Goal: Task Accomplishment & Management: Manage account settings

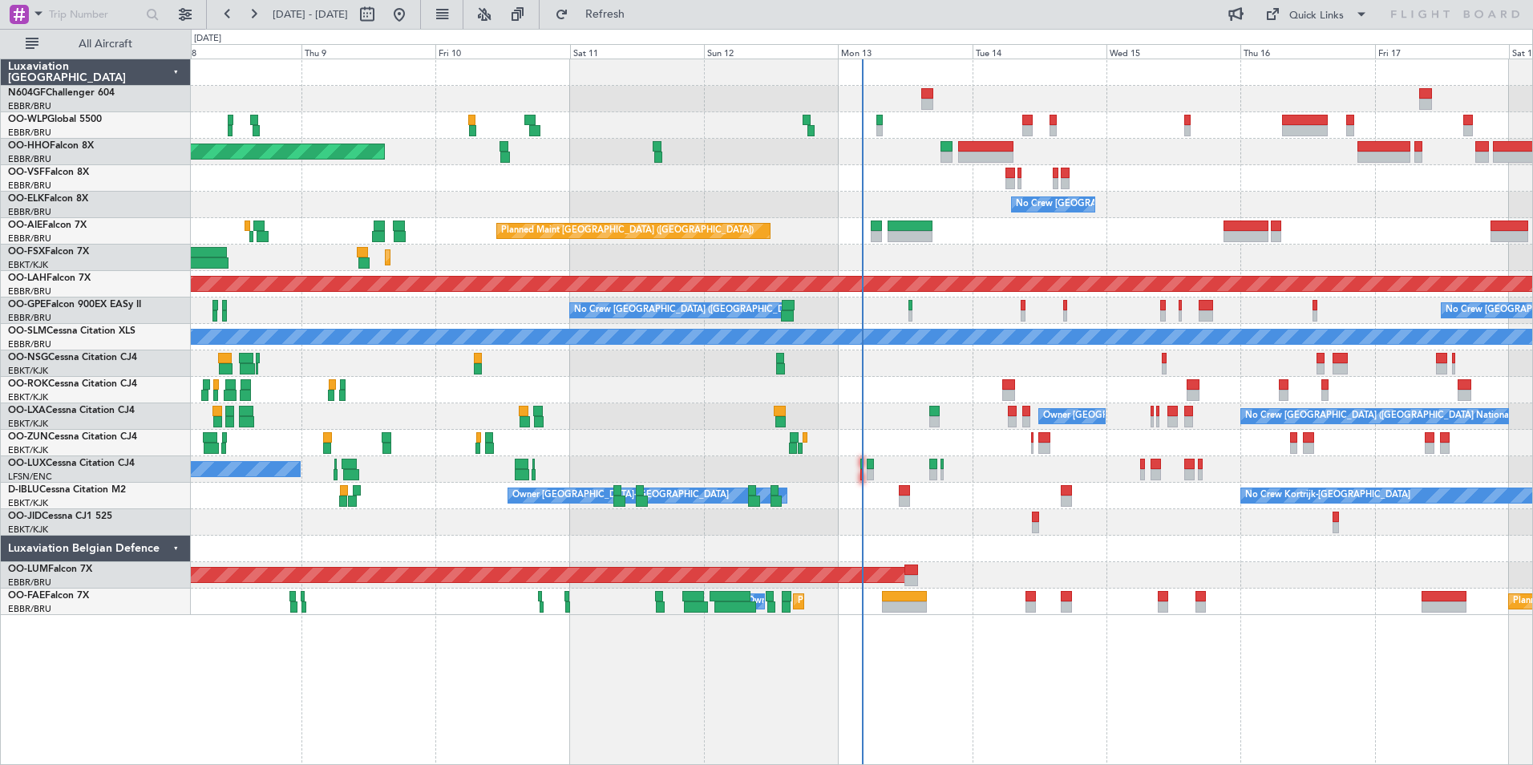
click at [1129, 356] on div "Planned Maint Geneva (Cointrin) No Crew Brussels (Brussels National) Planned Ma…" at bounding box center [862, 337] width 1342 height 556
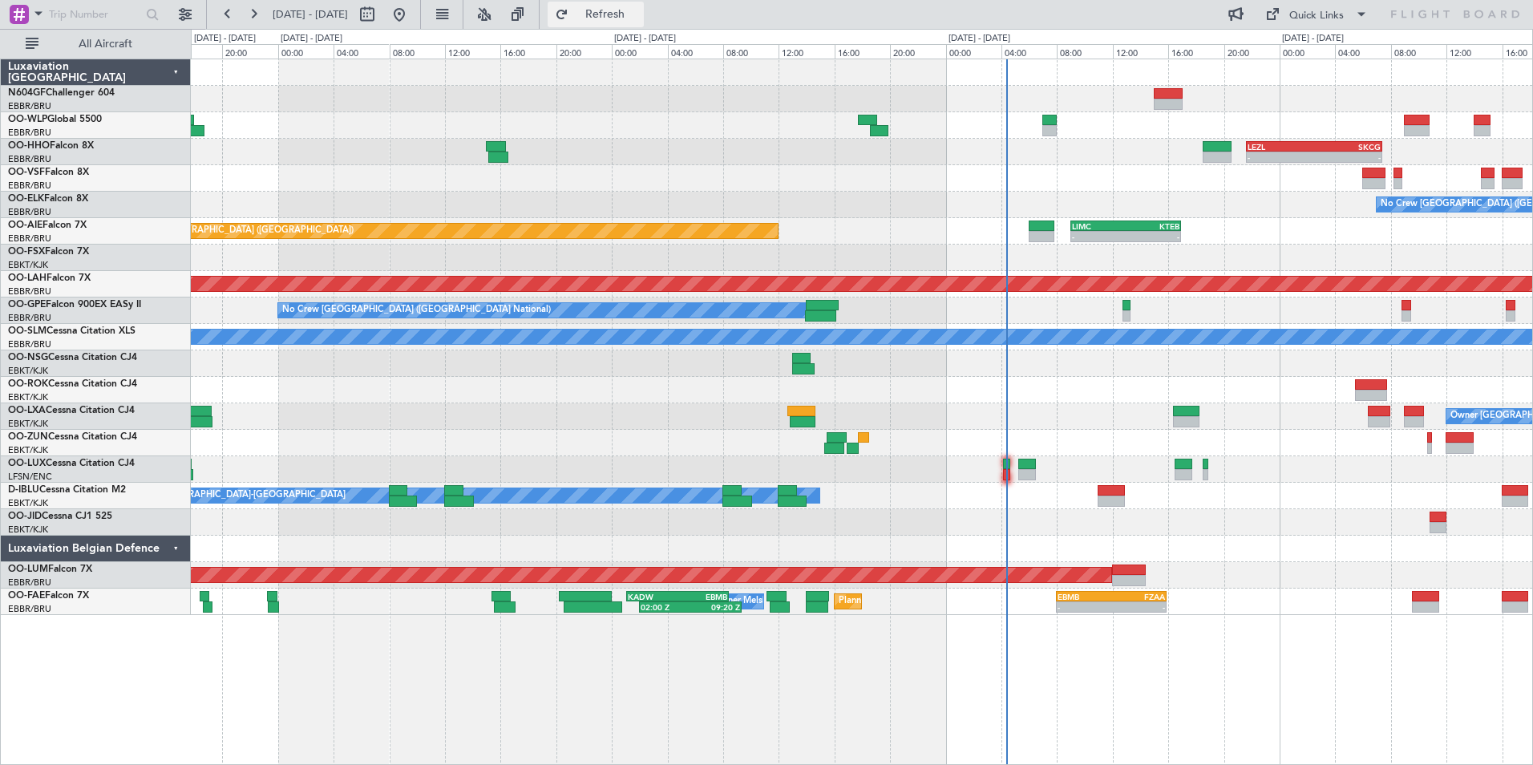
click at [638, 19] on span "Refresh" at bounding box center [605, 14] width 67 height 11
click at [1002, 478] on div at bounding box center [862, 469] width 1342 height 26
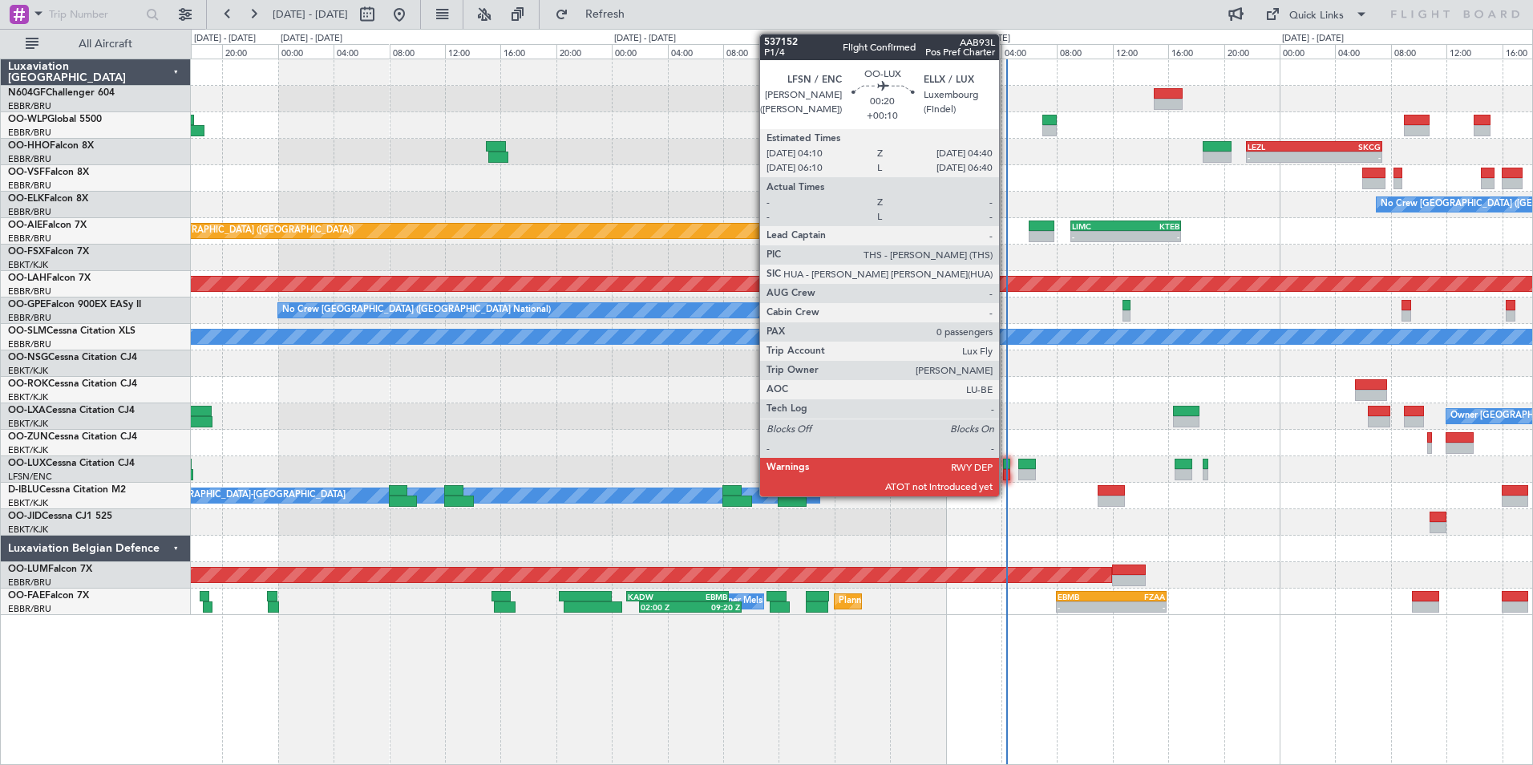
click at [1007, 476] on div at bounding box center [1006, 474] width 7 height 11
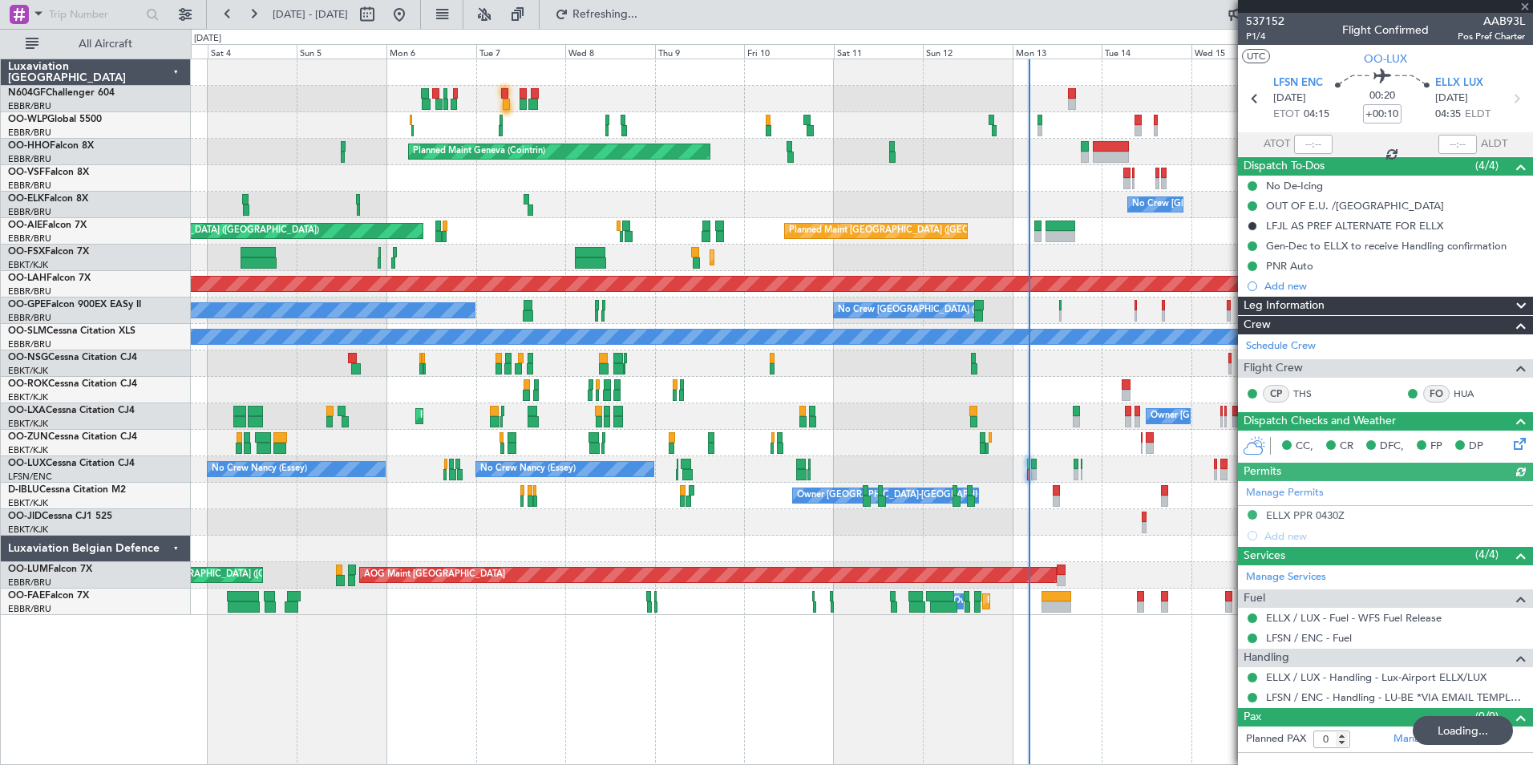
click at [1307, 138] on div at bounding box center [1313, 144] width 38 height 19
click at [1310, 147] on input "text" at bounding box center [1313, 144] width 38 height 19
click at [1061, 529] on div at bounding box center [862, 522] width 1342 height 26
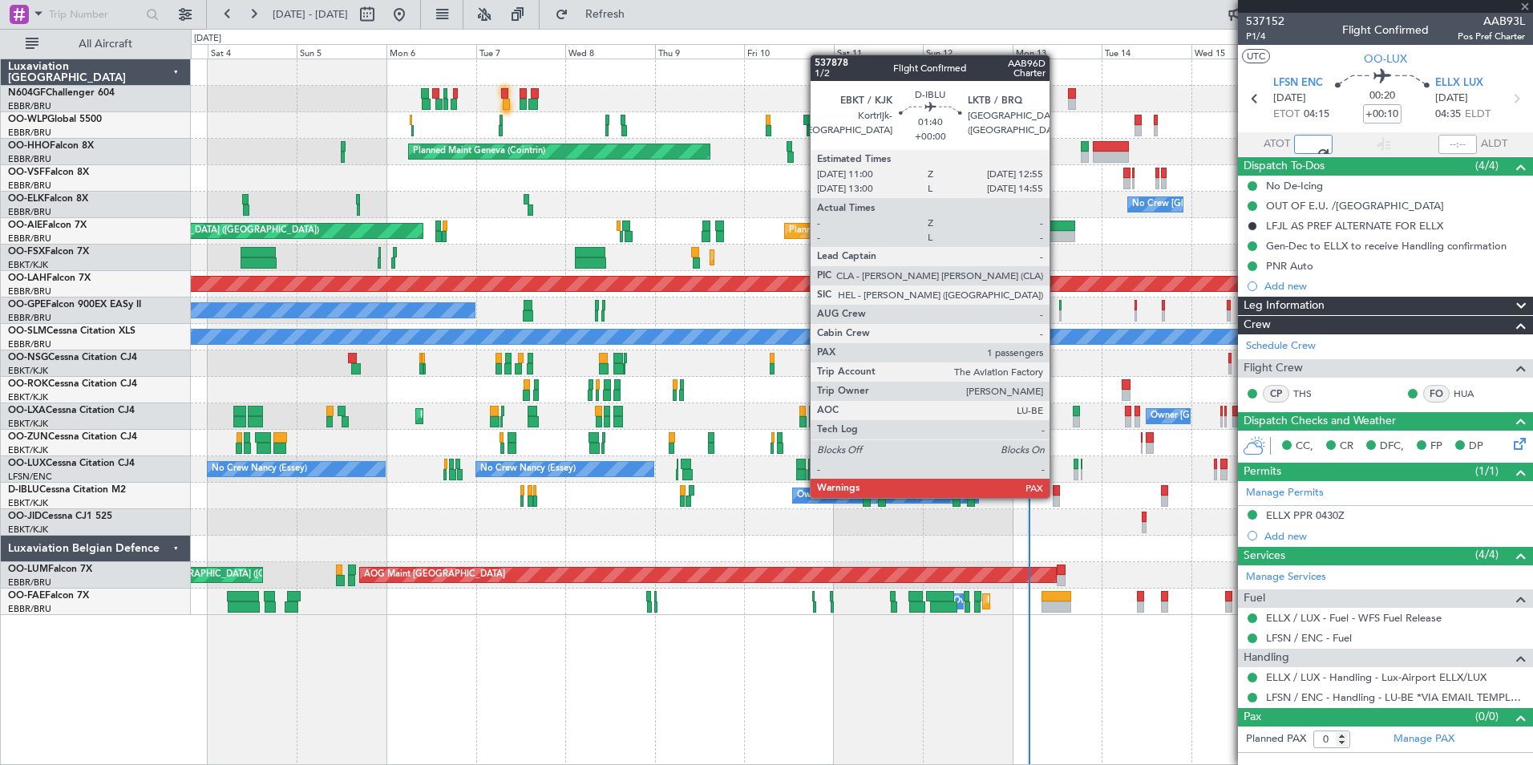
click at [1057, 496] on div at bounding box center [1056, 501] width 7 height 11
type input "04:10"
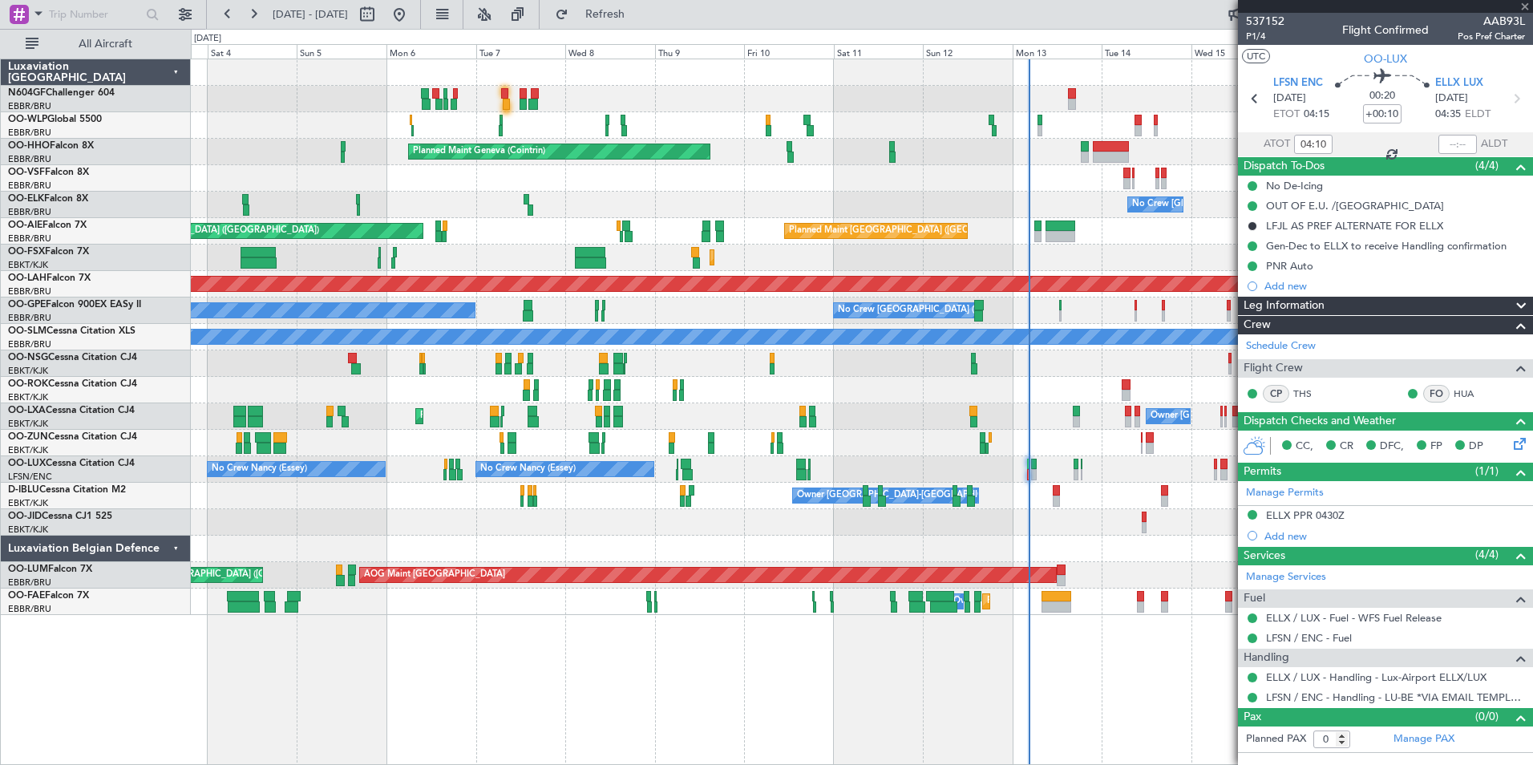
type input "2"
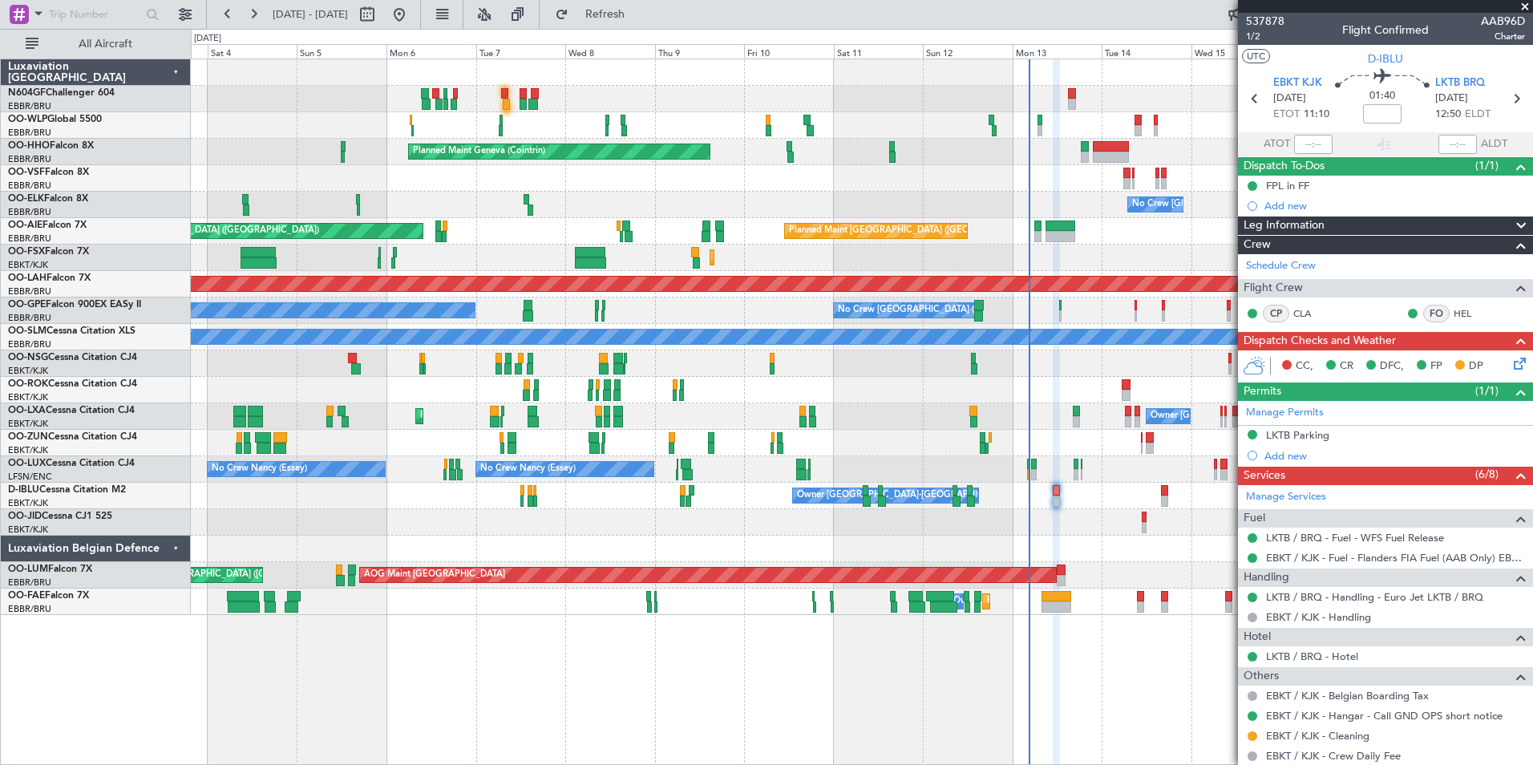
scroll to position [143, 0]
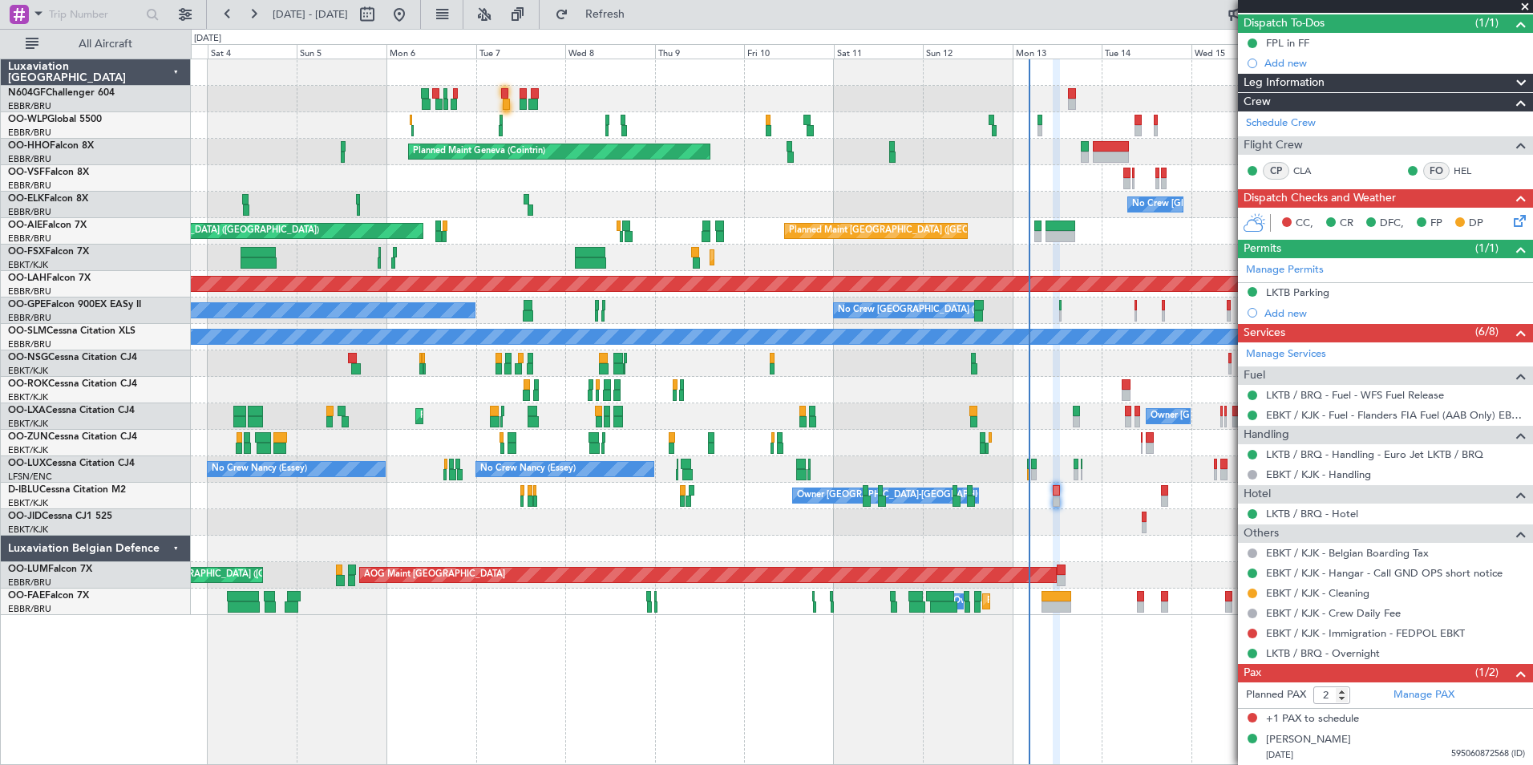
click at [1513, 225] on icon at bounding box center [1517, 218] width 13 height 13
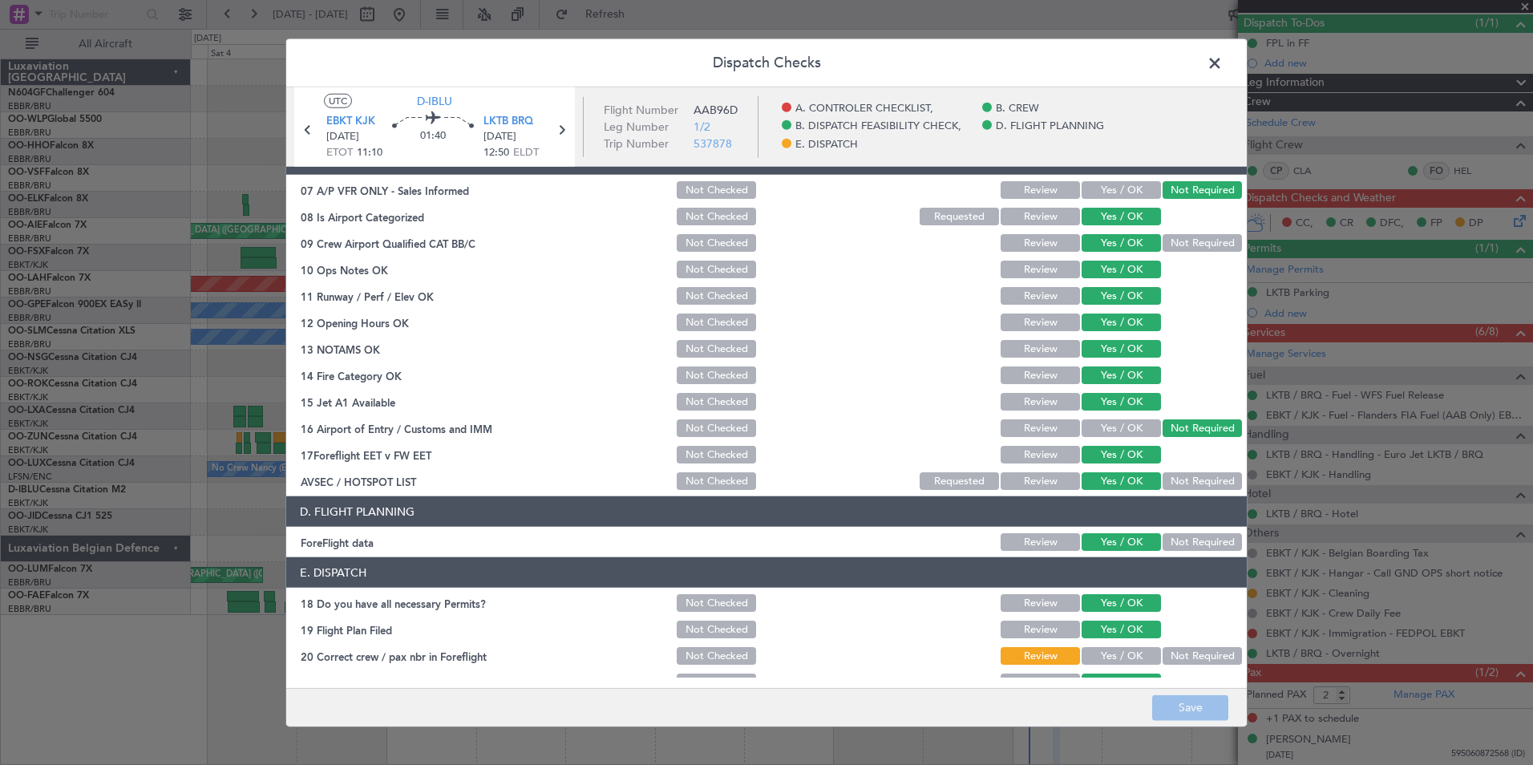
scroll to position [297, 0]
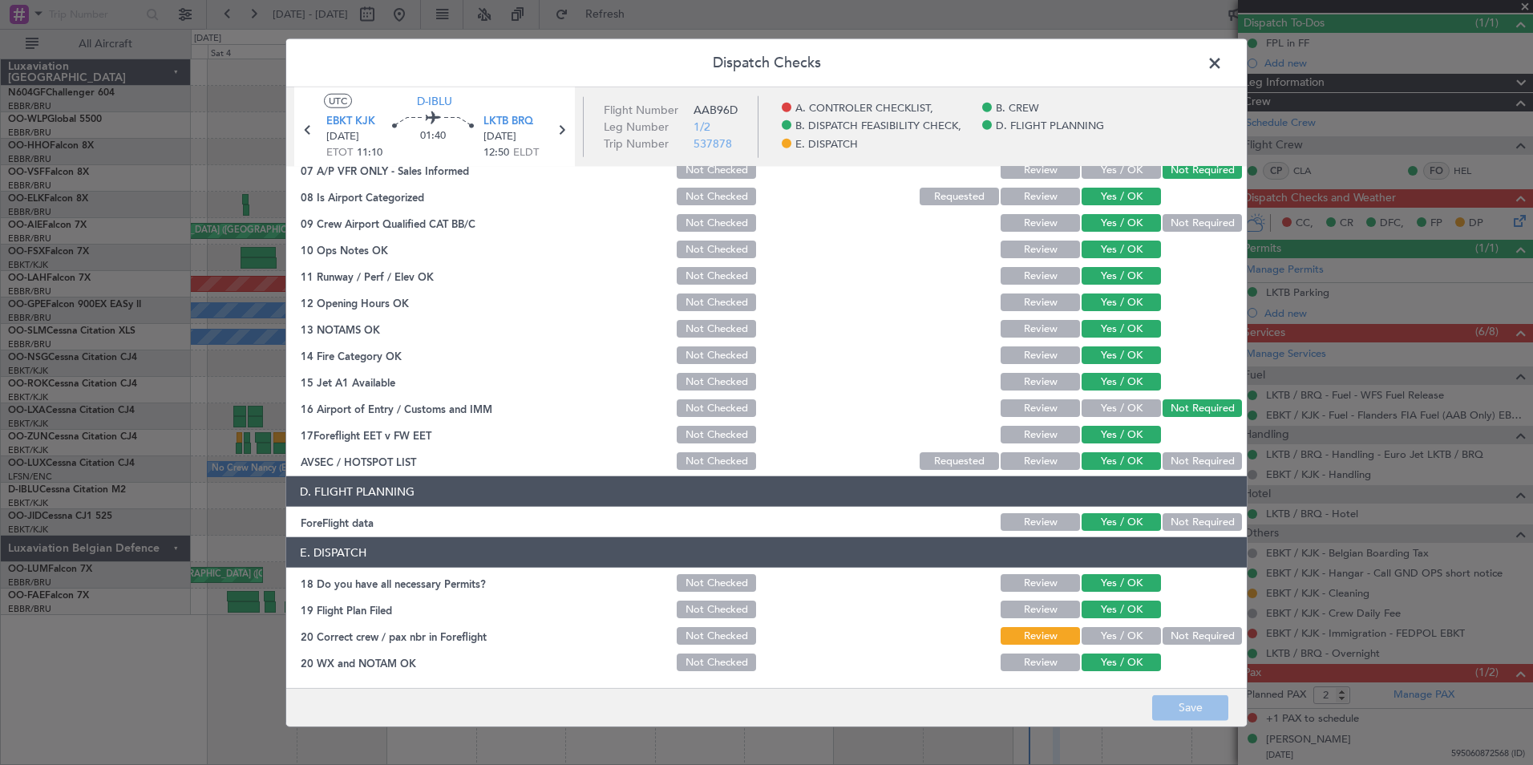
click at [1223, 63] on span at bounding box center [1223, 67] width 0 height 32
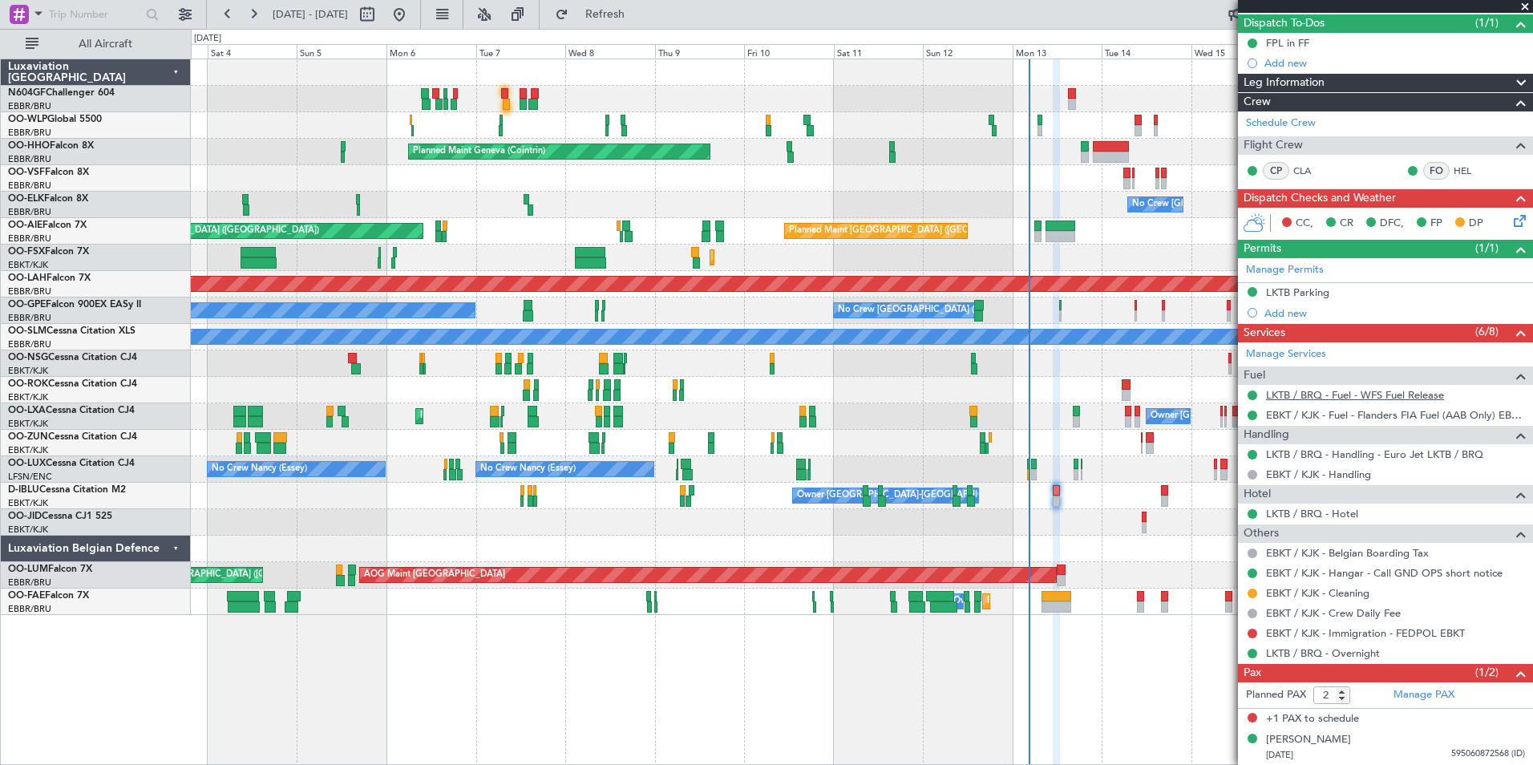
scroll to position [0, 0]
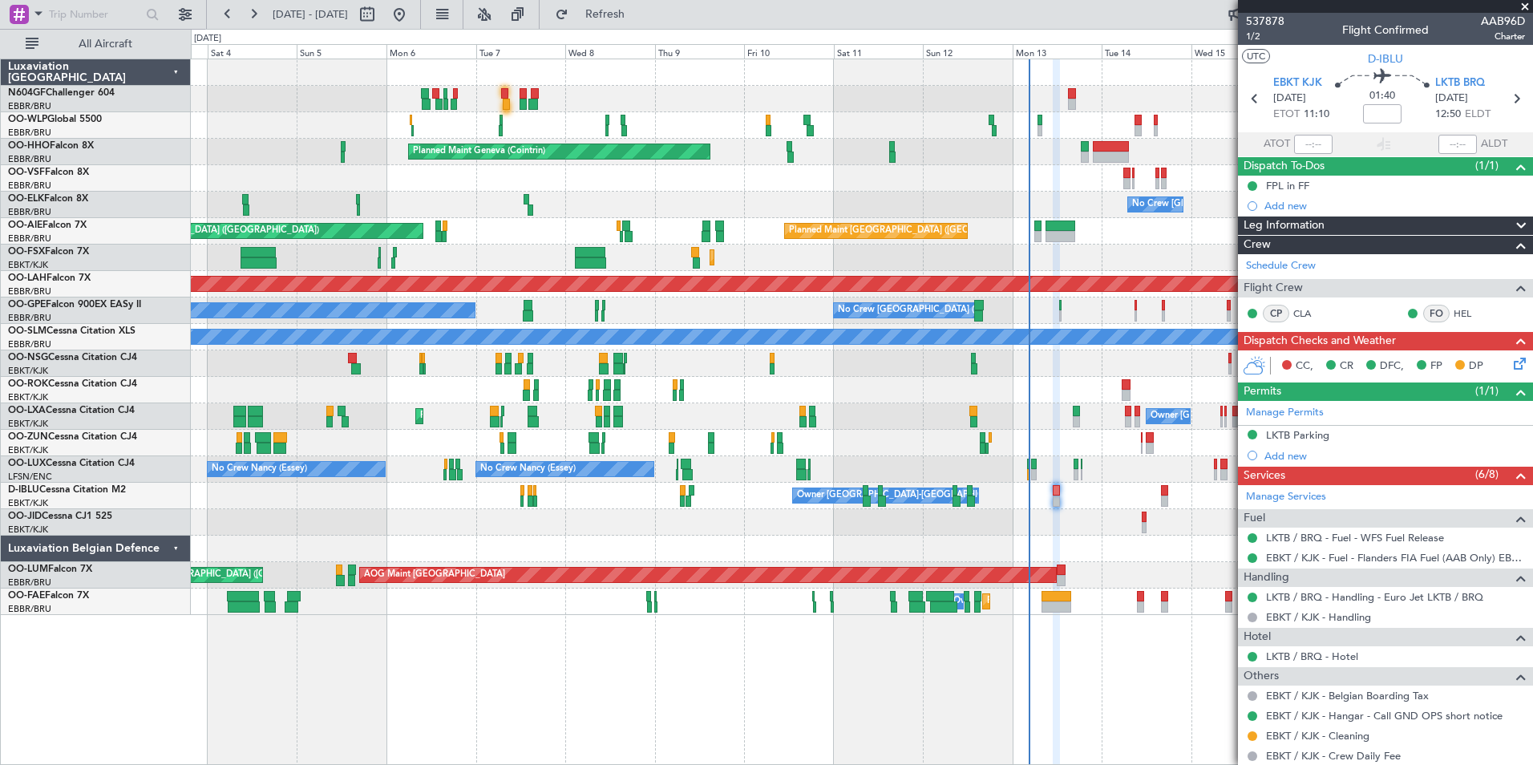
click at [975, 221] on div "Unplanned Maint London (Farnborough) Planned Maint London (Farnborough)" at bounding box center [862, 231] width 1342 height 26
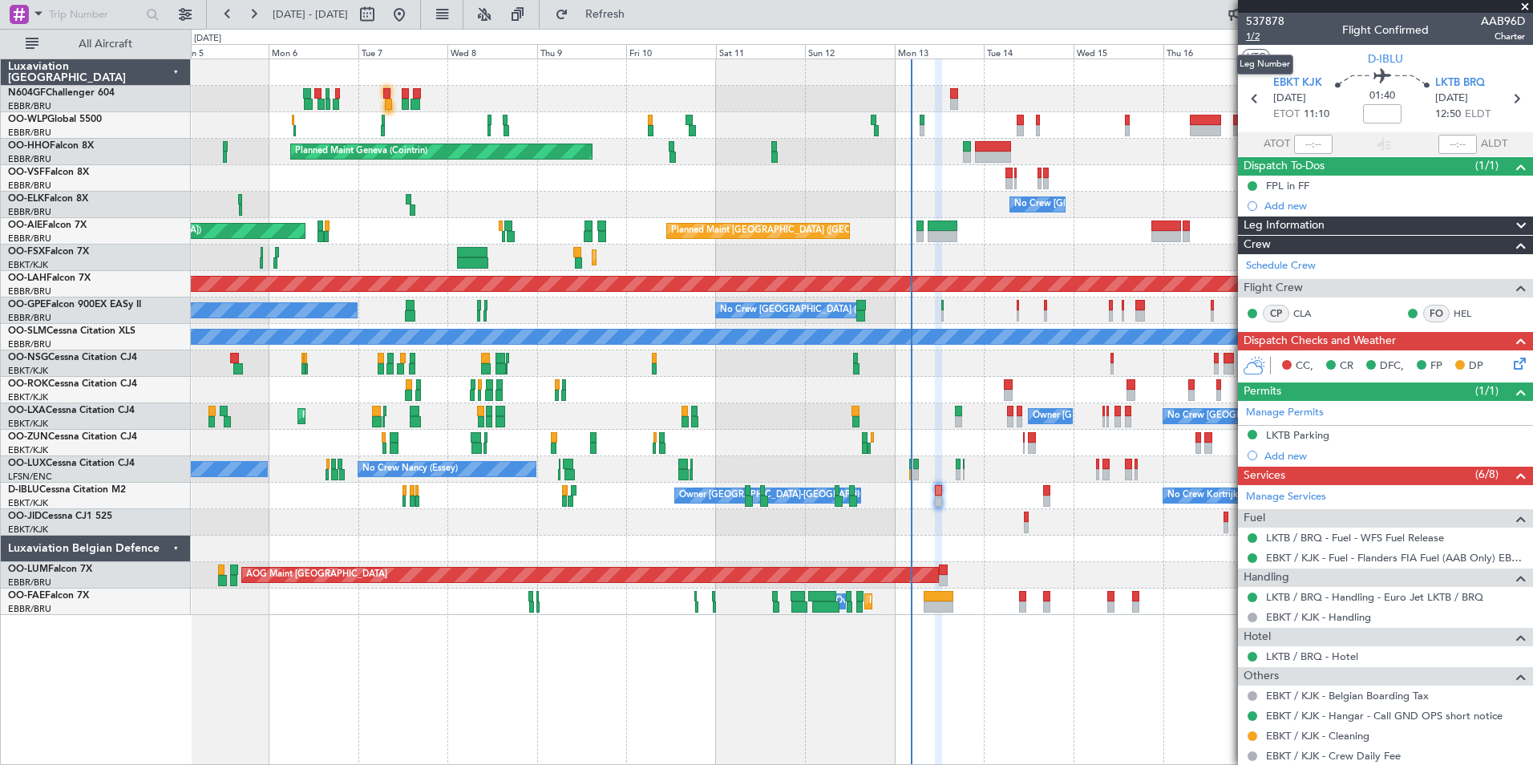
click at [1261, 42] on span "1/2" at bounding box center [1265, 37] width 38 height 14
click at [639, 19] on span "Refresh" at bounding box center [605, 14] width 67 height 11
click at [523, 201] on div "No Crew [GEOGRAPHIC_DATA] ([GEOGRAPHIC_DATA] National)" at bounding box center [862, 205] width 1342 height 26
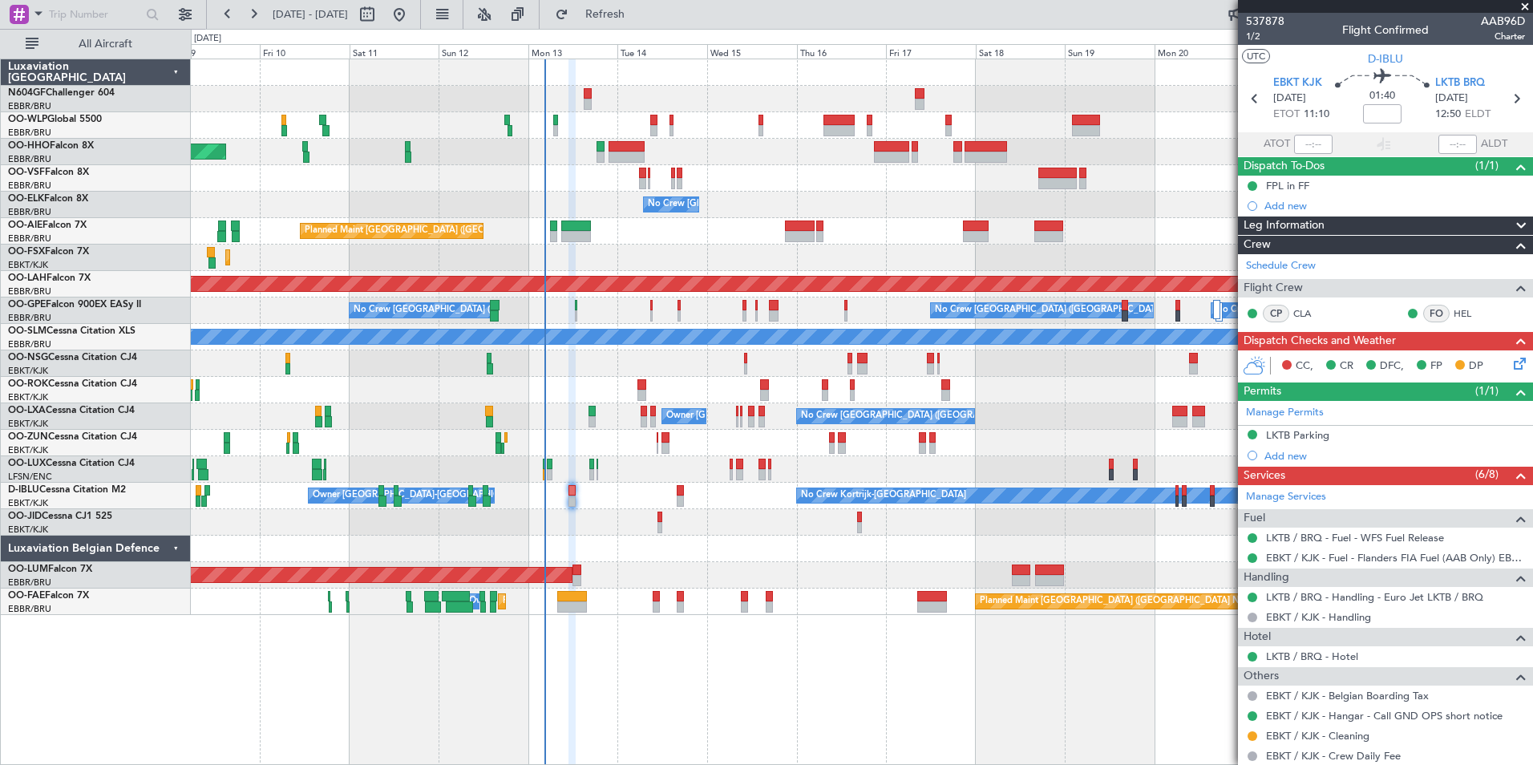
click at [895, 483] on div "Planned Maint Geneva (Cointrin) No Crew Brussels (Brussels National) Planned Ma…" at bounding box center [862, 337] width 1342 height 556
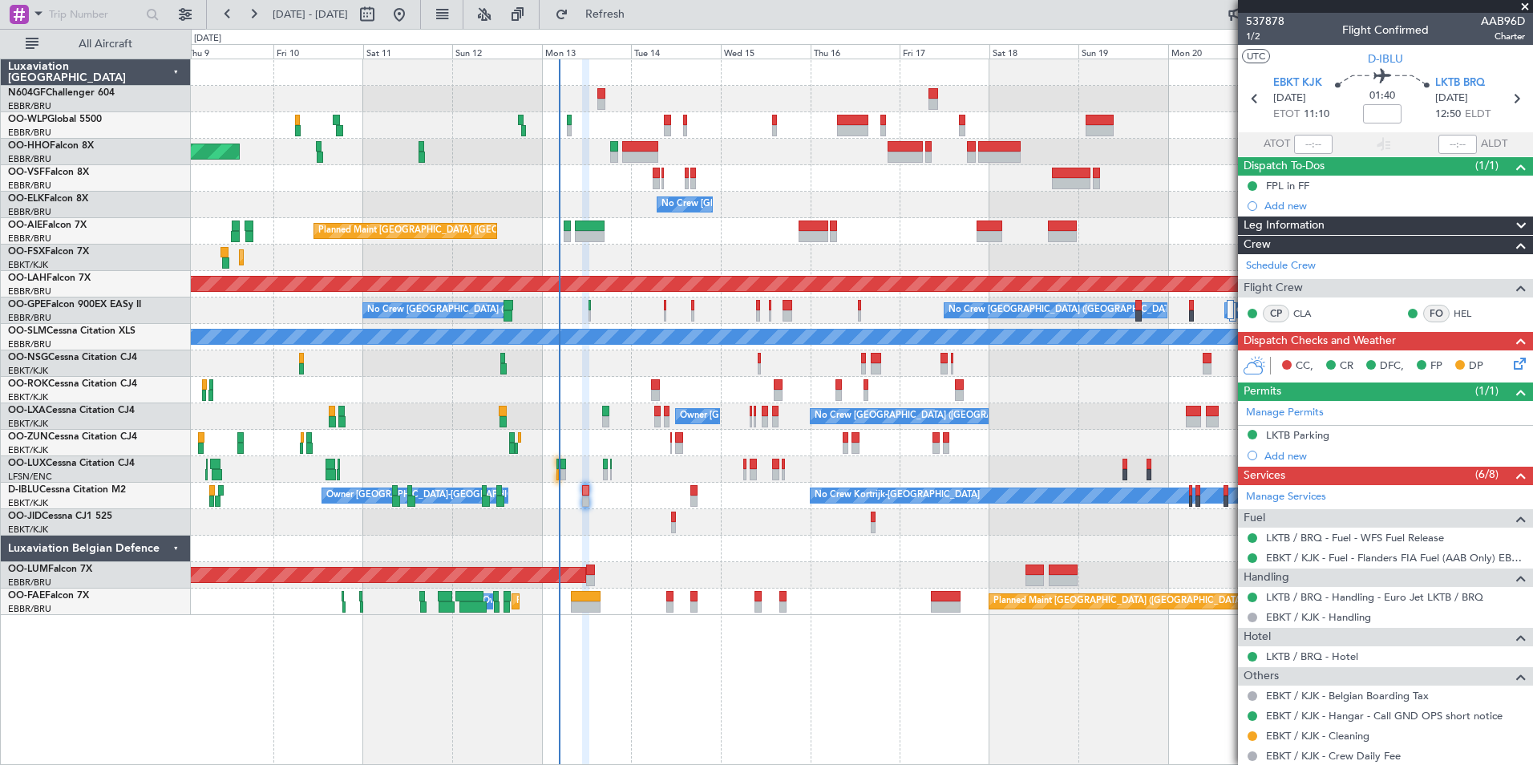
click at [813, 265] on div "Planned Maint Kortrijk-[GEOGRAPHIC_DATA]" at bounding box center [862, 258] width 1342 height 26
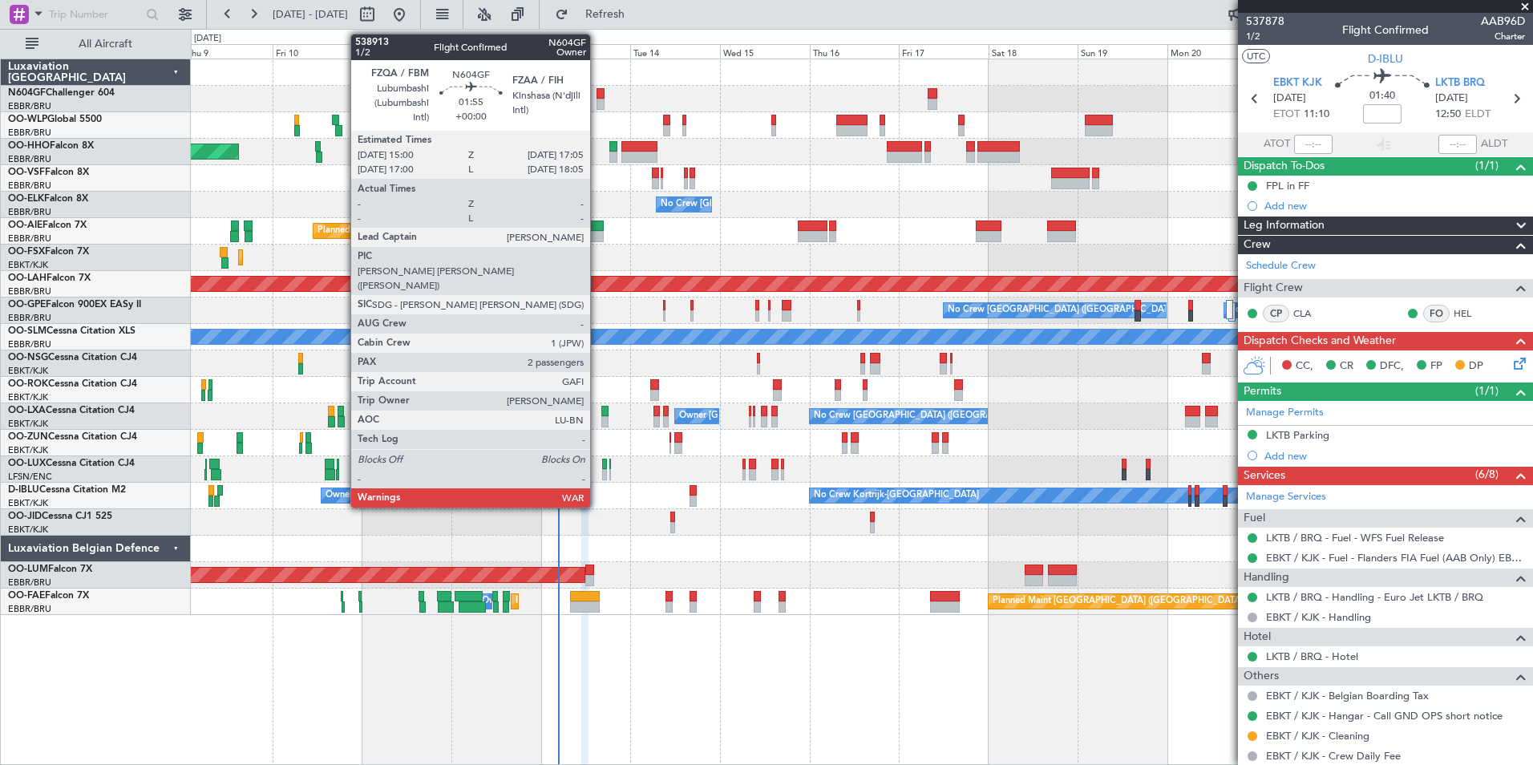
click at [601, 94] on div at bounding box center [601, 93] width 8 height 11
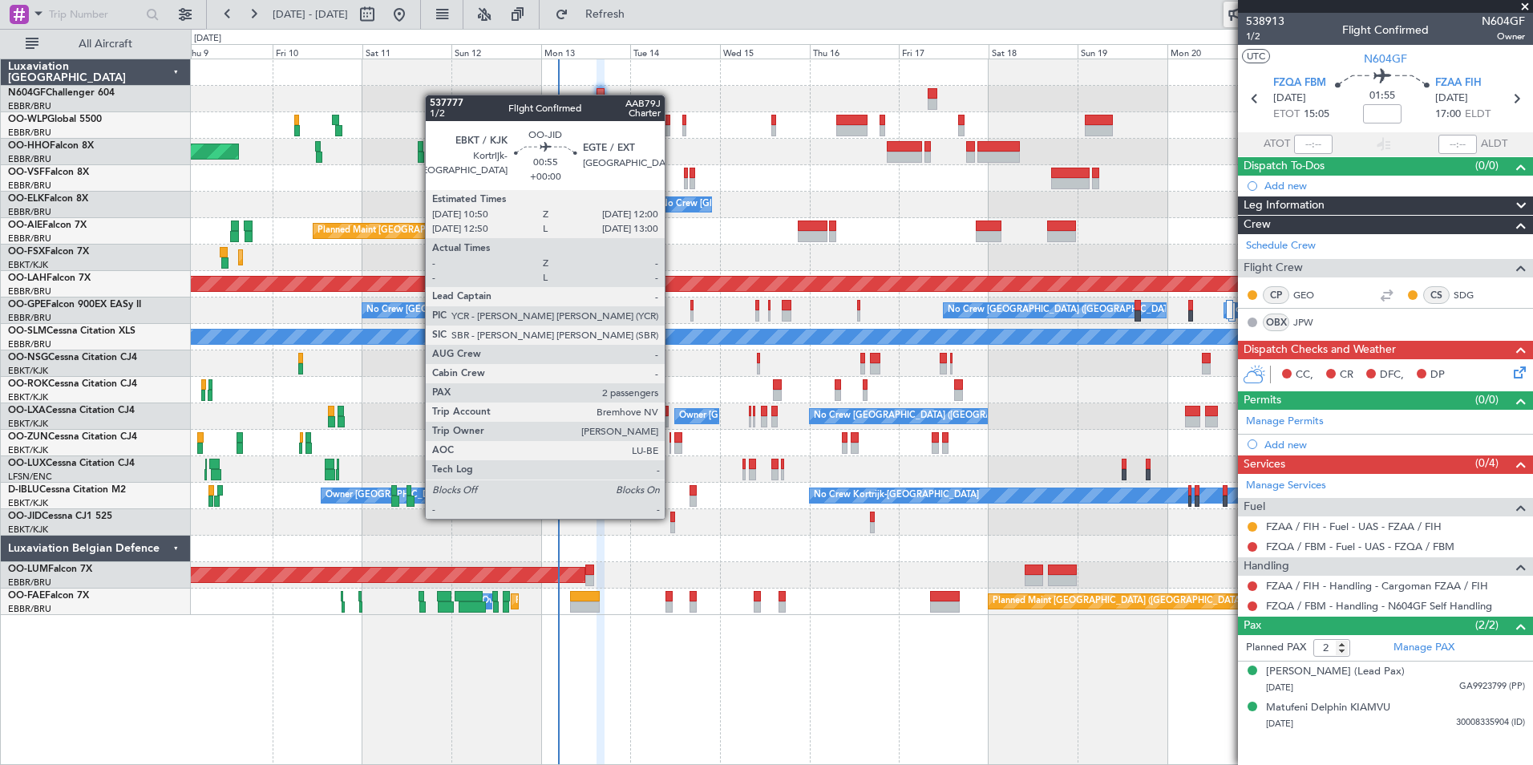
click at [672, 522] on div at bounding box center [672, 527] width 5 height 11
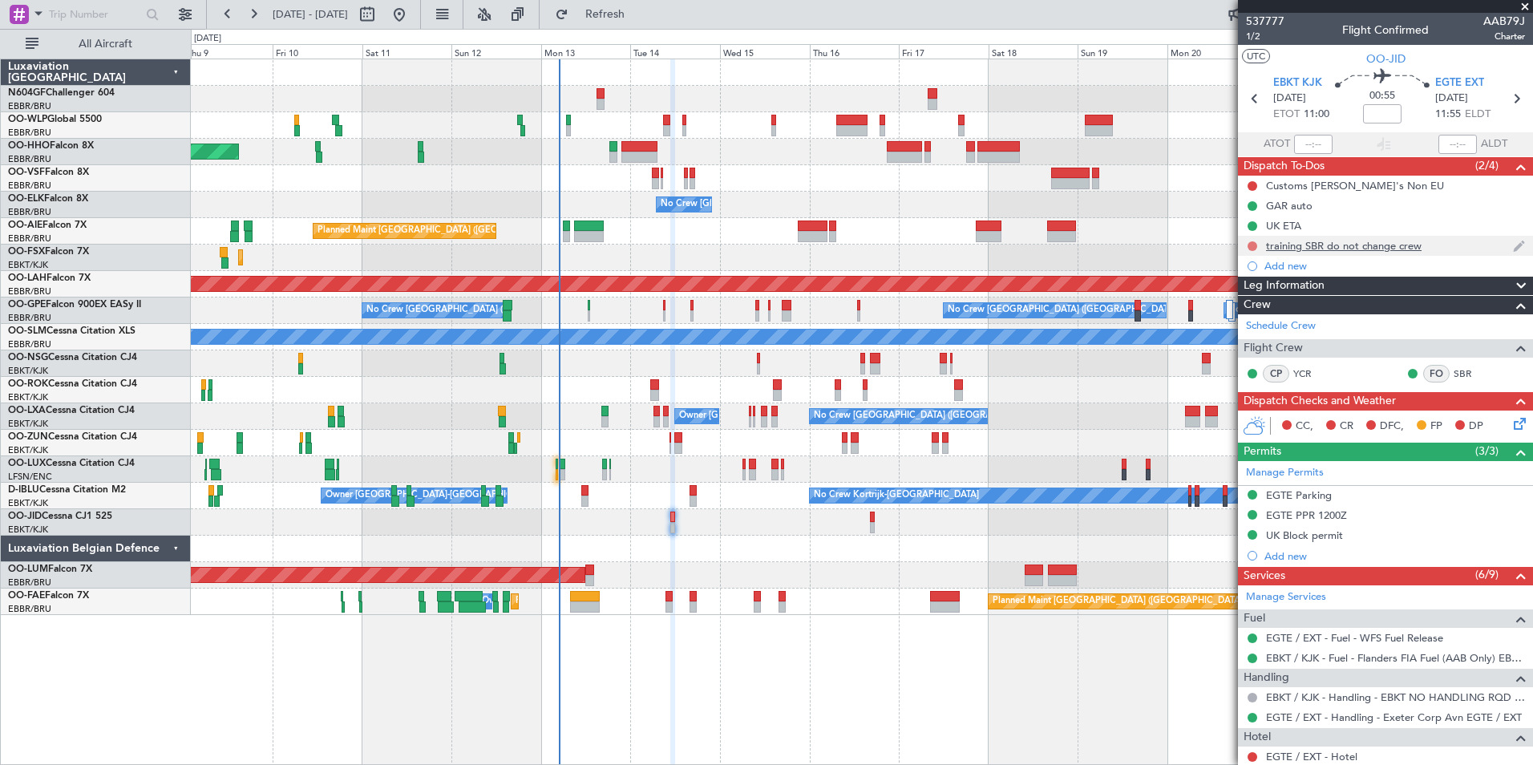
click at [1255, 244] on button at bounding box center [1253, 246] width 10 height 10
click at [1246, 323] on span "Completed" at bounding box center [1259, 317] width 53 height 16
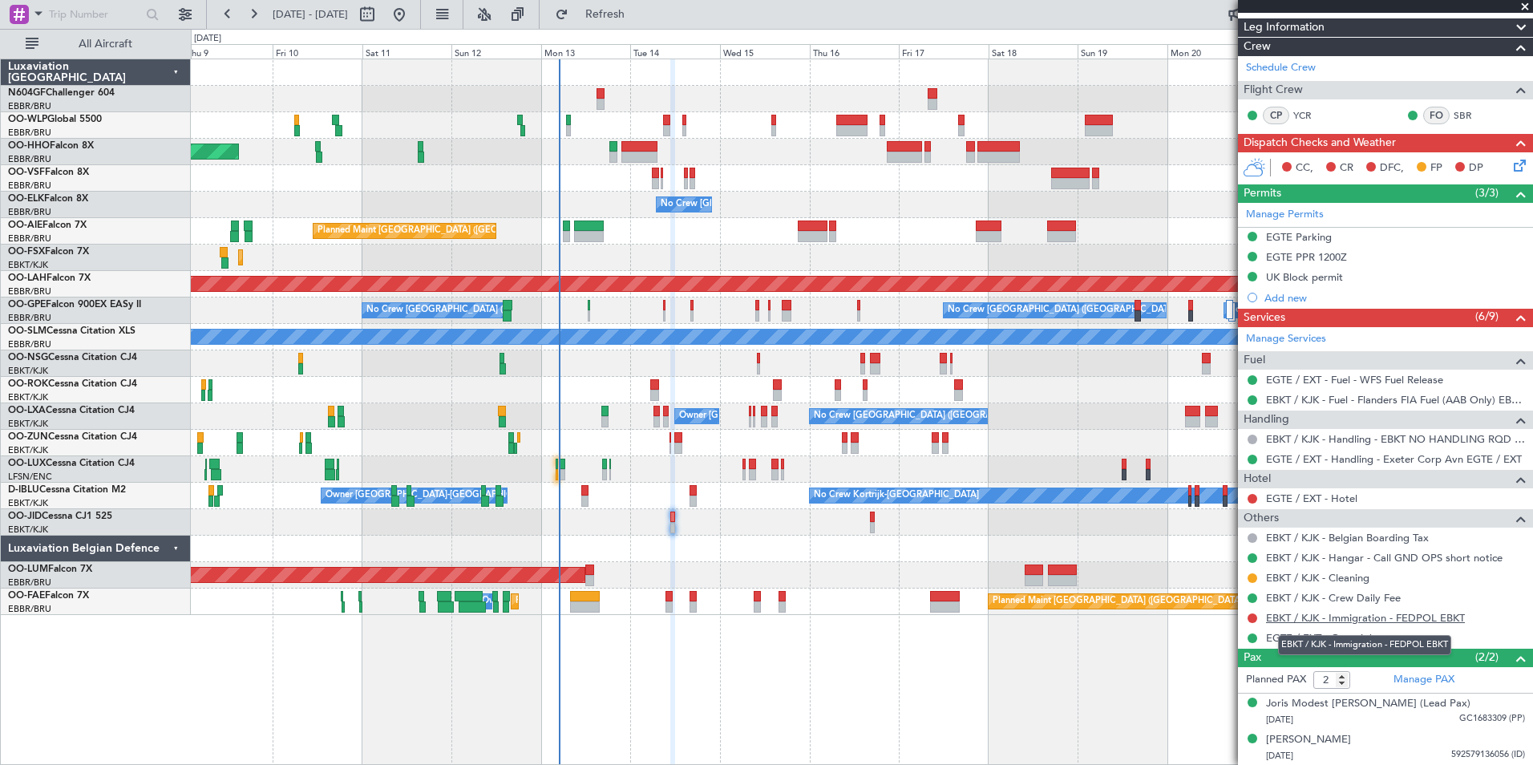
click at [1440, 620] on link "EBKT / KJK - Immigration - FEDPOL EBKT" at bounding box center [1365, 618] width 199 height 14
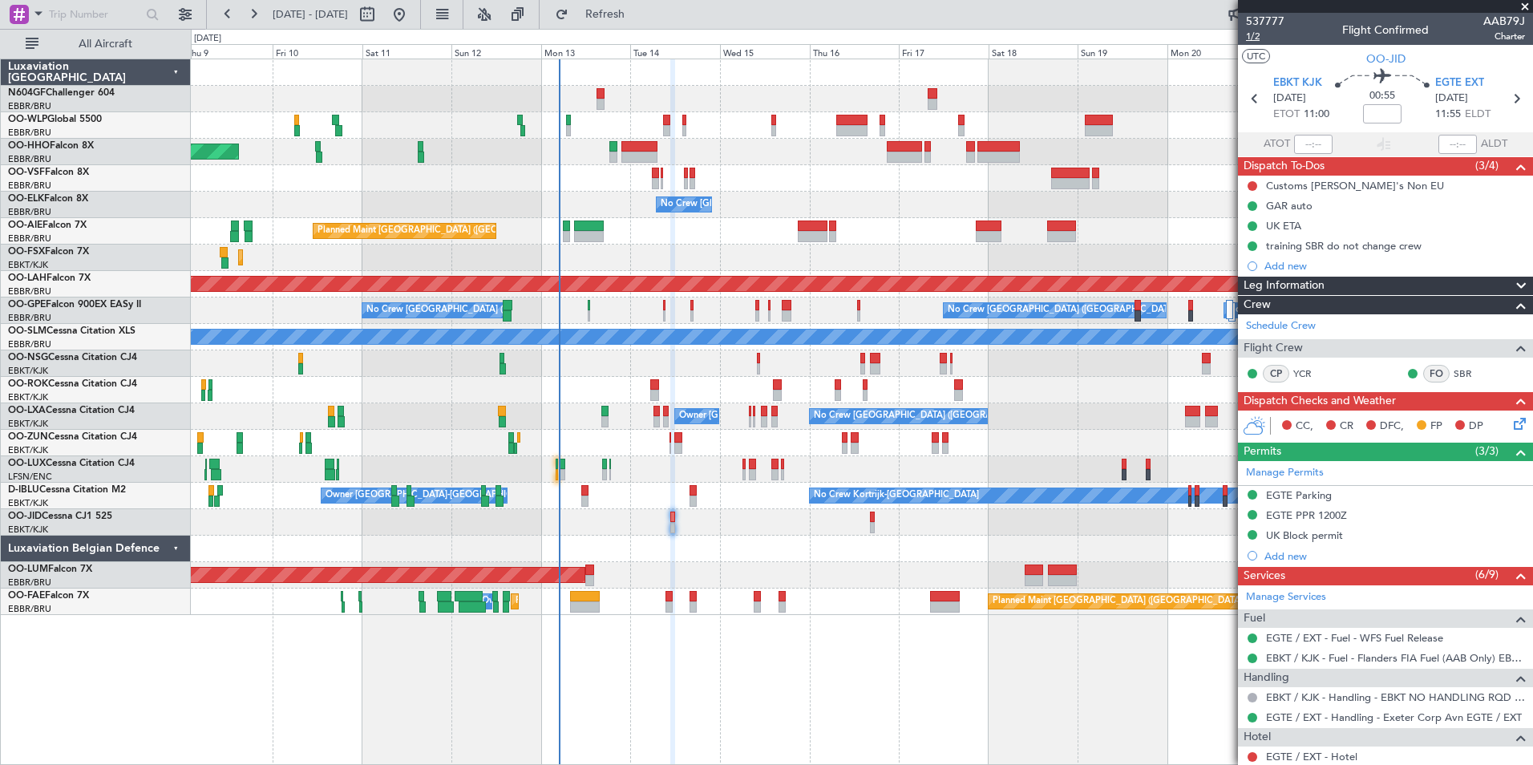
click at [1258, 34] on span "1/2" at bounding box center [1265, 37] width 38 height 14
click at [627, 22] on button "Refresh" at bounding box center [596, 15] width 96 height 26
click at [1256, 182] on button at bounding box center [1253, 186] width 10 height 10
click at [1236, 258] on span "Completed" at bounding box center [1259, 257] width 53 height 16
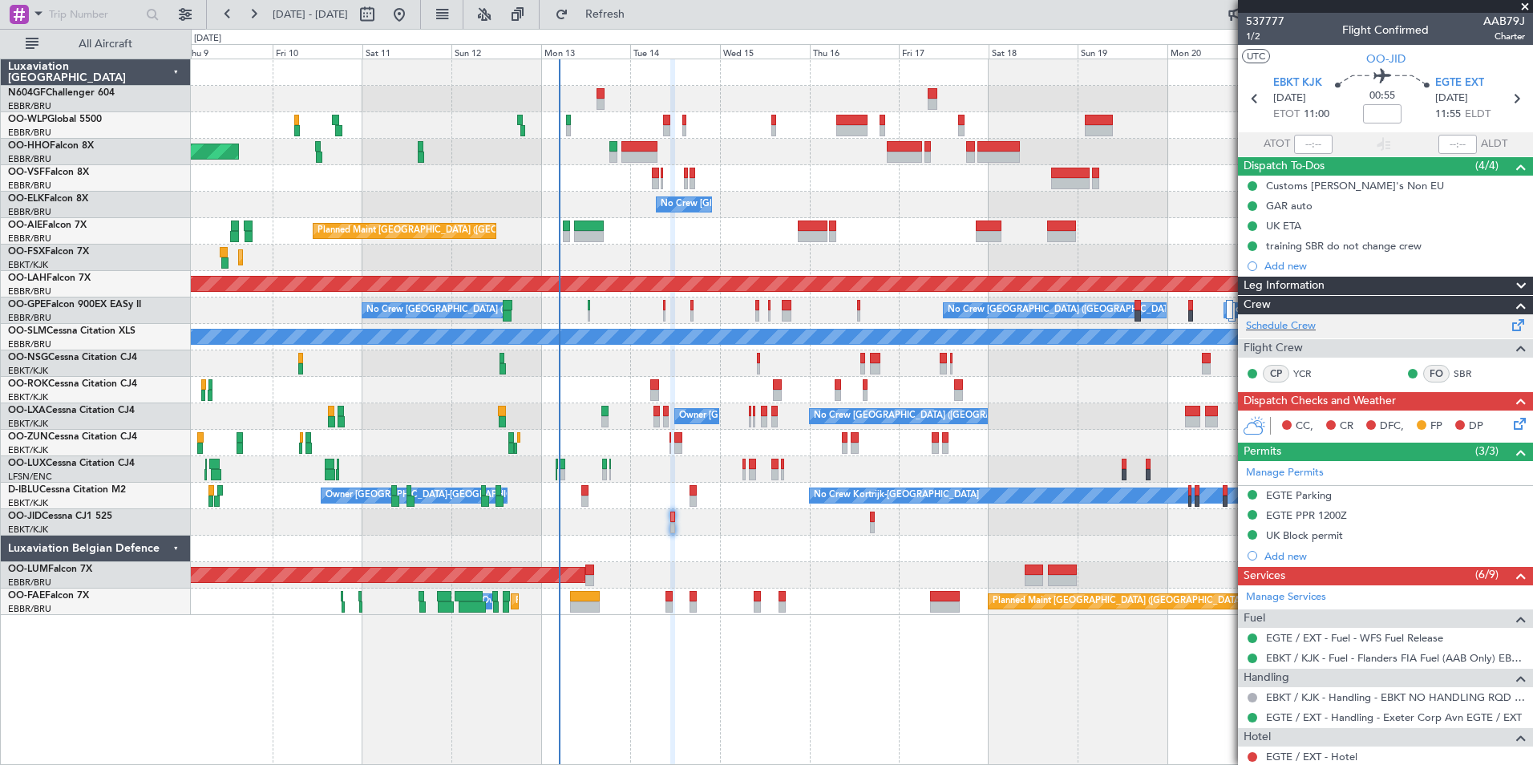
scroll to position [258, 0]
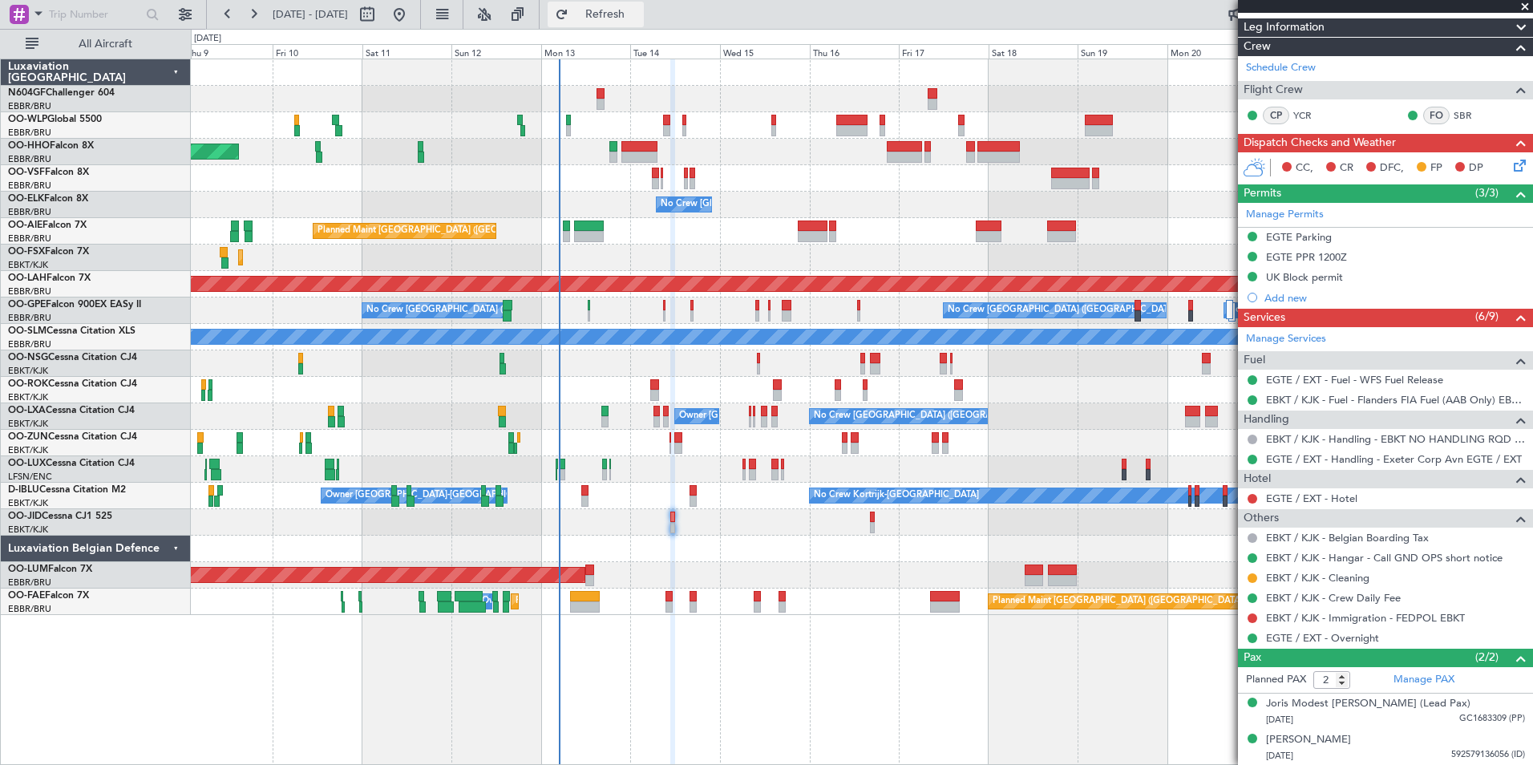
click at [644, 23] on button "Refresh" at bounding box center [596, 15] width 96 height 26
click at [1251, 614] on button at bounding box center [1253, 619] width 10 height 10
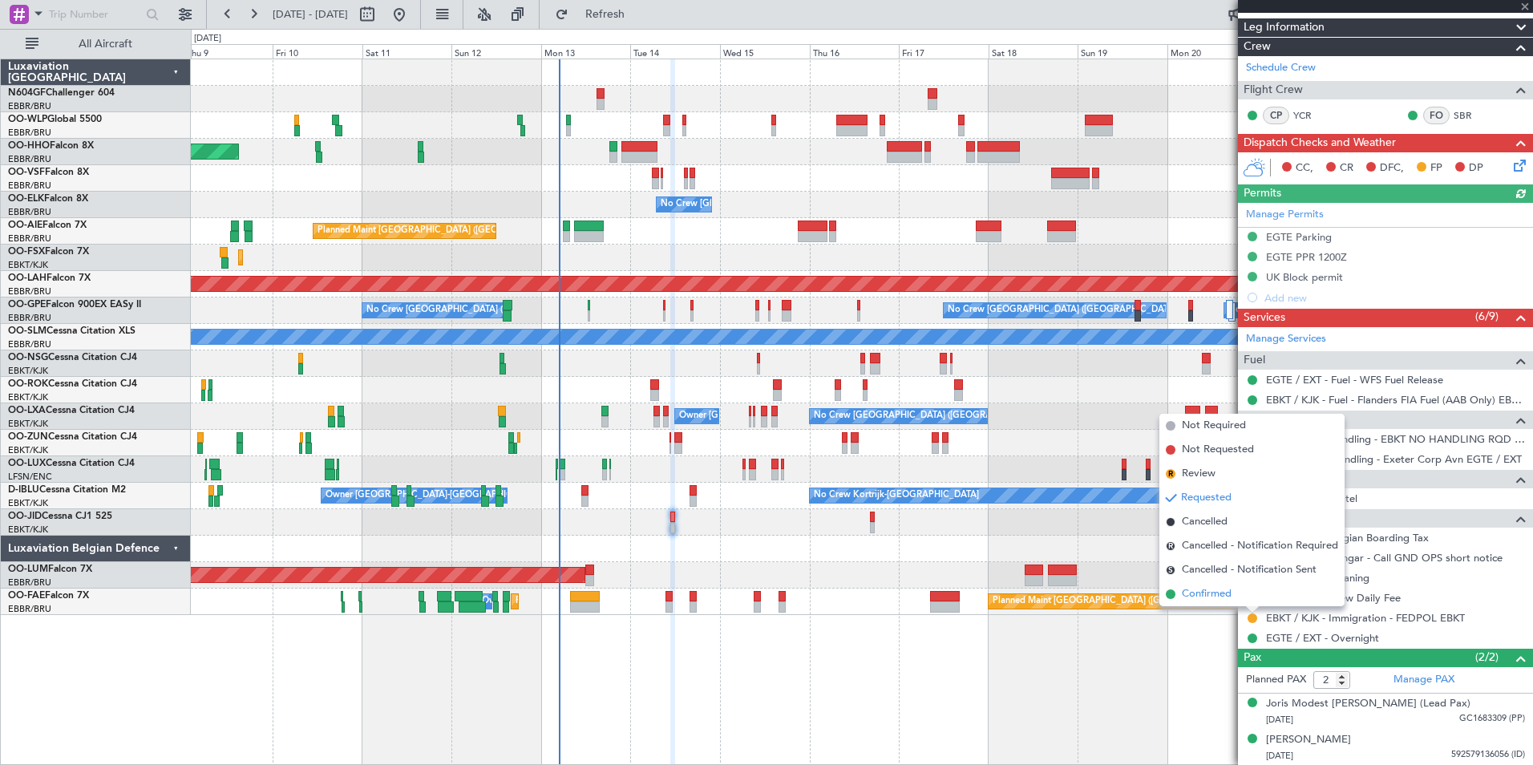
click at [1225, 592] on span "Confirmed" at bounding box center [1207, 594] width 50 height 16
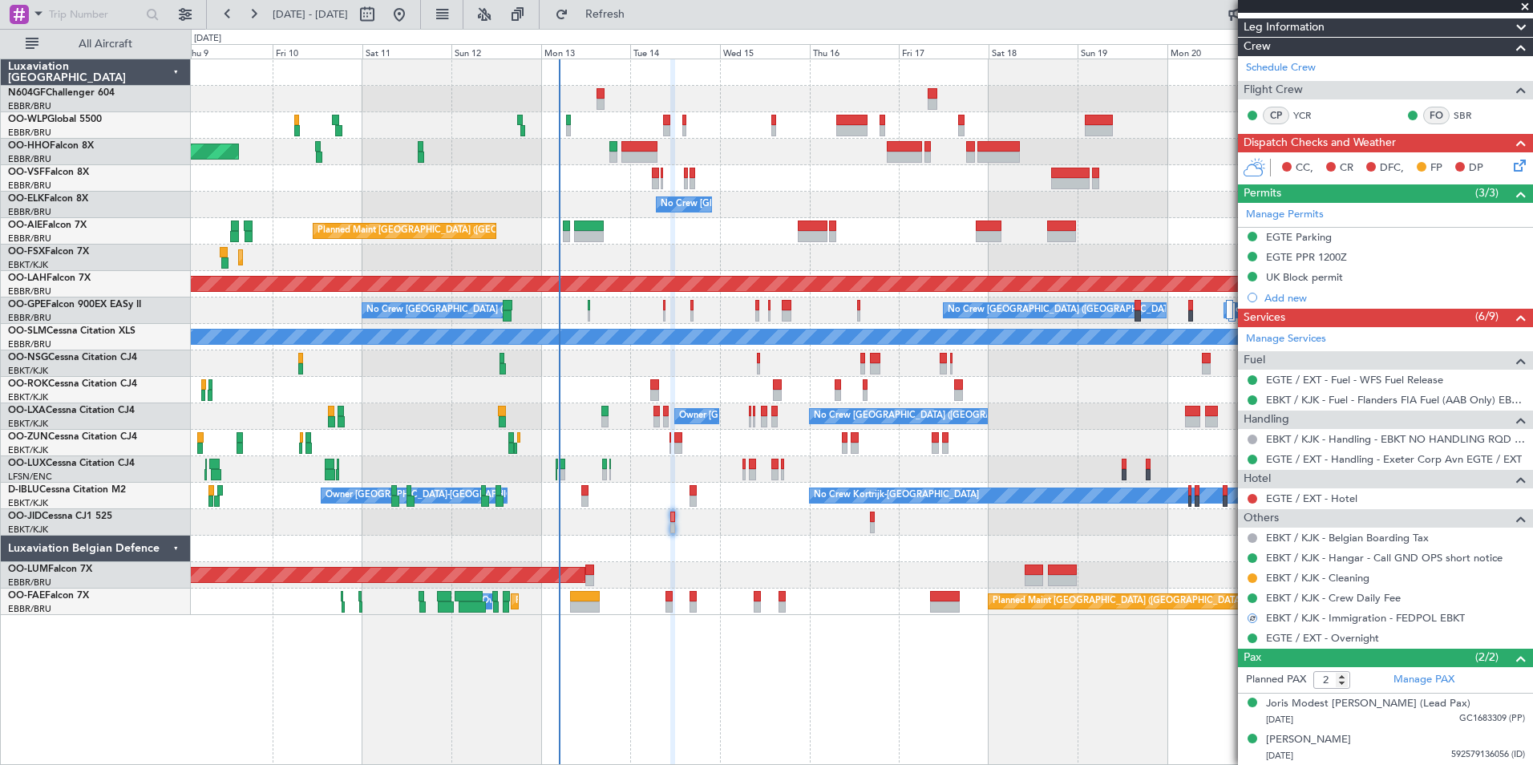
scroll to position [0, 0]
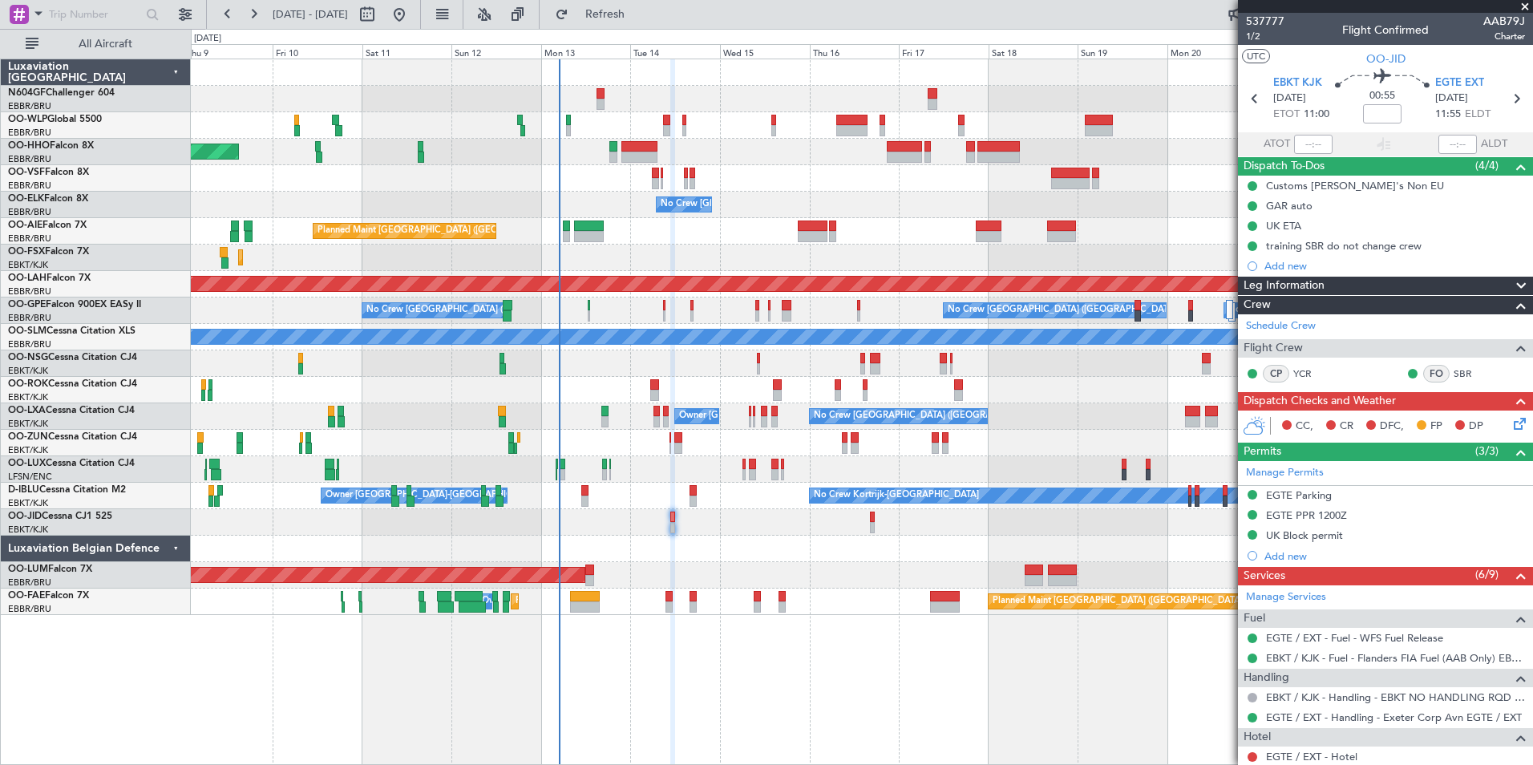
click at [1495, 420] on div "CC, CR DFC, FP DP" at bounding box center [1393, 427] width 236 height 24
click at [1511, 423] on icon at bounding box center [1517, 421] width 13 height 13
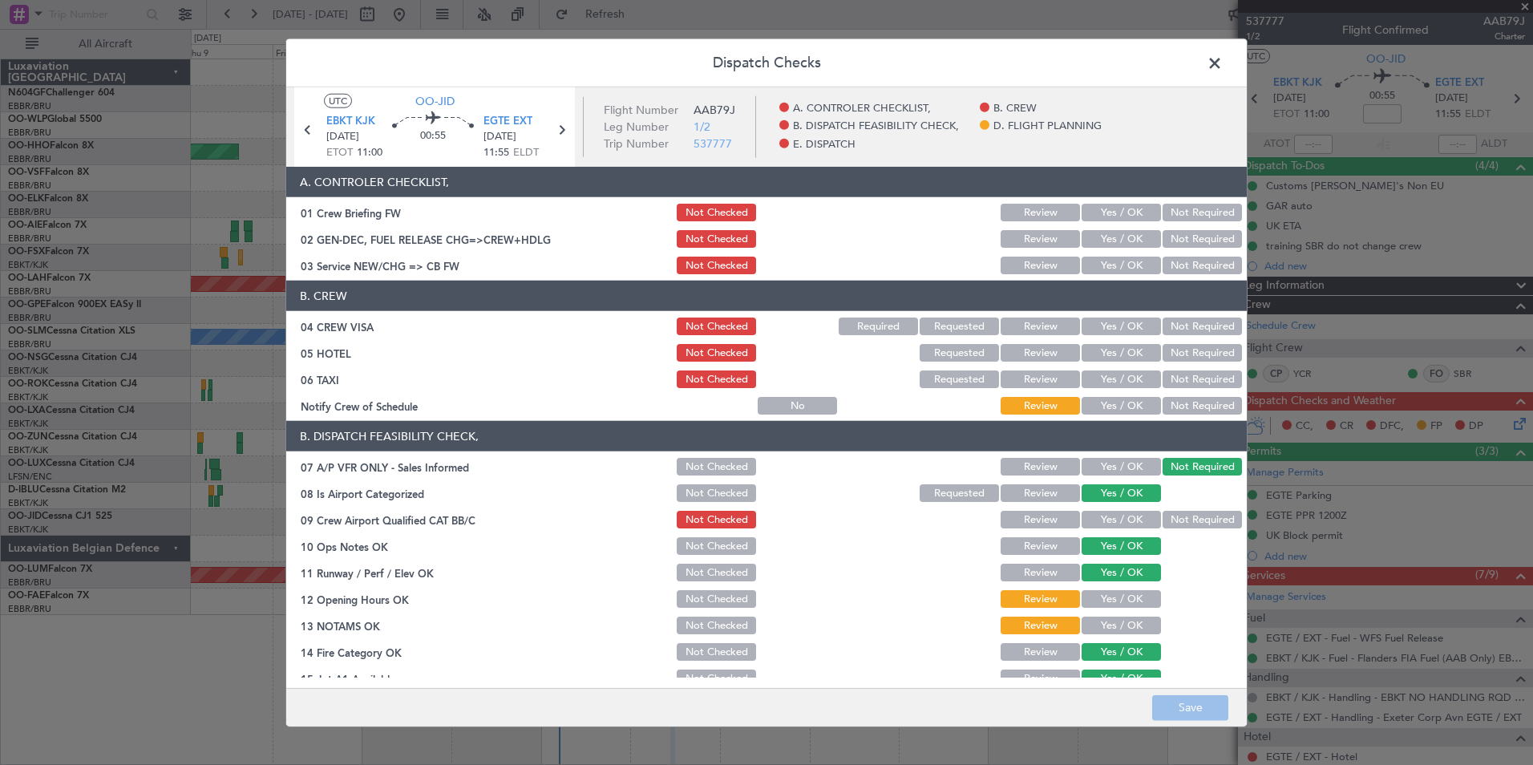
click at [1223, 65] on span at bounding box center [1223, 67] width 0 height 32
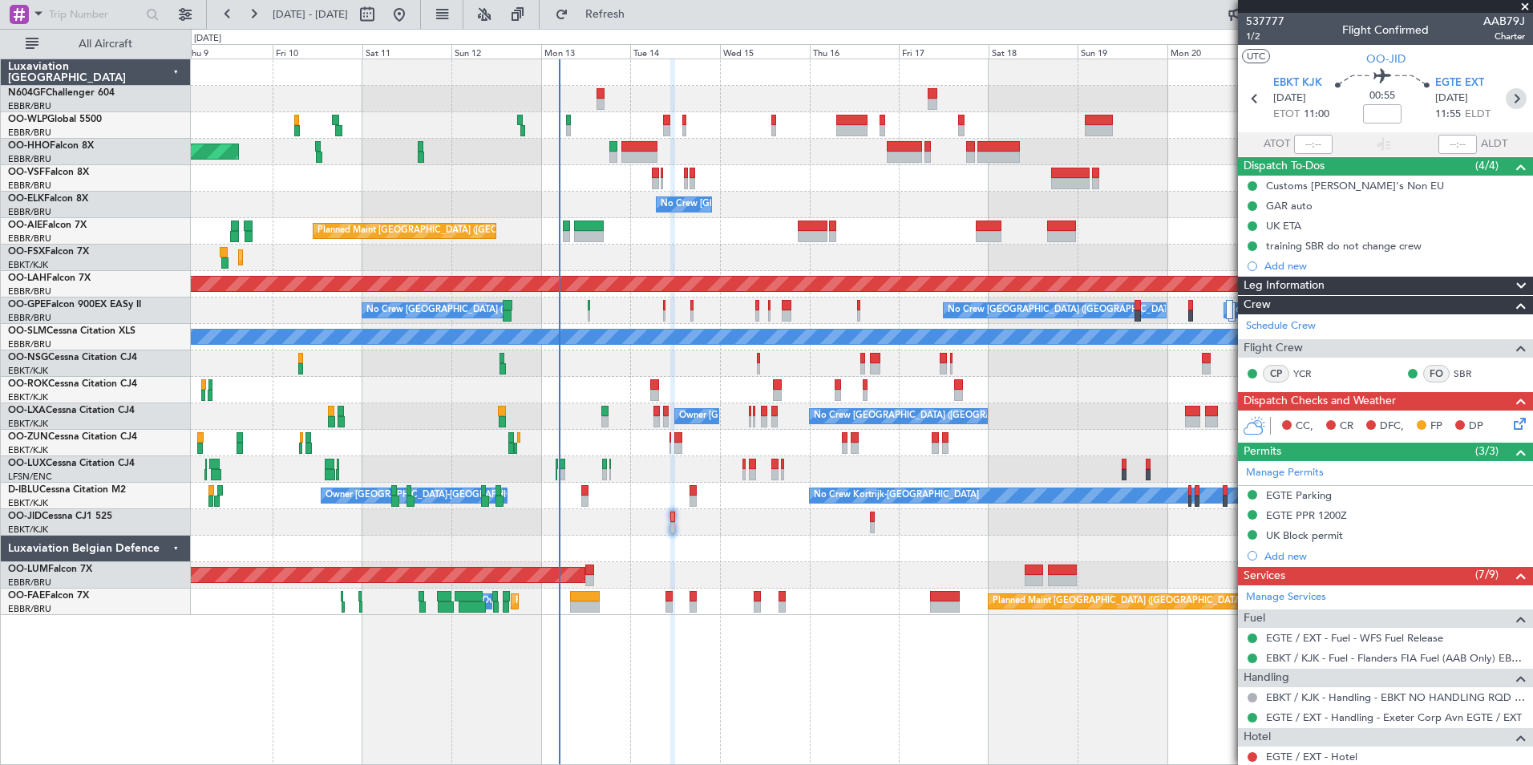
click at [1506, 90] on icon at bounding box center [1516, 98] width 21 height 21
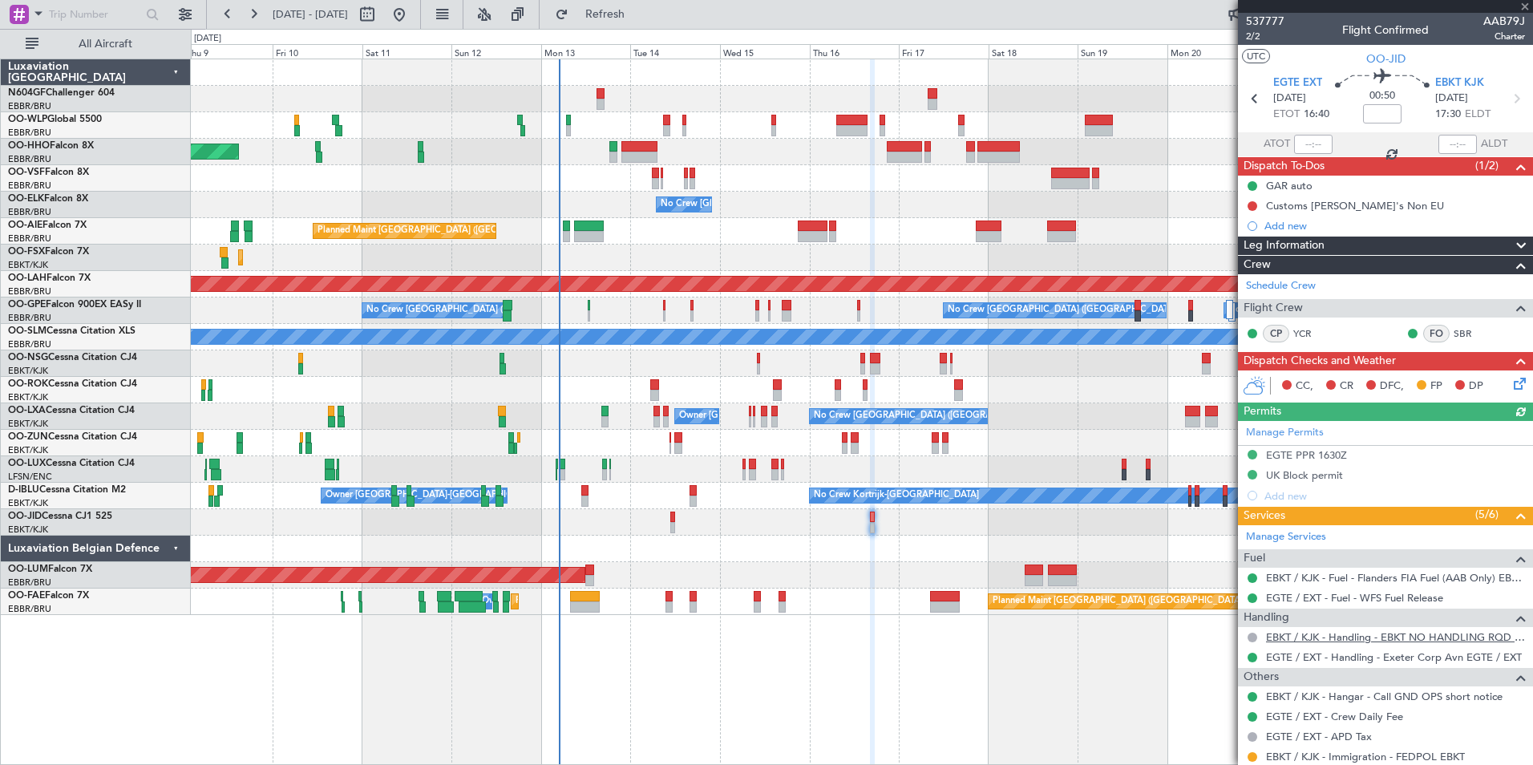
scroll to position [119, 0]
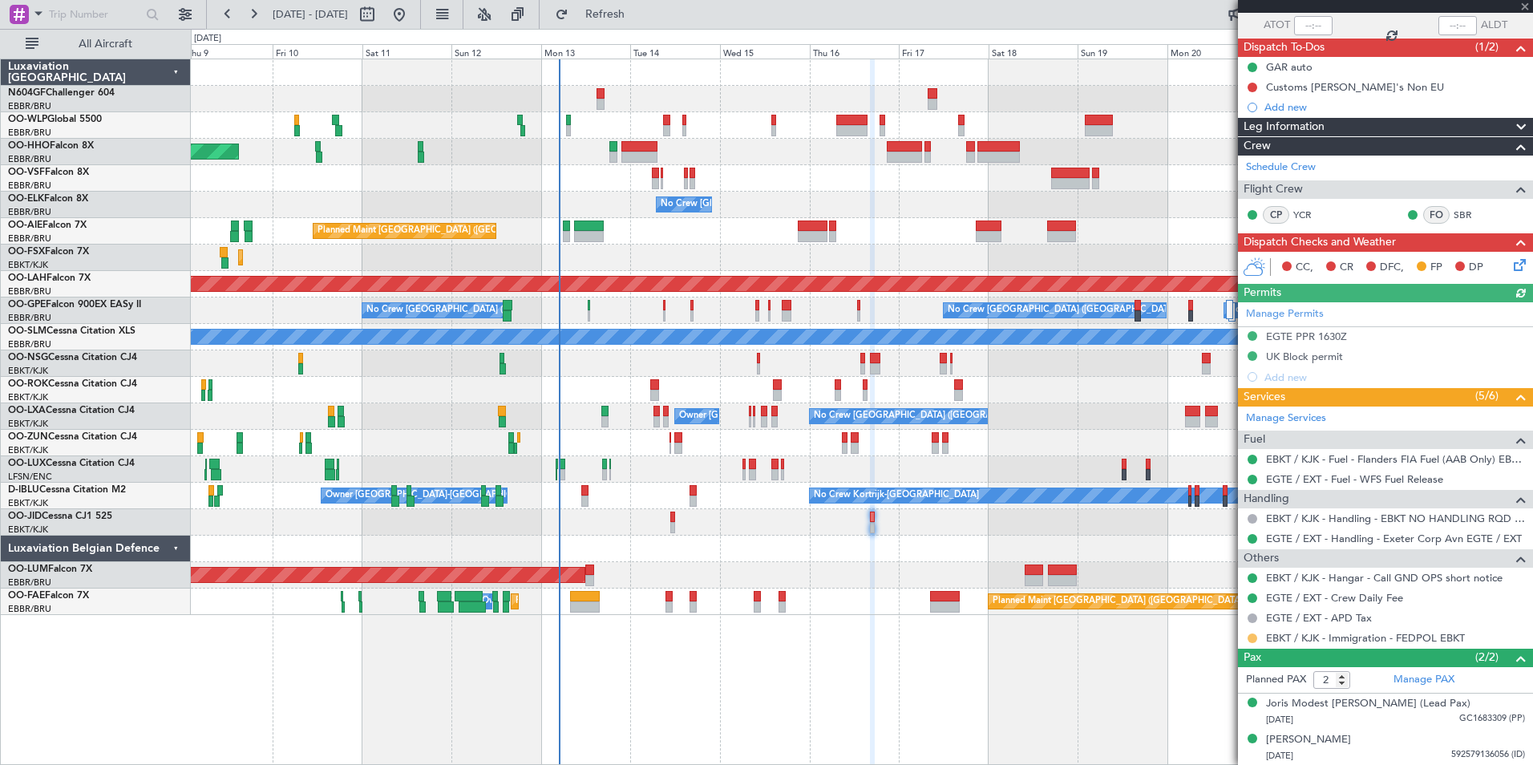
click at [1251, 637] on button at bounding box center [1253, 639] width 10 height 10
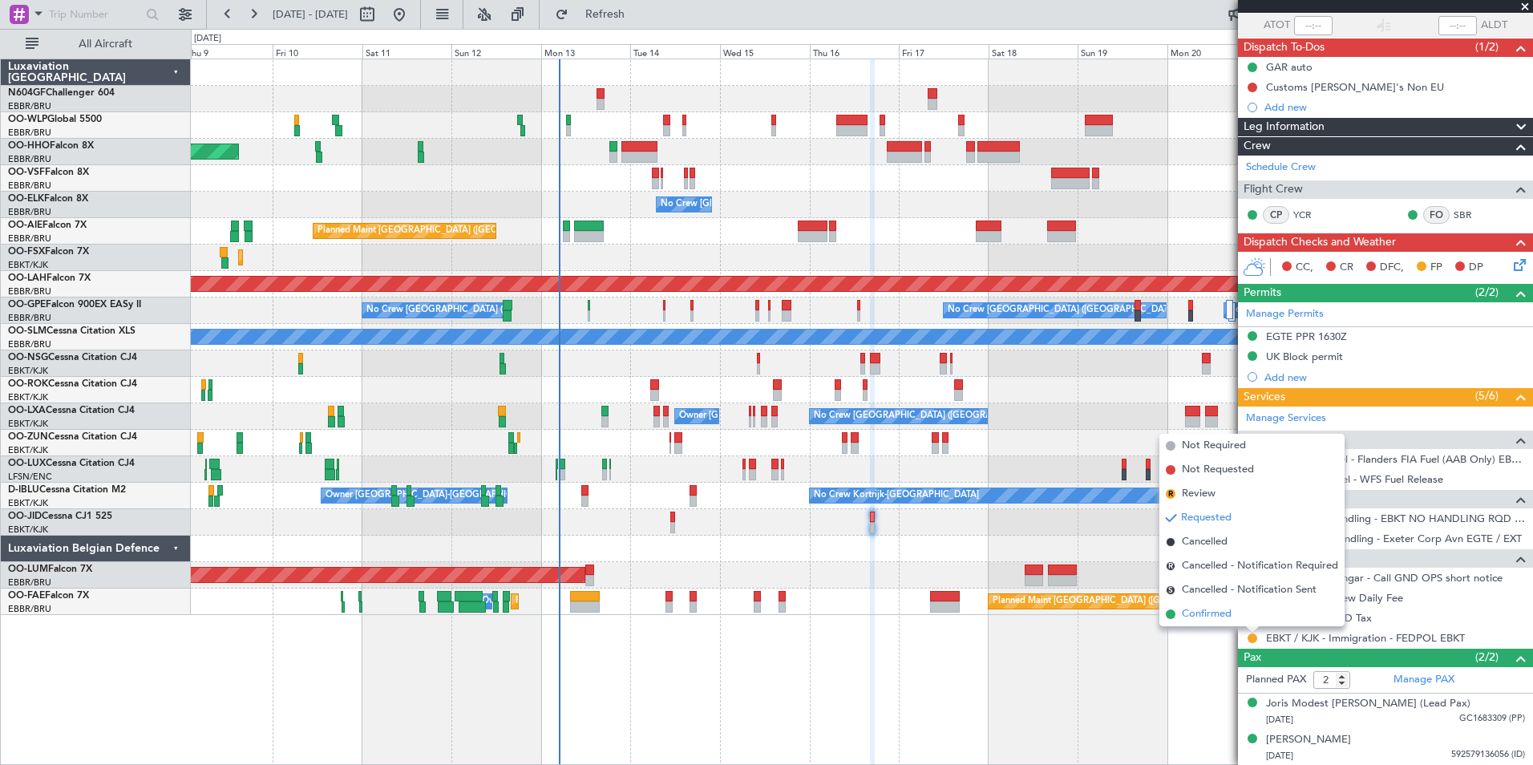
click at [1231, 610] on span "Confirmed" at bounding box center [1207, 614] width 50 height 16
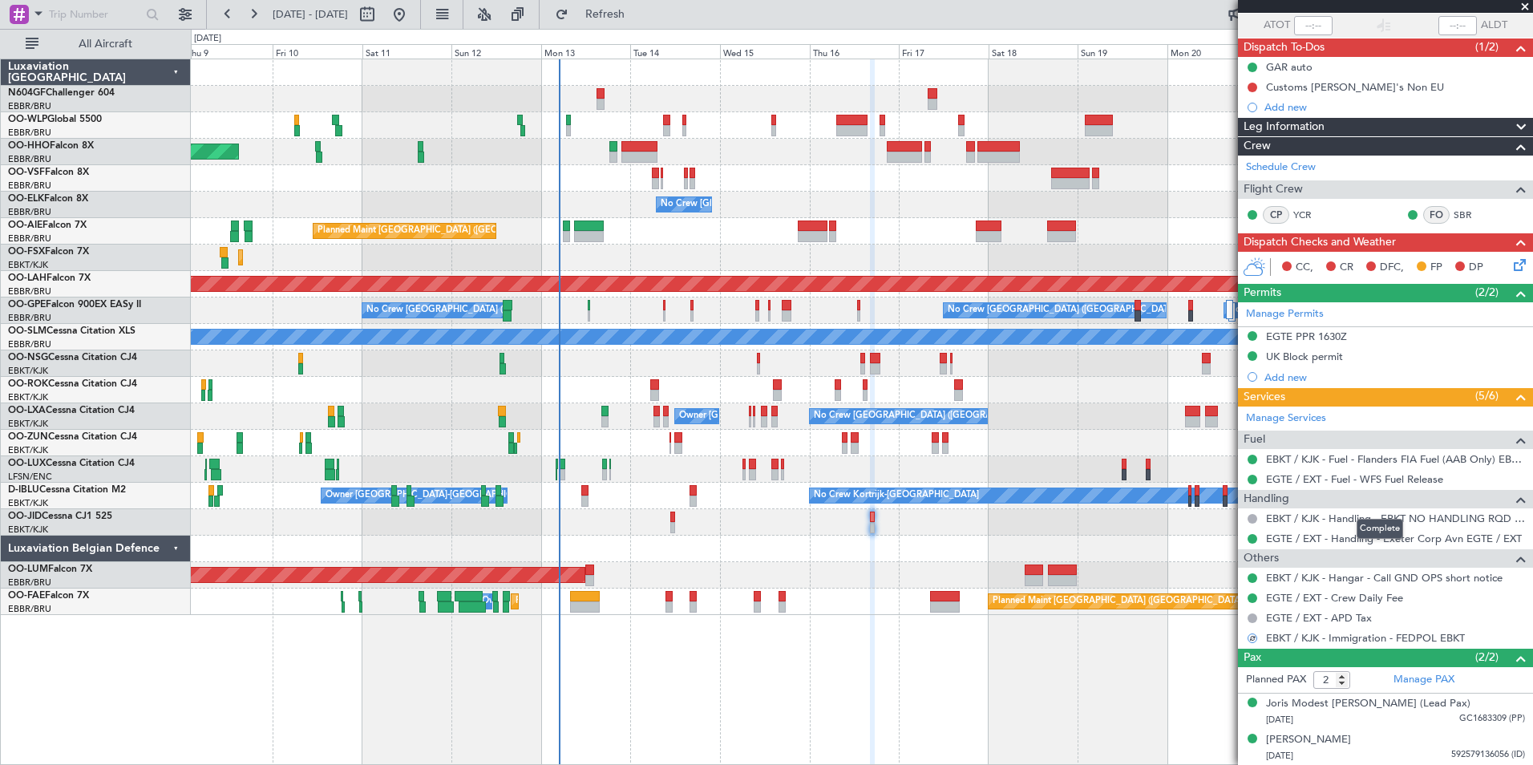
scroll to position [0, 0]
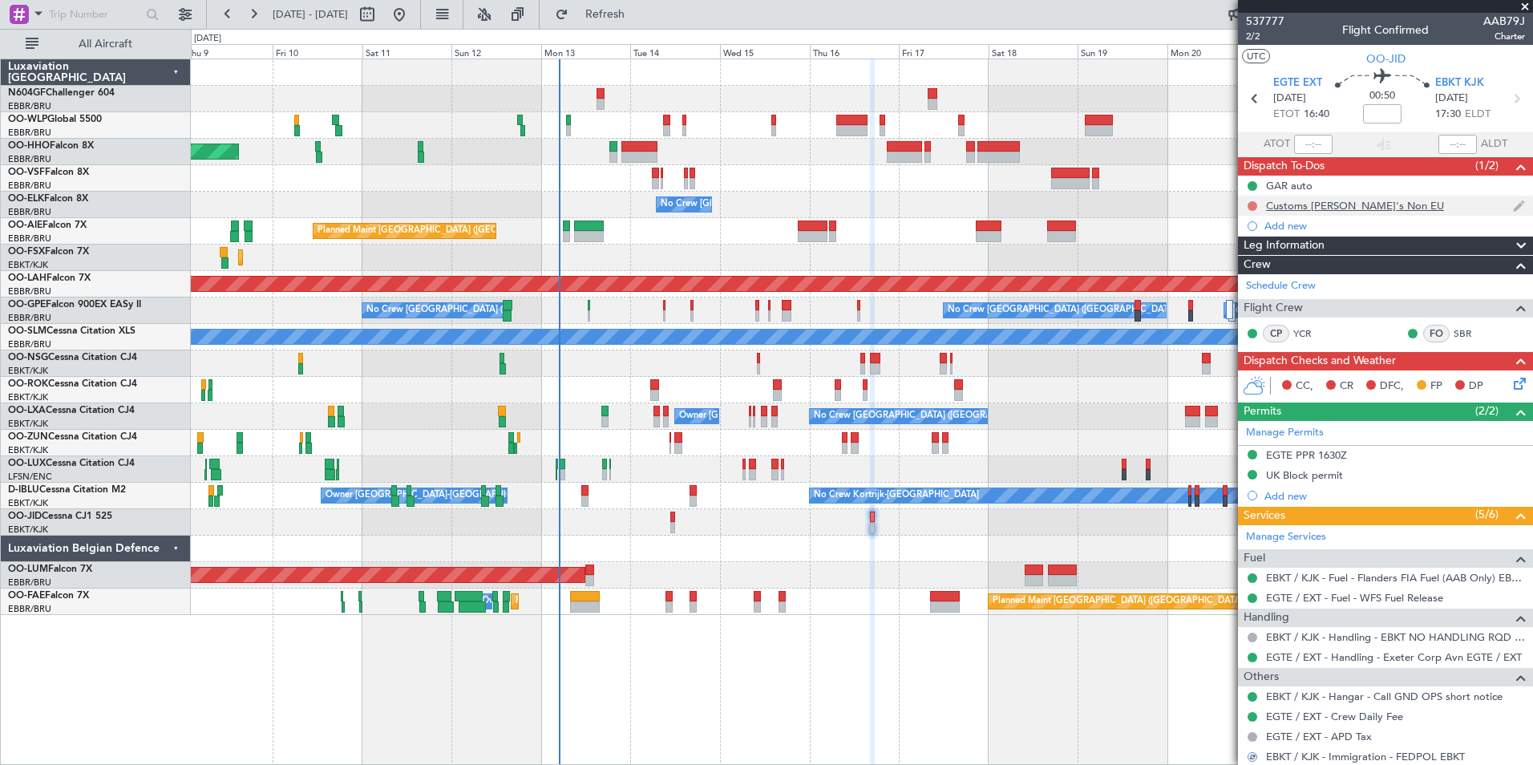
click at [1252, 205] on button at bounding box center [1253, 206] width 10 height 10
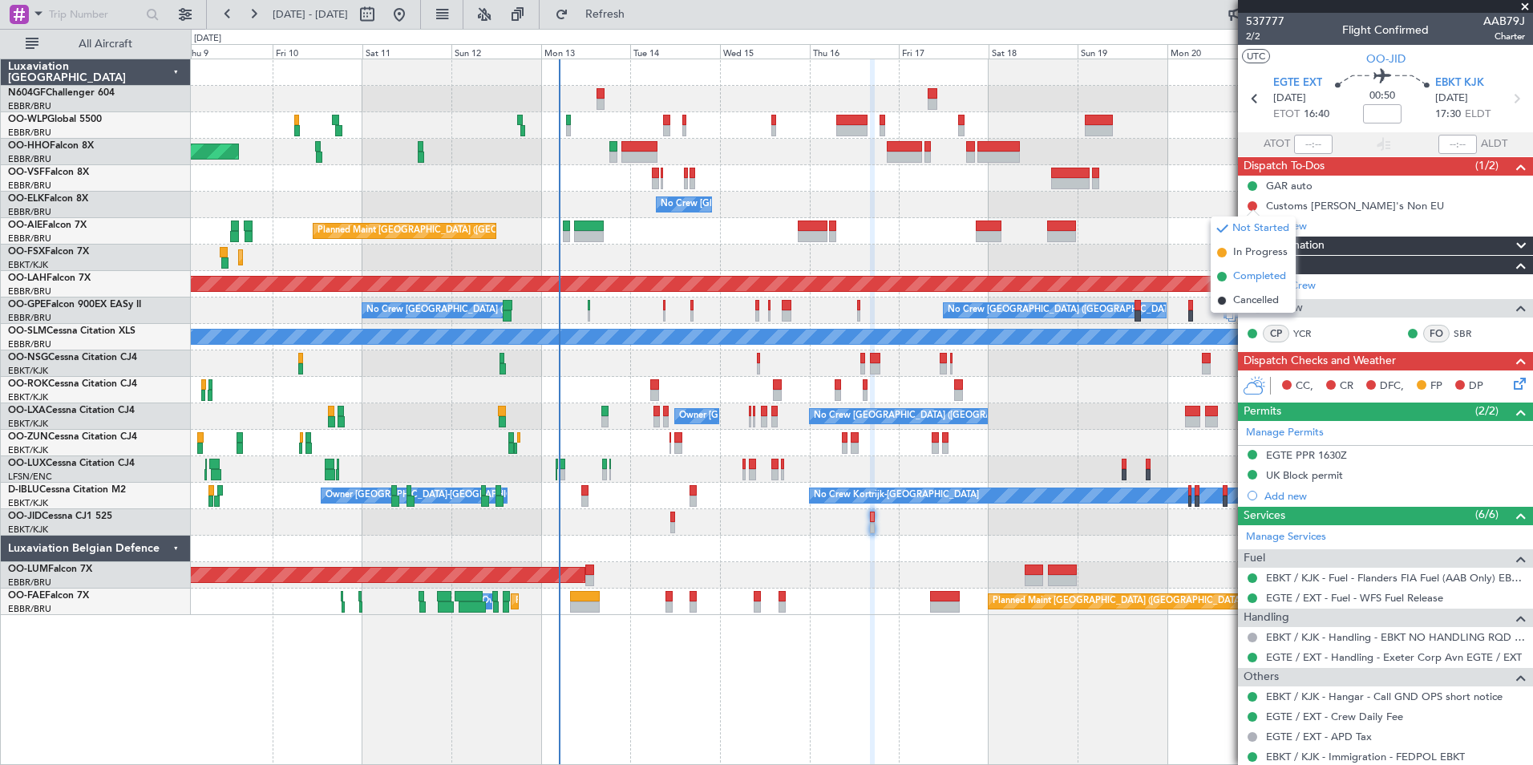
click at [1241, 282] on span "Completed" at bounding box center [1259, 277] width 53 height 16
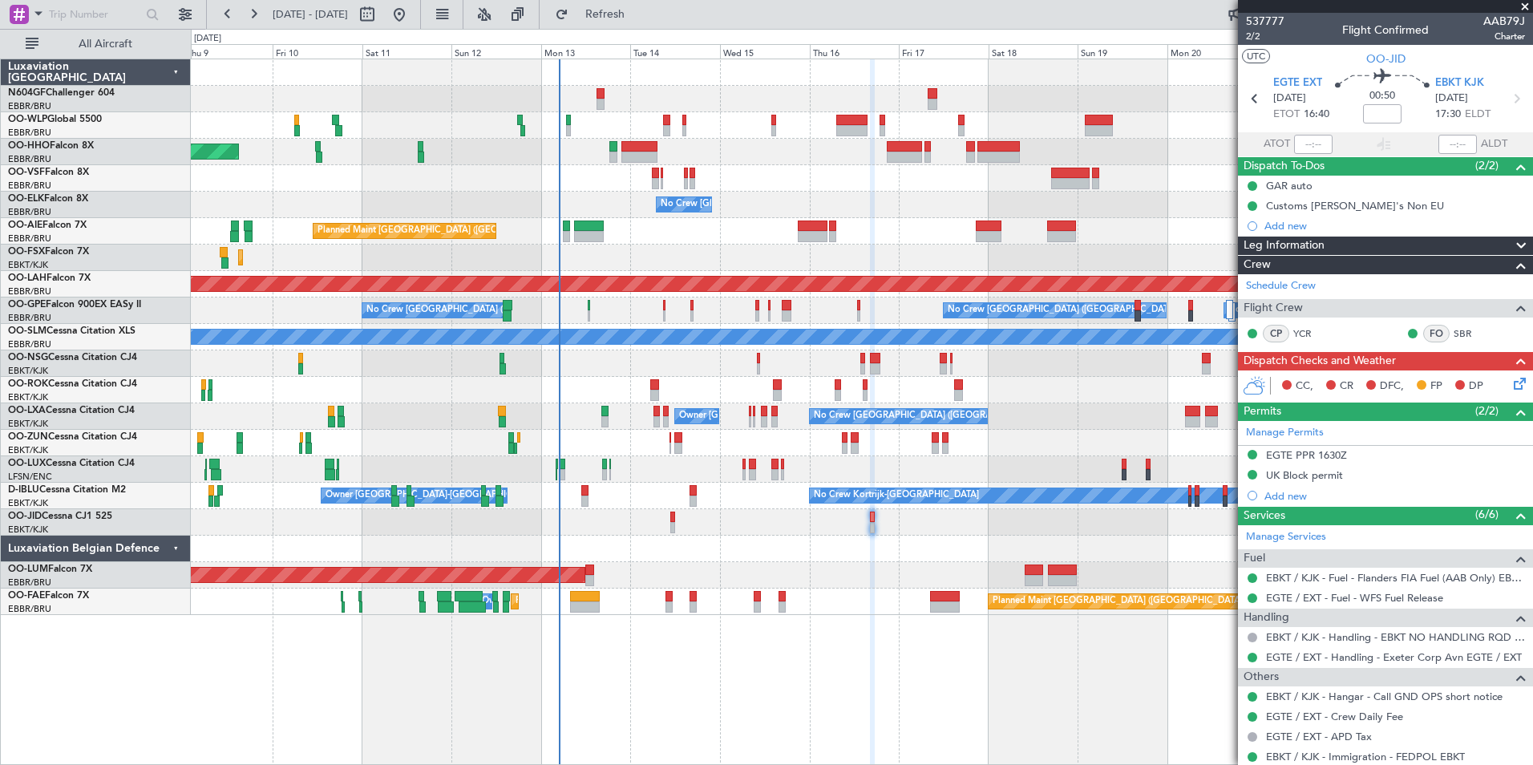
scroll to position [1, 0]
click at [1252, 99] on icon at bounding box center [1255, 97] width 21 height 21
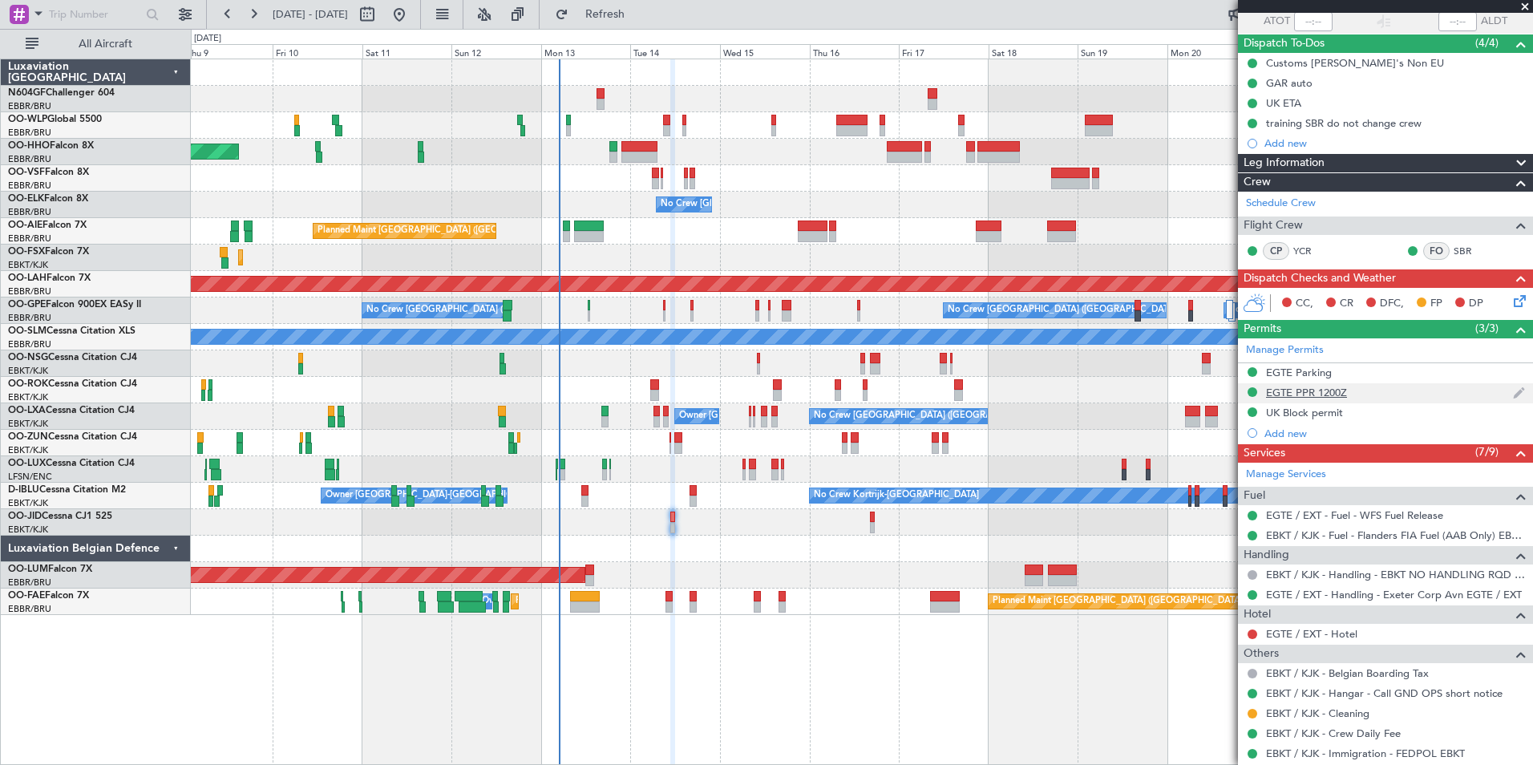
scroll to position [258, 0]
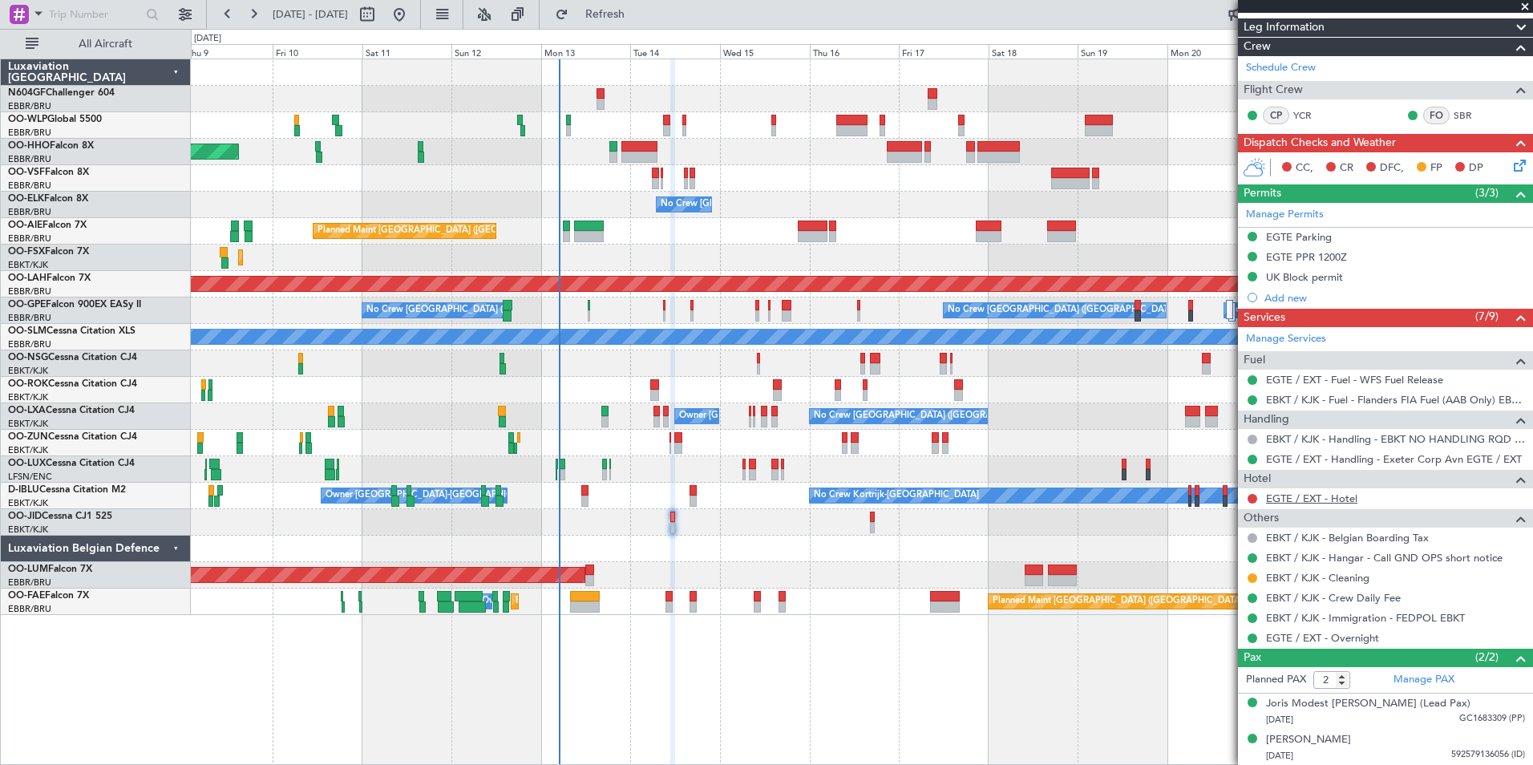
click at [1316, 502] on link "EGTE / EXT - Hotel" at bounding box center [1311, 499] width 91 height 14
click at [1329, 500] on link "EGTE / EXT - Hotel" at bounding box center [1311, 499] width 91 height 14
click at [639, 19] on span "Refresh" at bounding box center [605, 14] width 67 height 11
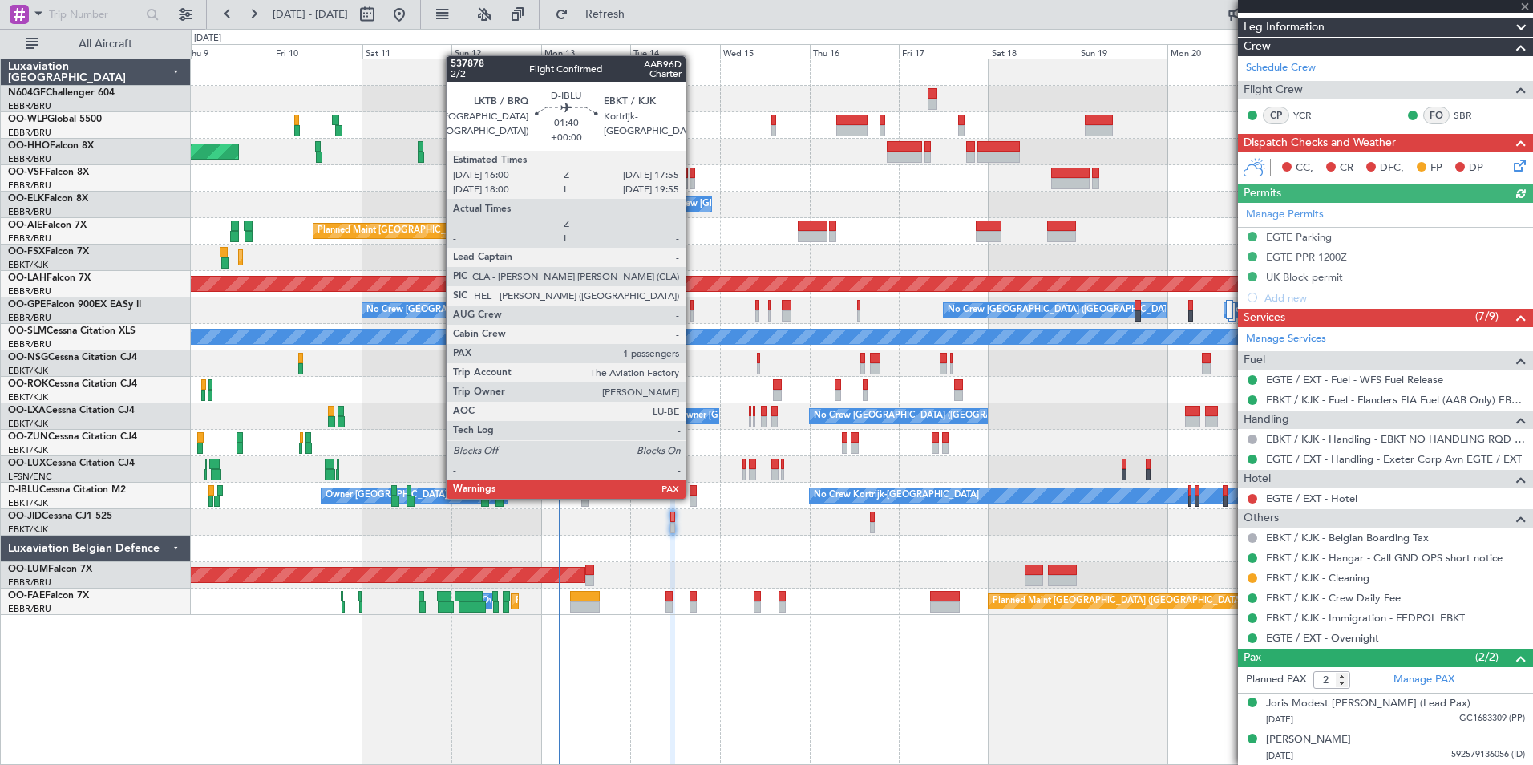
click at [693, 497] on div at bounding box center [693, 501] width 7 height 11
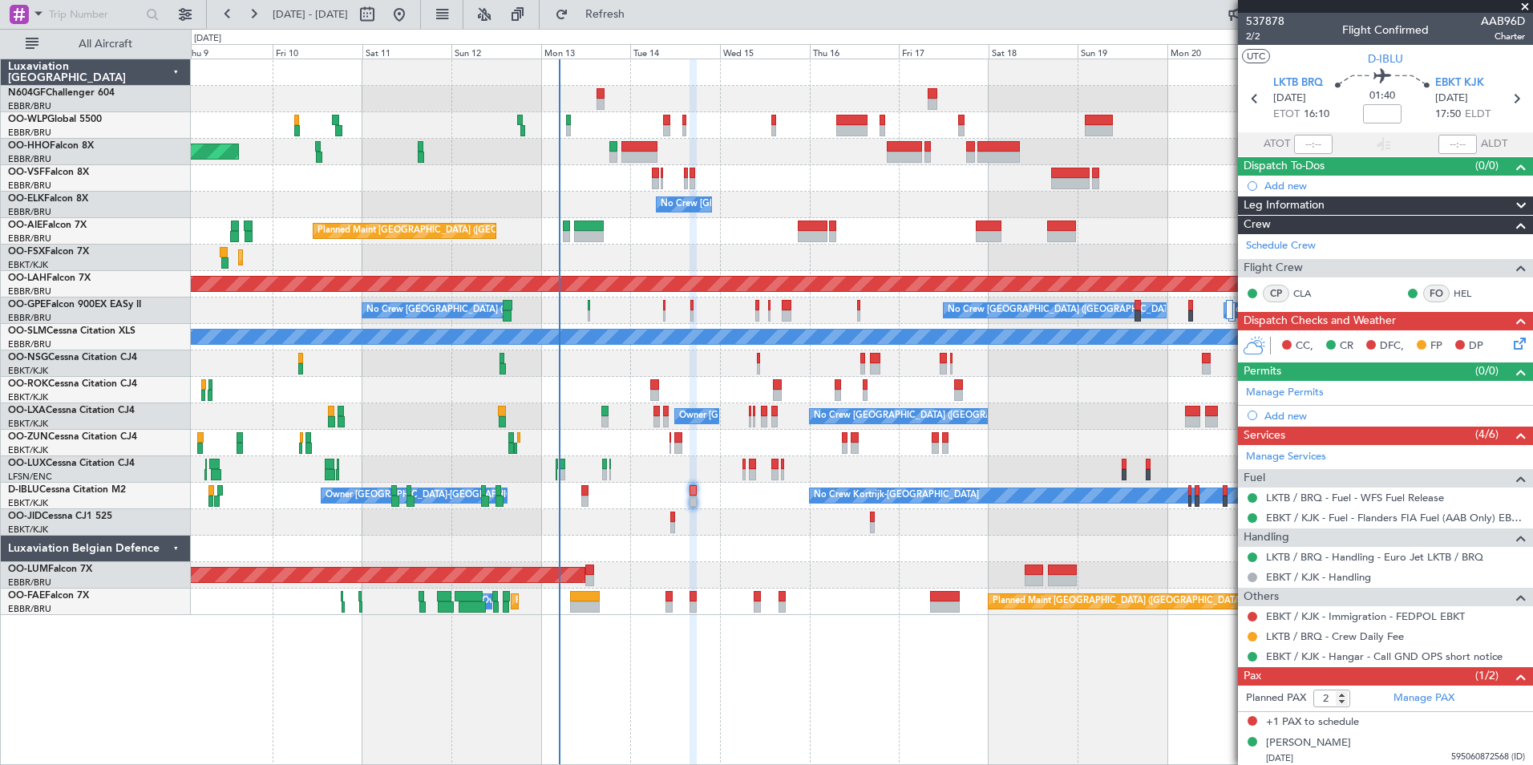
scroll to position [3, 0]
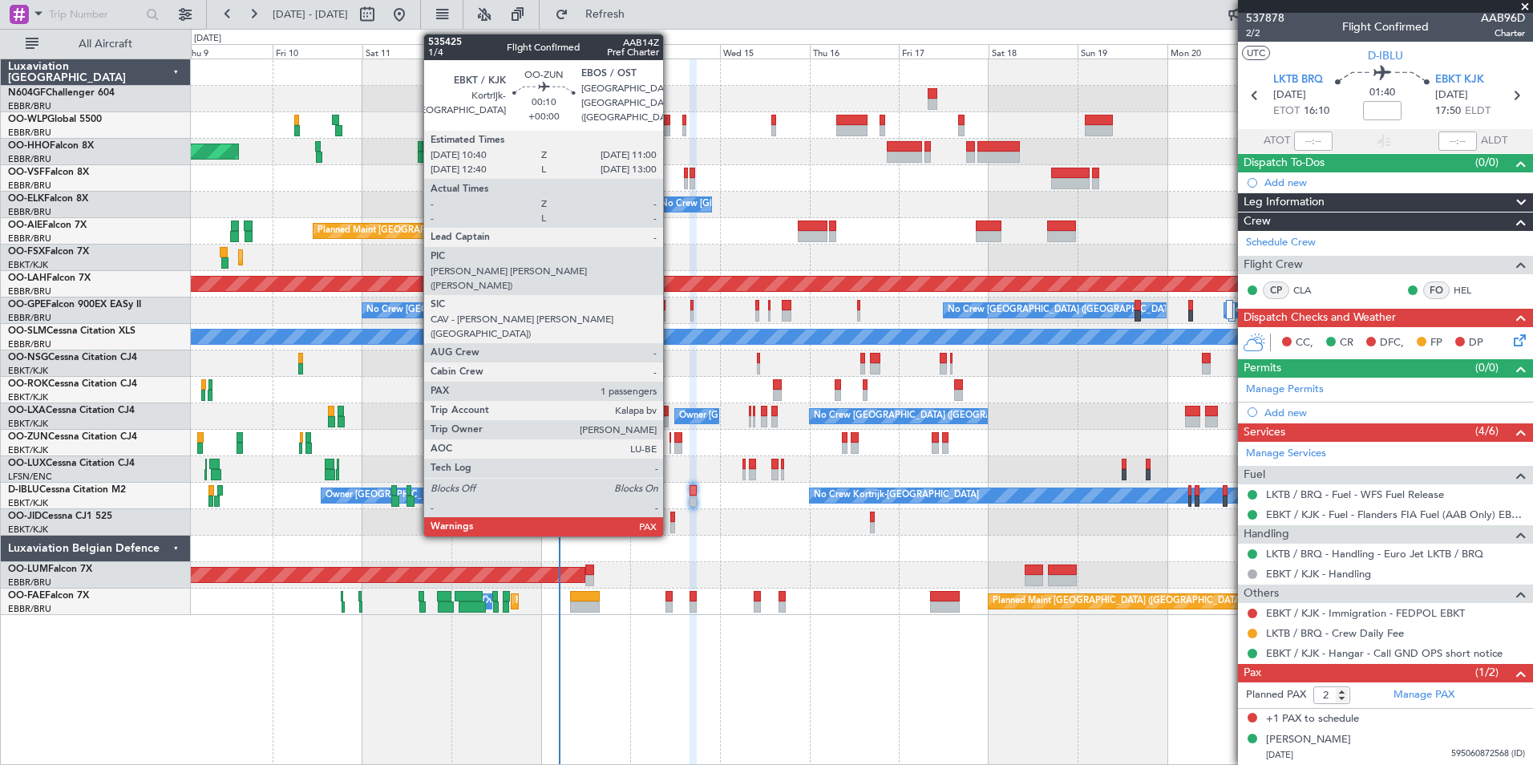
click at [670, 448] on div at bounding box center [671, 448] width 2 height 11
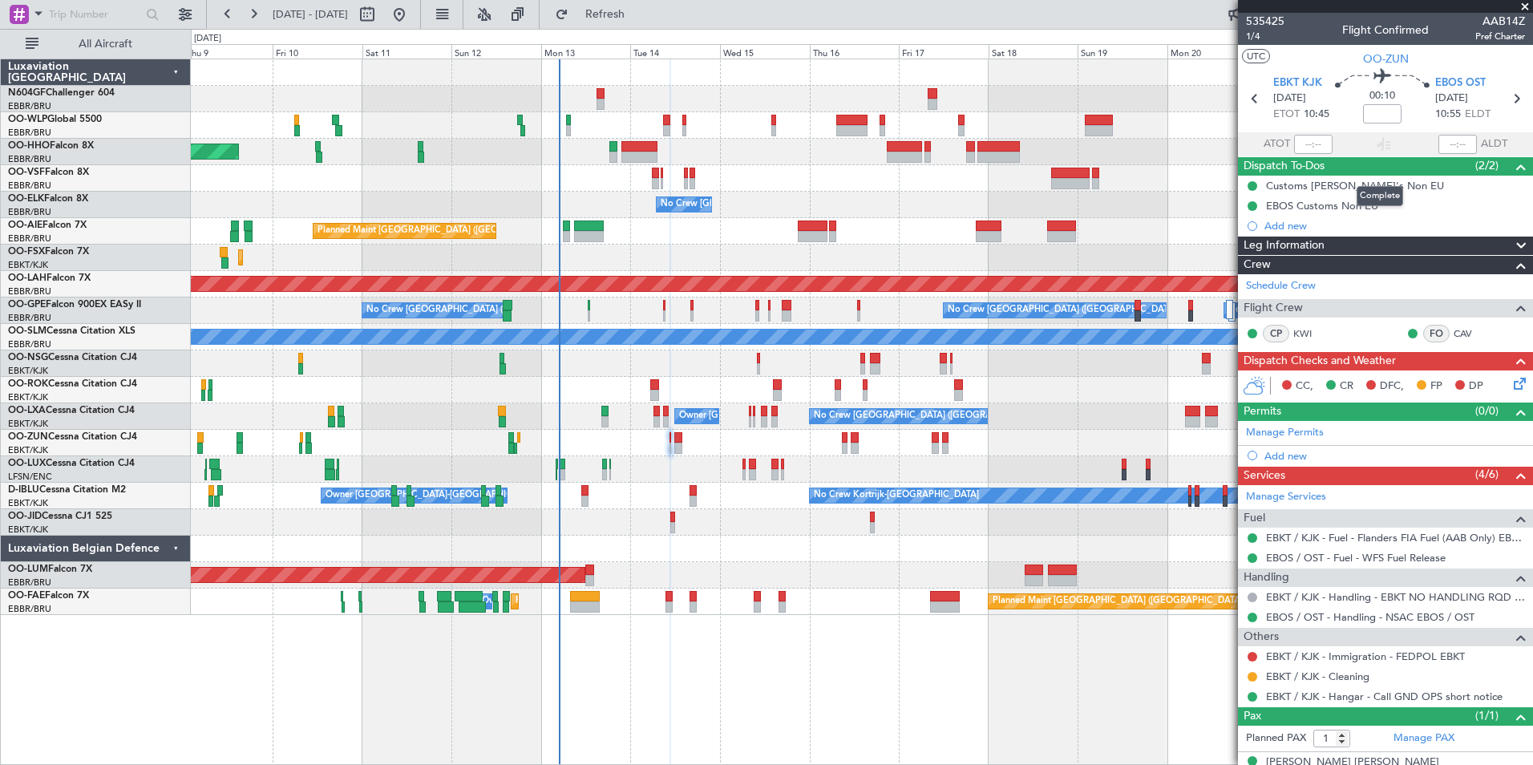
scroll to position [22, 0]
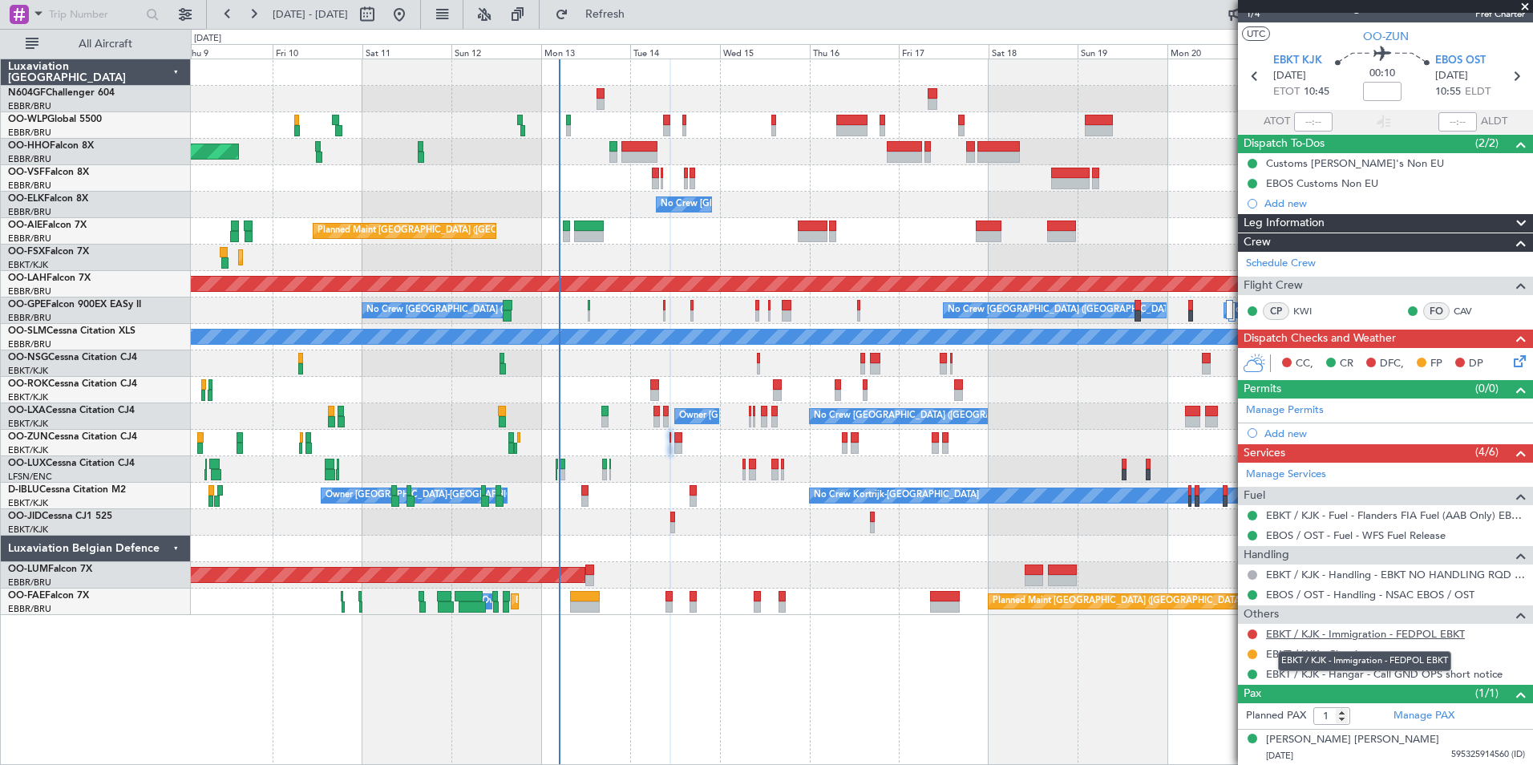
click at [1318, 638] on link "EBKT / KJK - Immigration - FEDPOL EBKT" at bounding box center [1365, 634] width 199 height 14
click at [639, 12] on span "Refresh" at bounding box center [605, 14] width 67 height 11
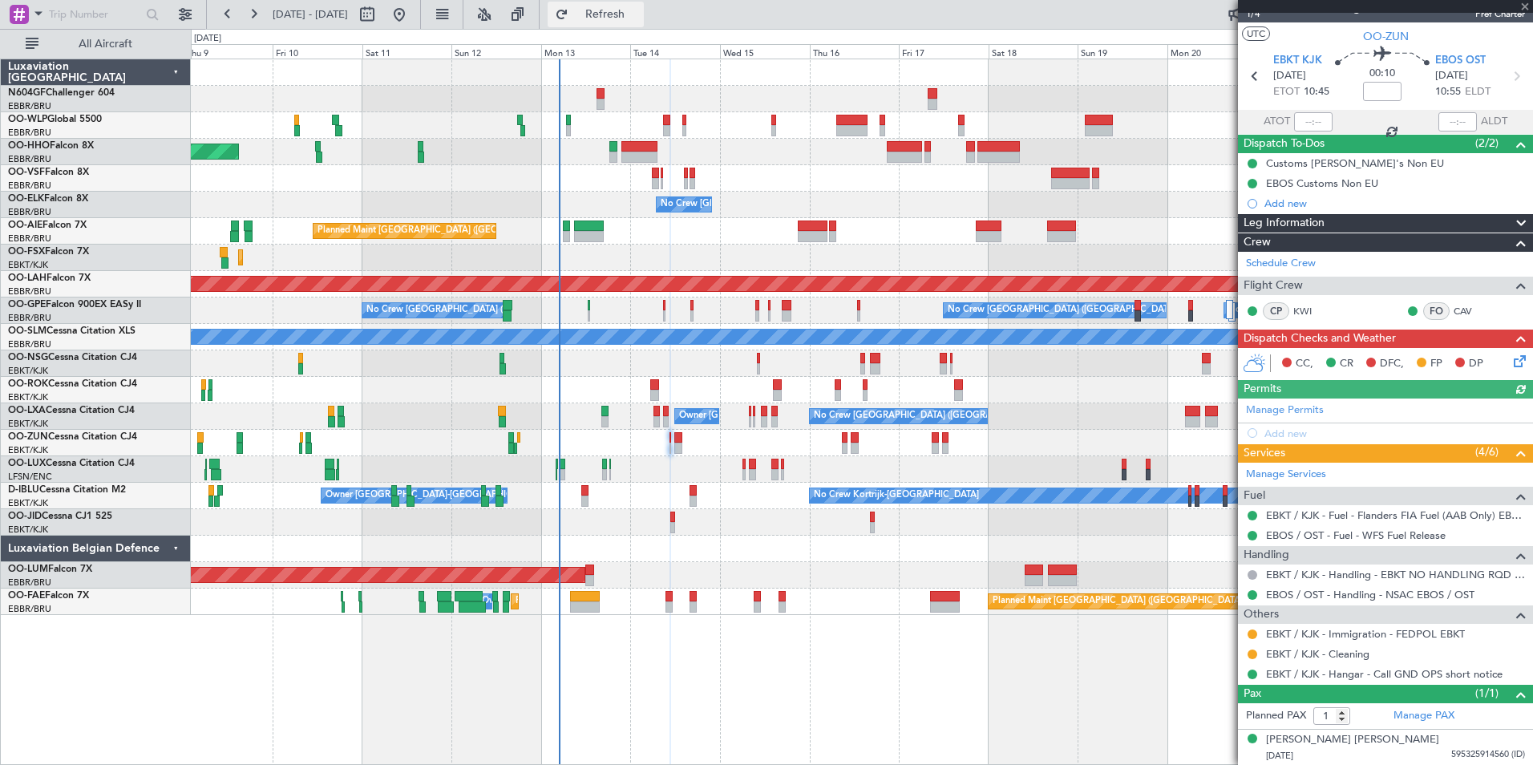
click at [629, 10] on span "Refresh" at bounding box center [605, 14] width 67 height 11
click at [1251, 632] on button at bounding box center [1253, 635] width 10 height 10
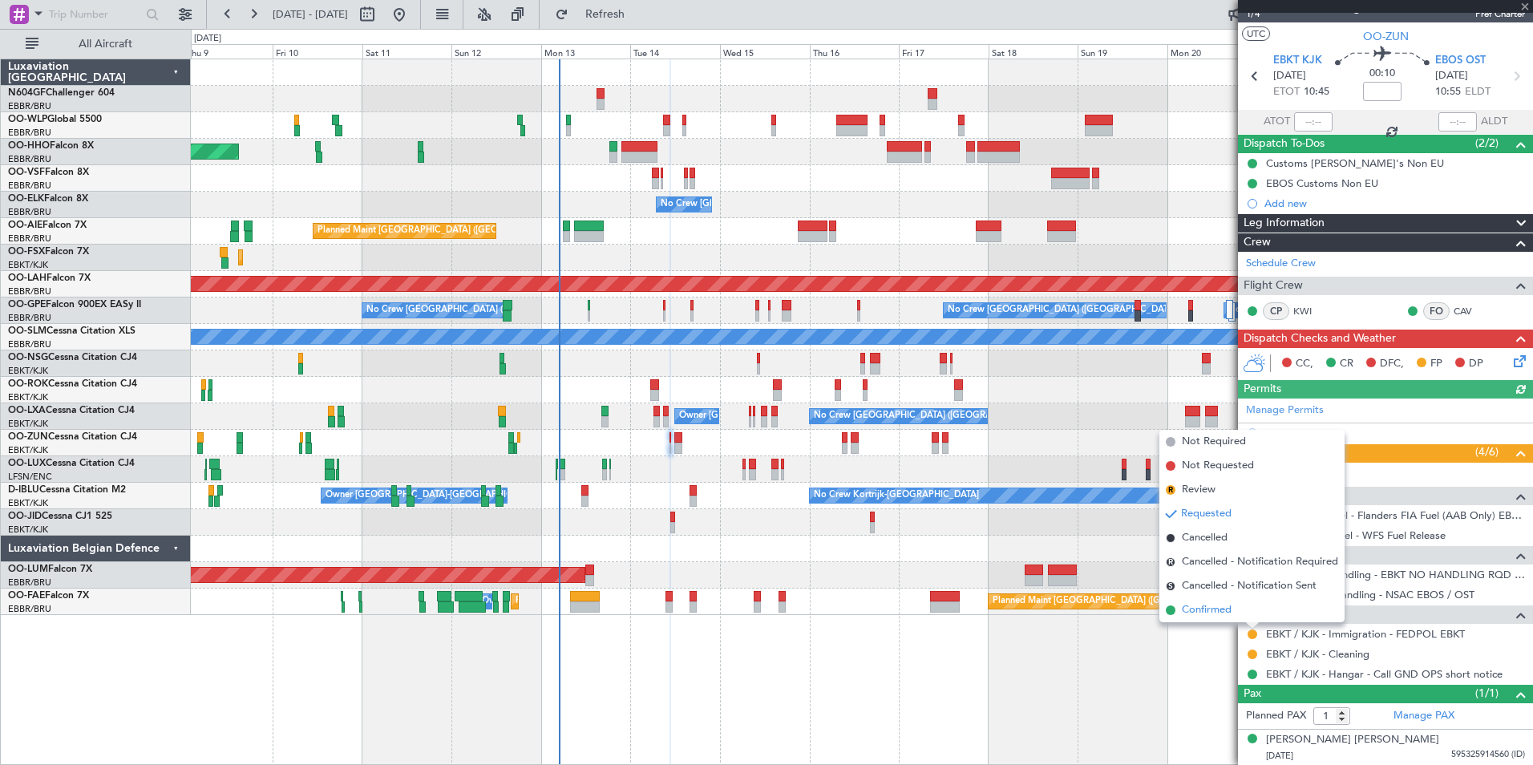
click at [1223, 607] on span "Confirmed" at bounding box center [1207, 610] width 50 height 16
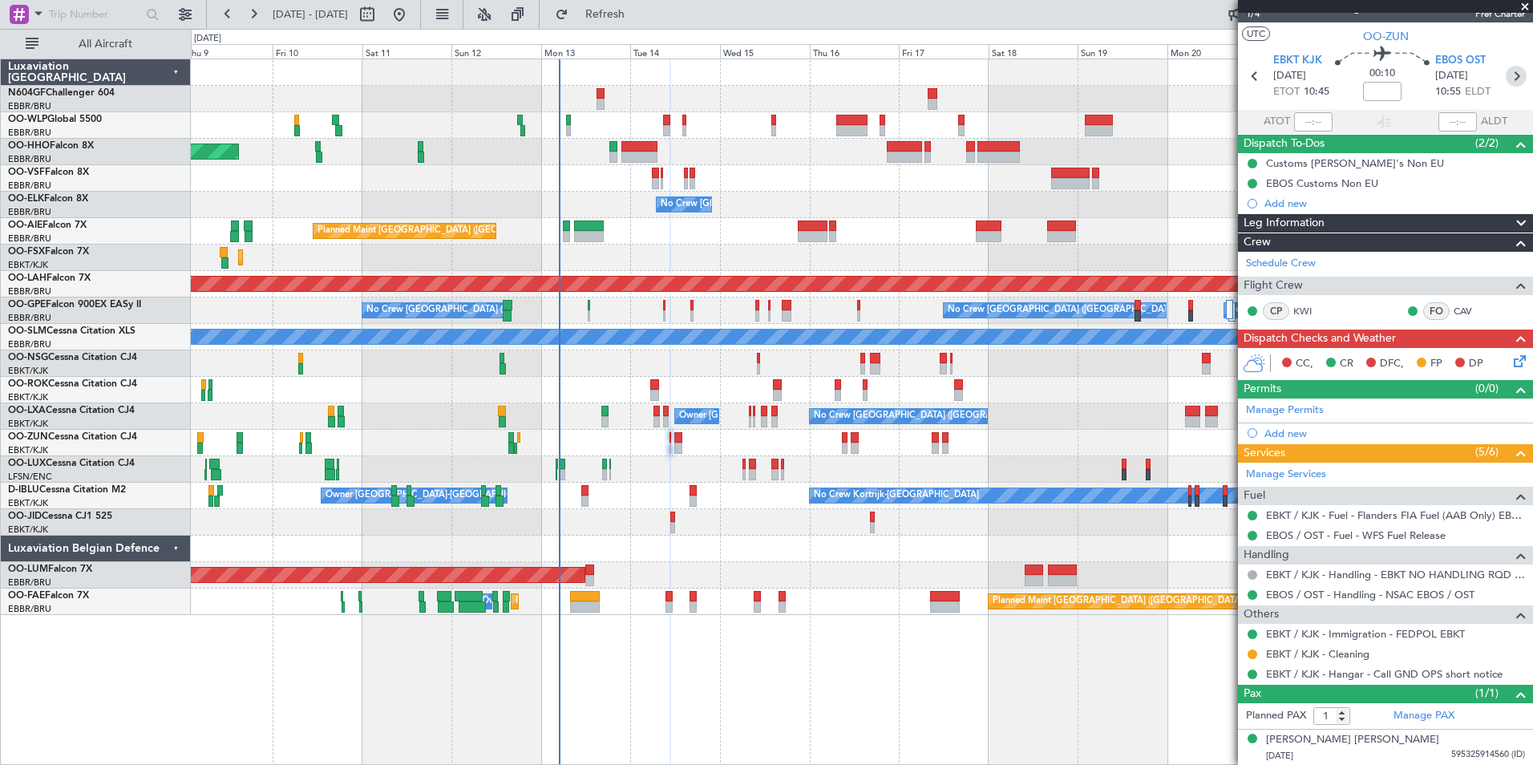
click at [1512, 74] on icon at bounding box center [1516, 76] width 21 height 21
type input "4"
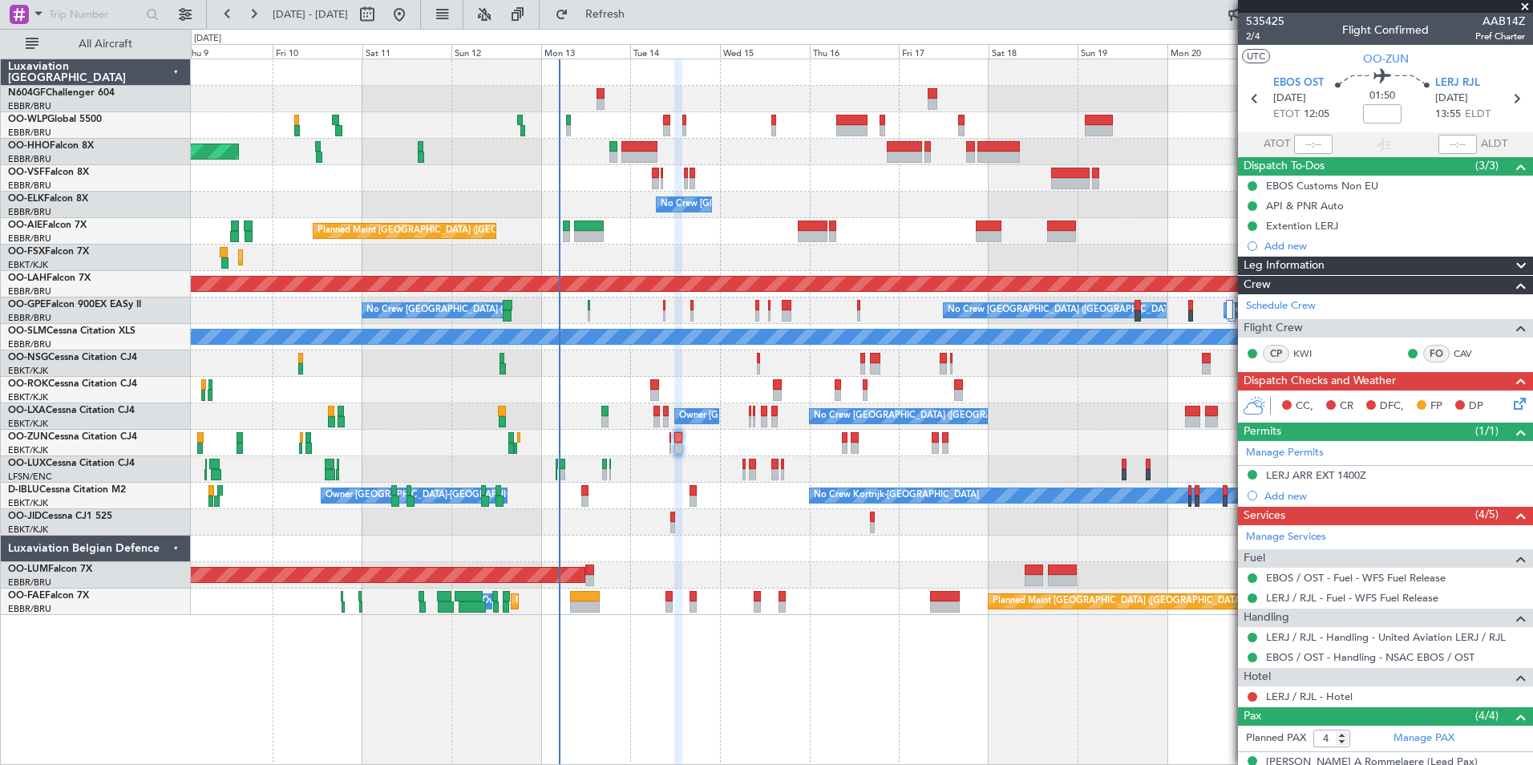
scroll to position [131, 0]
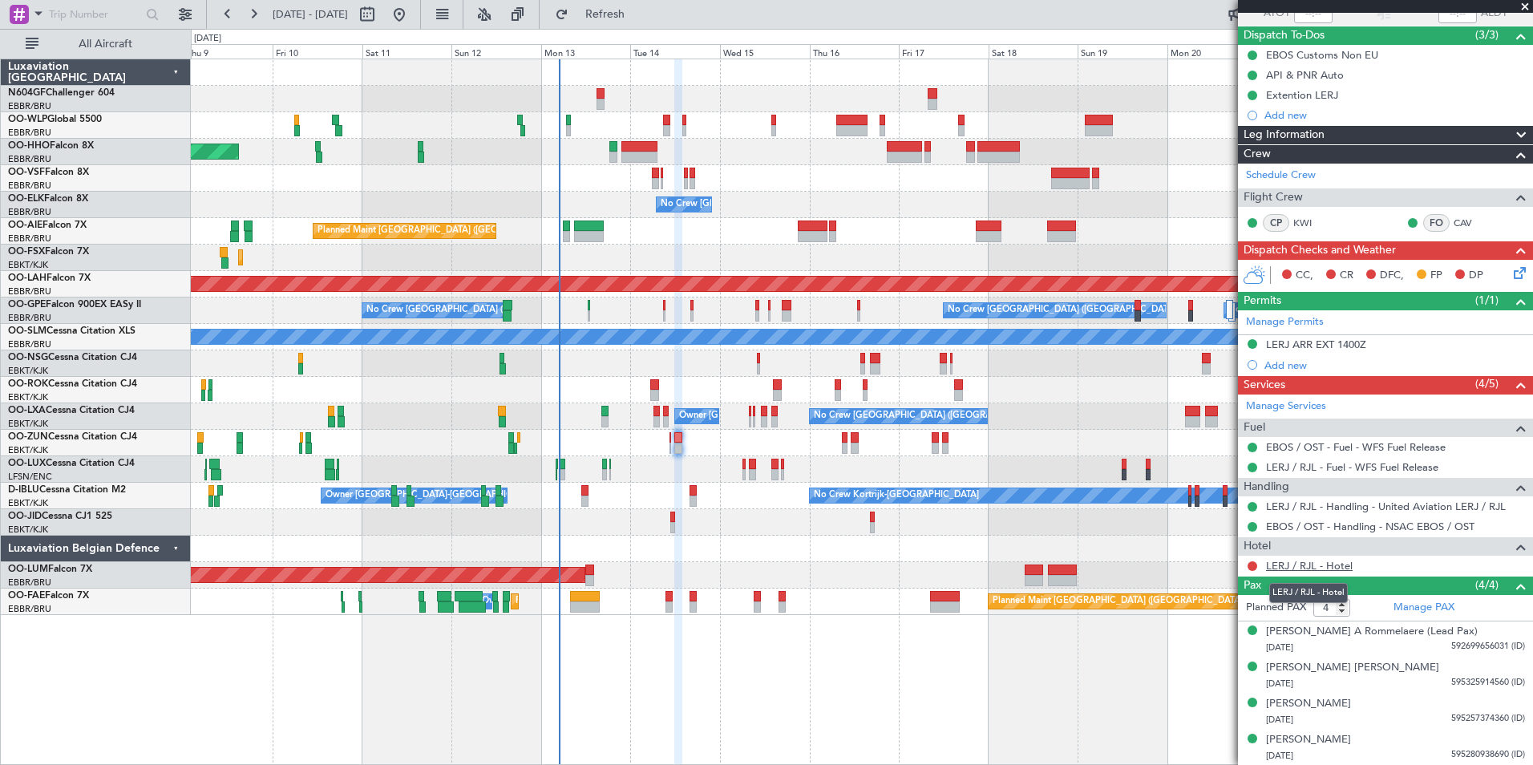
click at [1327, 562] on link "LERJ / RJL - Hotel" at bounding box center [1309, 566] width 87 height 14
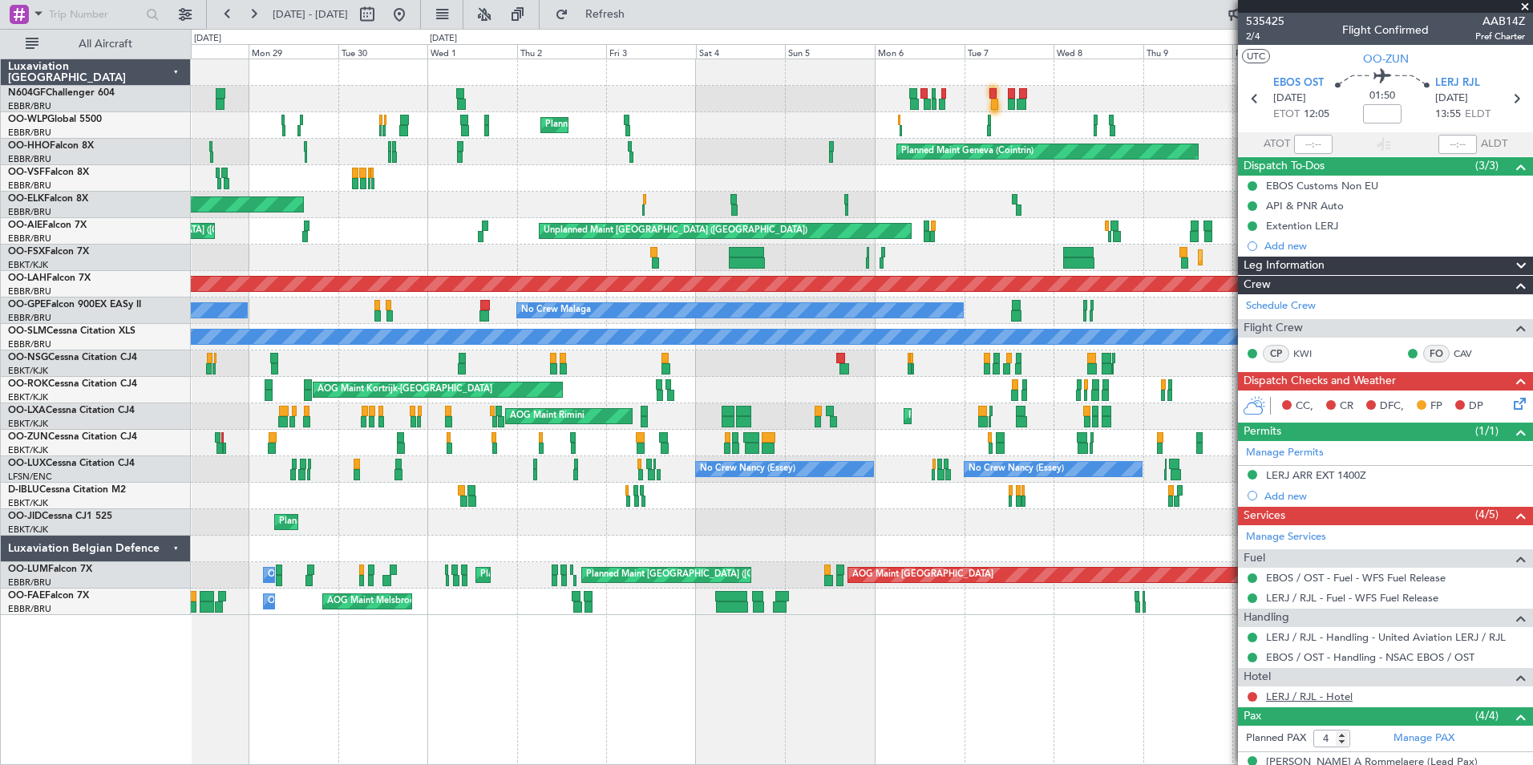
click at [1294, 695] on link "LERJ / RJL - Hotel" at bounding box center [1309, 697] width 87 height 14
click at [644, 22] on button "Refresh" at bounding box center [596, 15] width 96 height 26
click at [416, 201] on div "Planned Maint Milan (Linate) Planned Maint Geneva (Cointrin) Planned Maint Gene…" at bounding box center [862, 337] width 1342 height 556
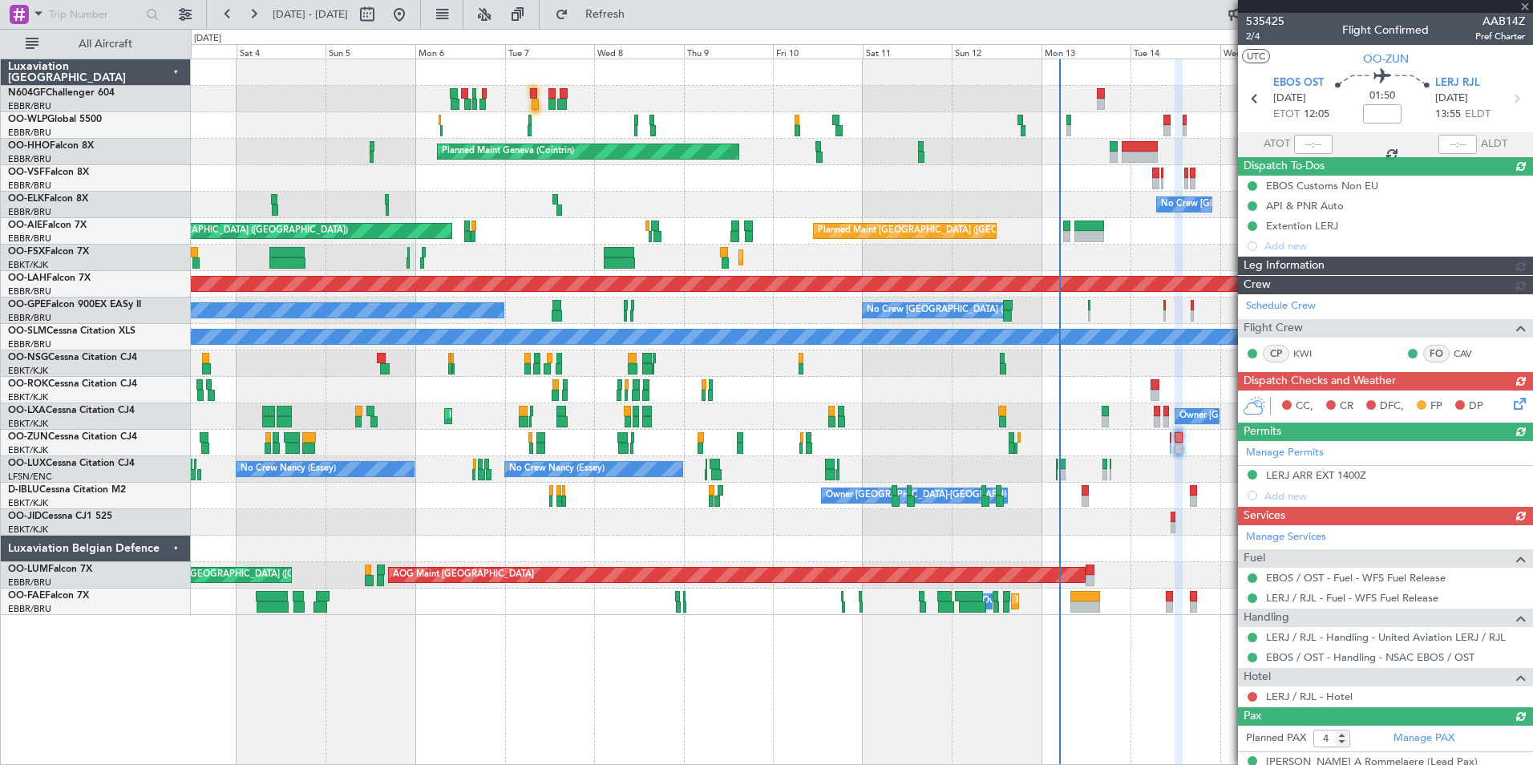
click at [542, 232] on div "Planned Maint Milan (Linate) Planned Maint Geneva (Cointrin) No Crew Brussels (…" at bounding box center [862, 337] width 1342 height 556
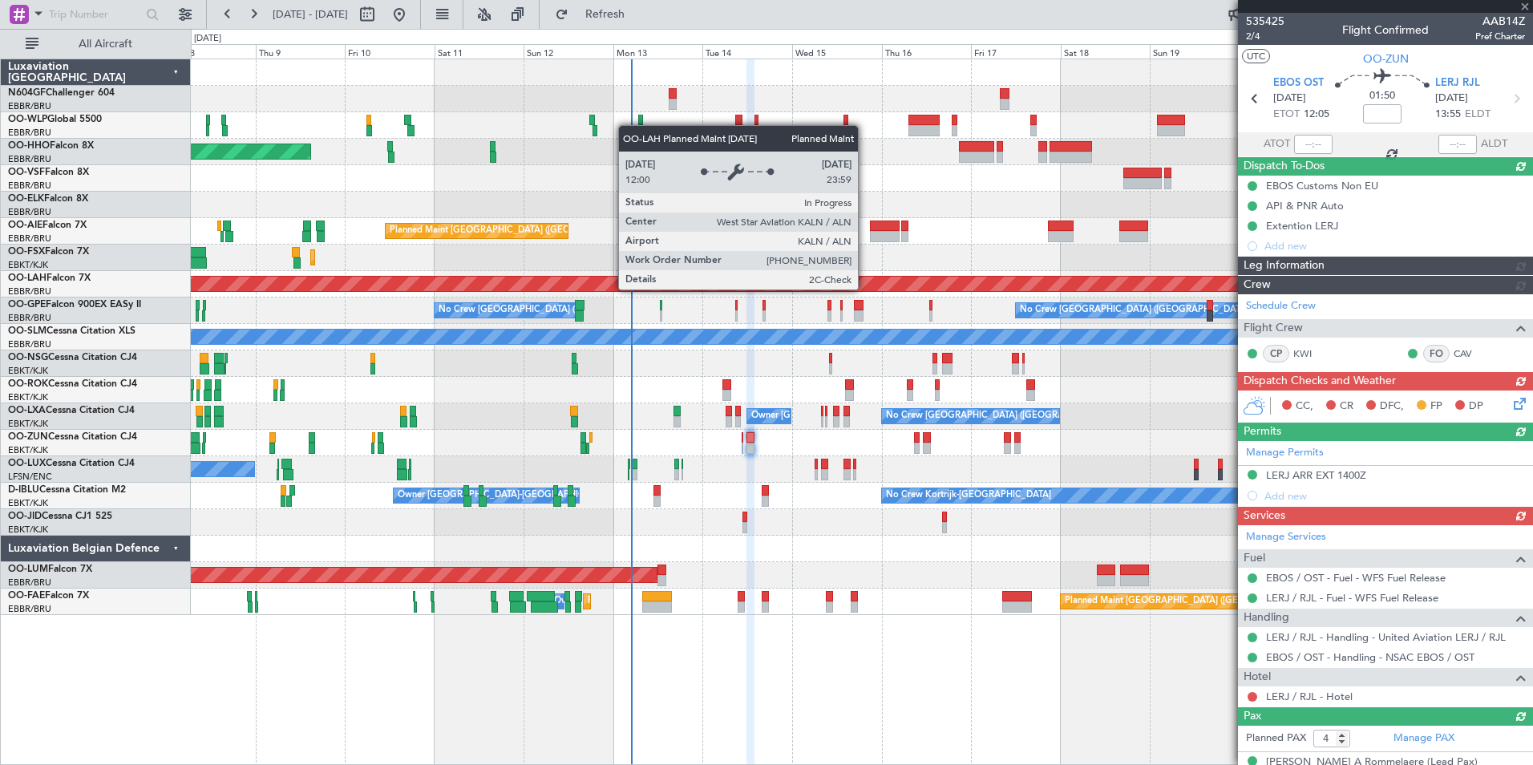
click at [728, 286] on div "Planned Maint Geneva (Cointrin) No Crew Brussels (Brussels National) Planned Ma…" at bounding box center [862, 337] width 1342 height 556
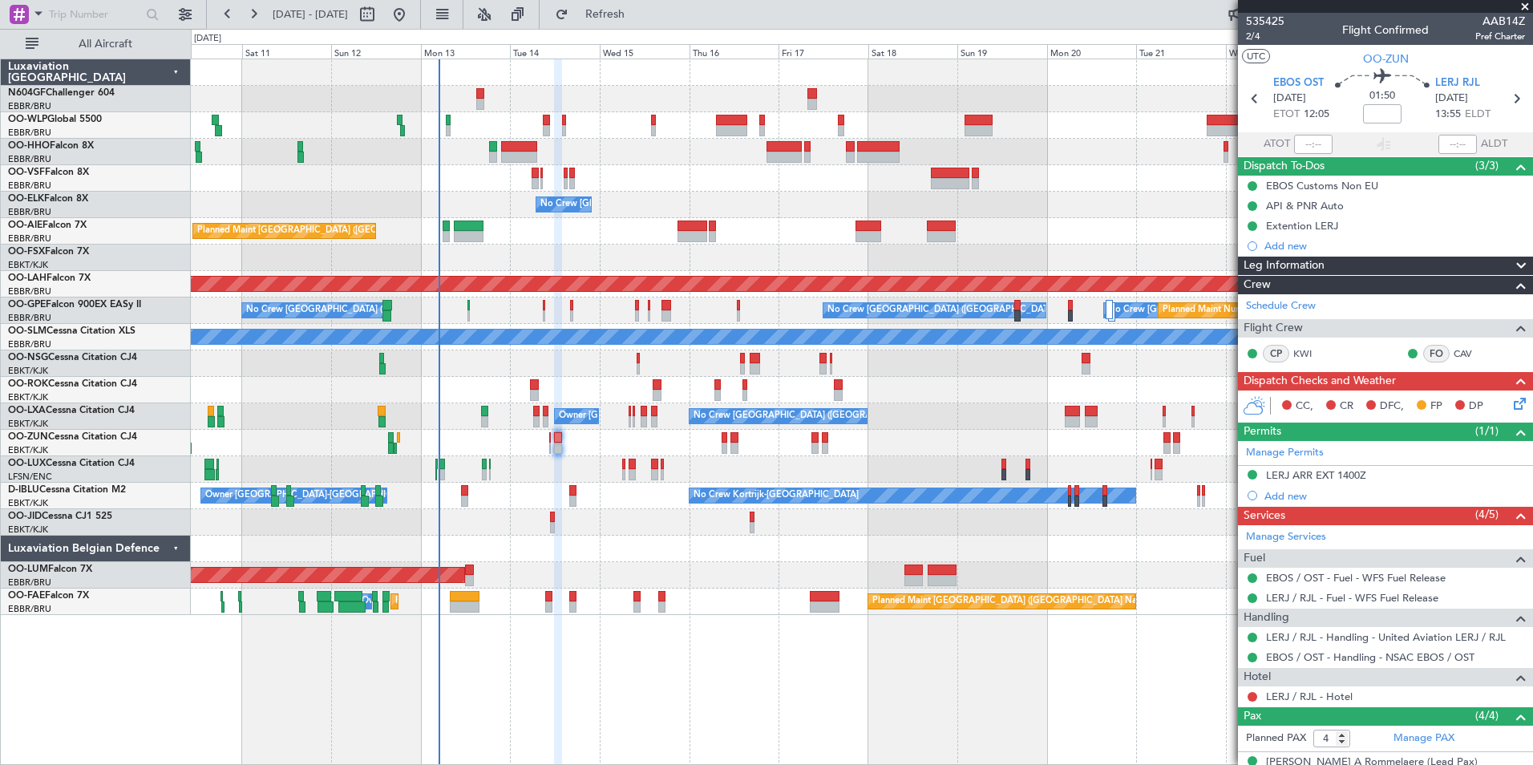
scroll to position [131, 0]
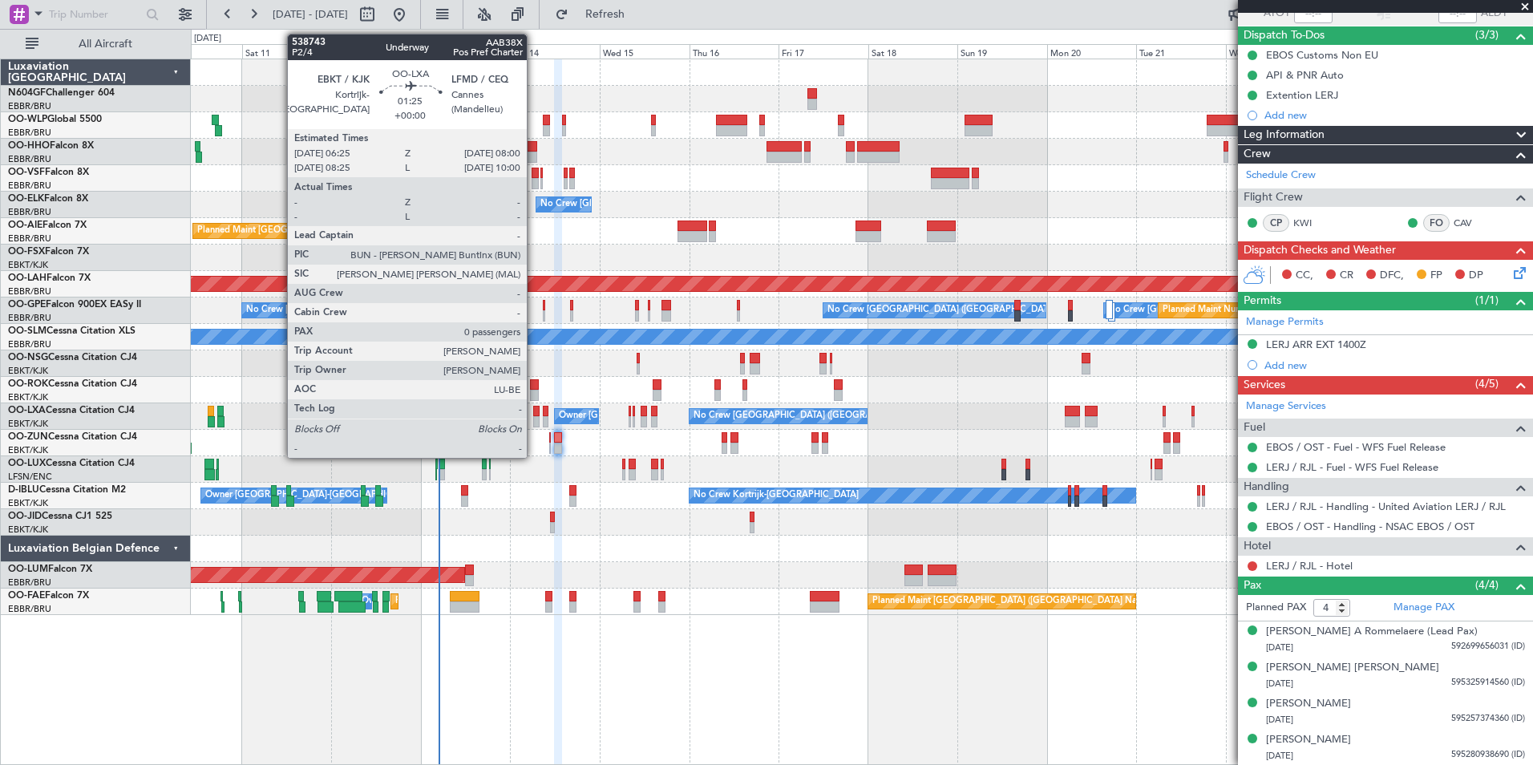
click at [534, 420] on div at bounding box center [536, 421] width 6 height 11
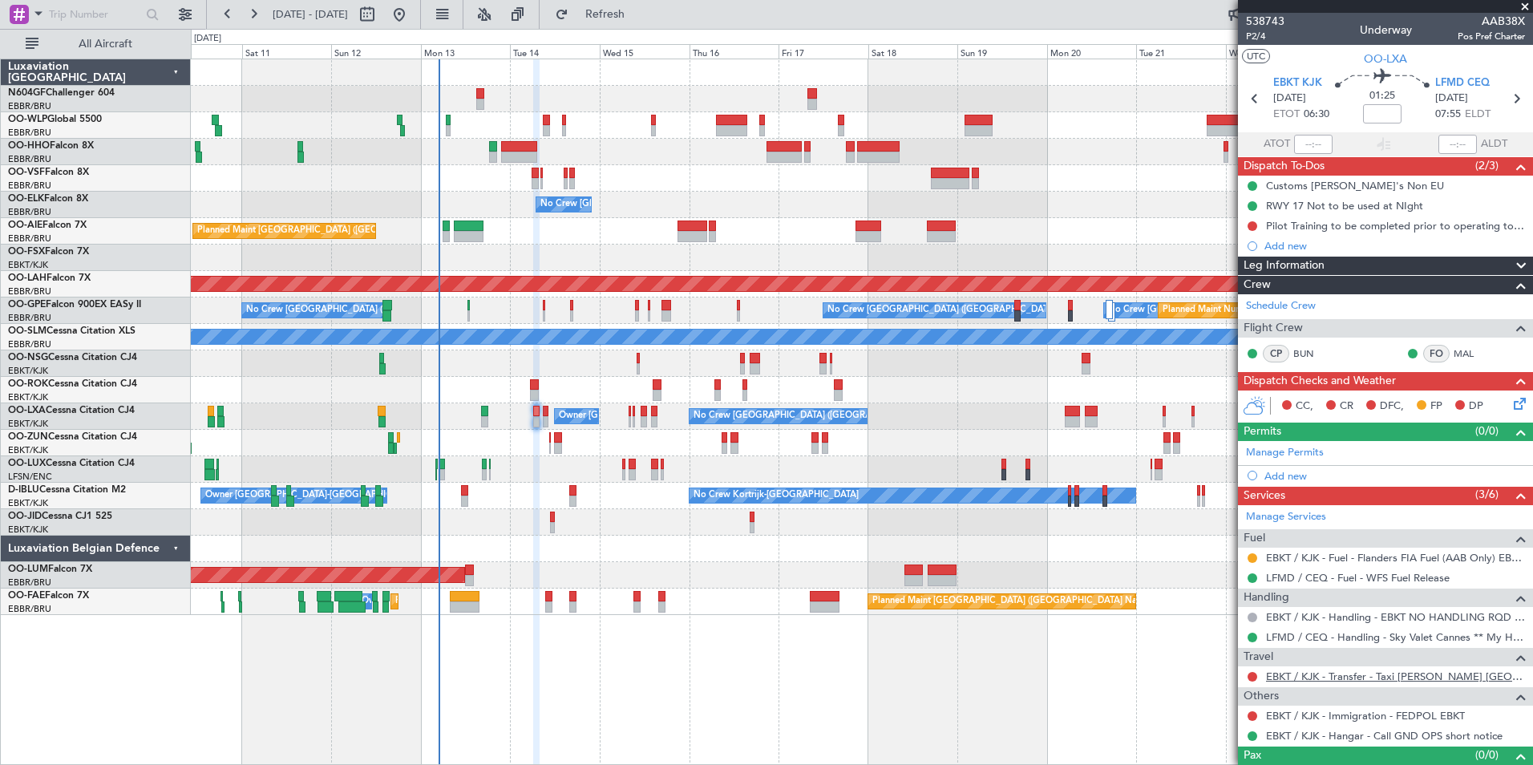
scroll to position [26, 0]
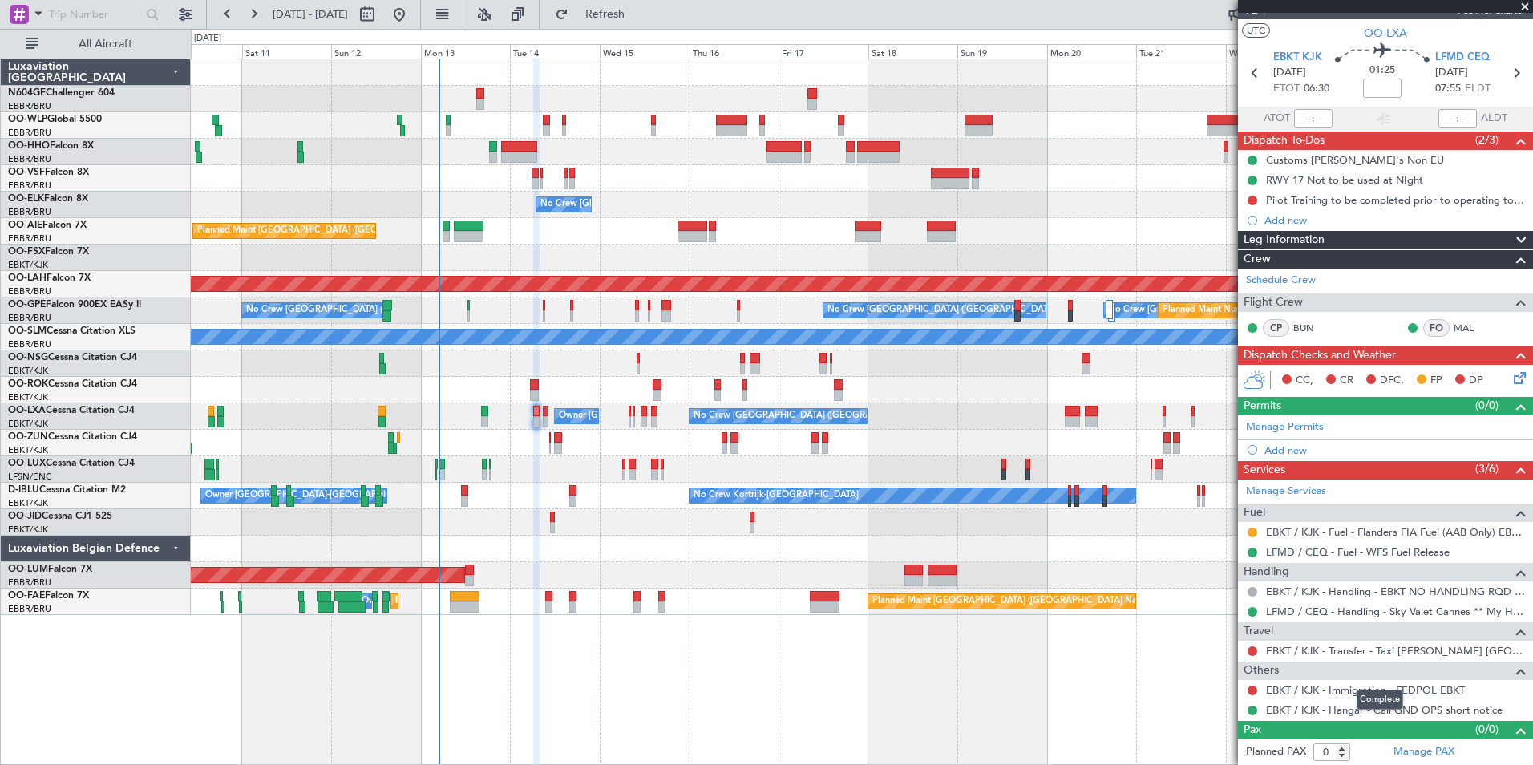
click at [1352, 691] on mat-tooltip-component "Complete" at bounding box center [1380, 699] width 69 height 43
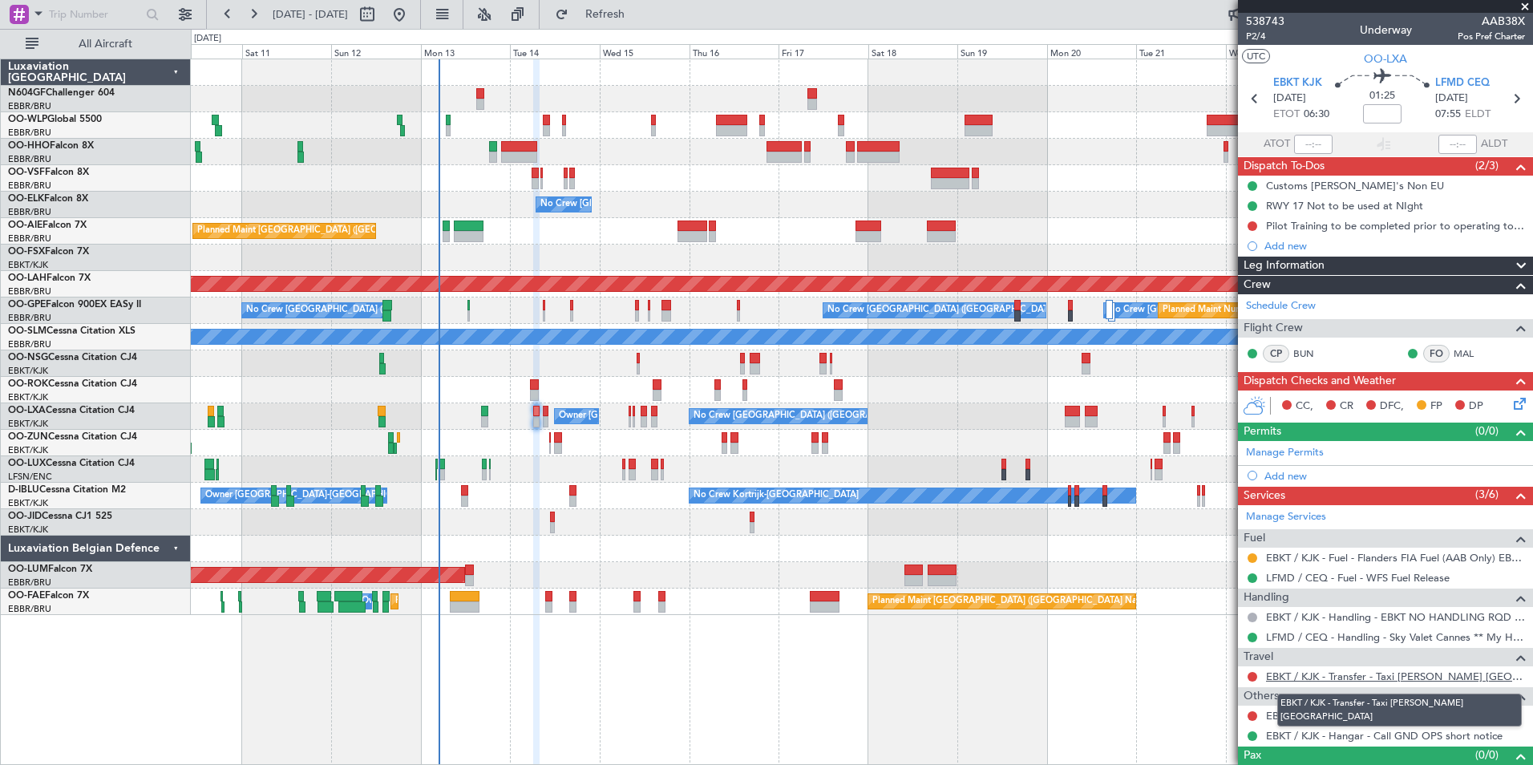
click at [1300, 674] on link "EBKT / KJK - Transfer - Taxi Sam Kortrijk" at bounding box center [1395, 677] width 259 height 14
click at [630, 10] on span "Refresh" at bounding box center [605, 14] width 67 height 11
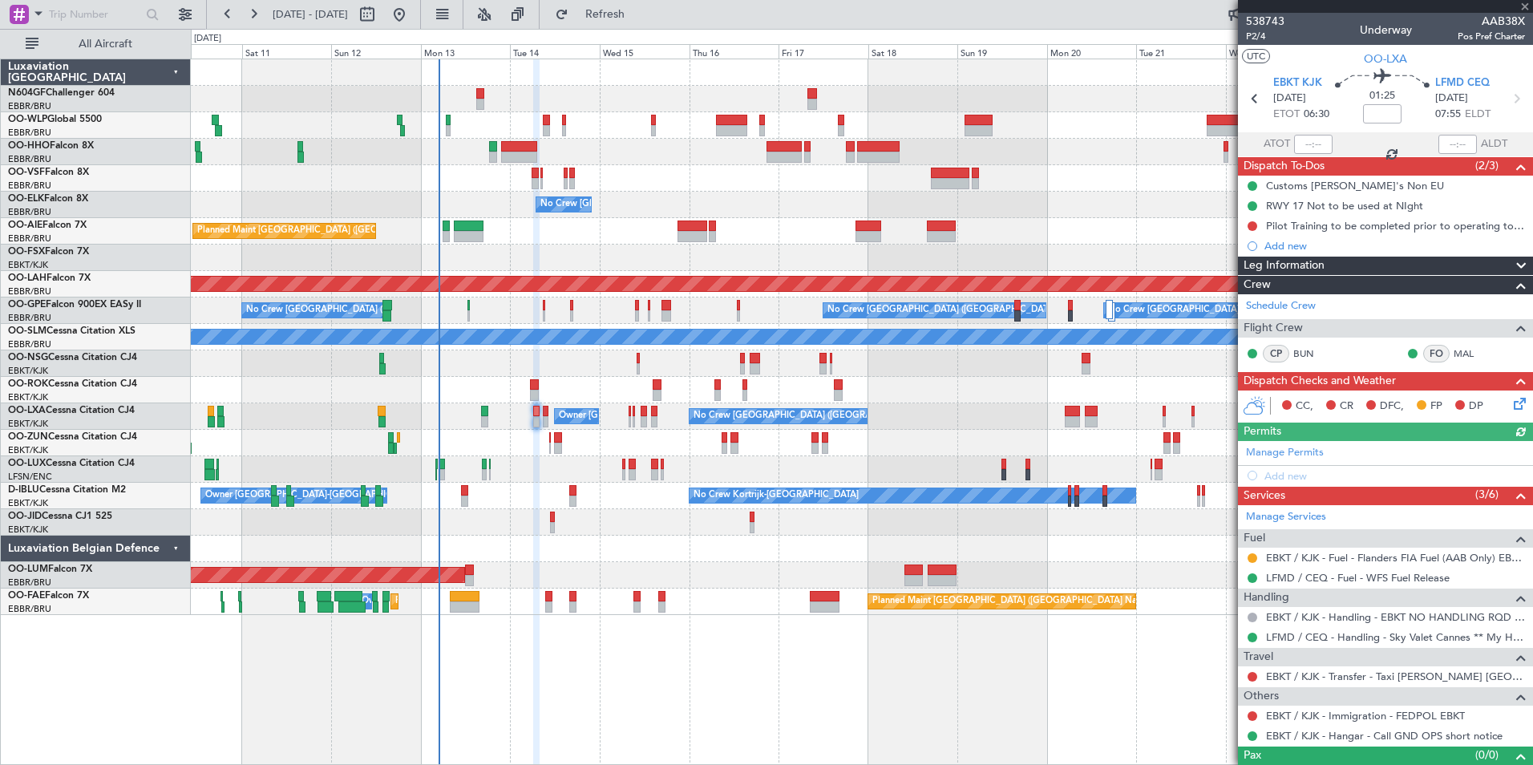
scroll to position [26, 0]
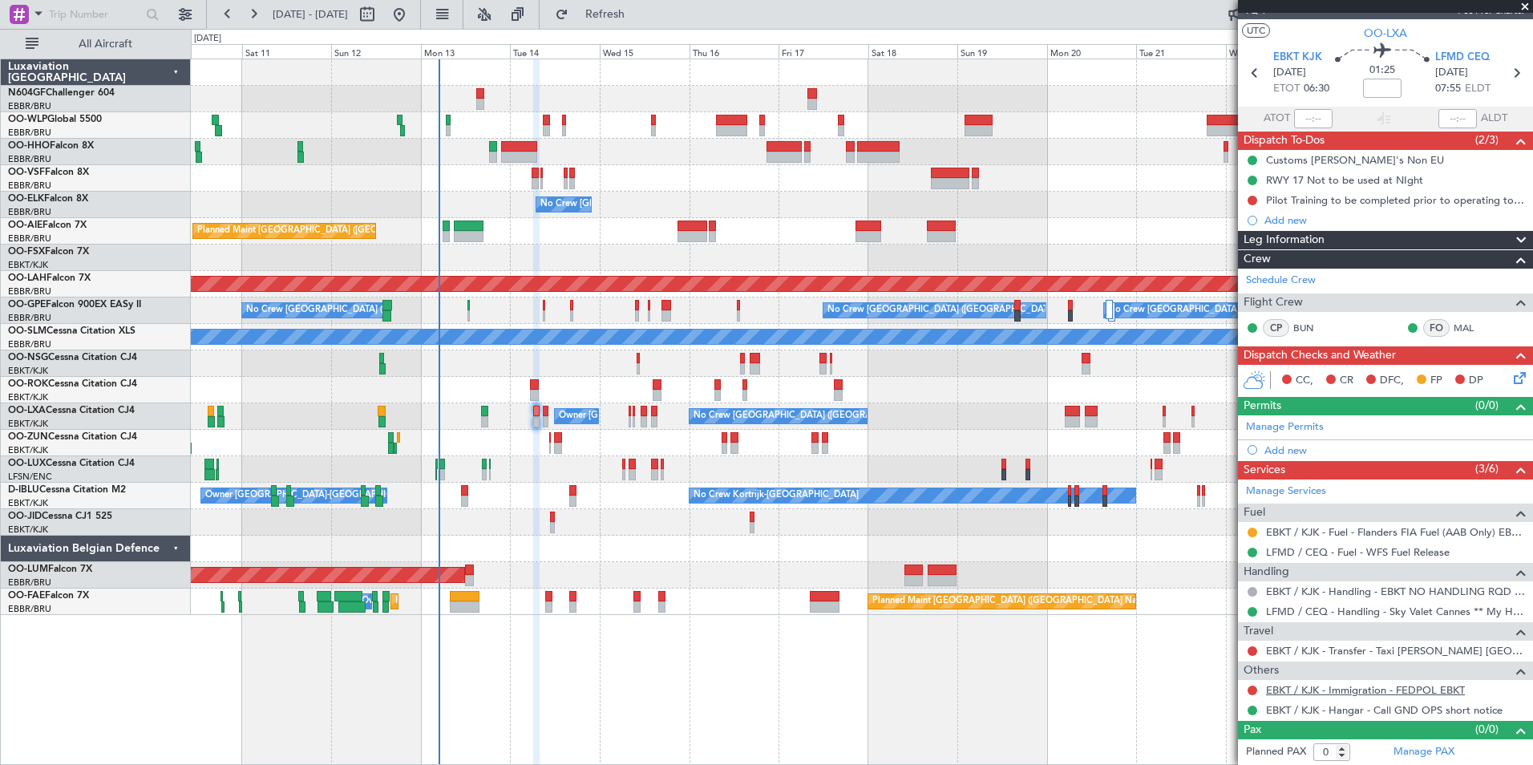
click at [1312, 695] on link "EBKT / KJK - Immigration - FEDPOL EBKT" at bounding box center [1365, 690] width 199 height 14
click at [639, 10] on span "Refresh" at bounding box center [605, 14] width 67 height 11
click at [639, 11] on span "Refresh" at bounding box center [605, 14] width 67 height 11
click at [1252, 687] on button at bounding box center [1253, 691] width 10 height 10
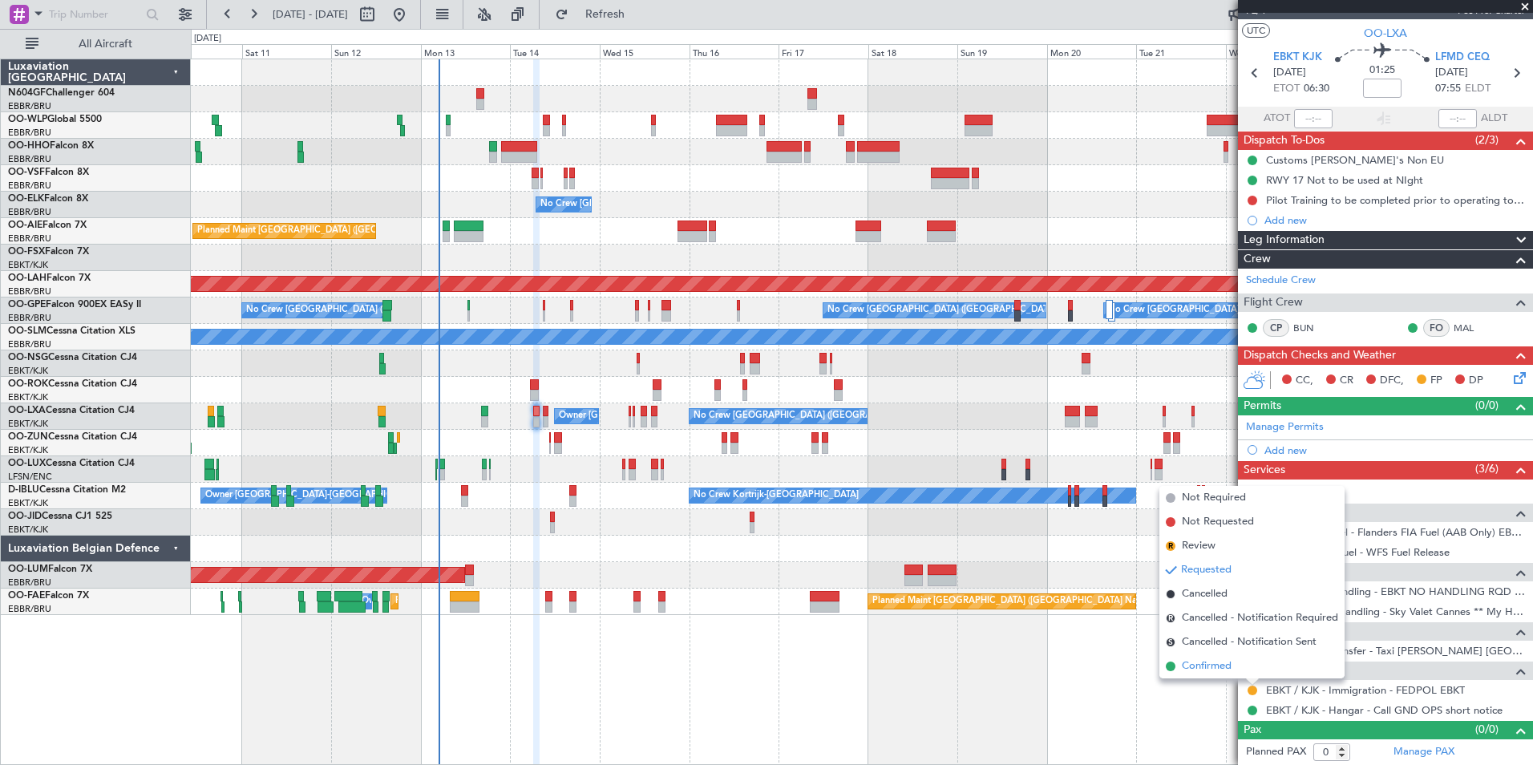
click at [1205, 663] on span "Confirmed" at bounding box center [1207, 666] width 50 height 16
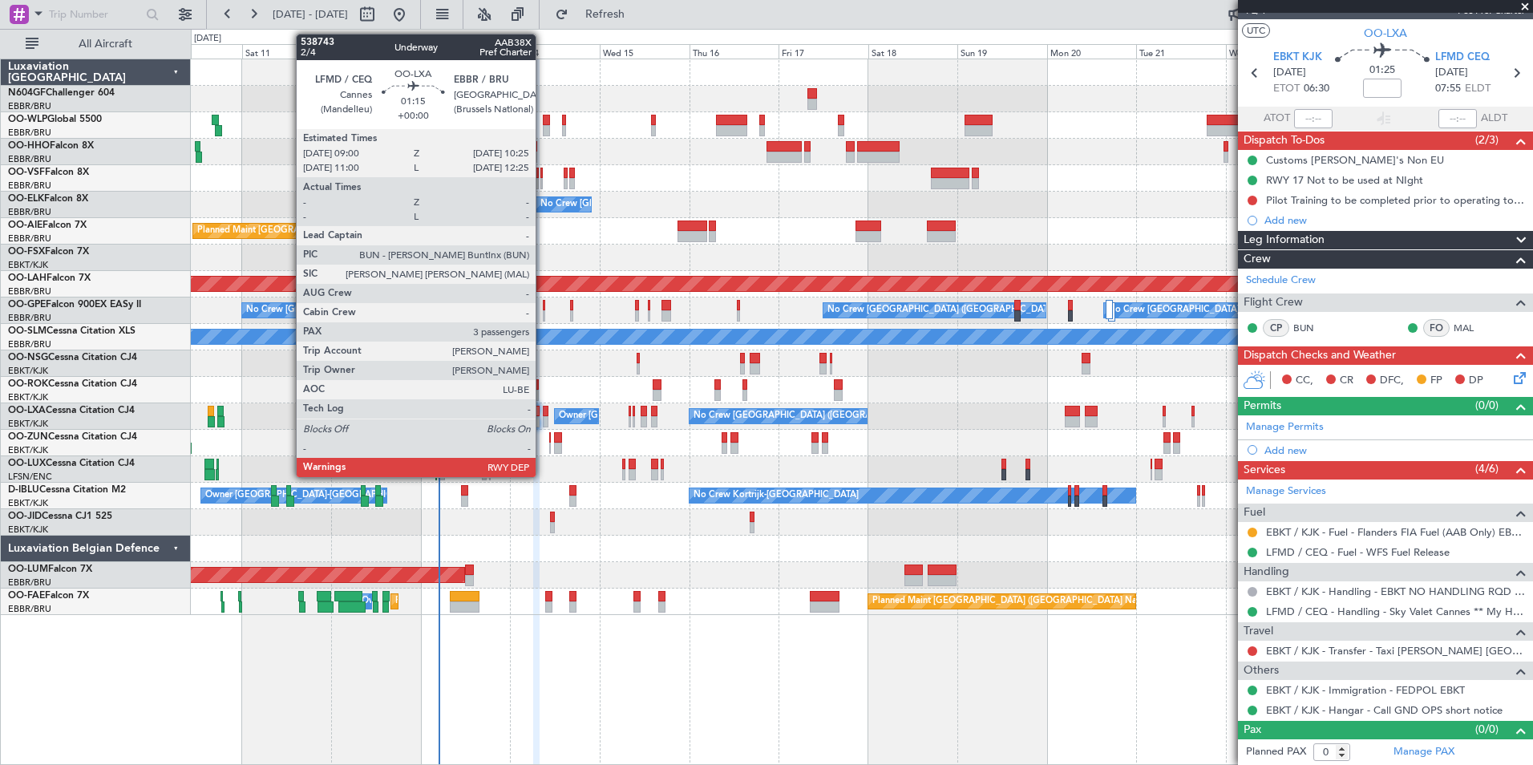
click at [543, 419] on div at bounding box center [546, 421] width 6 height 11
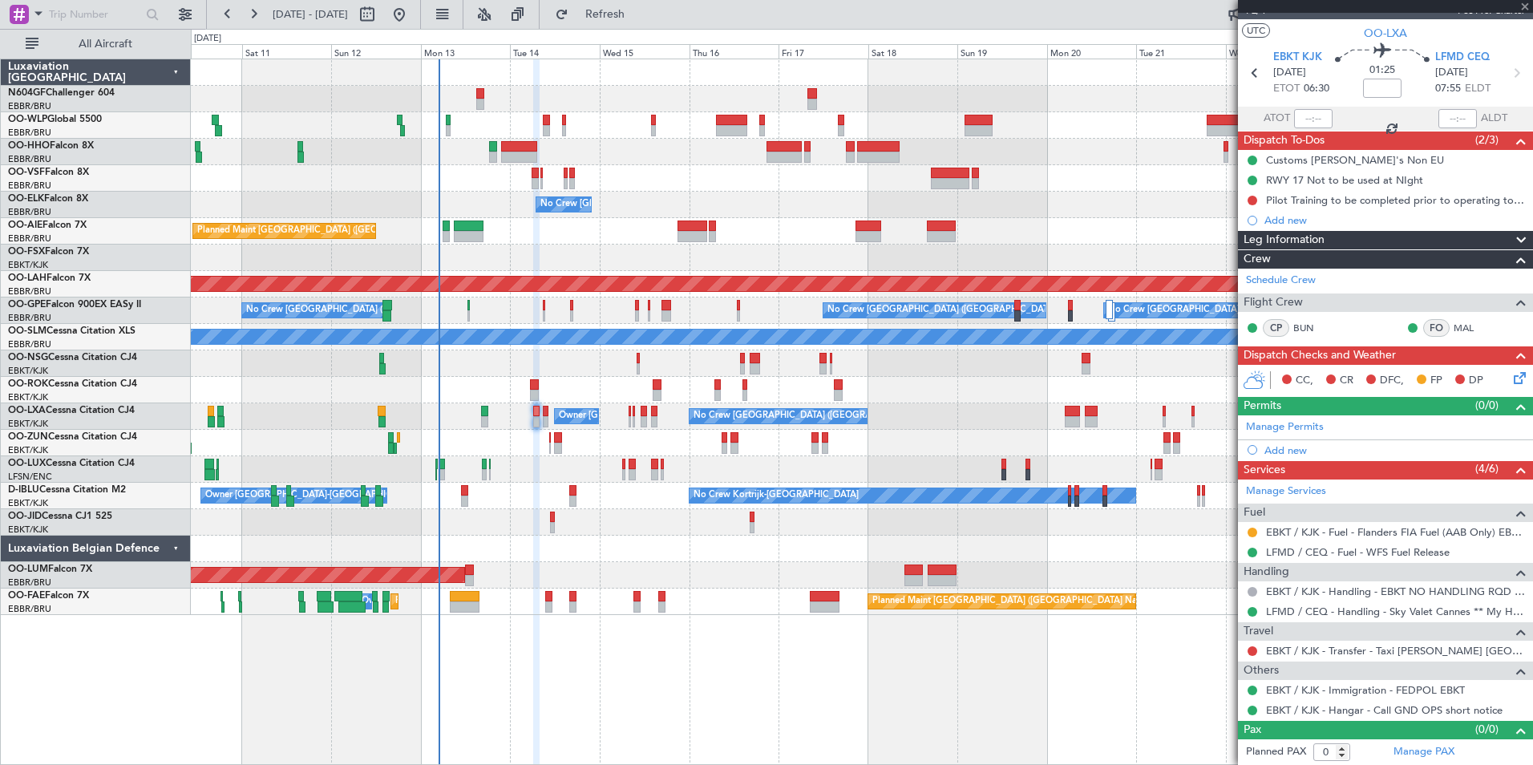
type input "3"
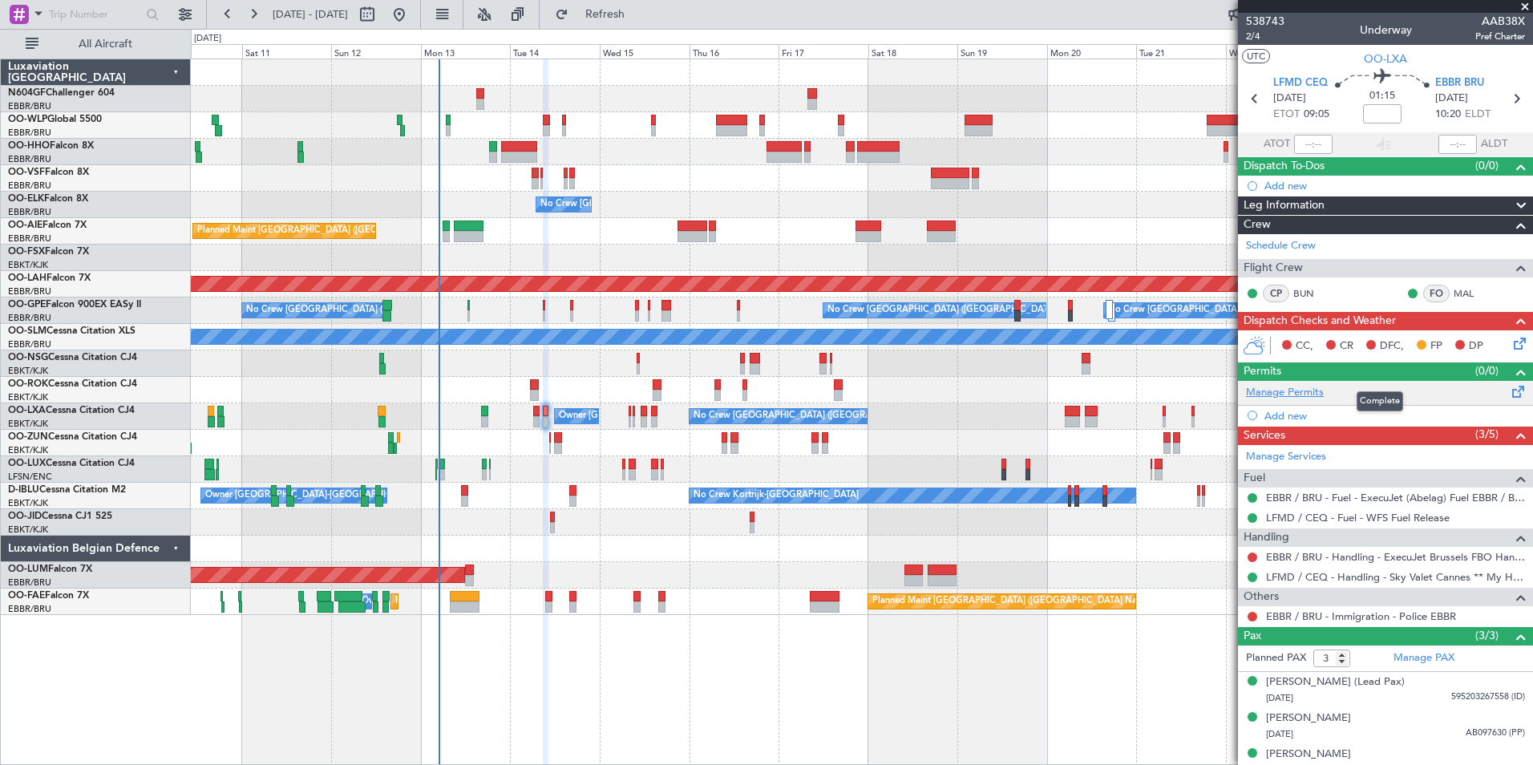
scroll to position [14, 0]
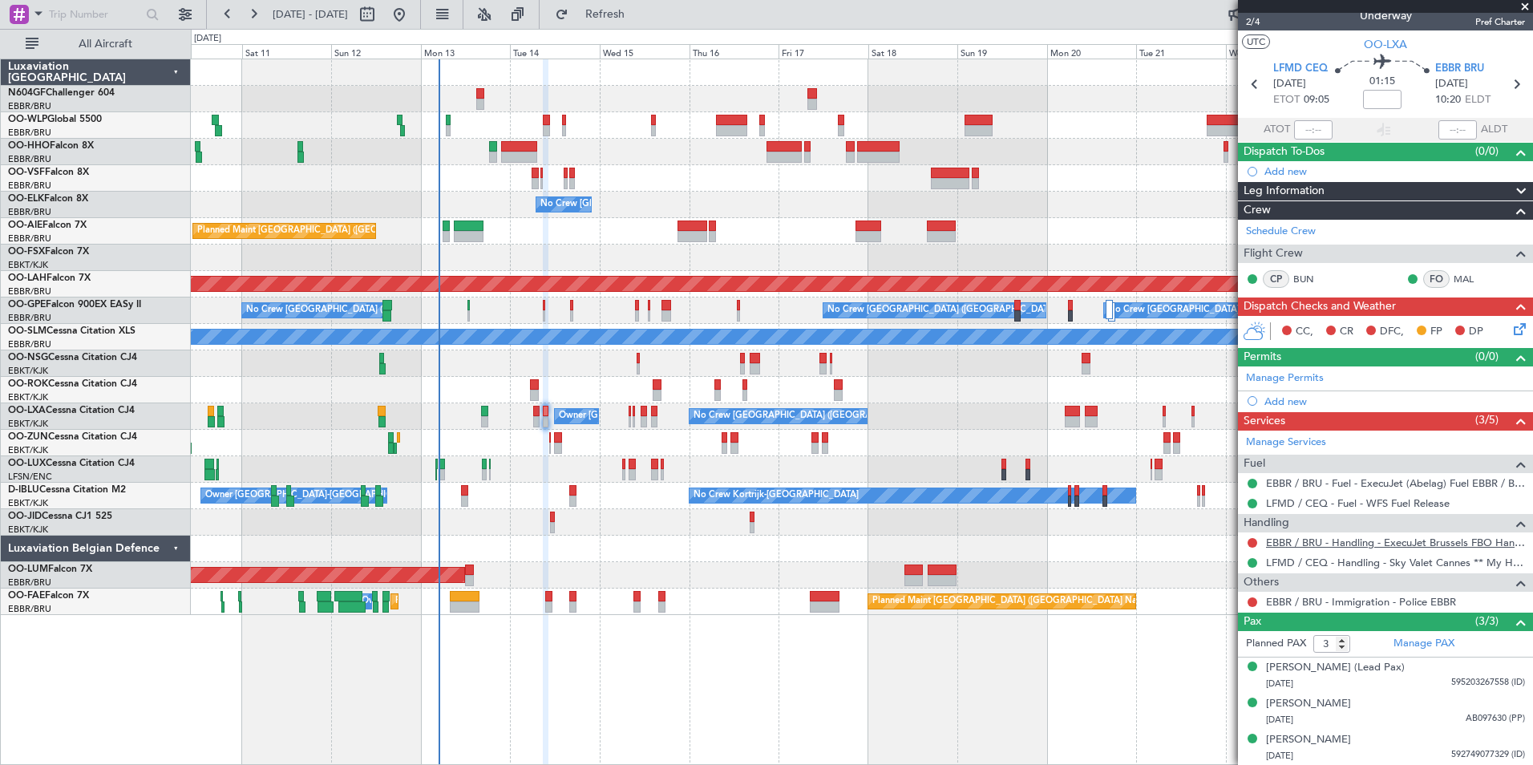
click at [1356, 545] on link "EBBR / BRU - Handling - ExecuJet Brussels FBO Handling Abelag" at bounding box center [1395, 543] width 259 height 14
click at [1253, 543] on button at bounding box center [1253, 543] width 10 height 10
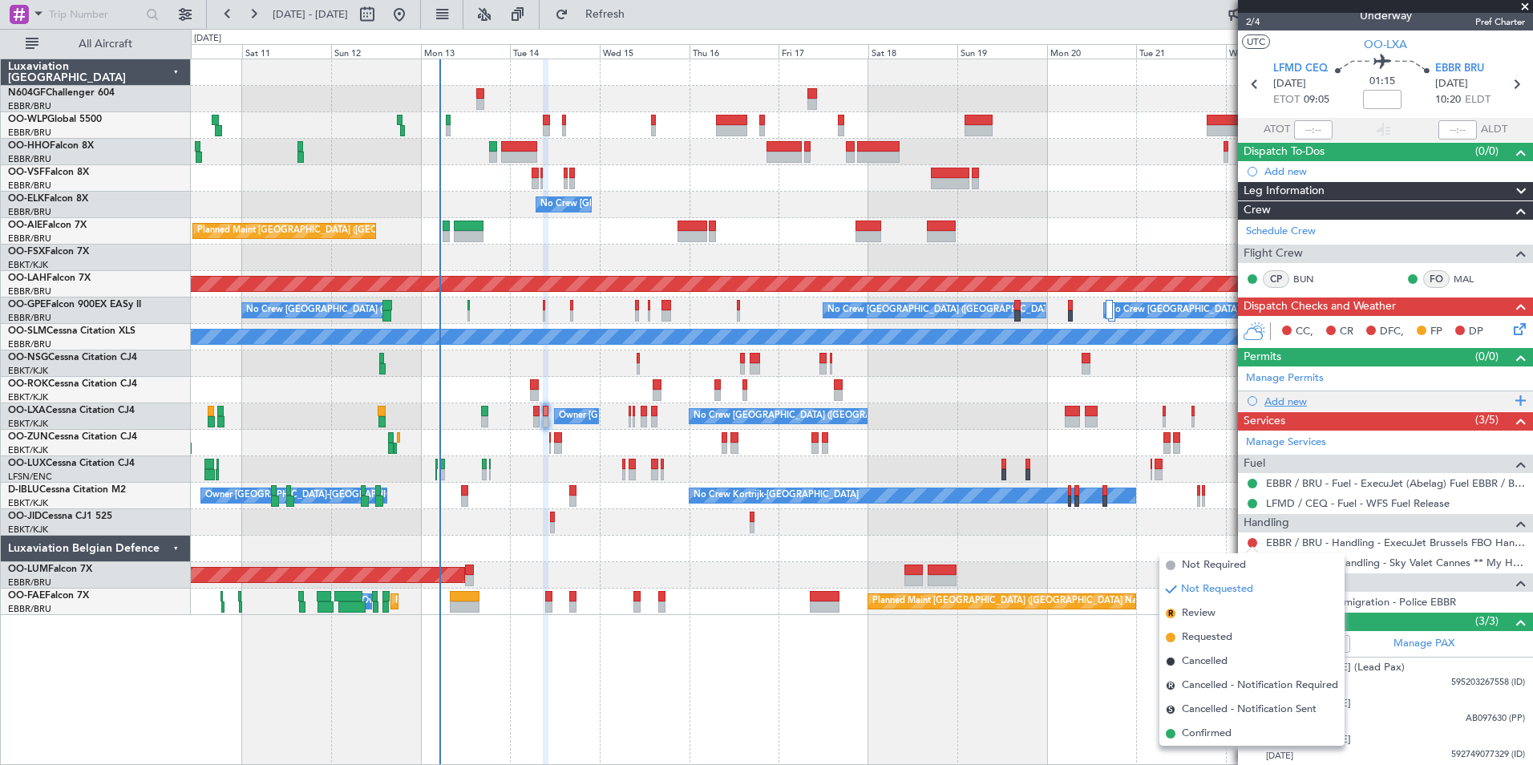
click at [1273, 400] on div "Add new" at bounding box center [1388, 402] width 246 height 14
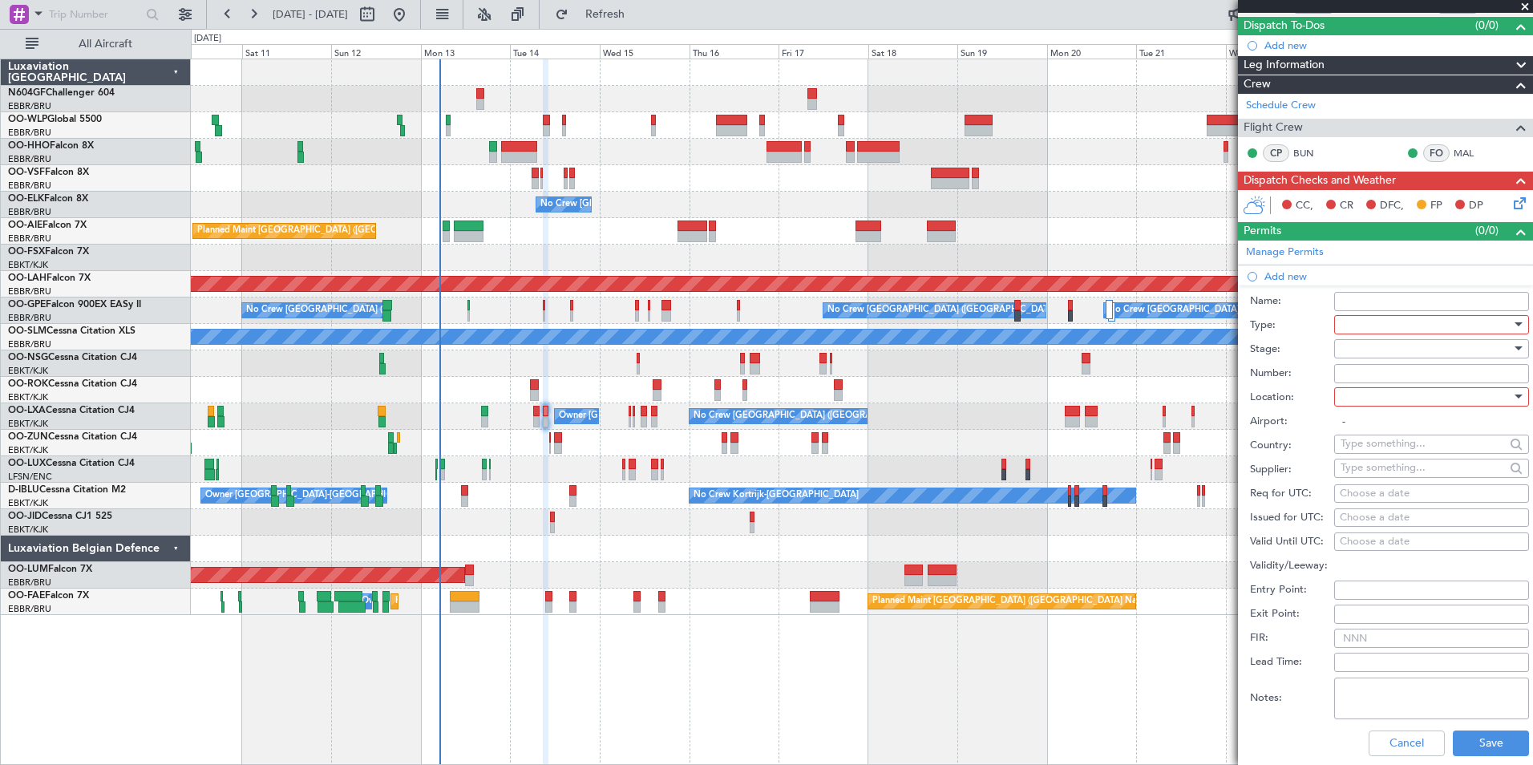
scroll to position [142, 0]
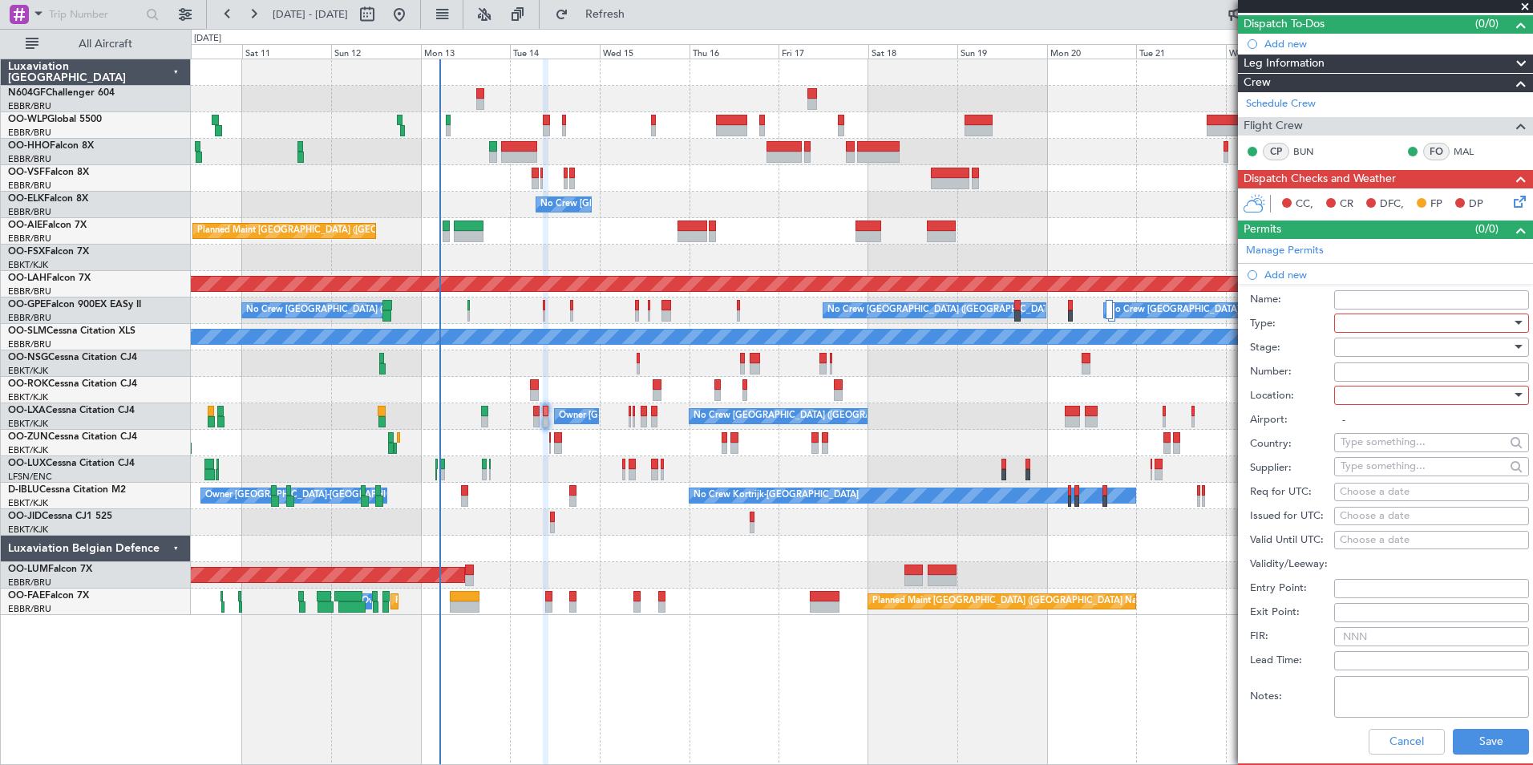
click at [1361, 322] on div at bounding box center [1426, 323] width 171 height 24
click at [1407, 464] on span "Slot" at bounding box center [1426, 474] width 168 height 24
click at [1405, 388] on div at bounding box center [1426, 395] width 171 height 24
click at [1404, 461] on span "Departure Alt" at bounding box center [1426, 451] width 168 height 24
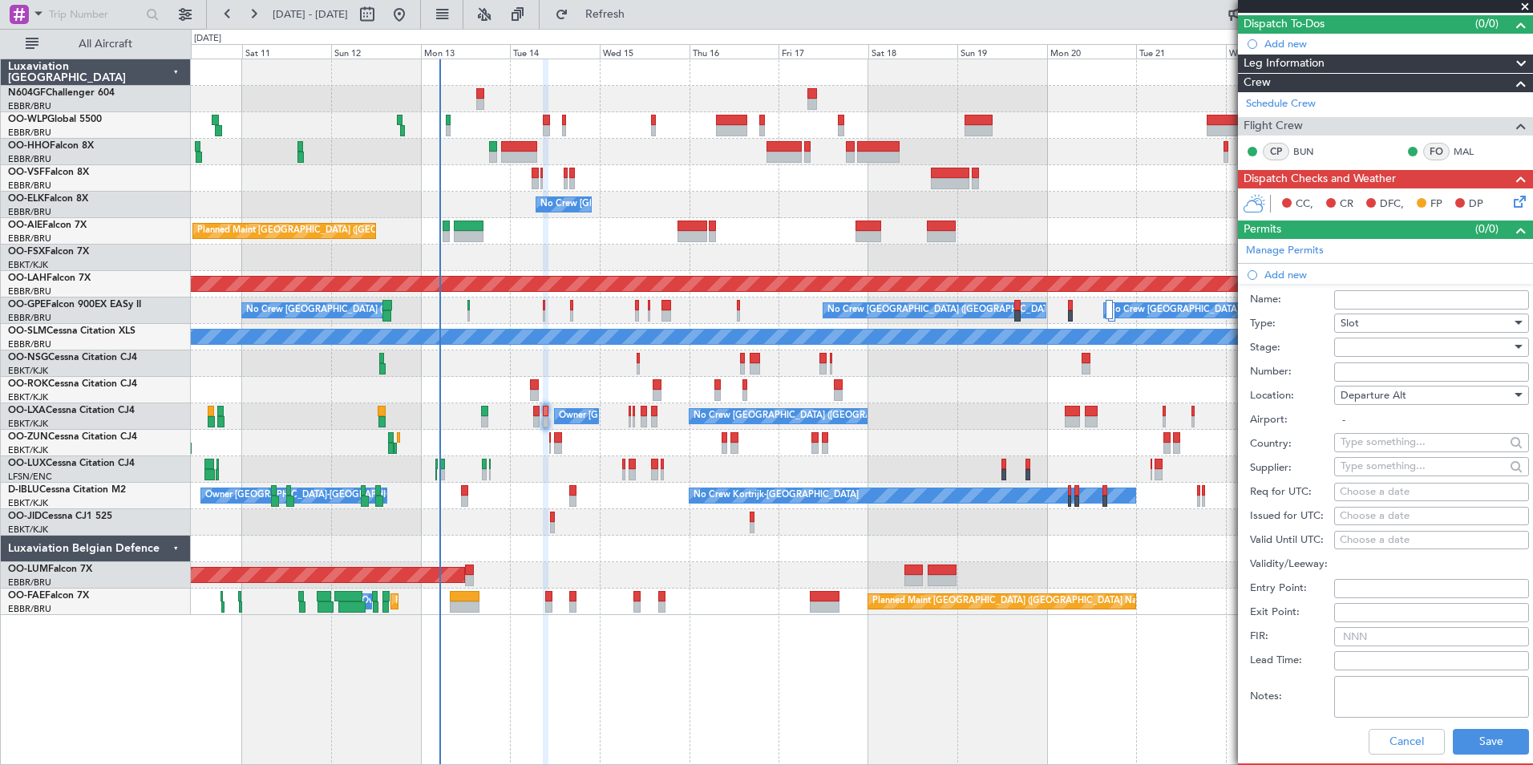
click at [1402, 412] on input "-" at bounding box center [1432, 420] width 195 height 19
click at [1414, 392] on div "Departure Alt" at bounding box center [1426, 395] width 171 height 24
click at [1421, 472] on span "Arrival" at bounding box center [1426, 476] width 168 height 24
type input "EBBR / BRU"
click at [1408, 492] on div "Choose a date" at bounding box center [1432, 492] width 184 height 16
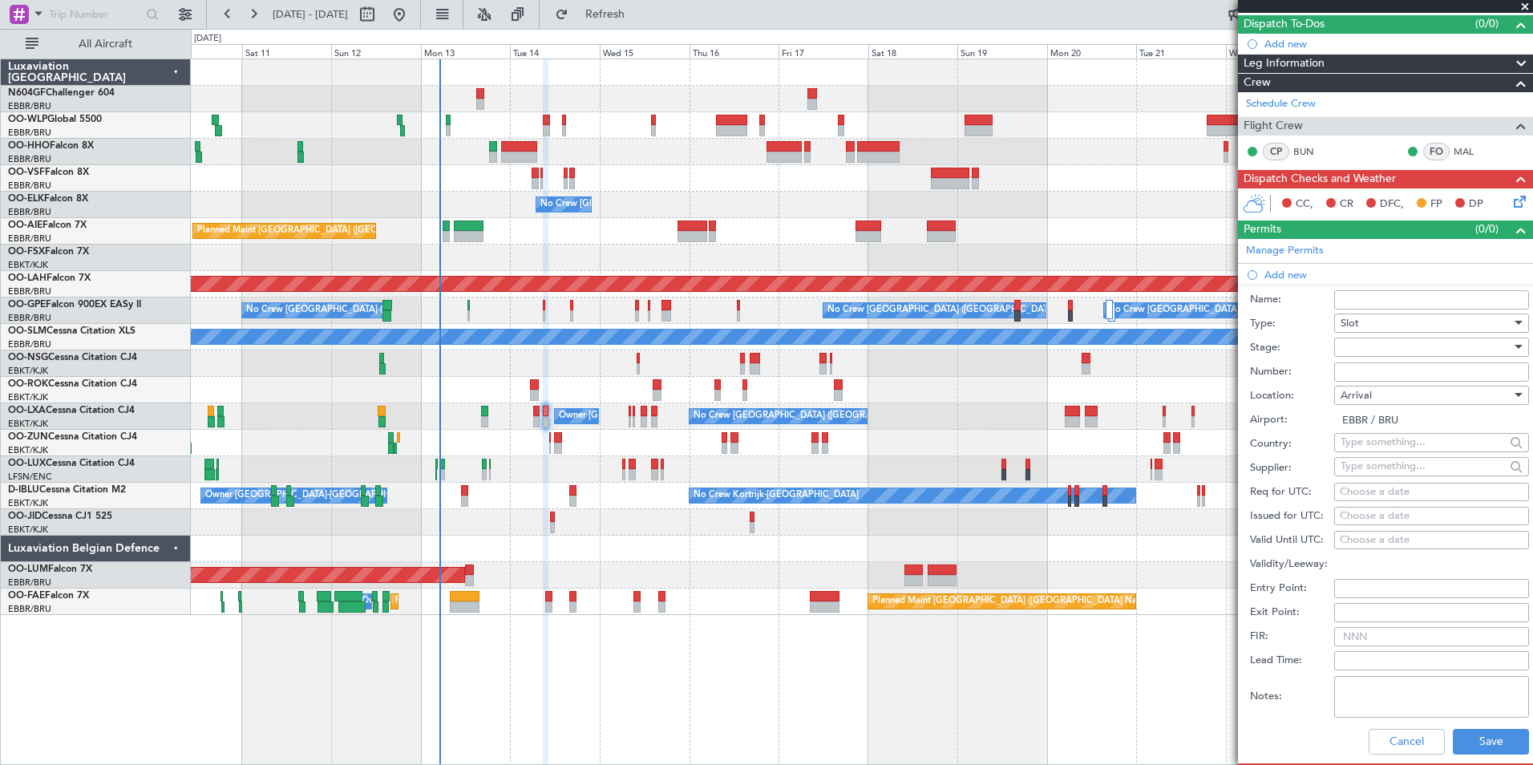
select select "10"
select select "2025"
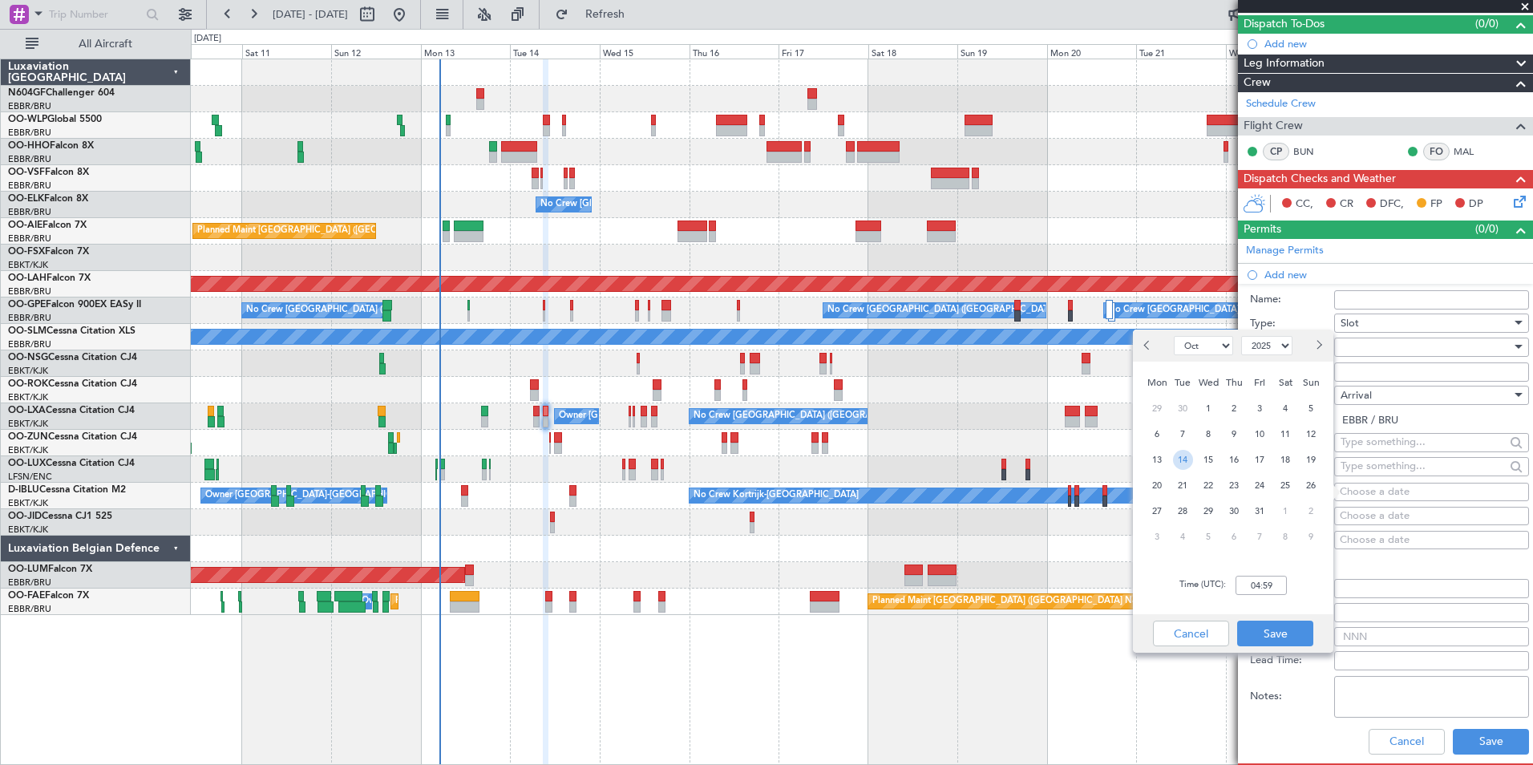
click at [1181, 464] on span "14" at bounding box center [1183, 460] width 20 height 20
click at [1248, 582] on input "00:00" at bounding box center [1261, 585] width 51 height 19
type input "10:25"
click at [1292, 617] on div "Cancel Save" at bounding box center [1233, 633] width 200 height 38
click at [1295, 623] on button "Save" at bounding box center [1275, 634] width 76 height 26
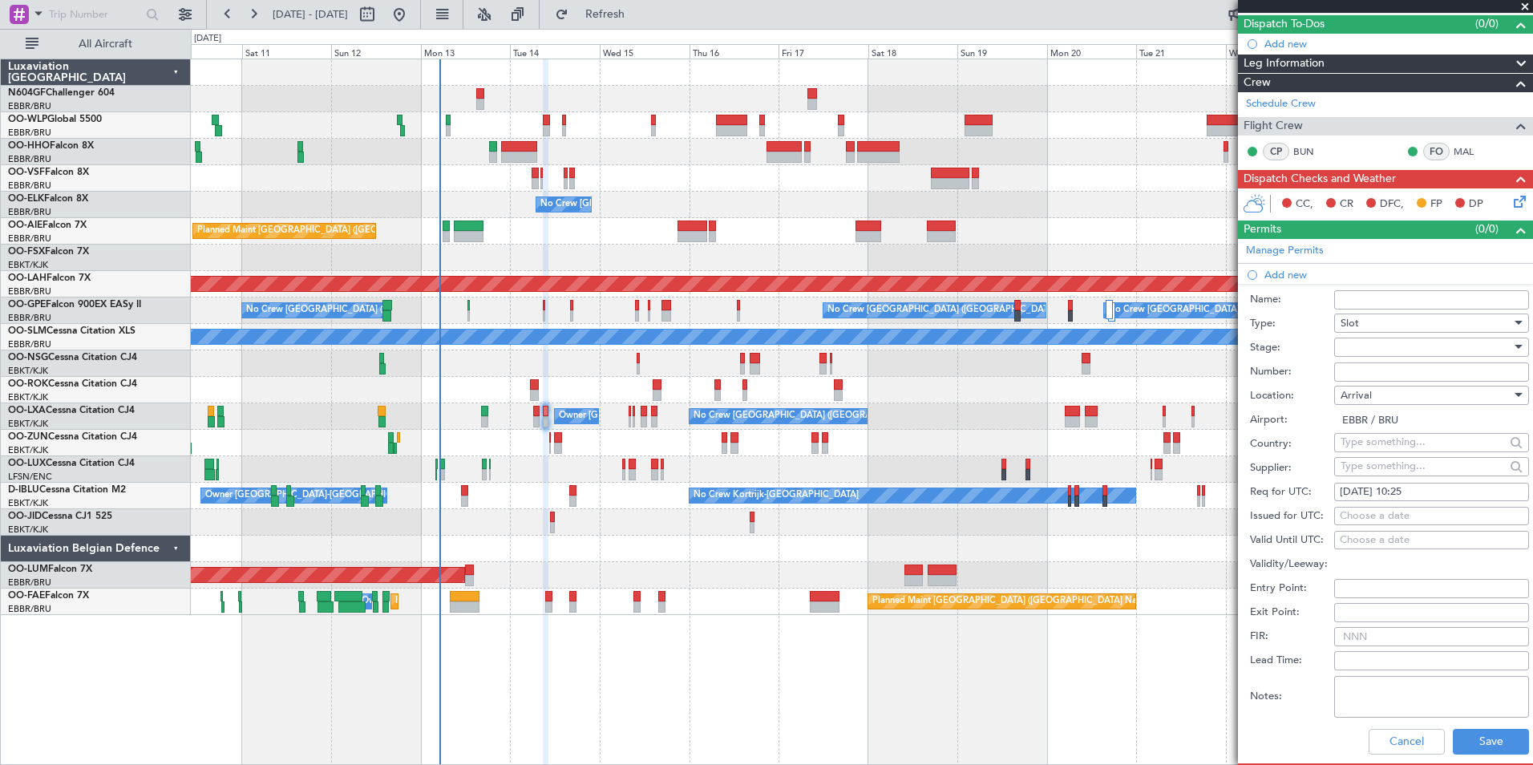
click at [1456, 350] on div at bounding box center [1426, 347] width 171 height 24
click at [1421, 449] on span "Requested" at bounding box center [1426, 451] width 168 height 24
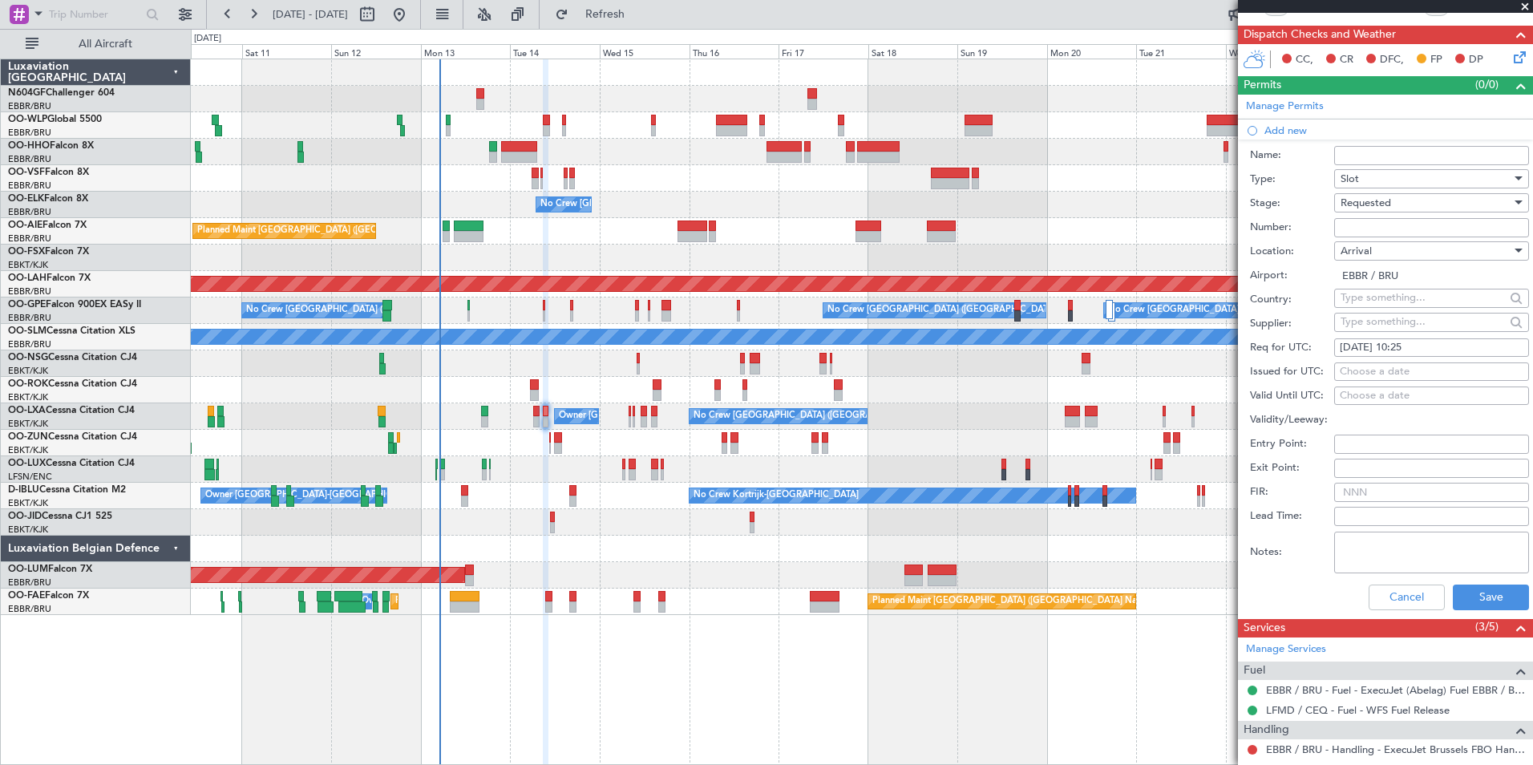
scroll to position [287, 0]
click at [1464, 594] on button "Save" at bounding box center [1491, 597] width 76 height 26
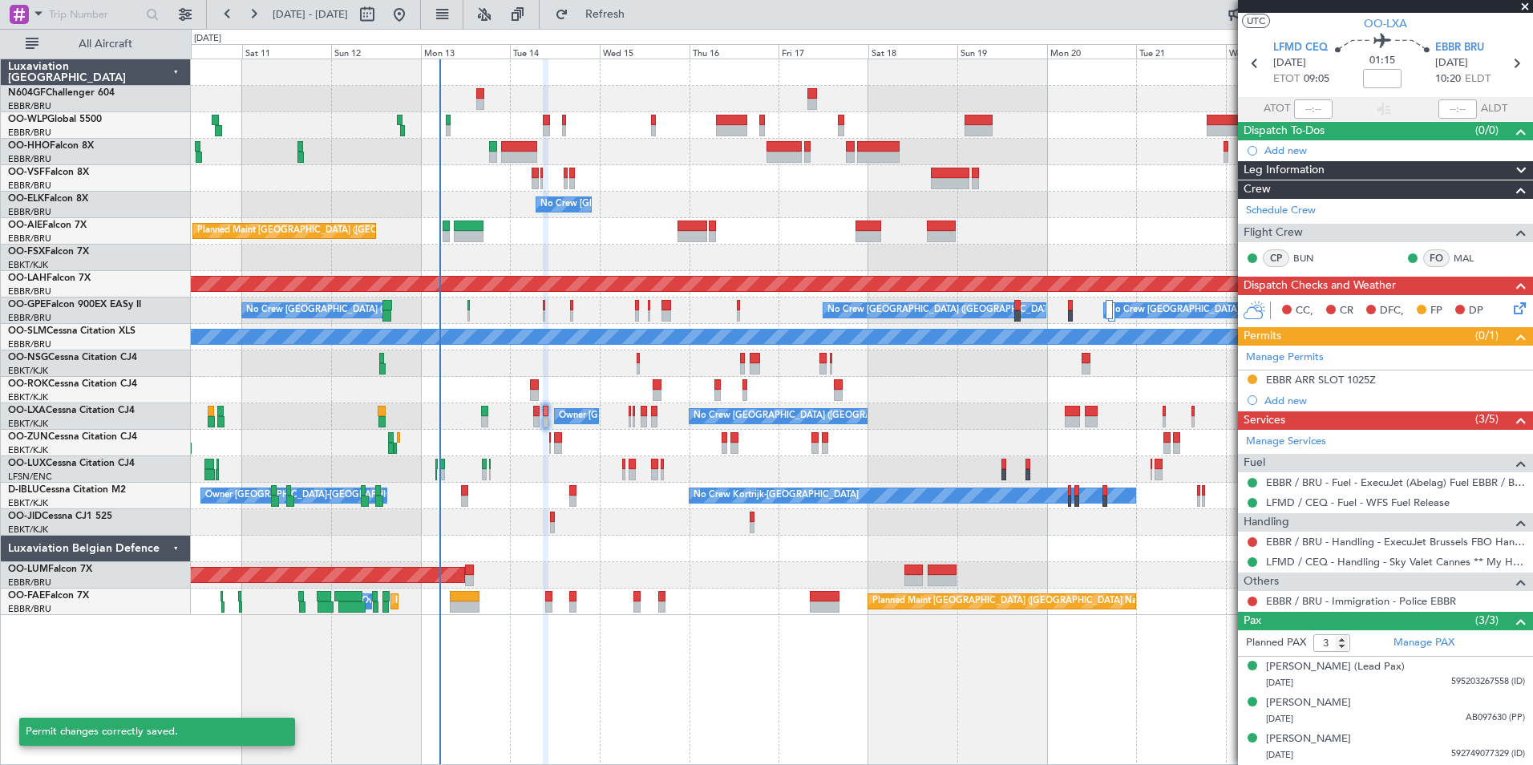
scroll to position [34, 0]
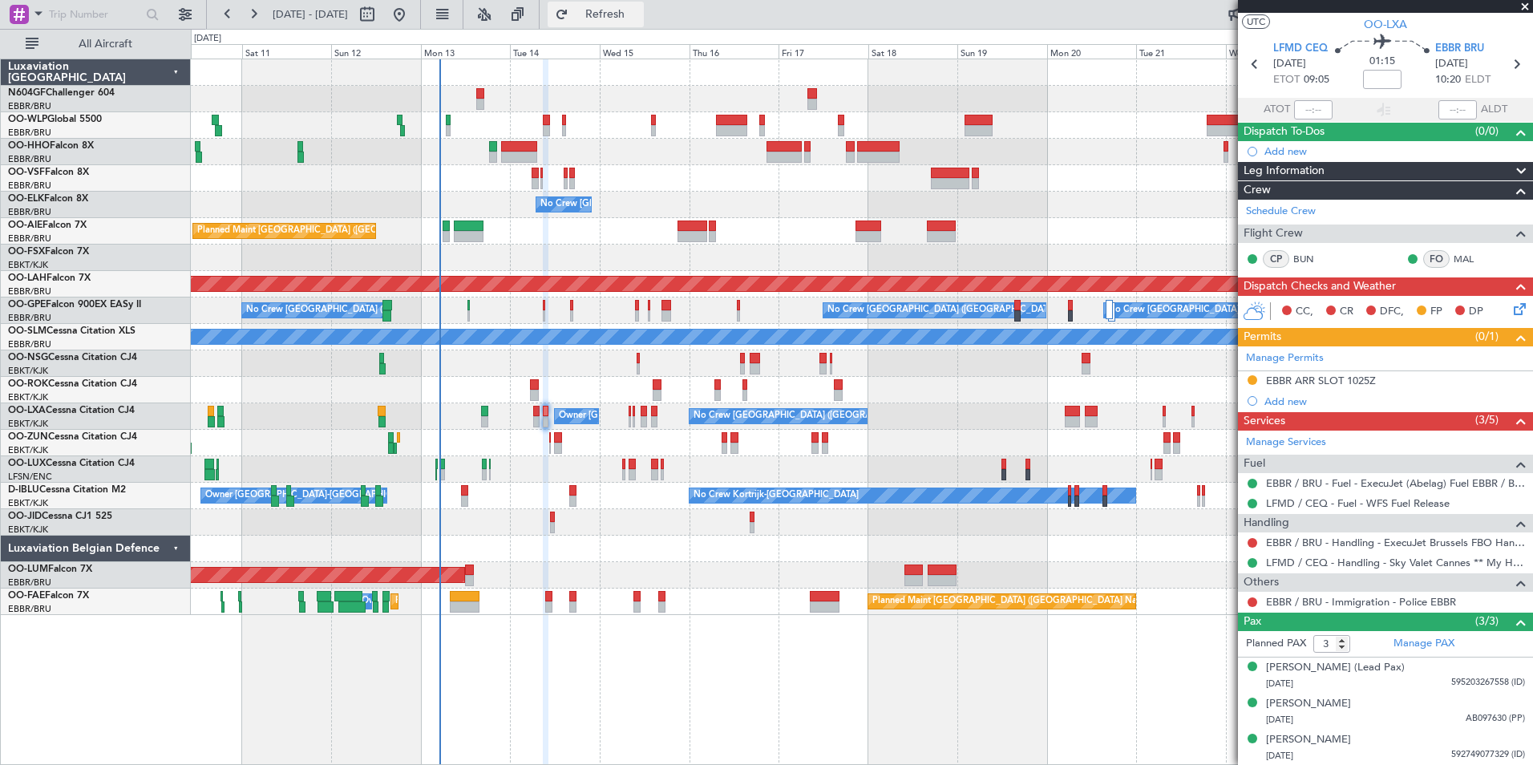
click at [624, 22] on button "Refresh" at bounding box center [596, 15] width 96 height 26
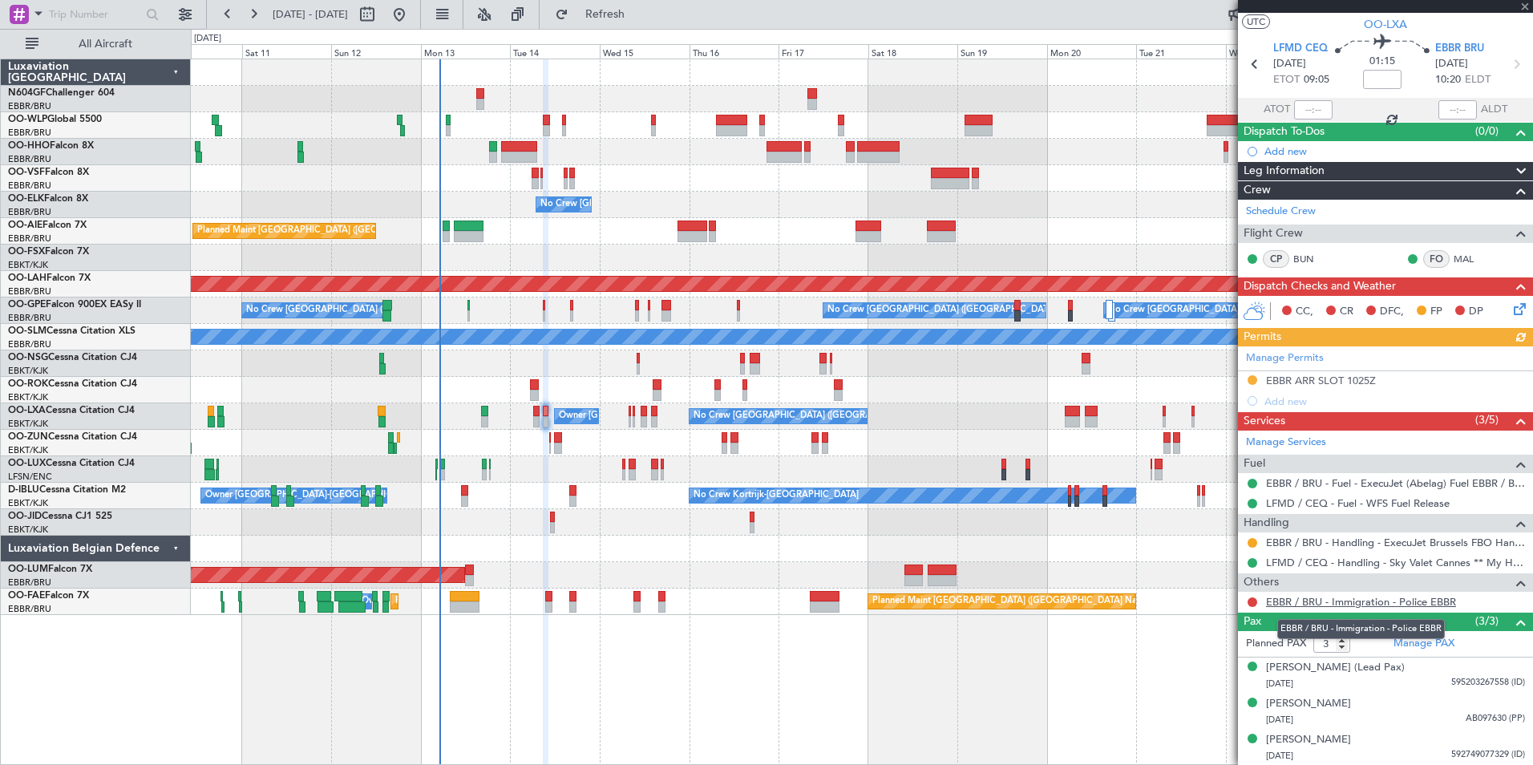
click at [1314, 597] on link "EBBR / BRU - Immigration - Police EBBR" at bounding box center [1361, 602] width 190 height 14
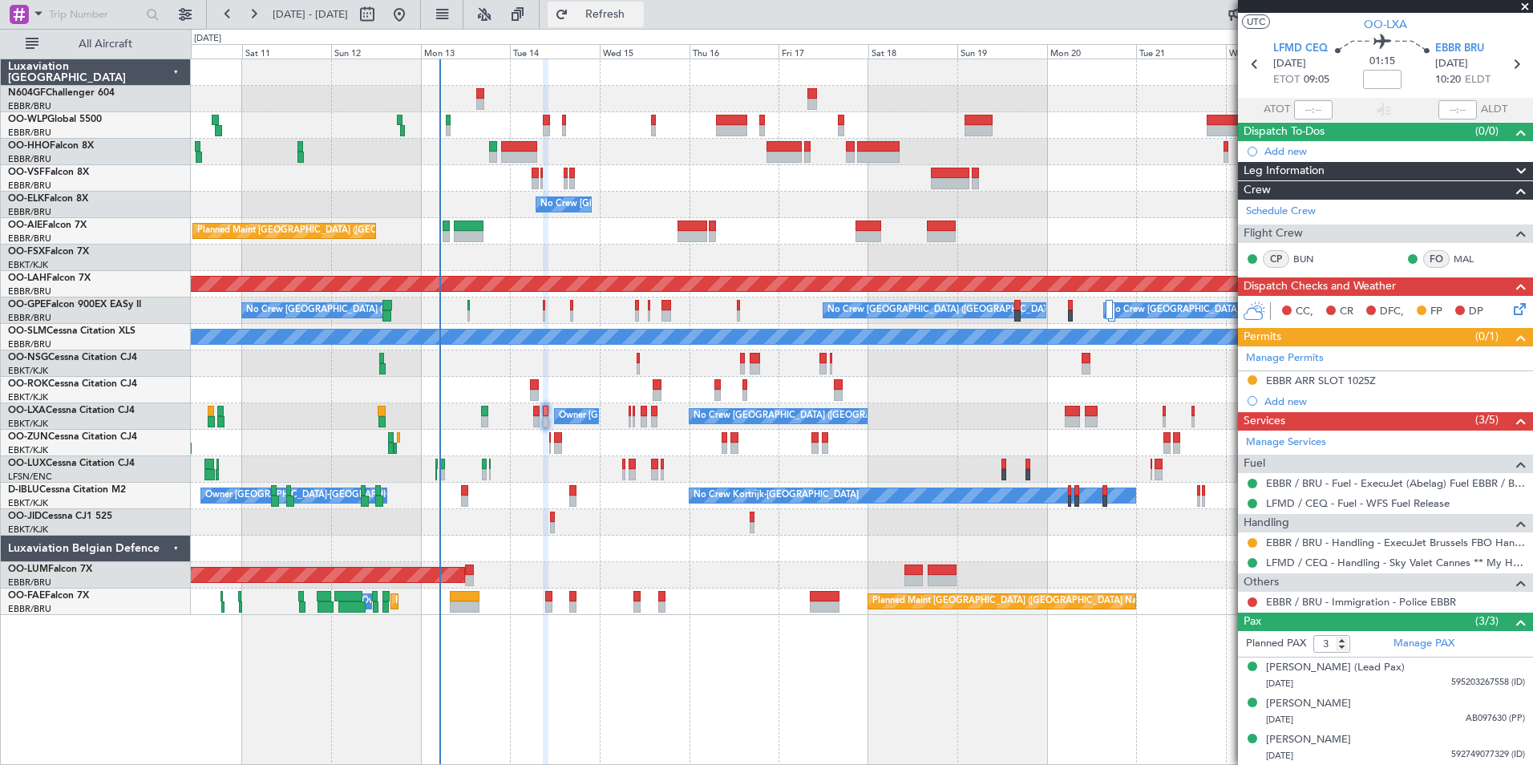
click at [639, 12] on span "Refresh" at bounding box center [605, 14] width 67 height 11
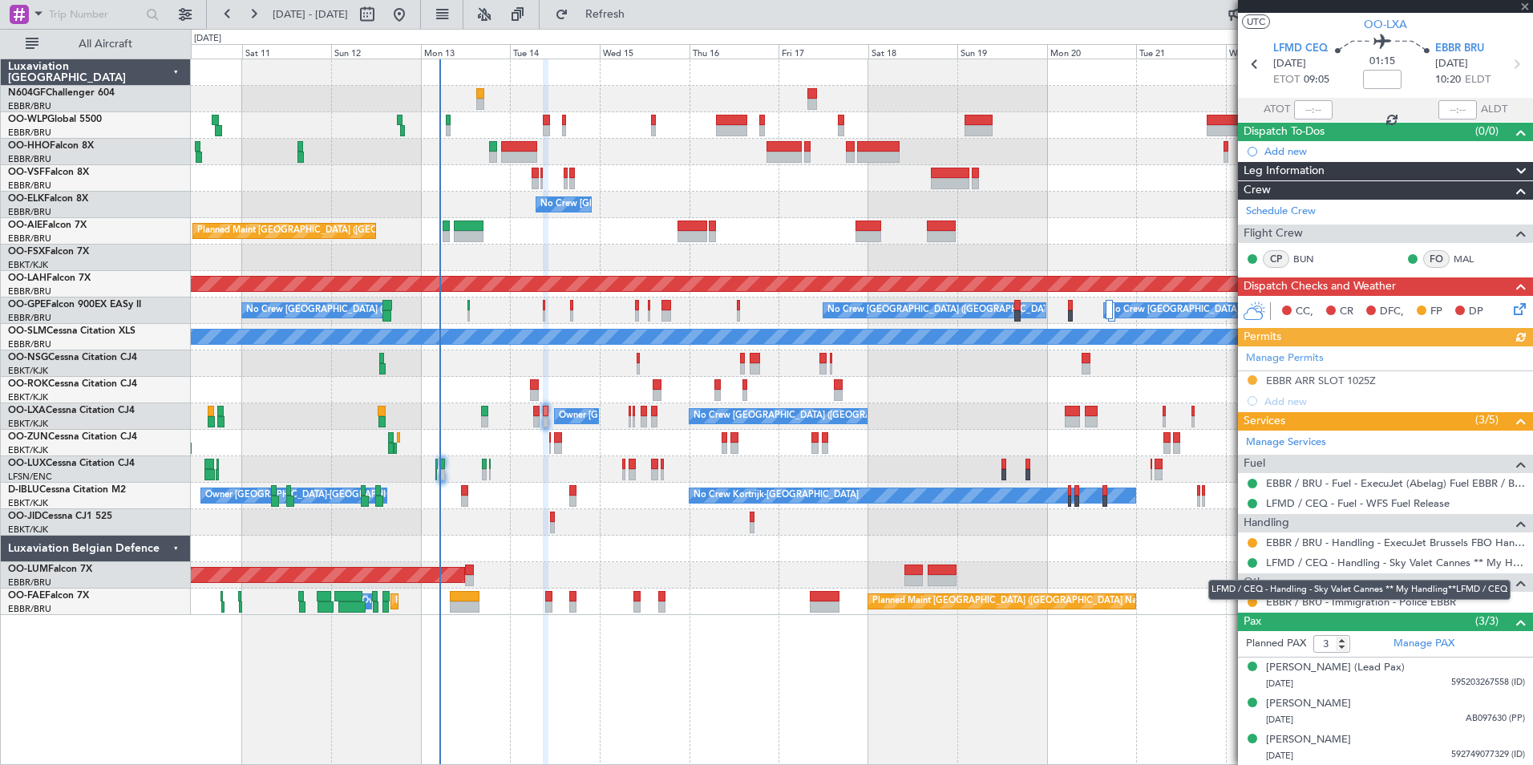
click at [1251, 600] on mat-tooltip-component "LFMD / CEQ - Handling - Sky Valet Cannes ** My Handling**LFMD / CEQ" at bounding box center [1359, 590] width 325 height 43
click at [1251, 605] on button at bounding box center [1253, 602] width 10 height 10
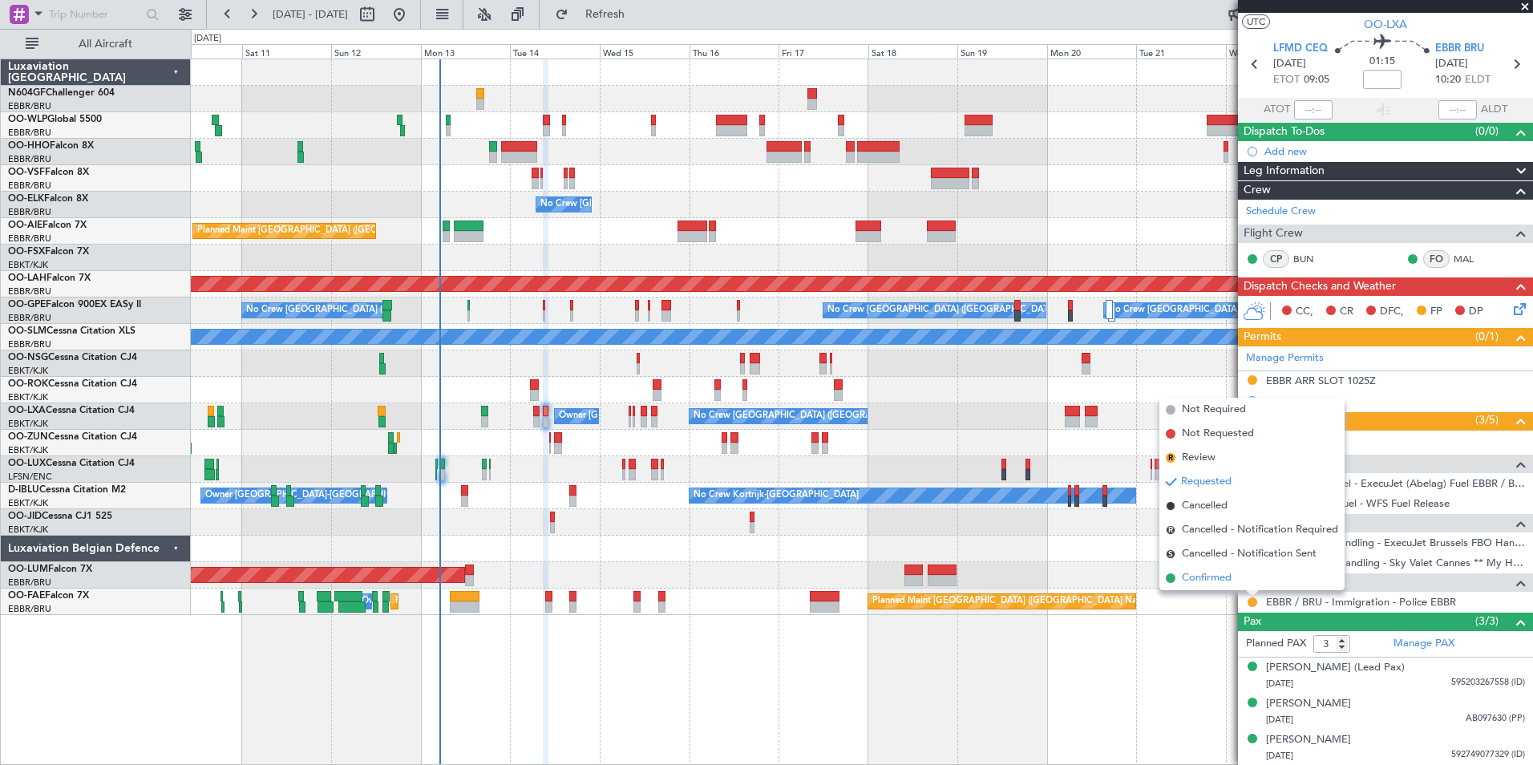
click at [1233, 579] on li "Confirmed" at bounding box center [1252, 578] width 185 height 24
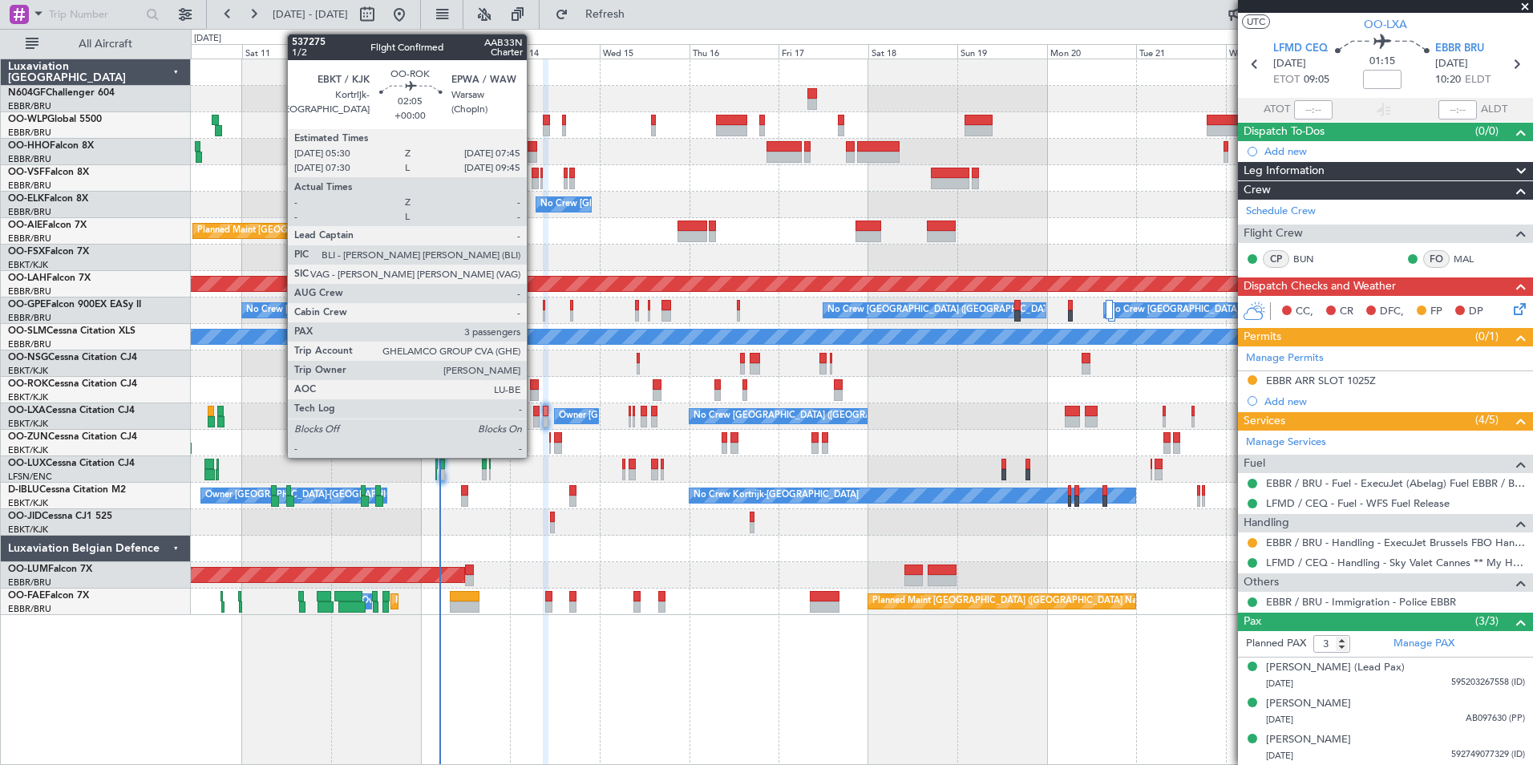
click at [534, 393] on div at bounding box center [534, 395] width 9 height 11
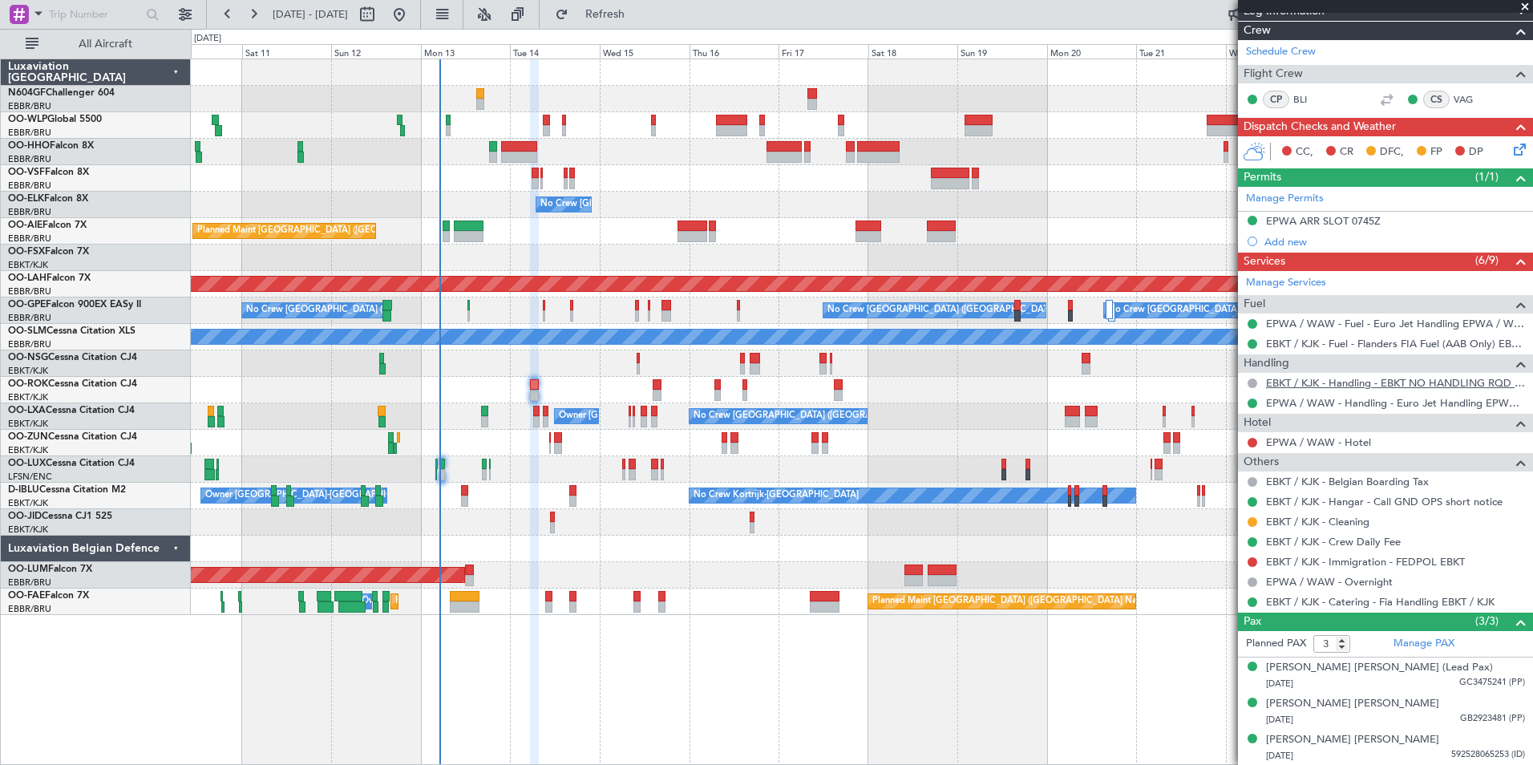
scroll to position [0, 0]
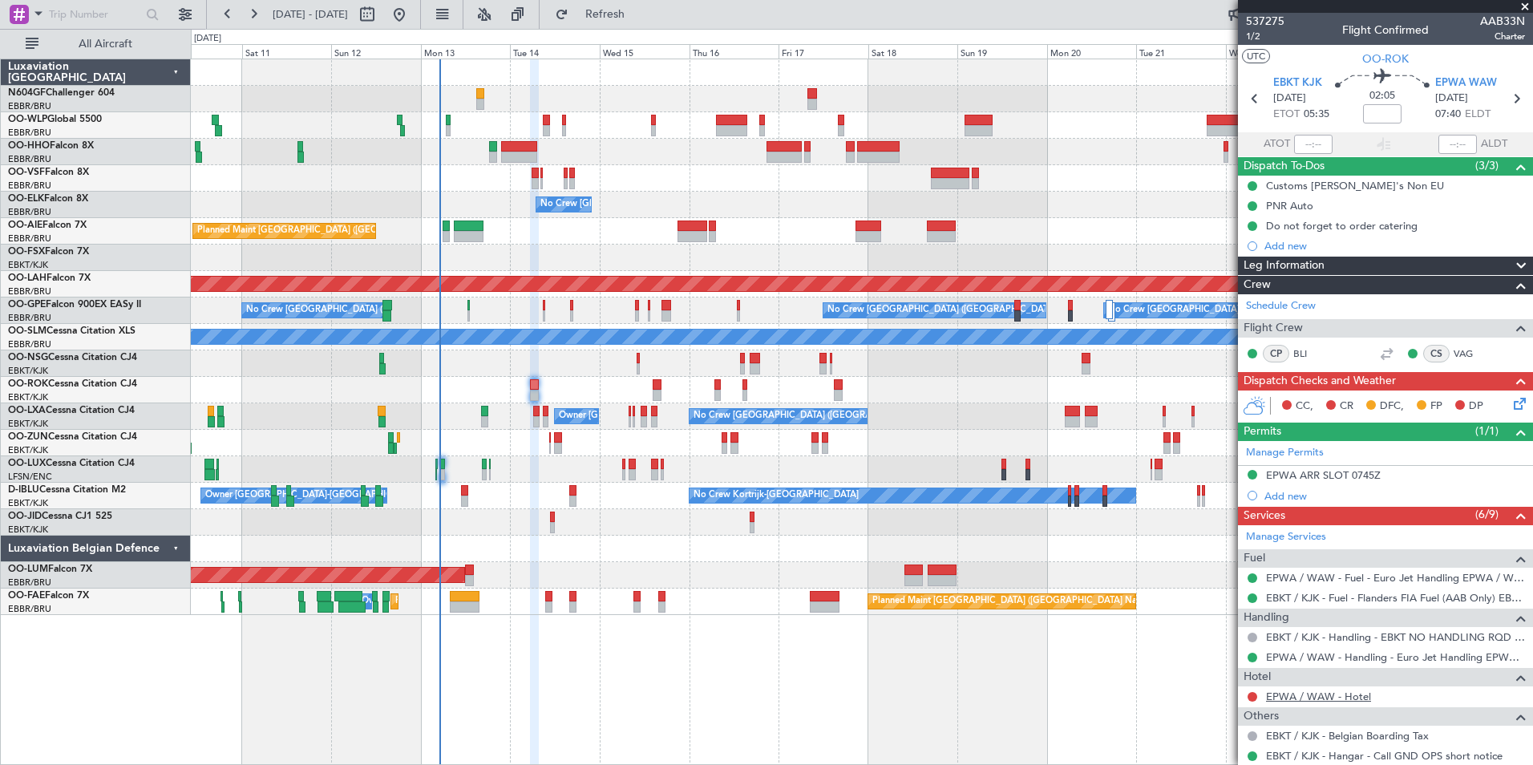
click at [1291, 699] on link "EPWA / WAW - Hotel" at bounding box center [1318, 697] width 105 height 14
click at [644, 4] on button "Refresh" at bounding box center [596, 15] width 96 height 26
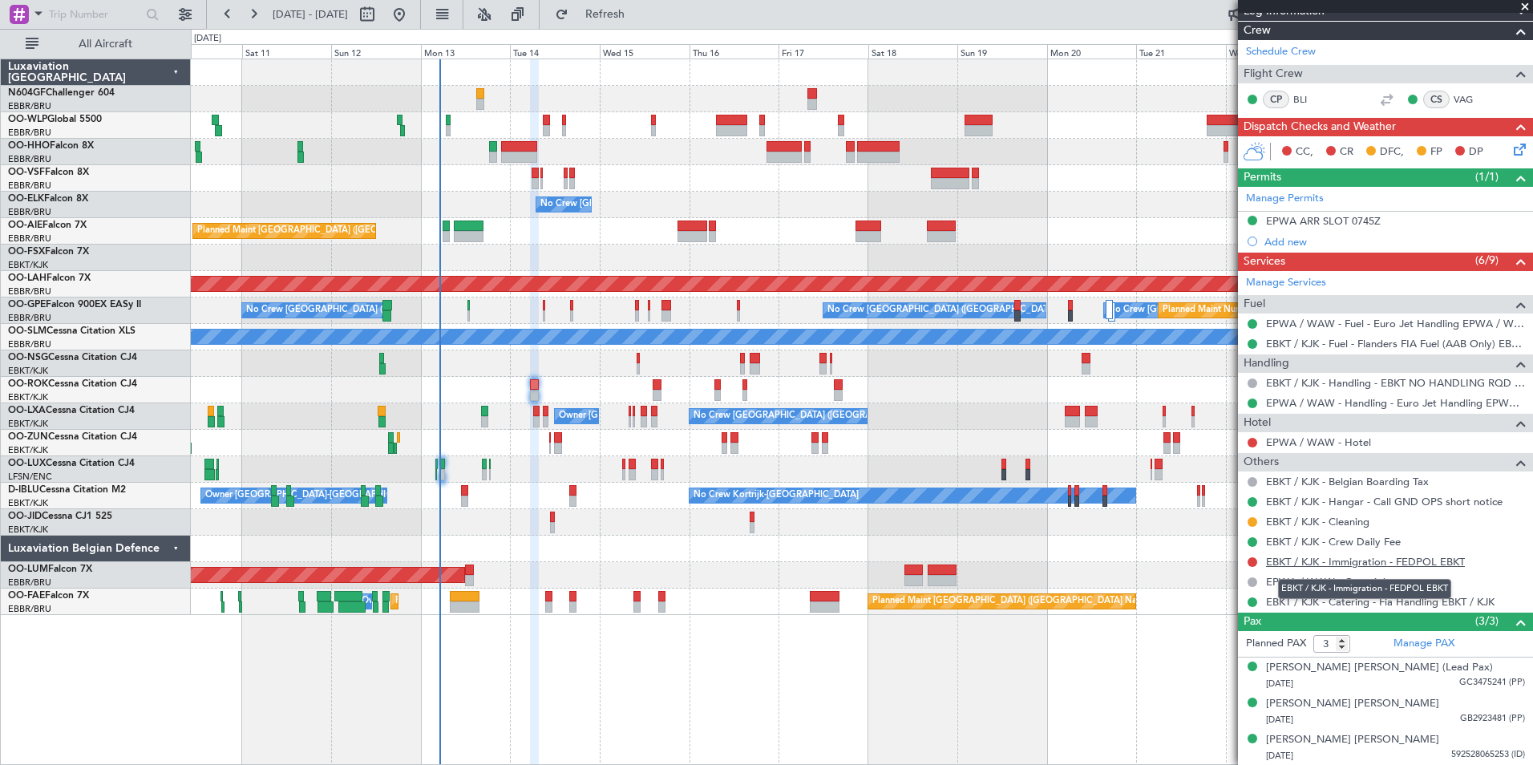
click at [1299, 564] on link "EBKT / KJK - Immigration - FEDPOL EBKT" at bounding box center [1365, 562] width 199 height 14
click at [639, 18] on span "Refresh" at bounding box center [605, 14] width 67 height 11
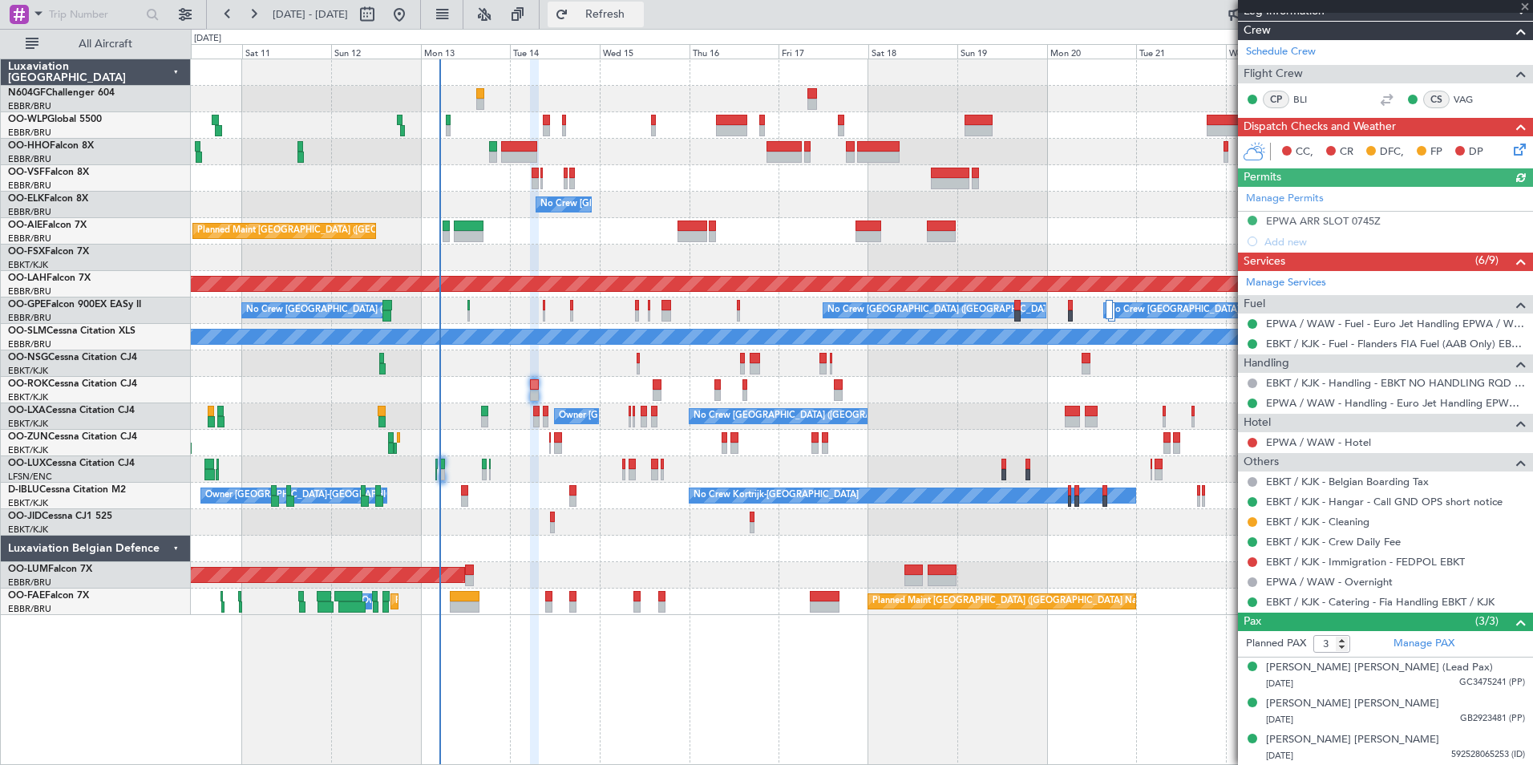
click at [639, 18] on span "Refresh" at bounding box center [605, 14] width 67 height 11
click at [639, 18] on span "Refreshing..." at bounding box center [605, 14] width 67 height 11
click at [1256, 564] on button at bounding box center [1253, 562] width 10 height 10
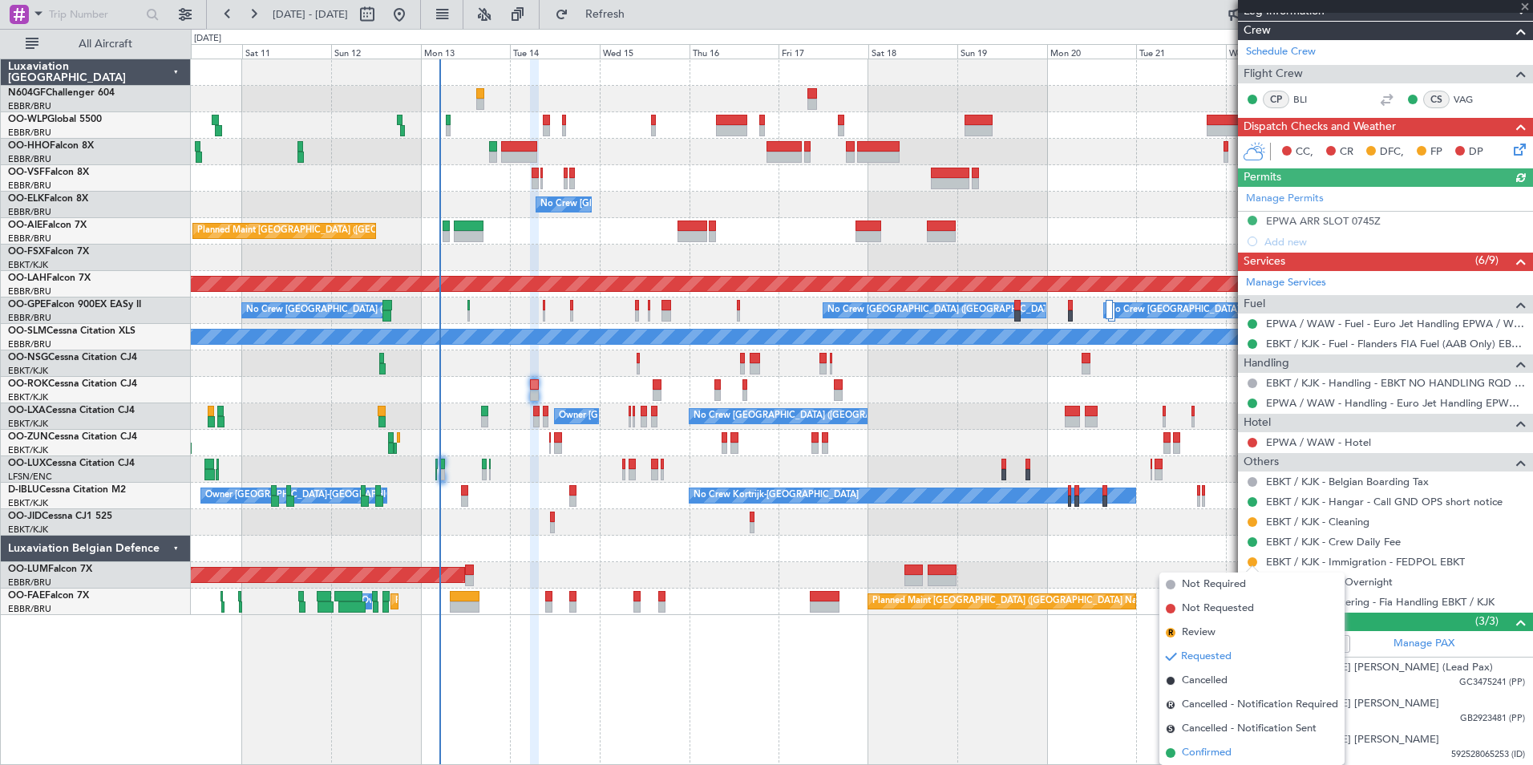
click at [1220, 755] on span "Confirmed" at bounding box center [1207, 753] width 50 height 16
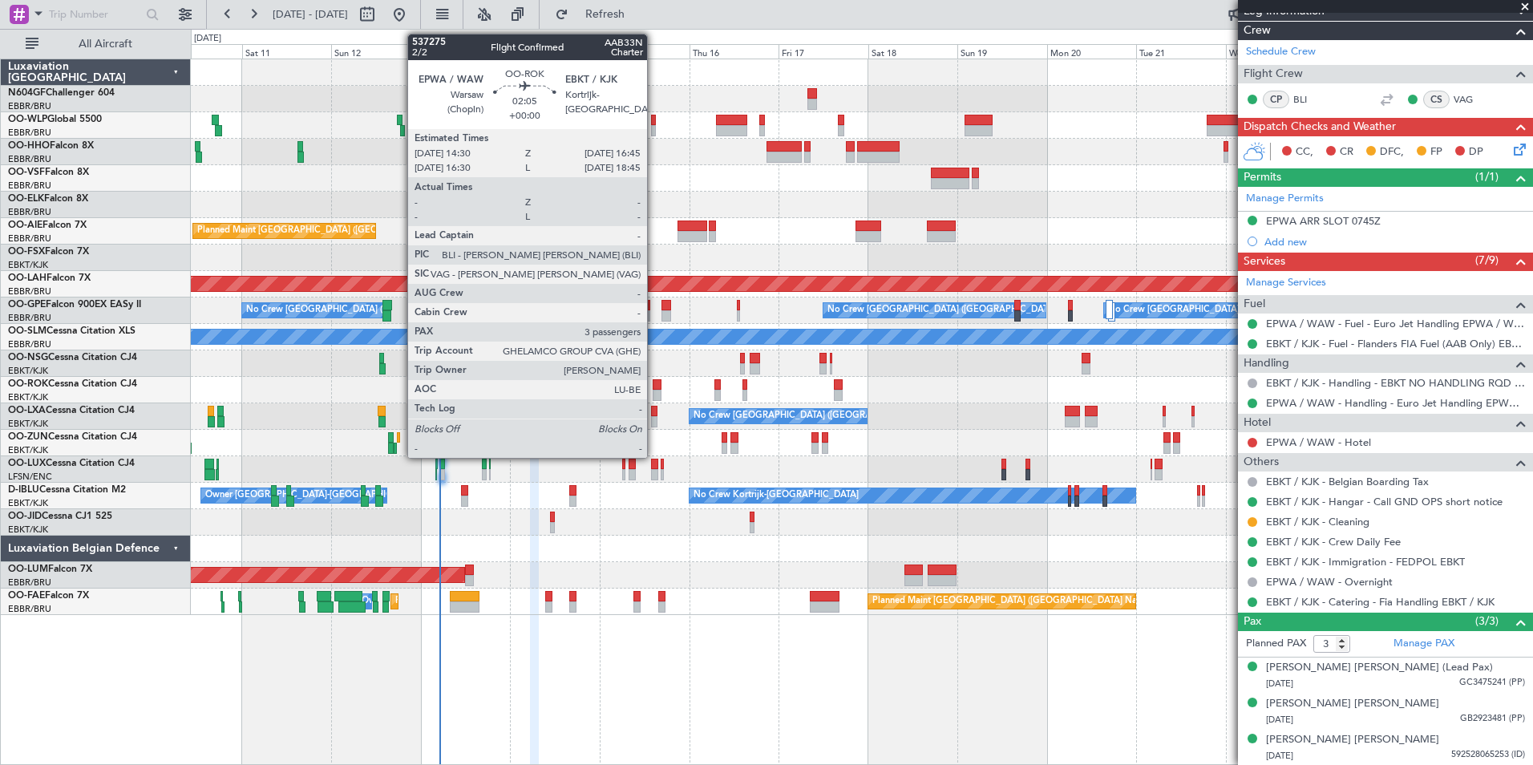
click at [654, 393] on div at bounding box center [657, 395] width 9 height 11
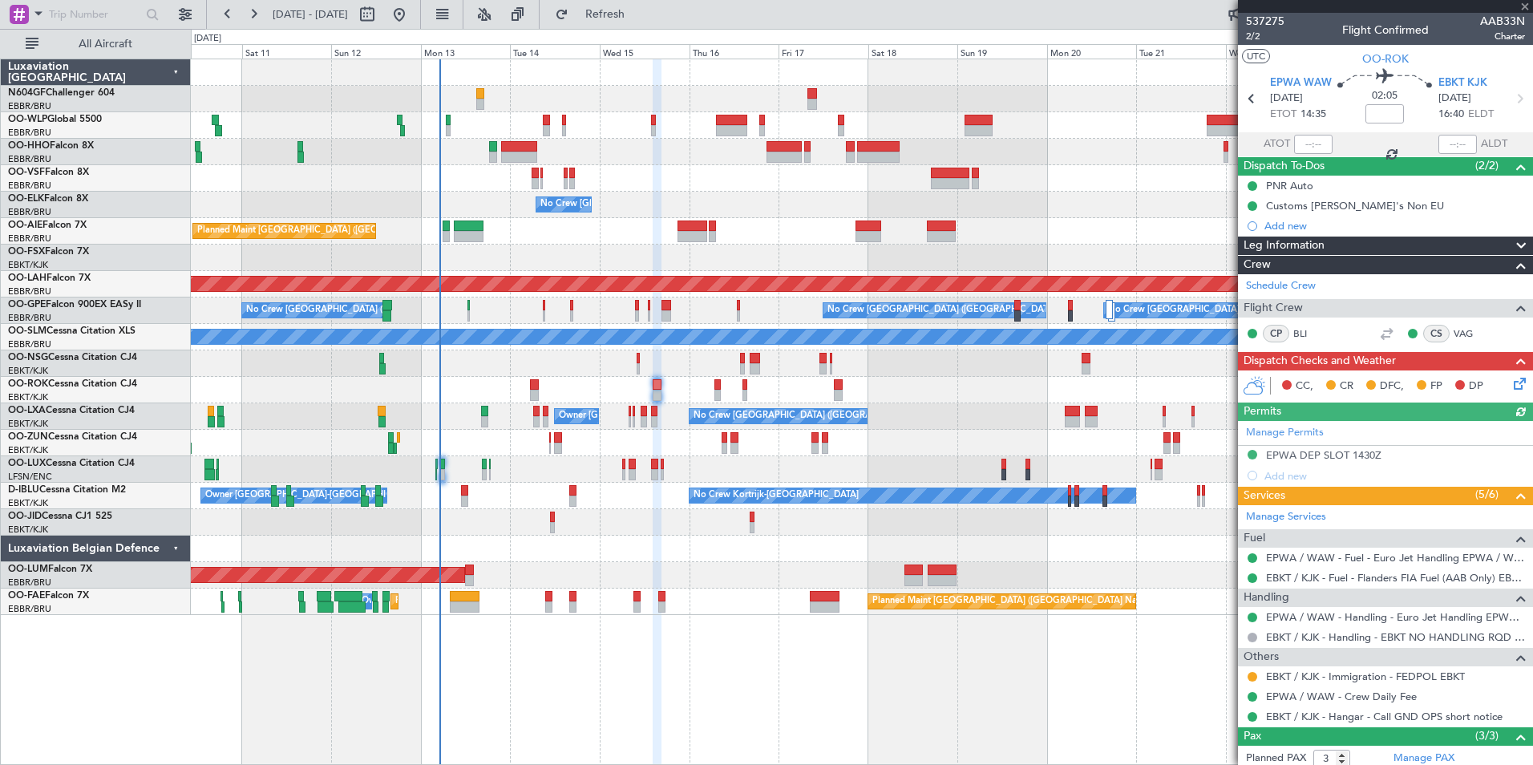
scroll to position [115, 0]
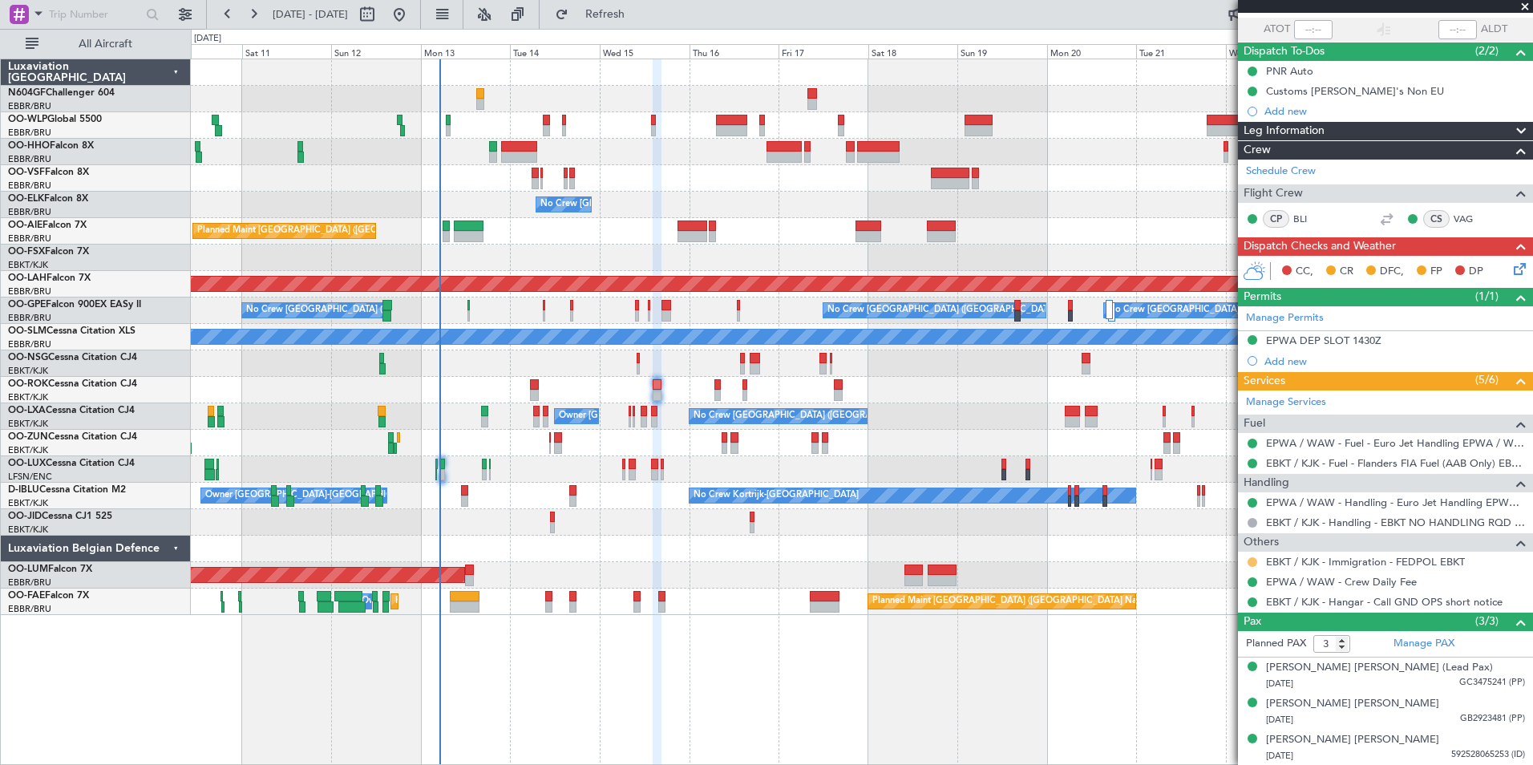
click at [1252, 561] on button at bounding box center [1253, 562] width 10 height 10
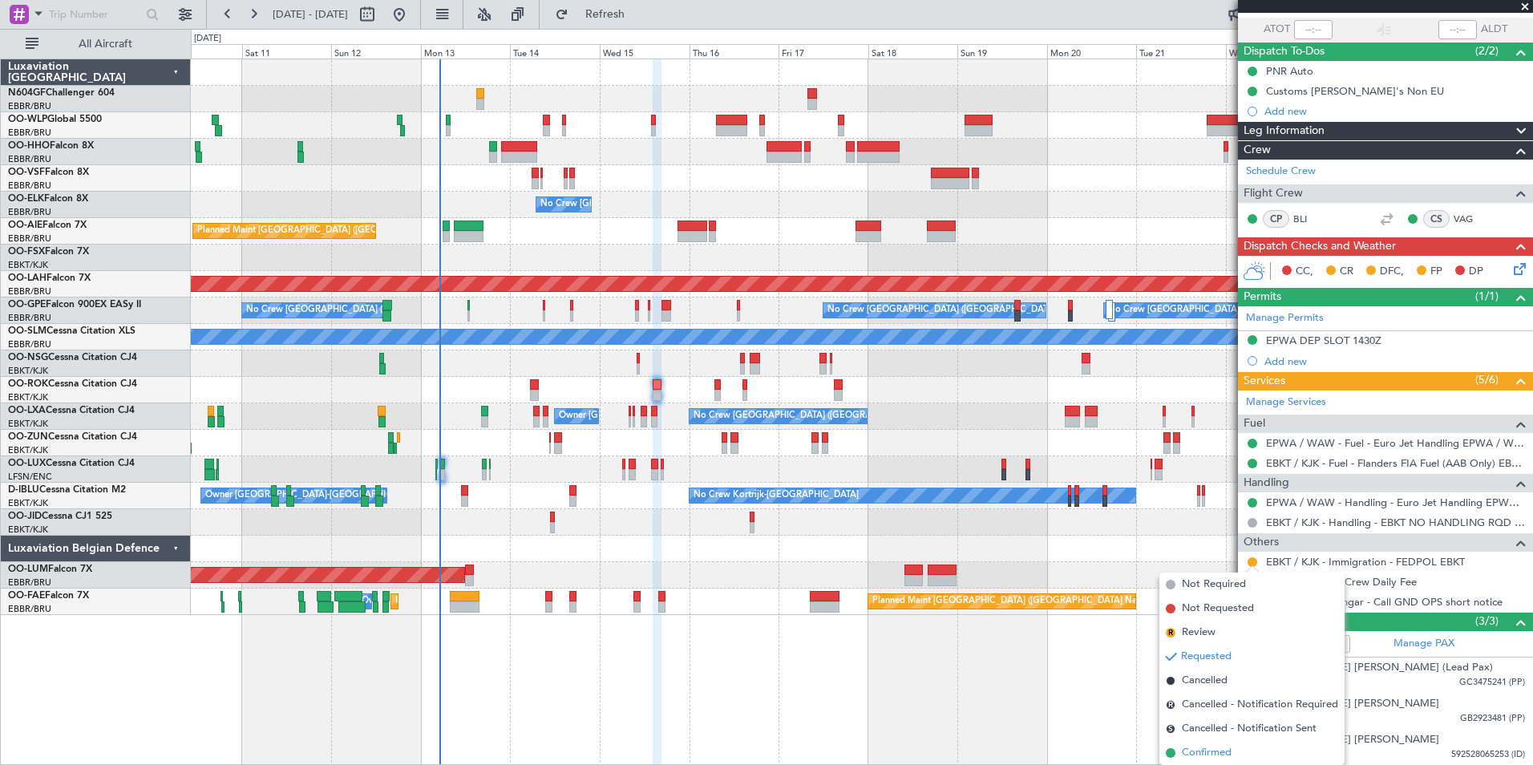
click at [1213, 755] on span "Confirmed" at bounding box center [1207, 753] width 50 height 16
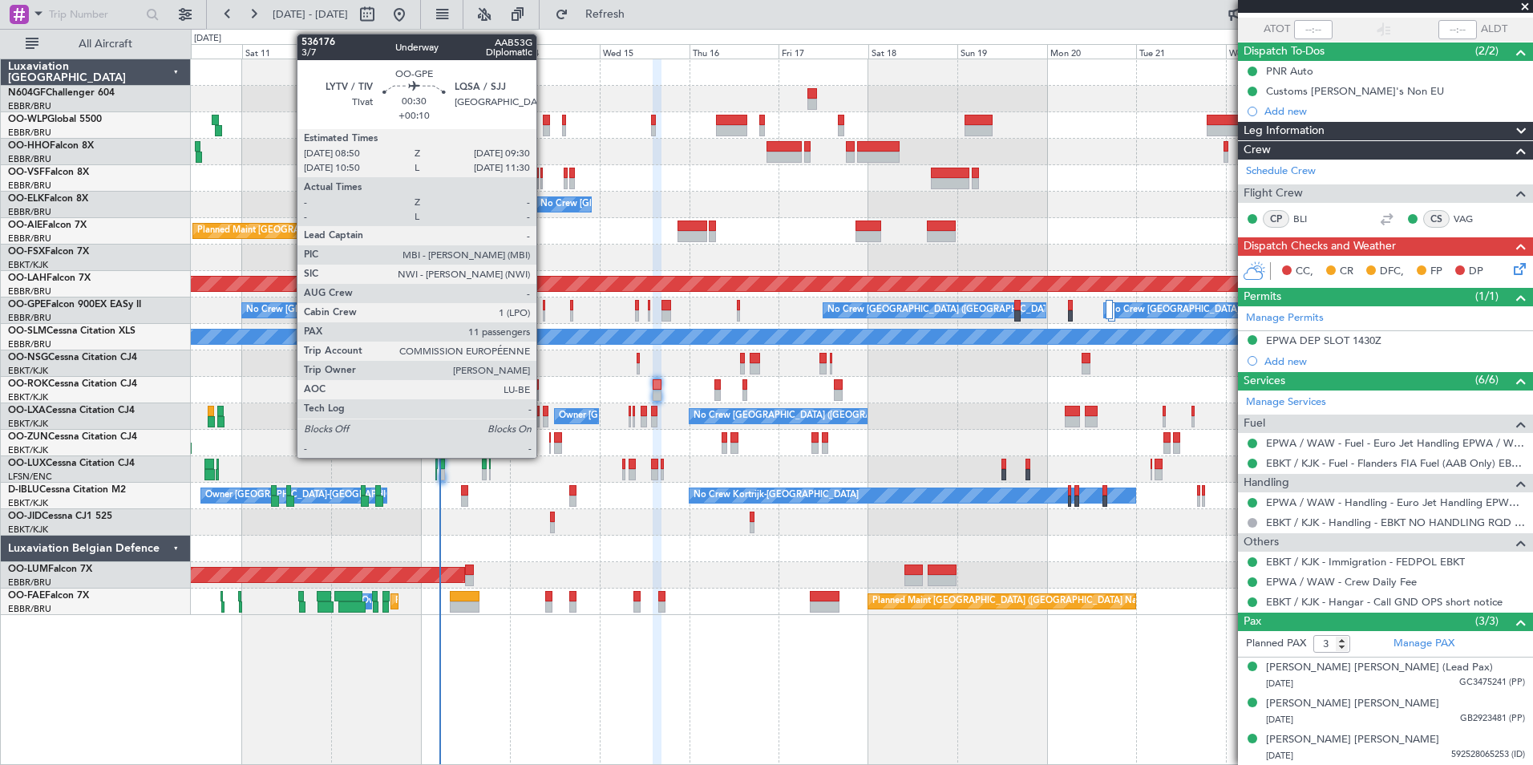
click at [544, 310] on div at bounding box center [544, 315] width 3 height 11
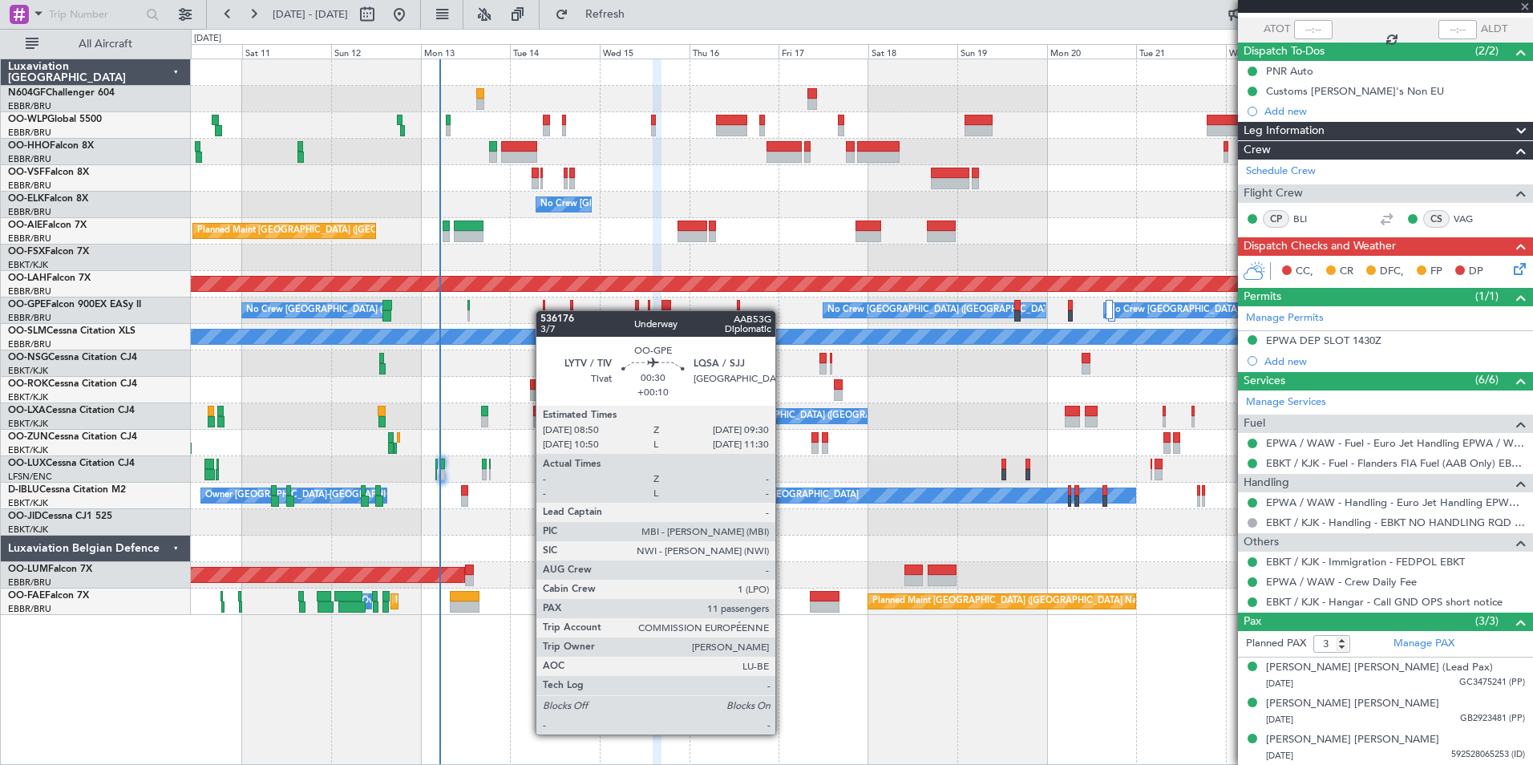
type input "+00:10"
type input "11"
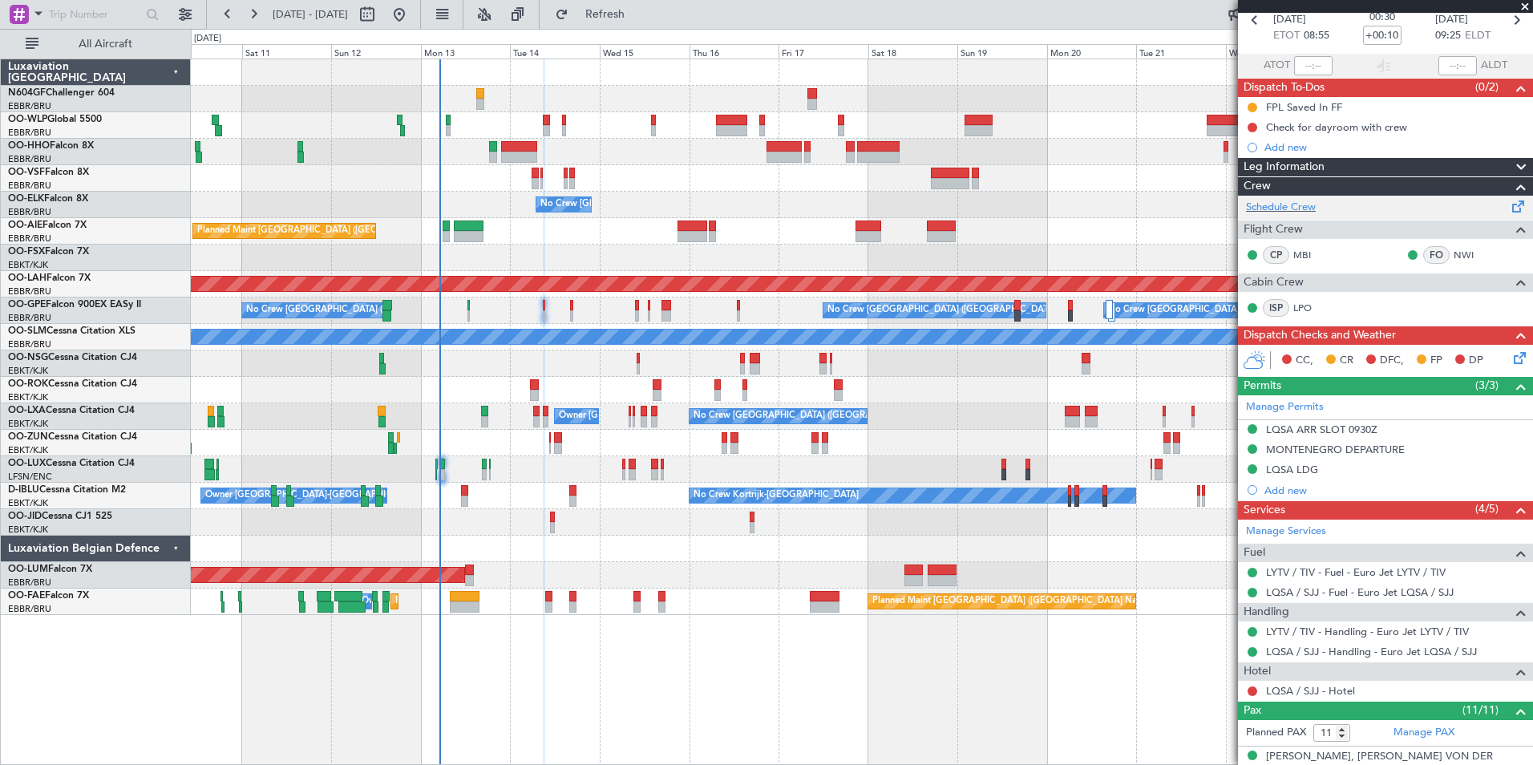
scroll to position [79, 0]
click at [1300, 690] on link "LQSA / SJJ - Hotel" at bounding box center [1310, 690] width 89 height 14
click at [639, 19] on span "Refresh" at bounding box center [605, 14] width 67 height 11
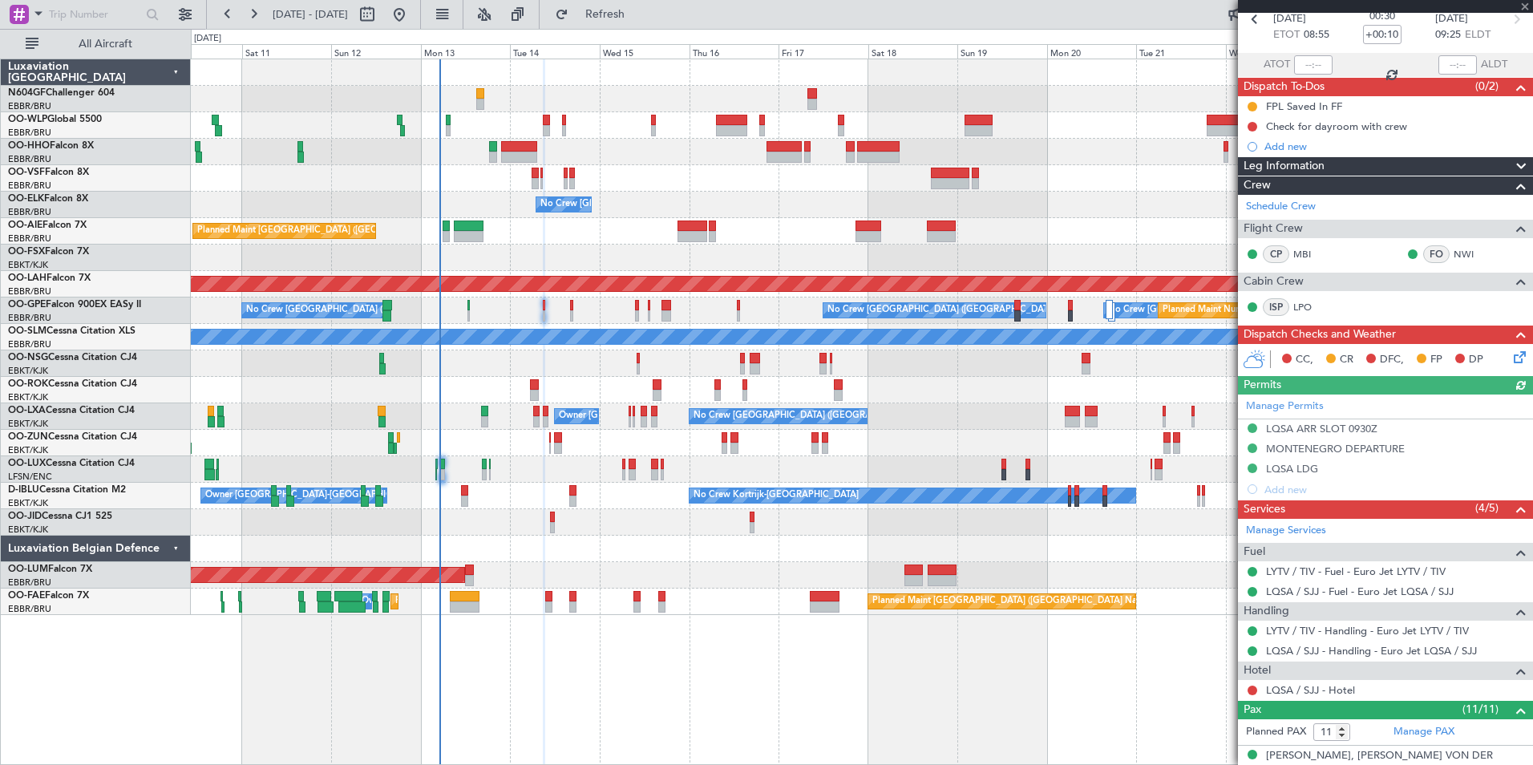
click at [1307, 363] on span "CC," at bounding box center [1305, 360] width 18 height 16
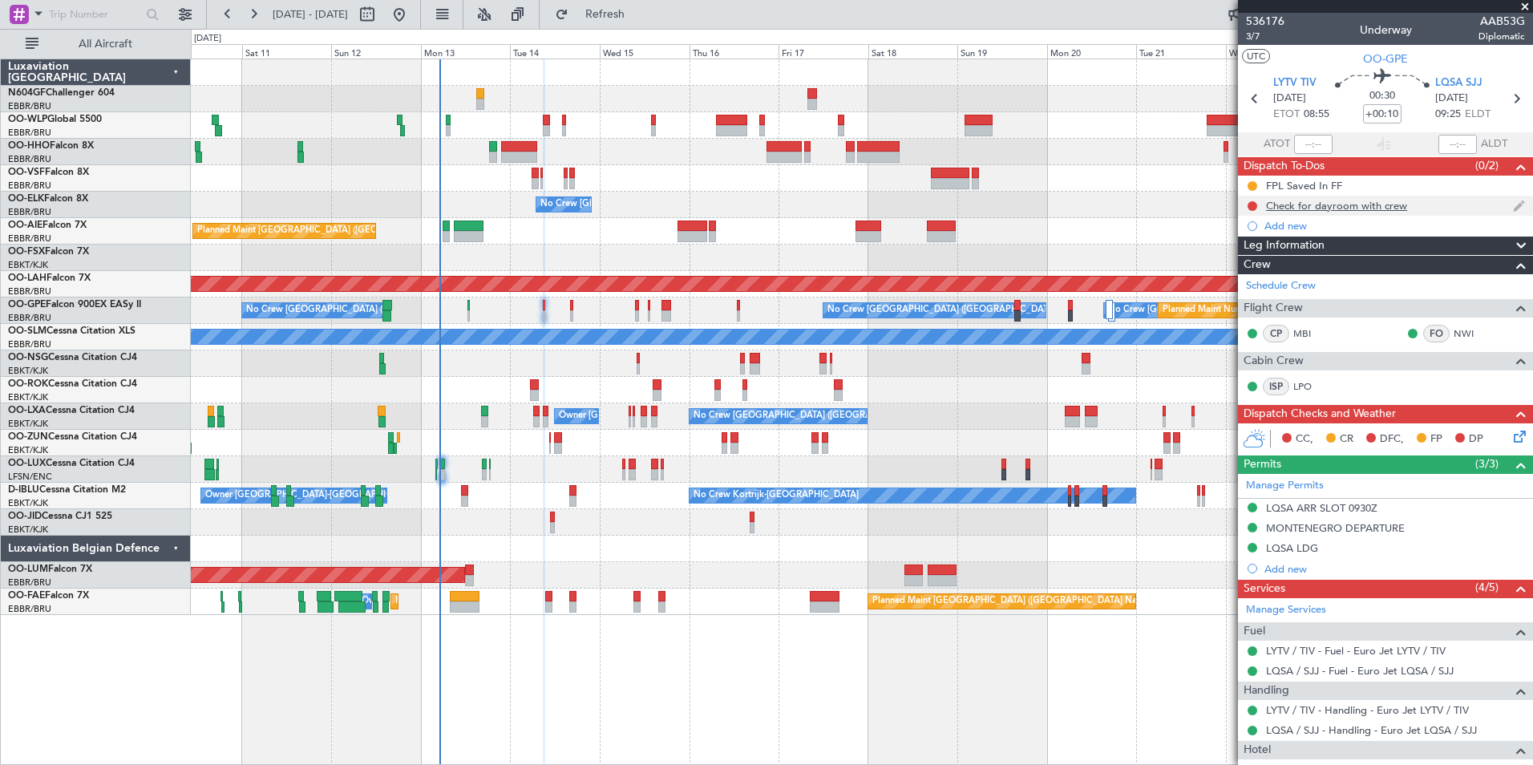
click at [1306, 211] on div "Check for dayroom with crew" at bounding box center [1336, 206] width 141 height 14
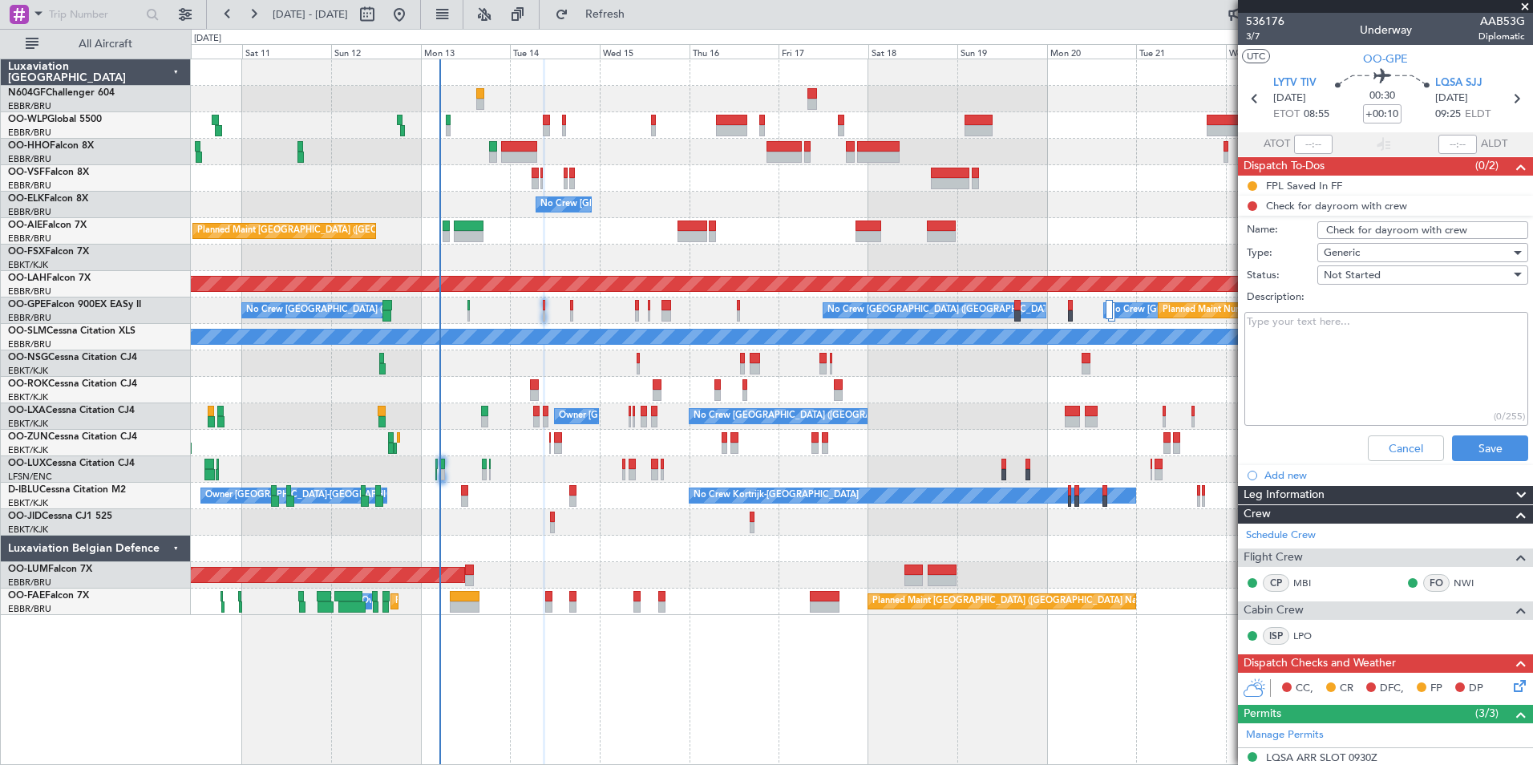
click at [1398, 320] on textarea "Description:" at bounding box center [1387, 369] width 284 height 115
type textarea "Requested to the Crew"
click at [1494, 456] on button "Save" at bounding box center [1490, 448] width 76 height 26
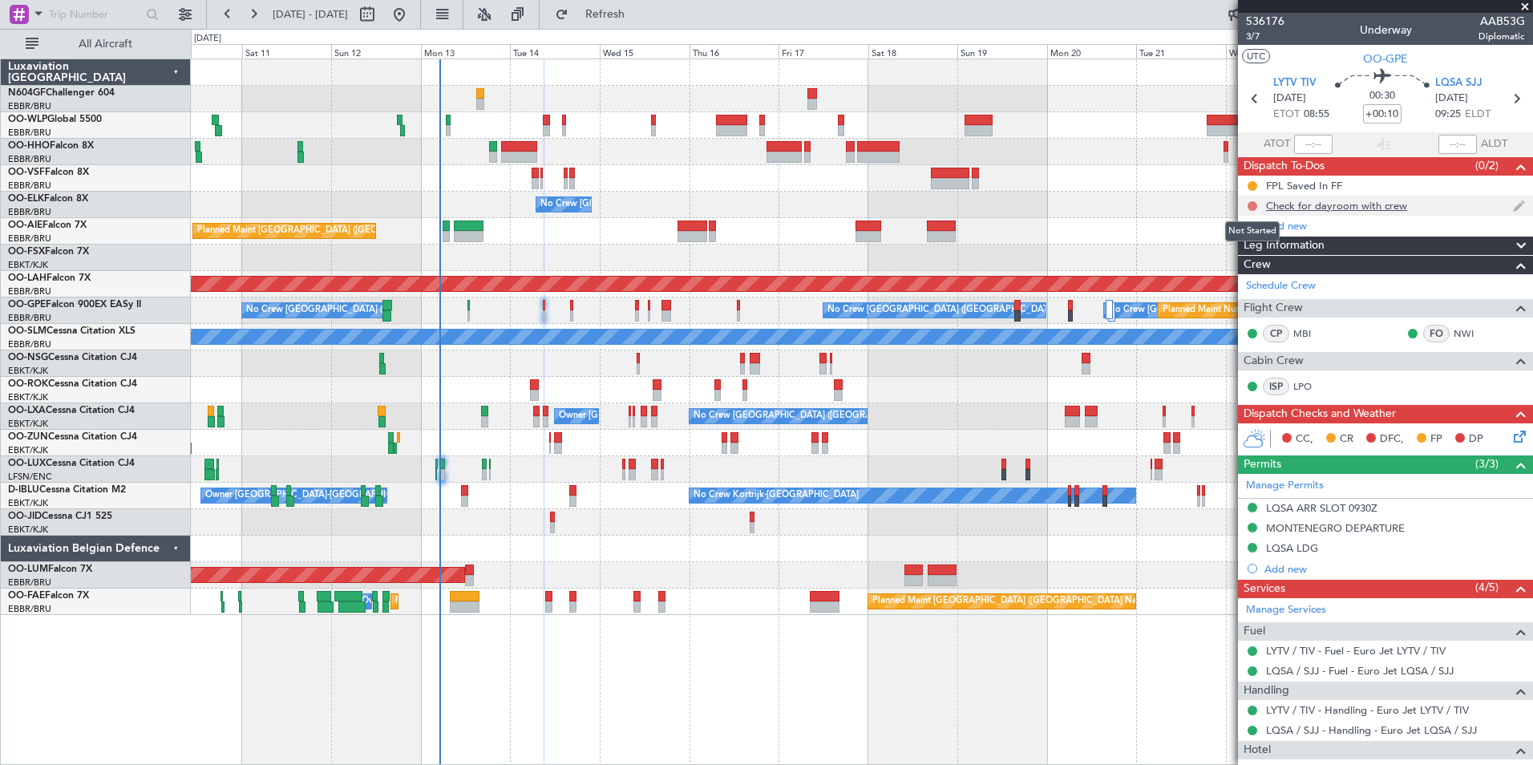
click at [1251, 204] on button at bounding box center [1253, 206] width 10 height 10
click at [1258, 253] on span "In Progress" at bounding box center [1260, 253] width 55 height 16
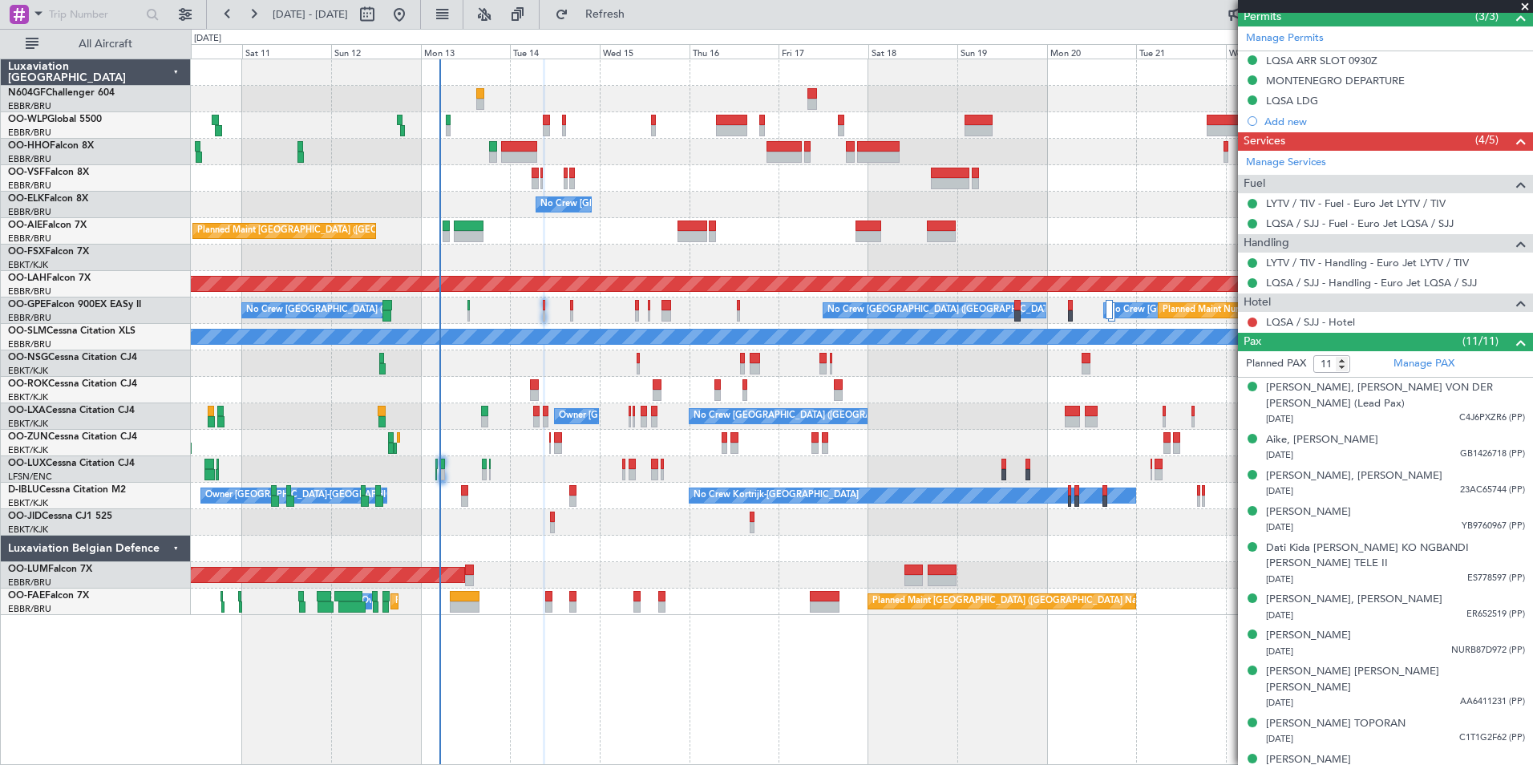
scroll to position [456, 0]
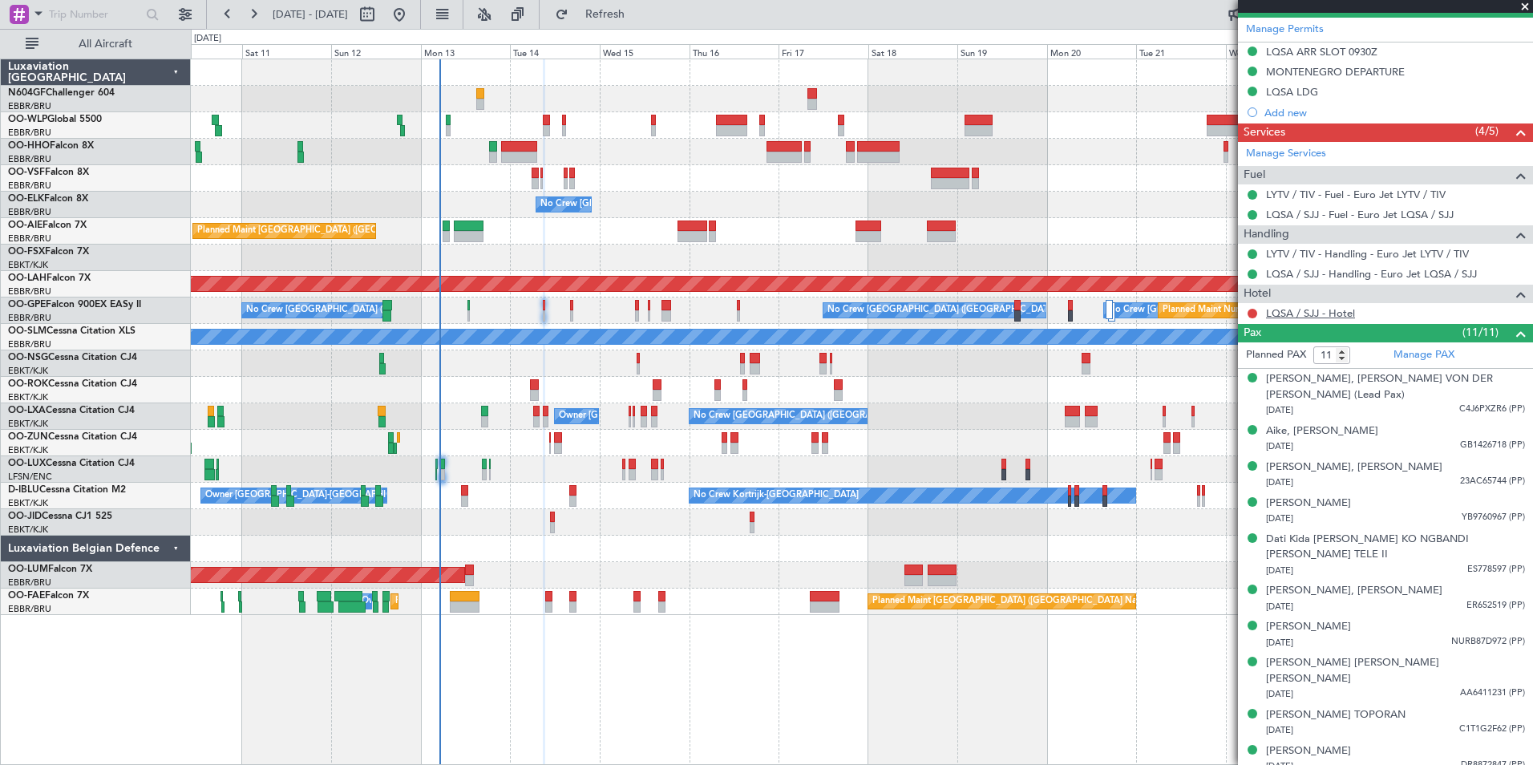
click at [1281, 314] on link "LQSA / SJJ - Hotel" at bounding box center [1310, 313] width 89 height 14
click at [639, 14] on span "Refresh" at bounding box center [605, 14] width 67 height 11
click at [973, 196] on div "No Crew [GEOGRAPHIC_DATA] ([GEOGRAPHIC_DATA] National)" at bounding box center [862, 205] width 1342 height 26
click at [1060, 223] on div "Planned Maint Geneva (Cointrin) No Crew Brussels (Brussels National) Planned Ma…" at bounding box center [862, 337] width 1342 height 556
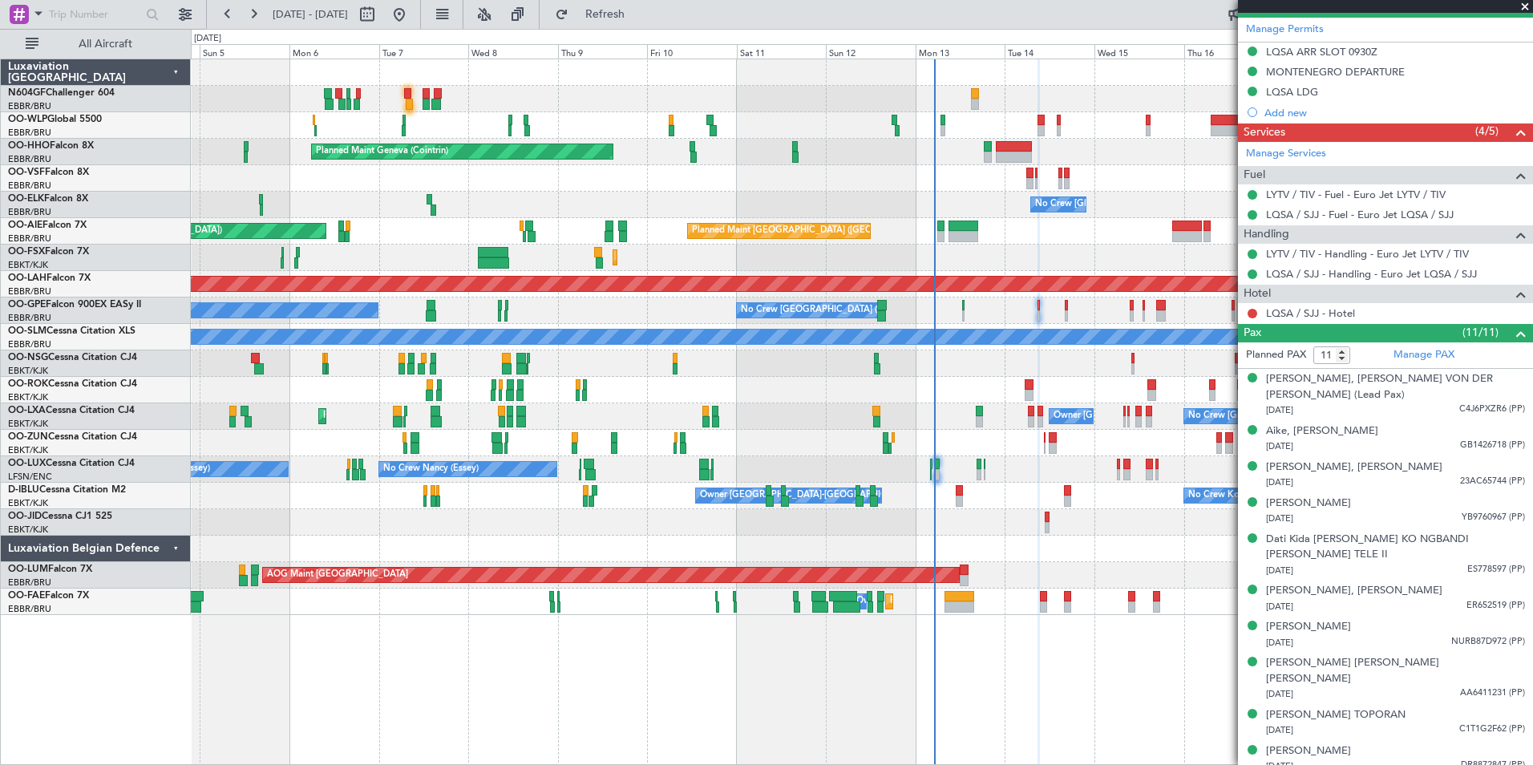
click at [836, 364] on div at bounding box center [862, 363] width 1342 height 26
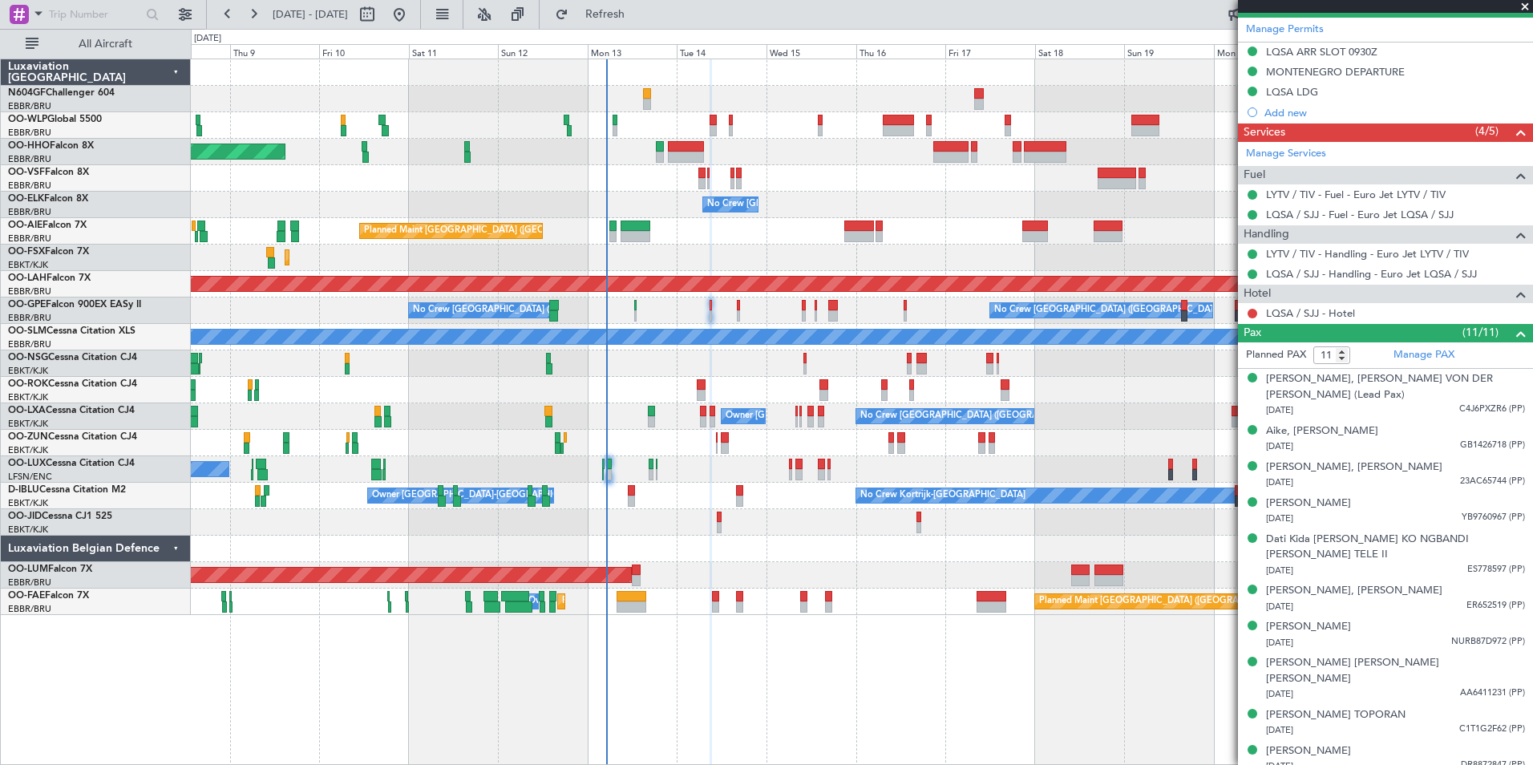
click at [591, 418] on div "Planned Maint Geneva (Cointrin) No Crew Brussels (Brussels National) Planned Ma…" at bounding box center [862, 337] width 1342 height 556
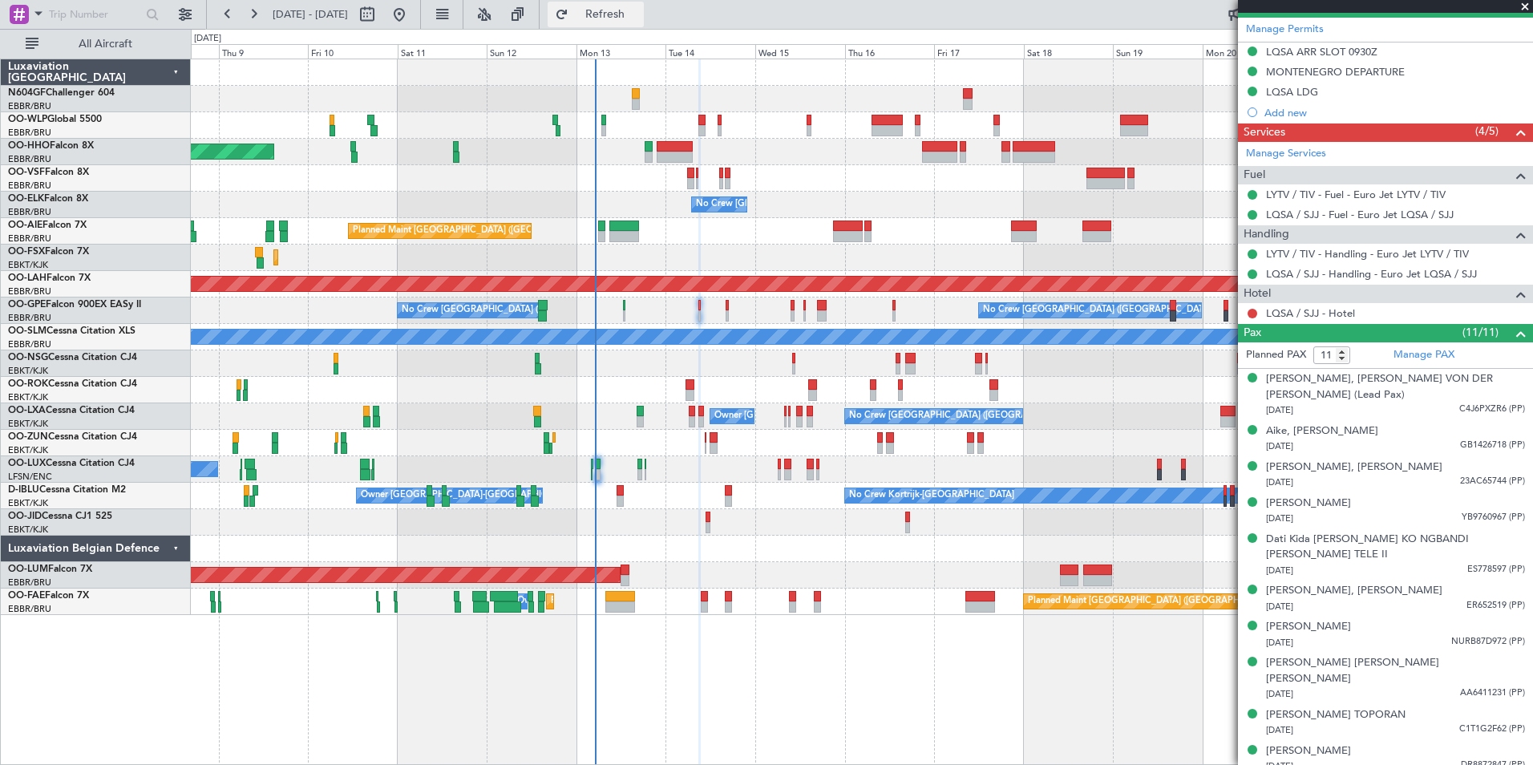
click at [639, 17] on span "Refresh" at bounding box center [605, 14] width 67 height 11
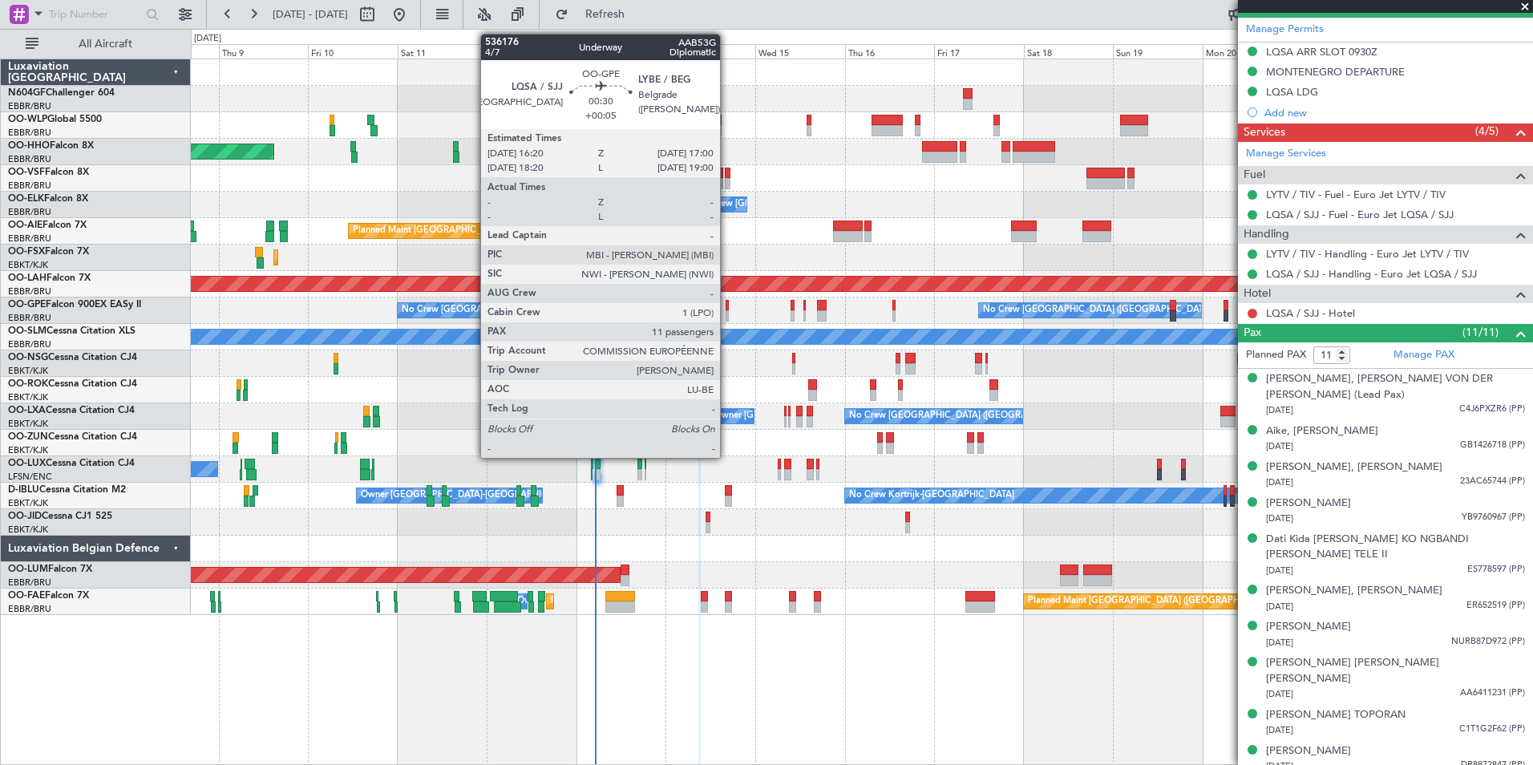
click at [727, 315] on div at bounding box center [727, 315] width 3 height 11
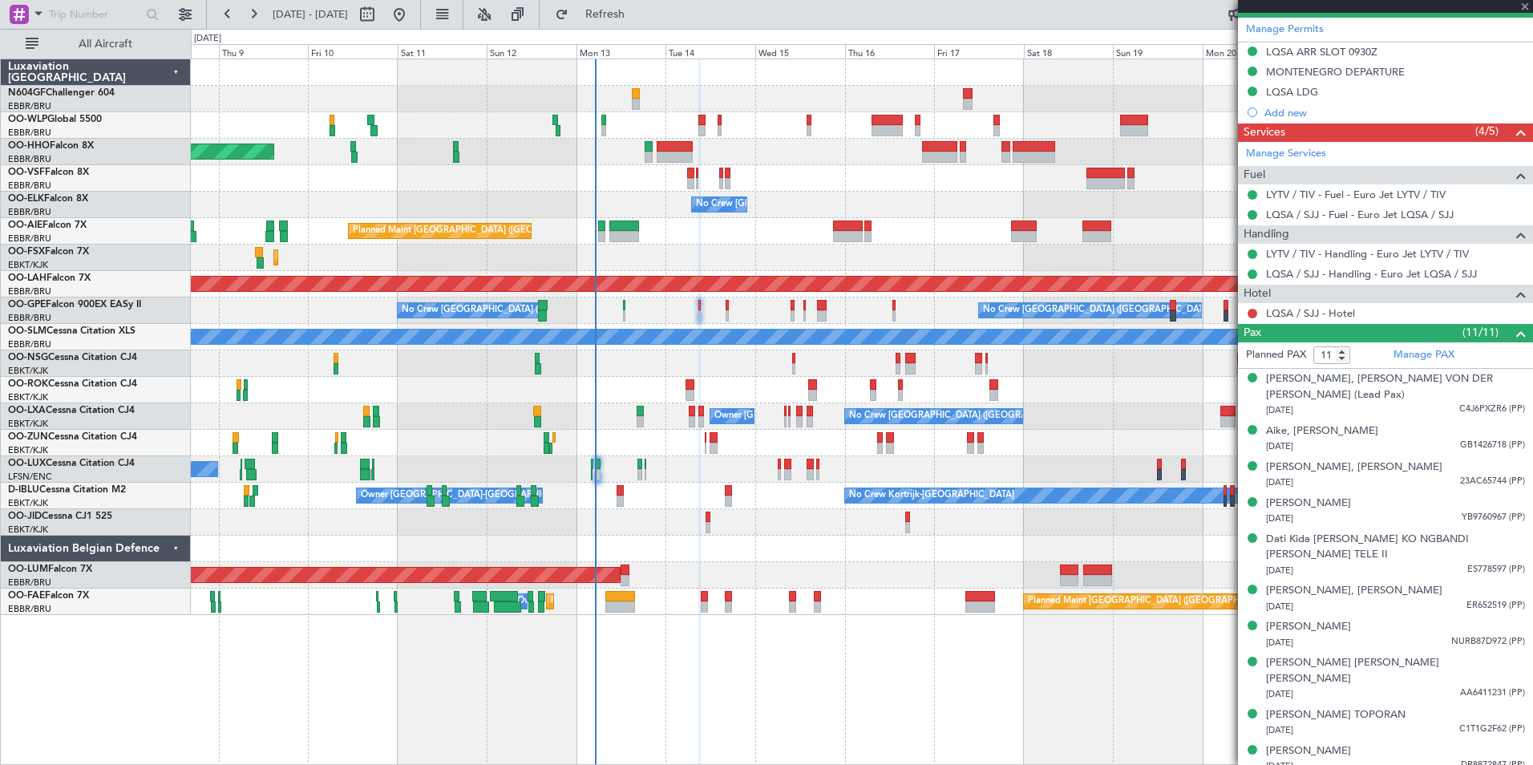
type input "+00:05"
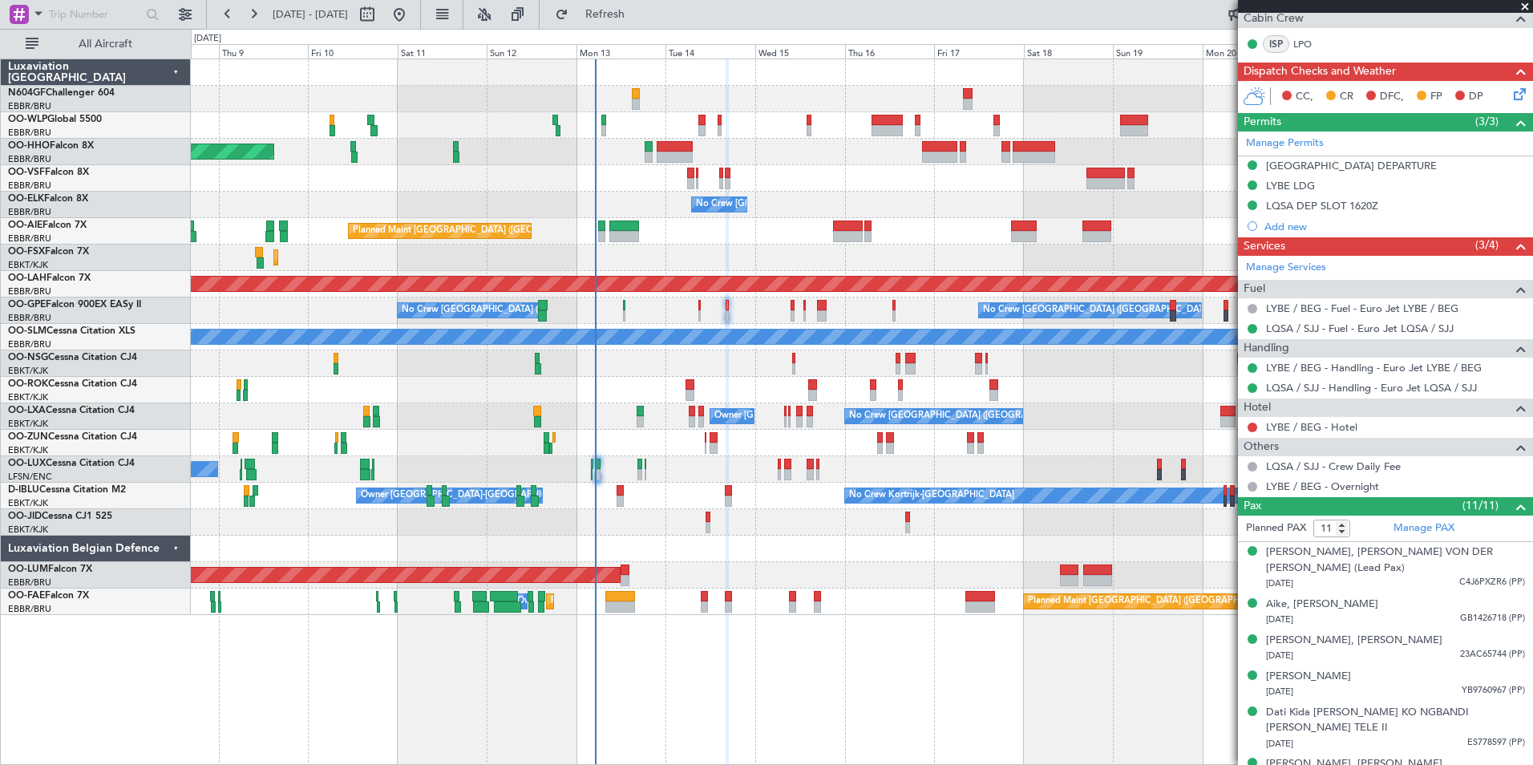
scroll to position [0, 0]
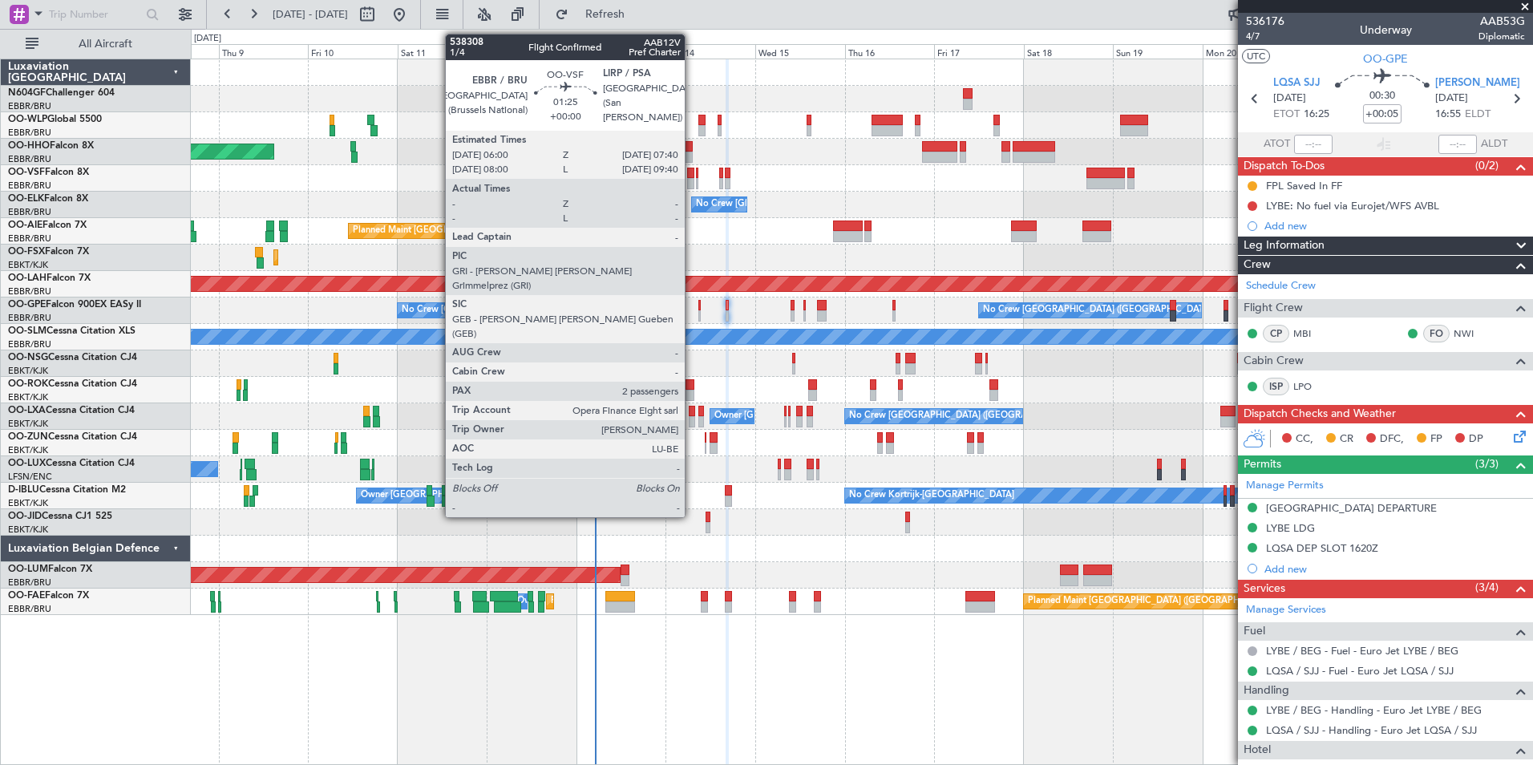
click at [692, 180] on div at bounding box center [690, 183] width 6 height 11
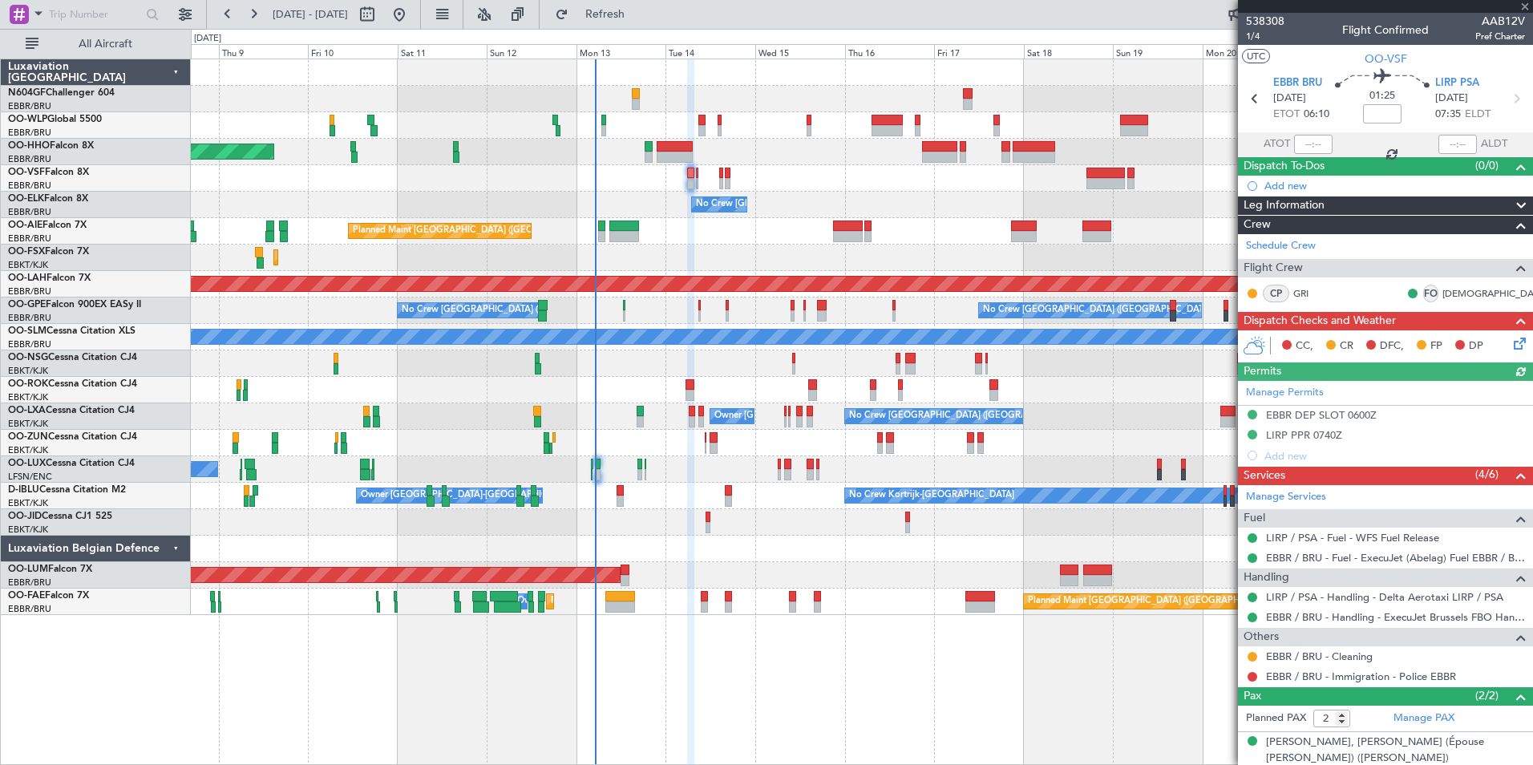
scroll to position [55, 0]
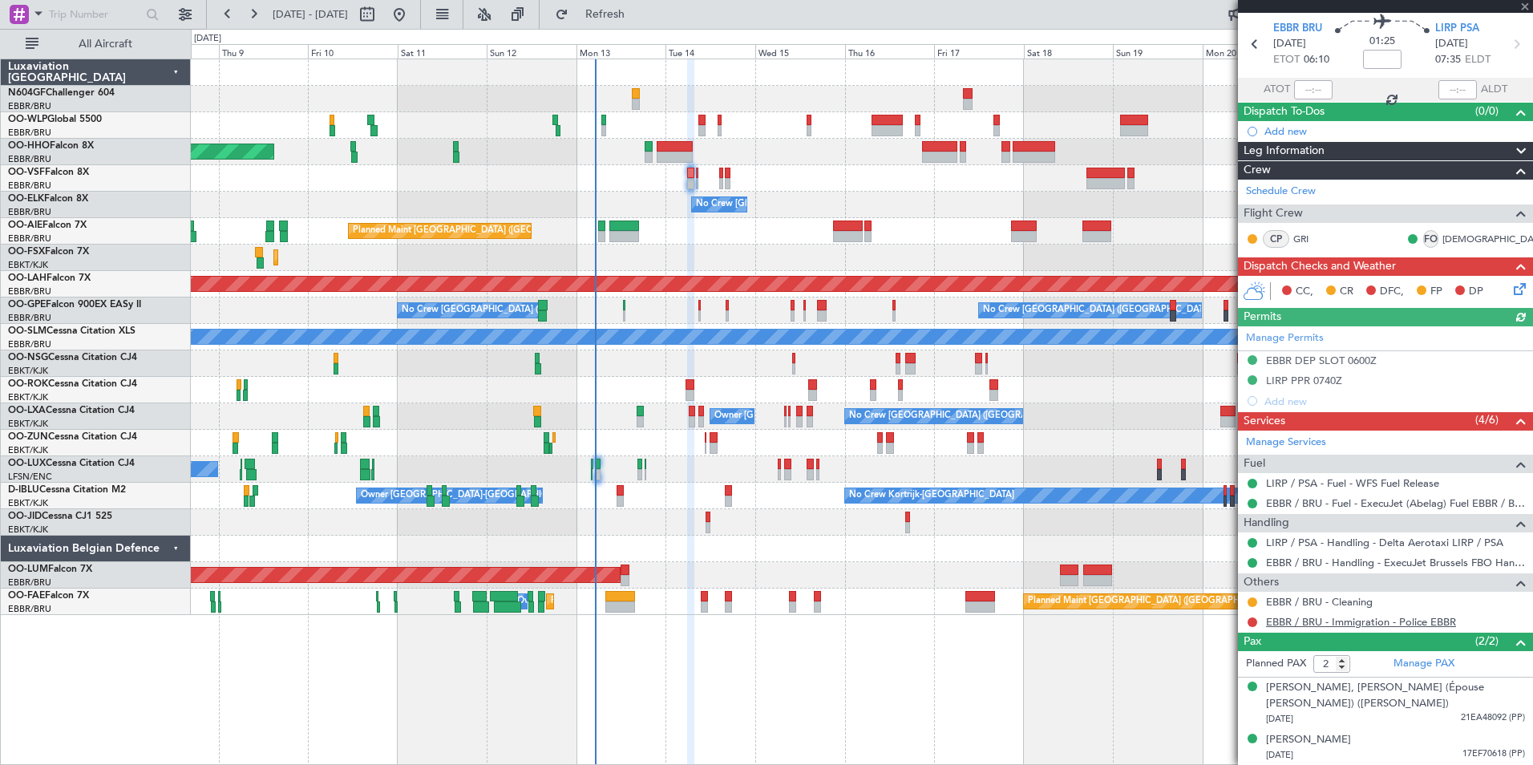
click at [1355, 625] on link "EBBR / BRU - Immigration - Police EBBR" at bounding box center [1361, 622] width 190 height 14
click at [624, 11] on span "Refresh" at bounding box center [605, 14] width 67 height 11
click at [639, 9] on span "Refresh" at bounding box center [605, 14] width 67 height 11
click at [1251, 616] on div at bounding box center [1252, 622] width 13 height 13
click at [1252, 620] on button at bounding box center [1253, 623] width 10 height 10
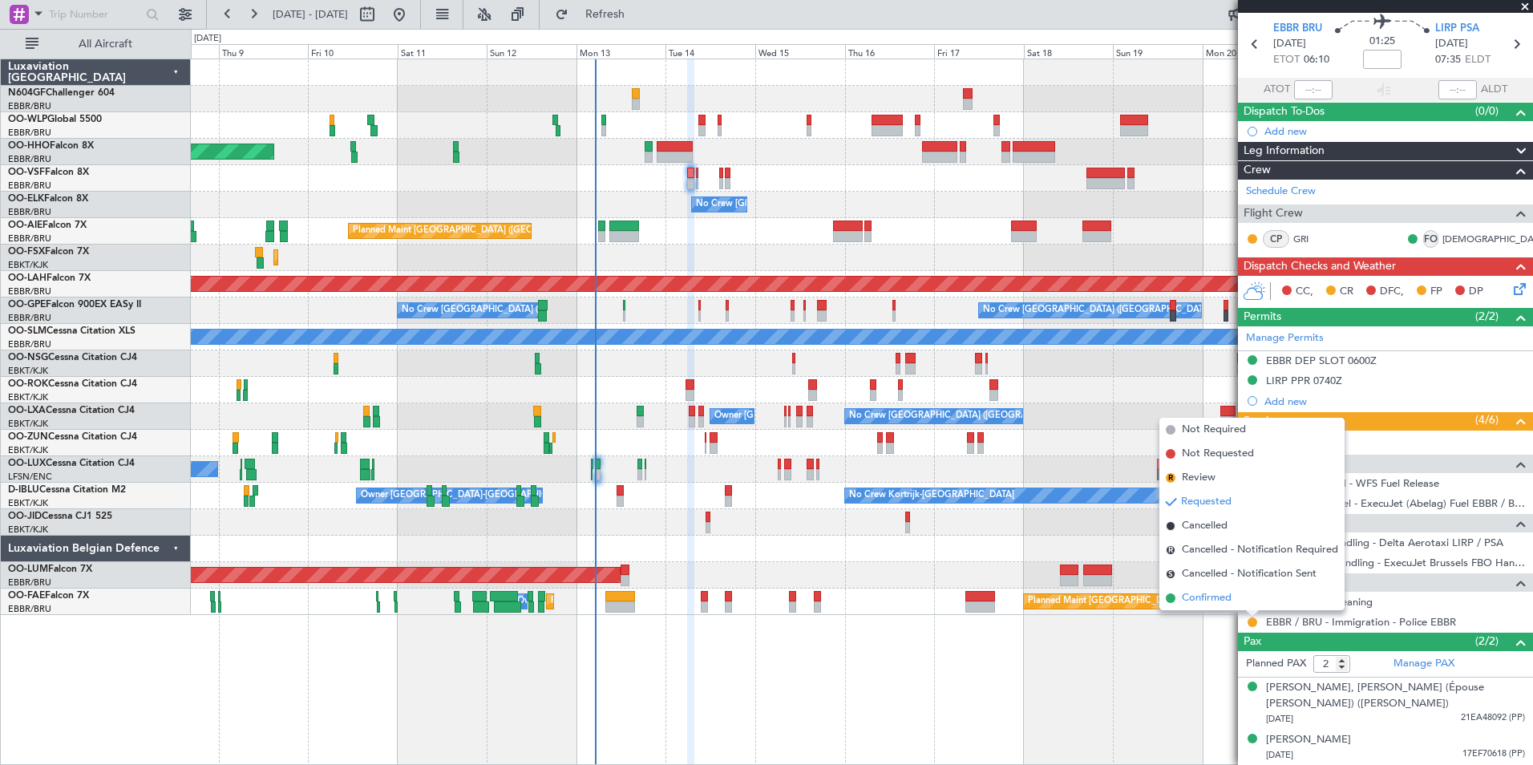
click at [1214, 597] on span "Confirmed" at bounding box center [1207, 598] width 50 height 16
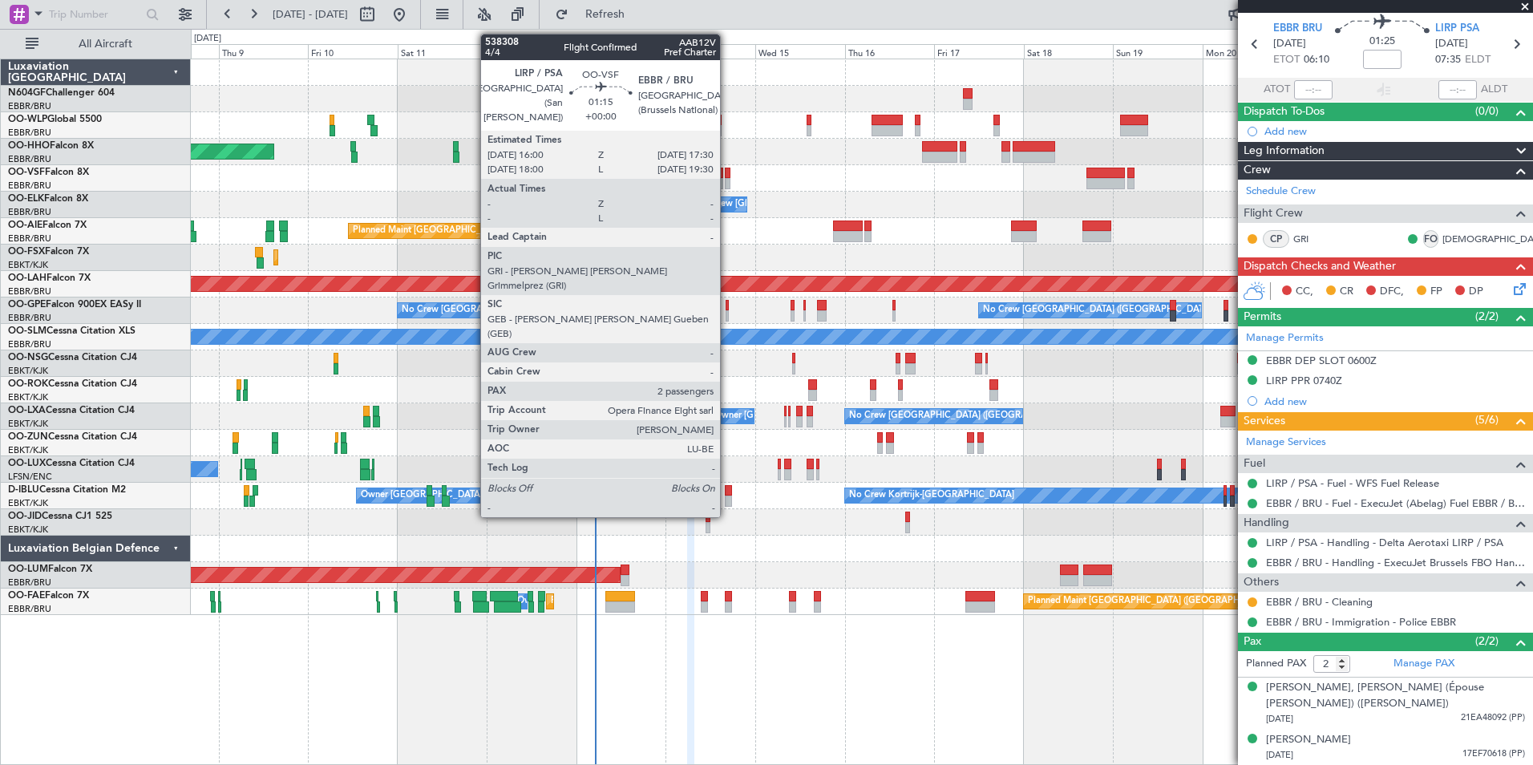
click at [727, 174] on div at bounding box center [728, 173] width 6 height 11
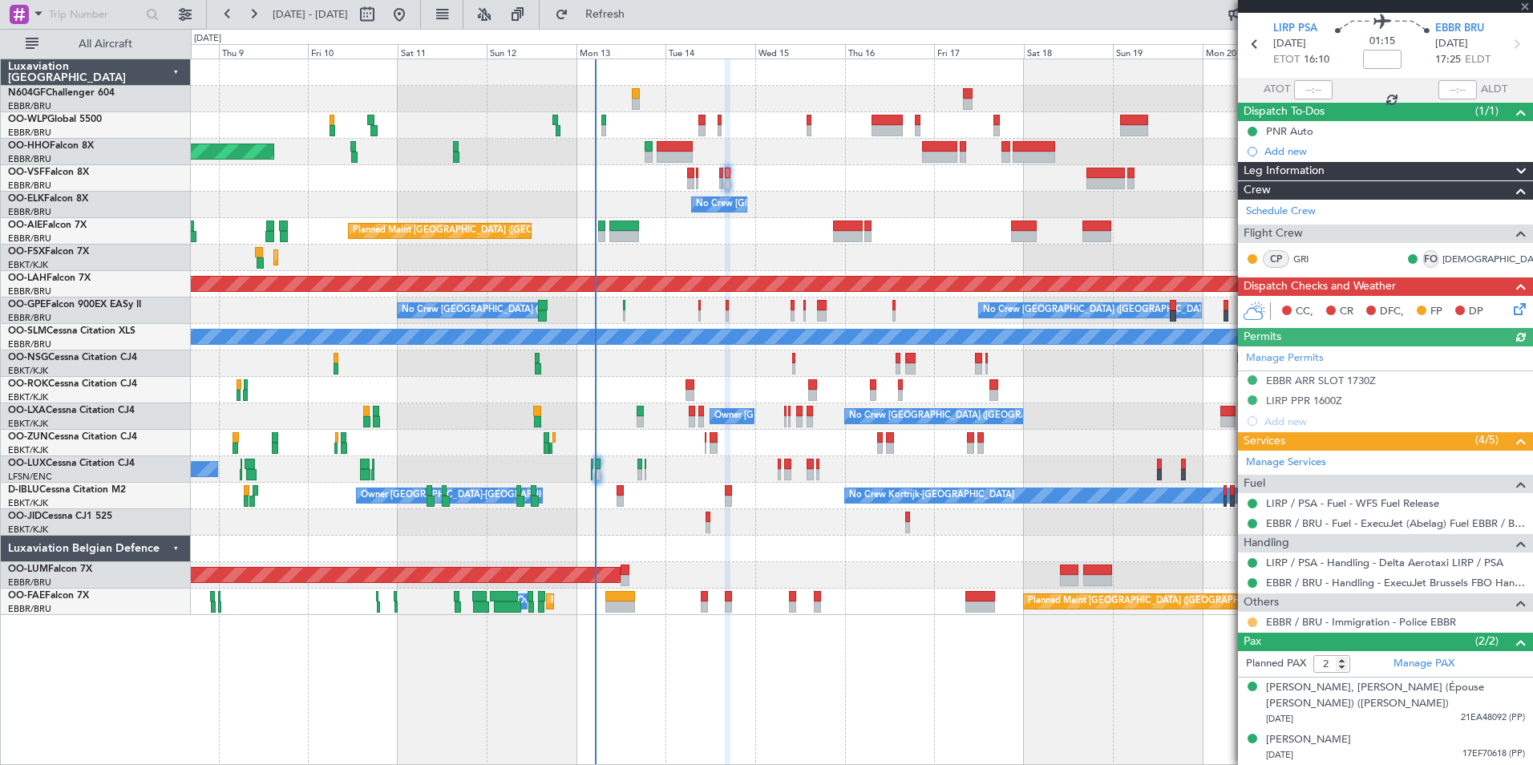
click at [1257, 621] on button at bounding box center [1253, 623] width 10 height 10
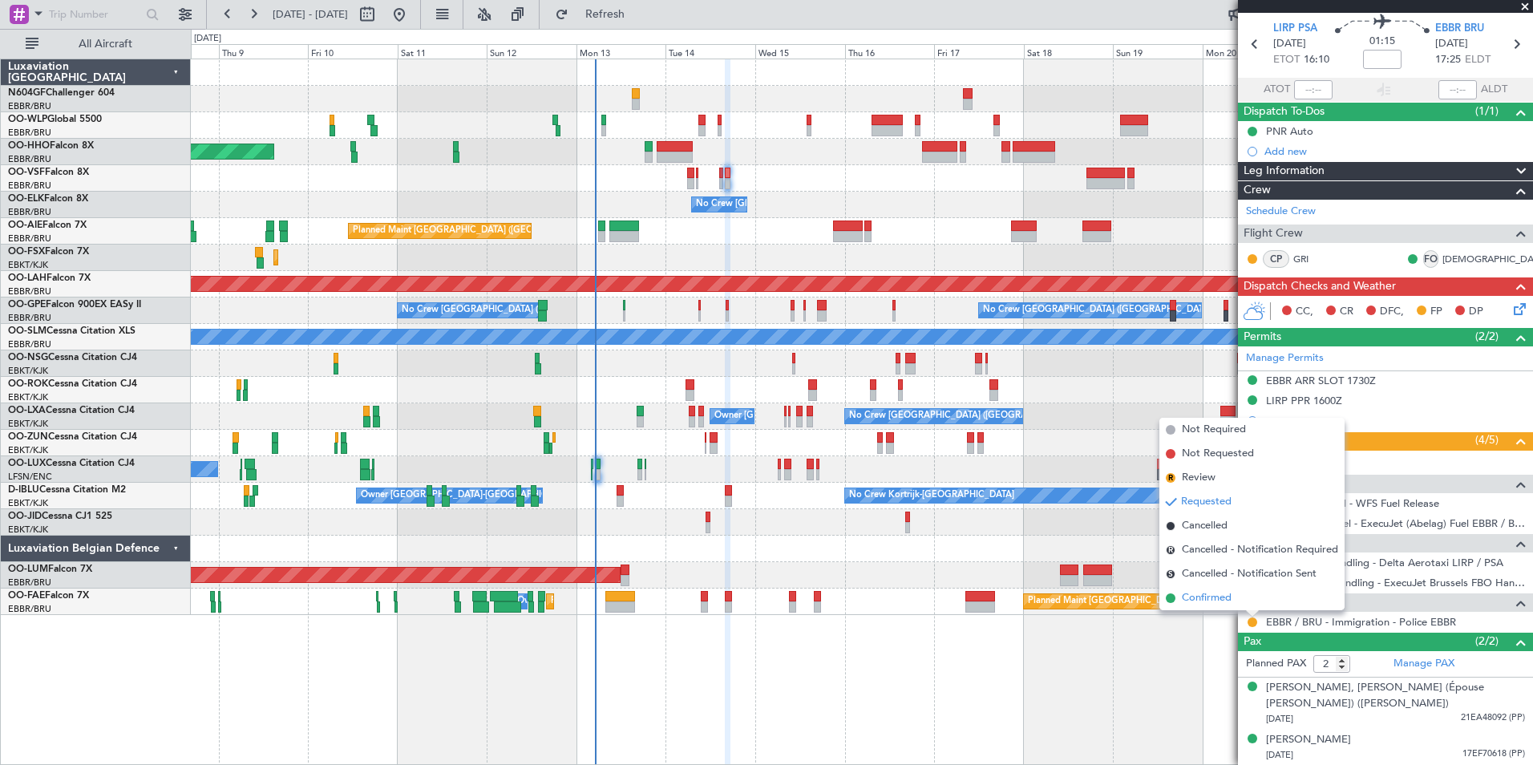
click at [1244, 597] on li "Confirmed" at bounding box center [1252, 598] width 185 height 24
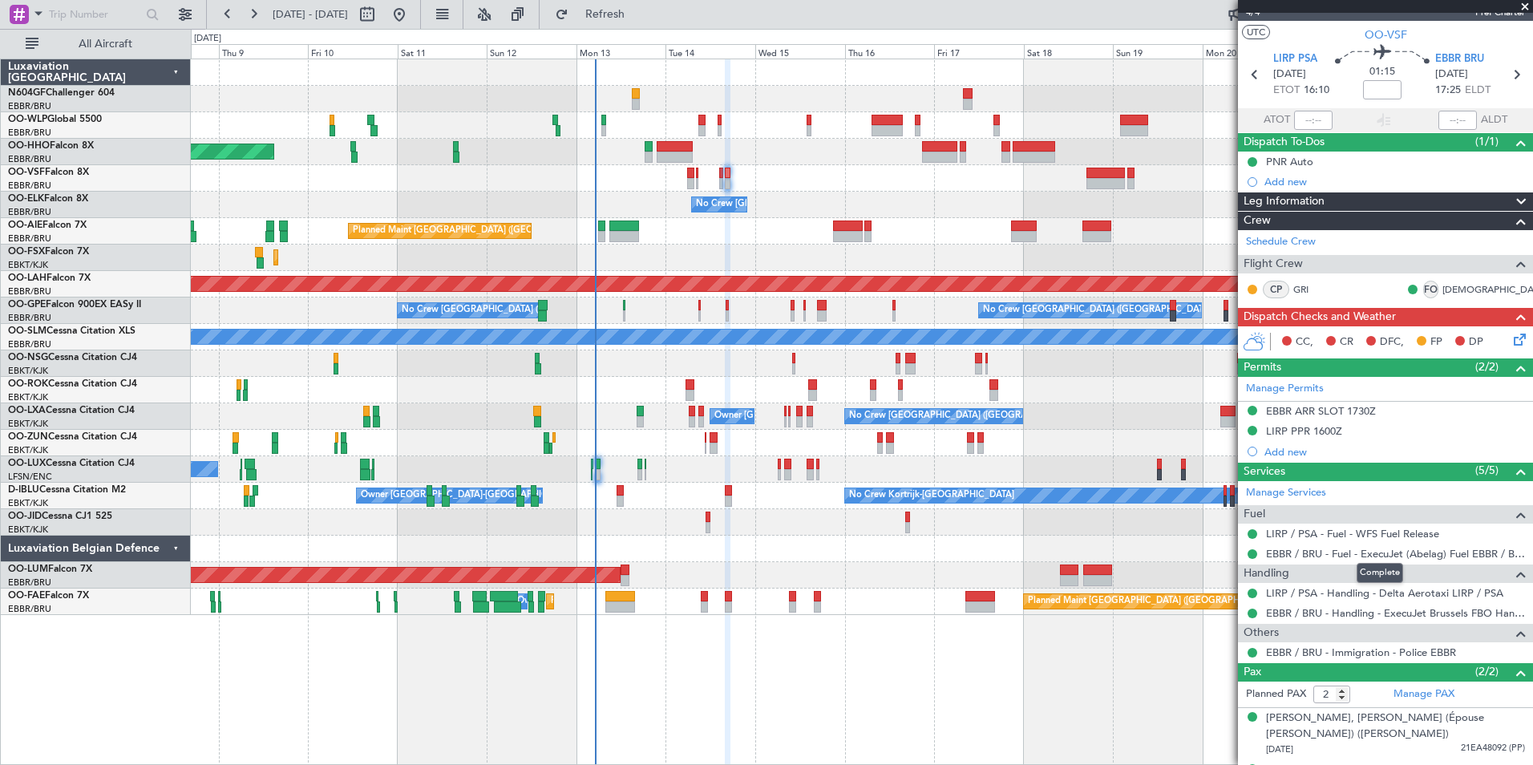
scroll to position [0, 0]
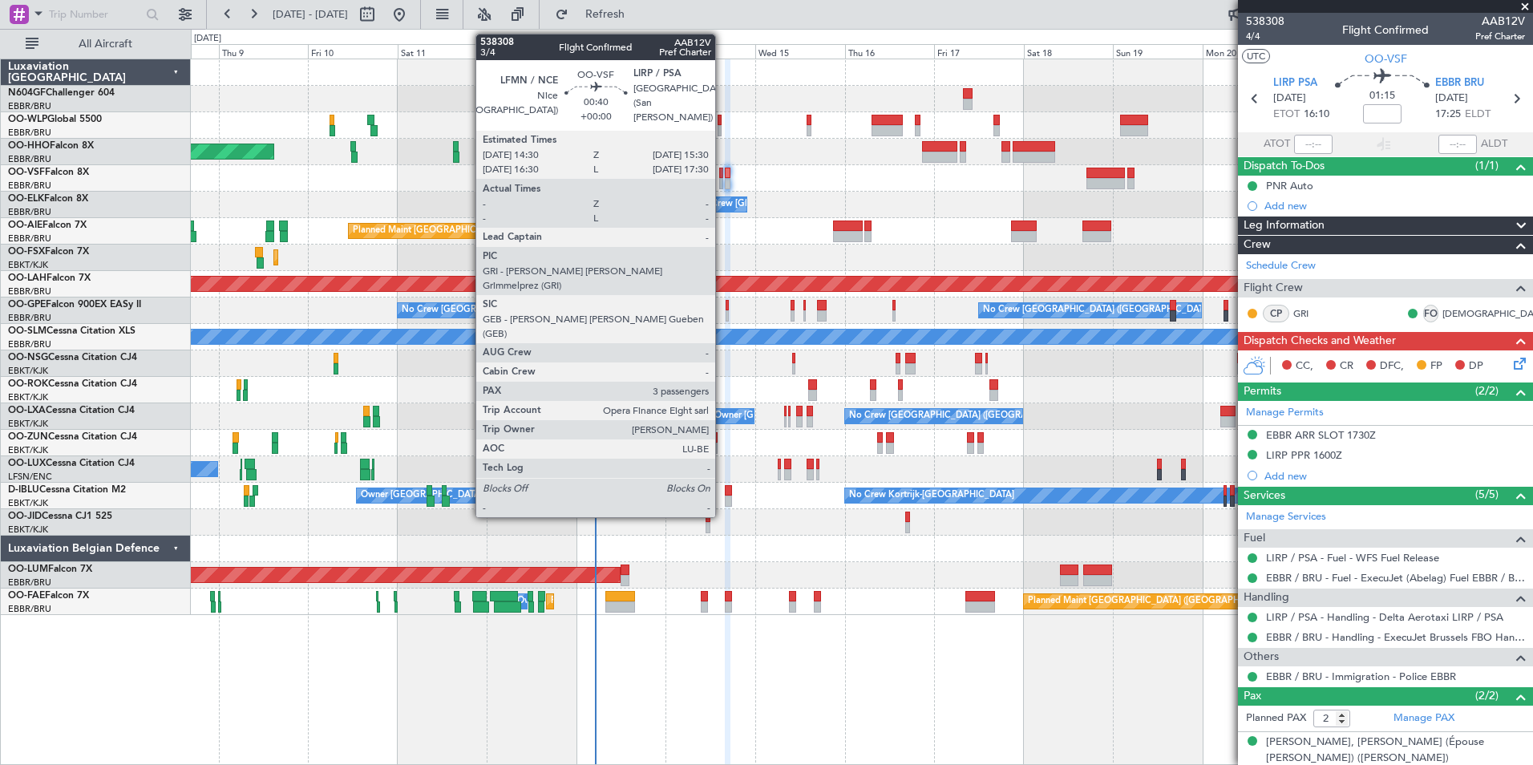
click at [723, 180] on div at bounding box center [721, 183] width 4 height 11
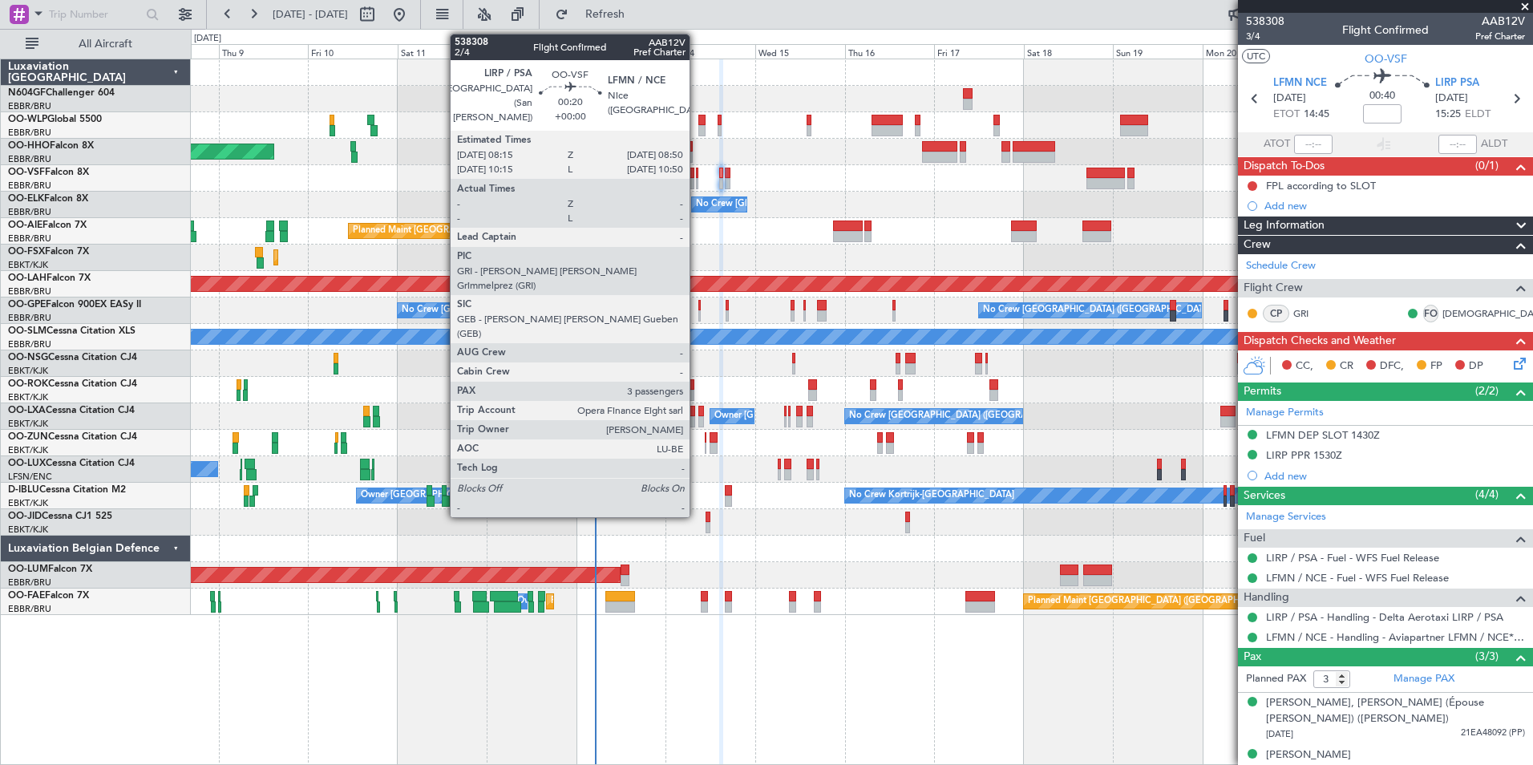
click at [697, 180] on div at bounding box center [697, 183] width 2 height 11
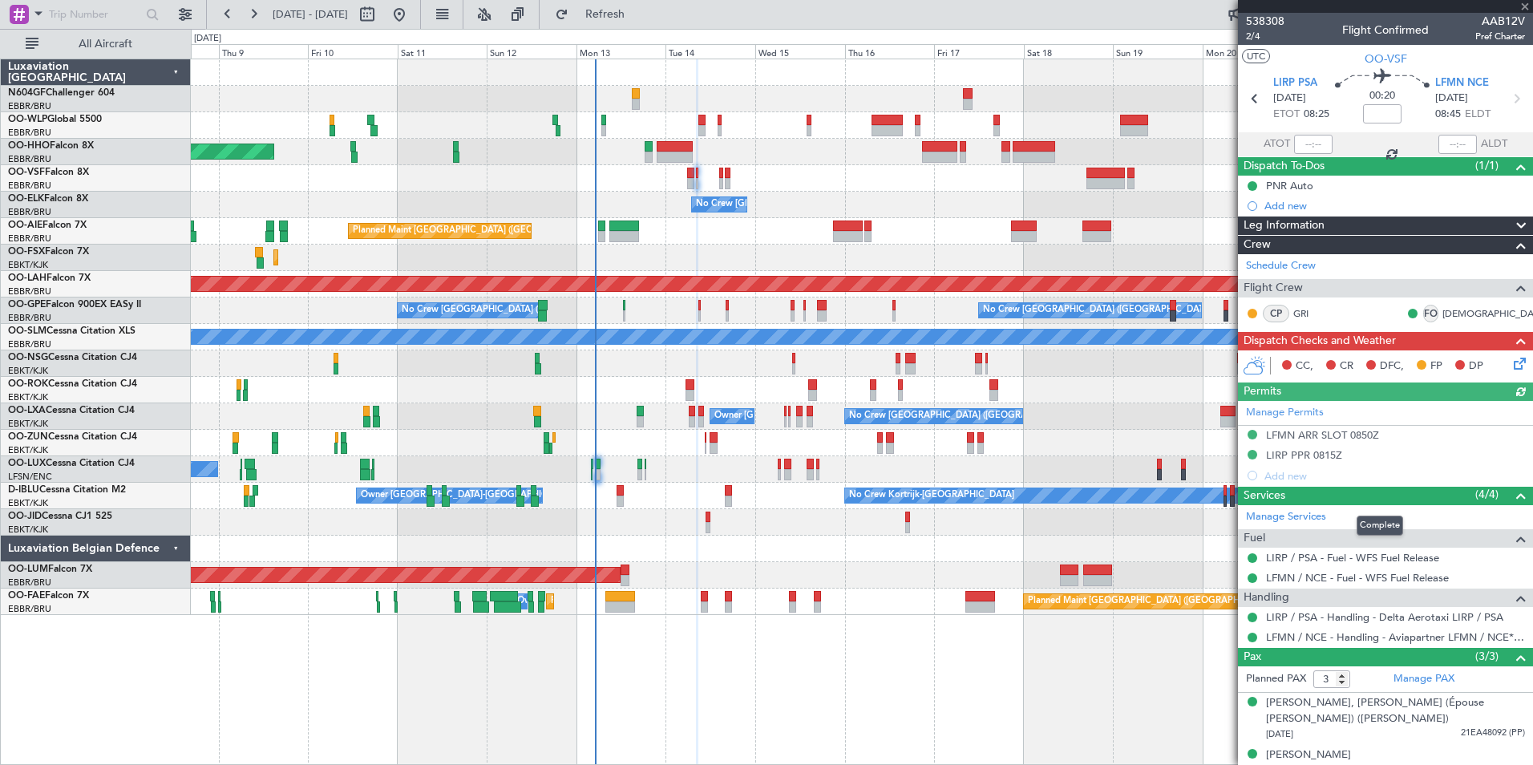
scroll to position [51, 0]
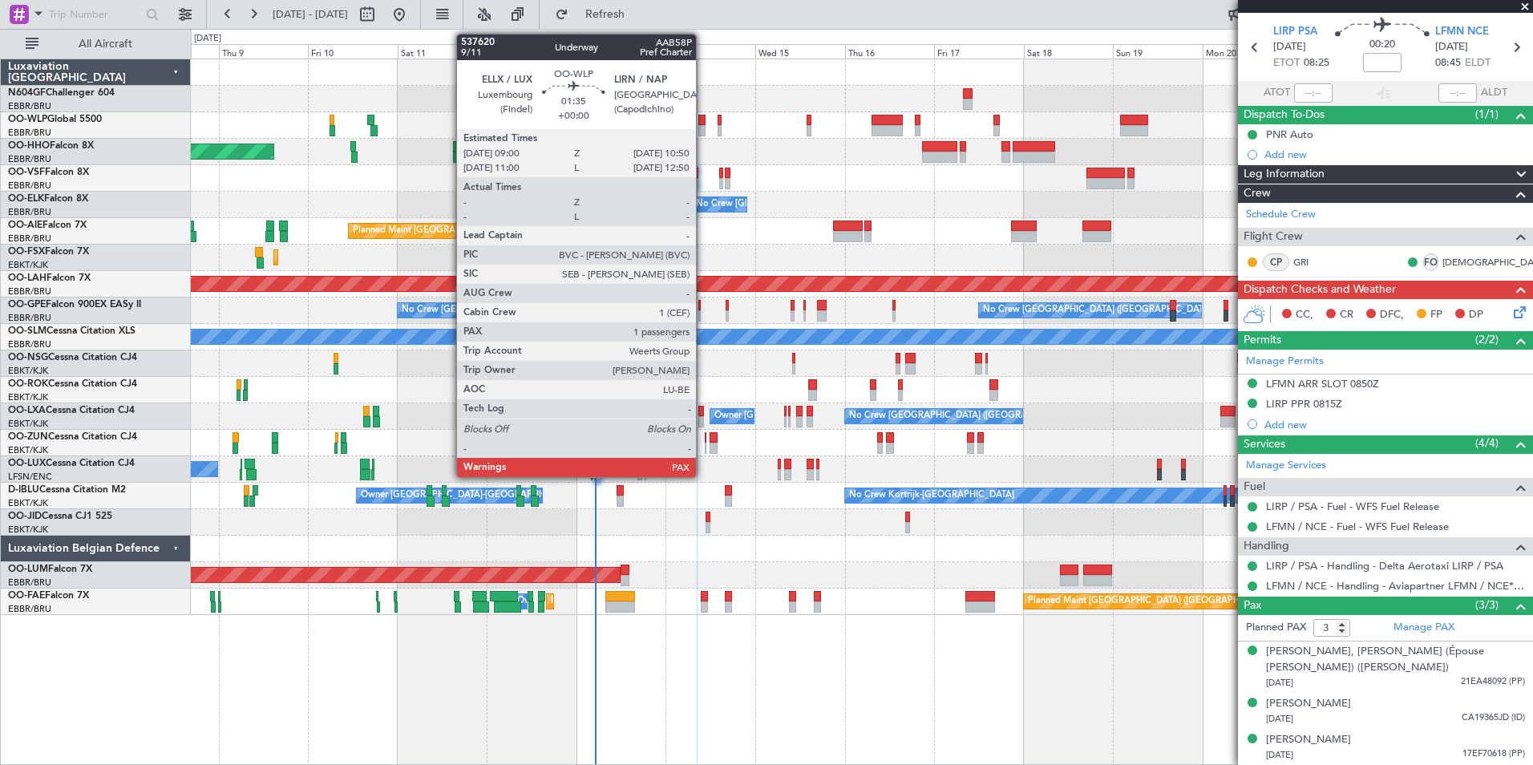
click at [703, 128] on div at bounding box center [702, 130] width 7 height 11
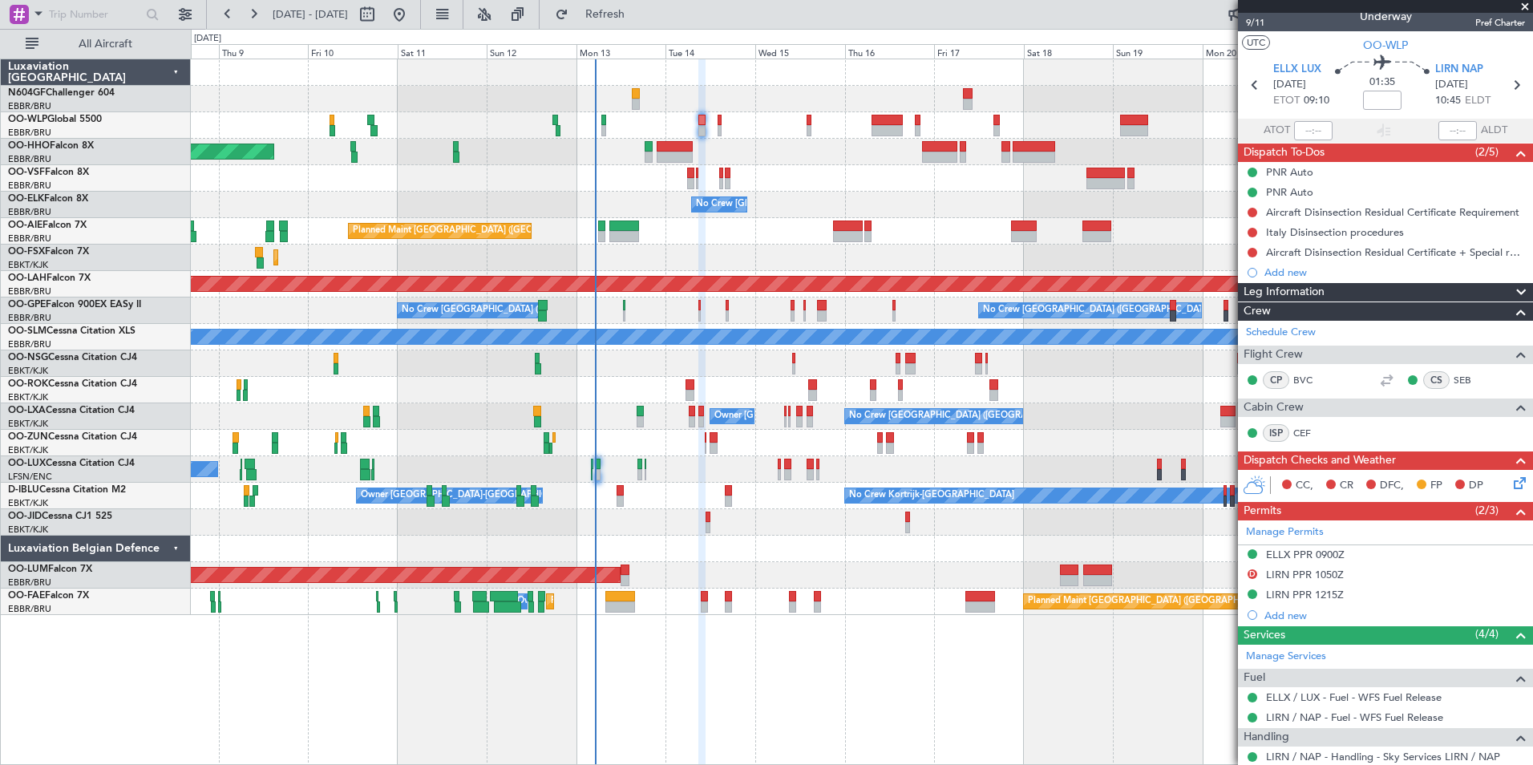
scroll to position [0, 0]
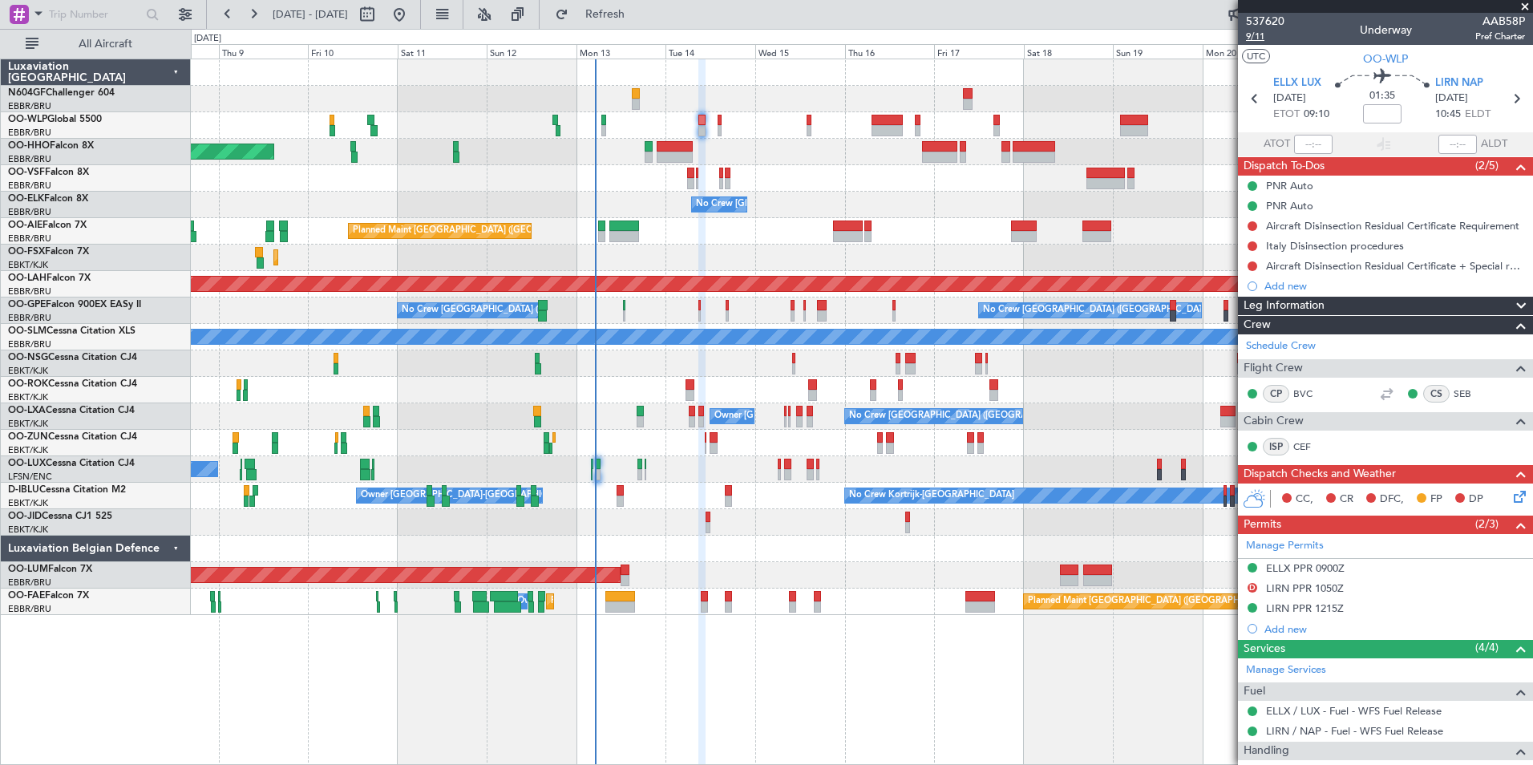
click at [1250, 38] on span "9/11" at bounding box center [1265, 37] width 38 height 14
click at [624, 14] on span "Refresh" at bounding box center [605, 14] width 67 height 11
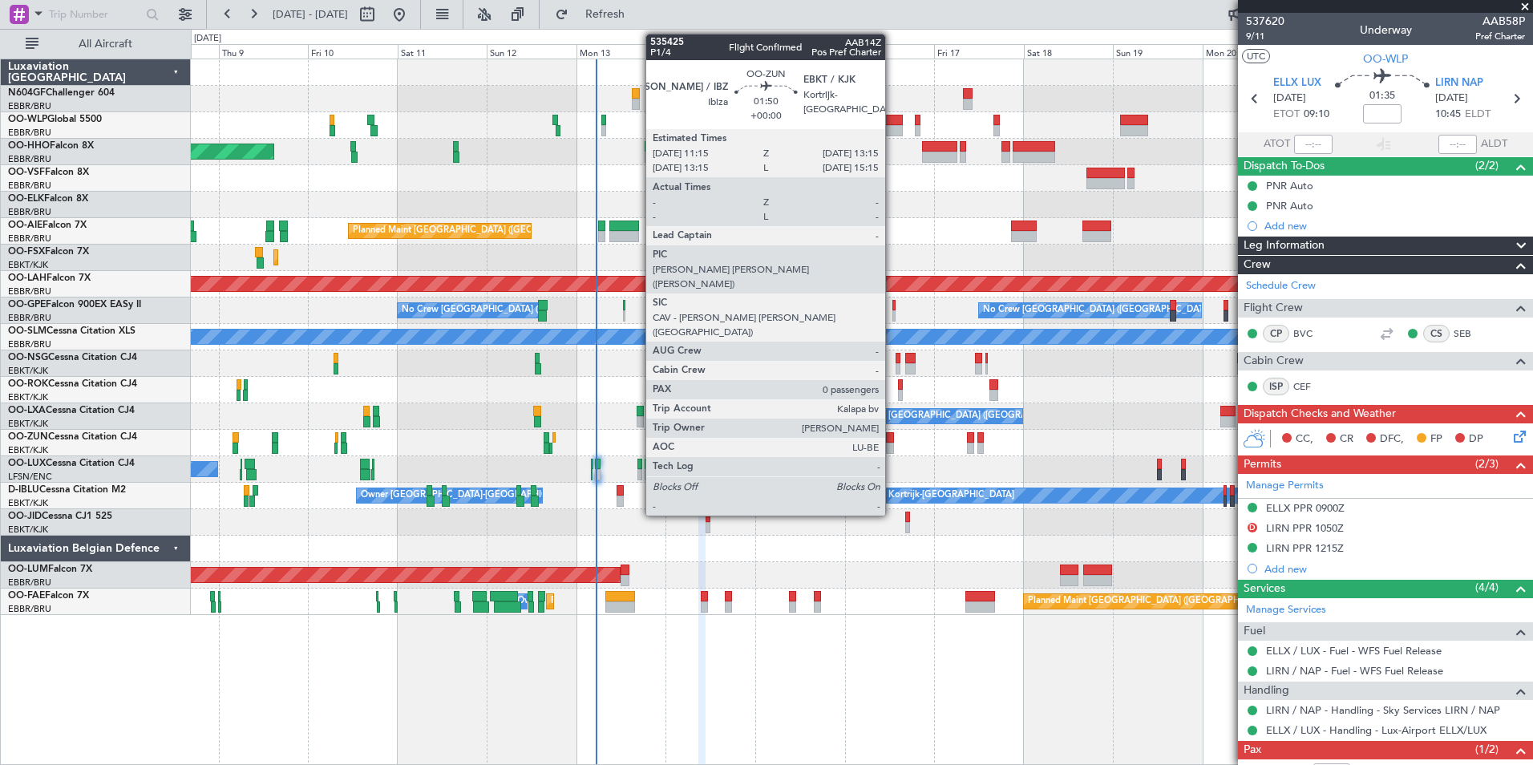
click at [894, 439] on div at bounding box center [890, 437] width 8 height 11
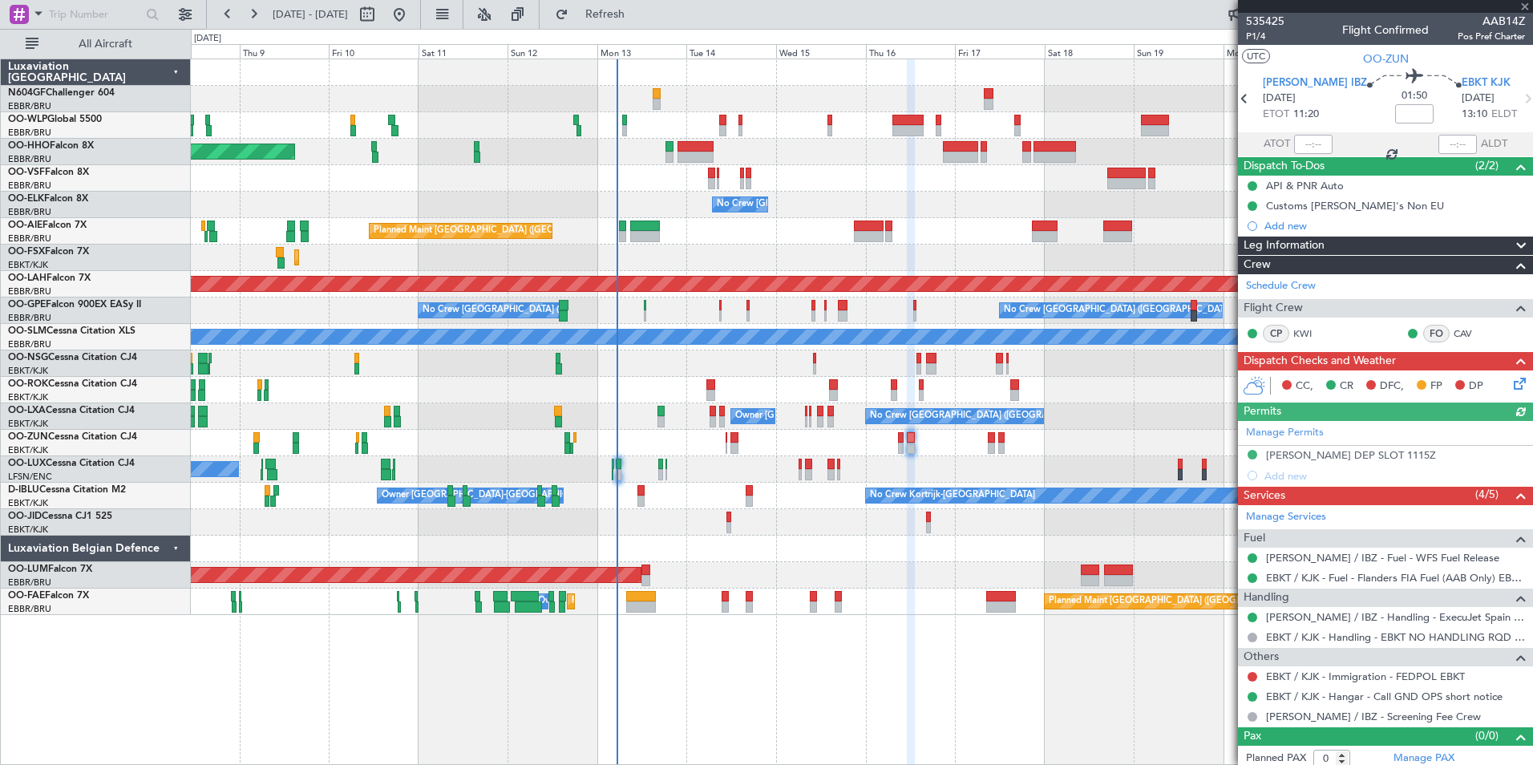
click at [860, 544] on div at bounding box center [862, 549] width 1342 height 26
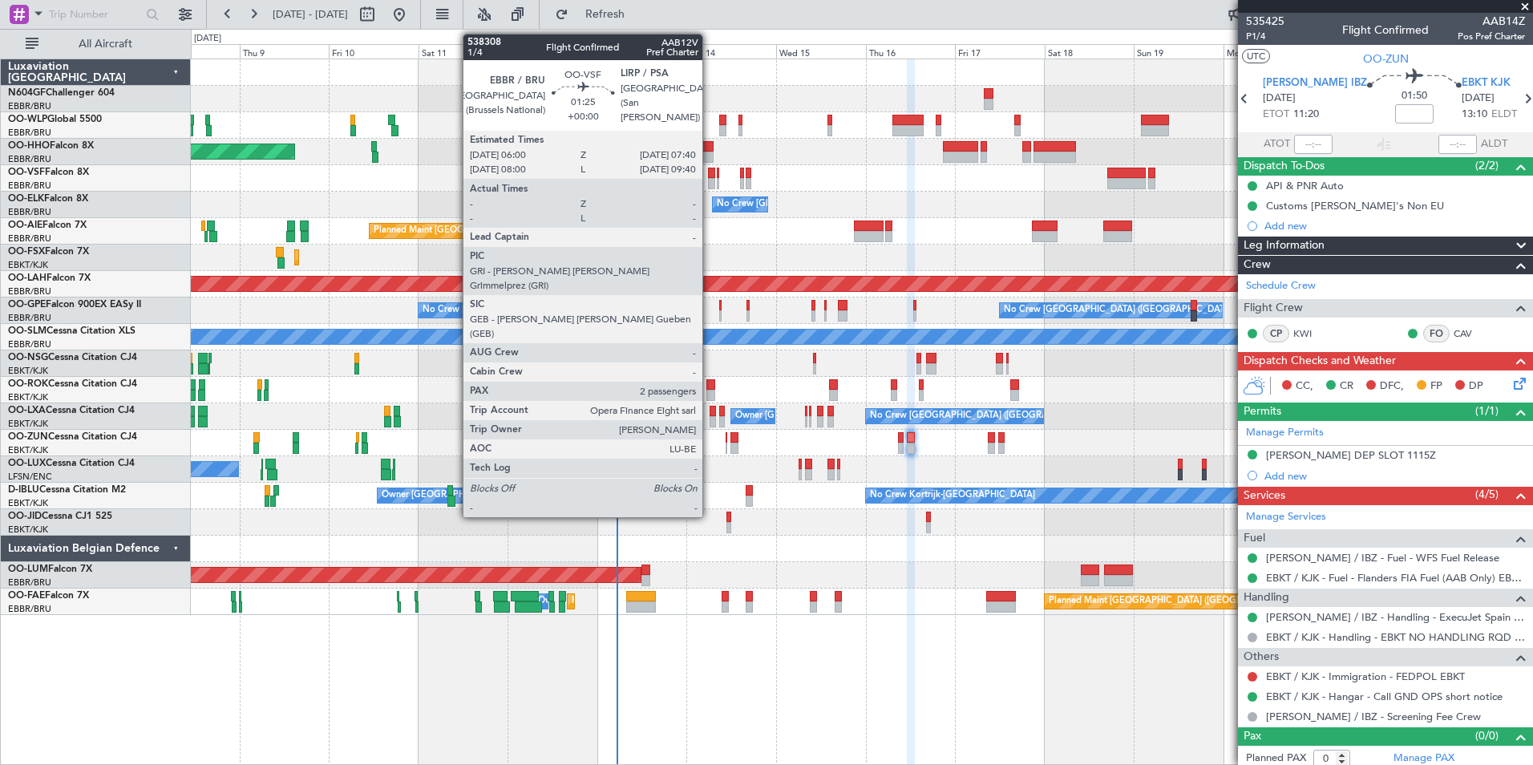
click at [710, 182] on div at bounding box center [711, 183] width 6 height 11
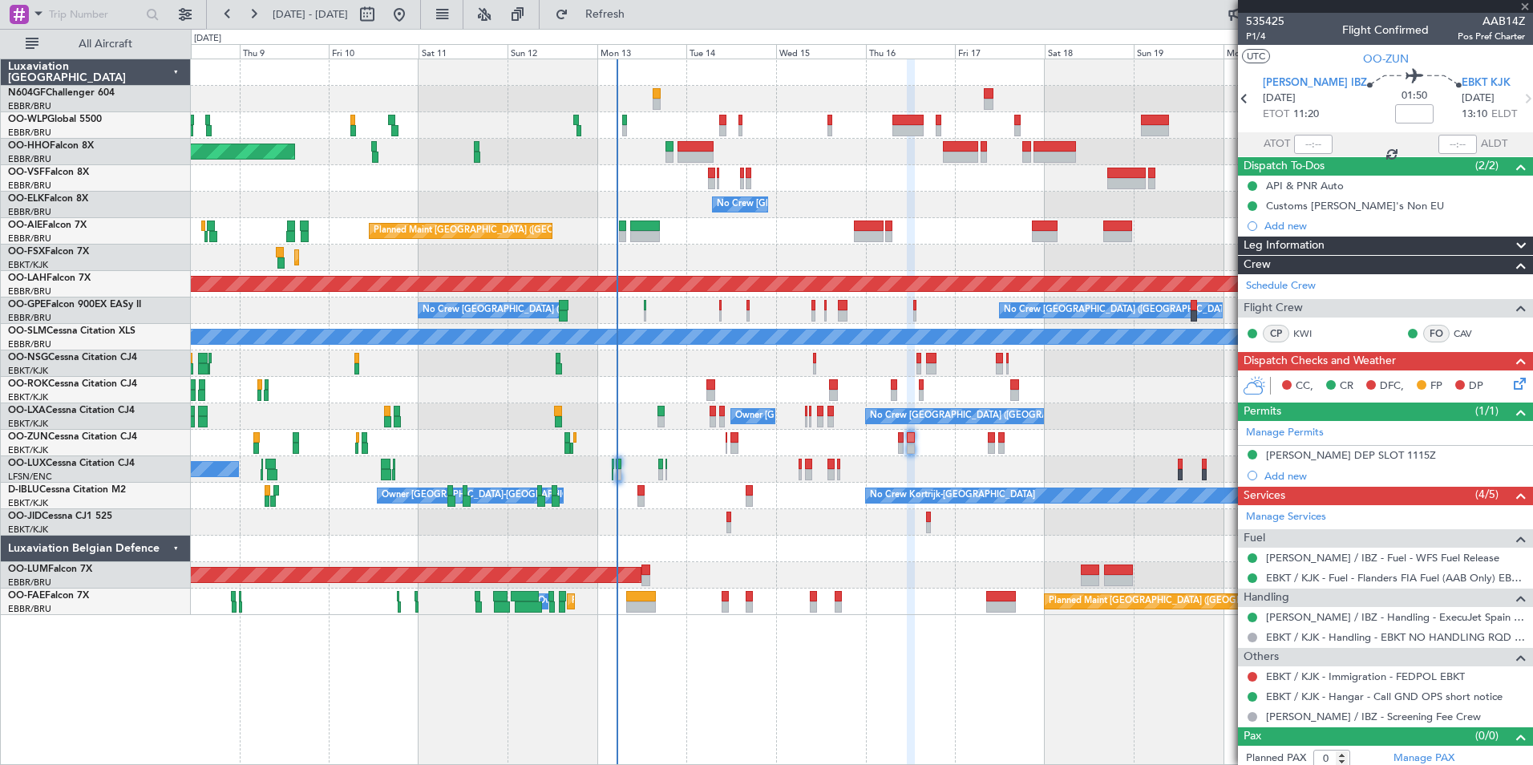
type input "2"
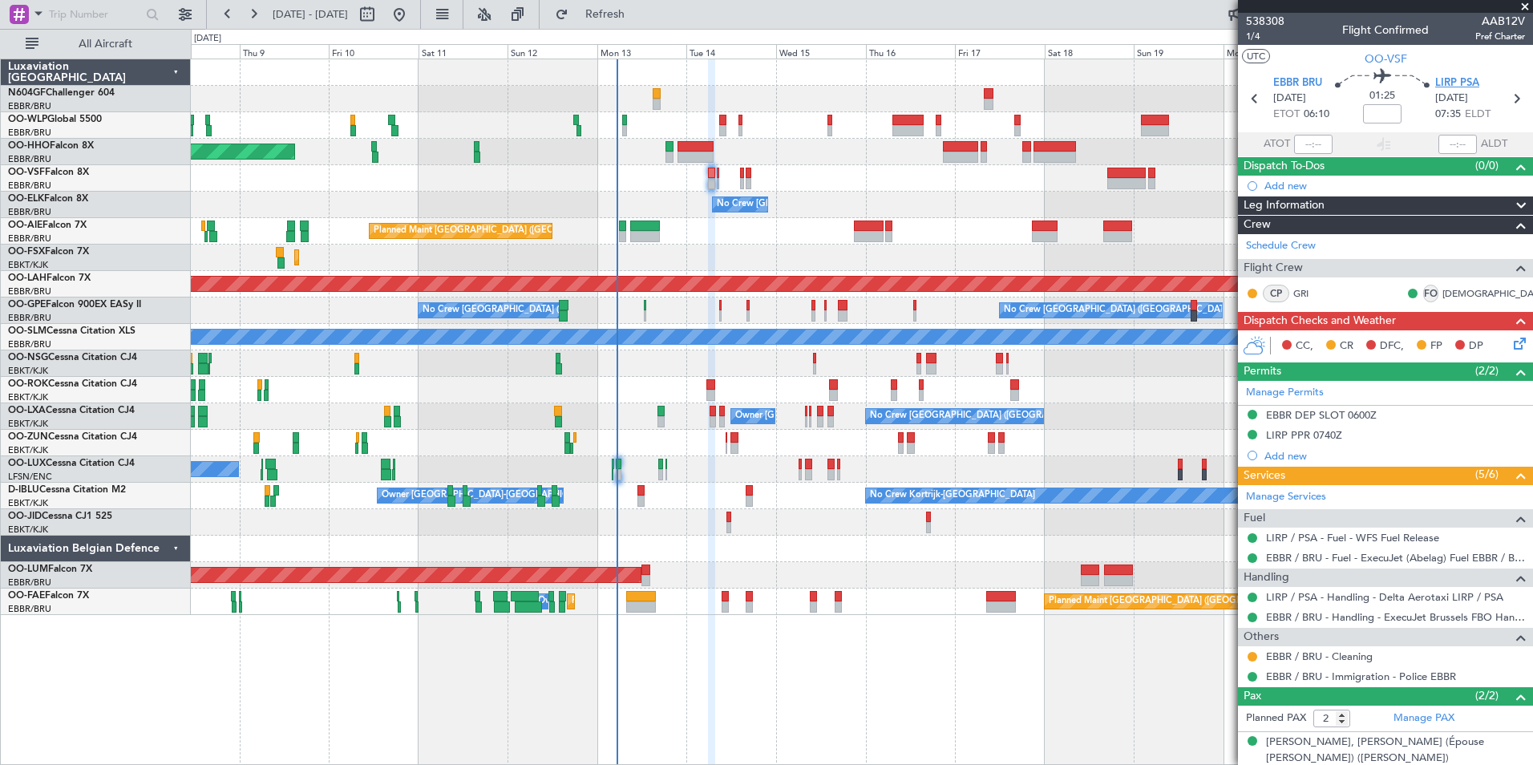
click at [1436, 79] on span "LIRP PSA" at bounding box center [1458, 83] width 44 height 16
click at [1391, 59] on span "OO-VSF" at bounding box center [1386, 59] width 43 height 17
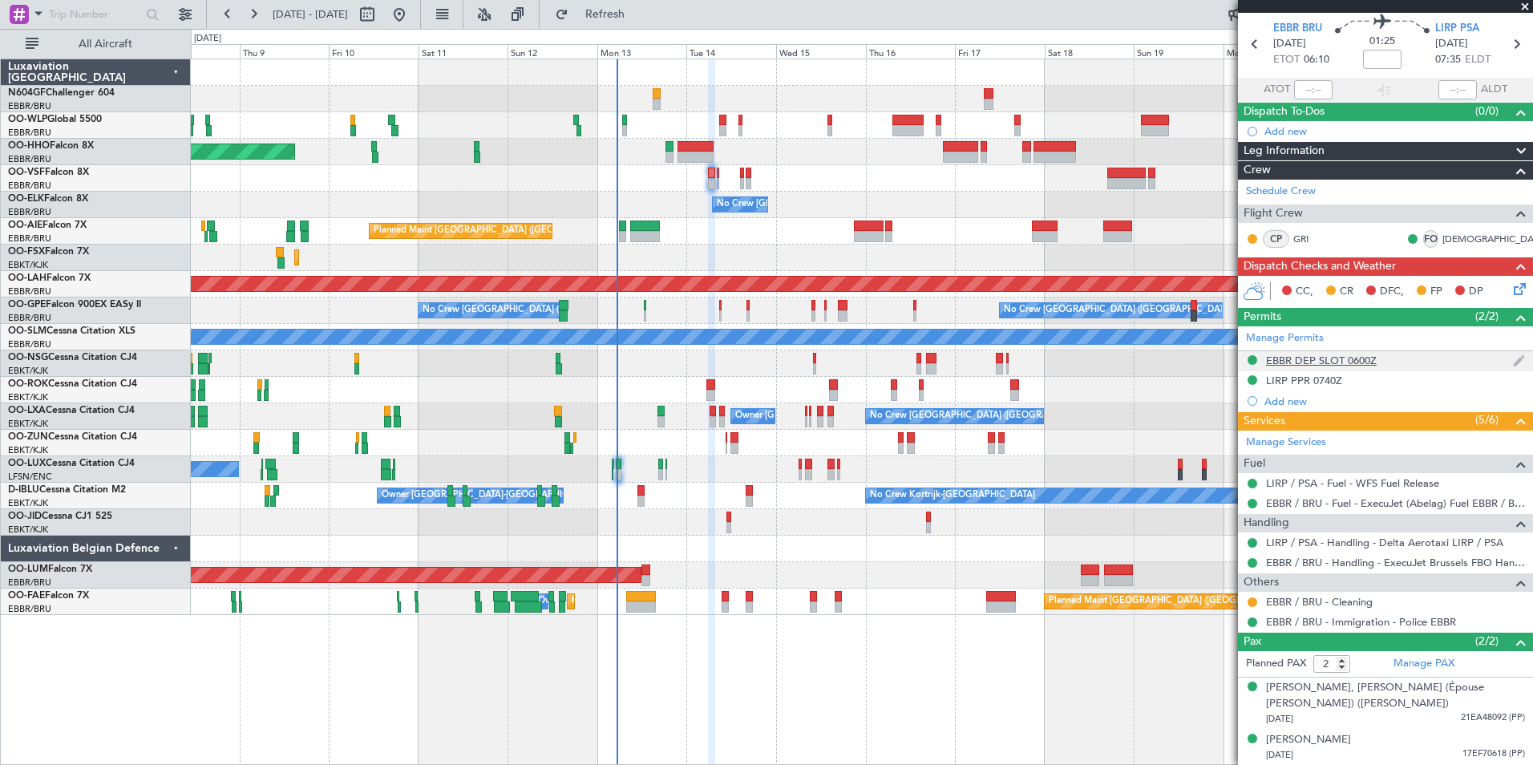
click at [1352, 355] on div "EBBR DEP SLOT 0600Z" at bounding box center [1321, 361] width 111 height 14
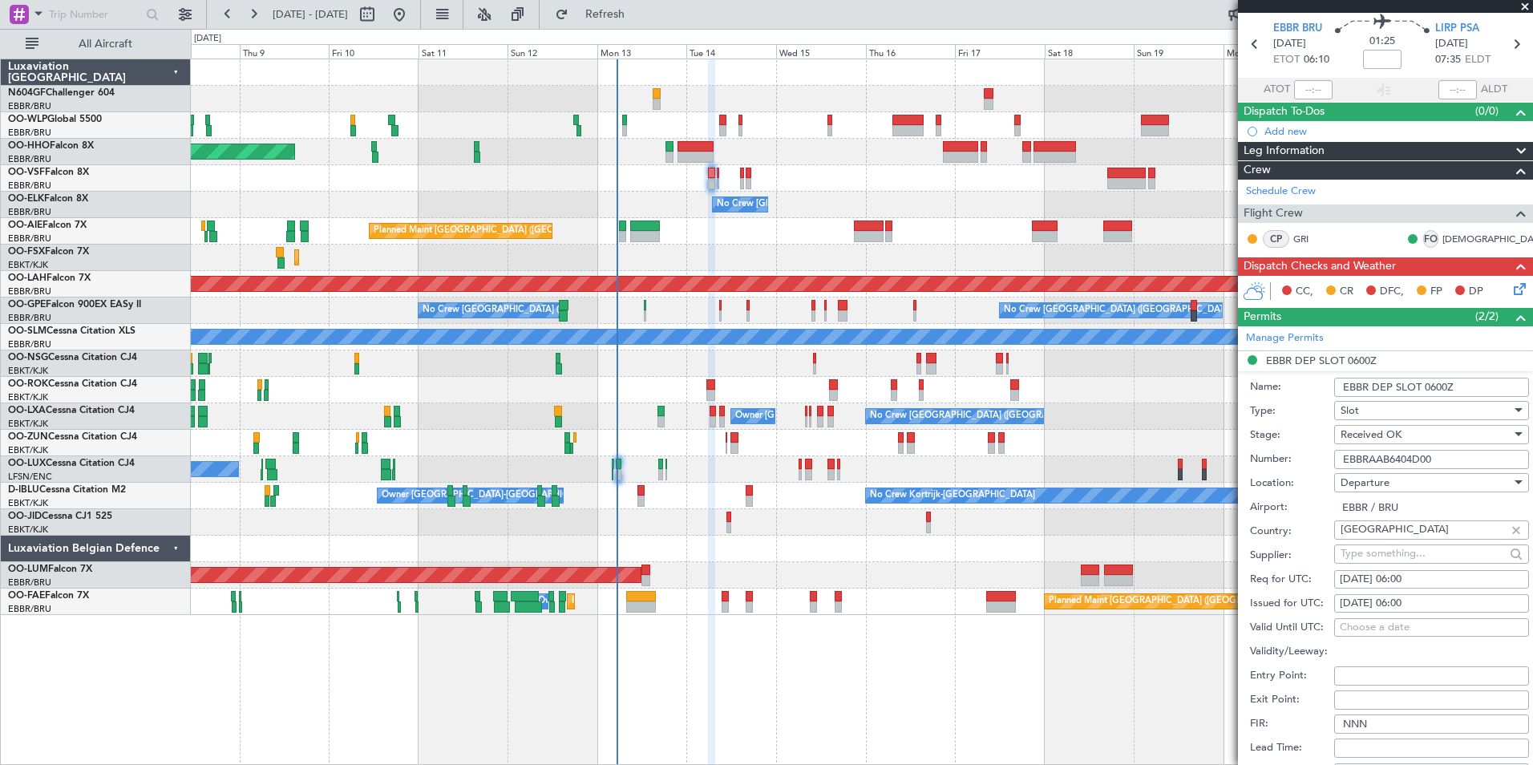
click at [1483, 462] on input "EBBRAAB6404D00" at bounding box center [1432, 459] width 195 height 19
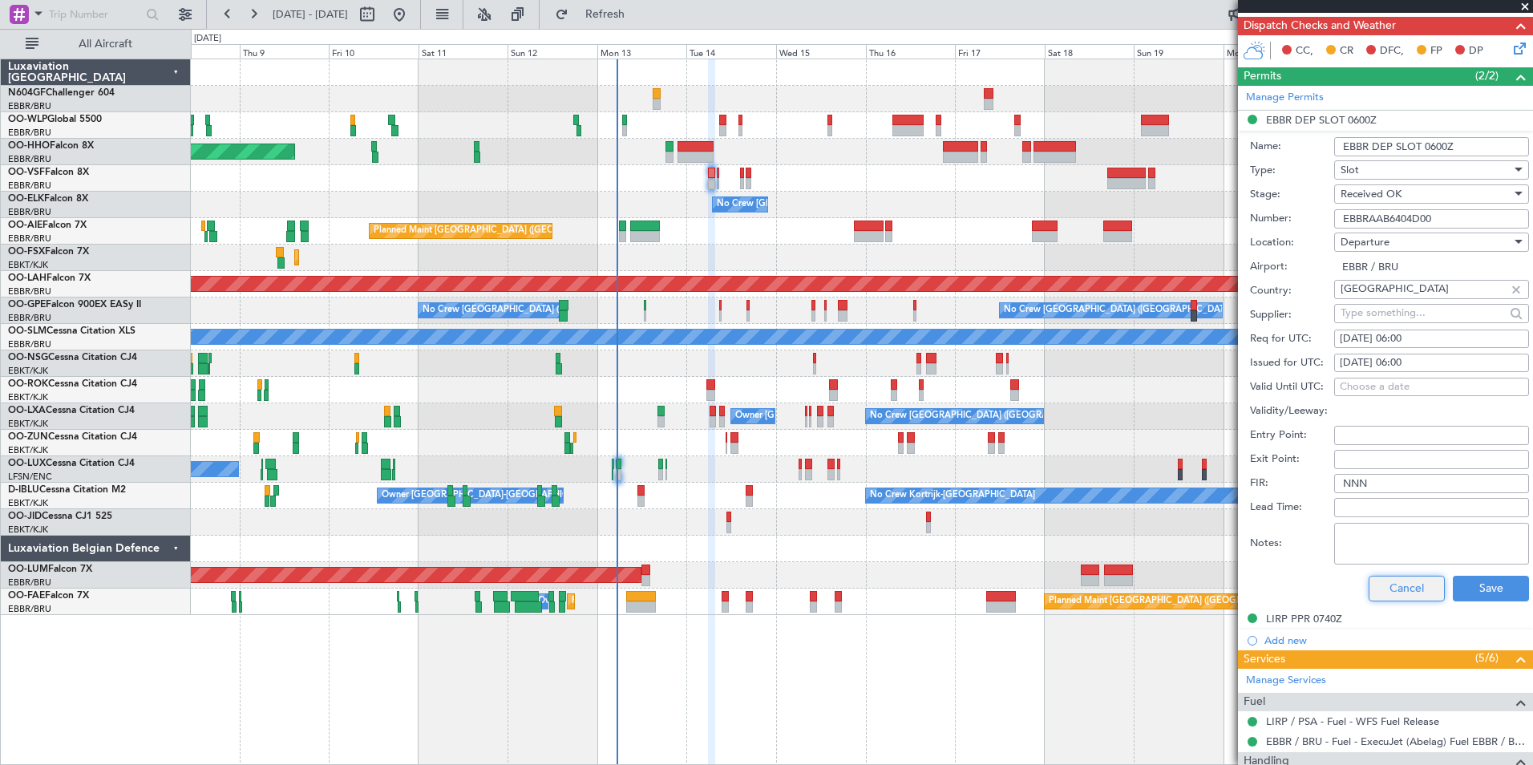
click at [1407, 590] on button "Cancel" at bounding box center [1407, 589] width 76 height 26
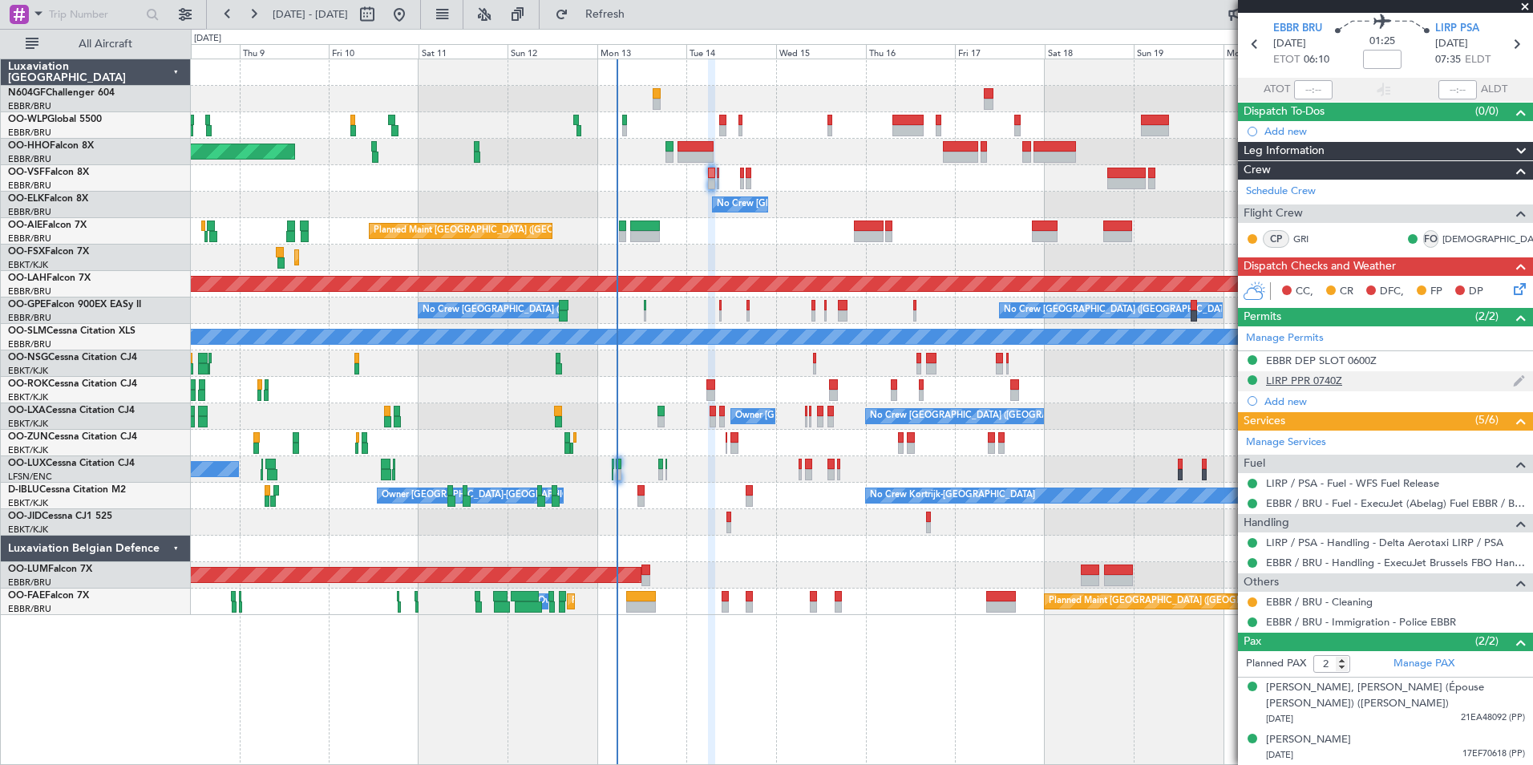
click at [1313, 377] on div "LIRP PPR 0740Z" at bounding box center [1304, 381] width 76 height 14
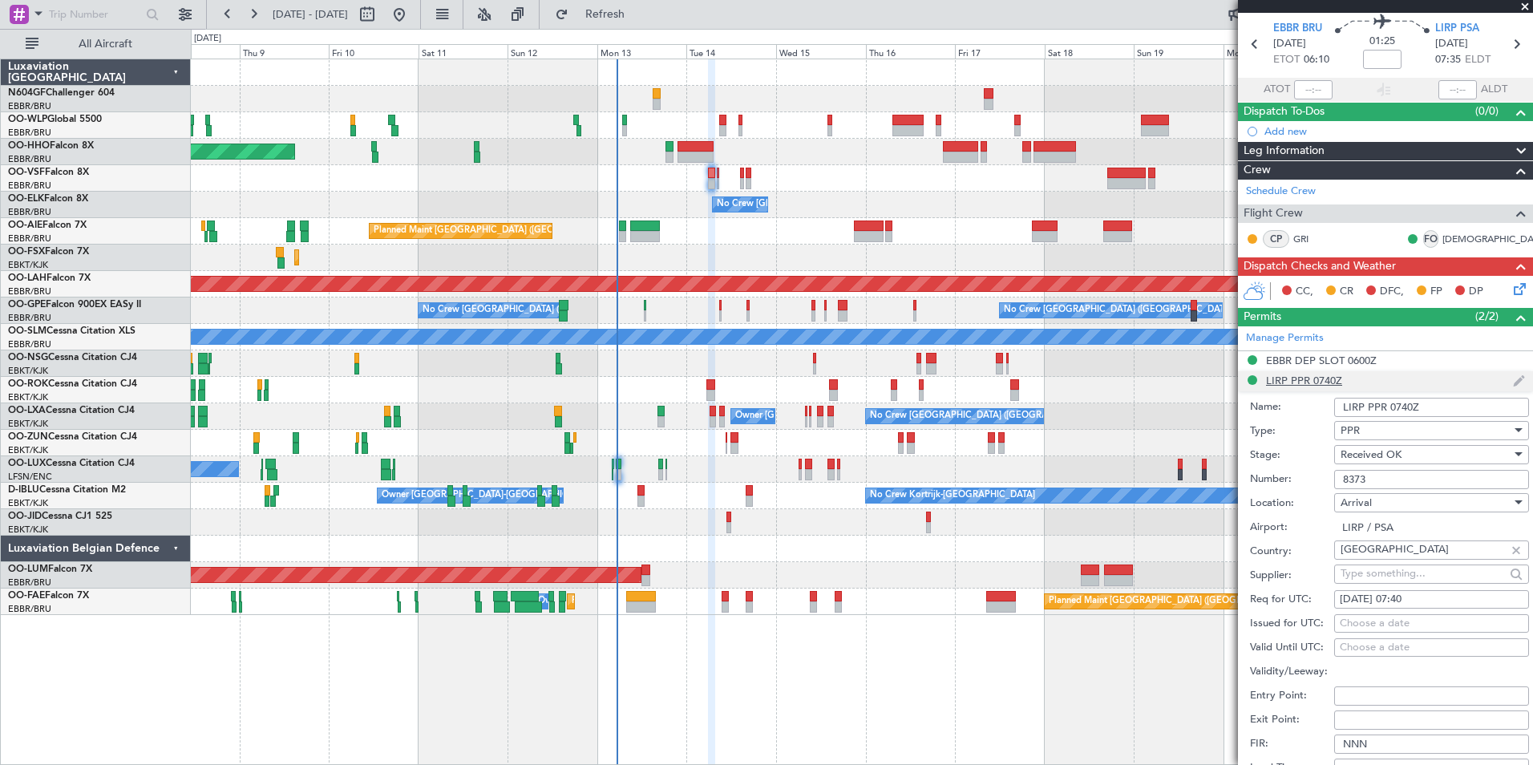
scroll to position [295, 0]
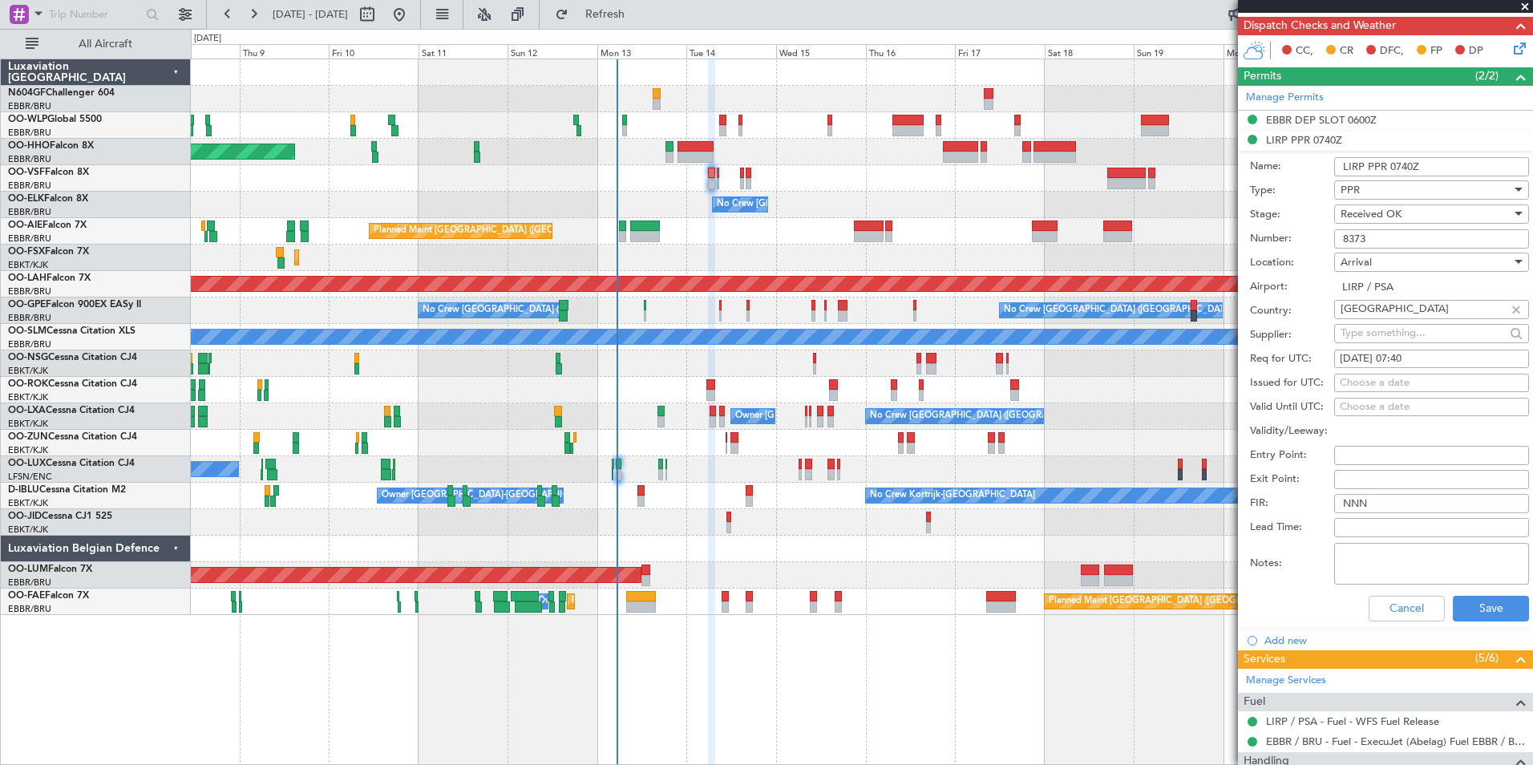
click at [1432, 241] on input "8373" at bounding box center [1432, 238] width 195 height 19
click at [1380, 617] on button "Cancel" at bounding box center [1407, 609] width 76 height 26
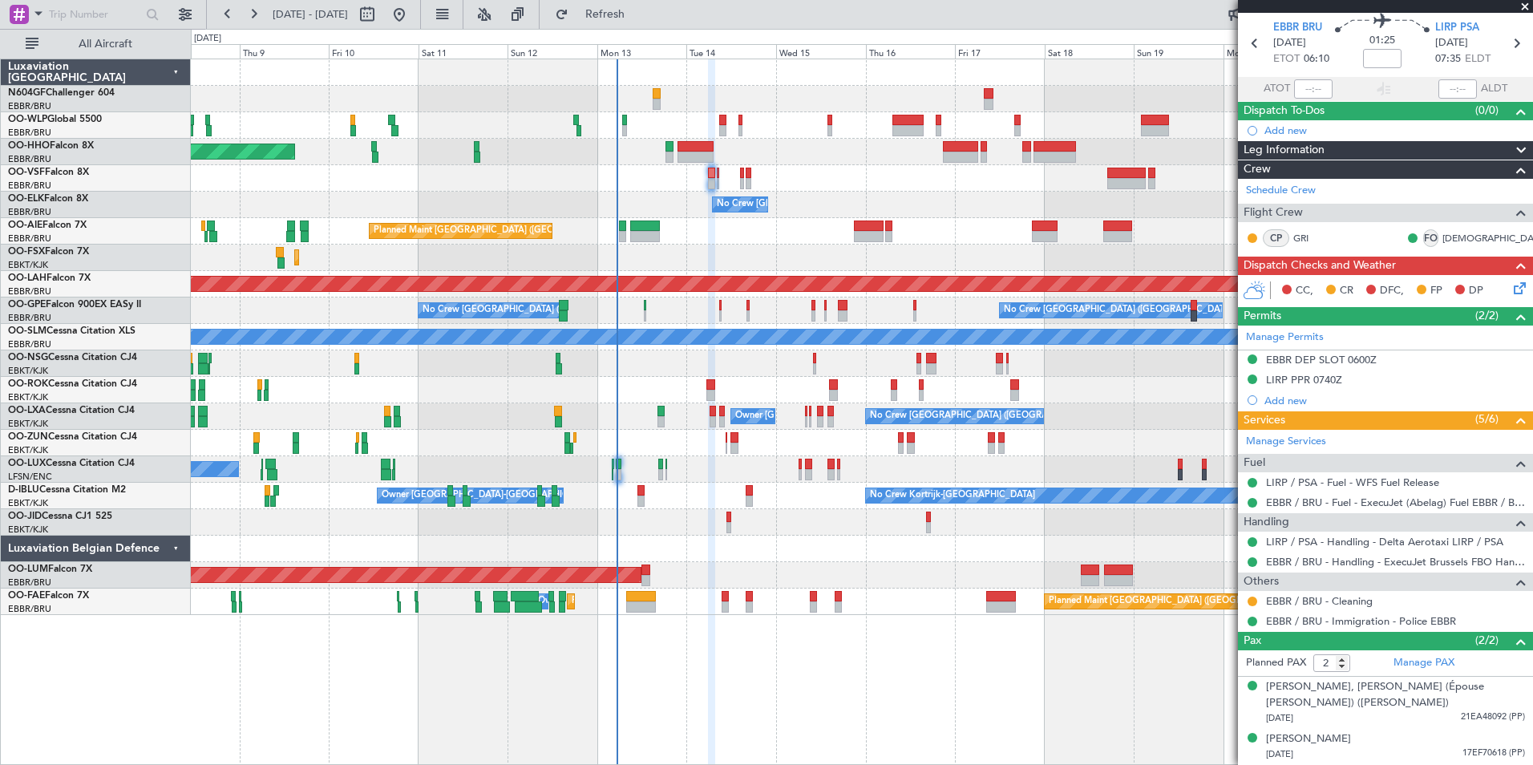
scroll to position [55, 0]
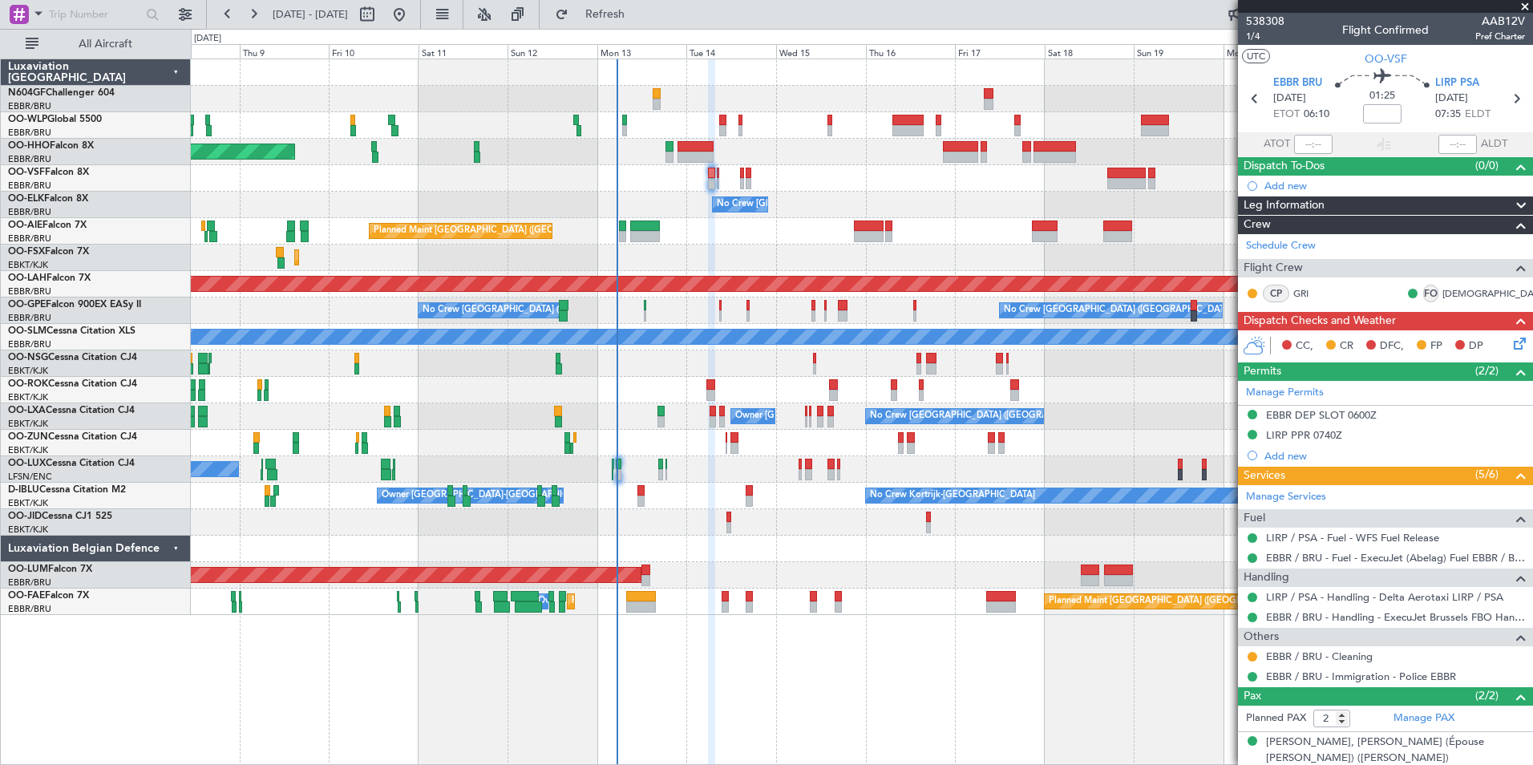
scroll to position [55, 0]
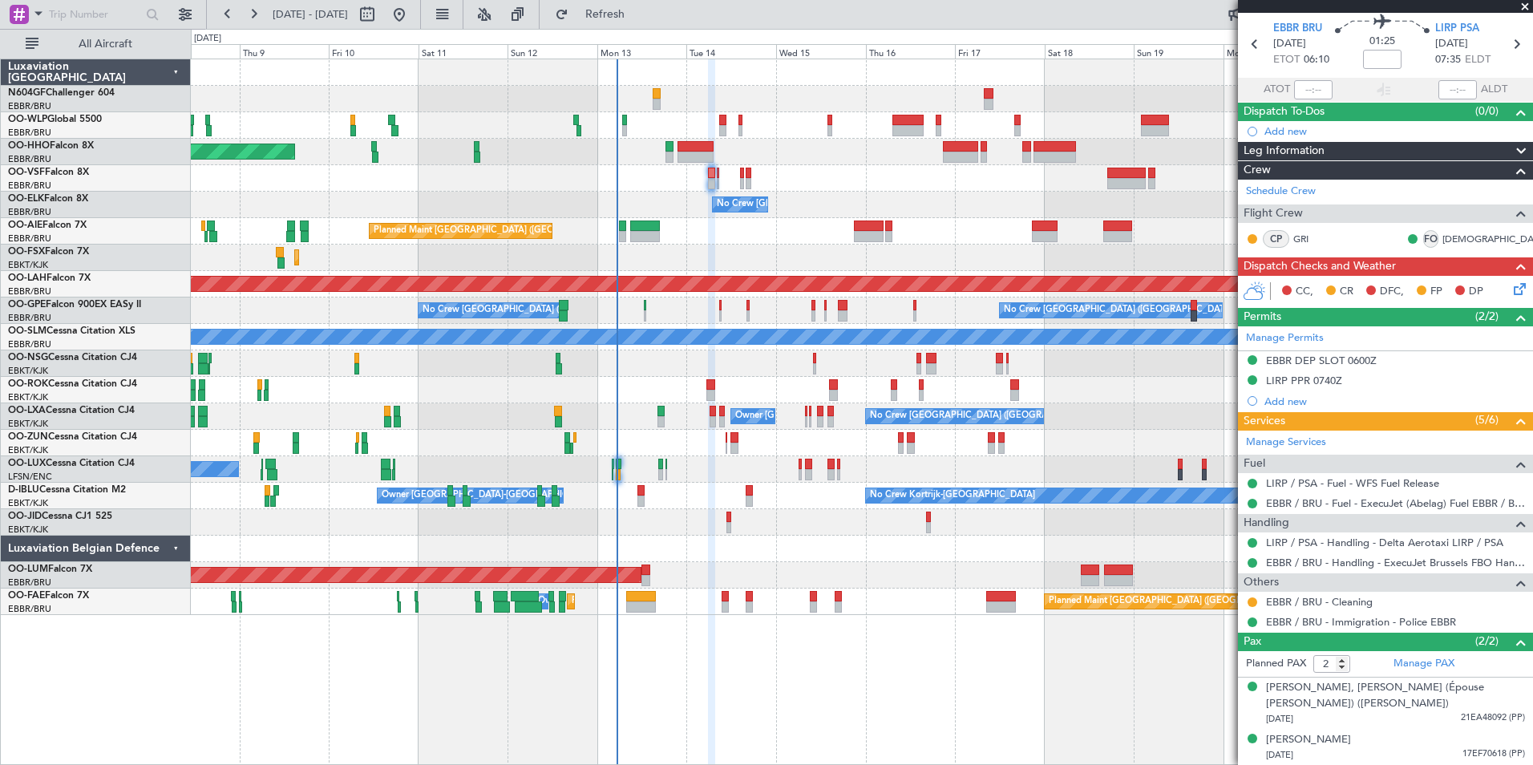
click at [1511, 291] on icon at bounding box center [1517, 286] width 13 height 13
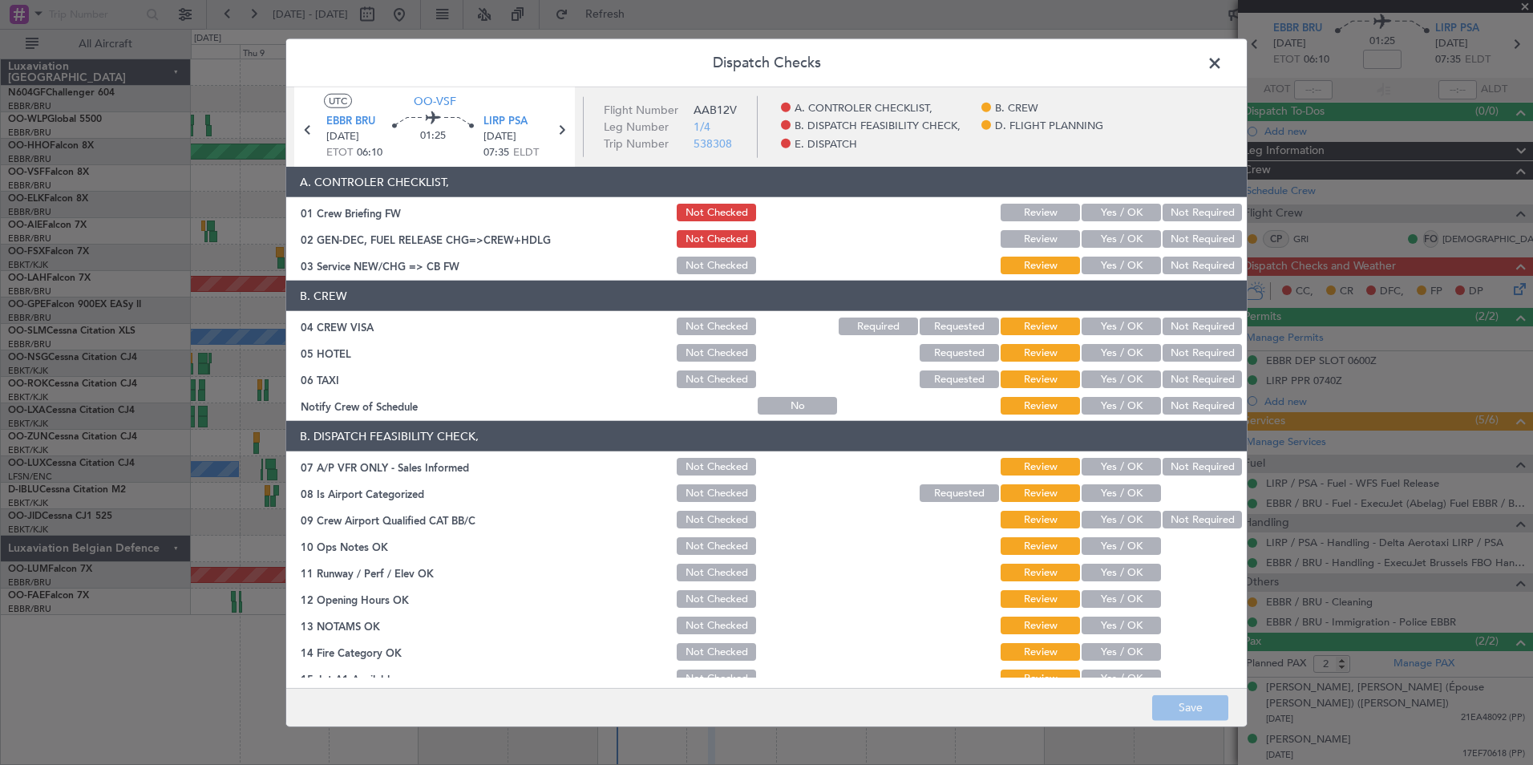
click at [1115, 266] on button "Yes / OK" at bounding box center [1121, 266] width 79 height 18
click at [1185, 323] on button "Not Required" at bounding box center [1202, 327] width 79 height 18
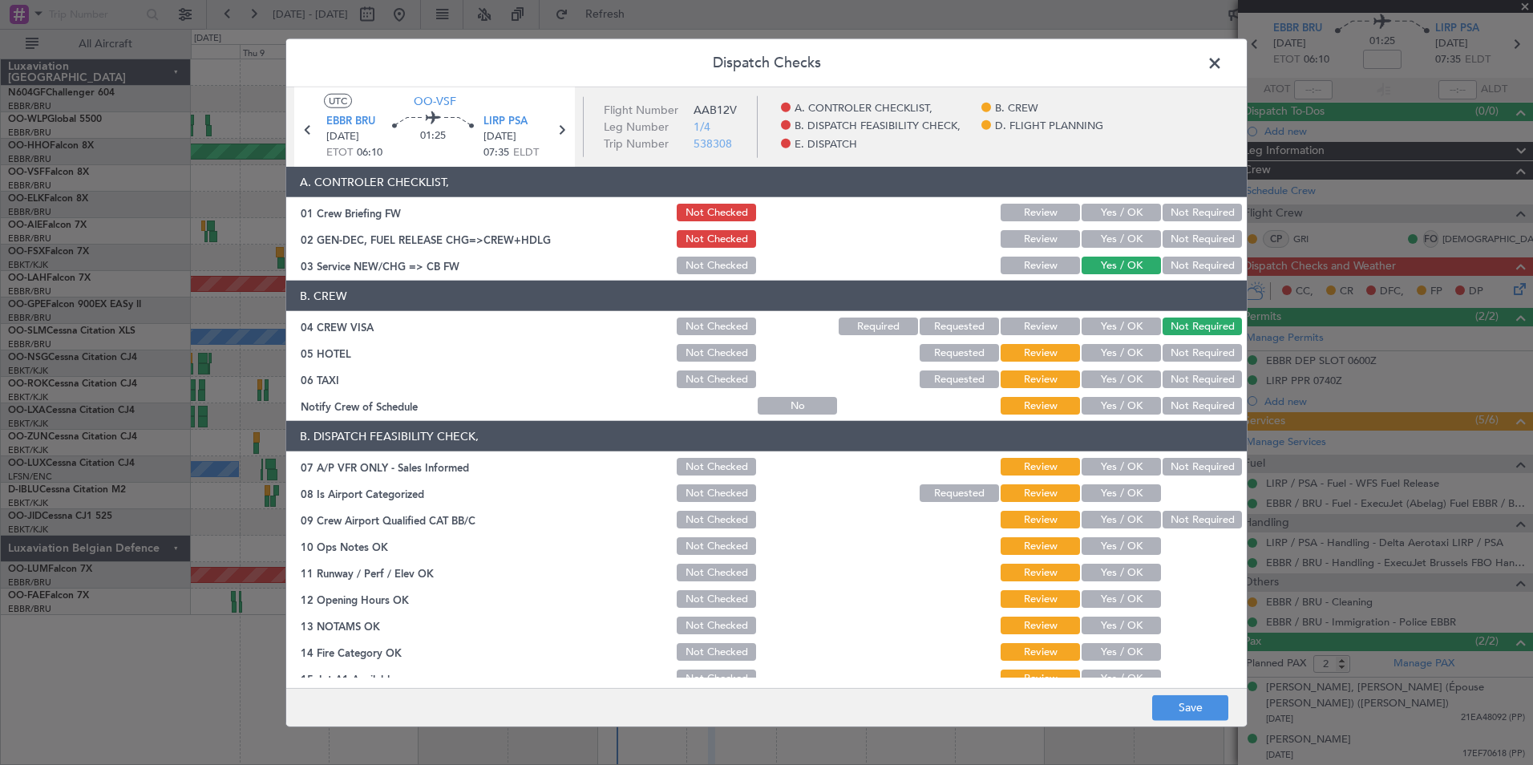
click at [1189, 354] on button "Not Required" at bounding box center [1202, 353] width 79 height 18
click at [1195, 372] on button "Not Required" at bounding box center [1202, 380] width 79 height 18
click at [1133, 405] on button "Yes / OK" at bounding box center [1121, 406] width 79 height 18
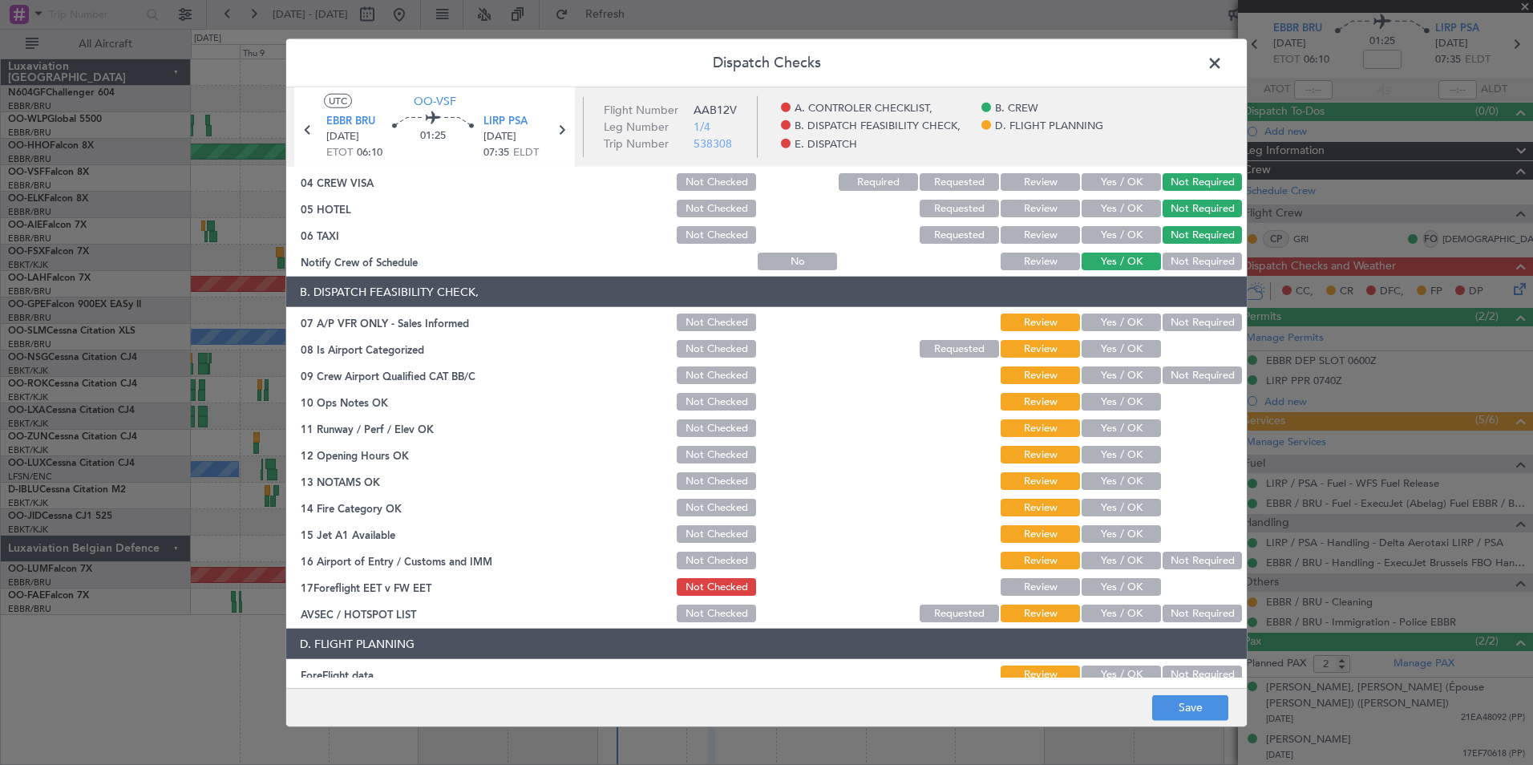
scroll to position [148, 0]
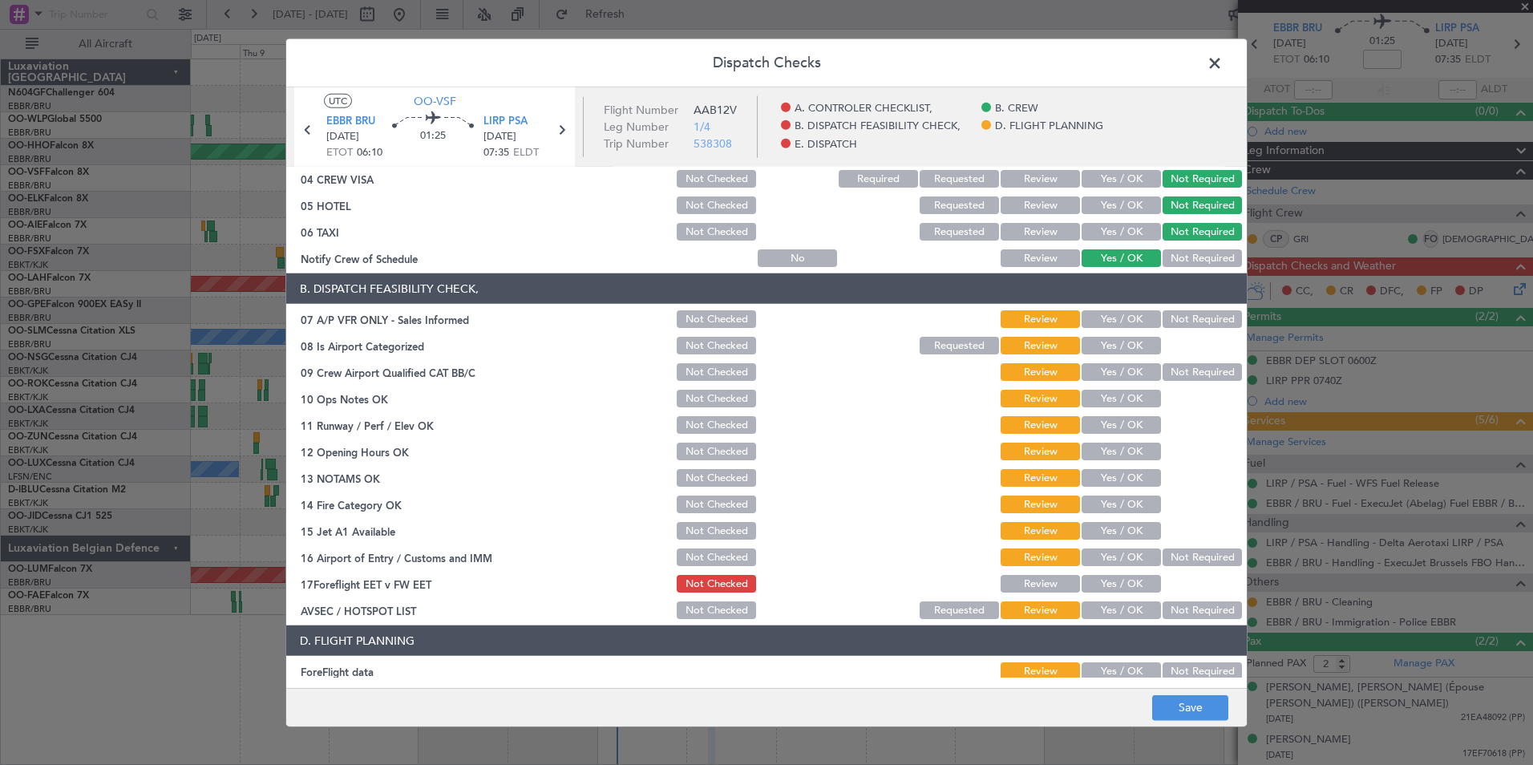
click at [1202, 322] on button "Not Required" at bounding box center [1202, 319] width 79 height 18
click at [1129, 341] on button "Yes / OK" at bounding box center [1121, 346] width 79 height 18
click at [1179, 362] on div "Not Required" at bounding box center [1200, 372] width 81 height 22
click at [1177, 381] on div "Not Required" at bounding box center [1200, 372] width 81 height 22
click at [1130, 394] on button "Yes / OK" at bounding box center [1121, 399] width 79 height 18
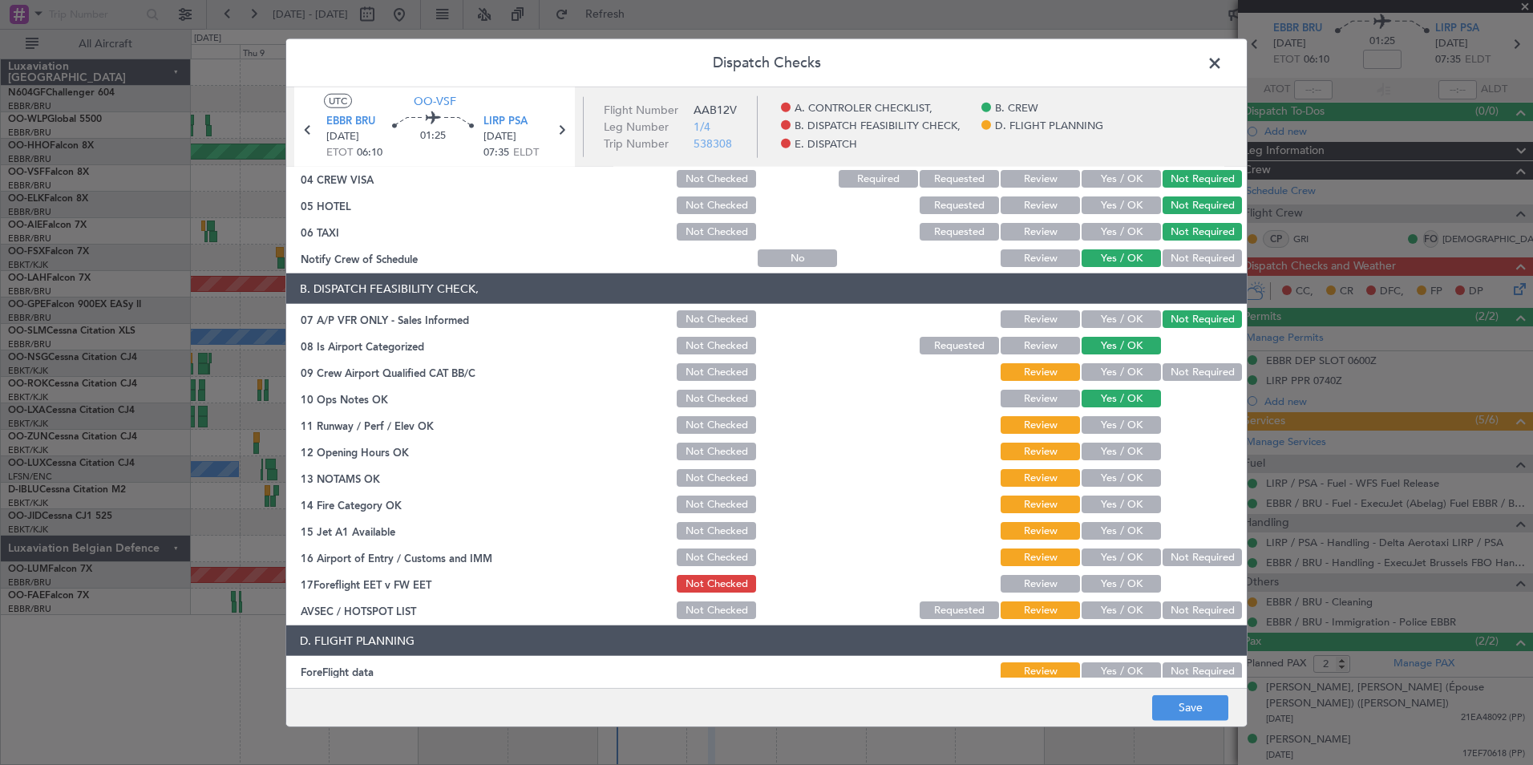
click at [1173, 386] on section "B. DISPATCH FEASIBILITY CHECK, 07 A/P VFR ONLY - Sales Informed Not Checked Rev…" at bounding box center [766, 447] width 961 height 348
click at [1169, 363] on div "Not Required" at bounding box center [1200, 372] width 81 height 22
click at [1177, 375] on button "Not Required" at bounding box center [1202, 372] width 79 height 18
click at [1131, 427] on button "Yes / OK" at bounding box center [1121, 425] width 79 height 18
click at [1136, 444] on button "Yes / OK" at bounding box center [1121, 452] width 79 height 18
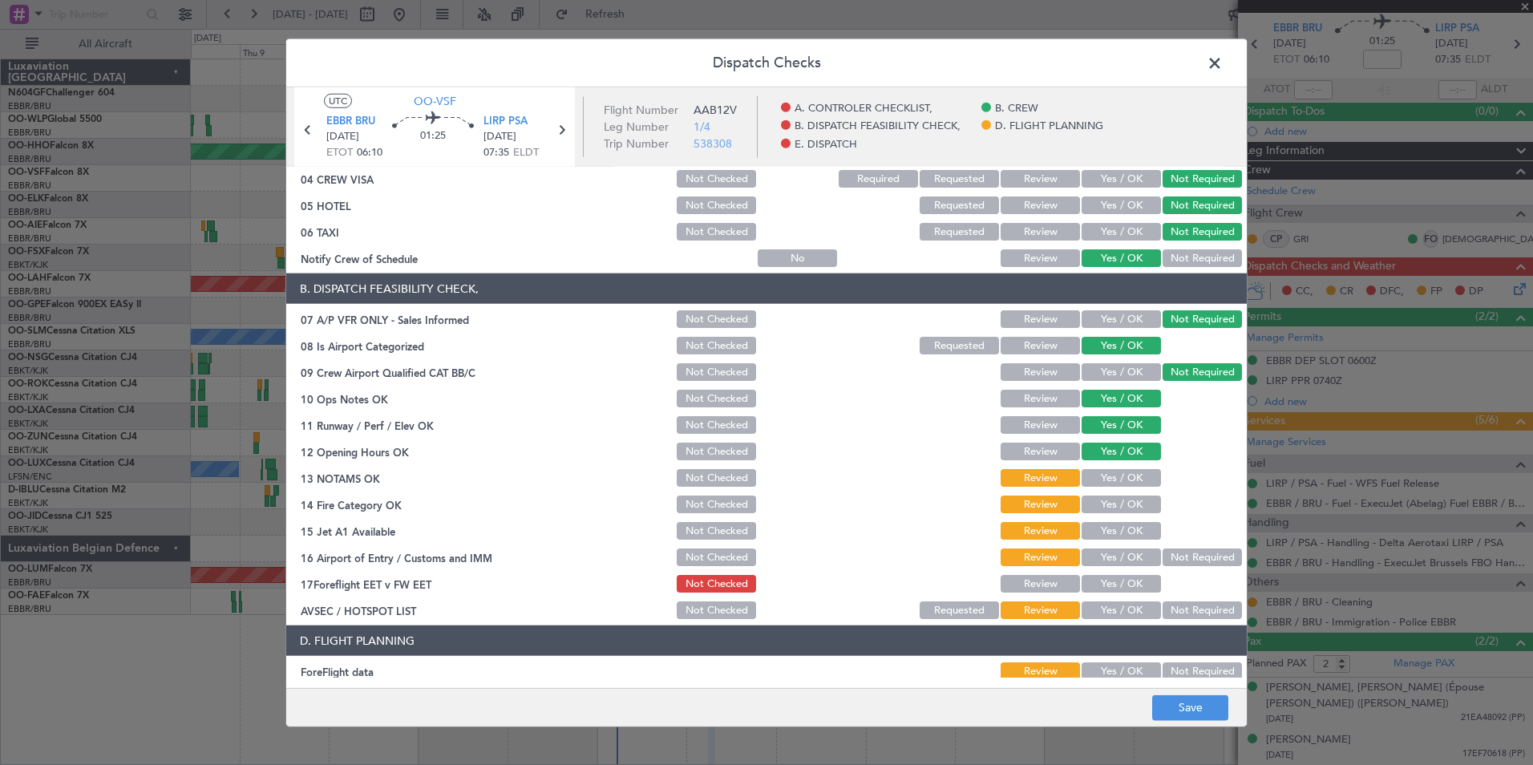
click at [1134, 471] on button "Yes / OK" at bounding box center [1121, 478] width 79 height 18
click at [1139, 487] on div "Yes / OK" at bounding box center [1119, 478] width 81 height 22
click at [1140, 500] on button "Yes / OK" at bounding box center [1121, 505] width 79 height 18
click at [1144, 521] on div "Yes / OK" at bounding box center [1119, 531] width 81 height 22
click at [1145, 528] on button "Yes / OK" at bounding box center [1121, 531] width 79 height 18
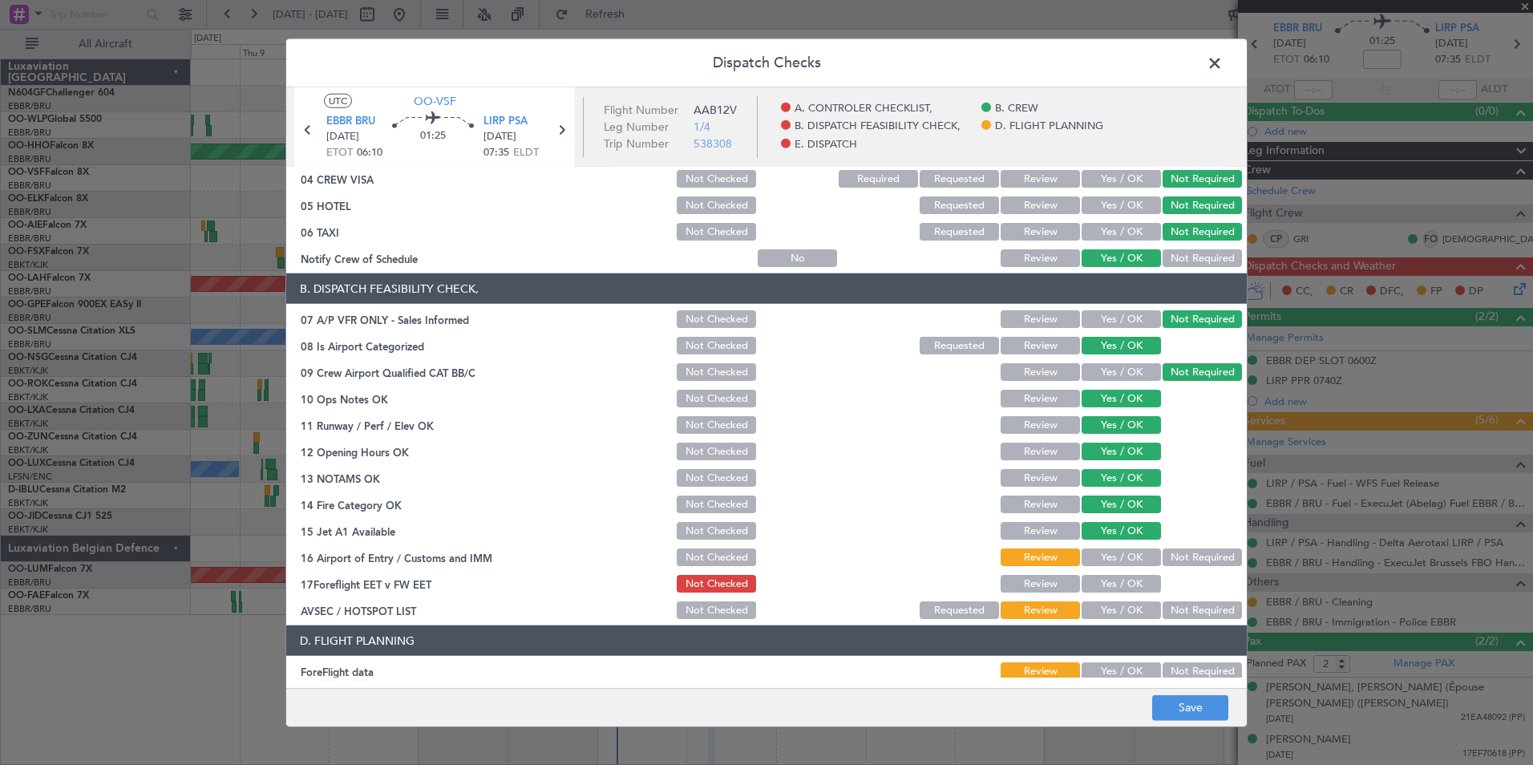
click at [1197, 554] on button "Not Required" at bounding box center [1202, 558] width 79 height 18
click at [1128, 607] on button "Yes / OK" at bounding box center [1121, 610] width 79 height 18
click at [1128, 591] on button "Yes / OK" at bounding box center [1121, 584] width 79 height 18
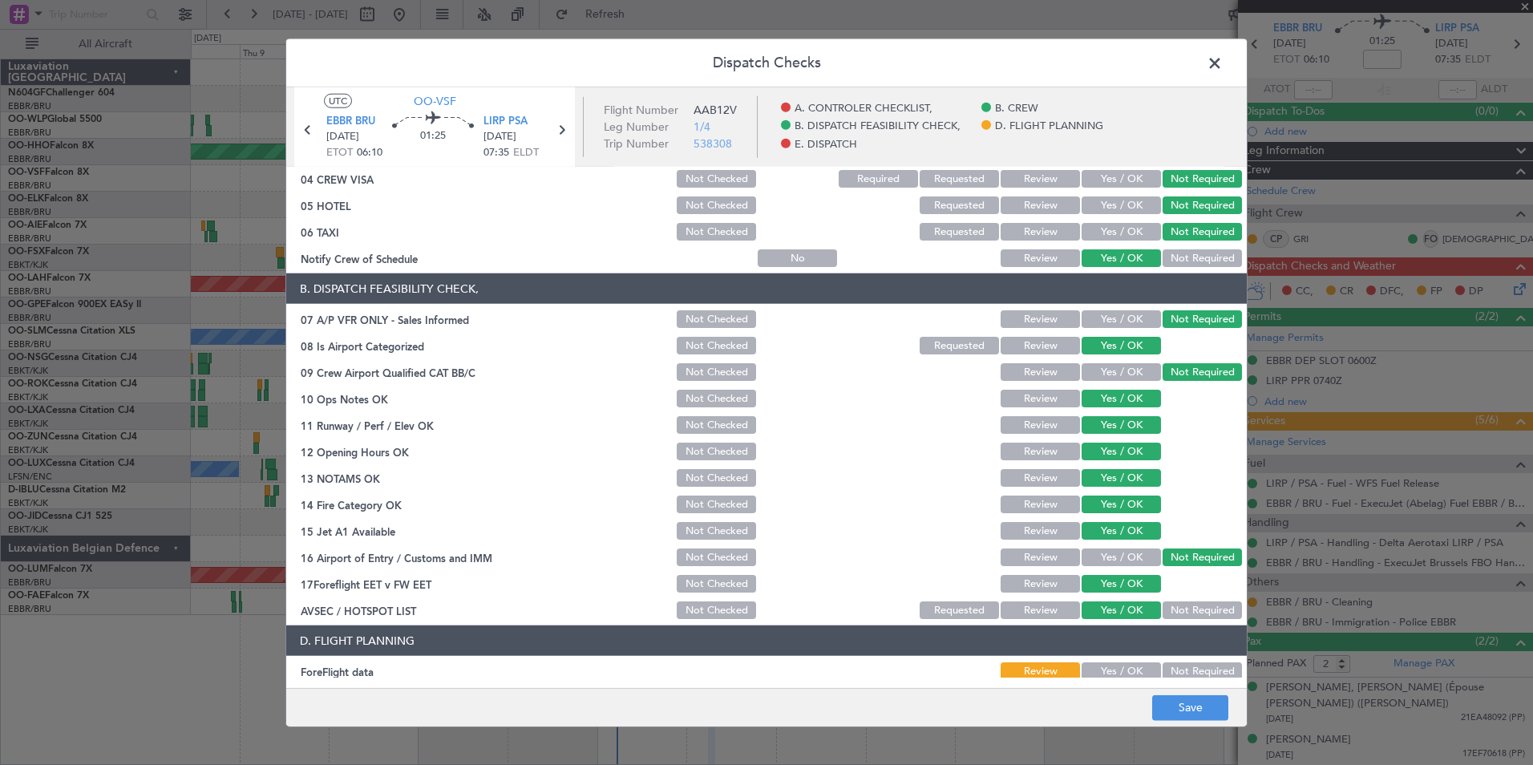
scroll to position [297, 0]
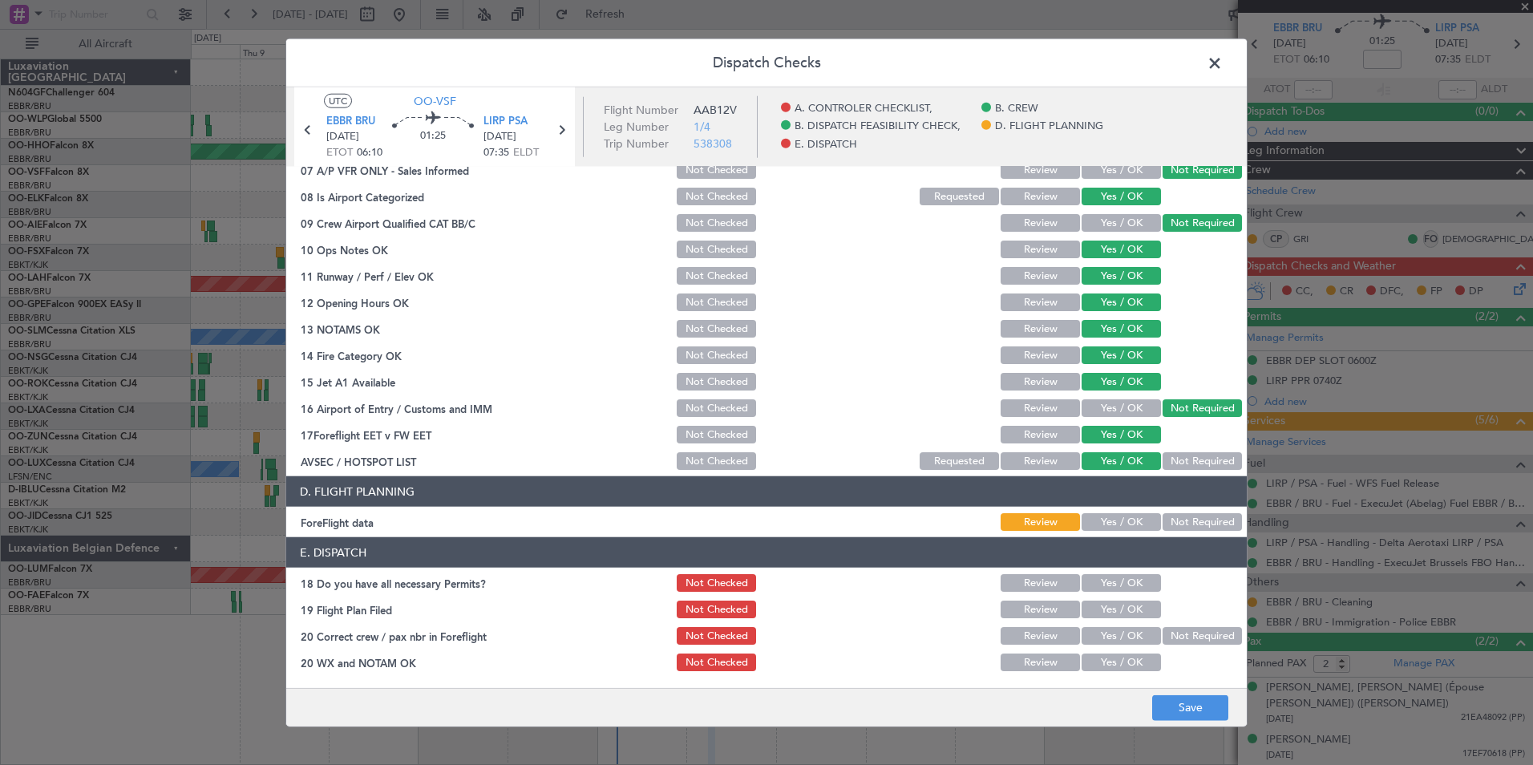
click at [1185, 529] on button "Not Required" at bounding box center [1202, 522] width 79 height 18
click at [1116, 669] on button "Yes / OK" at bounding box center [1121, 663] width 79 height 18
click at [1184, 630] on button "Not Required" at bounding box center [1202, 636] width 79 height 18
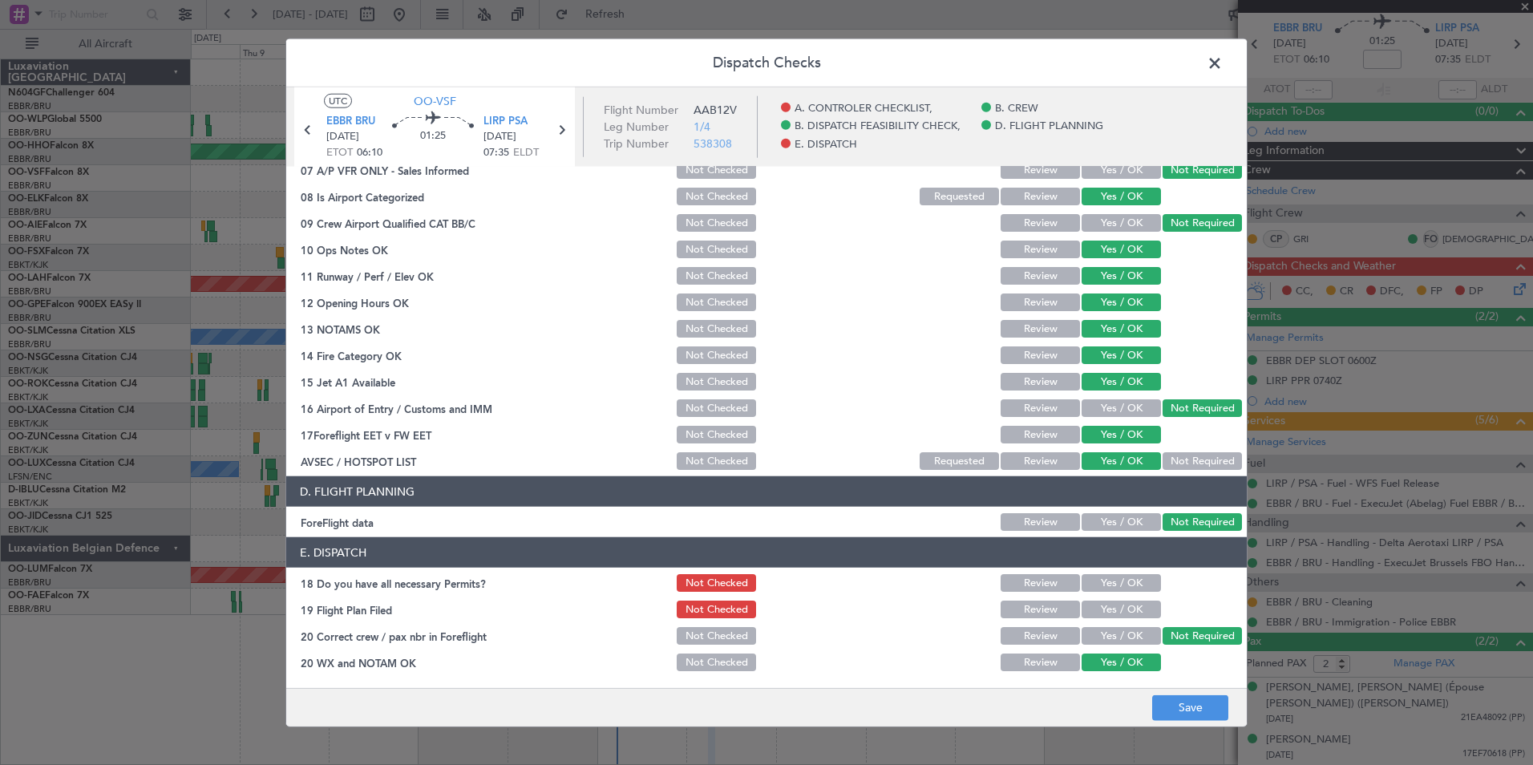
click at [1122, 624] on section "E. DISPATCH 18 Do you have all necessary Permits? Not Checked Review Yes / OK 1…" at bounding box center [766, 605] width 961 height 136
click at [1126, 630] on button "Yes / OK" at bounding box center [1121, 636] width 79 height 18
click at [1128, 604] on button "Yes / OK" at bounding box center [1121, 610] width 79 height 18
click at [1127, 583] on button "Yes / OK" at bounding box center [1121, 583] width 79 height 18
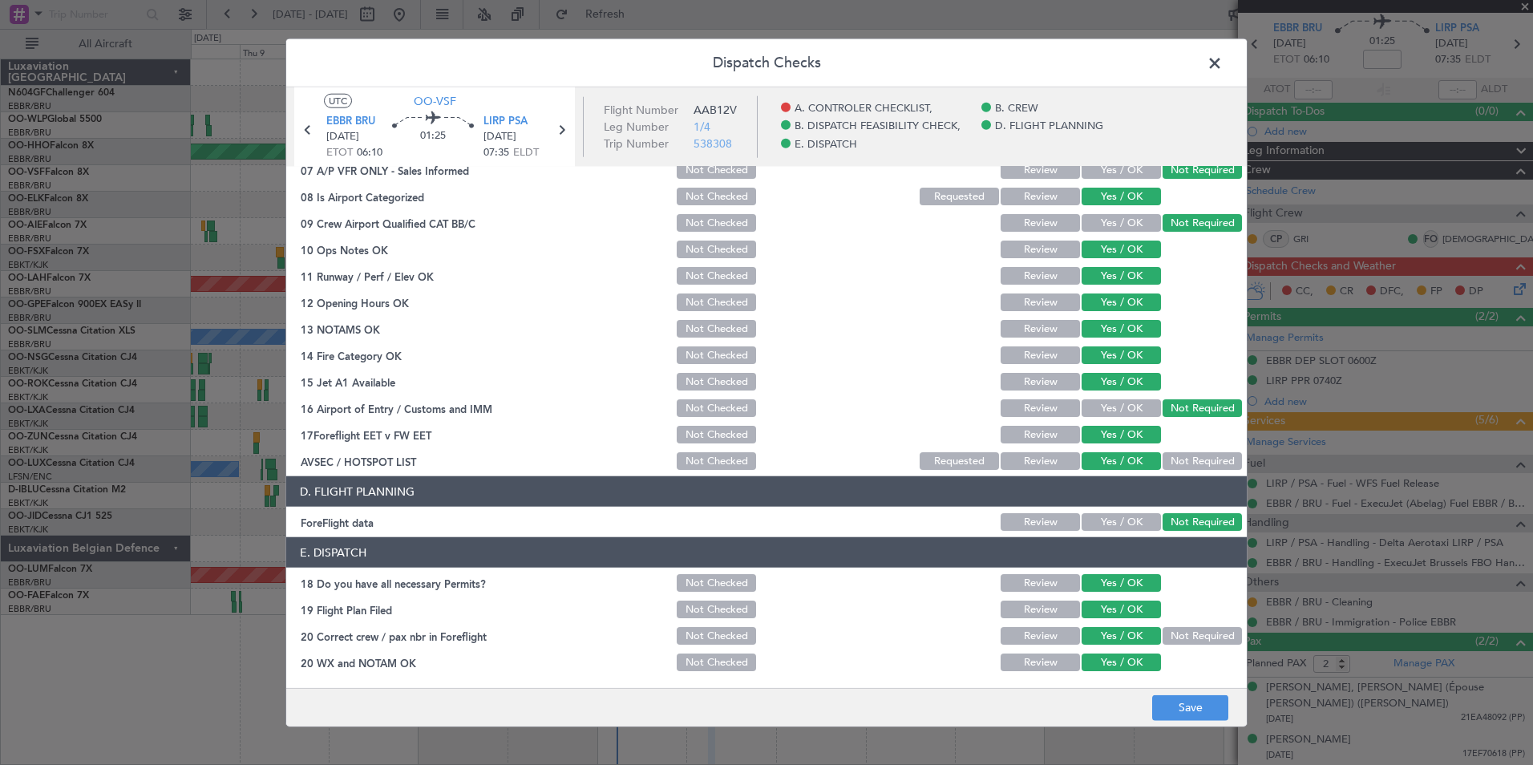
scroll to position [0, 0]
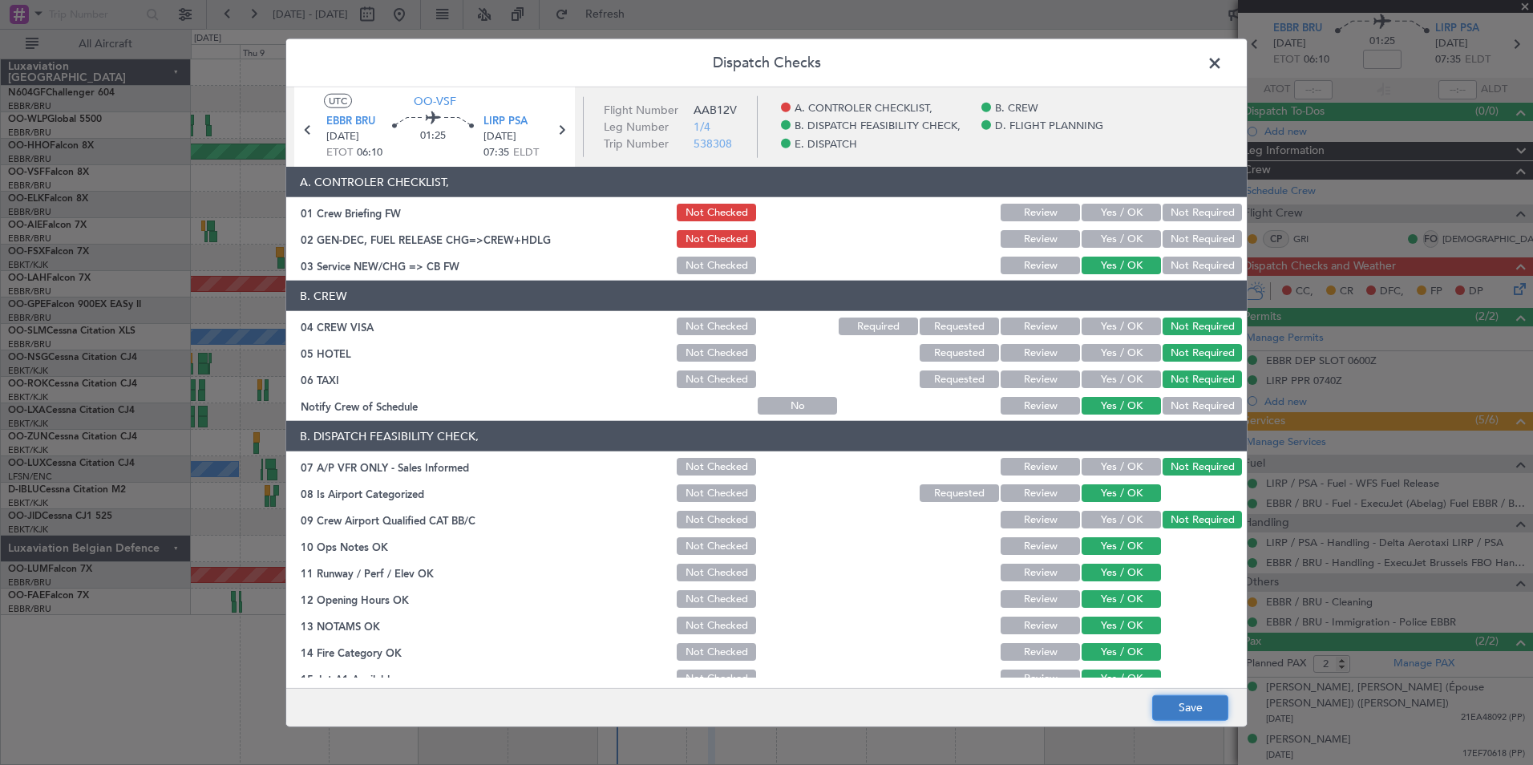
click at [1203, 699] on button "Save" at bounding box center [1190, 708] width 76 height 26
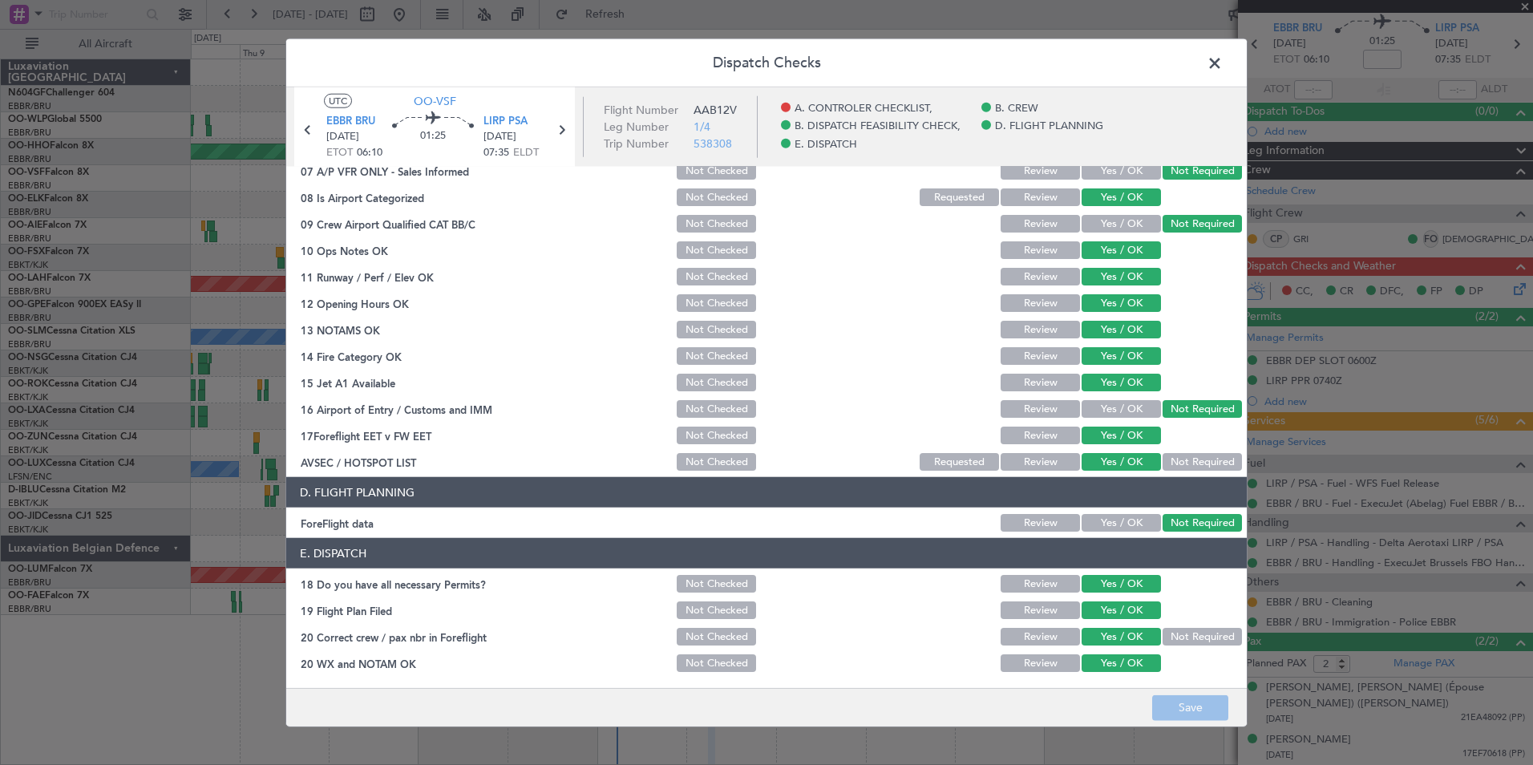
scroll to position [297, 0]
click at [1223, 70] on span at bounding box center [1223, 67] width 0 height 32
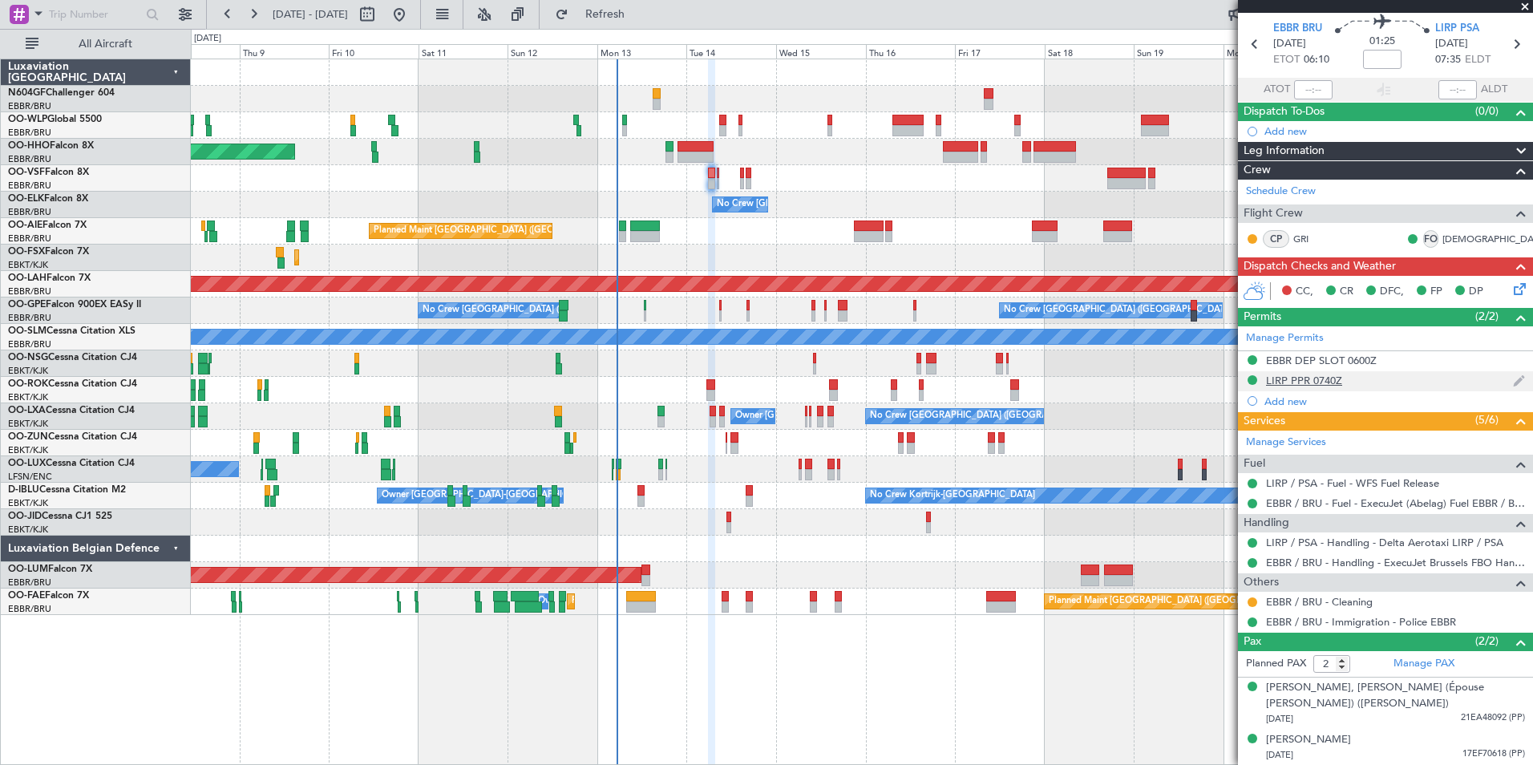
scroll to position [0, 0]
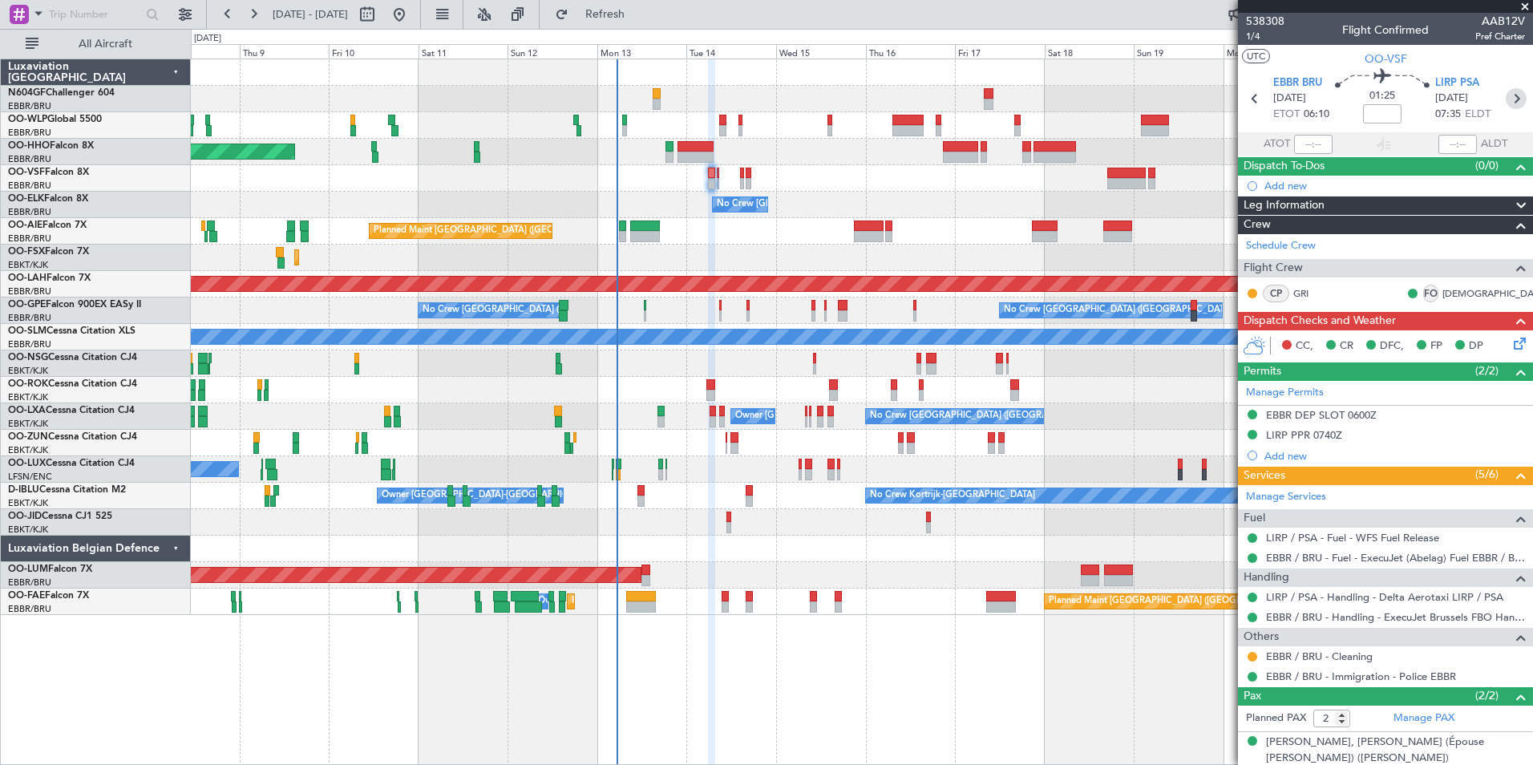
click at [1508, 95] on icon at bounding box center [1516, 98] width 21 height 21
type input "3"
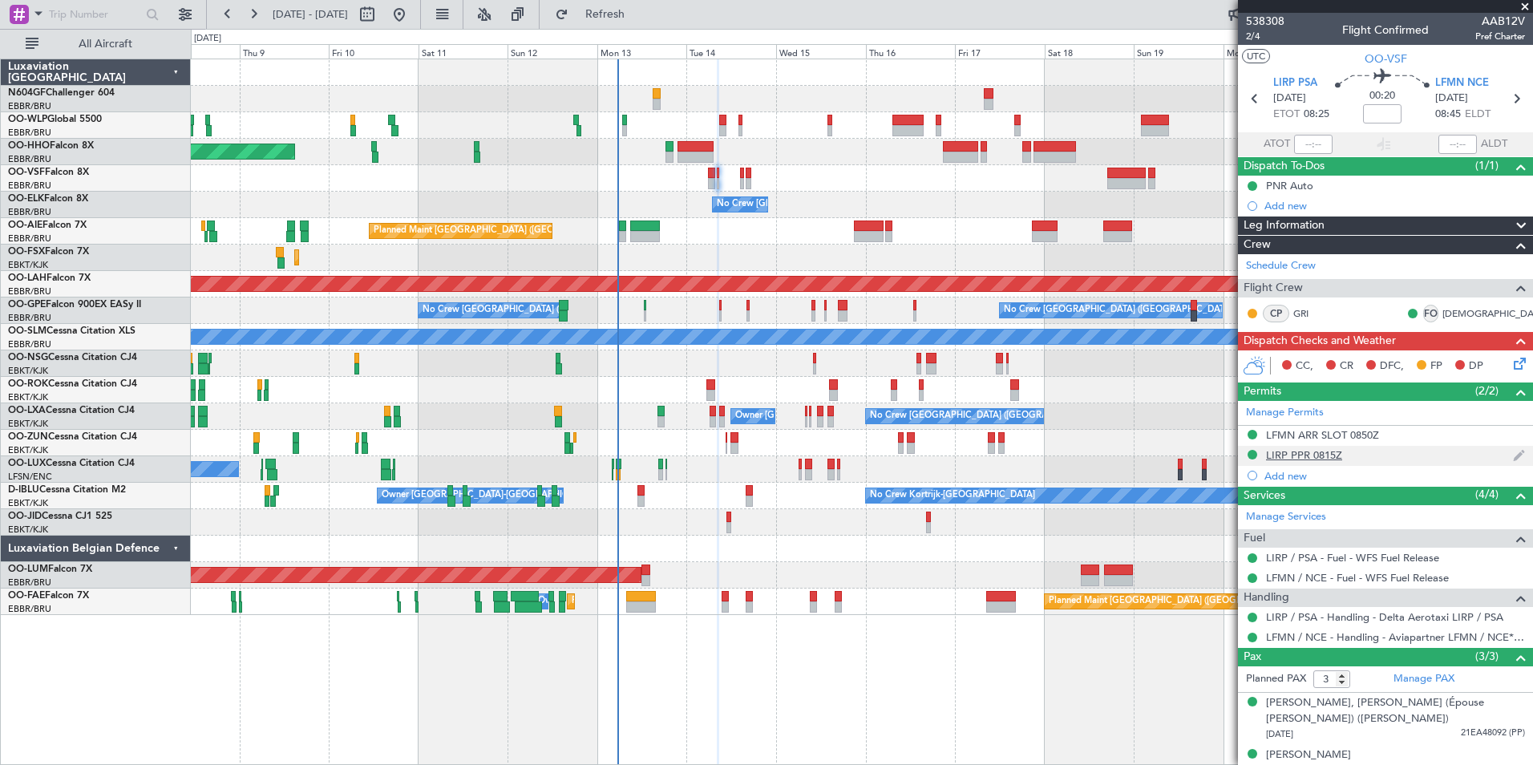
click at [1298, 455] on div "LIRP PPR 0815Z" at bounding box center [1304, 455] width 76 height 14
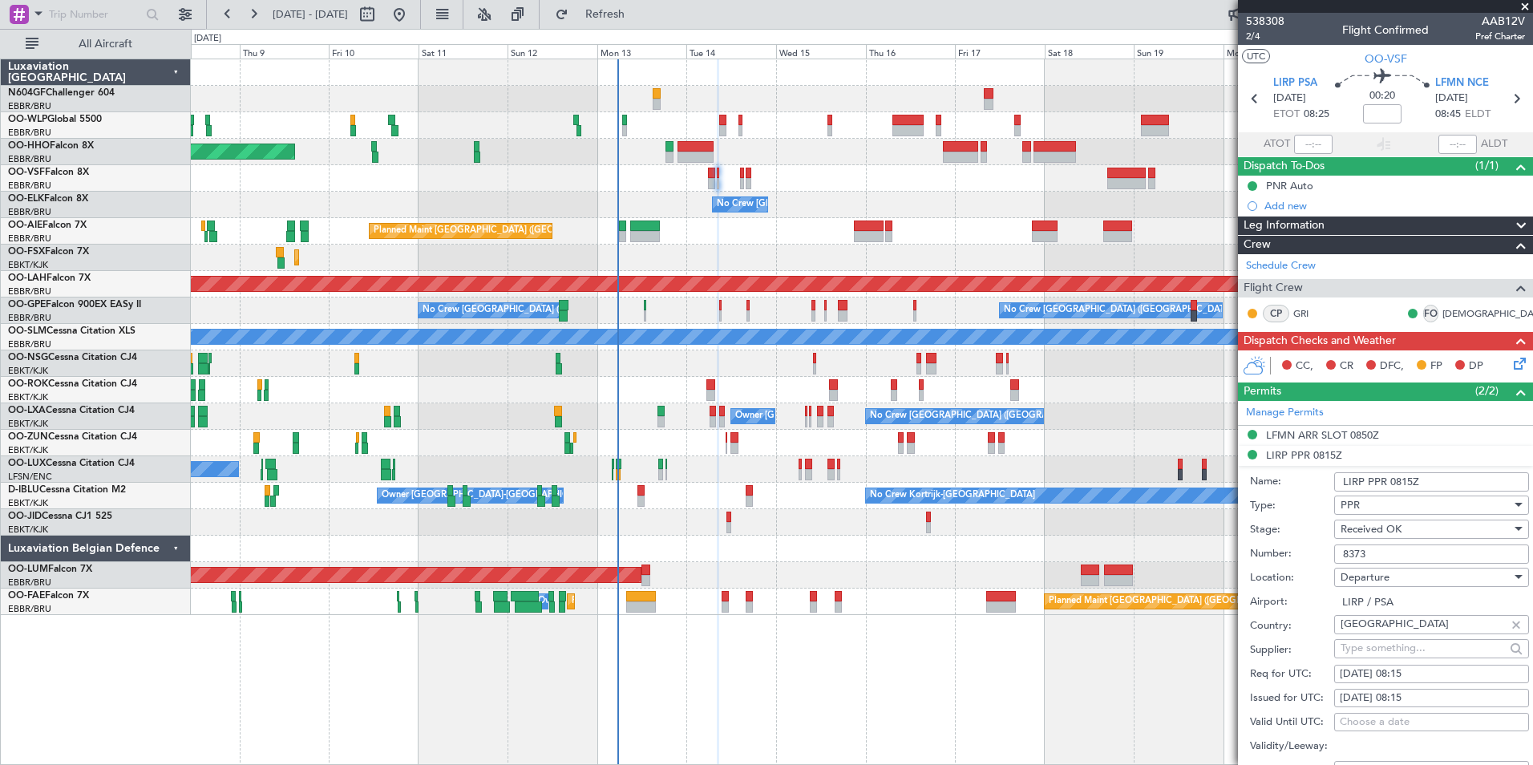
click at [1411, 553] on input "8373" at bounding box center [1432, 554] width 195 height 19
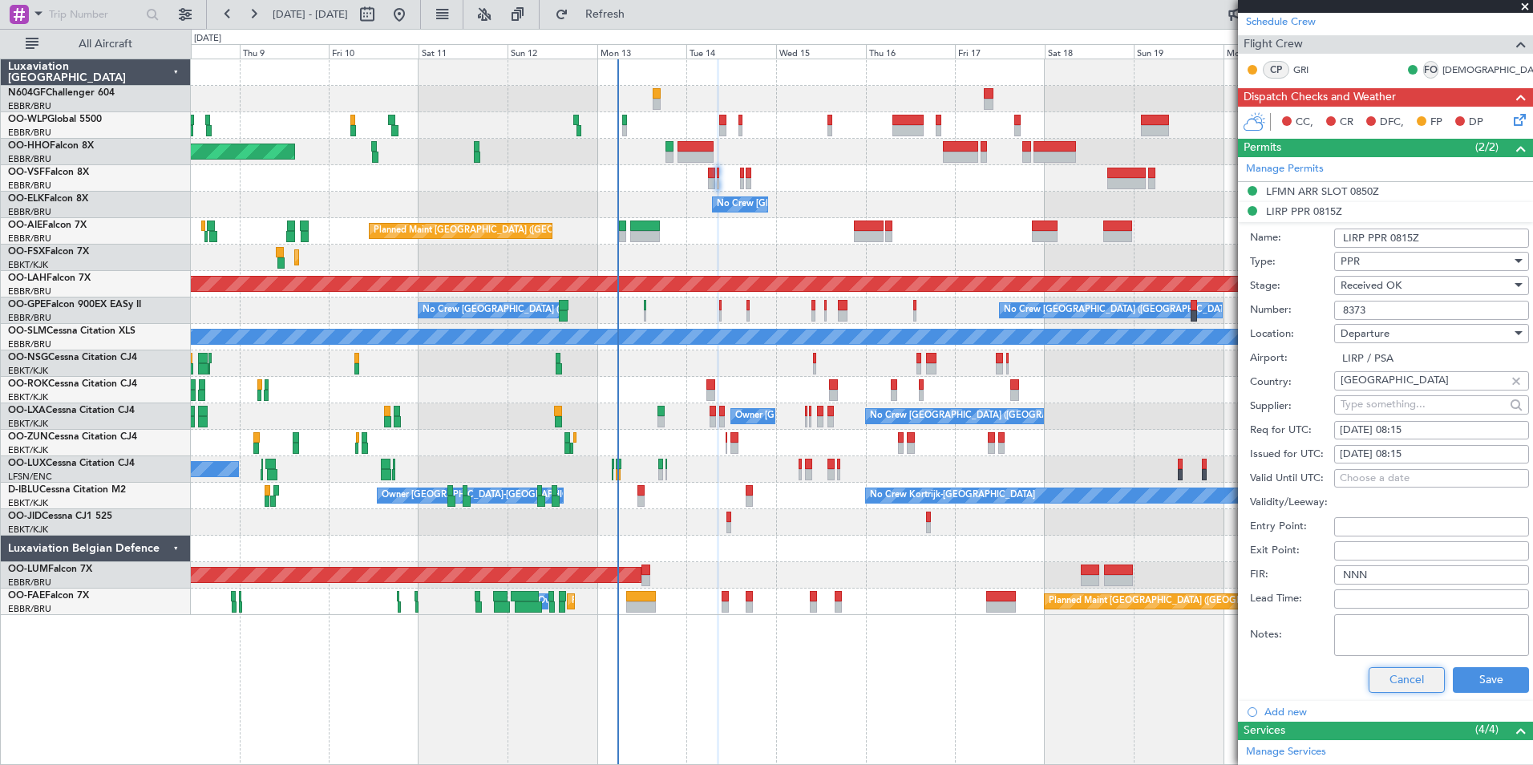
click at [1391, 674] on button "Cancel" at bounding box center [1407, 680] width 76 height 26
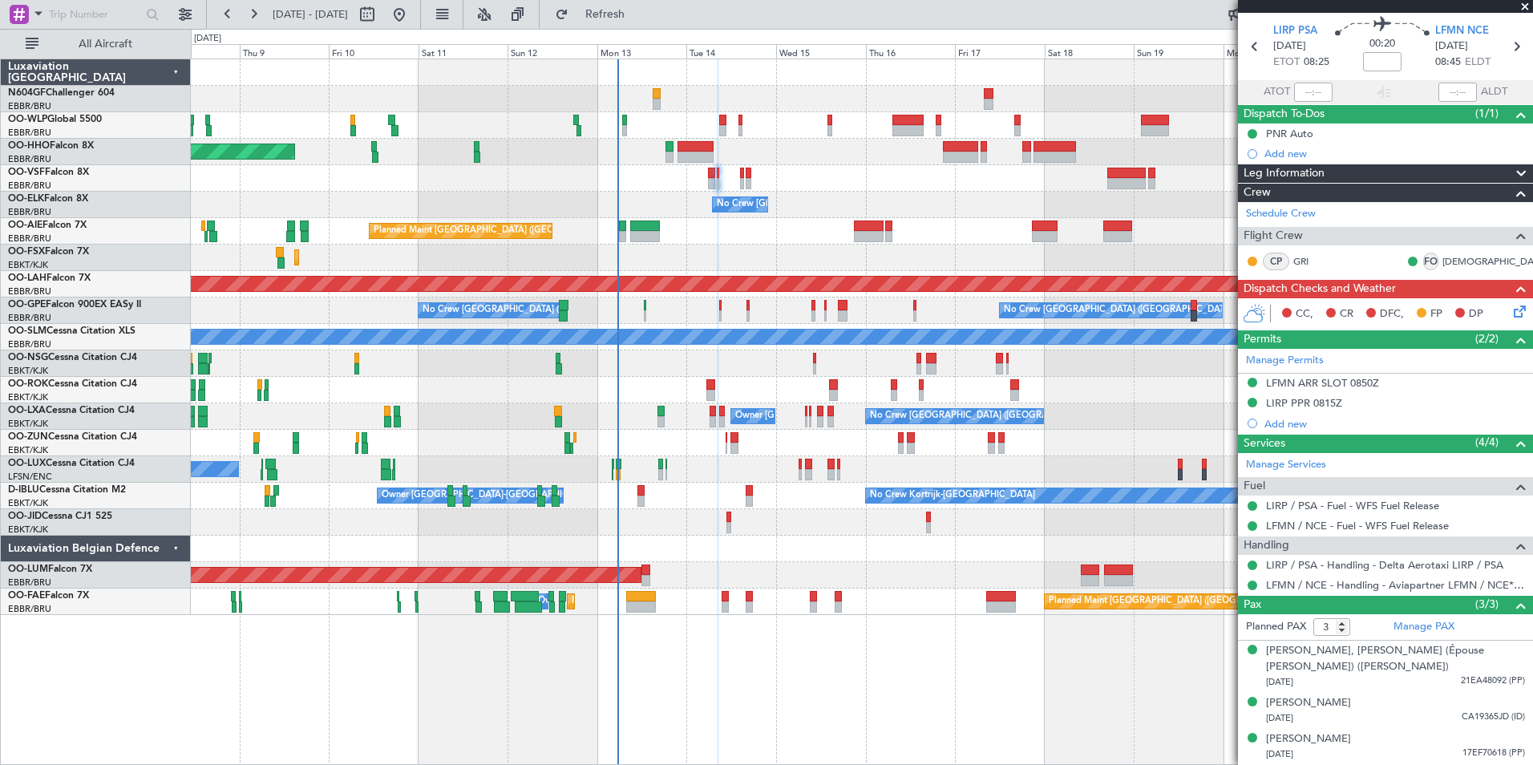
scroll to position [51, 0]
click at [1289, 381] on div "LFMN ARR SLOT 0850Z" at bounding box center [1322, 384] width 113 height 14
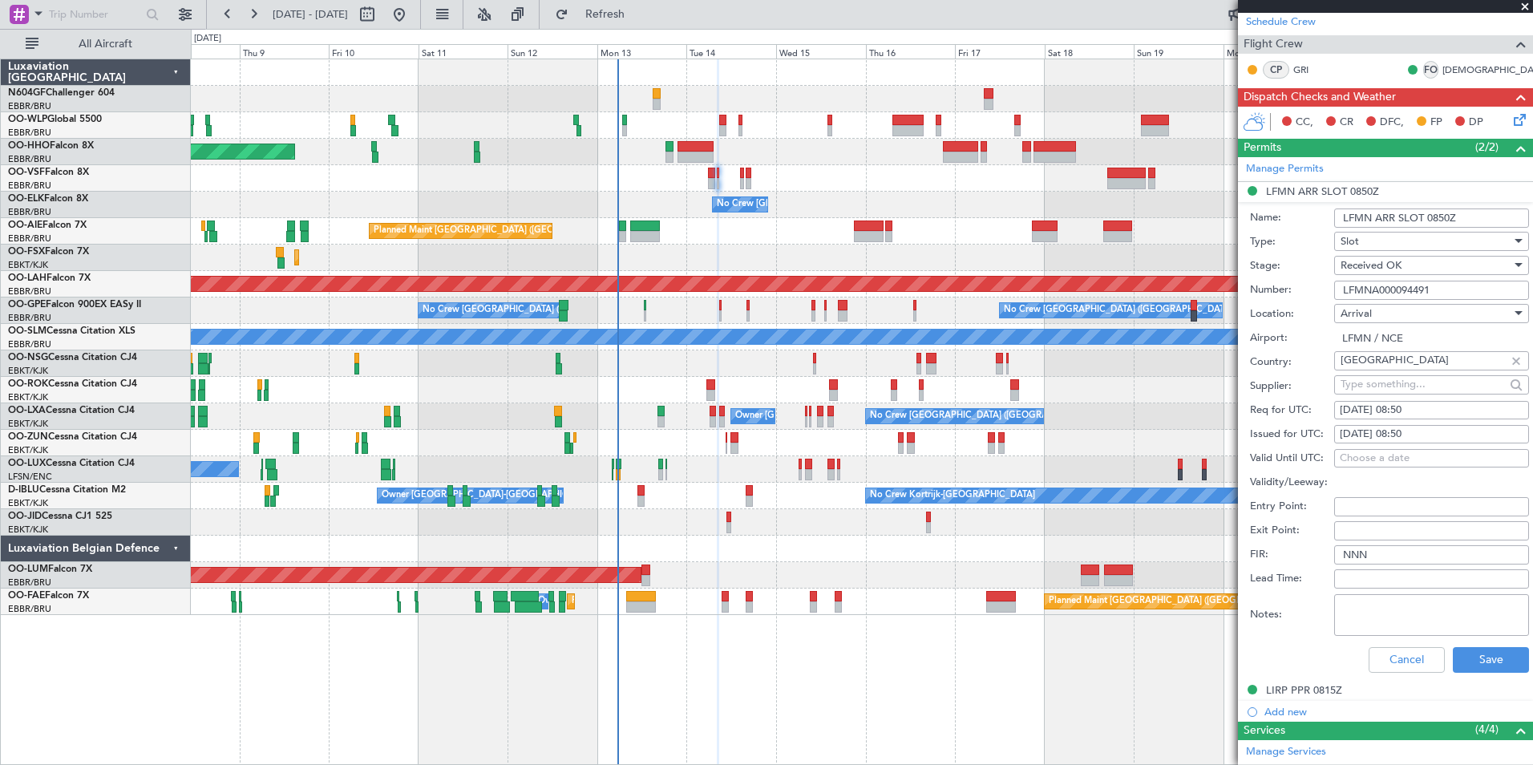
click at [1468, 293] on input "LFMNA000094491" at bounding box center [1432, 290] width 195 height 19
click at [1396, 658] on button "Cancel" at bounding box center [1407, 660] width 76 height 26
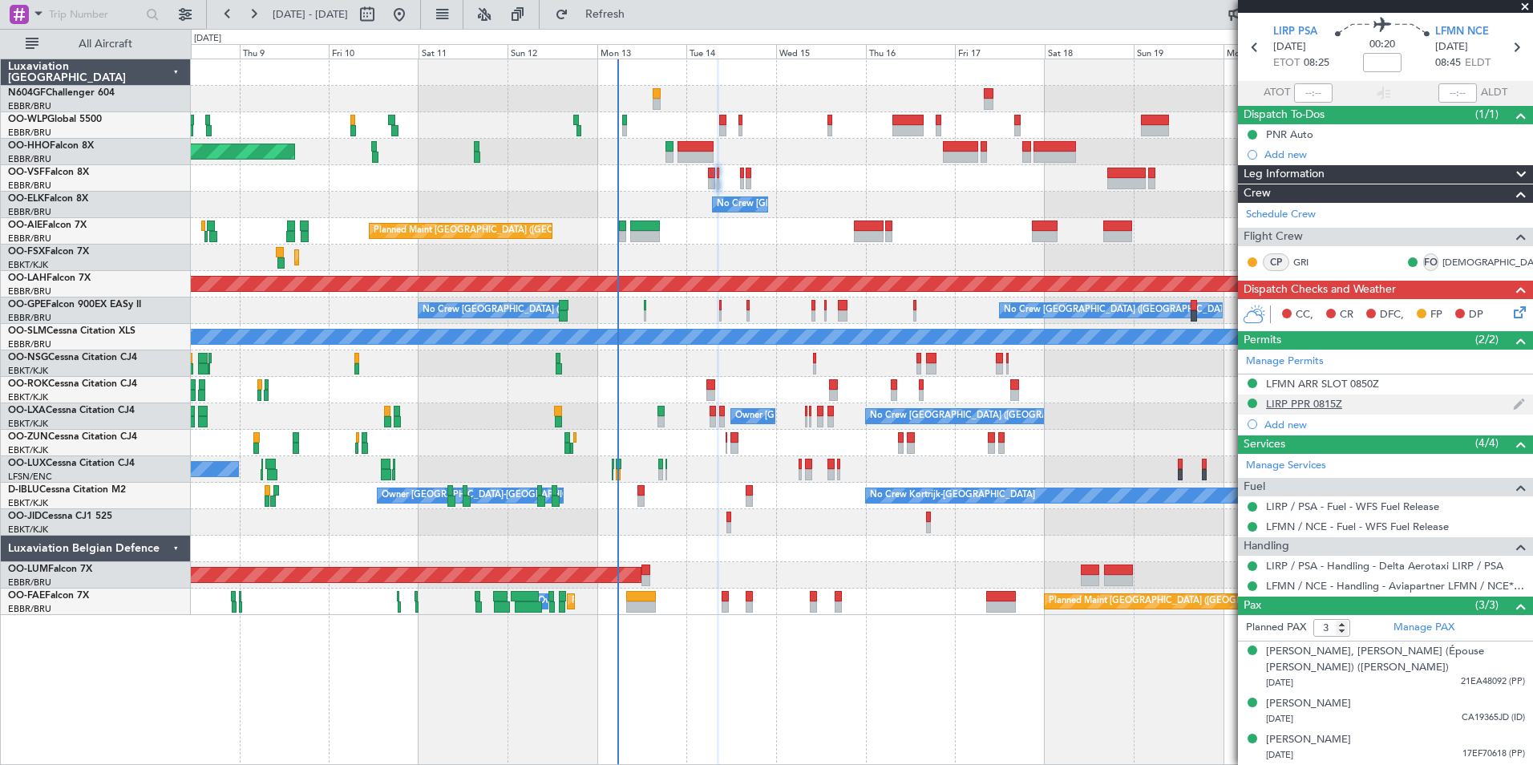
scroll to position [0, 0]
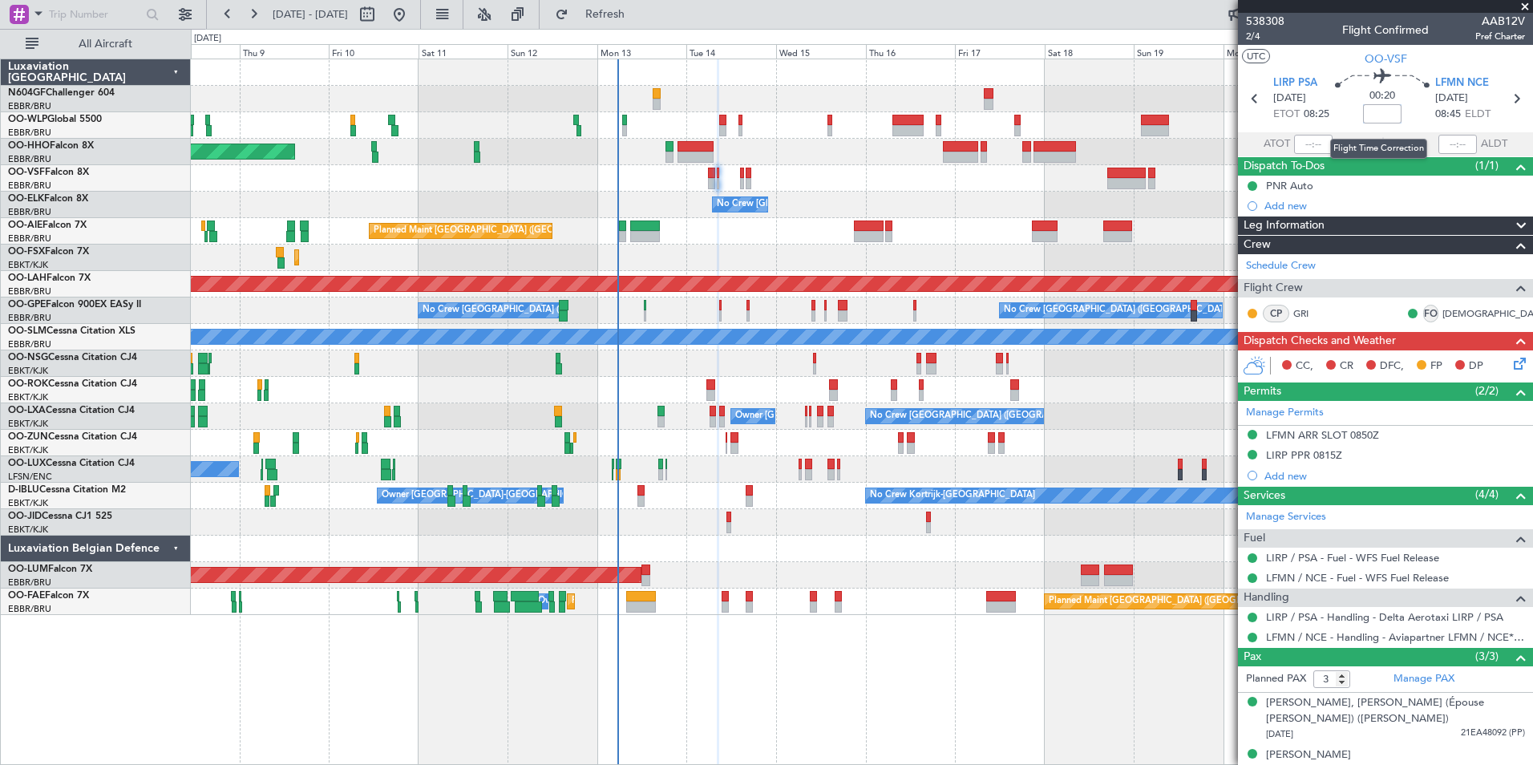
click at [1375, 114] on input at bounding box center [1382, 113] width 38 height 19
click at [1396, 113] on input "+00:01" at bounding box center [1382, 113] width 38 height 19
click at [1408, 116] on div "00:25 +15" at bounding box center [1383, 98] width 106 height 59
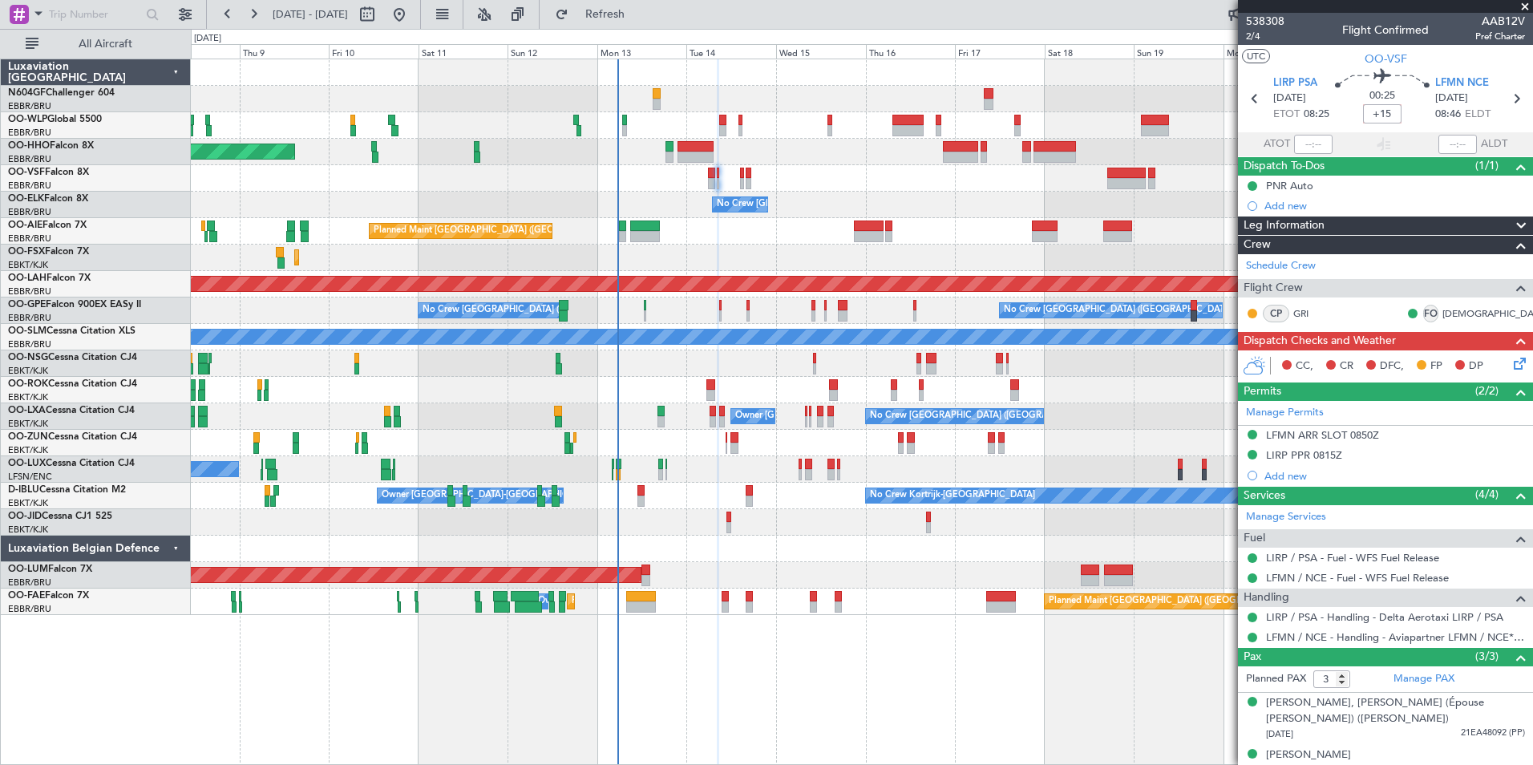
type input "+00:15"
click at [1511, 364] on icon at bounding box center [1517, 360] width 13 height 13
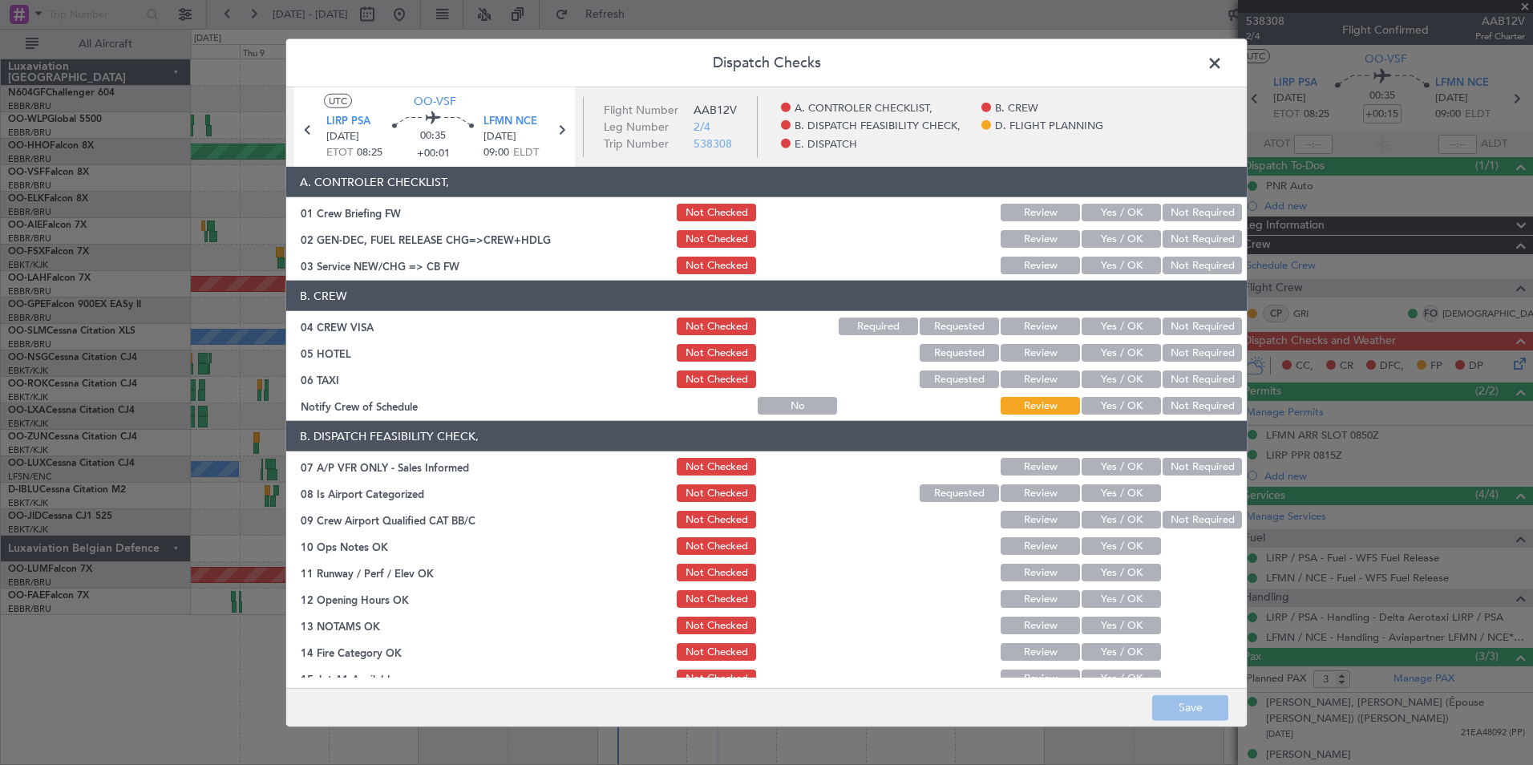
type input "+00:15"
click at [1104, 261] on button "Yes / OK" at bounding box center [1121, 266] width 79 height 18
click at [1202, 322] on button "Not Required" at bounding box center [1202, 327] width 79 height 18
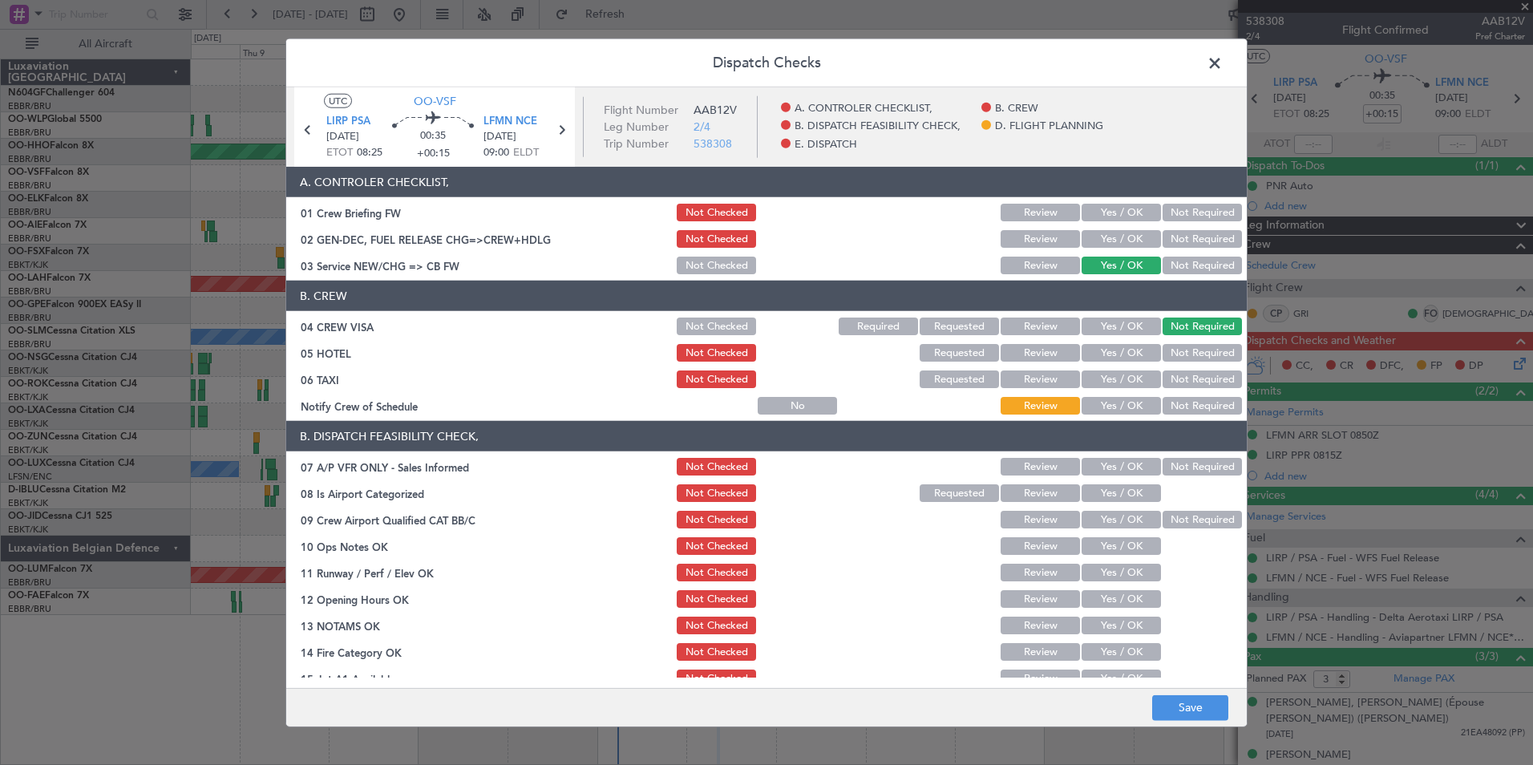
click at [1208, 363] on div "Not Required" at bounding box center [1200, 353] width 81 height 22
click at [1208, 356] on button "Not Required" at bounding box center [1202, 353] width 79 height 18
click at [1208, 380] on button "Not Required" at bounding box center [1202, 380] width 79 height 18
click at [1097, 412] on button "Yes / OK" at bounding box center [1121, 406] width 79 height 18
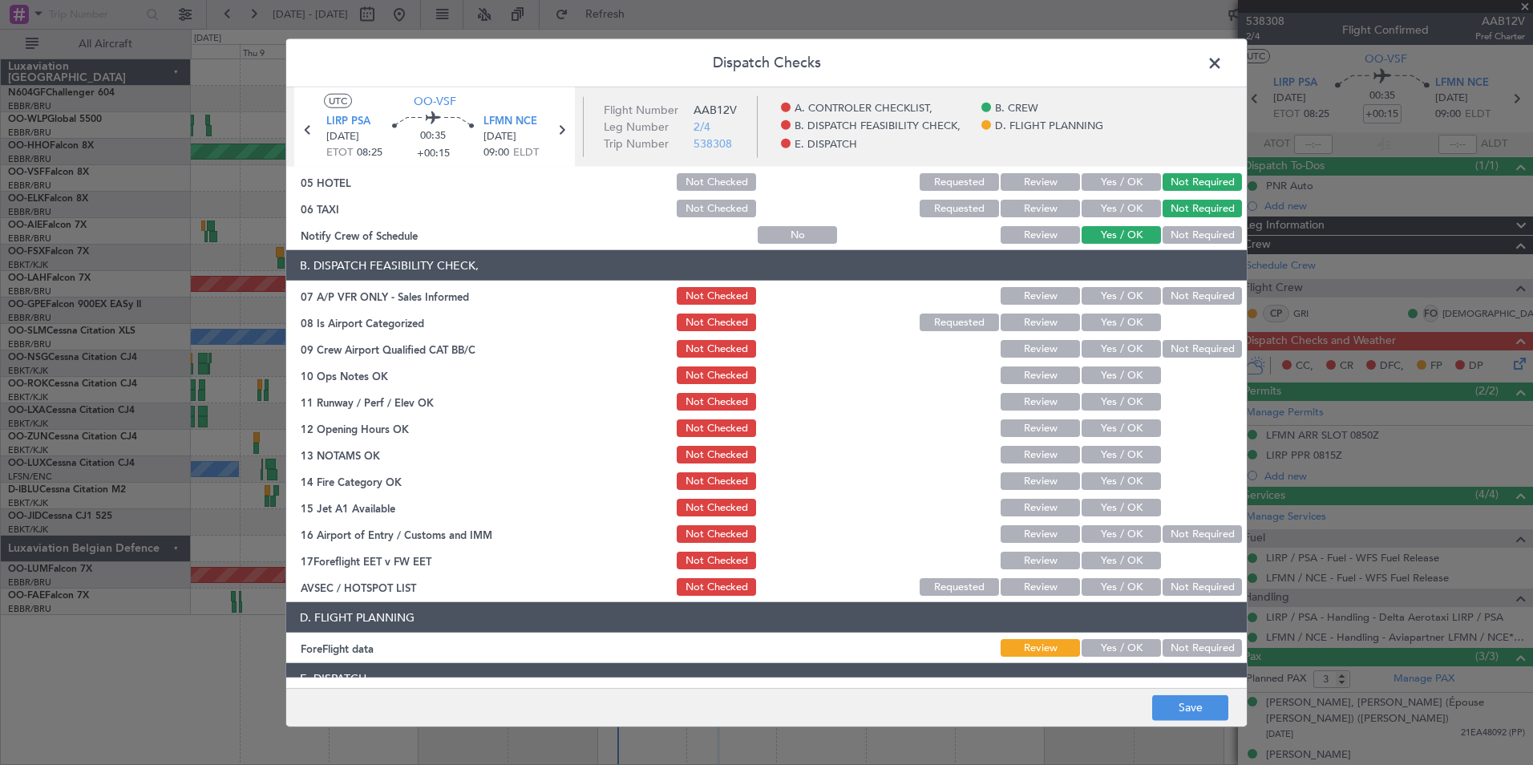
scroll to position [172, 0]
click at [1184, 306] on div "Not Required" at bounding box center [1200, 295] width 81 height 22
click at [1180, 300] on button "Not Required" at bounding box center [1202, 295] width 79 height 18
click at [1114, 321] on button "Yes / OK" at bounding box center [1121, 322] width 79 height 18
click at [1163, 353] on button "Not Required" at bounding box center [1202, 348] width 79 height 18
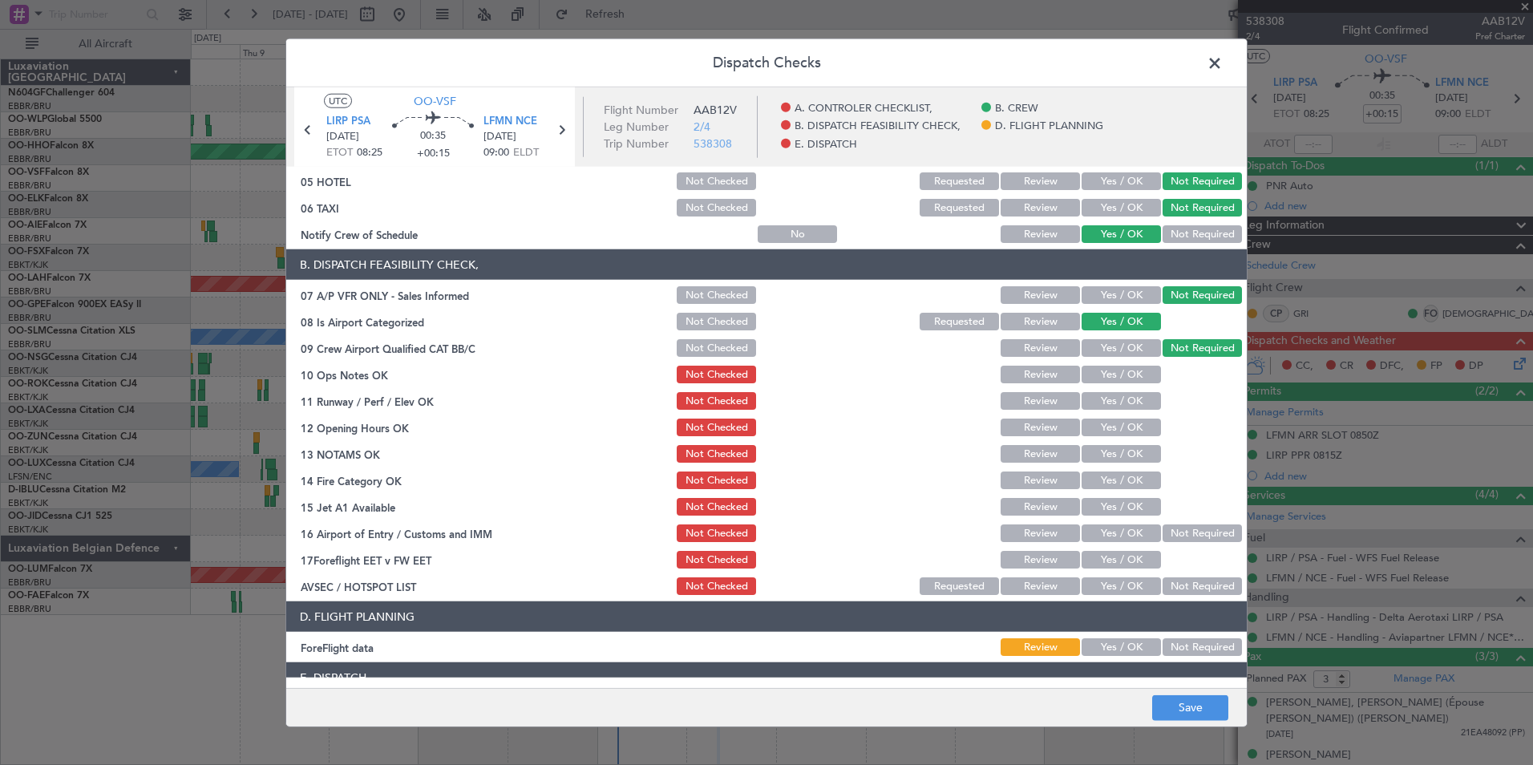
click at [1130, 378] on button "Yes / OK" at bounding box center [1121, 375] width 79 height 18
click at [1128, 408] on button "Yes / OK" at bounding box center [1121, 401] width 79 height 18
click at [1128, 423] on button "Yes / OK" at bounding box center [1121, 428] width 79 height 18
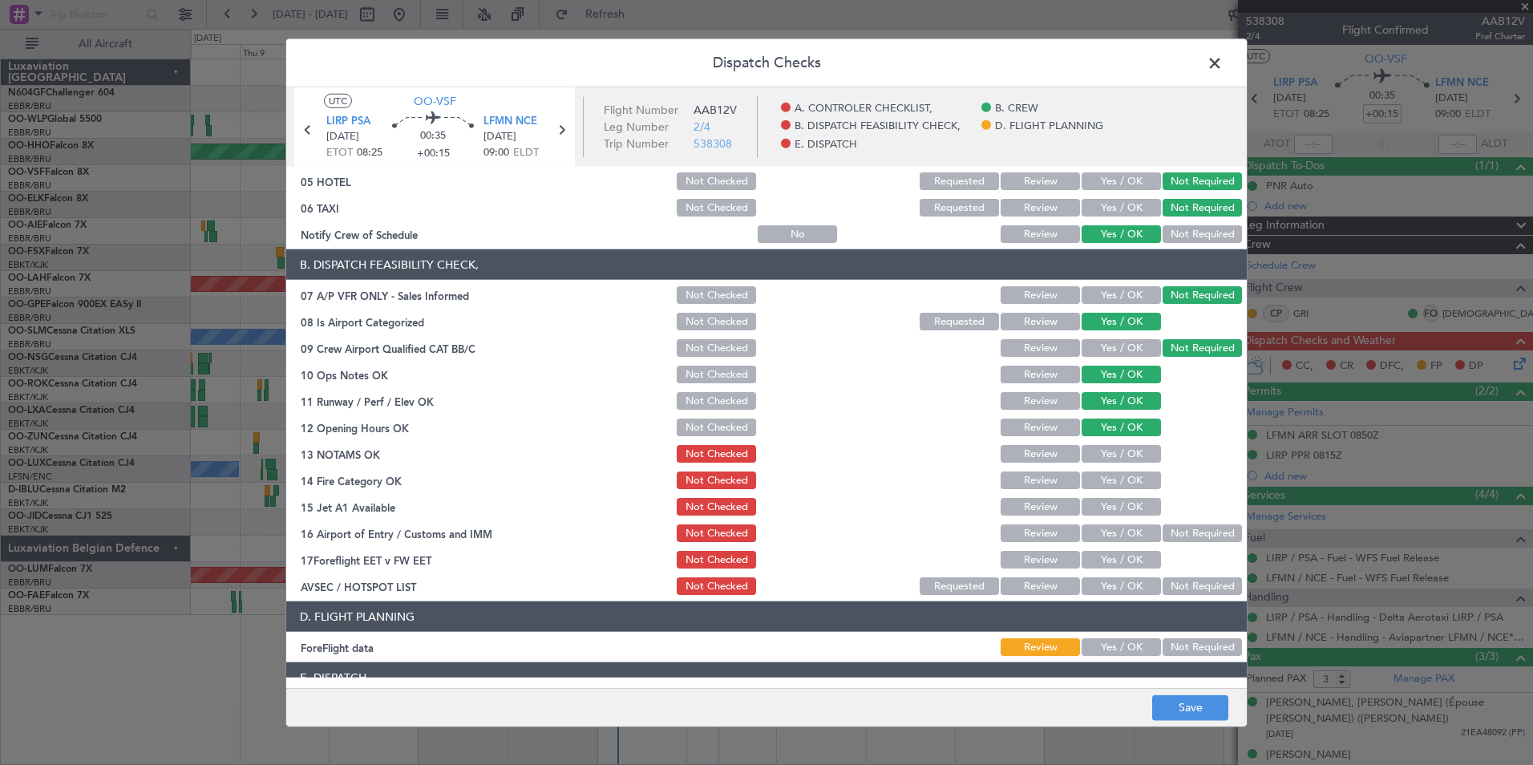
click at [1143, 448] on button "Yes / OK" at bounding box center [1121, 454] width 79 height 18
click at [1140, 476] on button "Yes / OK" at bounding box center [1121, 481] width 79 height 18
click at [1140, 504] on button "Yes / OK" at bounding box center [1121, 507] width 79 height 18
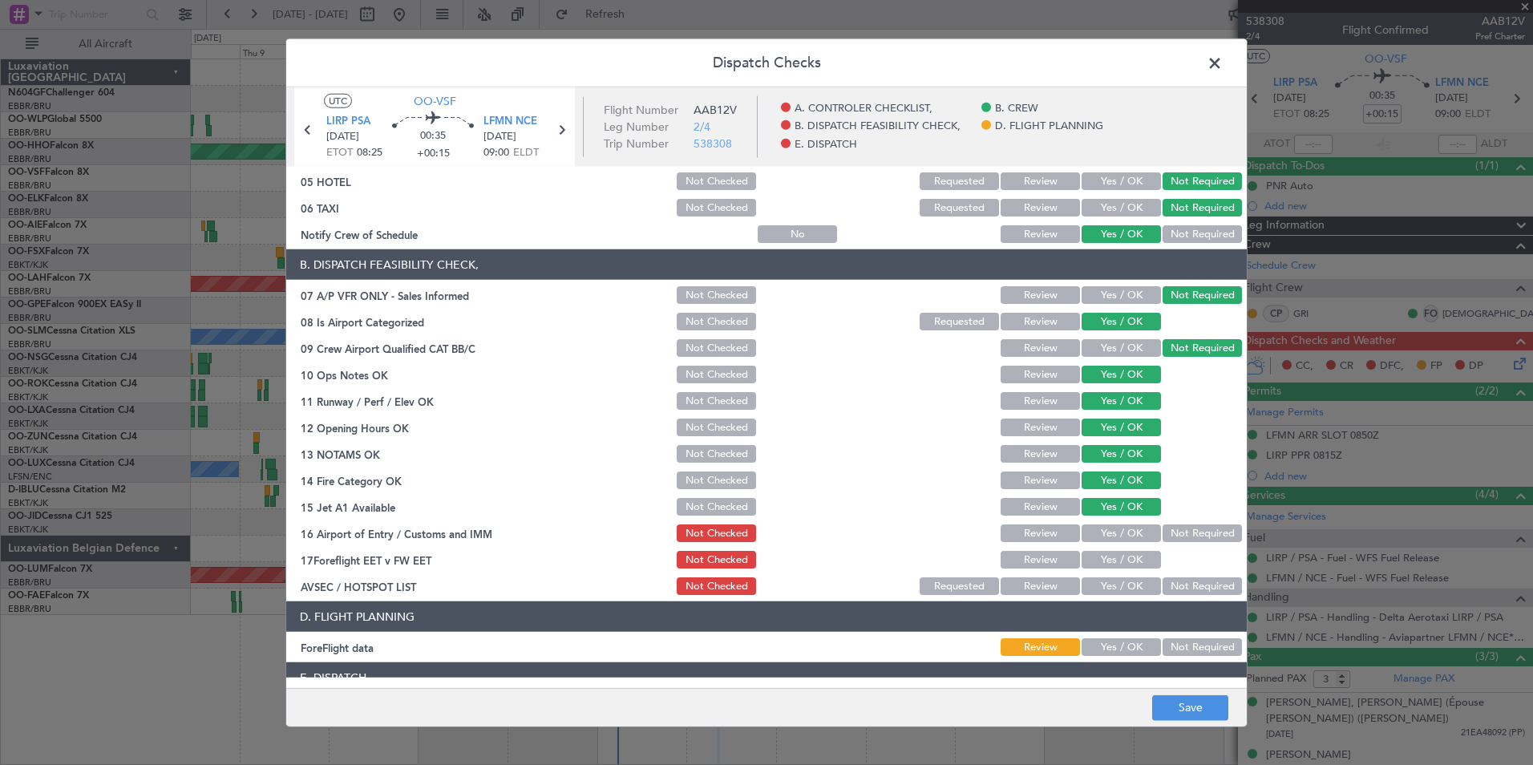
click at [1181, 538] on button "Not Required" at bounding box center [1202, 534] width 79 height 18
click at [1130, 585] on button "Yes / OK" at bounding box center [1121, 586] width 79 height 18
click at [1128, 561] on button "Yes / OK" at bounding box center [1121, 560] width 79 height 18
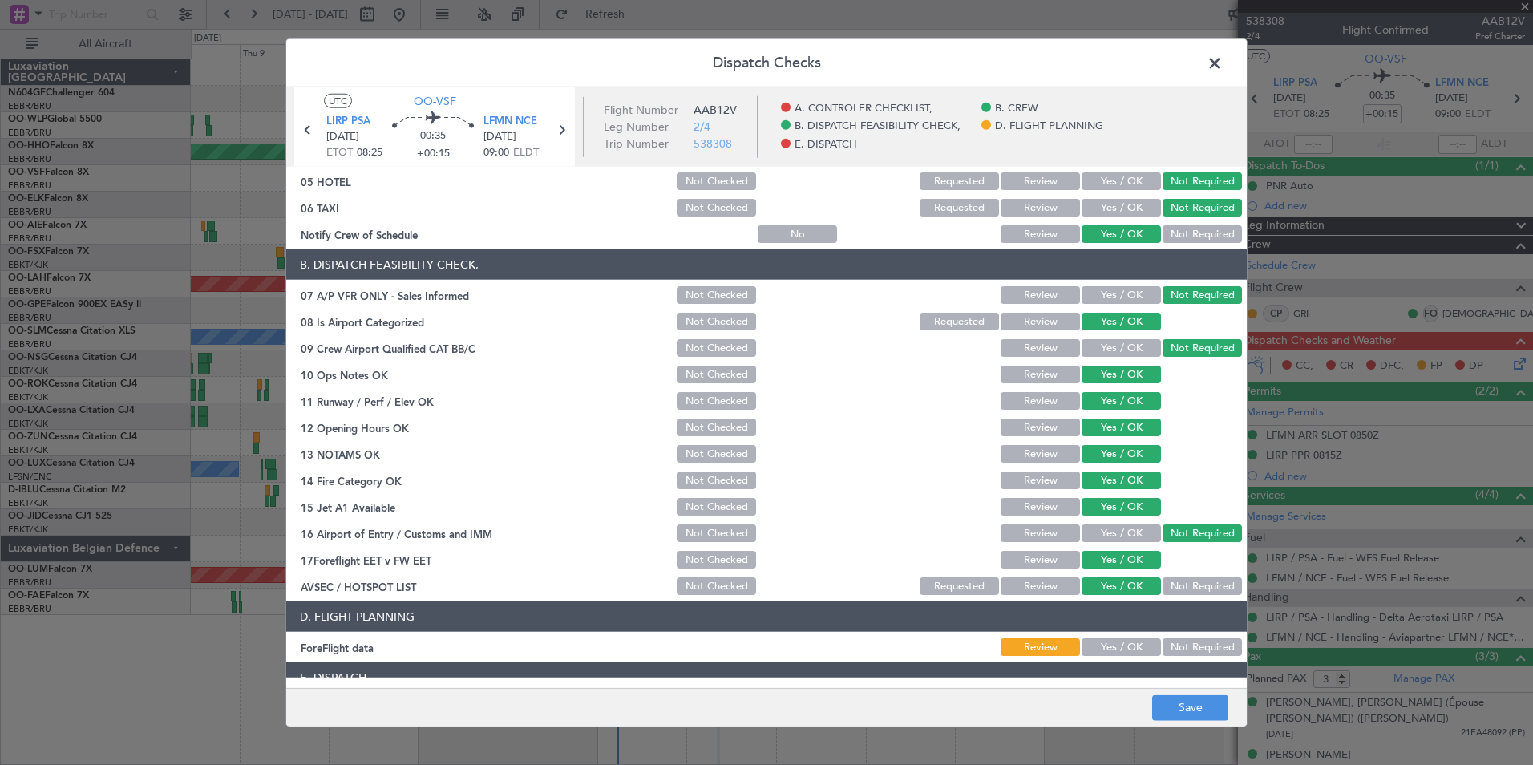
scroll to position [269, 0]
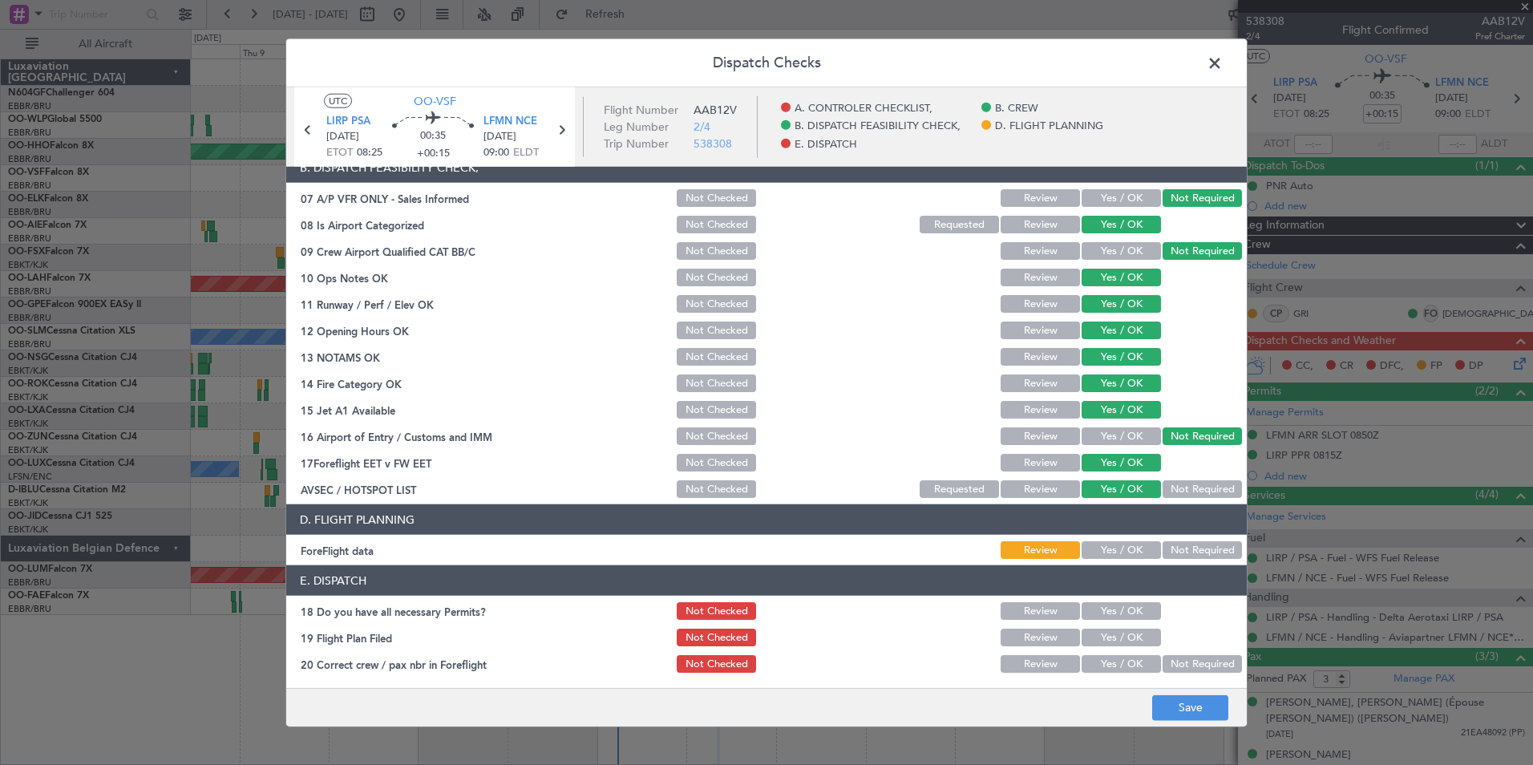
click at [1184, 534] on header "D. FLIGHT PLANNING" at bounding box center [766, 519] width 961 height 30
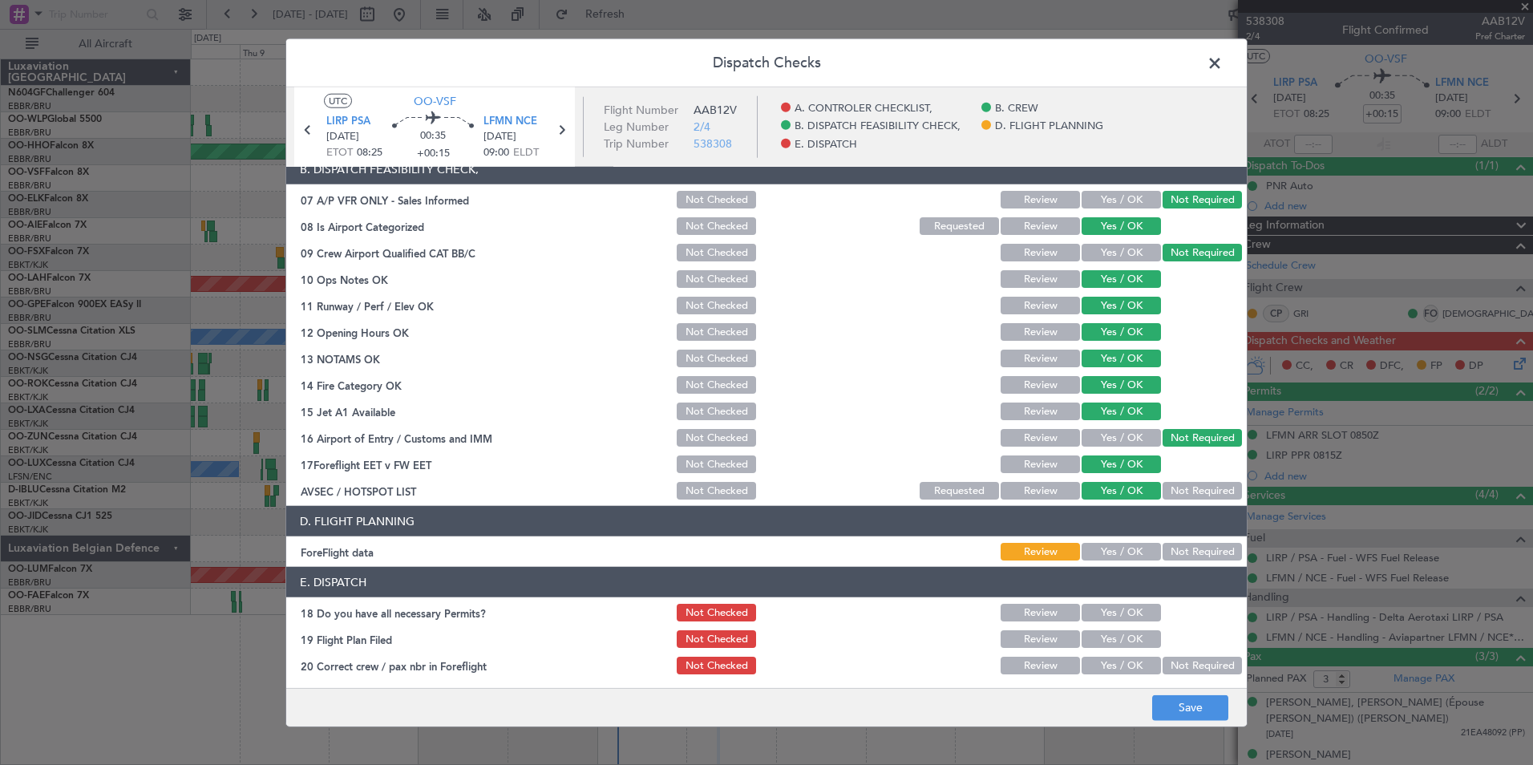
scroll to position [297, 0]
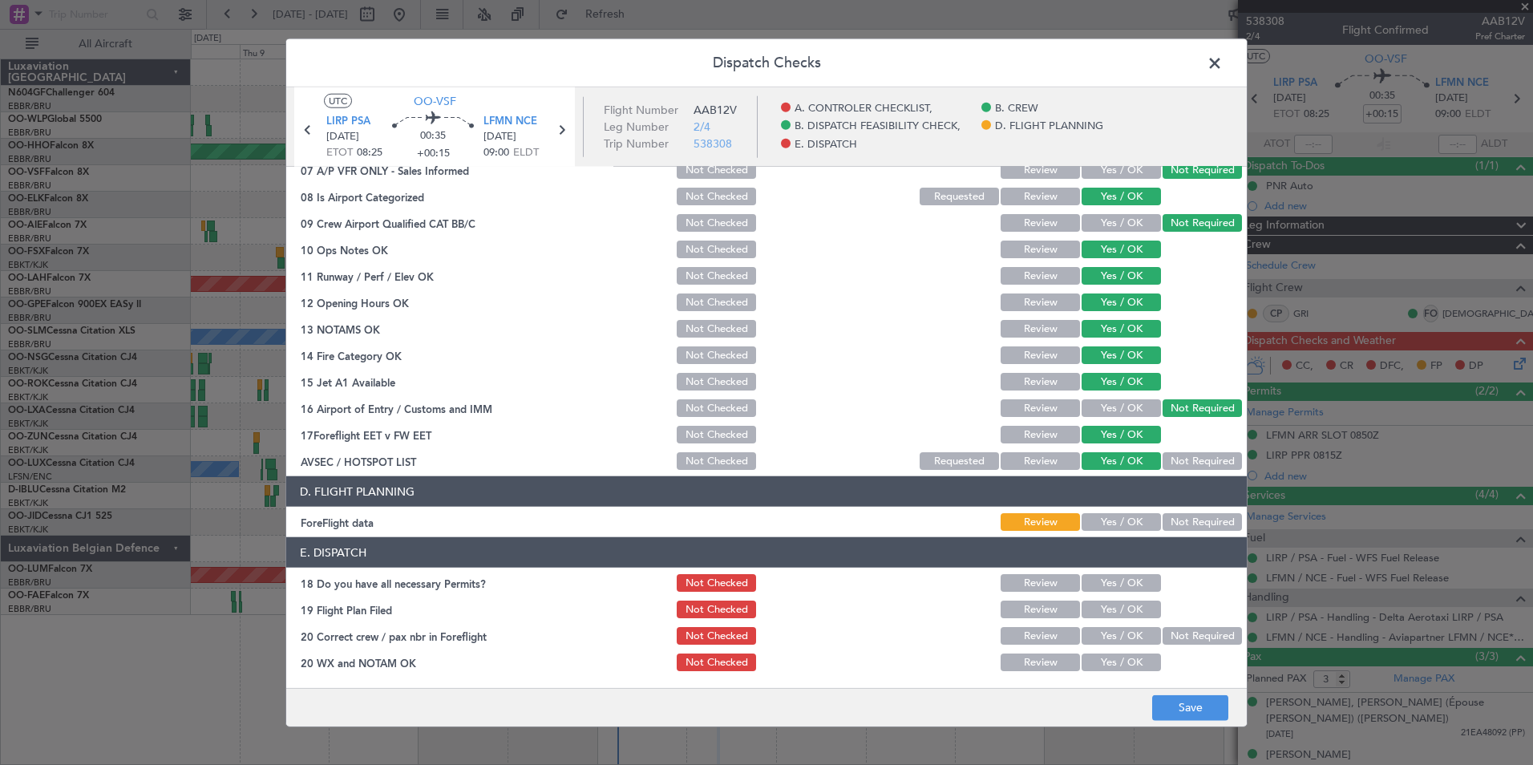
click at [1191, 525] on button "Not Required" at bounding box center [1202, 522] width 79 height 18
click at [1122, 578] on button "Yes / OK" at bounding box center [1121, 583] width 79 height 18
click at [1117, 609] on button "Yes / OK" at bounding box center [1121, 610] width 79 height 18
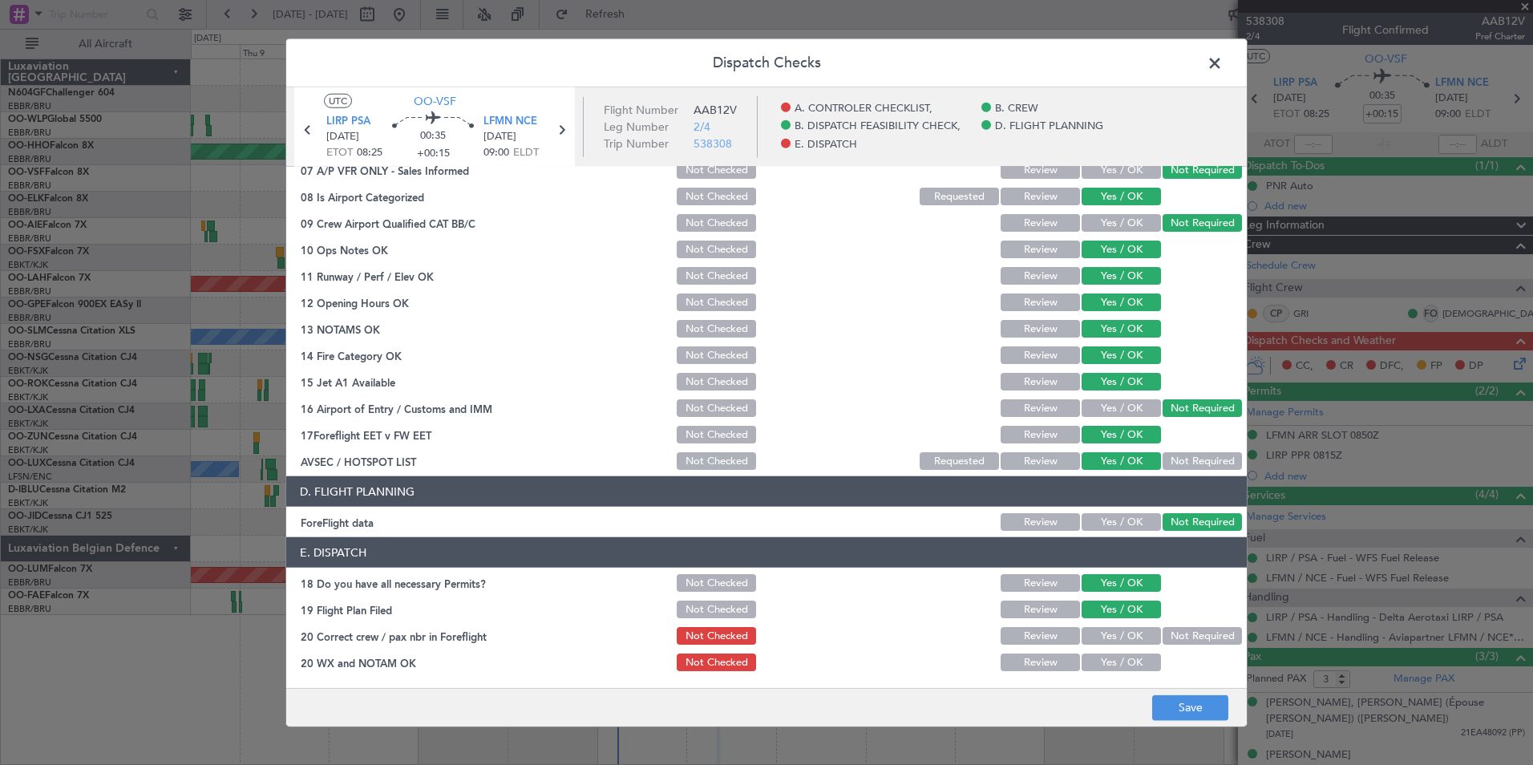
click at [1118, 627] on button "Yes / OK" at bounding box center [1121, 636] width 79 height 18
click at [1125, 658] on button "Yes / OK" at bounding box center [1121, 663] width 79 height 18
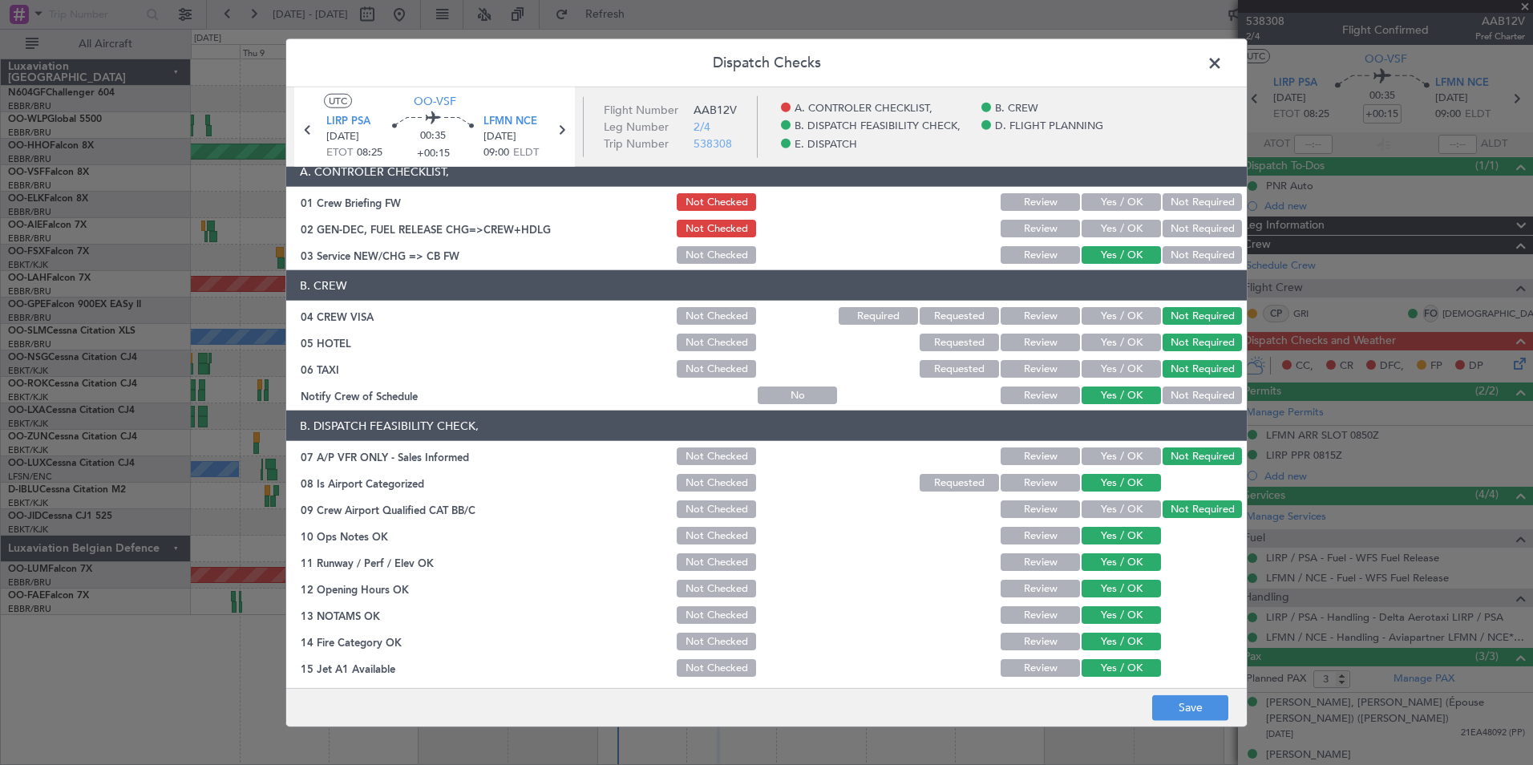
scroll to position [10, 0]
click at [1195, 711] on button "Save" at bounding box center [1190, 708] width 76 height 26
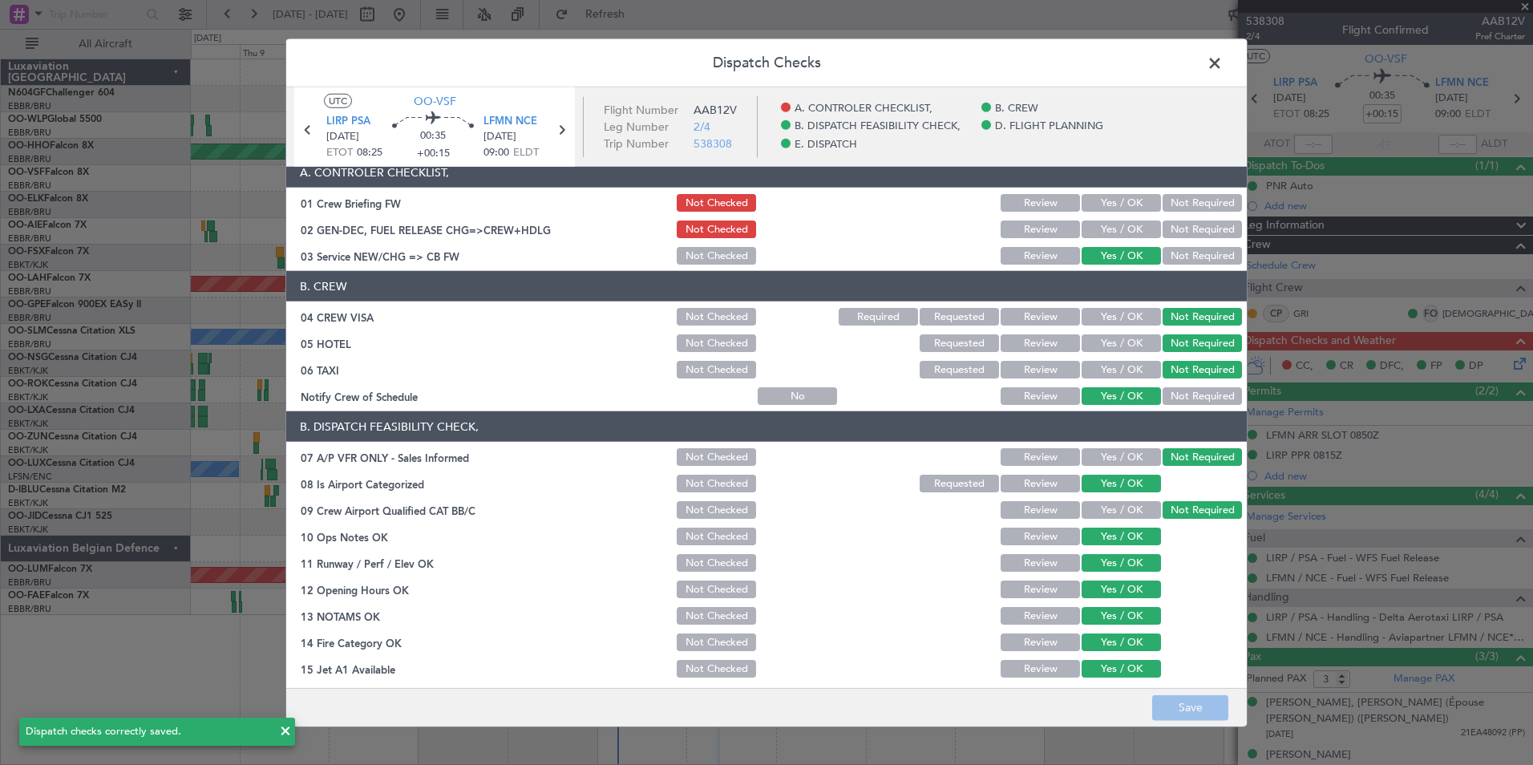
click at [1197, 51] on header "Dispatch Checks" at bounding box center [766, 63] width 961 height 48
click at [1223, 61] on span at bounding box center [1223, 67] width 0 height 32
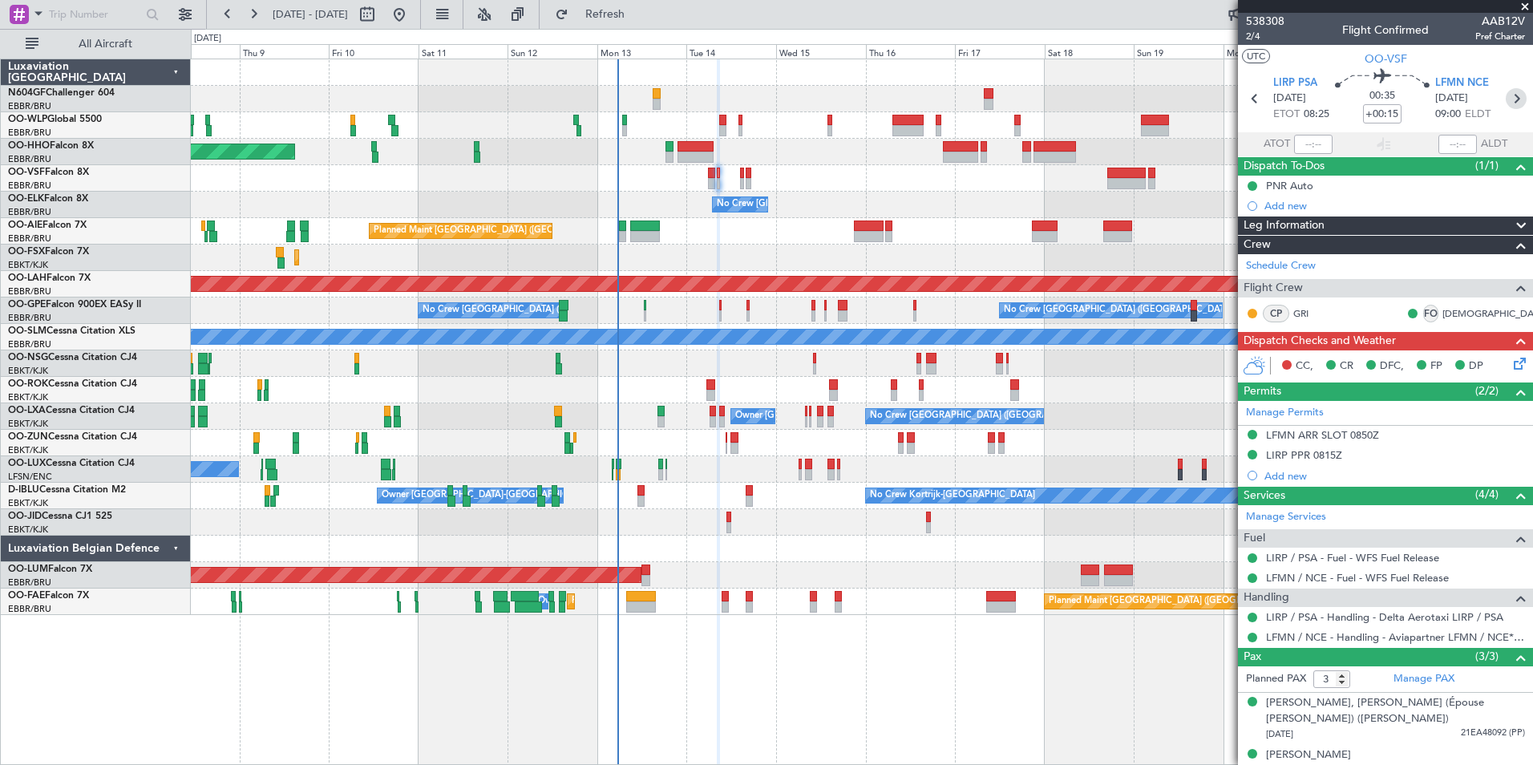
click at [1506, 97] on icon at bounding box center [1516, 98] width 21 height 21
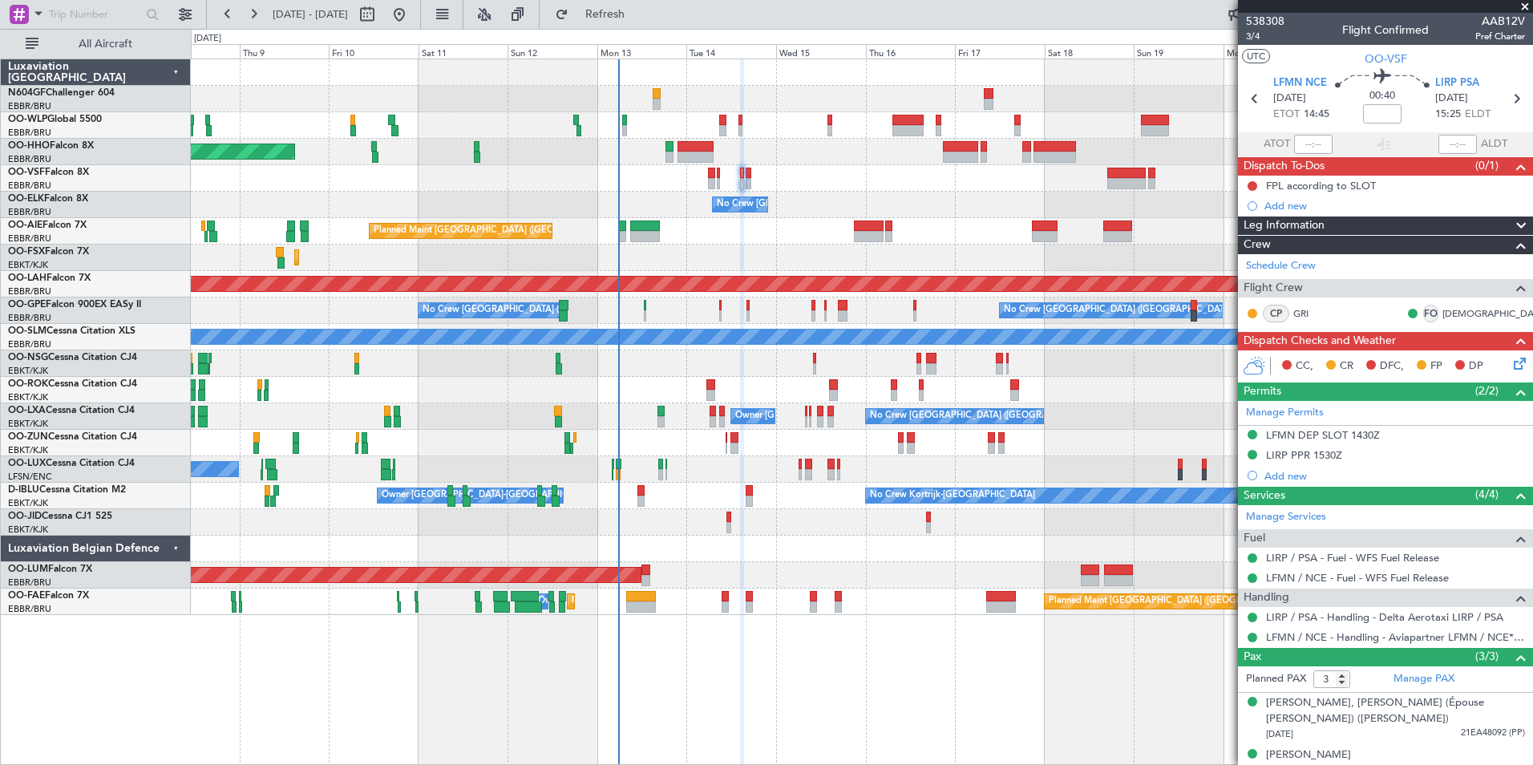
scroll to position [51, 0]
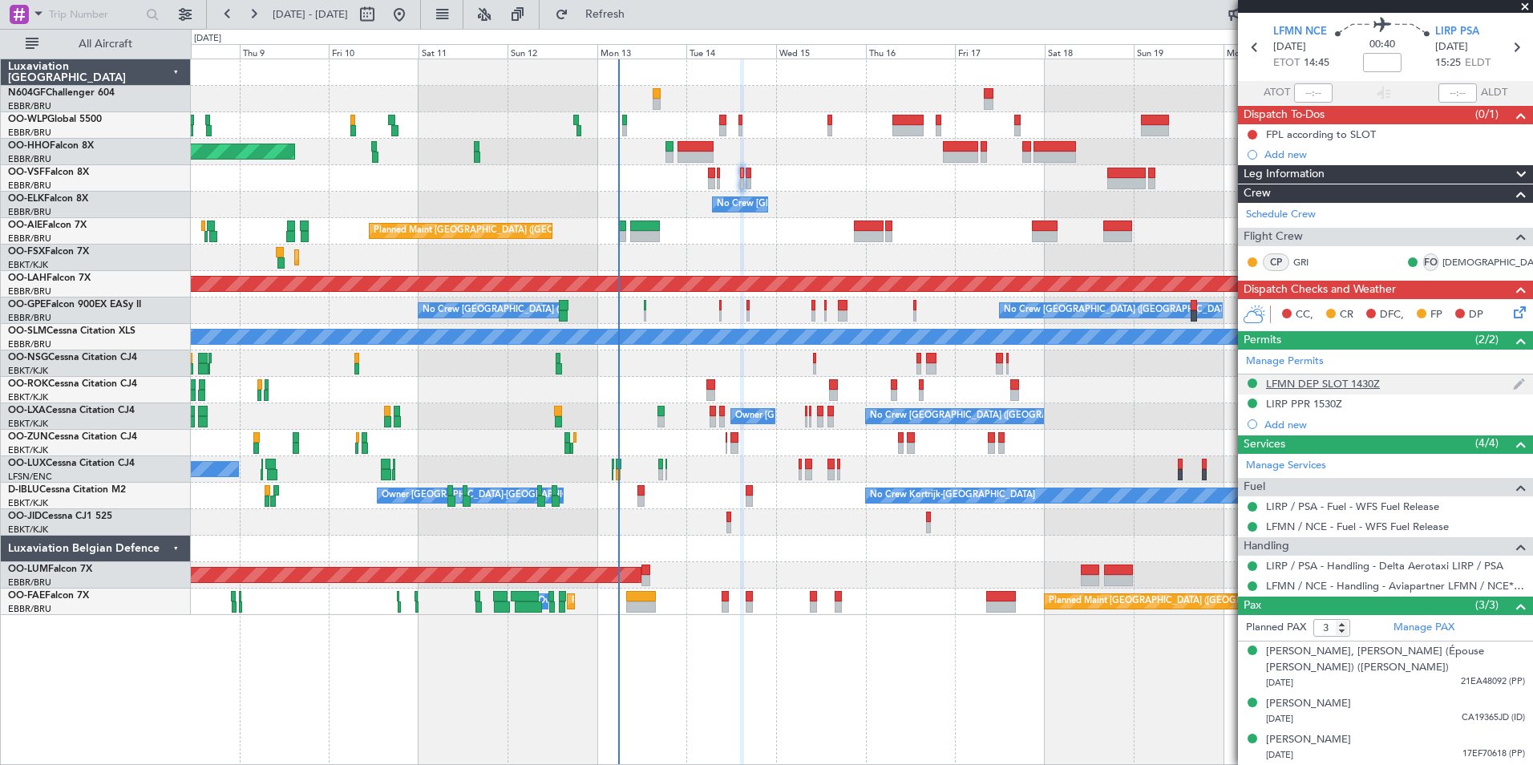
click at [1348, 383] on div "LFMN DEP SLOT 1430Z" at bounding box center [1323, 384] width 114 height 14
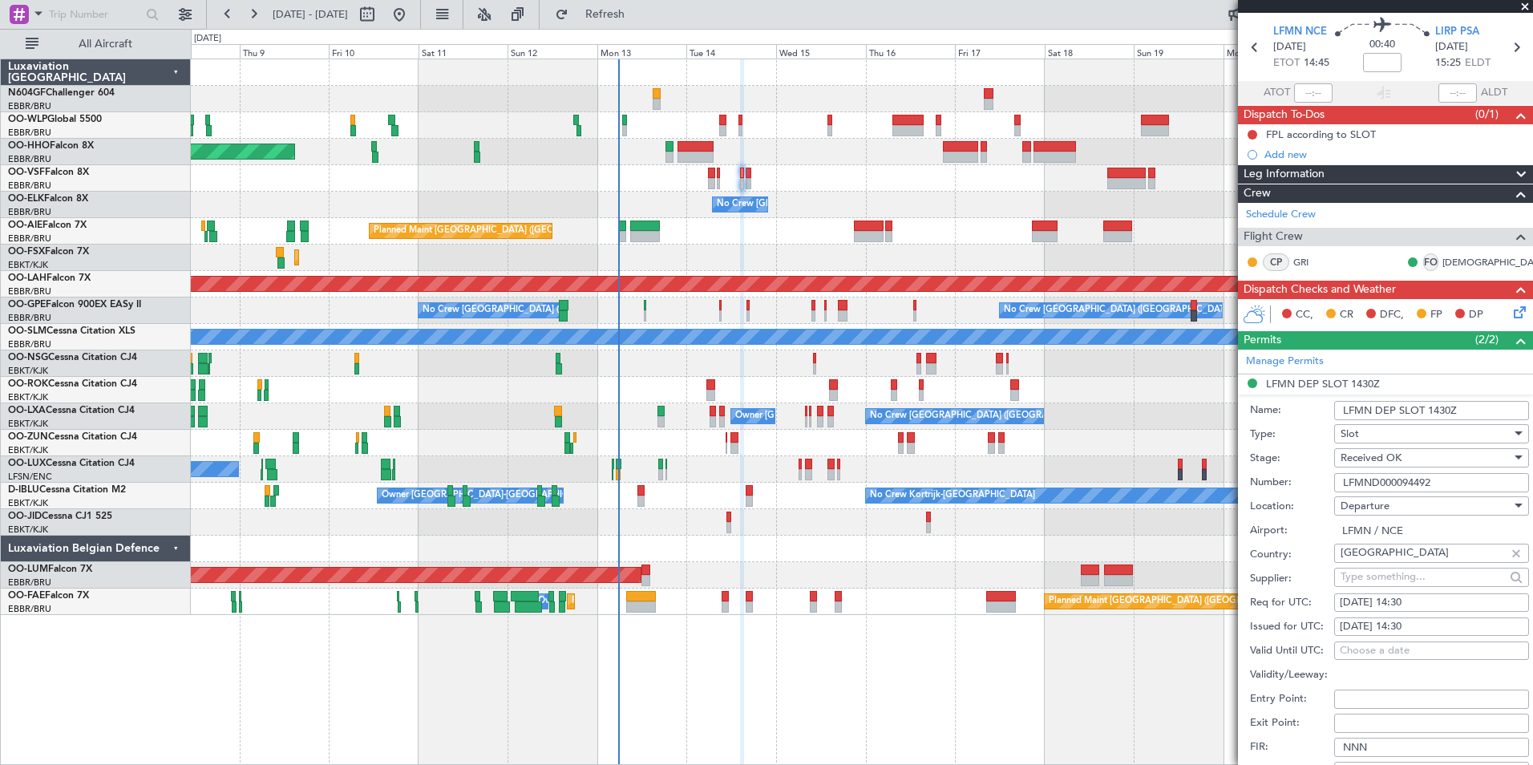
click at [1435, 481] on input "LFMND000094492" at bounding box center [1432, 482] width 195 height 19
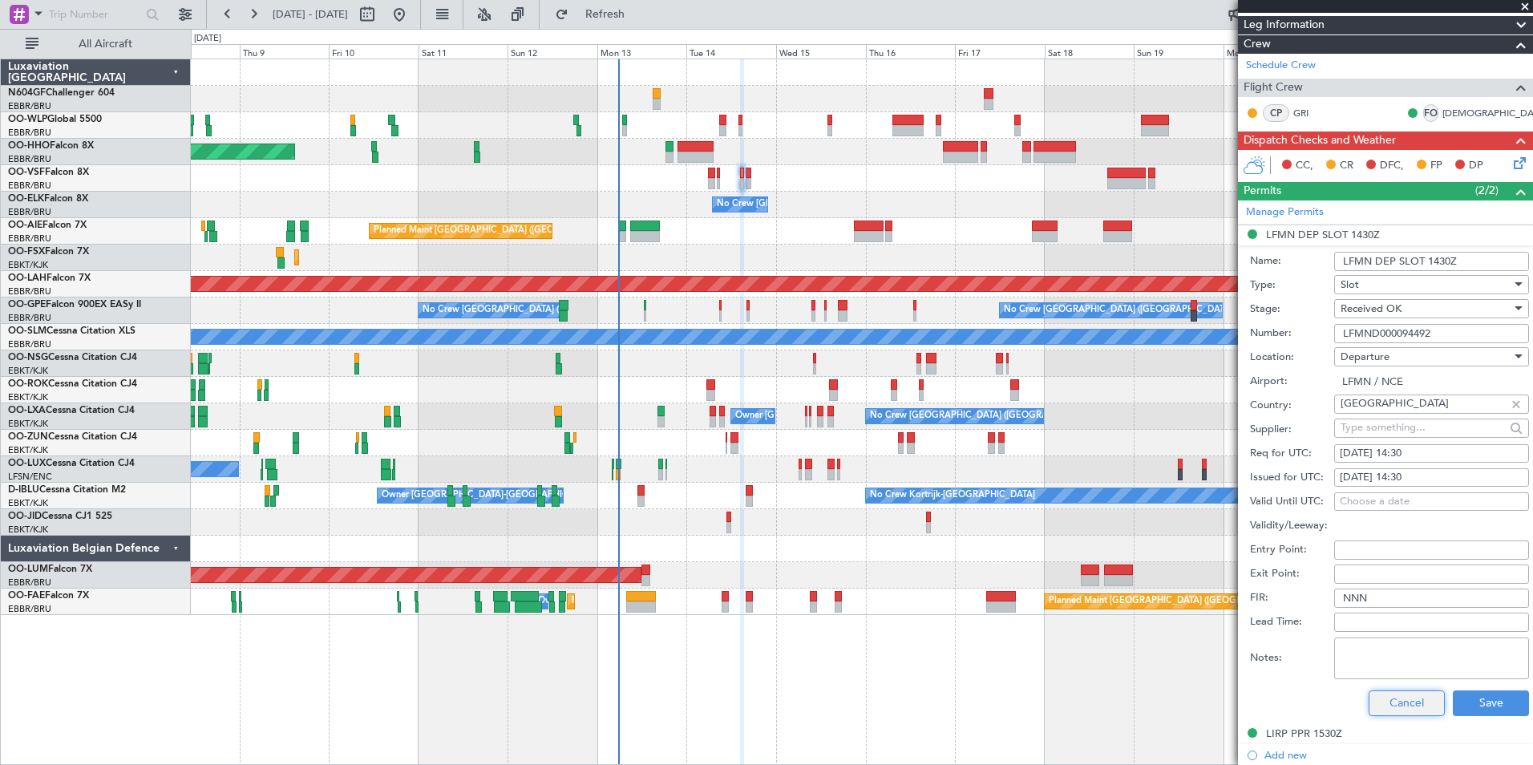
click at [1387, 694] on button "Cancel" at bounding box center [1407, 704] width 76 height 26
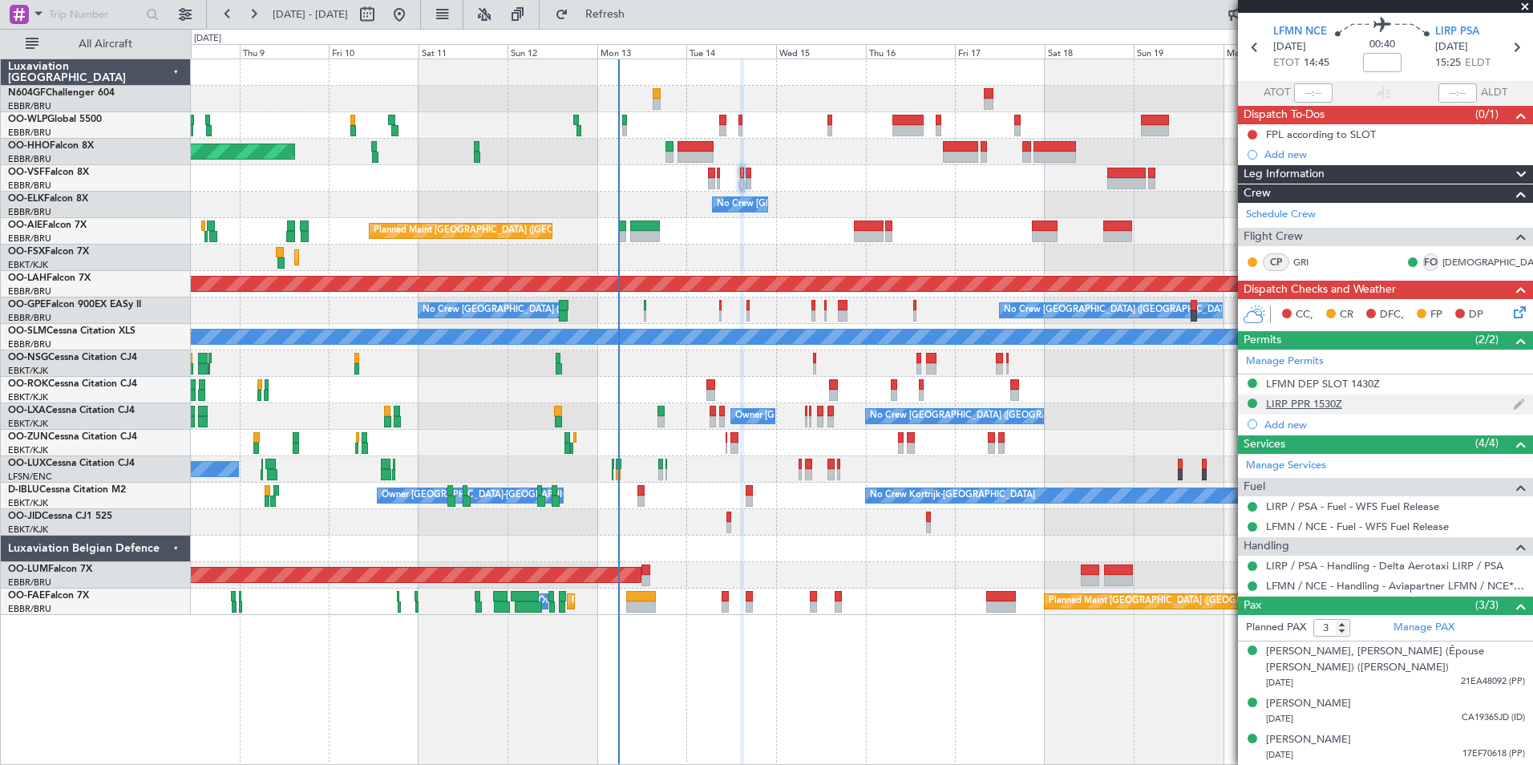
click at [1324, 399] on div "LIRP PPR 1530Z" at bounding box center [1304, 404] width 76 height 14
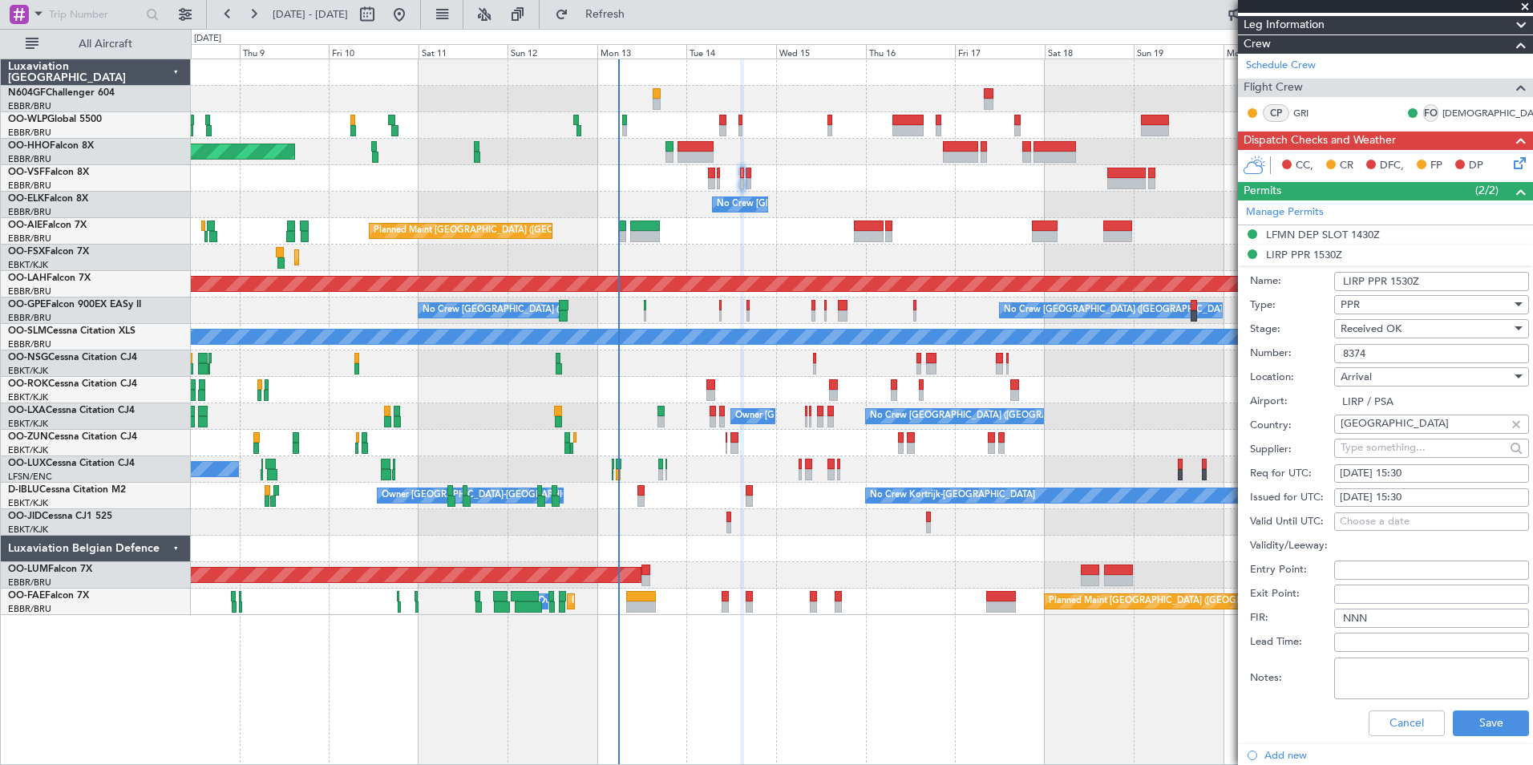
click at [1424, 354] on input "8374" at bounding box center [1432, 353] width 195 height 19
click at [1375, 720] on button "Cancel" at bounding box center [1407, 724] width 76 height 26
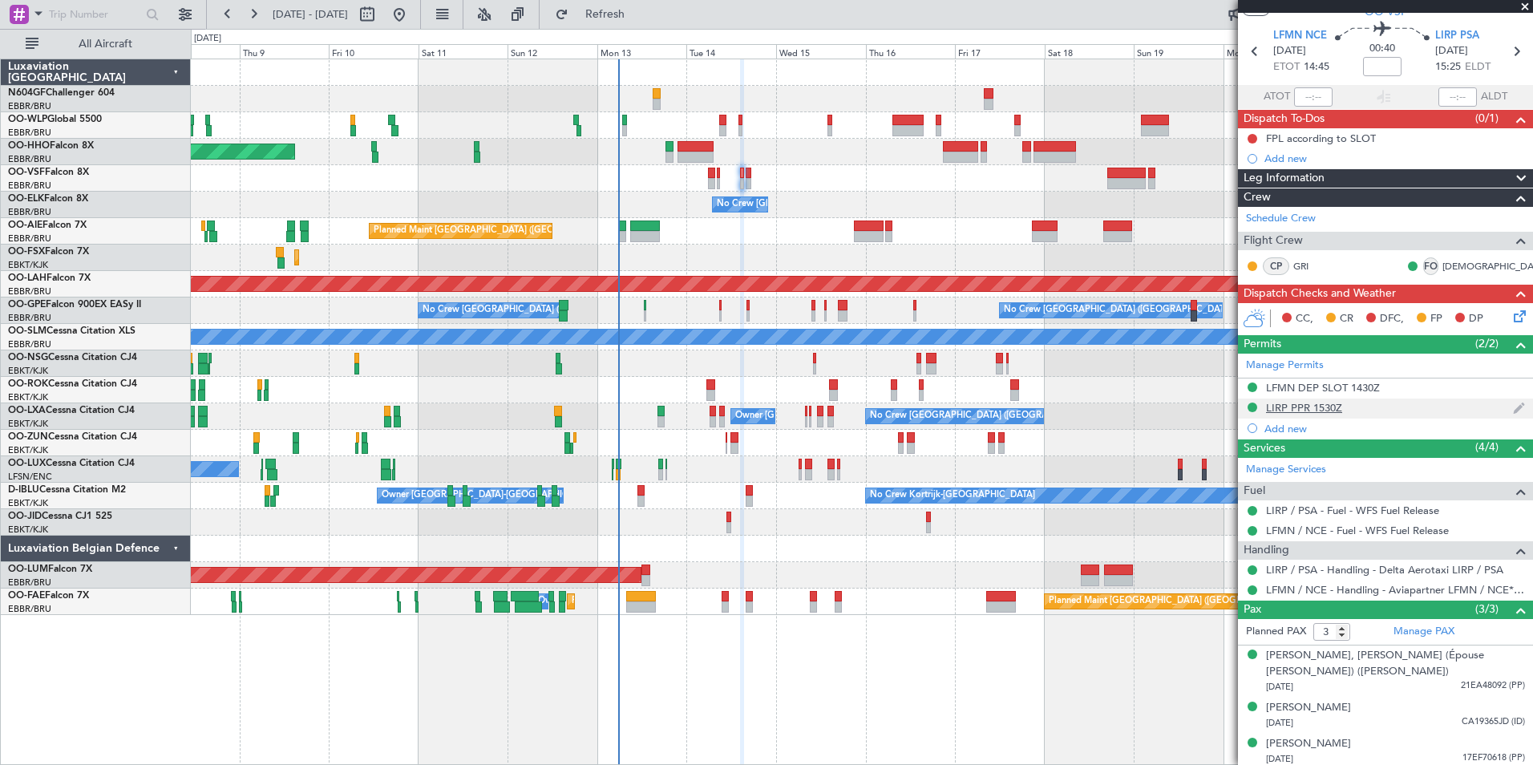
scroll to position [51, 0]
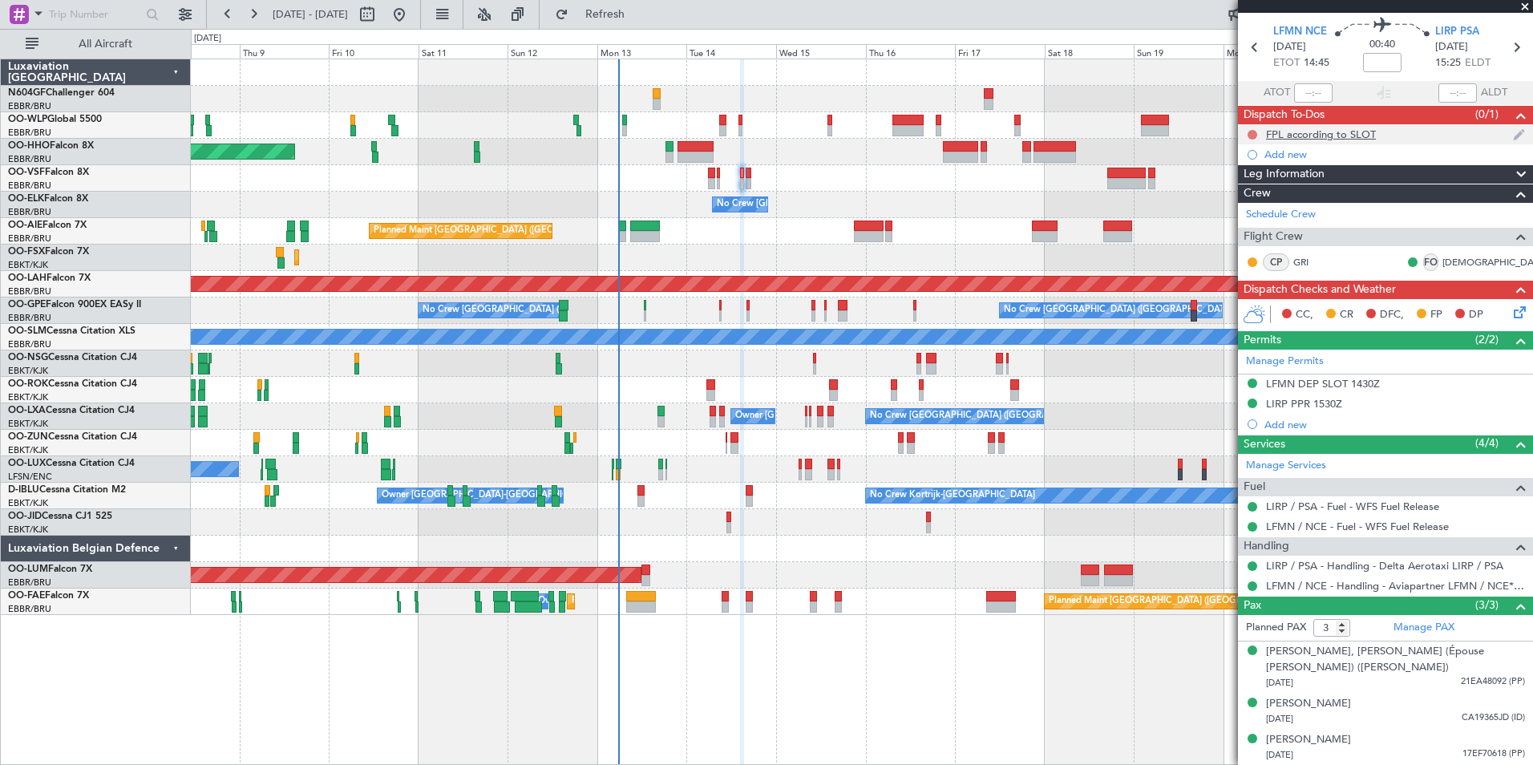
click at [1251, 134] on button at bounding box center [1253, 135] width 10 height 10
click at [1236, 206] on span "Completed" at bounding box center [1259, 205] width 53 height 16
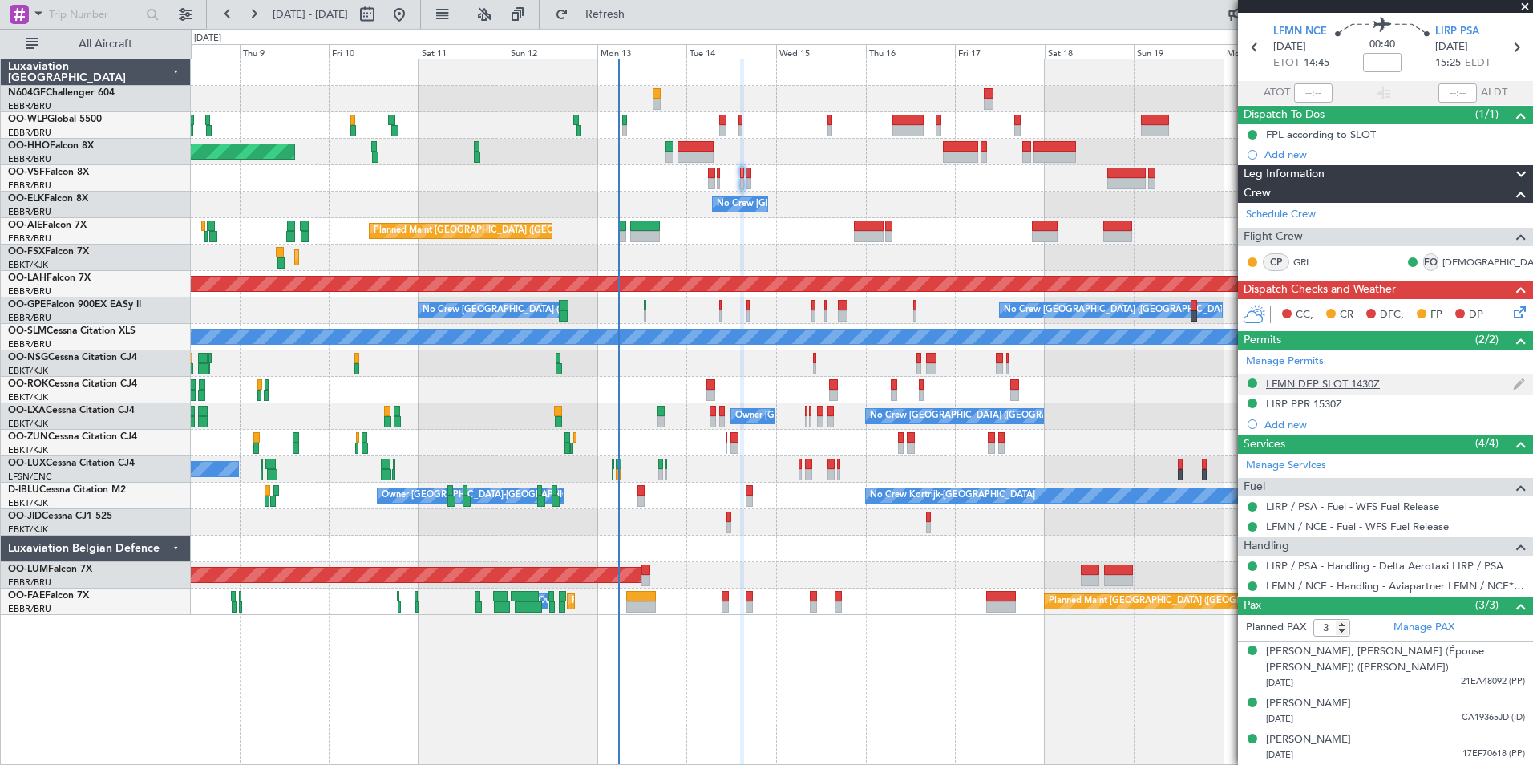
click at [1304, 382] on div "LFMN DEP SLOT 1430Z" at bounding box center [1323, 384] width 114 height 14
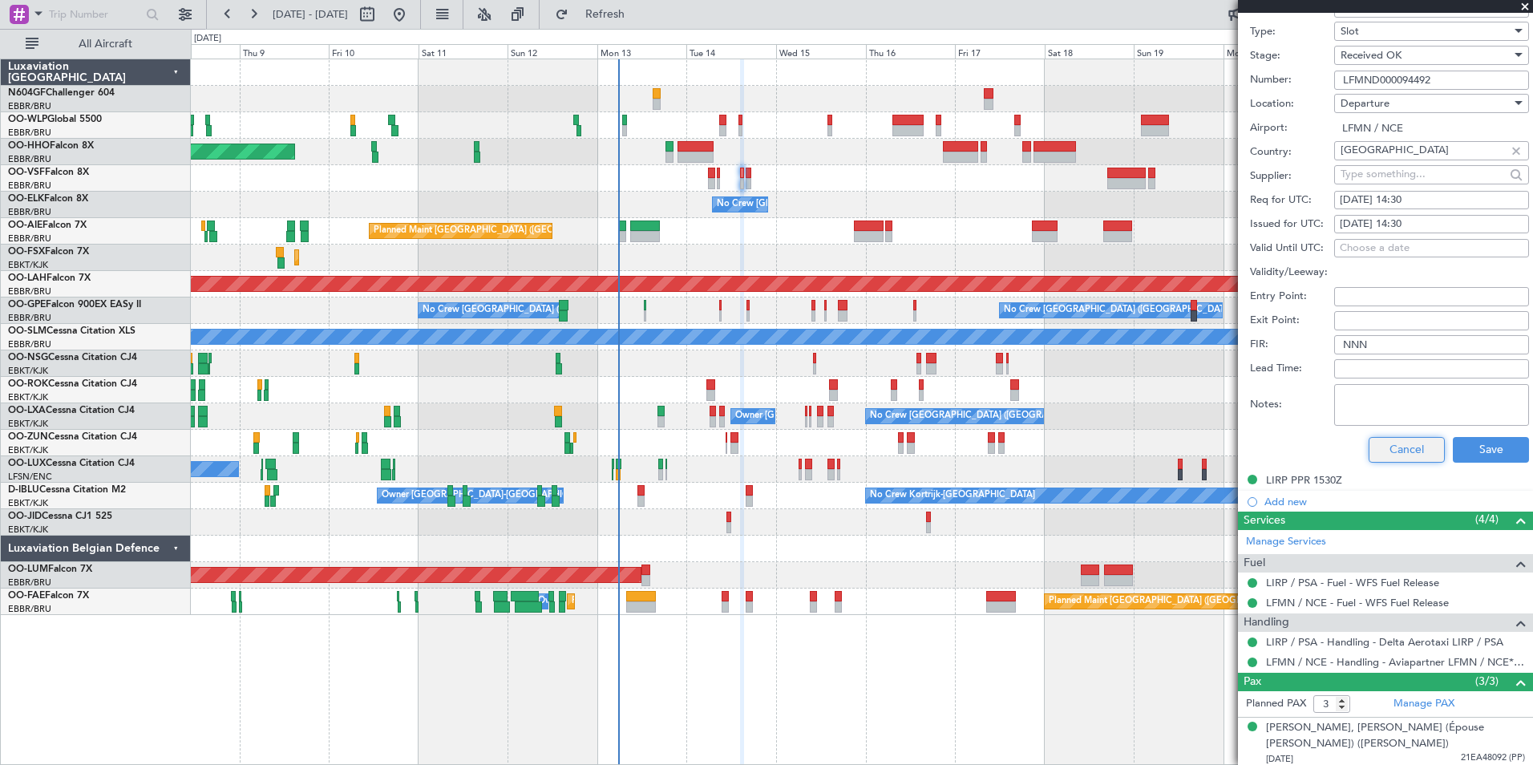
click at [1409, 445] on button "Cancel" at bounding box center [1407, 450] width 76 height 26
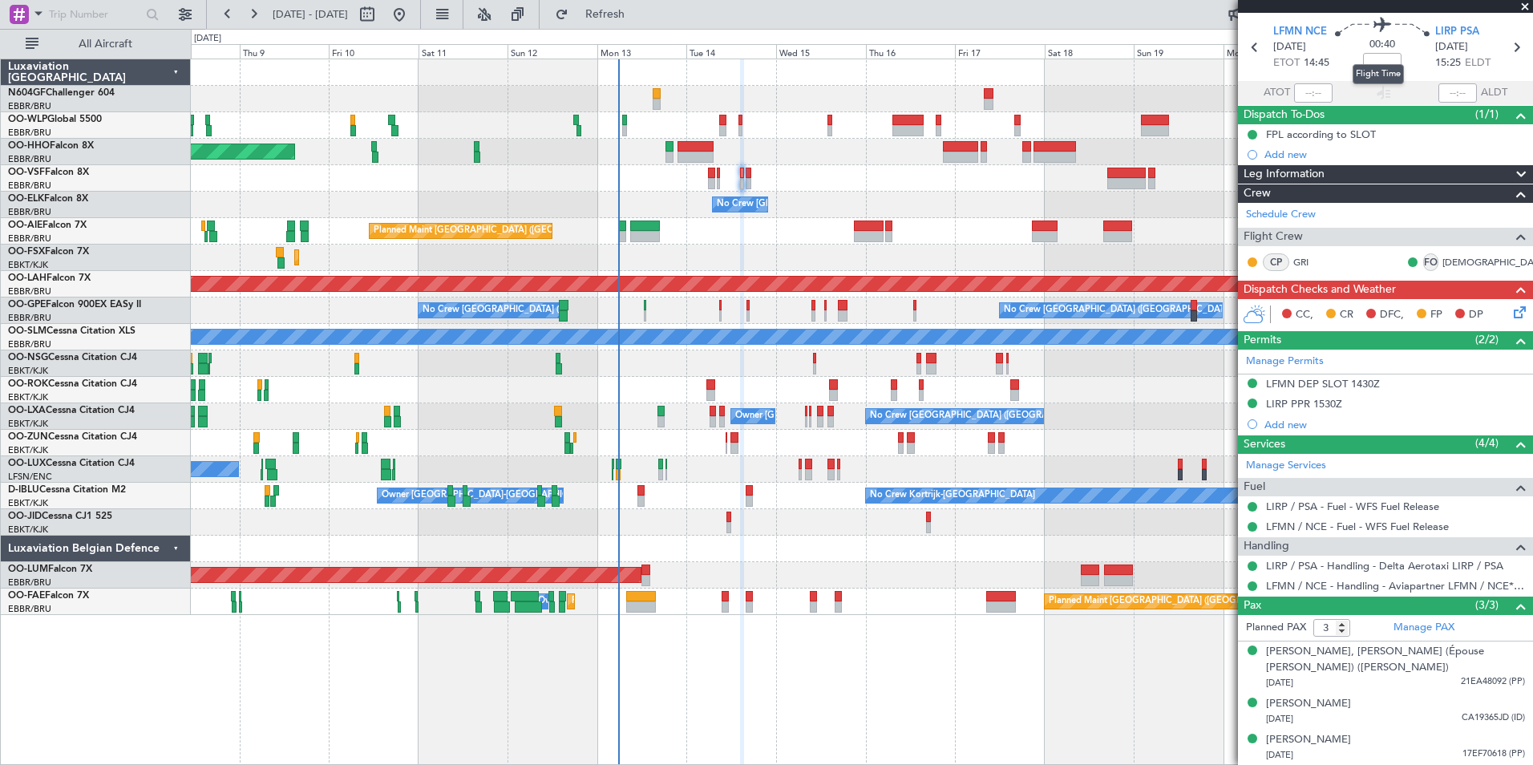
click at [1377, 62] on mat-tooltip-component "Flight Time" at bounding box center [1379, 74] width 74 height 43
click at [1388, 63] on input at bounding box center [1382, 62] width 38 height 19
click at [1412, 69] on div "00:40 -5" at bounding box center [1383, 47] width 106 height 59
type input "-00:05"
click at [1511, 310] on icon at bounding box center [1517, 309] width 13 height 13
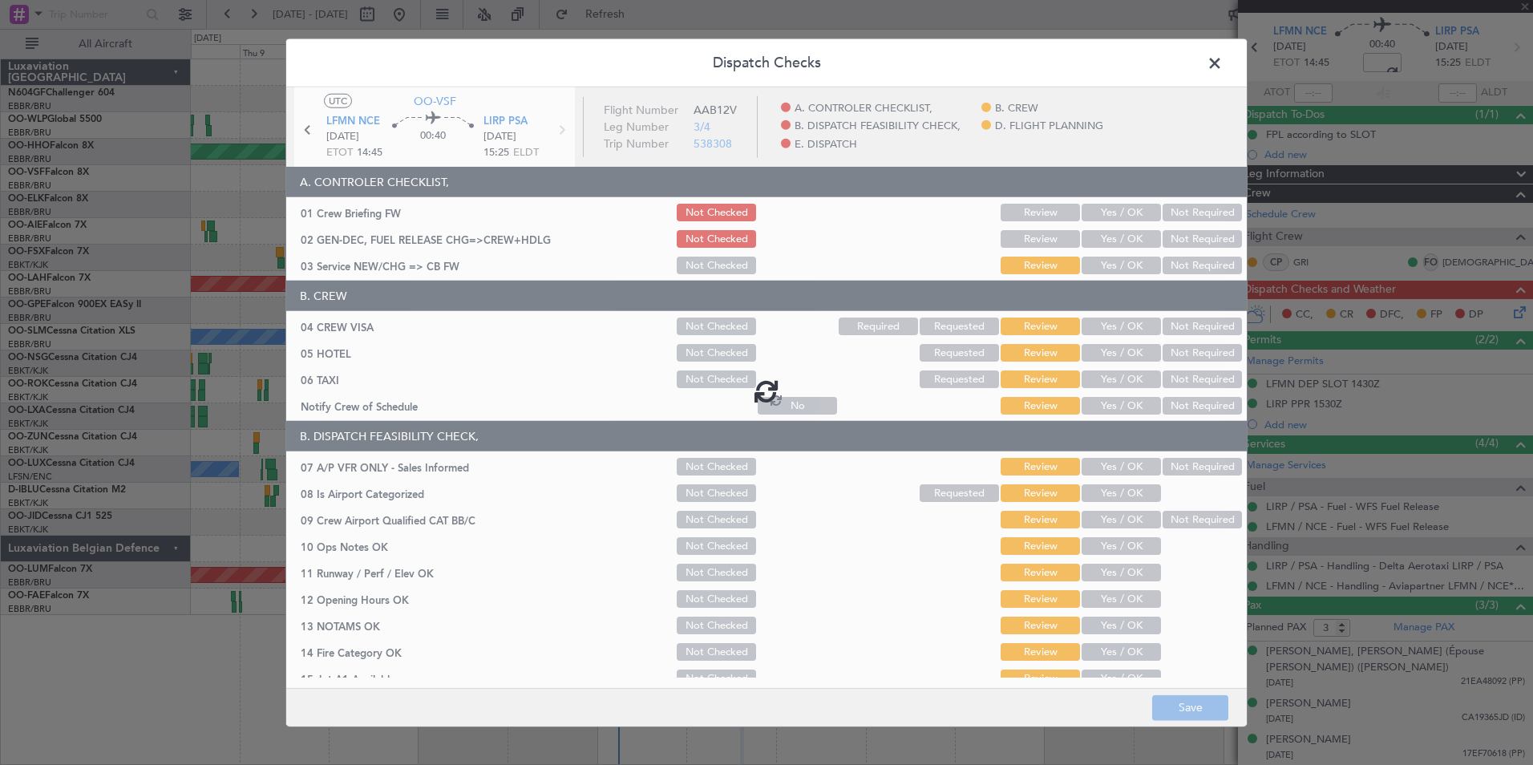
click at [1098, 401] on div at bounding box center [766, 390] width 961 height 607
type input "-00:05"
click at [1108, 409] on button "Yes / OK" at bounding box center [1121, 406] width 79 height 18
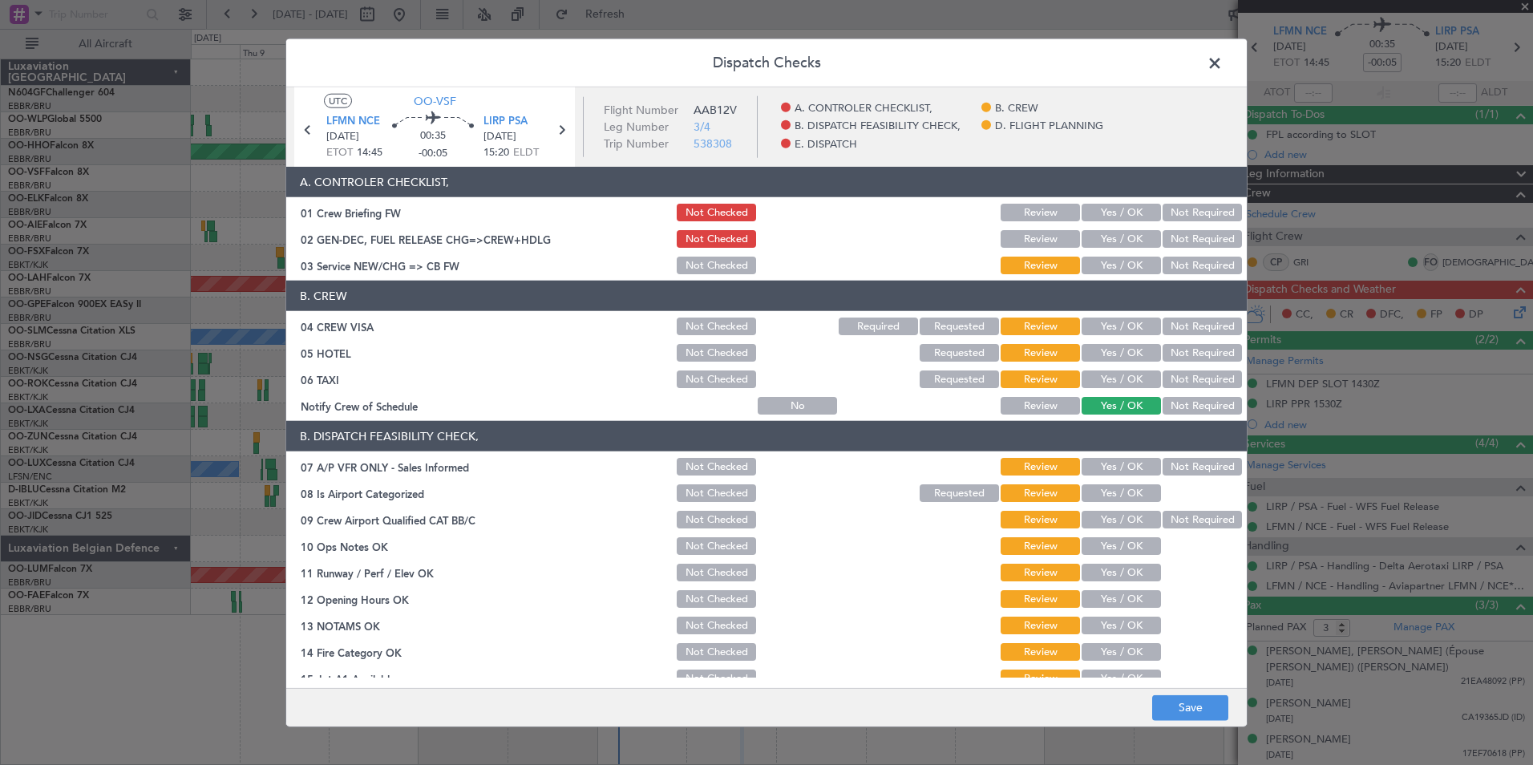
click at [1197, 363] on div "Not Required" at bounding box center [1200, 353] width 81 height 22
click at [1193, 350] on button "Not Required" at bounding box center [1202, 353] width 79 height 18
click at [1198, 375] on button "Not Required" at bounding box center [1202, 380] width 79 height 18
click at [1195, 327] on button "Not Required" at bounding box center [1202, 327] width 79 height 18
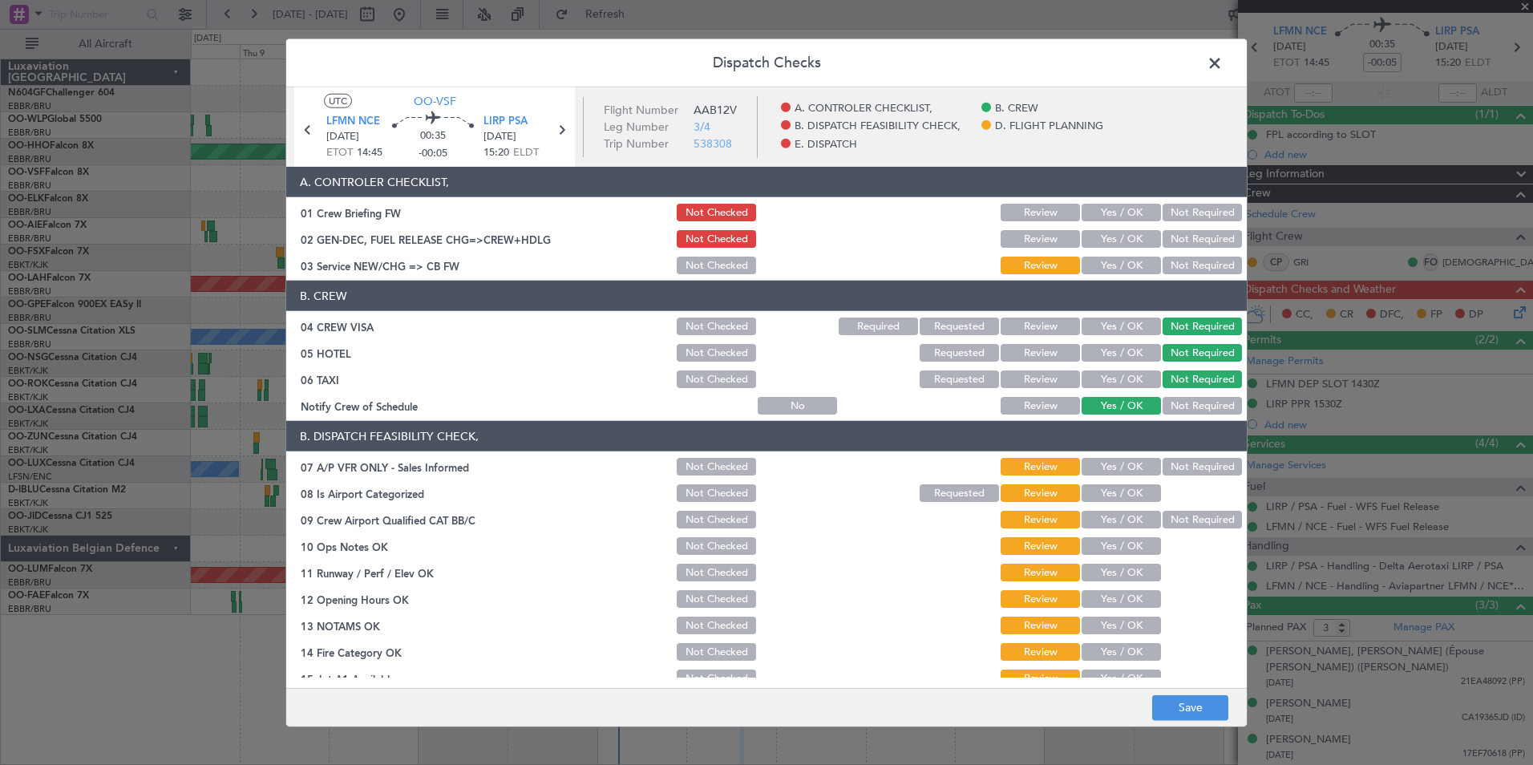
click at [1116, 264] on button "Yes / OK" at bounding box center [1121, 266] width 79 height 18
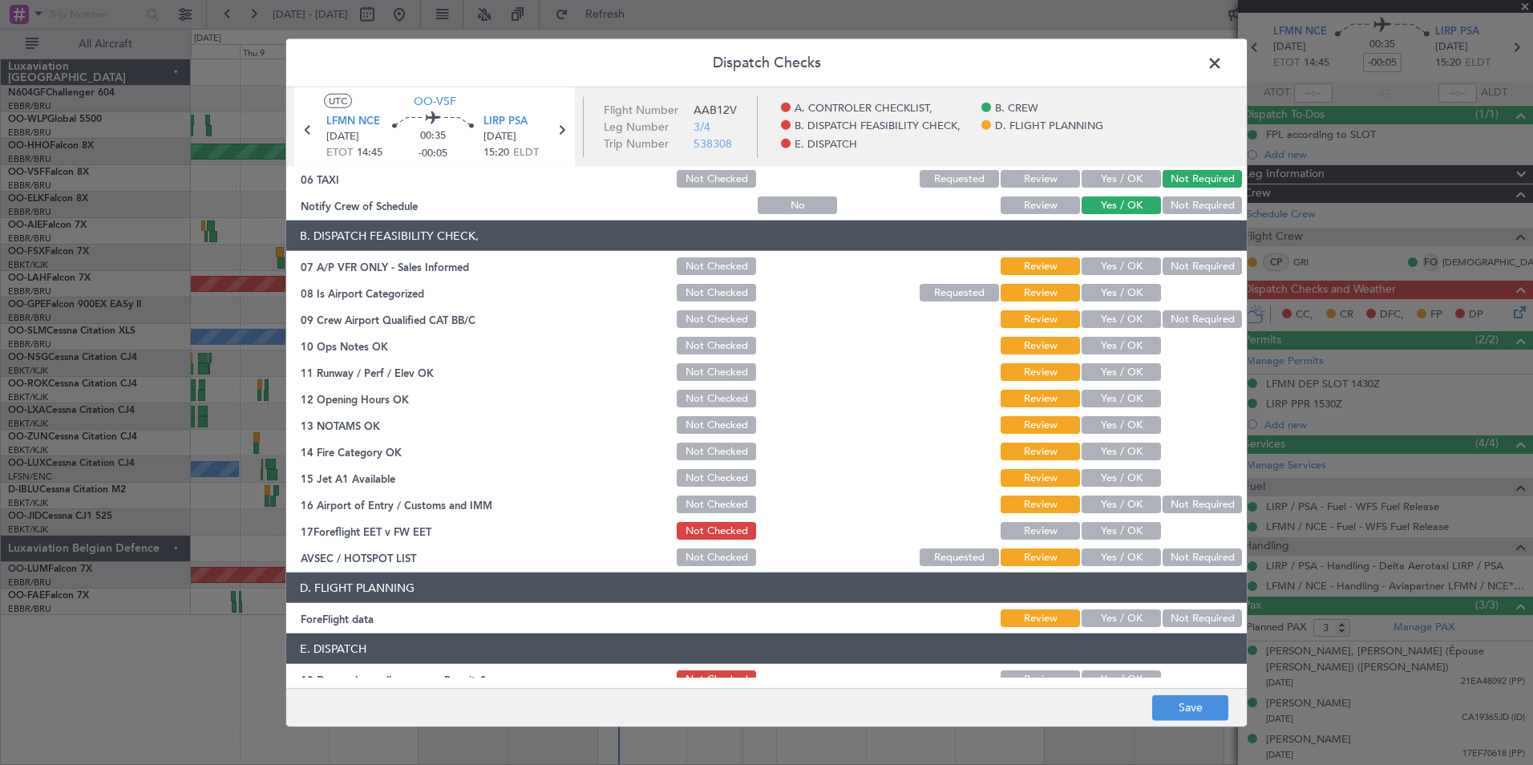
scroll to position [205, 0]
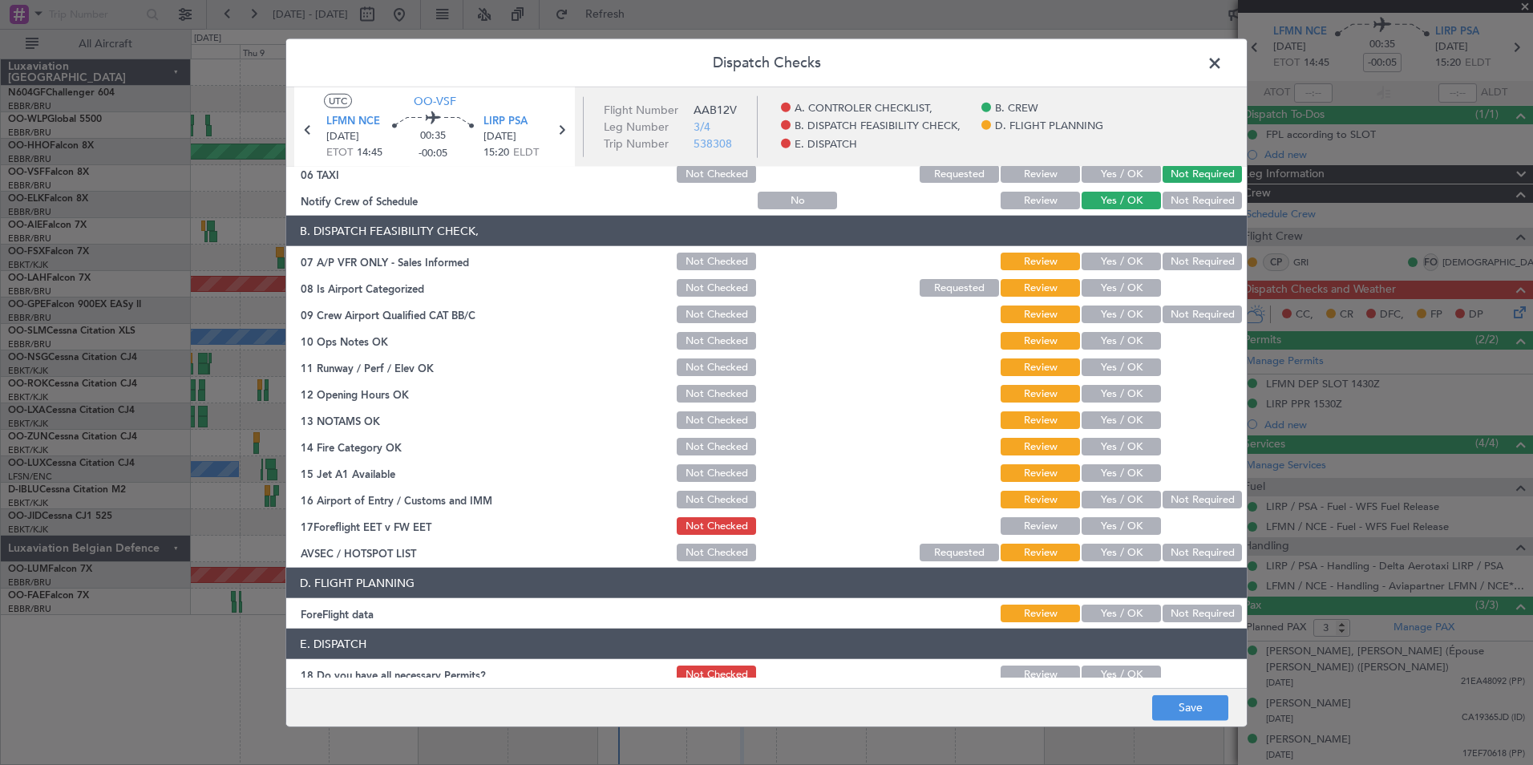
click at [1211, 273] on section "B. DISPATCH FEASIBILITY CHECK, 07 A/P VFR ONLY - Sales Informed Not Checked Rev…" at bounding box center [766, 390] width 961 height 348
click at [1169, 266] on button "Not Required" at bounding box center [1202, 262] width 79 height 18
click at [1103, 305] on div "Yes / OK" at bounding box center [1119, 314] width 81 height 22
click at [1105, 290] on button "Yes / OK" at bounding box center [1121, 288] width 79 height 18
click at [1163, 313] on button "Not Required" at bounding box center [1202, 315] width 79 height 18
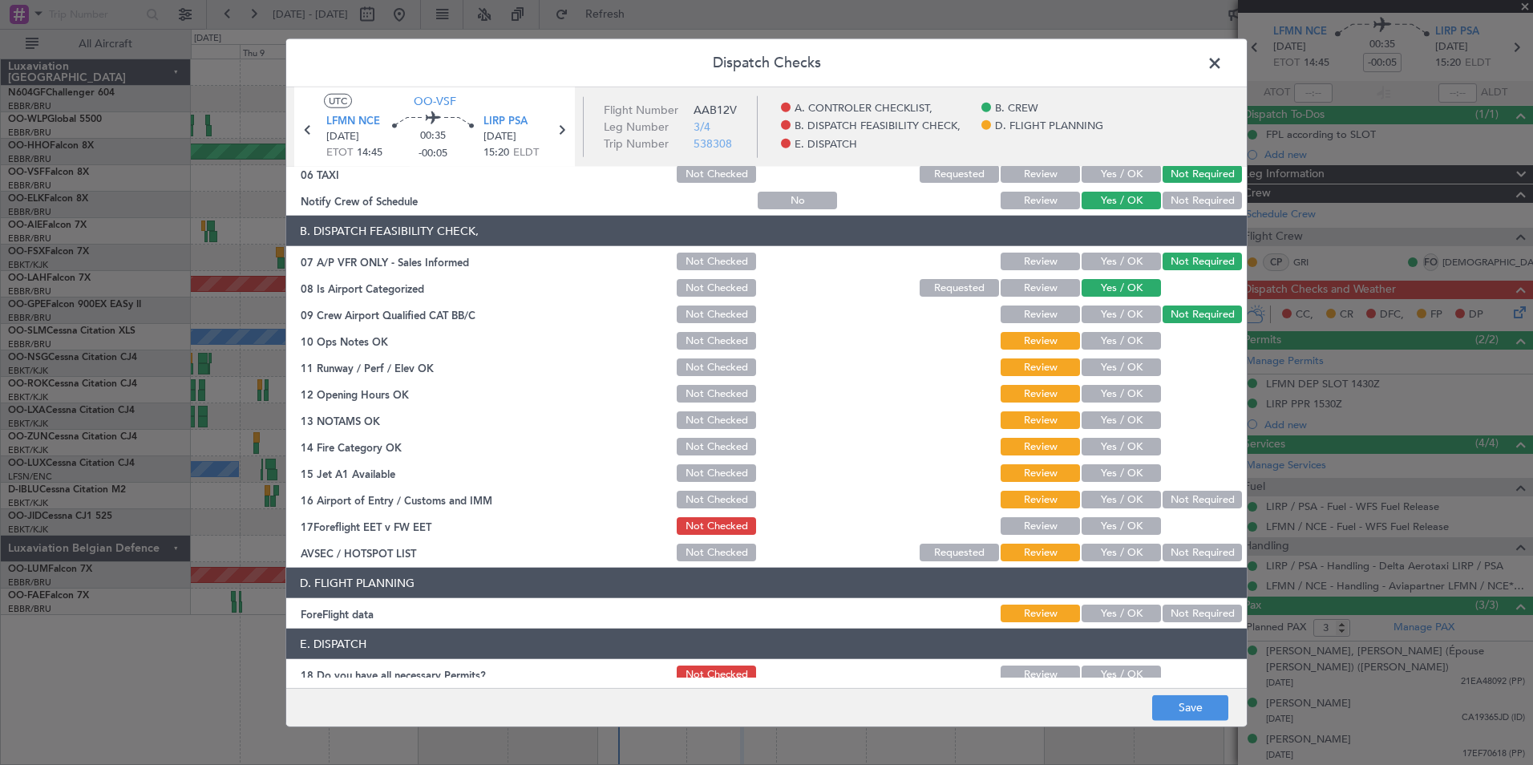
click at [1107, 354] on section "B. DISPATCH FEASIBILITY CHECK, 07 A/P VFR ONLY - Sales Informed Not Checked Rev…" at bounding box center [766, 390] width 961 height 348
click at [1109, 342] on button "Yes / OK" at bounding box center [1121, 341] width 79 height 18
click at [1112, 365] on button "Yes / OK" at bounding box center [1121, 367] width 79 height 18
click at [1116, 375] on button "Yes / OK" at bounding box center [1121, 367] width 79 height 18
click at [1120, 391] on button "Yes / OK" at bounding box center [1121, 394] width 79 height 18
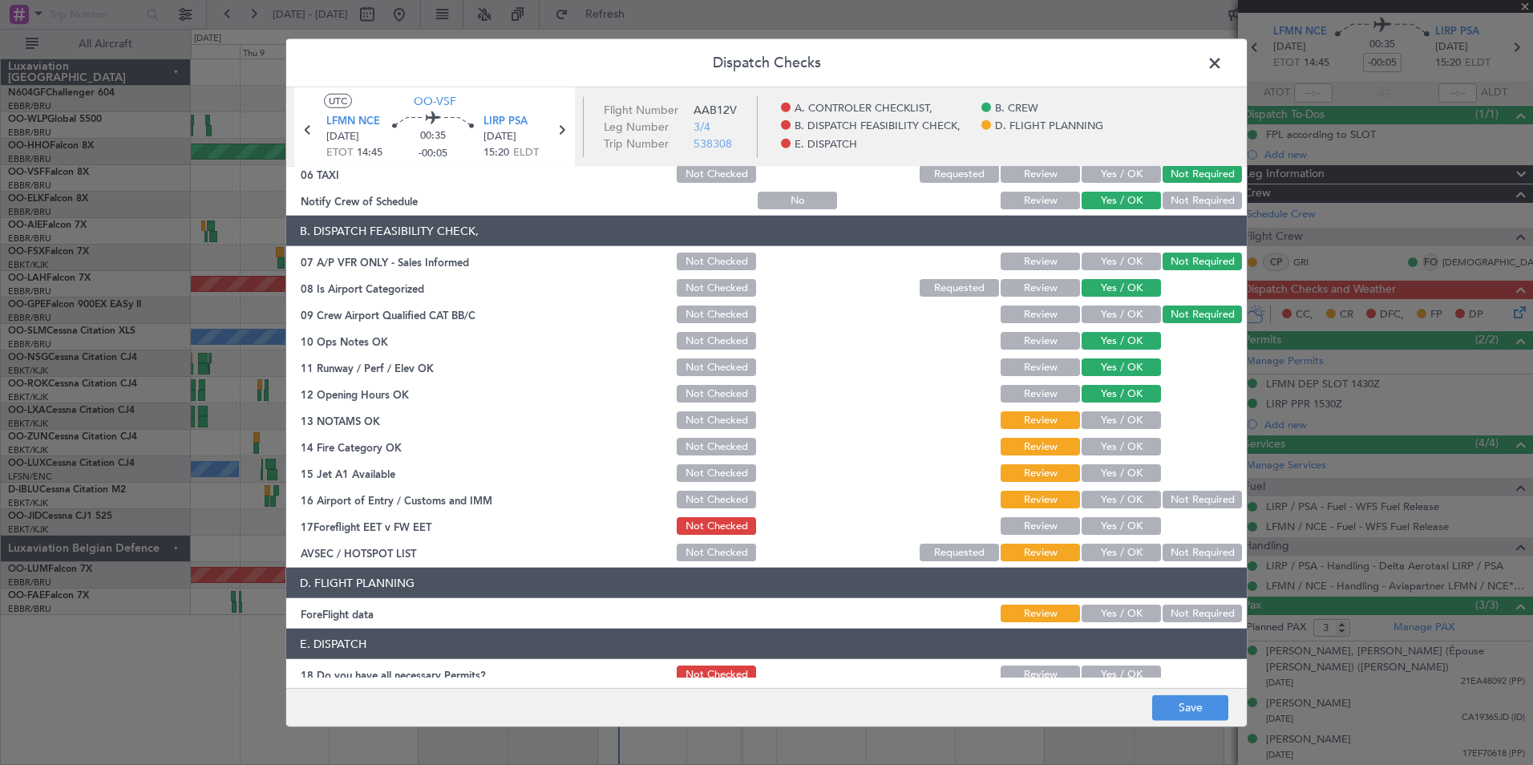
click at [1127, 415] on button "Yes / OK" at bounding box center [1121, 420] width 79 height 18
click at [1131, 438] on button "Yes / OK" at bounding box center [1121, 447] width 79 height 18
click at [1136, 465] on button "Yes / OK" at bounding box center [1121, 473] width 79 height 18
click at [1185, 504] on button "Not Required" at bounding box center [1202, 500] width 79 height 18
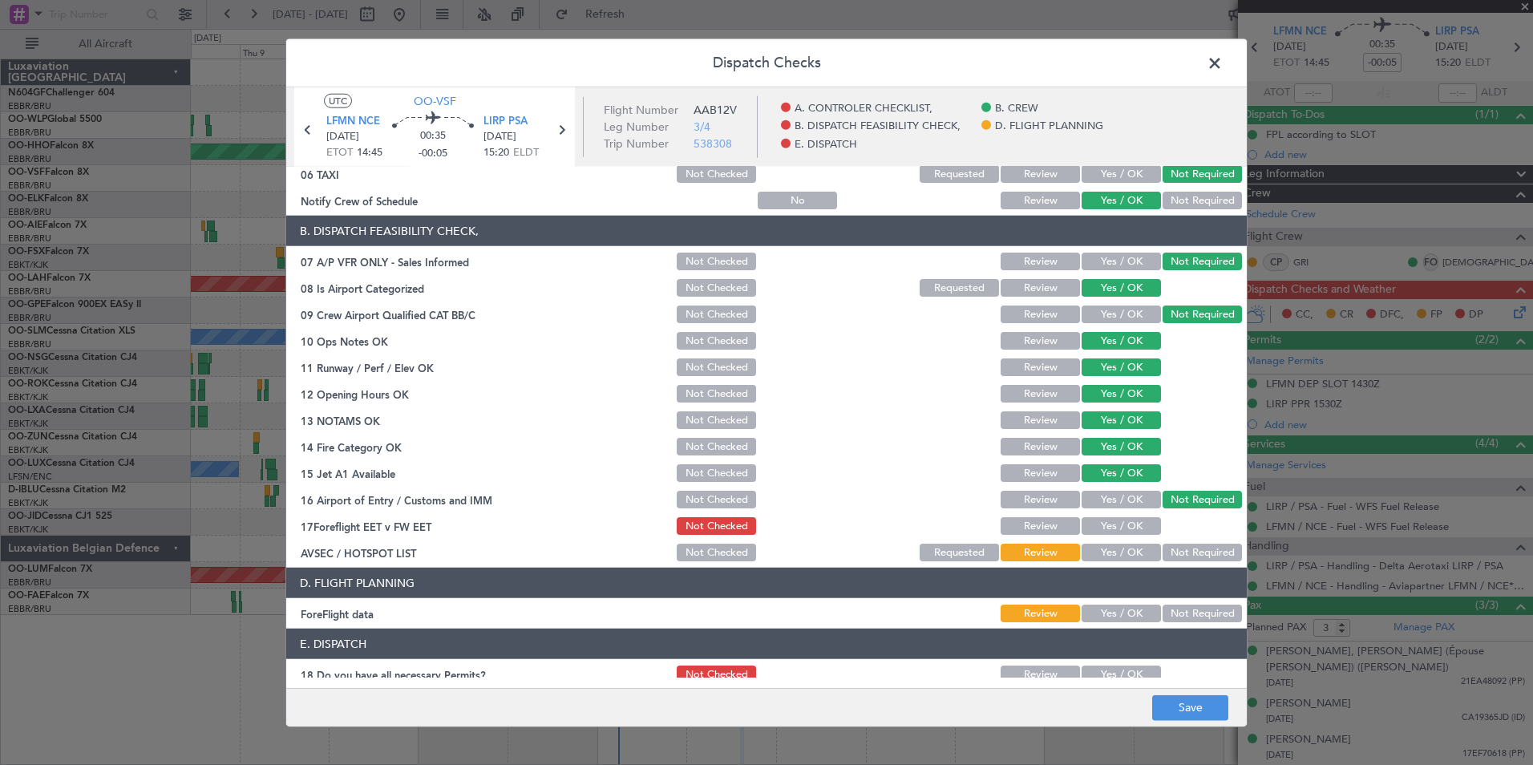
click at [1139, 560] on button "Yes / OK" at bounding box center [1121, 553] width 79 height 18
click at [1127, 525] on button "Yes / OK" at bounding box center [1121, 526] width 79 height 18
click at [1163, 550] on button "Not Required" at bounding box center [1202, 553] width 79 height 18
click at [1123, 565] on article "A. CONTROLER CHECKLIST, 01 Crew Briefing FW Not Checked Review Yes / OK Not Req…" at bounding box center [766, 422] width 961 height 511
click at [1123, 556] on button "Yes / OK" at bounding box center [1121, 553] width 79 height 18
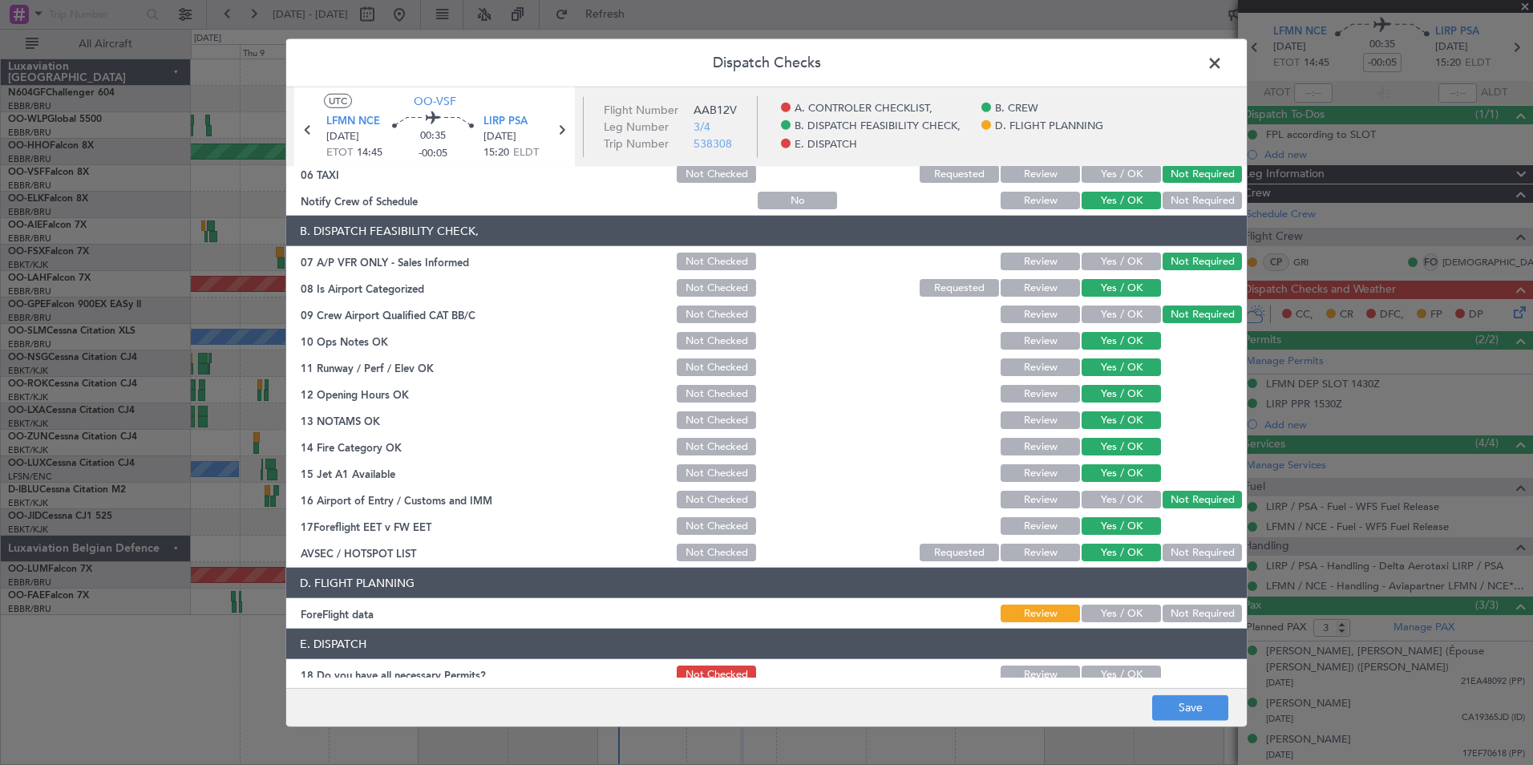
scroll to position [283, 0]
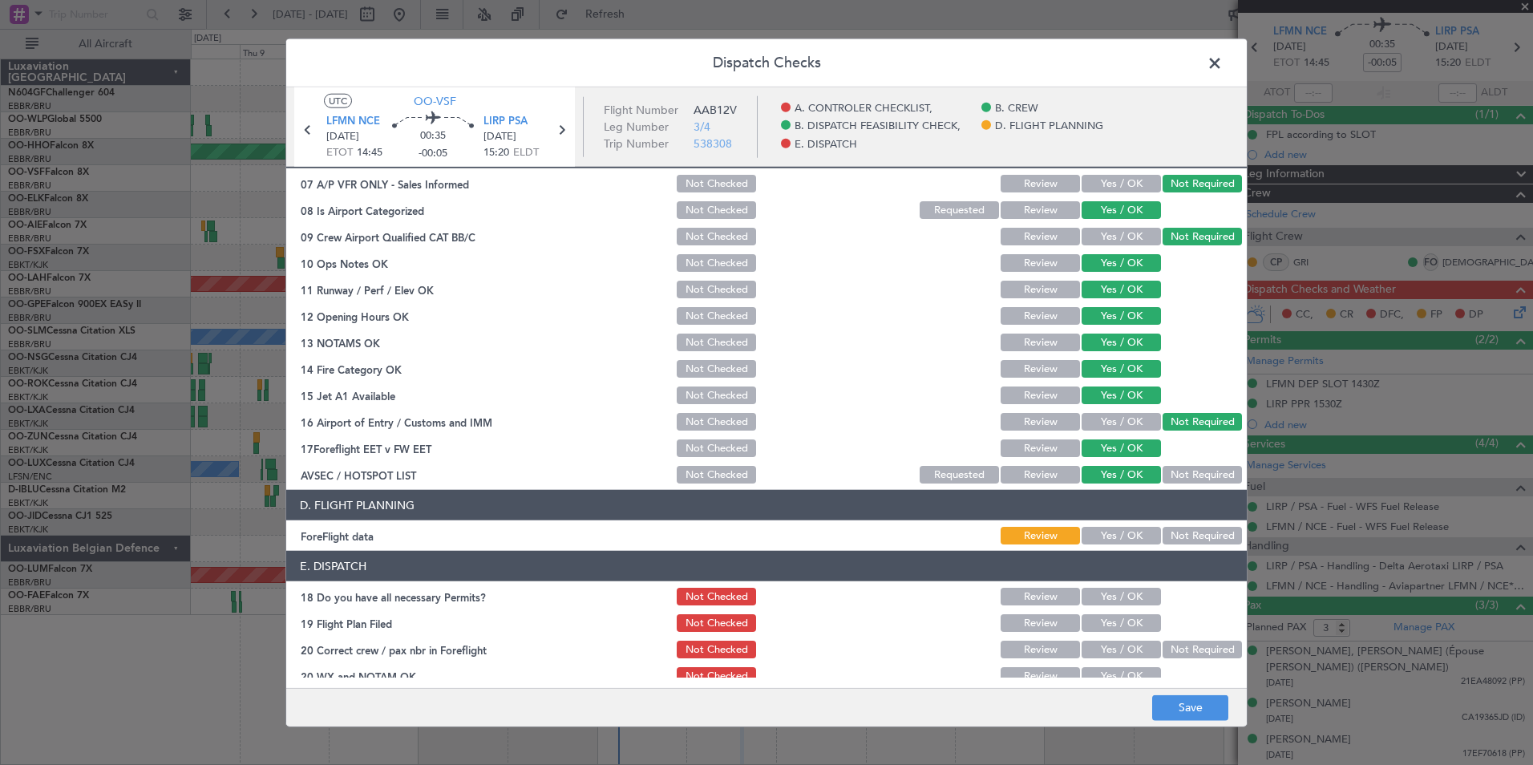
click at [1165, 533] on button "Not Required" at bounding box center [1202, 536] width 79 height 18
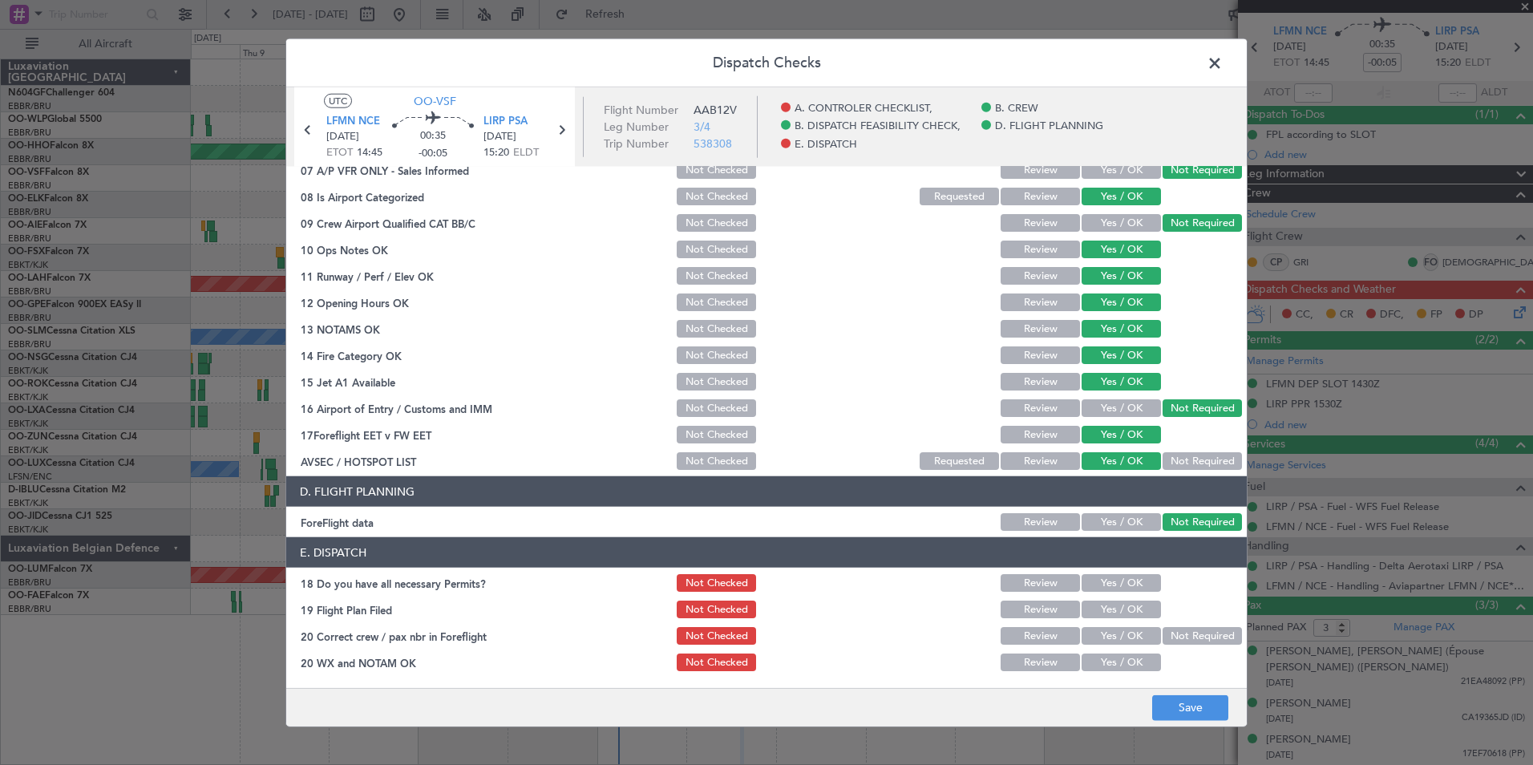
click at [1121, 589] on button "Yes / OK" at bounding box center [1121, 583] width 79 height 18
click at [1123, 612] on button "Yes / OK" at bounding box center [1121, 610] width 79 height 18
click at [1129, 632] on button "Yes / OK" at bounding box center [1121, 636] width 79 height 18
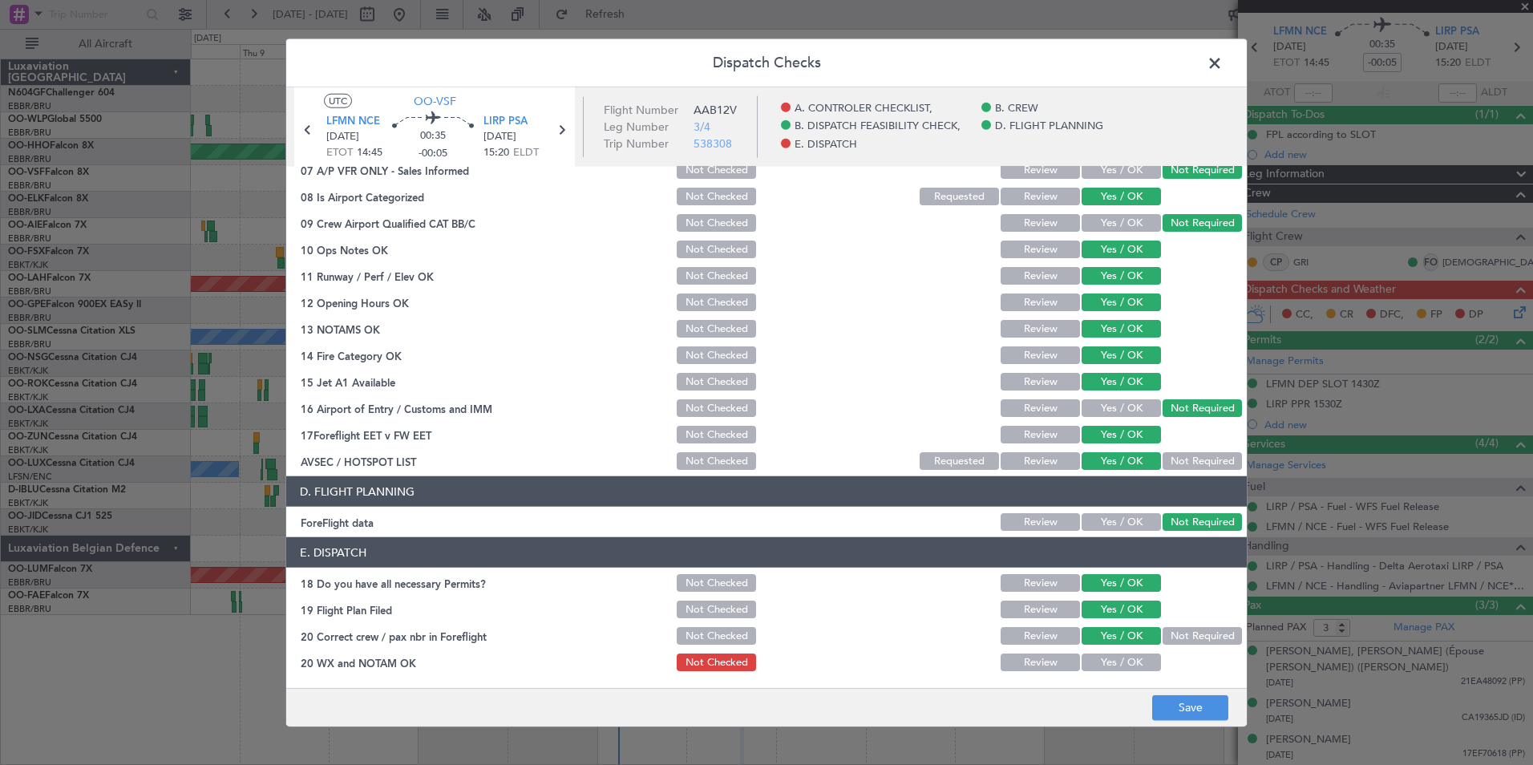
click at [1124, 662] on button "Yes / OK" at bounding box center [1121, 663] width 79 height 18
click at [1187, 711] on button "Save" at bounding box center [1190, 708] width 76 height 26
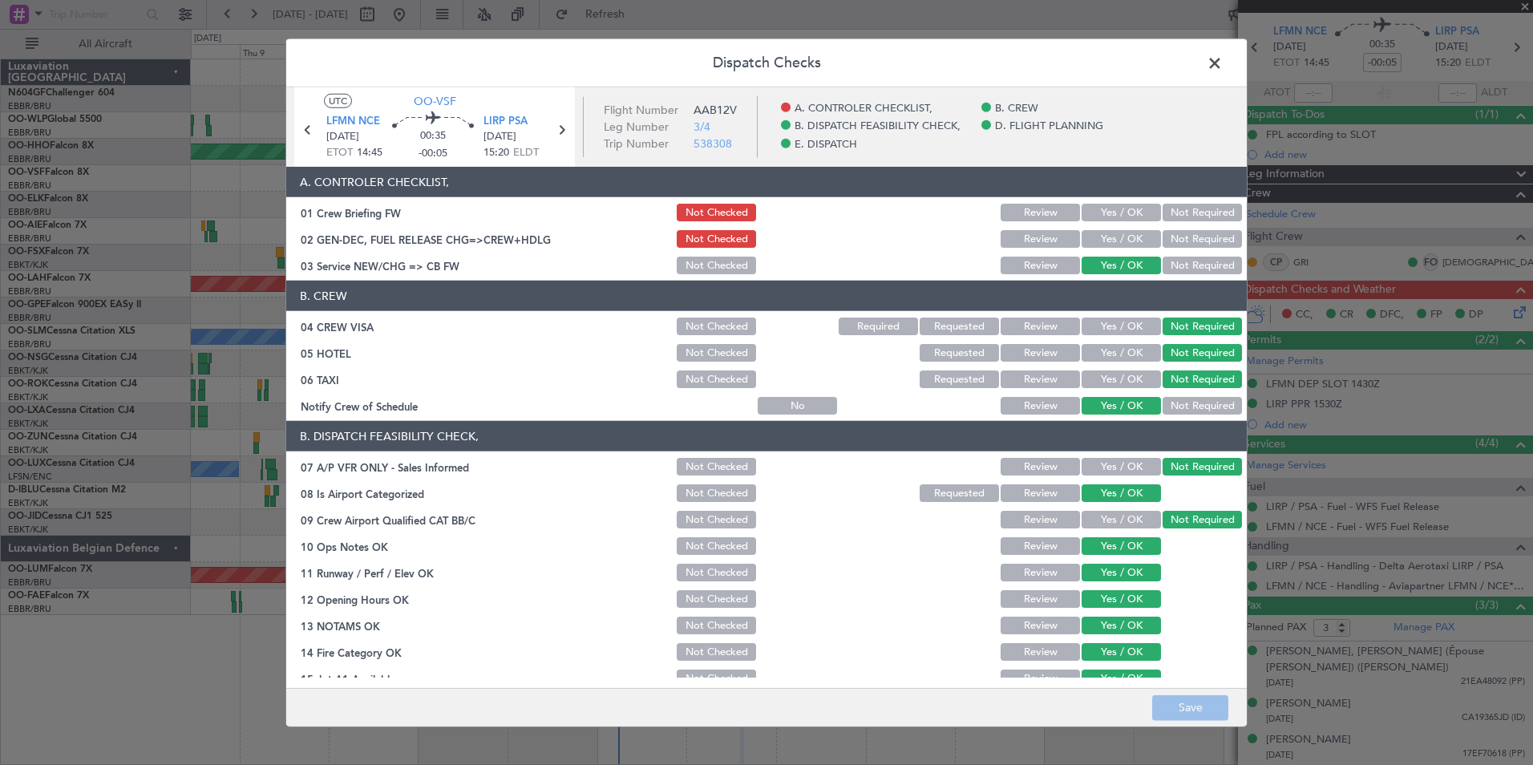
click at [1229, 60] on header "Dispatch Checks" at bounding box center [766, 63] width 961 height 48
click at [1192, 73] on header "Dispatch Checks" at bounding box center [766, 63] width 961 height 48
click at [1200, 71] on header "Dispatch Checks" at bounding box center [766, 63] width 961 height 48
click at [1223, 67] on span at bounding box center [1223, 67] width 0 height 32
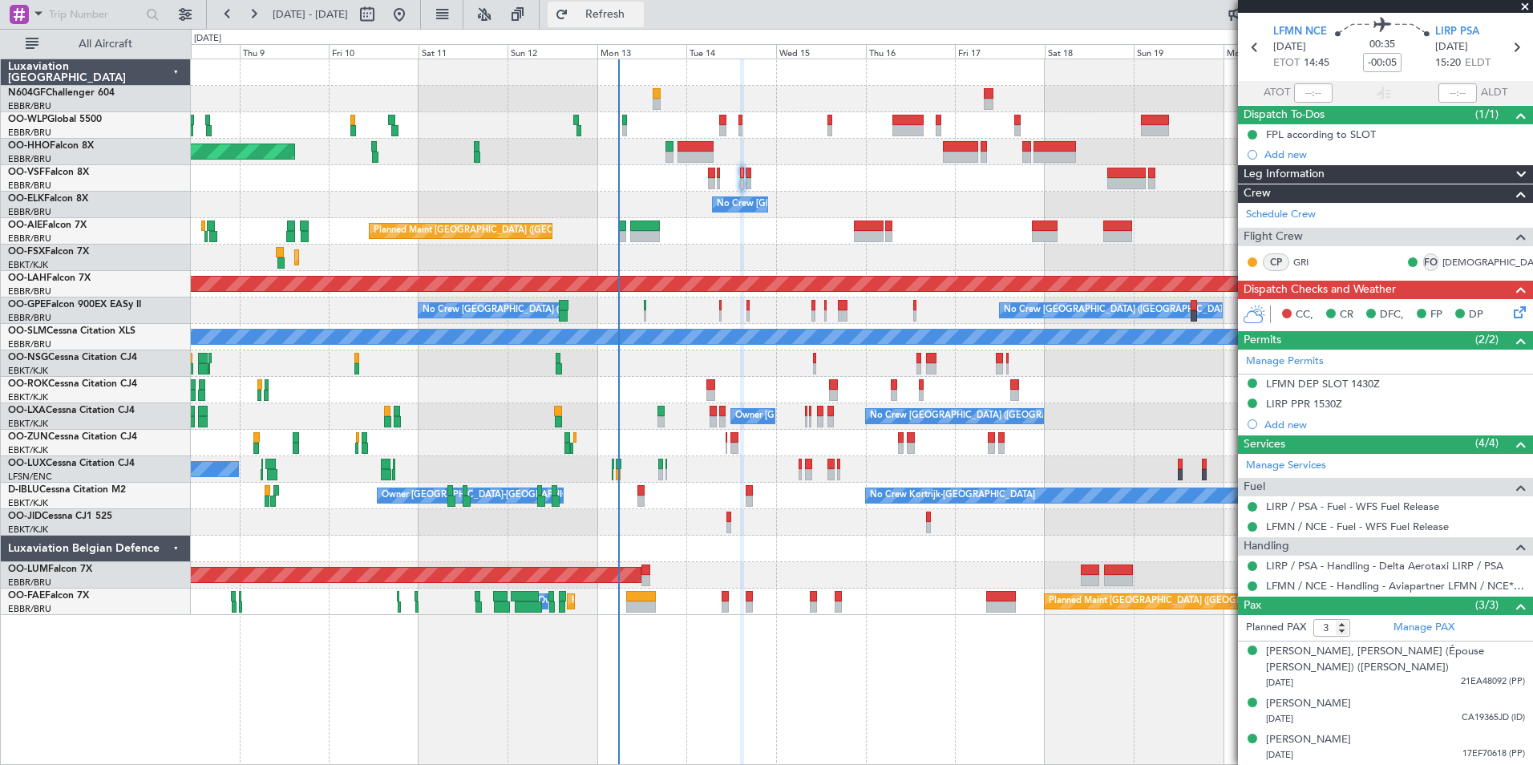
click at [639, 17] on span "Refresh" at bounding box center [605, 14] width 67 height 11
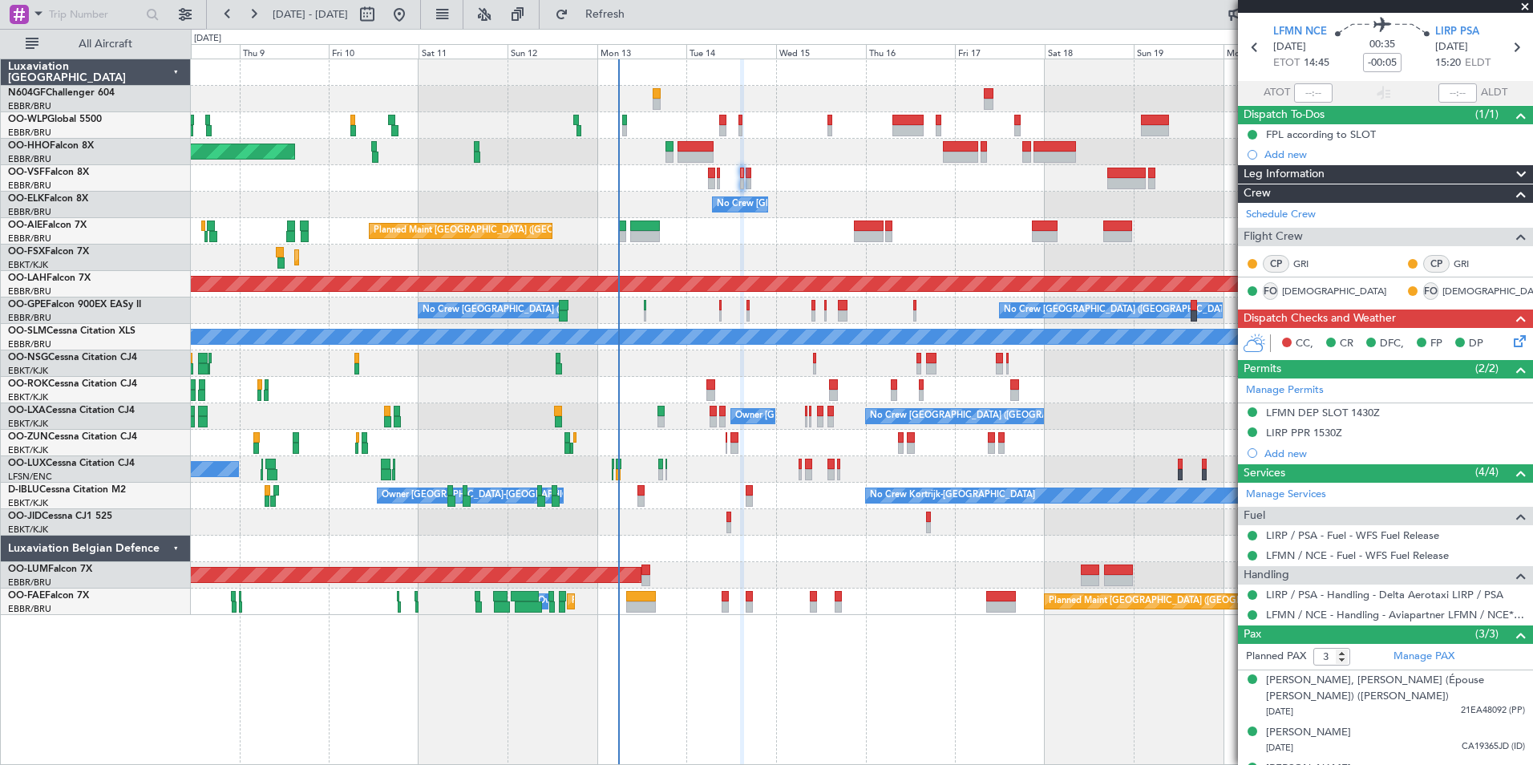
click at [1511, 345] on icon at bounding box center [1517, 338] width 13 height 13
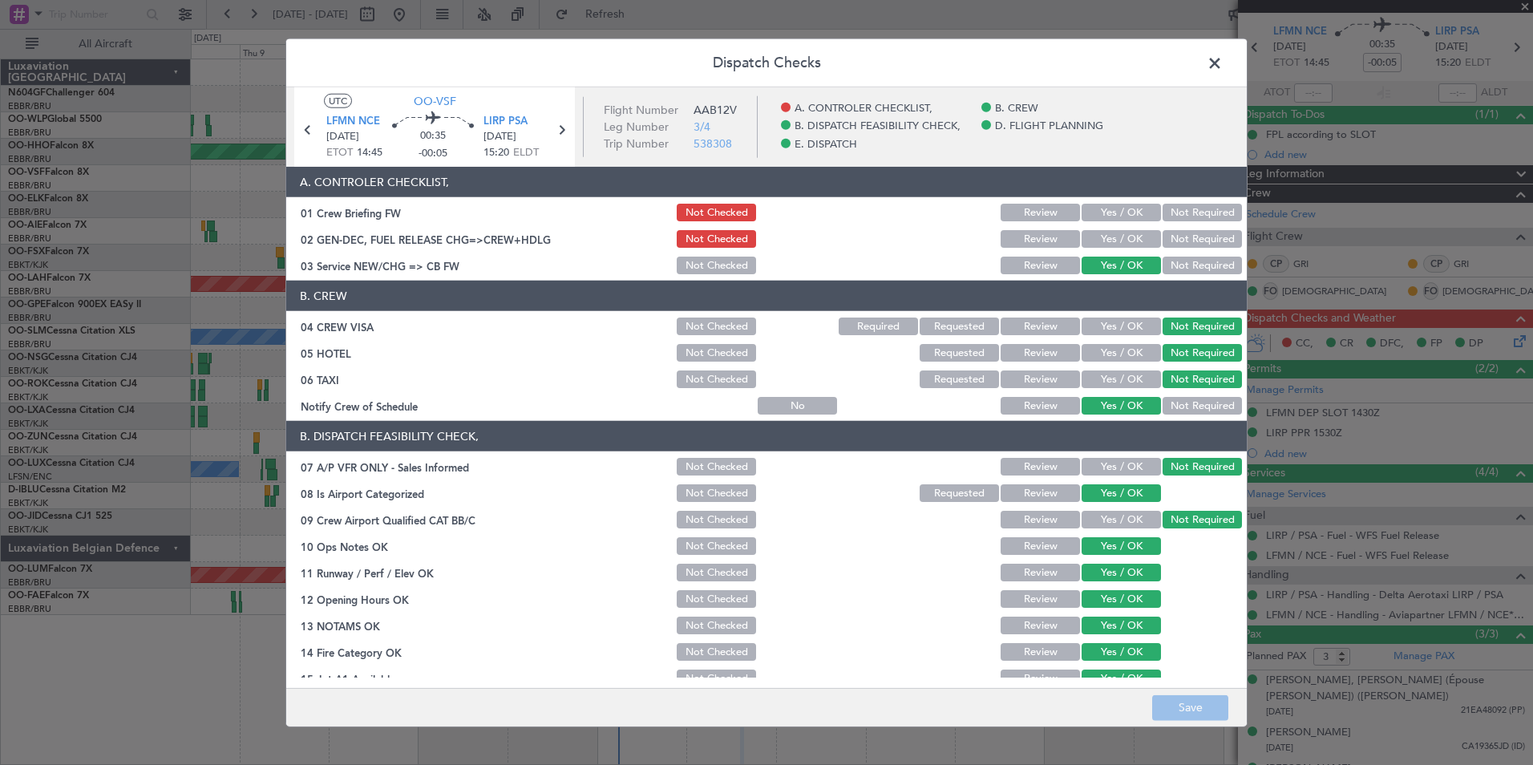
click at [1223, 63] on span at bounding box center [1223, 67] width 0 height 32
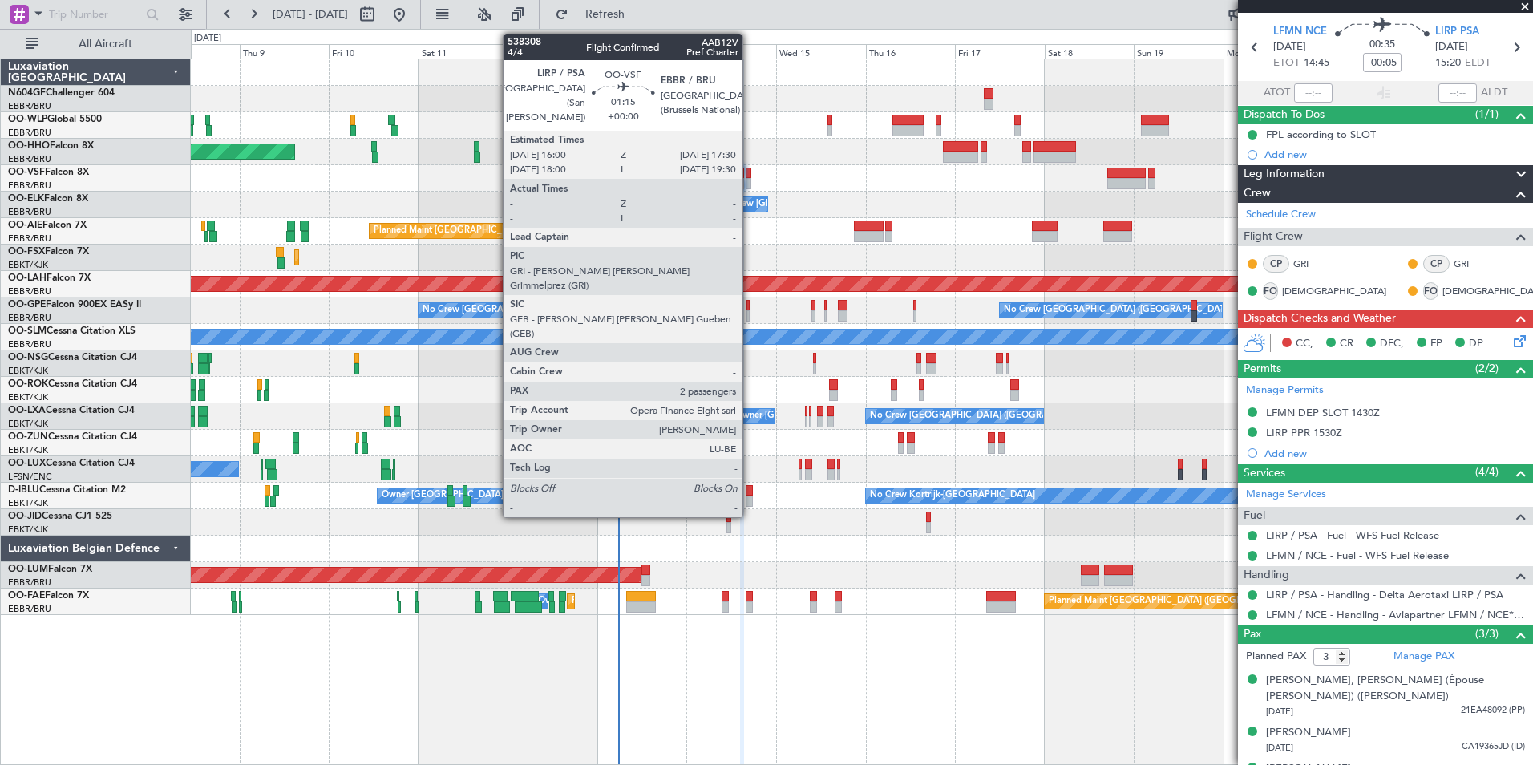
click at [750, 173] on div at bounding box center [749, 173] width 6 height 11
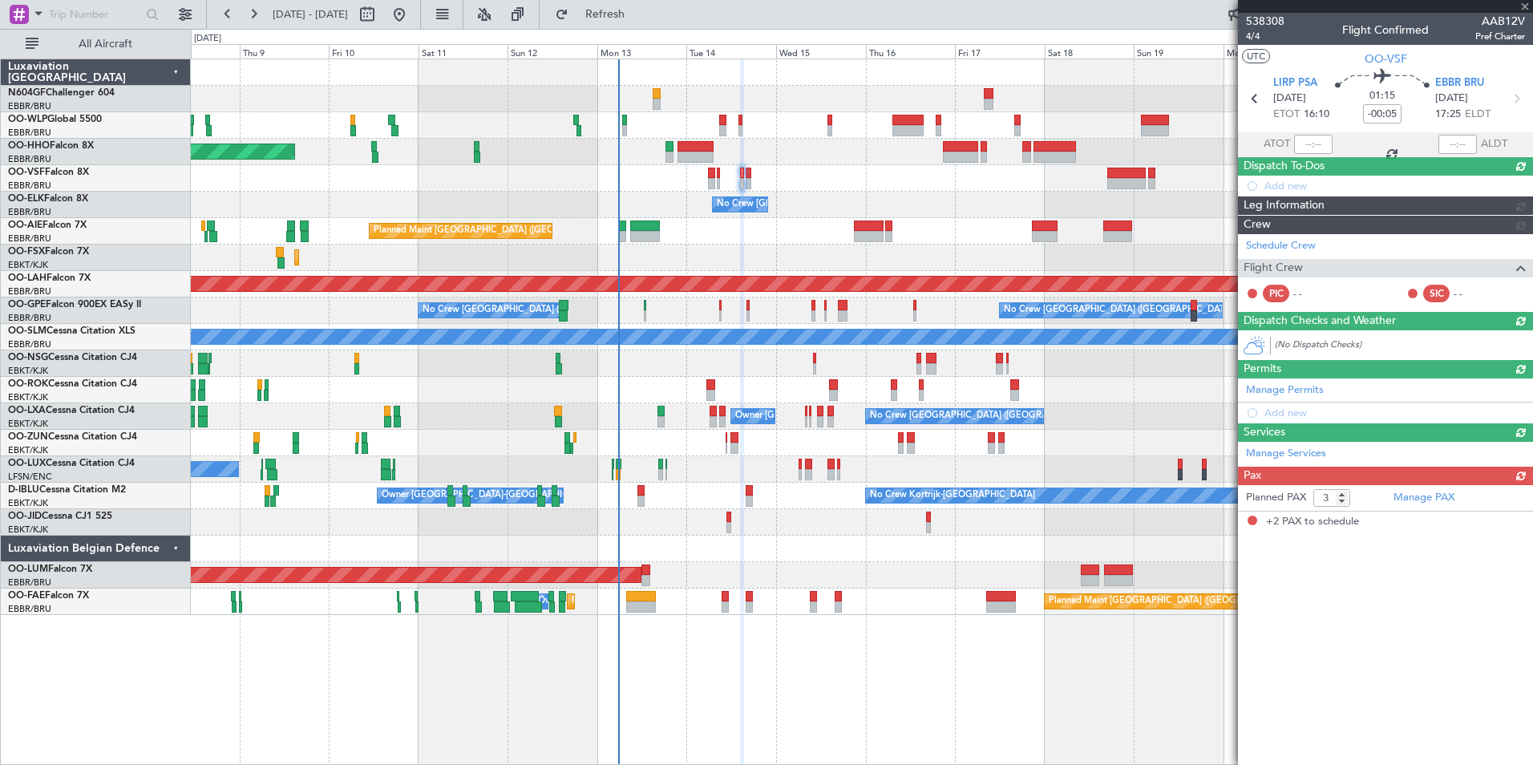
type input "2"
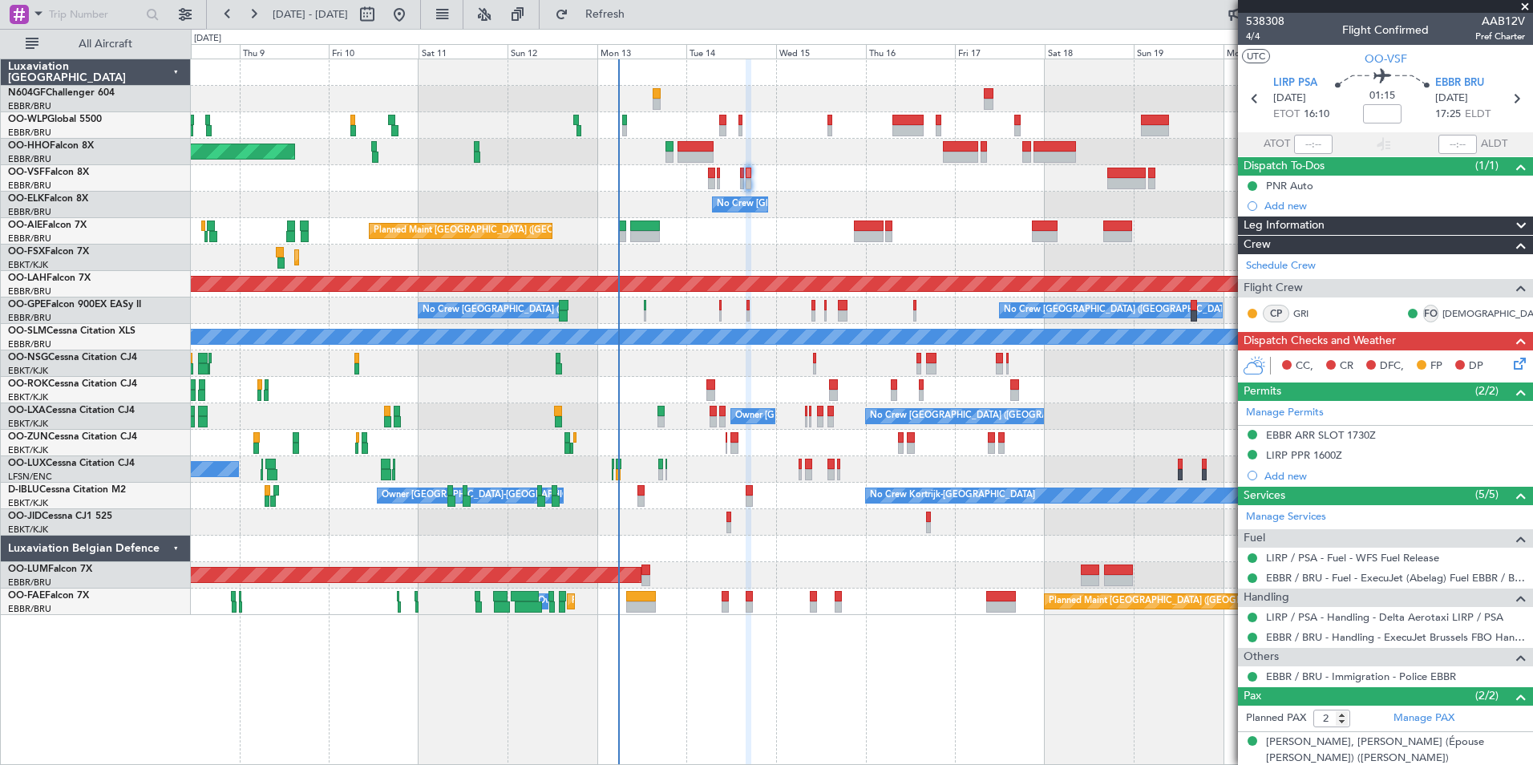
scroll to position [55, 0]
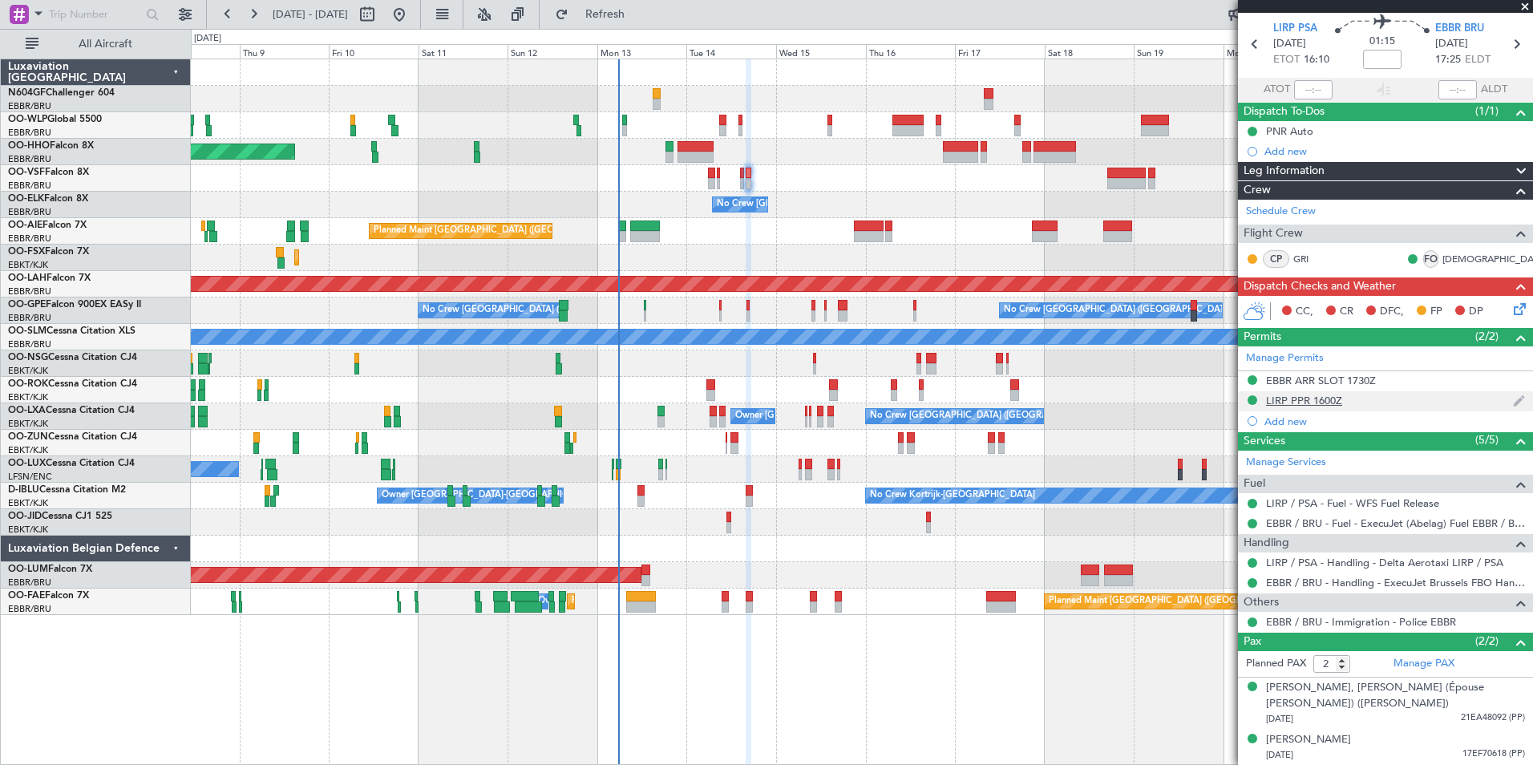
click at [1295, 394] on div "LIRP PPR 1600Z" at bounding box center [1304, 401] width 76 height 14
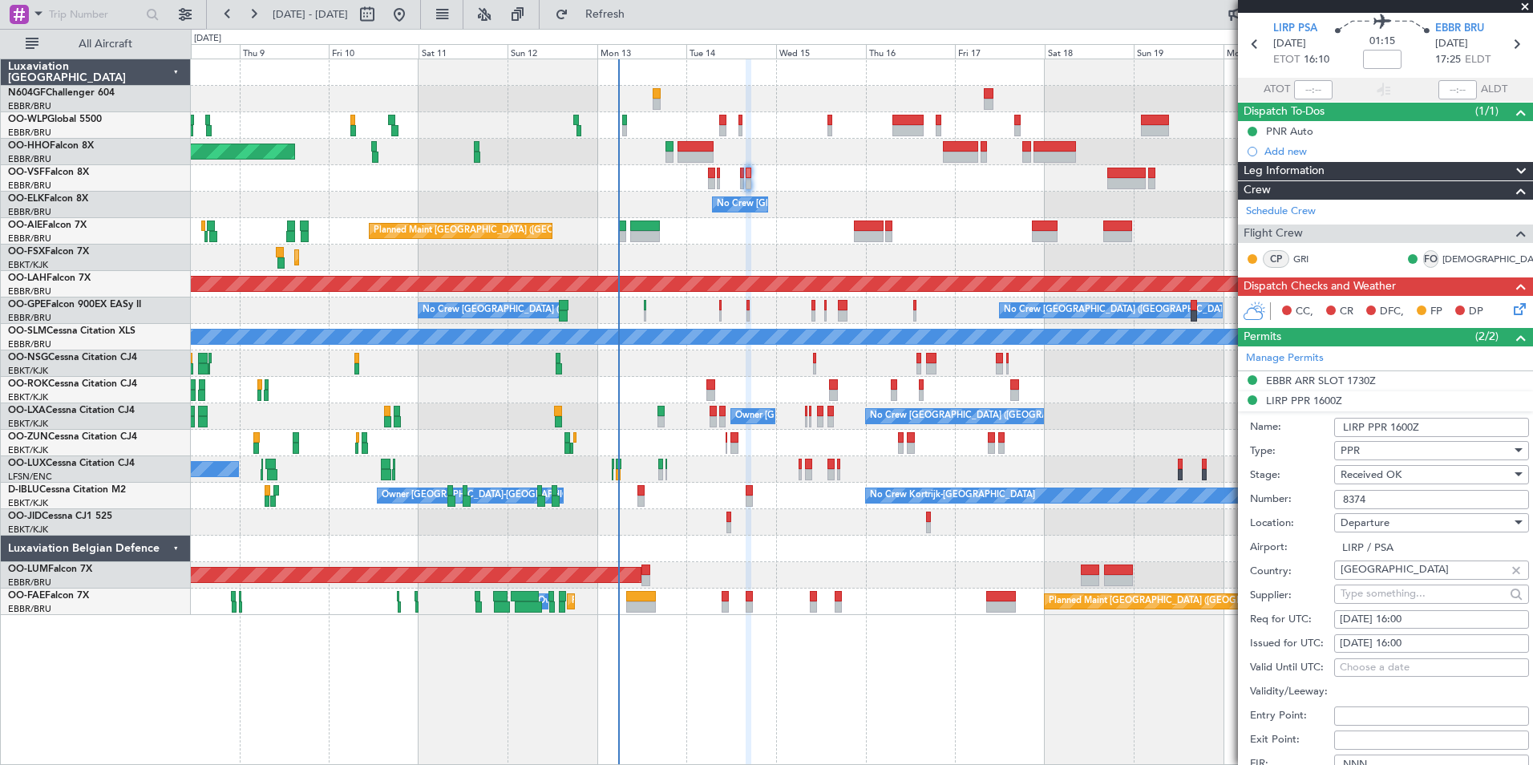
click at [1436, 502] on input "8374" at bounding box center [1432, 499] width 195 height 19
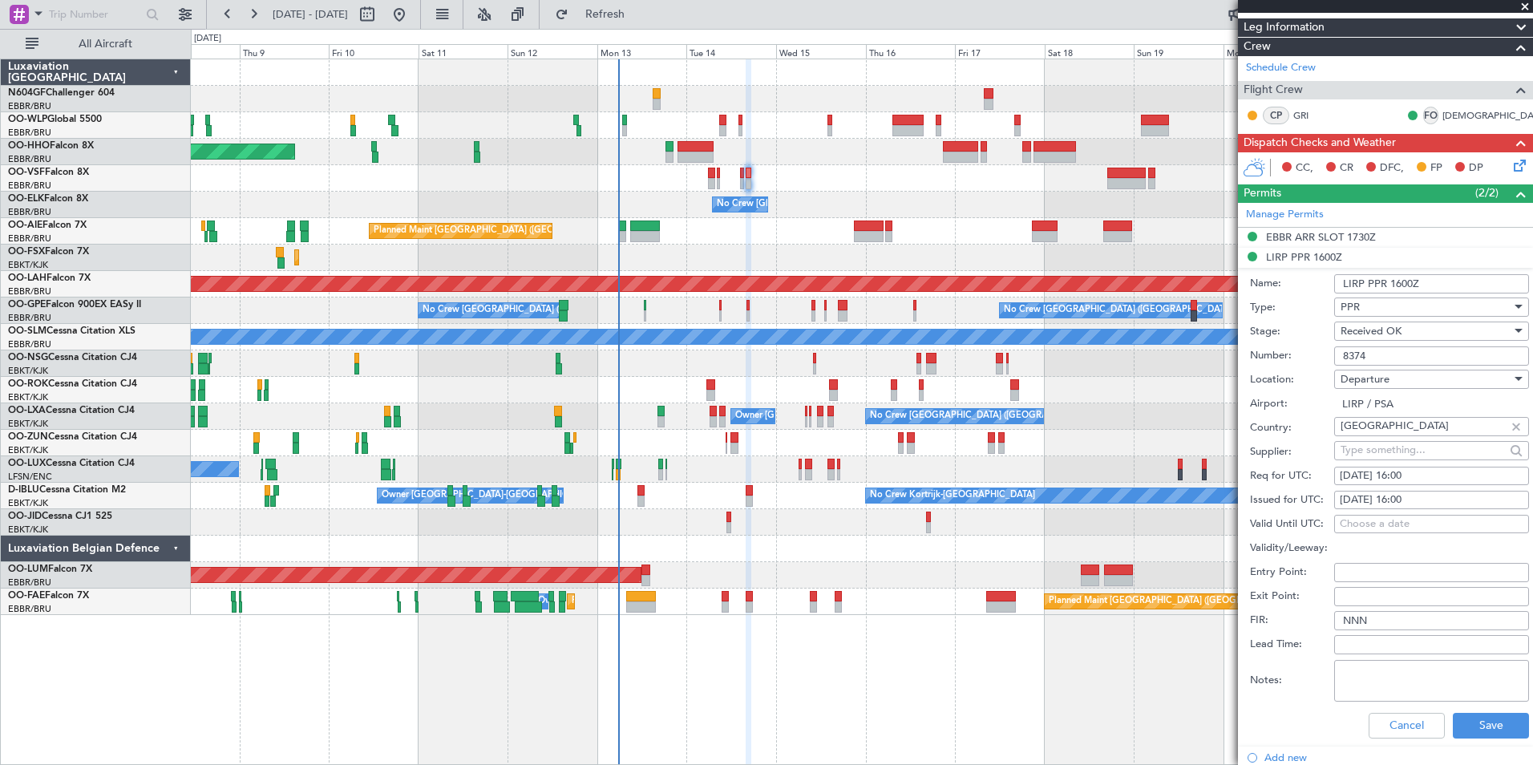
scroll to position [199, 0]
click at [1392, 725] on button "Cancel" at bounding box center [1407, 725] width 76 height 26
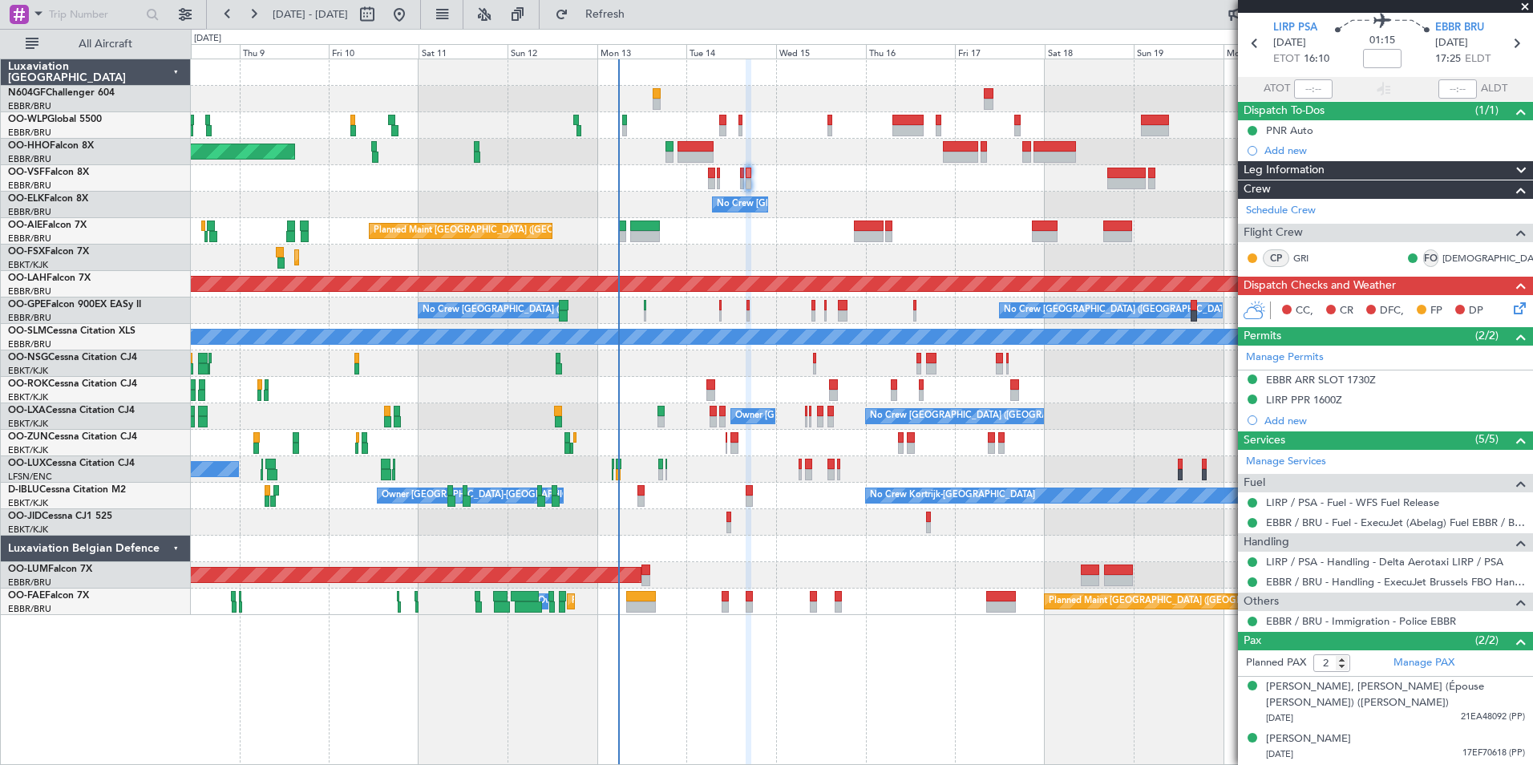
scroll to position [55, 0]
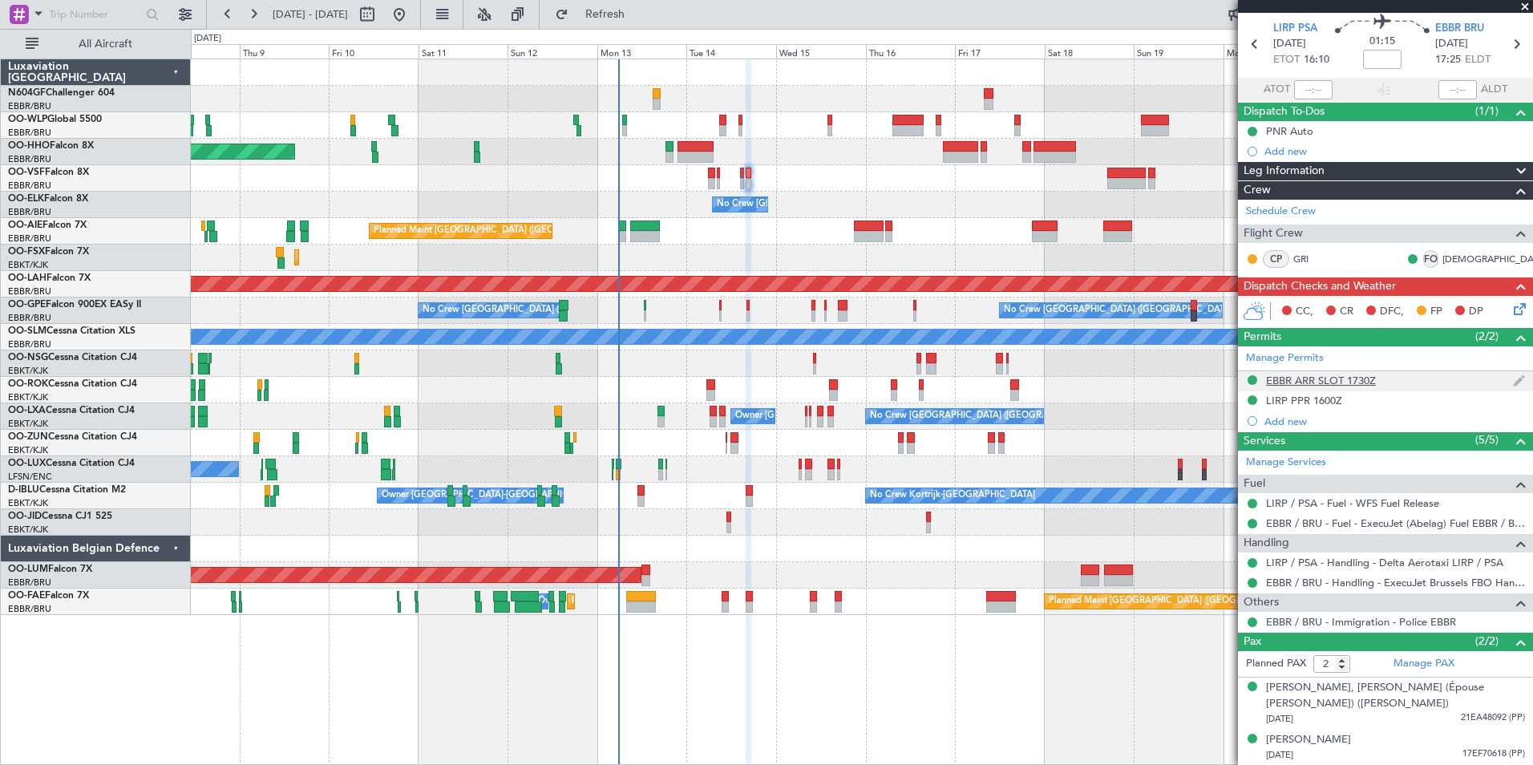
click at [1342, 380] on div "EBBR ARR SLOT 1730Z" at bounding box center [1321, 381] width 110 height 14
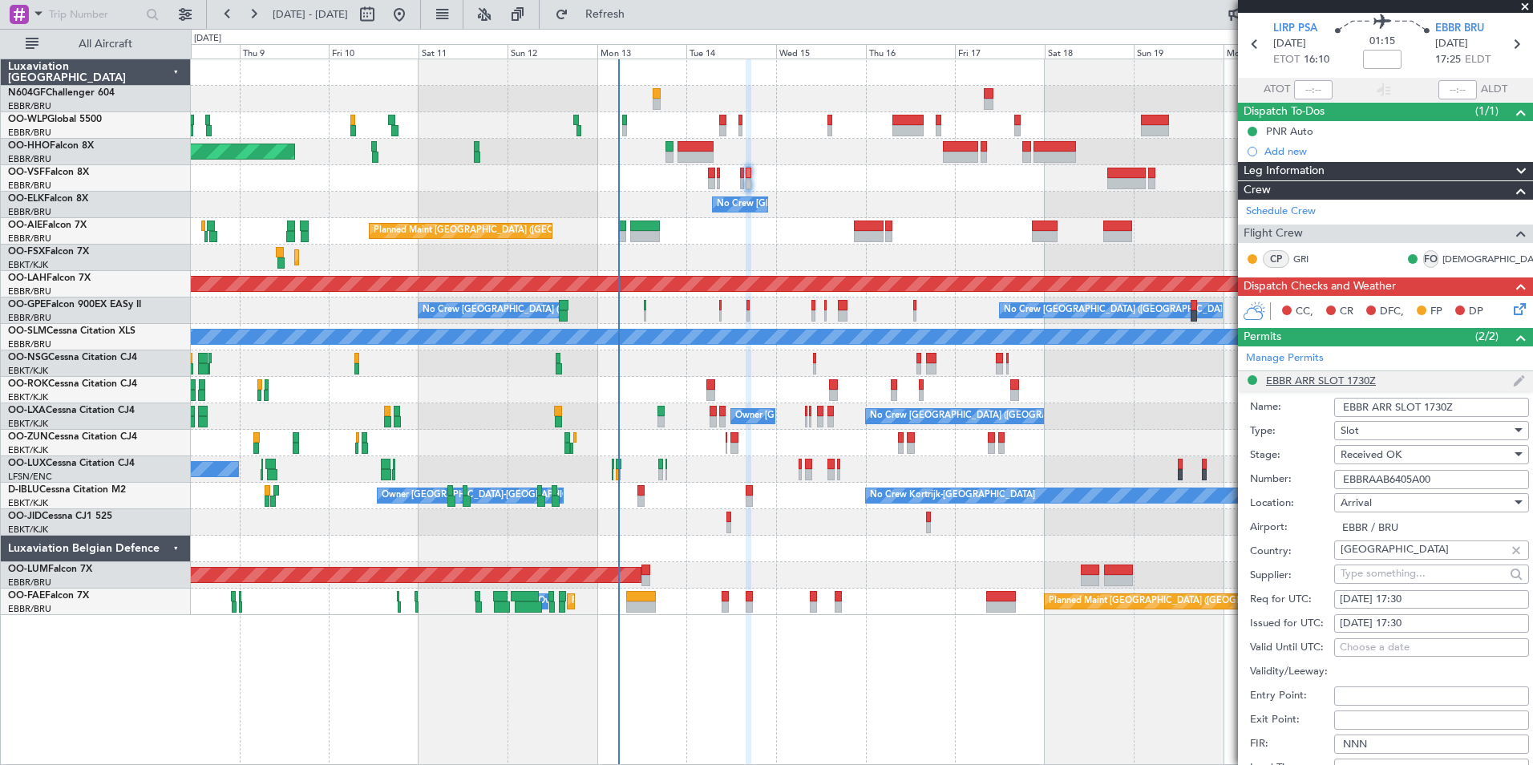
scroll to position [199, 0]
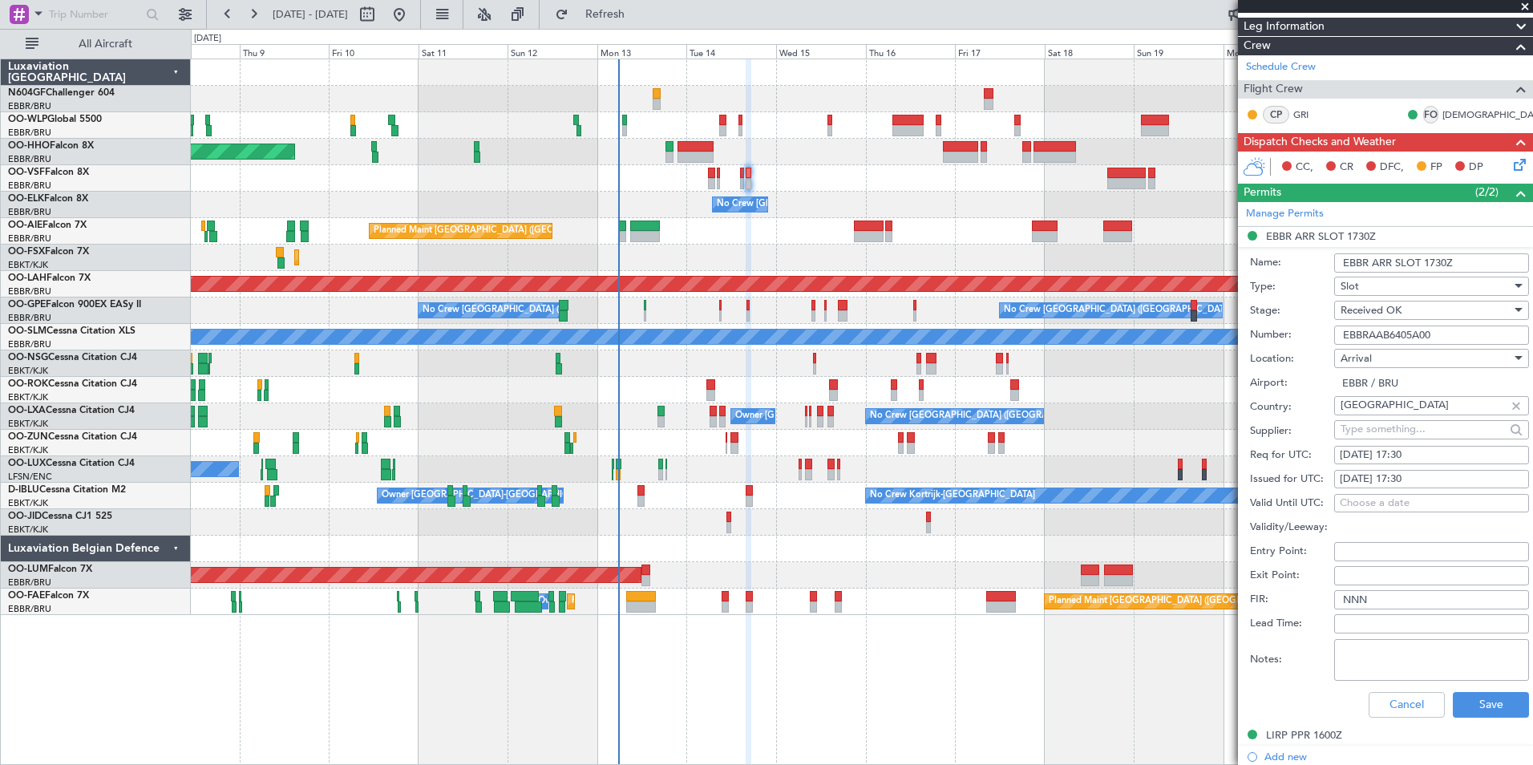
click at [1457, 340] on input "EBBRAAB6405A00" at bounding box center [1432, 335] width 195 height 19
click at [1457, 333] on input "EBBRAAB6405A00" at bounding box center [1432, 335] width 195 height 19
click at [1390, 708] on button "Cancel" at bounding box center [1407, 705] width 76 height 26
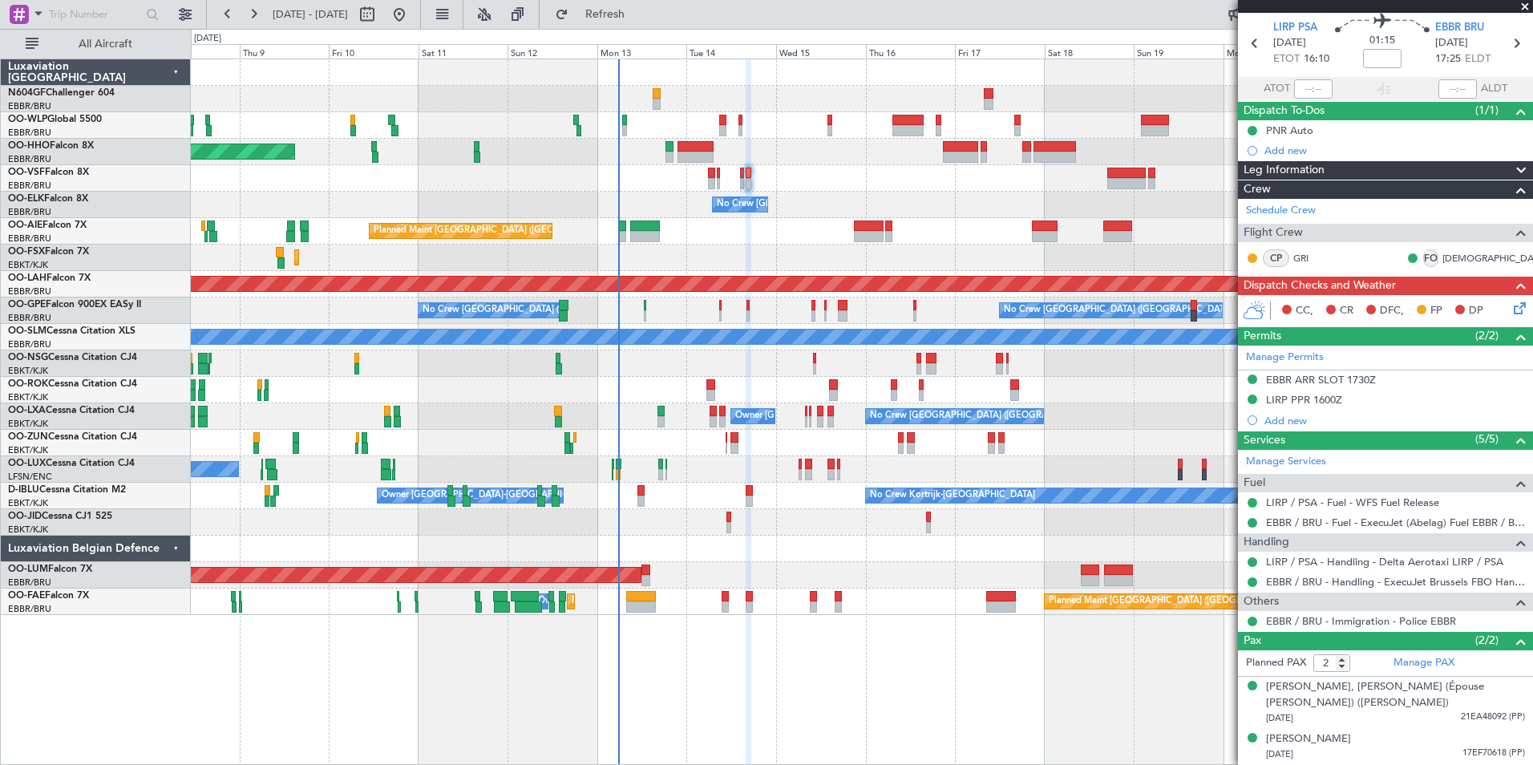
scroll to position [55, 0]
click at [1394, 59] on input at bounding box center [1382, 59] width 38 height 19
click at [1417, 62] on div "01:15 +5" at bounding box center [1383, 43] width 106 height 59
type input "+00:05"
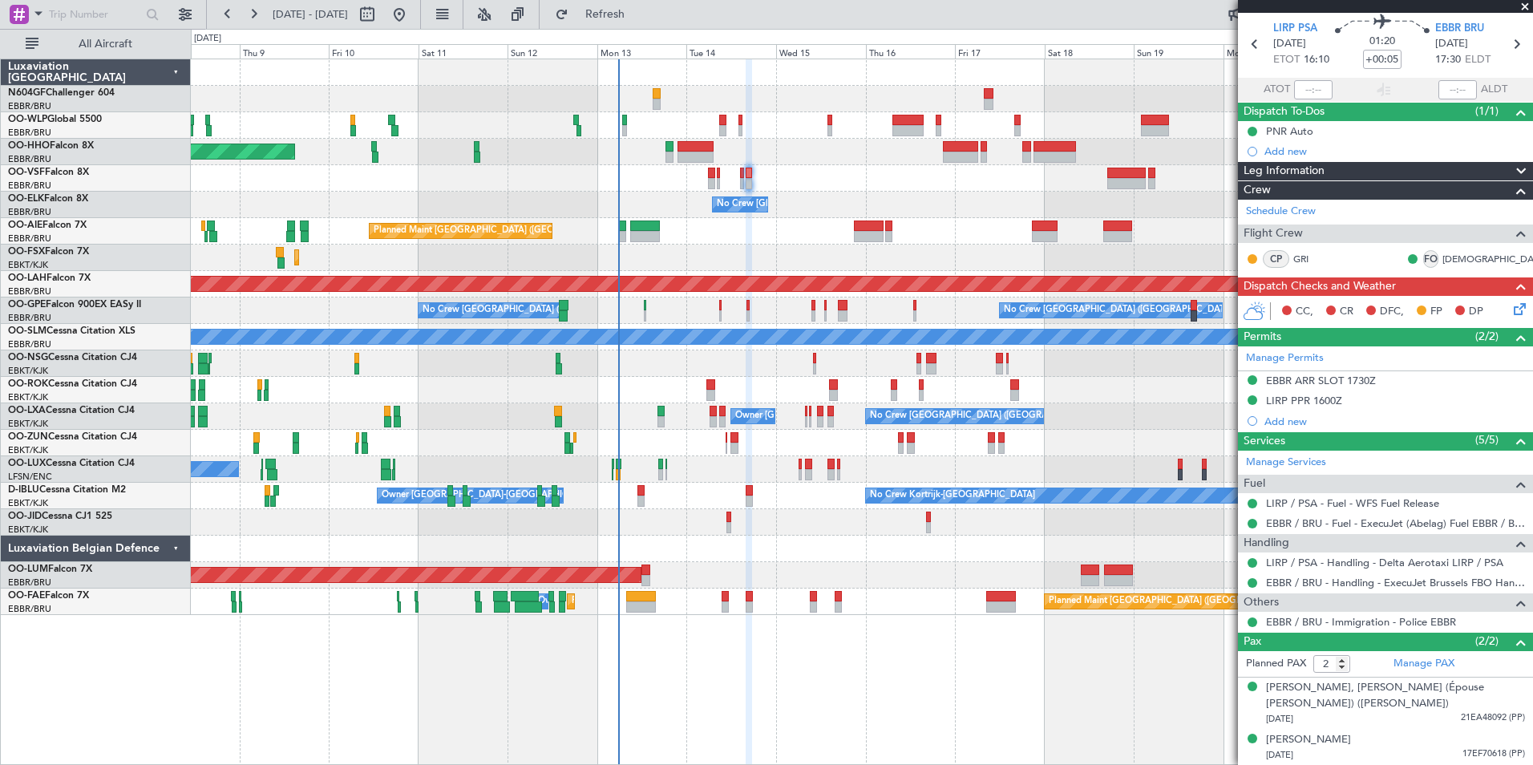
click at [1511, 313] on icon at bounding box center [1517, 306] width 13 height 13
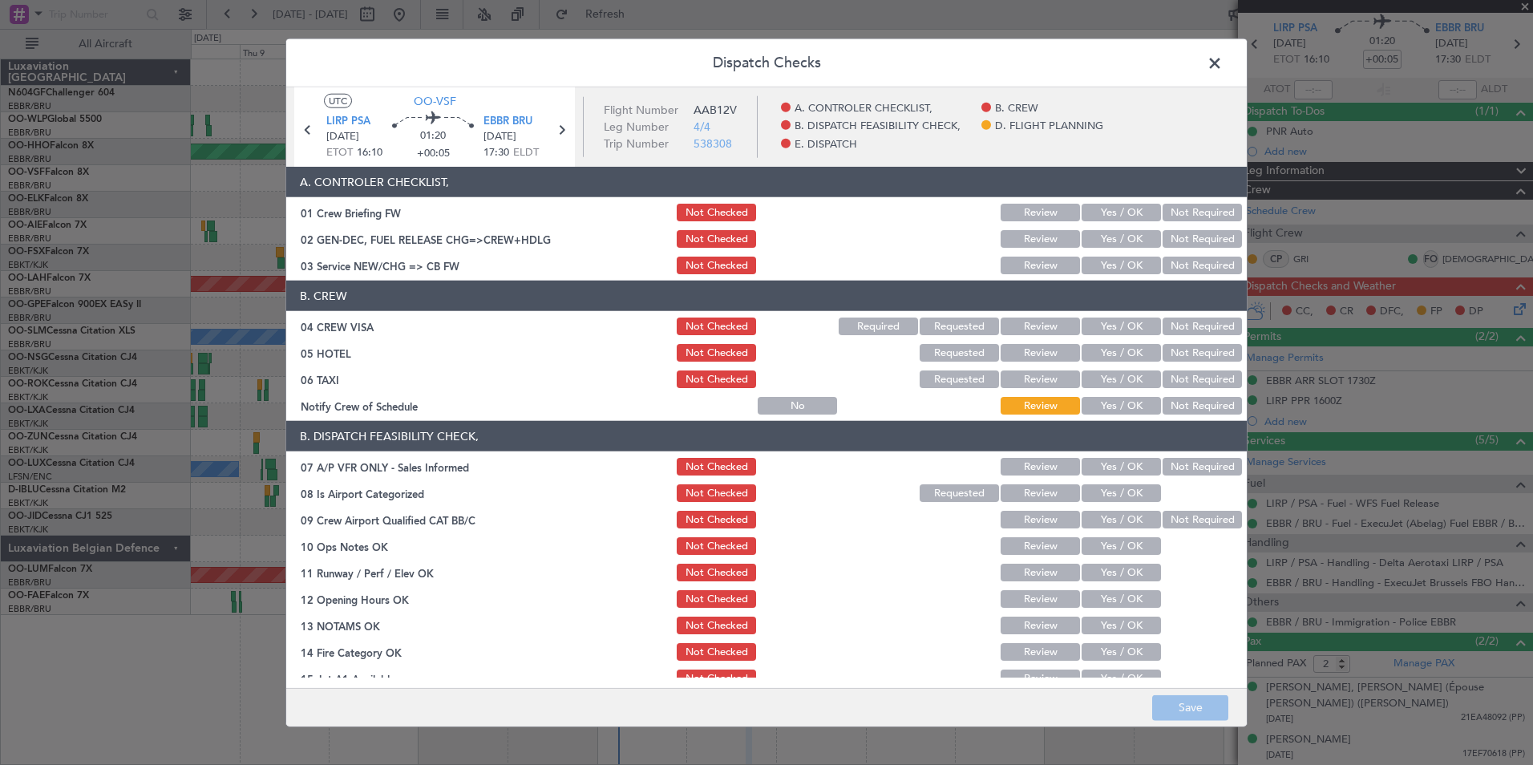
click at [1095, 265] on button "Yes / OK" at bounding box center [1121, 266] width 79 height 18
click at [1171, 328] on button "Not Required" at bounding box center [1202, 327] width 79 height 18
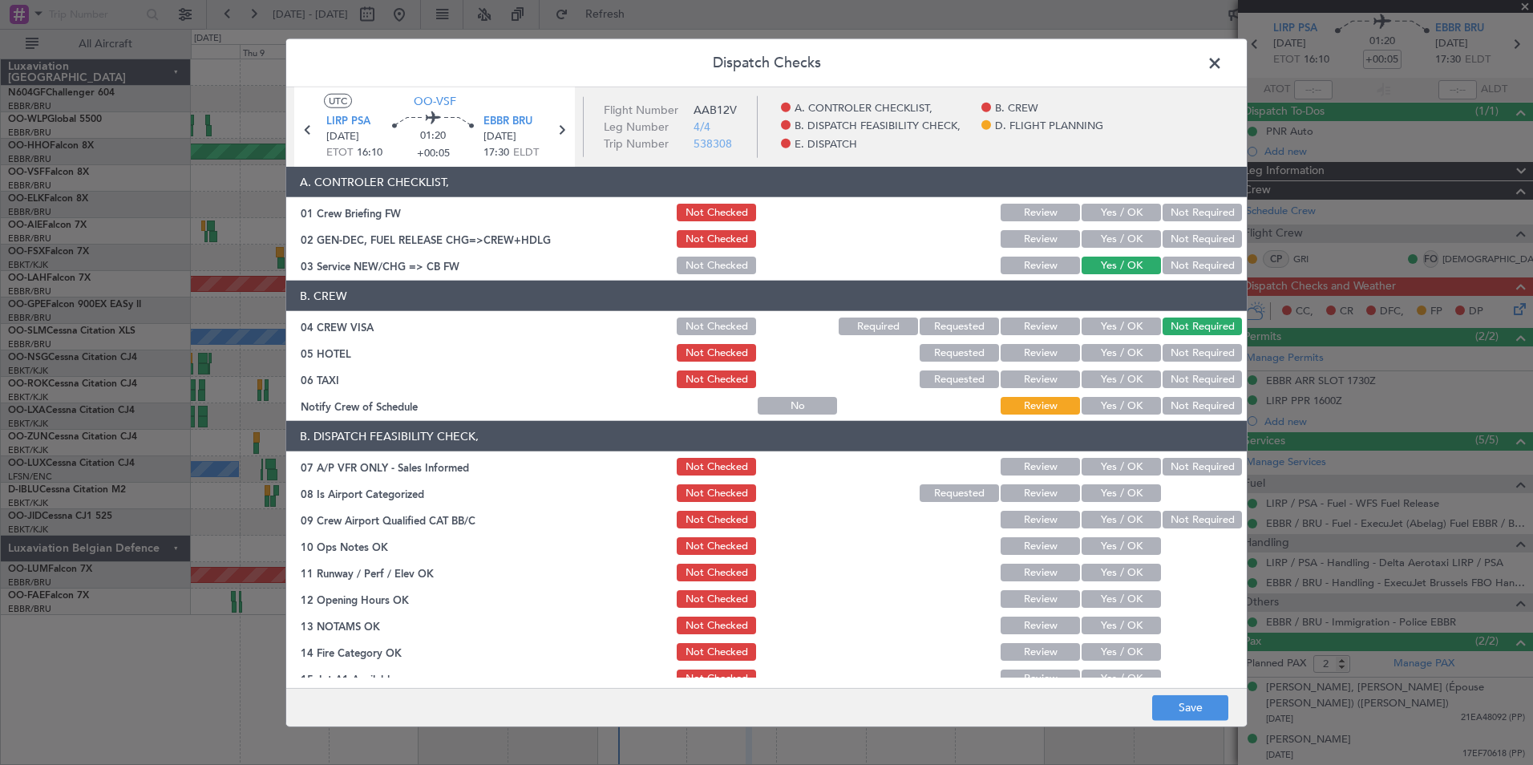
click at [1181, 350] on button "Not Required" at bounding box center [1202, 353] width 79 height 18
click at [1185, 383] on button "Not Required" at bounding box center [1202, 380] width 79 height 18
click at [1136, 402] on button "Yes / OK" at bounding box center [1121, 406] width 79 height 18
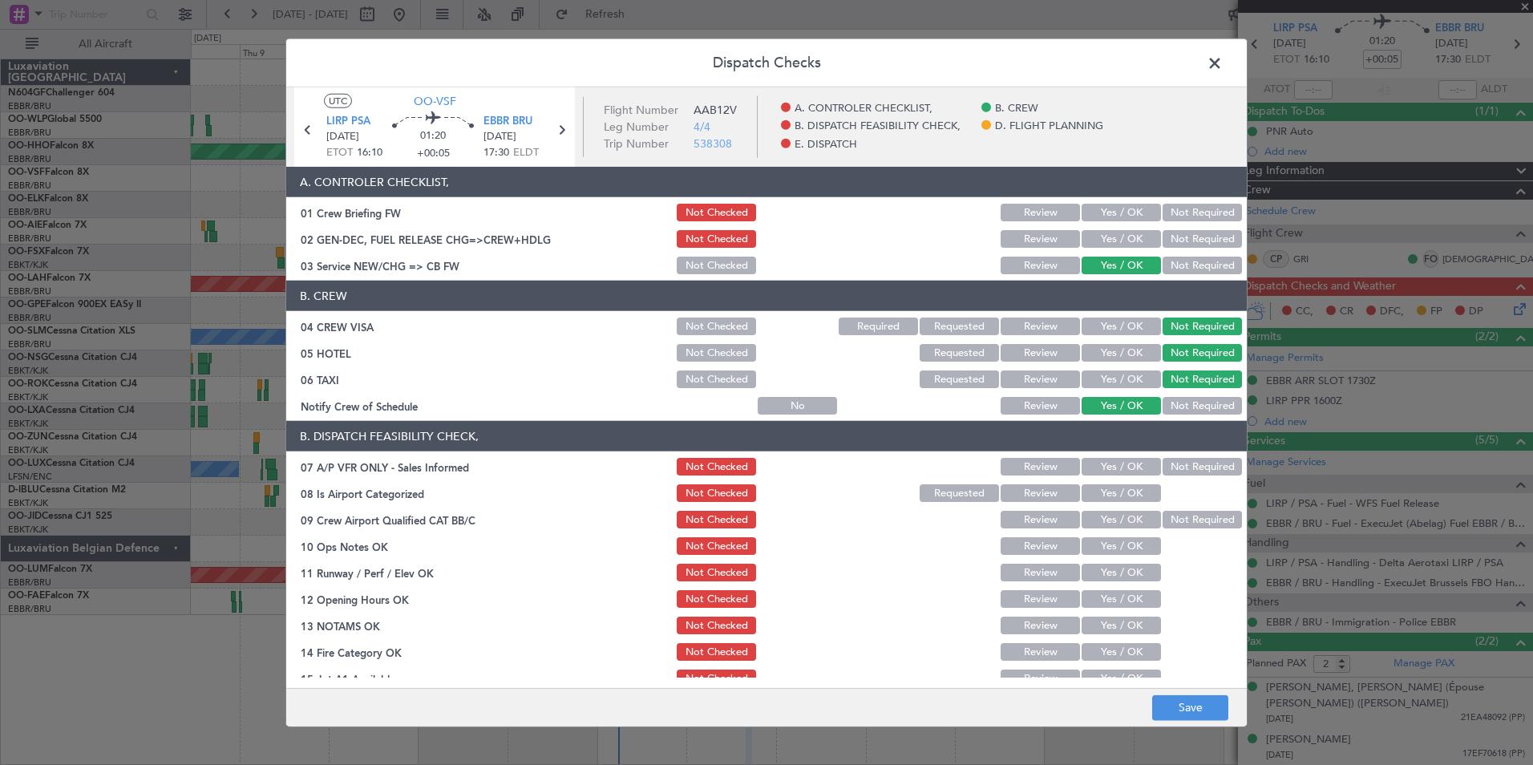
scroll to position [184, 0]
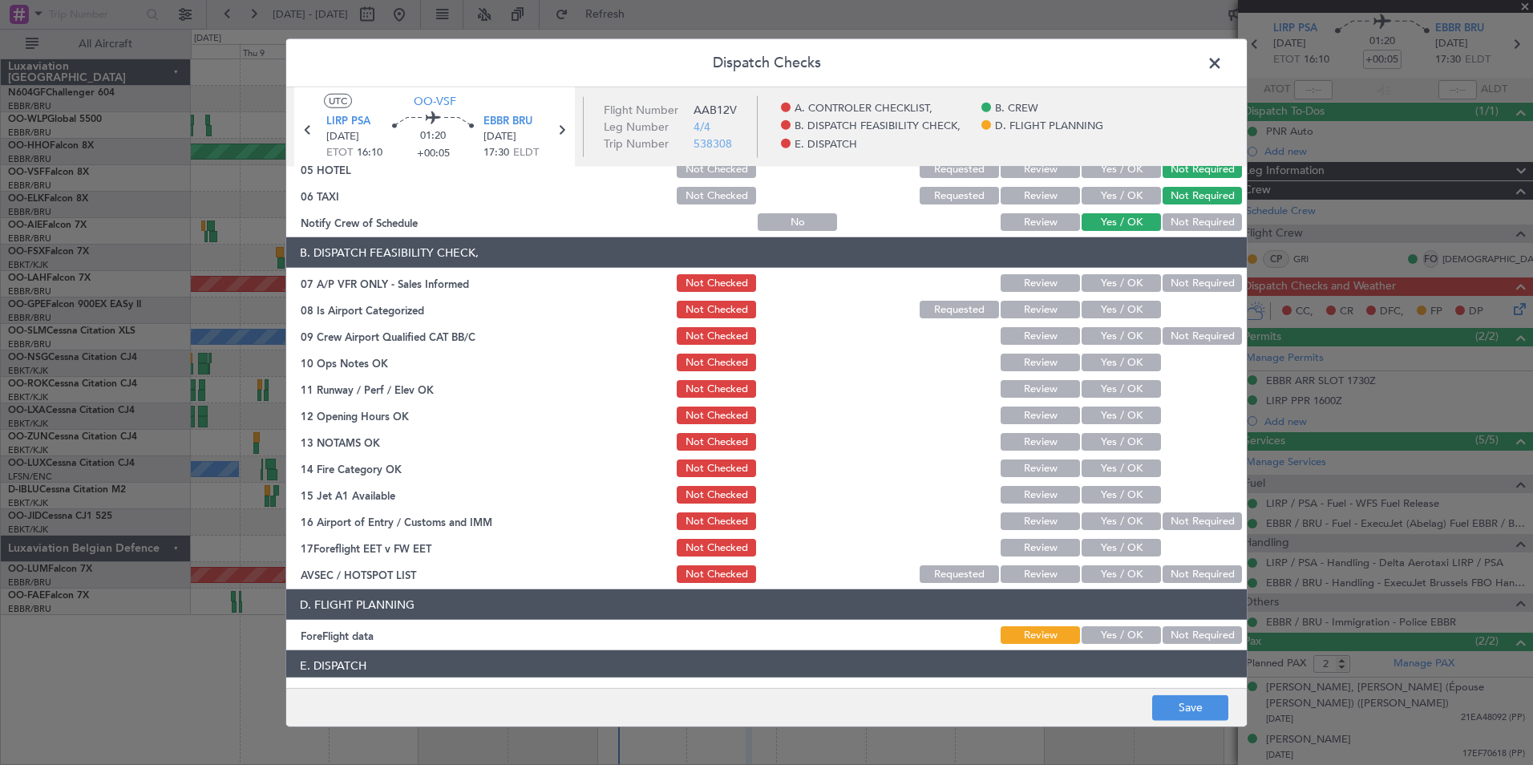
click at [1189, 286] on button "Not Required" at bounding box center [1202, 283] width 79 height 18
click at [1115, 305] on button "Yes / OK" at bounding box center [1121, 310] width 79 height 18
click at [1181, 326] on div "Not Required" at bounding box center [1200, 336] width 81 height 22
click at [1183, 335] on button "Not Required" at bounding box center [1202, 336] width 79 height 18
click at [1124, 366] on button "Yes / OK" at bounding box center [1121, 363] width 79 height 18
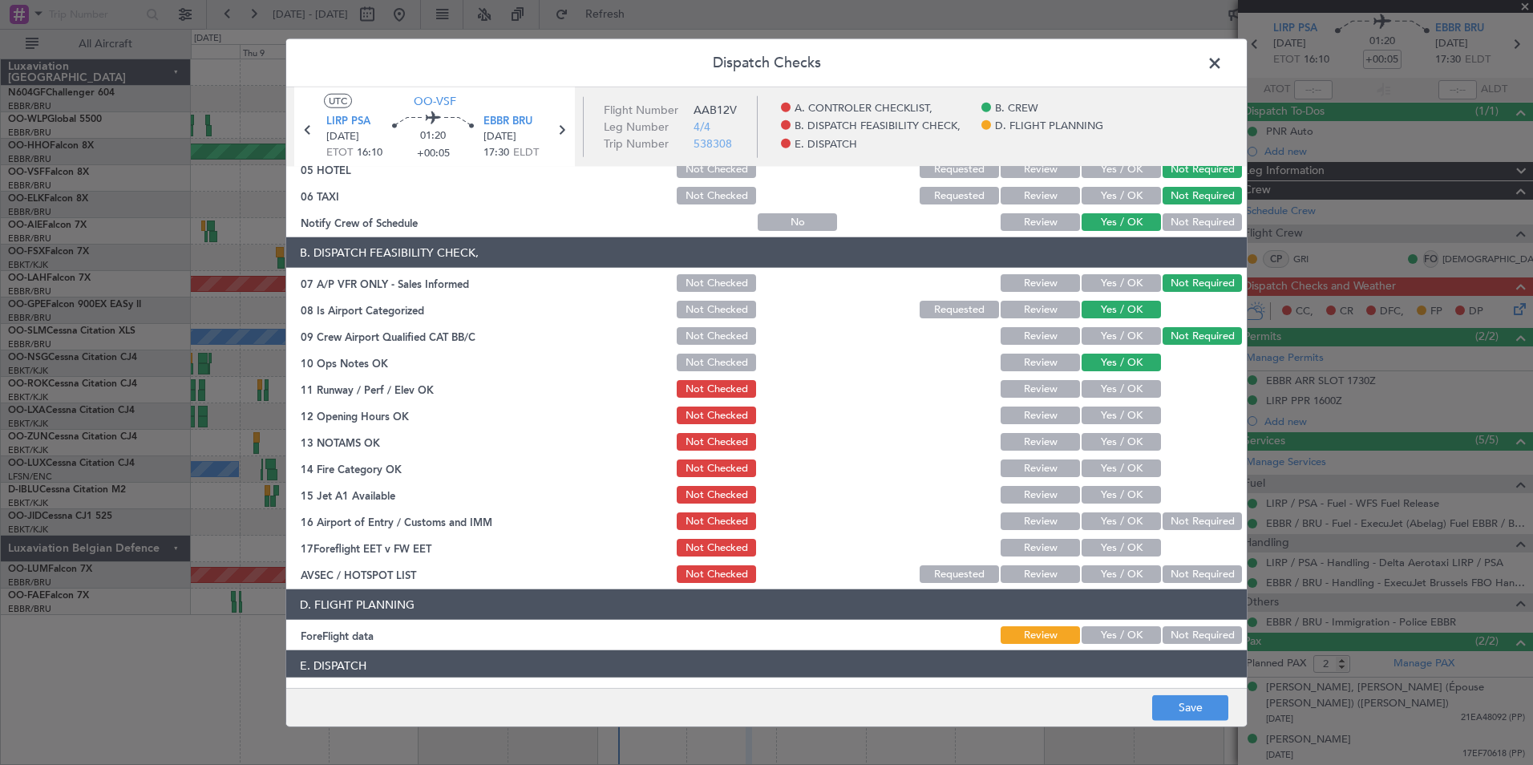
click at [1128, 383] on button "Yes / OK" at bounding box center [1121, 389] width 79 height 18
click at [1128, 420] on button "Yes / OK" at bounding box center [1121, 416] width 79 height 18
click at [1128, 427] on section "B. DISPATCH FEASIBILITY CHECK, 07 A/P VFR ONLY - Sales Informed Not Checked Rev…" at bounding box center [766, 411] width 961 height 348
click at [1131, 437] on button "Yes / OK" at bounding box center [1121, 442] width 79 height 18
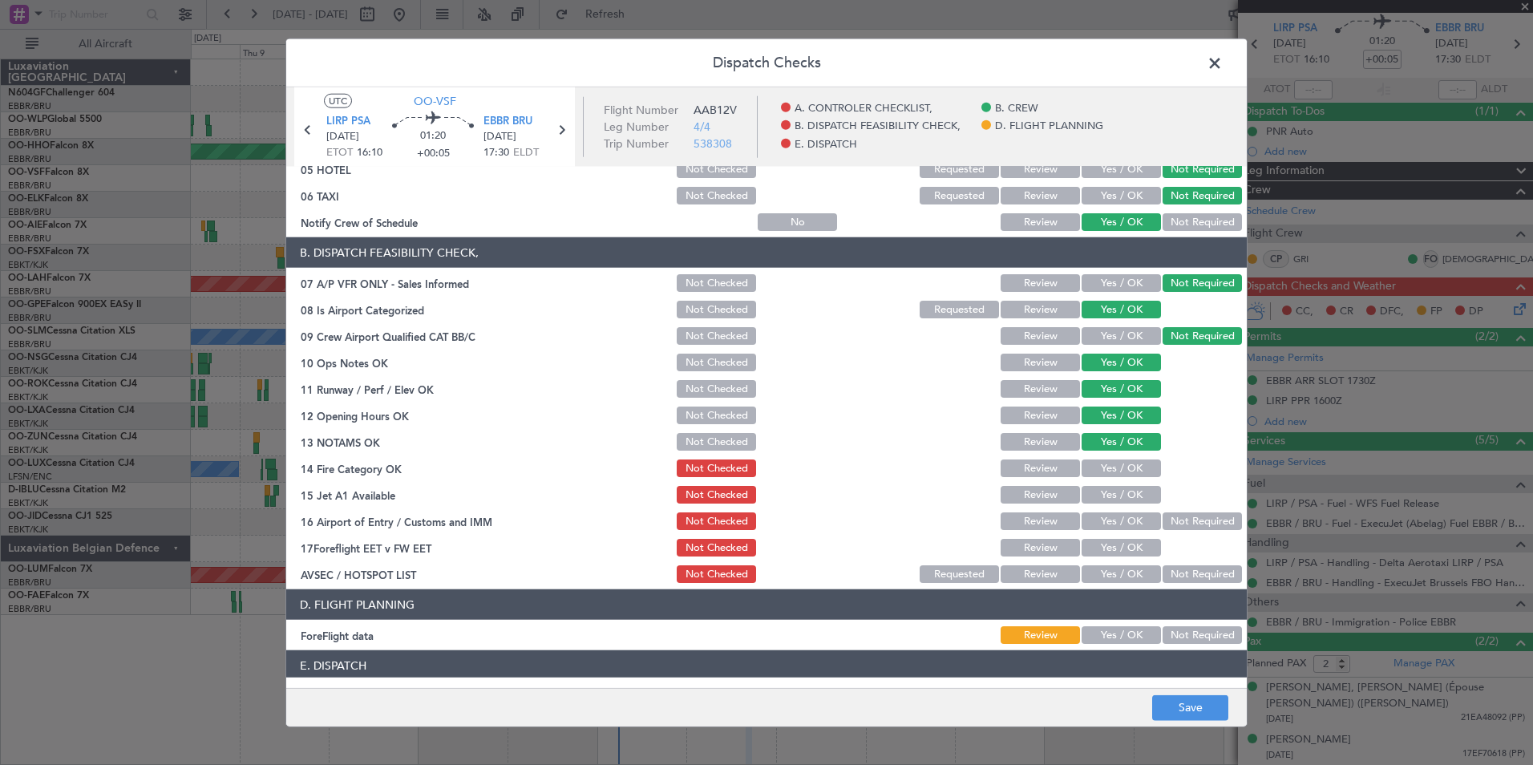
click at [1131, 489] on button "Yes / OK" at bounding box center [1121, 495] width 79 height 18
click at [1130, 467] on button "Yes / OK" at bounding box center [1121, 469] width 79 height 18
click at [1178, 512] on div "Not Required" at bounding box center [1200, 521] width 81 height 22
click at [1180, 519] on button "Not Required" at bounding box center [1202, 521] width 79 height 18
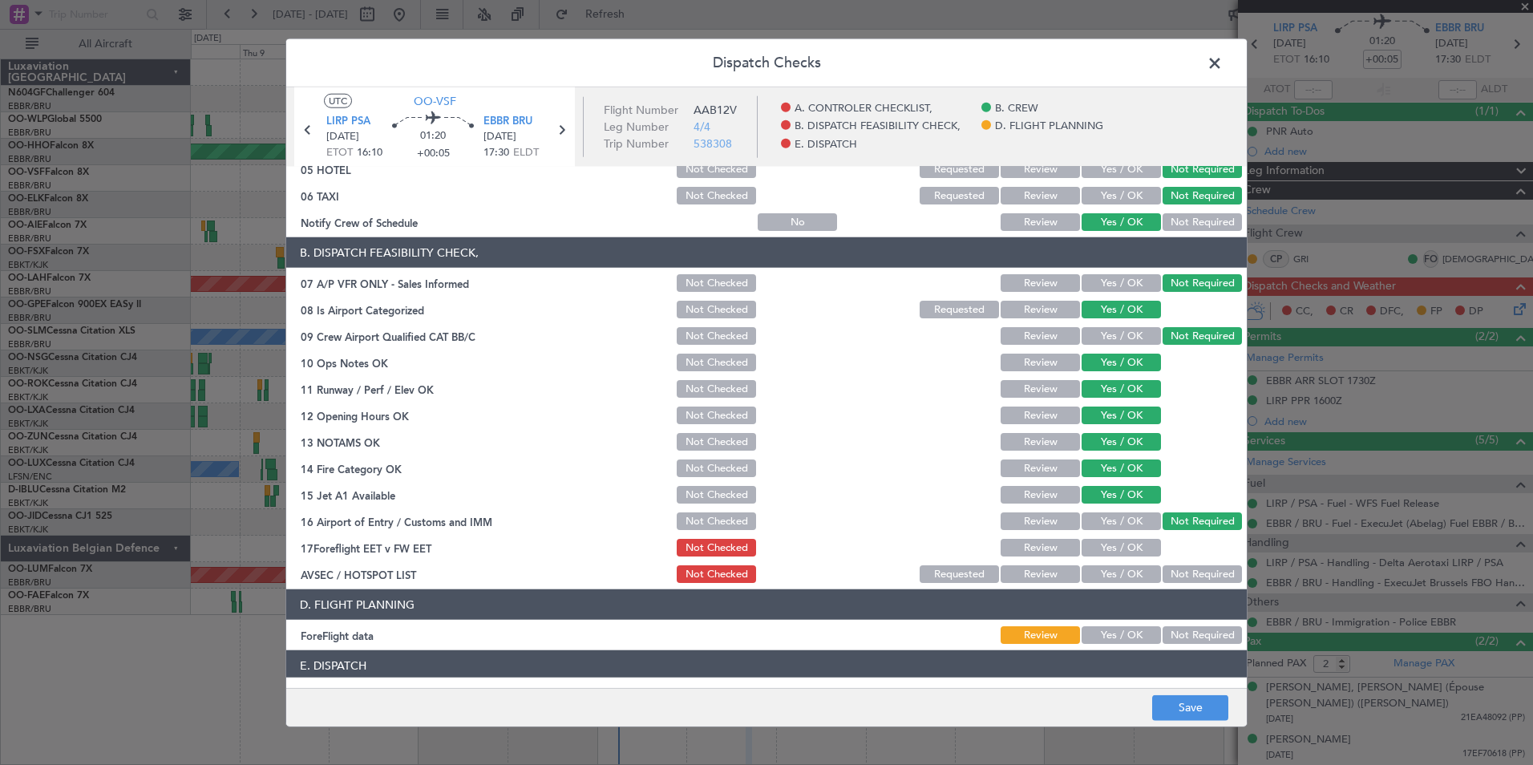
click at [1120, 570] on button "Yes / OK" at bounding box center [1121, 574] width 79 height 18
click at [1120, 576] on button "Yes / OK" at bounding box center [1121, 574] width 79 height 18
click at [1136, 542] on button "Yes / OK" at bounding box center [1121, 548] width 79 height 18
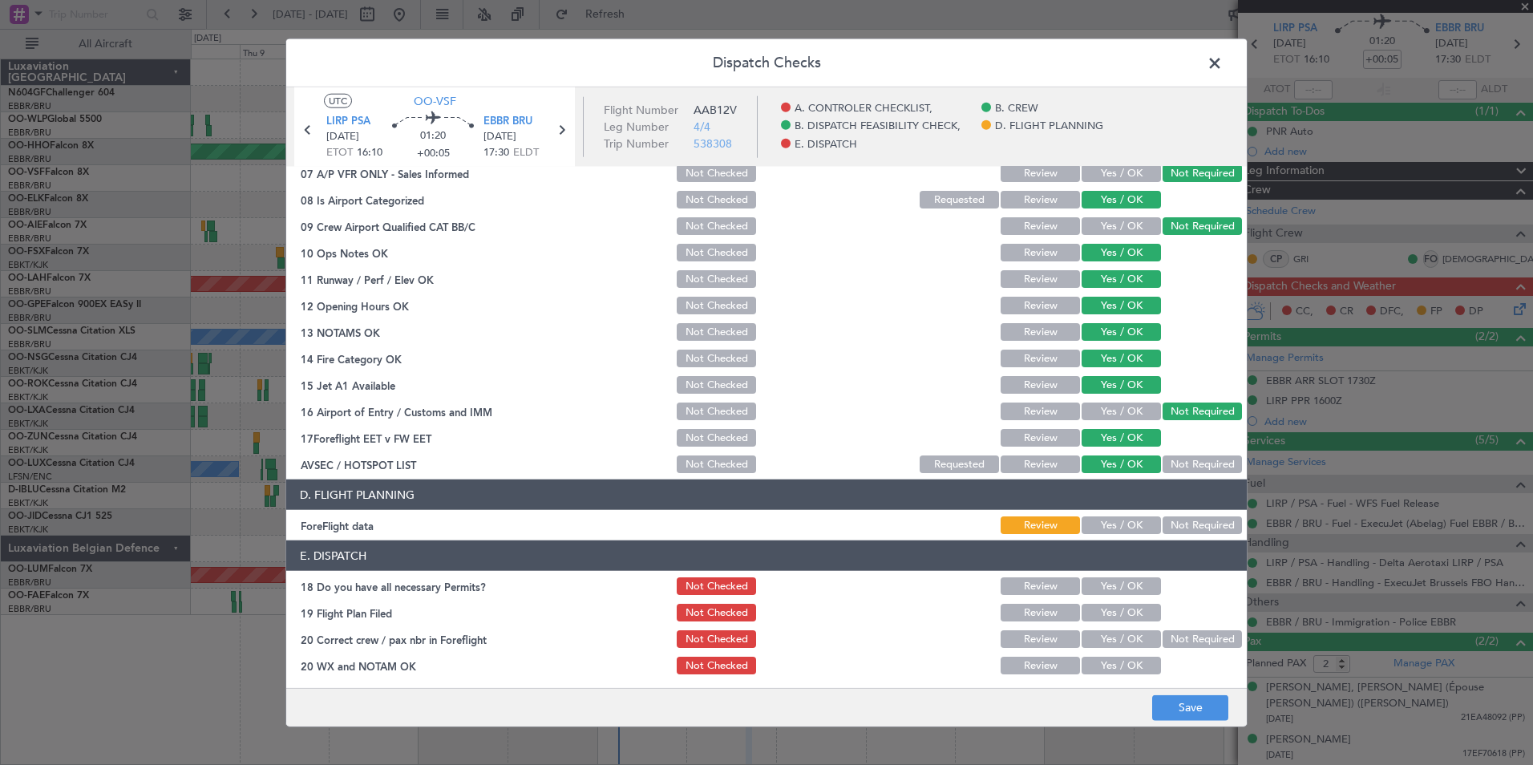
scroll to position [297, 0]
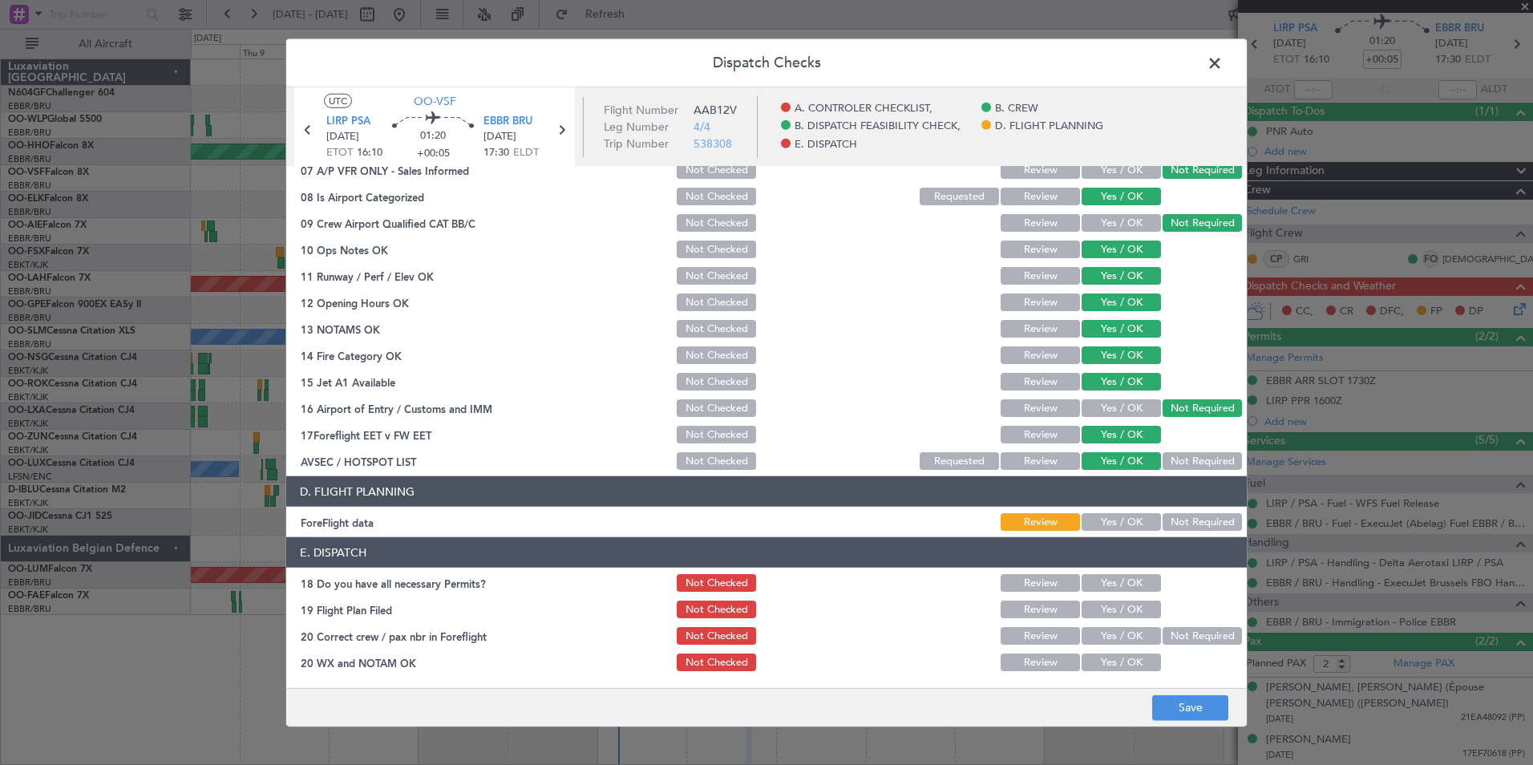
click at [1177, 525] on button "Not Required" at bounding box center [1202, 522] width 79 height 18
click at [1116, 574] on button "Yes / OK" at bounding box center [1121, 583] width 79 height 18
click at [1123, 612] on button "Yes / OK" at bounding box center [1121, 610] width 79 height 18
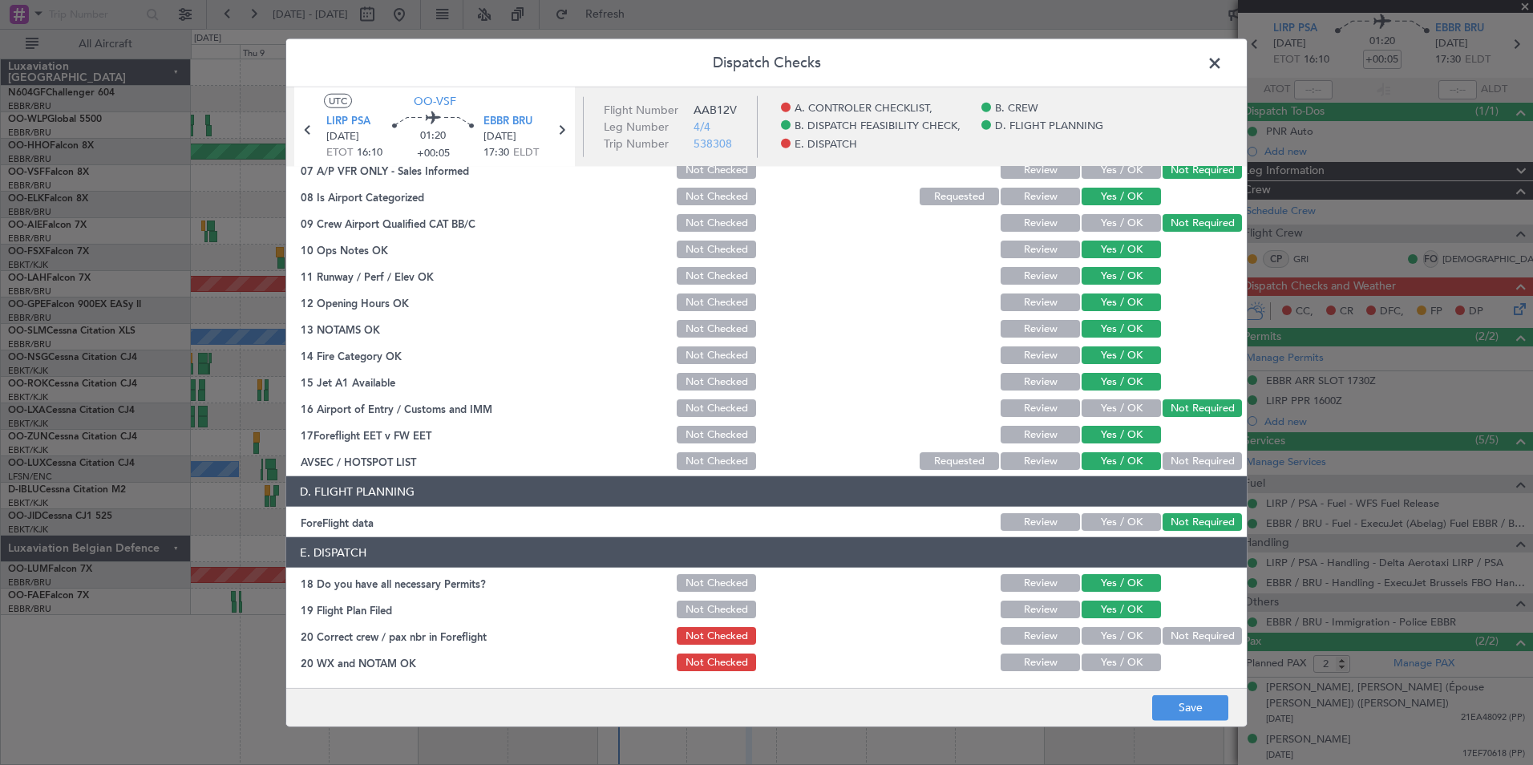
click at [1124, 632] on button "Yes / OK" at bounding box center [1121, 636] width 79 height 18
click at [1127, 667] on button "Yes / OK" at bounding box center [1121, 663] width 79 height 18
click at [1168, 703] on button "Save" at bounding box center [1190, 708] width 76 height 26
click at [1223, 64] on span at bounding box center [1223, 67] width 0 height 32
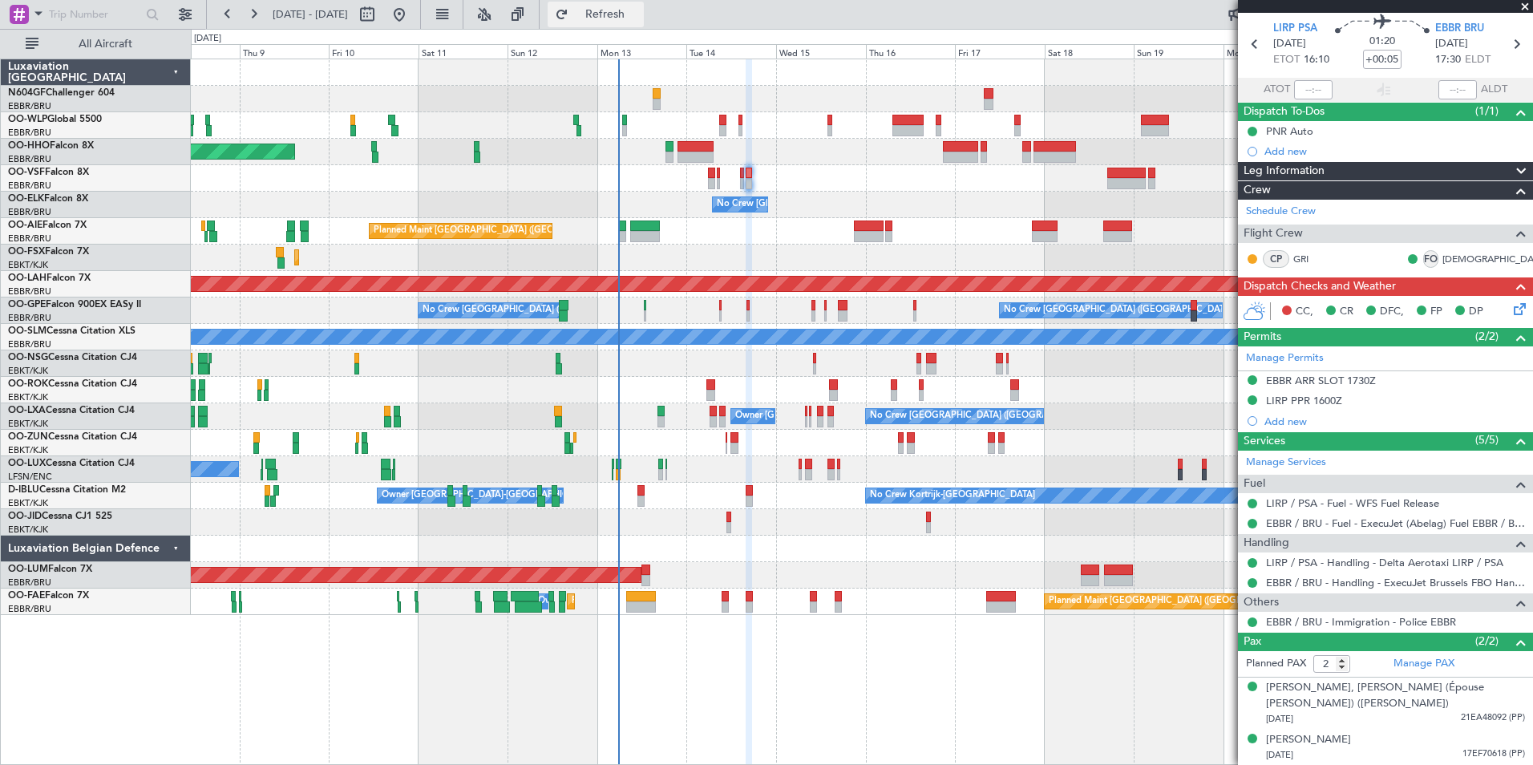
click at [639, 10] on span "Refresh" at bounding box center [605, 14] width 67 height 11
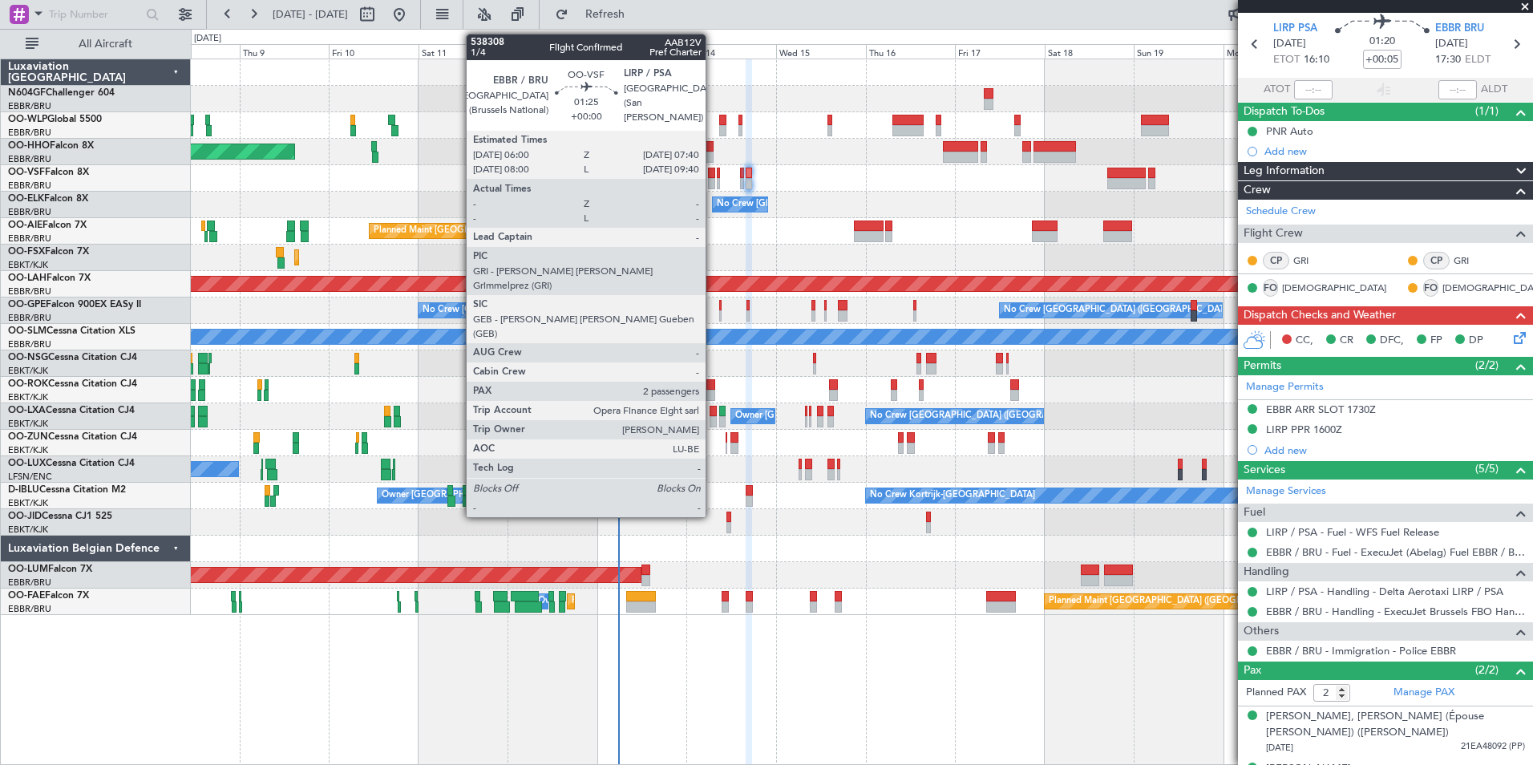
click at [712, 179] on div at bounding box center [711, 183] width 6 height 11
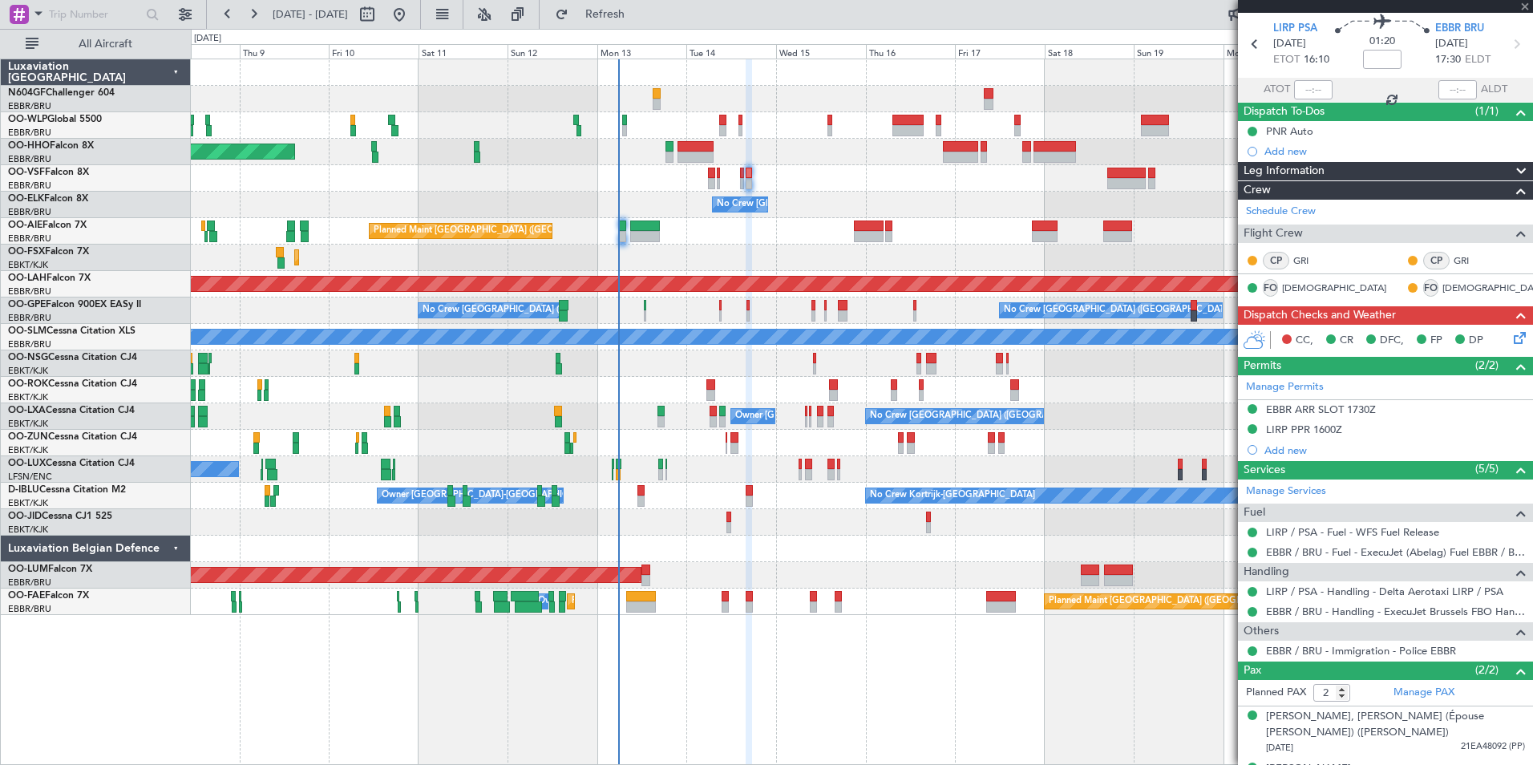
scroll to position [0, 0]
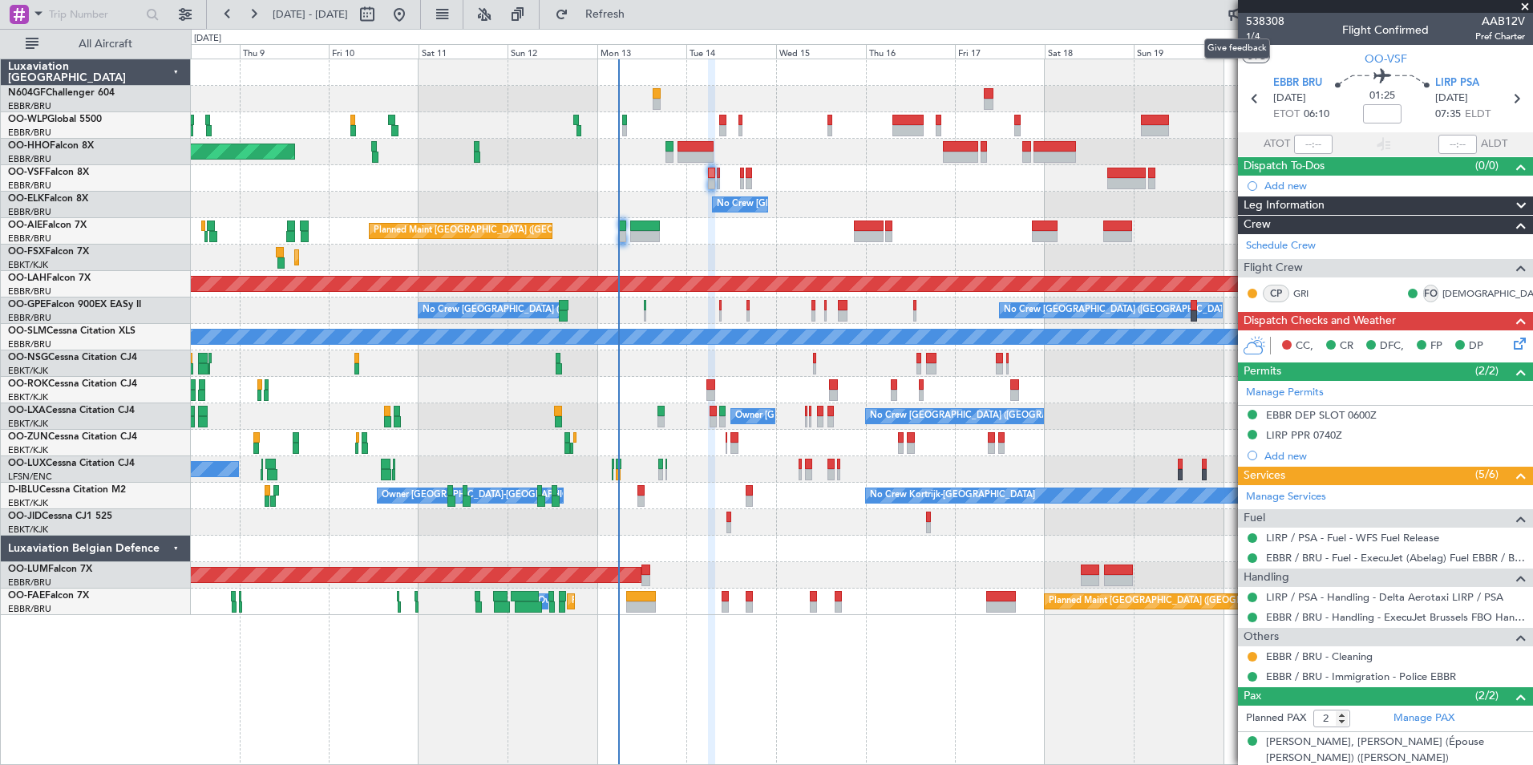
click at [1258, 36] on mat-tooltip-component "Give feedback" at bounding box center [1237, 48] width 88 height 43
click at [1256, 34] on span "1/4" at bounding box center [1265, 37] width 38 height 14
click at [1511, 346] on icon at bounding box center [1517, 340] width 13 height 13
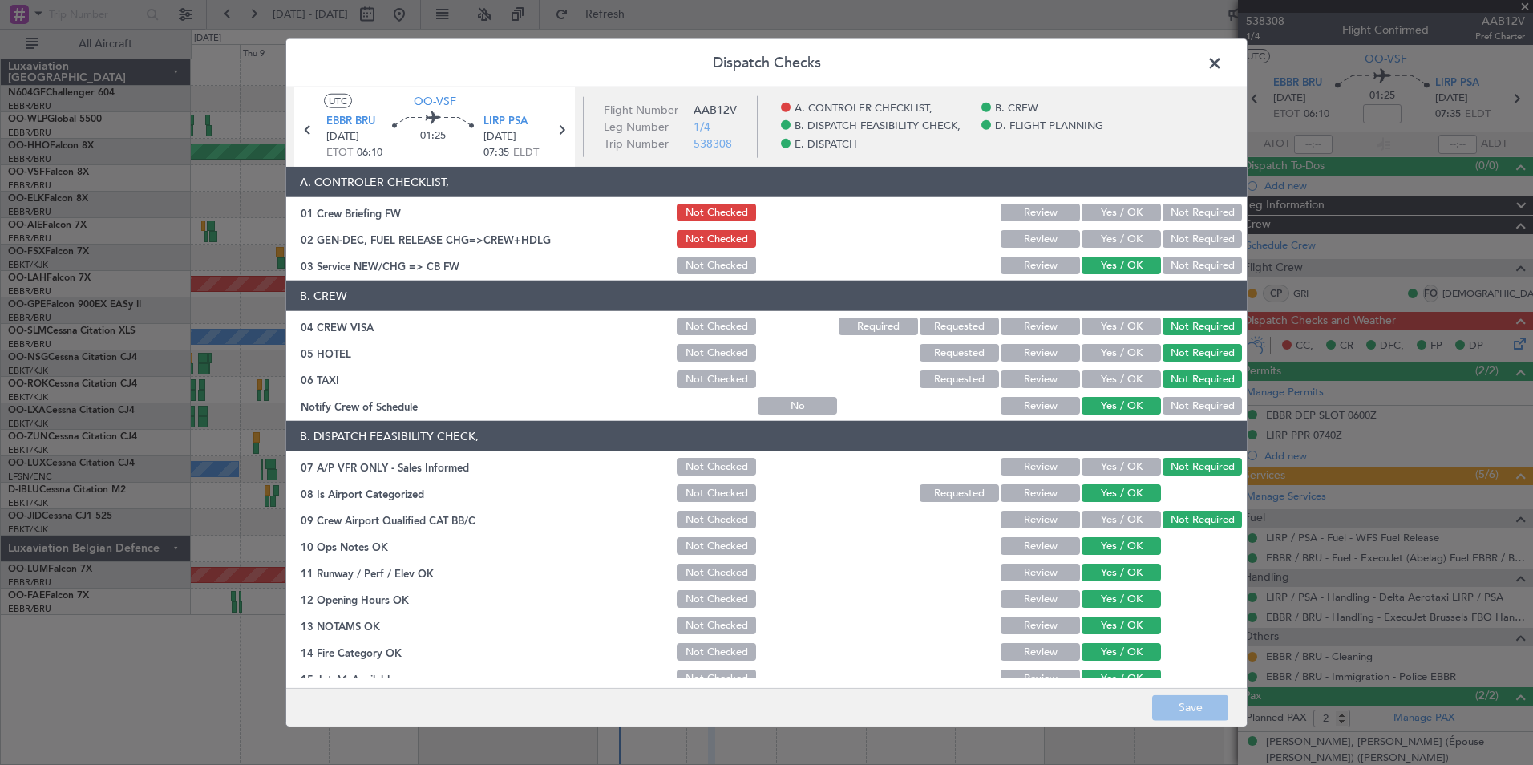
click at [1121, 245] on button "Yes / OK" at bounding box center [1121, 239] width 79 height 18
click at [1206, 703] on button "Save" at bounding box center [1190, 708] width 76 height 26
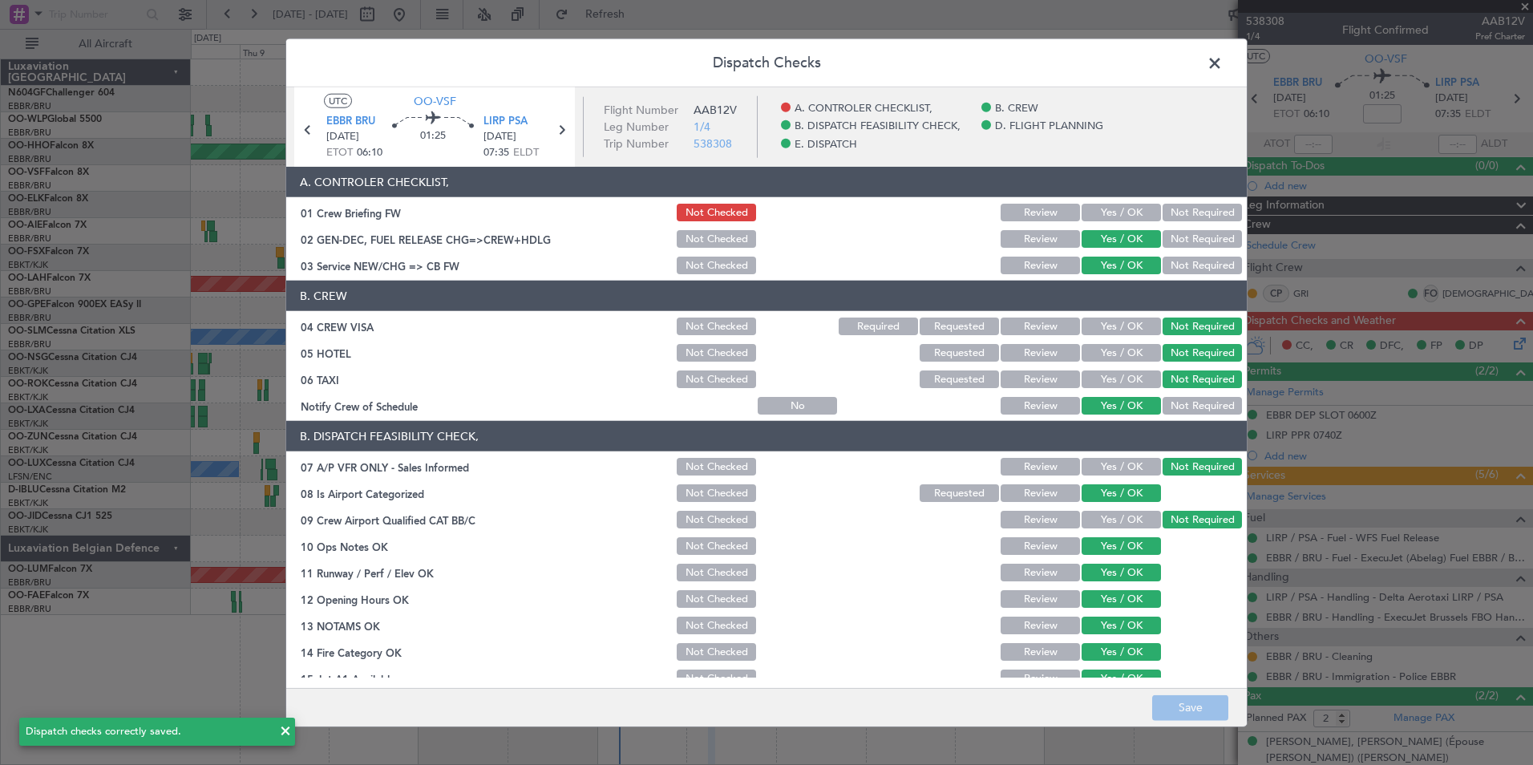
click at [1120, 210] on button "Yes / OK" at bounding box center [1121, 213] width 79 height 18
click at [1172, 709] on button "Save" at bounding box center [1190, 708] width 76 height 26
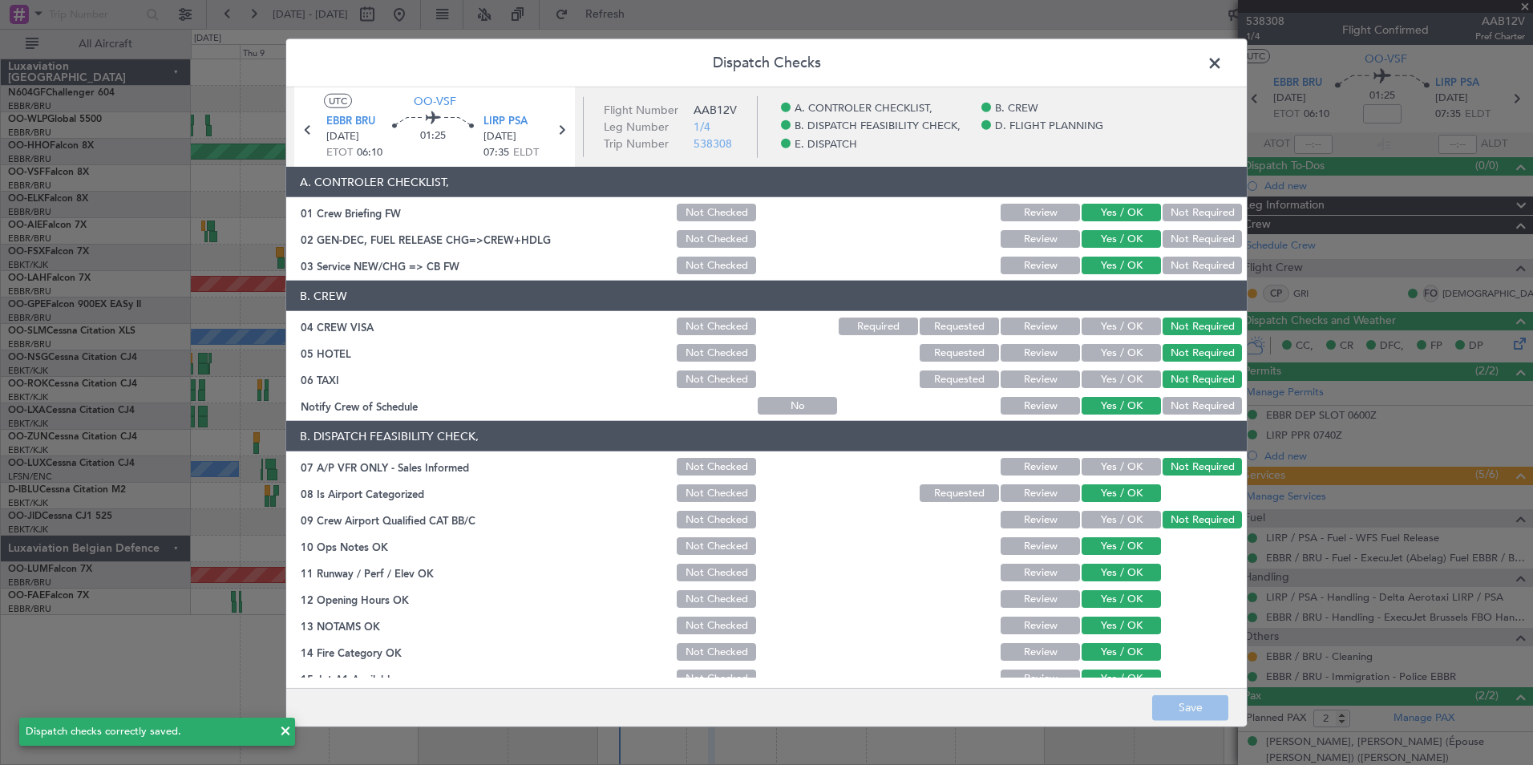
click at [1223, 64] on span at bounding box center [1223, 67] width 0 height 32
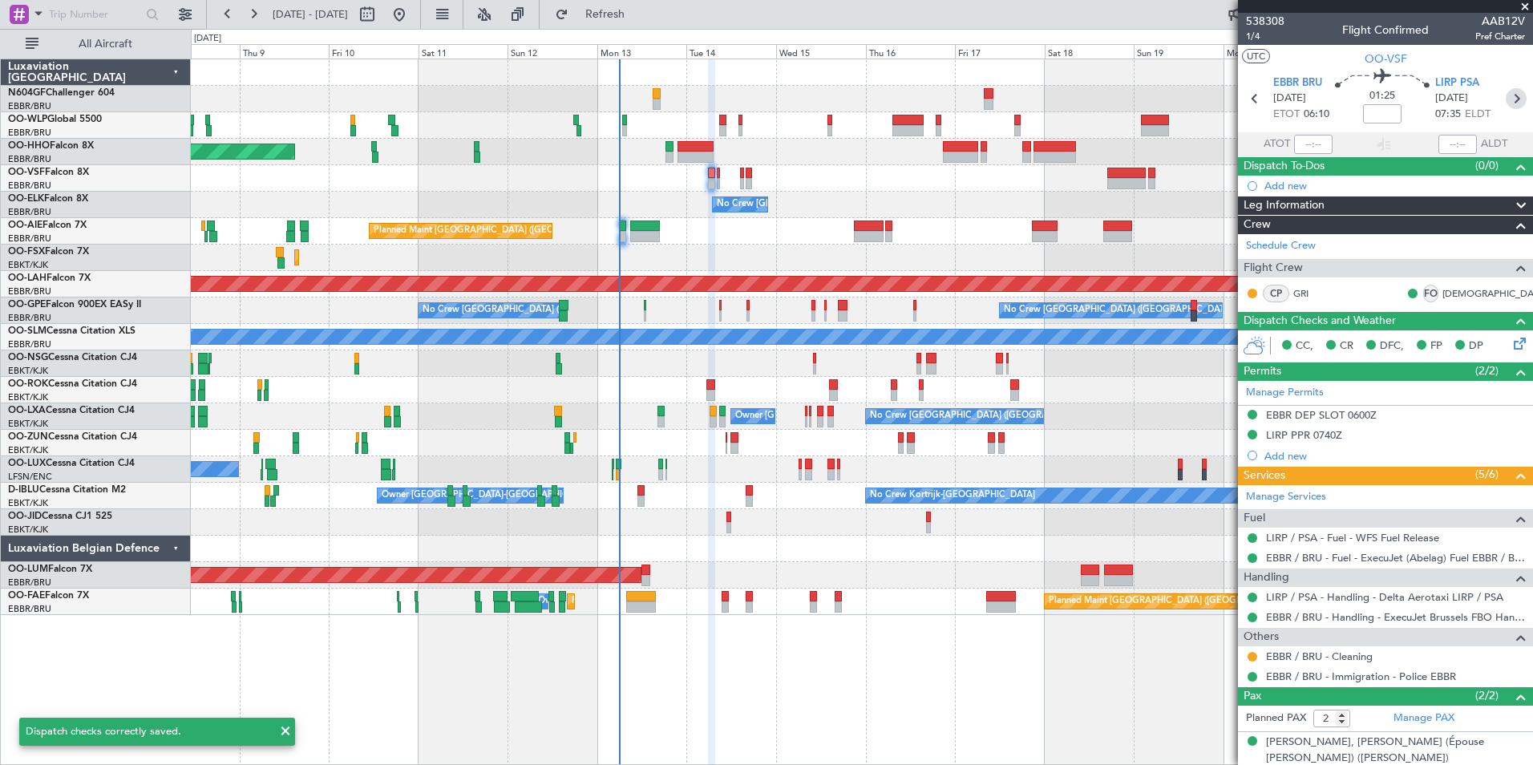
click at [1511, 106] on icon at bounding box center [1516, 98] width 21 height 21
type input "+00:15"
type input "3"
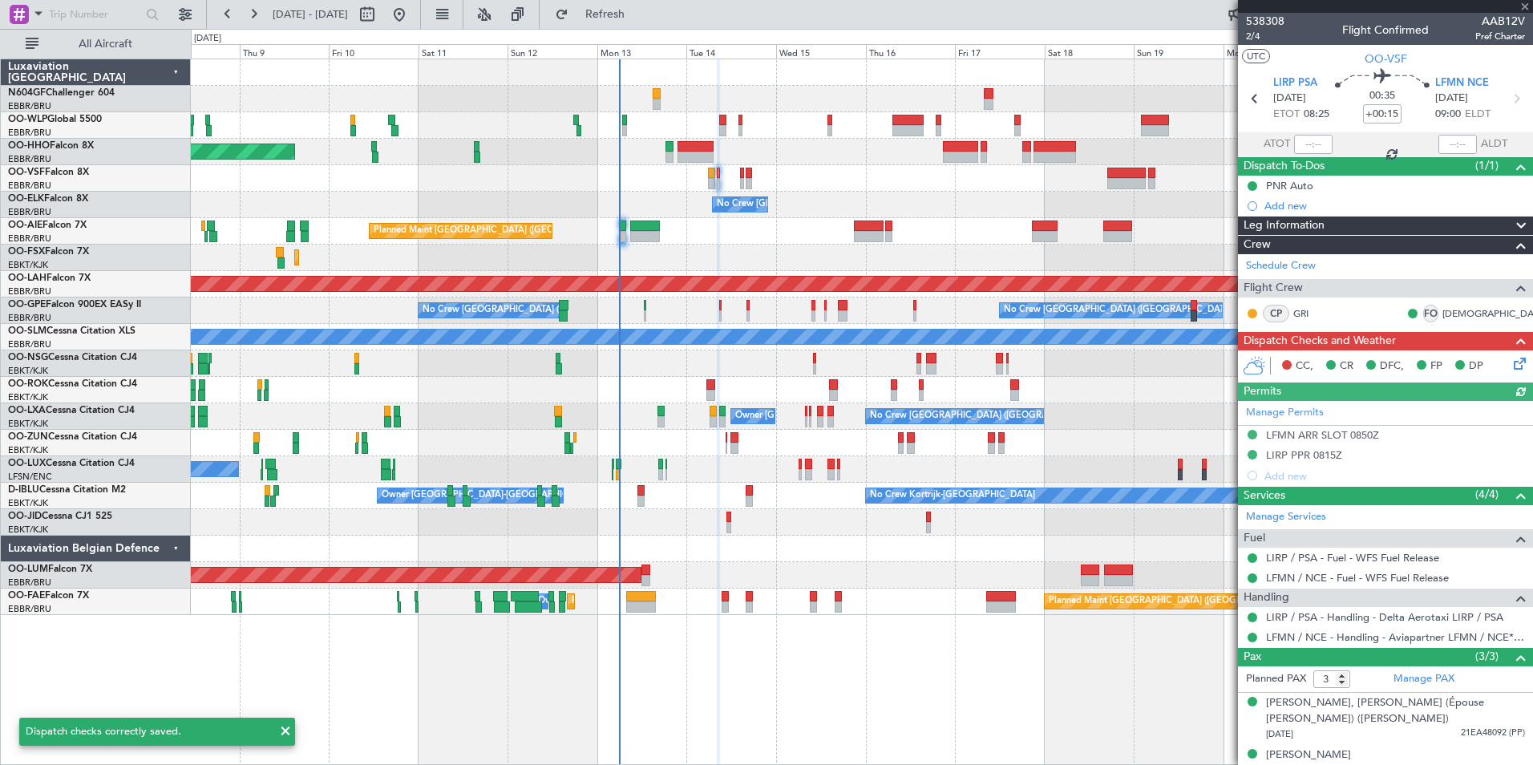
click at [1511, 359] on icon at bounding box center [1517, 360] width 13 height 13
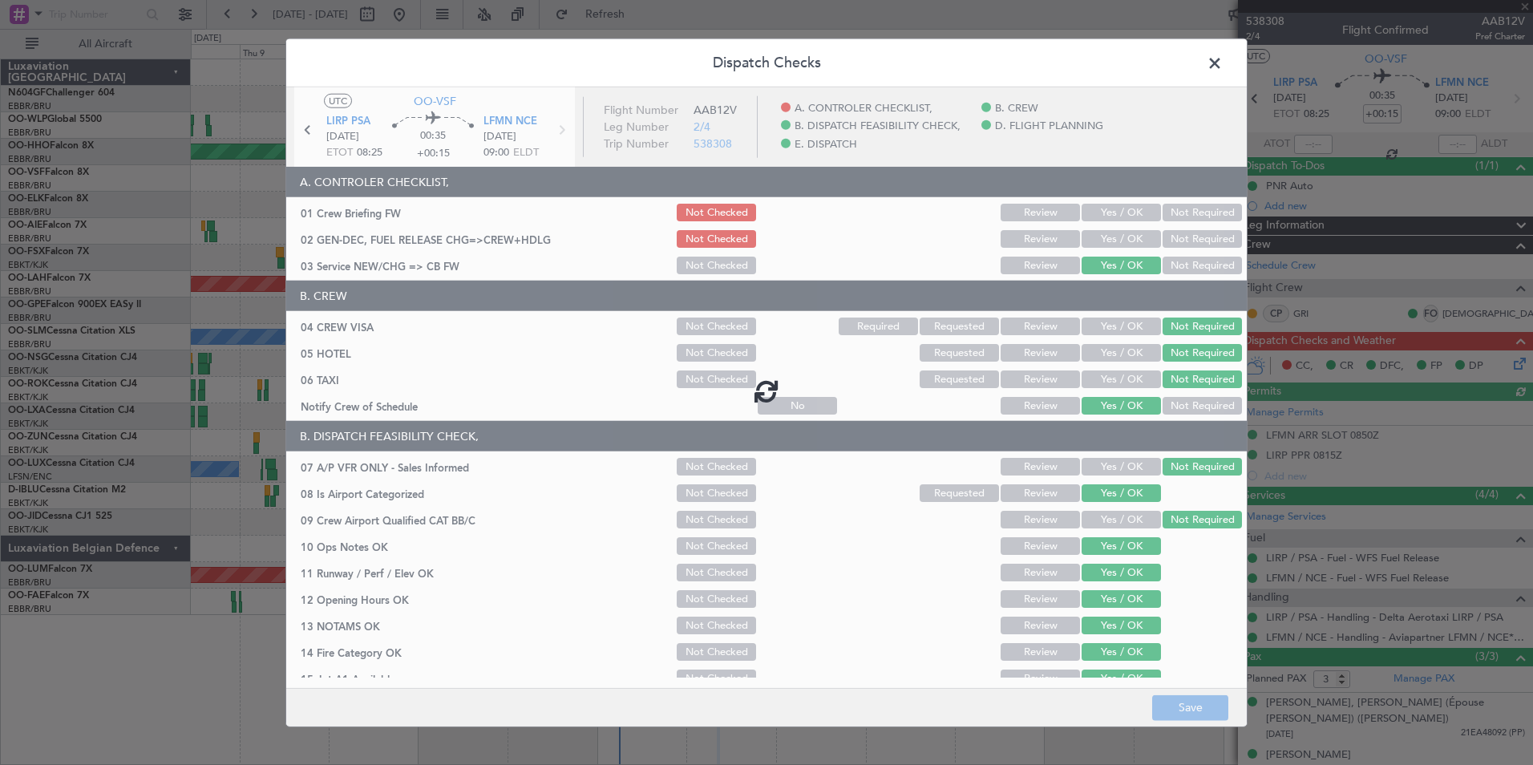
click at [1096, 237] on div at bounding box center [766, 390] width 961 height 607
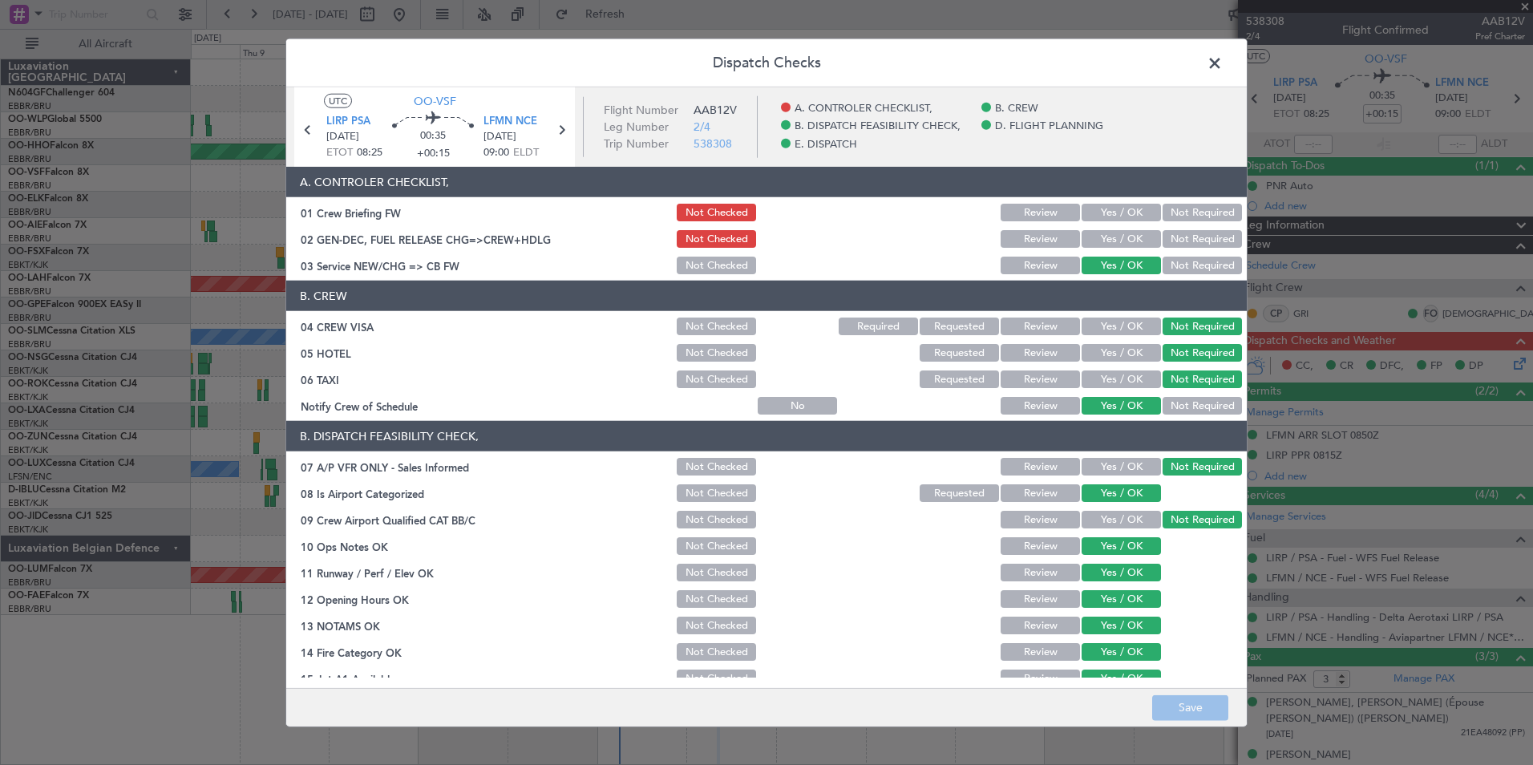
click at [1102, 245] on button "Yes / OK" at bounding box center [1121, 239] width 79 height 18
click at [1110, 217] on button "Yes / OK" at bounding box center [1121, 213] width 79 height 18
click at [1192, 719] on button "Save" at bounding box center [1190, 708] width 76 height 26
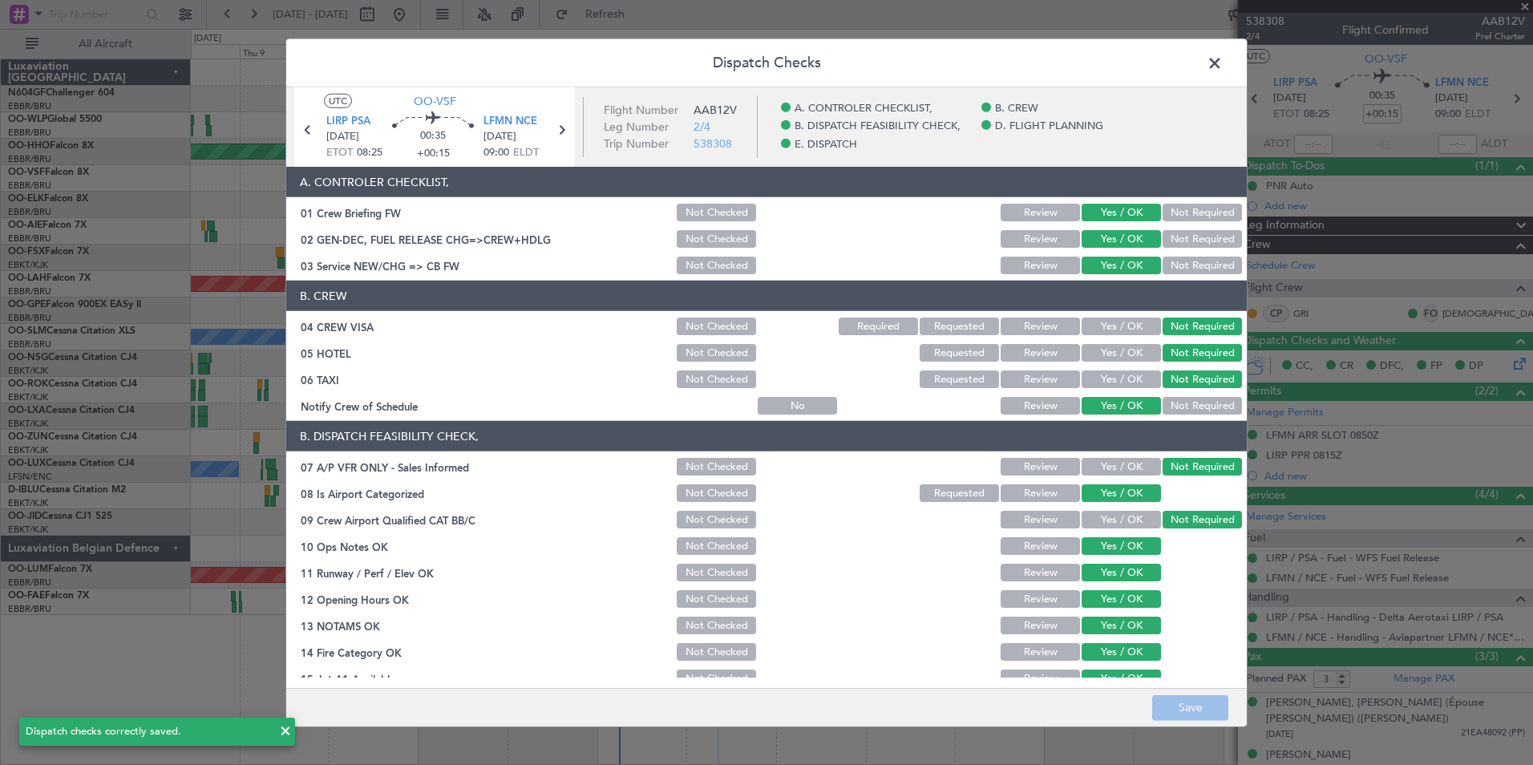
click at [1223, 53] on span at bounding box center [1223, 67] width 0 height 32
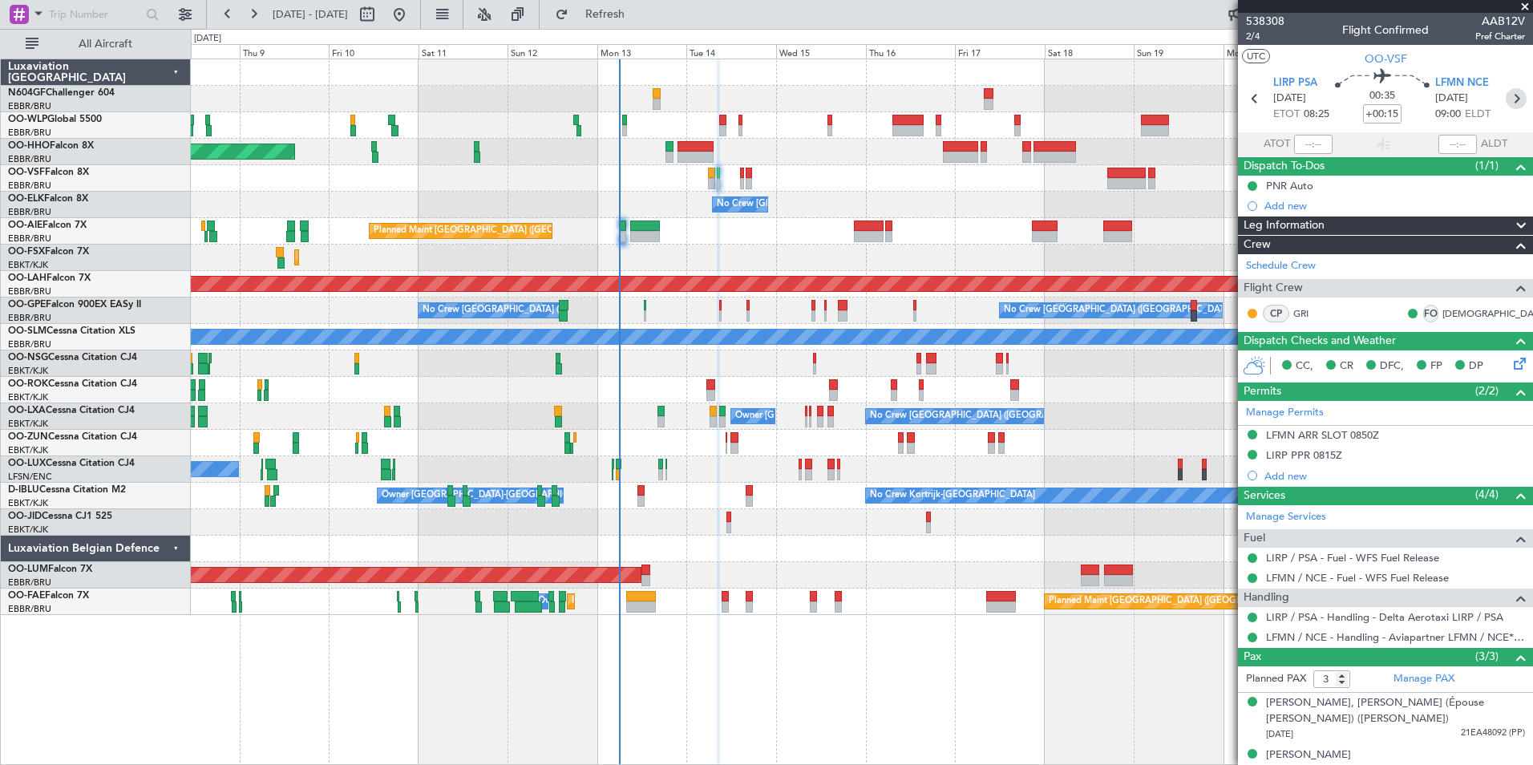
click at [1506, 106] on icon at bounding box center [1516, 98] width 21 height 21
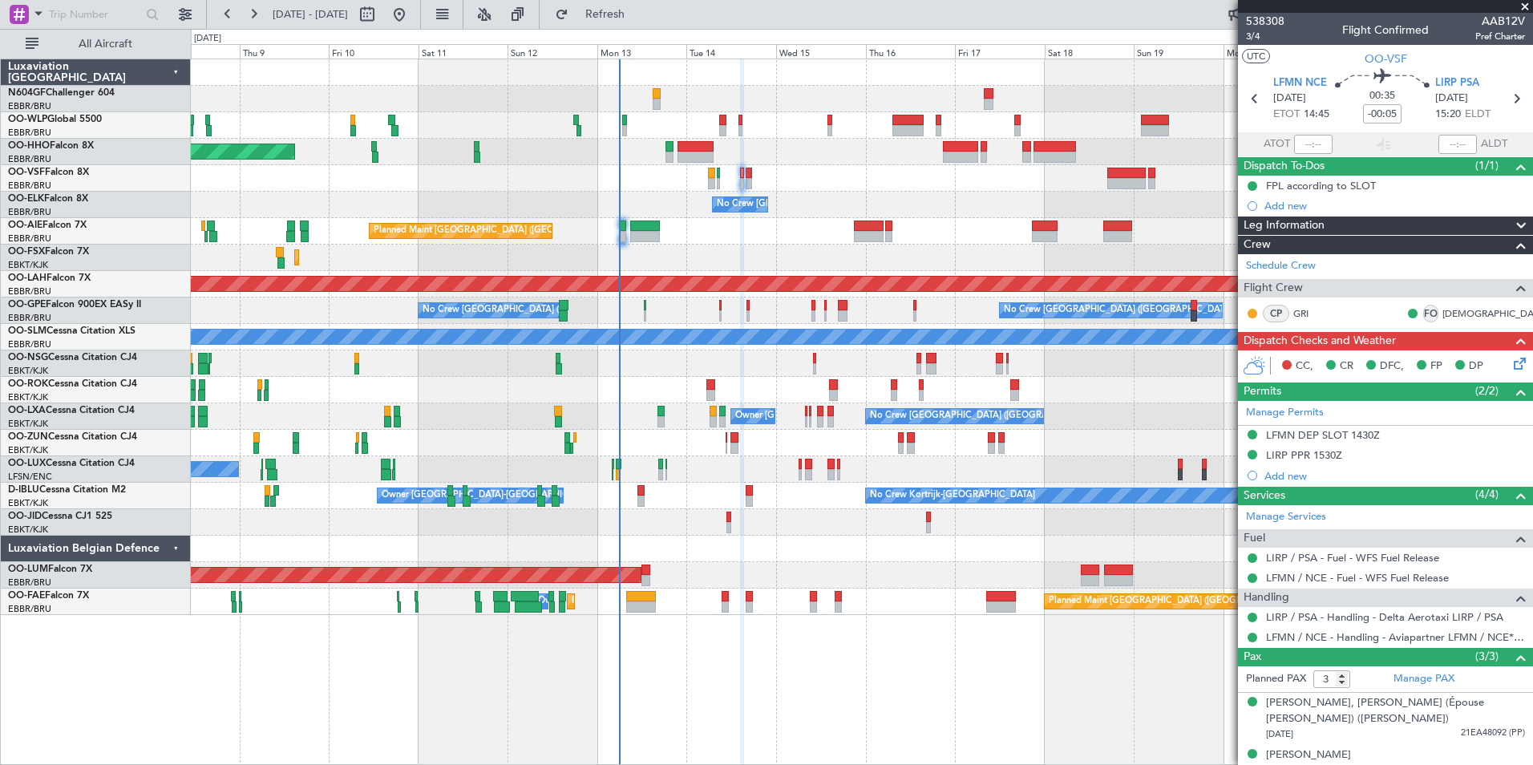
click at [1513, 367] on icon at bounding box center [1517, 360] width 13 height 13
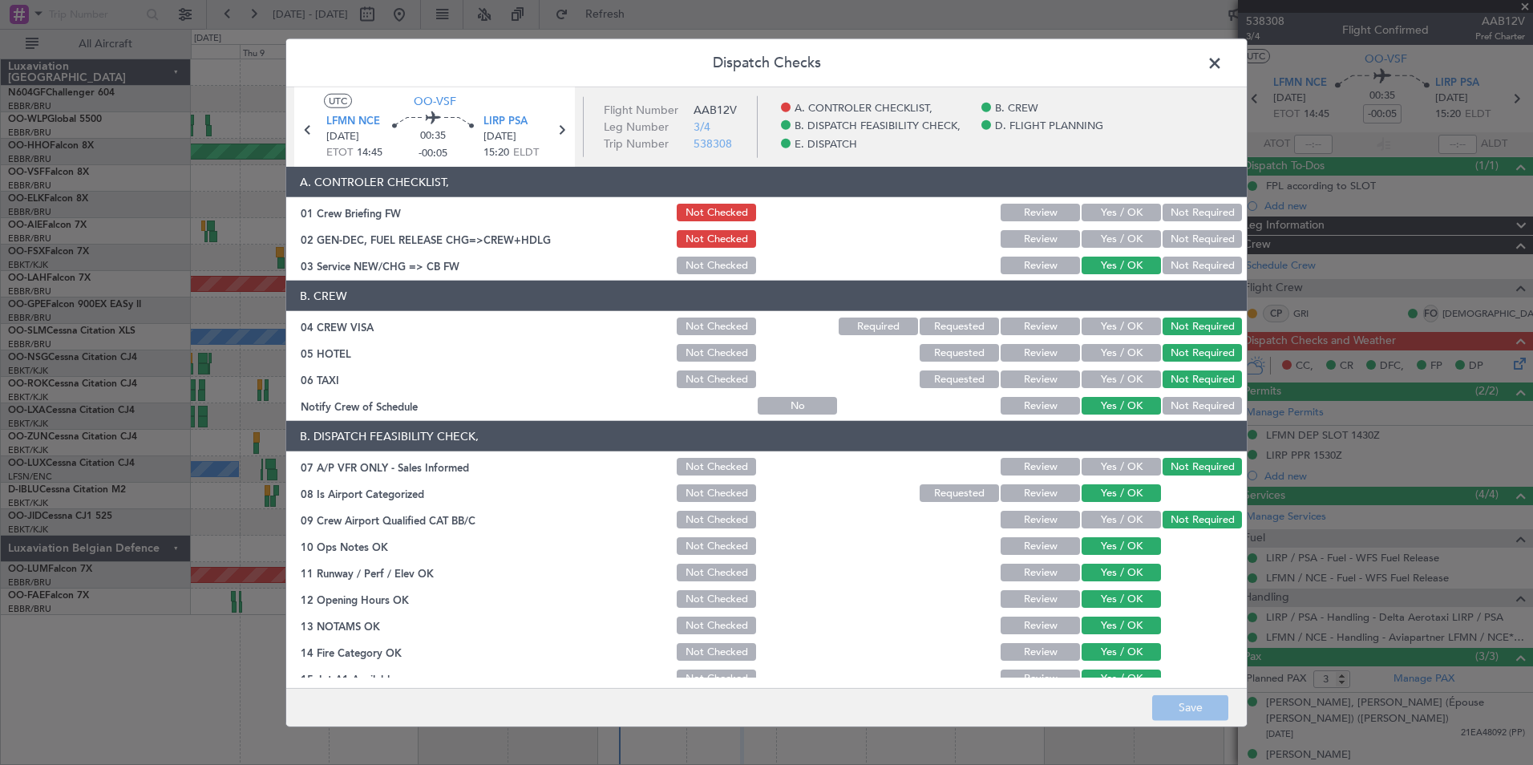
click at [1108, 249] on div "Yes / OK" at bounding box center [1119, 239] width 81 height 22
click at [1117, 233] on button "Yes / OK" at bounding box center [1121, 239] width 79 height 18
click at [1120, 212] on button "Yes / OK" at bounding box center [1121, 213] width 79 height 18
click at [1204, 706] on button "Save" at bounding box center [1190, 708] width 76 height 26
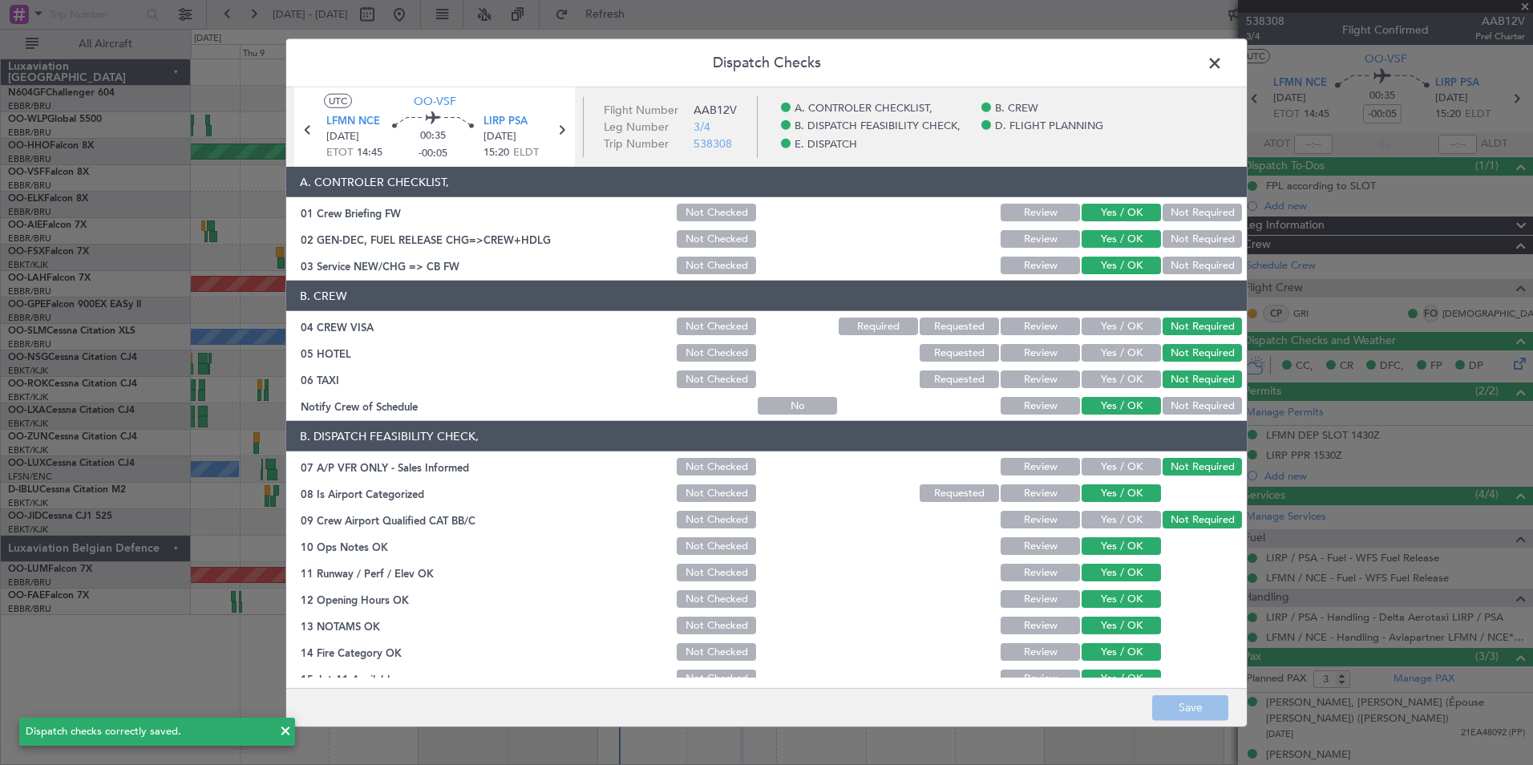
click at [1223, 63] on span at bounding box center [1223, 67] width 0 height 32
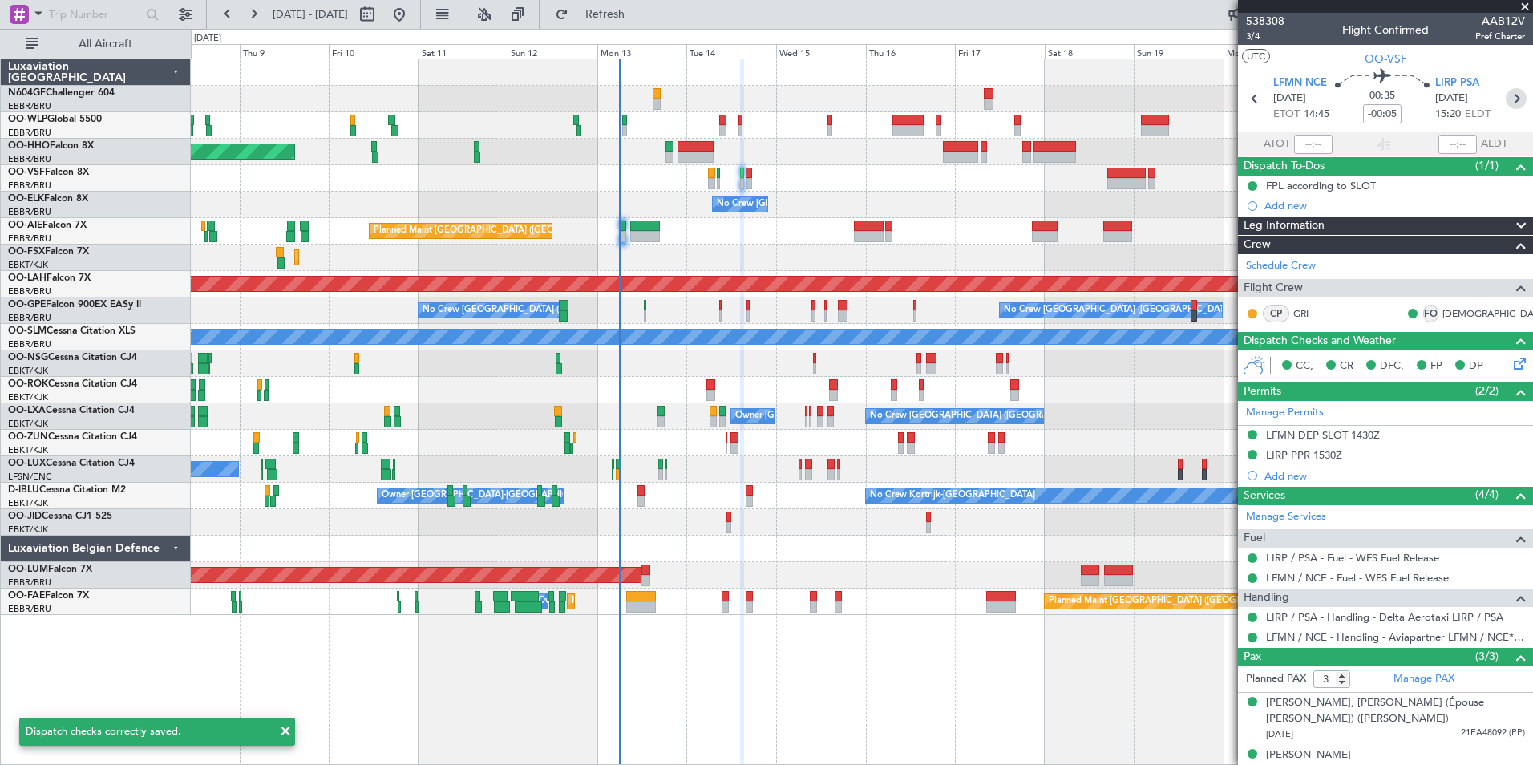
click at [1506, 103] on icon at bounding box center [1516, 98] width 21 height 21
type input "+00:05"
type input "2"
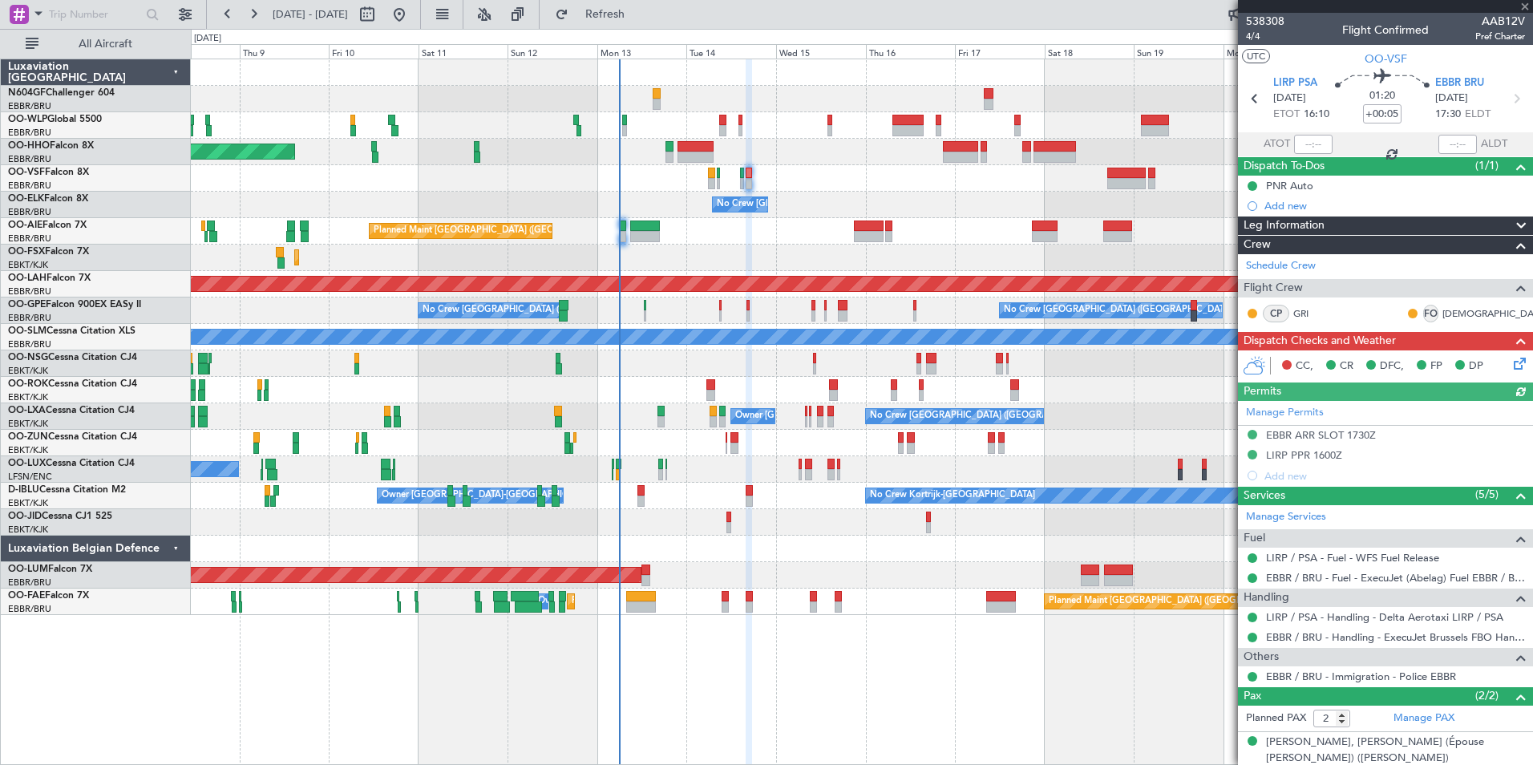
click at [1511, 366] on icon at bounding box center [1517, 360] width 13 height 13
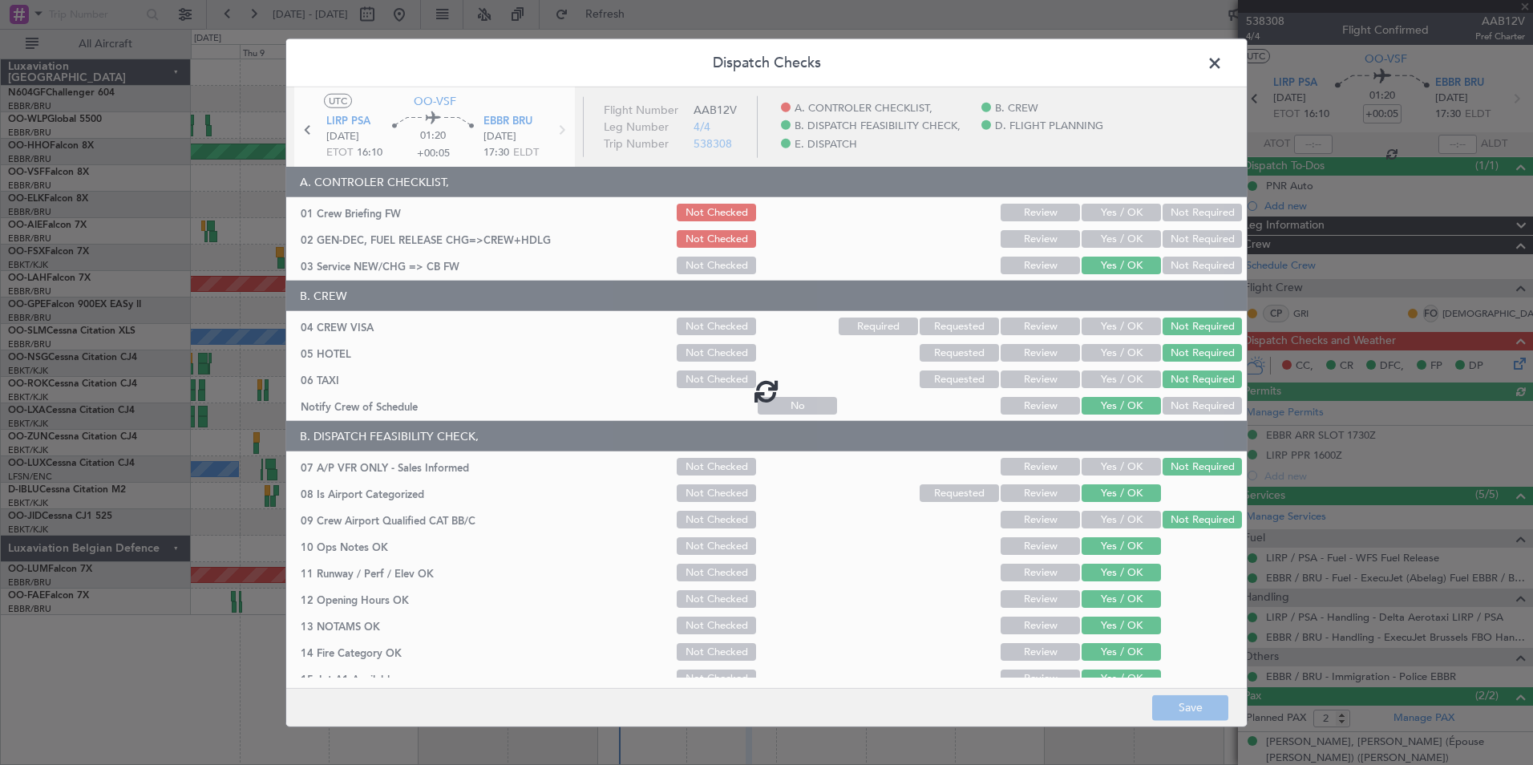
click at [1126, 221] on div at bounding box center [766, 390] width 961 height 607
click at [1126, 219] on div at bounding box center [766, 390] width 961 height 607
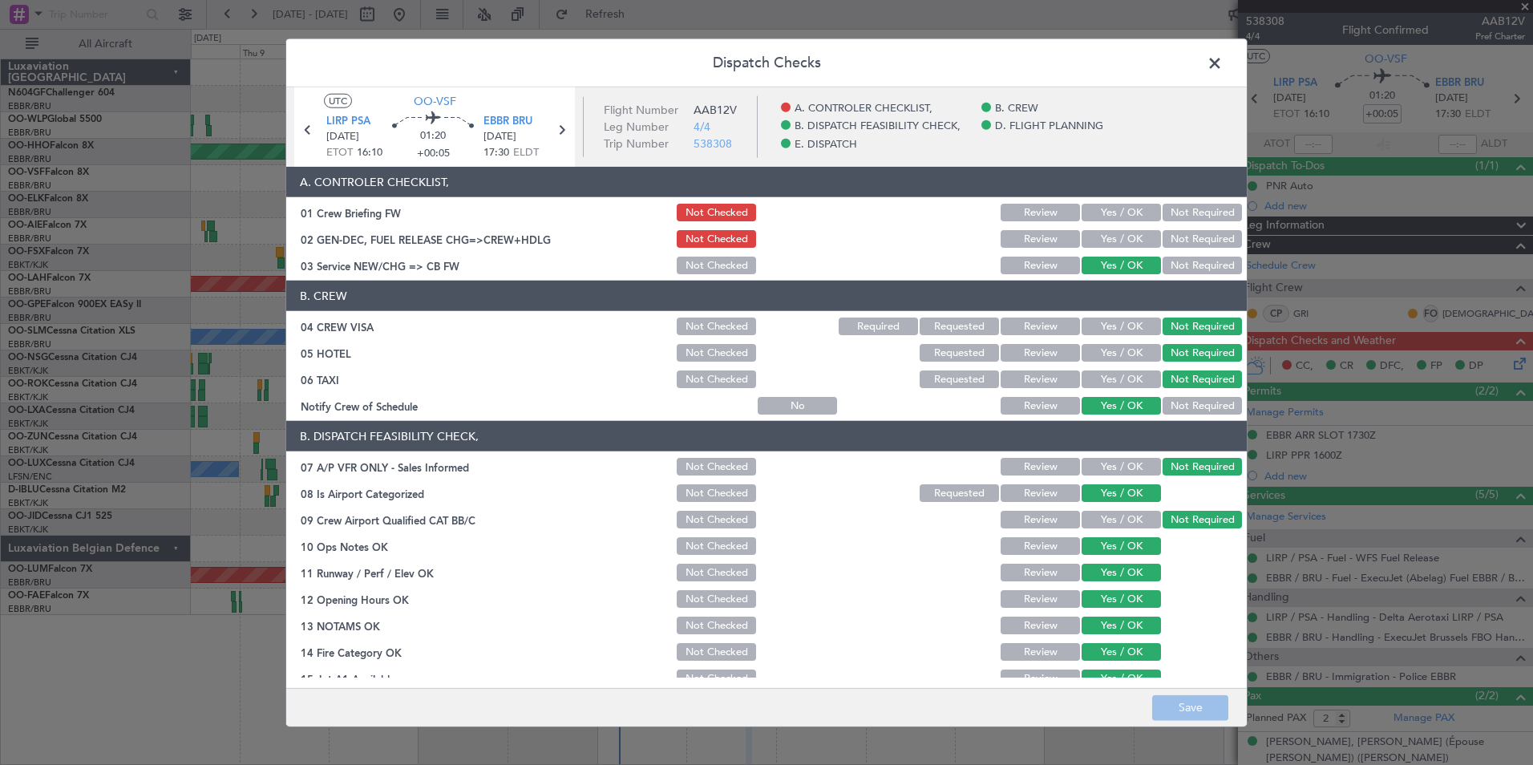
click at [1126, 219] on button "Yes / OK" at bounding box center [1121, 213] width 79 height 18
click at [1126, 249] on div "Yes / OK" at bounding box center [1119, 239] width 81 height 22
click at [1126, 244] on button "Yes / OK" at bounding box center [1121, 239] width 79 height 18
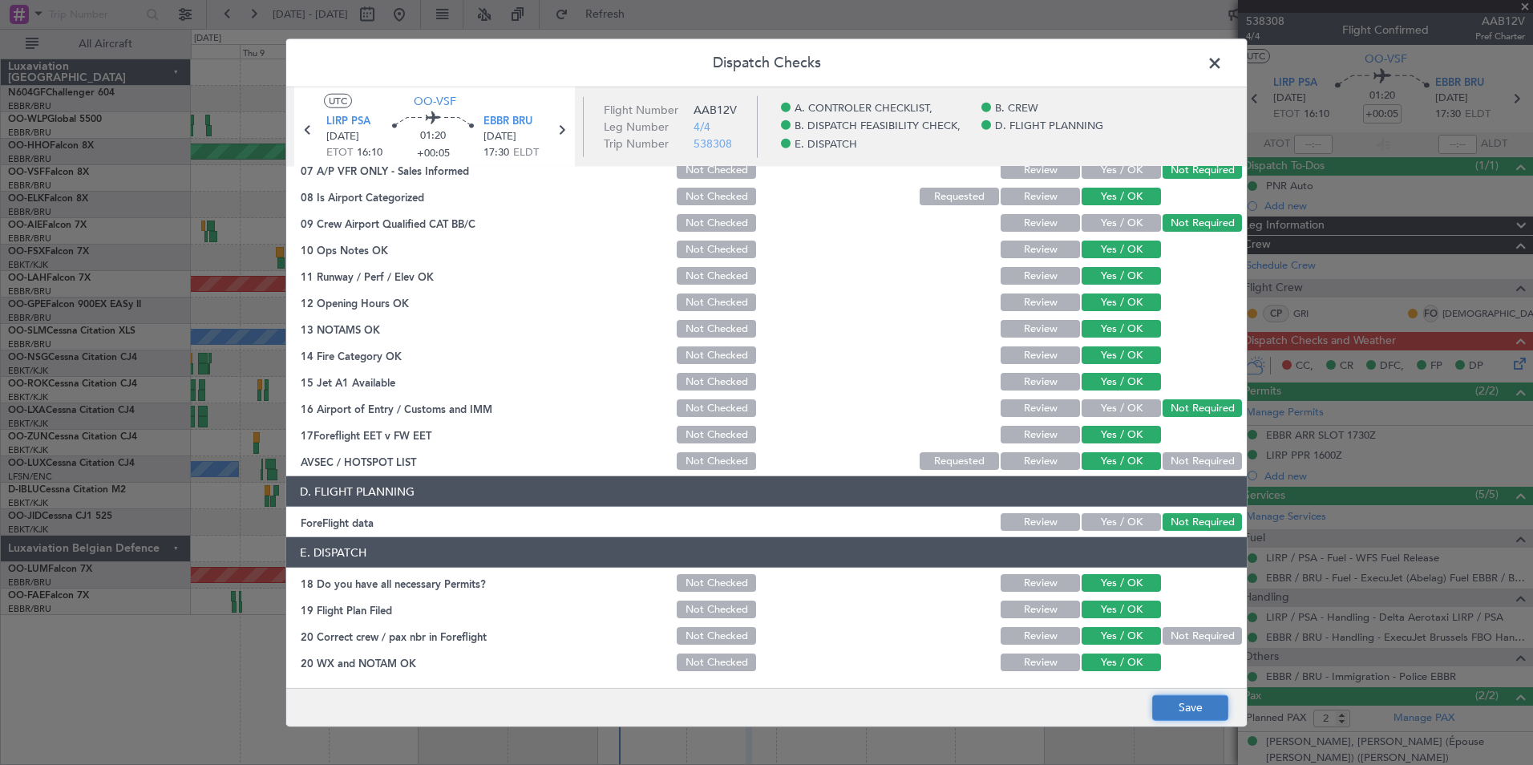
click at [1225, 711] on button "Save" at bounding box center [1190, 708] width 76 height 26
click at [1223, 61] on span at bounding box center [1223, 67] width 0 height 32
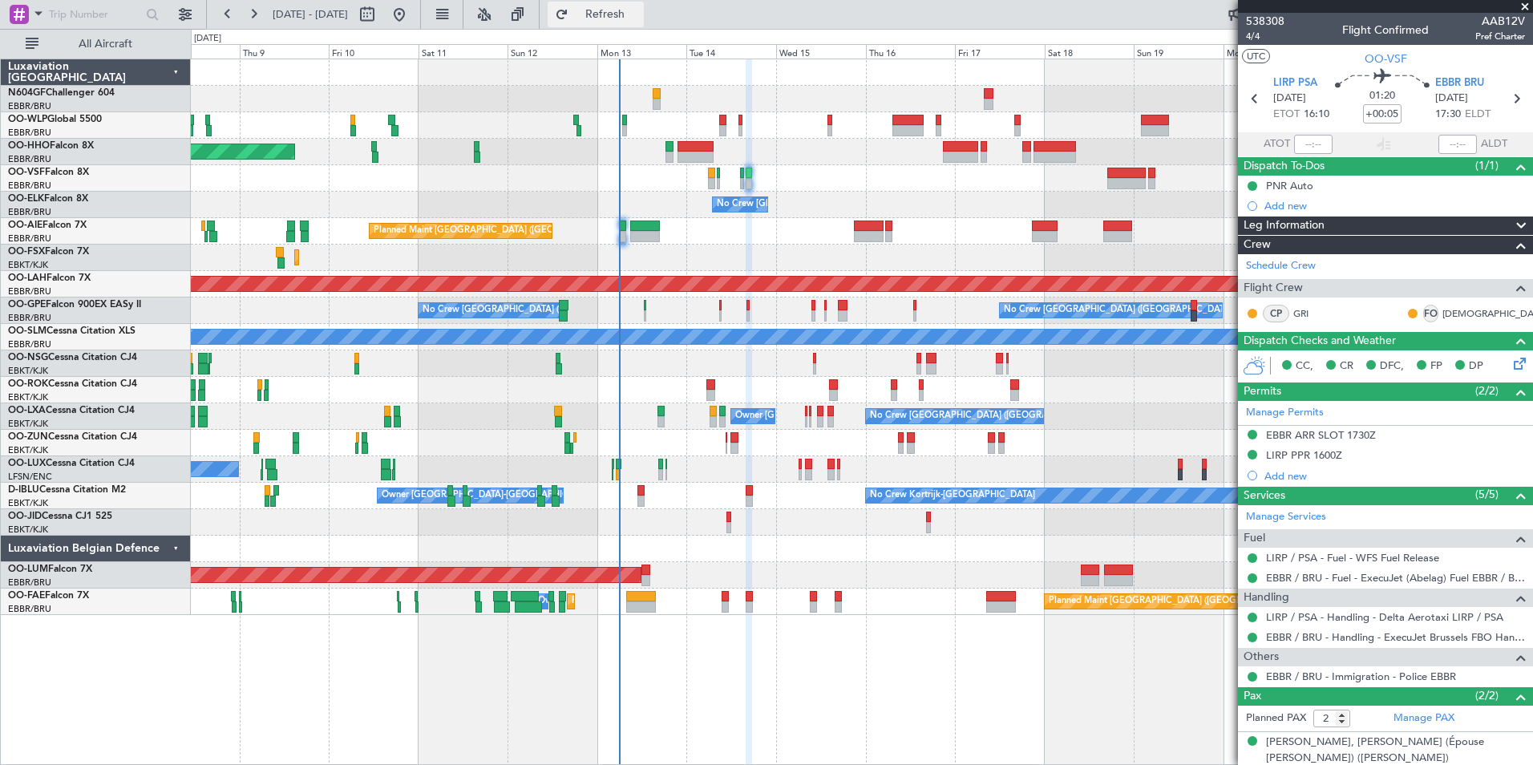
click at [639, 15] on span "Refresh" at bounding box center [605, 14] width 67 height 11
click at [644, 23] on button "Refresh" at bounding box center [596, 15] width 96 height 26
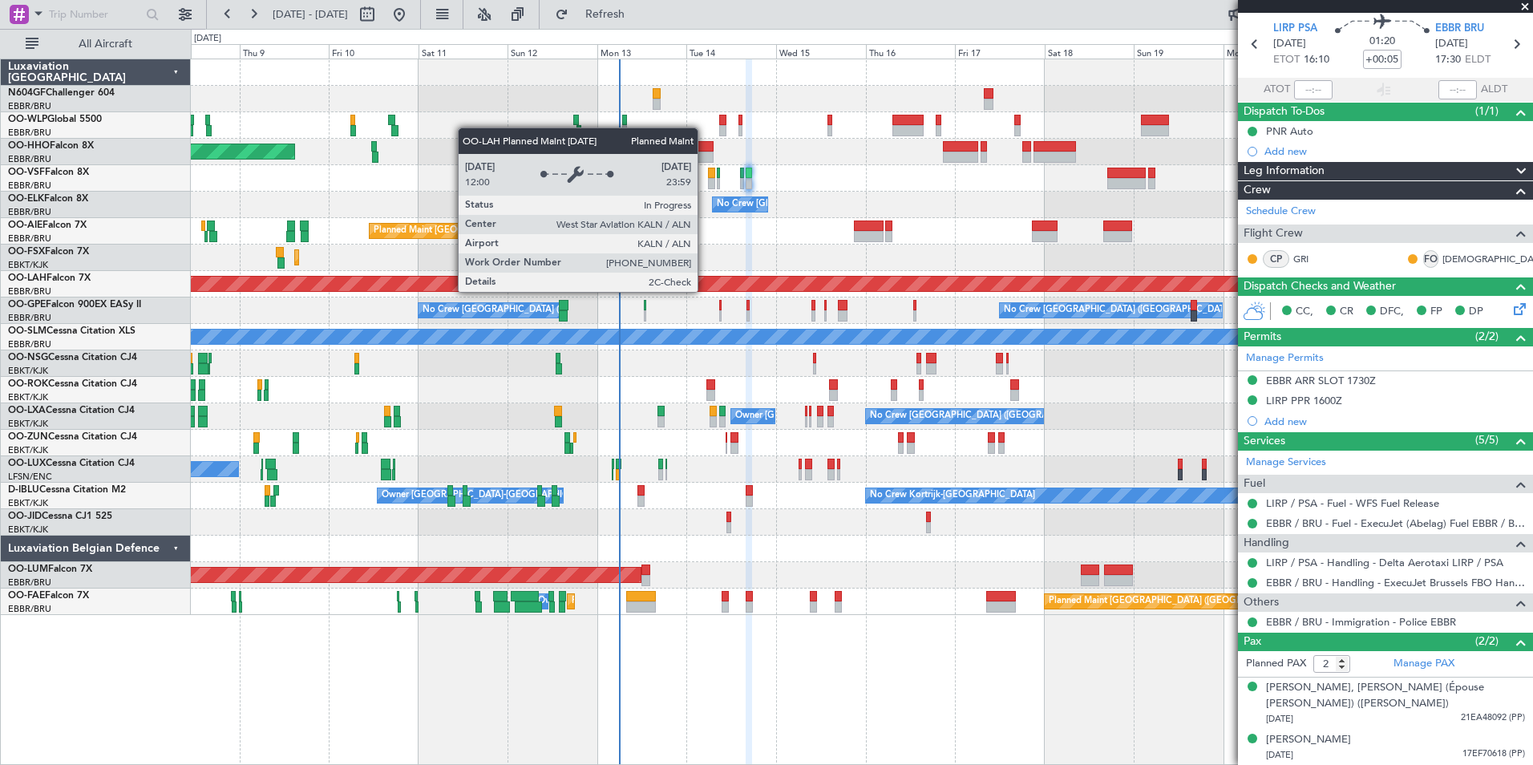
click at [708, 291] on div "Planned Maint [PERSON_NAME]-[GEOGRAPHIC_DATA][PERSON_NAME] ([GEOGRAPHIC_DATA][P…" at bounding box center [862, 284] width 4026 height 16
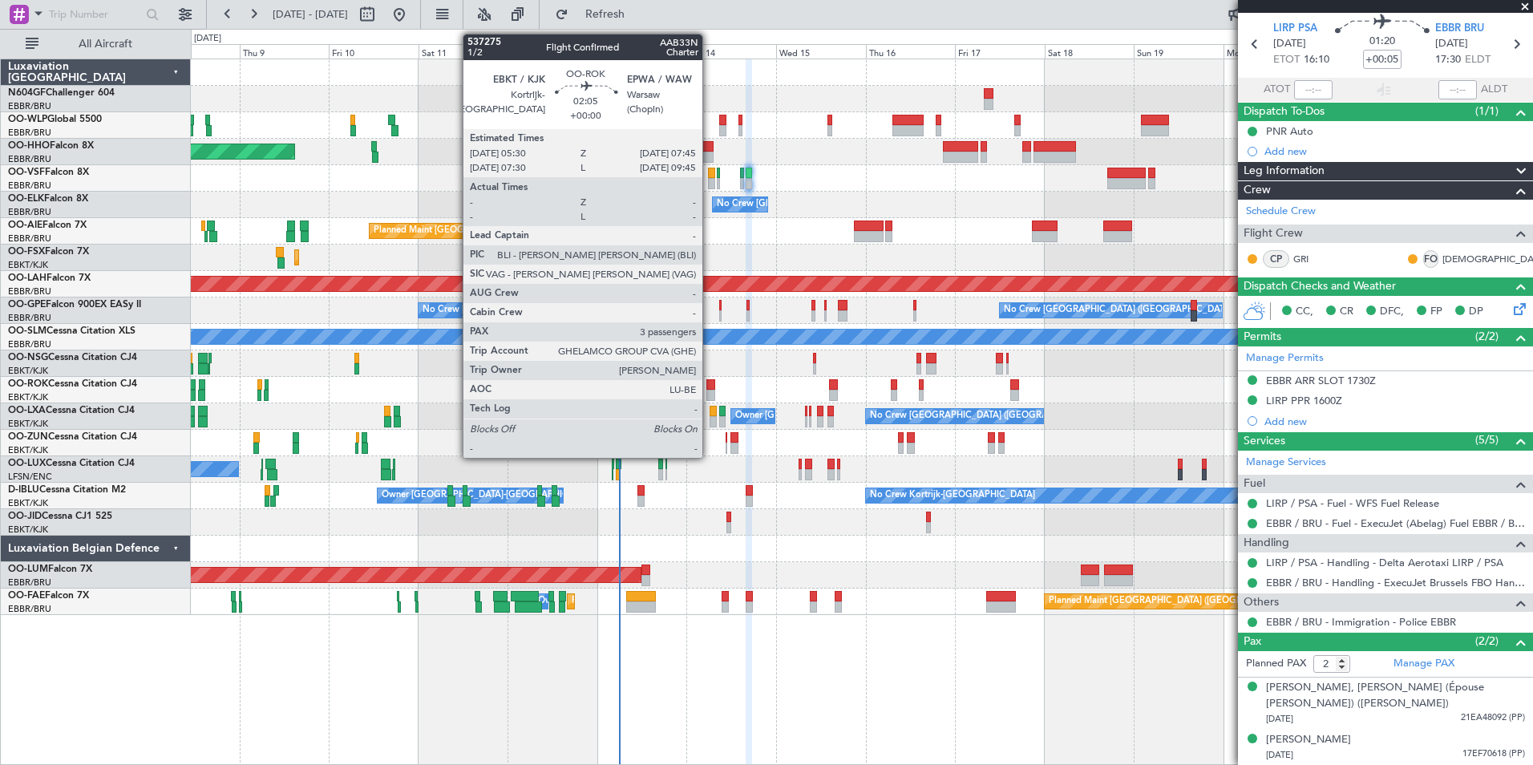
click at [710, 391] on div at bounding box center [711, 395] width 9 height 11
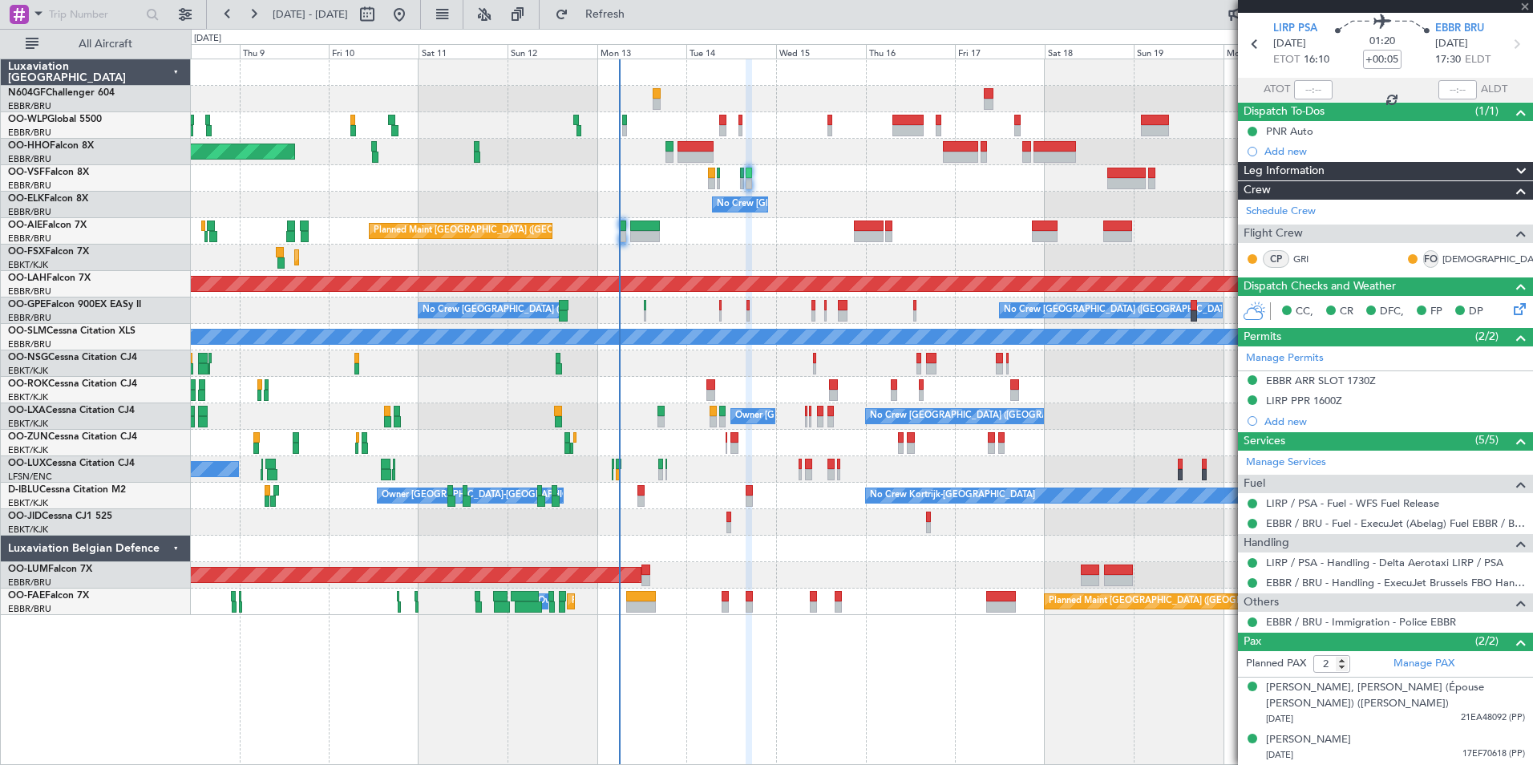
type input "3"
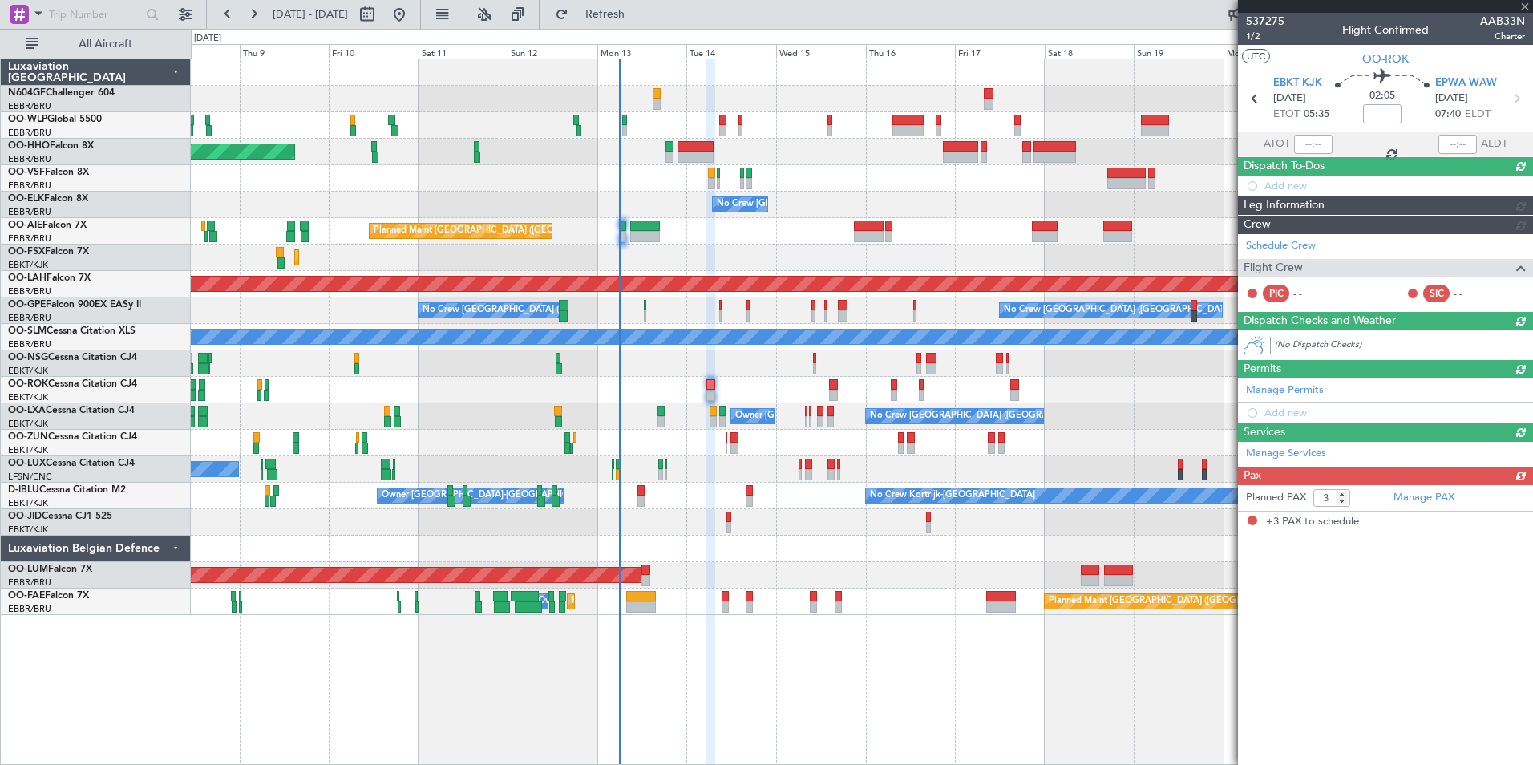
scroll to position [0, 0]
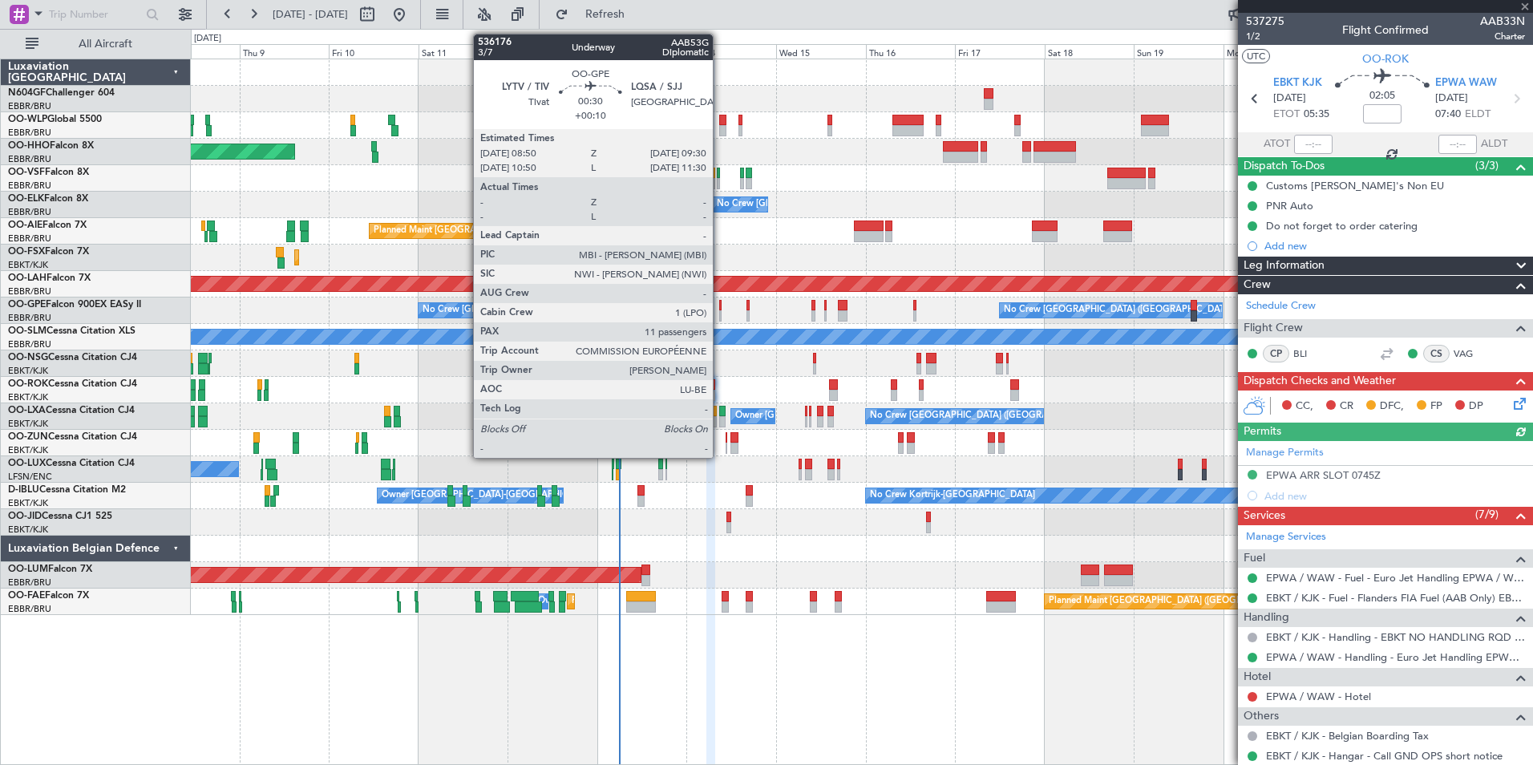
click at [720, 309] on div at bounding box center [720, 305] width 3 height 11
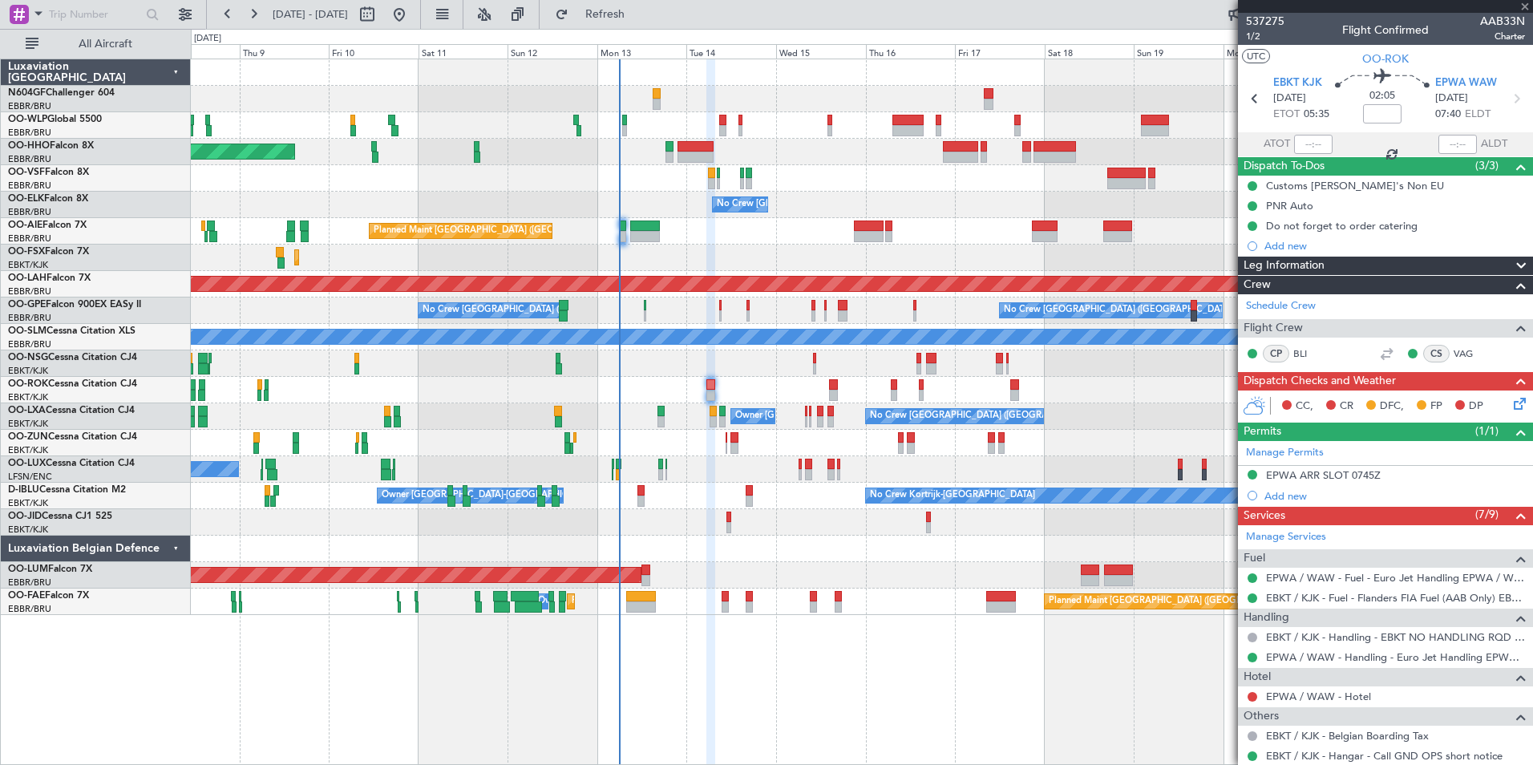
type input "+00:10"
type input "11"
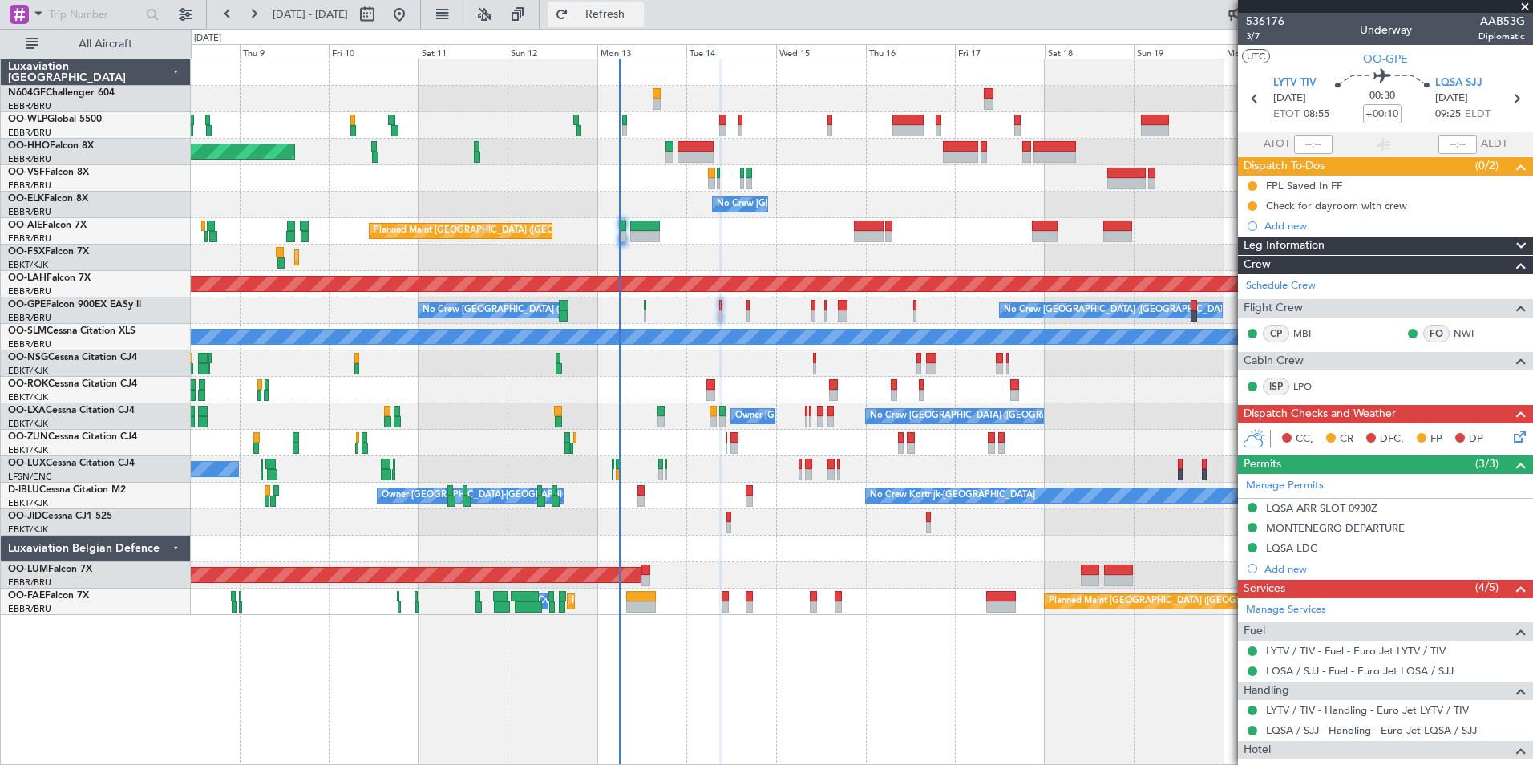
click at [644, 24] on button "Refresh" at bounding box center [596, 15] width 96 height 26
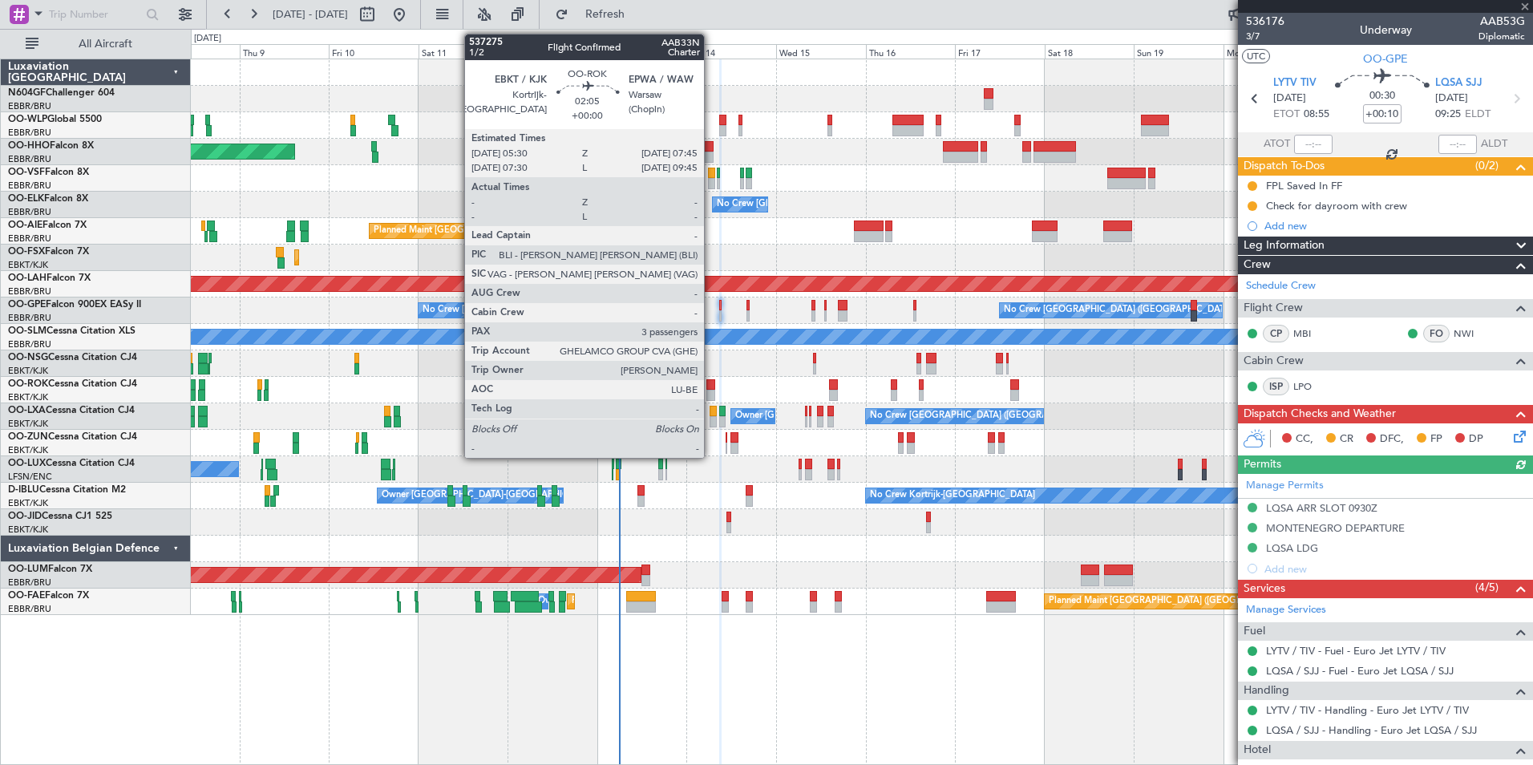
click at [712, 393] on div at bounding box center [711, 395] width 9 height 11
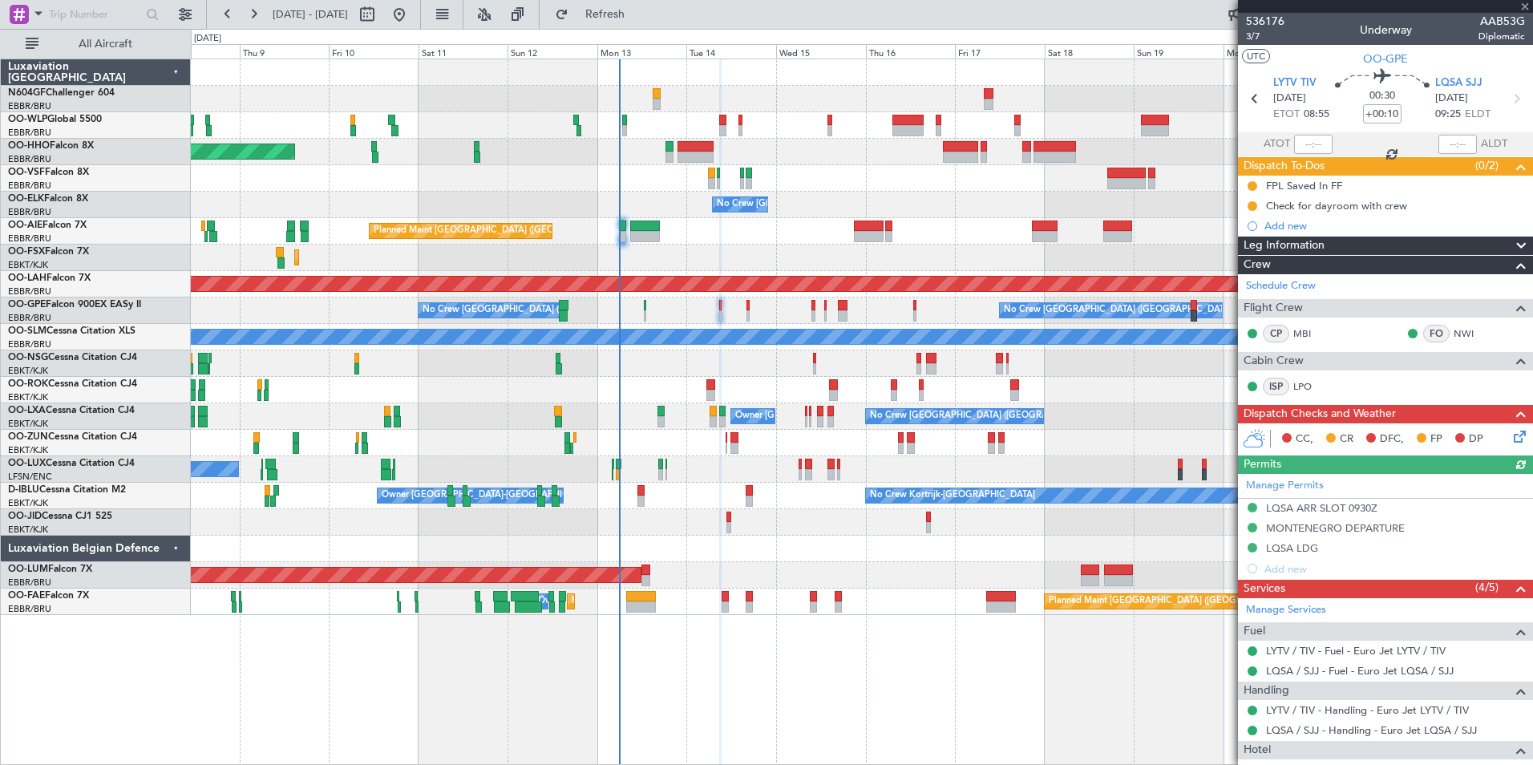
type input "3"
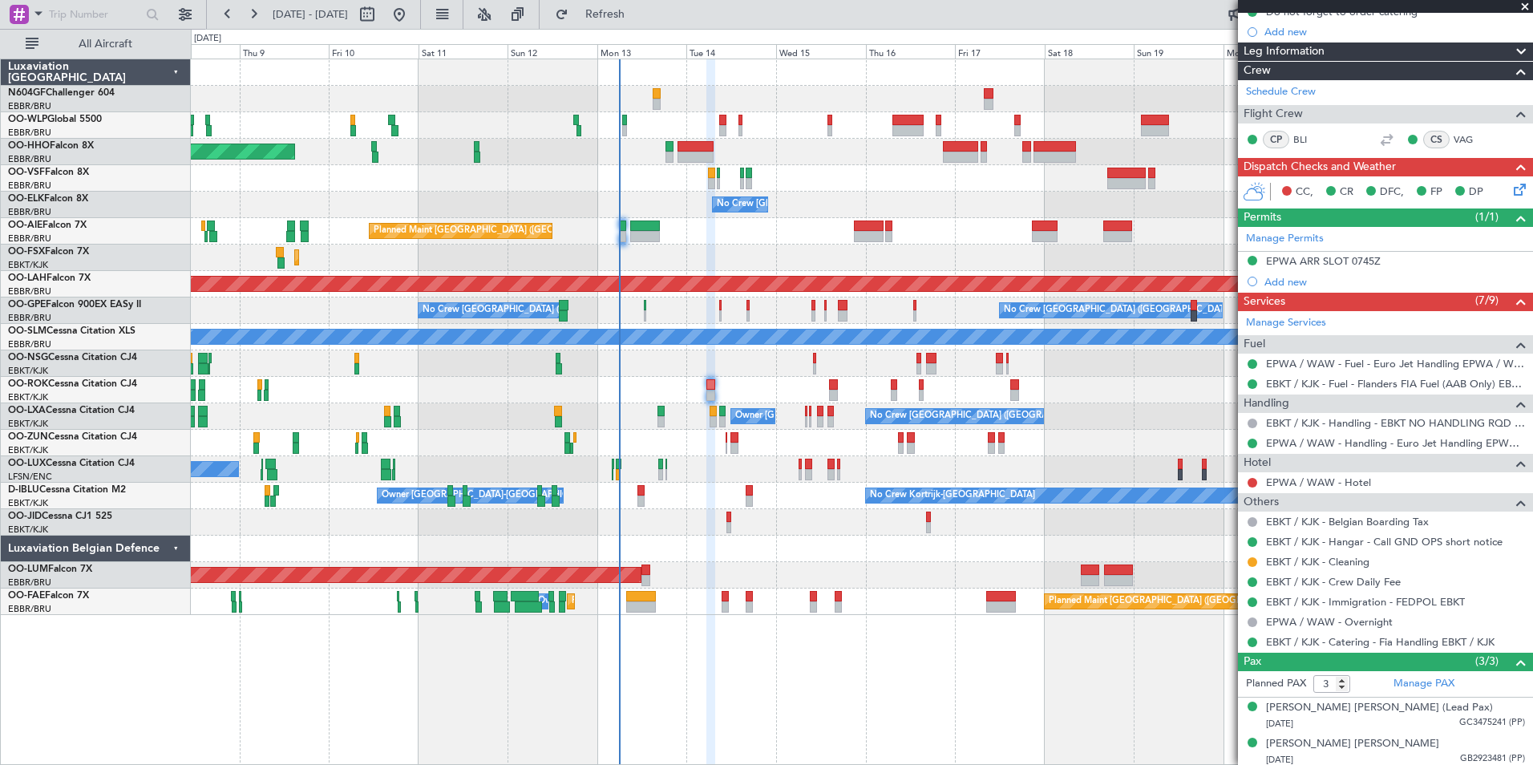
scroll to position [254, 0]
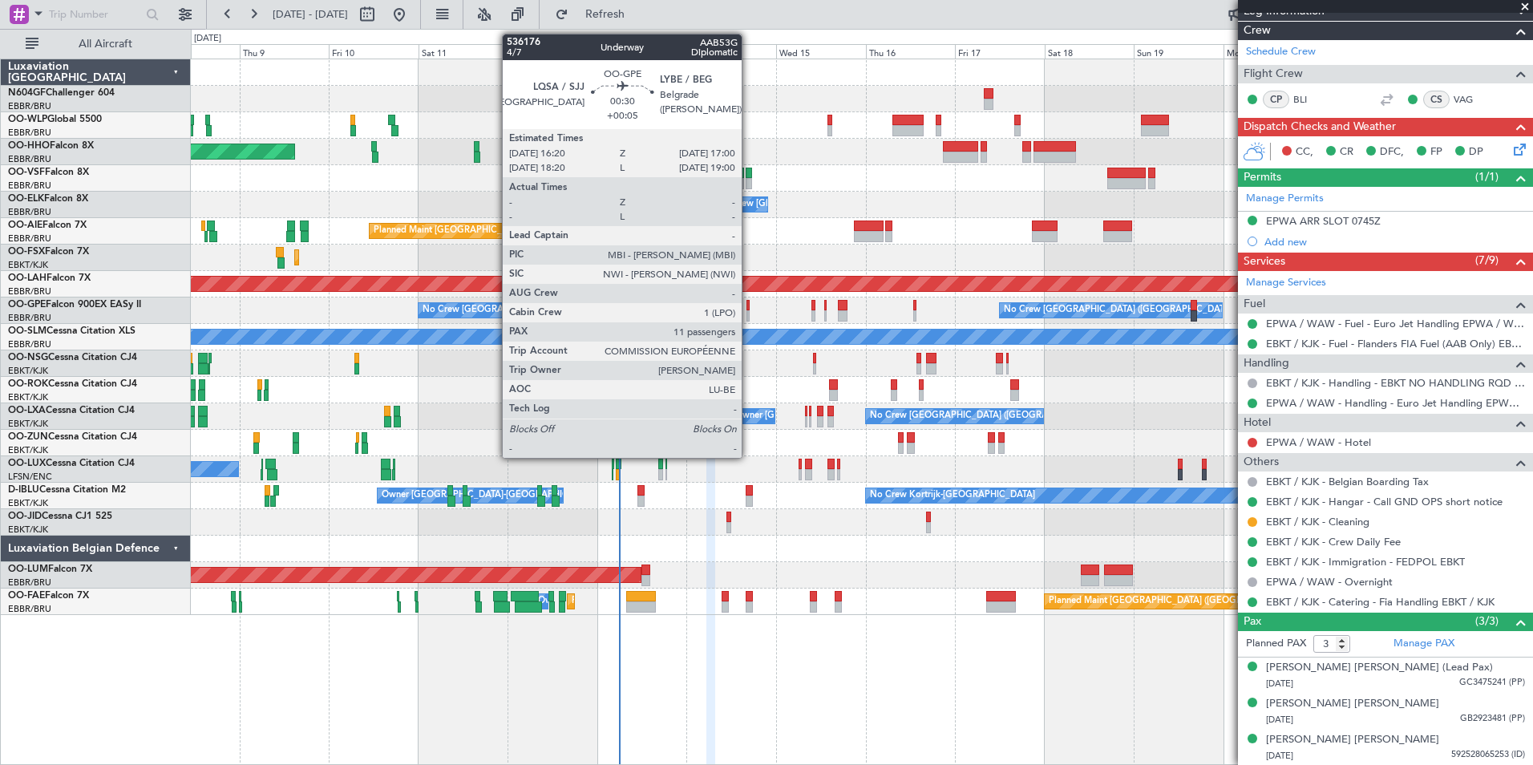
click at [749, 314] on div at bounding box center [748, 315] width 3 height 11
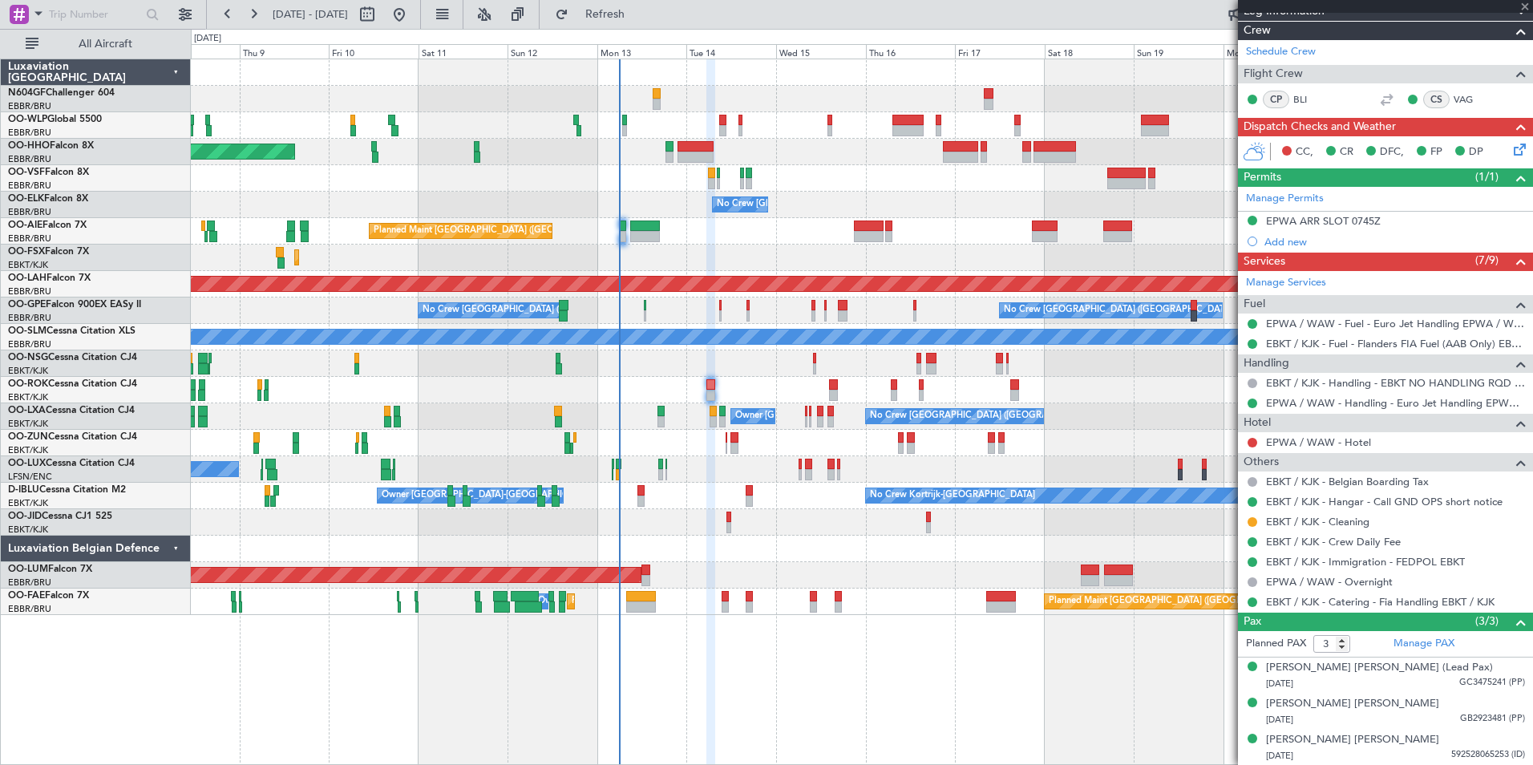
type input "+00:05"
type input "11"
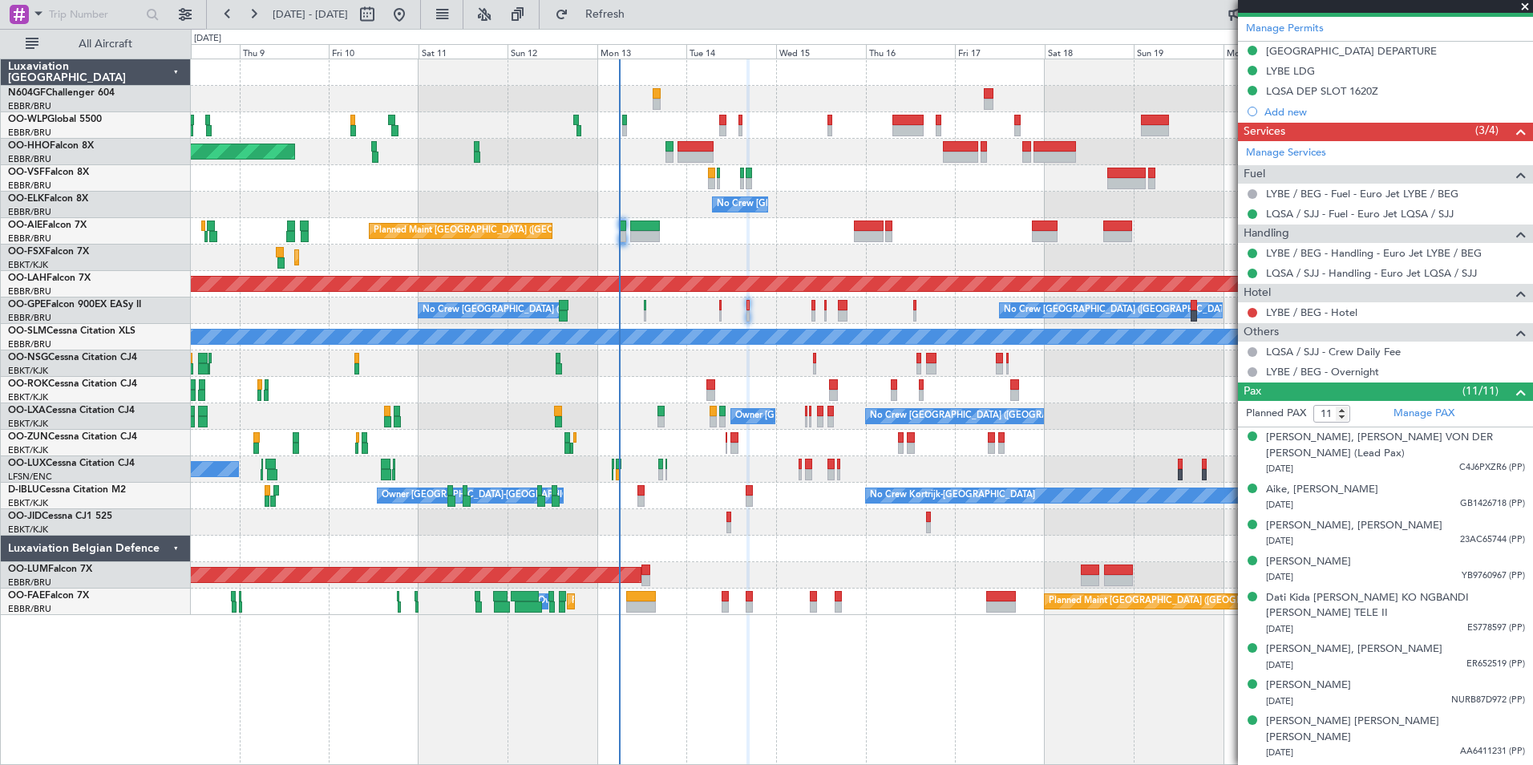
scroll to position [478, 0]
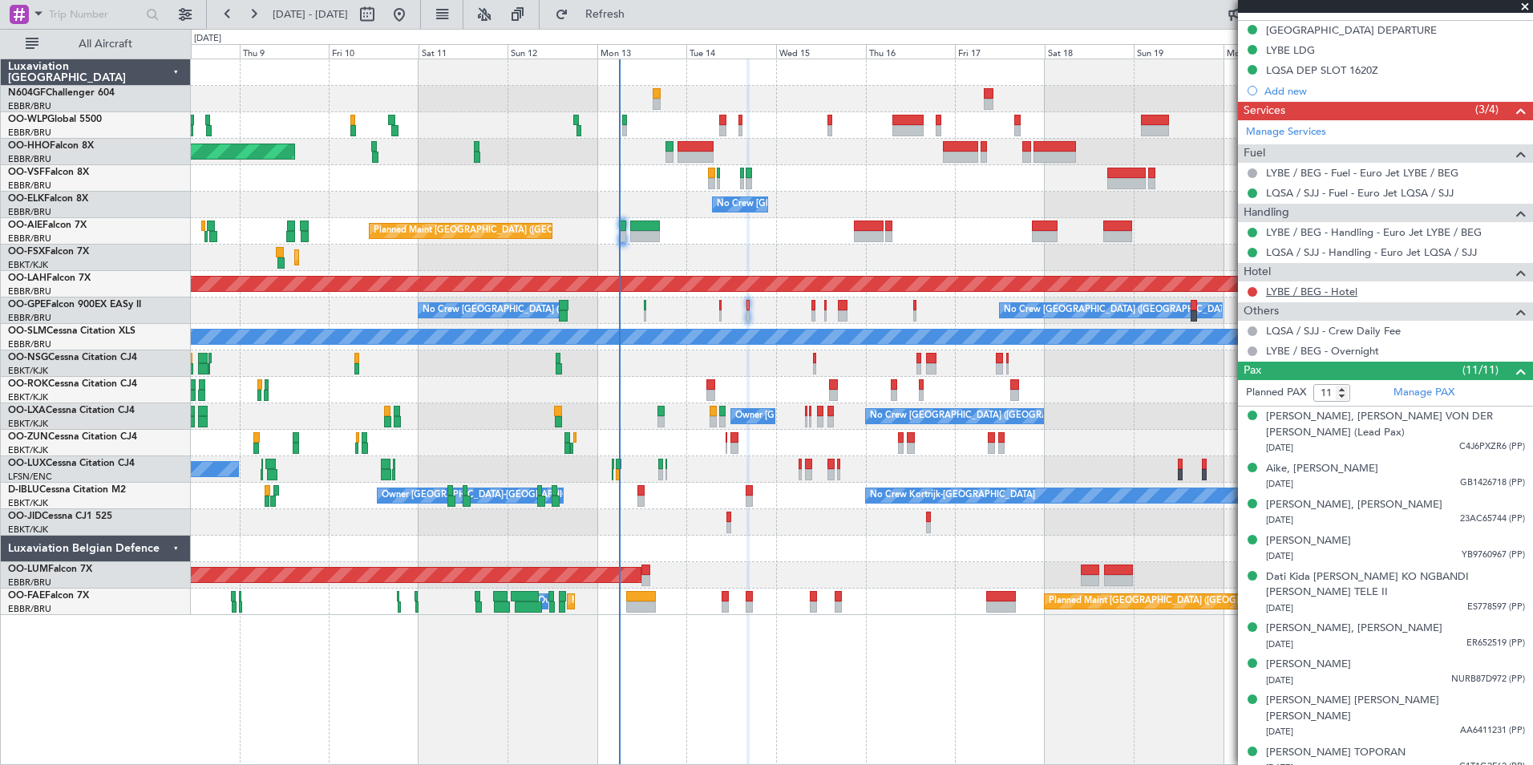
click at [1328, 295] on link "LYBE / BEG - Hotel" at bounding box center [1311, 292] width 91 height 14
click at [644, 23] on button "Refresh" at bounding box center [596, 15] width 96 height 26
click at [725, 440] on div at bounding box center [862, 443] width 1342 height 26
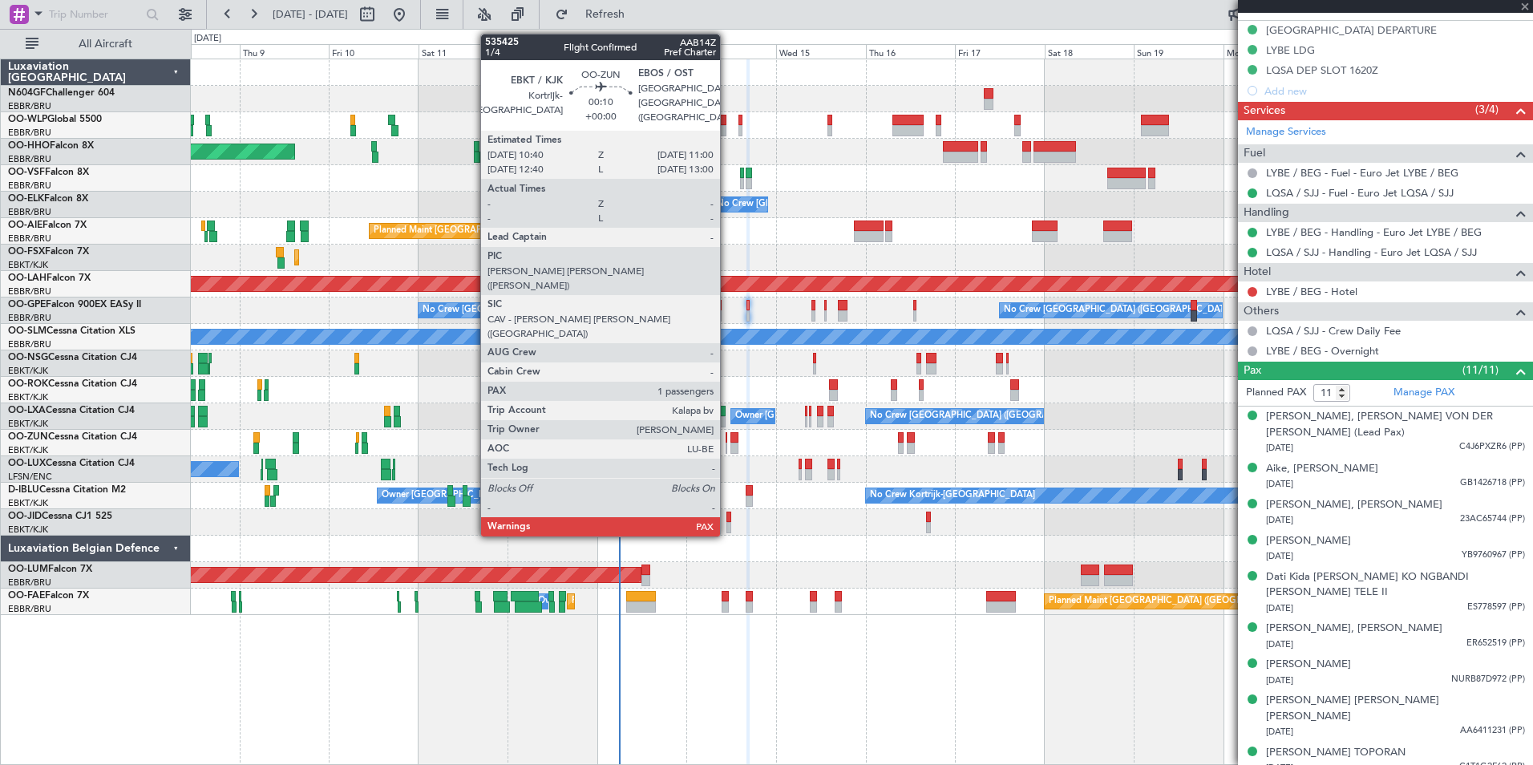
click at [727, 444] on div at bounding box center [727, 448] width 2 height 11
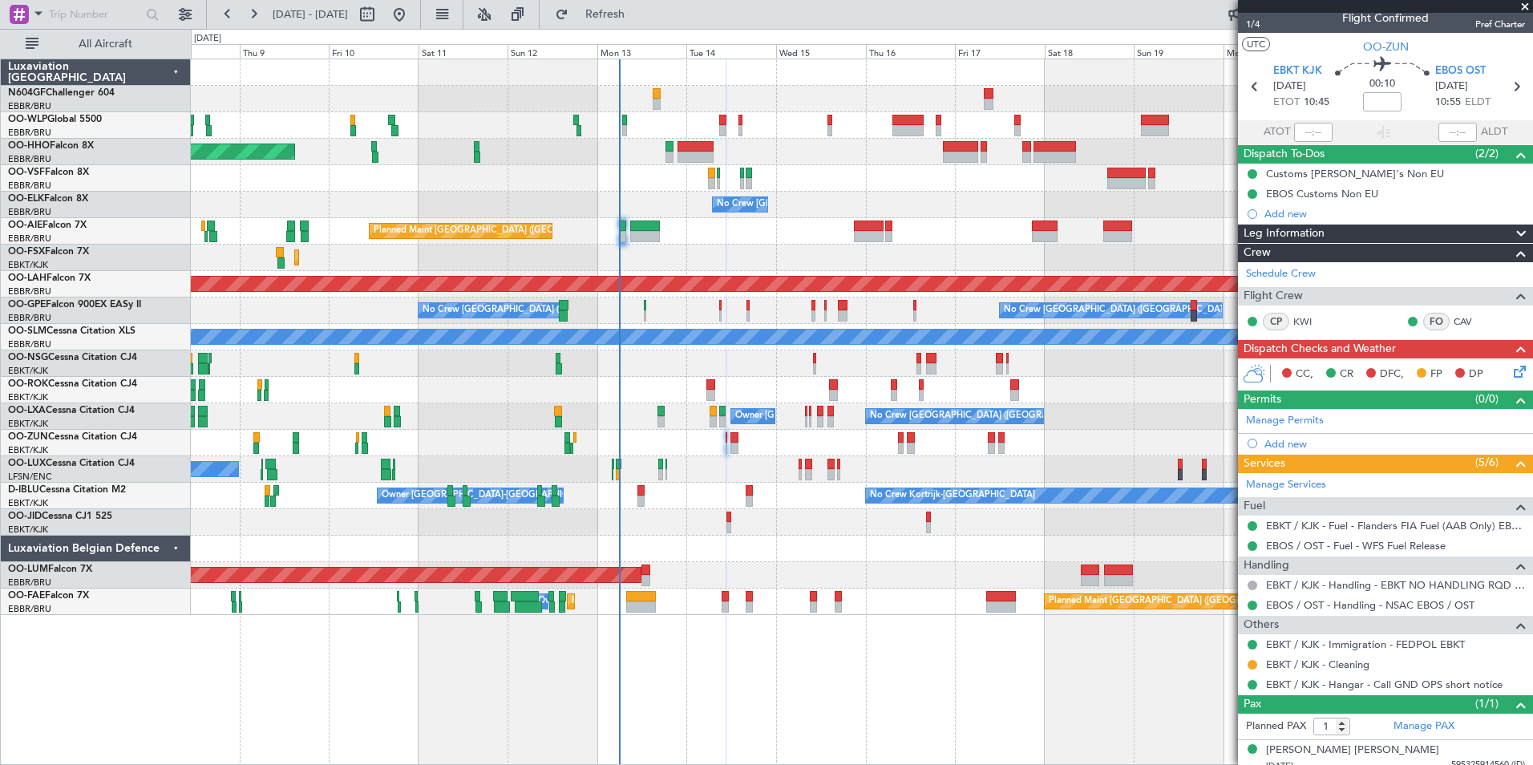
scroll to position [22, 0]
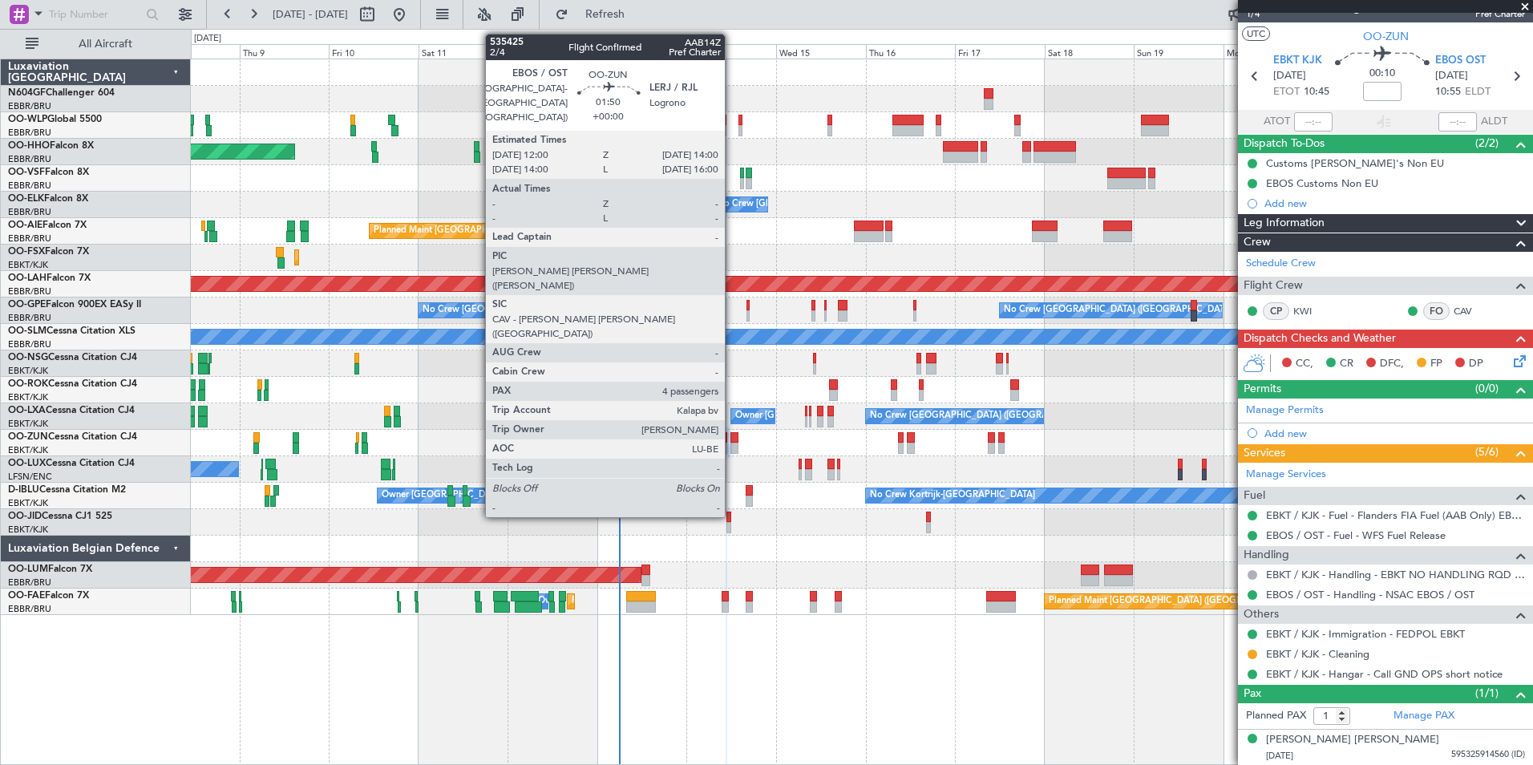
click at [733, 447] on div at bounding box center [735, 448] width 8 height 11
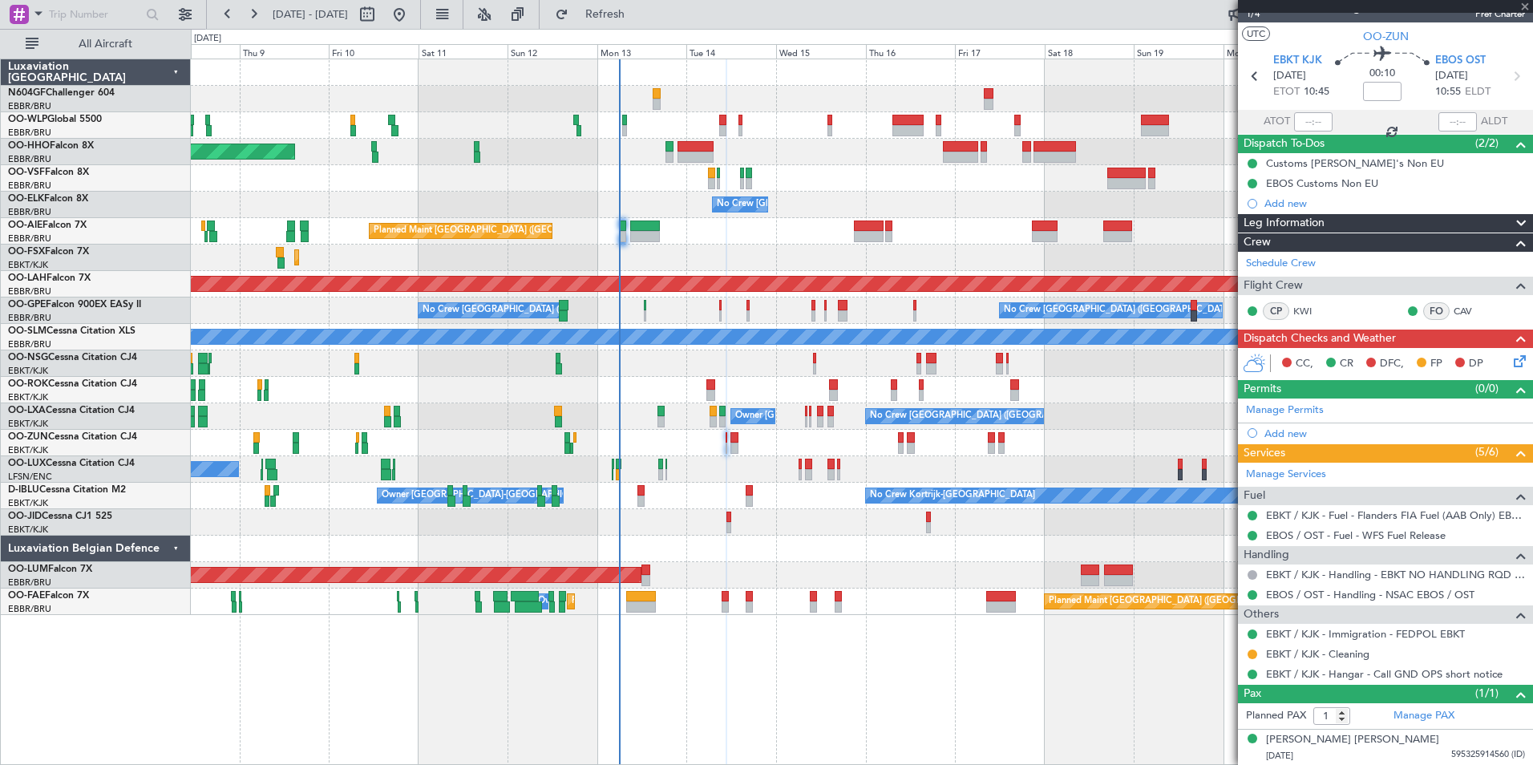
type input "4"
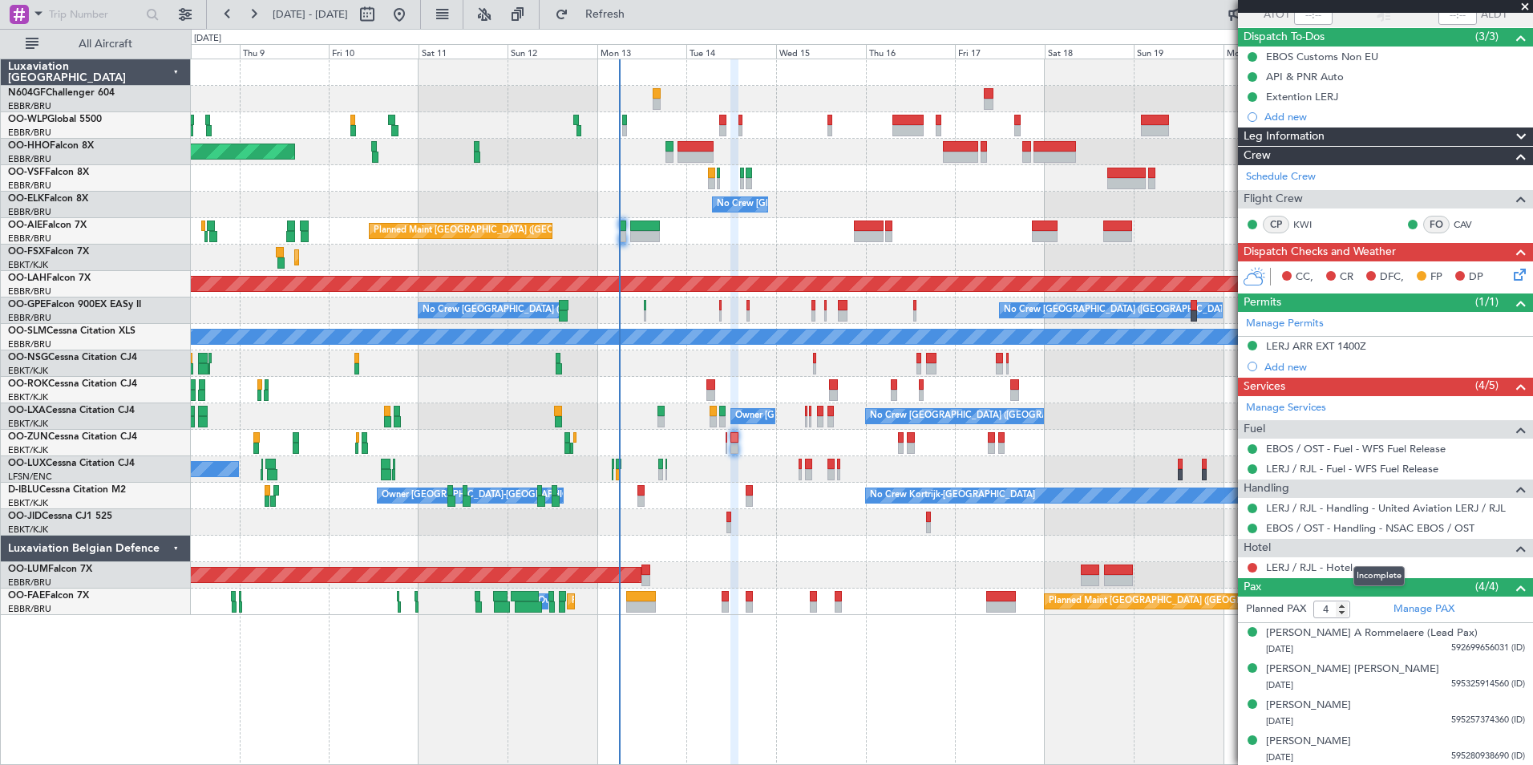
scroll to position [129, 0]
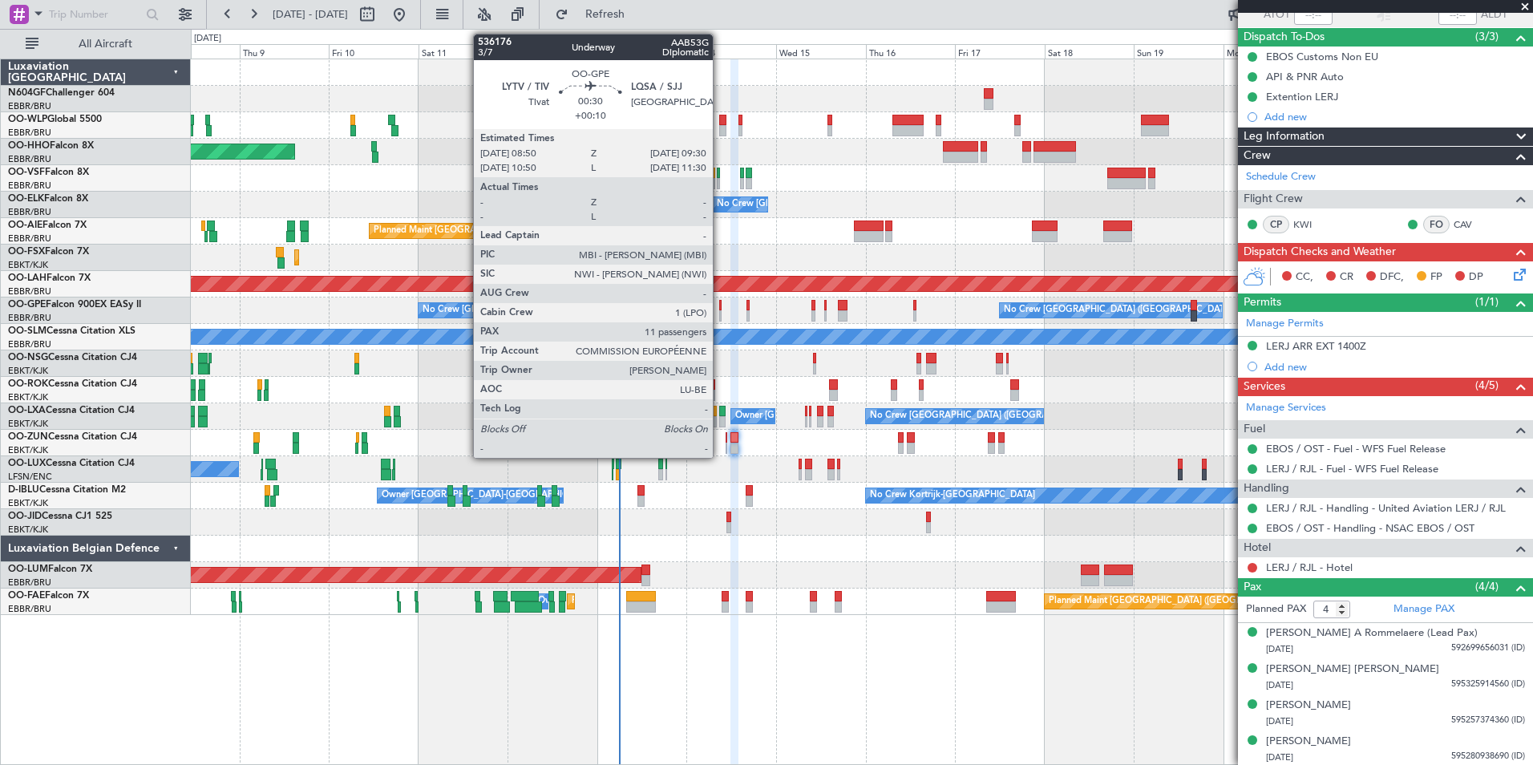
click at [720, 306] on div at bounding box center [720, 305] width 3 height 11
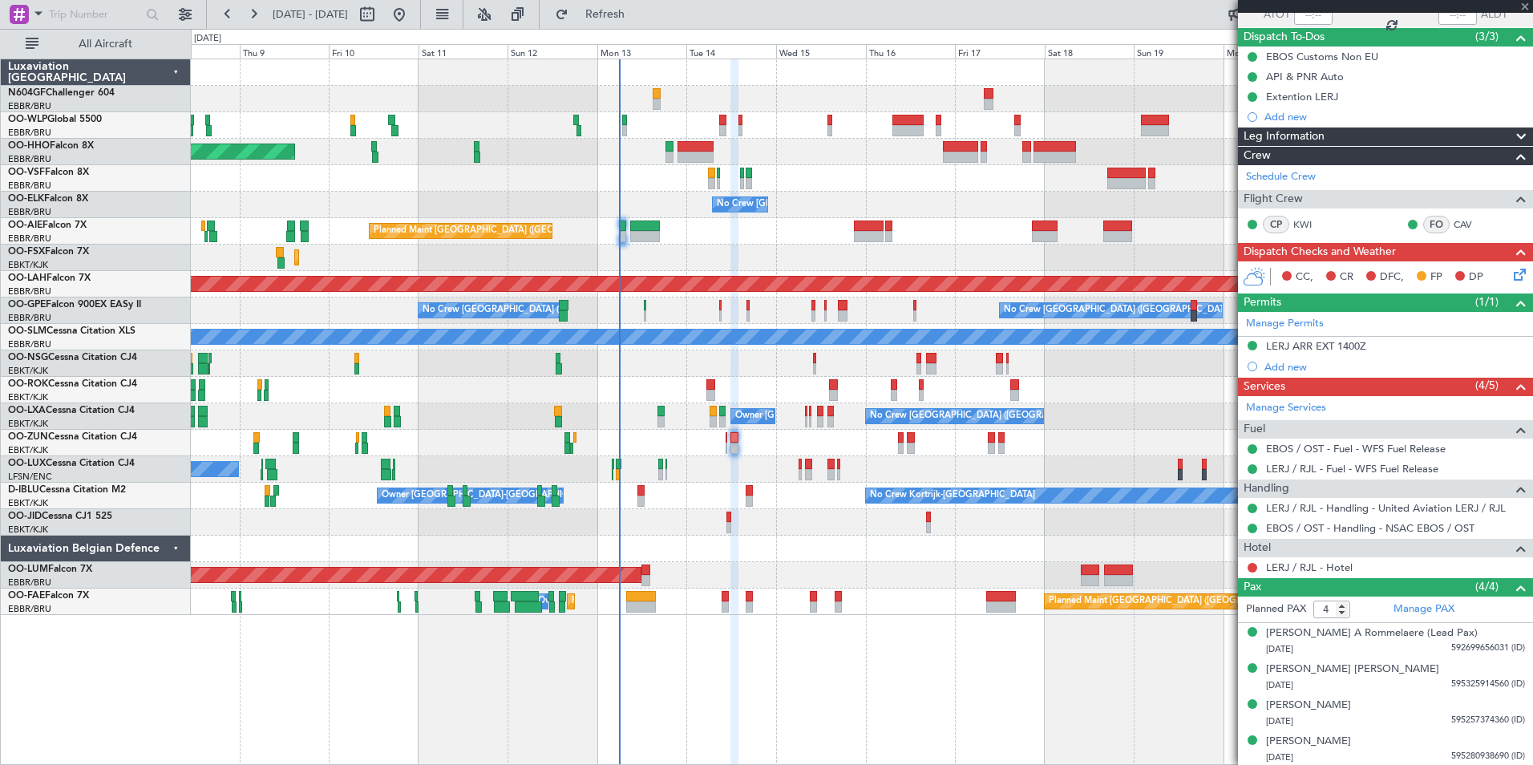
type input "+00:10"
type input "11"
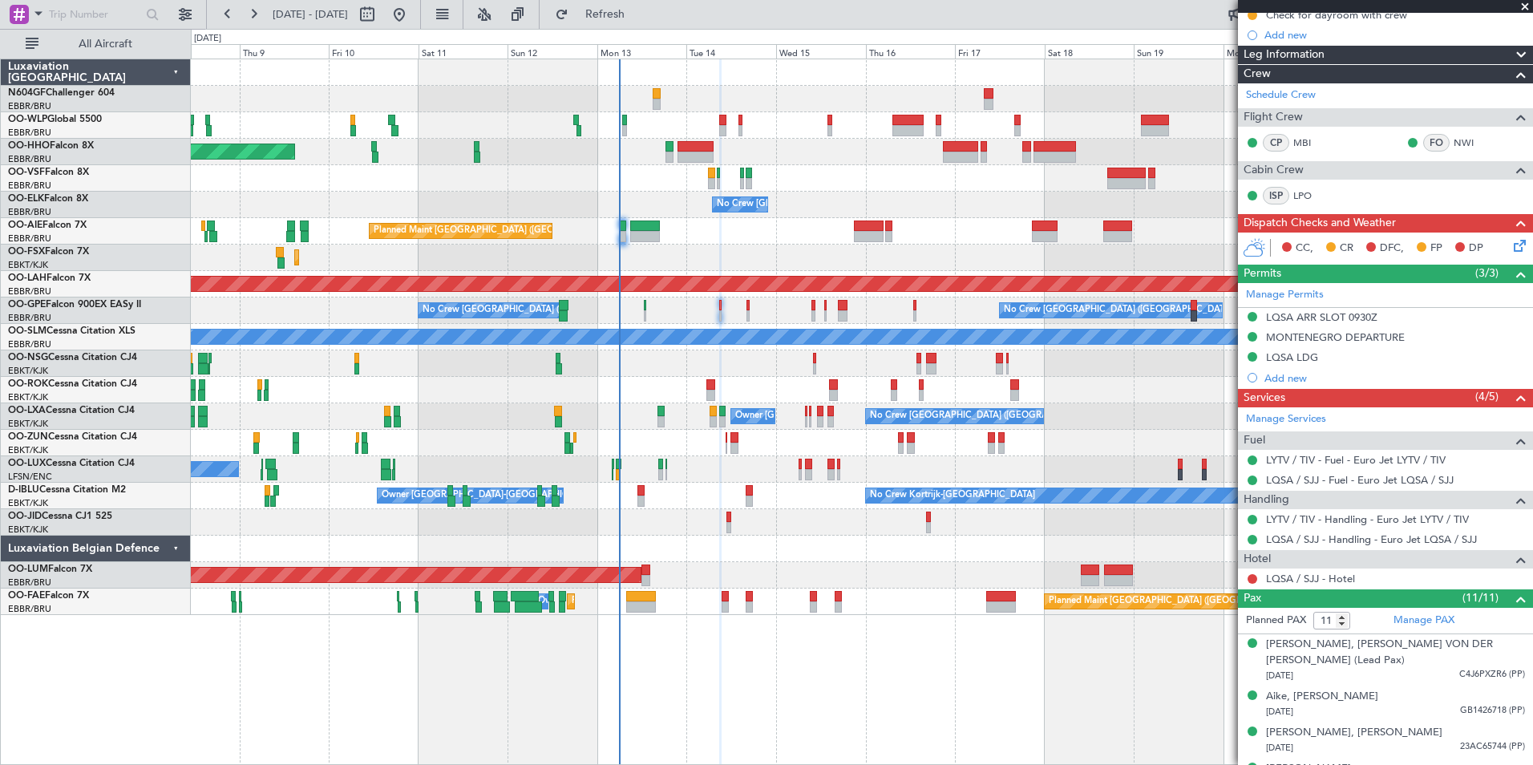
scroll to position [0, 0]
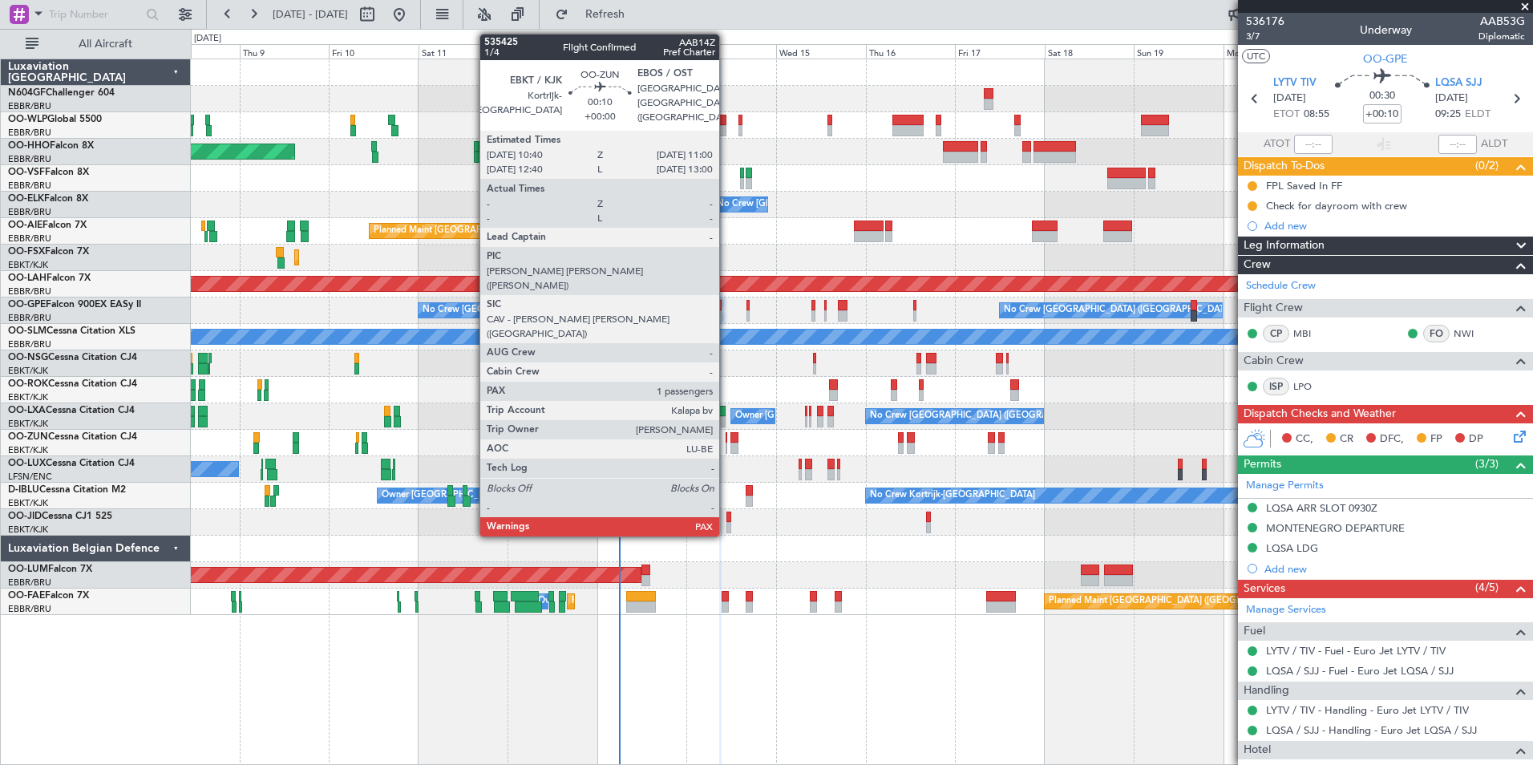
click at [727, 447] on div at bounding box center [727, 448] width 2 height 11
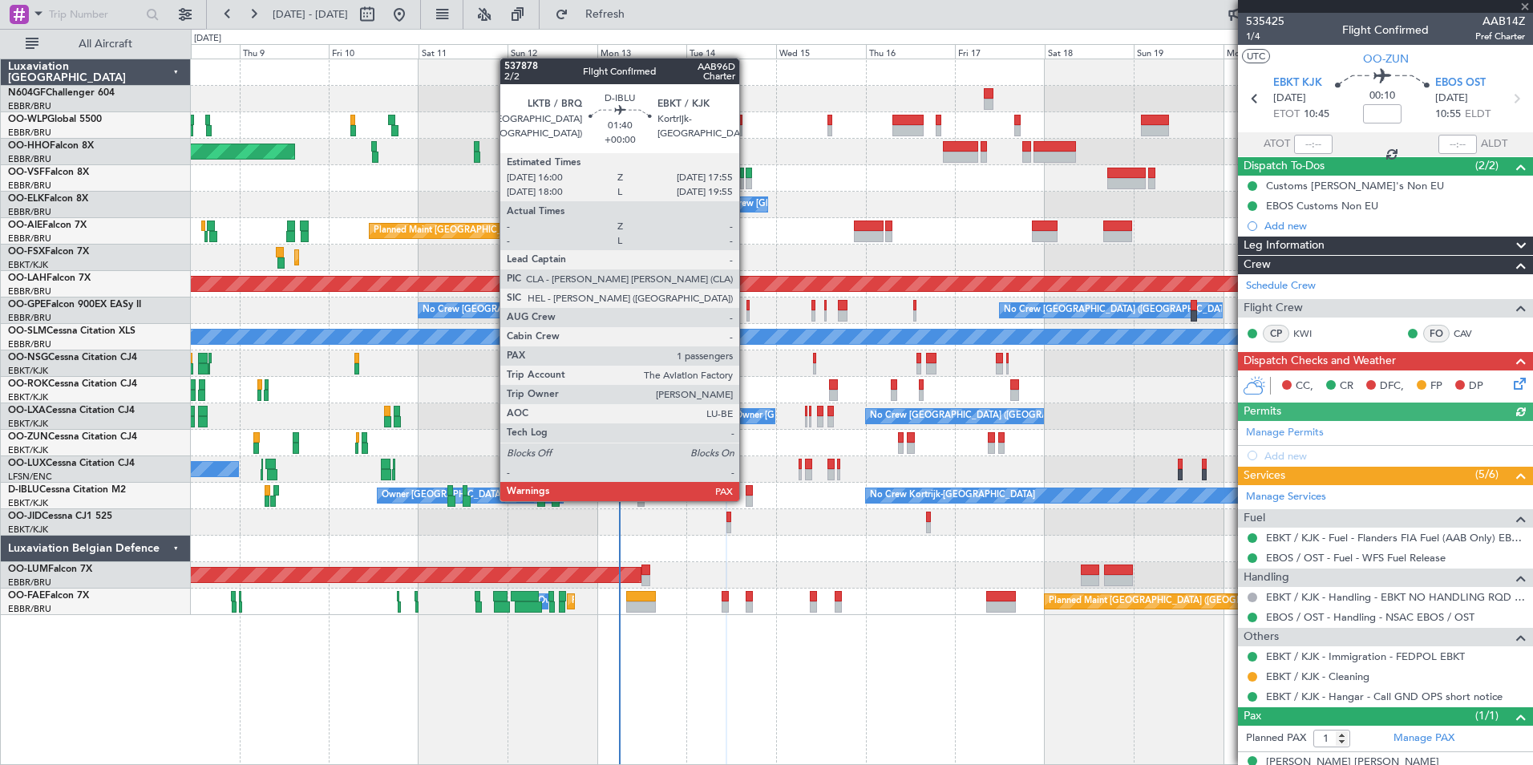
click at [748, 500] on div at bounding box center [749, 501] width 7 height 11
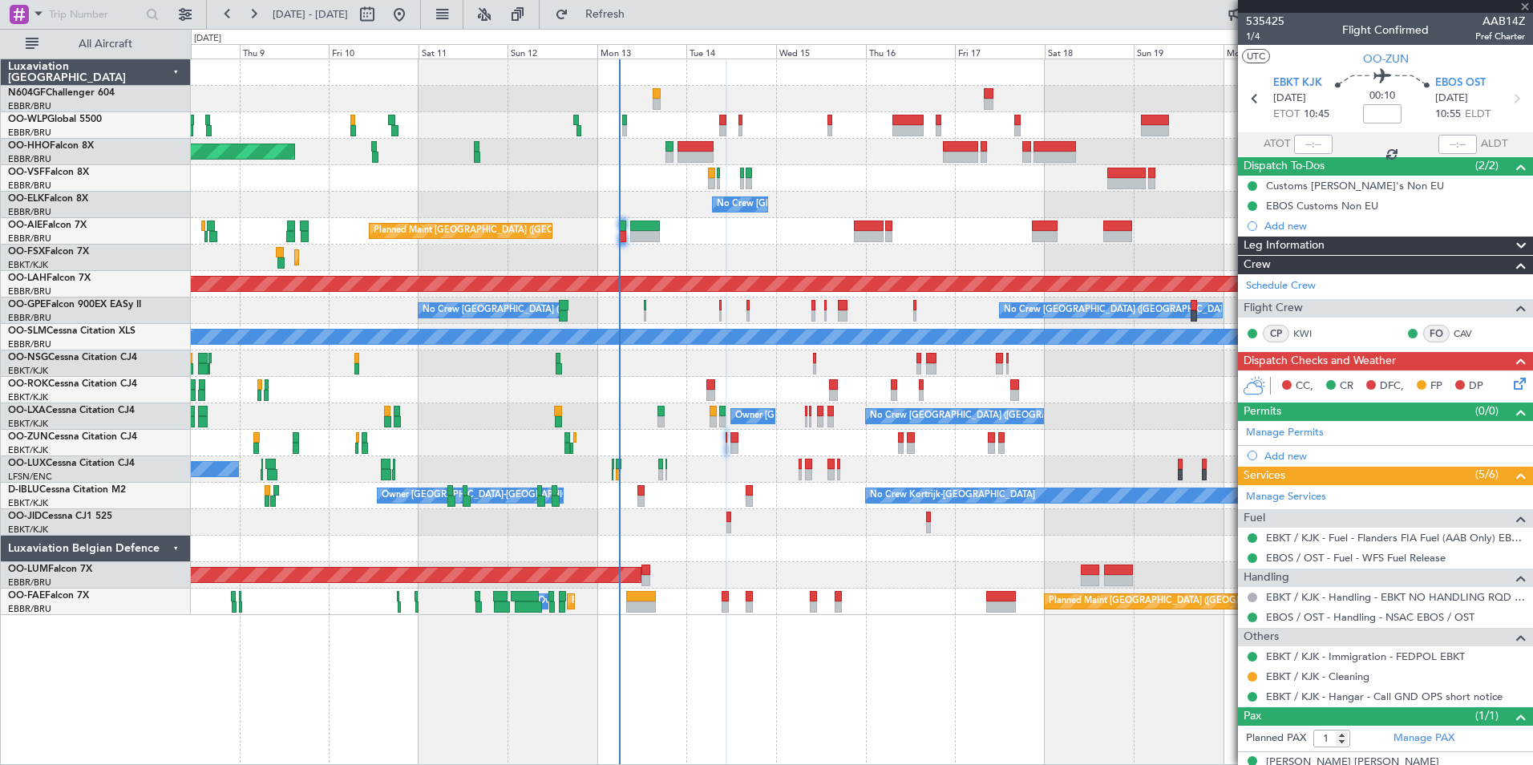
type input "2"
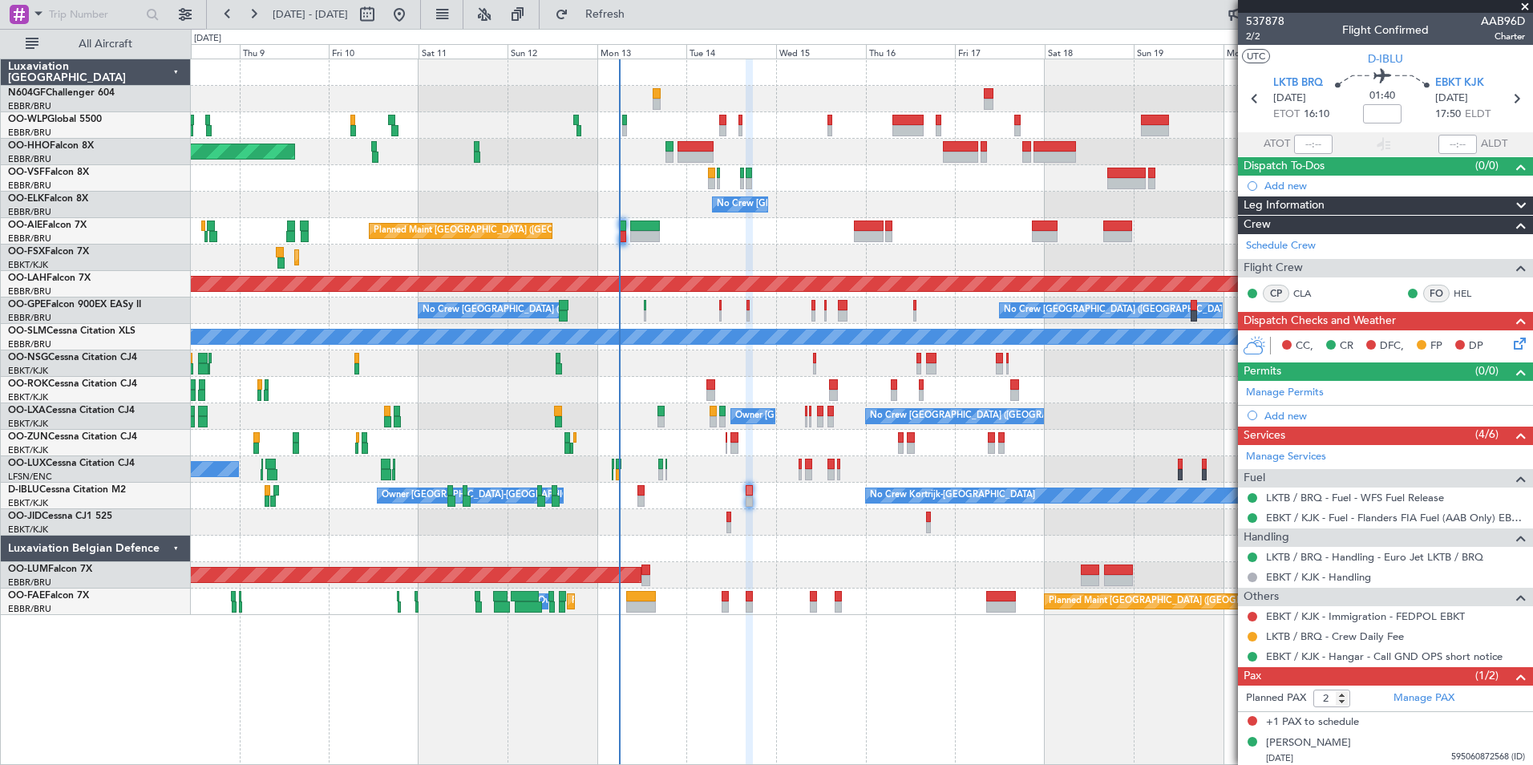
click at [731, 526] on div "No Crew" at bounding box center [862, 522] width 1342 height 26
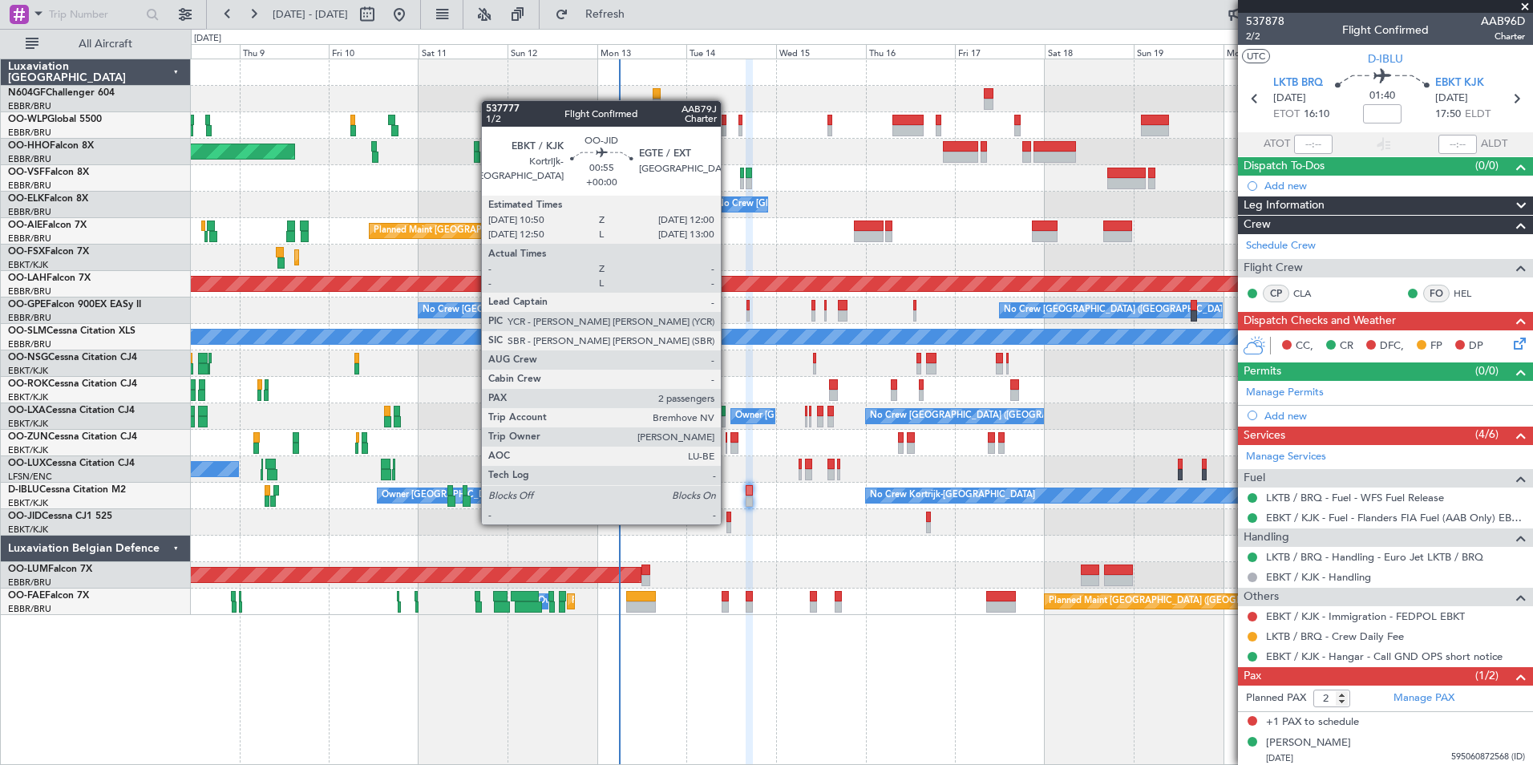
click at [728, 523] on div at bounding box center [729, 527] width 5 height 11
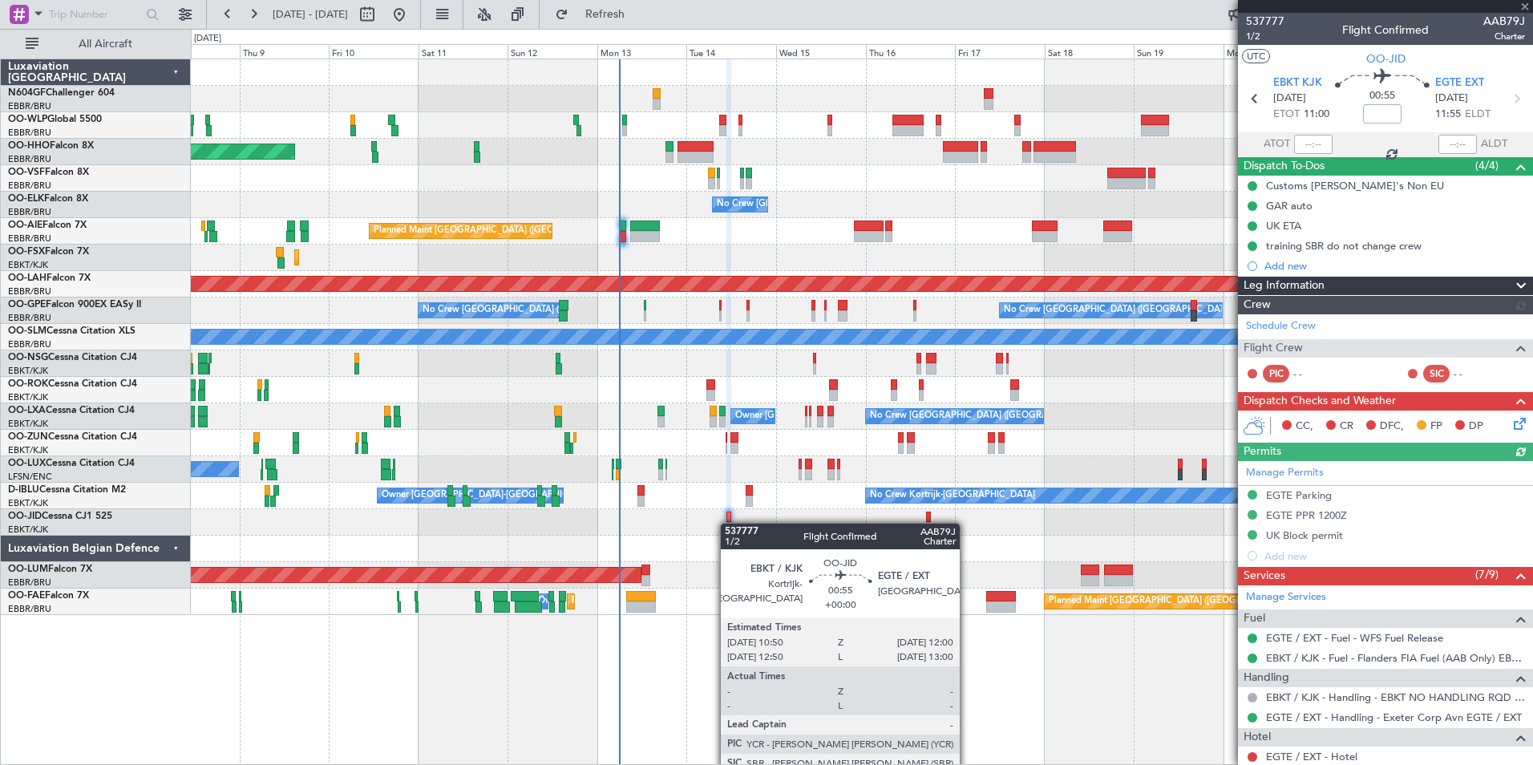
click at [728, 523] on div at bounding box center [729, 527] width 5 height 11
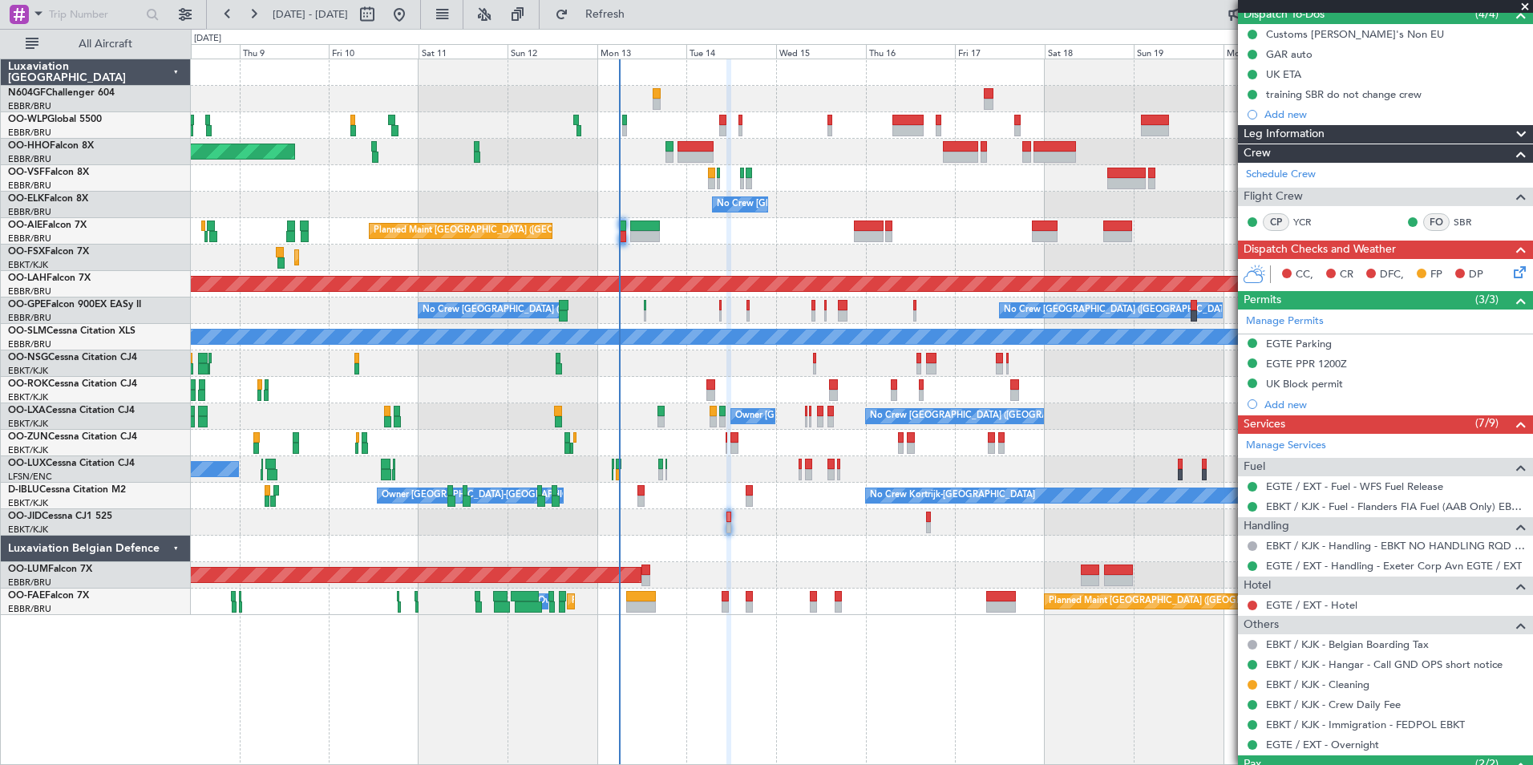
scroll to position [258, 0]
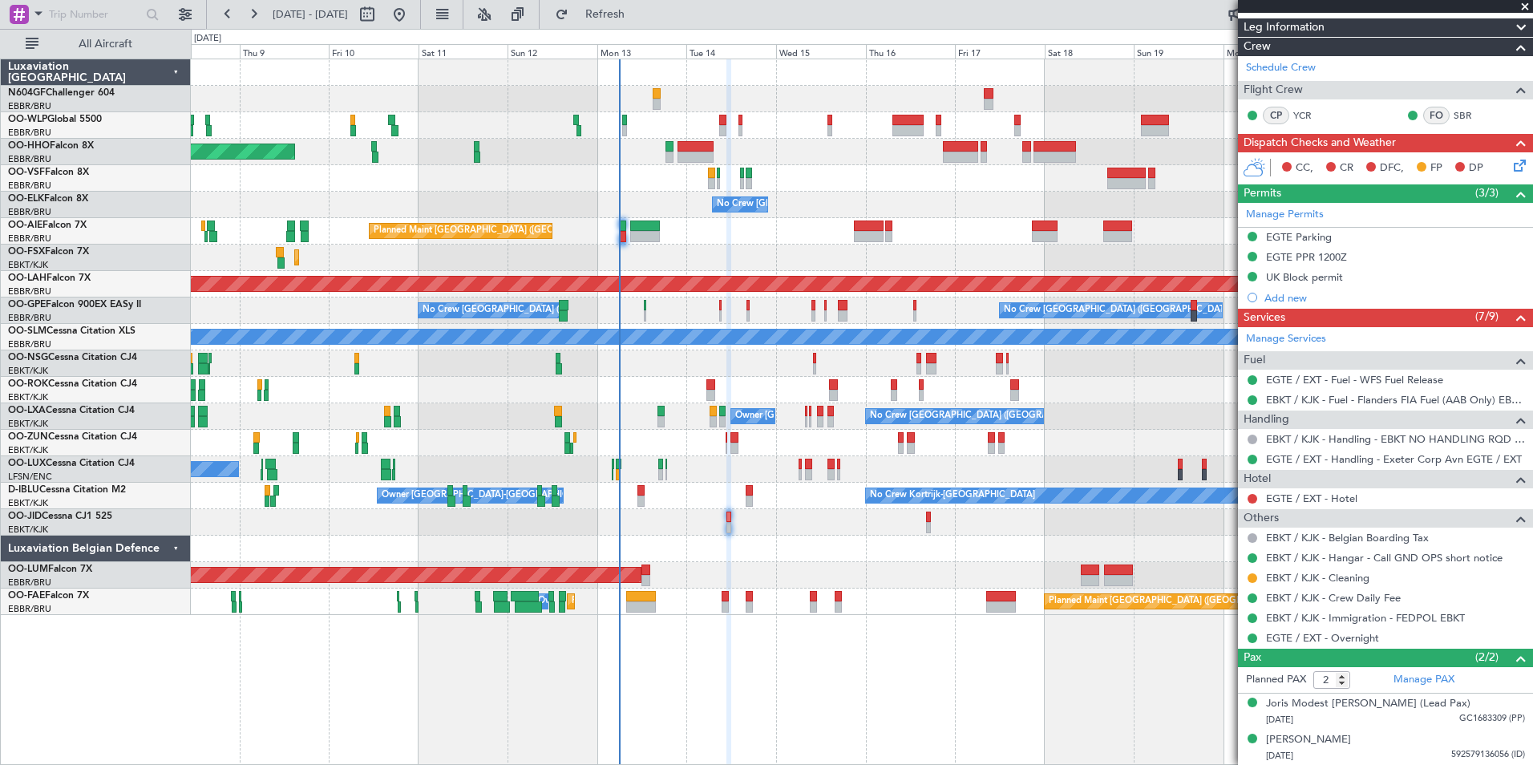
click at [716, 152] on div "Planned Maint Geneva (Cointrin)" at bounding box center [862, 152] width 1342 height 26
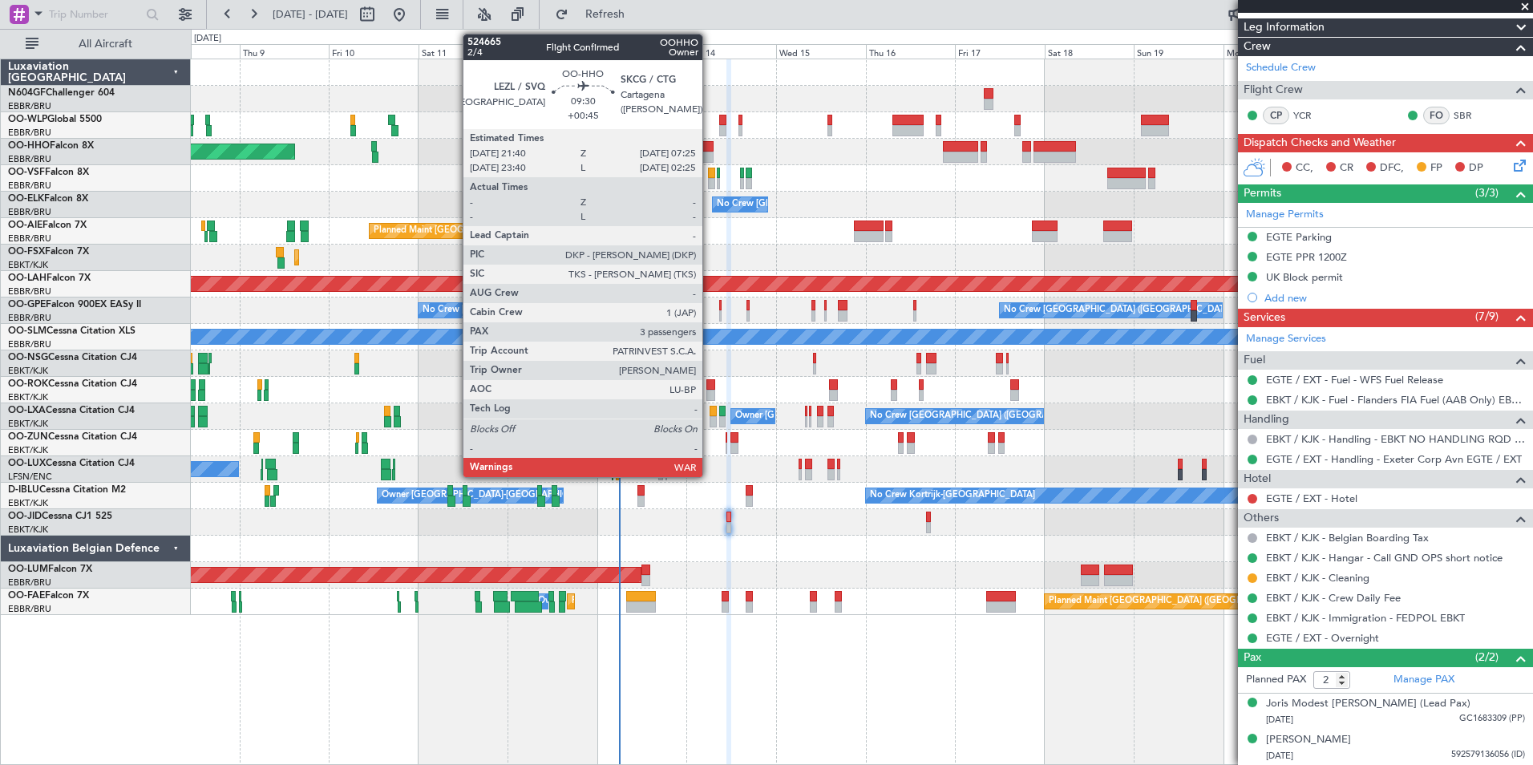
click at [710, 151] on div at bounding box center [696, 146] width 37 height 11
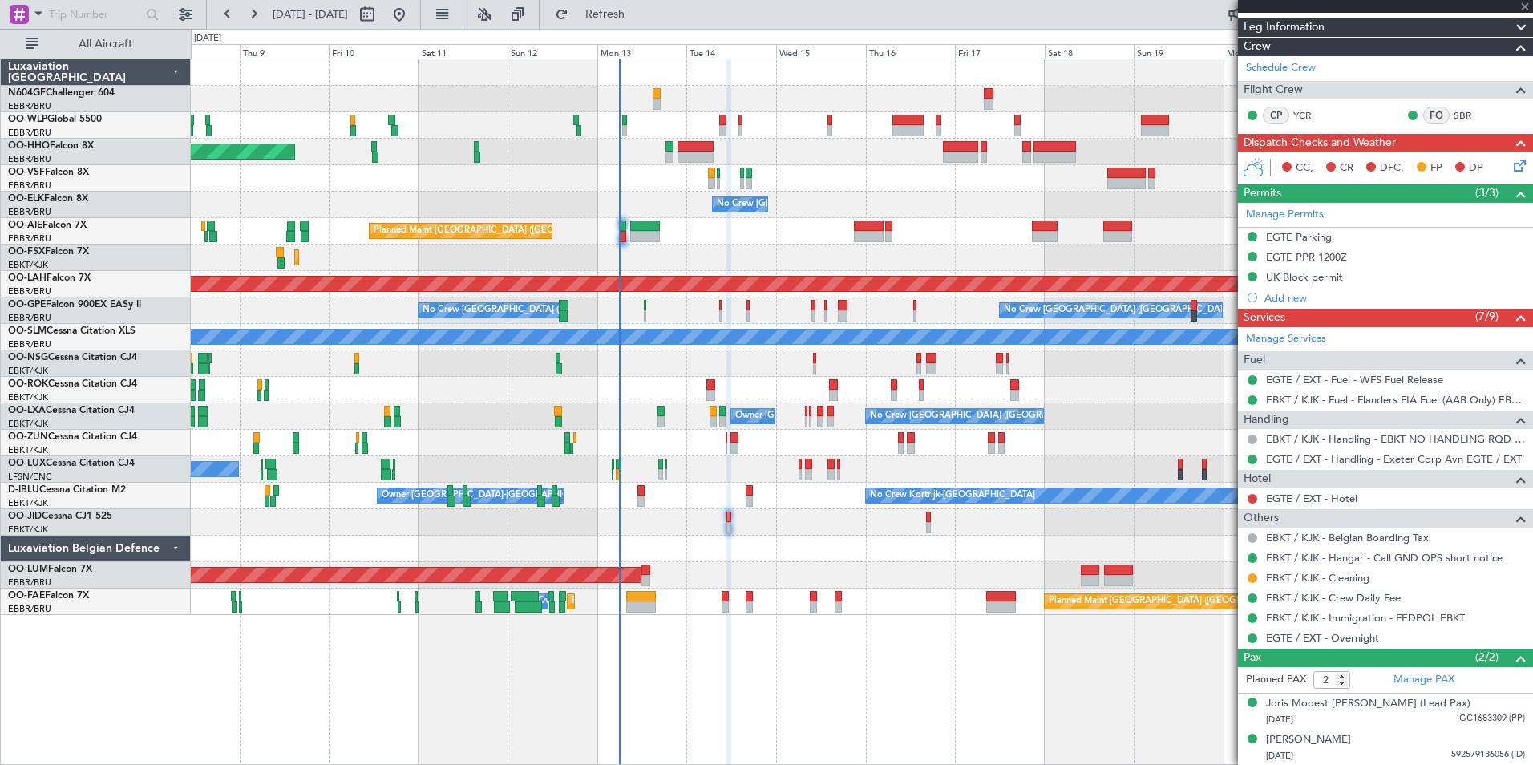
type input "+00:45"
type input "3"
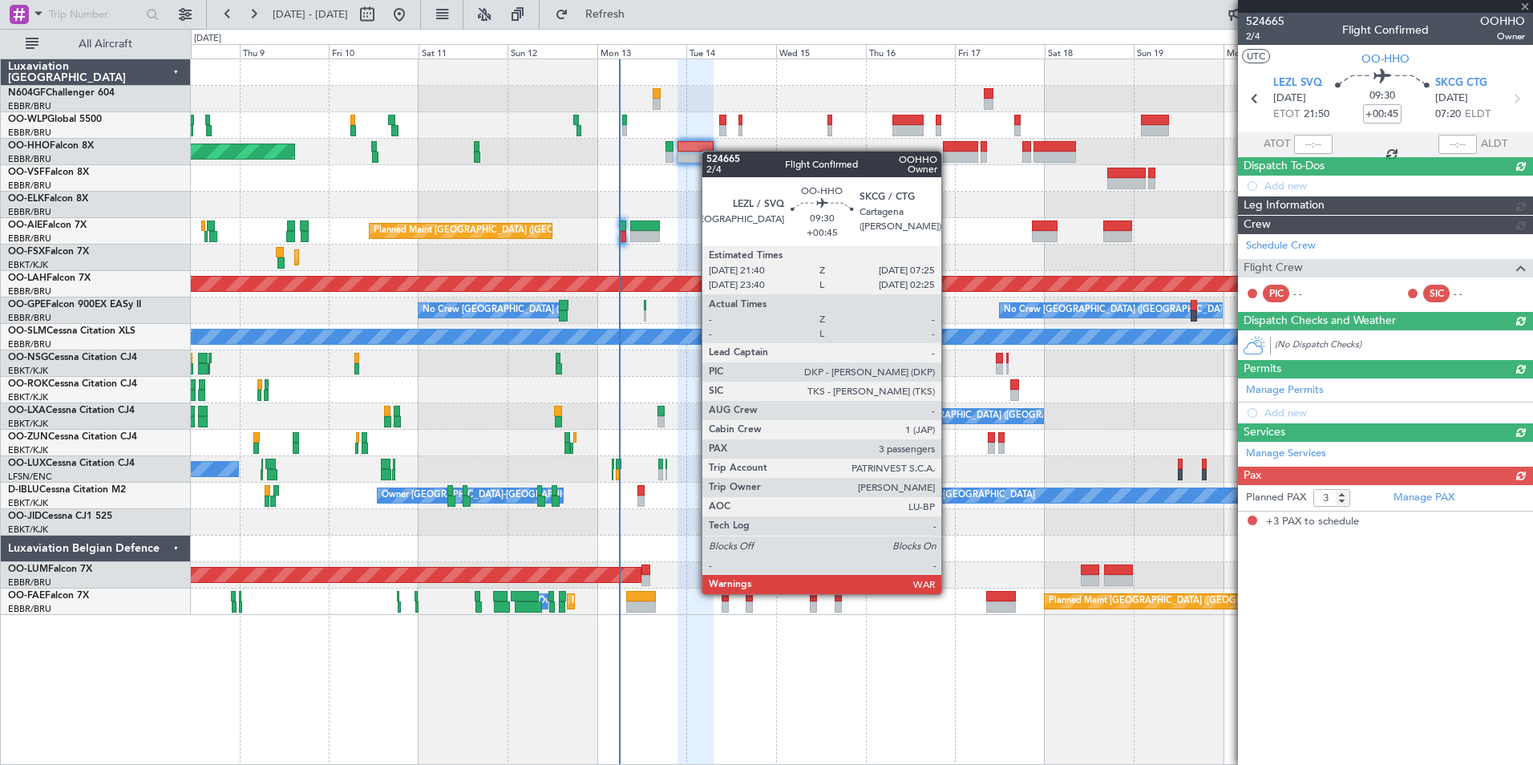
scroll to position [0, 0]
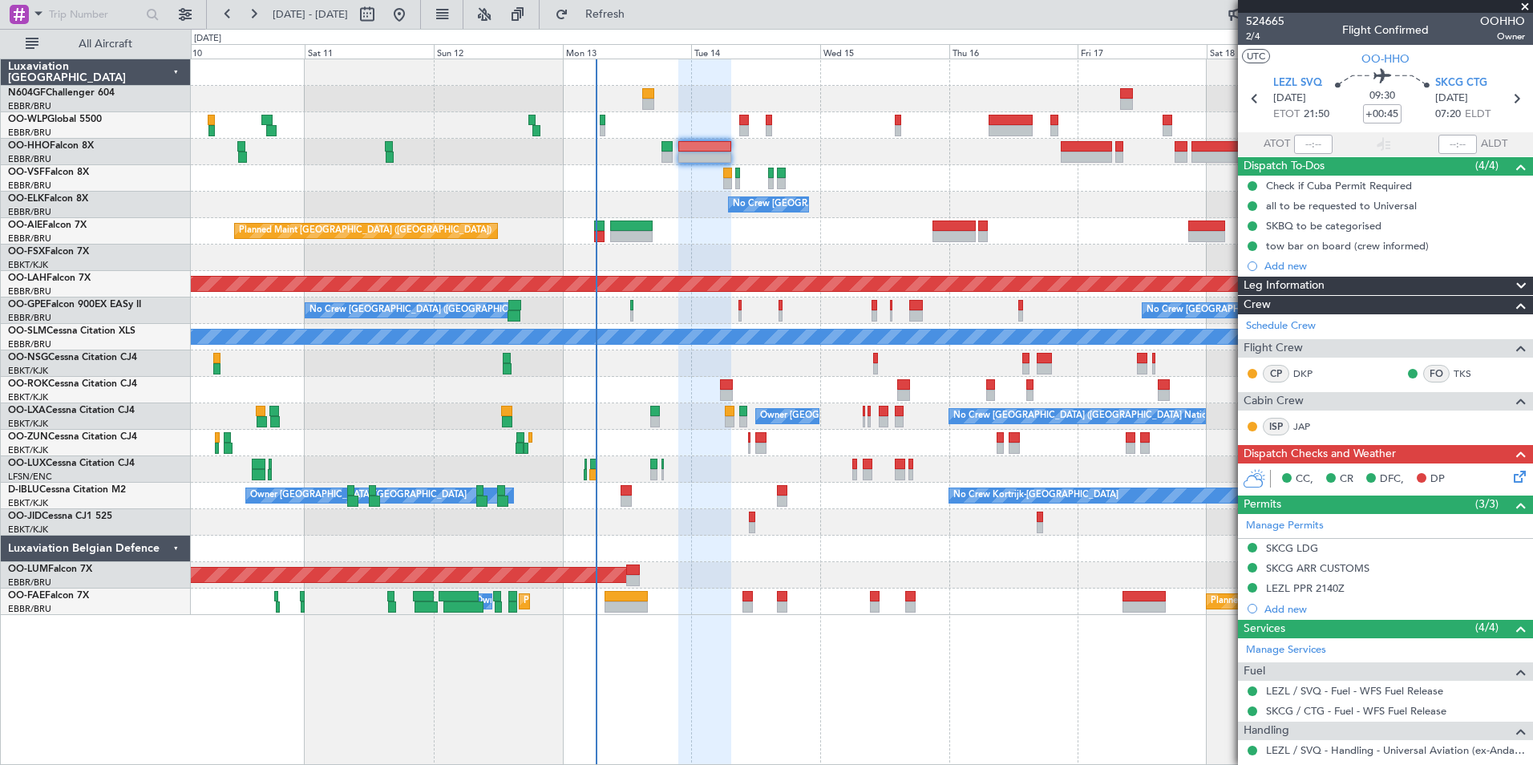
click at [642, 361] on div at bounding box center [862, 363] width 1342 height 26
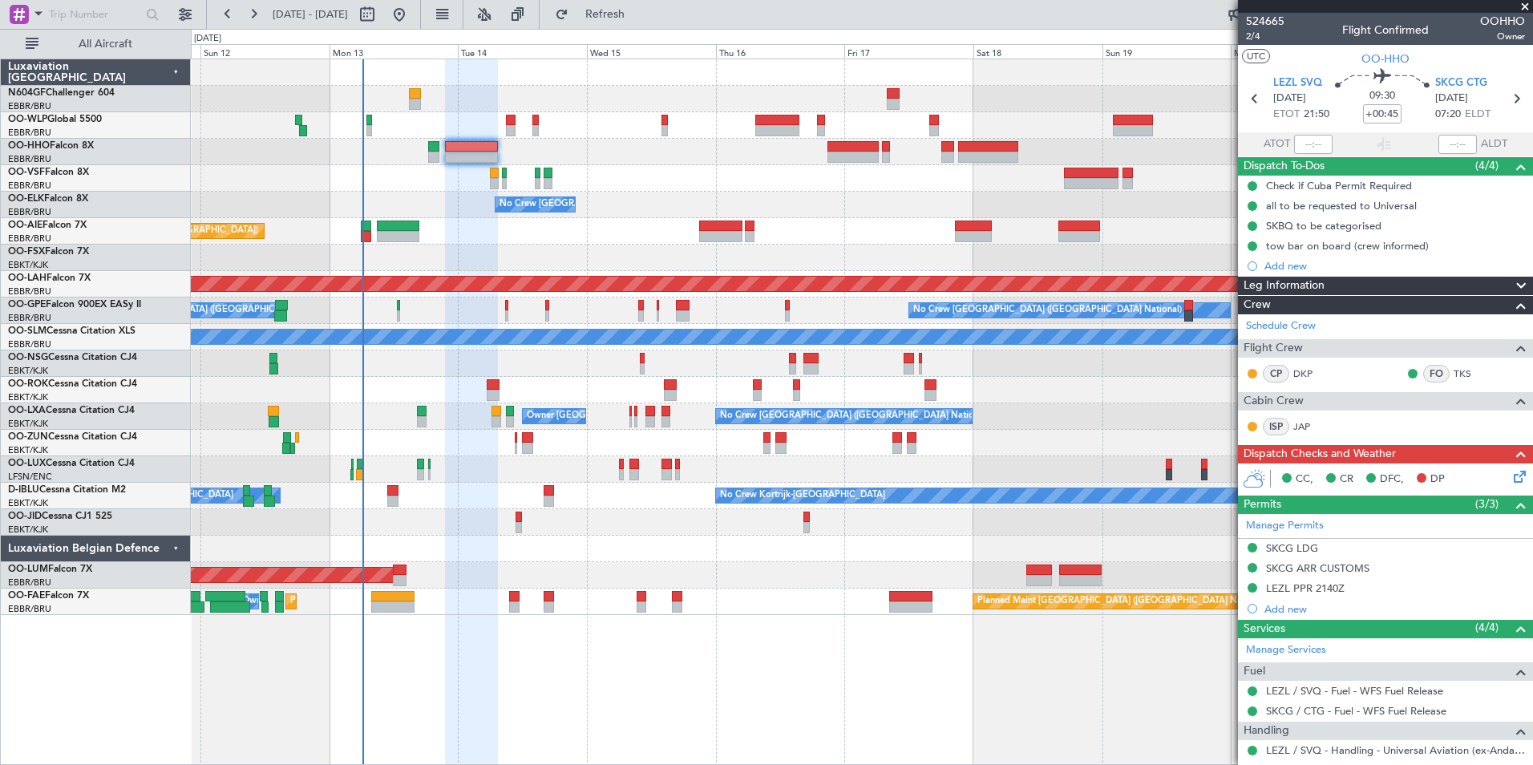
click at [529, 357] on div "Planned Maint Geneva (Cointrin) No Crew [GEOGRAPHIC_DATA] (Brussels National) P…" at bounding box center [862, 337] width 1342 height 556
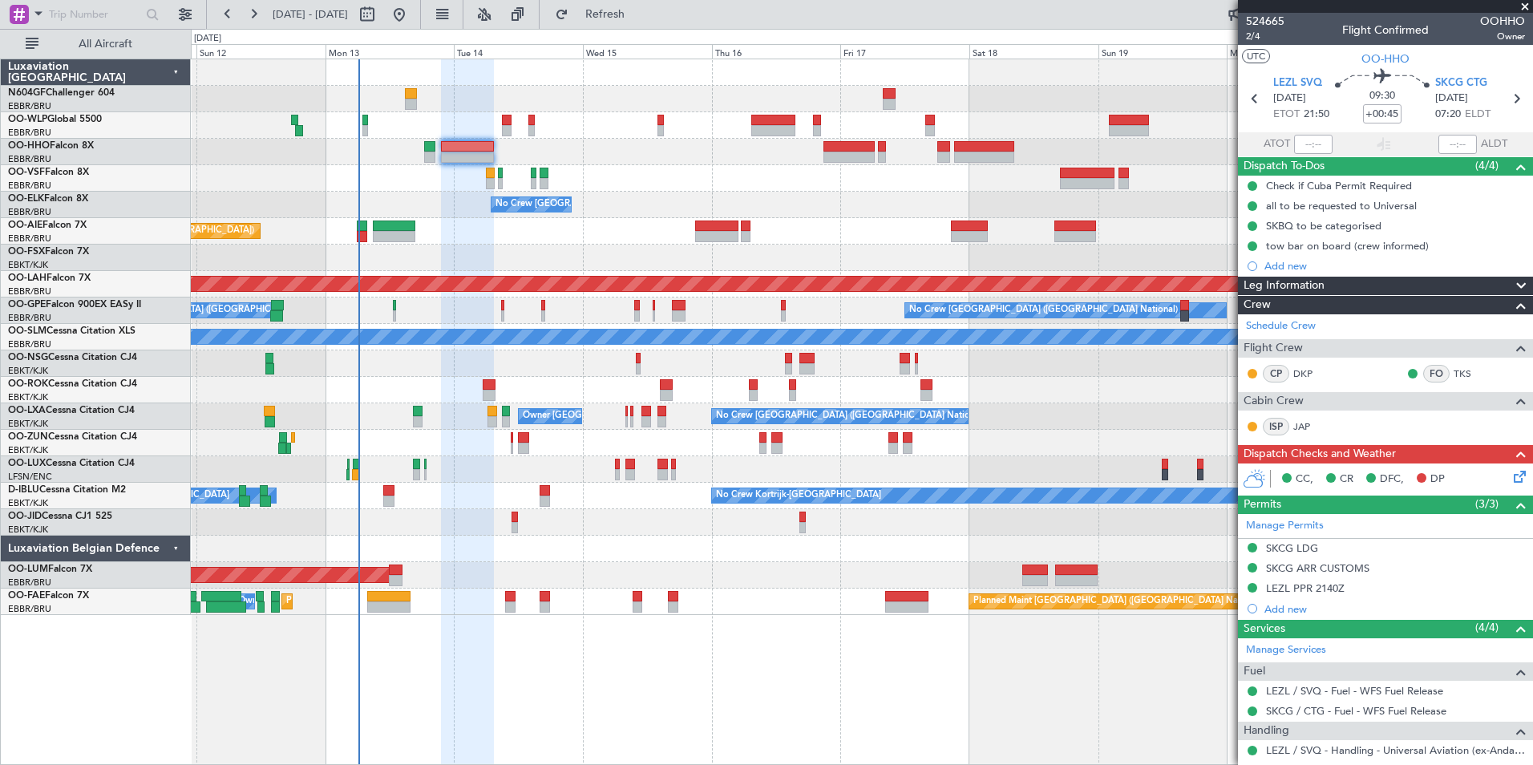
click at [511, 306] on div "No Crew [GEOGRAPHIC_DATA] ([GEOGRAPHIC_DATA] National) No Crew [GEOGRAPHIC_DATA…" at bounding box center [862, 311] width 1342 height 26
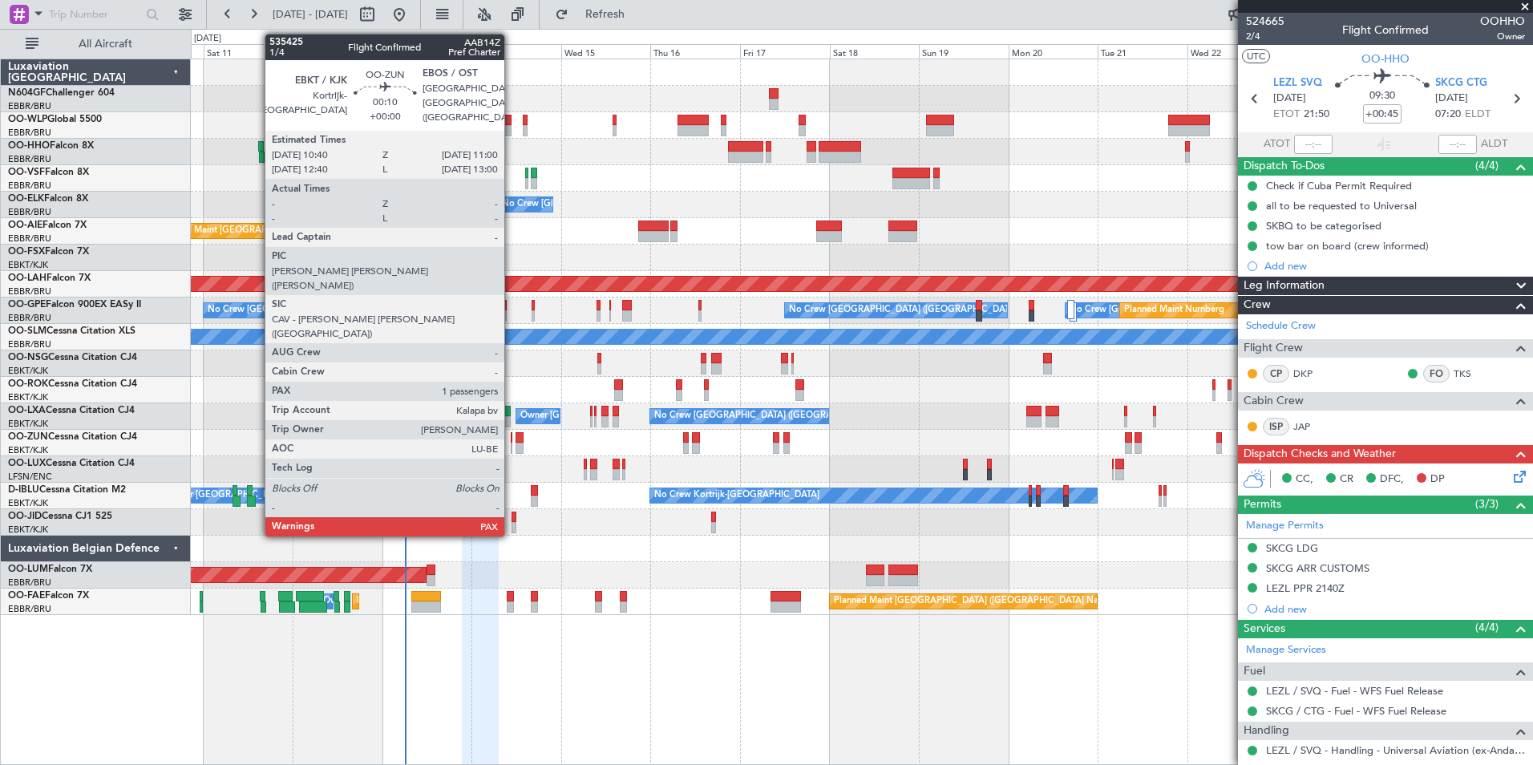
click at [512, 441] on div at bounding box center [512, 437] width 2 height 11
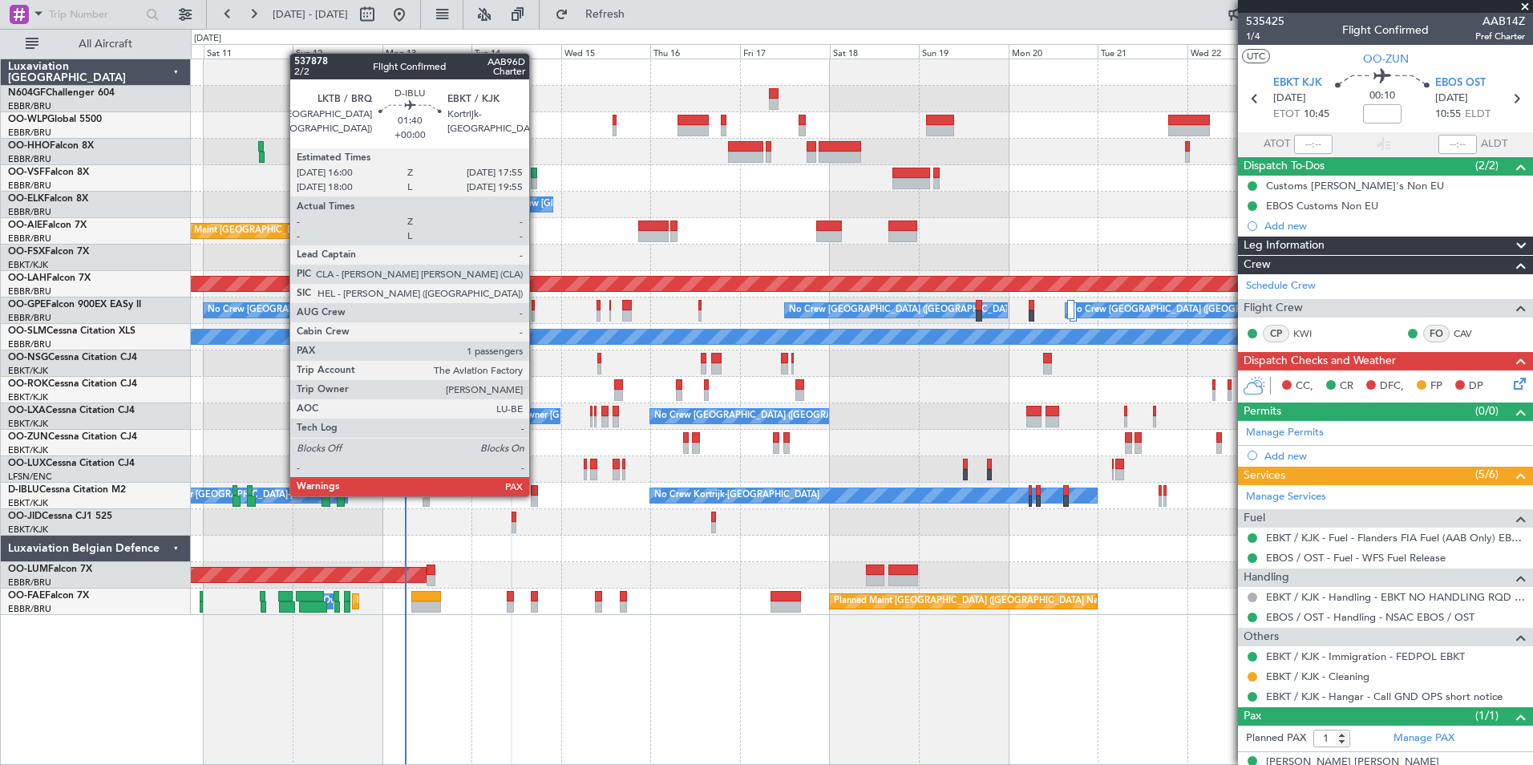
click at [535, 495] on div at bounding box center [534, 490] width 7 height 11
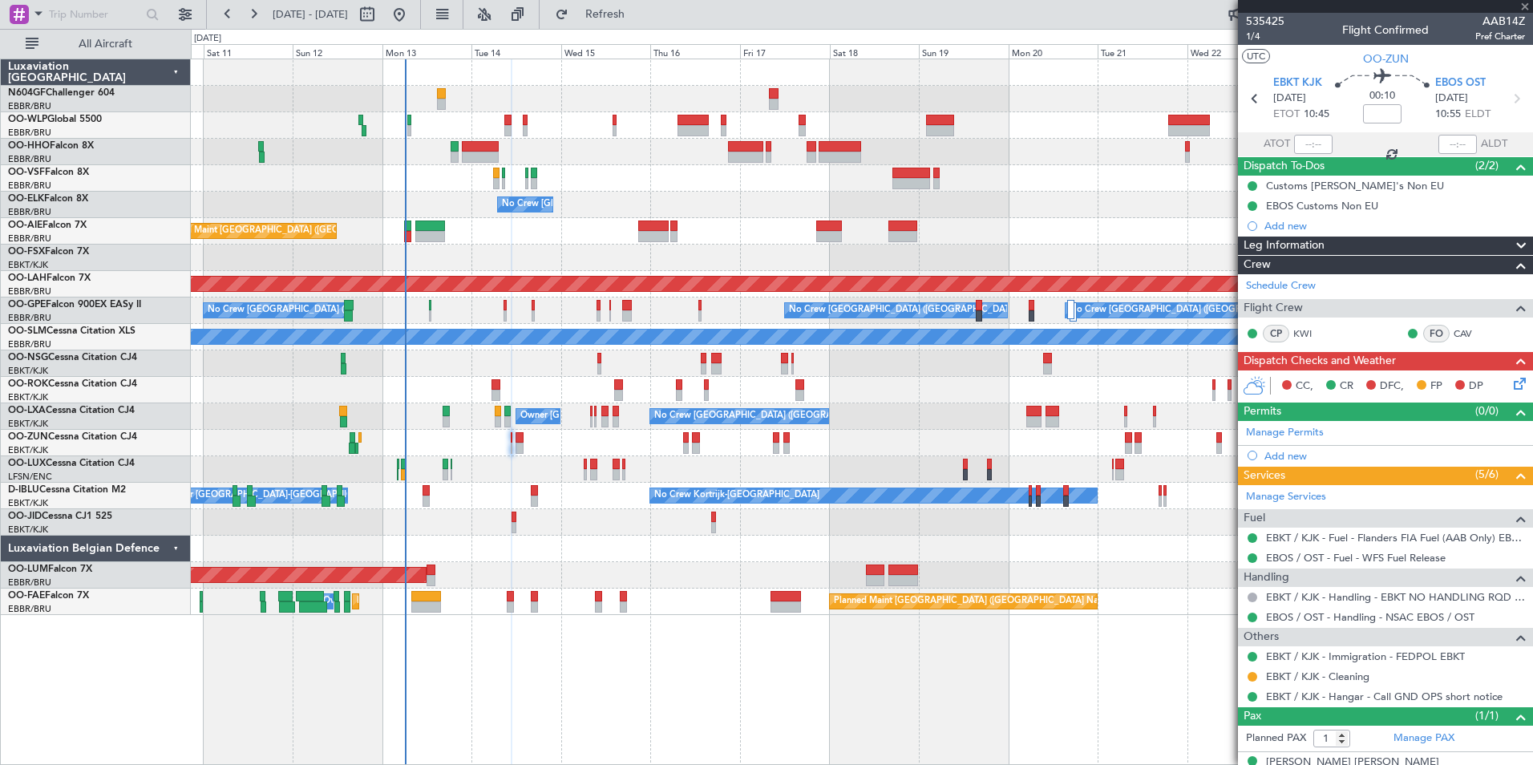
type input "2"
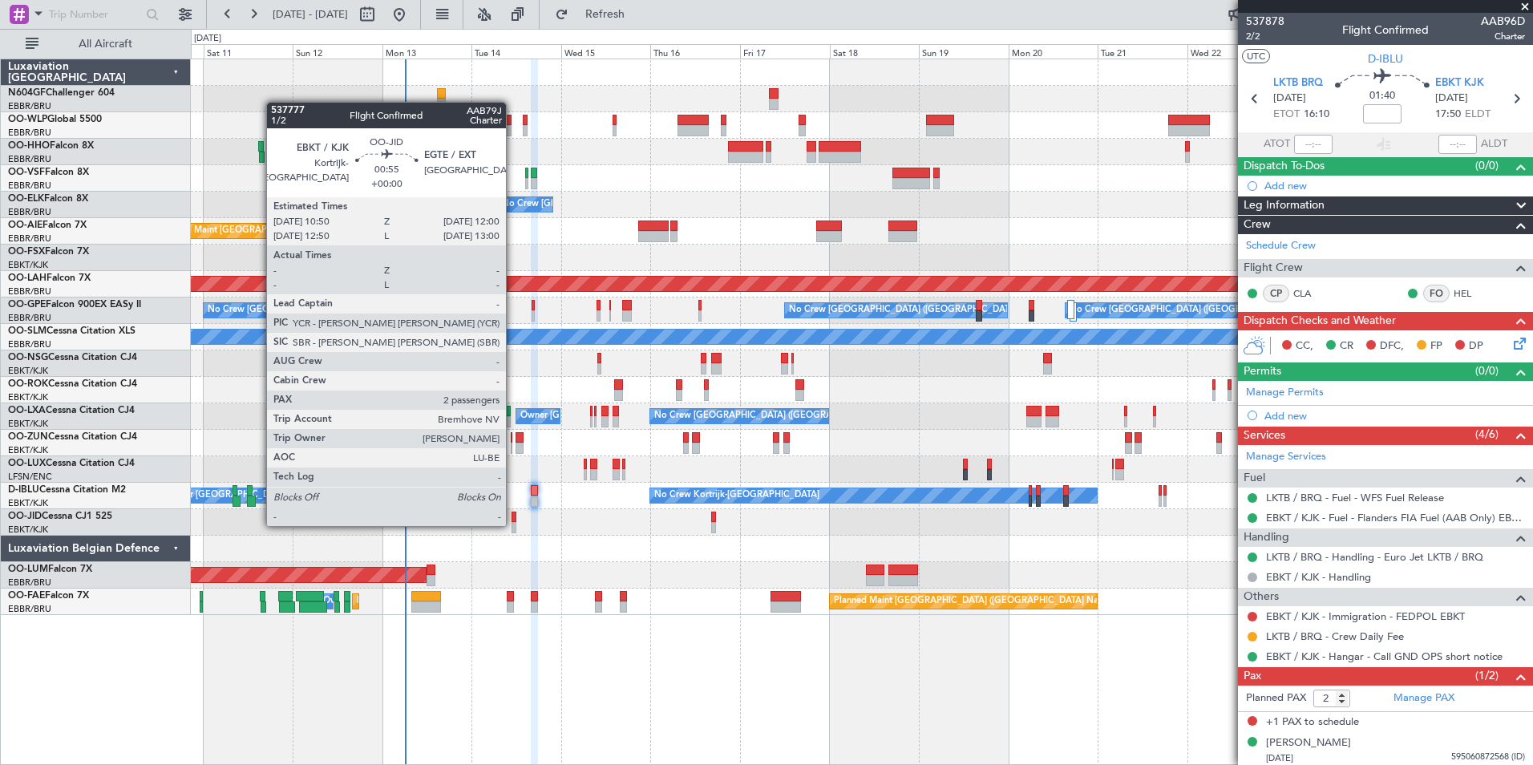
click at [514, 525] on div at bounding box center [514, 527] width 5 height 11
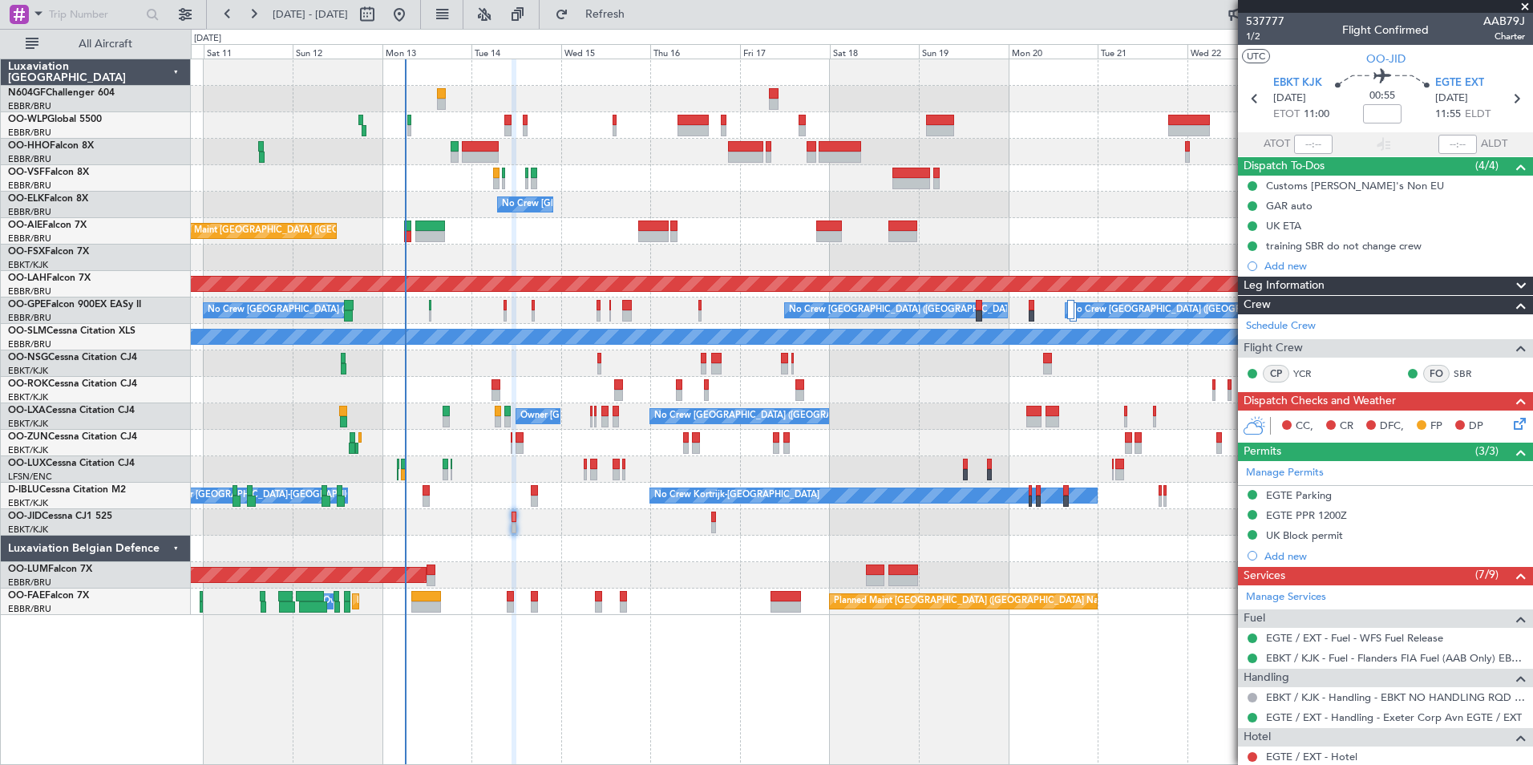
drag, startPoint x: 498, startPoint y: 468, endPoint x: 569, endPoint y: 512, distance: 83.5
click at [539, 565] on div "AOG Maint [GEOGRAPHIC_DATA] Owner [GEOGRAPHIC_DATA] Planned Maint [GEOGRAPHIC_D…" at bounding box center [862, 575] width 1342 height 26
click at [507, 309] on div "Planned Maint Nurnberg No Crew [GEOGRAPHIC_DATA] (Brussels National) No Crew [G…" at bounding box center [862, 311] width 1342 height 26
click at [503, 313] on div "Planned Maint Nurnberg No Crew [GEOGRAPHIC_DATA] (Brussels National) No Crew [G…" at bounding box center [862, 311] width 1342 height 26
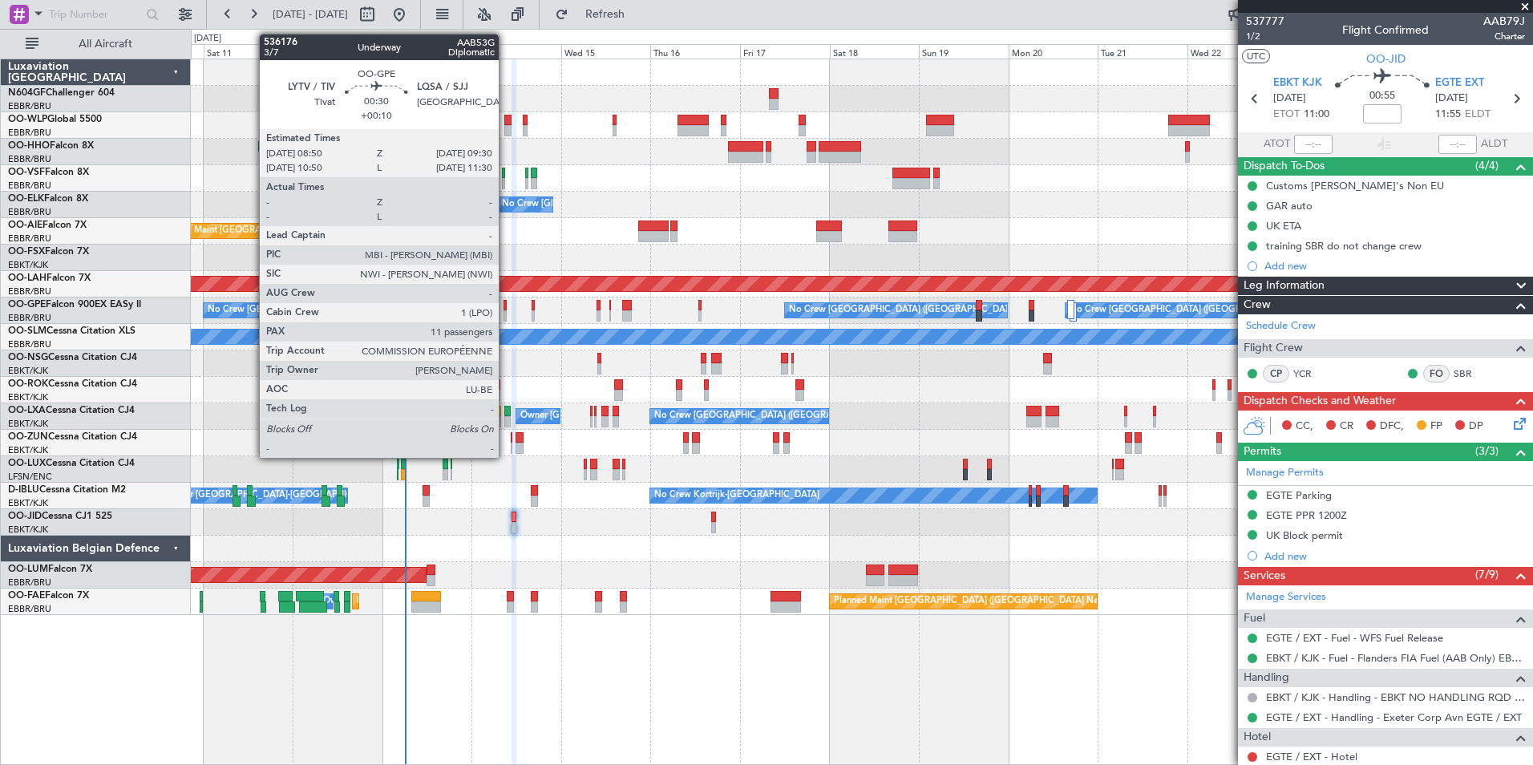
click at [506, 311] on div at bounding box center [505, 315] width 3 height 11
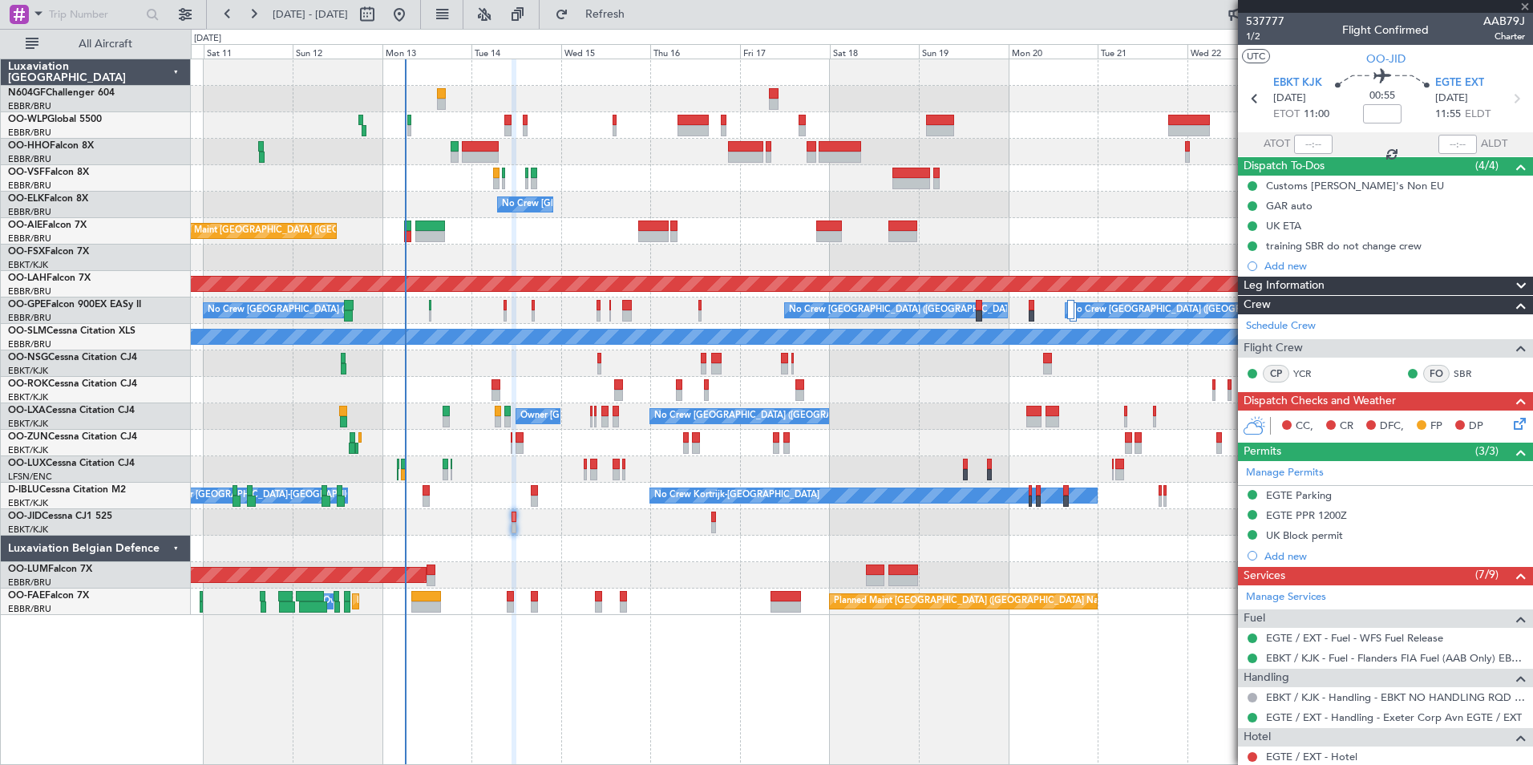
type input "+00:10"
type input "11"
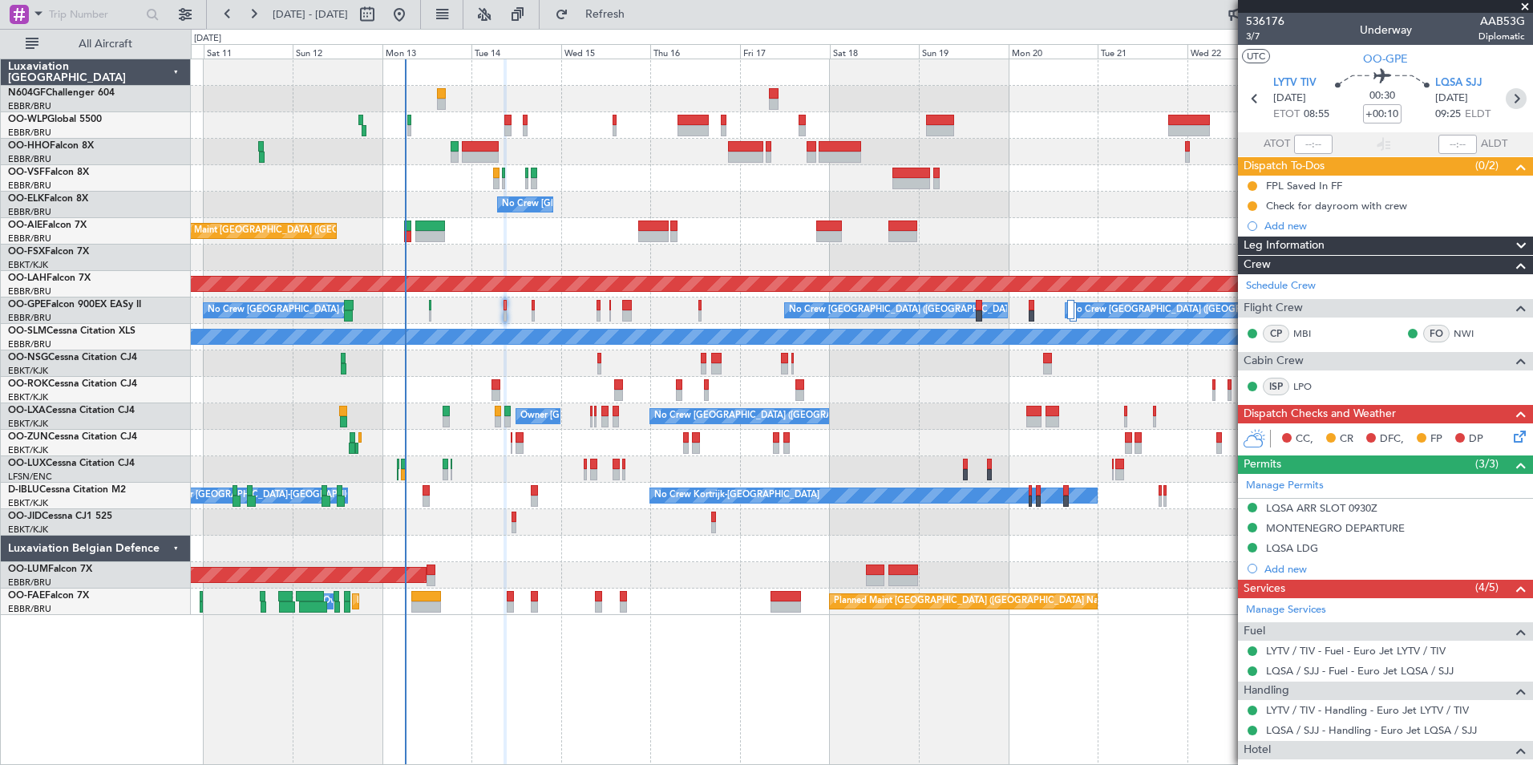
click at [1506, 100] on icon at bounding box center [1516, 98] width 21 height 21
type input "+00:05"
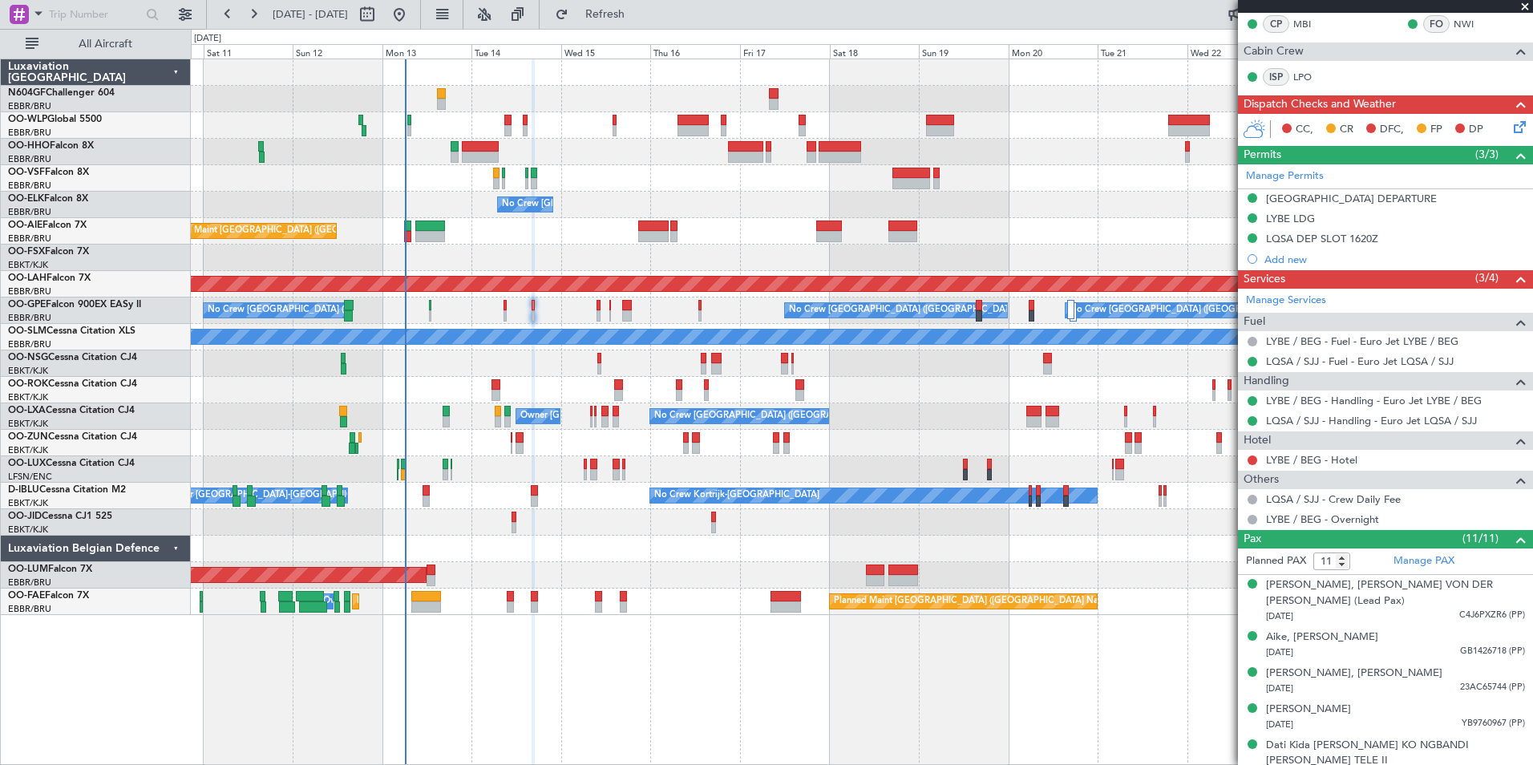
scroll to position [320, 0]
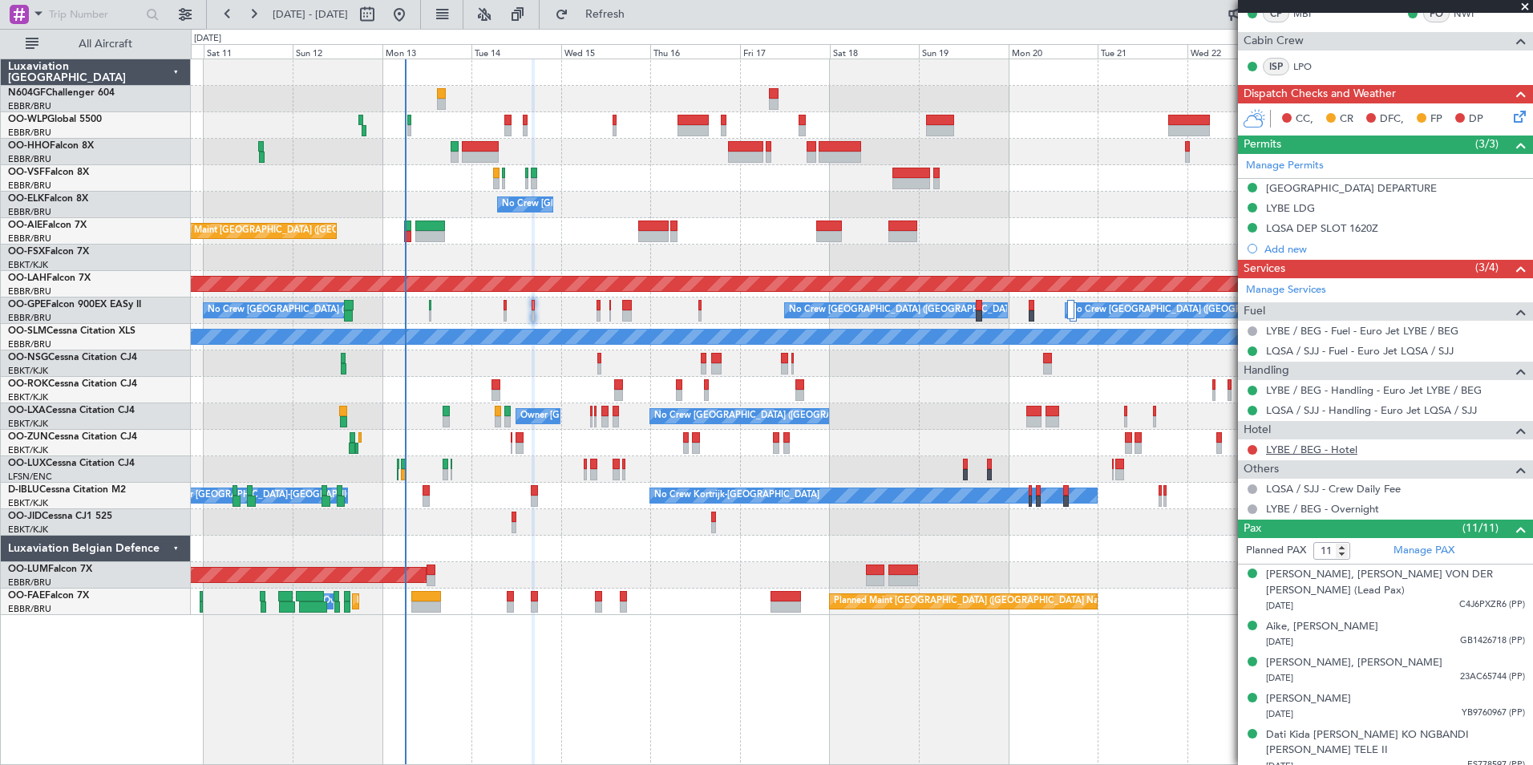
click at [1298, 450] on link "LYBE / BEG - Hotel" at bounding box center [1311, 450] width 91 height 14
click at [1247, 450] on div at bounding box center [1252, 450] width 13 height 13
click at [1251, 451] on button at bounding box center [1253, 450] width 10 height 10
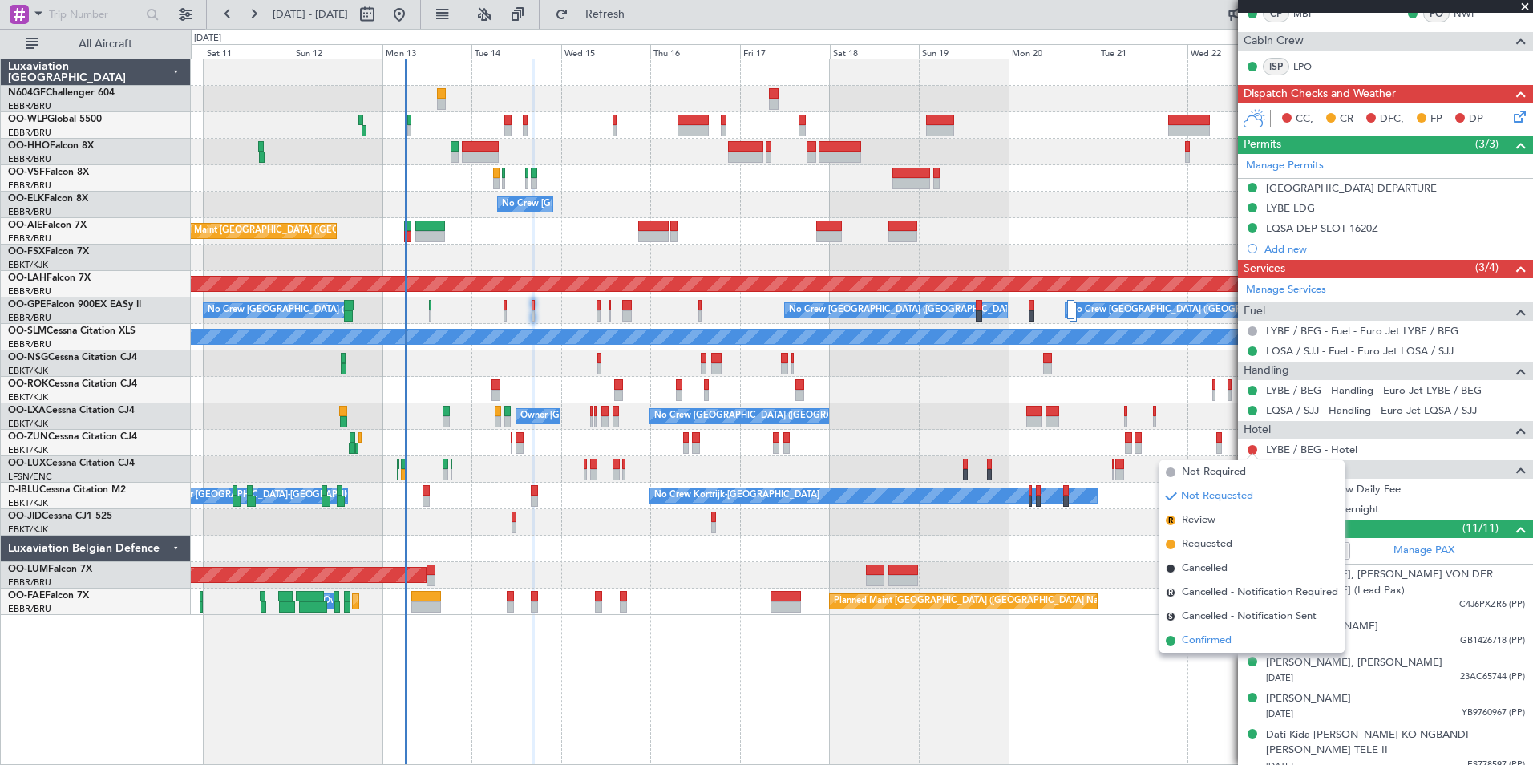
click at [1197, 649] on li "Confirmed" at bounding box center [1252, 641] width 185 height 24
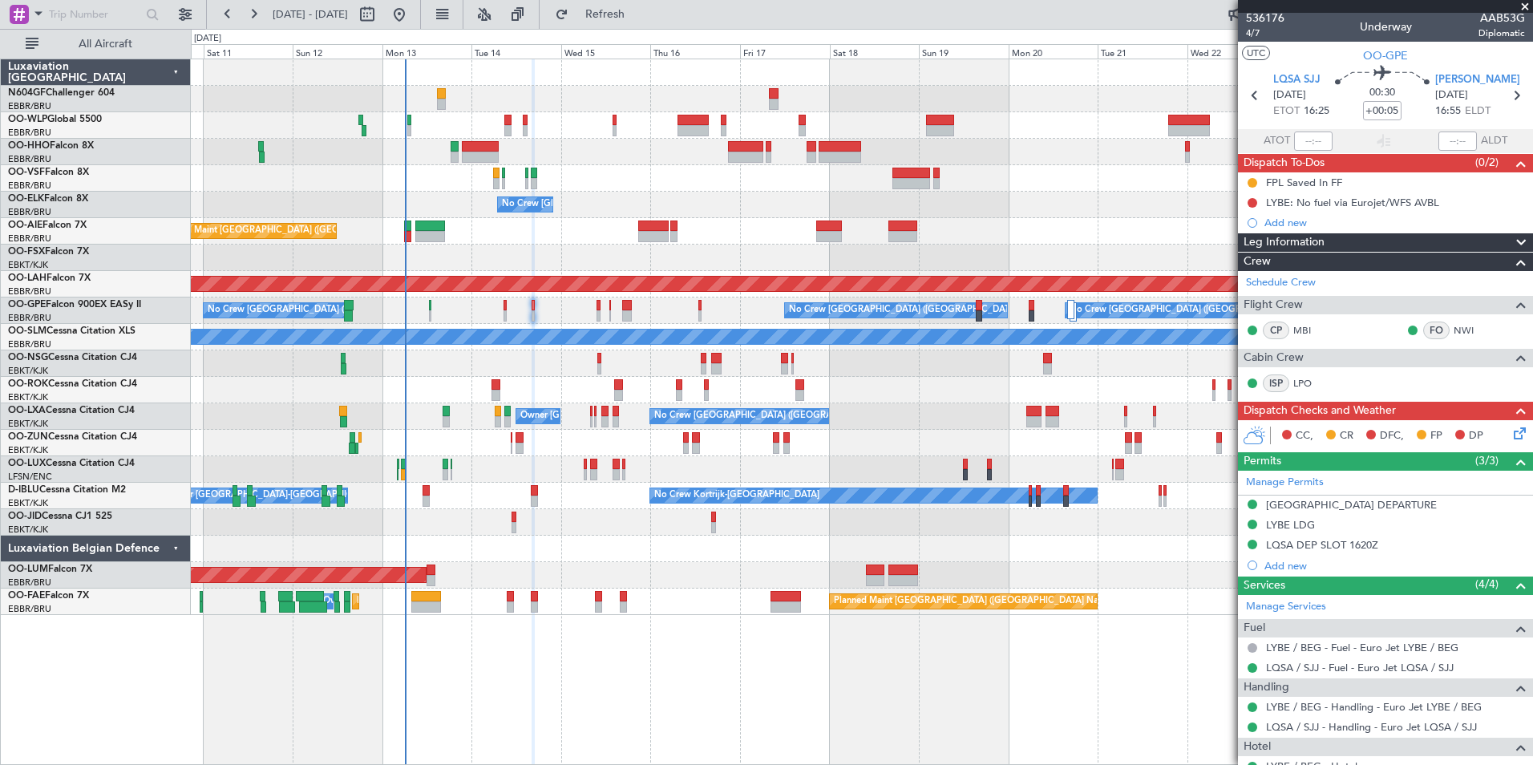
scroll to position [10, 0]
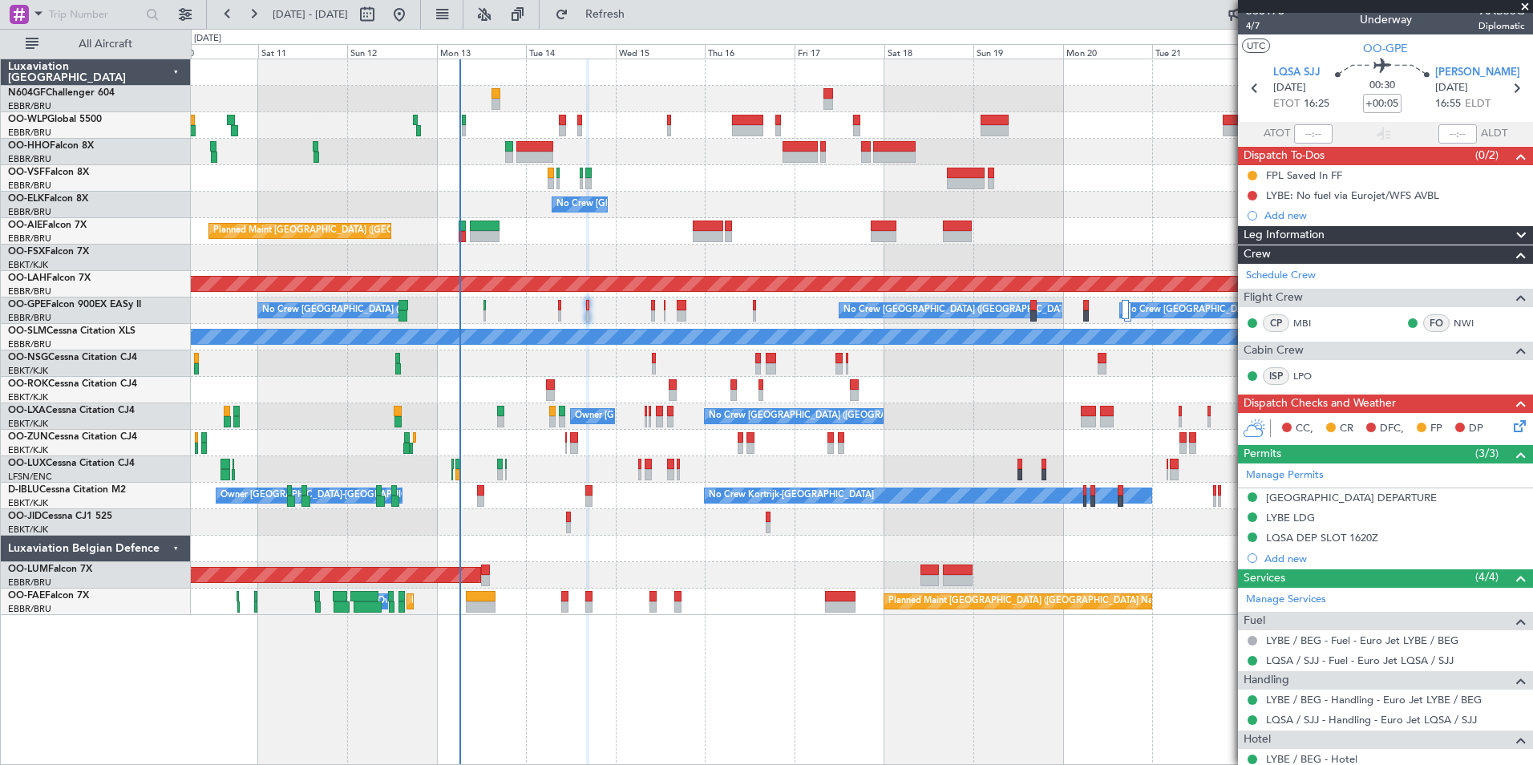
click at [520, 529] on div "No Crew Planned Maint [GEOGRAPHIC_DATA]-[GEOGRAPHIC_DATA]" at bounding box center [862, 522] width 1342 height 26
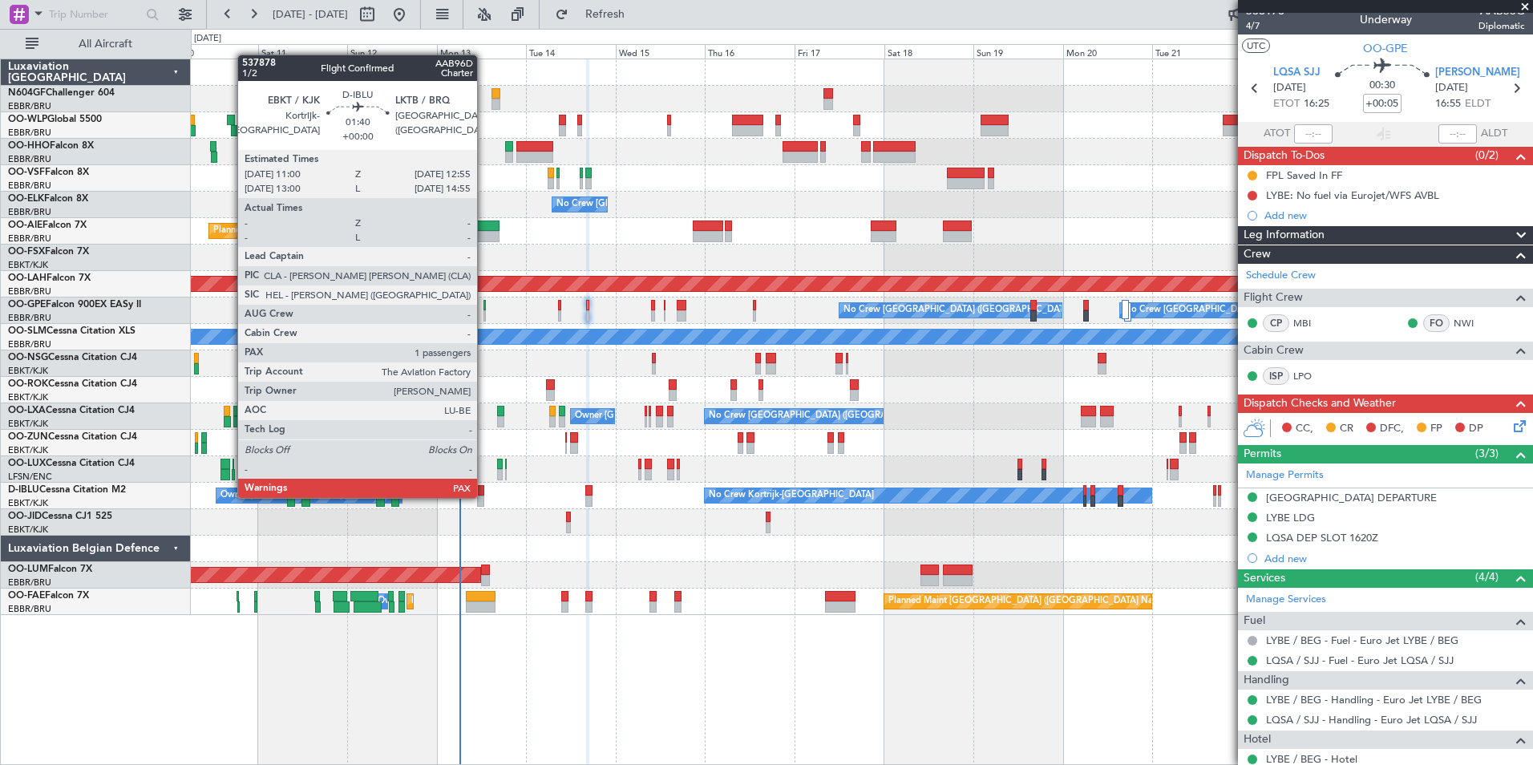
click at [484, 496] on div at bounding box center [480, 501] width 7 height 11
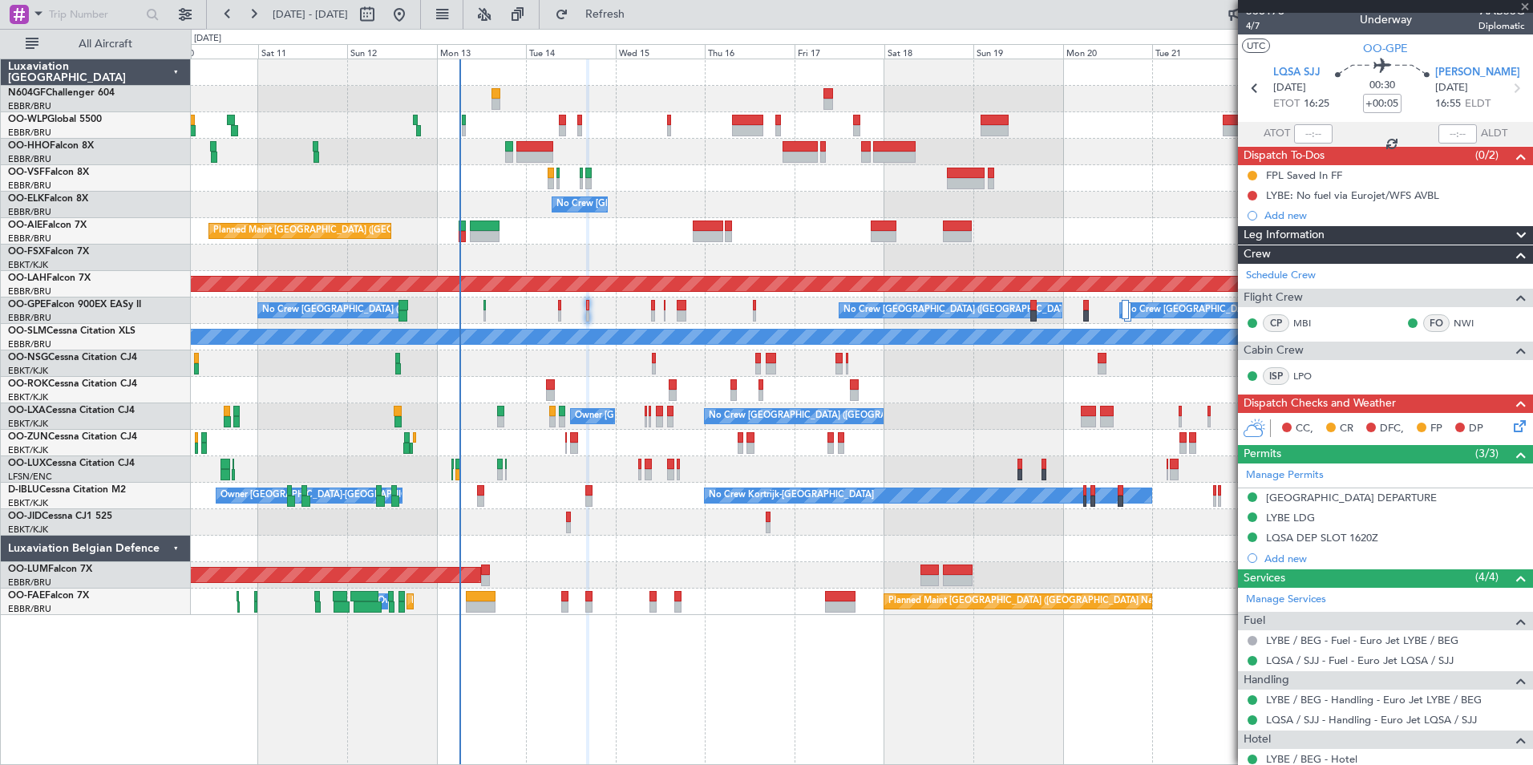
type input "2"
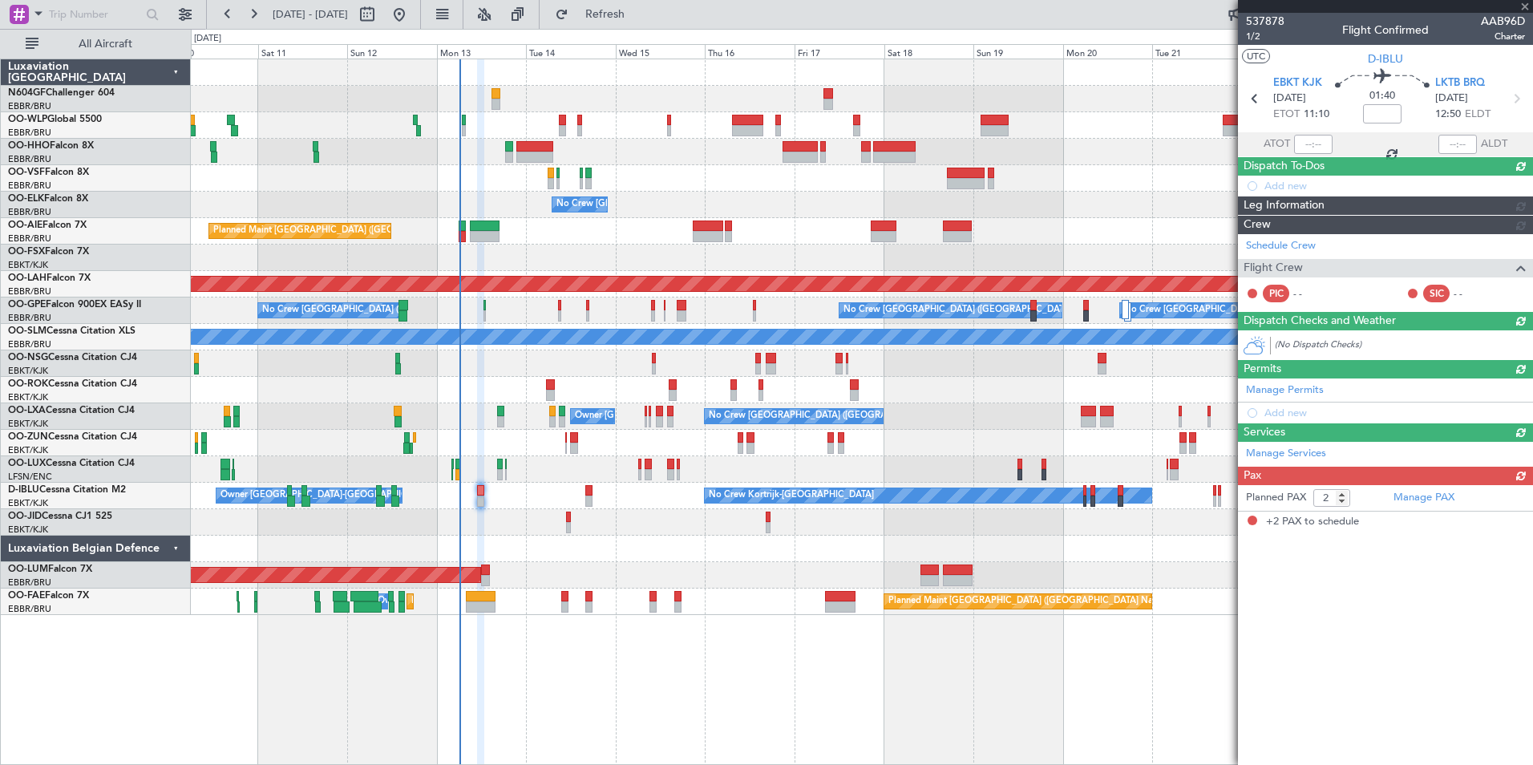
scroll to position [0, 0]
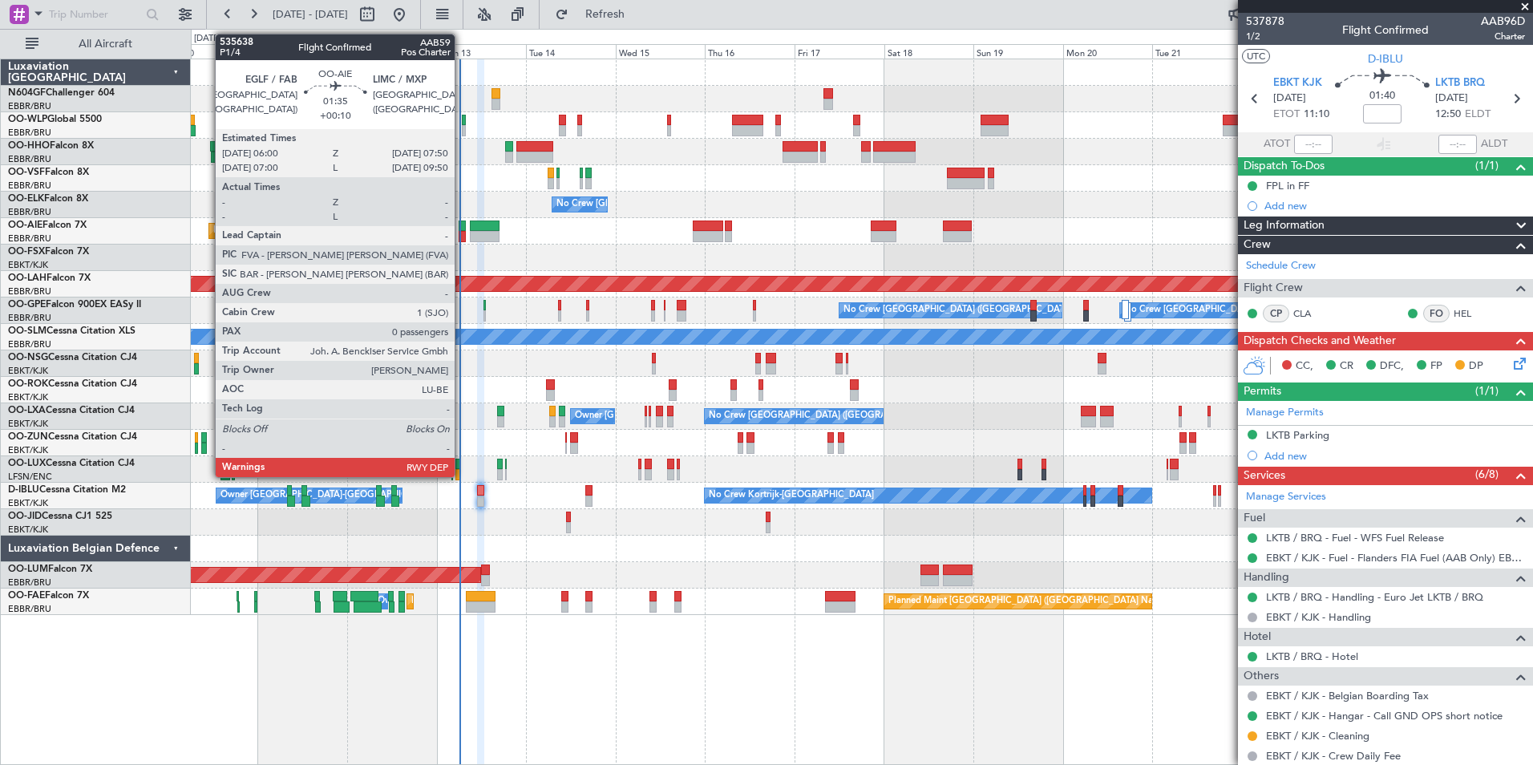
click at [462, 236] on div at bounding box center [462, 236] width 7 height 11
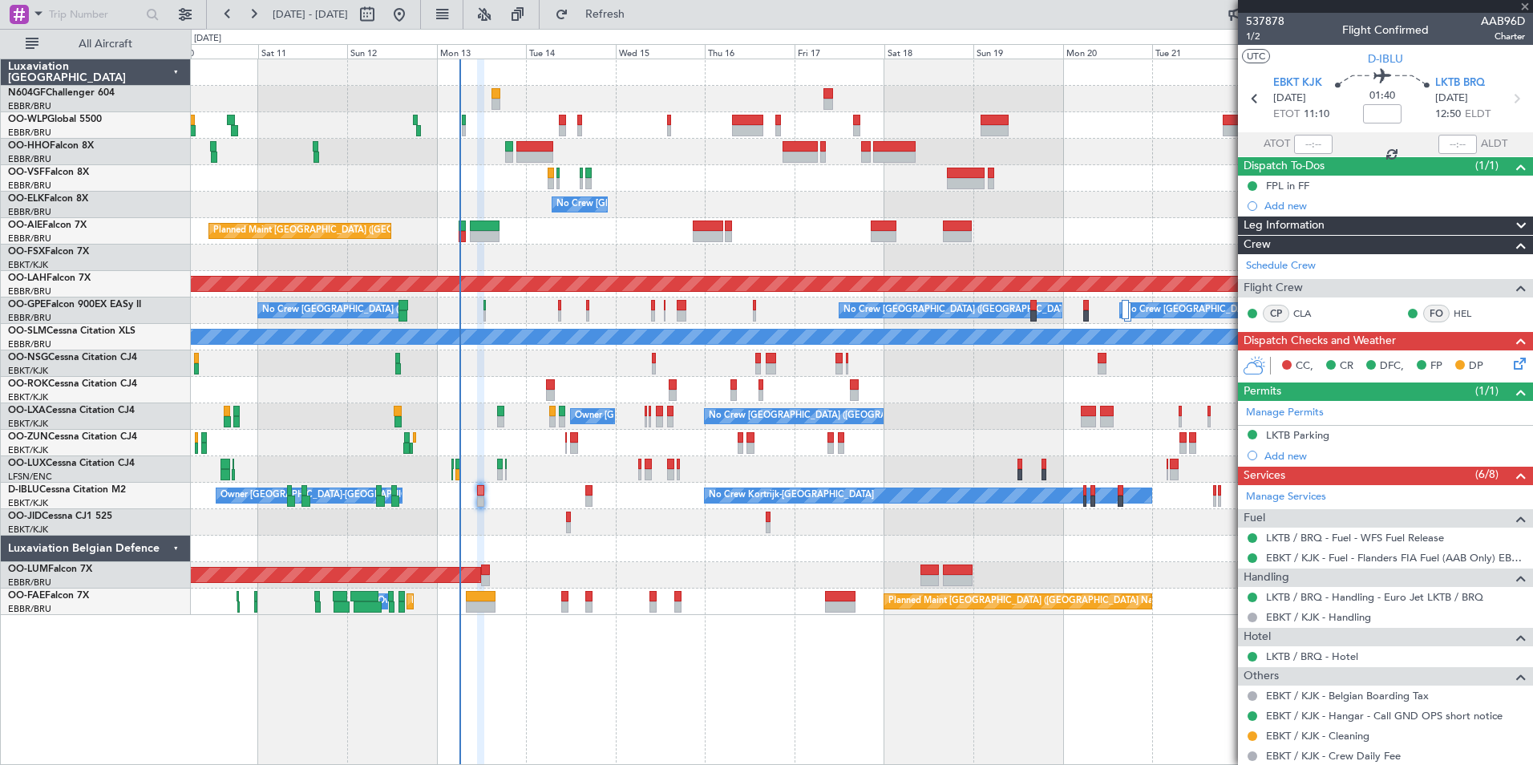
type input "+00:10"
type input "0"
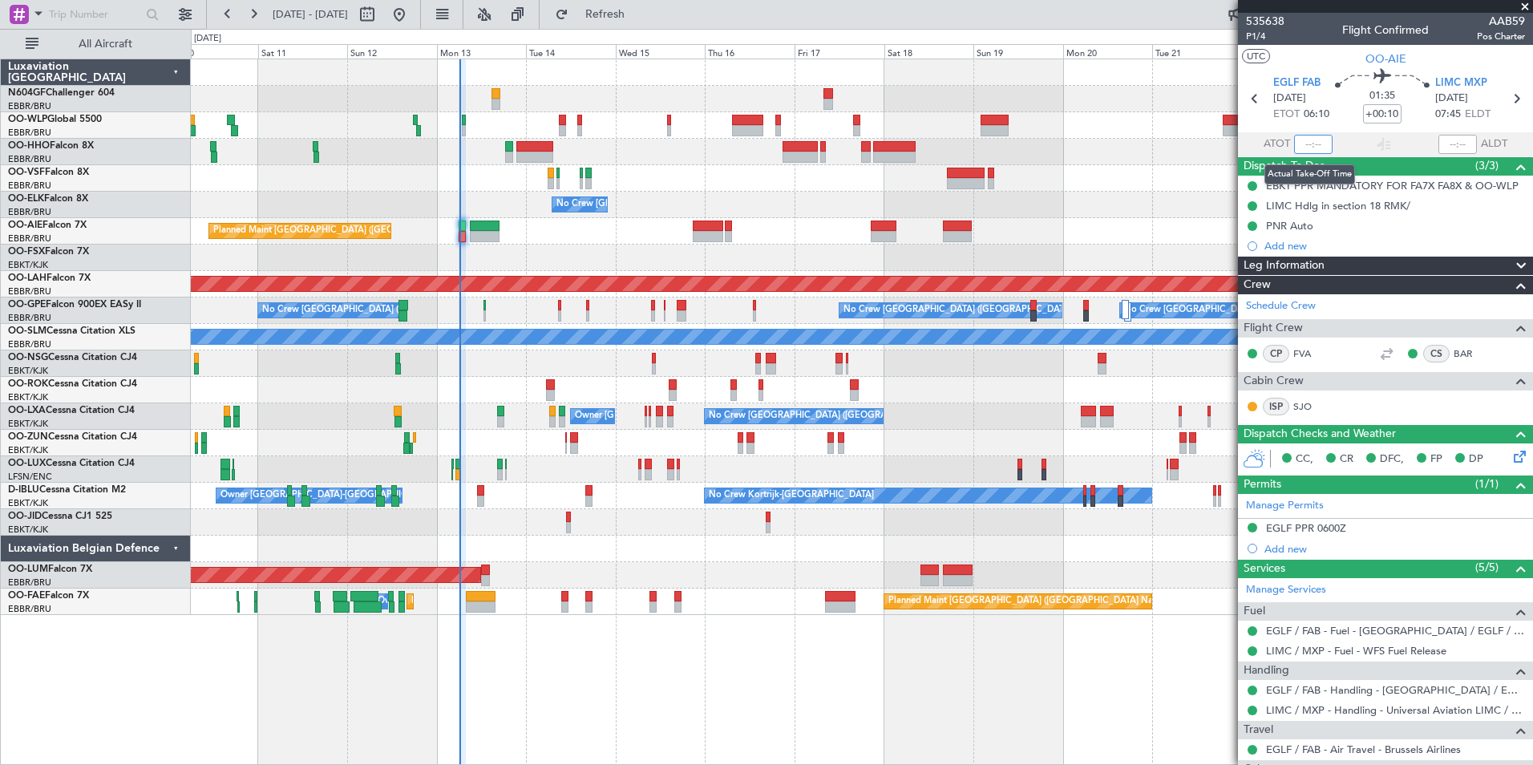
click at [1294, 140] on input "text" at bounding box center [1313, 144] width 38 height 19
click at [1144, 155] on div "Planned Maint Geneva (Cointrin)" at bounding box center [862, 152] width 1342 height 26
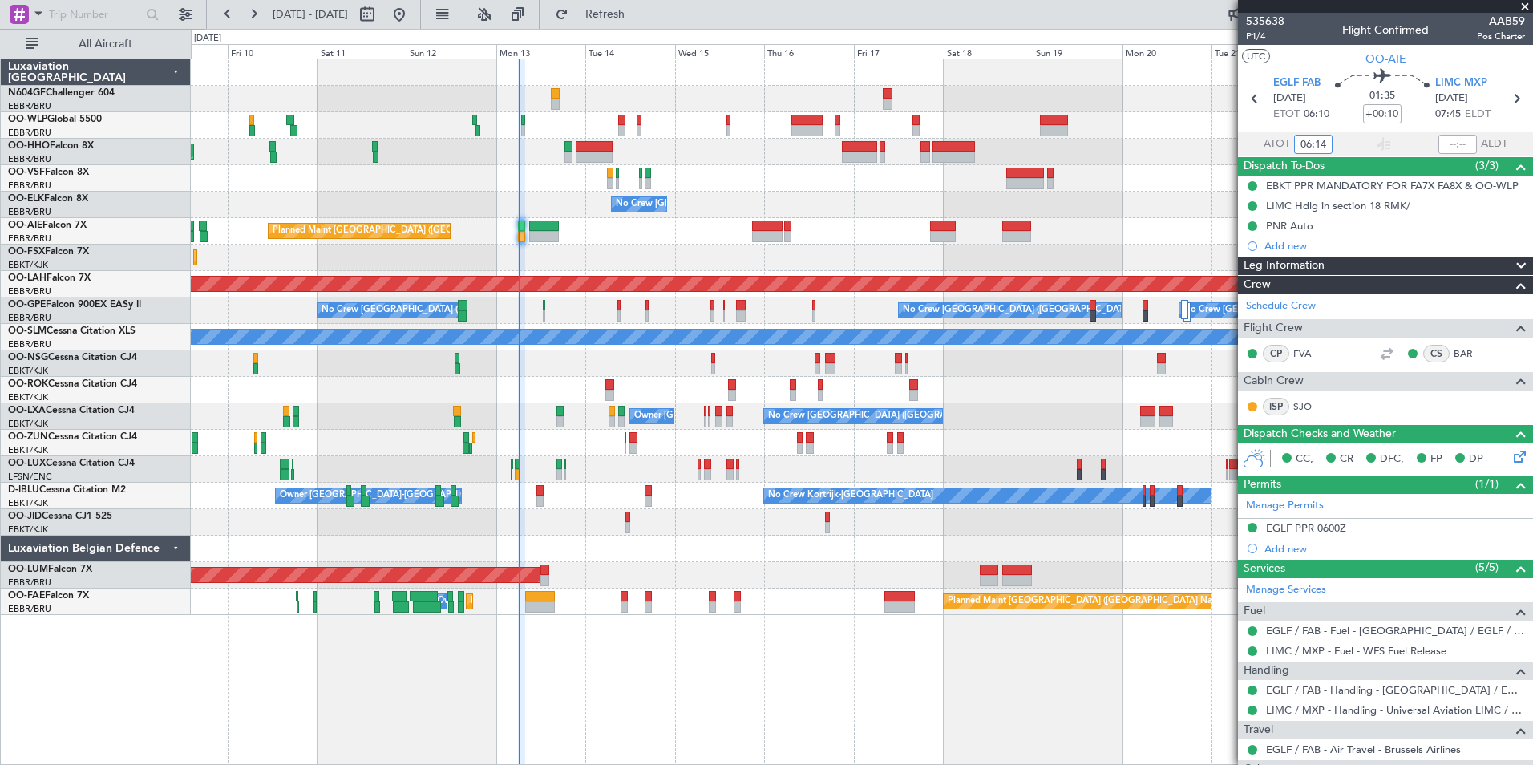
click at [658, 245] on div "Planned Maint Geneva (Cointrin) No Crew [GEOGRAPHIC_DATA] (Brussels National) P…" at bounding box center [862, 337] width 1342 height 556
type input "06:14"
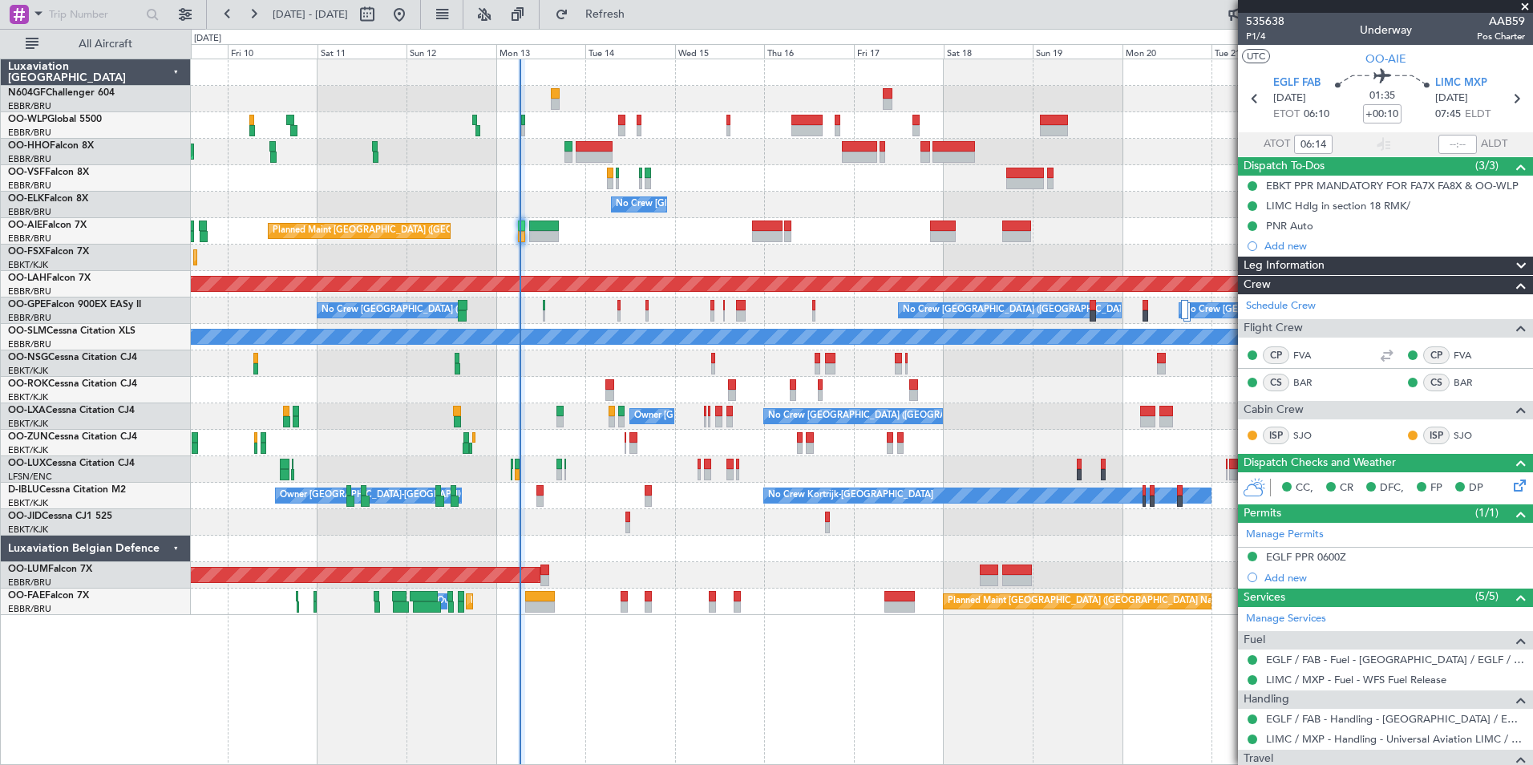
click at [966, 198] on div "No Crew [GEOGRAPHIC_DATA] ([GEOGRAPHIC_DATA] National)" at bounding box center [862, 205] width 1342 height 26
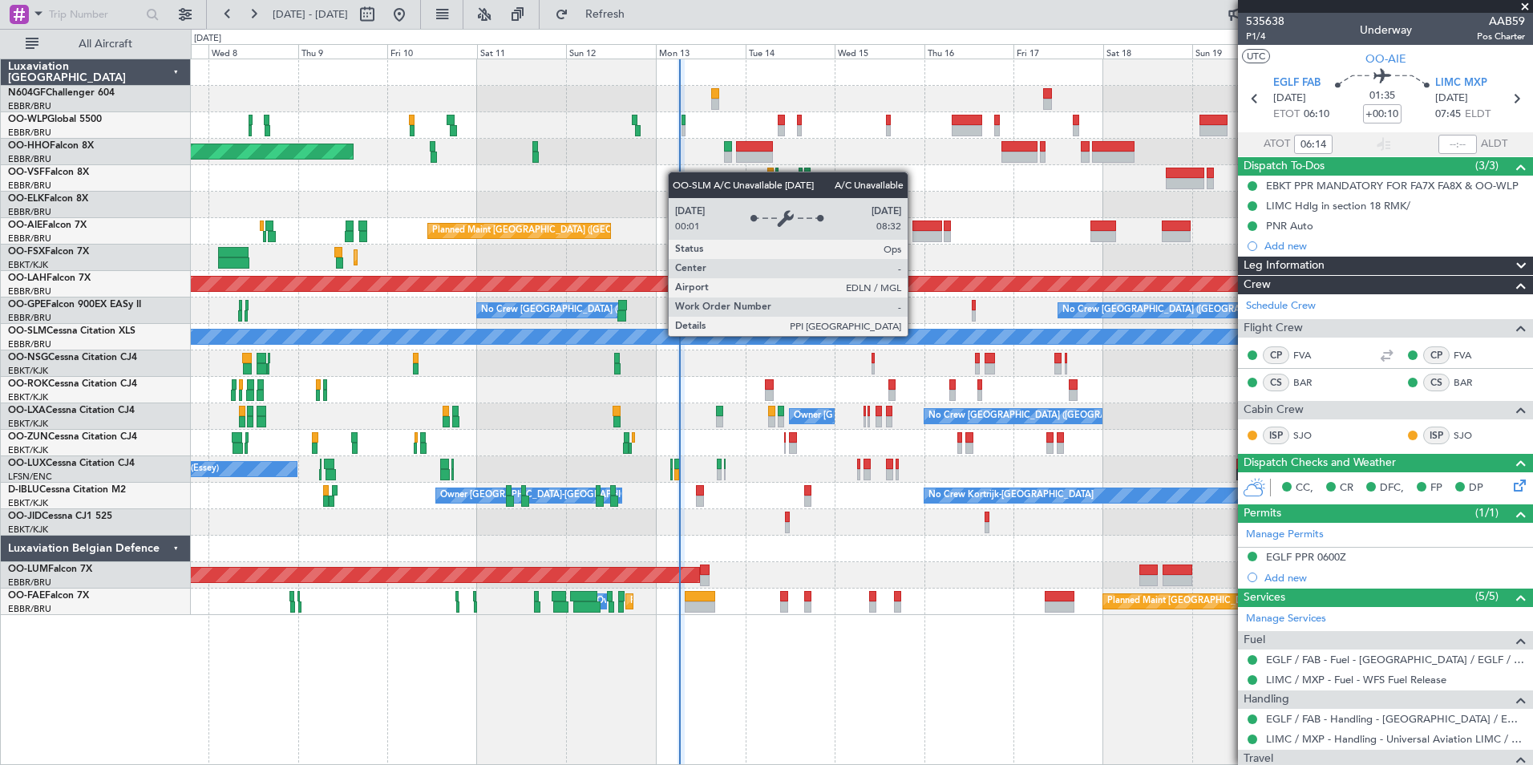
click at [573, 334] on div "Planned Maint Geneva (Cointrin) No Crew [GEOGRAPHIC_DATA] (Brussels National) P…" at bounding box center [862, 337] width 1342 height 556
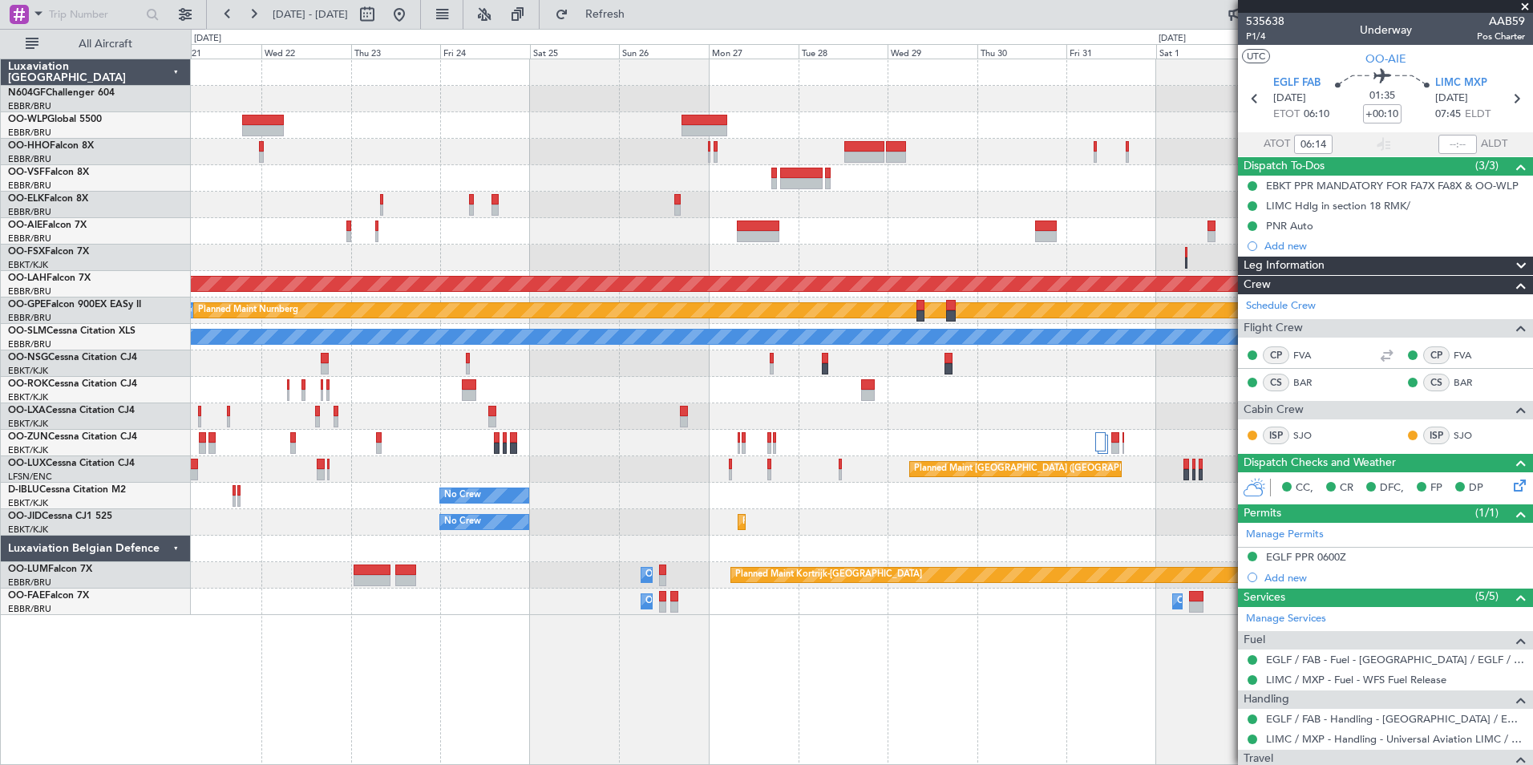
click at [427, 203] on div "Planned Maint [PERSON_NAME]-[GEOGRAPHIC_DATA][PERSON_NAME] ([GEOGRAPHIC_DATA][P…" at bounding box center [862, 337] width 1342 height 556
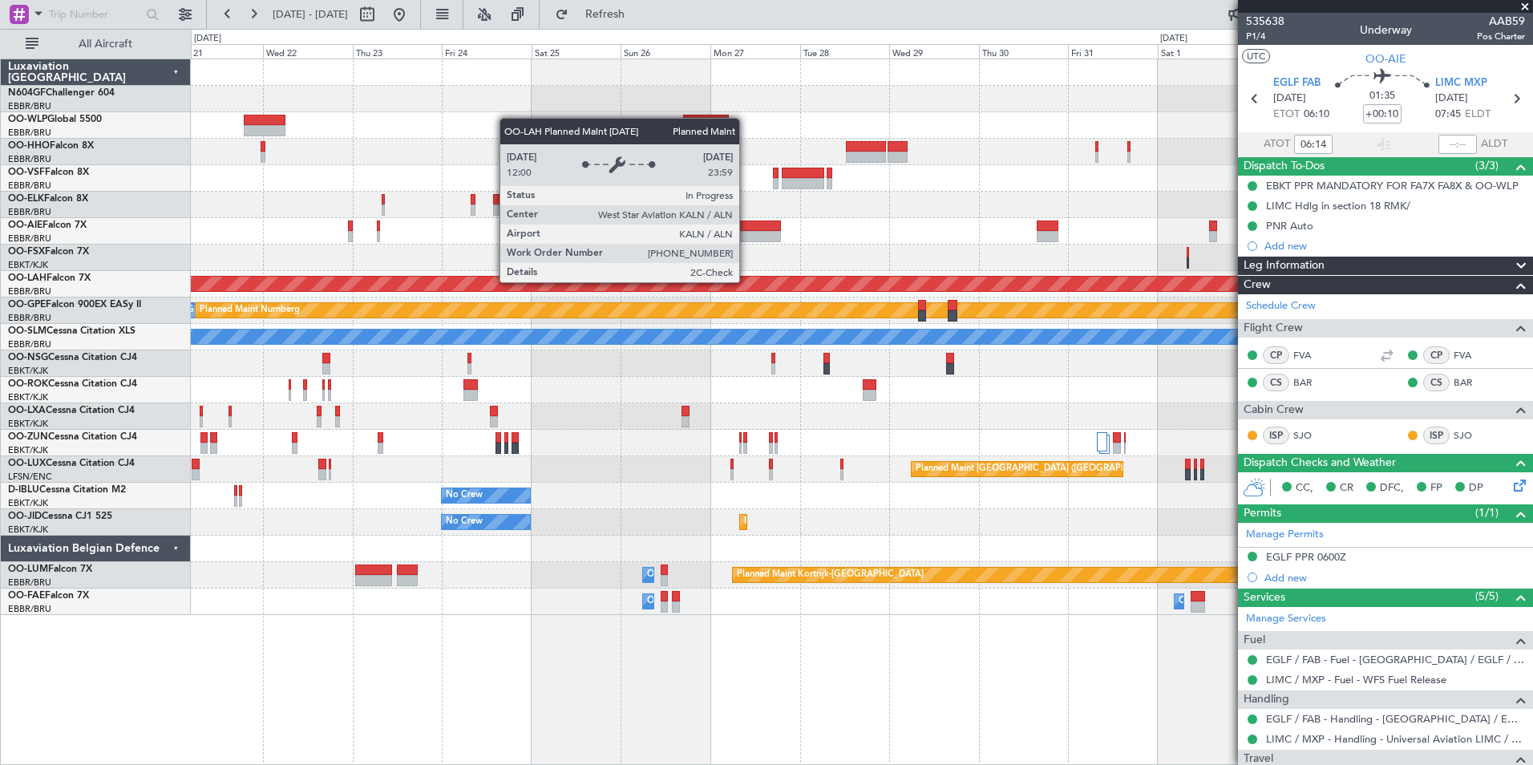
click at [1113, 358] on div "Planned Maint [PERSON_NAME]-[GEOGRAPHIC_DATA][PERSON_NAME] ([GEOGRAPHIC_DATA][P…" at bounding box center [862, 337] width 1342 height 556
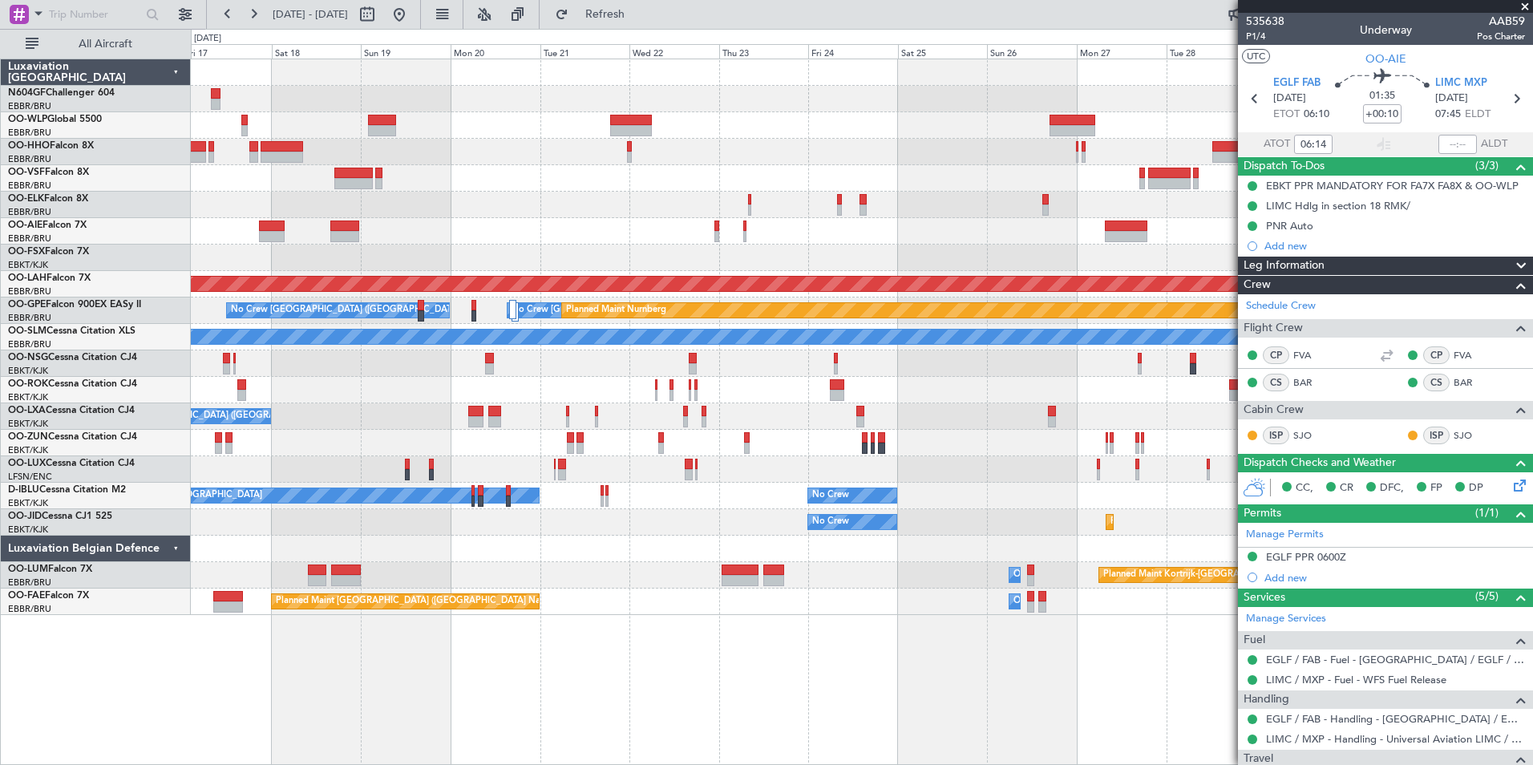
click at [1005, 348] on div "No Crew [GEOGRAPHIC_DATA] ([GEOGRAPHIC_DATA] National) Planned [GEOGRAPHIC_DATA…" at bounding box center [862, 337] width 1342 height 556
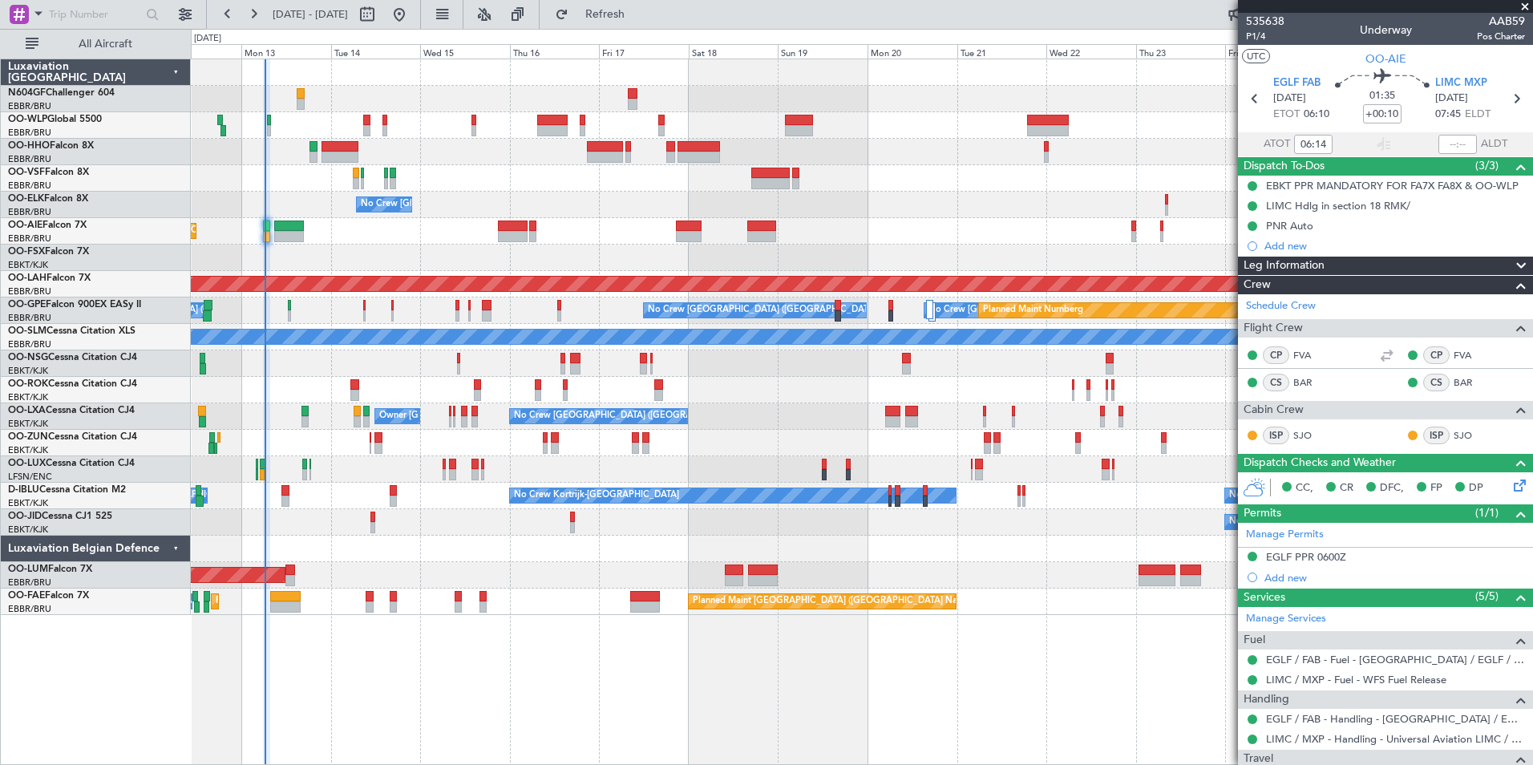
click at [970, 253] on div "Planned Maint Geneva (Cointrin) No Crew [GEOGRAPHIC_DATA] (Brussels National) P…" at bounding box center [862, 337] width 1342 height 556
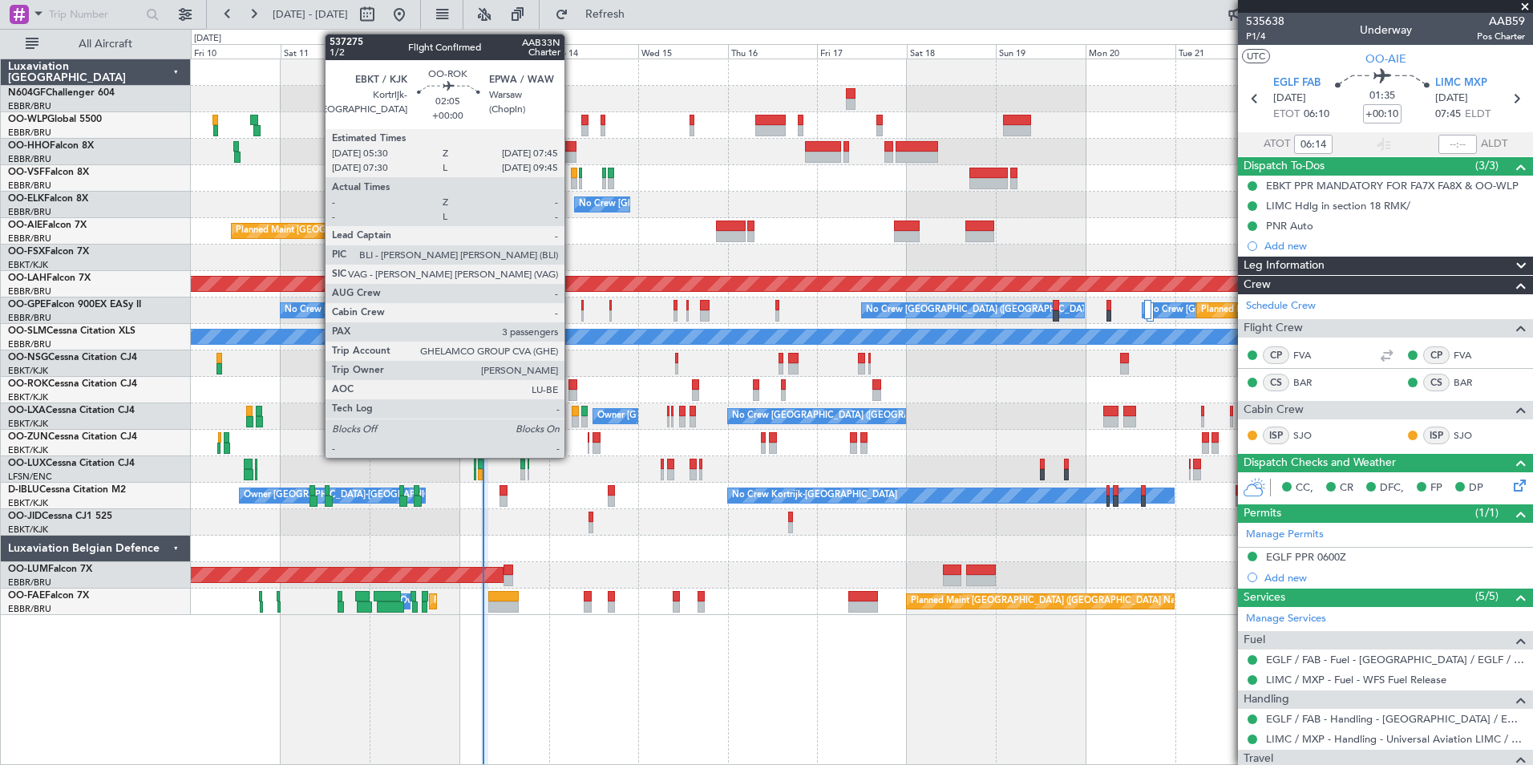
click at [572, 396] on div at bounding box center [573, 395] width 9 height 11
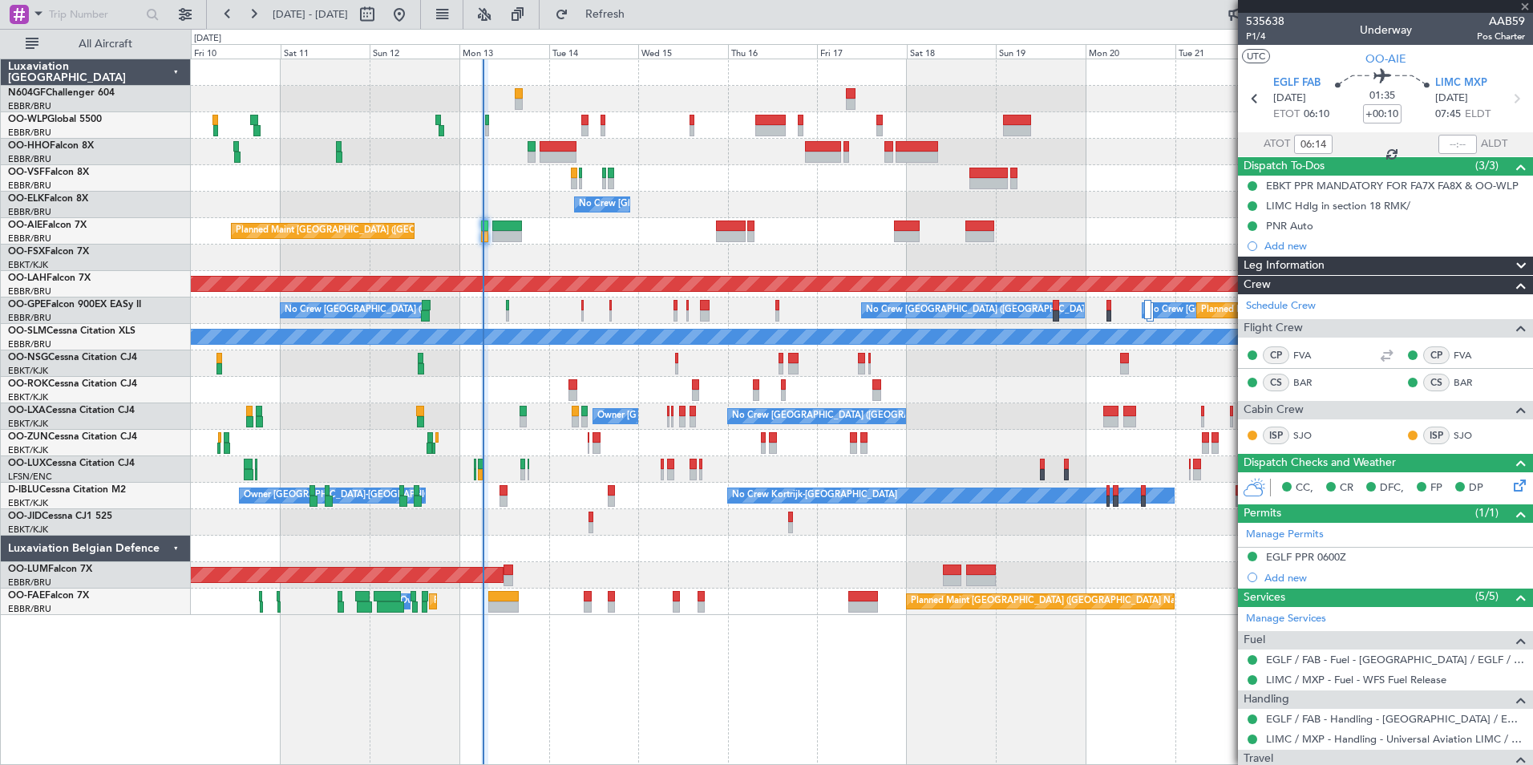
type input "3"
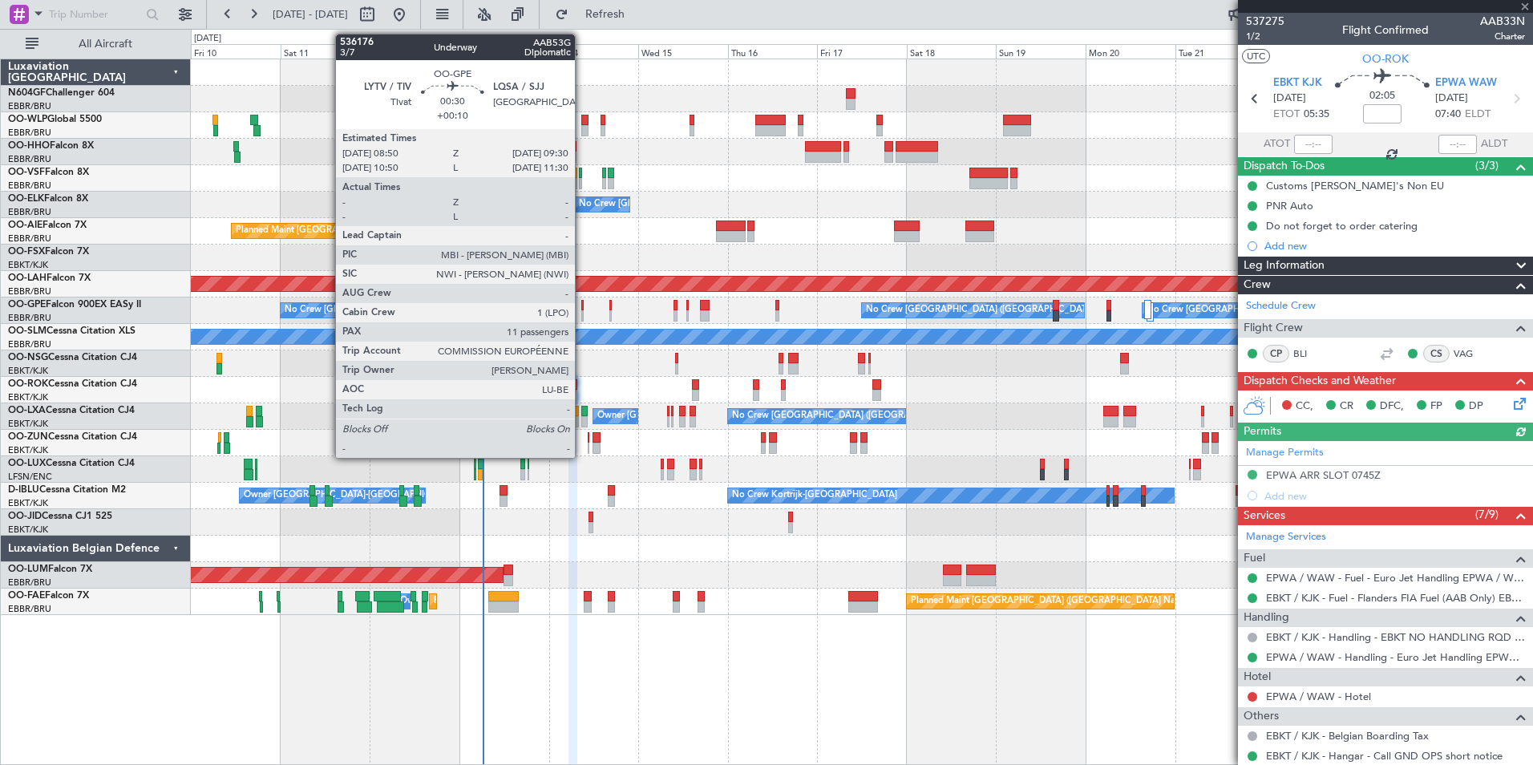
click at [582, 318] on div at bounding box center [582, 315] width 3 height 11
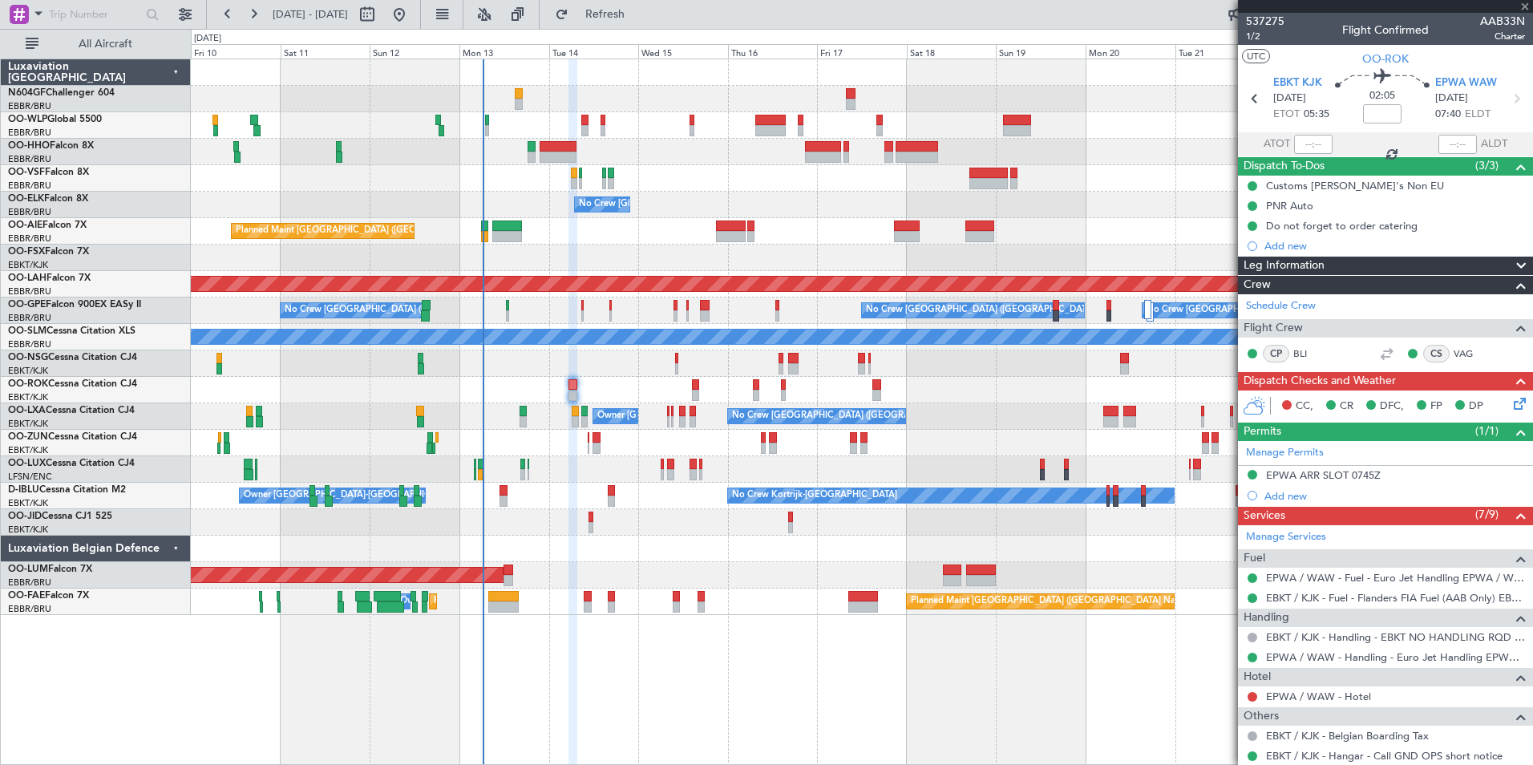
type input "+00:10"
type input "11"
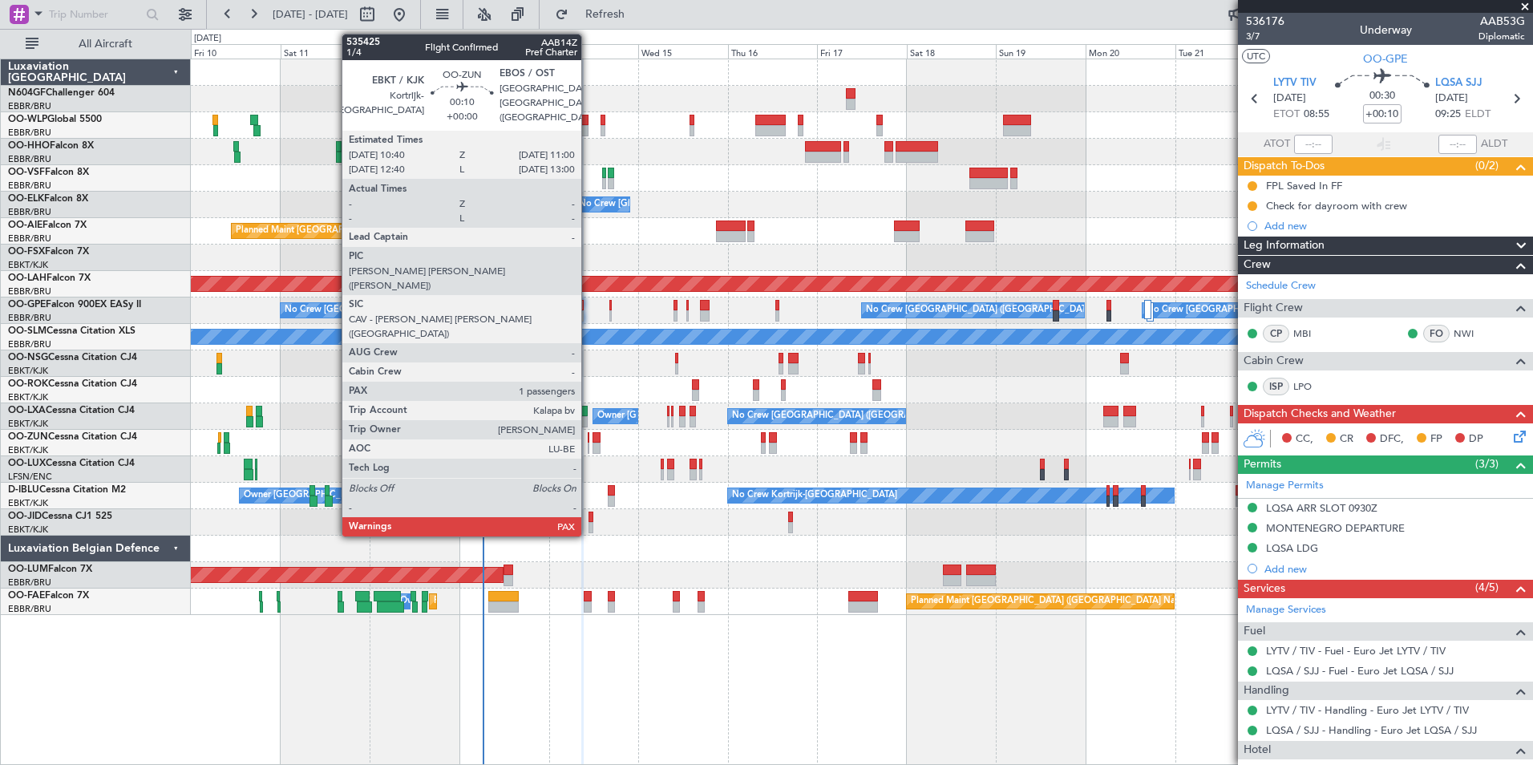
click at [589, 441] on div at bounding box center [589, 437] width 2 height 11
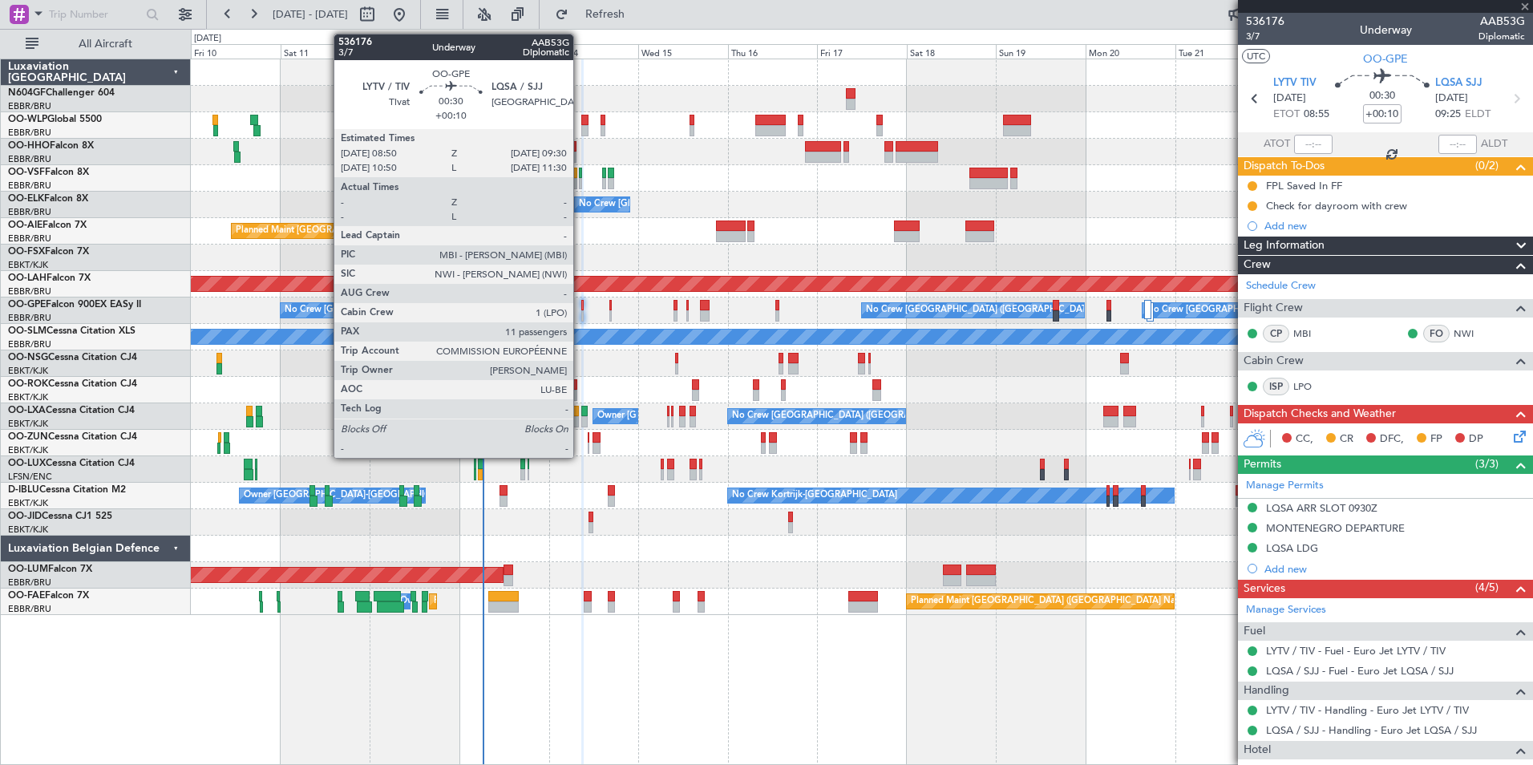
type input "1"
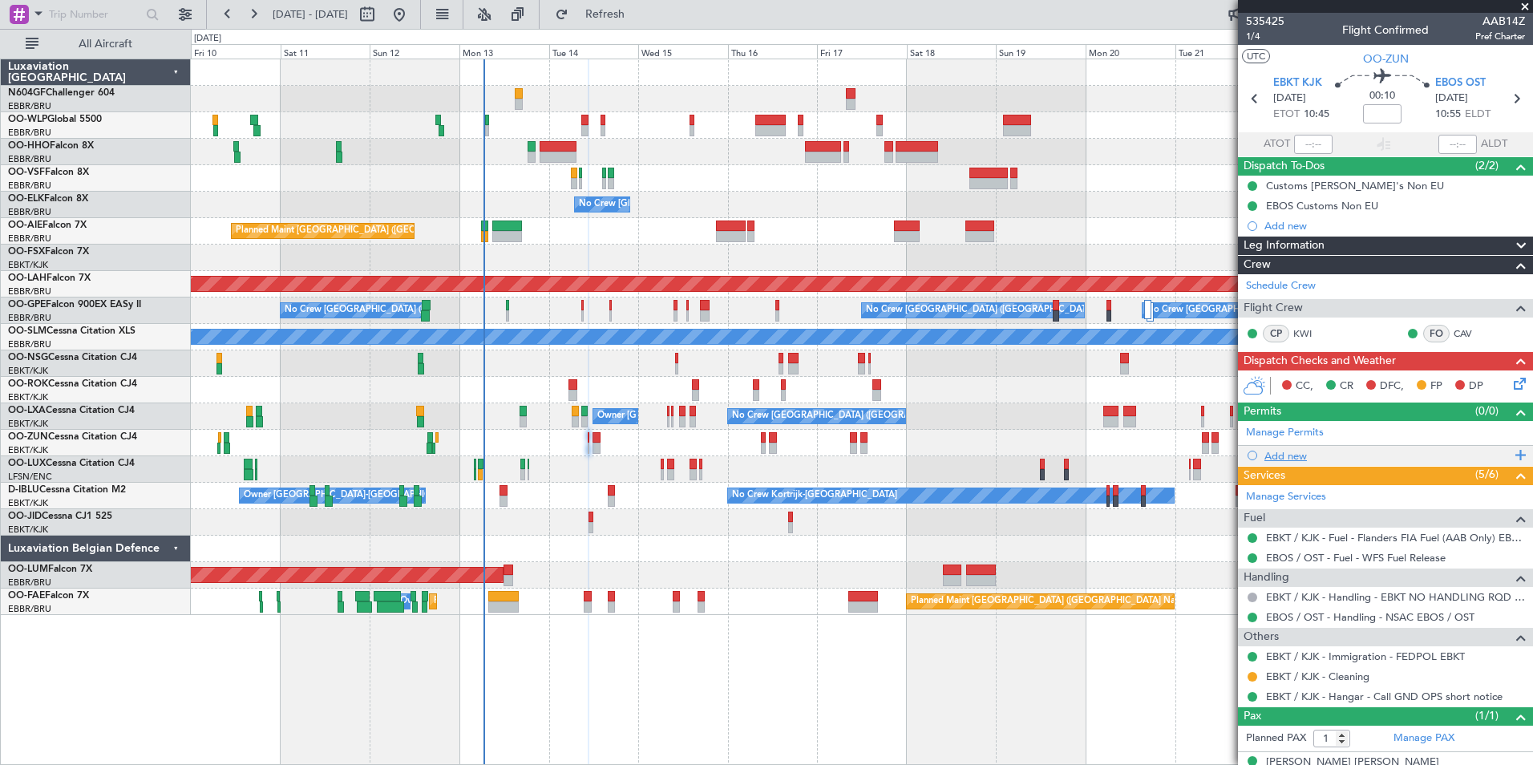
scroll to position [22, 0]
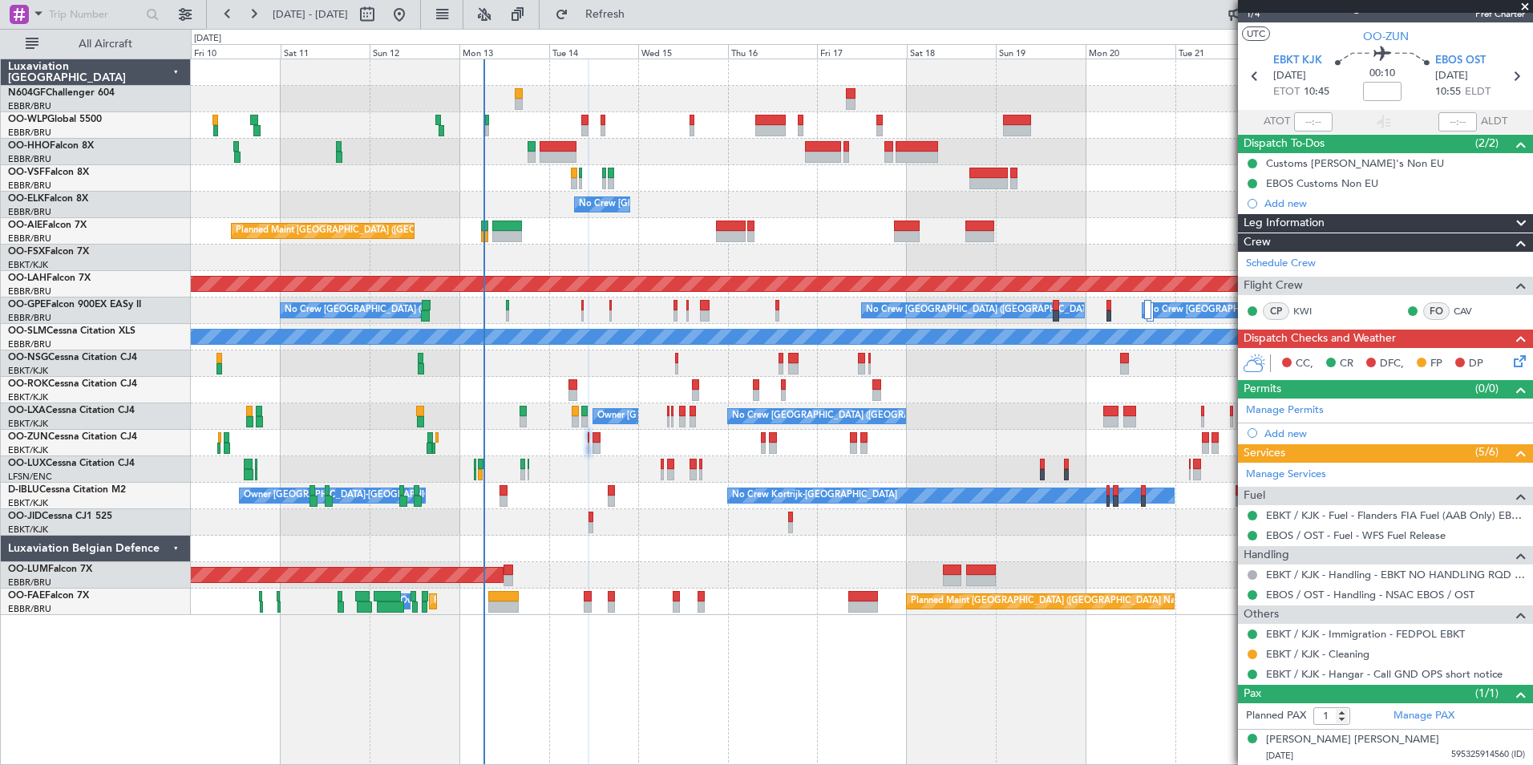
click at [691, 534] on div "No Crew Planned Maint [GEOGRAPHIC_DATA]-[GEOGRAPHIC_DATA]" at bounding box center [862, 522] width 1342 height 26
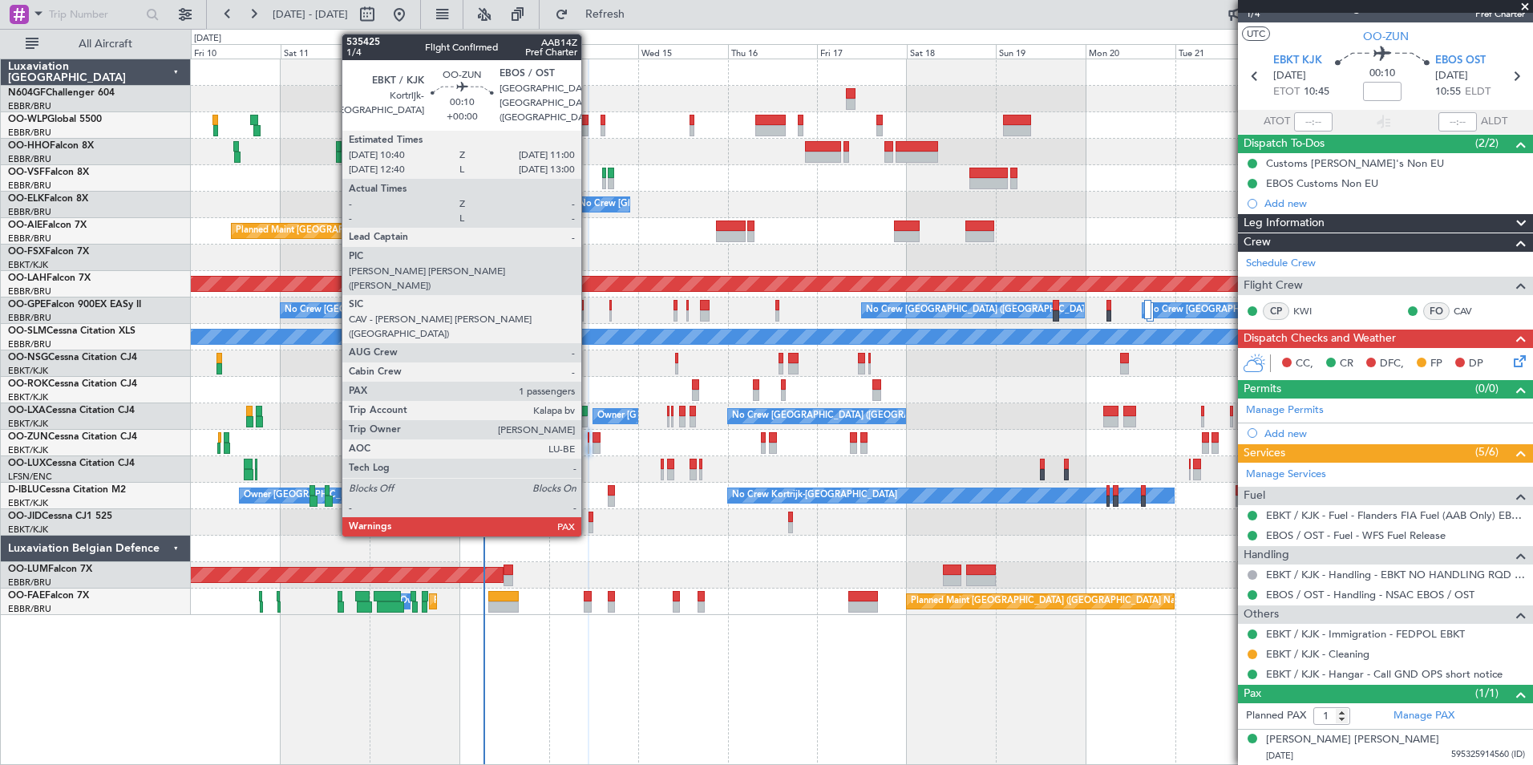
click at [589, 442] on div at bounding box center [589, 437] width 2 height 11
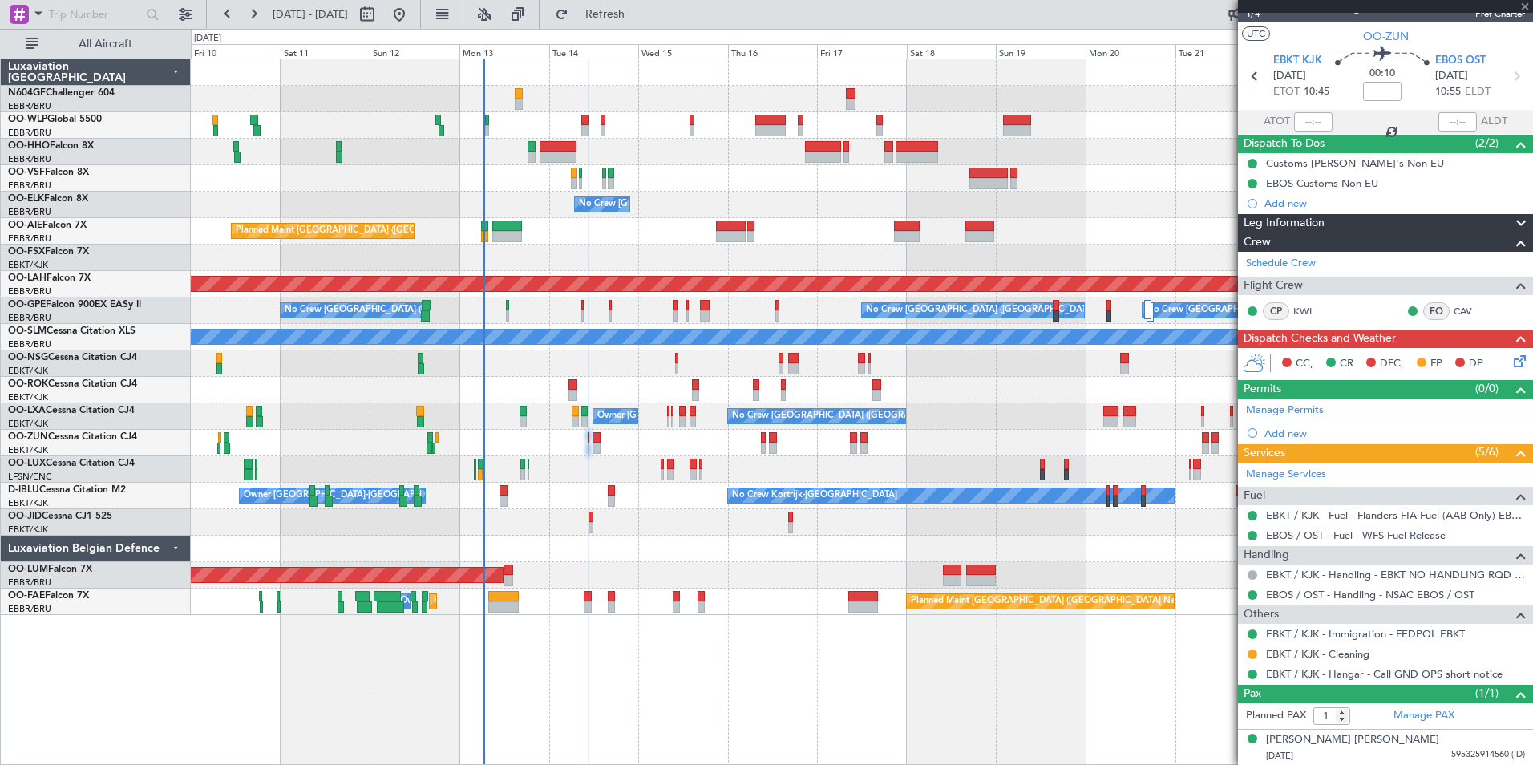
scroll to position [0, 0]
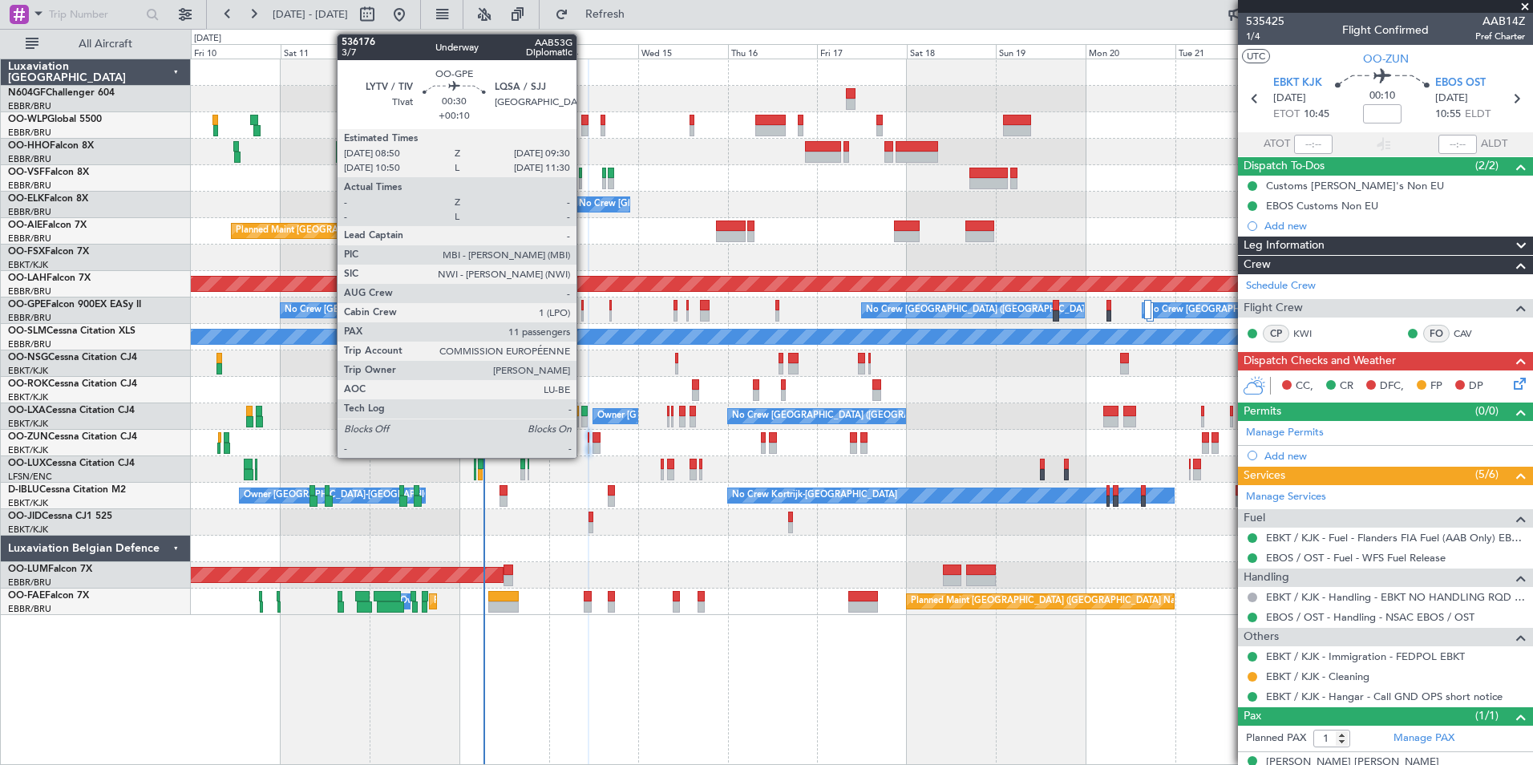
click at [584, 314] on div at bounding box center [582, 315] width 3 height 11
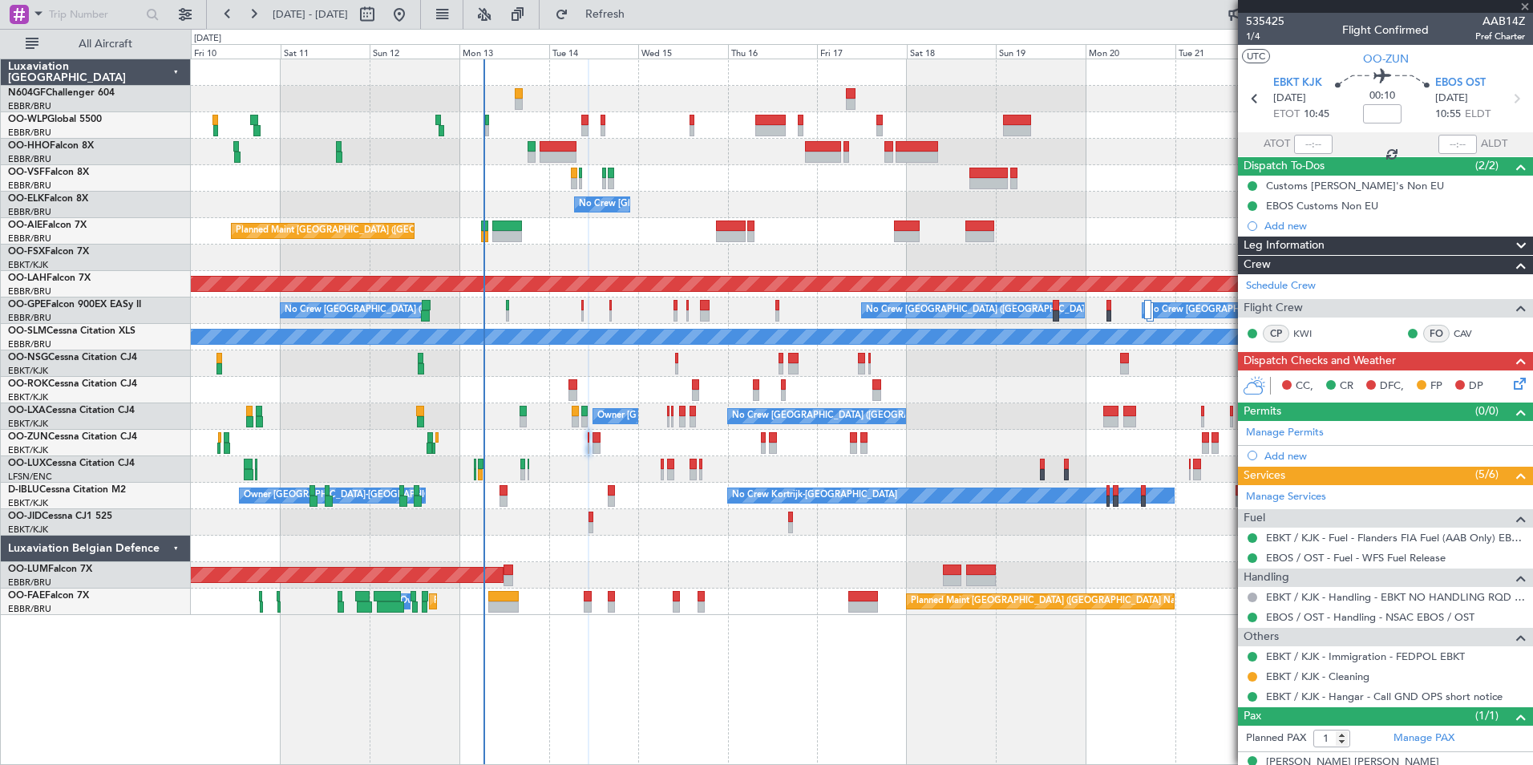
type input "+00:10"
type input "11"
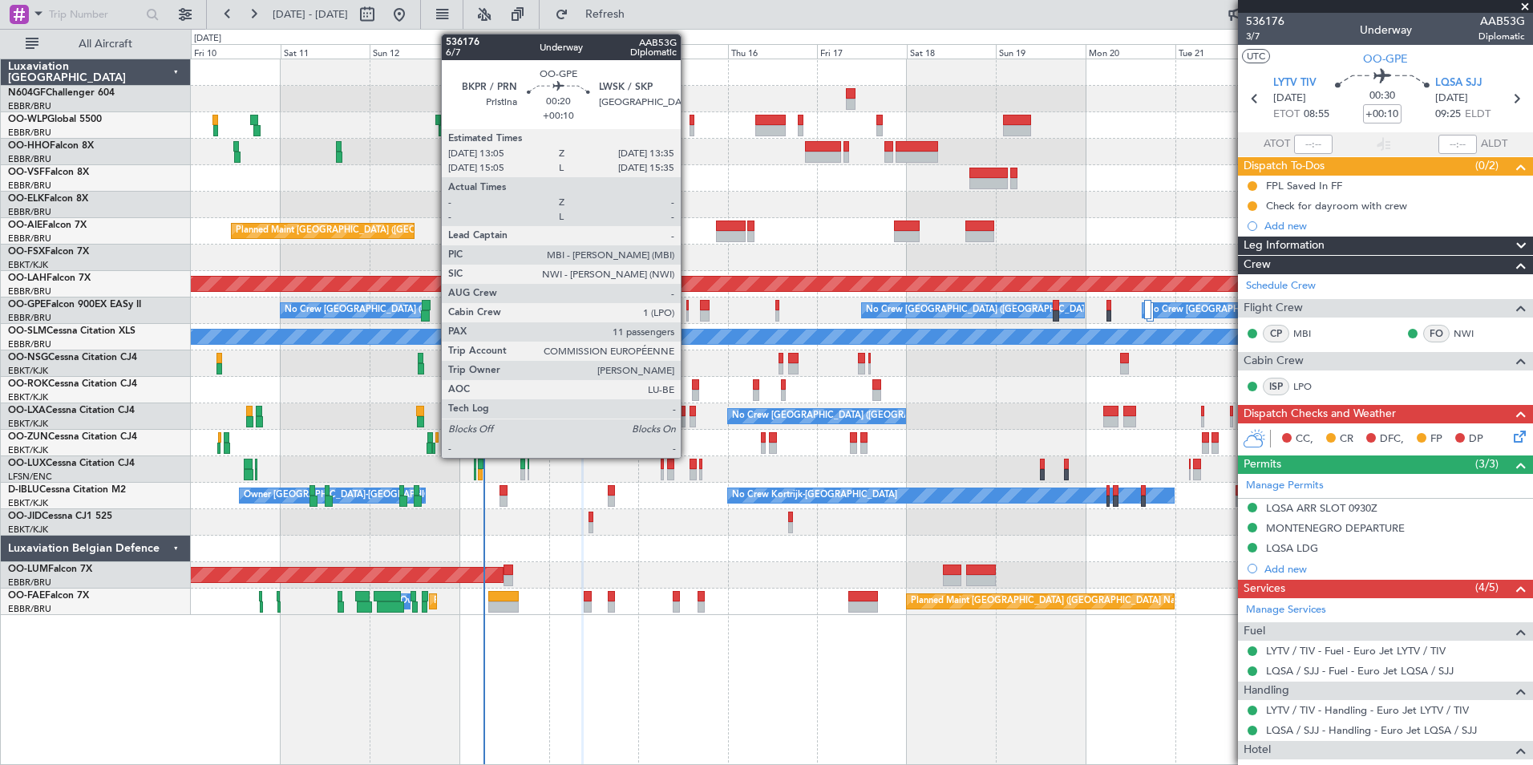
click at [688, 310] on div at bounding box center [688, 305] width 2 height 11
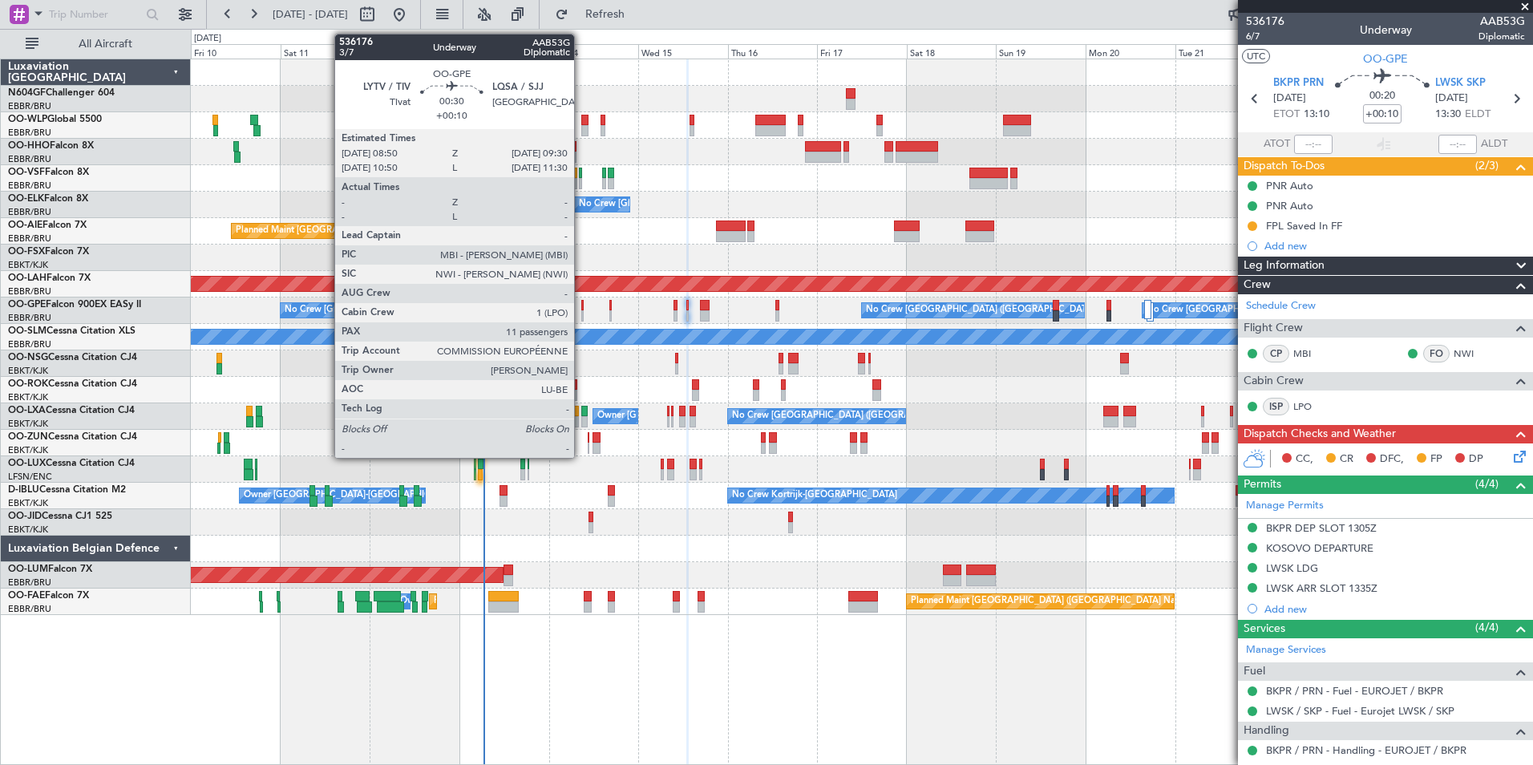
click at [581, 306] on div at bounding box center [582, 305] width 3 height 11
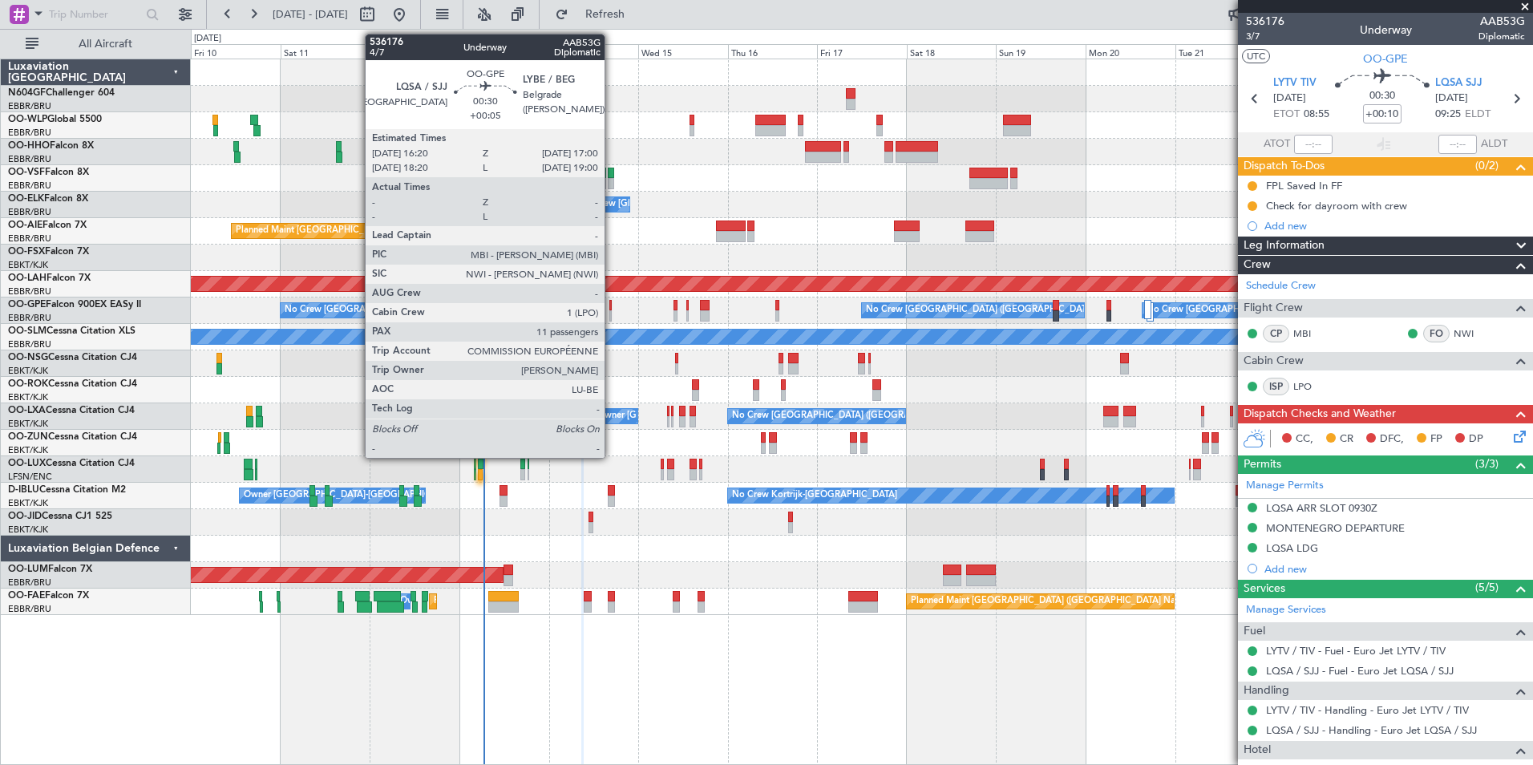
click at [612, 306] on div at bounding box center [611, 305] width 3 height 11
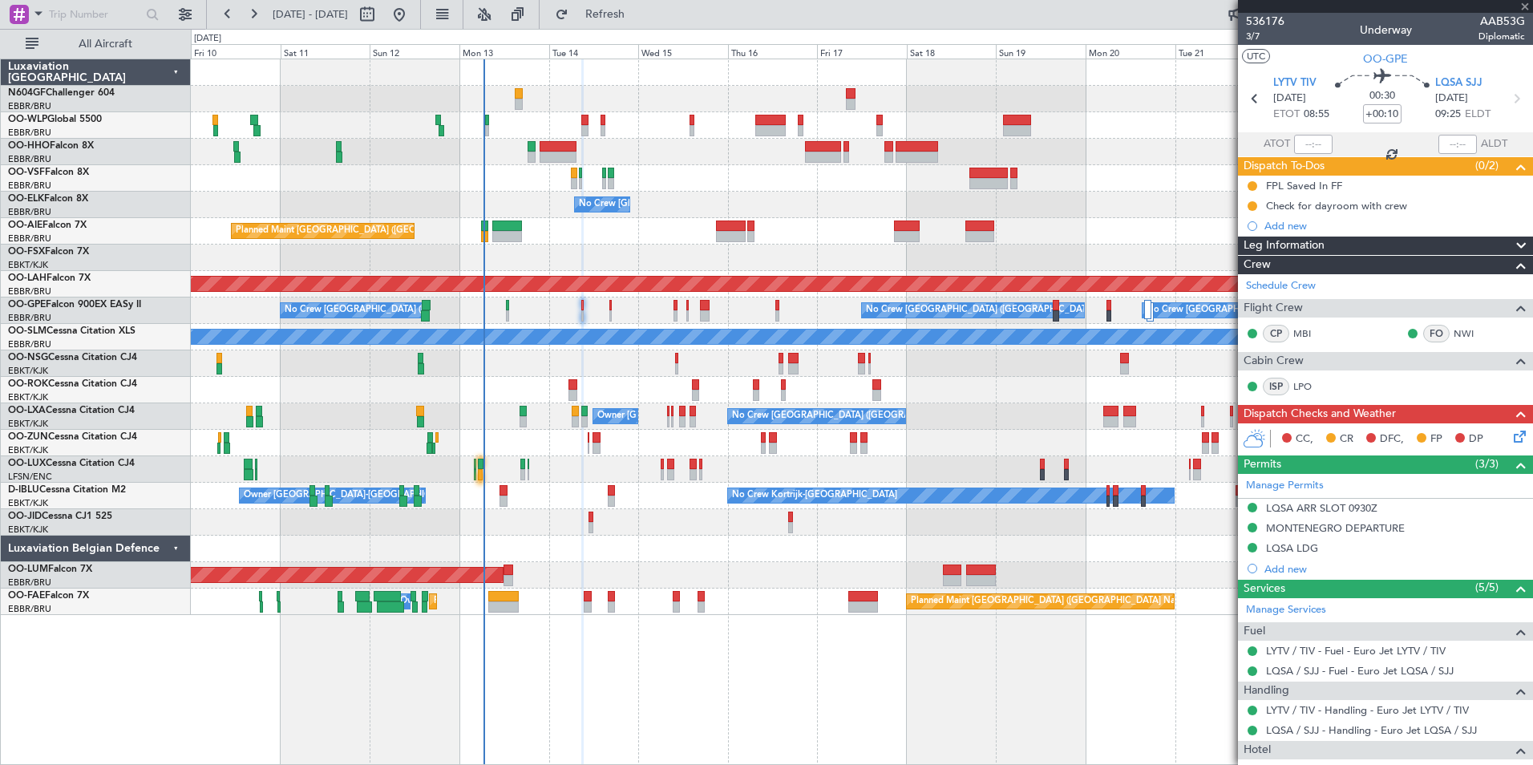
type input "+00:05"
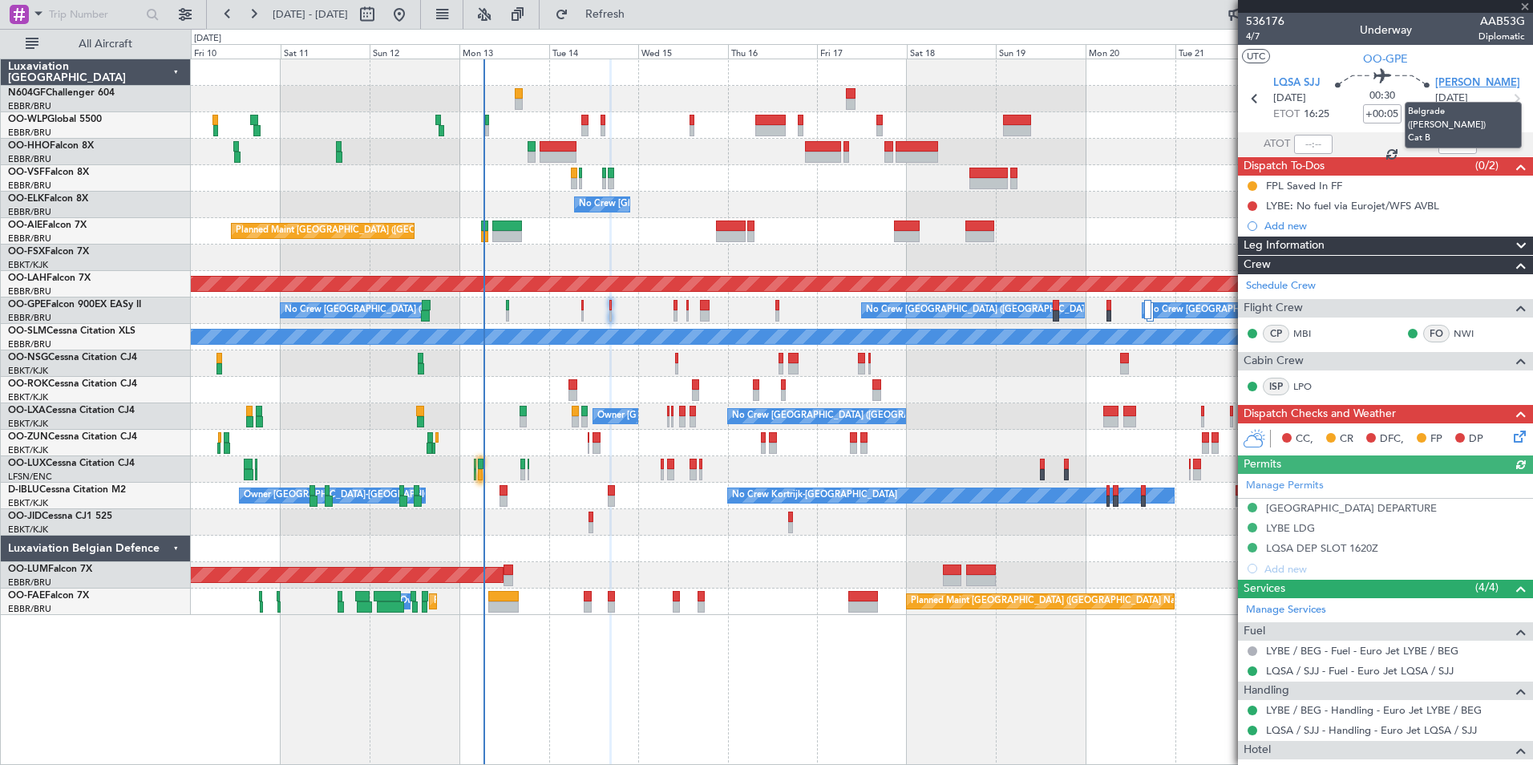
click at [1452, 82] on span "[PERSON_NAME]" at bounding box center [1478, 83] width 85 height 16
click at [1298, 84] on span "LQSA SJJ" at bounding box center [1297, 83] width 47 height 16
click at [622, 9] on button "Refresh" at bounding box center [596, 15] width 96 height 26
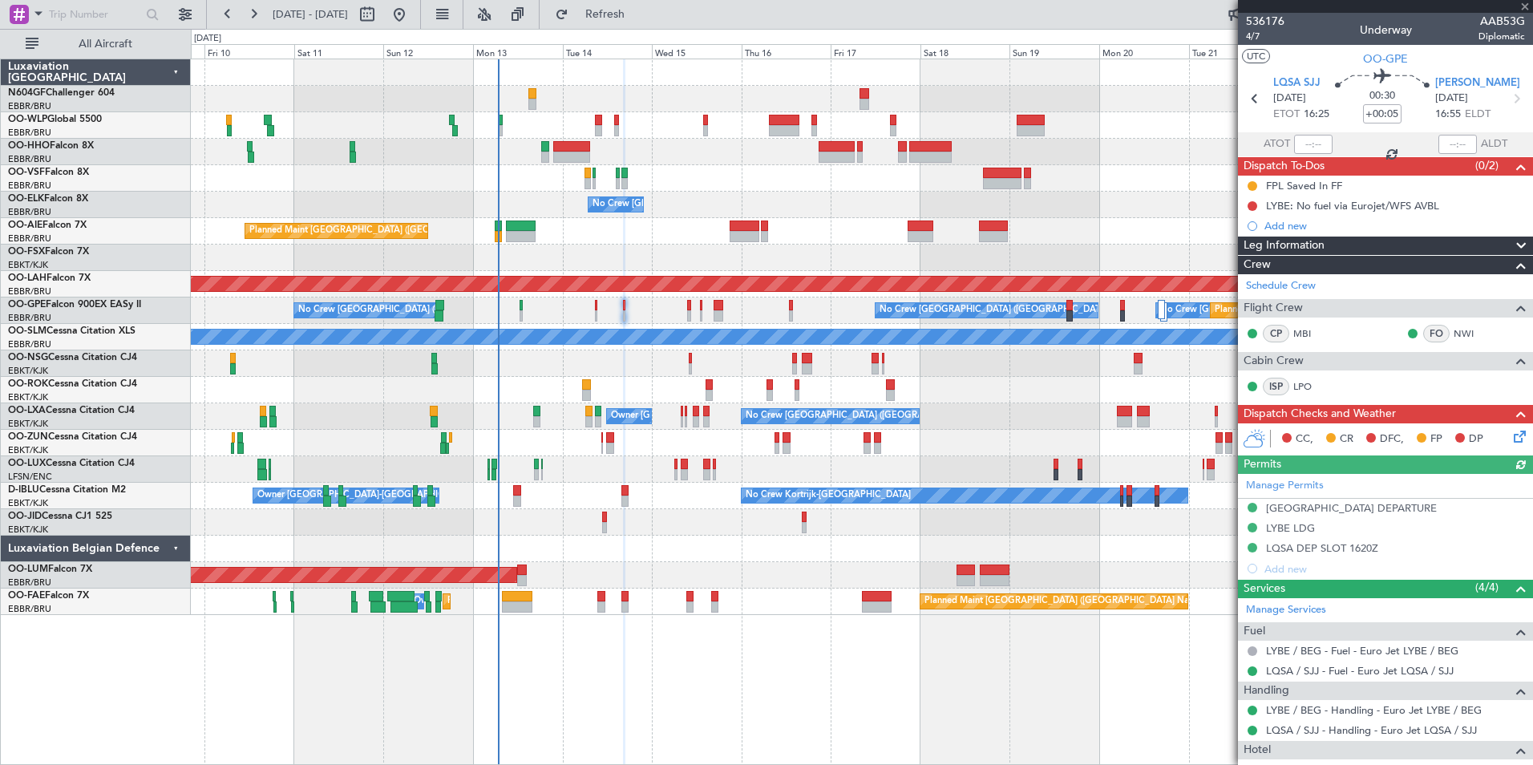
click at [614, 376] on div at bounding box center [862, 363] width 1342 height 26
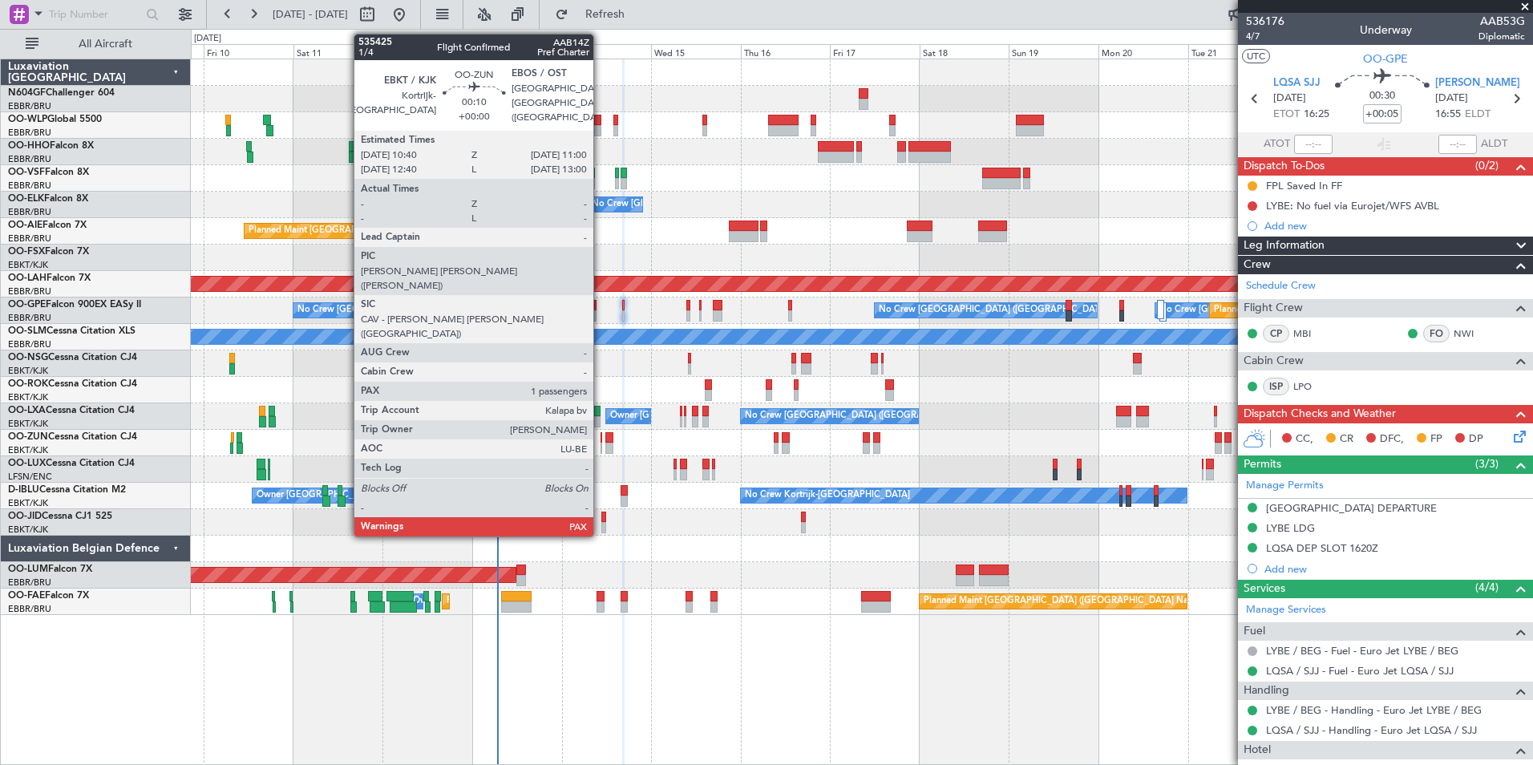
click at [601, 447] on div at bounding box center [602, 448] width 2 height 11
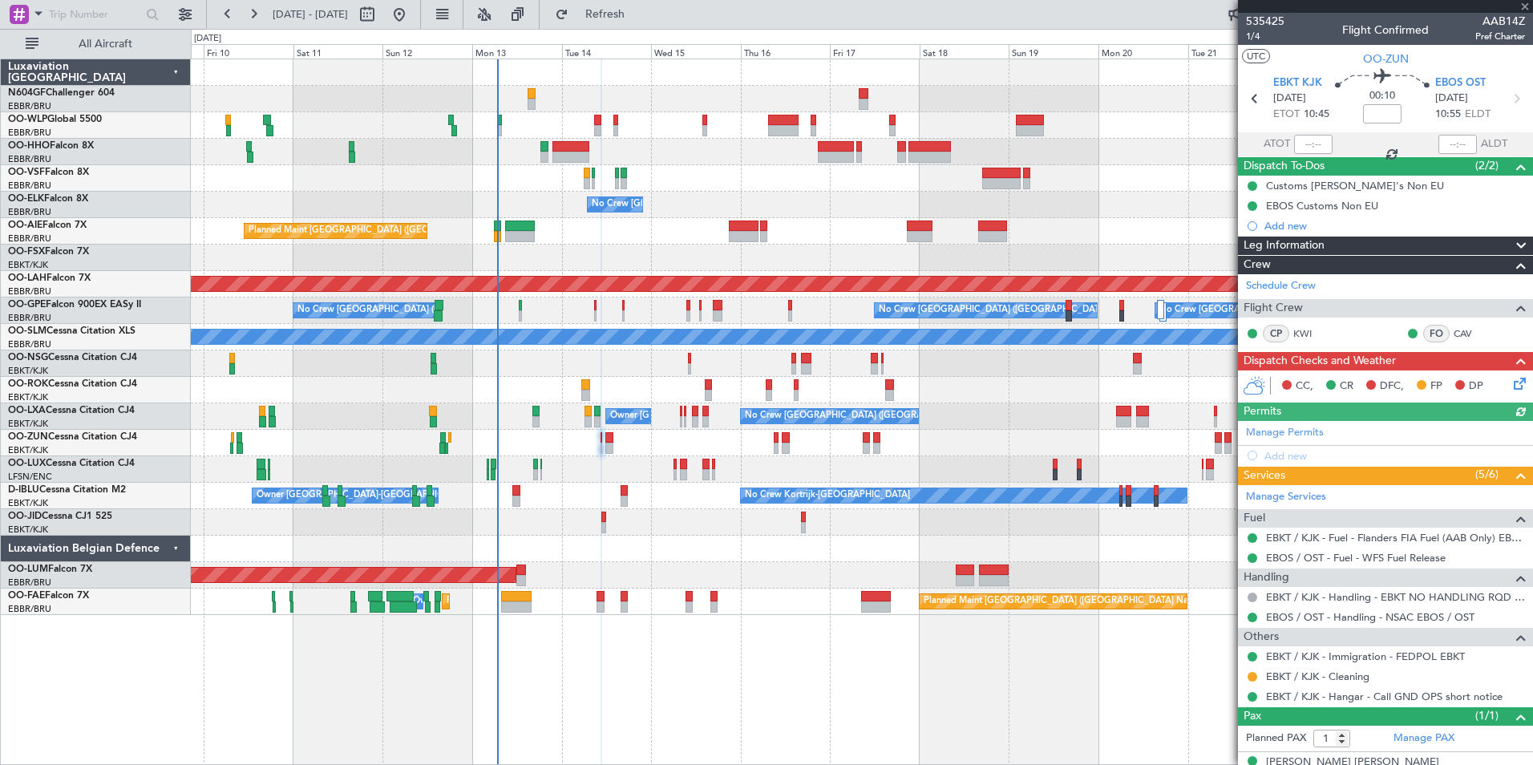
scroll to position [22, 0]
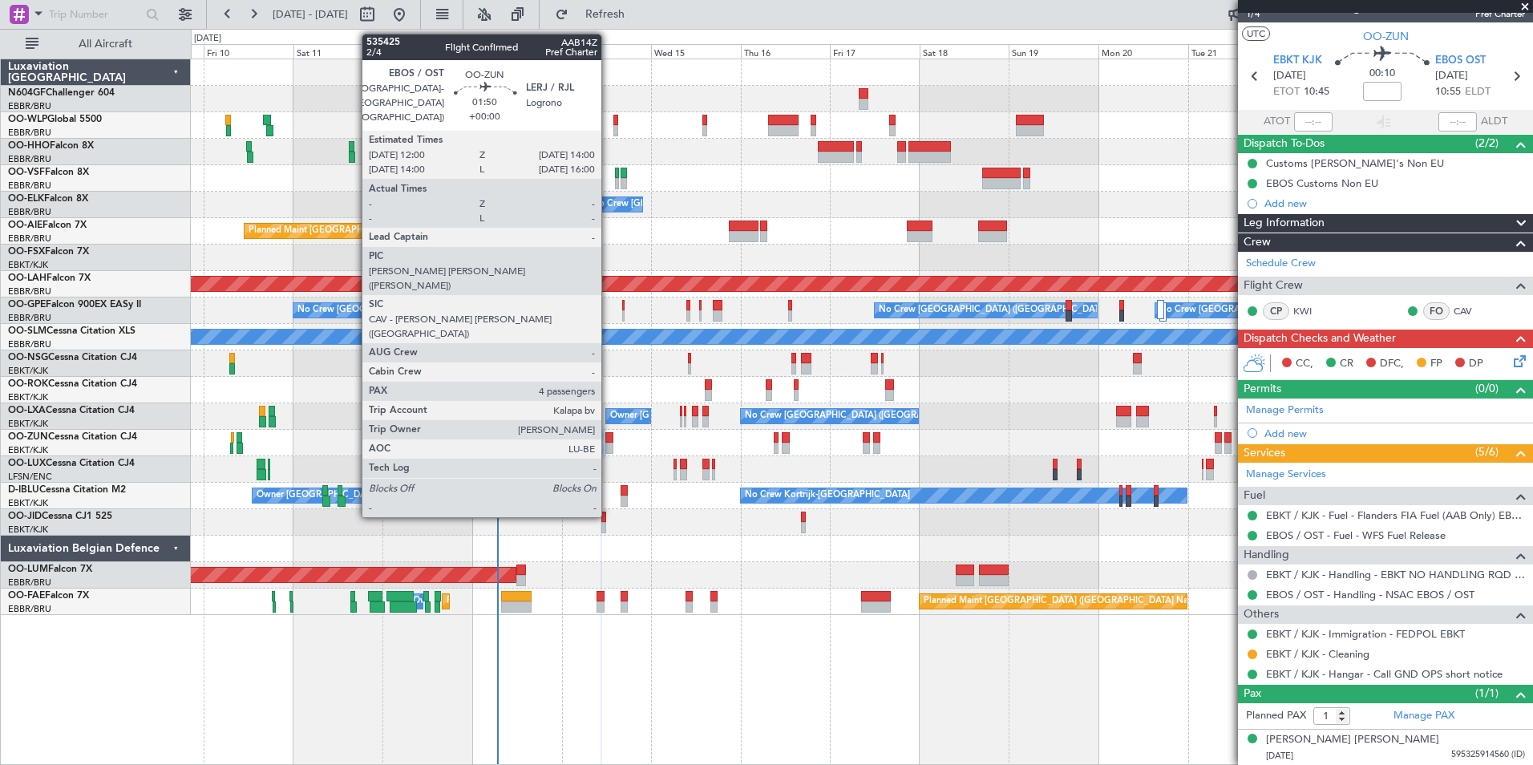
click at [609, 449] on div at bounding box center [610, 448] width 8 height 11
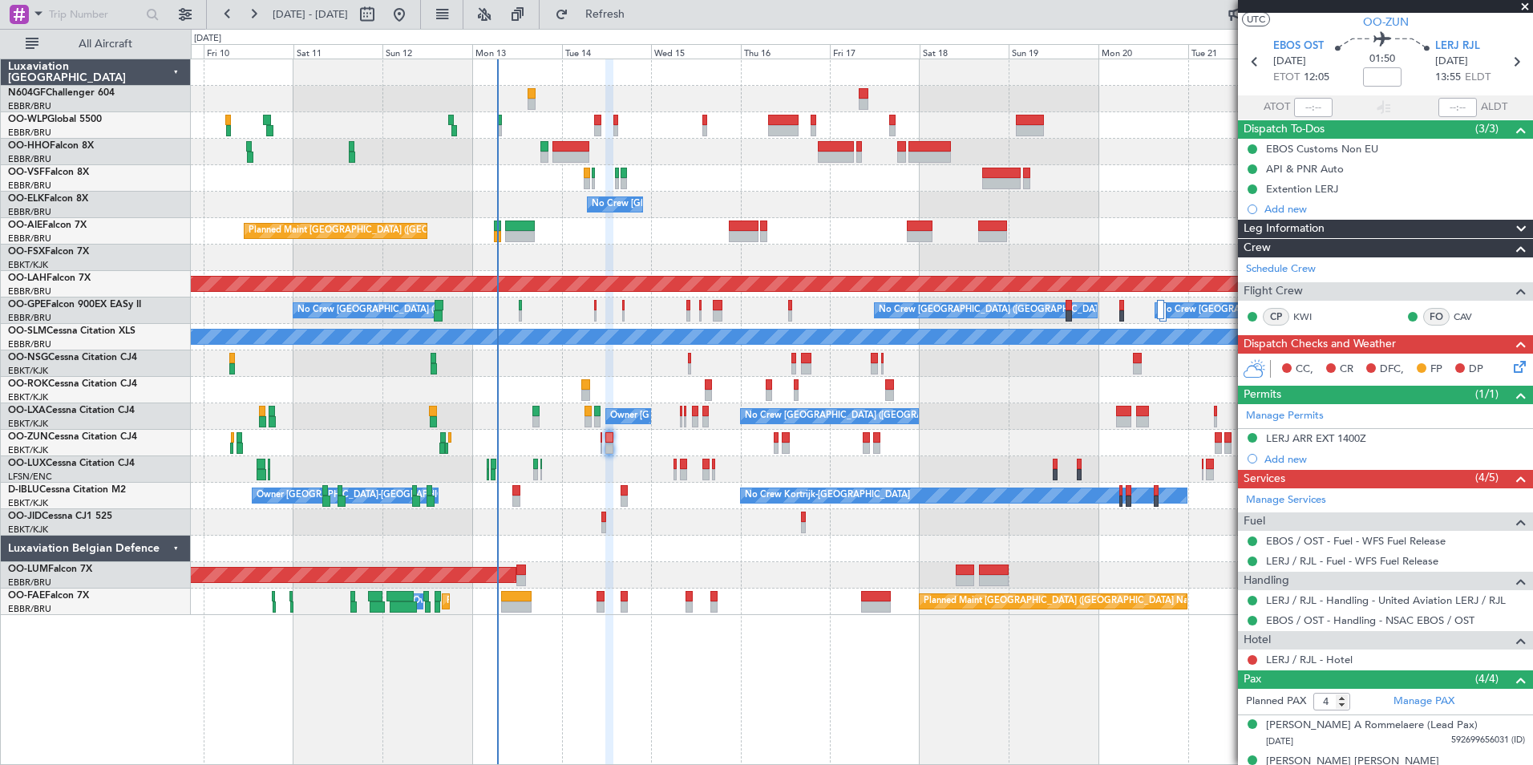
scroll to position [0, 0]
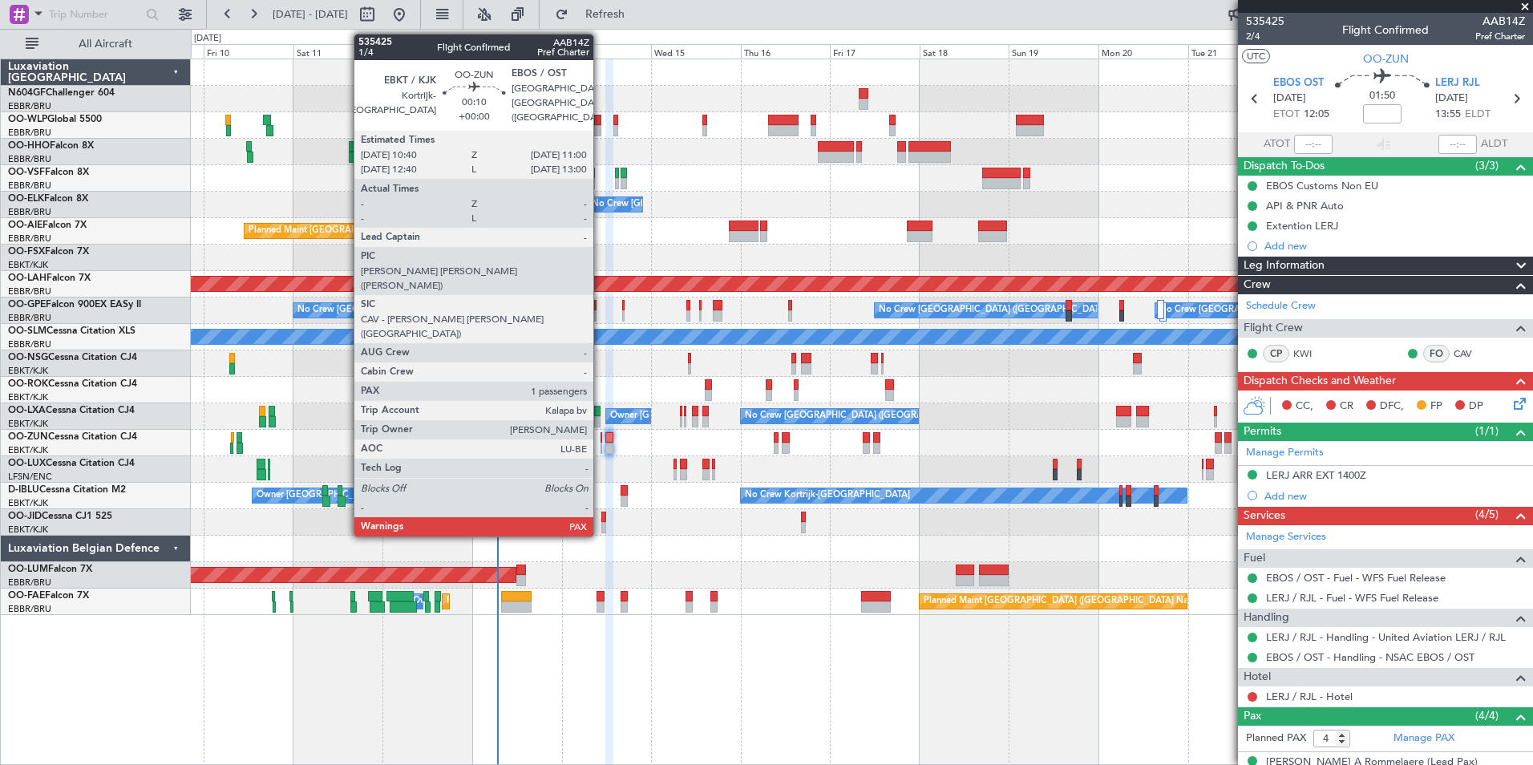
click at [601, 448] on div at bounding box center [602, 448] width 2 height 11
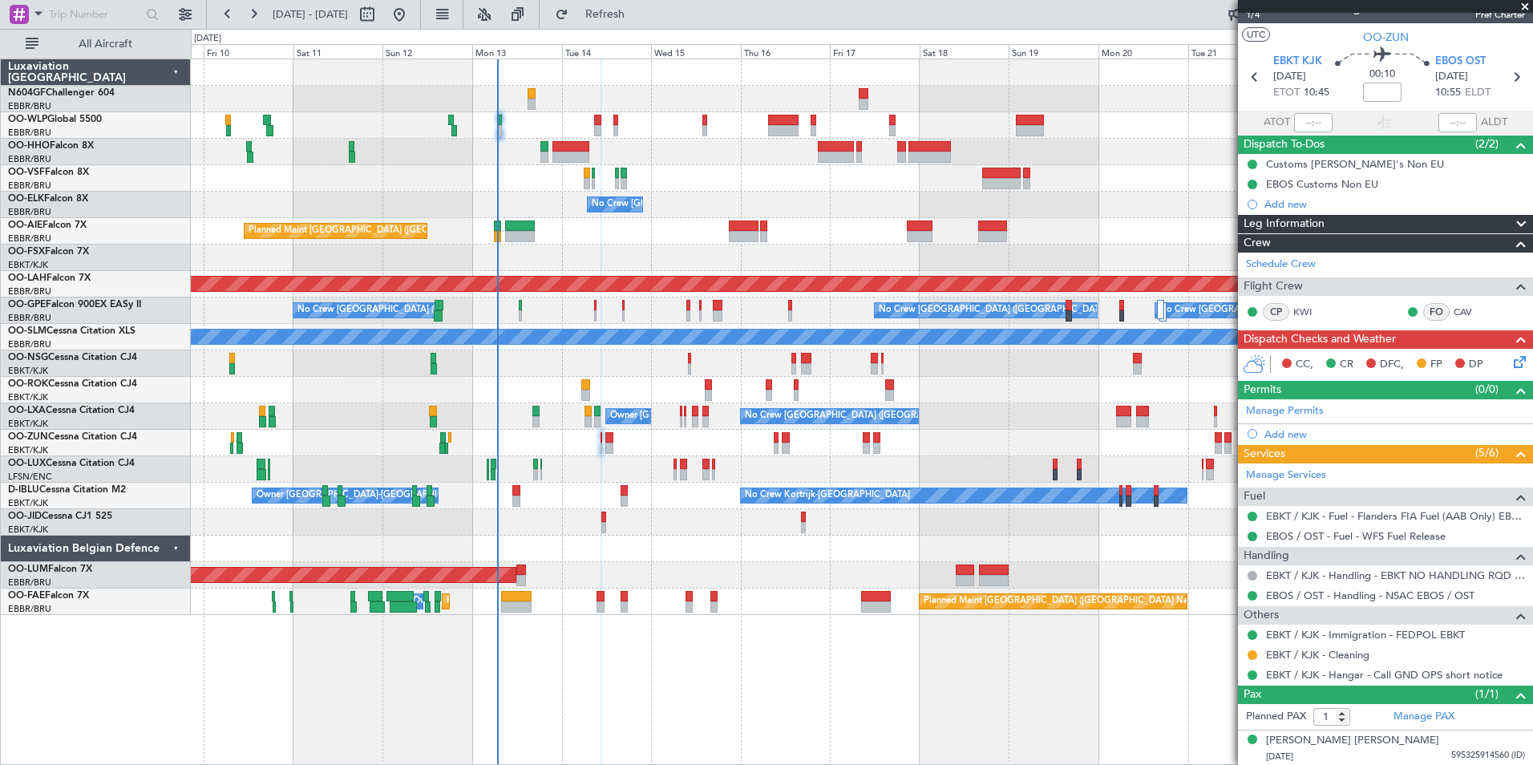
scroll to position [22, 0]
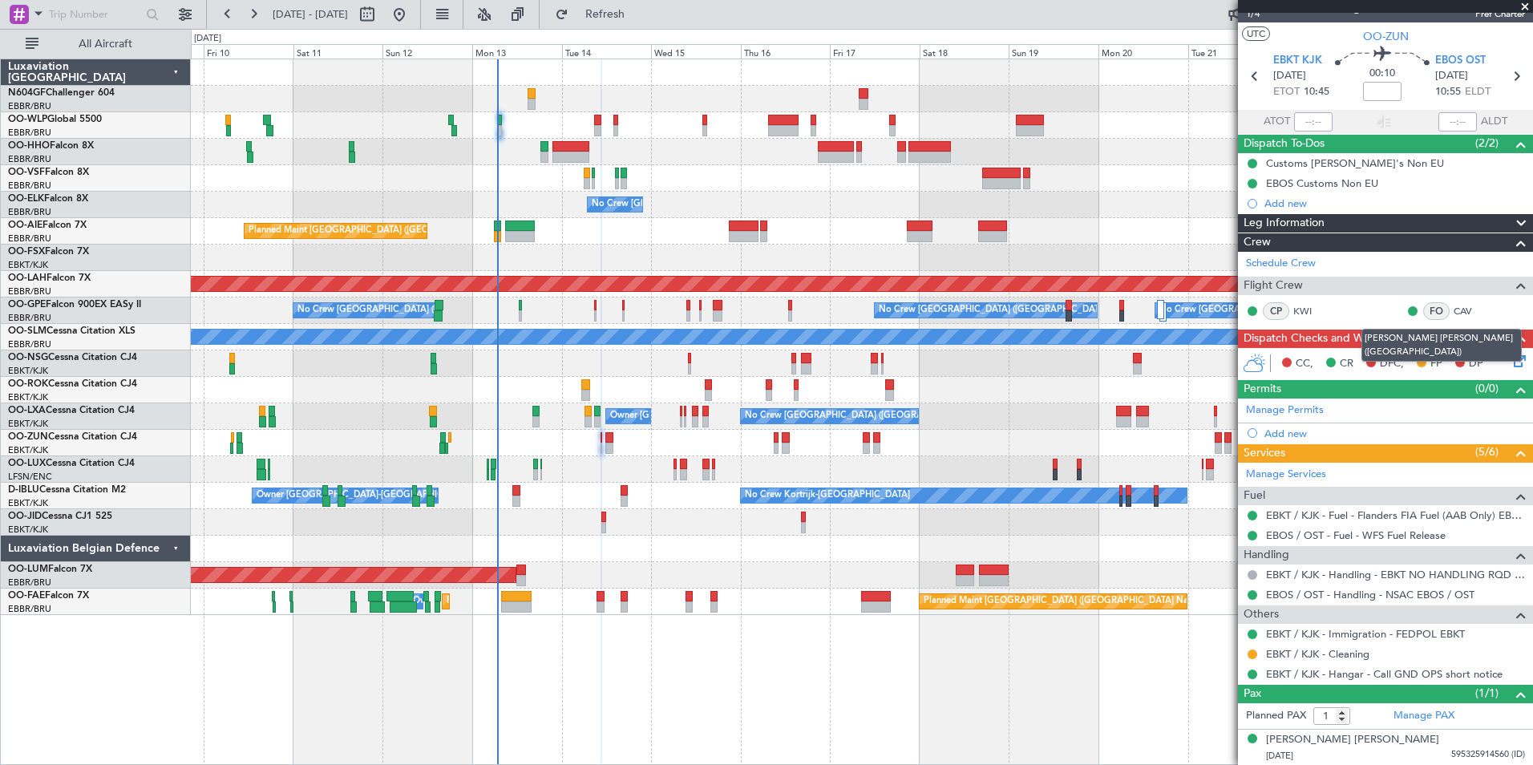
click at [1511, 362] on icon at bounding box center [1517, 358] width 13 height 13
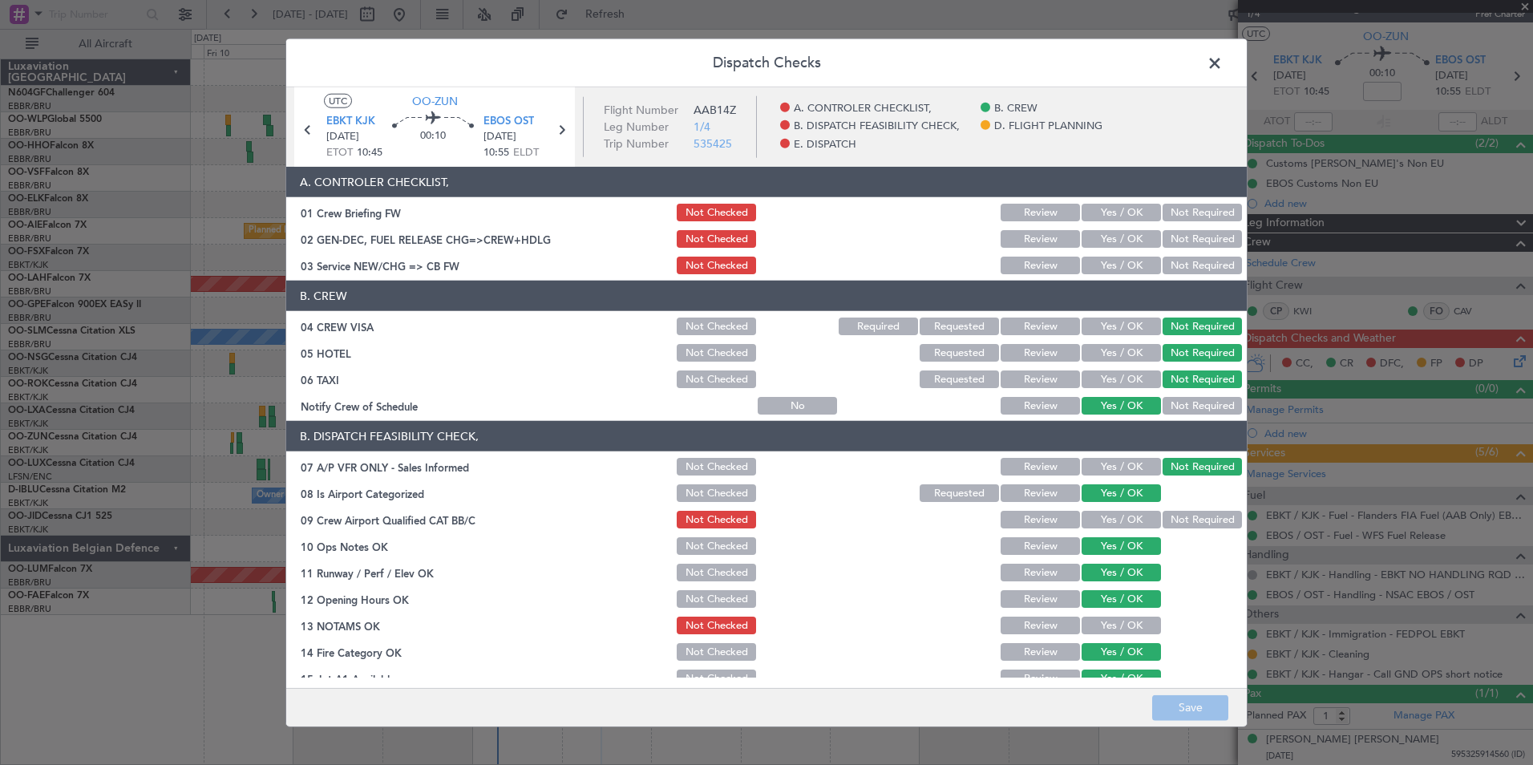
click at [1116, 514] on button "Yes / OK" at bounding box center [1121, 520] width 79 height 18
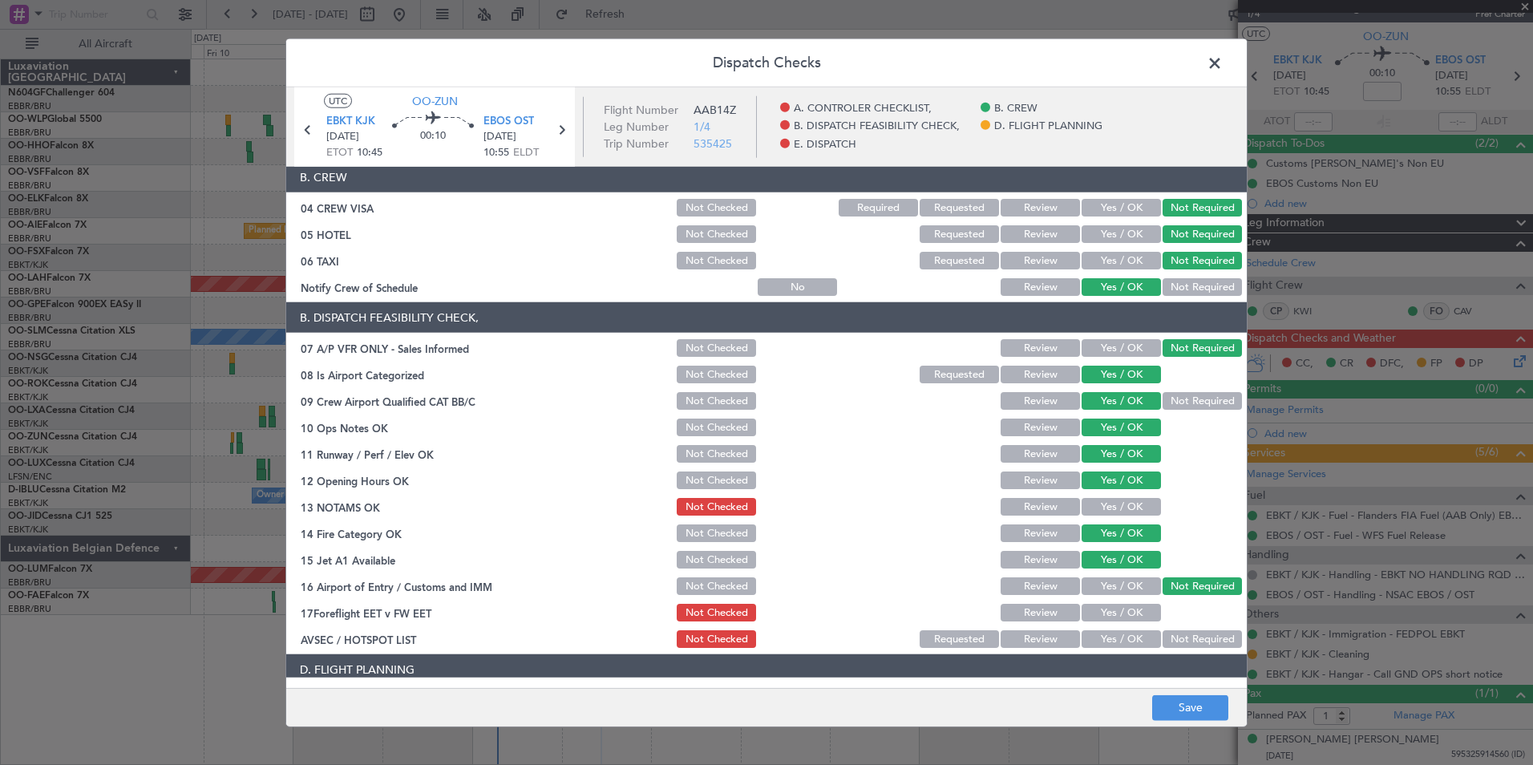
click at [1116, 496] on div "Yes / OK" at bounding box center [1119, 507] width 81 height 22
click at [1120, 606] on button "Yes / OK" at bounding box center [1121, 613] width 79 height 18
click at [1192, 630] on div "Not Required" at bounding box center [1200, 639] width 81 height 22
click at [1129, 634] on button "Yes / OK" at bounding box center [1121, 639] width 79 height 18
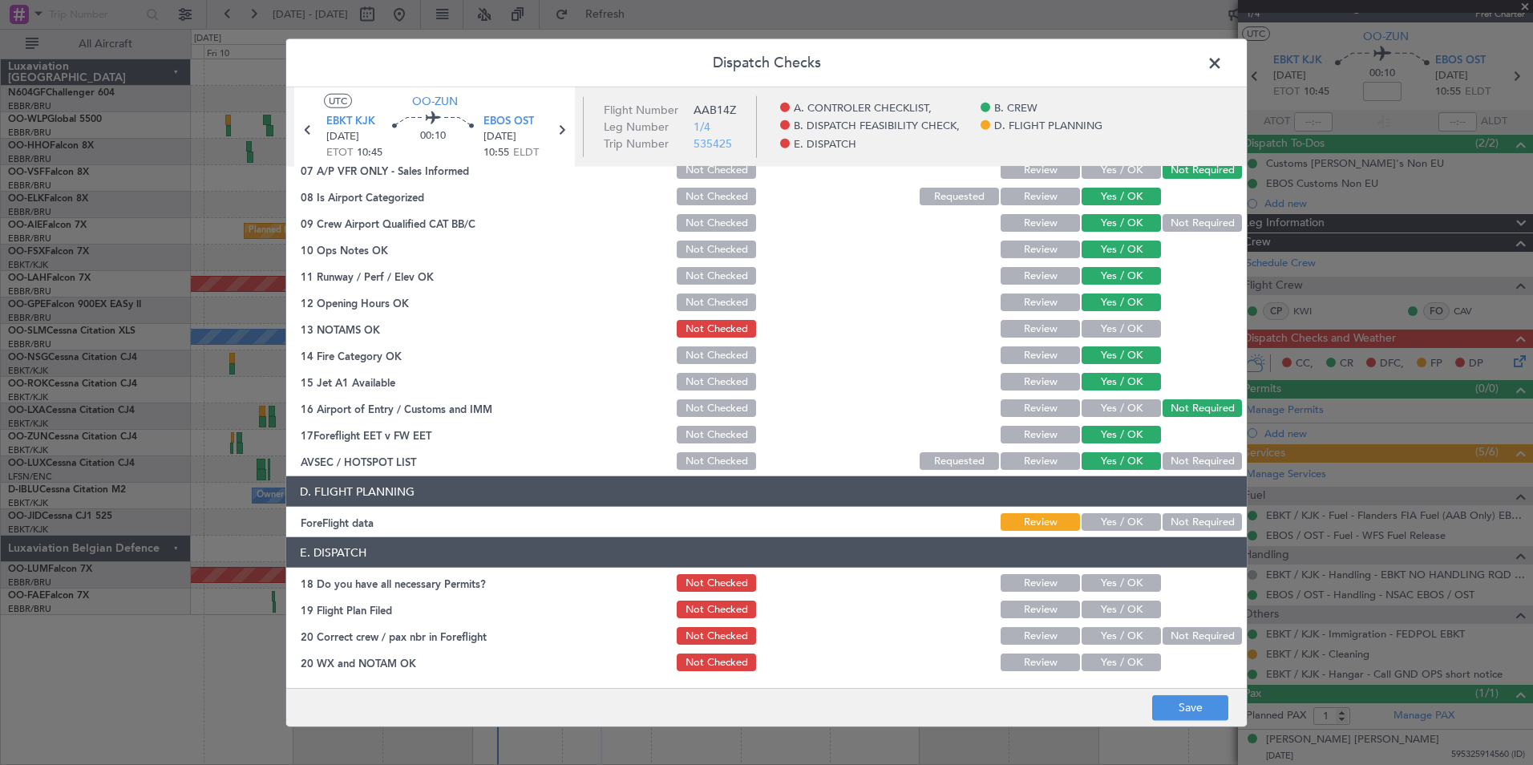
click at [1175, 529] on button "Not Required" at bounding box center [1202, 522] width 79 height 18
click at [1106, 583] on button "Yes / OK" at bounding box center [1121, 583] width 79 height 18
click at [1106, 600] on div "Yes / OK" at bounding box center [1119, 609] width 81 height 22
click at [1111, 606] on button "Yes / OK" at bounding box center [1121, 610] width 79 height 18
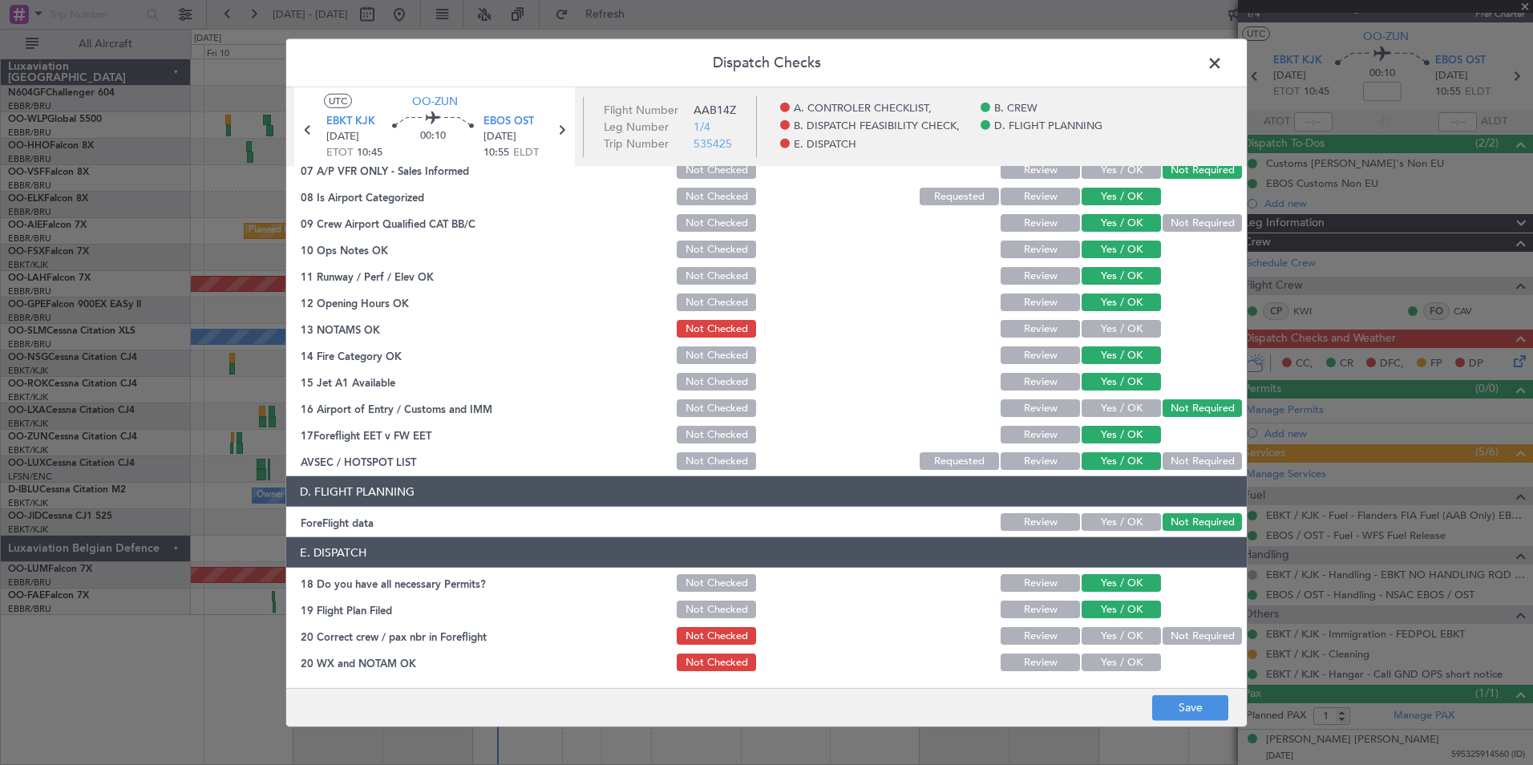
click at [1108, 652] on div "Yes / OK" at bounding box center [1119, 662] width 81 height 22
click at [1108, 638] on button "Yes / OK" at bounding box center [1121, 636] width 79 height 18
click at [1108, 663] on button "Yes / OK" at bounding box center [1121, 663] width 79 height 18
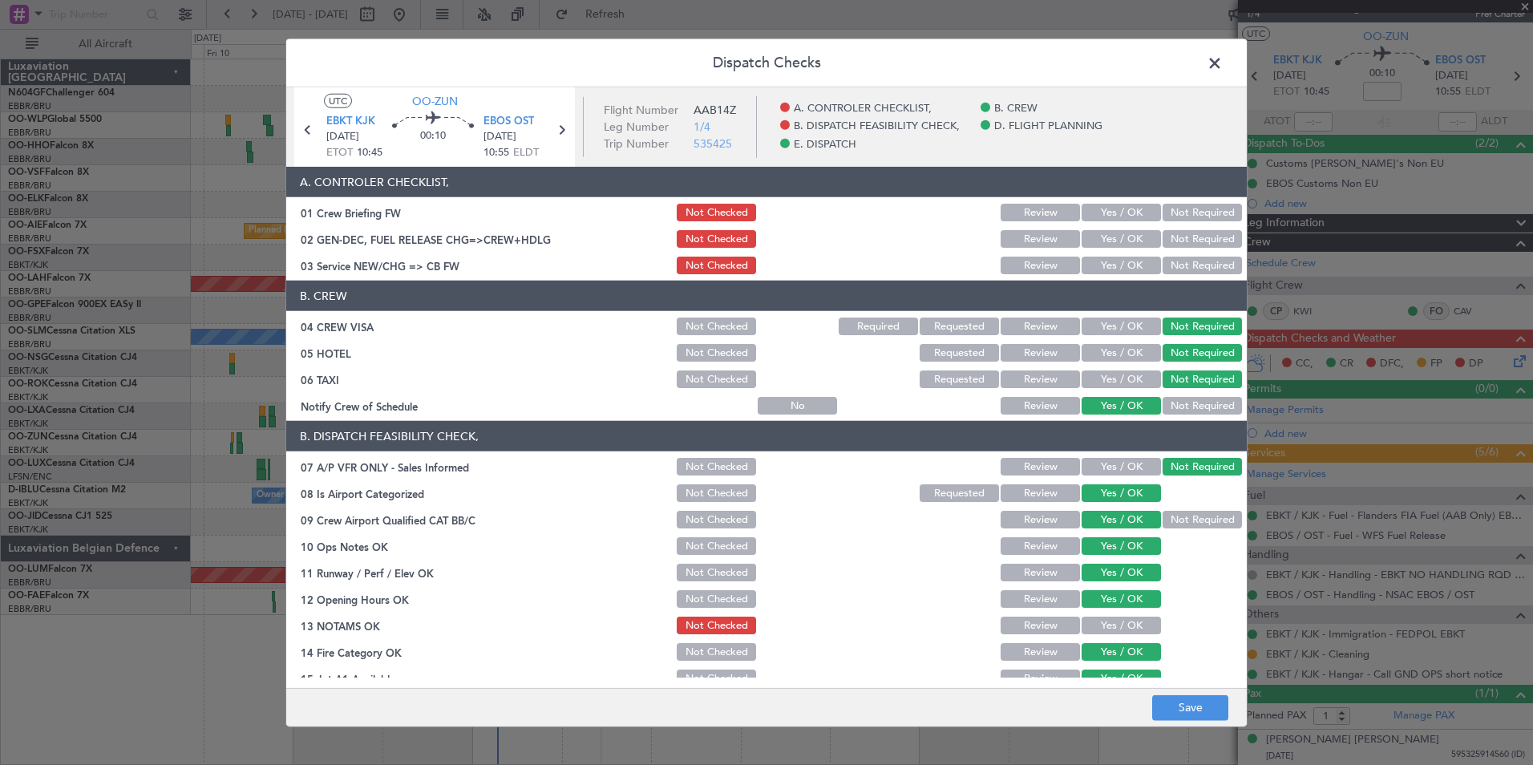
click at [1124, 620] on button "Yes / OK" at bounding box center [1121, 626] width 79 height 18
click at [1118, 266] on button "Yes / OK" at bounding box center [1121, 266] width 79 height 18
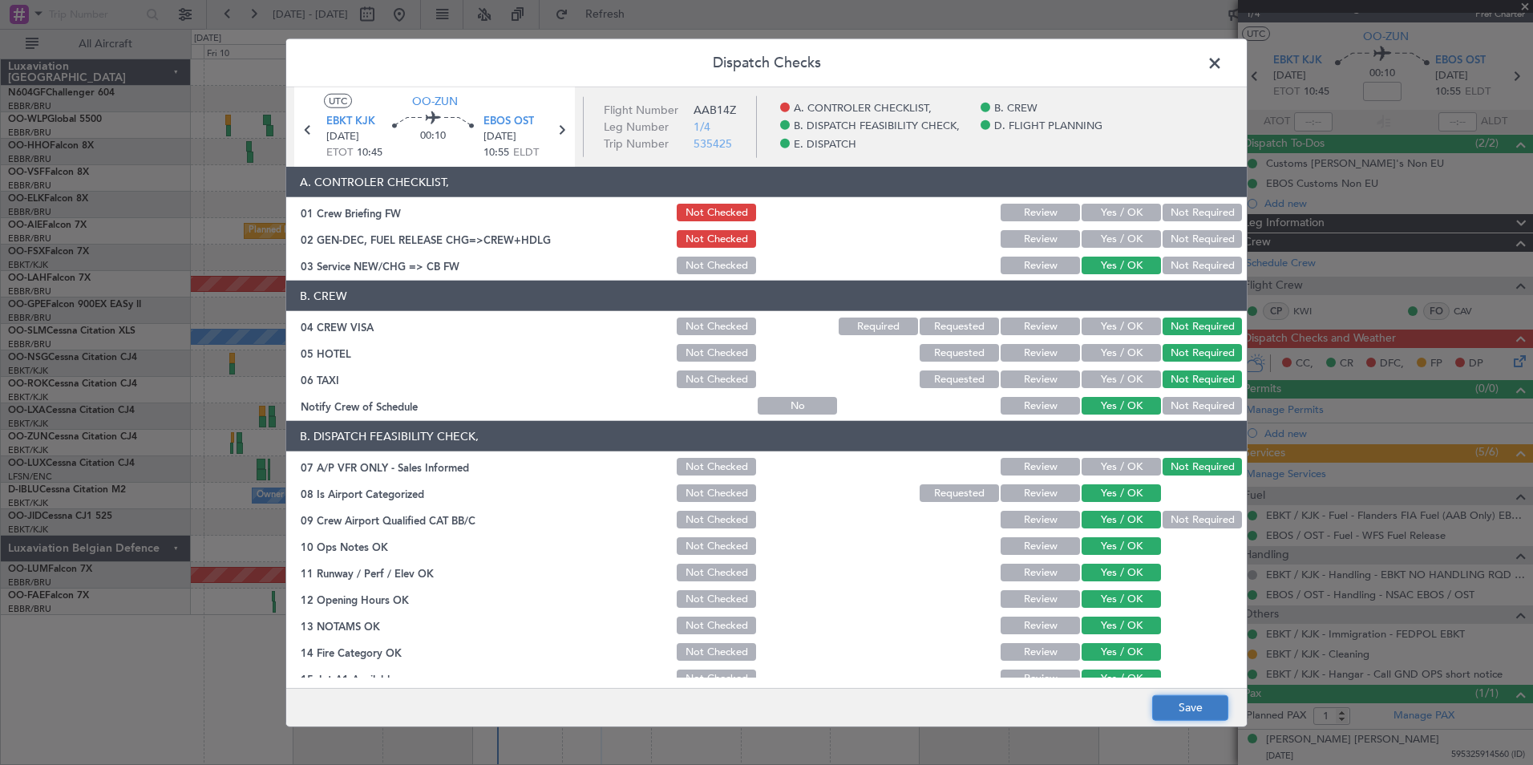
click at [1193, 705] on button "Save" at bounding box center [1190, 708] width 76 height 26
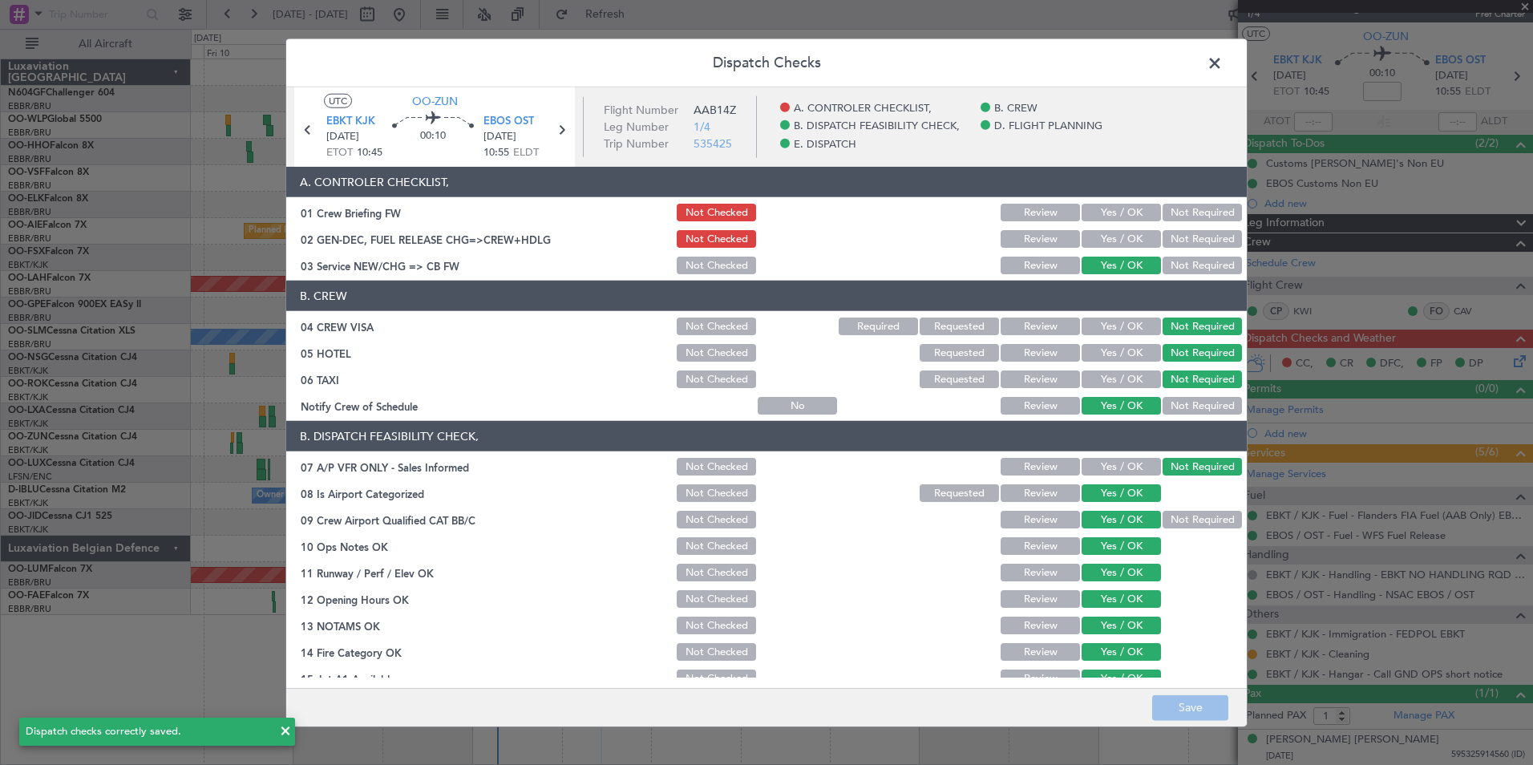
click at [1223, 67] on span at bounding box center [1223, 67] width 0 height 32
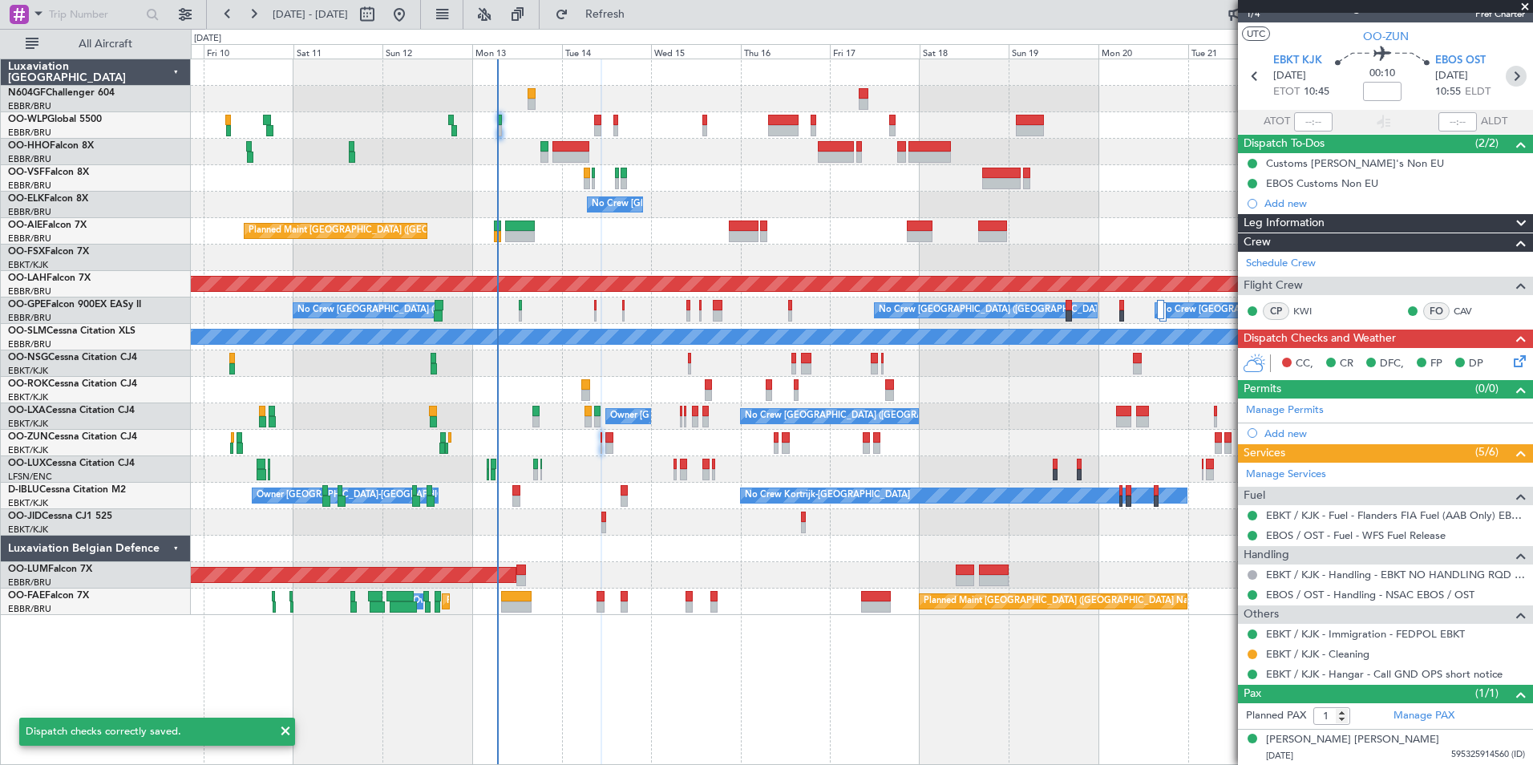
click at [1510, 78] on icon at bounding box center [1516, 76] width 21 height 21
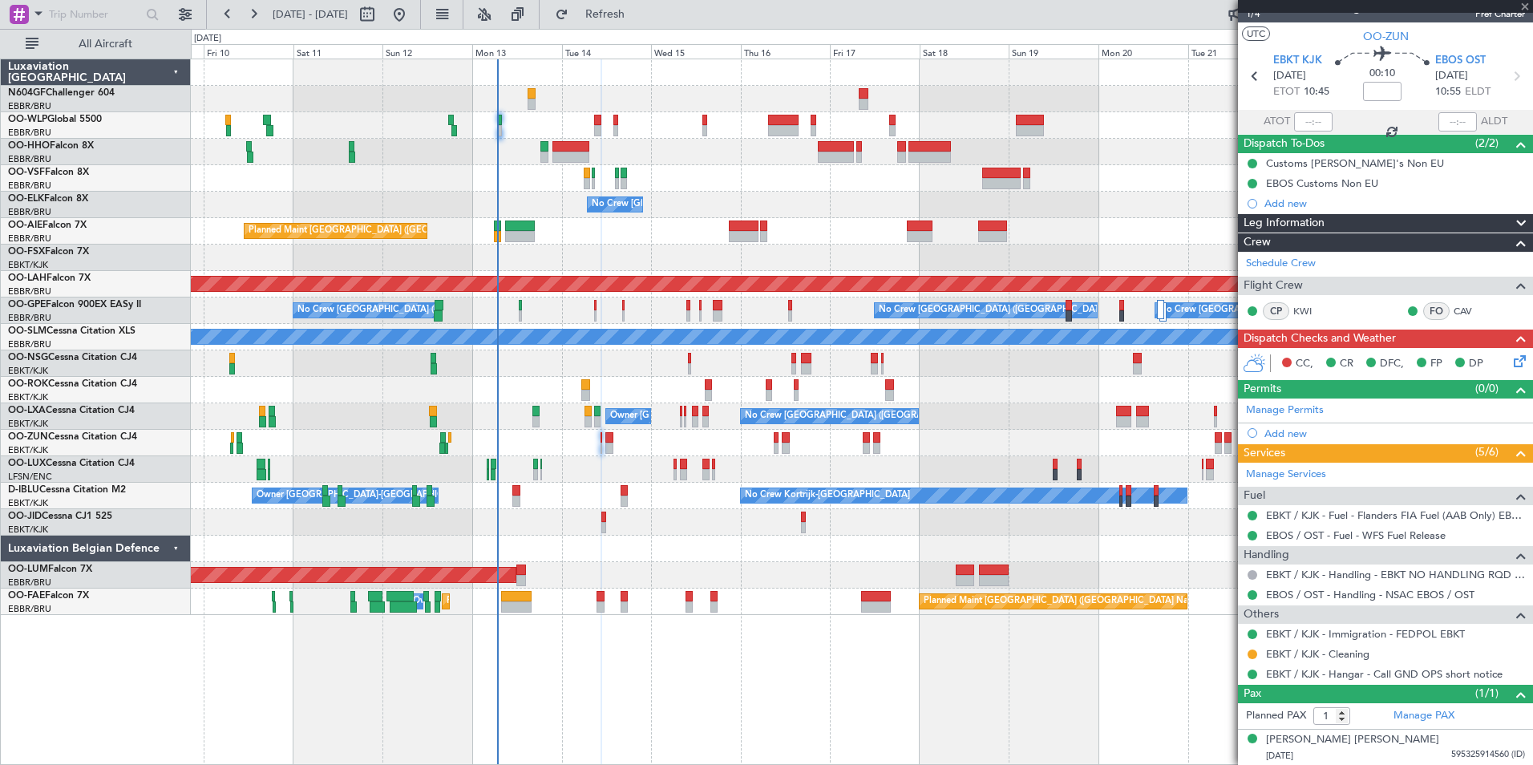
type input "4"
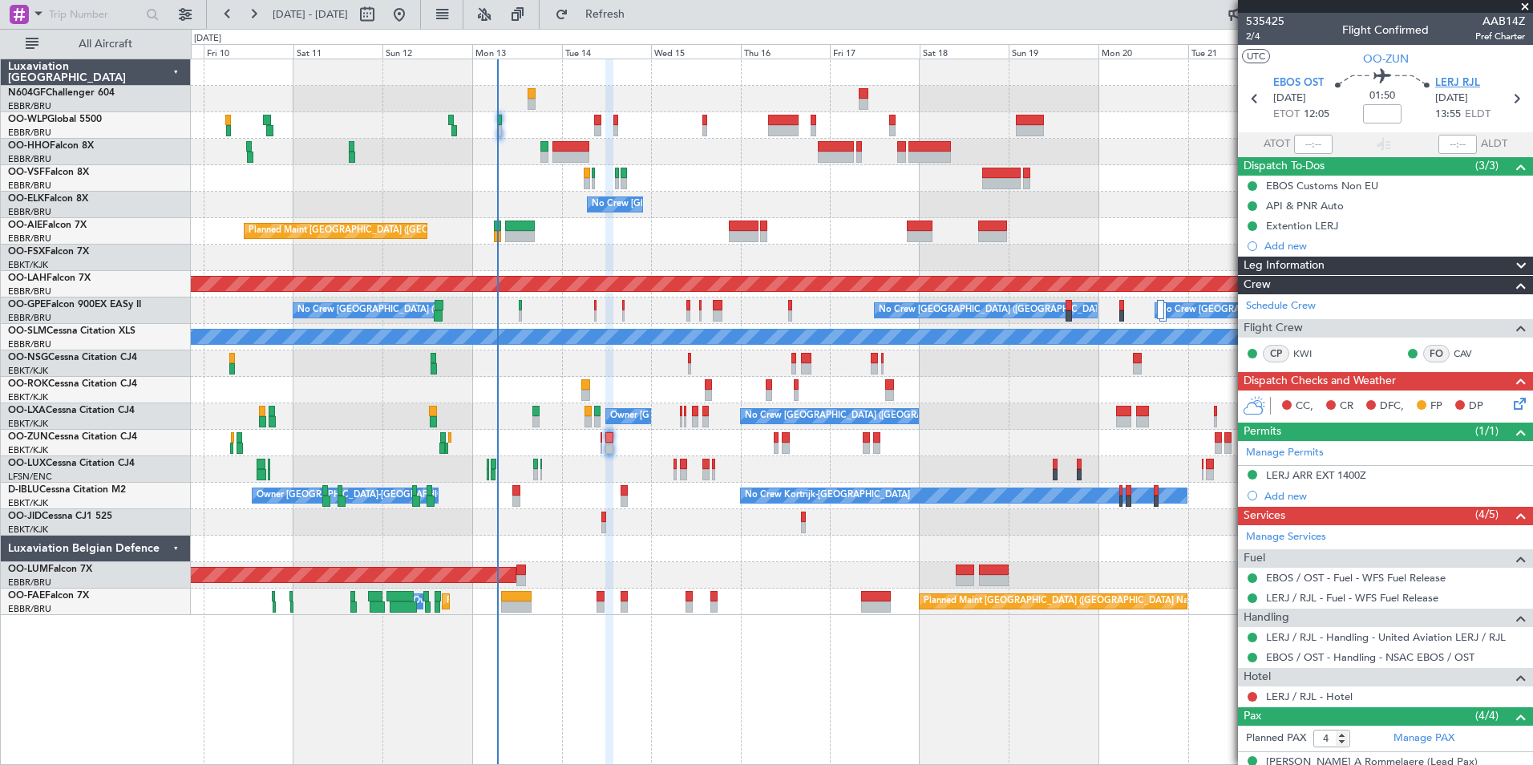
click at [1436, 77] on span "LERJ RJL" at bounding box center [1458, 83] width 45 height 16
click at [1250, 38] on span "2/4" at bounding box center [1265, 37] width 38 height 14
click at [1511, 407] on icon at bounding box center [1517, 401] width 13 height 13
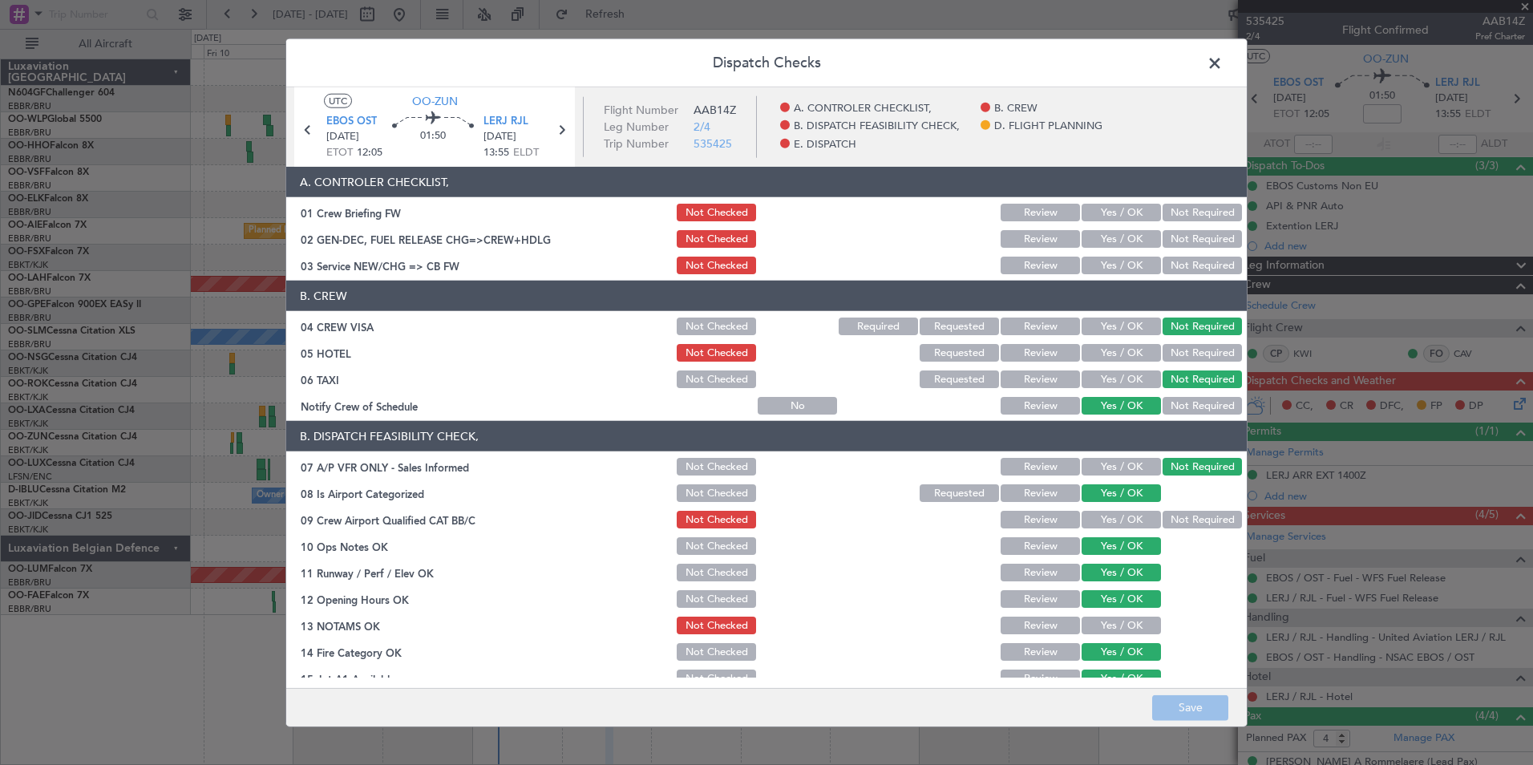
click at [1106, 275] on div "Yes / OK" at bounding box center [1119, 265] width 81 height 22
click at [1107, 271] on button "Yes / OK" at bounding box center [1121, 266] width 79 height 18
click at [1114, 355] on button "Yes / OK" at bounding box center [1121, 353] width 79 height 18
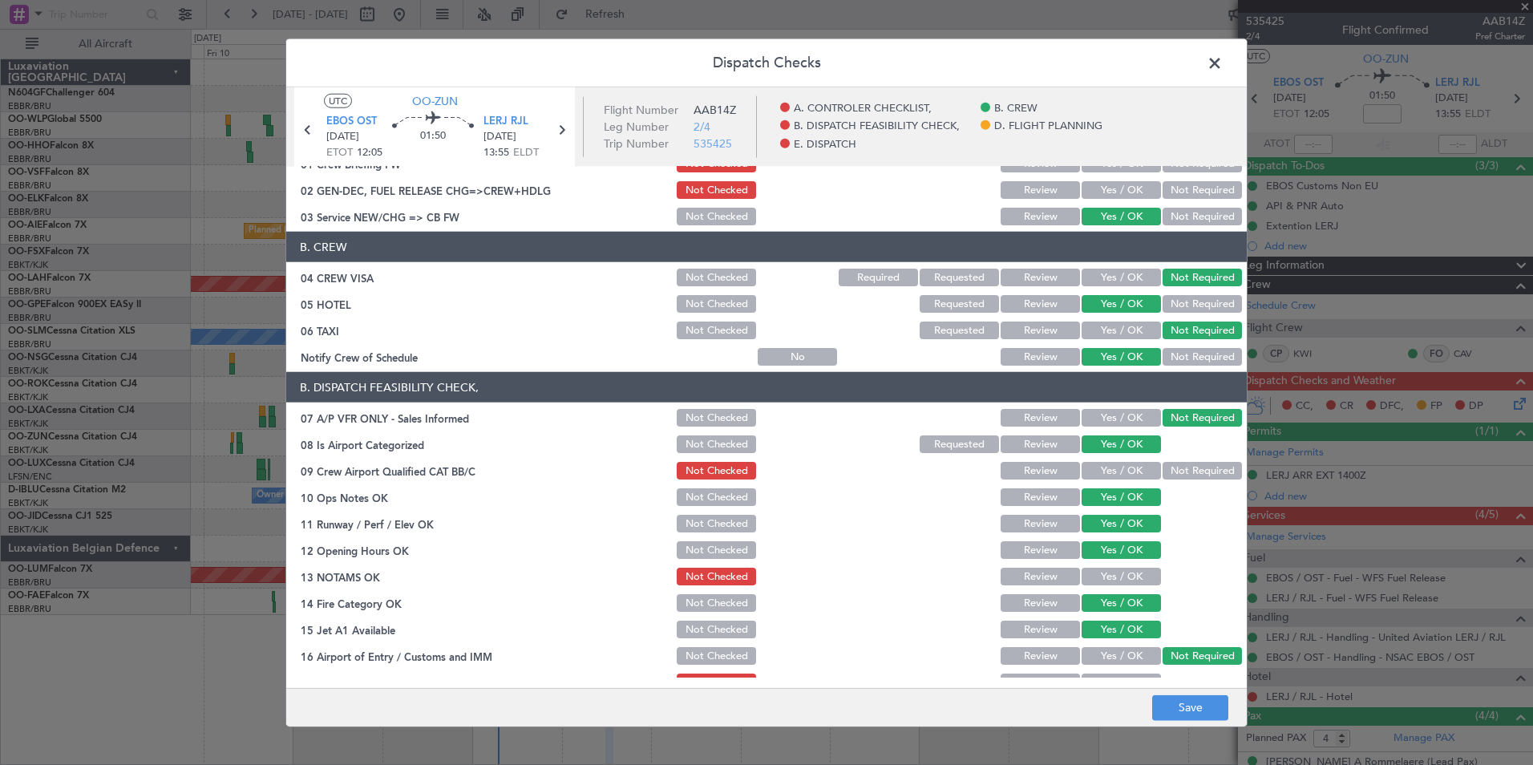
scroll to position [50, 0]
click at [1116, 471] on button "Yes / OK" at bounding box center [1121, 470] width 79 height 18
click at [1163, 468] on button "Not Required" at bounding box center [1202, 470] width 79 height 18
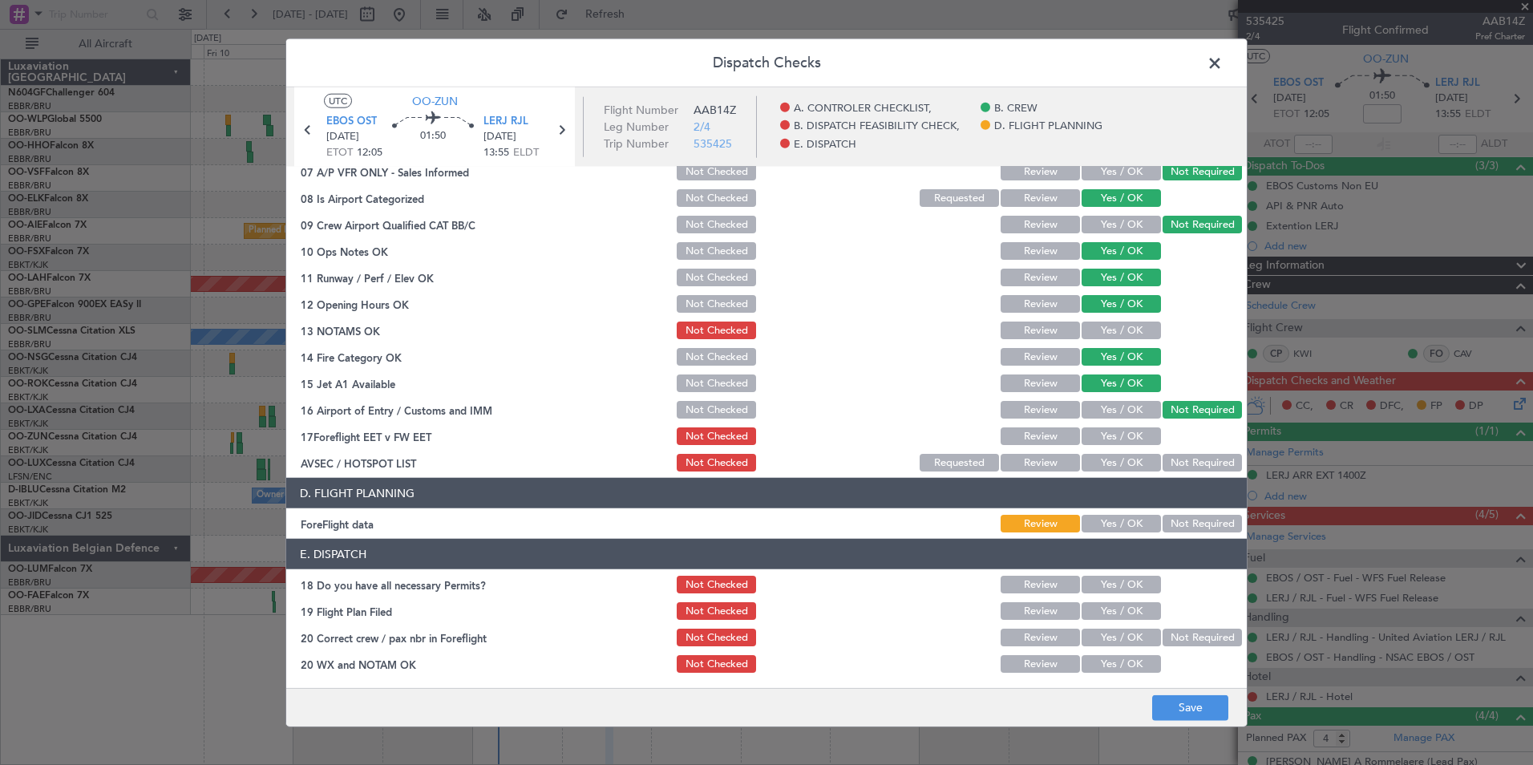
scroll to position [297, 0]
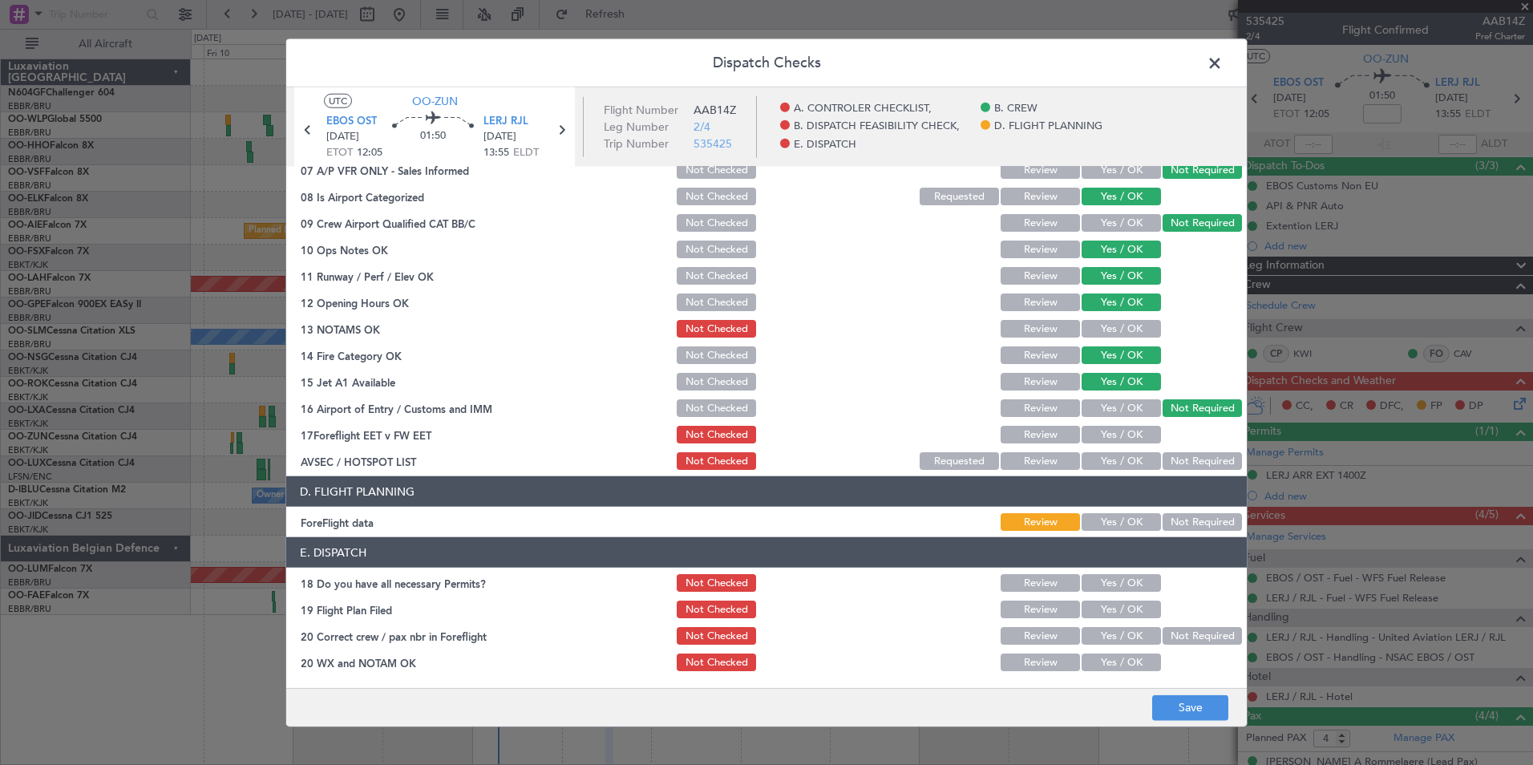
click at [1091, 339] on div "Yes / OK" at bounding box center [1119, 329] width 81 height 22
click at [1093, 330] on button "Yes / OK" at bounding box center [1121, 329] width 79 height 18
click at [1099, 464] on button "Yes / OK" at bounding box center [1121, 461] width 79 height 18
click at [1116, 439] on button "Yes / OK" at bounding box center [1121, 435] width 79 height 18
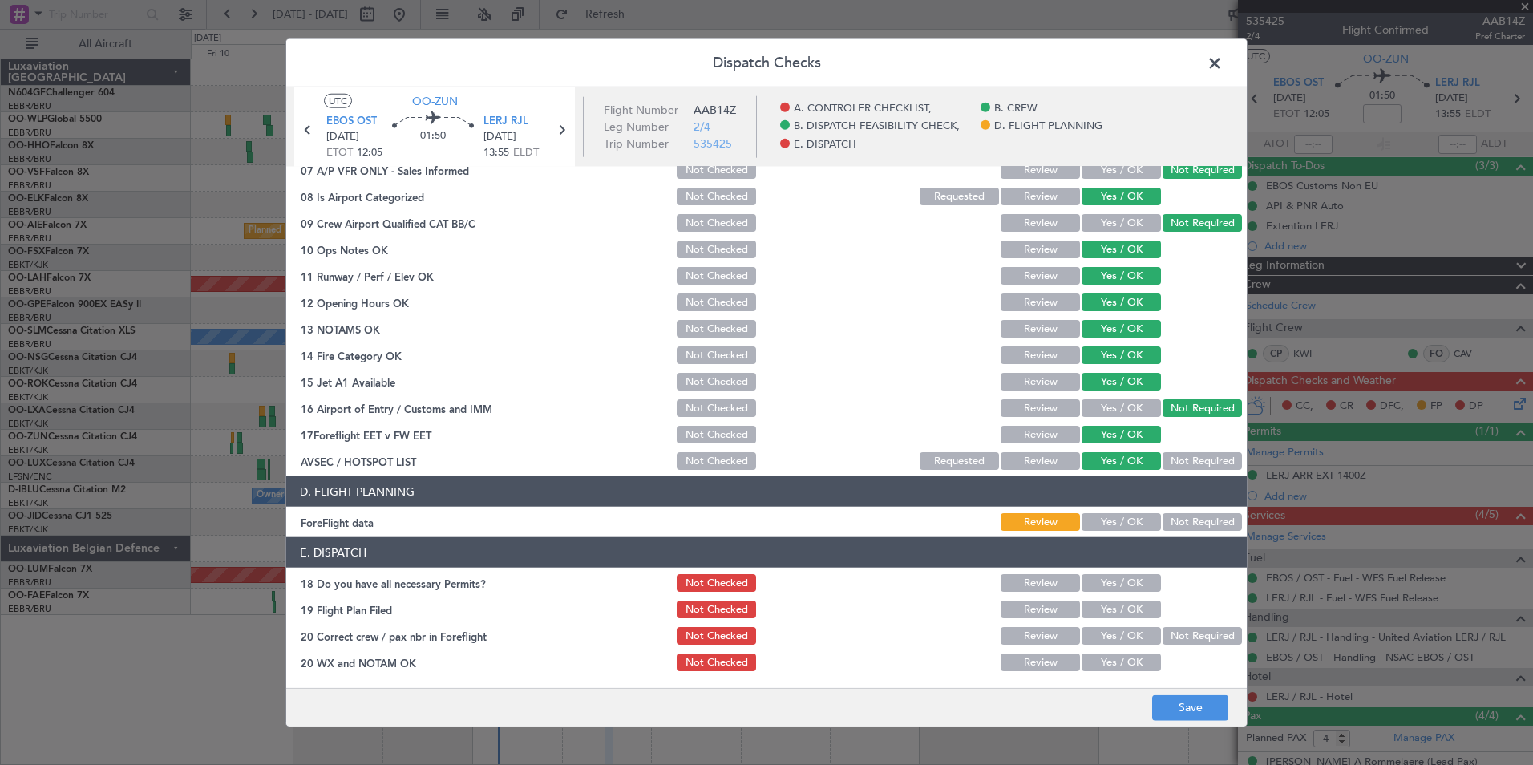
click at [1116, 437] on button "Yes / OK" at bounding box center [1121, 435] width 79 height 18
click at [1174, 518] on button "Not Required" at bounding box center [1202, 522] width 79 height 18
click at [1120, 576] on button "Yes / OK" at bounding box center [1121, 583] width 79 height 18
click at [1124, 602] on button "Yes / OK" at bounding box center [1121, 610] width 79 height 18
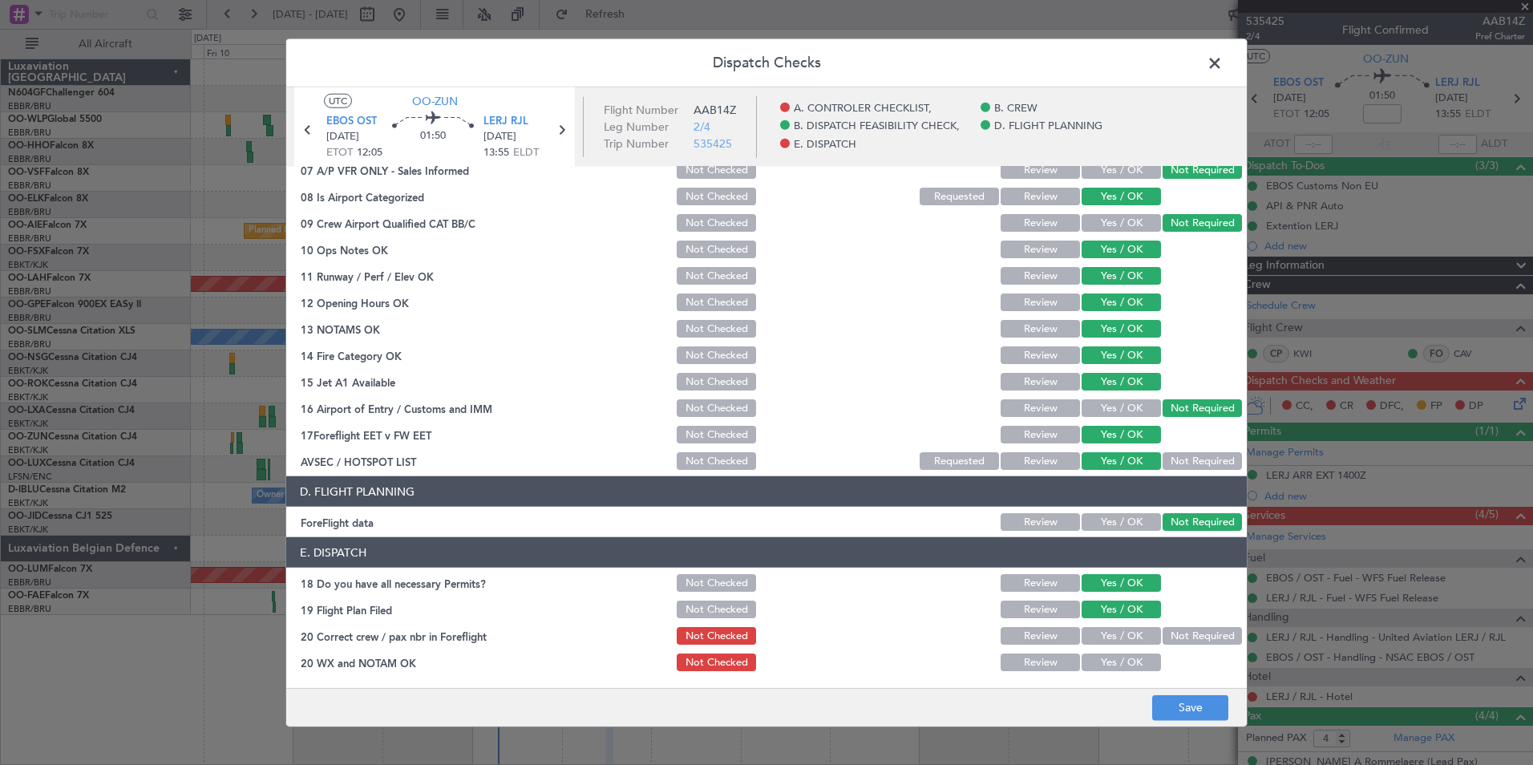
click at [1123, 635] on button "Yes / OK" at bounding box center [1121, 636] width 79 height 18
click at [1122, 669] on button "Yes / OK" at bounding box center [1121, 663] width 79 height 18
click at [1216, 701] on button "Save" at bounding box center [1190, 708] width 76 height 26
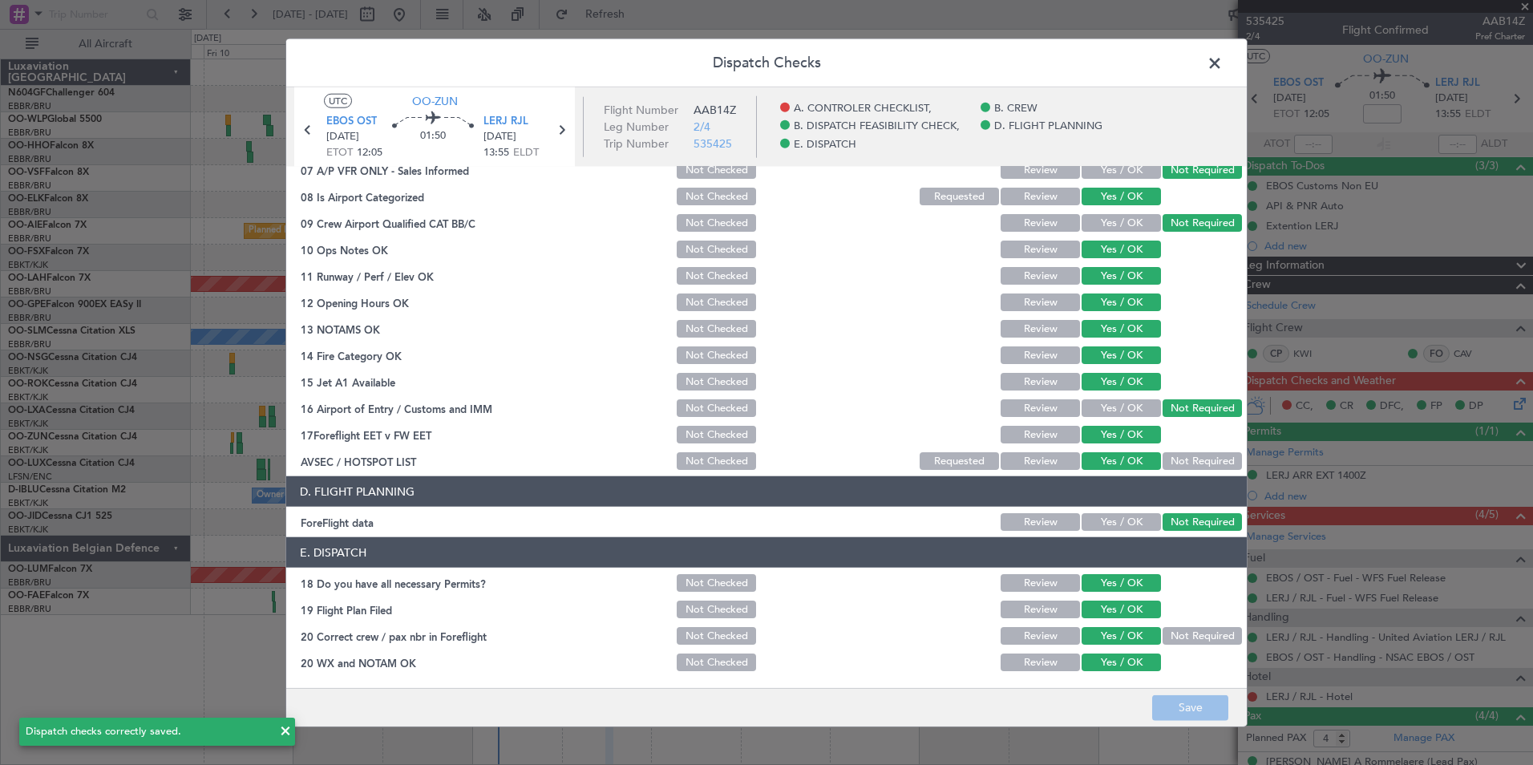
click at [1223, 63] on span at bounding box center [1223, 67] width 0 height 32
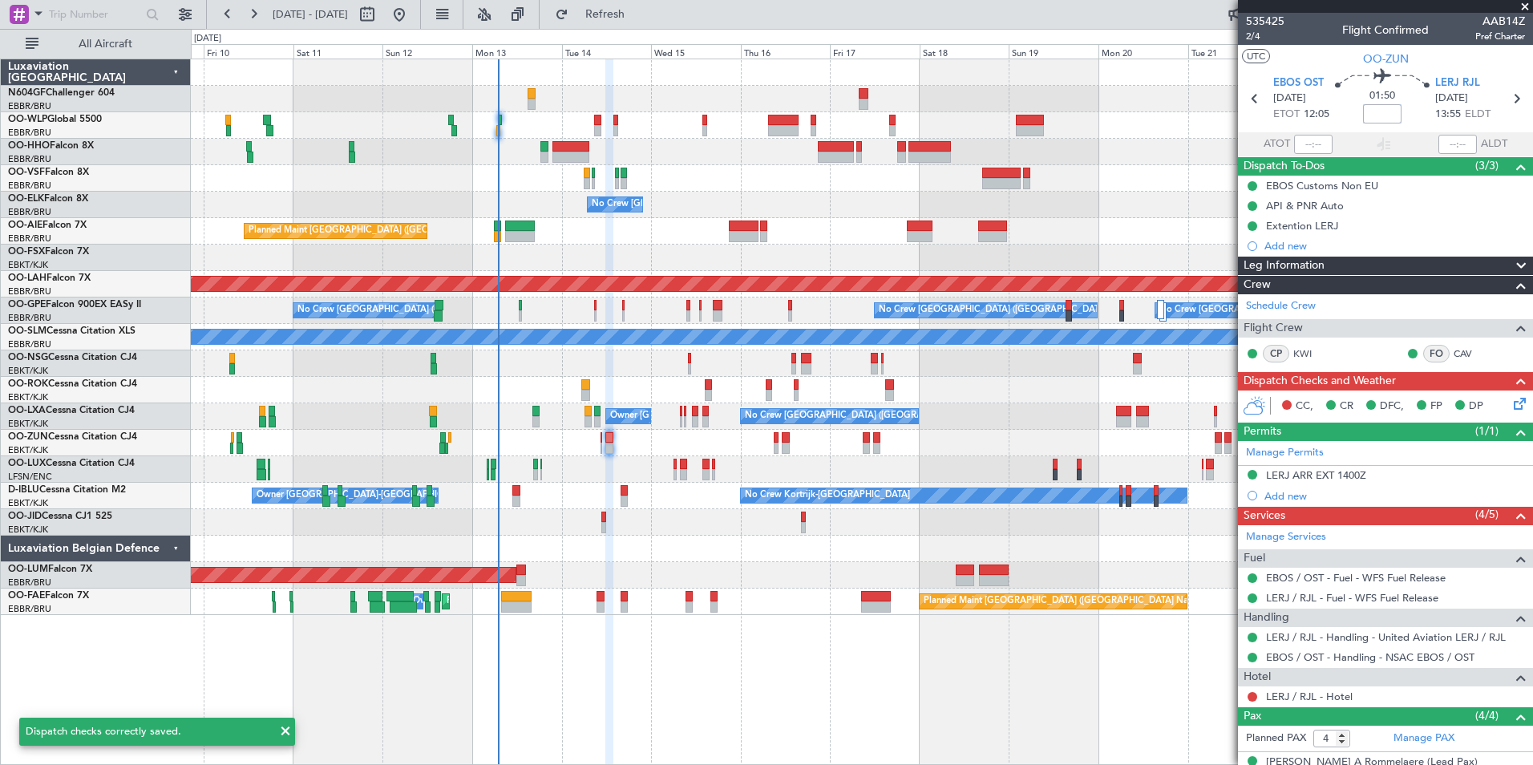
click at [1396, 117] on input at bounding box center [1382, 113] width 38 height 19
click at [1423, 109] on div "01:50 -10" at bounding box center [1383, 98] width 106 height 59
type input "-00:10"
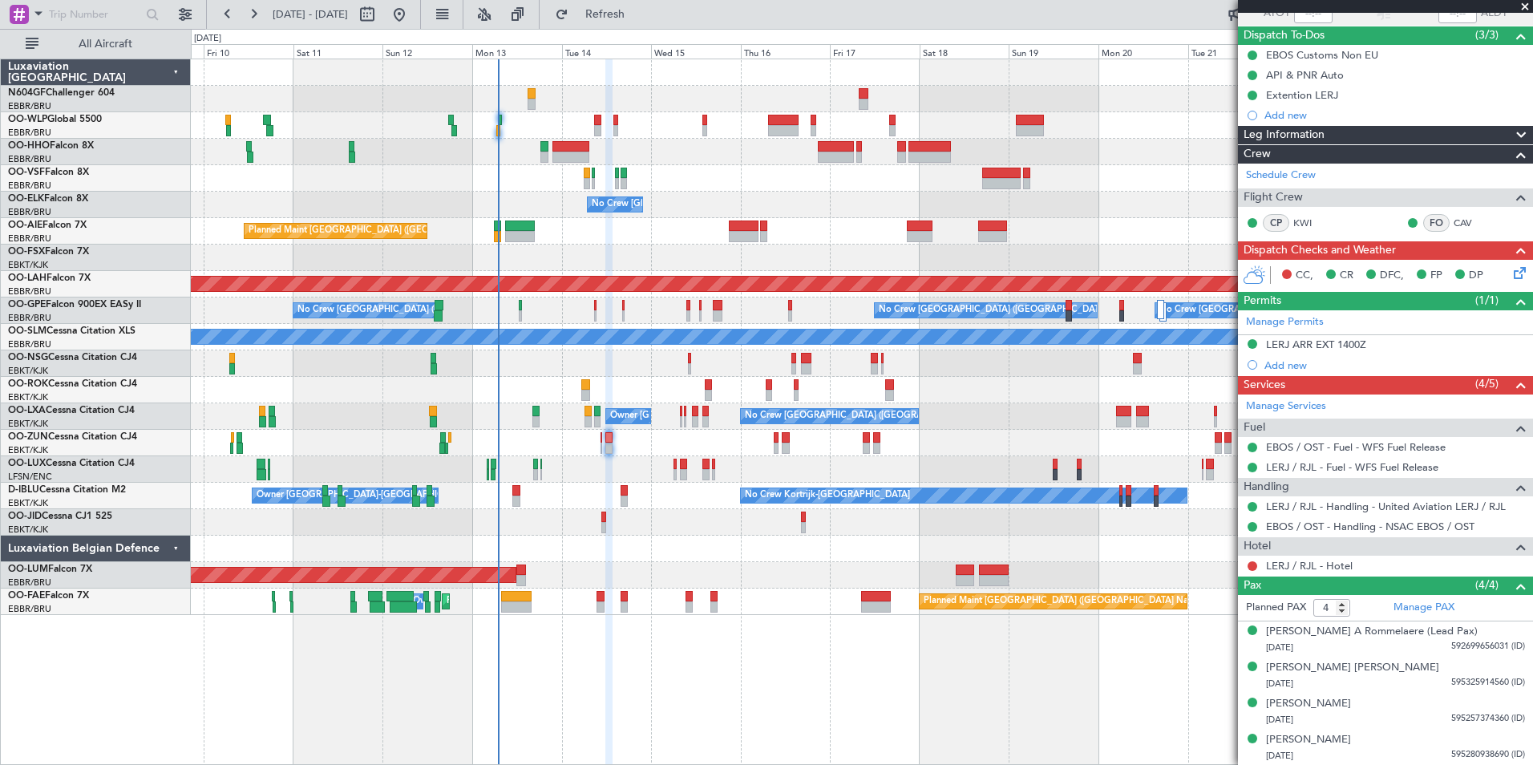
scroll to position [0, 0]
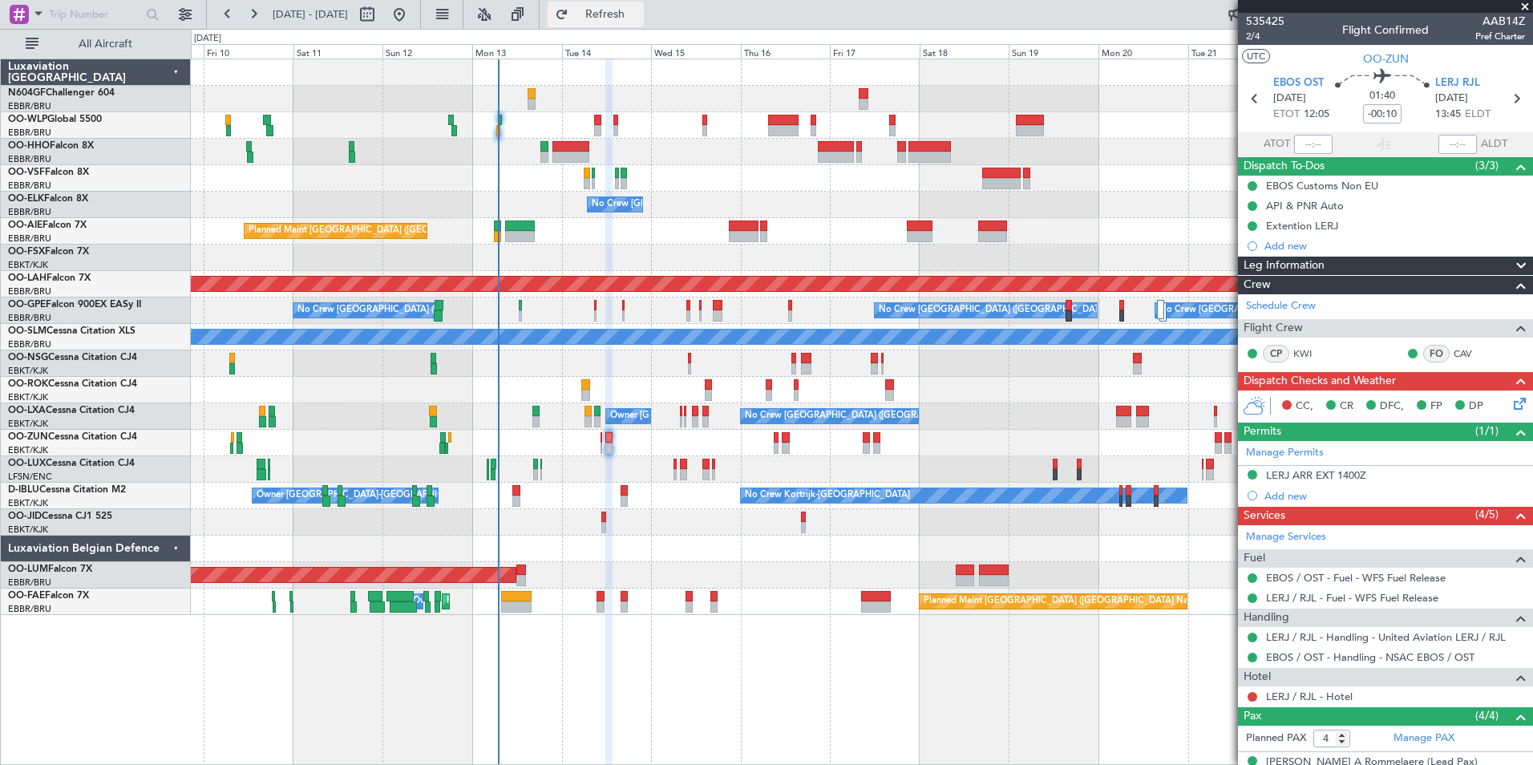
click at [610, 14] on button "Refresh" at bounding box center [596, 15] width 96 height 26
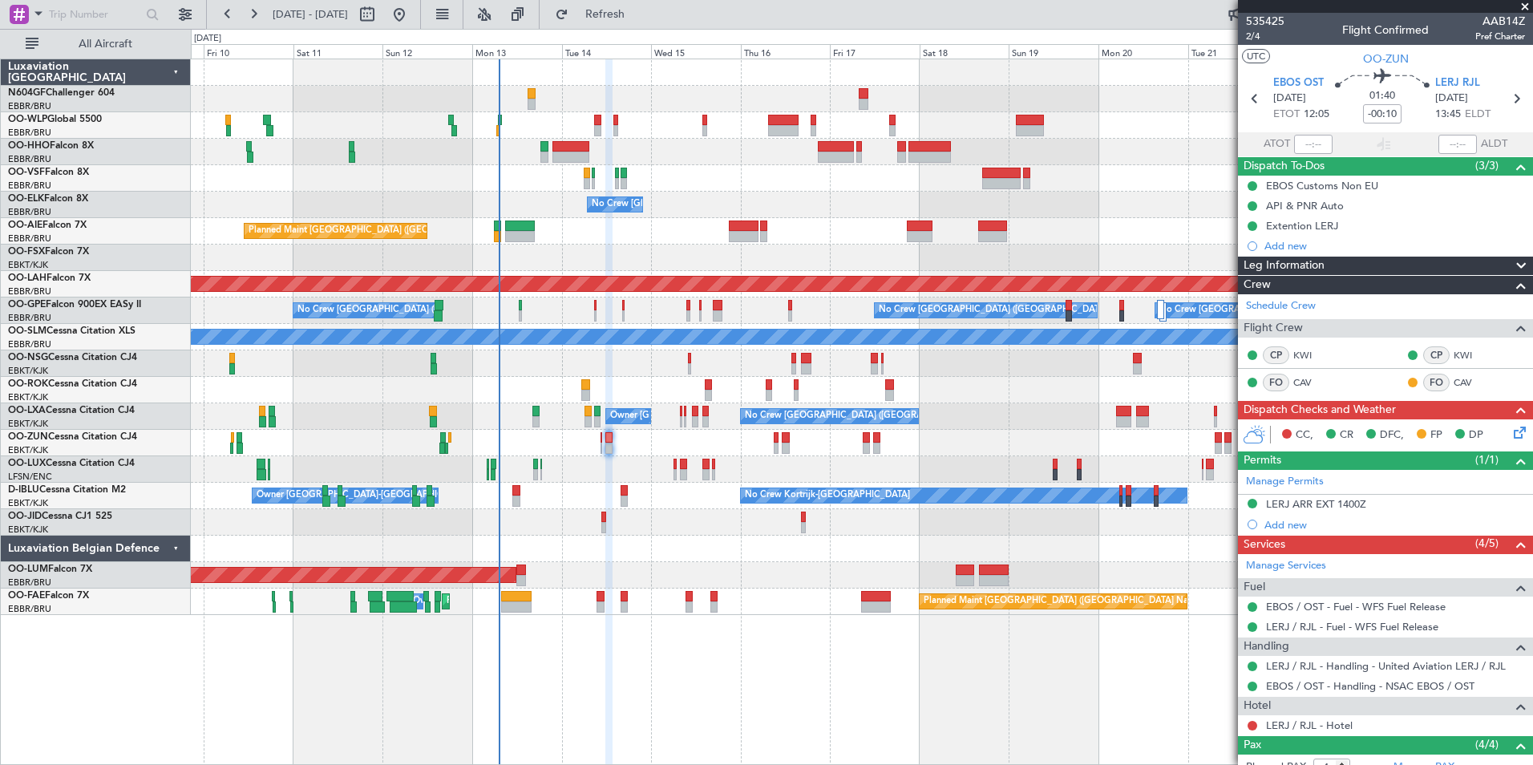
click at [1511, 434] on icon at bounding box center [1517, 429] width 13 height 13
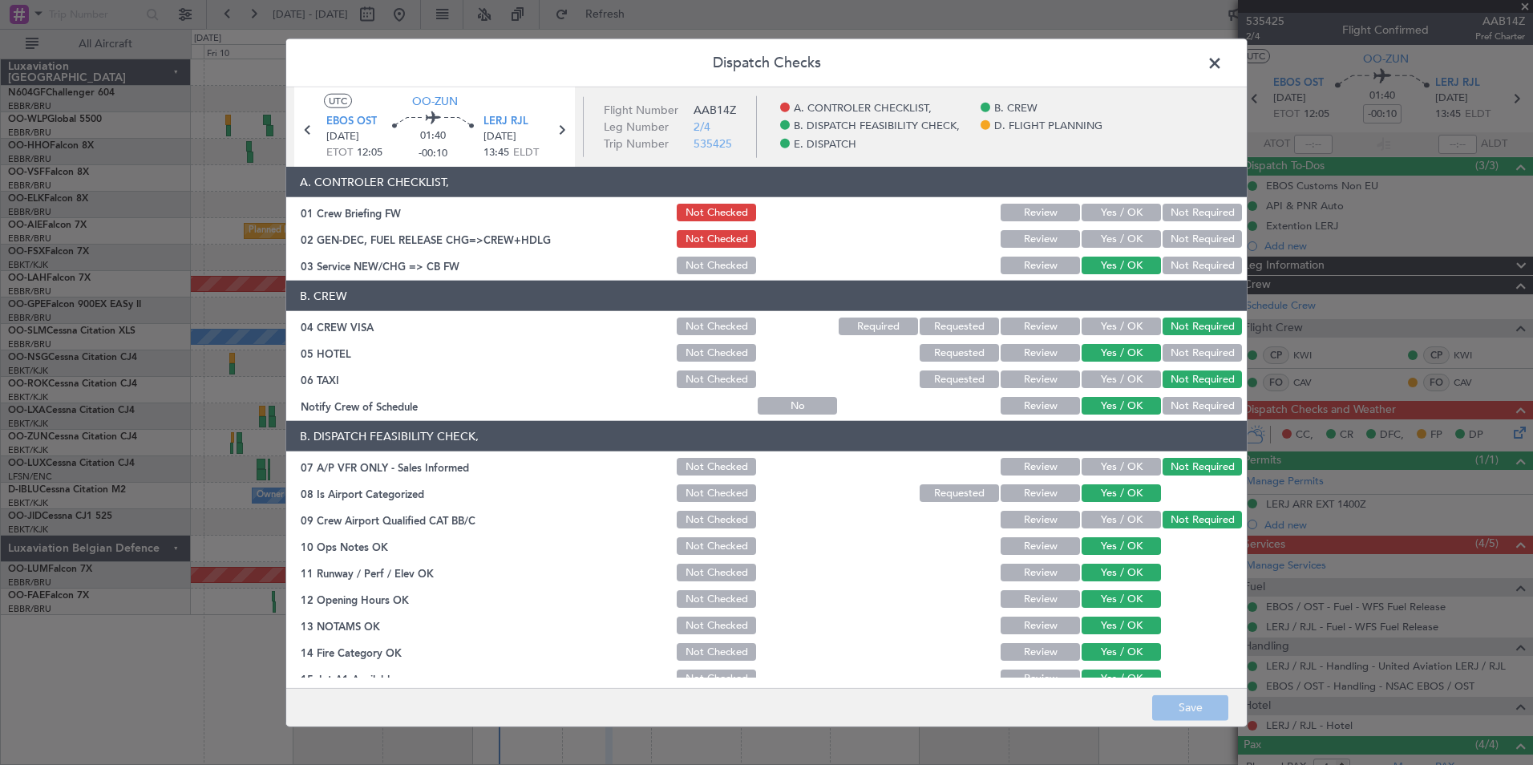
scroll to position [297, 0]
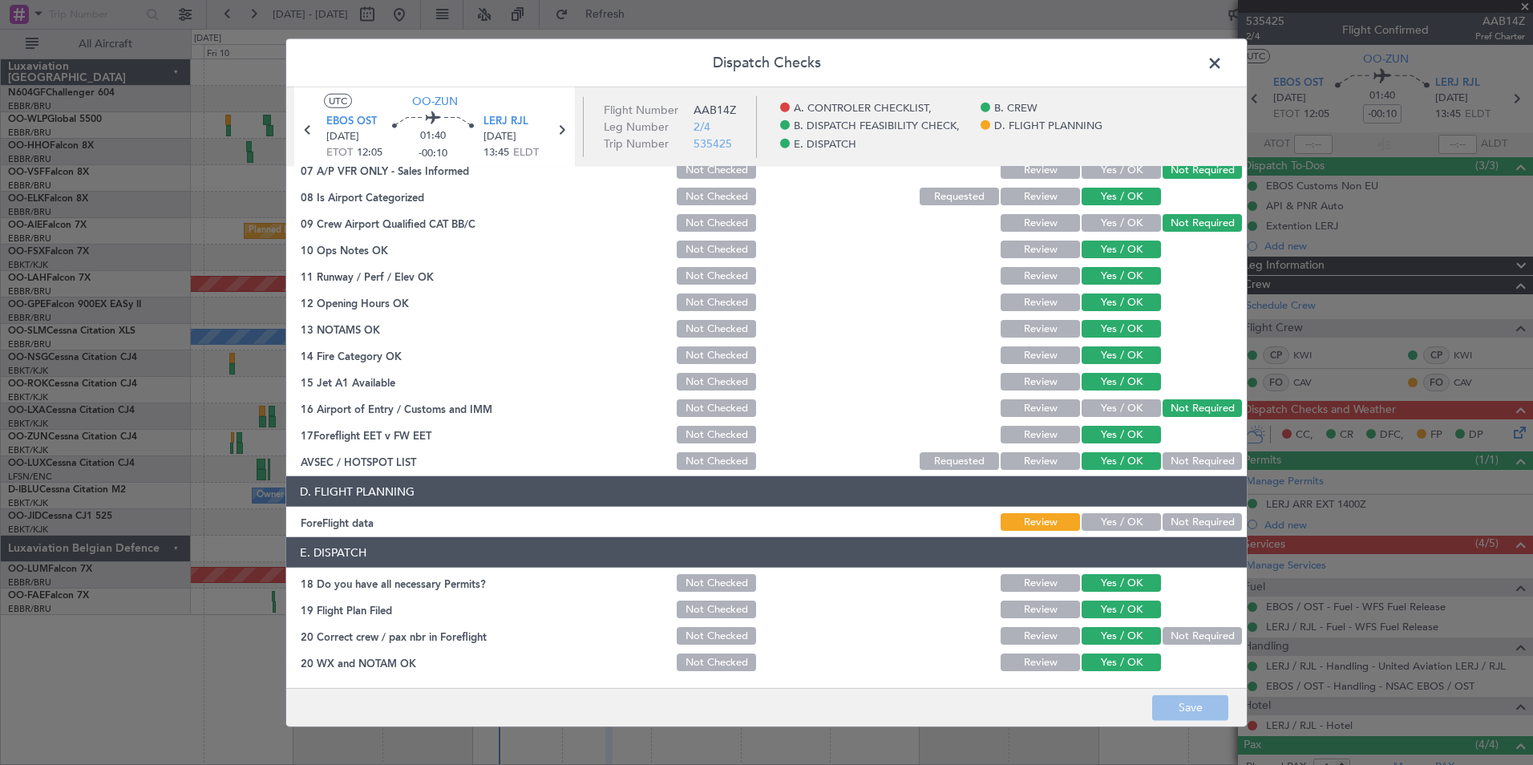
click at [1177, 525] on button "Not Required" at bounding box center [1202, 522] width 79 height 18
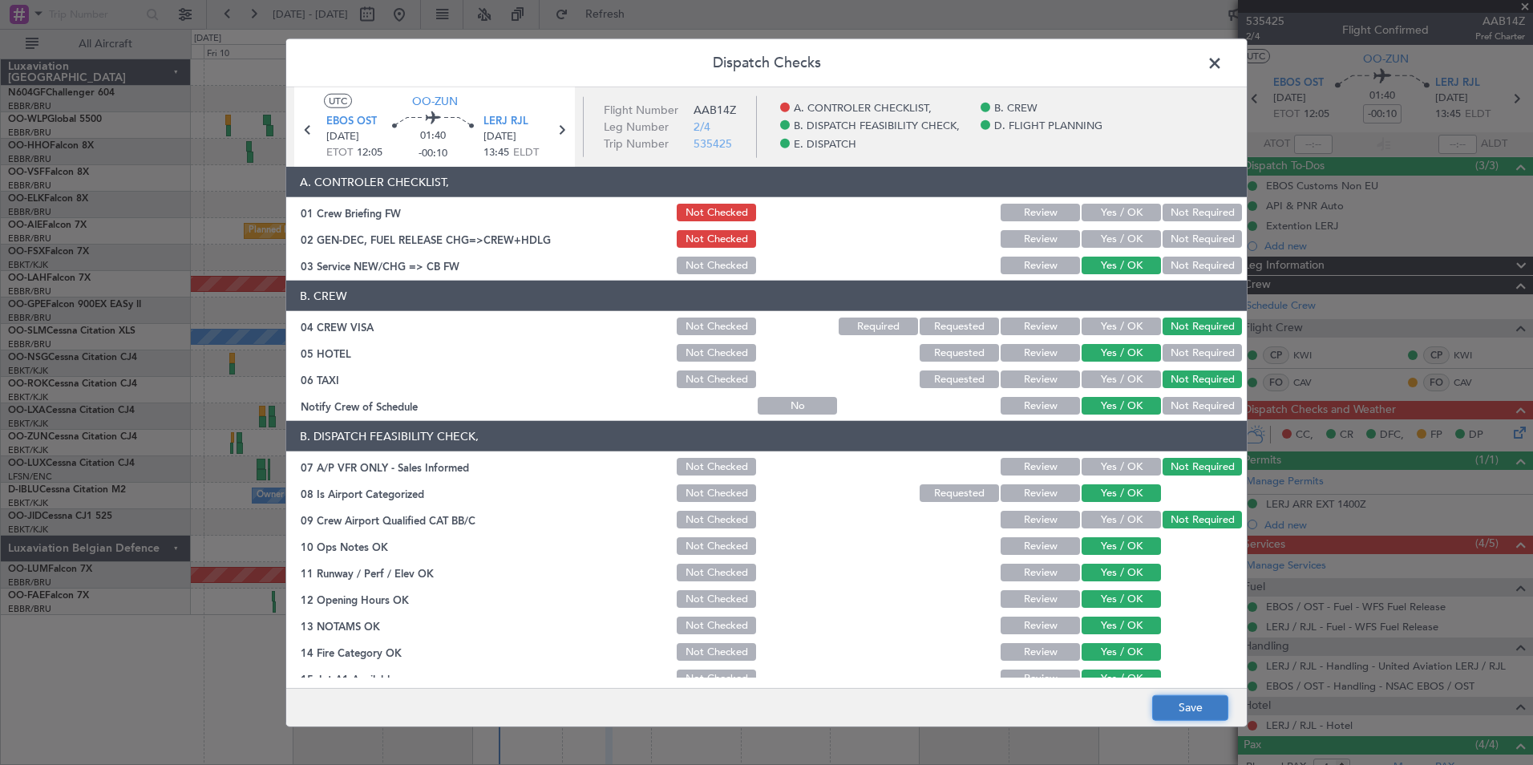
click at [1181, 713] on button "Save" at bounding box center [1190, 708] width 76 height 26
click at [1223, 67] on span at bounding box center [1223, 67] width 0 height 32
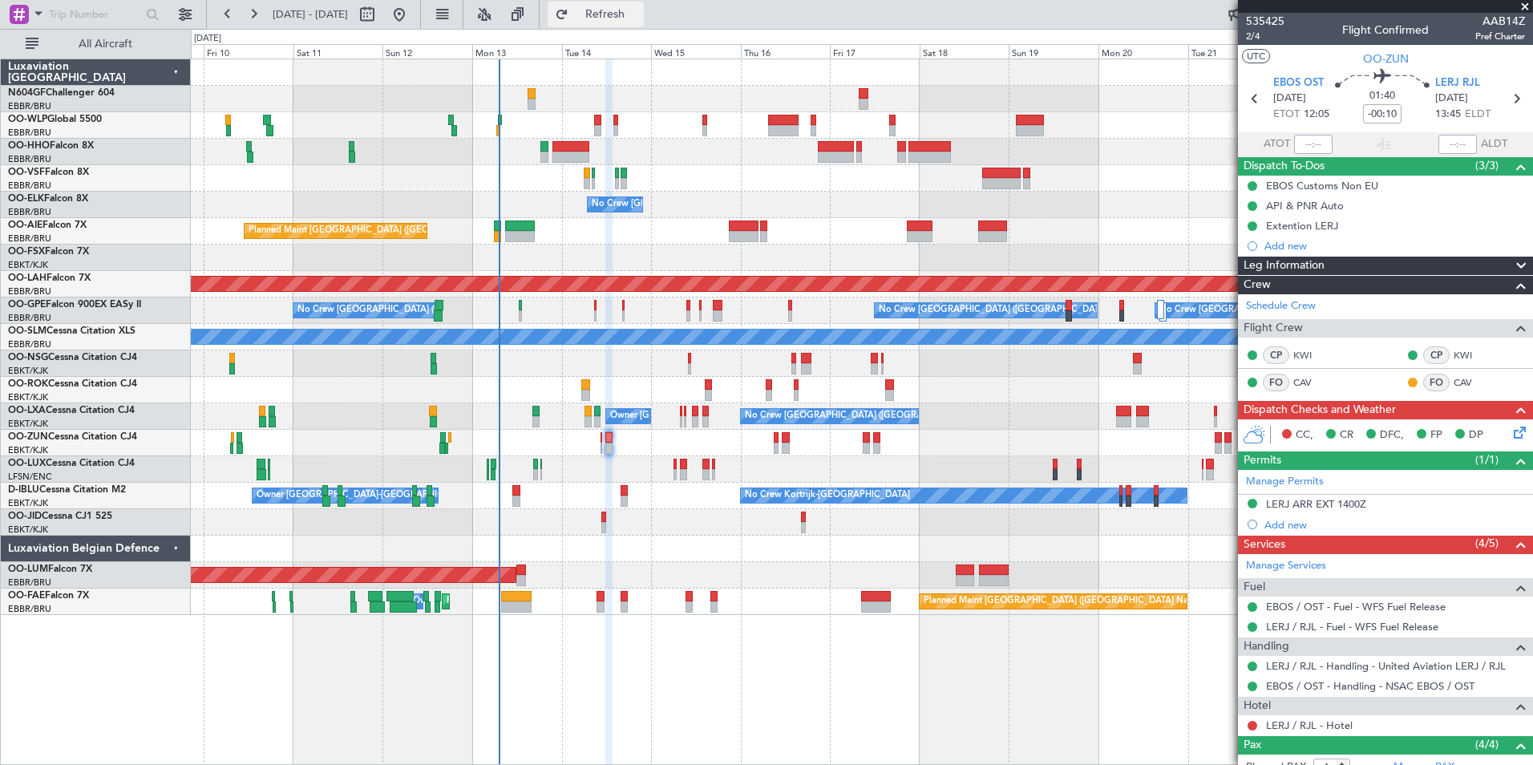
click at [639, 11] on span "Refresh" at bounding box center [605, 14] width 67 height 11
click at [599, 439] on div at bounding box center [862, 443] width 1342 height 26
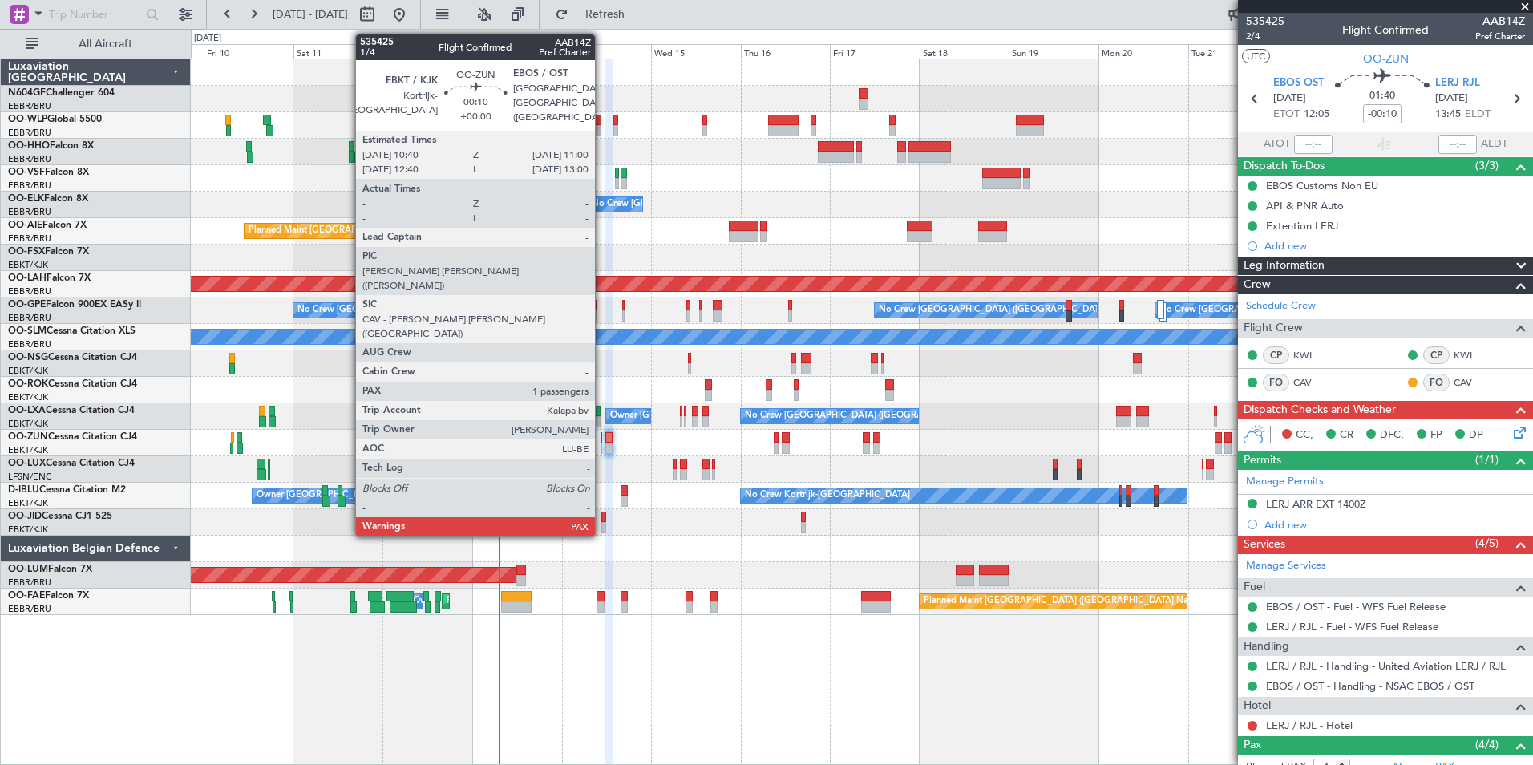
click at [602, 440] on div at bounding box center [602, 437] width 2 height 11
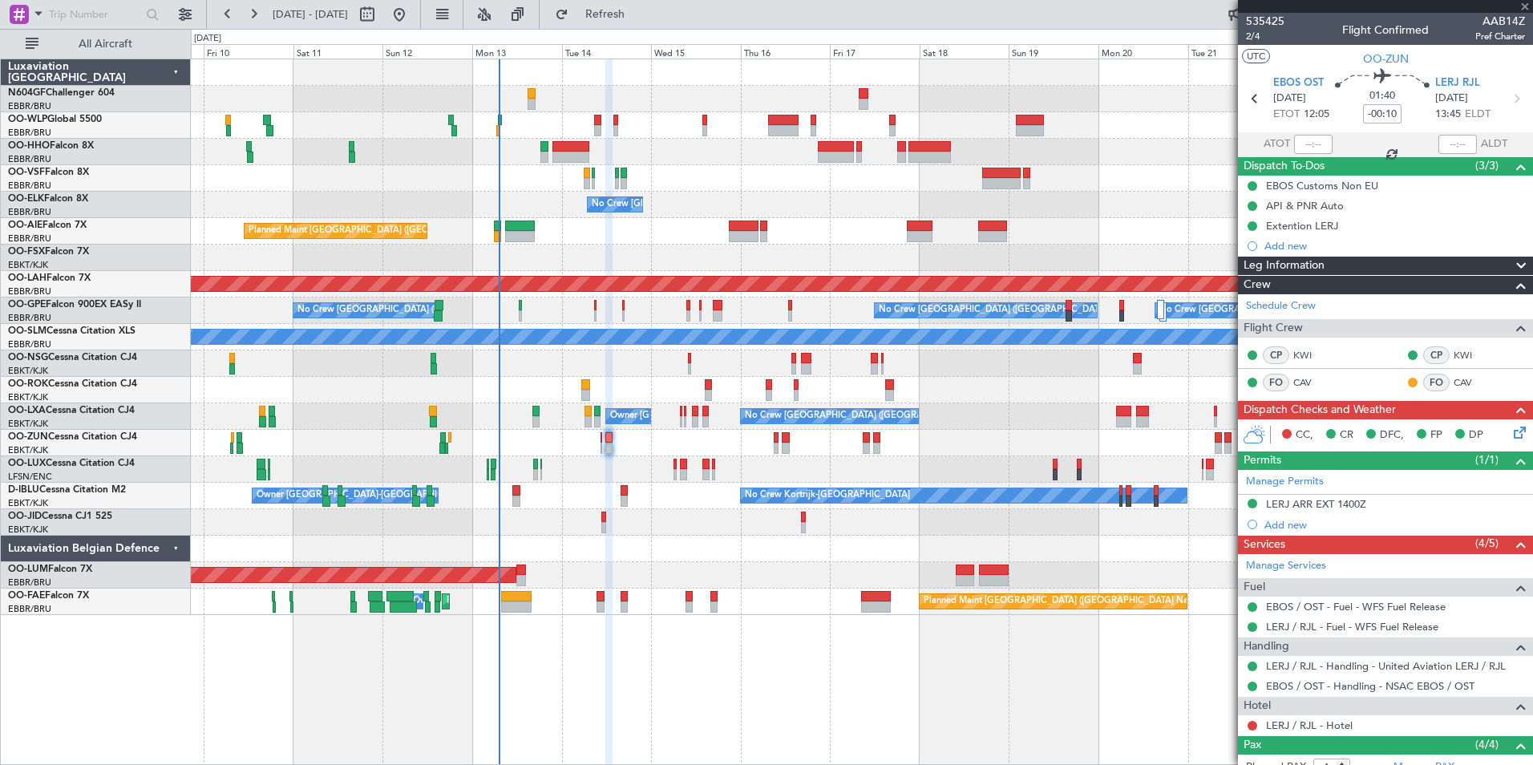
type input "1"
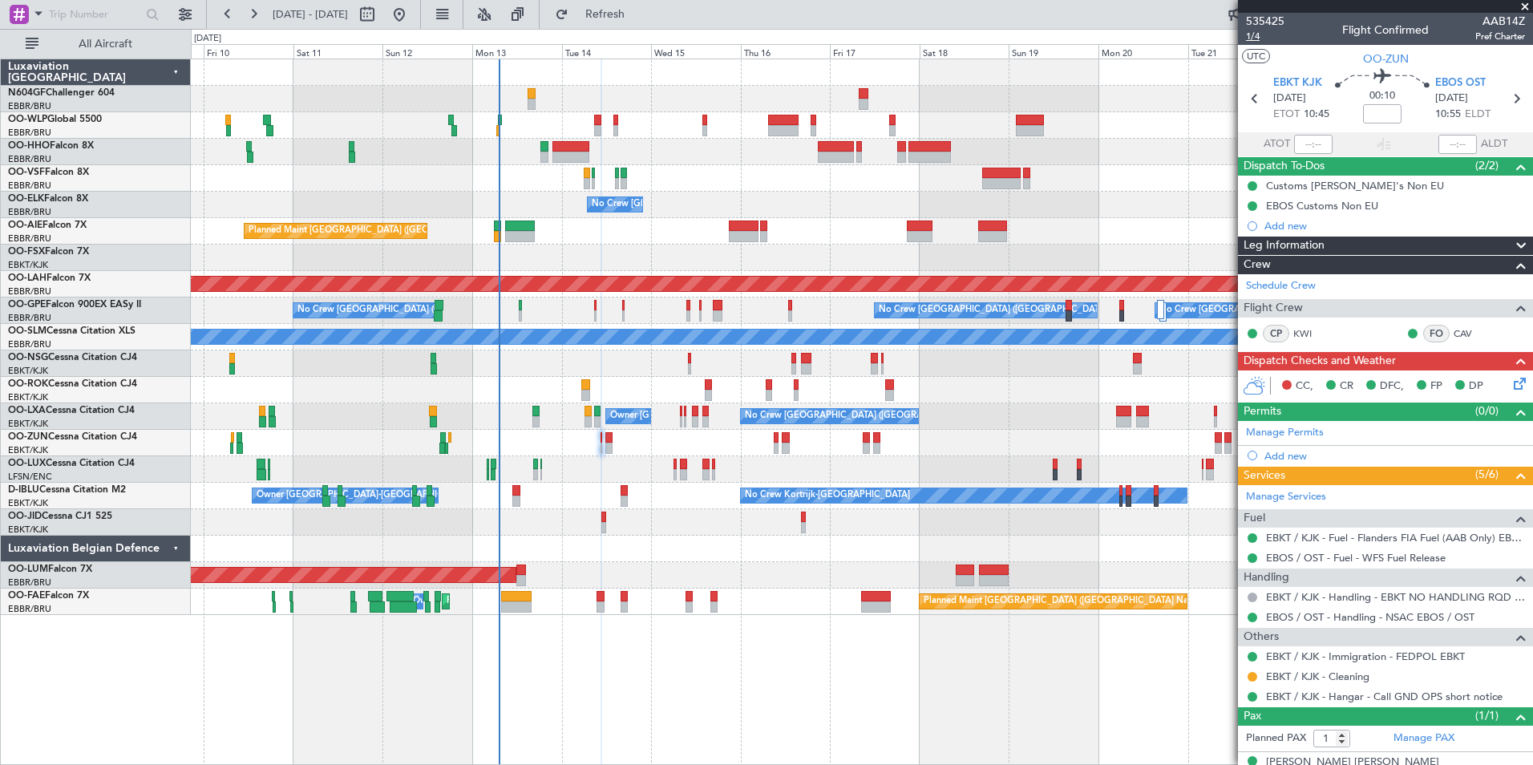
click at [1254, 38] on span "1/4" at bounding box center [1265, 37] width 38 height 14
click at [1511, 387] on icon at bounding box center [1517, 381] width 13 height 13
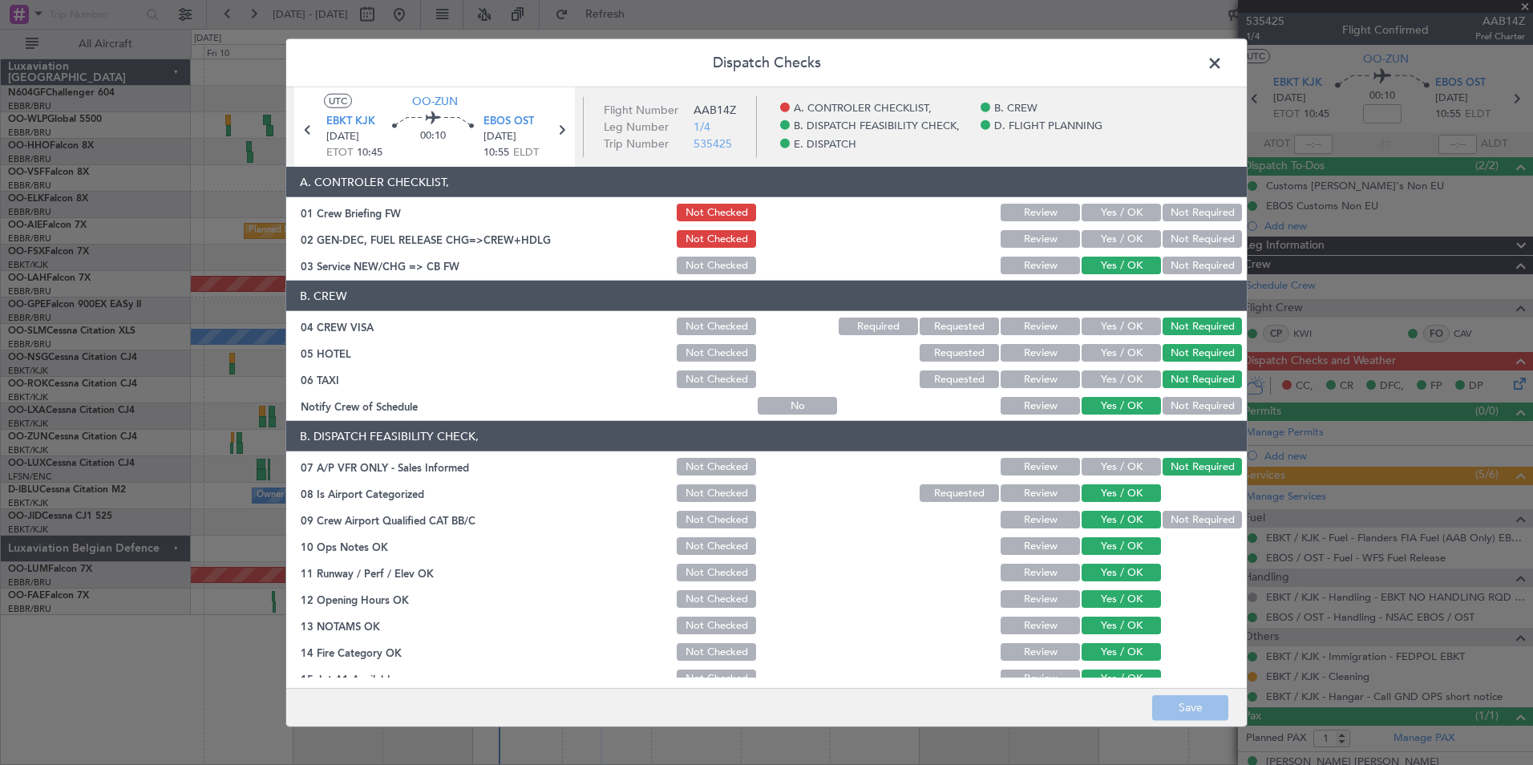
click at [1099, 239] on button "Yes / OK" at bounding box center [1121, 239] width 79 height 18
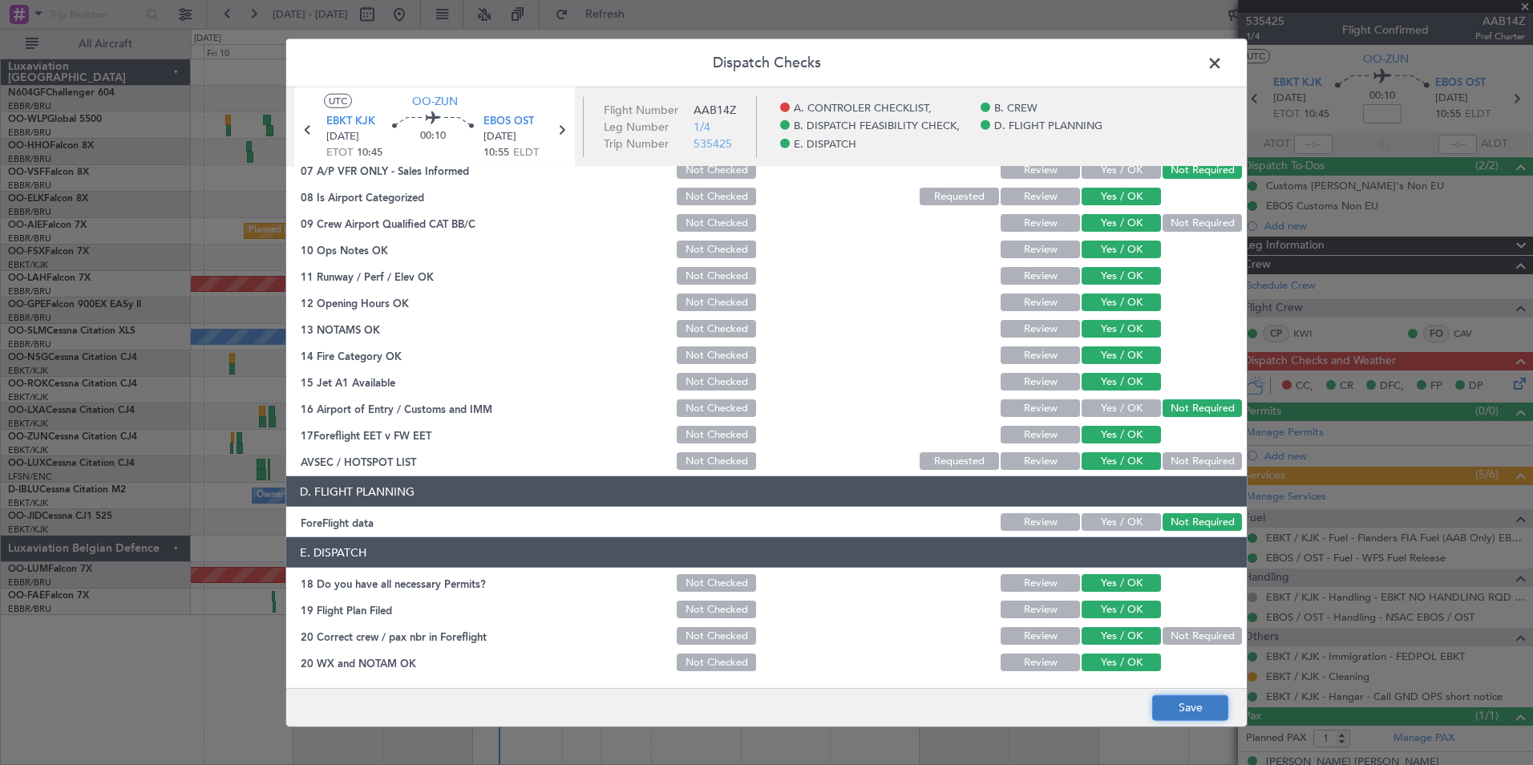
click at [1181, 708] on button "Save" at bounding box center [1190, 708] width 76 height 26
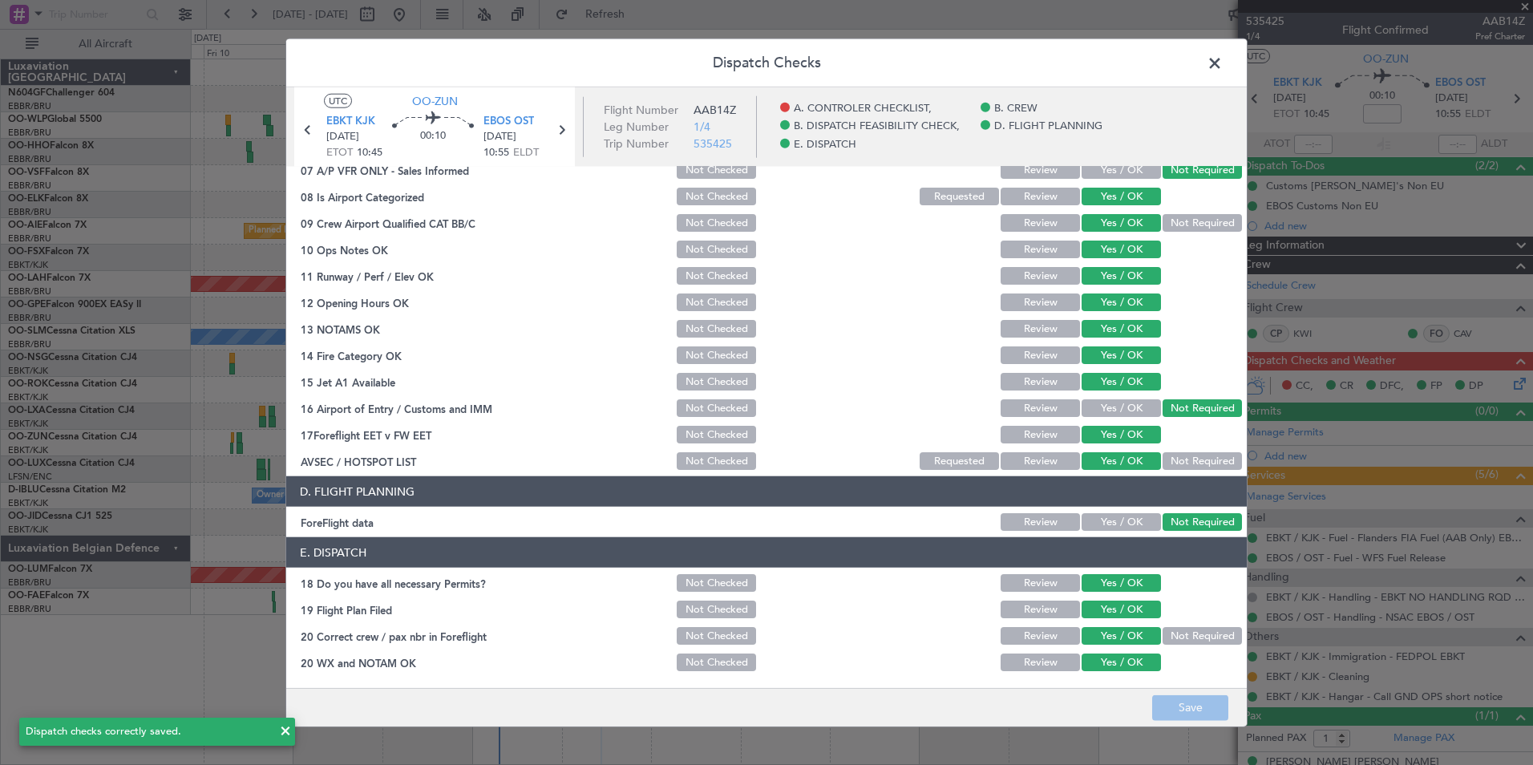
click at [1223, 60] on span at bounding box center [1223, 67] width 0 height 32
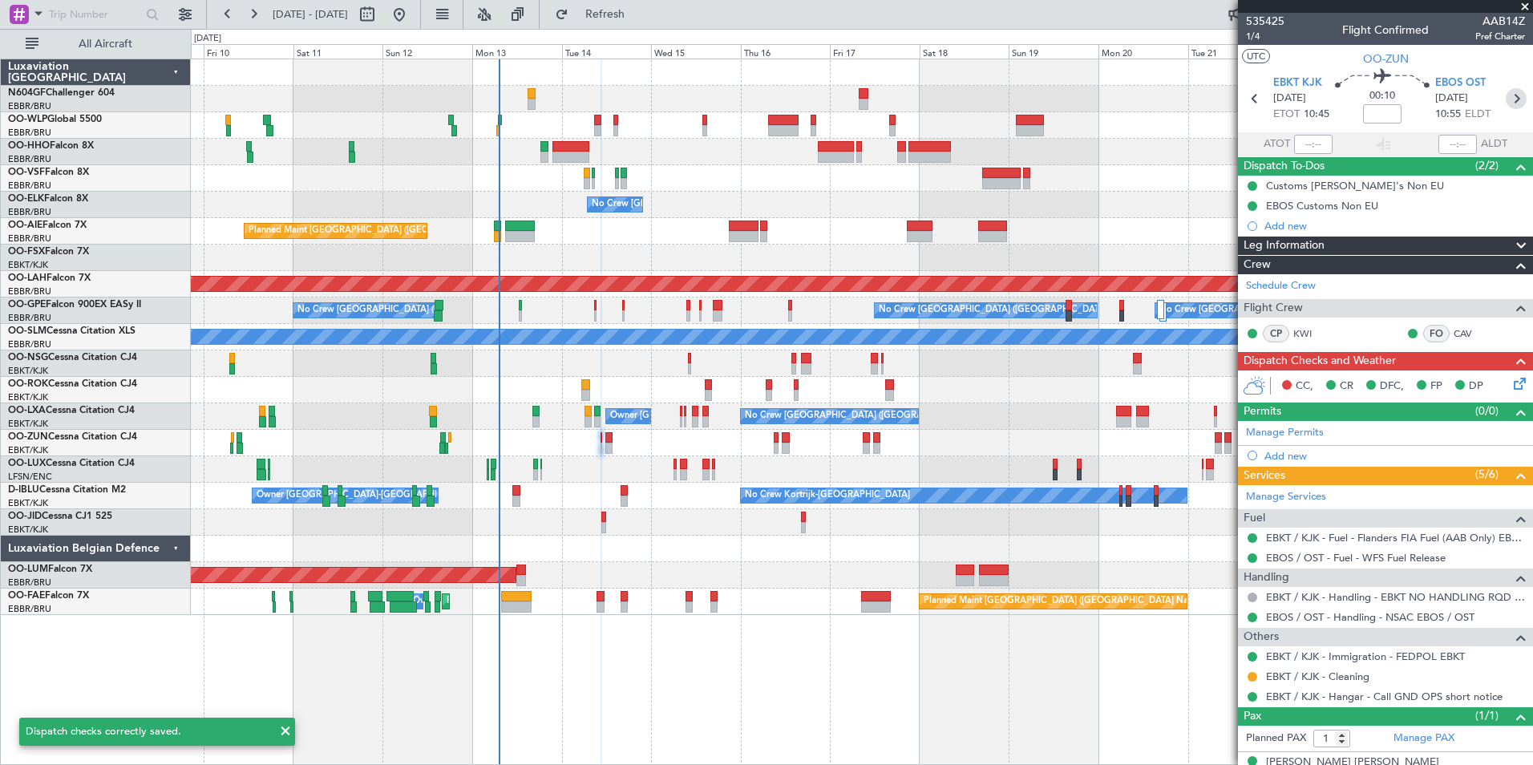
click at [1512, 100] on icon at bounding box center [1516, 98] width 21 height 21
type input "-00:10"
type input "4"
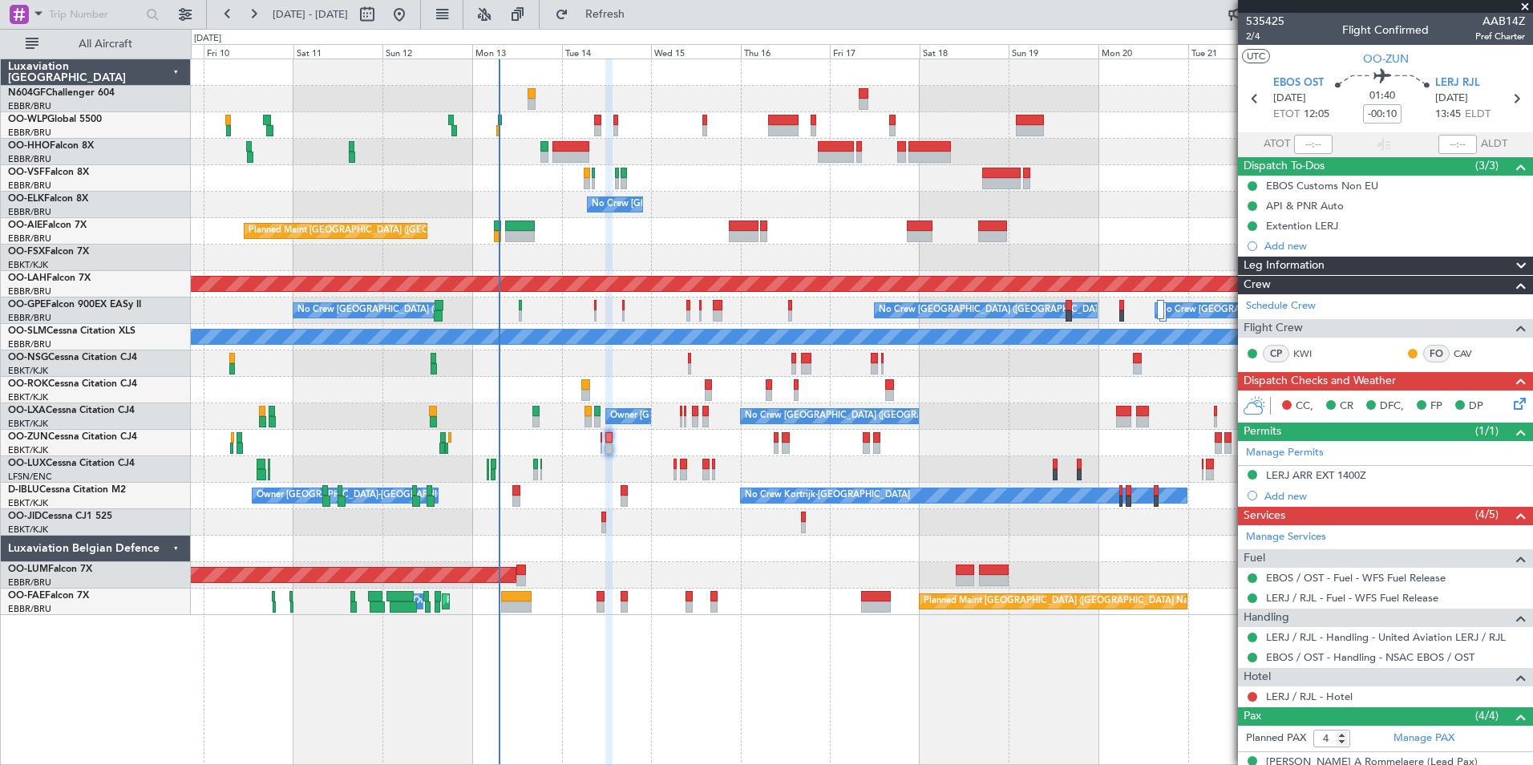
click at [1246, 30] on div "535425 2/4 Flight Confirmed AAB14Z Pref Charter" at bounding box center [1385, 29] width 295 height 32
click at [1256, 34] on span "2/4" at bounding box center [1265, 37] width 38 height 14
click at [1511, 403] on icon at bounding box center [1517, 401] width 13 height 13
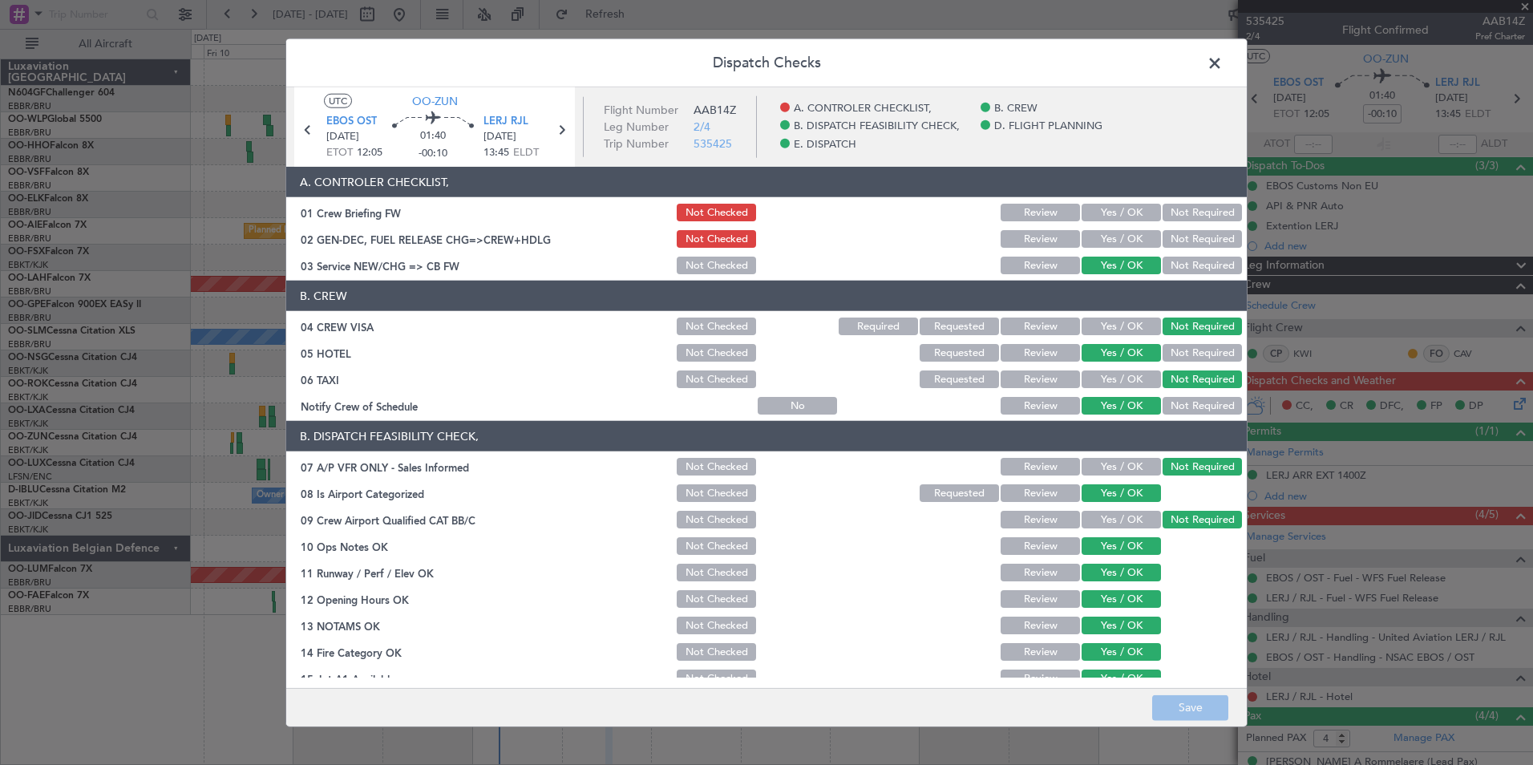
click at [1124, 245] on button "Yes / OK" at bounding box center [1121, 239] width 79 height 18
click at [1185, 694] on footer "Save" at bounding box center [766, 706] width 961 height 38
click at [1189, 701] on button "Save" at bounding box center [1190, 708] width 76 height 26
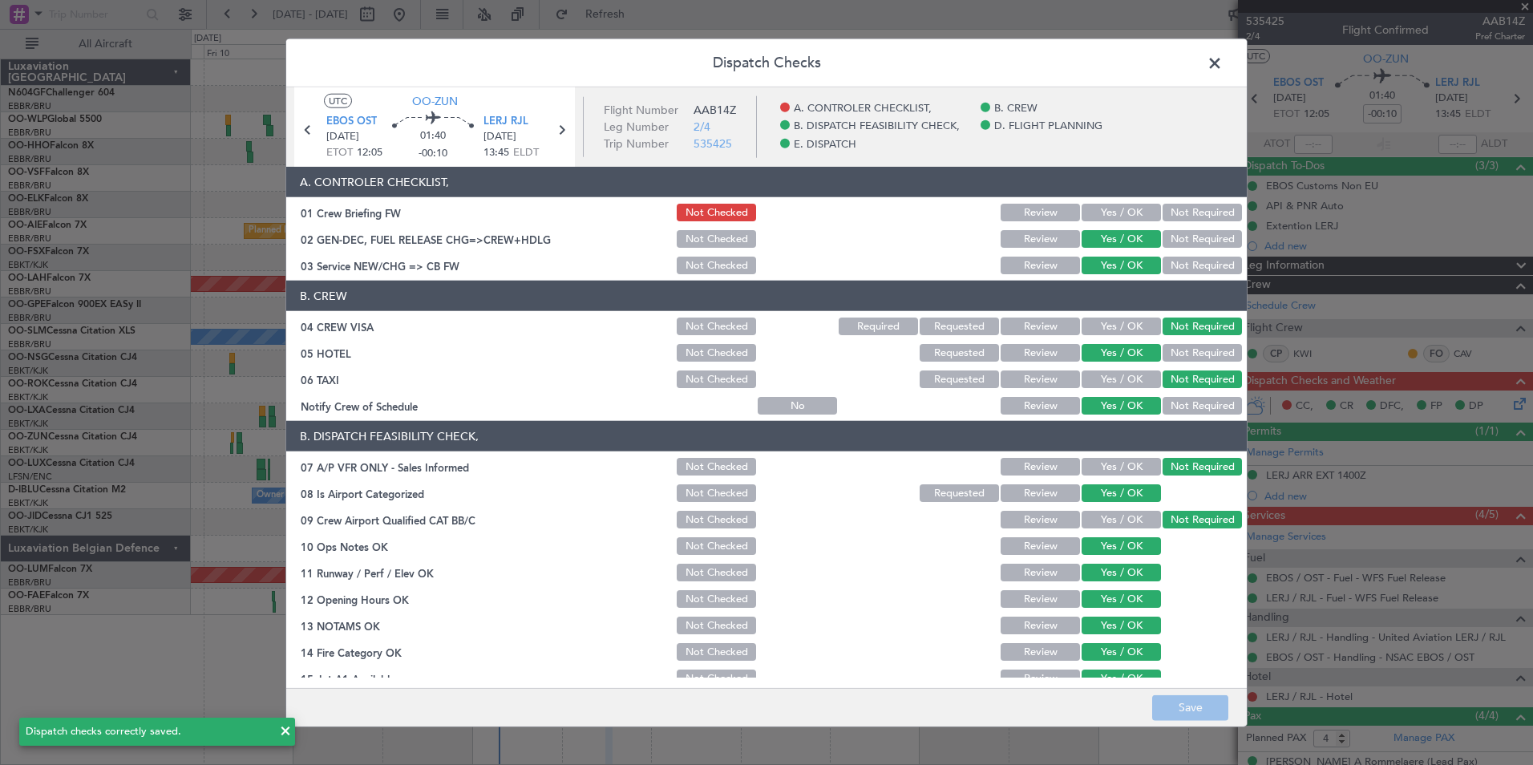
click at [1223, 61] on span at bounding box center [1223, 67] width 0 height 32
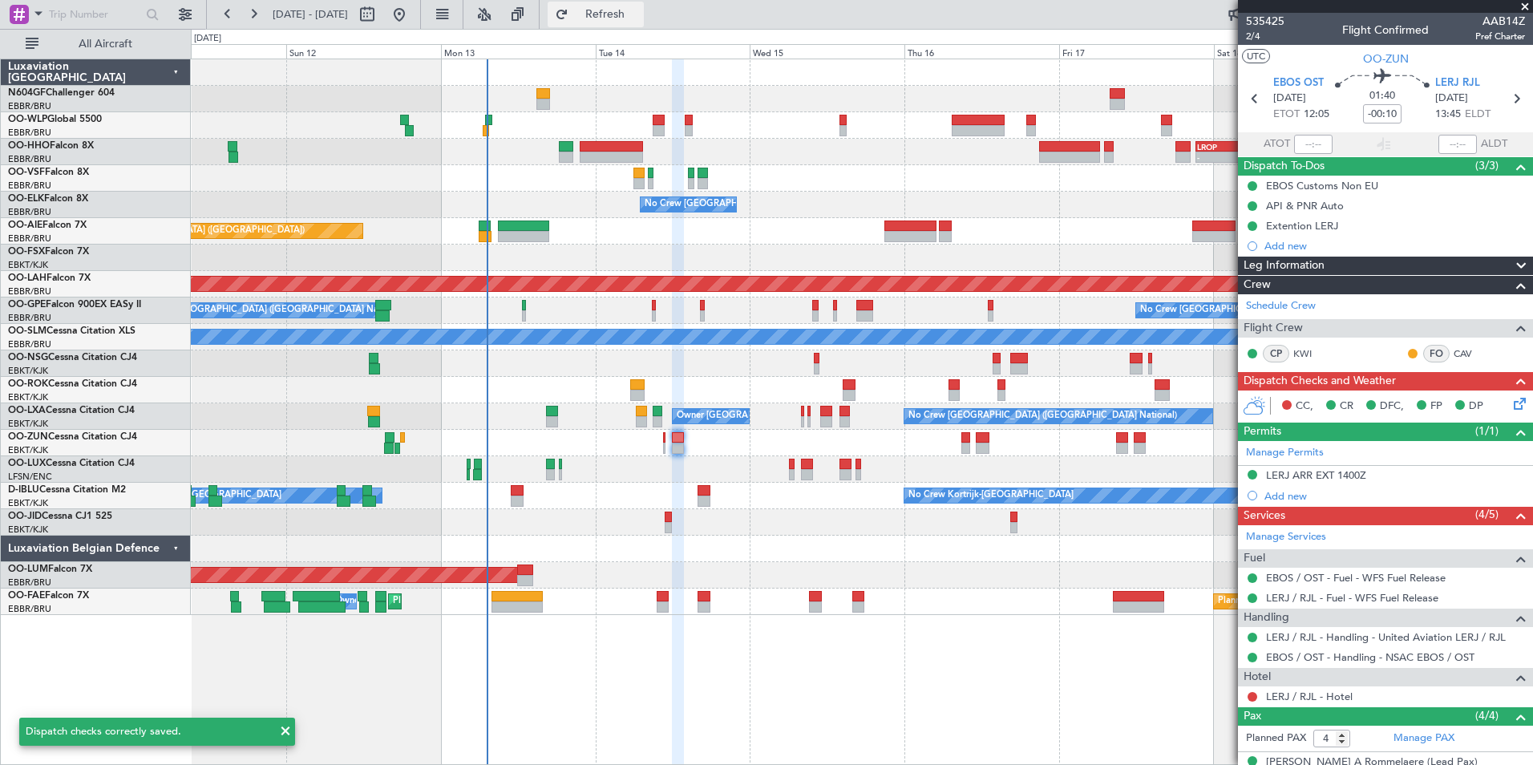
click at [639, 17] on span "Refresh" at bounding box center [605, 14] width 67 height 11
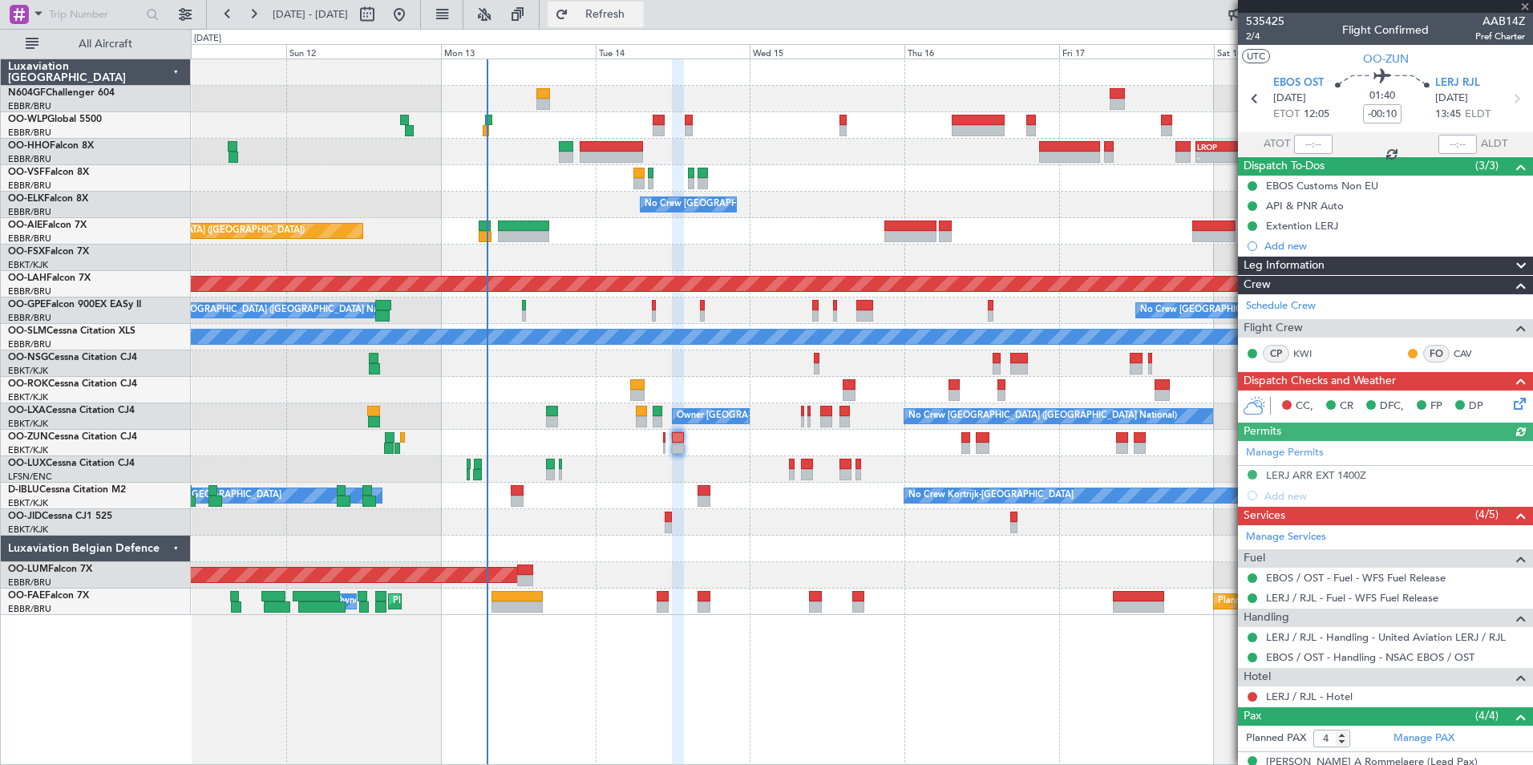
click at [639, 17] on span "Refresh" at bounding box center [605, 14] width 67 height 11
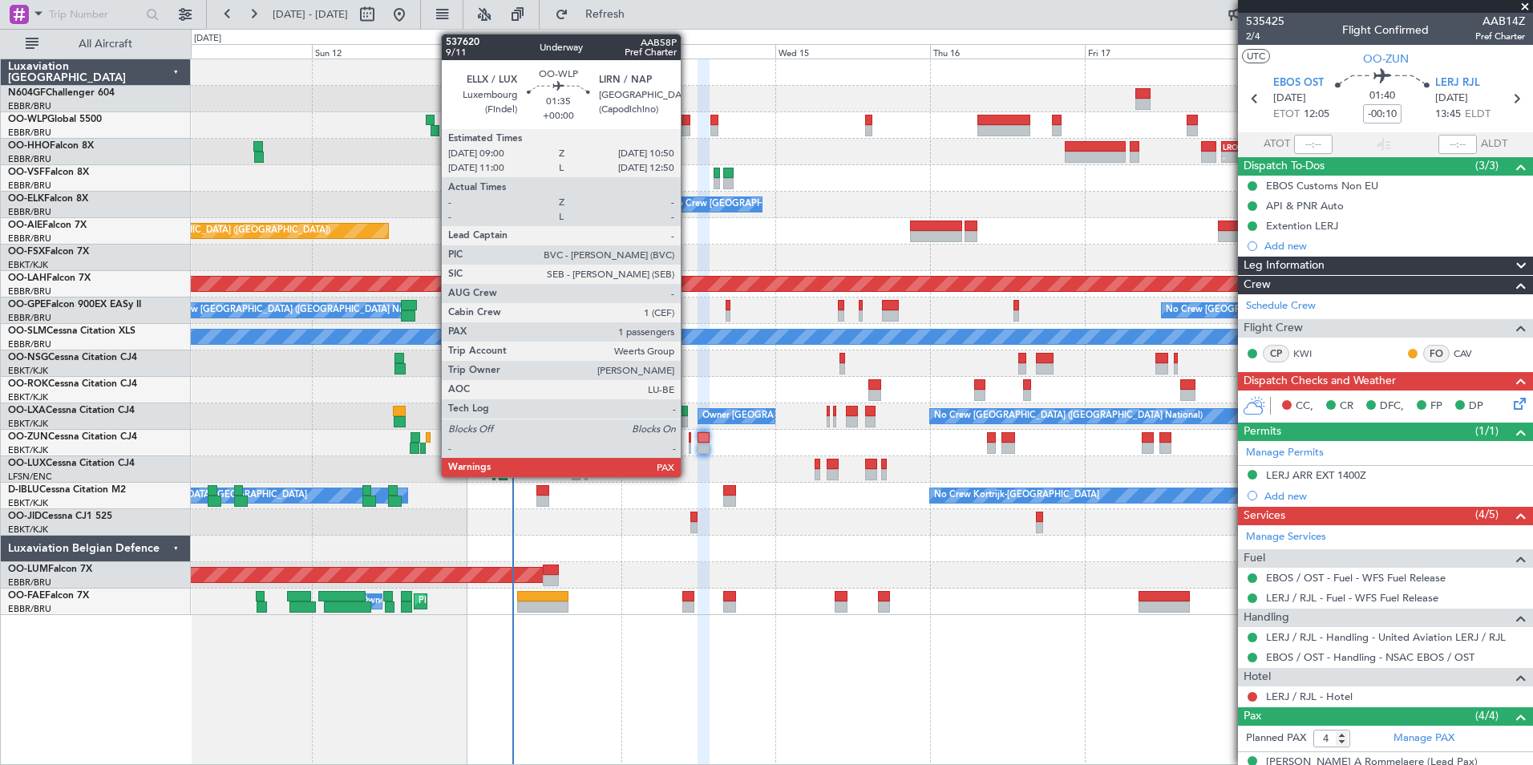
click at [688, 124] on div at bounding box center [684, 120] width 12 height 11
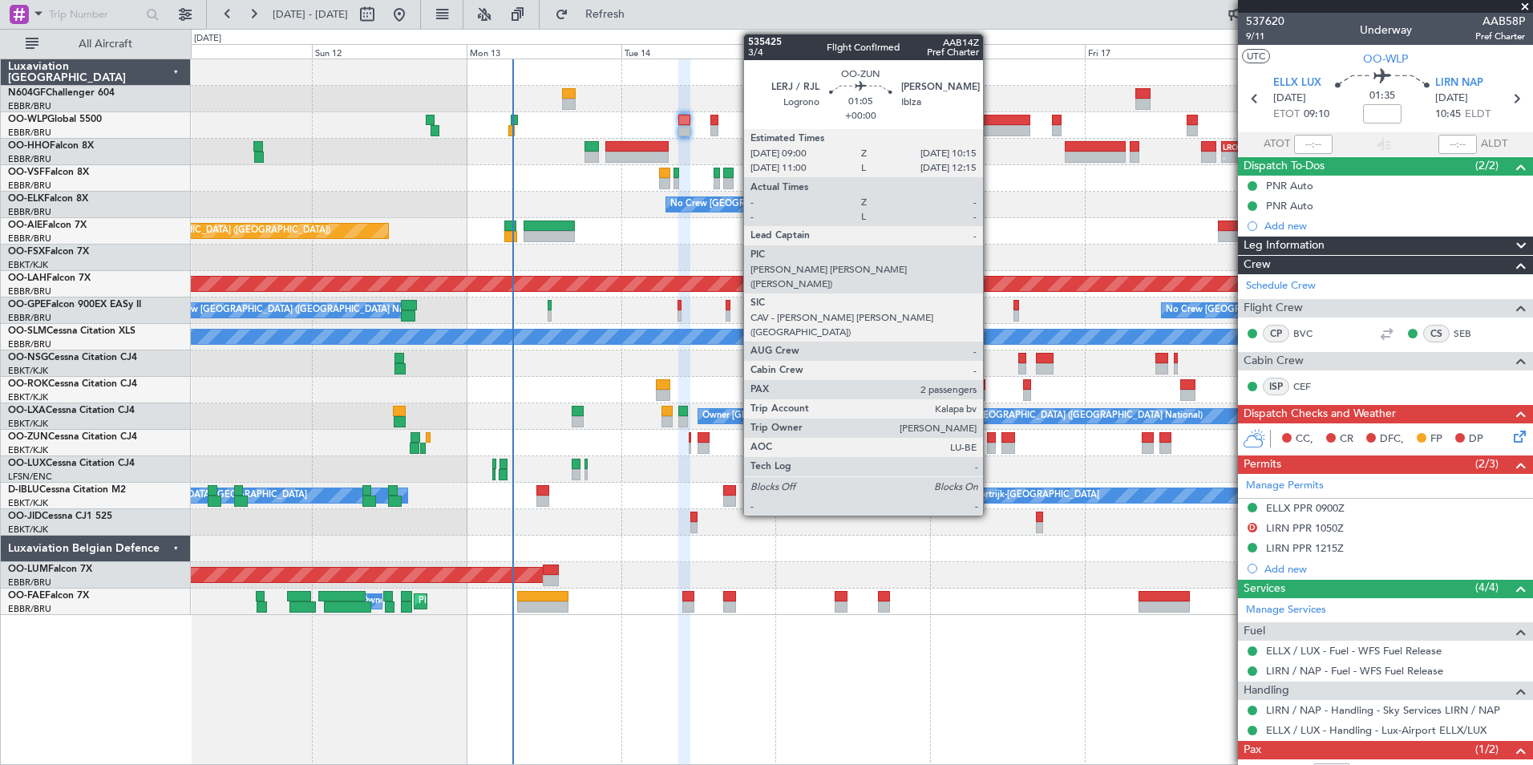
click at [990, 450] on div at bounding box center [991, 448] width 9 height 11
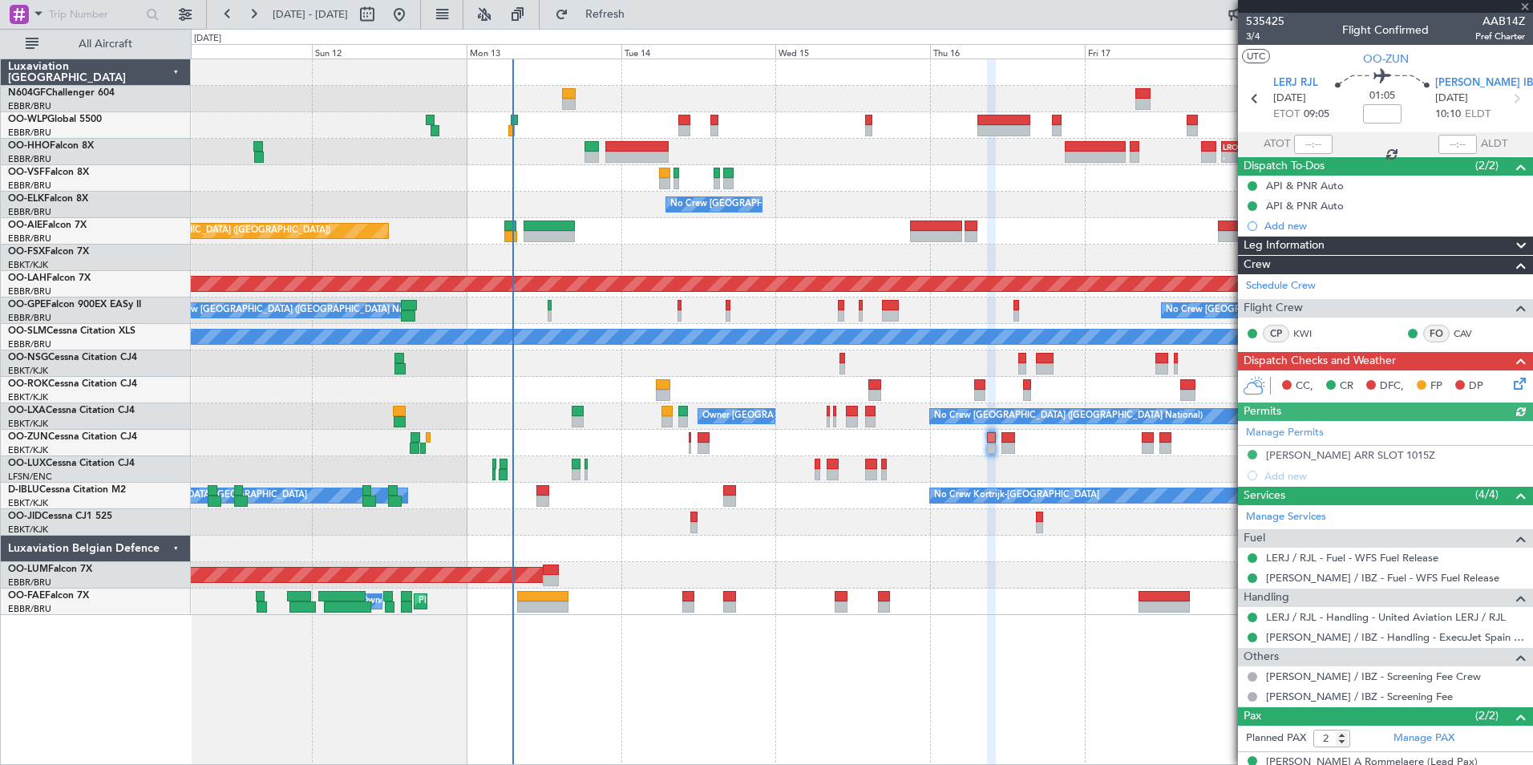
scroll to position [59, 0]
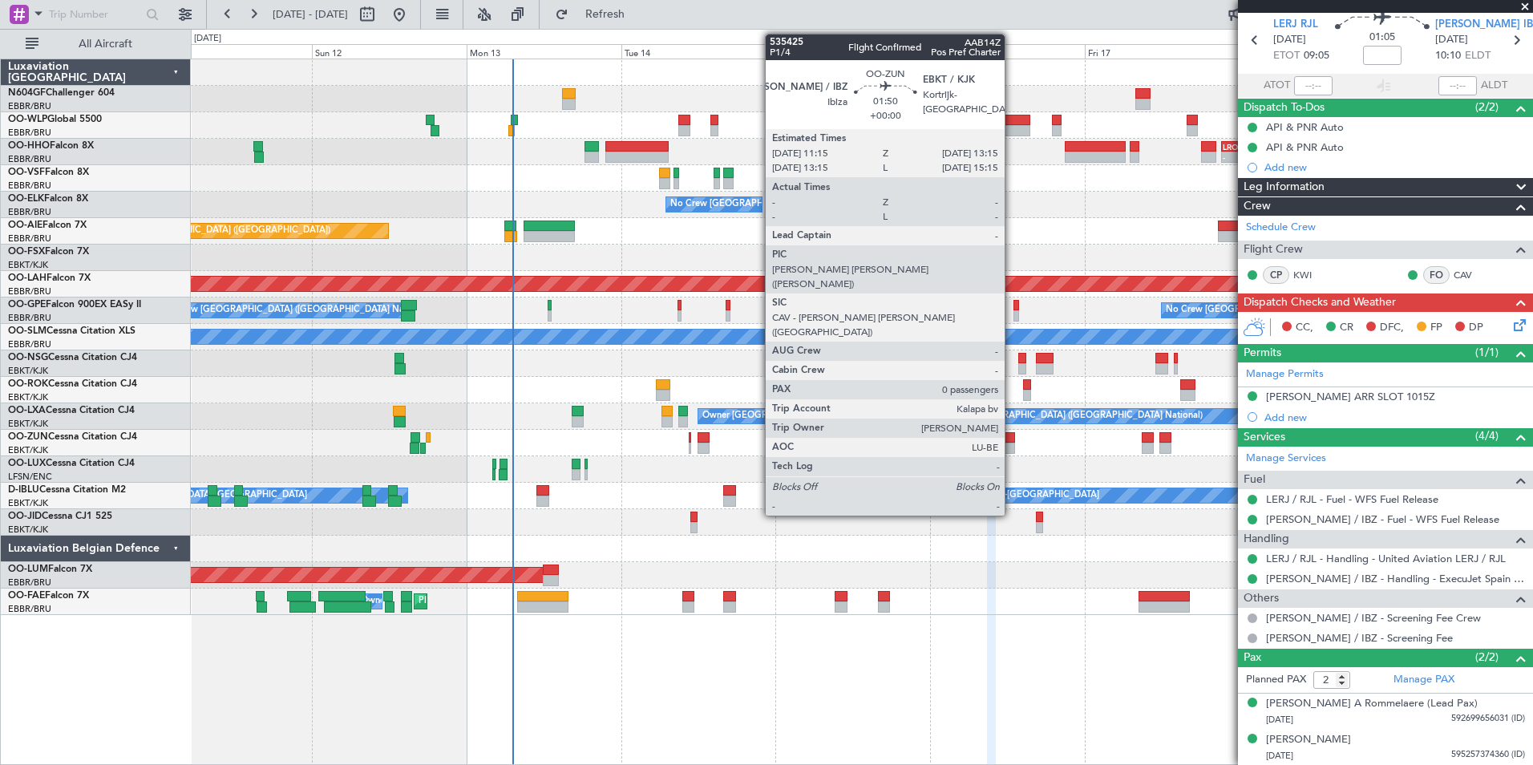
click at [1012, 443] on div at bounding box center [1009, 448] width 14 height 11
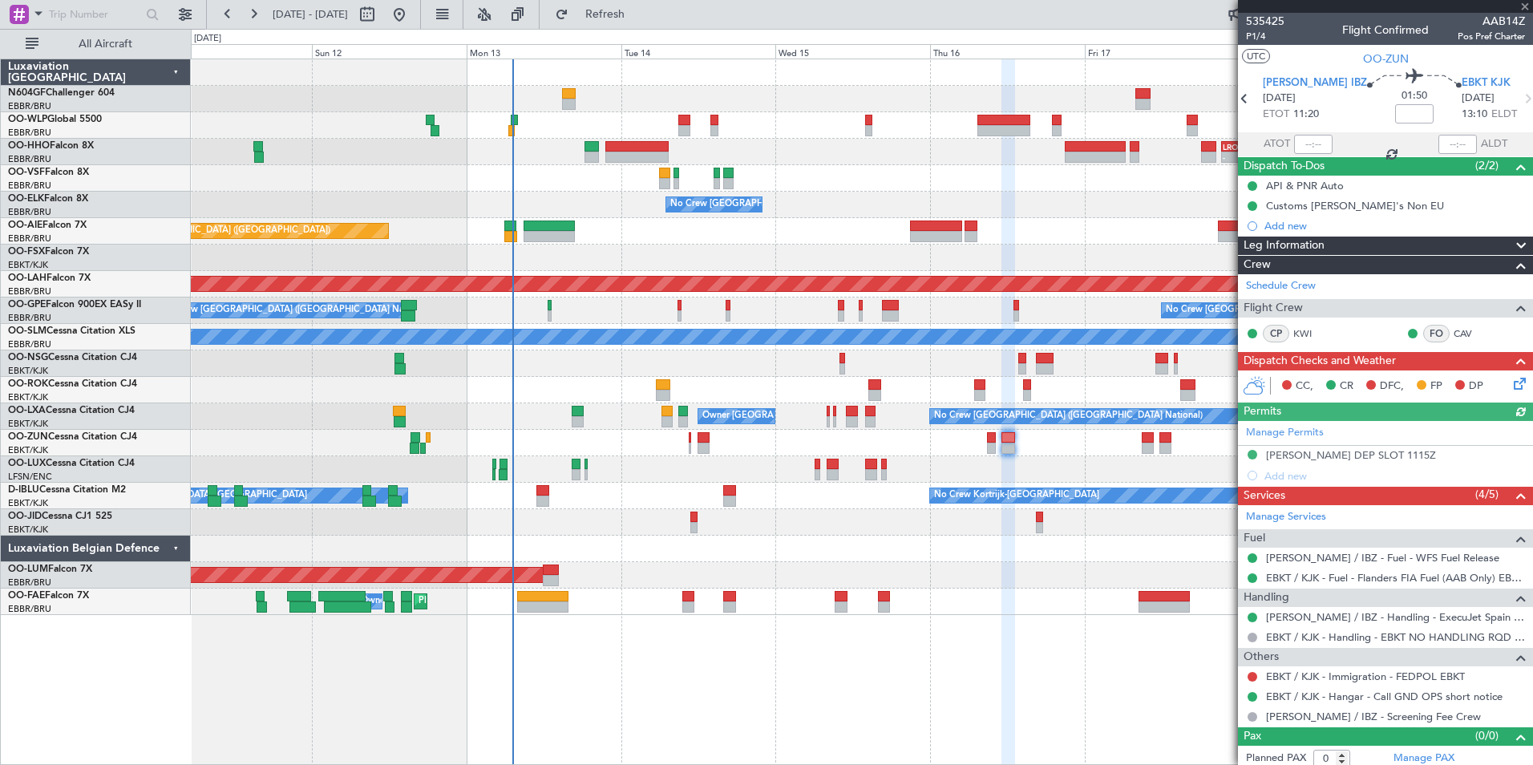
scroll to position [6, 0]
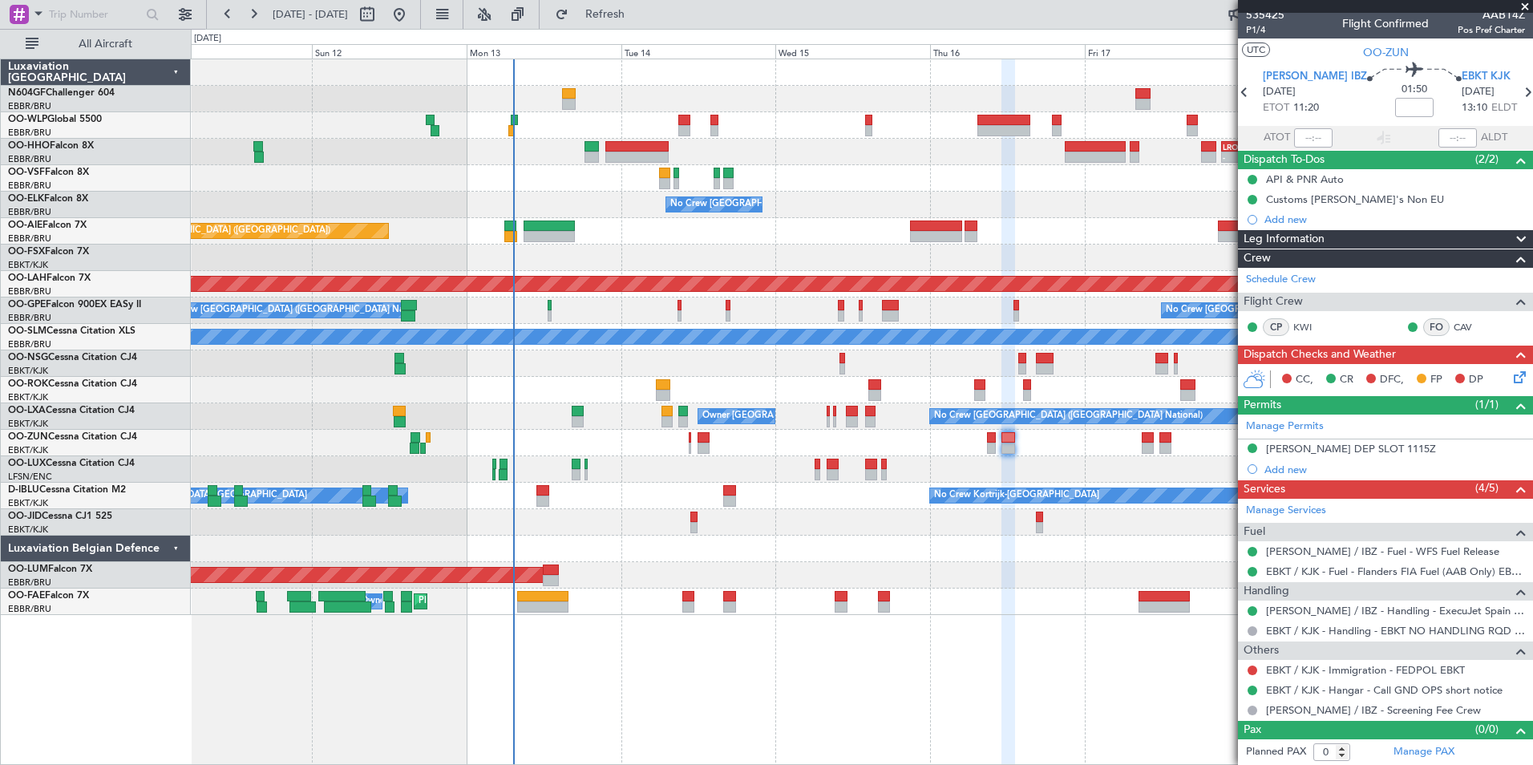
click at [1517, 375] on icon at bounding box center [1517, 374] width 13 height 13
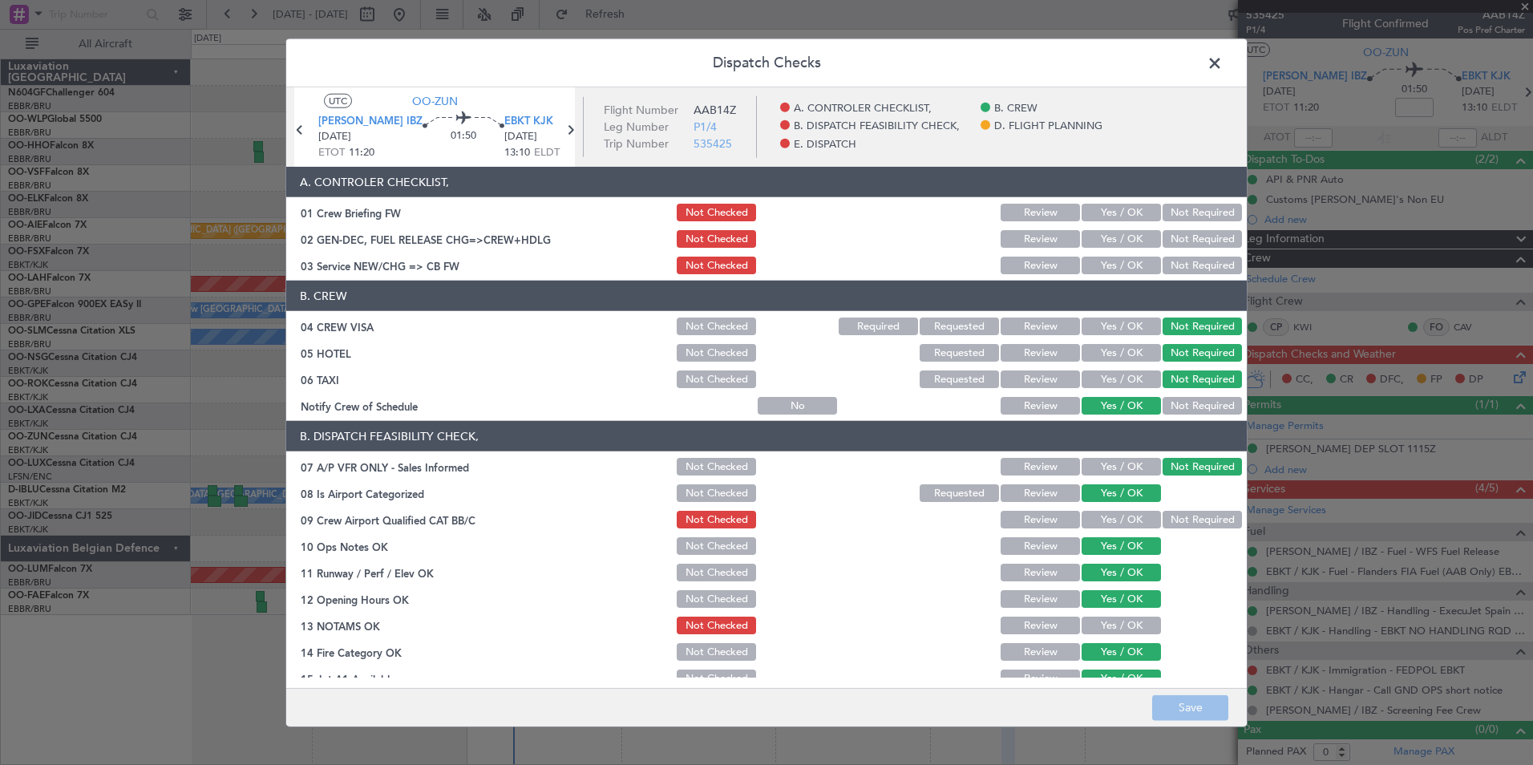
click at [1099, 214] on button "Yes / OK" at bounding box center [1121, 213] width 79 height 18
click at [1100, 270] on button "Yes / OK" at bounding box center [1121, 266] width 79 height 18
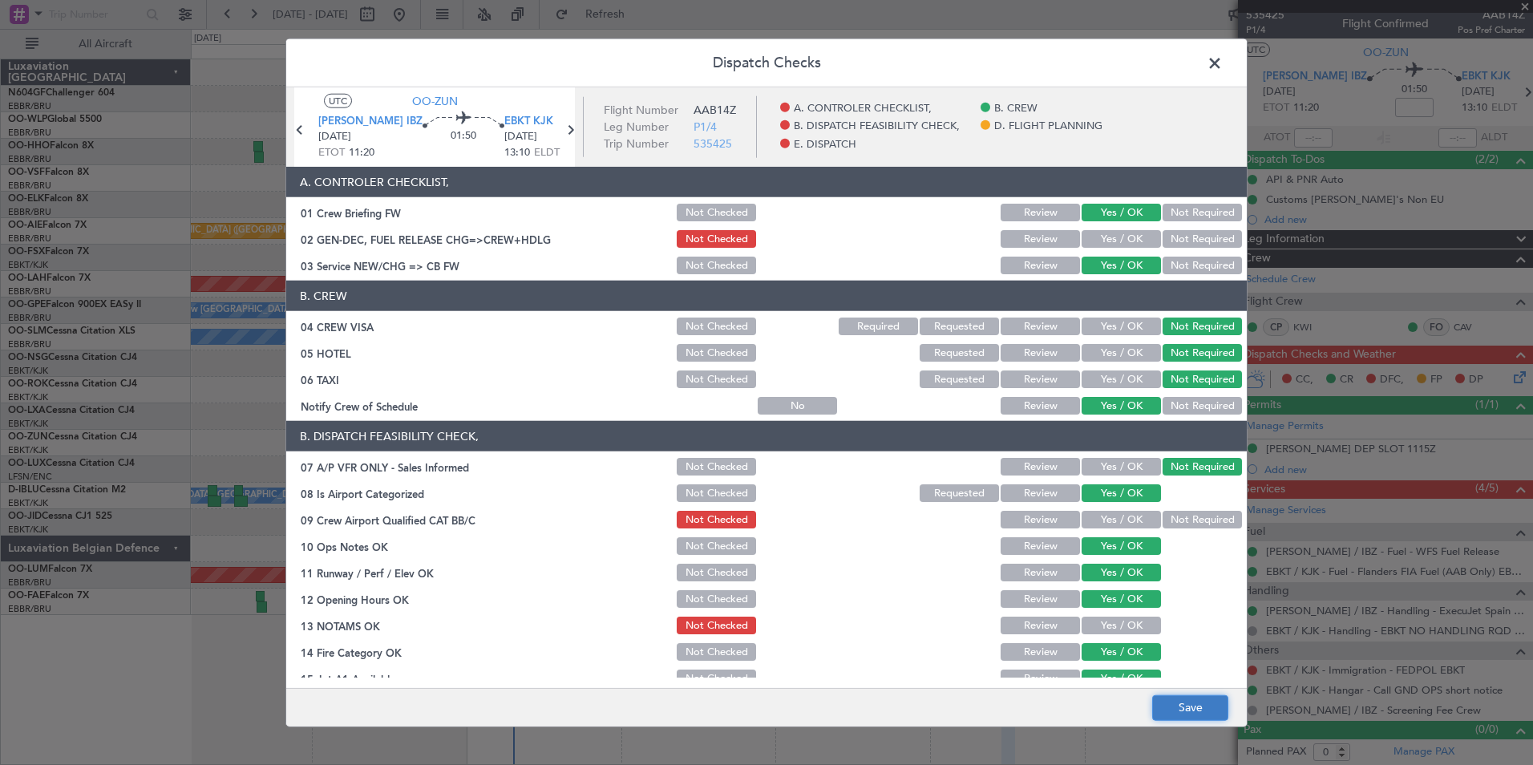
click at [1201, 716] on button "Save" at bounding box center [1190, 708] width 76 height 26
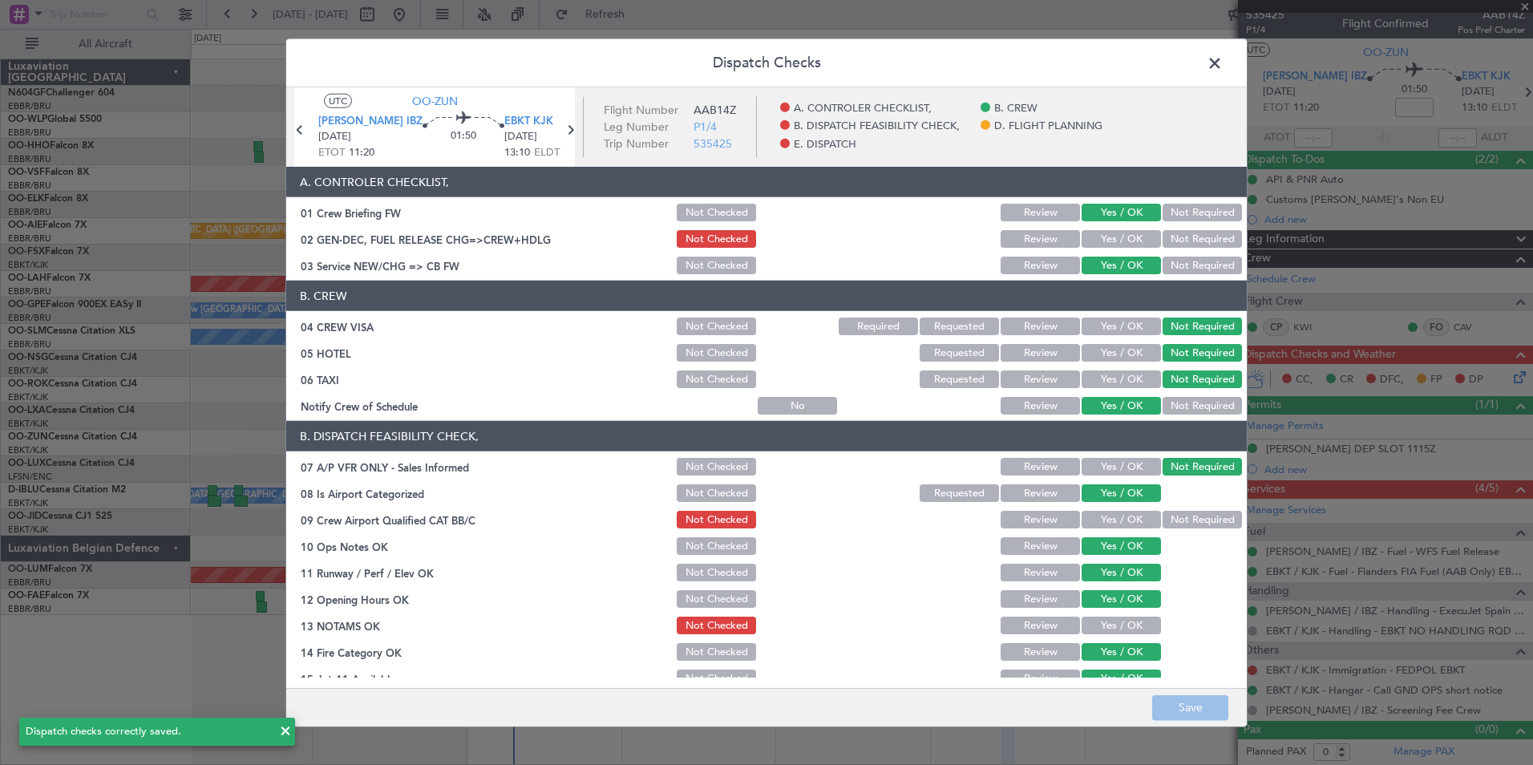
click at [1223, 67] on span at bounding box center [1223, 67] width 0 height 32
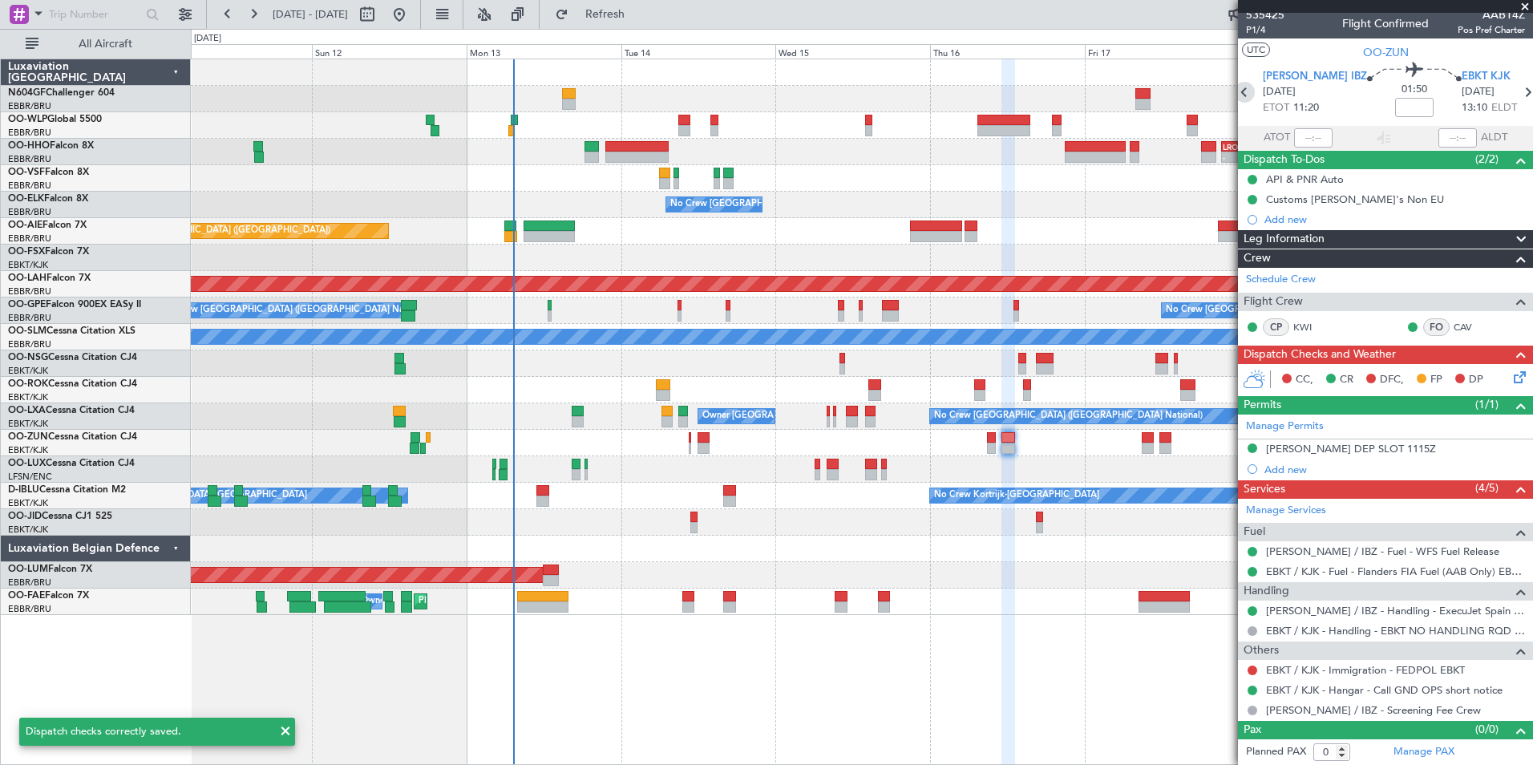
click at [1255, 93] on icon at bounding box center [1244, 92] width 21 height 21
type input "2"
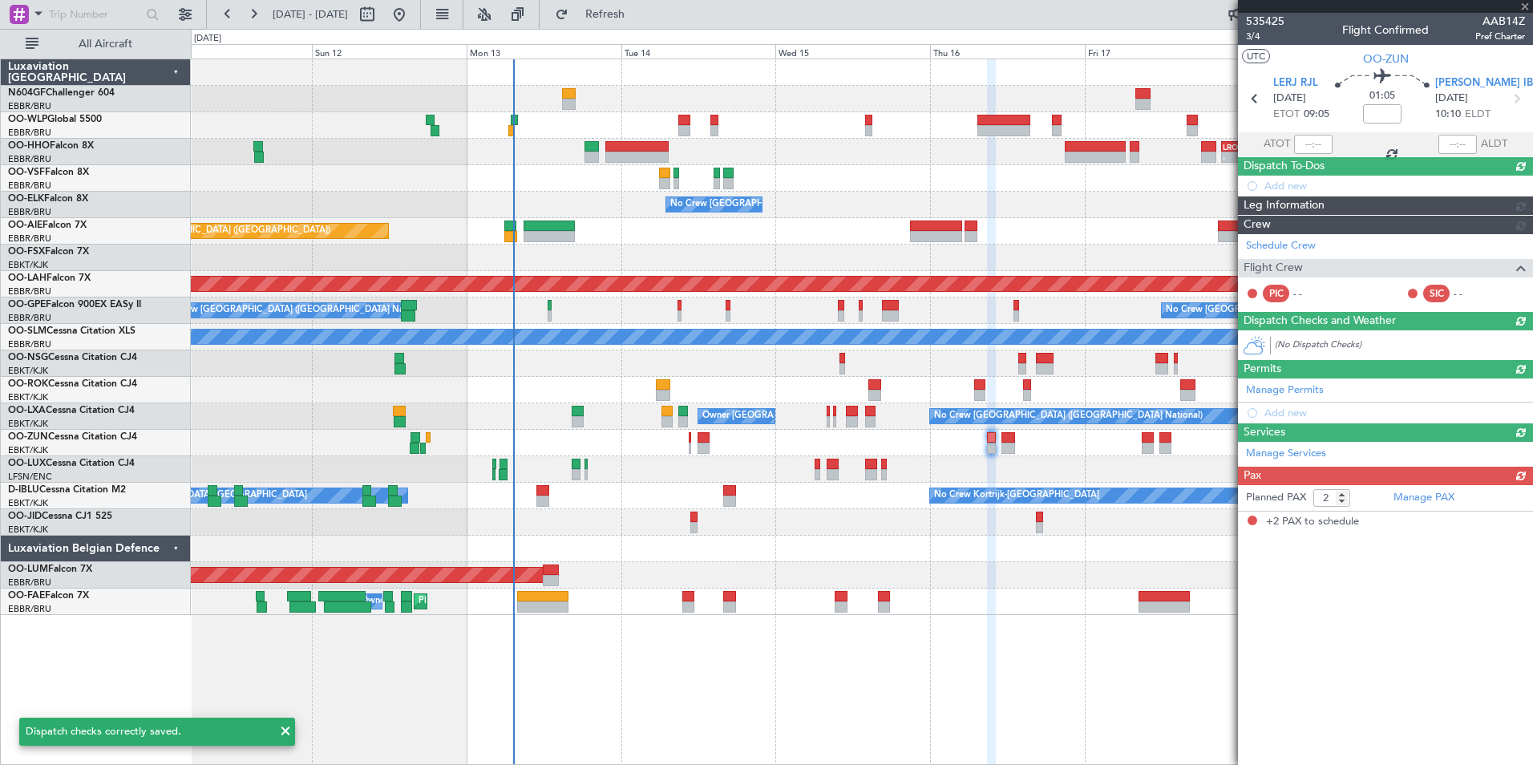
scroll to position [0, 0]
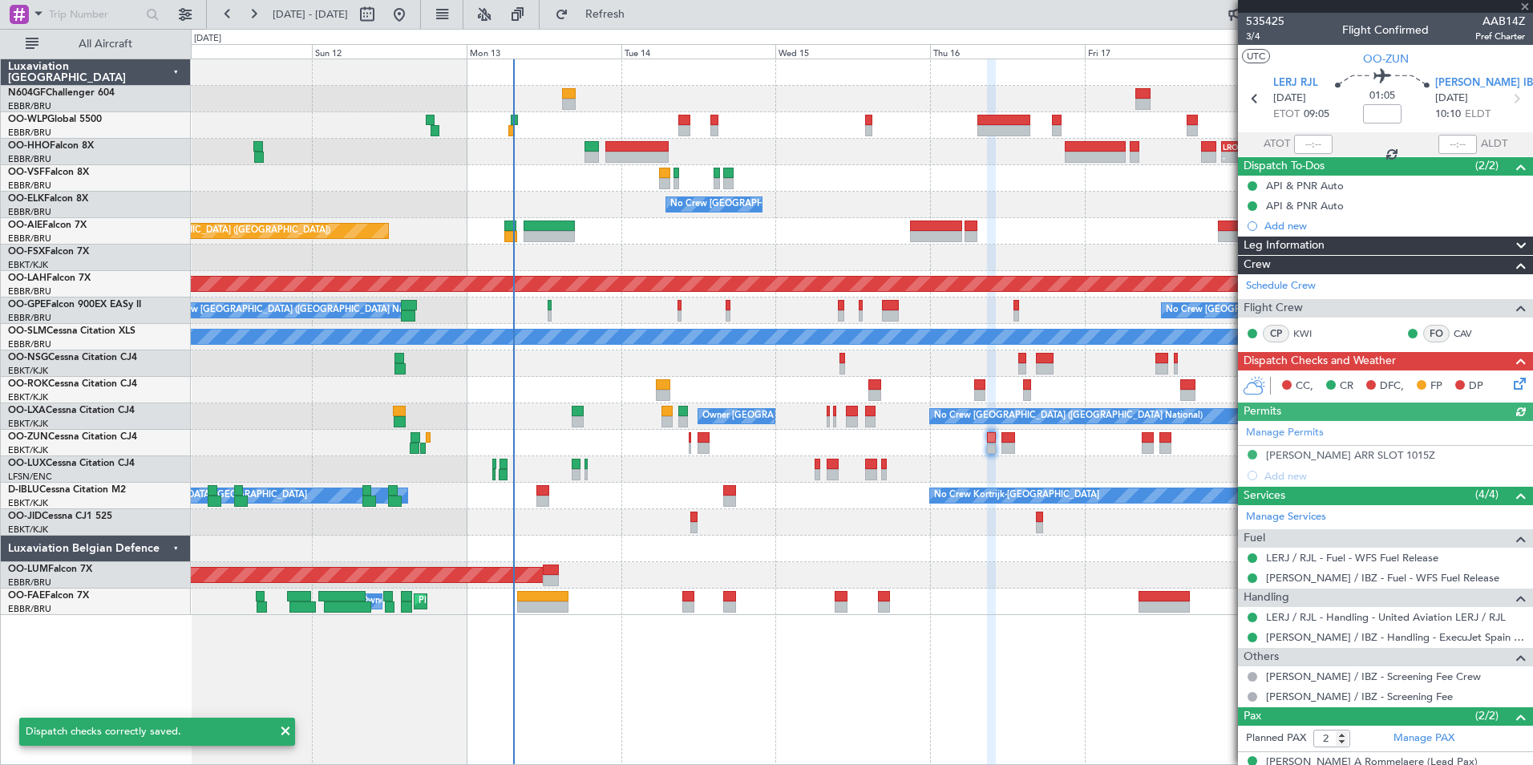
click at [1511, 381] on icon at bounding box center [1517, 381] width 13 height 13
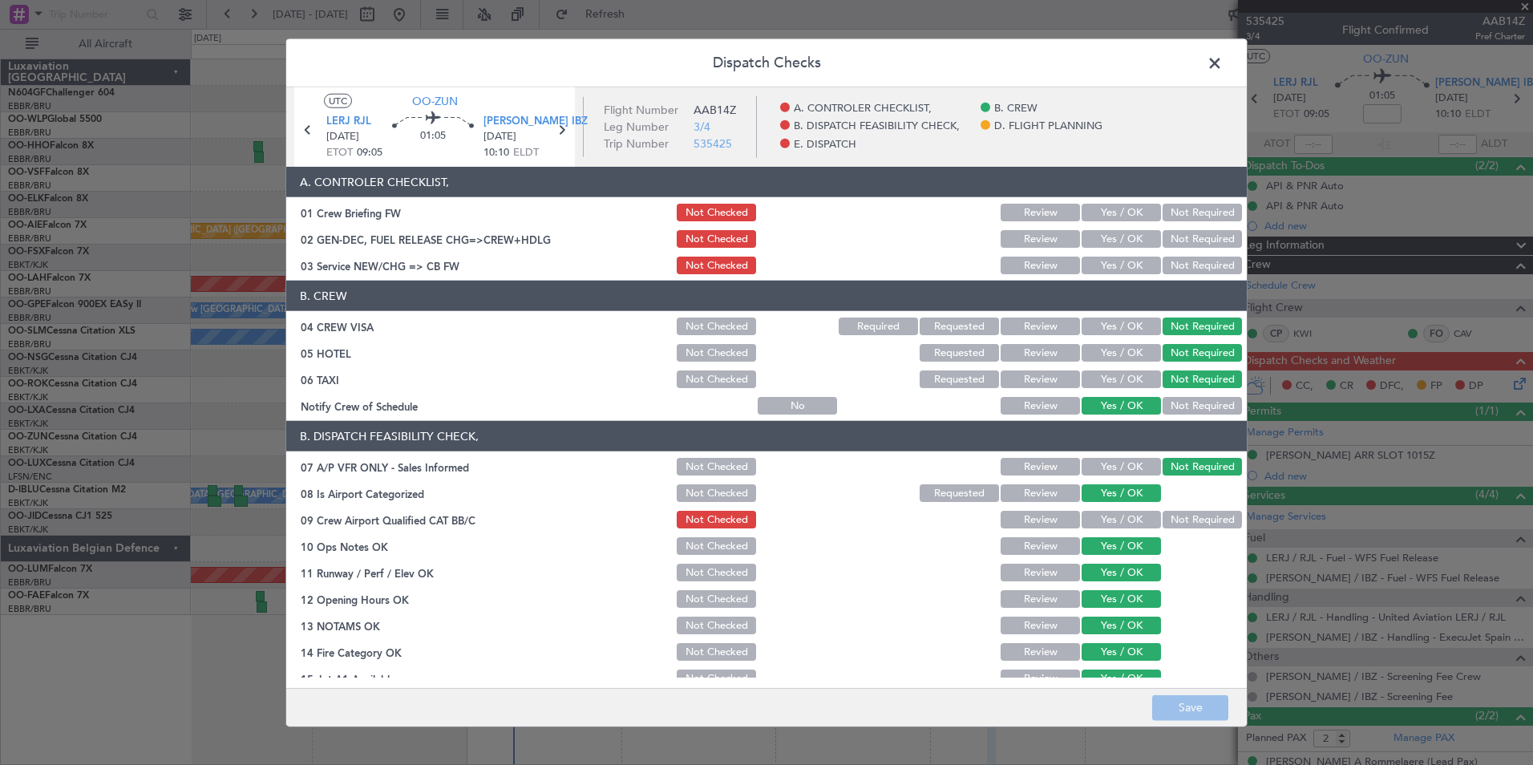
click at [1120, 269] on button "Yes / OK" at bounding box center [1121, 266] width 79 height 18
click at [1128, 201] on div "Yes / OK" at bounding box center [1119, 212] width 81 height 22
click at [1129, 209] on button "Yes / OK" at bounding box center [1121, 213] width 79 height 18
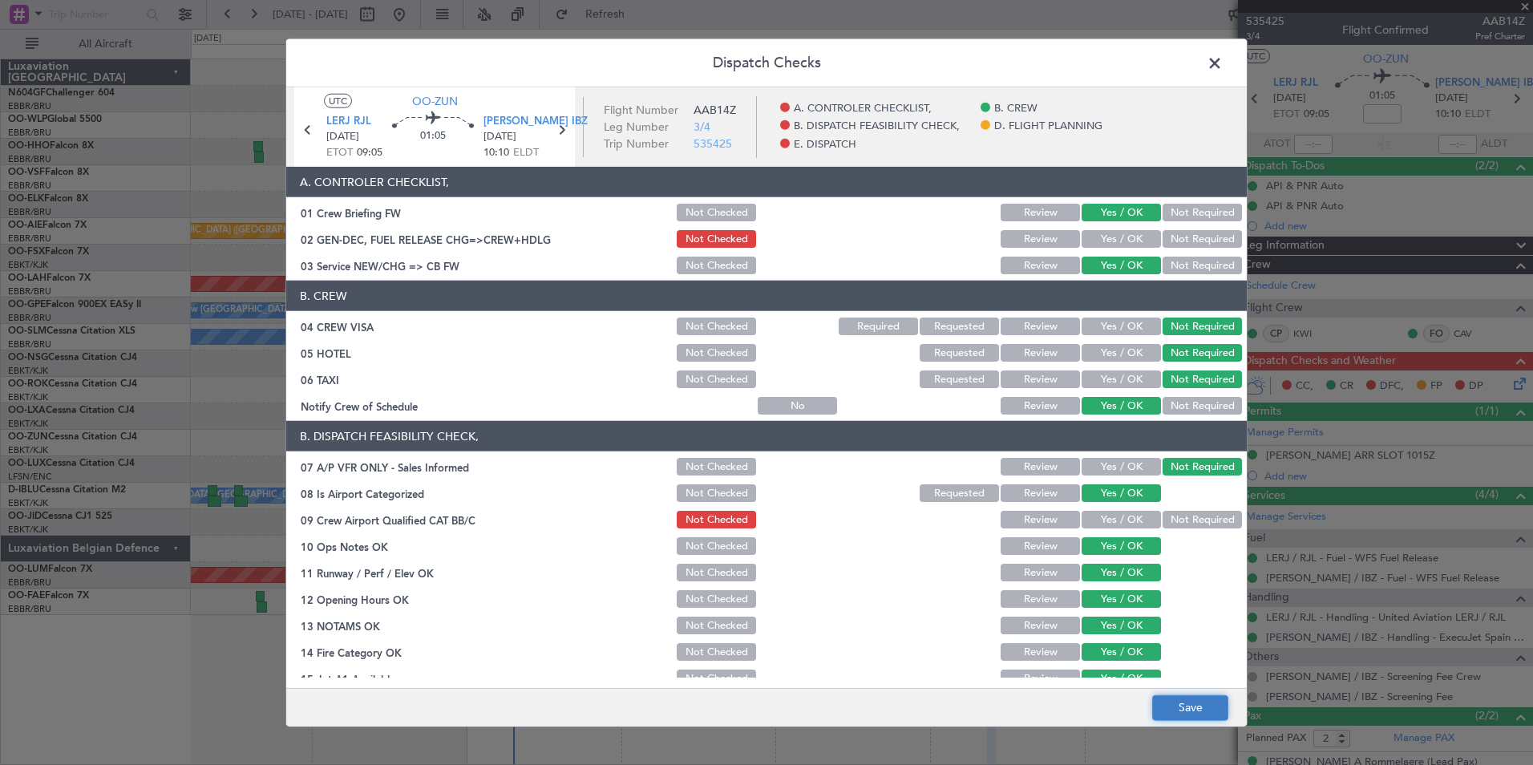
click at [1198, 698] on button "Save" at bounding box center [1190, 708] width 76 height 26
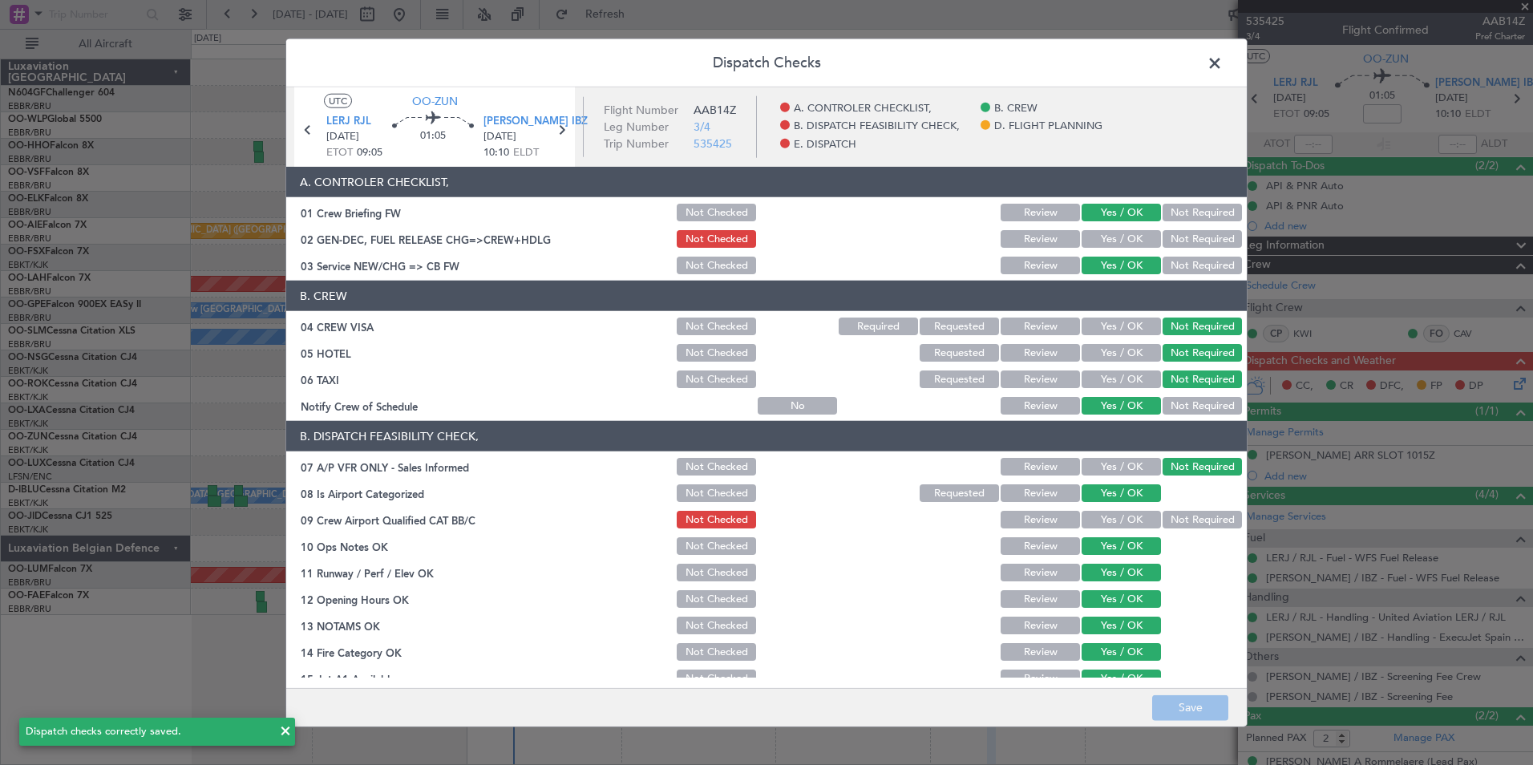
click at [1223, 64] on span at bounding box center [1223, 67] width 0 height 32
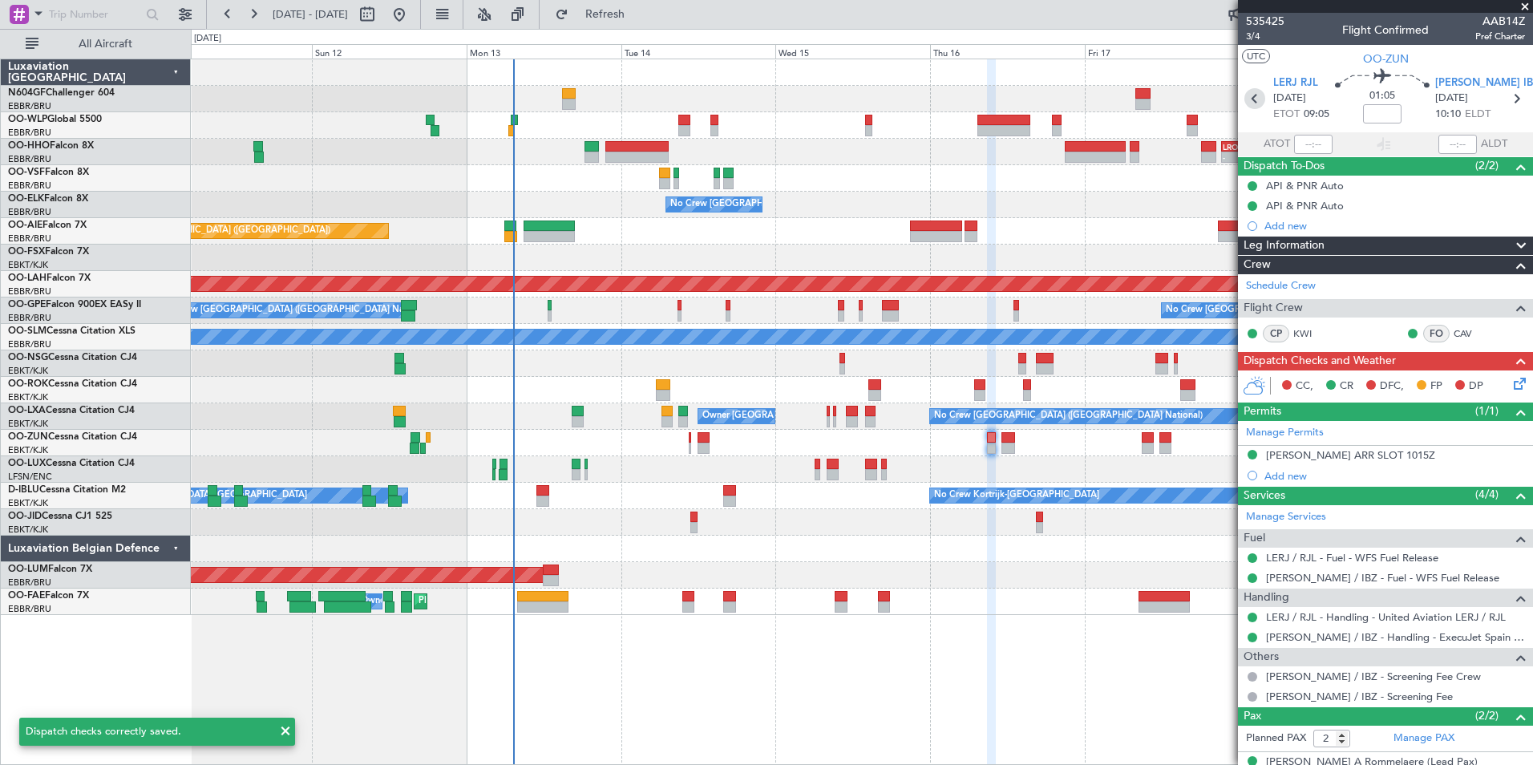
click at [1250, 107] on icon at bounding box center [1255, 98] width 21 height 21
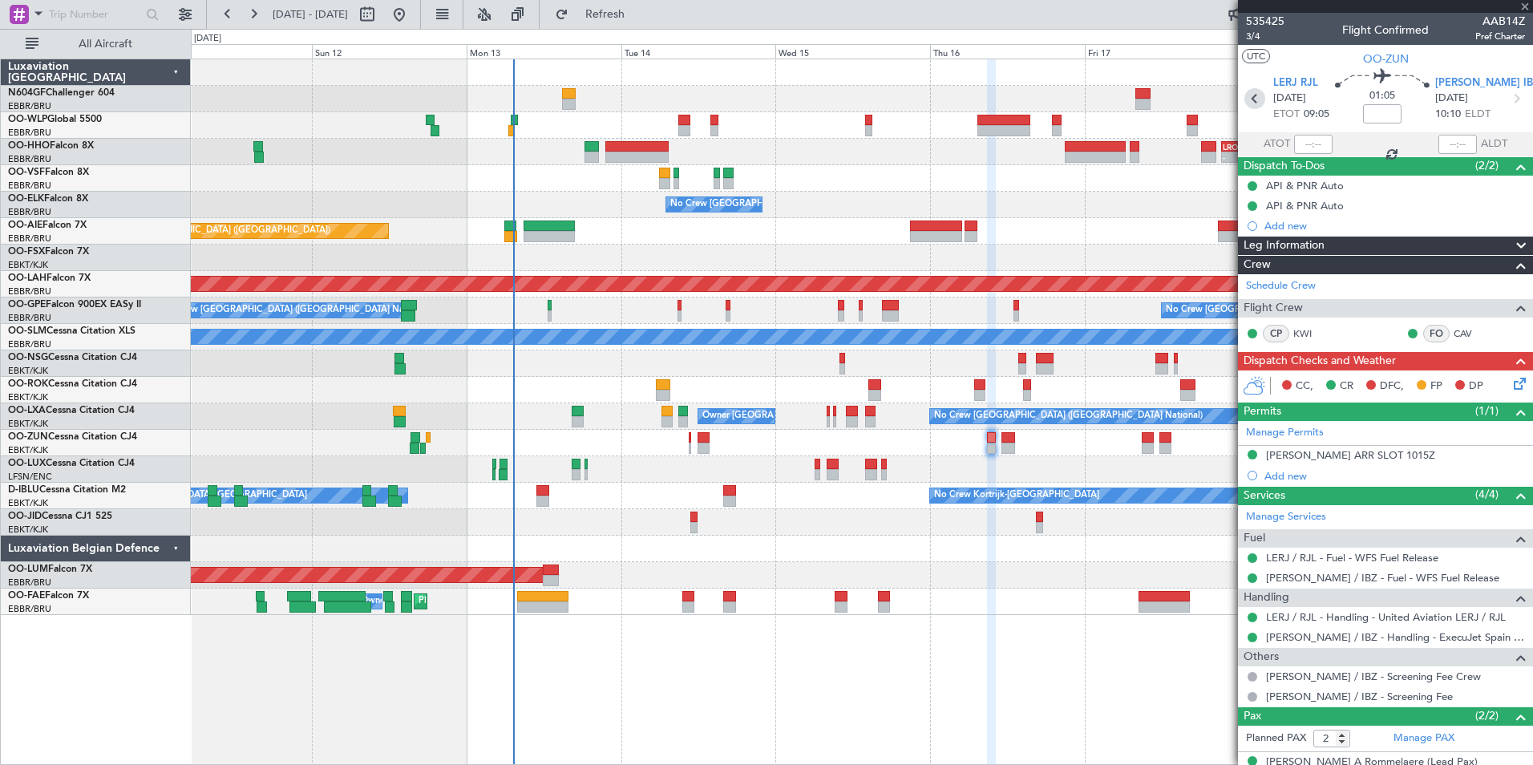
type input "-00:10"
type input "4"
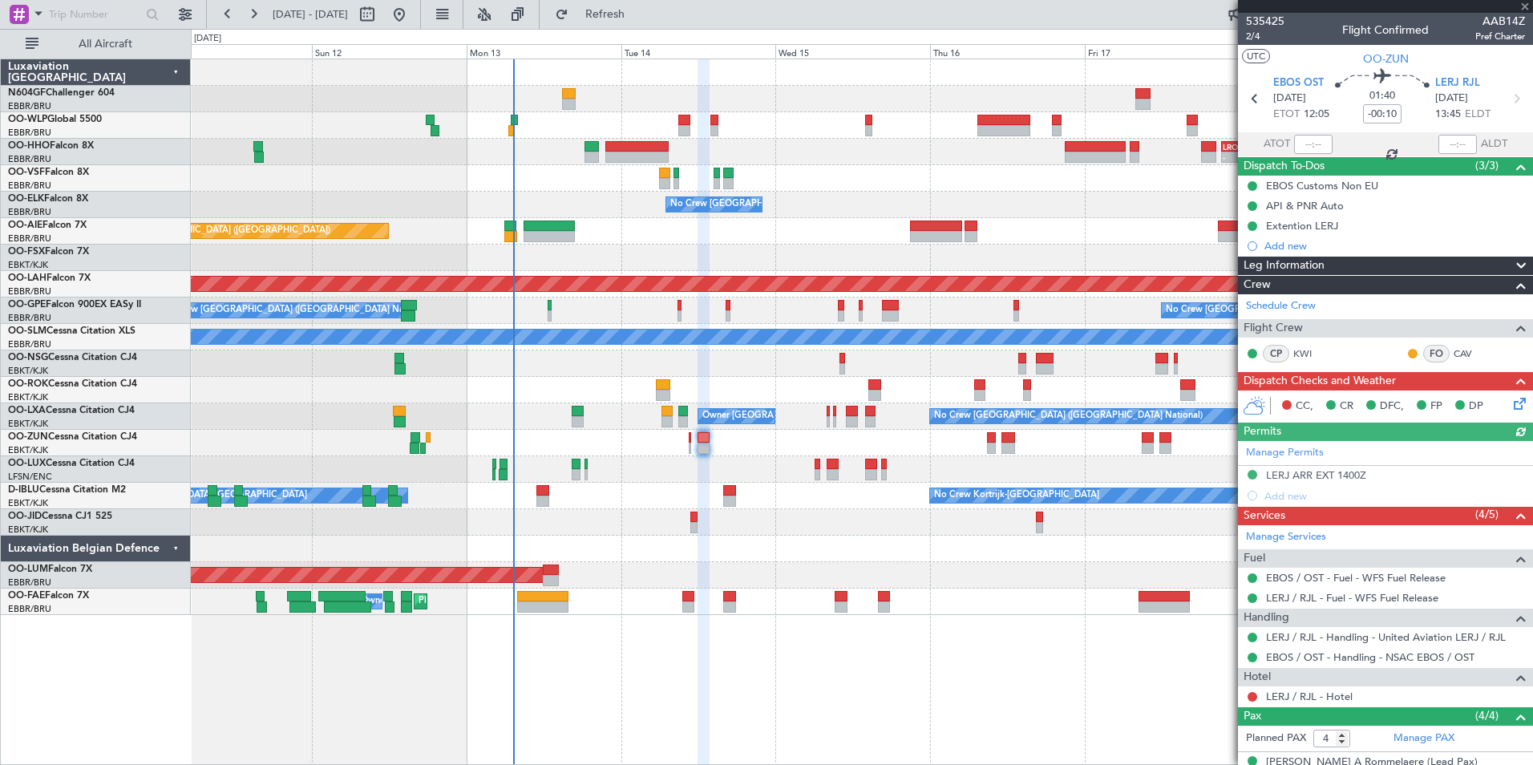
click at [1511, 401] on icon at bounding box center [1517, 401] width 13 height 13
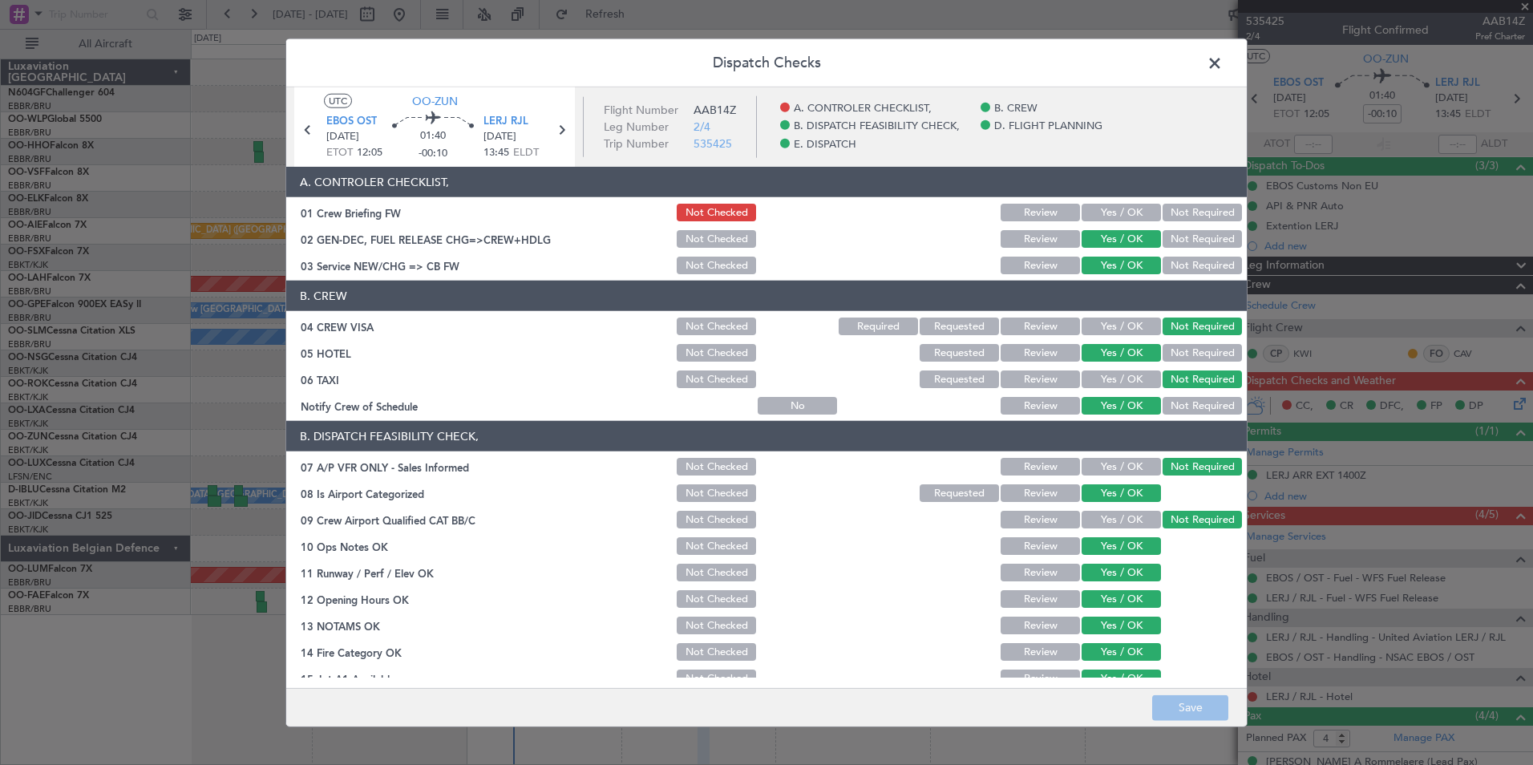
click at [1120, 209] on button "Yes / OK" at bounding box center [1121, 213] width 79 height 18
click at [1183, 696] on button "Save" at bounding box center [1190, 708] width 76 height 26
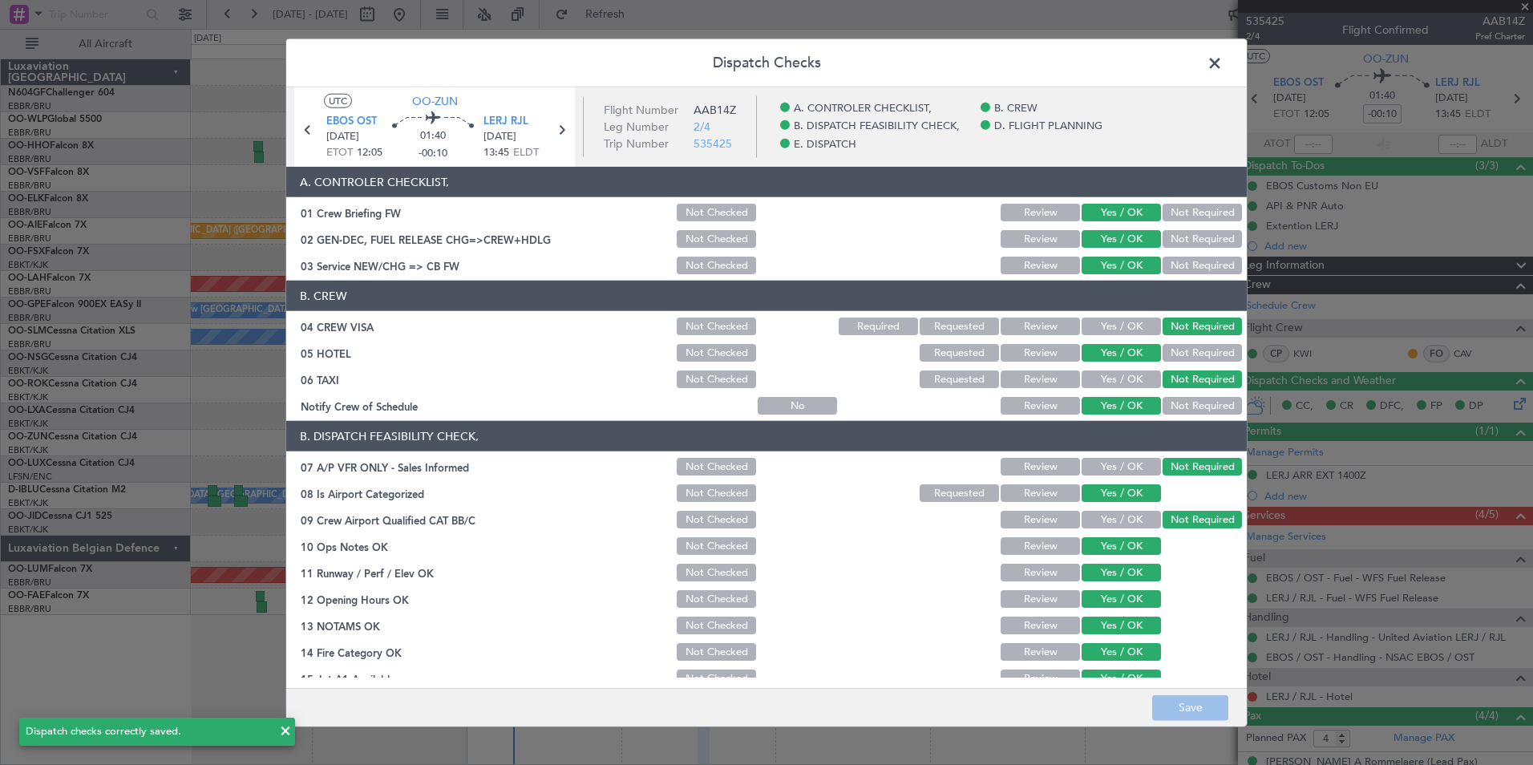
click at [1223, 61] on span at bounding box center [1223, 67] width 0 height 32
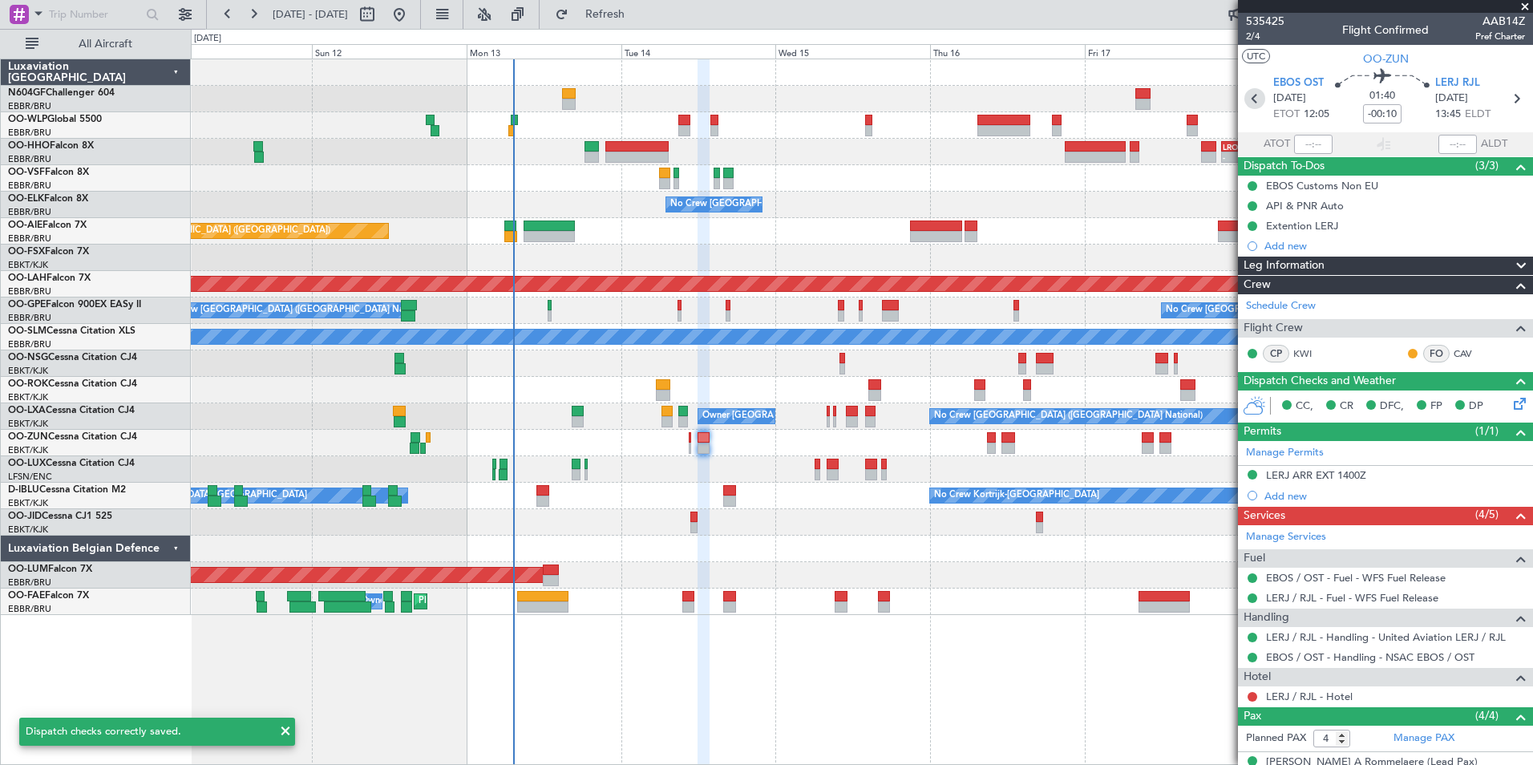
click at [1250, 104] on icon at bounding box center [1255, 98] width 21 height 21
type input "1"
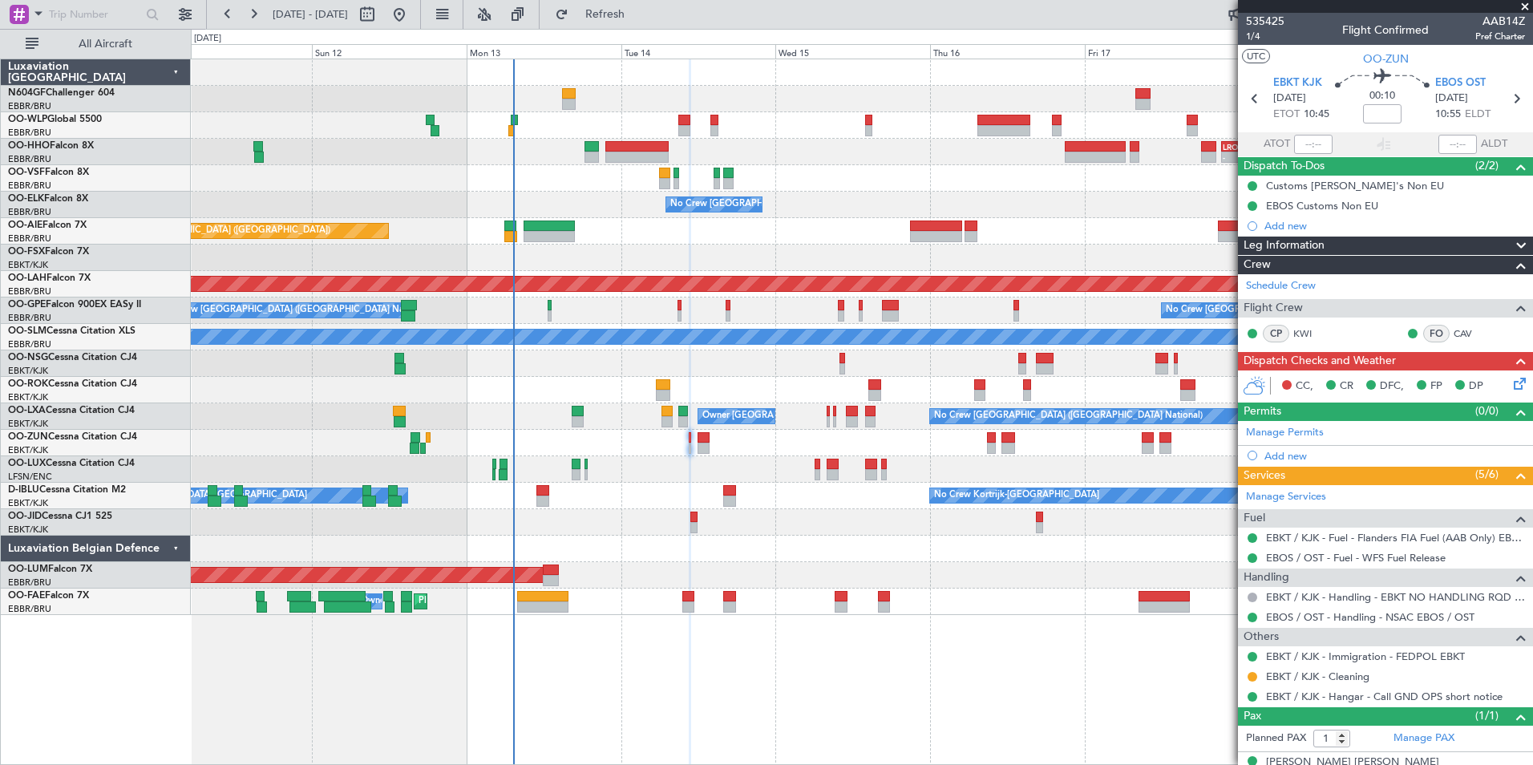
click at [1511, 387] on icon at bounding box center [1517, 381] width 13 height 13
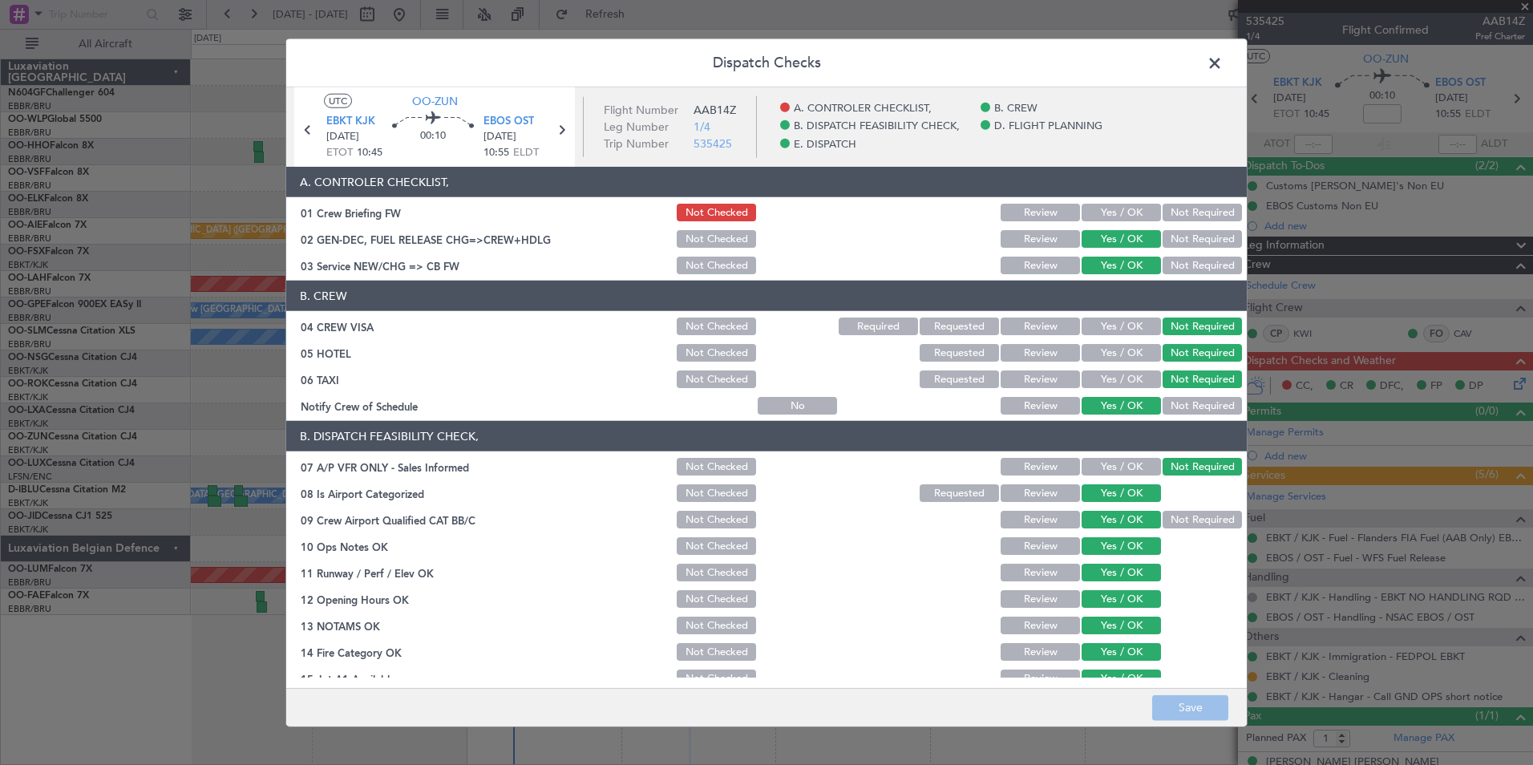
click at [1125, 205] on button "Yes / OK" at bounding box center [1121, 213] width 79 height 18
click at [1196, 702] on button "Save" at bounding box center [1190, 708] width 76 height 26
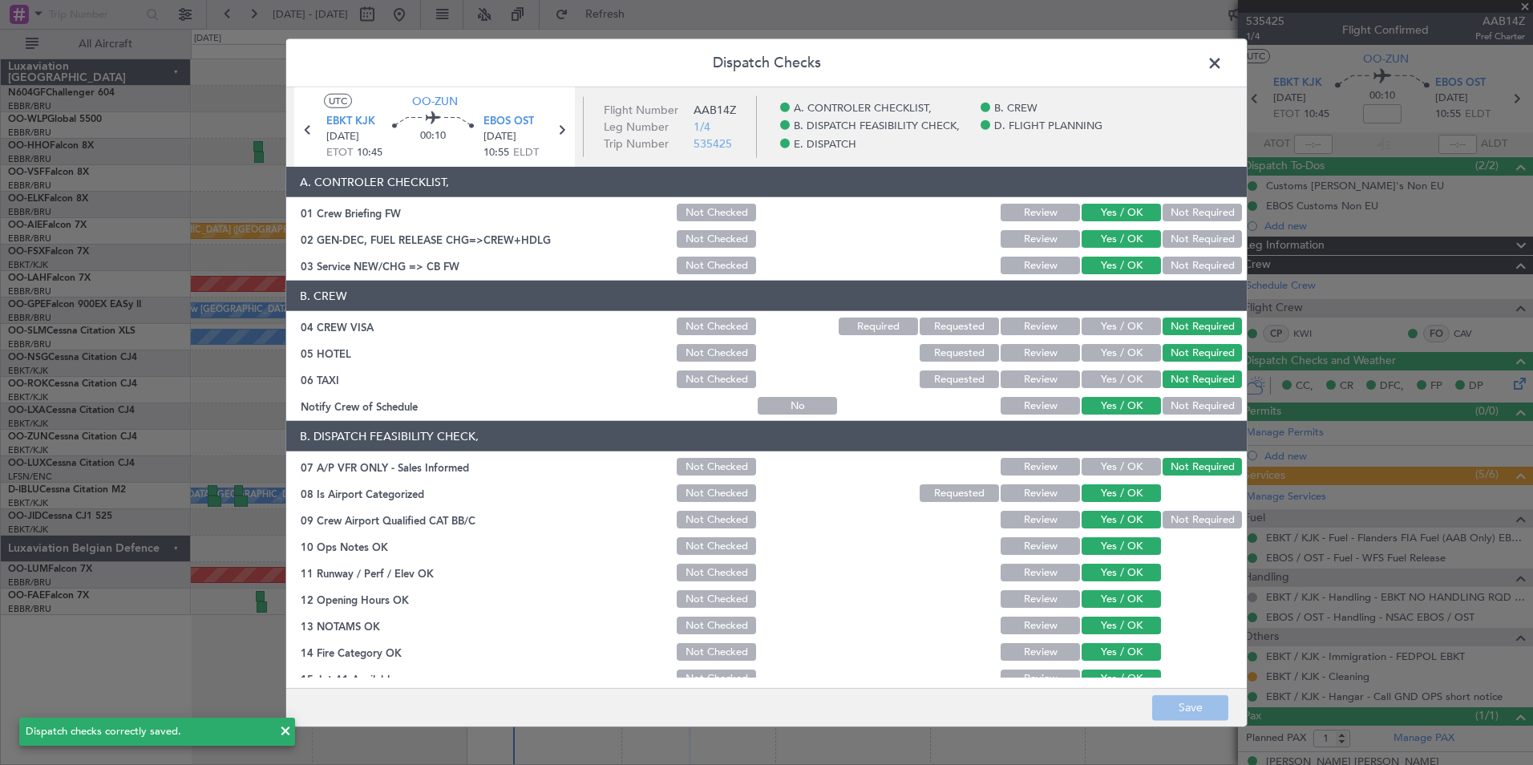
click at [1223, 56] on span at bounding box center [1223, 67] width 0 height 32
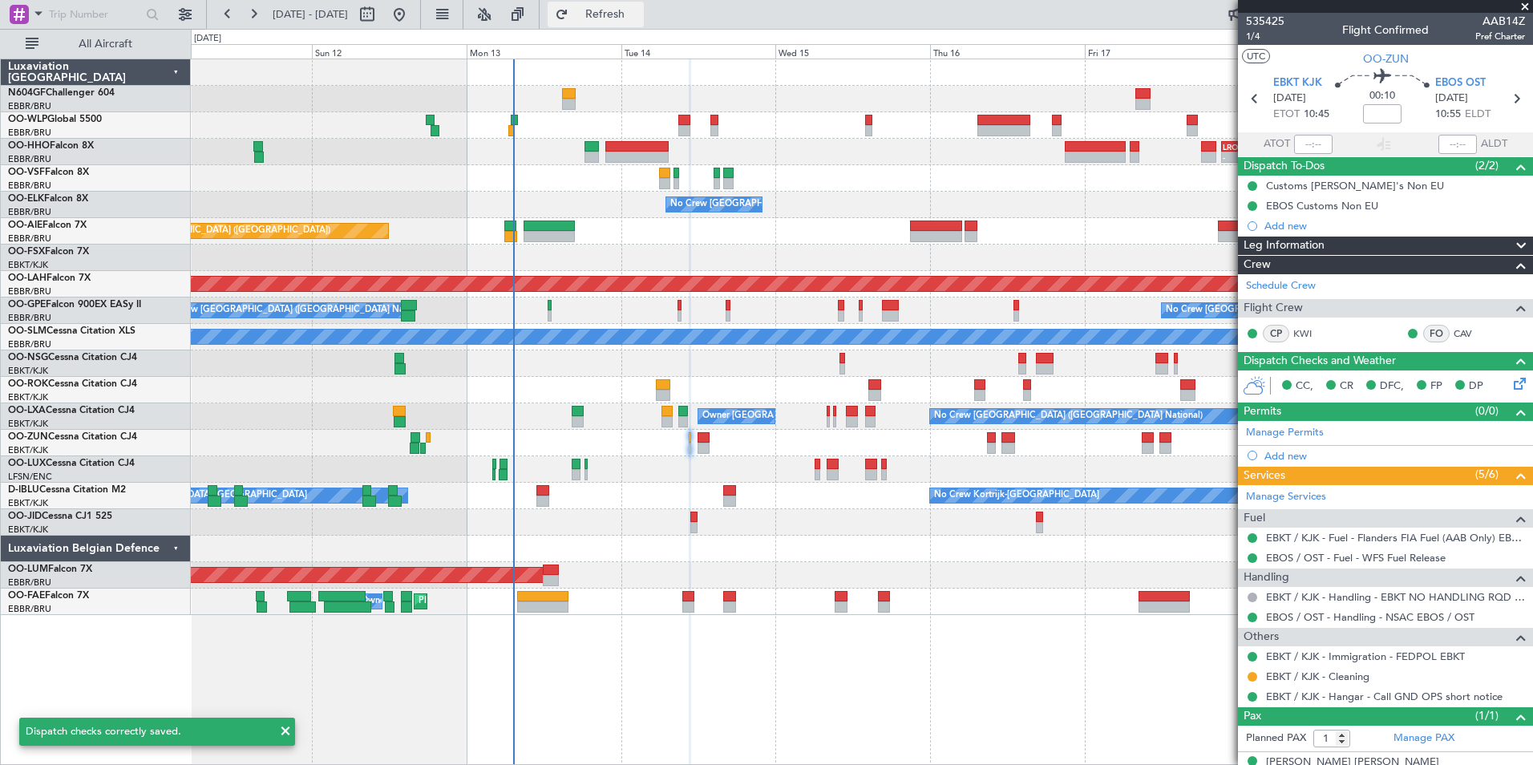
click at [644, 8] on button "Refresh" at bounding box center [596, 15] width 96 height 26
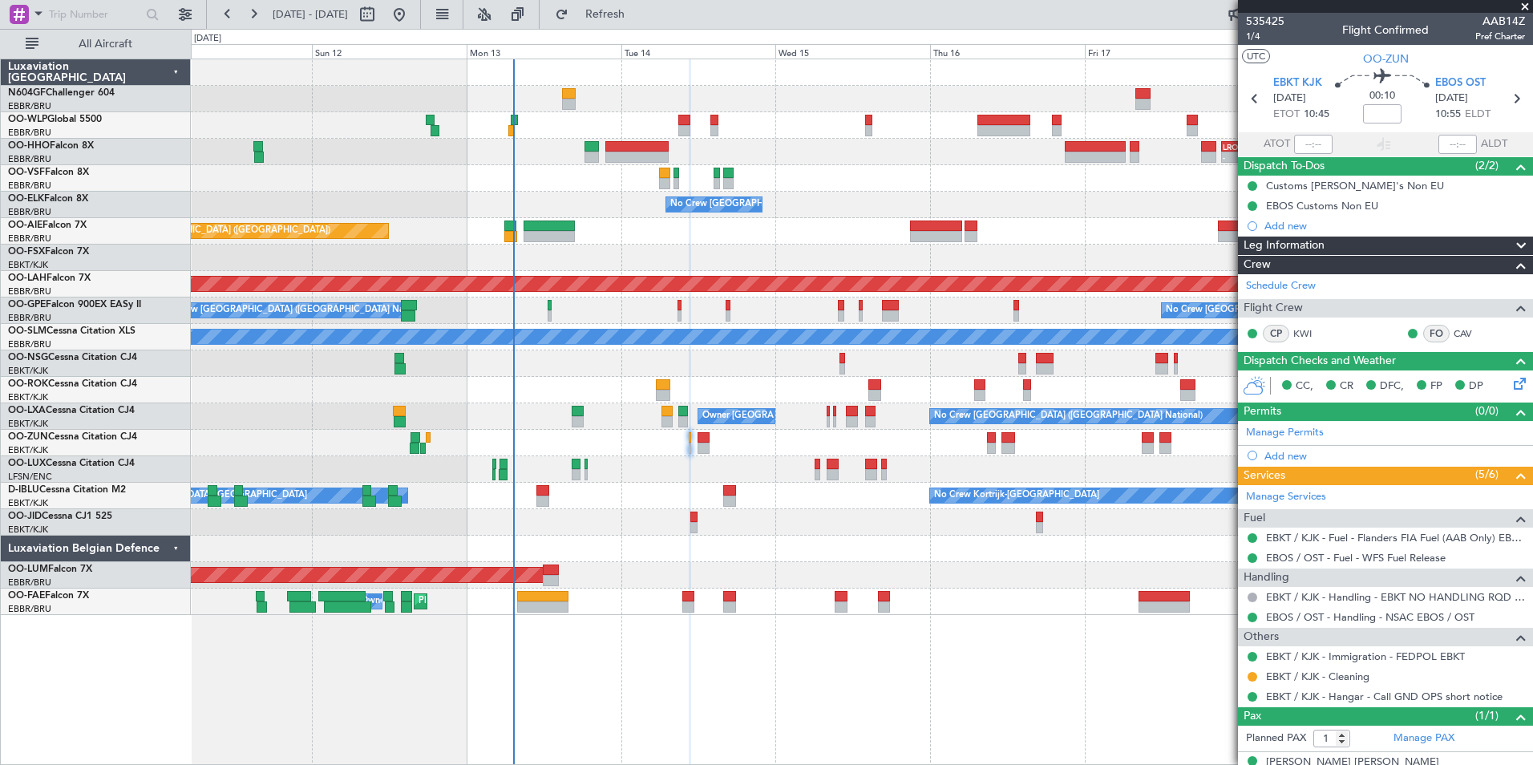
scroll to position [22, 0]
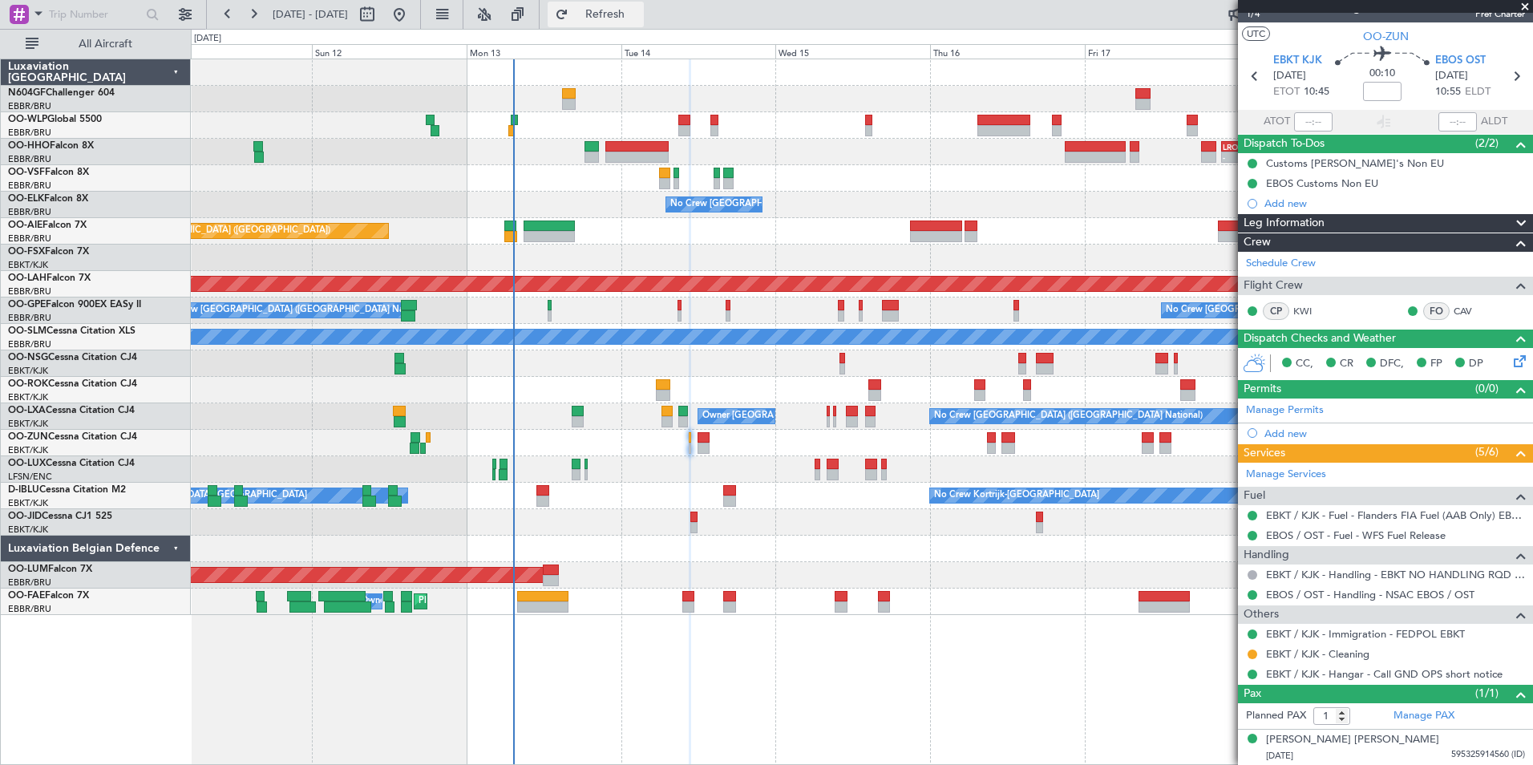
click at [639, 17] on span "Refresh" at bounding box center [605, 14] width 67 height 11
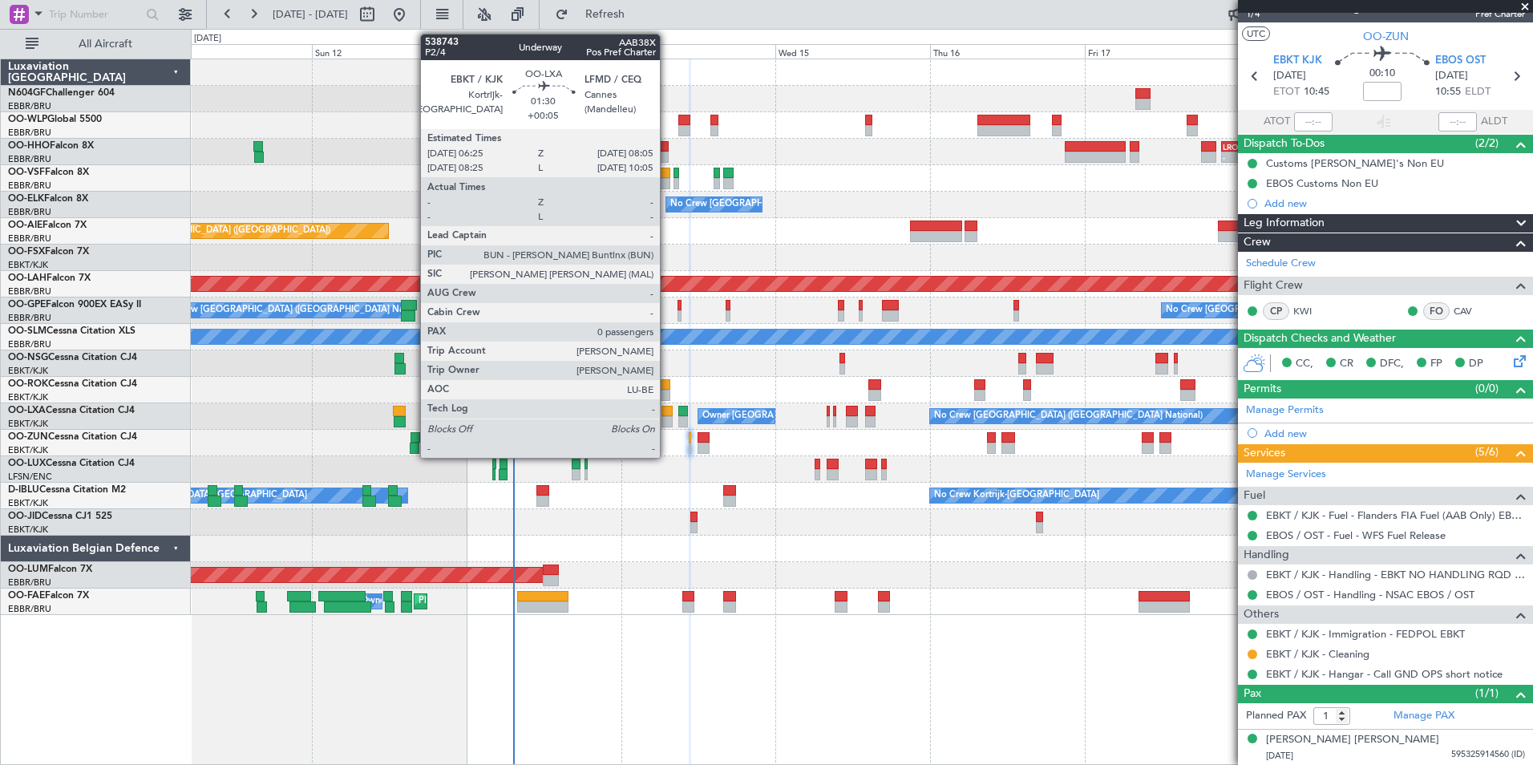
click at [667, 415] on div at bounding box center [667, 411] width 11 height 11
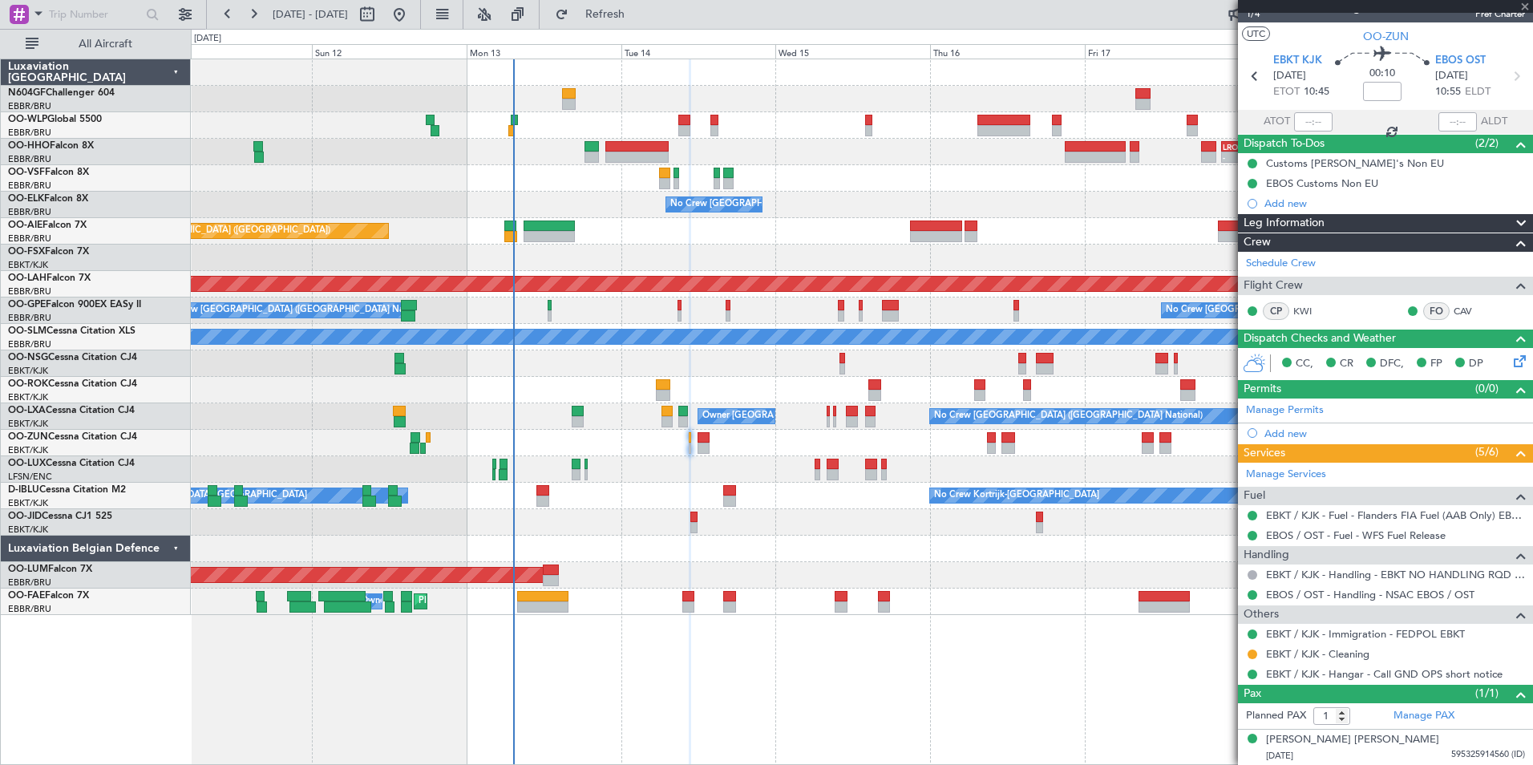
type input "+00:05"
type input "0"
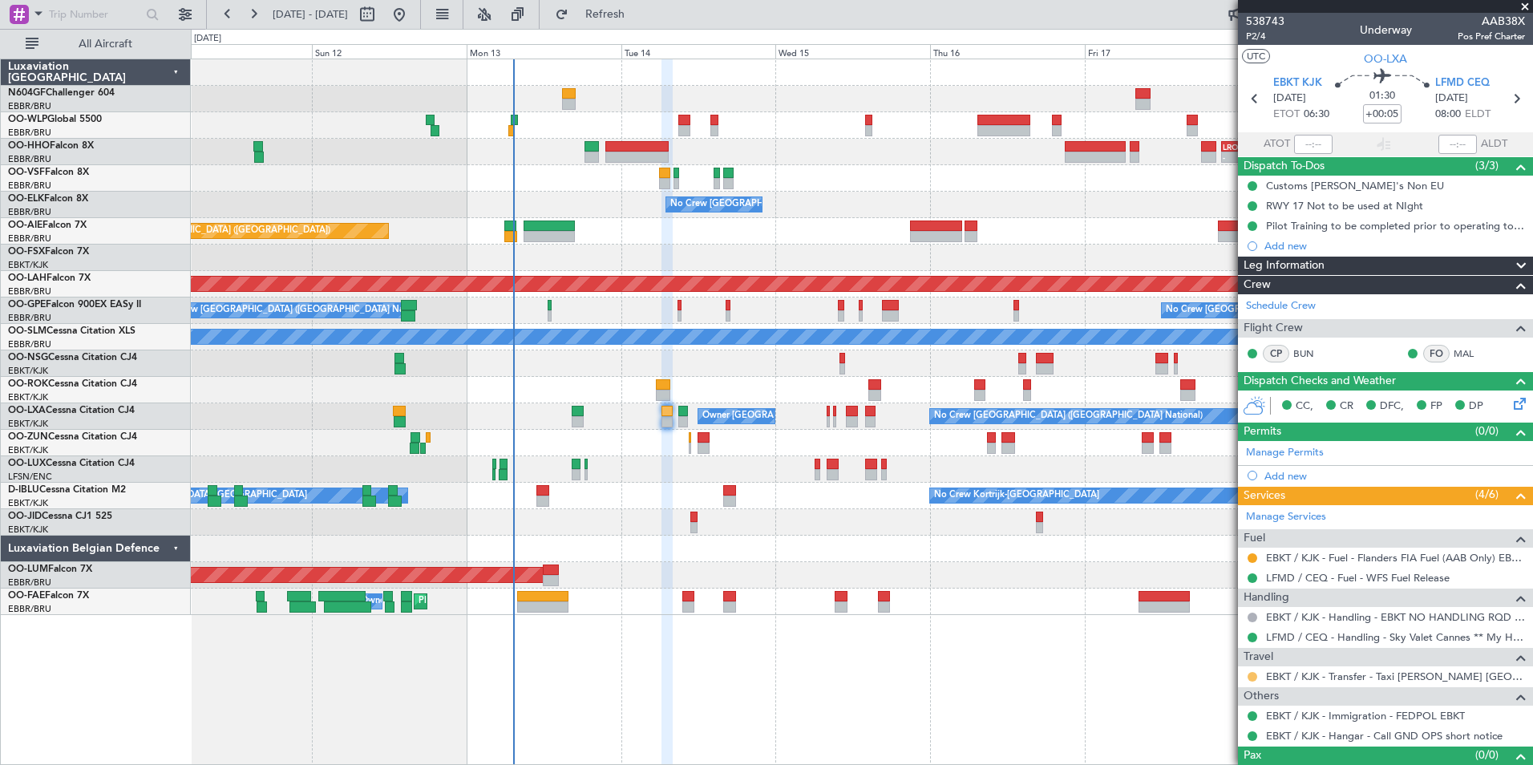
click at [1255, 674] on button at bounding box center [1253, 677] width 10 height 10
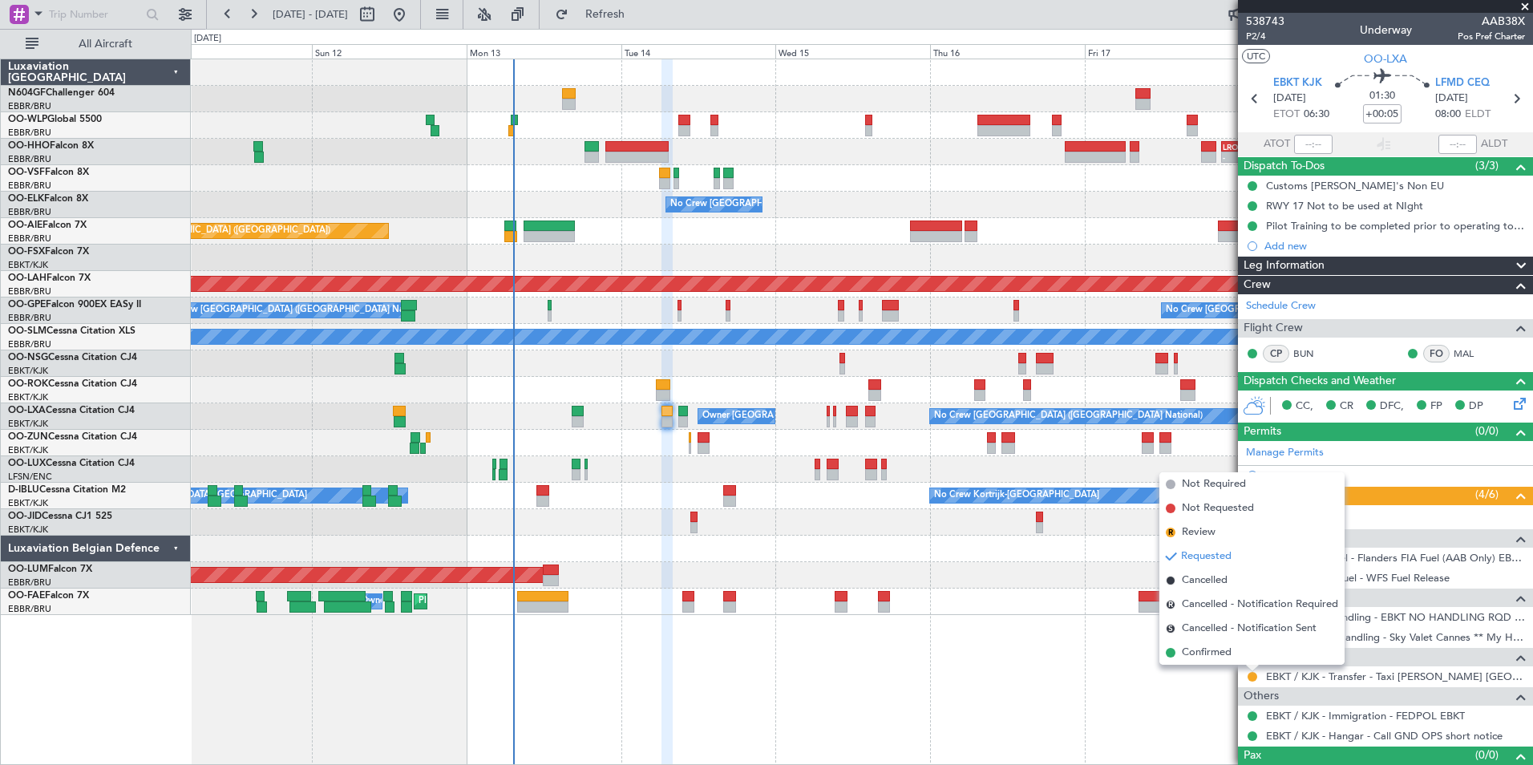
click at [1222, 650] on span "Confirmed" at bounding box center [1207, 653] width 50 height 16
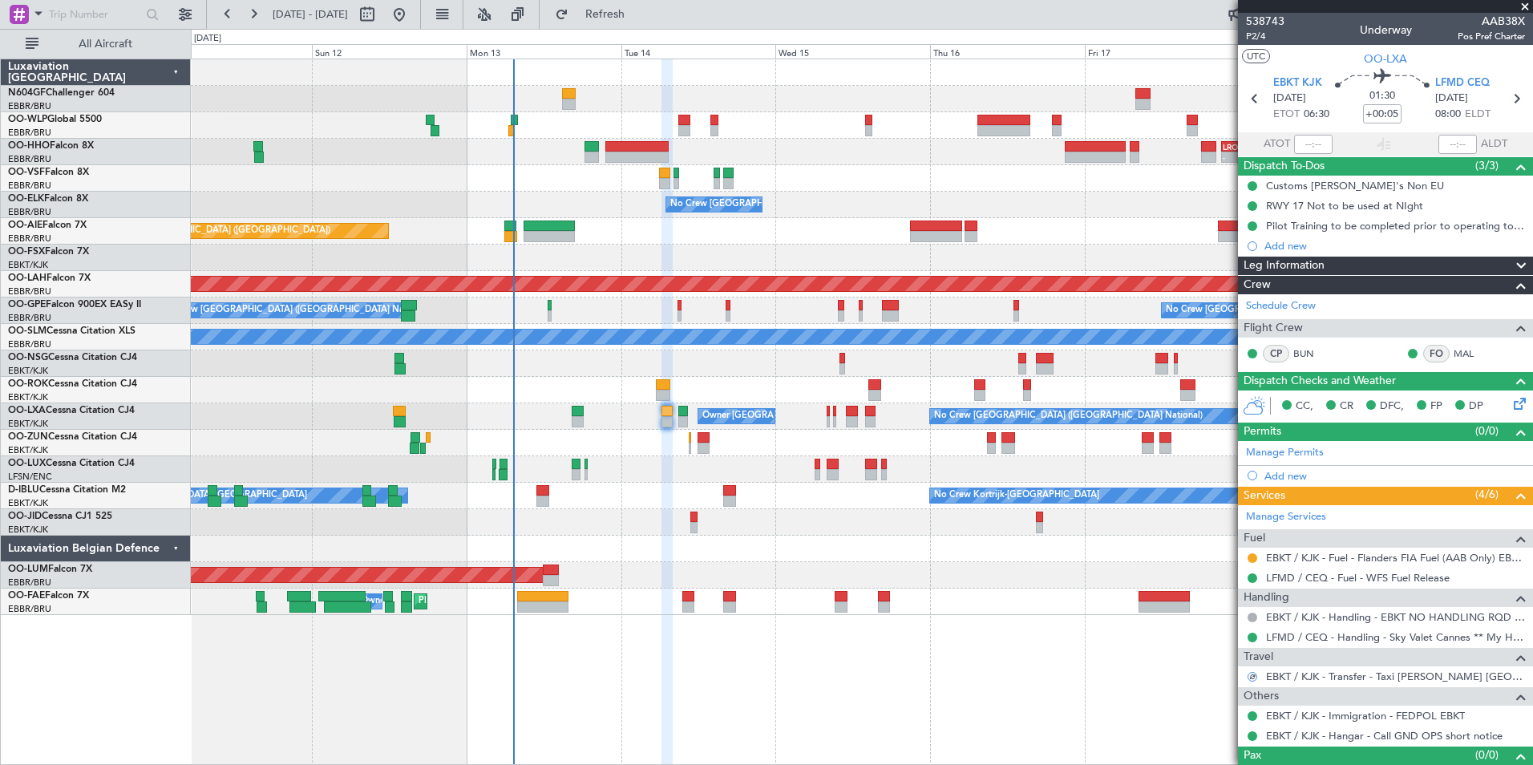
scroll to position [26, 0]
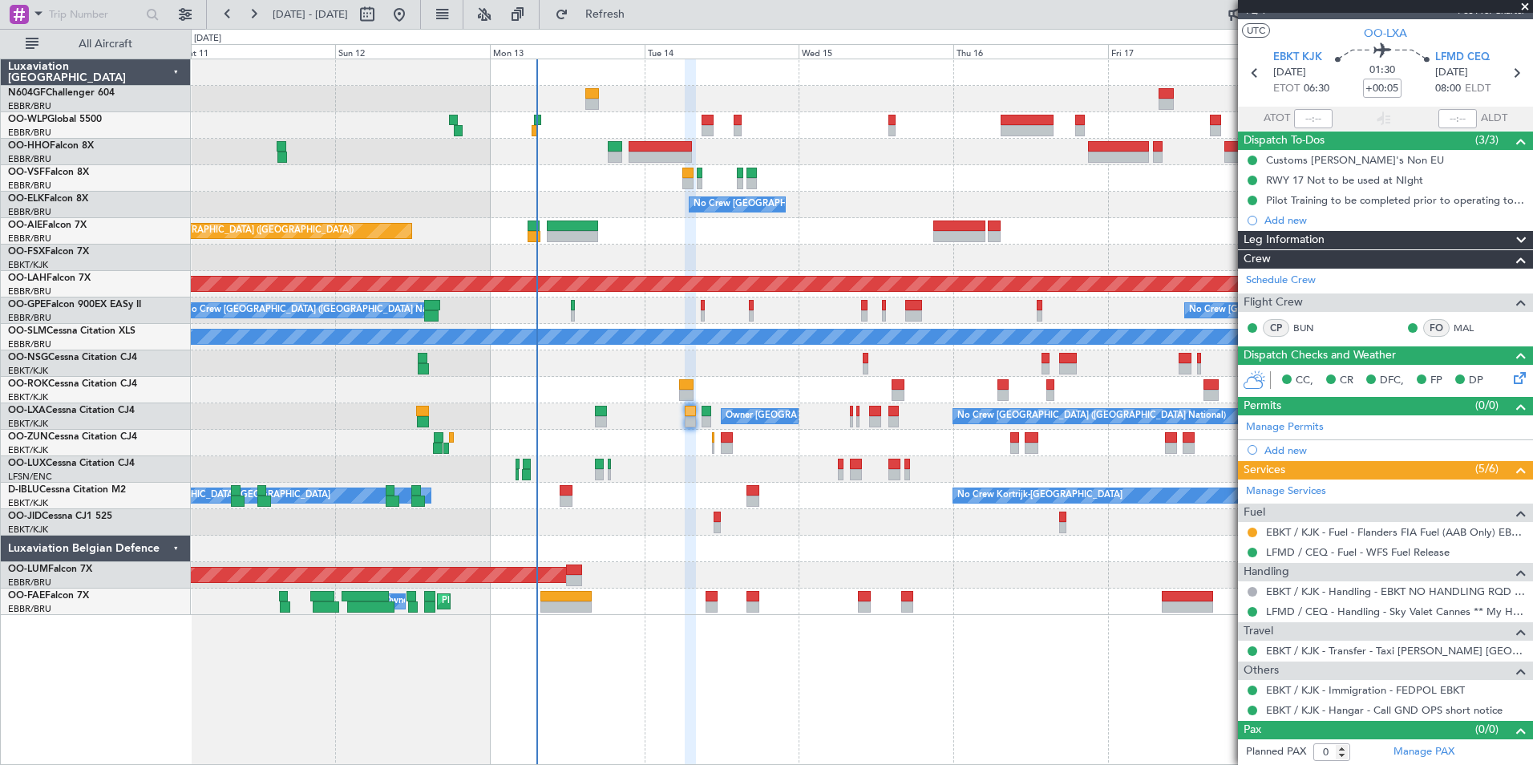
click at [671, 396] on div at bounding box center [862, 390] width 1342 height 26
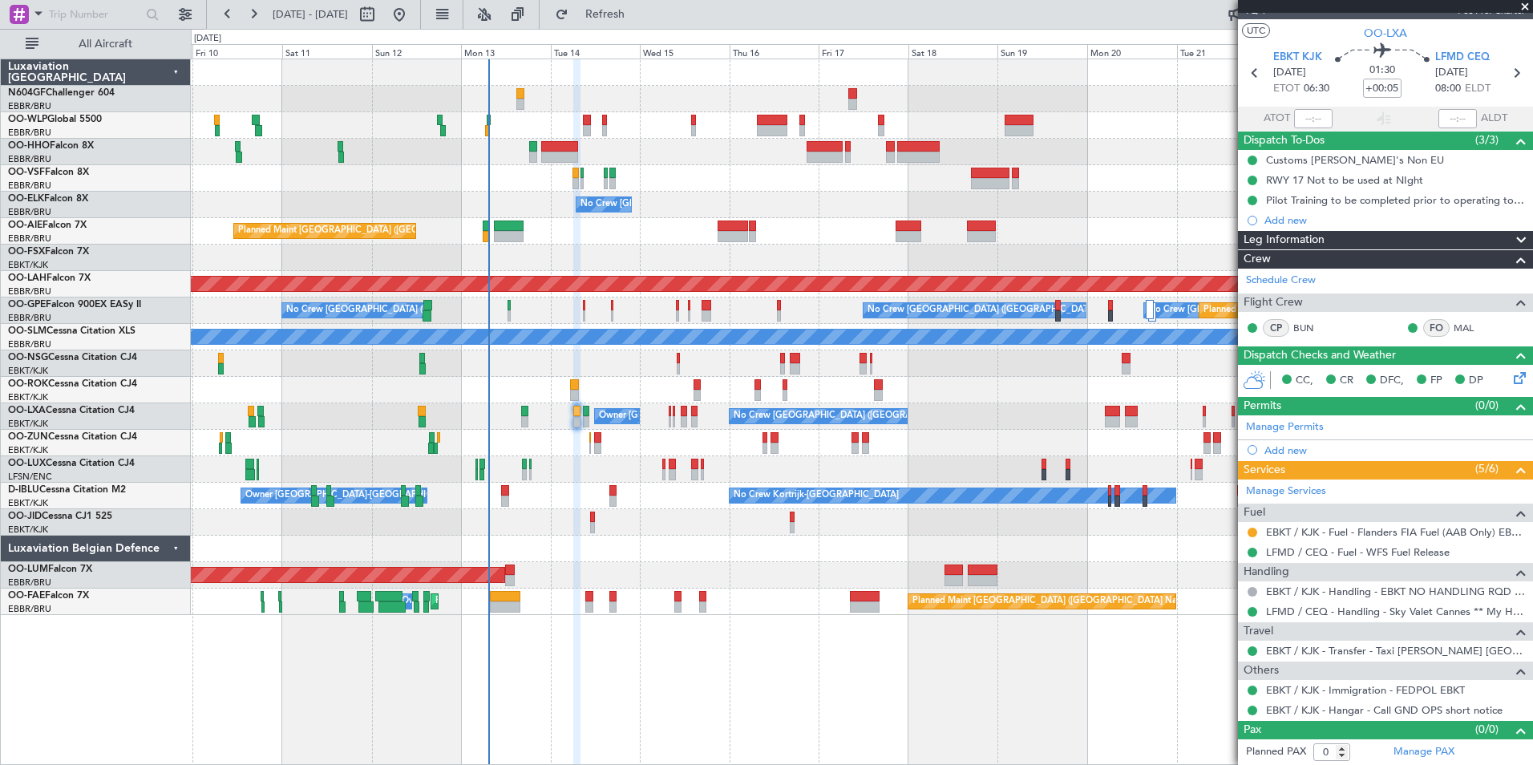
click at [717, 490] on div "No Crew Kortrijk-[GEOGRAPHIC_DATA] Owner [GEOGRAPHIC_DATA]-[GEOGRAPHIC_DATA] No…" at bounding box center [862, 496] width 1342 height 26
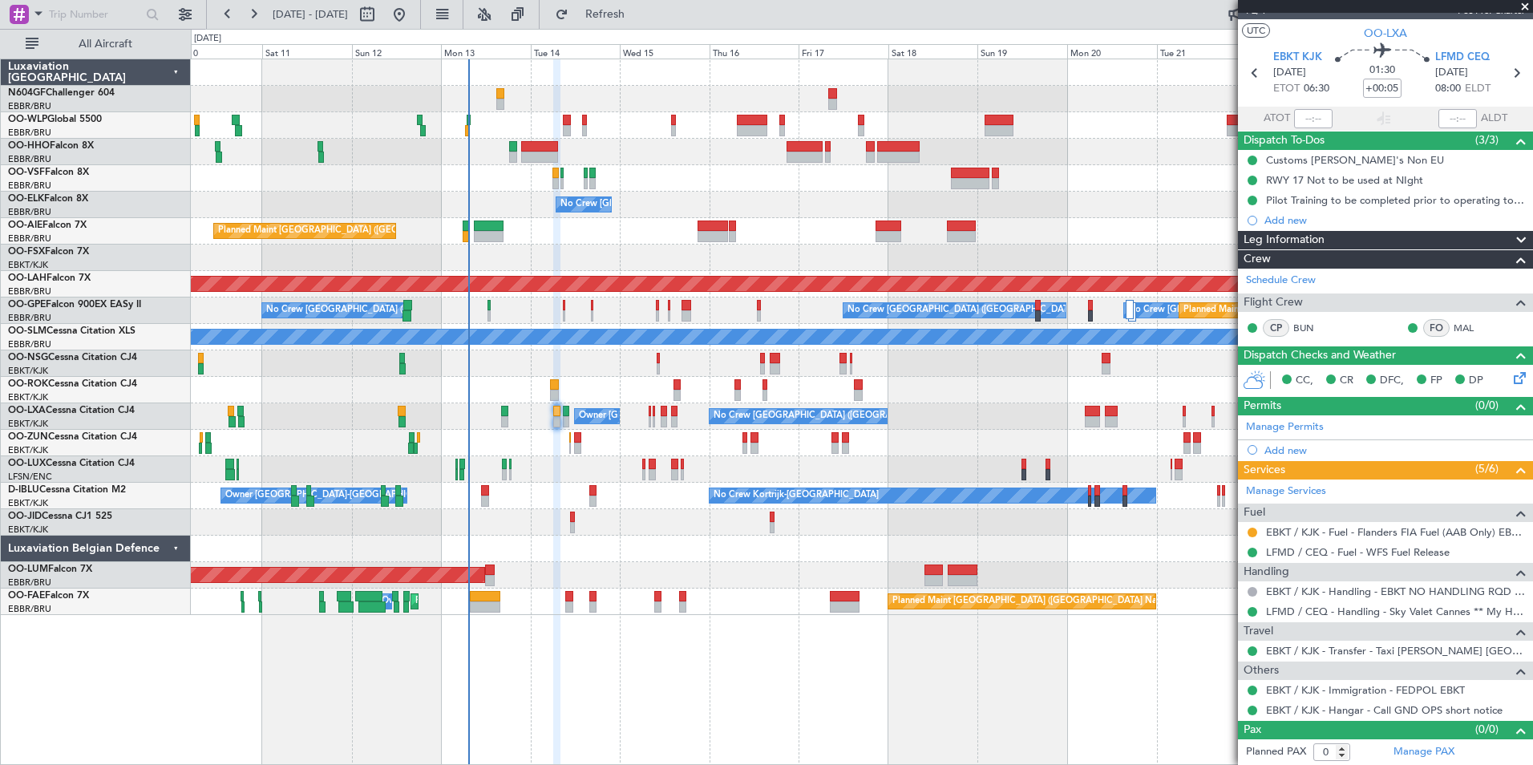
click at [518, 470] on div "No Crew Nancy (Essey)" at bounding box center [862, 469] width 1342 height 26
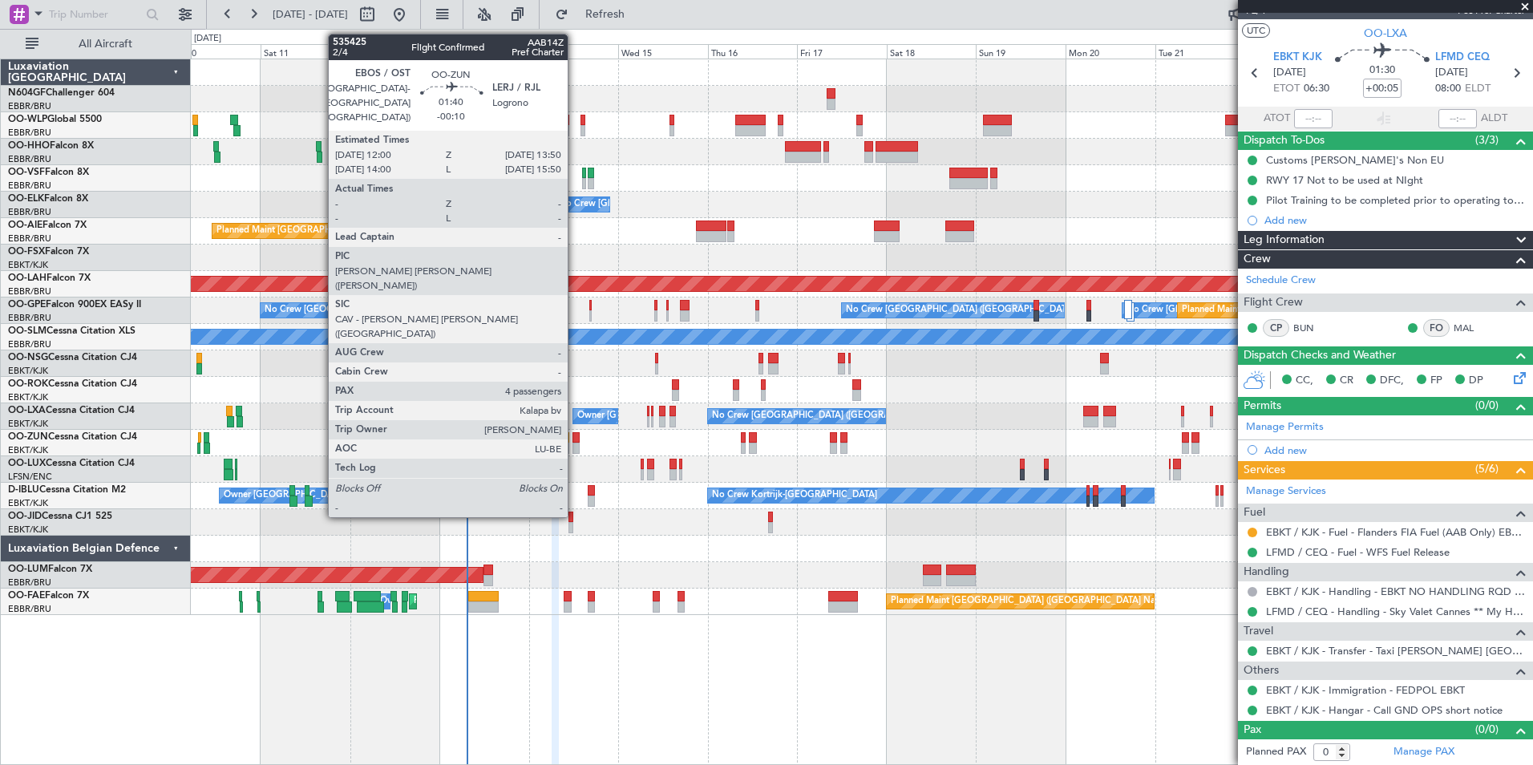
click at [575, 443] on div at bounding box center [576, 448] width 7 height 11
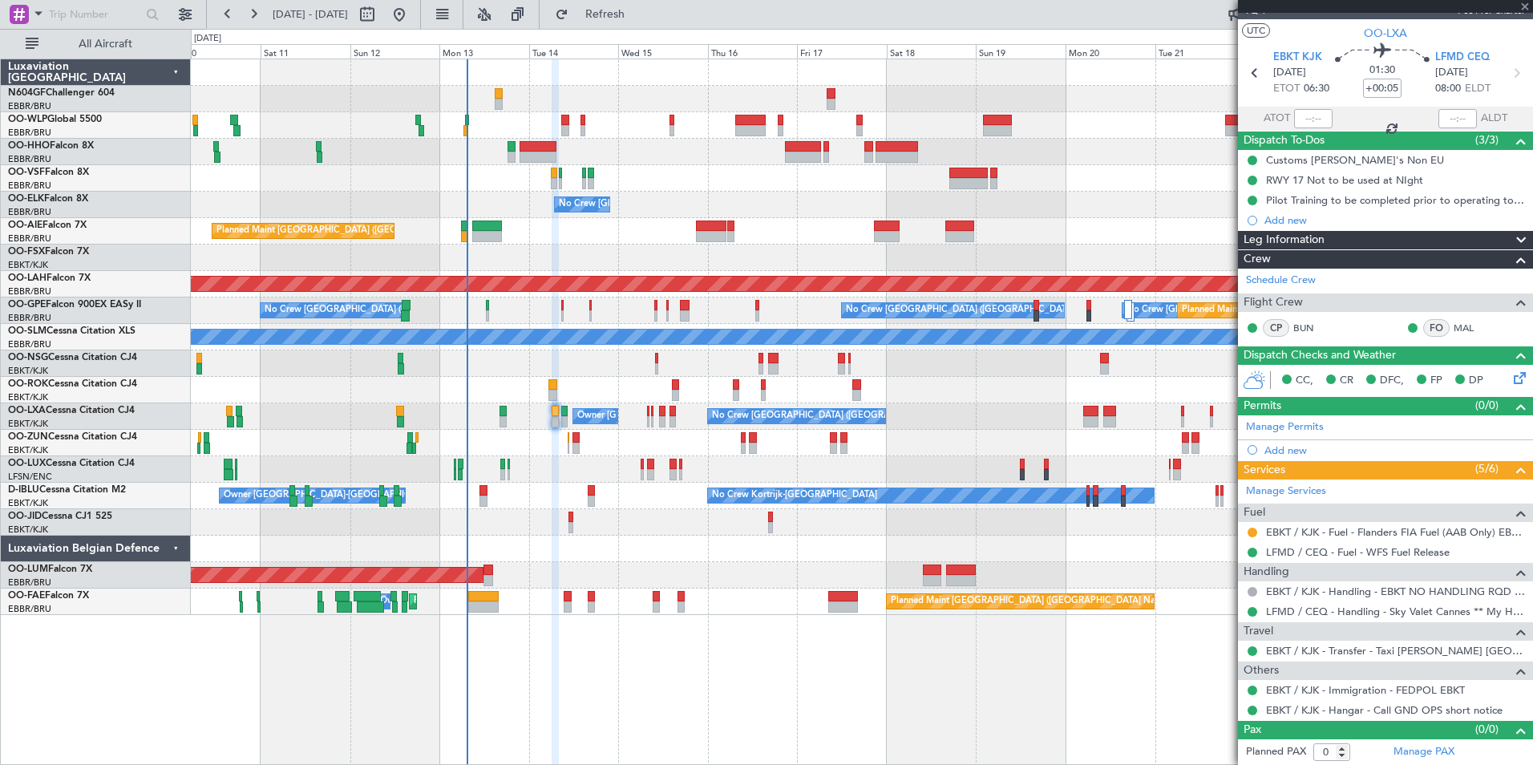
type input "-00:10"
type input "4"
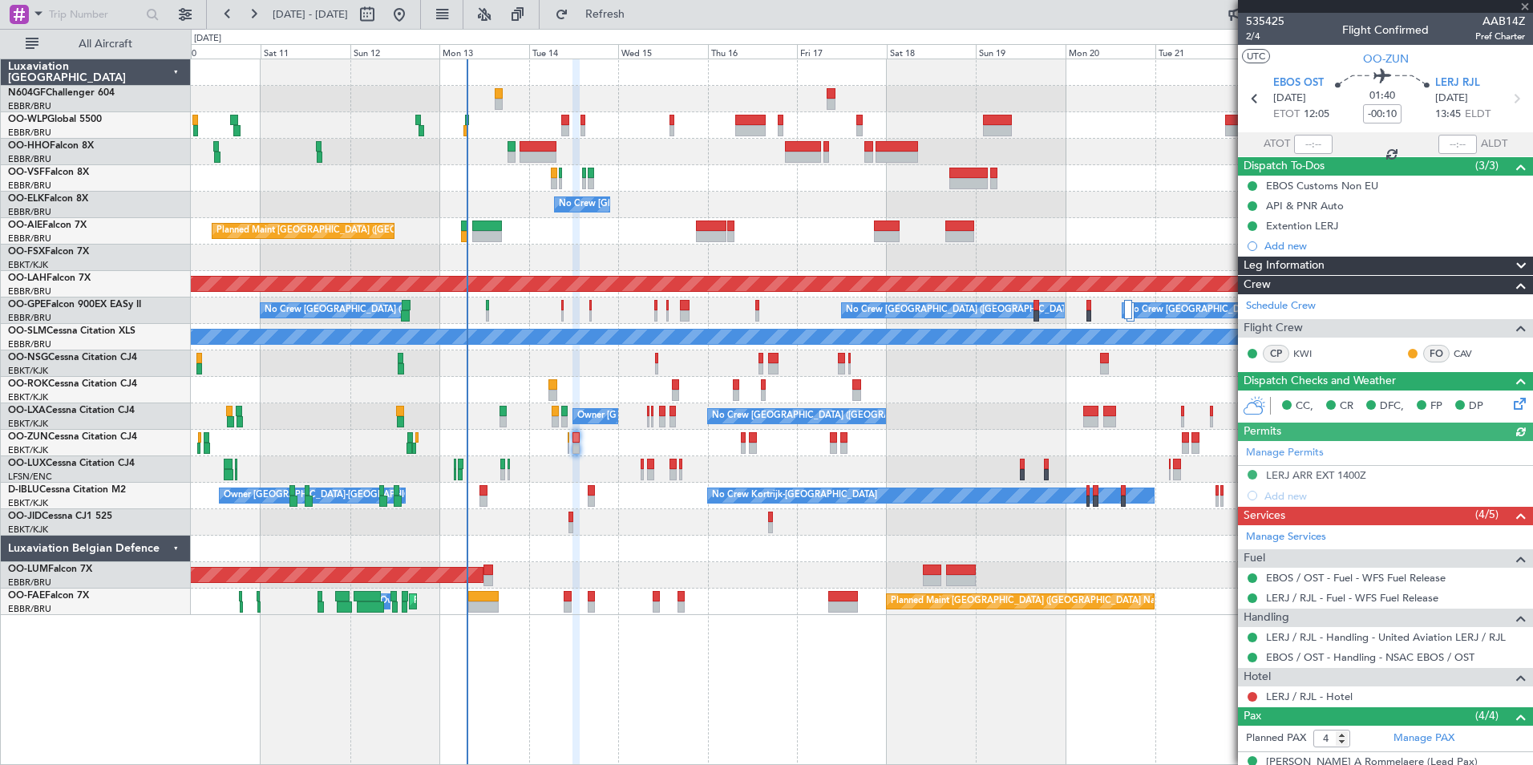
scroll to position [131, 0]
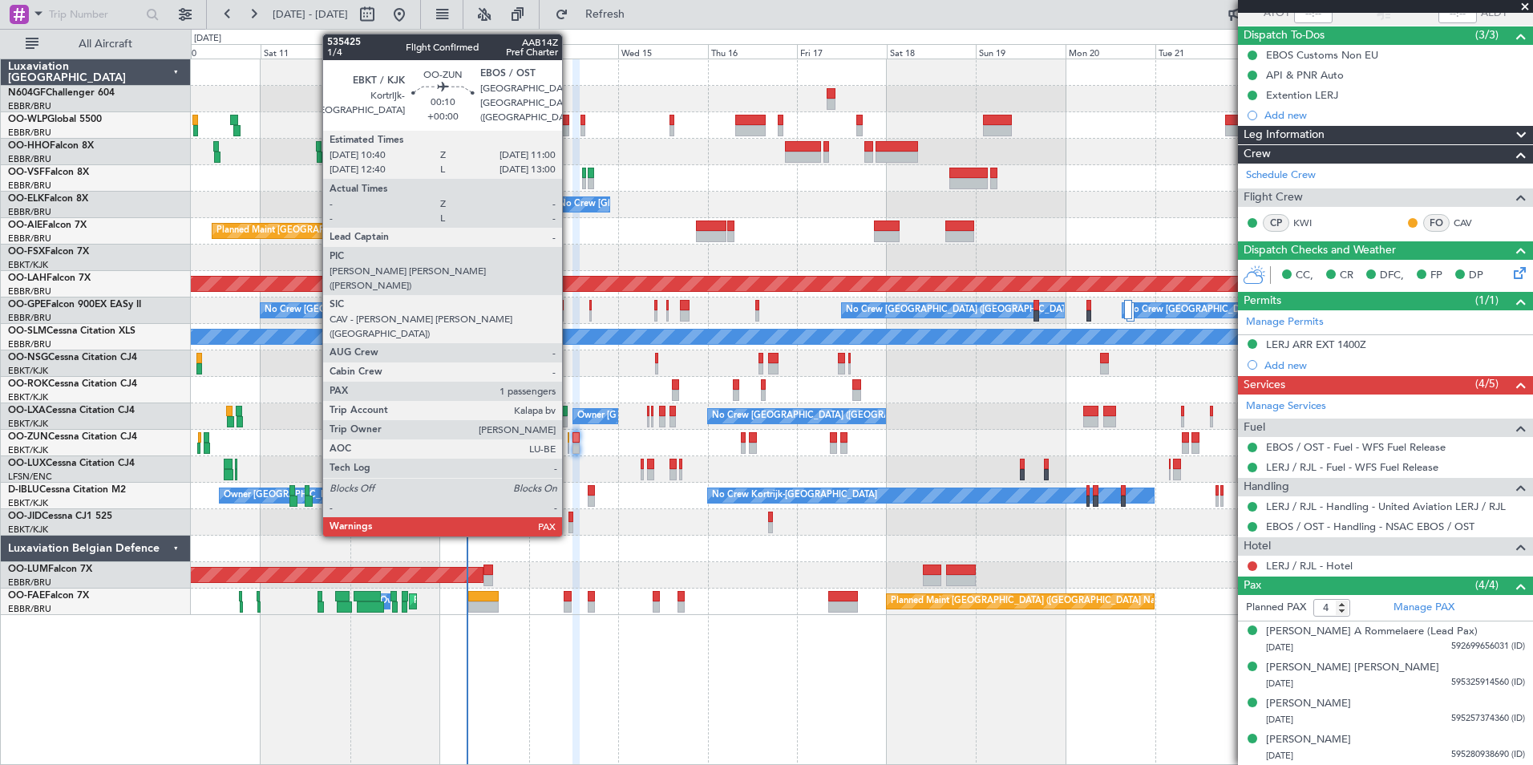
click at [569, 451] on div at bounding box center [569, 448] width 2 height 11
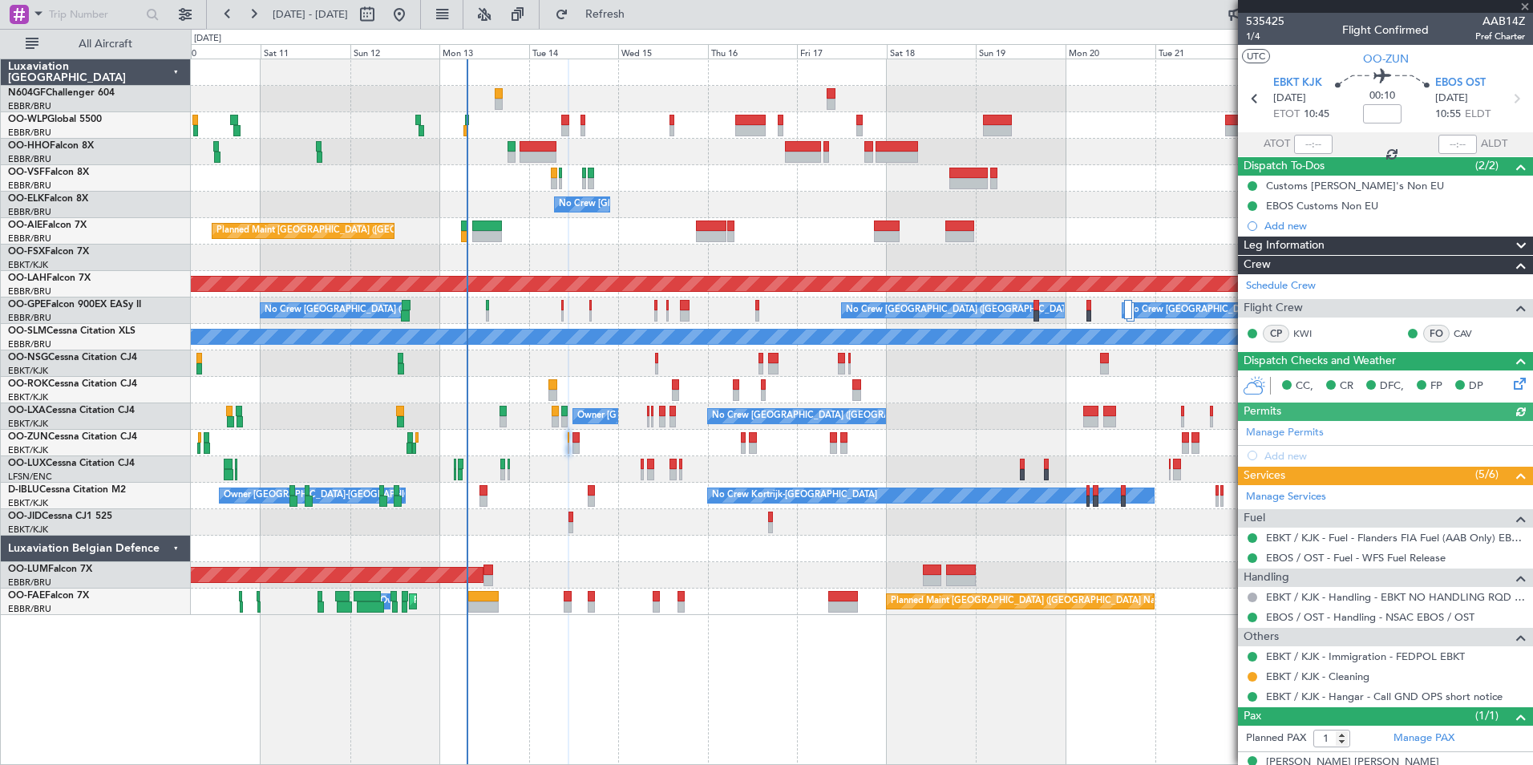
scroll to position [22, 0]
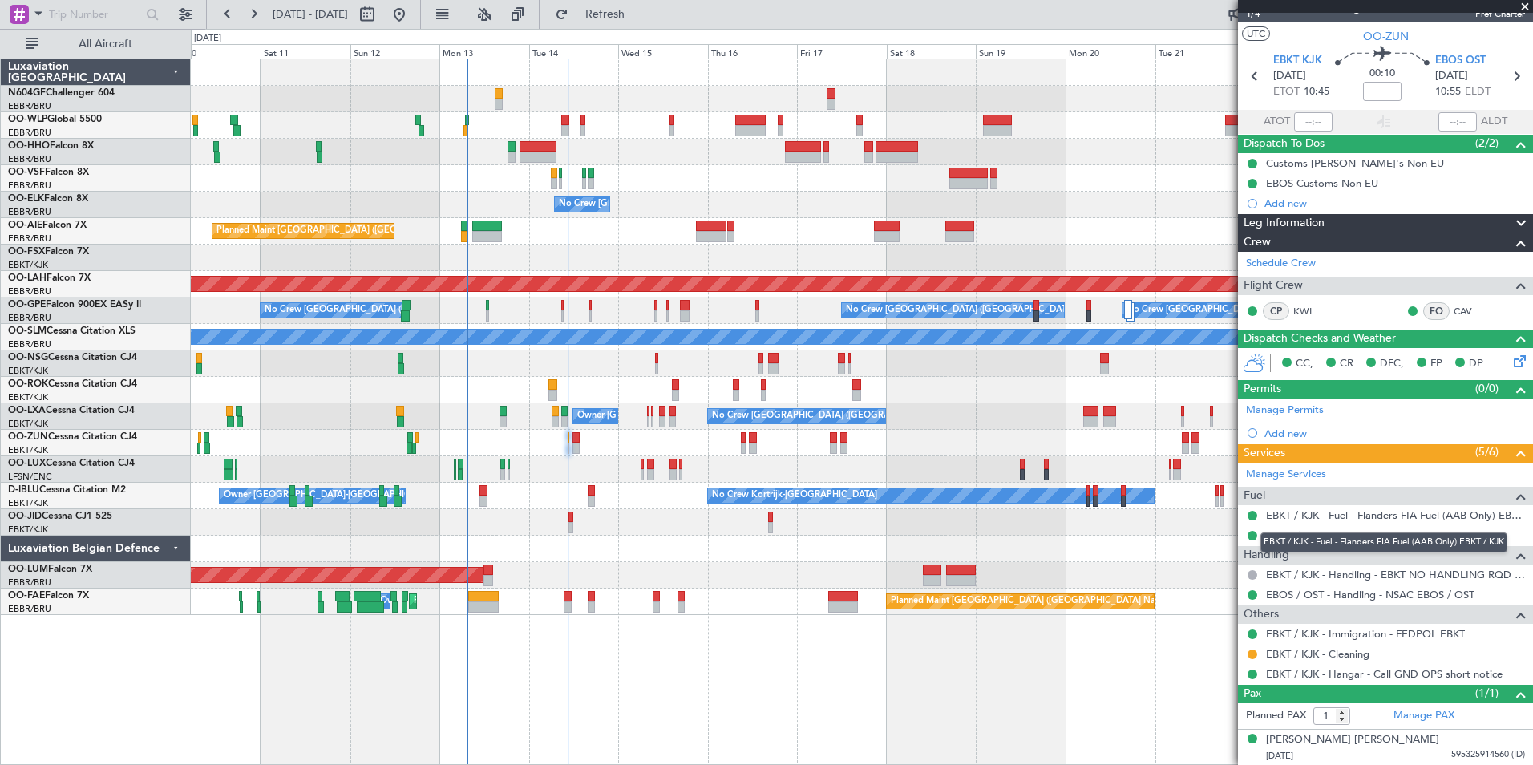
click at [1443, 520] on link "EBKT / KJK - Fuel - Flanders FIA Fuel (AAB Only) EBKT / KJK" at bounding box center [1395, 515] width 259 height 14
click at [639, 15] on span "Refresh" at bounding box center [605, 14] width 67 height 11
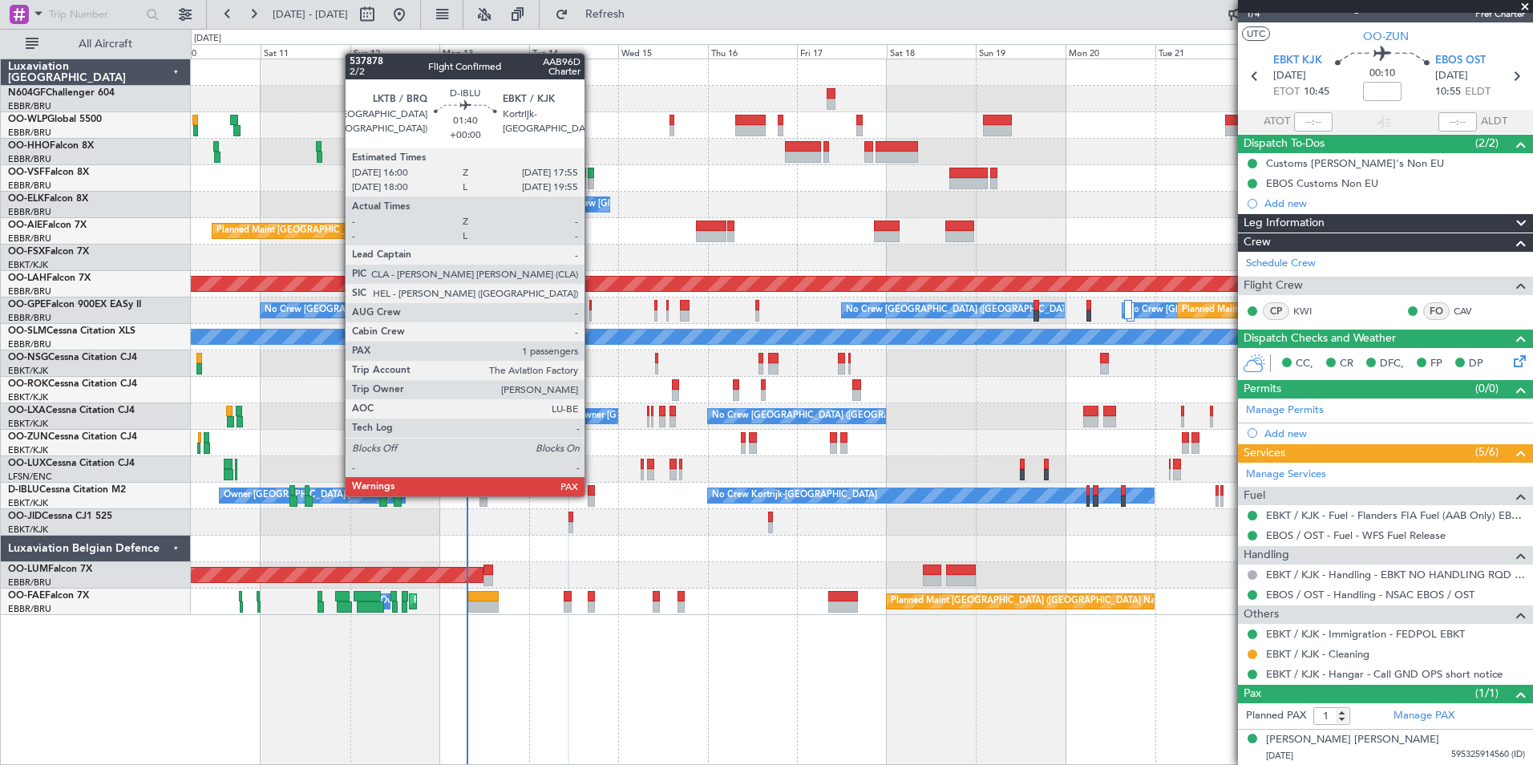
click at [592, 495] on div at bounding box center [591, 490] width 7 height 11
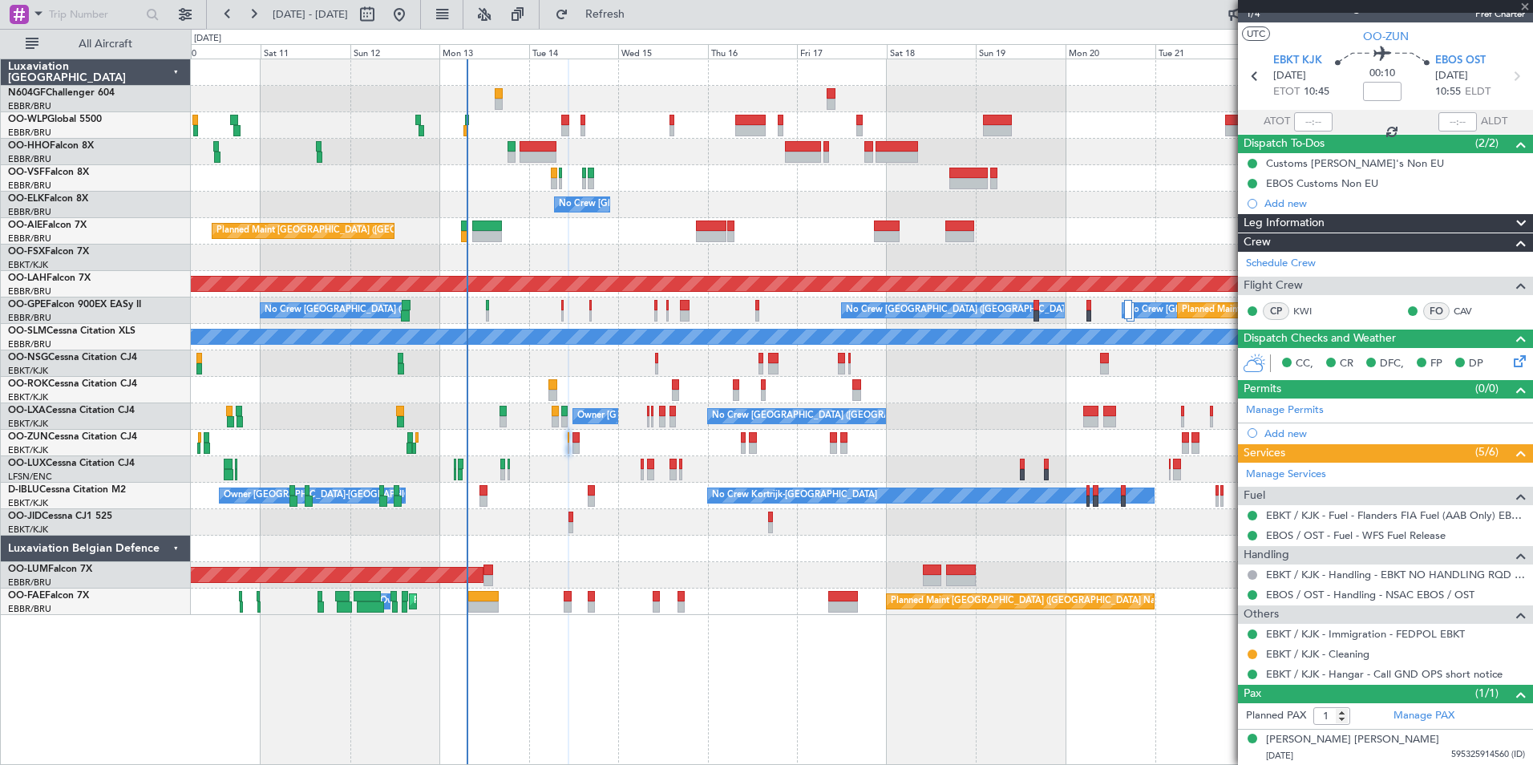
type input "2"
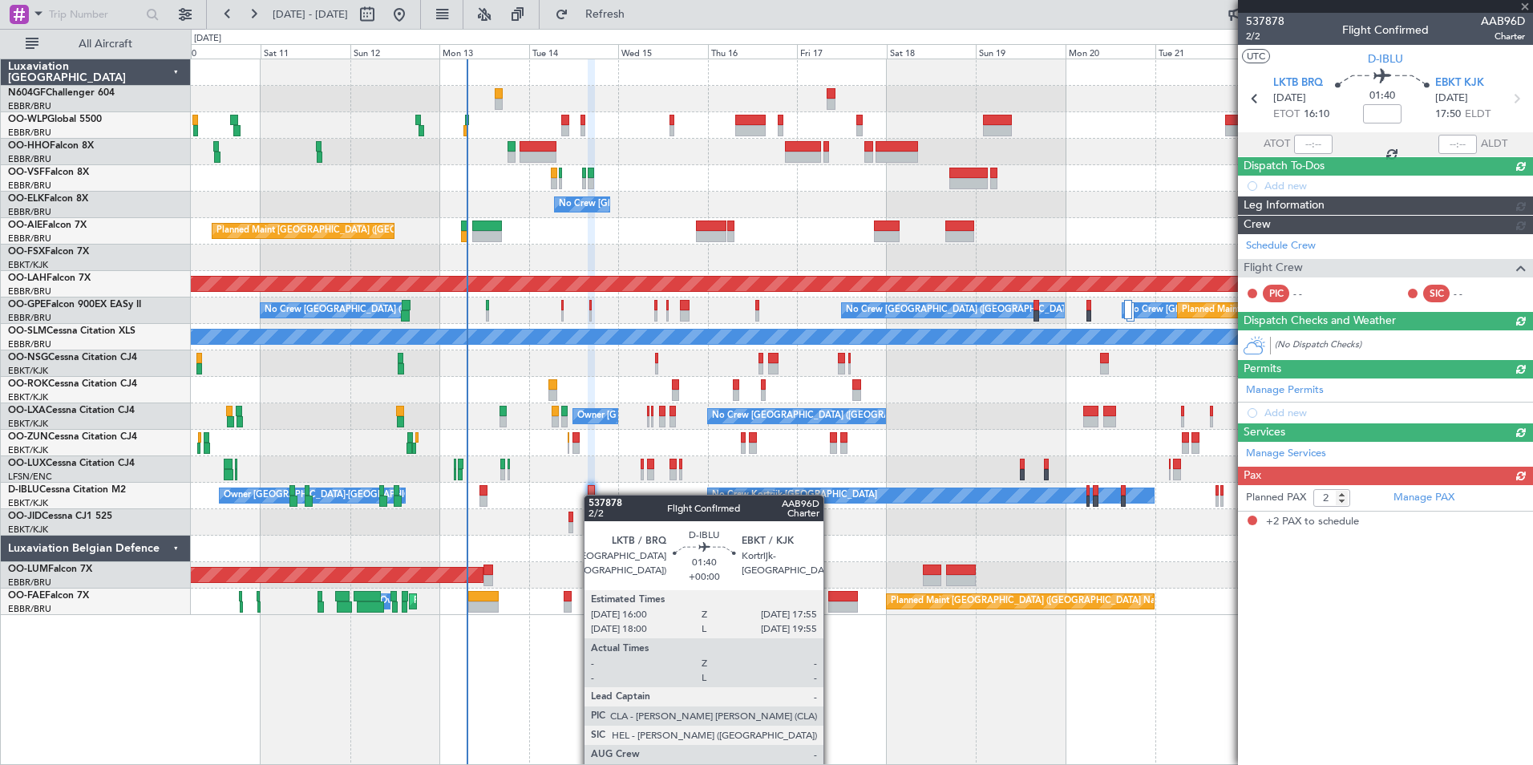
scroll to position [0, 0]
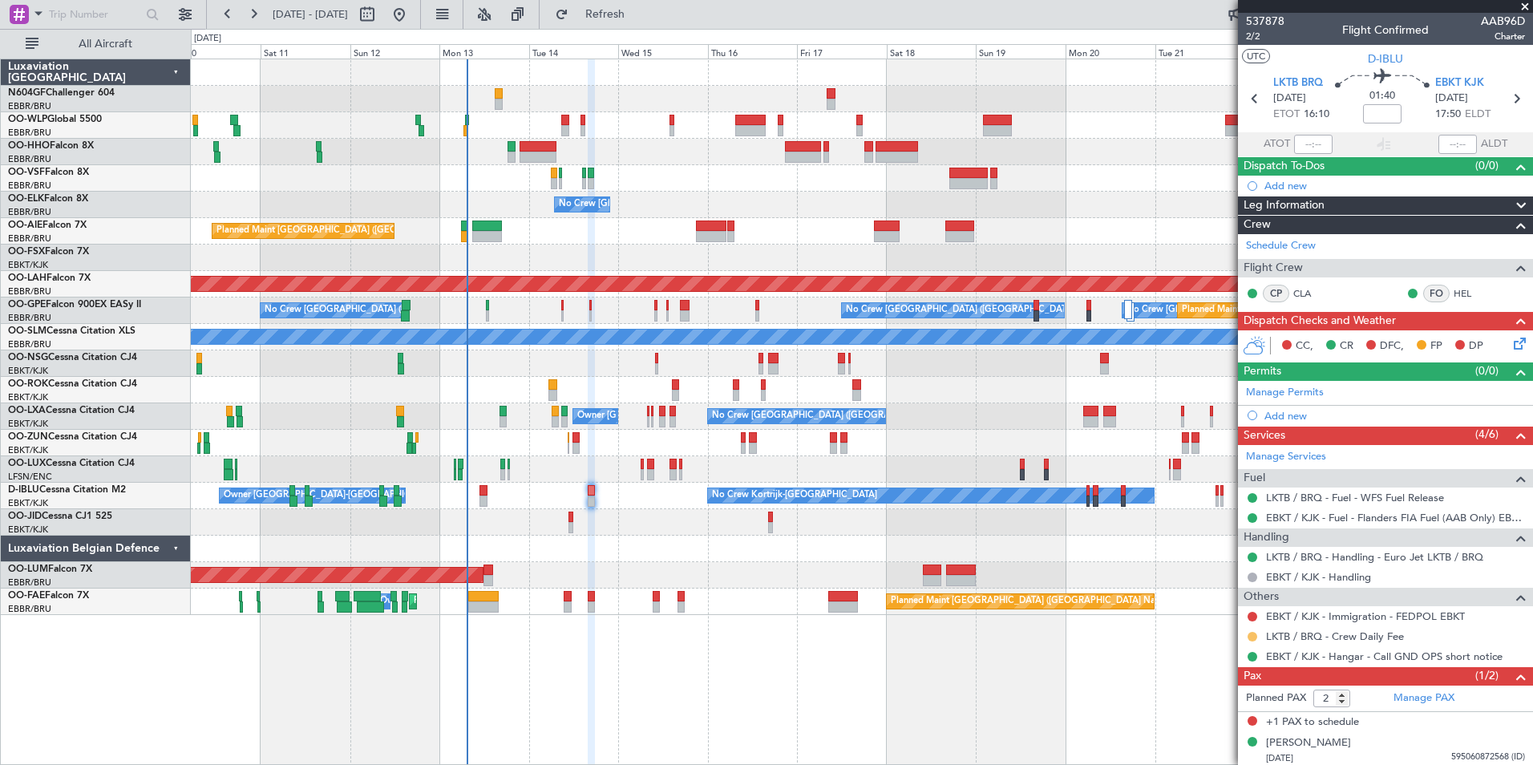
click at [1253, 638] on button at bounding box center [1253, 637] width 10 height 10
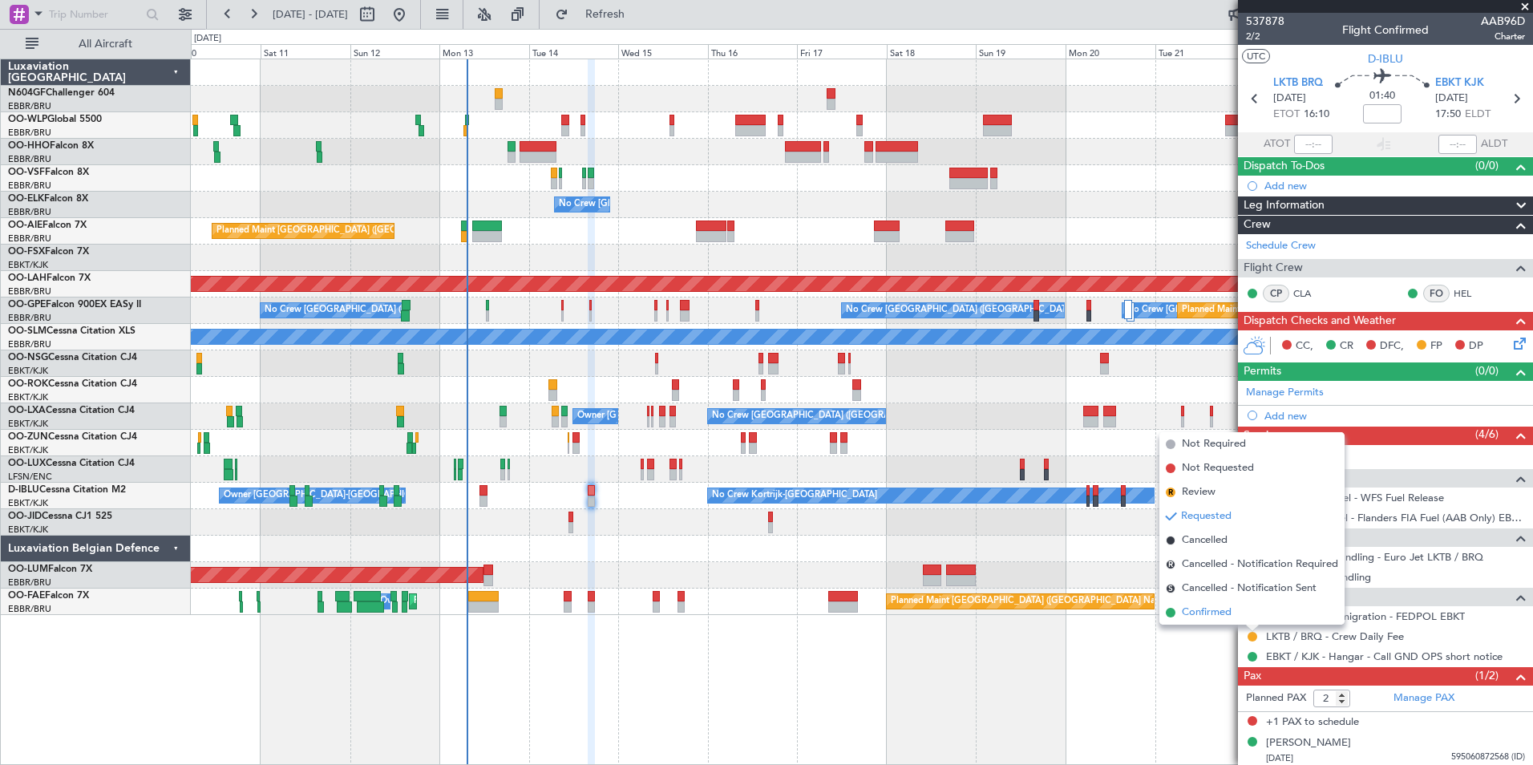
click at [1226, 616] on span "Confirmed" at bounding box center [1207, 613] width 50 height 16
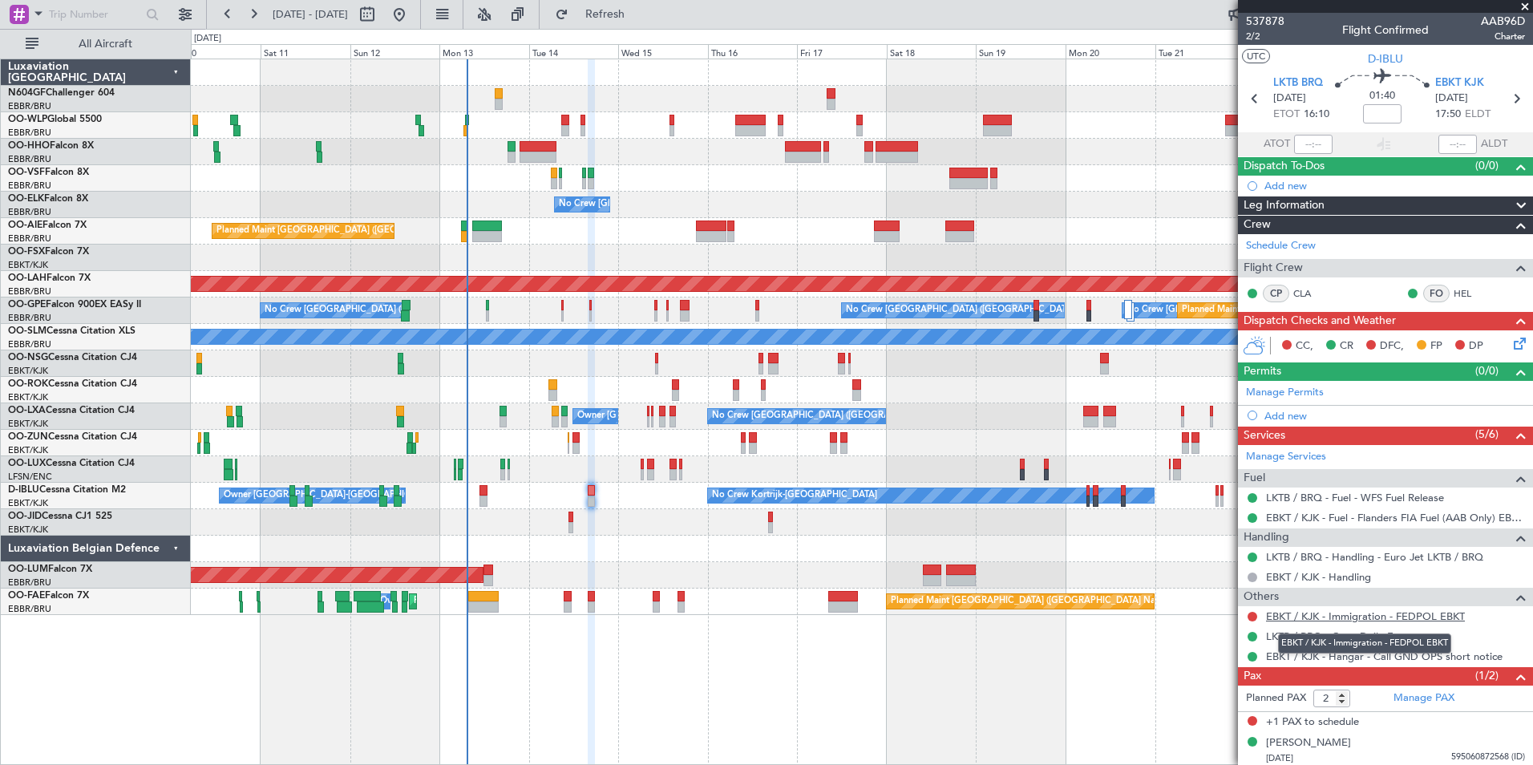
scroll to position [3, 0]
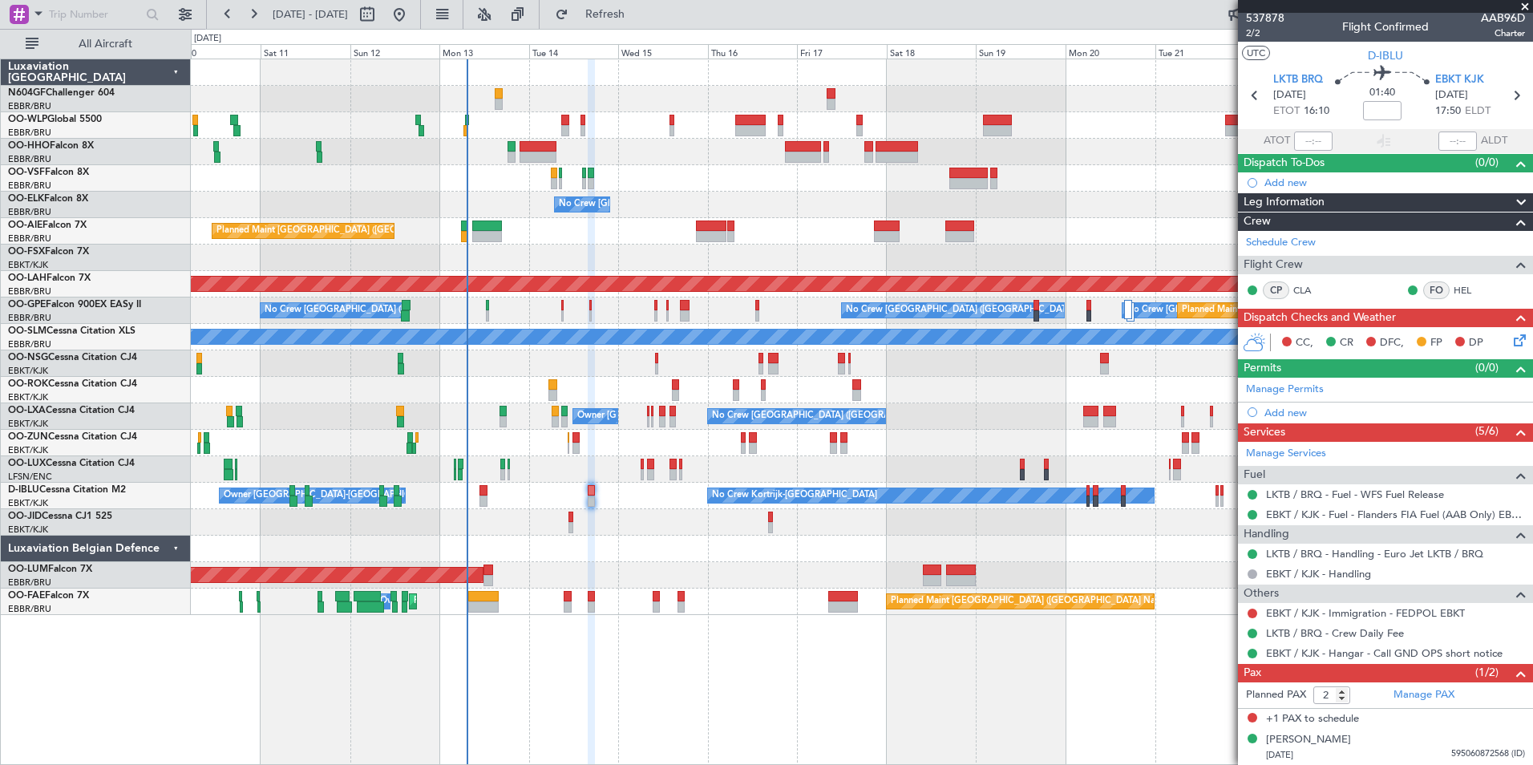
click at [618, 517] on div "Planned Maint Geneva (Cointrin) No Crew [GEOGRAPHIC_DATA] (Brussels National) P…" at bounding box center [862, 337] width 1342 height 556
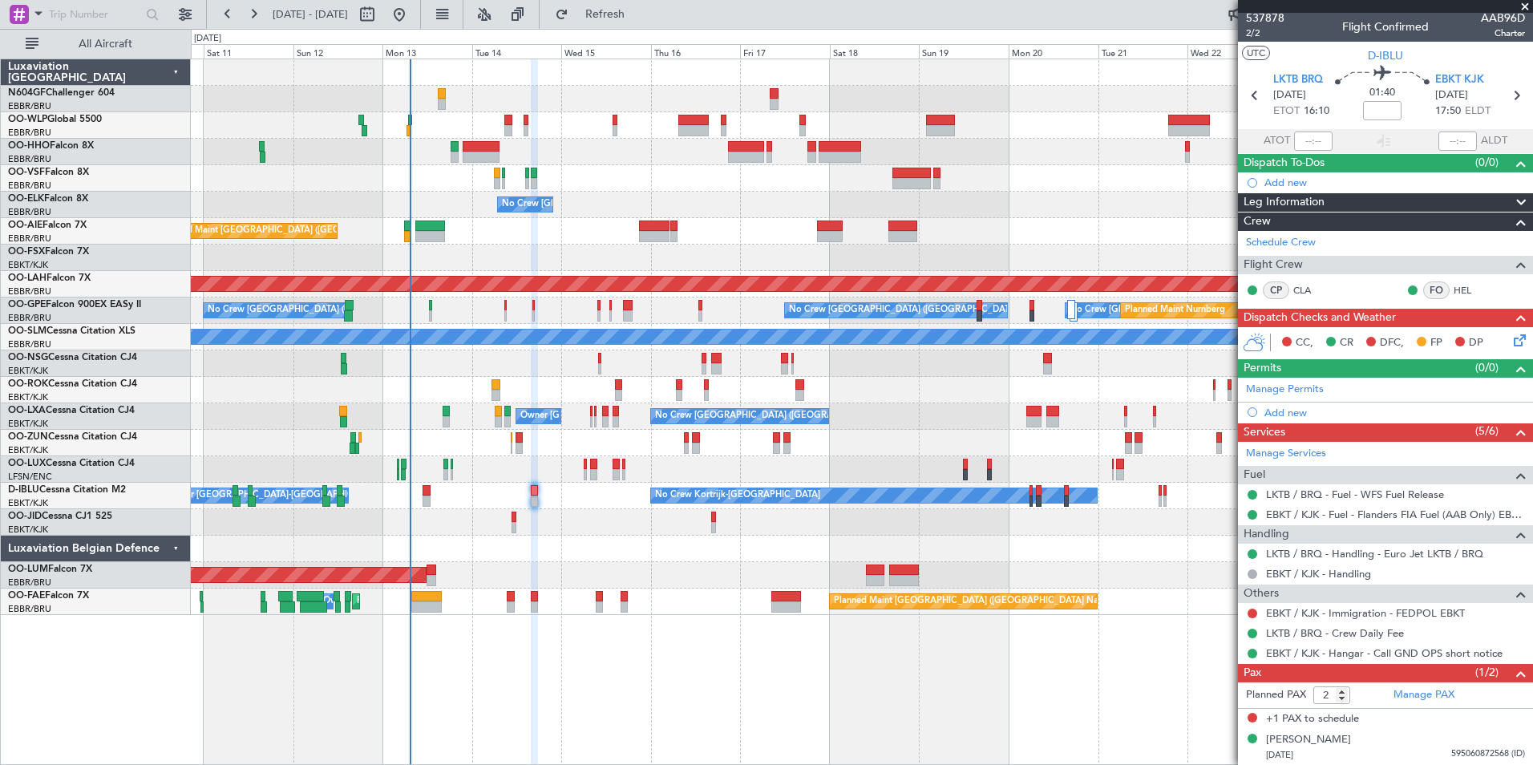
click at [562, 536] on div "Planned Maint Geneva (Cointrin) No Crew [GEOGRAPHIC_DATA] (Brussels National) P…" at bounding box center [862, 337] width 1342 height 556
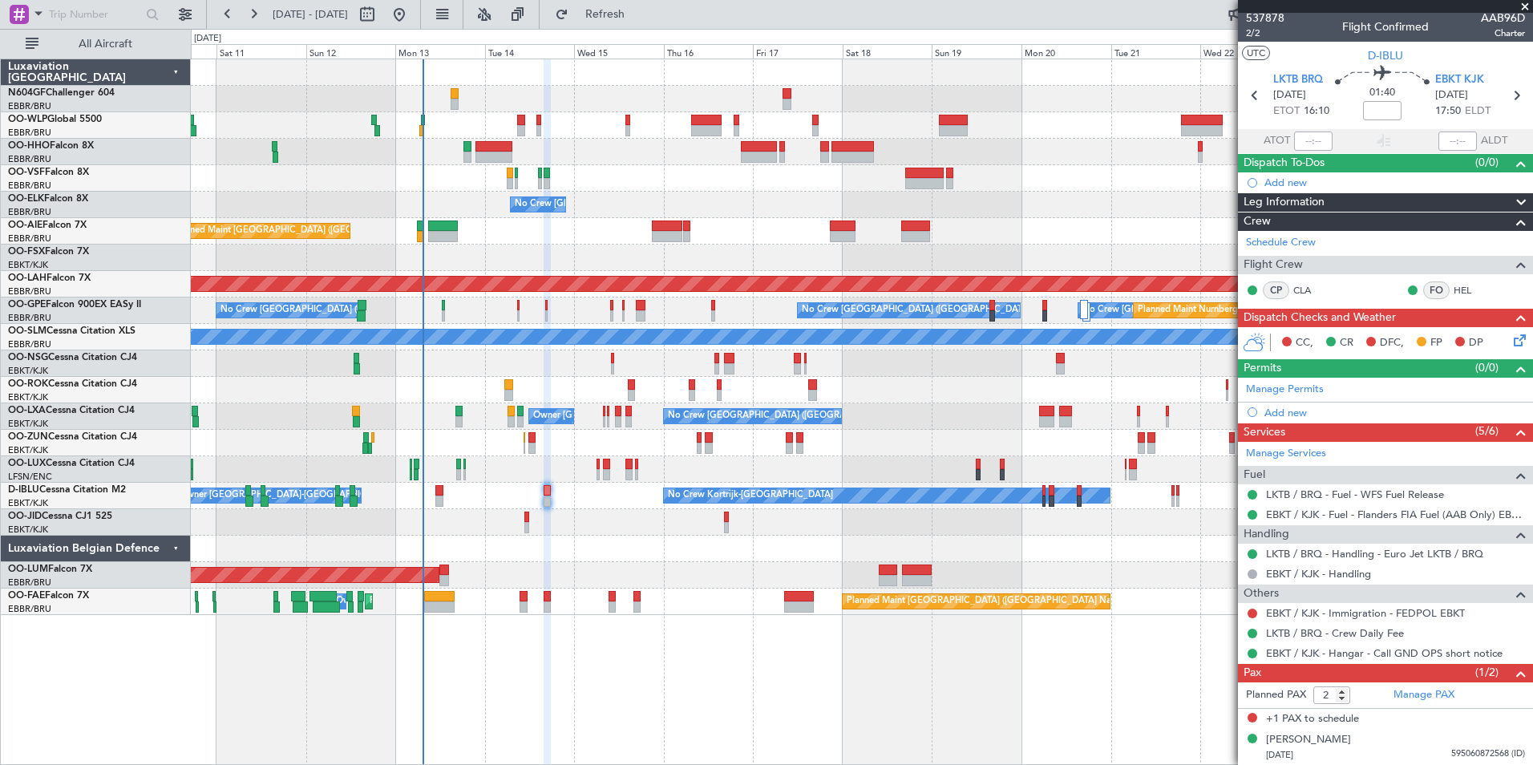
click at [626, 431] on div "Planned Maint Geneva (Cointrin) No Crew [GEOGRAPHIC_DATA] (Brussels National) P…" at bounding box center [862, 337] width 1342 height 556
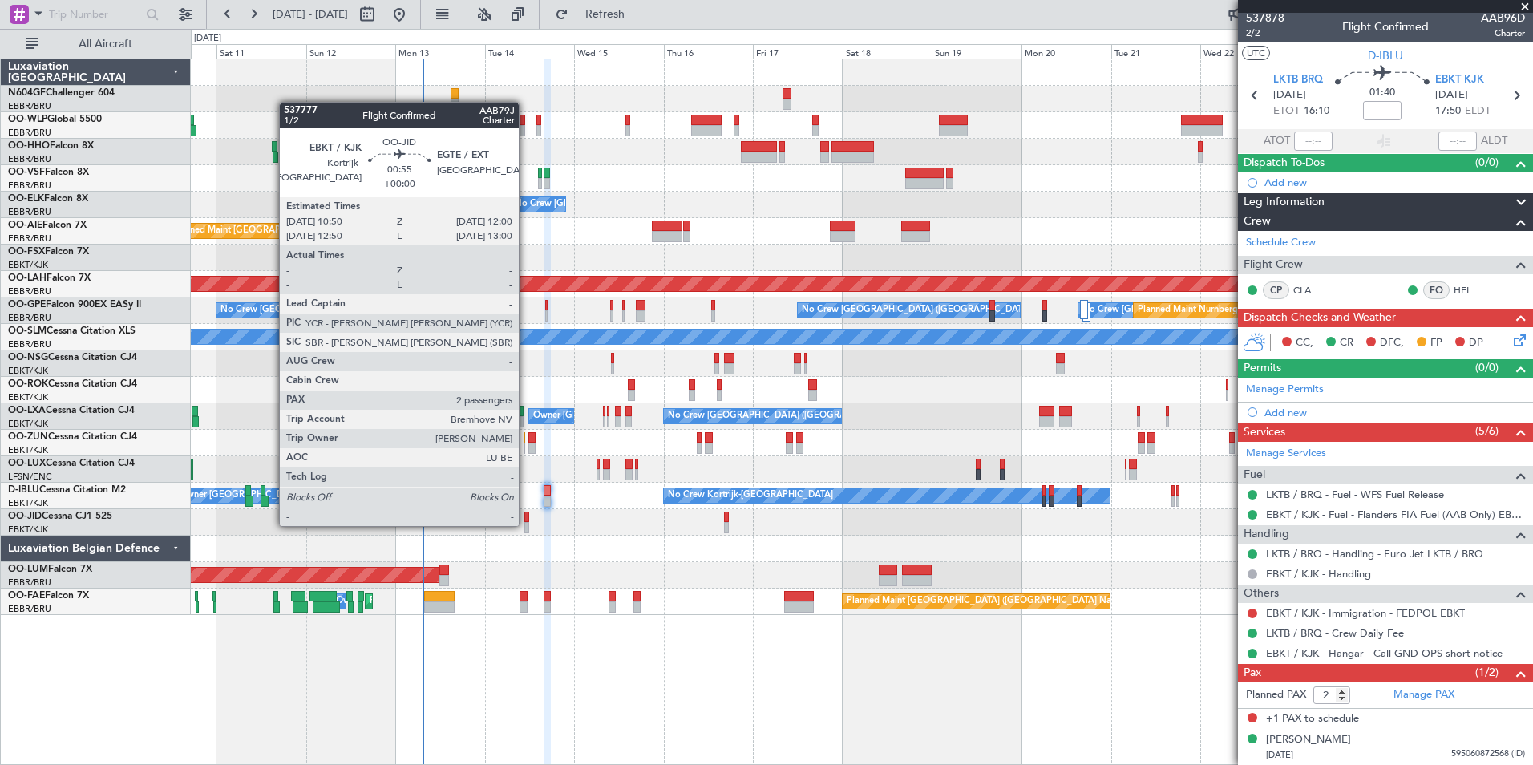
click at [526, 525] on div at bounding box center [527, 527] width 5 height 11
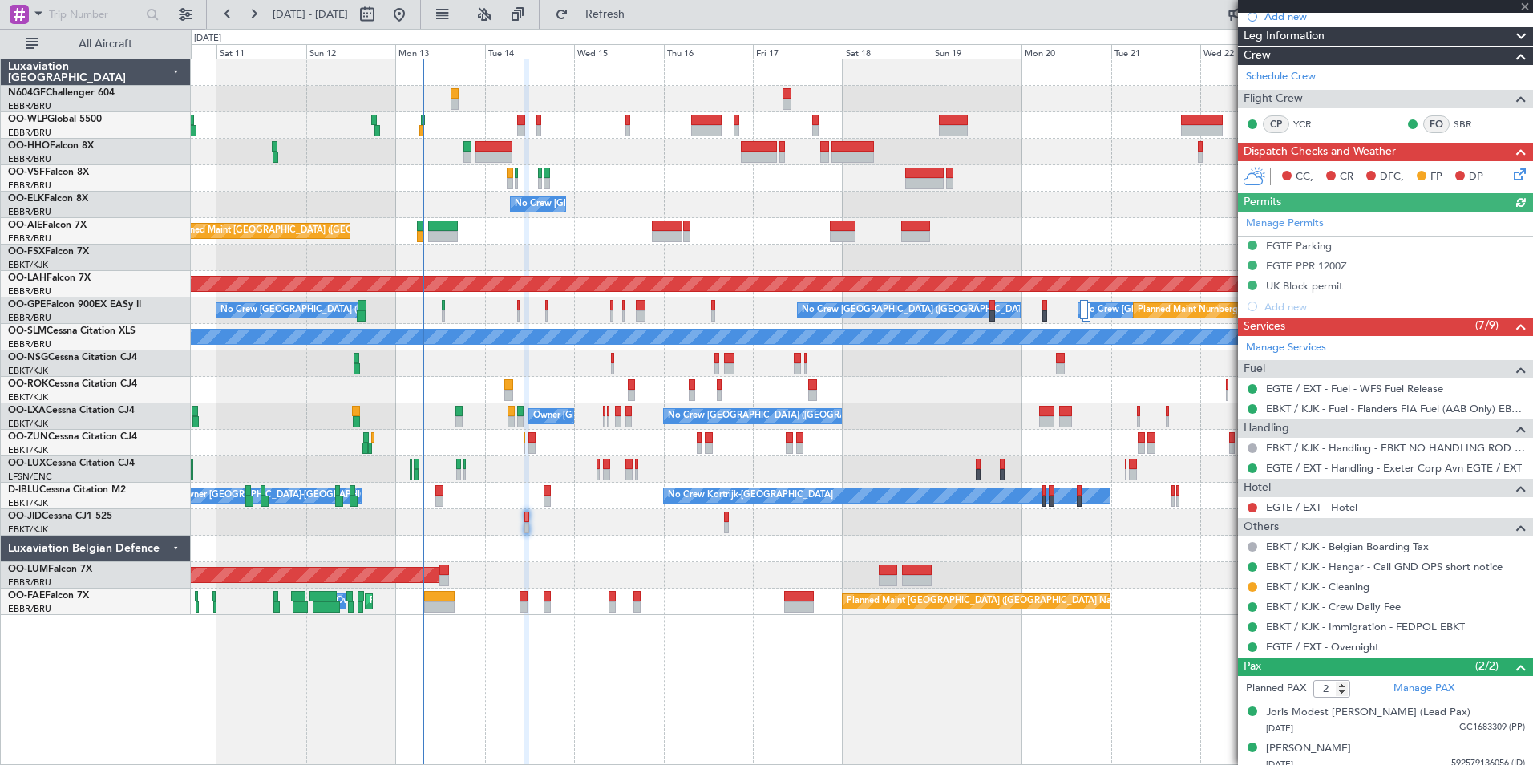
scroll to position [258, 0]
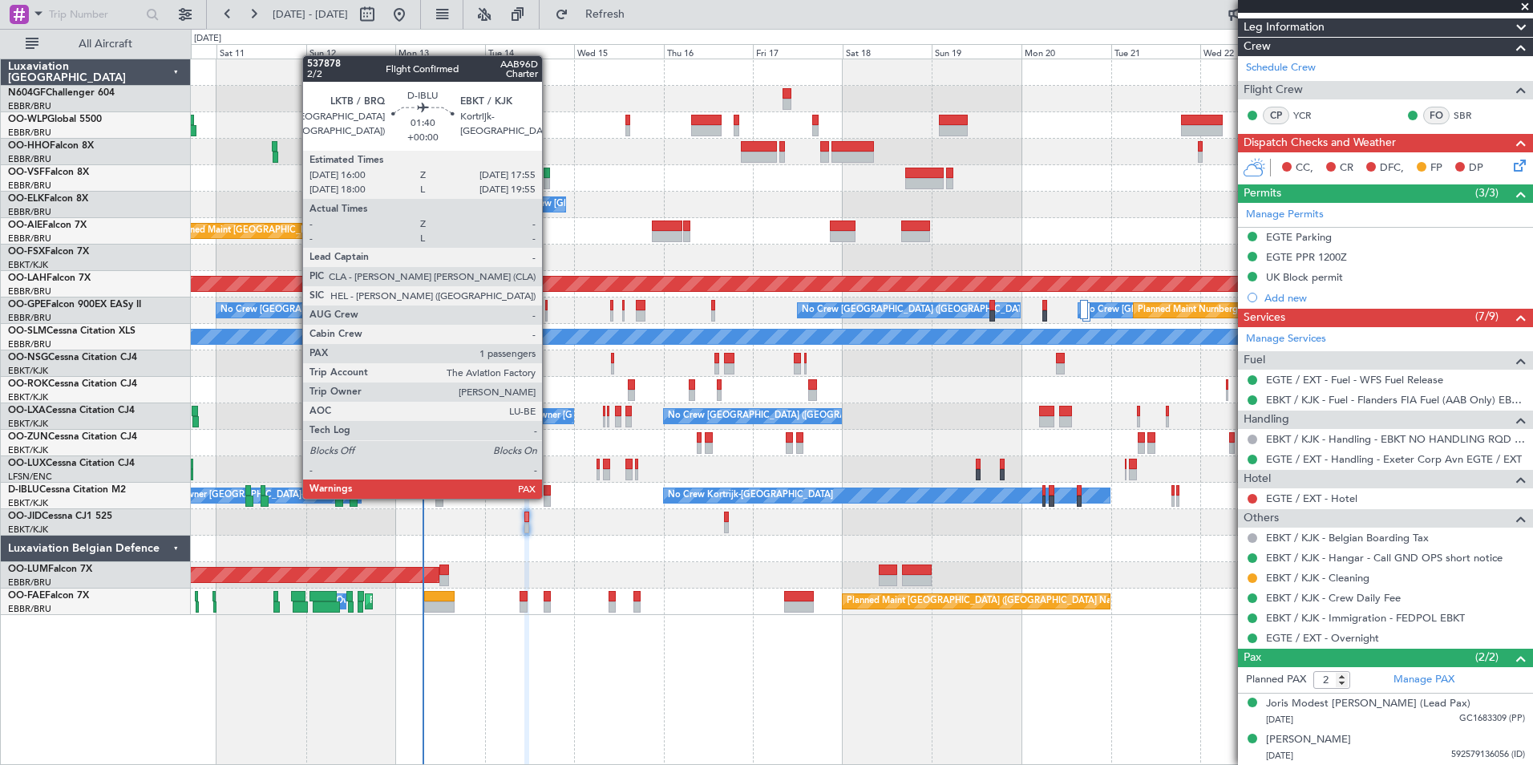
click at [549, 497] on div at bounding box center [547, 501] width 7 height 11
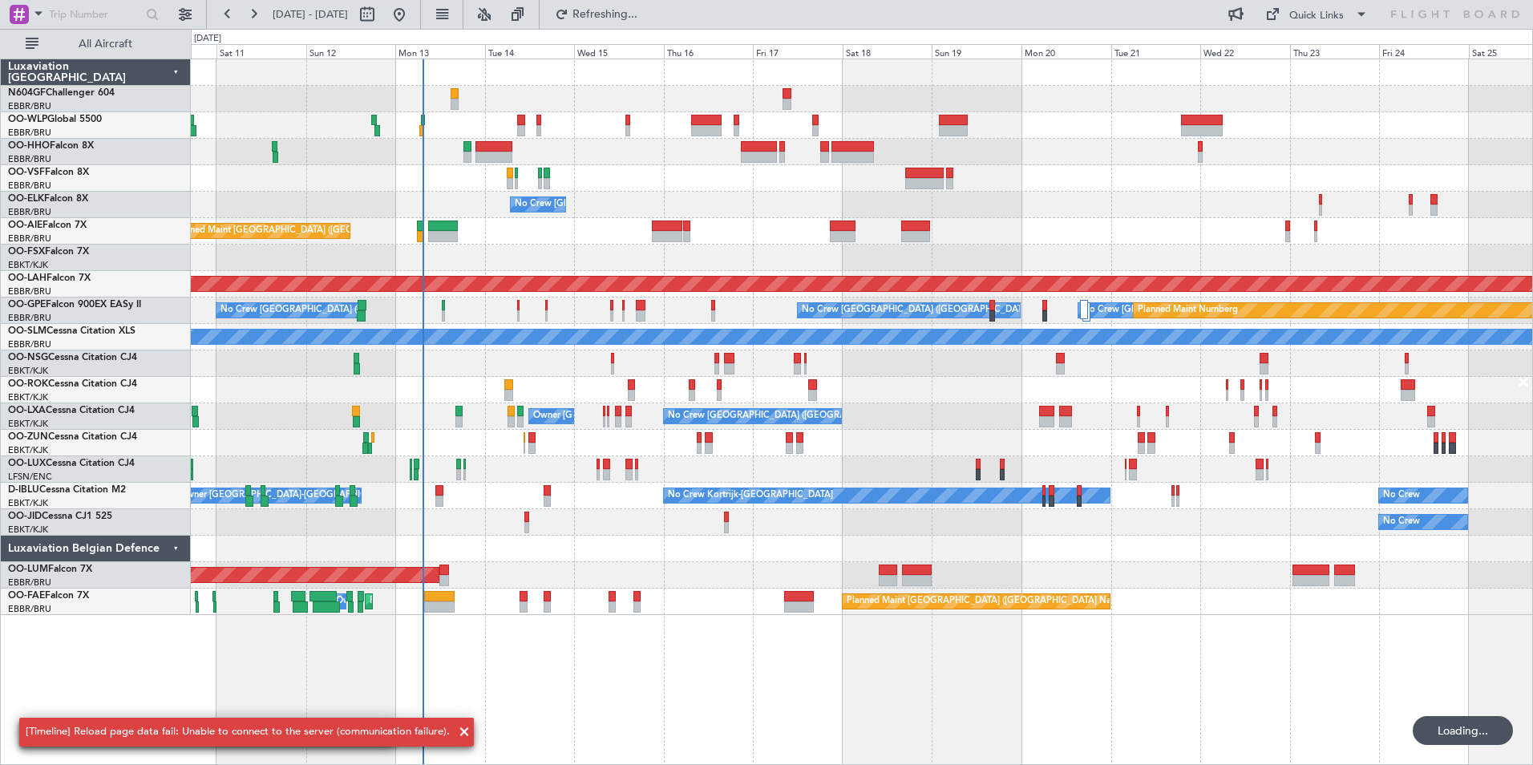
scroll to position [0, 0]
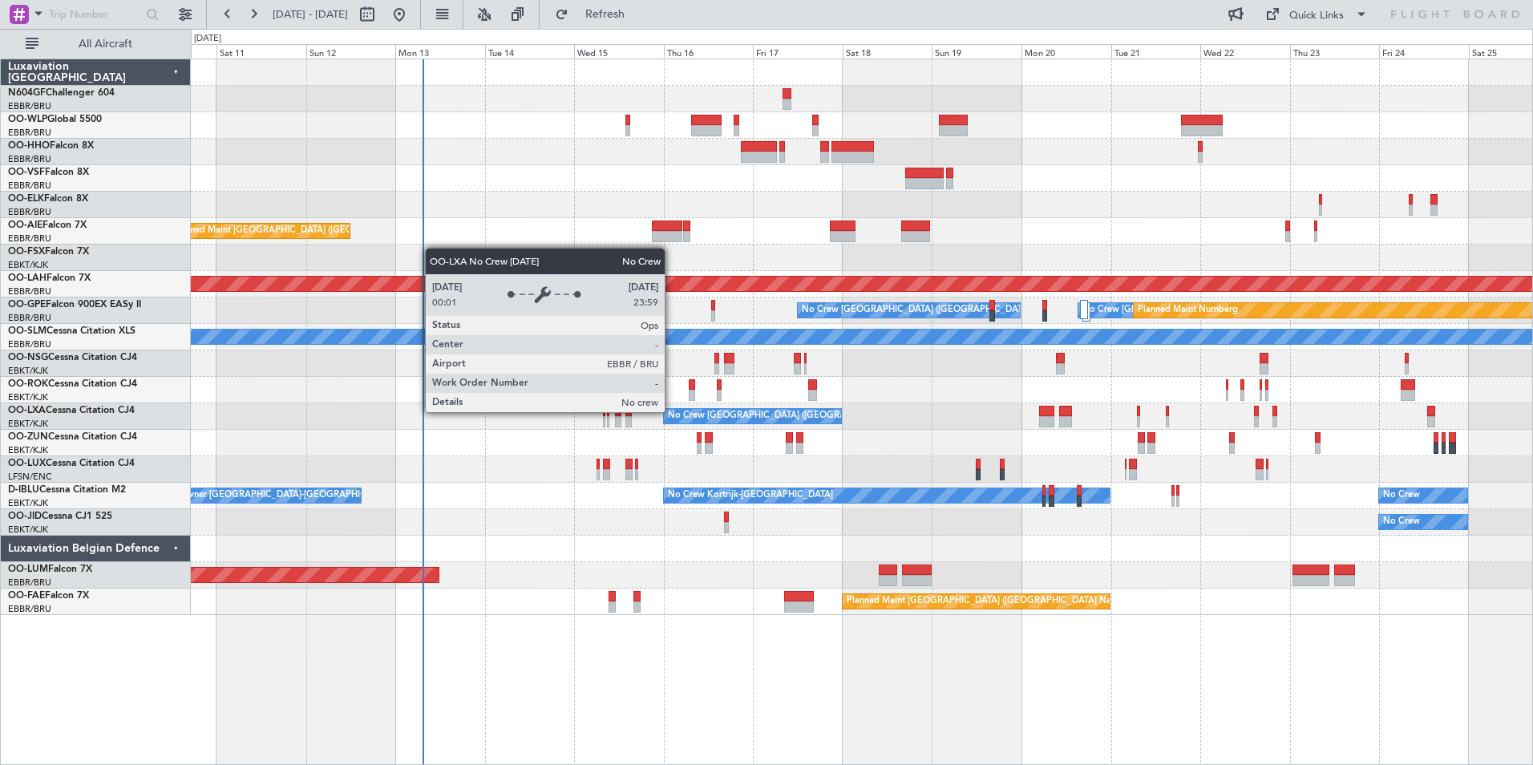
click at [854, 438] on div "Planned Maint Geneva (Cointrin) Planned Maint [GEOGRAPHIC_DATA] ([GEOGRAPHIC_DA…" at bounding box center [862, 337] width 1342 height 556
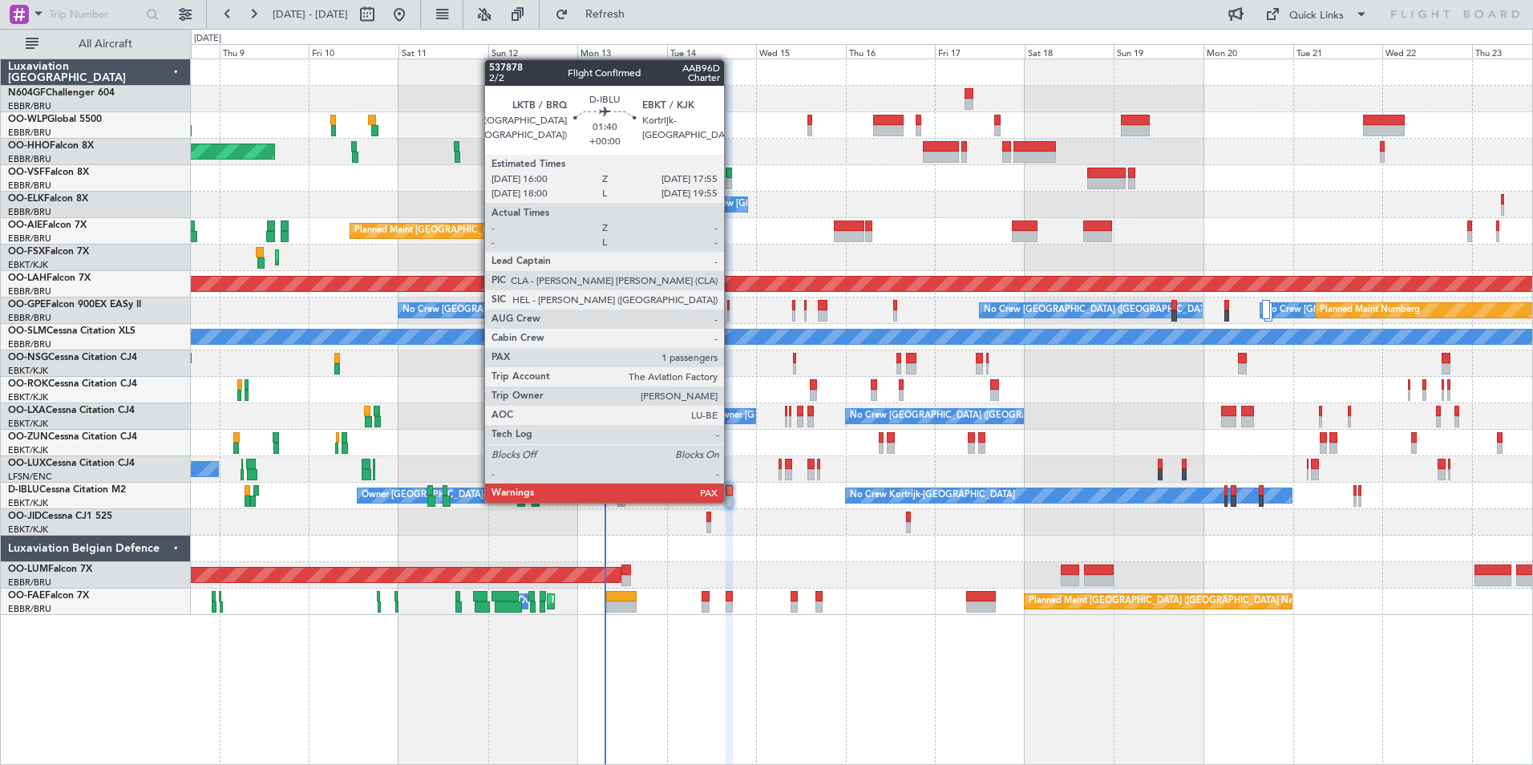
click at [730, 498] on div at bounding box center [729, 501] width 7 height 11
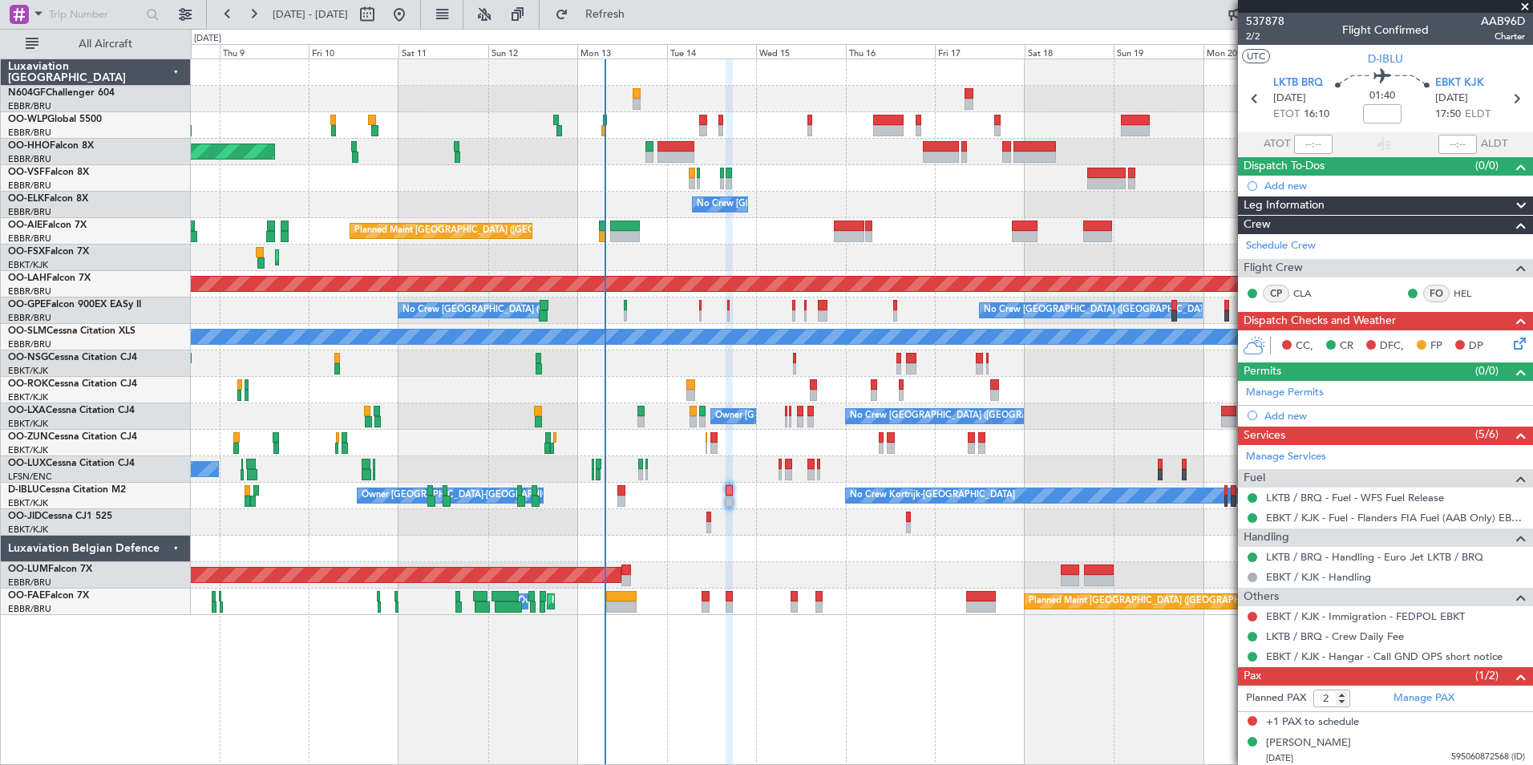
click at [1511, 347] on icon at bounding box center [1517, 340] width 13 height 13
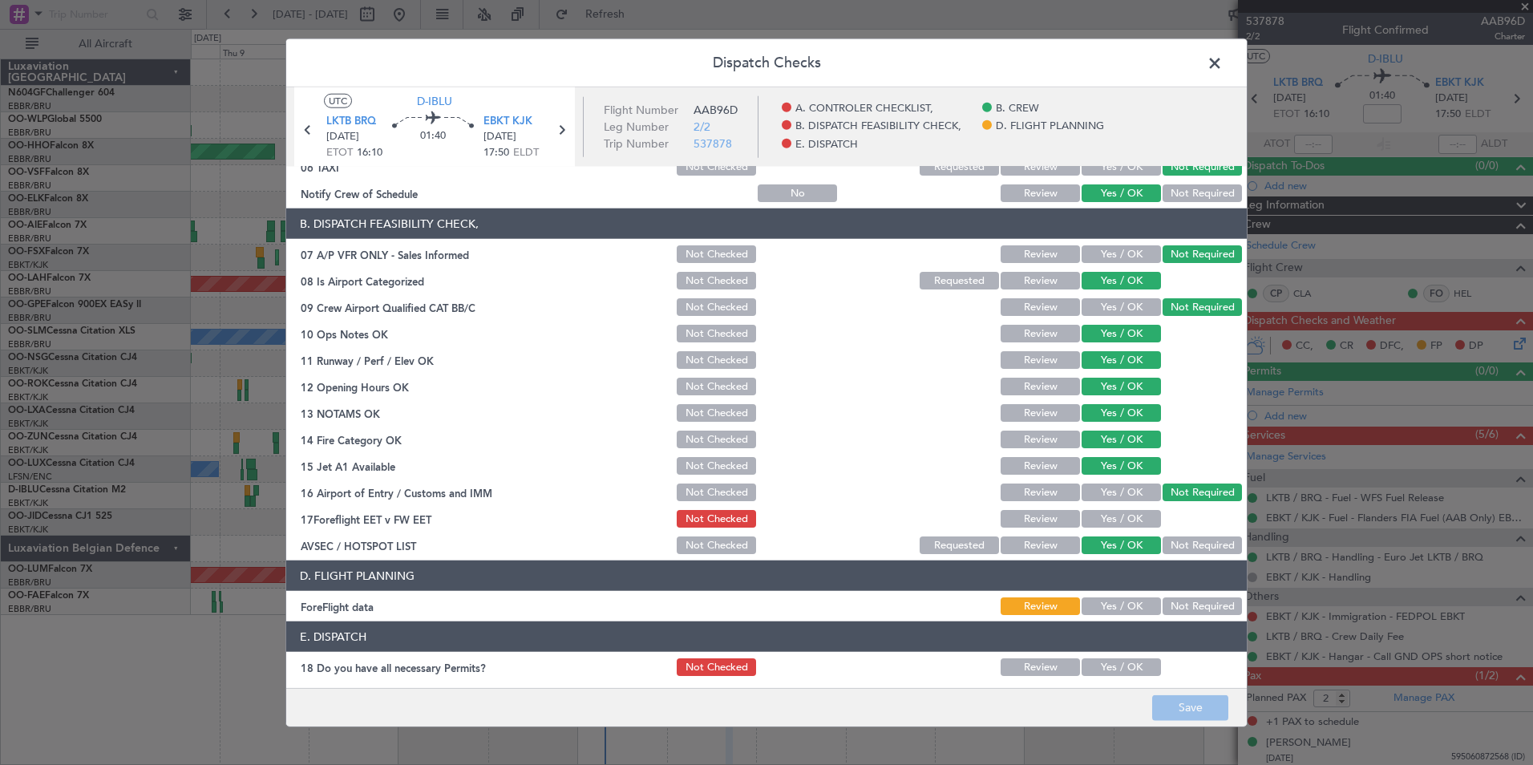
scroll to position [213, 0]
click at [1130, 519] on button "Yes / OK" at bounding box center [1121, 518] width 79 height 18
click at [1187, 612] on button "Not Required" at bounding box center [1202, 606] width 79 height 18
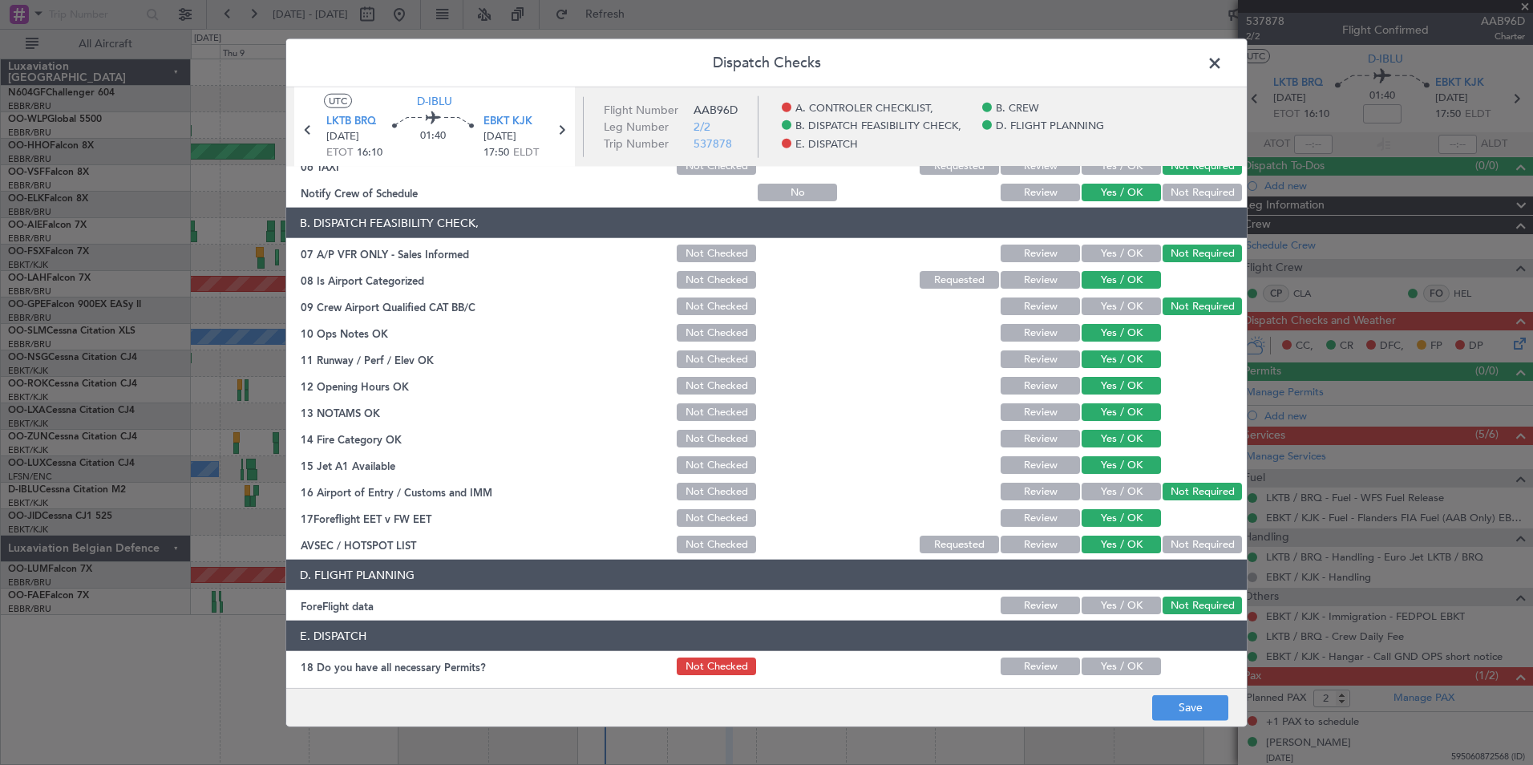
scroll to position [297, 0]
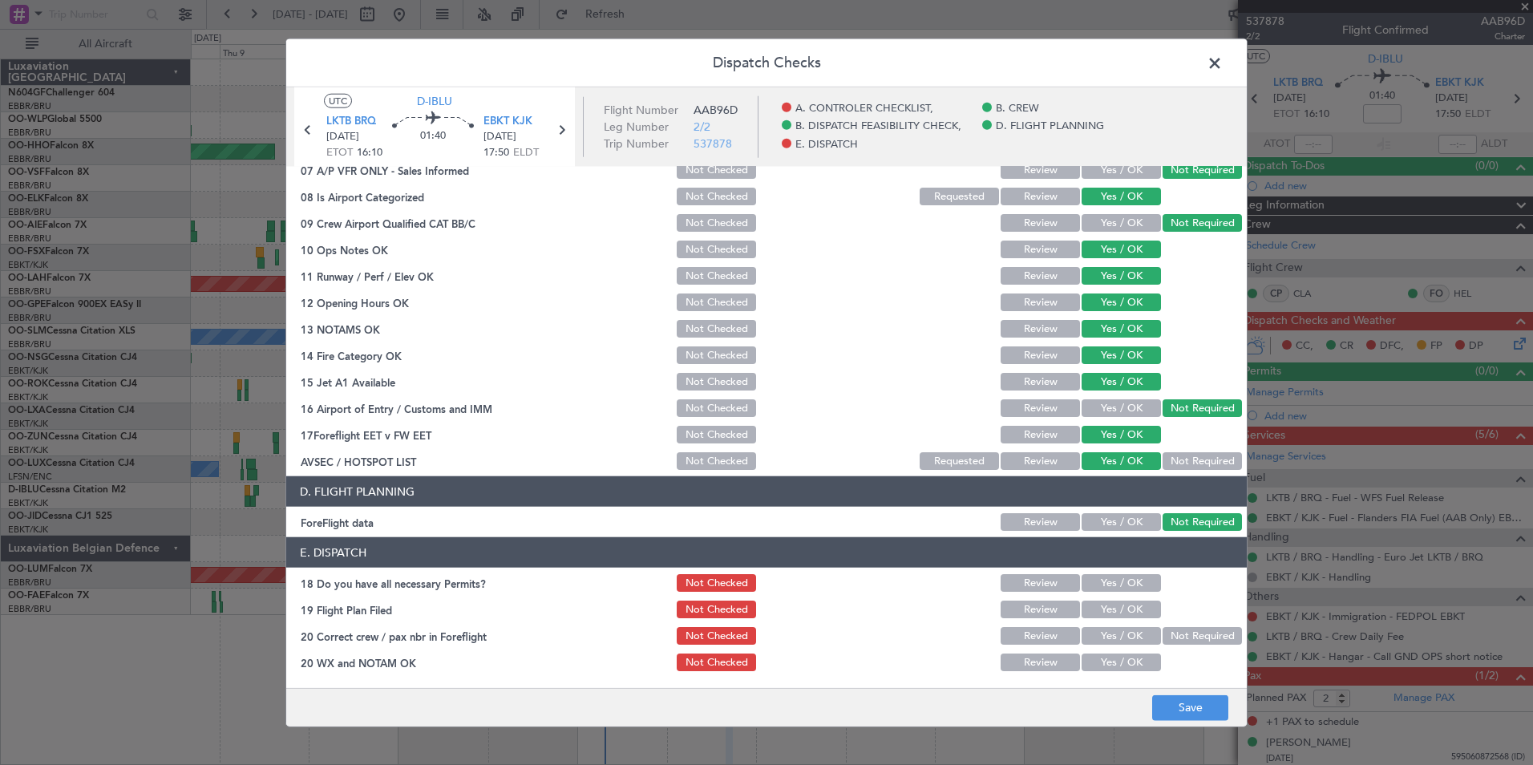
click at [1128, 587] on button "Yes / OK" at bounding box center [1121, 583] width 79 height 18
click at [1112, 613] on button "Yes / OK" at bounding box center [1121, 610] width 79 height 18
click at [1104, 654] on button "Yes / OK" at bounding box center [1121, 663] width 79 height 18
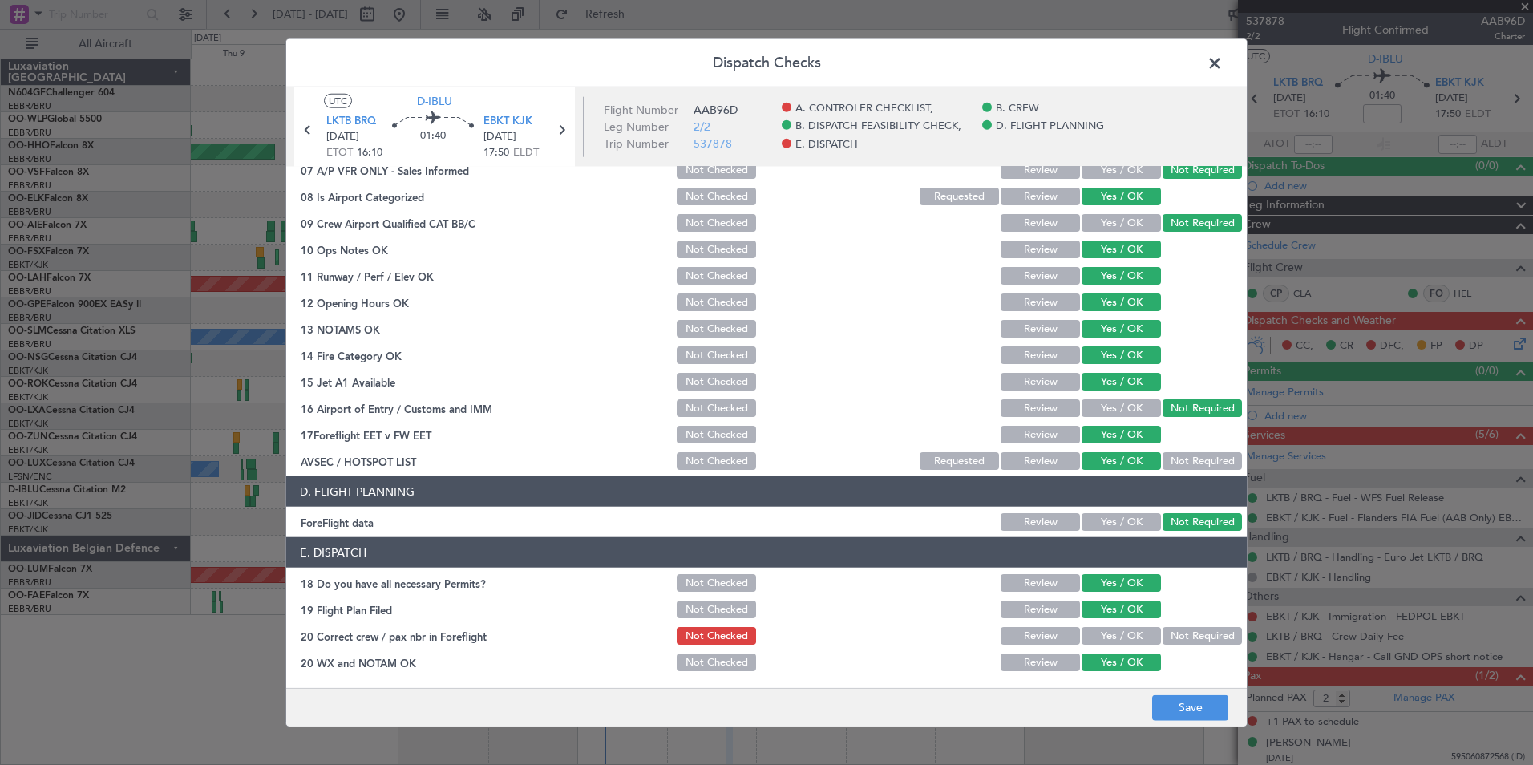
click at [1169, 691] on footer "Save" at bounding box center [766, 706] width 961 height 38
click at [1030, 629] on button "Review" at bounding box center [1040, 636] width 79 height 18
click at [1171, 698] on button "Save" at bounding box center [1190, 708] width 76 height 26
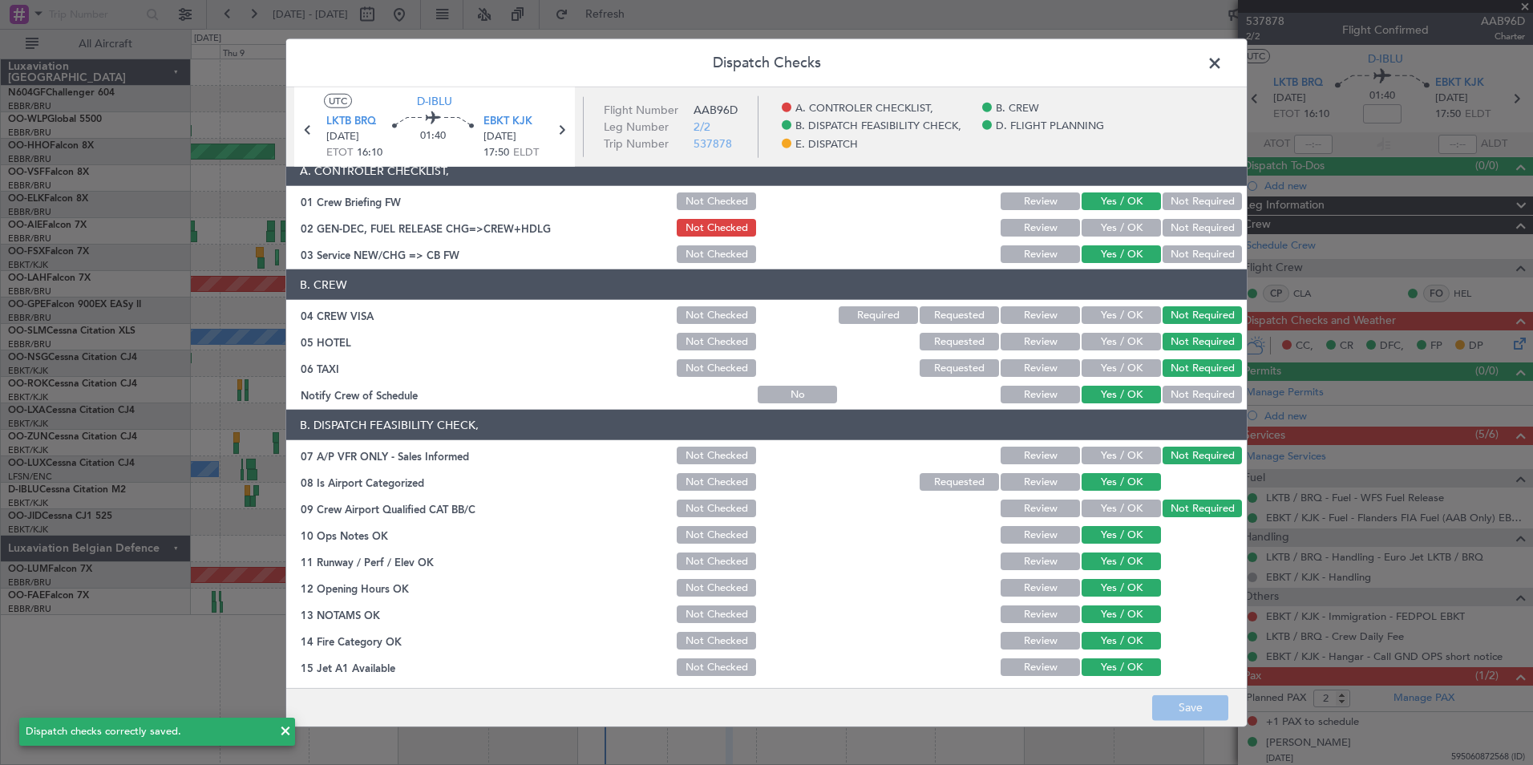
scroll to position [10, 0]
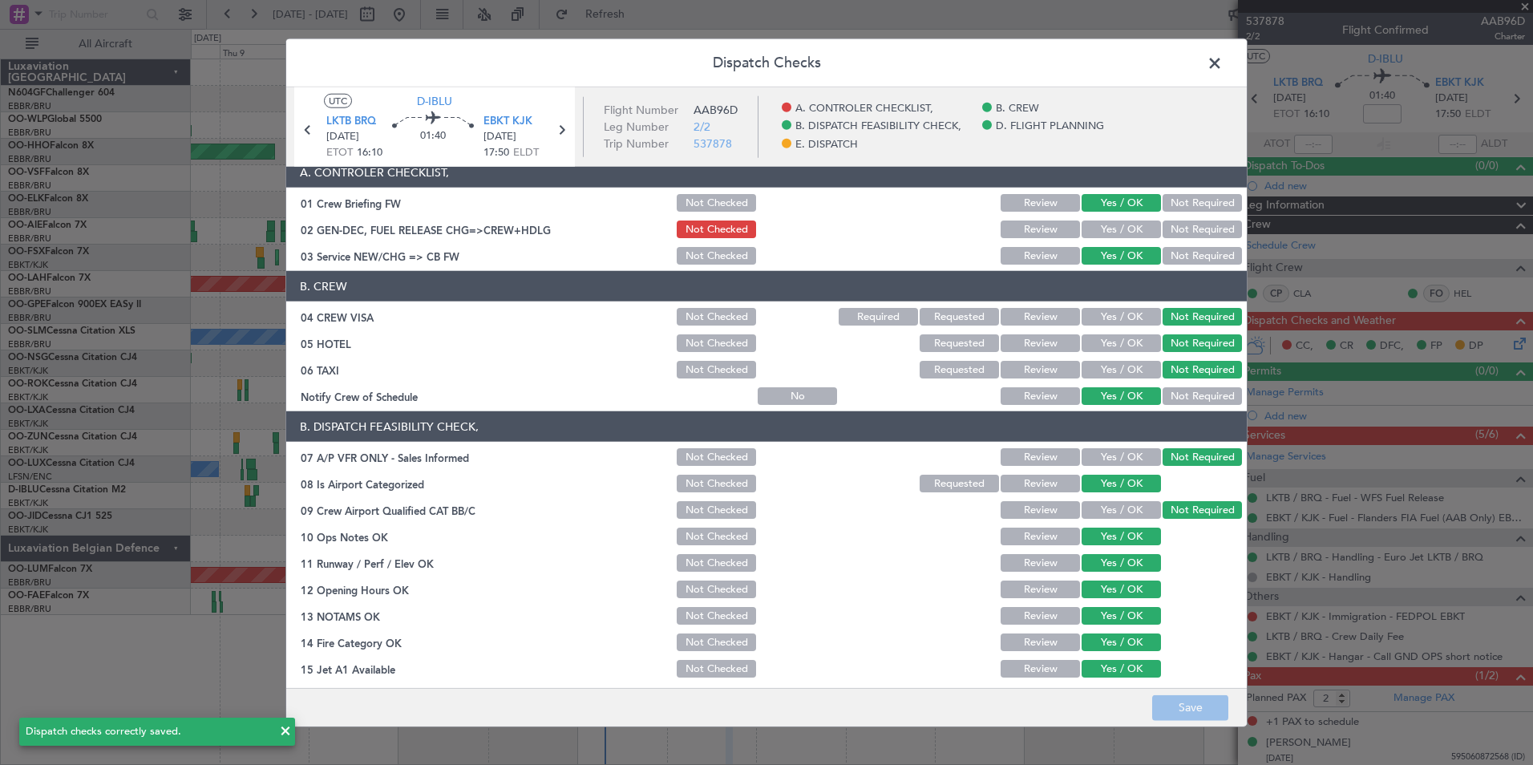
click at [1209, 76] on header "Dispatch Checks" at bounding box center [766, 63] width 961 height 48
click at [1223, 71] on span at bounding box center [1223, 67] width 0 height 32
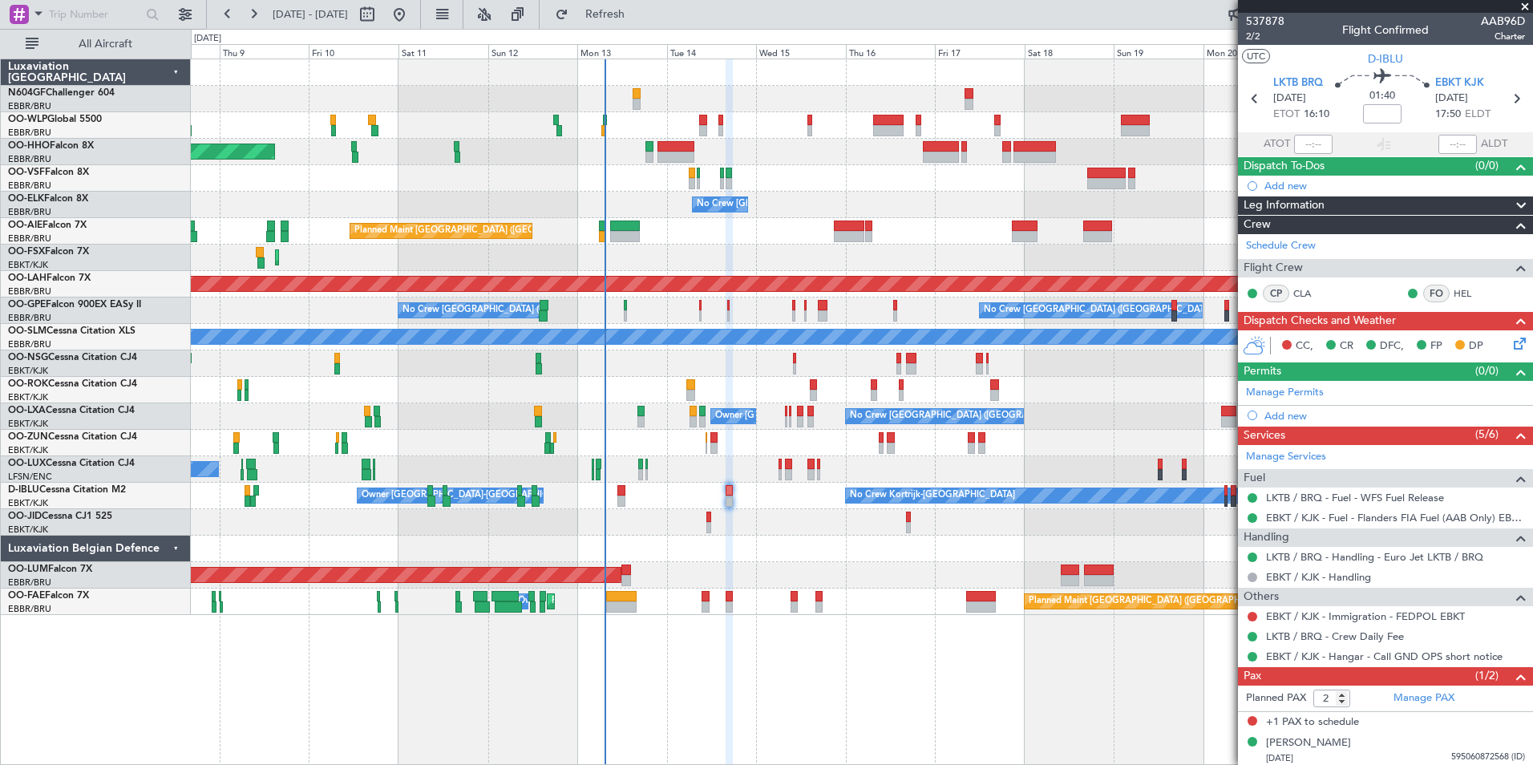
scroll to position [3, 0]
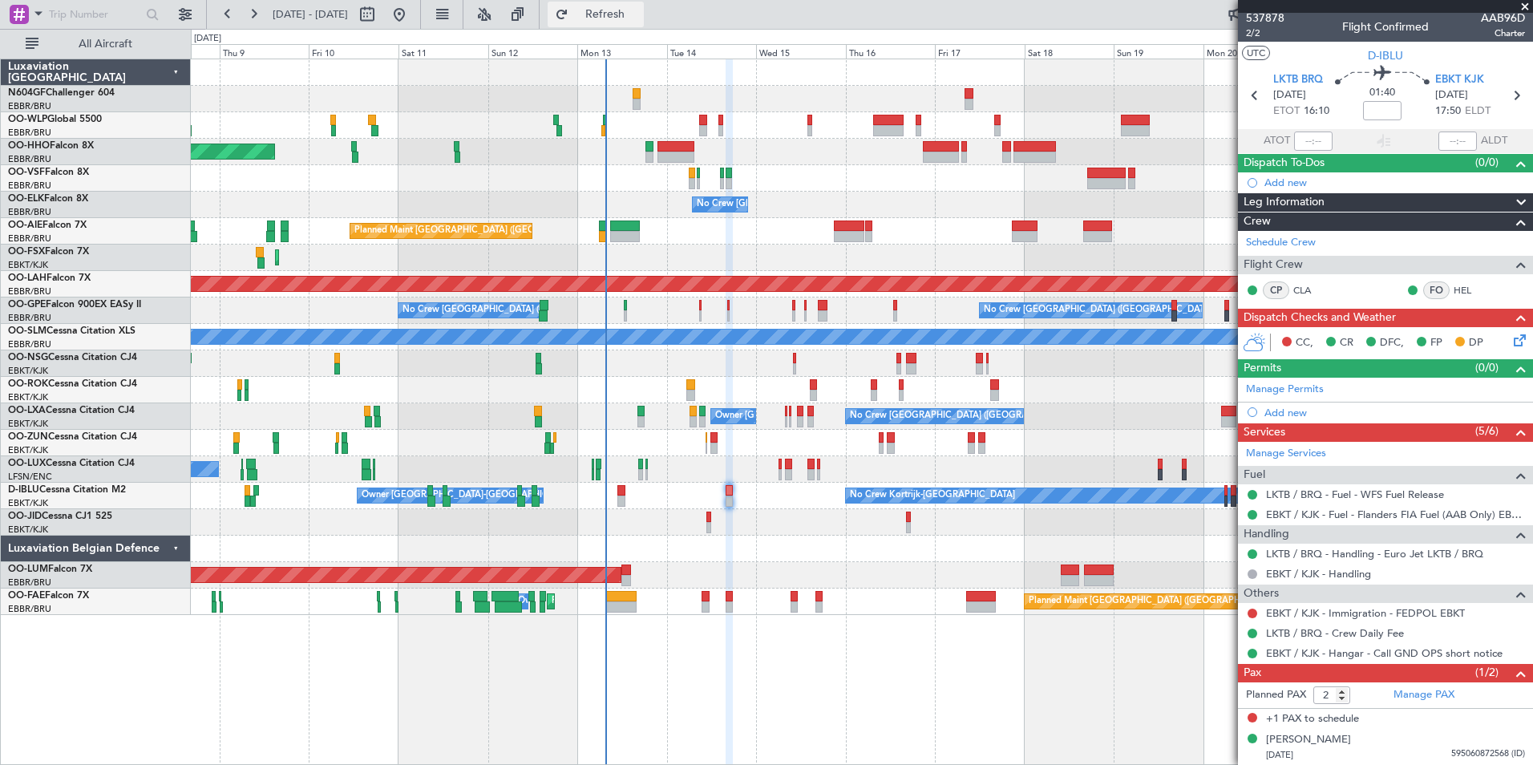
click at [639, 20] on span "Refresh" at bounding box center [605, 14] width 67 height 11
click at [639, 19] on span "Refresh" at bounding box center [605, 14] width 67 height 11
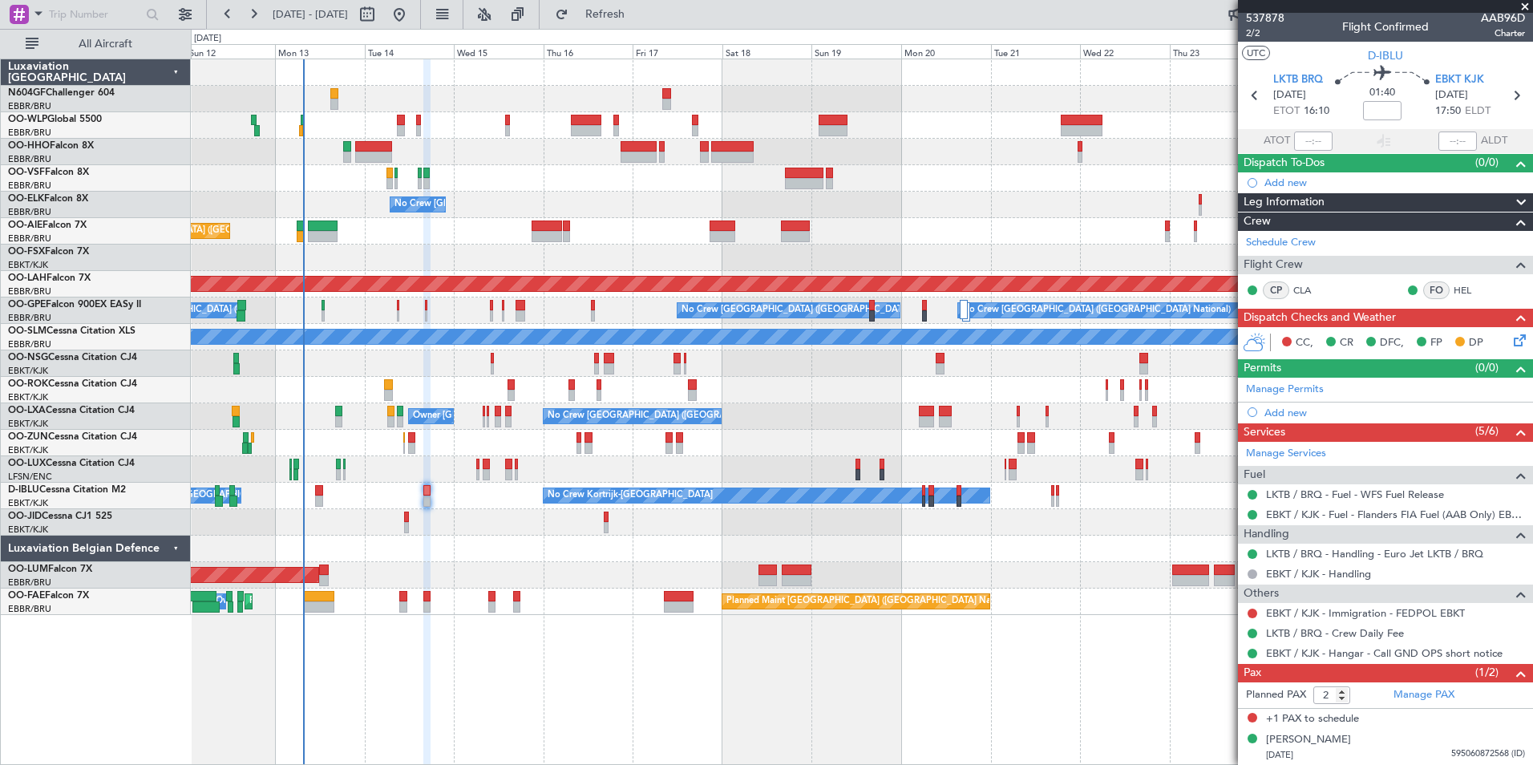
click at [619, 270] on div "Planned Maint Kortrijk-[GEOGRAPHIC_DATA]" at bounding box center [862, 258] width 1342 height 26
click at [460, 481] on div "Planned Maint [GEOGRAPHIC_DATA] ([GEOGRAPHIC_DATA]) No Crew [PERSON_NAME] ([PER…" at bounding box center [862, 469] width 1342 height 26
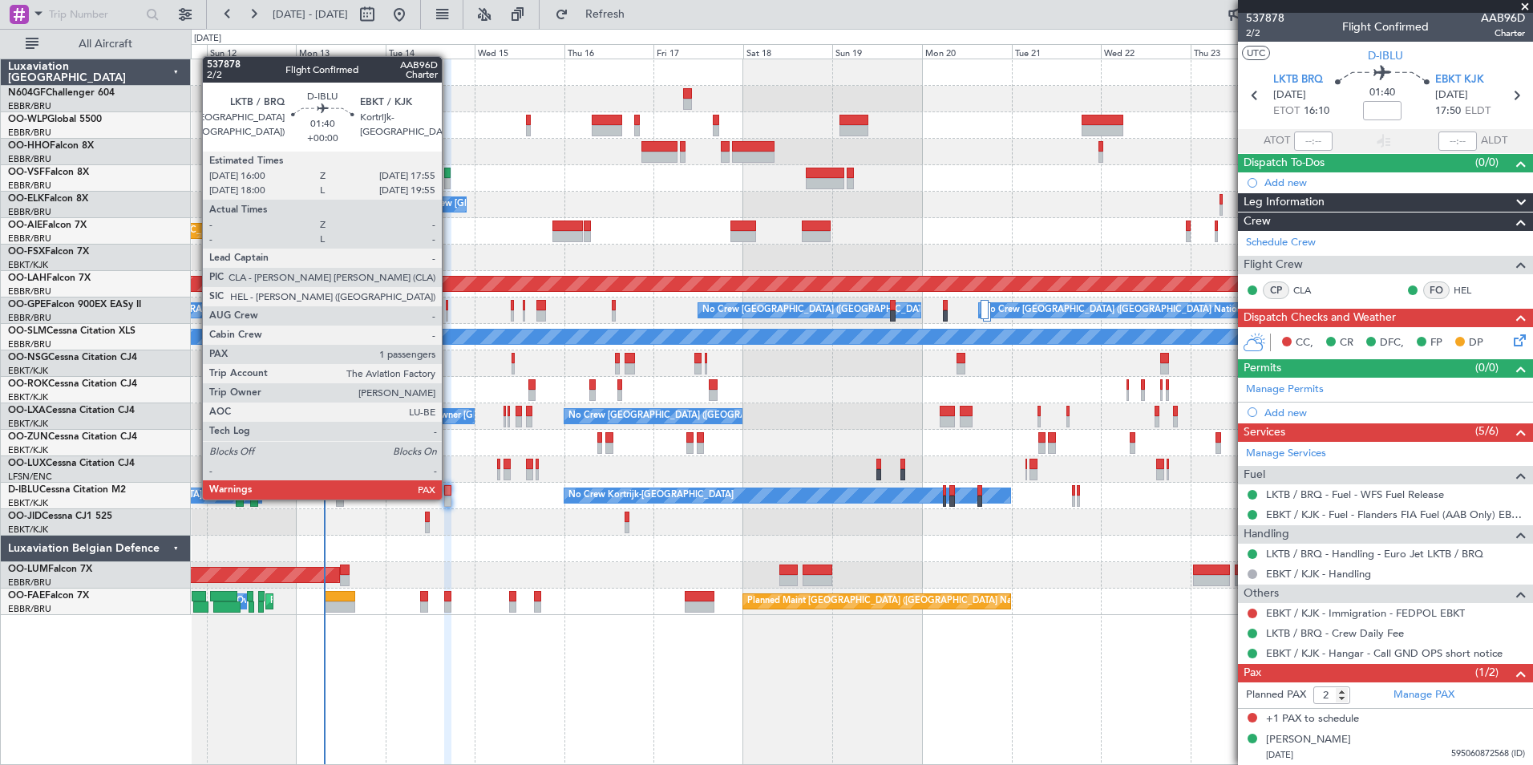
click at [449, 498] on div at bounding box center [447, 501] width 7 height 11
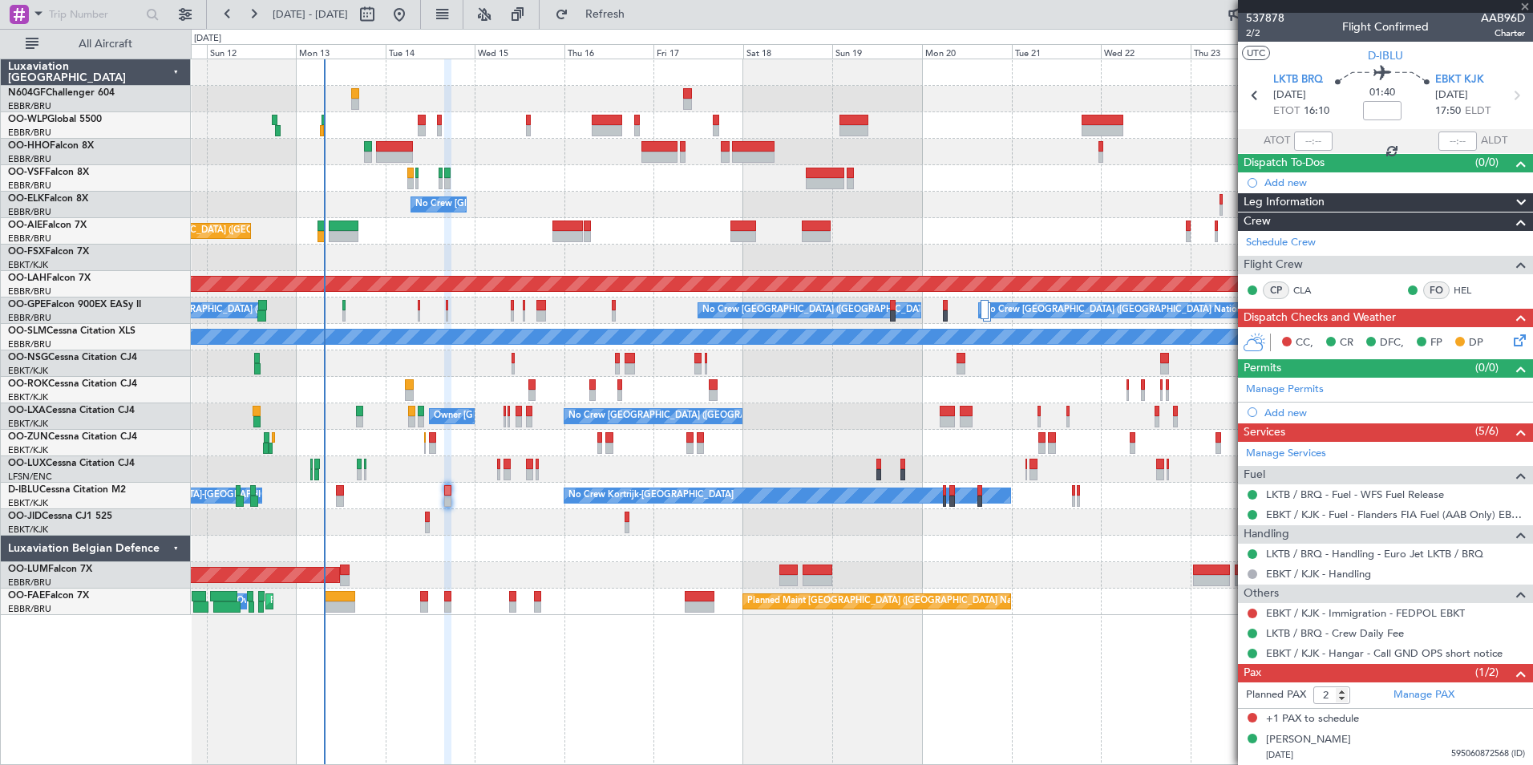
scroll to position [0, 0]
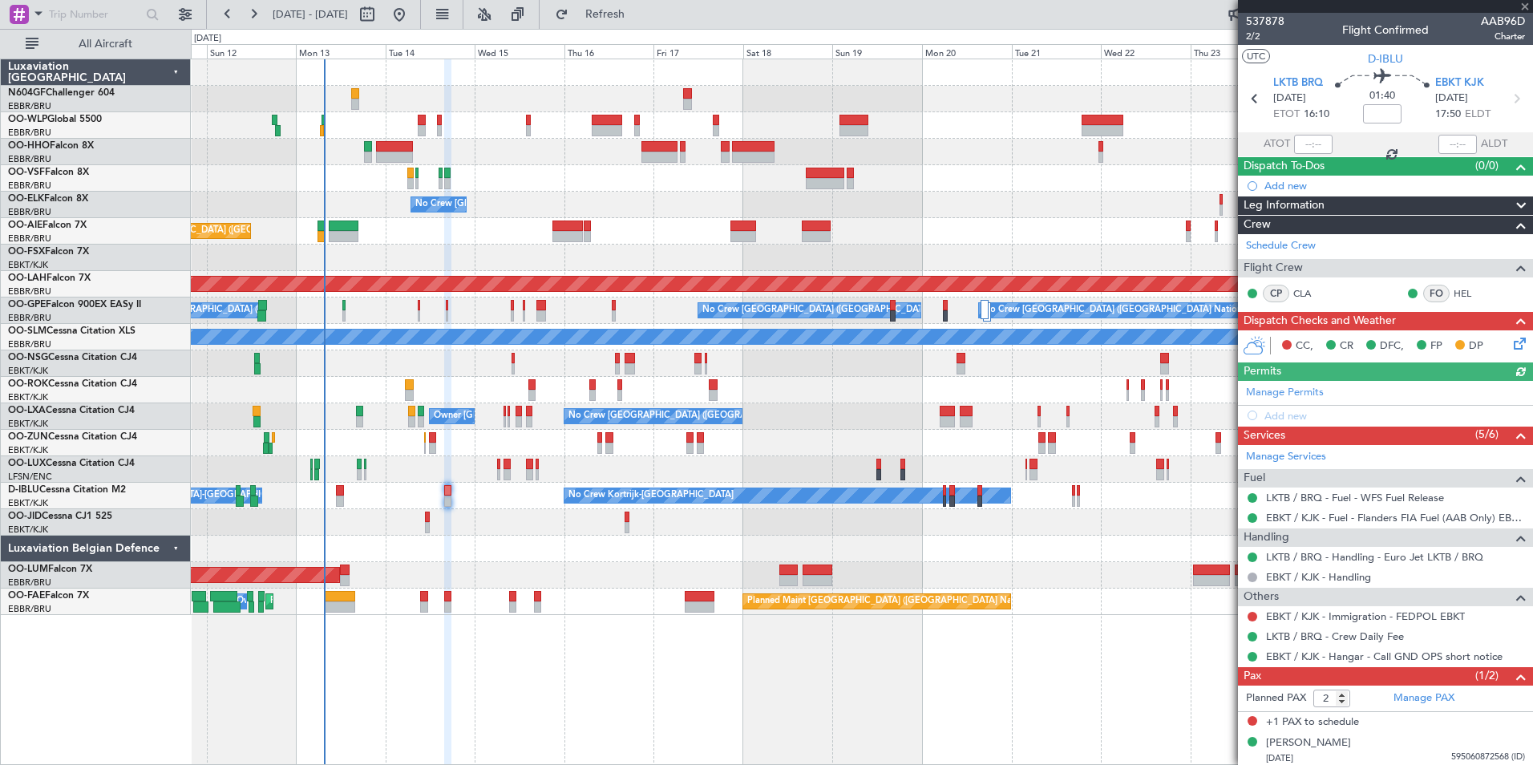
click at [662, 30] on div "0 0 Sat 11 Sun 12 Mon 13 Tue 14 Wed 15 Thu 16 [DATE] Sat 18 Sun 19 Mon 20 Tue 2…" at bounding box center [862, 44] width 1341 height 29
click at [639, 15] on span "Refresh" at bounding box center [605, 14] width 67 height 11
click at [438, 515] on div "No Crew Planned Maint [GEOGRAPHIC_DATA]-[GEOGRAPHIC_DATA]" at bounding box center [862, 522] width 1342 height 26
click at [431, 516] on div "No Crew Planned Maint [GEOGRAPHIC_DATA]-[GEOGRAPHIC_DATA]" at bounding box center [862, 522] width 1342 height 26
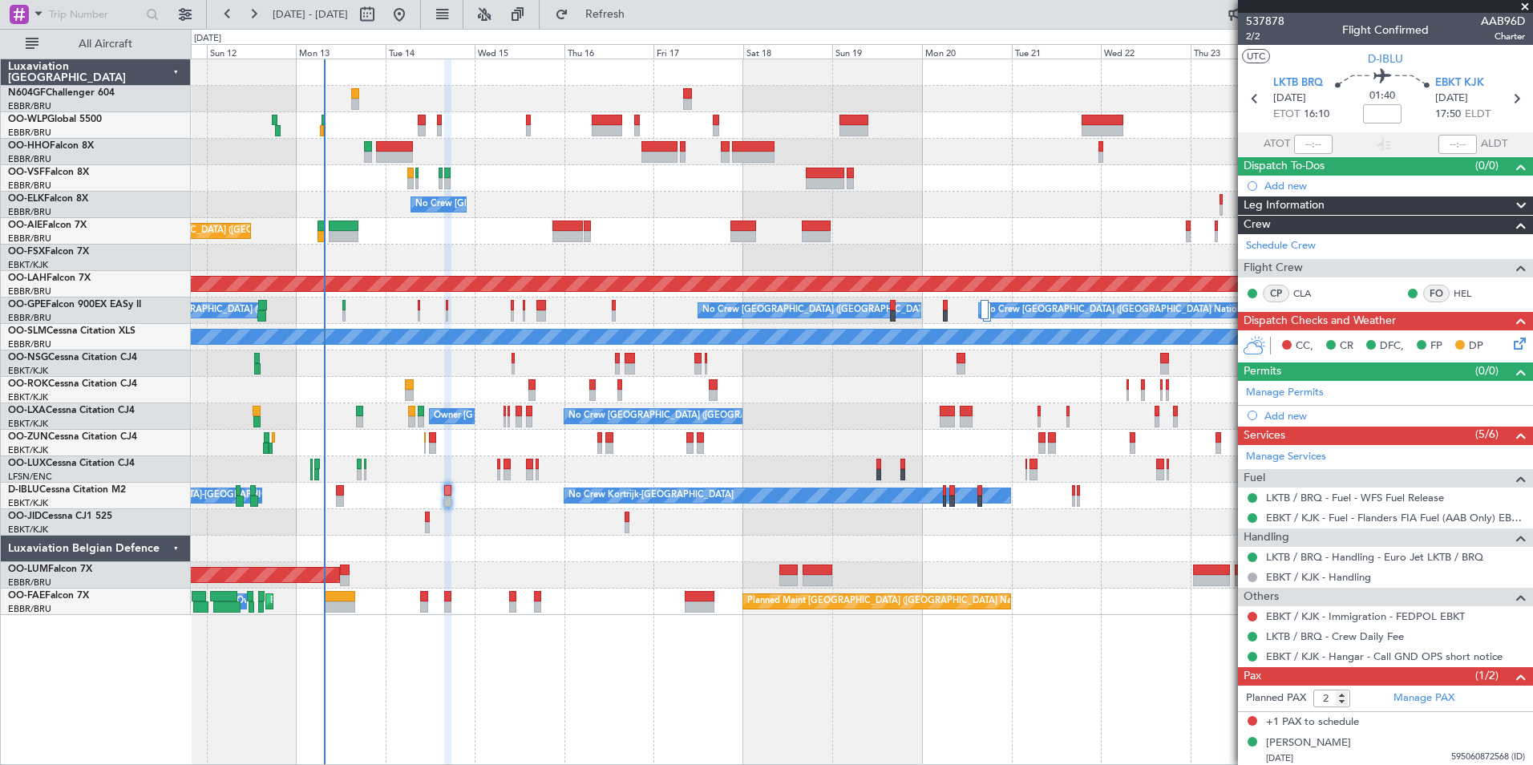
click at [431, 521] on div "No Crew Planned Maint [GEOGRAPHIC_DATA]-[GEOGRAPHIC_DATA]" at bounding box center [862, 522] width 1342 height 26
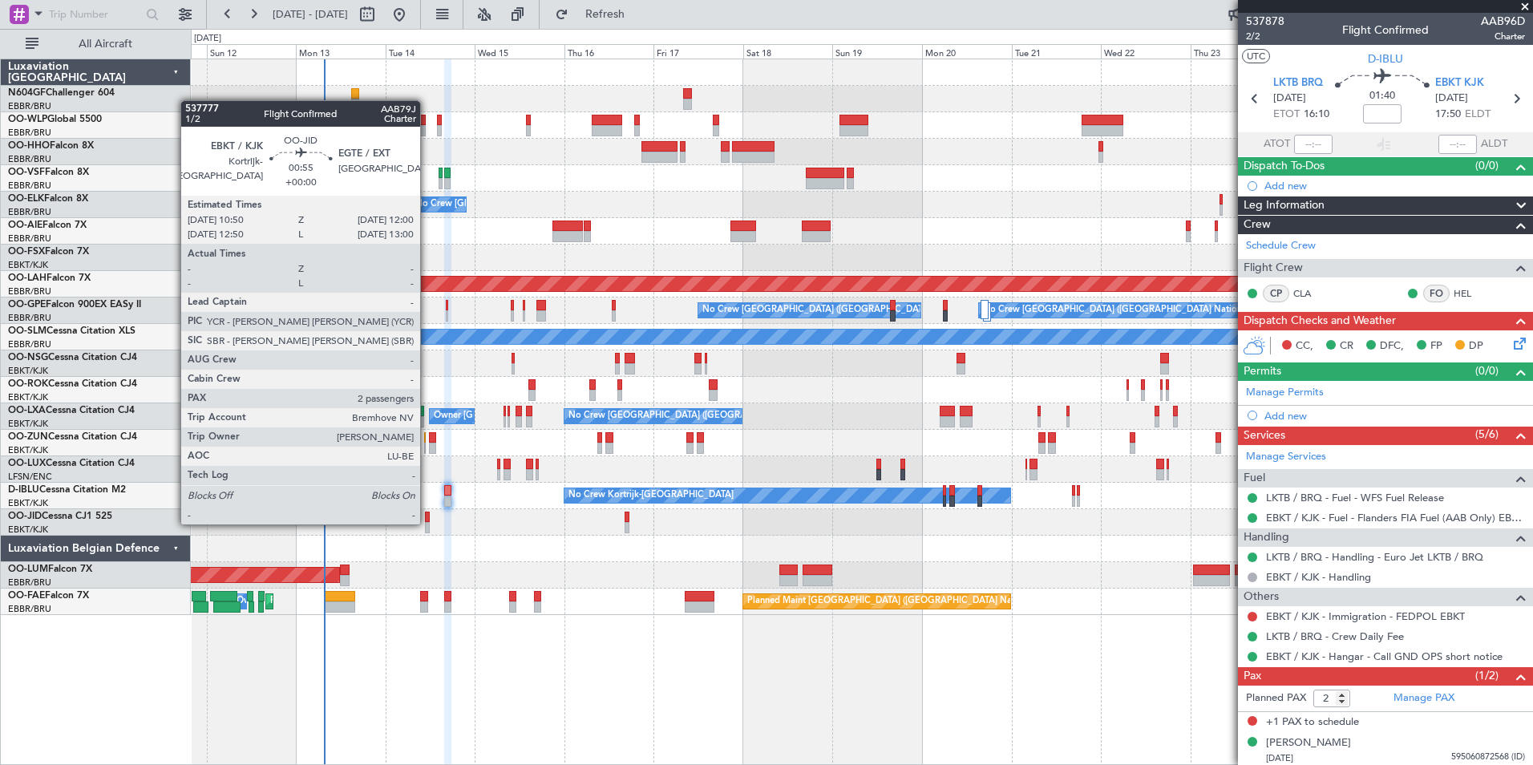
click at [427, 523] on div at bounding box center [427, 527] width 5 height 11
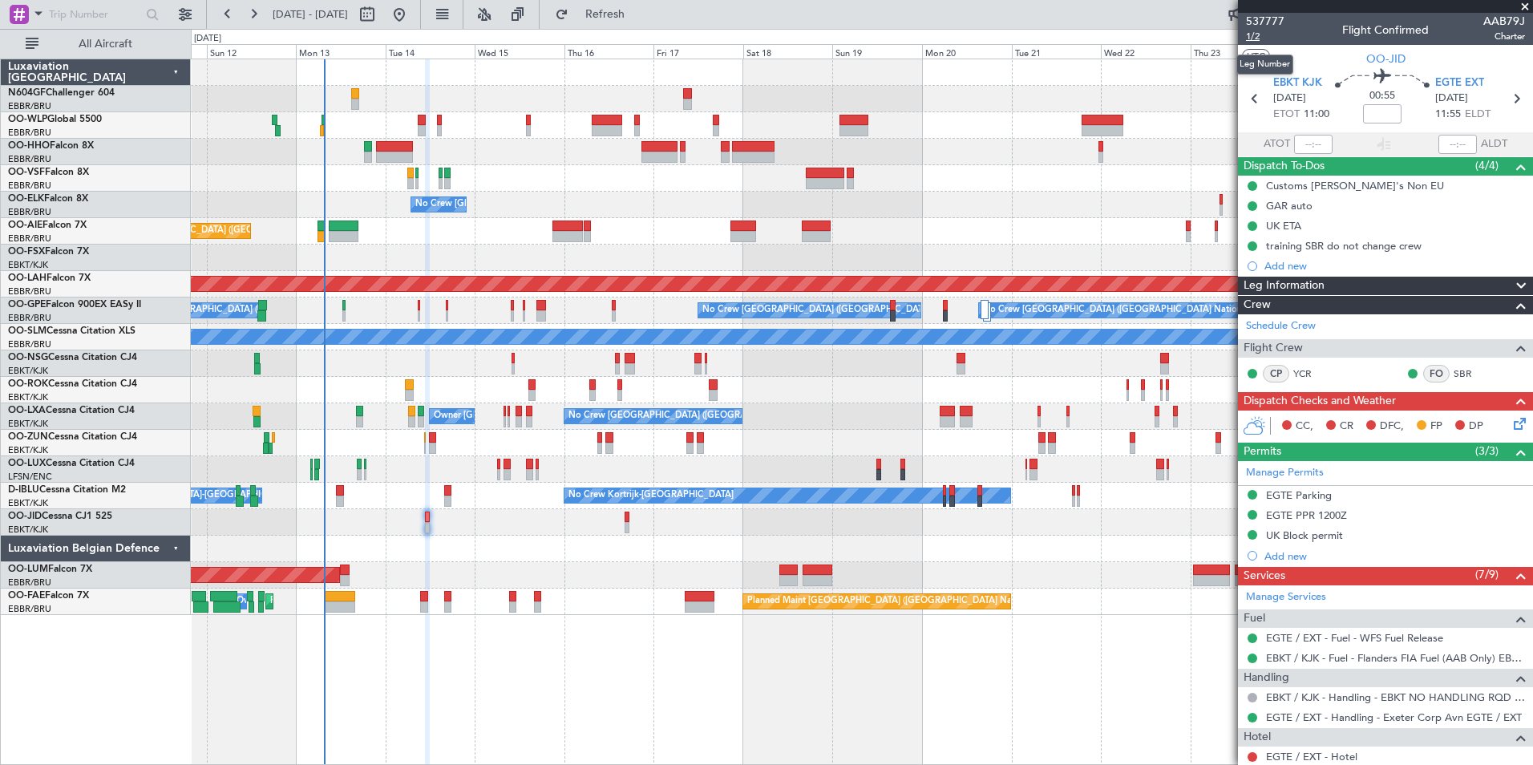
click at [1262, 34] on span "1/2" at bounding box center [1265, 37] width 38 height 14
click at [1460, 76] on span "EGTE EXT" at bounding box center [1460, 83] width 49 height 16
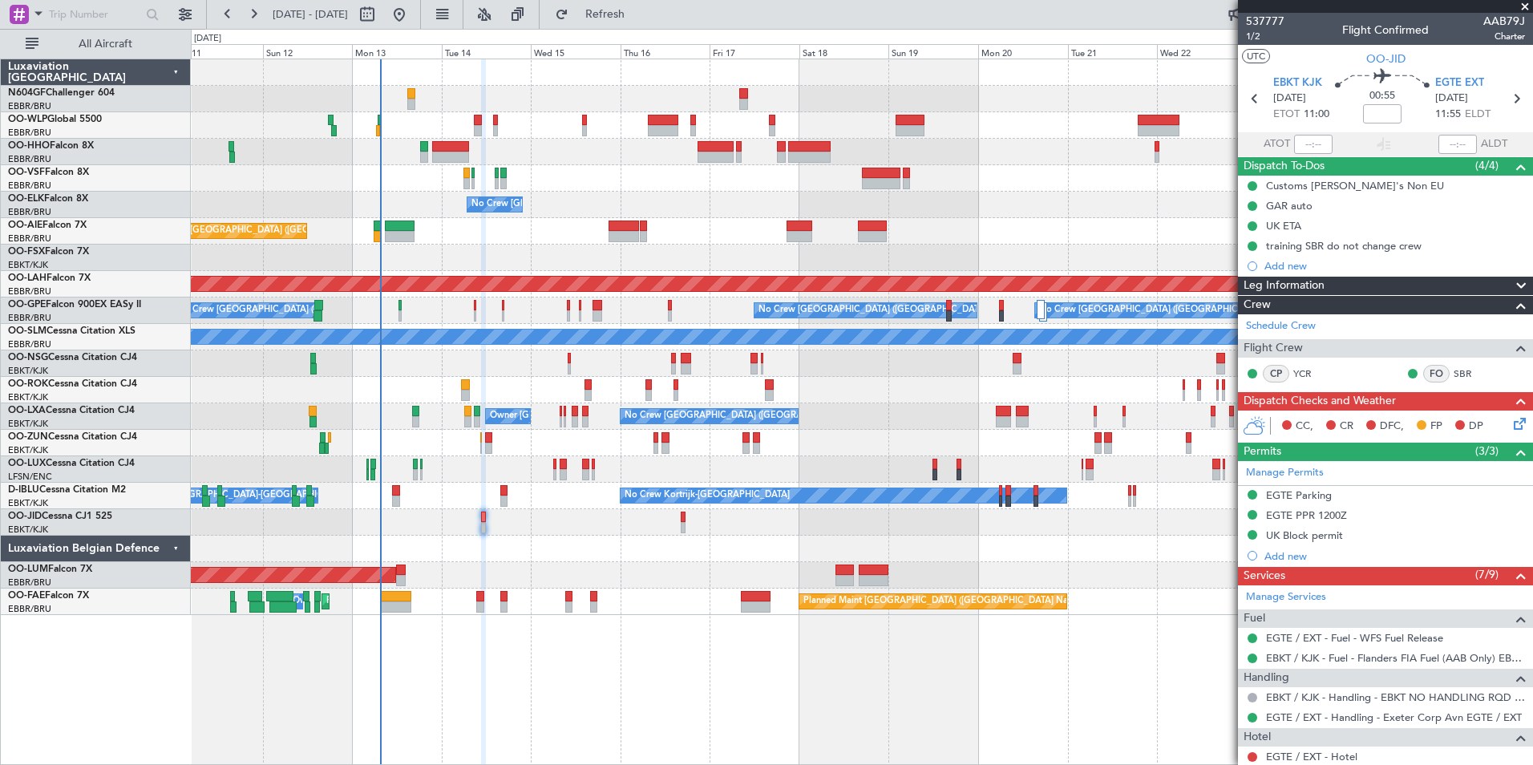
click at [484, 471] on div "Planned Maint [GEOGRAPHIC_DATA] ([GEOGRAPHIC_DATA]) No Crew [PERSON_NAME] ([PER…" at bounding box center [862, 469] width 1342 height 26
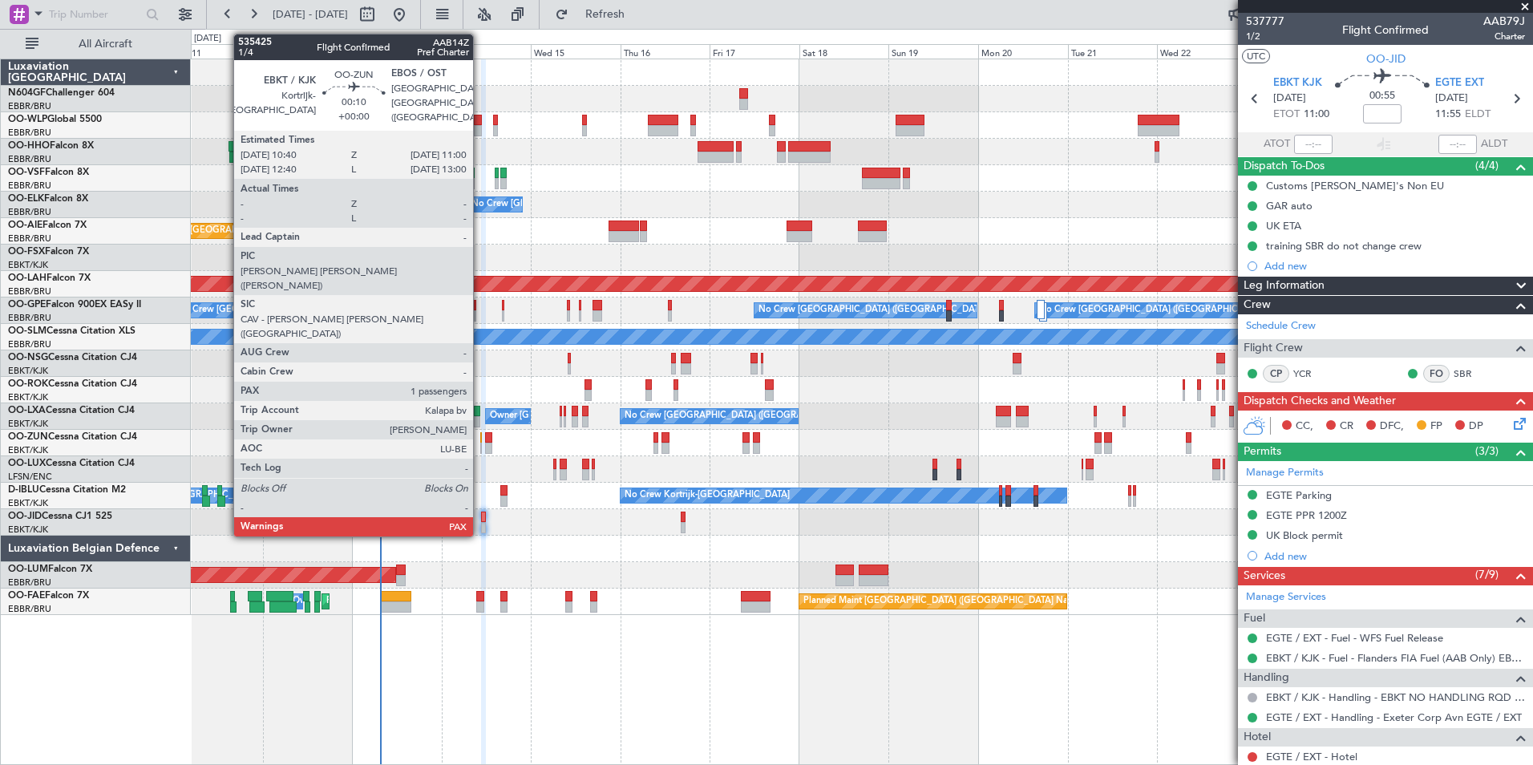
click at [480, 444] on div at bounding box center [481, 448] width 2 height 11
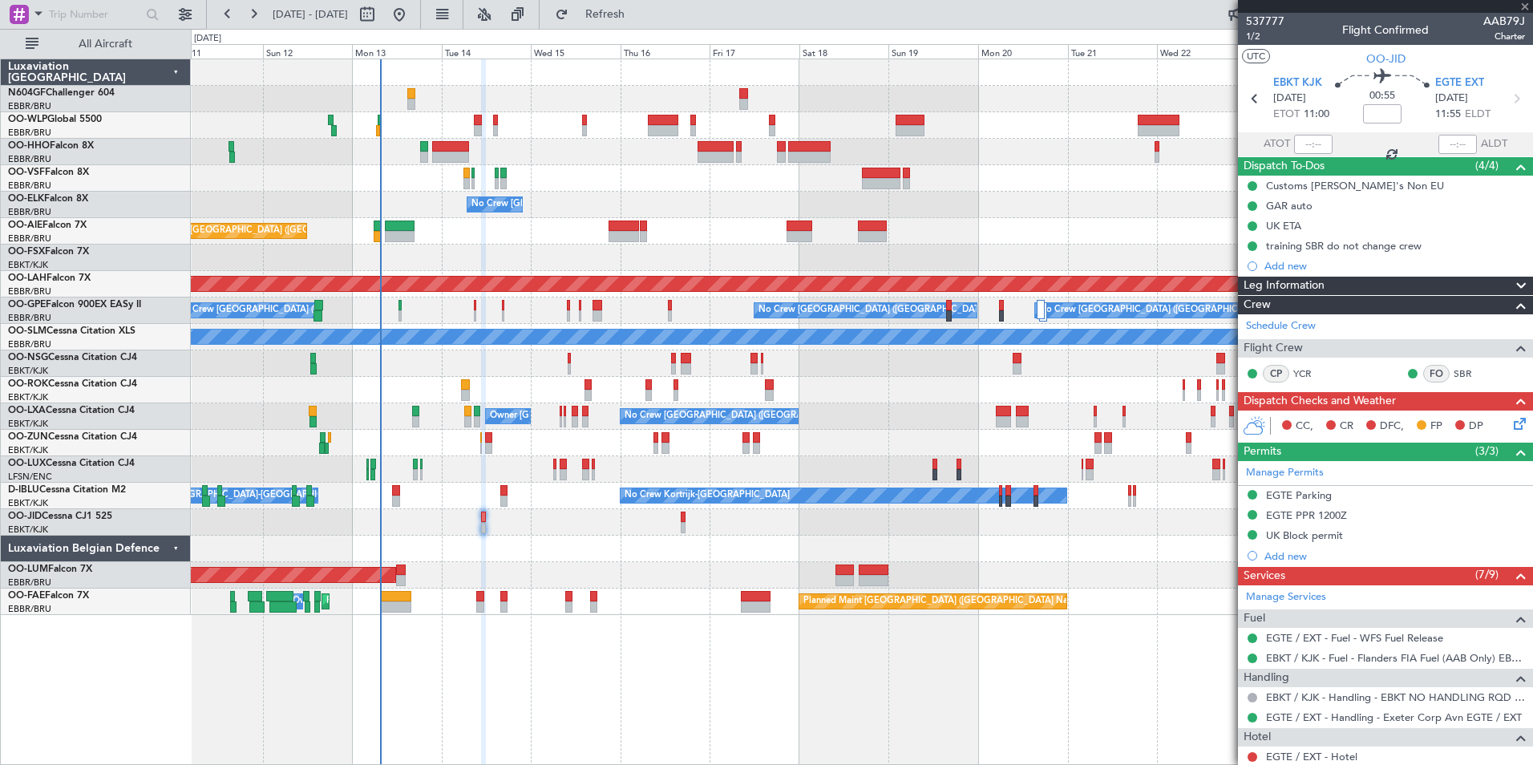
type input "1"
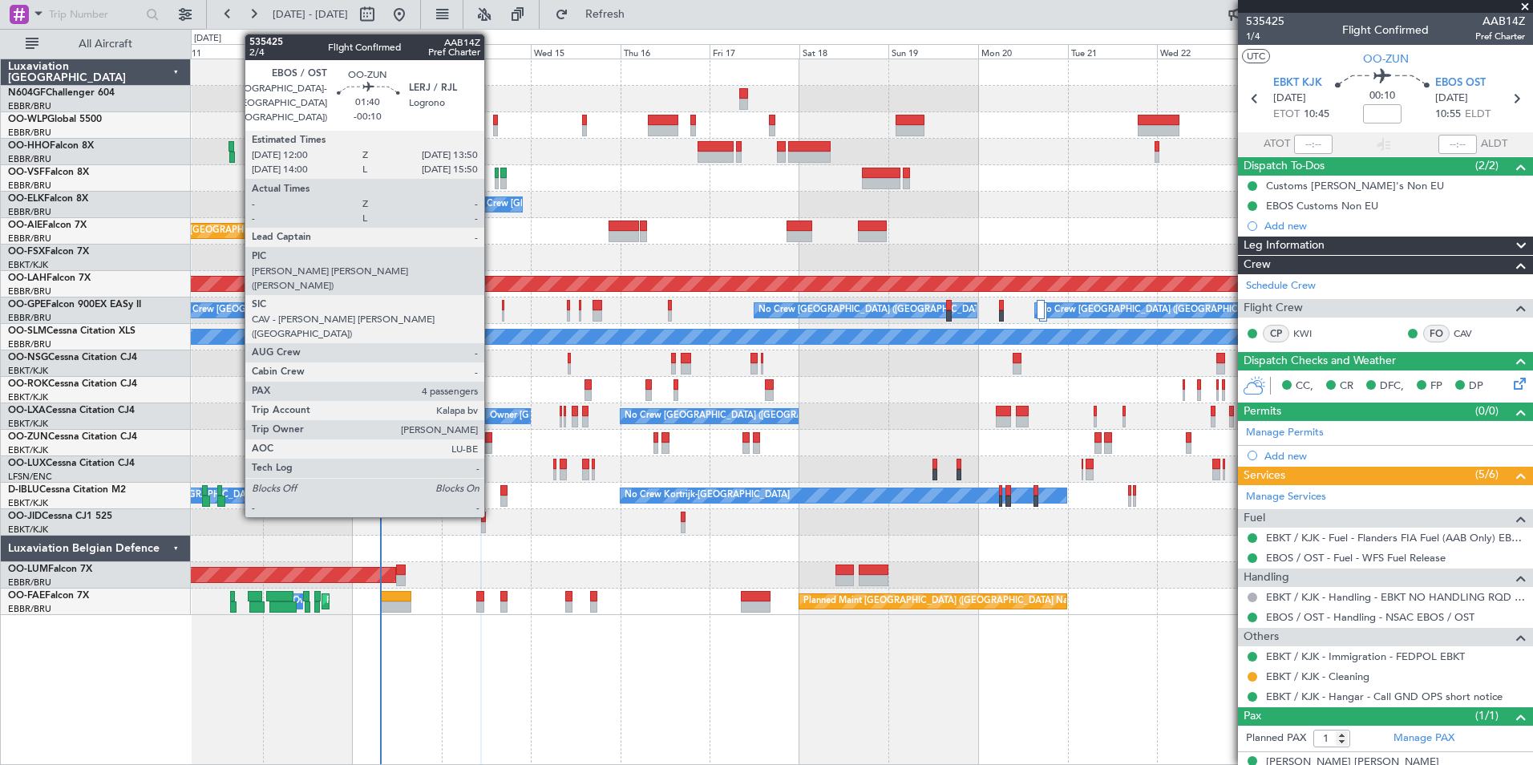
click at [492, 443] on div at bounding box center [488, 448] width 7 height 11
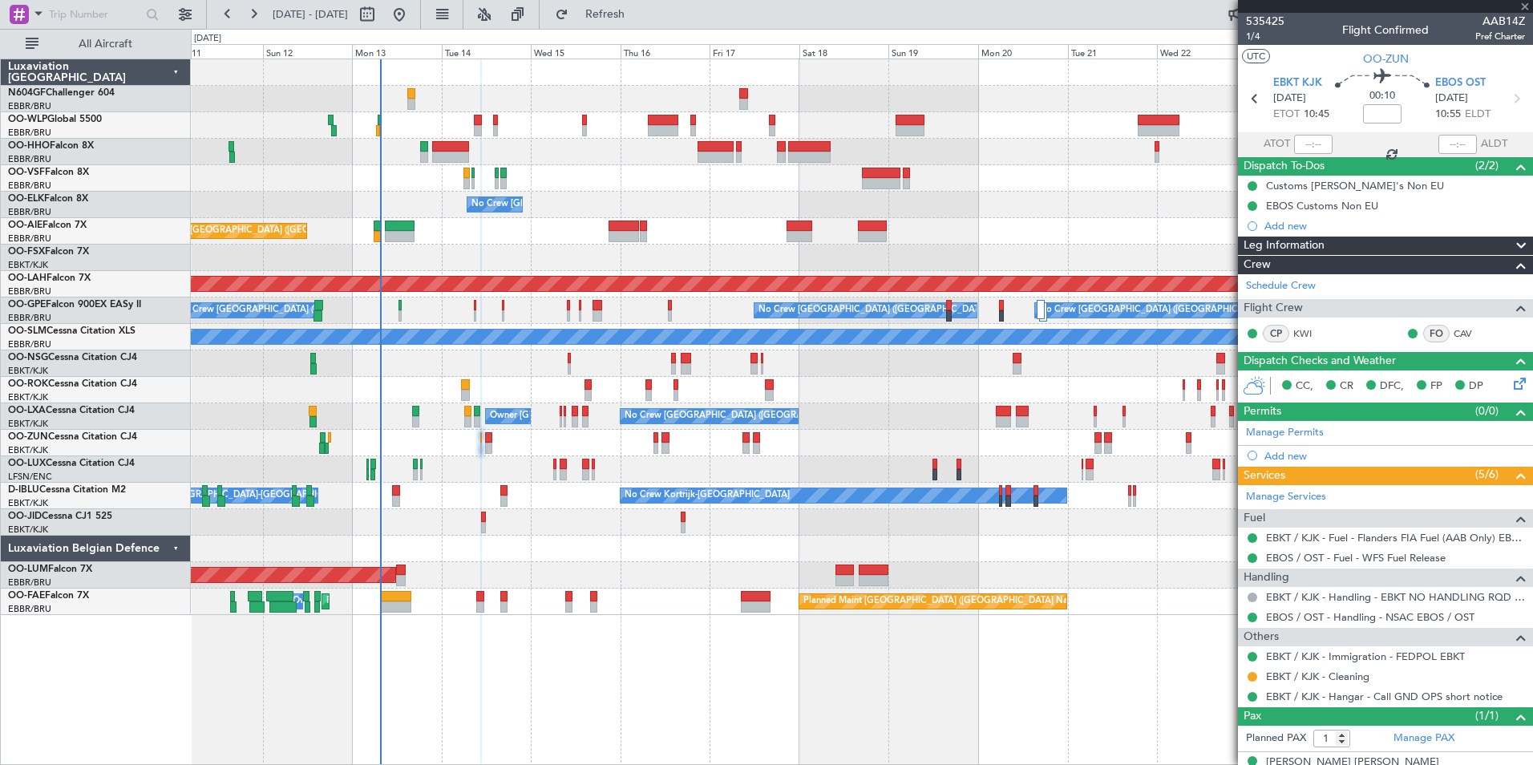
type input "-00:10"
type input "4"
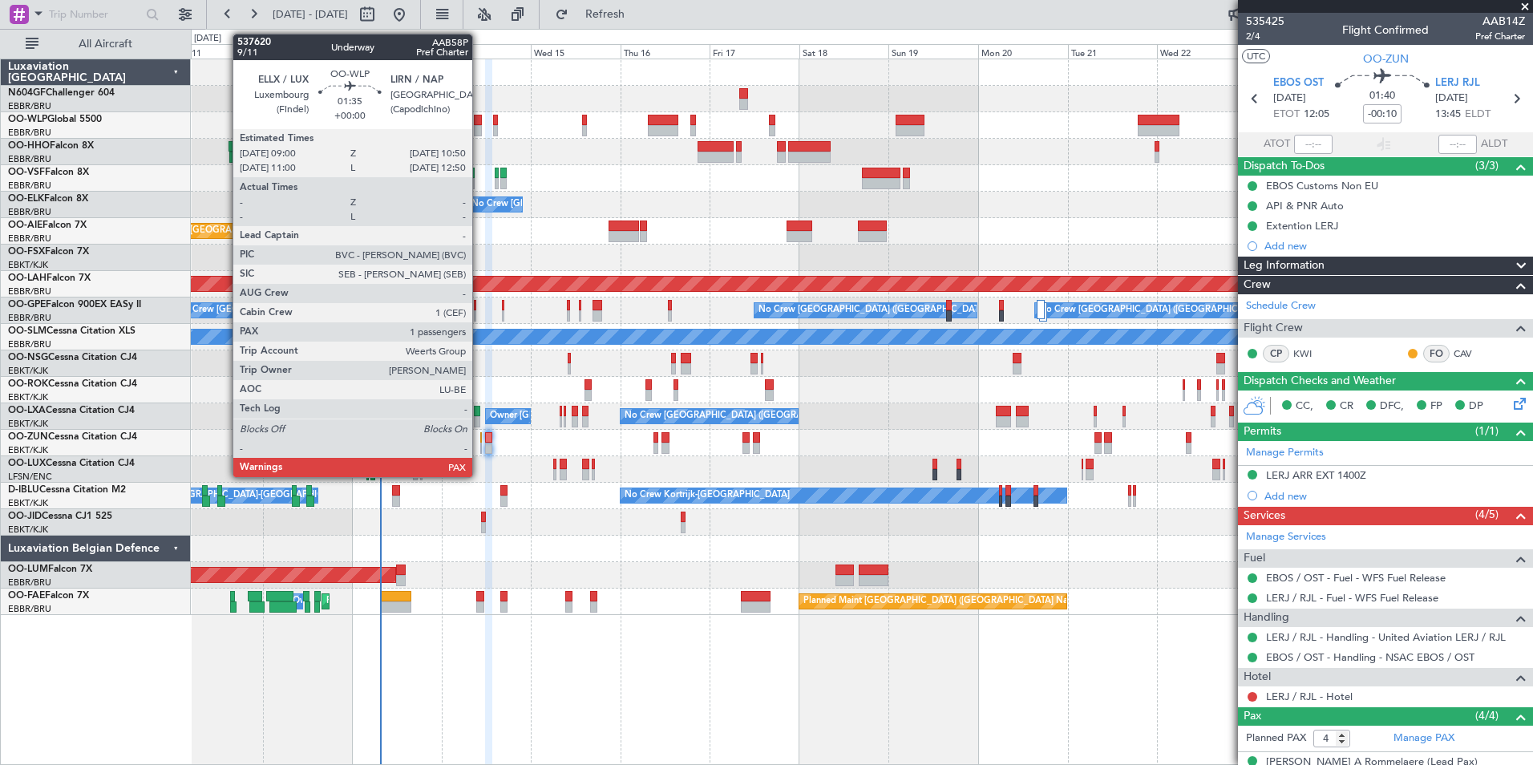
click at [477, 125] on div at bounding box center [477, 130] width 7 height 11
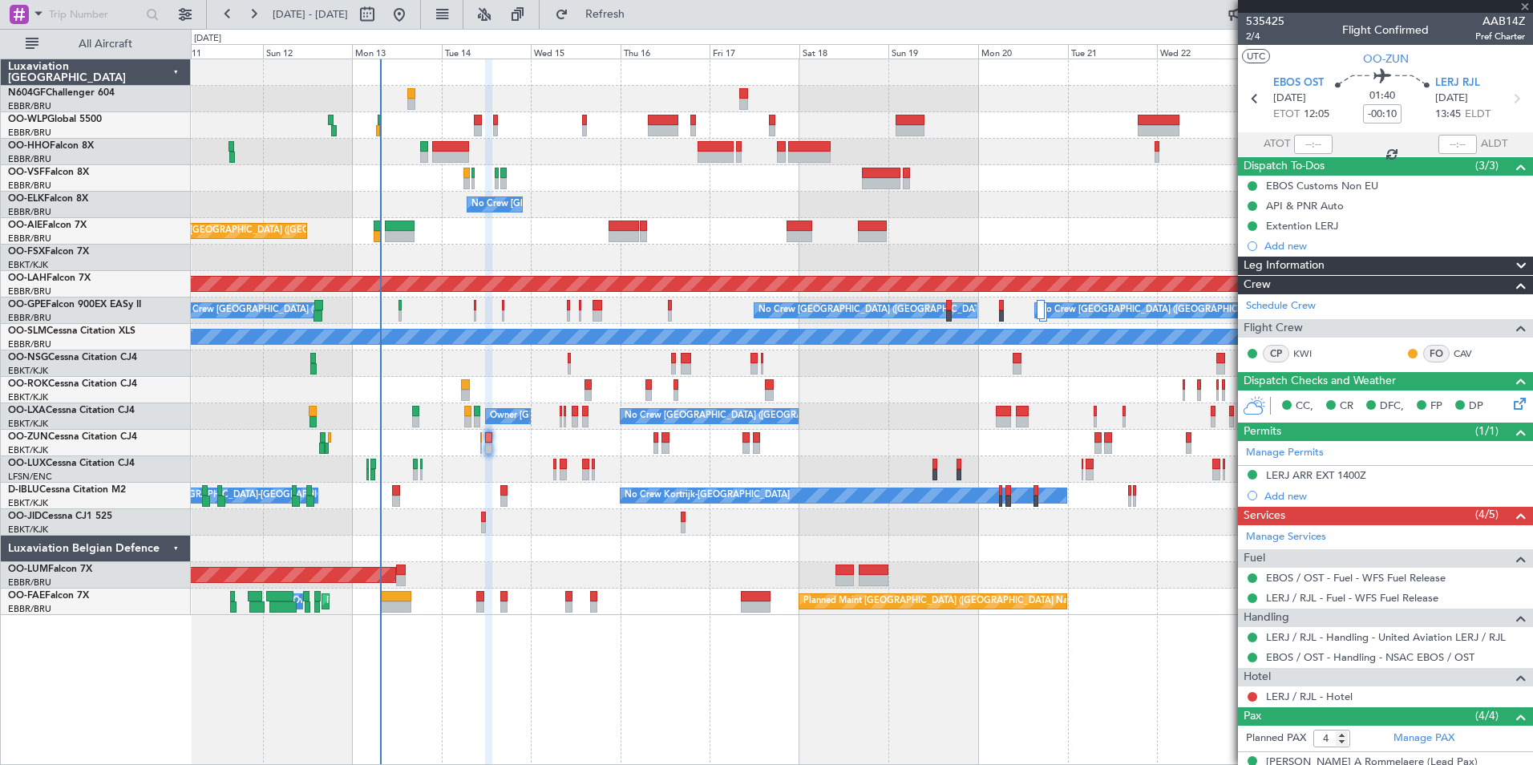
type input "2"
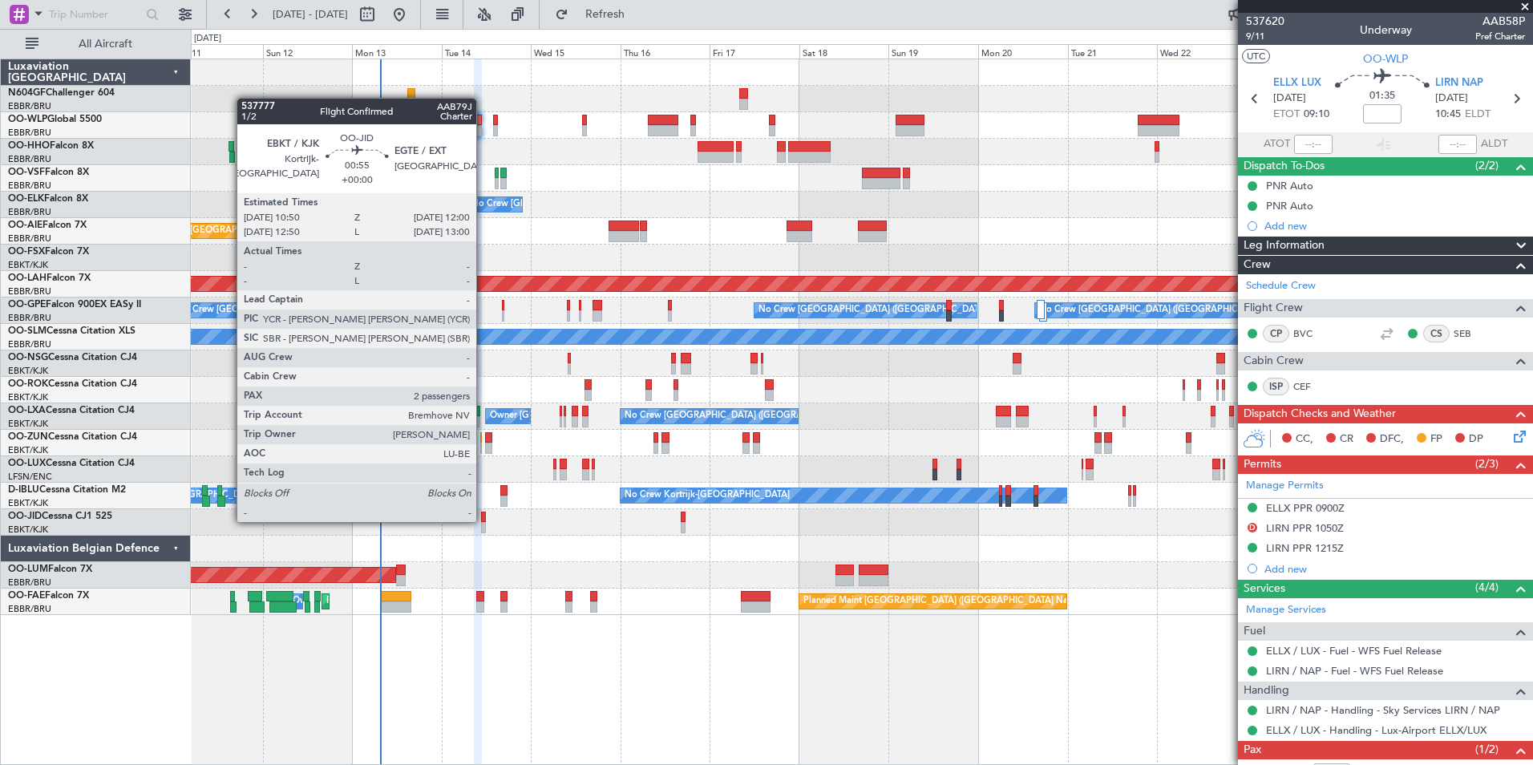
click at [486, 523] on div "No Crew Planned Maint Kortrijk-Wevelgem" at bounding box center [862, 522] width 1342 height 26
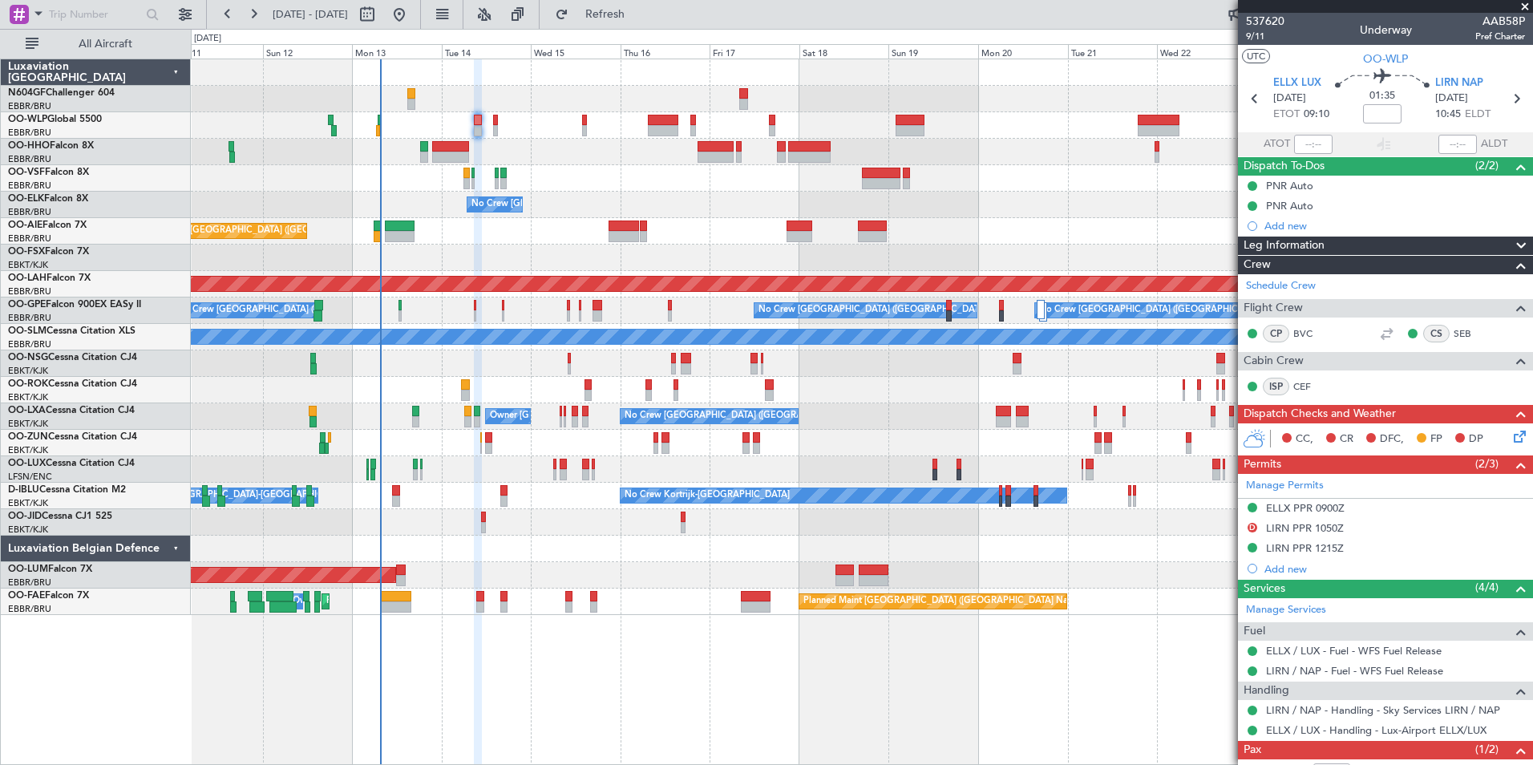
click at [486, 523] on div "No Crew Planned Maint Kortrijk-Wevelgem" at bounding box center [862, 522] width 1342 height 26
click at [648, 344] on div "Planned Maint Geneva (Cointrin) No Crew Brussels (Brussels National) Planned Ma…" at bounding box center [862, 337] width 1342 height 556
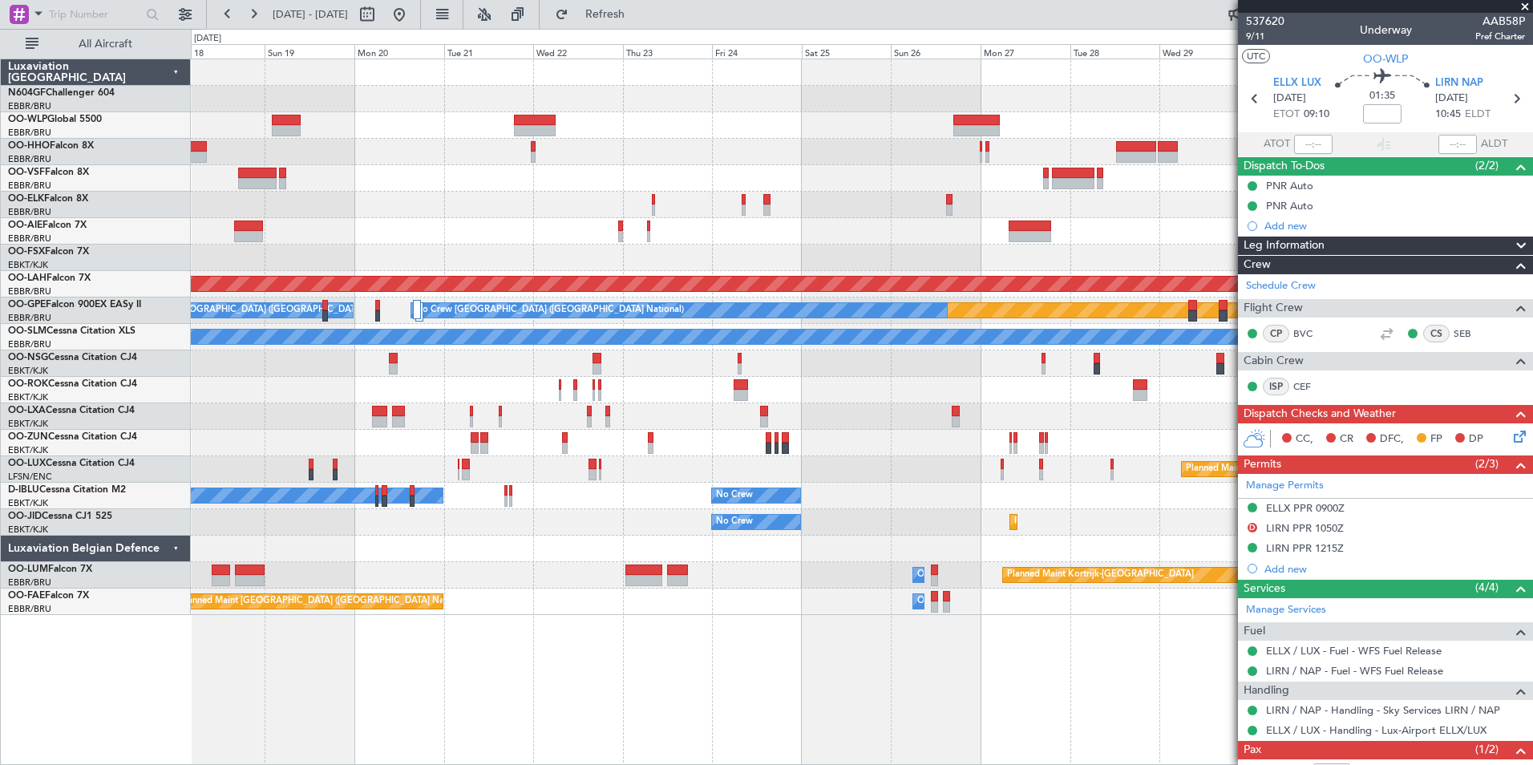
click at [535, 359] on div "No Crew Brussels (Brussels National) Planned Maint Alton-st Louis (St Louis Reg…" at bounding box center [862, 337] width 1342 height 556
click at [512, 352] on div "No Crew Brussels (Brussels National) Planned Maint Alton-st Louis (St Louis Reg…" at bounding box center [862, 337] width 1342 height 556
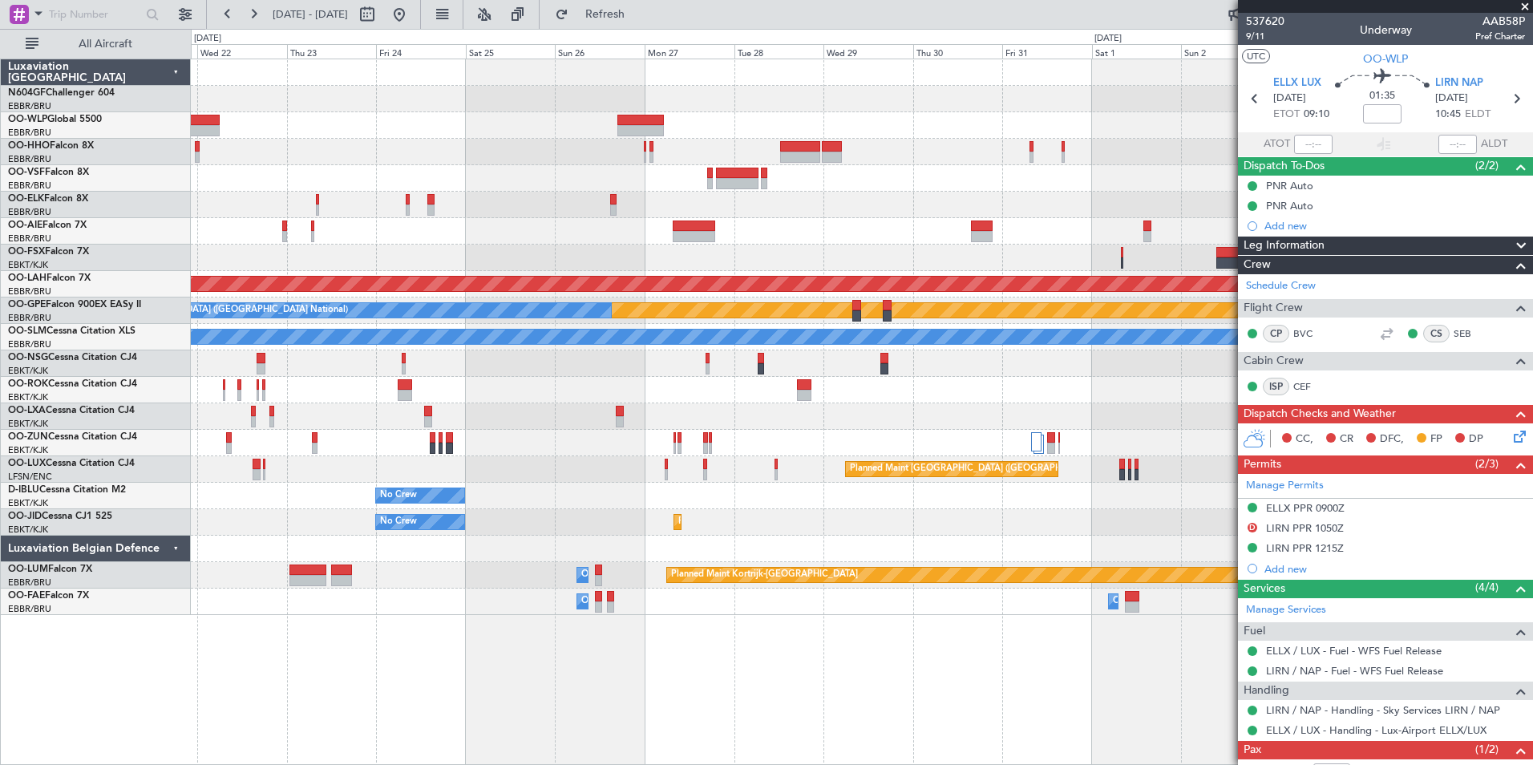
click at [532, 346] on div "Planned Maint Alton-st Louis (St Louis Regl) Planned Maint Nurnberg No Crew Bru…" at bounding box center [862, 337] width 1342 height 556
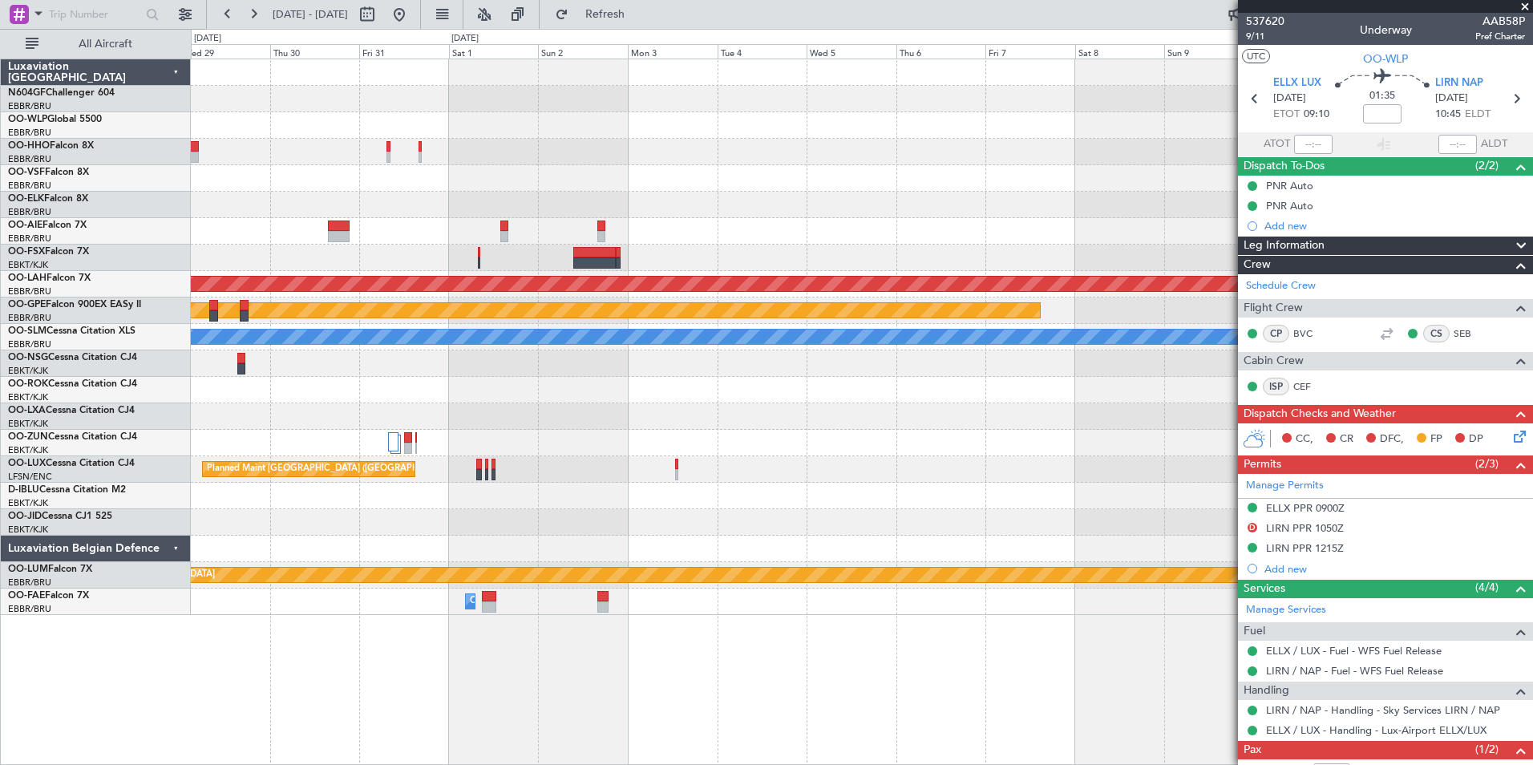
click at [507, 356] on div "Planned Maint Alton-st Louis (St Louis Regl) Planned Maint Nurnberg No Crew Bru…" at bounding box center [862, 337] width 1342 height 556
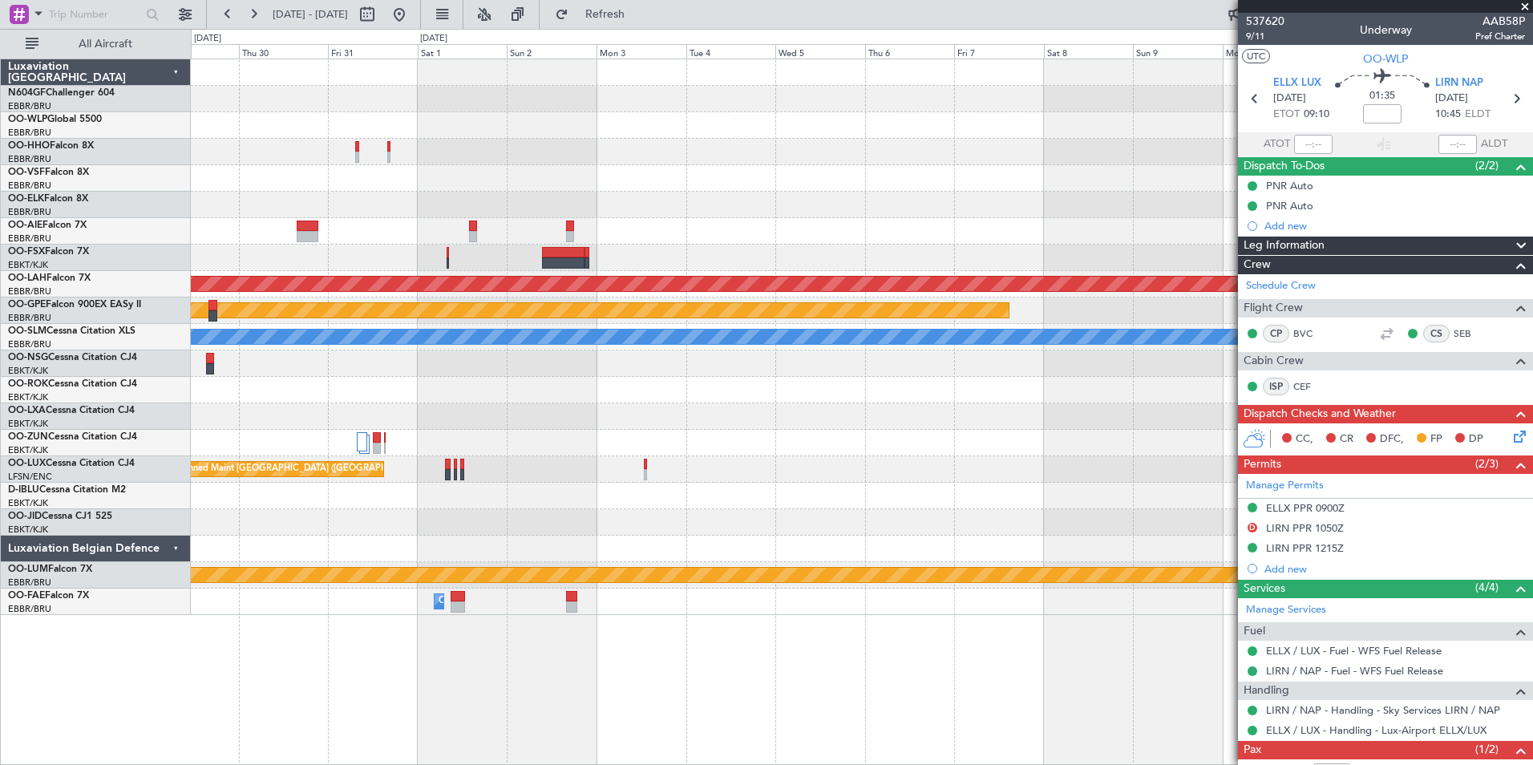
click at [311, 364] on div "Planned Maint Alton-st Louis (St Louis Regl) Planned Maint Nurnberg No Crew Bru…" at bounding box center [862, 337] width 1342 height 556
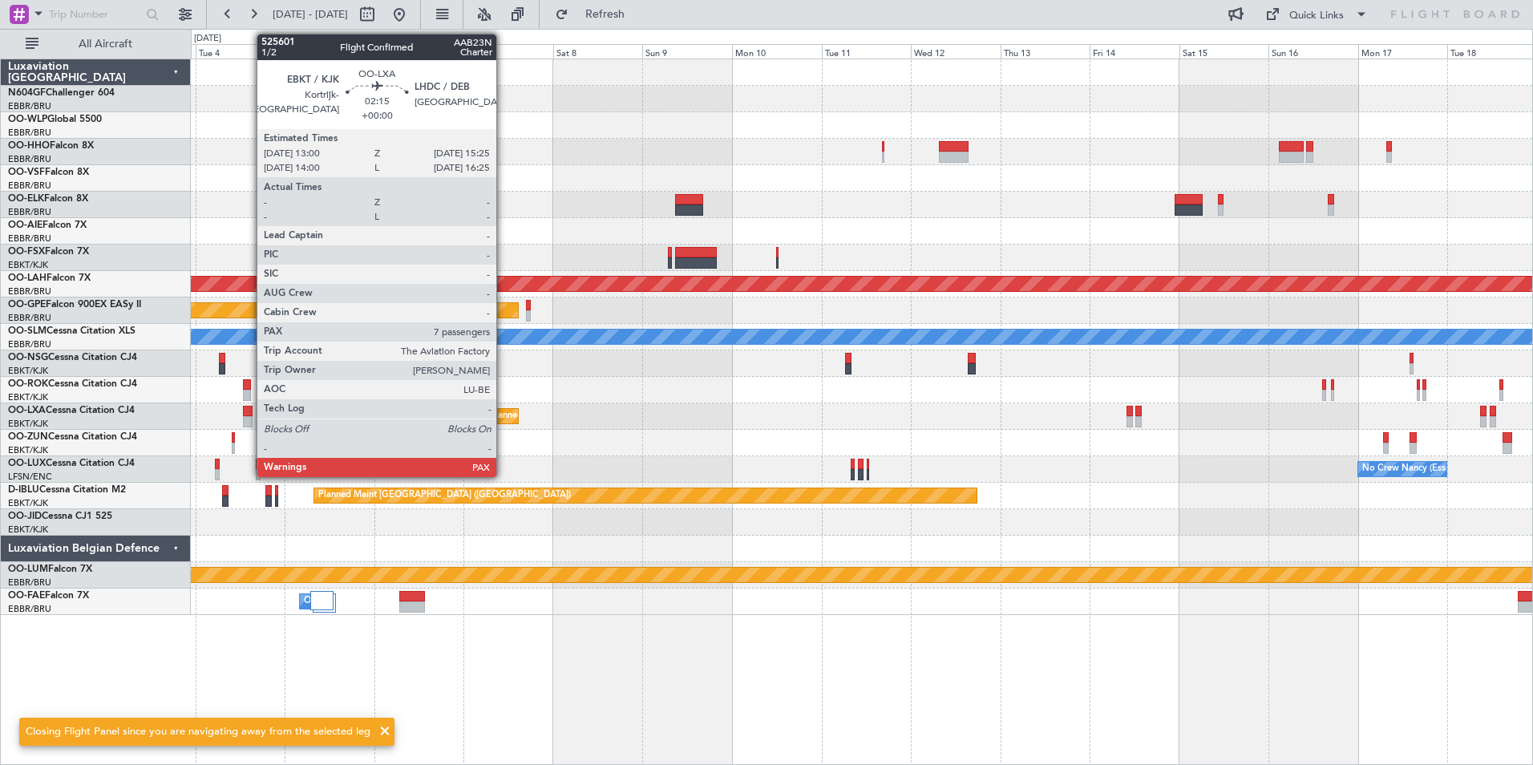
click at [249, 418] on div at bounding box center [248, 421] width 10 height 11
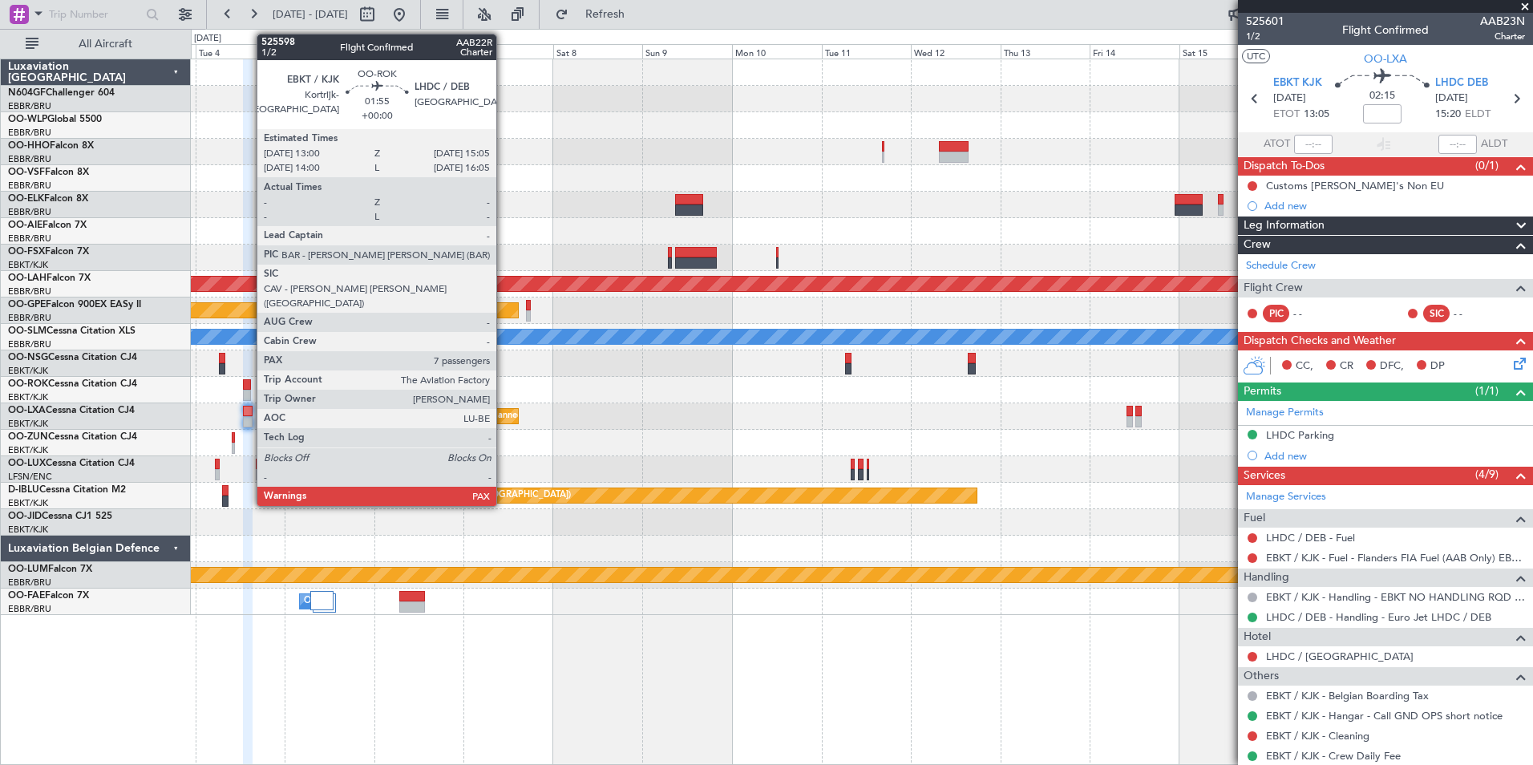
click at [249, 389] on div at bounding box center [247, 384] width 8 height 11
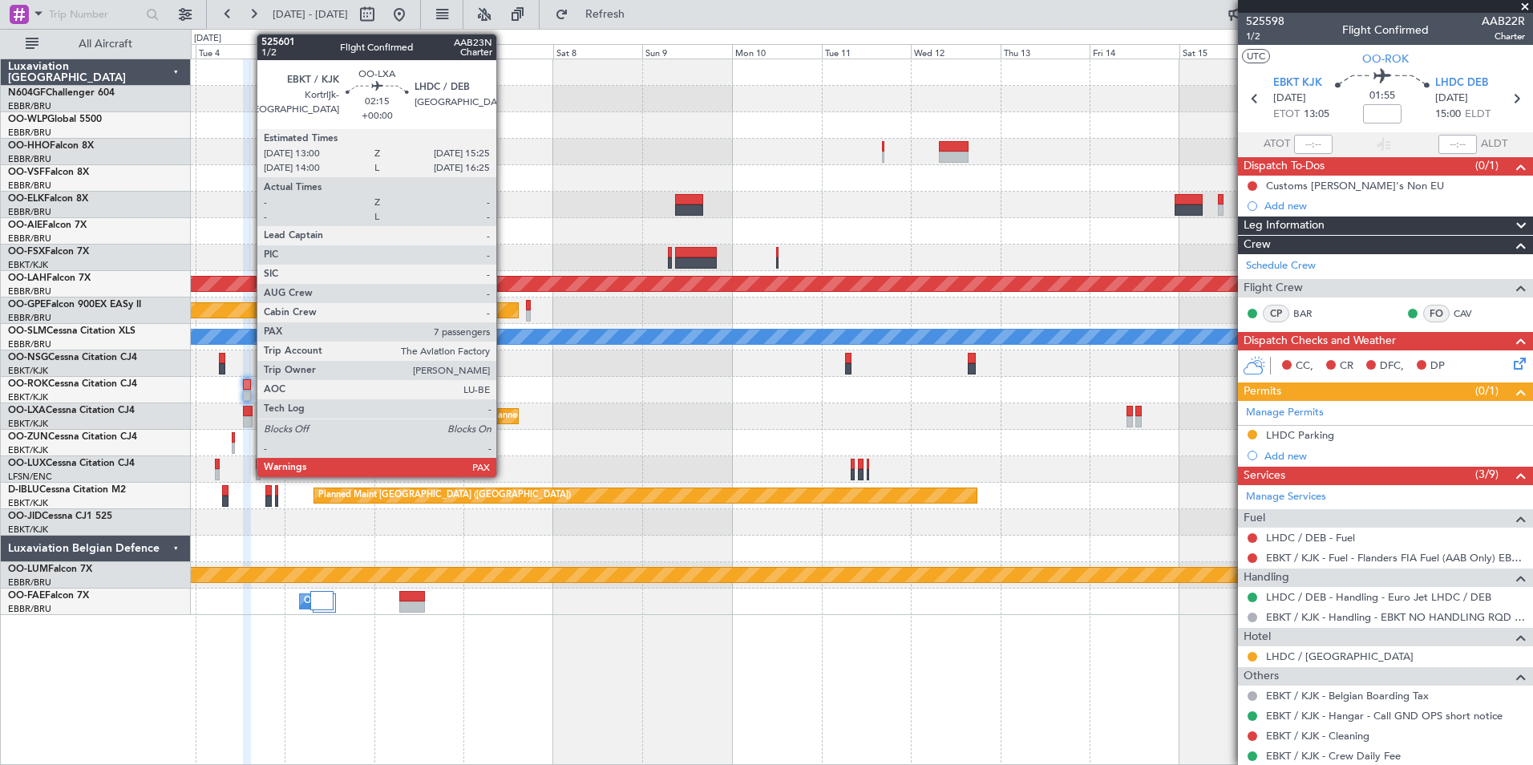
click at [249, 418] on div at bounding box center [248, 421] width 10 height 11
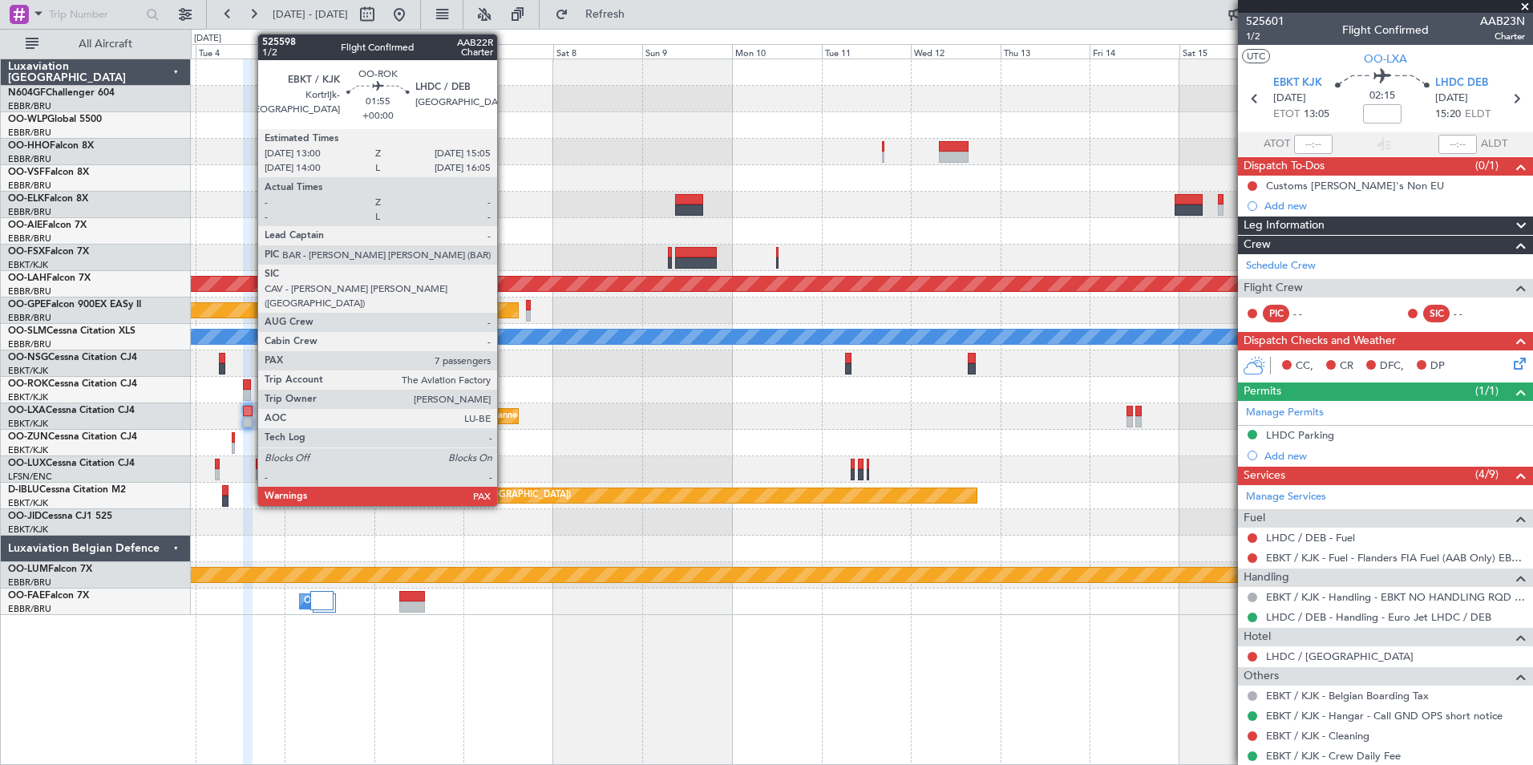
click at [249, 386] on div at bounding box center [247, 384] width 8 height 11
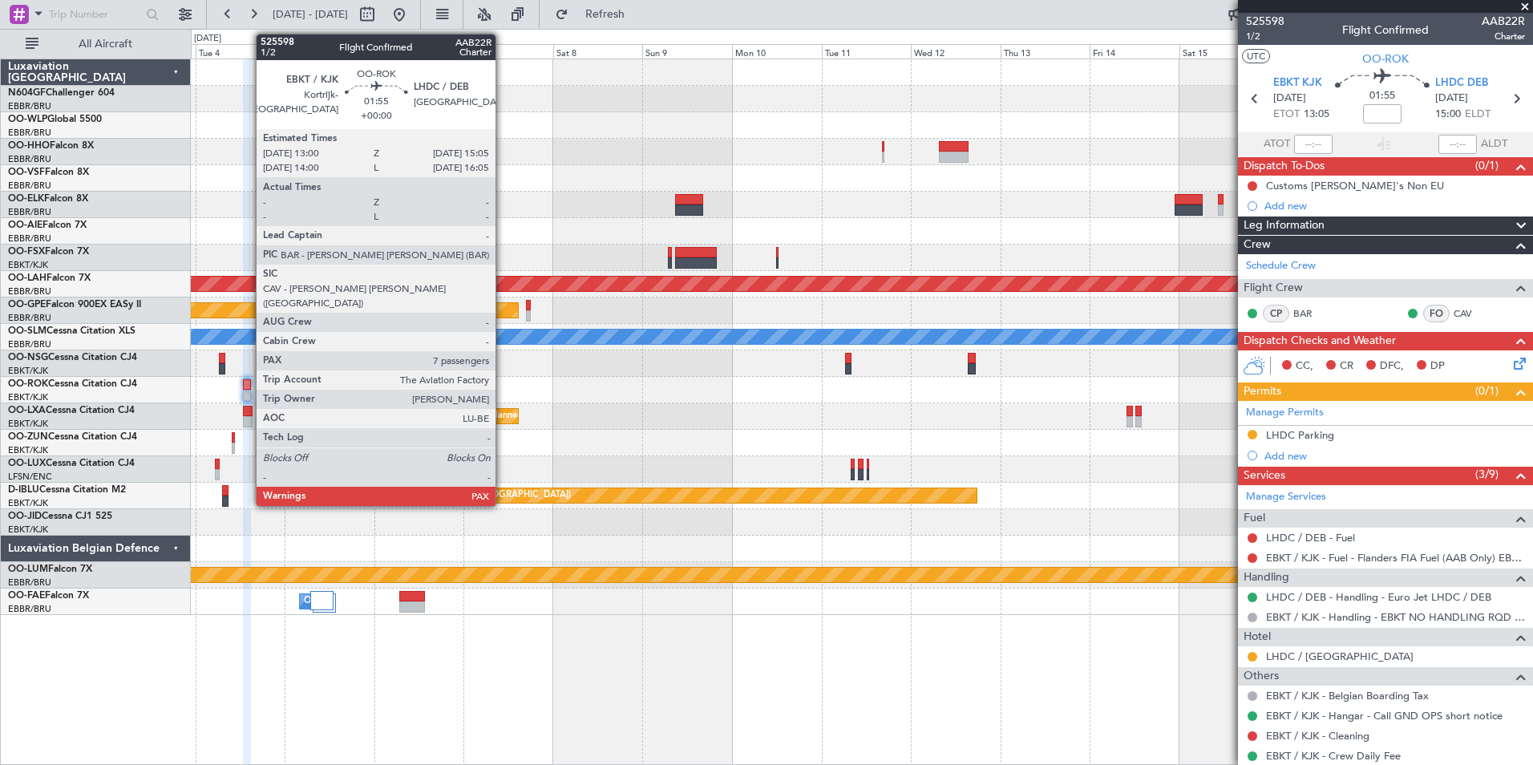
click at [248, 389] on div at bounding box center [247, 384] width 8 height 11
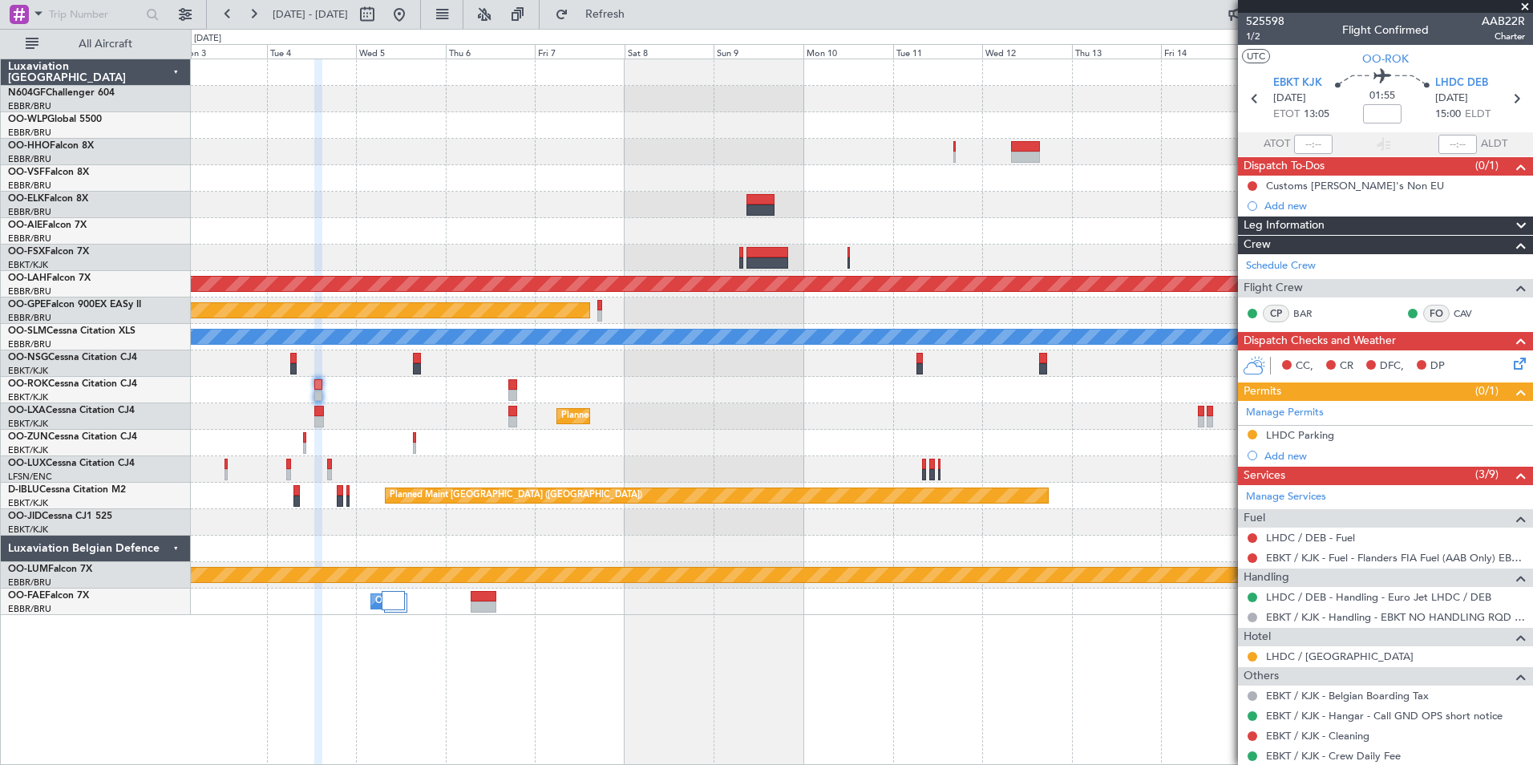
click at [472, 447] on div "Planned Maint Alton-st Louis (St Louis Regl) Planned Maint Nurnberg No Crew Bru…" at bounding box center [862, 337] width 1342 height 556
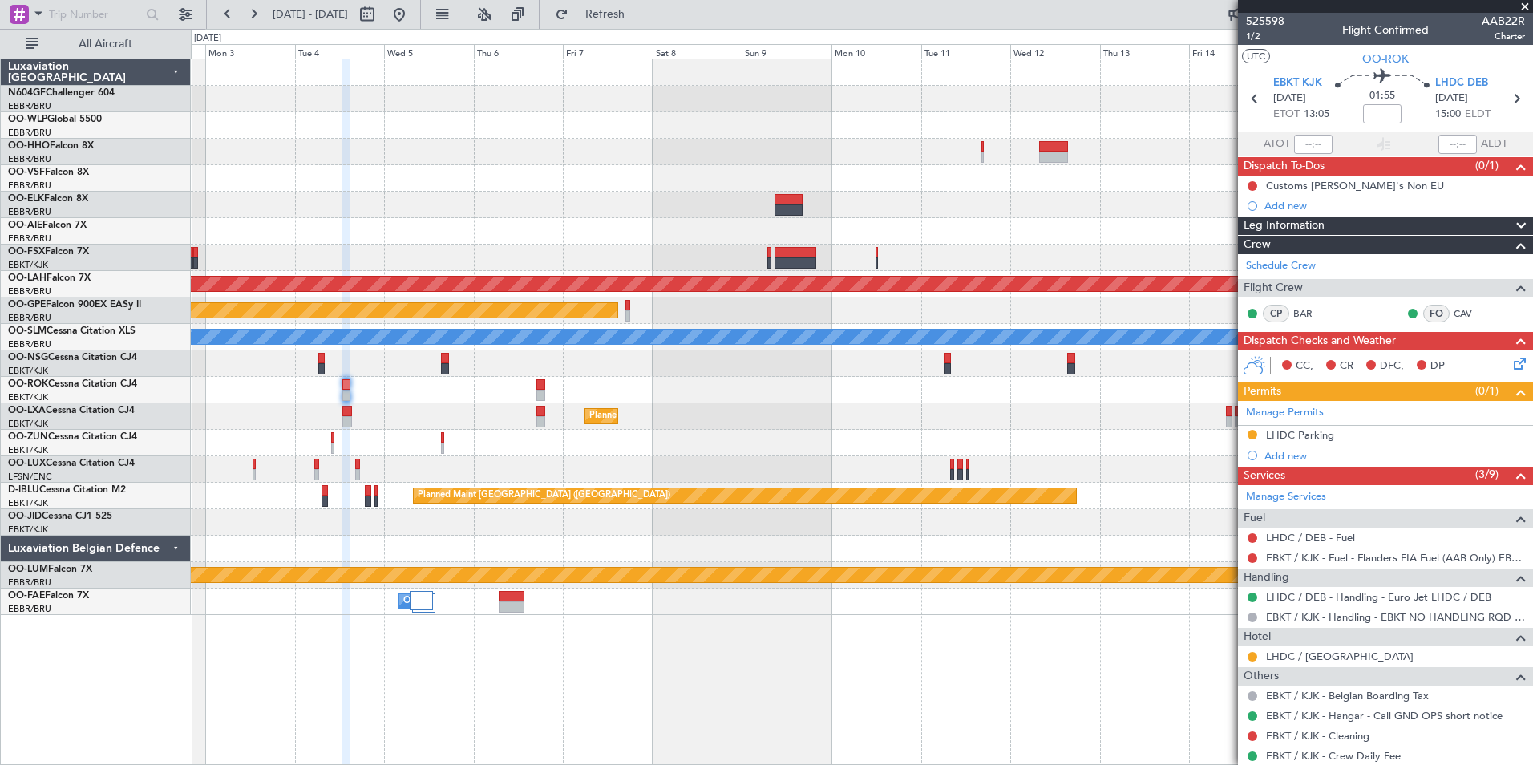
click at [399, 422] on div "Planned Maint Kortrijk-[GEOGRAPHIC_DATA]" at bounding box center [862, 416] width 1342 height 26
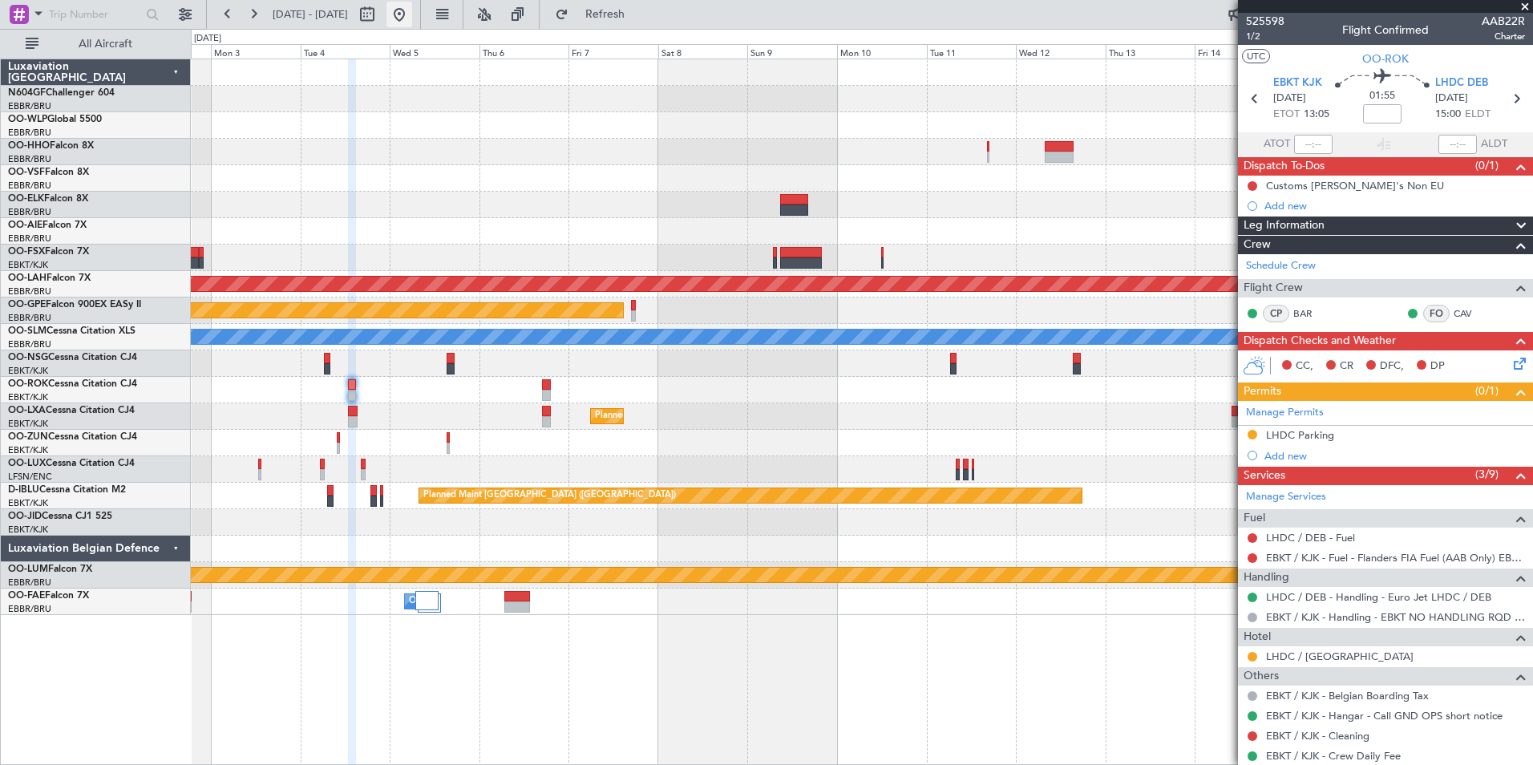
click at [412, 14] on button at bounding box center [400, 15] width 26 height 26
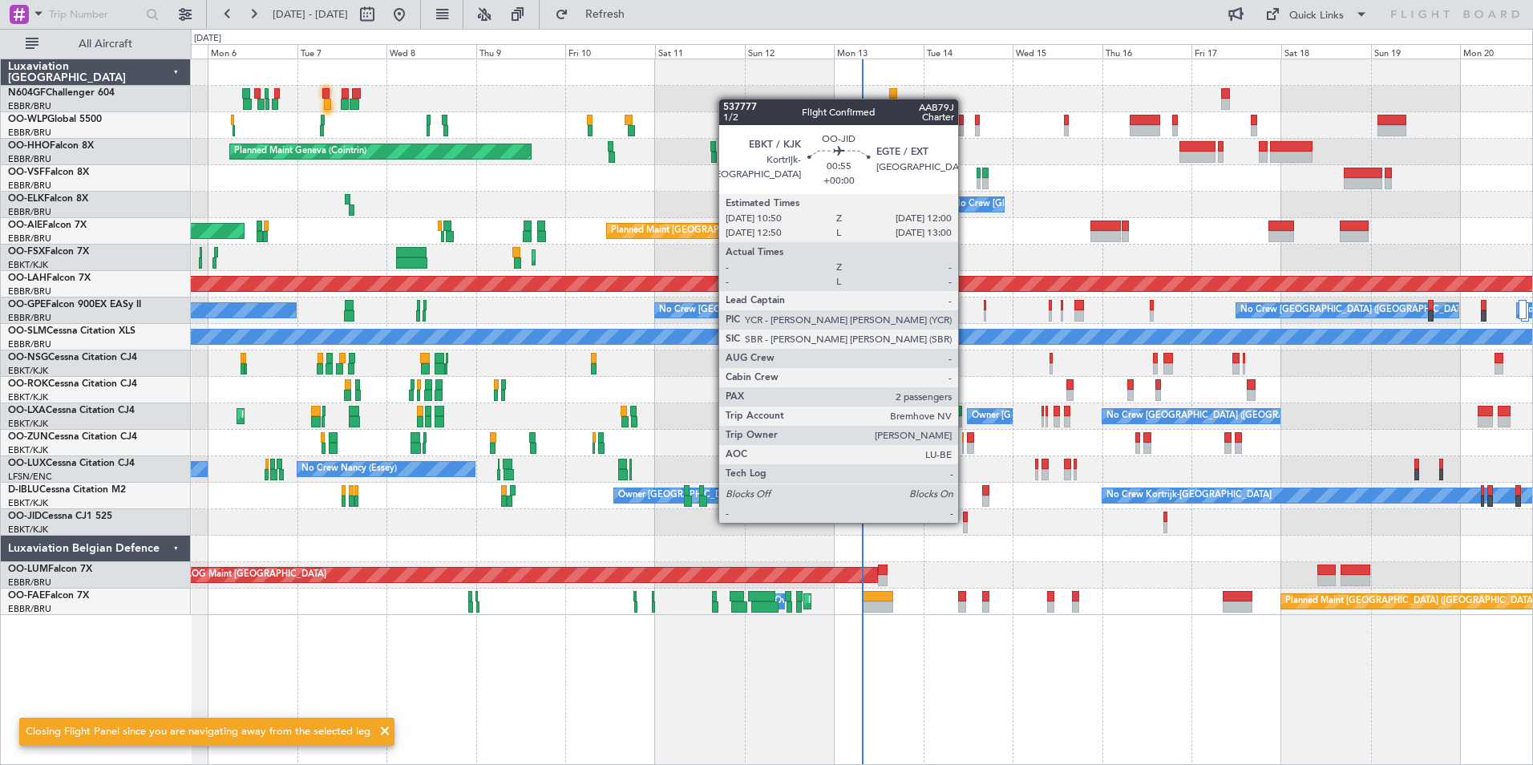
click at [966, 521] on div at bounding box center [965, 517] width 5 height 11
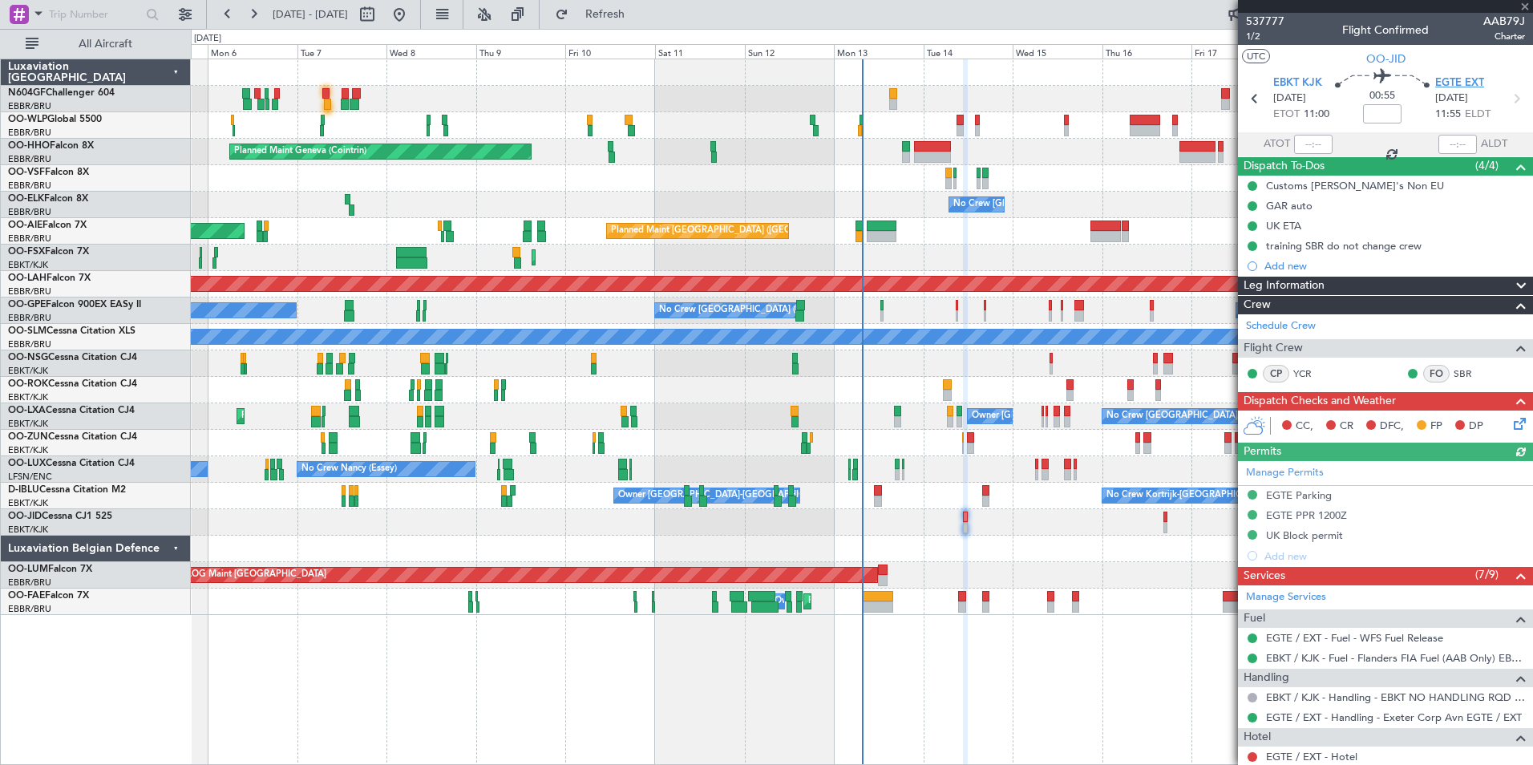
click at [1458, 82] on span "EGTE EXT" at bounding box center [1460, 83] width 49 height 16
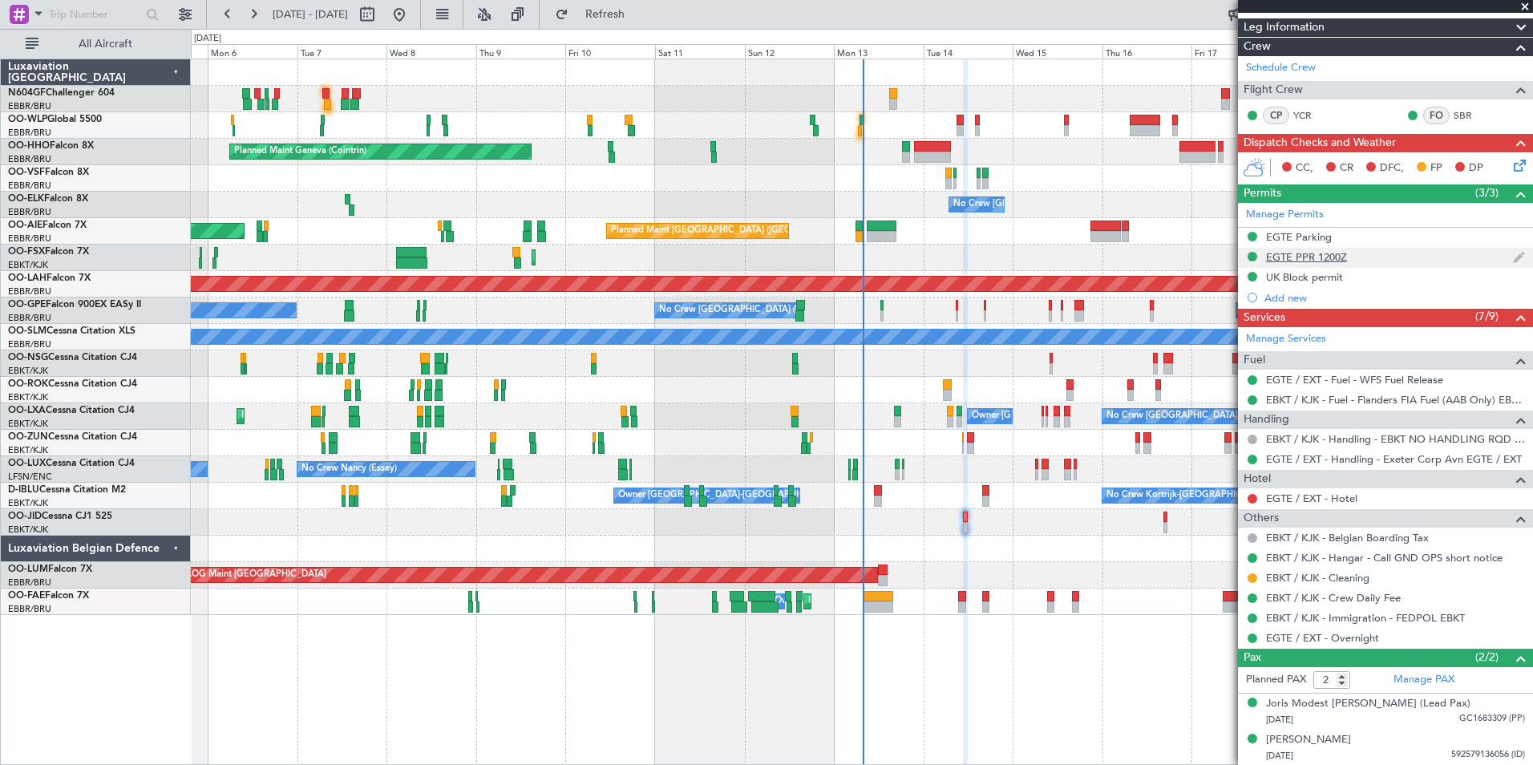
click at [1305, 260] on div "EGTE PPR 1200Z" at bounding box center [1306, 257] width 81 height 14
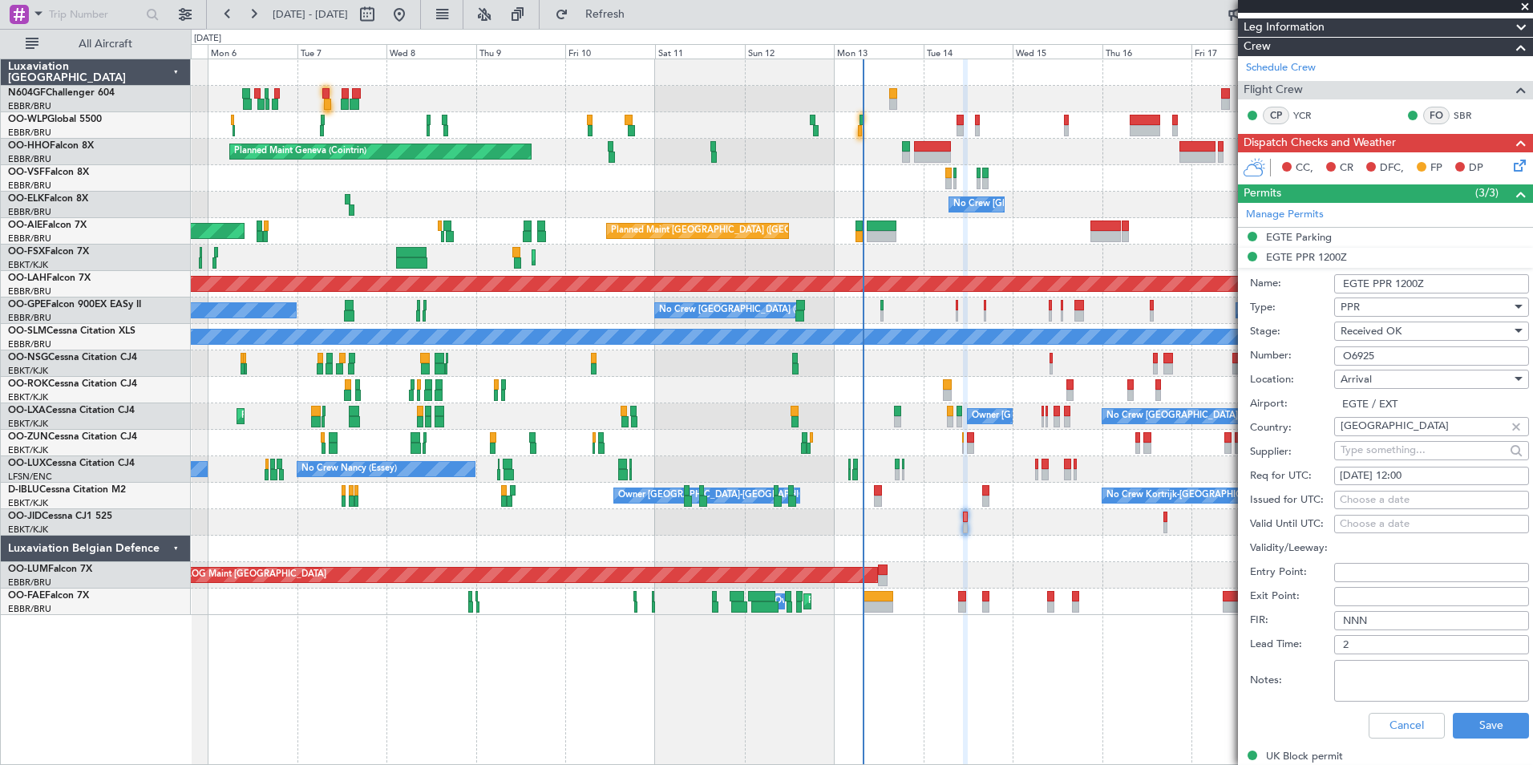
click at [1428, 367] on div "Arrival" at bounding box center [1426, 379] width 171 height 24
click at [1430, 357] on div at bounding box center [766, 382] width 1533 height 765
click at [1431, 351] on input "O6925" at bounding box center [1432, 355] width 195 height 19
click at [1384, 727] on button "Cancel" at bounding box center [1407, 726] width 76 height 26
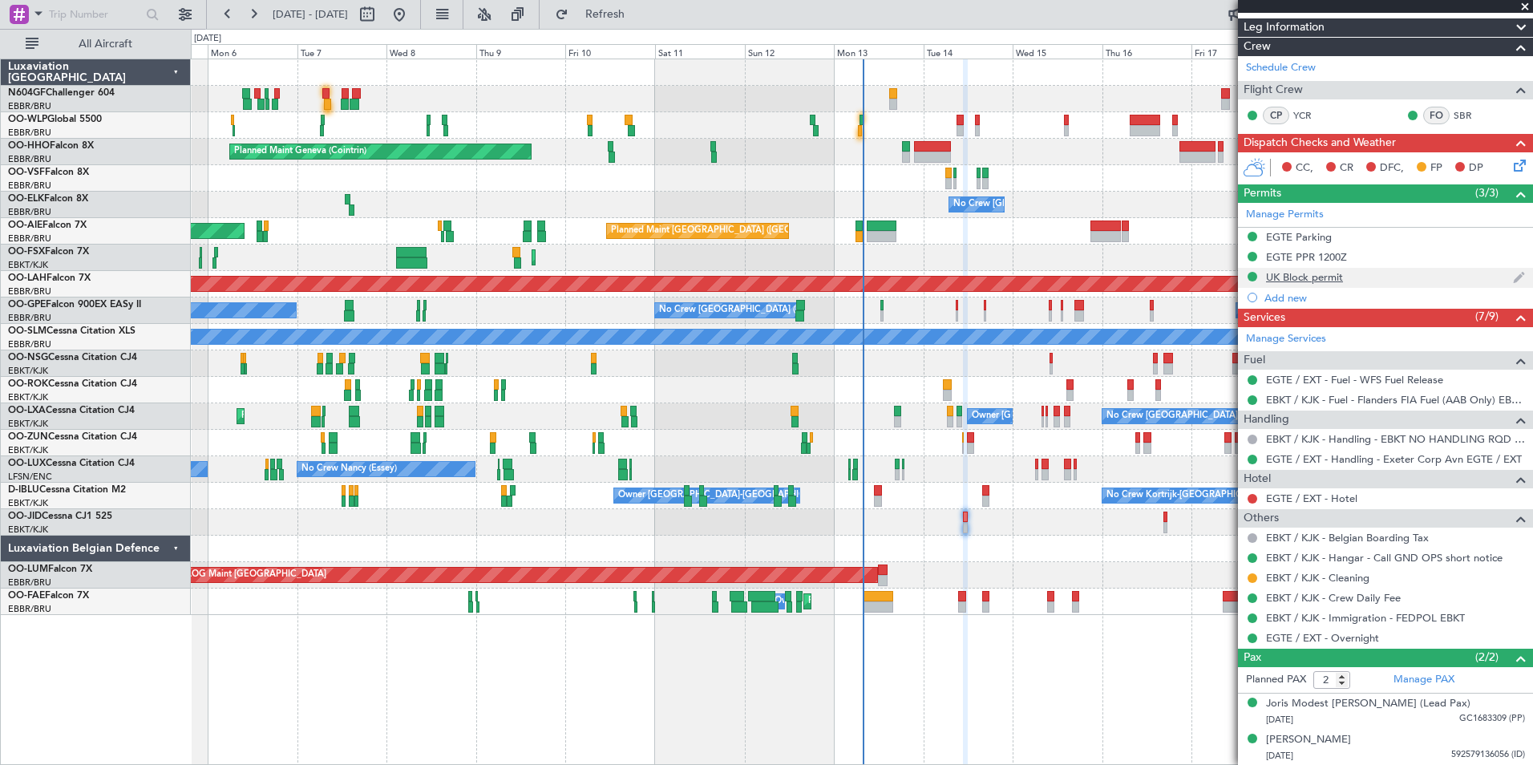
click at [1302, 278] on div "UK Block permit" at bounding box center [1304, 277] width 77 height 14
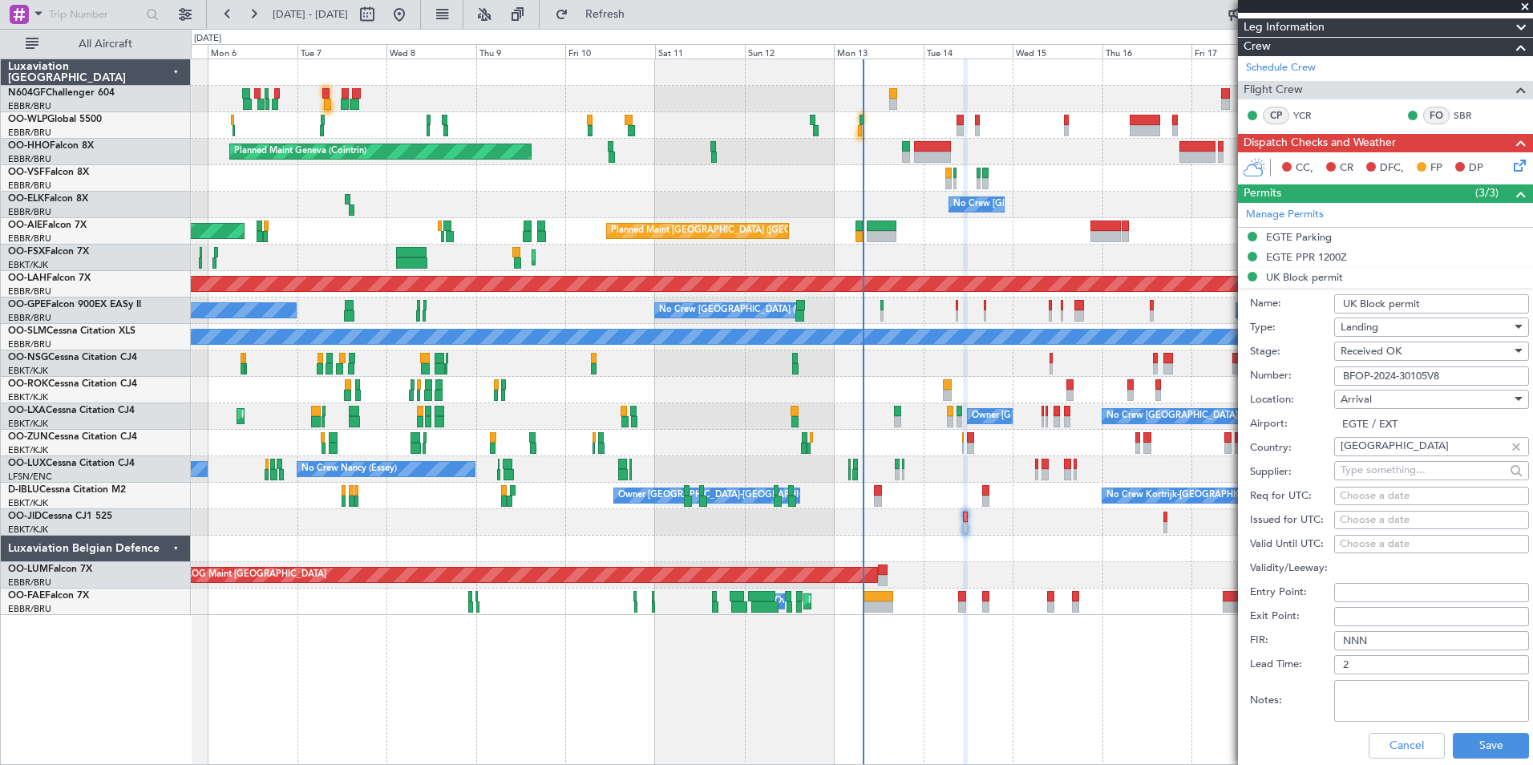
click at [1469, 376] on input "BFOP-2024-30105V8" at bounding box center [1432, 376] width 195 height 19
click at [1394, 747] on button "Cancel" at bounding box center [1407, 746] width 76 height 26
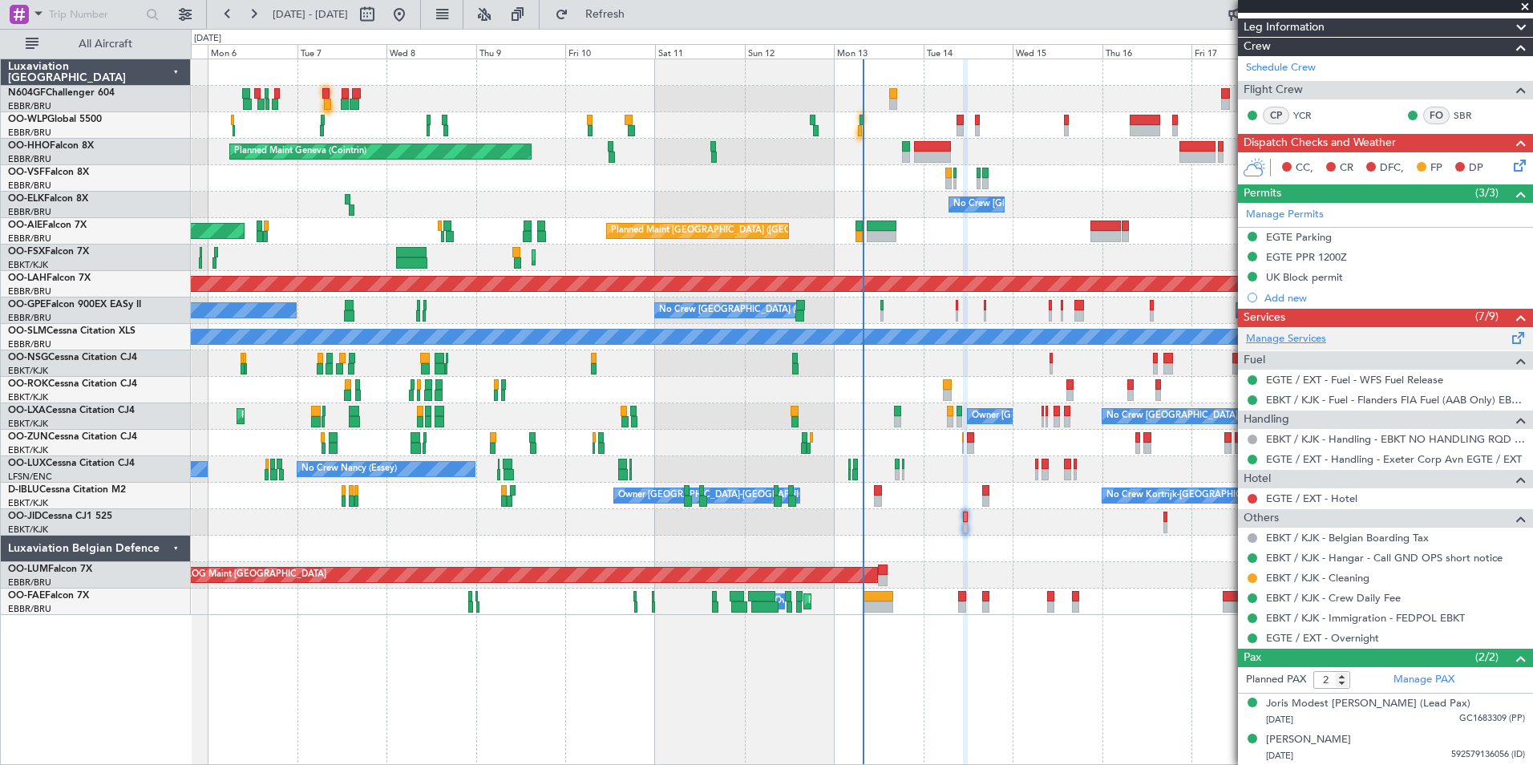
scroll to position [0, 0]
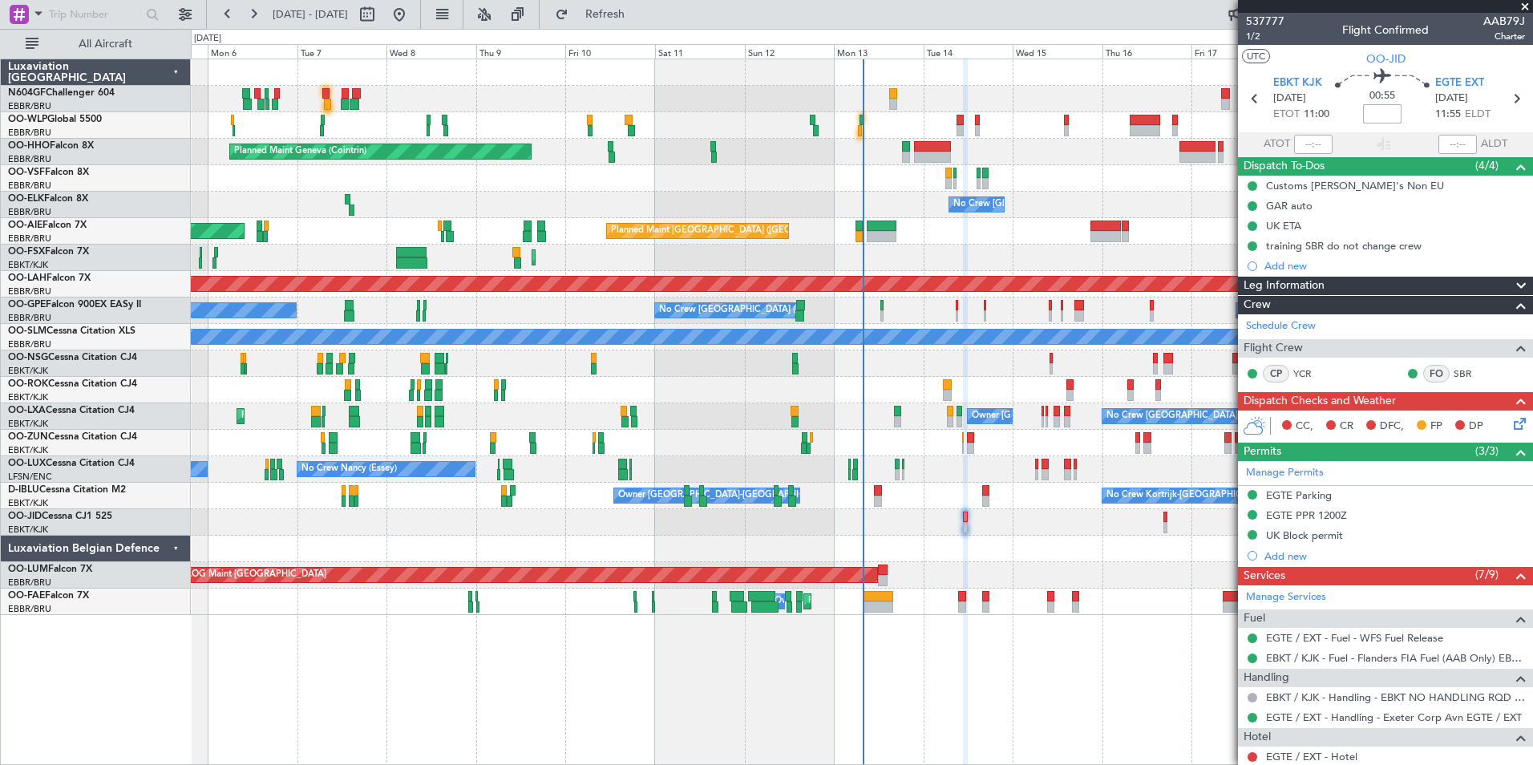
click at [1395, 115] on input at bounding box center [1382, 113] width 38 height 19
click at [1400, 119] on div "00:55 +5" at bounding box center [1383, 98] width 106 height 59
type input "+00:05"
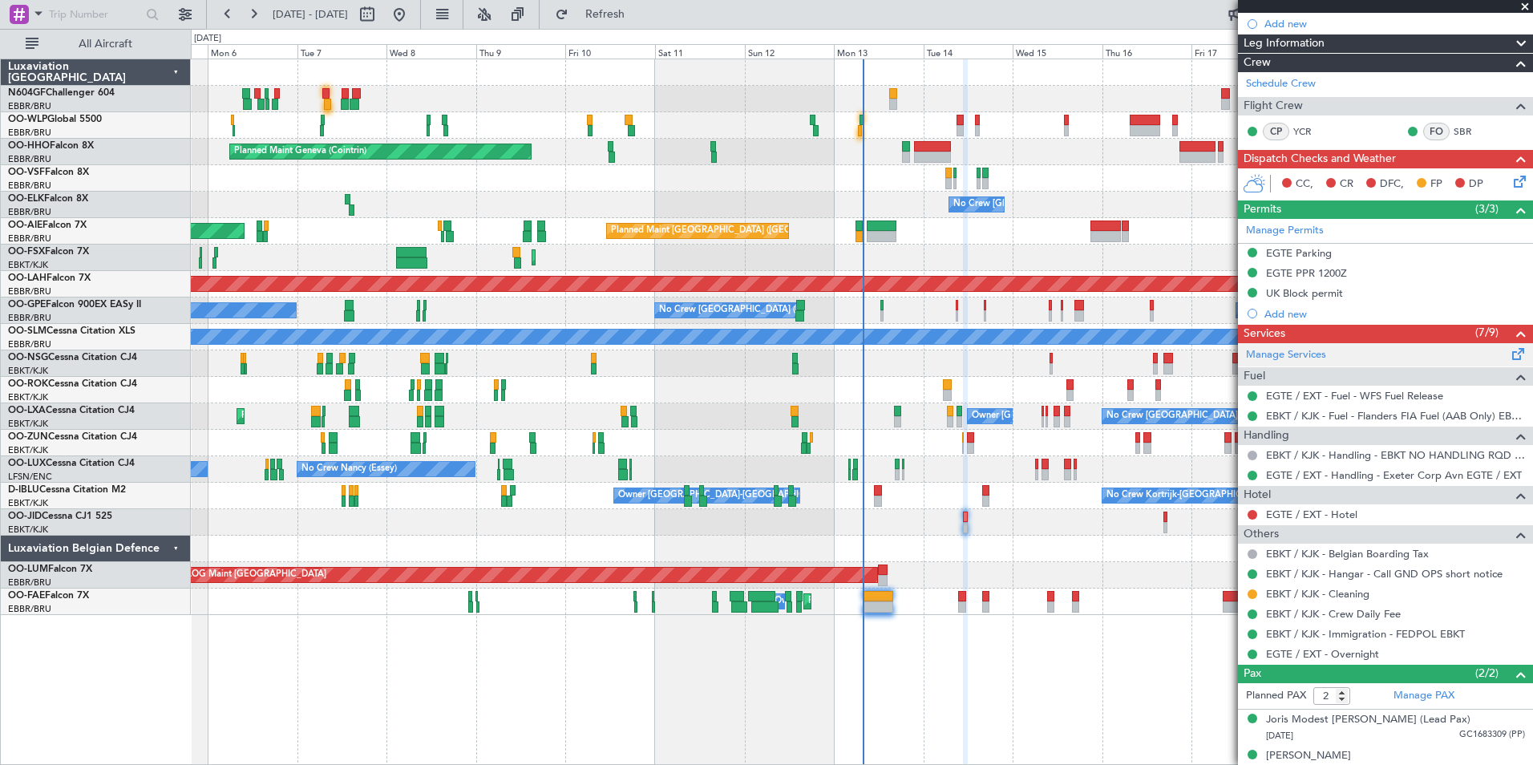
scroll to position [258, 0]
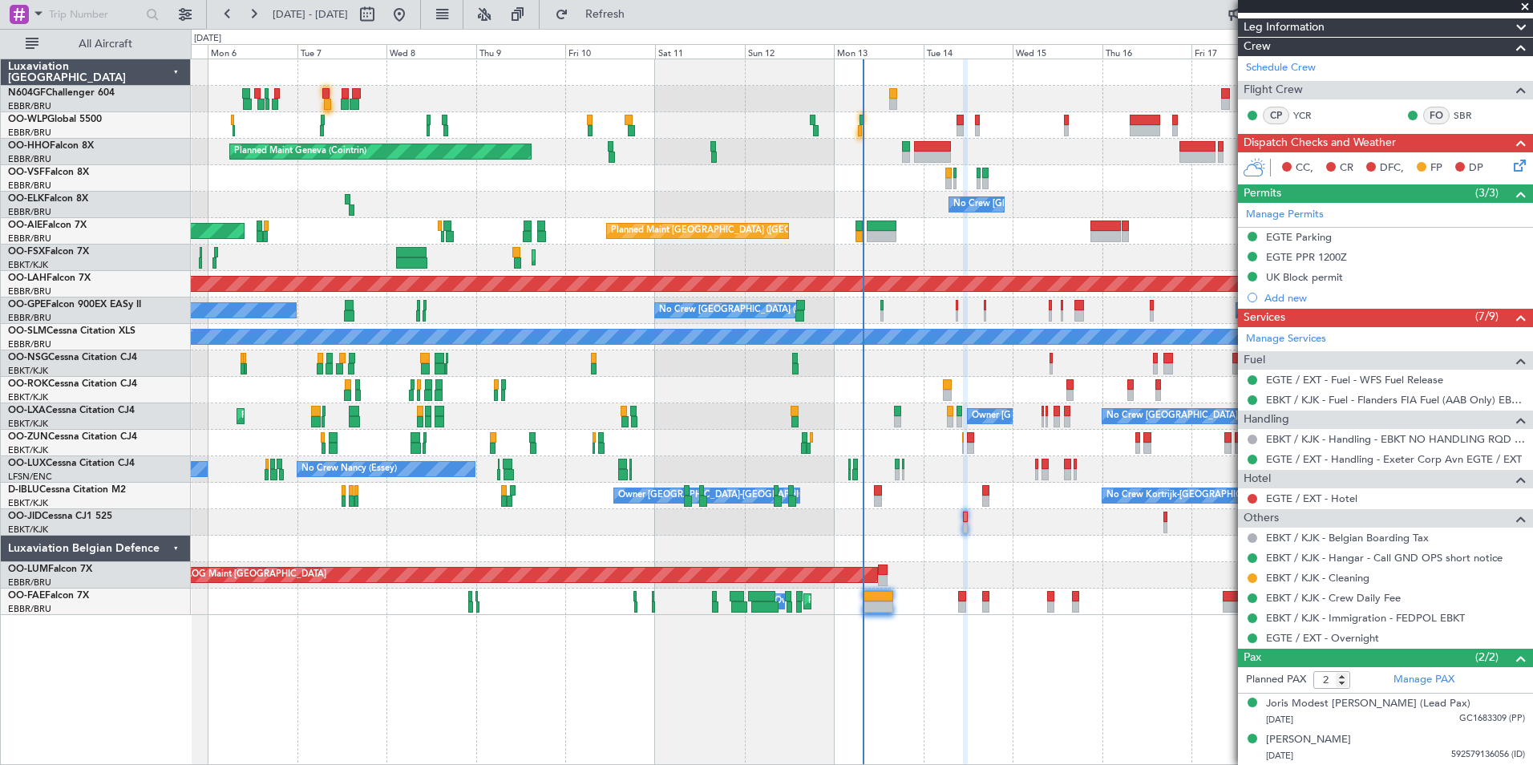
click at [1511, 169] on icon at bounding box center [1517, 162] width 13 height 13
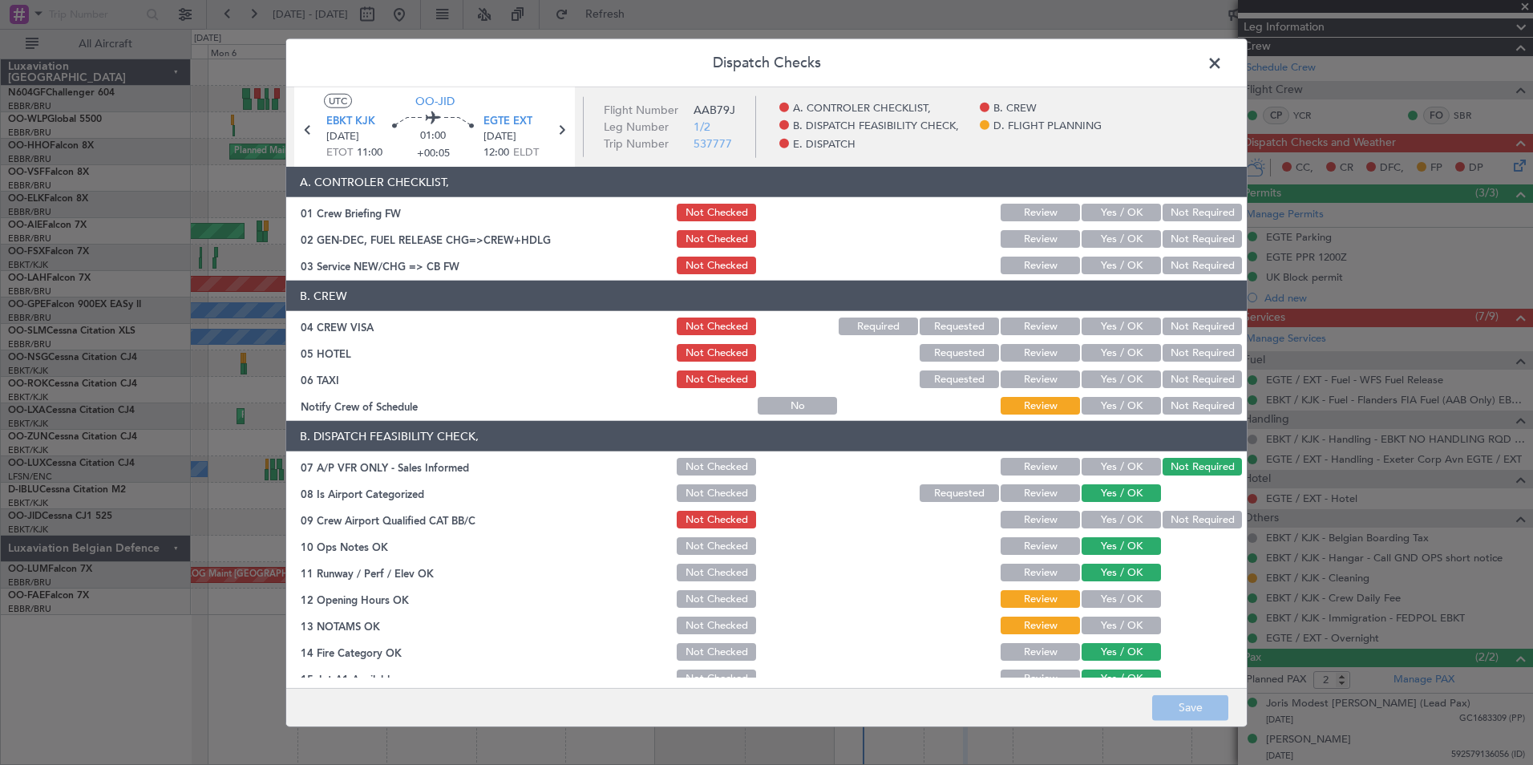
click at [1128, 261] on button "Yes / OK" at bounding box center [1121, 266] width 79 height 18
click at [1128, 398] on button "Yes / OK" at bounding box center [1121, 406] width 79 height 18
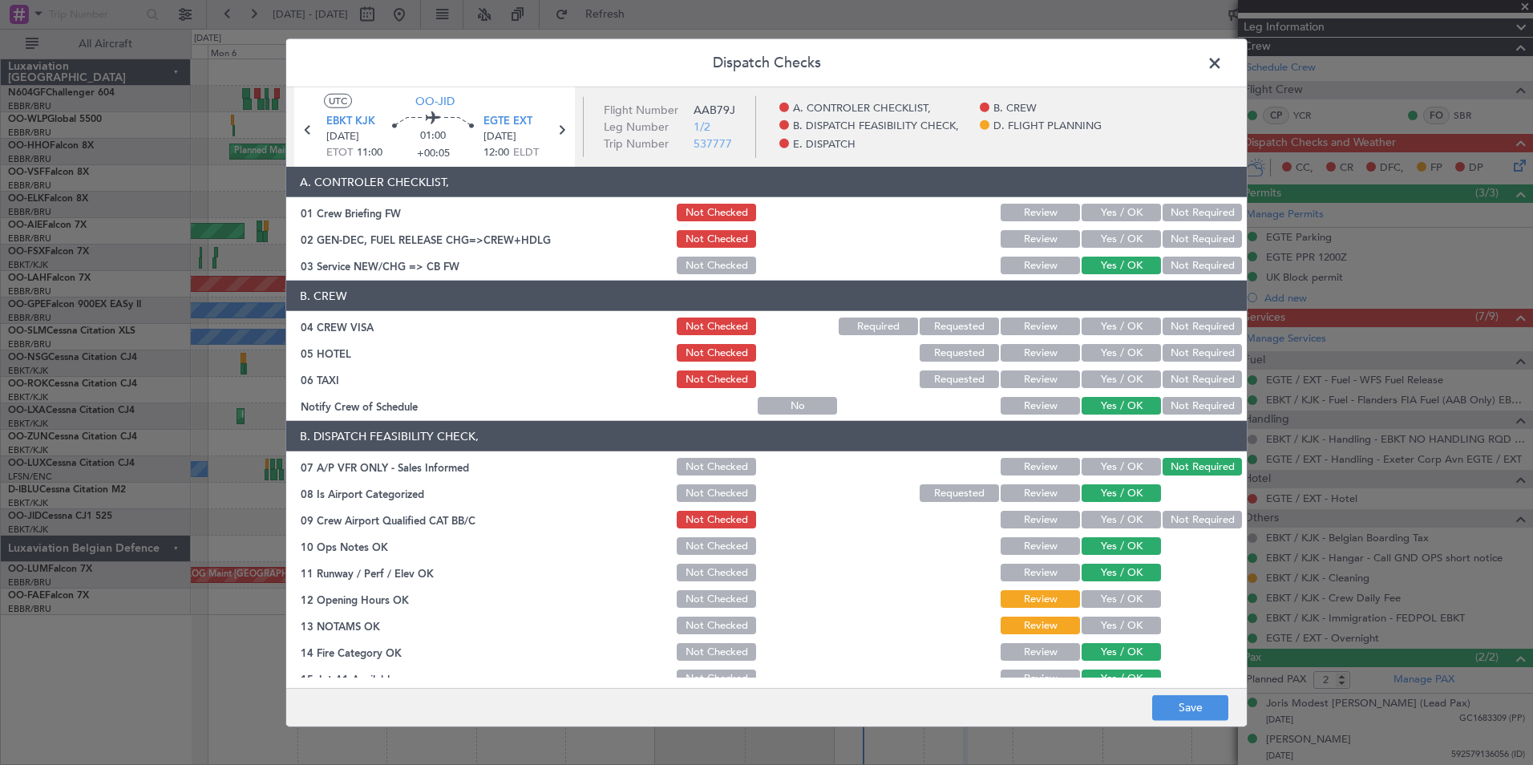
click at [1171, 385] on button "Not Required" at bounding box center [1202, 380] width 79 height 18
click at [1176, 338] on section "B. CREW 04 CREW VISA Not Checked Required Requested Review Yes / OK Not Require…" at bounding box center [766, 349] width 961 height 136
click at [1176, 332] on button "Not Required" at bounding box center [1202, 327] width 79 height 18
click at [1132, 353] on button "Yes / OK" at bounding box center [1121, 353] width 79 height 18
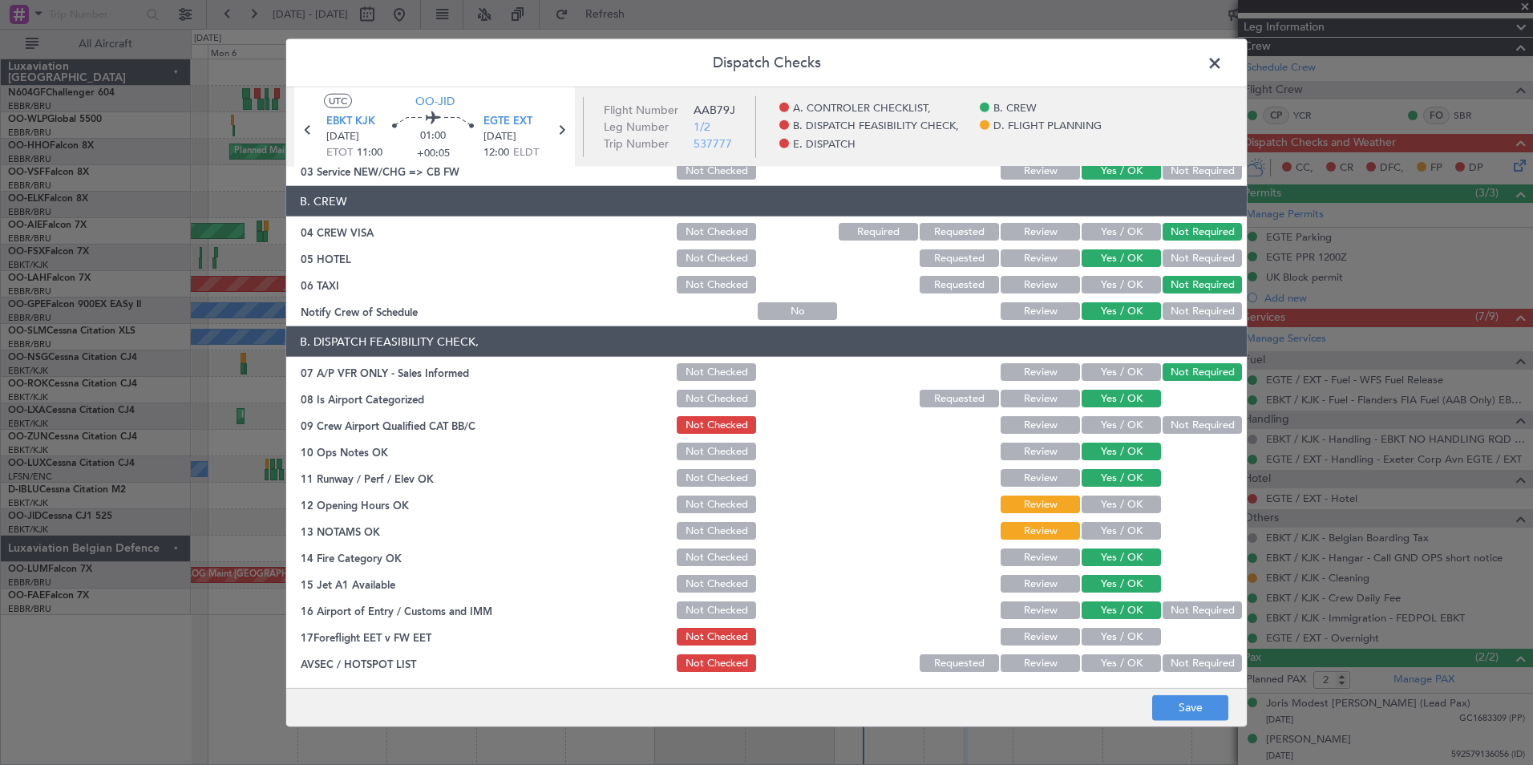
scroll to position [97, 0]
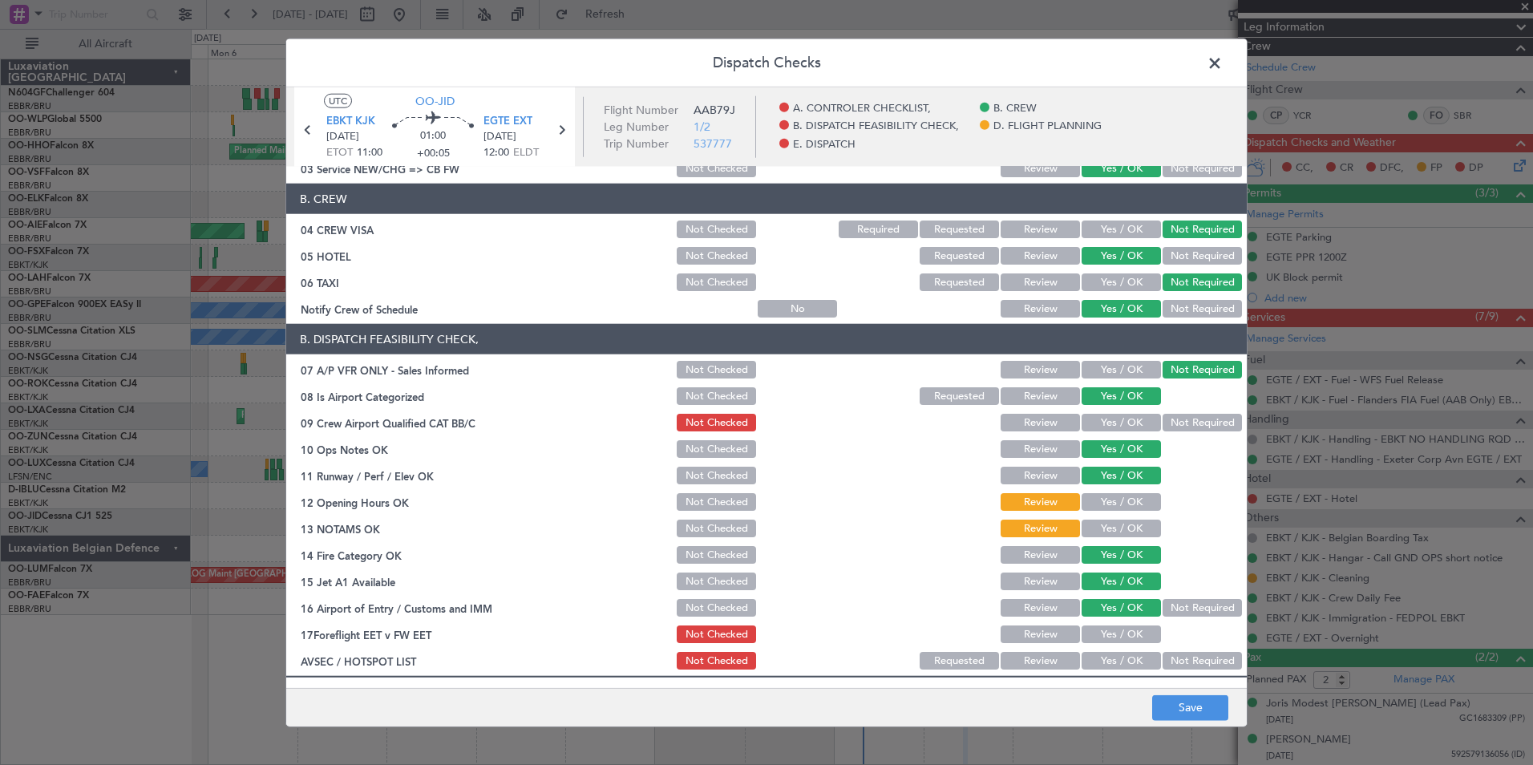
click at [1182, 426] on button "Not Required" at bounding box center [1202, 423] width 79 height 18
click at [1113, 510] on button "Yes / OK" at bounding box center [1121, 502] width 79 height 18
click at [1120, 419] on button "Yes / OK" at bounding box center [1121, 423] width 79 height 18
click at [1116, 520] on button "Yes / OK" at bounding box center [1121, 529] width 79 height 18
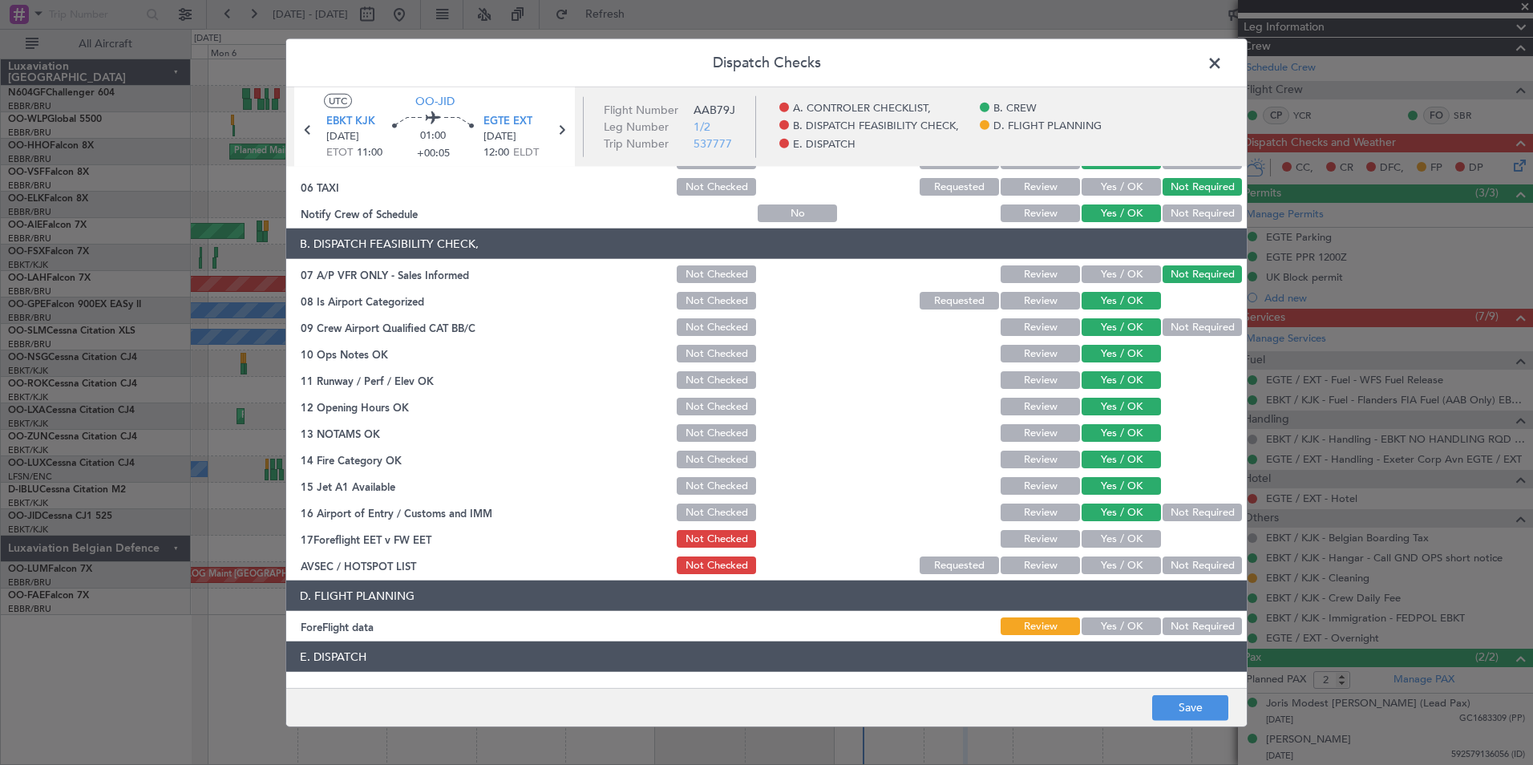
scroll to position [193, 0]
click at [1179, 509] on button "Not Required" at bounding box center [1202, 512] width 79 height 18
click at [1114, 564] on button "Yes / OK" at bounding box center [1121, 565] width 79 height 18
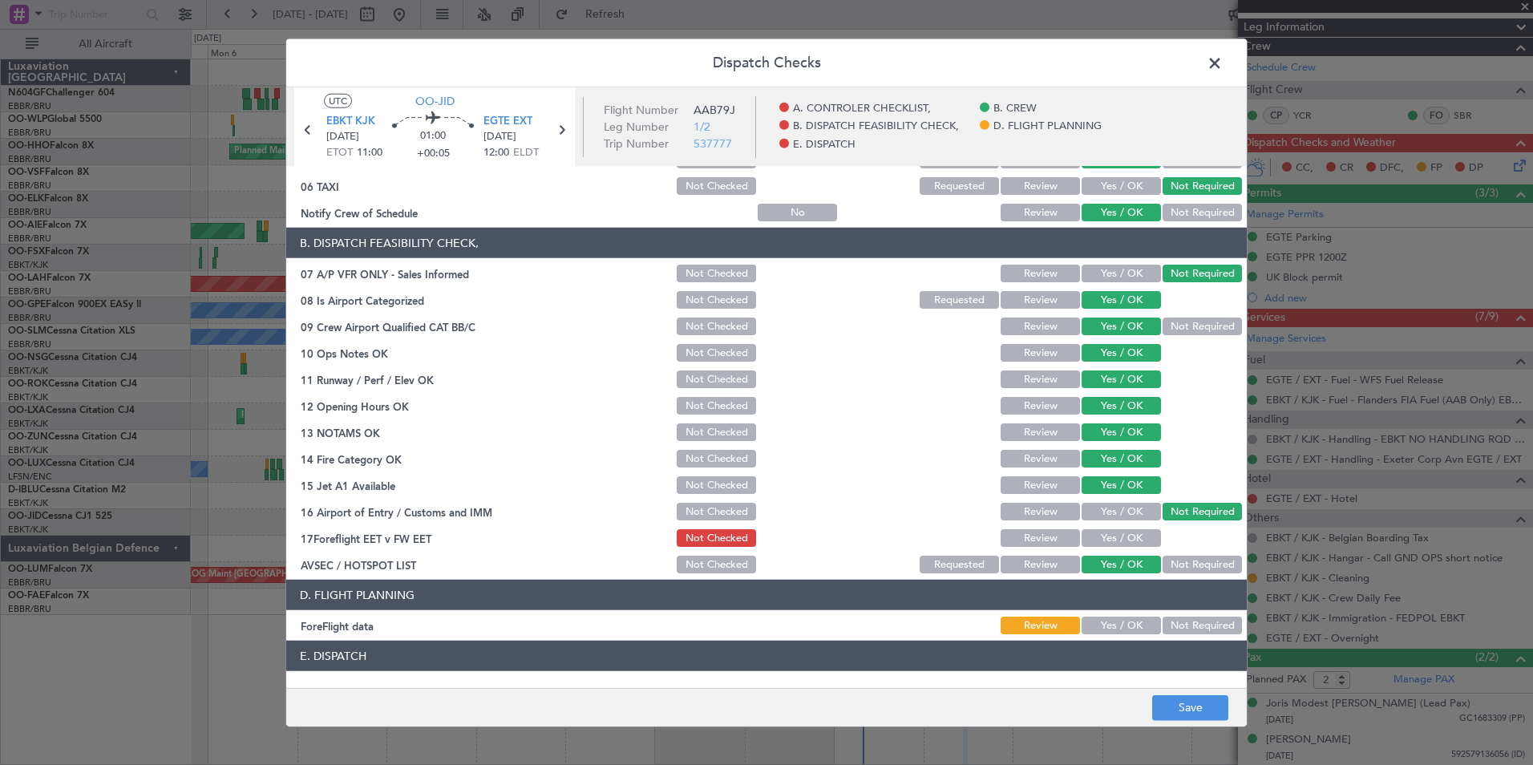
click at [1120, 533] on button "Yes / OK" at bounding box center [1121, 538] width 79 height 18
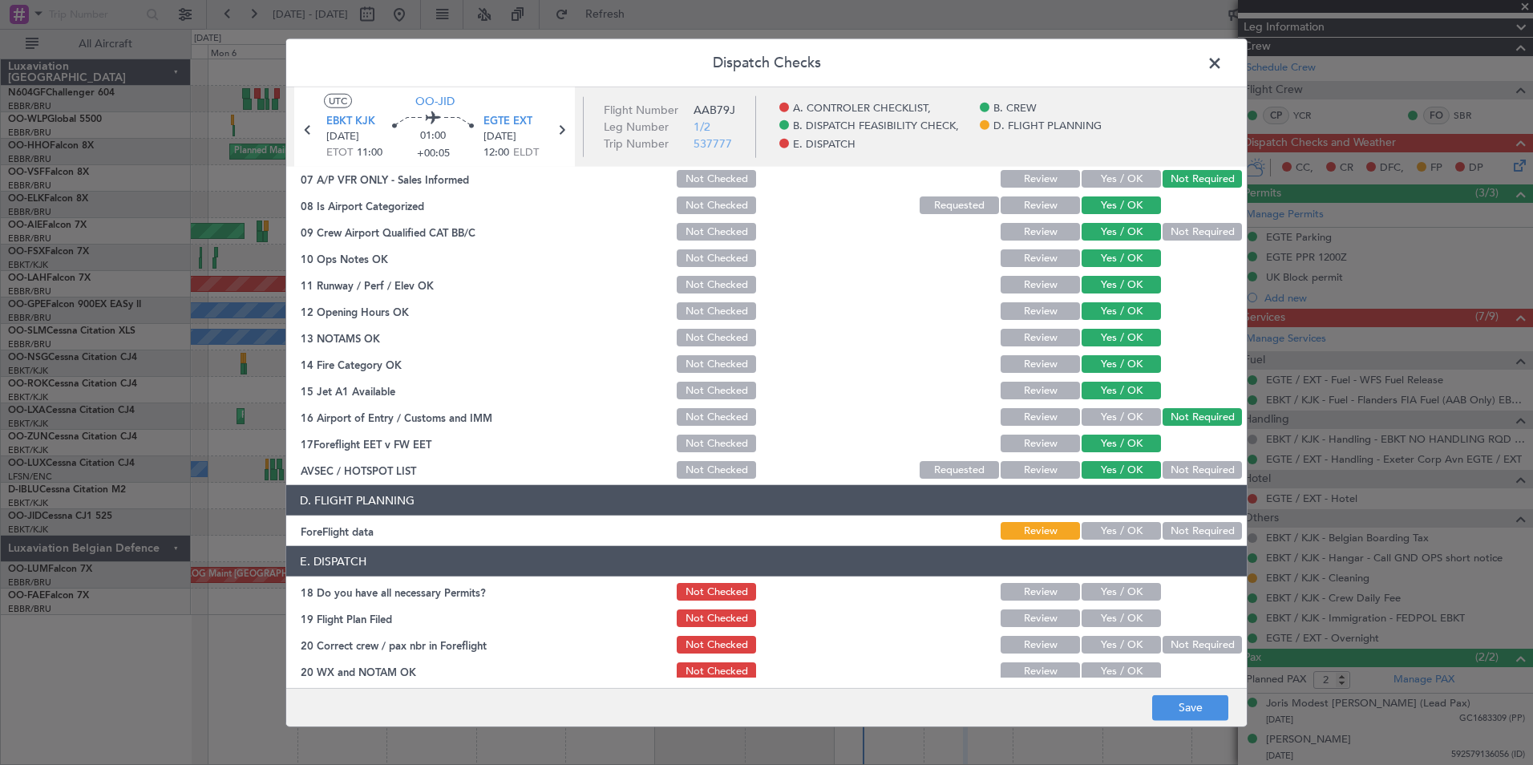
scroll to position [297, 0]
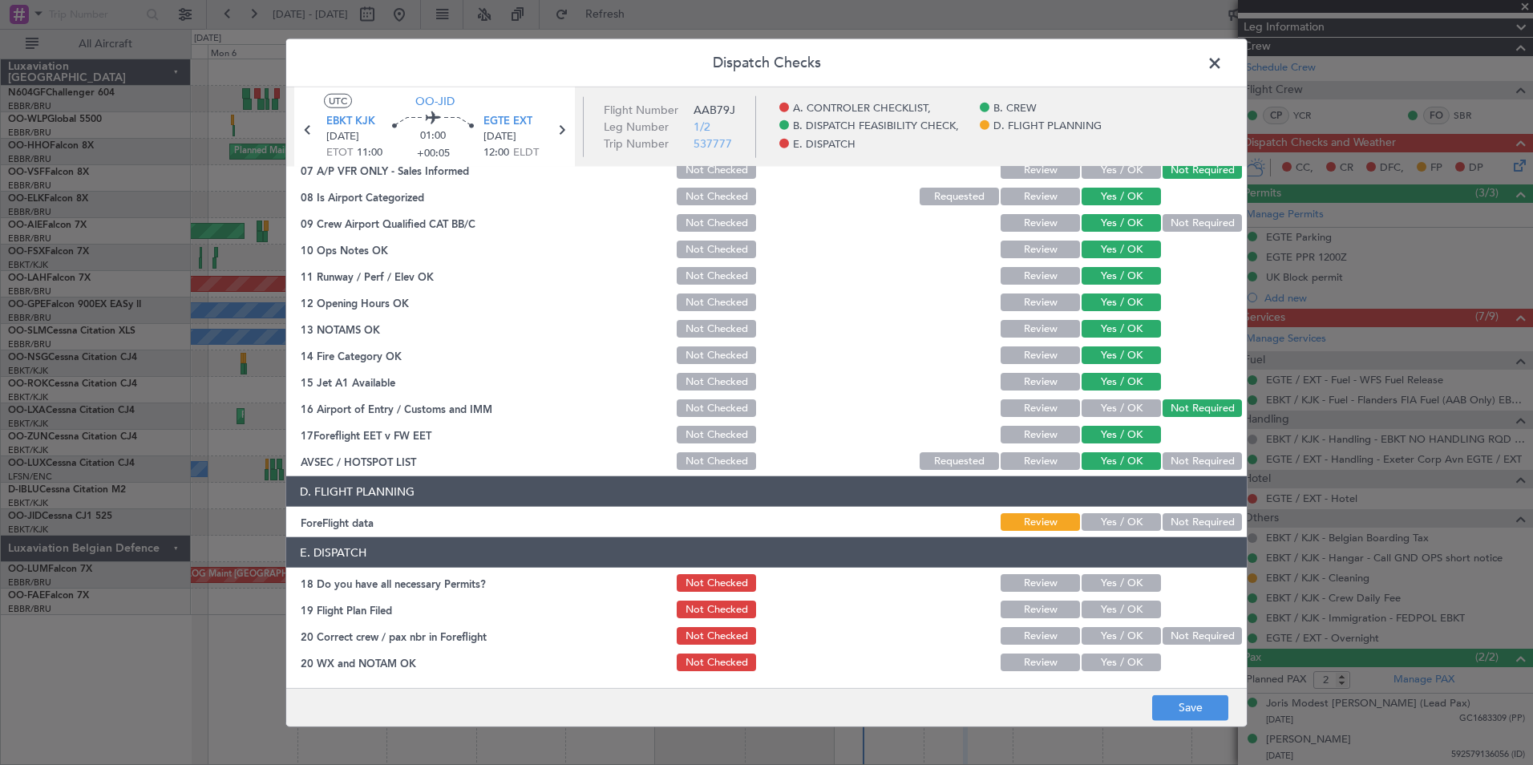
click at [1178, 530] on button "Not Required" at bounding box center [1202, 522] width 79 height 18
click at [1129, 577] on button "Yes / OK" at bounding box center [1121, 583] width 79 height 18
click at [1130, 614] on button "Yes / OK" at bounding box center [1121, 610] width 79 height 18
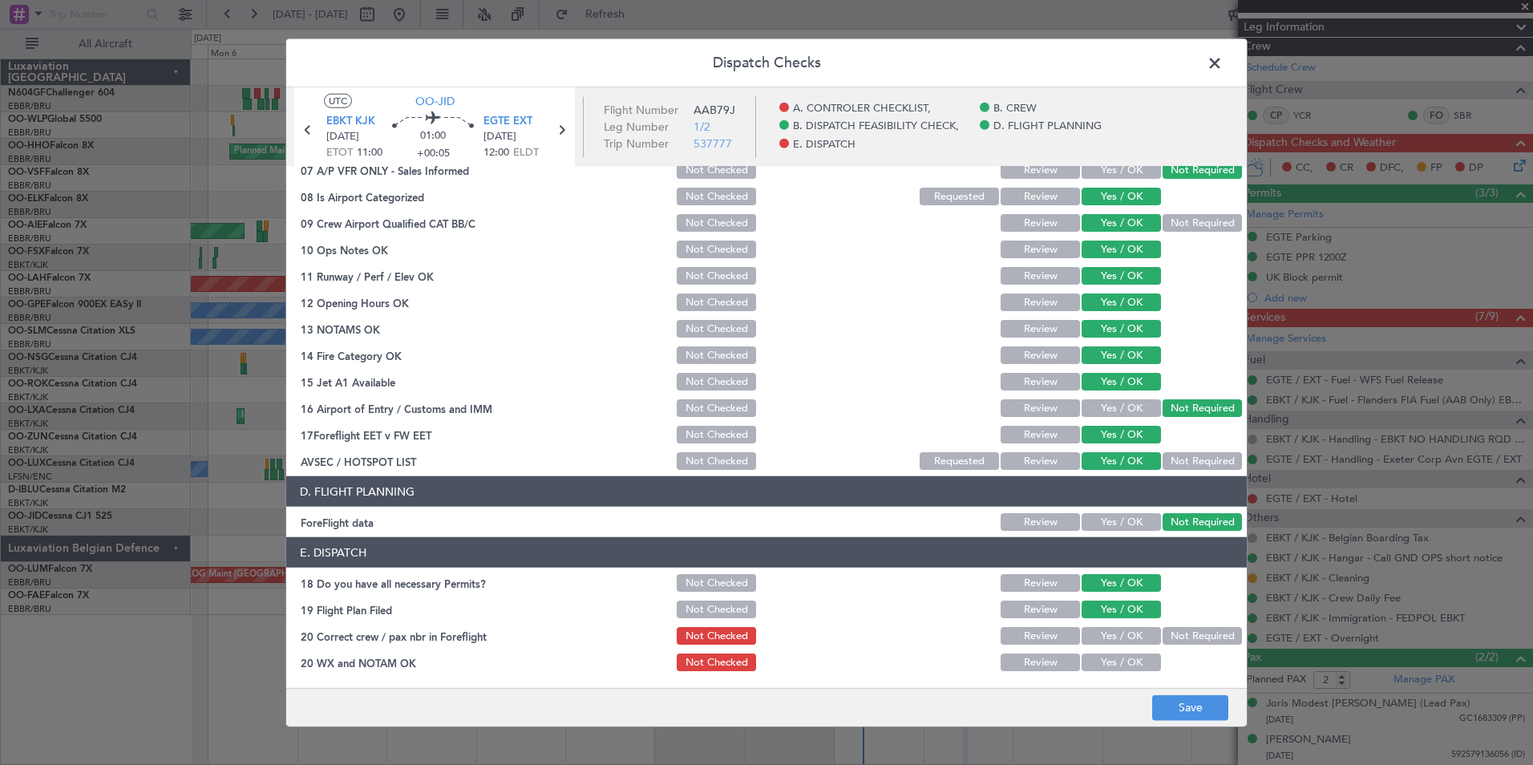
click at [1134, 638] on button "Yes / OK" at bounding box center [1121, 636] width 79 height 18
click at [1125, 688] on footer "Save" at bounding box center [766, 706] width 961 height 38
click at [1133, 662] on button "Yes / OK" at bounding box center [1121, 663] width 79 height 18
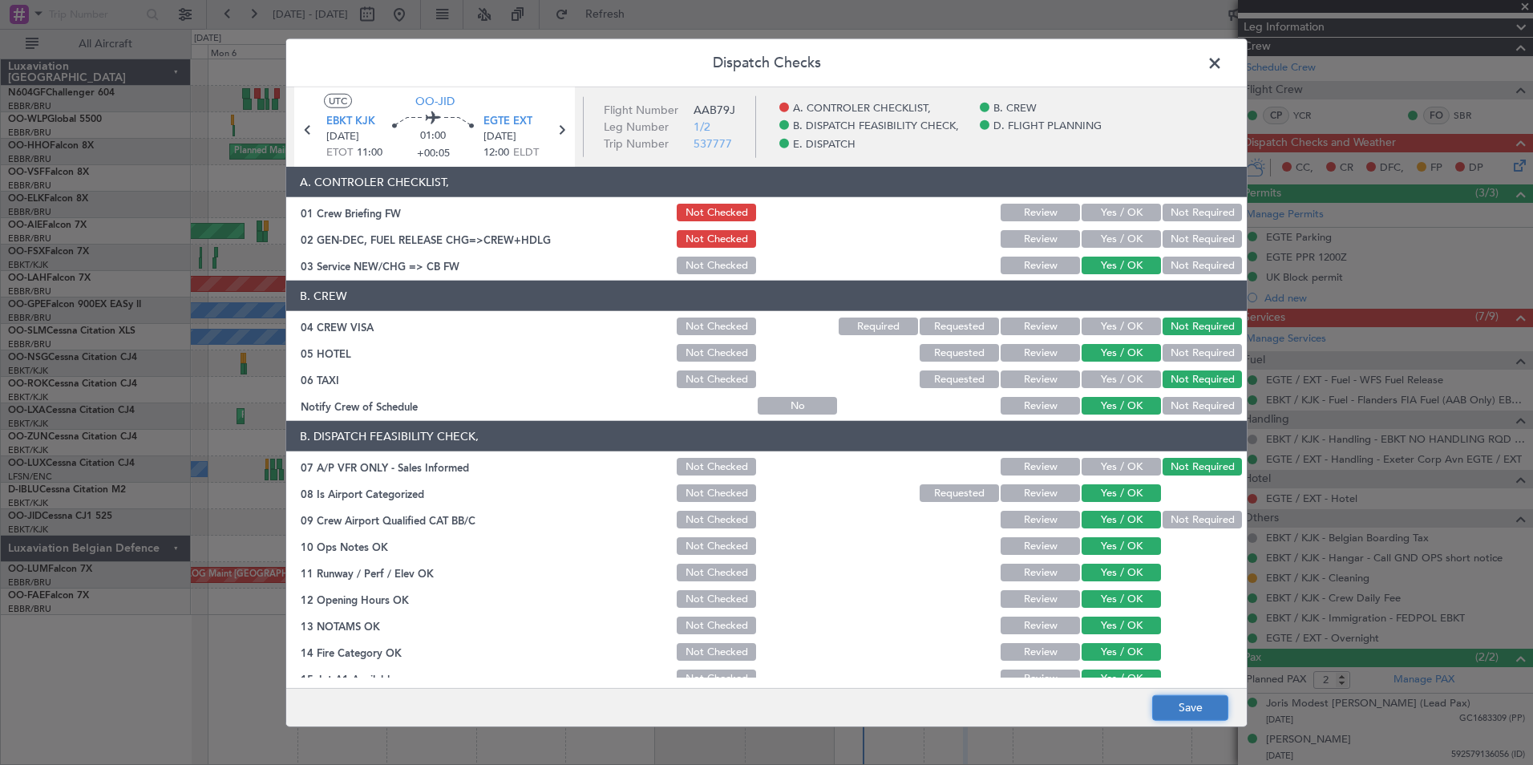
click at [1193, 715] on button "Save" at bounding box center [1190, 708] width 76 height 26
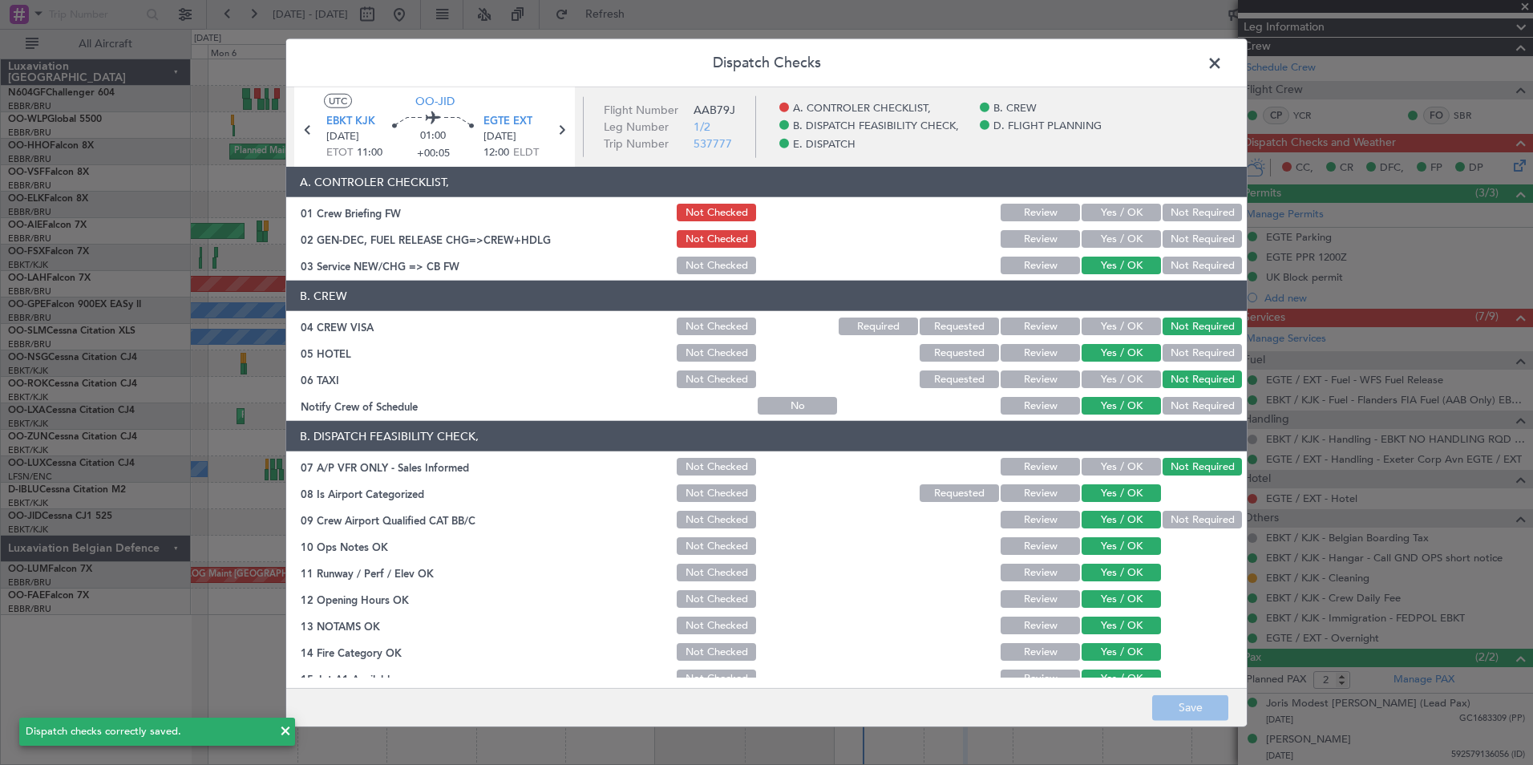
click at [1223, 68] on span at bounding box center [1223, 67] width 0 height 32
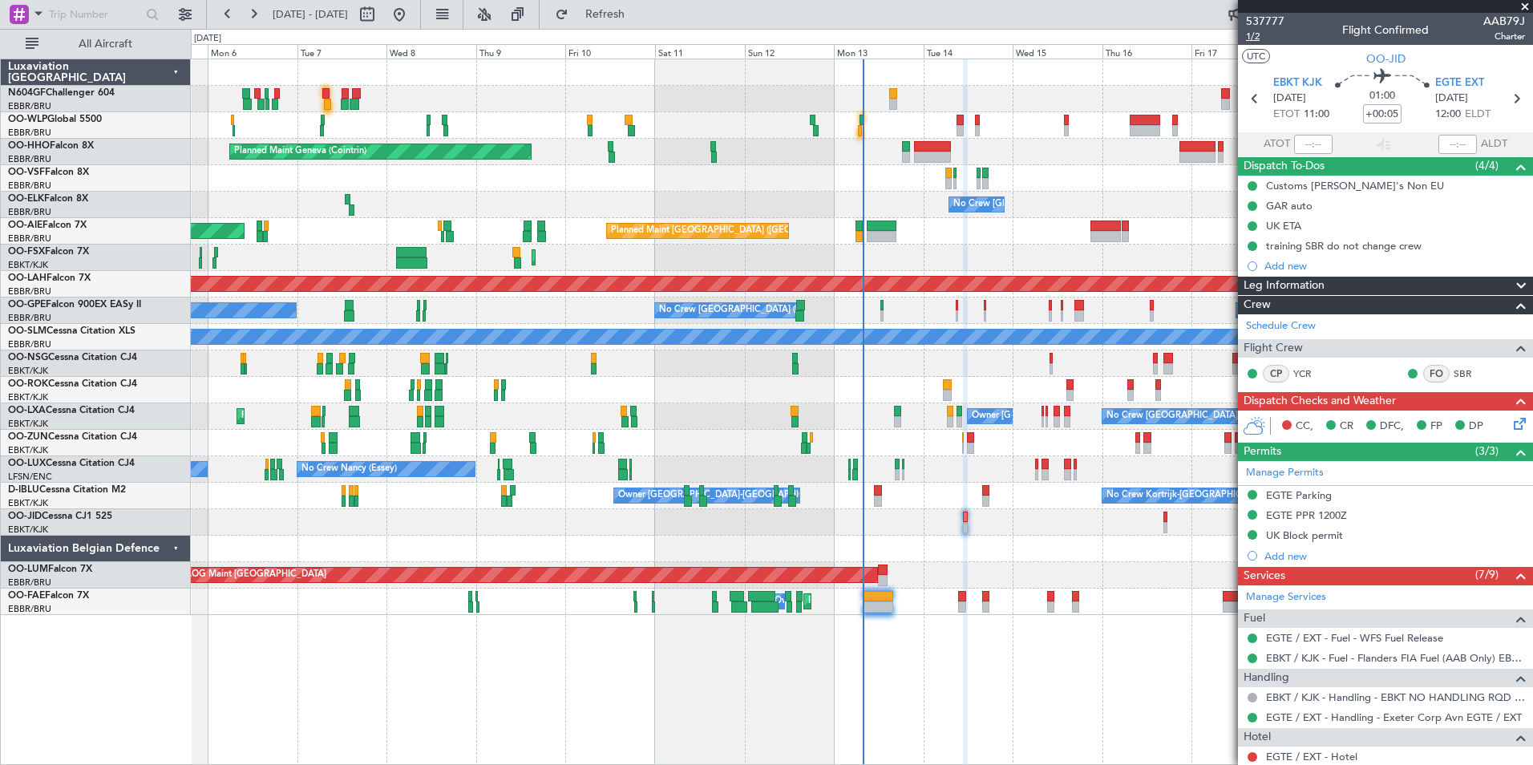
click at [1260, 39] on span "1/2" at bounding box center [1265, 37] width 38 height 14
click at [1511, 426] on icon at bounding box center [1517, 421] width 13 height 13
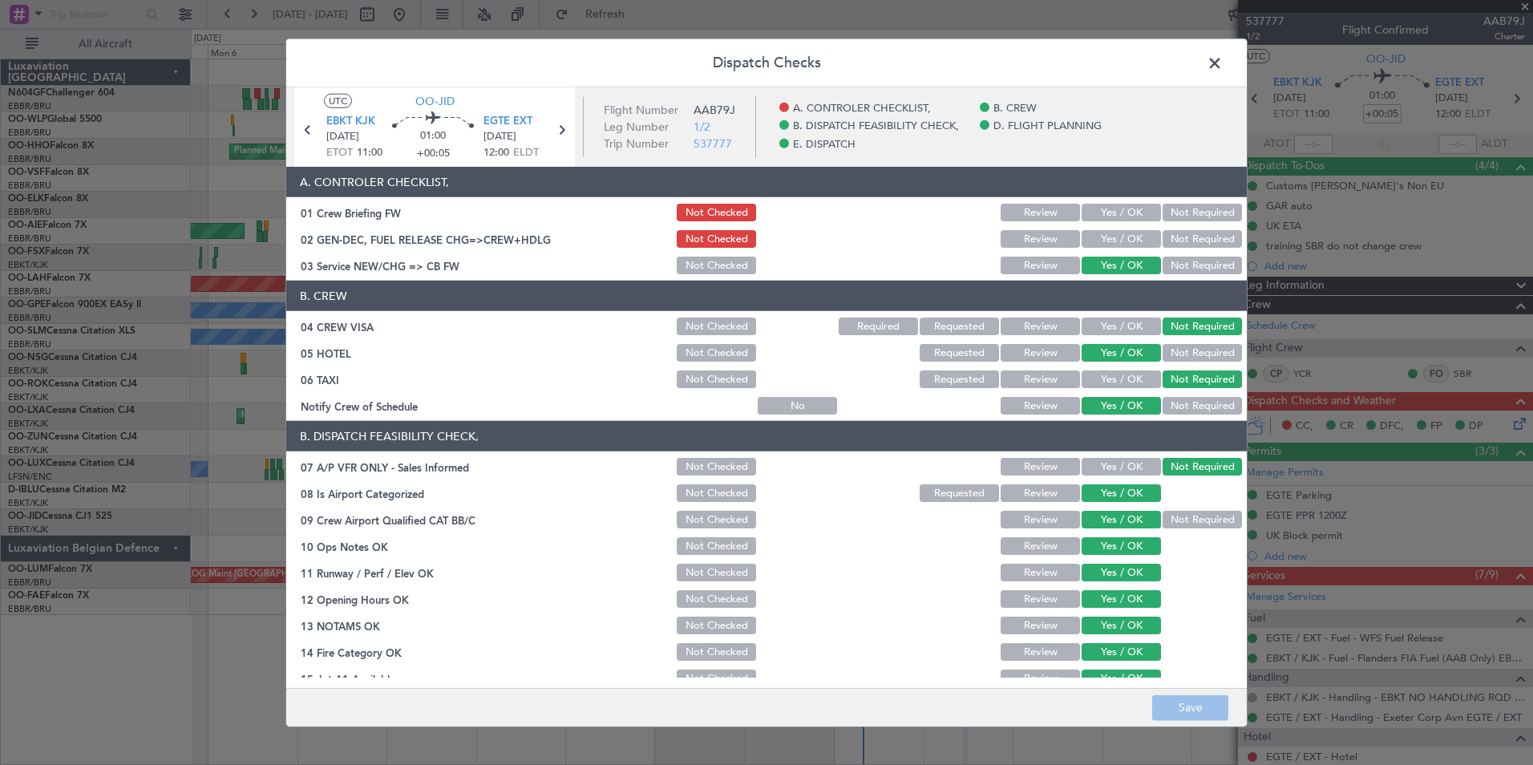
click at [1132, 241] on button "Yes / OK" at bounding box center [1121, 239] width 79 height 18
click at [1176, 704] on button "Save" at bounding box center [1190, 708] width 76 height 26
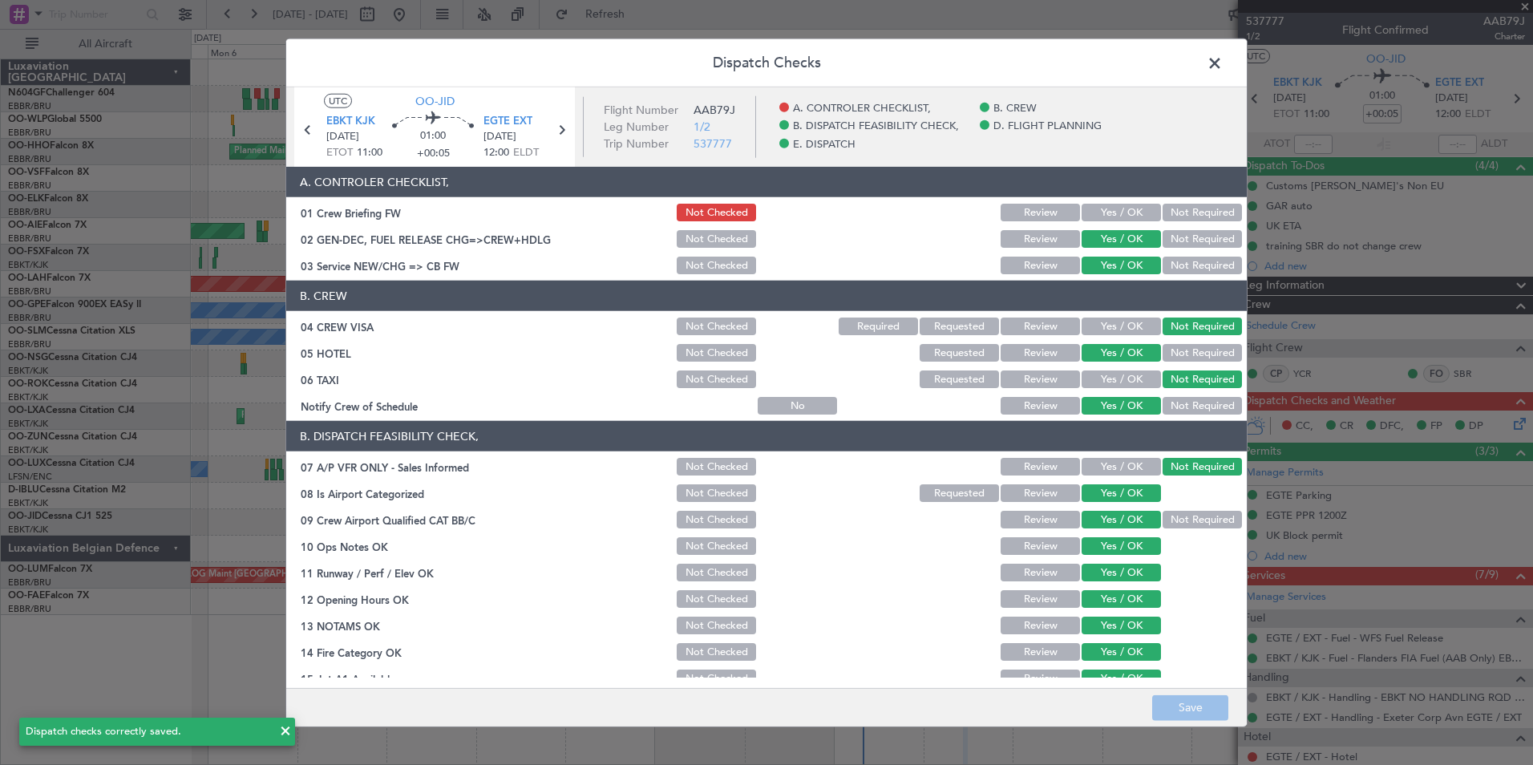
click at [1223, 61] on span at bounding box center [1223, 67] width 0 height 32
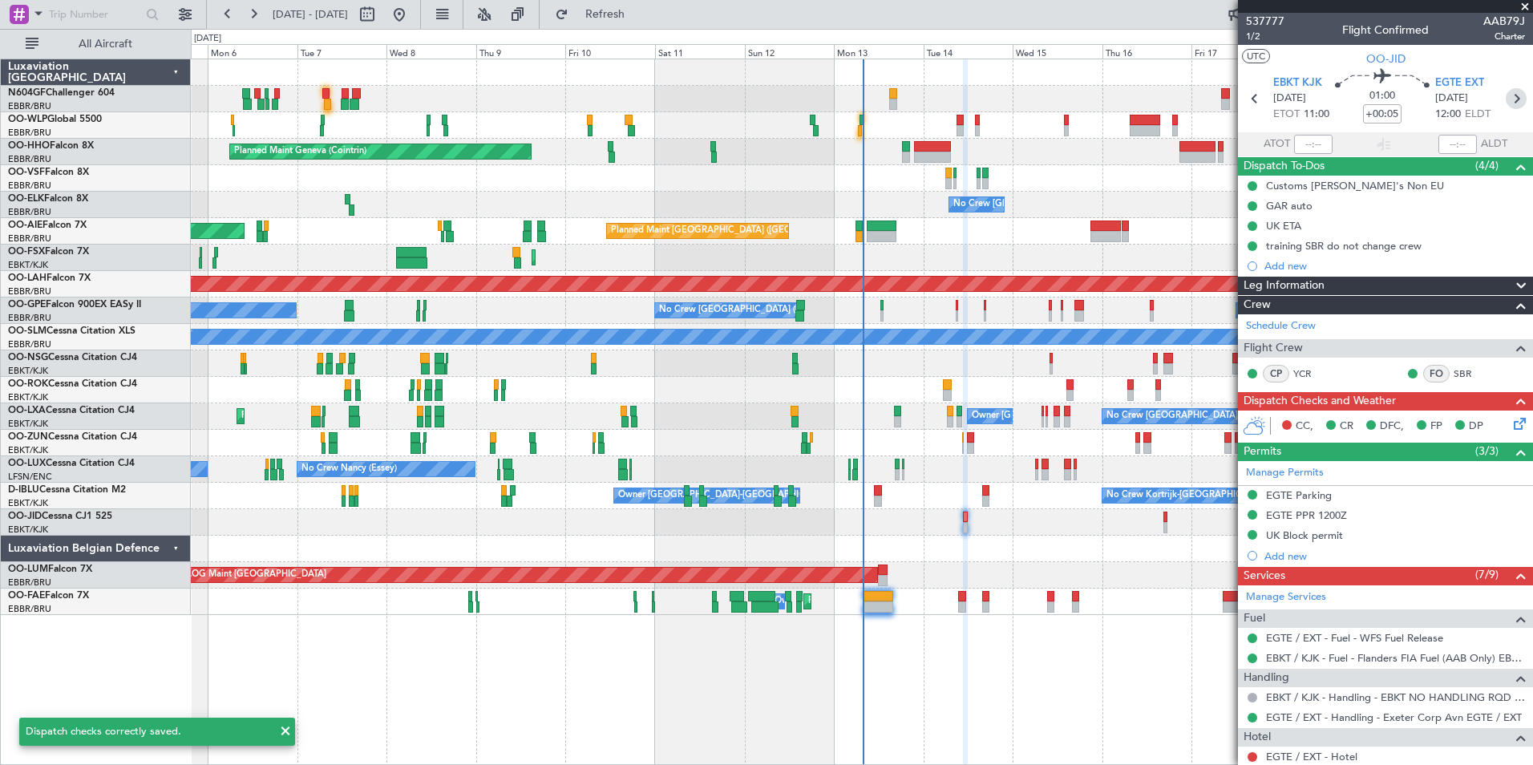
click at [1513, 99] on icon at bounding box center [1516, 98] width 21 height 21
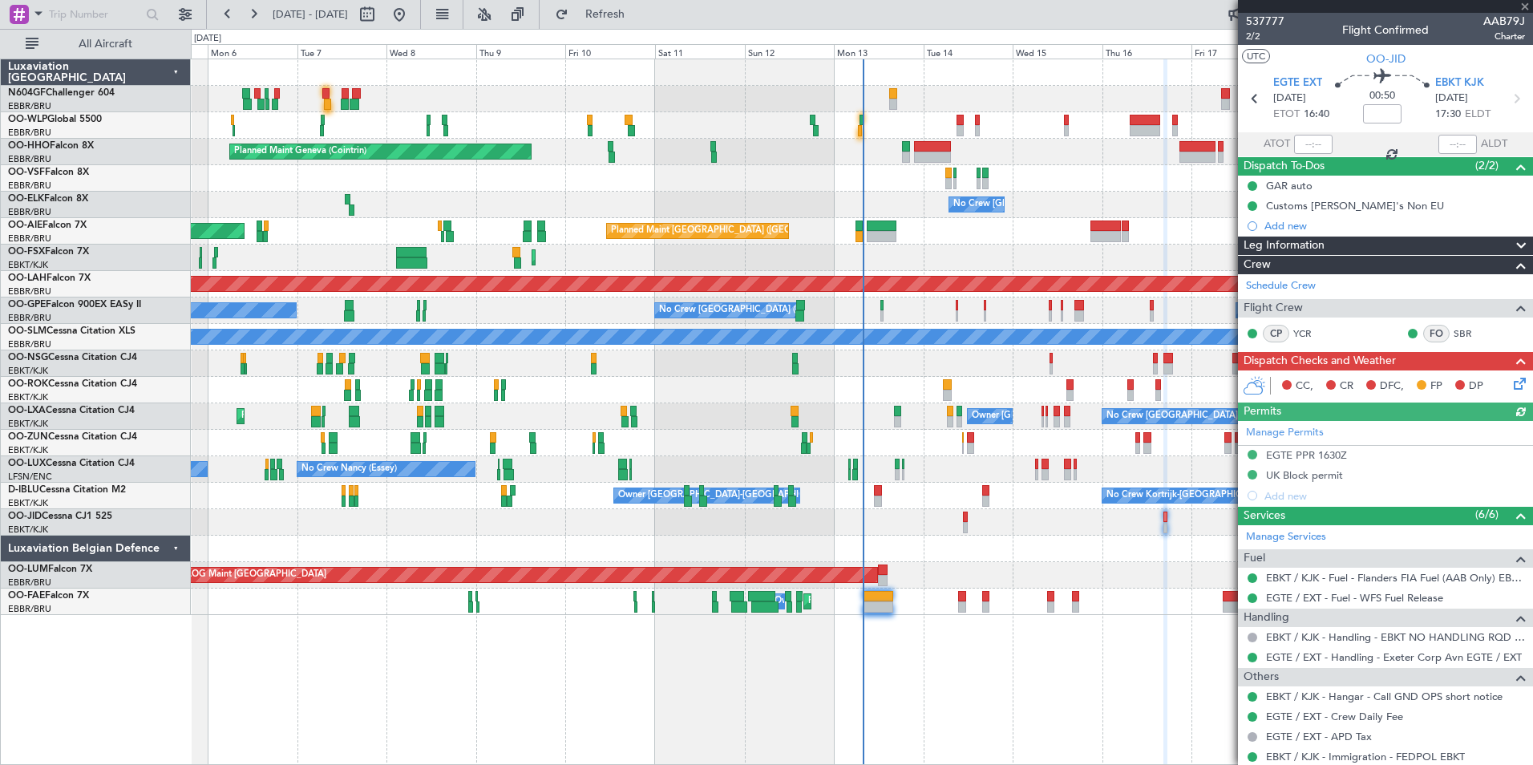
click at [1511, 387] on icon at bounding box center [1517, 381] width 13 height 13
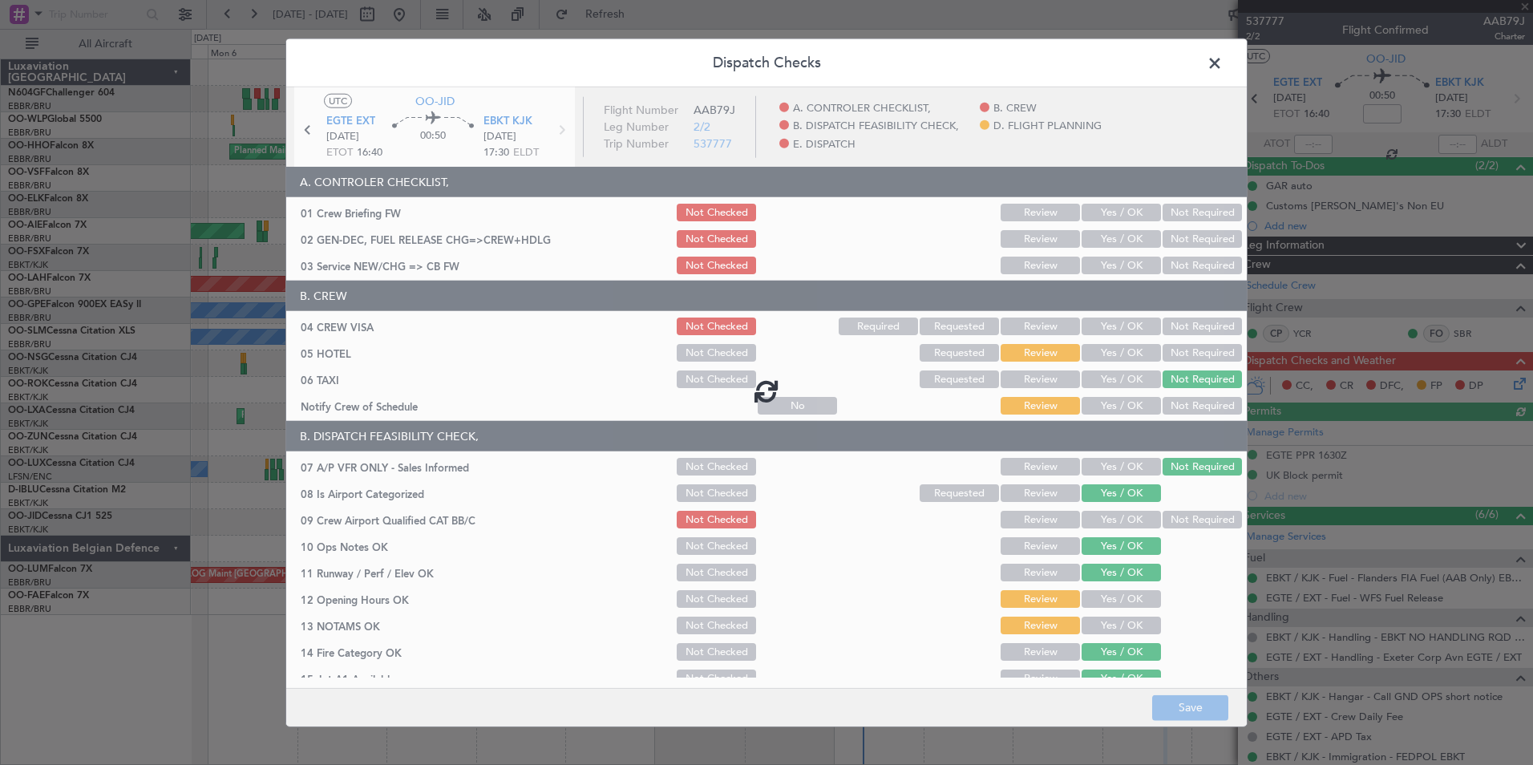
click at [1121, 411] on div at bounding box center [766, 390] width 961 height 607
click at [1121, 403] on div at bounding box center [766, 390] width 961 height 607
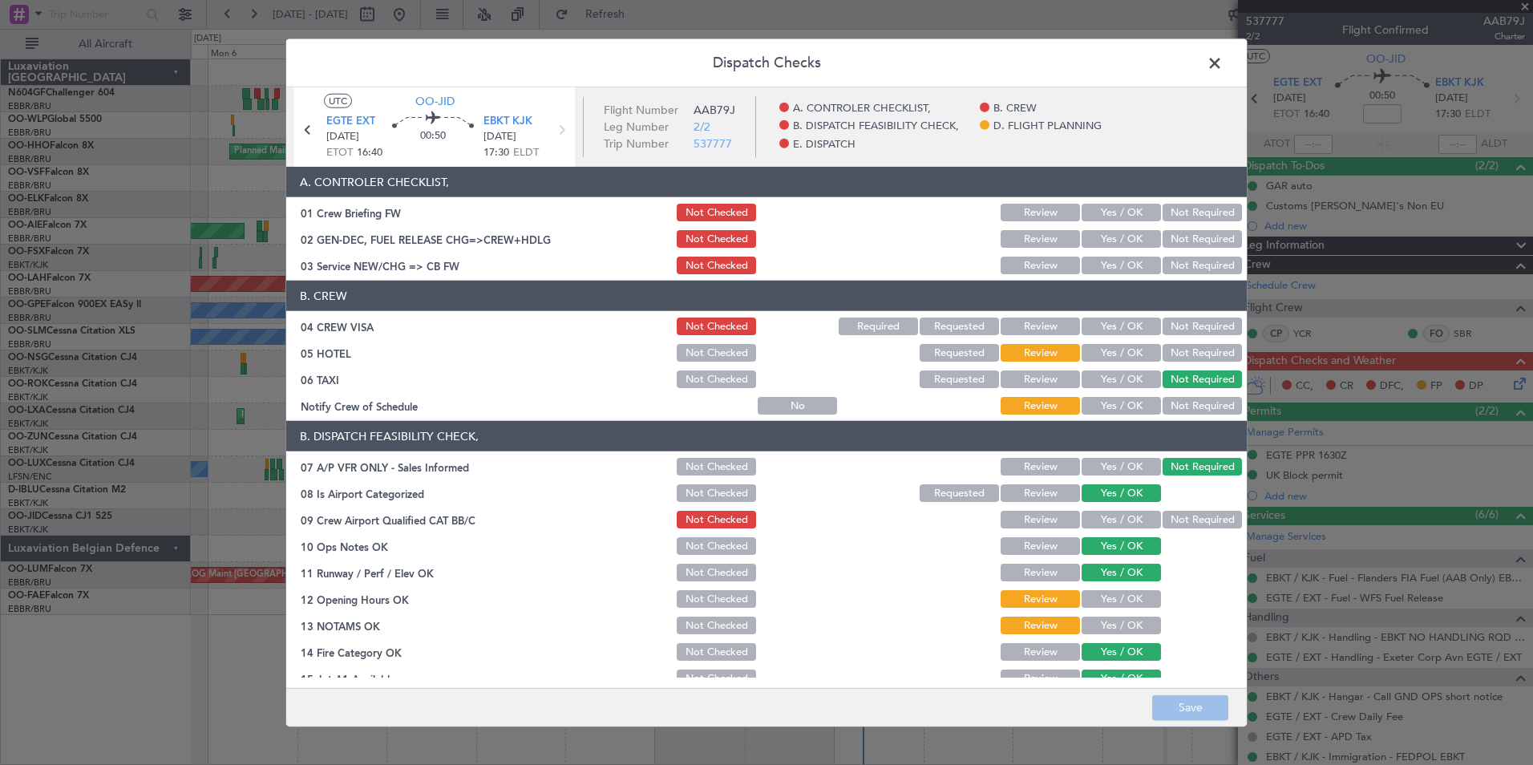
click at [1121, 403] on button "Yes / OK" at bounding box center [1121, 406] width 79 height 18
click at [1200, 353] on button "Not Required" at bounding box center [1202, 353] width 79 height 18
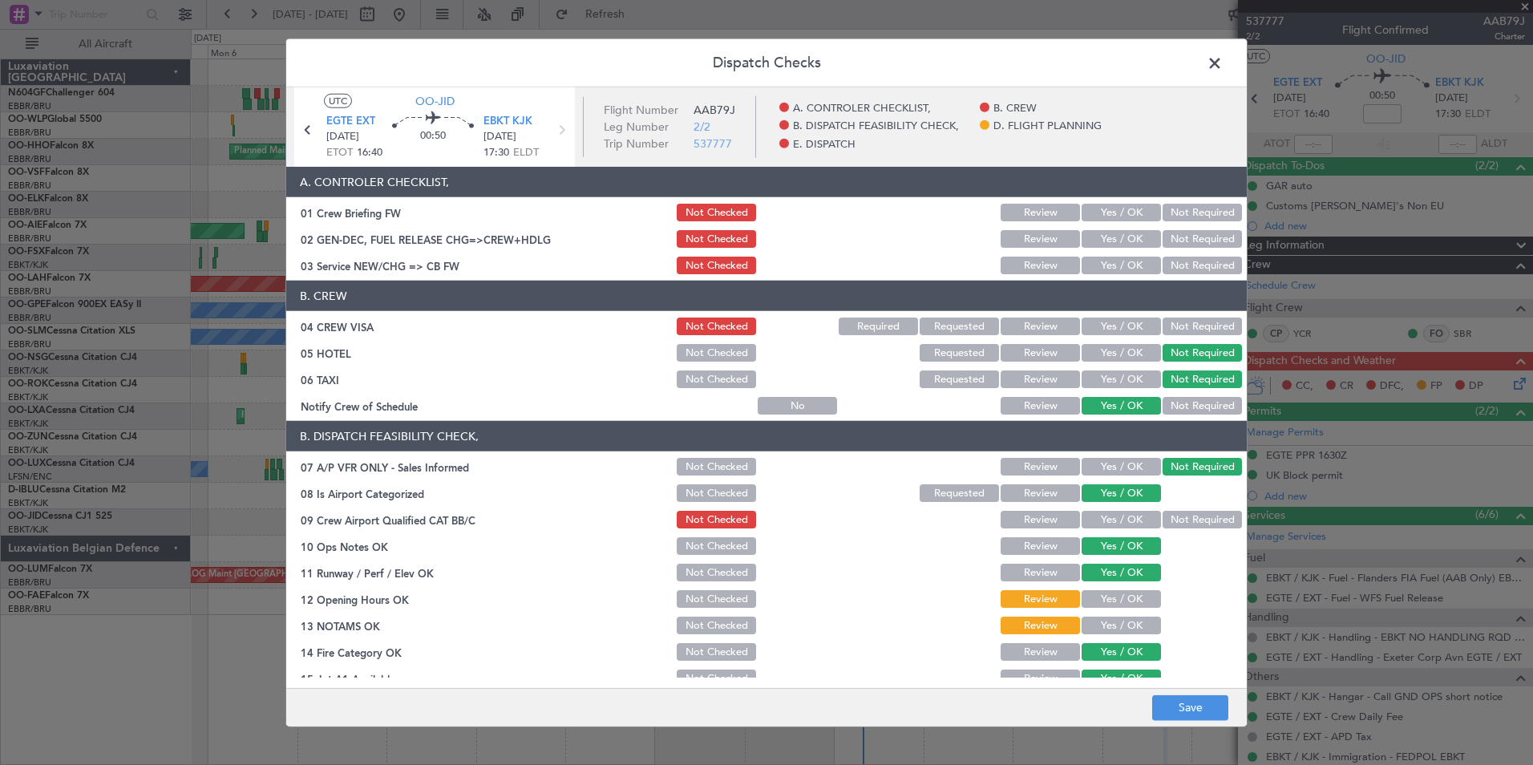
click at [1105, 258] on button "Yes / OK" at bounding box center [1121, 266] width 79 height 18
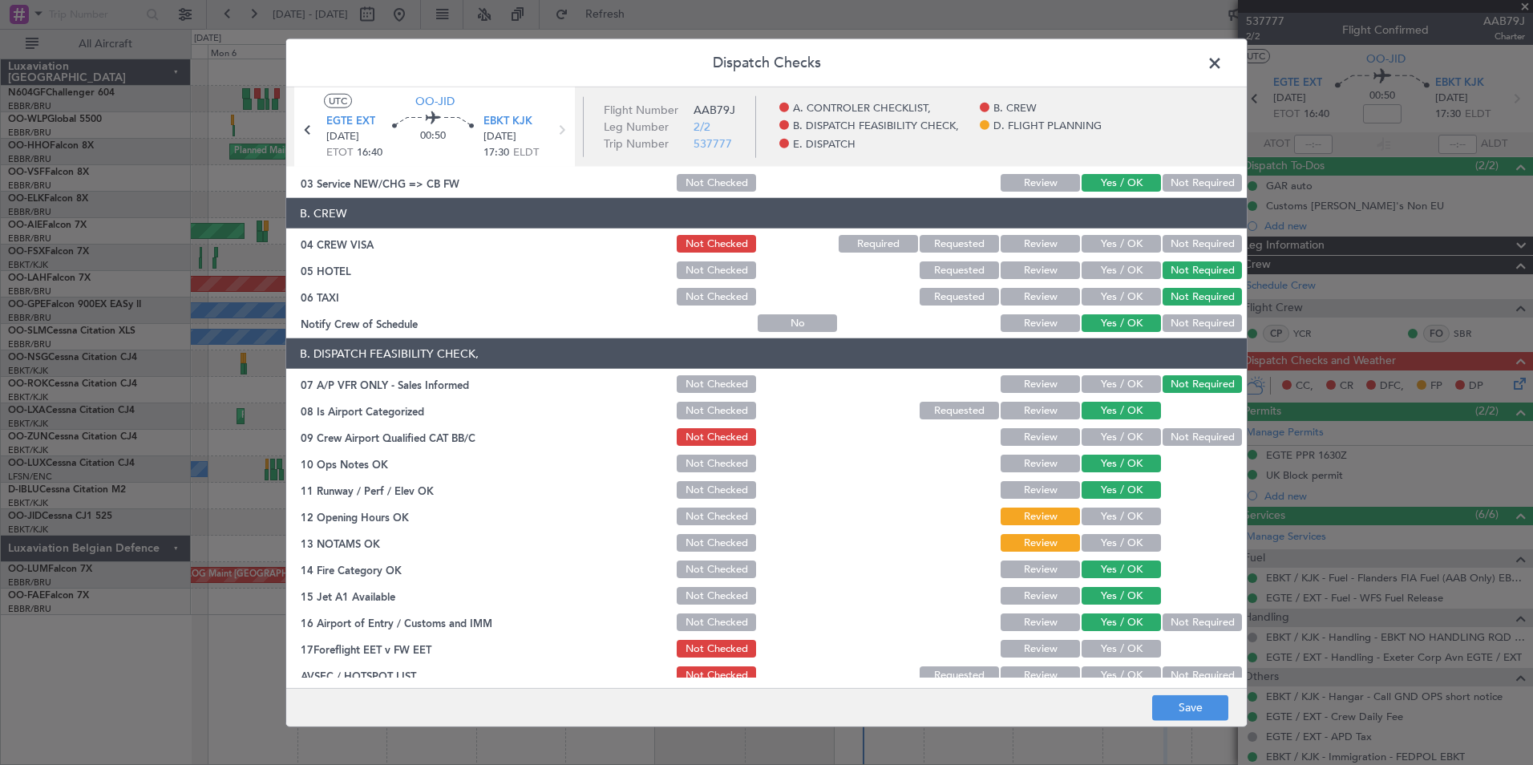
scroll to position [84, 0]
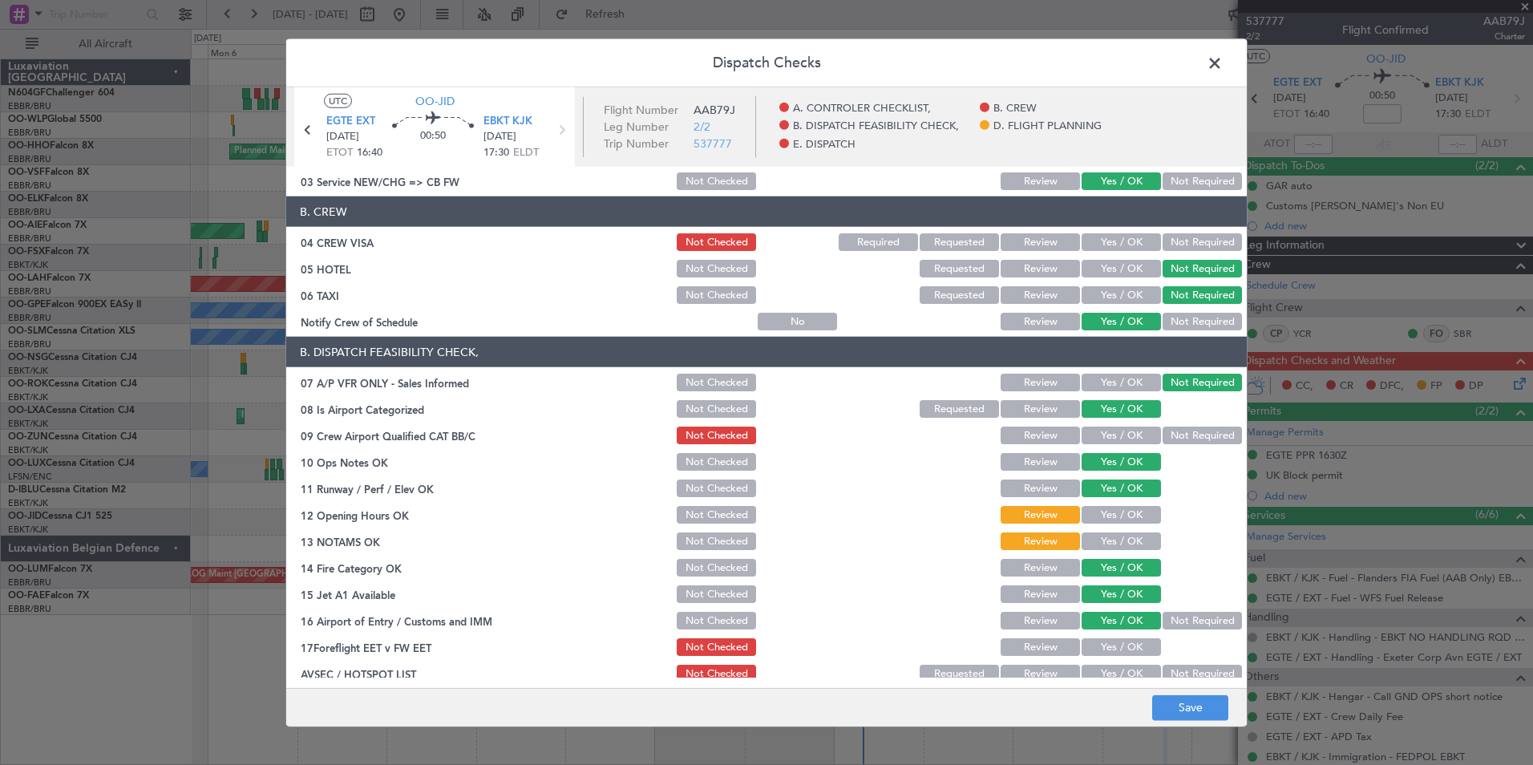
click at [1117, 444] on button "Yes / OK" at bounding box center [1121, 436] width 79 height 18
click at [1118, 508] on button "Yes / OK" at bounding box center [1121, 515] width 79 height 18
click at [1021, 519] on button "Review" at bounding box center [1040, 515] width 79 height 18
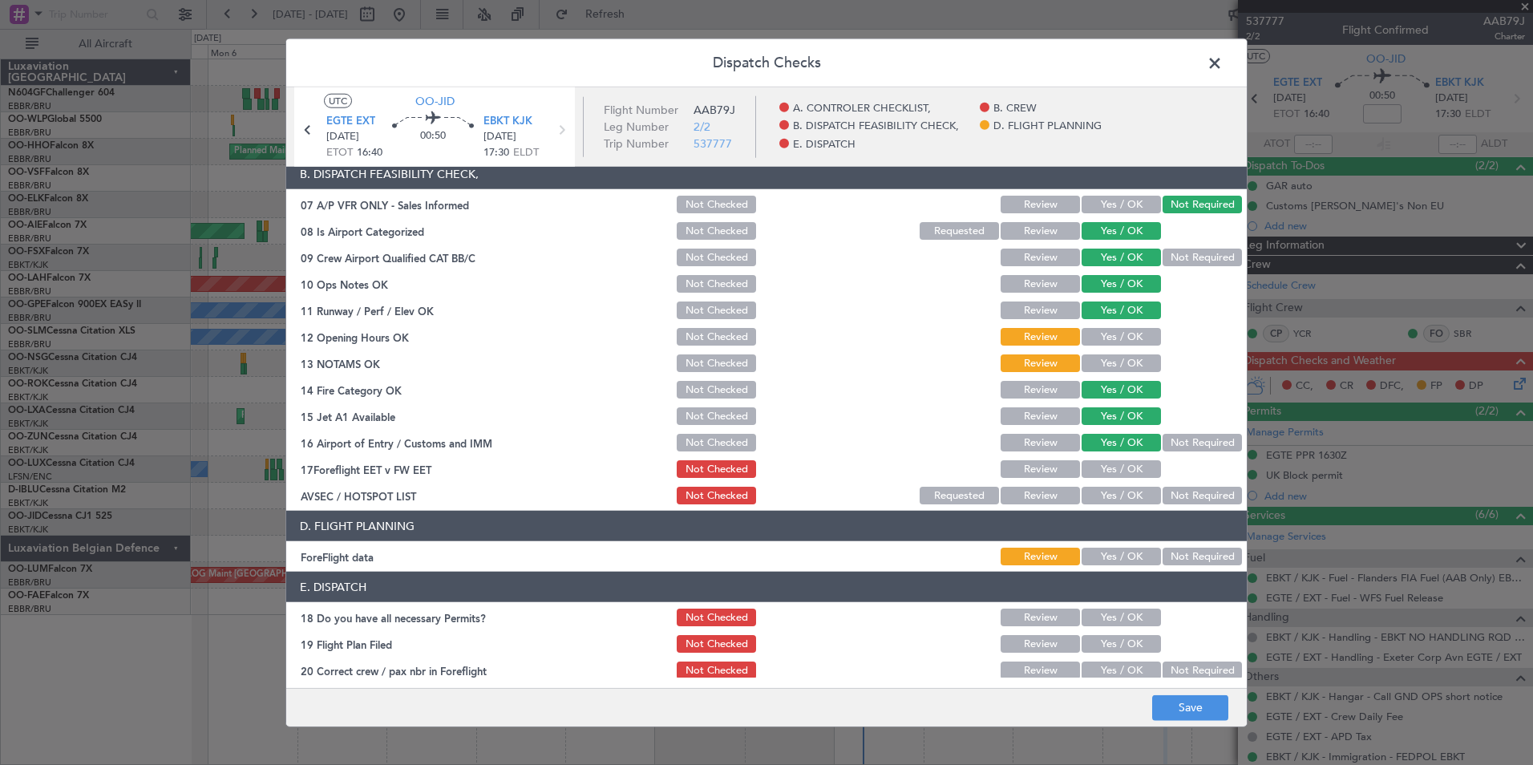
scroll to position [270, 0]
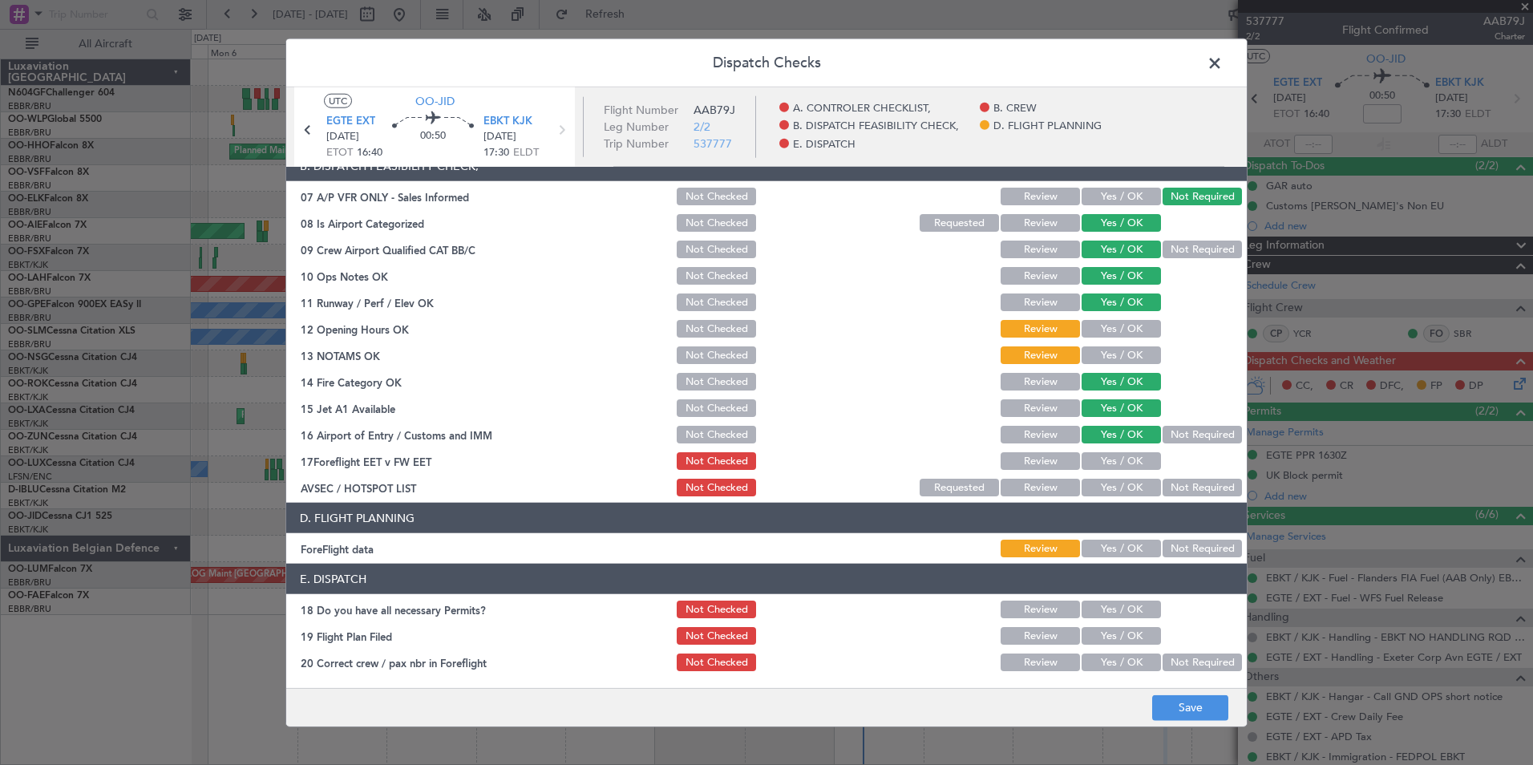
click at [1119, 480] on button "Yes / OK" at bounding box center [1121, 488] width 79 height 18
click at [1193, 440] on button "Not Required" at bounding box center [1202, 435] width 79 height 18
click at [1181, 544] on button "Not Required" at bounding box center [1202, 549] width 79 height 18
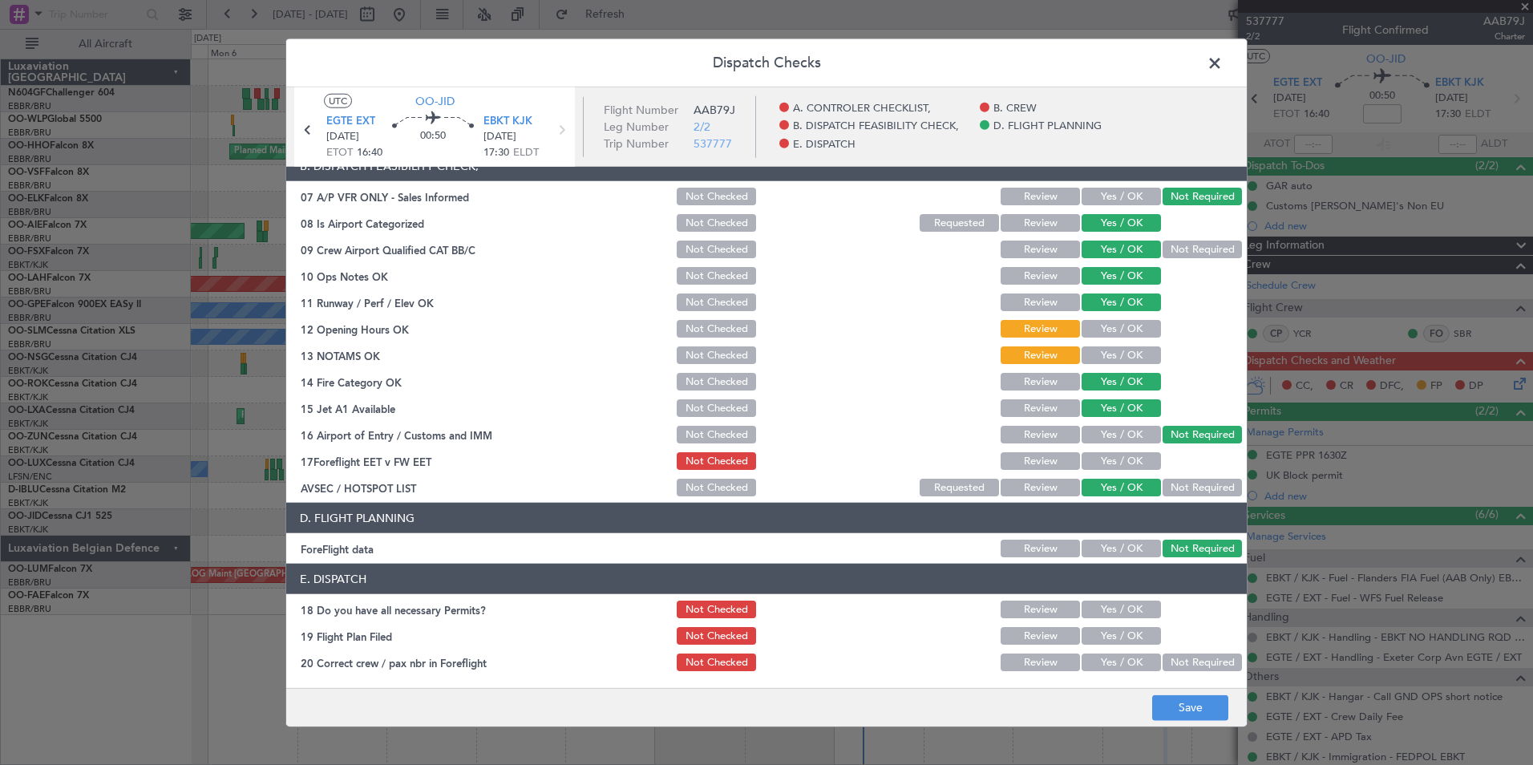
scroll to position [297, 0]
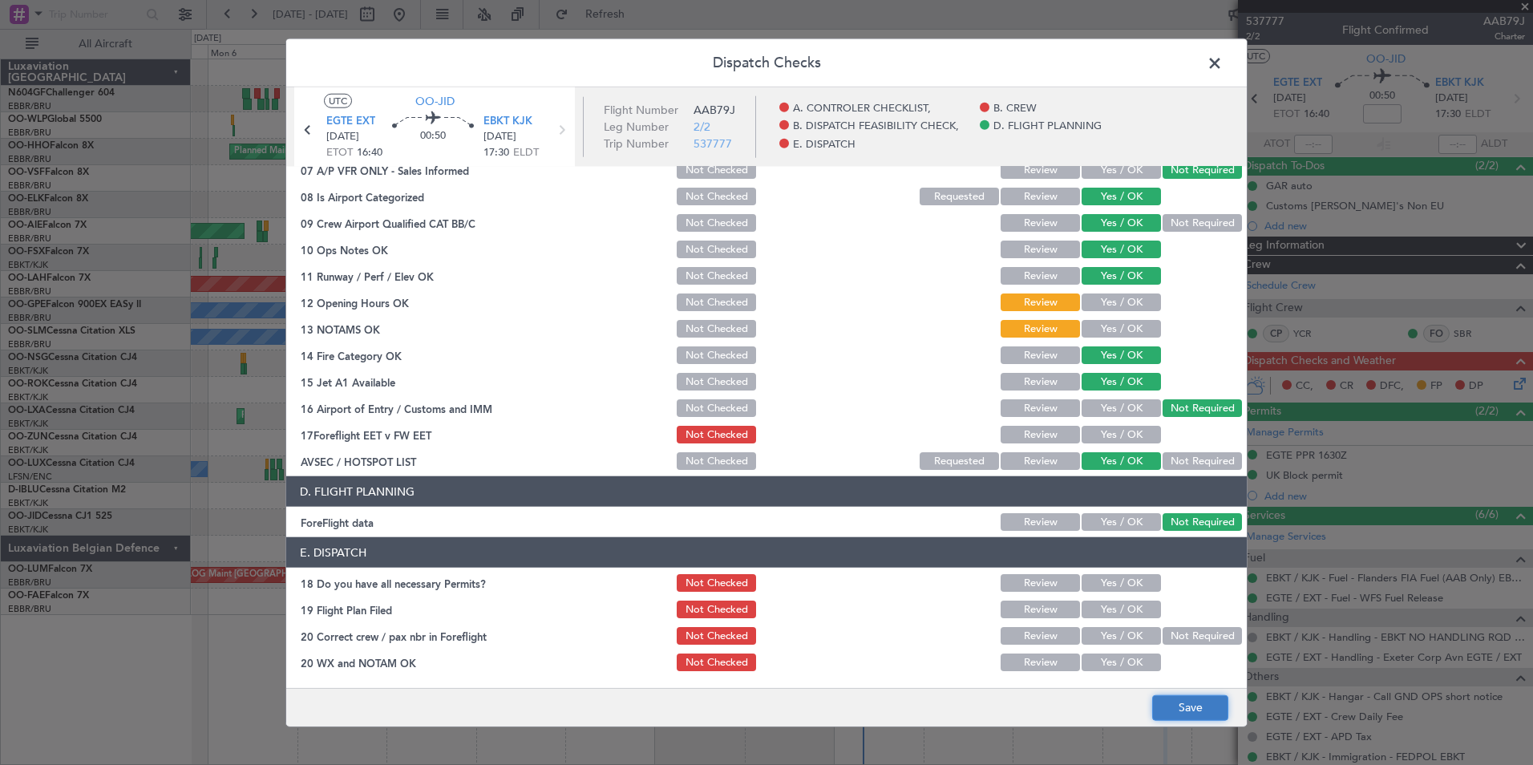
click at [1177, 702] on button "Save" at bounding box center [1190, 708] width 76 height 26
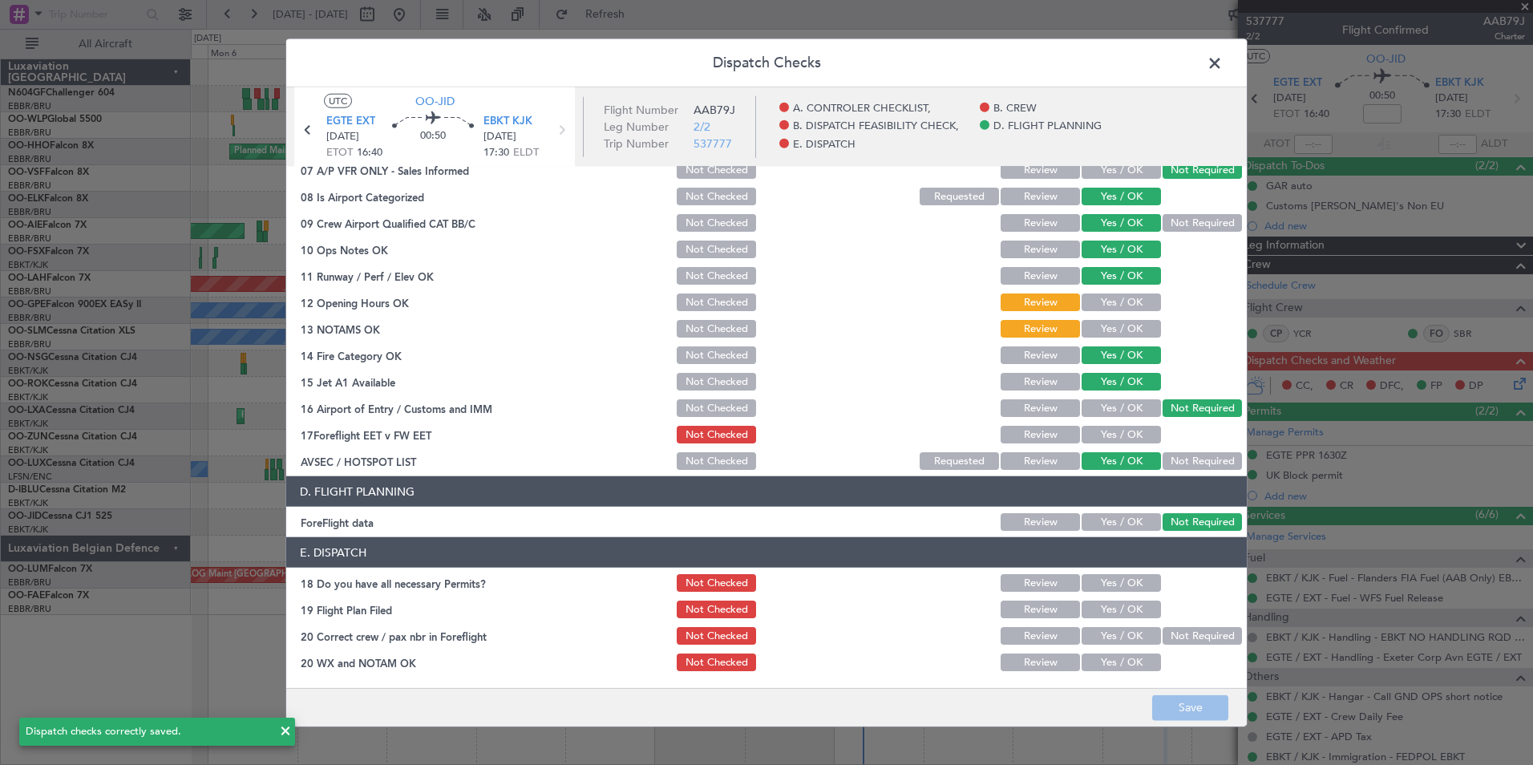
click at [1223, 55] on span at bounding box center [1223, 67] width 0 height 32
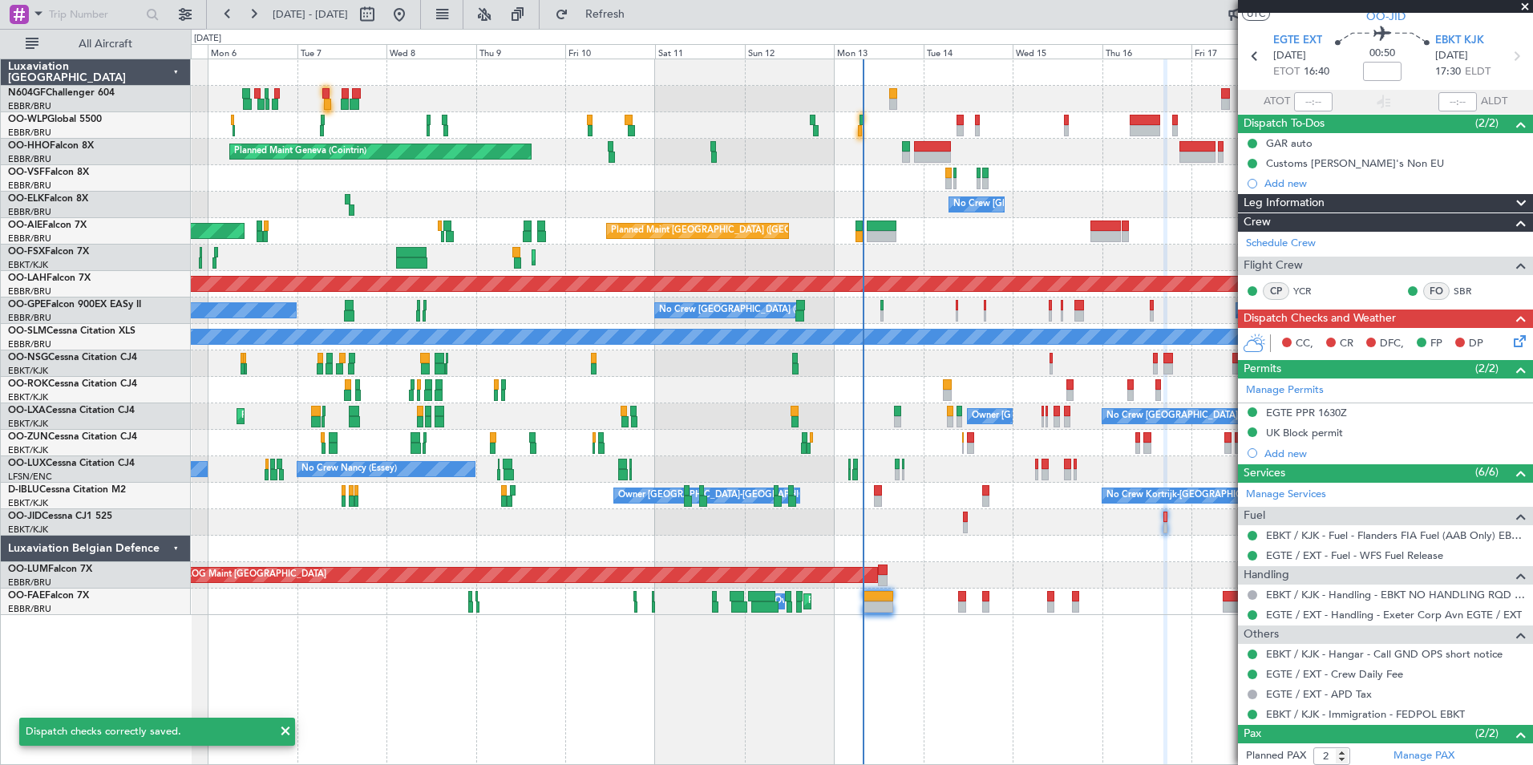
scroll to position [0, 0]
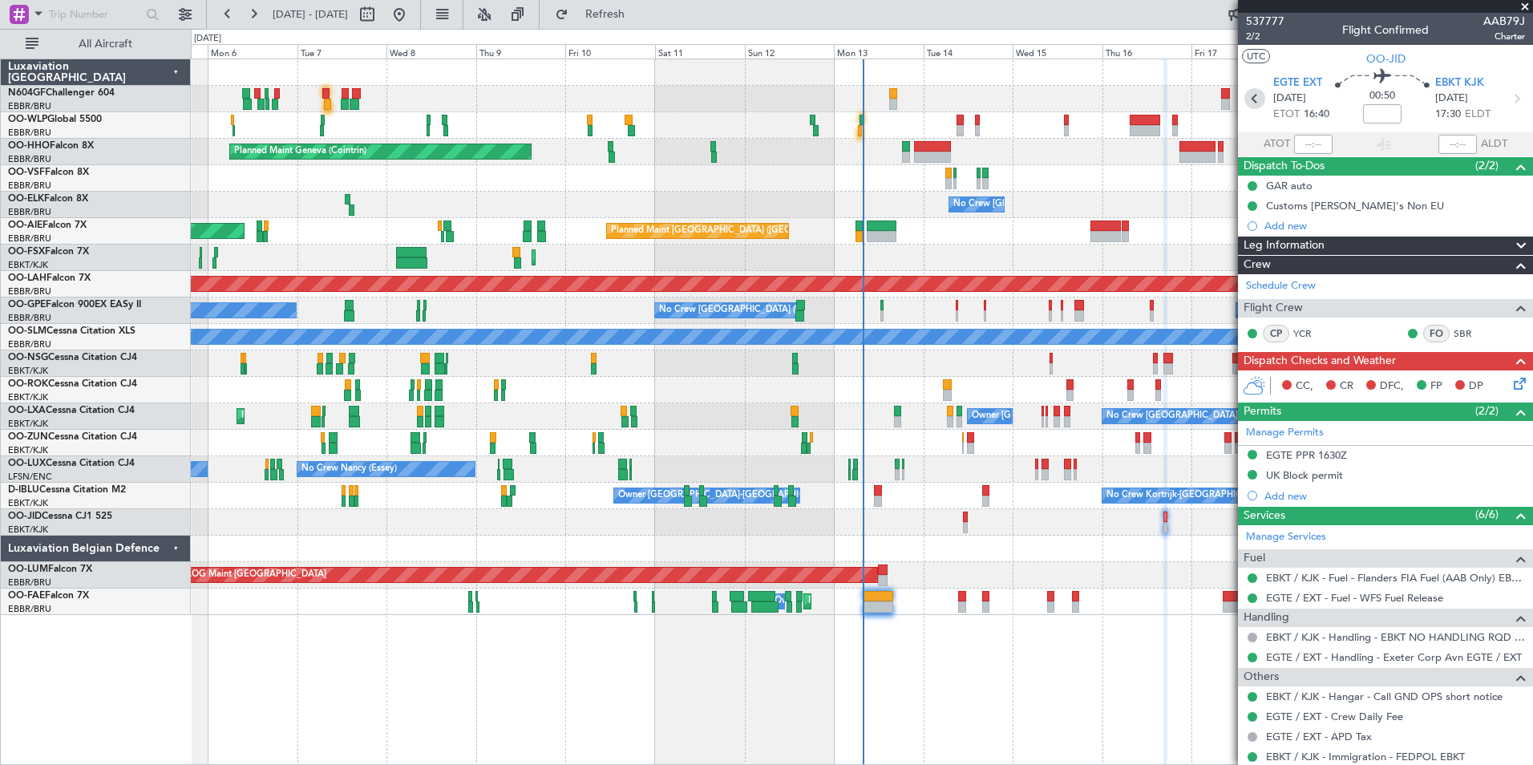
click at [1250, 103] on icon at bounding box center [1255, 98] width 21 height 21
type input "+00:05"
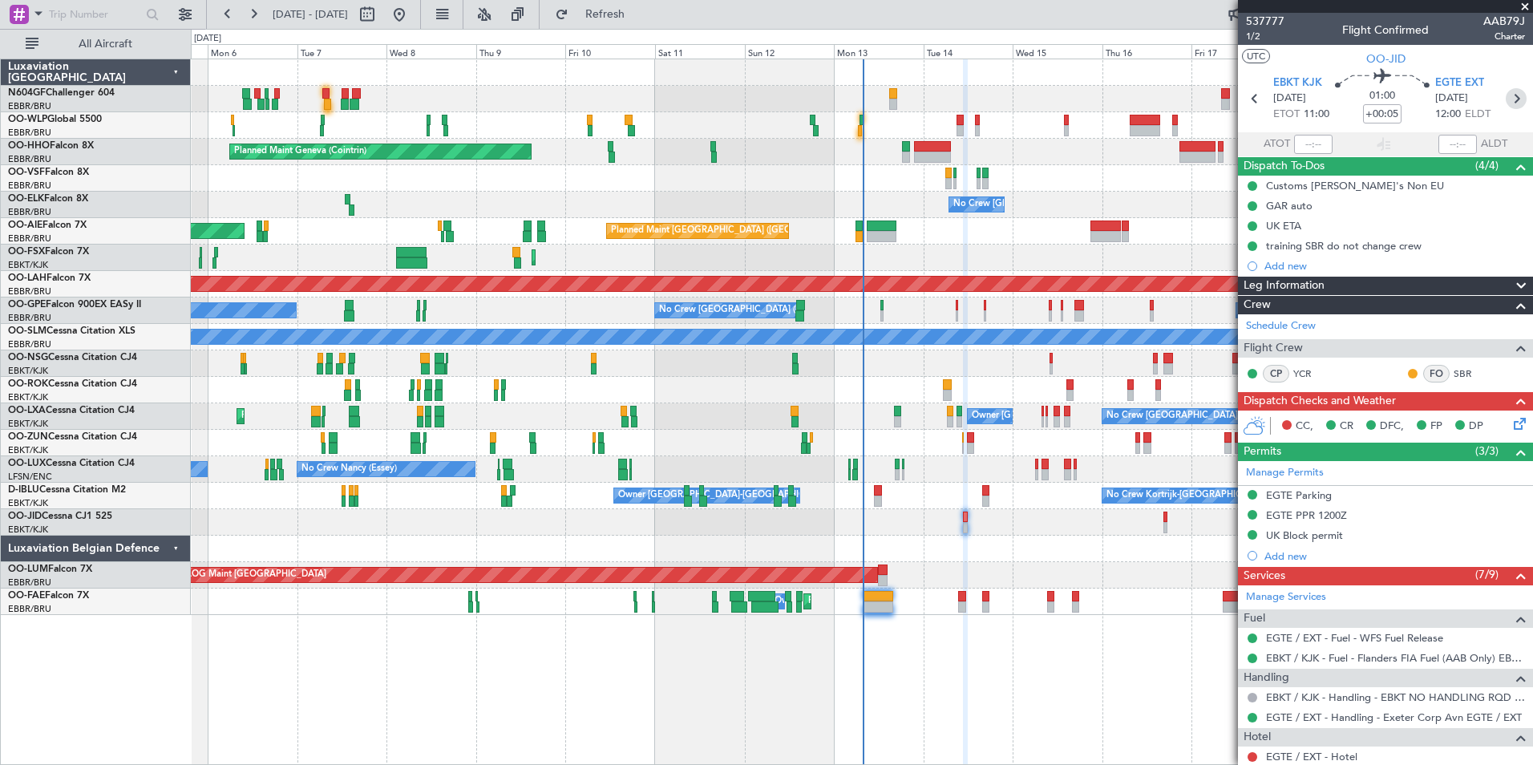
click at [1512, 99] on icon at bounding box center [1516, 98] width 21 height 21
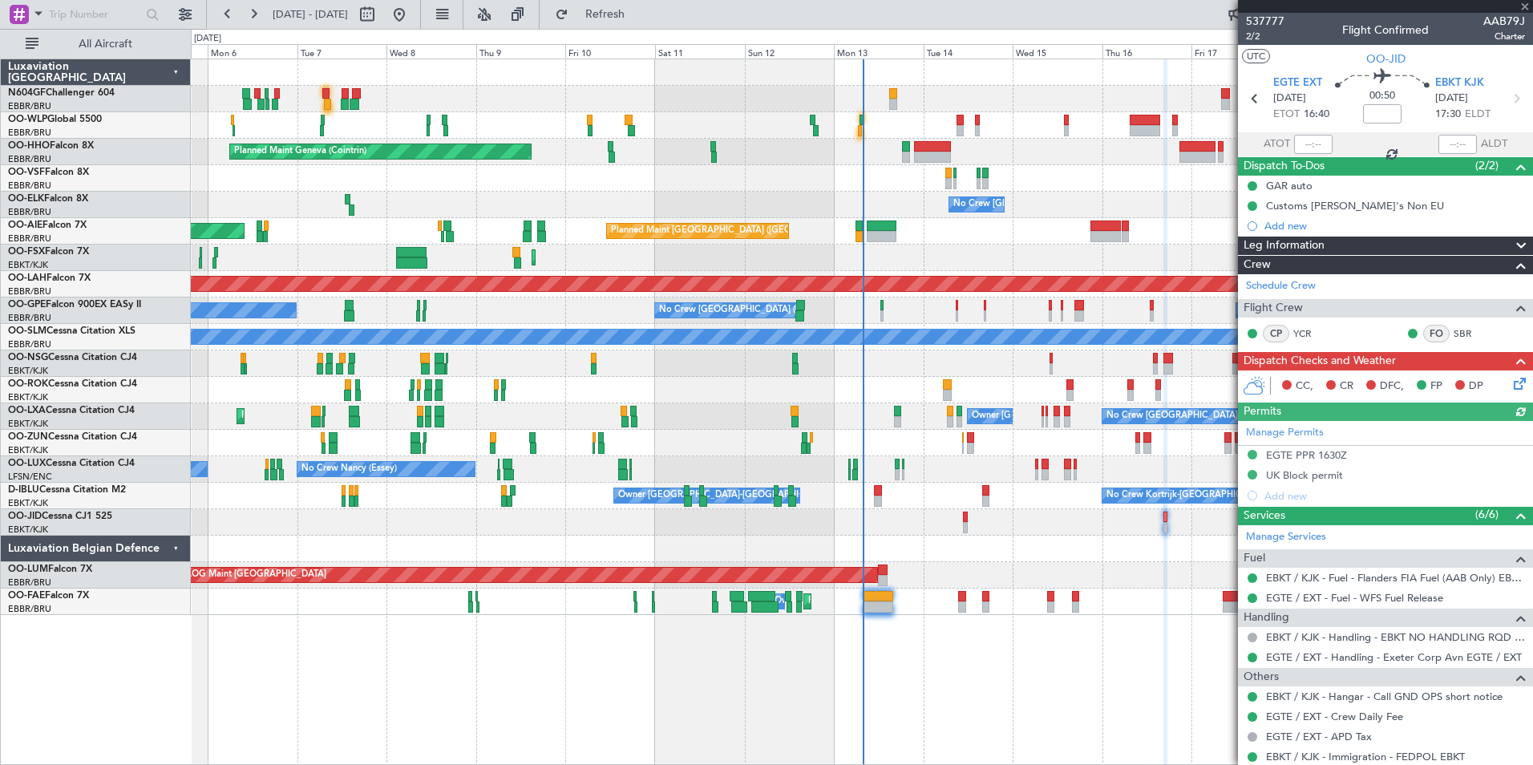
click at [1511, 387] on icon at bounding box center [1517, 381] width 13 height 13
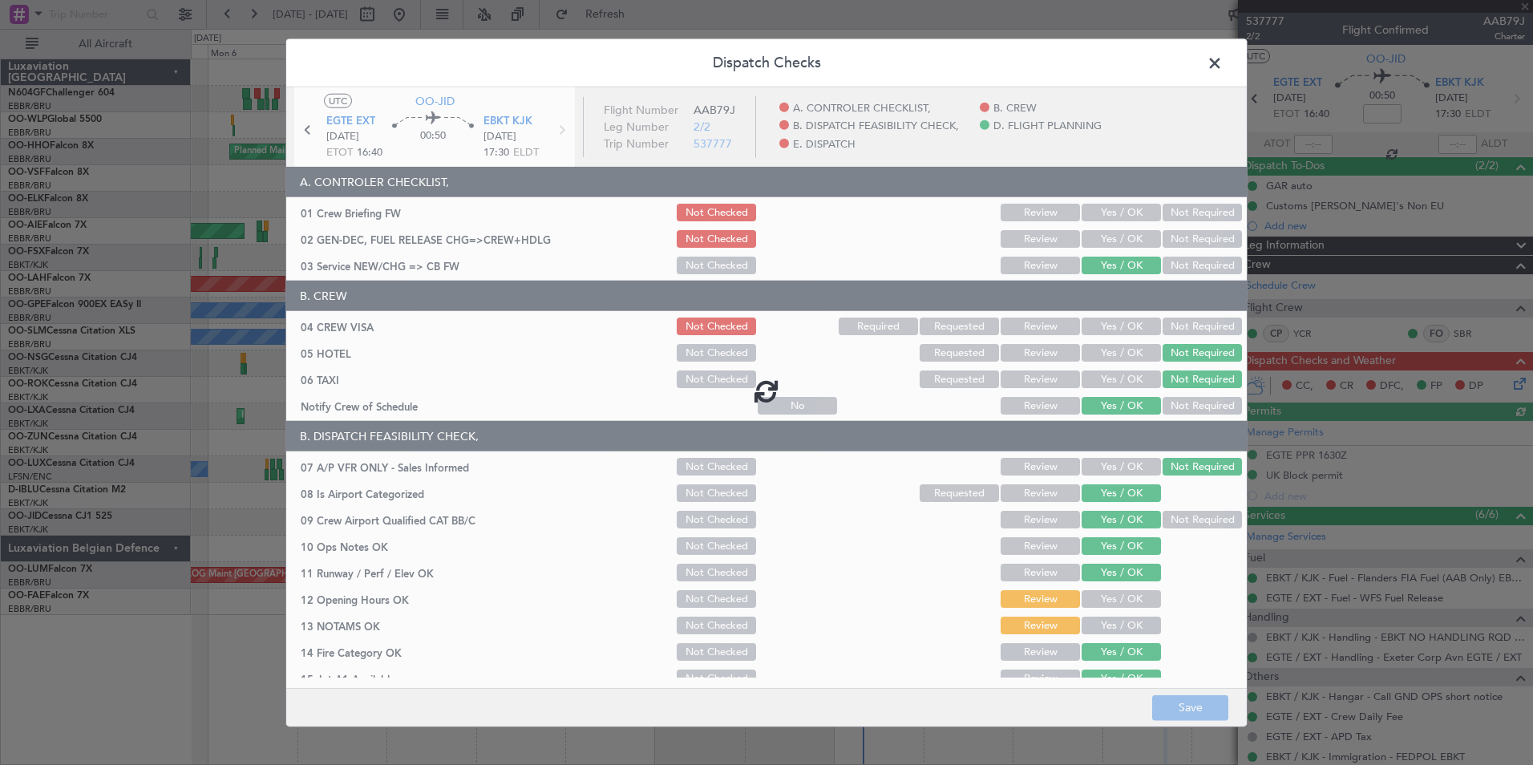
click at [1105, 246] on div at bounding box center [766, 390] width 961 height 607
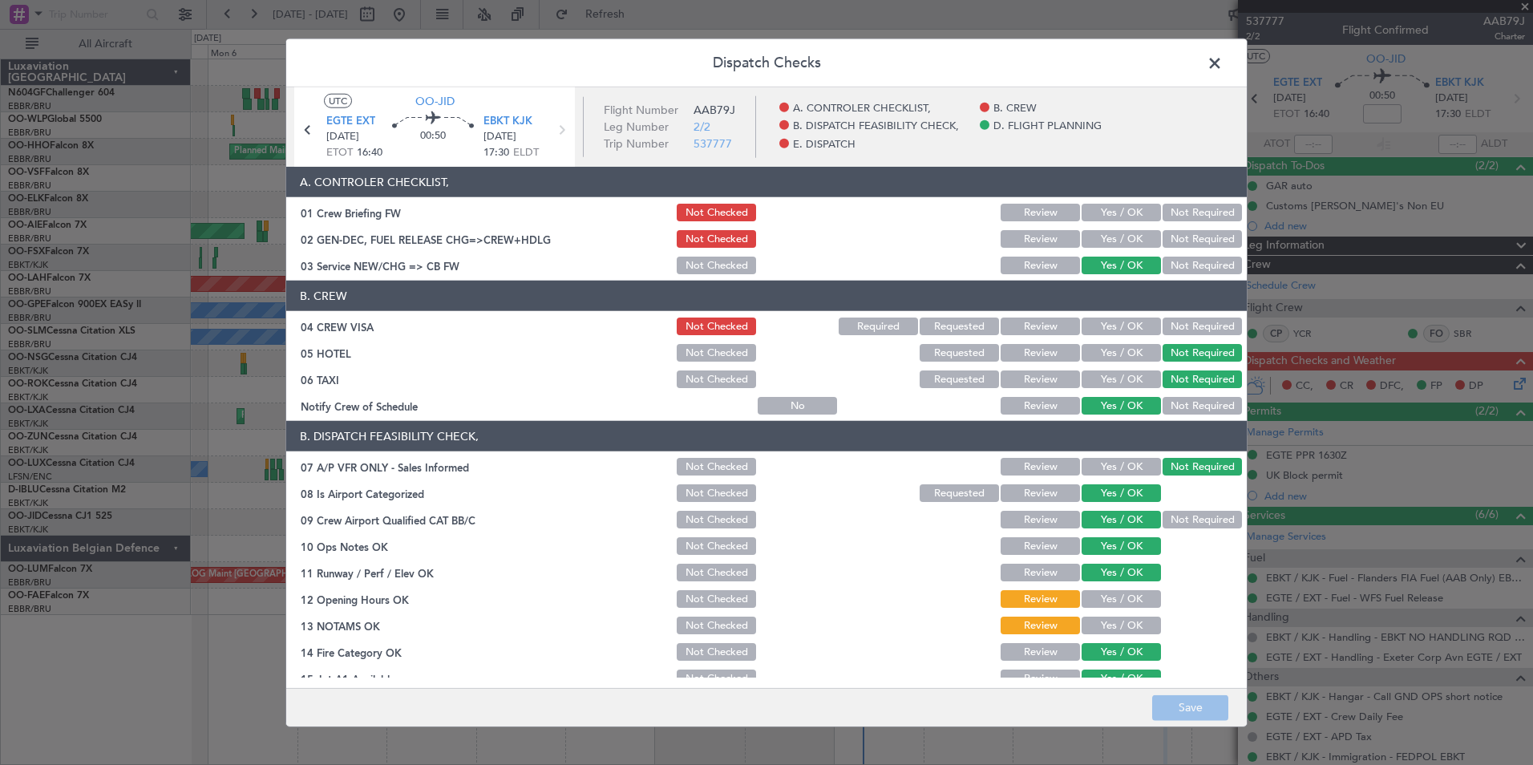
click at [1105, 246] on button "Yes / OK" at bounding box center [1121, 239] width 79 height 18
click at [1111, 214] on button "Yes / OK" at bounding box center [1121, 213] width 79 height 18
click at [1181, 692] on footer "Save" at bounding box center [766, 706] width 961 height 38
click at [1186, 702] on button "Save" at bounding box center [1190, 708] width 76 height 26
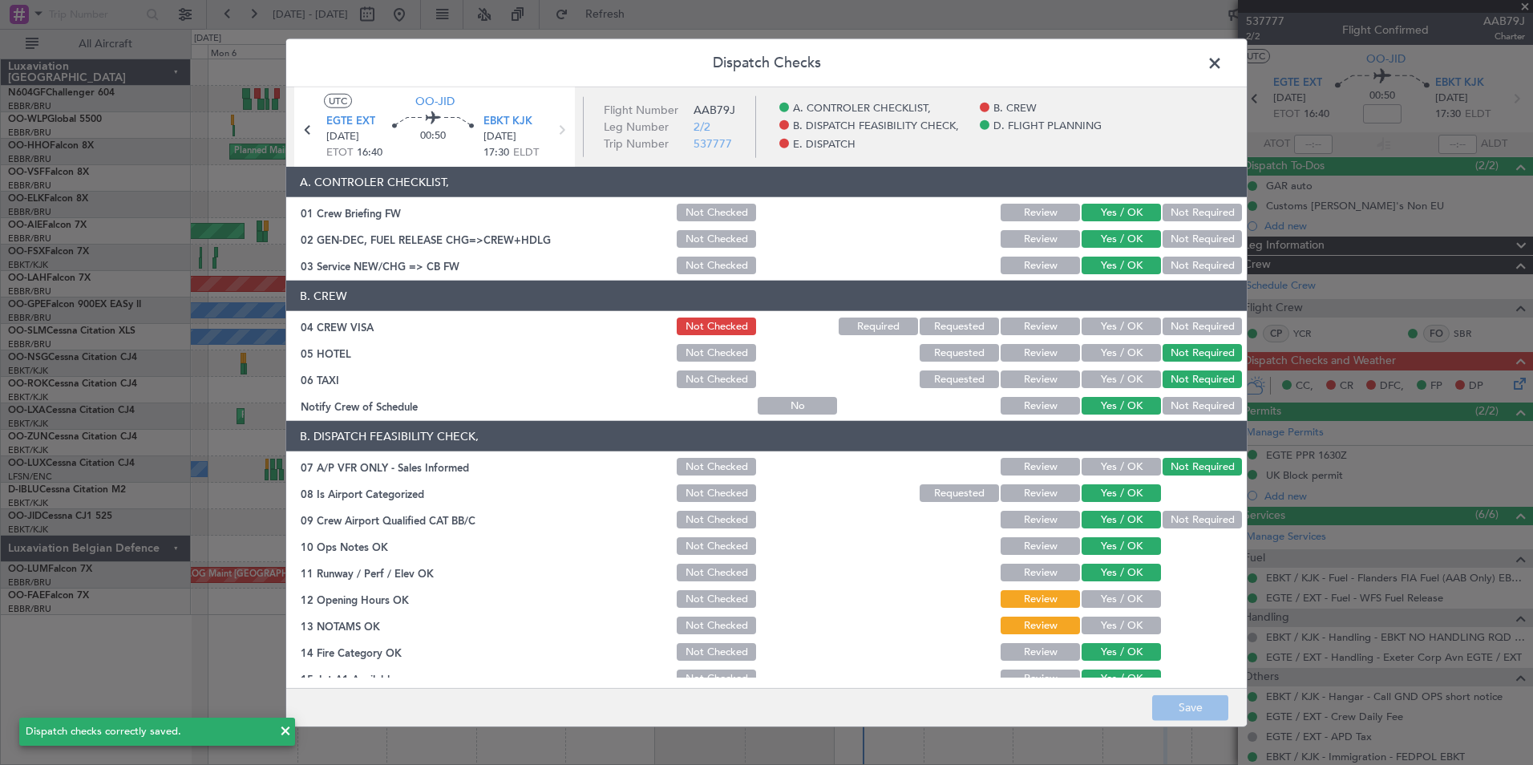
scroll to position [297, 0]
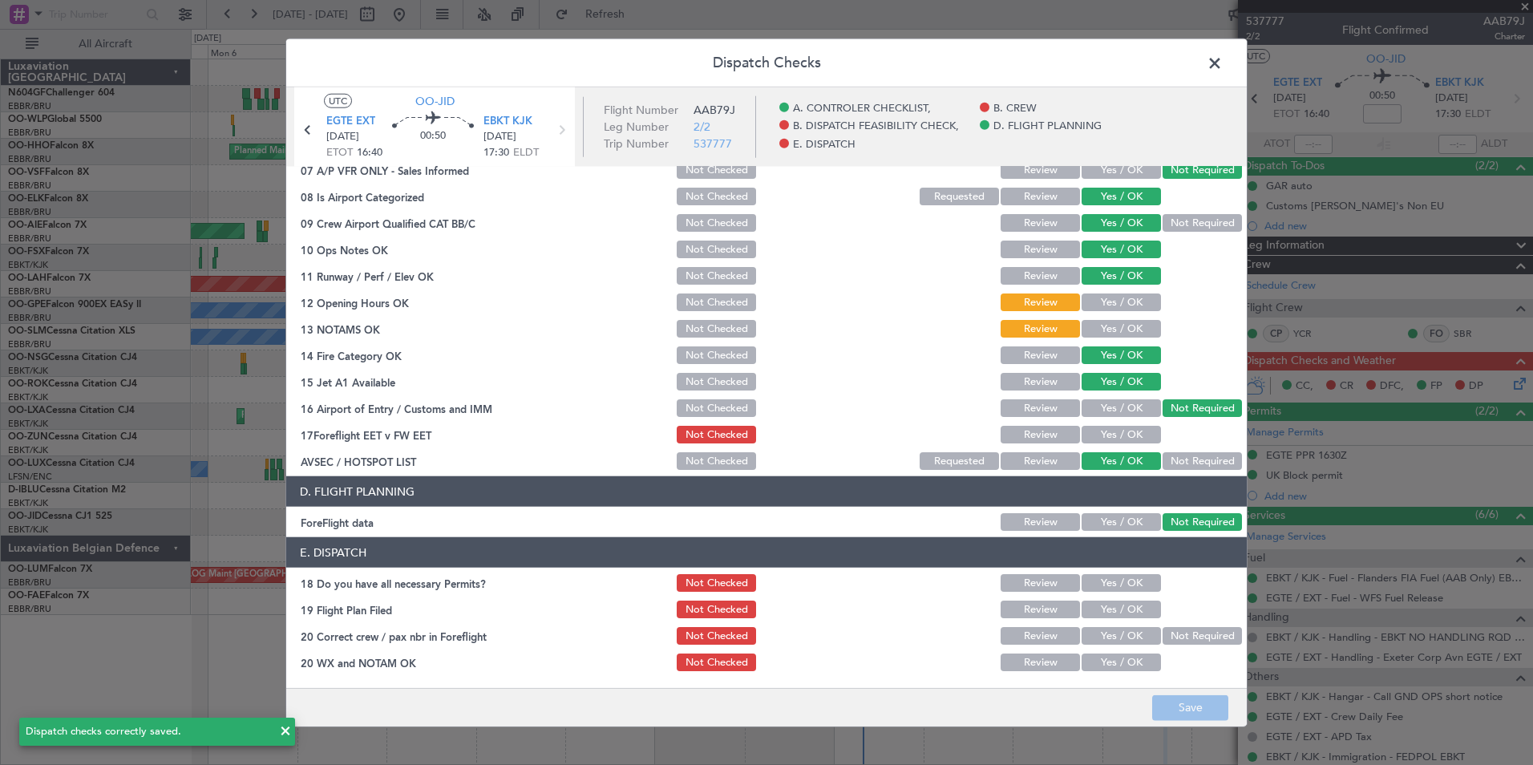
click at [1223, 62] on span at bounding box center [1223, 67] width 0 height 32
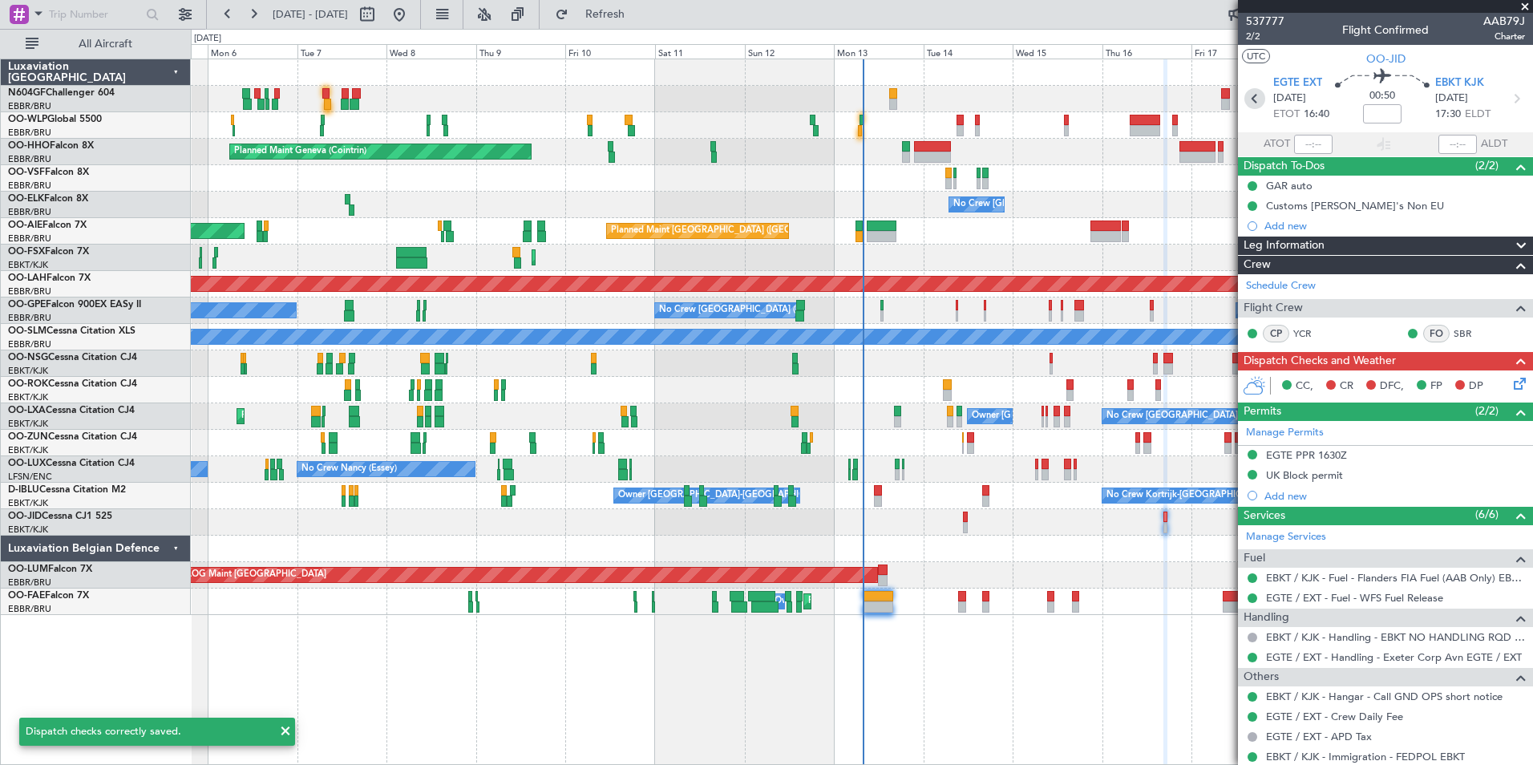
click at [1255, 100] on icon at bounding box center [1255, 98] width 21 height 21
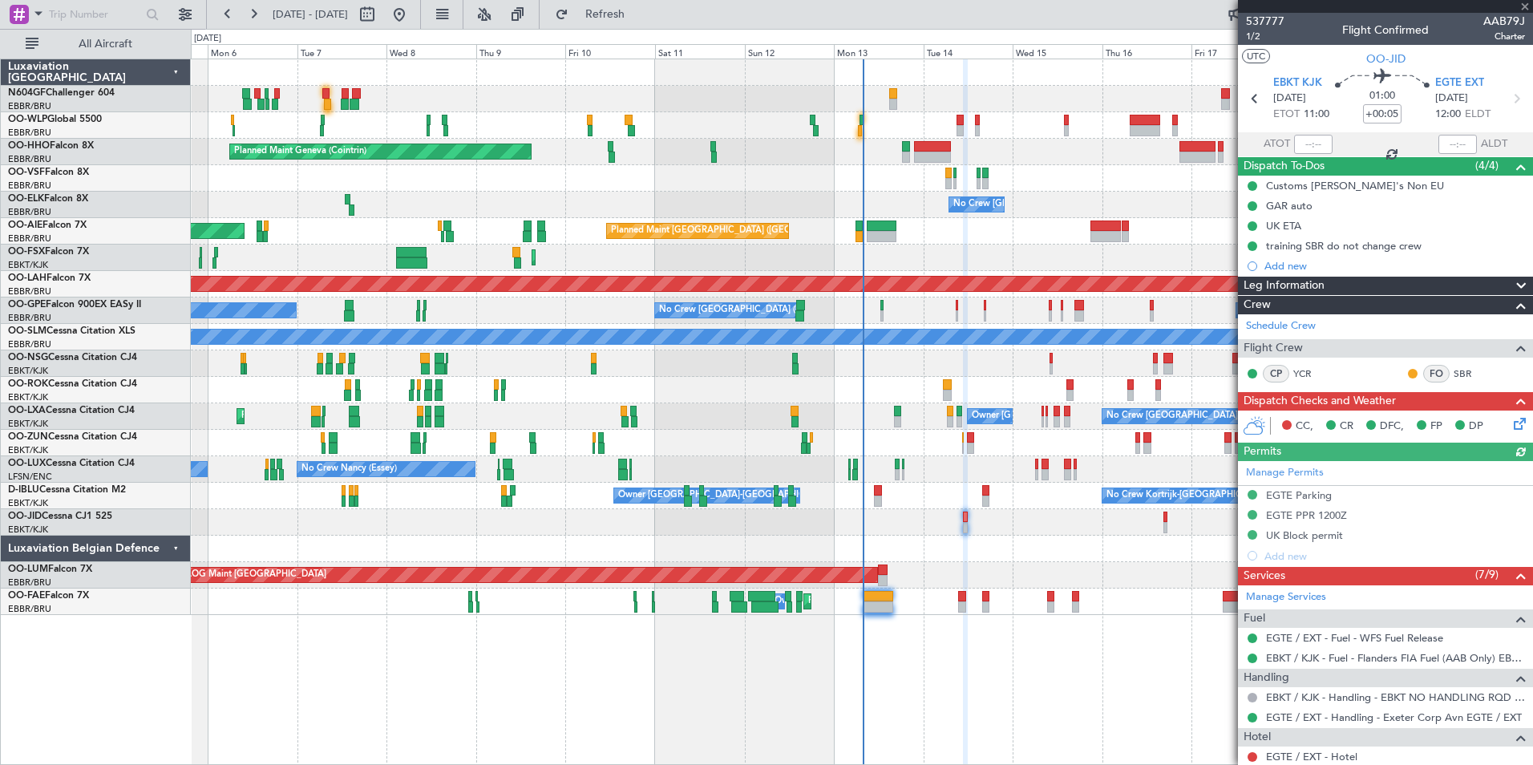
click at [1511, 427] on icon at bounding box center [1517, 421] width 13 height 13
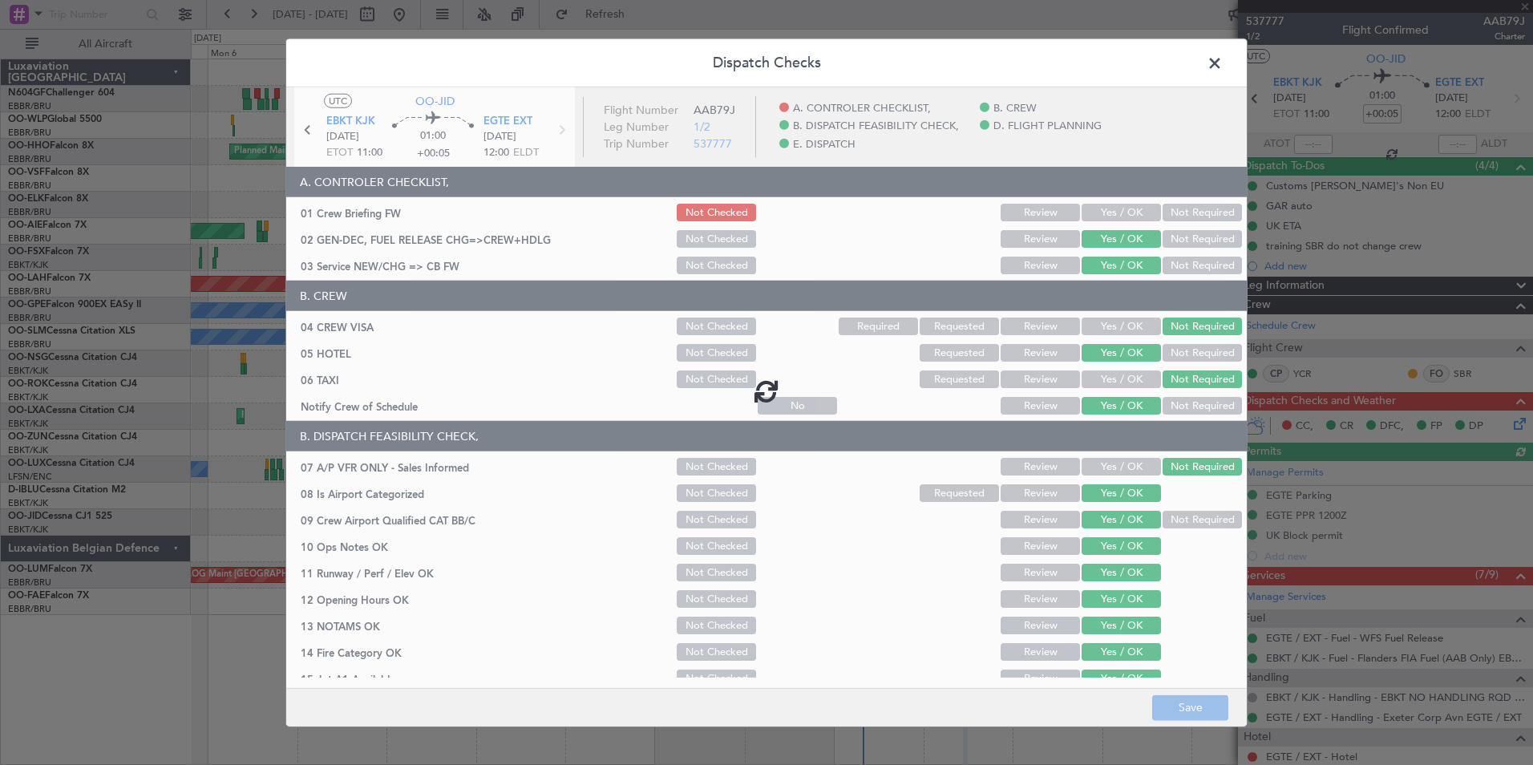
click at [1075, 221] on div at bounding box center [766, 390] width 961 height 607
click at [1080, 218] on div at bounding box center [766, 390] width 961 height 607
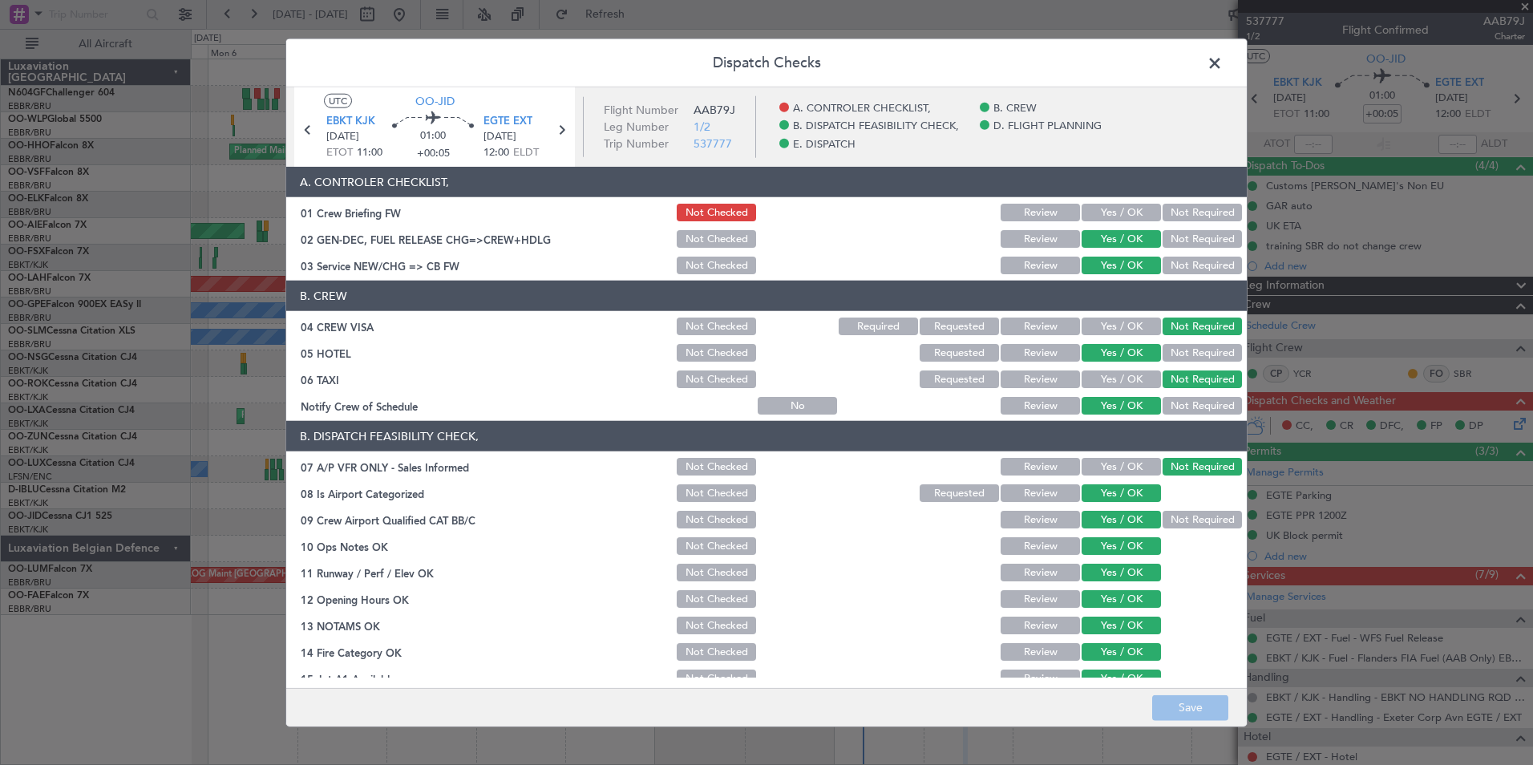
click at [1082, 218] on button "Yes / OK" at bounding box center [1121, 213] width 79 height 18
click at [1182, 696] on button "Save" at bounding box center [1190, 708] width 76 height 26
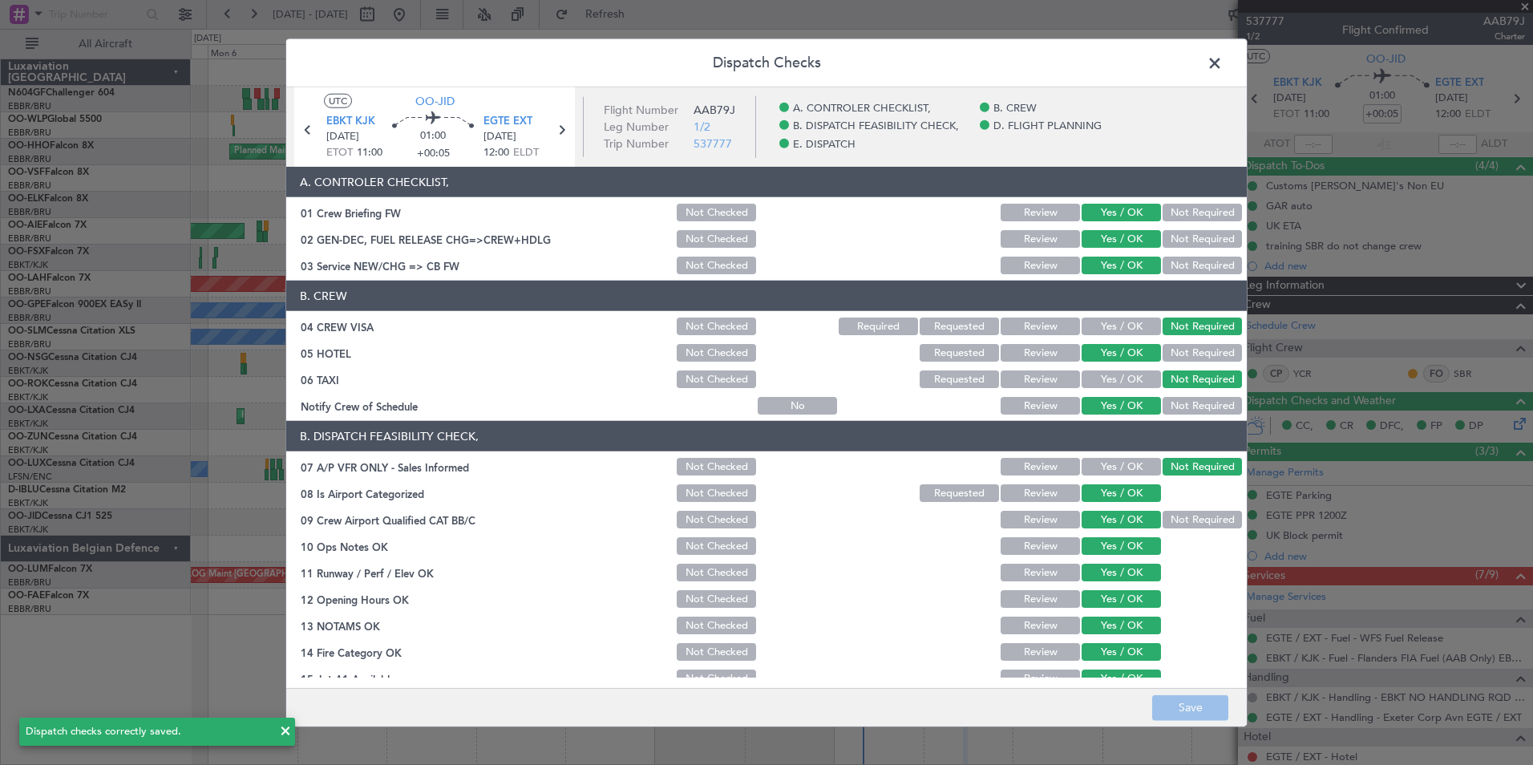
click at [1217, 78] on header "Dispatch Checks" at bounding box center [766, 63] width 961 height 48
drag, startPoint x: 1218, startPoint y: 72, endPoint x: 1205, endPoint y: 99, distance: 29.4
click at [1205, 99] on article "UTC OO-JID EBKT KJK 14/10/2025 ETOT 11:00 01:00 +00:05 EGTE EXT 14/10/2025 12:0…" at bounding box center [766, 126] width 961 height 79
click at [1223, 54] on span at bounding box center [1223, 67] width 0 height 32
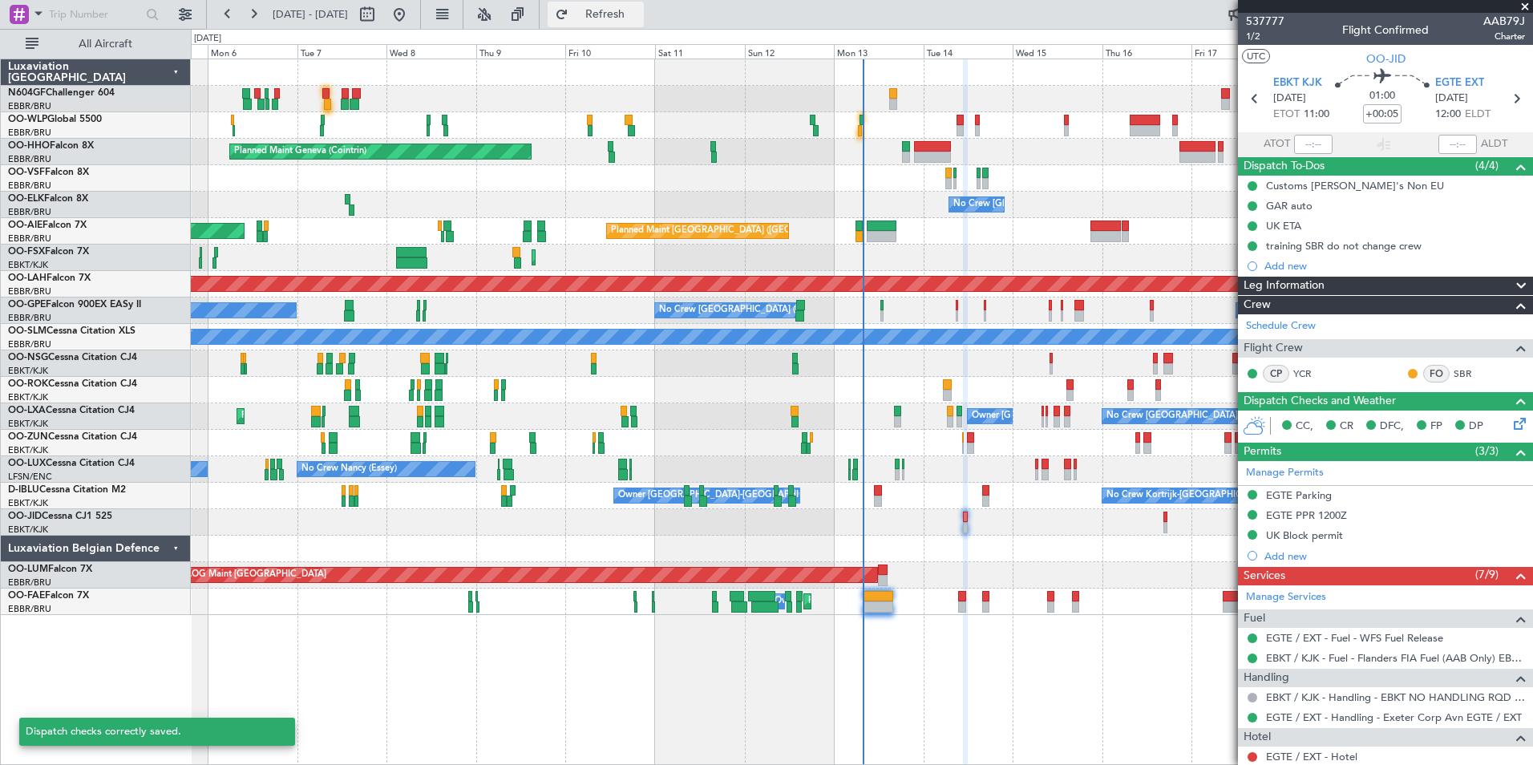
click at [631, 5] on button "Refresh" at bounding box center [596, 15] width 96 height 26
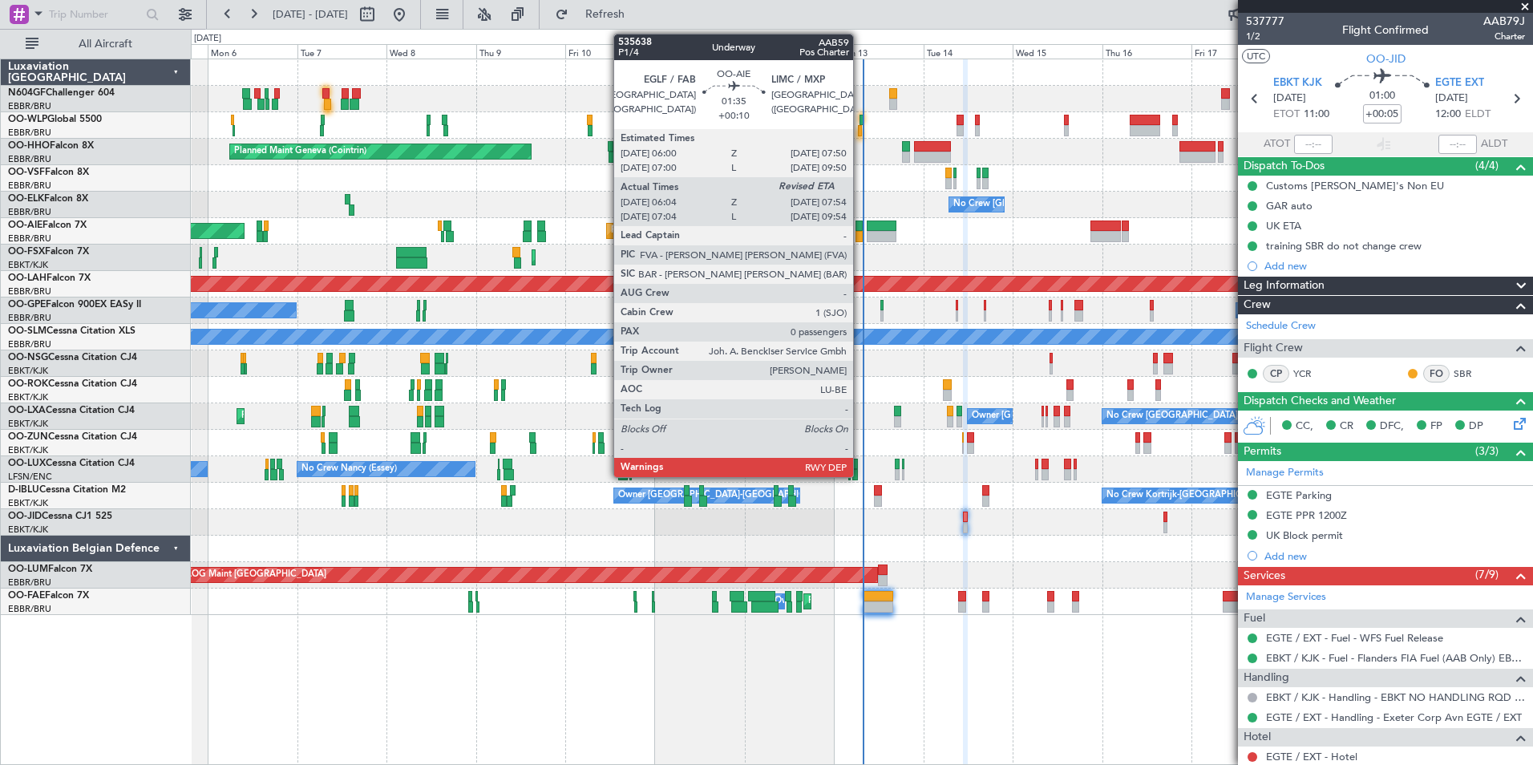
click at [861, 239] on div at bounding box center [859, 236] width 7 height 11
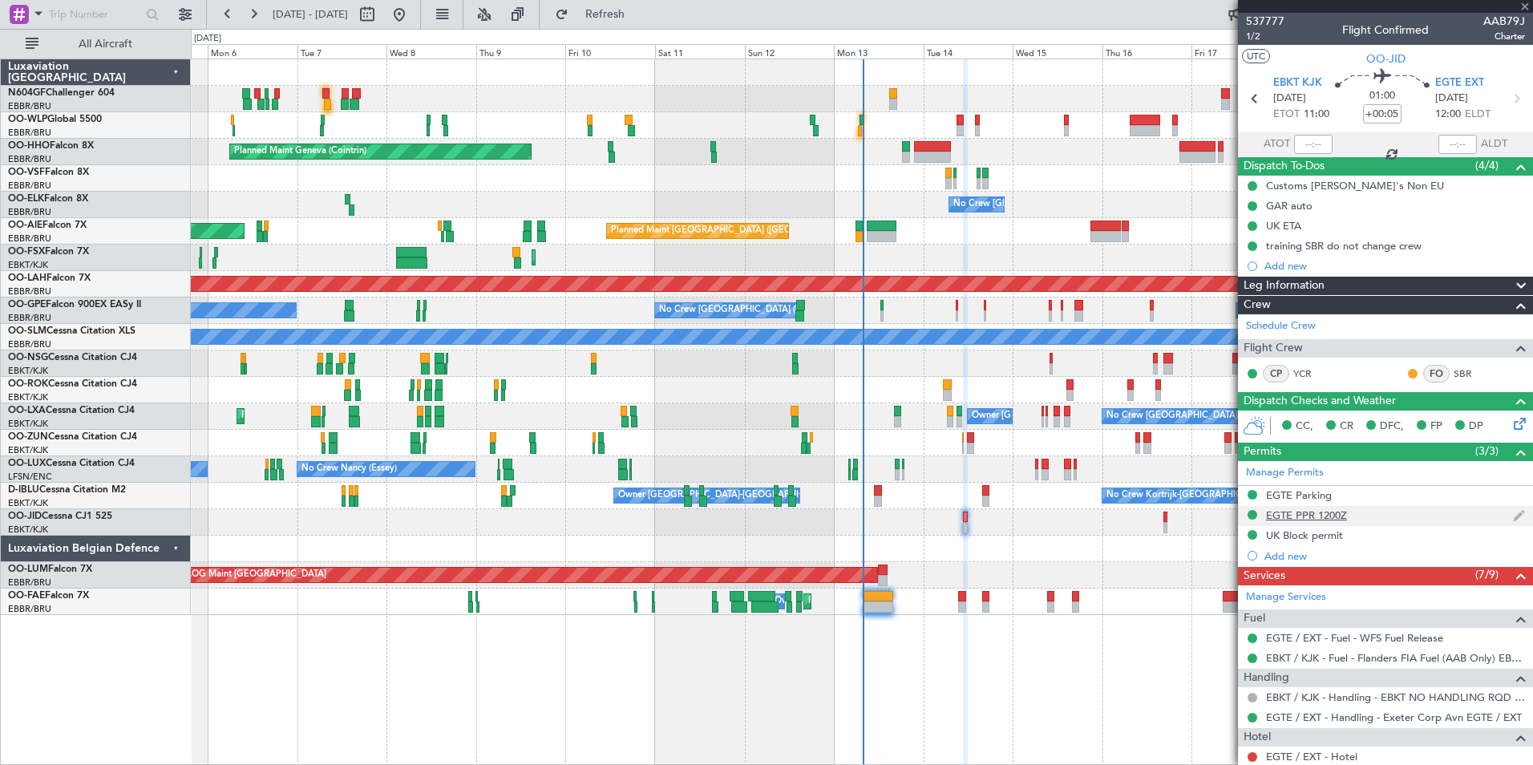
type input "+00:10"
type input "06:14"
type input "0"
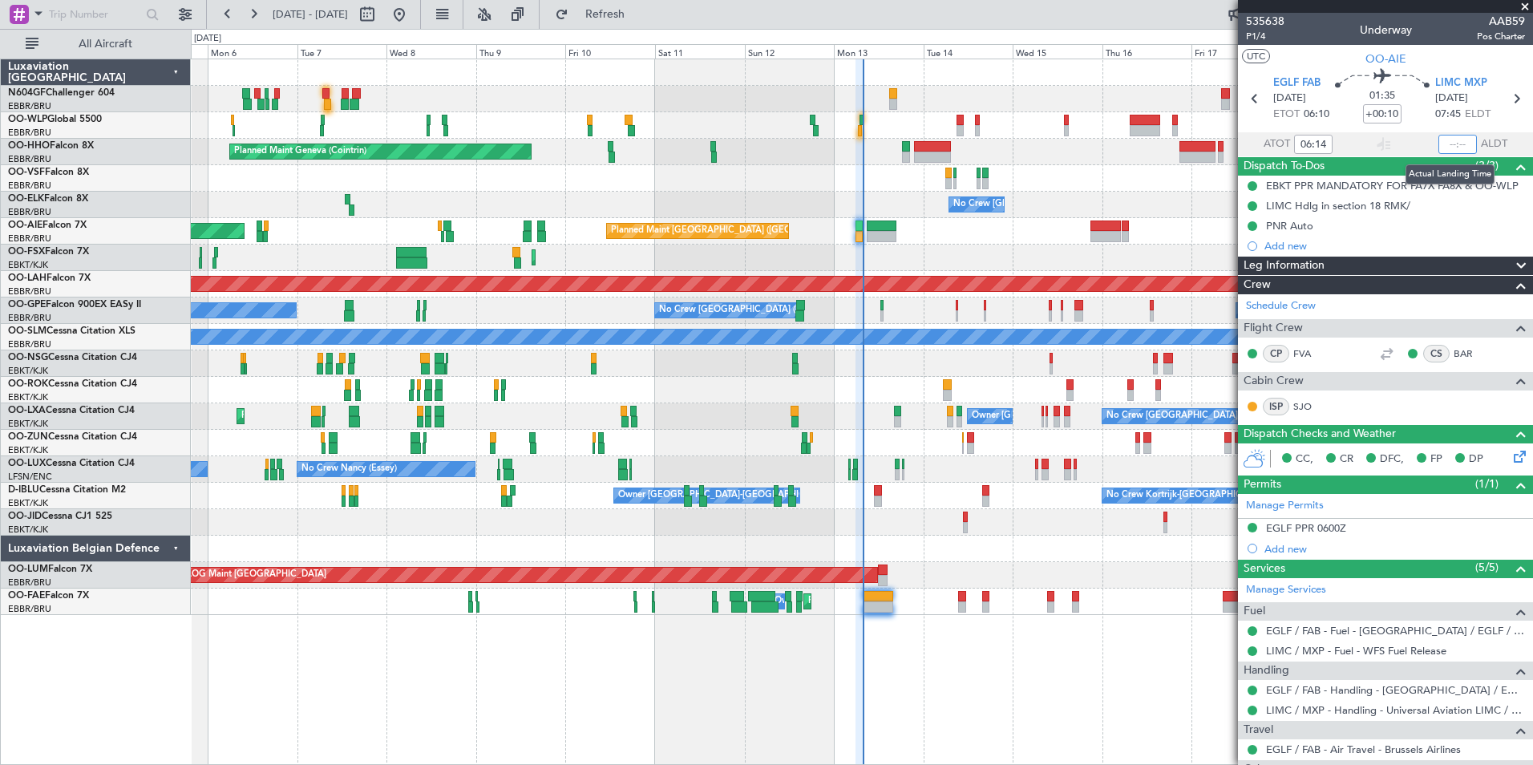
click at [1440, 140] on input "text" at bounding box center [1458, 144] width 38 height 19
click at [1071, 249] on div "Planned Maint Kortrijk-[GEOGRAPHIC_DATA]" at bounding box center [862, 258] width 1342 height 26
type input "07:48"
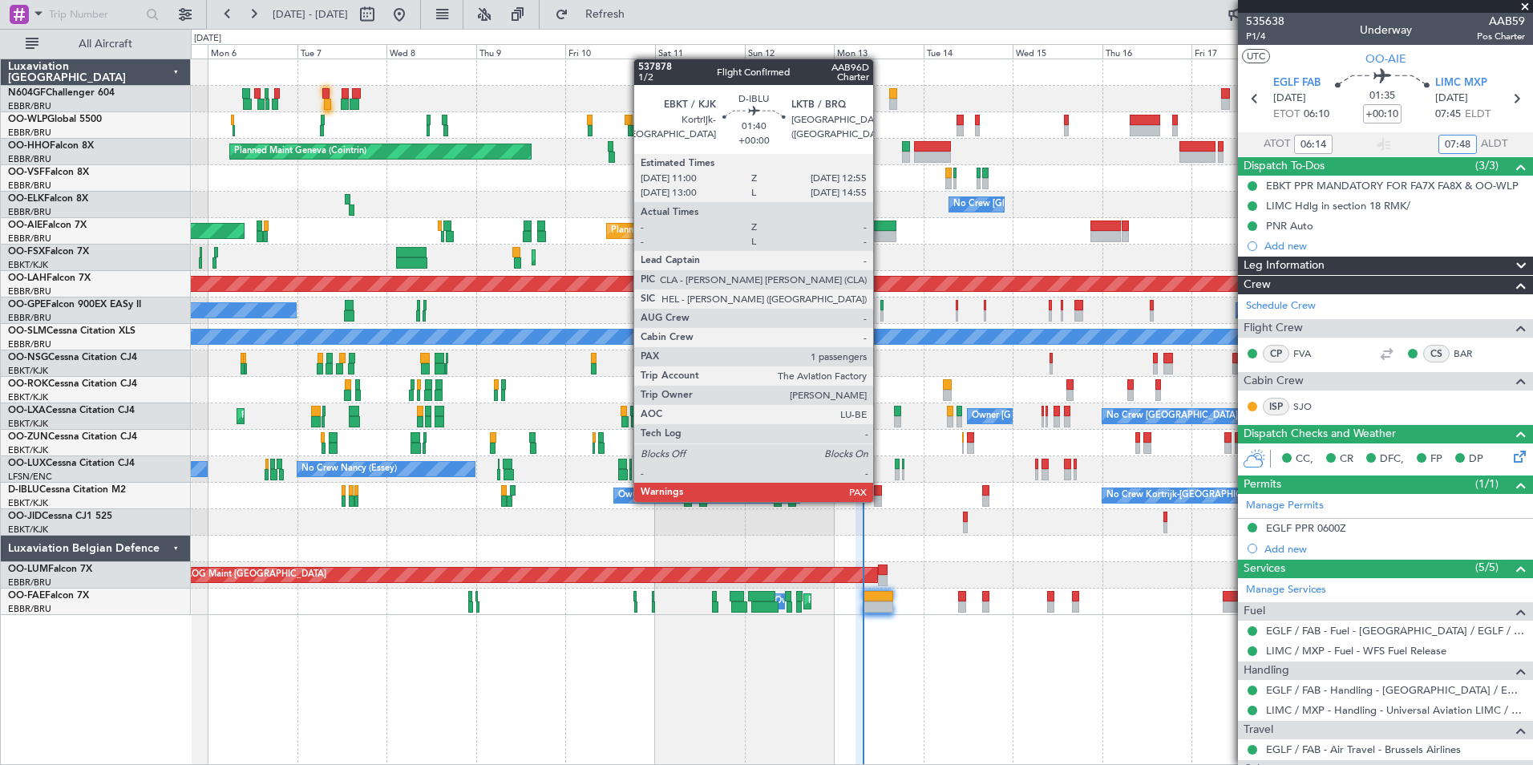
click at [881, 500] on div at bounding box center [877, 501] width 7 height 11
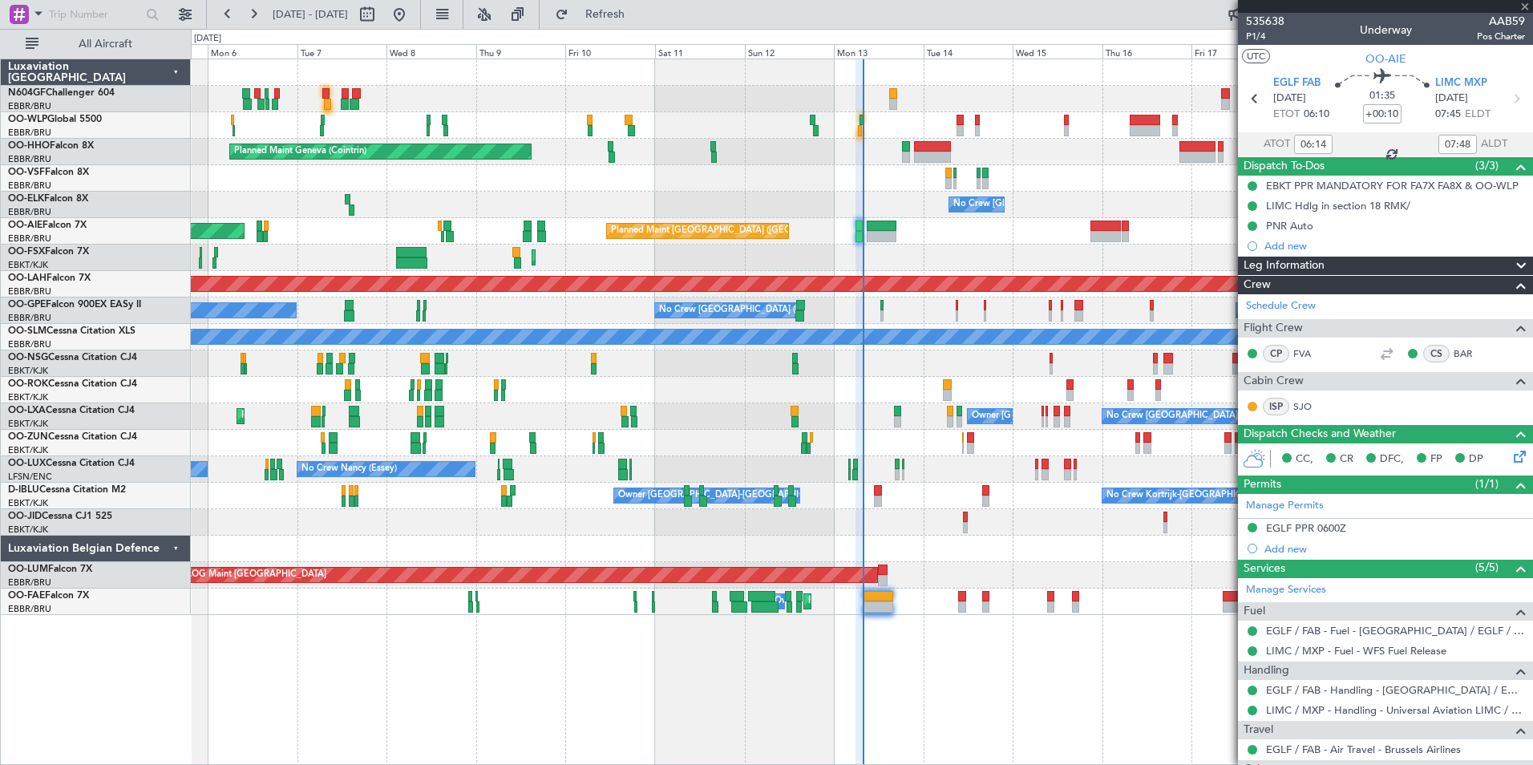
type input "2"
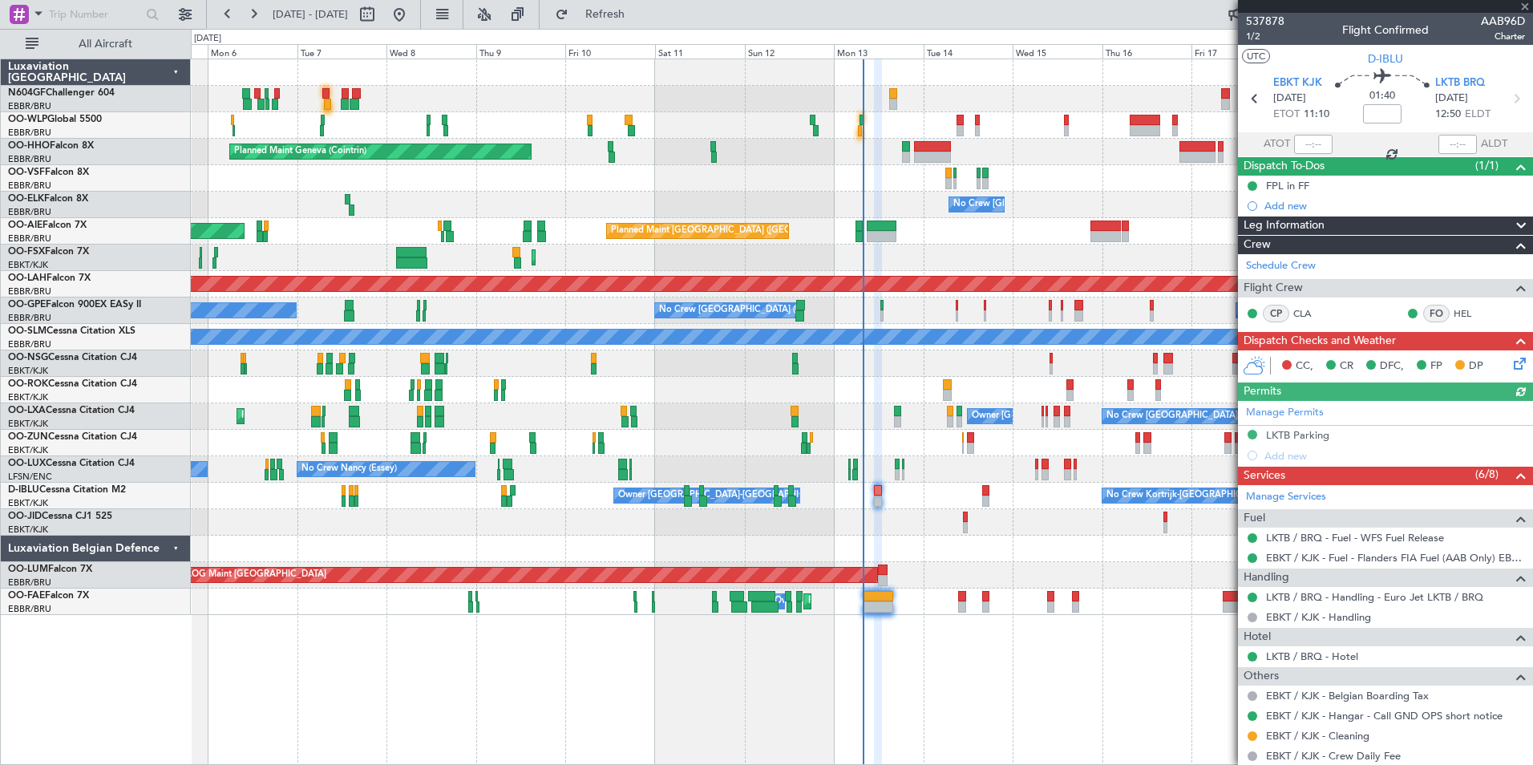
scroll to position [143, 0]
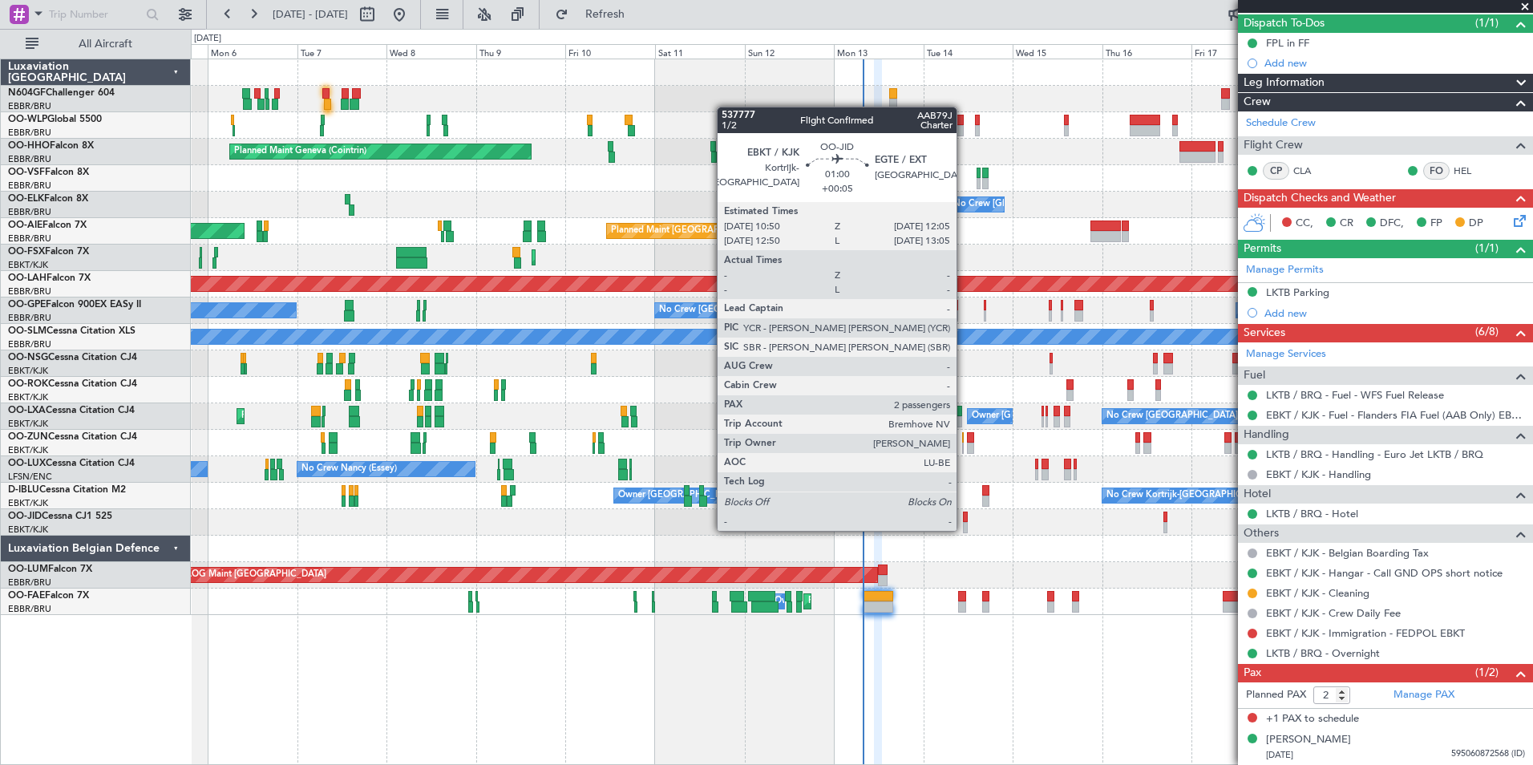
click at [964, 529] on div at bounding box center [965, 527] width 5 height 11
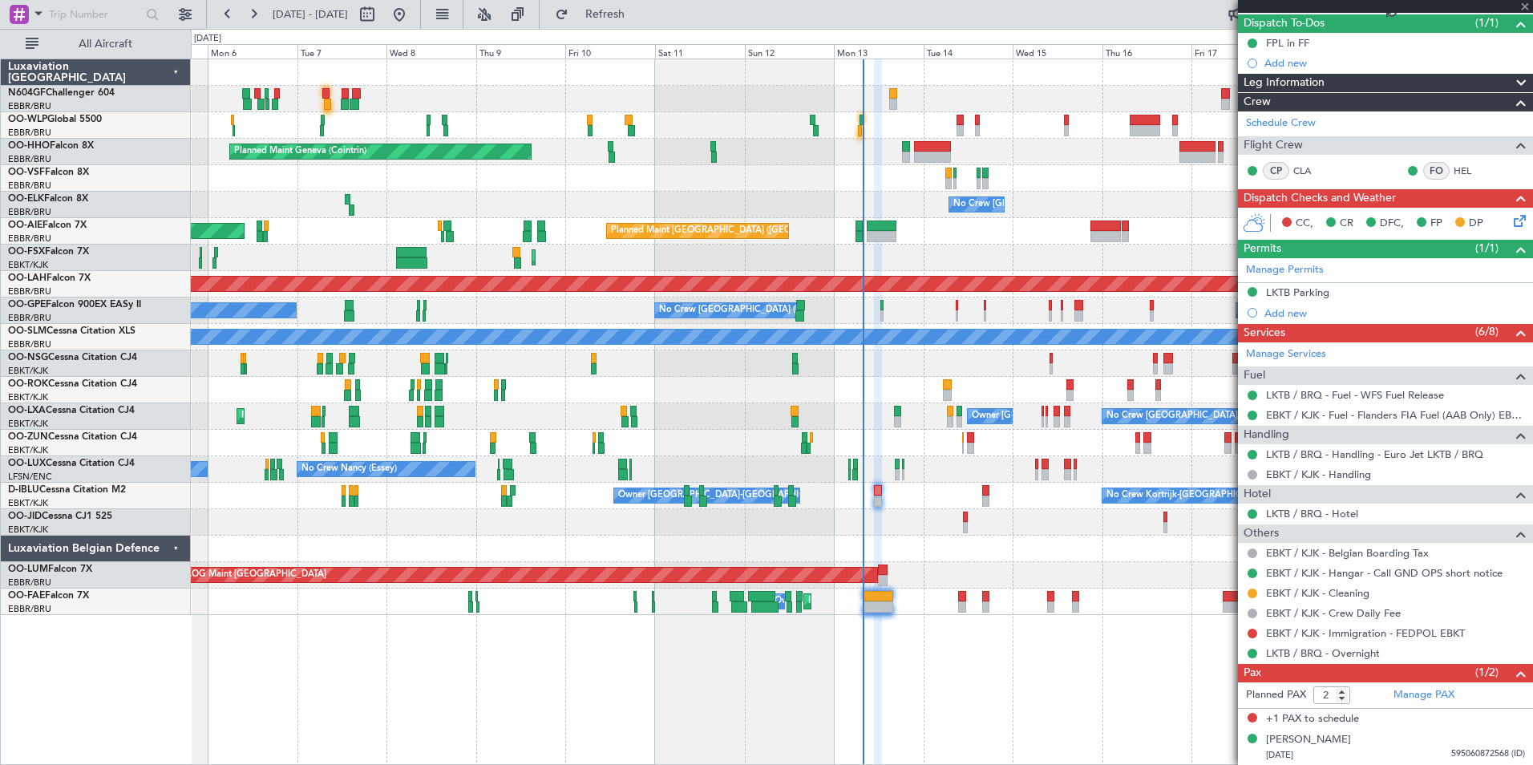
type input "+00:05"
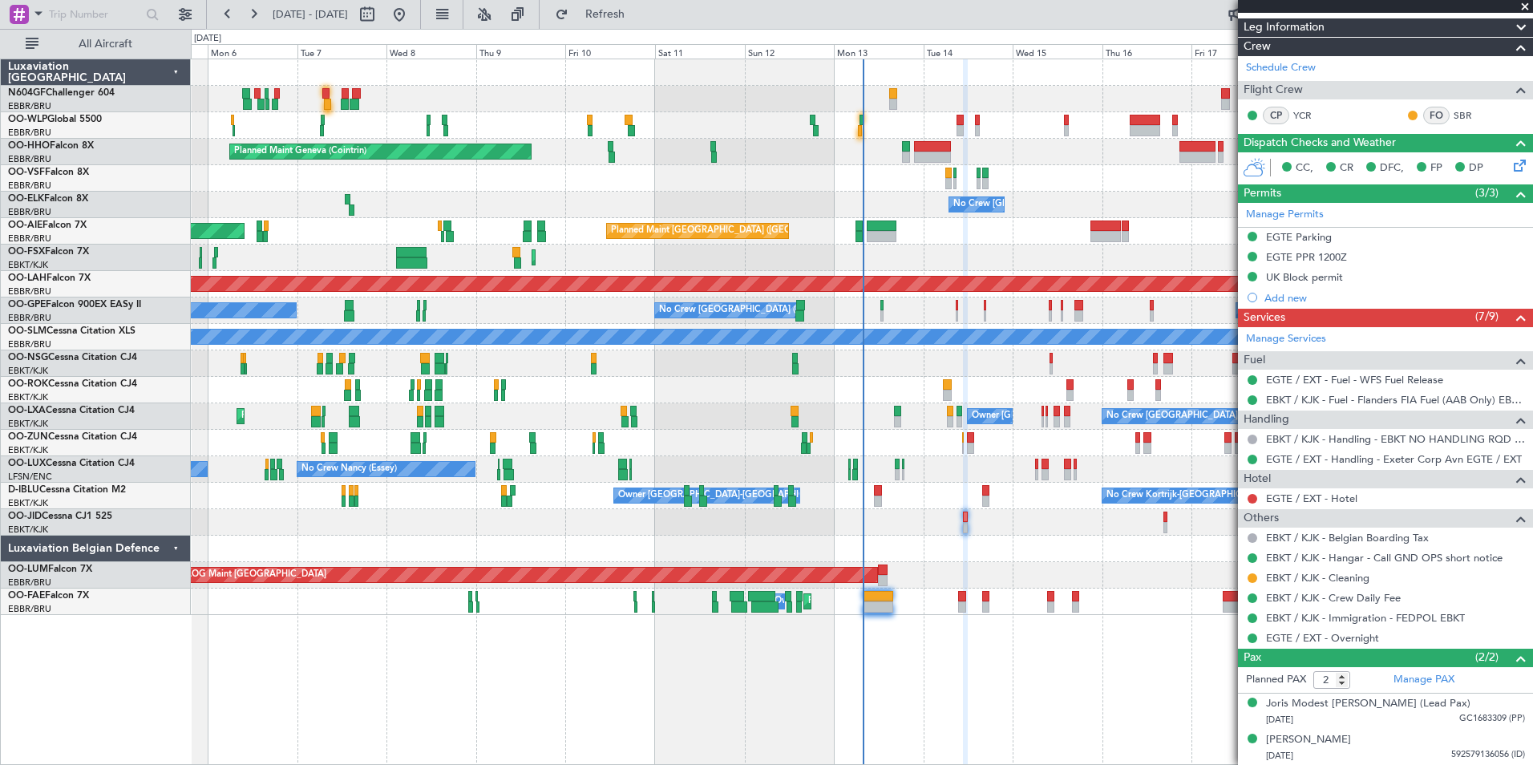
scroll to position [0, 0]
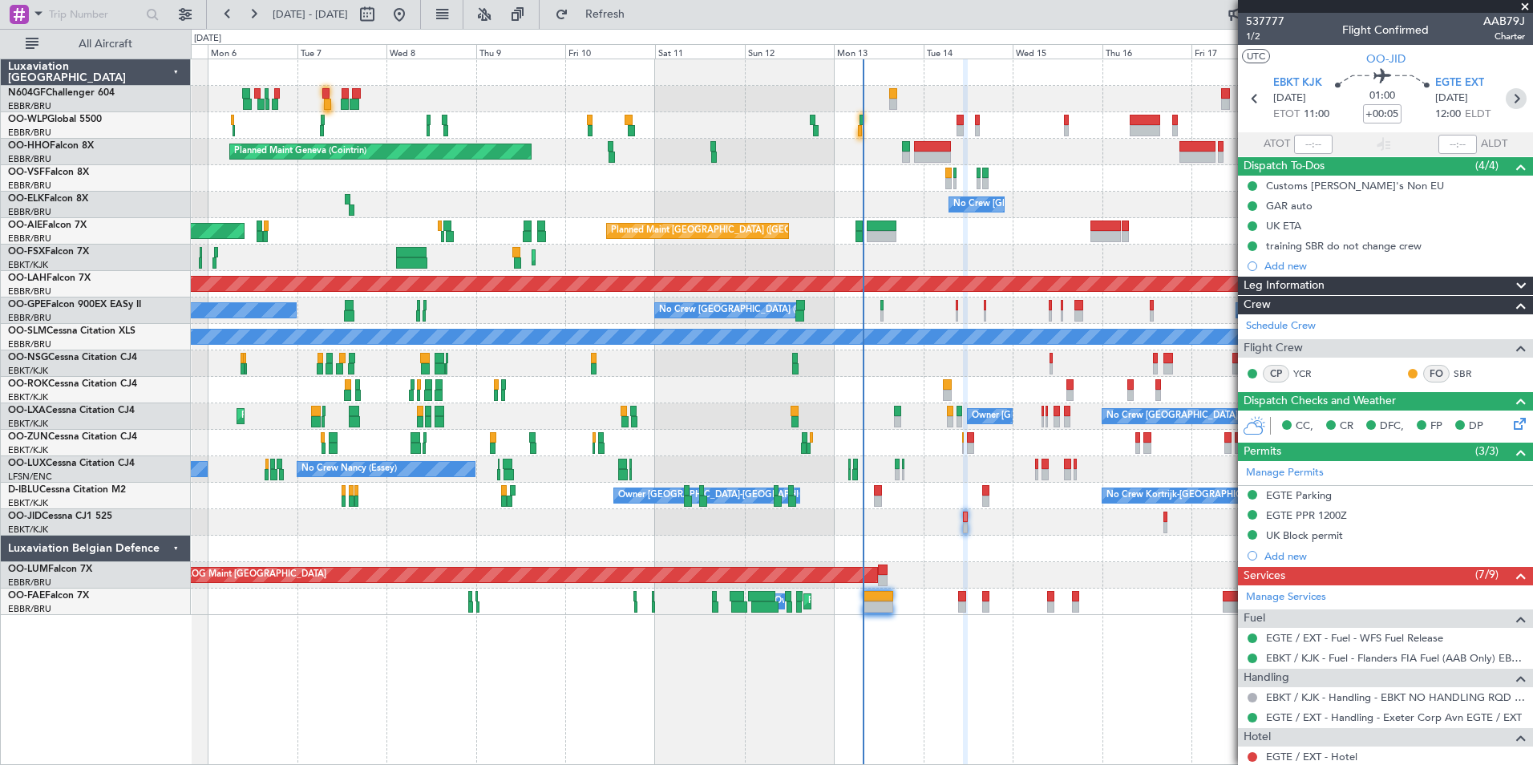
click at [1509, 103] on icon at bounding box center [1516, 98] width 21 height 21
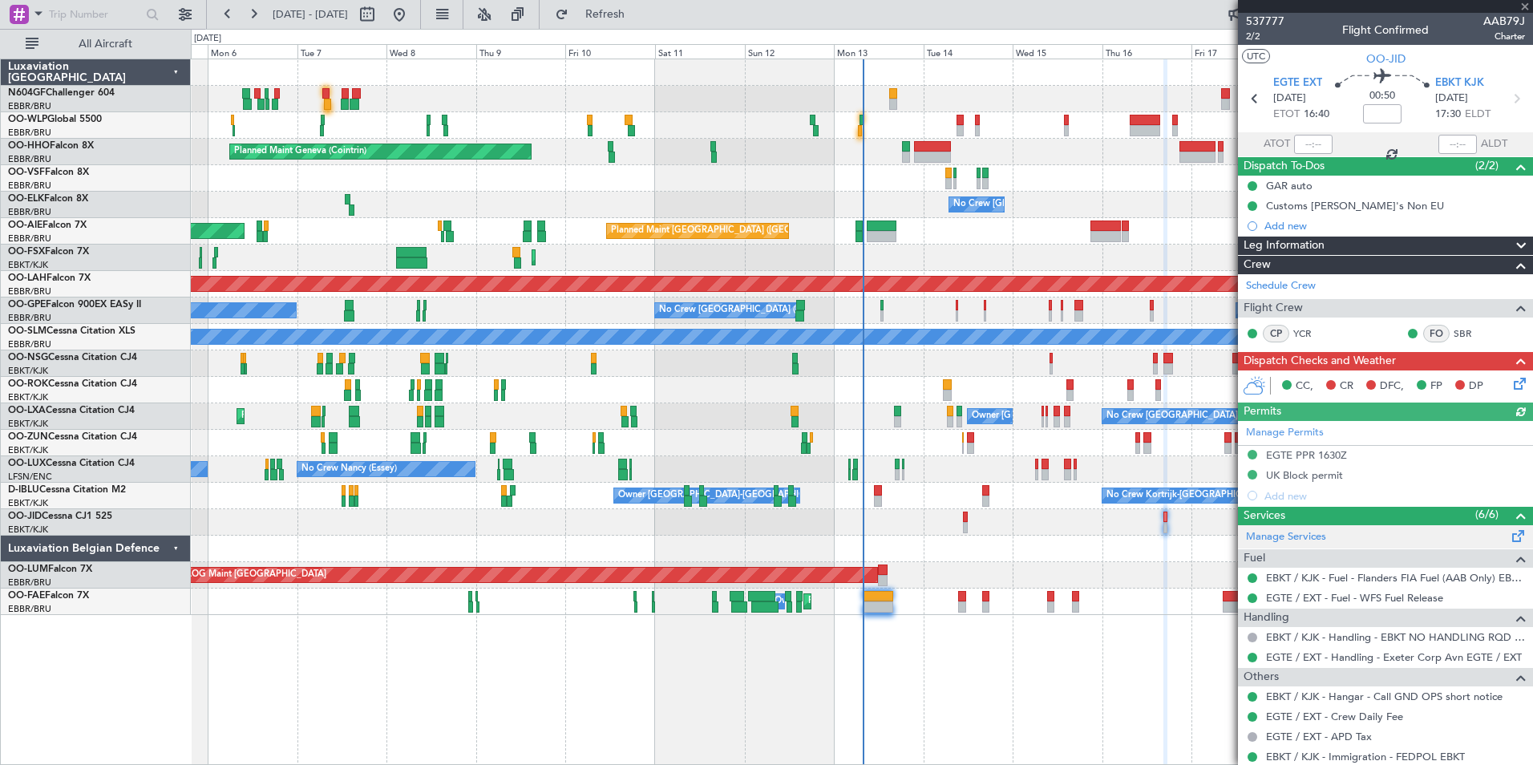
scroll to position [119, 0]
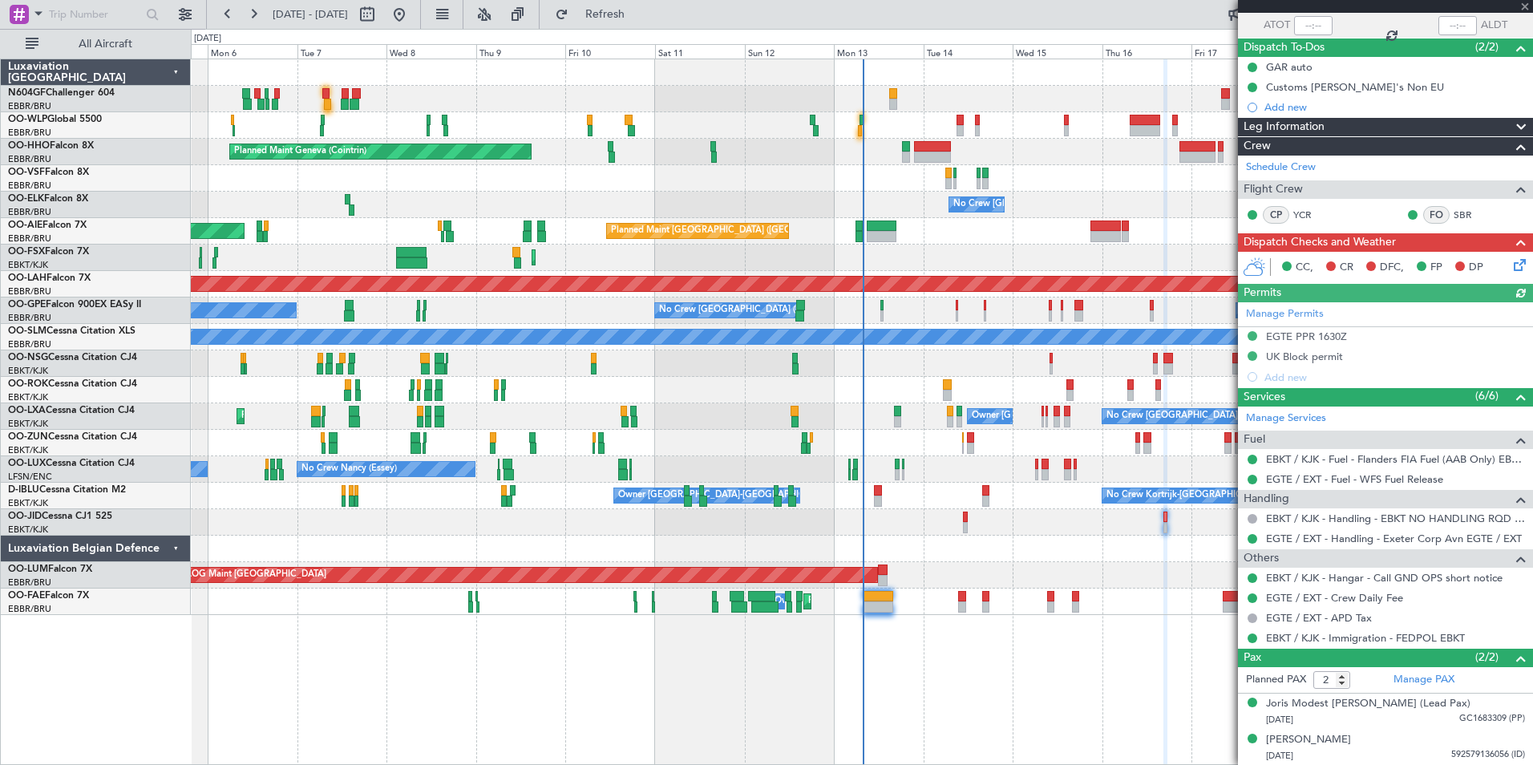
click at [1513, 263] on icon at bounding box center [1517, 262] width 13 height 13
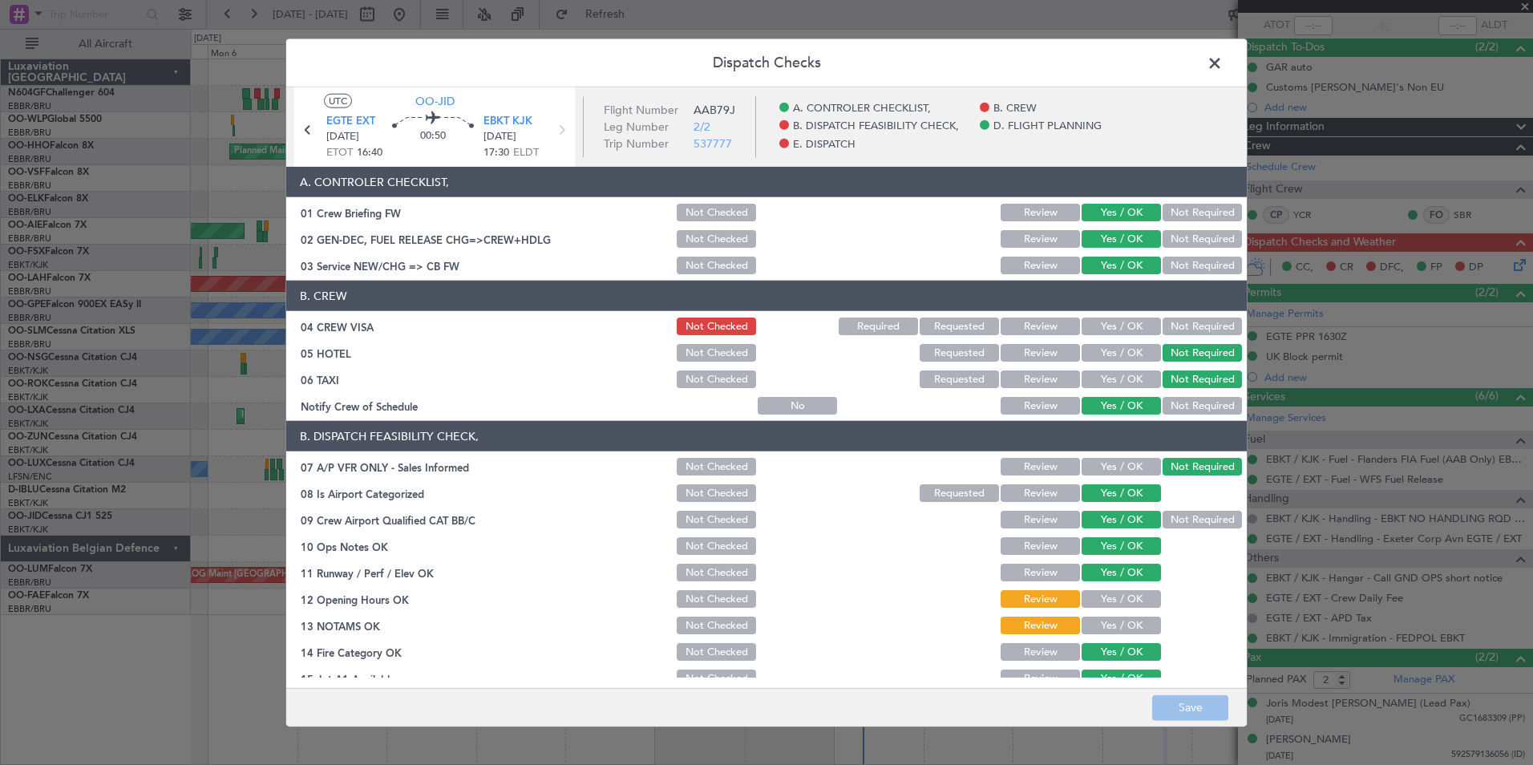
click at [1116, 326] on button "Yes / OK" at bounding box center [1121, 327] width 79 height 18
click at [1175, 703] on button "Save" at bounding box center [1190, 708] width 76 height 26
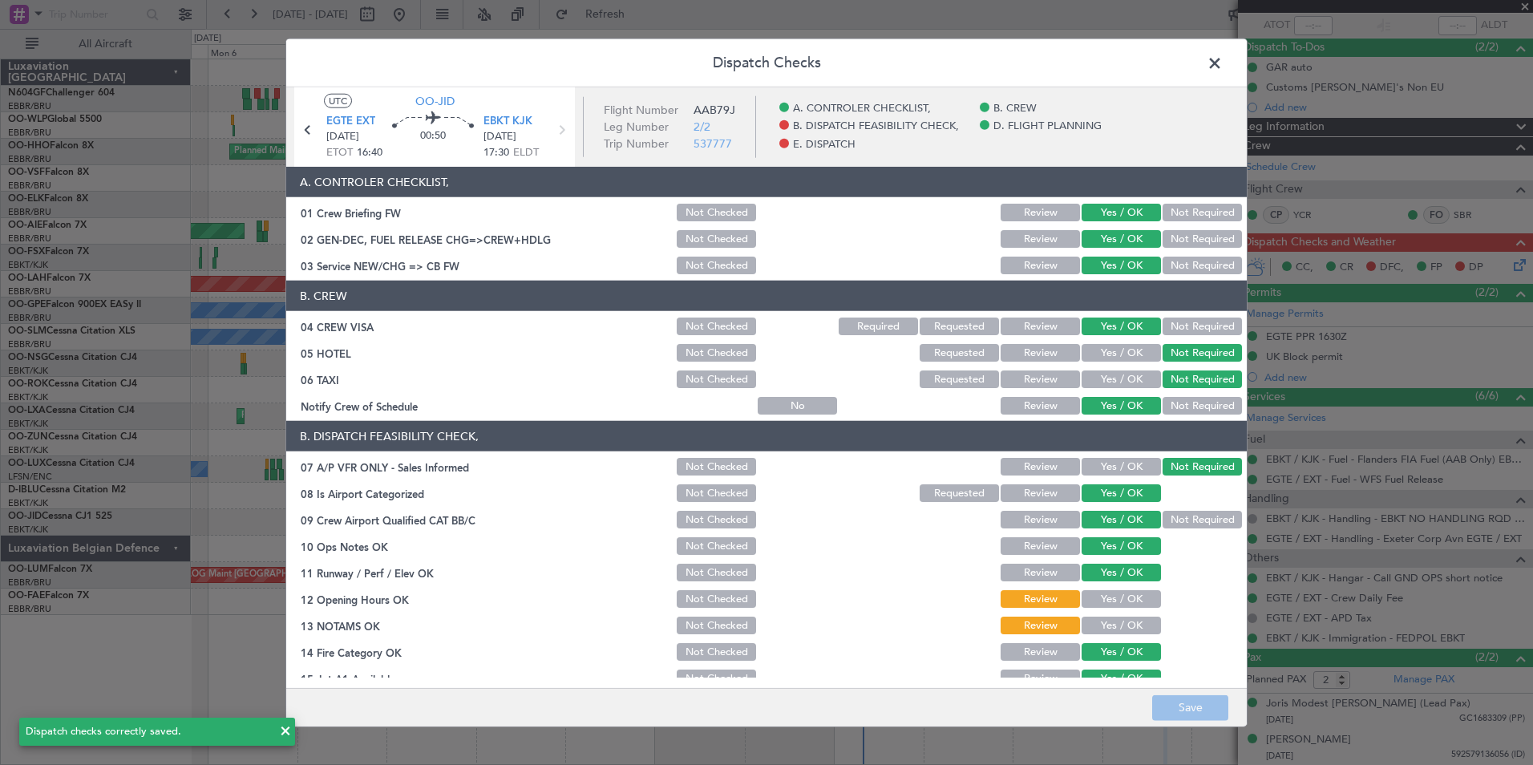
click at [1192, 88] on article "UTC OO-JID EGTE EXT 16/10/2025 ETOT 16:40 00:50 EBKT KJK 16/10/2025 17:30 ELDT …" at bounding box center [766, 126] width 961 height 79
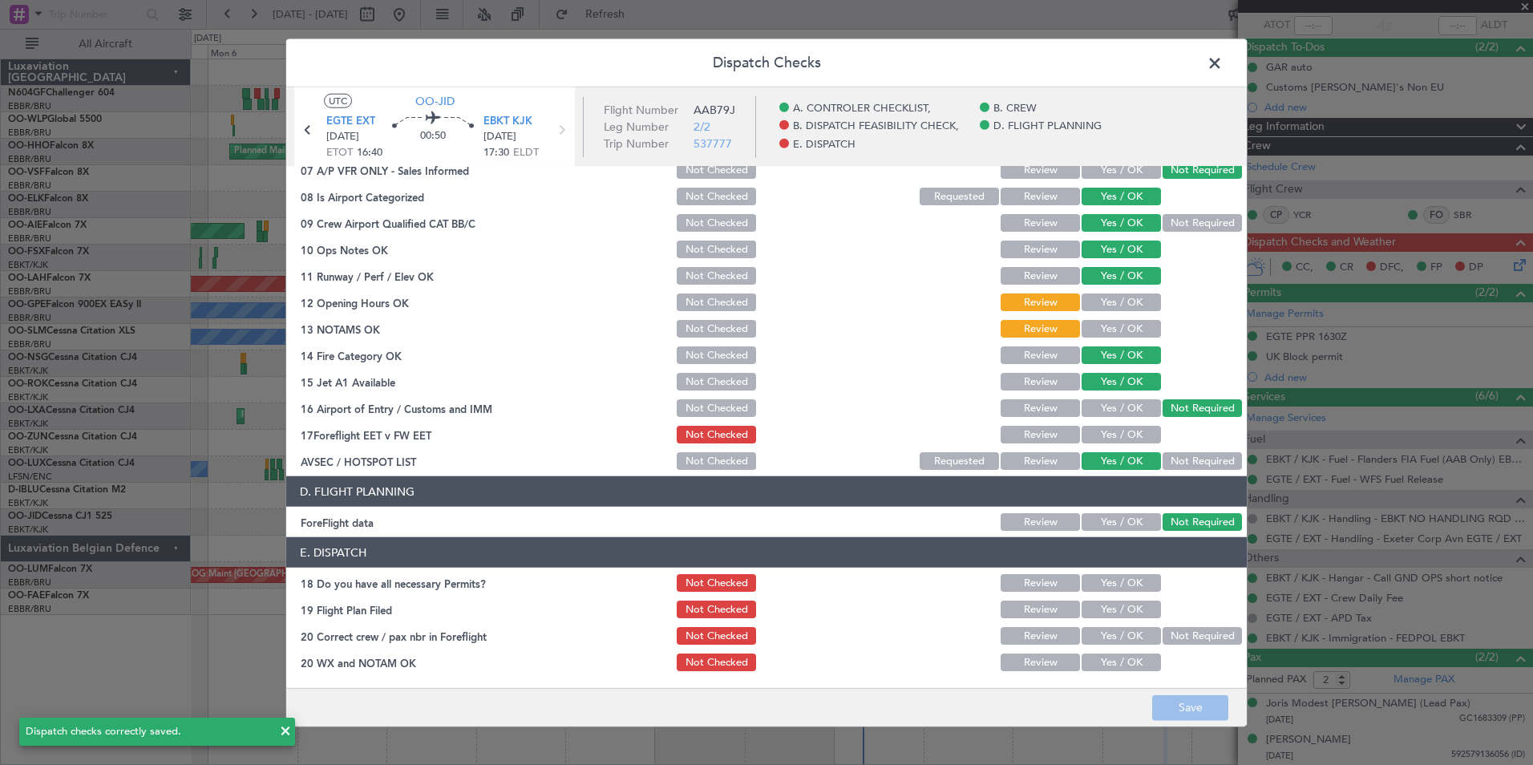
click at [1223, 65] on span at bounding box center [1223, 67] width 0 height 32
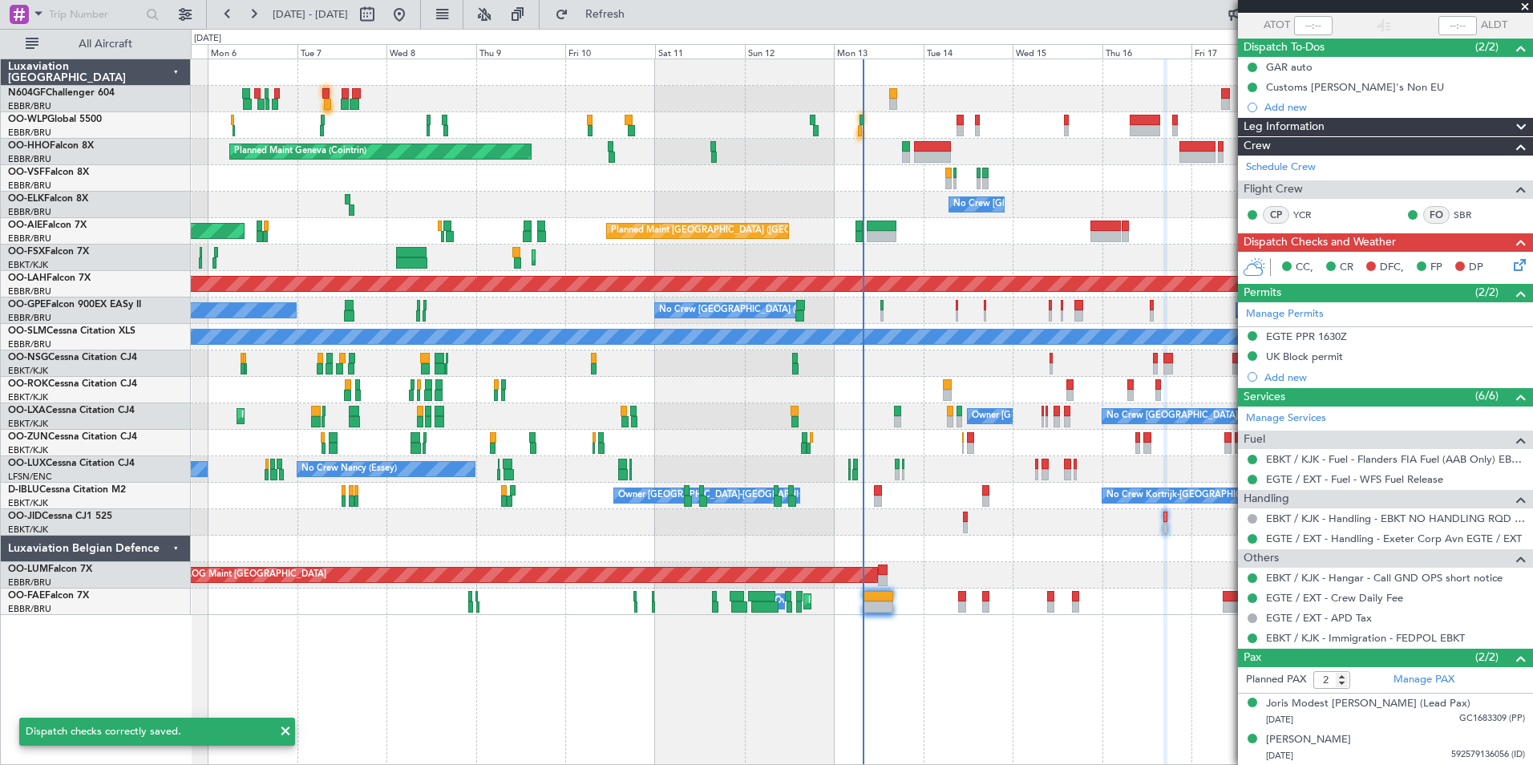
click at [994, 281] on div "Planned Maint [PERSON_NAME]-[GEOGRAPHIC_DATA][PERSON_NAME] ([GEOGRAPHIC_DATA][P…" at bounding box center [862, 284] width 1342 height 26
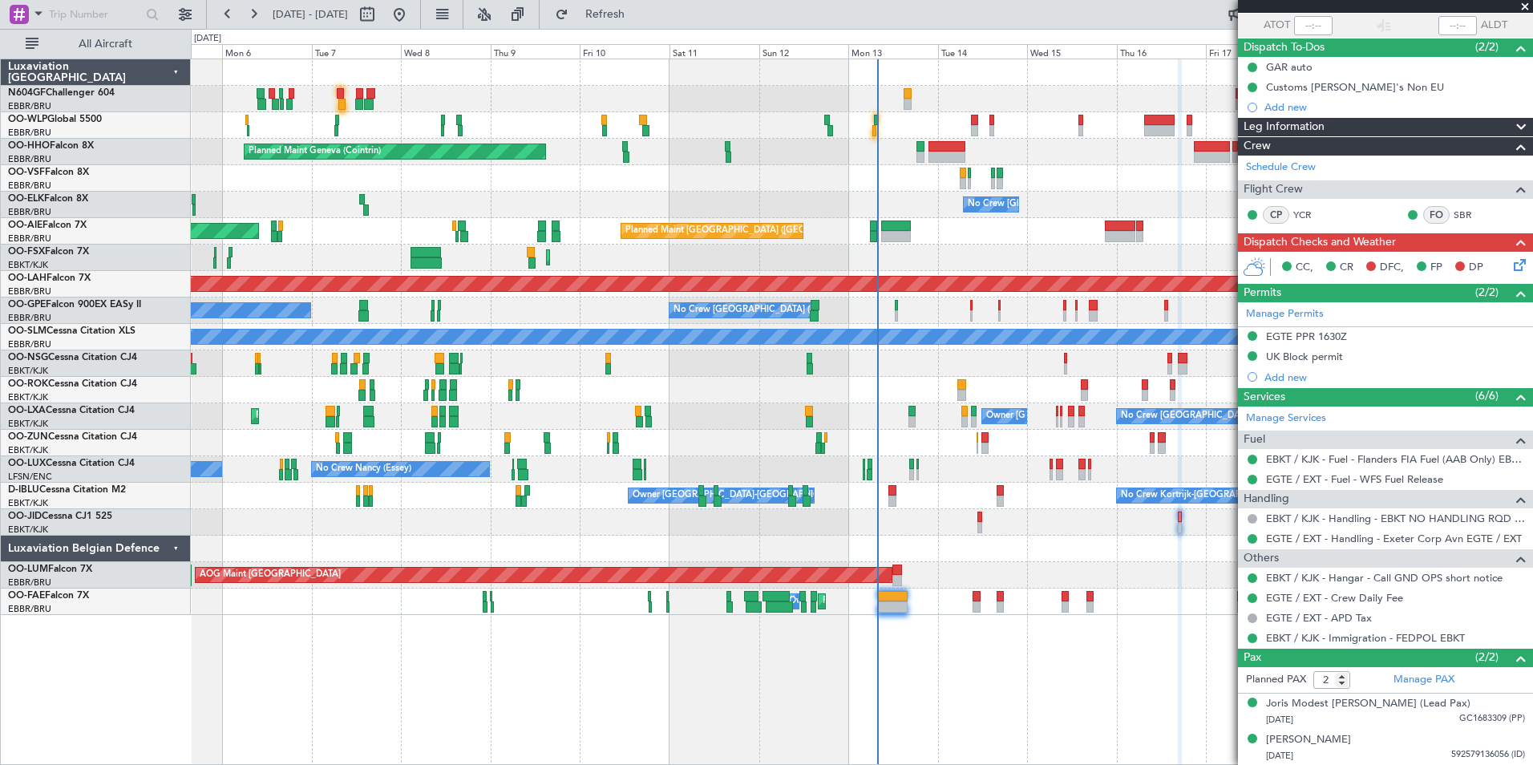
click at [719, 511] on div "No Crew" at bounding box center [862, 522] width 1342 height 26
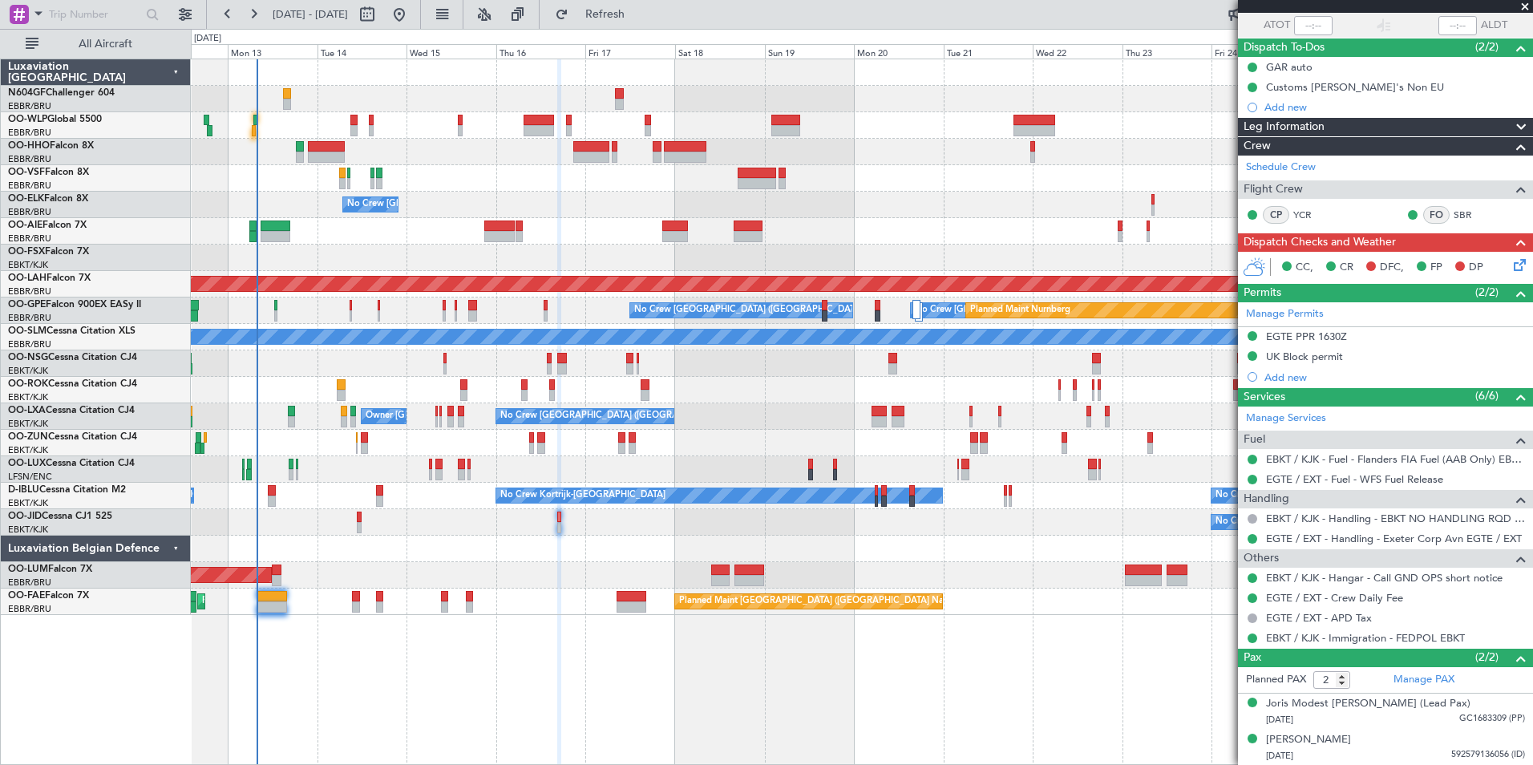
click at [611, 505] on div "Planned Maint Geneva (Cointrin) No Crew Brussels (Brussels National) Planned Ma…" at bounding box center [862, 337] width 1342 height 556
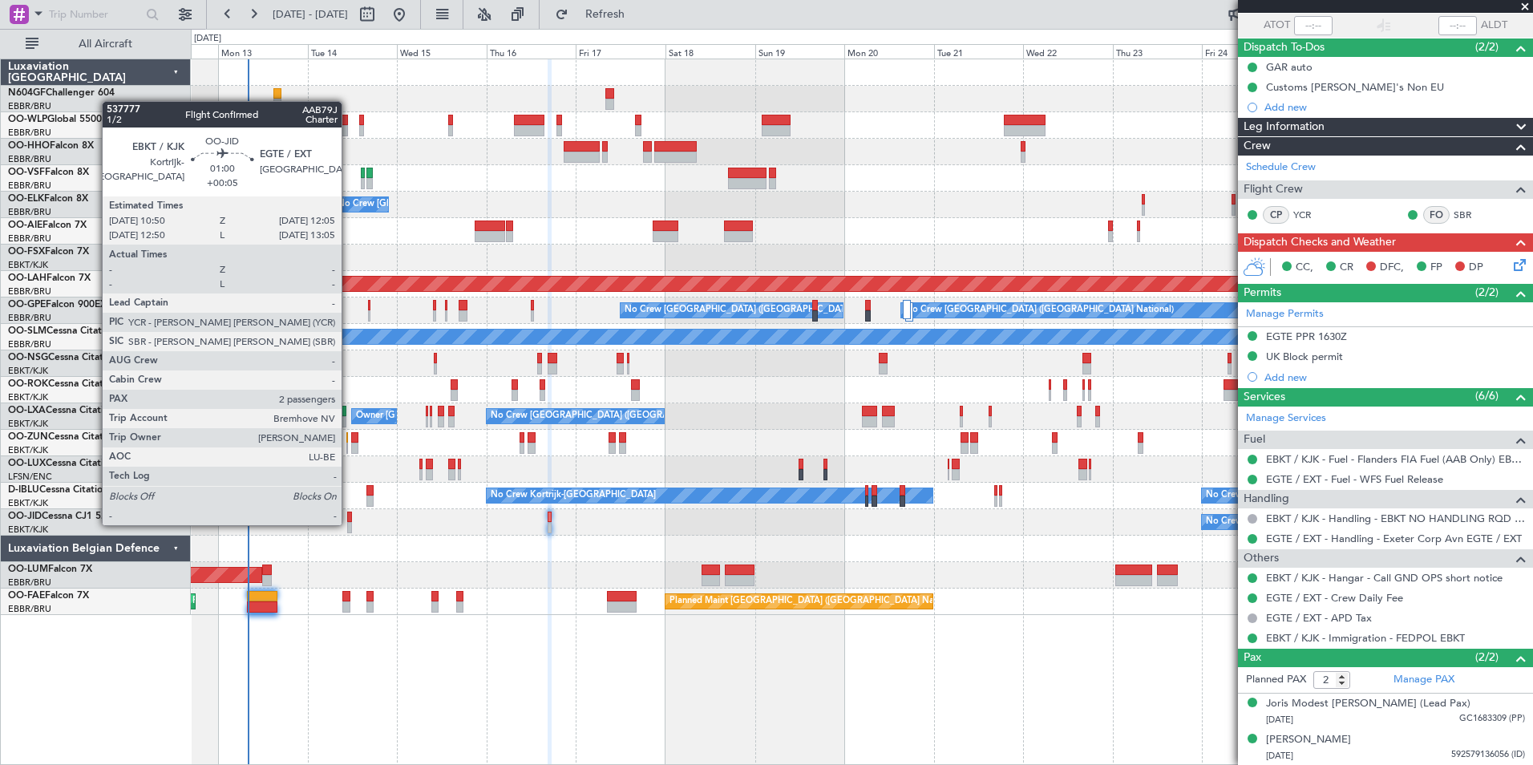
click at [349, 524] on div at bounding box center [349, 527] width 5 height 11
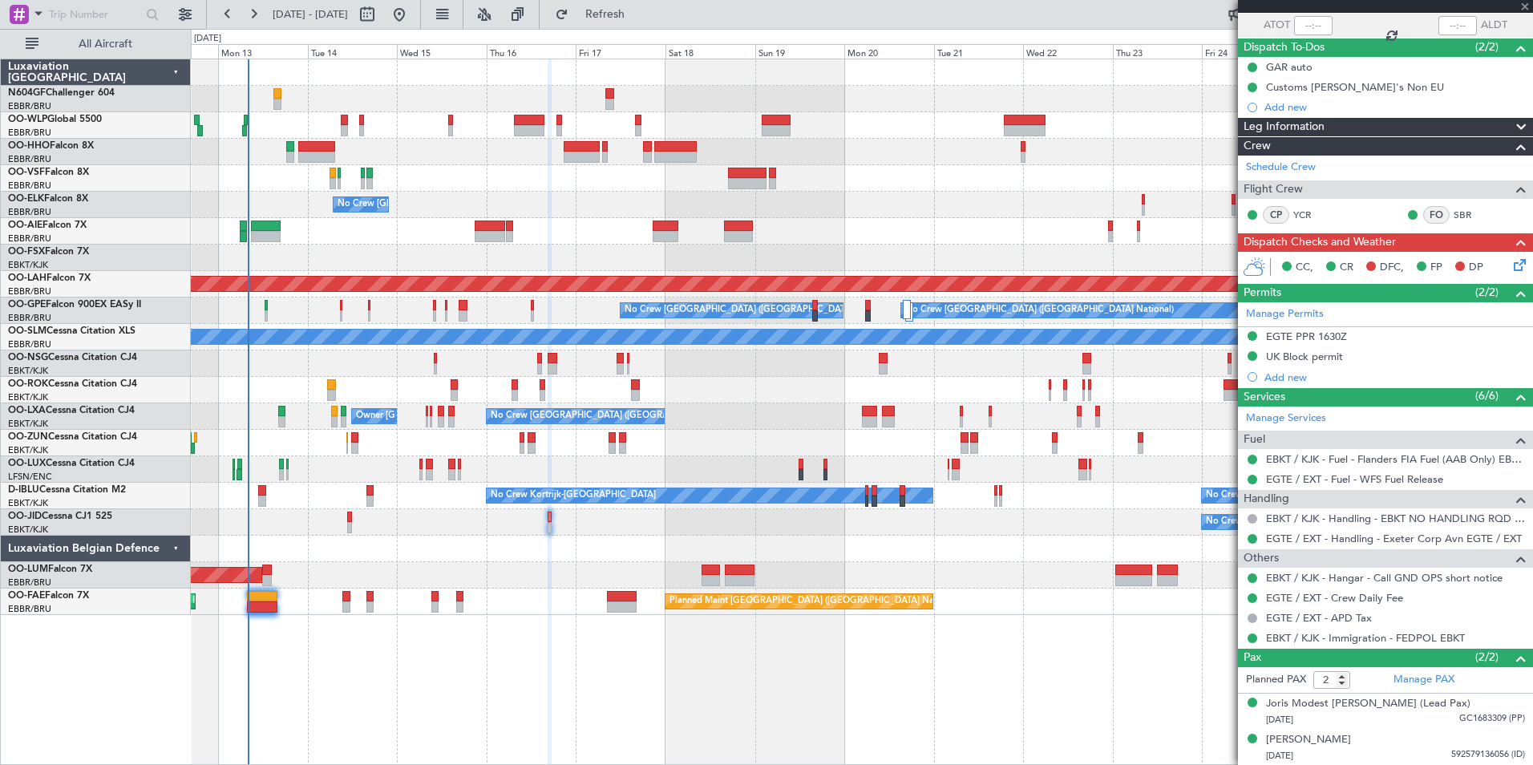
click at [537, 573] on div "Planned Maint Geneva (Cointrin) No Crew Brussels (Brussels National) Planned Ma…" at bounding box center [862, 337] width 1342 height 556
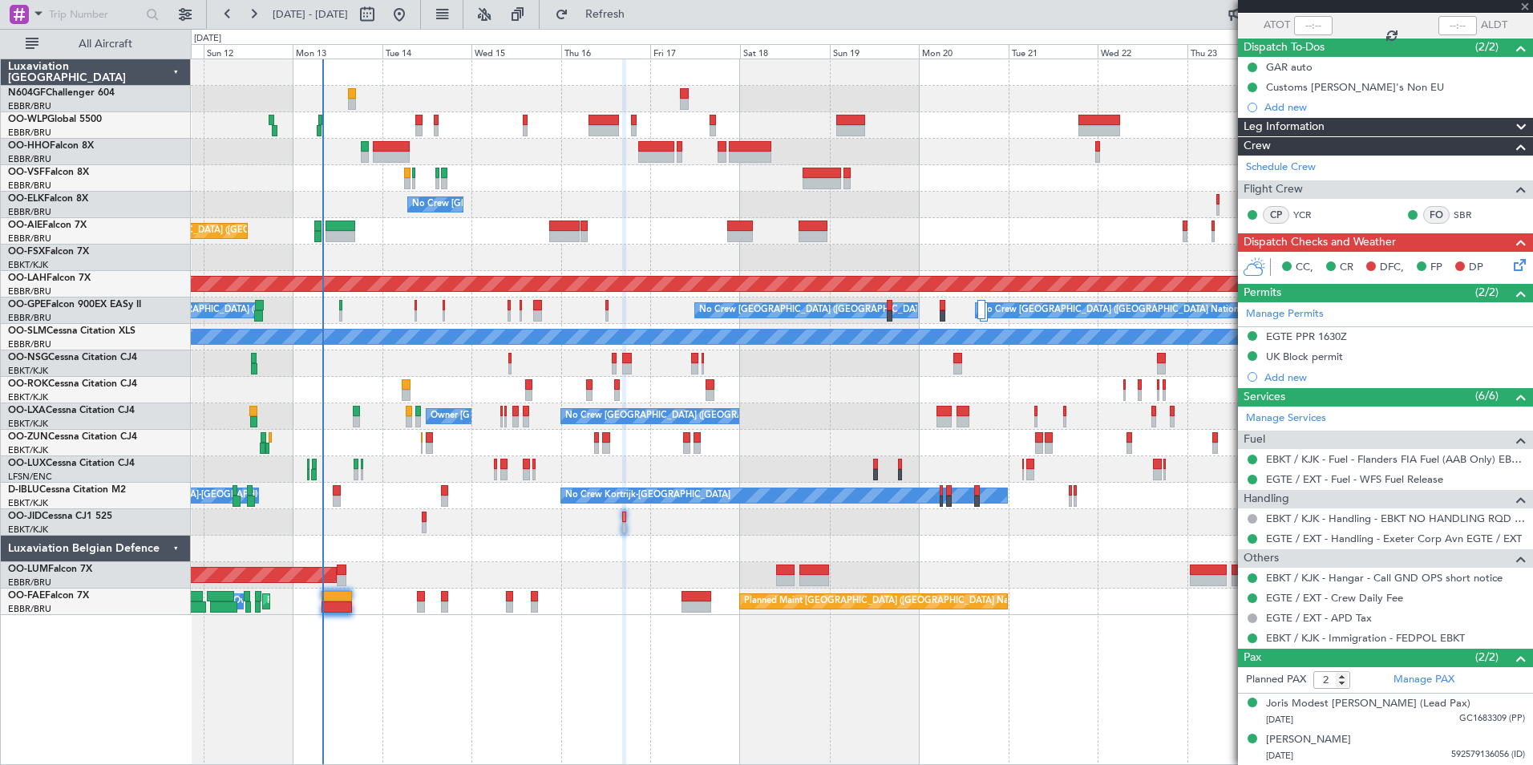
type input "+00:05"
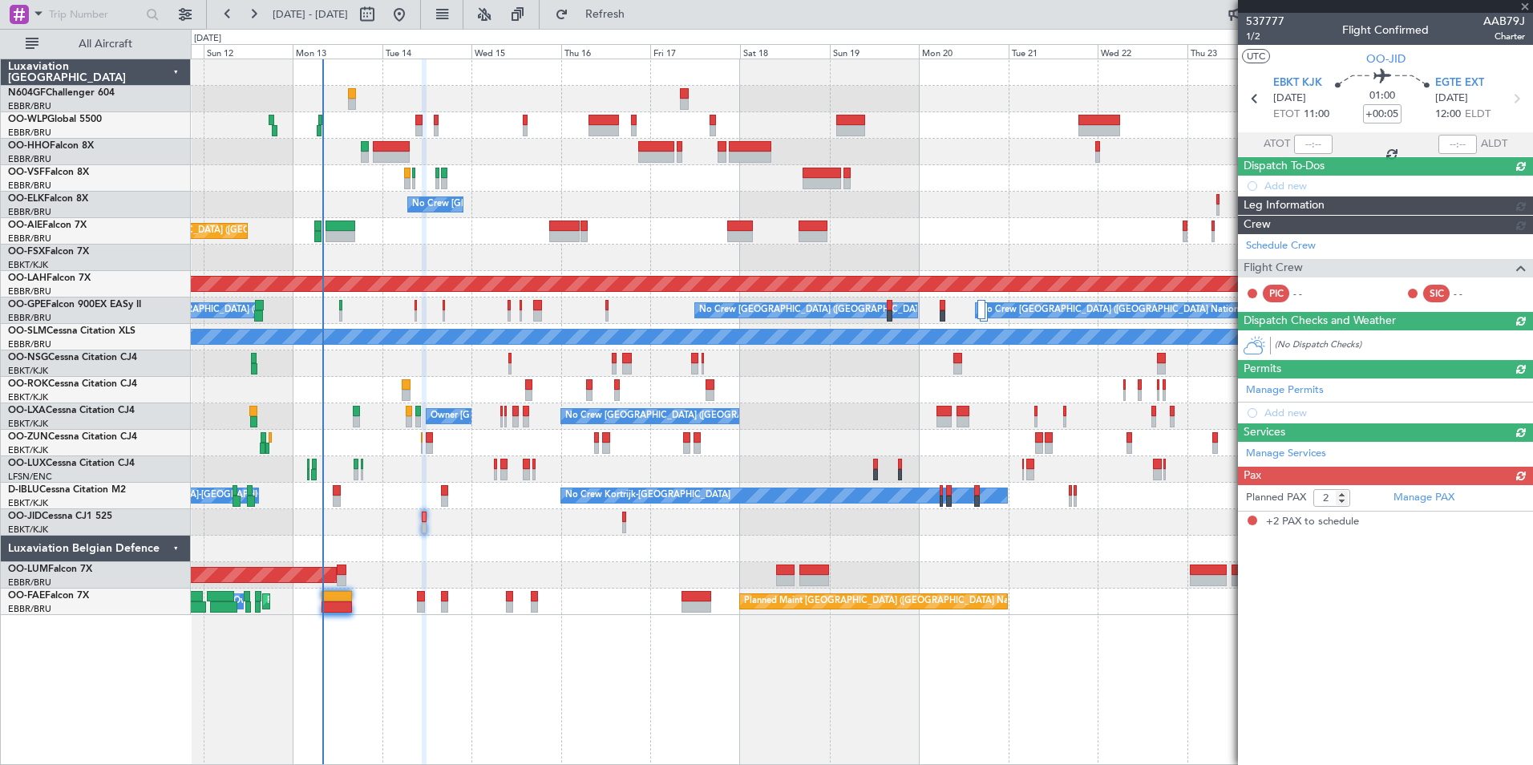
scroll to position [0, 0]
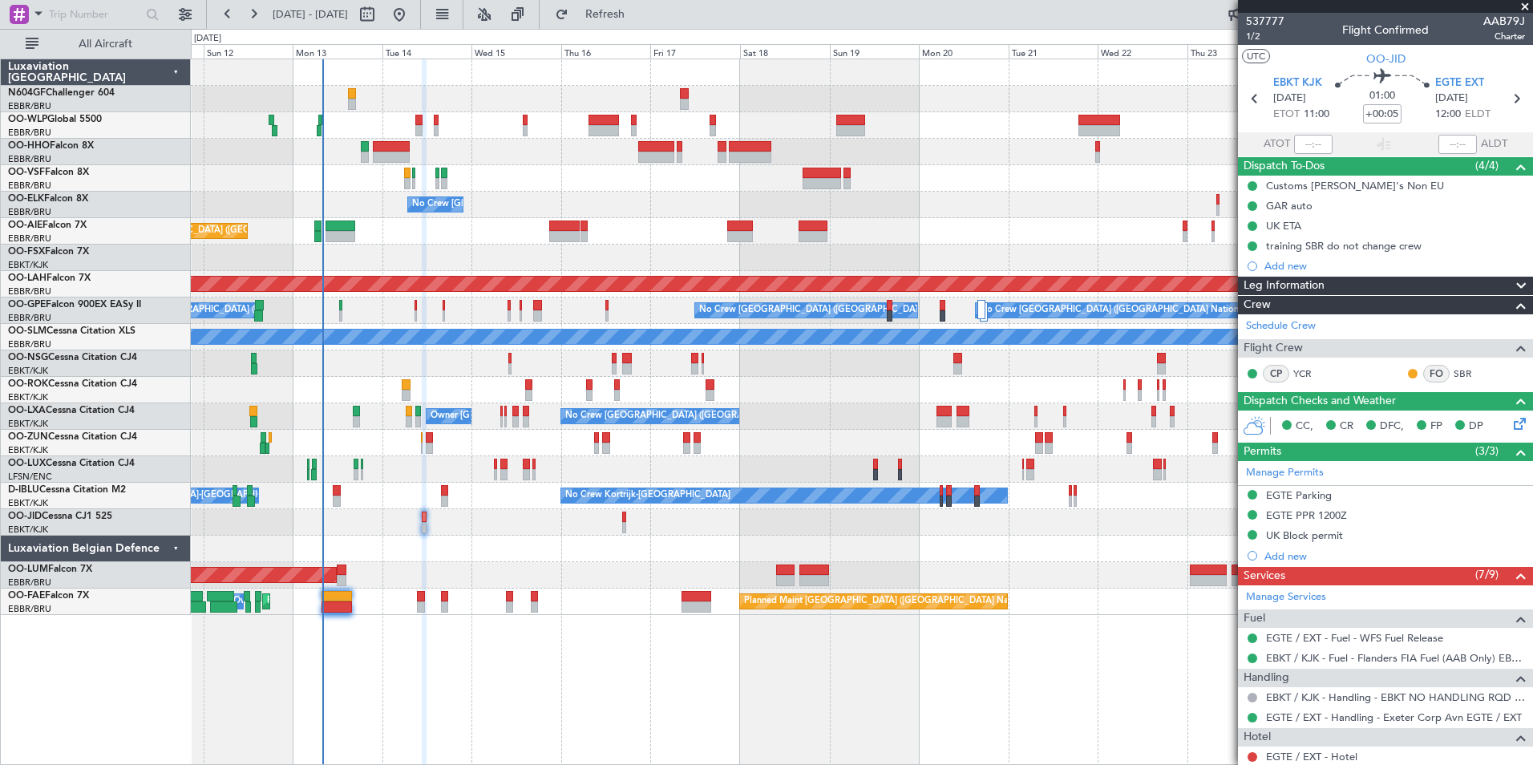
click at [394, 181] on div at bounding box center [862, 178] width 1342 height 26
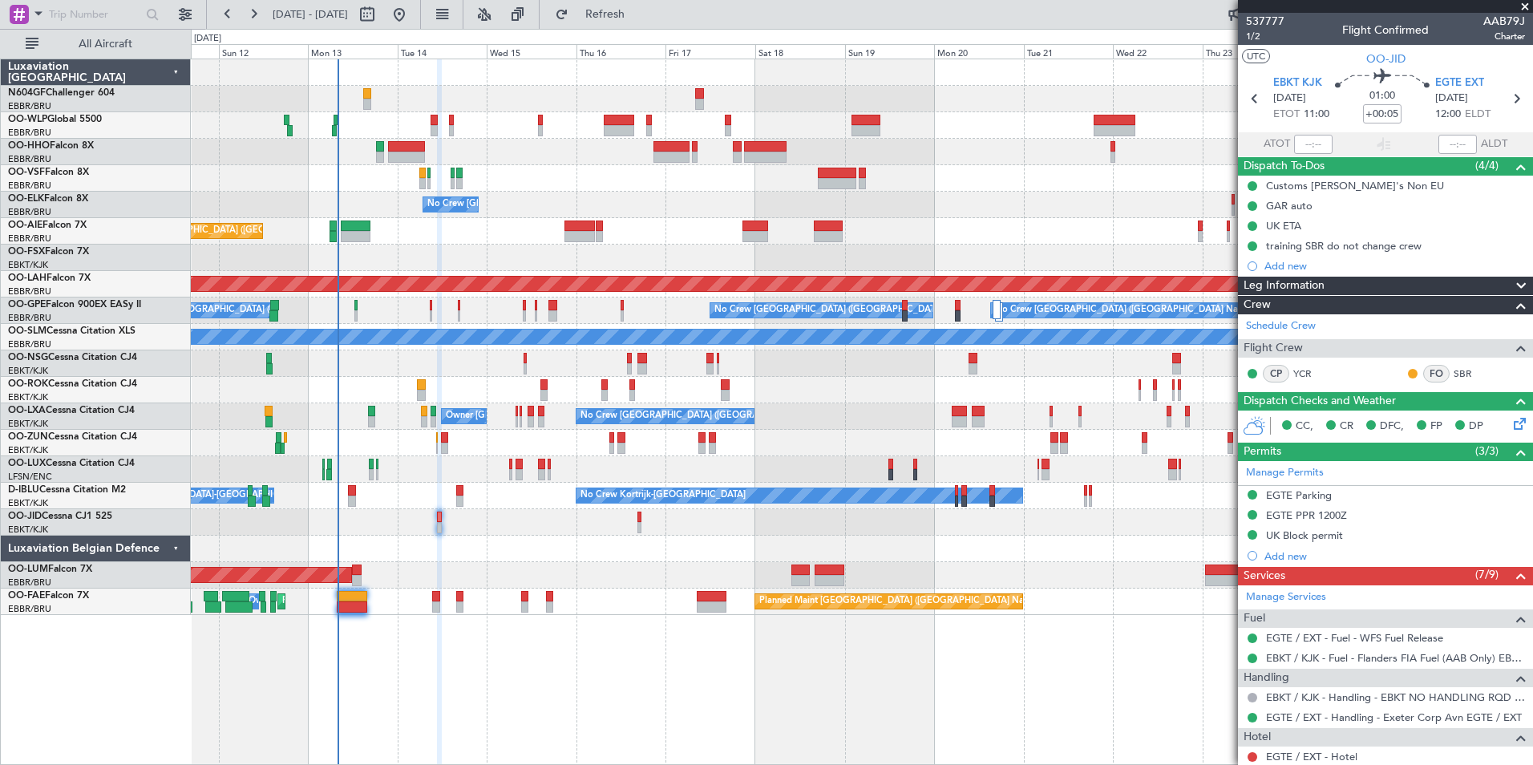
click at [920, 326] on div "Planned Maint Geneva (Cointrin) No Crew Brussels (Brussels National) Planned Ma…" at bounding box center [862, 337] width 1342 height 556
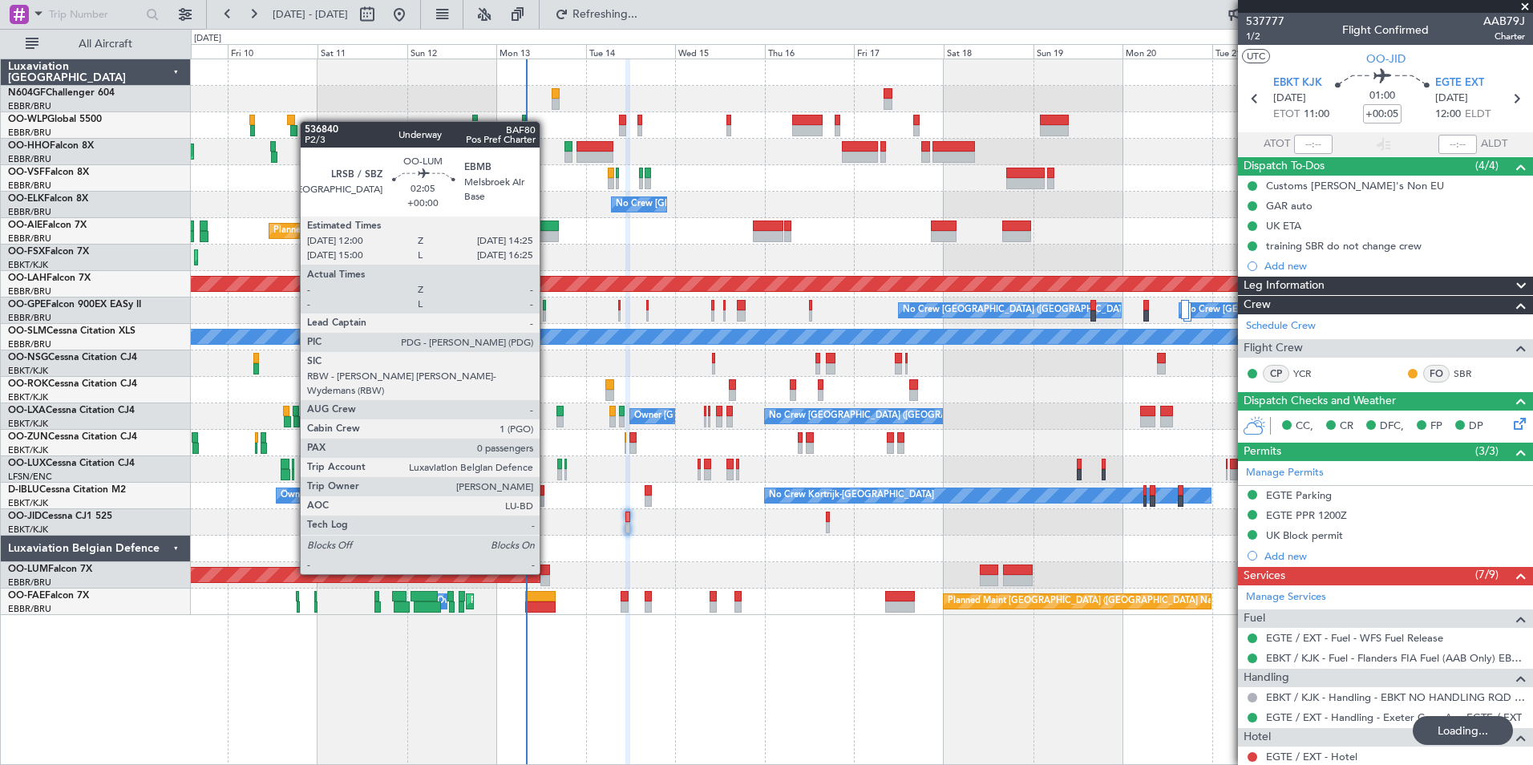
type input "3"
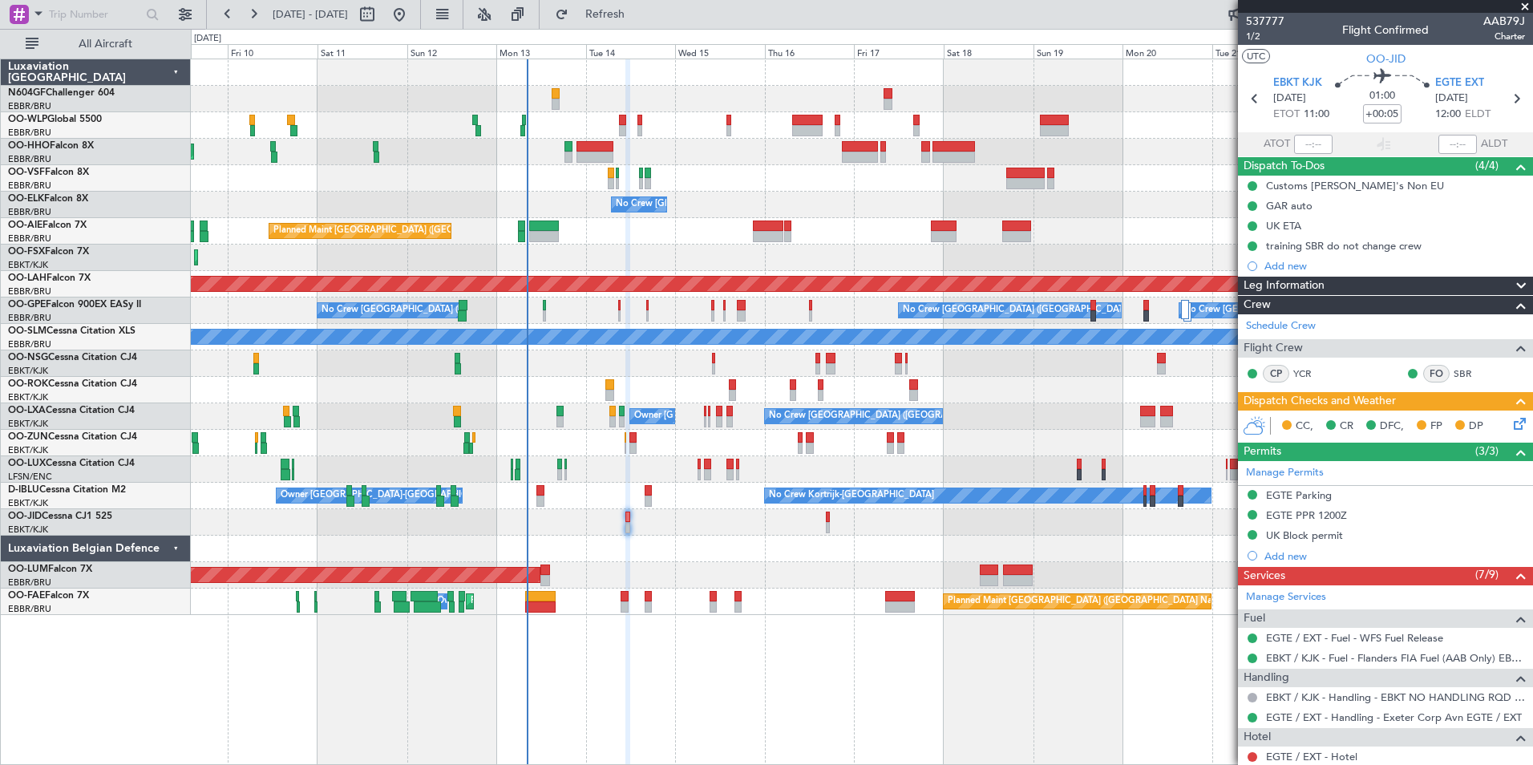
click at [543, 507] on div "No Crew Kortrijk-Wevelgem No Crew Owner Kortrijk-Wevelgem" at bounding box center [862, 496] width 1342 height 26
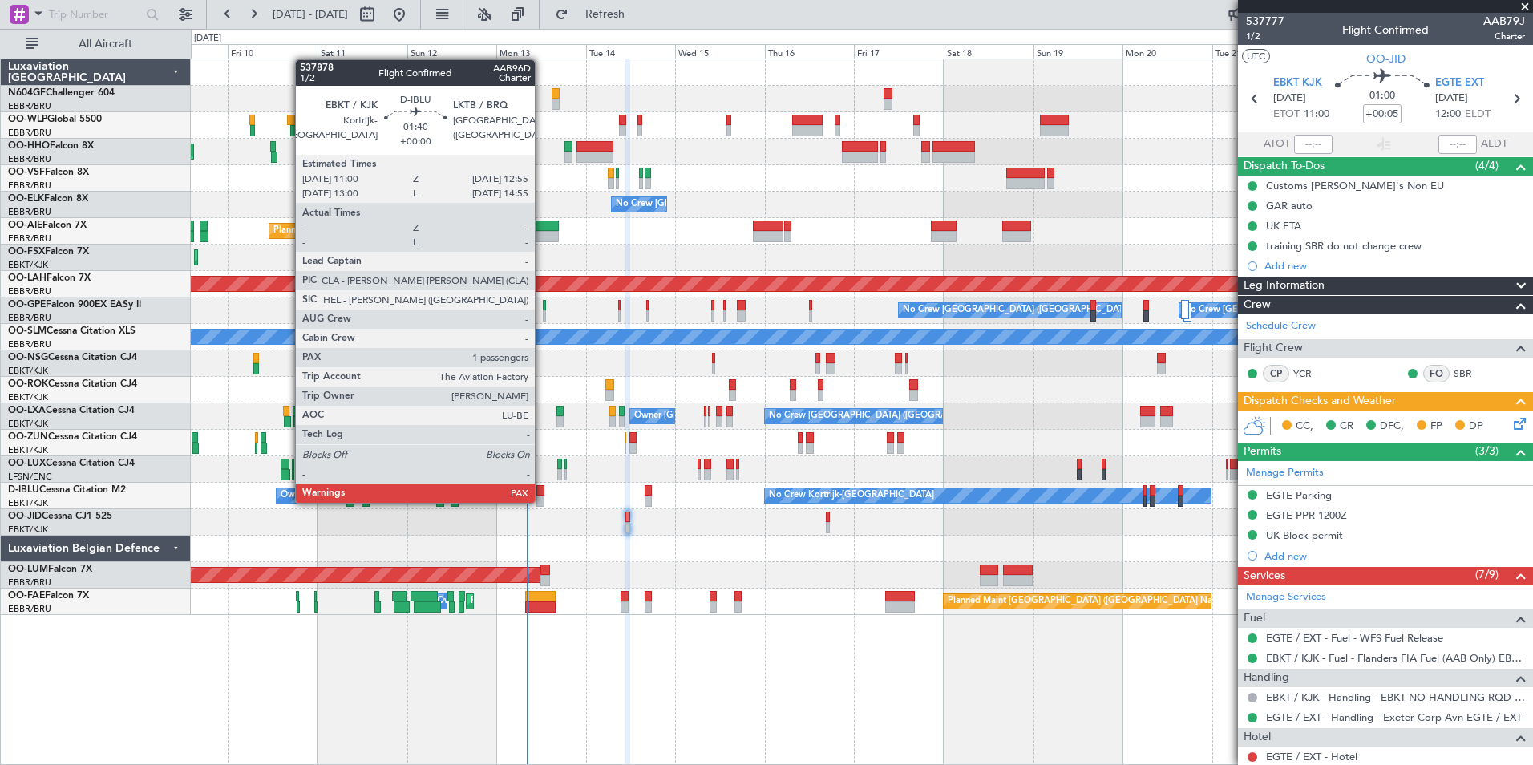
click at [542, 501] on div at bounding box center [540, 501] width 7 height 11
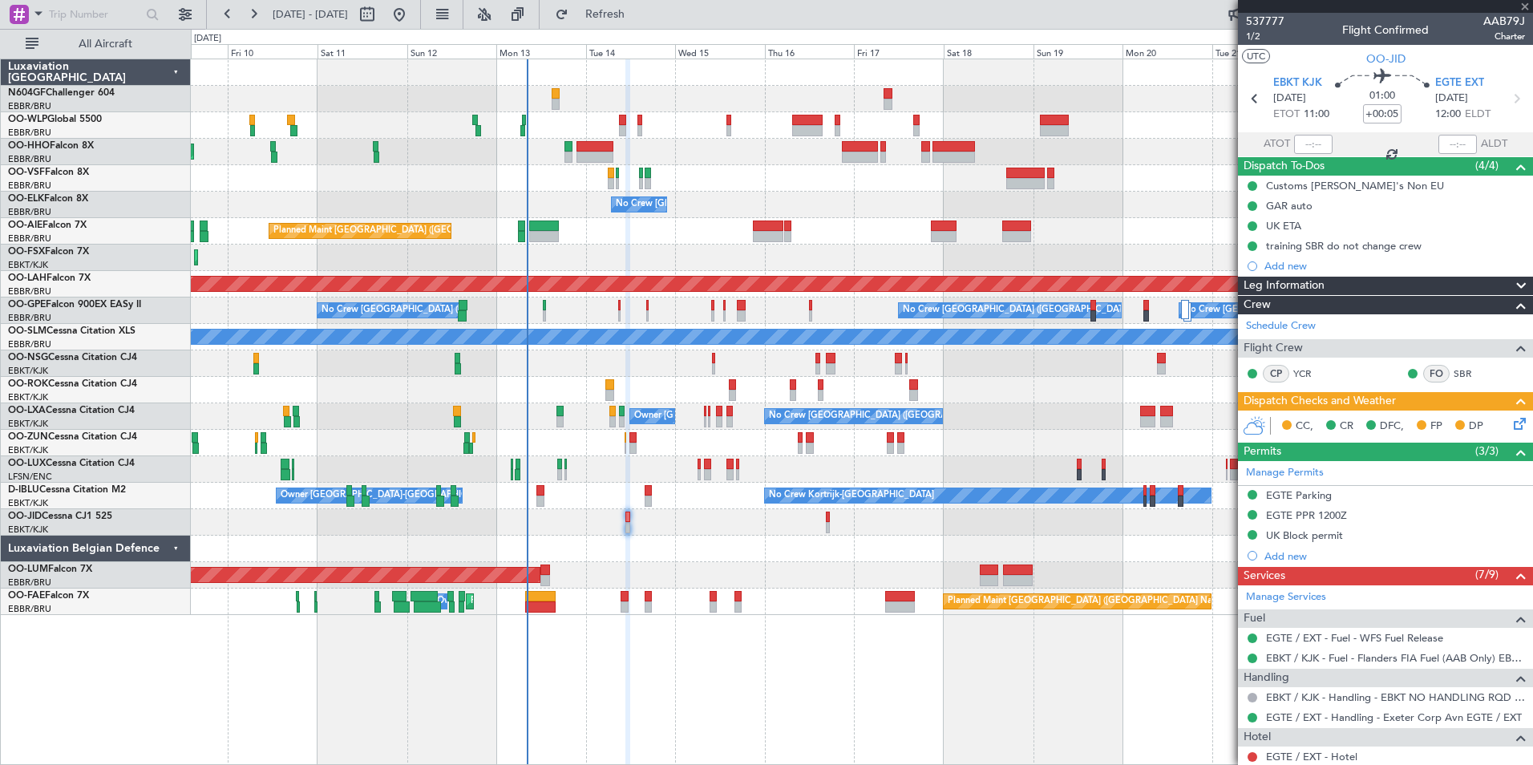
type input "2"
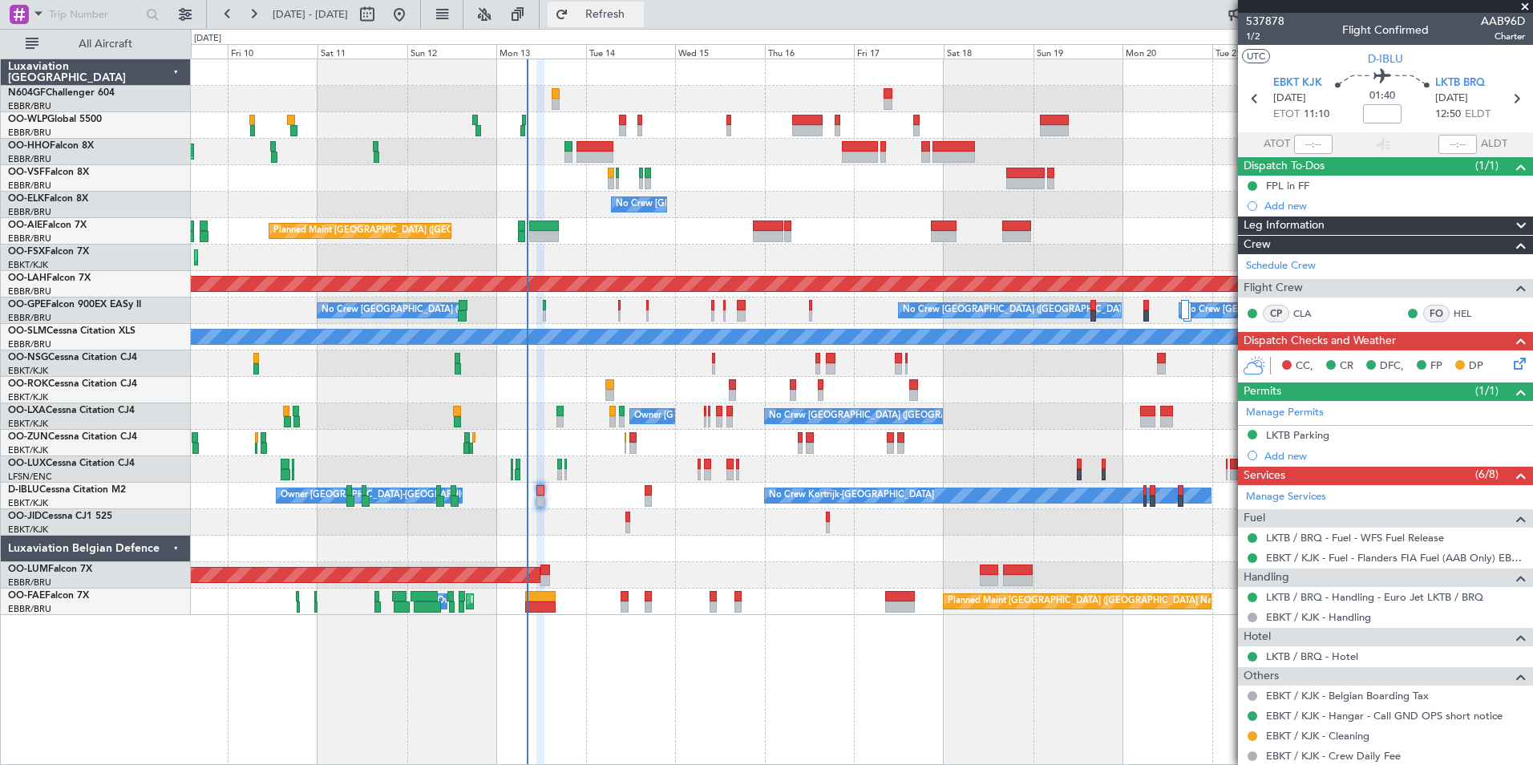
click at [644, 2] on button "Refresh" at bounding box center [596, 15] width 96 height 26
click at [739, 264] on div "Planned Maint Kortrijk-[GEOGRAPHIC_DATA]" at bounding box center [862, 258] width 1342 height 26
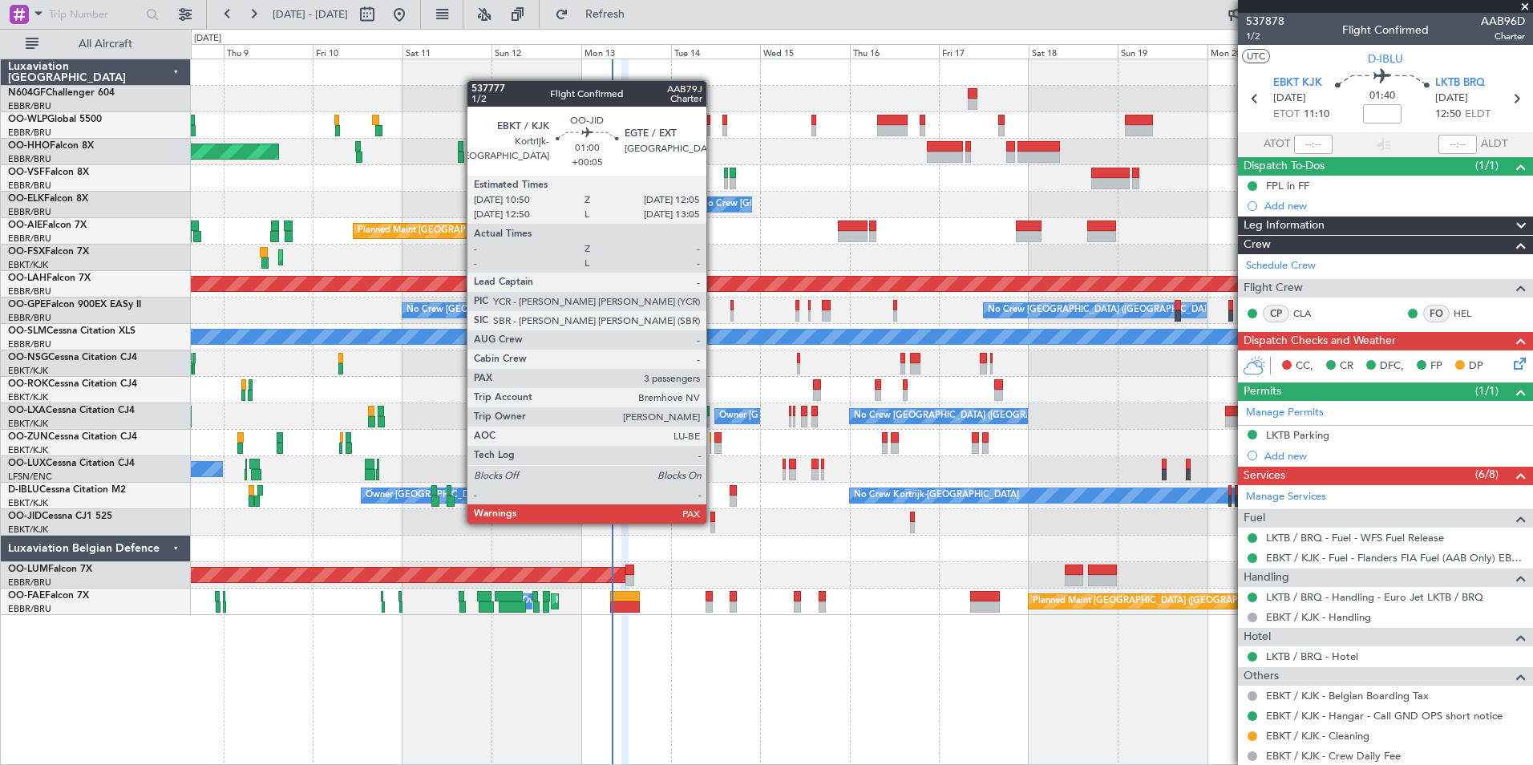
click at [714, 522] on div at bounding box center [713, 527] width 5 height 11
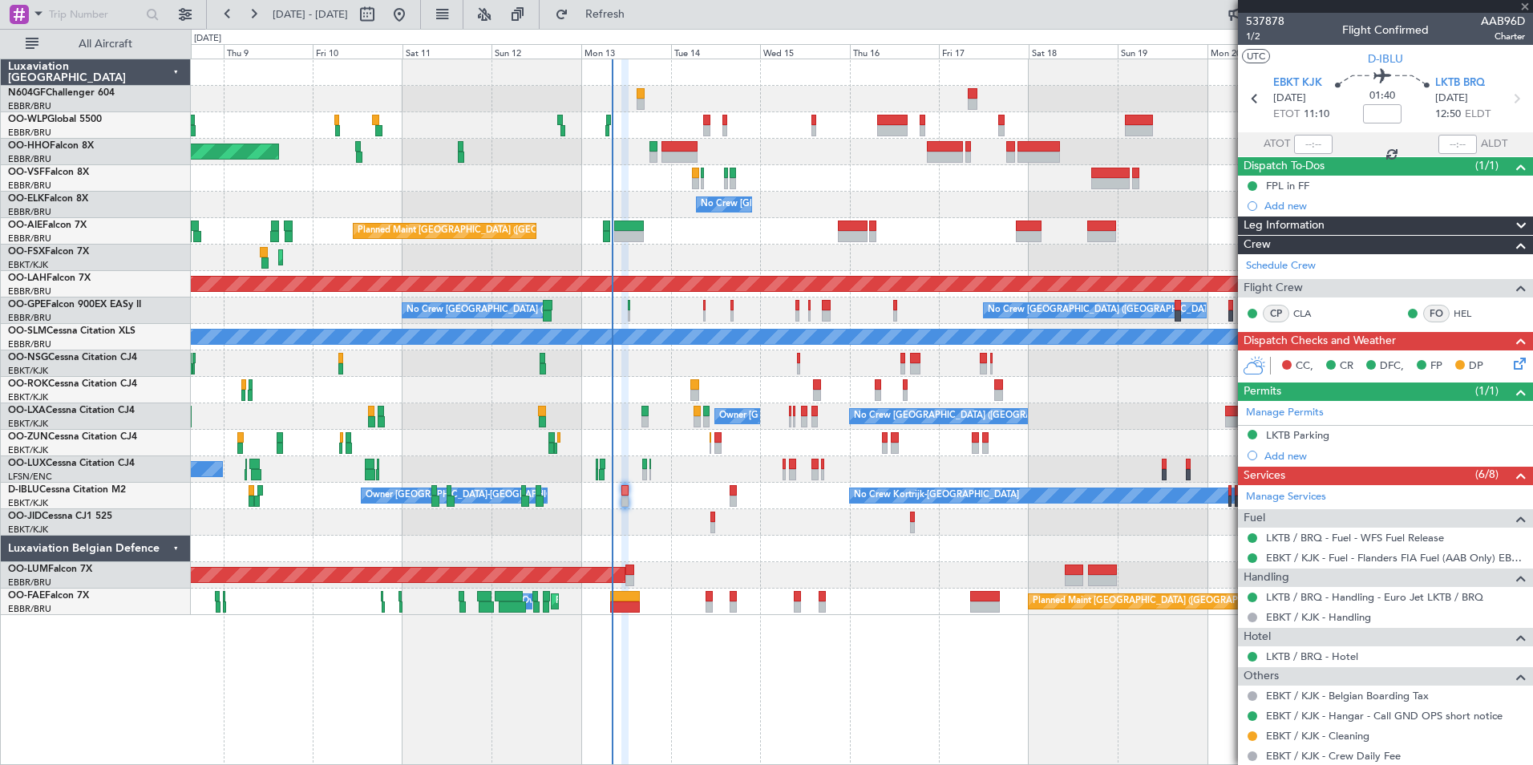
type input "+00:05"
type input "3"
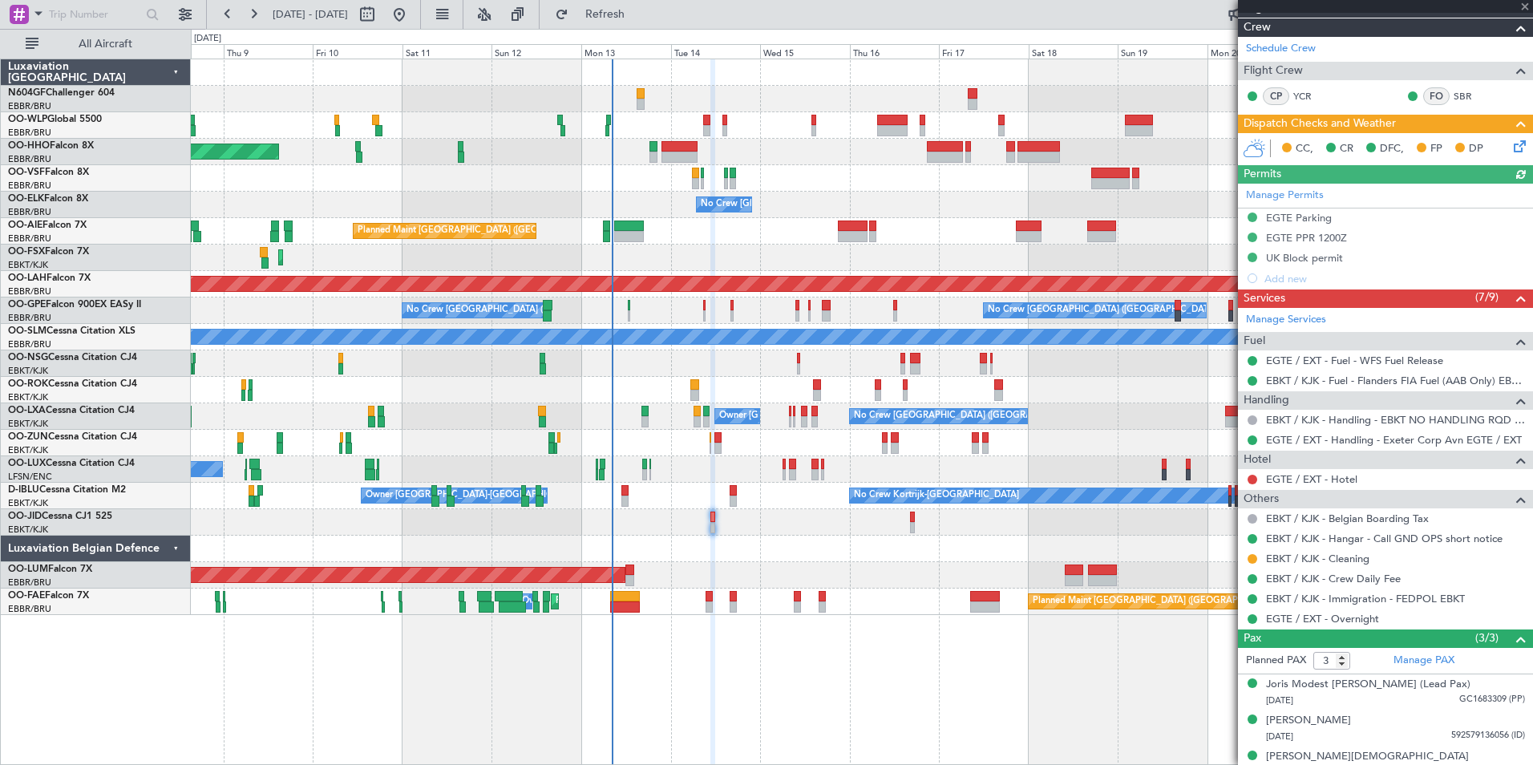
scroll to position [294, 0]
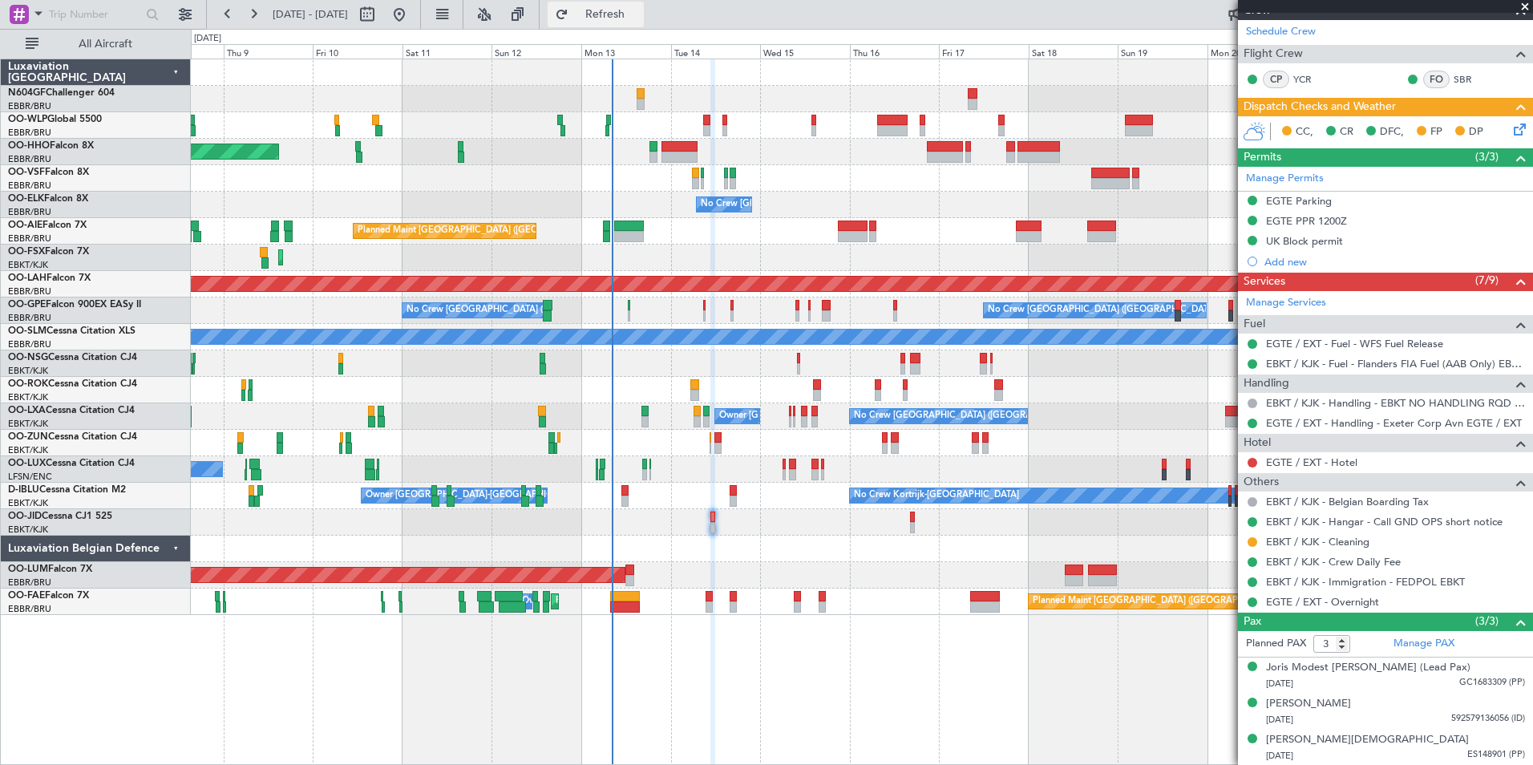
click at [616, 21] on button "Refresh" at bounding box center [596, 15] width 96 height 26
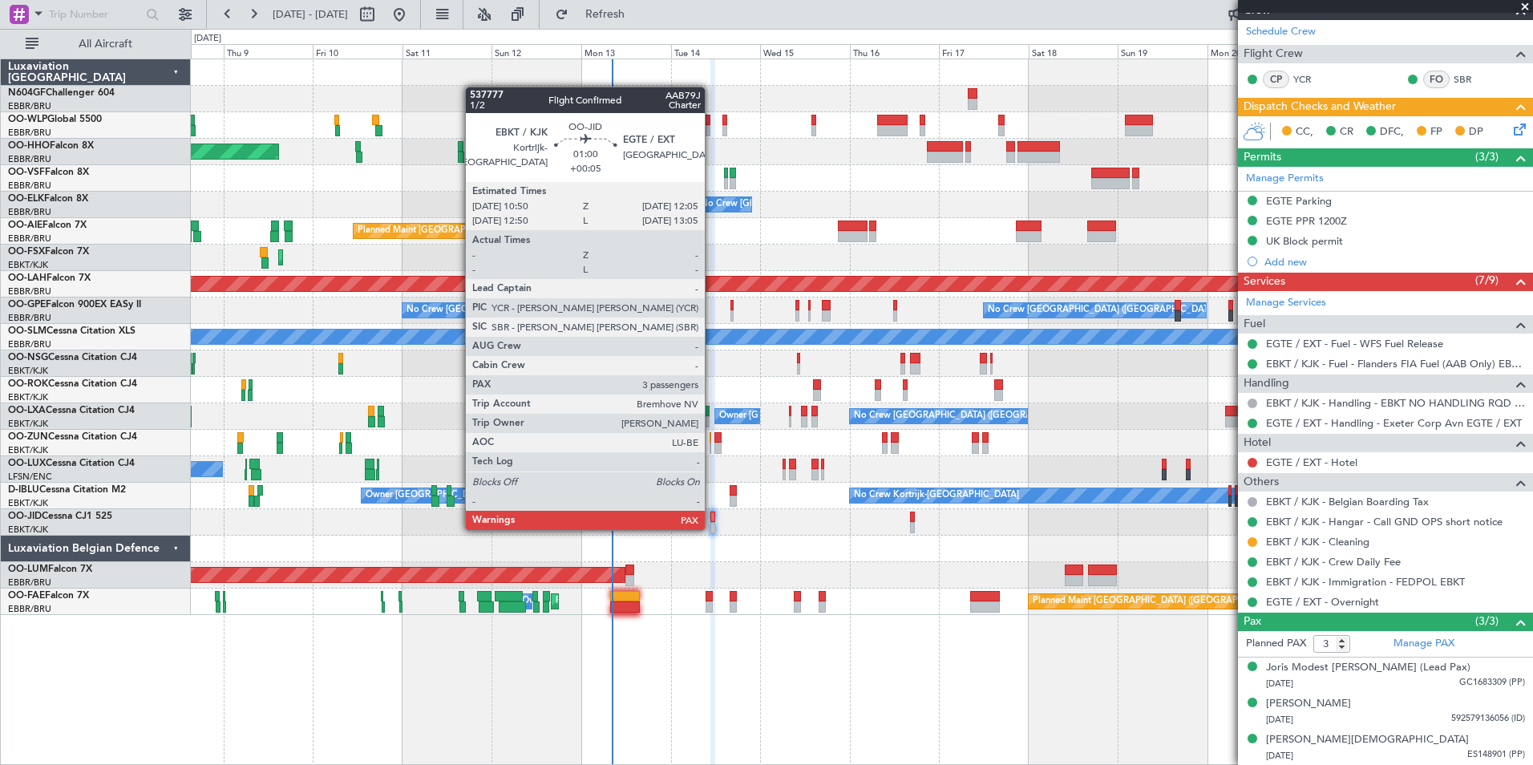
click at [712, 529] on div at bounding box center [713, 527] width 5 height 11
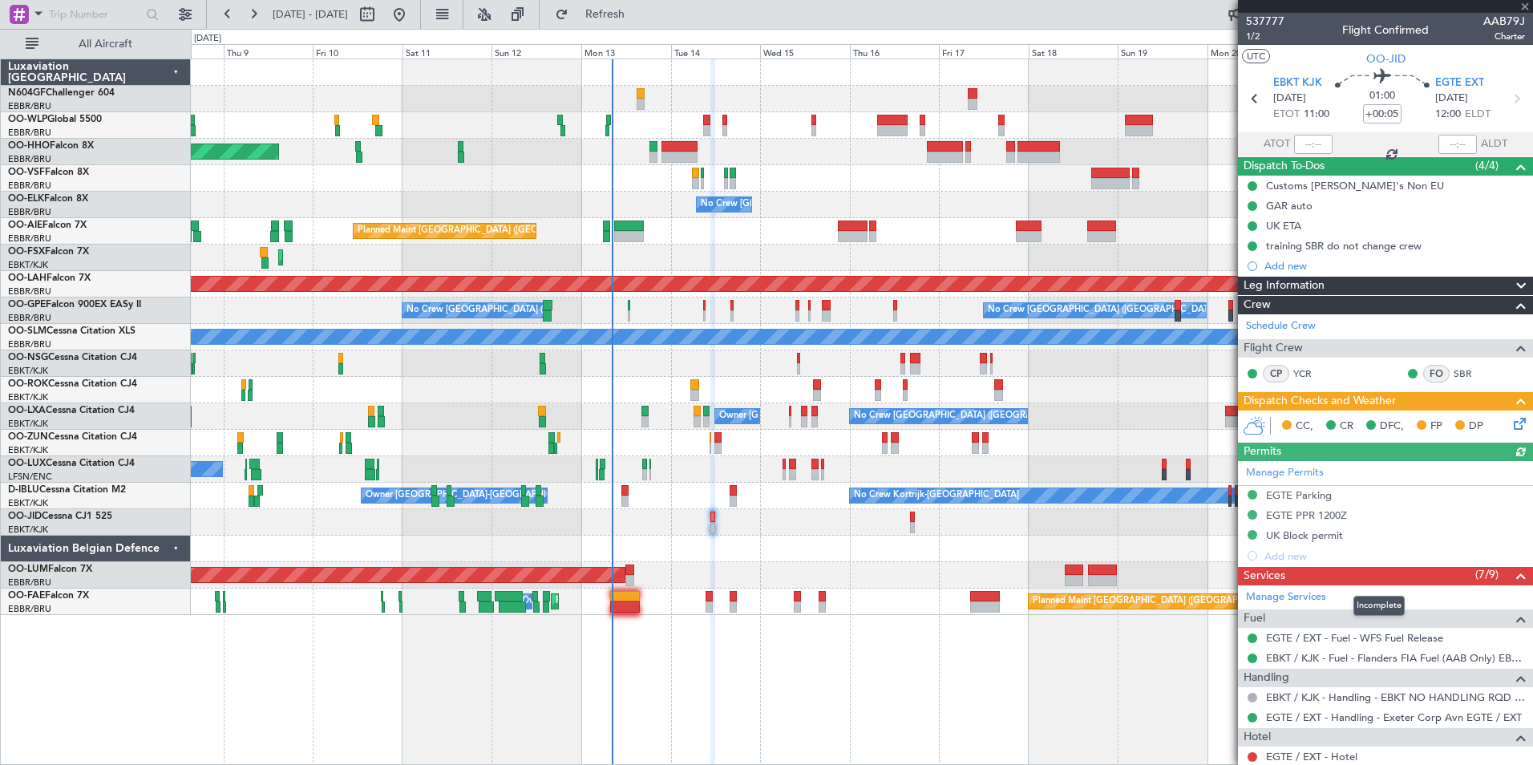
scroll to position [0, 0]
click at [1511, 418] on icon at bounding box center [1517, 421] width 13 height 13
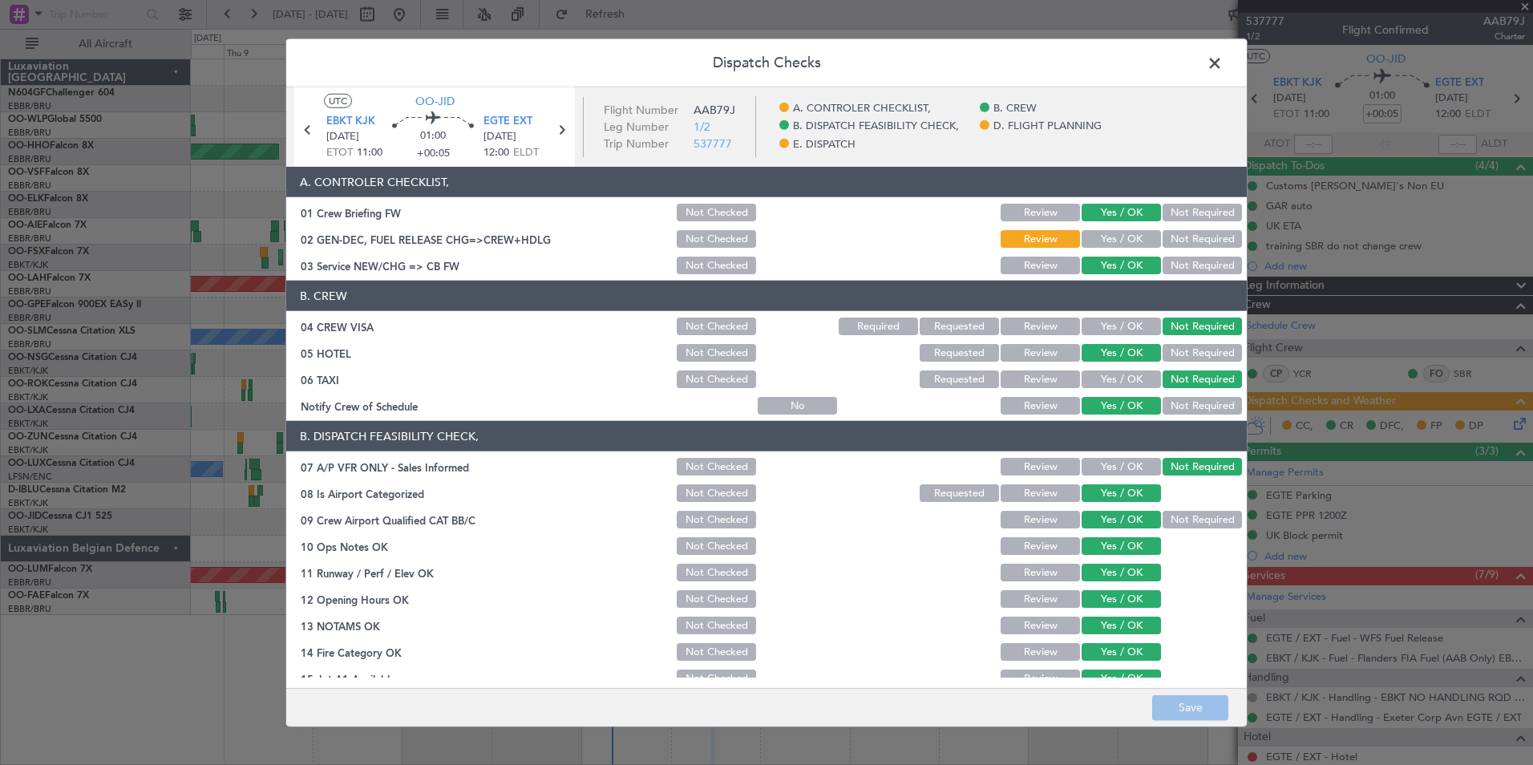
click at [1201, 69] on header "Dispatch Checks" at bounding box center [766, 63] width 961 height 48
click at [1223, 54] on span at bounding box center [1223, 67] width 0 height 32
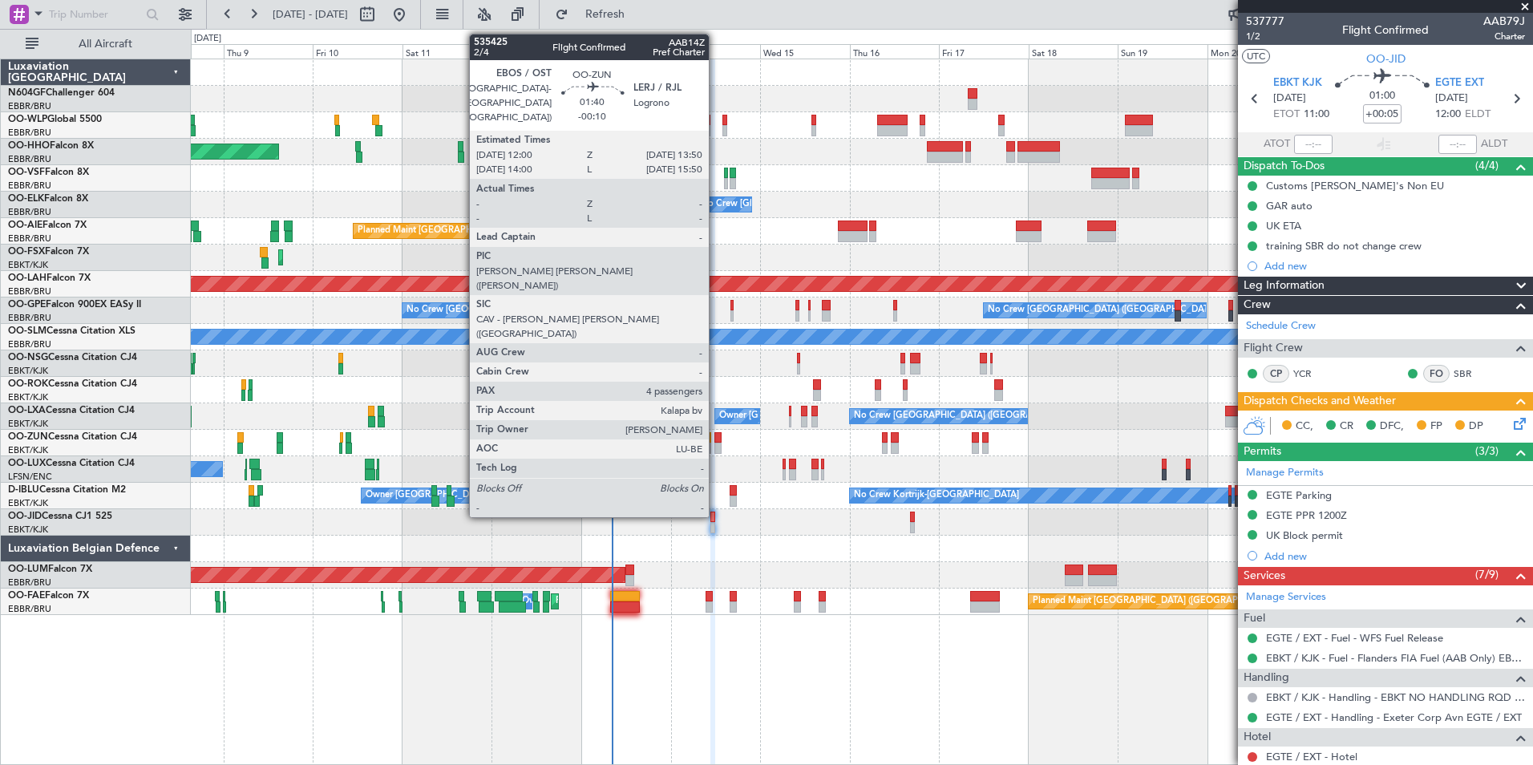
click at [716, 438] on div at bounding box center [718, 437] width 7 height 11
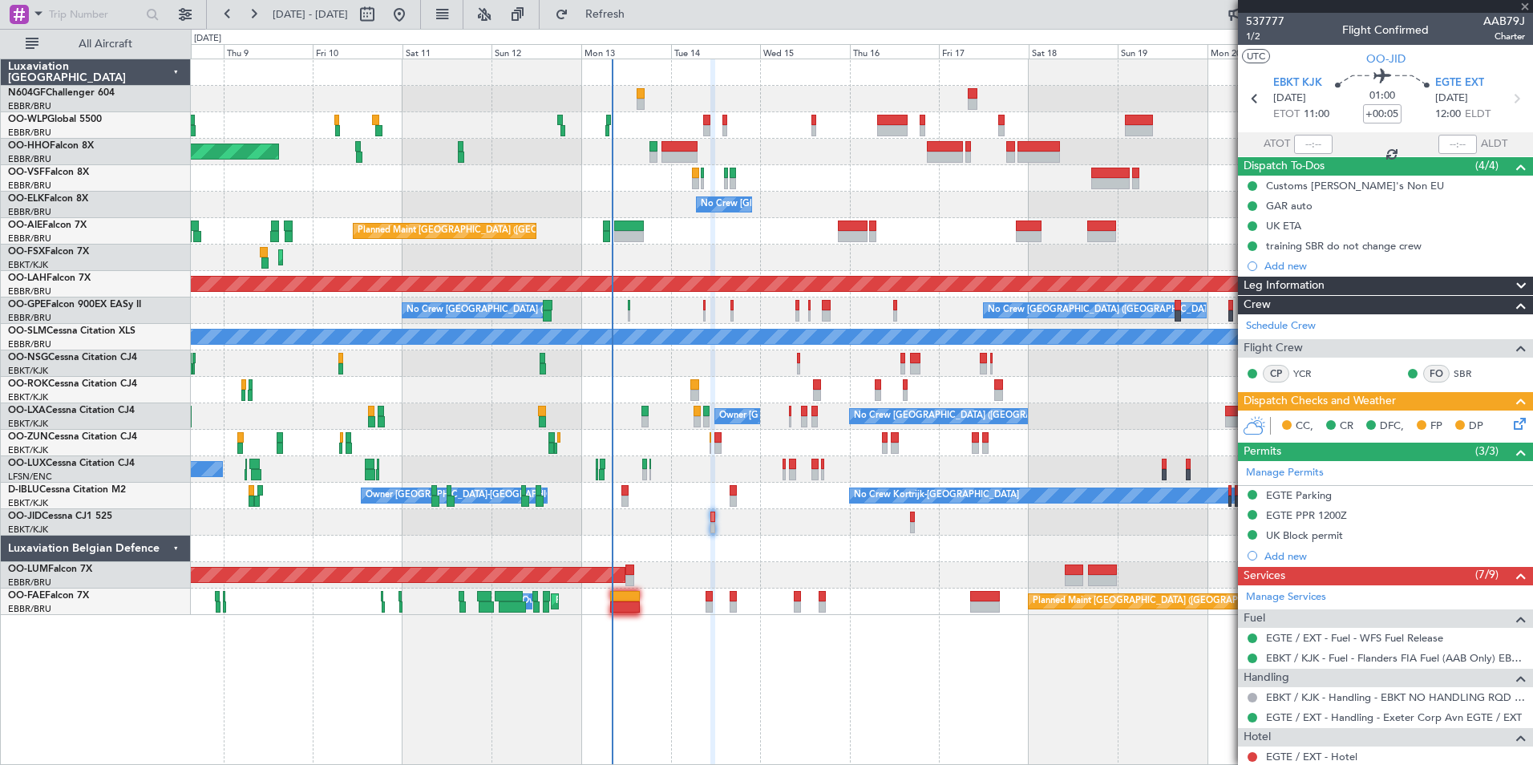
type input "-00:10"
type input "4"
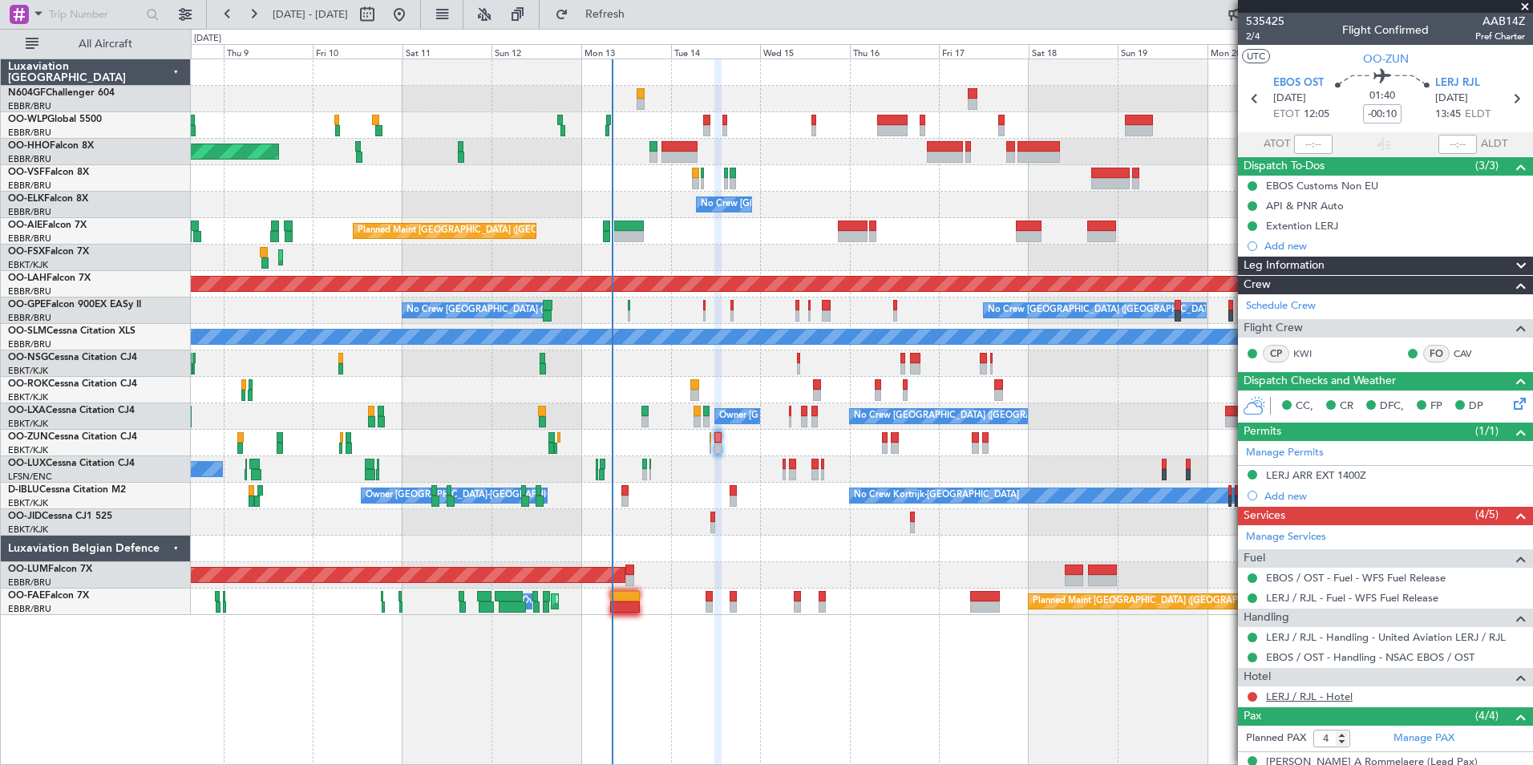
click at [1286, 695] on link "LERJ / RJL - Hotel" at bounding box center [1309, 697] width 87 height 14
click at [644, 22] on button "Refresh" at bounding box center [596, 15] width 96 height 26
click at [1251, 697] on button at bounding box center [1253, 697] width 10 height 10
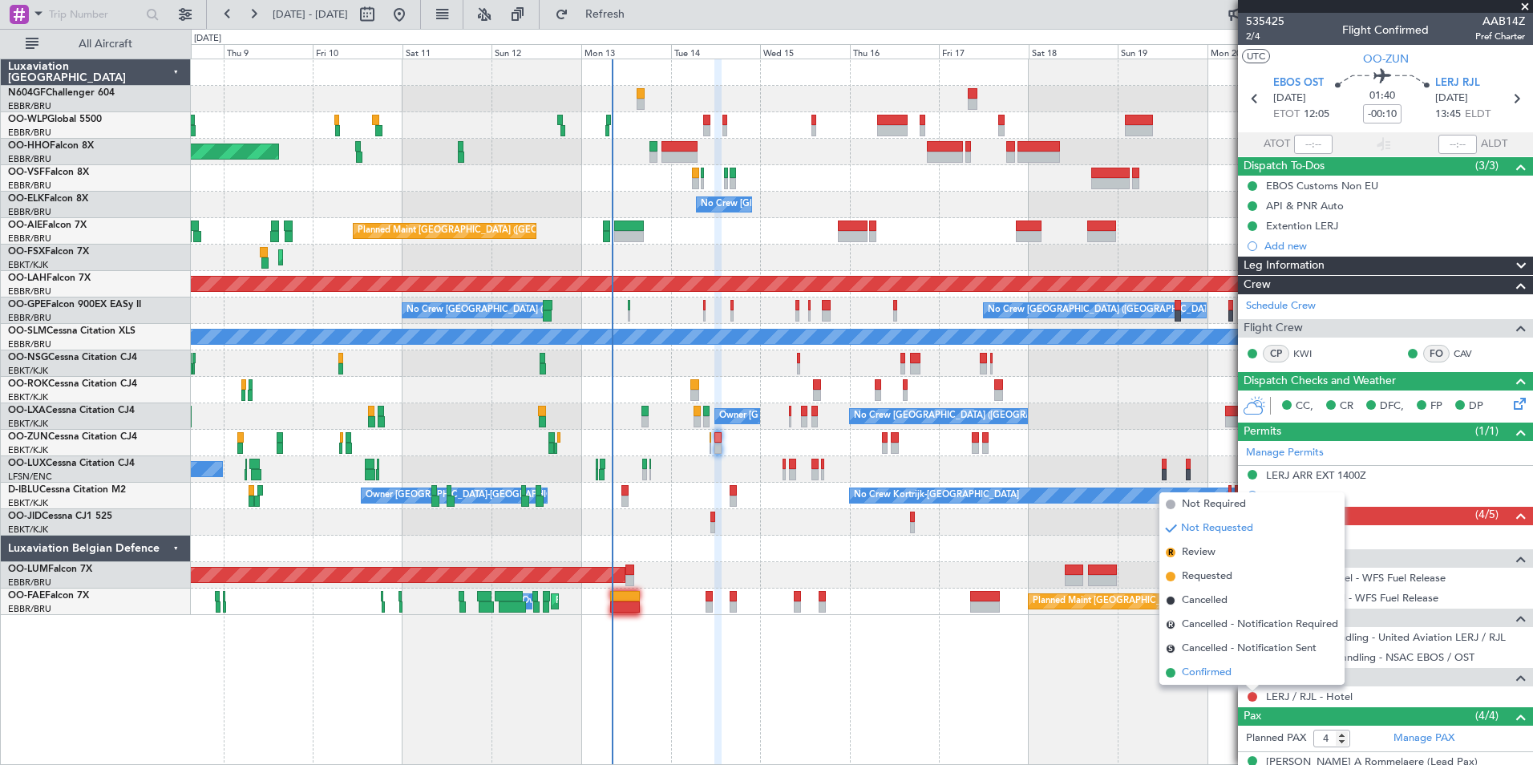
click at [1182, 674] on span "Confirmed" at bounding box center [1207, 673] width 50 height 16
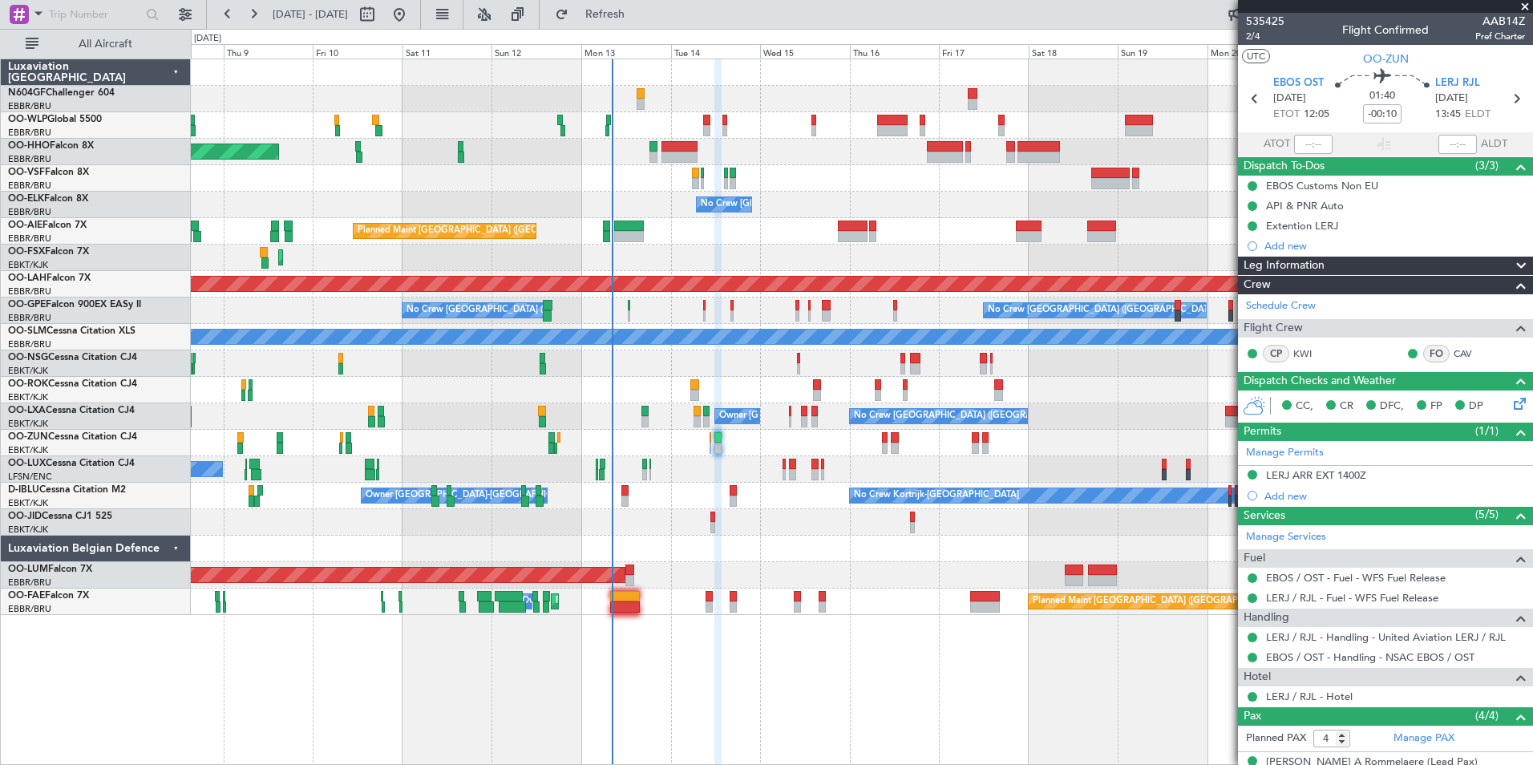
click at [772, 516] on div "No Crew Planned Maint [GEOGRAPHIC_DATA]-[GEOGRAPHIC_DATA]" at bounding box center [862, 522] width 1342 height 26
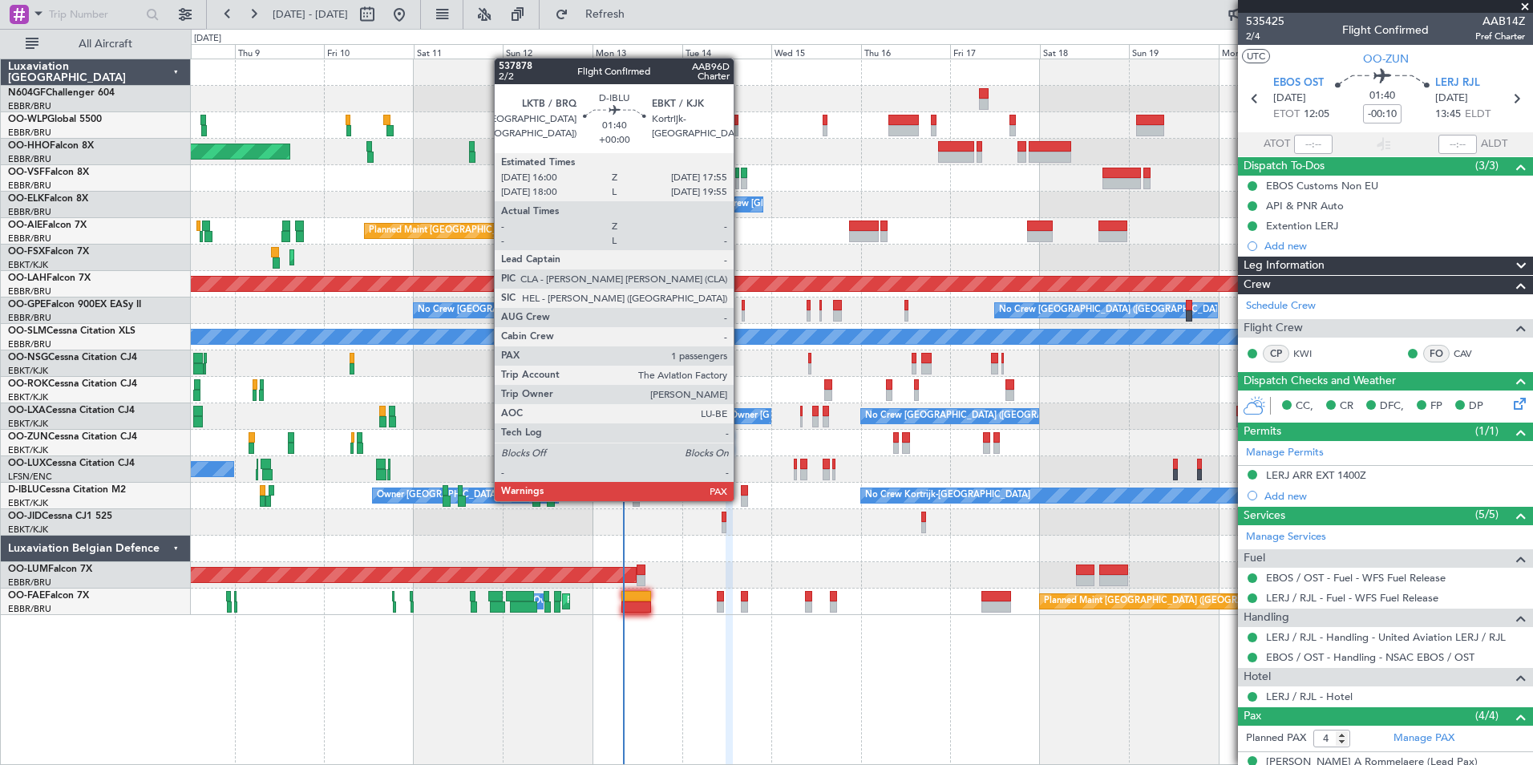
click at [741, 500] on div at bounding box center [744, 501] width 7 height 11
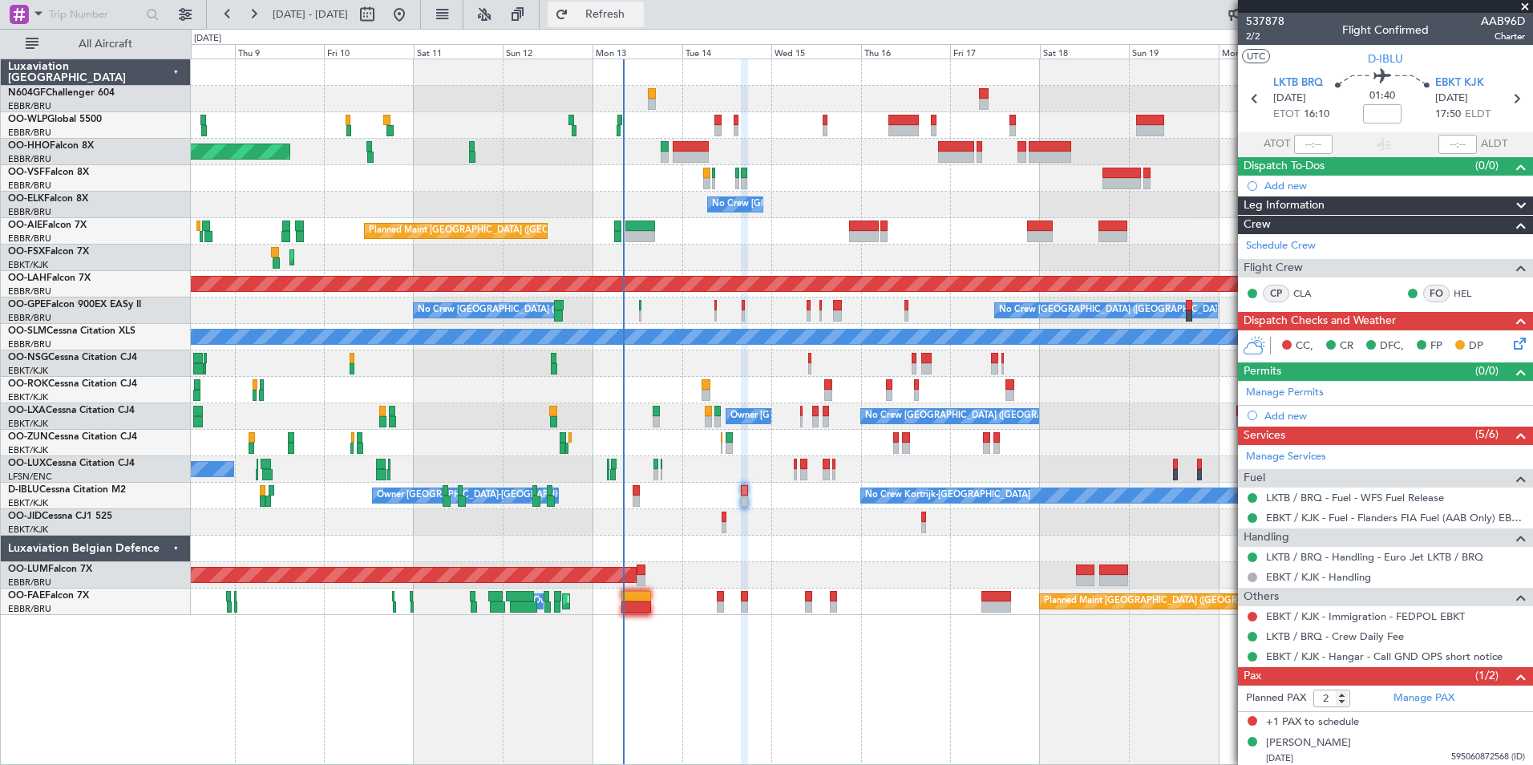
click at [639, 20] on span "Refresh" at bounding box center [605, 14] width 67 height 11
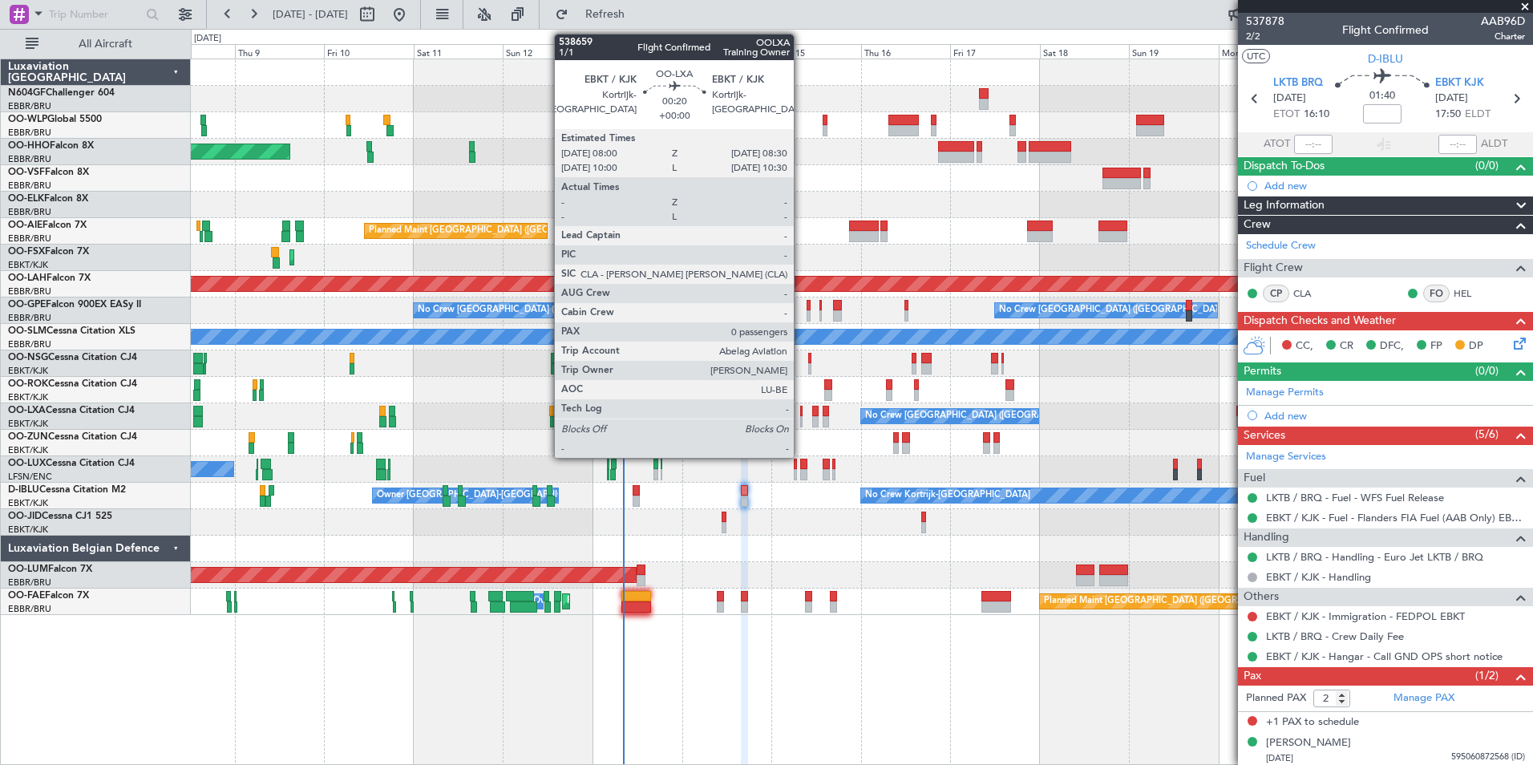
click at [801, 413] on div at bounding box center [801, 411] width 2 height 11
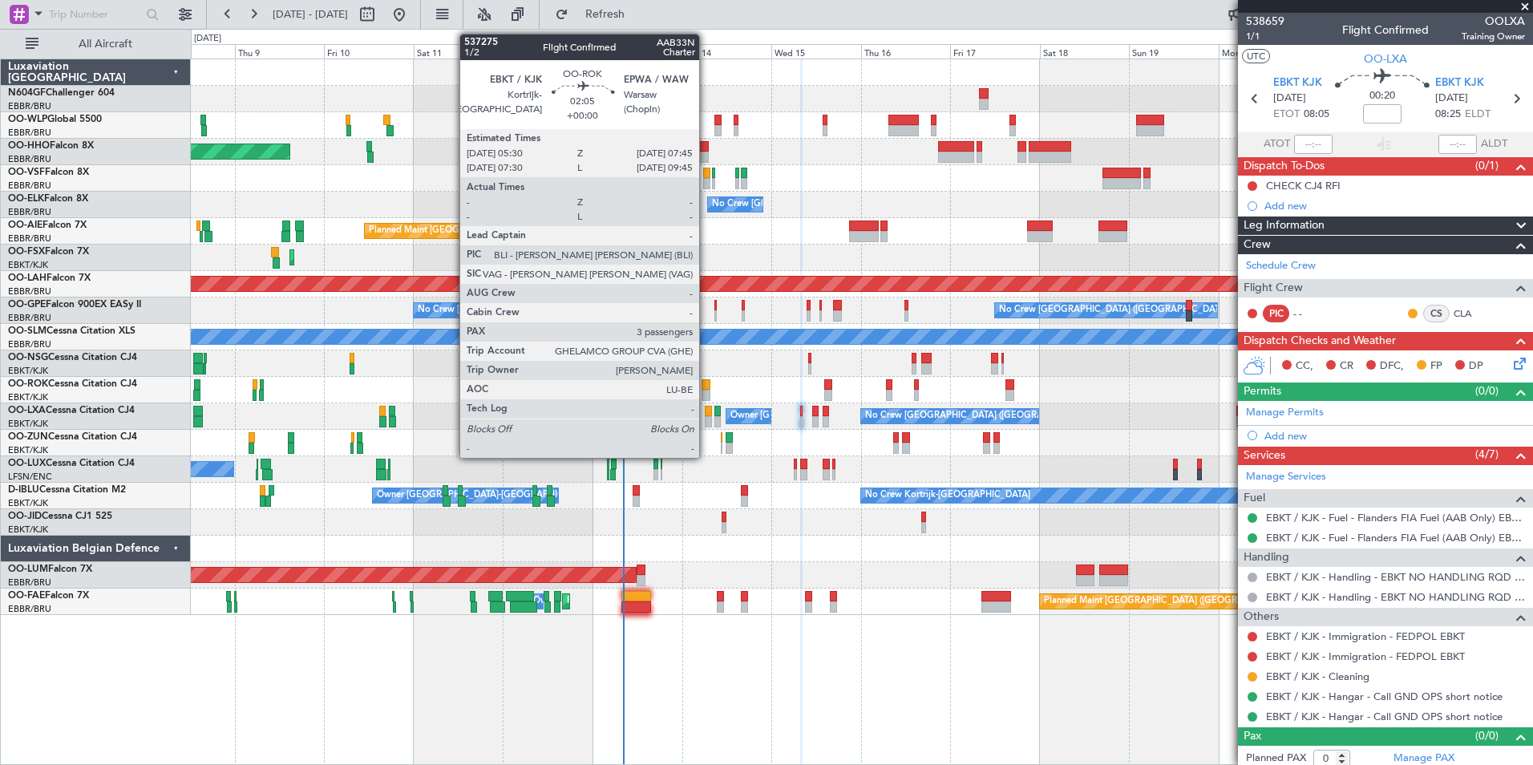
click at [707, 384] on div at bounding box center [706, 384] width 9 height 11
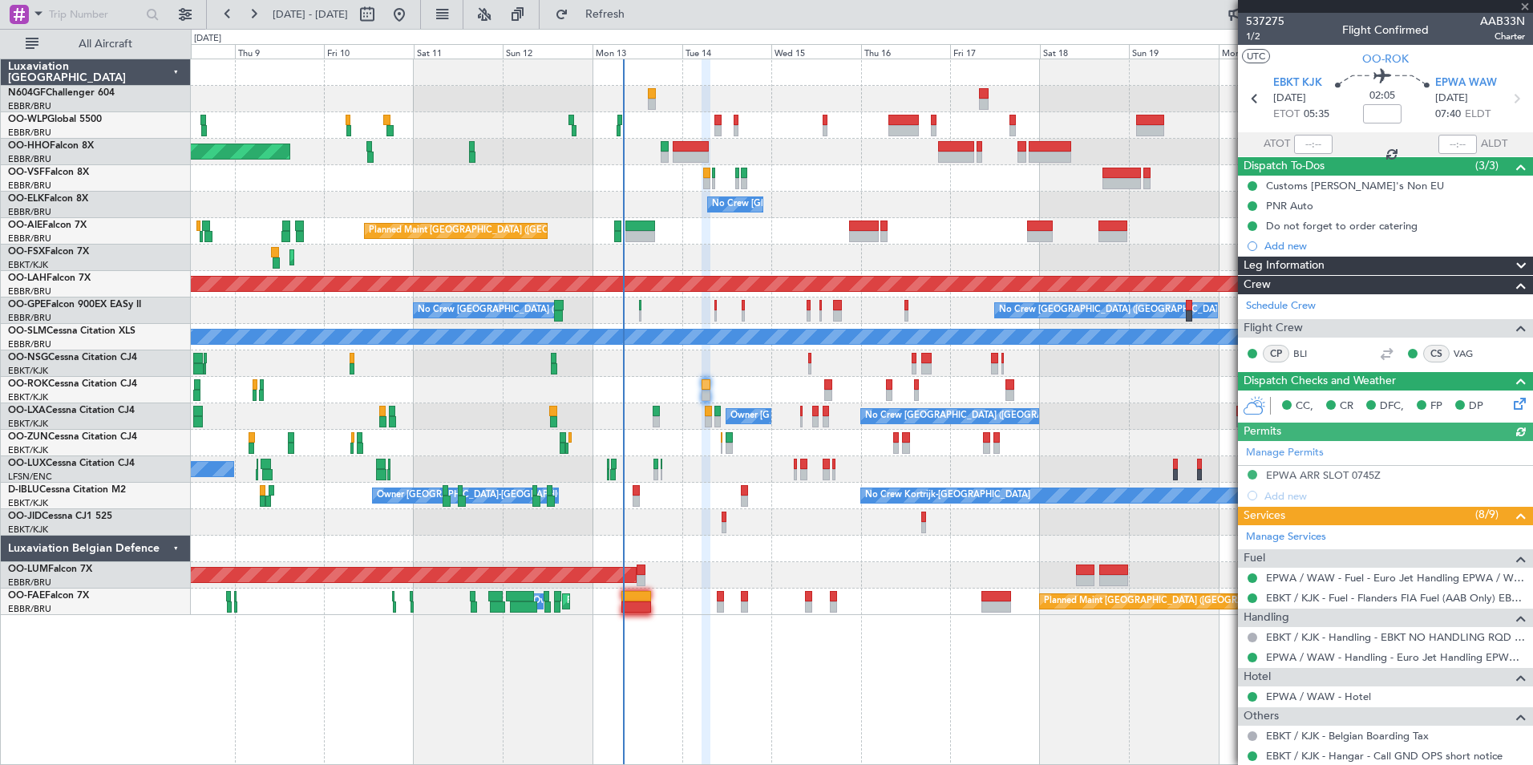
scroll to position [254, 0]
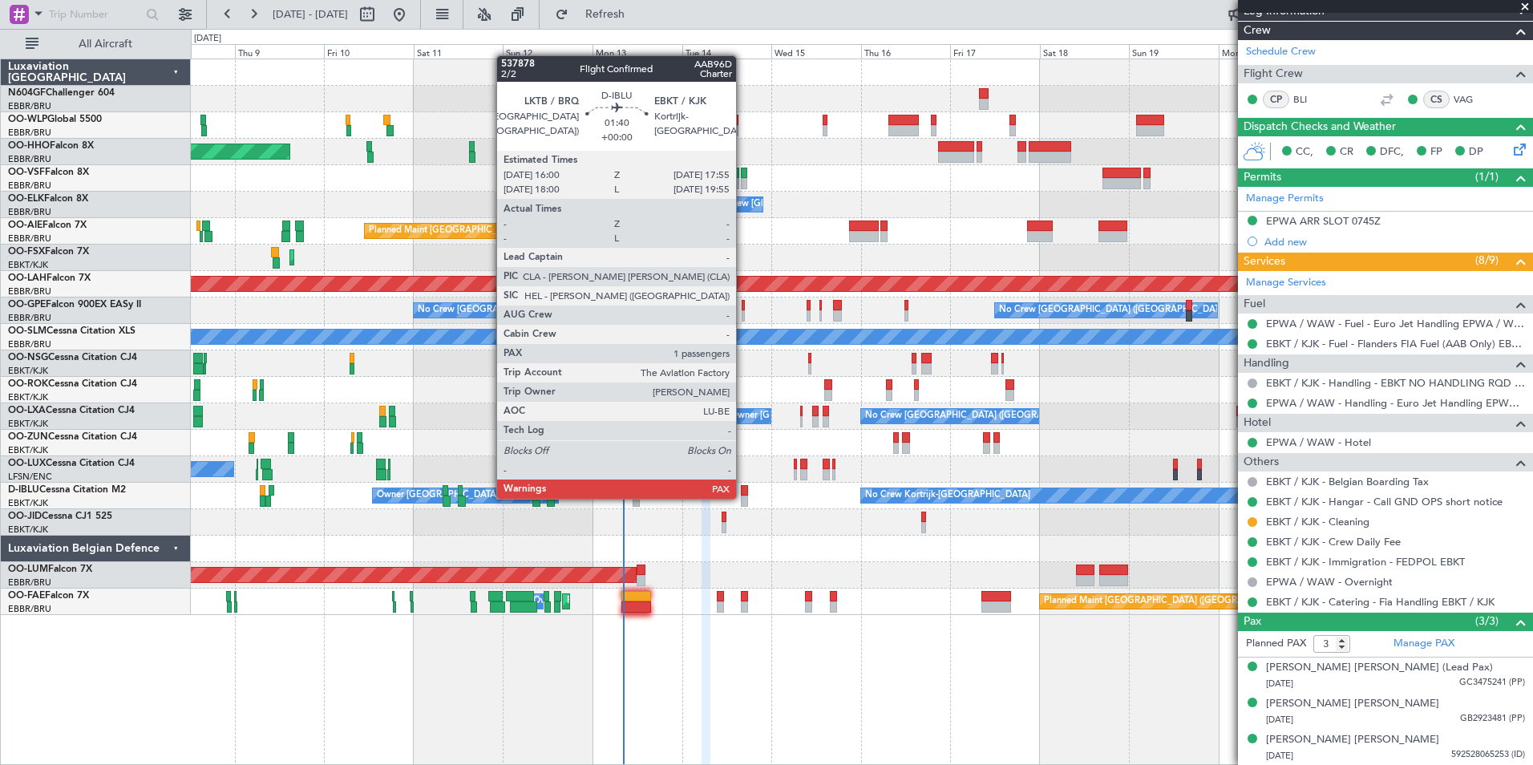
click at [743, 497] on div at bounding box center [744, 501] width 7 height 11
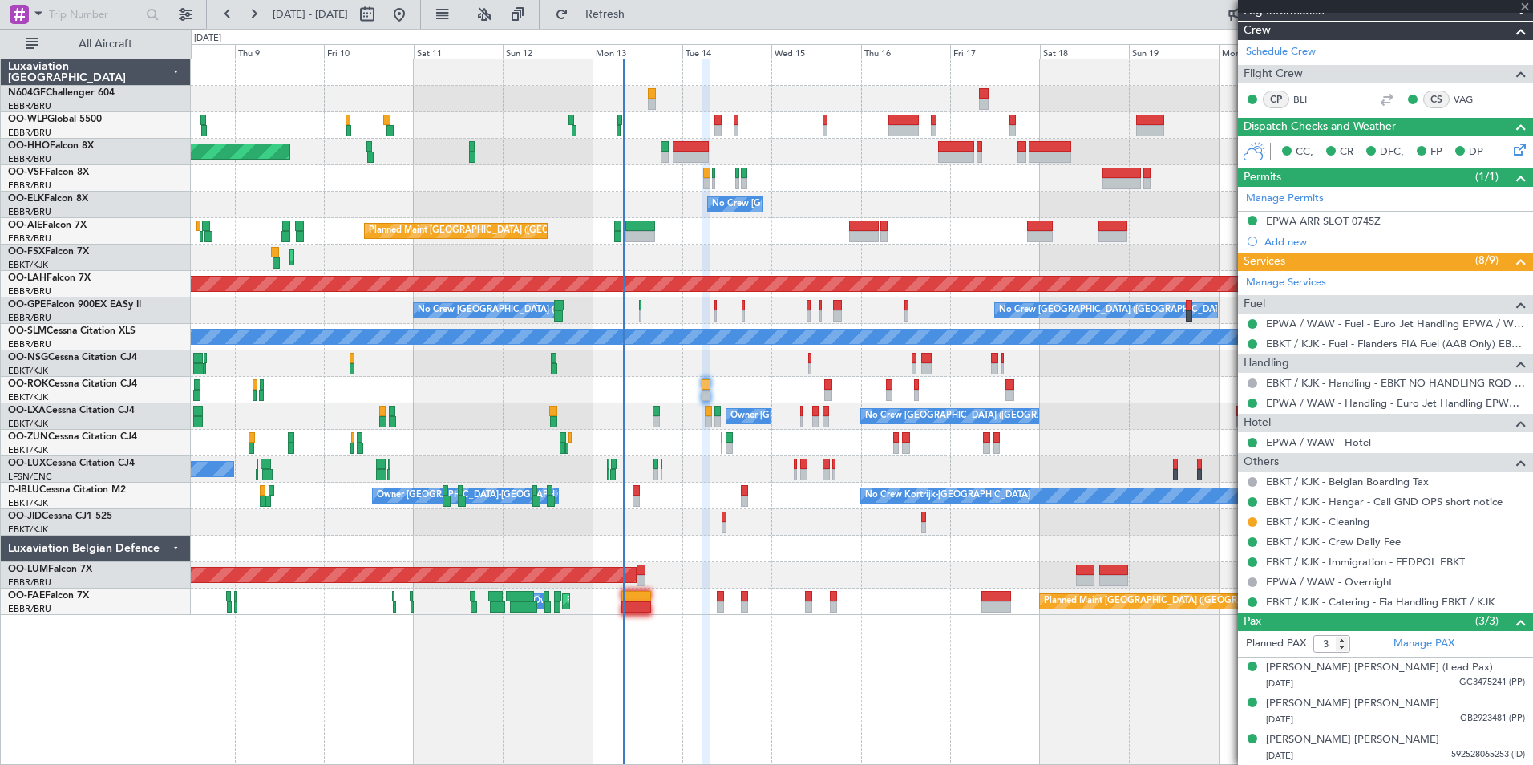
type input "2"
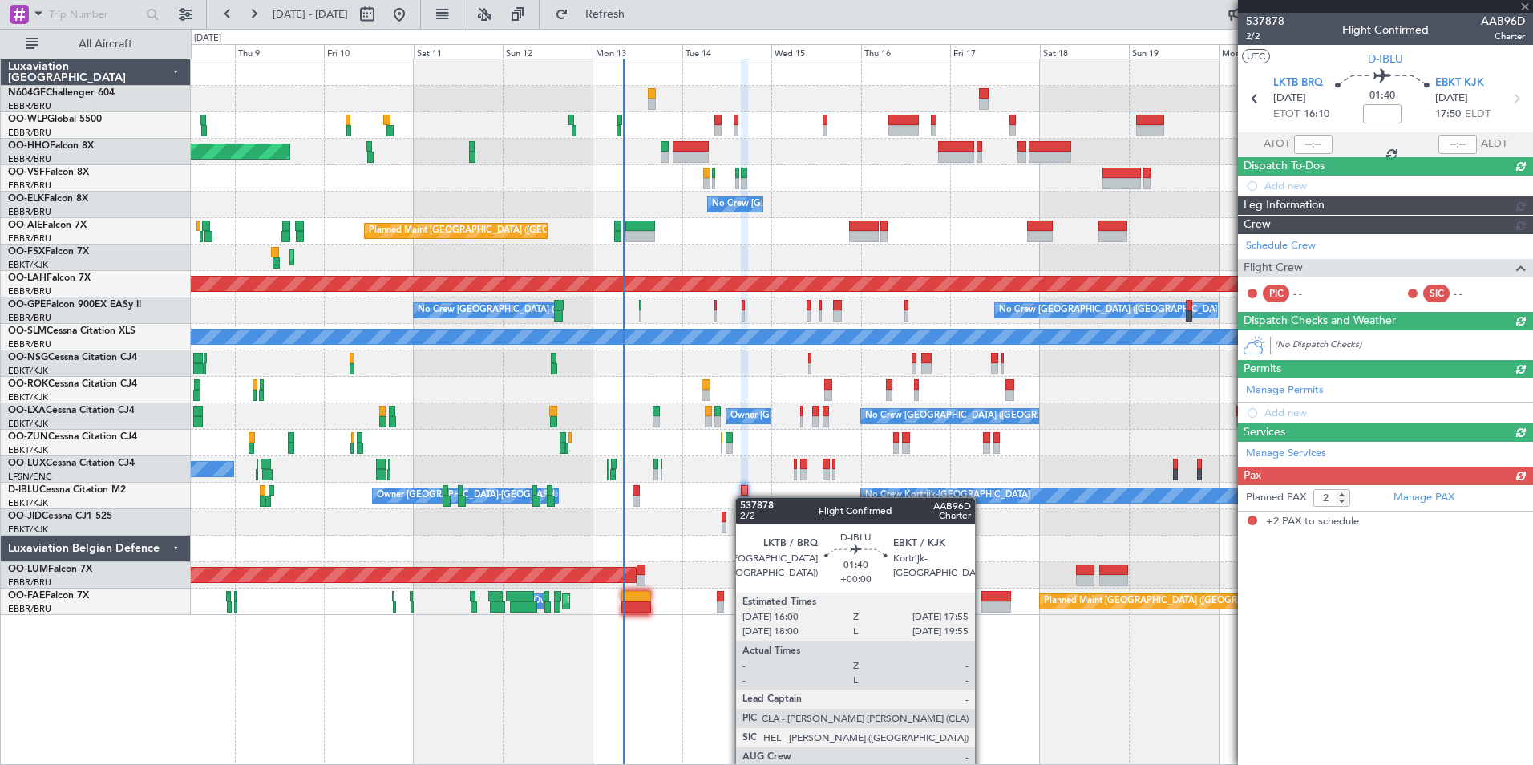
scroll to position [0, 0]
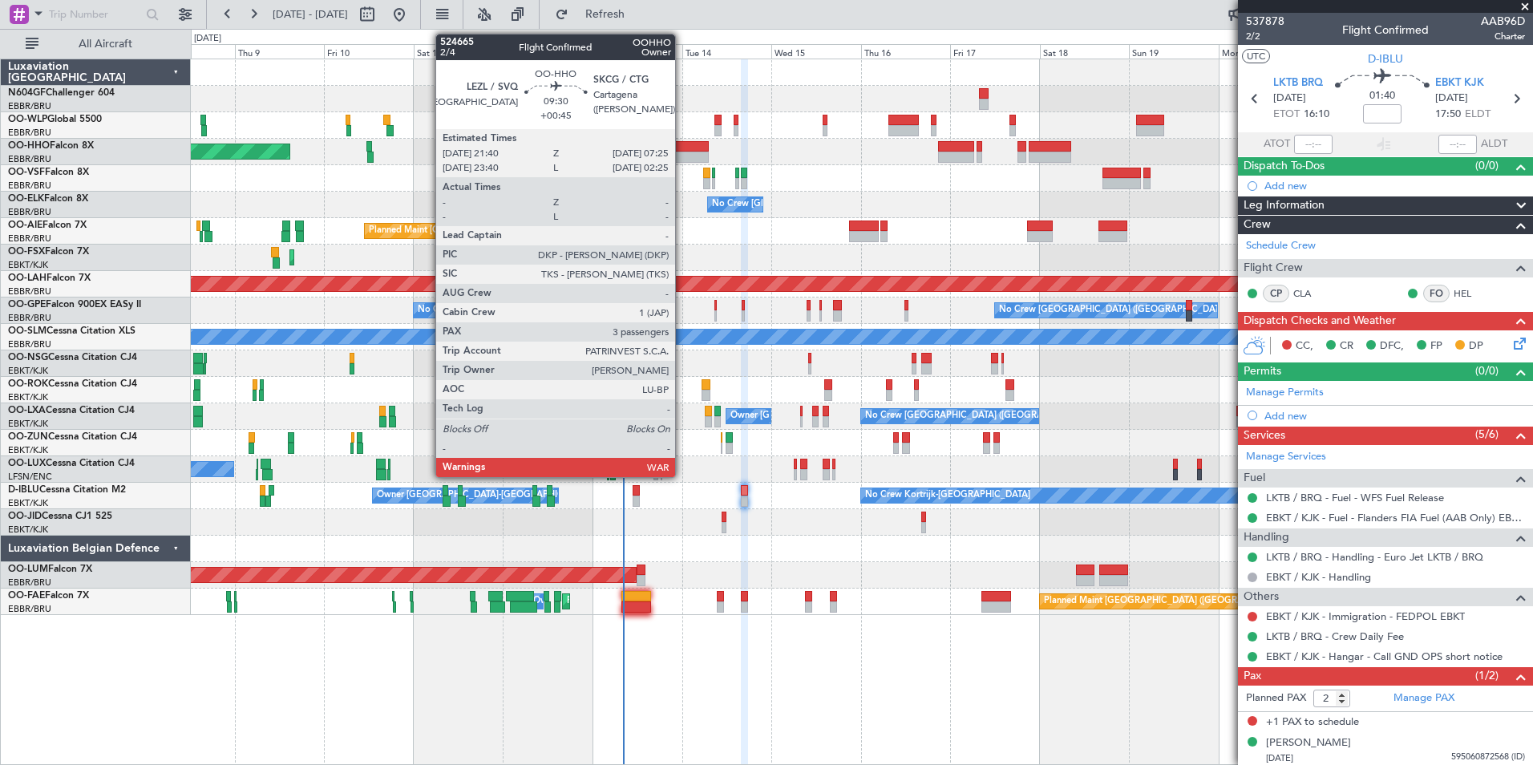
click at [683, 152] on div at bounding box center [691, 157] width 37 height 11
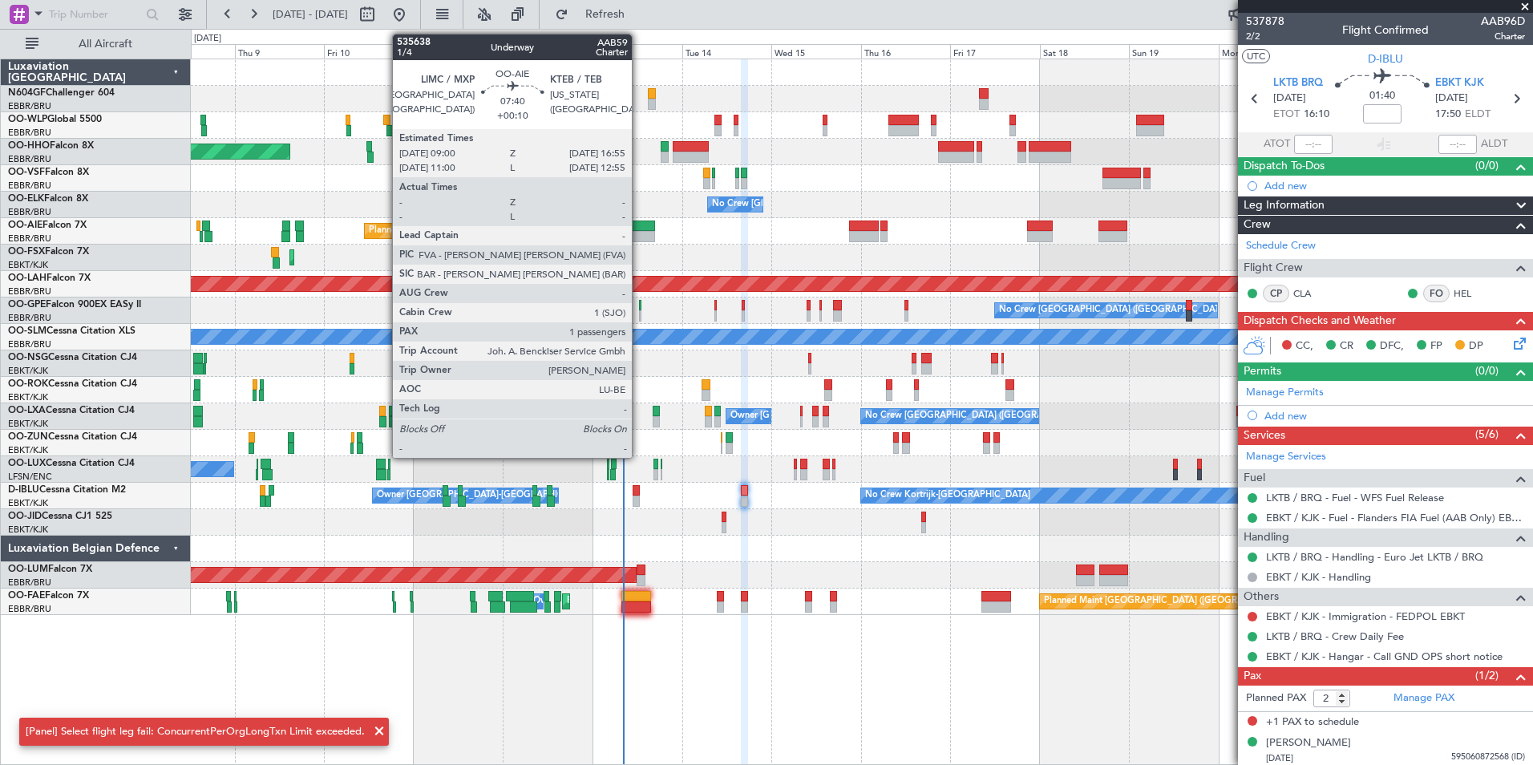
click at [639, 233] on div at bounding box center [641, 236] width 30 height 11
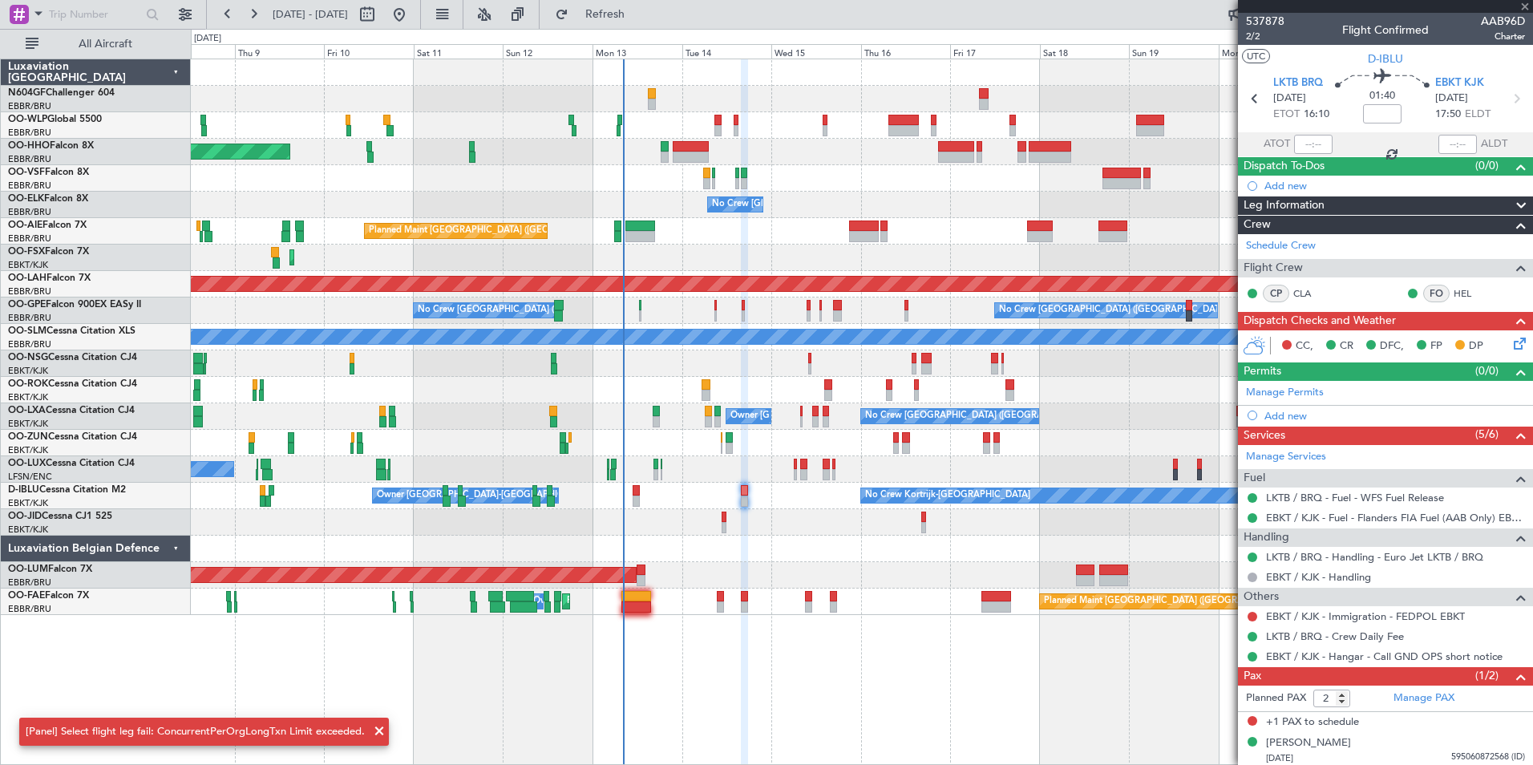
type input "+00:10"
type input "1"
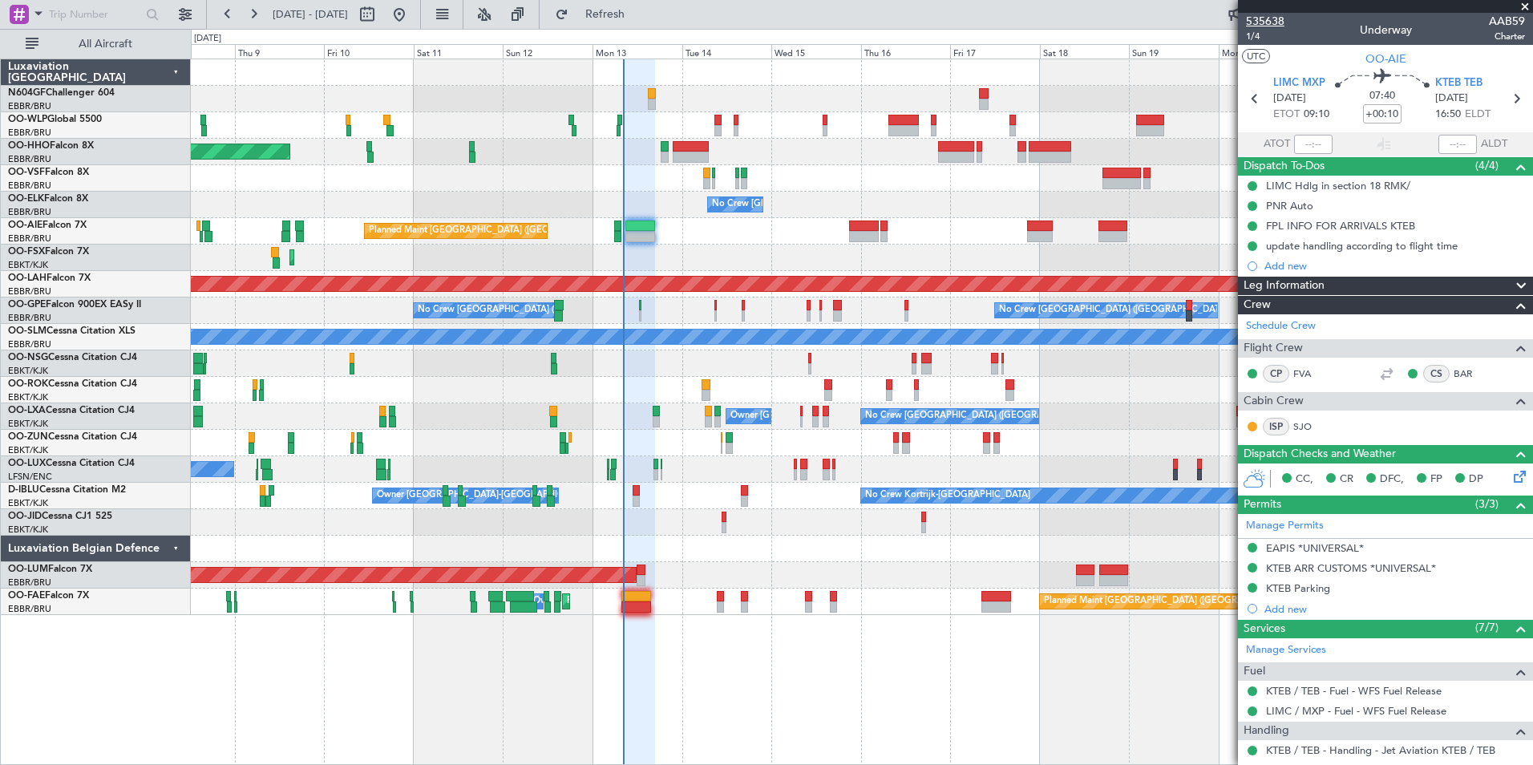
click at [1274, 20] on span "535638" at bounding box center [1265, 21] width 38 height 17
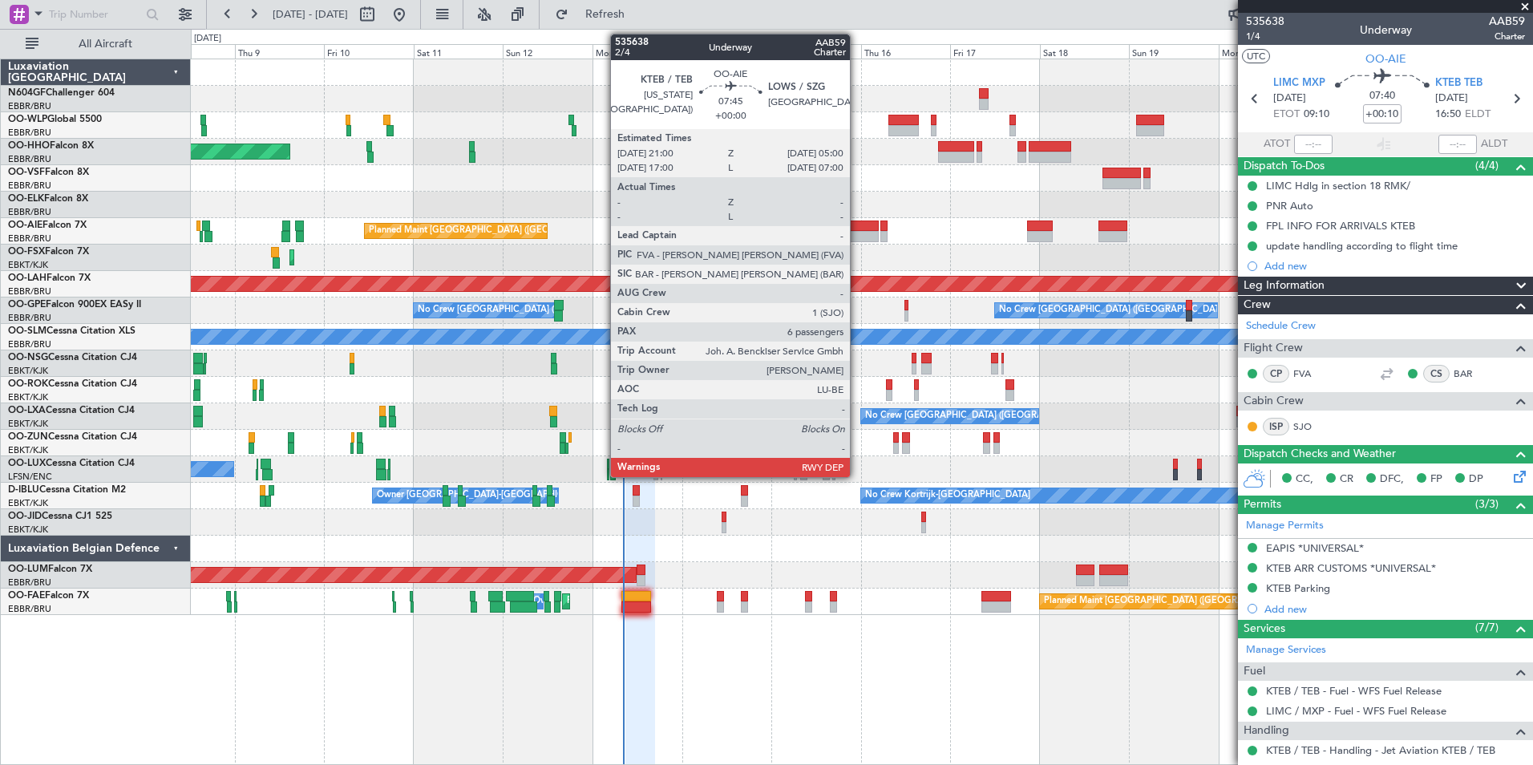
click at [857, 228] on div at bounding box center [864, 226] width 30 height 11
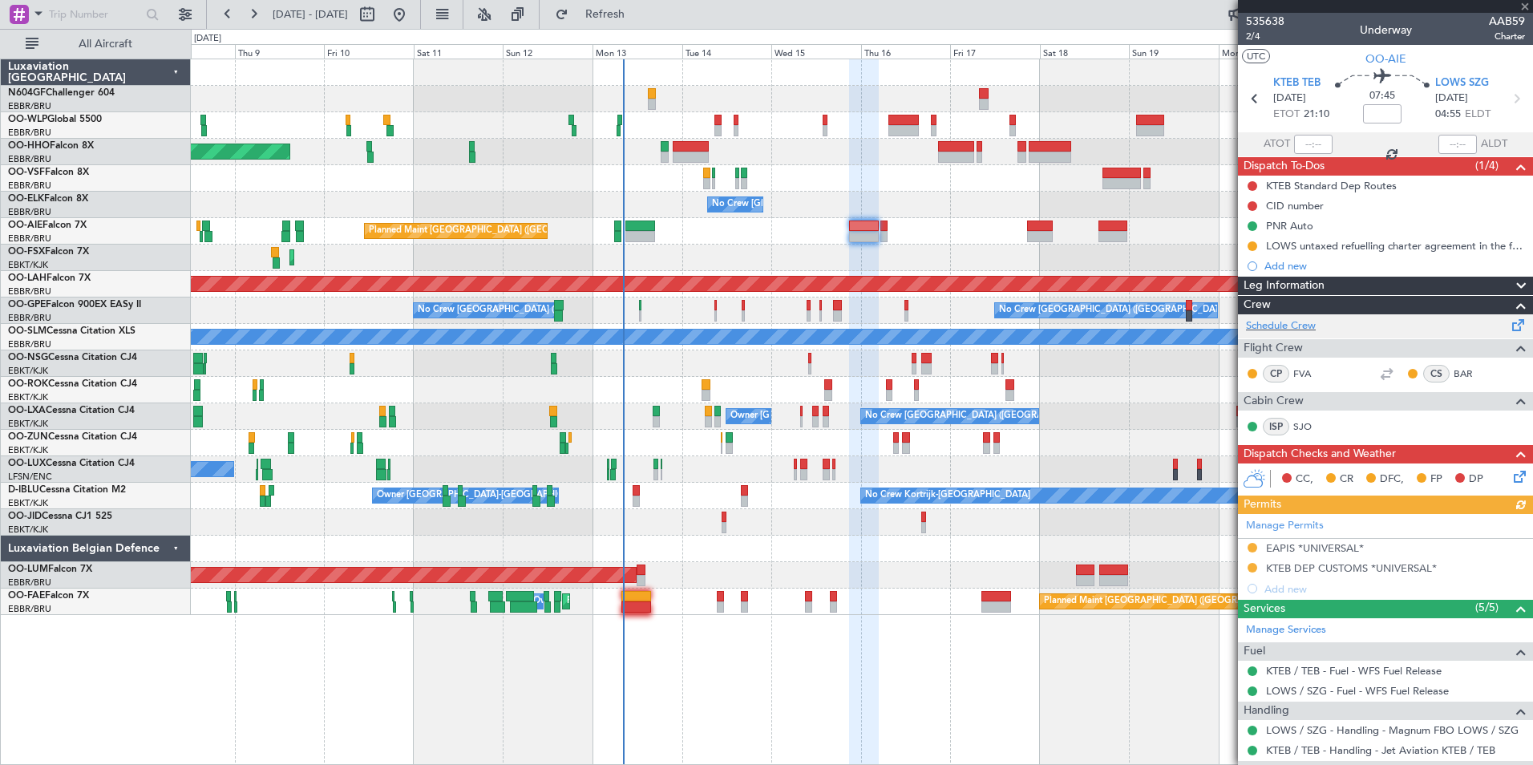
scroll to position [296, 0]
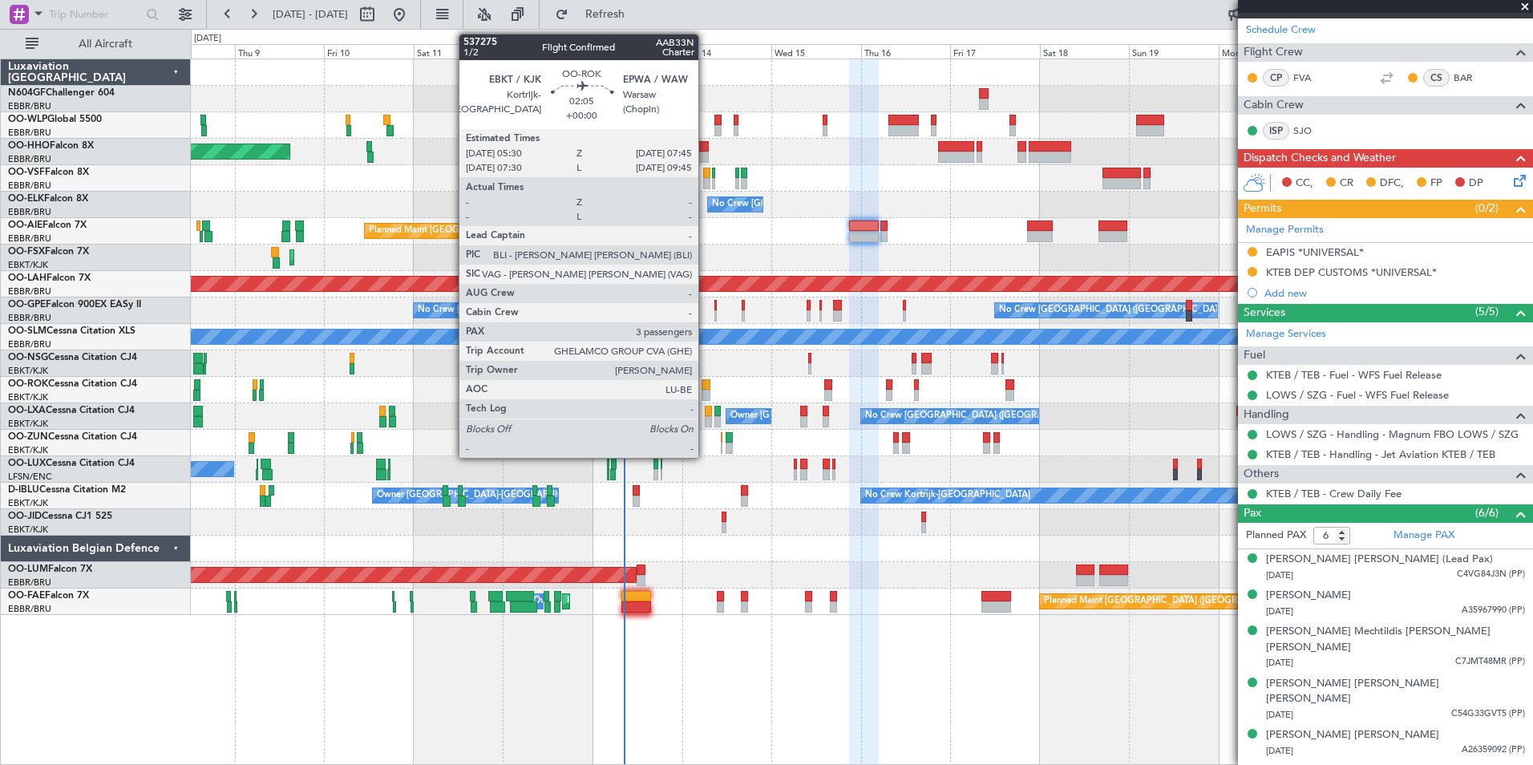
click at [706, 391] on div at bounding box center [706, 395] width 9 height 11
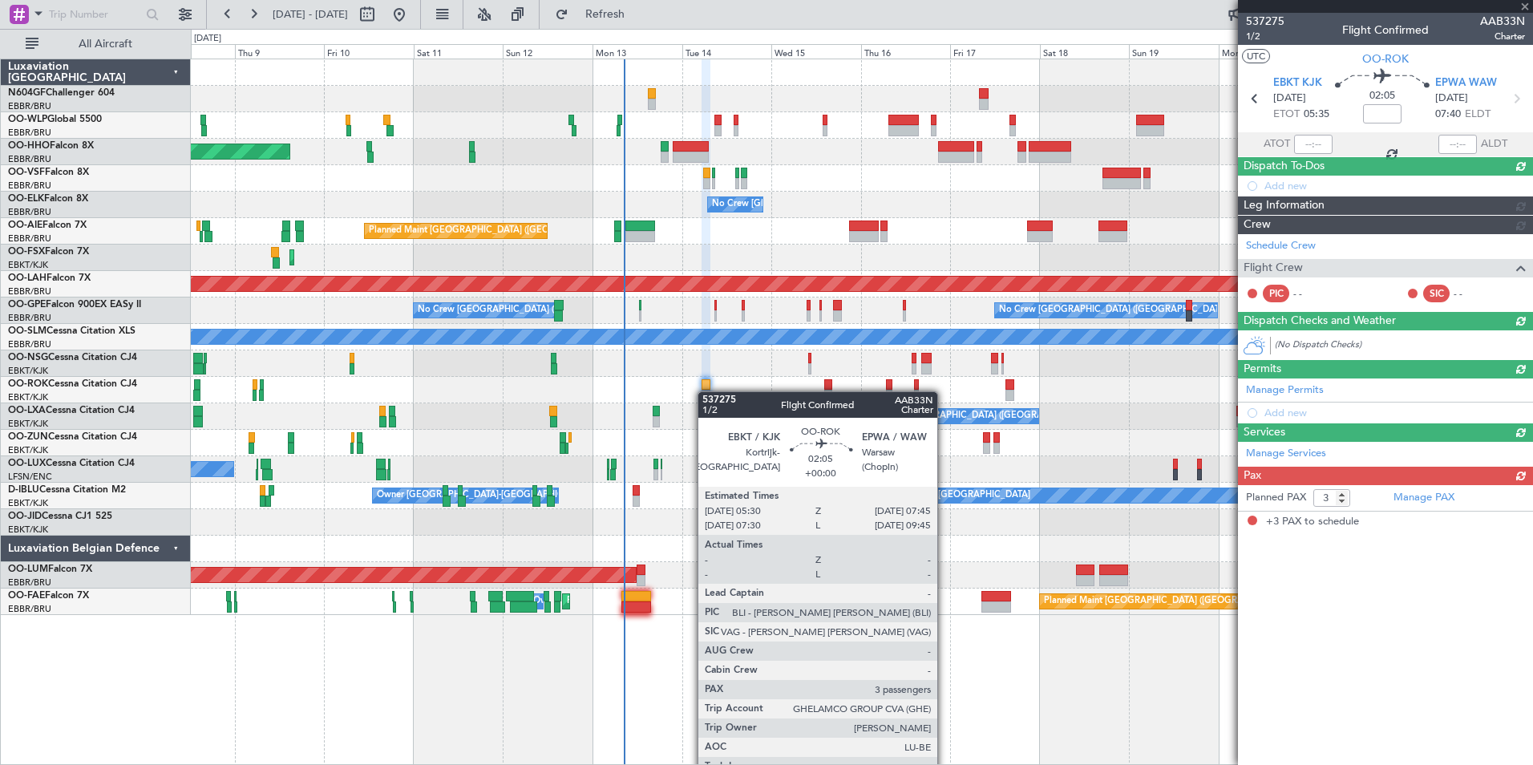
scroll to position [0, 0]
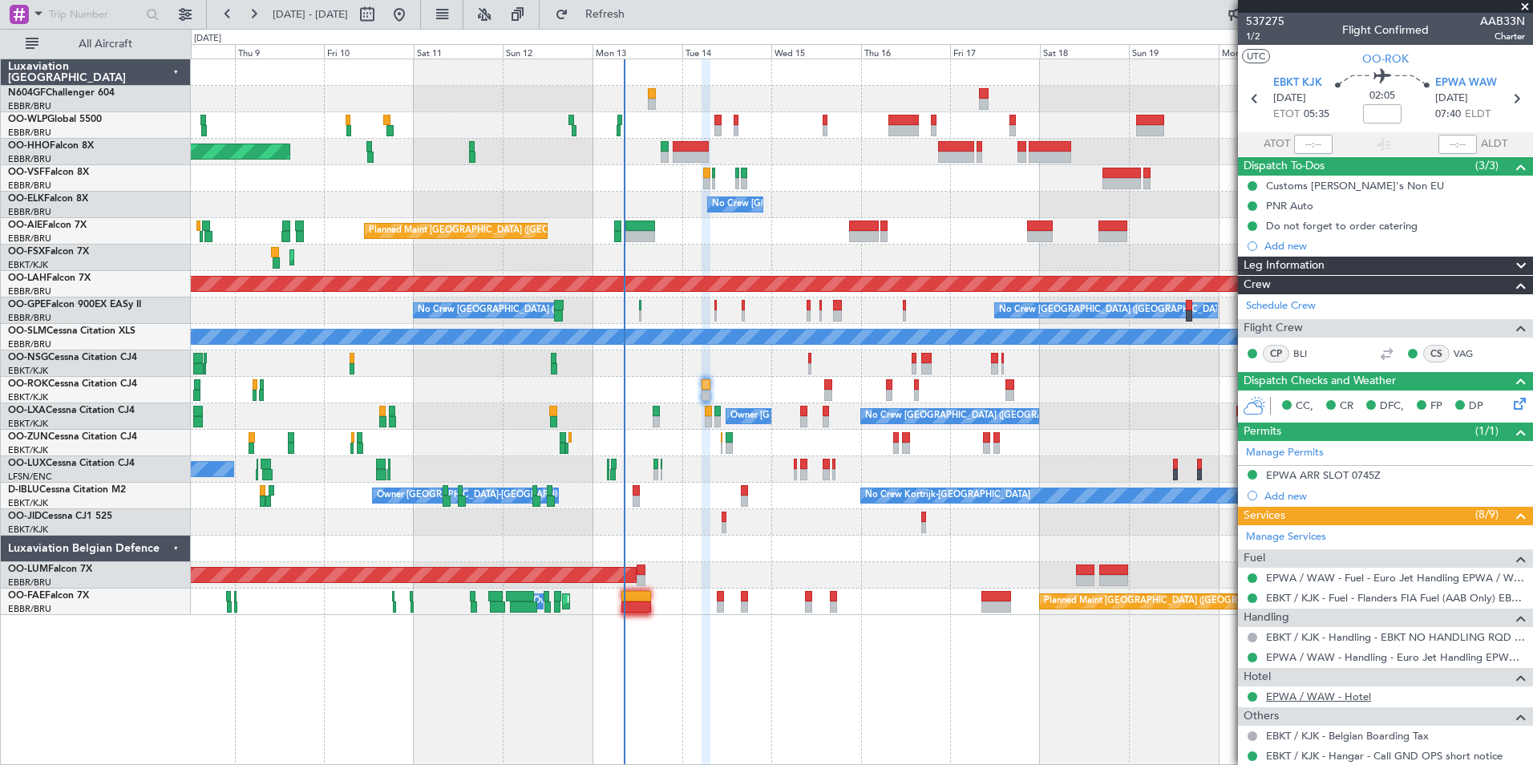
click at [1309, 695] on link "EPWA / WAW - Hotel" at bounding box center [1318, 697] width 105 height 14
click at [619, 6] on button "Refresh" at bounding box center [596, 15] width 96 height 26
click at [856, 492] on div "Owner [GEOGRAPHIC_DATA]-[GEOGRAPHIC_DATA] No Crew Kortrijk-[GEOGRAPHIC_DATA] No…" at bounding box center [862, 496] width 1342 height 26
click at [609, 23] on button "Refresh" at bounding box center [596, 15] width 96 height 26
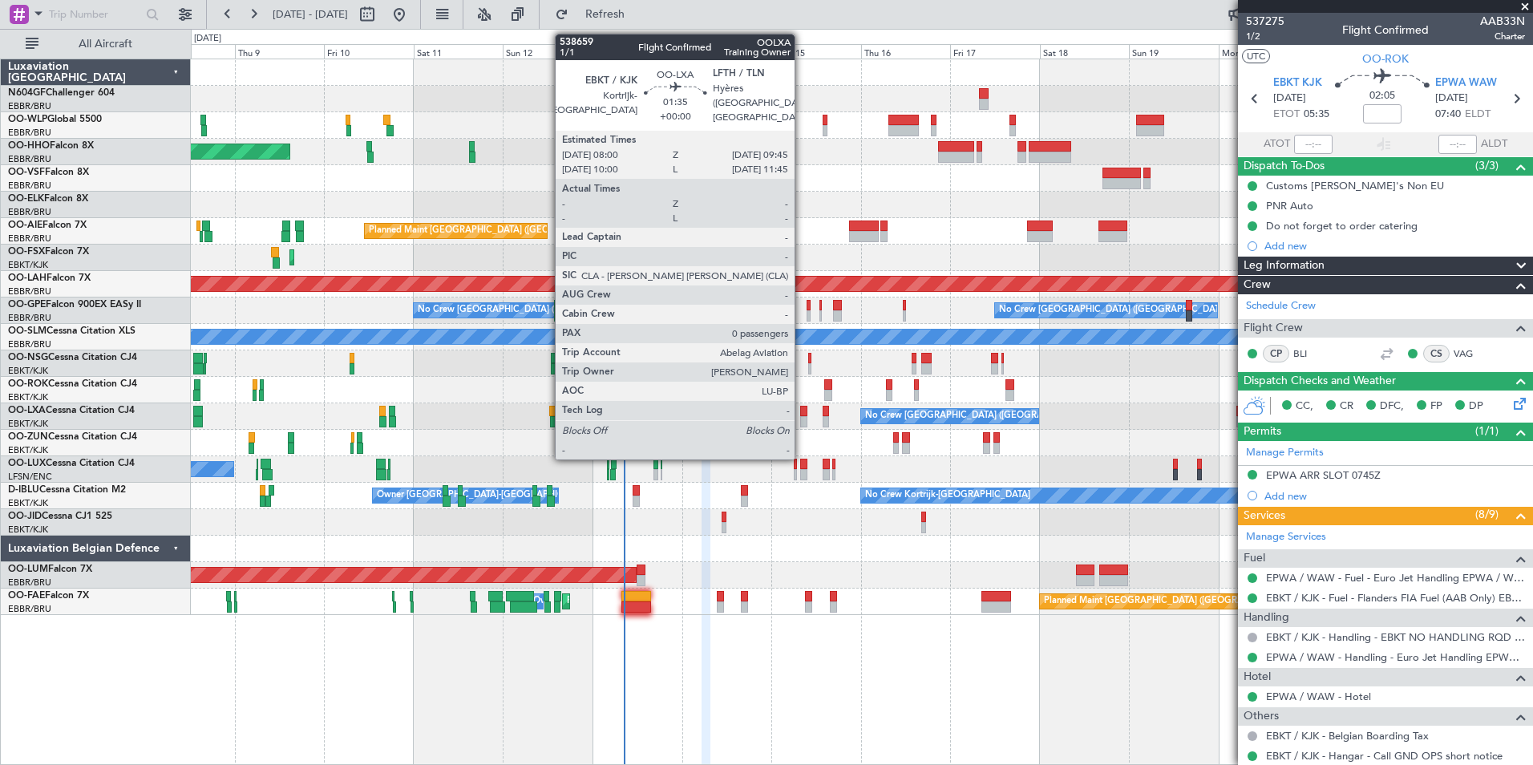
click at [802, 419] on div at bounding box center [803, 421] width 7 height 11
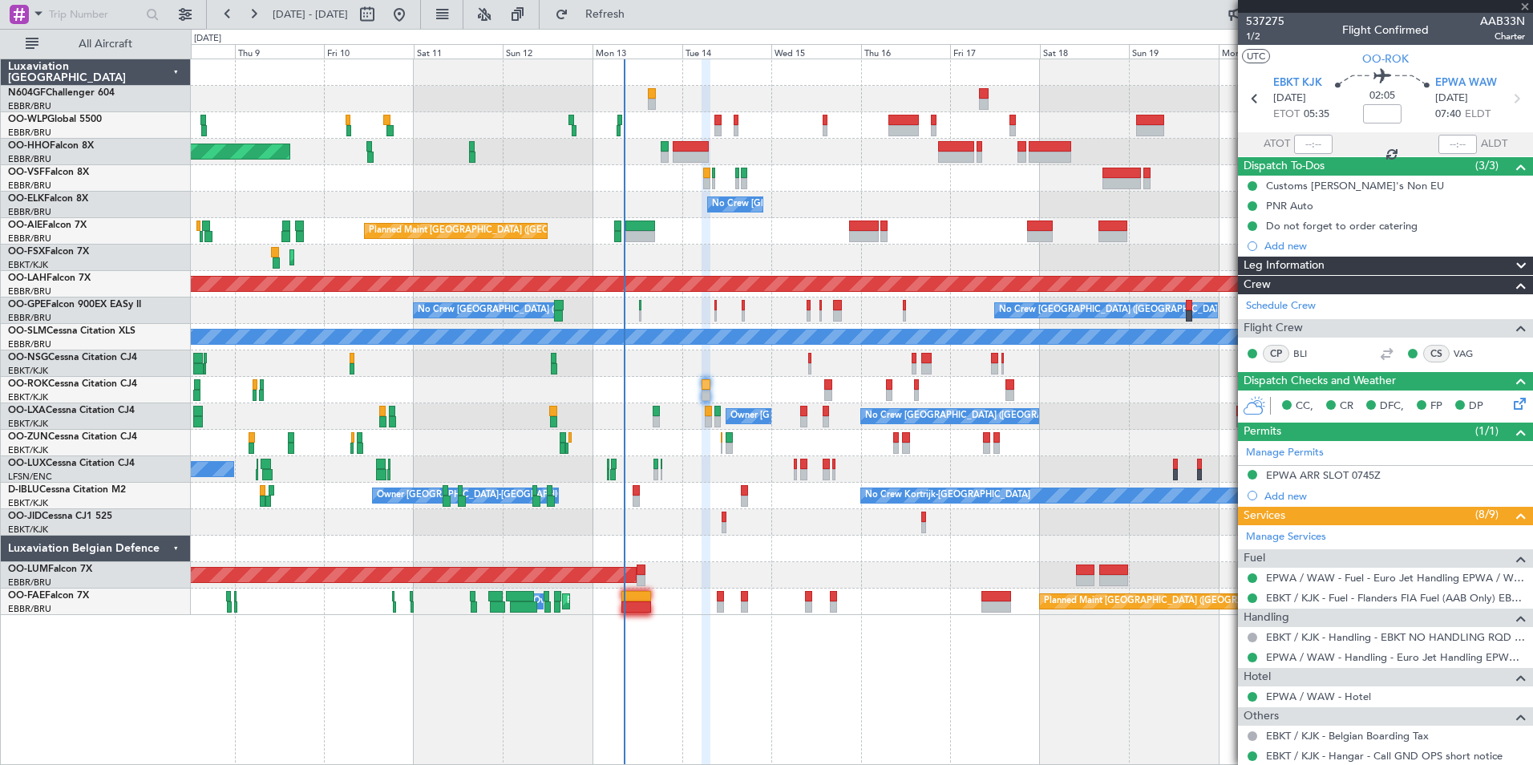
click at [802, 419] on div at bounding box center [803, 421] width 7 height 11
type input "0"
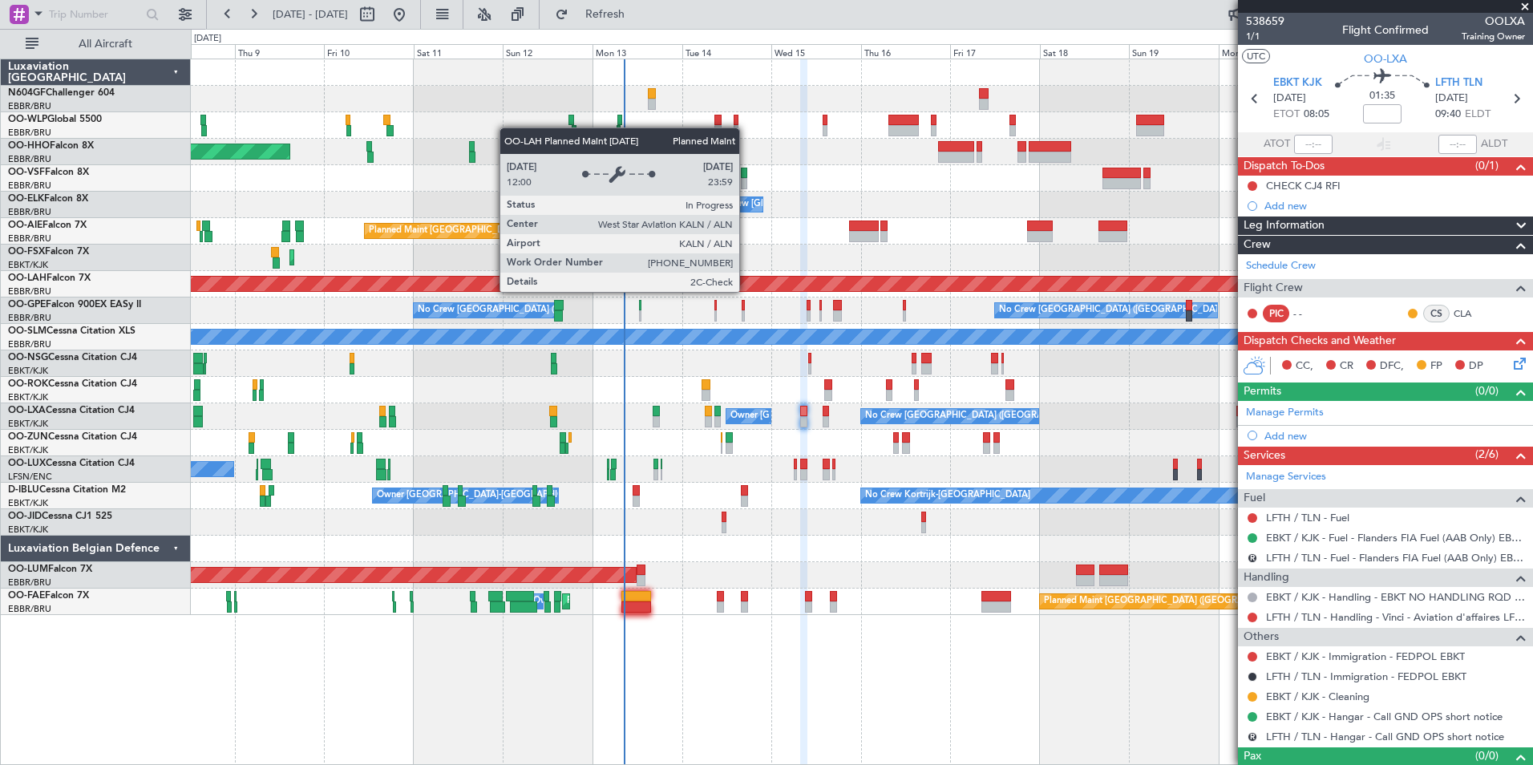
click at [747, 291] on div "Planned Maint [PERSON_NAME]-[GEOGRAPHIC_DATA][PERSON_NAME] ([GEOGRAPHIC_DATA][P…" at bounding box center [862, 284] width 4026 height 16
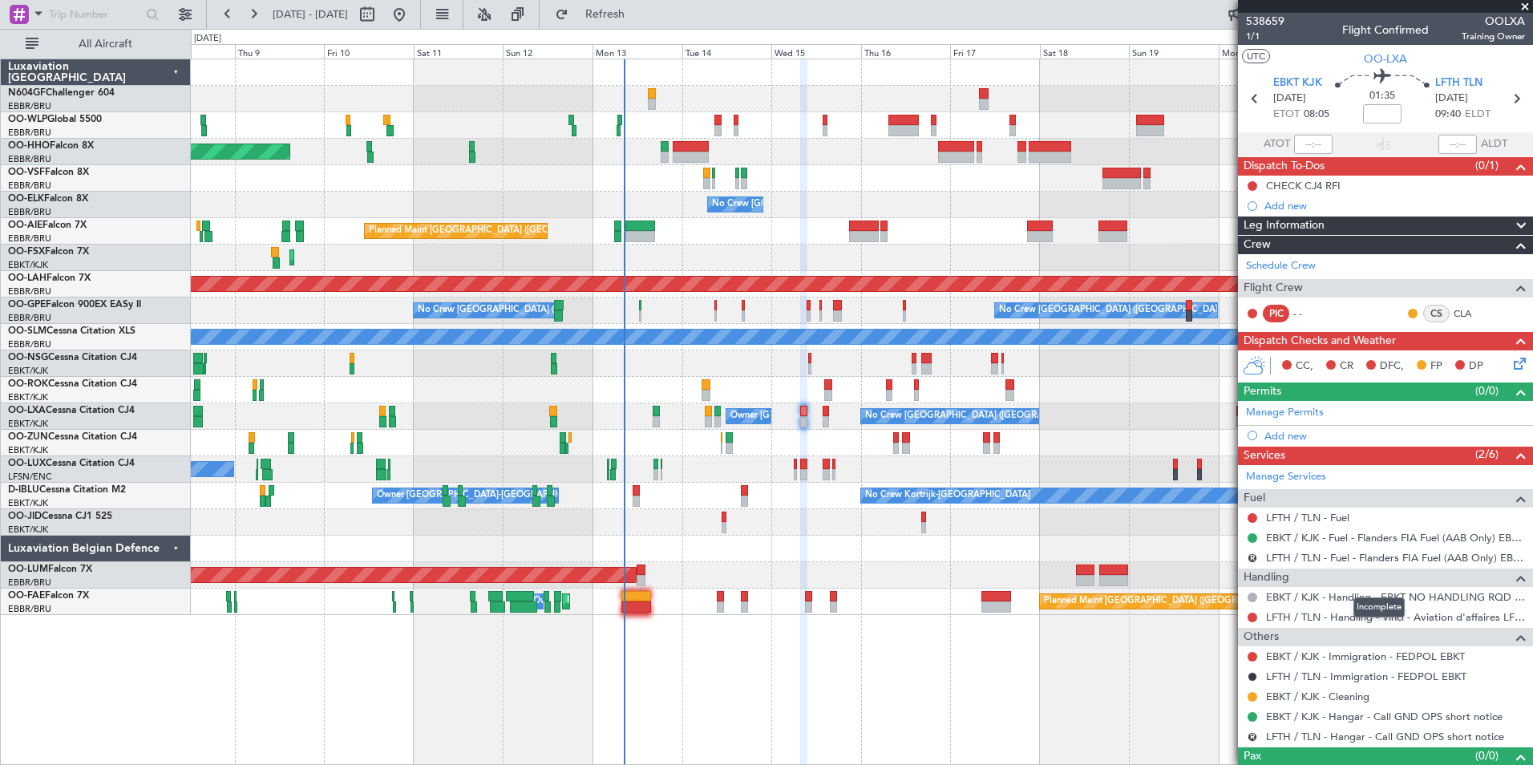
scroll to position [26, 0]
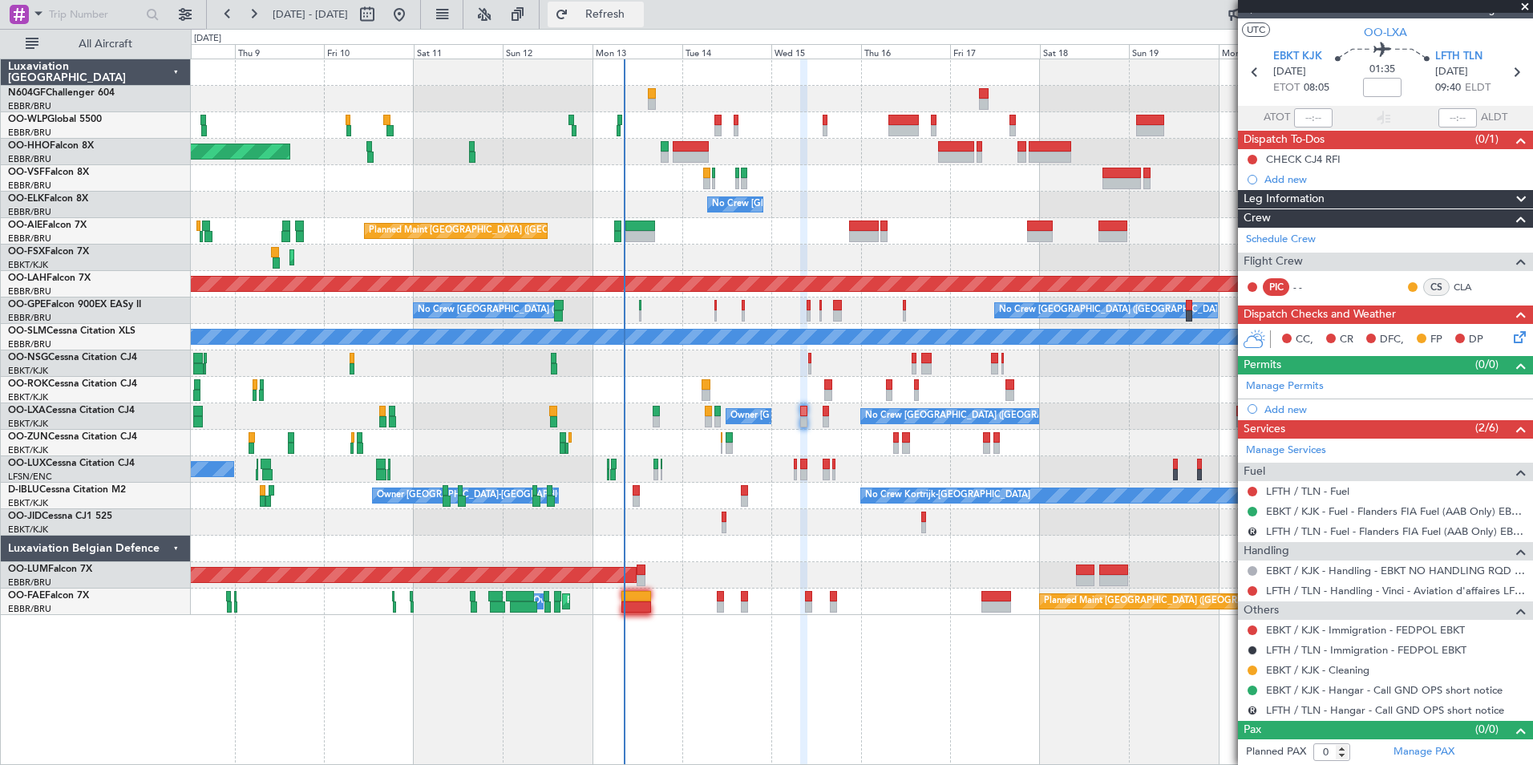
click at [639, 9] on span "Refresh" at bounding box center [605, 14] width 67 height 11
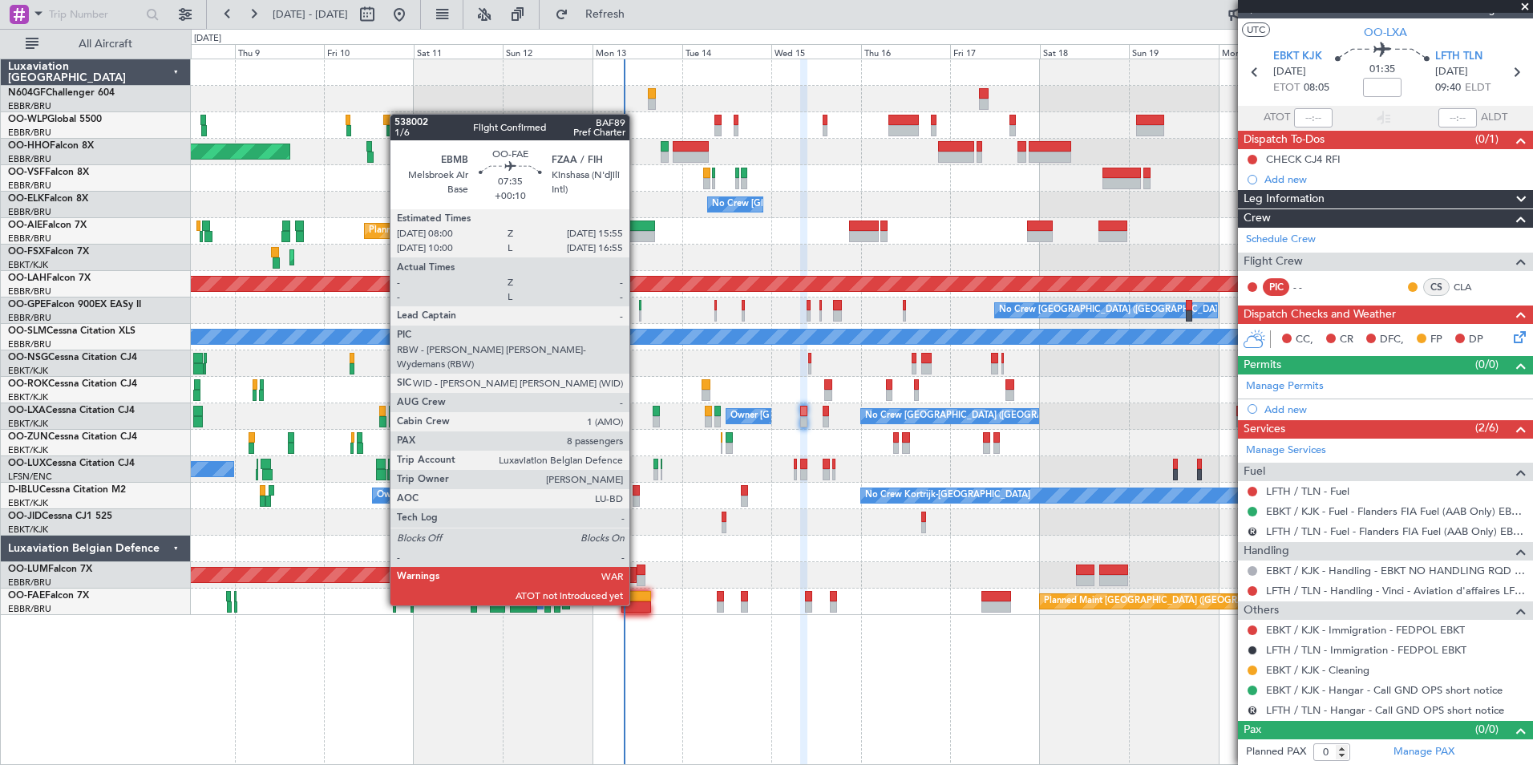
click at [637, 604] on div at bounding box center [637, 606] width 30 height 11
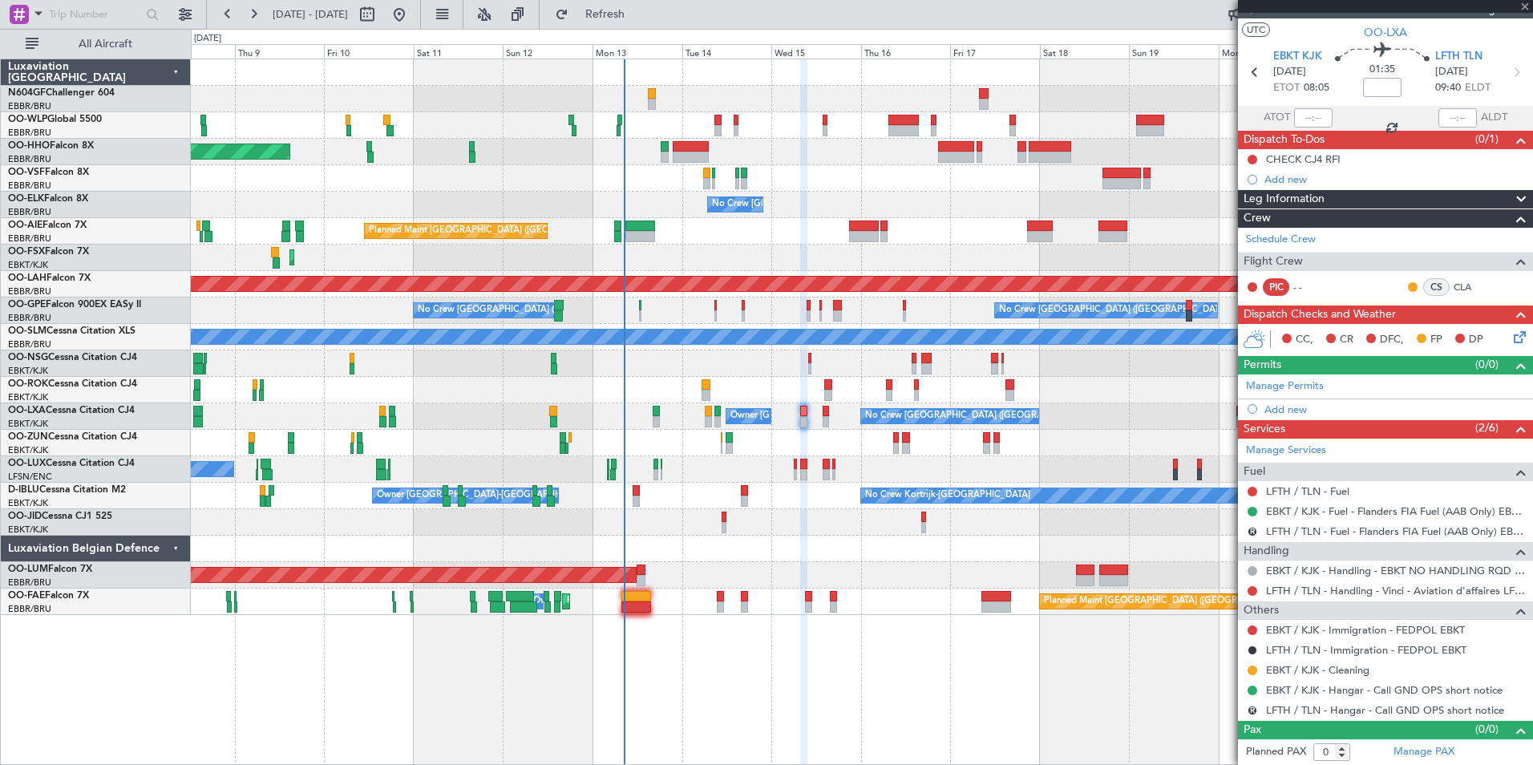
type input "+00:10"
type input "8"
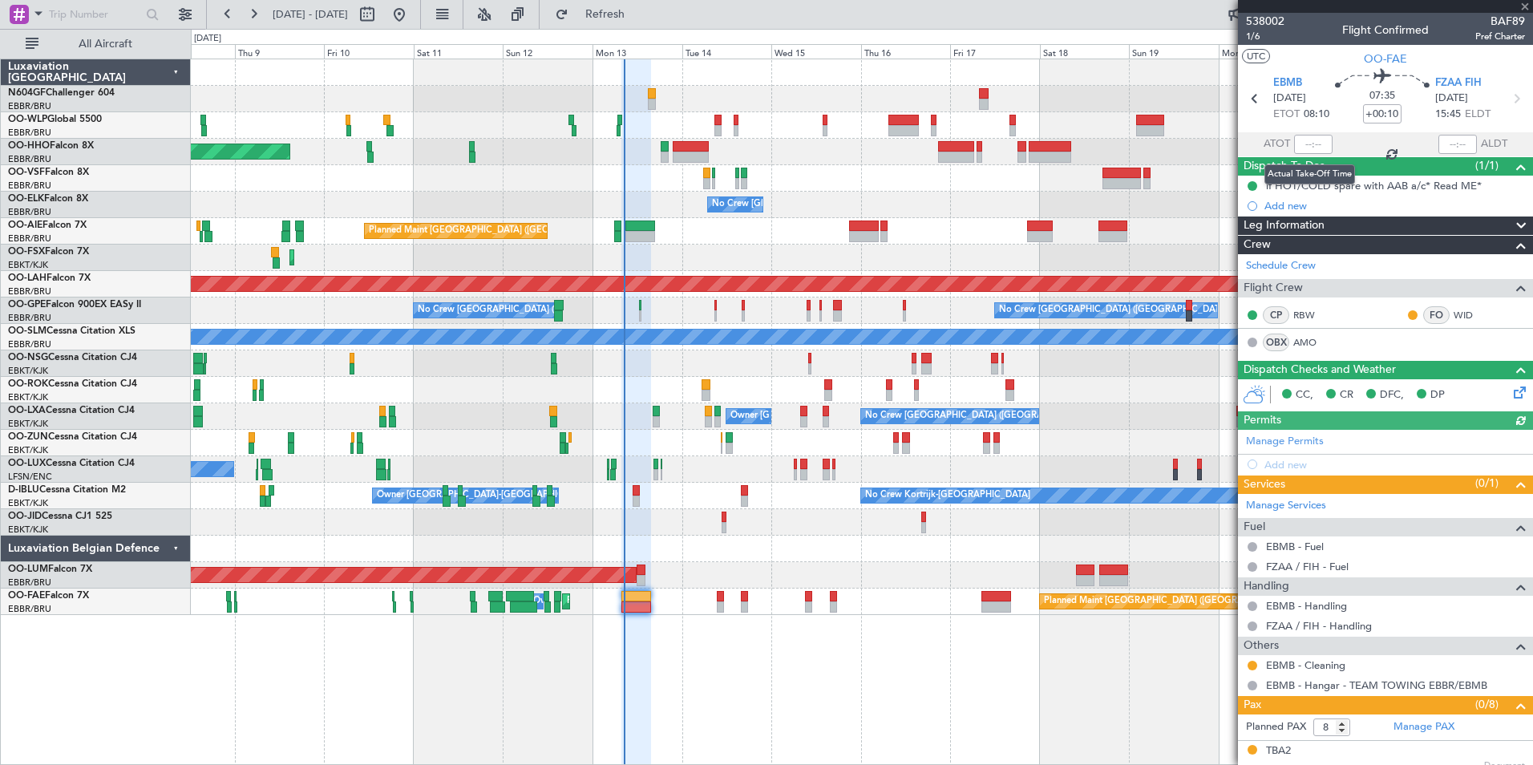
click at [1310, 144] on div at bounding box center [1313, 144] width 38 height 19
click at [1300, 145] on input "text" at bounding box center [1313, 144] width 38 height 19
click at [1054, 198] on div "No Crew [GEOGRAPHIC_DATA] ([GEOGRAPHIC_DATA] National)" at bounding box center [862, 205] width 1342 height 26
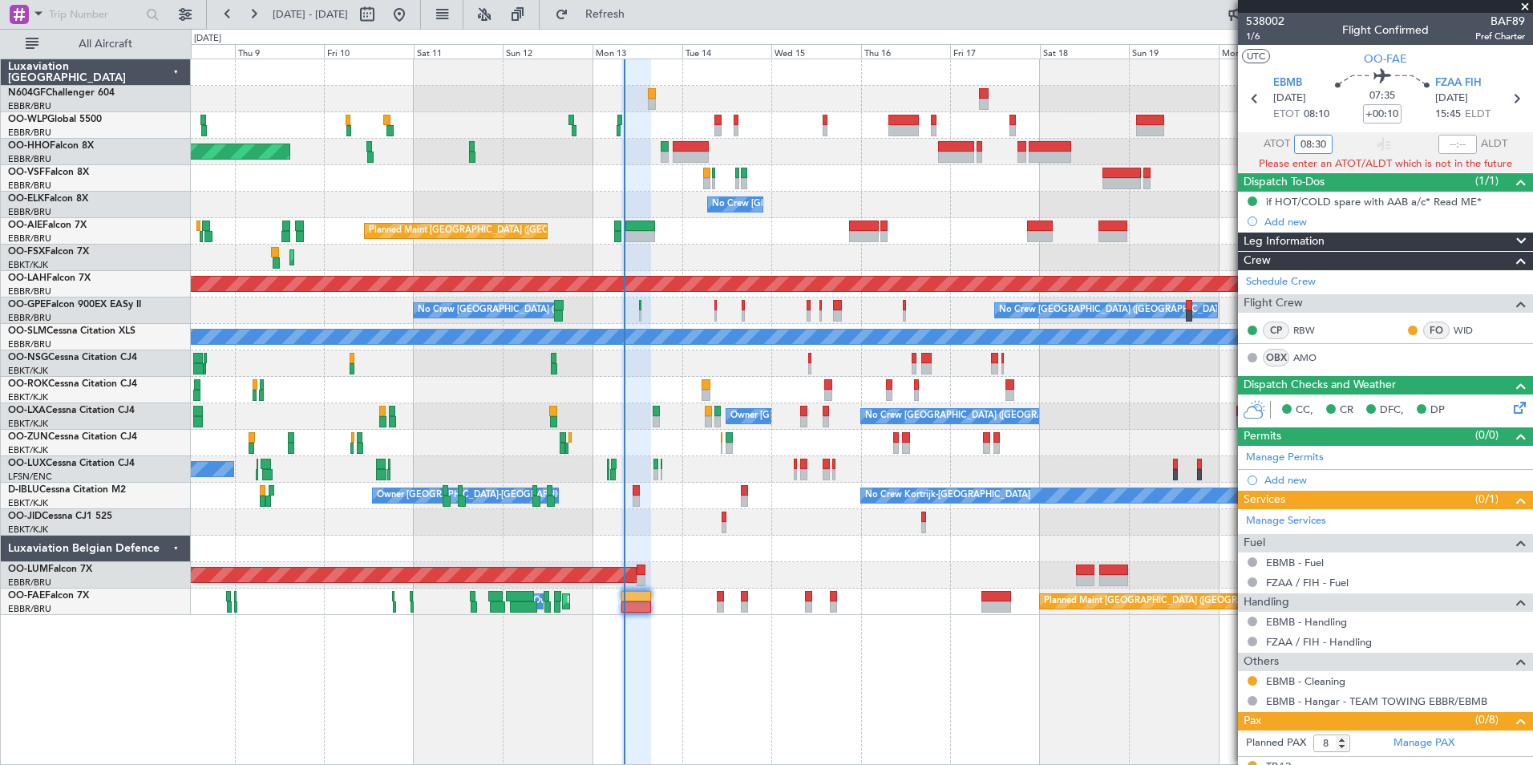
click at [1198, 180] on div at bounding box center [862, 178] width 1342 height 26
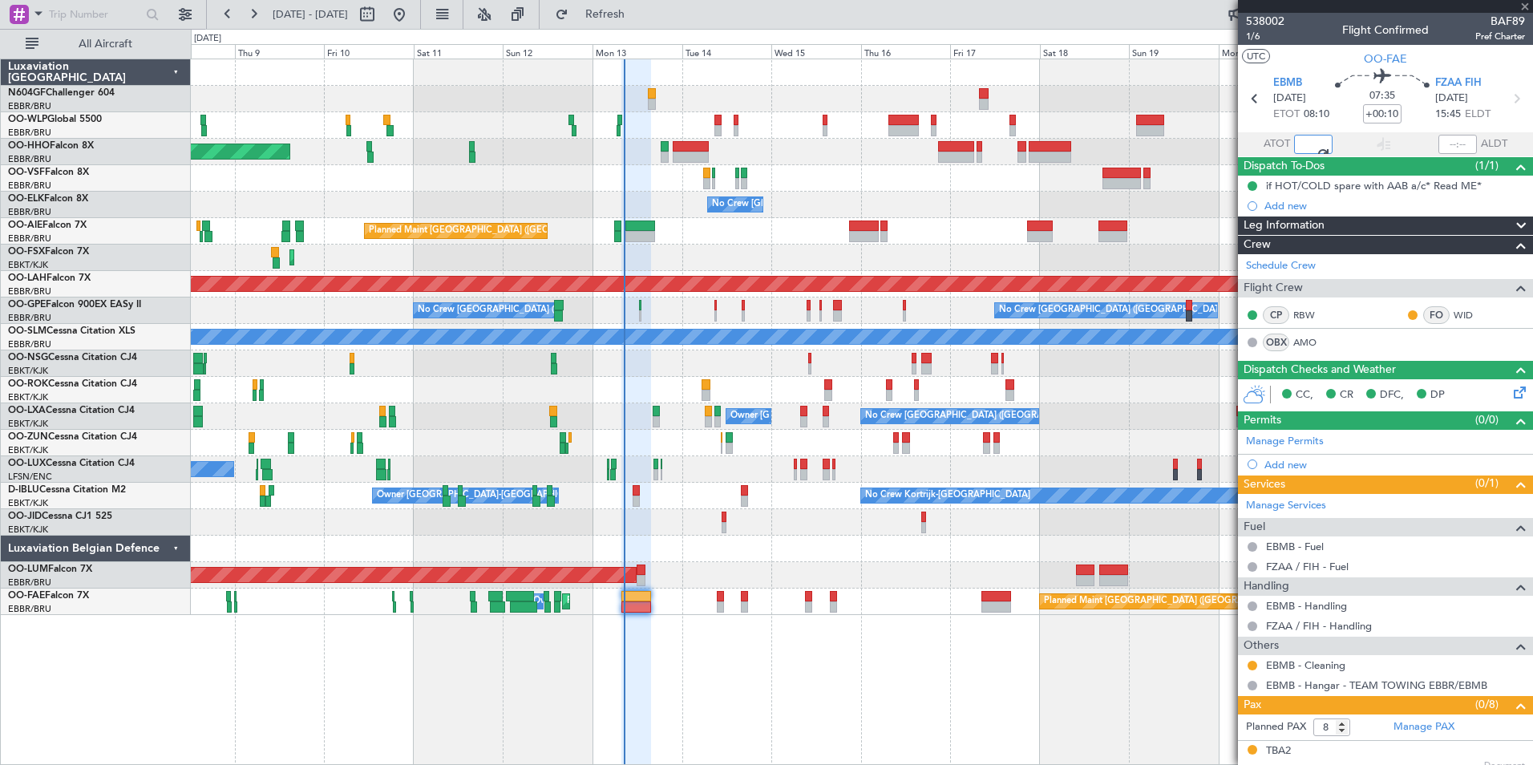
type input "08:30"
click at [636, 23] on button "Refresh" at bounding box center [596, 15] width 96 height 26
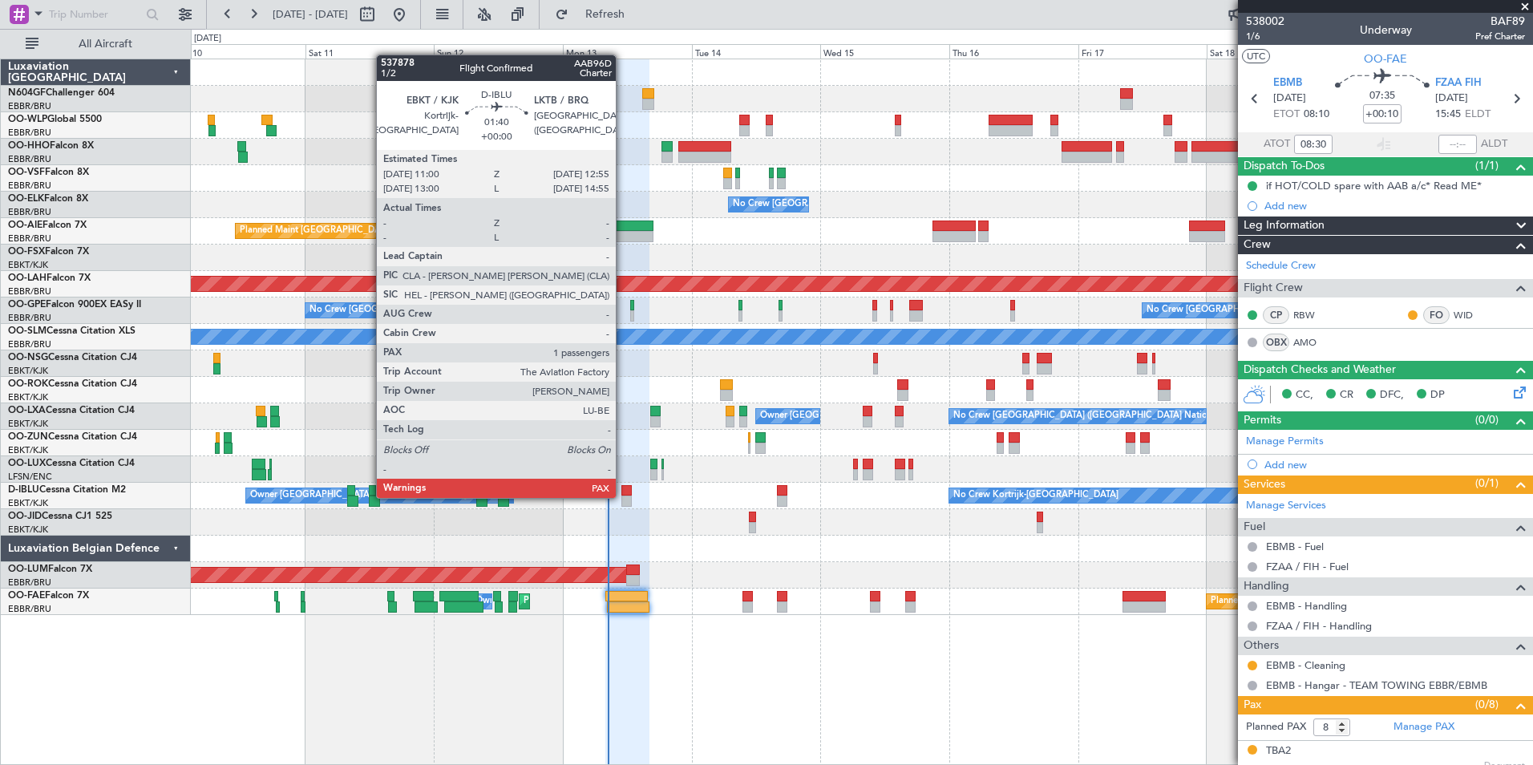
click at [623, 496] on div at bounding box center [627, 501] width 10 height 11
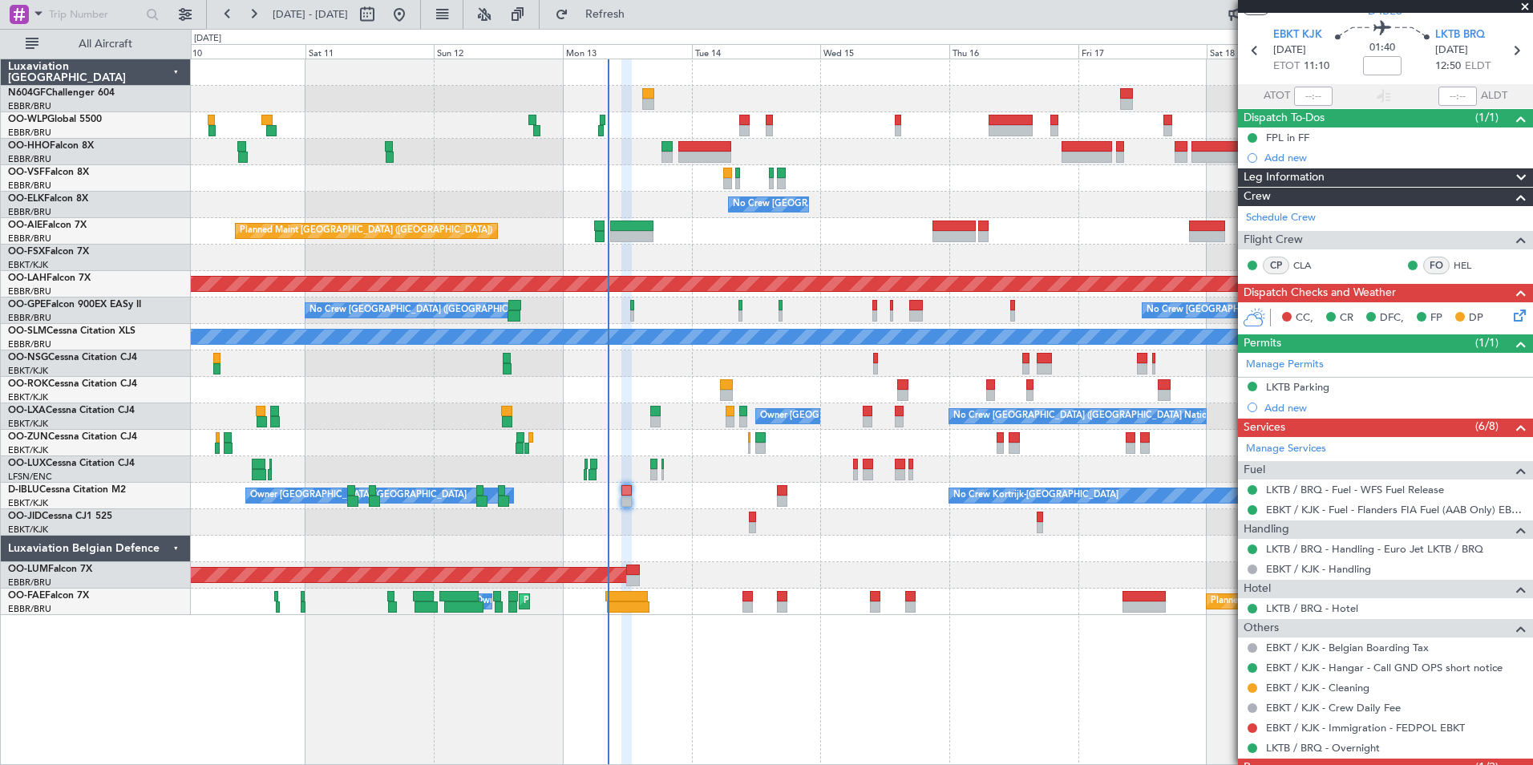
scroll to position [51, 0]
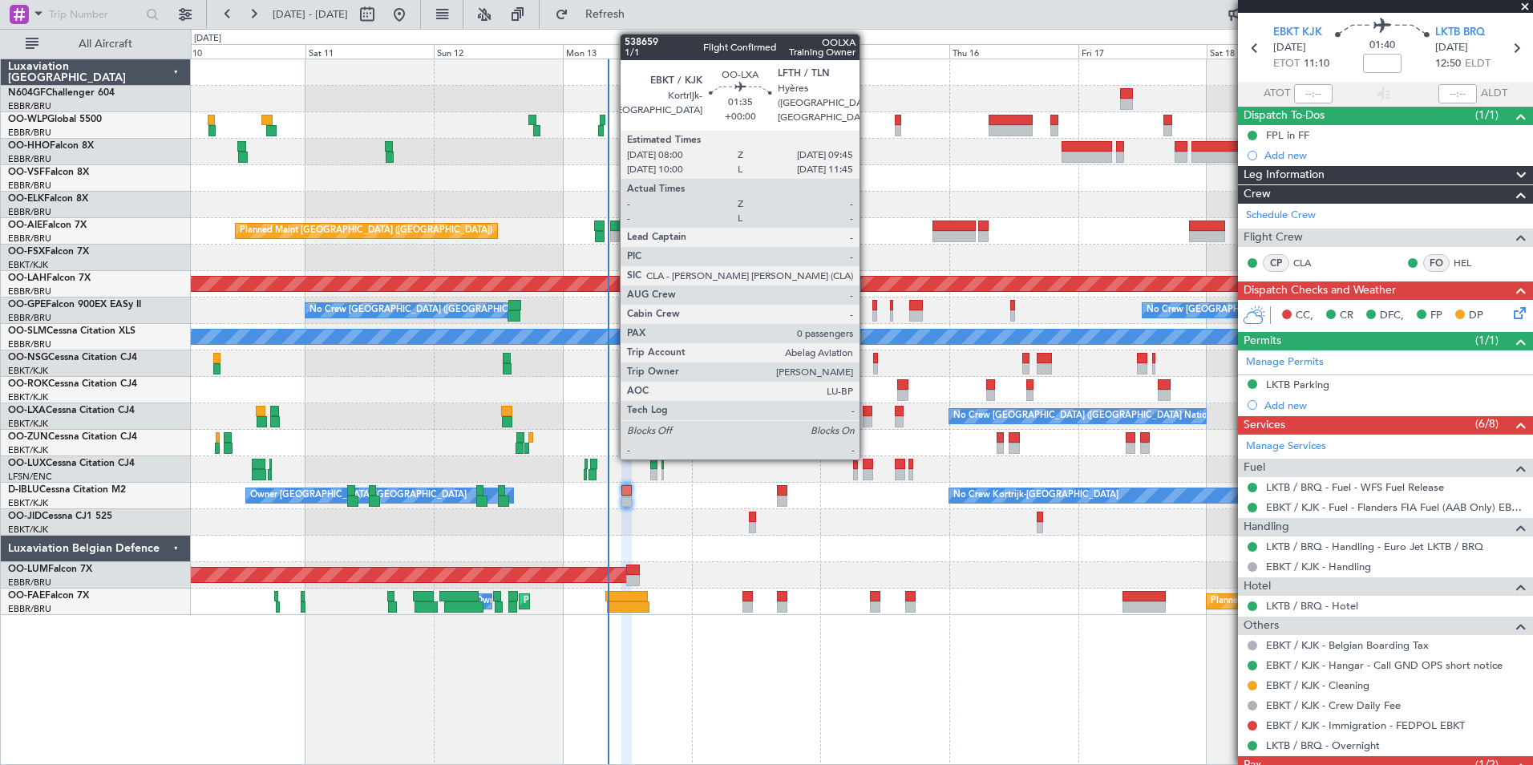
click at [867, 423] on div at bounding box center [868, 421] width 10 height 11
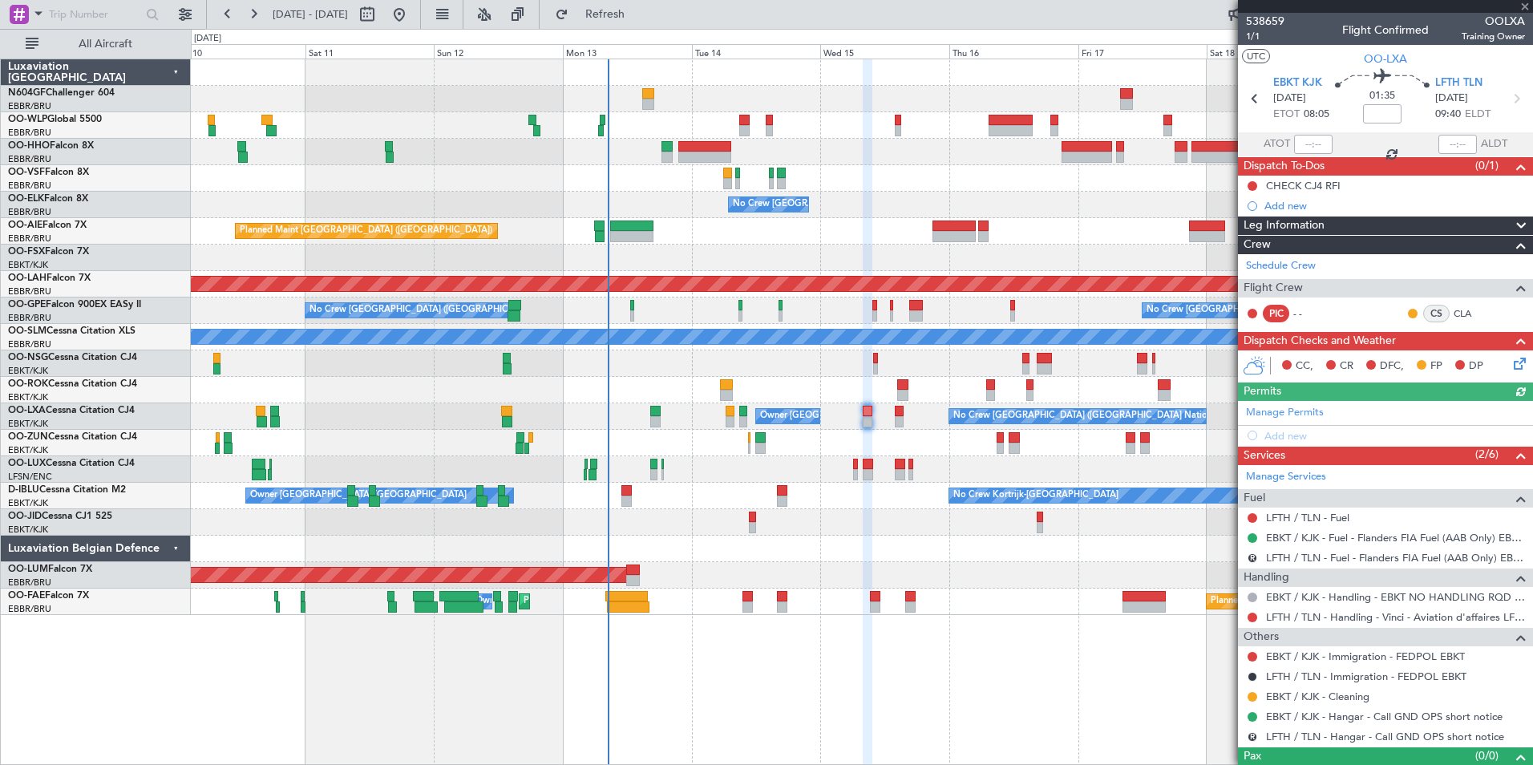
scroll to position [26, 0]
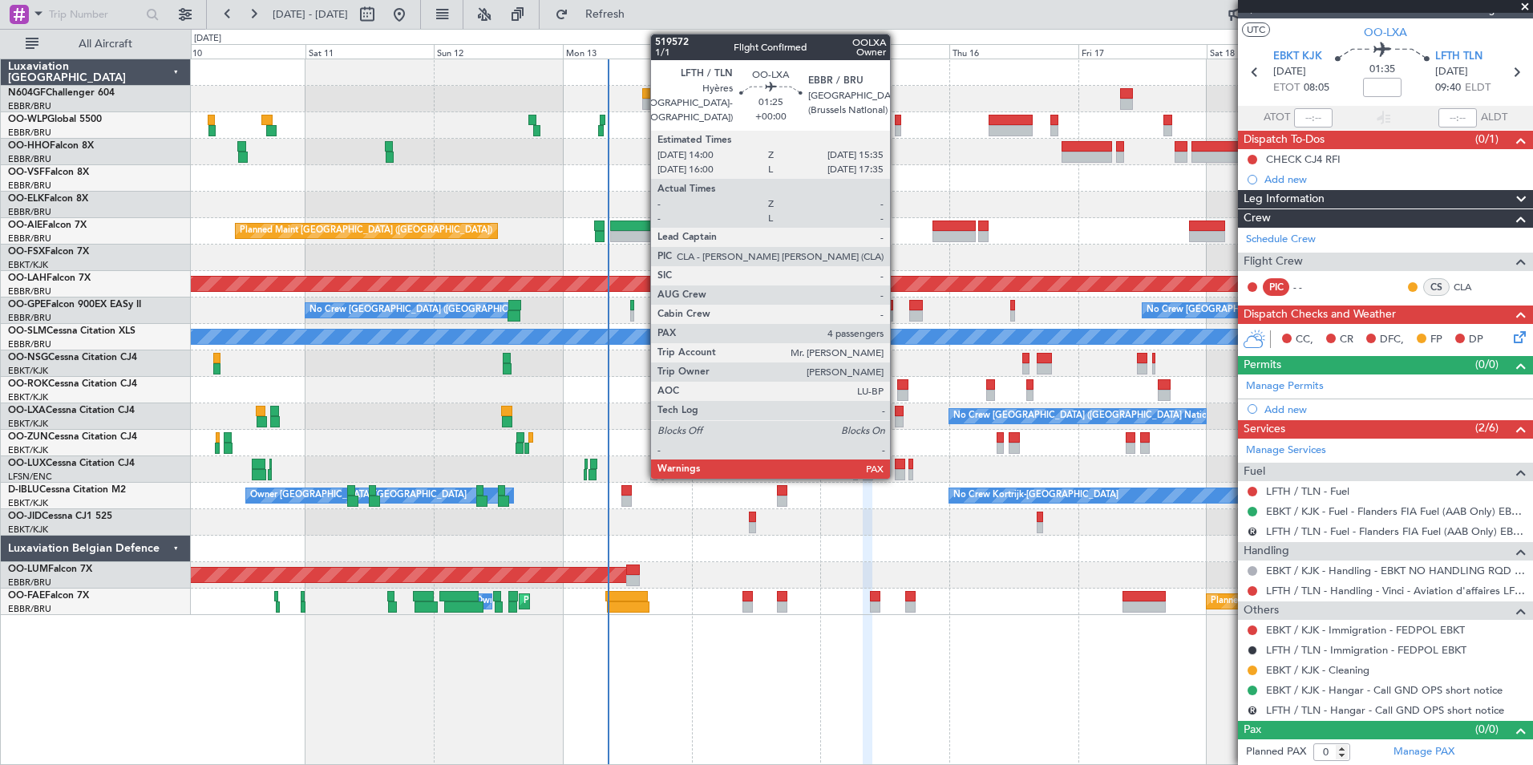
click at [897, 419] on div at bounding box center [899, 421] width 9 height 11
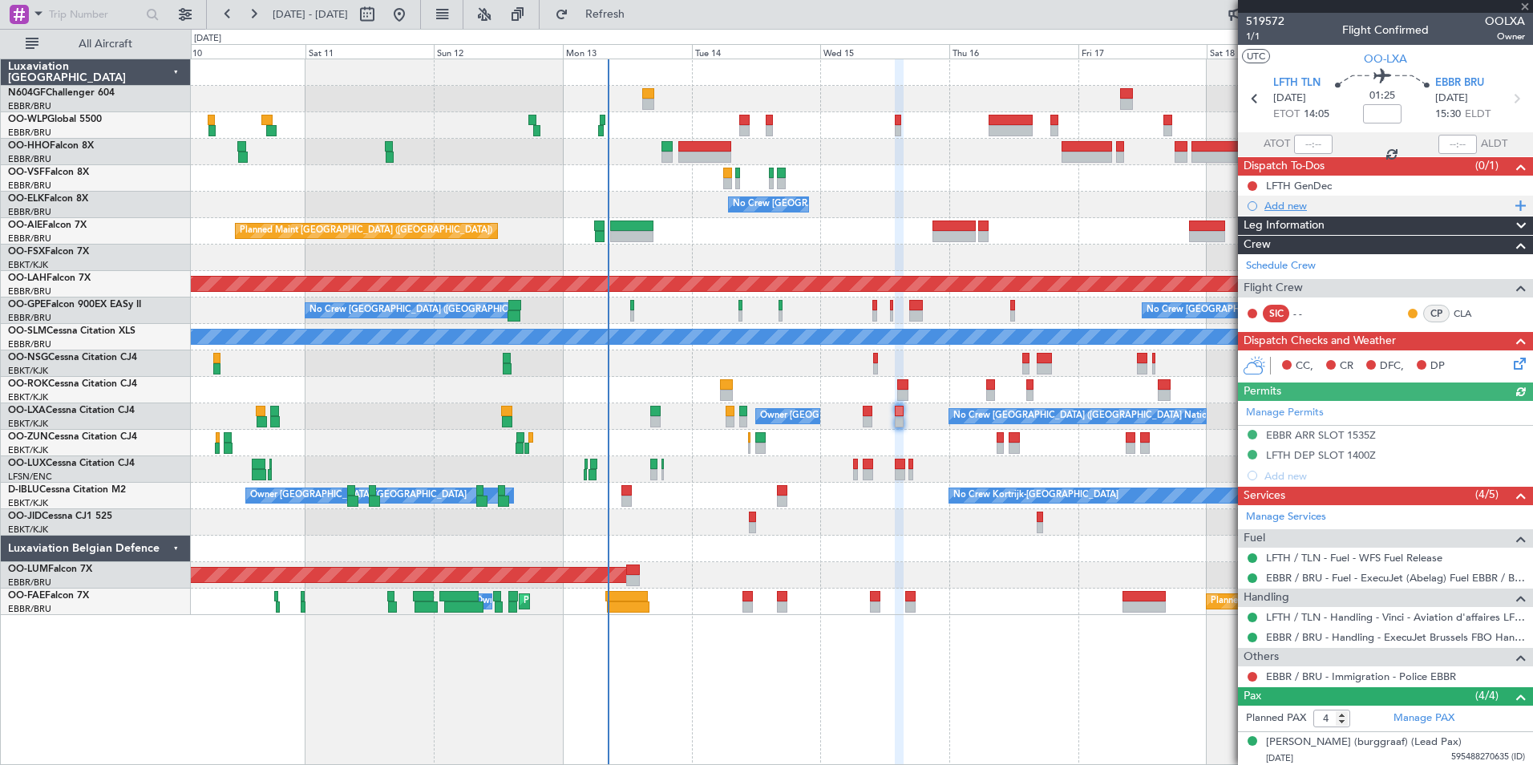
scroll to position [127, 0]
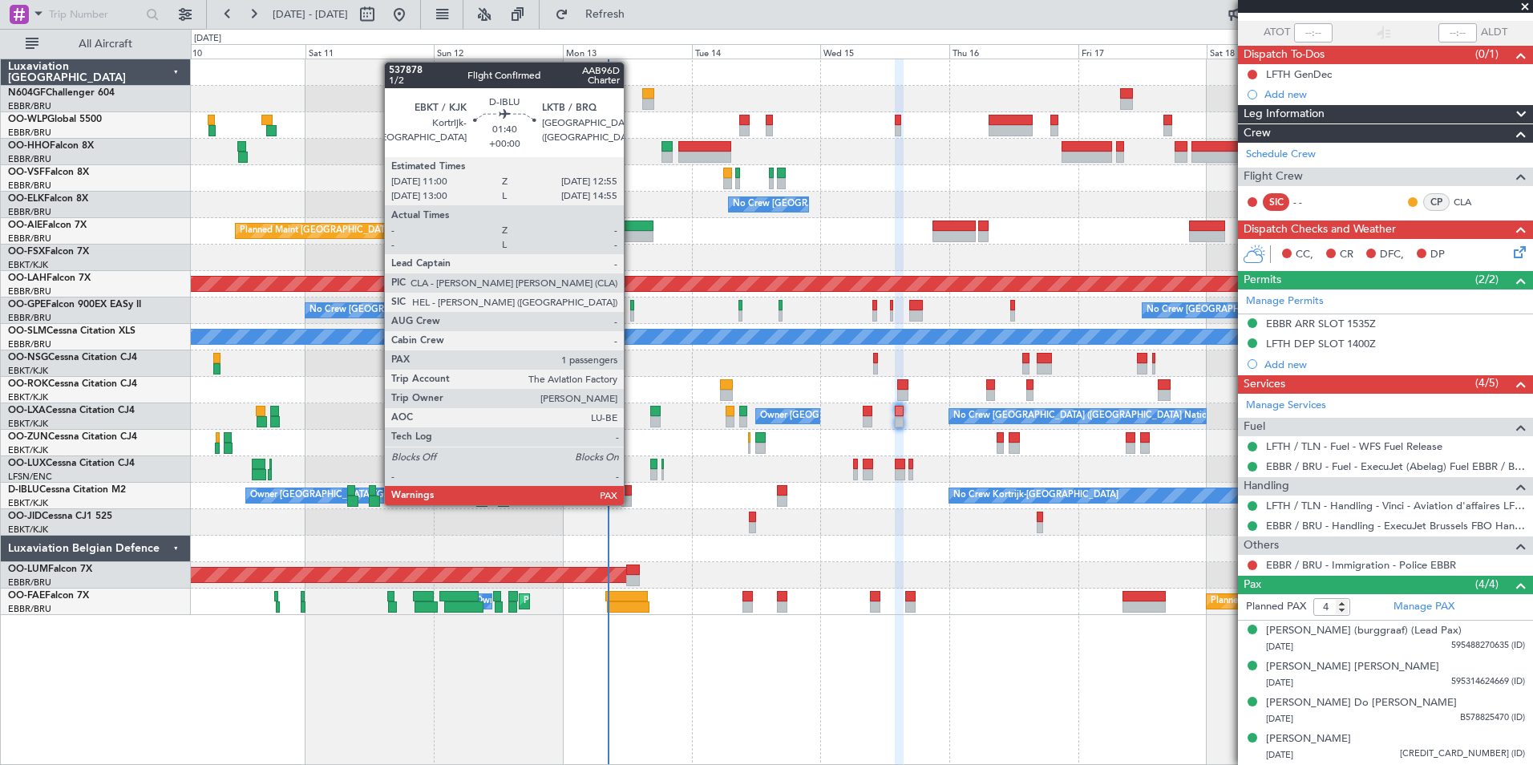
click at [631, 504] on div at bounding box center [627, 501] width 10 height 11
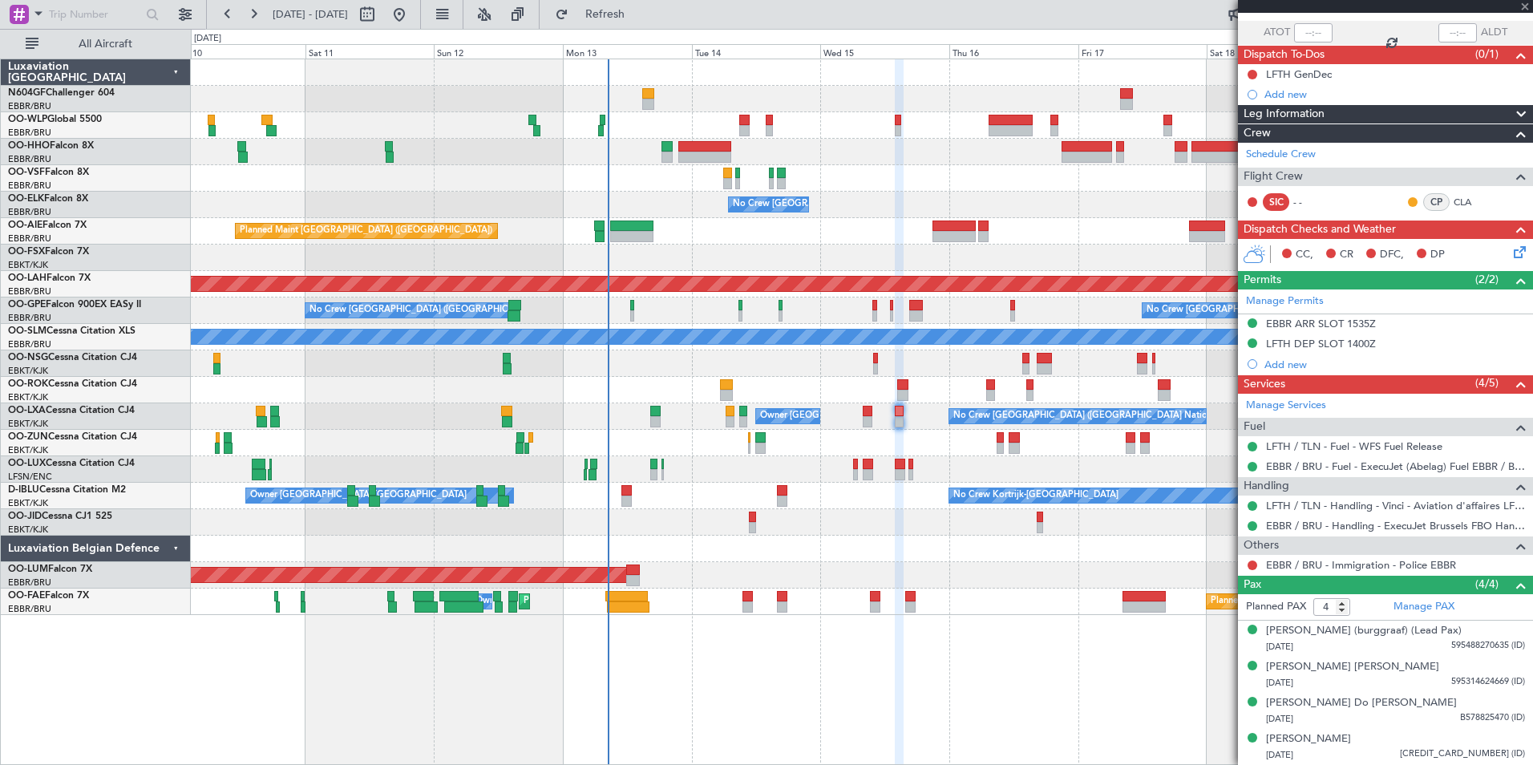
type input "2"
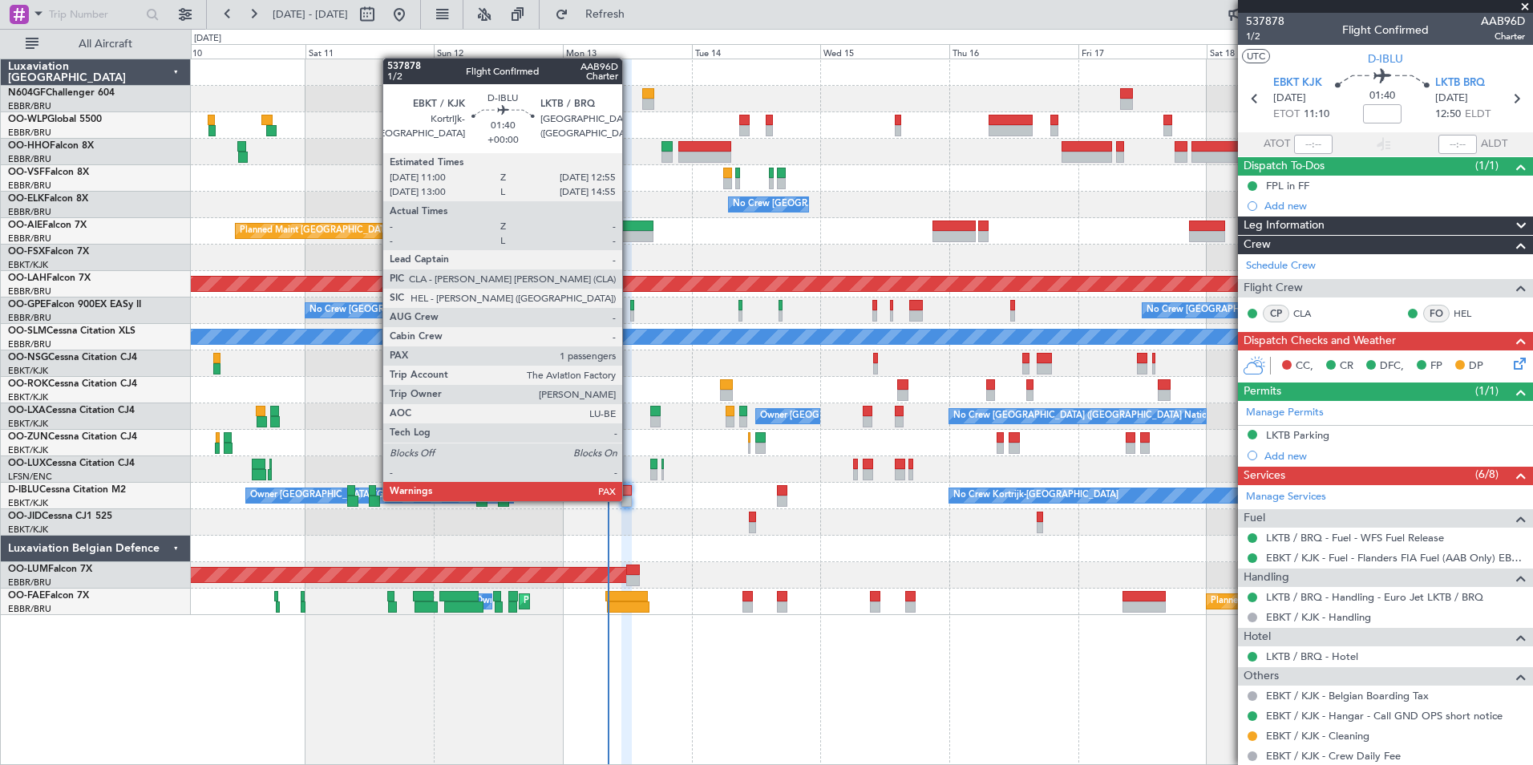
click at [630, 500] on div at bounding box center [627, 501] width 10 height 11
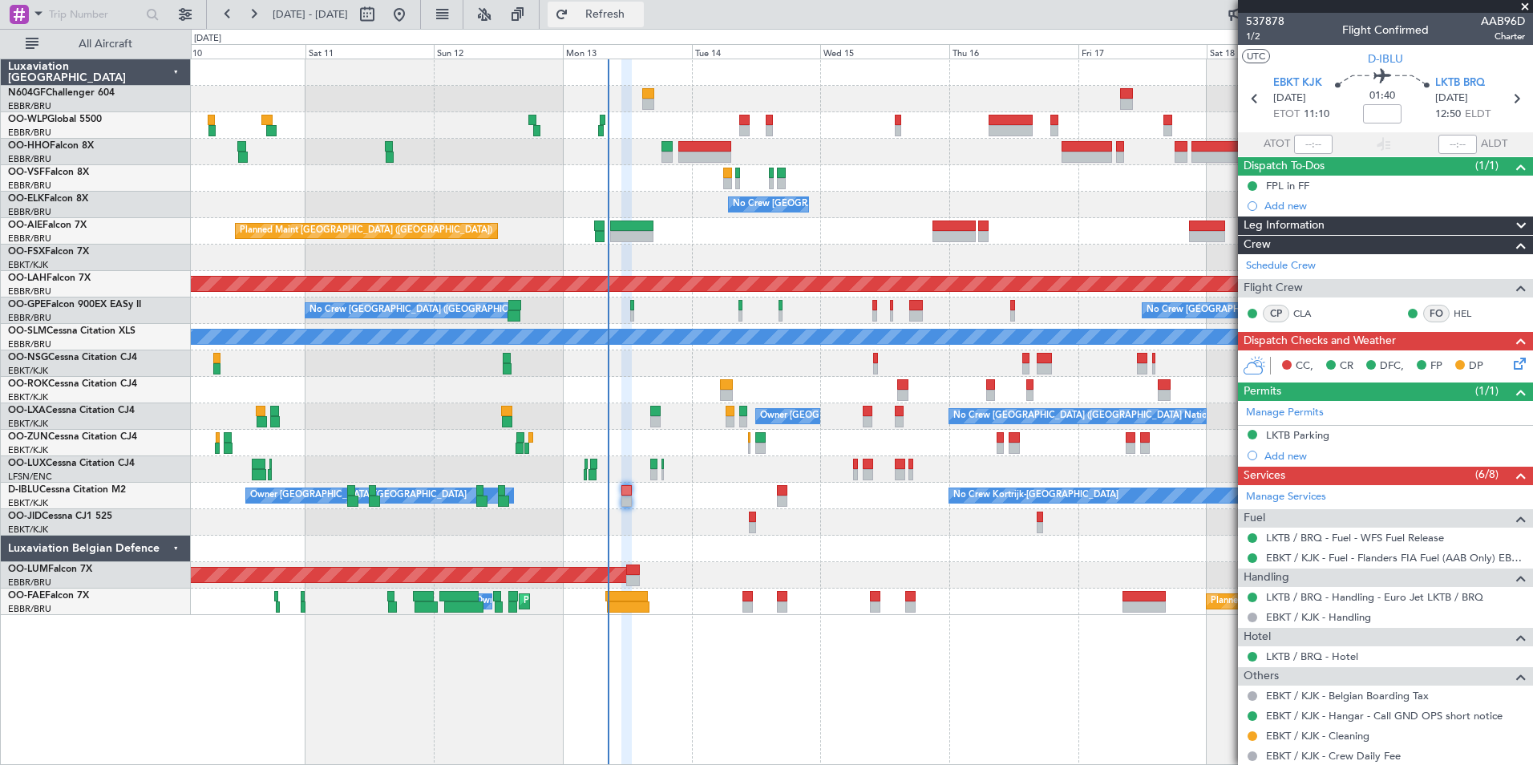
click at [639, 18] on span "Refresh" at bounding box center [605, 14] width 67 height 11
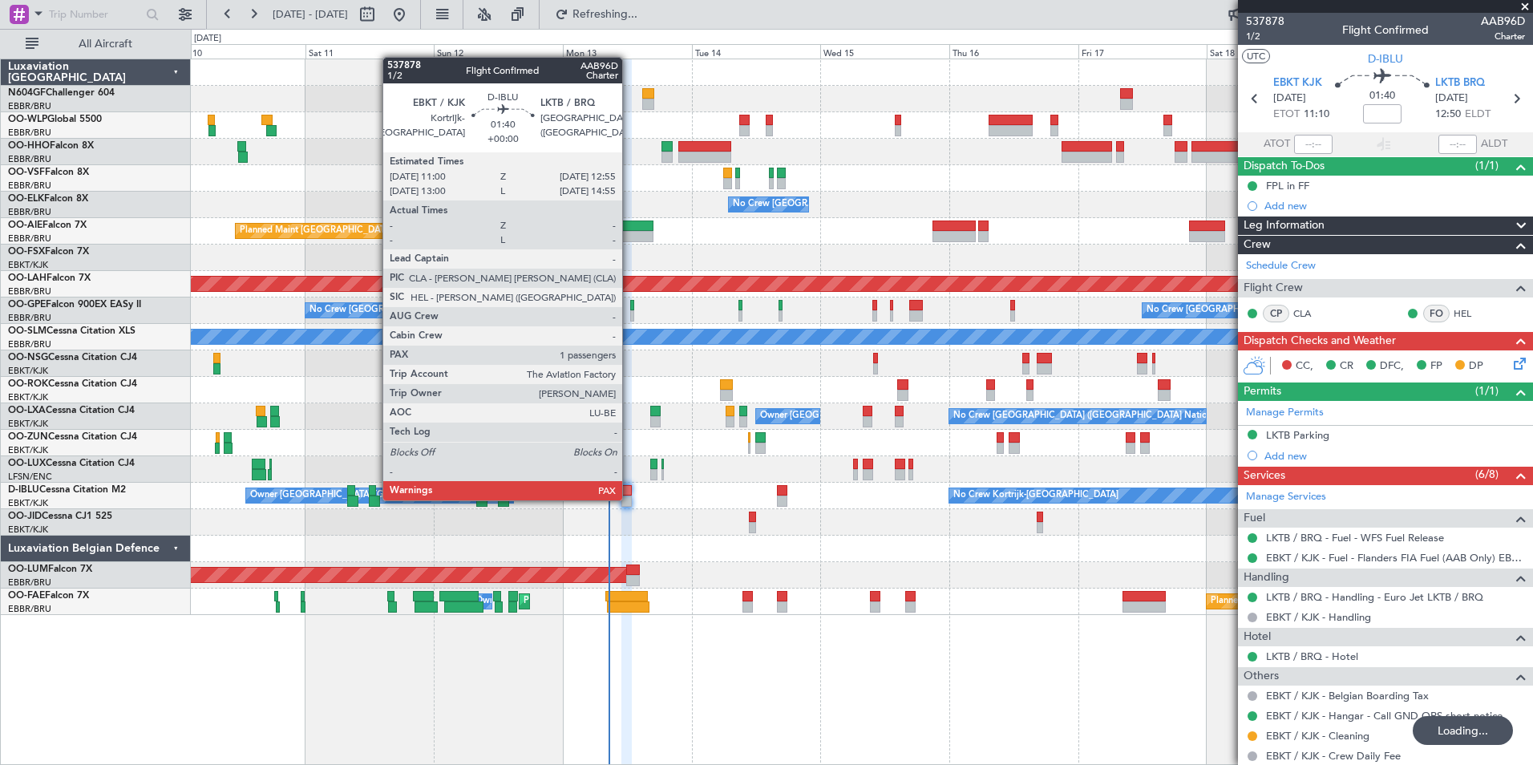
click at [630, 499] on div at bounding box center [627, 501] width 10 height 11
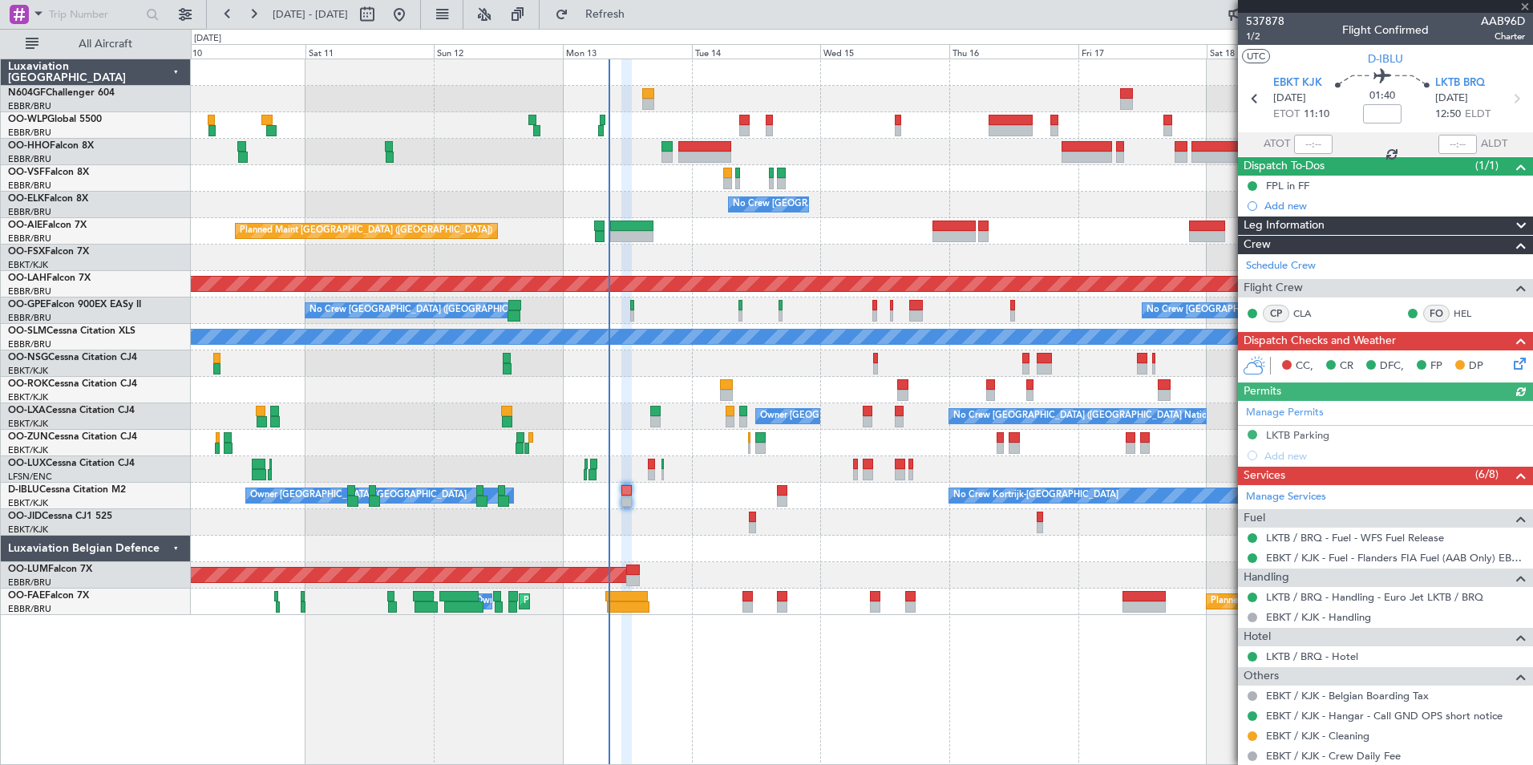
scroll to position [143, 0]
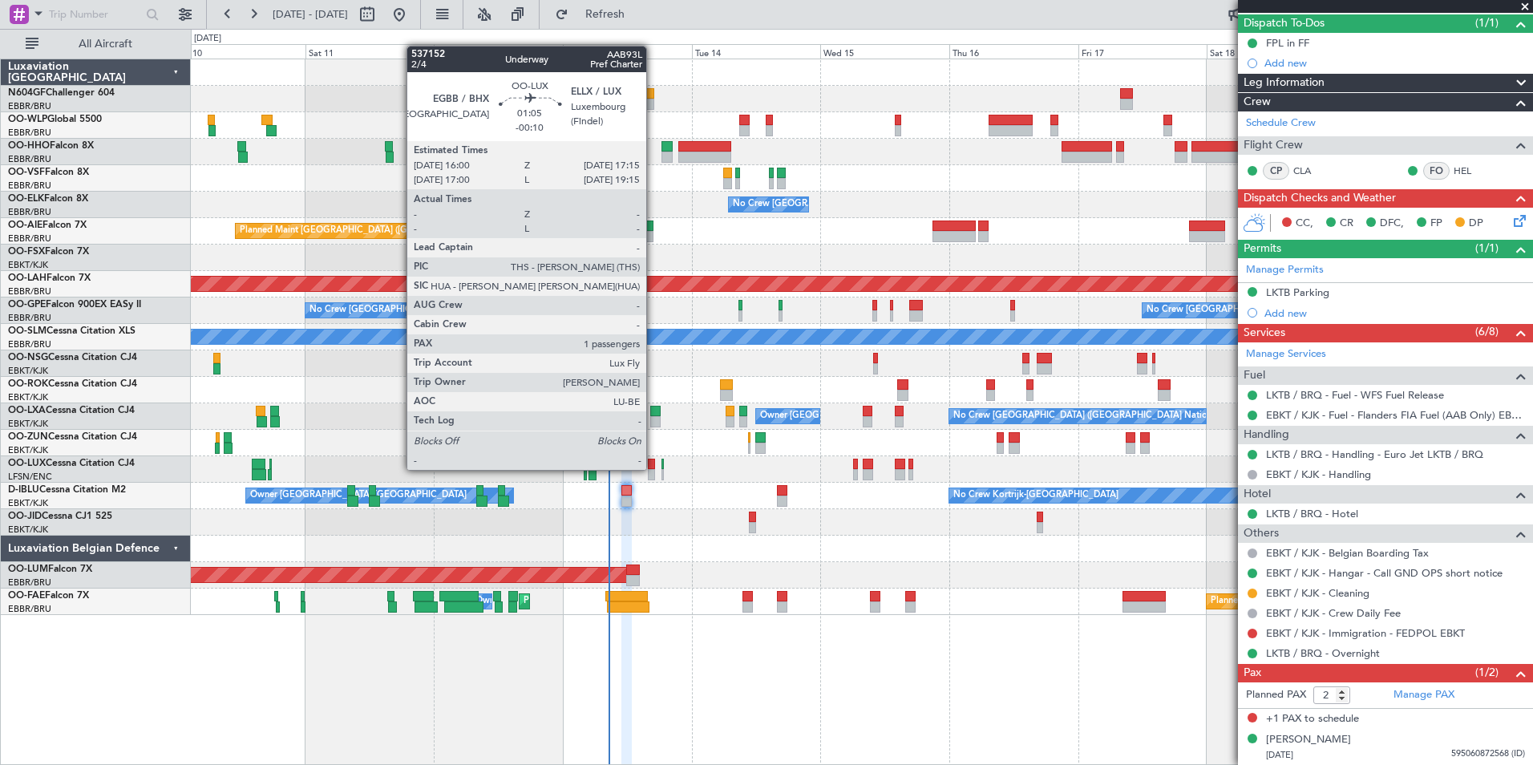
click at [654, 468] on div at bounding box center [651, 464] width 7 height 11
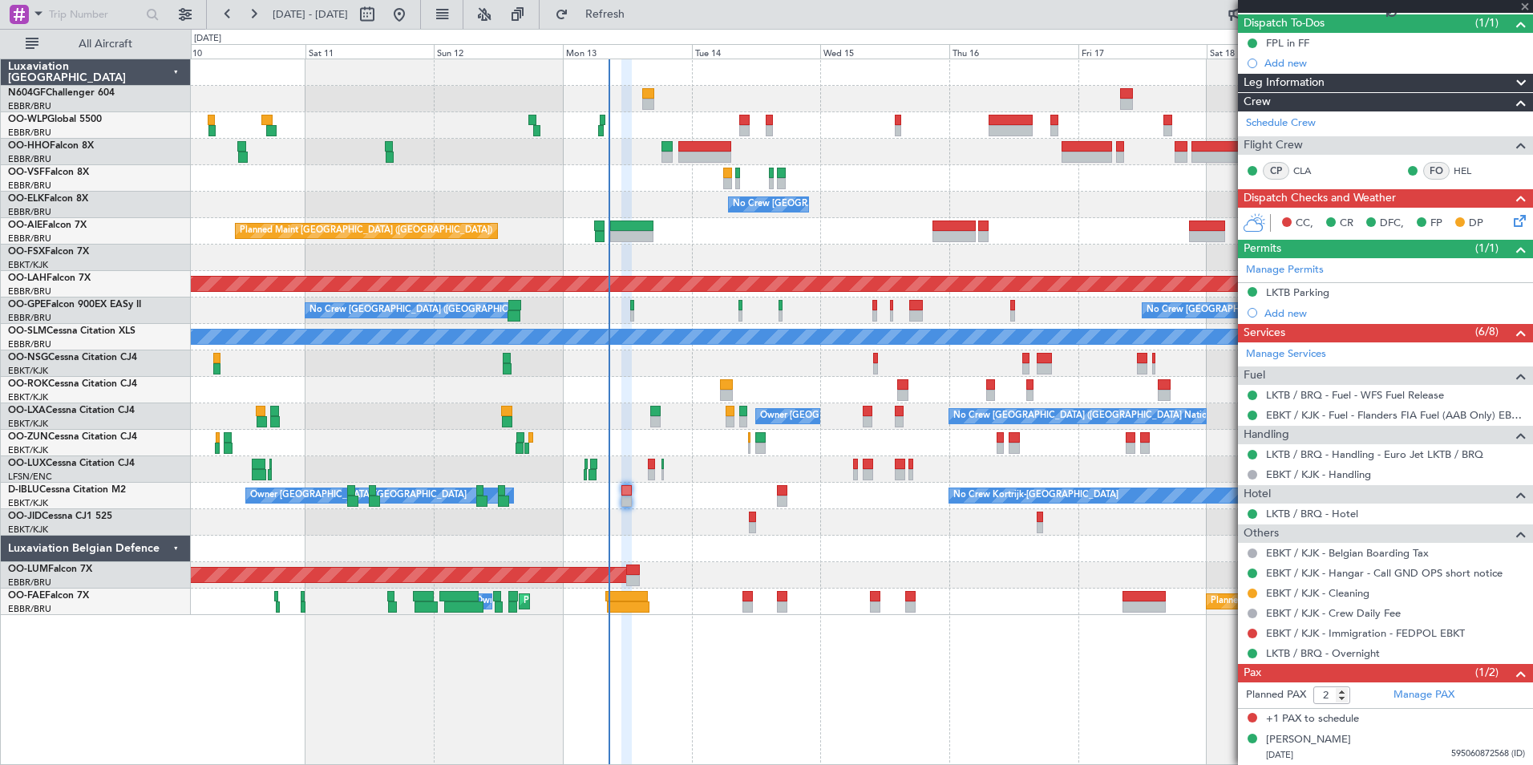
type input "-00:10"
type input "1"
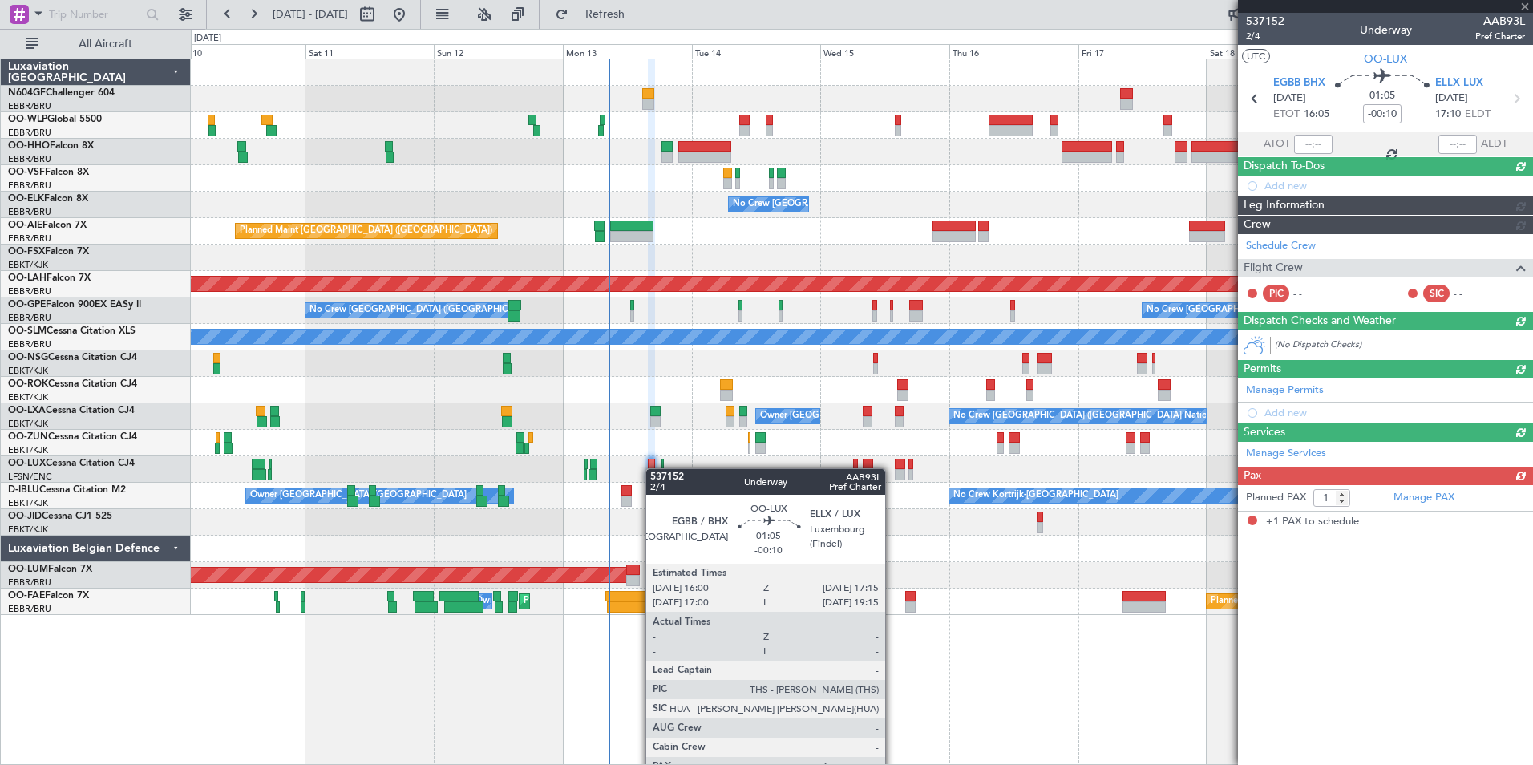
scroll to position [0, 0]
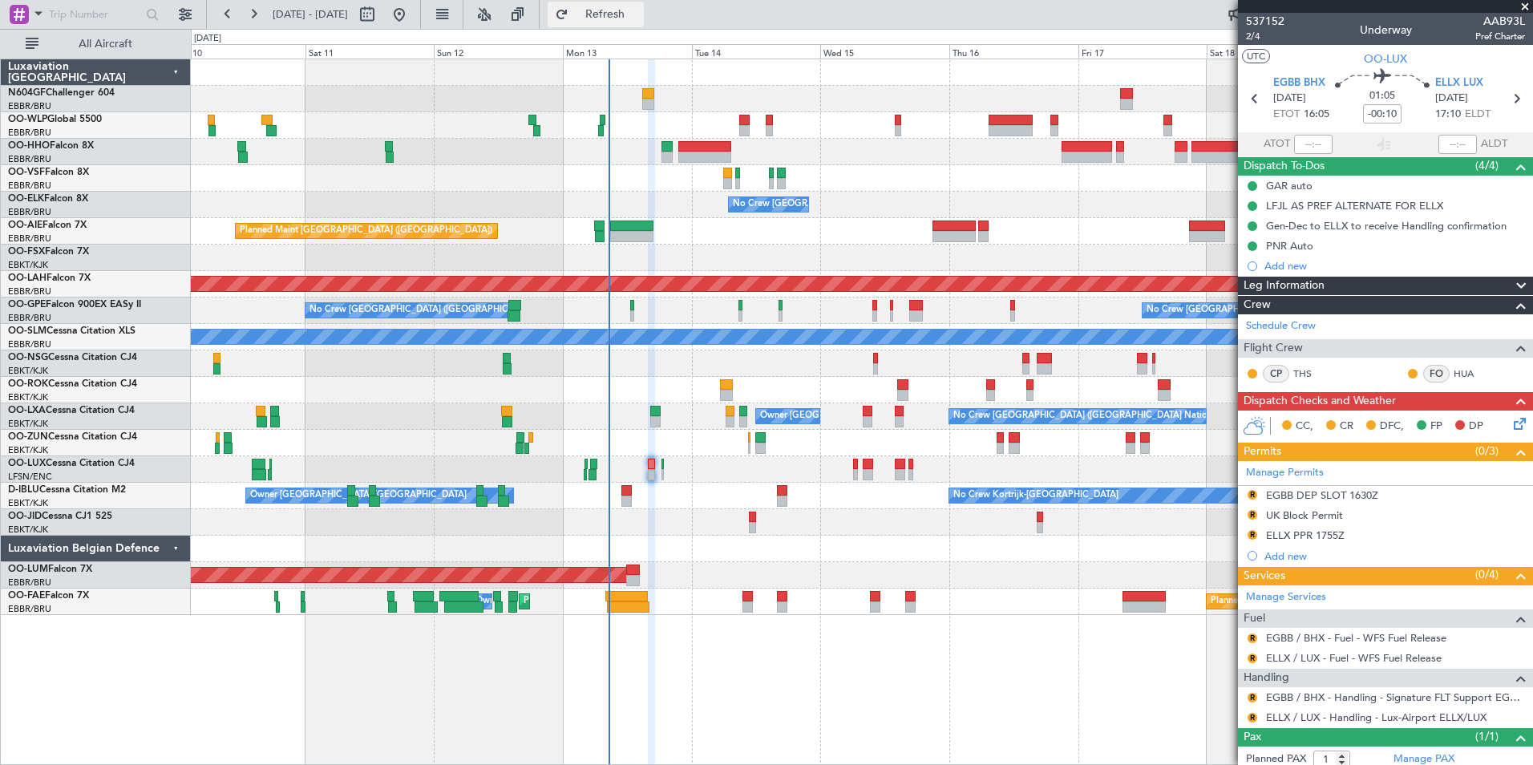
click at [629, 5] on button "Refresh" at bounding box center [596, 15] width 96 height 26
click at [933, 425] on div "Owner [GEOGRAPHIC_DATA]-[GEOGRAPHIC_DATA] No Crew [GEOGRAPHIC_DATA] (Brussels N…" at bounding box center [862, 416] width 1342 height 26
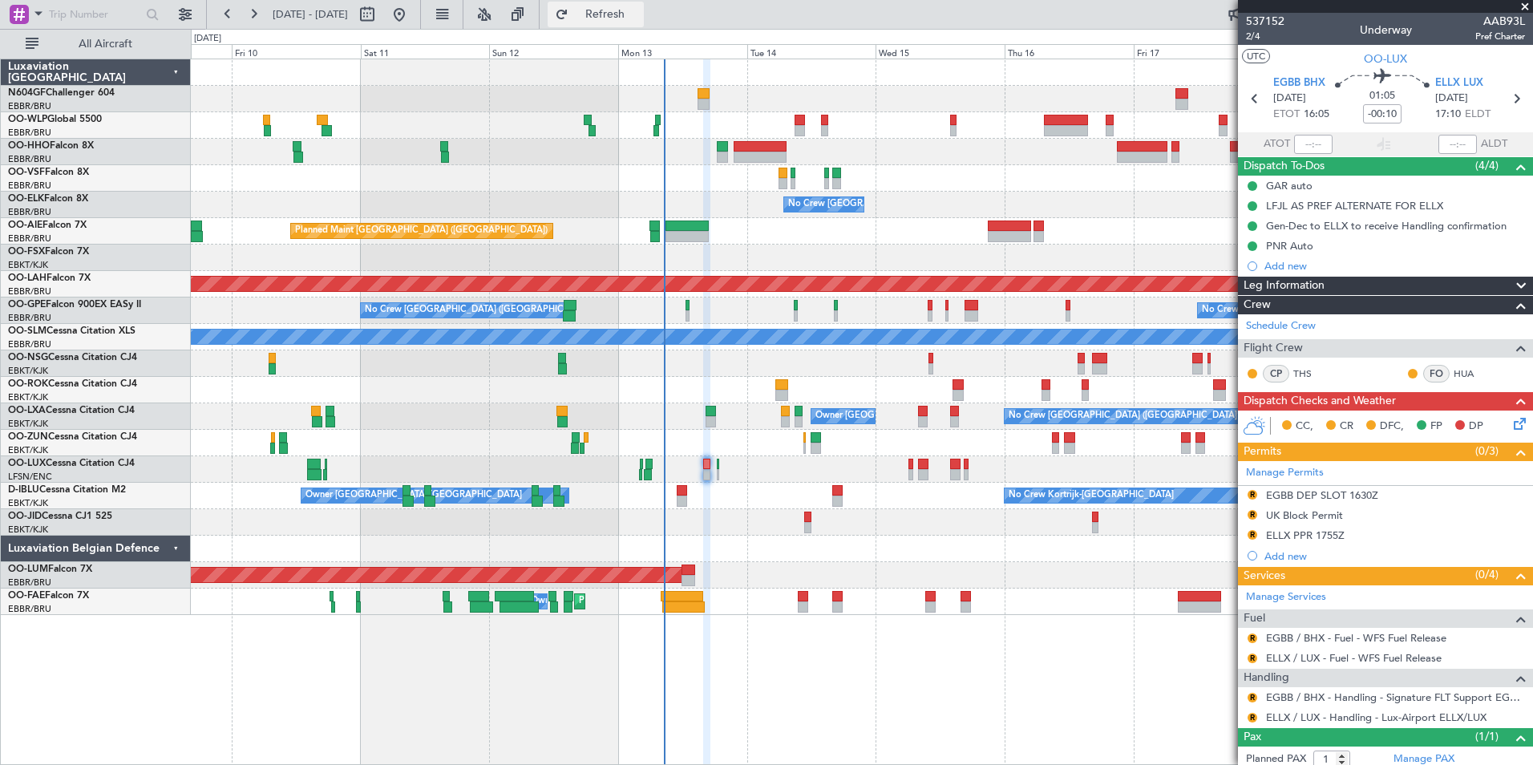
click at [644, 21] on button "Refresh" at bounding box center [596, 15] width 96 height 26
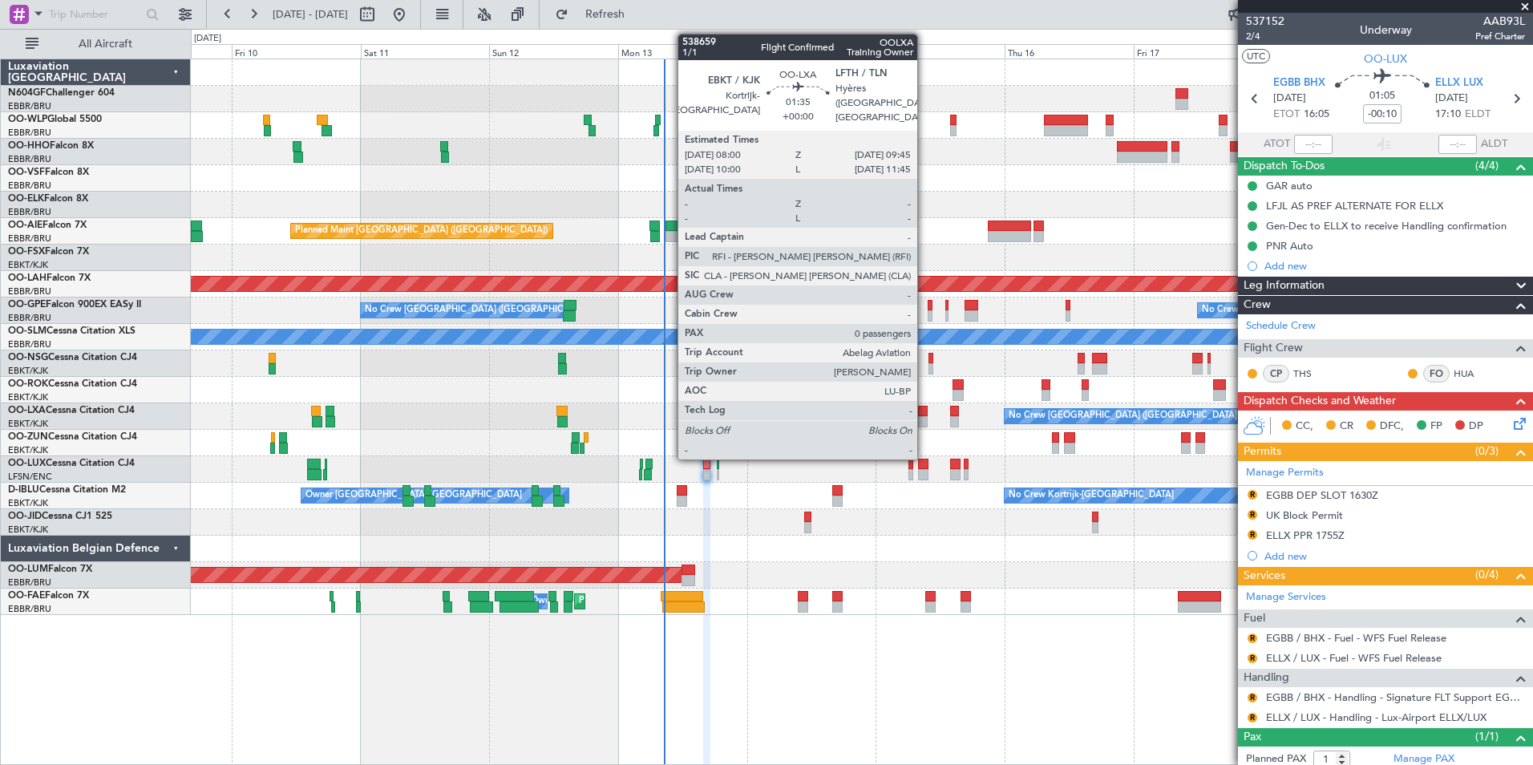
click at [925, 421] on div at bounding box center [923, 421] width 10 height 11
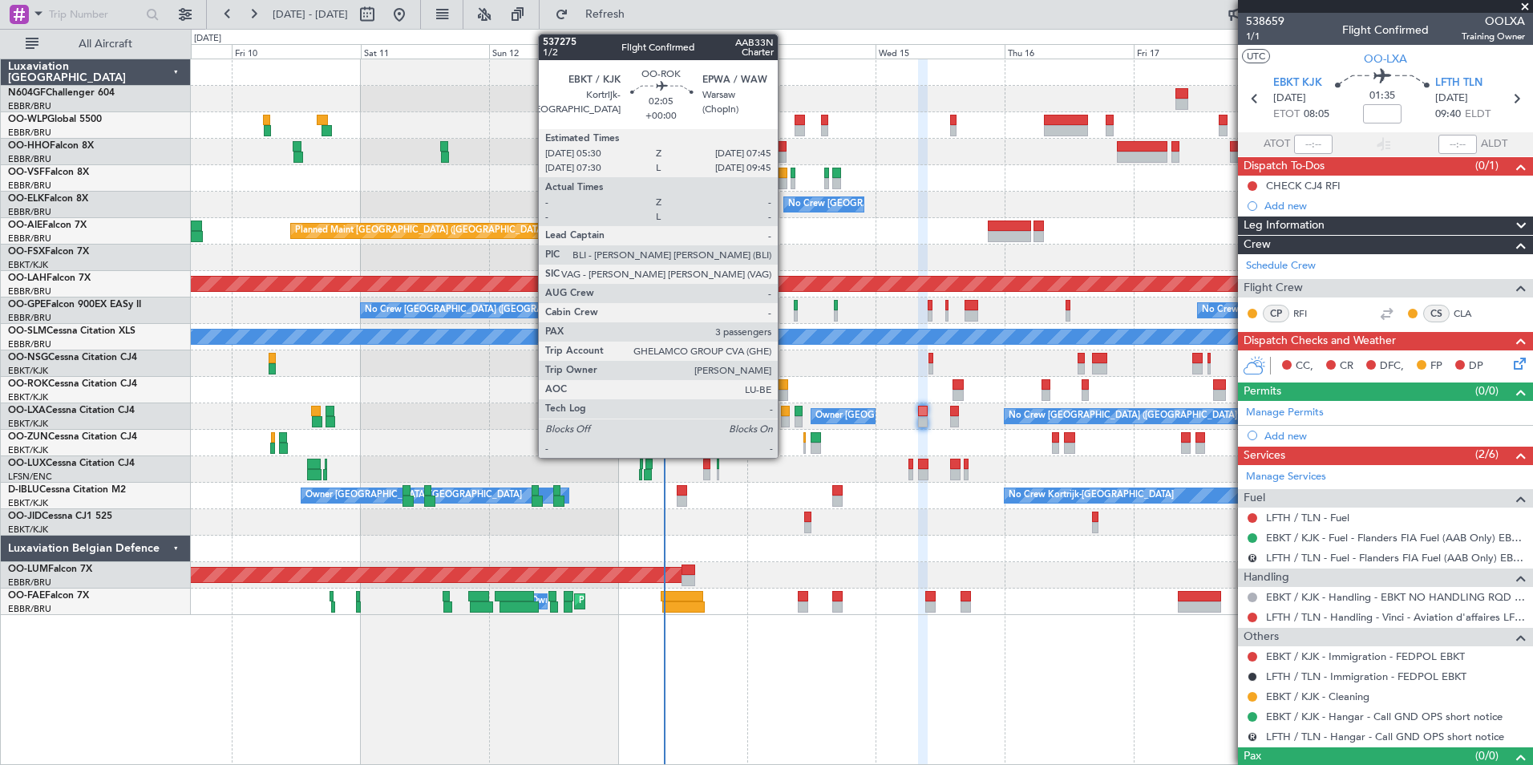
click at [785, 387] on div at bounding box center [782, 384] width 13 height 11
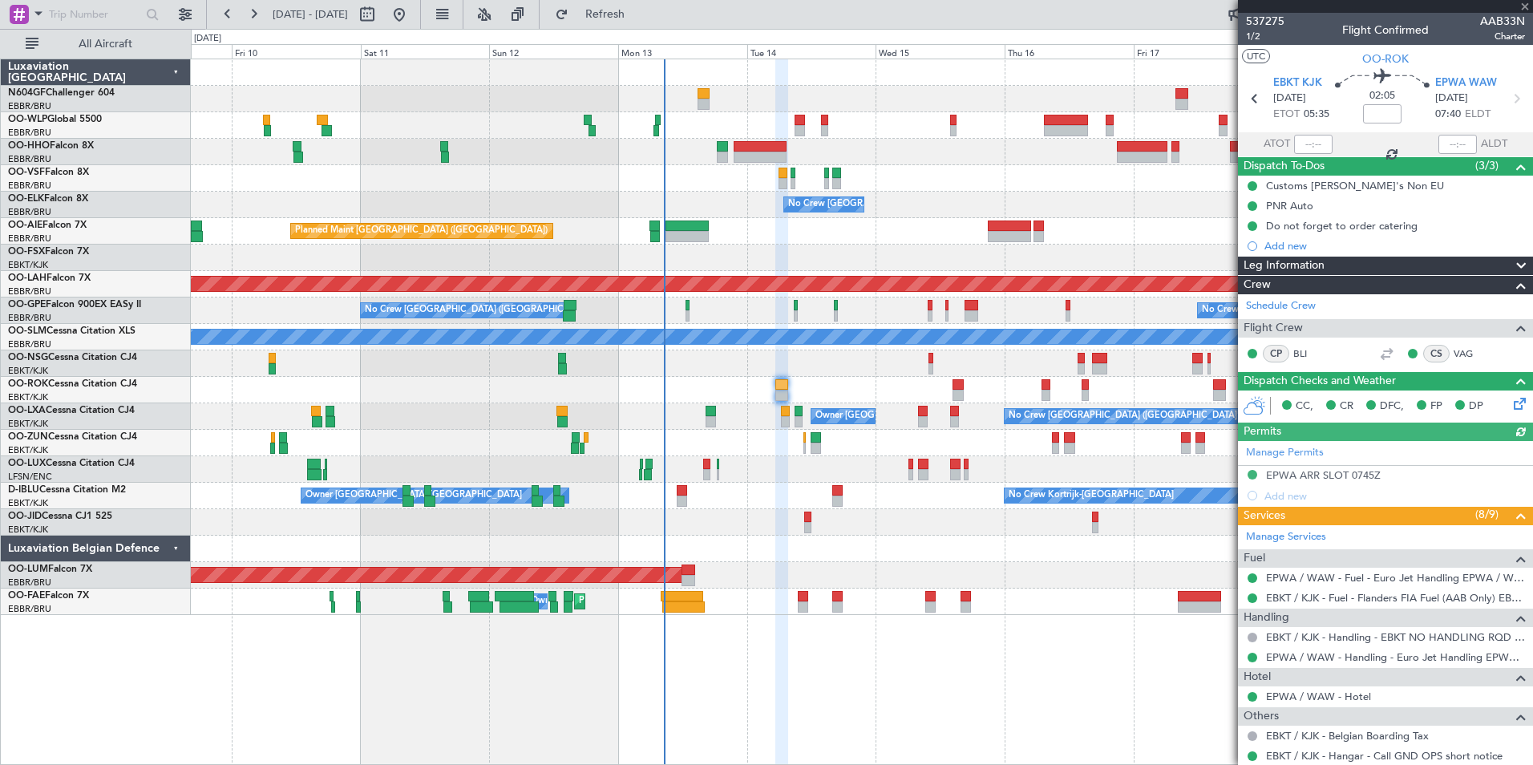
scroll to position [175, 0]
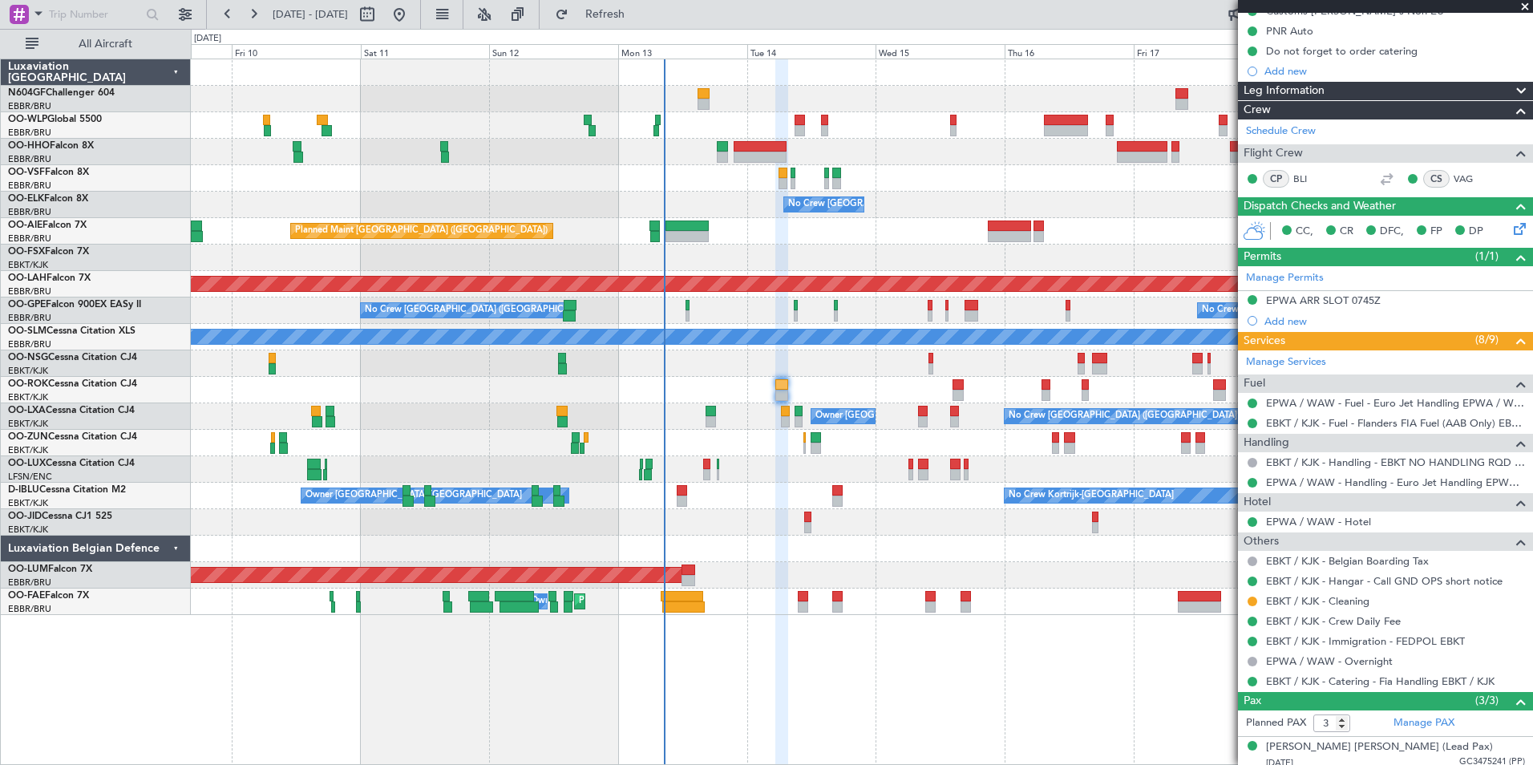
click at [822, 385] on div "Planned Maint Geneva (Cointrin) No Crew [GEOGRAPHIC_DATA] (Brussels National) P…" at bounding box center [862, 337] width 1342 height 556
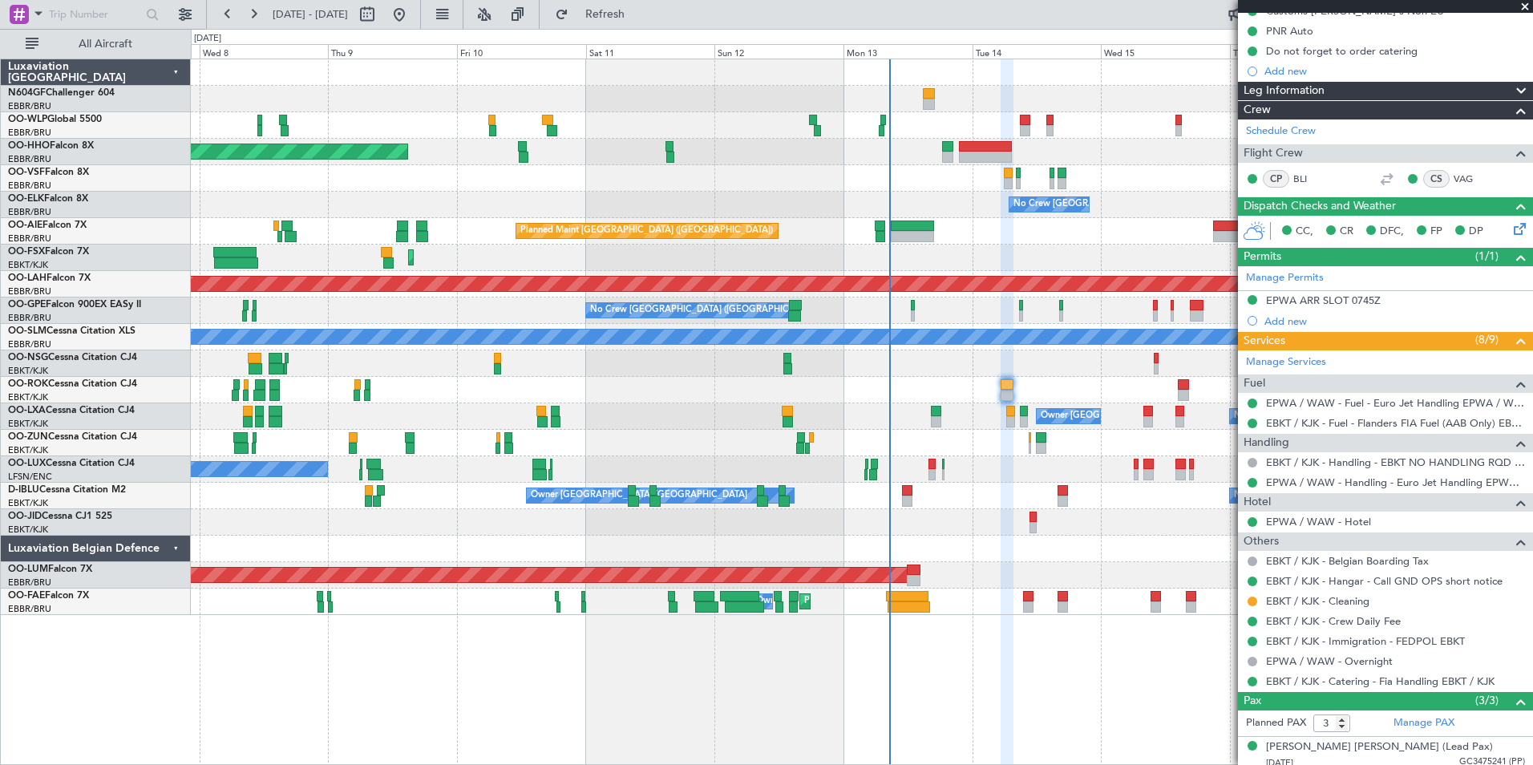
click at [663, 404] on div "No Crew [GEOGRAPHIC_DATA] ([GEOGRAPHIC_DATA] National) Owner [GEOGRAPHIC_DATA]-…" at bounding box center [862, 416] width 1342 height 26
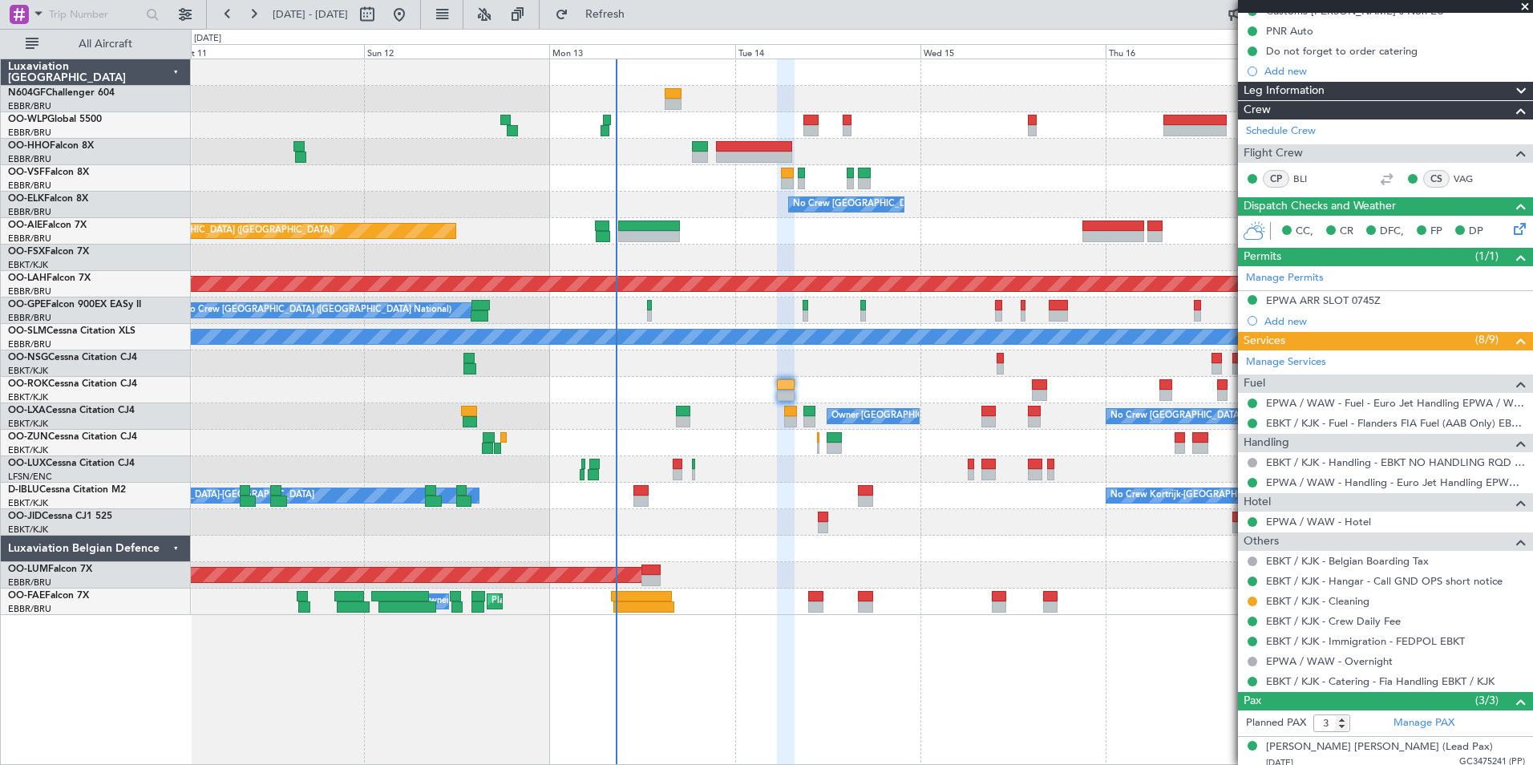
click at [492, 453] on div "Planned Maint Geneva (Cointrin) No Crew [GEOGRAPHIC_DATA] (Brussels National) P…" at bounding box center [862, 337] width 1342 height 556
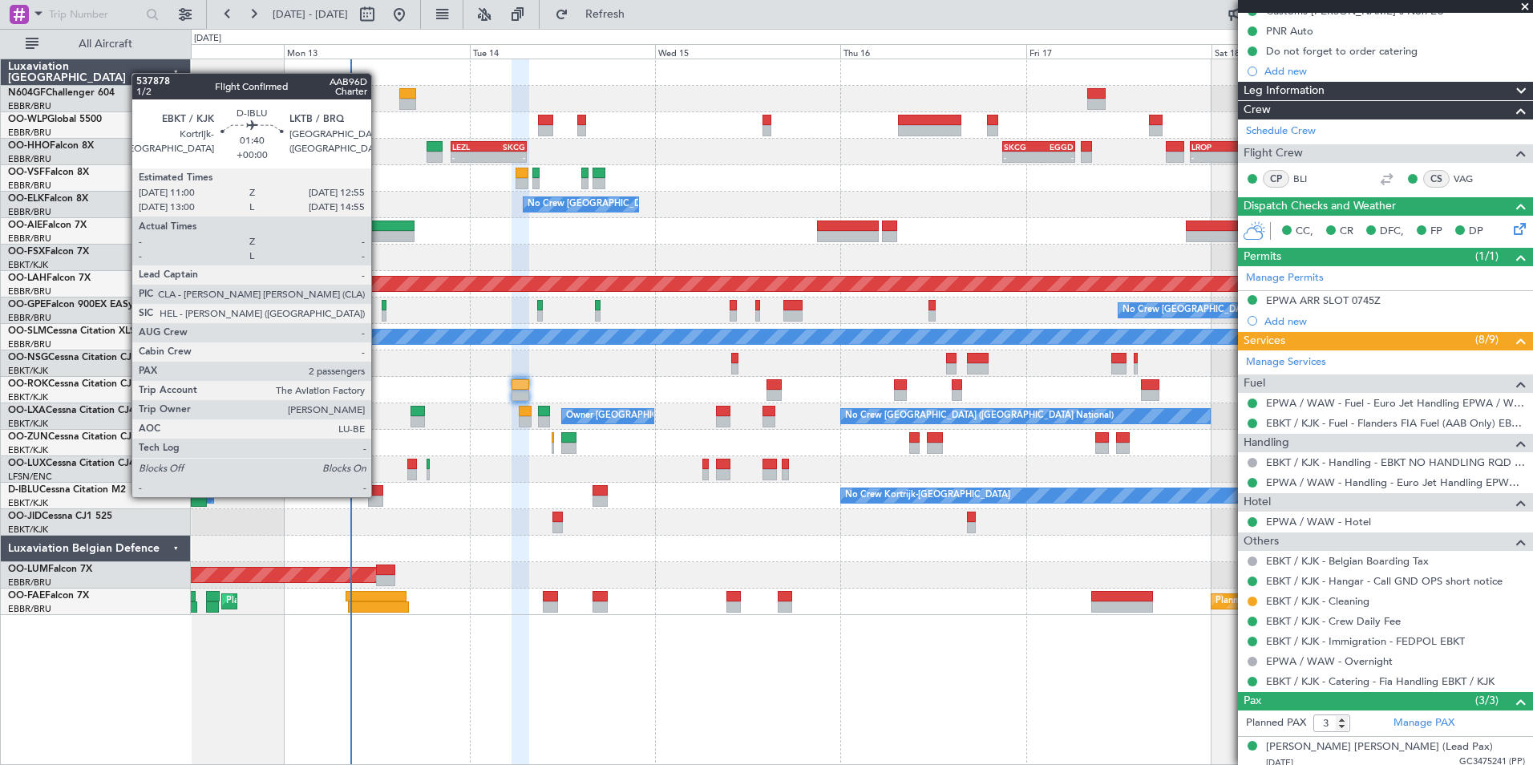
click at [379, 496] on div at bounding box center [375, 501] width 15 height 11
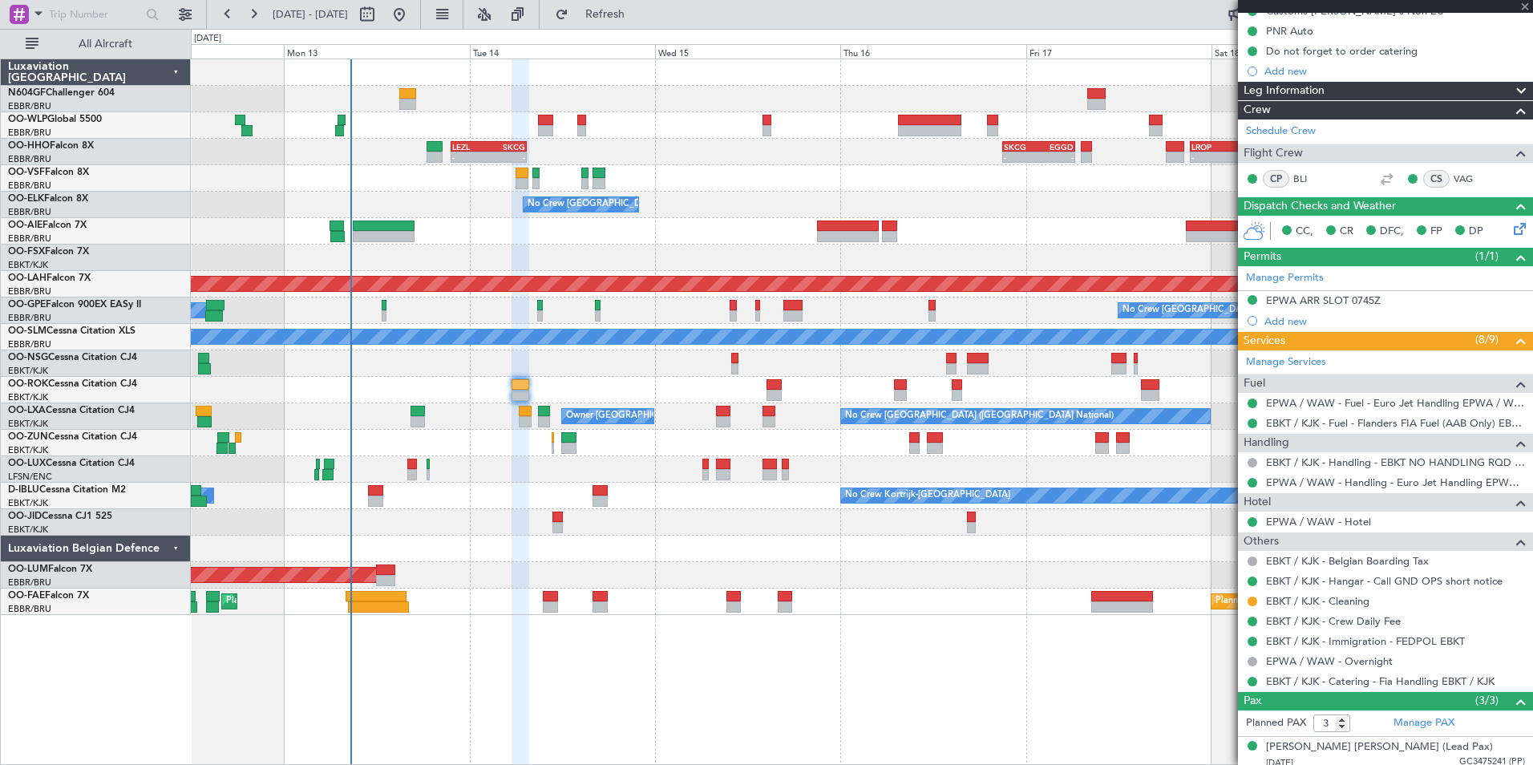
type input "2"
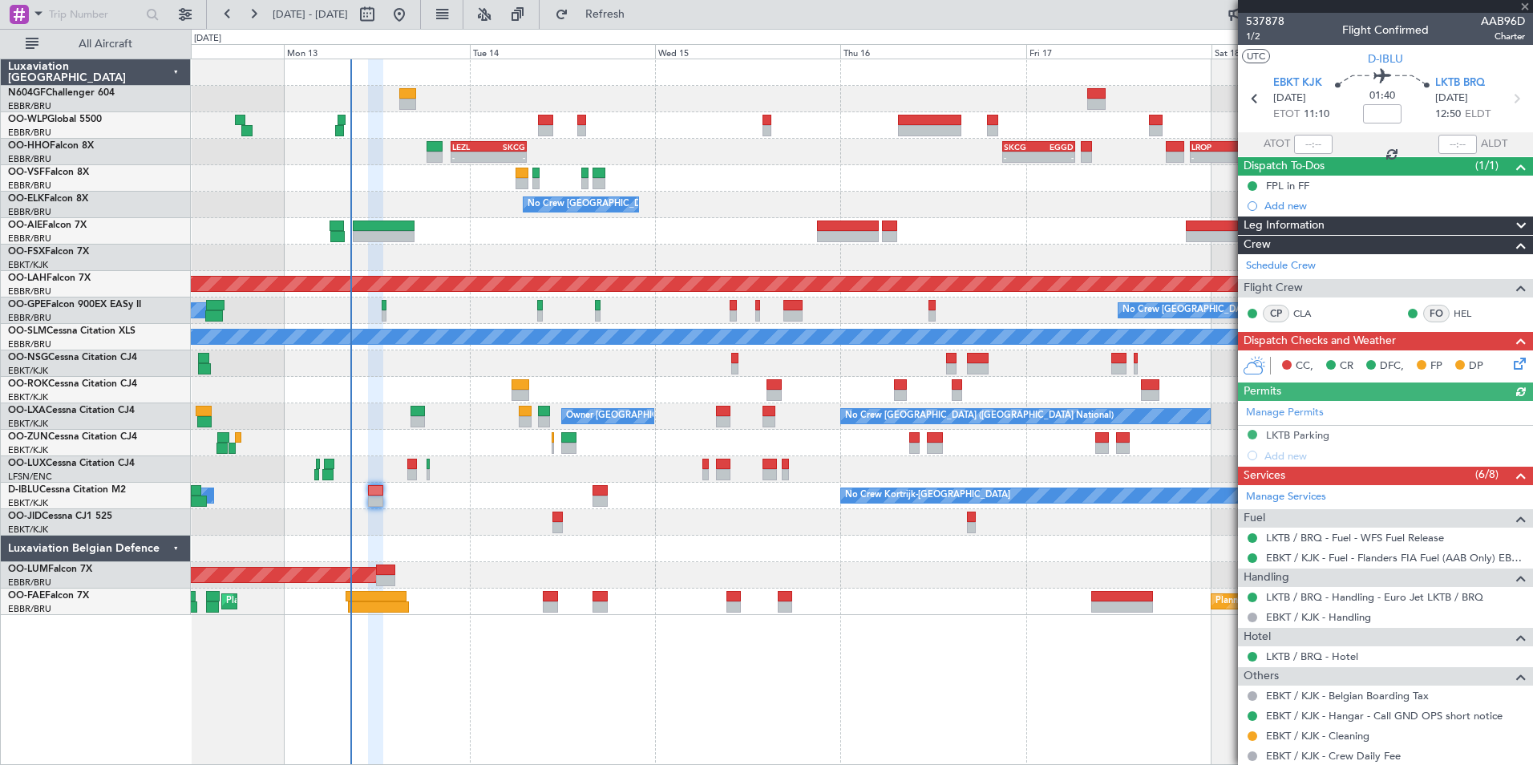
scroll to position [158, 0]
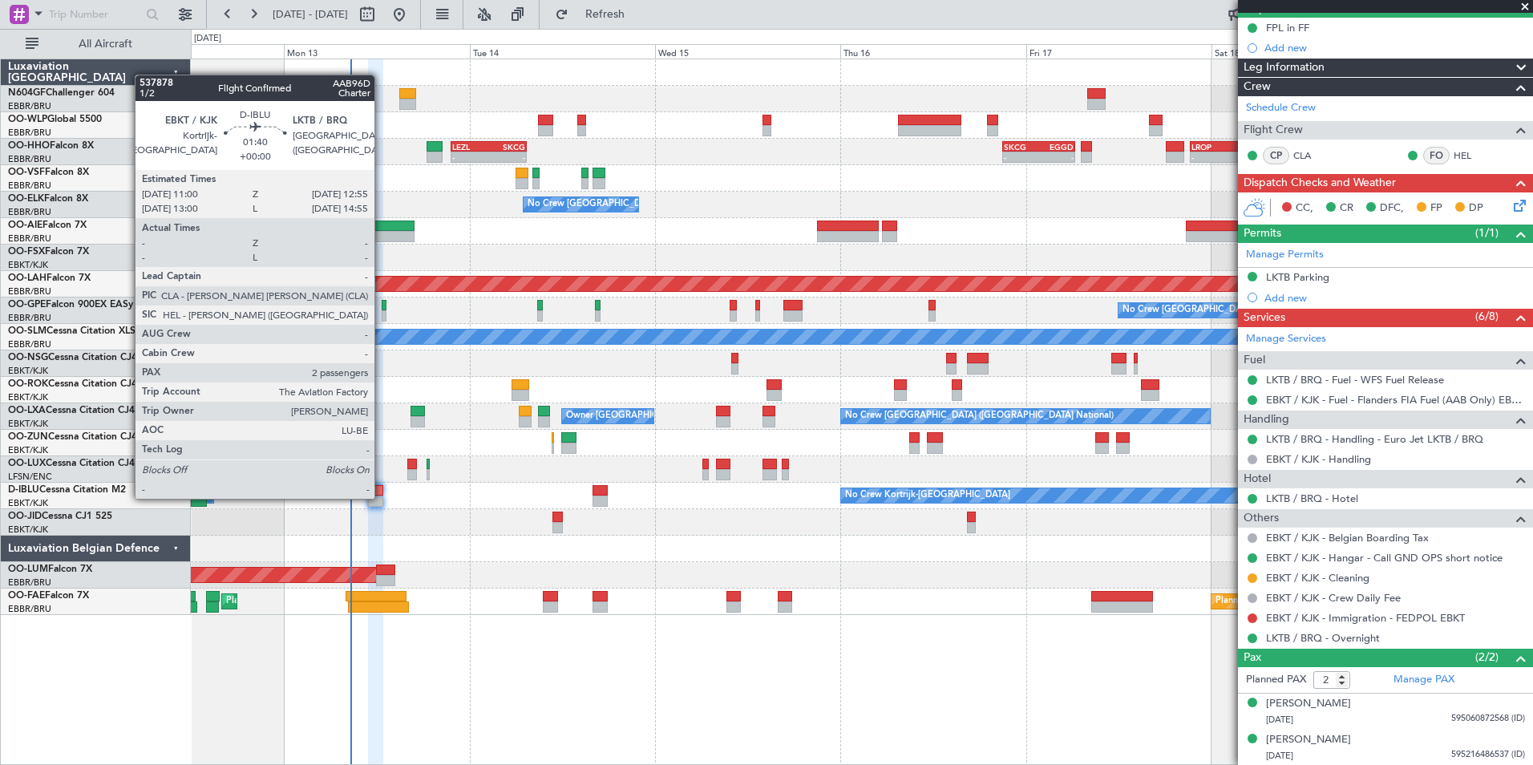
click at [378, 496] on div at bounding box center [375, 501] width 15 height 11
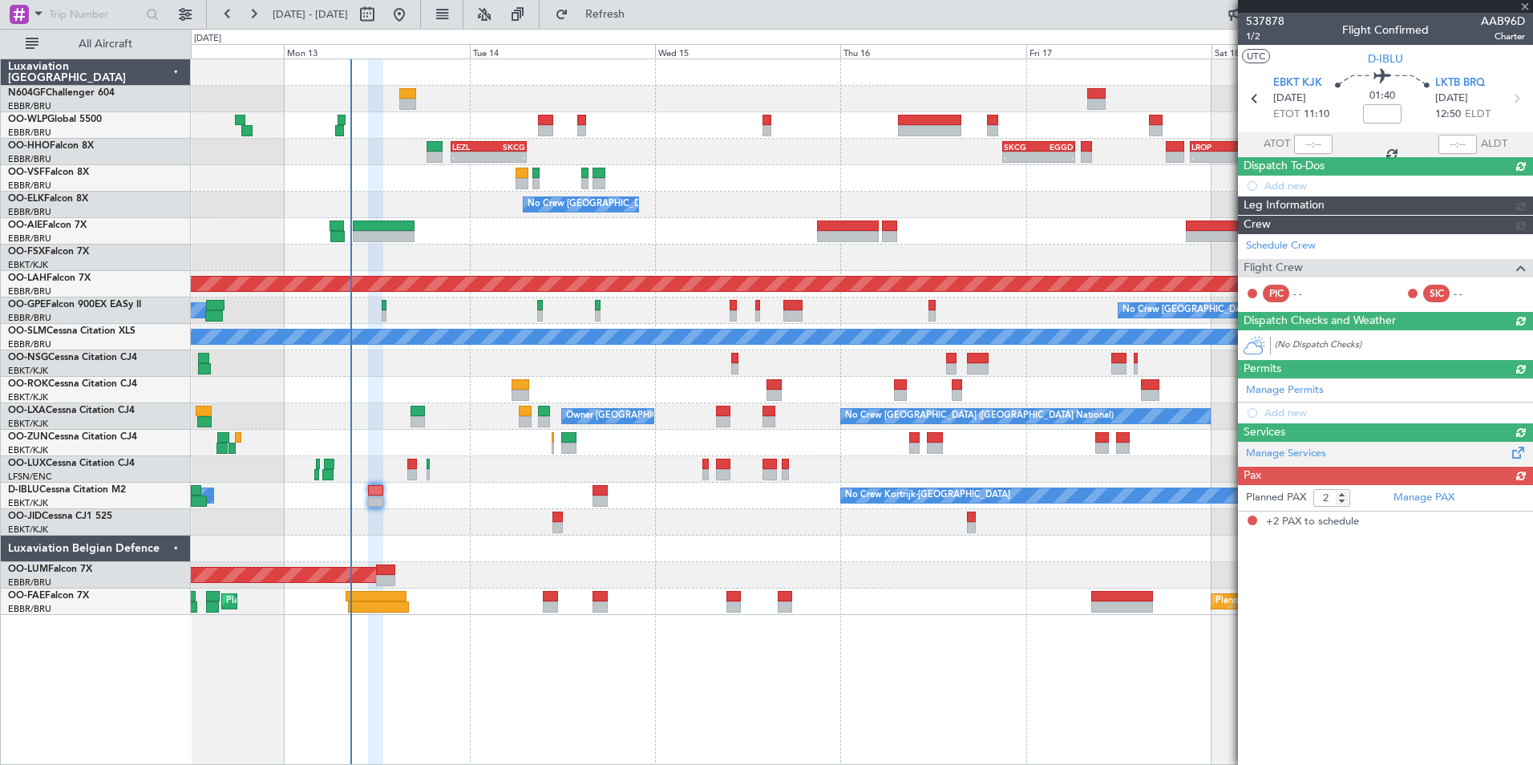
scroll to position [0, 0]
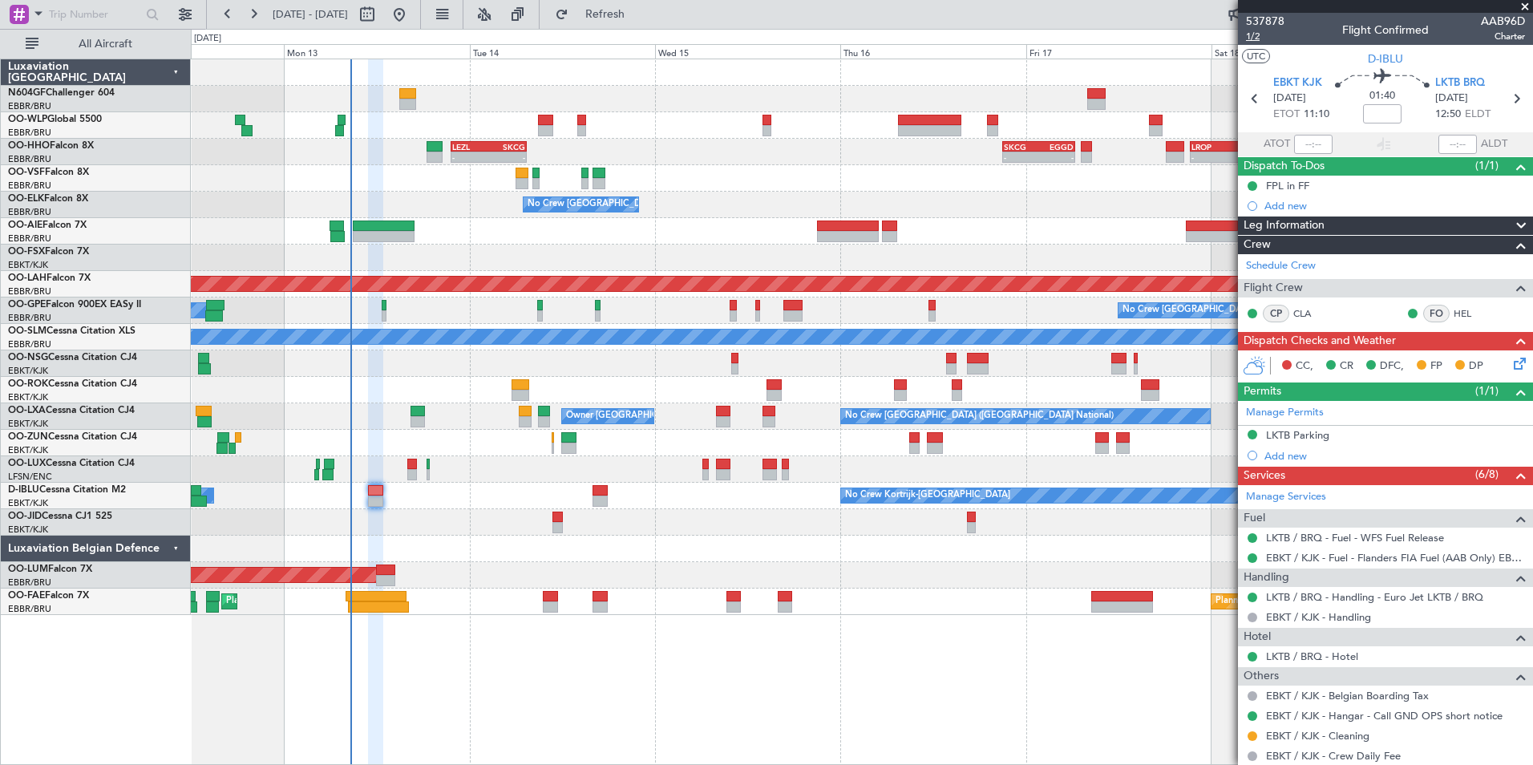
click at [1262, 34] on span "1/2" at bounding box center [1265, 37] width 38 height 14
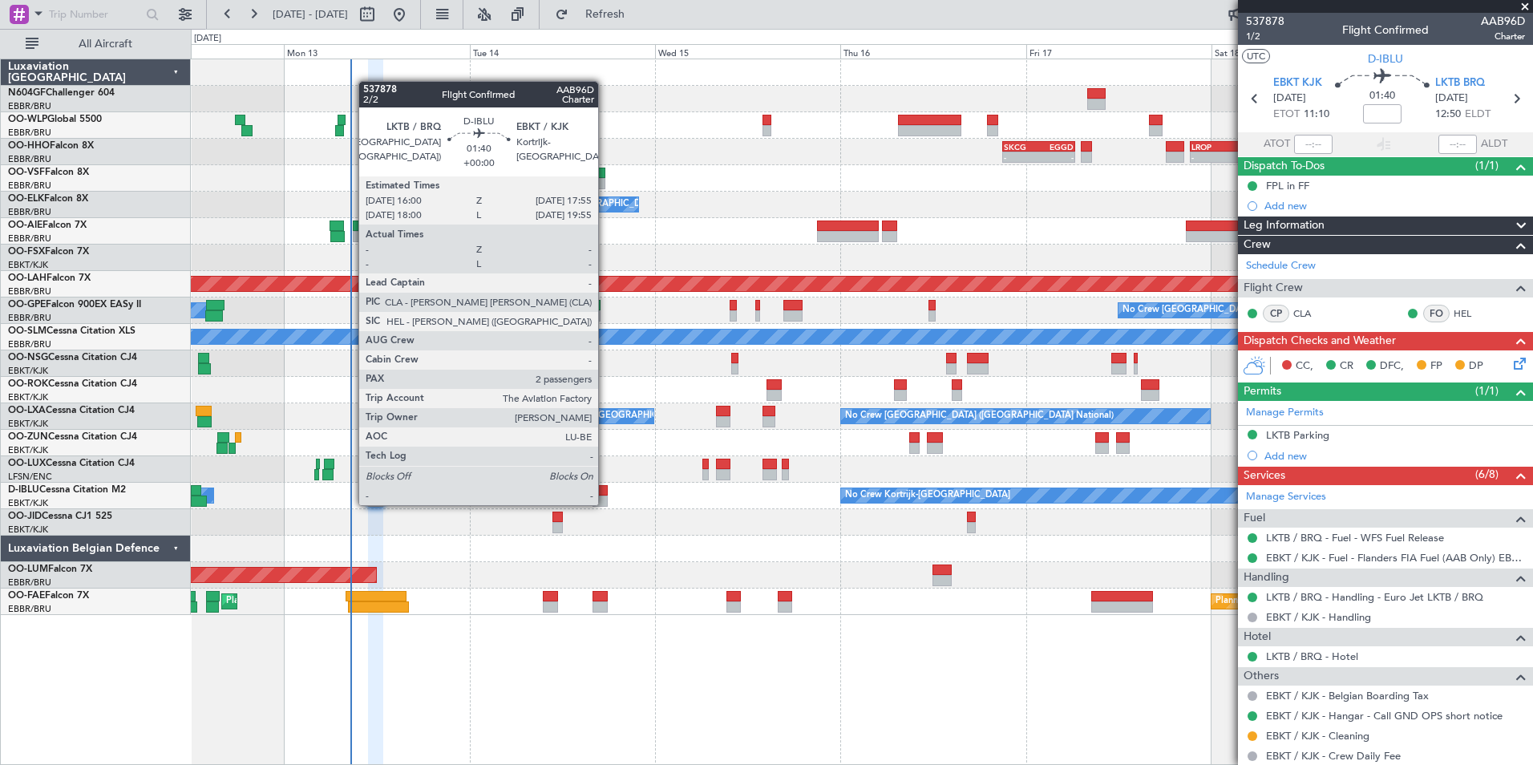
click at [606, 504] on div at bounding box center [600, 501] width 15 height 11
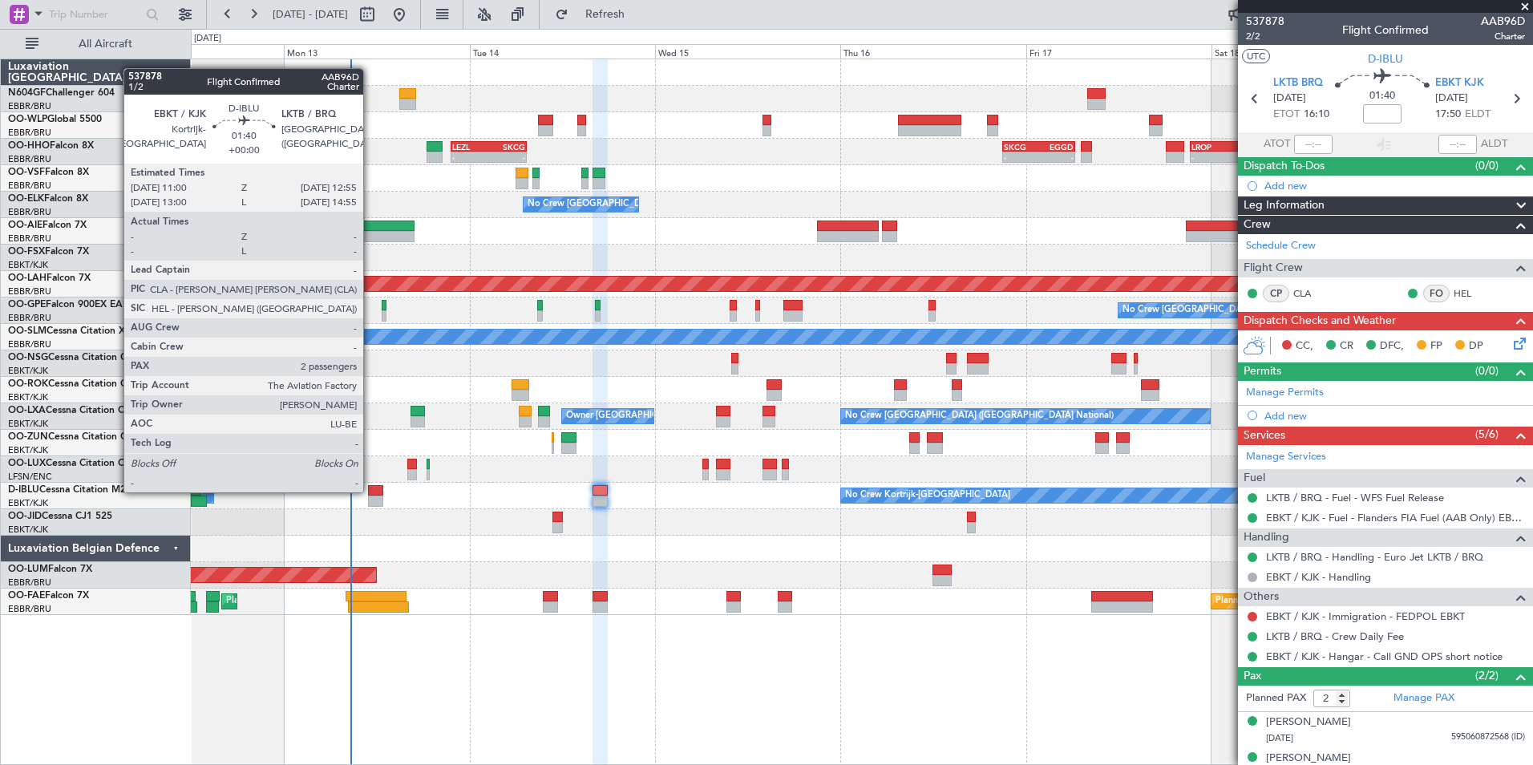
click at [371, 491] on div at bounding box center [375, 490] width 15 height 11
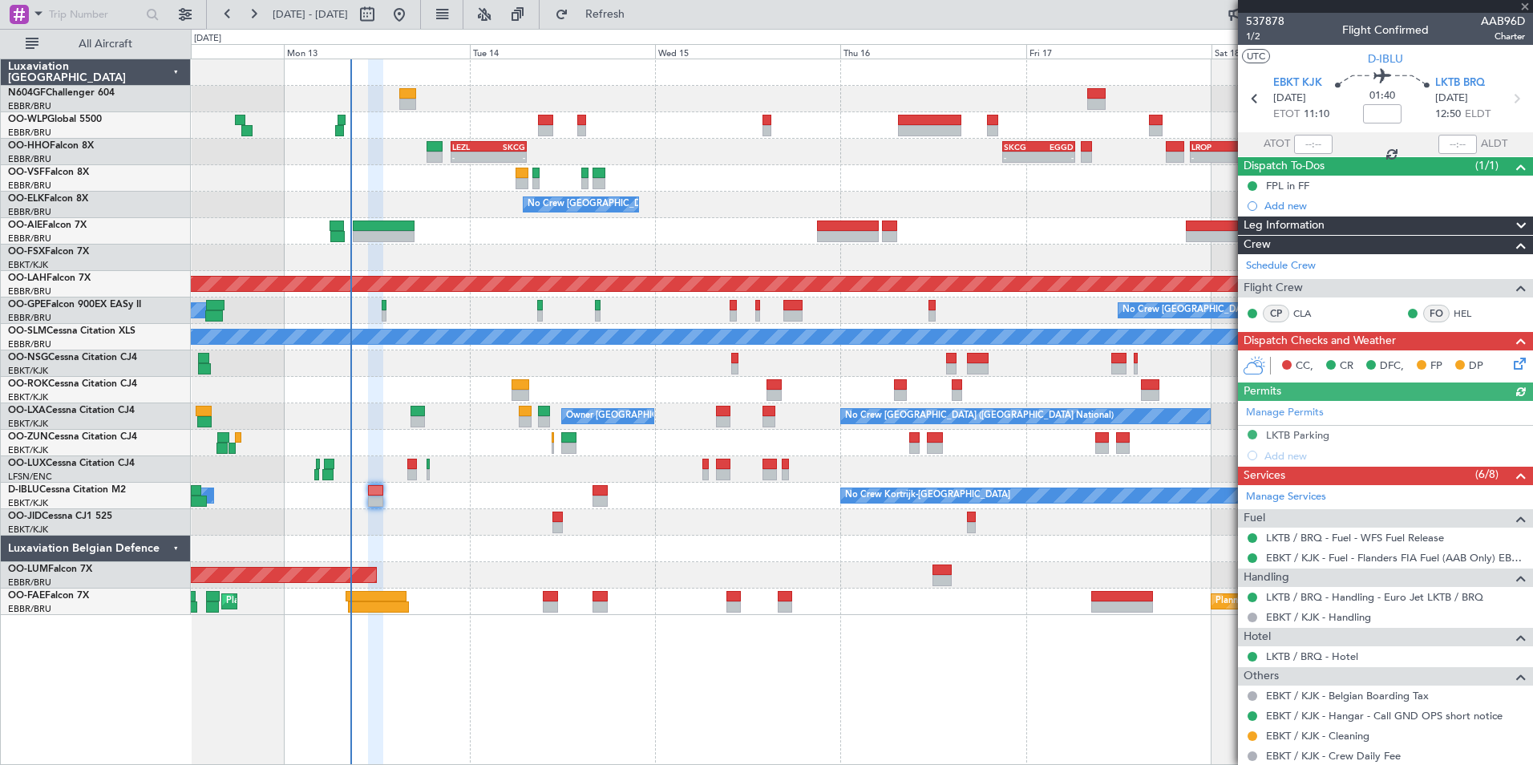
scroll to position [158, 0]
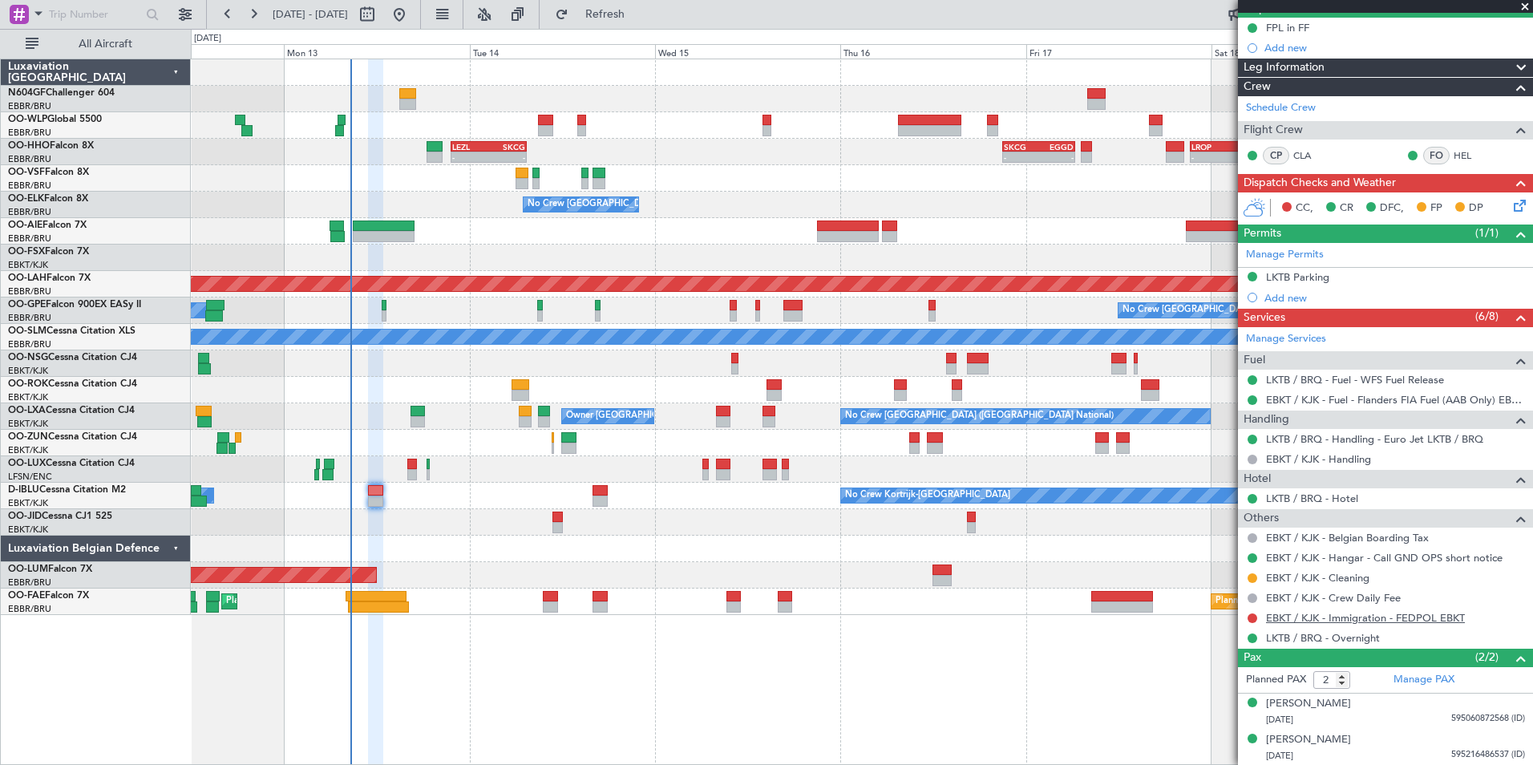
click at [1333, 617] on link "EBKT / KJK - Immigration - FEDPOL EBKT" at bounding box center [1365, 618] width 199 height 14
click at [639, 15] on span "Refresh" at bounding box center [605, 14] width 67 height 11
click at [683, 541] on div at bounding box center [862, 549] width 1342 height 26
click at [1253, 617] on button at bounding box center [1253, 619] width 10 height 10
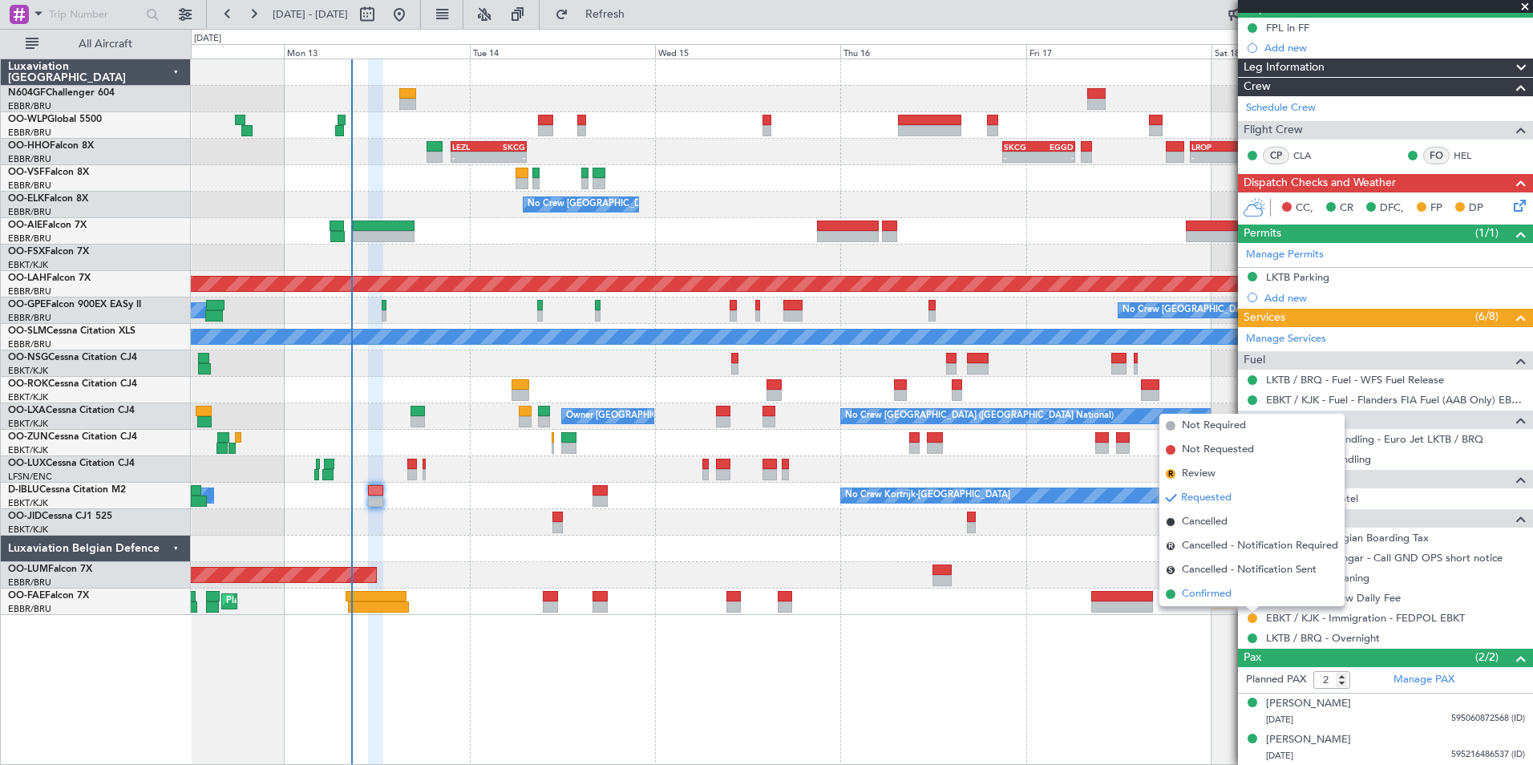
click at [1229, 595] on span "Confirmed" at bounding box center [1207, 594] width 50 height 16
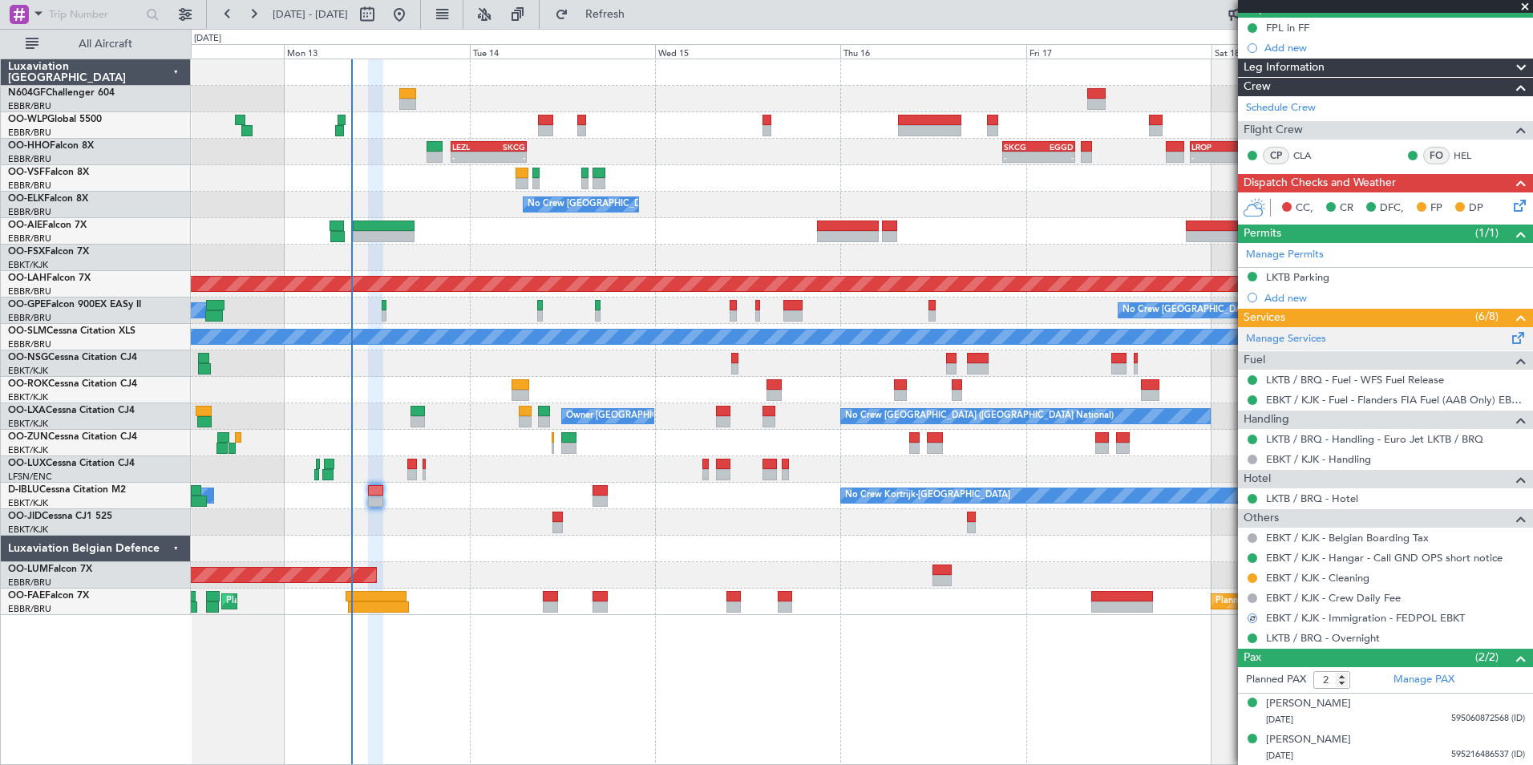
scroll to position [0, 0]
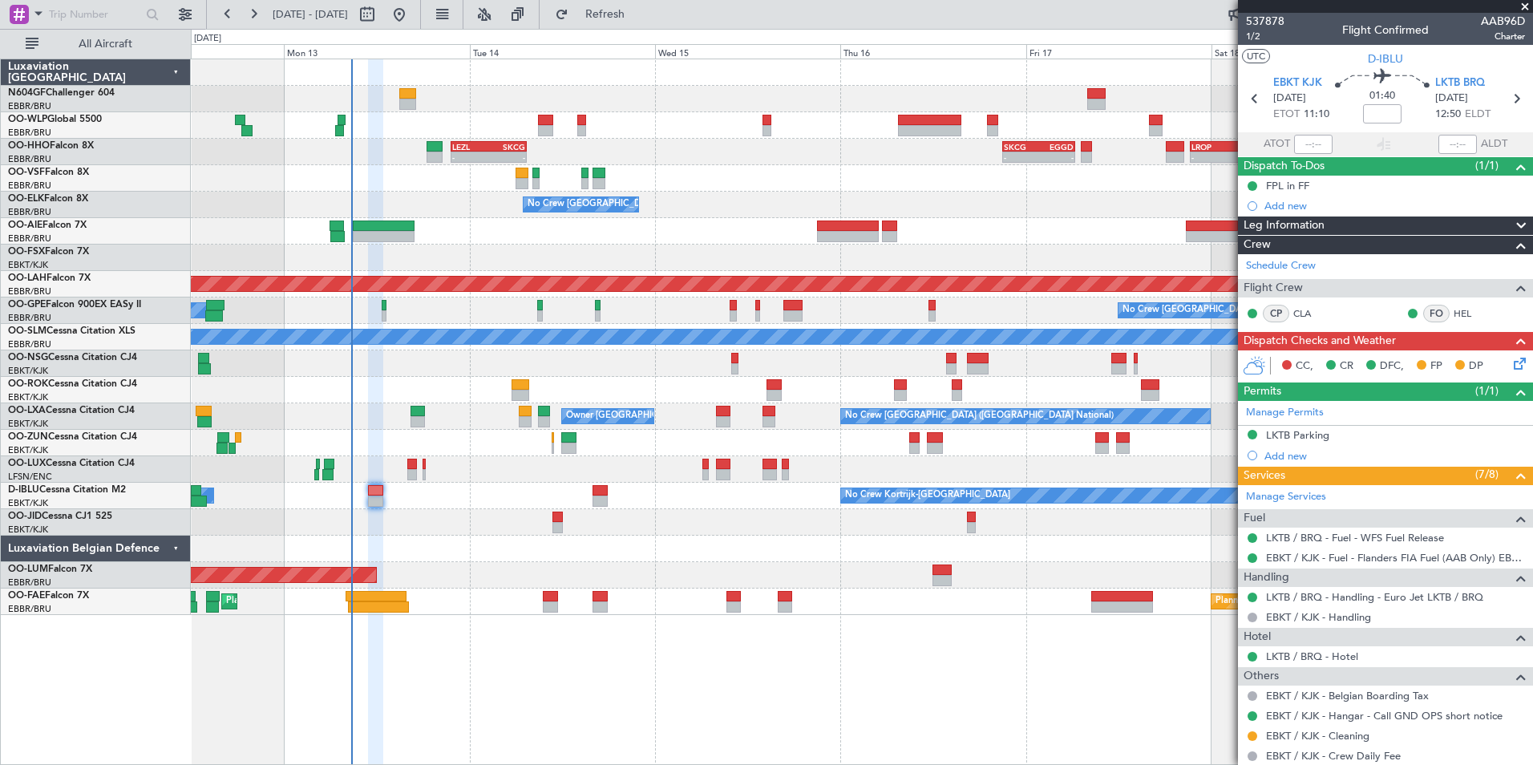
click at [1511, 367] on icon at bounding box center [1517, 360] width 13 height 13
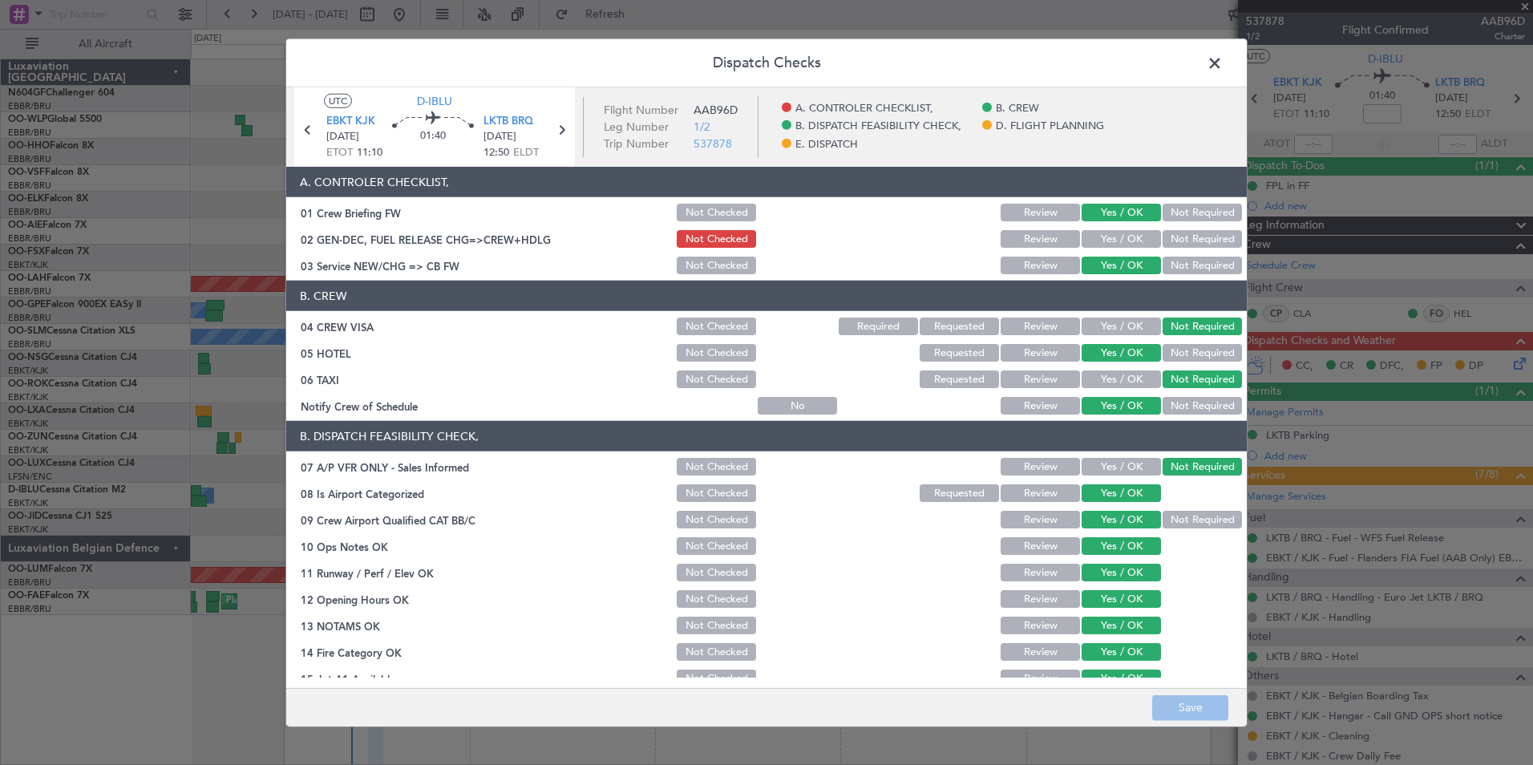
click at [1143, 245] on button "Yes / OK" at bounding box center [1121, 239] width 79 height 18
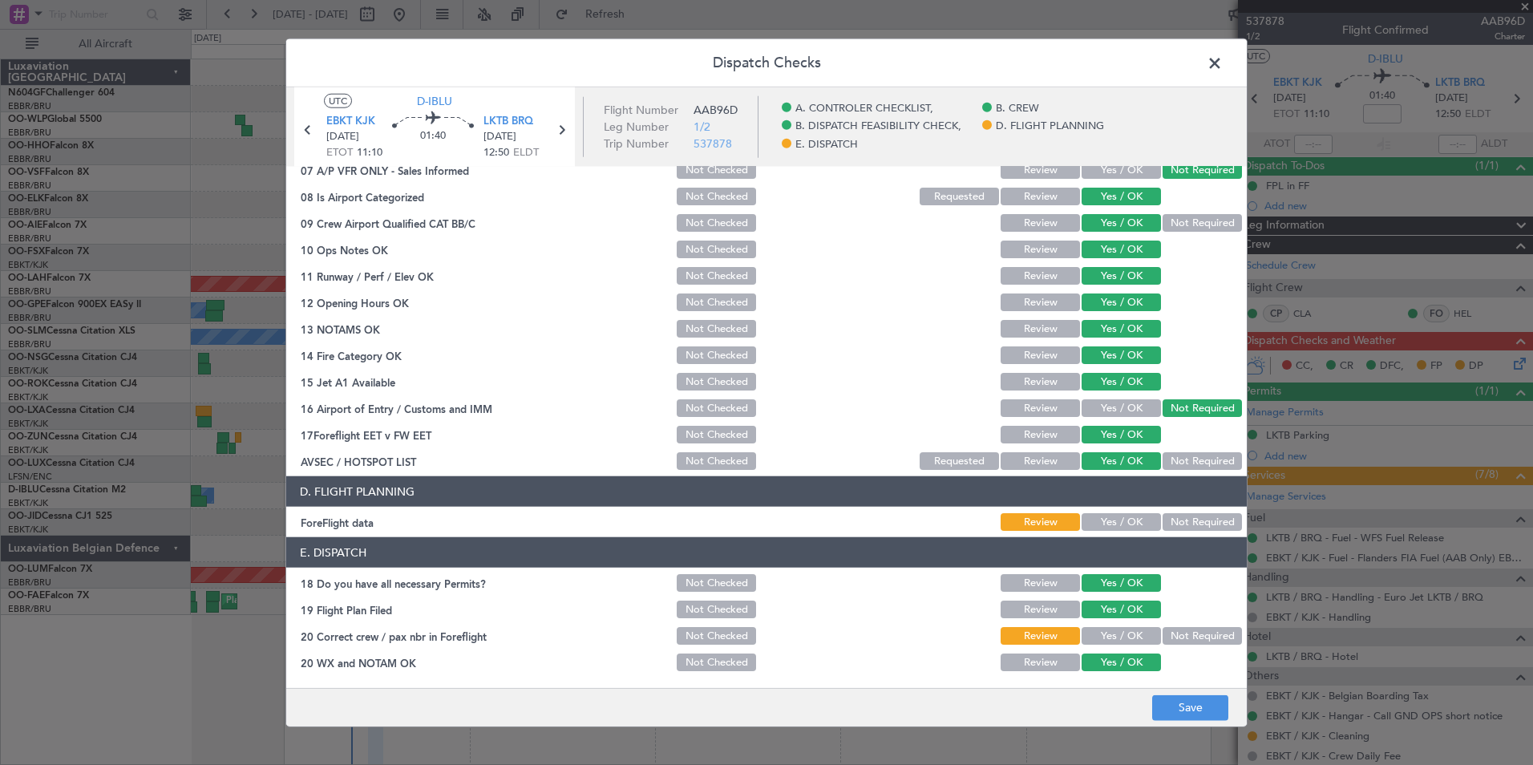
click at [1163, 515] on button "Not Required" at bounding box center [1202, 522] width 79 height 18
click at [1118, 638] on button "Yes / OK" at bounding box center [1121, 636] width 79 height 18
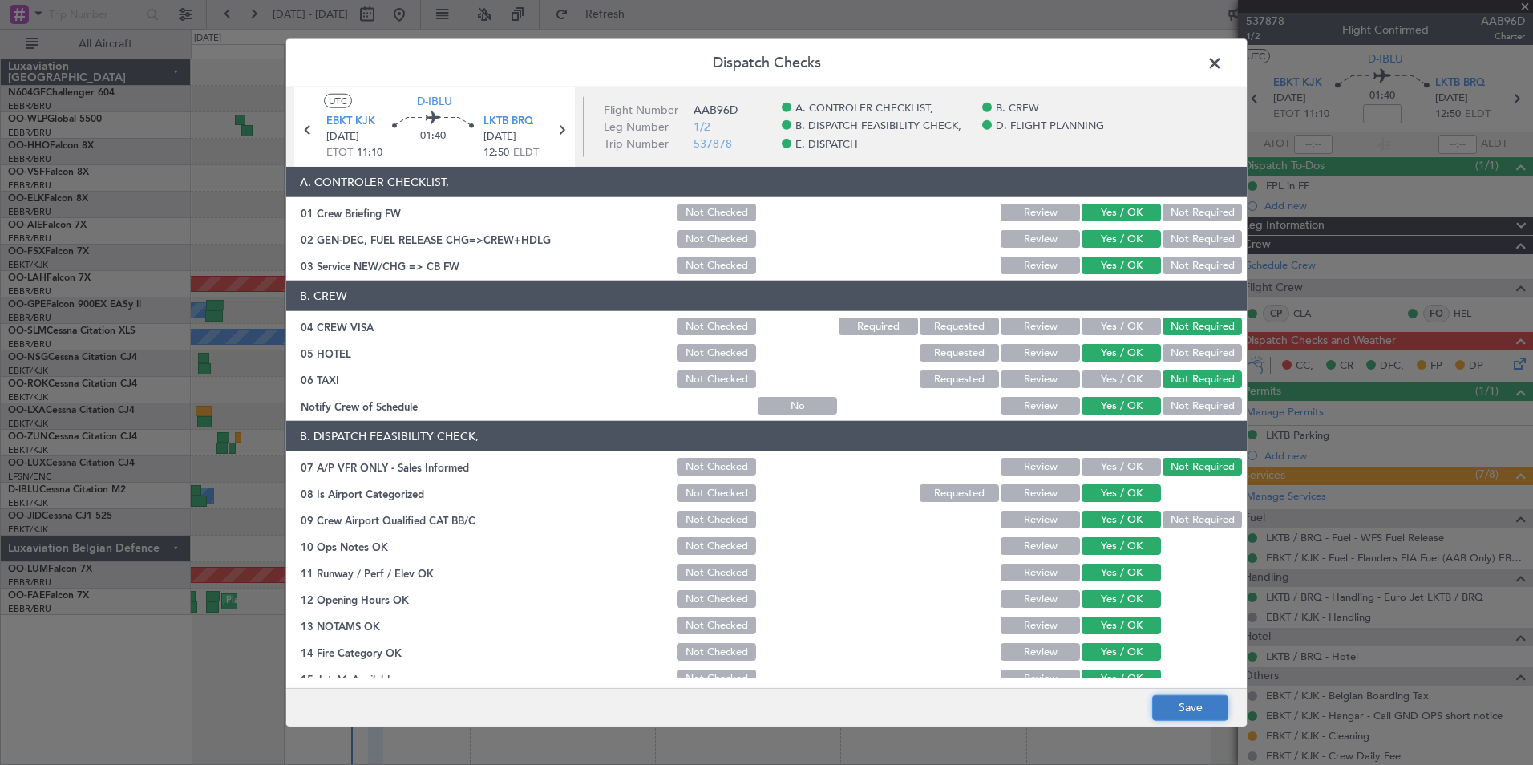
click at [1197, 719] on button "Save" at bounding box center [1190, 708] width 76 height 26
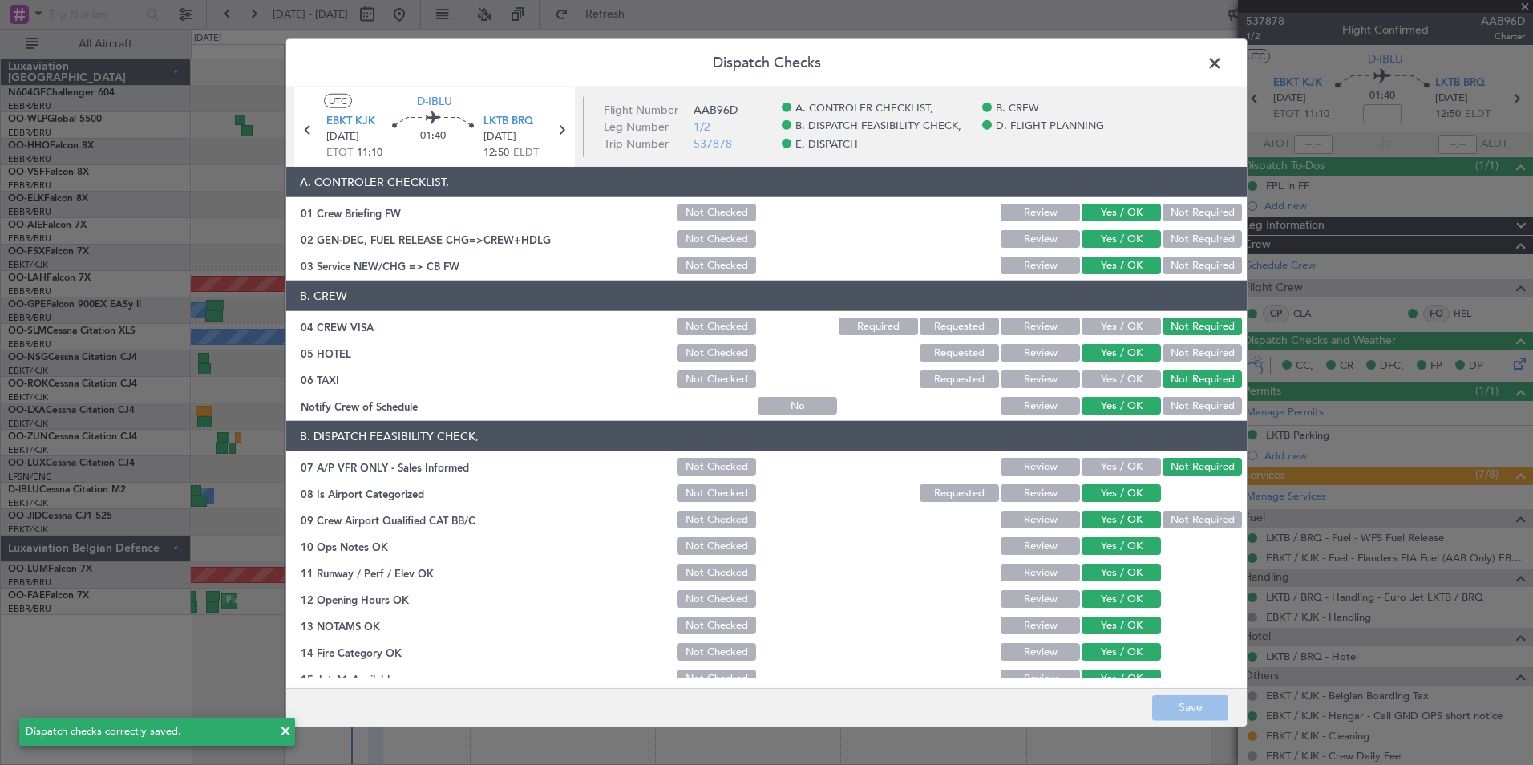
click at [1223, 63] on span at bounding box center [1223, 67] width 0 height 32
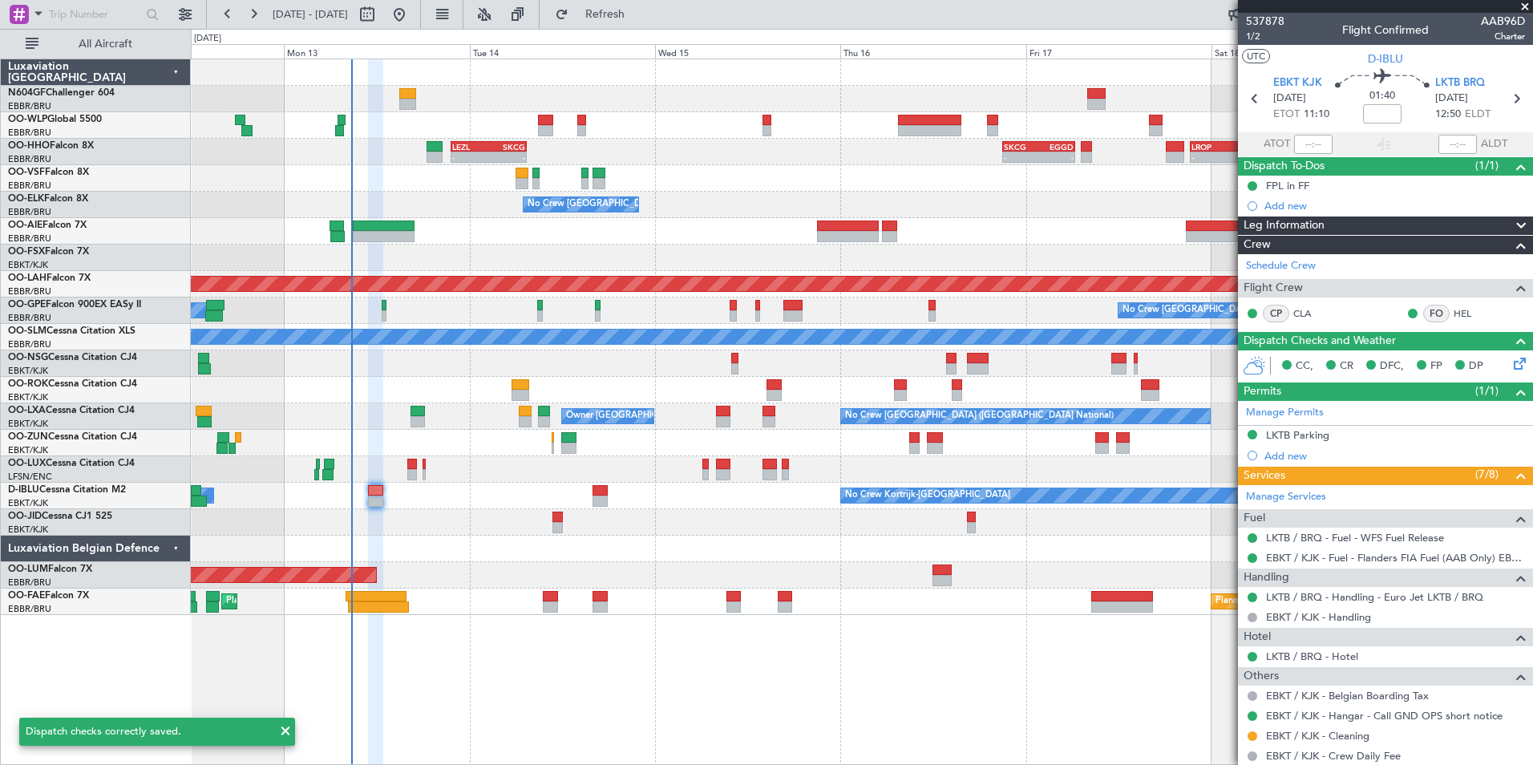
click at [1518, 96] on section "EBKT KJK 13/10/2025 ETOT 11:10 01:40 LKTB BRQ 13/10/2025 12:50 ELDT" at bounding box center [1385, 100] width 295 height 63
click at [1509, 99] on icon at bounding box center [1516, 98] width 21 height 21
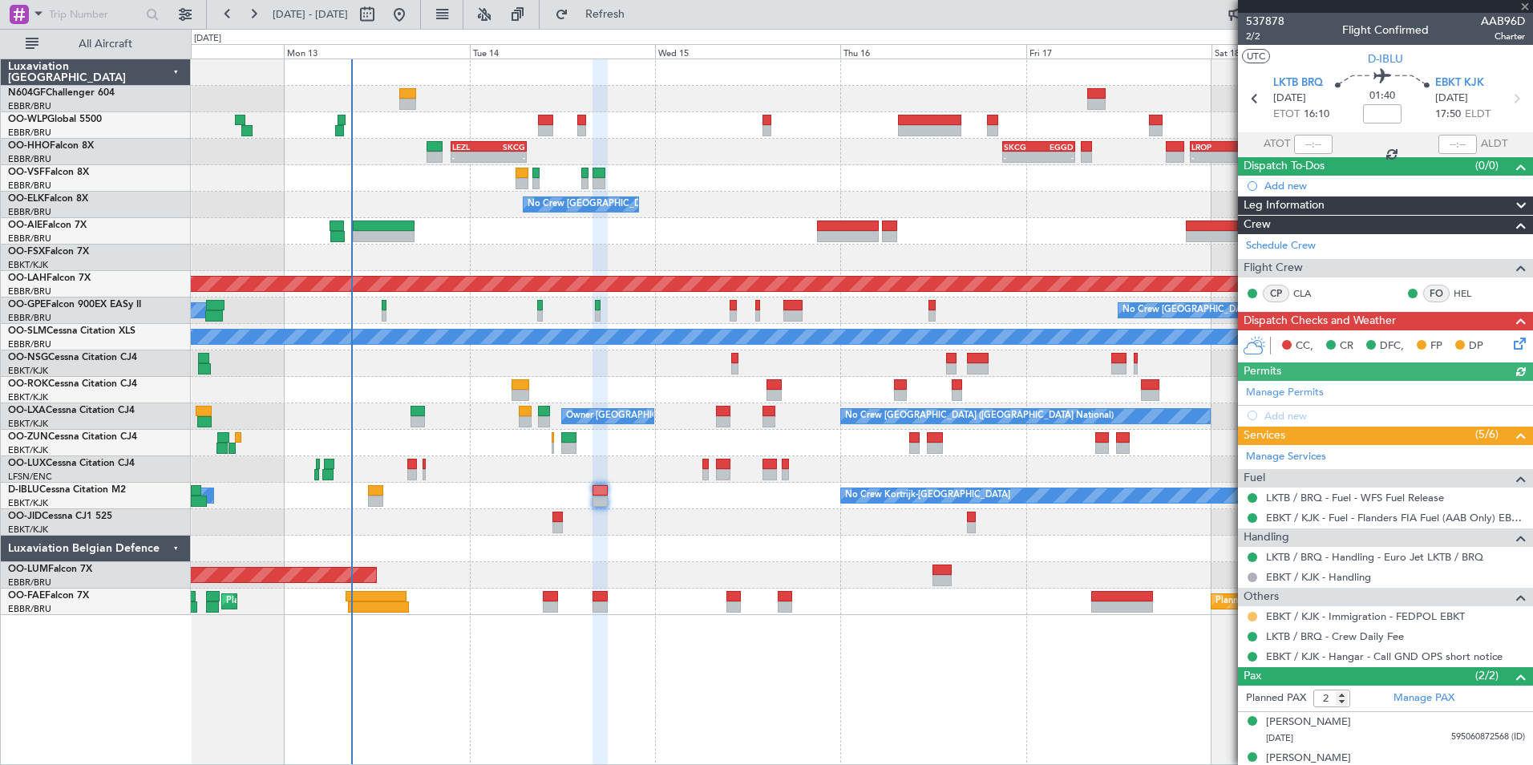
click at [1250, 621] on mat-tooltip-component "Requested" at bounding box center [1253, 642] width 72 height 43
click at [1250, 617] on button at bounding box center [1253, 617] width 10 height 10
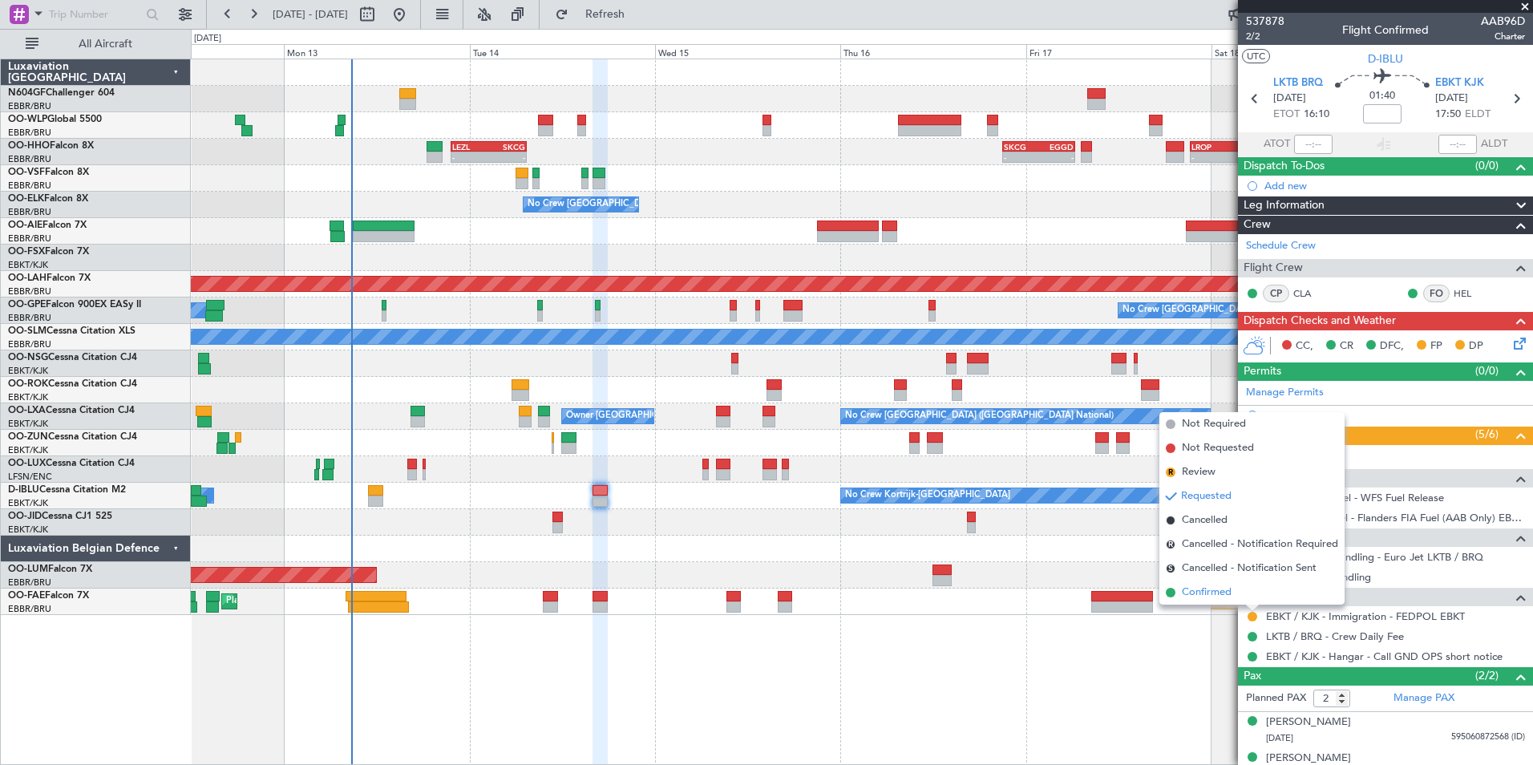
click at [1203, 593] on span "Confirmed" at bounding box center [1207, 593] width 50 height 16
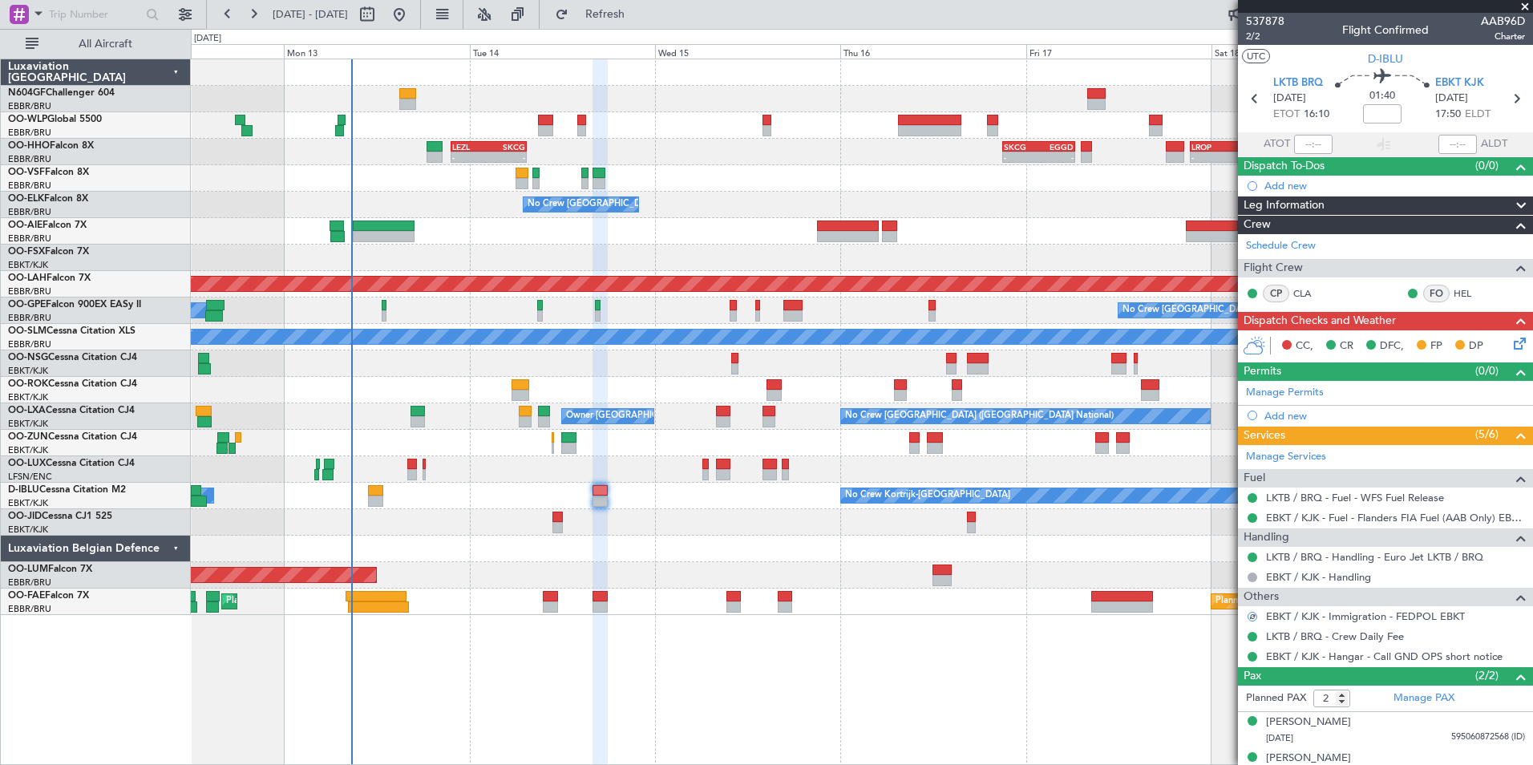
click at [1511, 343] on icon at bounding box center [1517, 340] width 13 height 13
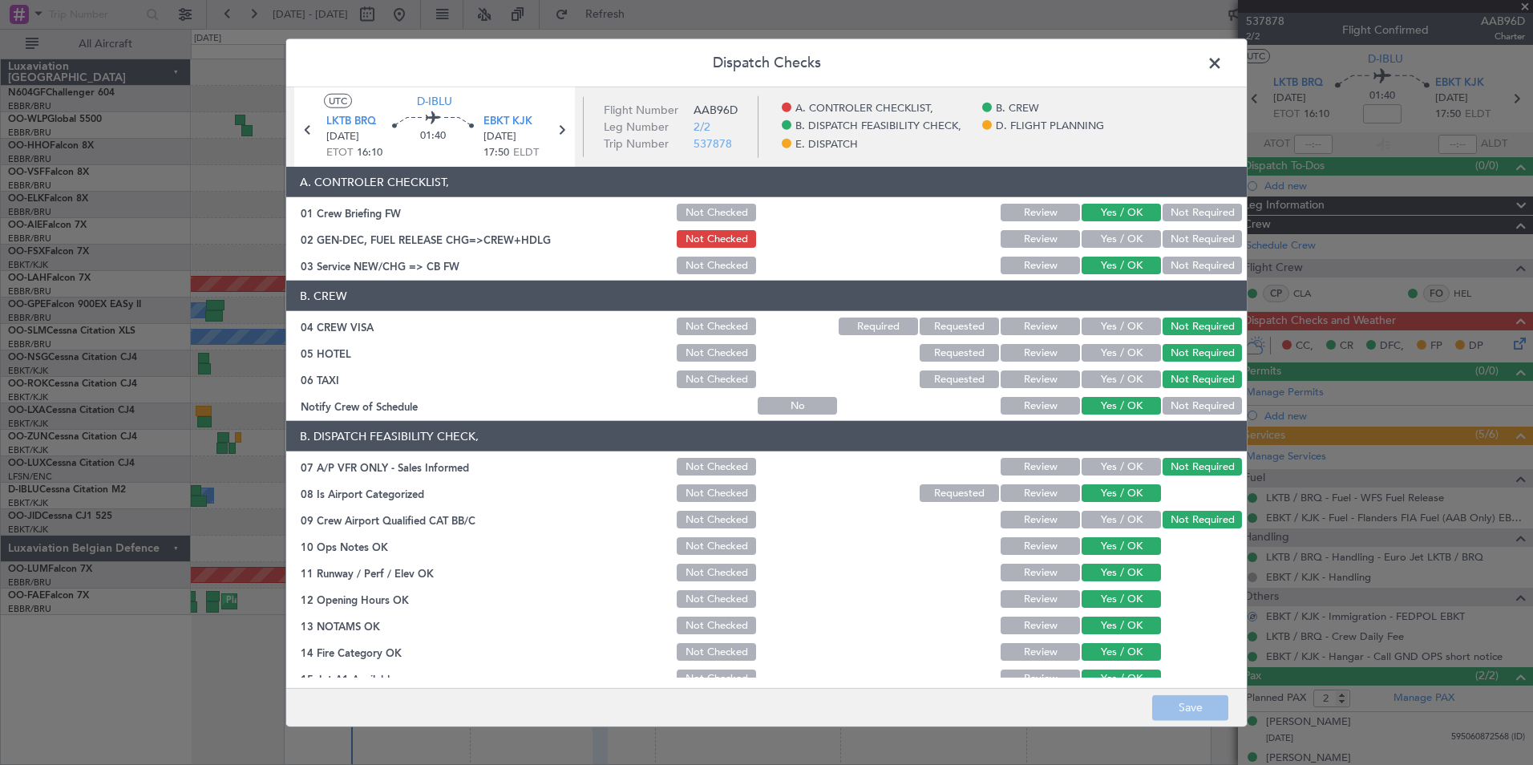
click at [1096, 237] on button "Yes / OK" at bounding box center [1121, 239] width 79 height 18
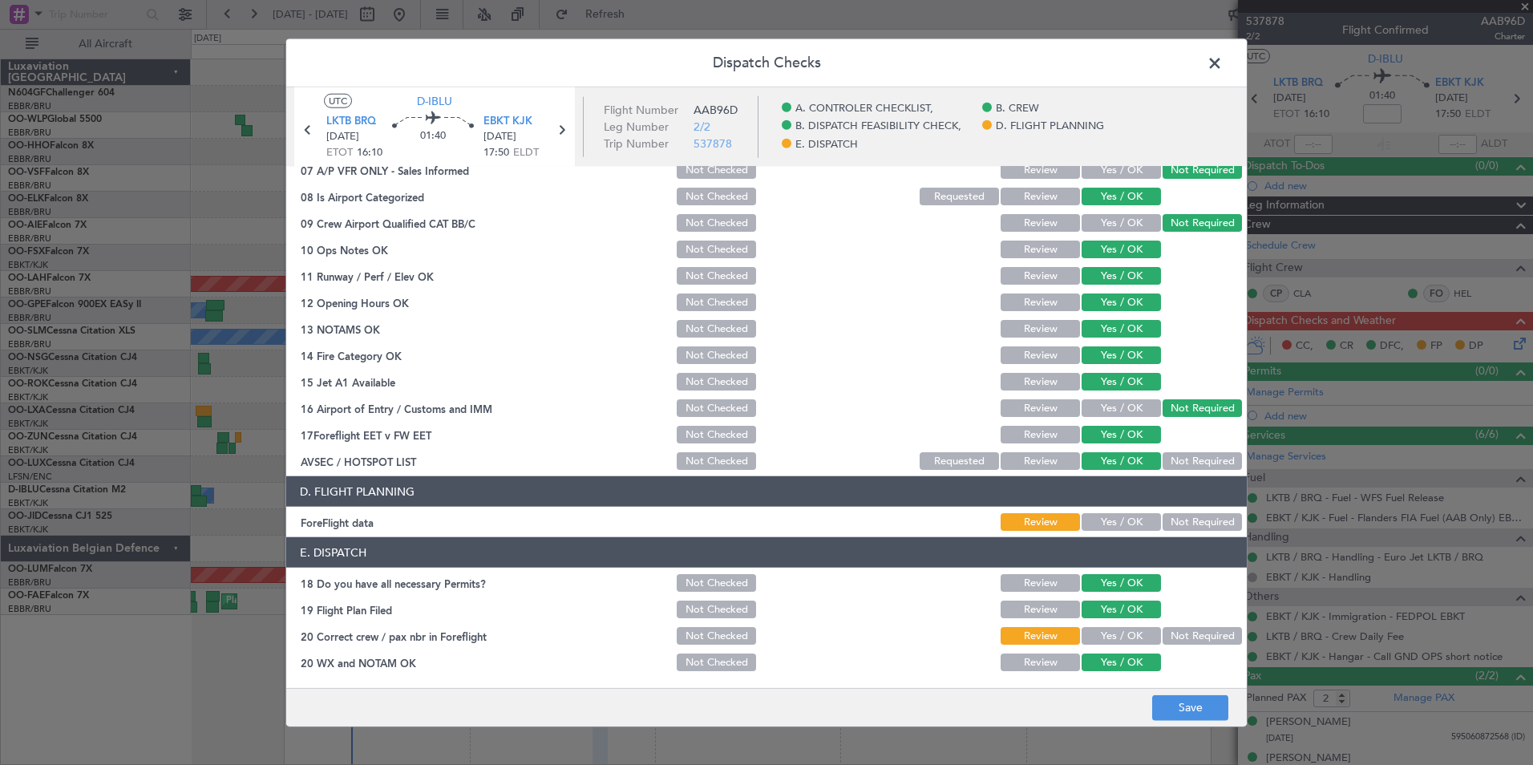
click at [1171, 530] on button "Not Required" at bounding box center [1202, 522] width 79 height 18
click at [1109, 655] on button "Yes / OK" at bounding box center [1121, 663] width 79 height 18
click at [1112, 638] on button "Yes / OK" at bounding box center [1121, 636] width 79 height 18
click at [1175, 714] on button "Save" at bounding box center [1190, 708] width 76 height 26
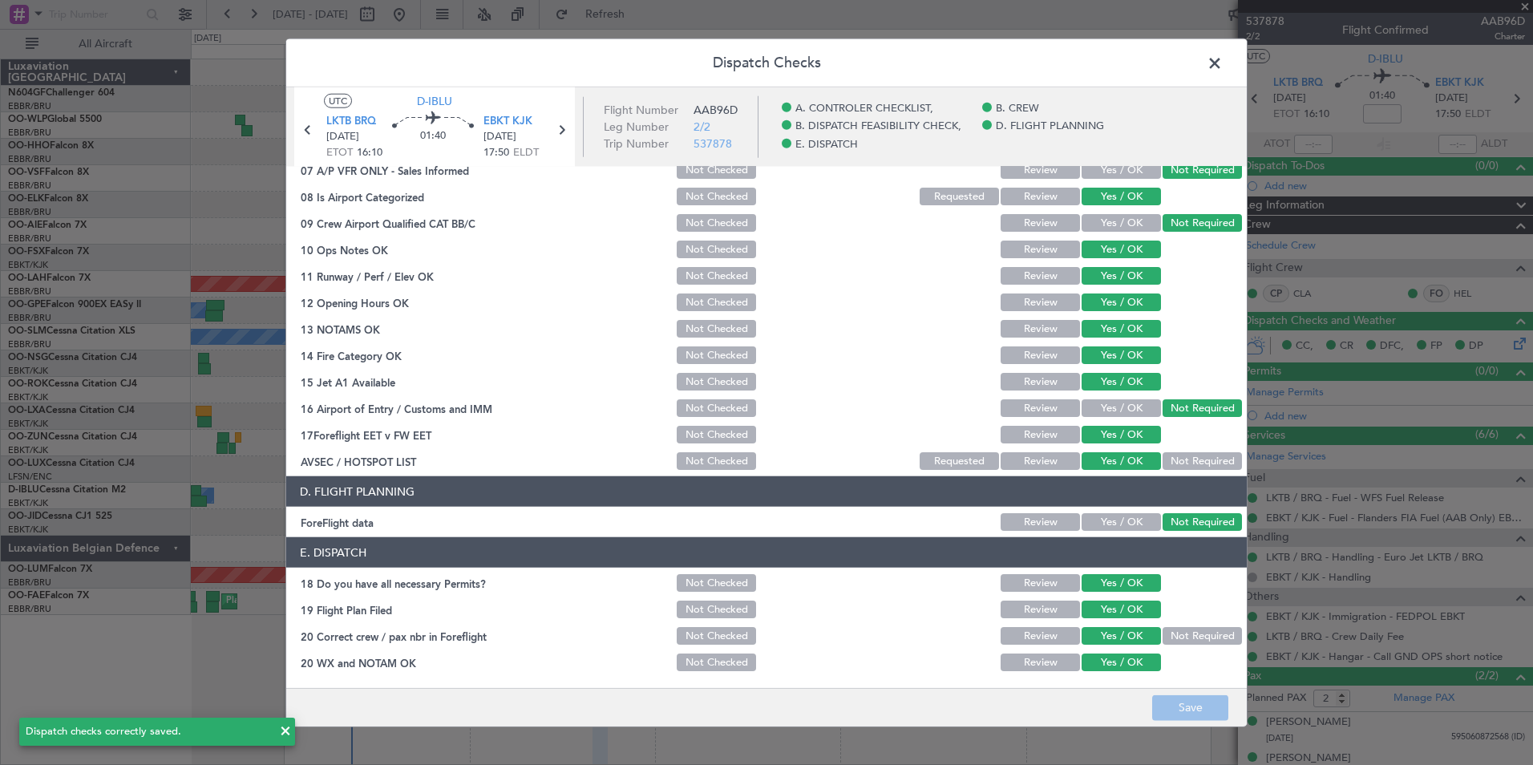
click at [1223, 64] on span at bounding box center [1223, 67] width 0 height 32
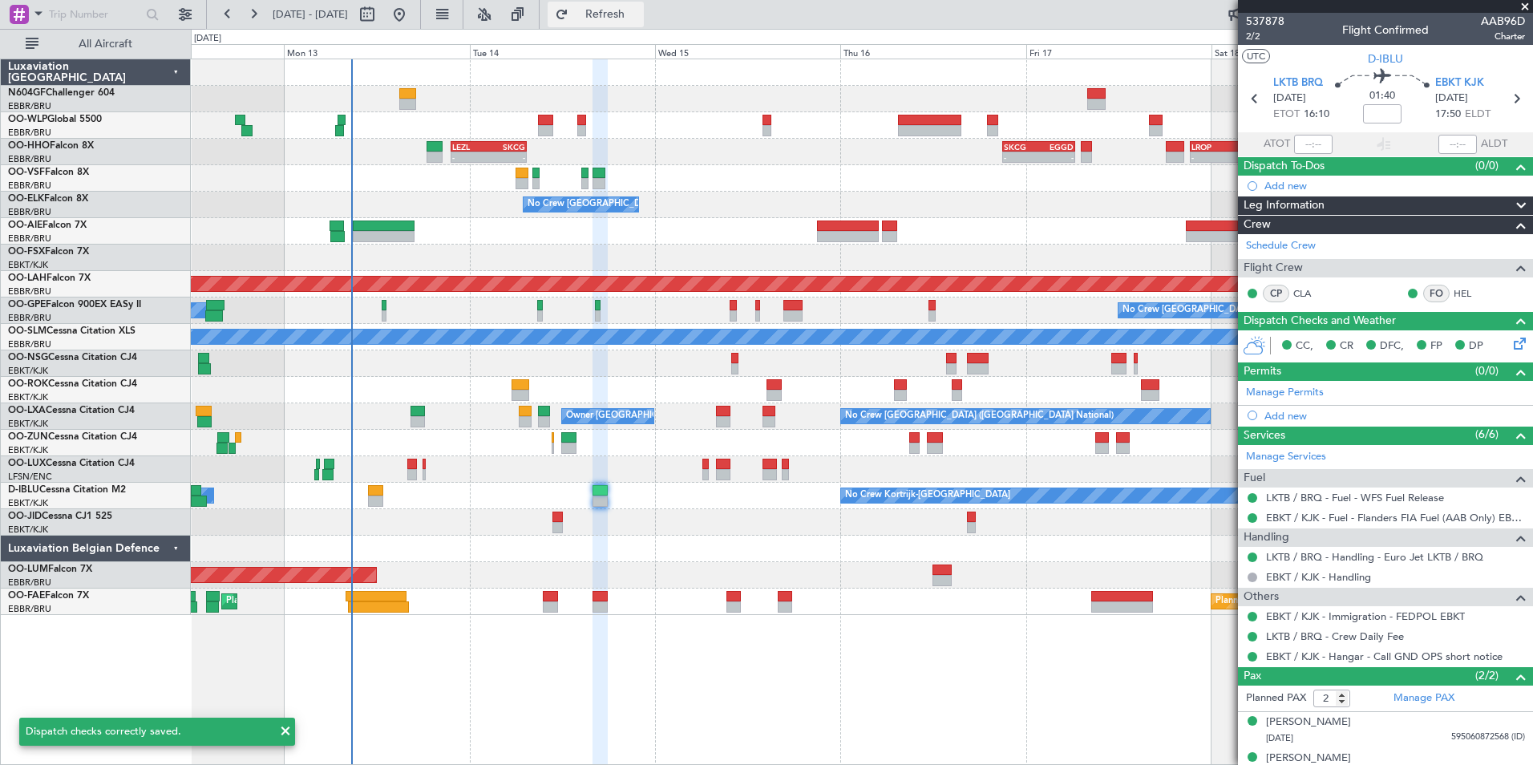
click at [644, 26] on button "Refresh" at bounding box center [596, 15] width 96 height 26
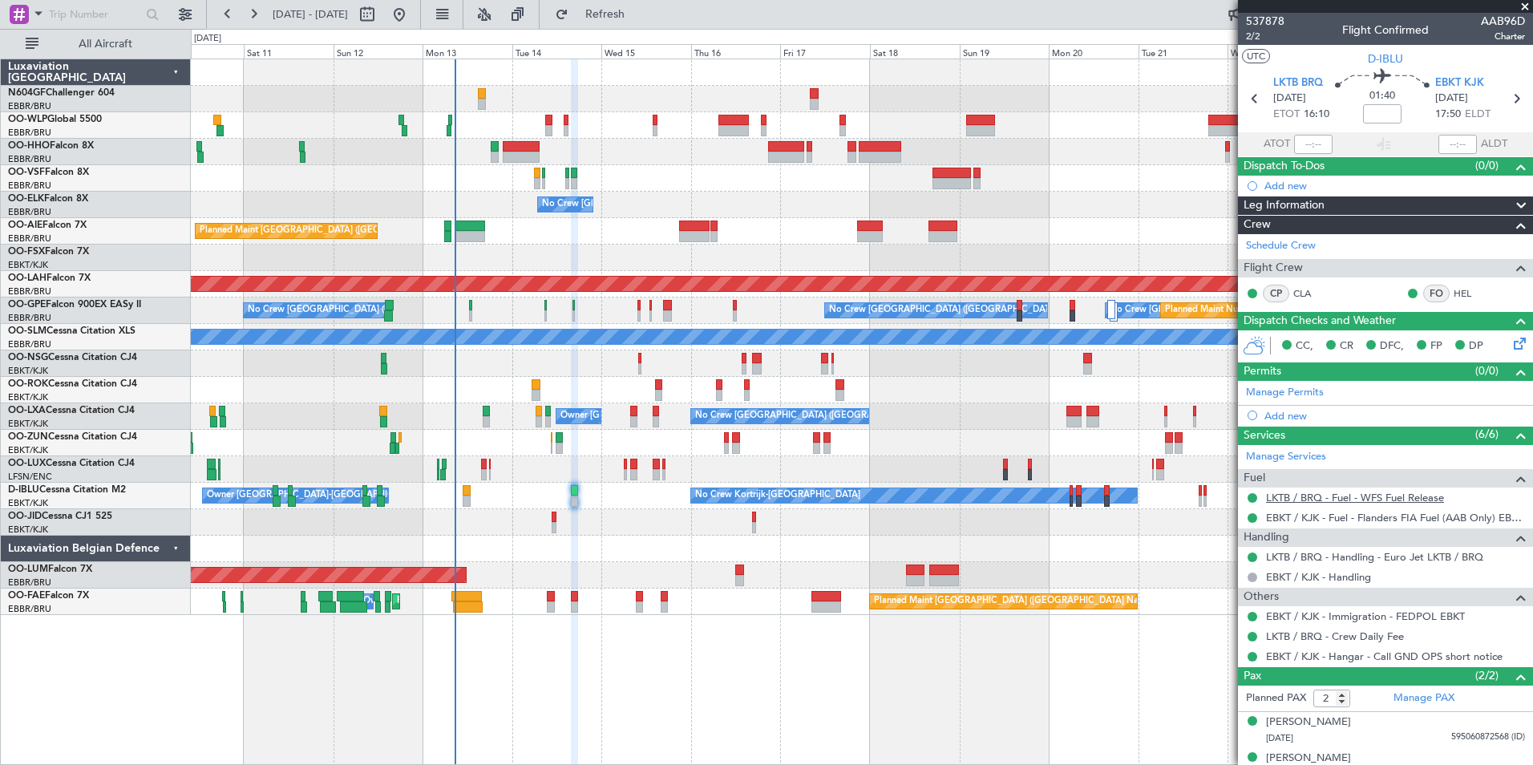
scroll to position [18, 0]
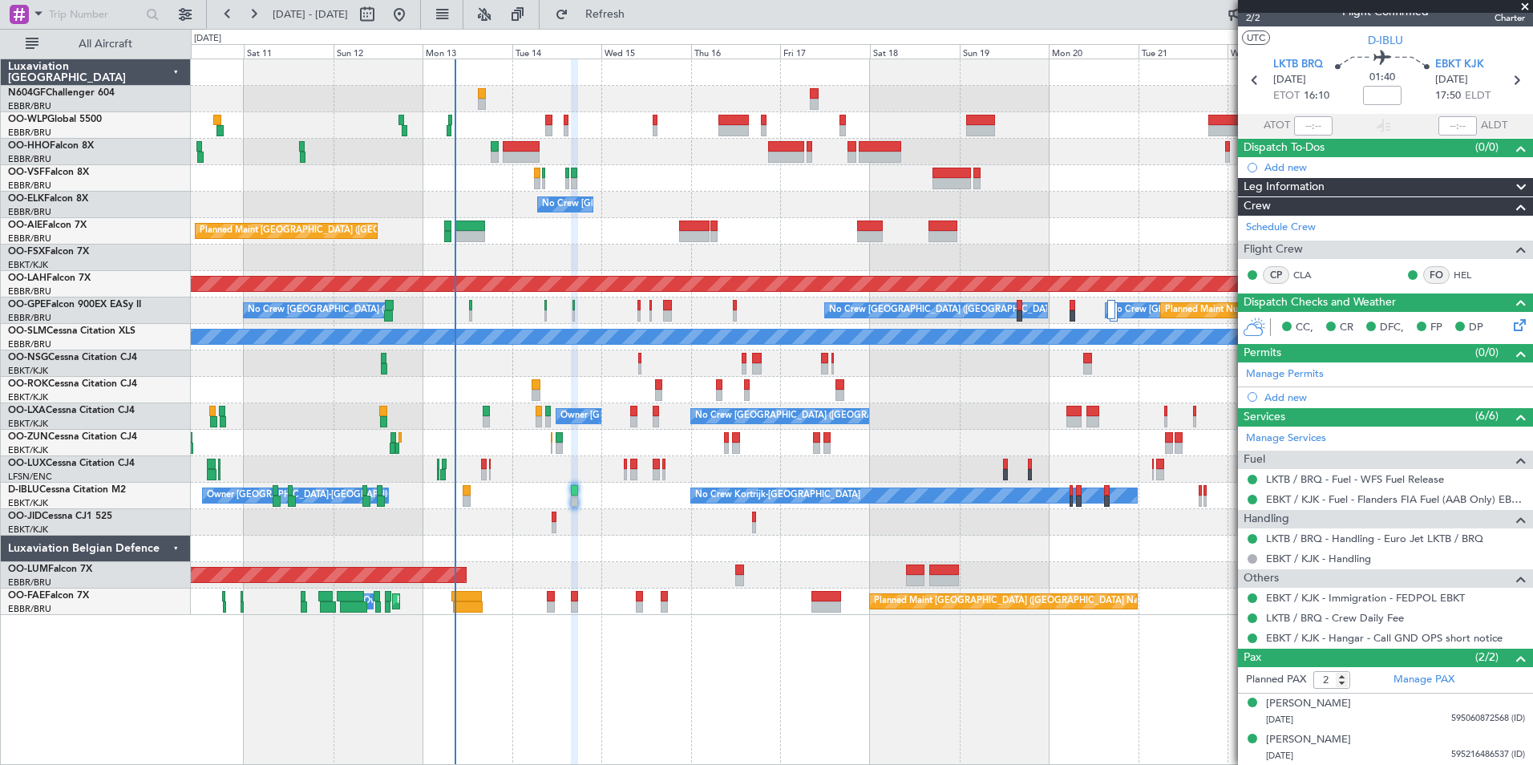
click at [639, 419] on div "Owner Kortrijk-Wevelgem No Crew Brussels (Brussels National)" at bounding box center [862, 416] width 1342 height 26
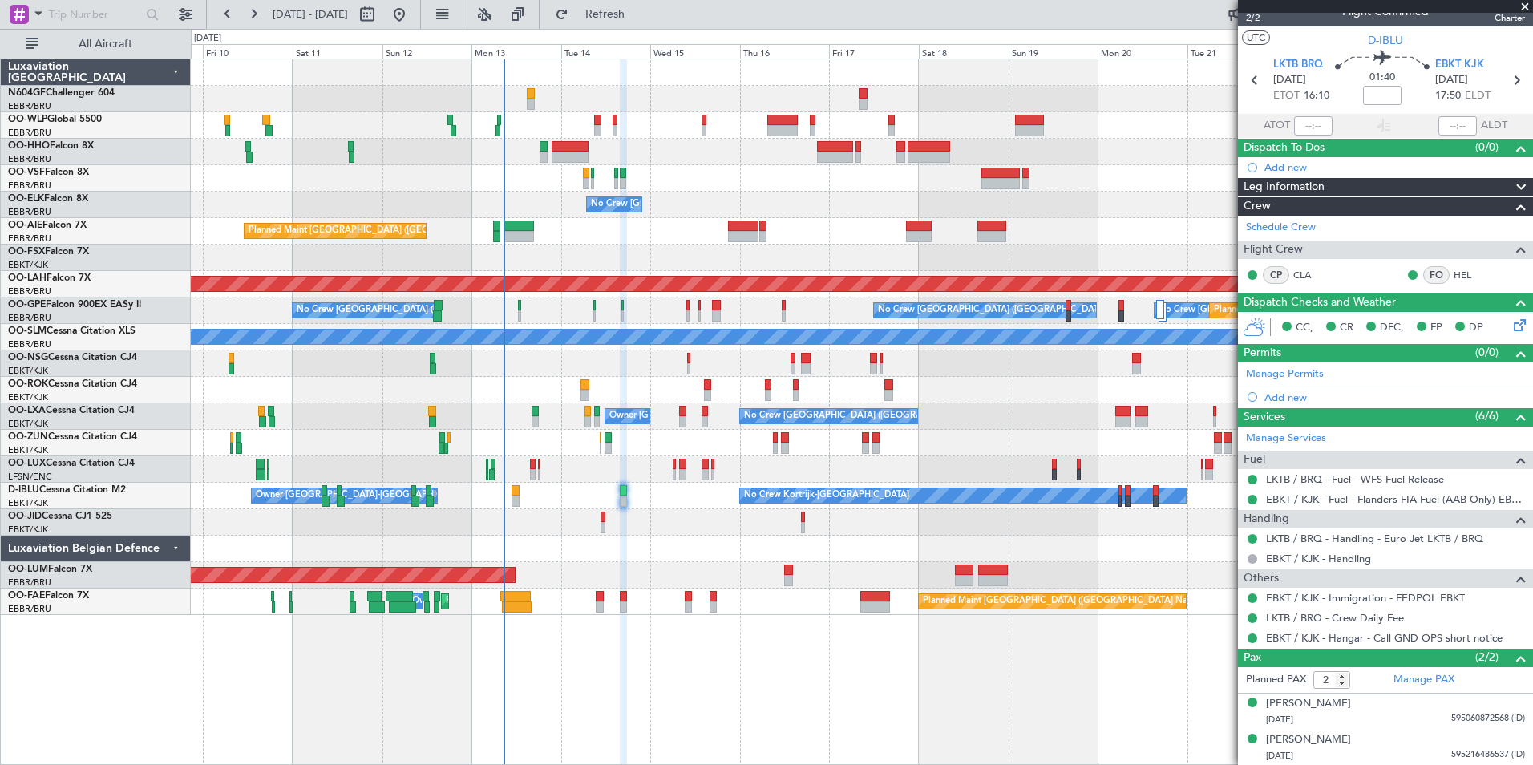
drag, startPoint x: 639, startPoint y: 419, endPoint x: 444, endPoint y: 391, distance: 197.8
click at [638, 366] on div at bounding box center [862, 363] width 1342 height 26
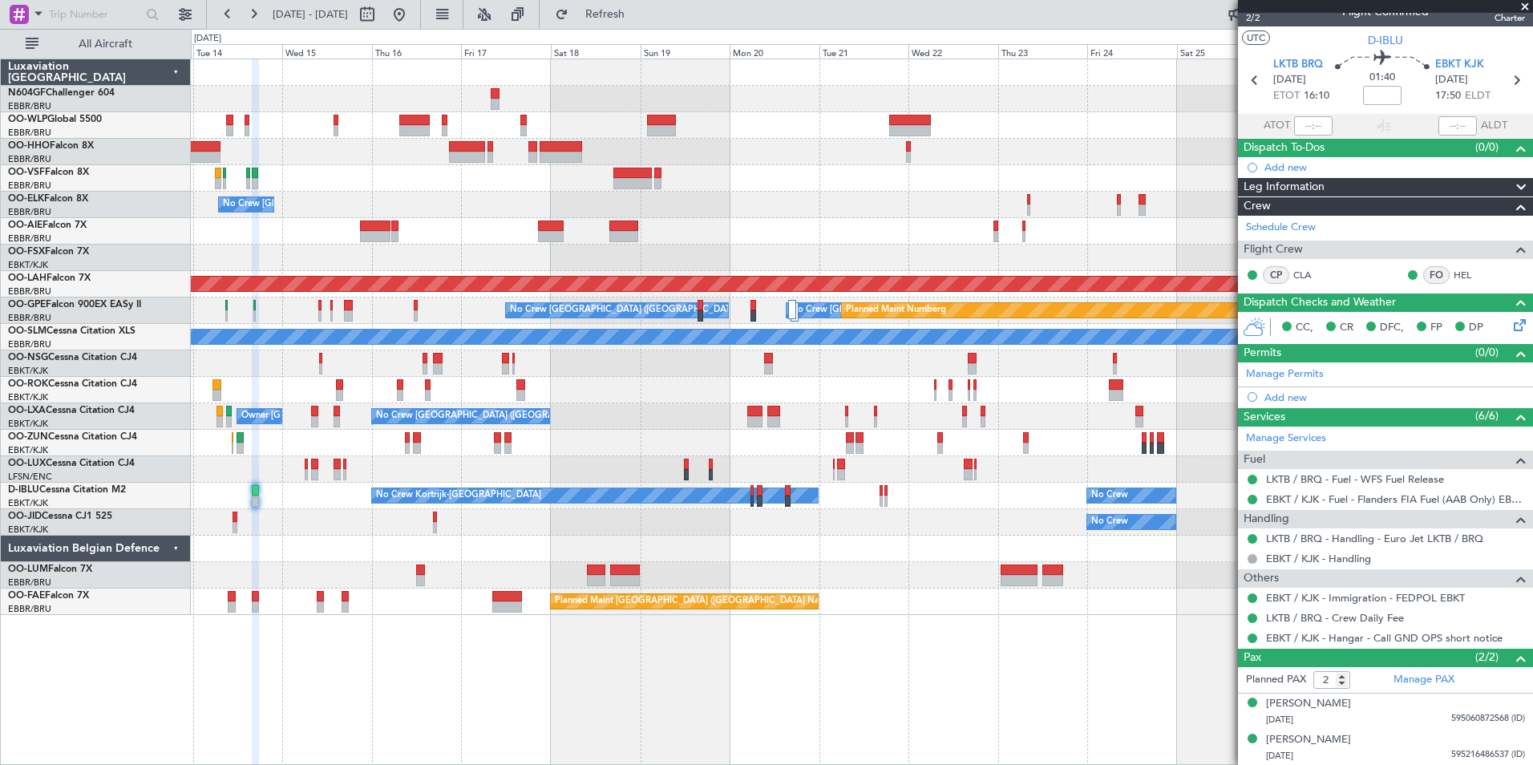
click at [284, 569] on div "Owner Melsbroek Air Base Planned Maint Kortrijk-Wevelgem AOG Maint Sibiu" at bounding box center [862, 575] width 1342 height 26
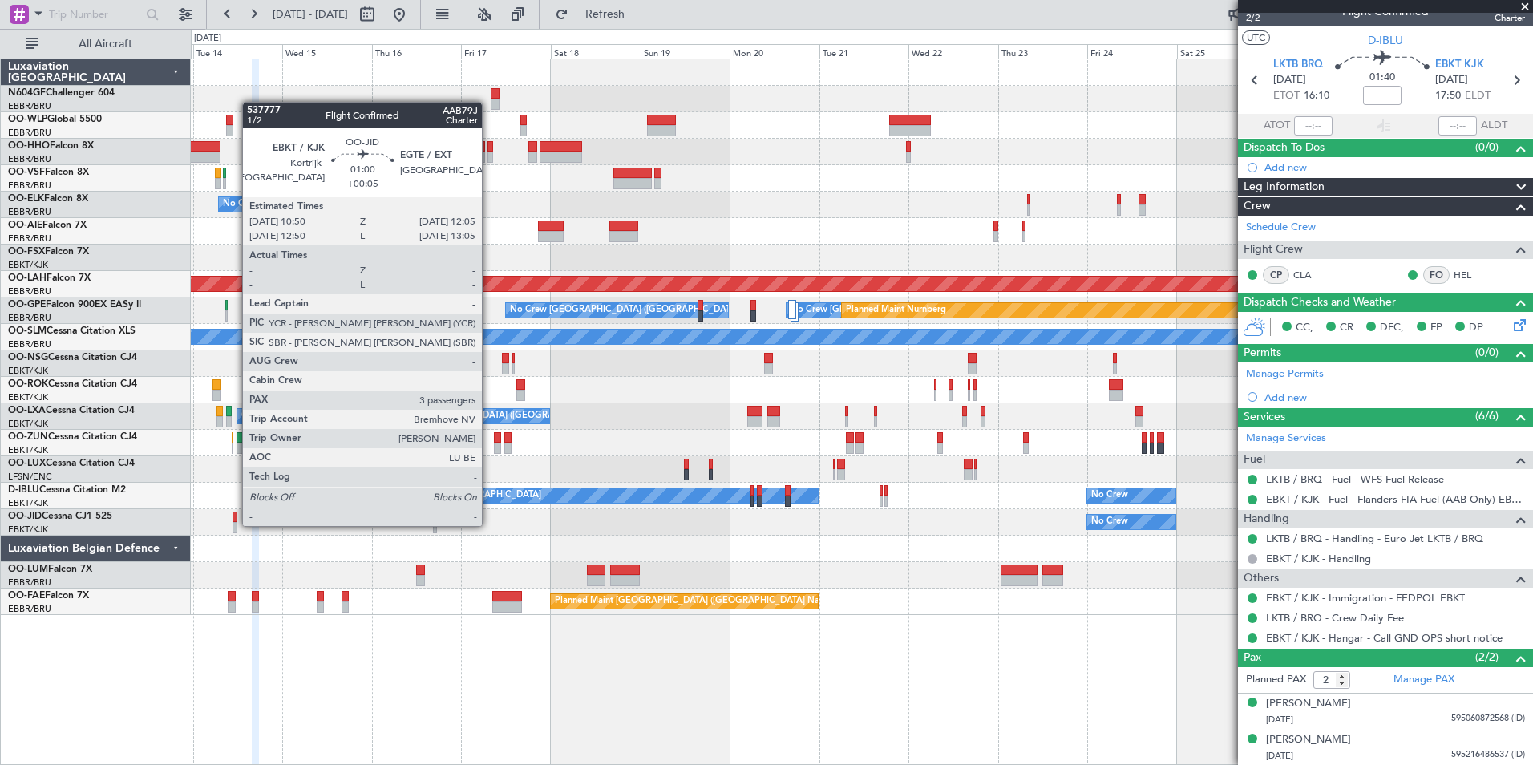
click at [234, 525] on div at bounding box center [235, 527] width 5 height 11
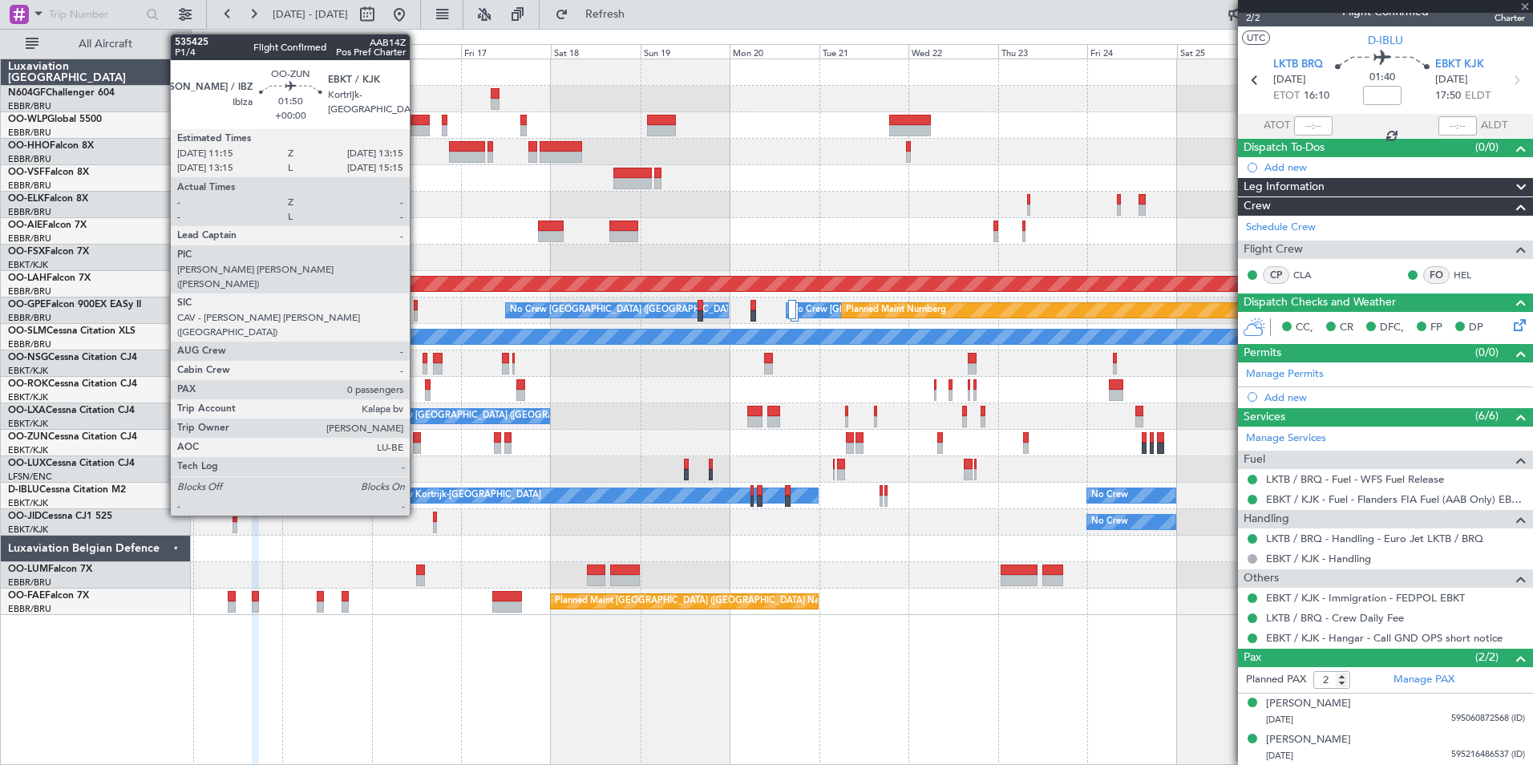
type input "+00:05"
type input "3"
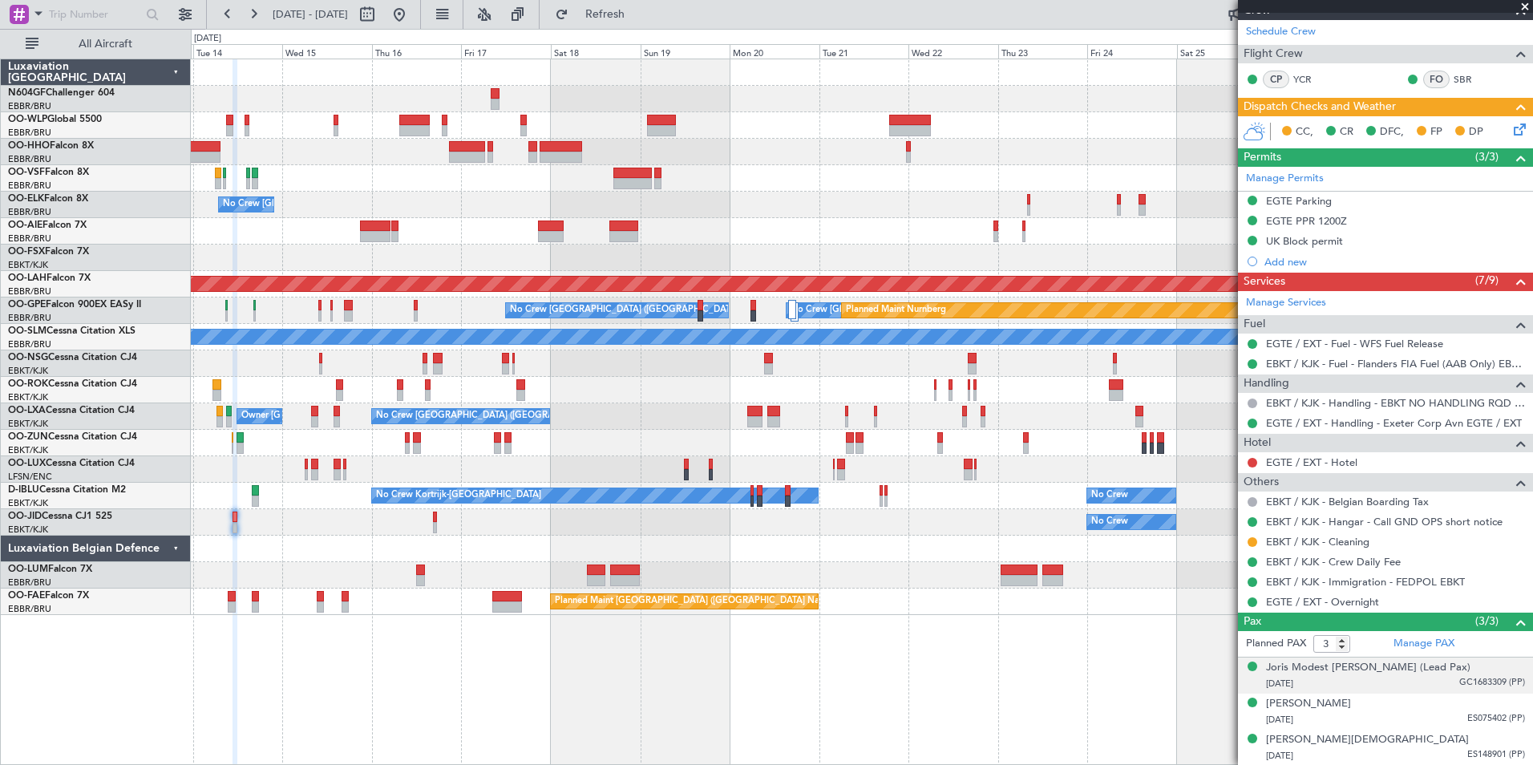
scroll to position [0, 0]
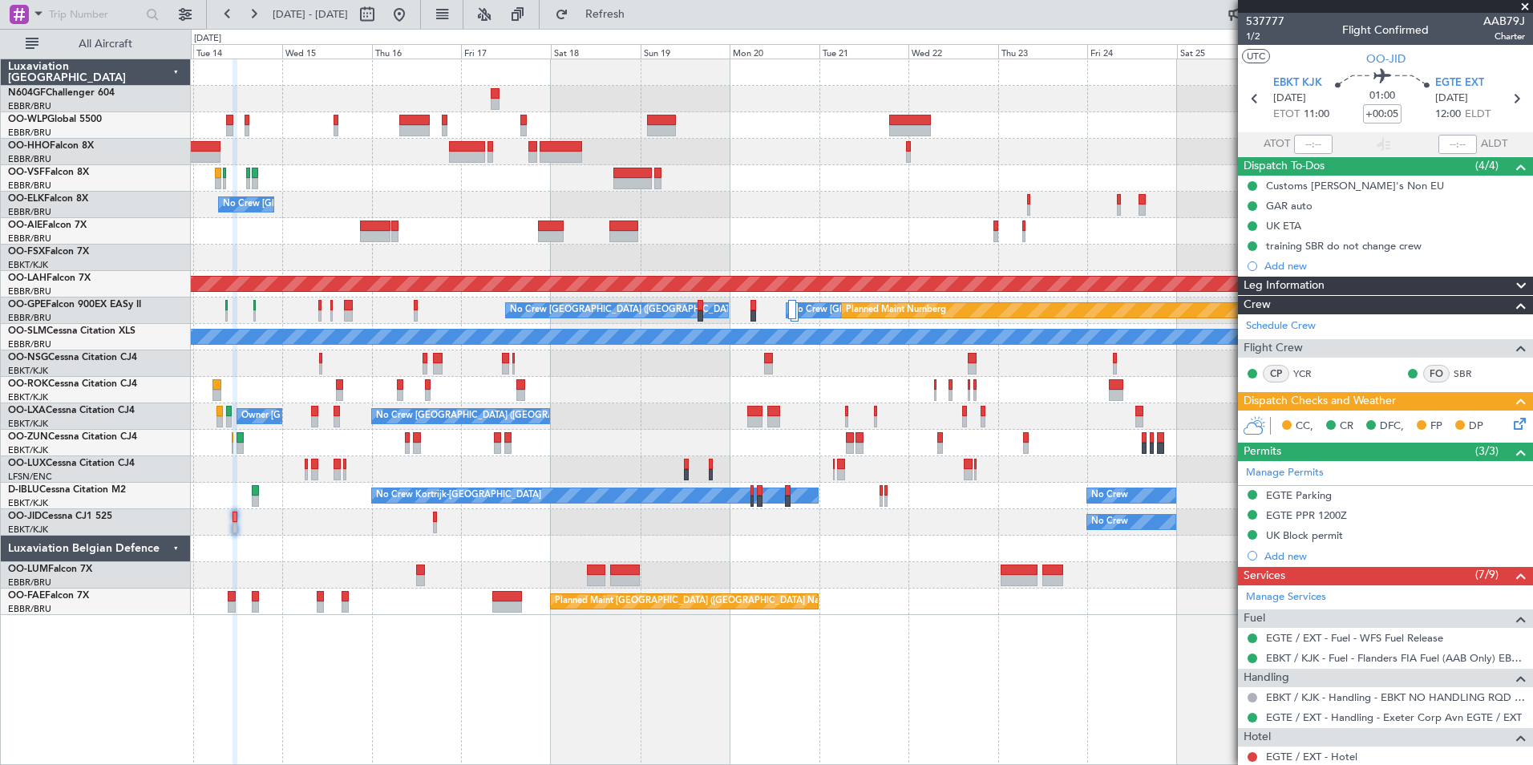
click at [764, 495] on div "No Crew [GEOGRAPHIC_DATA] ([GEOGRAPHIC_DATA] National) Planned Maint [GEOGRAPHI…" at bounding box center [862, 337] width 1342 height 556
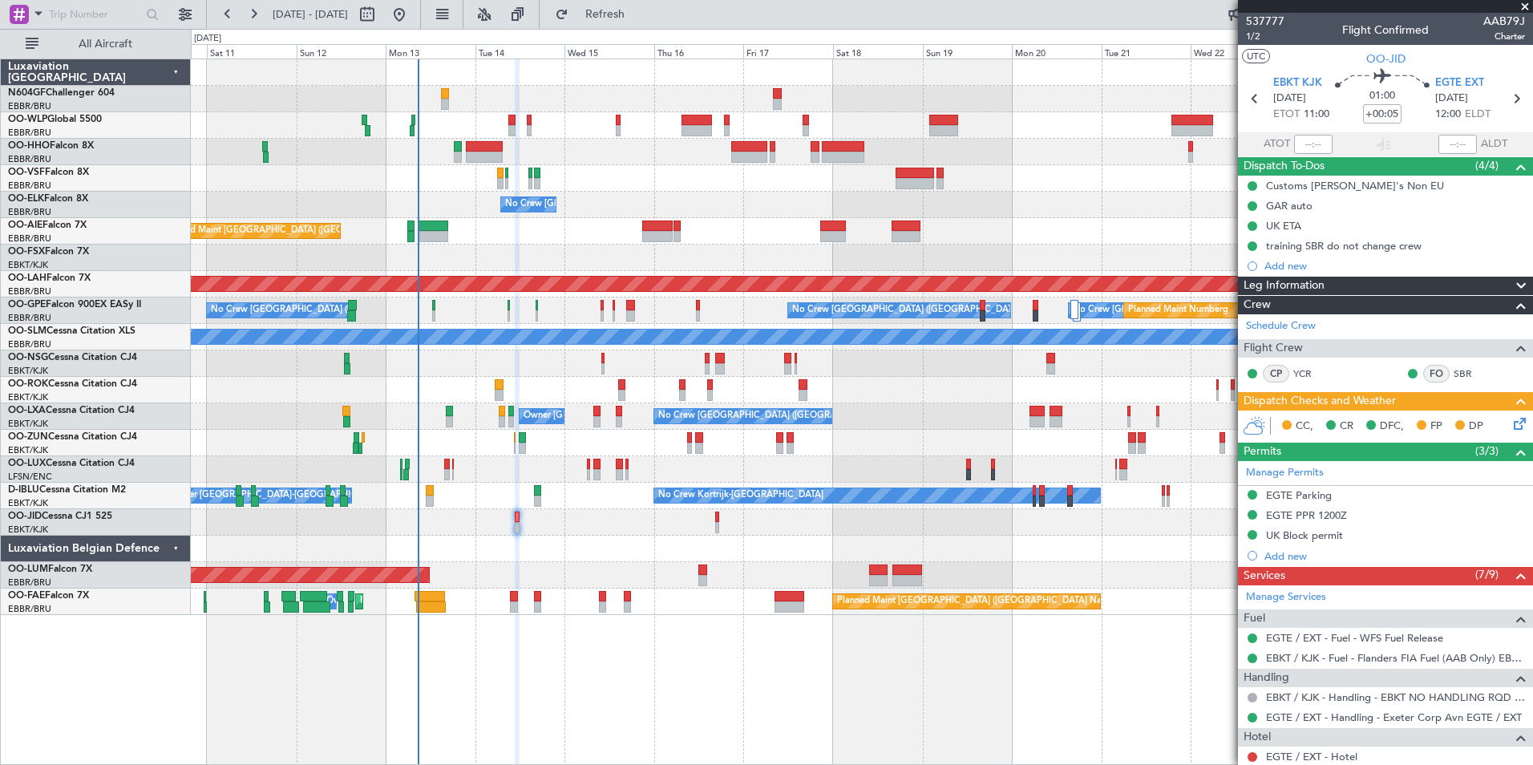
click at [653, 452] on div "Planned Maint Geneva (Cointrin) No Crew [GEOGRAPHIC_DATA] (Brussels National) P…" at bounding box center [862, 337] width 1342 height 556
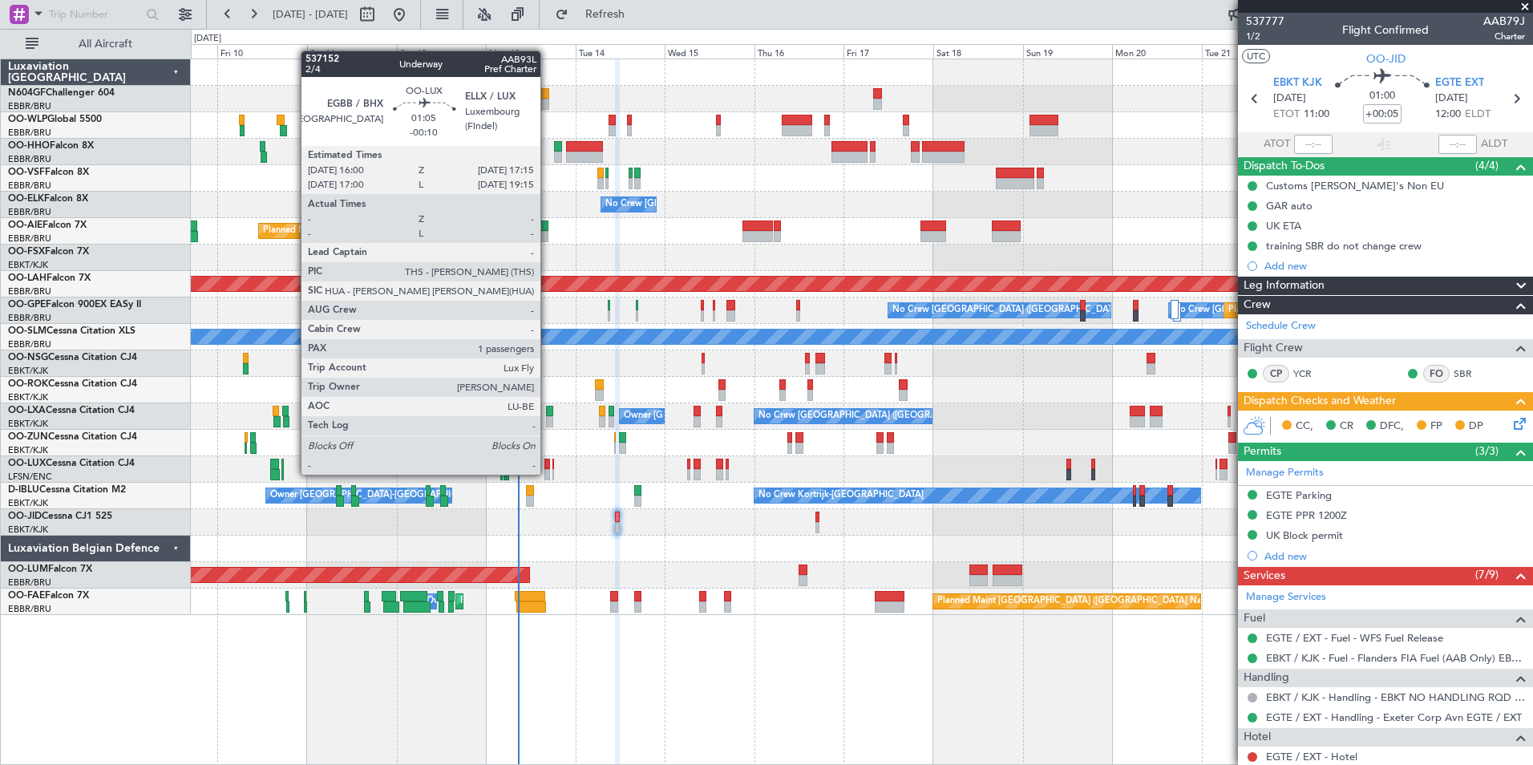
click at [548, 473] on div at bounding box center [547, 474] width 5 height 11
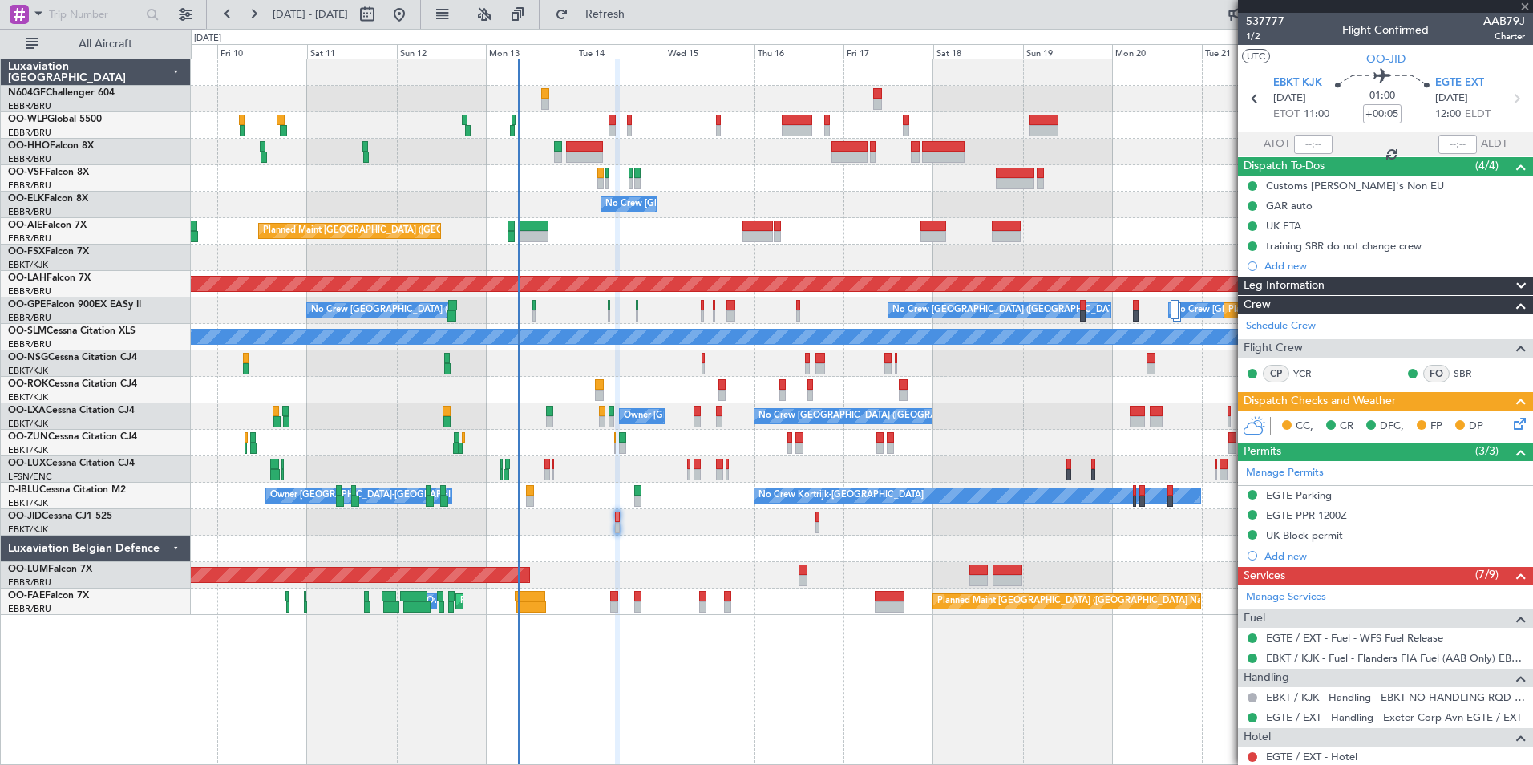
type input "-00:10"
type input "1"
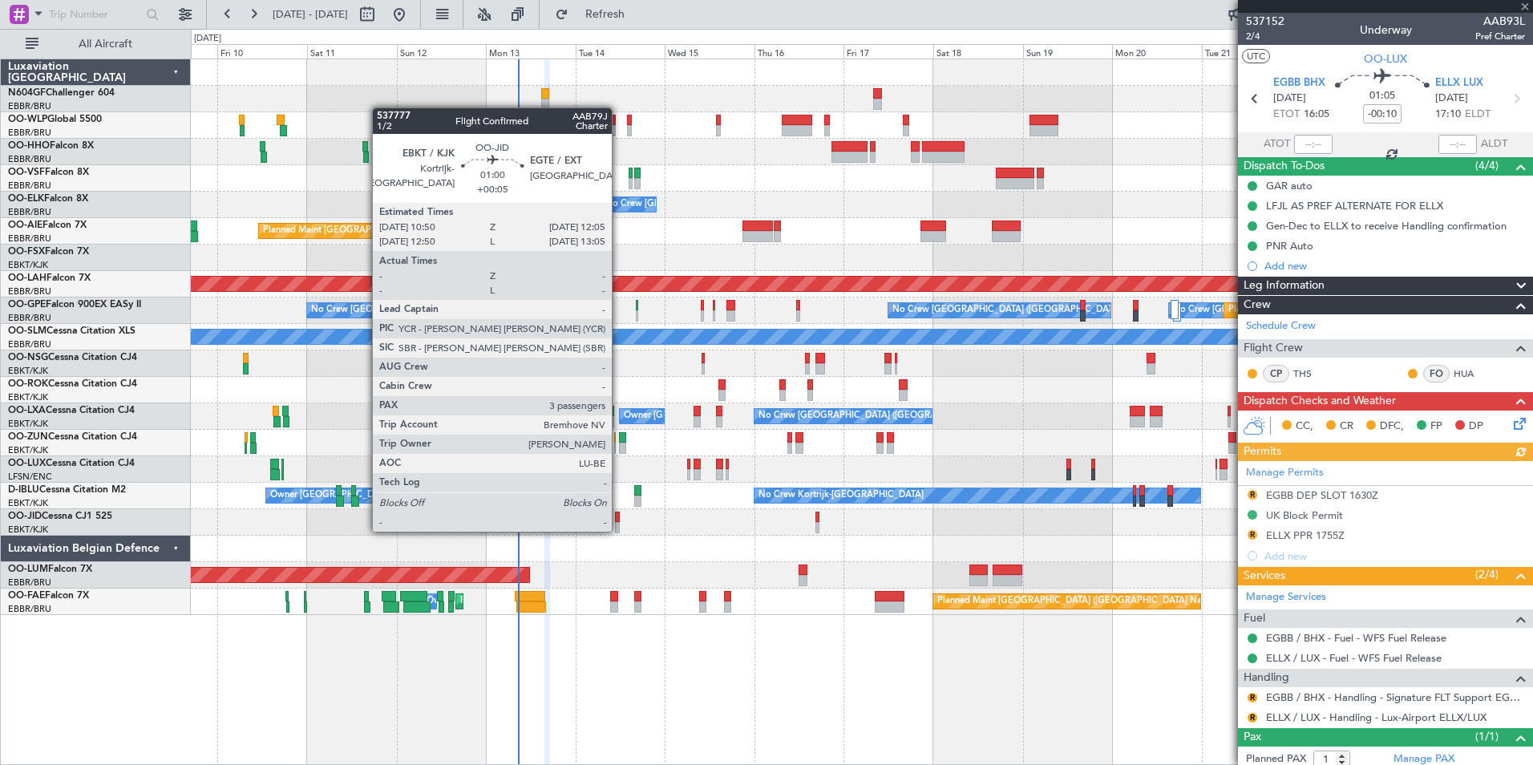
click at [619, 529] on div at bounding box center [617, 527] width 5 height 11
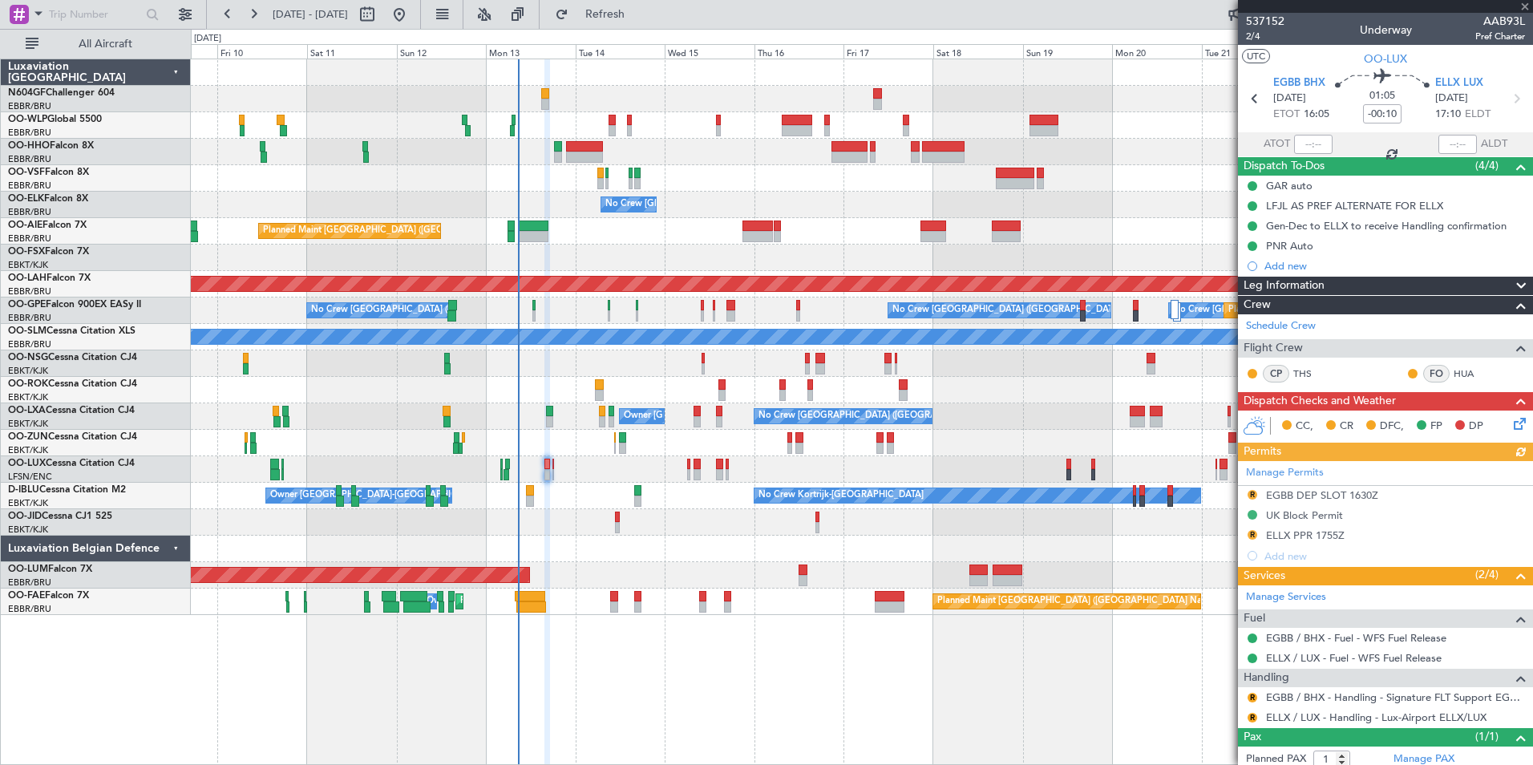
type input "+00:05"
type input "3"
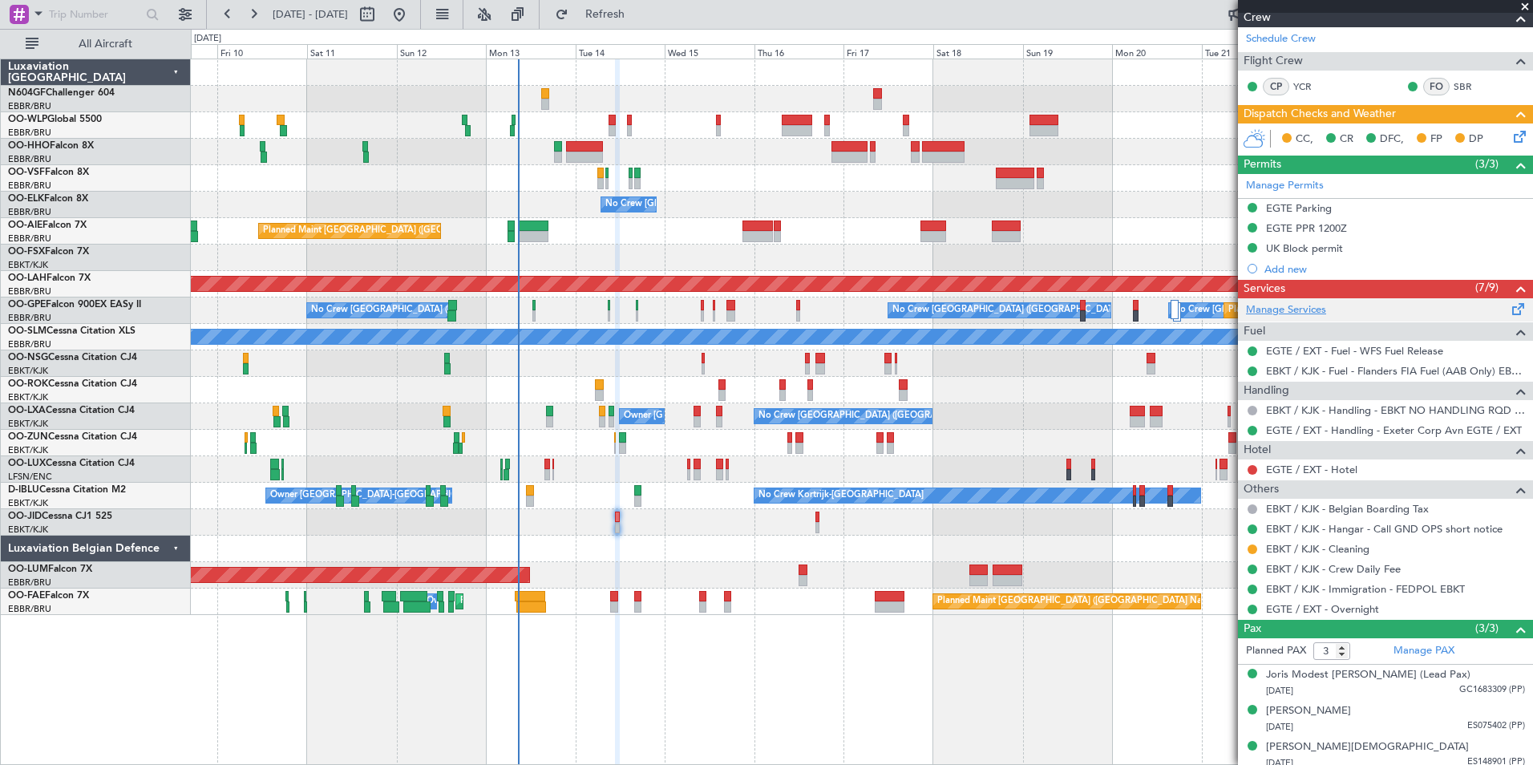
scroll to position [294, 0]
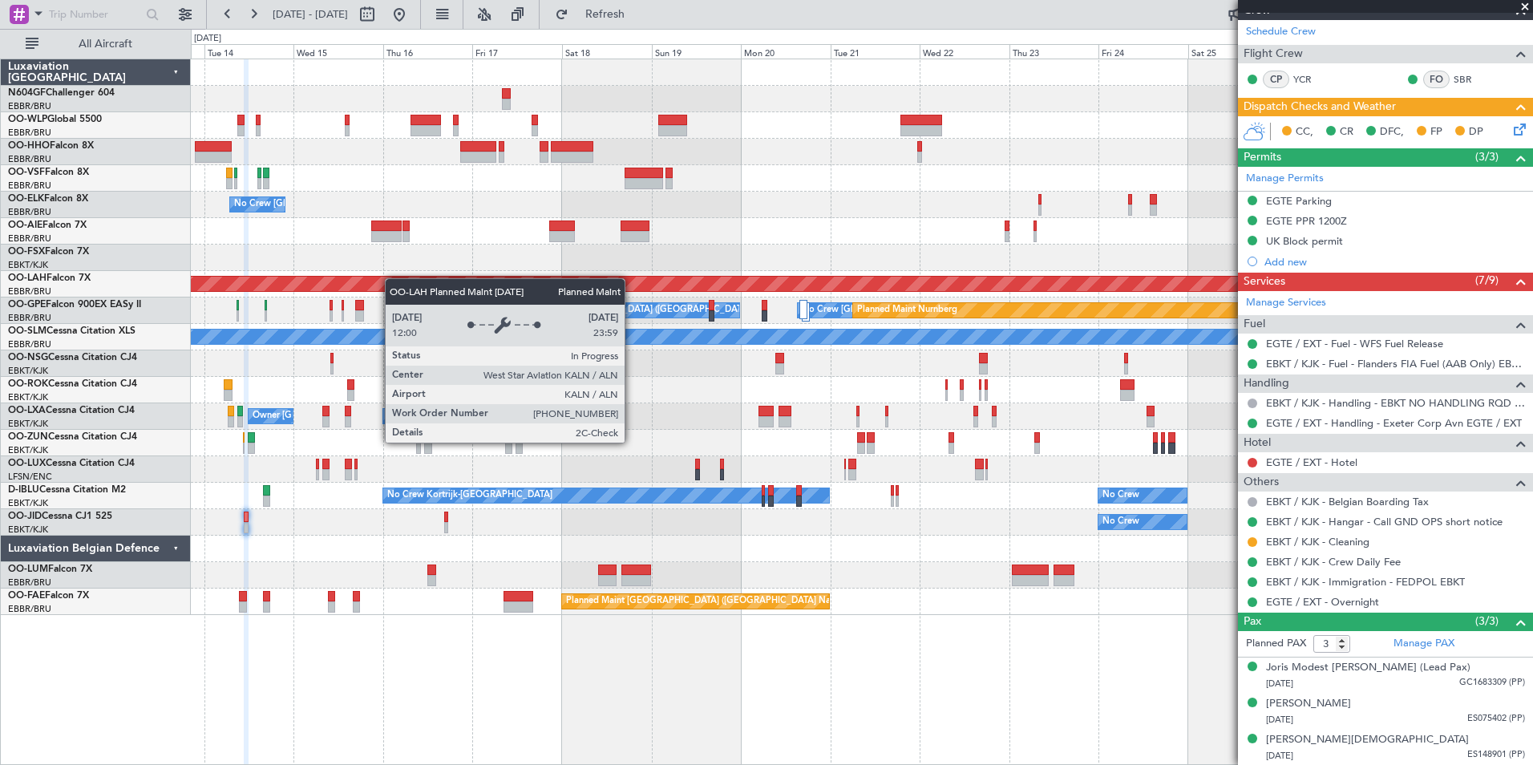
click at [342, 272] on div "No Crew [GEOGRAPHIC_DATA] ([GEOGRAPHIC_DATA] National) Planned Maint [GEOGRAPHI…" at bounding box center [862, 337] width 1342 height 556
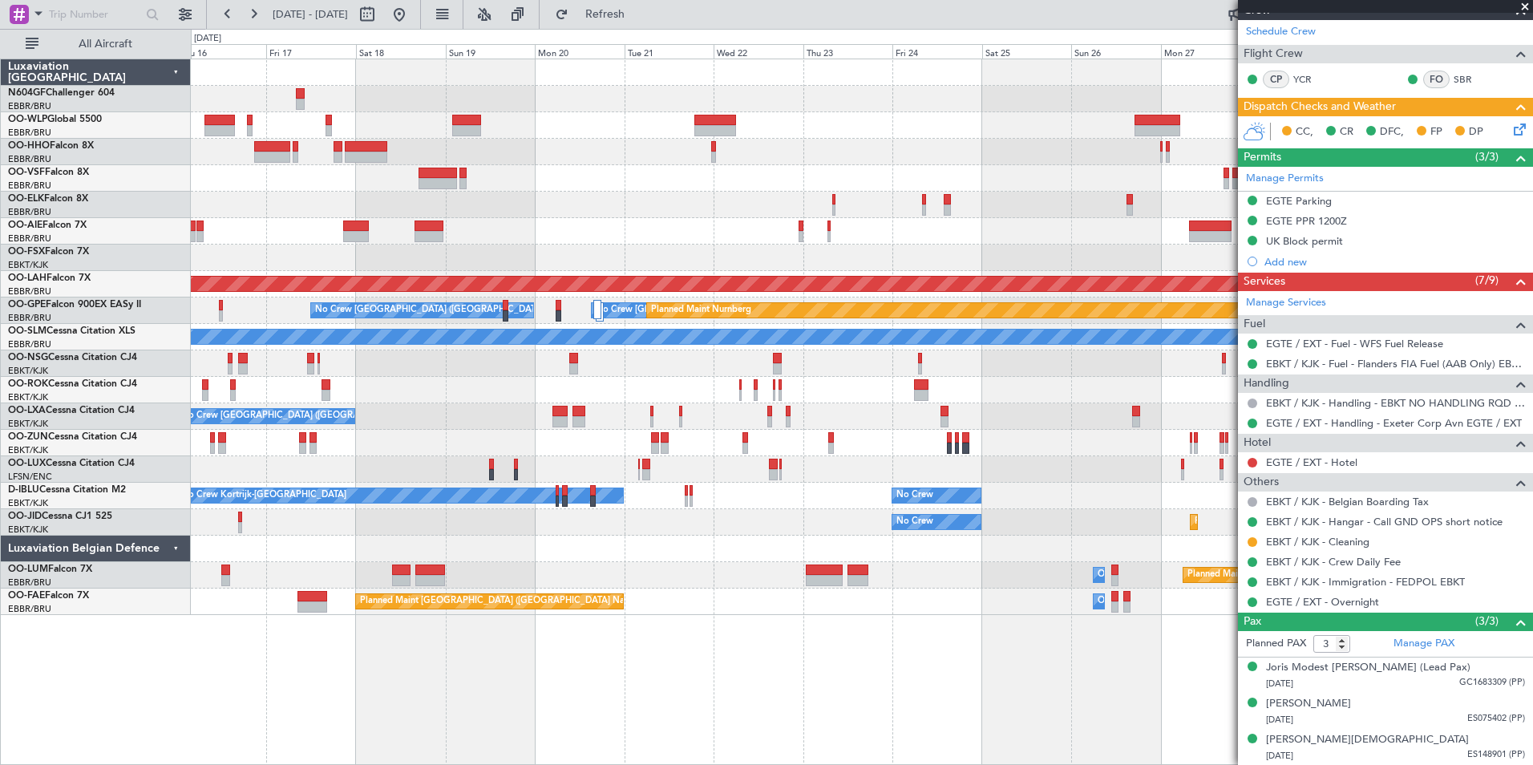
click at [278, 269] on div "No Crew [GEOGRAPHIC_DATA] ([GEOGRAPHIC_DATA] National) Planned Maint [GEOGRAPHI…" at bounding box center [862, 337] width 1342 height 556
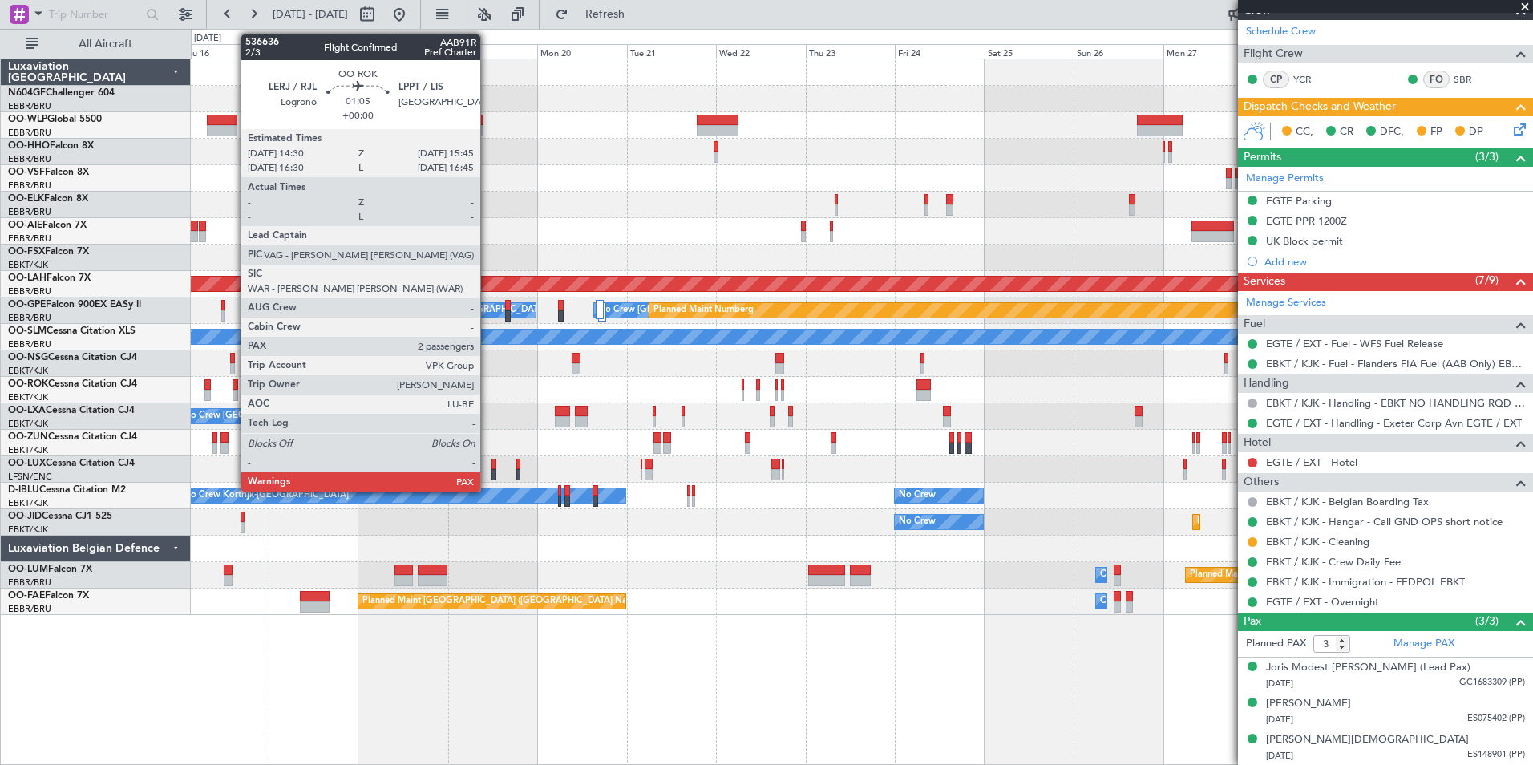
click at [233, 391] on div at bounding box center [235, 395] width 5 height 11
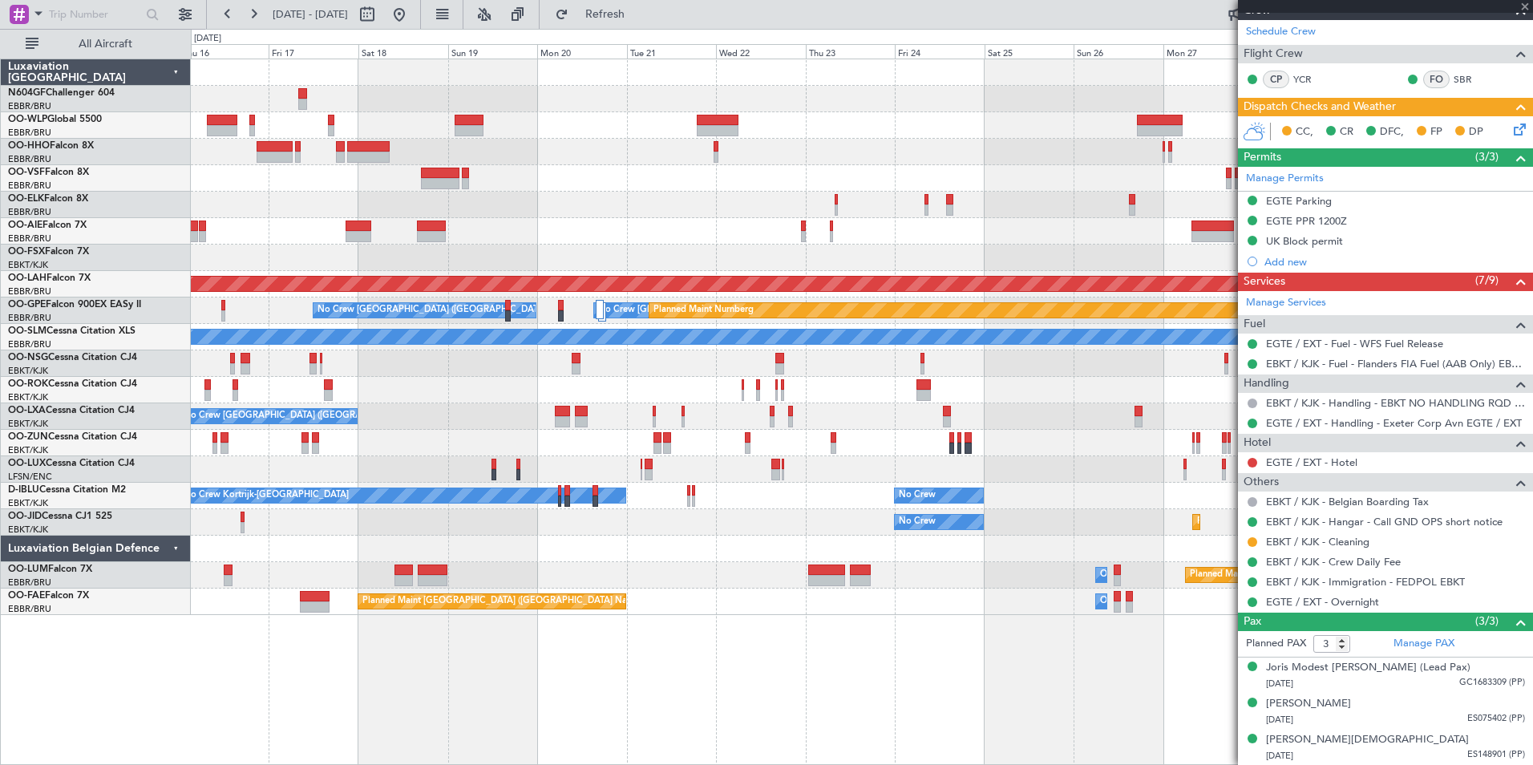
type input "2"
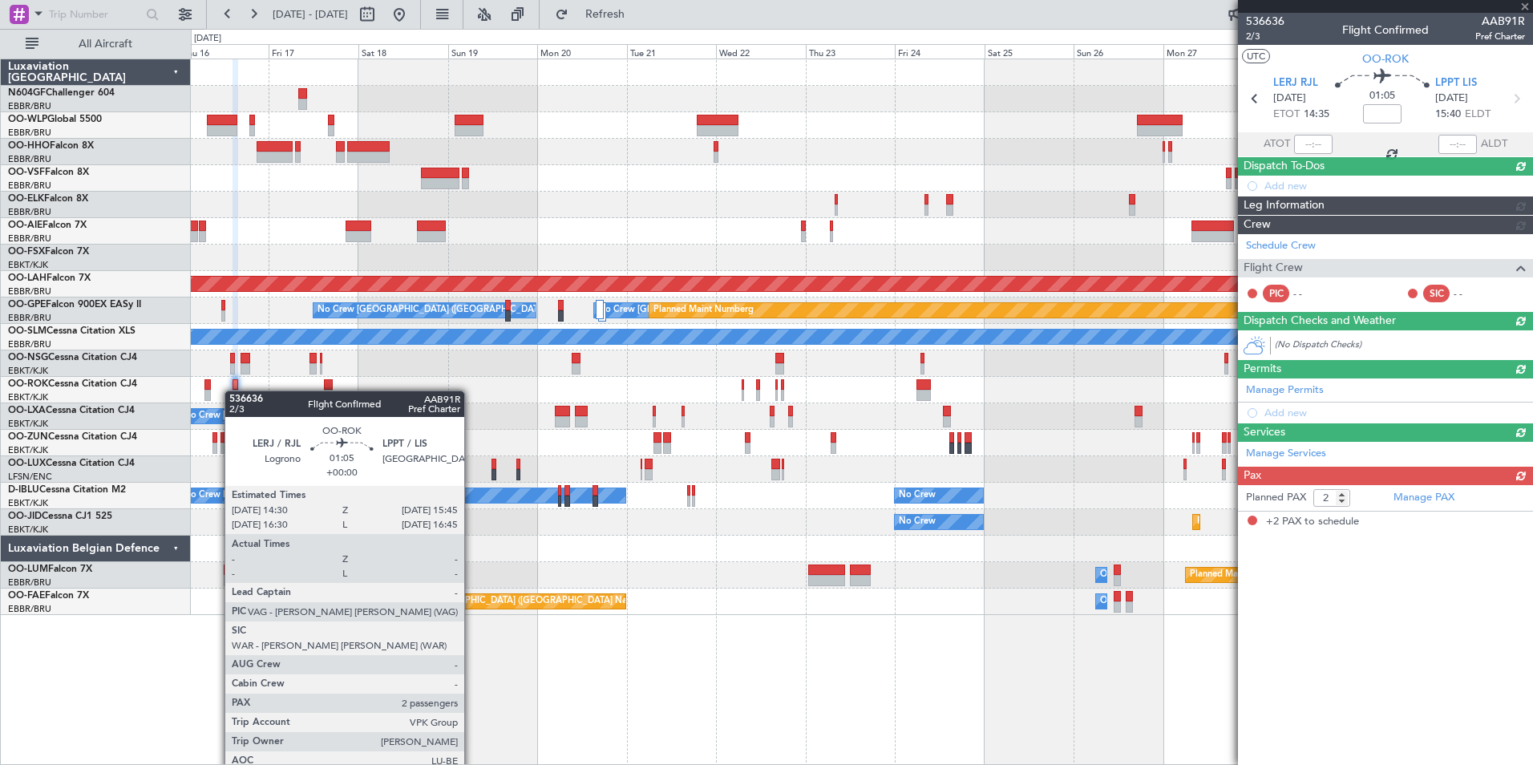
scroll to position [0, 0]
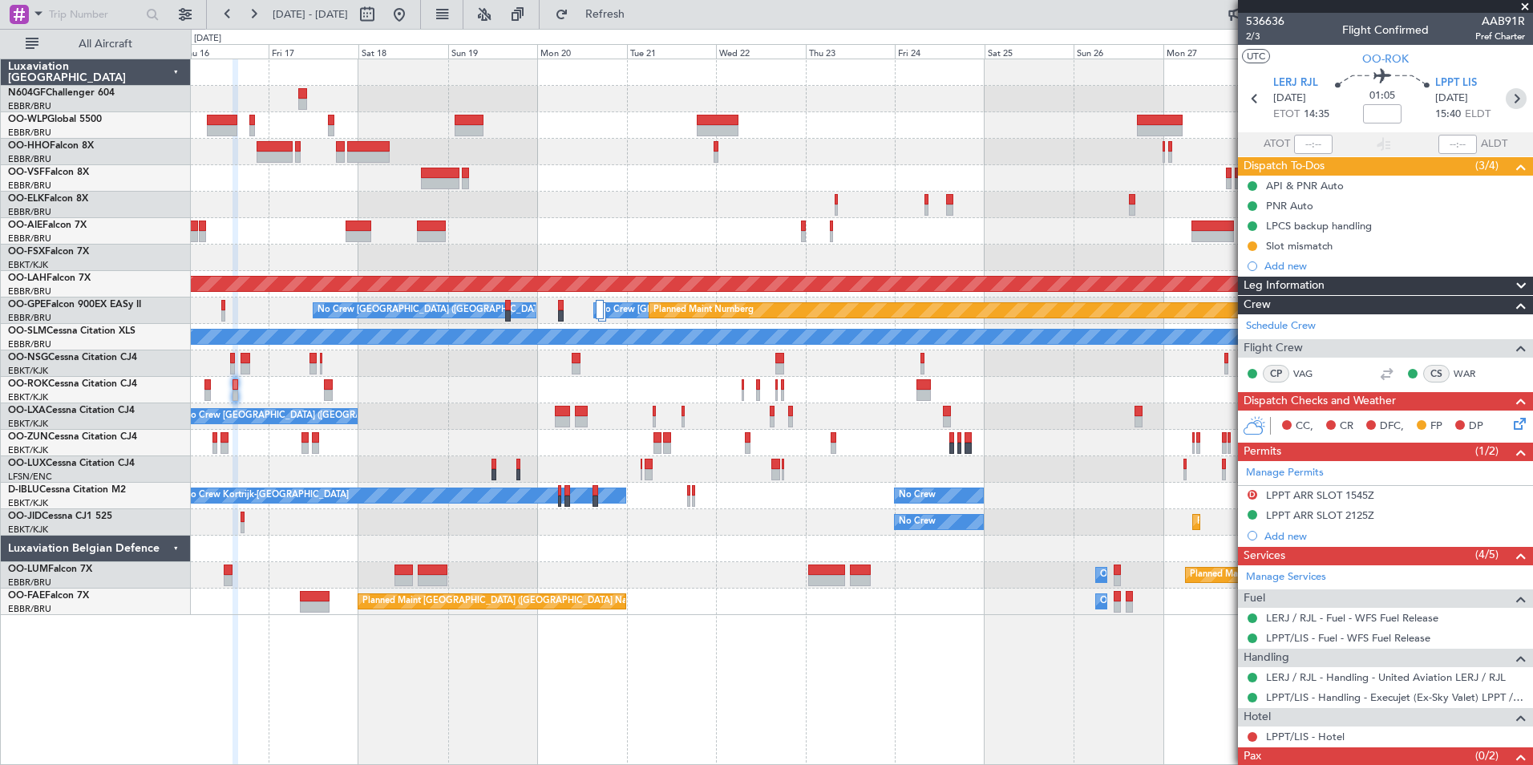
click at [1506, 103] on icon at bounding box center [1516, 98] width 21 height 21
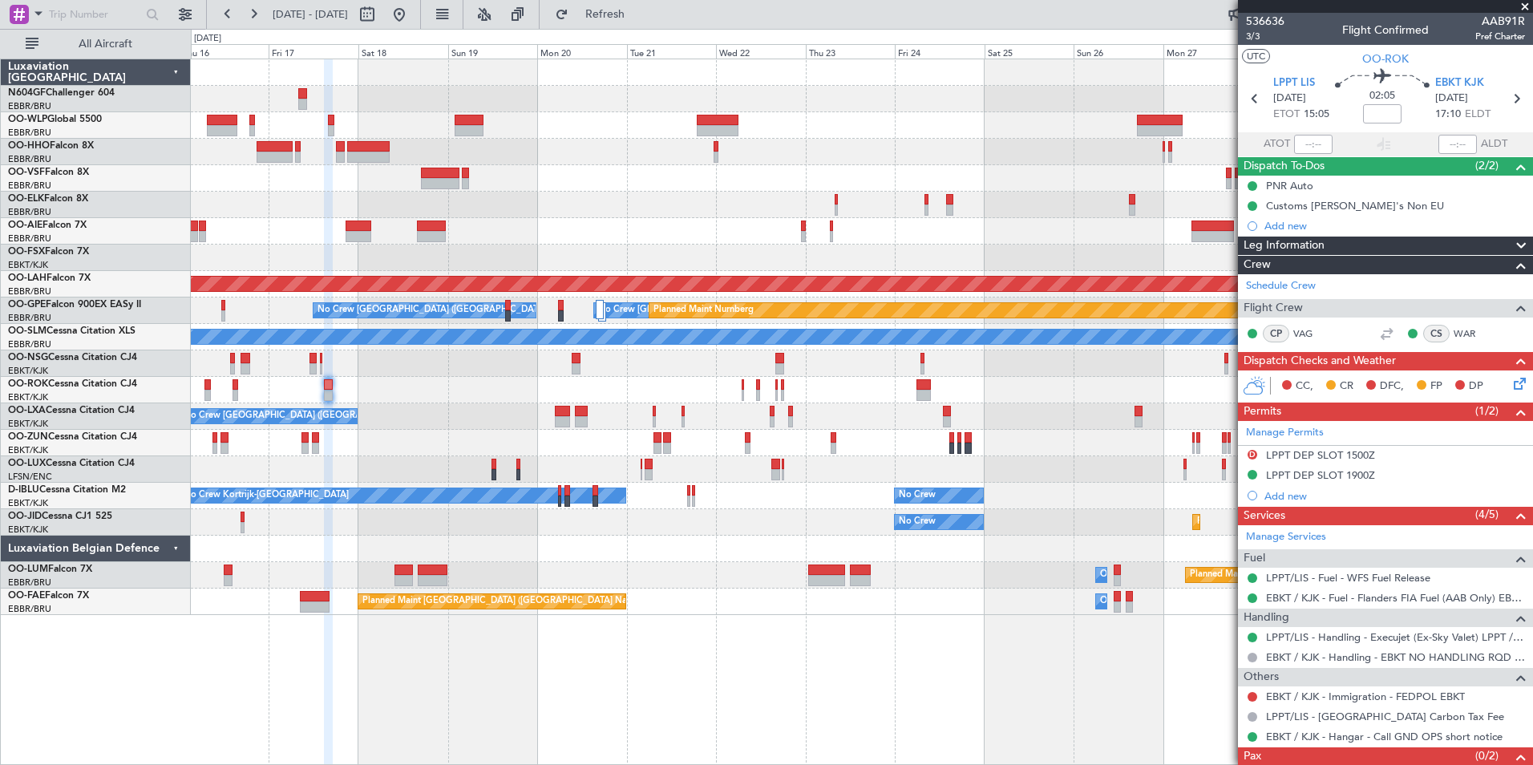
scroll to position [47, 0]
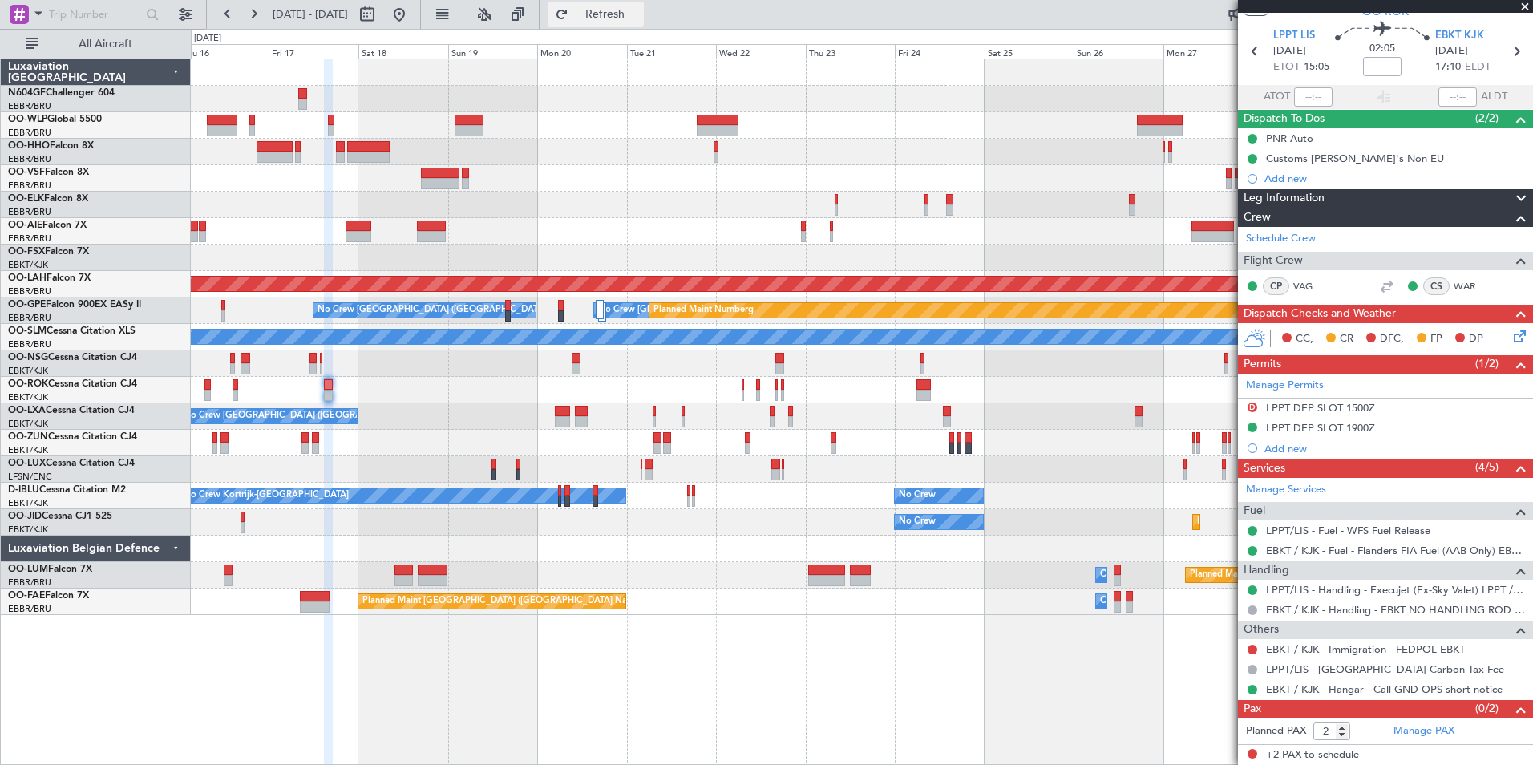
click at [644, 6] on button "Refresh" at bounding box center [596, 15] width 96 height 26
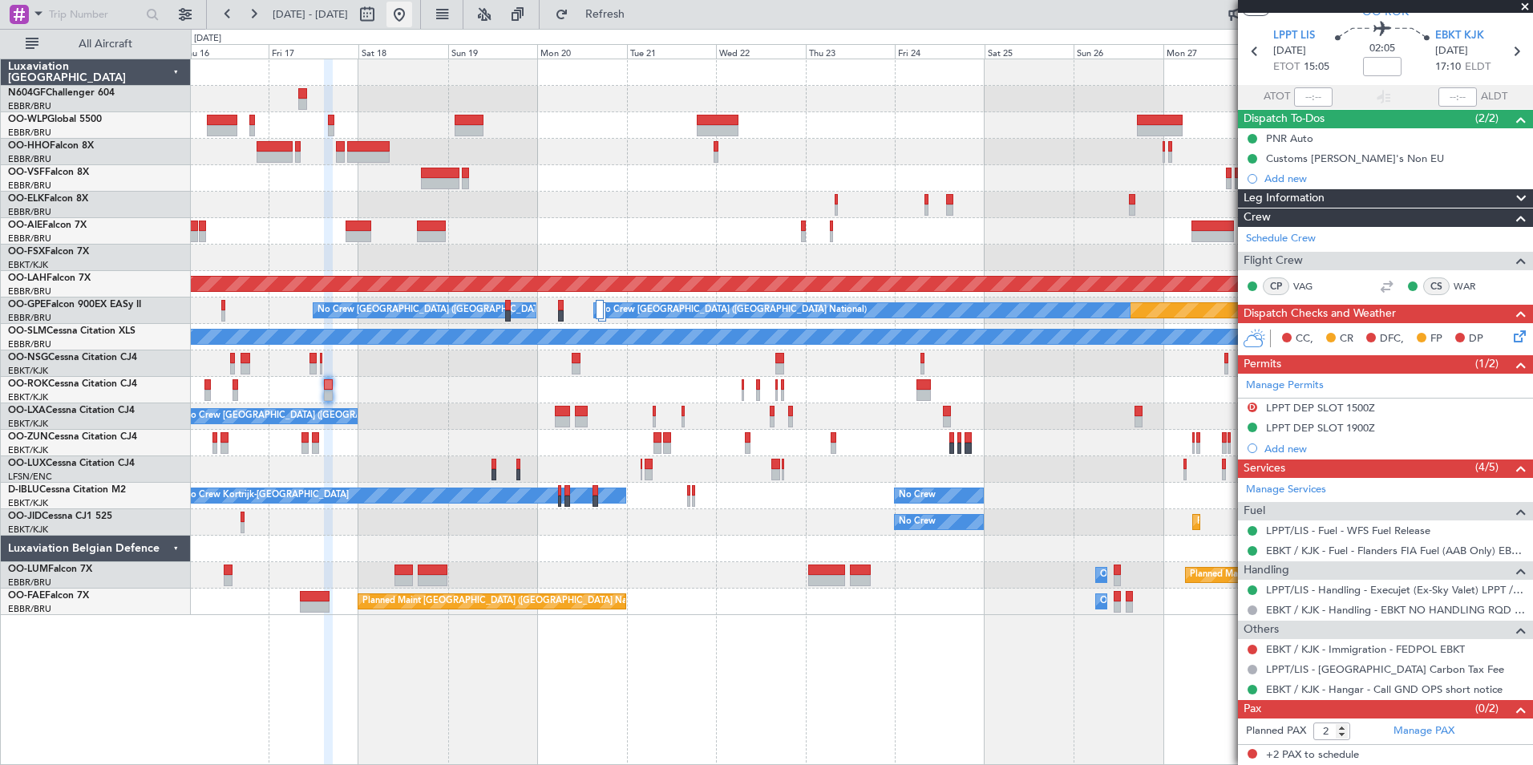
click at [412, 17] on button at bounding box center [400, 15] width 26 height 26
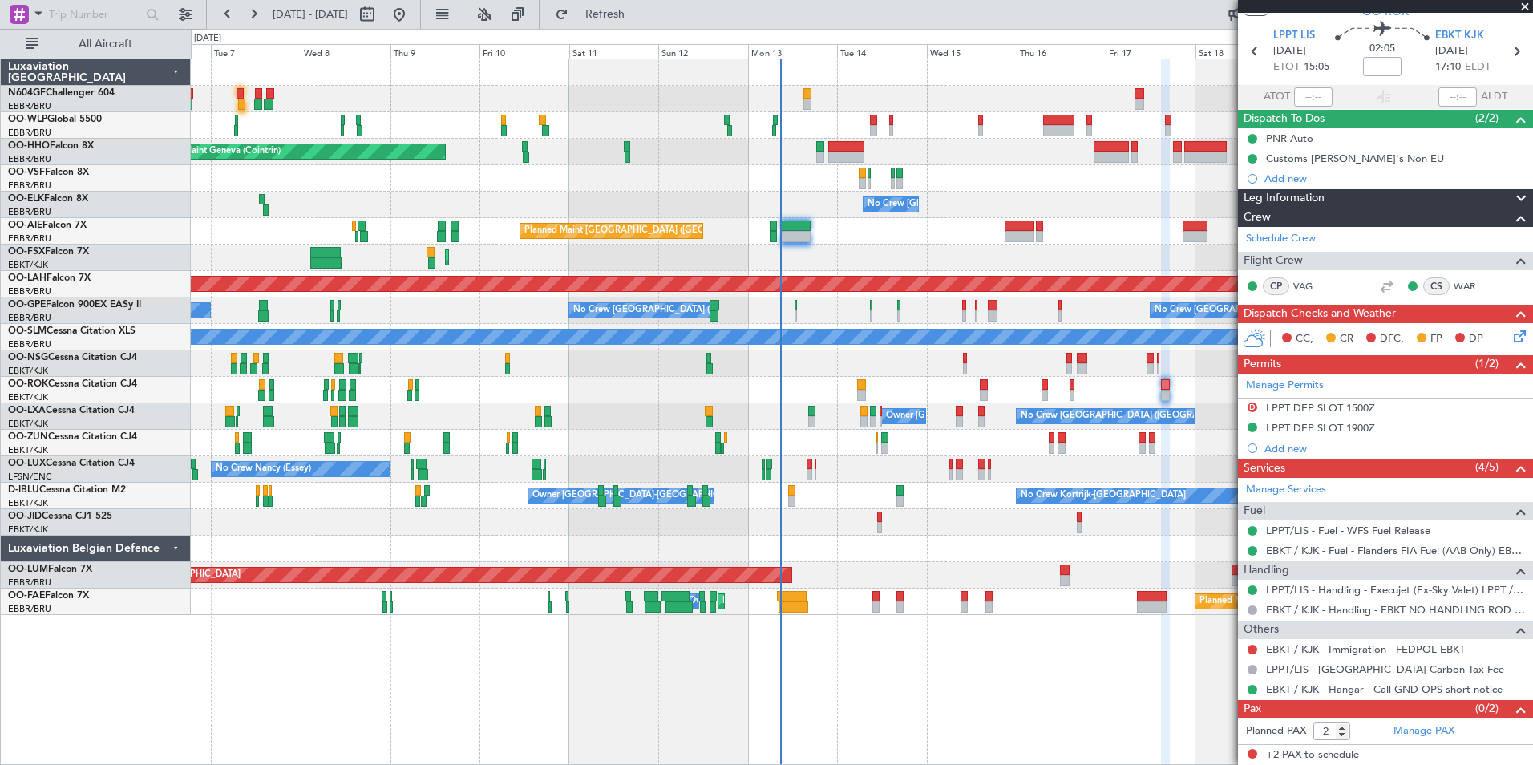
click at [758, 358] on div at bounding box center [862, 363] width 1342 height 26
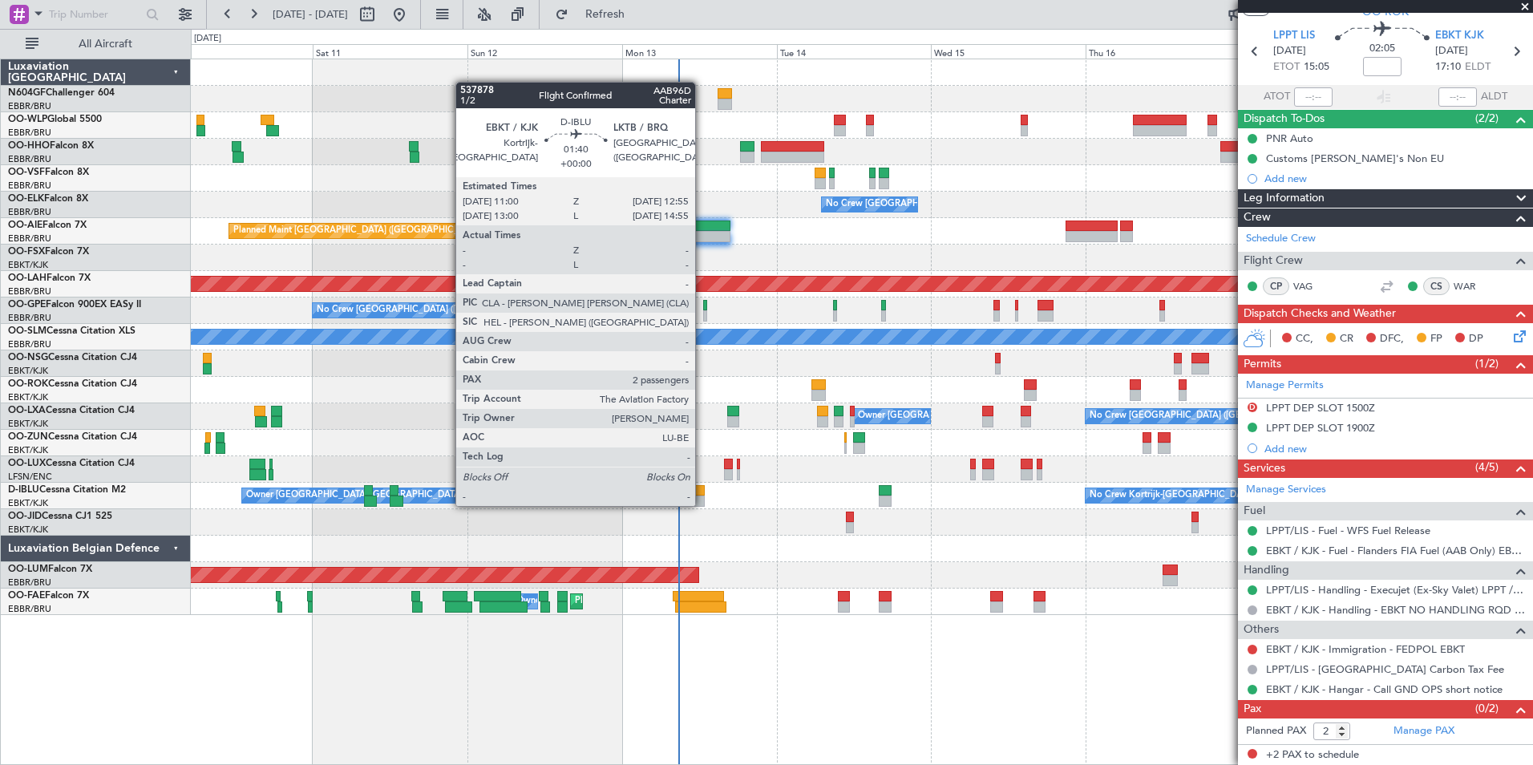
click at [632, 508] on div "No Crew Kortrijk-[GEOGRAPHIC_DATA] Owner [GEOGRAPHIC_DATA]-[GEOGRAPHIC_DATA]" at bounding box center [862, 496] width 1342 height 26
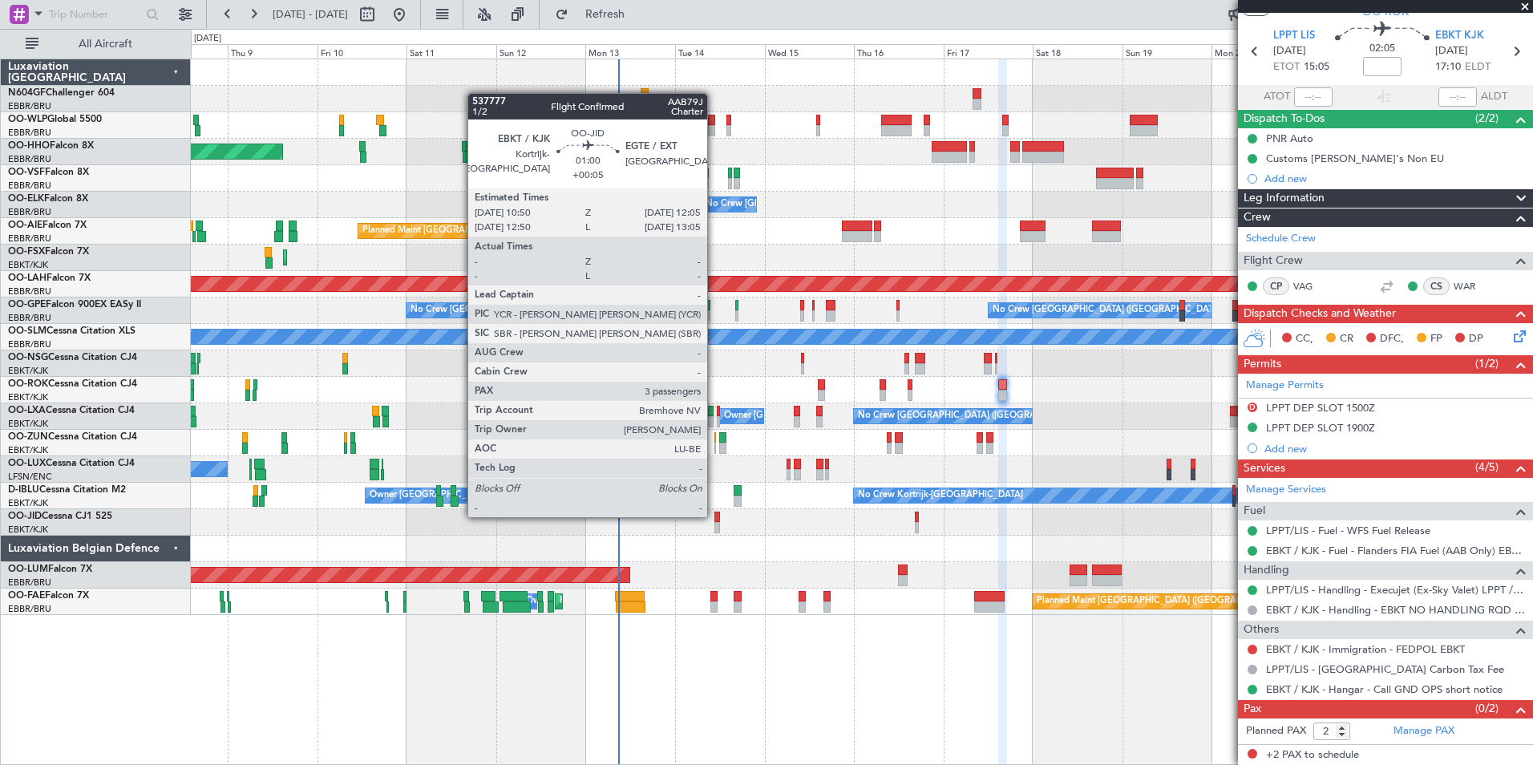
click at [715, 516] on div at bounding box center [717, 517] width 5 height 11
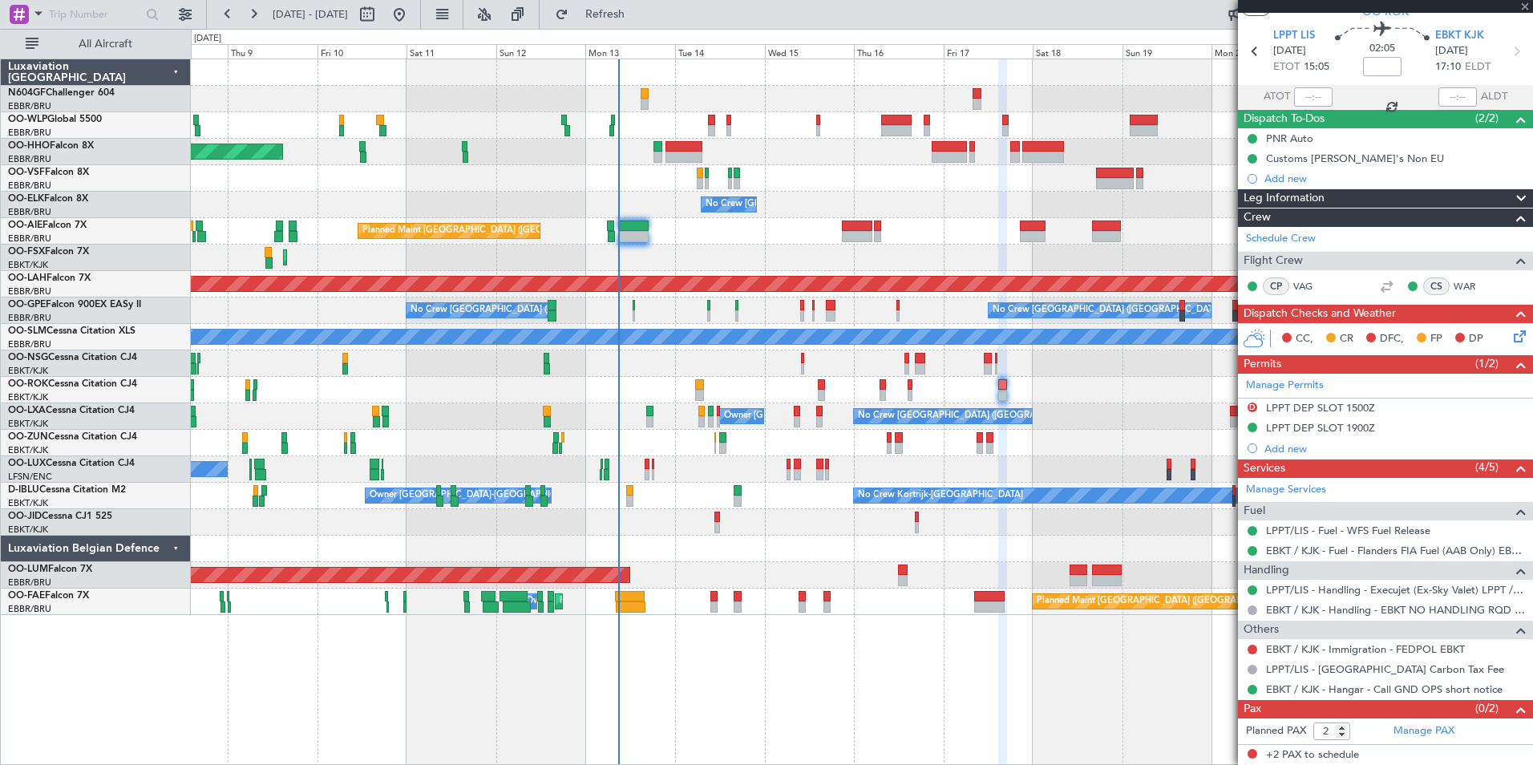
type input "+00:05"
type input "3"
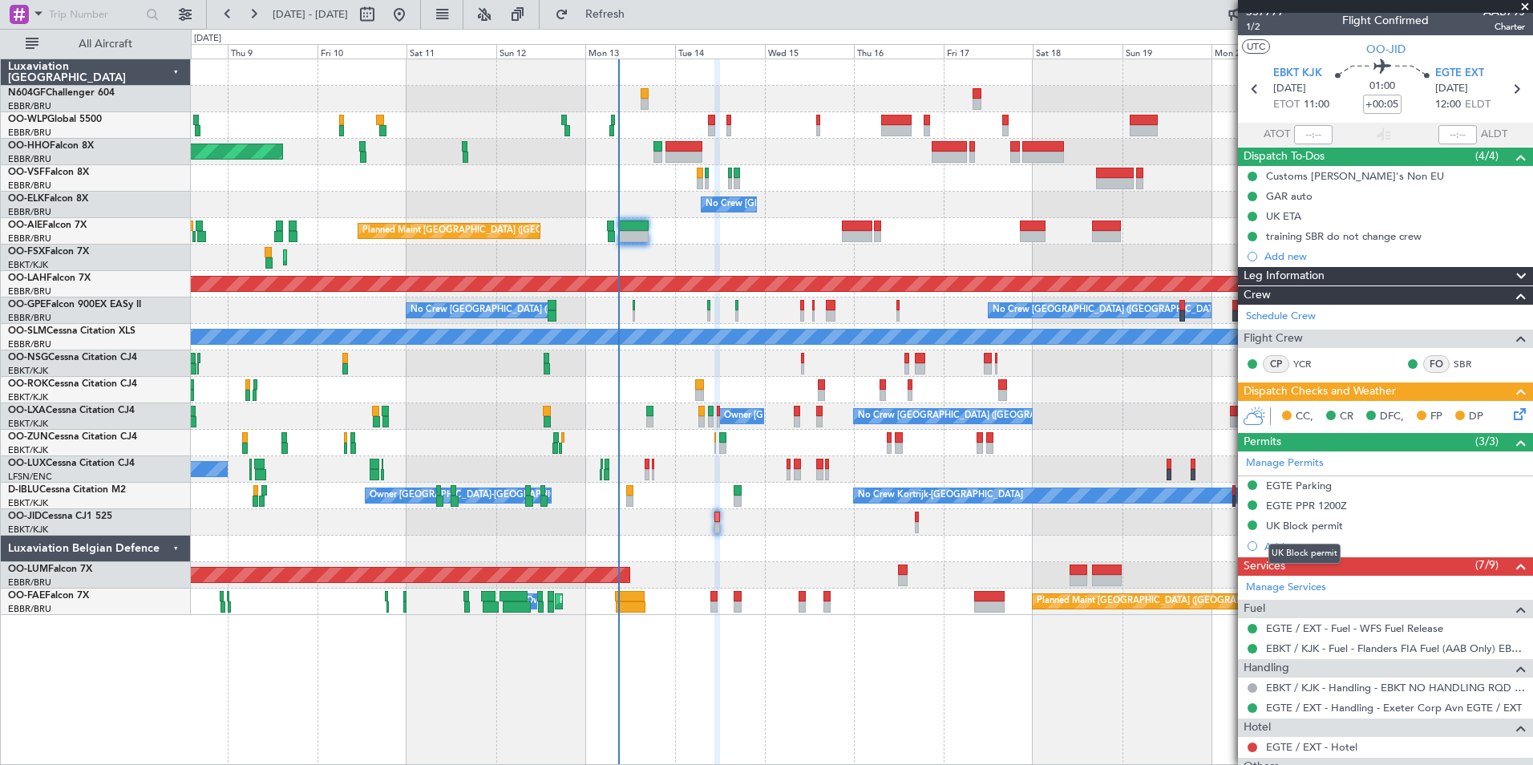
scroll to position [10, 0]
click at [492, 507] on div "Planned Maint Geneva (Cointrin) No Crew [GEOGRAPHIC_DATA] (Brussels National) P…" at bounding box center [862, 337] width 1342 height 556
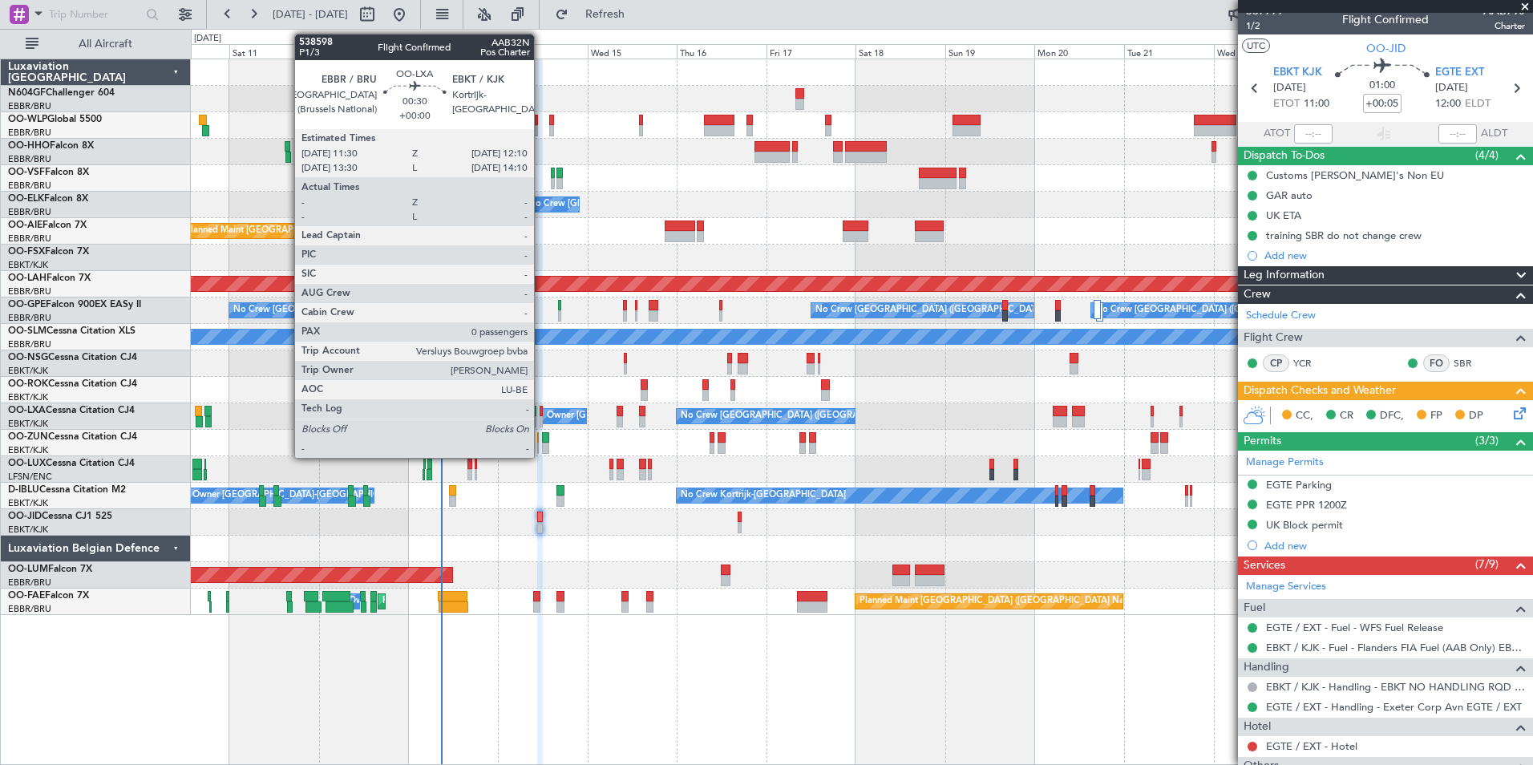
click at [541, 418] on div at bounding box center [541, 421] width 3 height 11
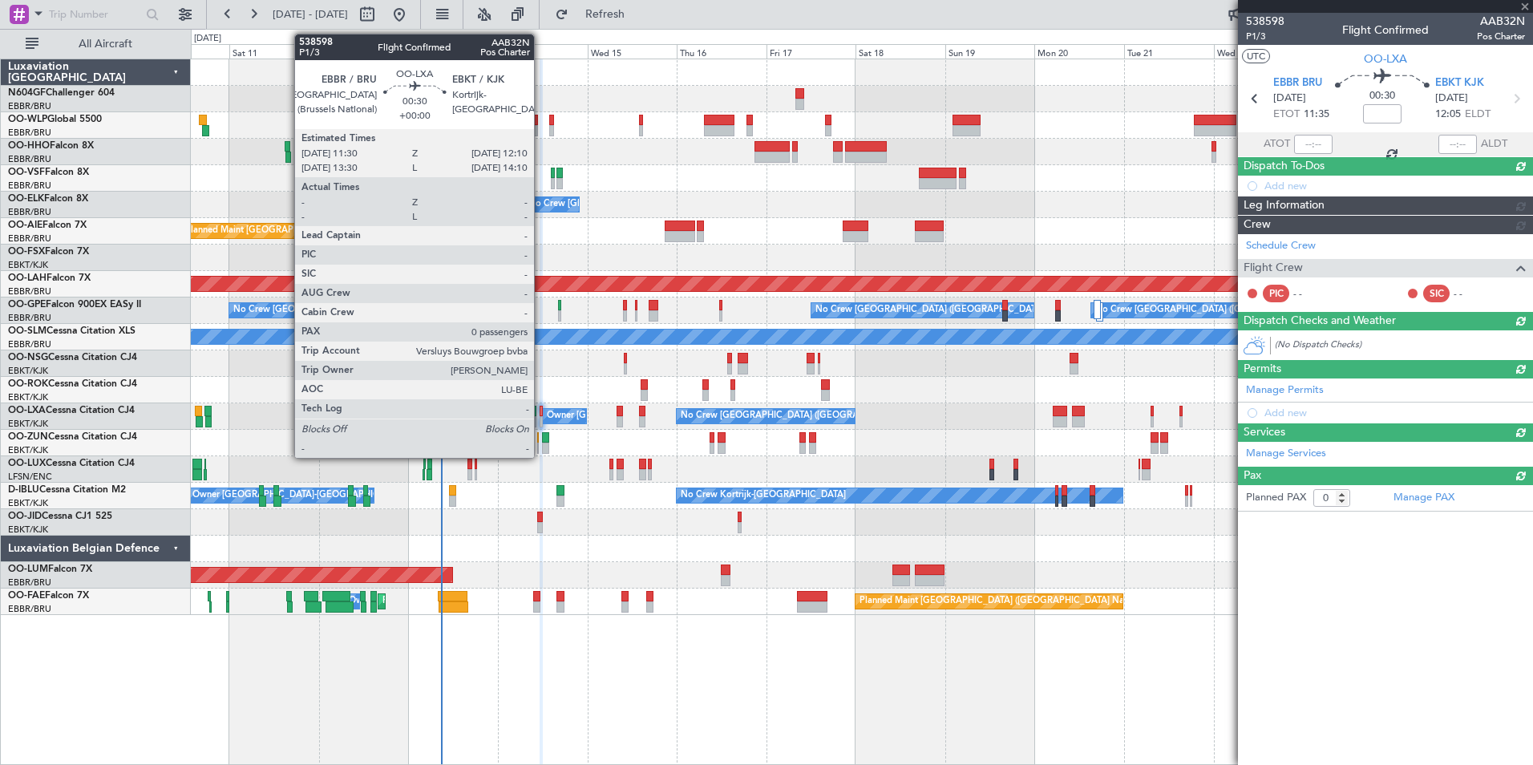
scroll to position [0, 0]
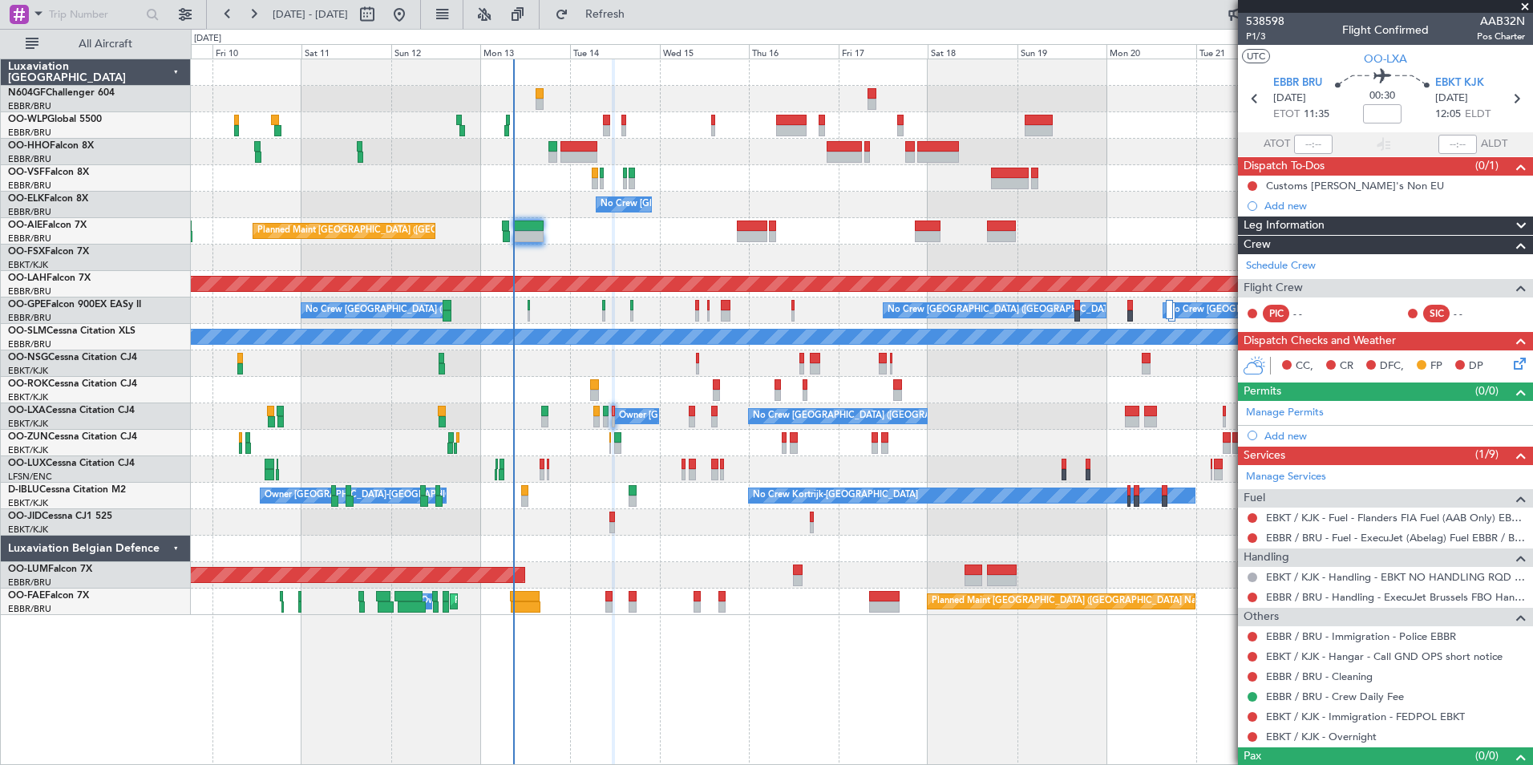
click at [523, 392] on div at bounding box center [862, 390] width 1342 height 26
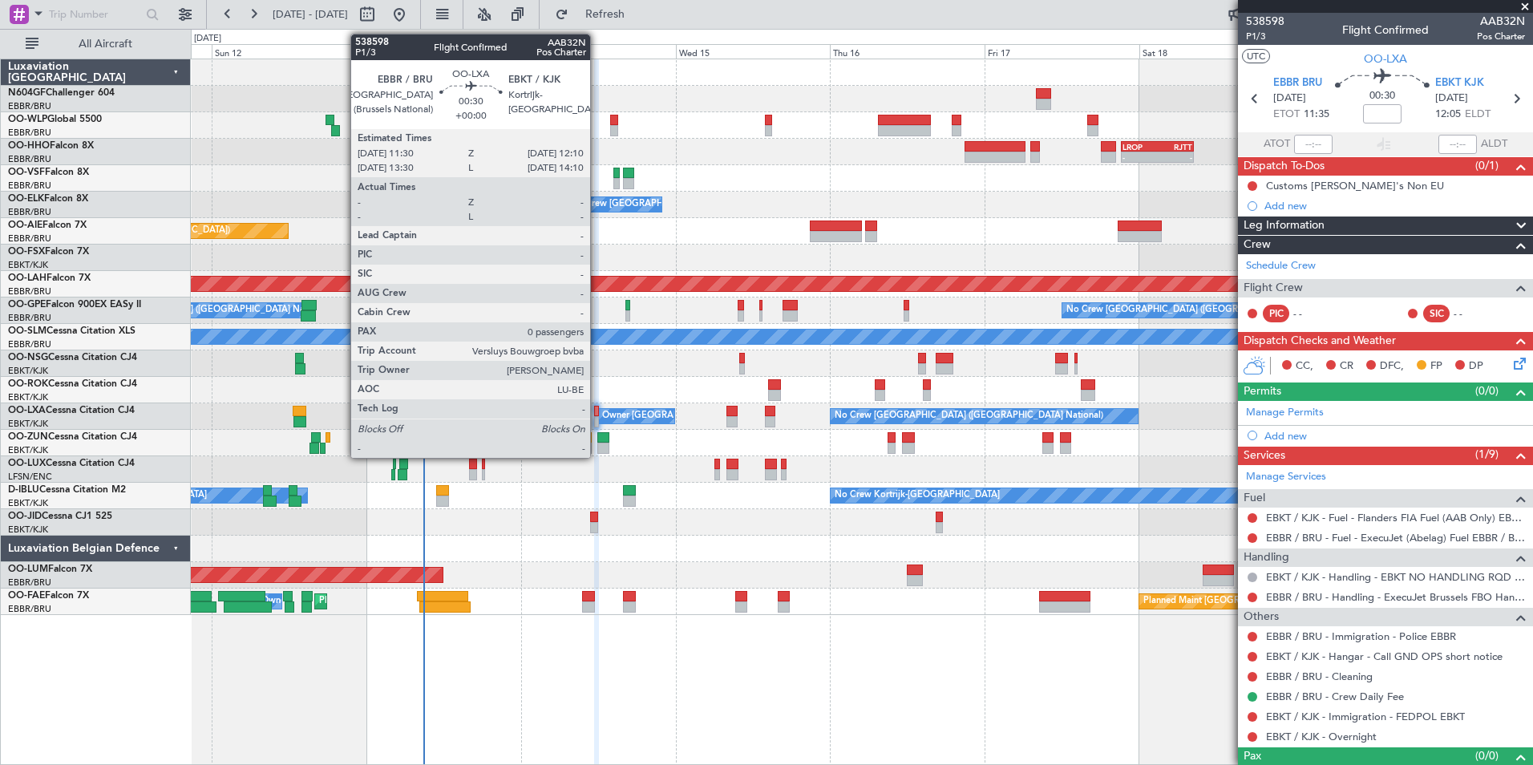
click at [597, 421] on div at bounding box center [596, 421] width 5 height 11
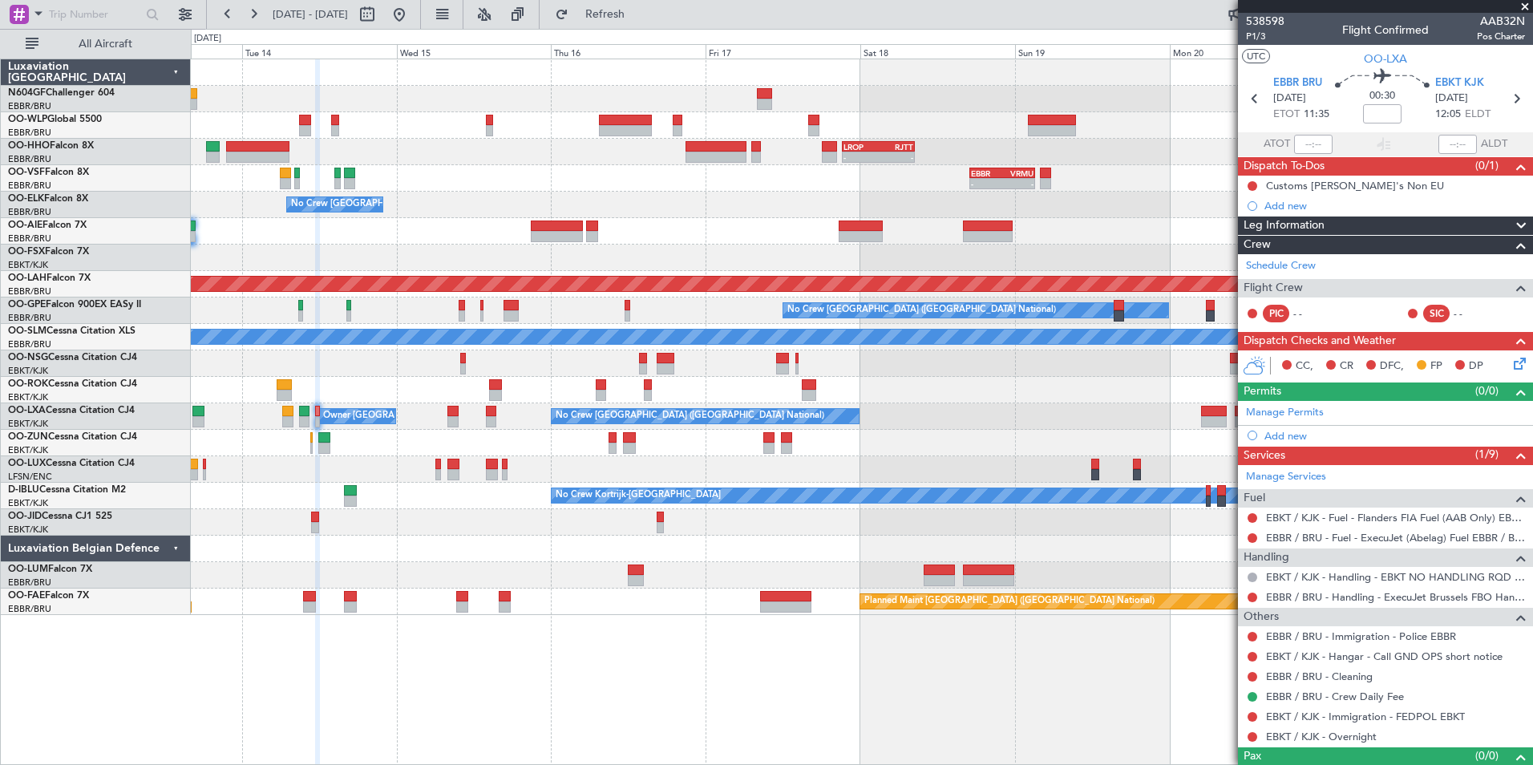
click at [363, 434] on div "- - EBLG 19:00 Z FIMP 06:10 Z - - LROP 21:15 Z RJTT 08:30 Z - - EBBR 17:05 Z VR…" at bounding box center [862, 337] width 1342 height 556
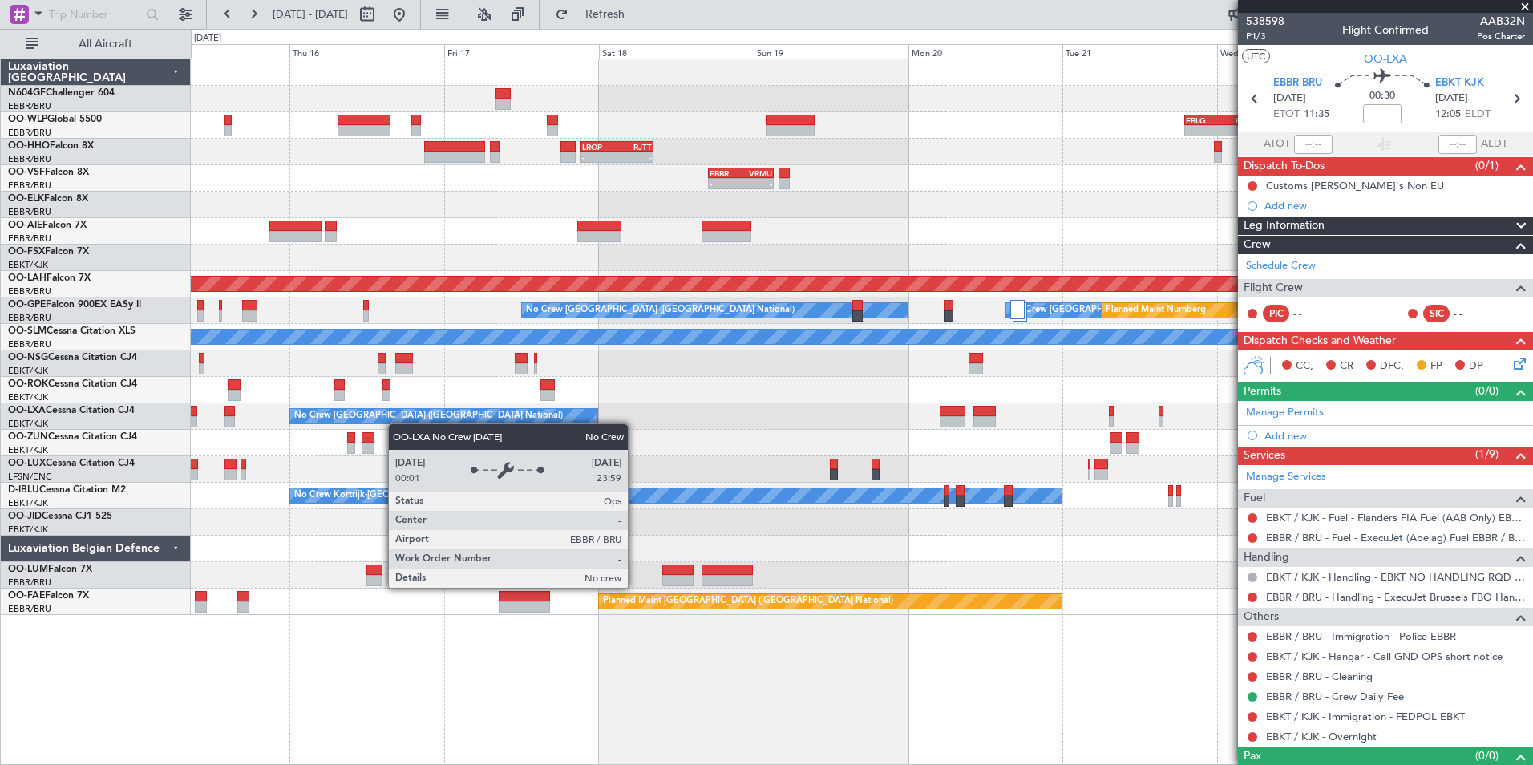
click at [320, 401] on div "- - EBLG 19:00 Z FIMP 06:10 Z - - LROP 21:15 Z RJTT 08:30 Z - - EBBR 17:05 Z VR…" at bounding box center [862, 337] width 1342 height 556
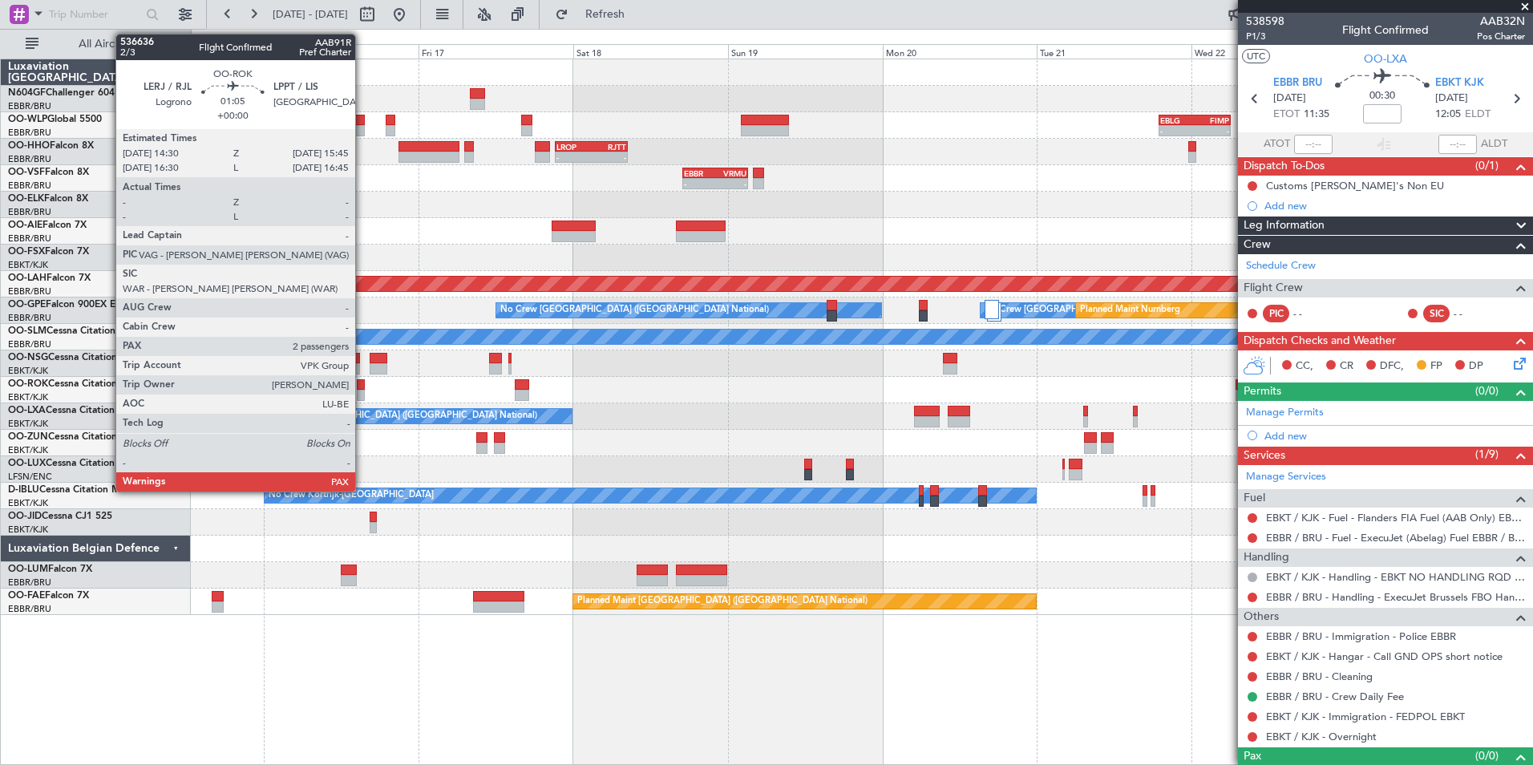
click at [363, 387] on div at bounding box center [361, 384] width 9 height 11
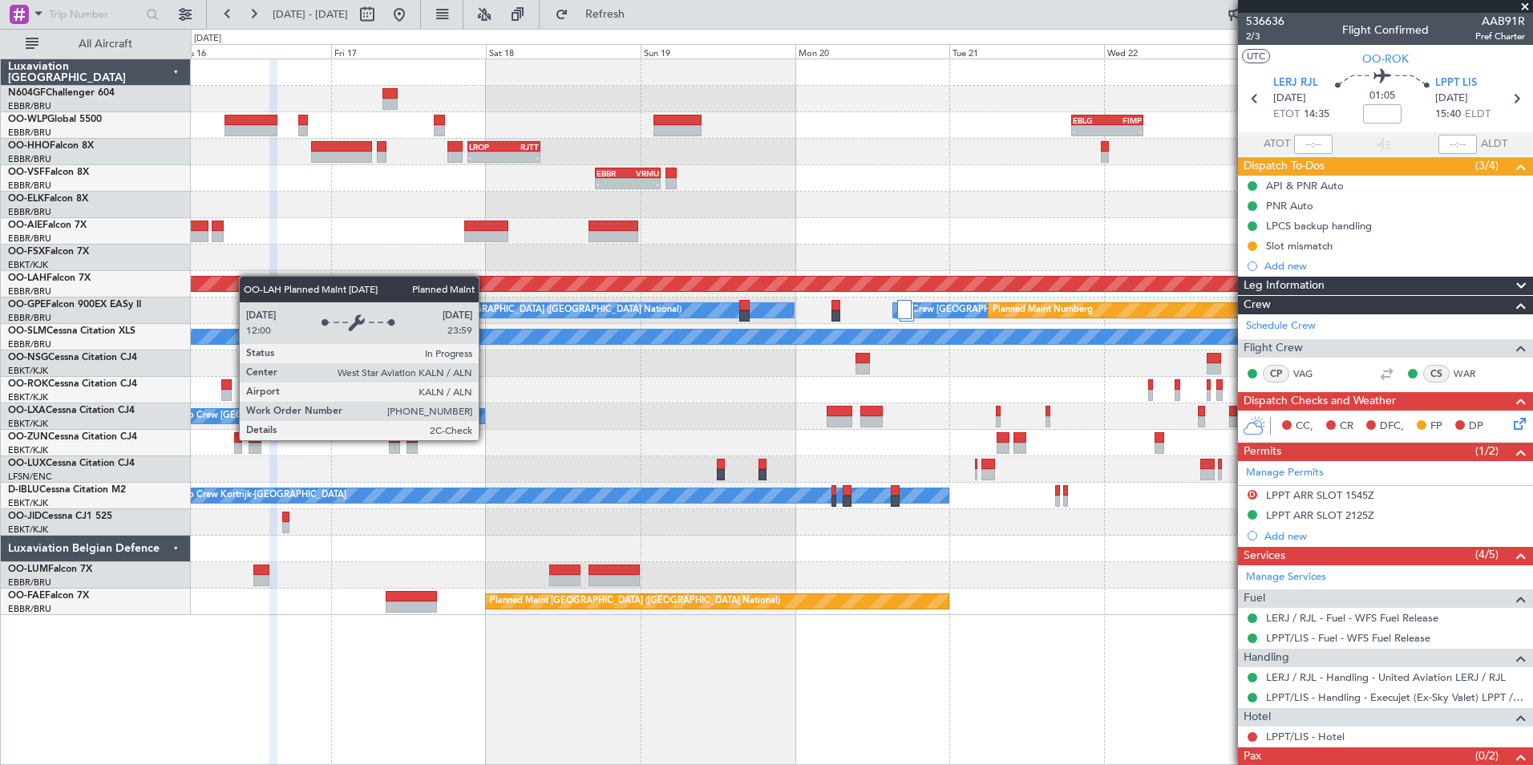
click at [249, 277] on div "Planned Maint [PERSON_NAME]-[GEOGRAPHIC_DATA][PERSON_NAME] ([GEOGRAPHIC_DATA][P…" at bounding box center [862, 284] width 4024 height 14
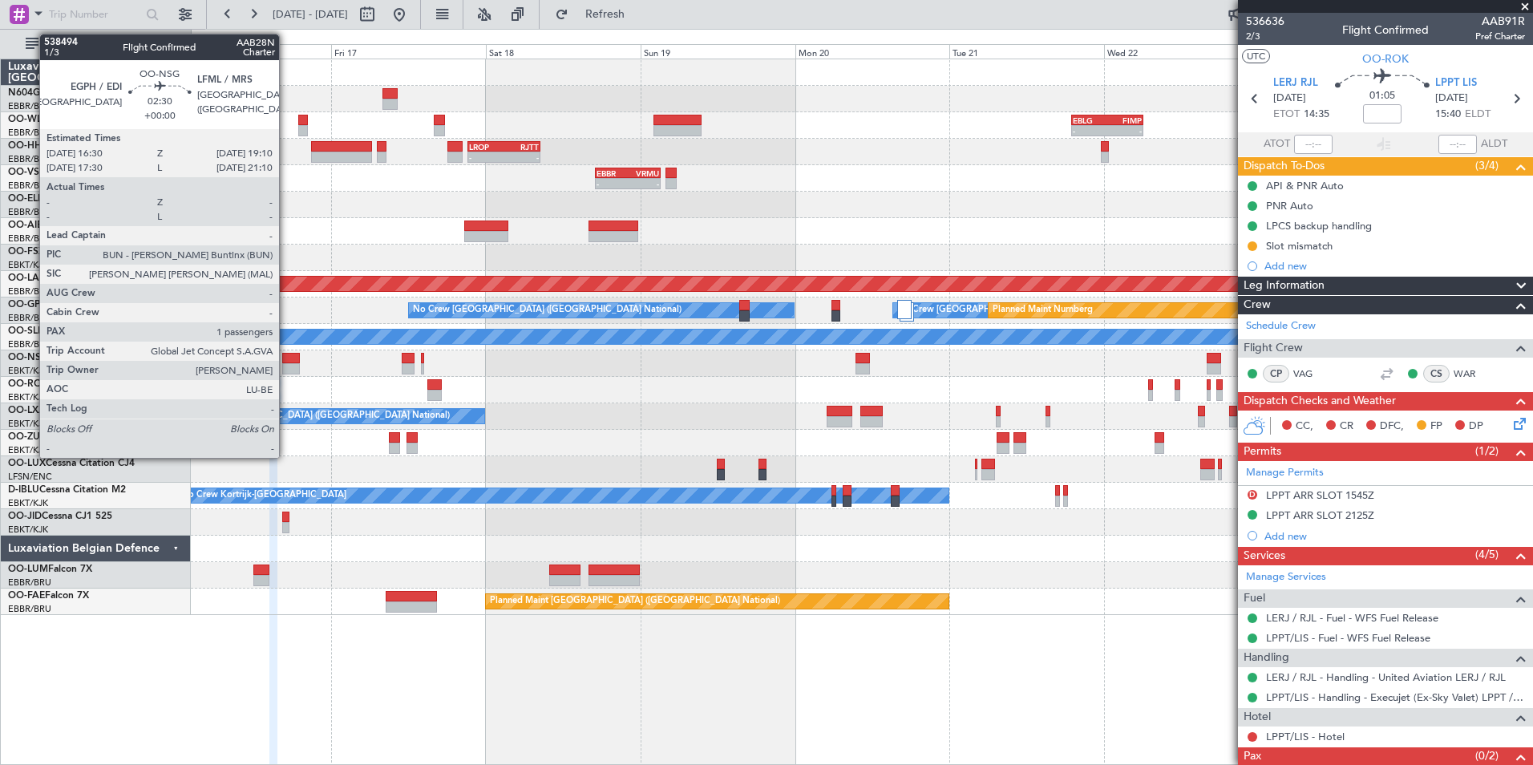
click at [286, 368] on div at bounding box center [291, 368] width 18 height 11
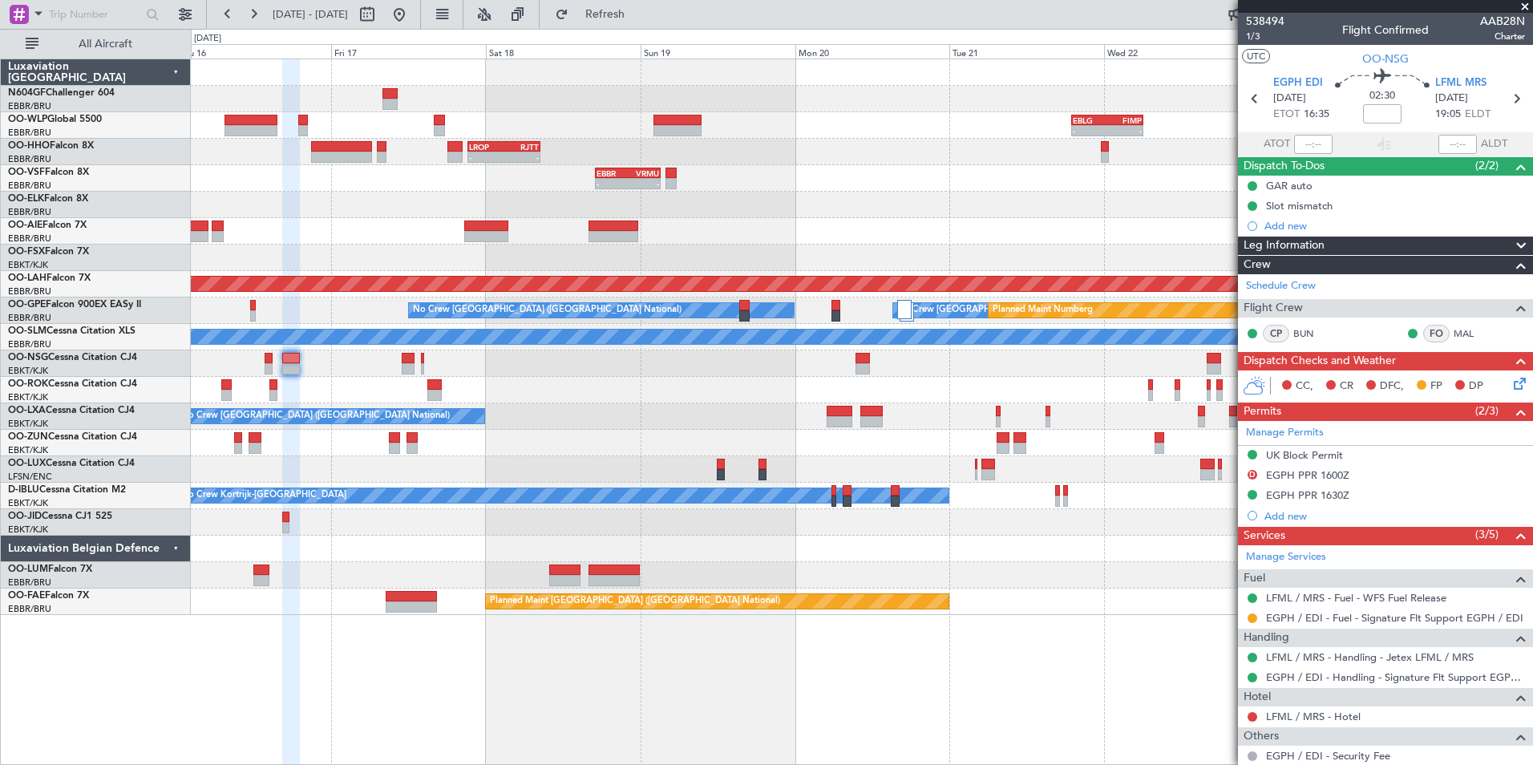
click at [399, 363] on div at bounding box center [862, 363] width 1342 height 26
click at [402, 364] on div at bounding box center [408, 368] width 13 height 11
type input "0"
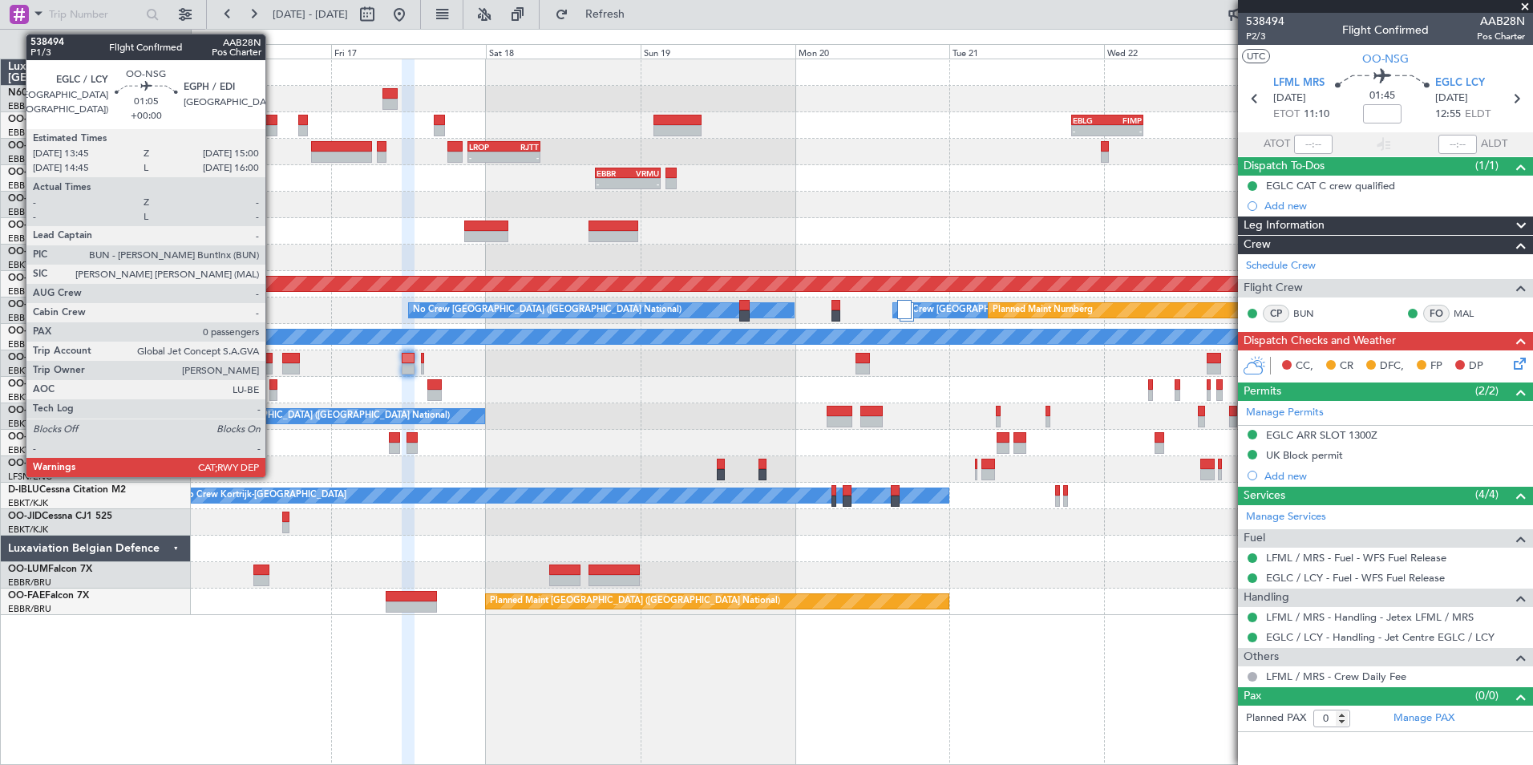
click at [273, 358] on div at bounding box center [269, 358] width 9 height 11
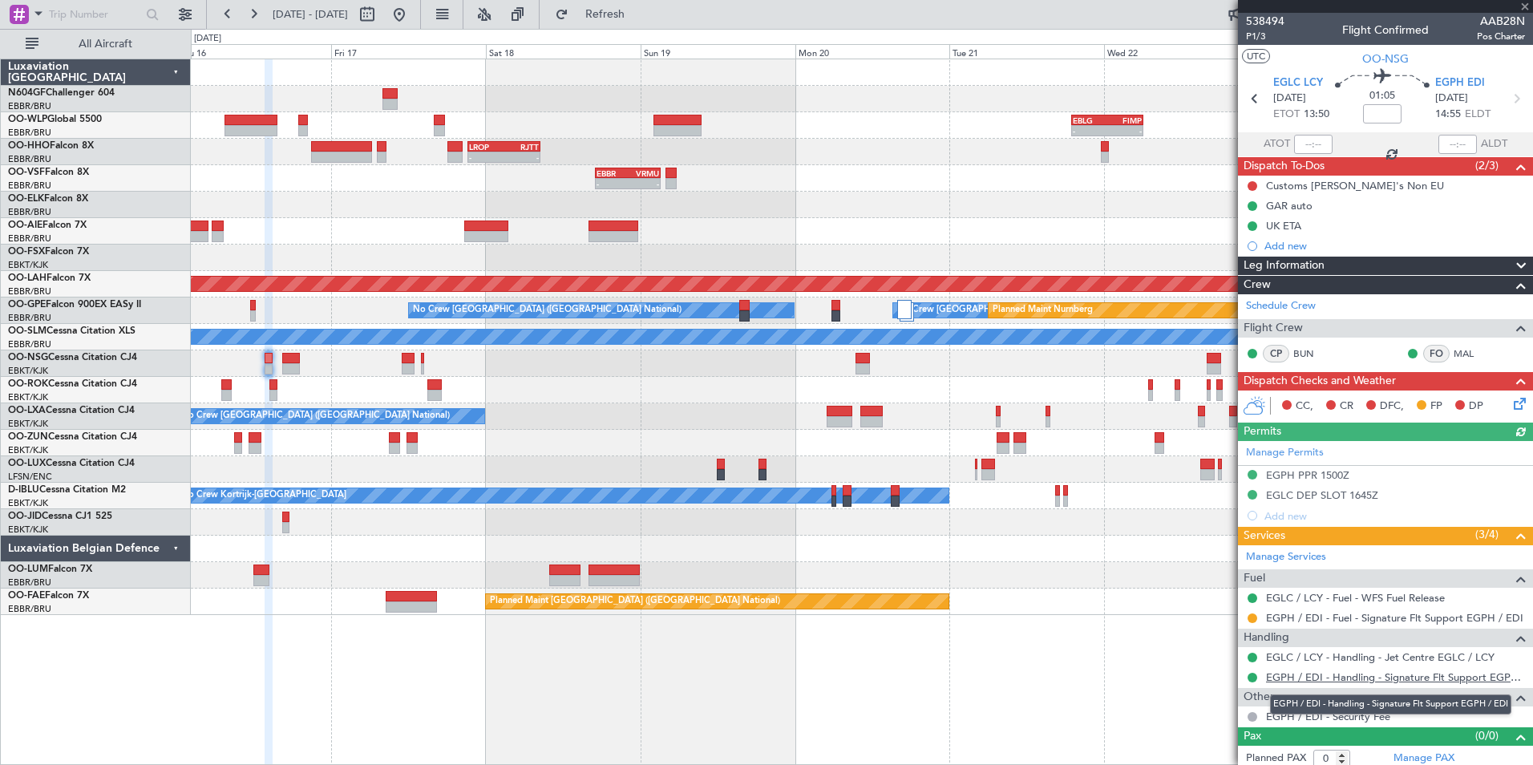
scroll to position [6, 0]
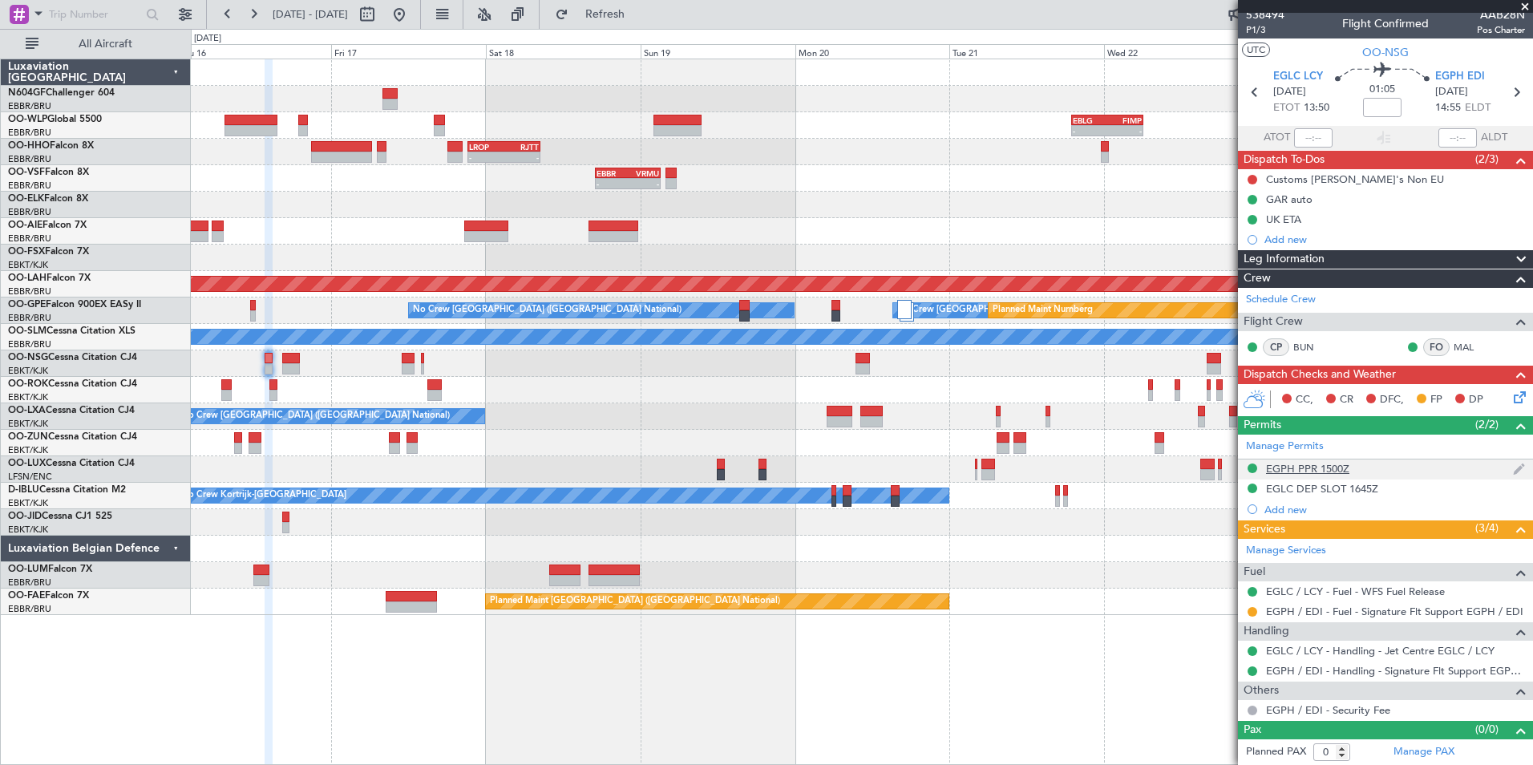
click at [1340, 471] on div "EGPH PPR 1500Z" at bounding box center [1307, 469] width 83 height 14
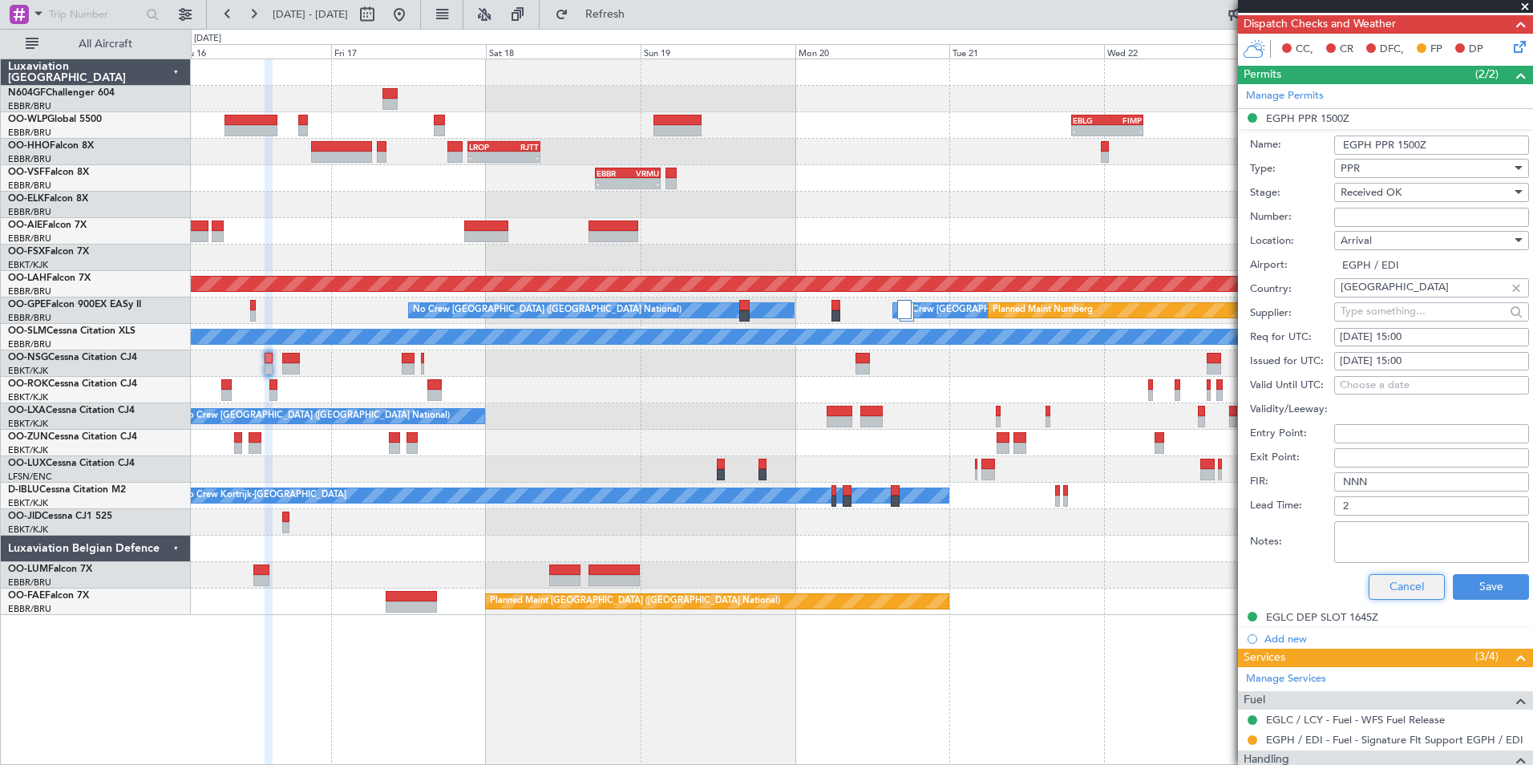
click at [1369, 585] on button "Cancel" at bounding box center [1407, 587] width 76 height 26
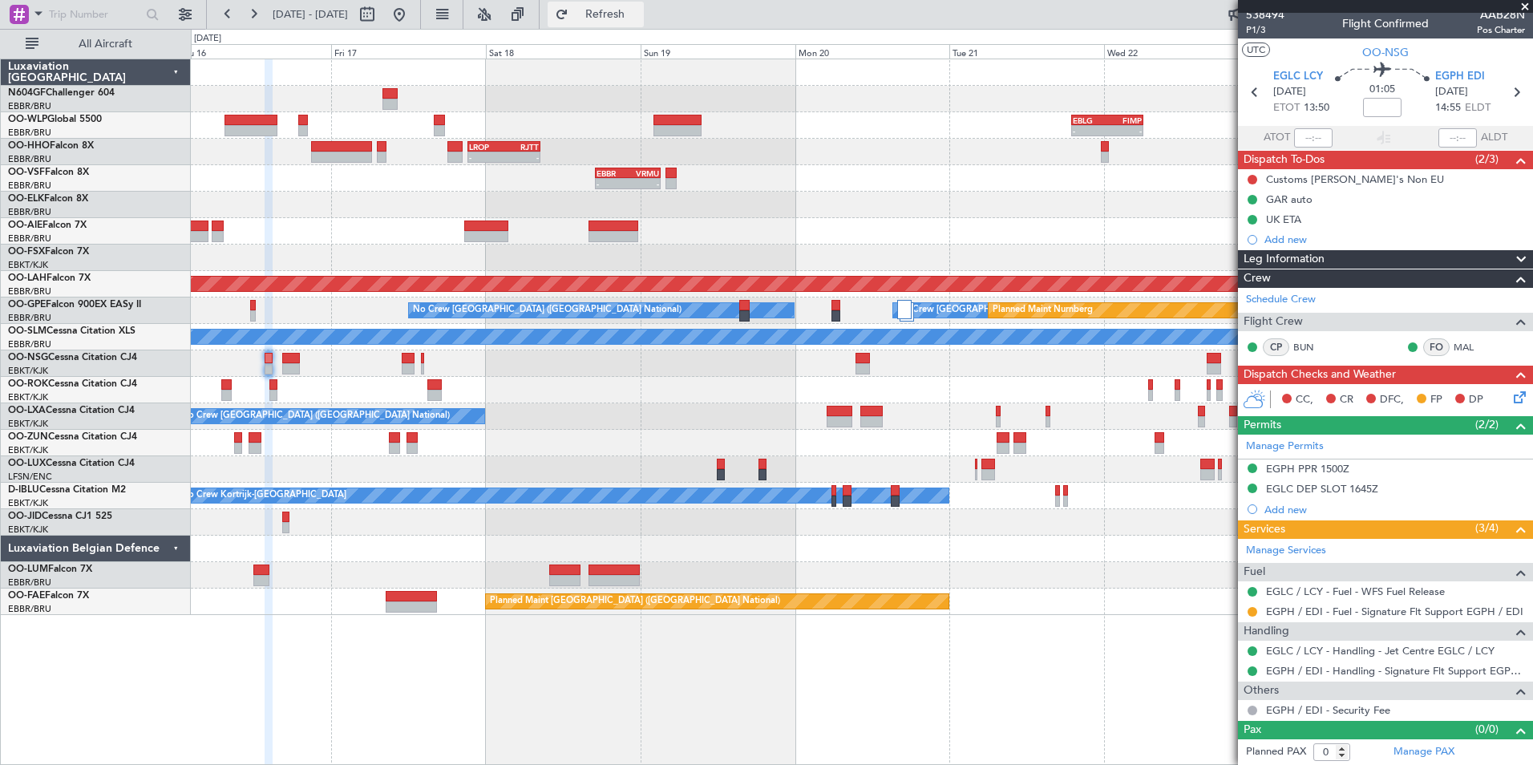
click at [639, 18] on span "Refresh" at bounding box center [605, 14] width 67 height 11
click at [1023, 333] on div "- - EBLG 19:00 Z FIMP 06:10 Z - - FIMP 17:00 Z EBLG 05:10 Z - - LROP 21:15 Z RJ…" at bounding box center [862, 337] width 1342 height 556
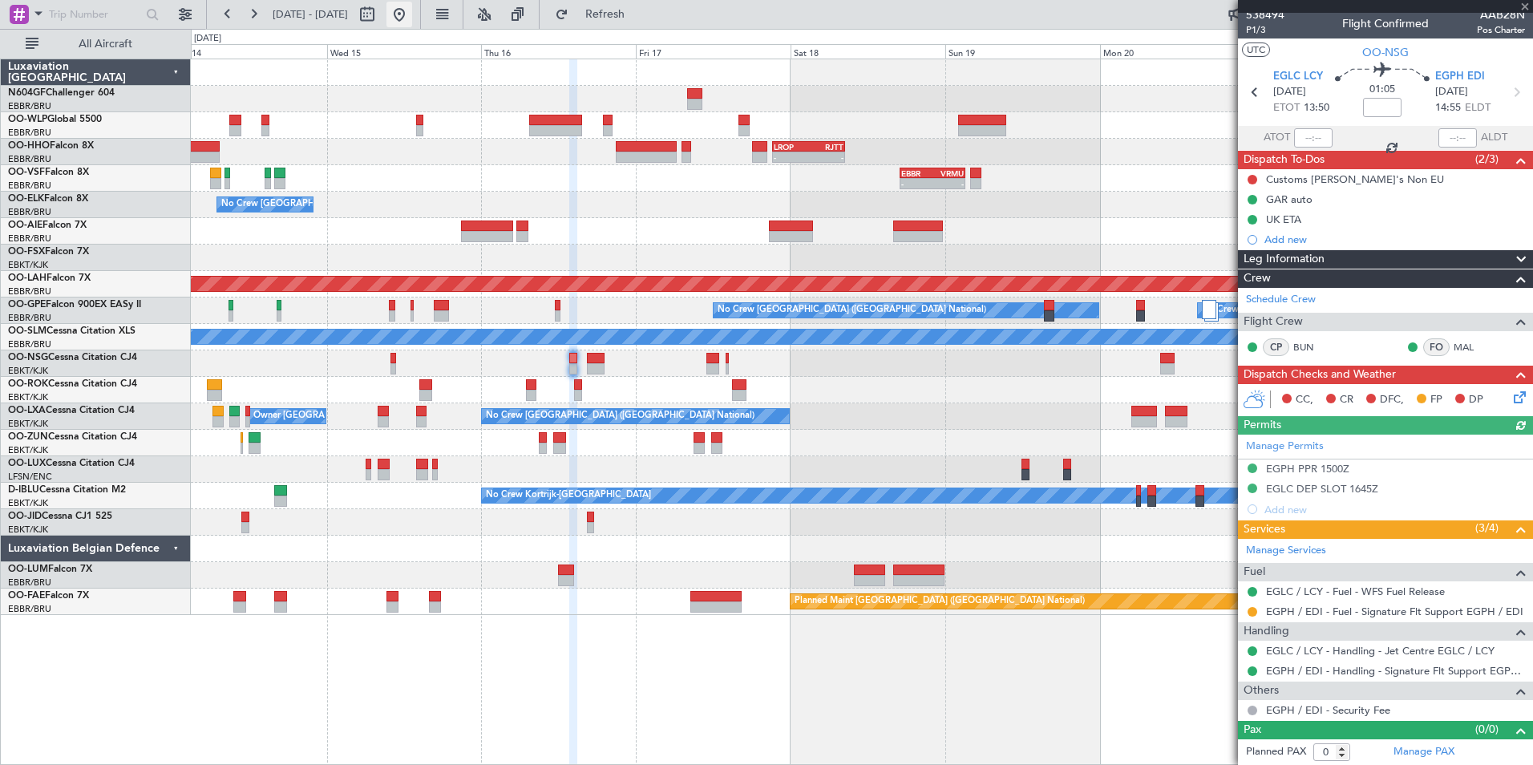
click at [412, 17] on button at bounding box center [400, 15] width 26 height 26
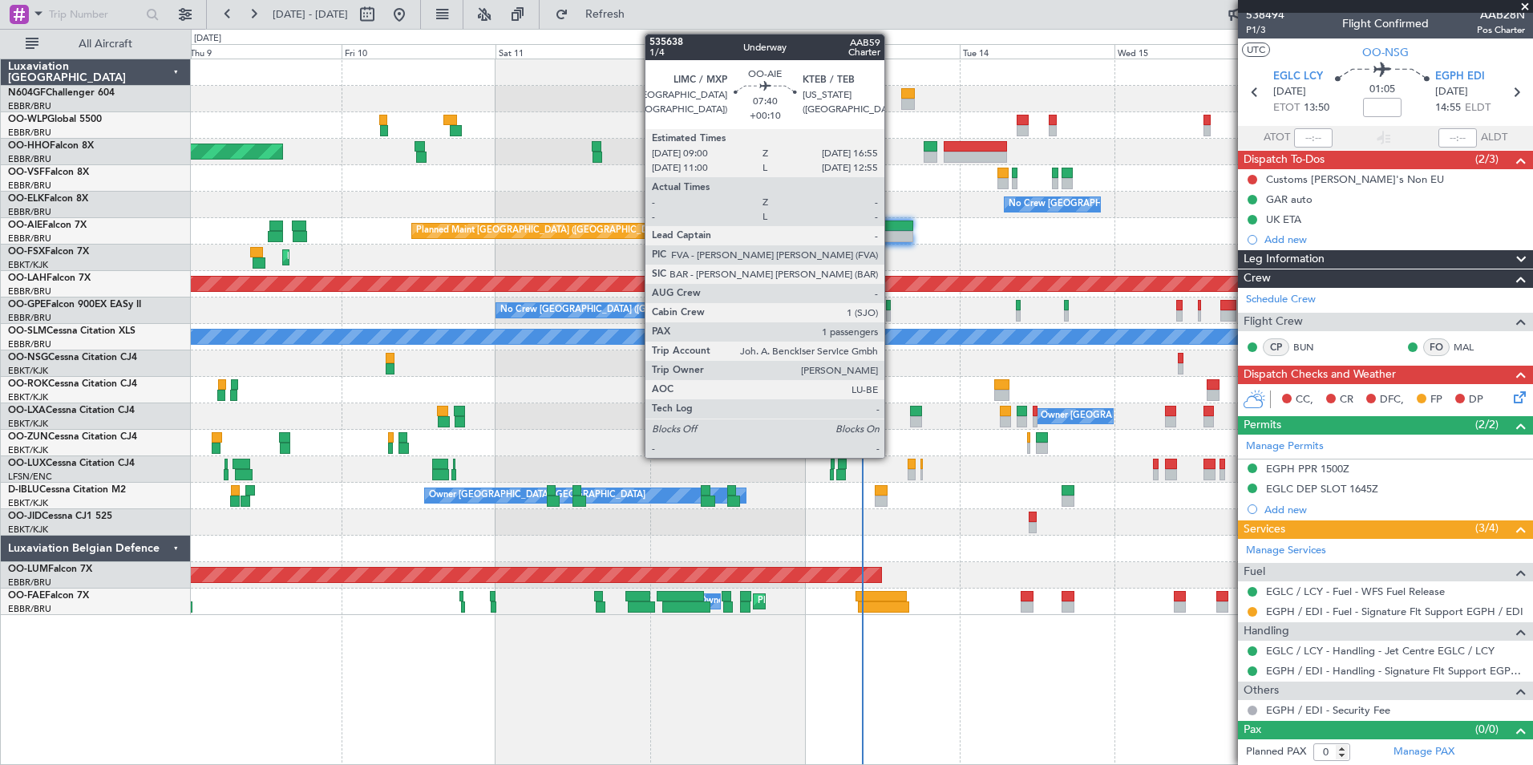
click at [893, 232] on div at bounding box center [887, 236] width 51 height 11
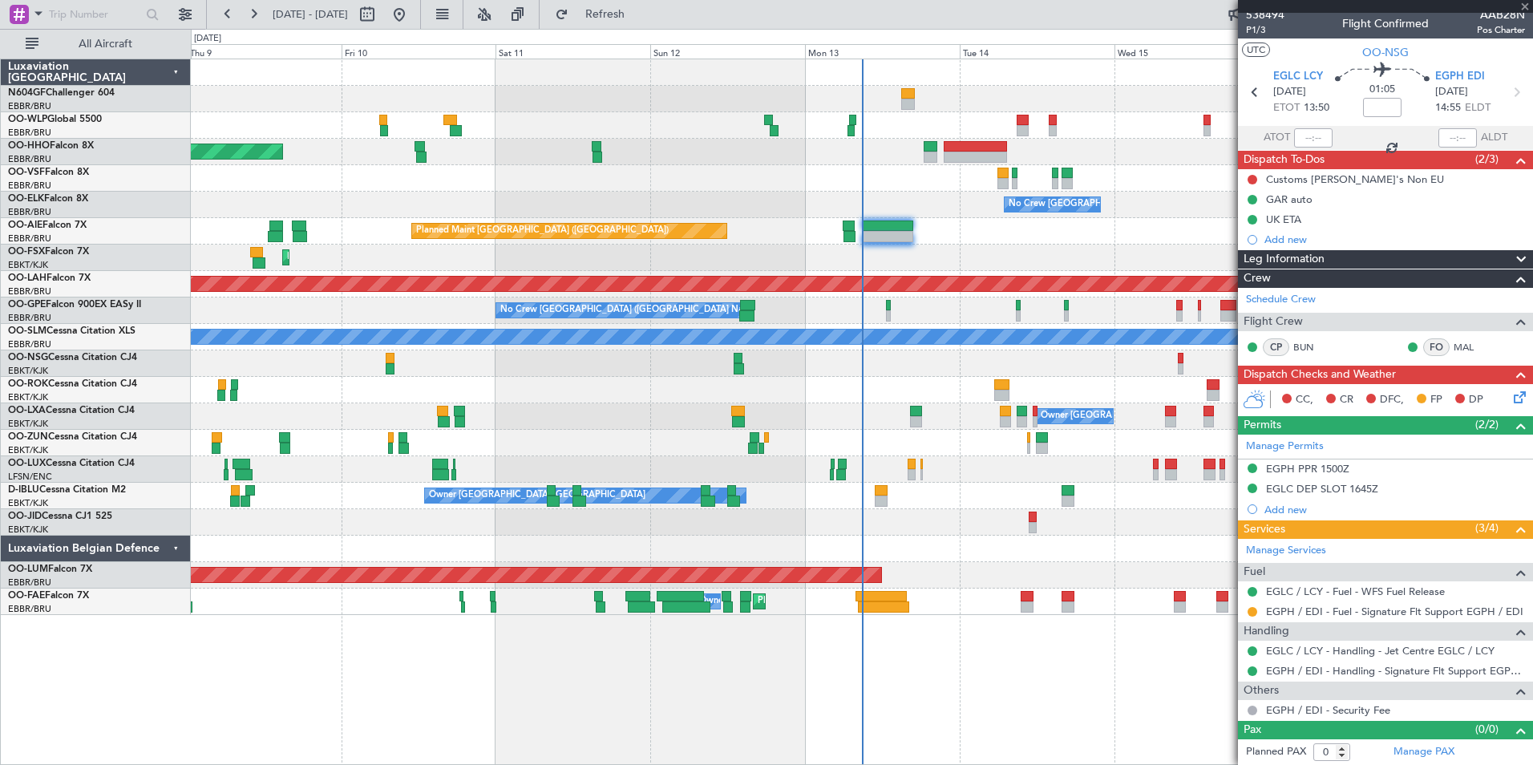
type input "+00:10"
type input "1"
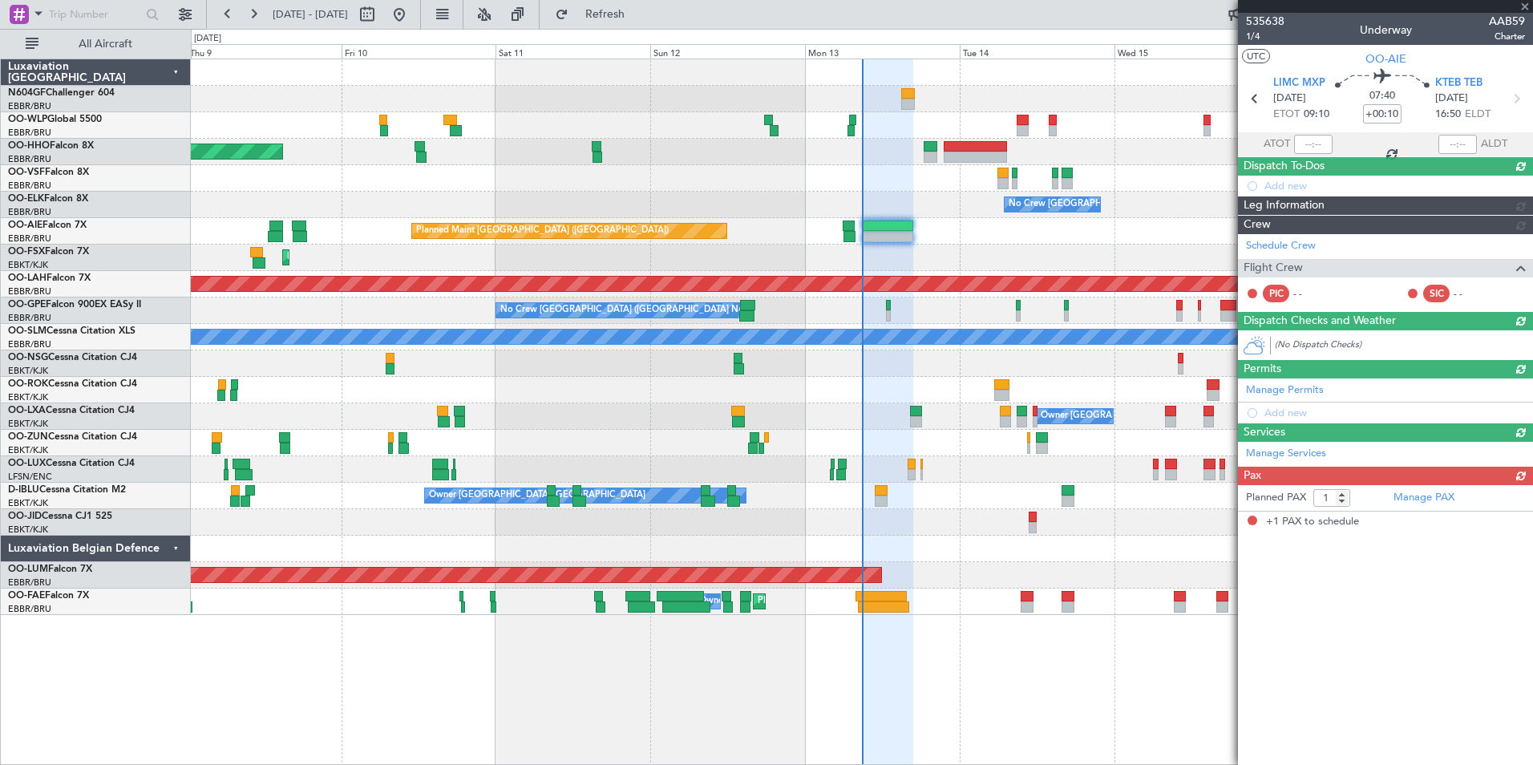
scroll to position [0, 0]
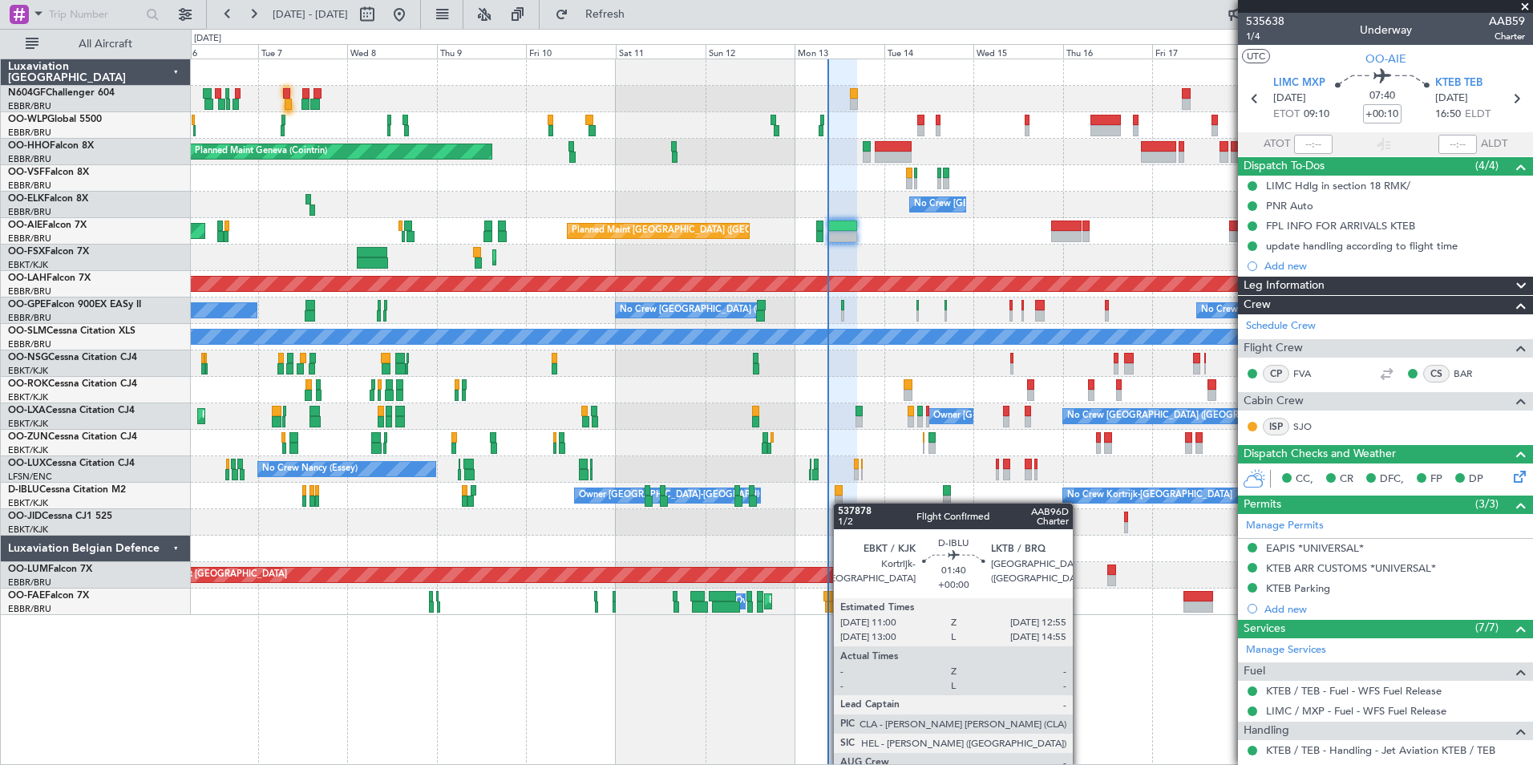
click at [835, 502] on div at bounding box center [838, 501] width 7 height 11
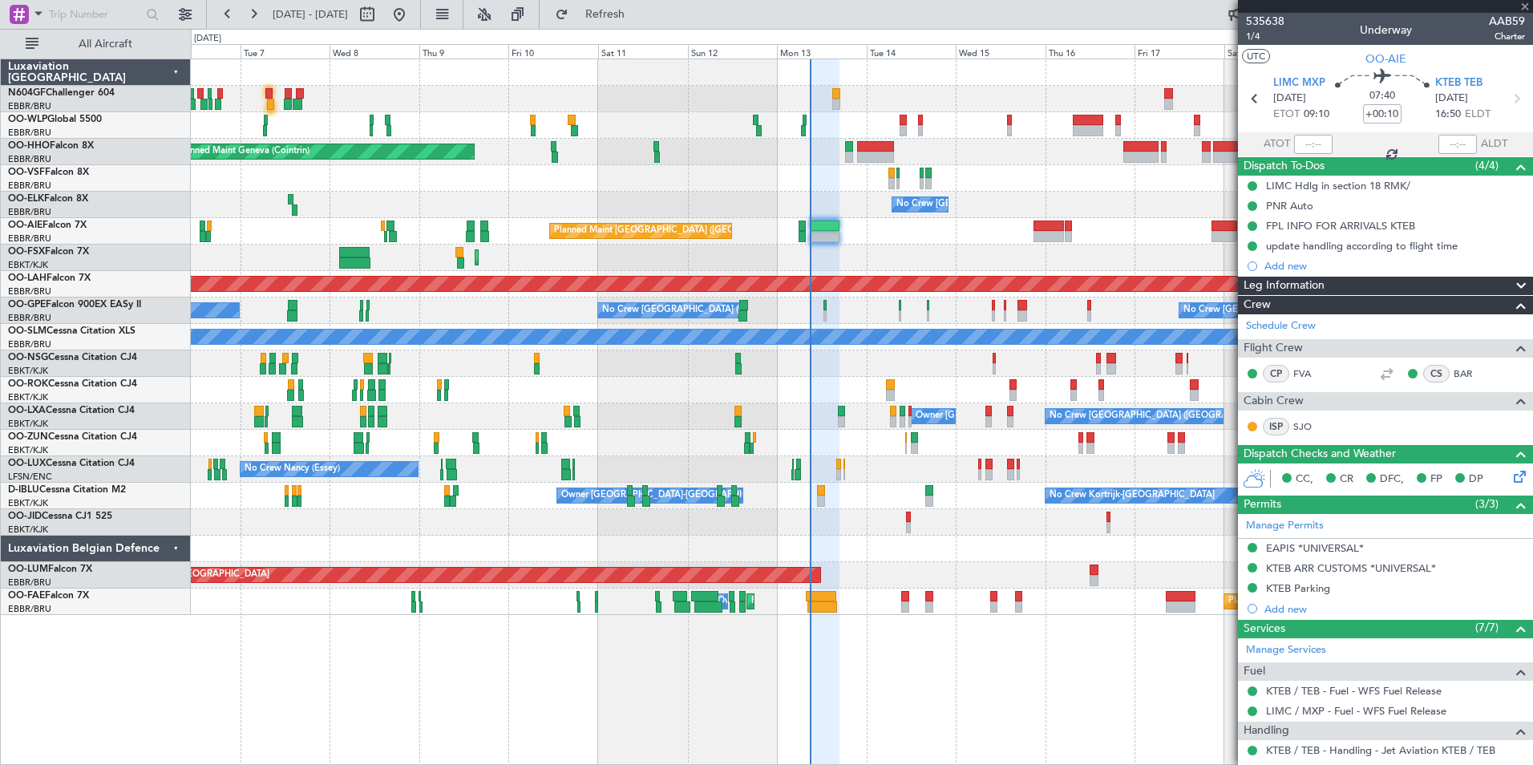
click at [818, 500] on div at bounding box center [820, 501] width 7 height 11
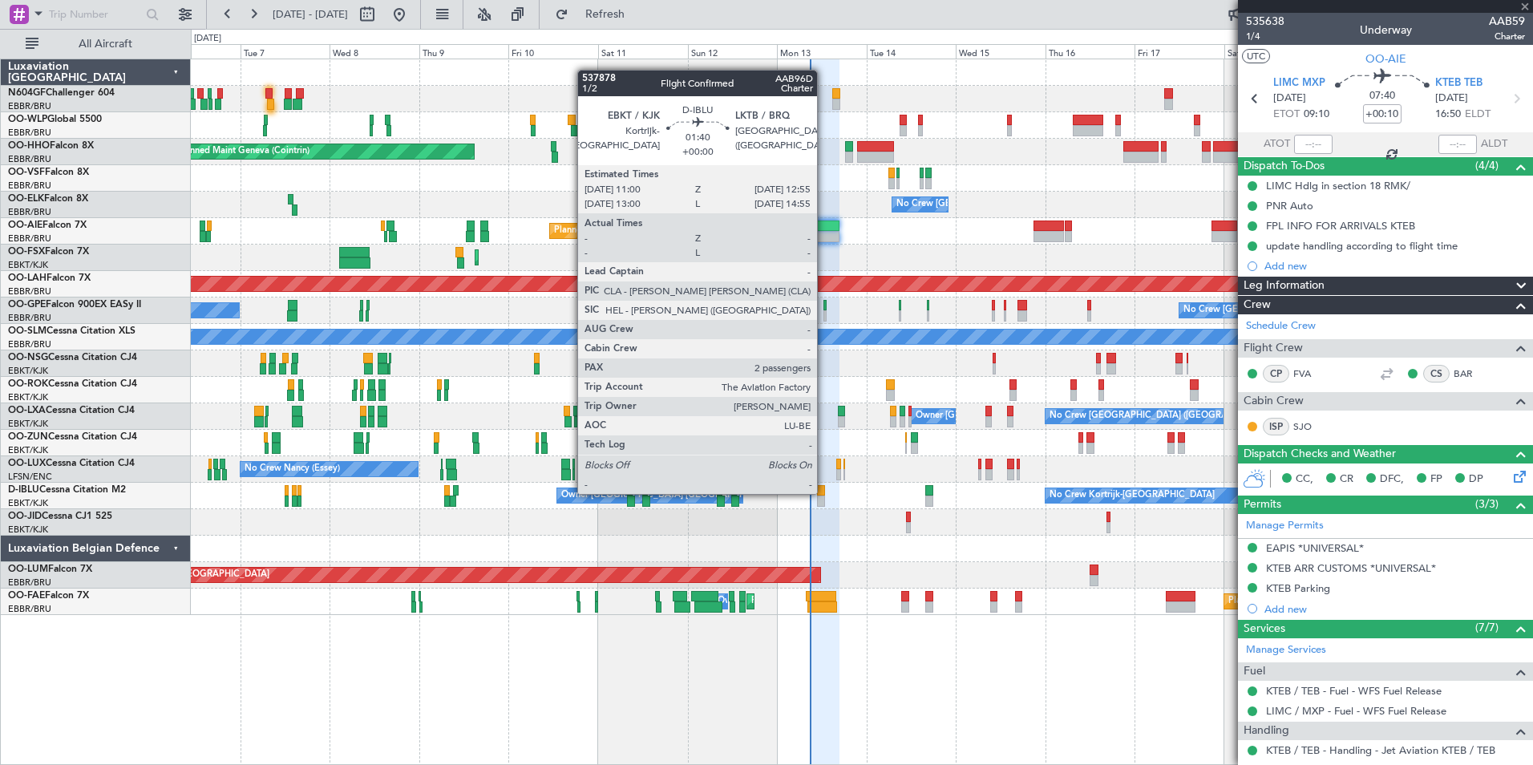
type input "2"
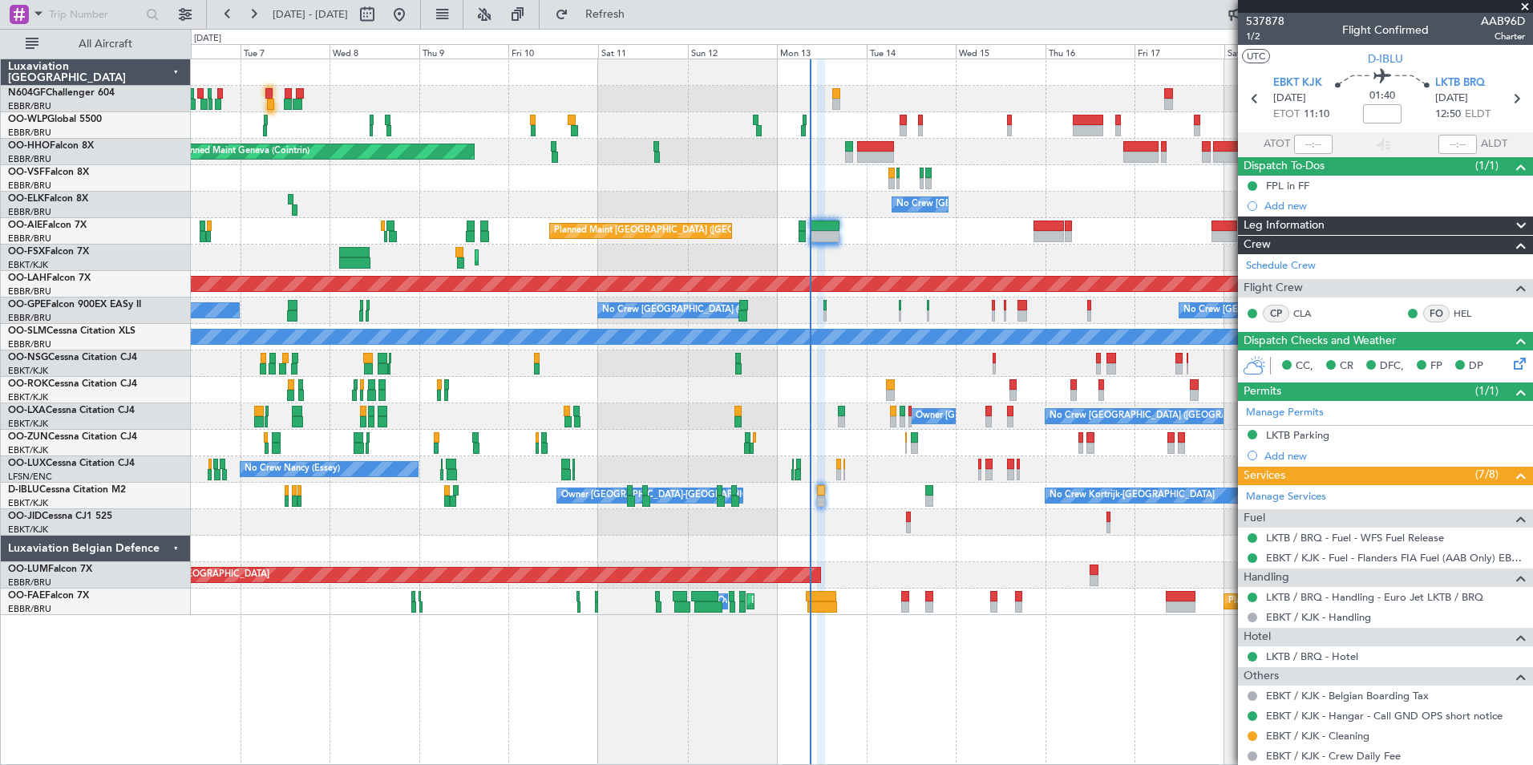
click at [756, 338] on div "A/C Unavailable [GEOGRAPHIC_DATA]" at bounding box center [862, 337] width 4024 height 14
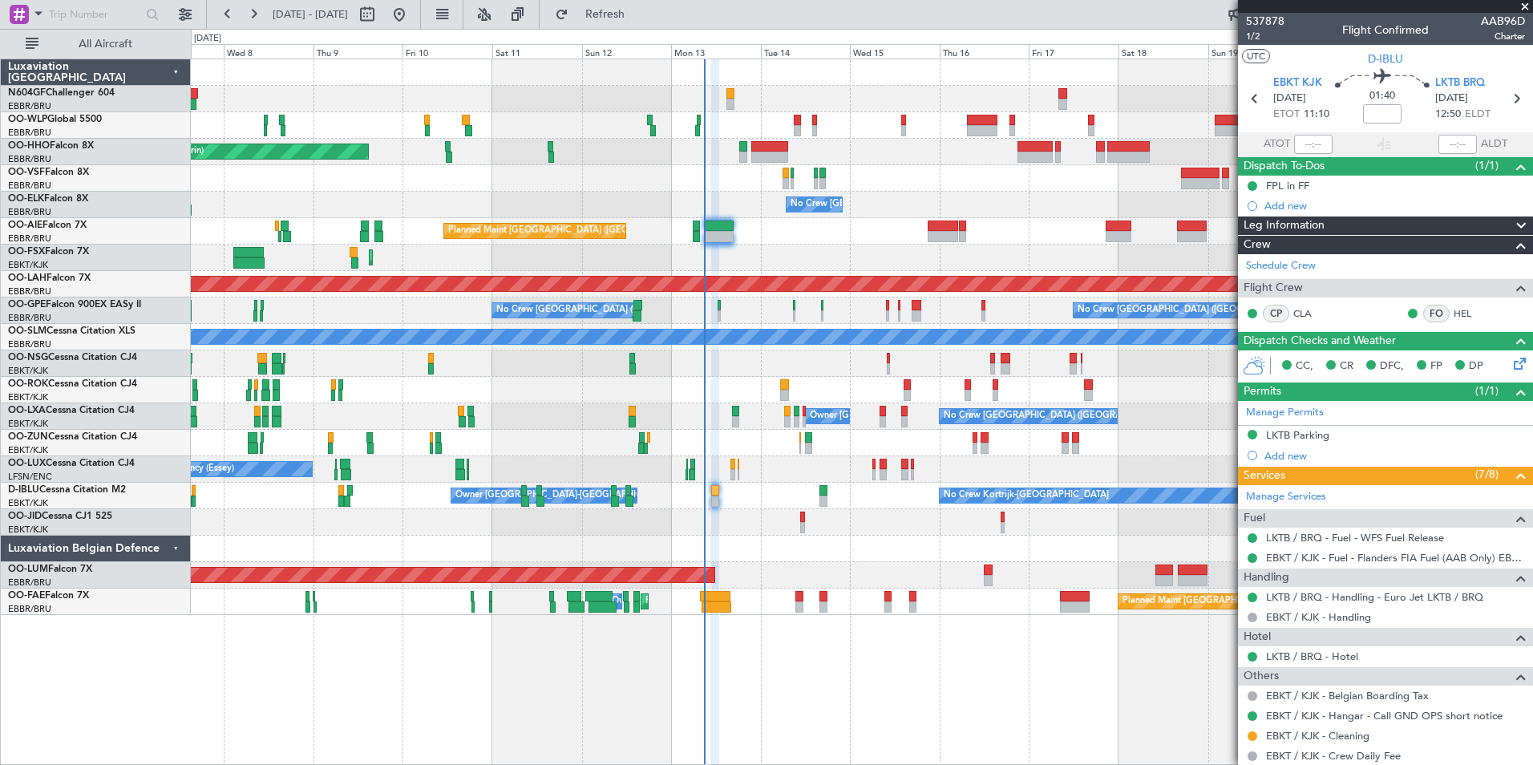
click at [680, 184] on div at bounding box center [862, 178] width 1342 height 26
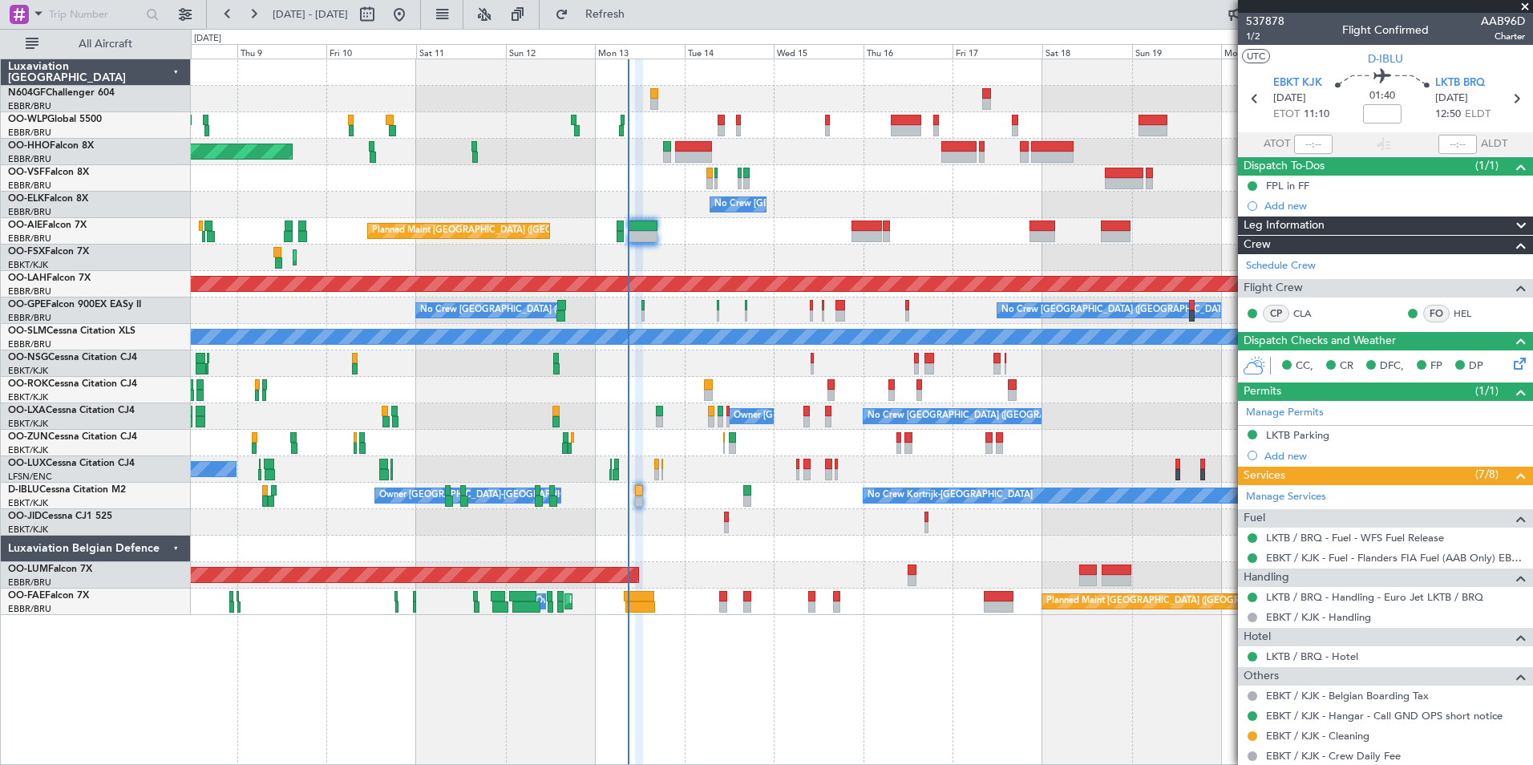
click at [680, 184] on div at bounding box center [862, 178] width 1342 height 26
click at [731, 525] on div "No Crew" at bounding box center [862, 522] width 1342 height 26
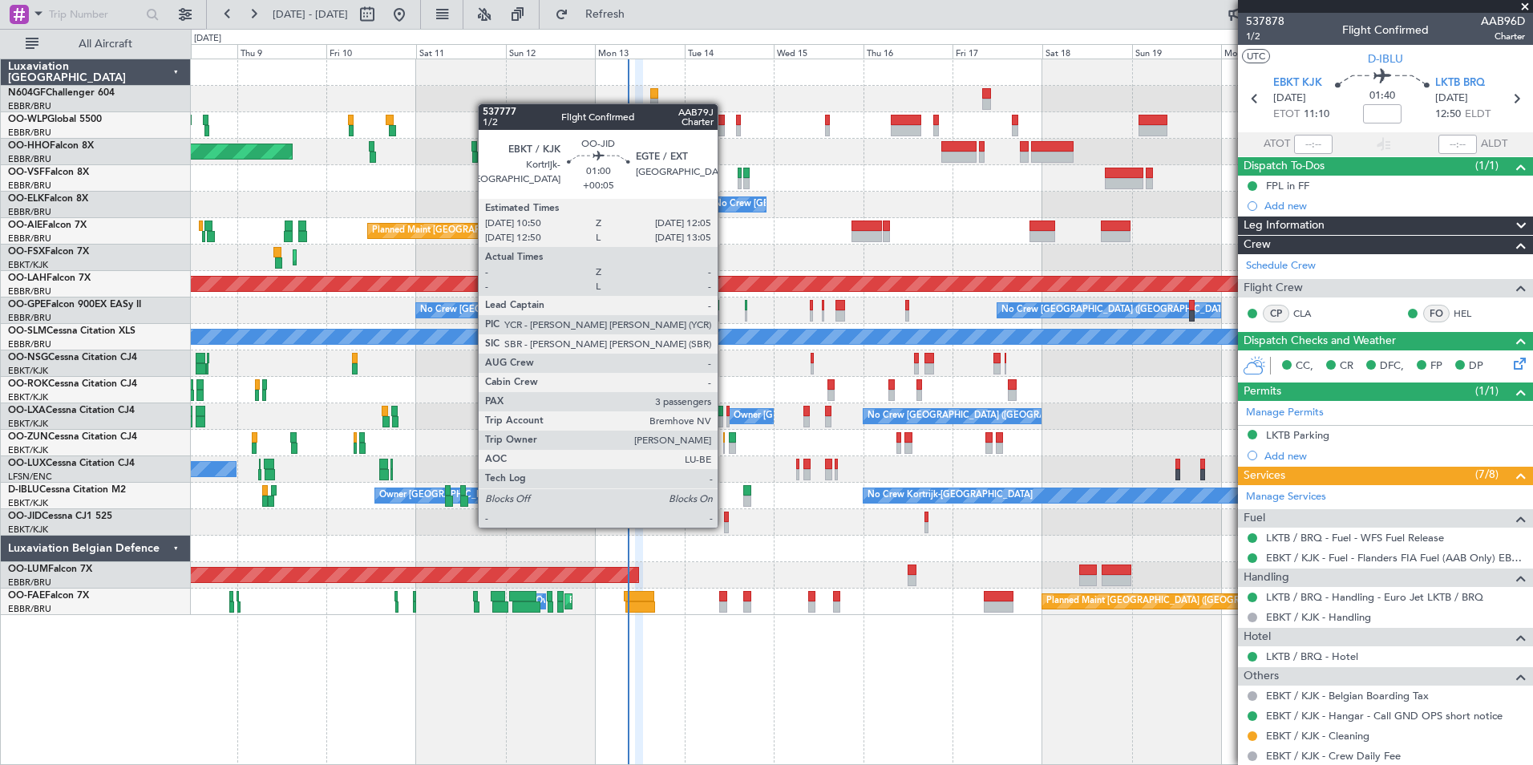
click at [725, 526] on div at bounding box center [726, 527] width 5 height 11
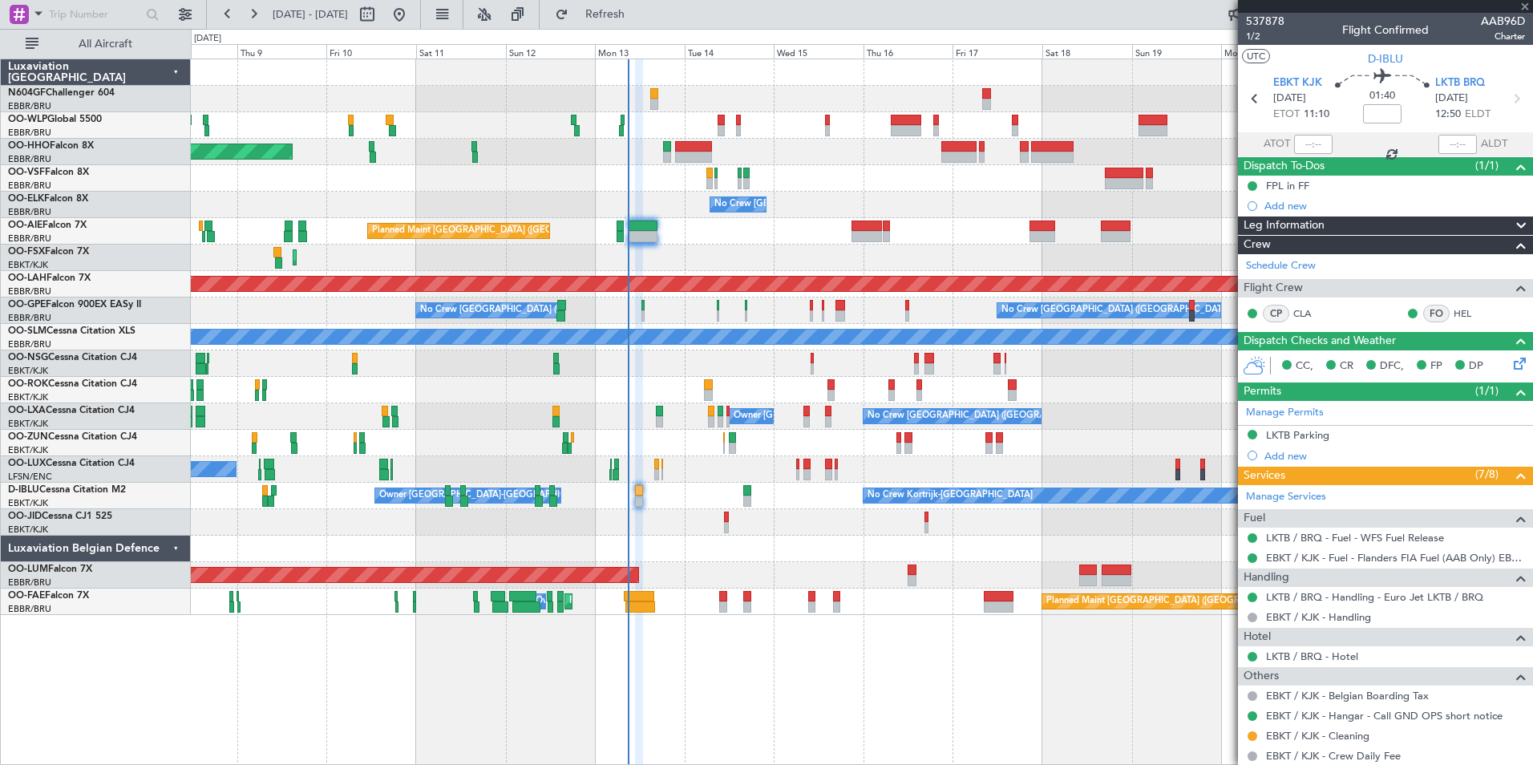
type input "+00:05"
type input "3"
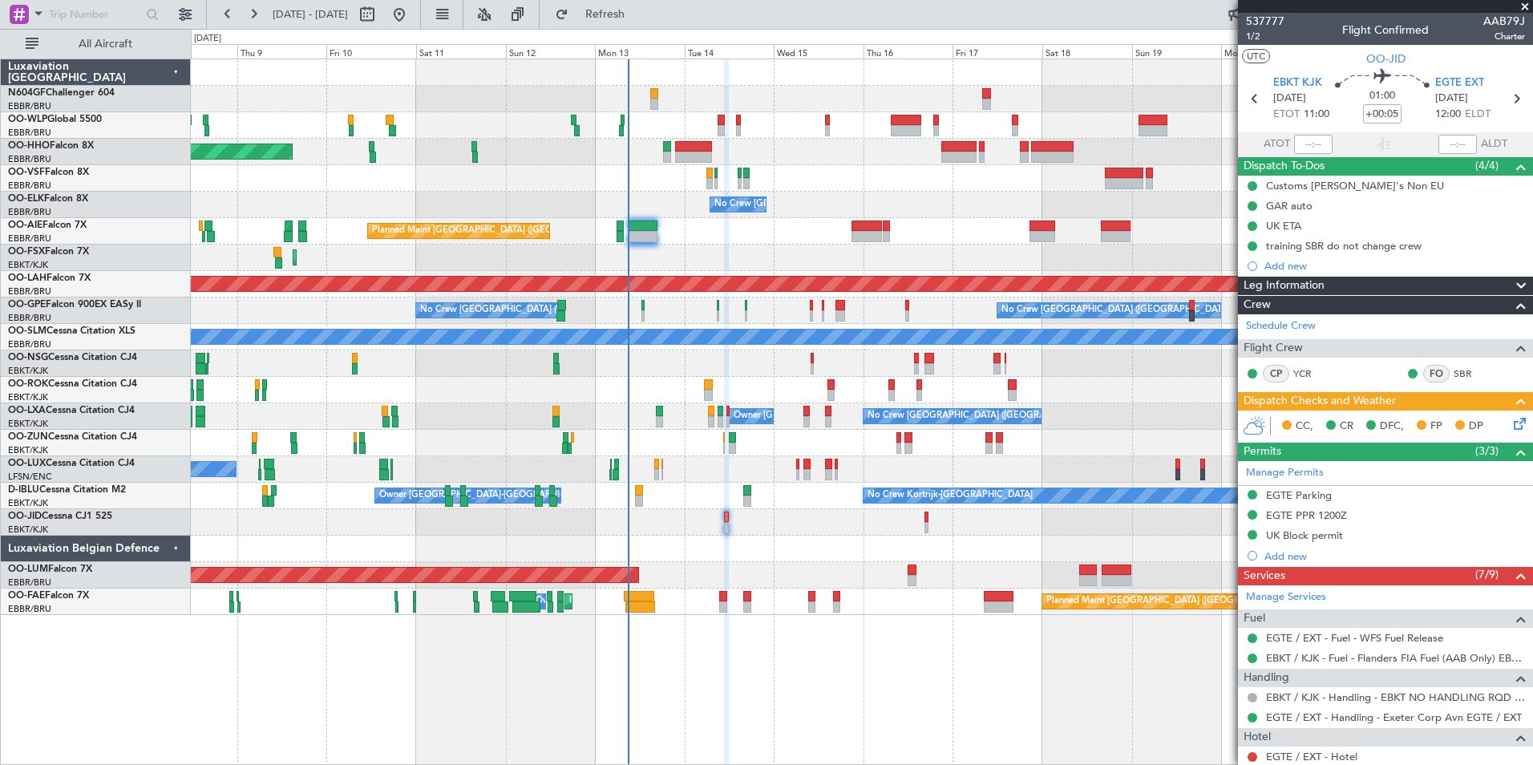
scroll to position [294, 0]
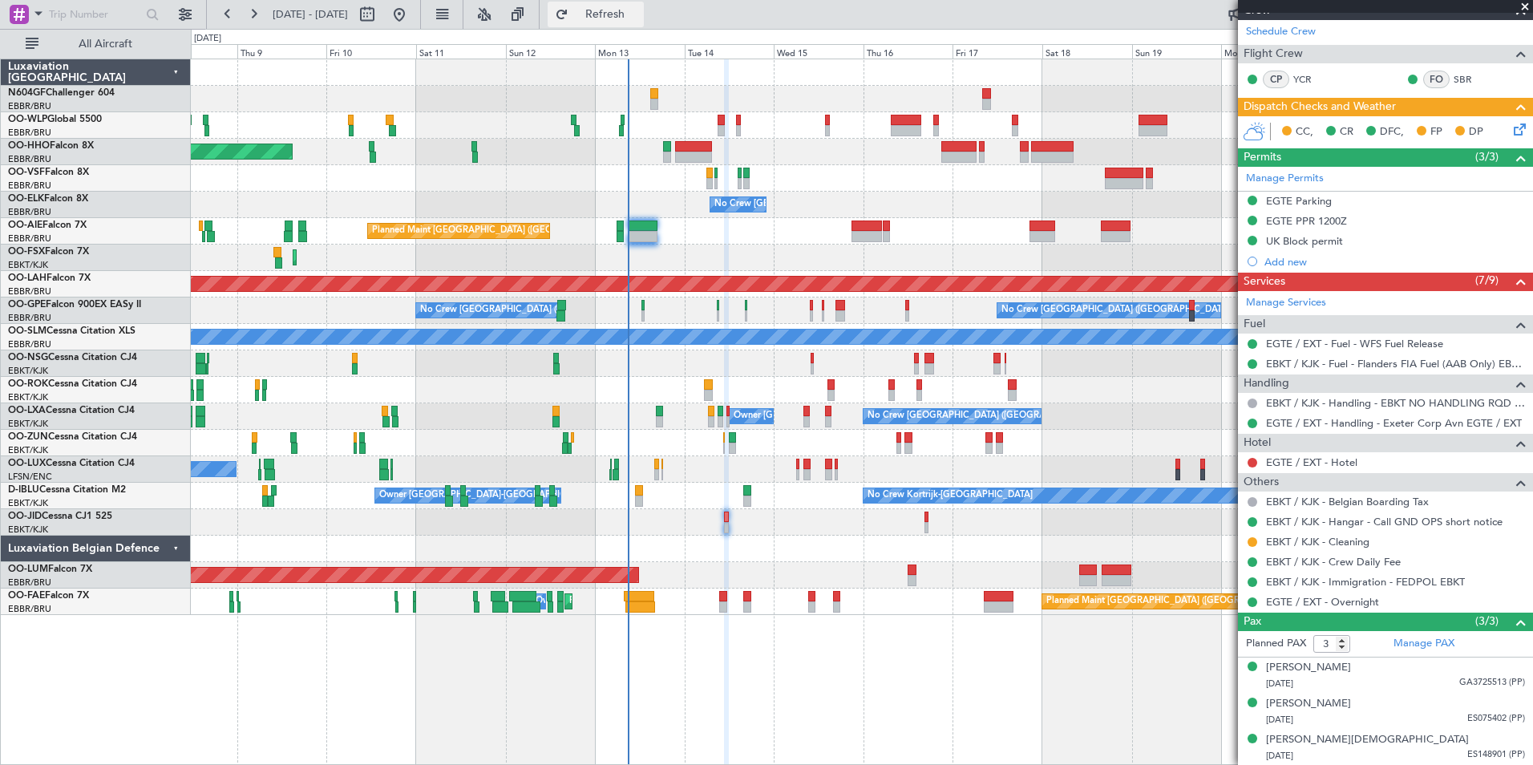
click at [639, 9] on span "Refresh" at bounding box center [605, 14] width 67 height 11
click at [644, 8] on button "Refresh" at bounding box center [596, 15] width 96 height 26
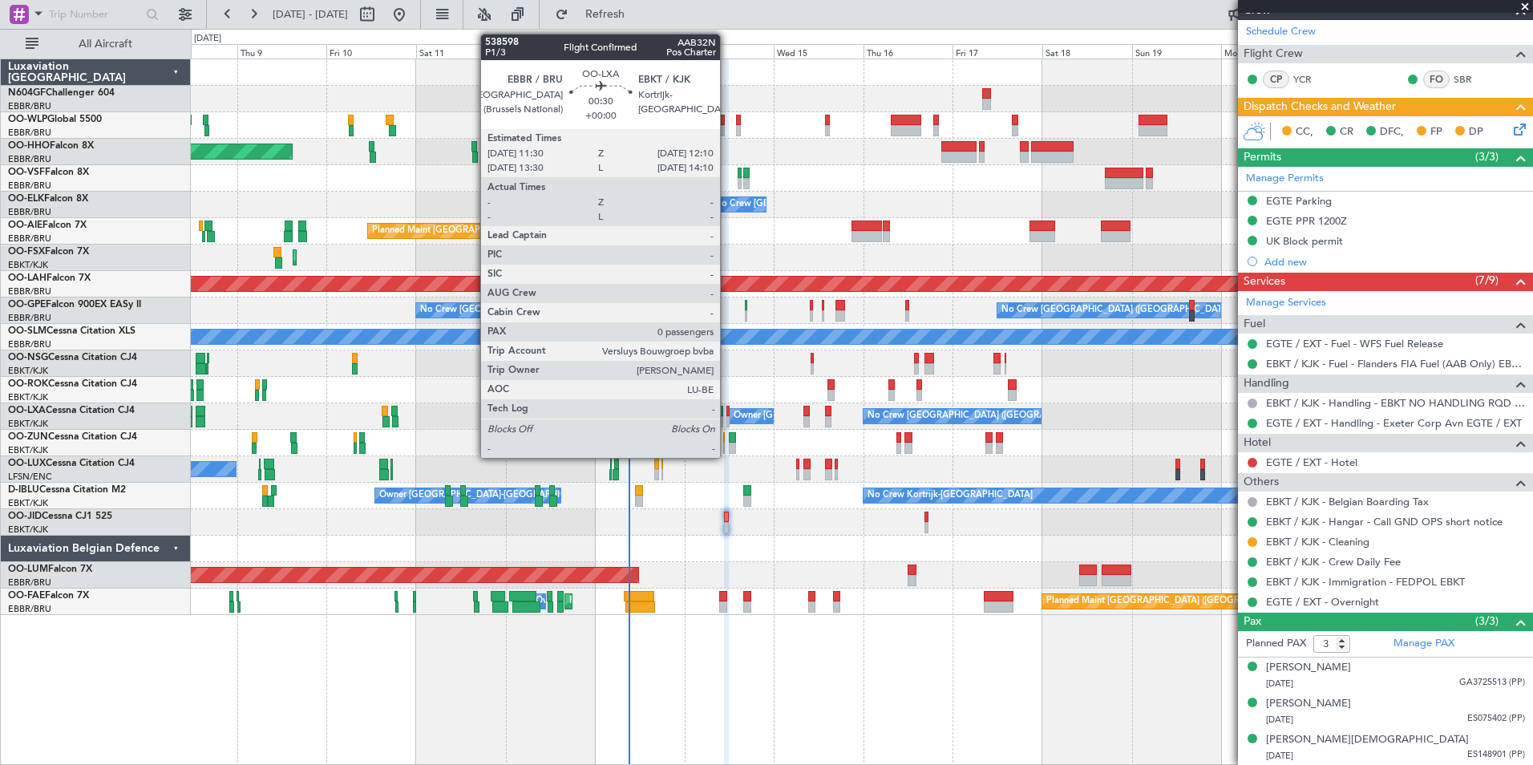
click at [727, 414] on div at bounding box center [728, 411] width 3 height 11
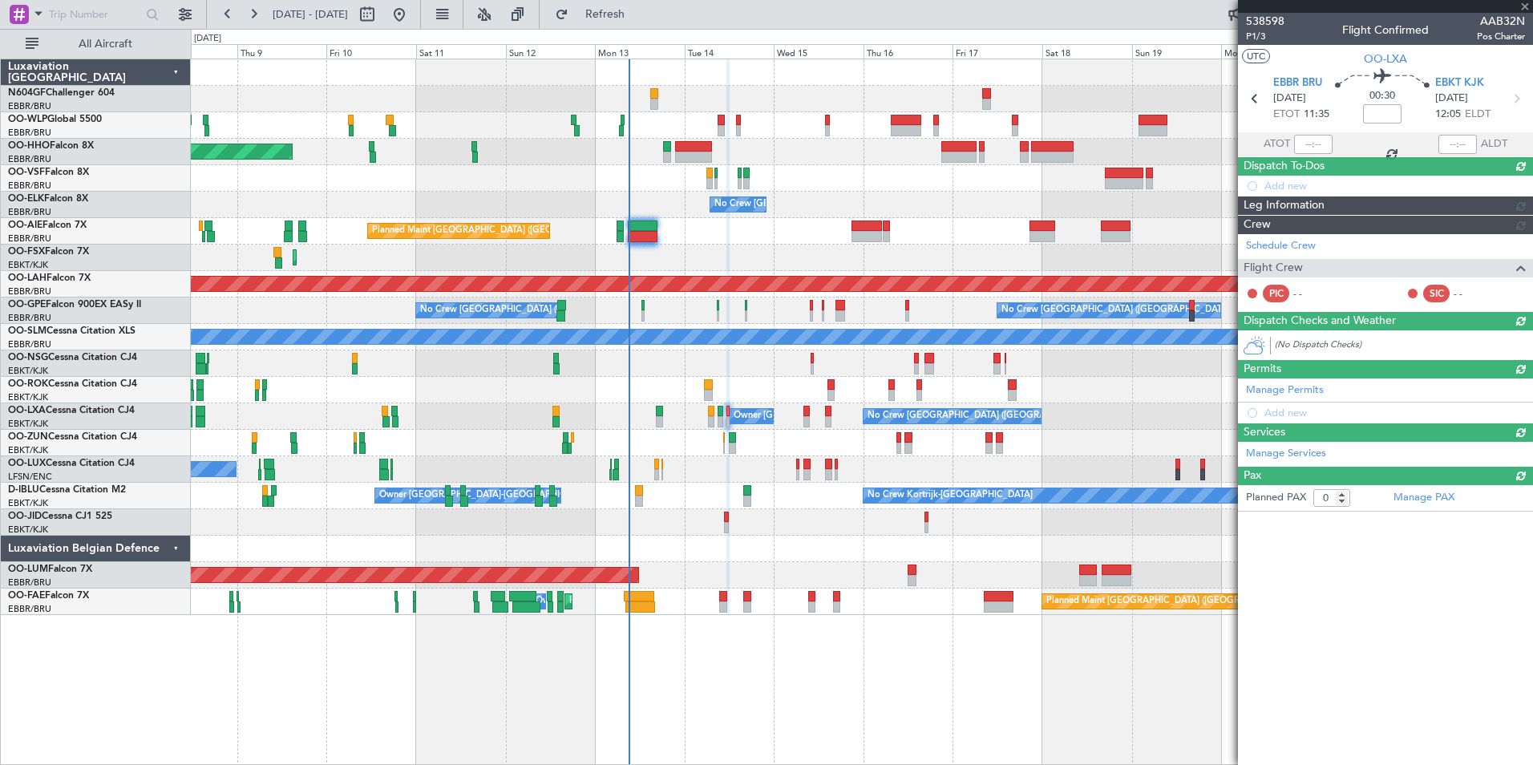
scroll to position [0, 0]
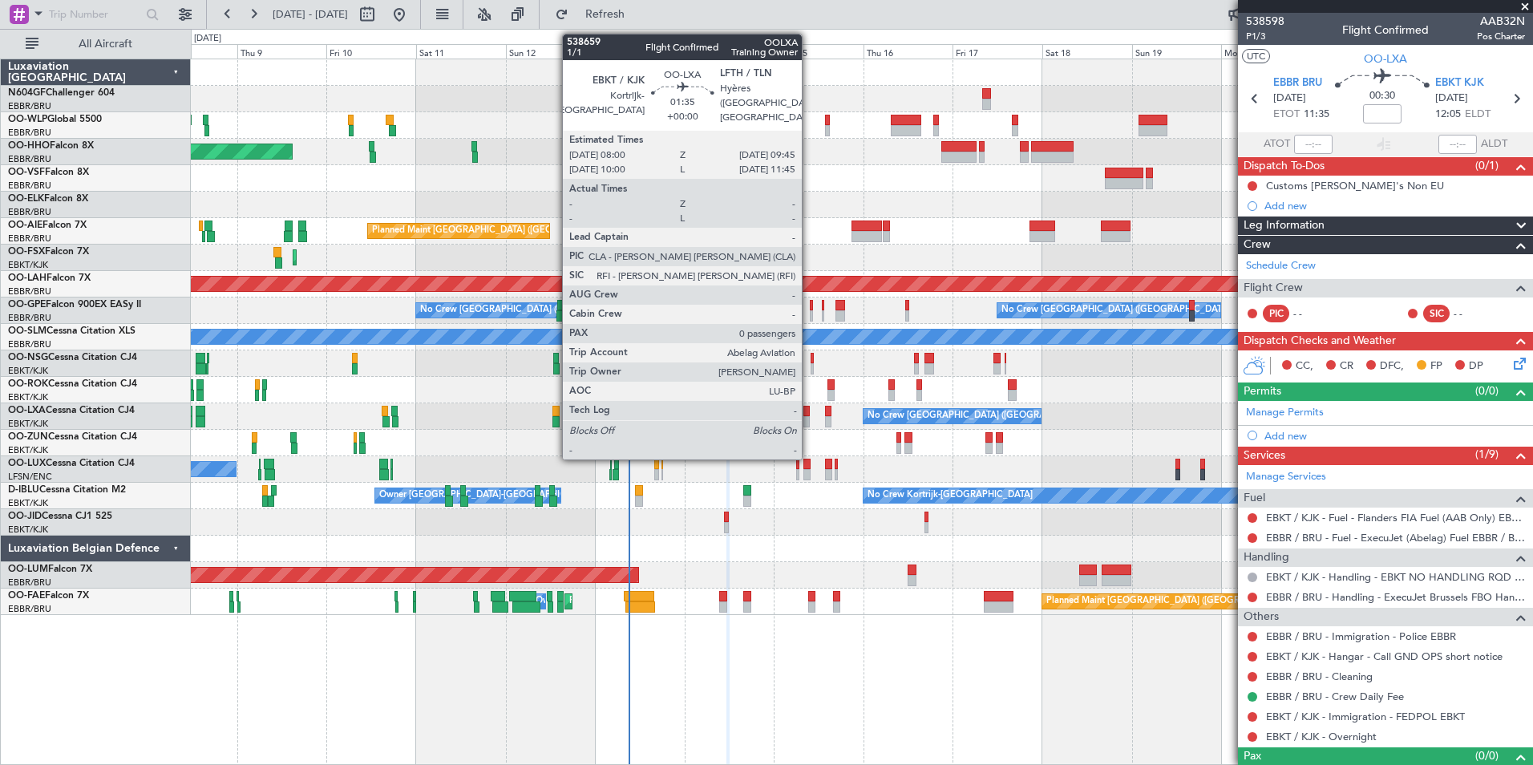
click at [809, 415] on div at bounding box center [807, 411] width 7 height 11
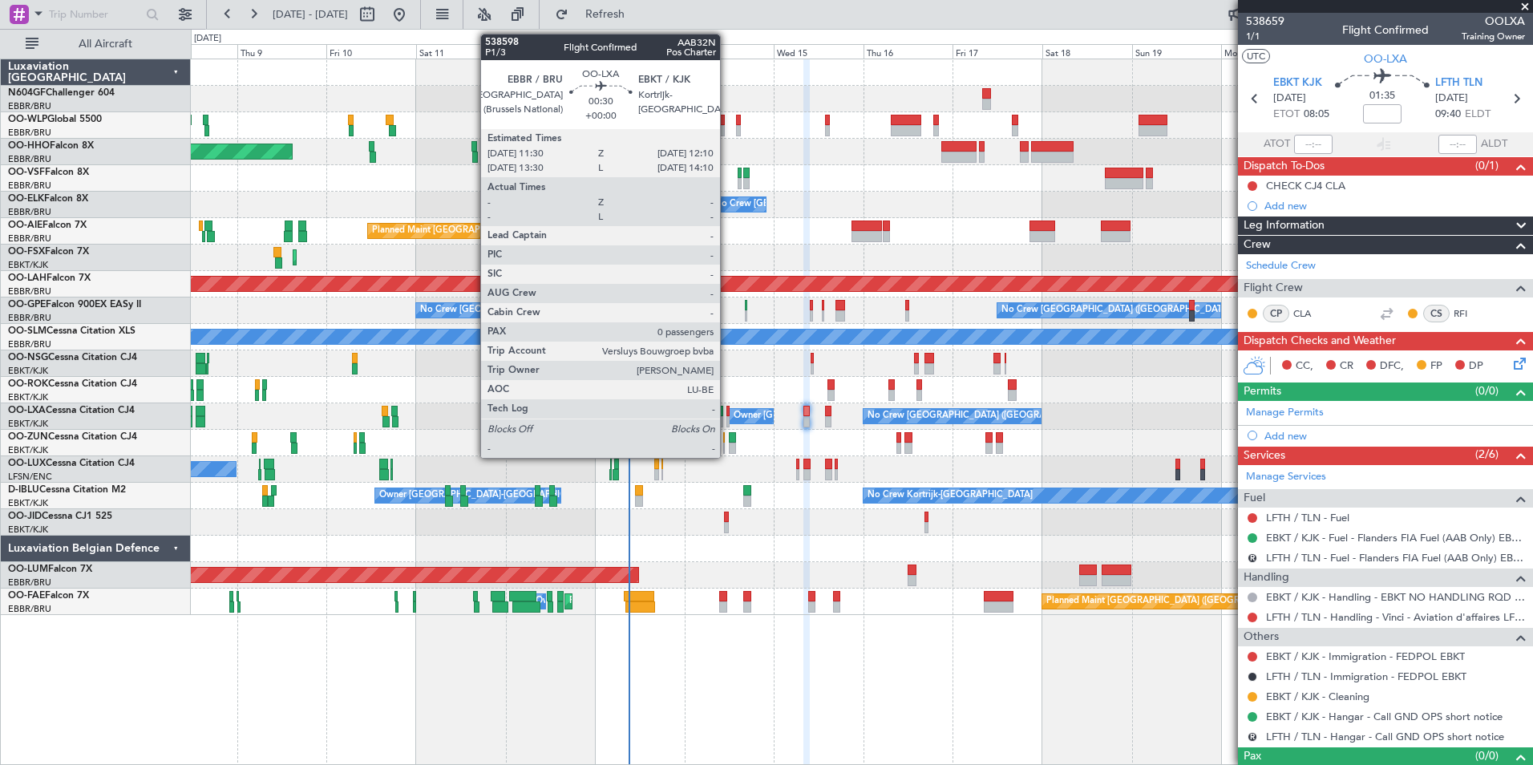
click at [727, 419] on div at bounding box center [728, 421] width 3 height 11
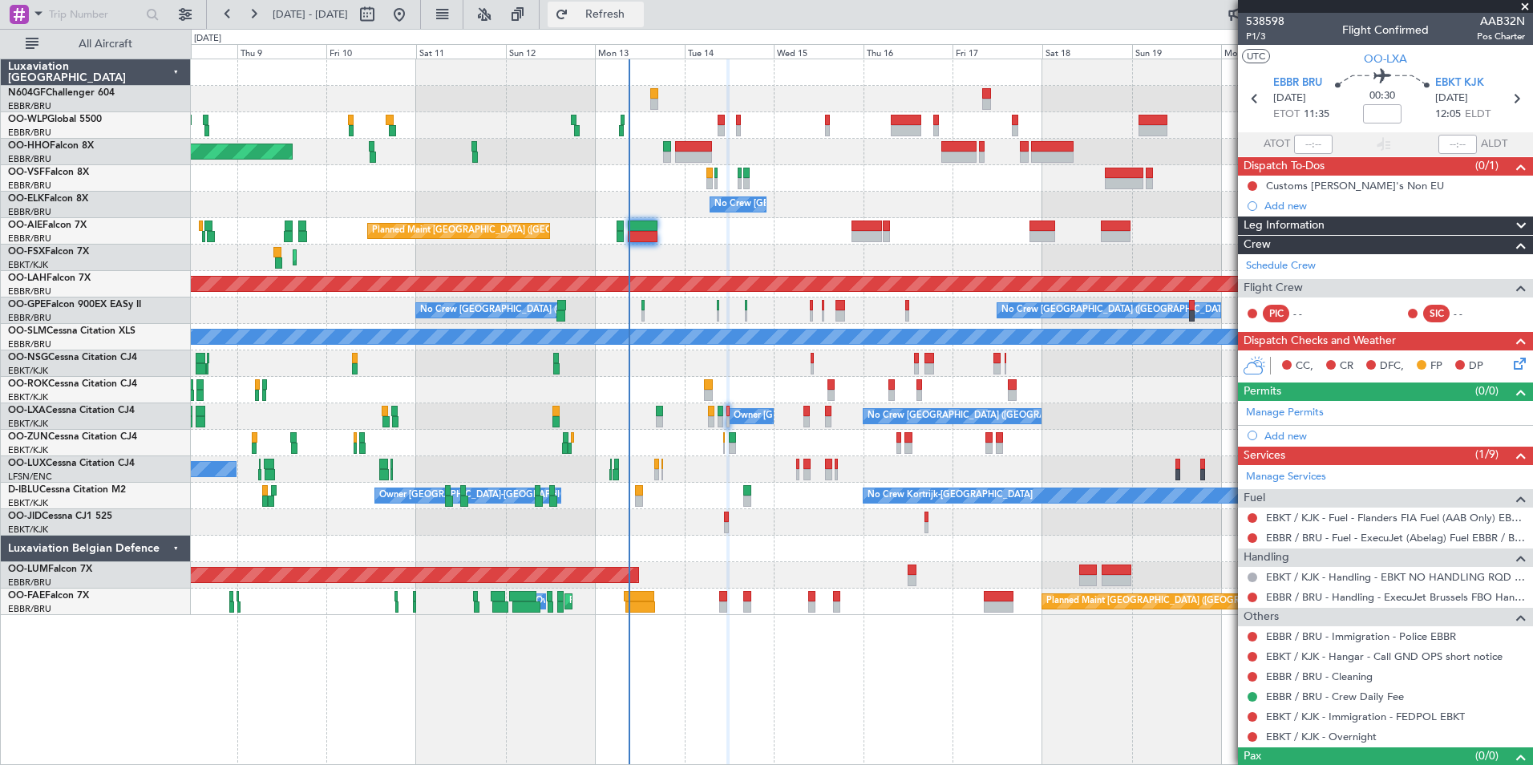
click at [639, 14] on span "Refresh" at bounding box center [605, 14] width 67 height 11
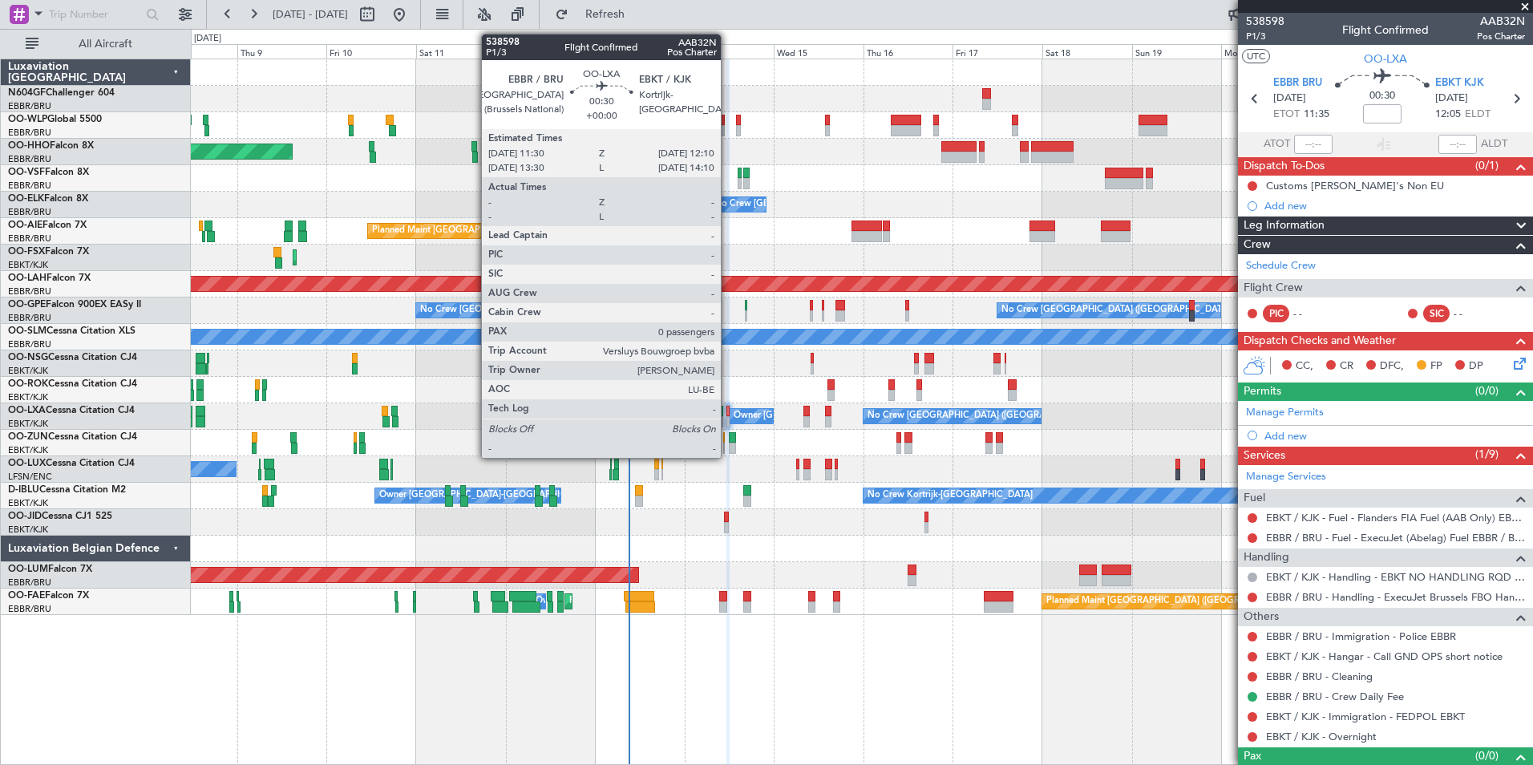
click at [728, 415] on div at bounding box center [728, 411] width 3 height 11
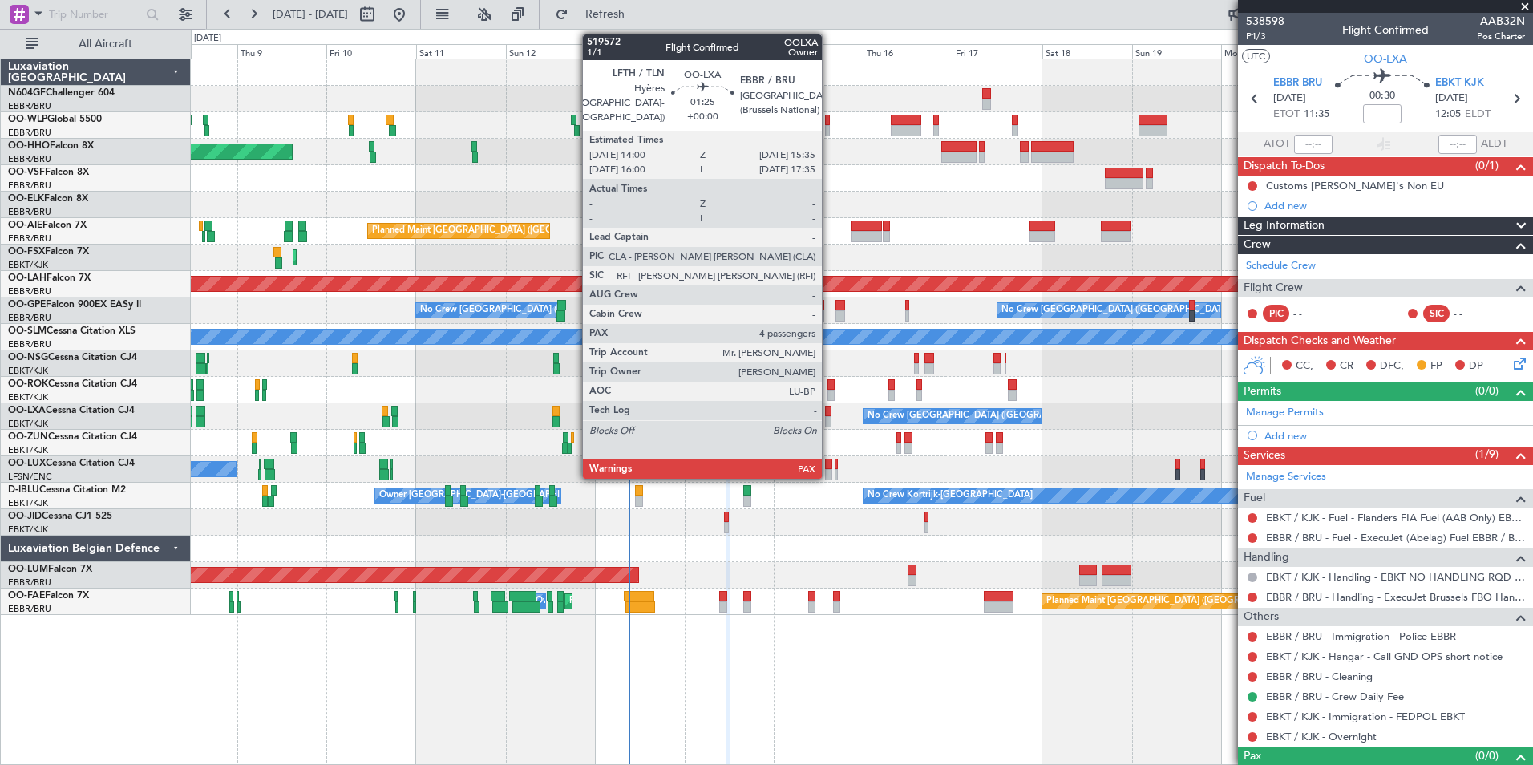
click at [829, 422] on div at bounding box center [828, 421] width 6 height 11
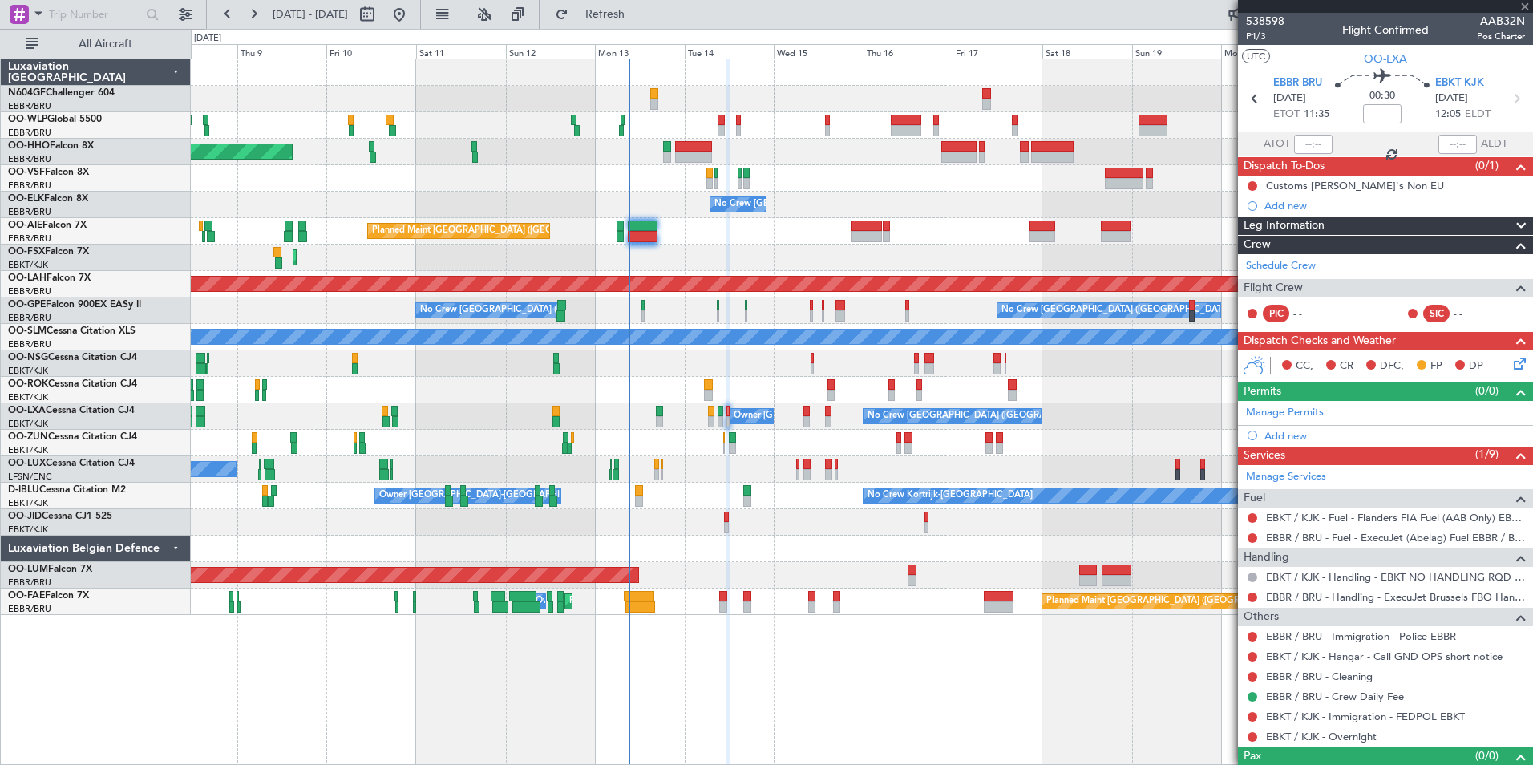
type input "4"
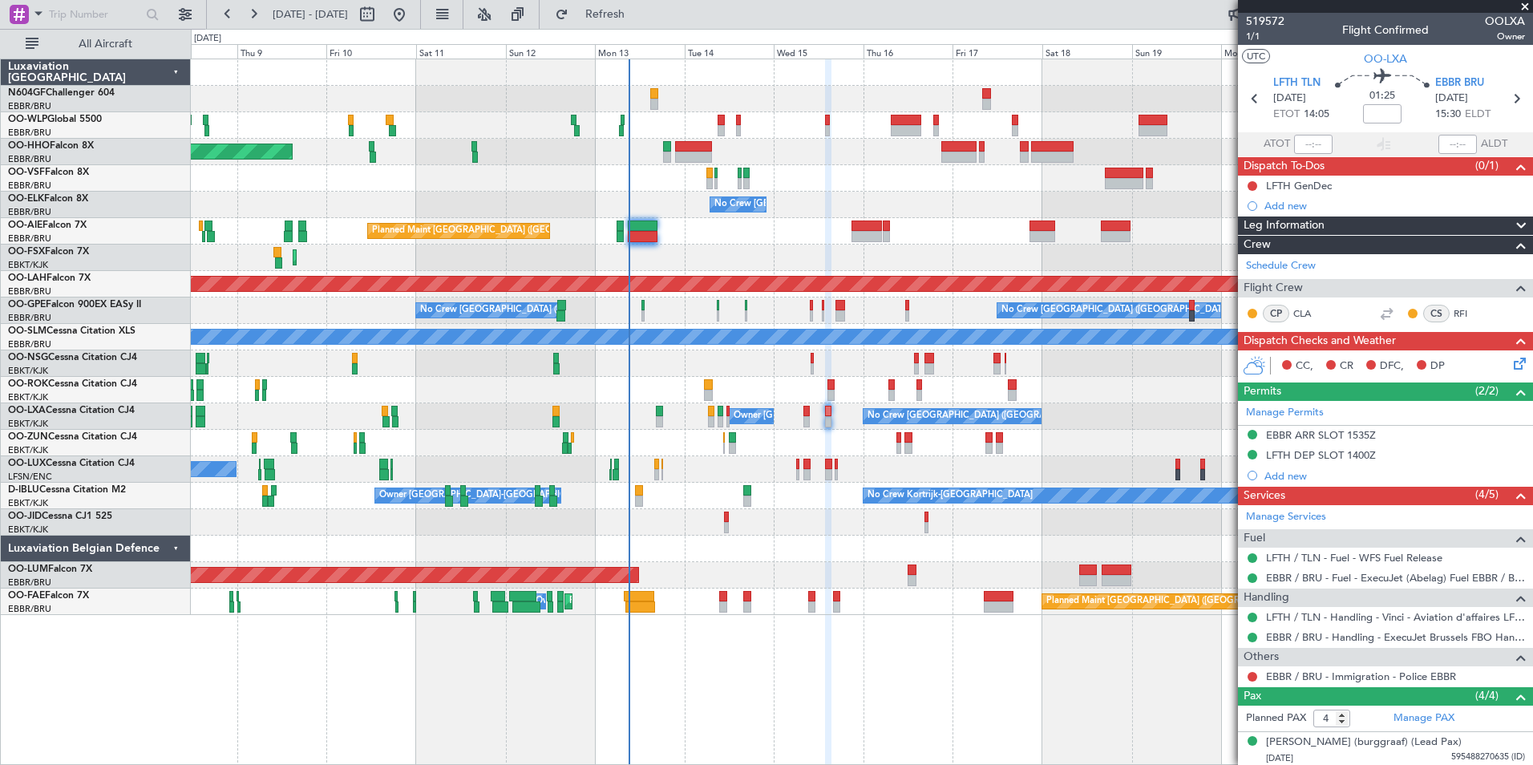
scroll to position [127, 0]
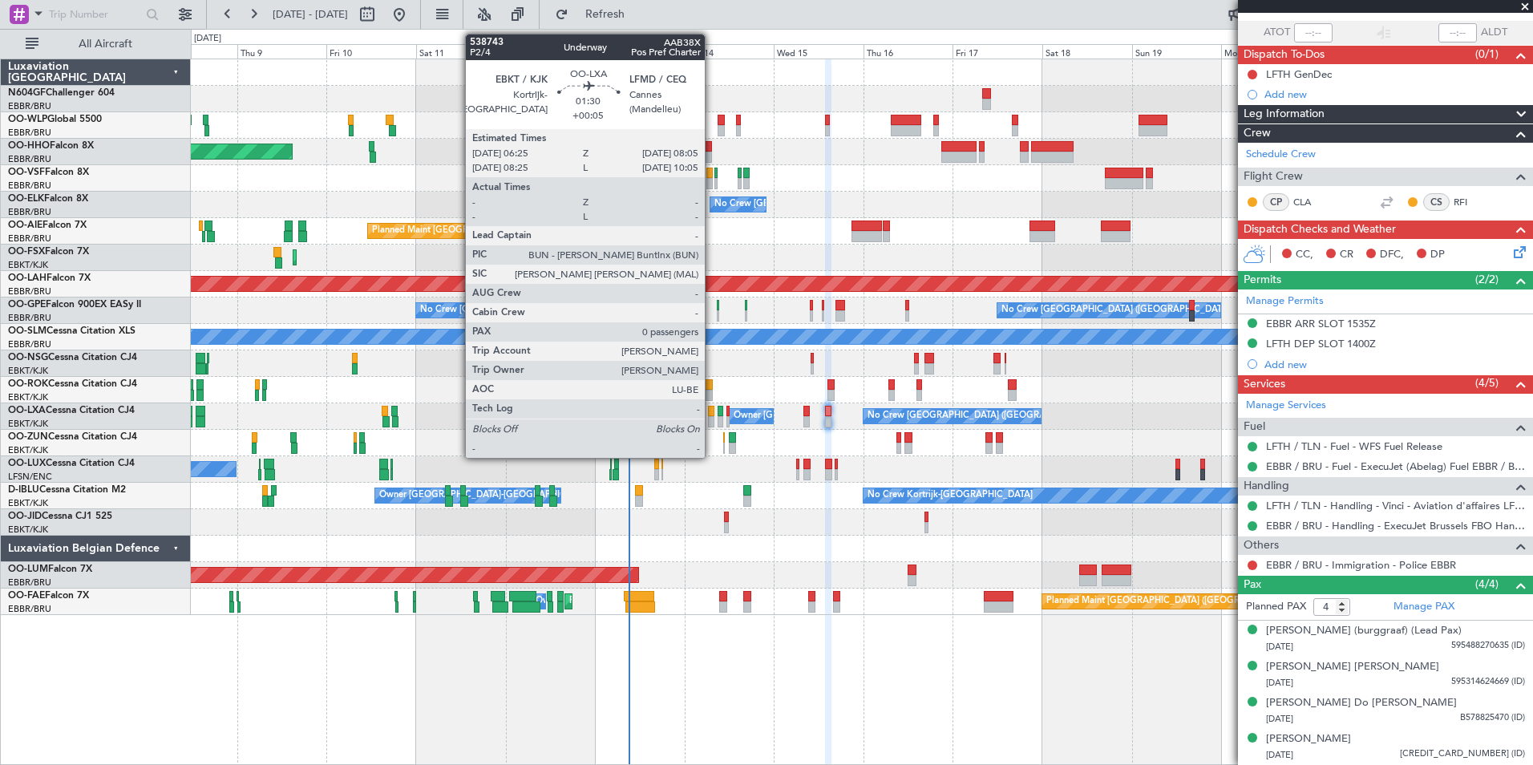
click at [712, 423] on div at bounding box center [711, 421] width 6 height 11
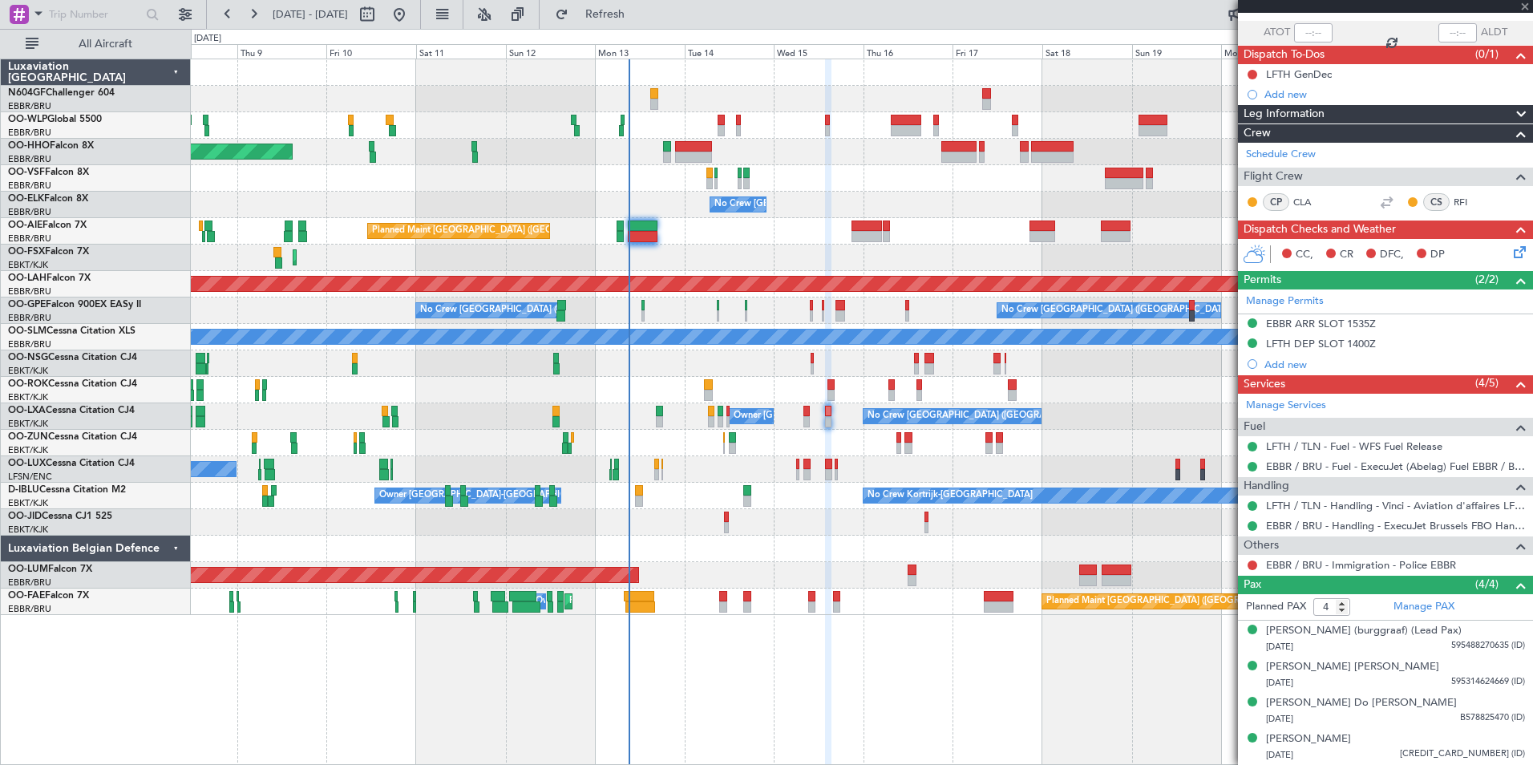
type input "+00:05"
type input "0"
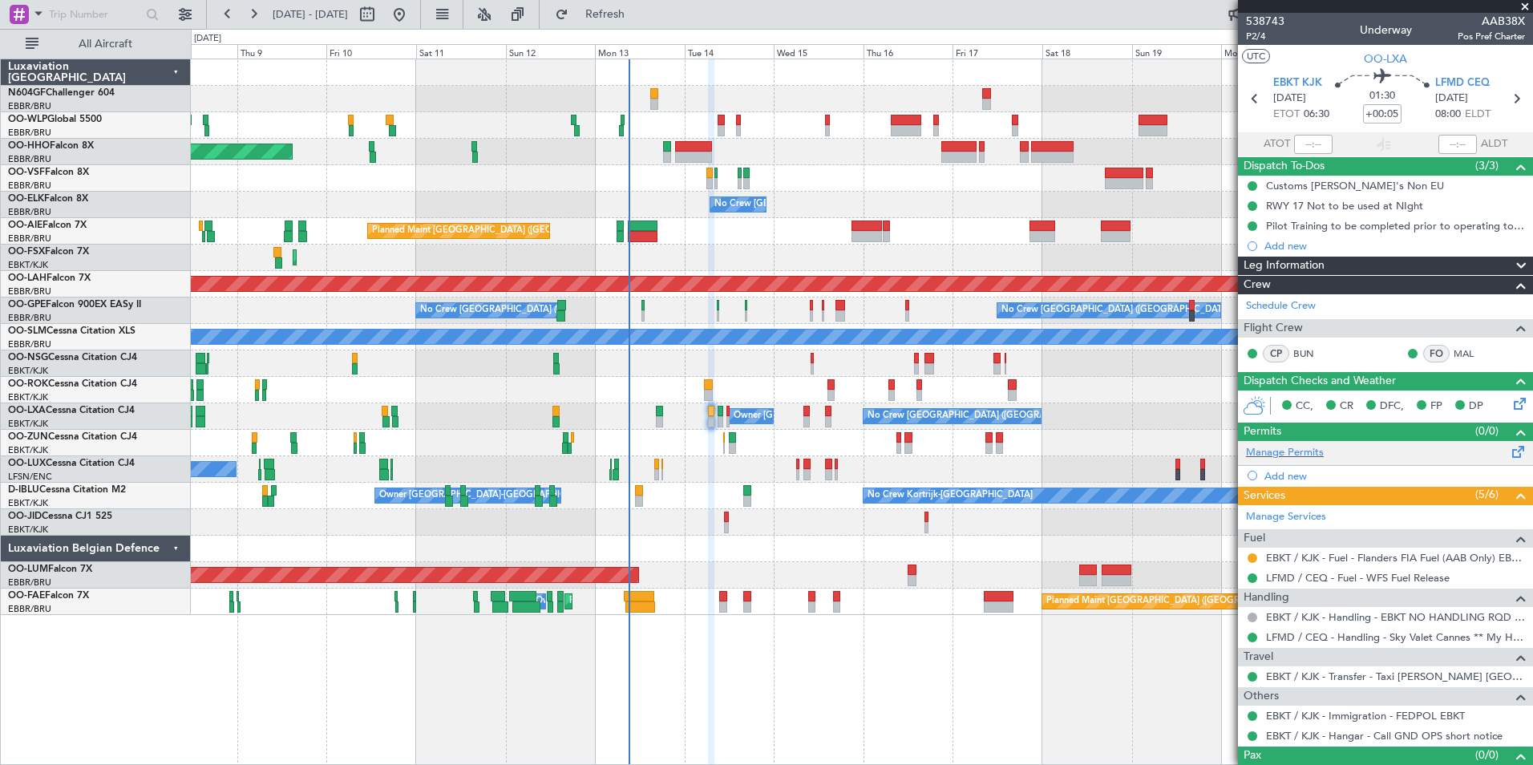
scroll to position [26, 0]
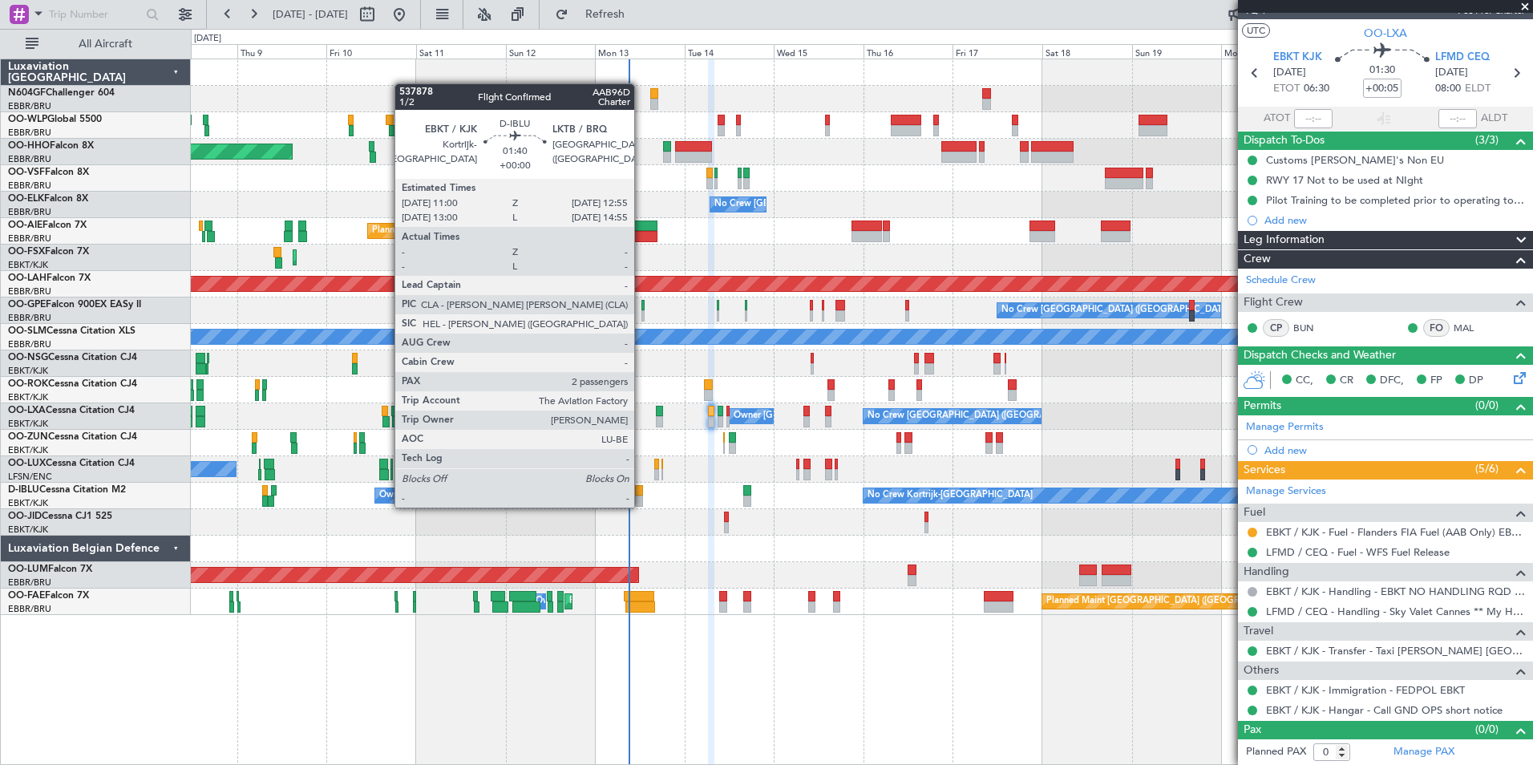
click at [642, 506] on div at bounding box center [638, 501] width 7 height 11
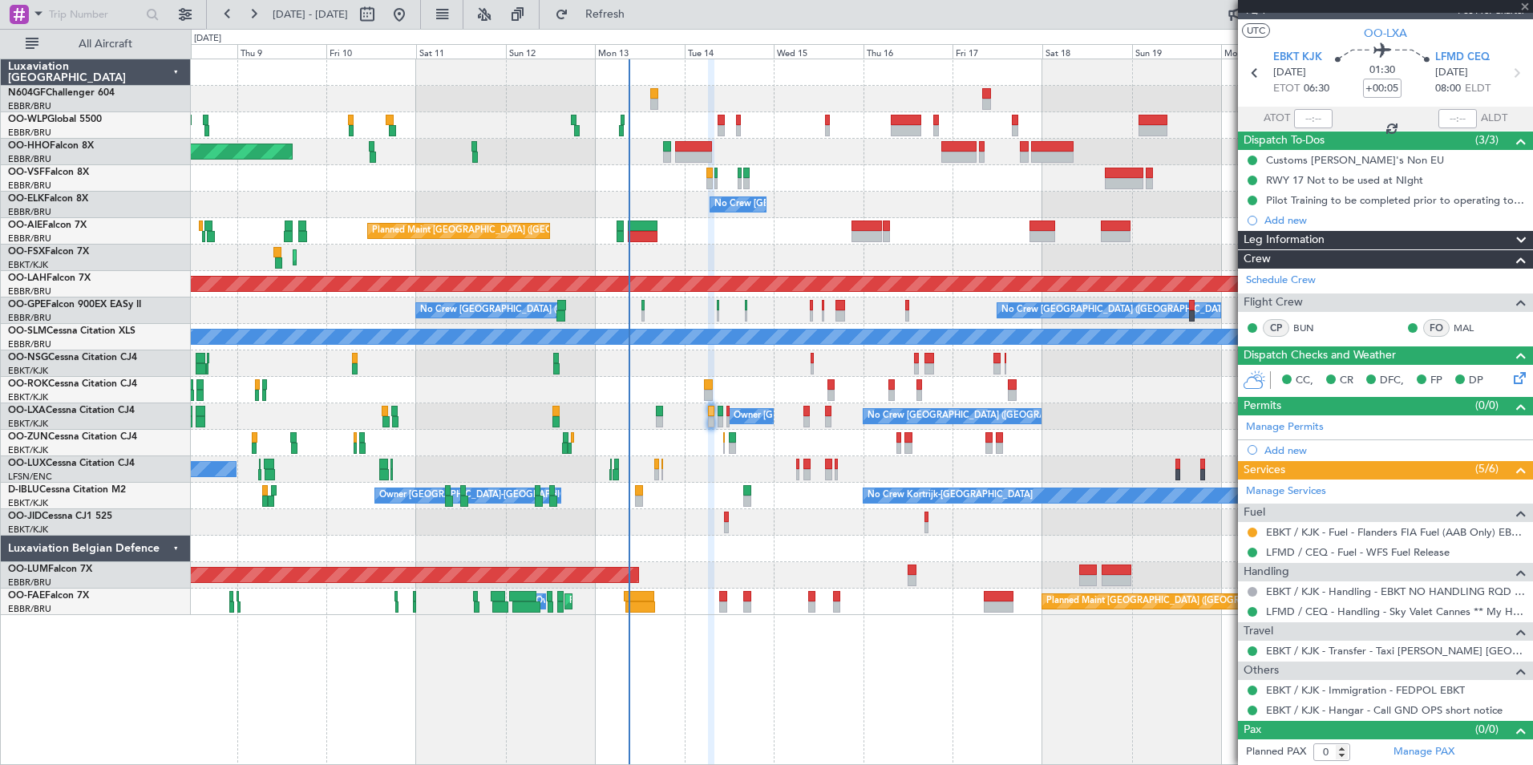
type input "2"
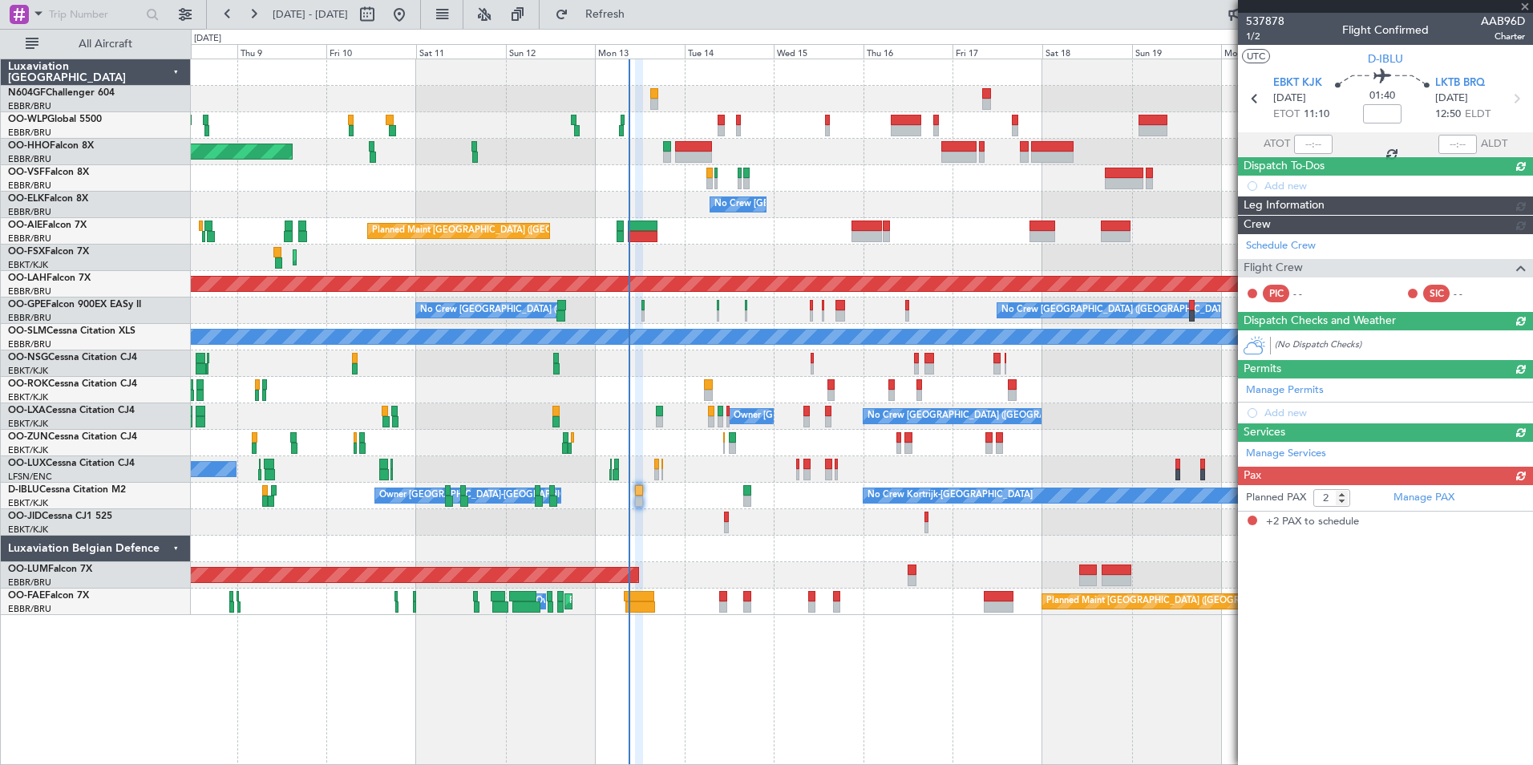
scroll to position [0, 0]
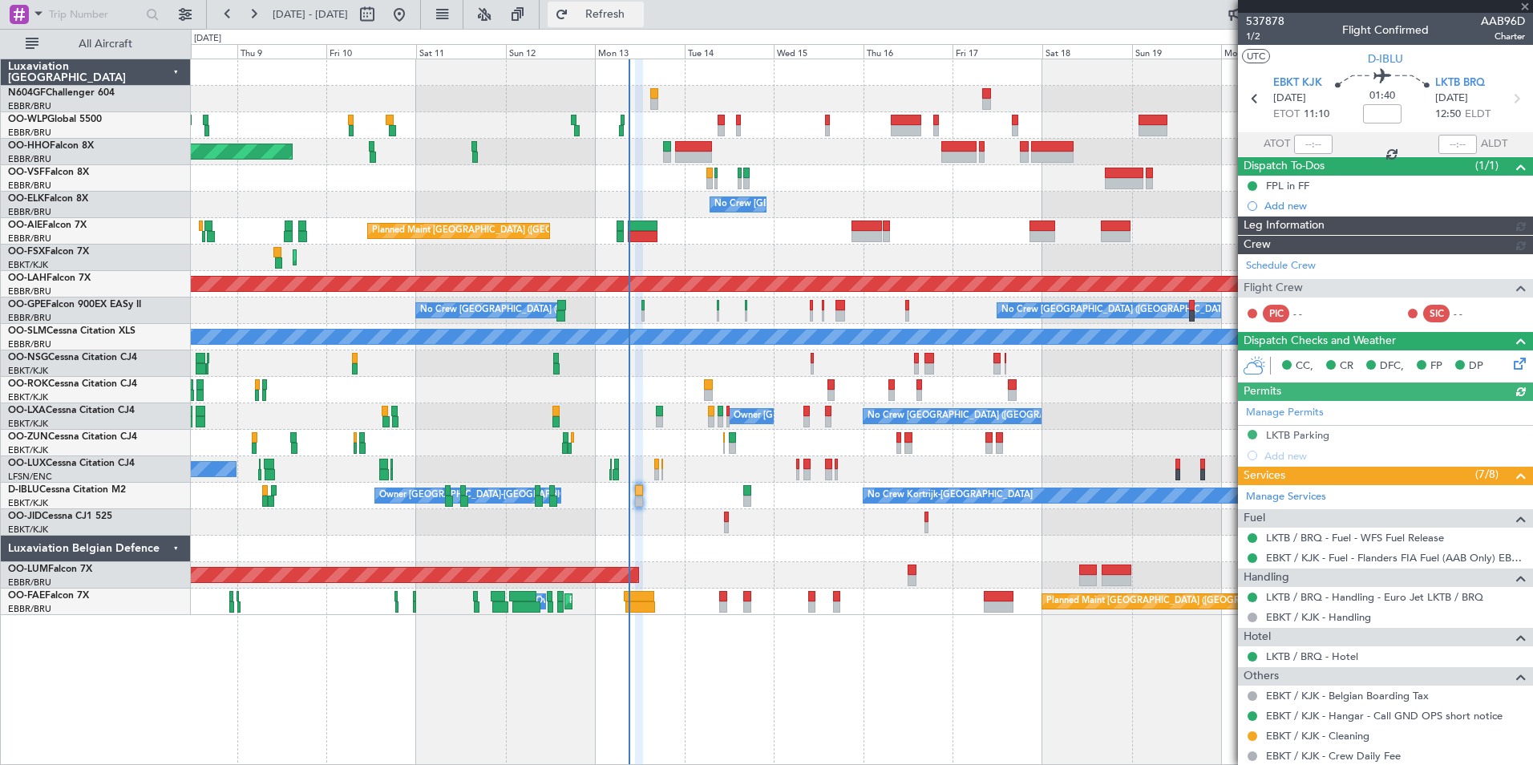
click at [639, 20] on span "Refresh" at bounding box center [605, 14] width 67 height 11
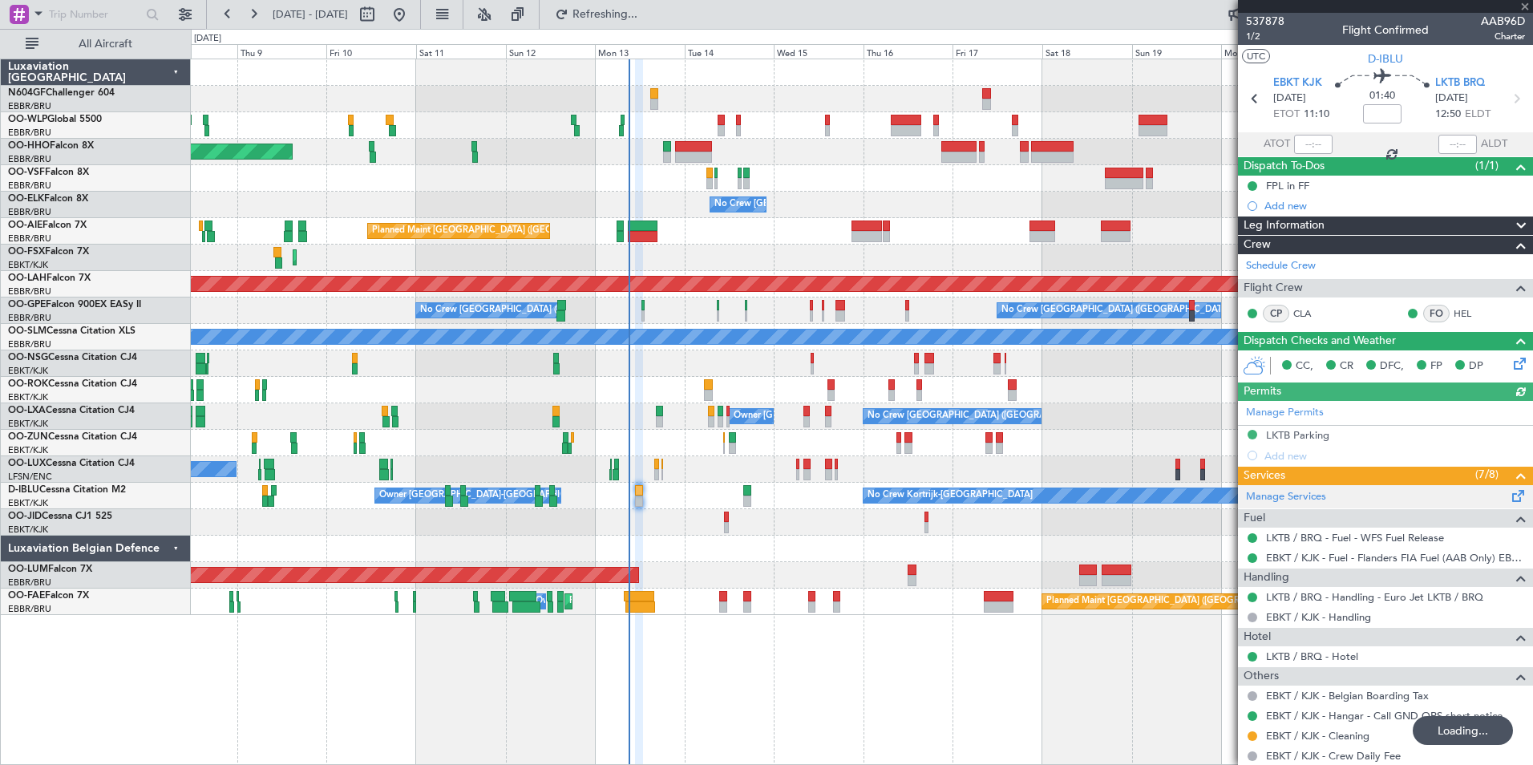
scroll to position [158, 0]
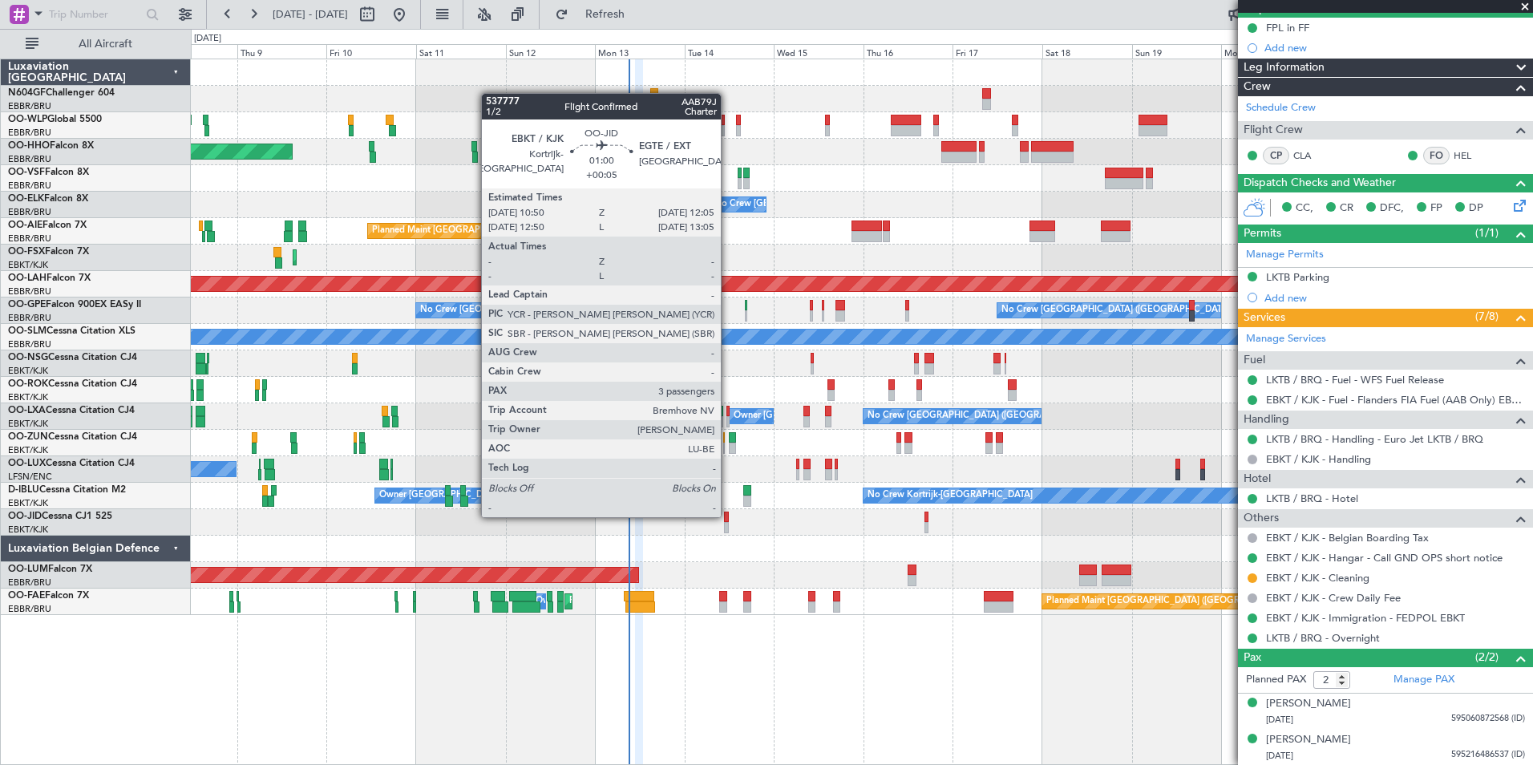
click at [728, 514] on div at bounding box center [726, 517] width 5 height 11
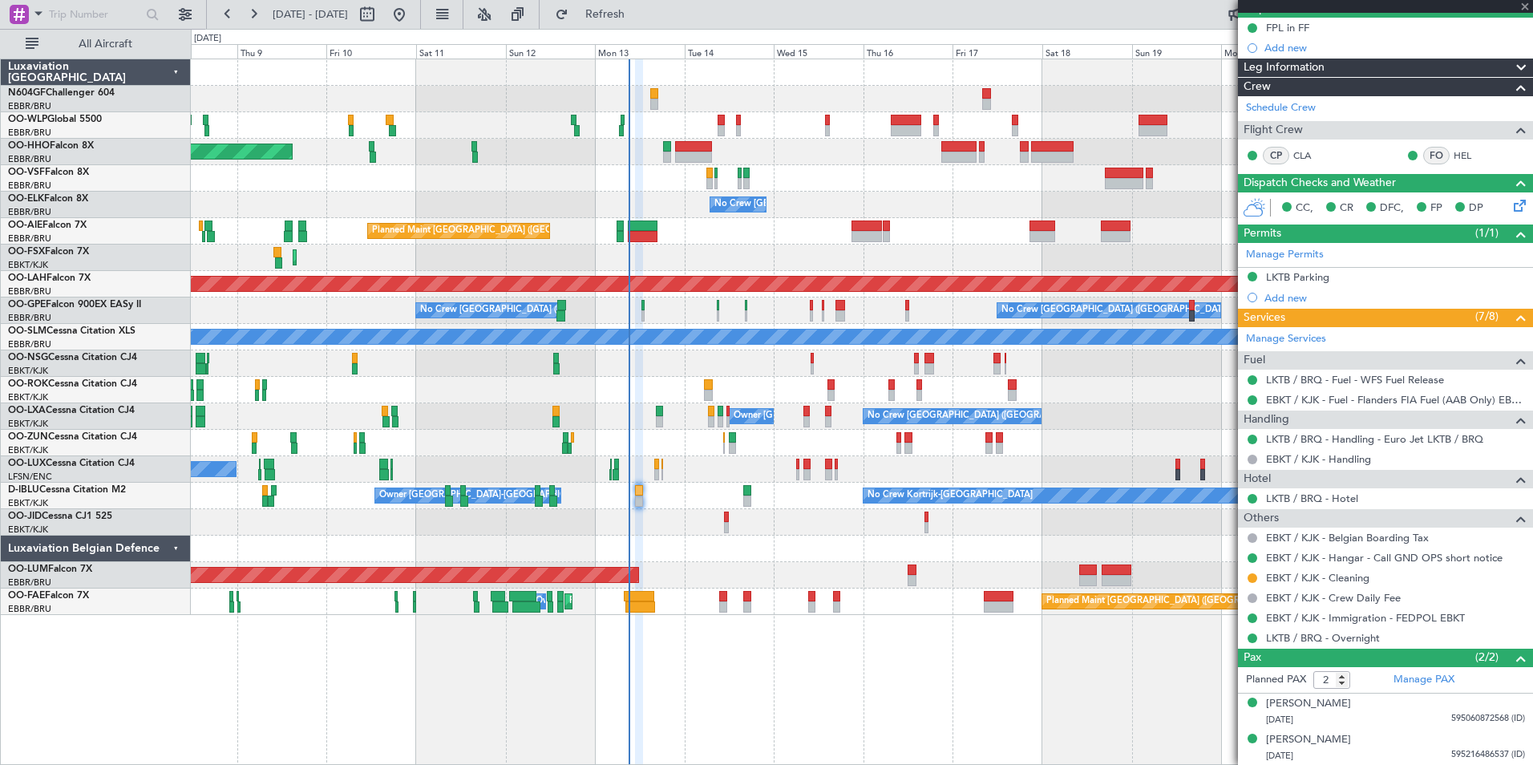
type input "+00:05"
type input "3"
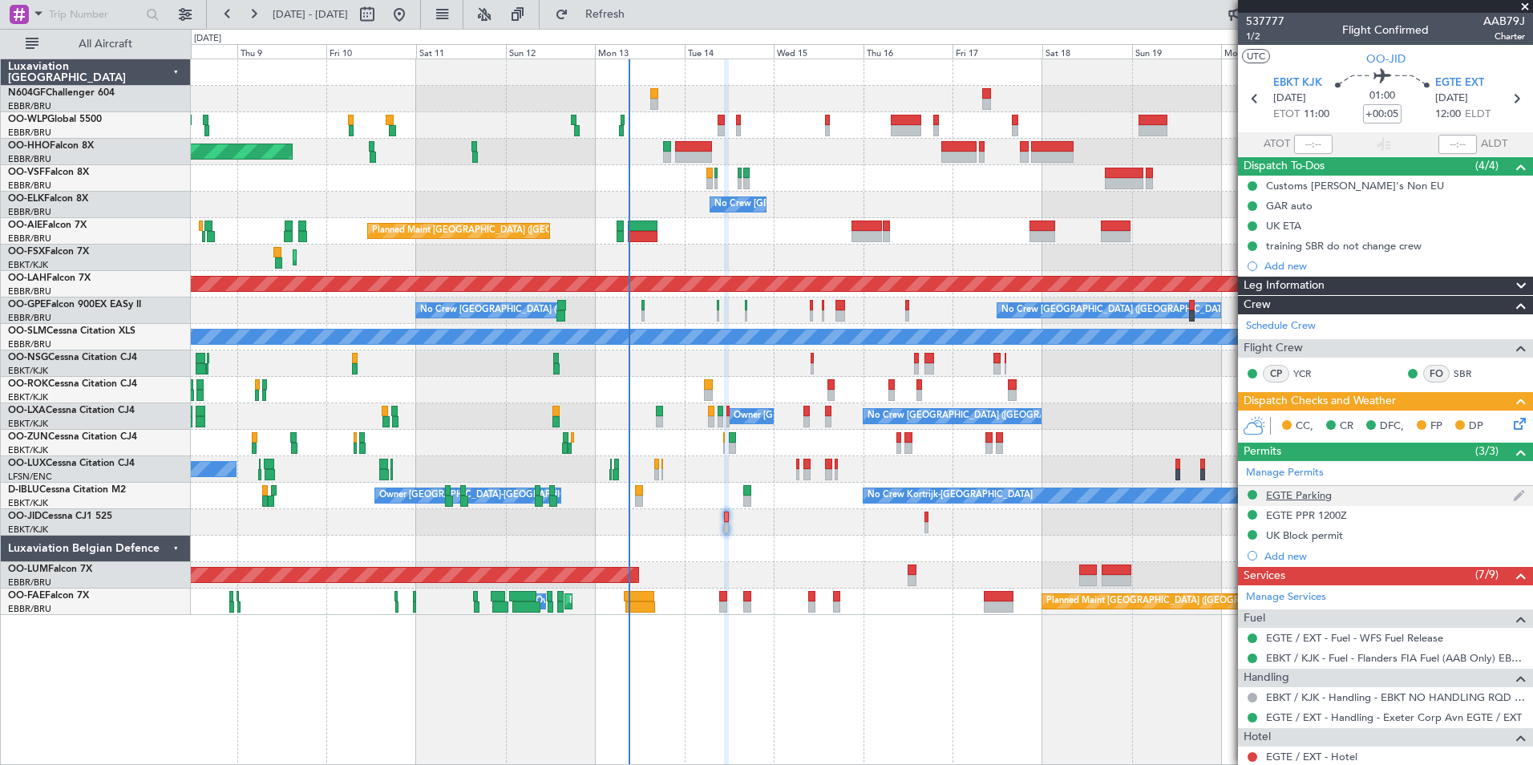
scroll to position [294, 0]
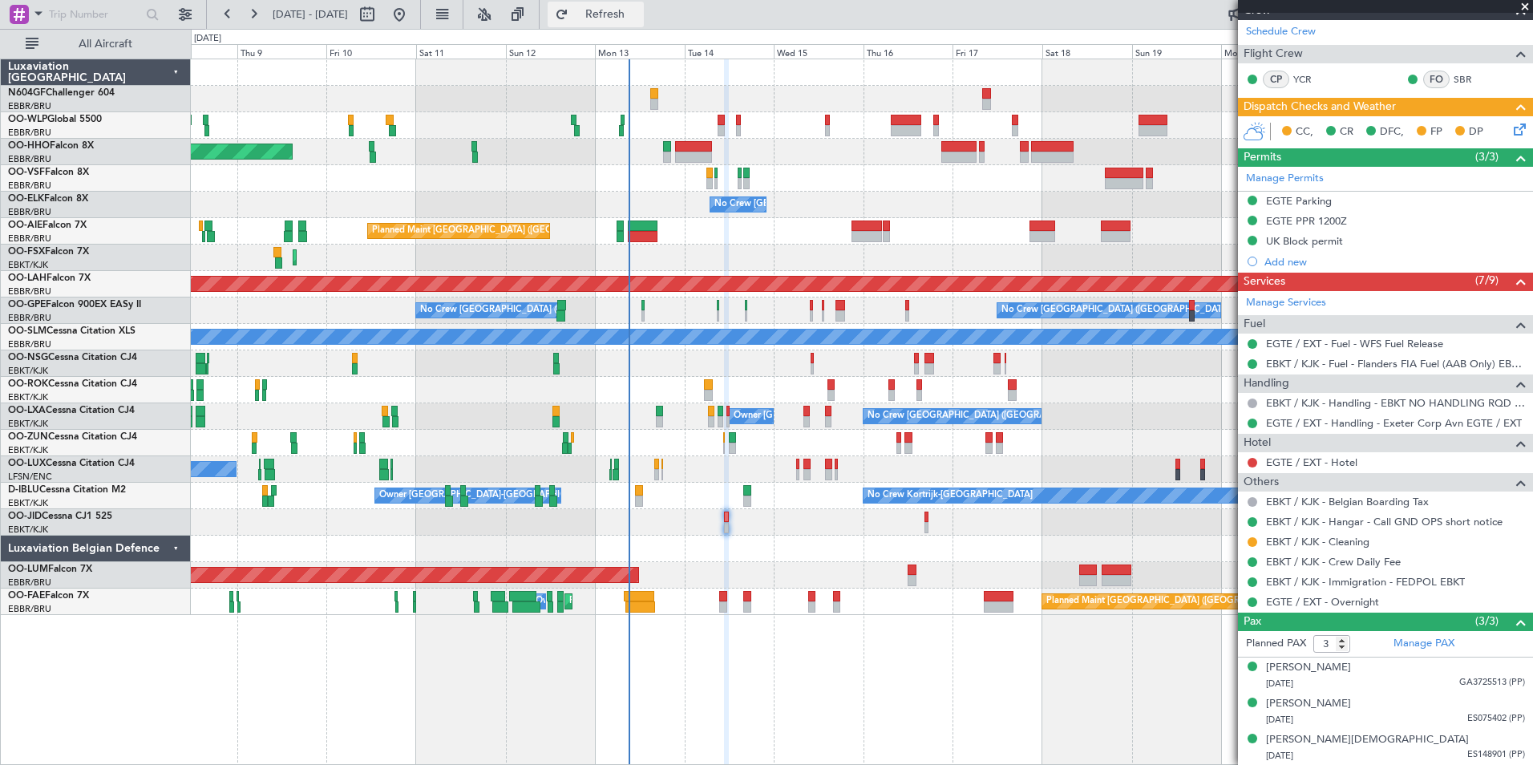
click at [644, 25] on button "Refresh" at bounding box center [596, 15] width 96 height 26
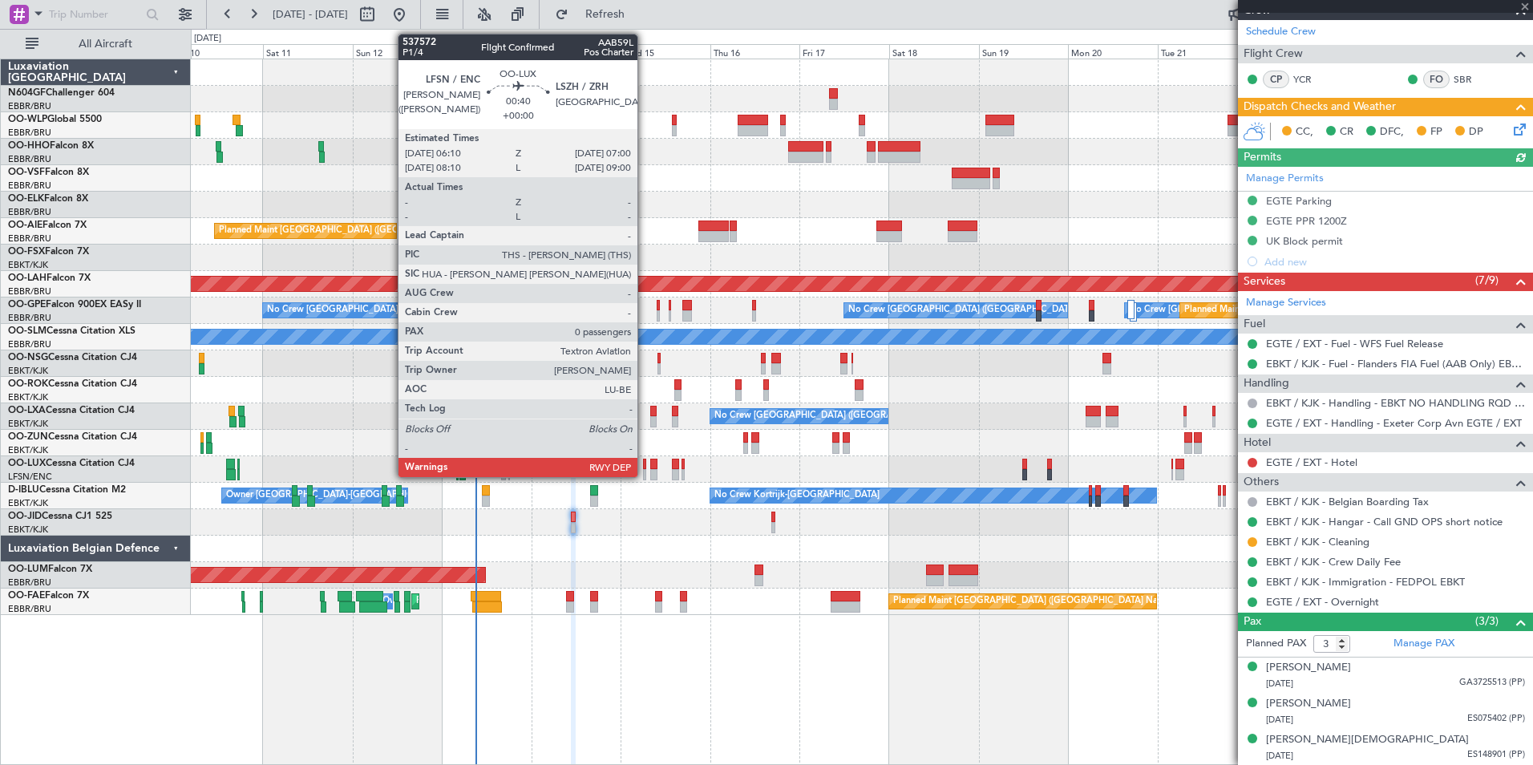
click at [645, 474] on div at bounding box center [644, 474] width 3 height 11
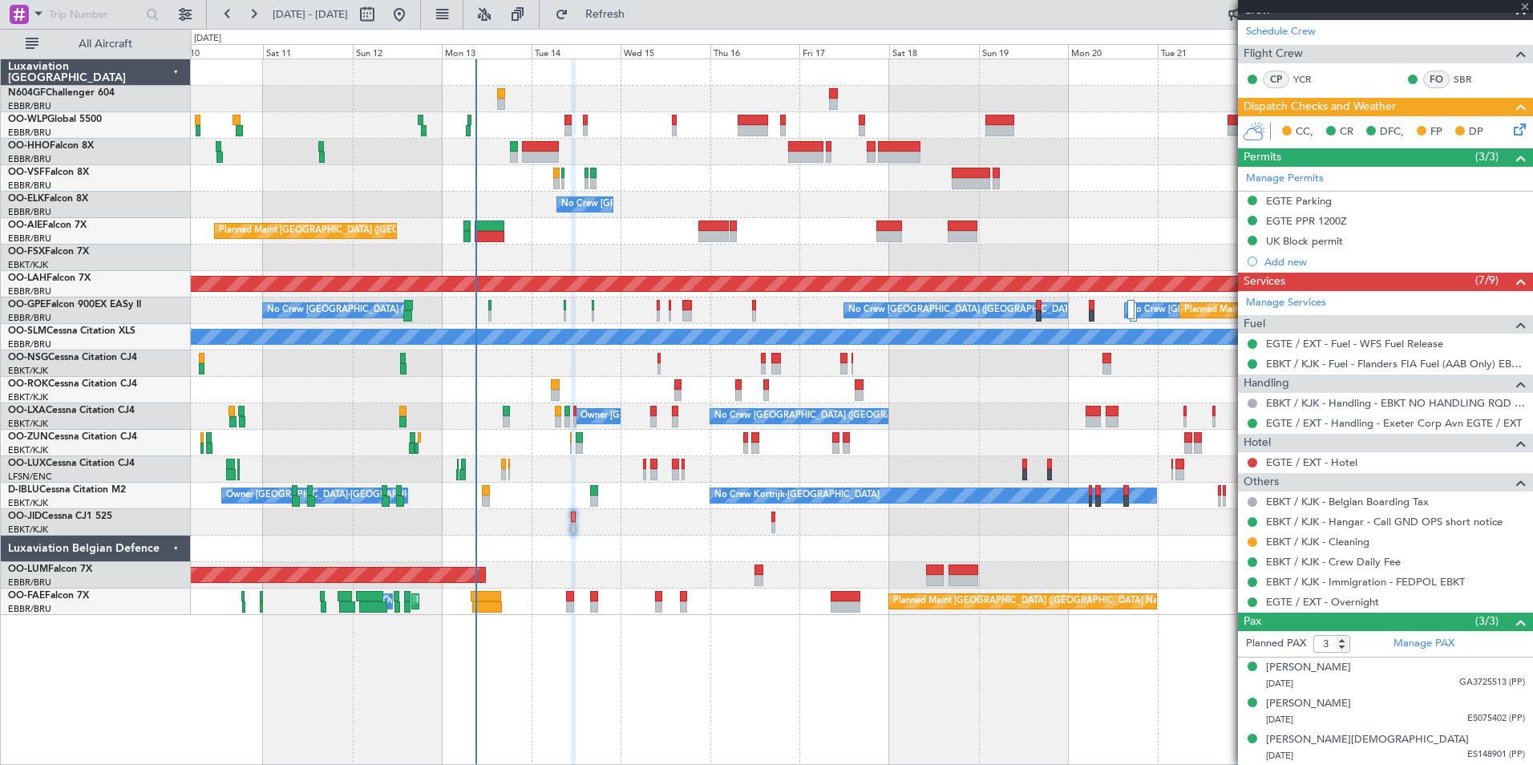
type input "0"
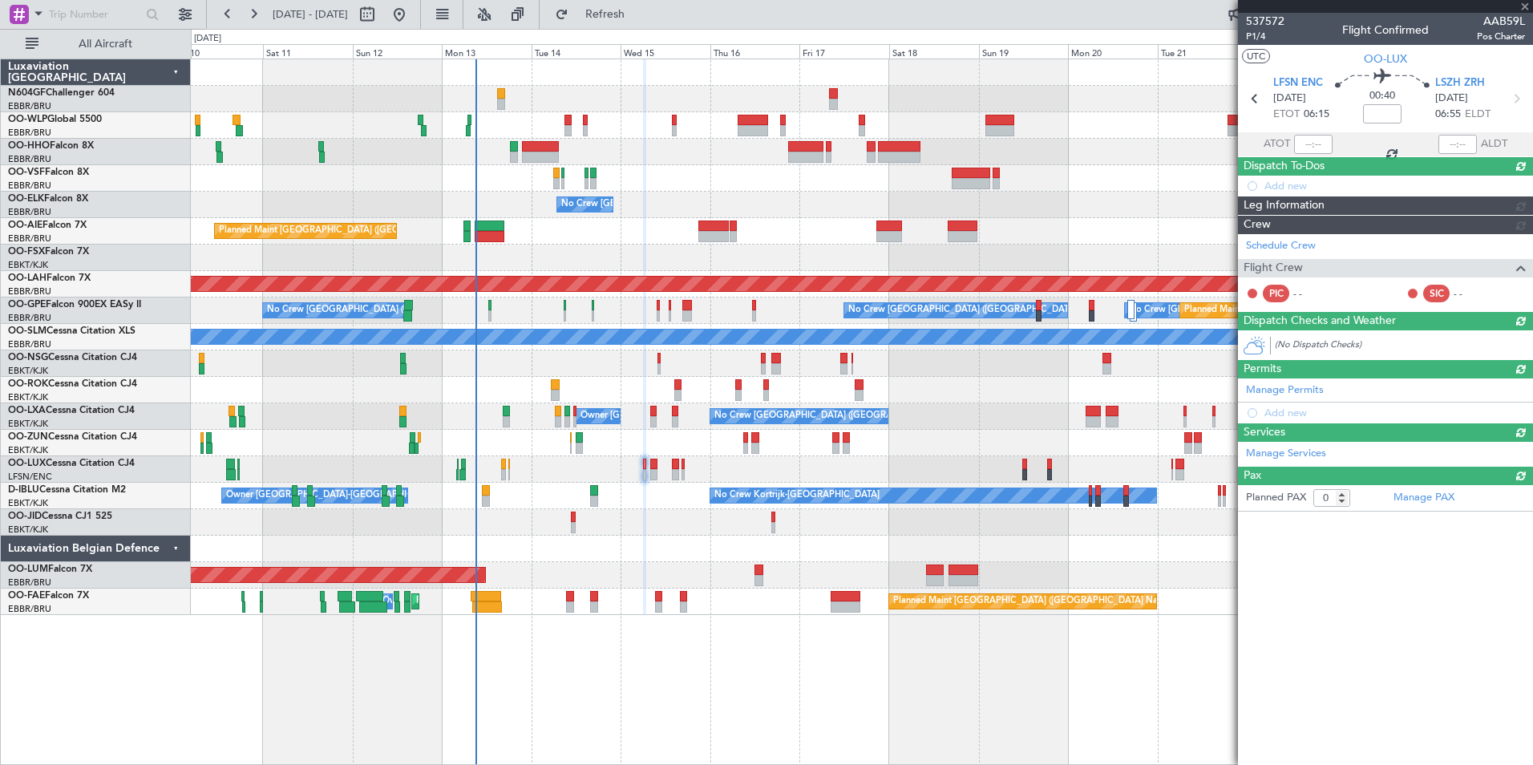
scroll to position [0, 0]
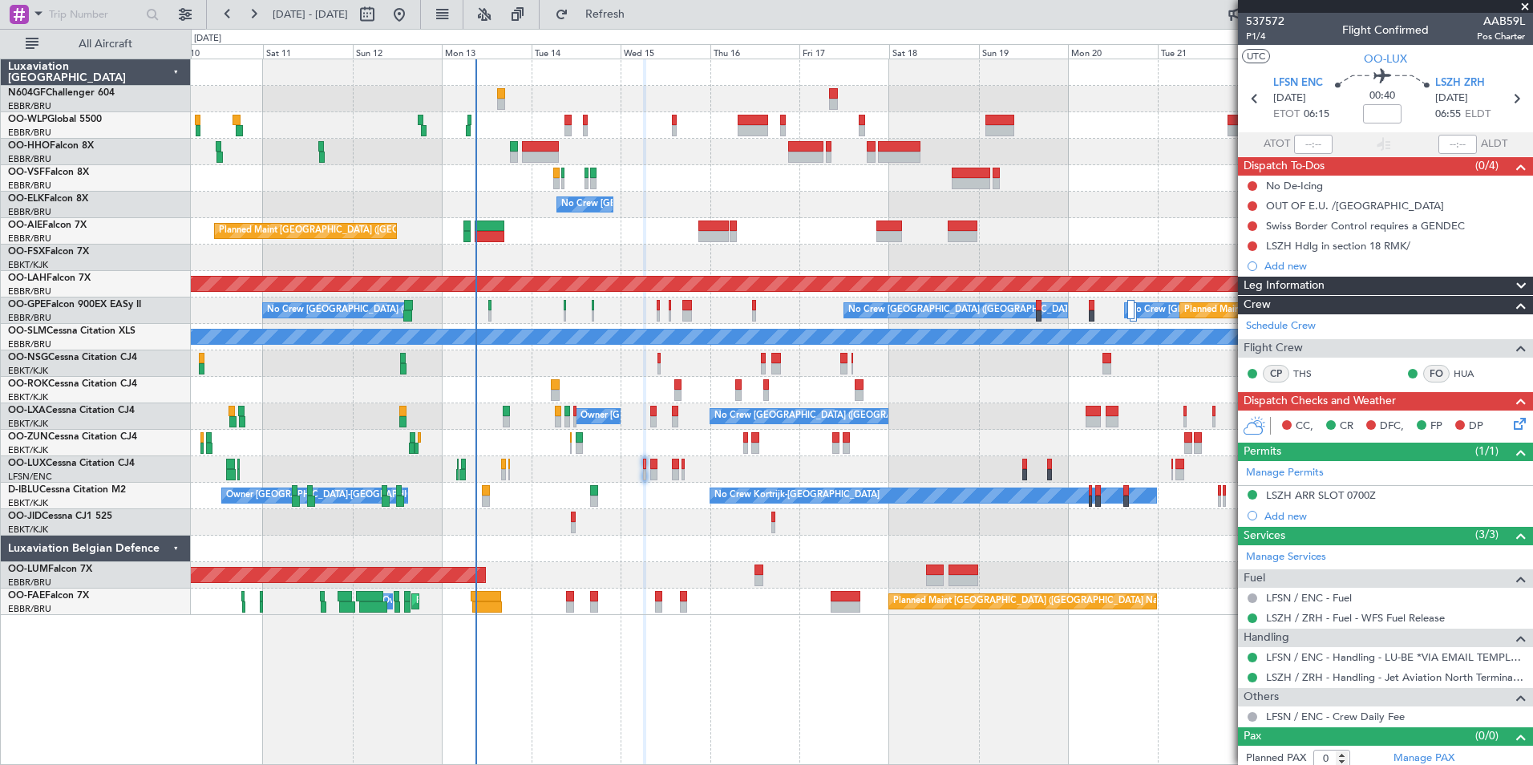
click at [658, 469] on div "No Crew Nancy (Essey)" at bounding box center [862, 469] width 1342 height 26
click at [764, 403] on div "Planned Maint Geneva (Cointrin) No Crew [GEOGRAPHIC_DATA] (Brussels National) P…" at bounding box center [862, 337] width 1342 height 556
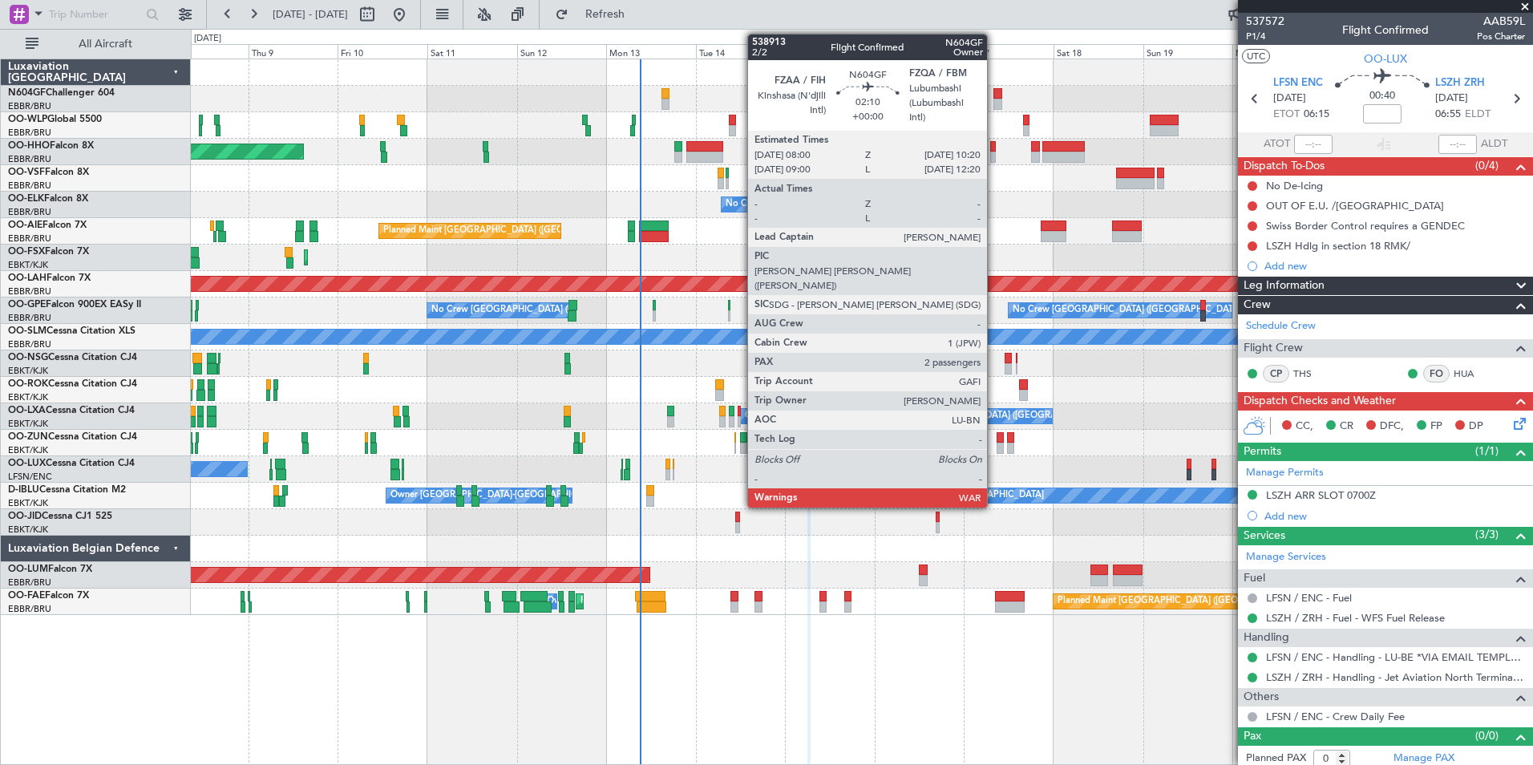
click at [995, 99] on div at bounding box center [998, 104] width 9 height 11
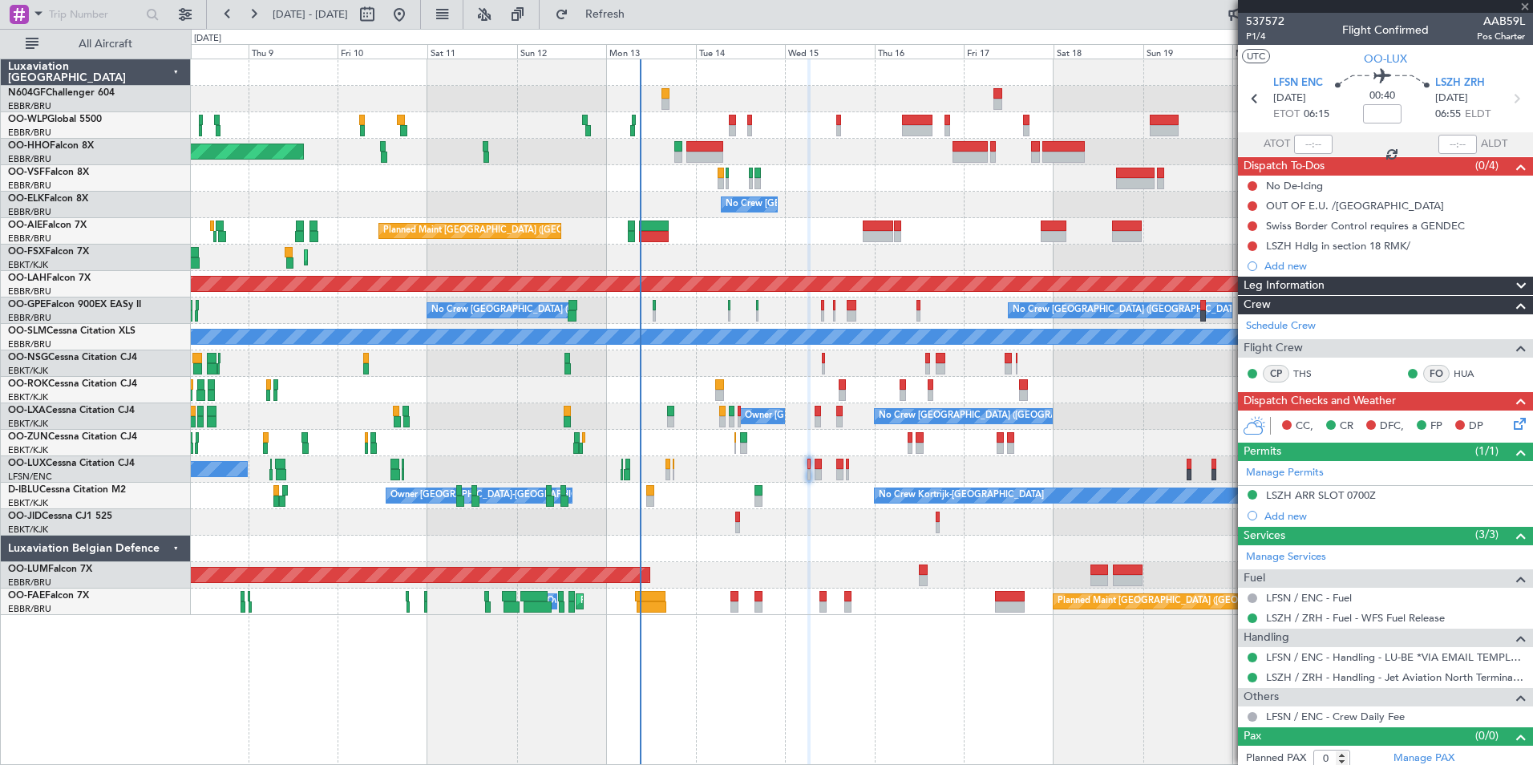
type input "2"
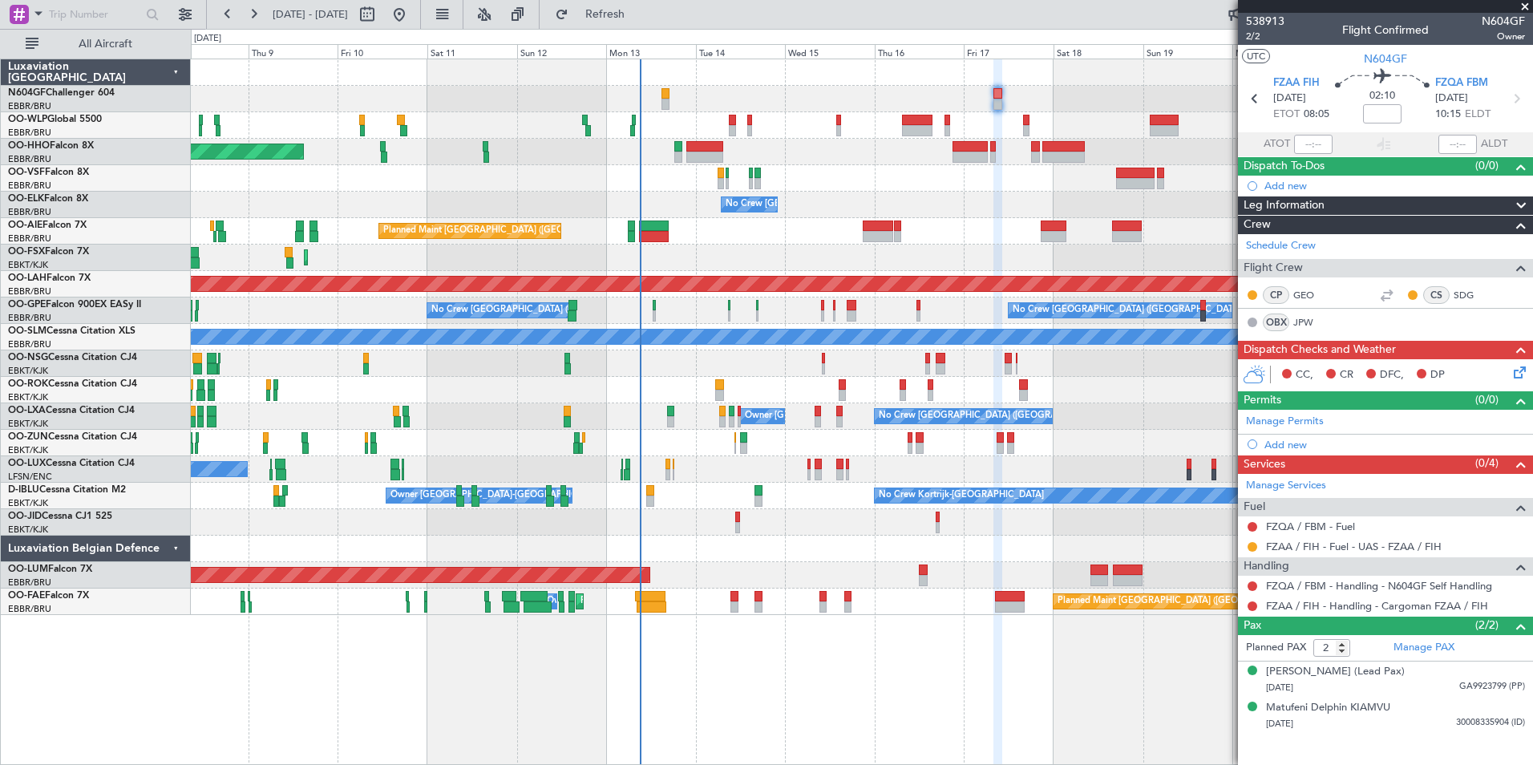
click at [476, 427] on div "Planned Maint Geneva (Cointrin) No Crew [GEOGRAPHIC_DATA] (Brussels National) P…" at bounding box center [862, 337] width 1342 height 556
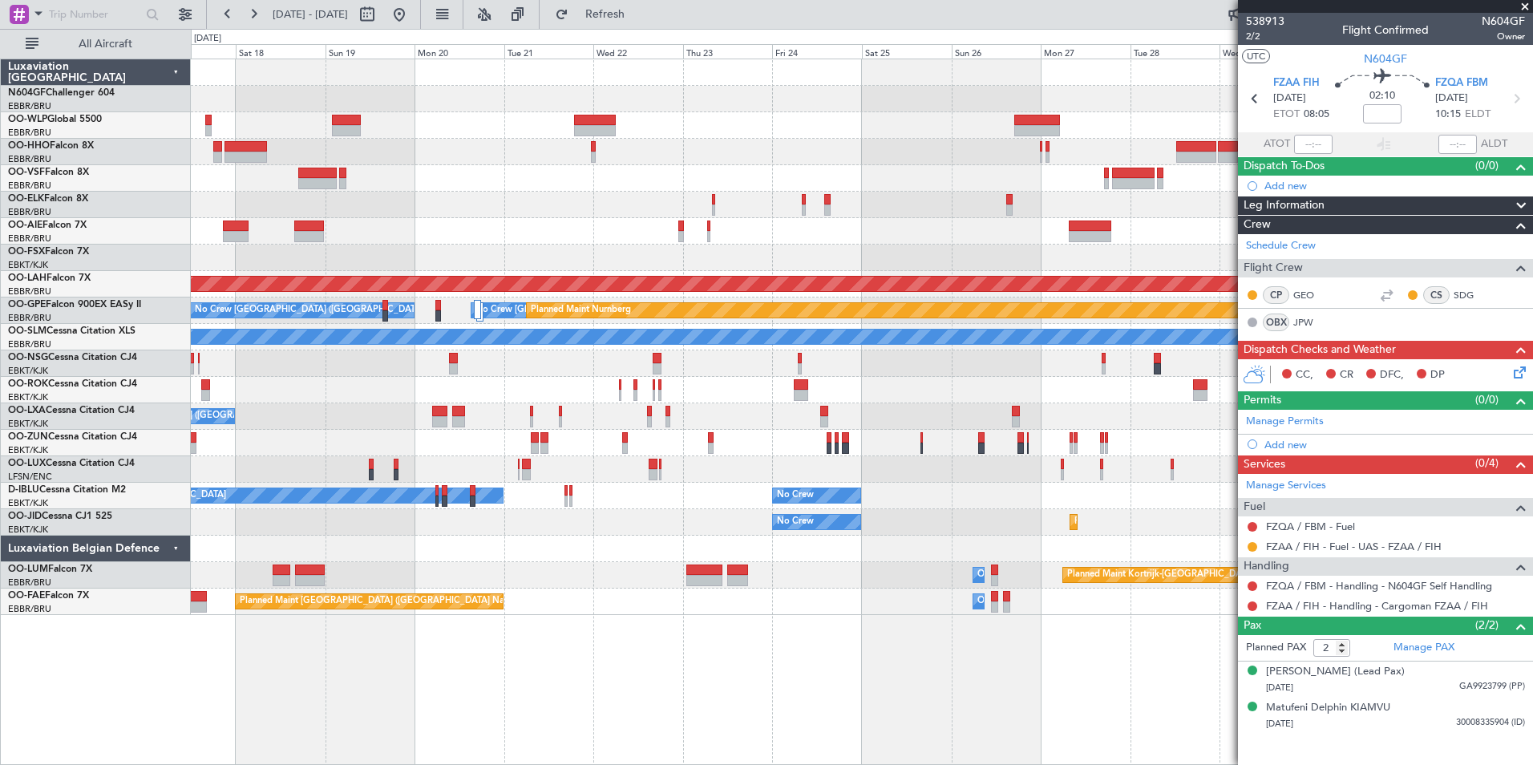
click at [422, 419] on div "No Crew [GEOGRAPHIC_DATA] ([GEOGRAPHIC_DATA] National) Planned [GEOGRAPHIC_DATA…" at bounding box center [862, 337] width 1342 height 556
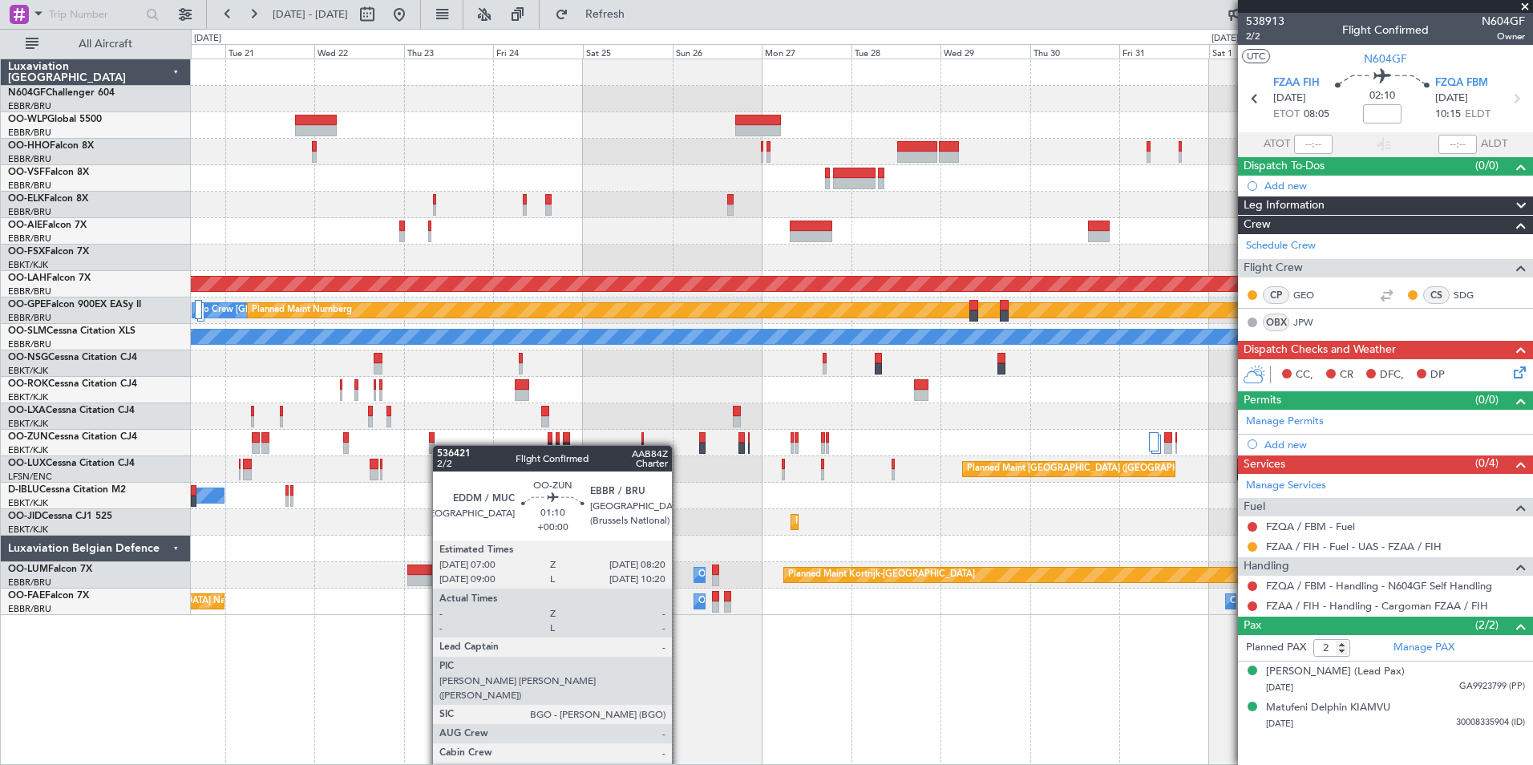
click at [421, 437] on div at bounding box center [862, 443] width 1342 height 26
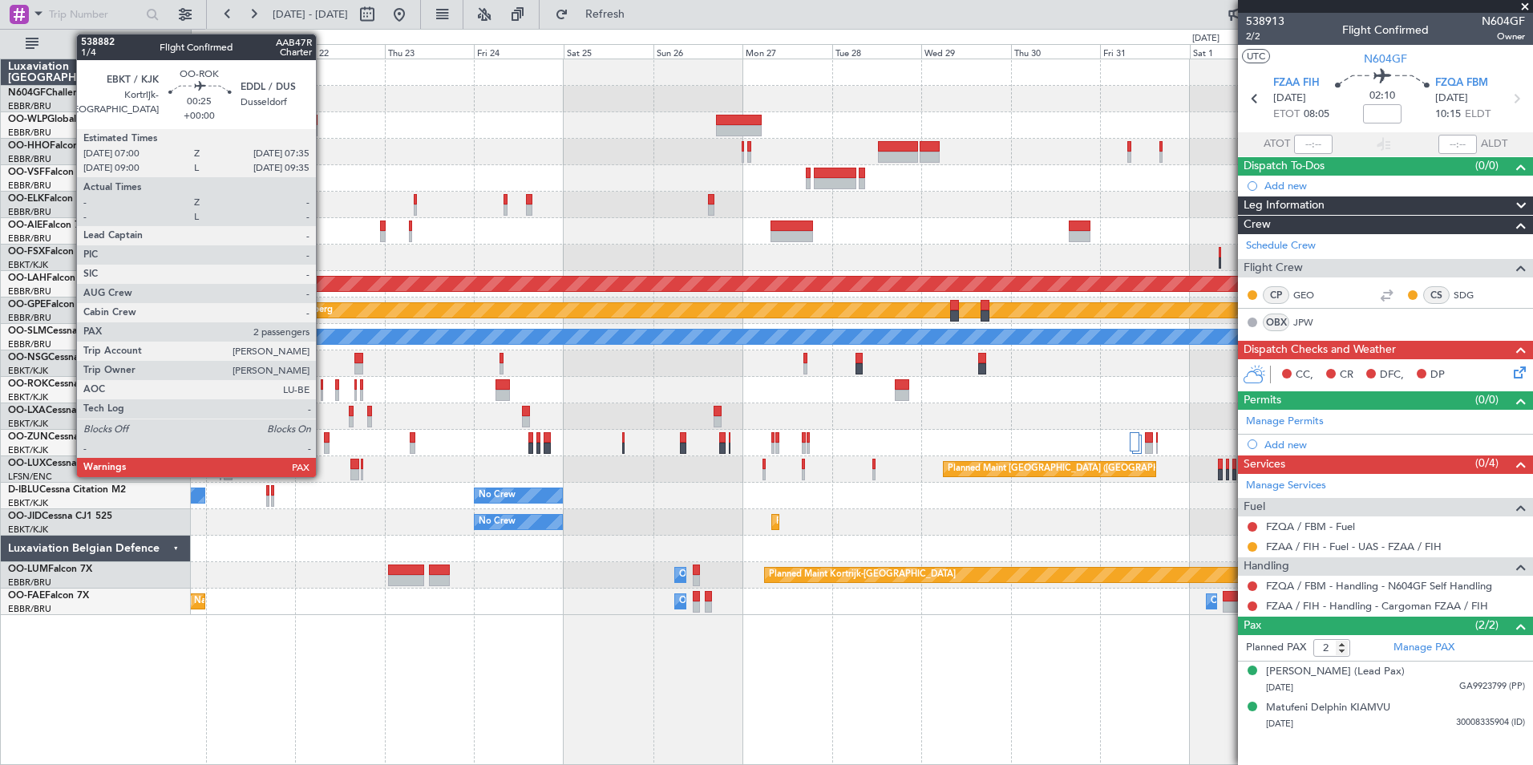
click at [323, 385] on div at bounding box center [322, 384] width 2 height 11
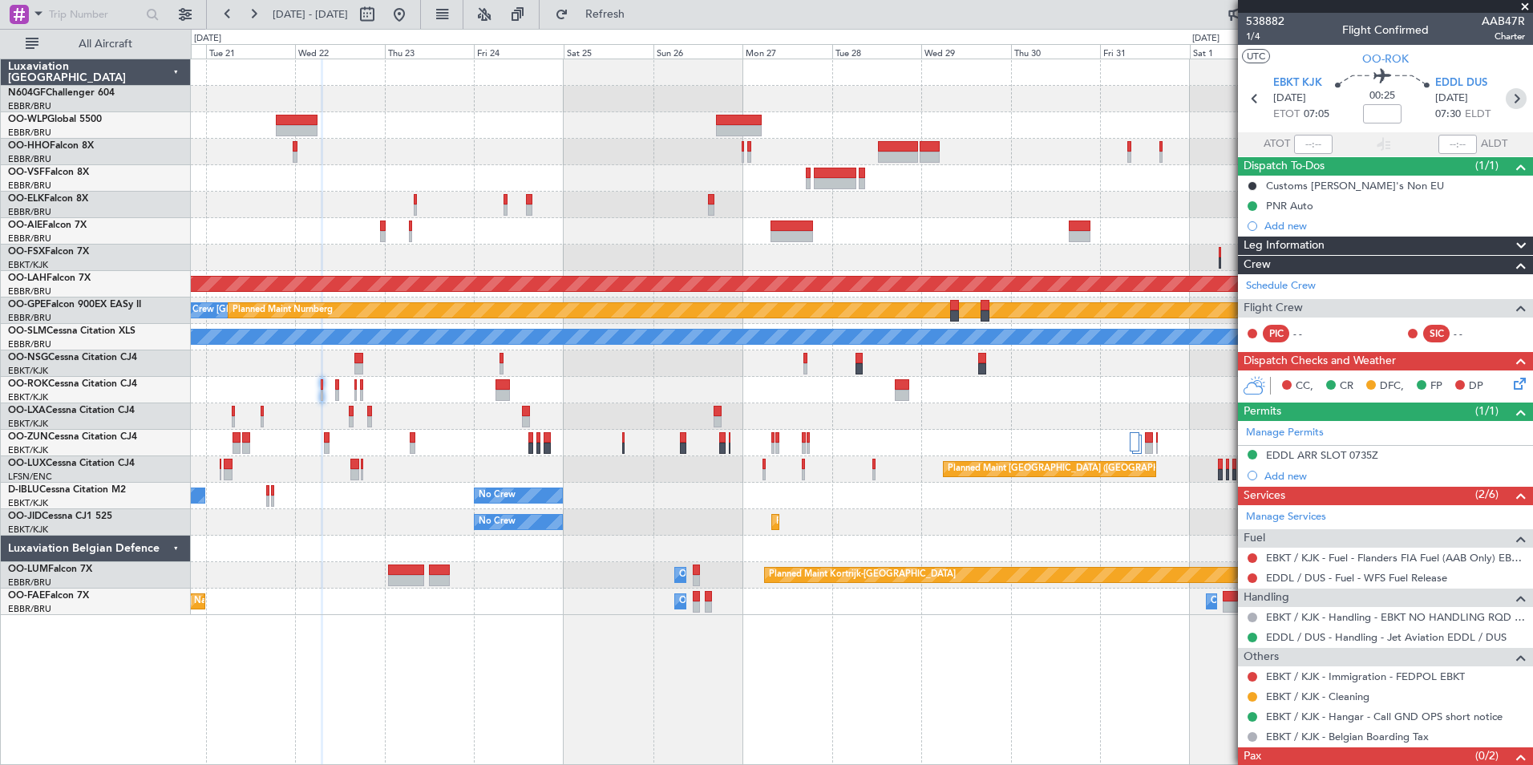
click at [1513, 105] on icon at bounding box center [1516, 98] width 21 height 21
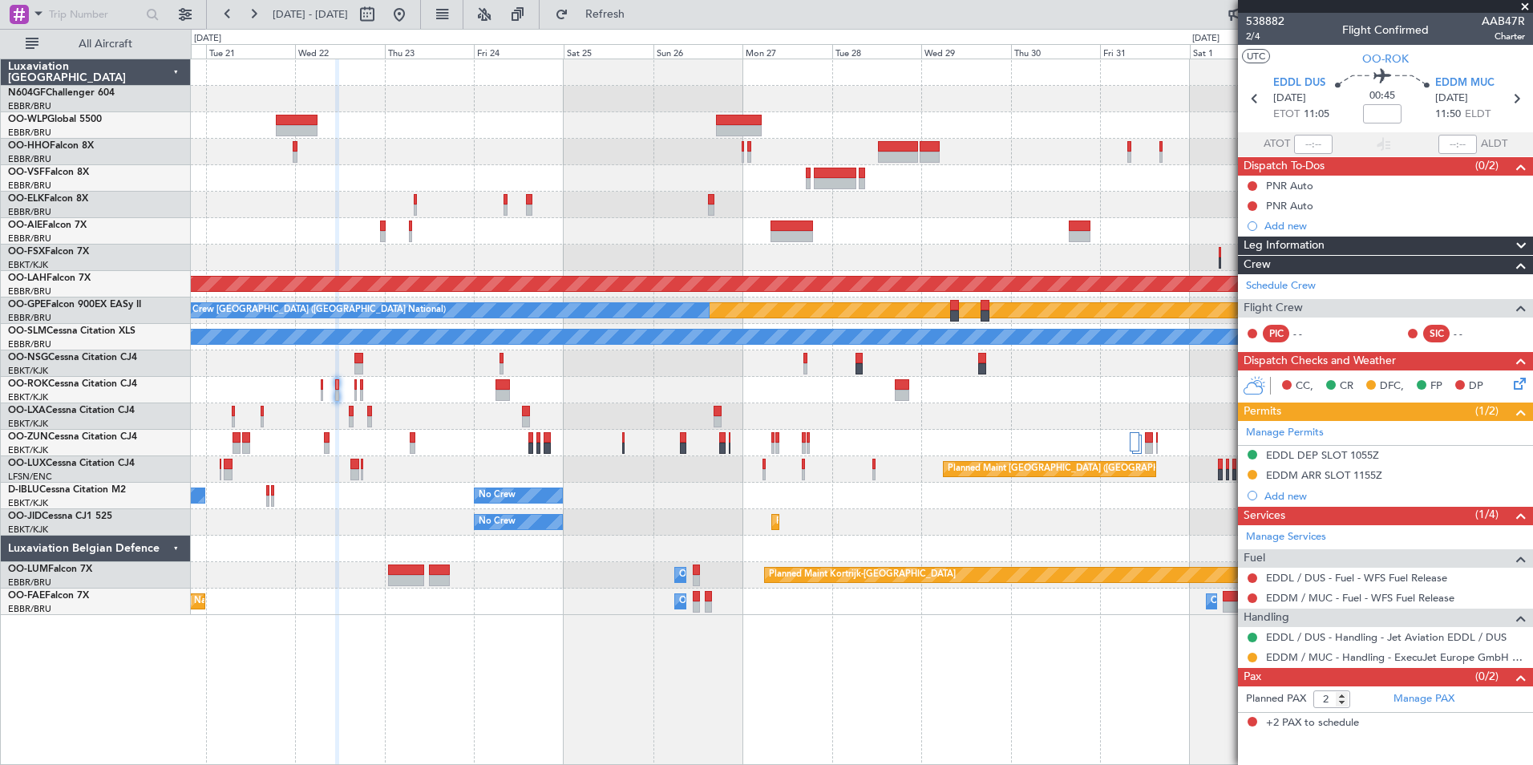
click at [940, 344] on div "Planned Maint Alton-st Louis (St Louis Regl) Planned Maint Nurnberg No Crew Bru…" at bounding box center [862, 337] width 1342 height 556
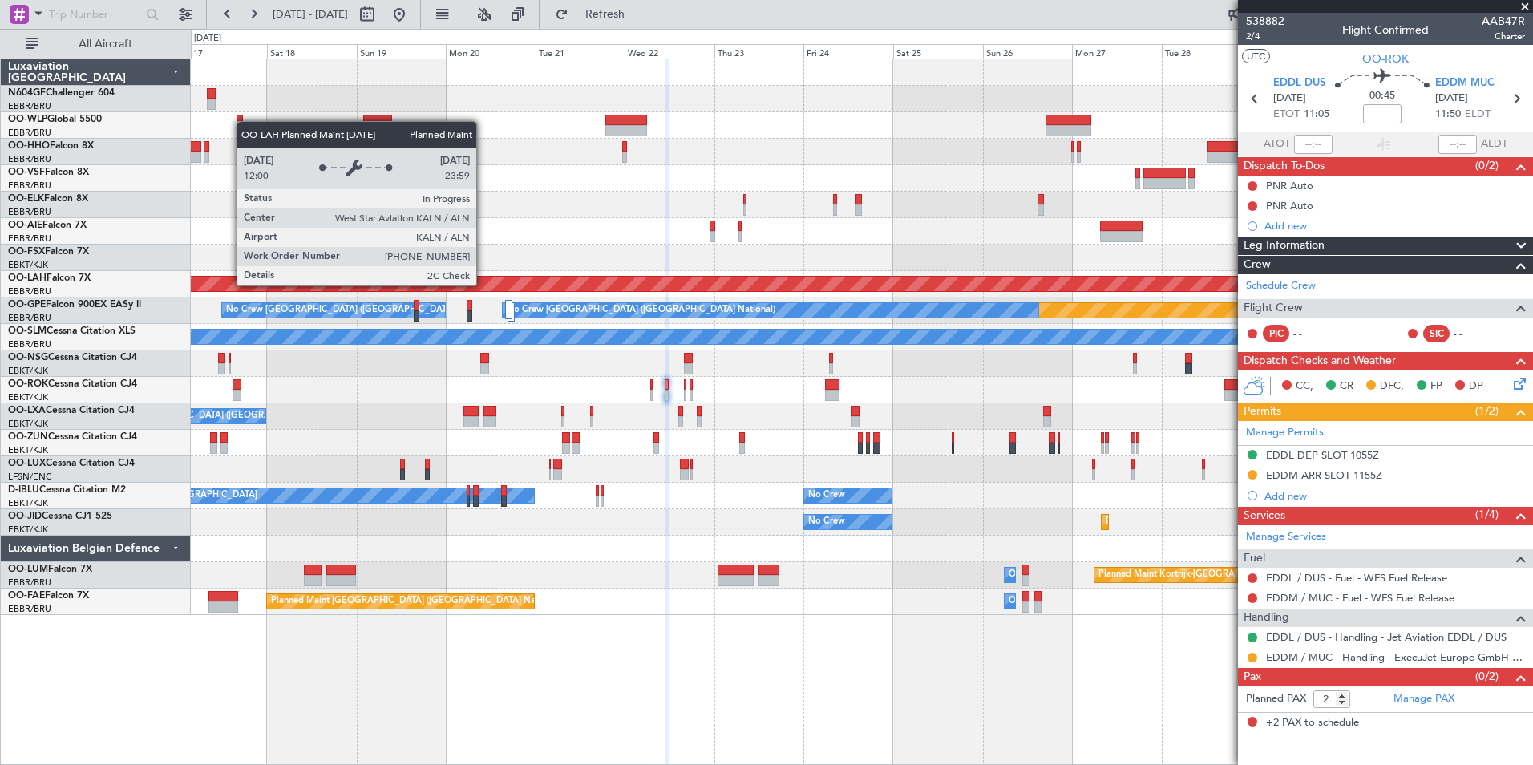
click at [752, 378] on div "No Crew Brussels (Brussels National) Planned Maint Alton-st Louis (St Louis Reg…" at bounding box center [862, 337] width 1342 height 556
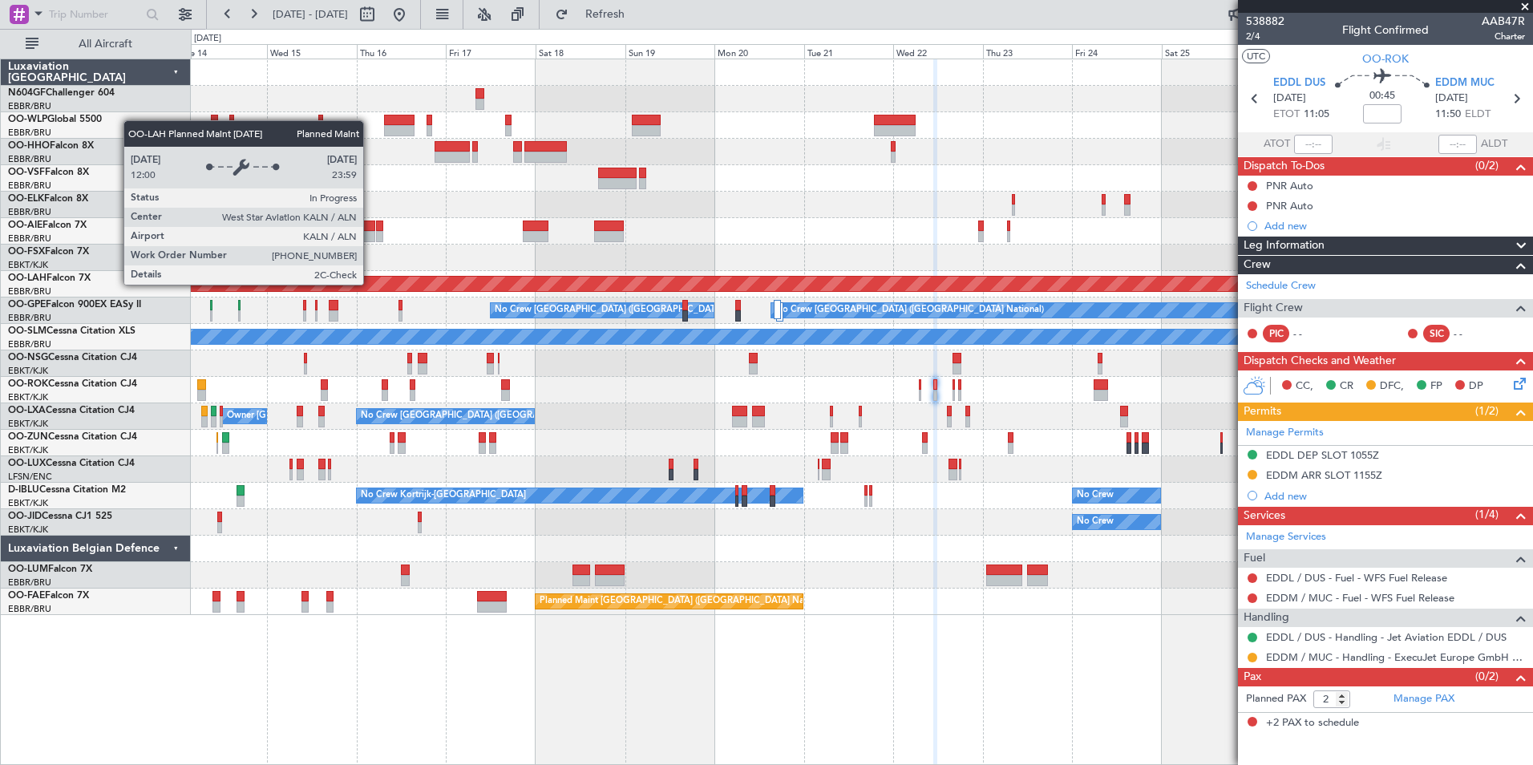
click at [708, 415] on div "No Crew Brussels (Brussels National) Planned Maint London (Farnborough) Planned…" at bounding box center [862, 337] width 1342 height 556
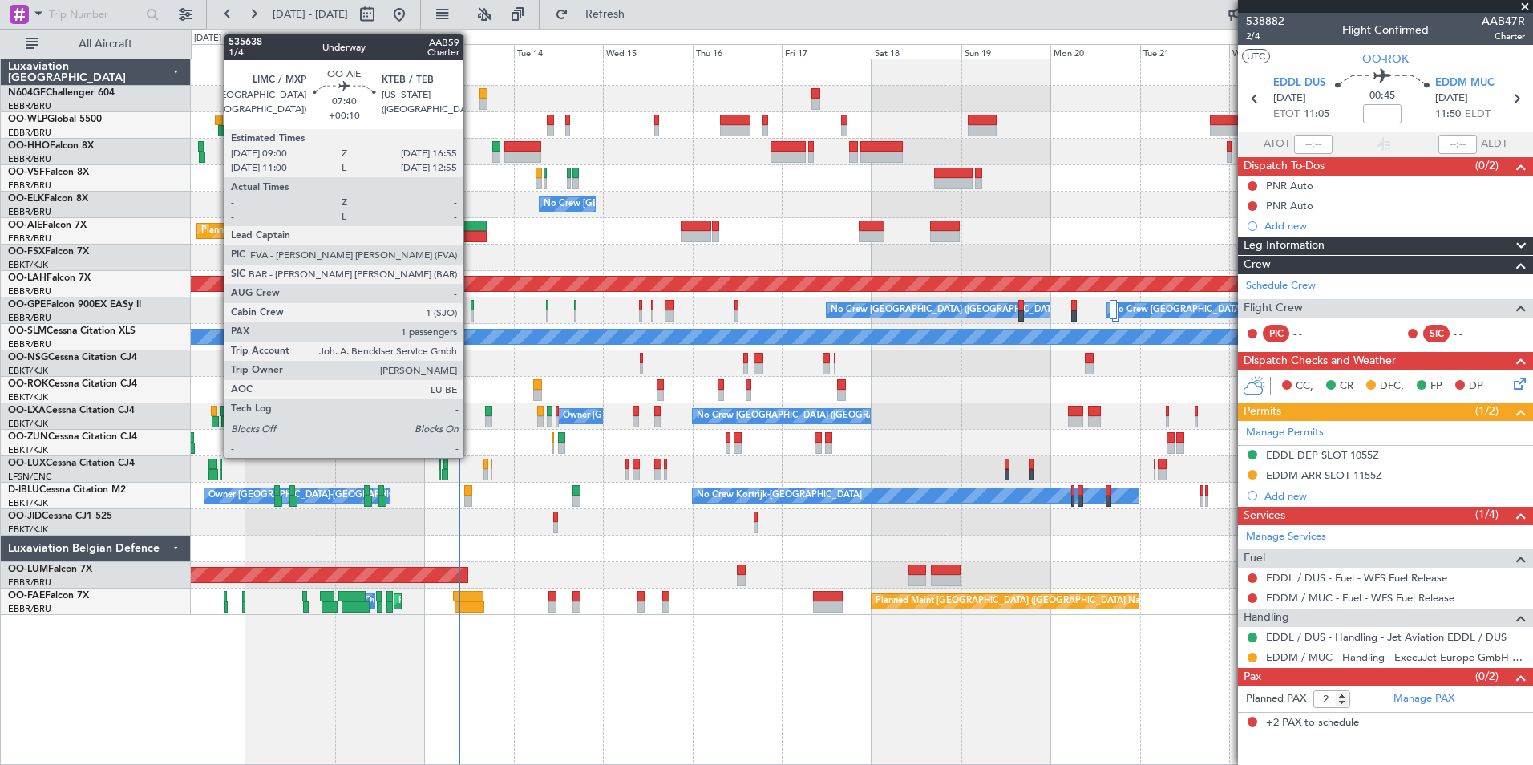
click at [471, 234] on div at bounding box center [472, 236] width 30 height 11
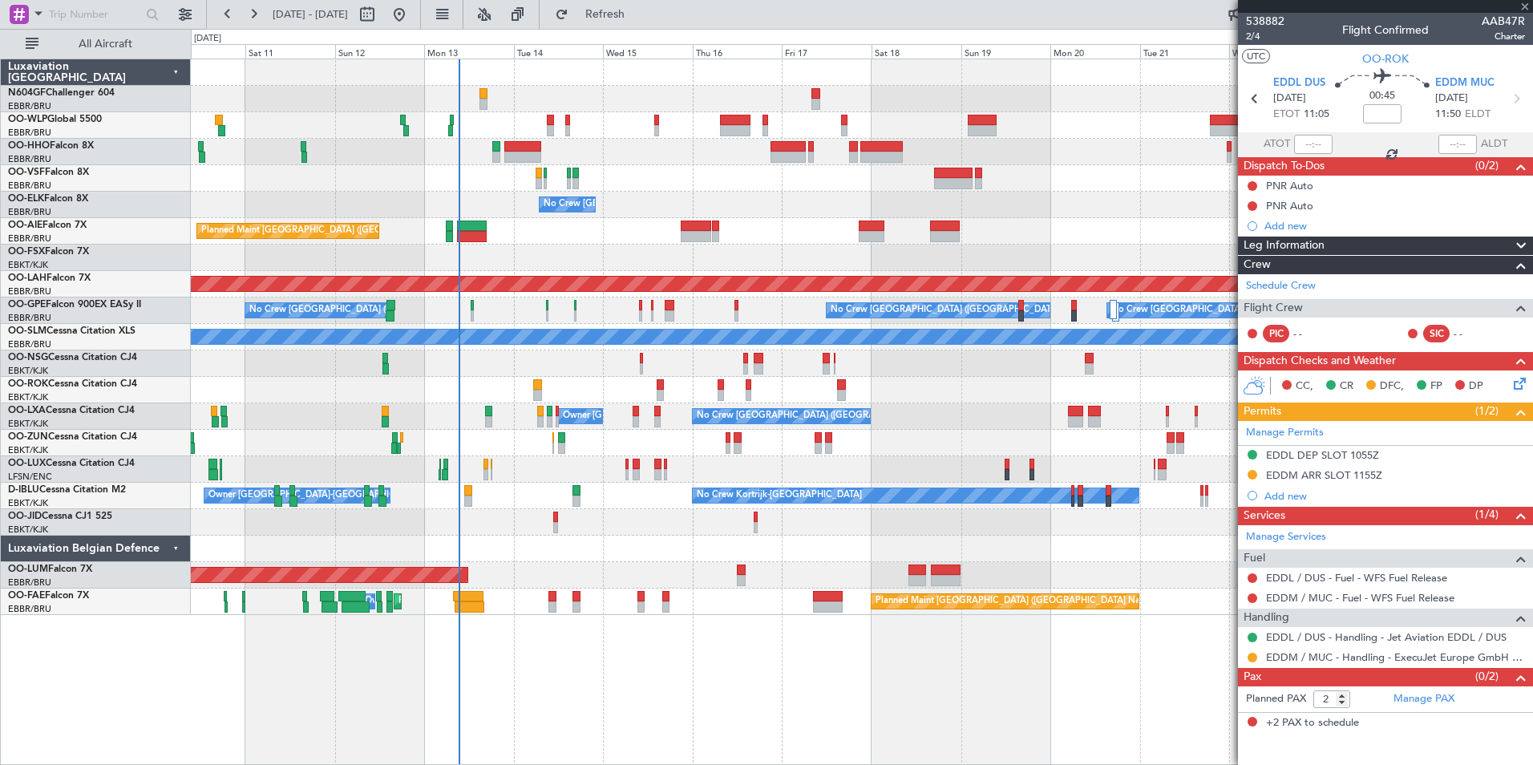
type input "+00:10"
type input "1"
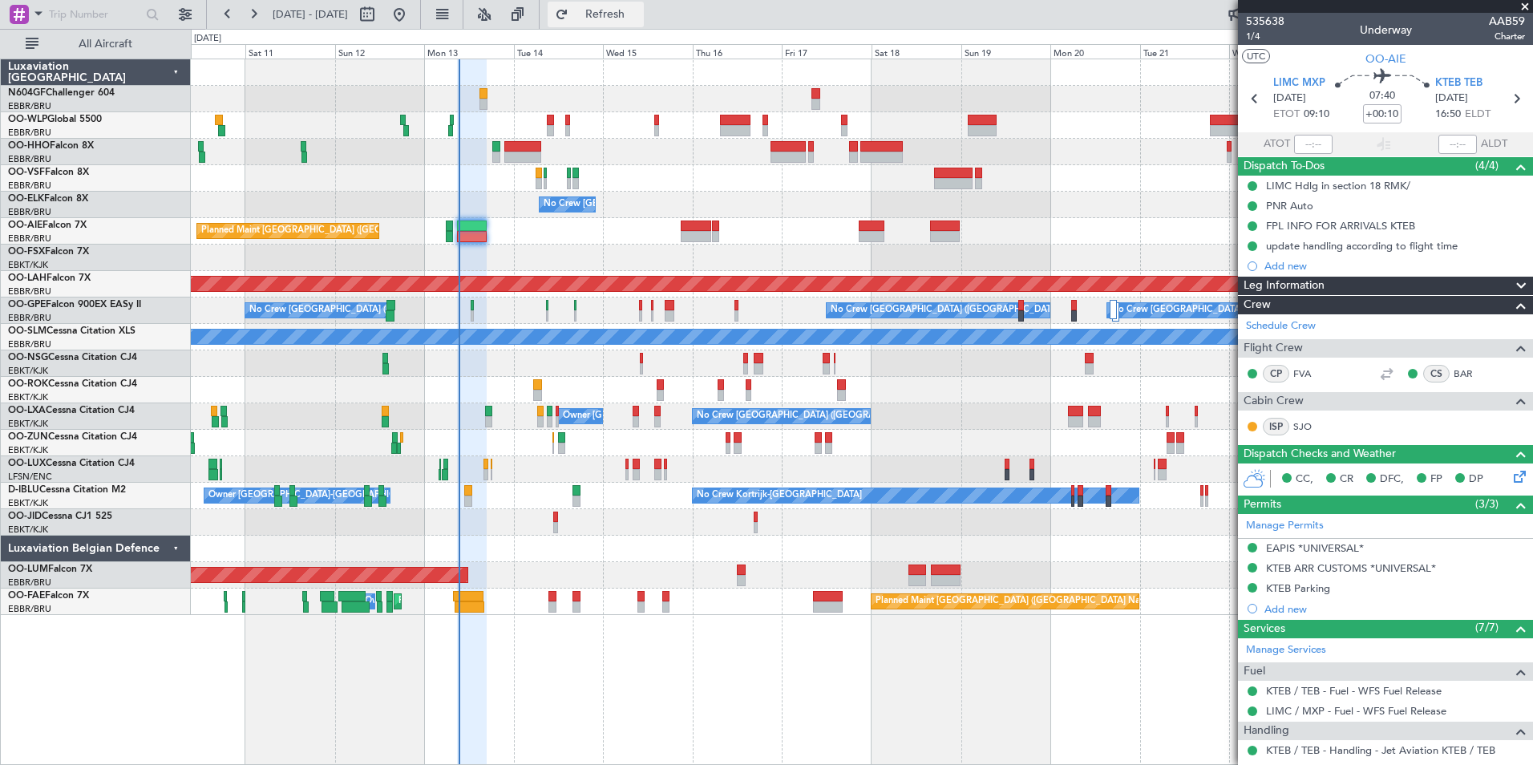
click at [639, 26] on button "Refresh" at bounding box center [596, 15] width 96 height 26
click at [688, 396] on div "Planned Maint Geneva (Cointrin) No Crew Brussels (Brussels National) Planned Ma…" at bounding box center [862, 337] width 1342 height 556
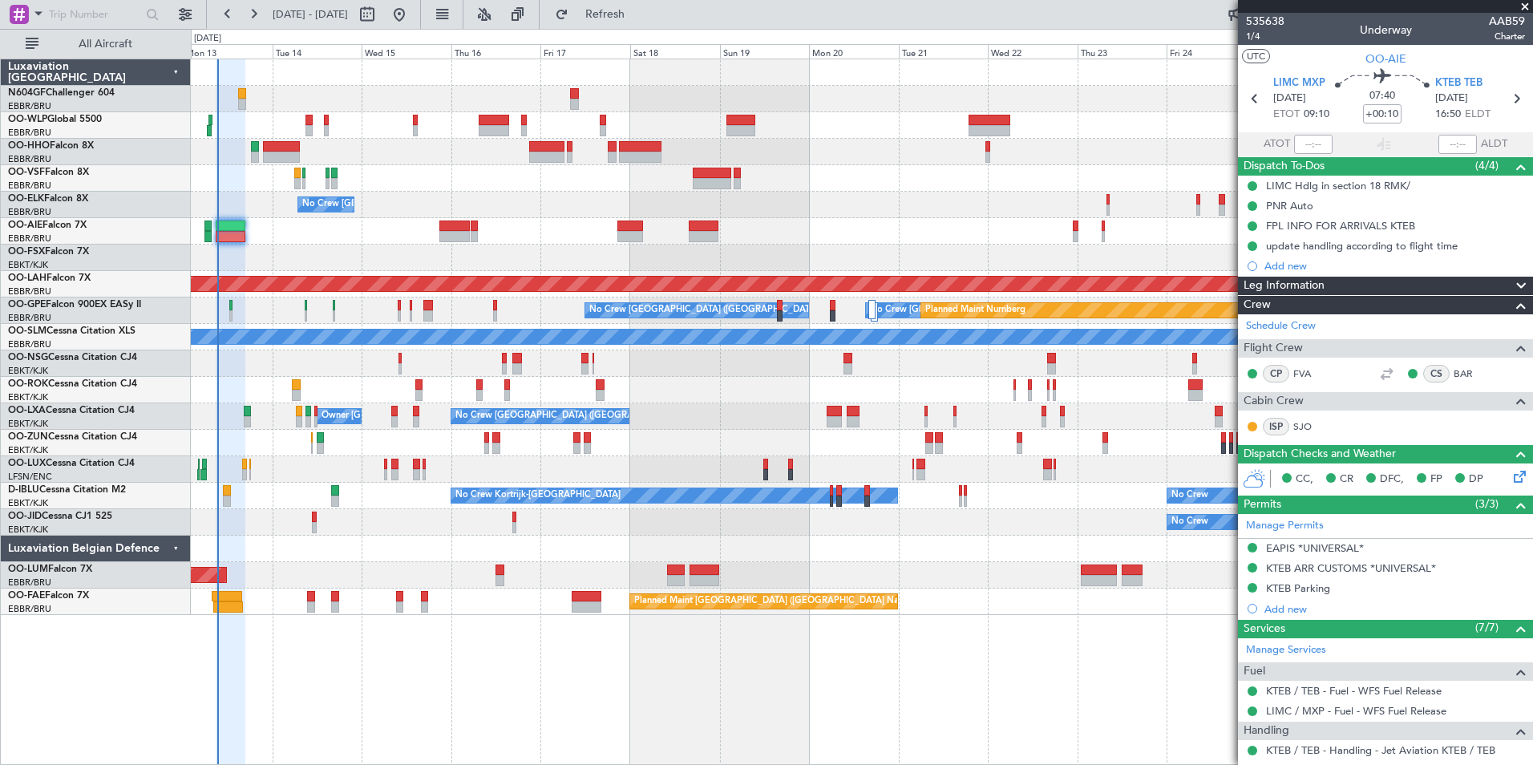
click at [572, 371] on div "Planned Maint Geneva (Cointrin) No Crew Brussels (Brussels National) Planned Ma…" at bounding box center [862, 337] width 1342 height 556
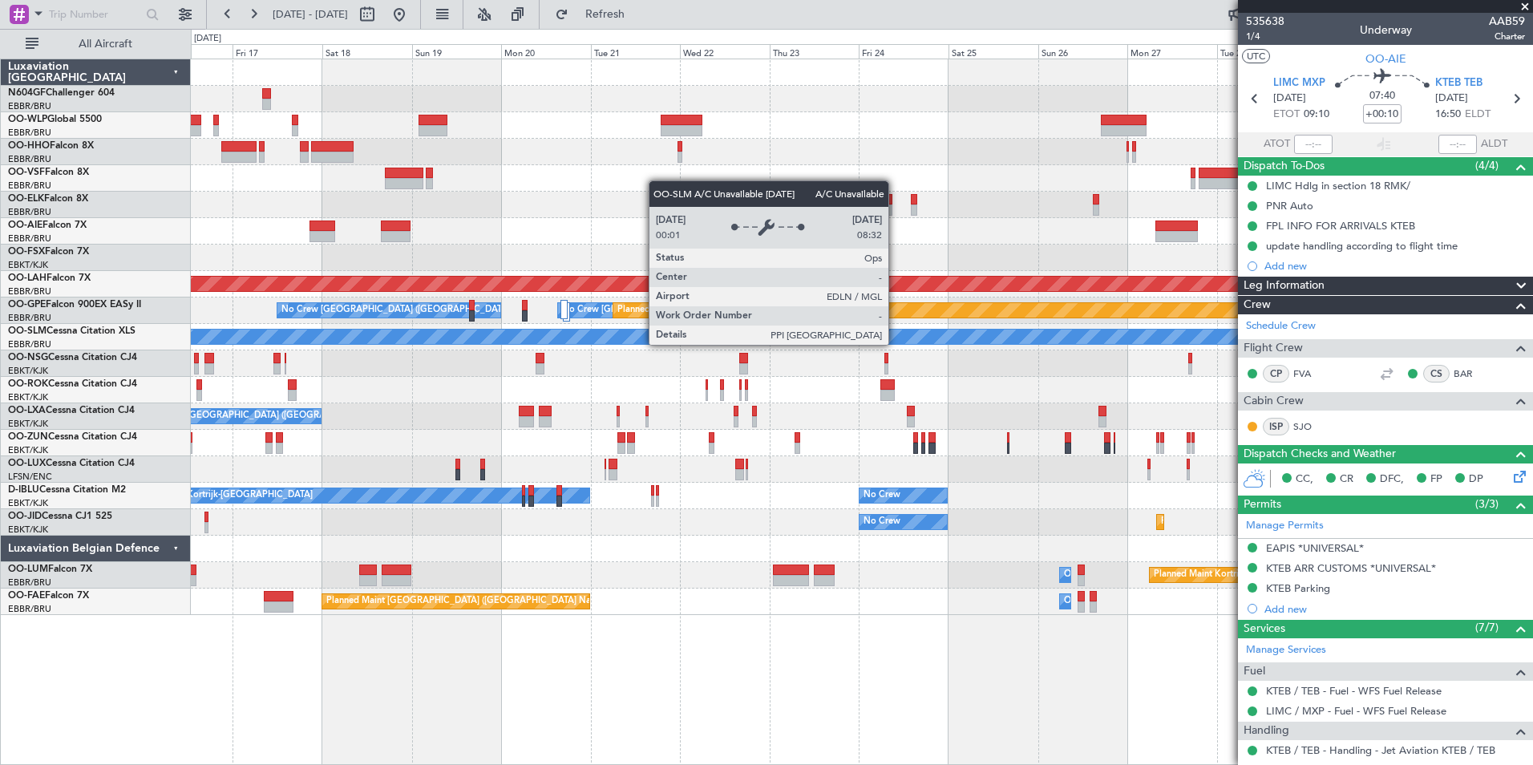
click at [586, 334] on div "A/C Unavailable [GEOGRAPHIC_DATA]" at bounding box center [862, 337] width 4026 height 16
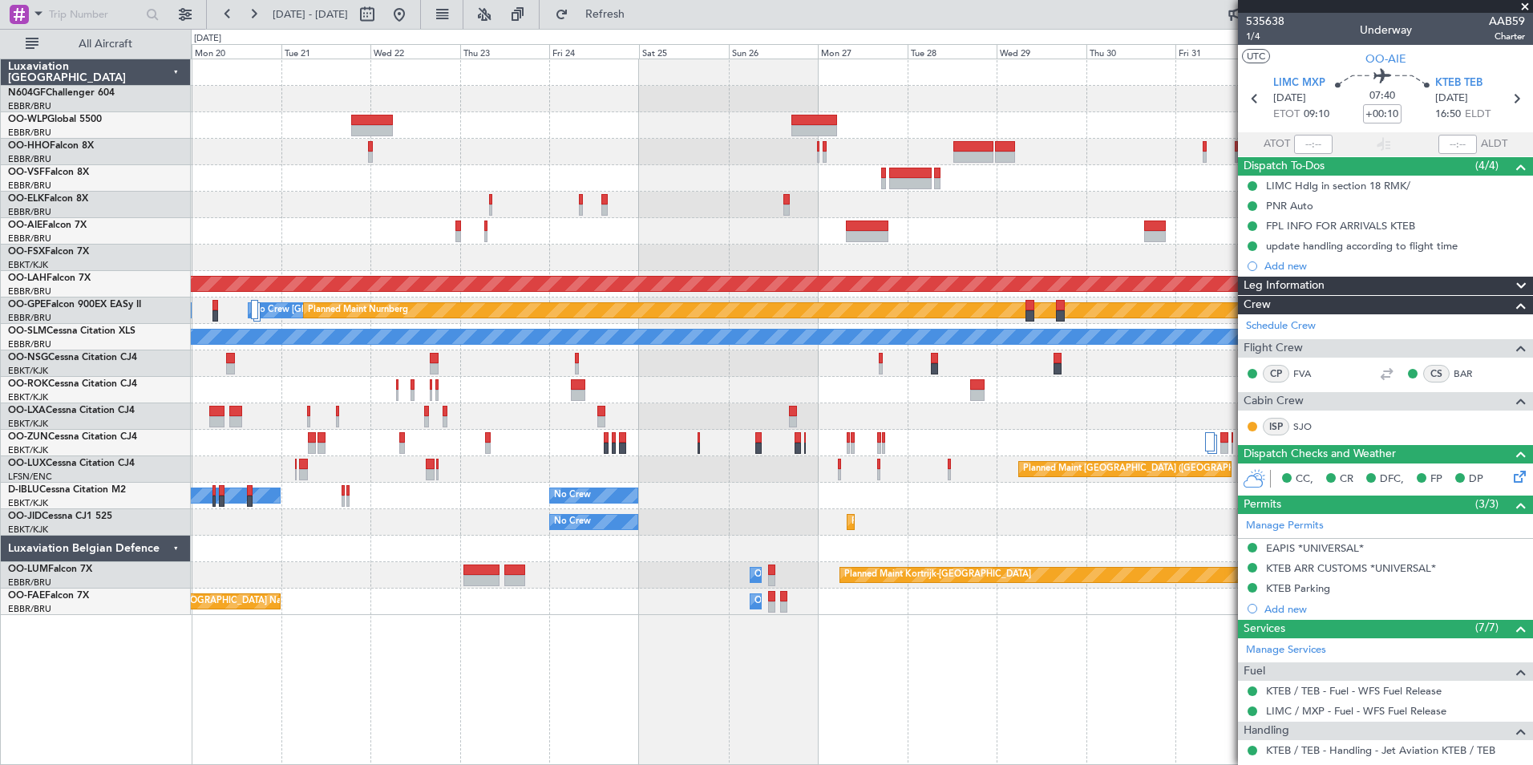
click at [533, 309] on div "Planned Maint Alton-st Louis (St Louis Regl) No Crew Brussels (Brussels Nationa…" at bounding box center [862, 337] width 1342 height 556
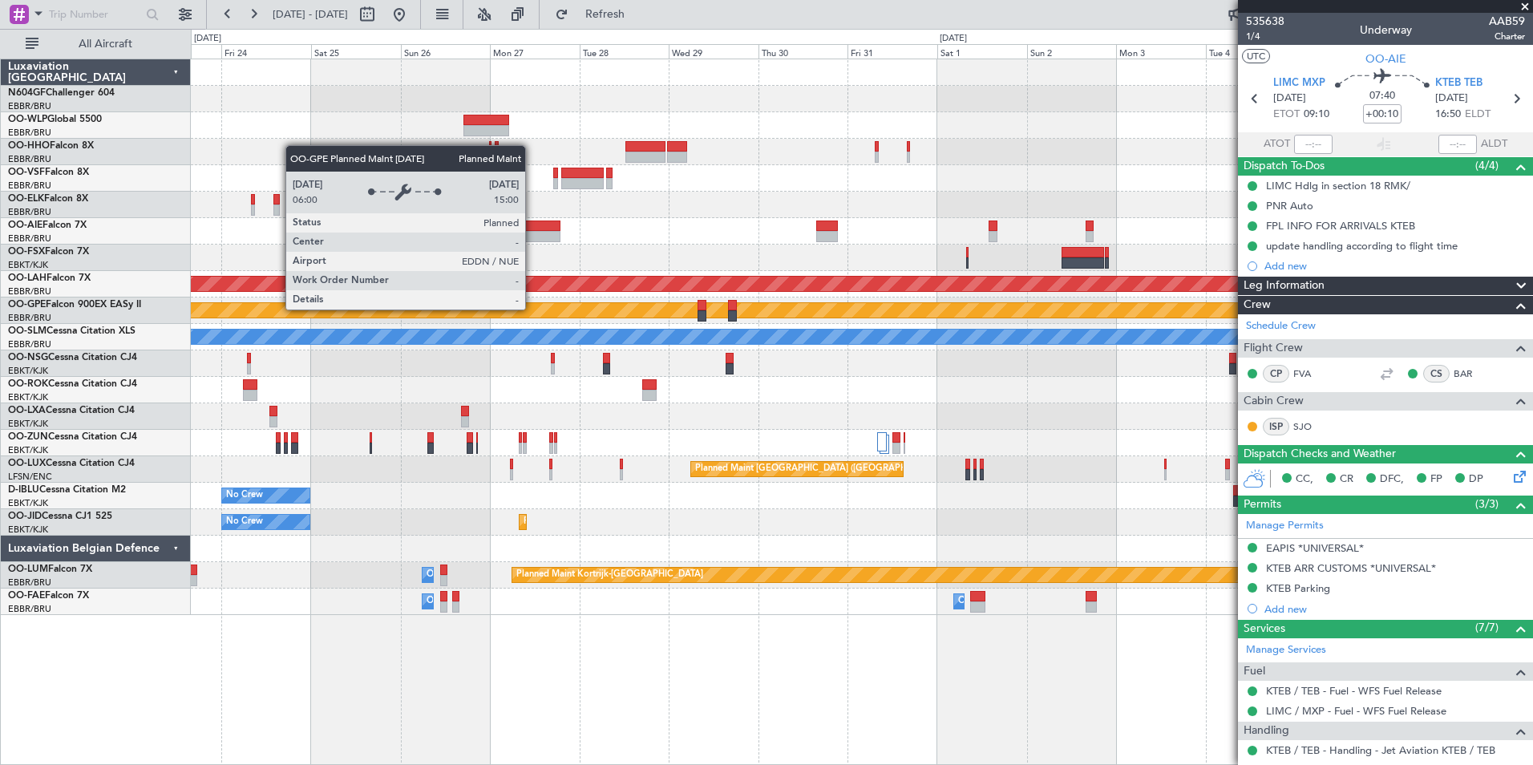
click at [523, 313] on div "Planned Maint Alton-st Louis (St Louis Regl) No Crew Brussels (Brussels Nationa…" at bounding box center [862, 337] width 1342 height 556
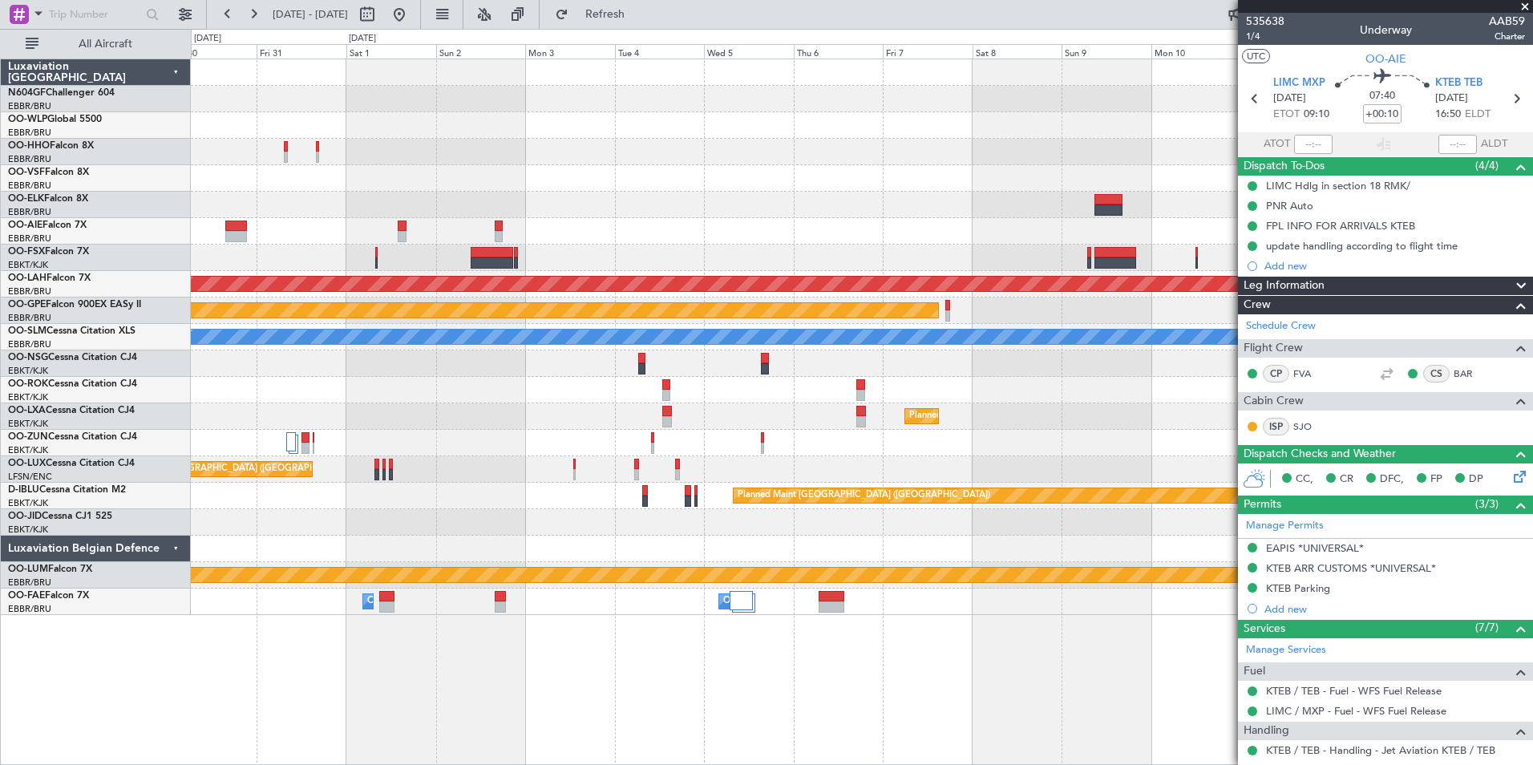
click at [549, 345] on div "Planned Maint Alton-st Louis (St Louis Regl) Planned Maint Nurnberg No Crew Bru…" at bounding box center [862, 337] width 1342 height 556
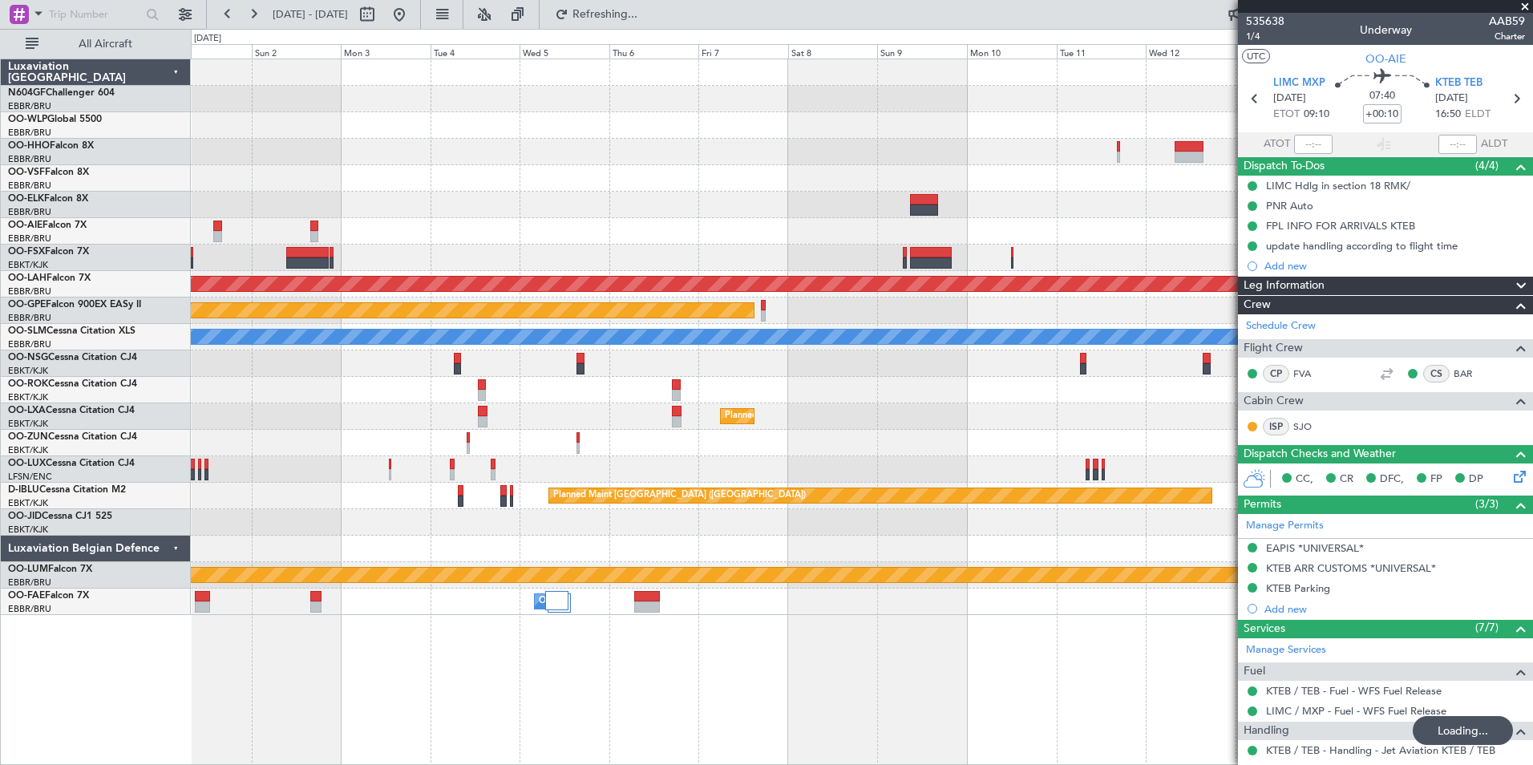
click at [355, 426] on div "Planned Maint Kortrijk-[GEOGRAPHIC_DATA]" at bounding box center [862, 416] width 1342 height 26
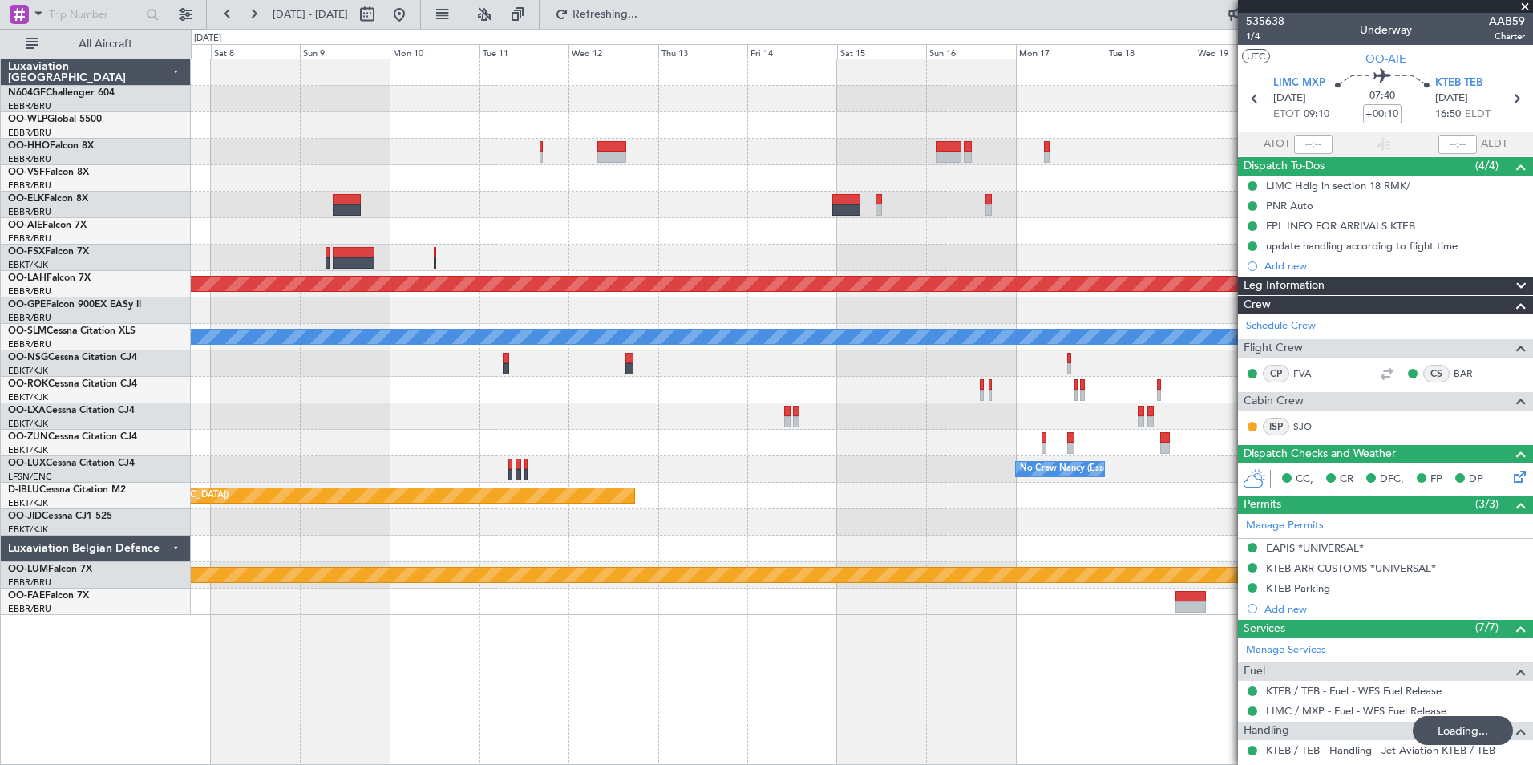
click at [475, 433] on div "Planned Maint Kortrijk-Wevelgem Planned Maint Alton-st Louis (St Louis Regl) Pl…" at bounding box center [862, 337] width 1342 height 556
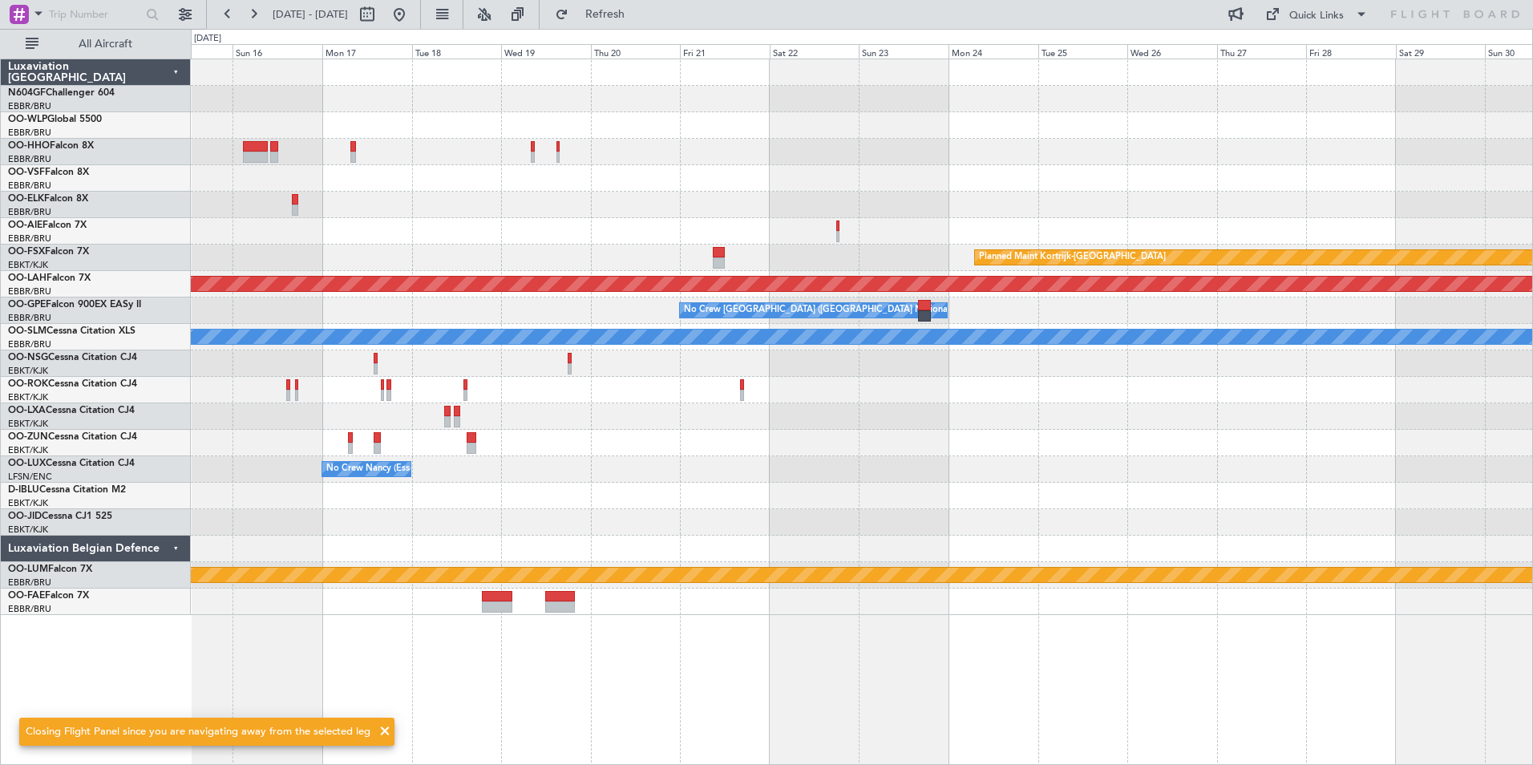
click at [363, 411] on div at bounding box center [862, 416] width 1342 height 26
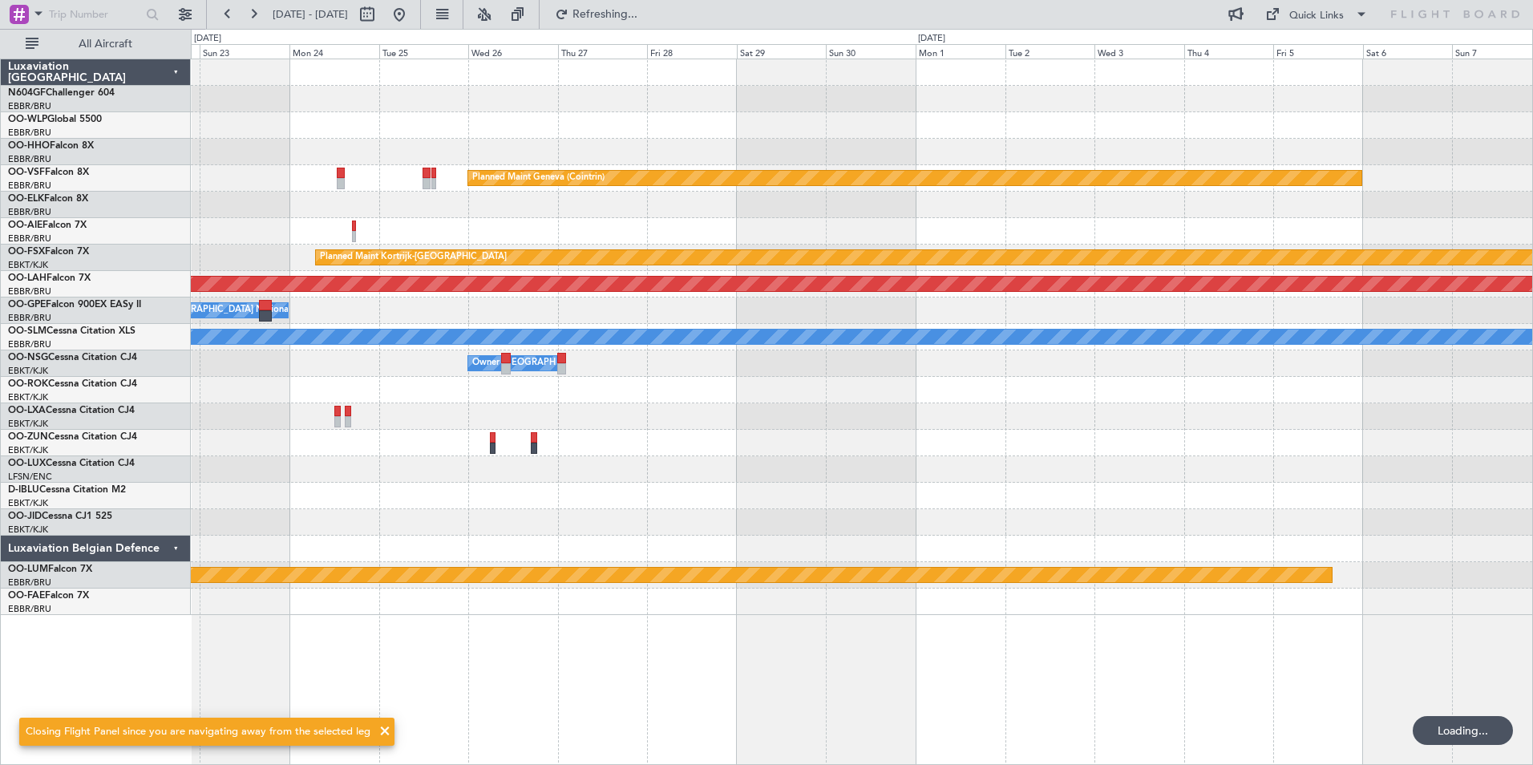
click at [300, 387] on div "Planned Maint Geneva (Cointrin) Planned Maint Kortrijk-Wevelgem Planned Maint A…" at bounding box center [862, 337] width 1342 height 556
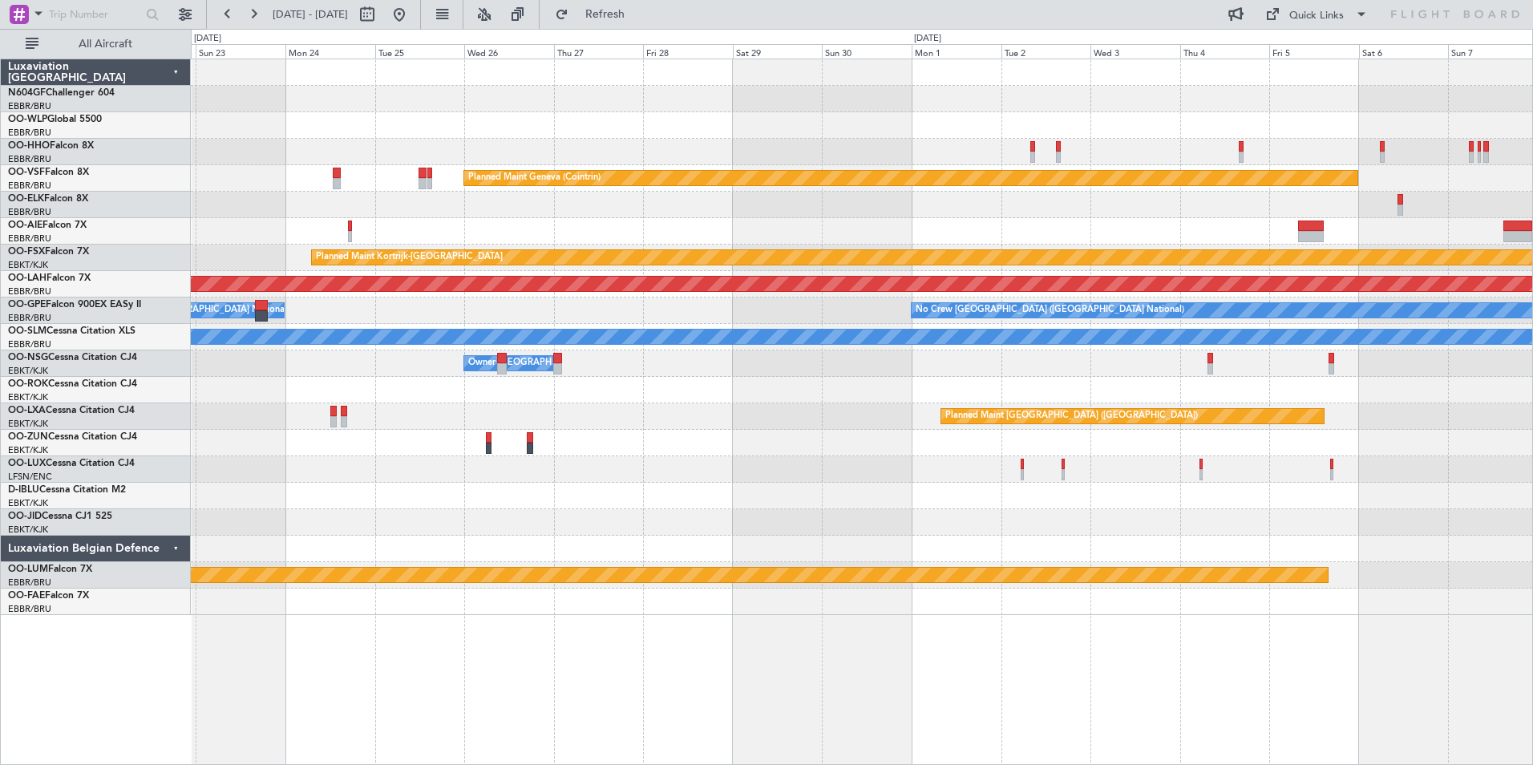
click at [433, 180] on div "Planned Maint Geneva (Cointrin)" at bounding box center [862, 178] width 1342 height 26
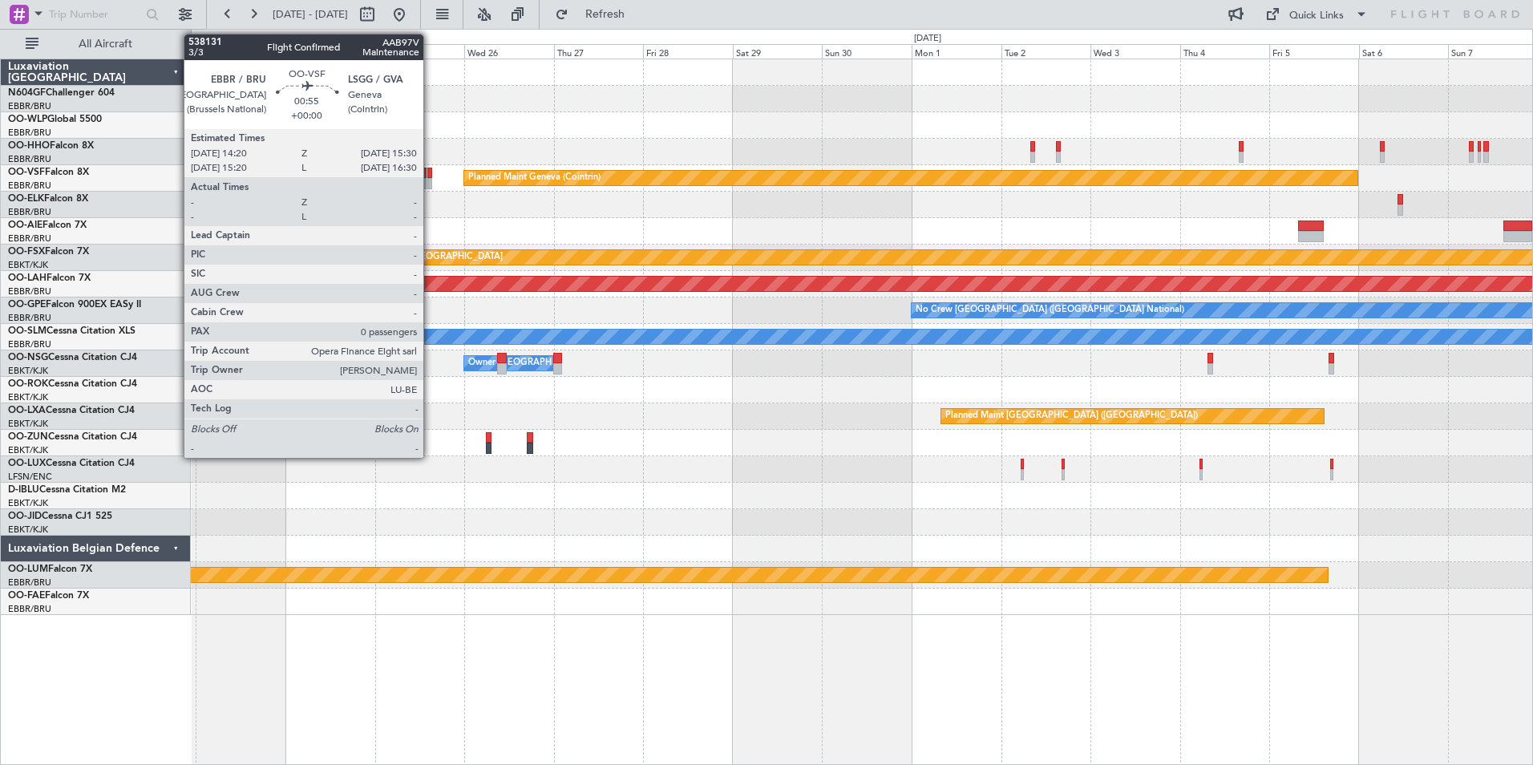
click at [431, 180] on div at bounding box center [429, 183] width 5 height 11
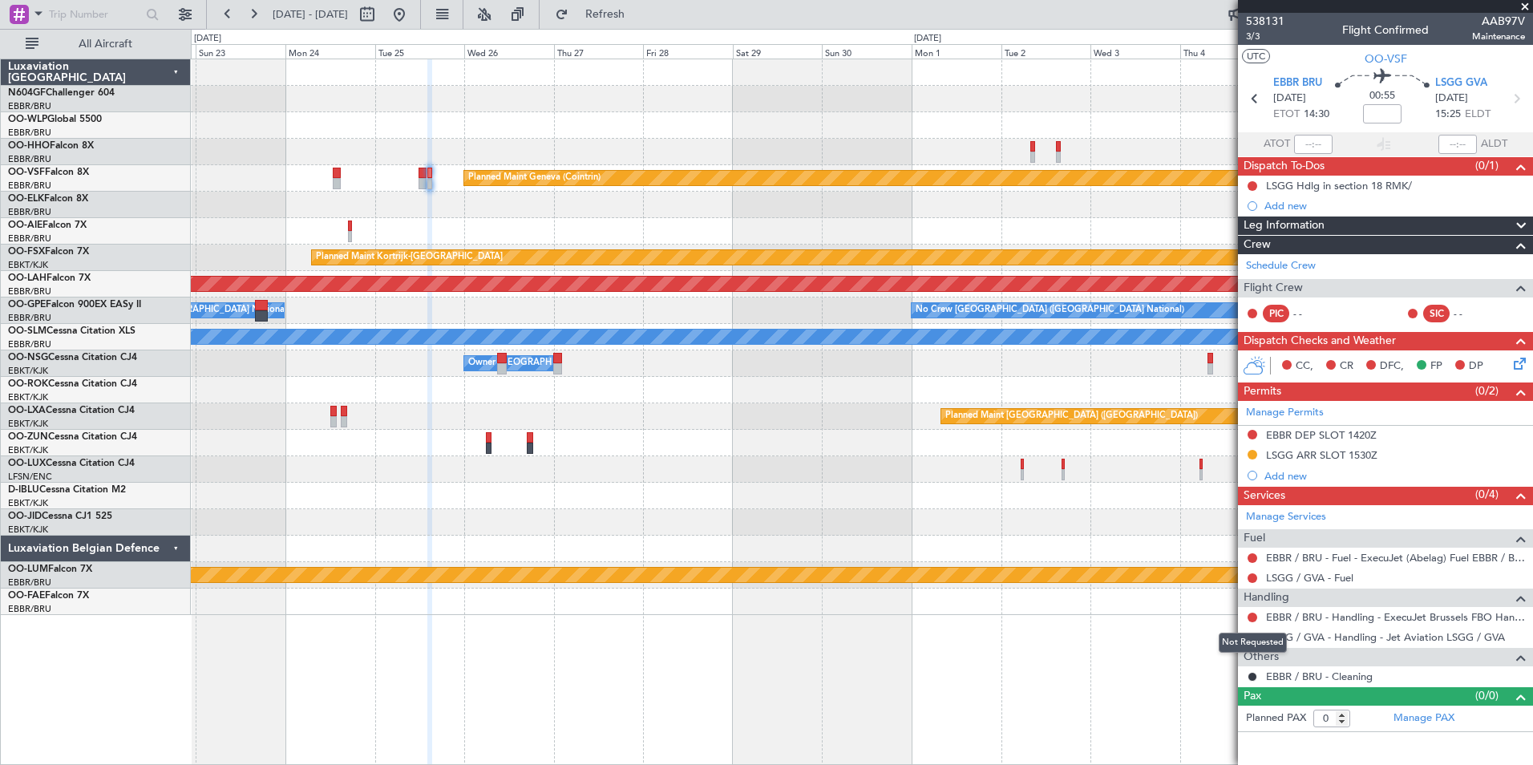
click at [1257, 638] on div "Not Requested" at bounding box center [1253, 643] width 68 height 20
click at [1252, 634] on button at bounding box center [1253, 638] width 10 height 10
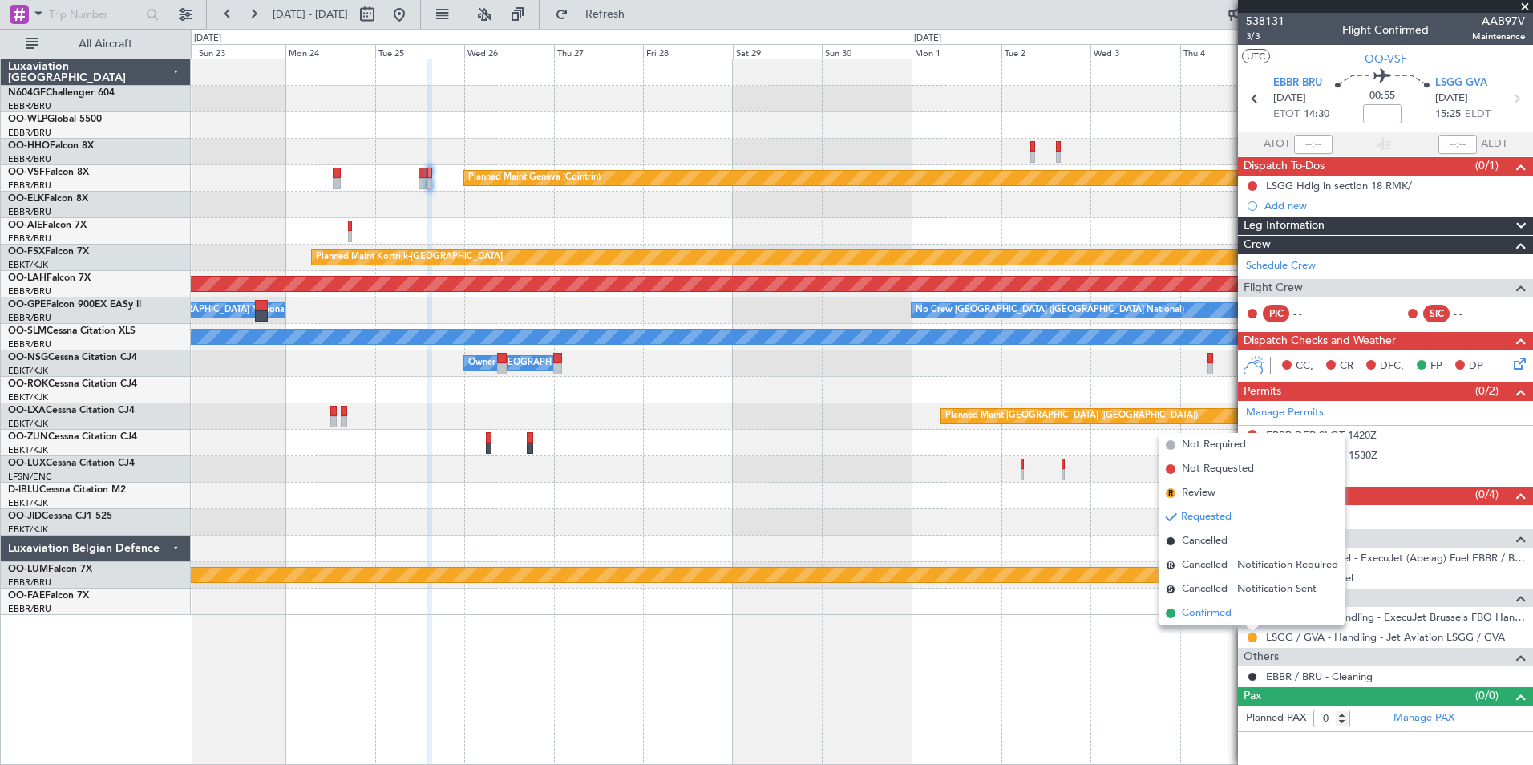
click at [1191, 614] on span "Confirmed" at bounding box center [1207, 614] width 50 height 16
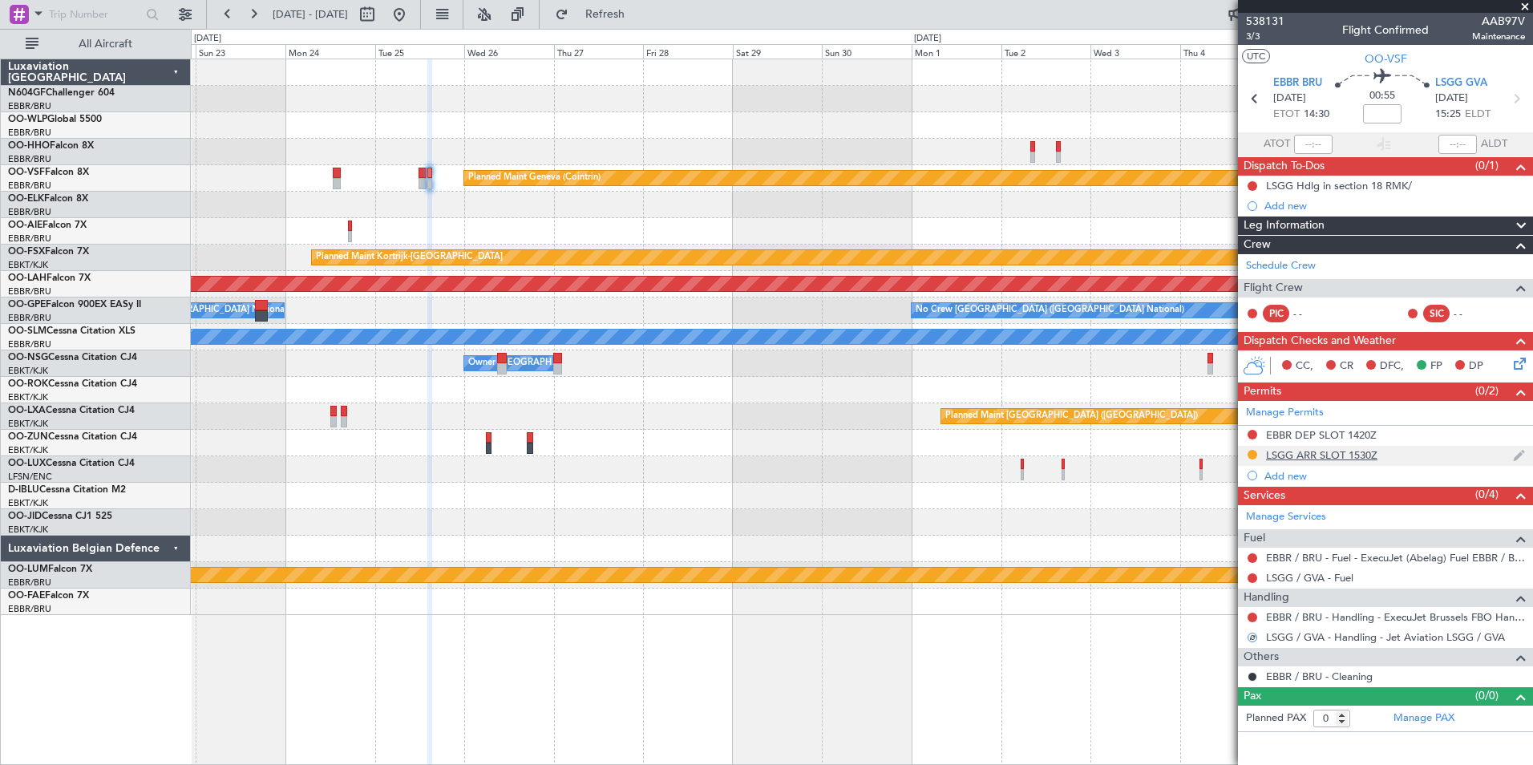
click at [1336, 456] on div "LSGG ARR SLOT 1530Z" at bounding box center [1321, 455] width 111 height 14
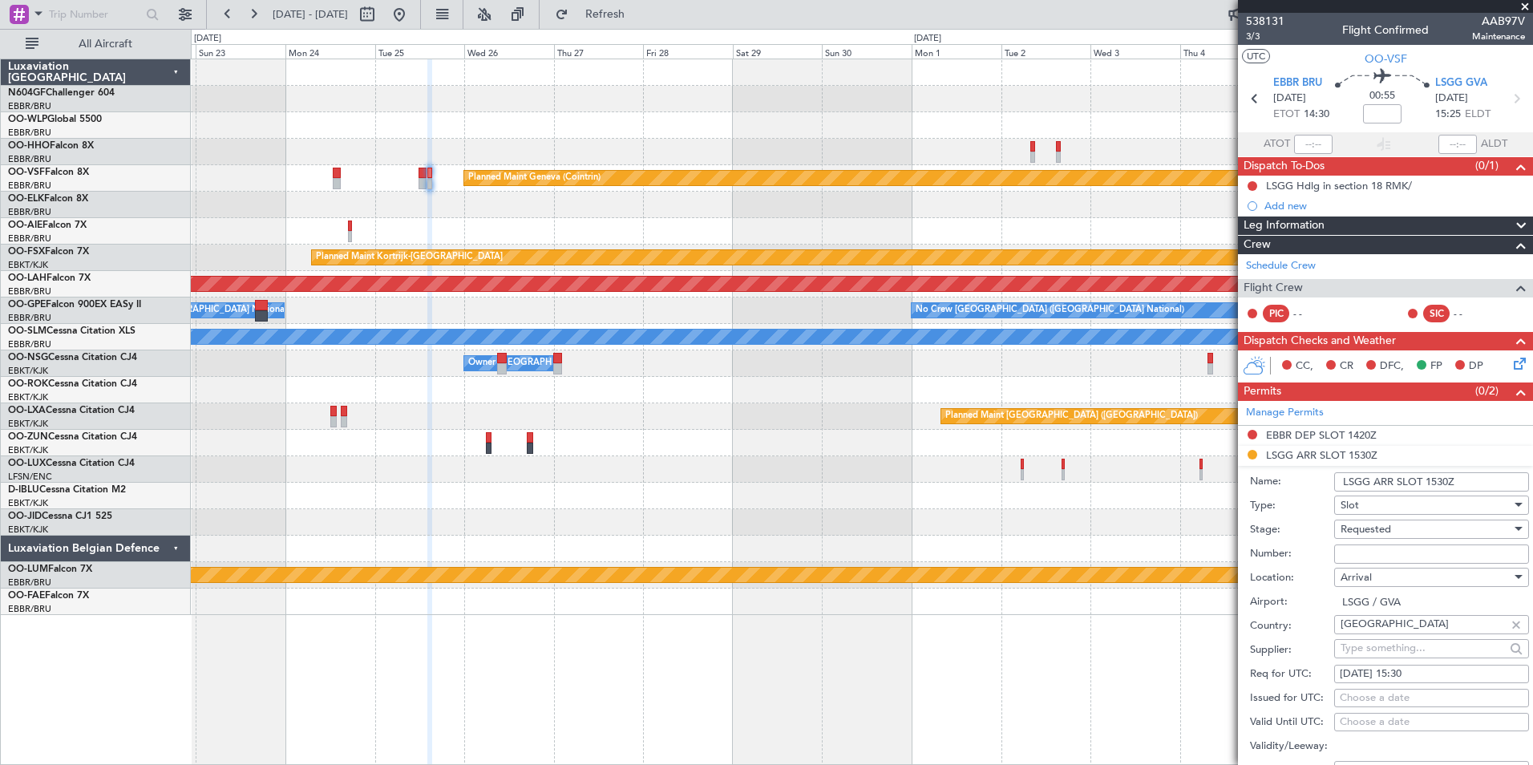
click at [1413, 548] on input "Number:" at bounding box center [1432, 554] width 195 height 19
type input "5 DAYS PRIOR DOF"
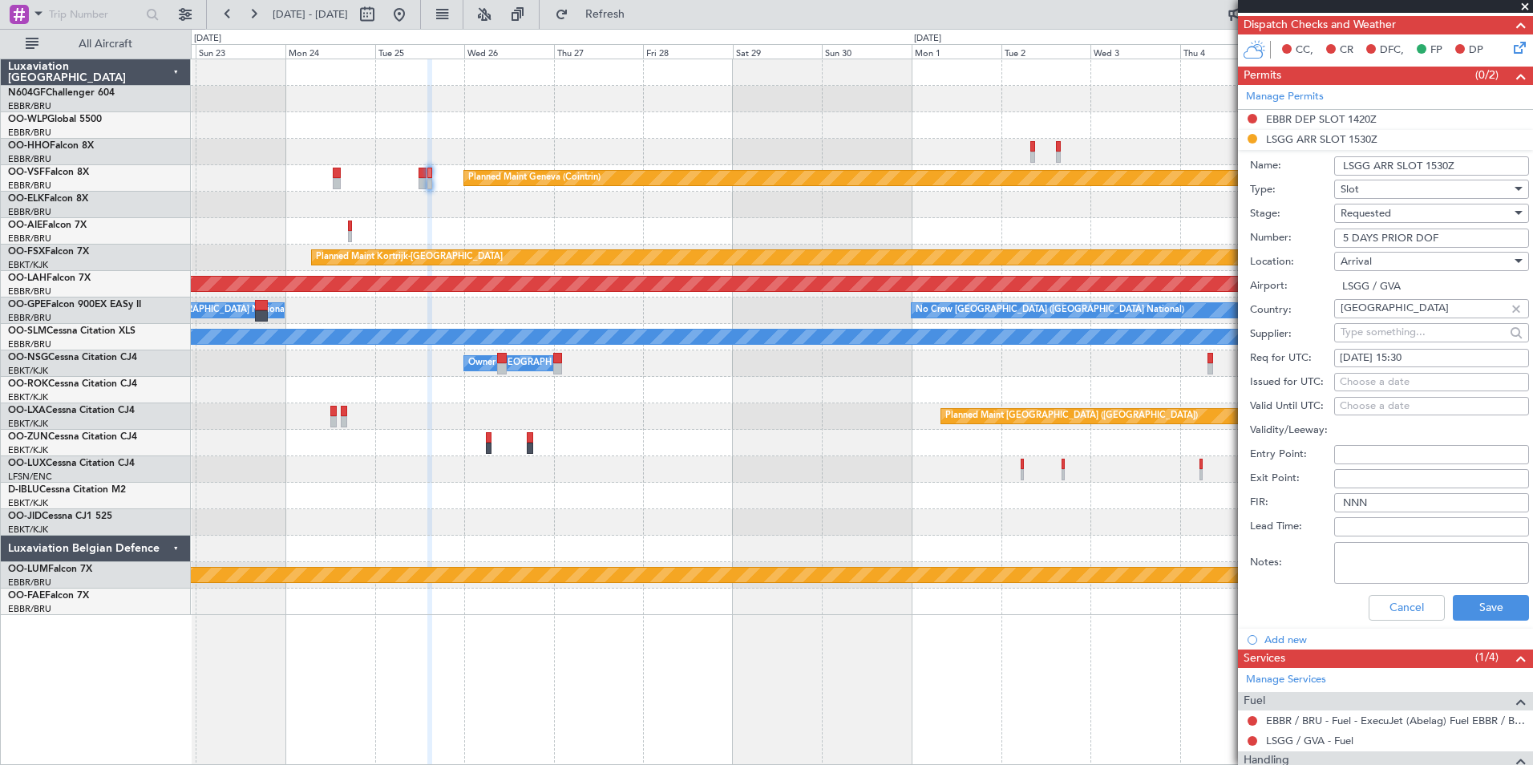
scroll to position [336, 0]
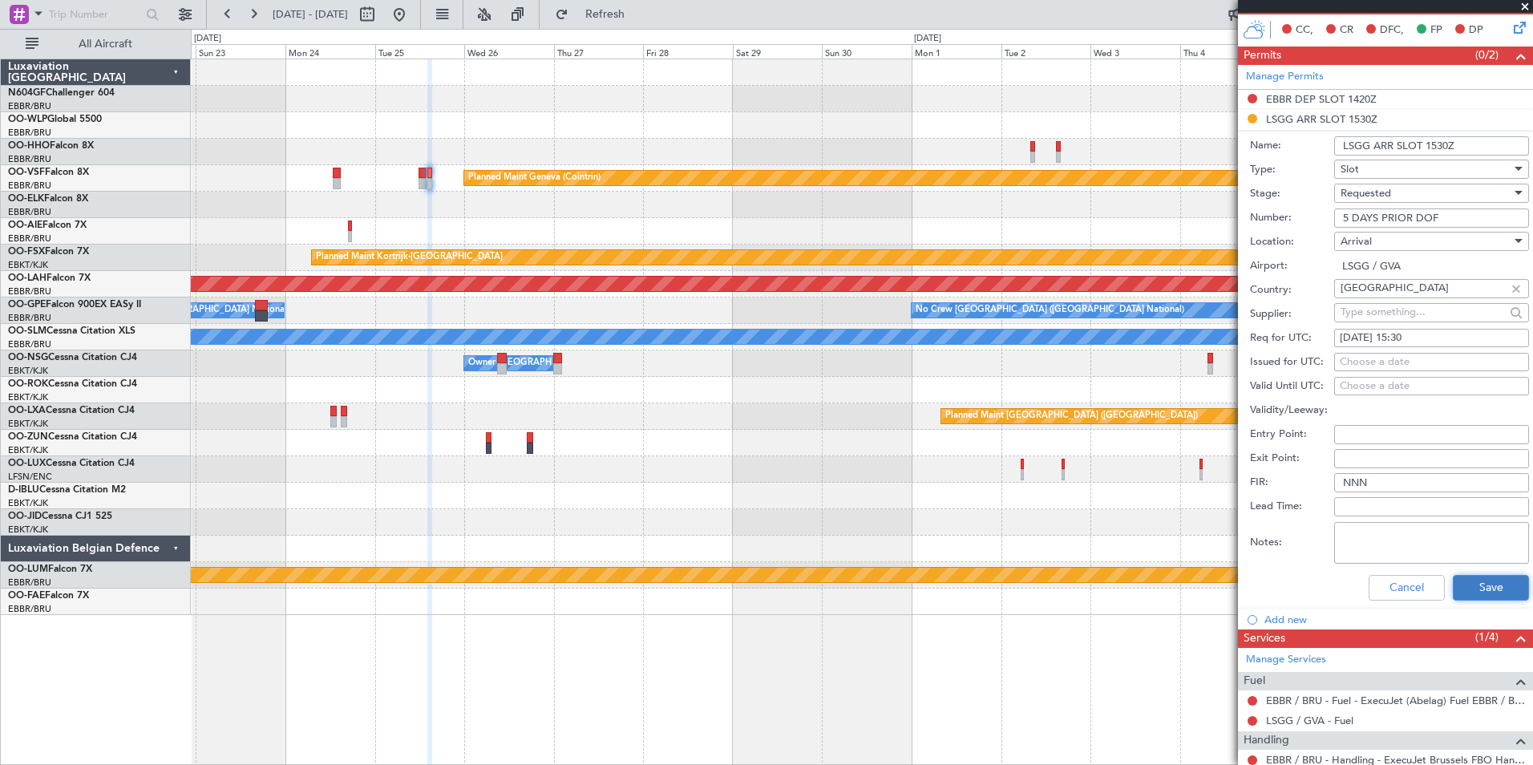
click at [1489, 593] on button "Save" at bounding box center [1491, 588] width 76 height 26
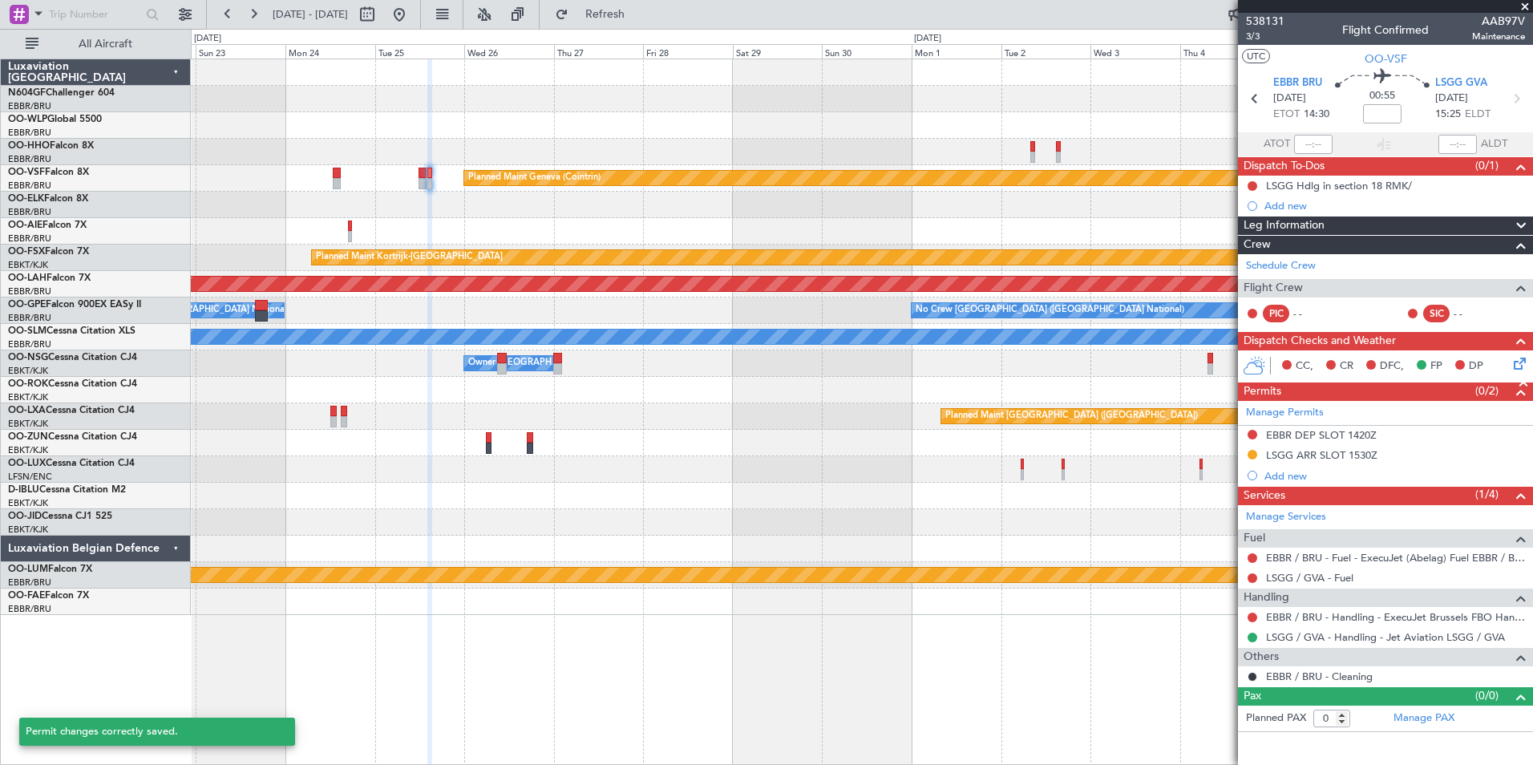
scroll to position [0, 0]
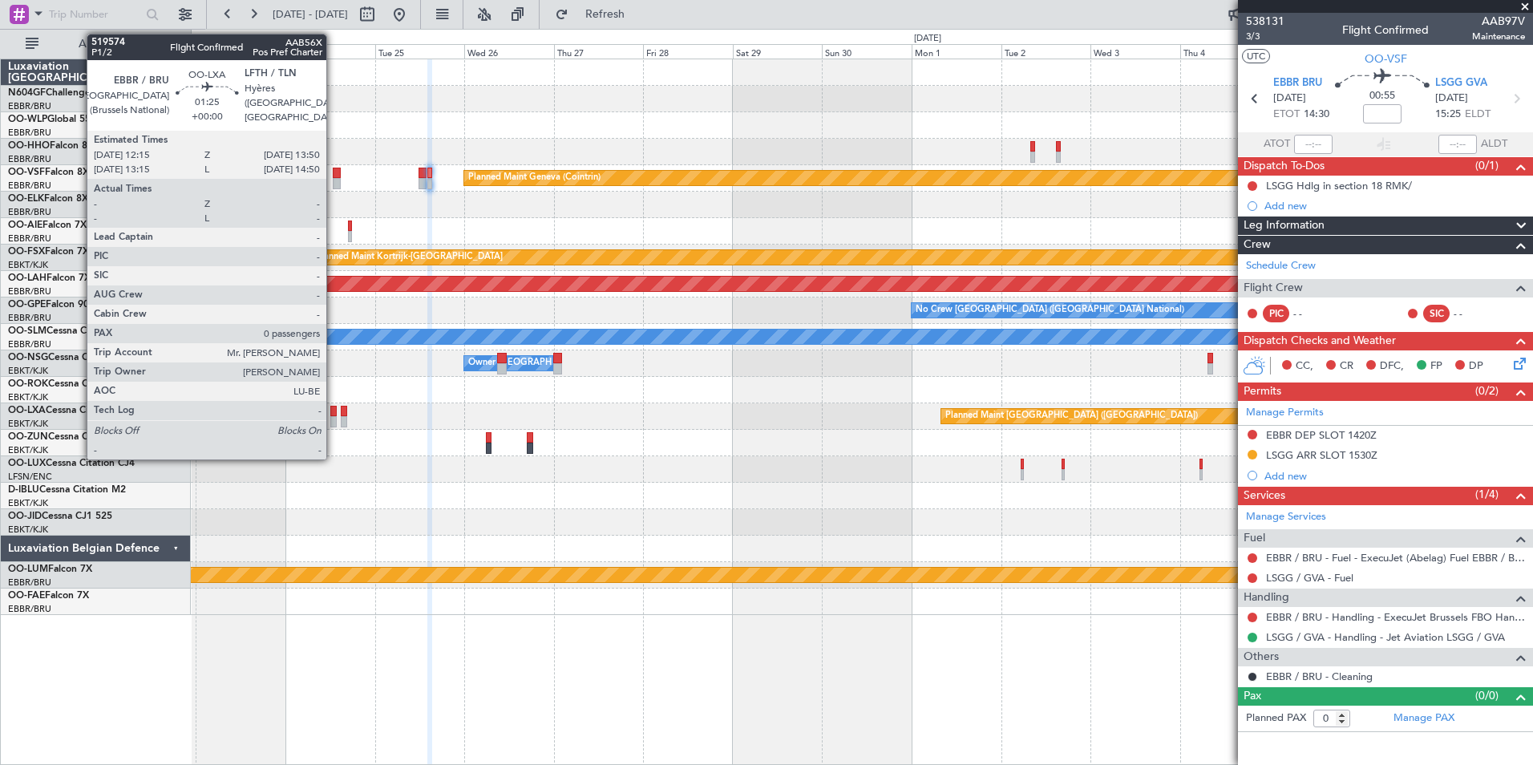
click at [334, 413] on div at bounding box center [333, 411] width 6 height 11
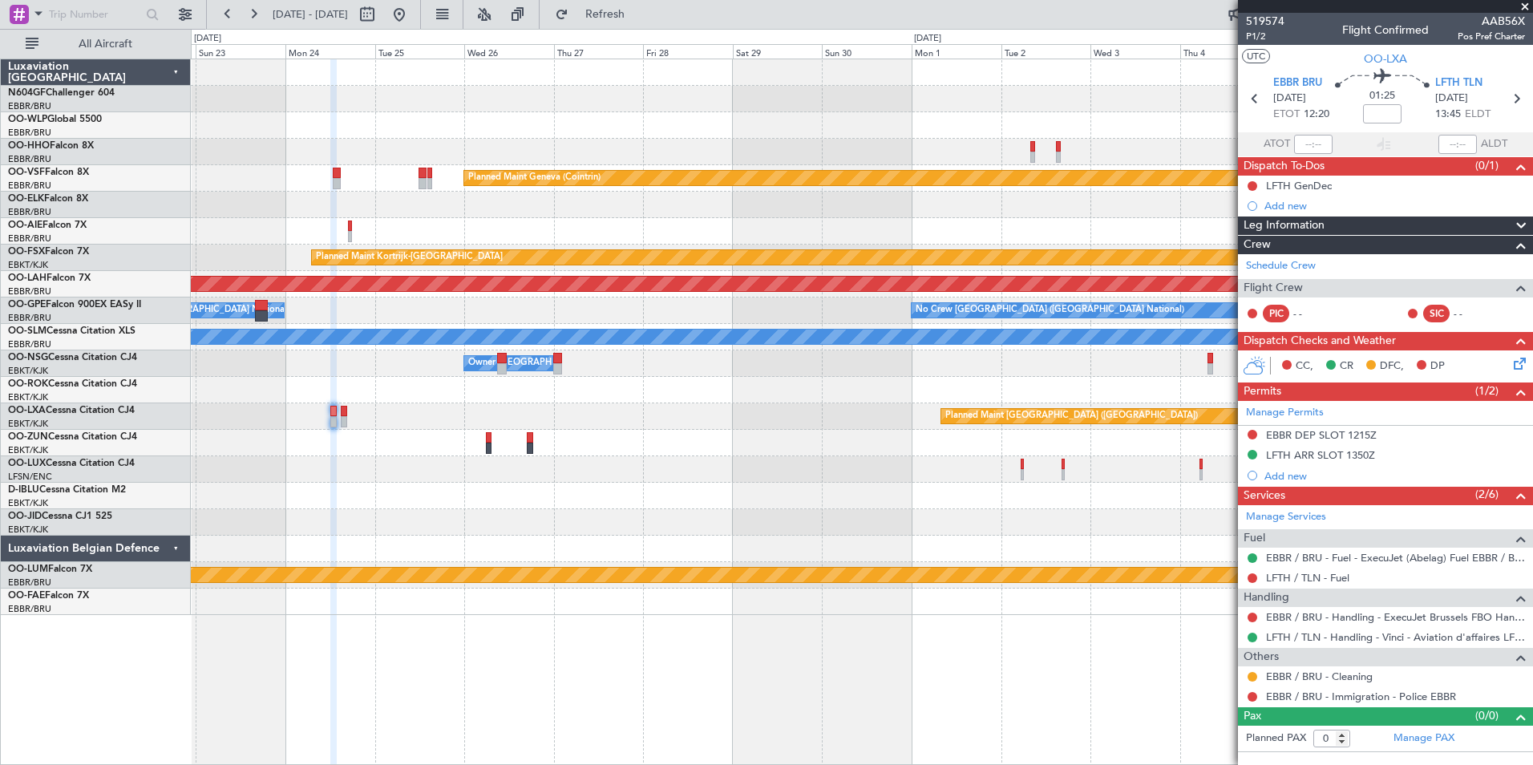
click at [350, 413] on div "Planned Maint [GEOGRAPHIC_DATA] ([GEOGRAPHIC_DATA])" at bounding box center [862, 416] width 1342 height 26
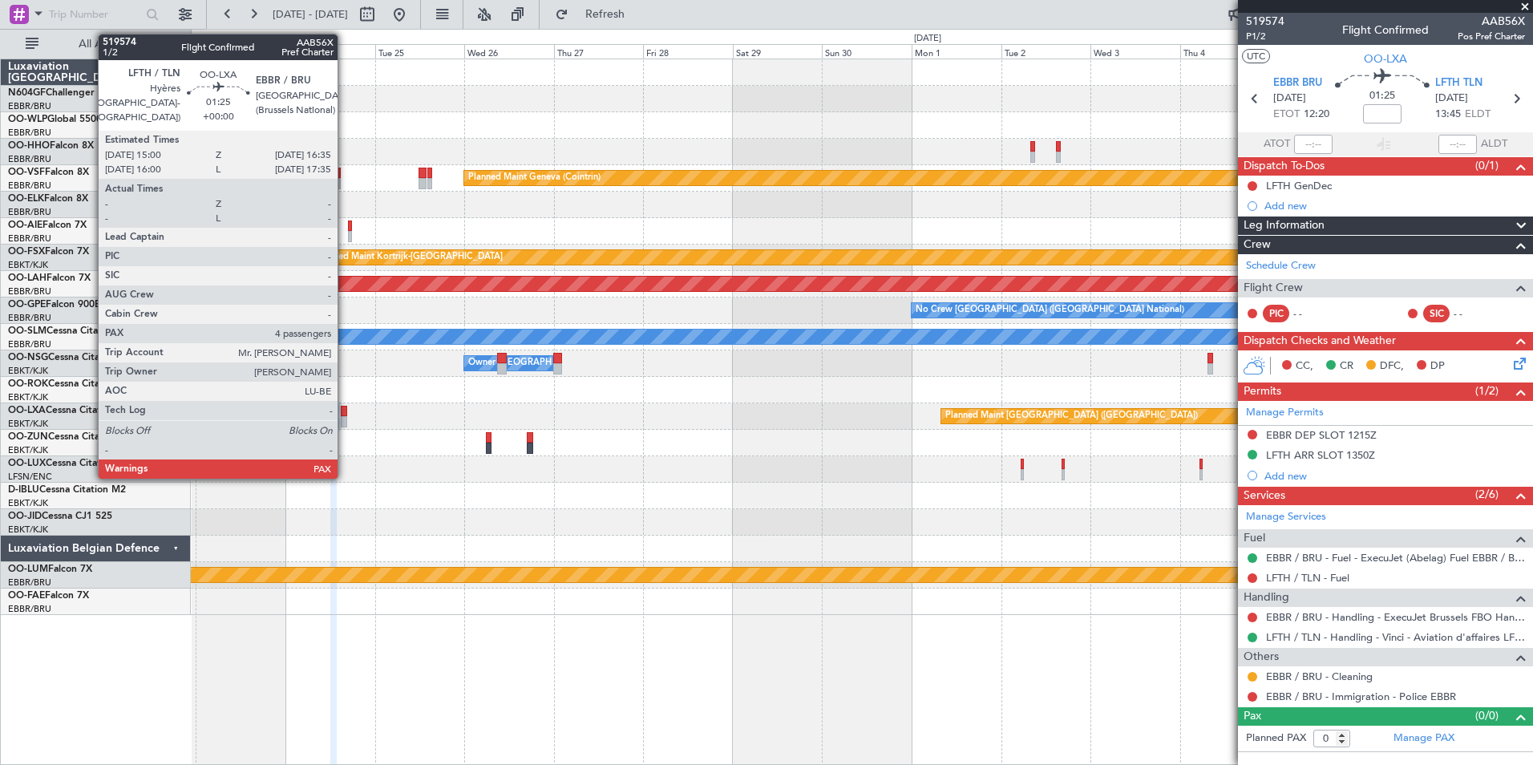
click at [345, 413] on div at bounding box center [344, 411] width 6 height 11
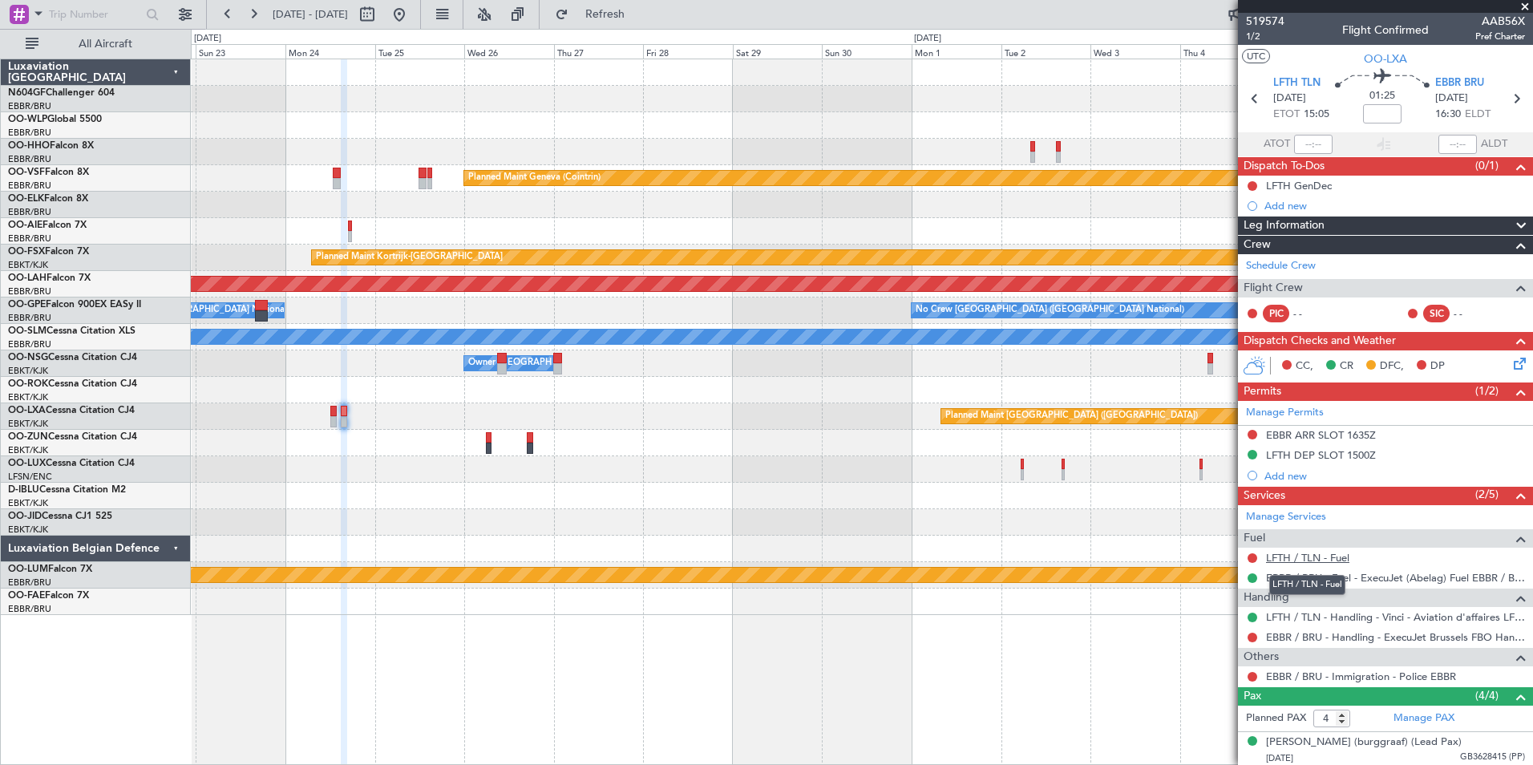
click at [1336, 557] on link "LFTH / TLN - Fuel" at bounding box center [1307, 558] width 83 height 14
click at [615, 11] on button "Refresh" at bounding box center [596, 15] width 96 height 26
click at [412, 18] on button at bounding box center [400, 15] width 26 height 26
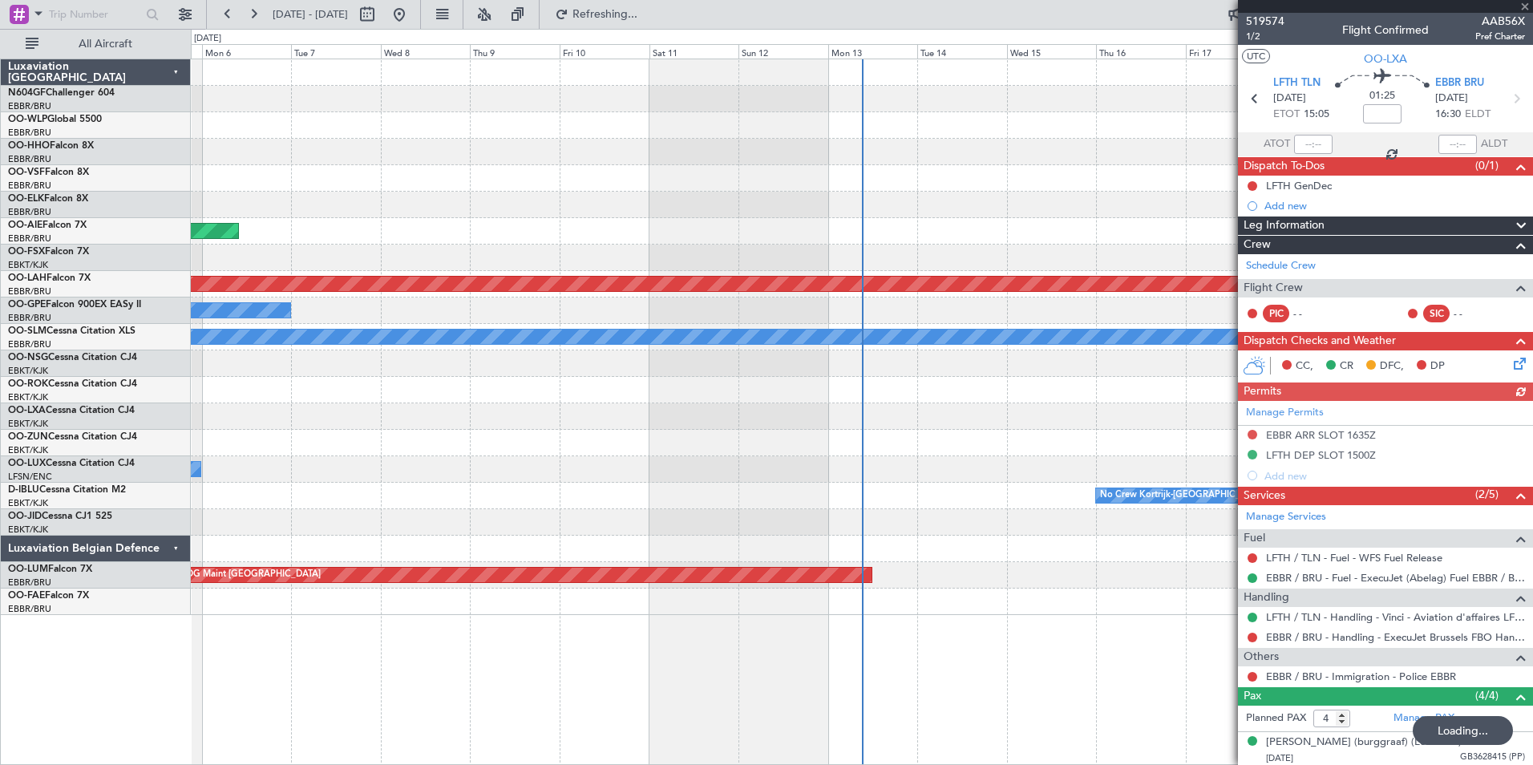
drag, startPoint x: 743, startPoint y: 294, endPoint x: 939, endPoint y: 356, distance: 205.2
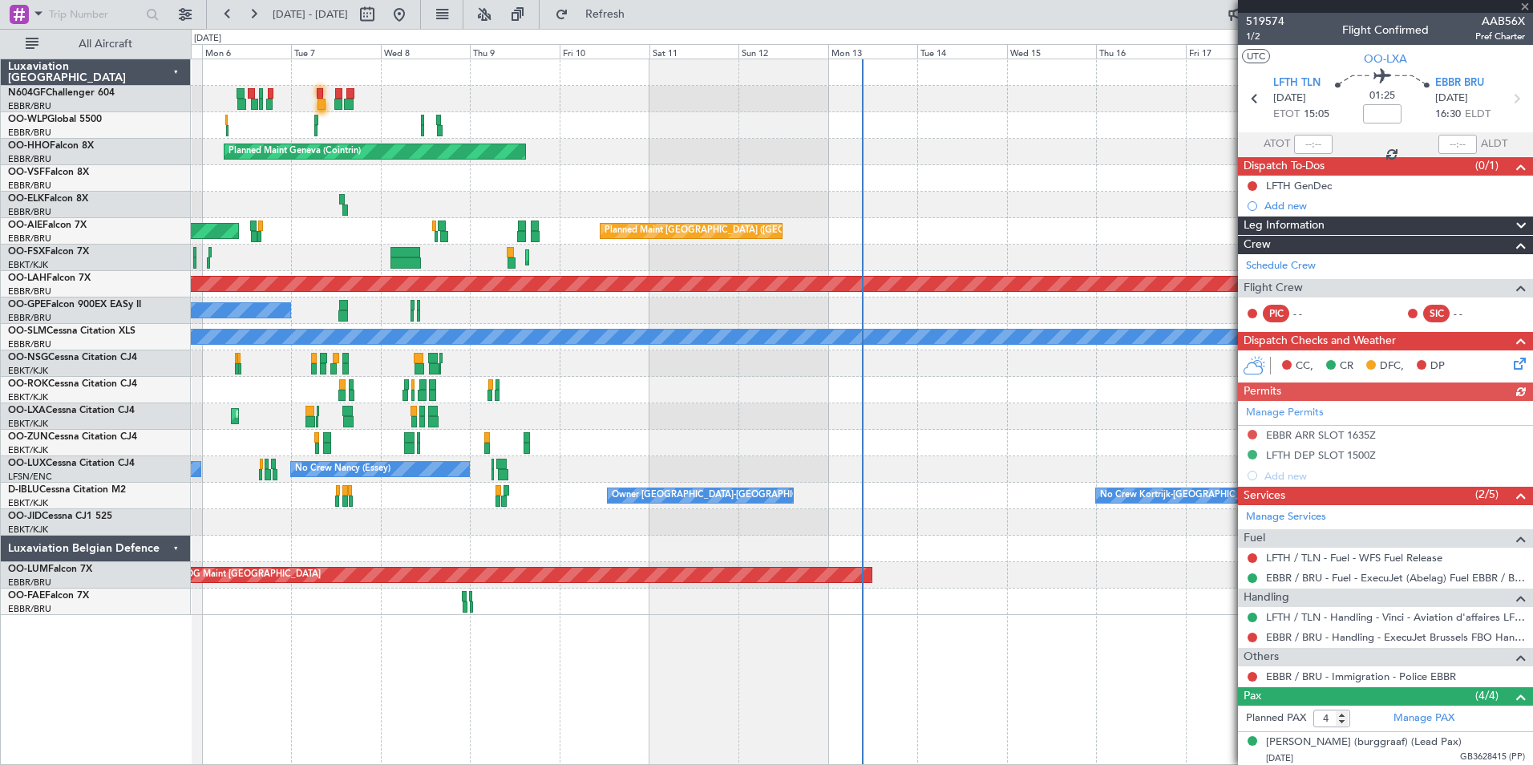
click at [829, 375] on div at bounding box center [862, 363] width 1342 height 26
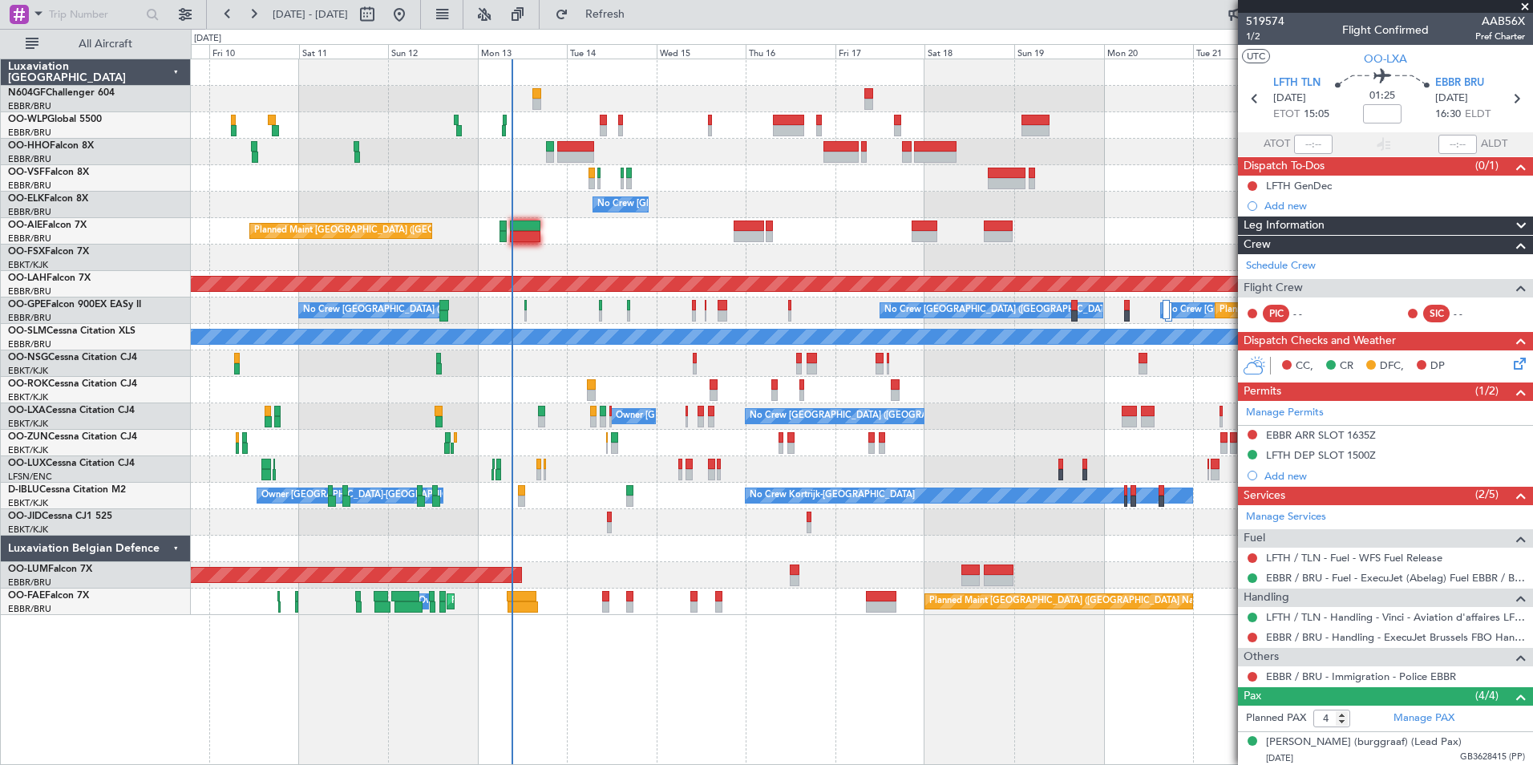
click at [567, 314] on div "Planned Maint Geneva (Cointrin) No Crew Brussels (Brussels National) Planned Ma…" at bounding box center [862, 337] width 1342 height 556
click at [638, 19] on span "Refresh" at bounding box center [605, 14] width 67 height 11
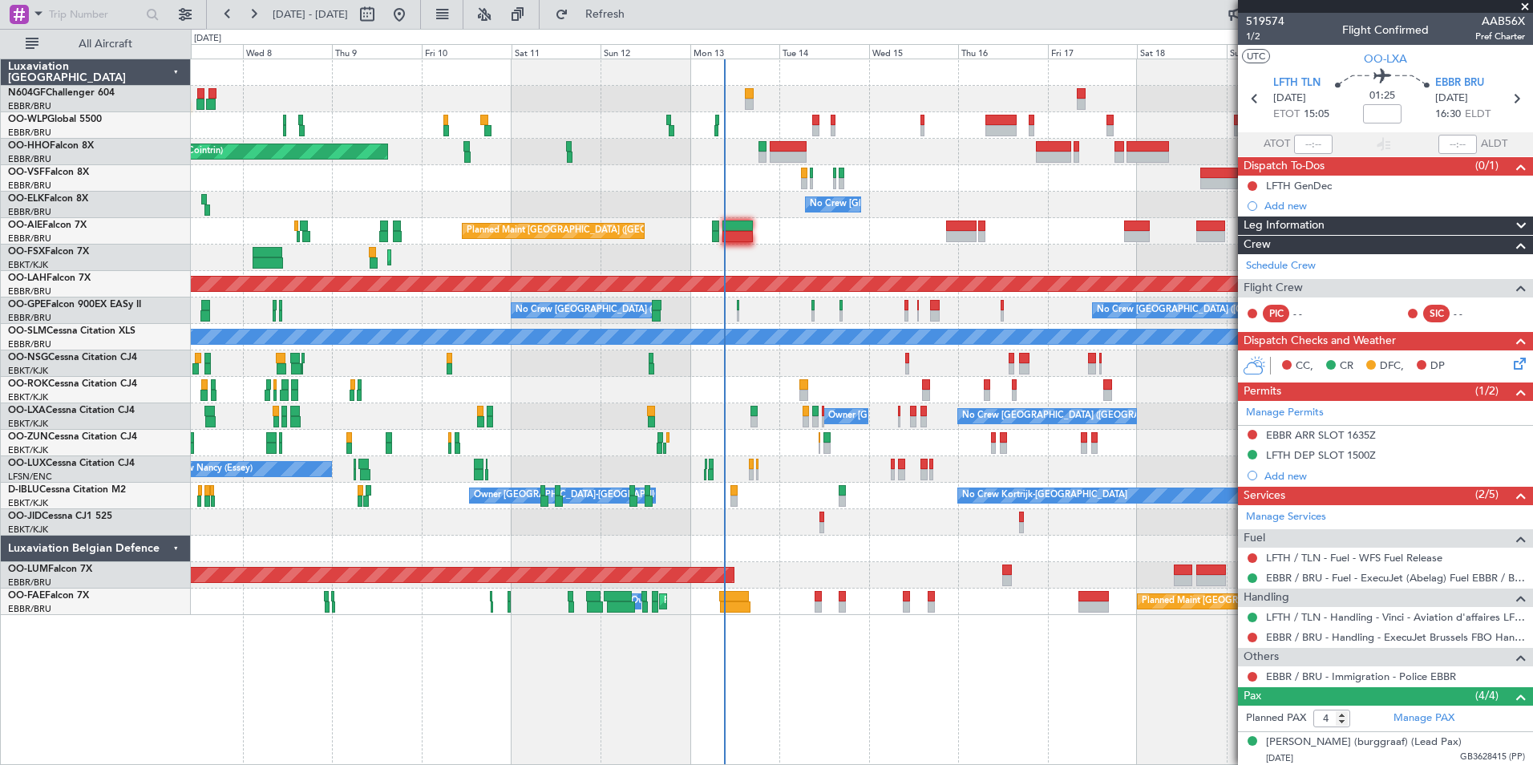
click at [872, 495] on div "Planned Maint Geneva (Cointrin) No Crew Brussels (Brussels National) Planned Ma…" at bounding box center [862, 337] width 1342 height 556
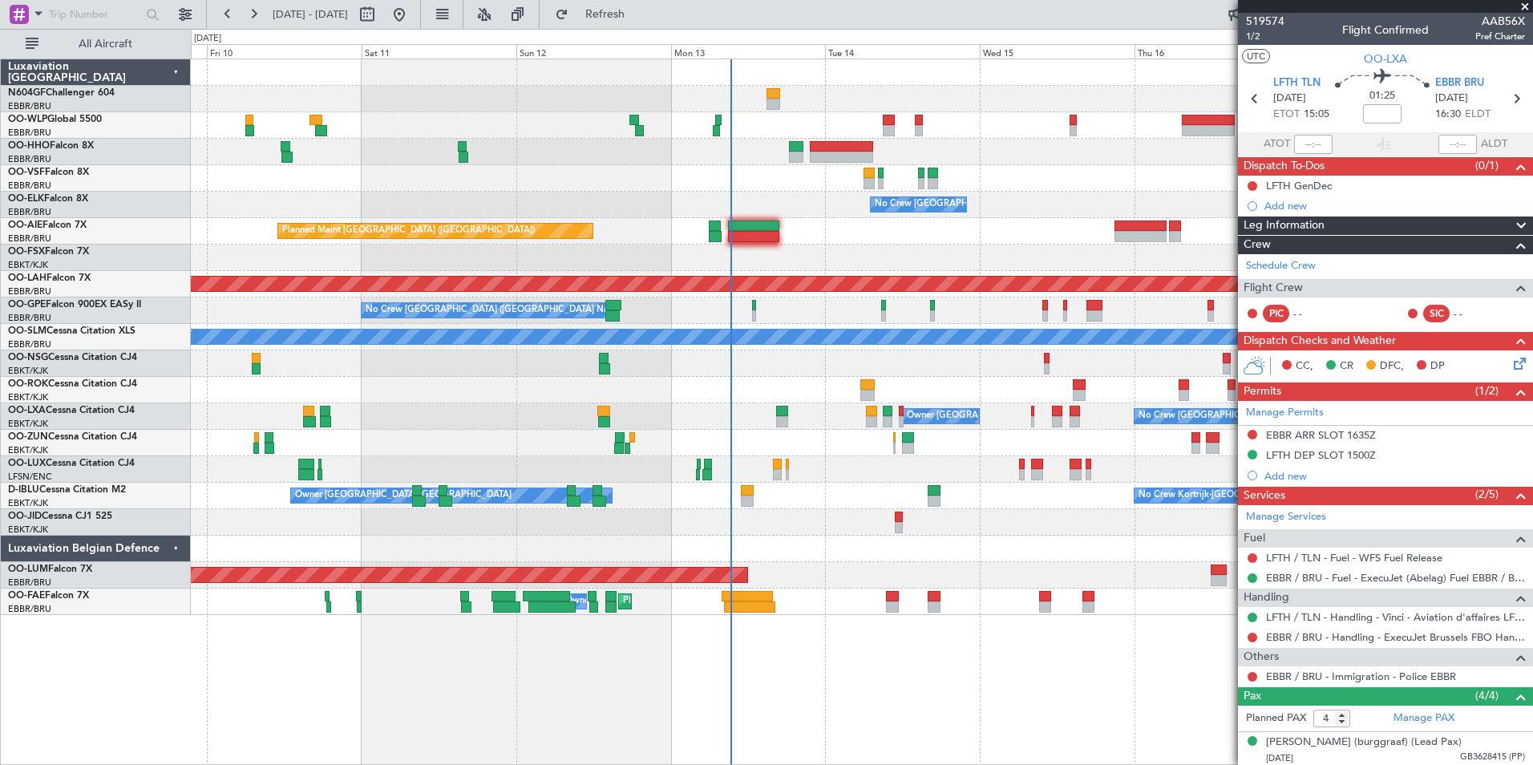
click at [599, 365] on div "- - LROP 21:15 Z RJTT 08:30 Z Planned Maint Geneva (Cointrin) - - EBBR 17:05 Z …" at bounding box center [862, 337] width 1342 height 556
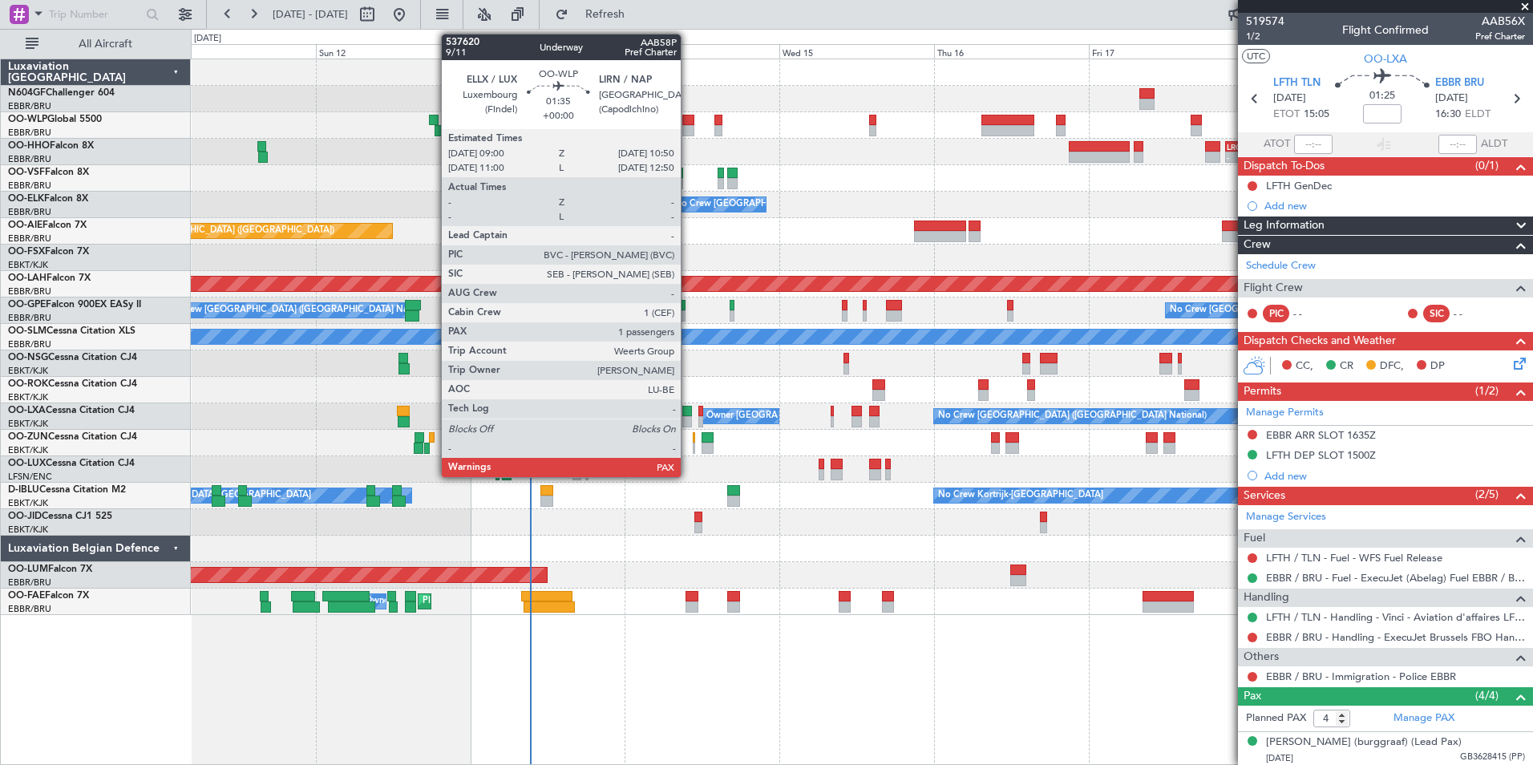
click at [688, 130] on div at bounding box center [689, 130] width 12 height 11
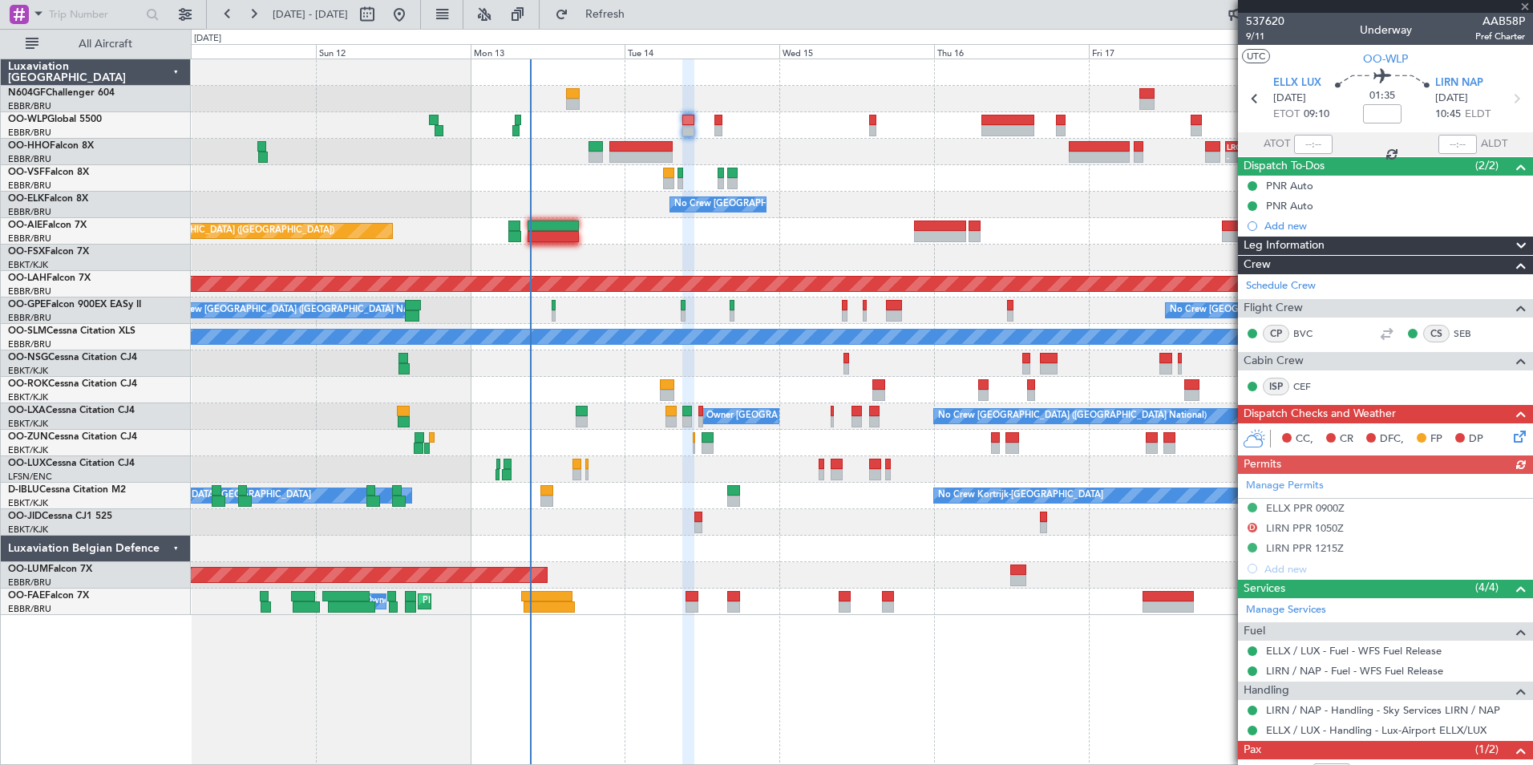
scroll to position [77, 0]
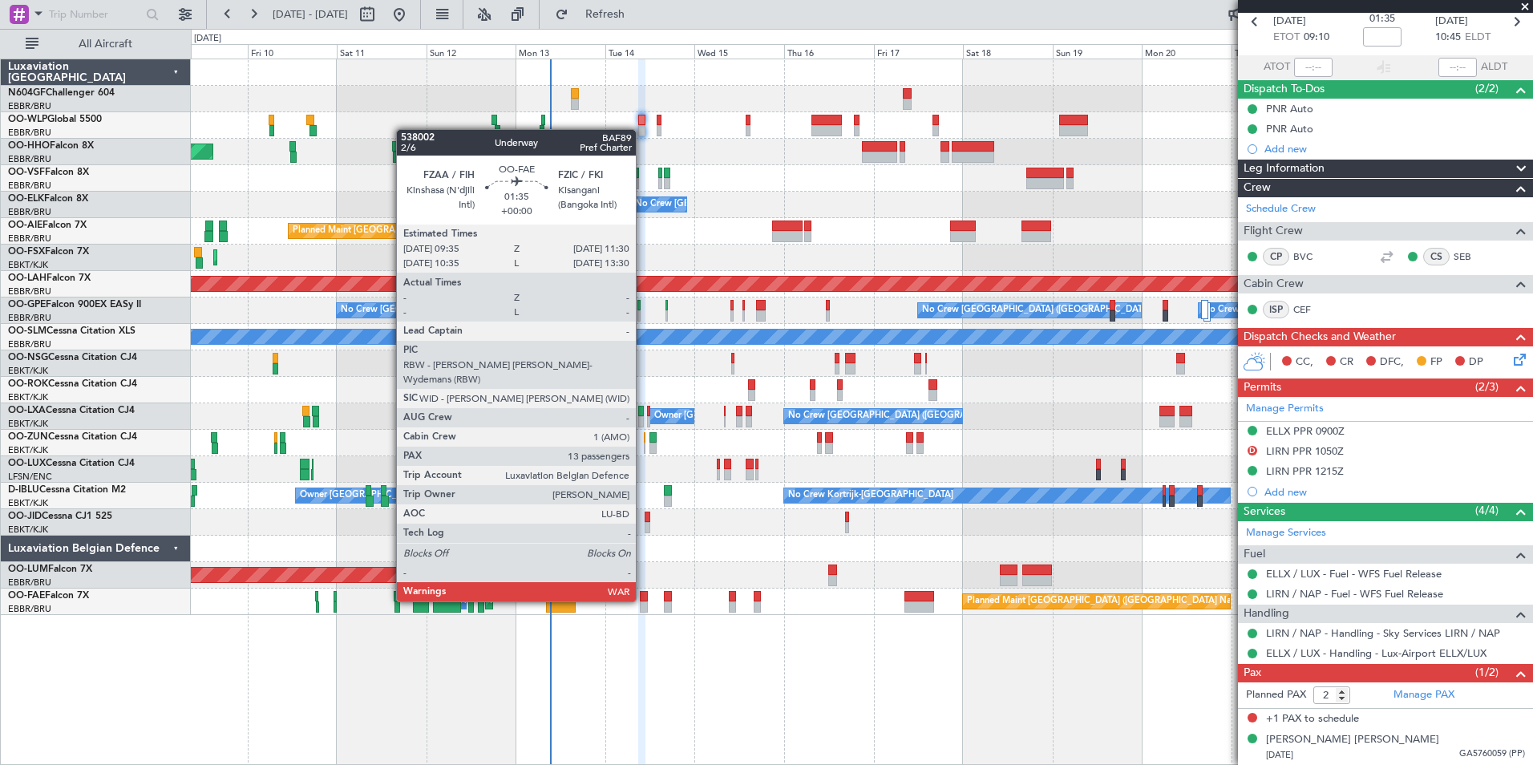
click at [643, 600] on div at bounding box center [643, 596] width 7 height 11
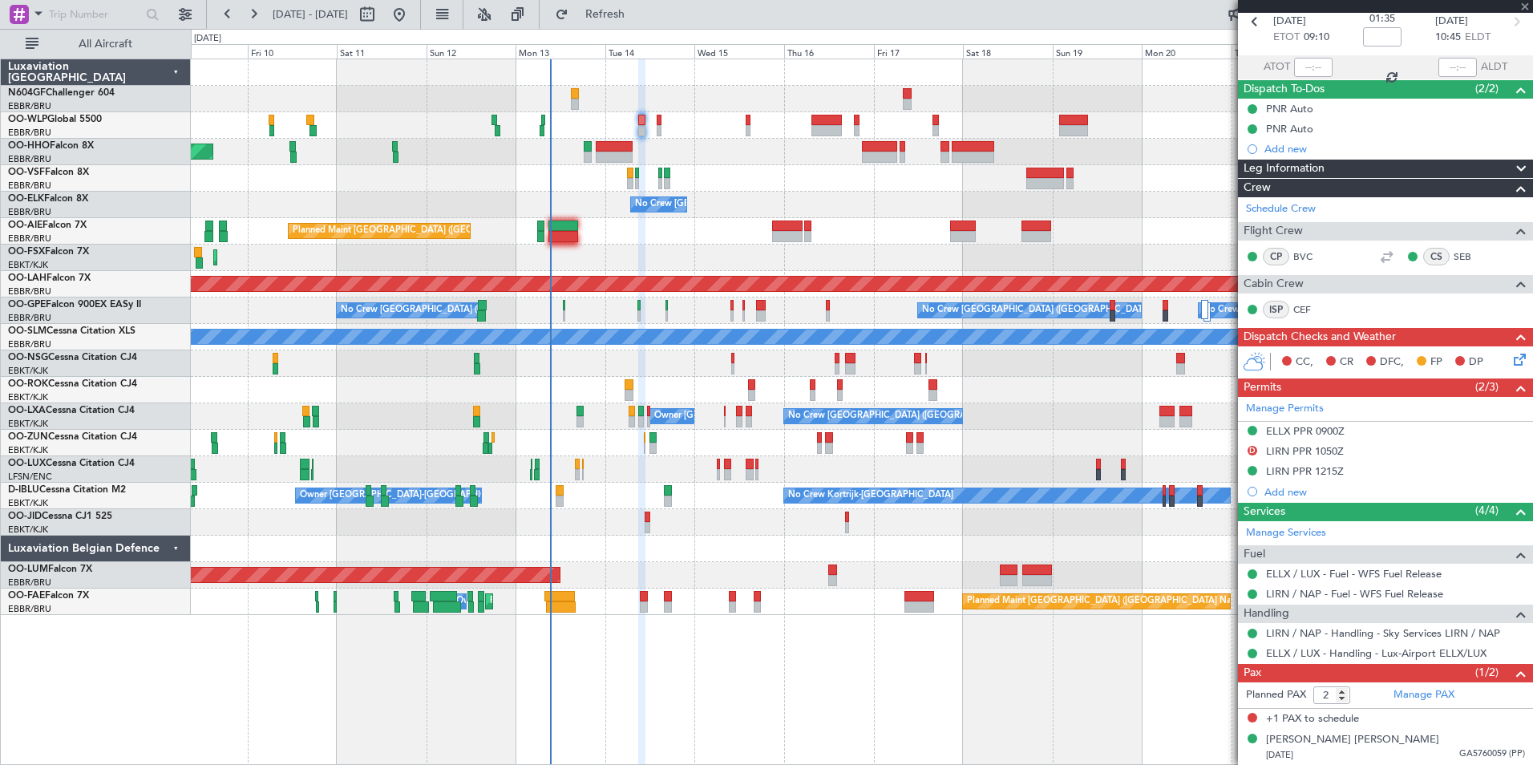
click at [650, 526] on div "No Crew Planned Maint Kortrijk-Wevelgem" at bounding box center [862, 522] width 1342 height 26
type input "13"
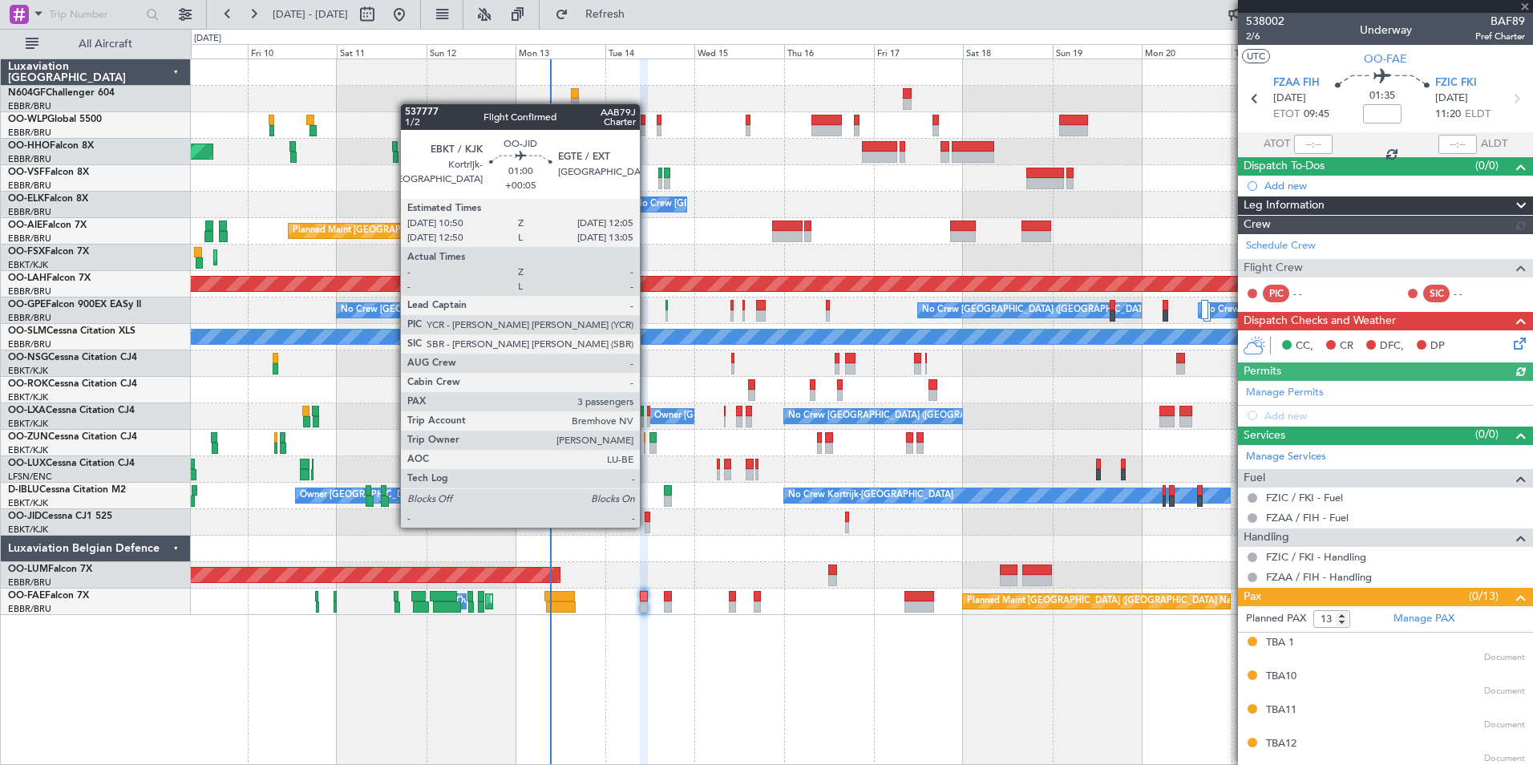
click at [647, 526] on div at bounding box center [647, 527] width 5 height 11
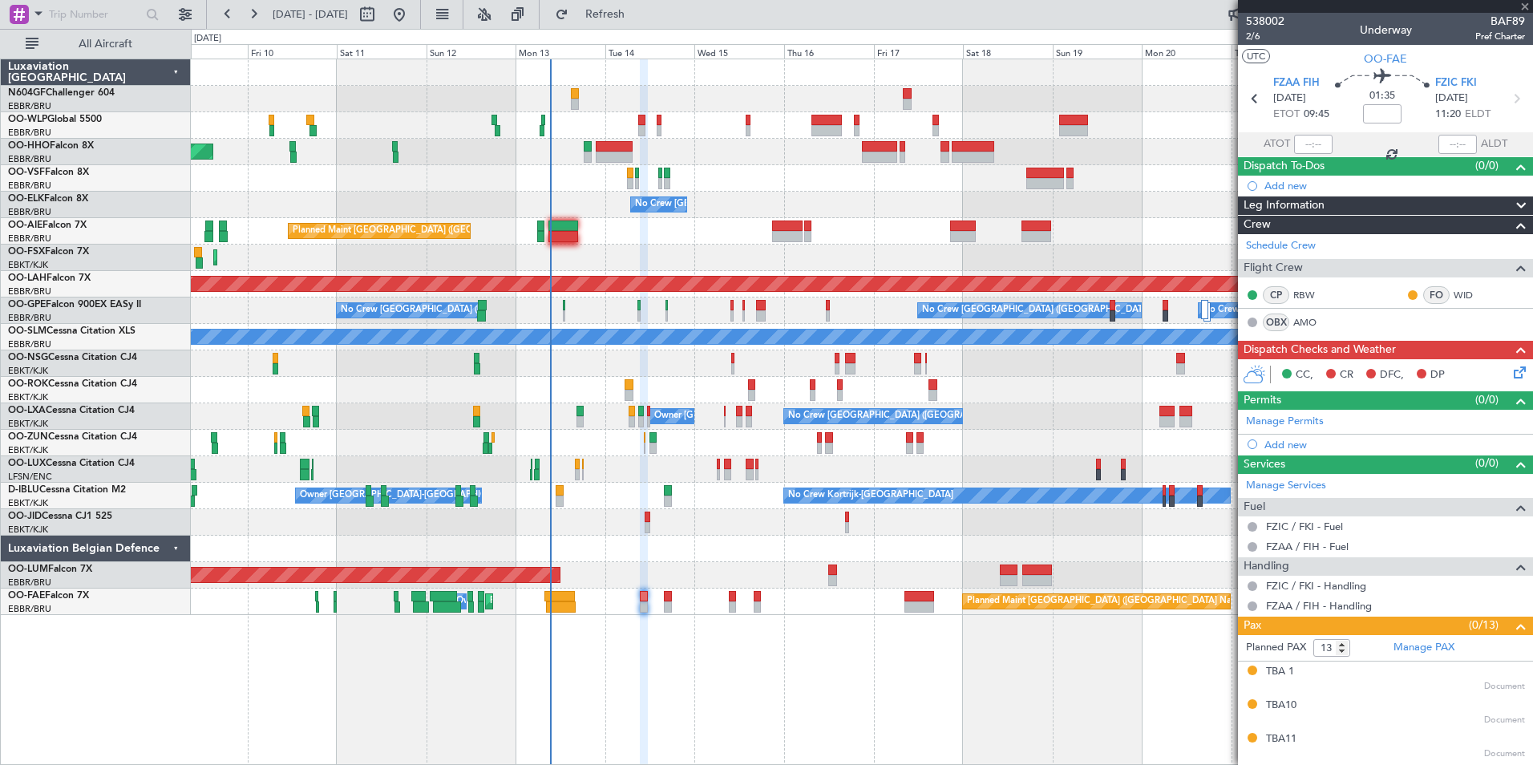
type input "+00:05"
type input "3"
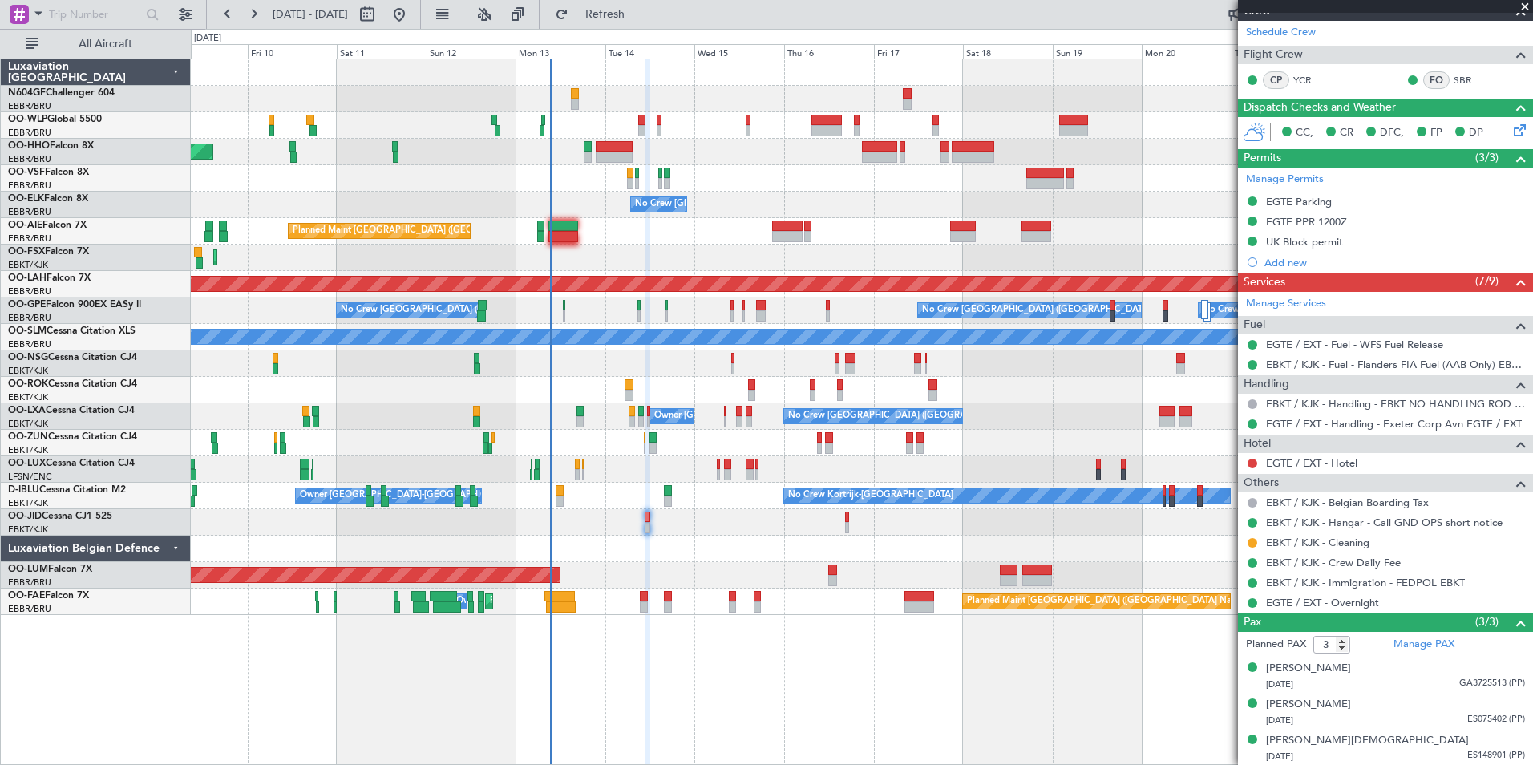
scroll to position [292, 0]
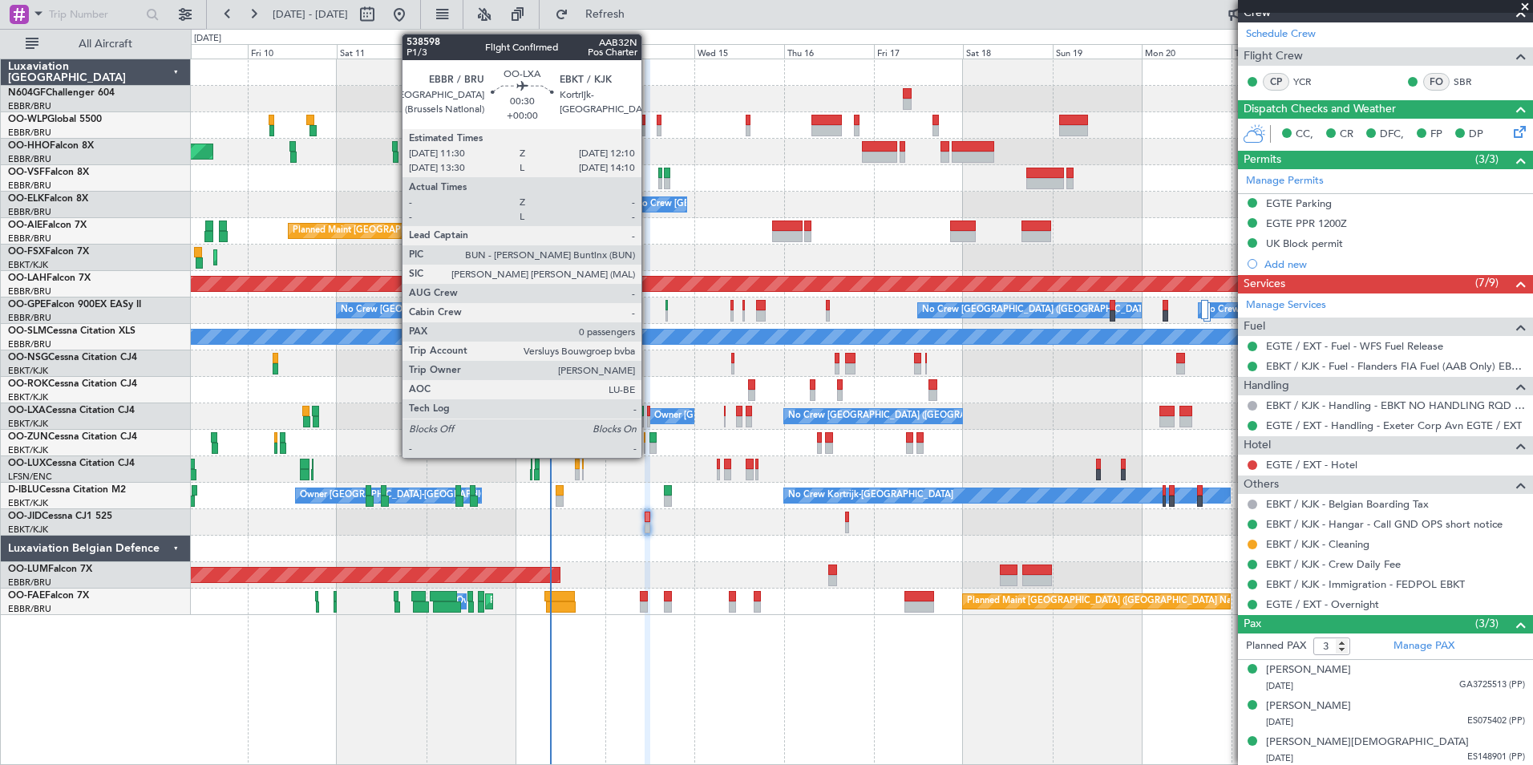
click at [648, 414] on div at bounding box center [648, 411] width 3 height 11
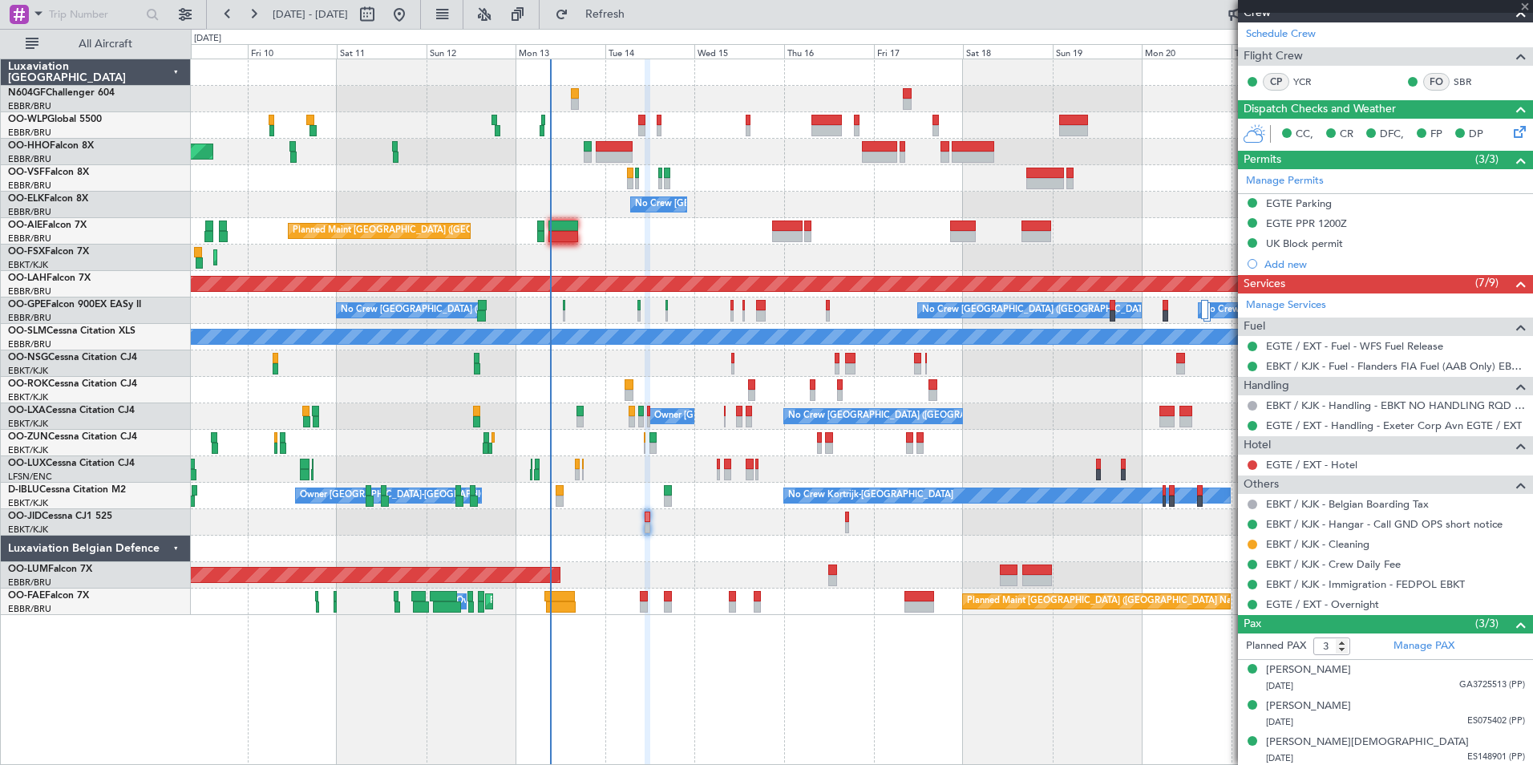
type input "0"
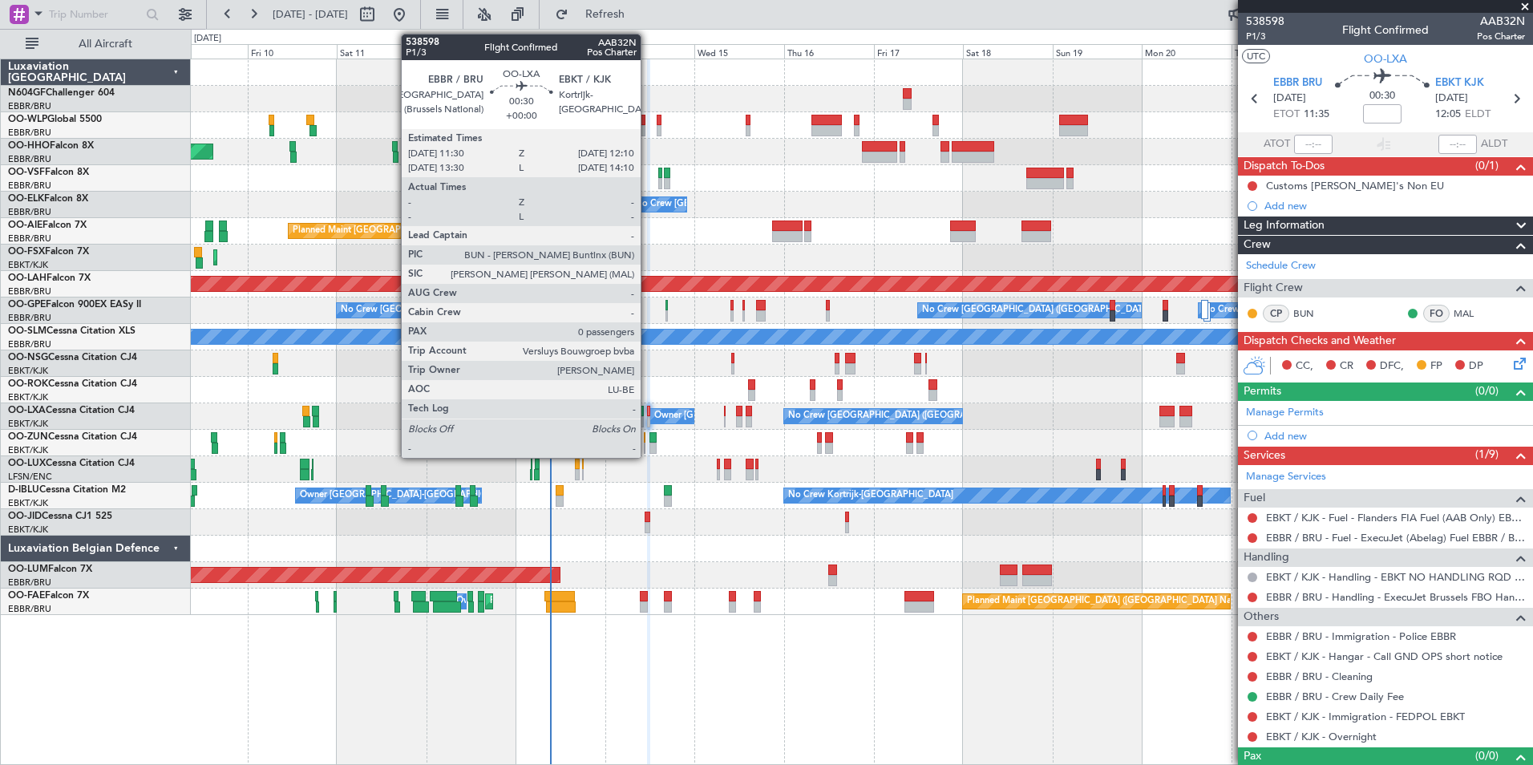
click at [648, 419] on div at bounding box center [648, 421] width 3 height 11
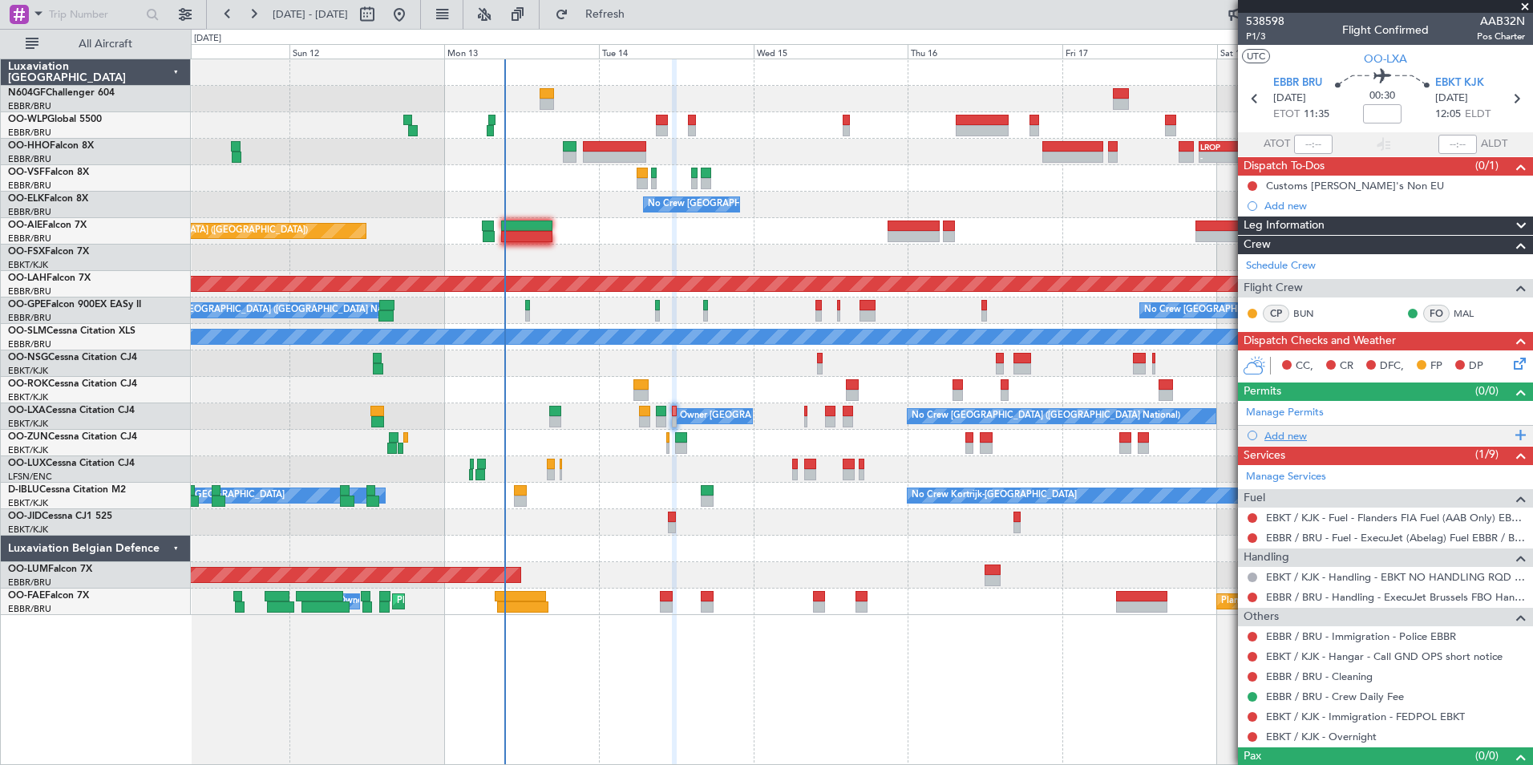
click at [1291, 436] on div "Add new" at bounding box center [1388, 436] width 246 height 14
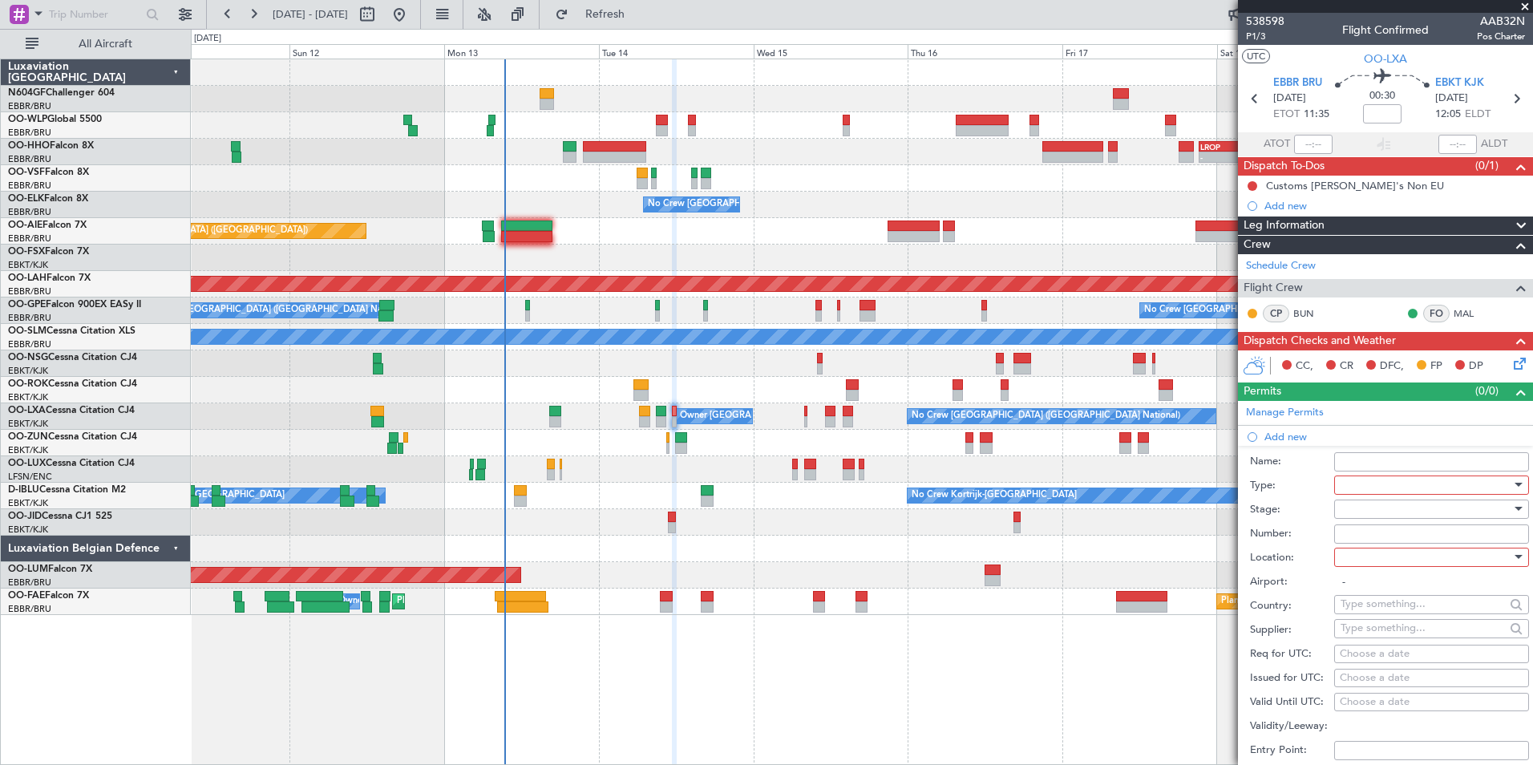
click at [1410, 486] on div at bounding box center [1426, 485] width 171 height 24
click at [1425, 674] on span "CUSTOMS" at bounding box center [1426, 686] width 168 height 24
click at [1444, 488] on div "CUSTOMS" at bounding box center [1426, 485] width 171 height 24
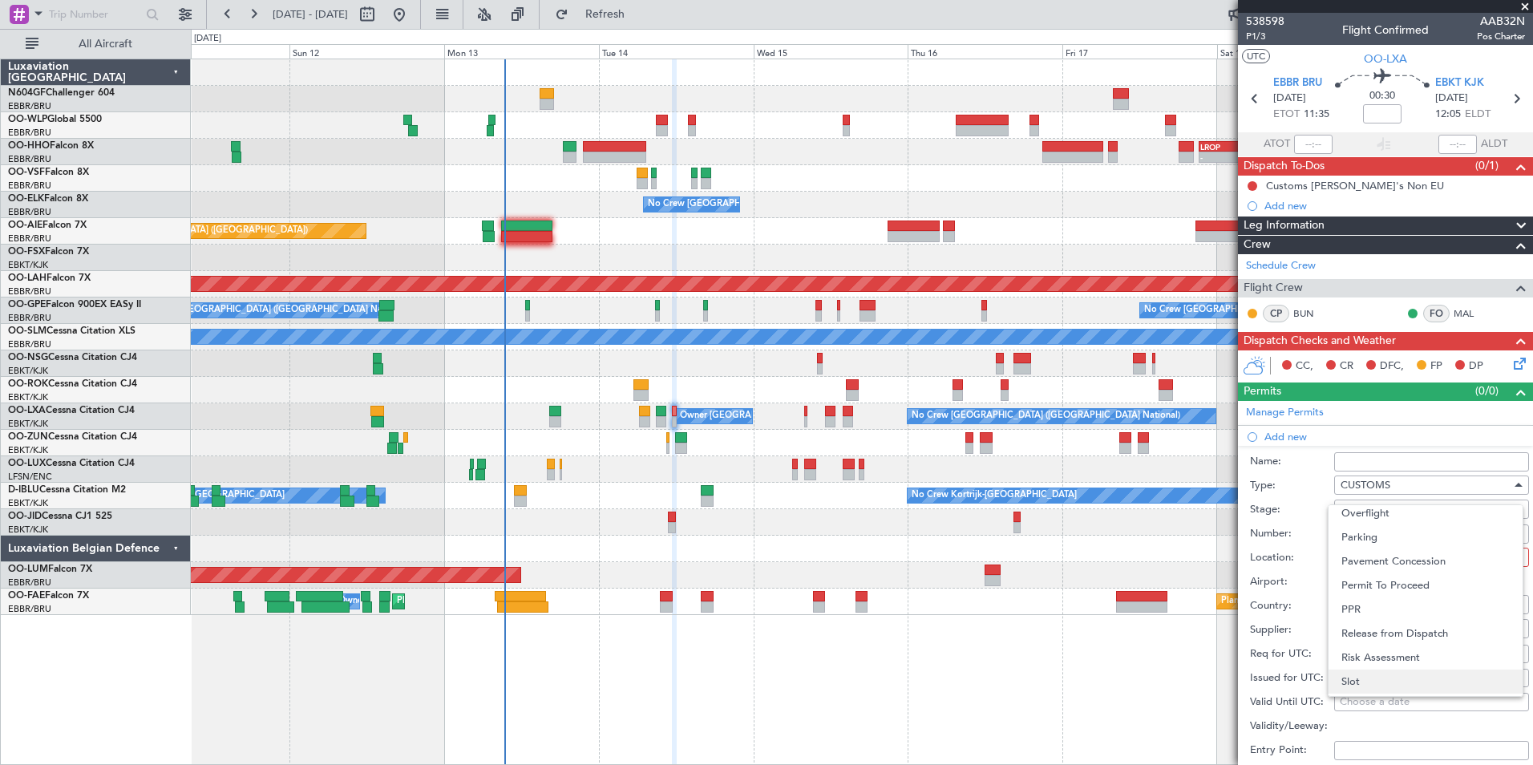
click at [1429, 671] on span "Slot" at bounding box center [1426, 682] width 168 height 24
click at [1449, 559] on div at bounding box center [1426, 557] width 171 height 24
click at [1430, 587] on span "Departure" at bounding box center [1426, 589] width 168 height 24
type input "EBBR / BRU"
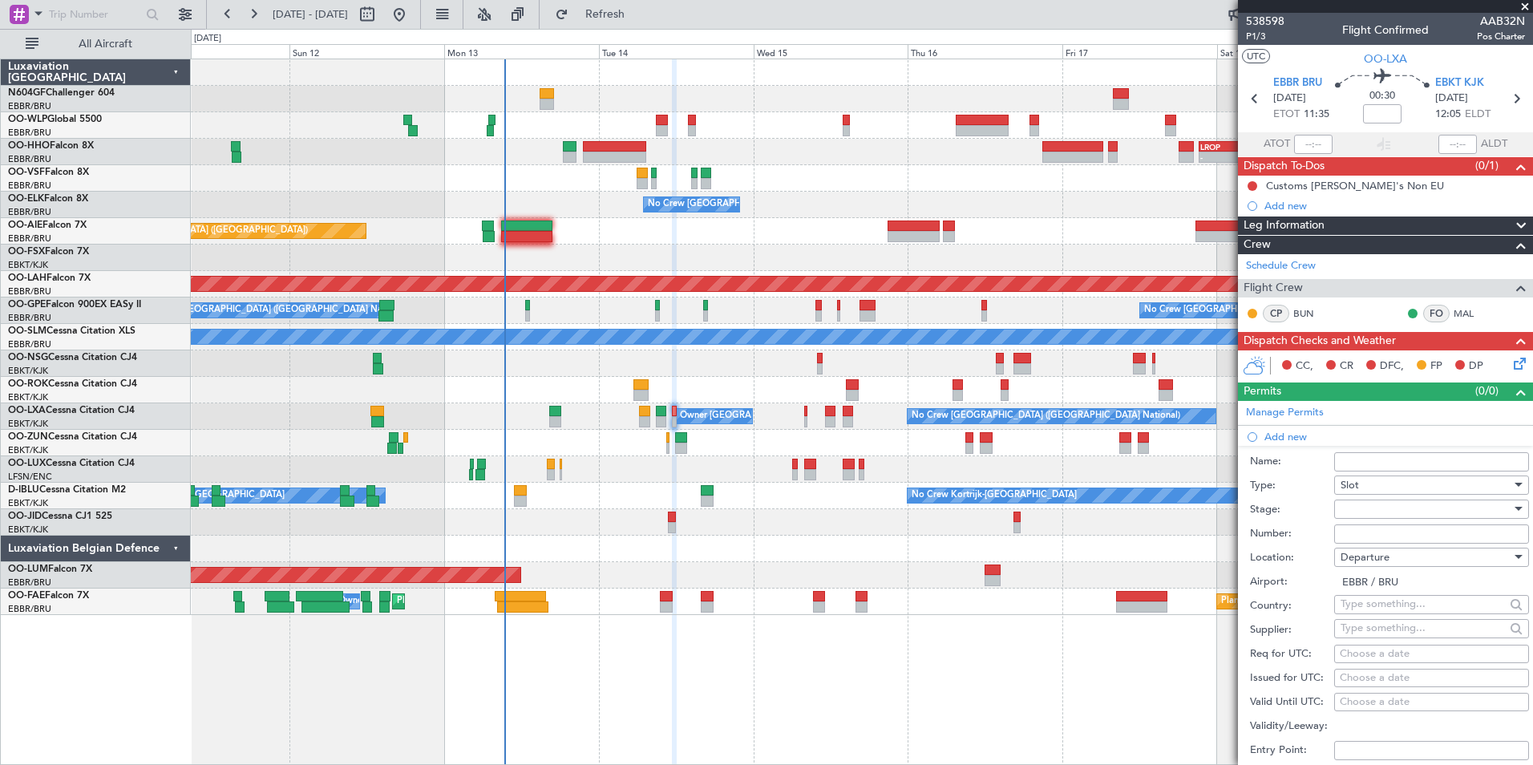
scroll to position [87, 0]
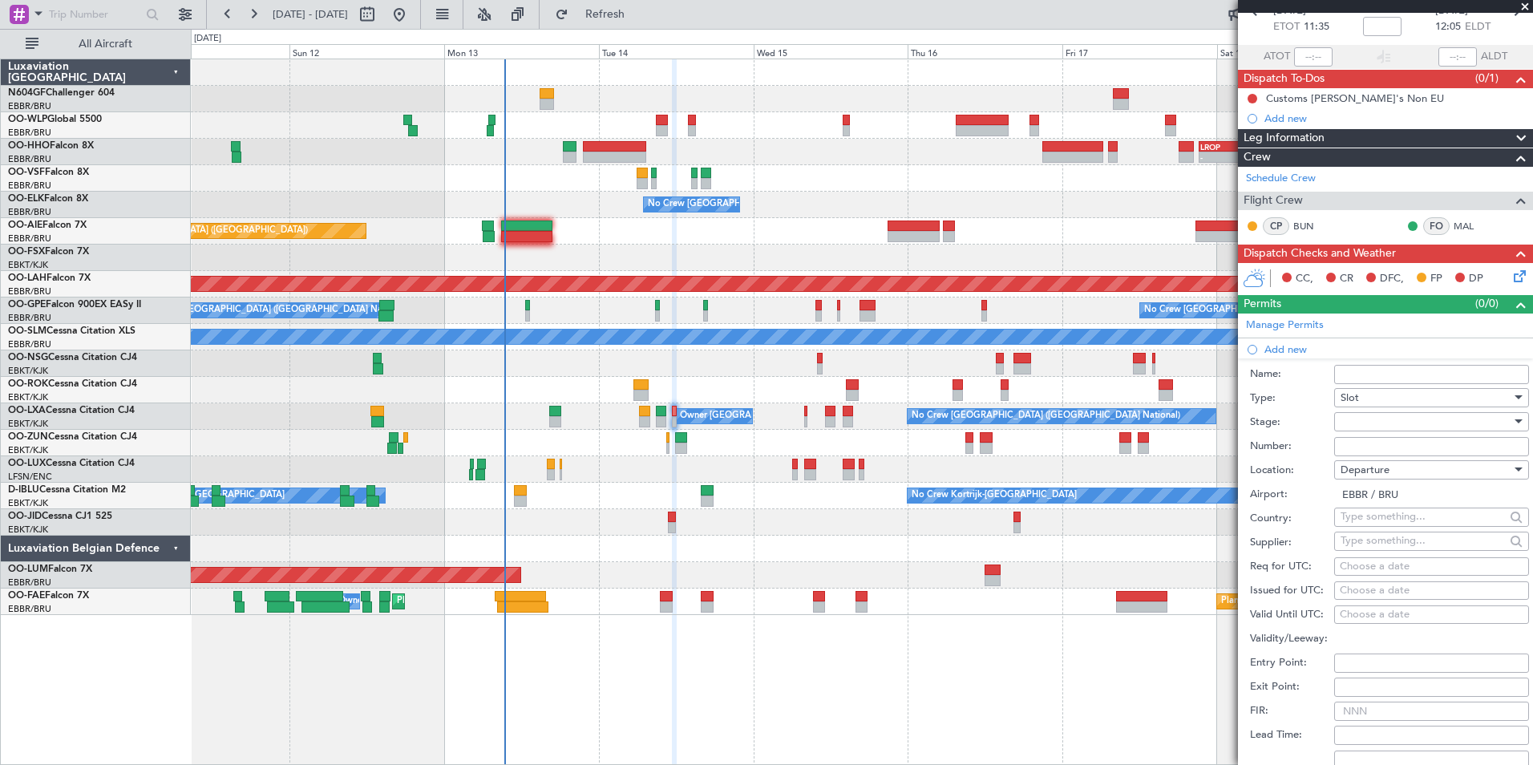
click at [1430, 565] on div "Choose a date" at bounding box center [1432, 567] width 184 height 16
select select "10"
select select "2025"
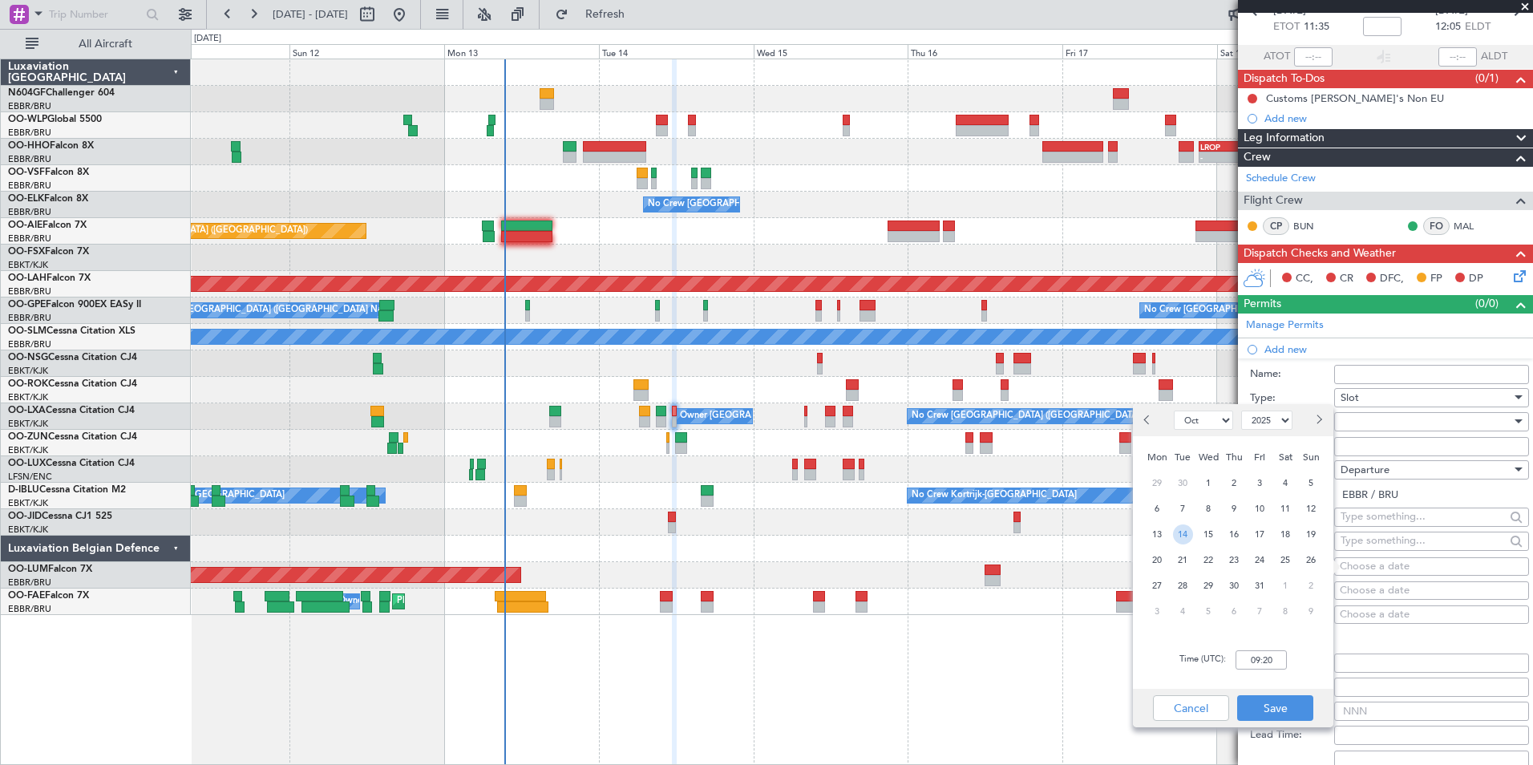
click at [1181, 529] on span "14" at bounding box center [1183, 535] width 20 height 20
click at [1276, 662] on input "00:00" at bounding box center [1261, 659] width 51 height 19
type input "11:30"
click at [1282, 705] on button "Save" at bounding box center [1275, 708] width 76 height 26
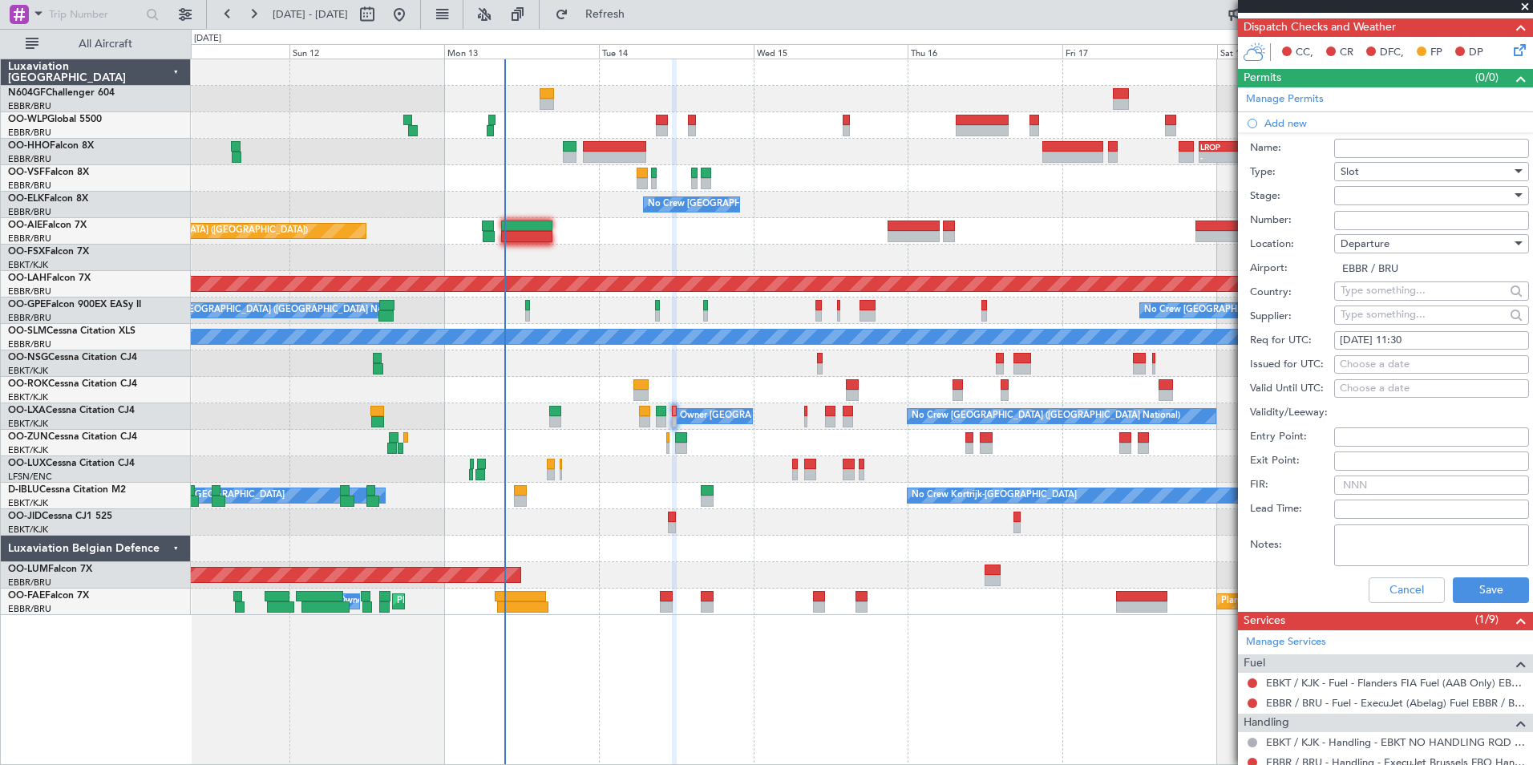
scroll to position [317, 0]
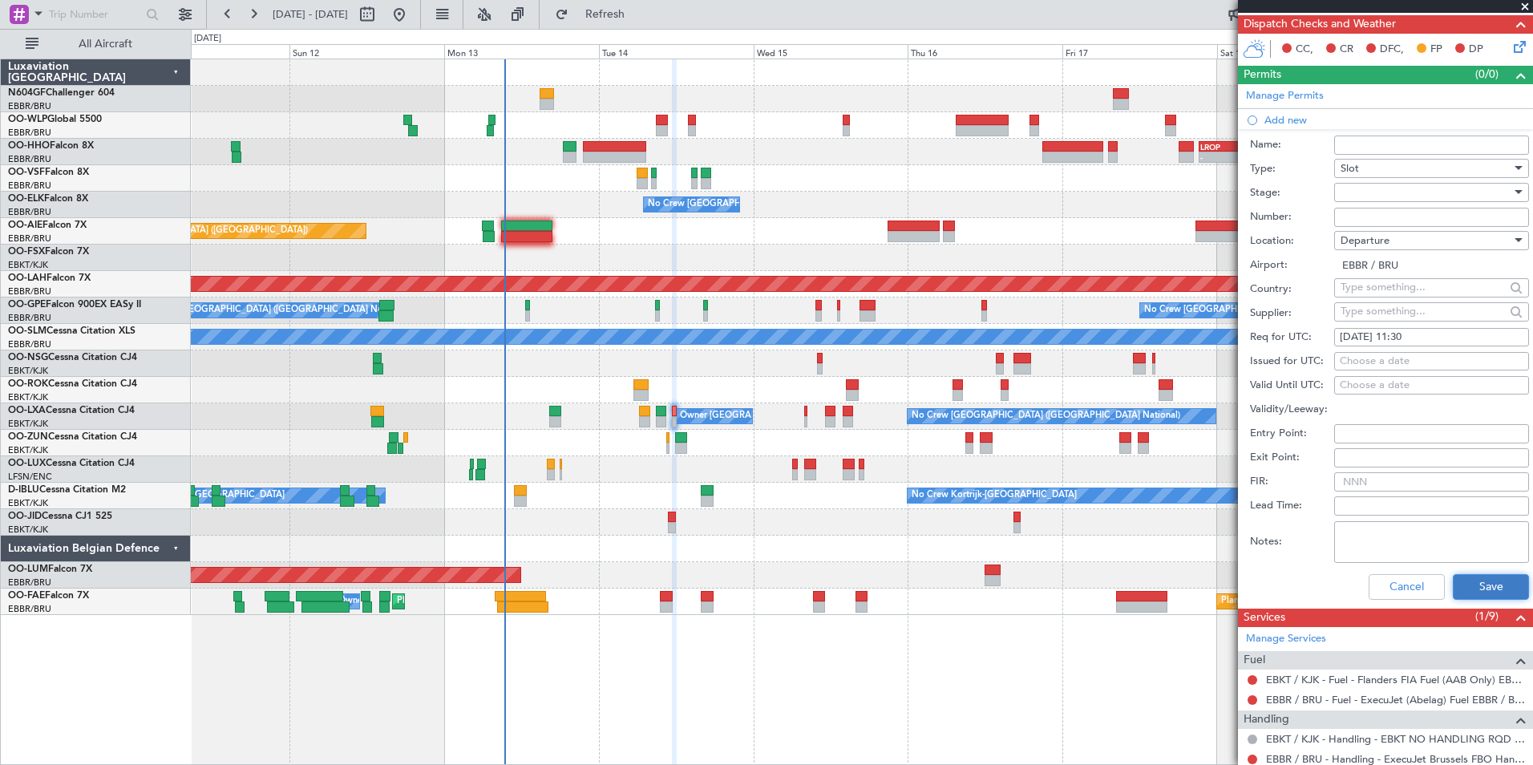
click at [1479, 585] on button "Save" at bounding box center [1491, 587] width 76 height 26
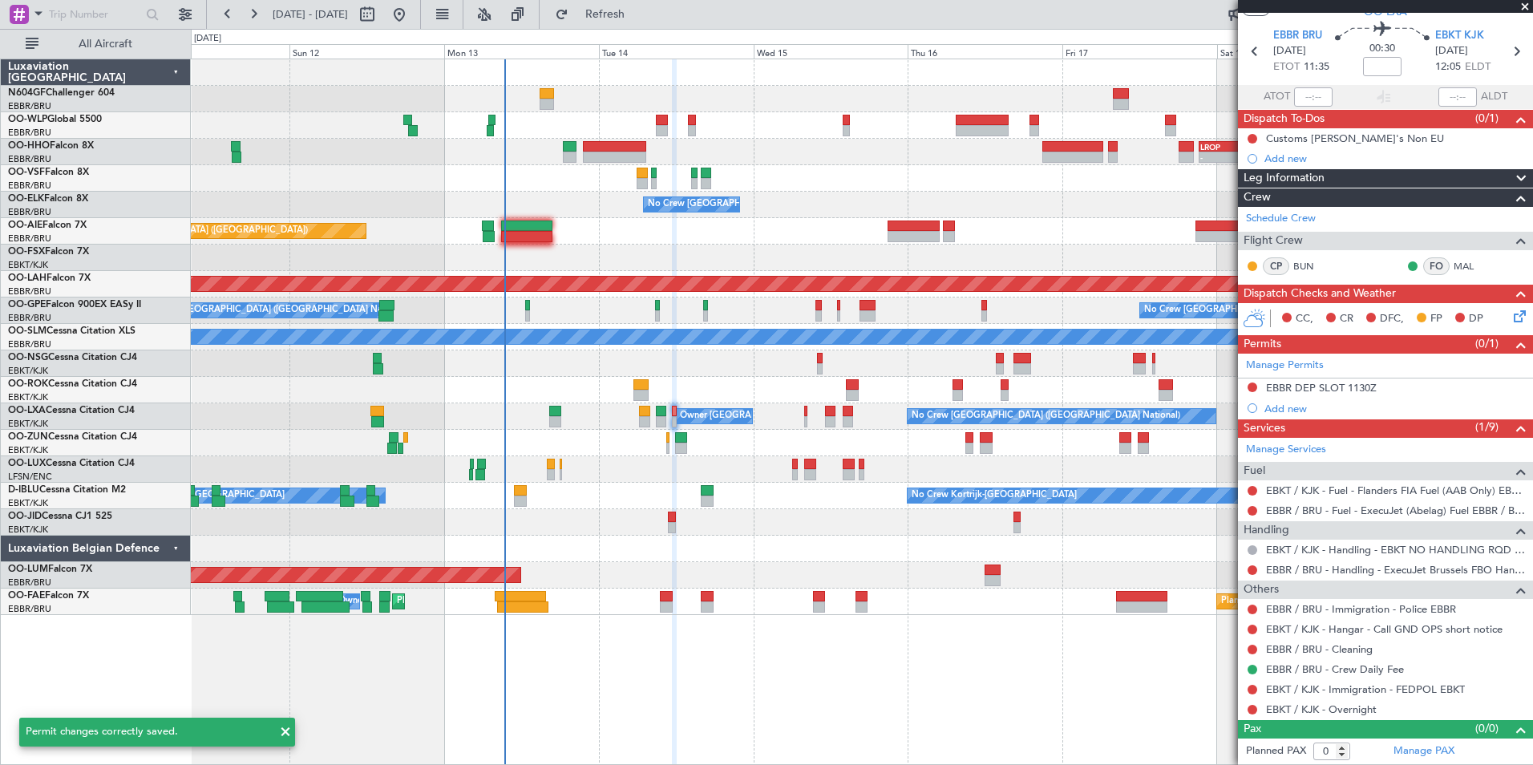
scroll to position [47, 0]
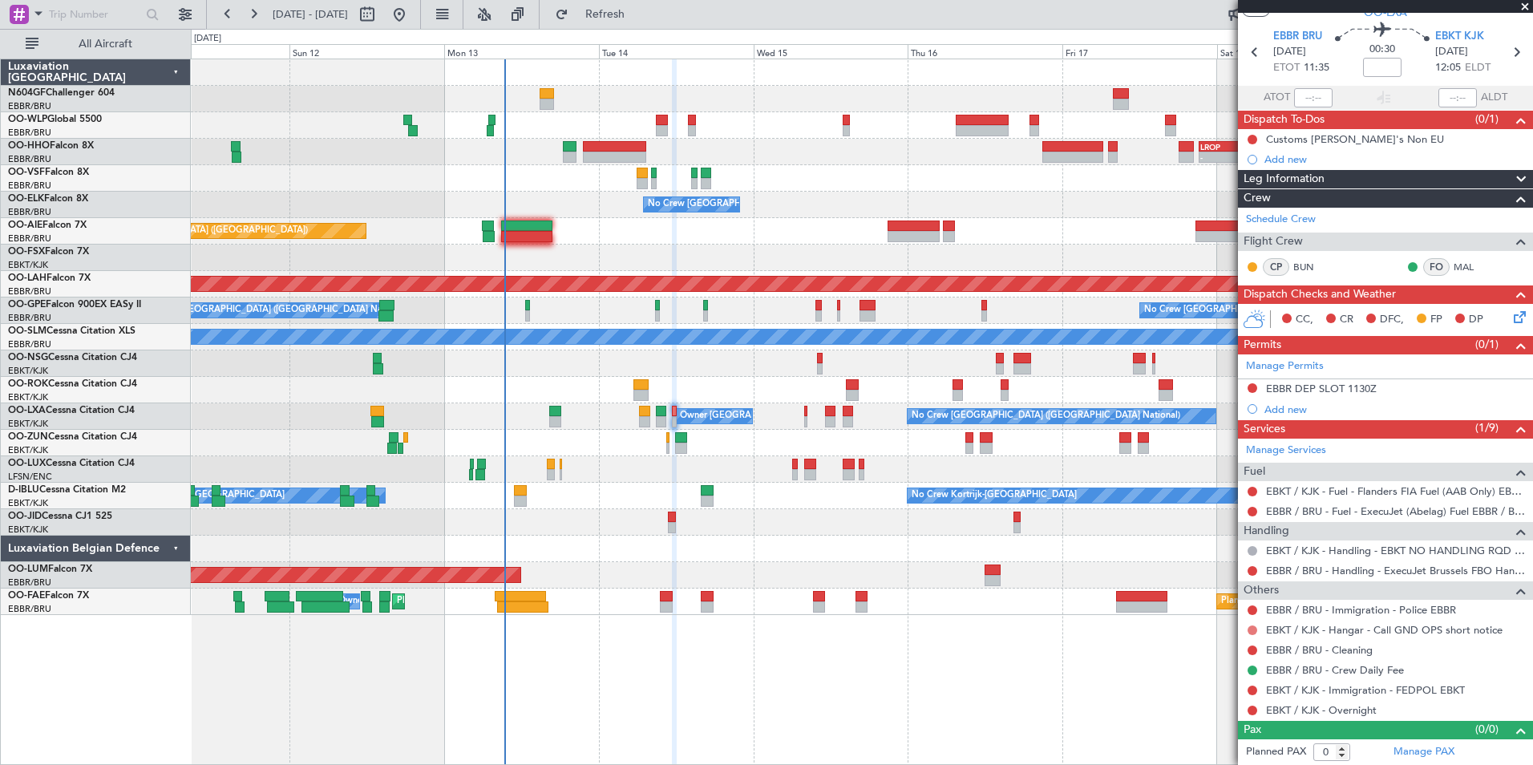
click at [1251, 630] on button at bounding box center [1253, 631] width 10 height 10
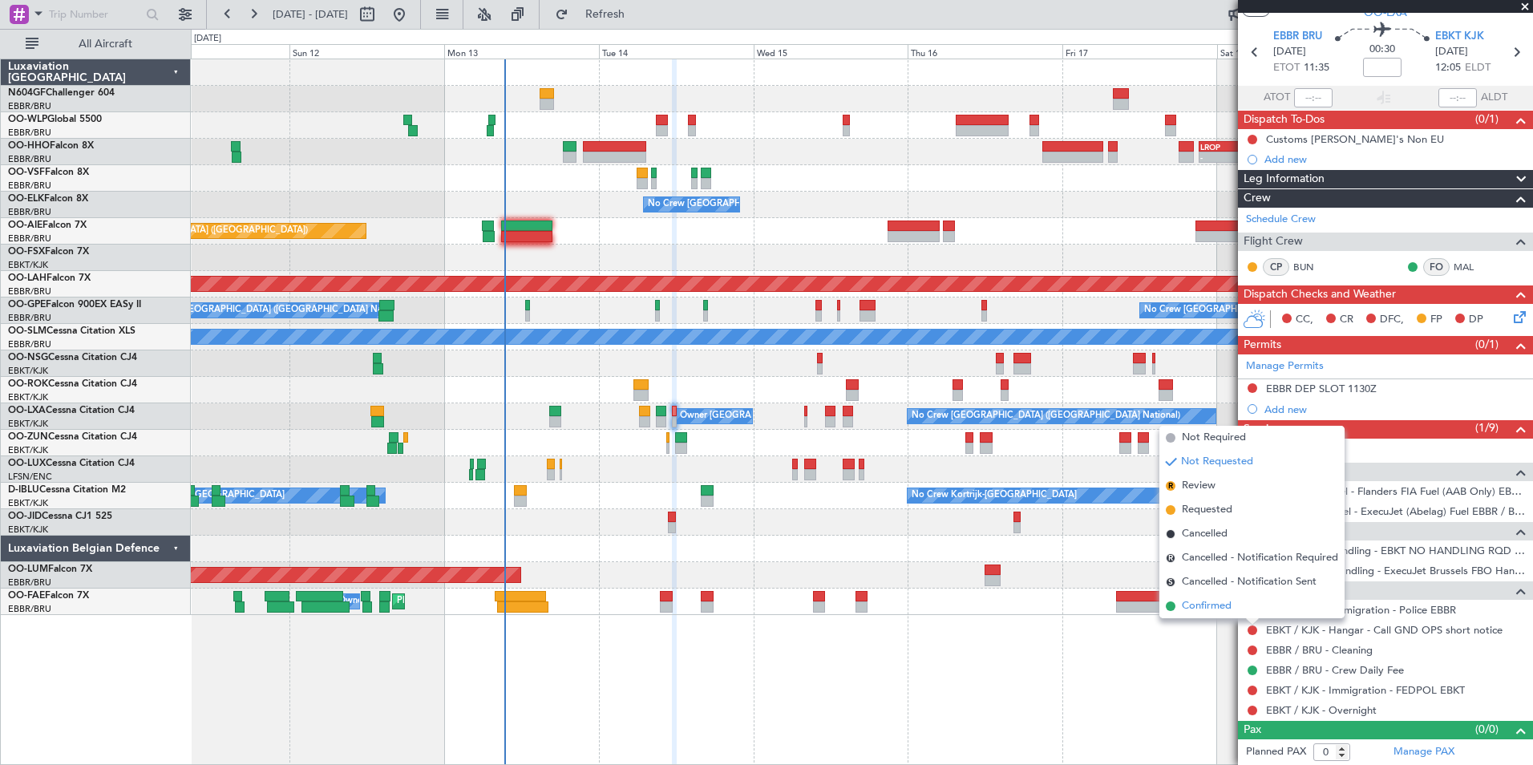
click at [1243, 604] on li "Confirmed" at bounding box center [1252, 606] width 185 height 24
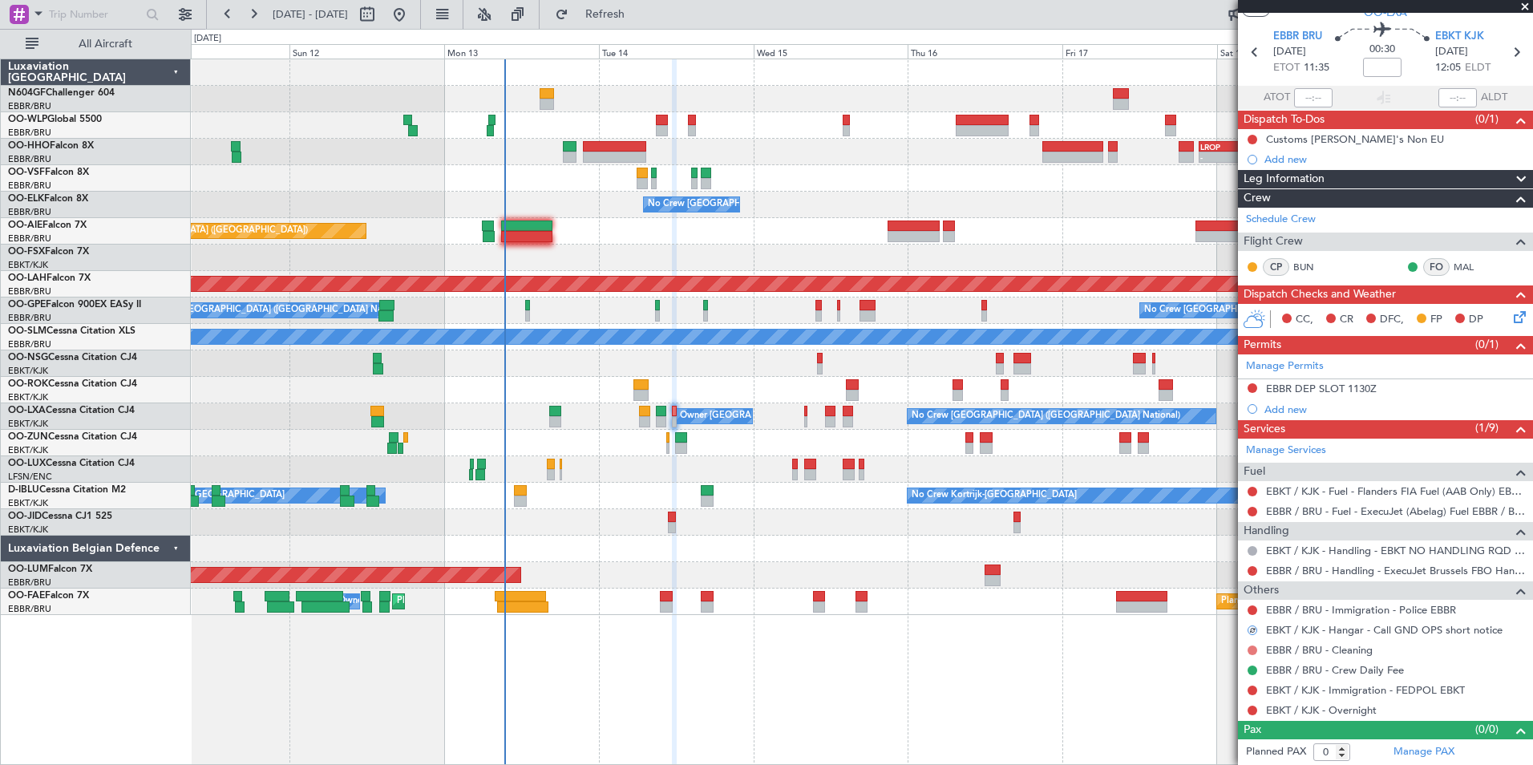
click at [1250, 649] on button at bounding box center [1253, 651] width 10 height 10
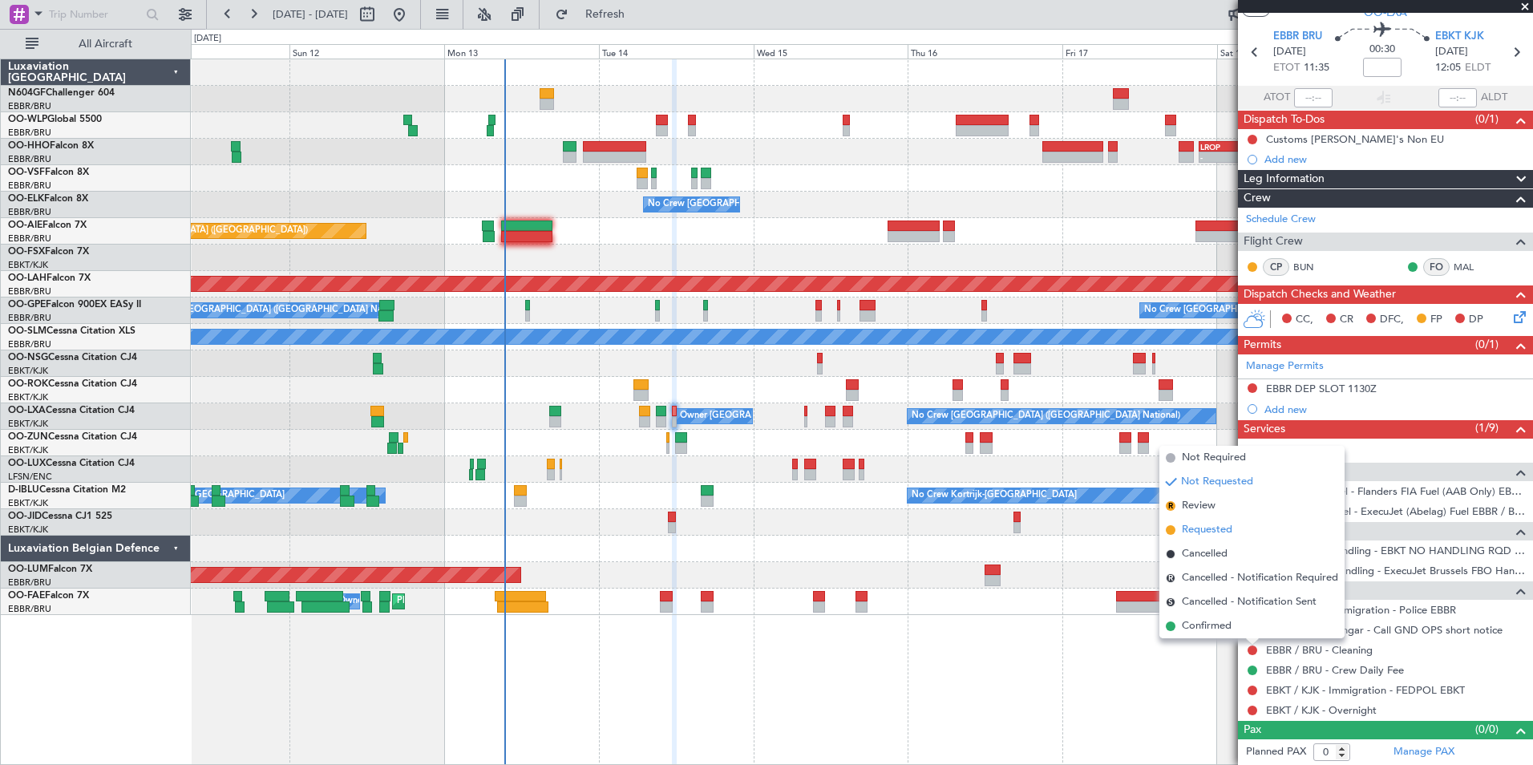
click at [1221, 533] on span "Requested" at bounding box center [1207, 530] width 51 height 16
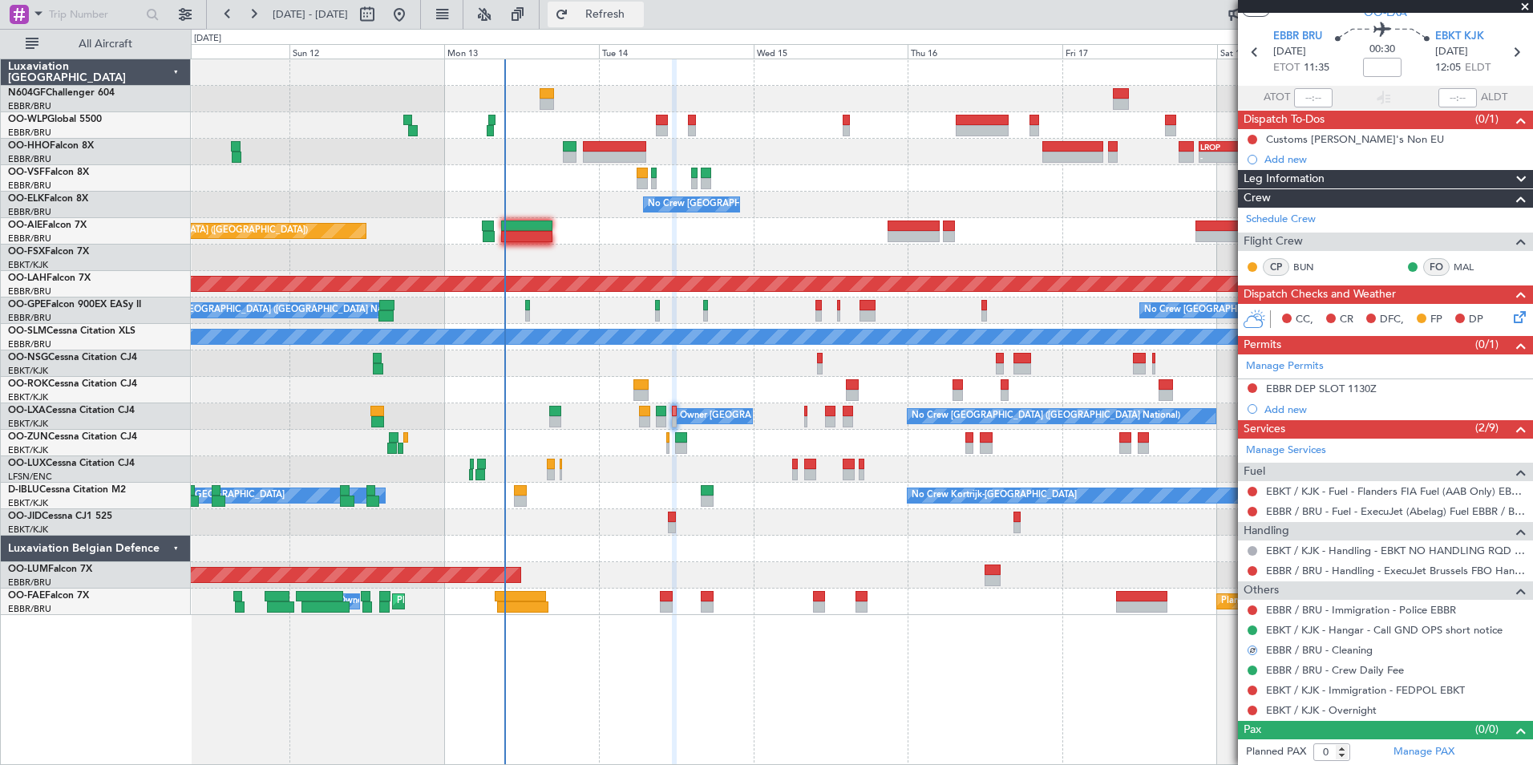
click at [639, 15] on span "Refresh" at bounding box center [605, 14] width 67 height 11
click at [644, 26] on button "Refresh" at bounding box center [596, 15] width 96 height 26
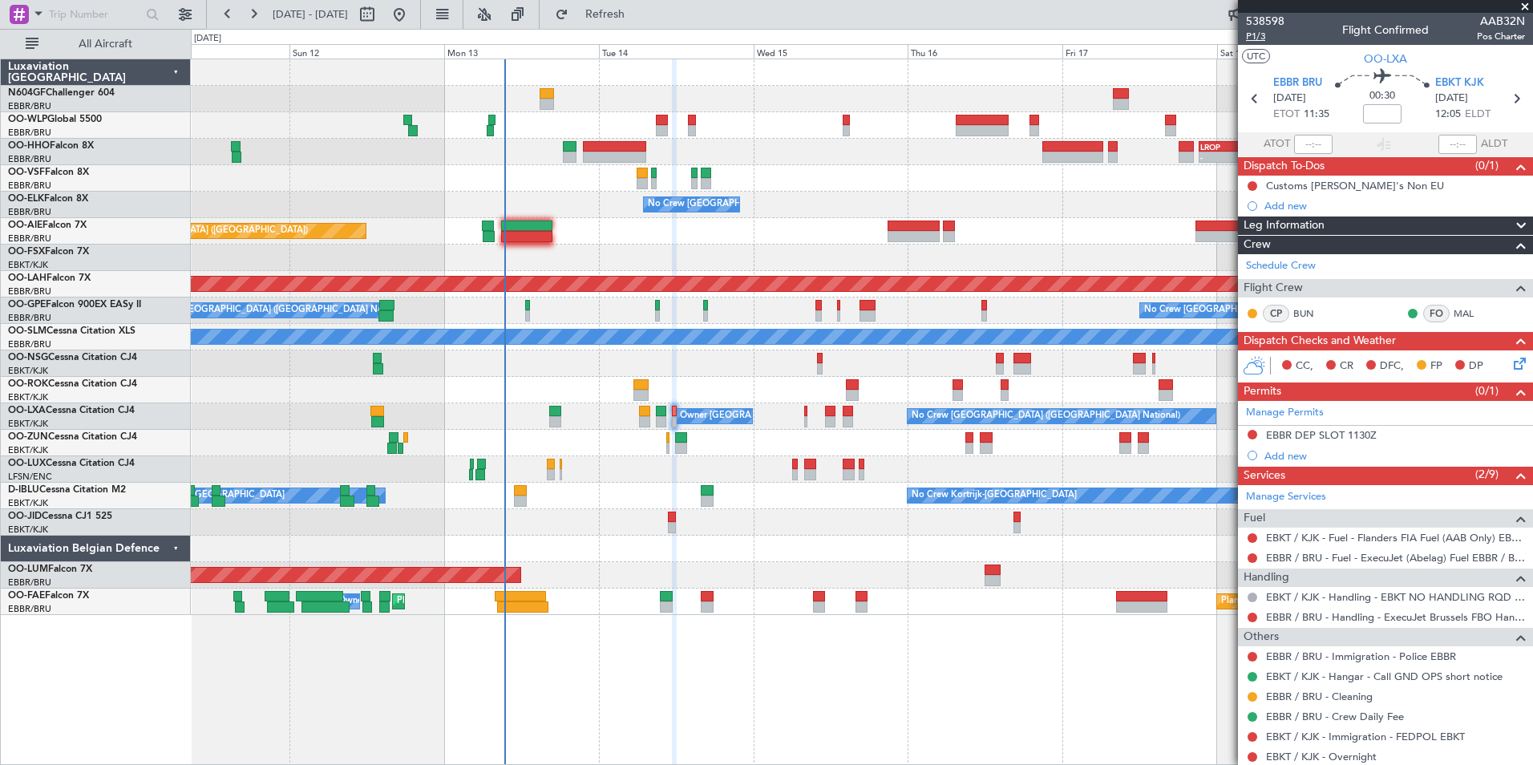
click at [1262, 35] on span "P1/3" at bounding box center [1265, 37] width 38 height 14
click at [623, 12] on span "Refresh" at bounding box center [605, 14] width 67 height 11
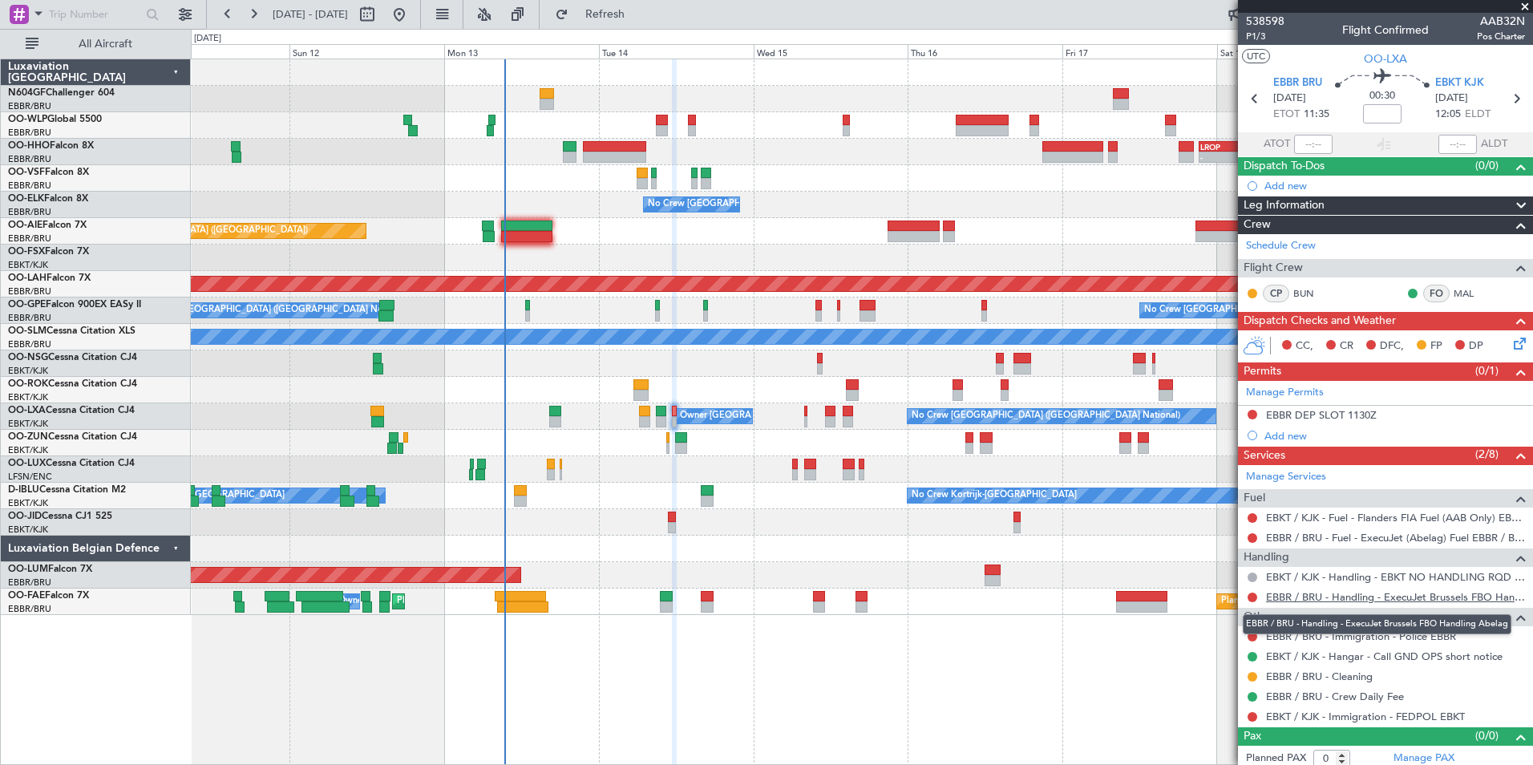
click at [1313, 599] on link "EBBR / BRU - Handling - ExecuJet Brussels FBO Handling Abelag" at bounding box center [1395, 597] width 259 height 14
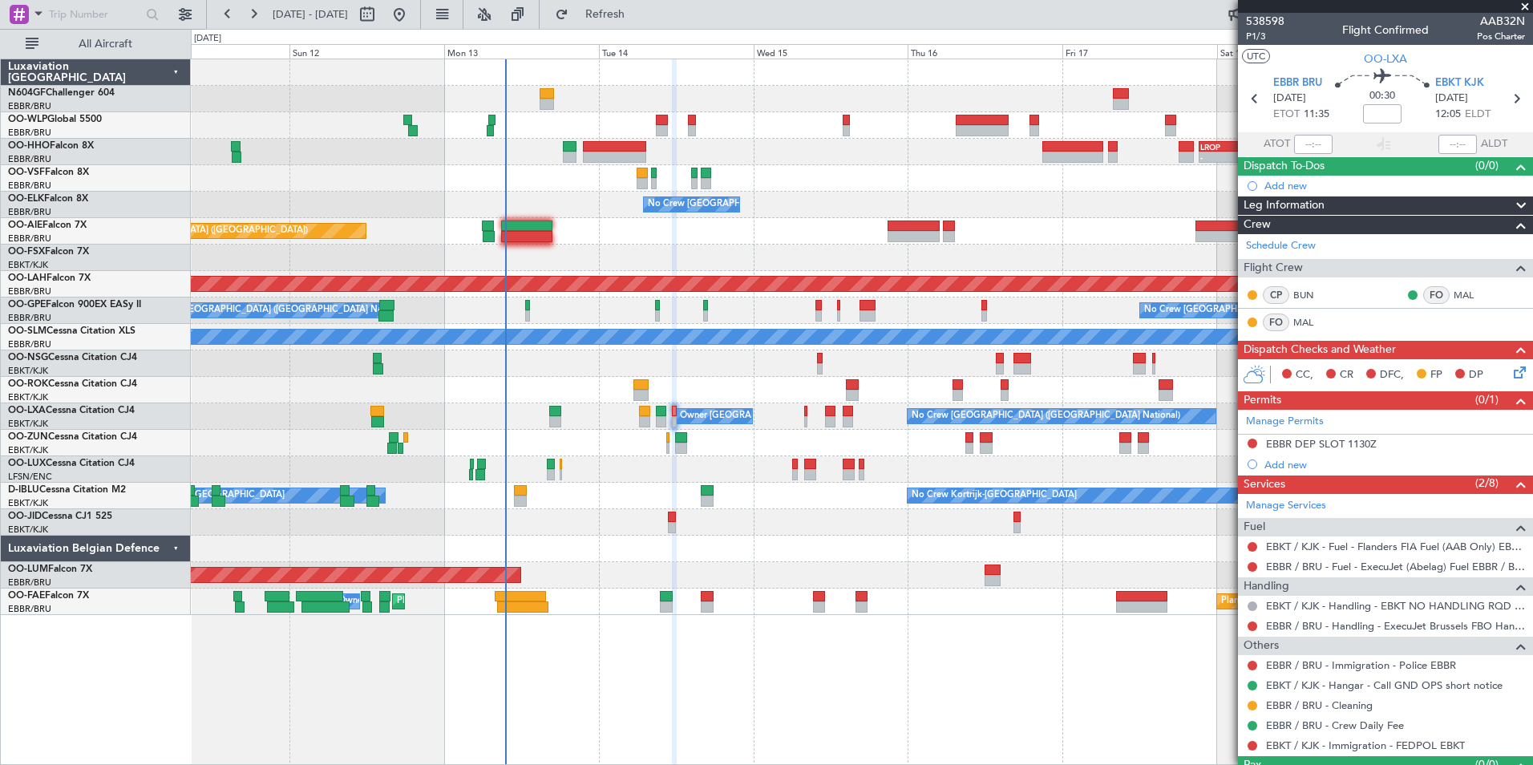
click at [570, 502] on div "No Crew Kortrijk-Wevelgem Owner Kortrijk-Wevelgem" at bounding box center [862, 496] width 1342 height 26
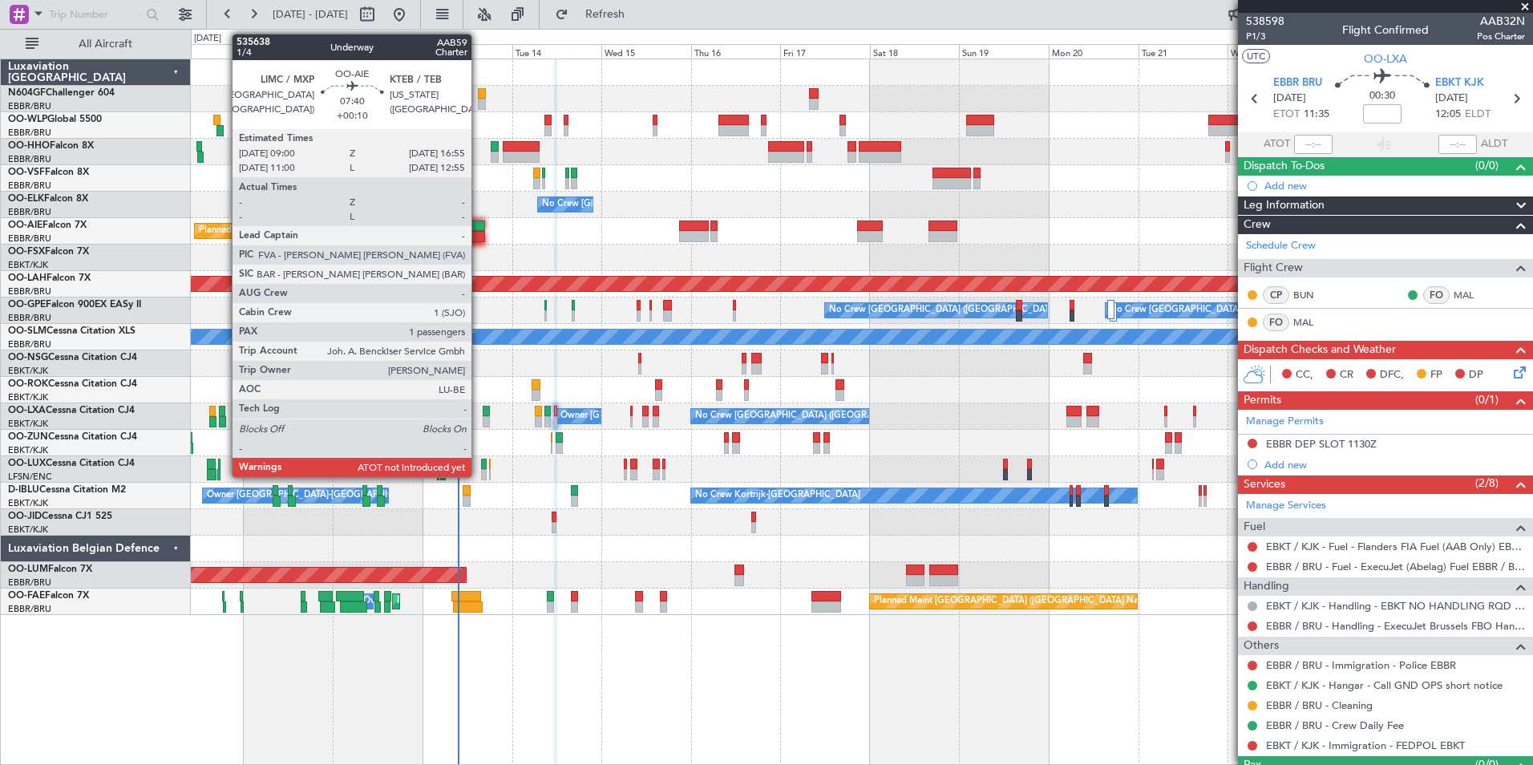
click at [479, 237] on div at bounding box center [471, 236] width 30 height 11
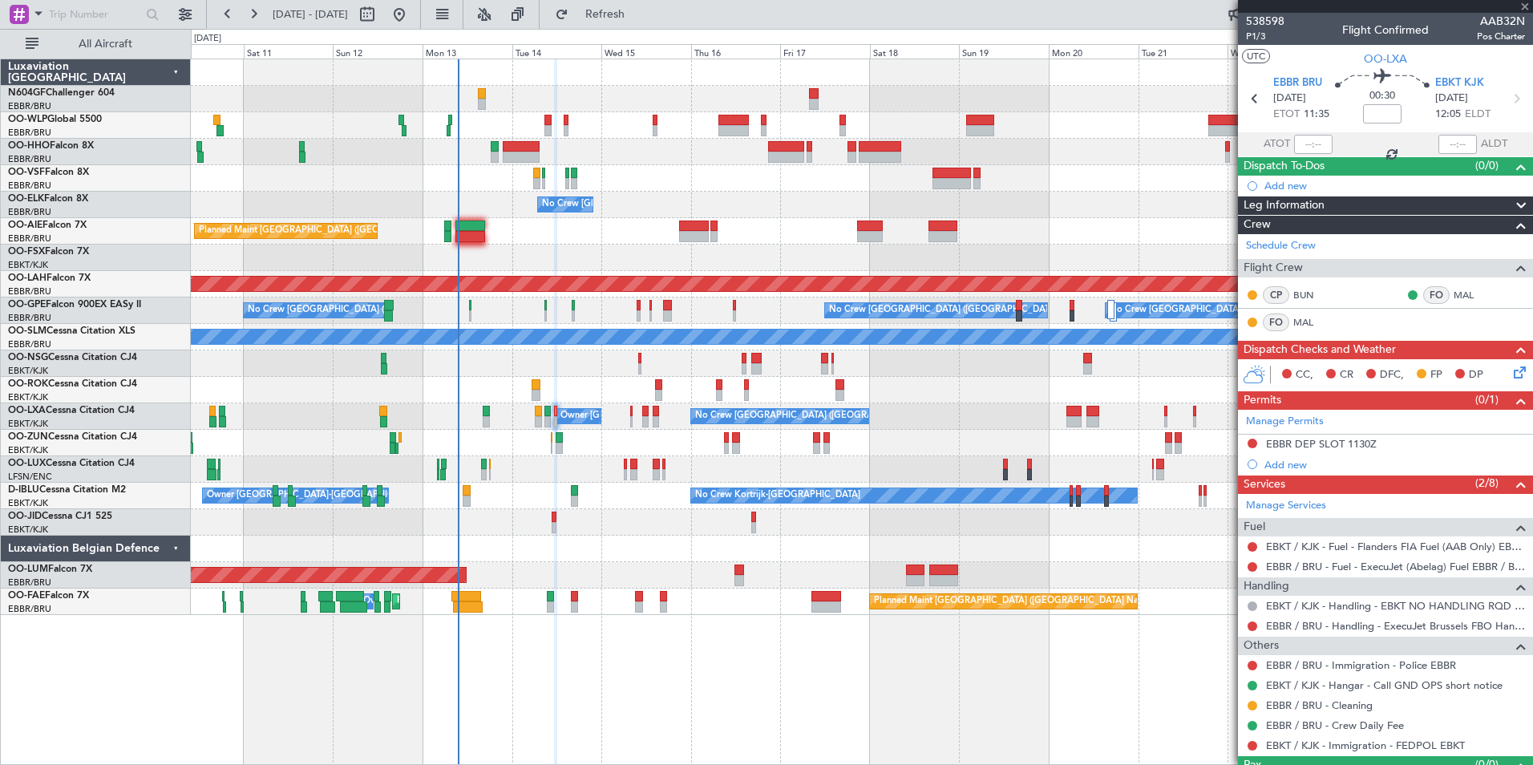
type input "+00:10"
type input "1"
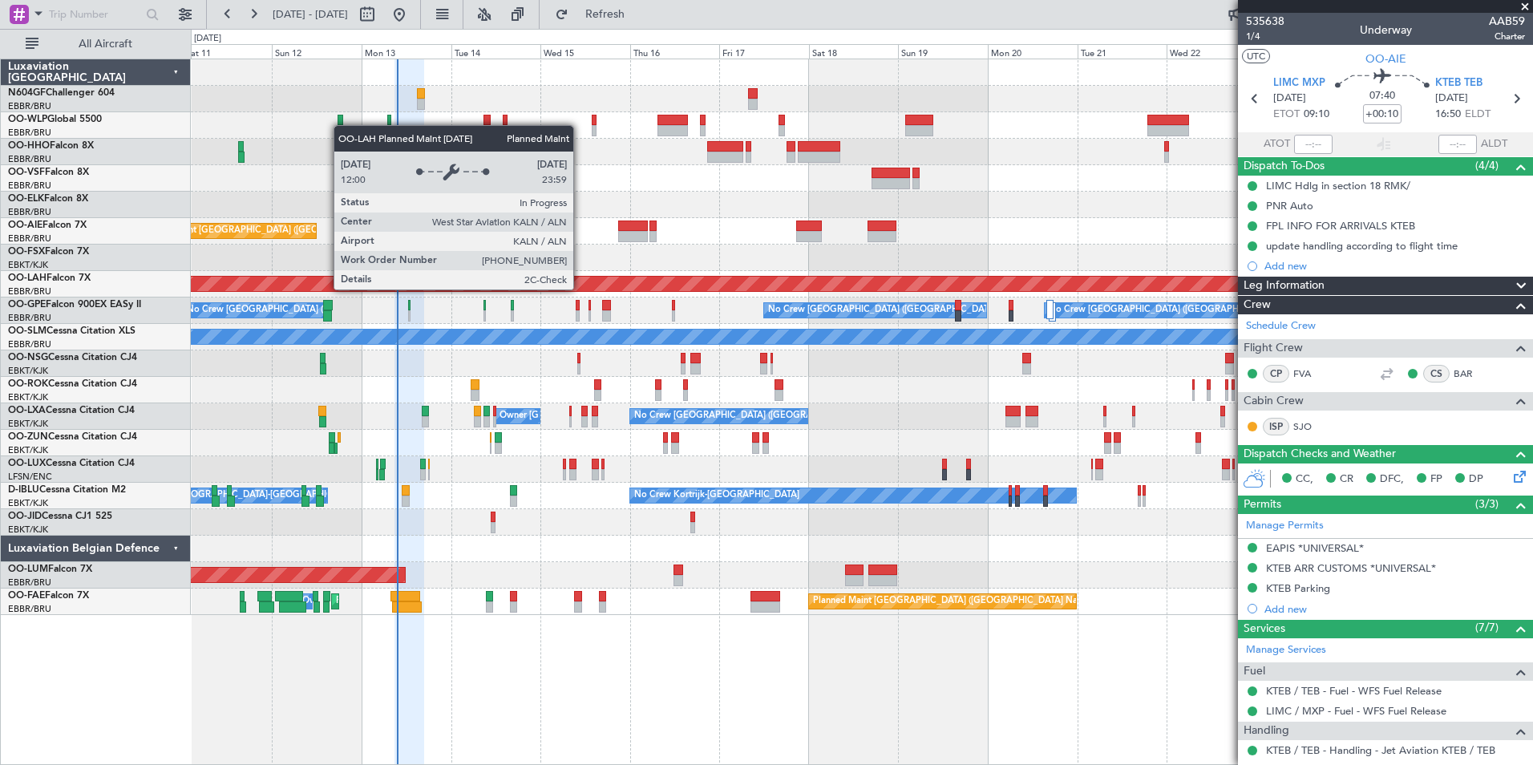
click at [520, 280] on div "Planned Maint [PERSON_NAME]-[GEOGRAPHIC_DATA][PERSON_NAME] ([GEOGRAPHIC_DATA][P…" at bounding box center [862, 284] width 4024 height 14
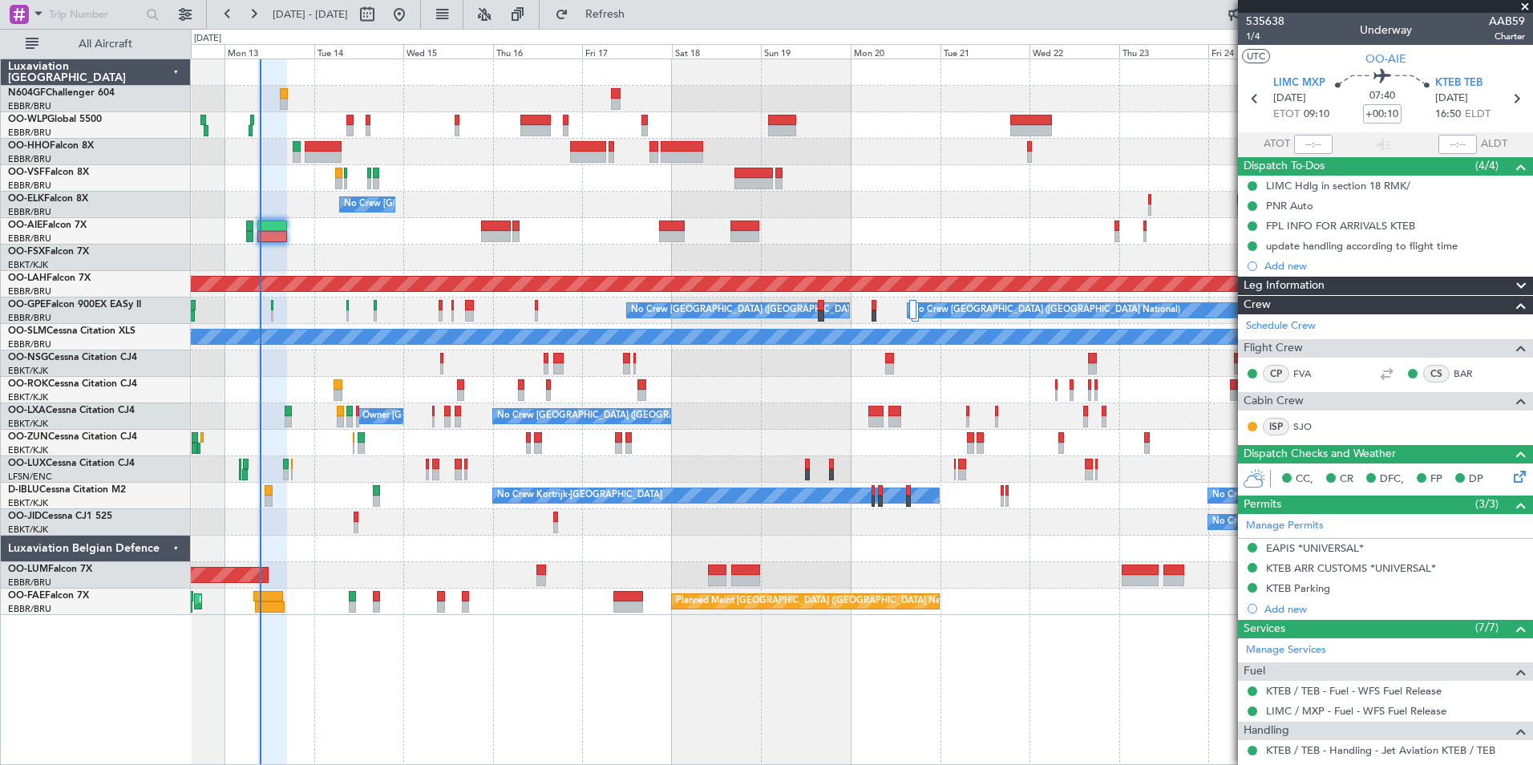
click at [422, 250] on div "Planned Maint Kortrijk-[GEOGRAPHIC_DATA]" at bounding box center [862, 258] width 1342 height 26
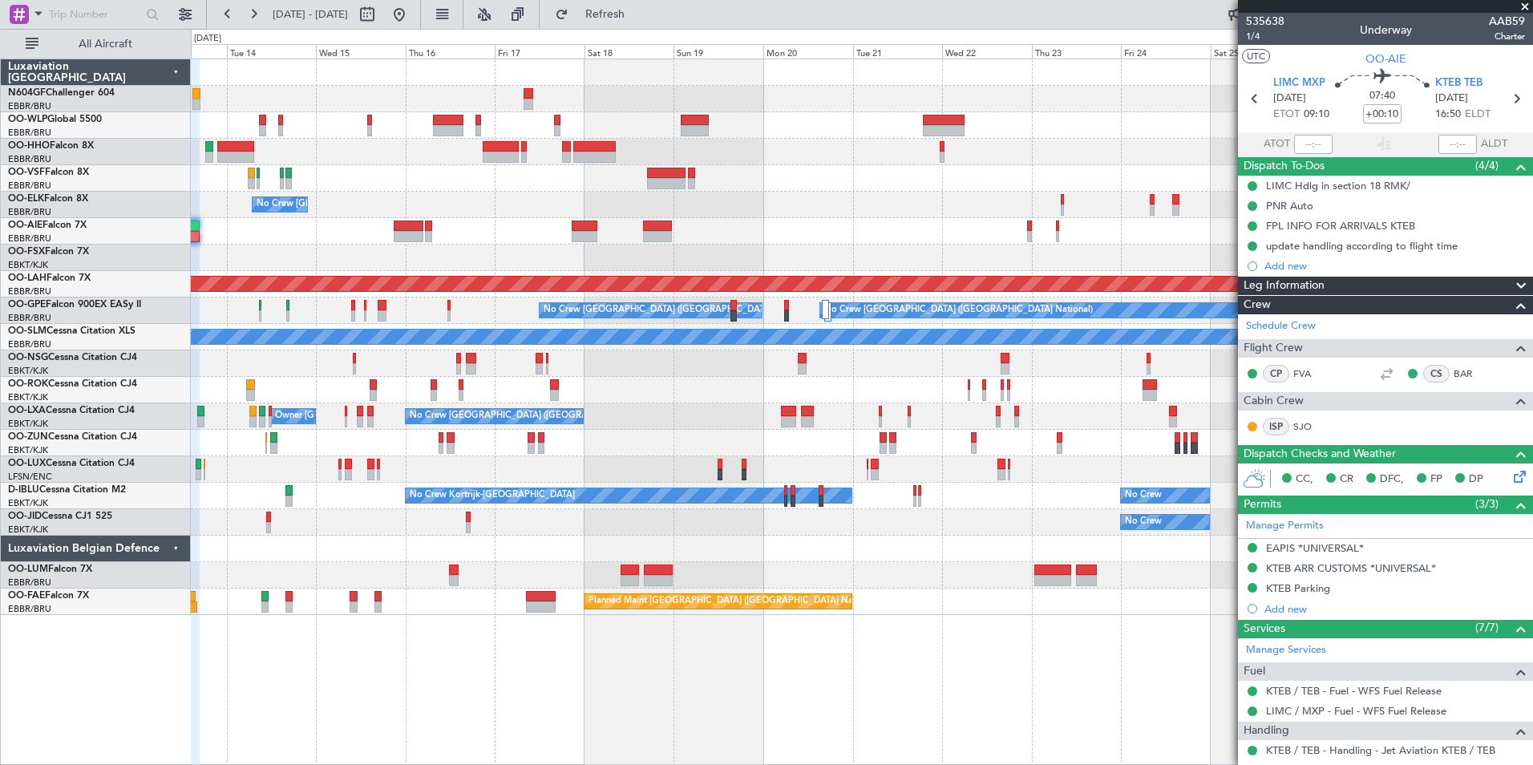
click at [574, 401] on div at bounding box center [862, 390] width 1342 height 26
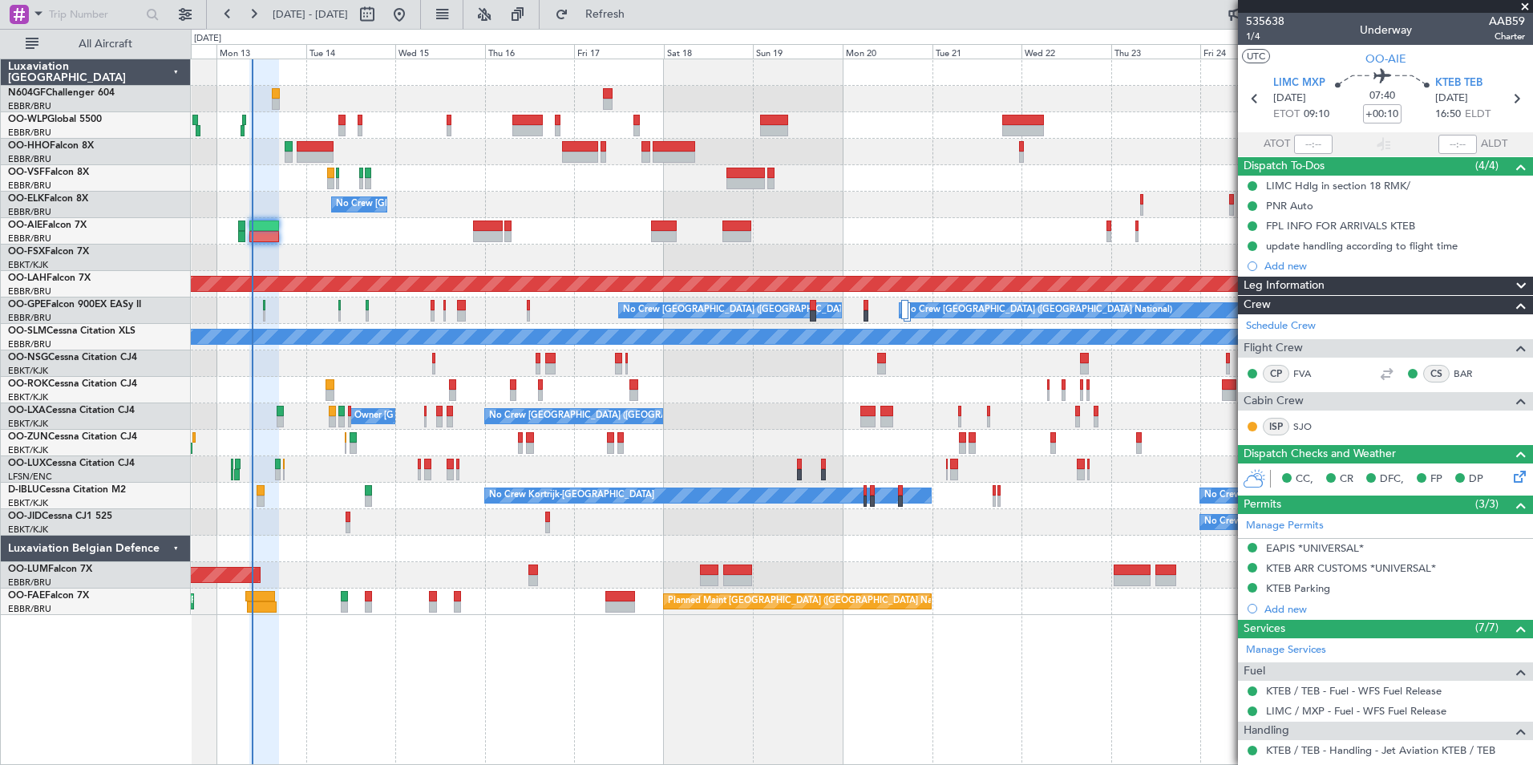
click at [662, 424] on div "No Crew Brussels (Brussels National) Owner Kortrijk-Wevelgem" at bounding box center [862, 416] width 1342 height 26
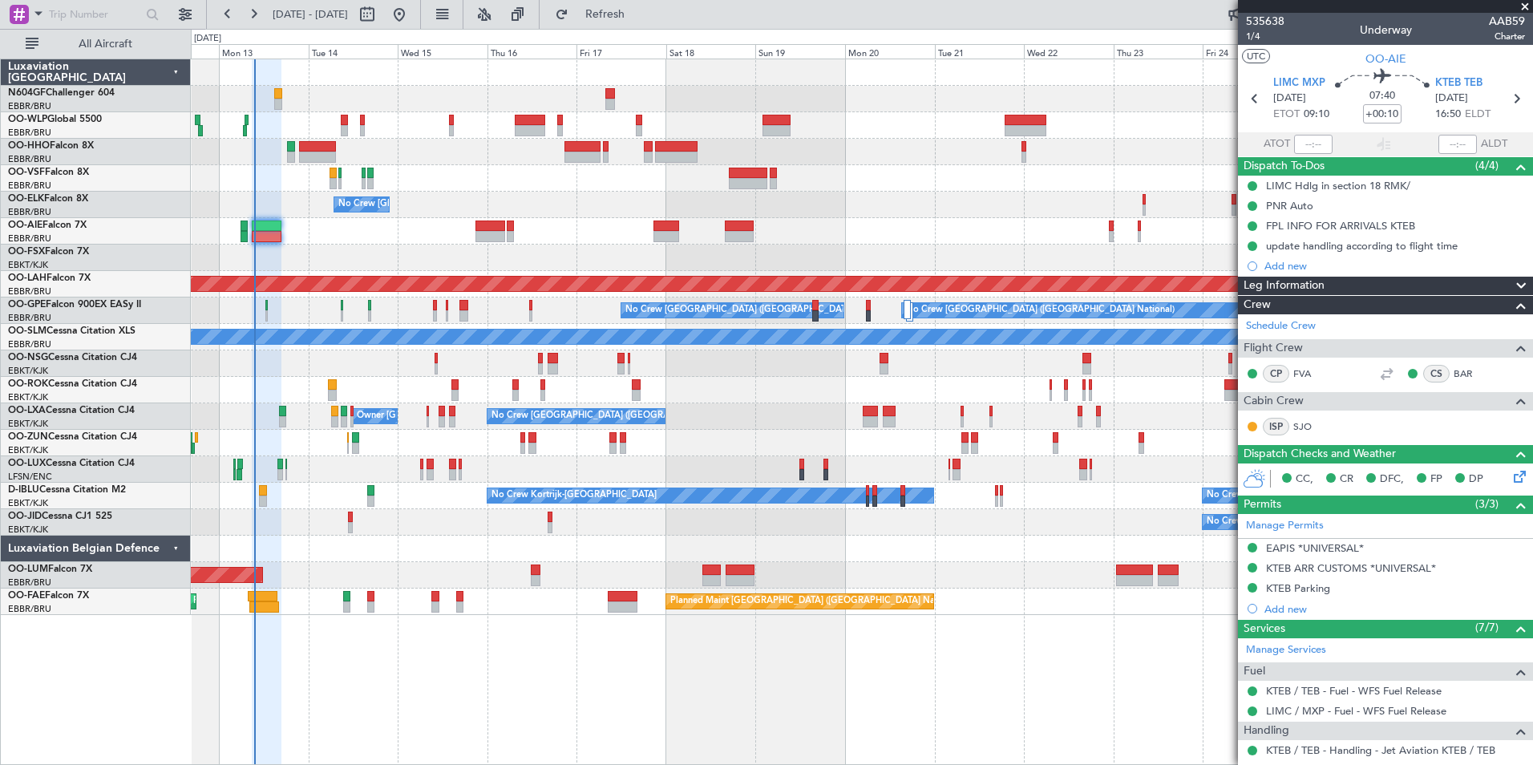
click at [493, 269] on div "Planned Maint Geneva (Cointrin) No Crew Brussels (Brussels National) Planned Ma…" at bounding box center [862, 337] width 1342 height 556
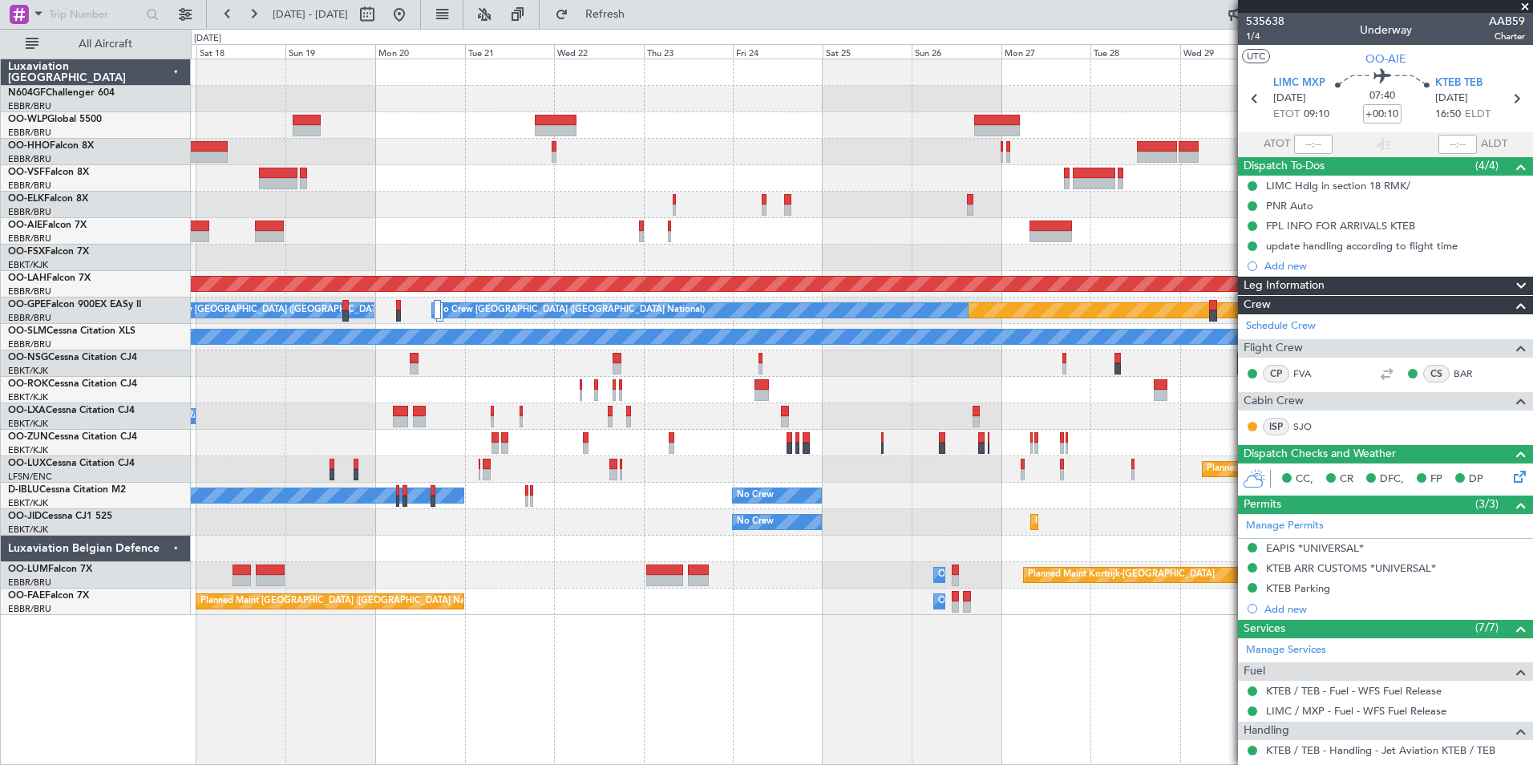
click at [557, 341] on div "No Crew Brussels (Brussels National) Planned Maint Alton-st Louis (St Louis Reg…" at bounding box center [862, 337] width 1342 height 556
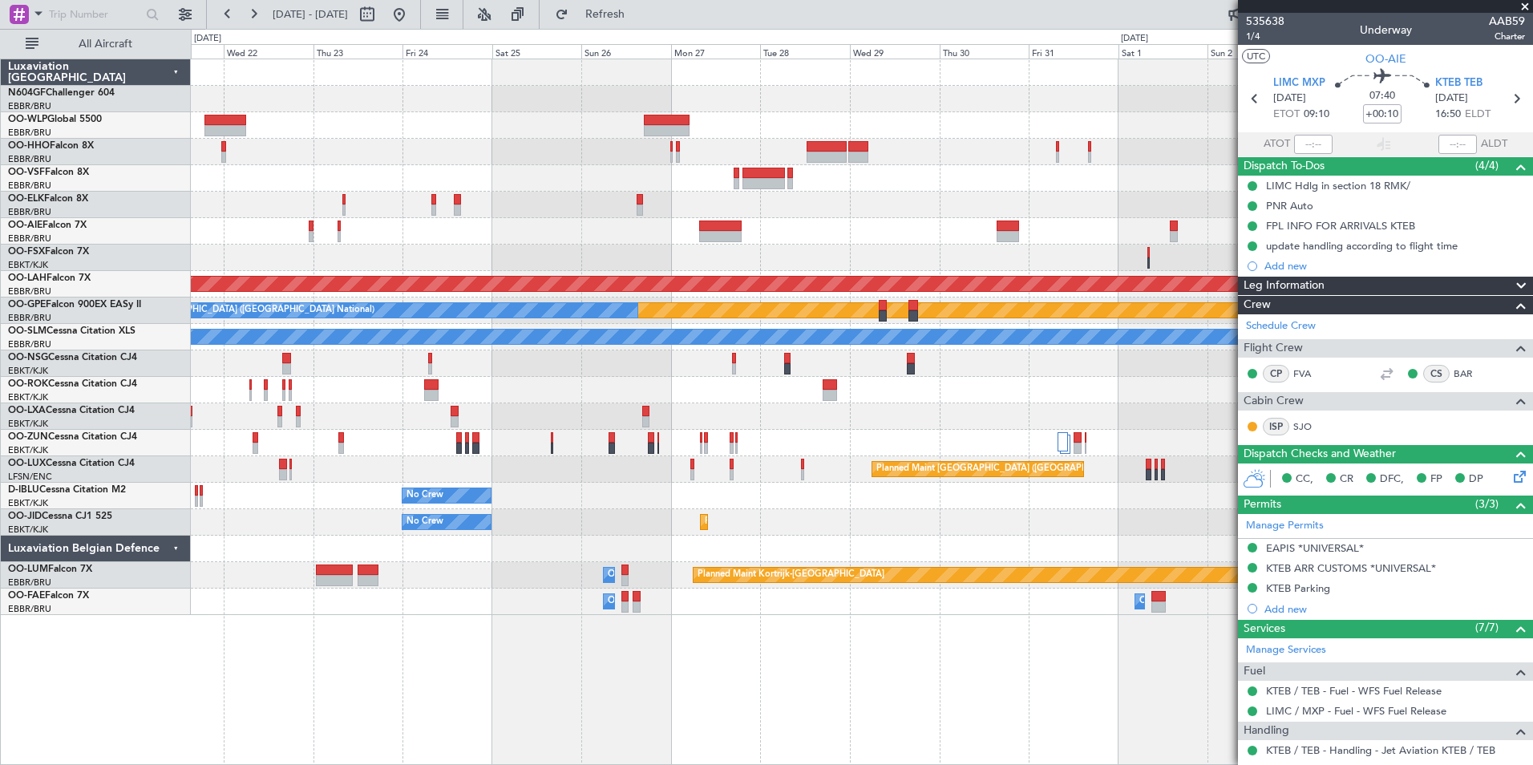
click at [811, 466] on div "Planned Maint [GEOGRAPHIC_DATA] ([GEOGRAPHIC_DATA])" at bounding box center [862, 469] width 1342 height 26
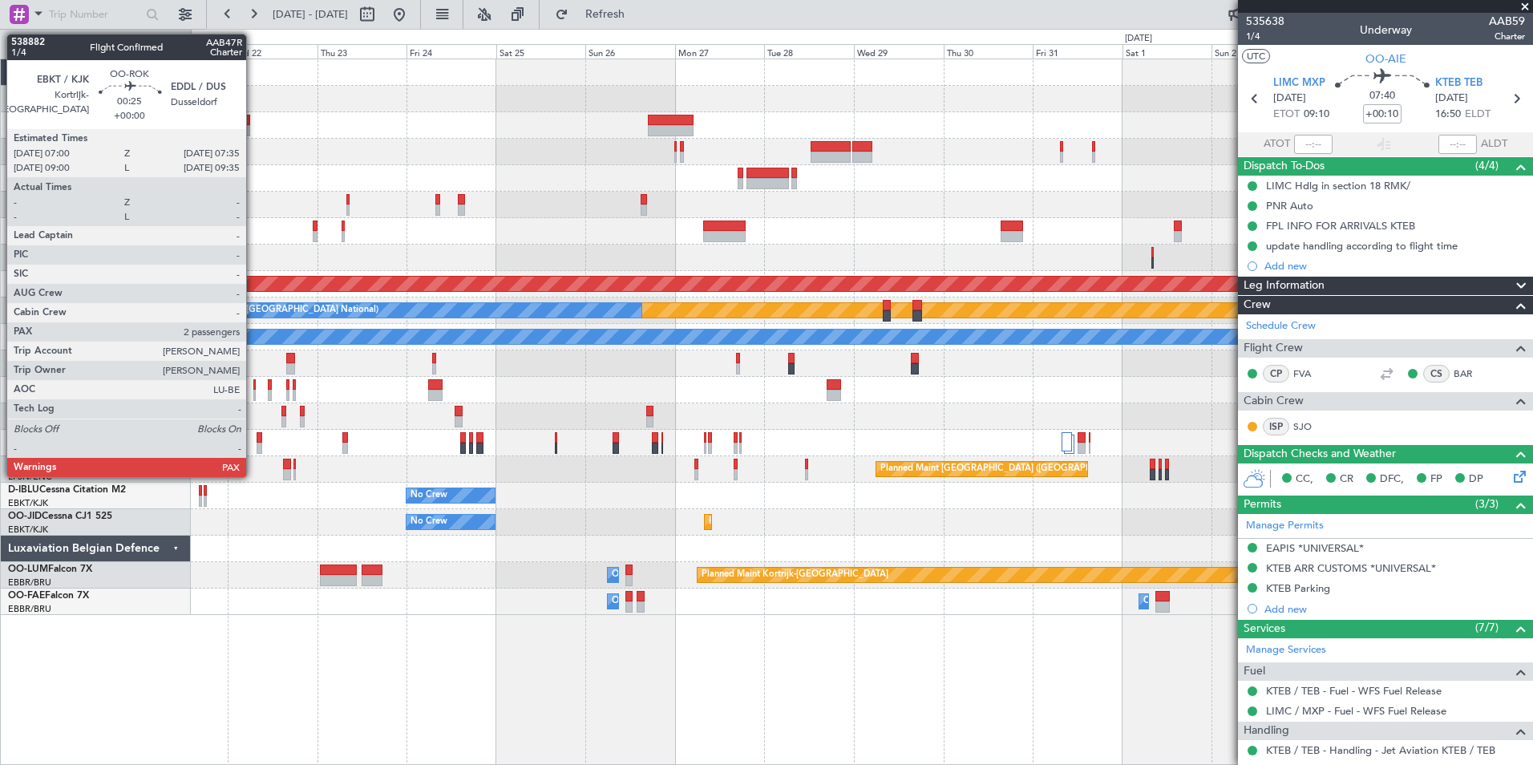
click at [253, 395] on div at bounding box center [254, 395] width 2 height 11
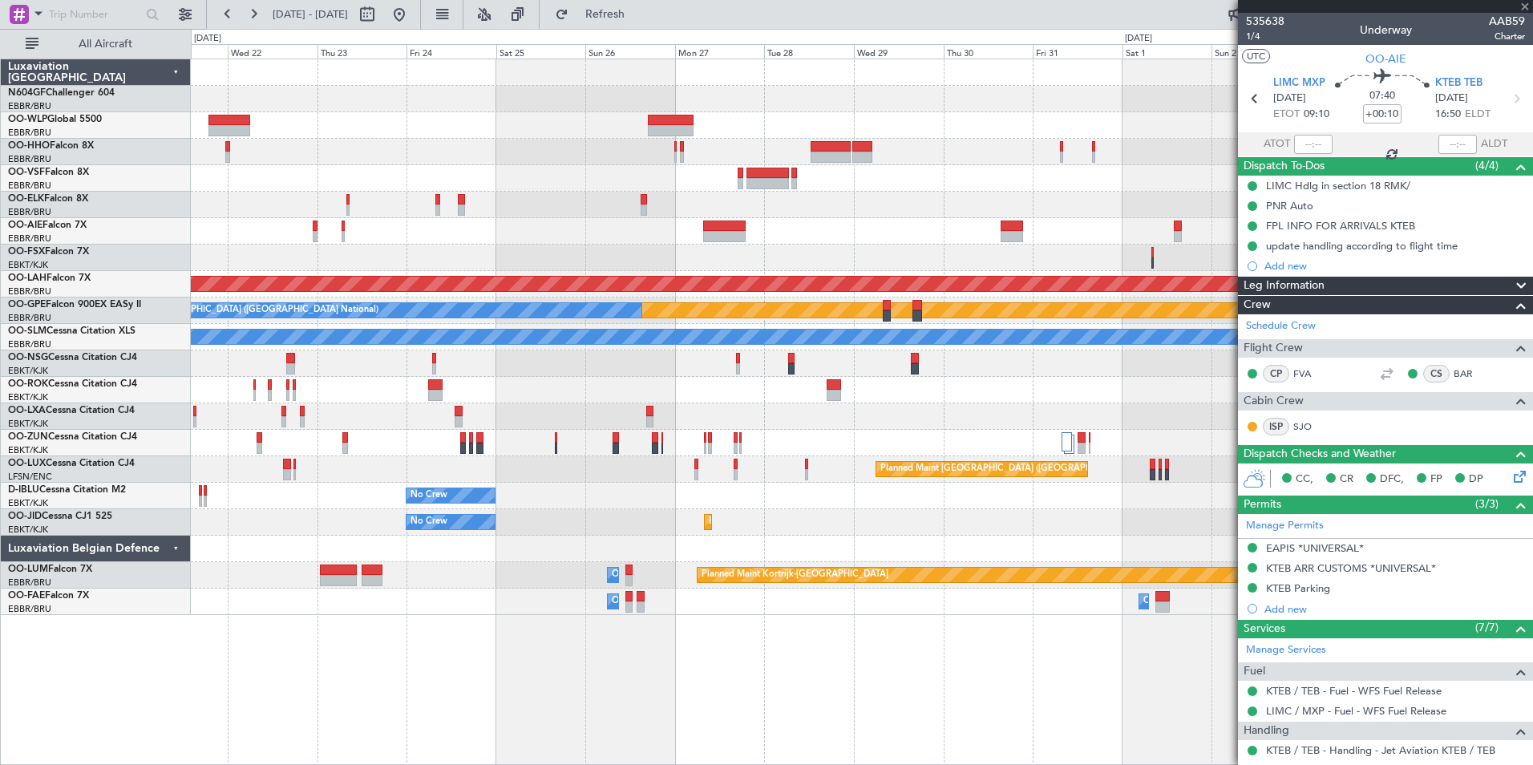
type input "2"
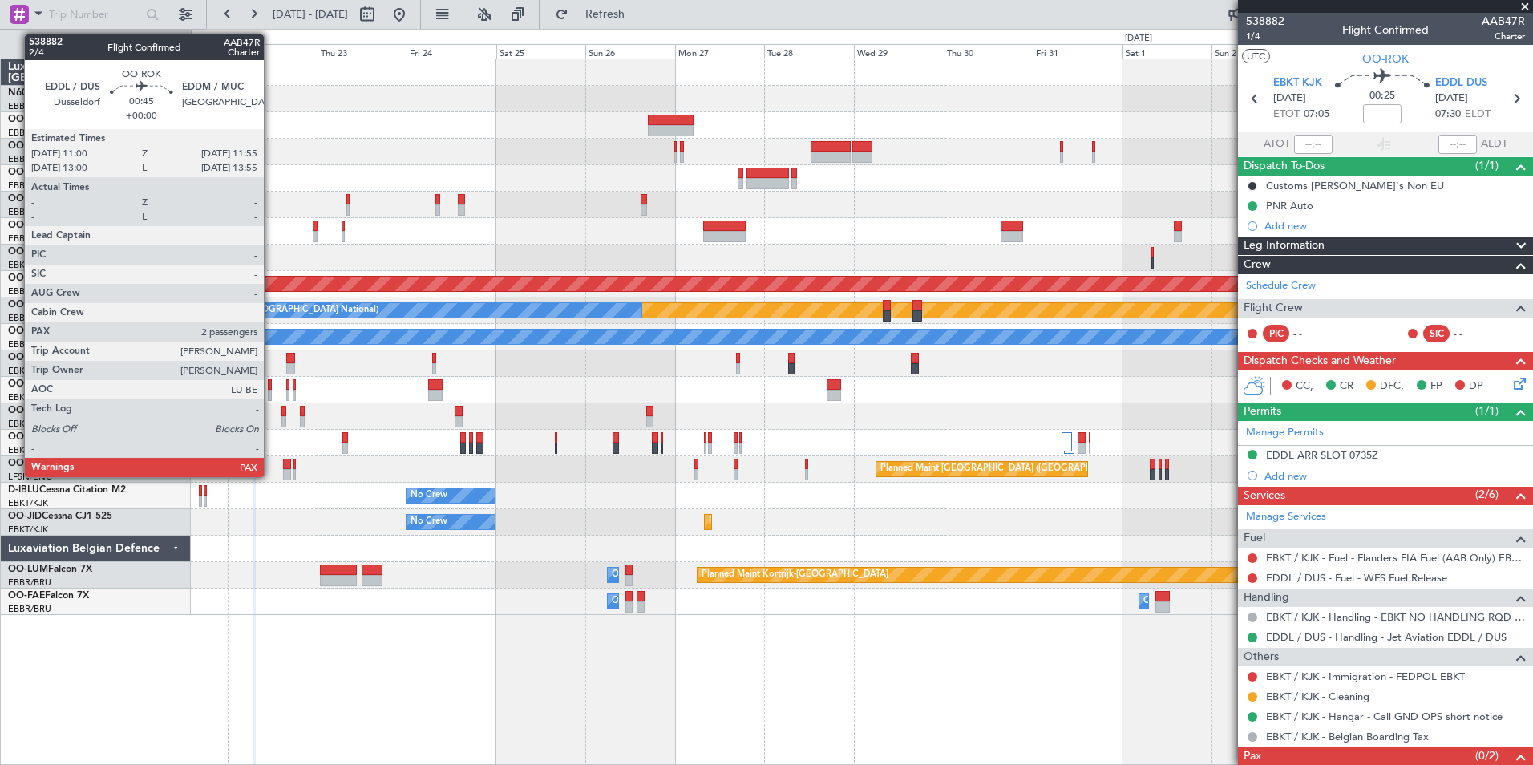
click at [271, 392] on div at bounding box center [270, 395] width 4 height 11
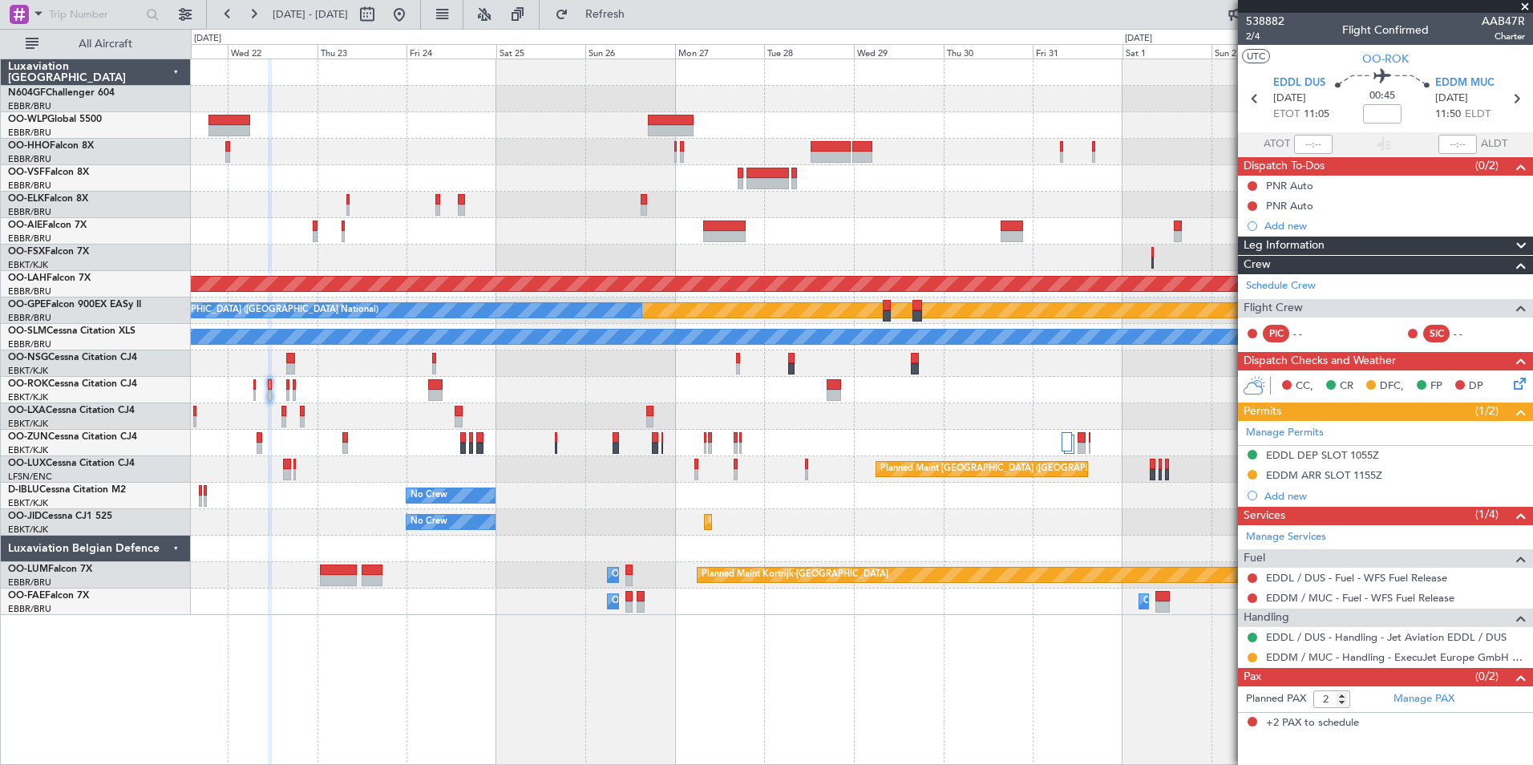
click at [804, 418] on div "Planned Maint [PERSON_NAME]-[GEOGRAPHIC_DATA][PERSON_NAME] ([GEOGRAPHIC_DATA][P…" at bounding box center [862, 337] width 1342 height 556
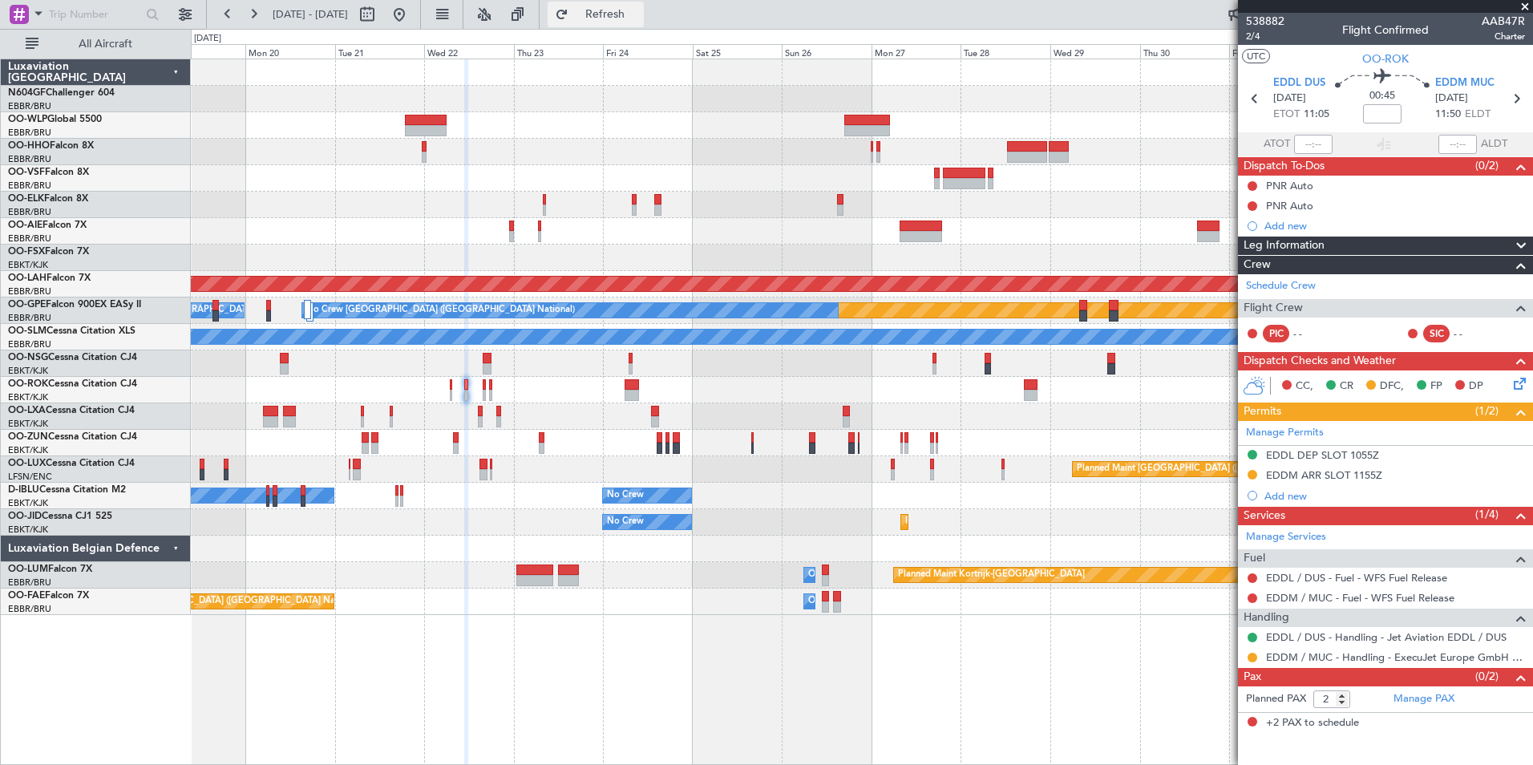
click at [633, 19] on span "Refresh" at bounding box center [605, 14] width 67 height 11
click at [820, 243] on div "Planned Maint [PERSON_NAME]-[GEOGRAPHIC_DATA][PERSON_NAME] ([GEOGRAPHIC_DATA][P…" at bounding box center [862, 337] width 1342 height 556
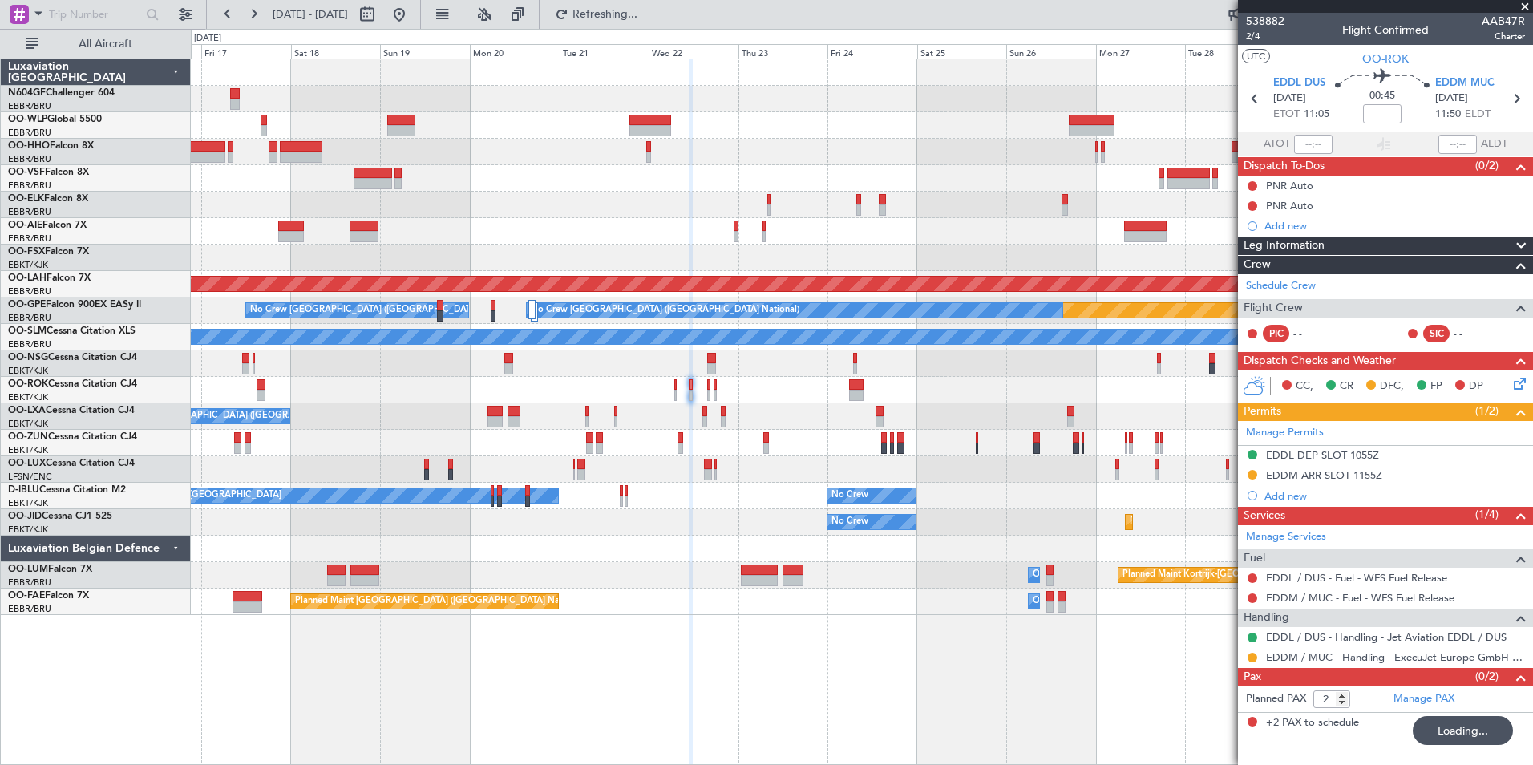
click at [756, 286] on div "No Crew [GEOGRAPHIC_DATA] ([GEOGRAPHIC_DATA] National) Planned [GEOGRAPHIC_DATA…" at bounding box center [862, 337] width 1342 height 556
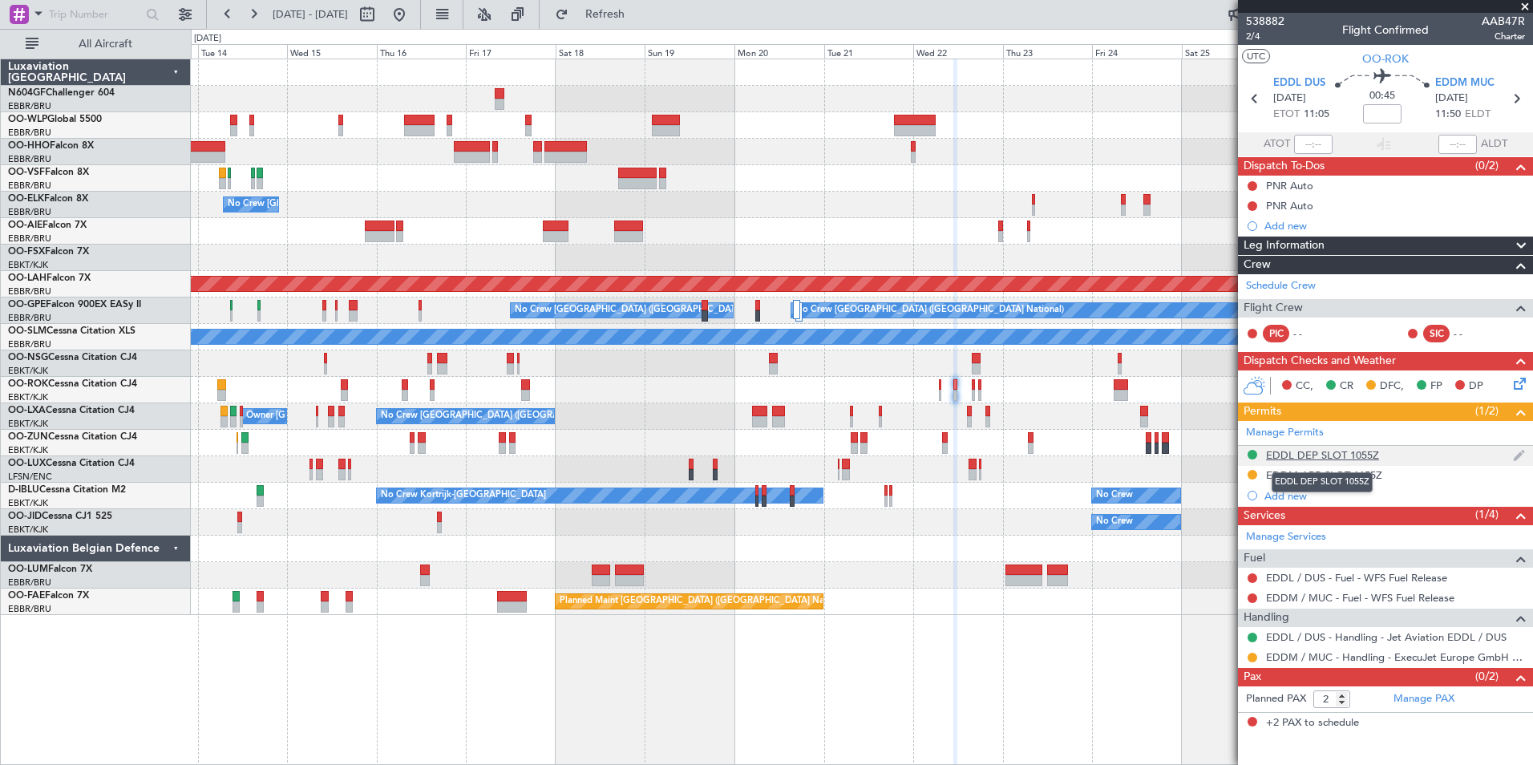
click at [1321, 452] on div "EDDL DEP SLOT 1055Z" at bounding box center [1322, 455] width 113 height 14
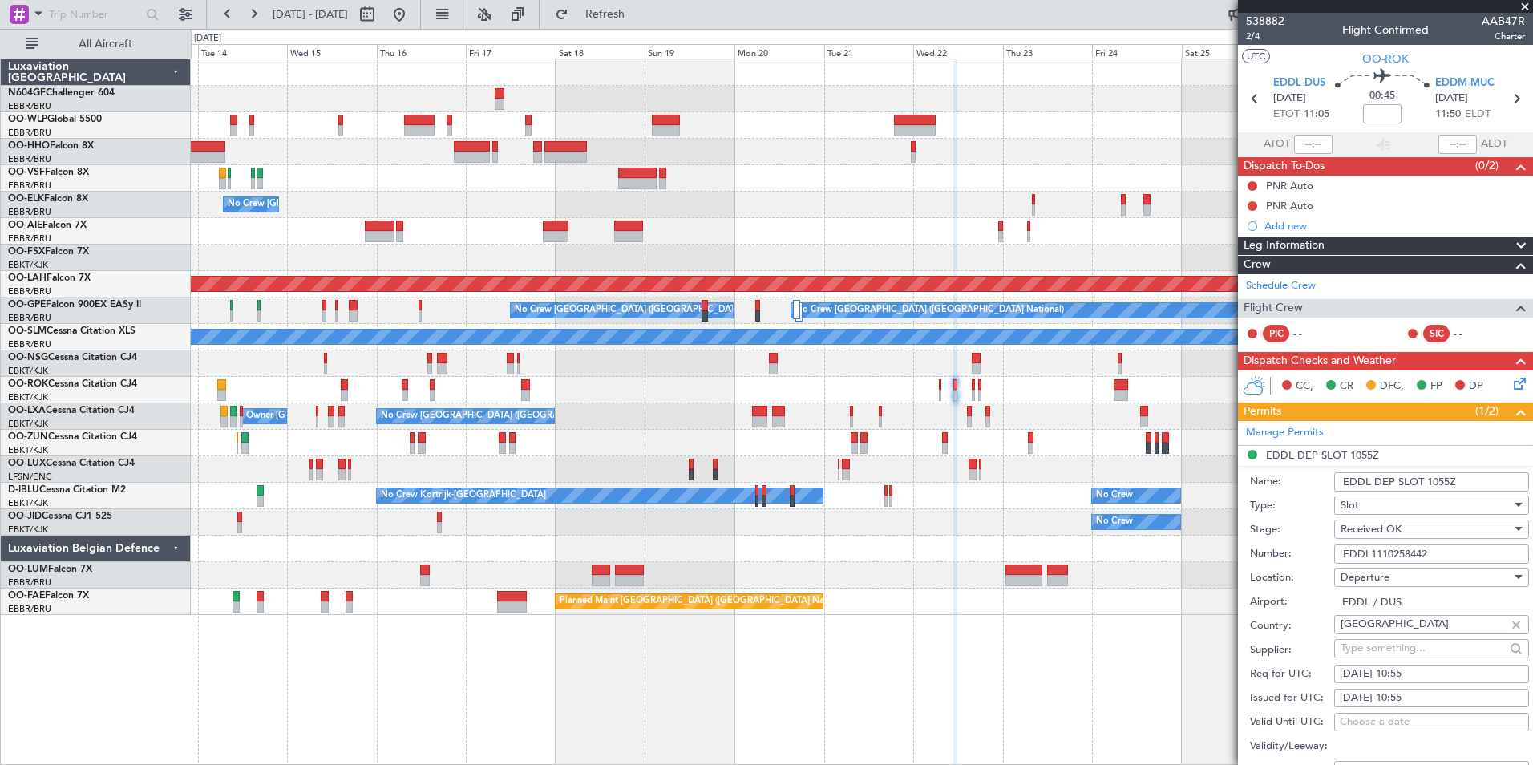
click at [1460, 555] on input "EDDL1110258442" at bounding box center [1432, 554] width 195 height 19
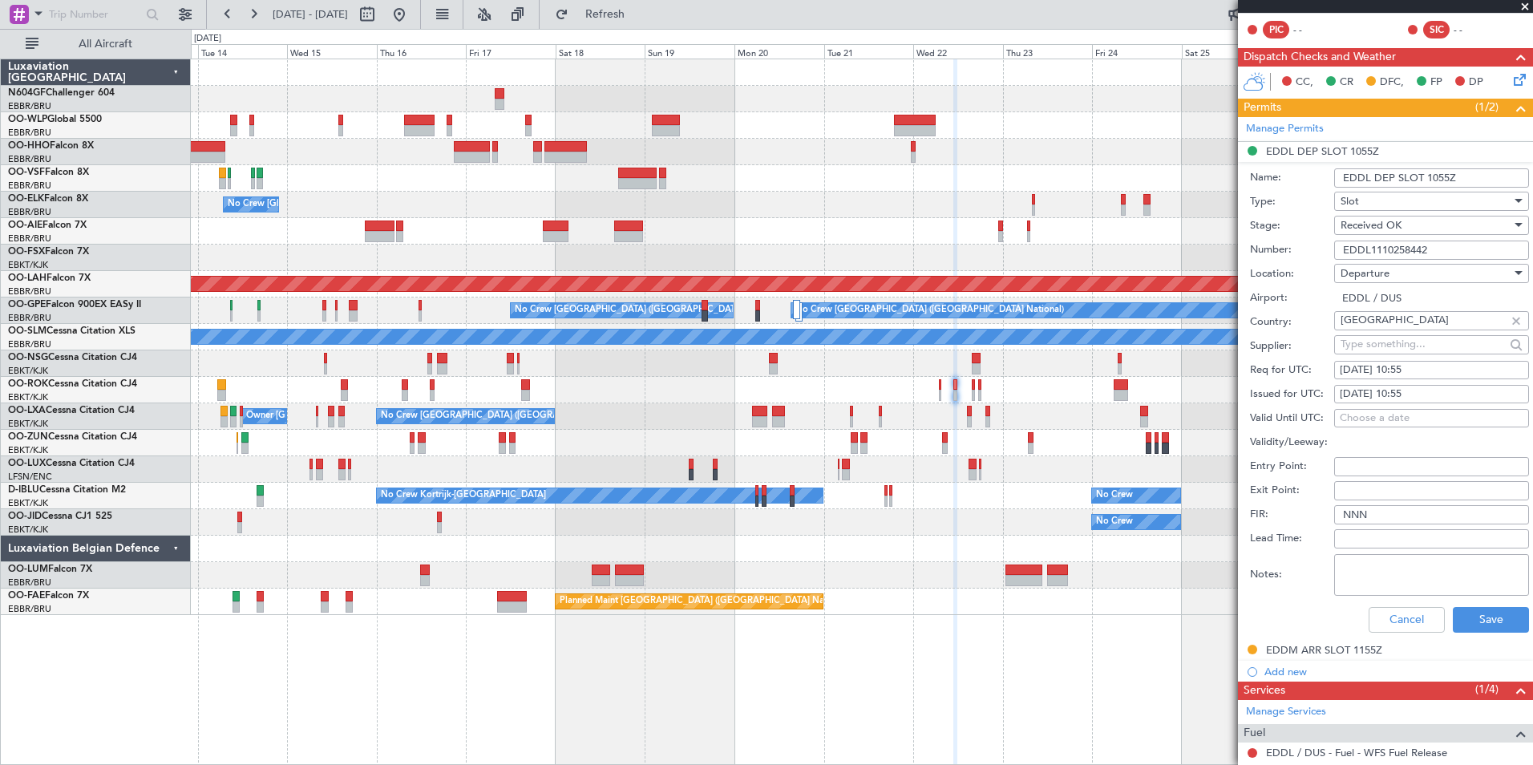
scroll to position [447, 0]
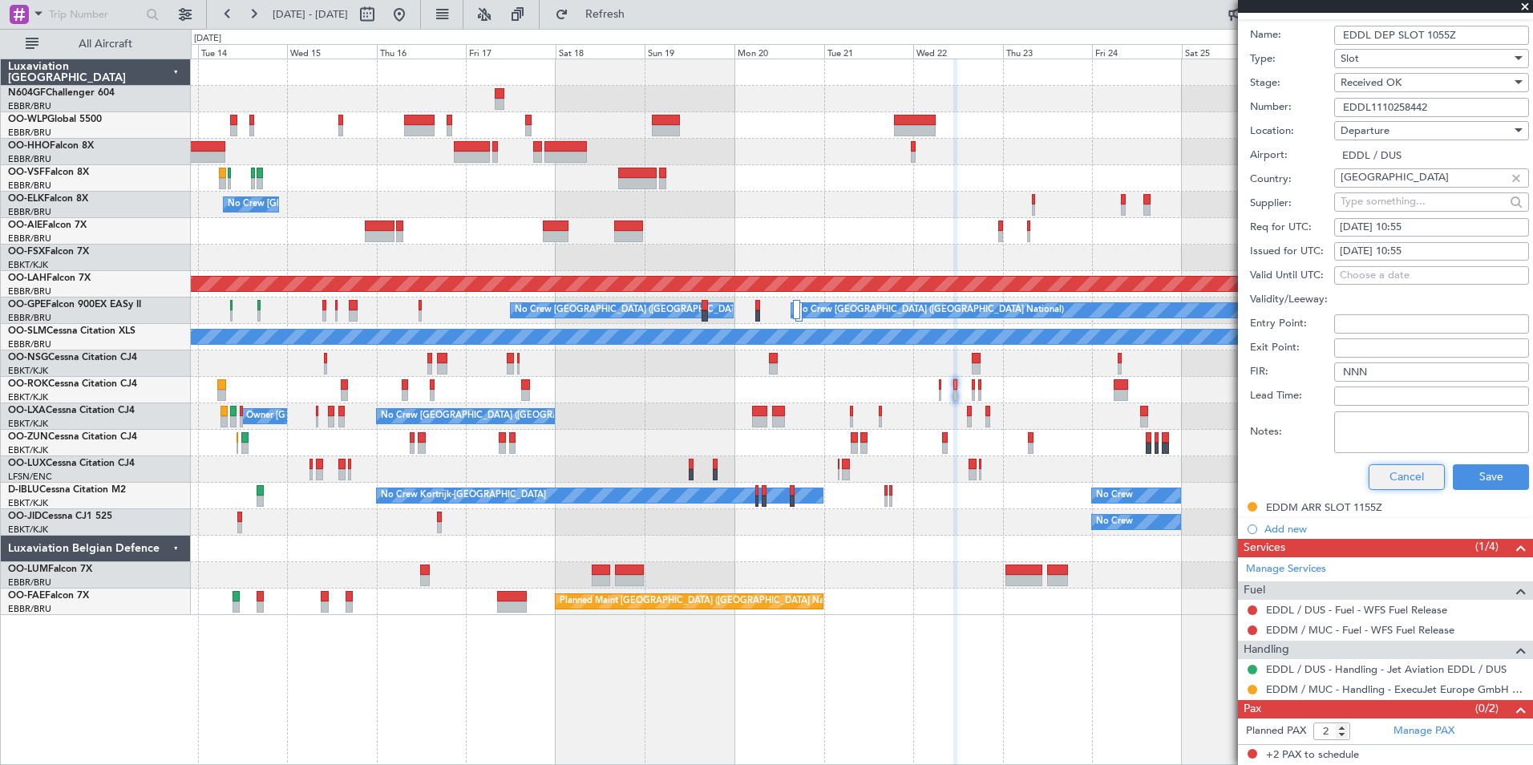
click at [1415, 474] on button "Cancel" at bounding box center [1407, 477] width 76 height 26
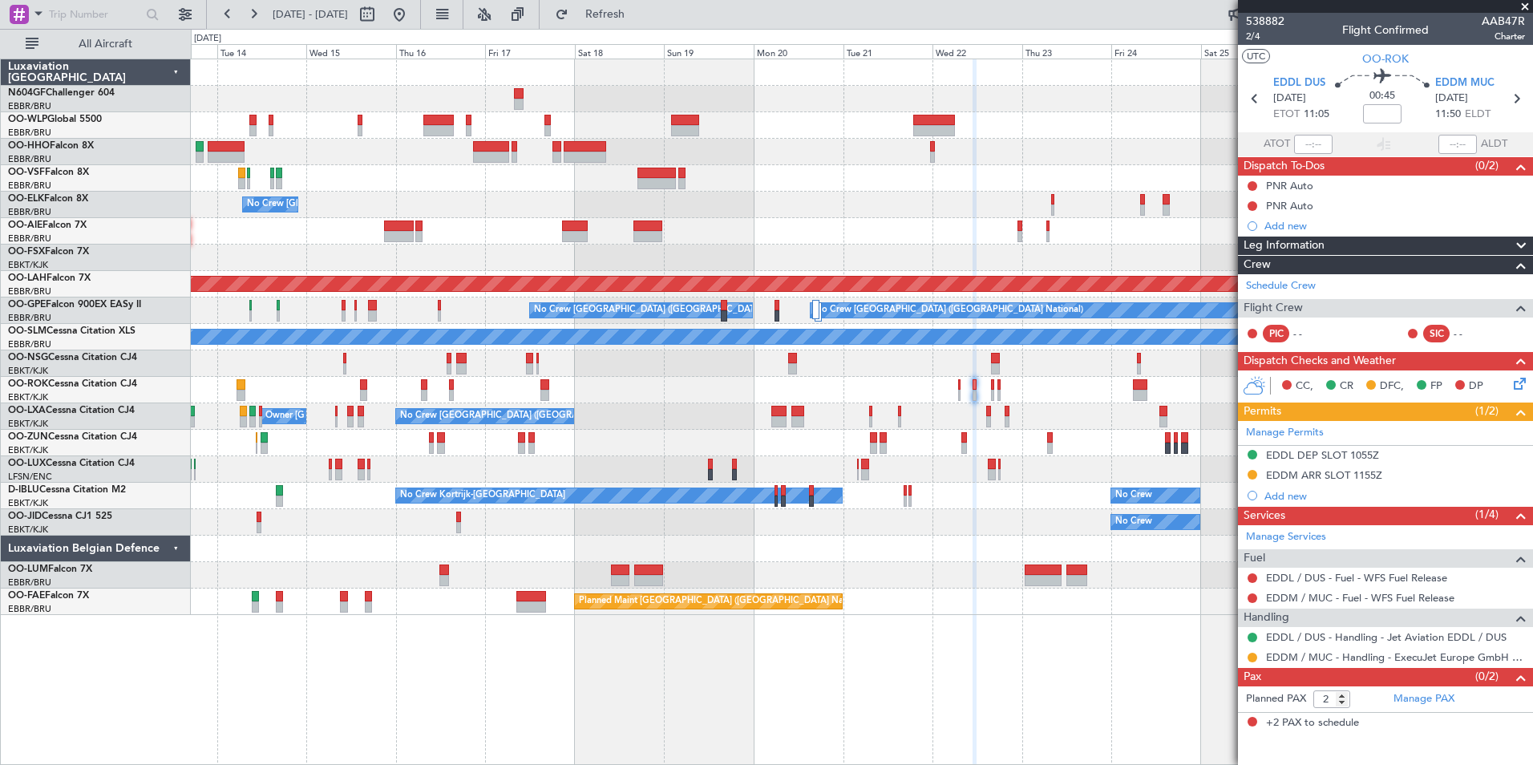
click at [1015, 548] on div "No Crew [GEOGRAPHIC_DATA] ([GEOGRAPHIC_DATA] National) Planned Maint [GEOGRAPHI…" at bounding box center [862, 337] width 1342 height 556
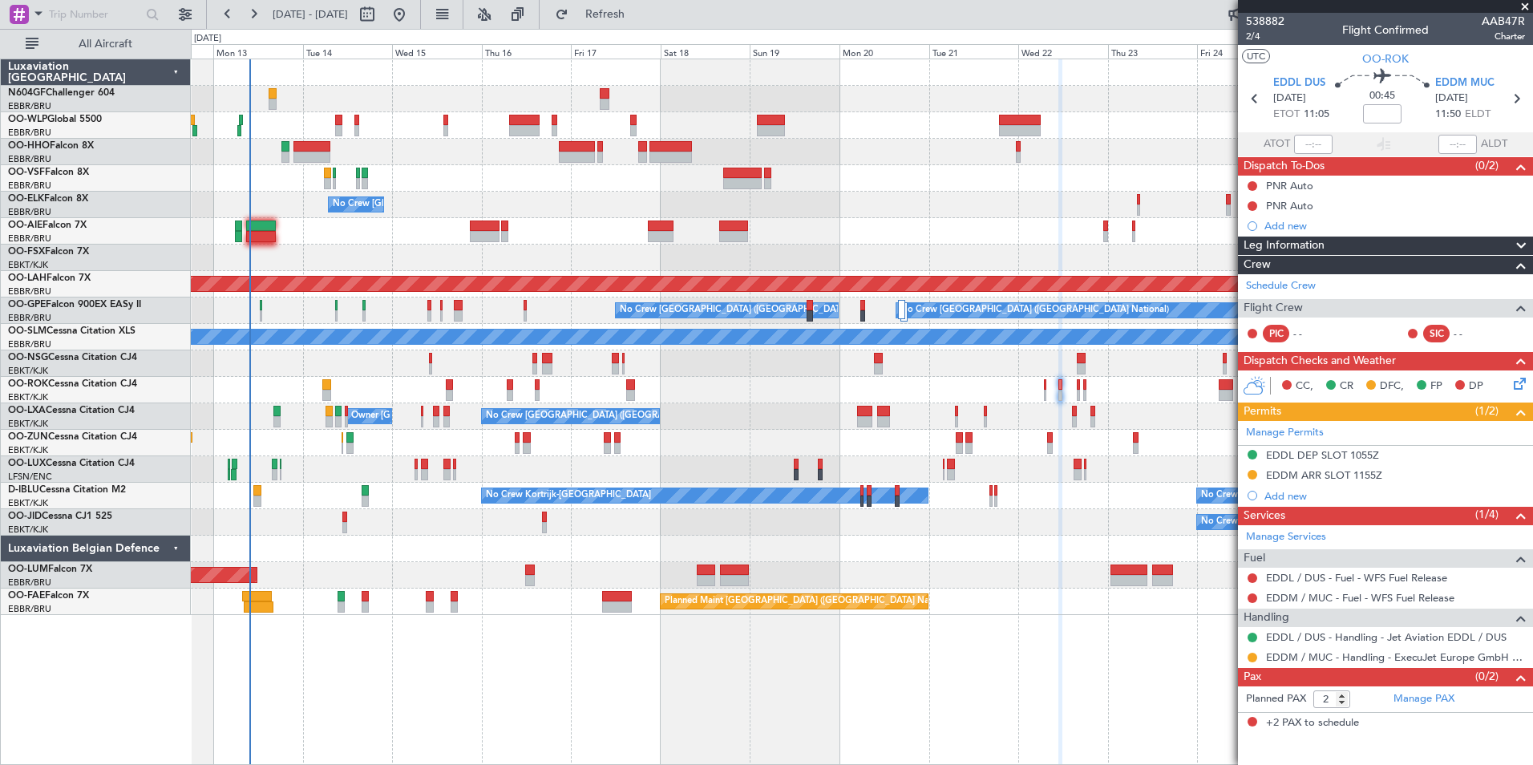
click at [666, 376] on div "Planned Maint Geneva (Cointrin) No Crew [GEOGRAPHIC_DATA] (Brussels National) P…" at bounding box center [862, 337] width 1342 height 556
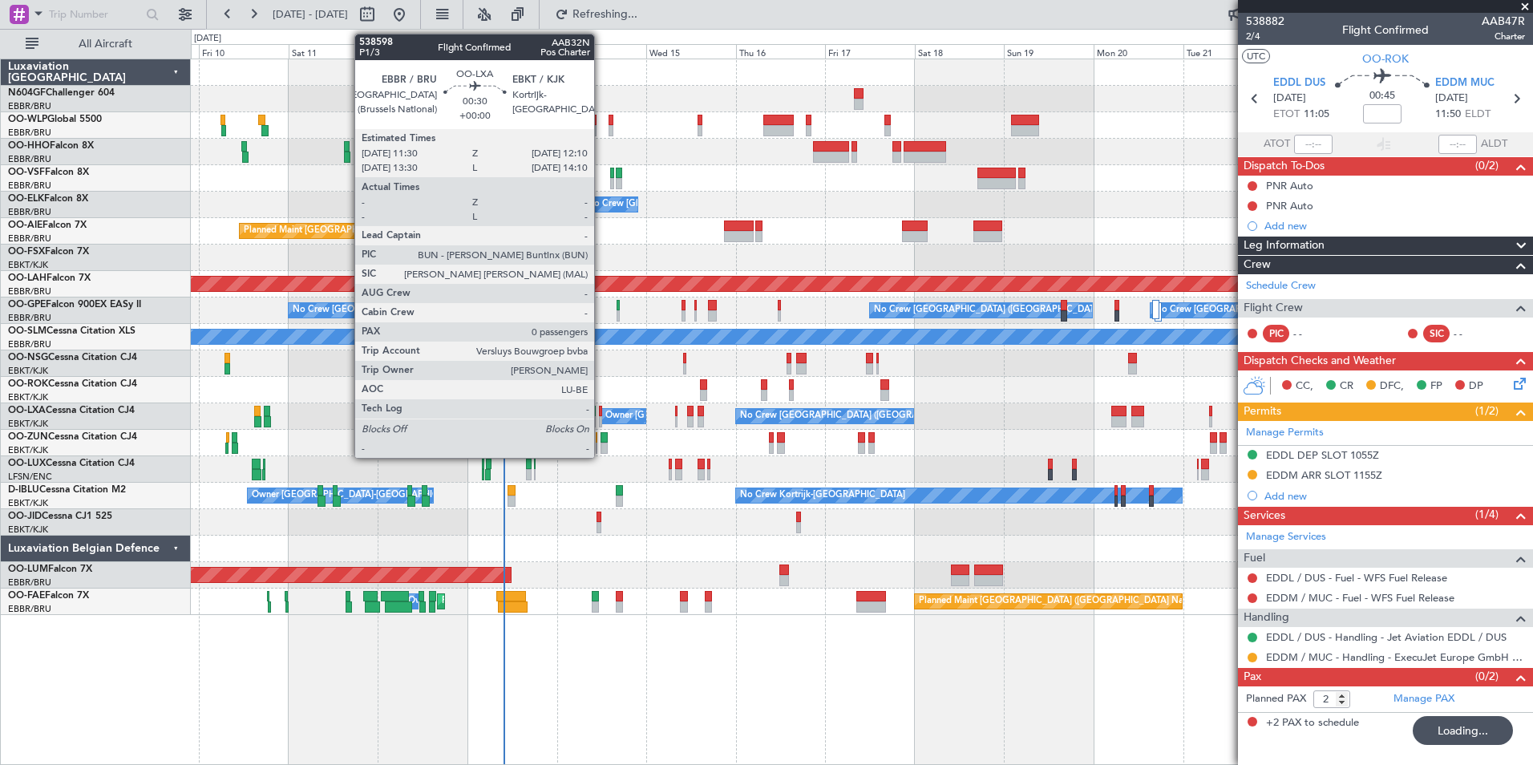
click at [601, 417] on div at bounding box center [600, 421] width 3 height 11
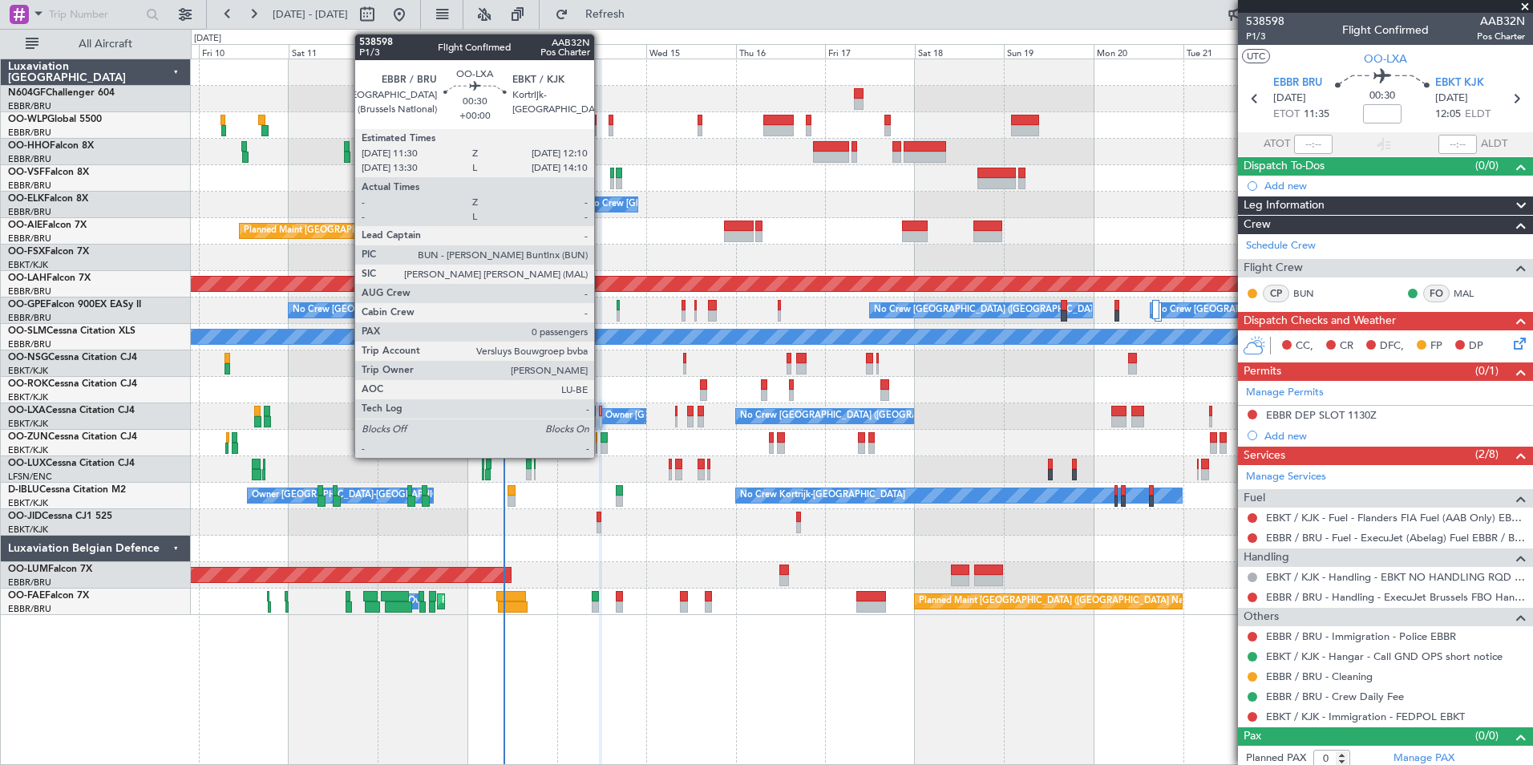
click at [601, 420] on div at bounding box center [600, 421] width 3 height 11
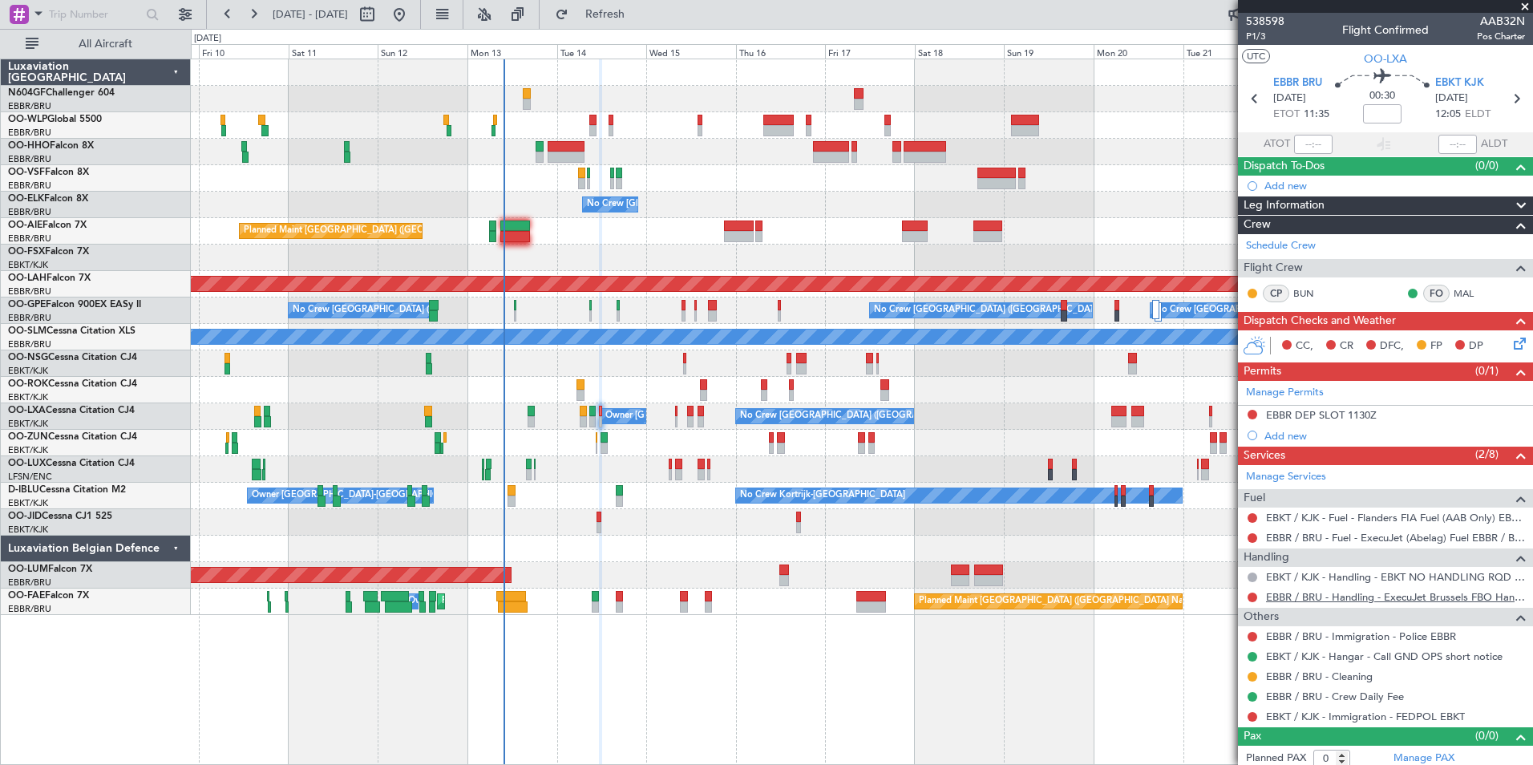
click at [1375, 599] on link "EBBR / BRU - Handling - ExecuJet Brussels FBO Handling Abelag" at bounding box center [1395, 597] width 259 height 14
click at [644, 25] on button "Refresh" at bounding box center [596, 15] width 96 height 26
click at [644, 26] on button "Refresh" at bounding box center [596, 15] width 96 height 26
click at [1253, 538] on button at bounding box center [1253, 538] width 10 height 10
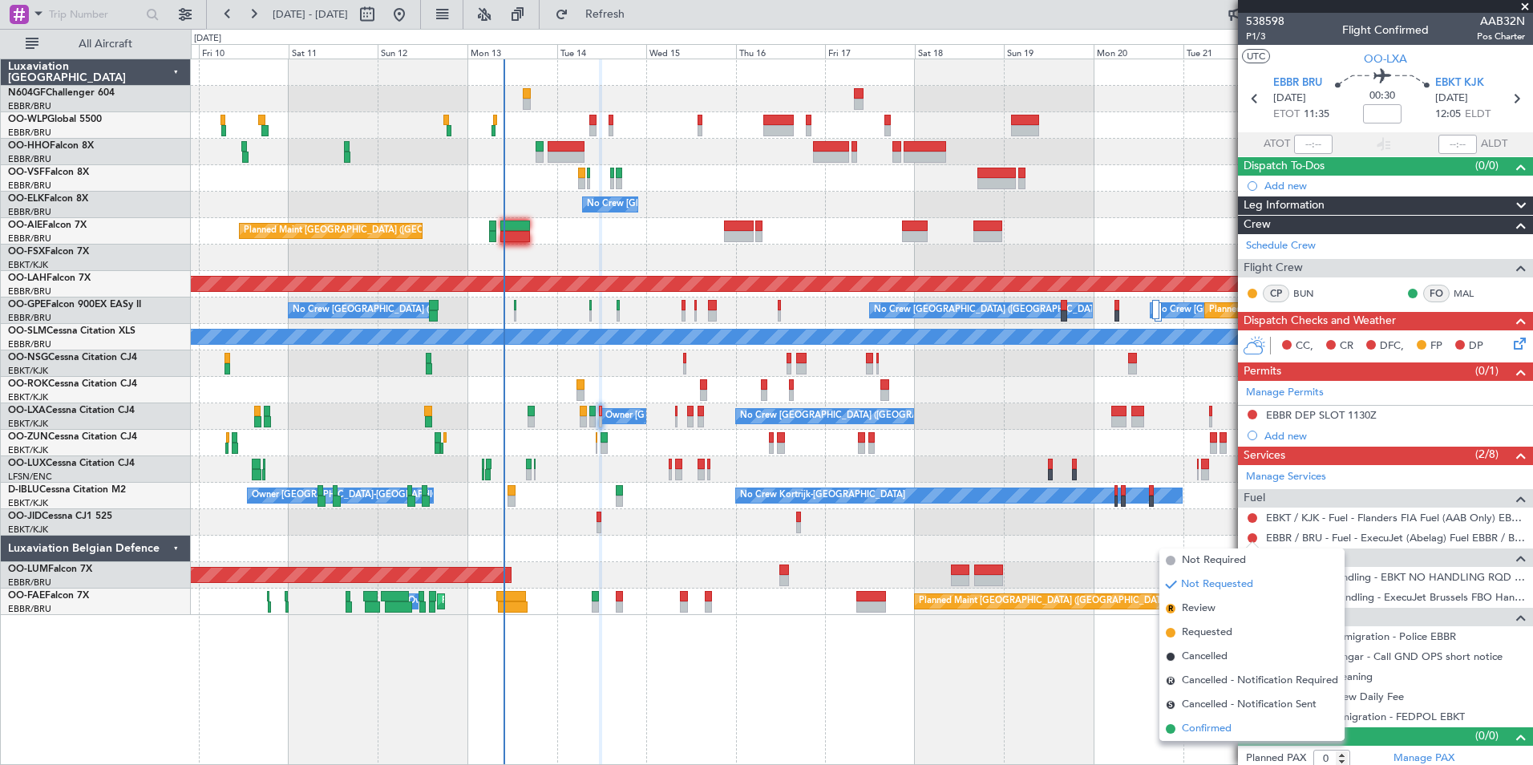
click at [1200, 730] on span "Confirmed" at bounding box center [1207, 729] width 50 height 16
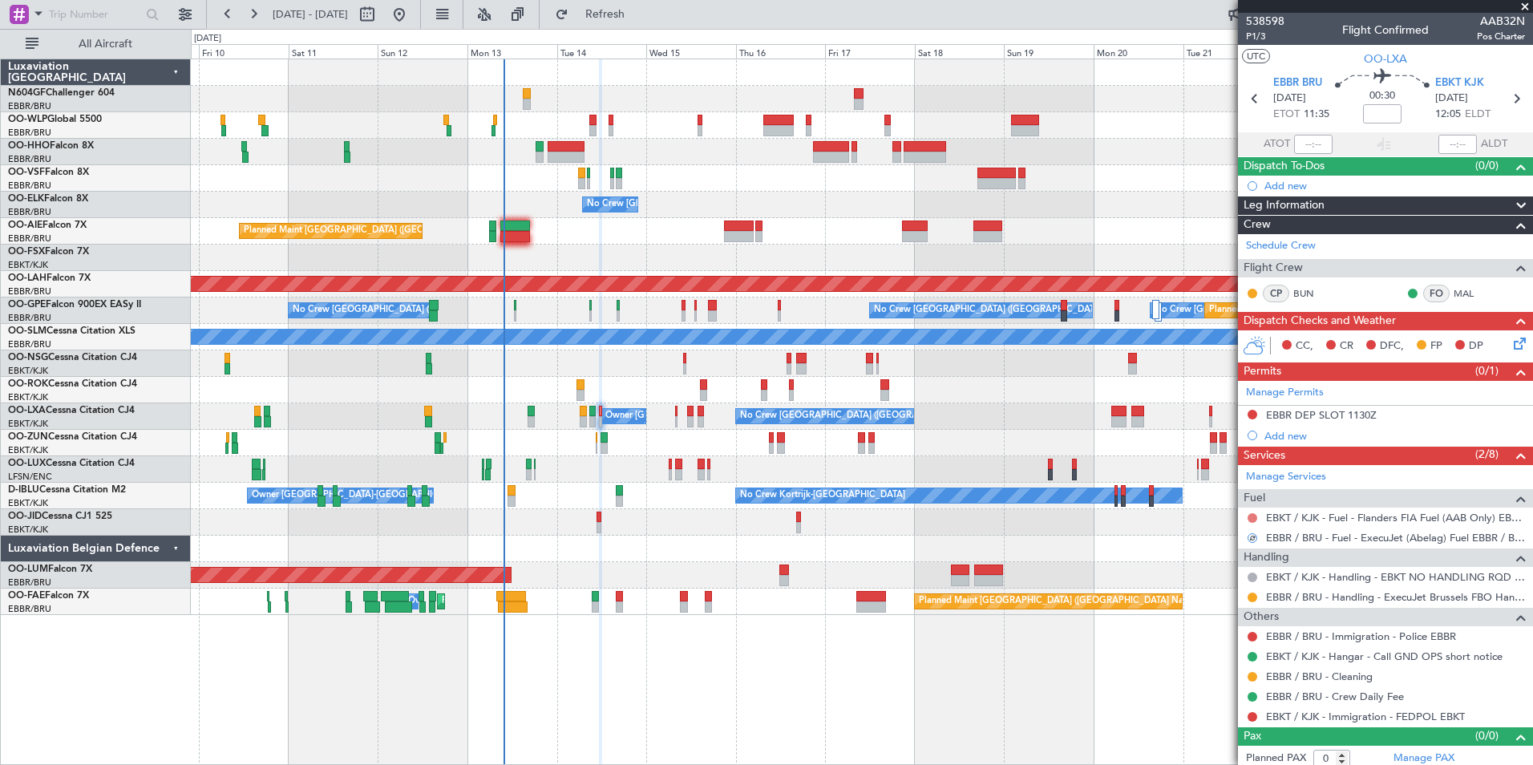
click at [1254, 517] on button at bounding box center [1253, 518] width 10 height 10
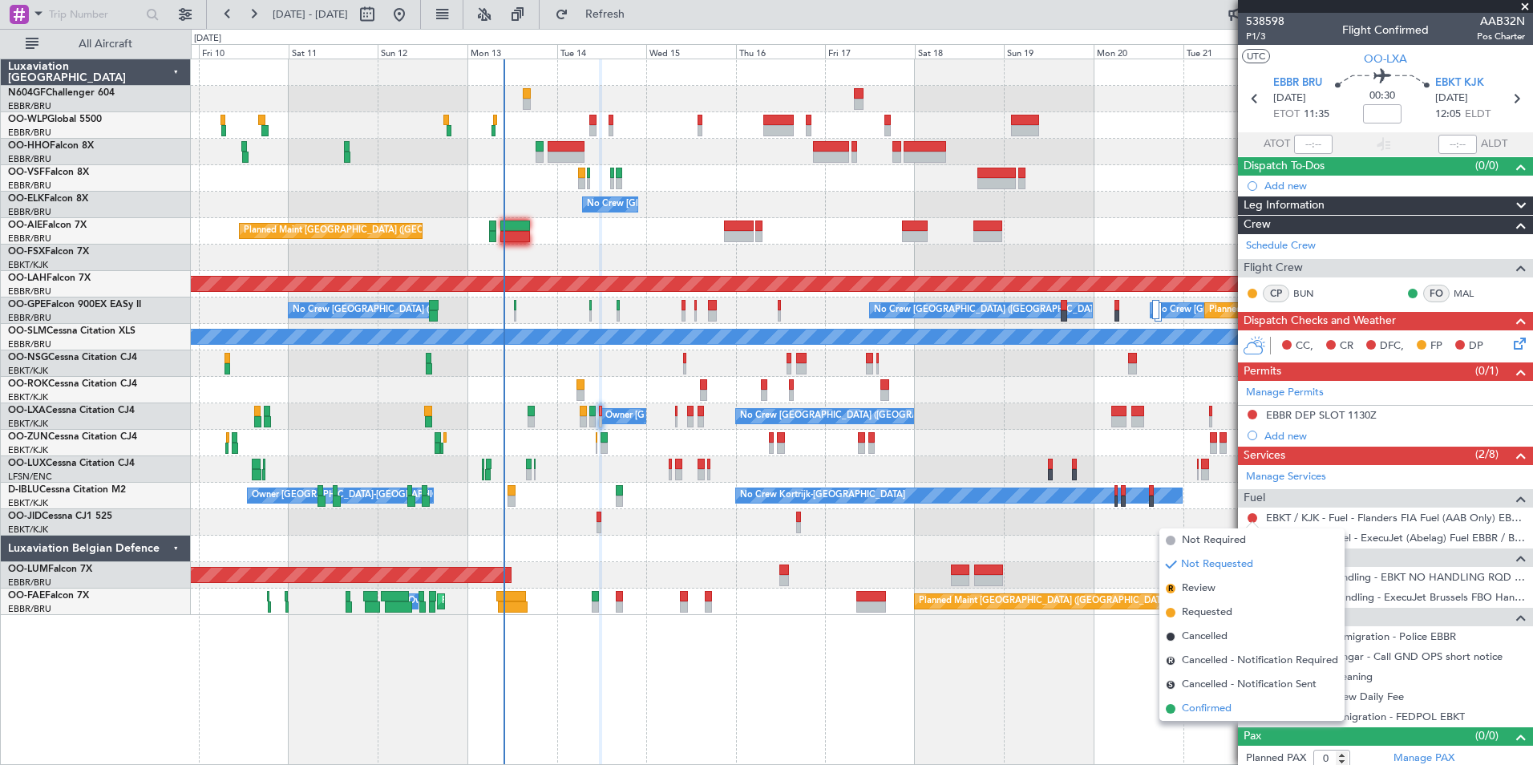
click at [1212, 709] on span "Confirmed" at bounding box center [1207, 709] width 50 height 16
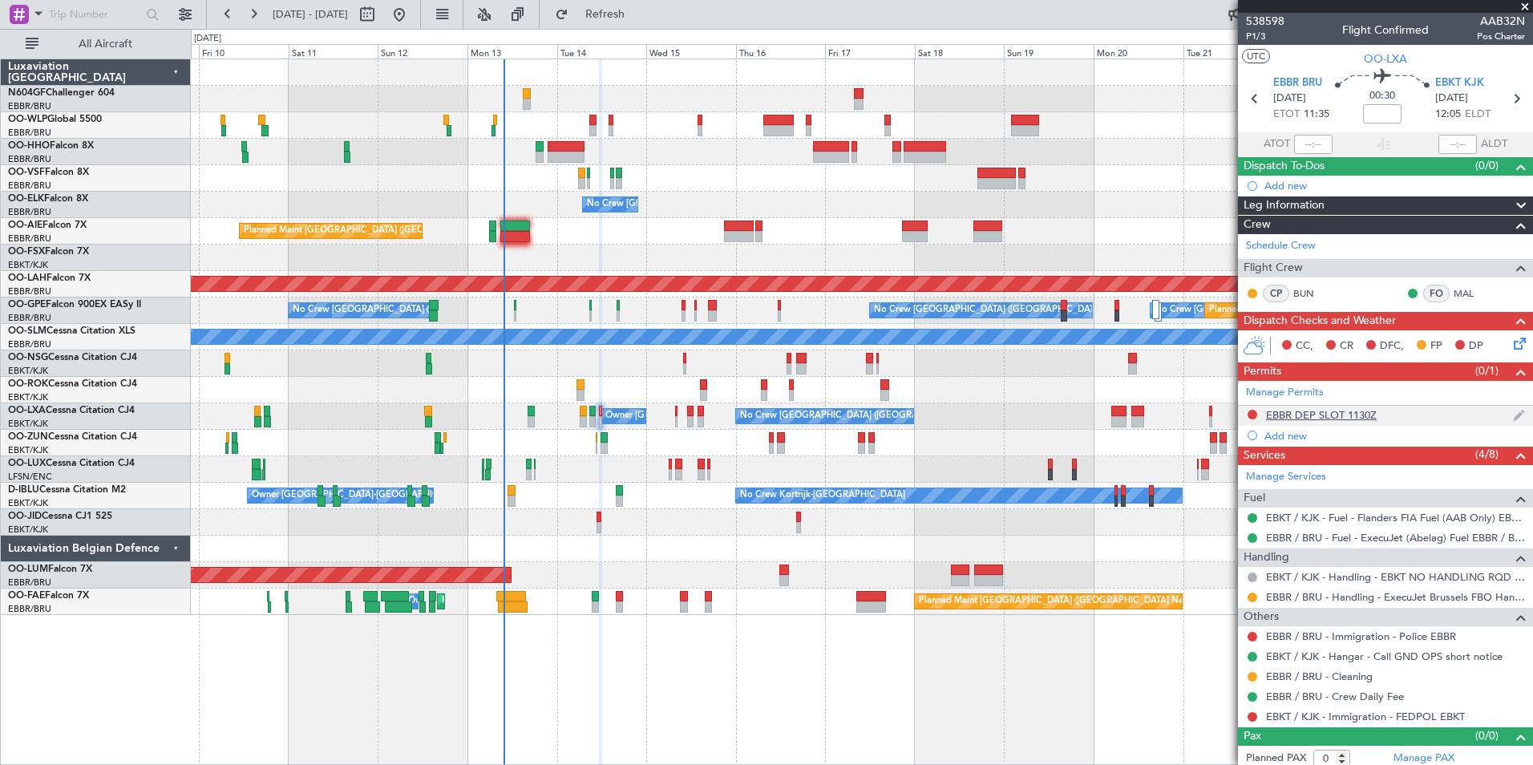
click at [1256, 409] on div at bounding box center [1252, 414] width 13 height 13
click at [1253, 410] on button at bounding box center [1253, 415] width 10 height 10
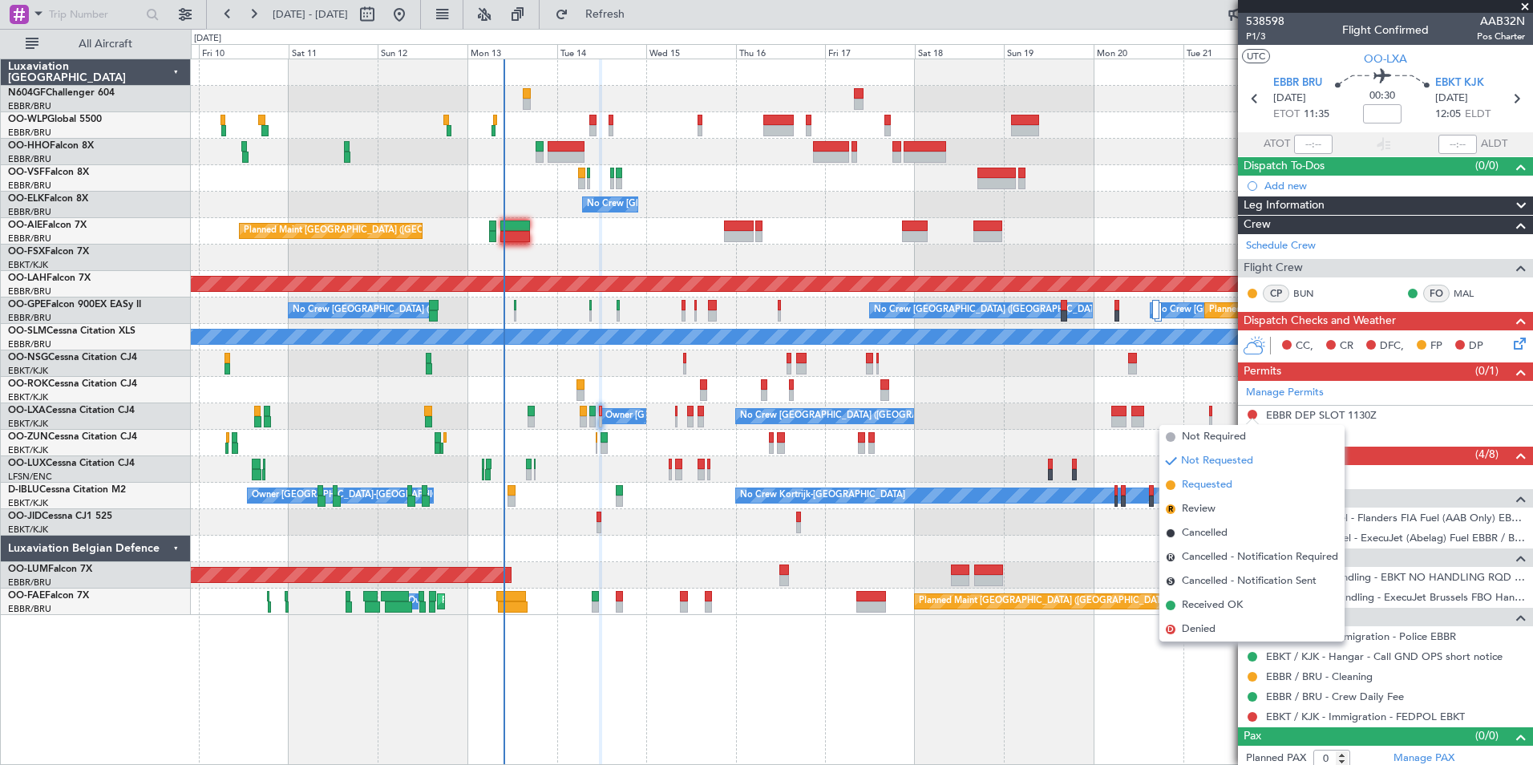
click at [1234, 490] on li "Requested" at bounding box center [1252, 485] width 185 height 24
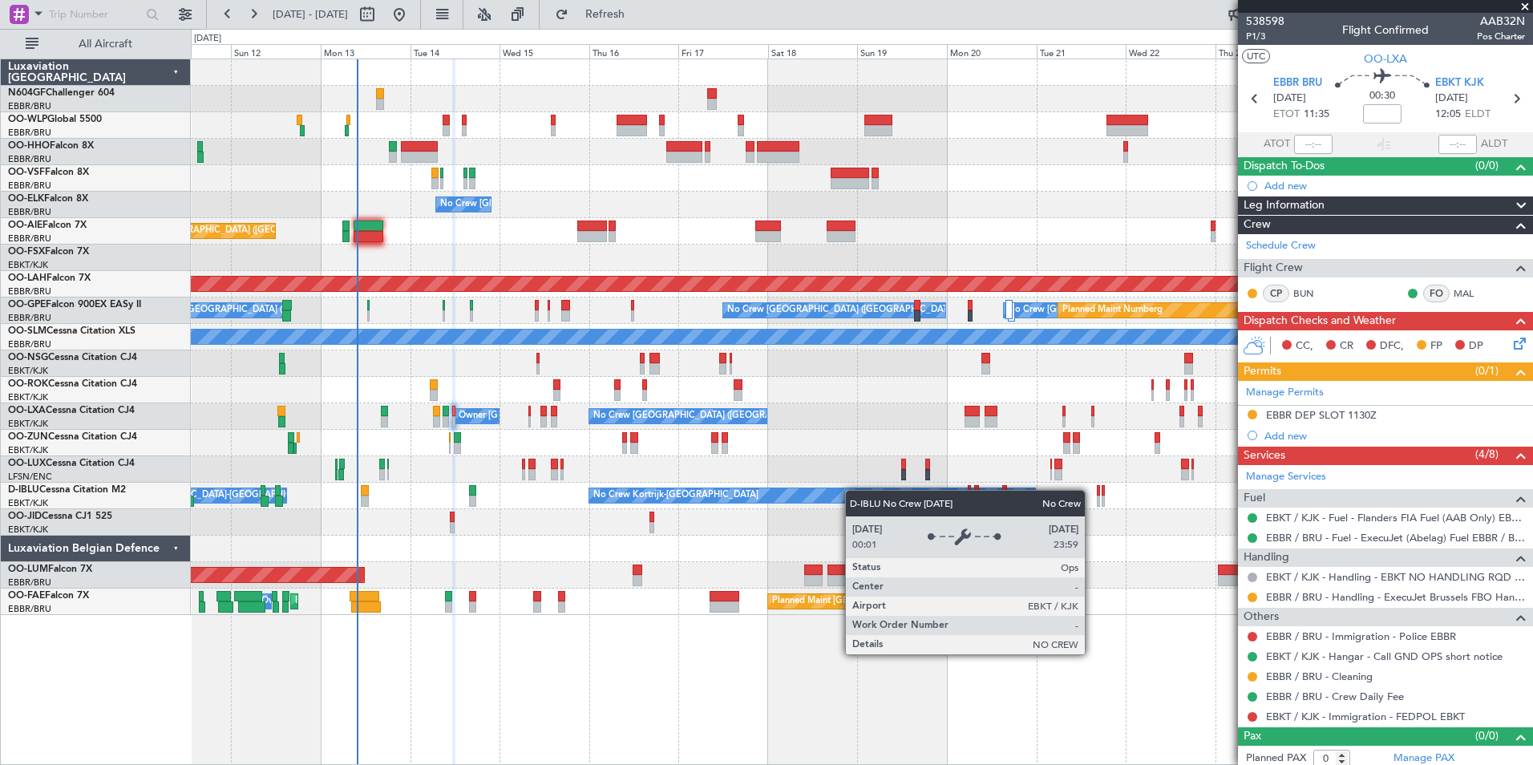
click at [770, 496] on div "Planned Maint Geneva (Cointrin) No Crew [GEOGRAPHIC_DATA] (Brussels National) P…" at bounding box center [862, 337] width 1342 height 556
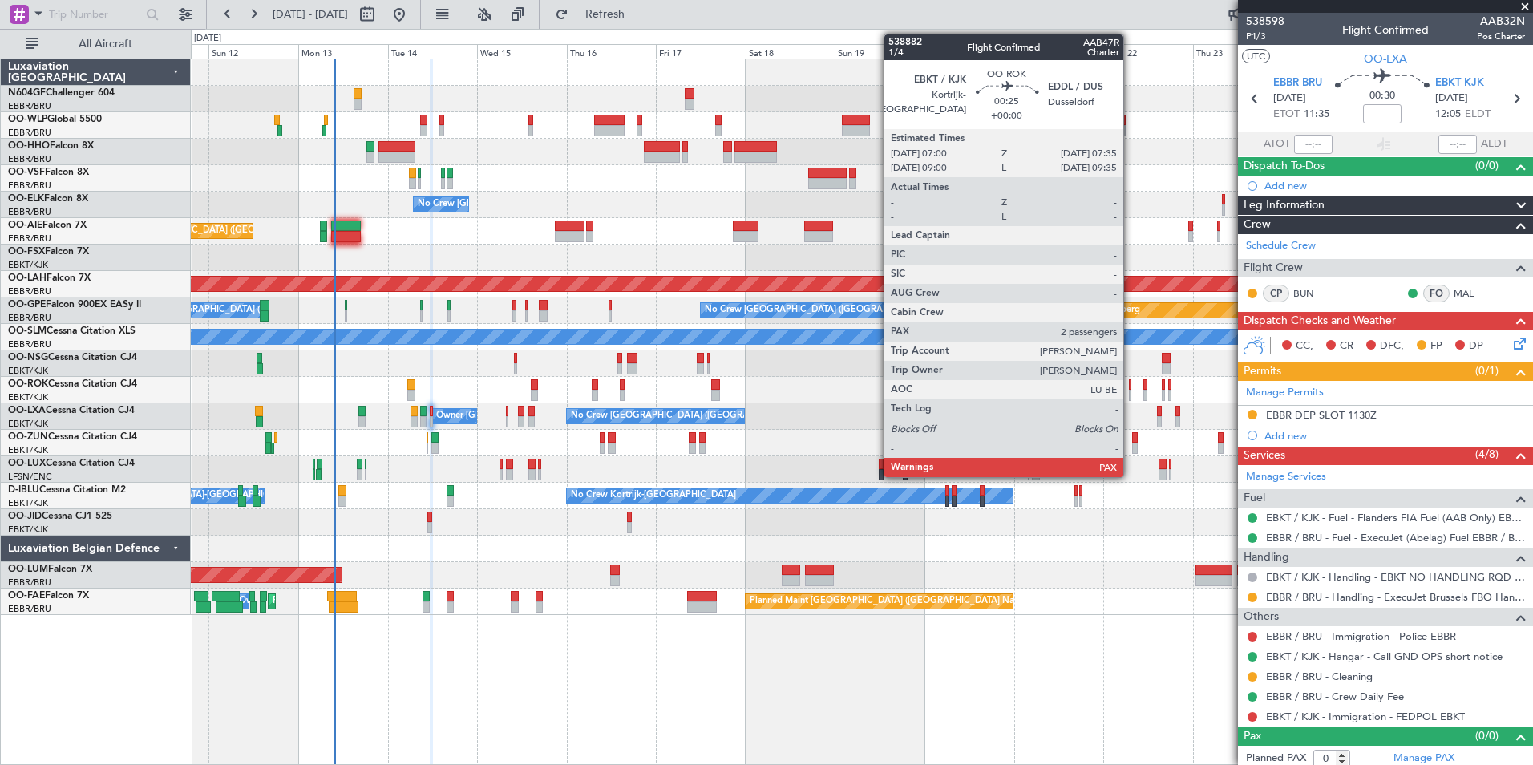
click at [1131, 388] on div at bounding box center [1130, 384] width 2 height 11
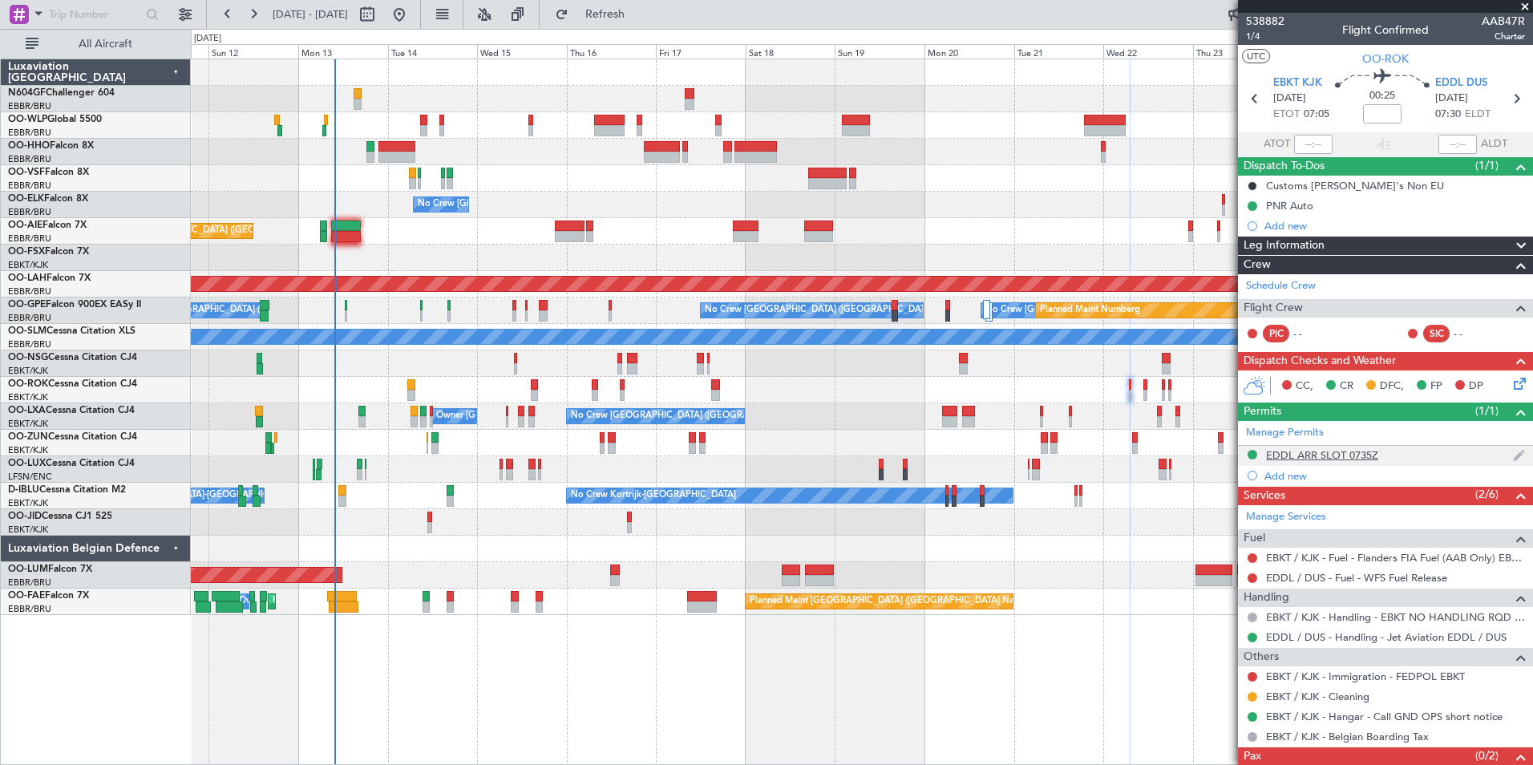
click at [1345, 457] on div "EDDL ARR SLOT 0735Z" at bounding box center [1322, 455] width 112 height 14
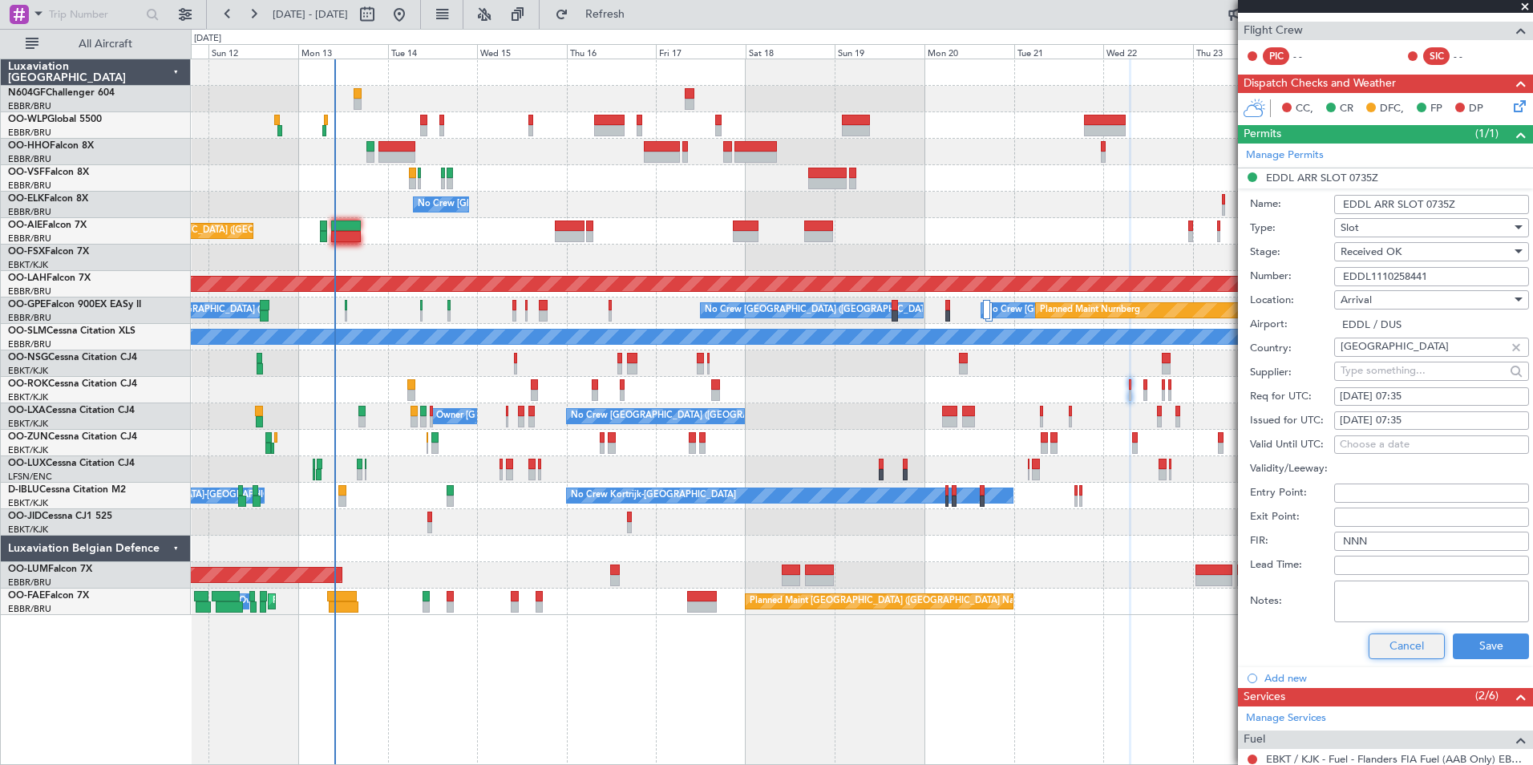
click at [1381, 644] on button "Cancel" at bounding box center [1407, 647] width 76 height 26
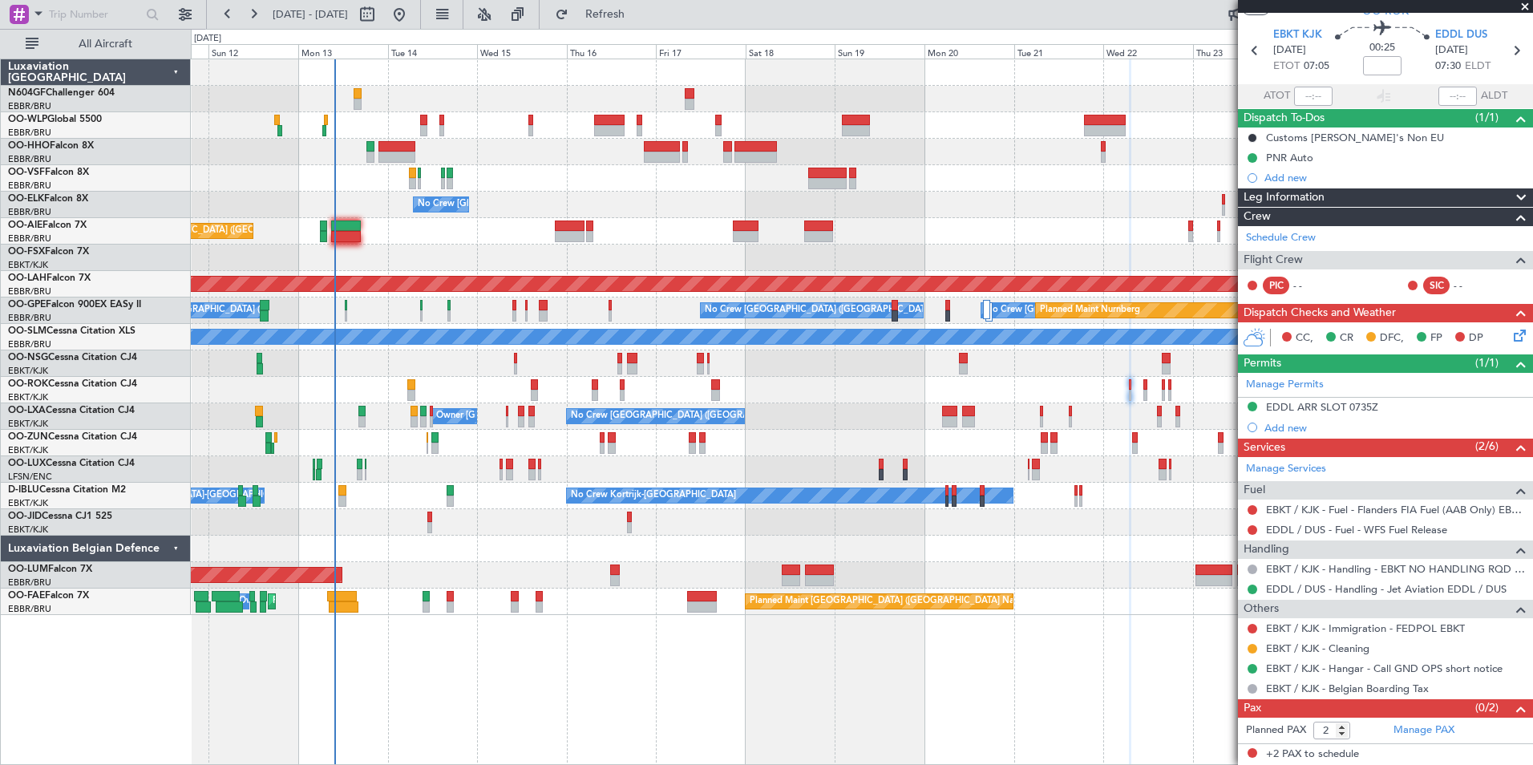
scroll to position [47, 0]
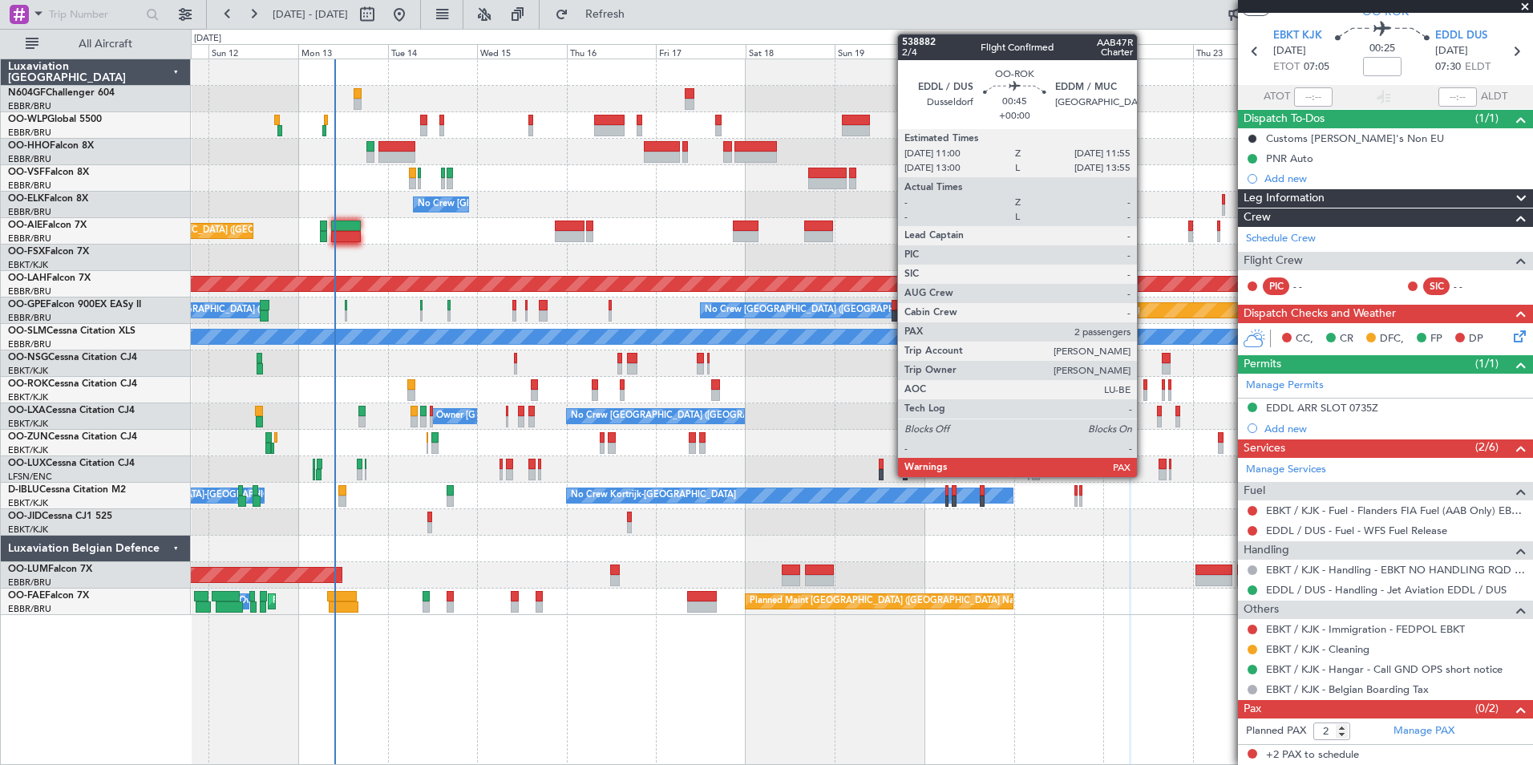
click at [1144, 393] on div at bounding box center [1146, 395] width 4 height 11
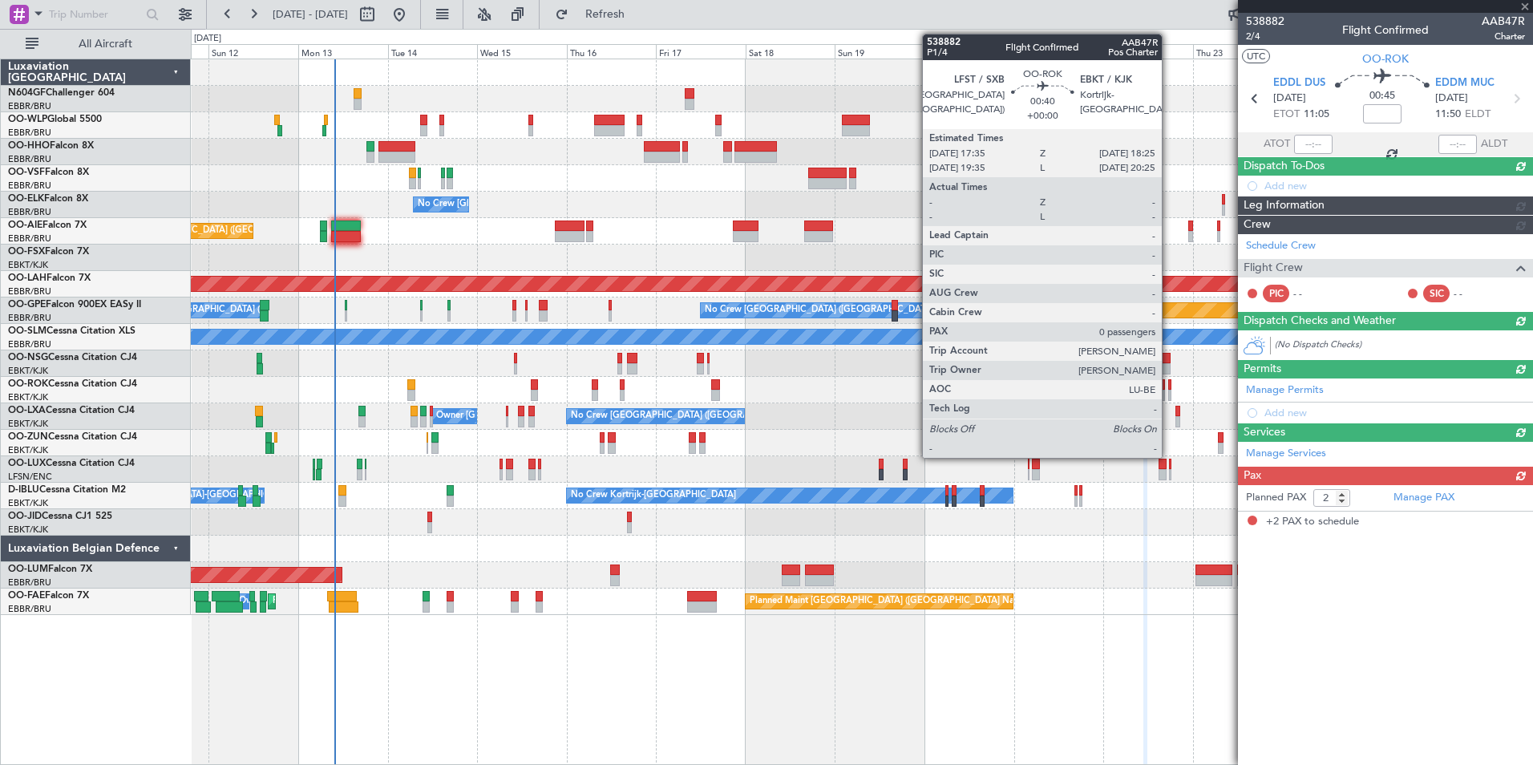
scroll to position [0, 0]
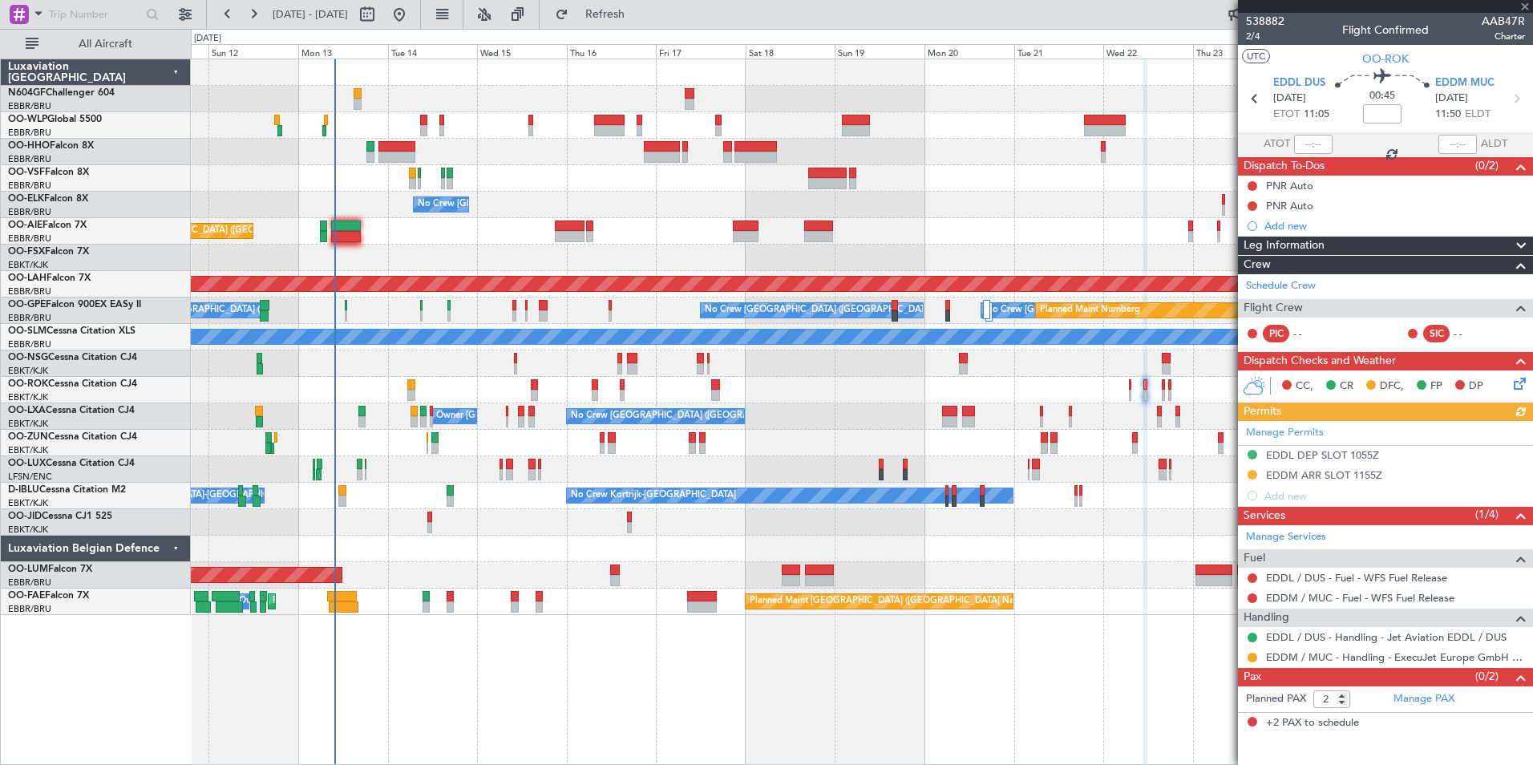
click at [1310, 455] on div "Manage Permits EDDL DEP SLOT 1055Z EDDM ARR SLOT 1155Z Add new" at bounding box center [1385, 463] width 295 height 85
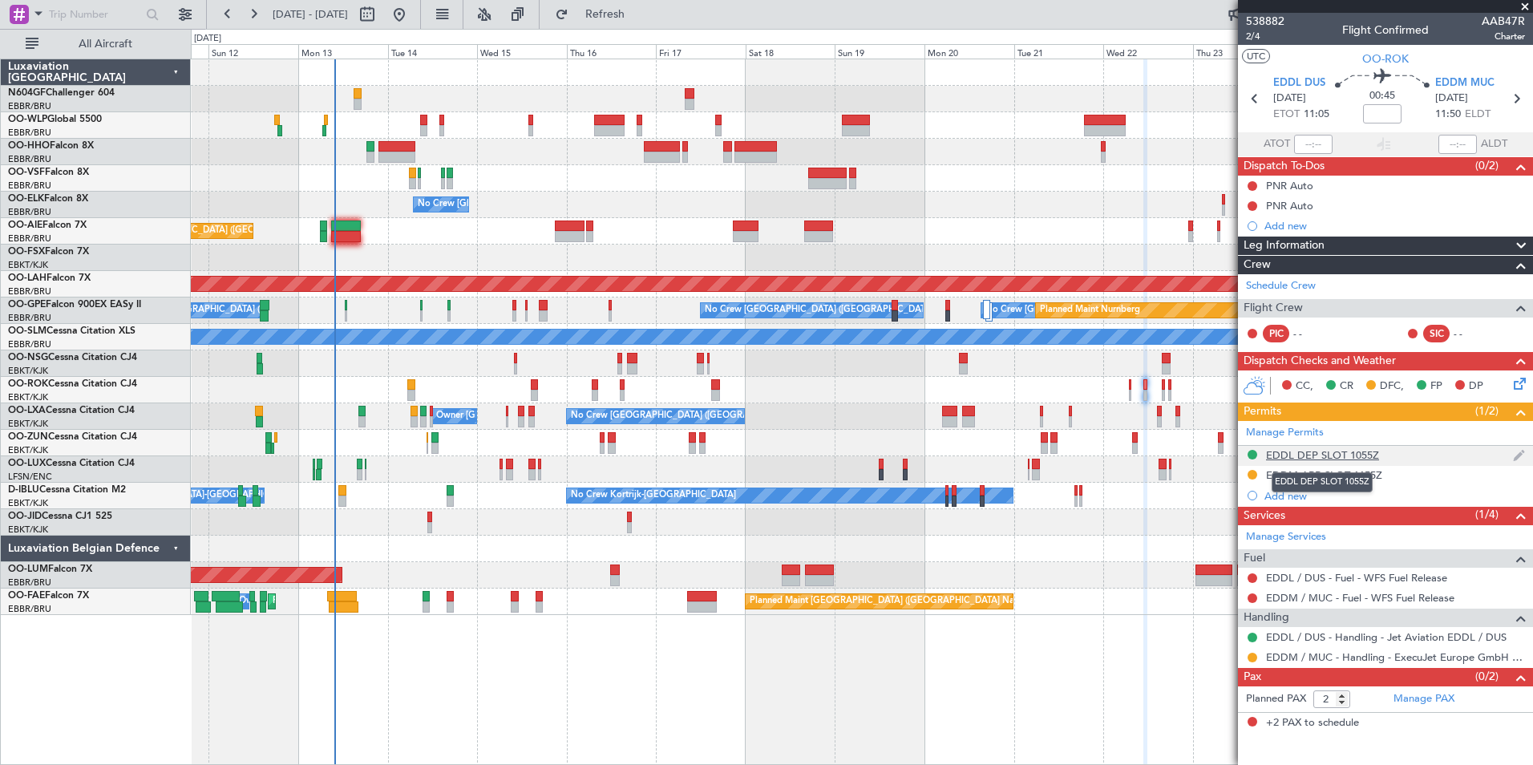
click at [1331, 455] on div "EDDL DEP SLOT 1055Z" at bounding box center [1322, 455] width 113 height 14
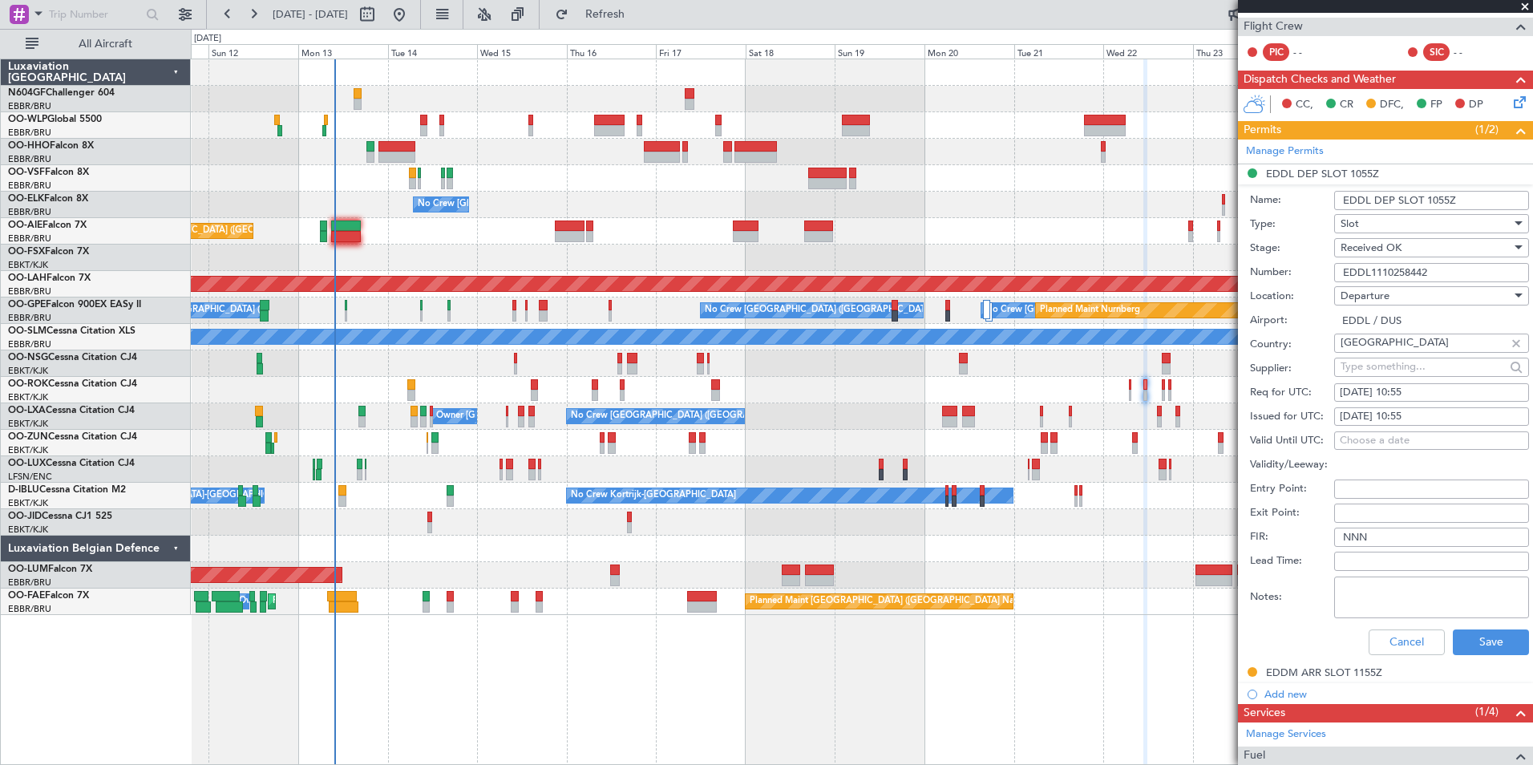
scroll to position [283, 0]
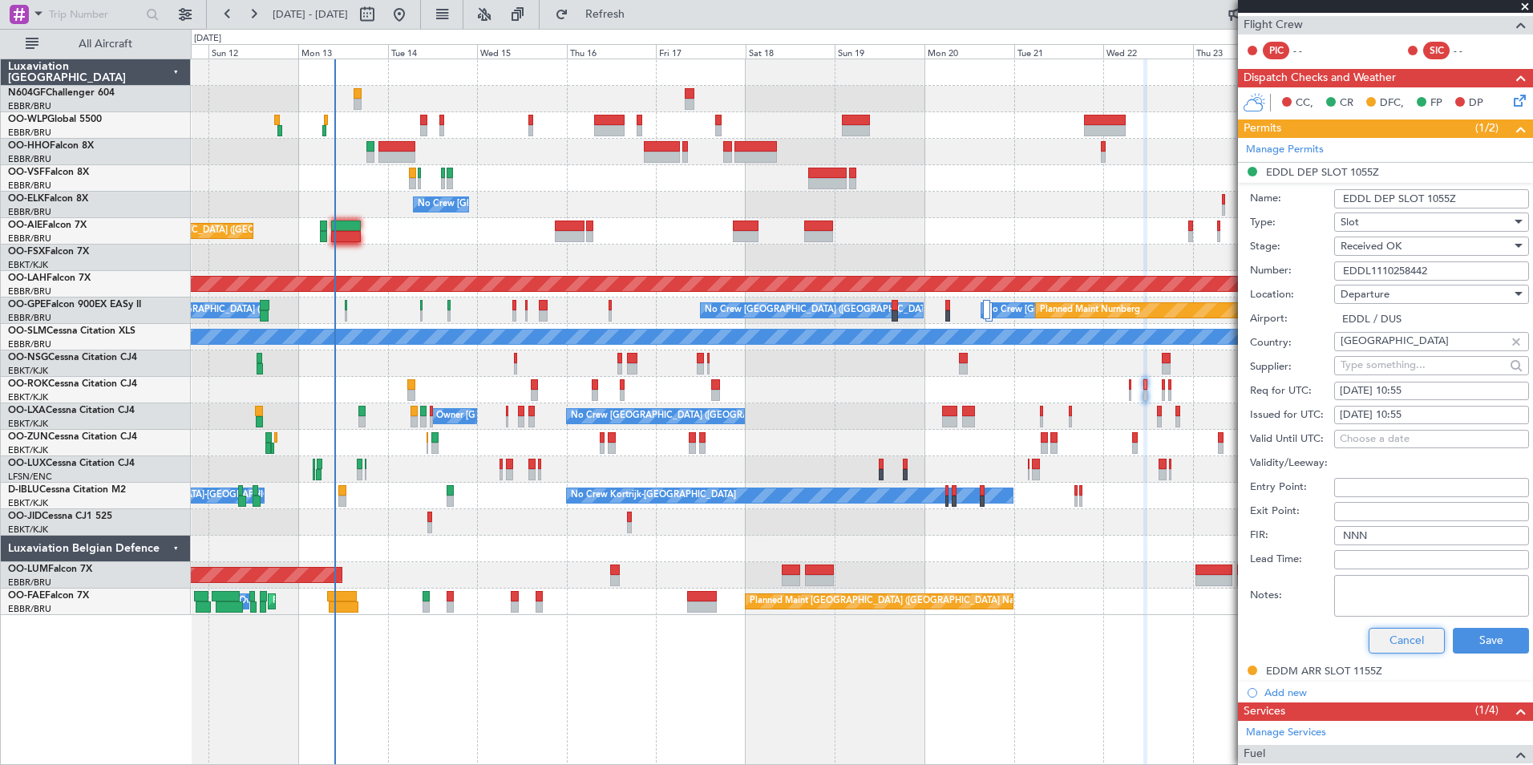
click at [1412, 649] on button "Cancel" at bounding box center [1407, 641] width 76 height 26
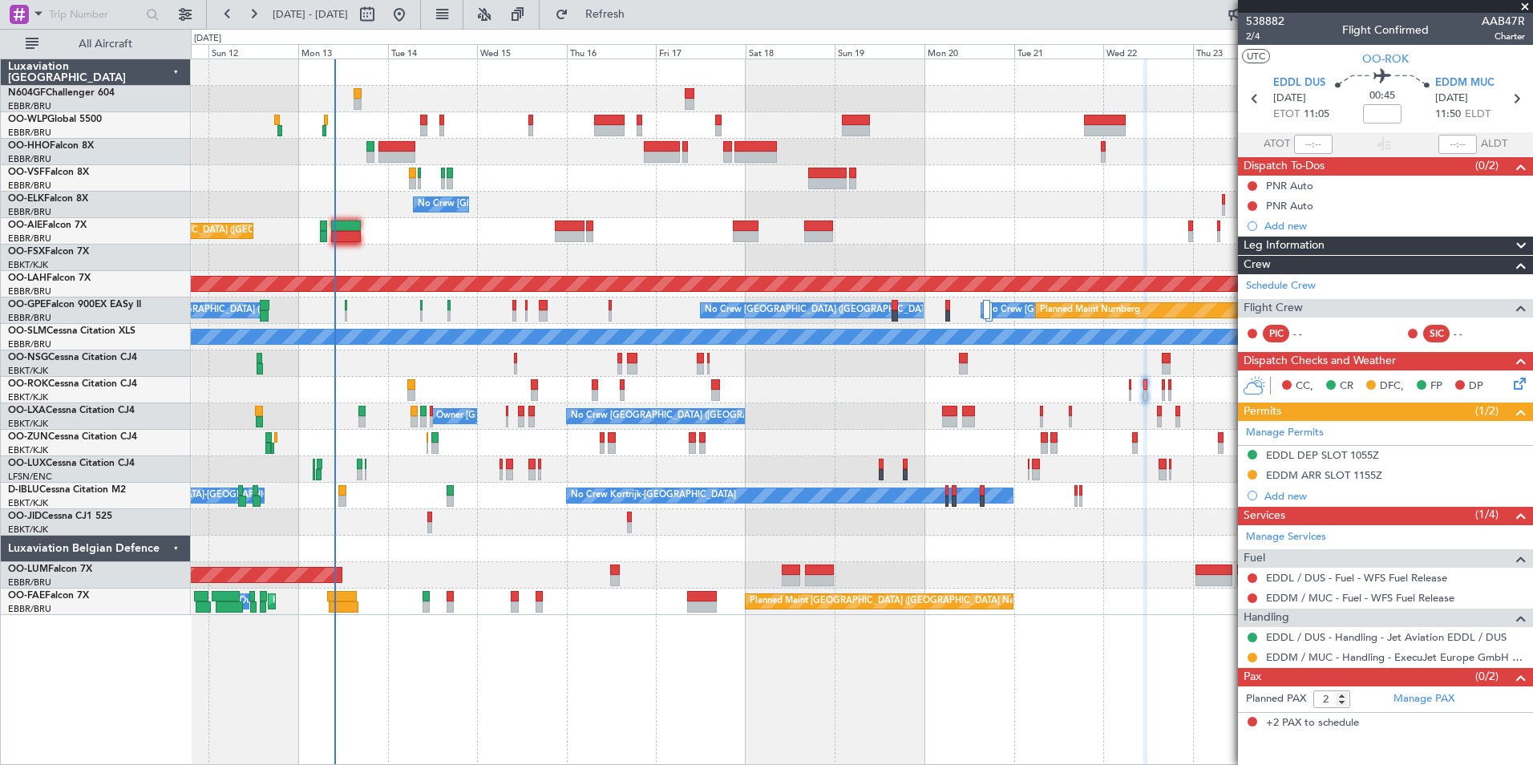
scroll to position [0, 0]
click at [1509, 107] on icon at bounding box center [1516, 98] width 21 height 21
type input "1"
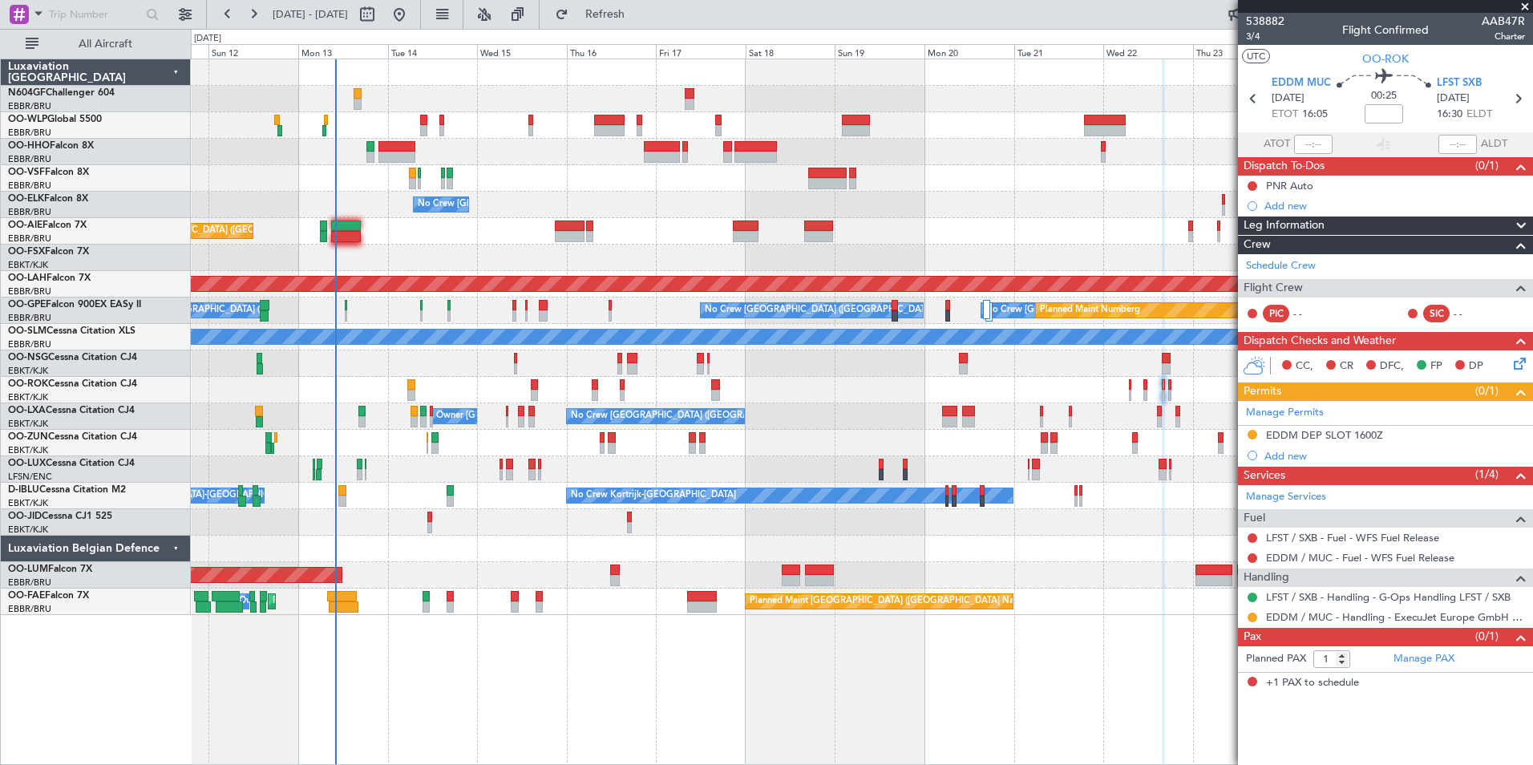
click at [1148, 394] on div at bounding box center [862, 390] width 1342 height 26
click at [480, 343] on div "Planned Maint Geneva (Cointrin) No Crew Brussels (Brussels National) Planned Ma…" at bounding box center [862, 337] width 1342 height 556
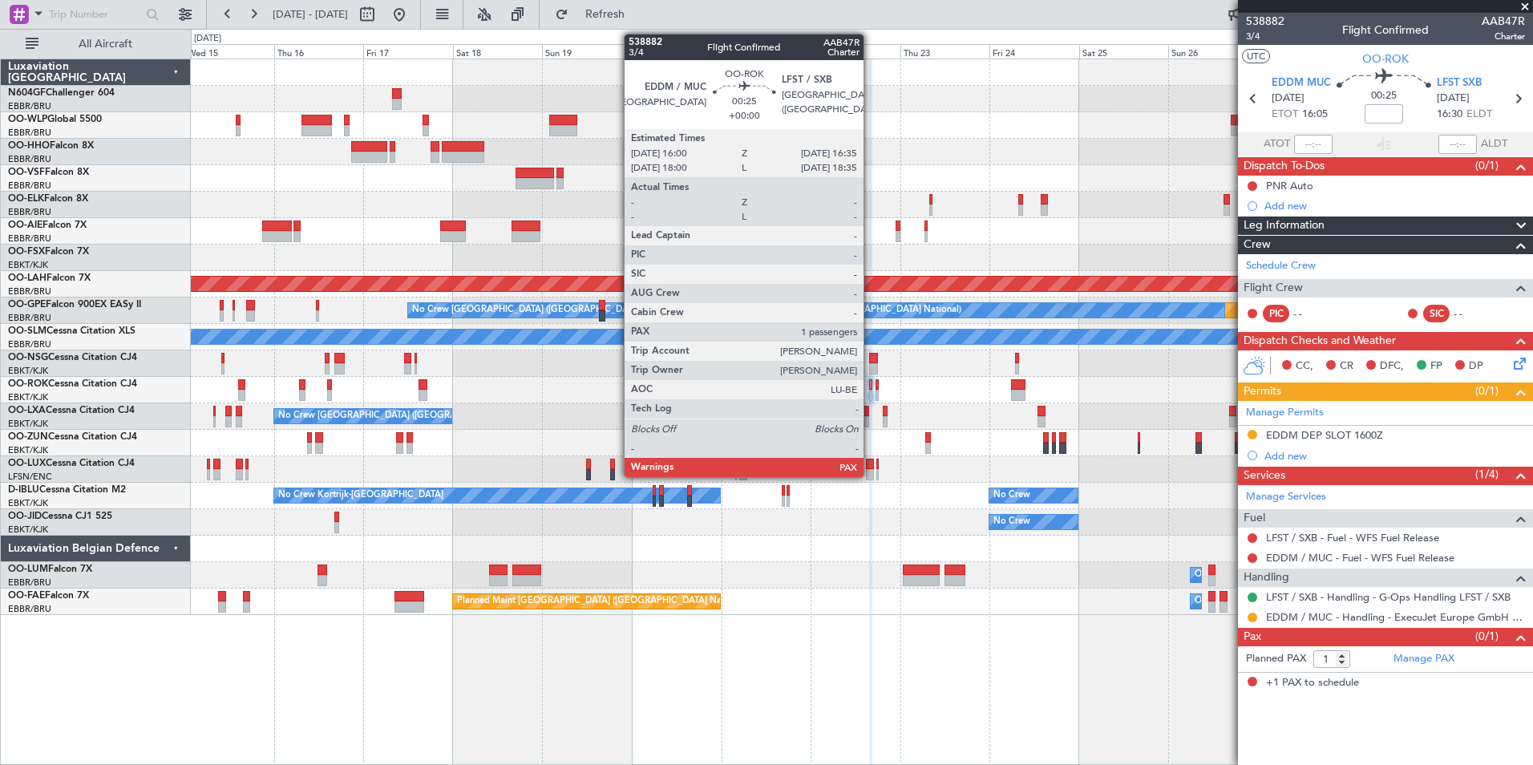
click at [871, 392] on div at bounding box center [870, 395] width 2 height 11
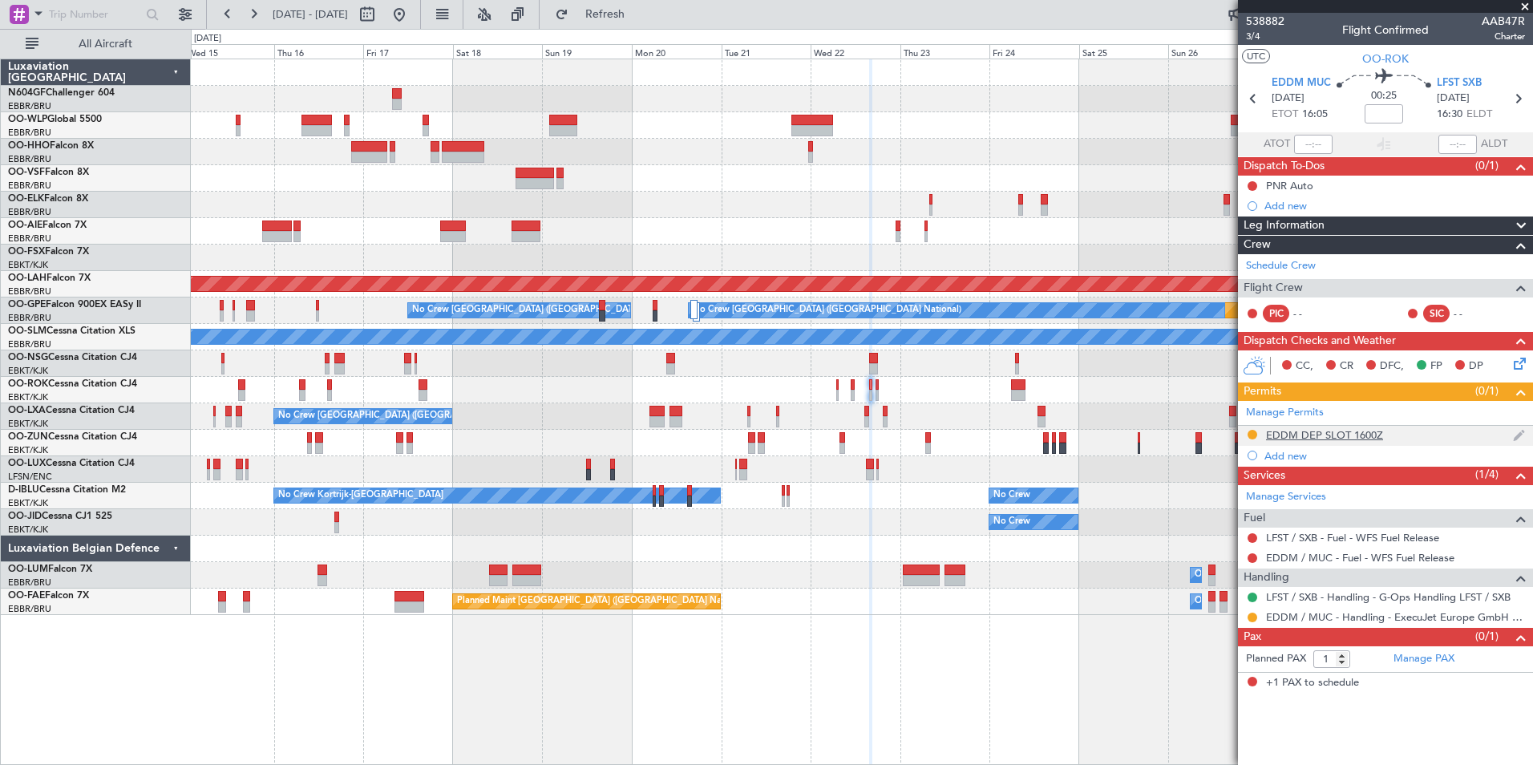
click at [1335, 439] on div "EDDM DEP SLOT 1600Z" at bounding box center [1324, 435] width 117 height 14
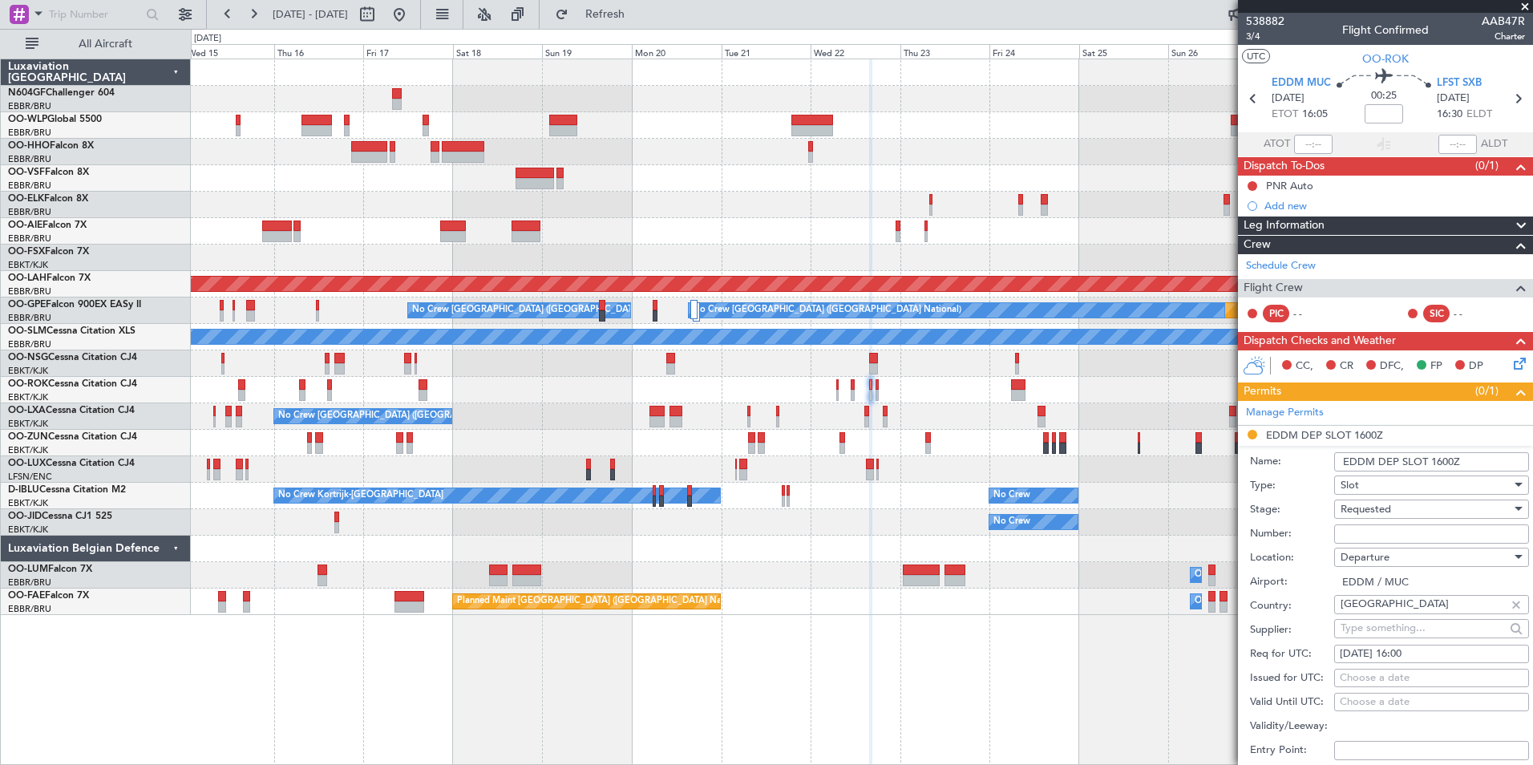
click at [1395, 508] on div "Requested" at bounding box center [1426, 509] width 171 height 24
click at [1395, 635] on span "Received OK" at bounding box center [1426, 630] width 168 height 24
click at [1401, 540] on input "Number:" at bounding box center [1432, 534] width 195 height 19
click at [1402, 537] on input "Number:" at bounding box center [1432, 534] width 195 height 19
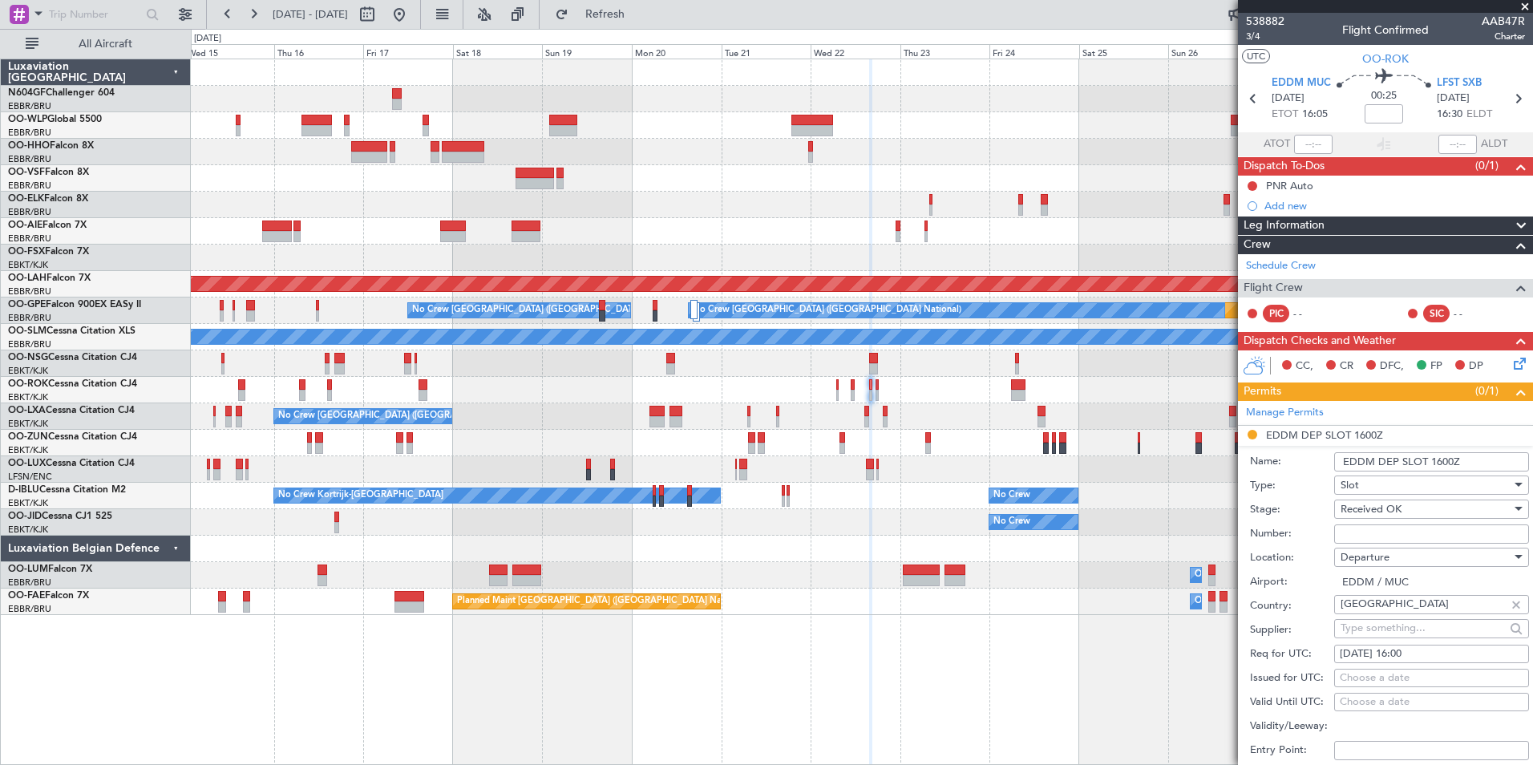
paste input "EDDM1110258442"
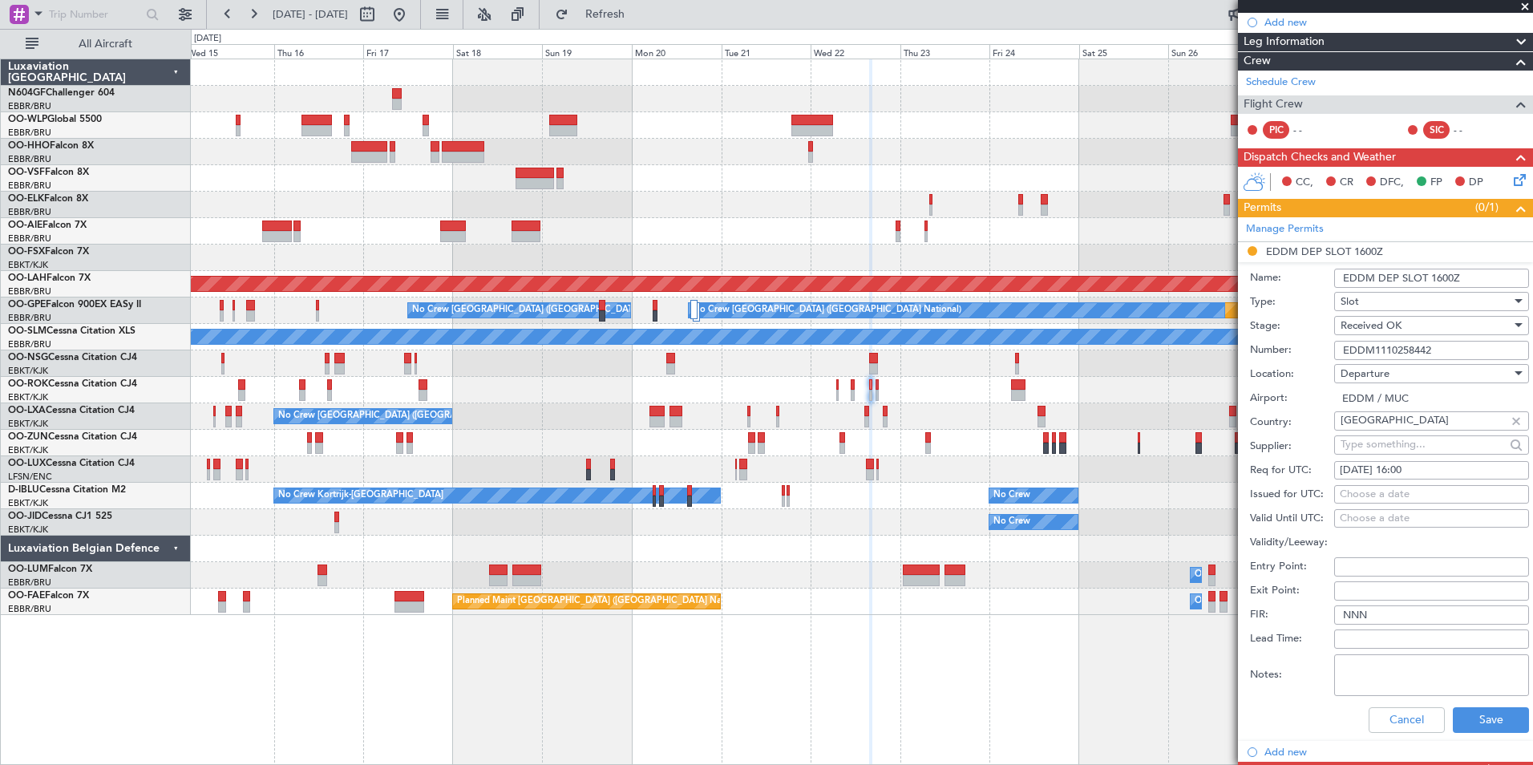
scroll to position [184, 0]
type input "EDDM1110258442"
click at [1471, 724] on button "Save" at bounding box center [1491, 720] width 76 height 26
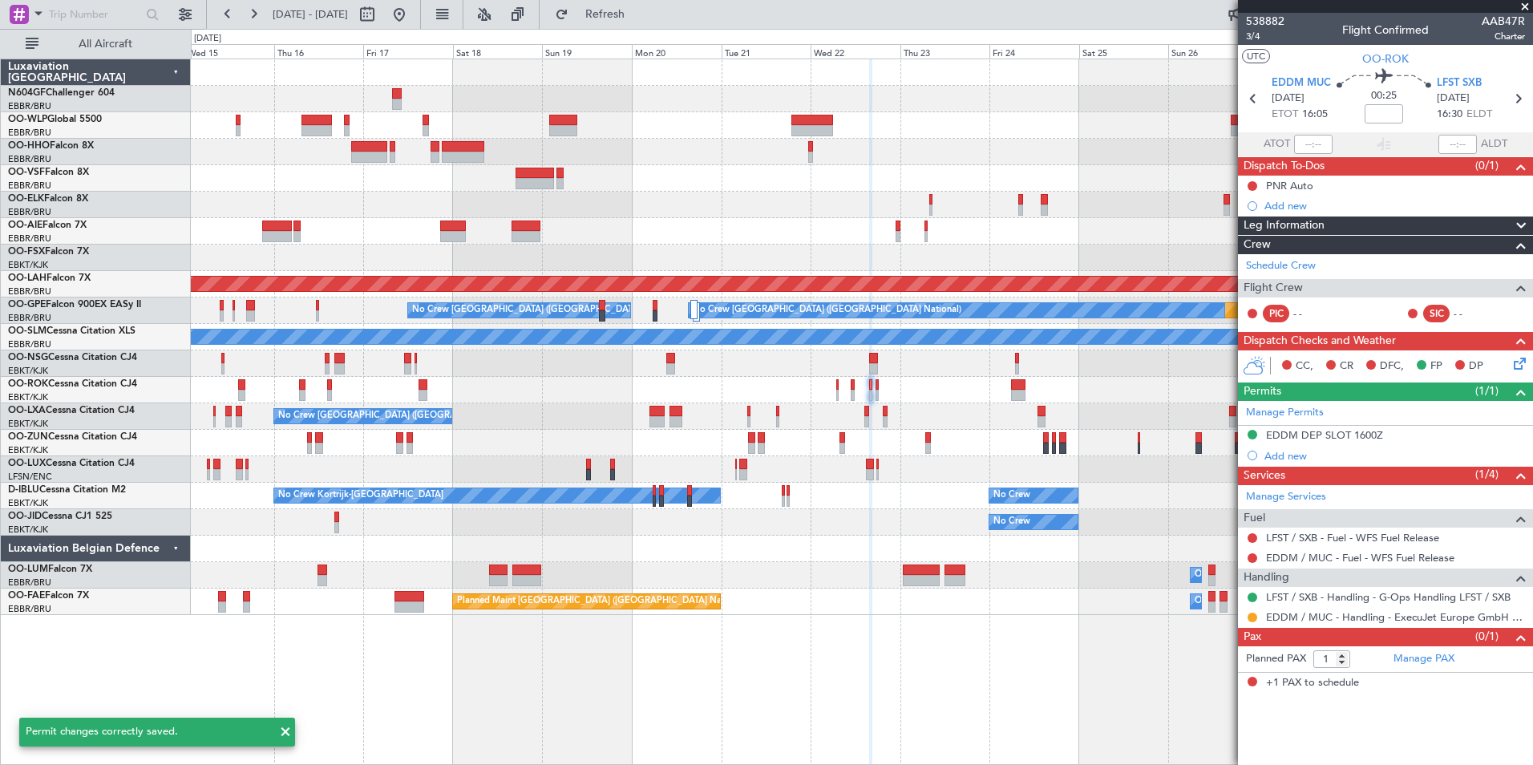
scroll to position [0, 0]
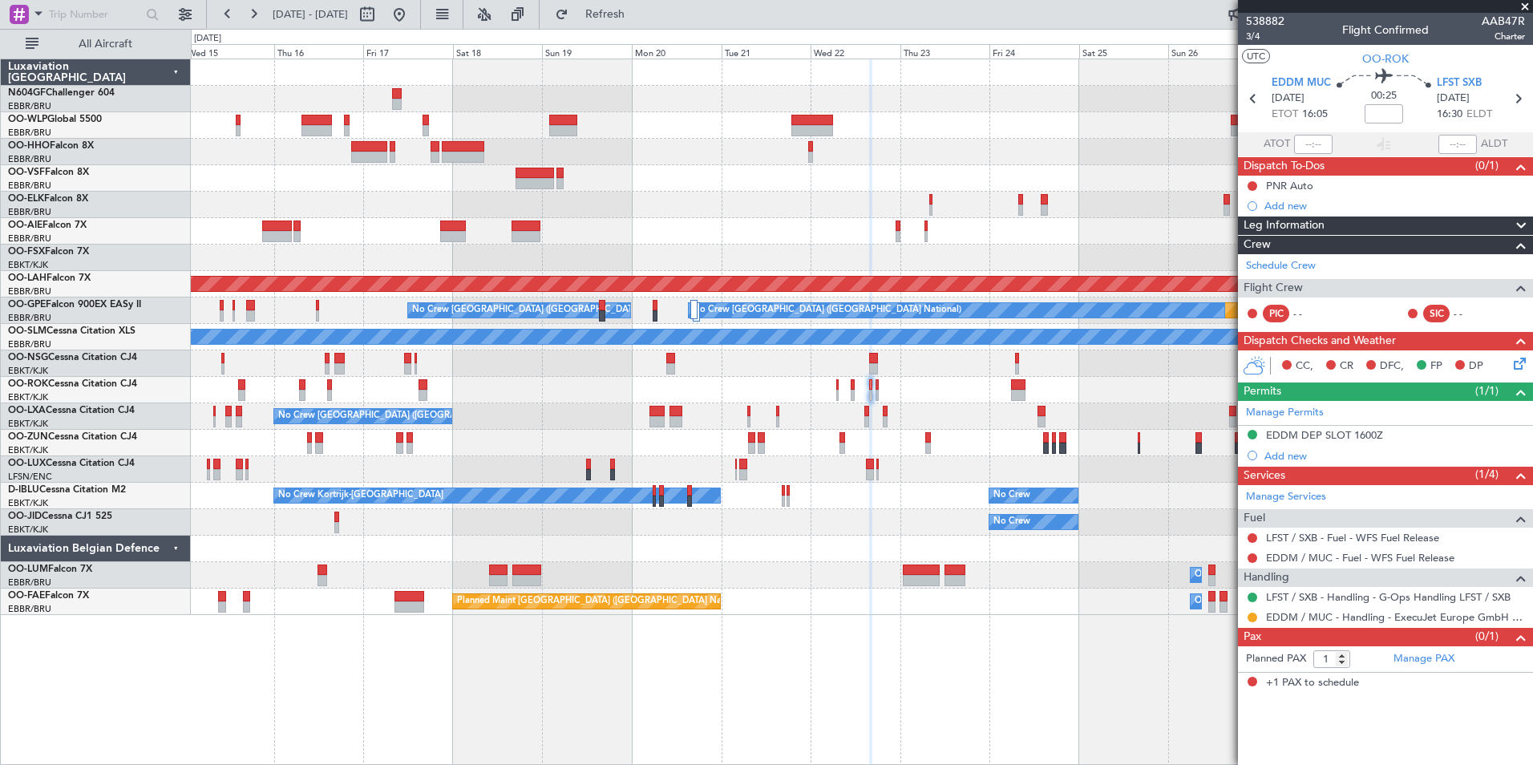
click at [904, 216] on div "No Crew Brussels (Brussels National) Planned Maint London (Farnborough) Planned…" at bounding box center [862, 337] width 1342 height 556
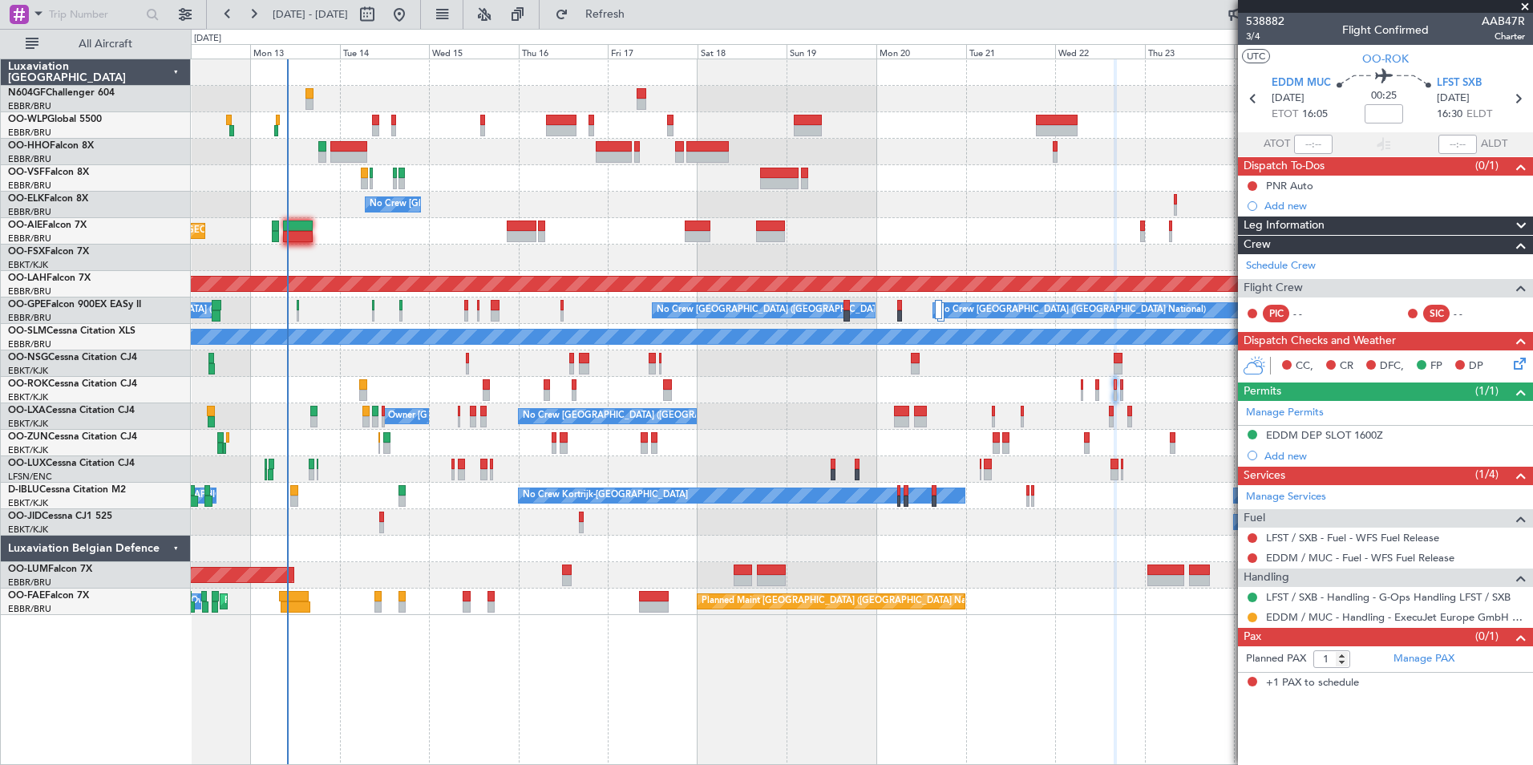
click at [634, 241] on div "Planned Maint Geneva (Cointrin) No Crew Brussels (Brussels National) Planned Ma…" at bounding box center [862, 337] width 1342 height 556
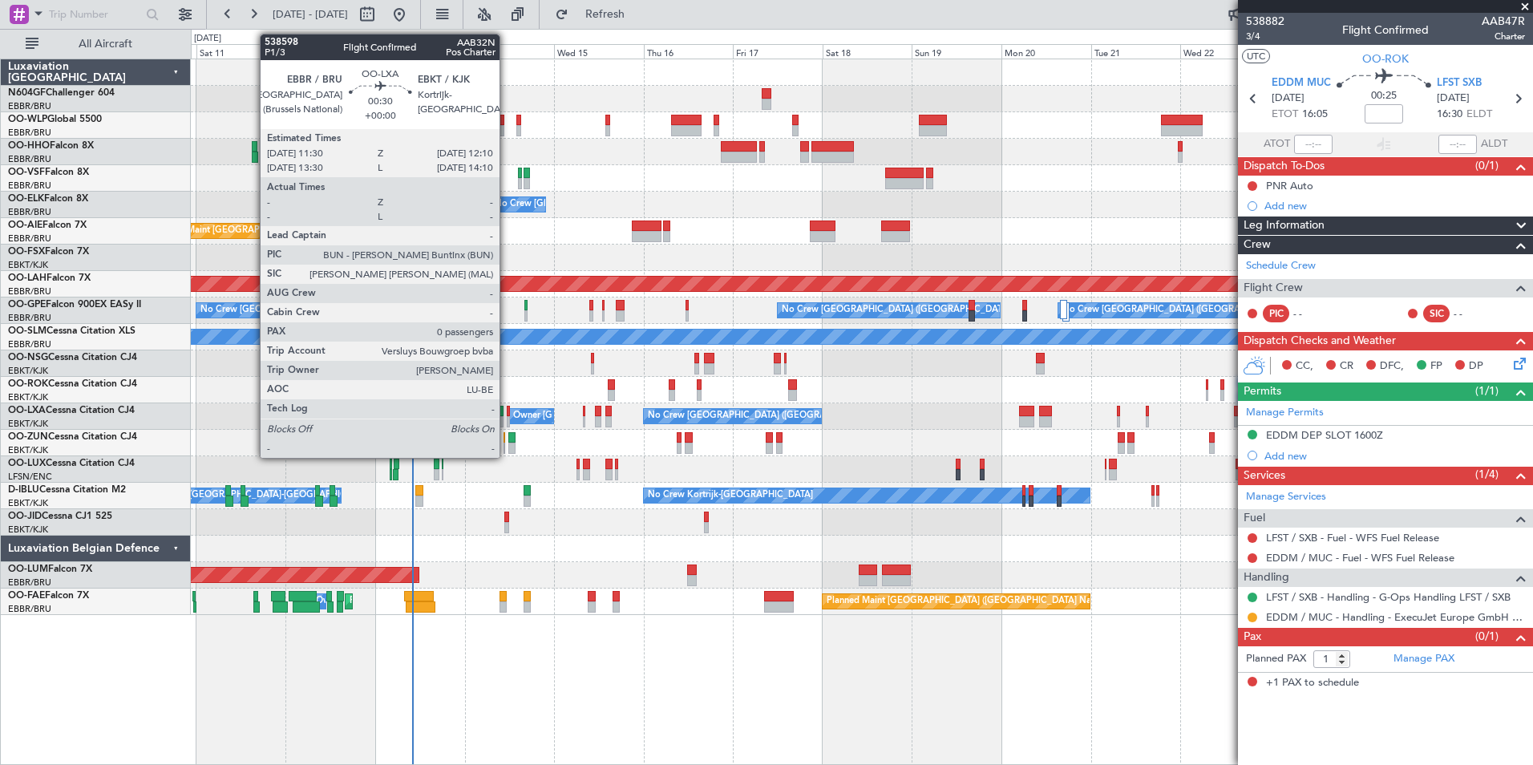
click at [507, 423] on div at bounding box center [508, 421] width 3 height 11
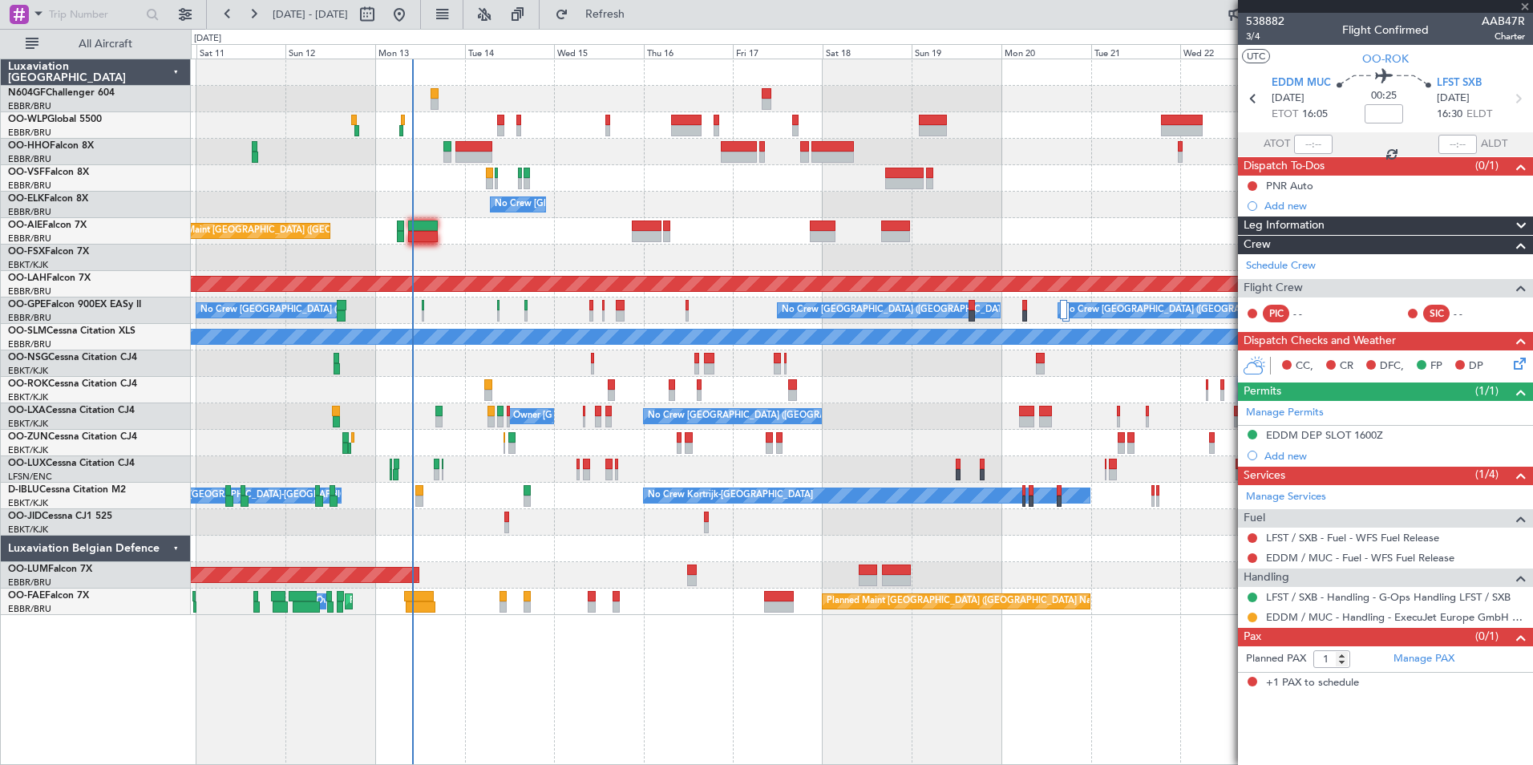
type input "0"
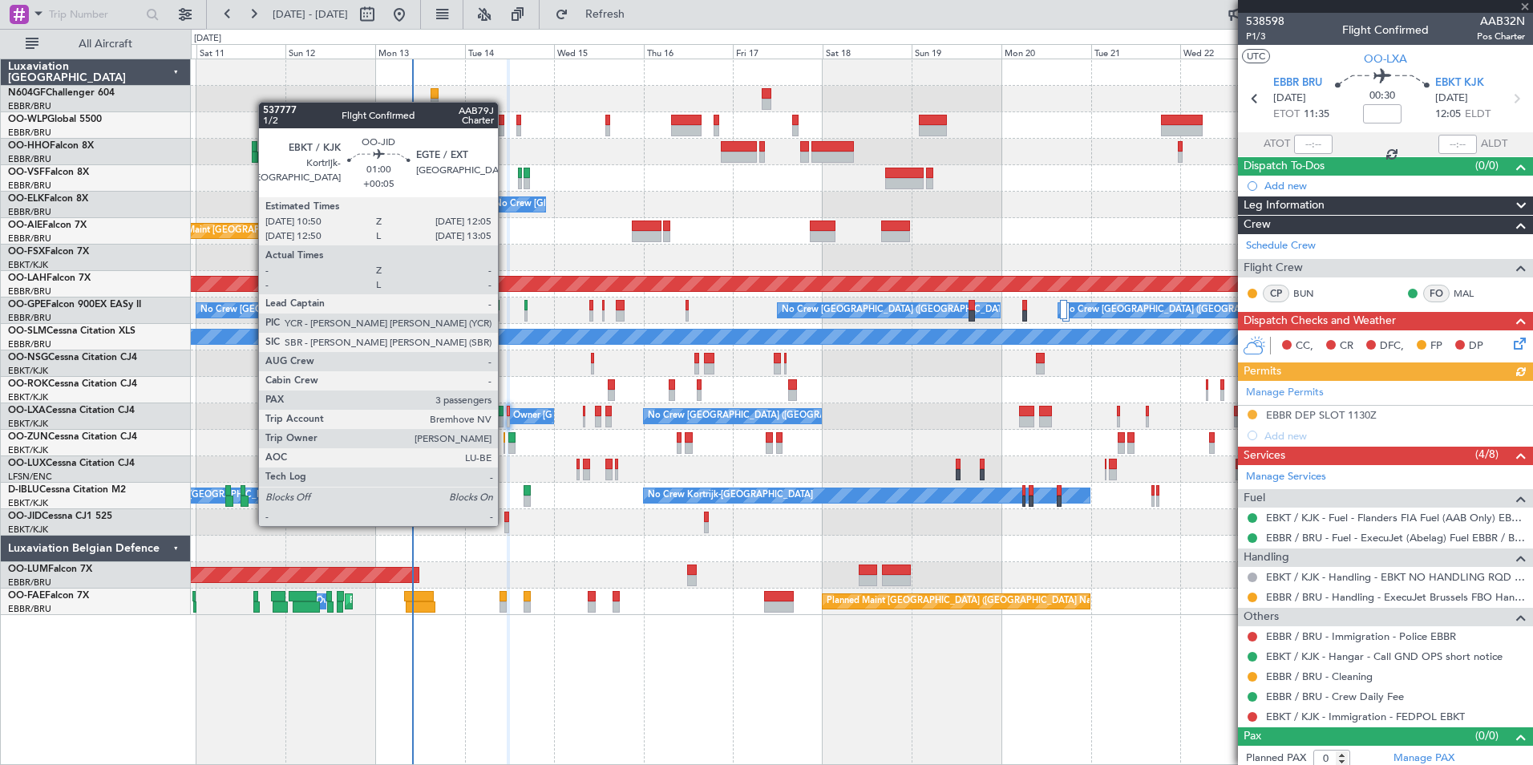
click at [505, 525] on div at bounding box center [506, 527] width 5 height 11
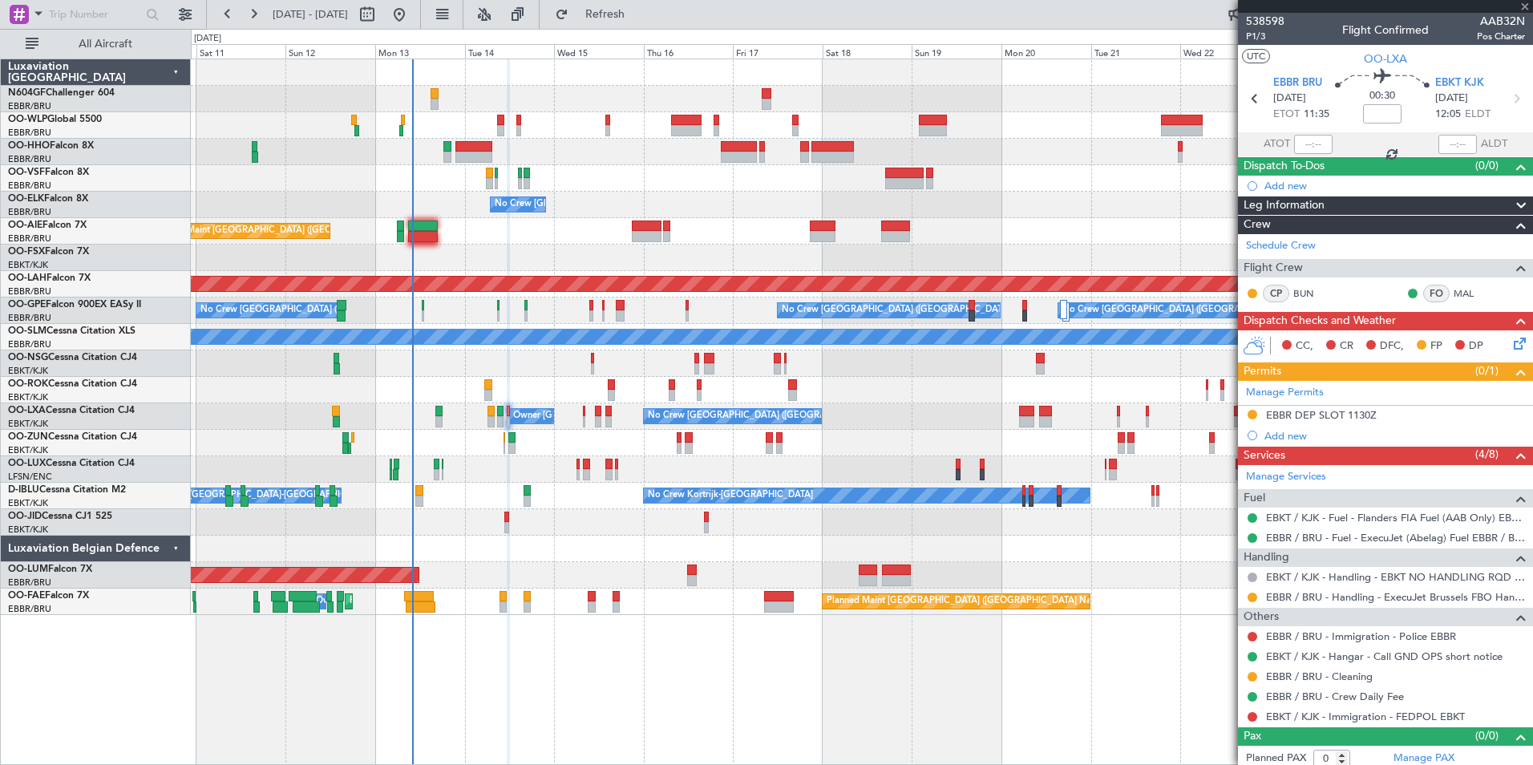
type input "+00:05"
type input "3"
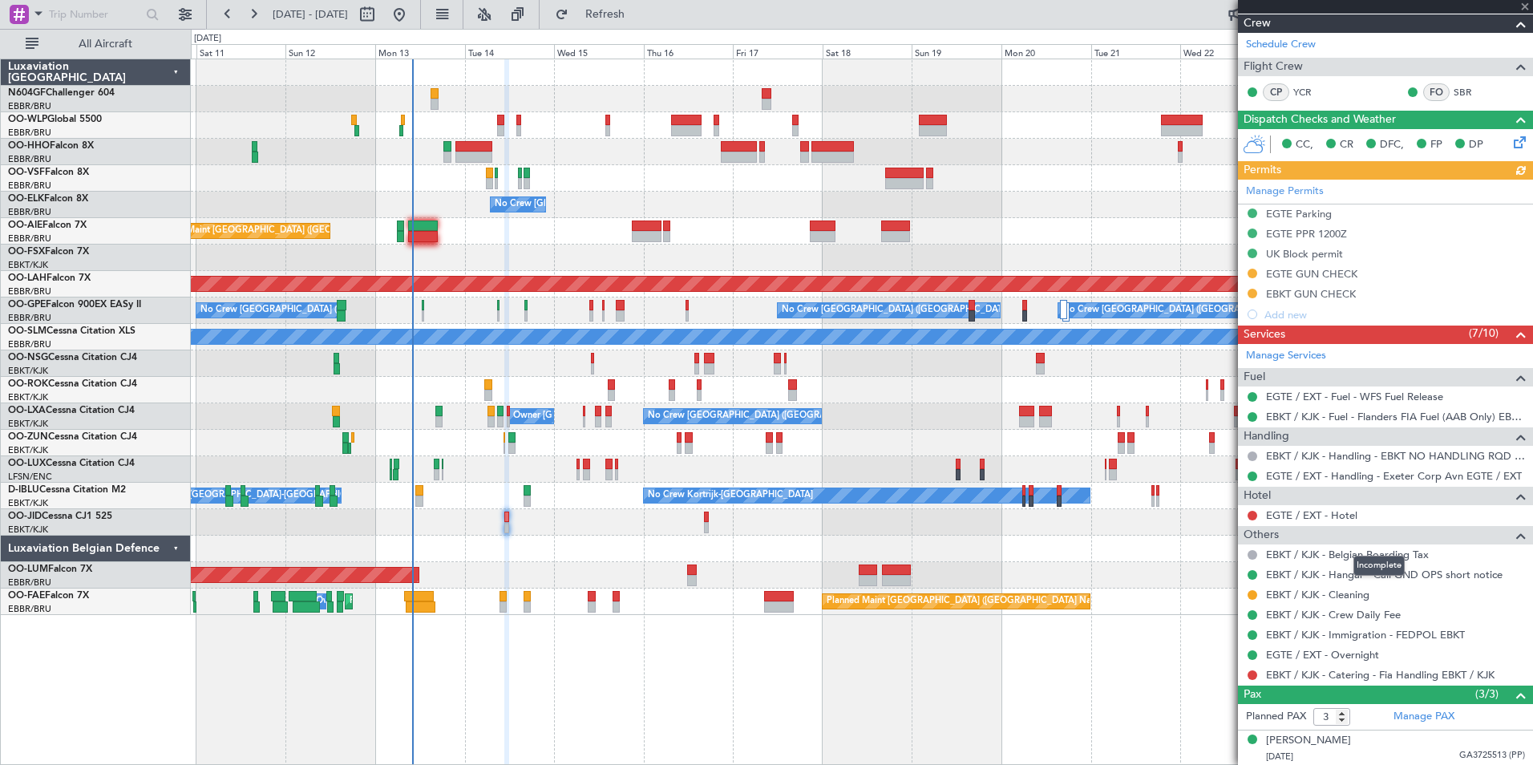
scroll to position [283, 0]
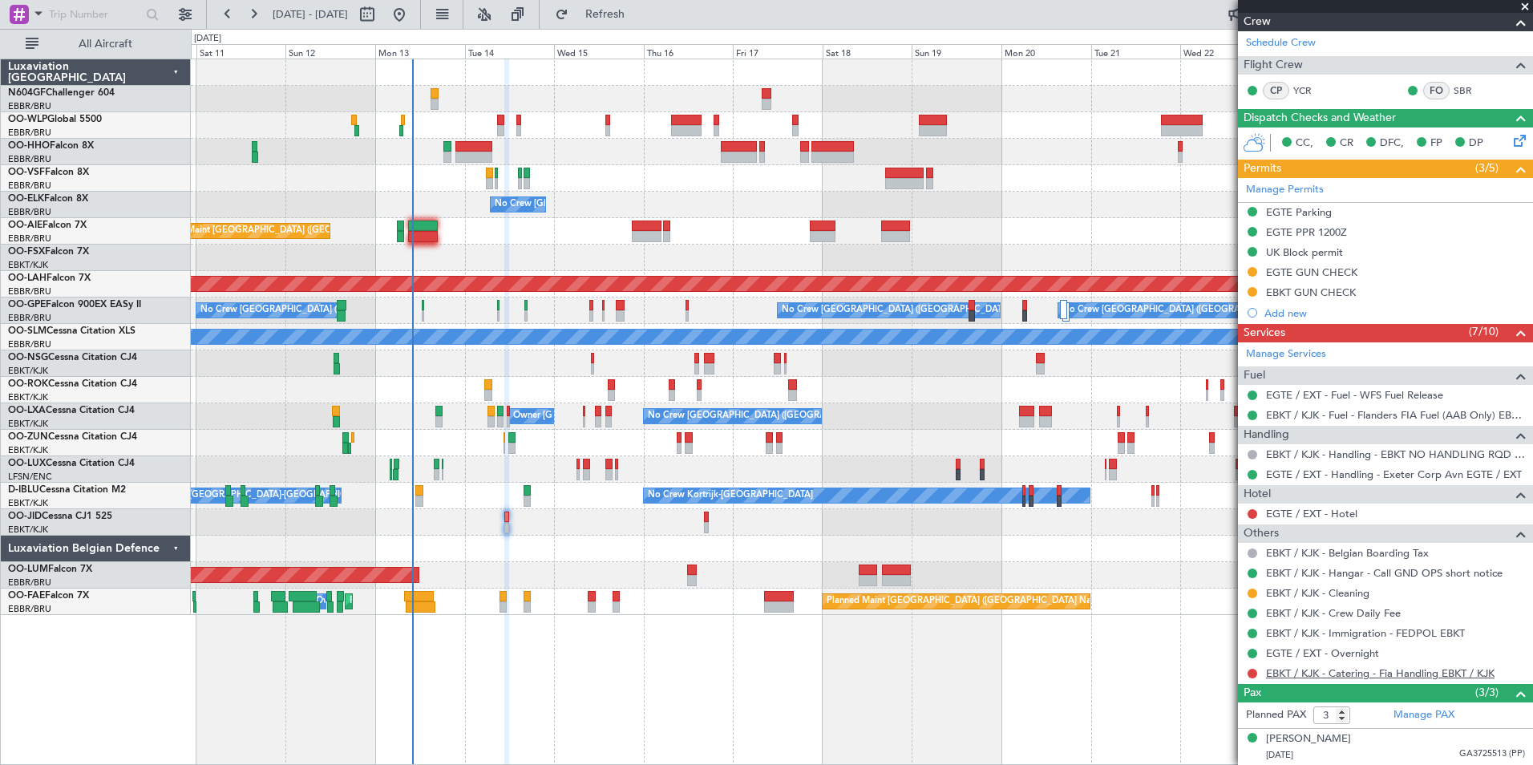
click at [1329, 674] on link "EBKT / KJK - Catering - Fia Handling EBKT / KJK" at bounding box center [1380, 673] width 229 height 14
click at [639, 12] on span "Refresh" at bounding box center [605, 14] width 67 height 11
click at [639, 19] on span "Refresh" at bounding box center [605, 14] width 67 height 11
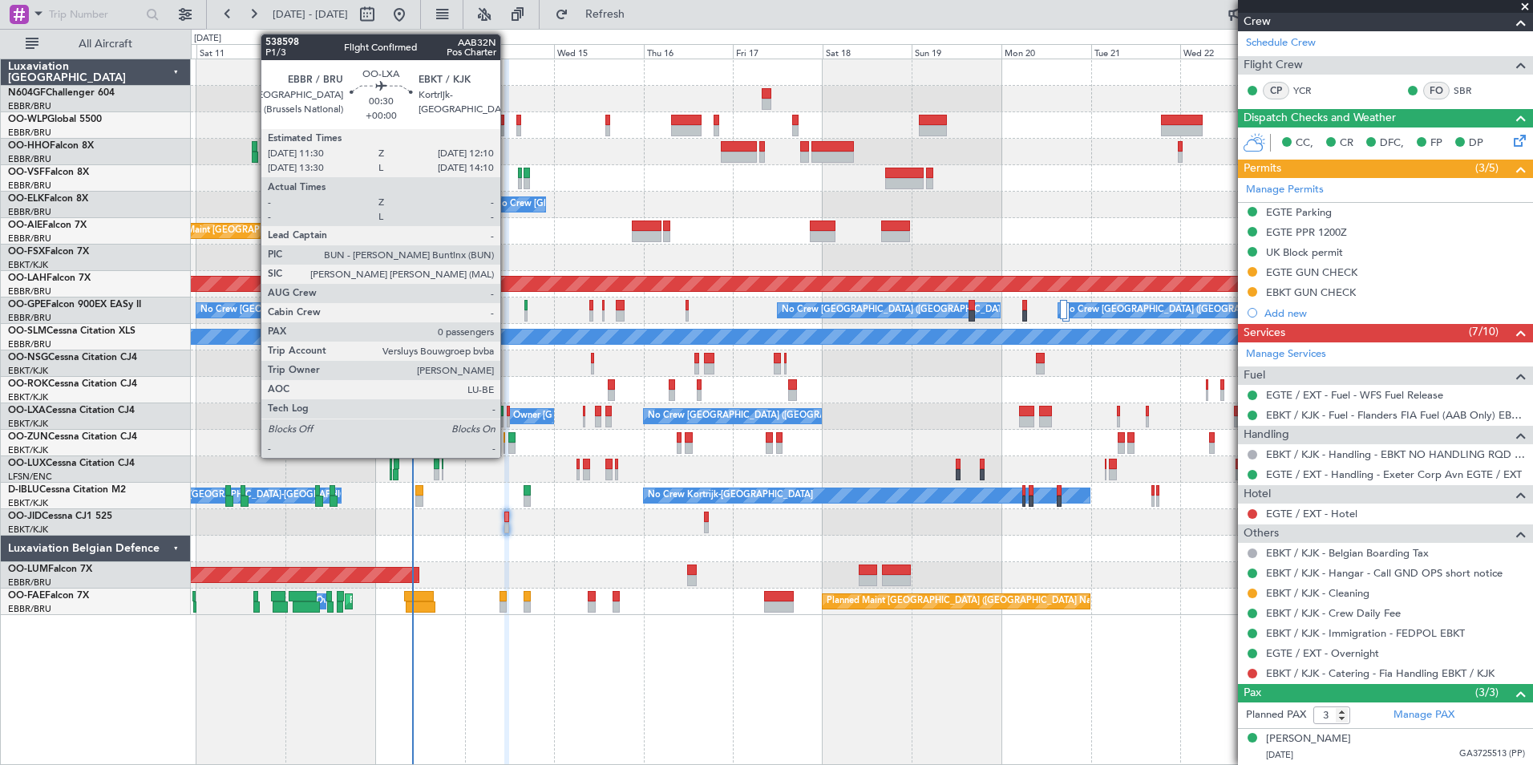
click at [508, 409] on div at bounding box center [508, 411] width 3 height 11
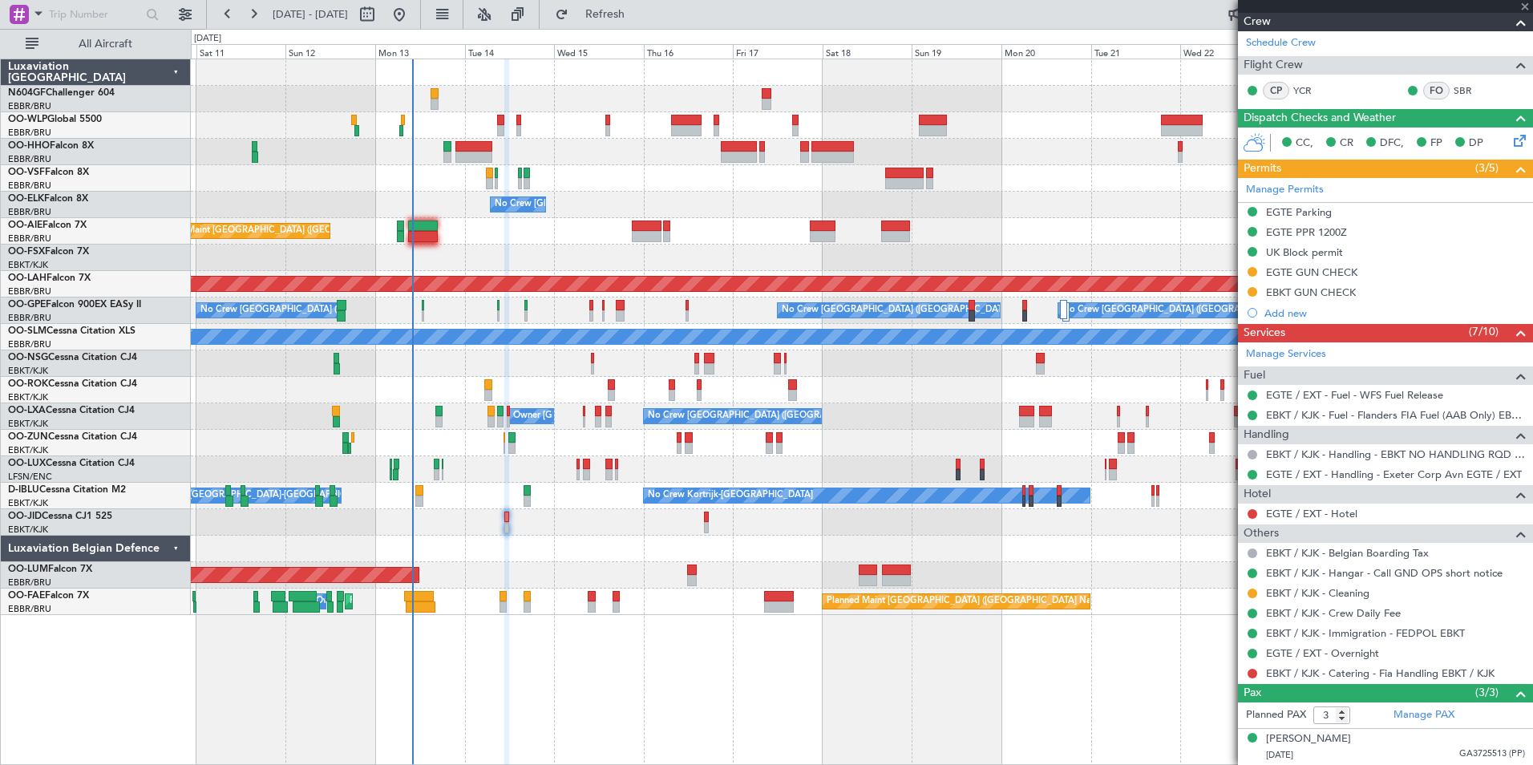
type input "0"
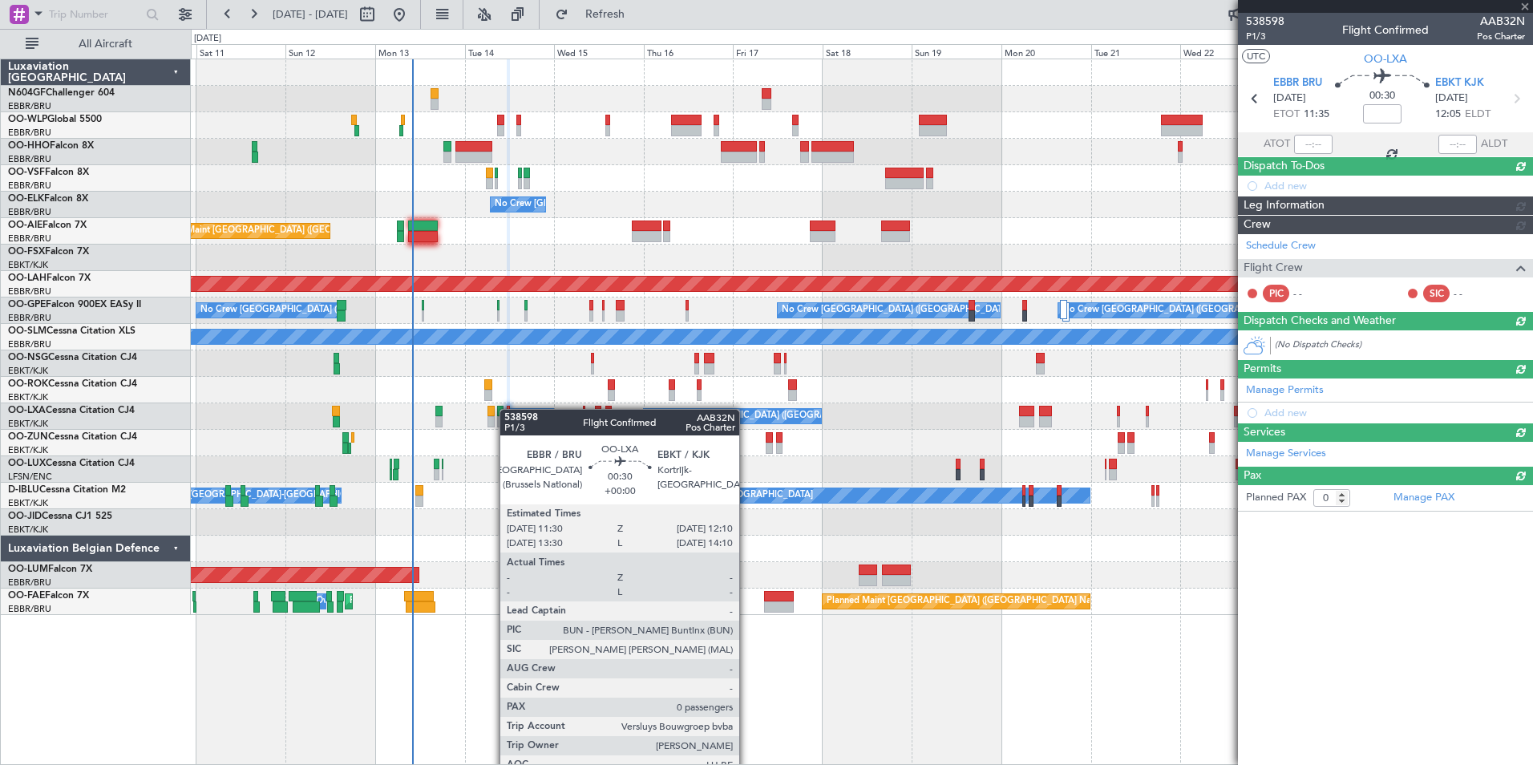
scroll to position [0, 0]
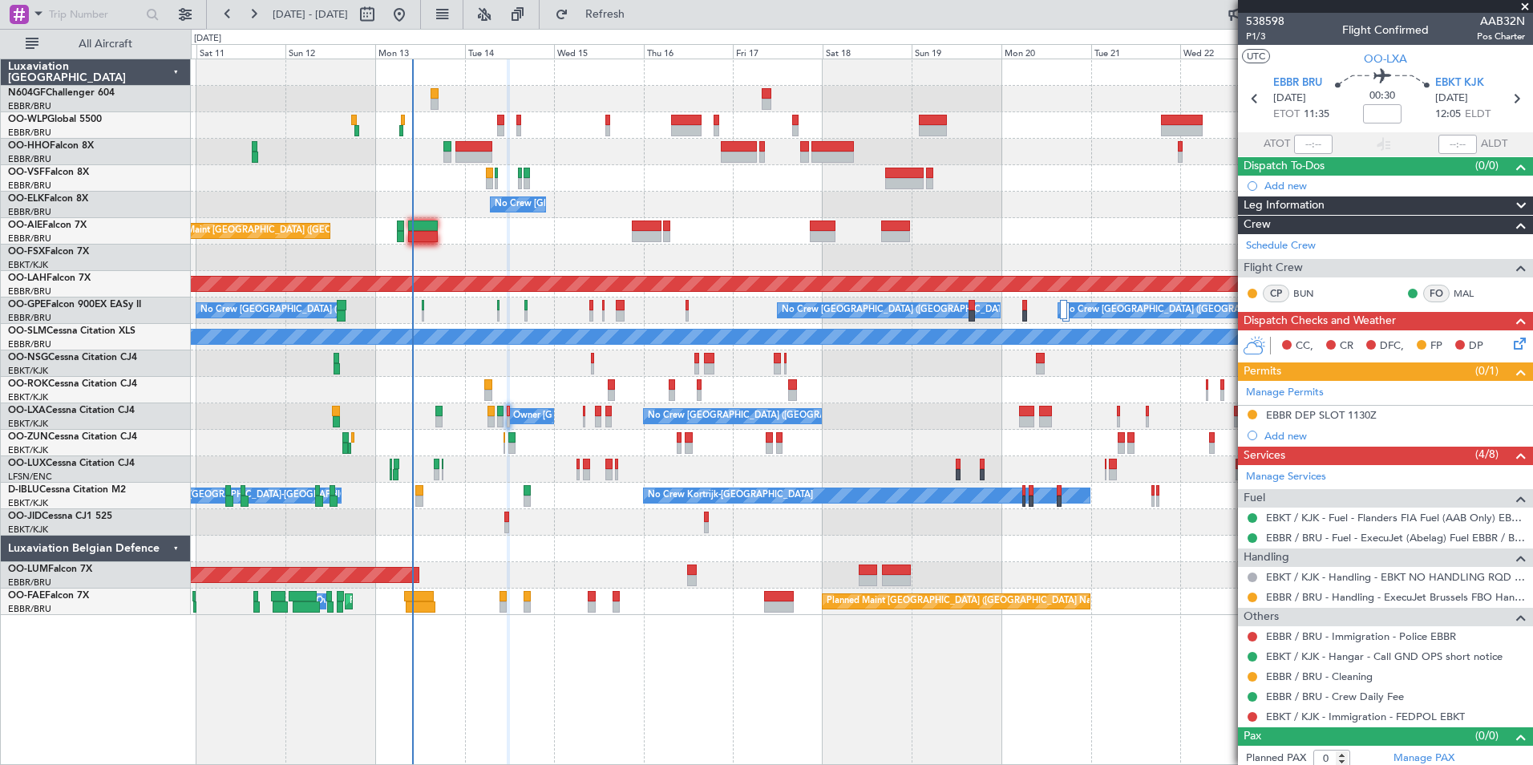
click at [638, 28] on fb-refresh-button "Refresh" at bounding box center [596, 14] width 112 height 29
click at [639, 18] on span "Refresh" at bounding box center [605, 14] width 67 height 11
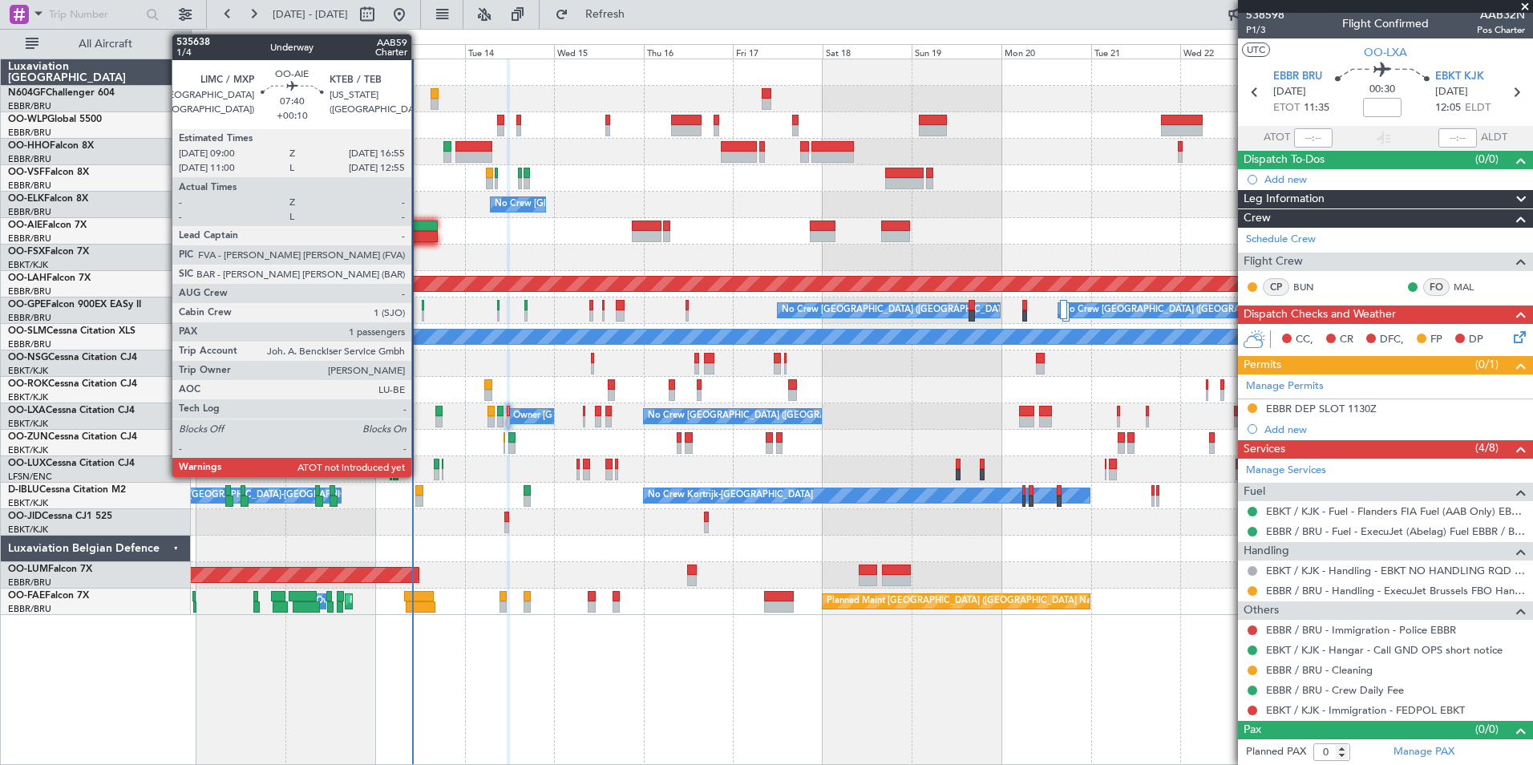
click at [419, 232] on div at bounding box center [423, 236] width 30 height 11
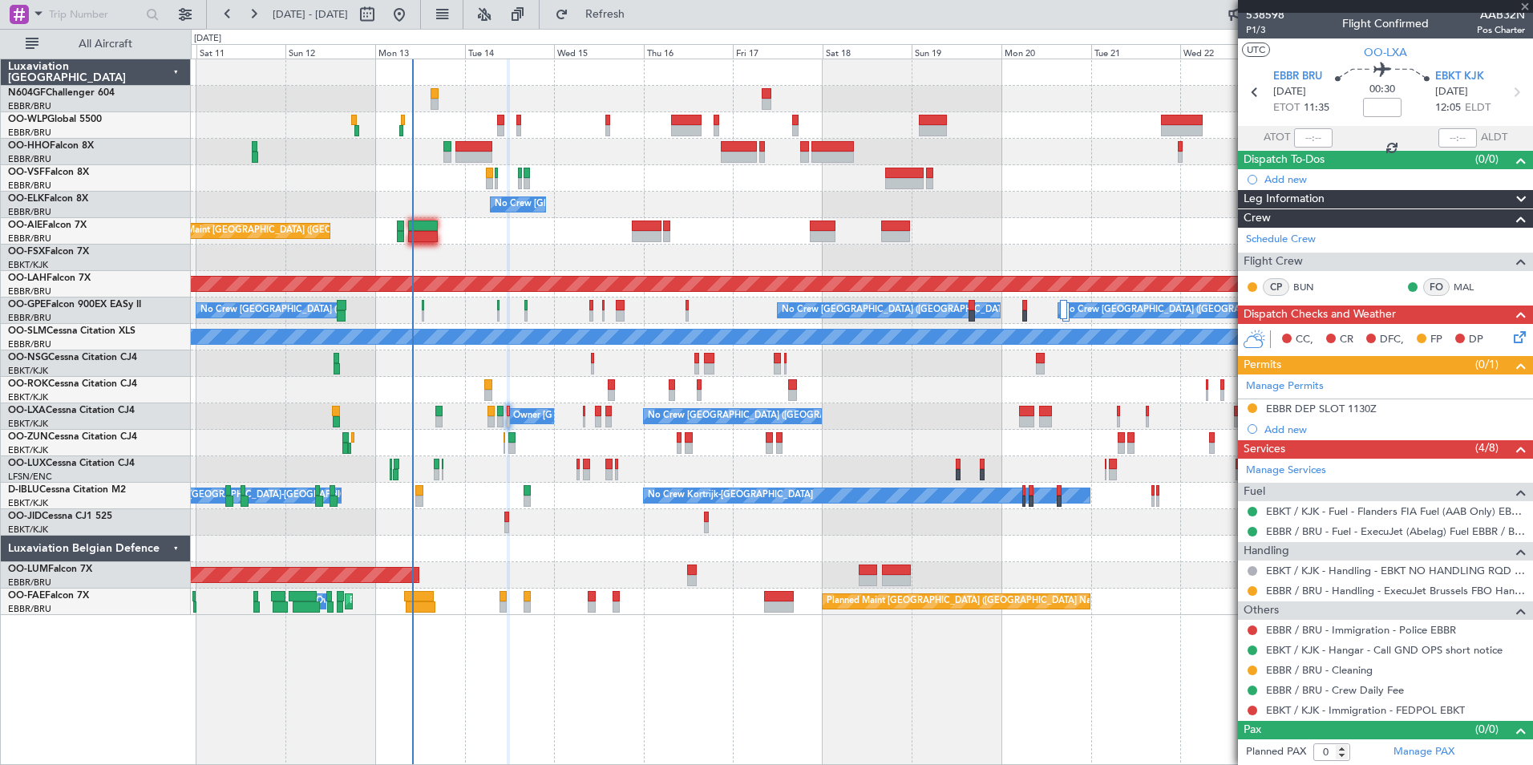
type input "+00:10"
type input "1"
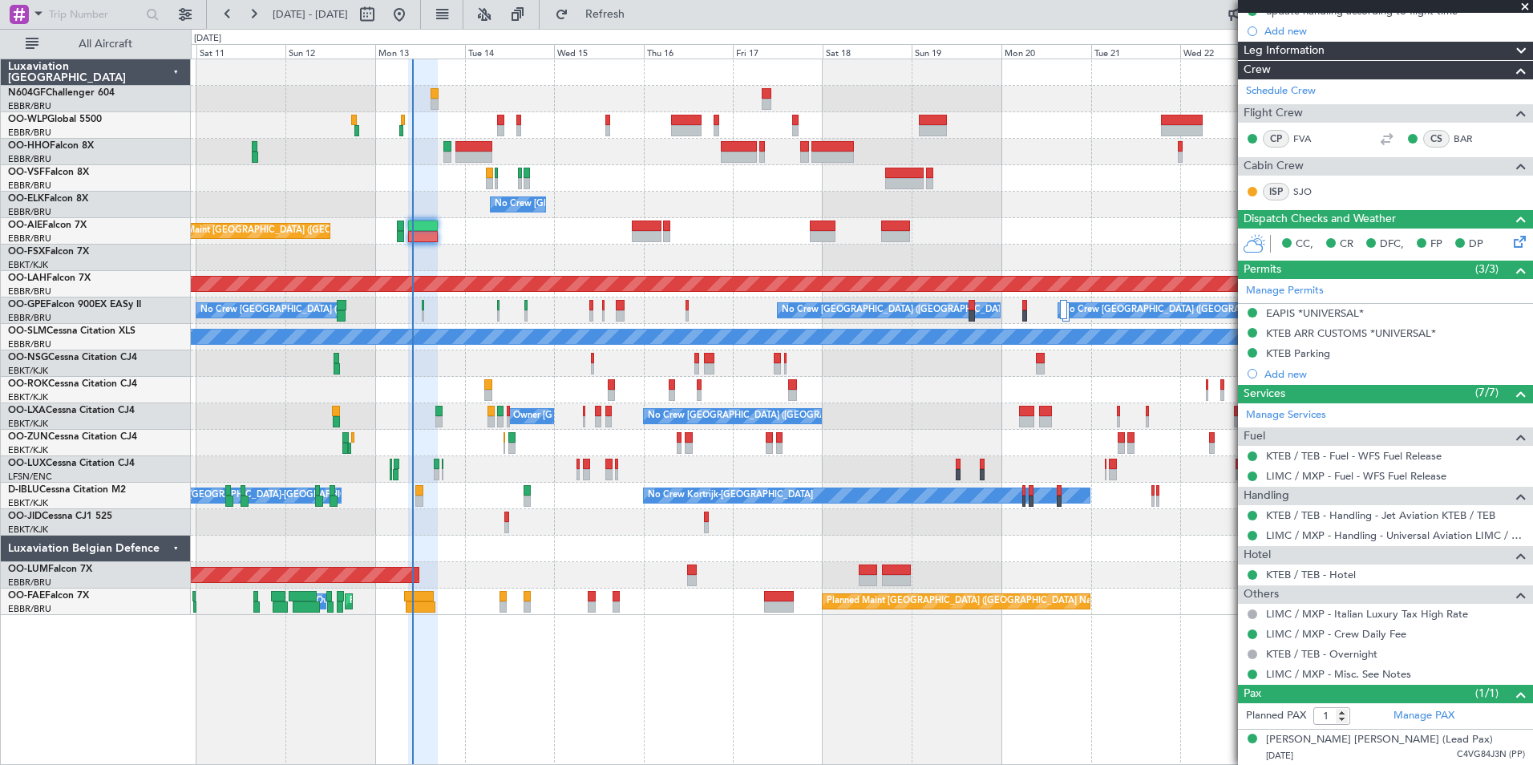
scroll to position [0, 0]
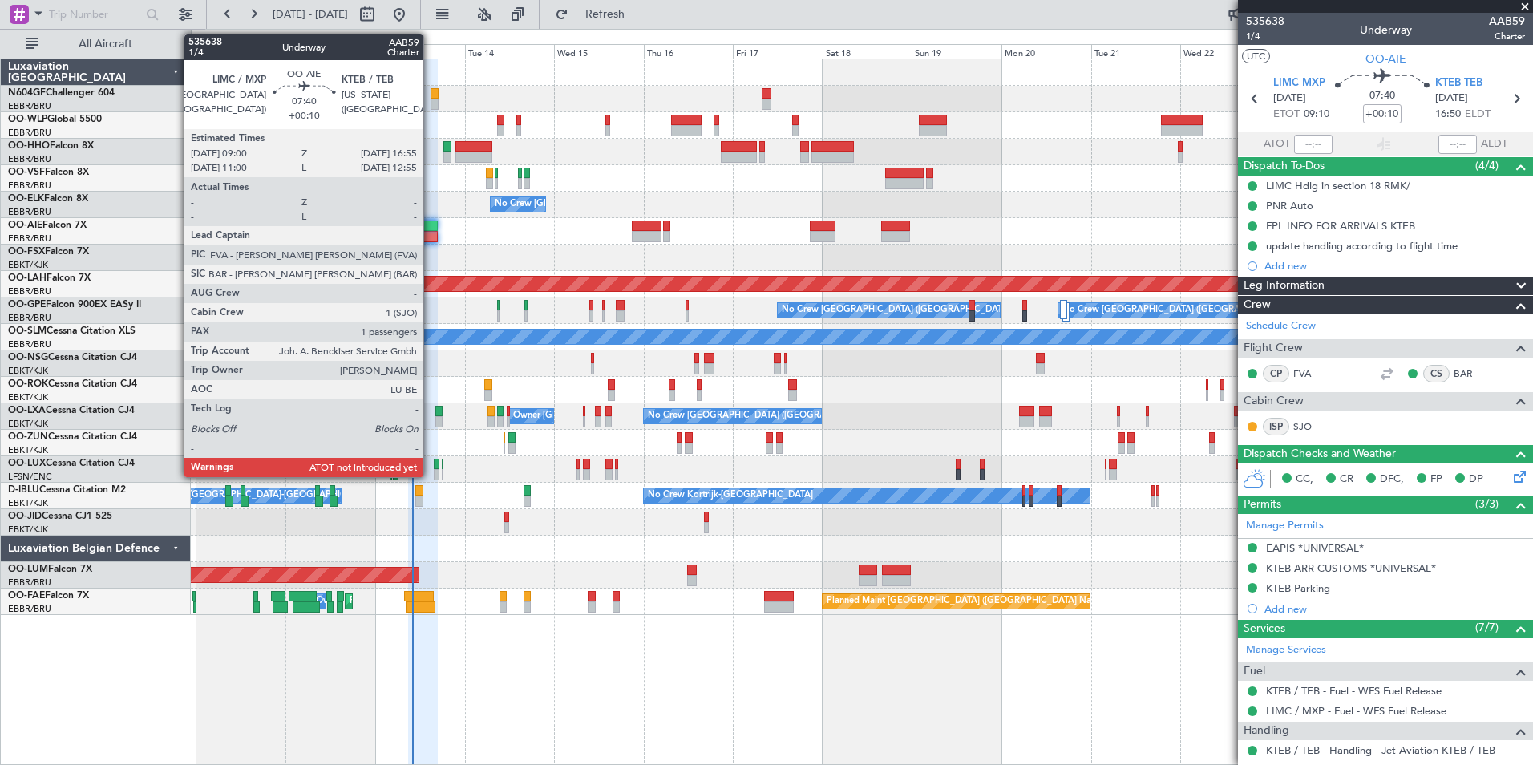
click at [431, 233] on div at bounding box center [423, 236] width 30 height 11
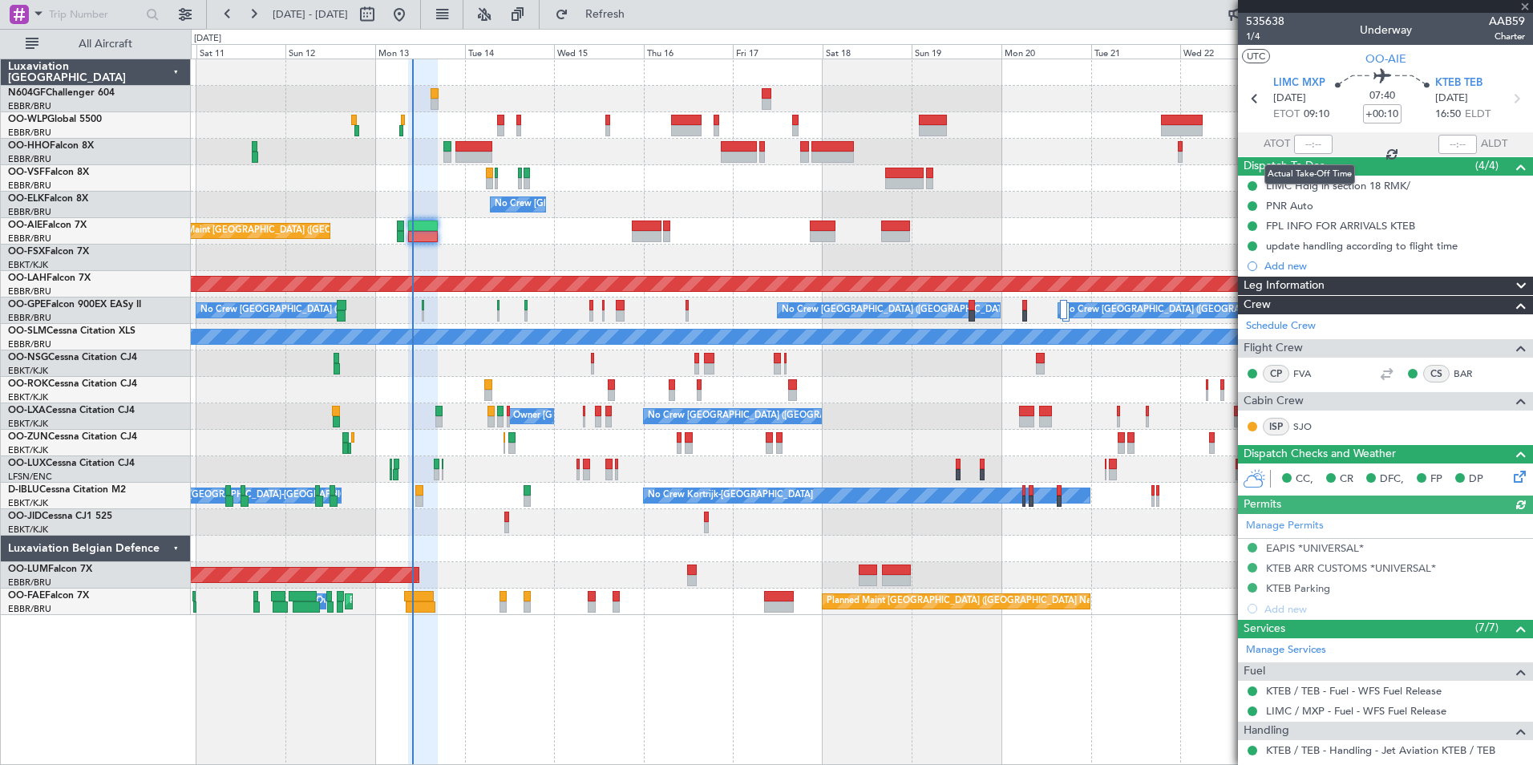
click at [1304, 136] on div at bounding box center [1313, 144] width 38 height 19
click at [1307, 144] on input "text" at bounding box center [1313, 144] width 38 height 19
click at [1144, 189] on div at bounding box center [862, 178] width 1342 height 26
type input "10:05"
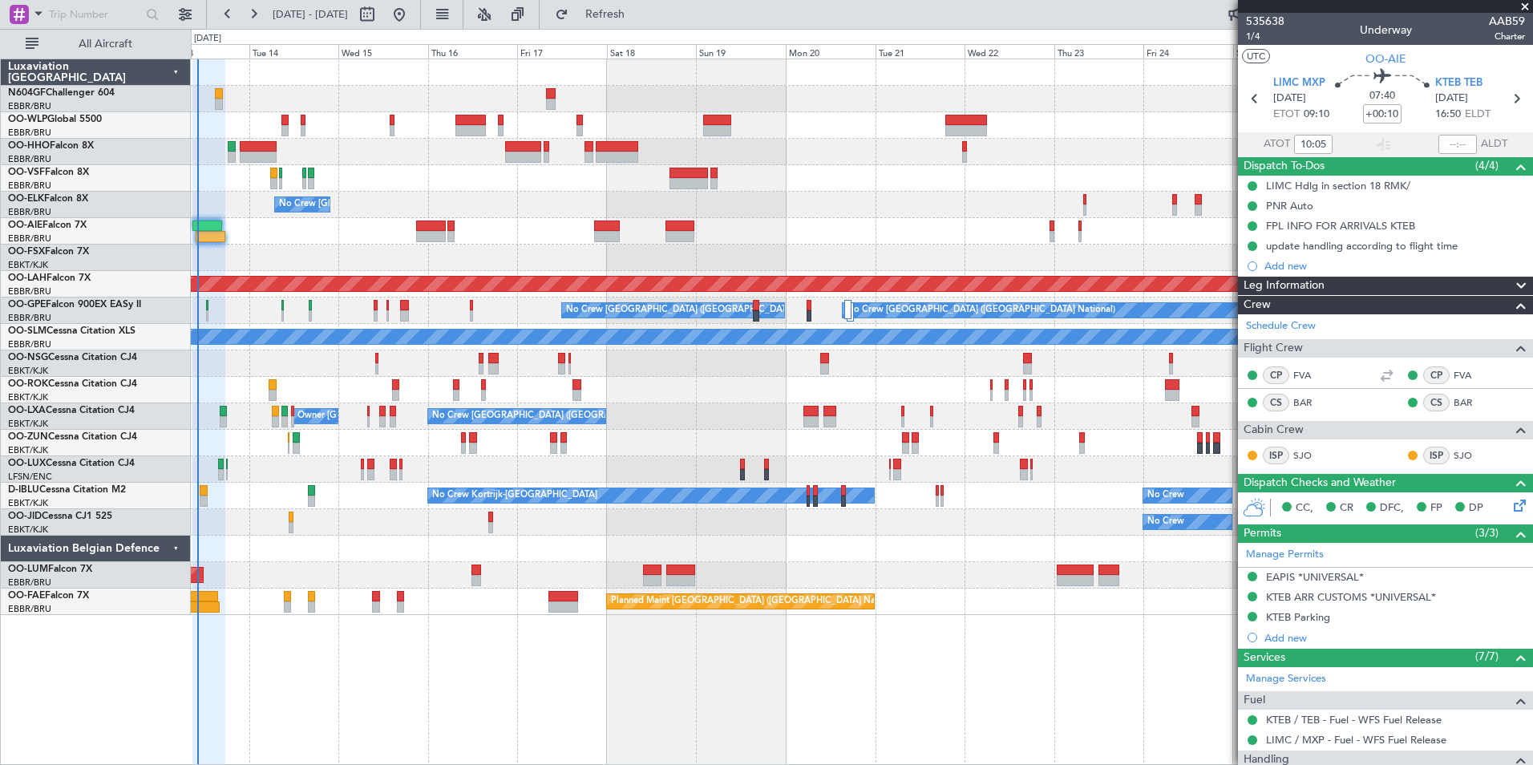
click at [541, 448] on div at bounding box center [862, 443] width 1342 height 26
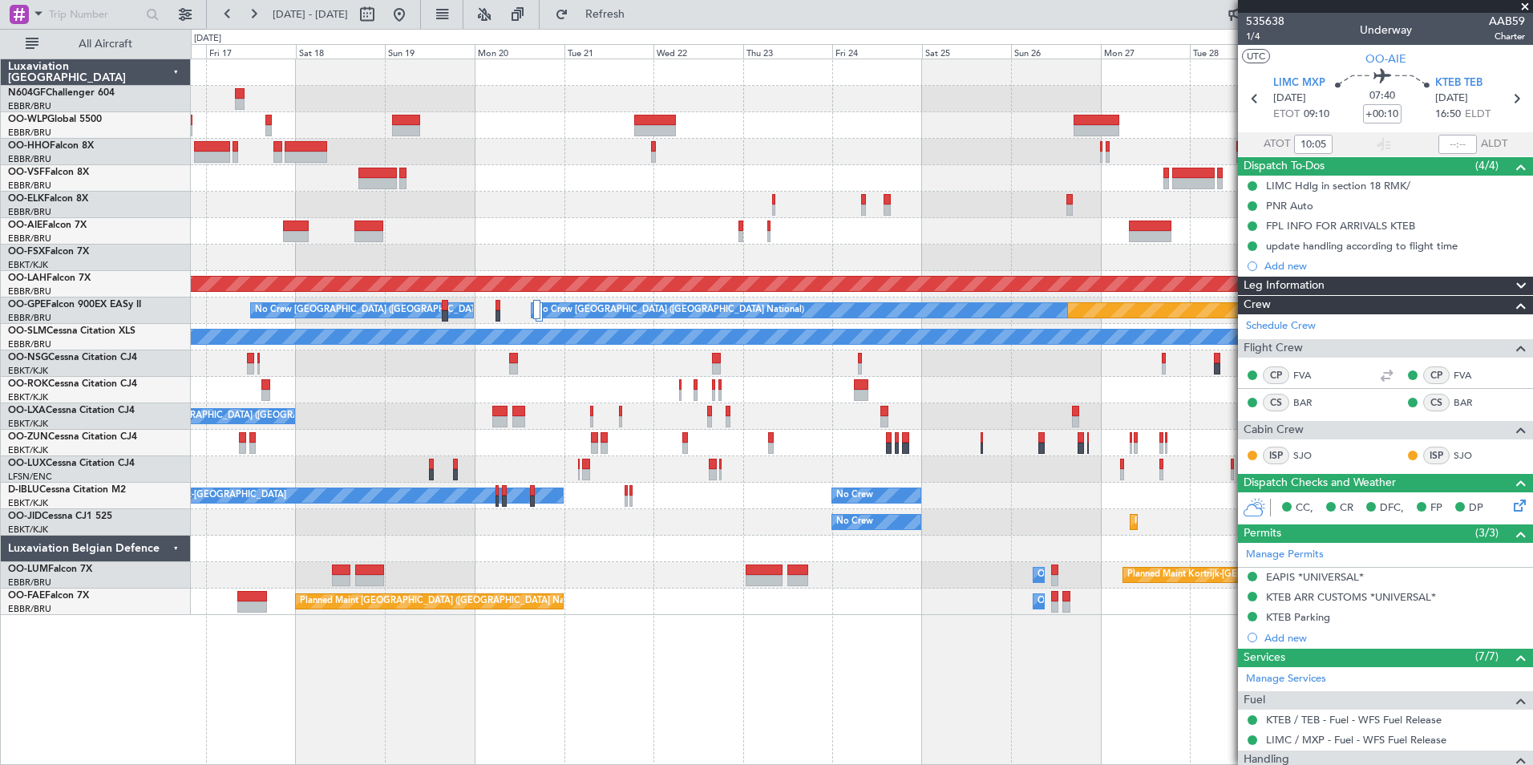
click at [649, 457] on div "No Crew Brussels (Brussels National) Planned Maint Alton-st Louis (St Louis Reg…" at bounding box center [862, 337] width 1342 height 556
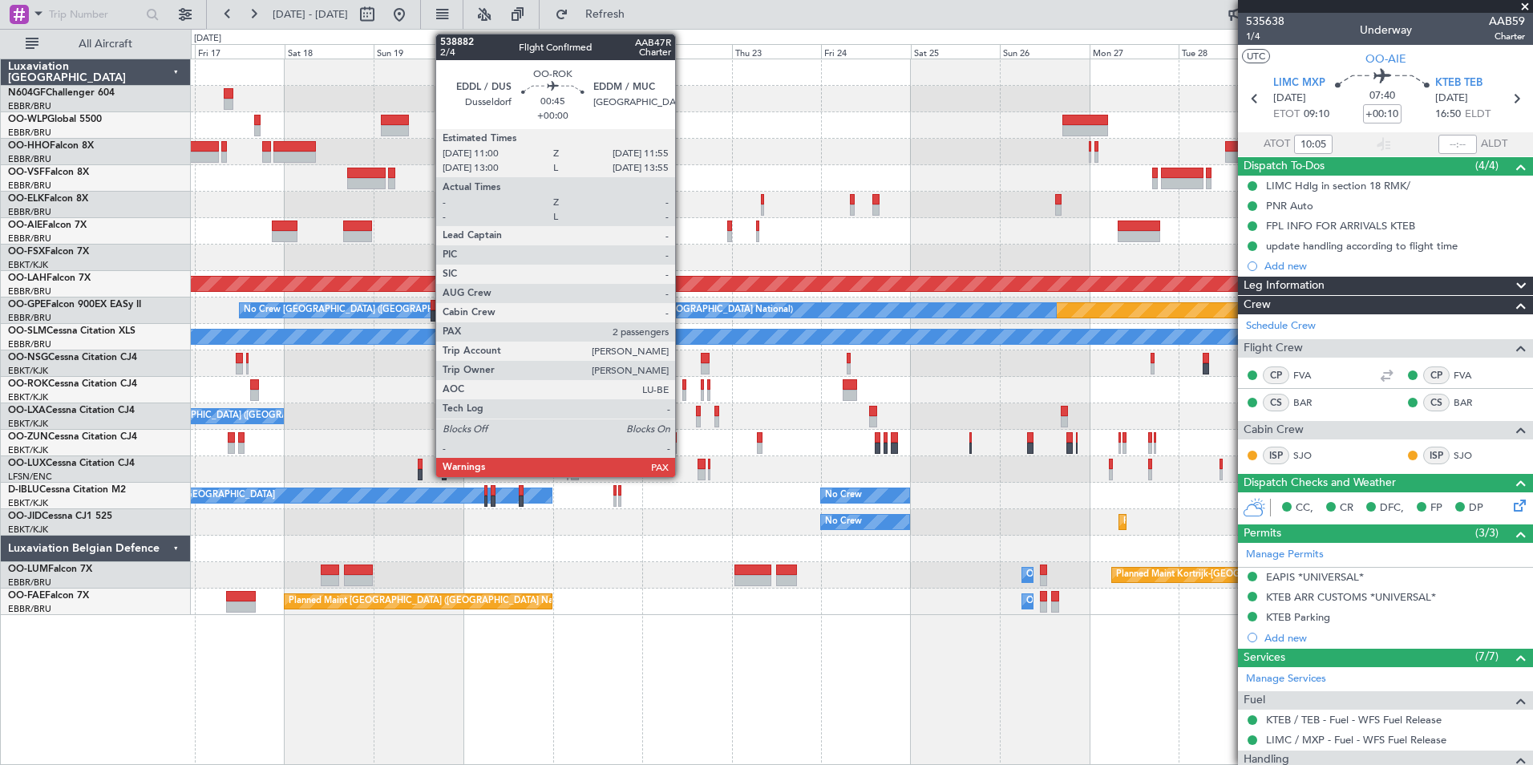
click at [683, 389] on div at bounding box center [685, 384] width 4 height 11
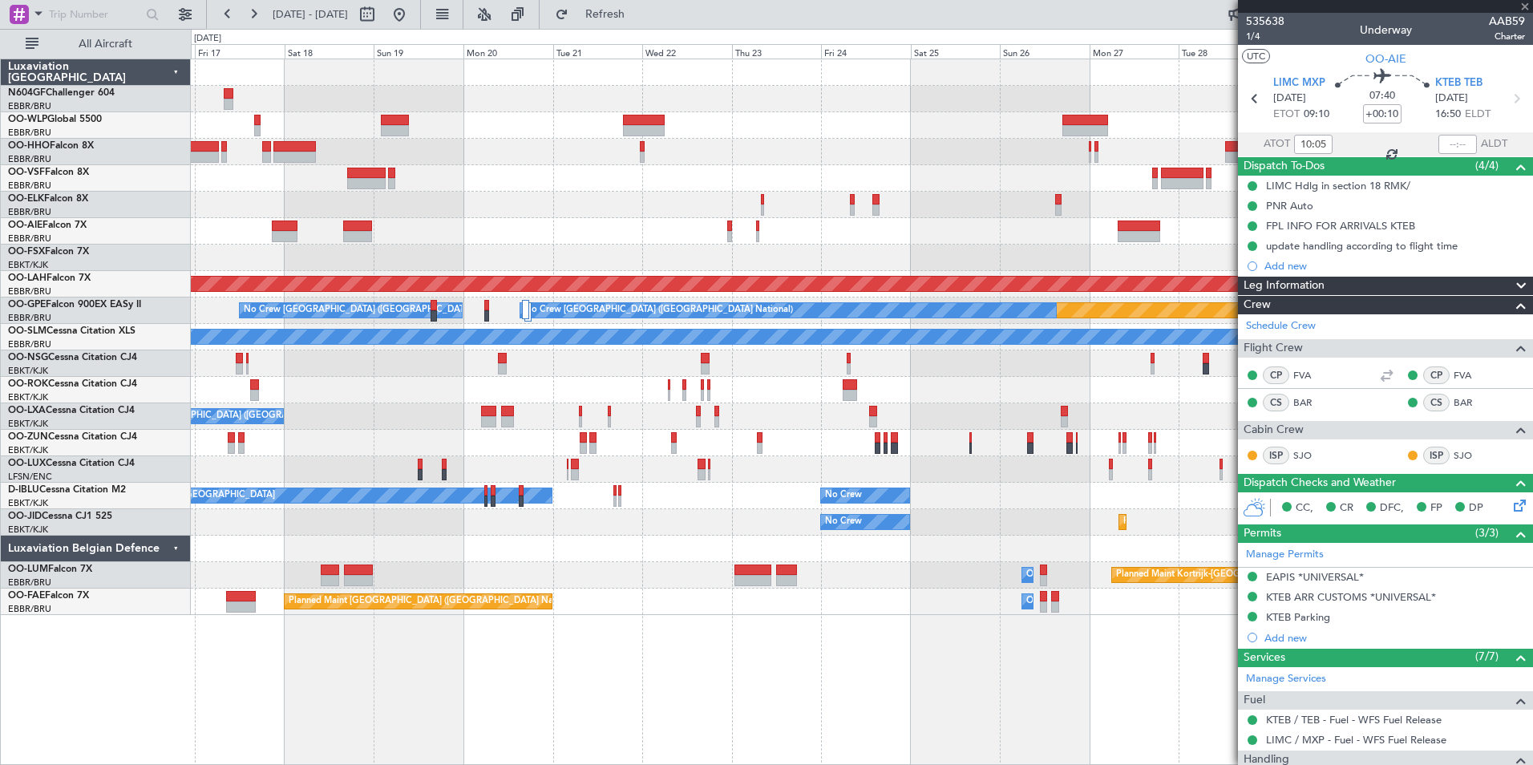
type input "2"
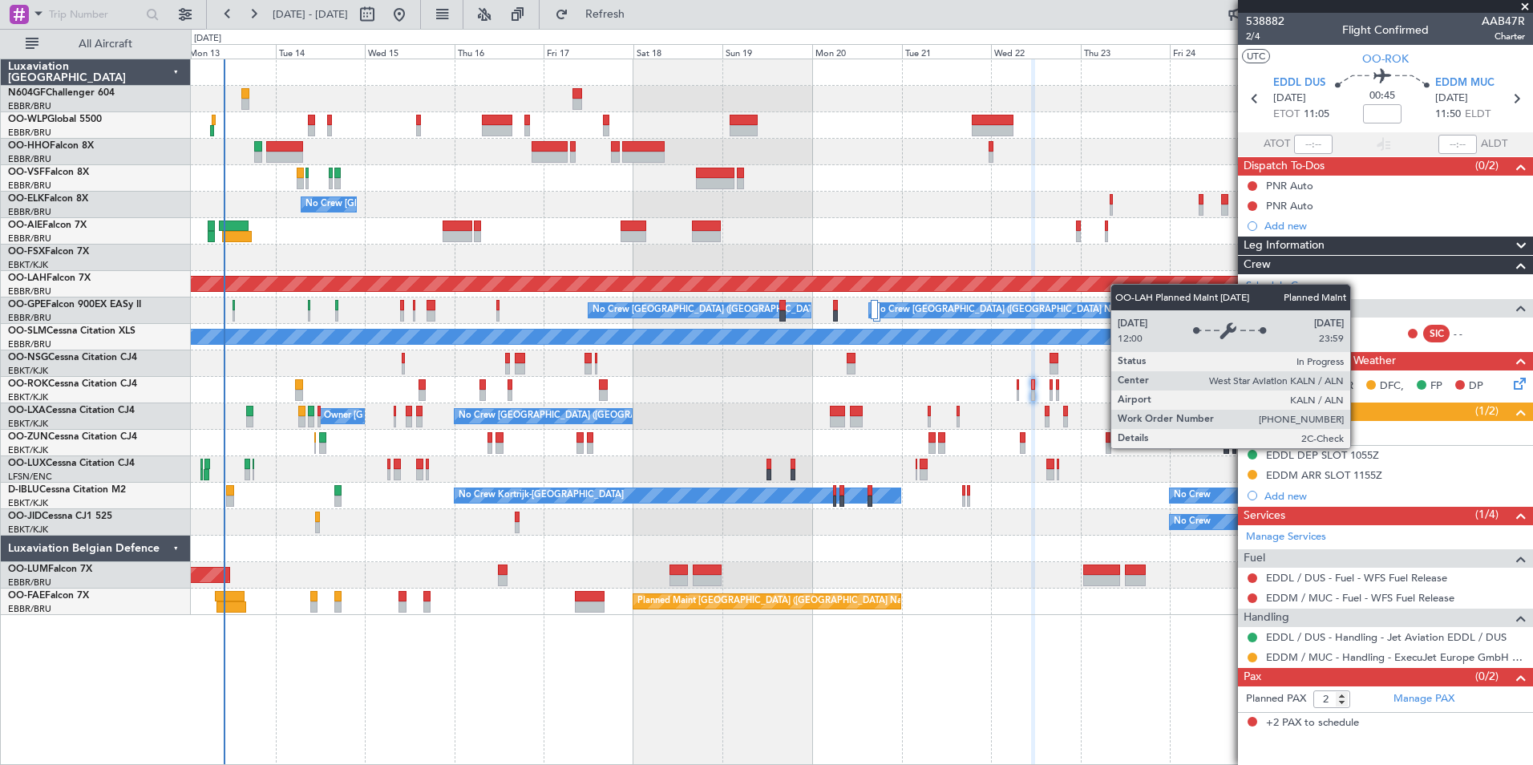
click at [1138, 287] on div "Planned Maint Geneva (Cointrin) No Crew Brussels (Brussels National) Planned Ma…" at bounding box center [862, 337] width 1342 height 556
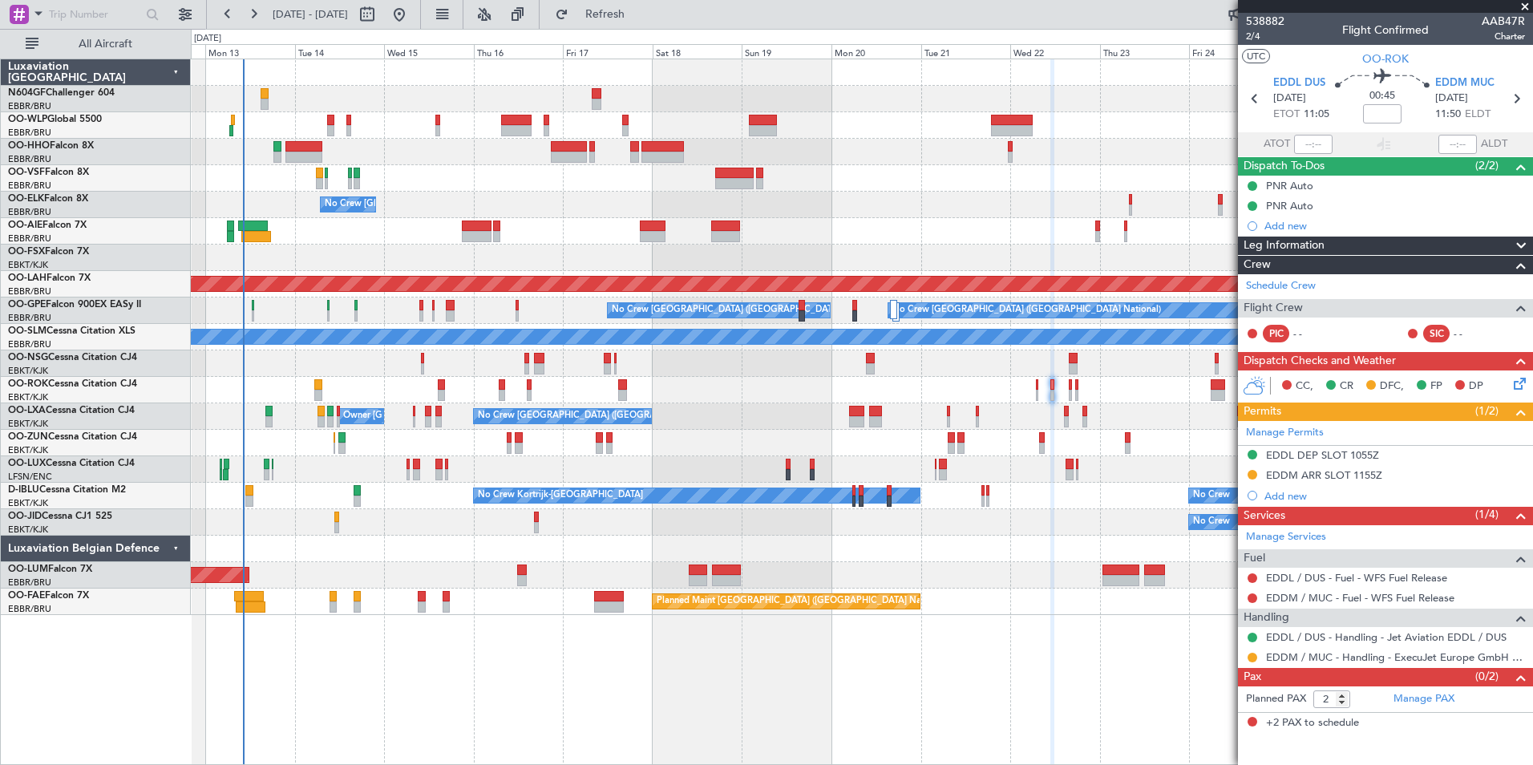
click at [1040, 386] on div at bounding box center [862, 390] width 1342 height 26
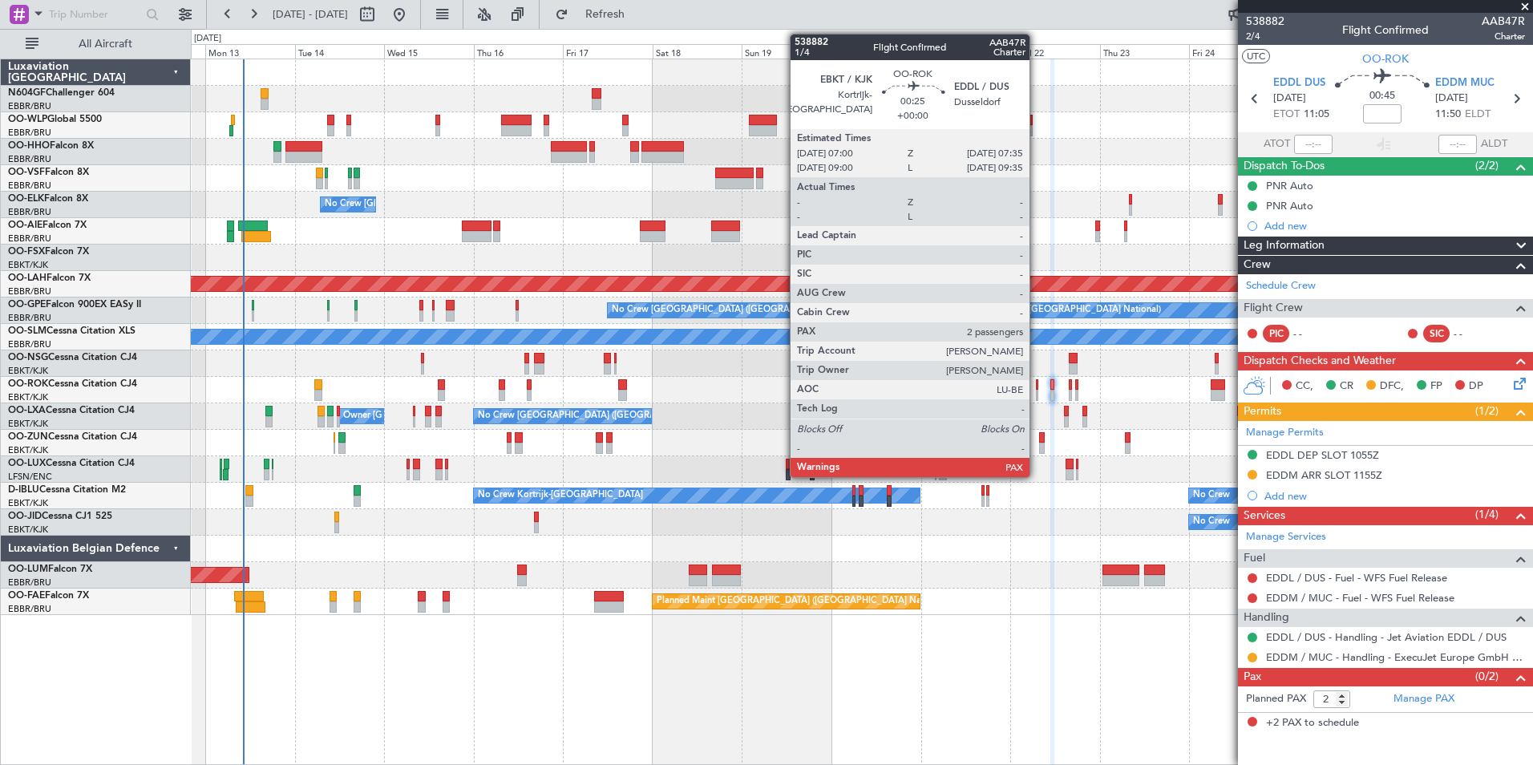
click at [1037, 388] on div at bounding box center [1037, 384] width 2 height 11
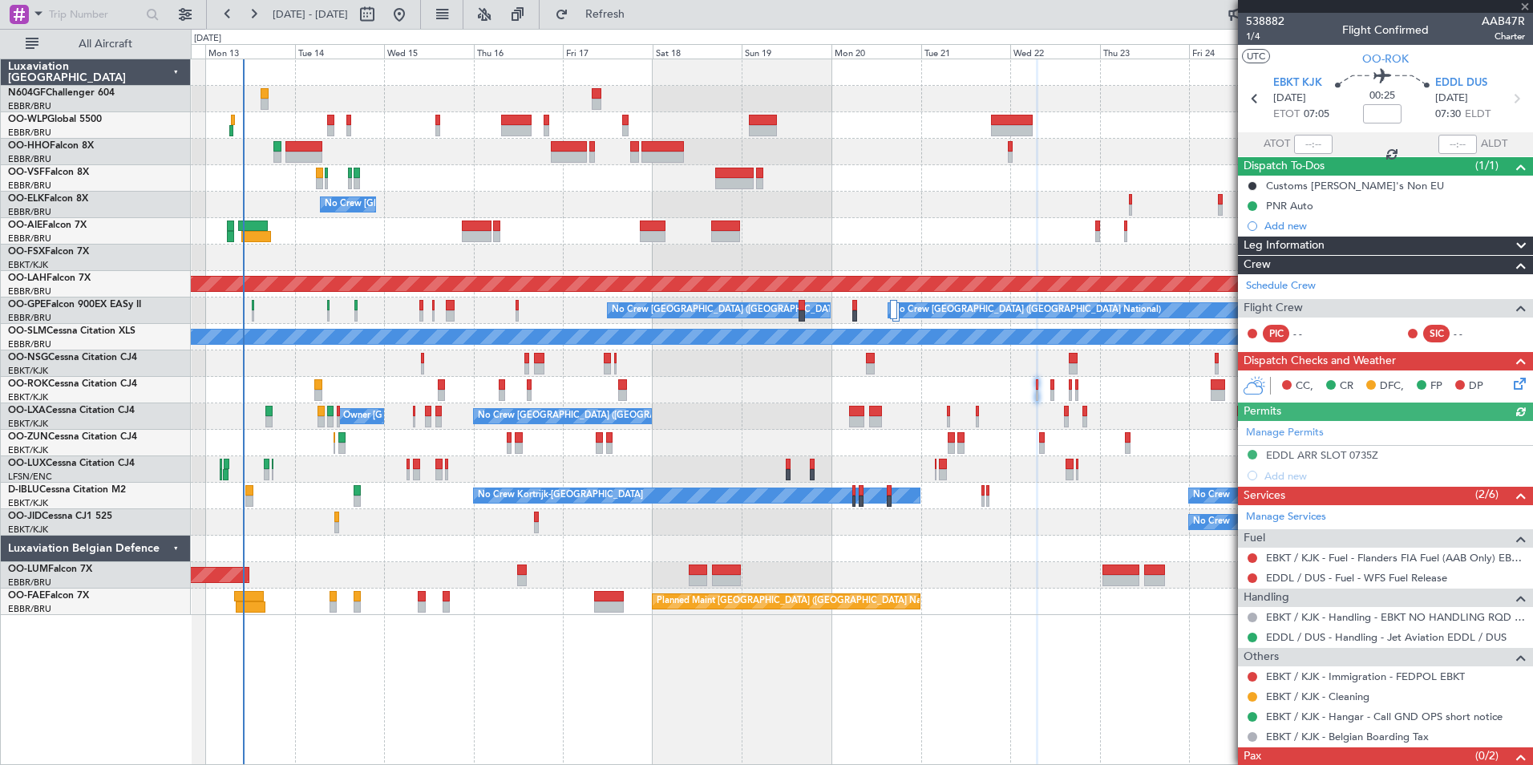
click at [1322, 461] on div "Manage Permits EDDL ARR SLOT 0735Z Add new" at bounding box center [1385, 453] width 295 height 65
click at [1344, 450] on div "Manage Permits EDDL ARR SLOT 0735Z Add new" at bounding box center [1385, 453] width 295 height 65
click at [1339, 455] on div "EDDL ARR SLOT 0735Z" at bounding box center [1322, 455] width 112 height 14
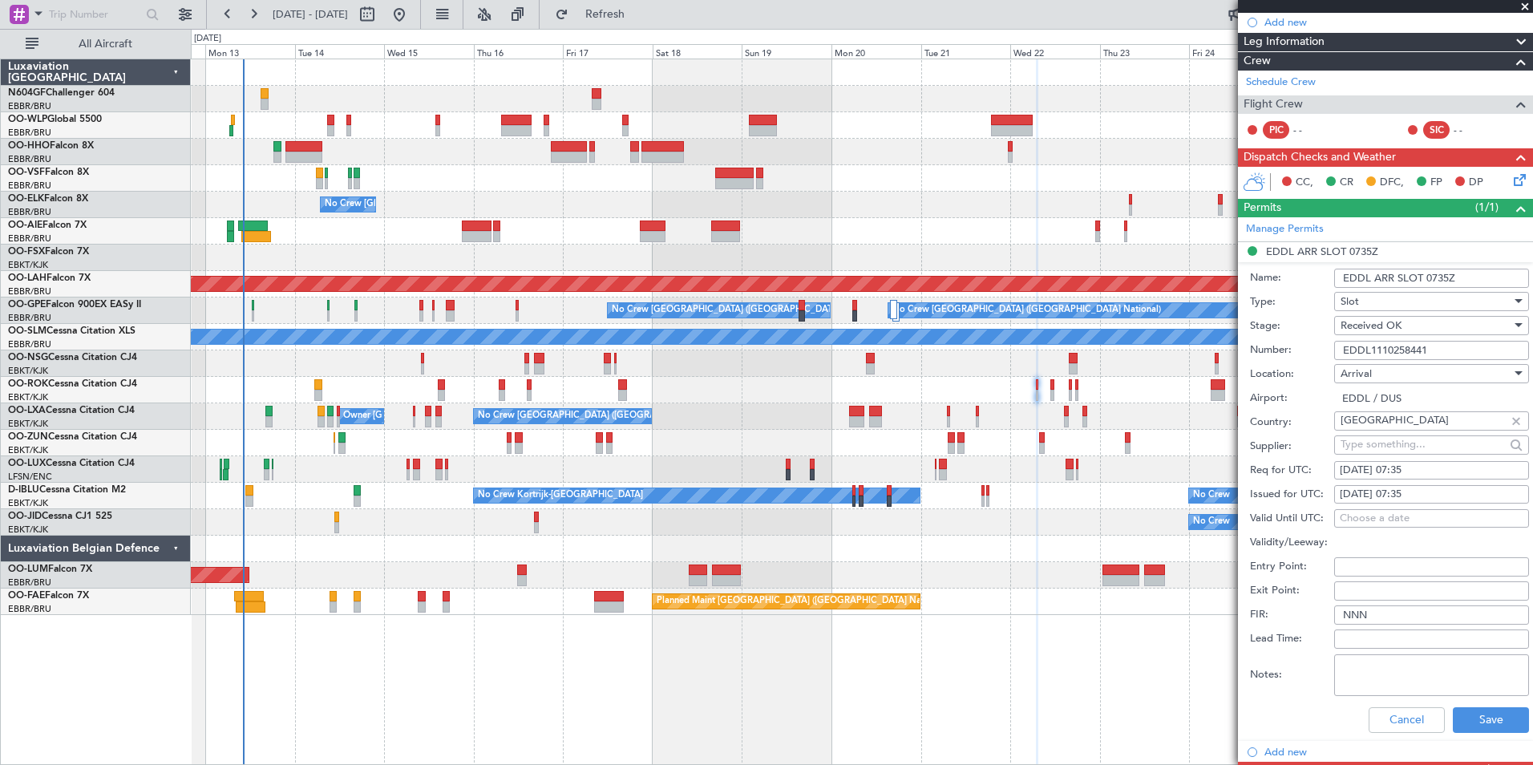
scroll to position [205, 0]
click at [1470, 715] on button "Save" at bounding box center [1491, 720] width 76 height 26
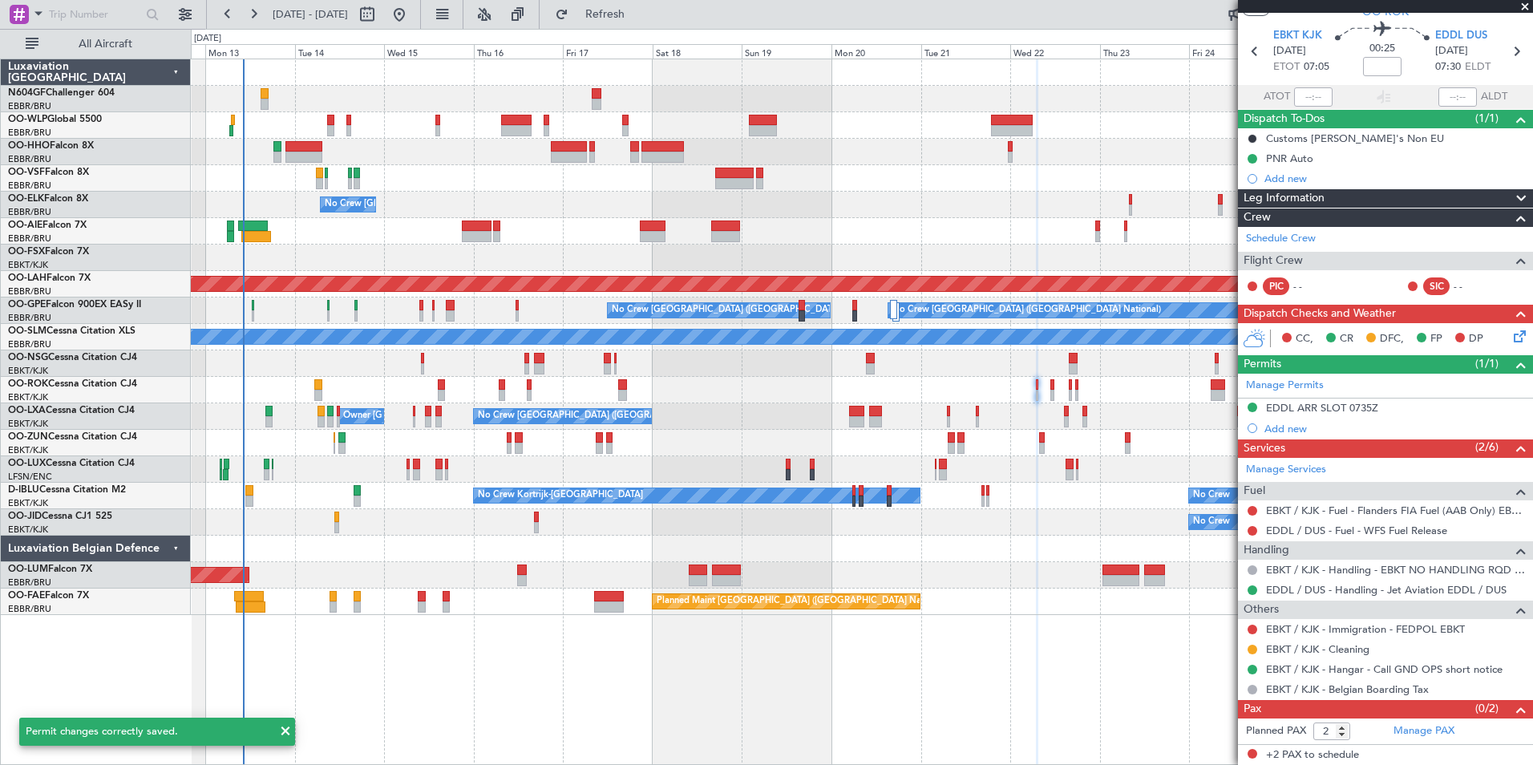
scroll to position [0, 0]
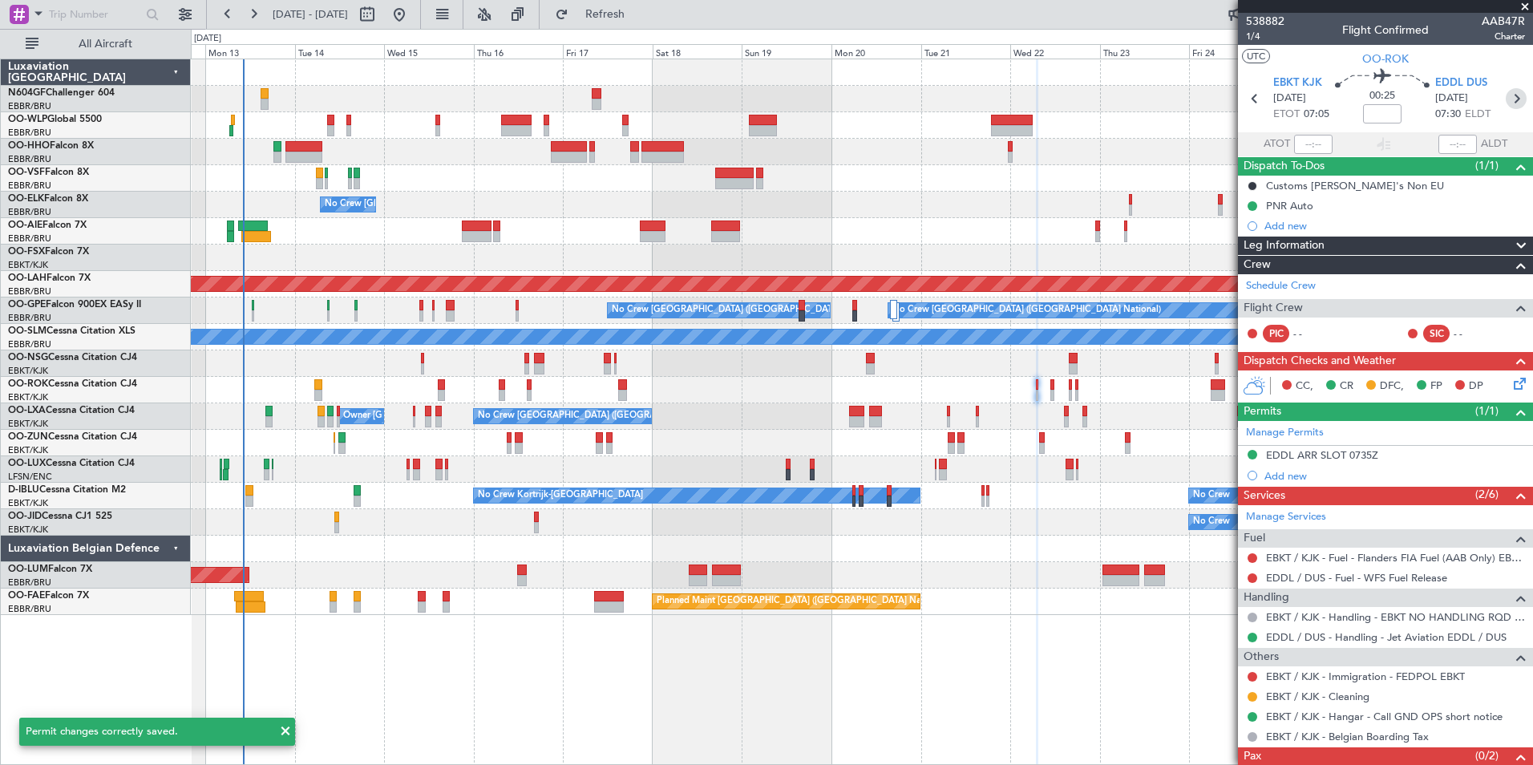
click at [1509, 91] on icon at bounding box center [1516, 98] width 21 height 21
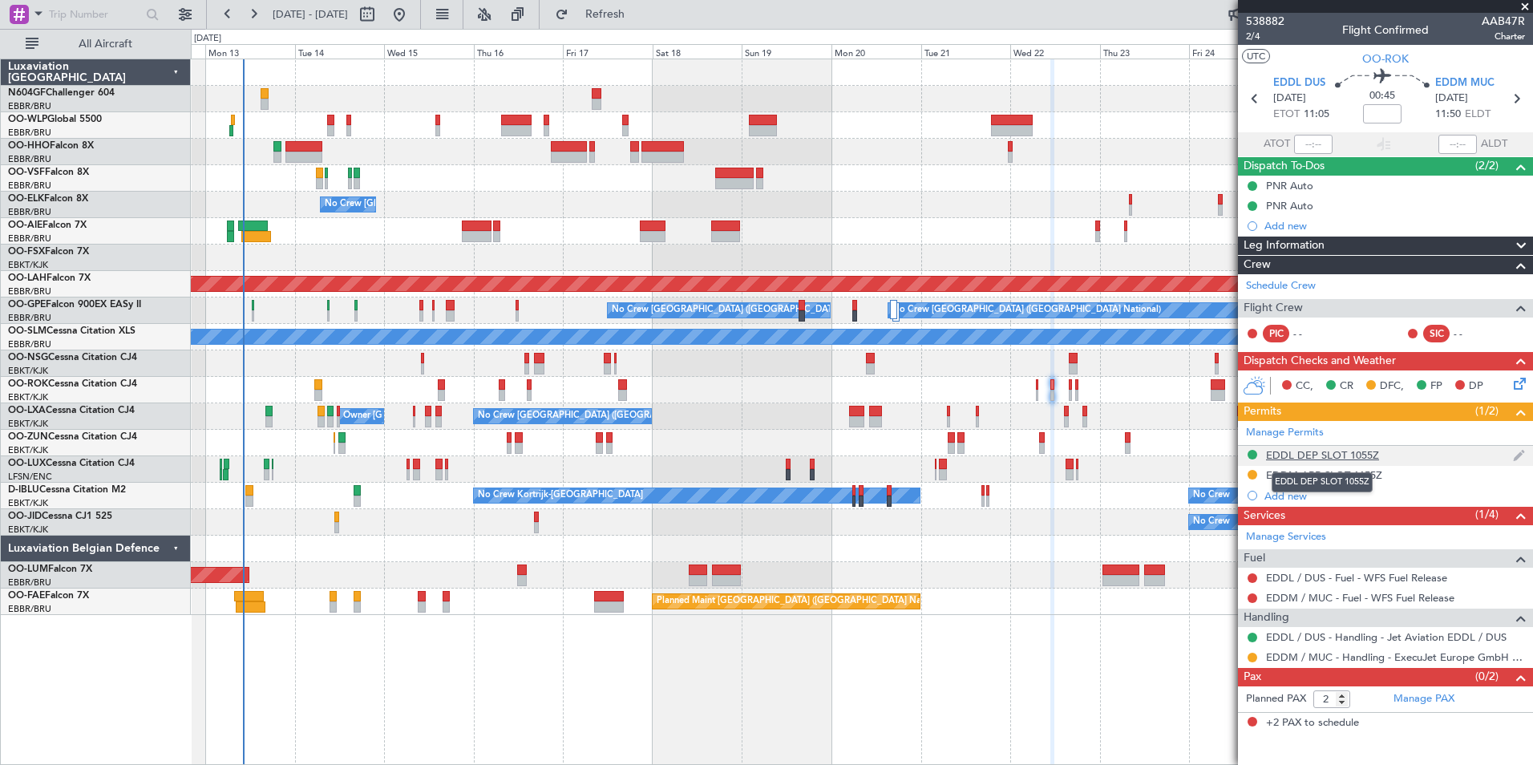
click at [1319, 459] on div "EDDL DEP SLOT 1055Z" at bounding box center [1322, 455] width 113 height 14
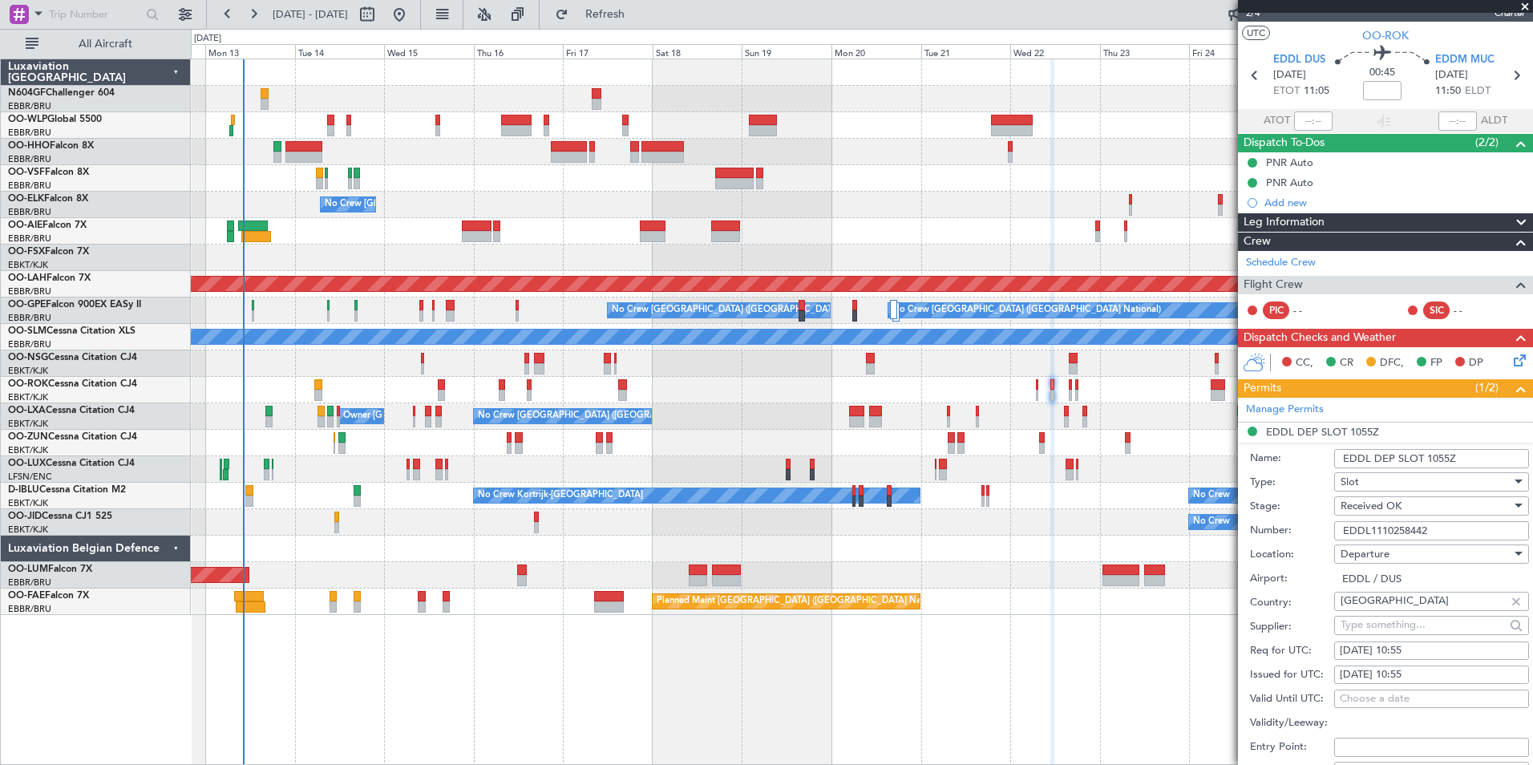
scroll to position [24, 0]
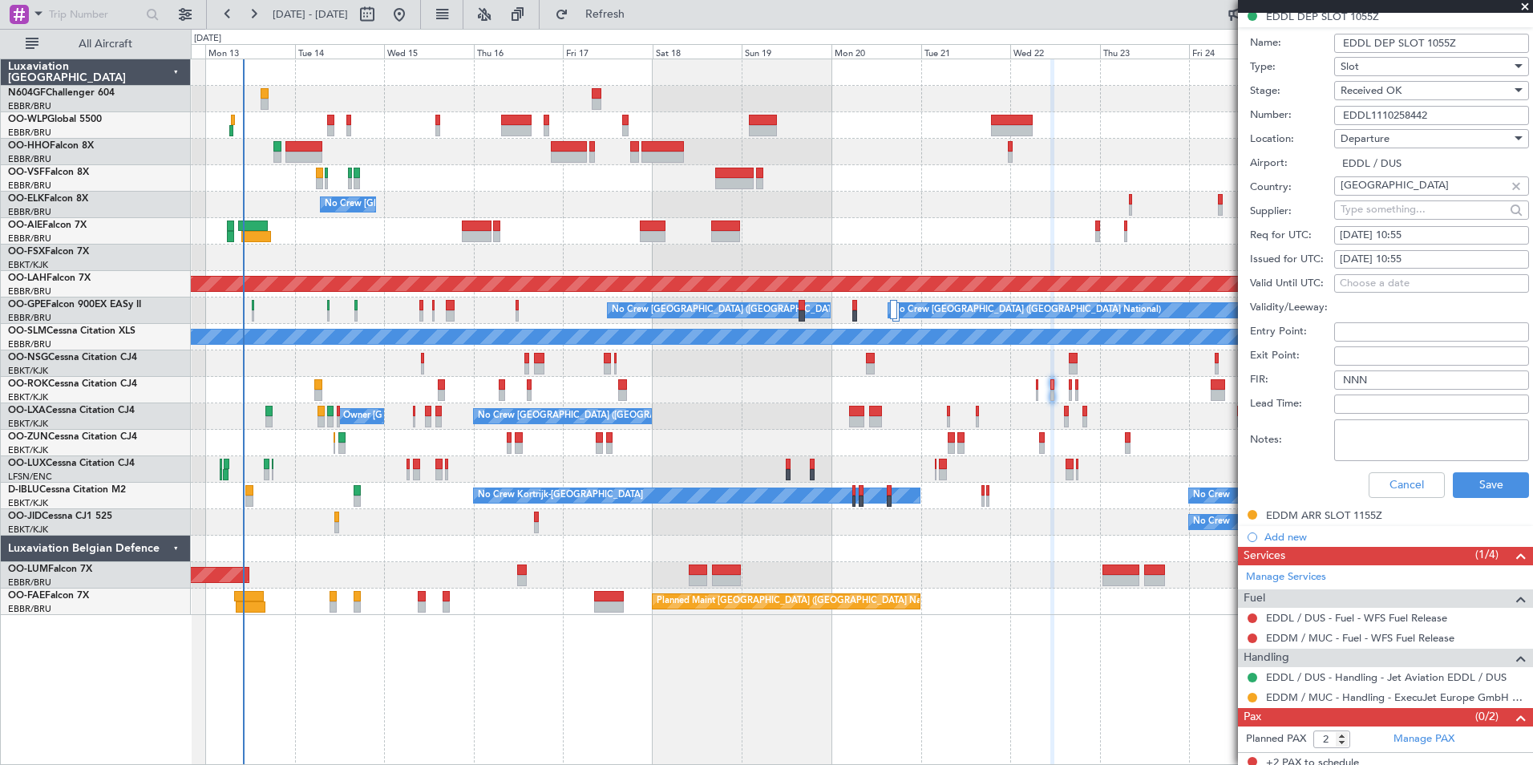
scroll to position [439, 0]
click at [1405, 478] on button "Cancel" at bounding box center [1407, 485] width 76 height 26
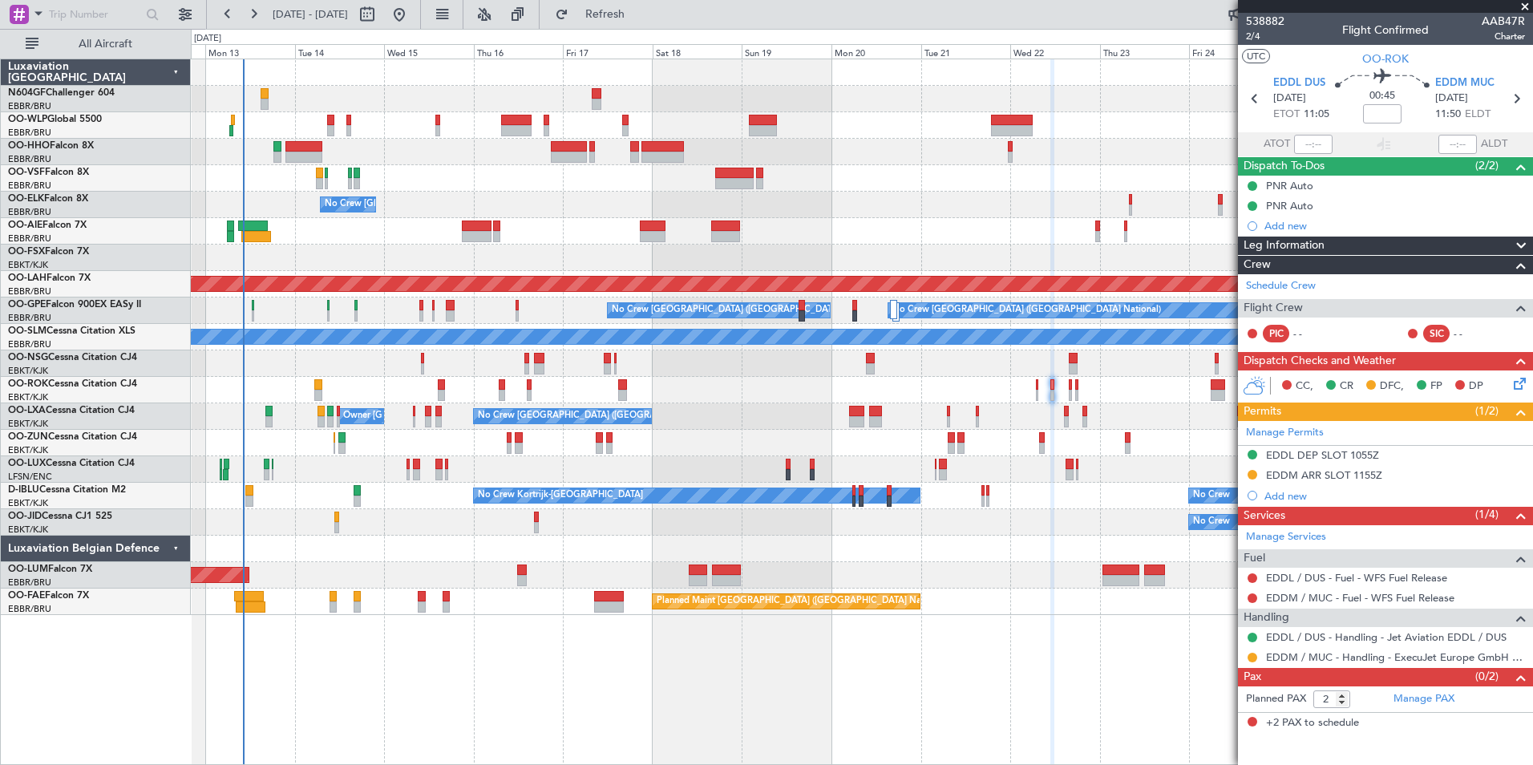
scroll to position [0, 0]
click at [1514, 109] on section "EDDL DUS 22/10/2025 ETOT 11:05 00:45 EDDM MUC 22/10/2025 11:50 ELDT" at bounding box center [1385, 100] width 295 height 63
click at [1517, 102] on icon at bounding box center [1516, 98] width 21 height 21
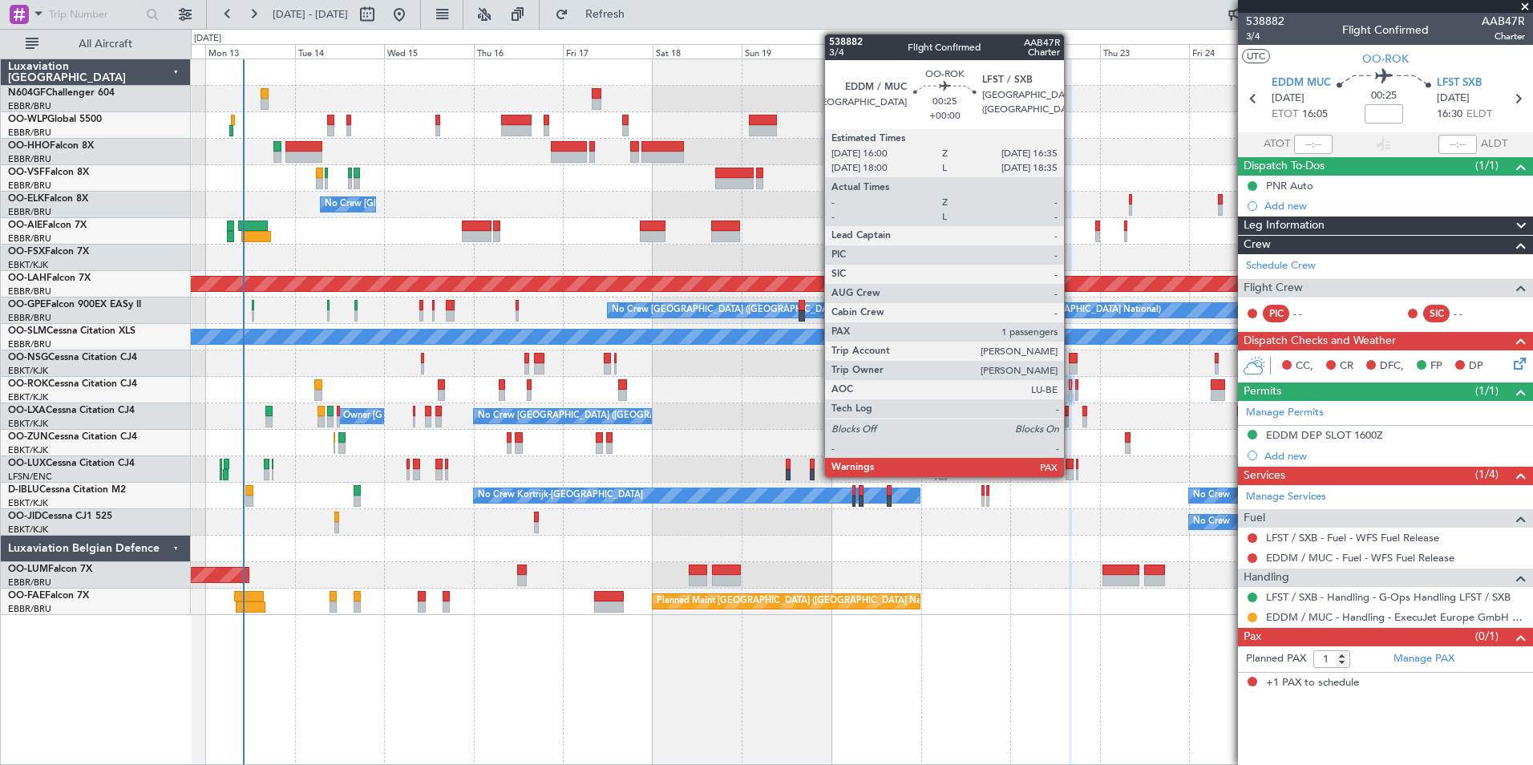
click at [1071, 397] on div at bounding box center [1070, 395] width 2 height 11
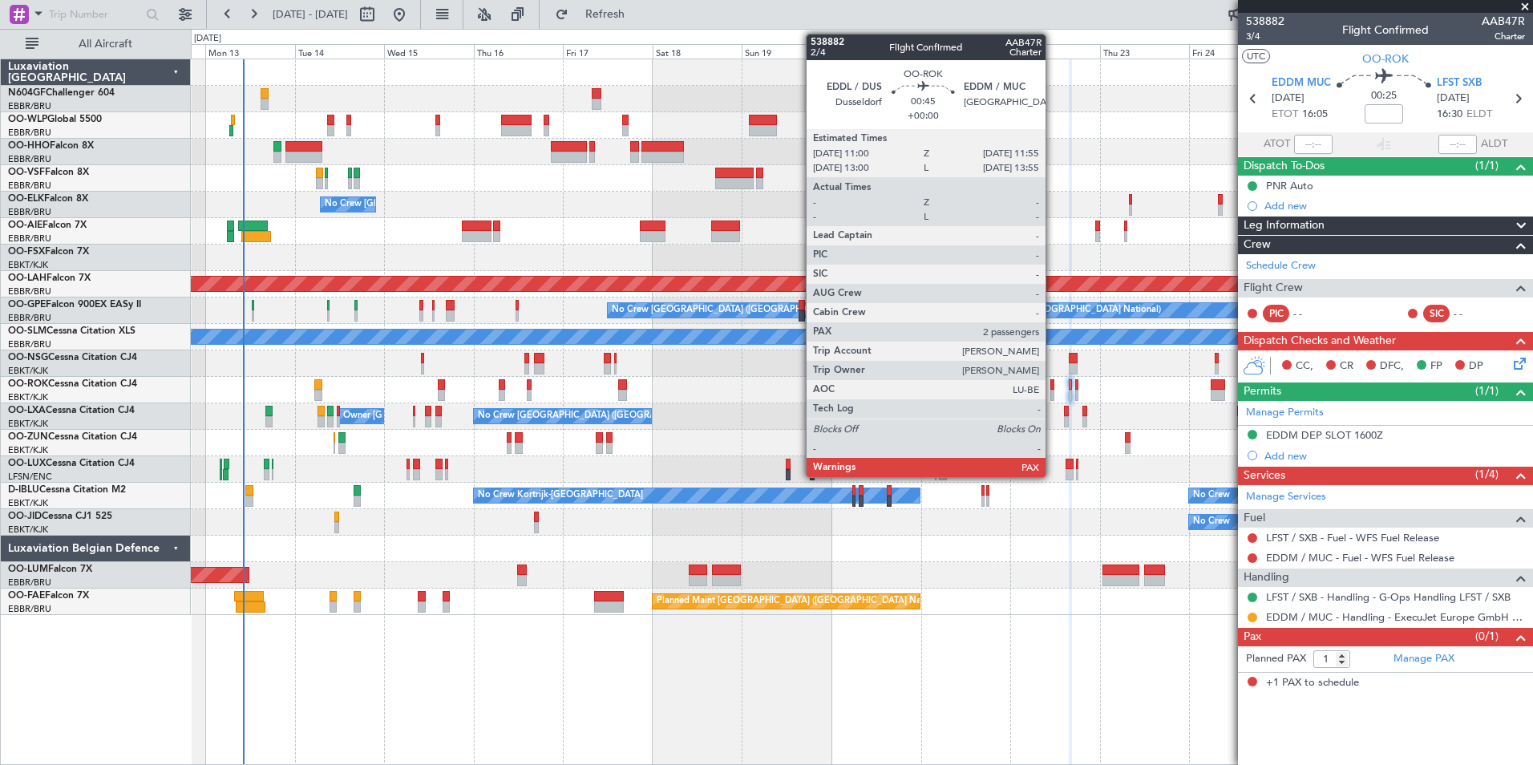
click at [1053, 391] on div at bounding box center [1053, 395] width 4 height 11
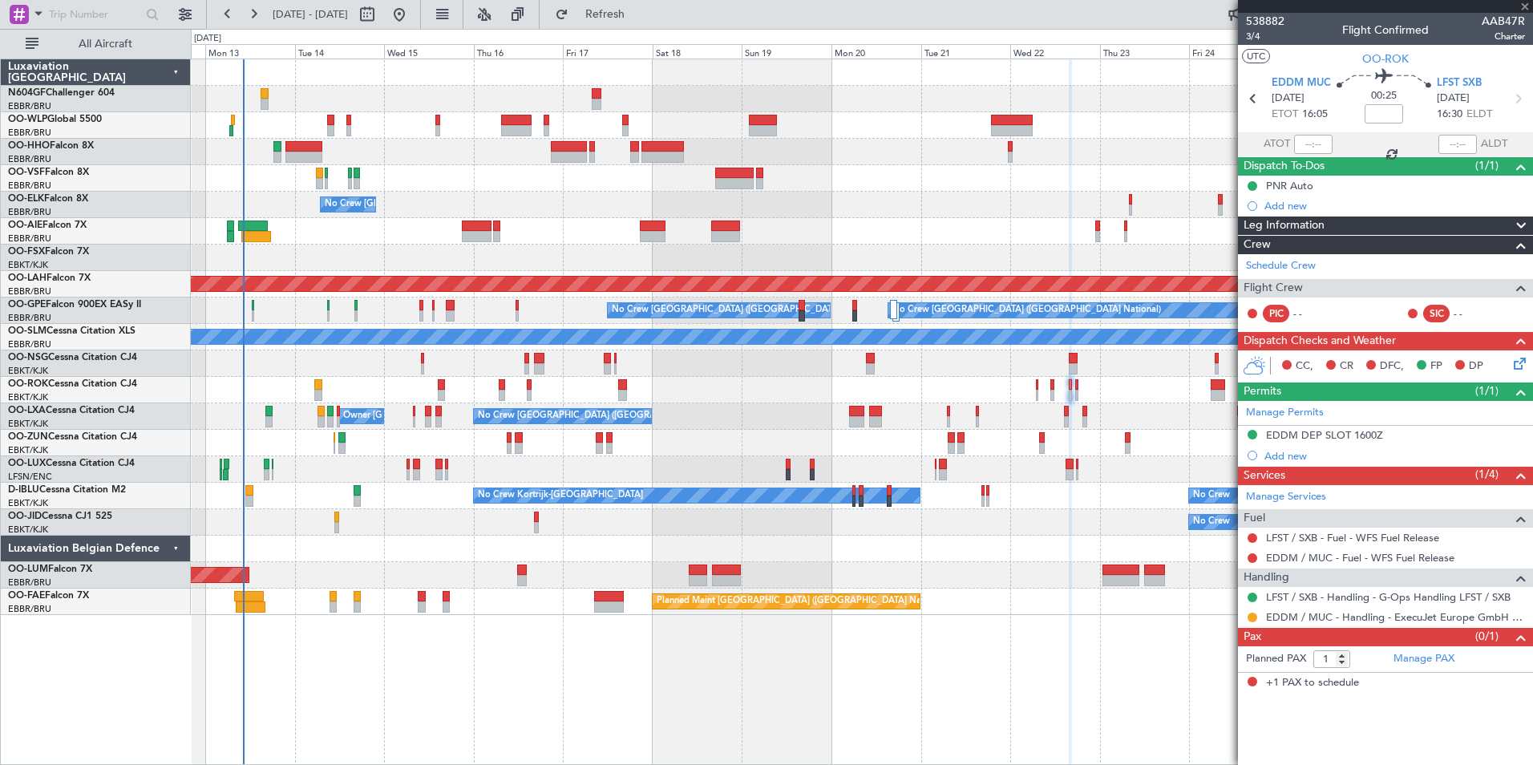
type input "2"
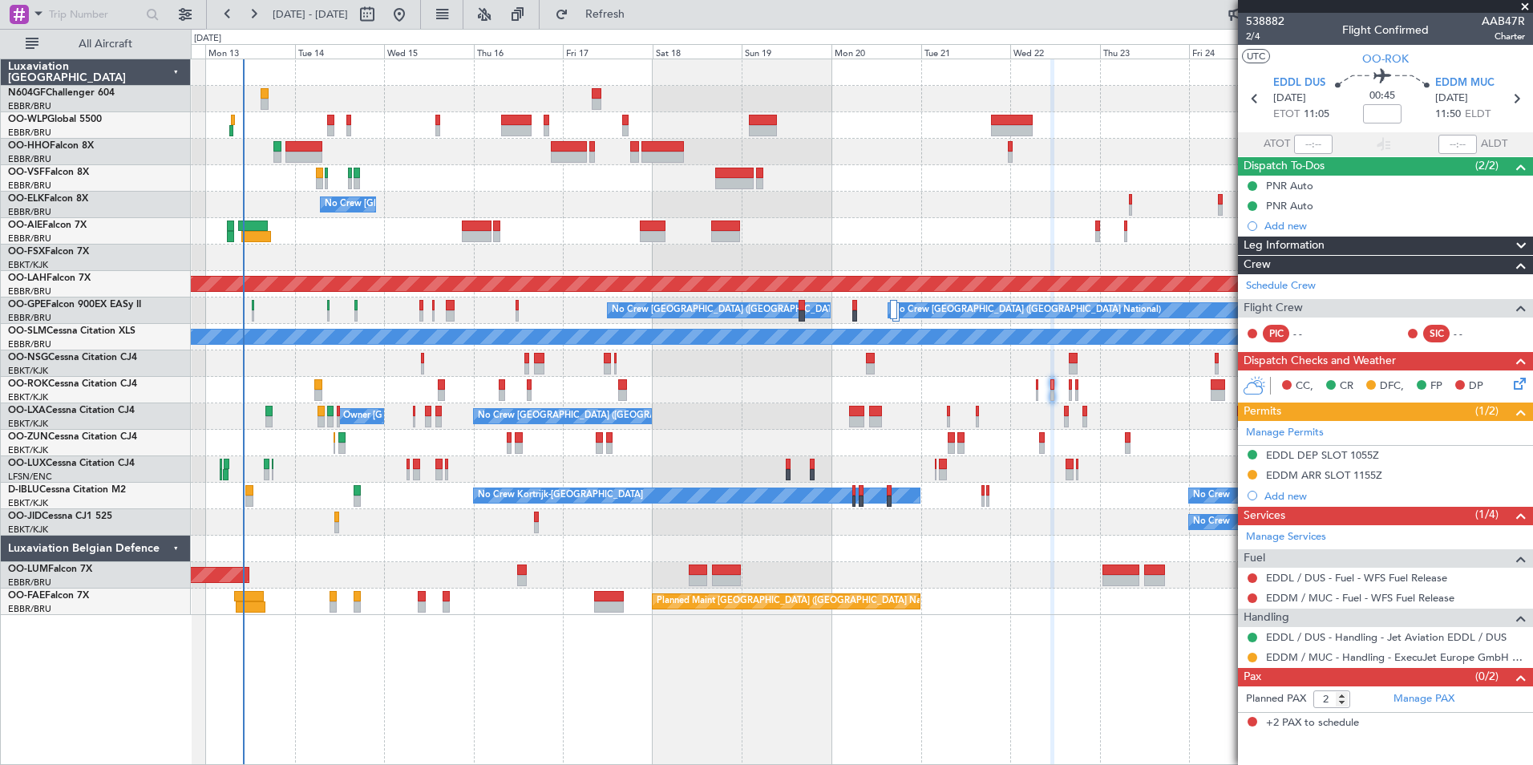
click at [1059, 387] on div at bounding box center [862, 390] width 1342 height 26
click at [1055, 387] on div at bounding box center [862, 390] width 1342 height 26
click at [1356, 481] on div "EDDM ARR SLOT 1155Z" at bounding box center [1385, 476] width 295 height 20
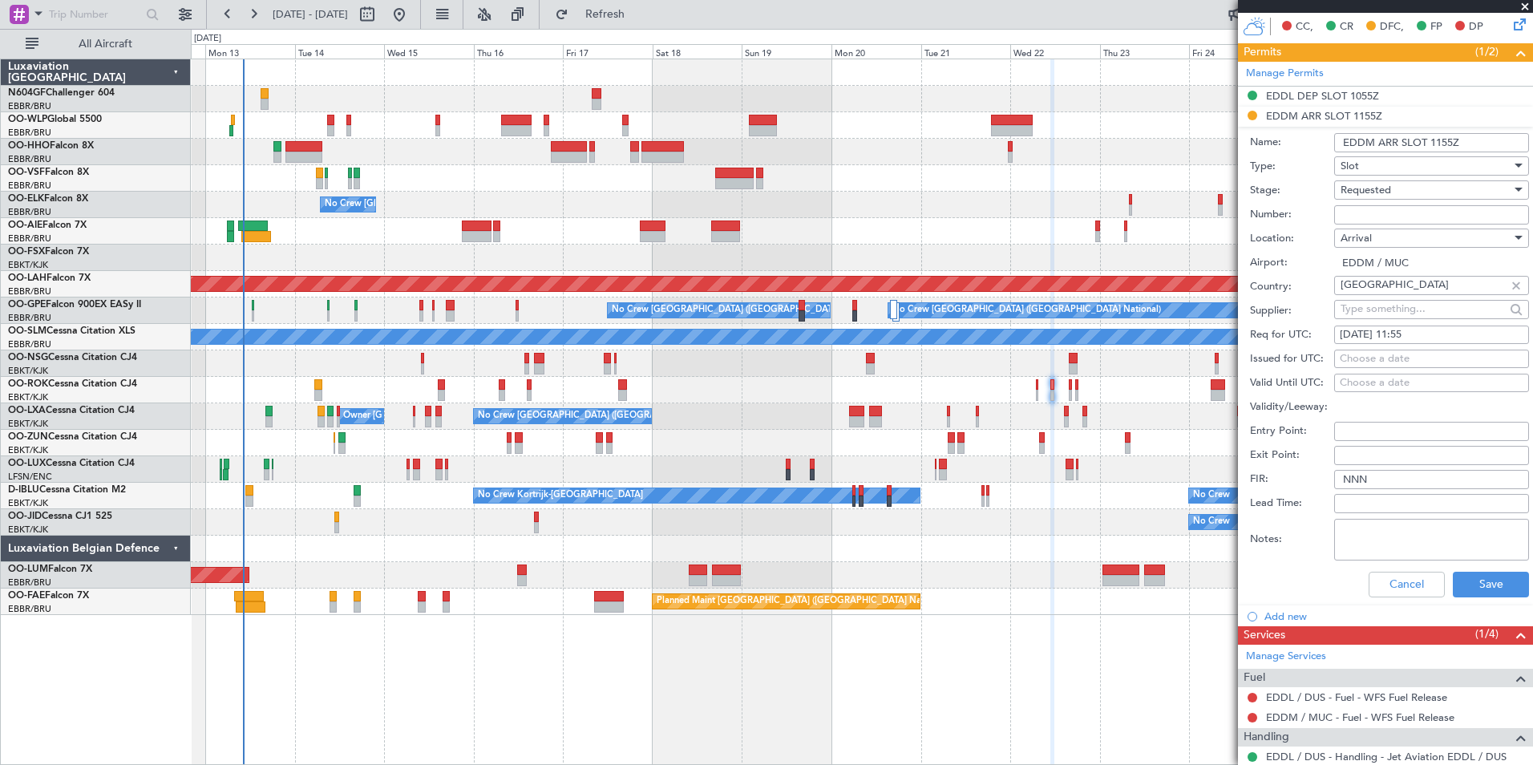
scroll to position [358, 0]
click at [1376, 216] on input "Number:" at bounding box center [1432, 215] width 195 height 19
paste input "EDDL1110258442"
type input "EDDL1110258442"
click at [1430, 211] on input "EDDL1110258442" at bounding box center [1432, 215] width 195 height 19
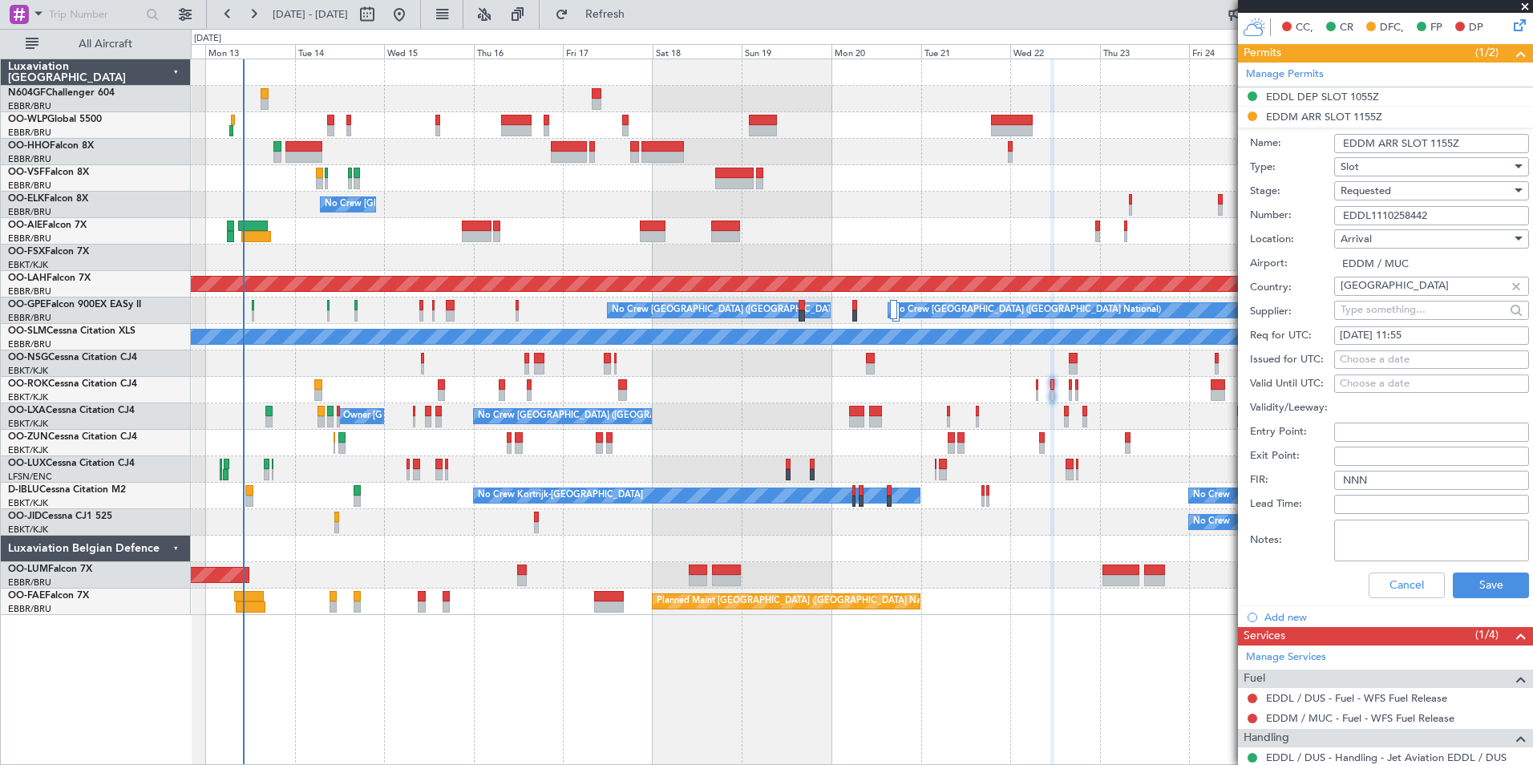
click at [1379, 189] on span "Requested" at bounding box center [1366, 191] width 51 height 14
click at [1413, 306] on span "Received OK" at bounding box center [1426, 312] width 168 height 24
click at [1393, 531] on textarea "Notes:" at bounding box center [1432, 541] width 195 height 42
type textarea "D"
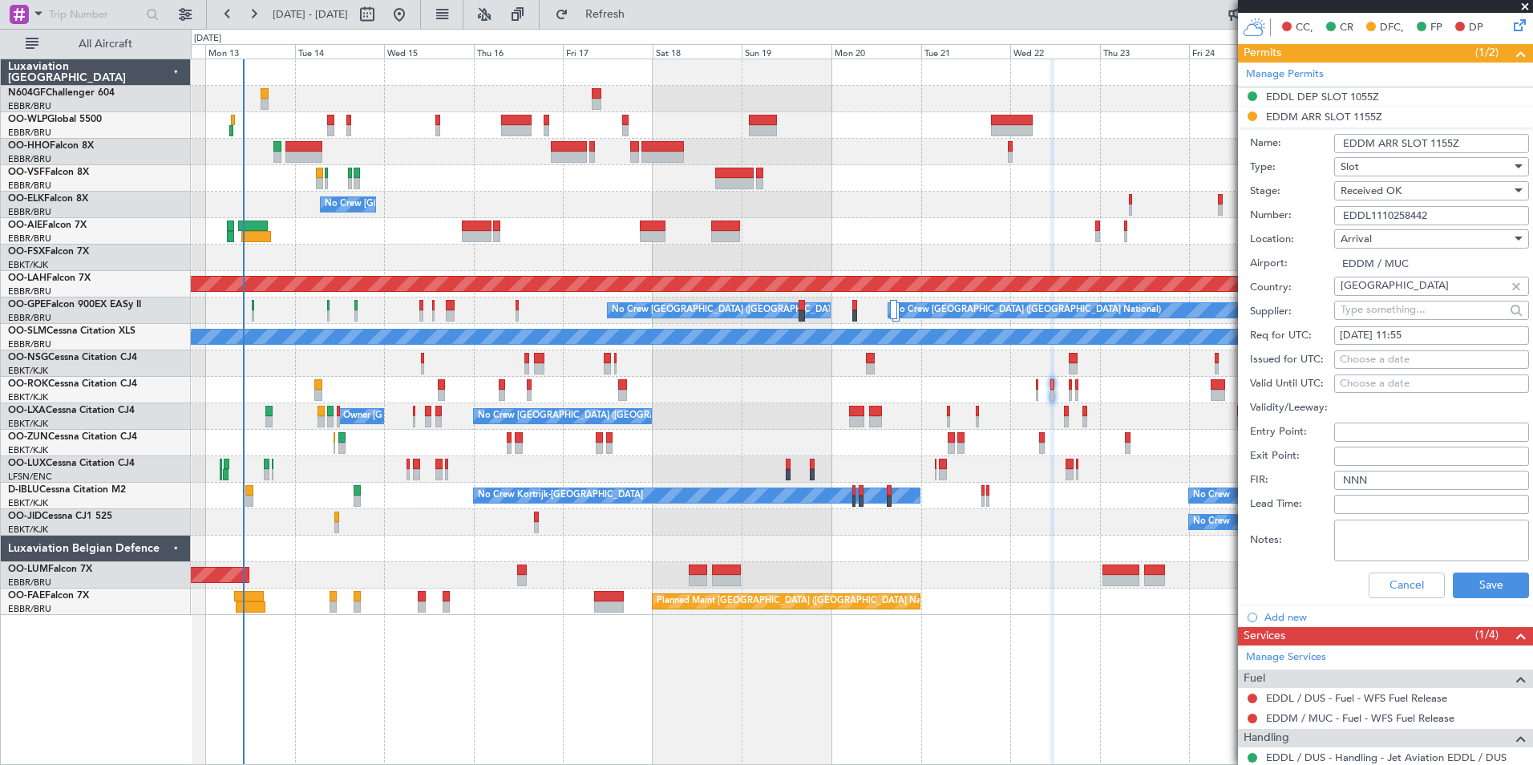
type textarea "D"
type textarea "Slot issued by EDDL for EDDM."
click at [1497, 585] on button "Save" at bounding box center [1491, 586] width 76 height 26
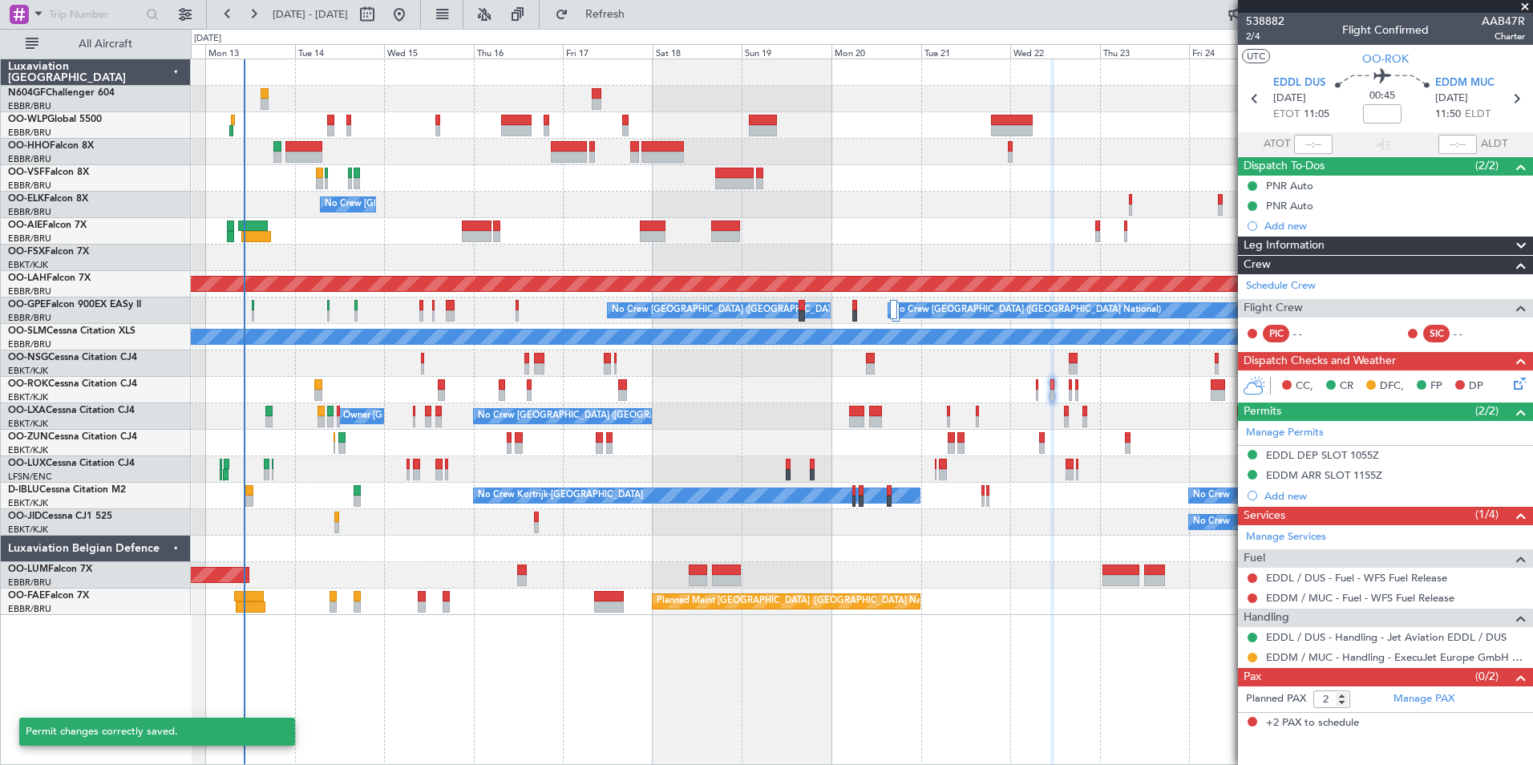
scroll to position [0, 0]
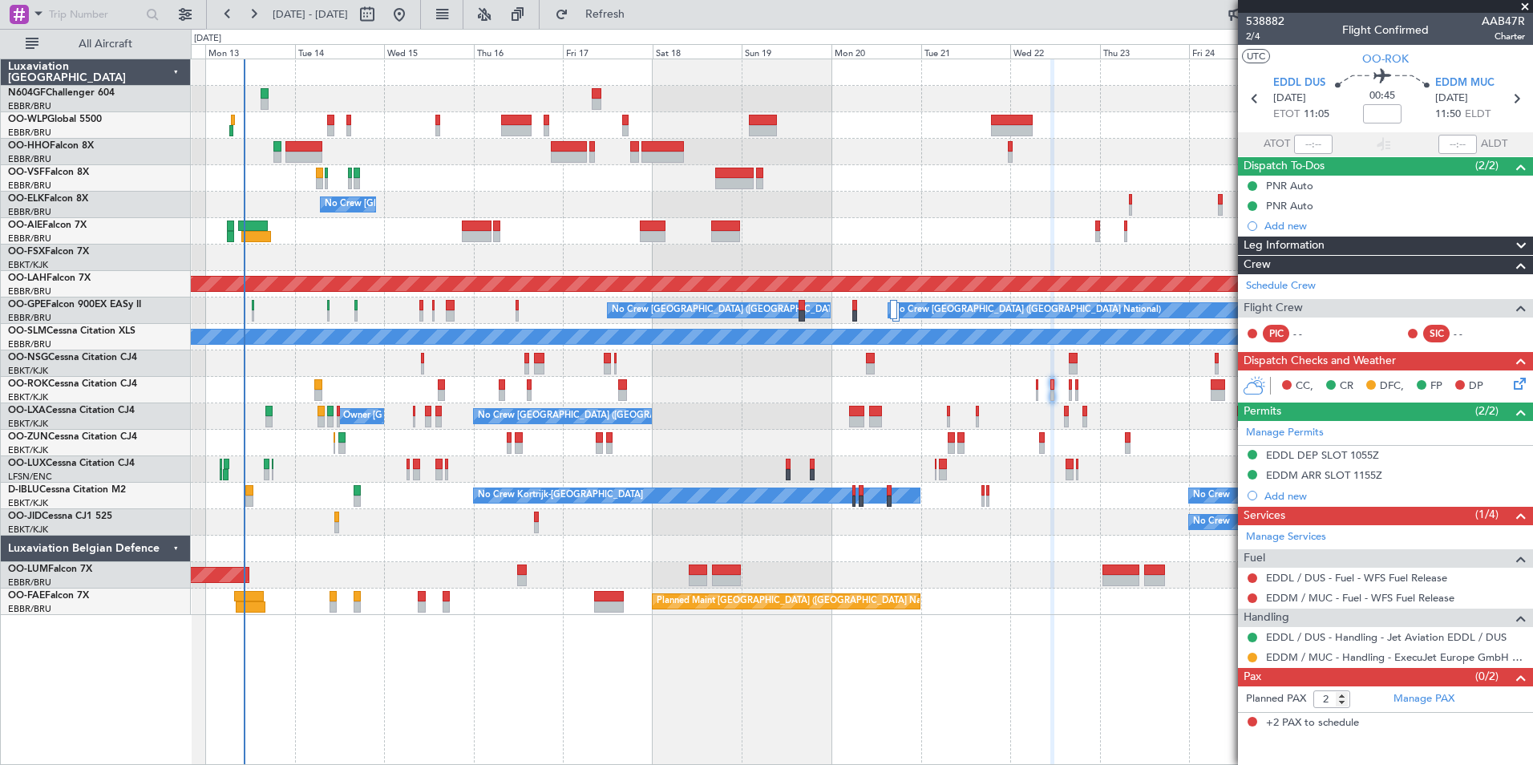
click at [522, 476] on div "Planned Maint Geneva (Cointrin) No Crew Brussels (Brussels National) Planned Ma…" at bounding box center [862, 337] width 1342 height 556
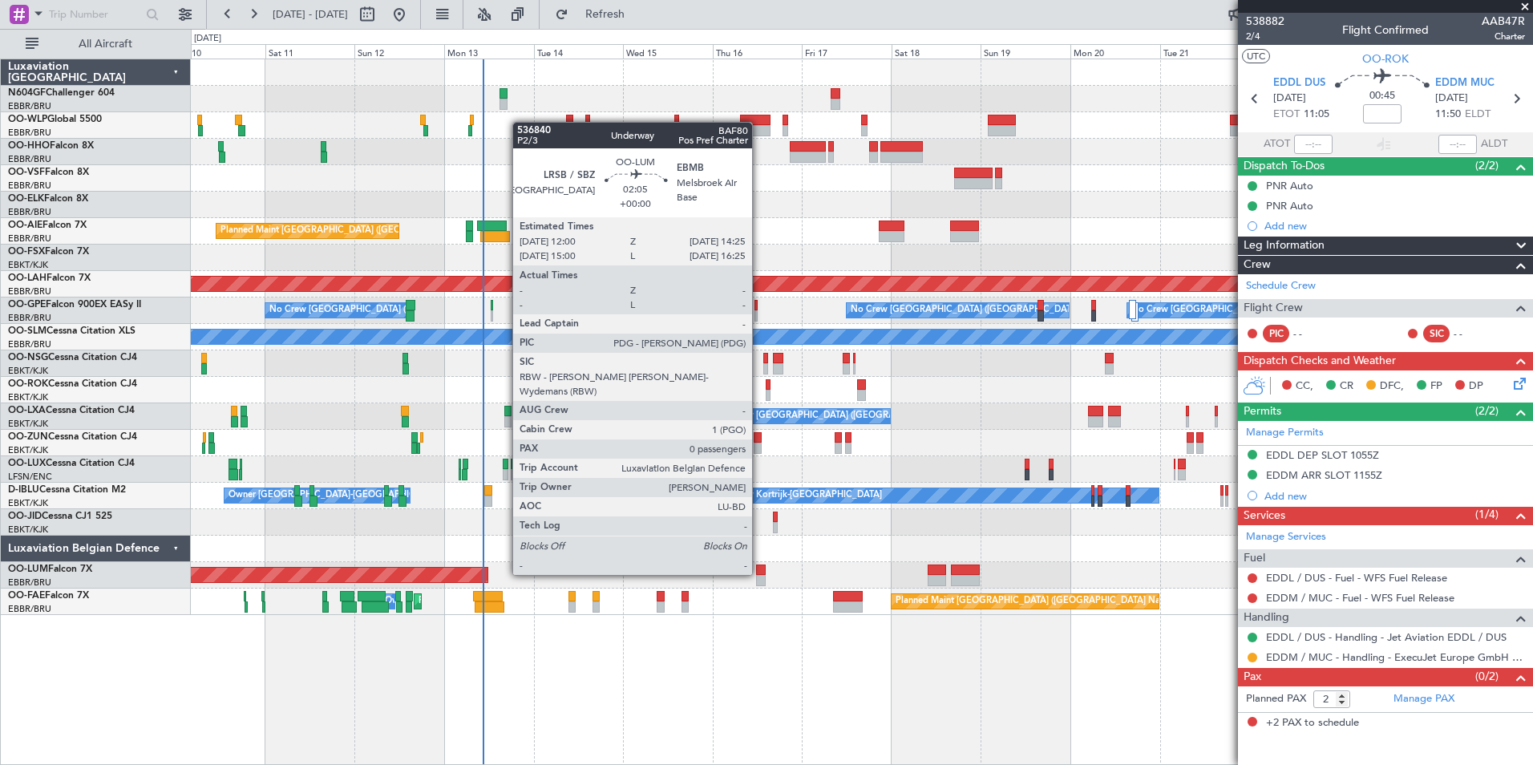
click at [759, 573] on div at bounding box center [761, 570] width 10 height 11
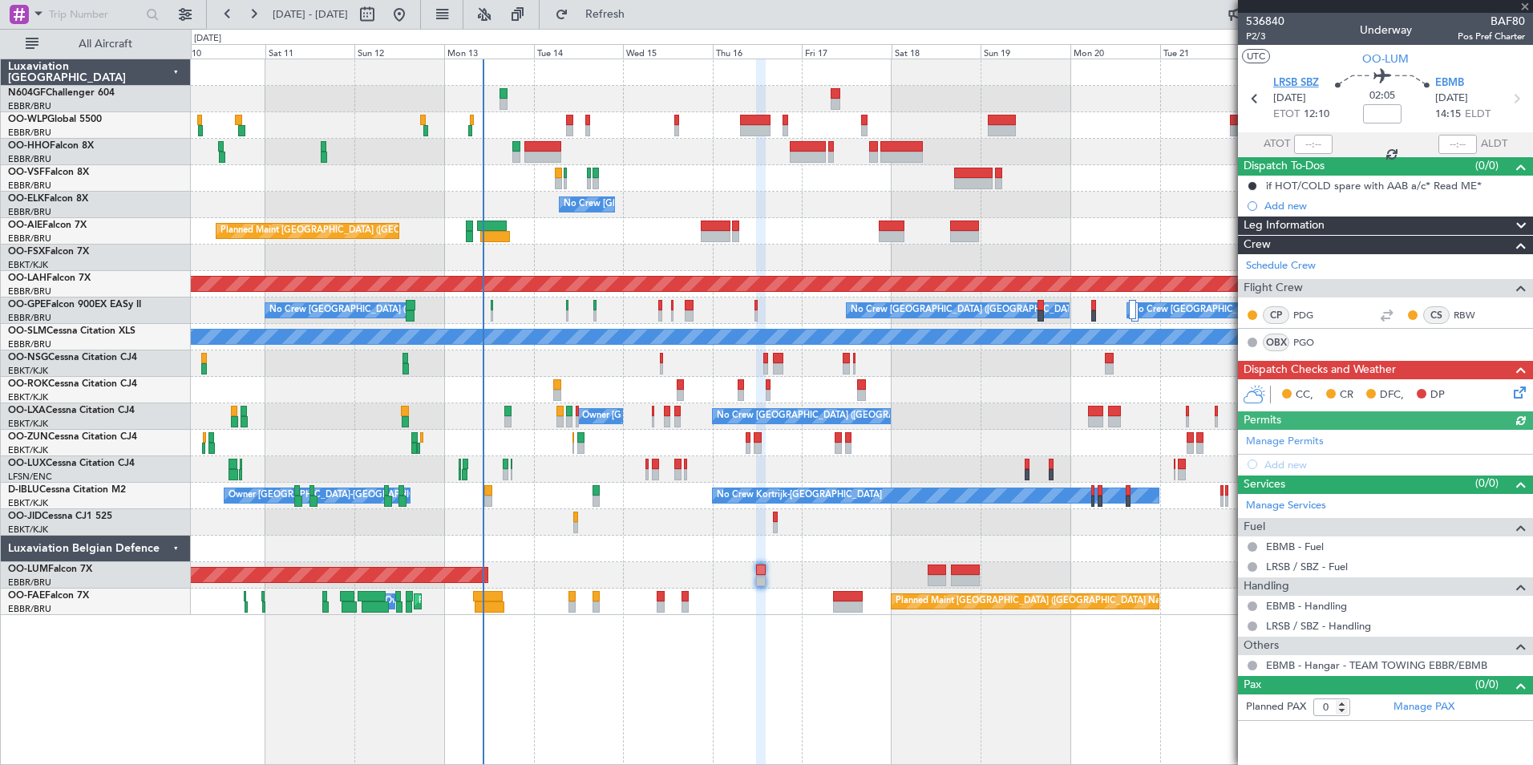
click at [1318, 80] on span "LRSB SBZ" at bounding box center [1297, 83] width 46 height 16
click at [639, 9] on span "Refresh" at bounding box center [605, 14] width 67 height 11
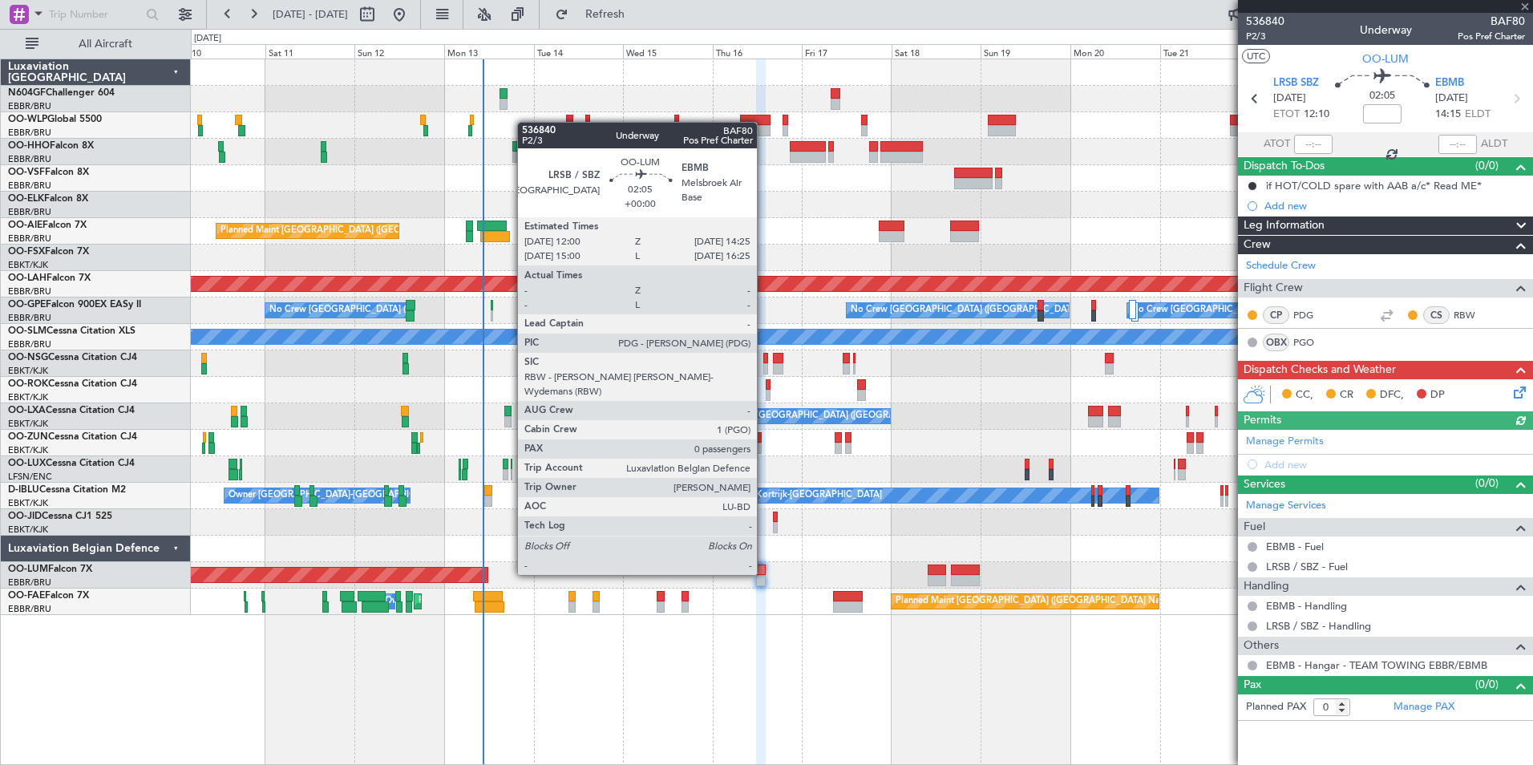
click at [764, 573] on div at bounding box center [761, 570] width 10 height 11
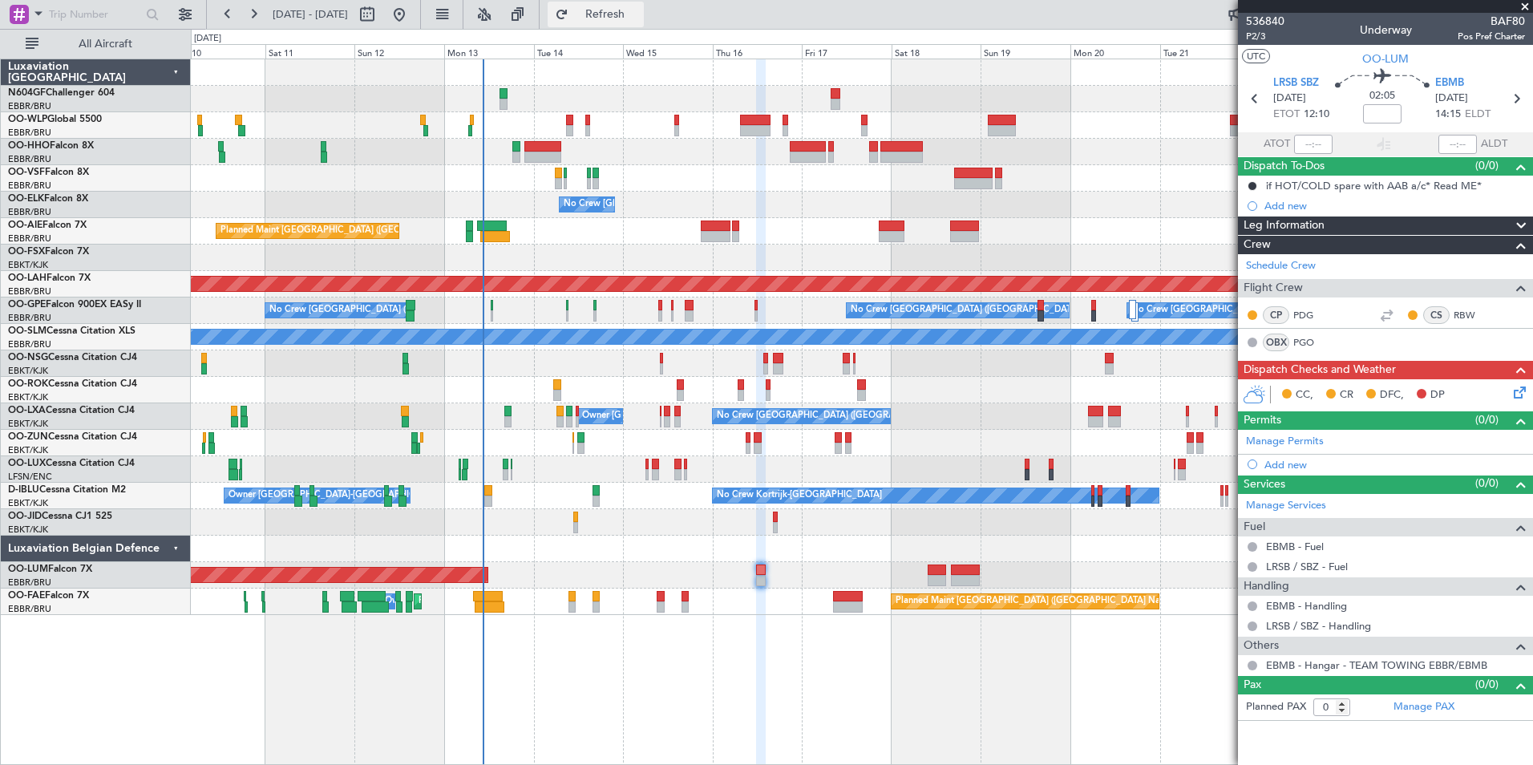
click at [638, 17] on span "Refresh" at bounding box center [605, 14] width 67 height 11
click at [639, 11] on span "Refresh" at bounding box center [605, 14] width 67 height 11
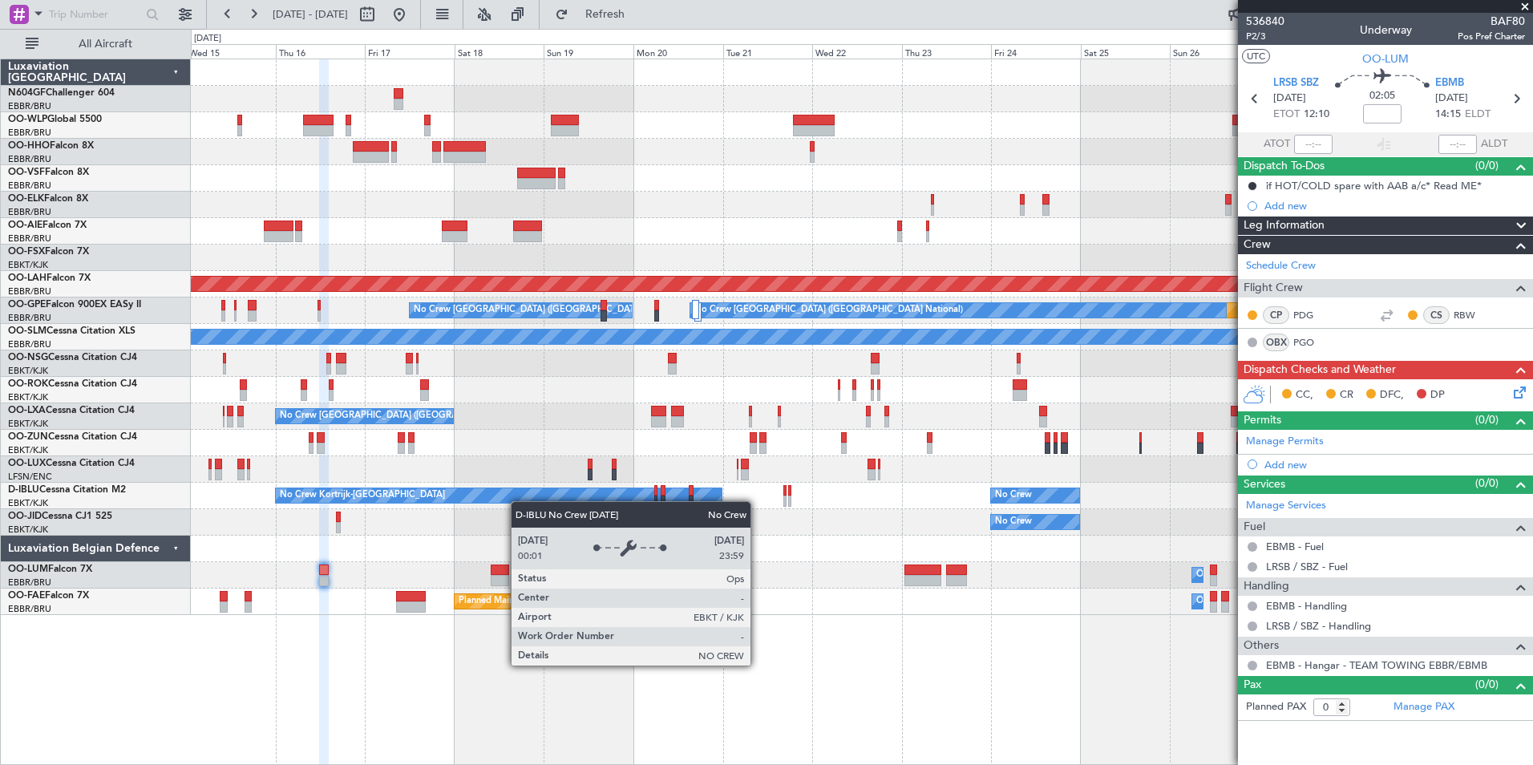
click at [503, 498] on div "No Crew Brussels (Brussels National) Planned Maint London (Farnborough) Planned…" at bounding box center [862, 337] width 1342 height 556
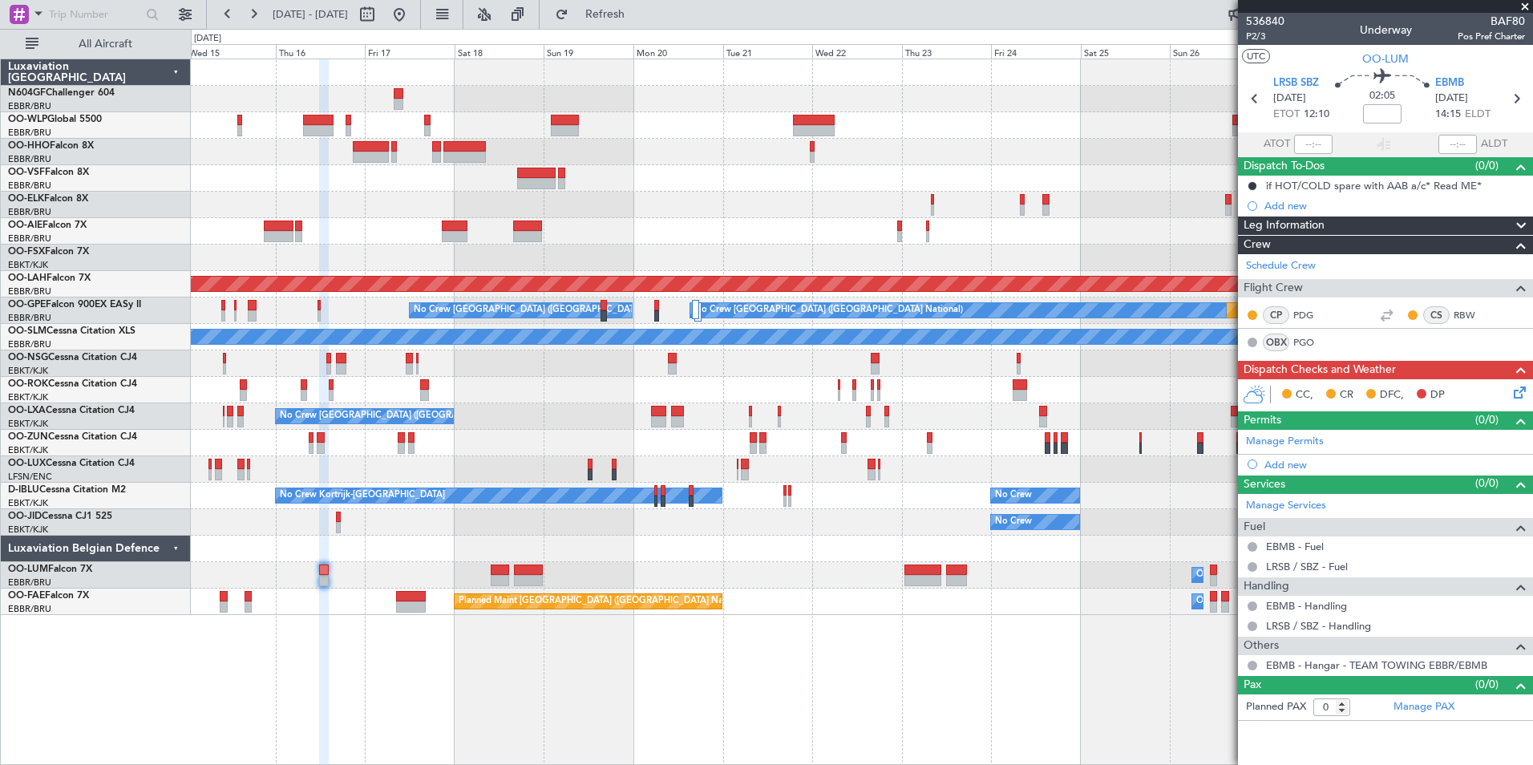
click at [857, 391] on div at bounding box center [862, 390] width 1342 height 26
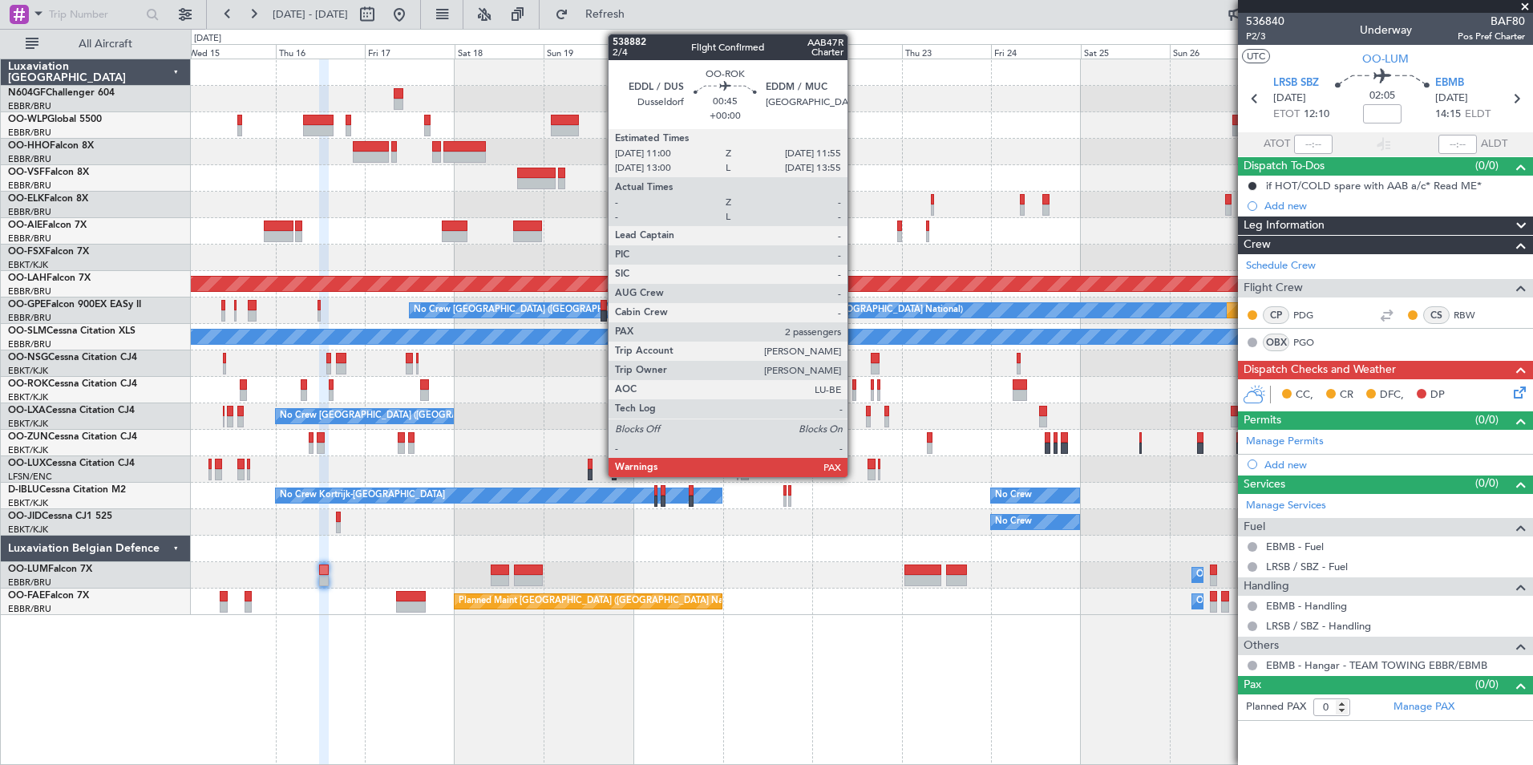
click at [855, 391] on div at bounding box center [855, 395] width 4 height 11
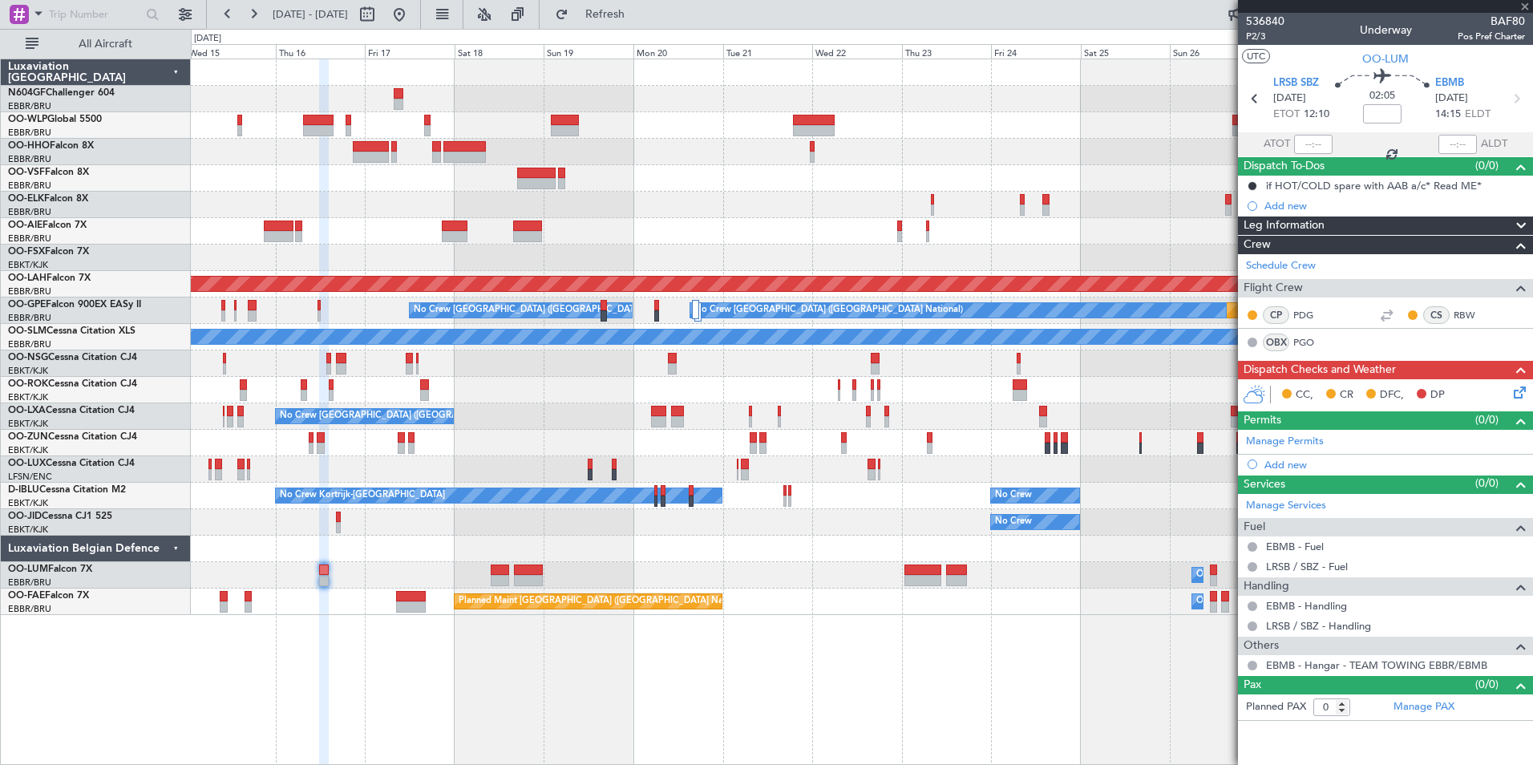
type input "2"
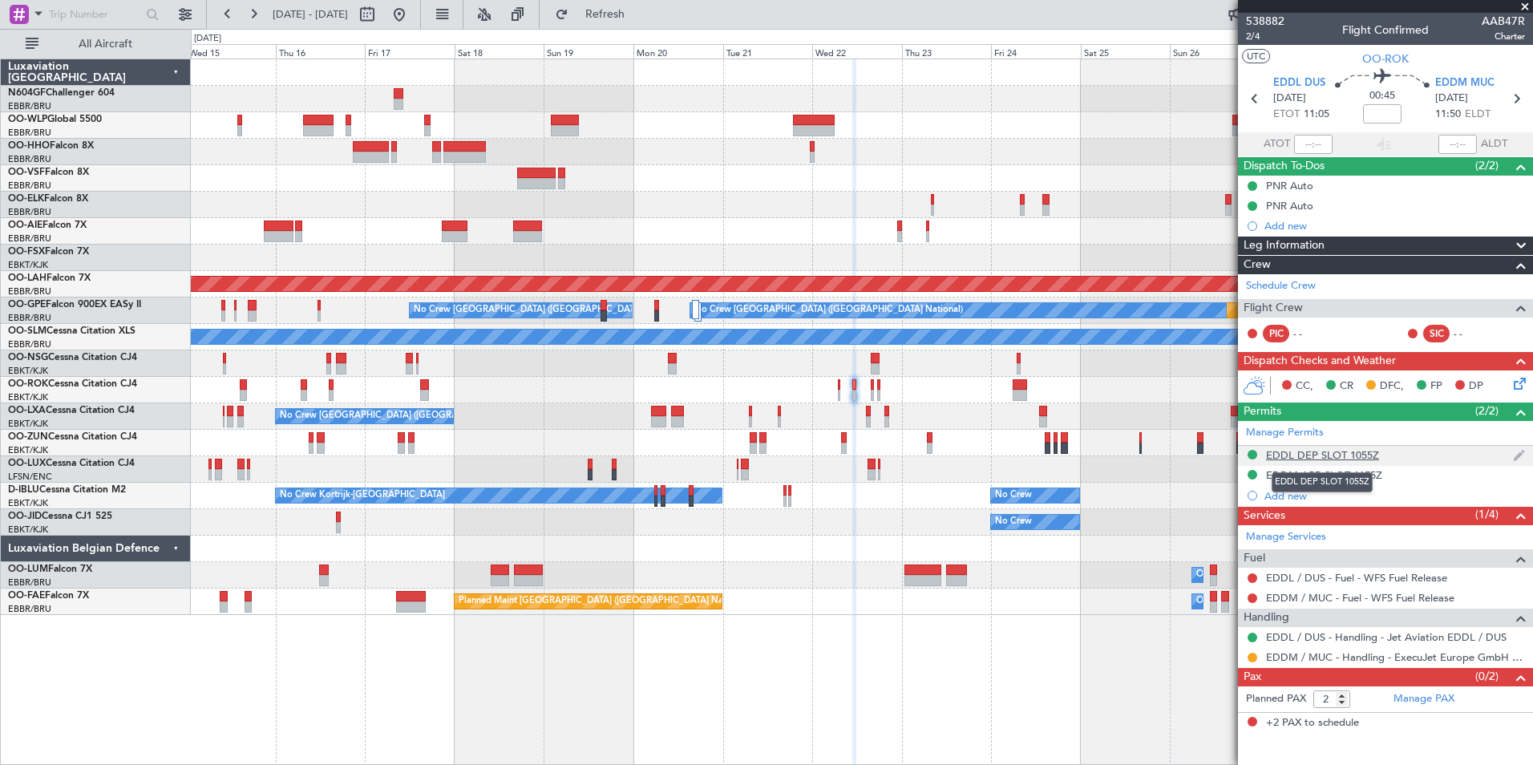
click at [1287, 456] on div "EDDL DEP SLOT 1055Z" at bounding box center [1322, 455] width 113 height 14
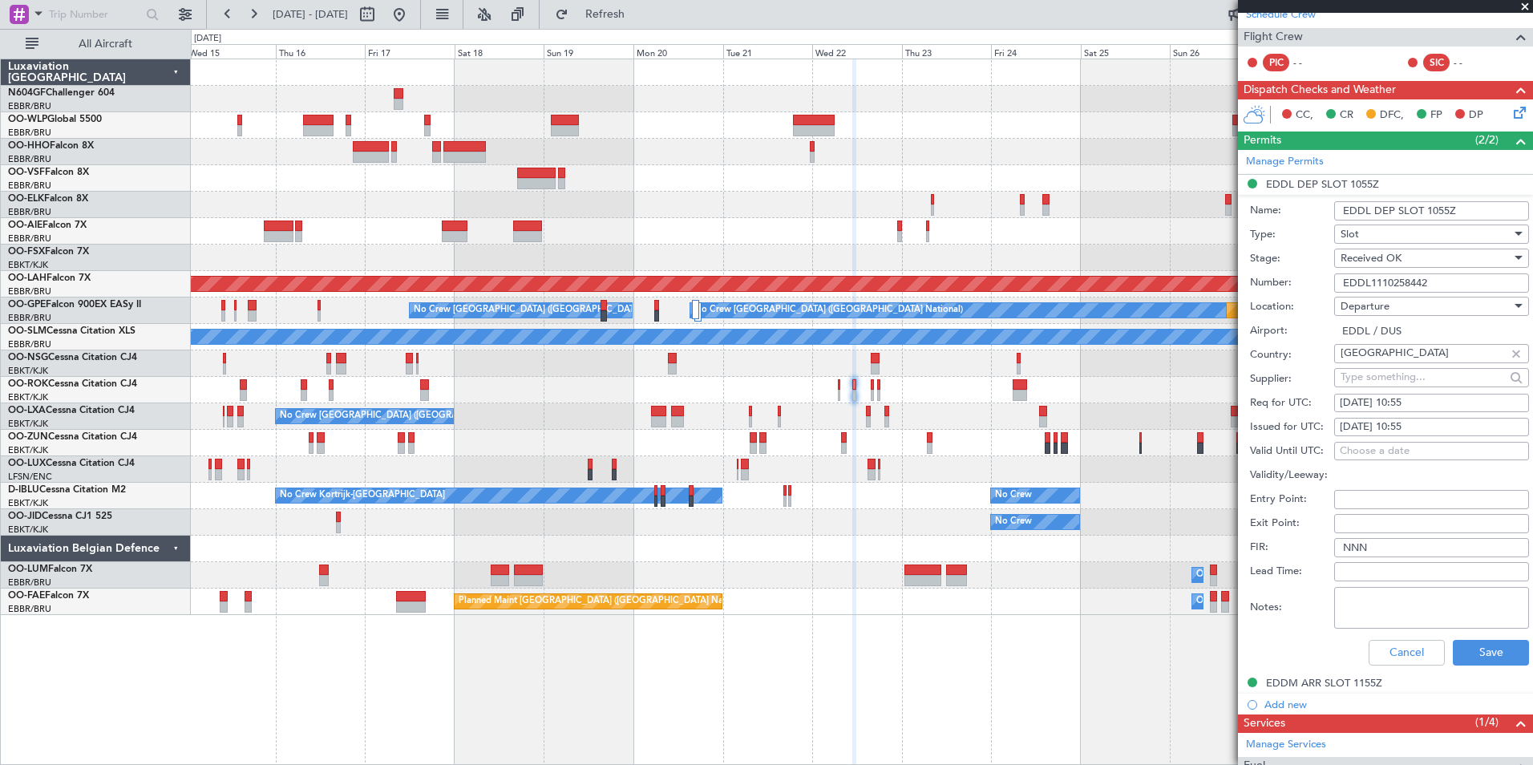
scroll to position [272, 0]
click at [1369, 648] on button "Cancel" at bounding box center [1407, 652] width 76 height 26
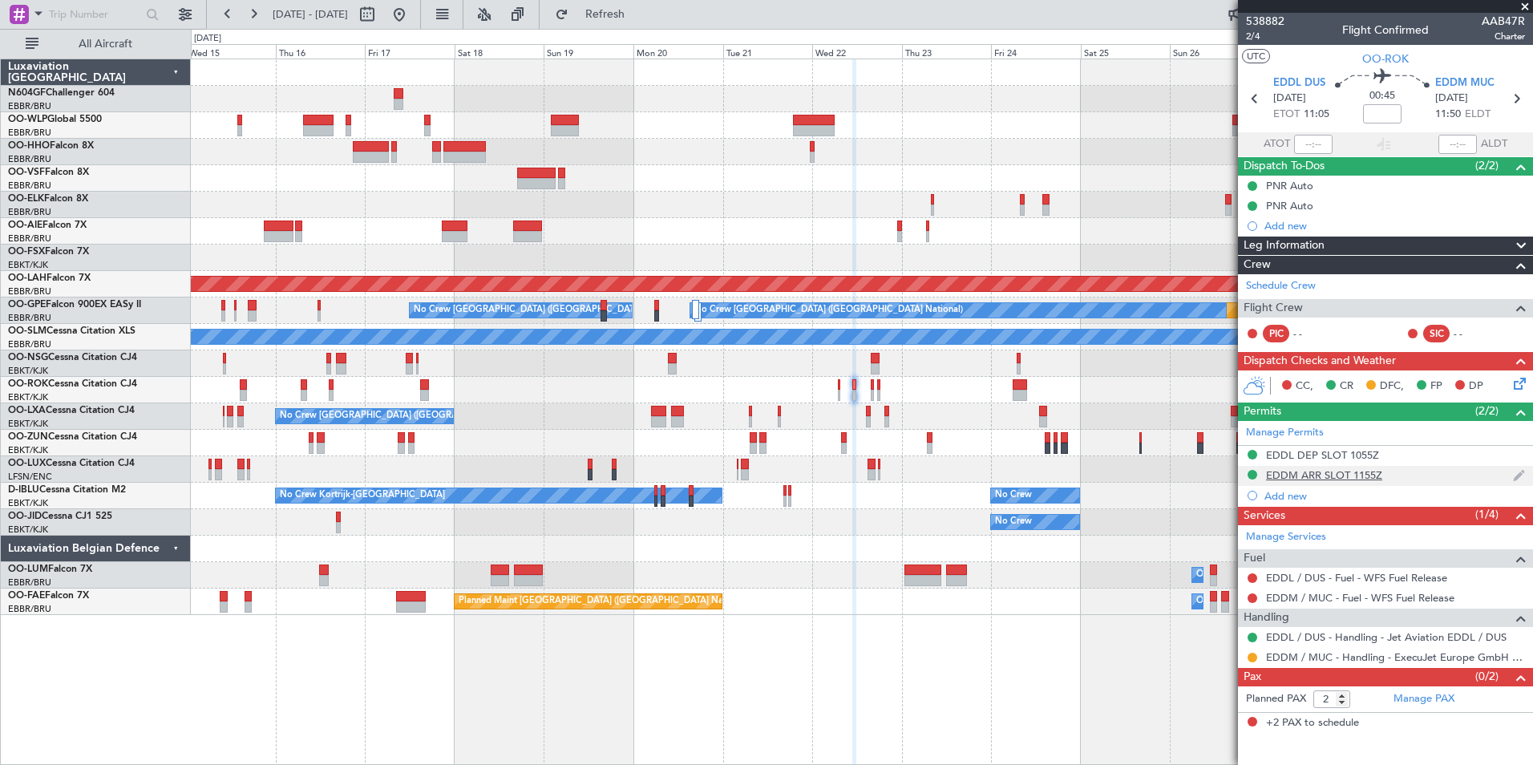
click at [1323, 475] on div "EDDM ARR SLOT 1155Z" at bounding box center [1324, 475] width 116 height 14
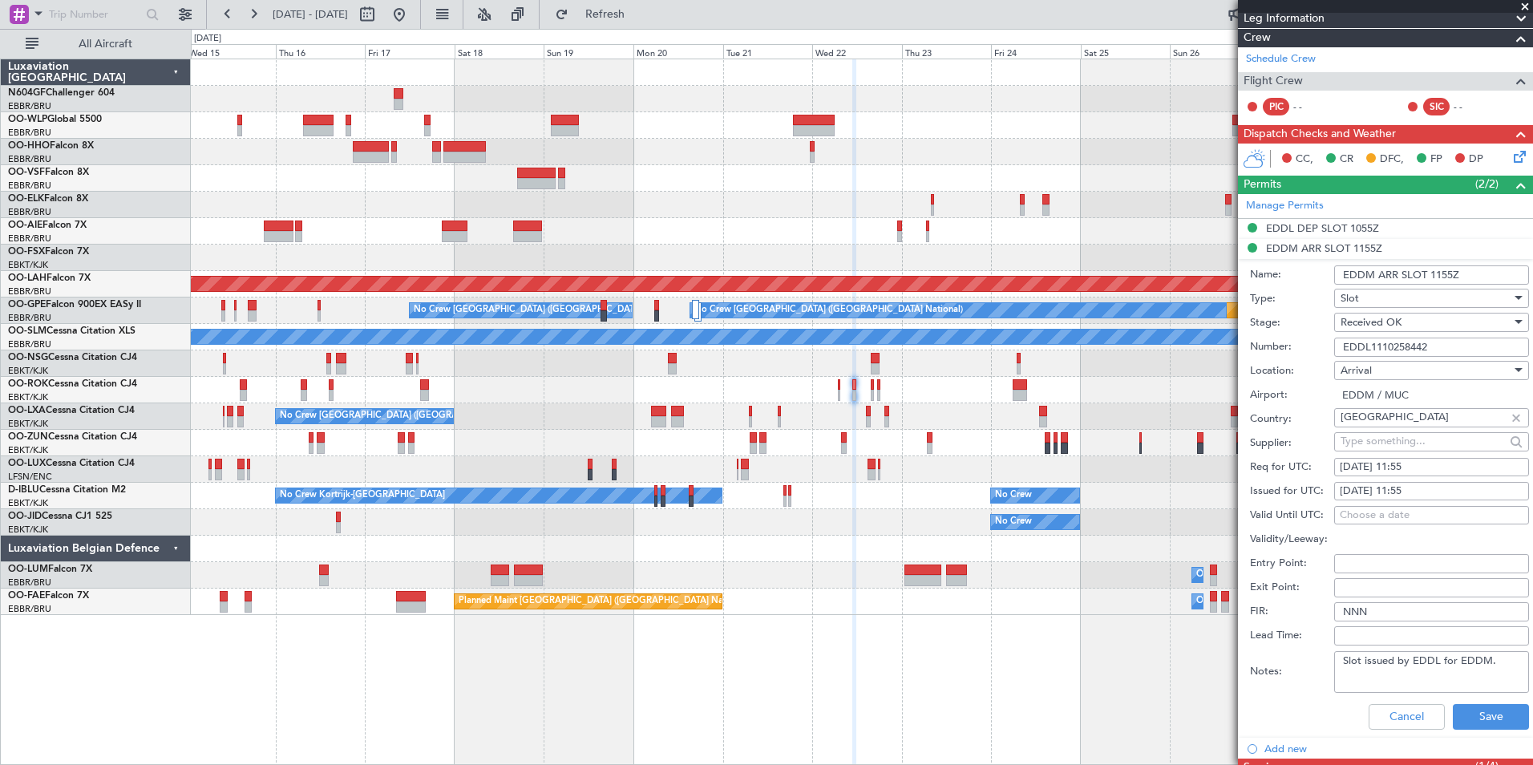
scroll to position [233, 0]
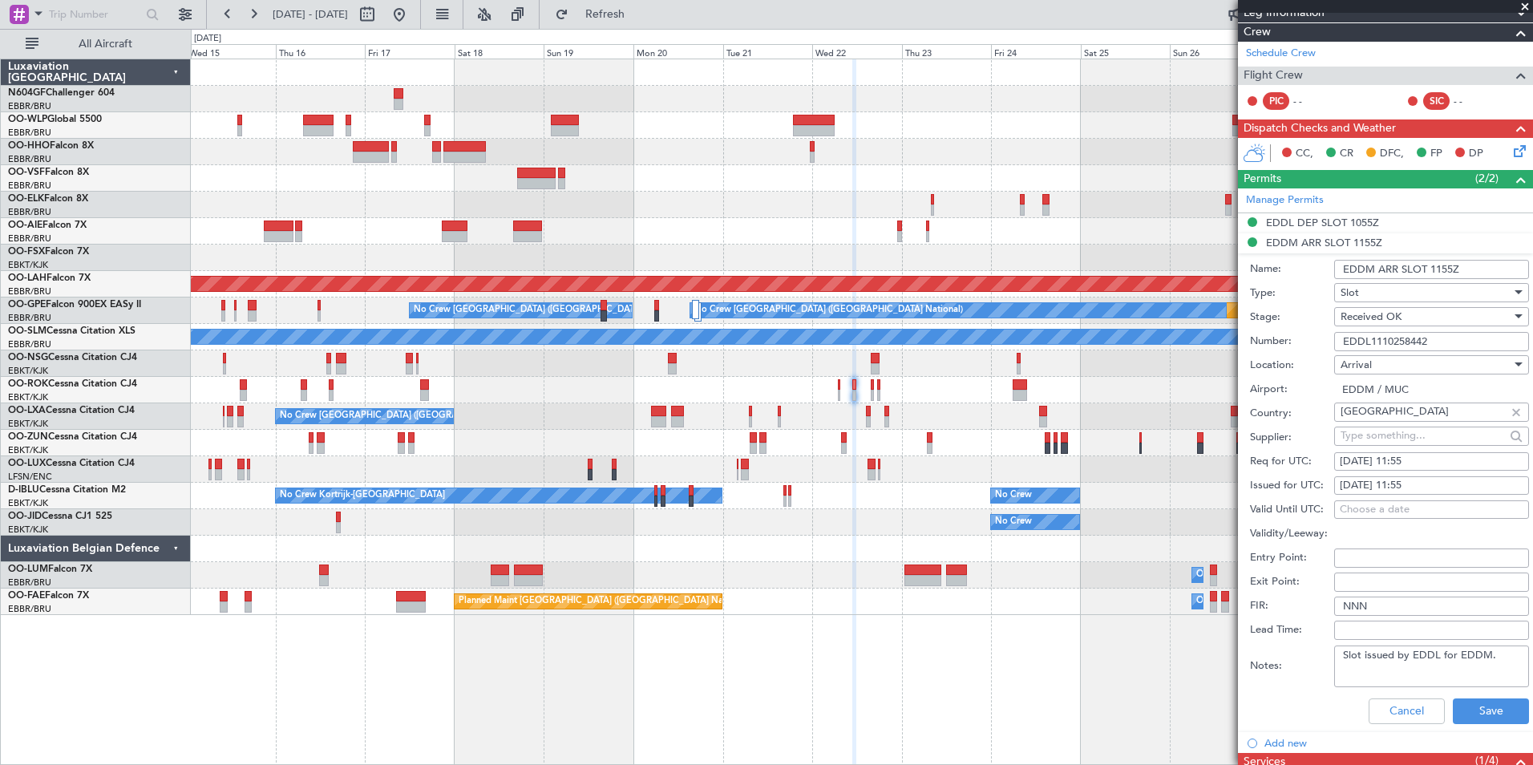
click at [1368, 344] on input "EDDL1110258442" at bounding box center [1432, 341] width 195 height 19
type input "EDDM1110258442"
click at [1282, 351] on div "Number: EDDM1110258442" at bounding box center [1389, 342] width 279 height 24
click at [1360, 318] on span "Received OK" at bounding box center [1371, 317] width 61 height 14
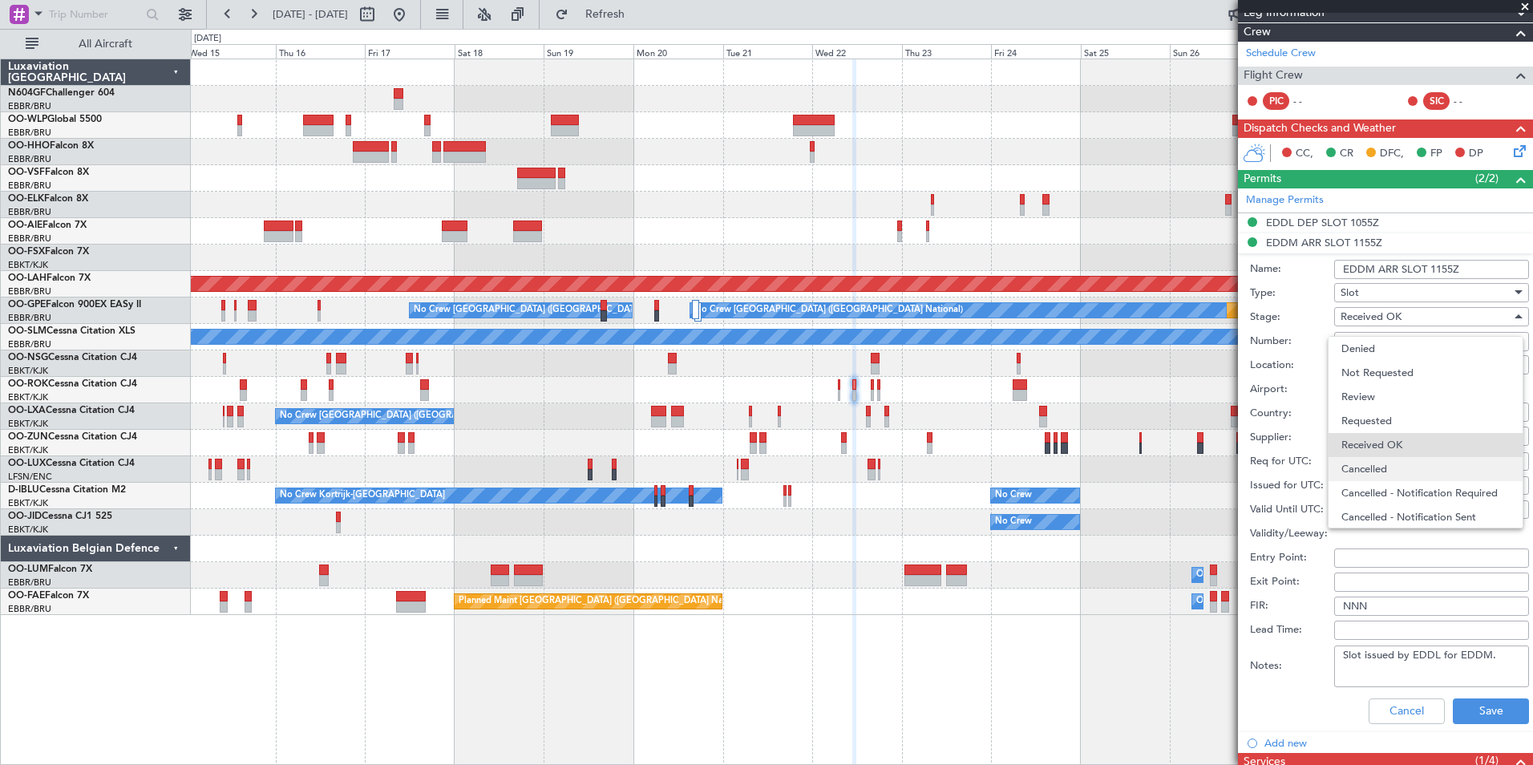
scroll to position [26, 0]
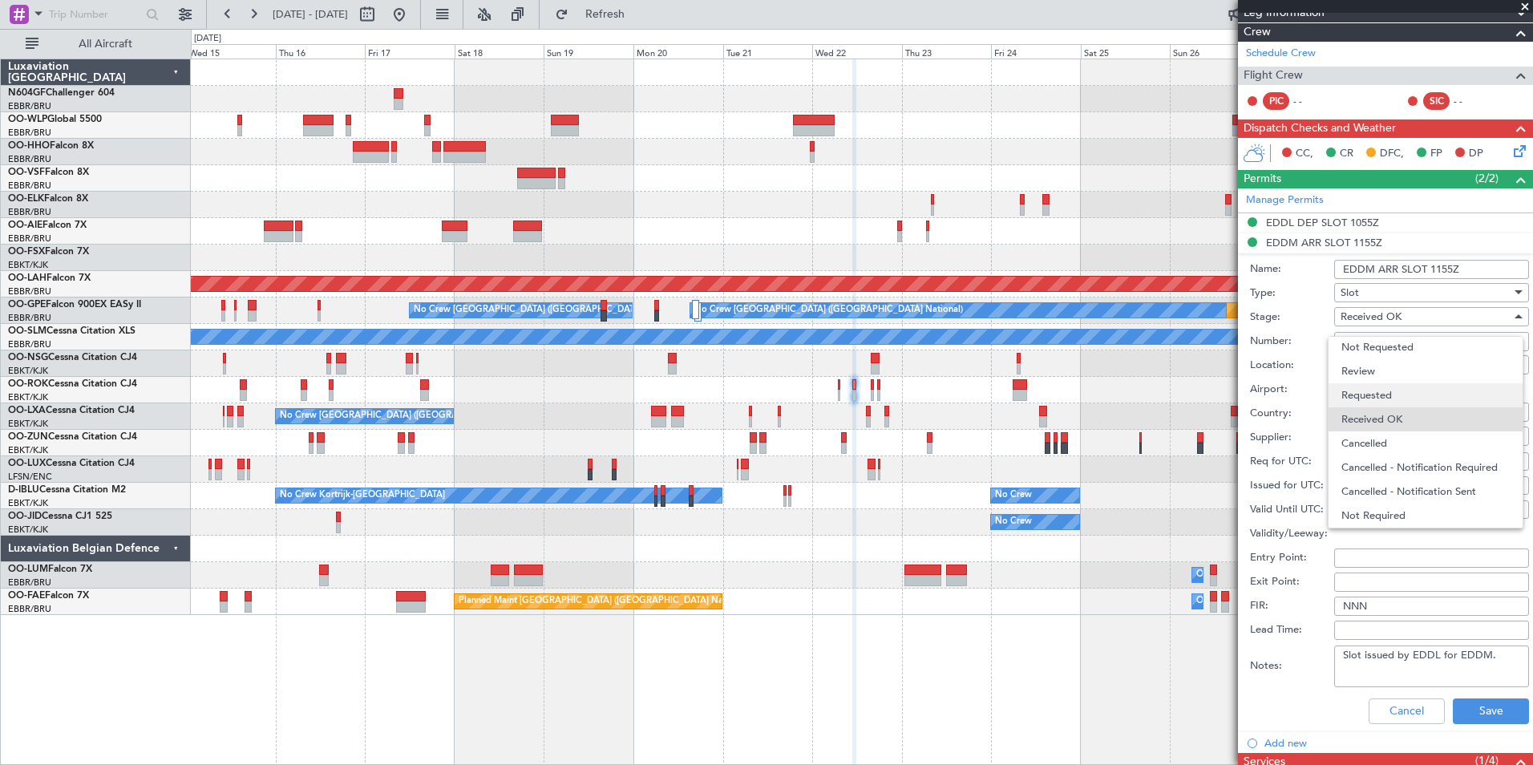
click at [1408, 395] on span "Requested" at bounding box center [1426, 395] width 168 height 24
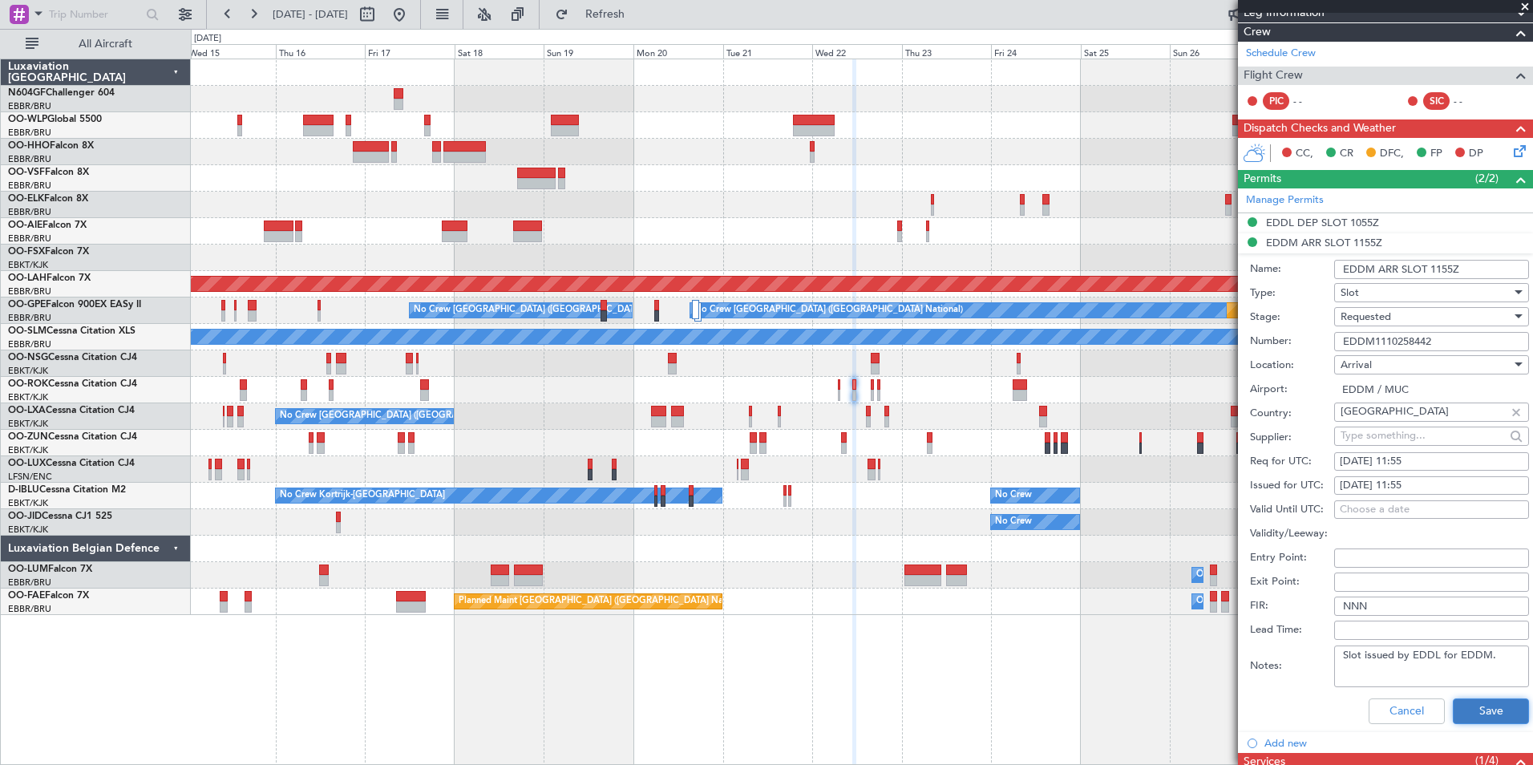
click at [1486, 711] on button "Save" at bounding box center [1491, 712] width 76 height 26
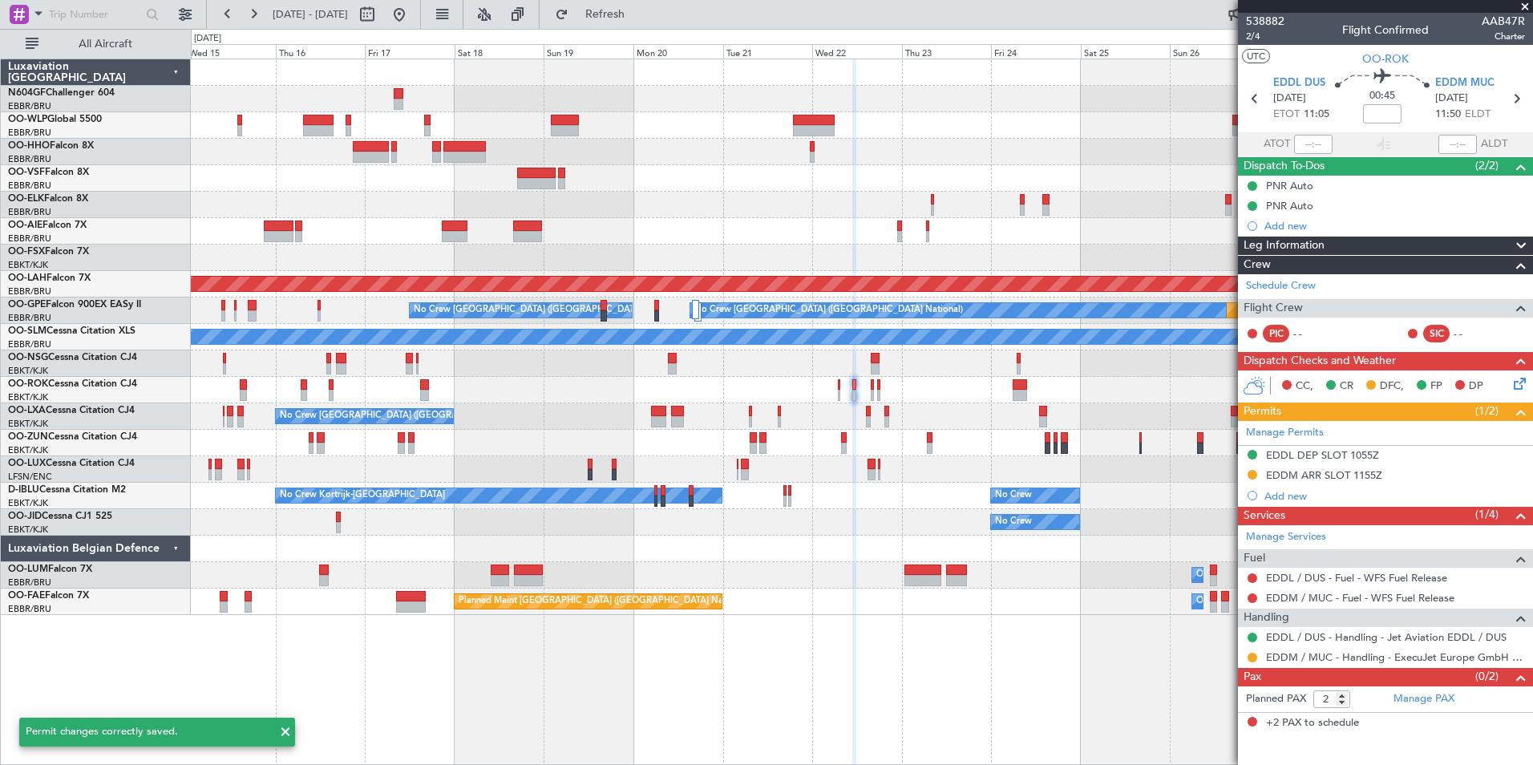
scroll to position [0, 0]
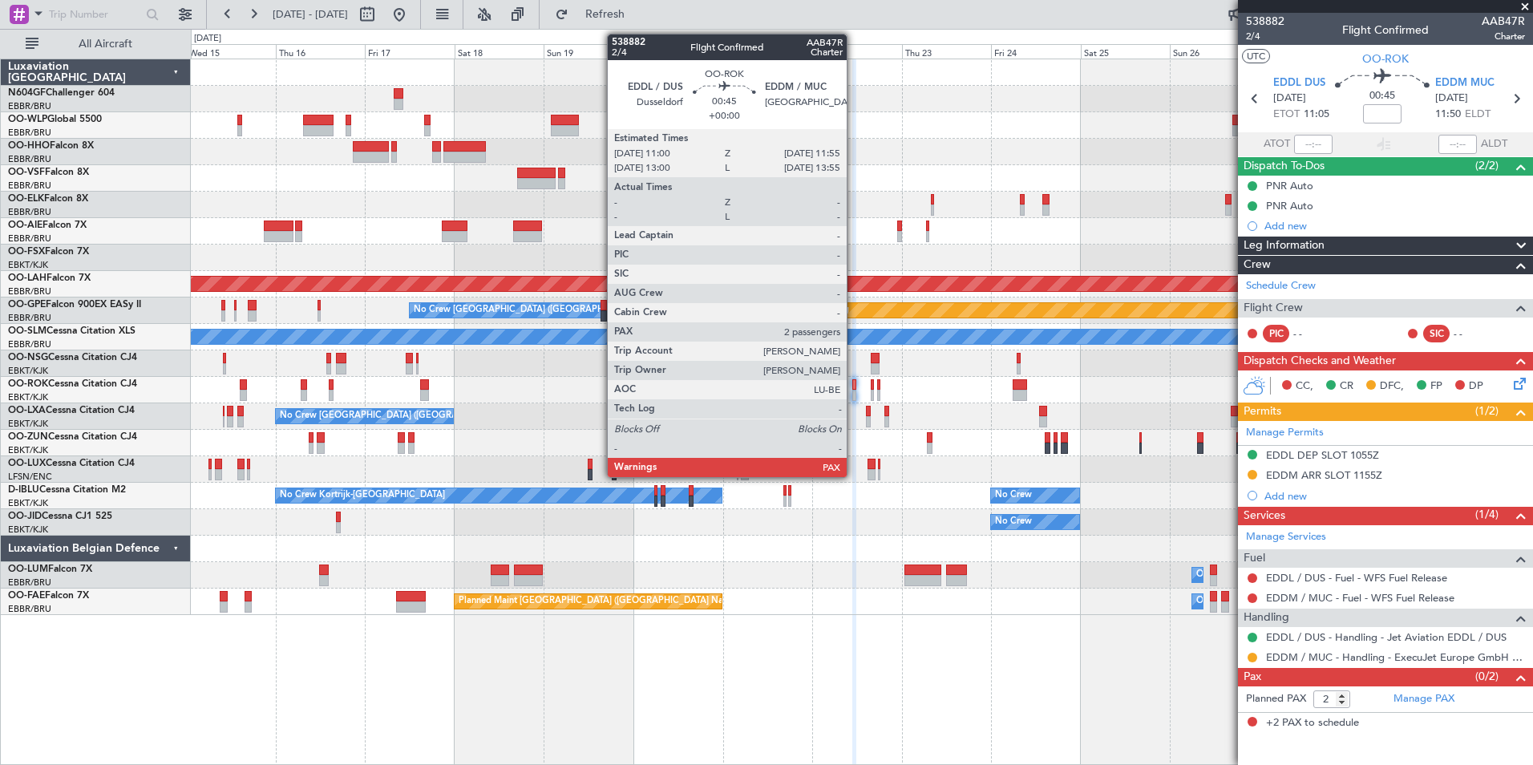
click at [854, 387] on div at bounding box center [855, 384] width 4 height 11
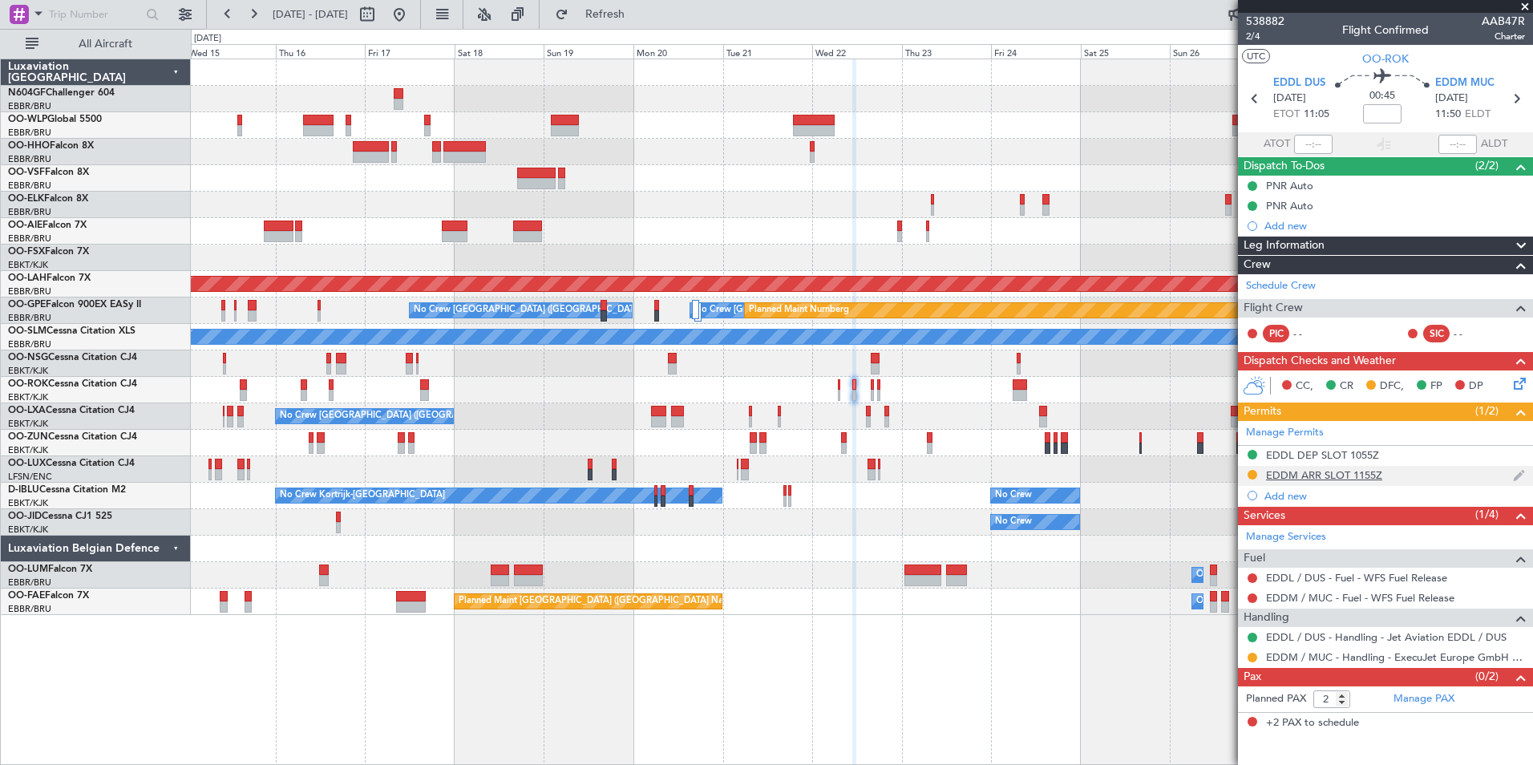
click at [1331, 480] on div "EDDM ARR SLOT 1155Z" at bounding box center [1324, 475] width 116 height 14
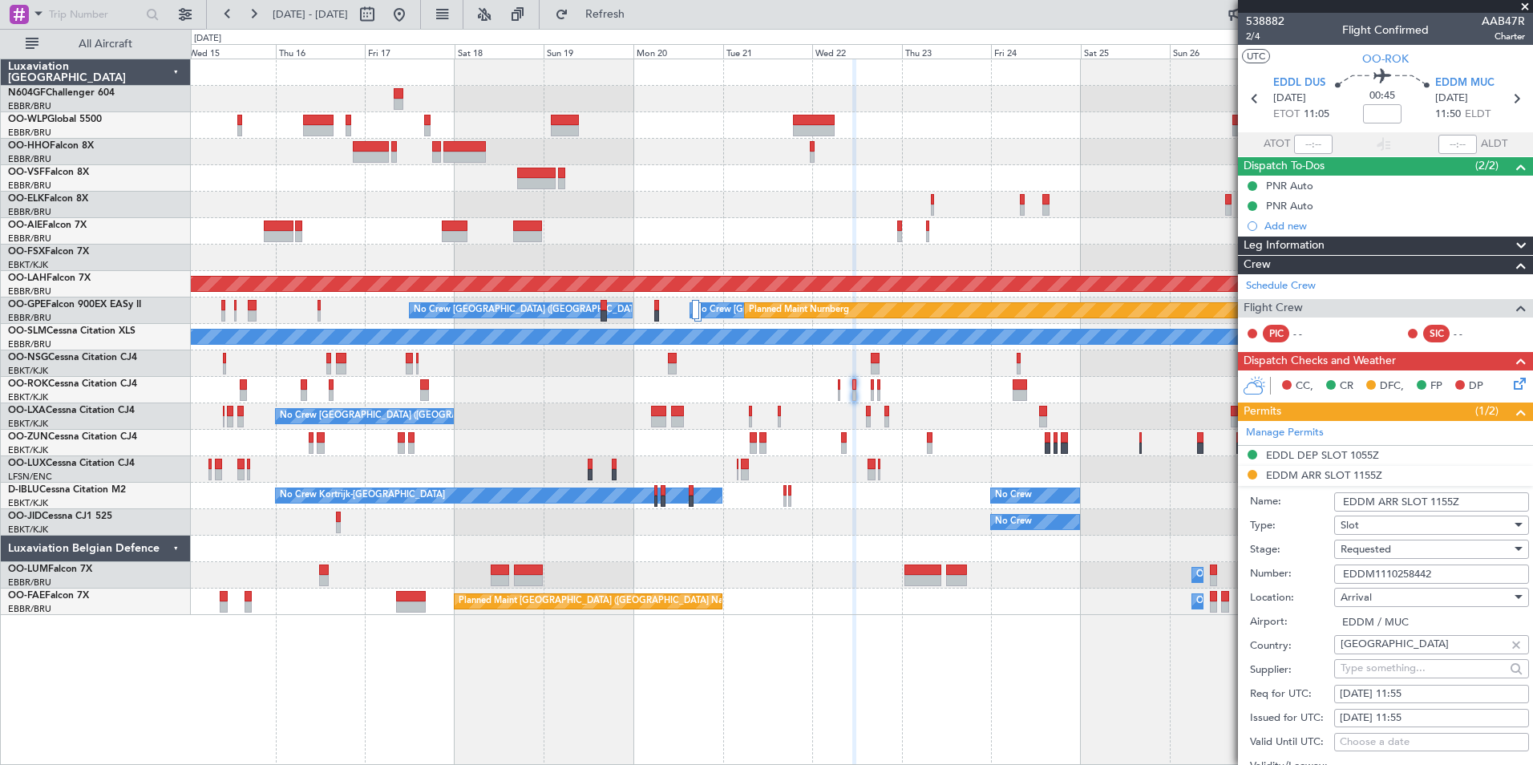
click at [1448, 575] on input "EDDM1110258442" at bounding box center [1432, 574] width 195 height 19
paste input "310258848"
type input "EDDM1310258848"
click at [1303, 560] on div "Stage: Requested" at bounding box center [1389, 550] width 279 height 24
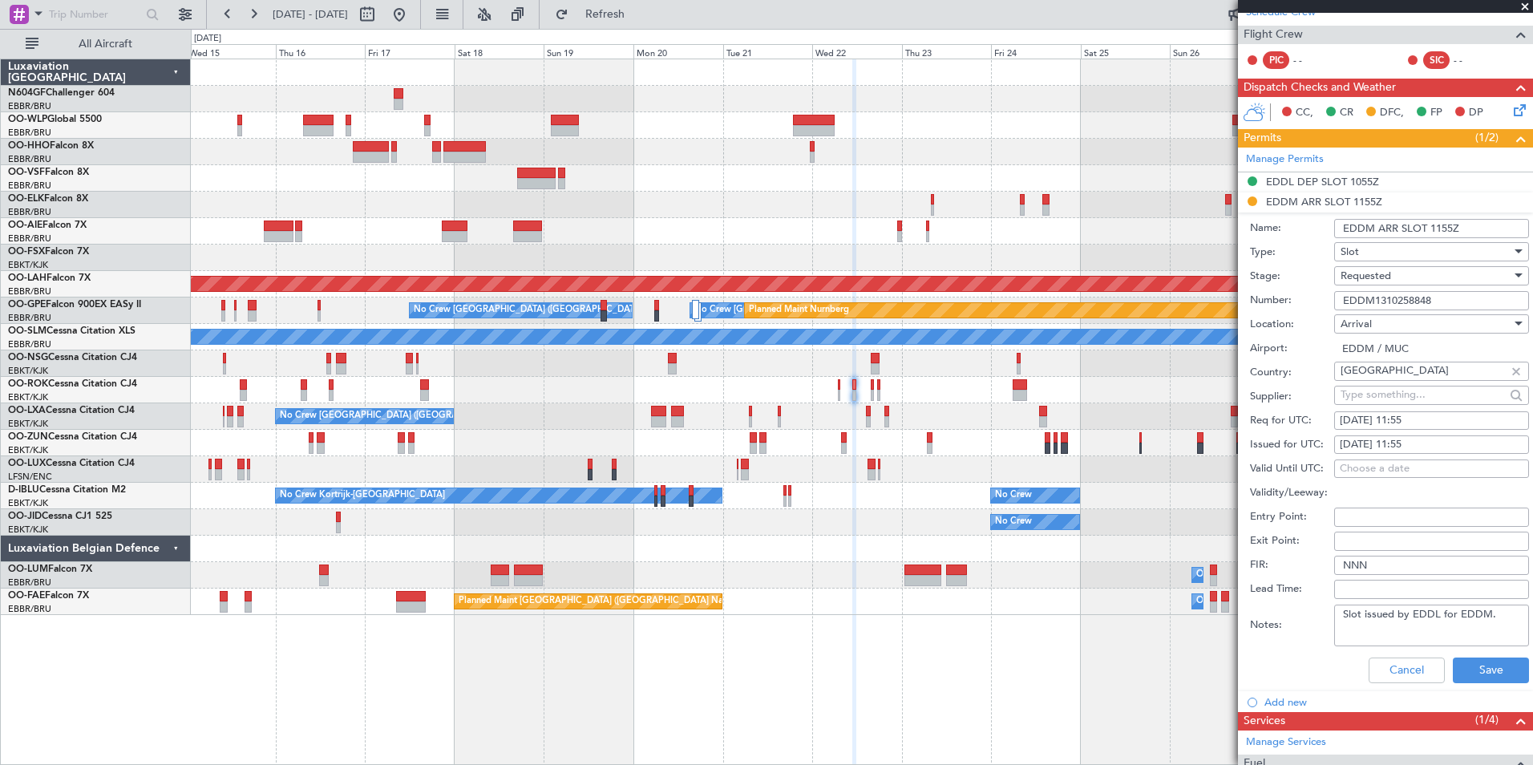
scroll to position [275, 0]
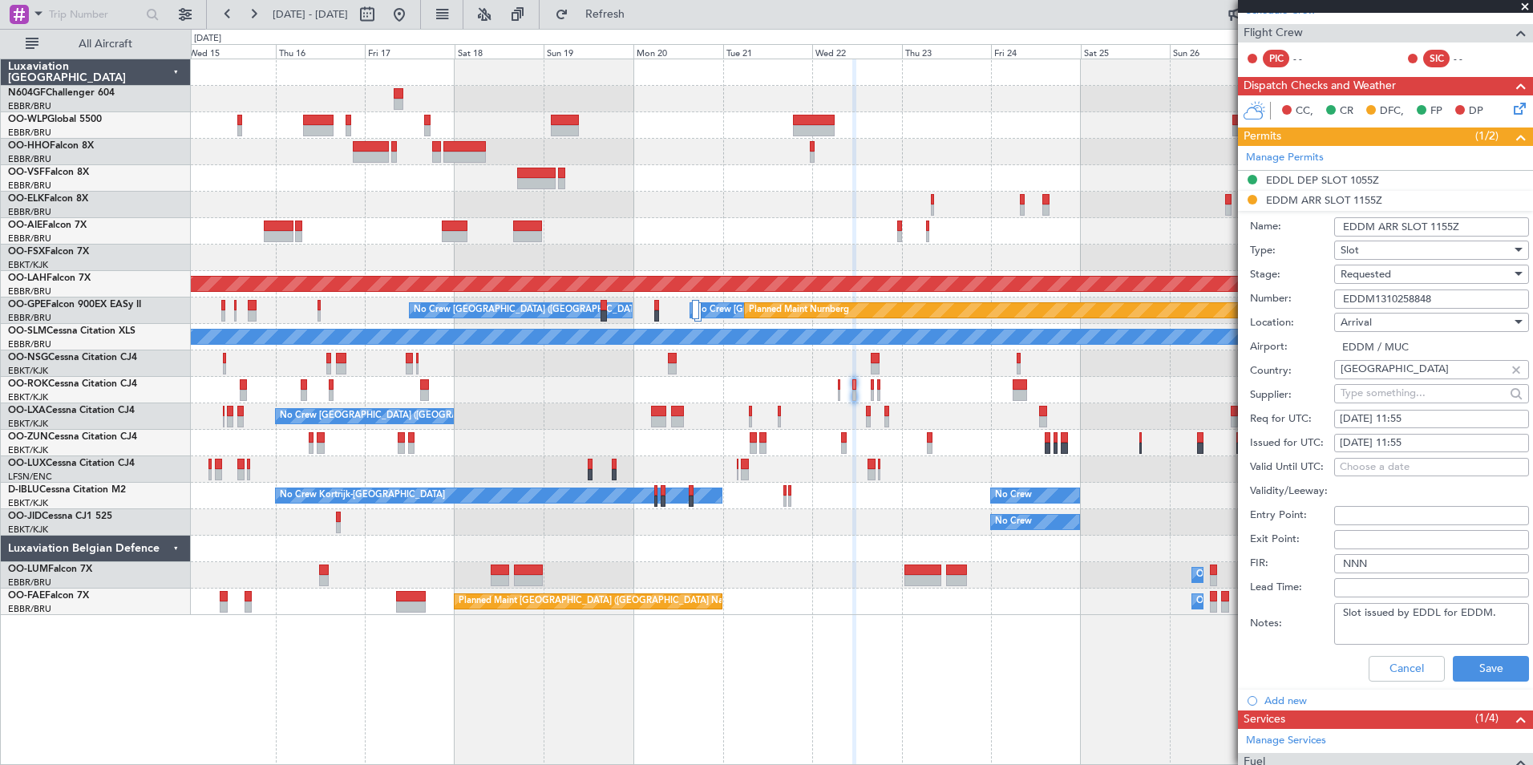
click at [1454, 629] on textarea "Slot issued by EDDL for EDDM." at bounding box center [1432, 624] width 195 height 42
click at [1441, 277] on div "Requested" at bounding box center [1426, 274] width 171 height 24
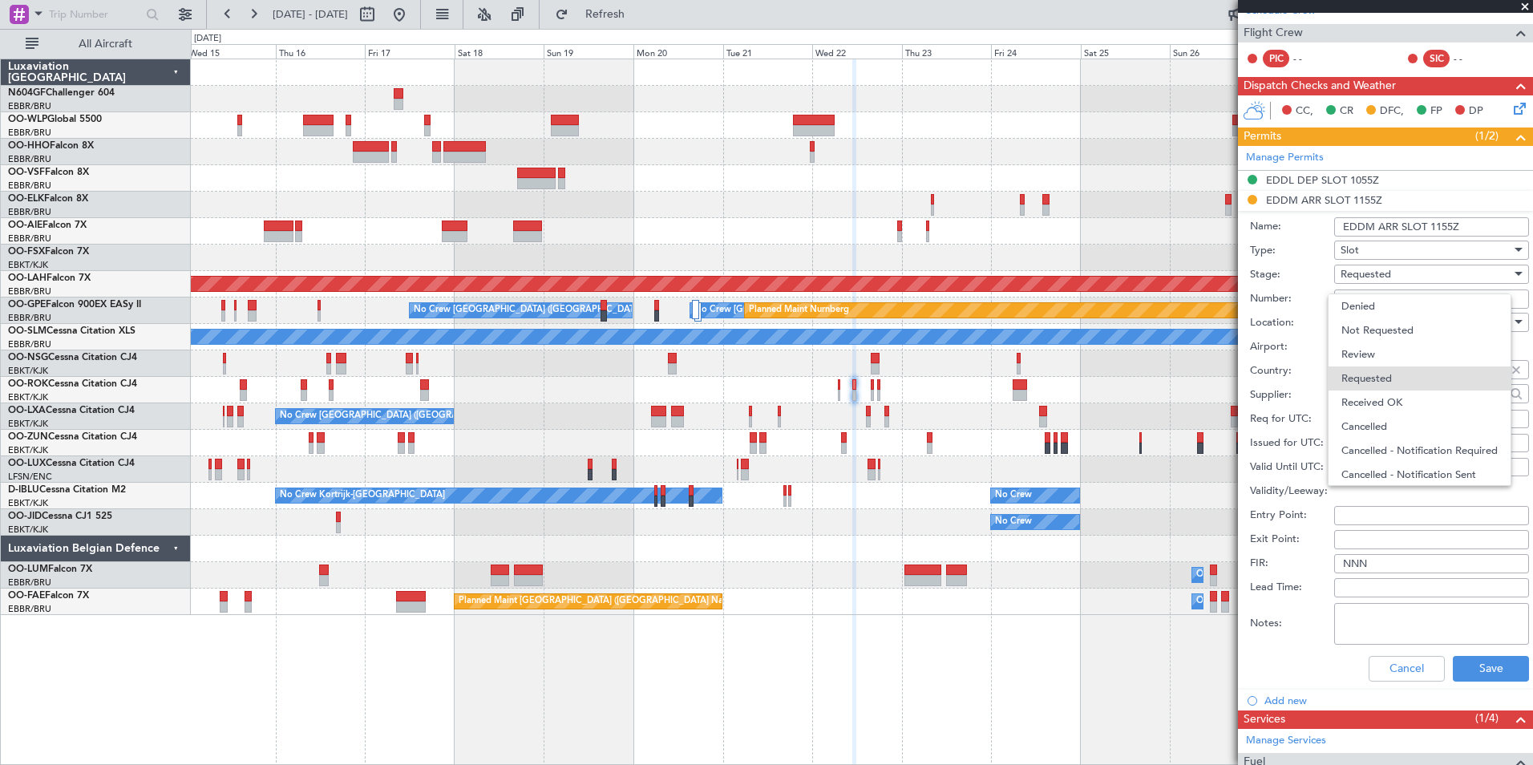
scroll to position [7, 0]
click at [1410, 398] on span "Received OK" at bounding box center [1426, 395] width 168 height 24
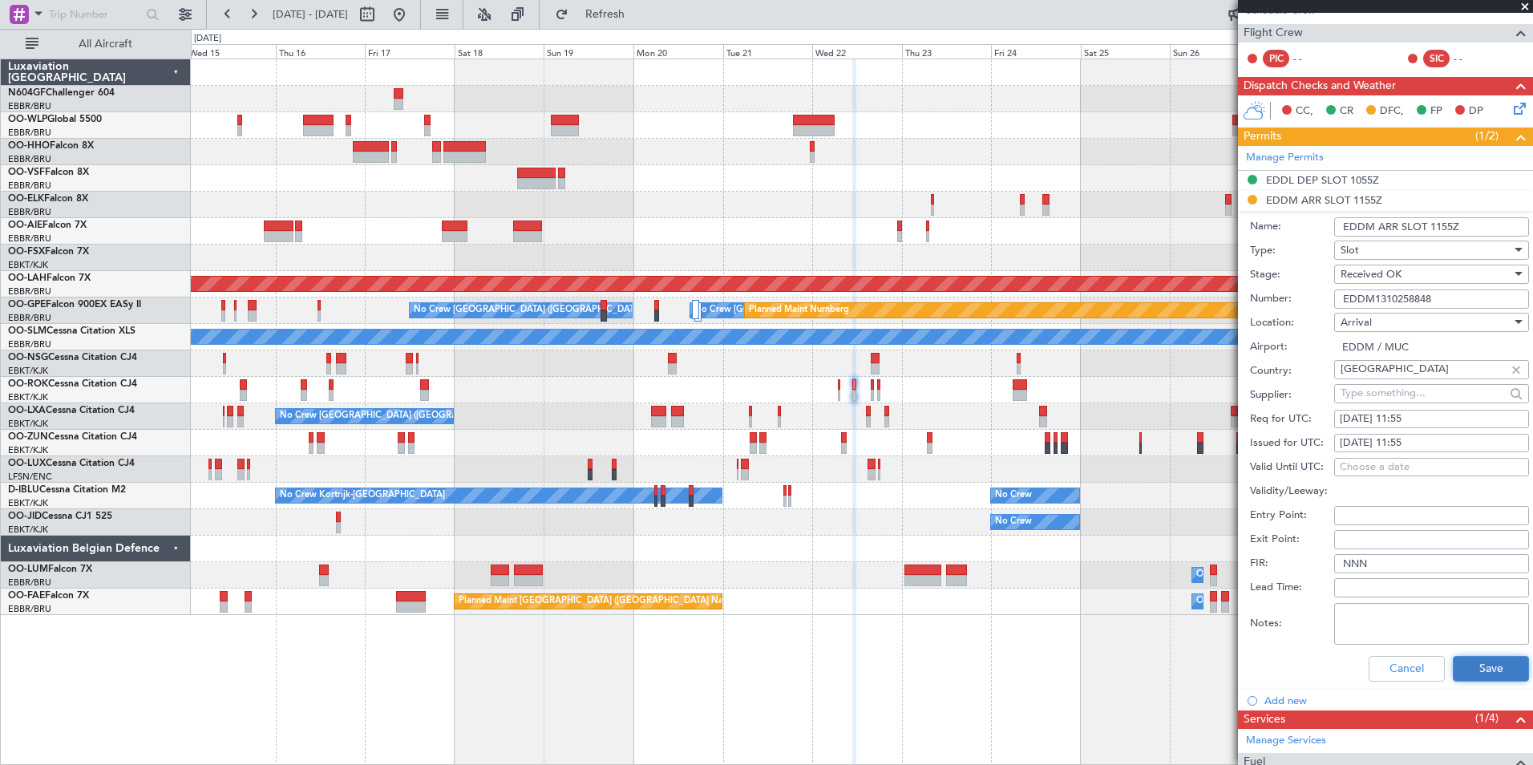
click at [1476, 665] on button "Save" at bounding box center [1491, 669] width 76 height 26
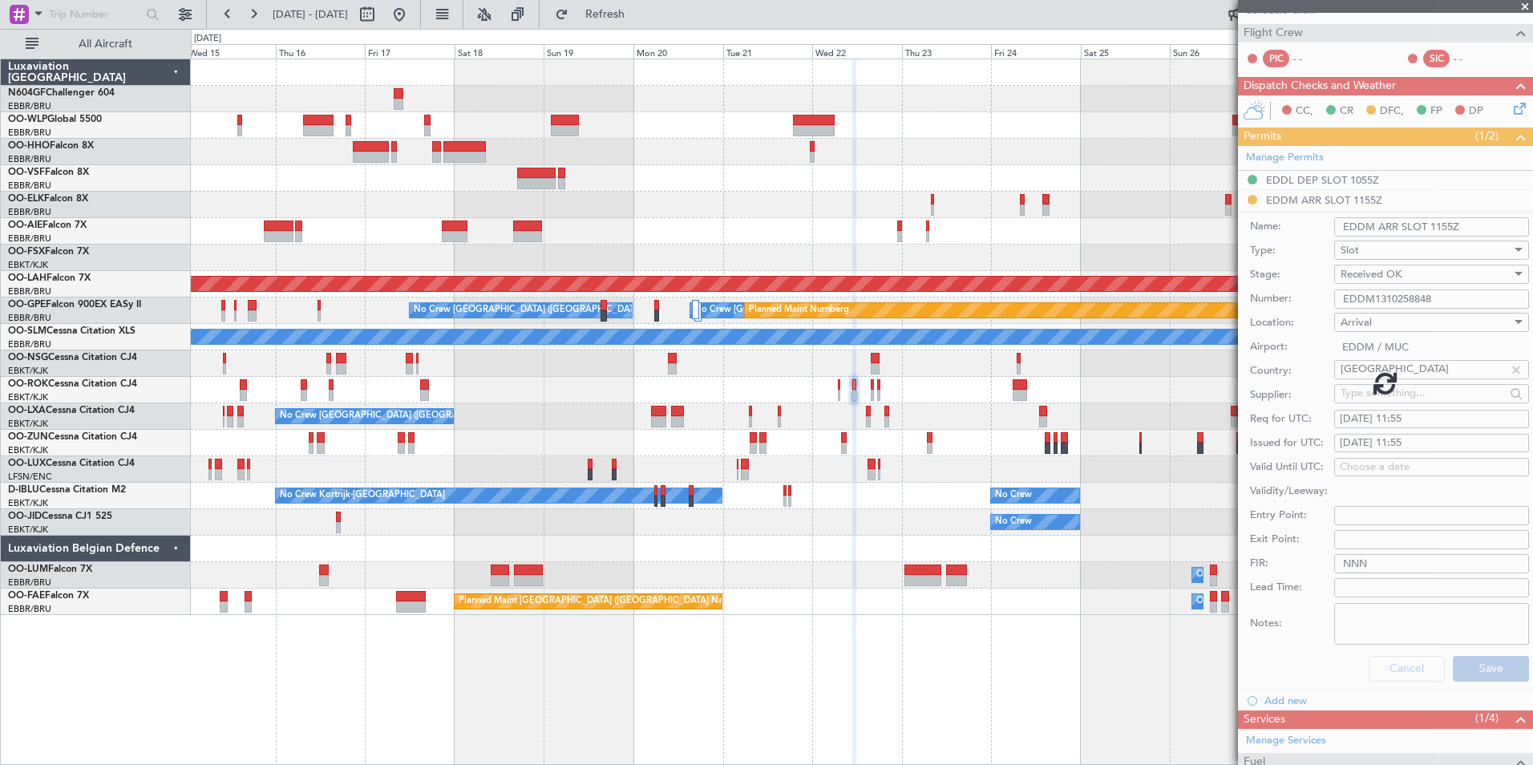
scroll to position [0, 0]
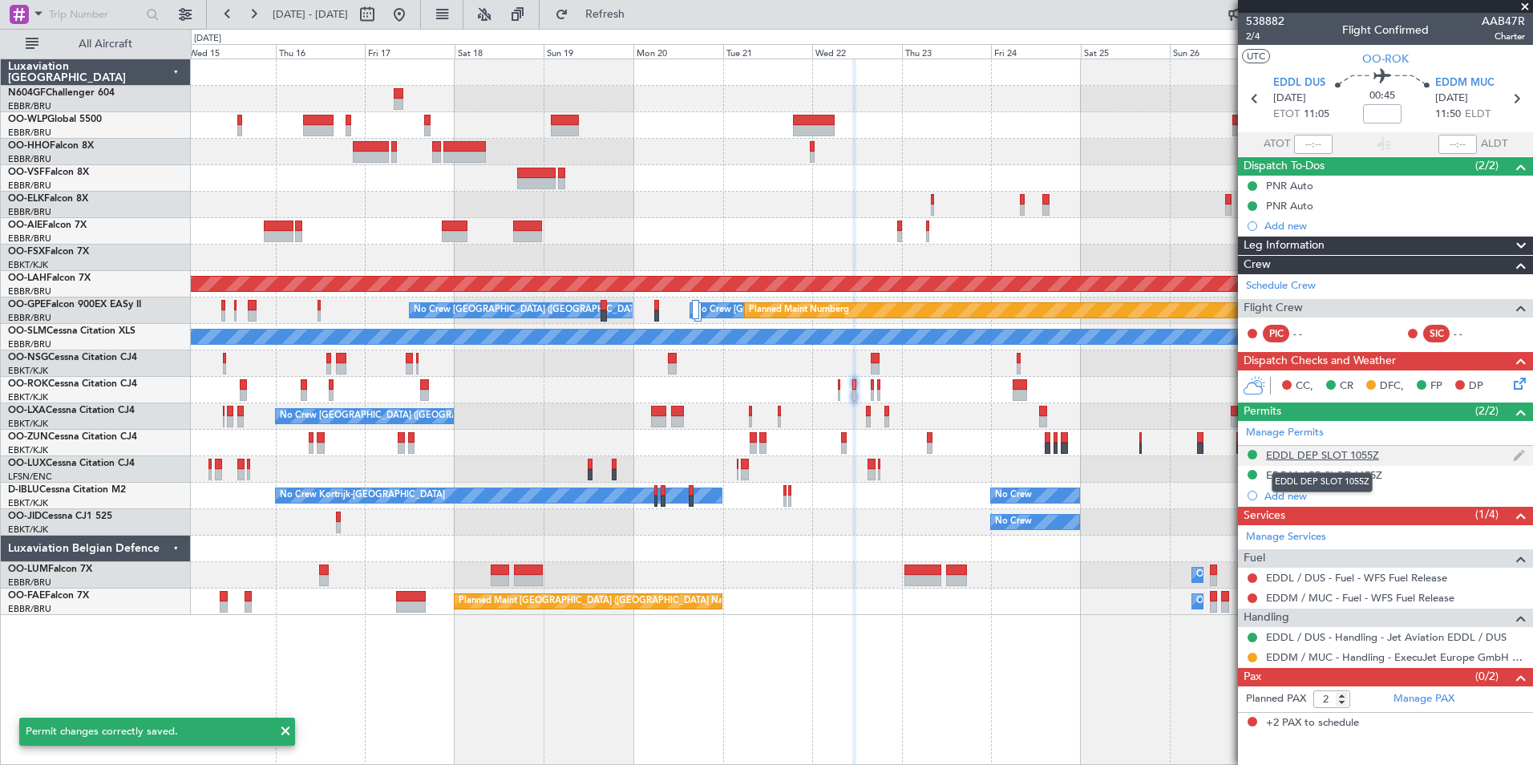
click at [1354, 457] on div "EDDL DEP SLOT 1055Z" at bounding box center [1322, 455] width 113 height 14
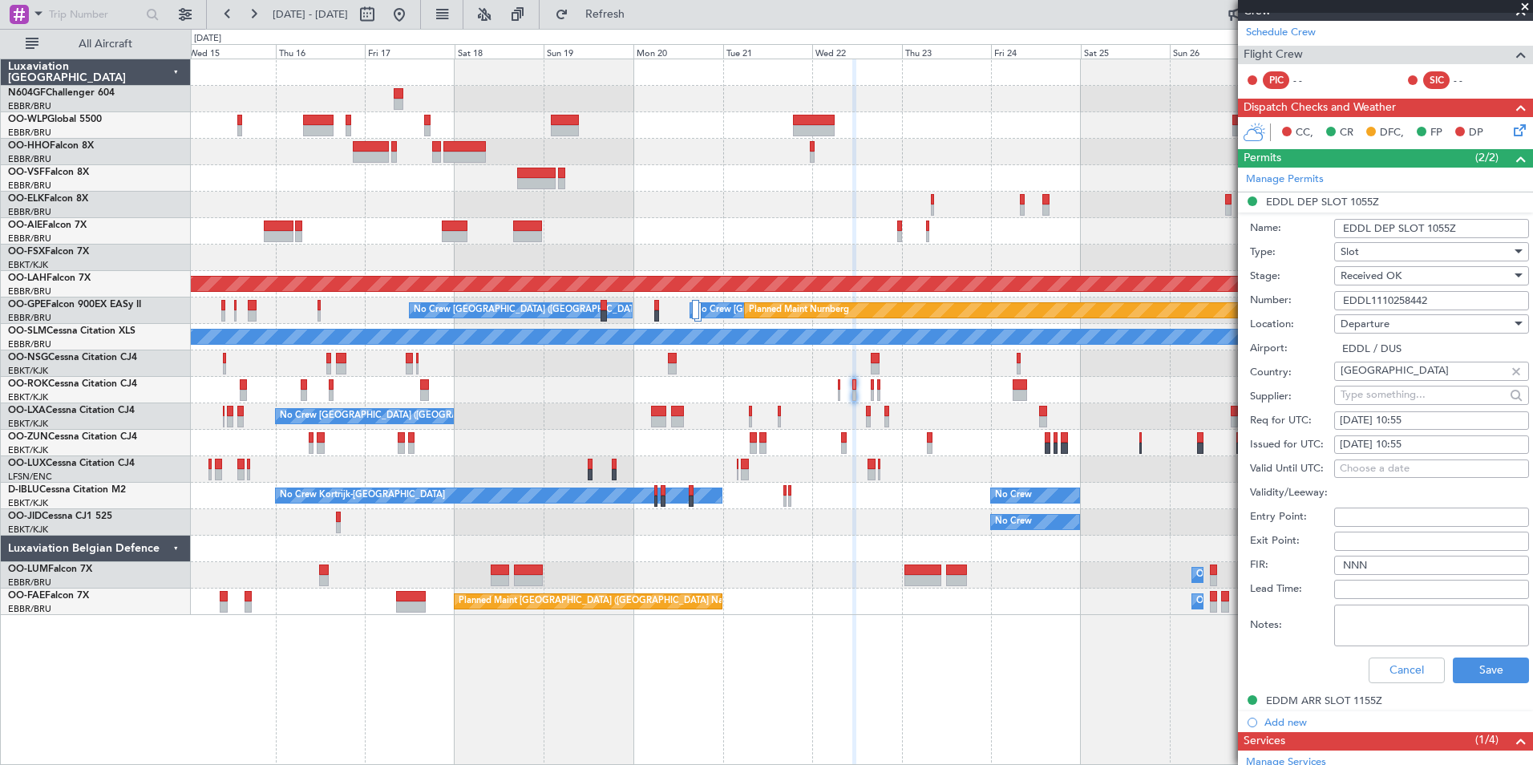
scroll to position [275, 0]
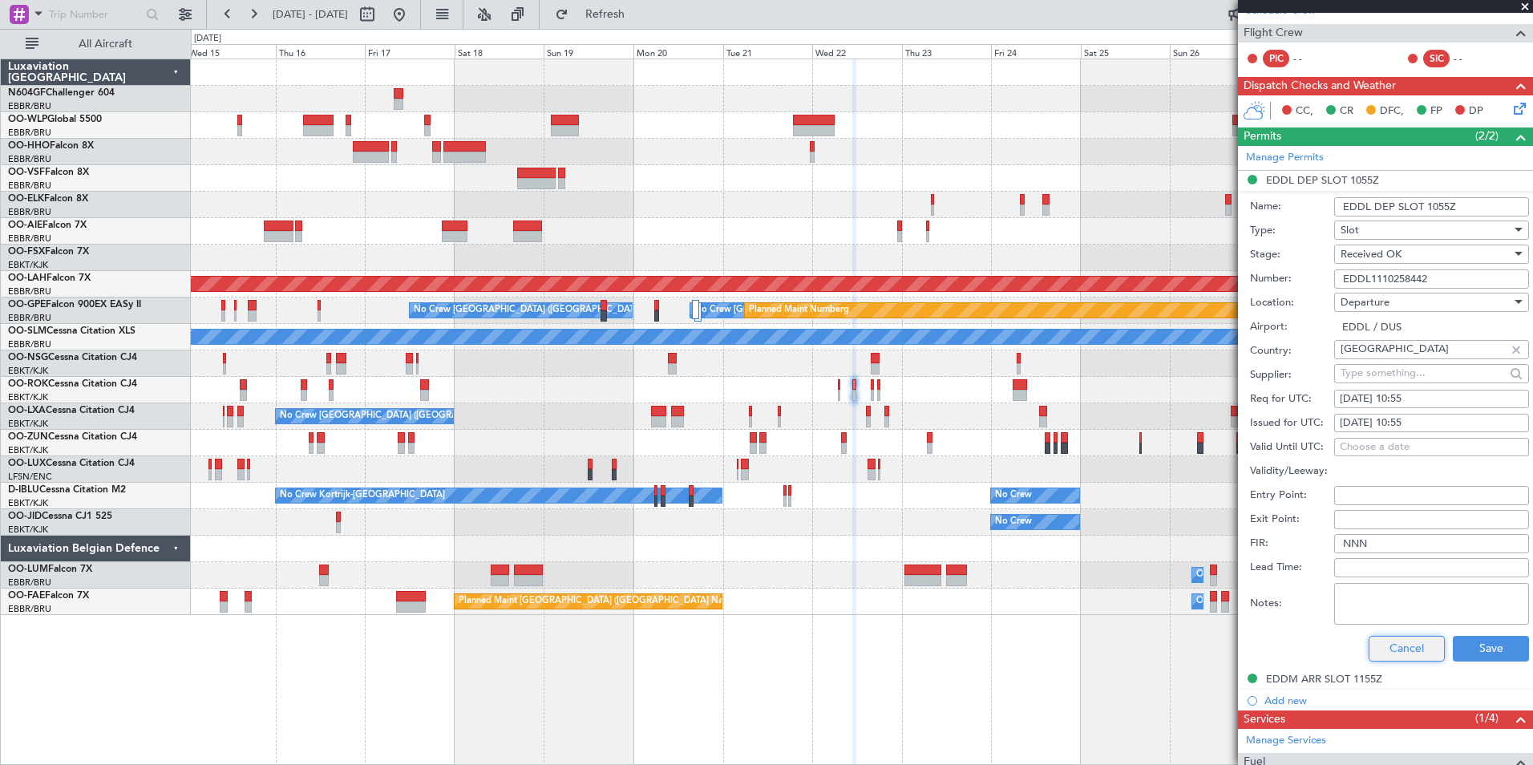
click at [1401, 638] on button "Cancel" at bounding box center [1407, 649] width 76 height 26
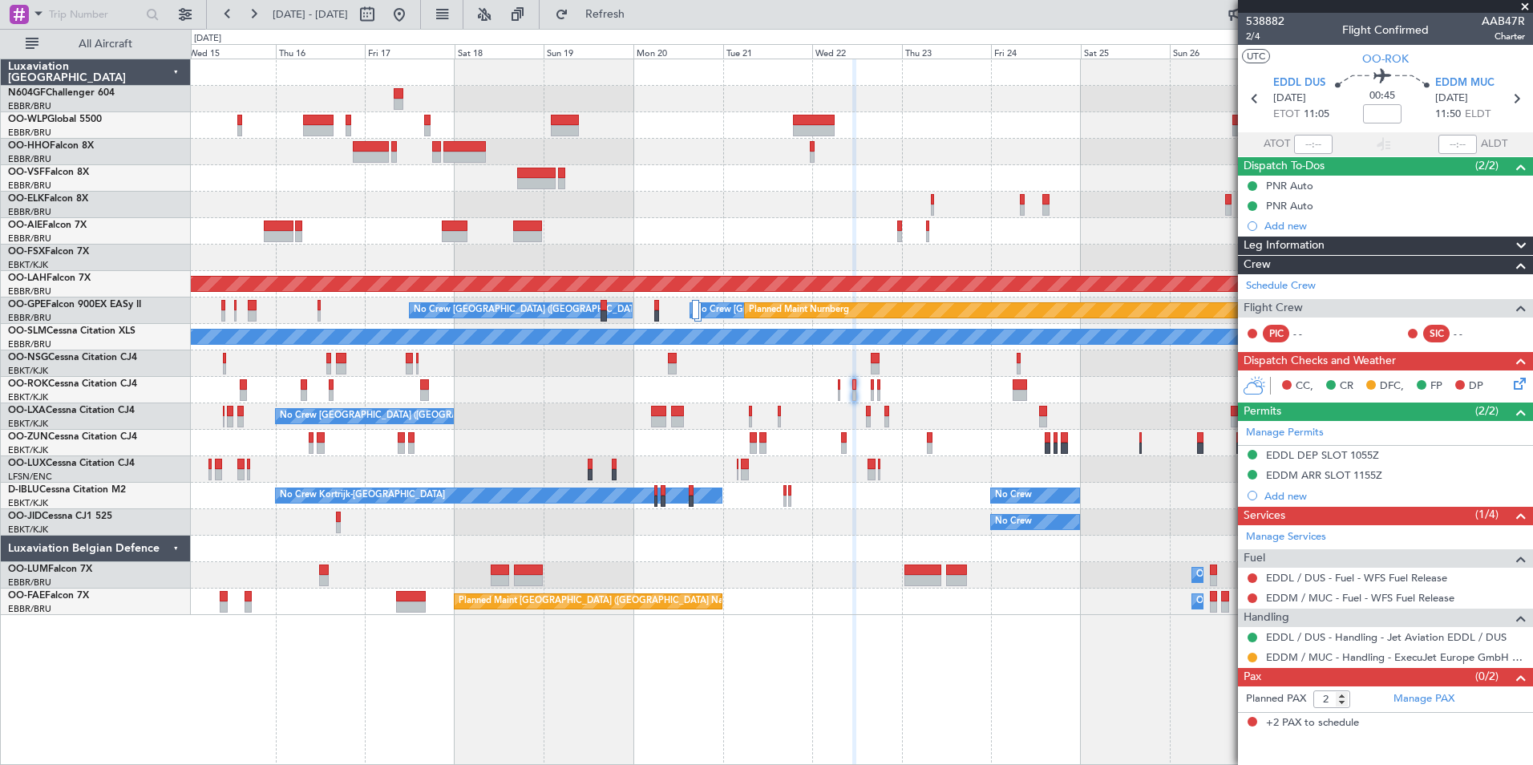
scroll to position [0, 0]
click at [1351, 469] on div "EDDM ARR SLOT 1155Z" at bounding box center [1324, 475] width 116 height 14
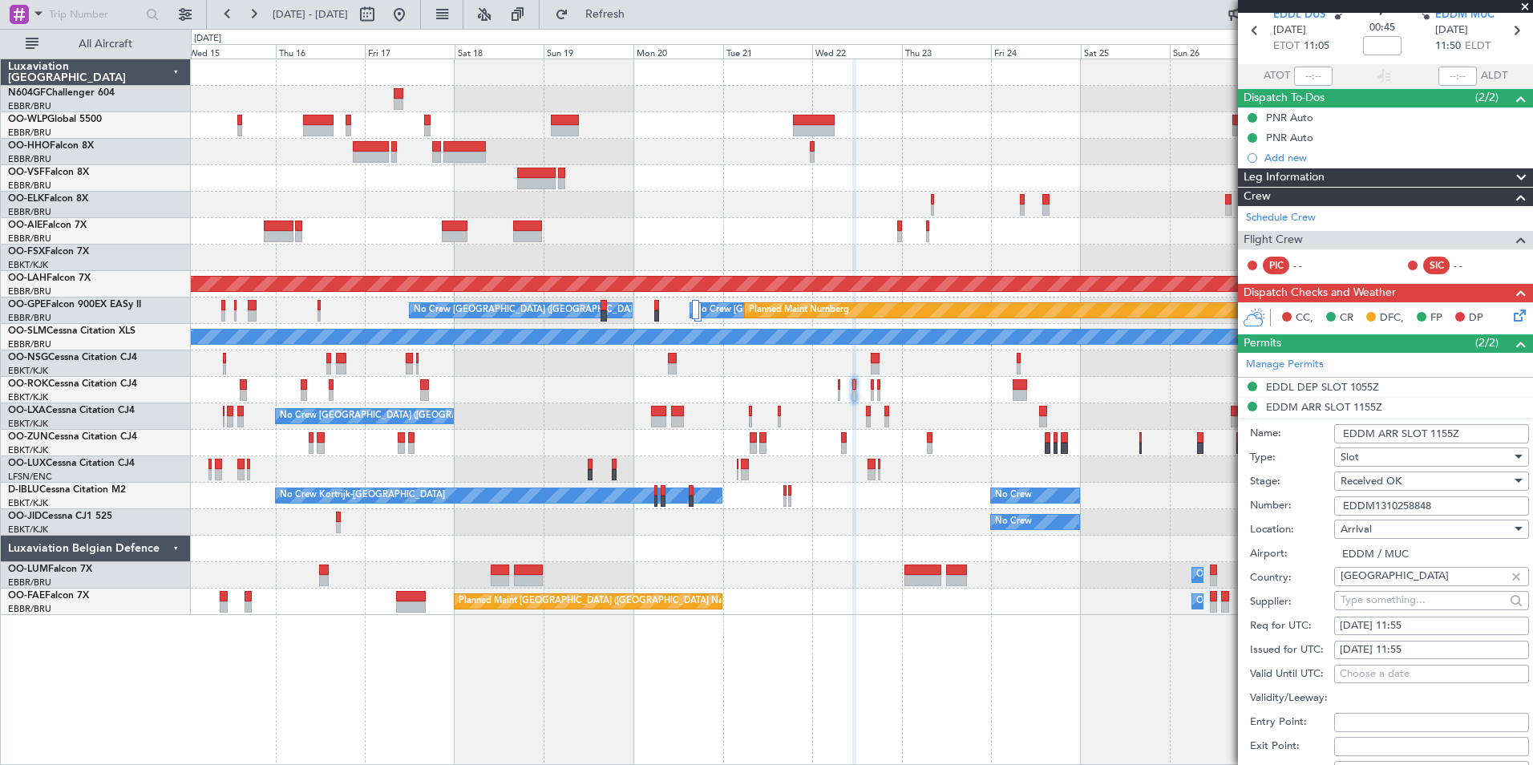
scroll to position [322, 0]
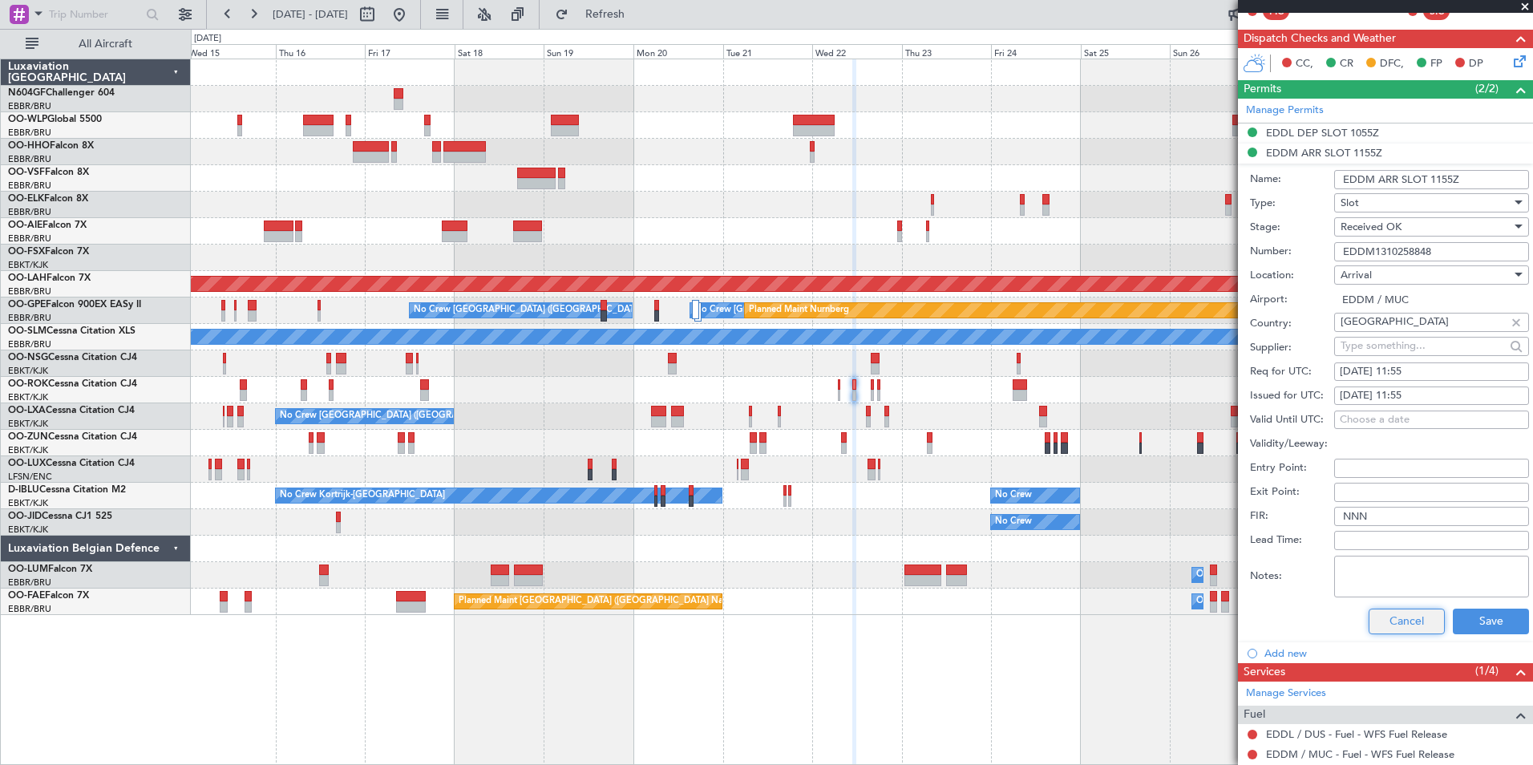
click at [1408, 612] on button "Cancel" at bounding box center [1407, 622] width 76 height 26
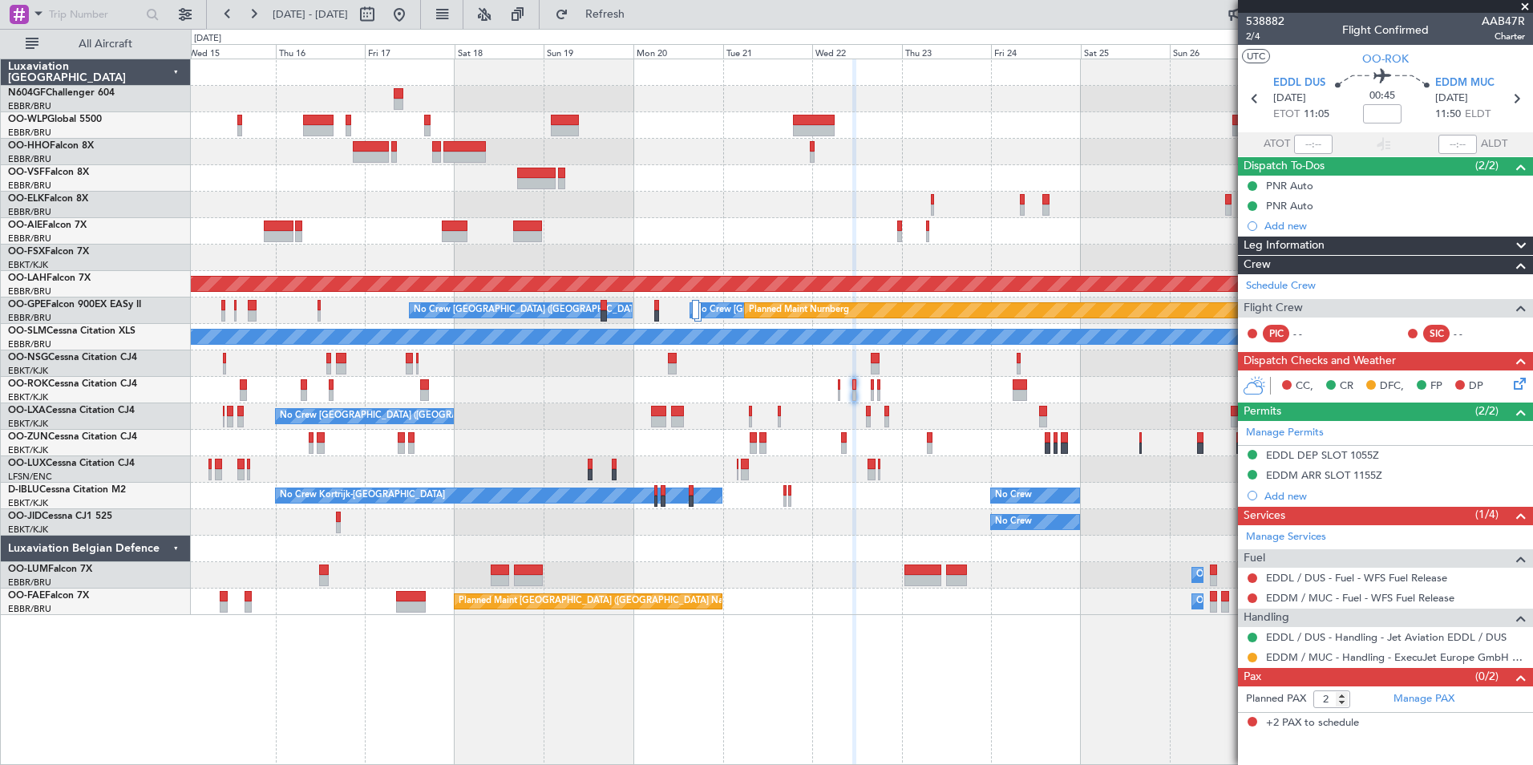
scroll to position [0, 0]
click at [1245, 656] on div "EDDM / MUC - Handling - ExecuJet Europe GmbH EDDM / MUC" at bounding box center [1385, 657] width 295 height 20
click at [1250, 658] on button at bounding box center [1253, 658] width 10 height 10
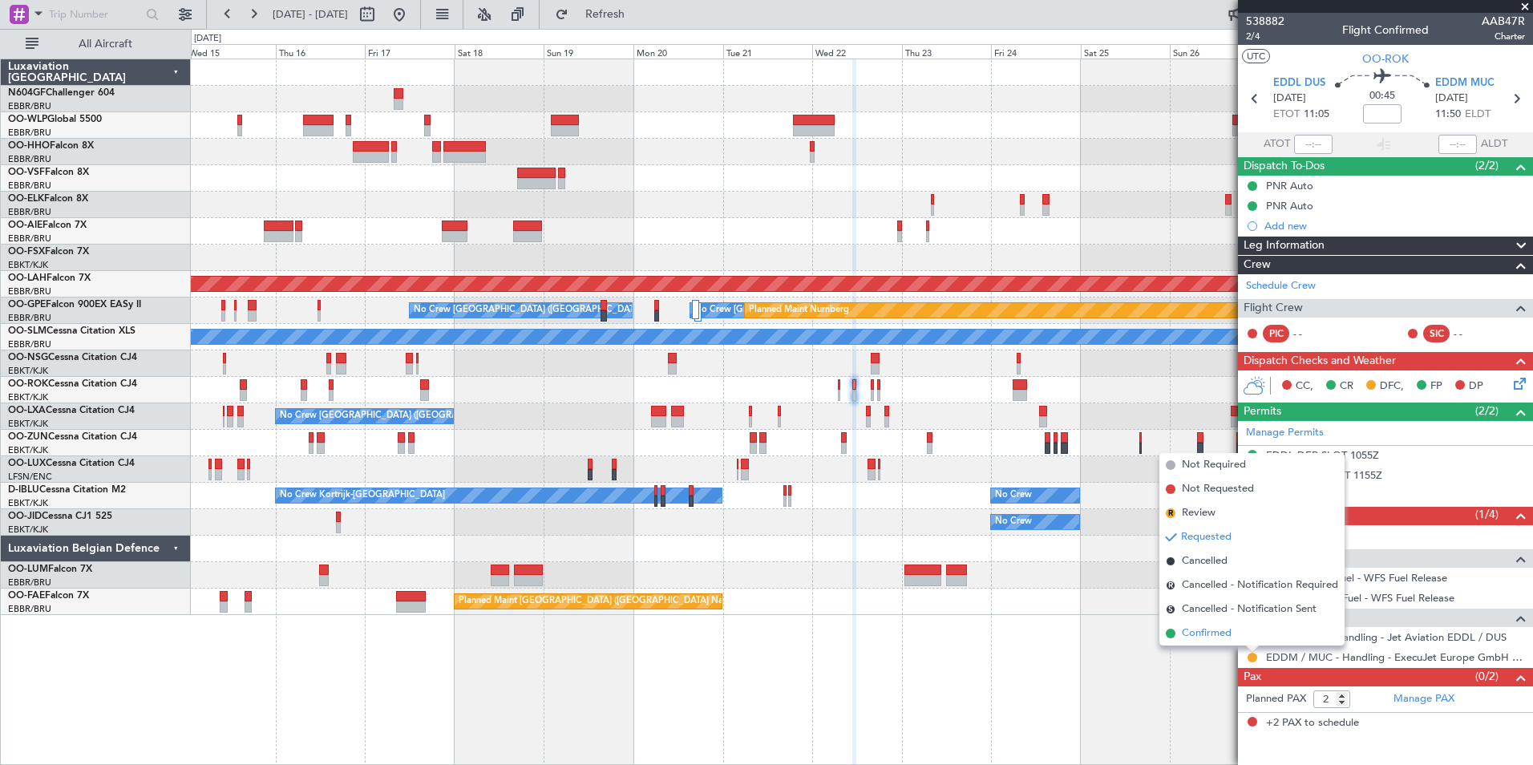
click at [1212, 638] on span "Confirmed" at bounding box center [1207, 634] width 50 height 16
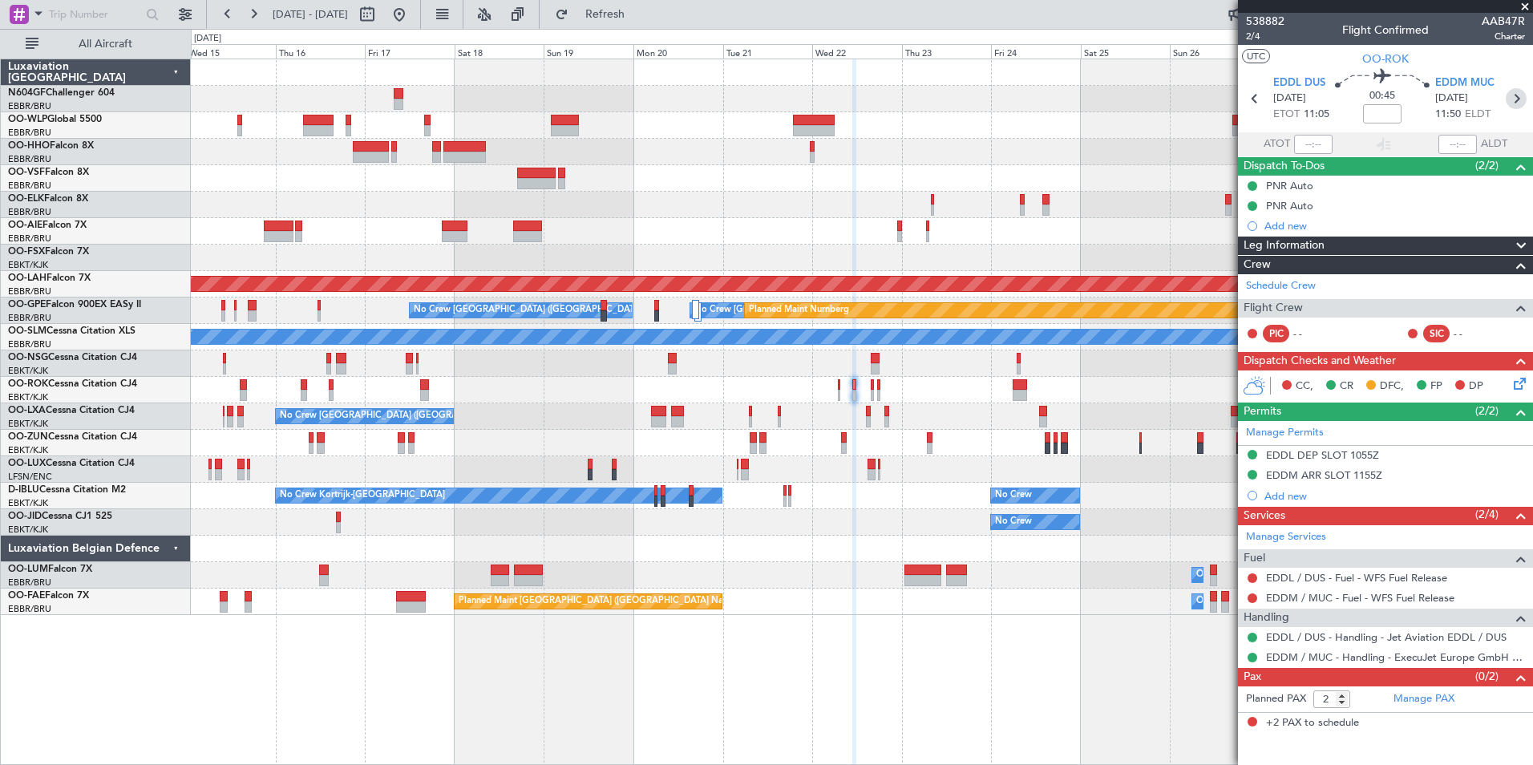
click at [1514, 104] on icon at bounding box center [1516, 98] width 21 height 21
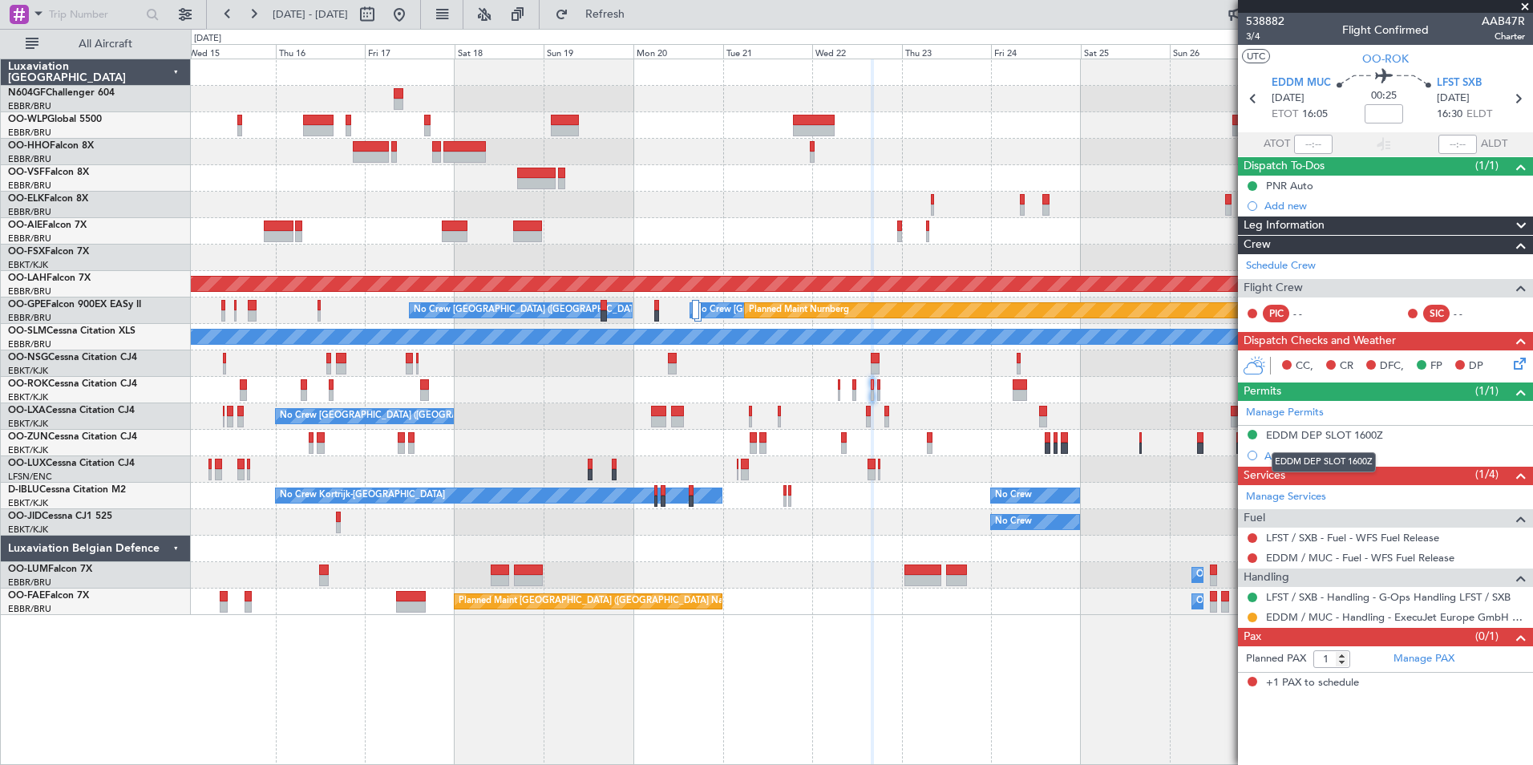
click at [1346, 434] on div "EDDM DEP SLOT 1600Z" at bounding box center [1324, 435] width 117 height 14
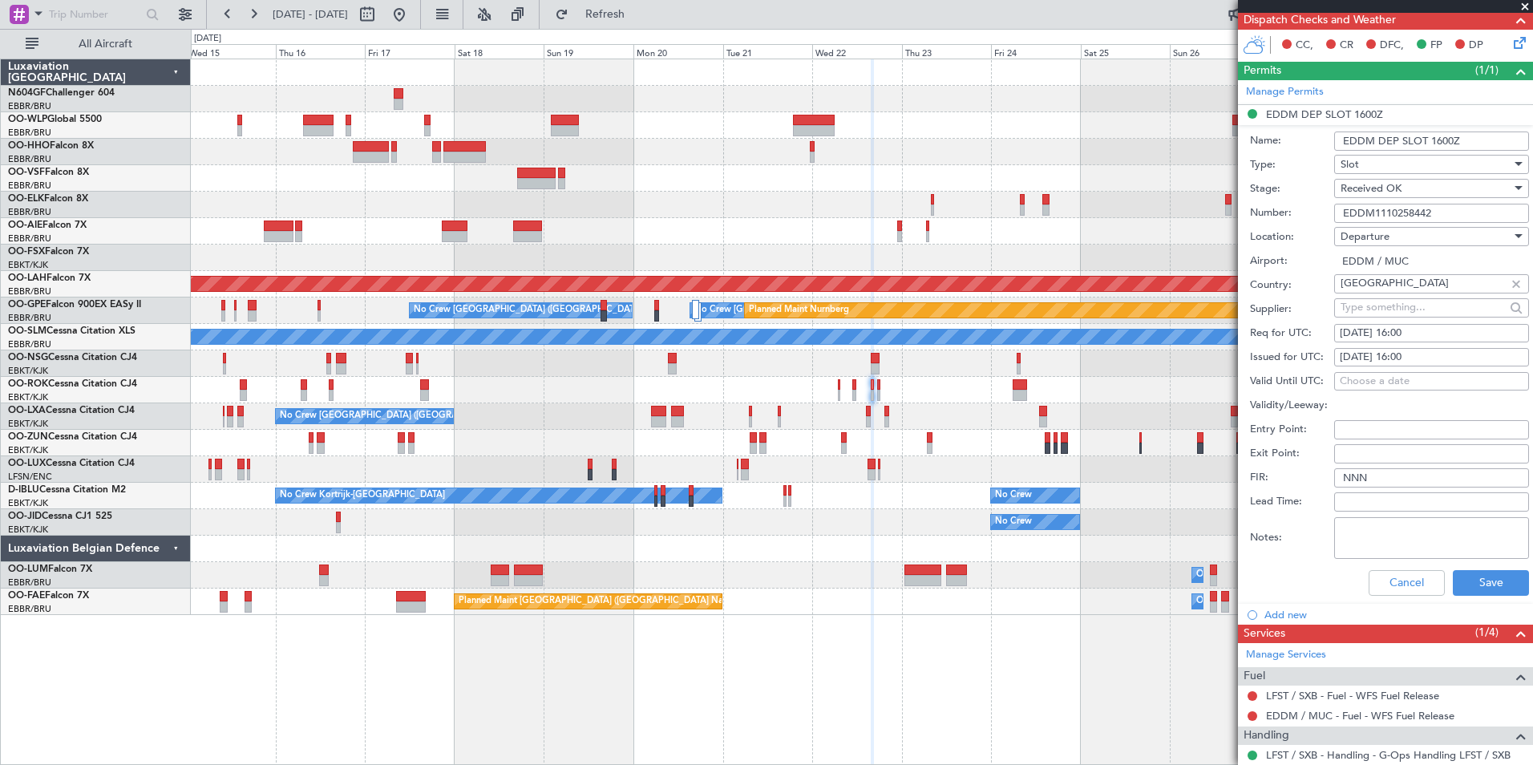
scroll to position [322, 0]
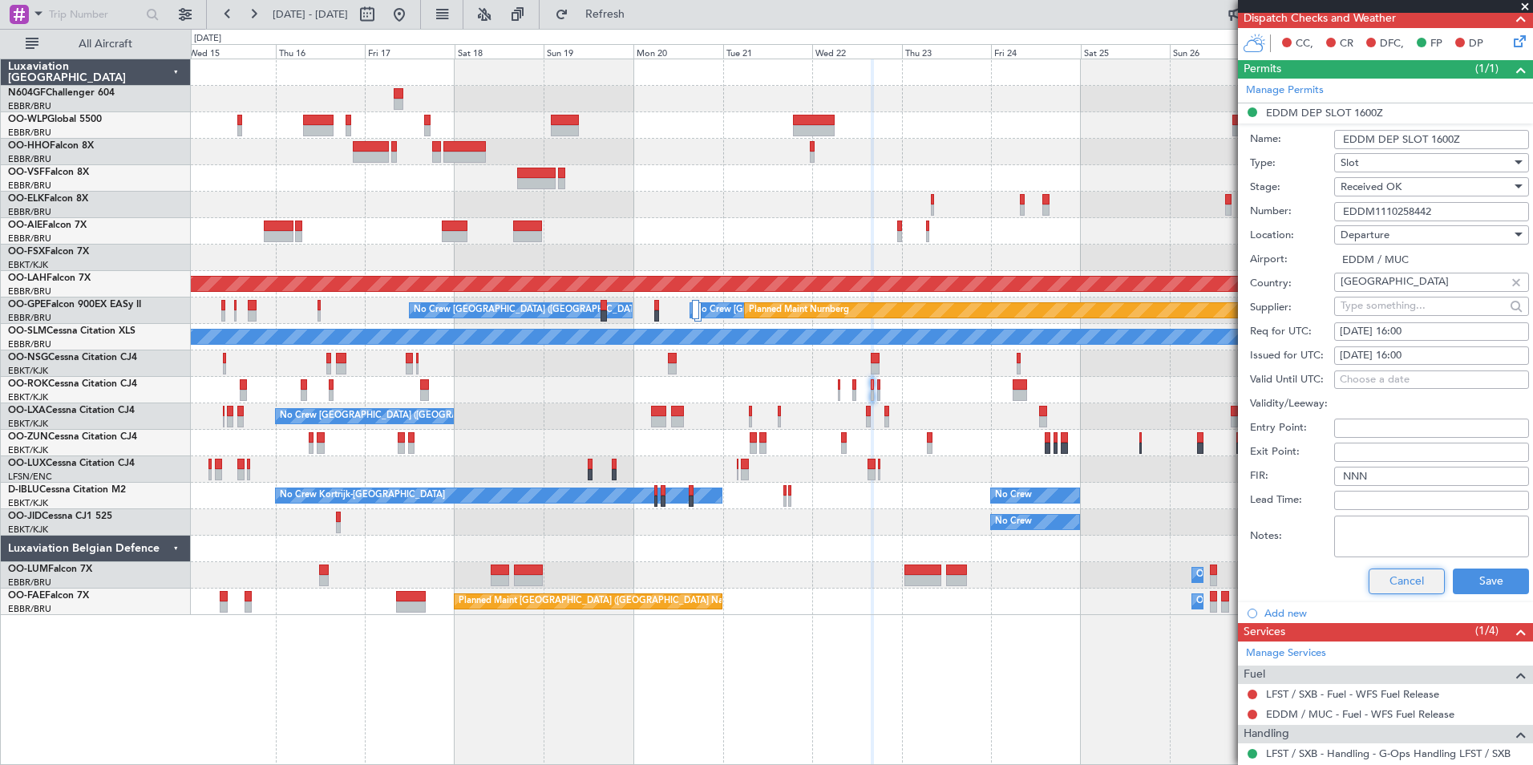
click at [1391, 582] on button "Cancel" at bounding box center [1407, 582] width 76 height 26
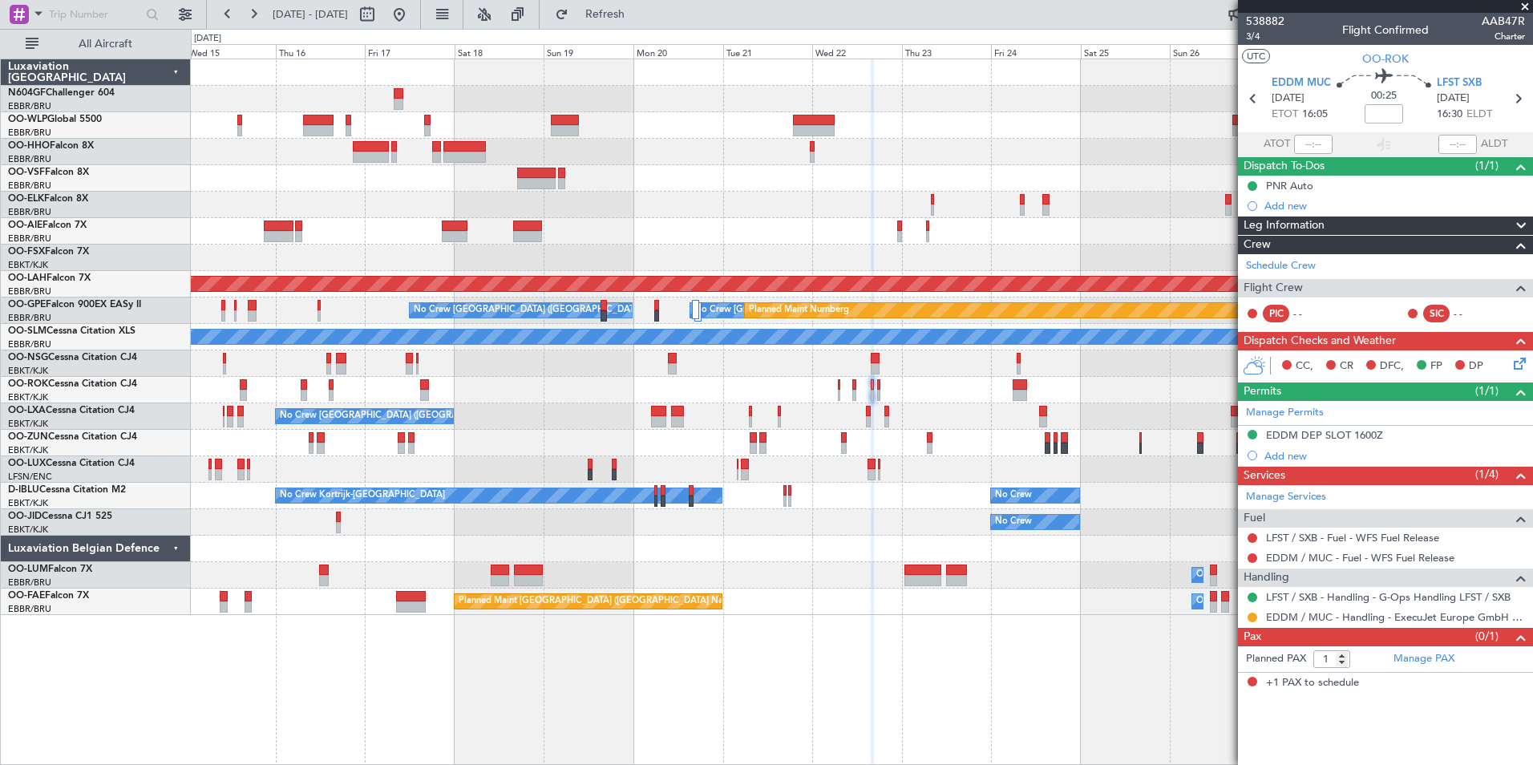
scroll to position [0, 0]
click at [1254, 617] on button at bounding box center [1253, 618] width 10 height 10
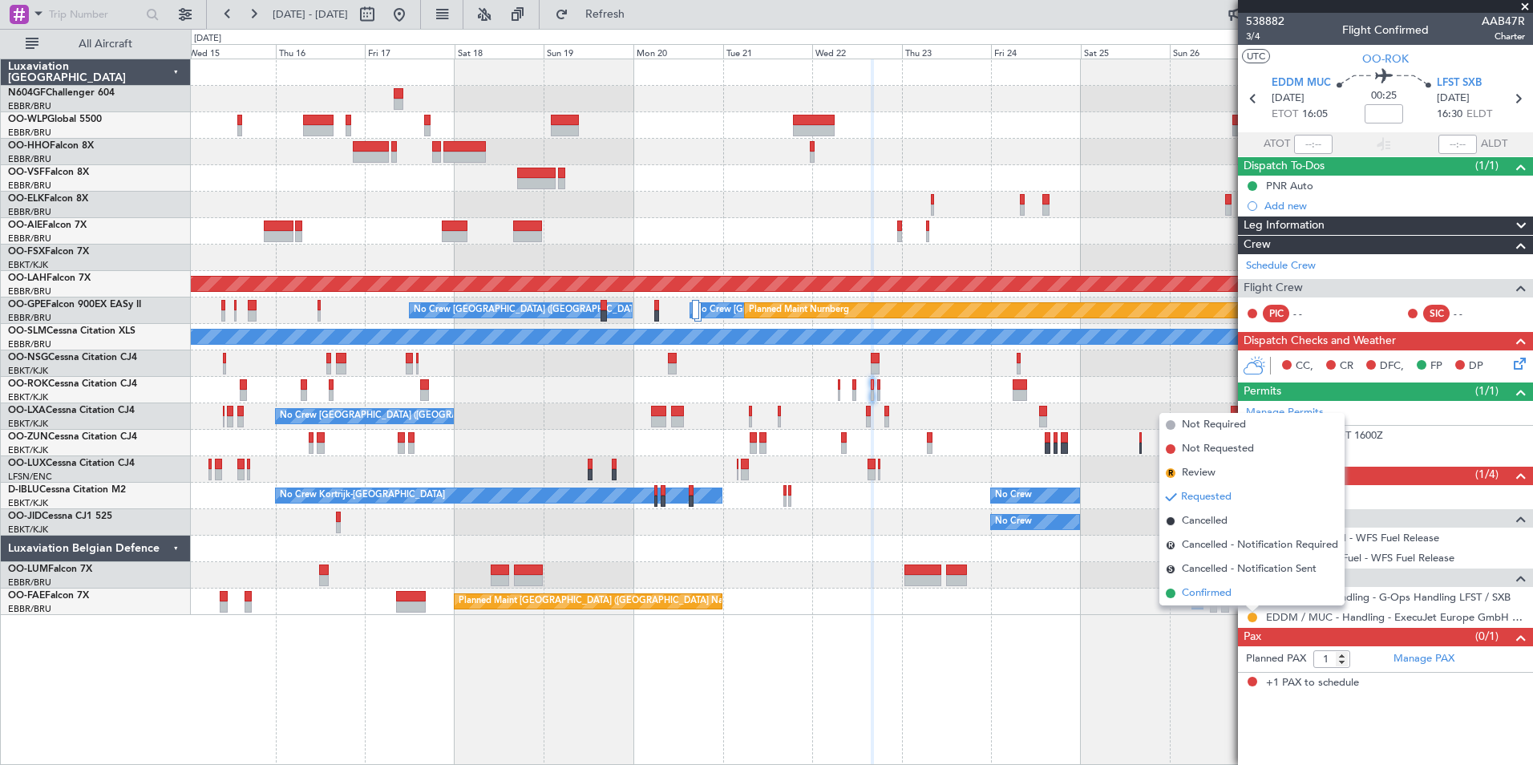
click at [1257, 600] on li "Confirmed" at bounding box center [1252, 593] width 185 height 24
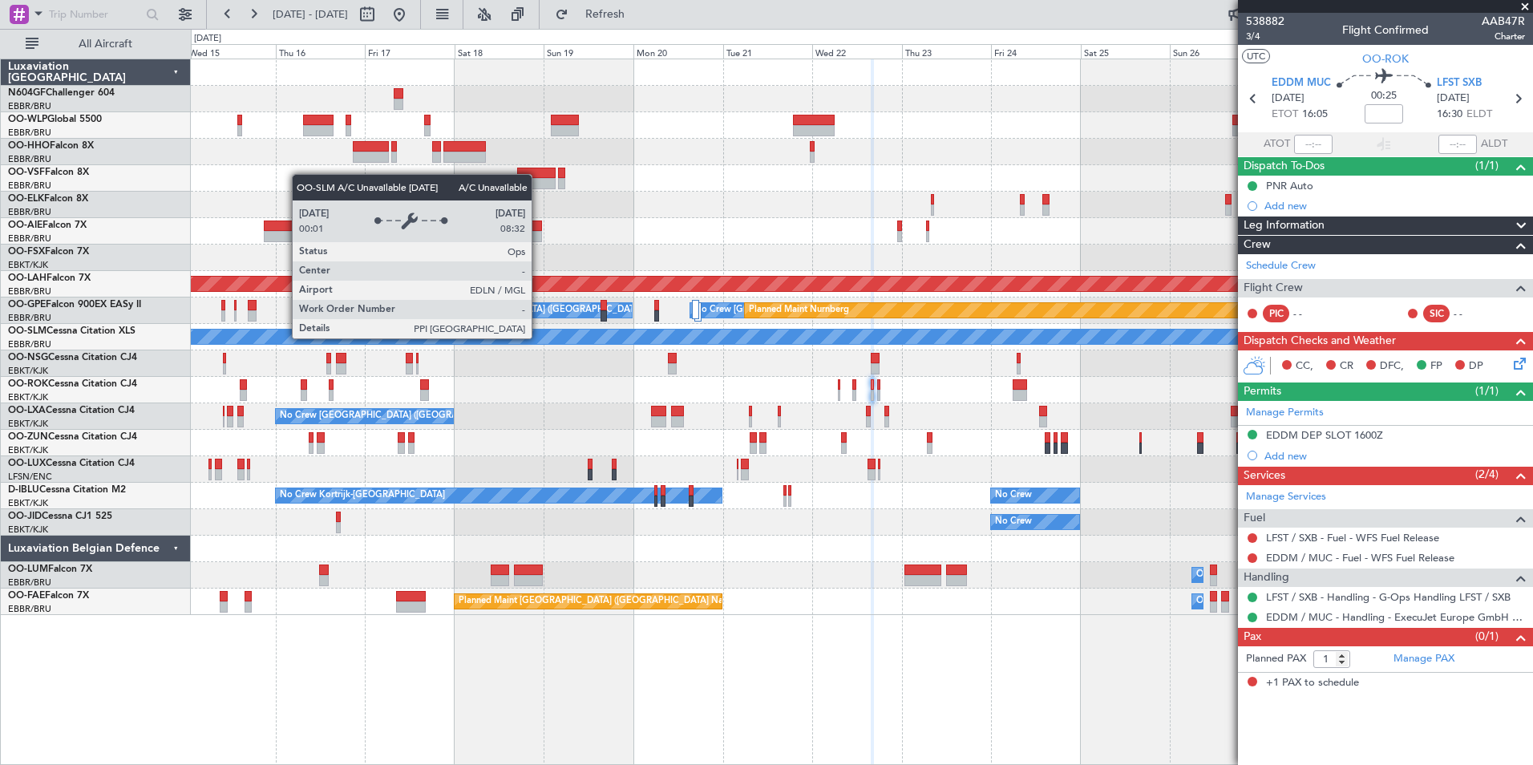
click at [683, 324] on div "A/C Unavailable [GEOGRAPHIC_DATA]" at bounding box center [862, 337] width 1342 height 26
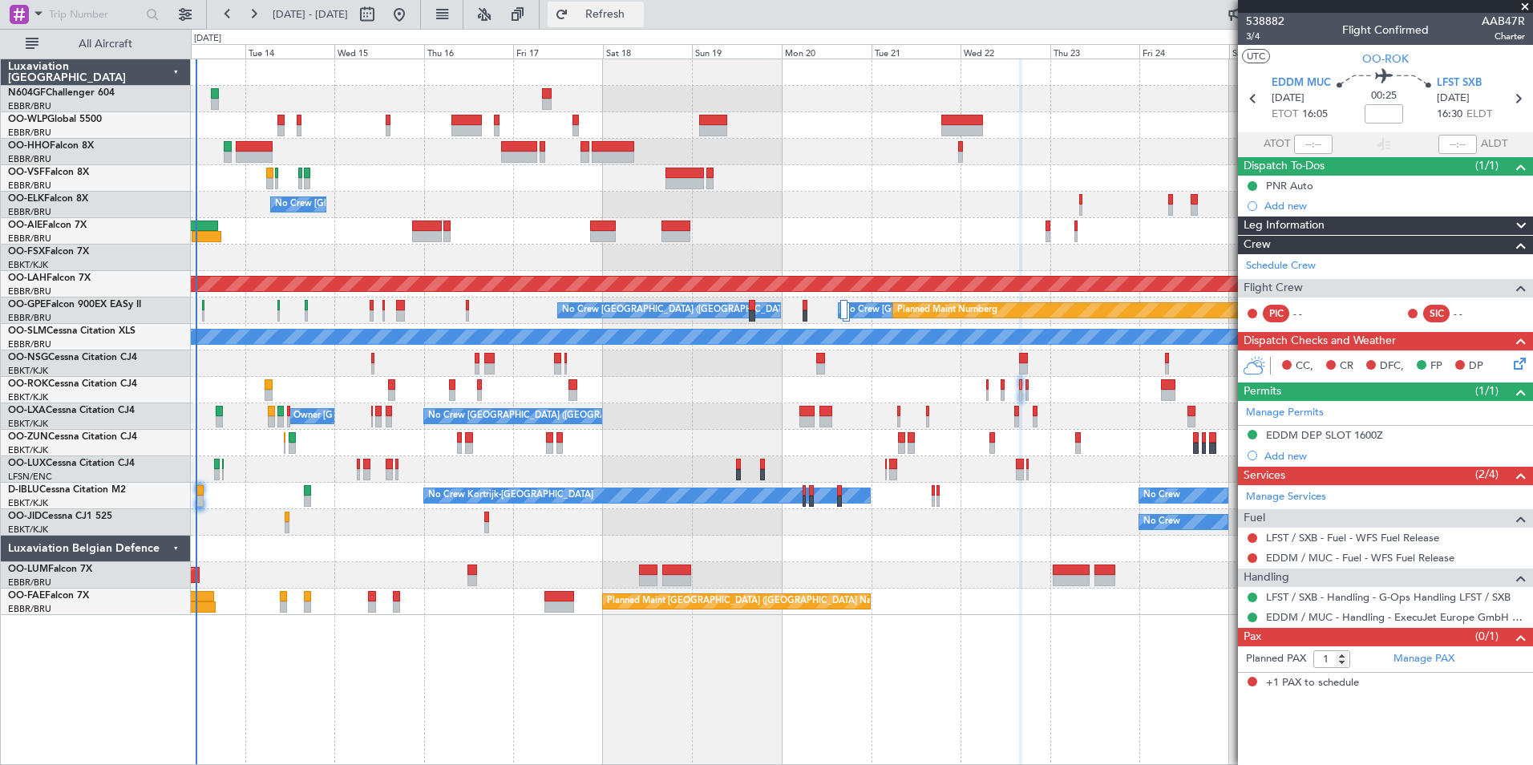
click at [639, 15] on span "Refresh" at bounding box center [605, 14] width 67 height 11
drag, startPoint x: 273, startPoint y: 319, endPoint x: 614, endPoint y: 393, distance: 349.5
click at [325, 349] on div "A/C Unavailable [GEOGRAPHIC_DATA]" at bounding box center [862, 337] width 1342 height 26
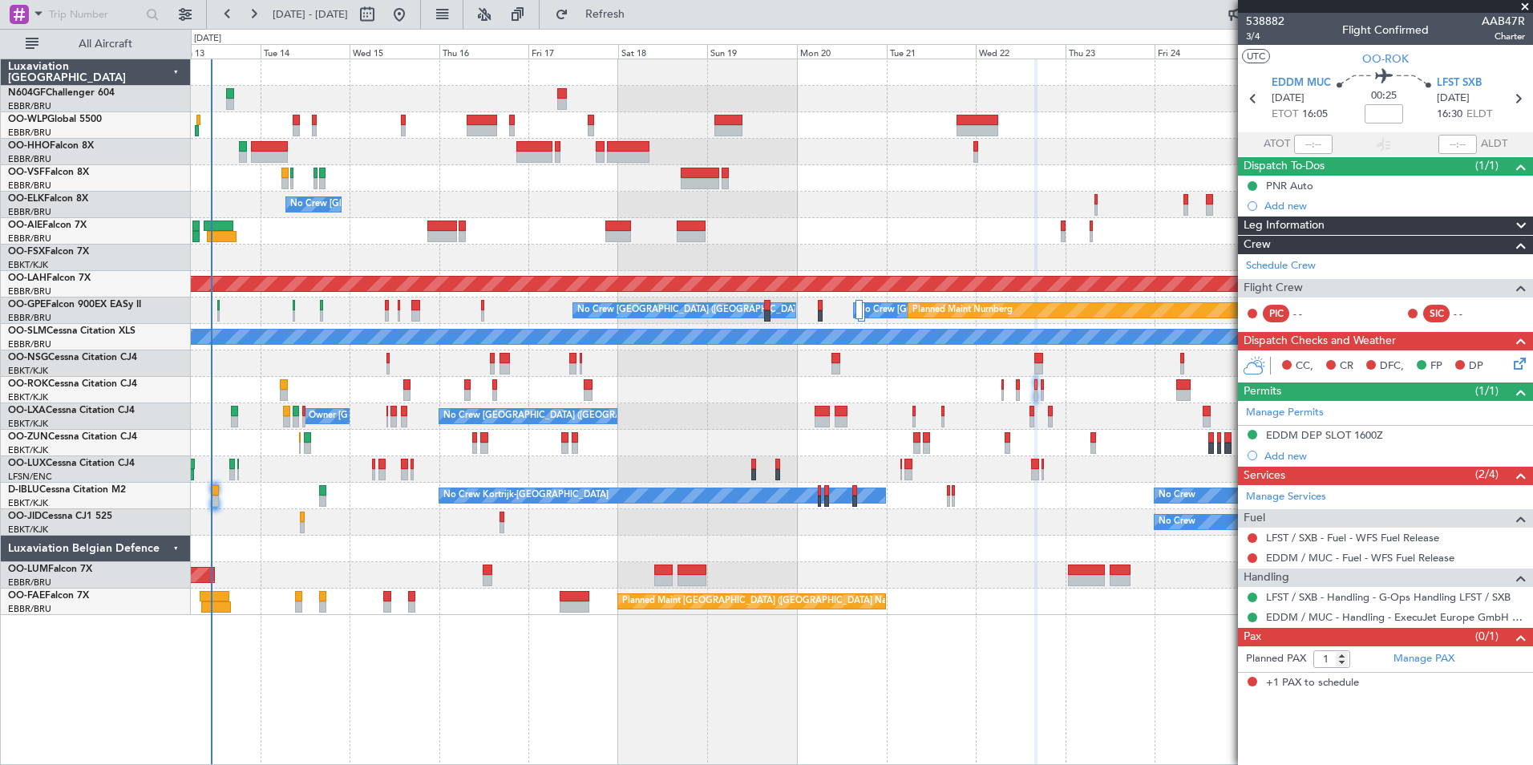
click at [602, 399] on div "Planned Maint Geneva (Cointrin) No Crew Brussels (Brussels National) Planned Ma…" at bounding box center [862, 337] width 1342 height 556
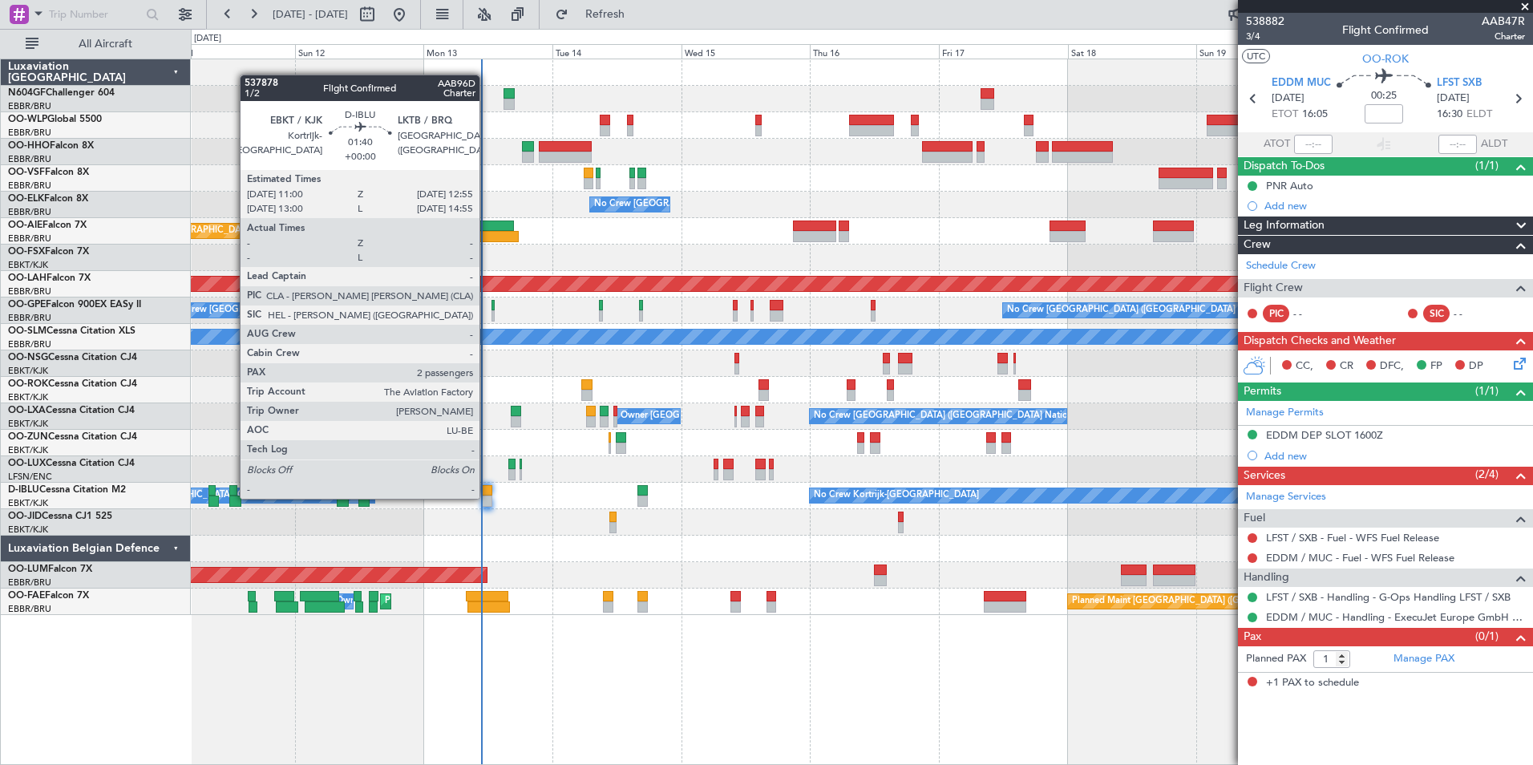
click at [487, 497] on div at bounding box center [487, 501] width 10 height 11
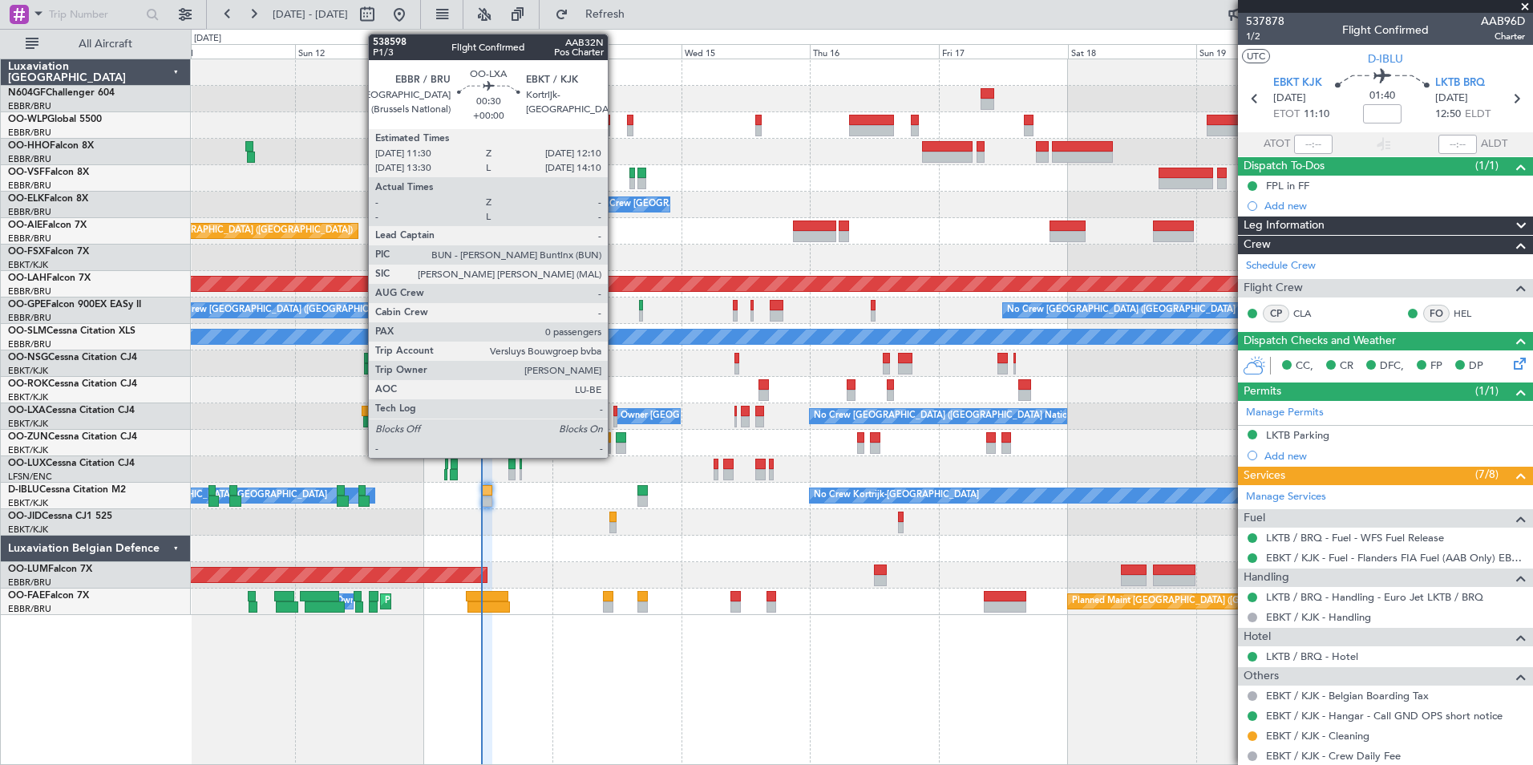
click at [615, 411] on div at bounding box center [616, 411] width 4 height 11
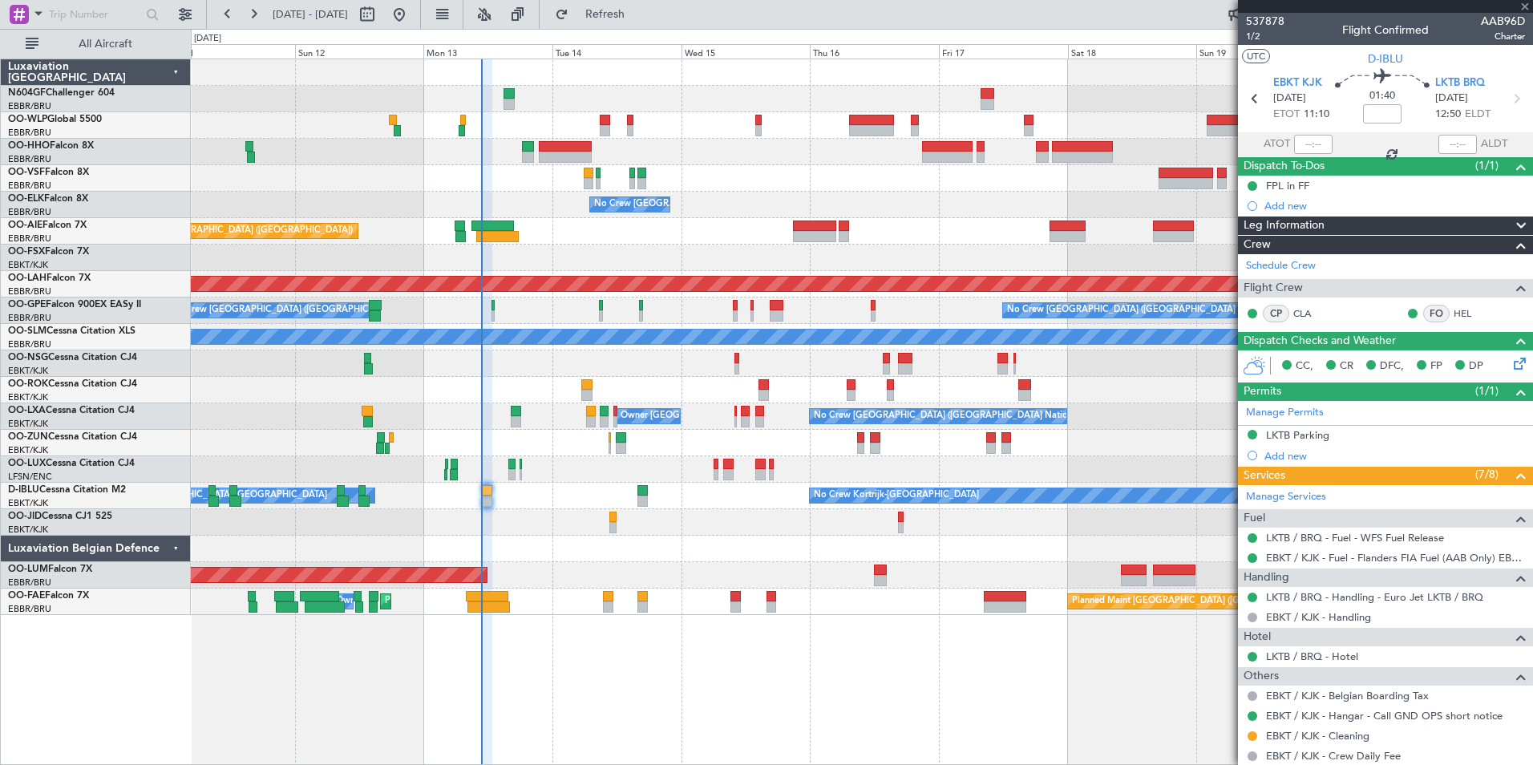
type input "0"
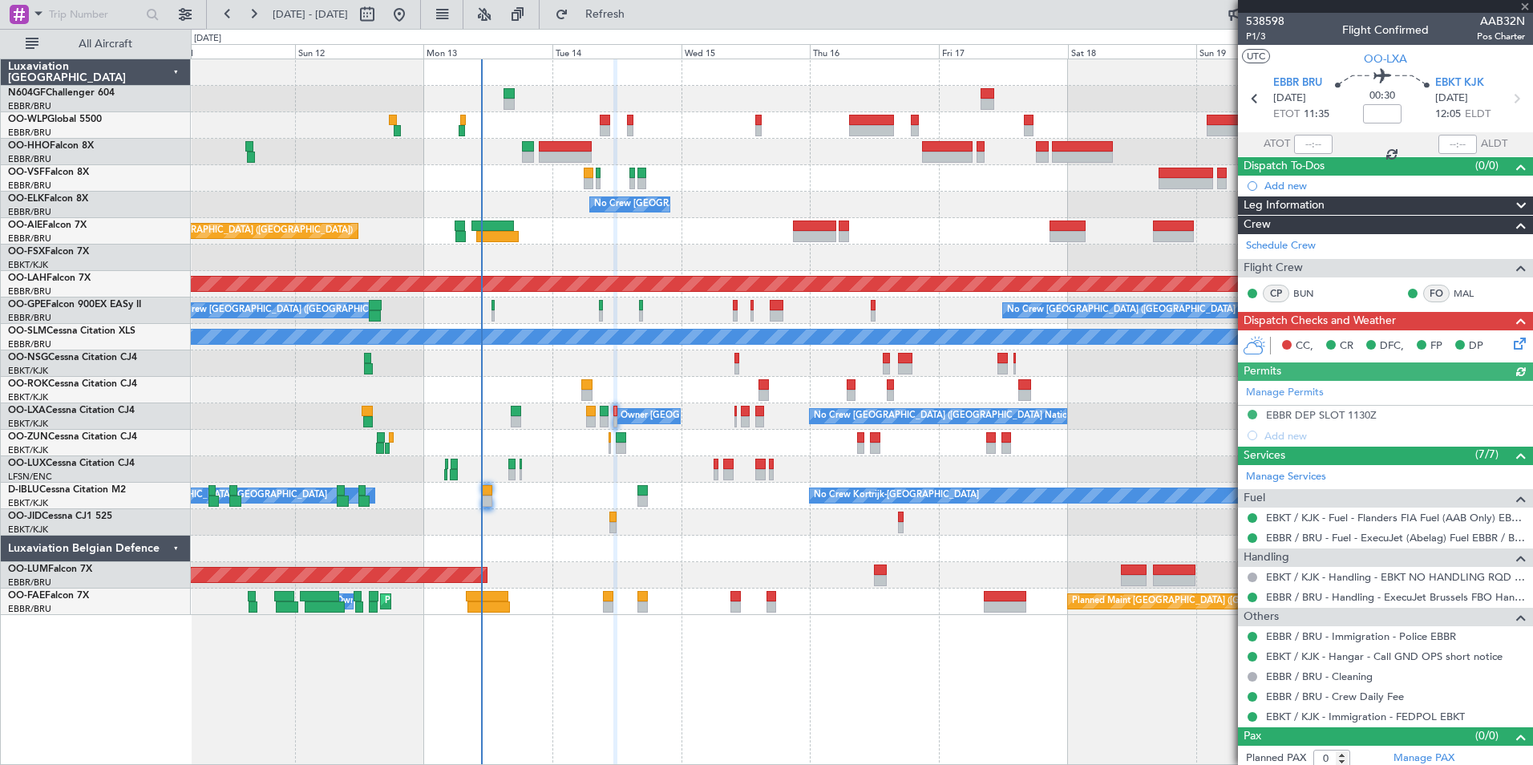
scroll to position [6, 0]
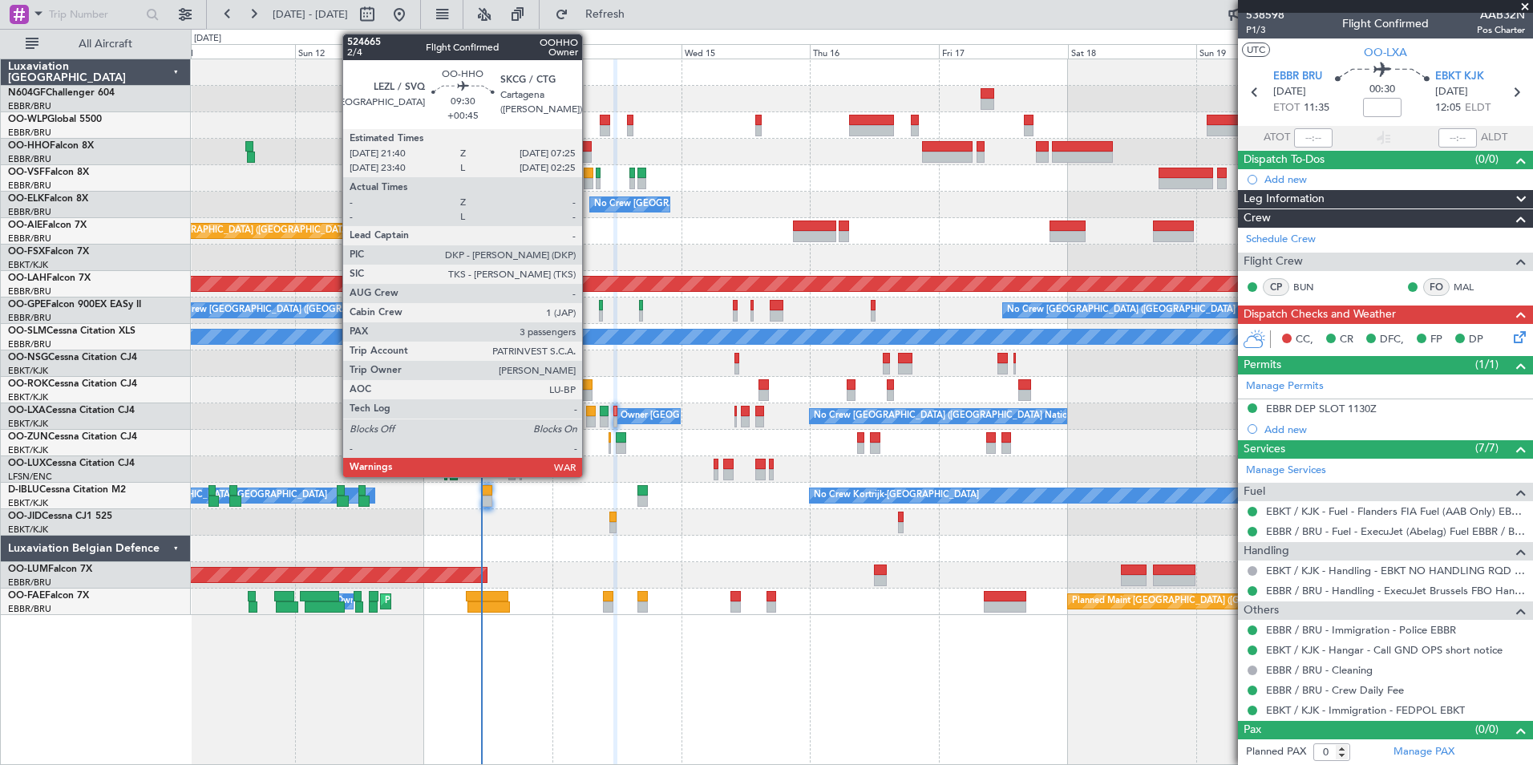
click at [589, 151] on div at bounding box center [565, 146] width 53 height 11
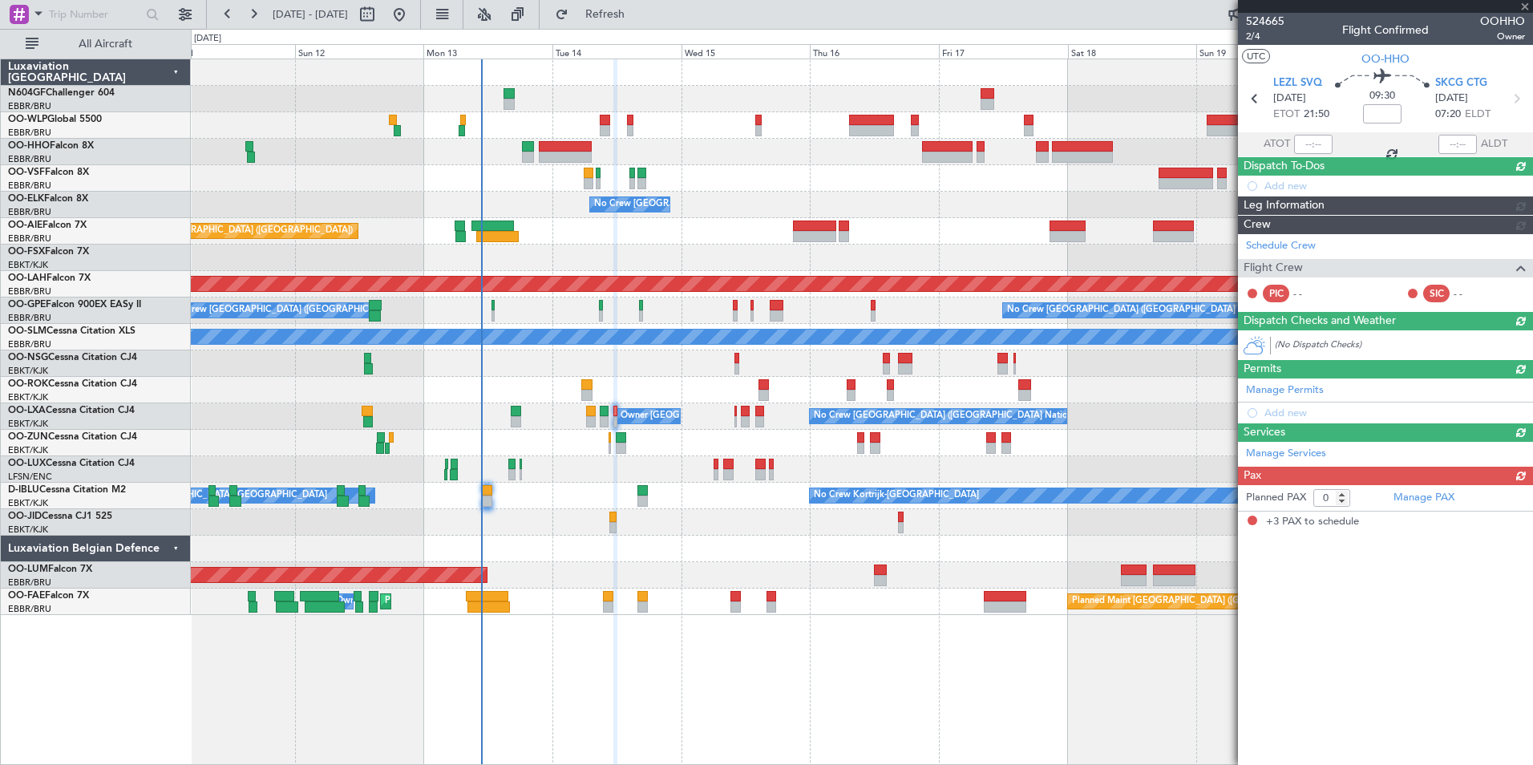
type input "+00:45"
type input "3"
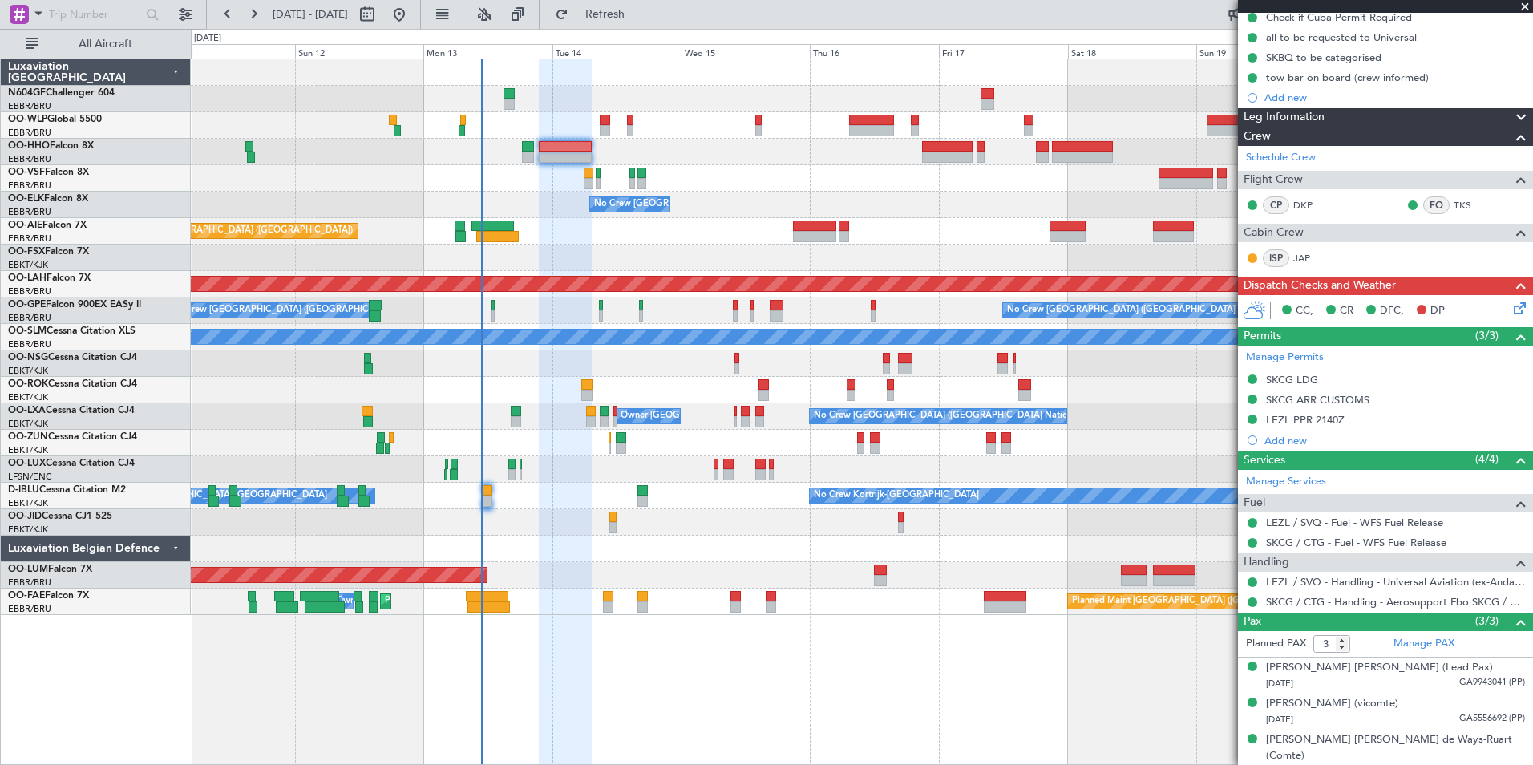
scroll to position [168, 0]
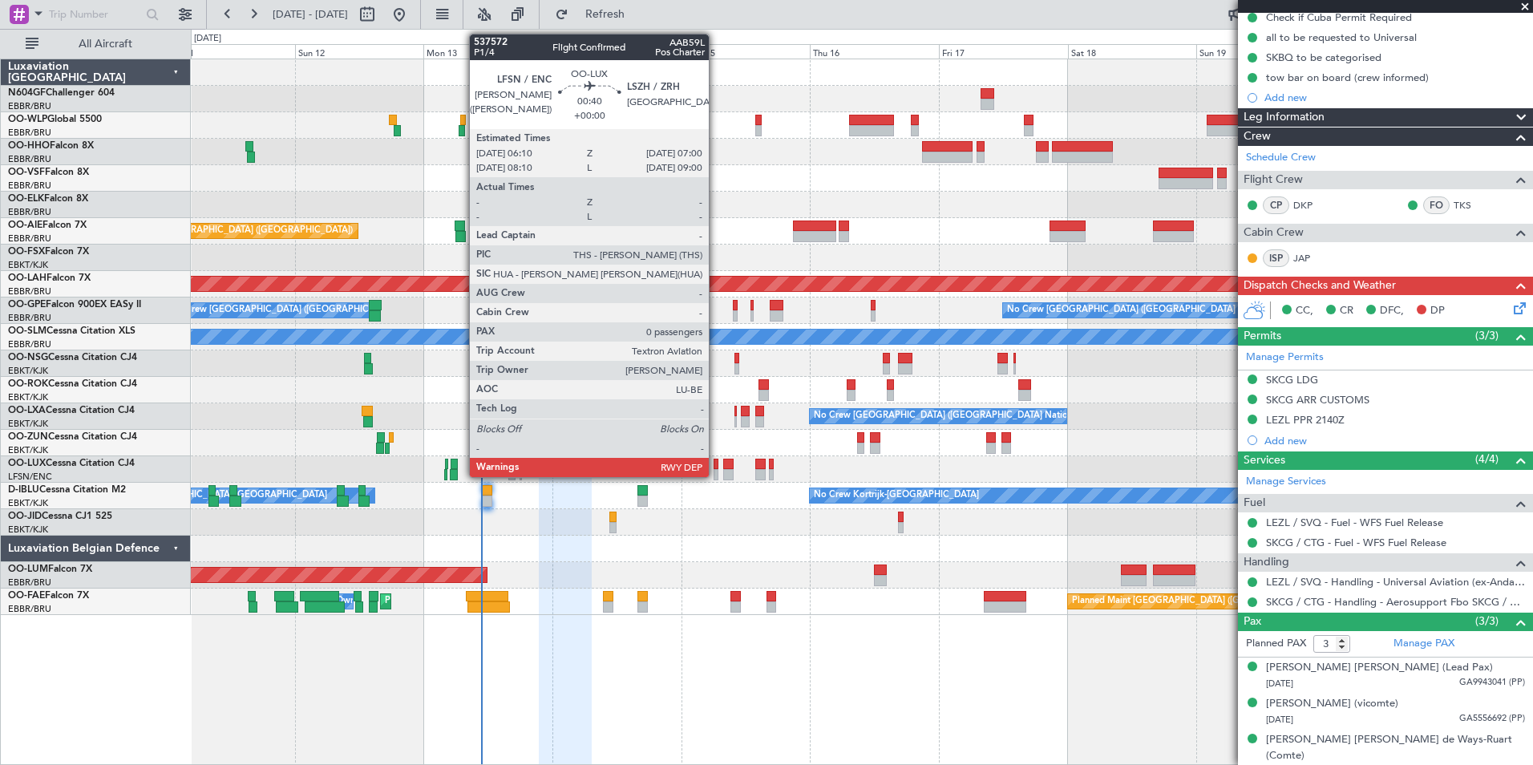
click at [716, 473] on div at bounding box center [716, 474] width 5 height 11
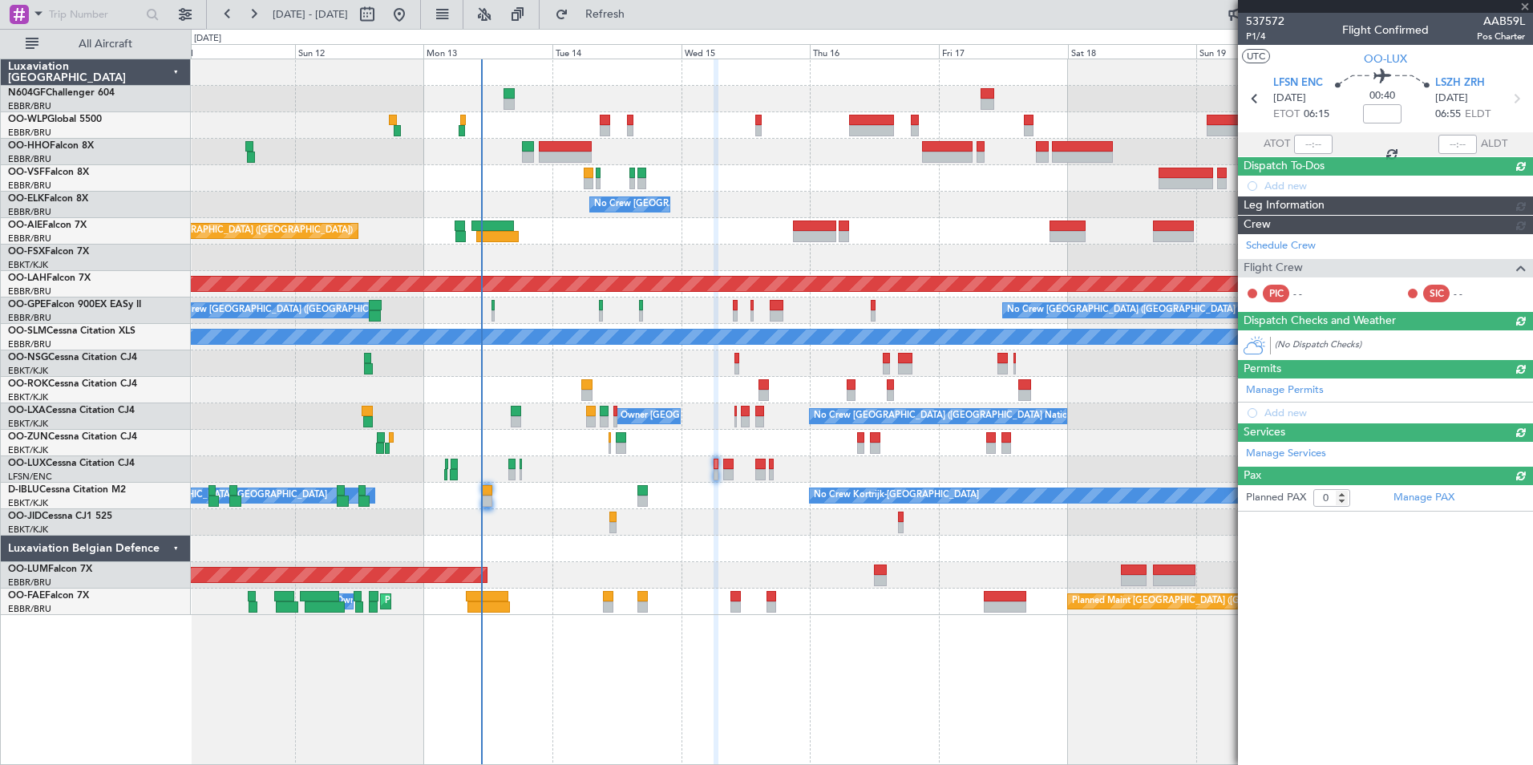
scroll to position [0, 0]
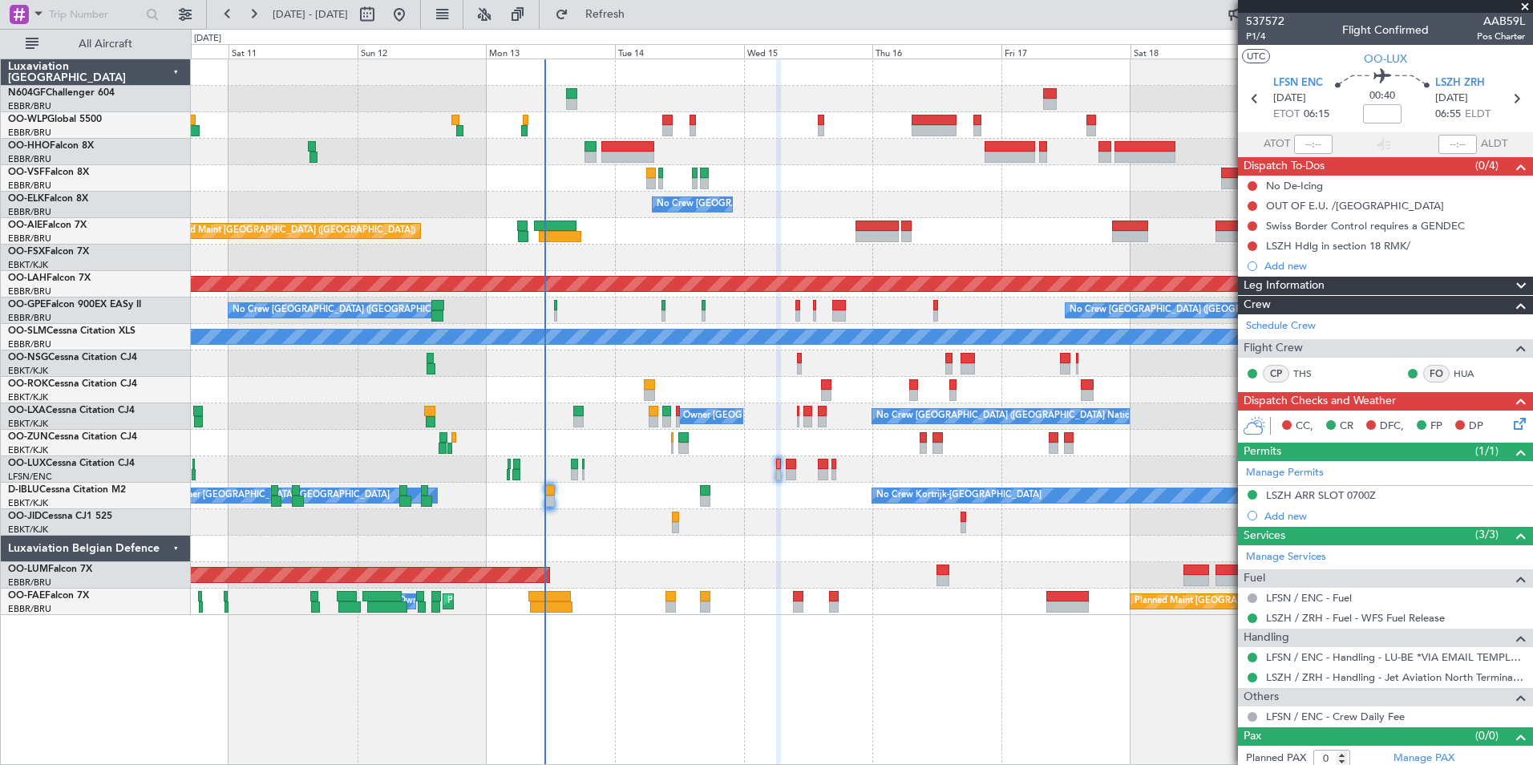
click at [530, 504] on div "No Crew Kortrijk-Wevelgem Owner Kortrijk-Wevelgem" at bounding box center [862, 496] width 1342 height 26
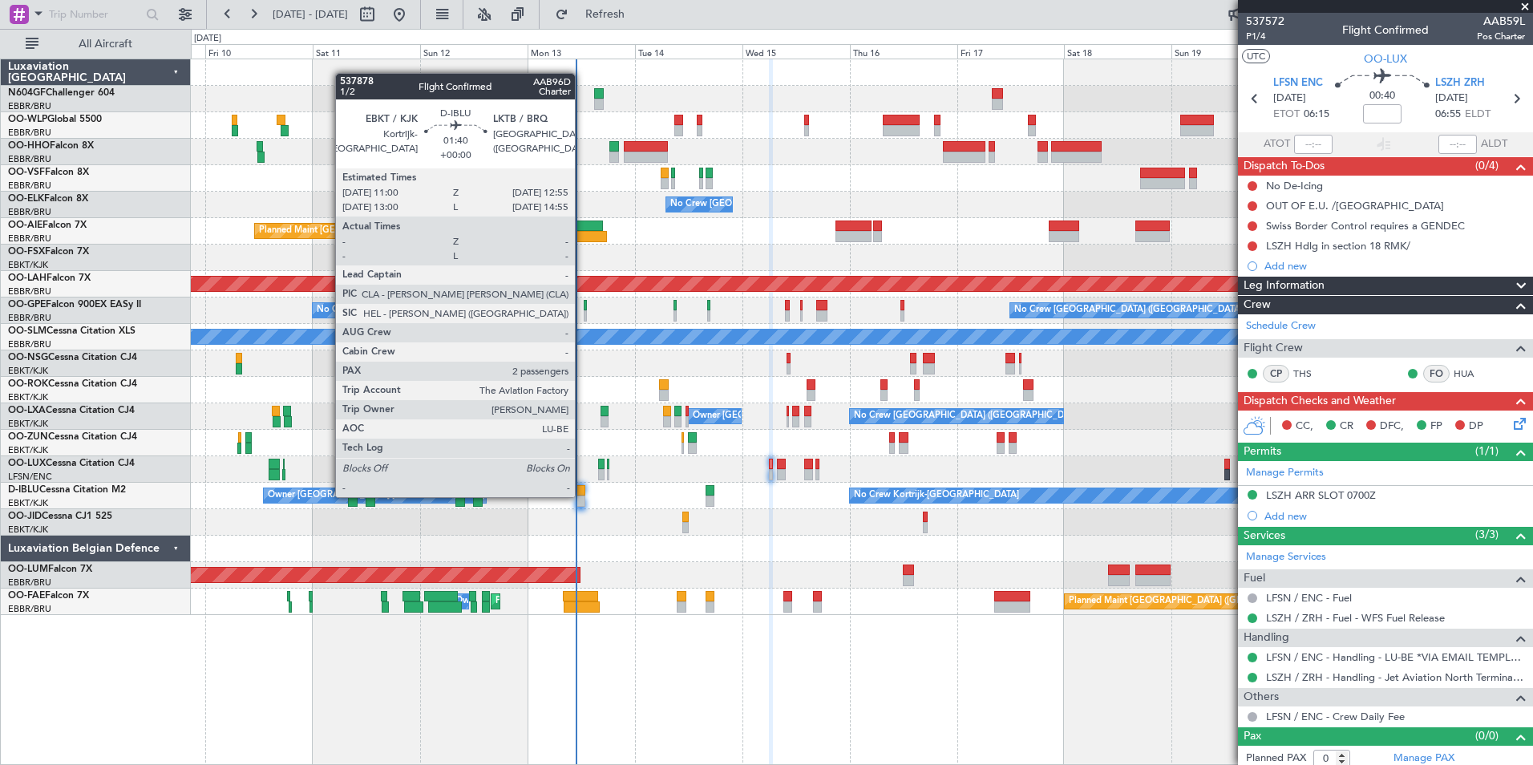
click at [582, 496] on div at bounding box center [580, 501] width 9 height 11
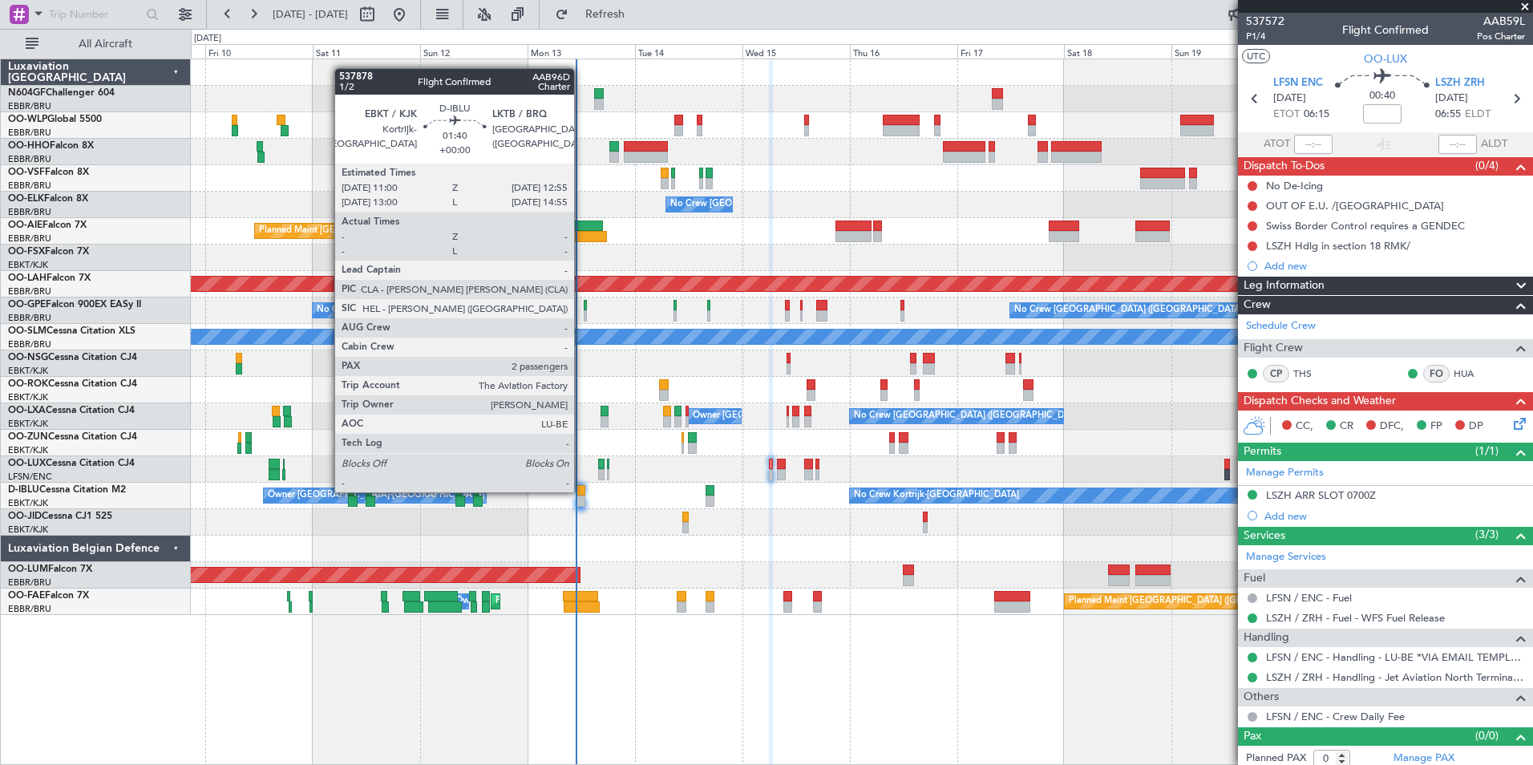
click at [581, 491] on div at bounding box center [580, 490] width 9 height 11
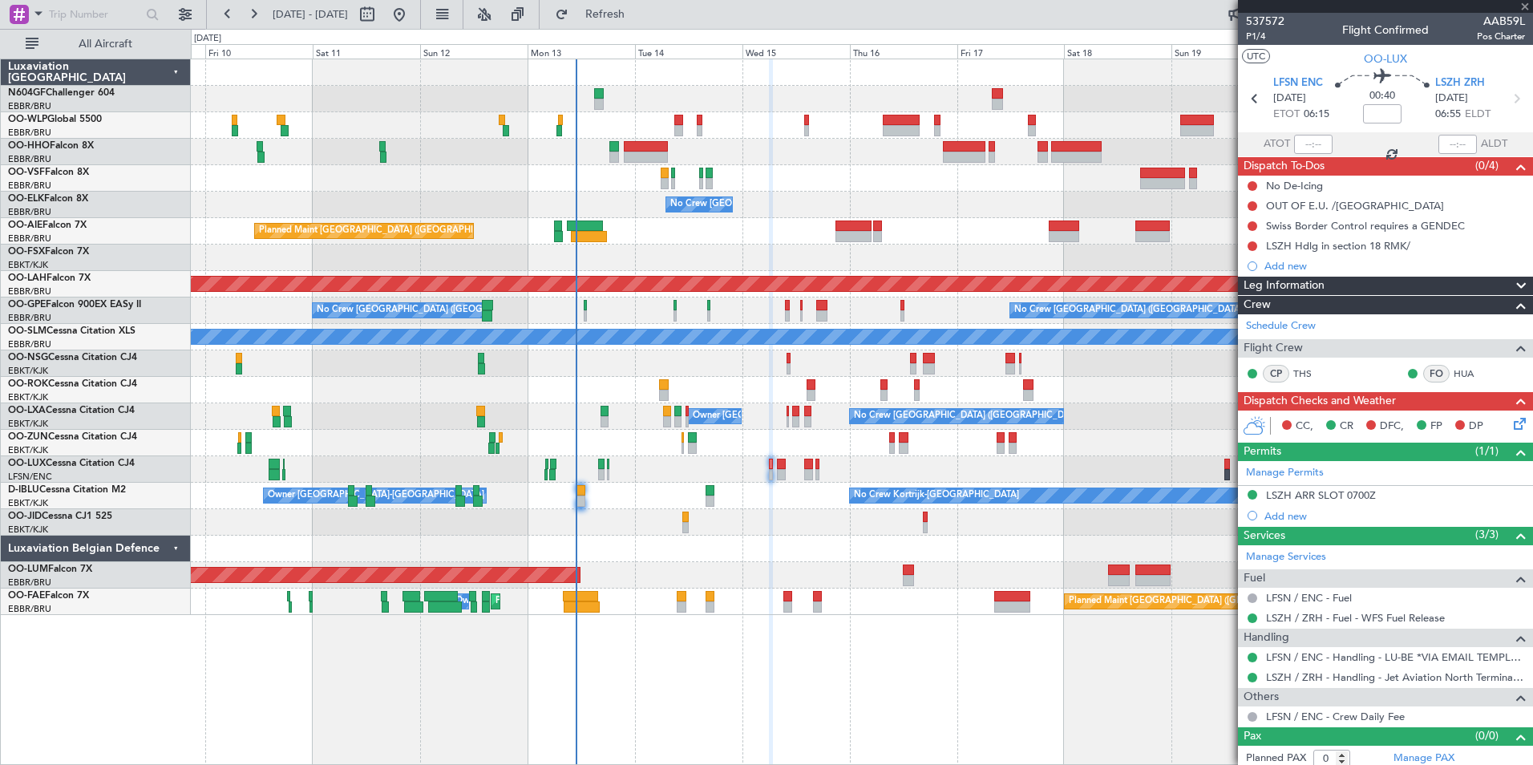
type input "2"
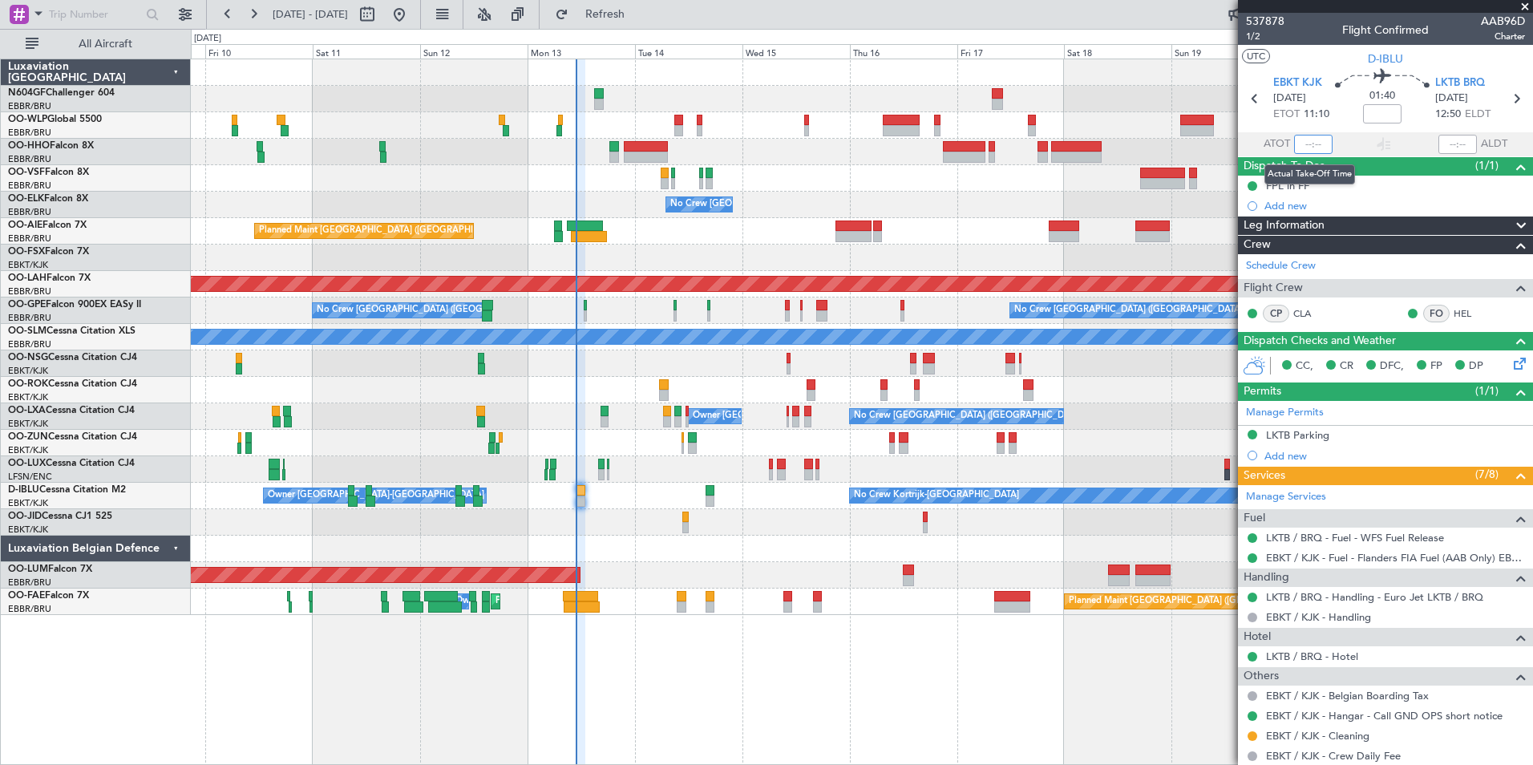
click at [1294, 144] on input "text" at bounding box center [1313, 144] width 38 height 19
click at [624, 597] on div "Planned Maint Brussels (Brussels National) Planned Maint Melsbroek Air Base Own…" at bounding box center [862, 602] width 1342 height 26
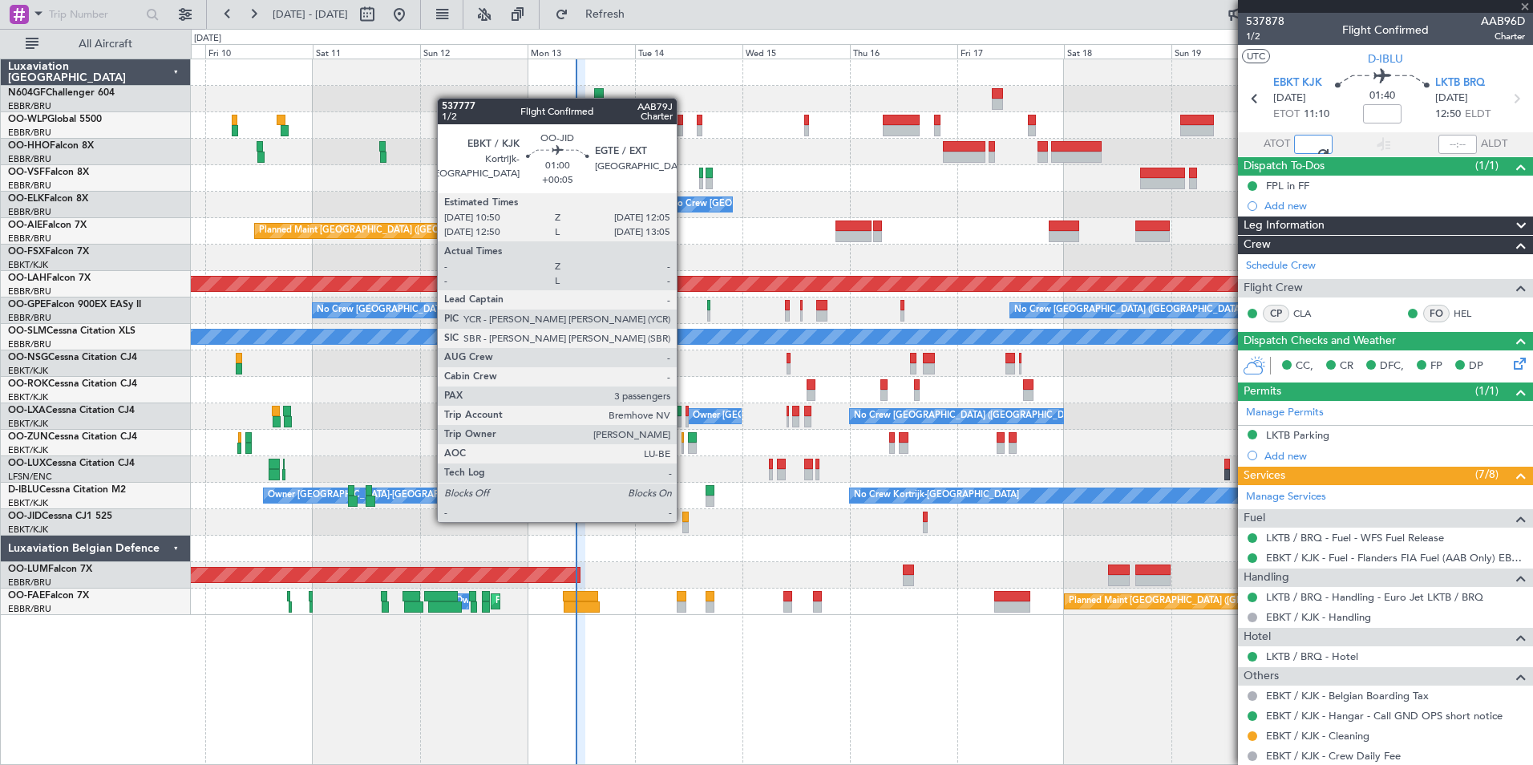
click at [684, 520] on div at bounding box center [686, 517] width 6 height 11
type input "10:52"
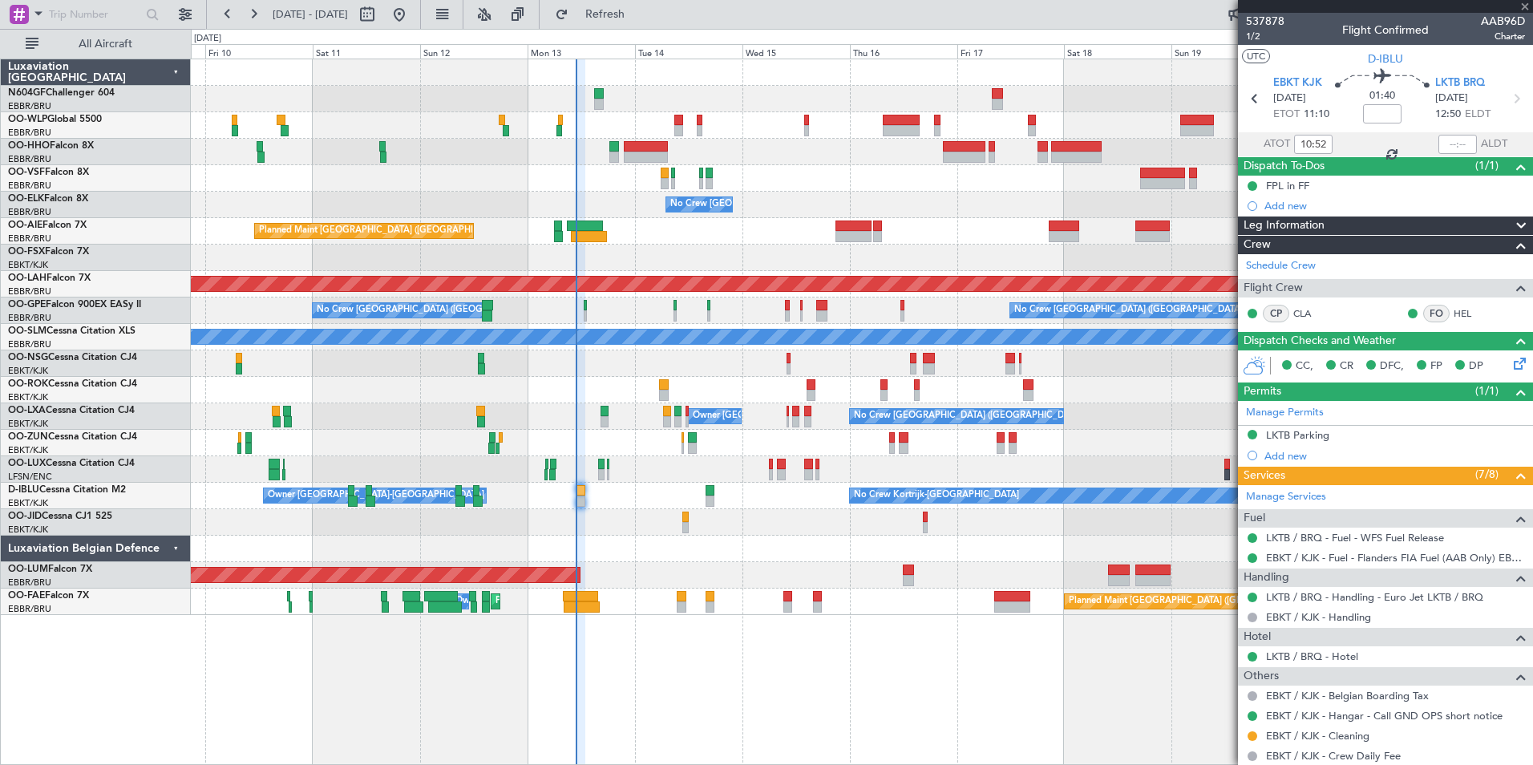
type input "+00:05"
type input "3"
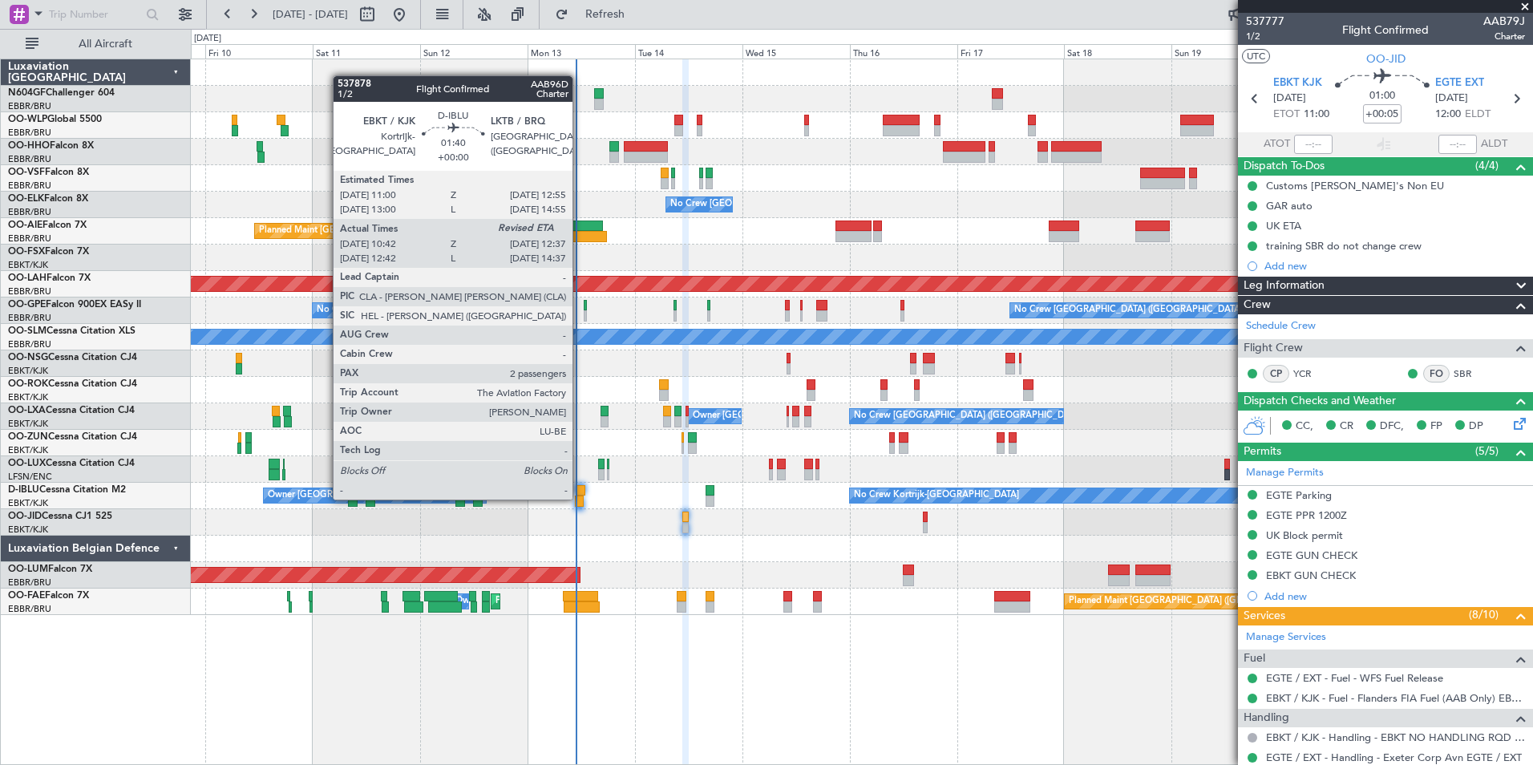
click at [580, 498] on div at bounding box center [579, 501] width 9 height 11
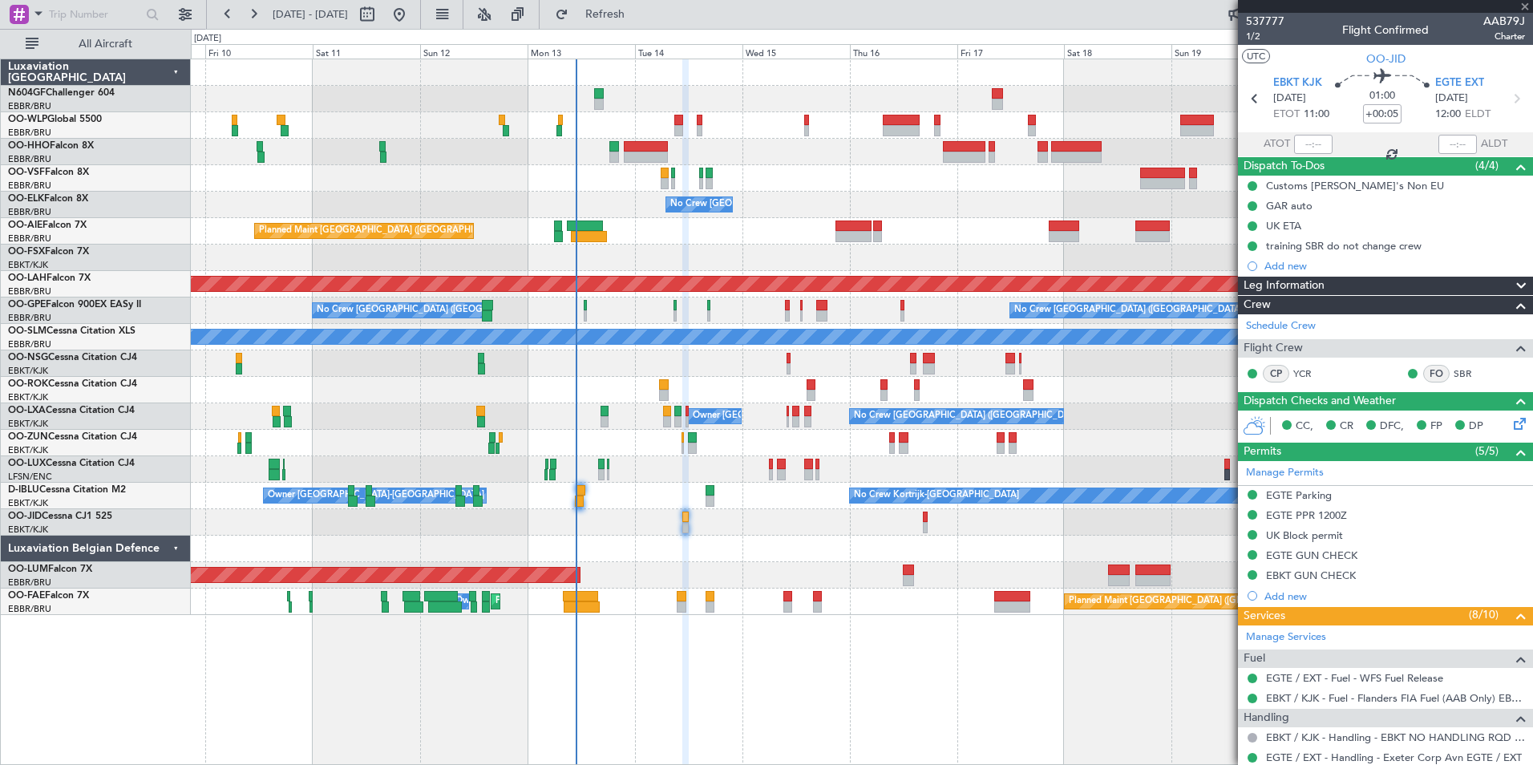
type input "2"
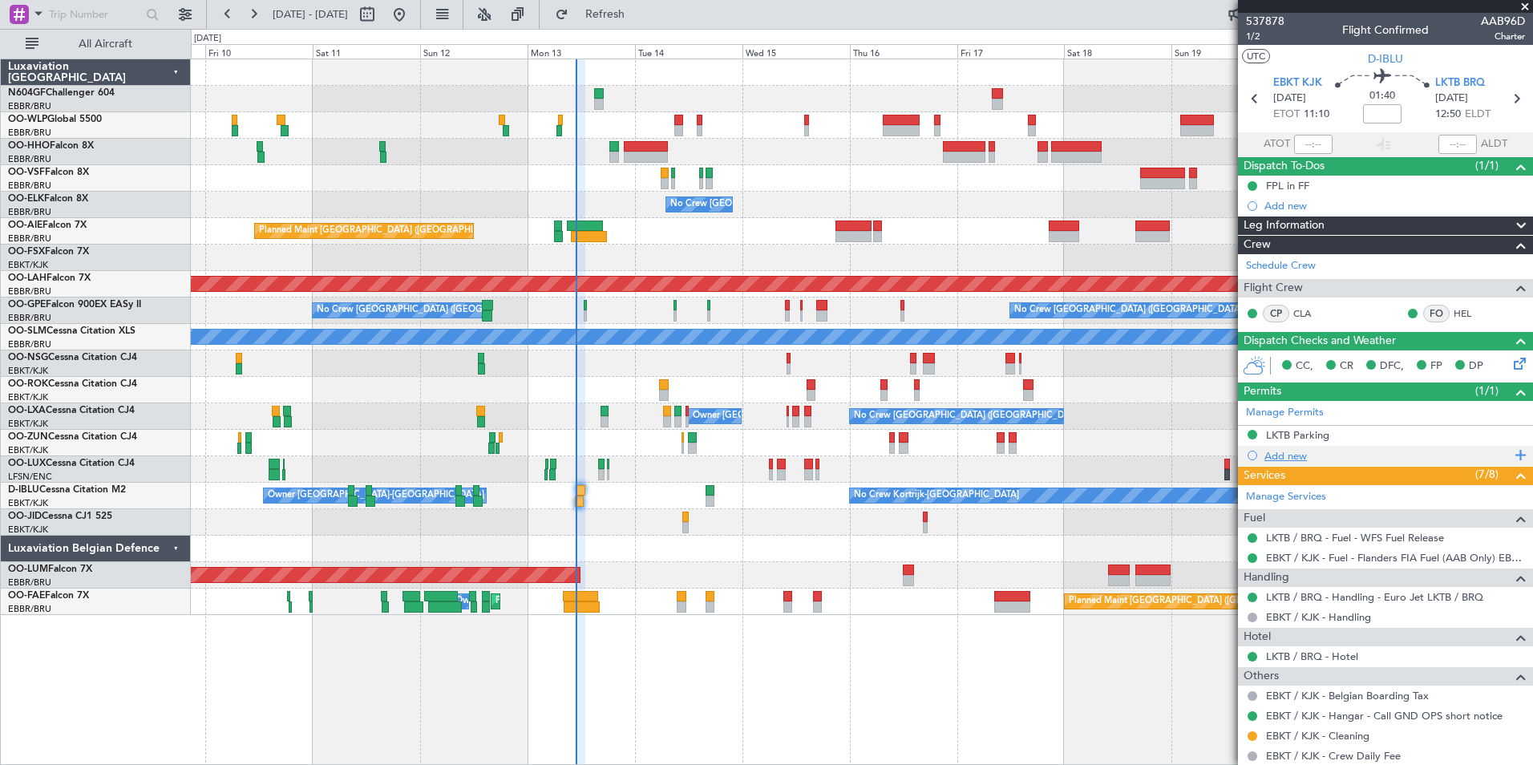
scroll to position [2, 0]
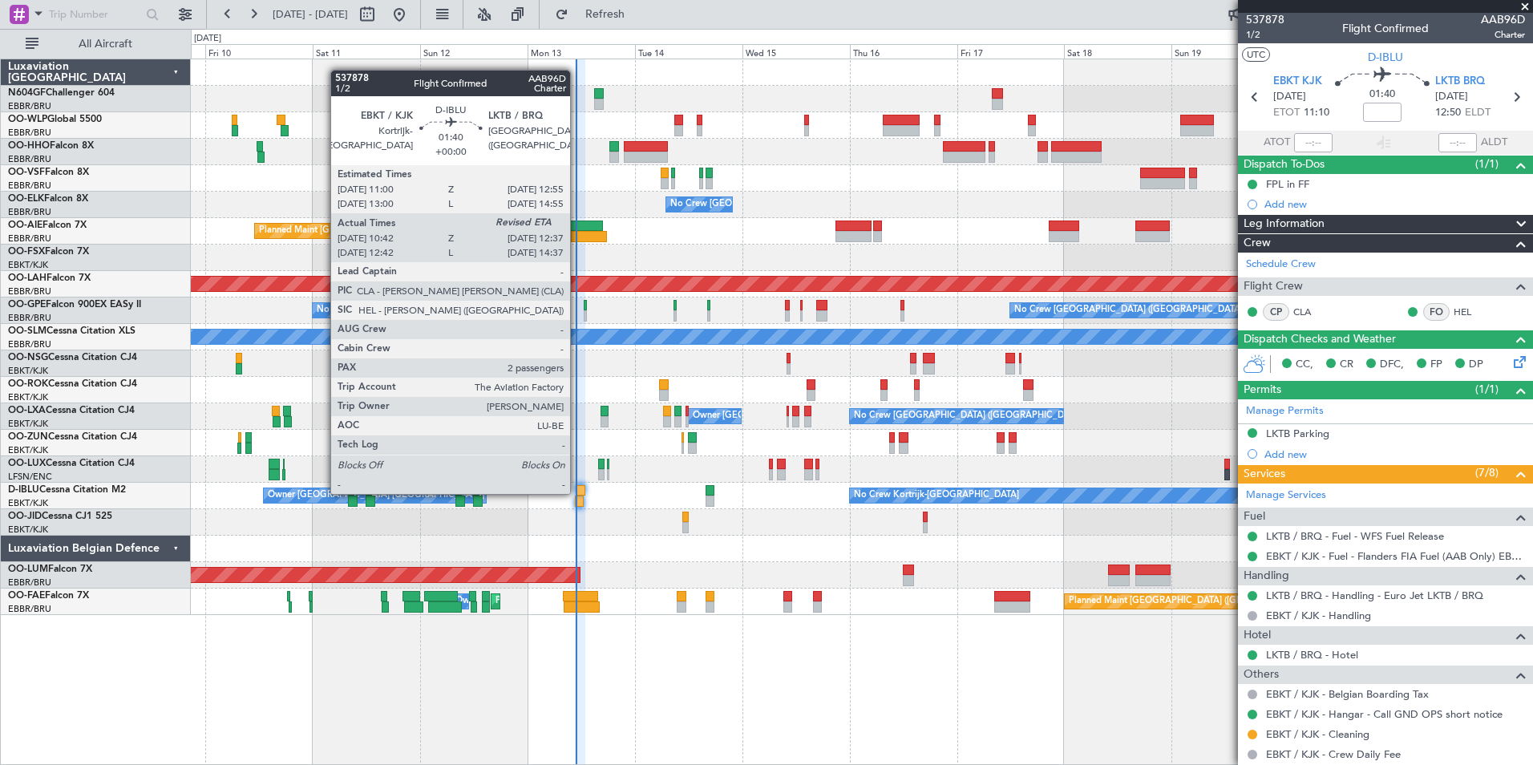
click at [577, 492] on div at bounding box center [580, 490] width 9 height 11
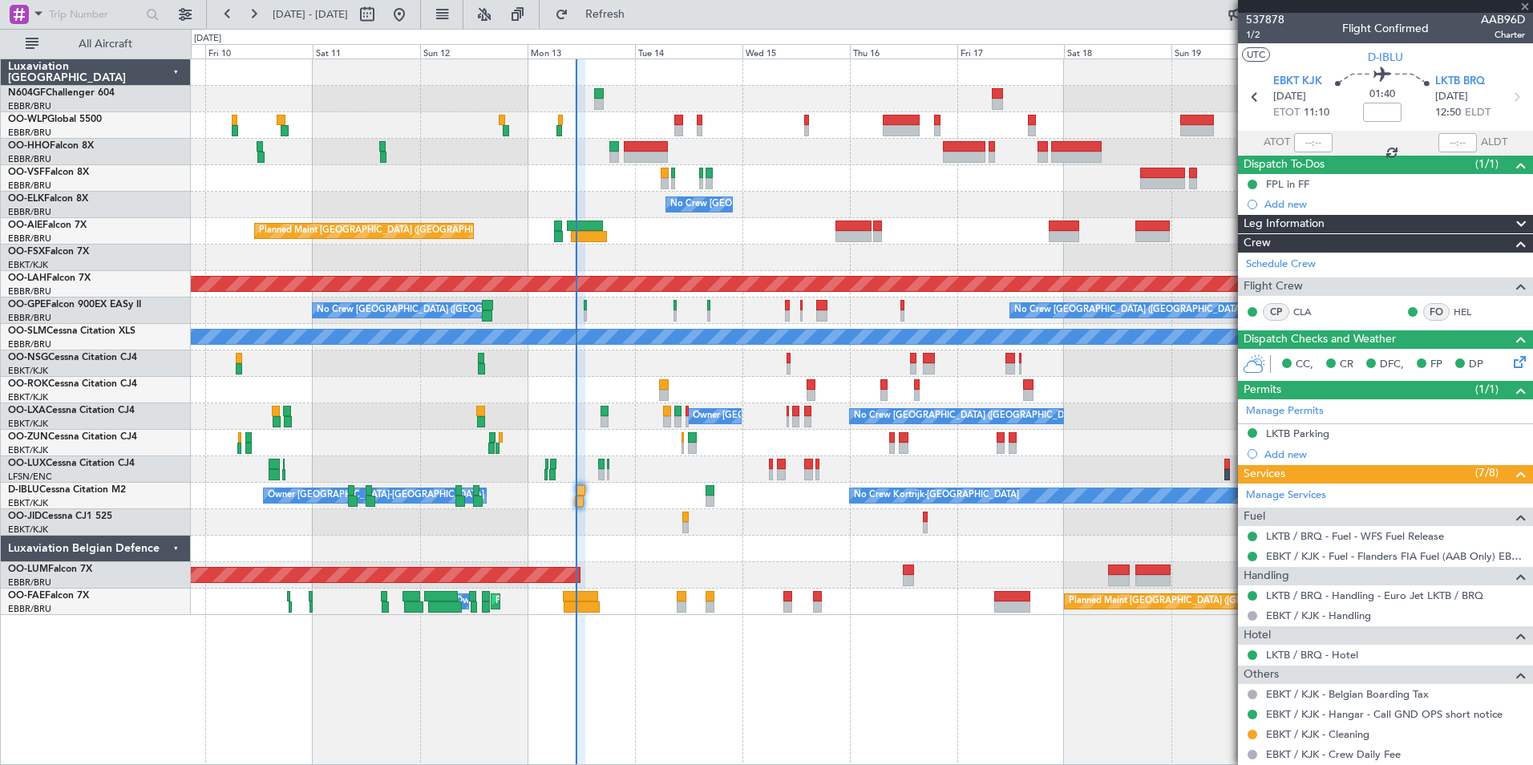
scroll to position [0, 0]
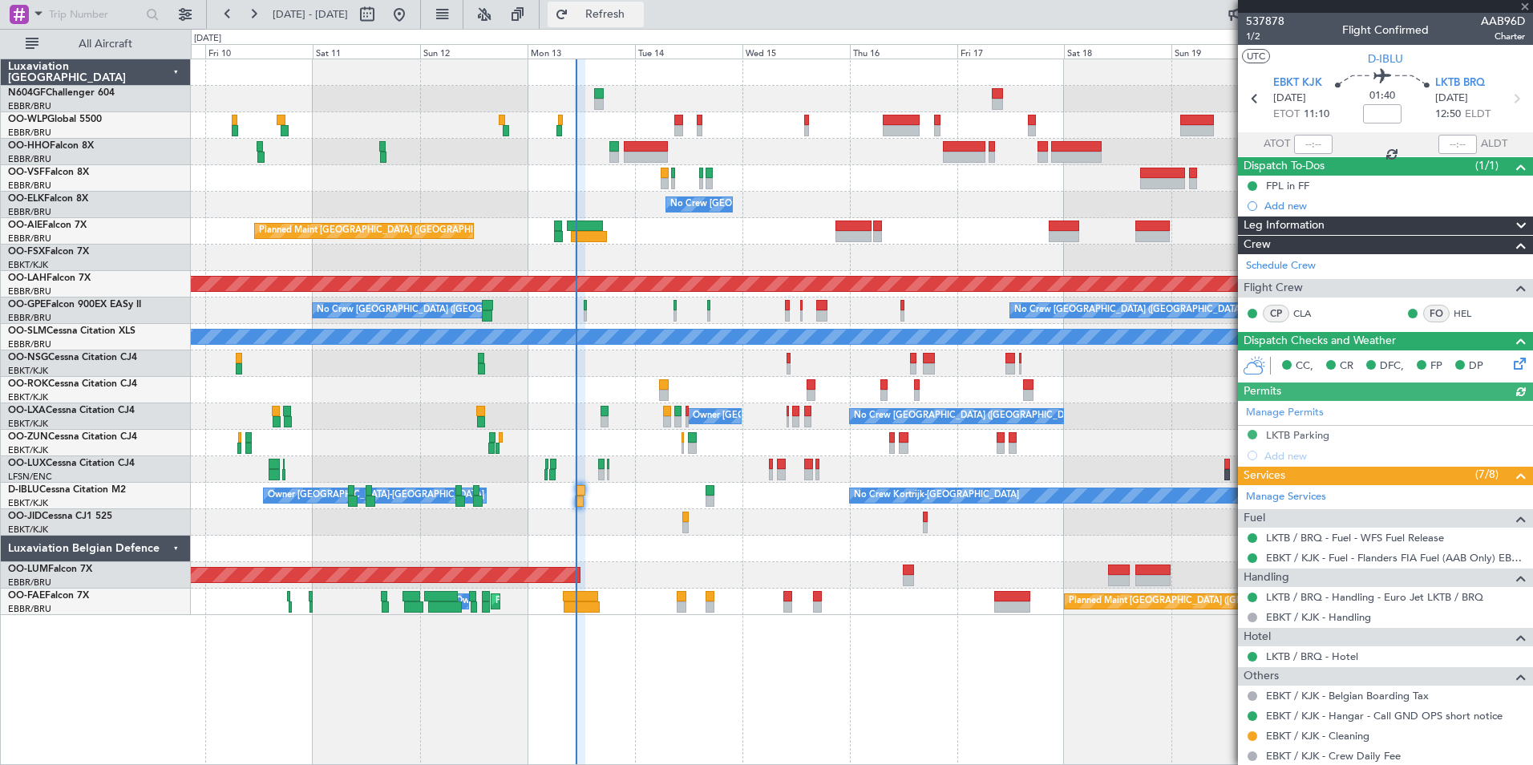
click at [639, 20] on span "Refresh" at bounding box center [605, 14] width 67 height 11
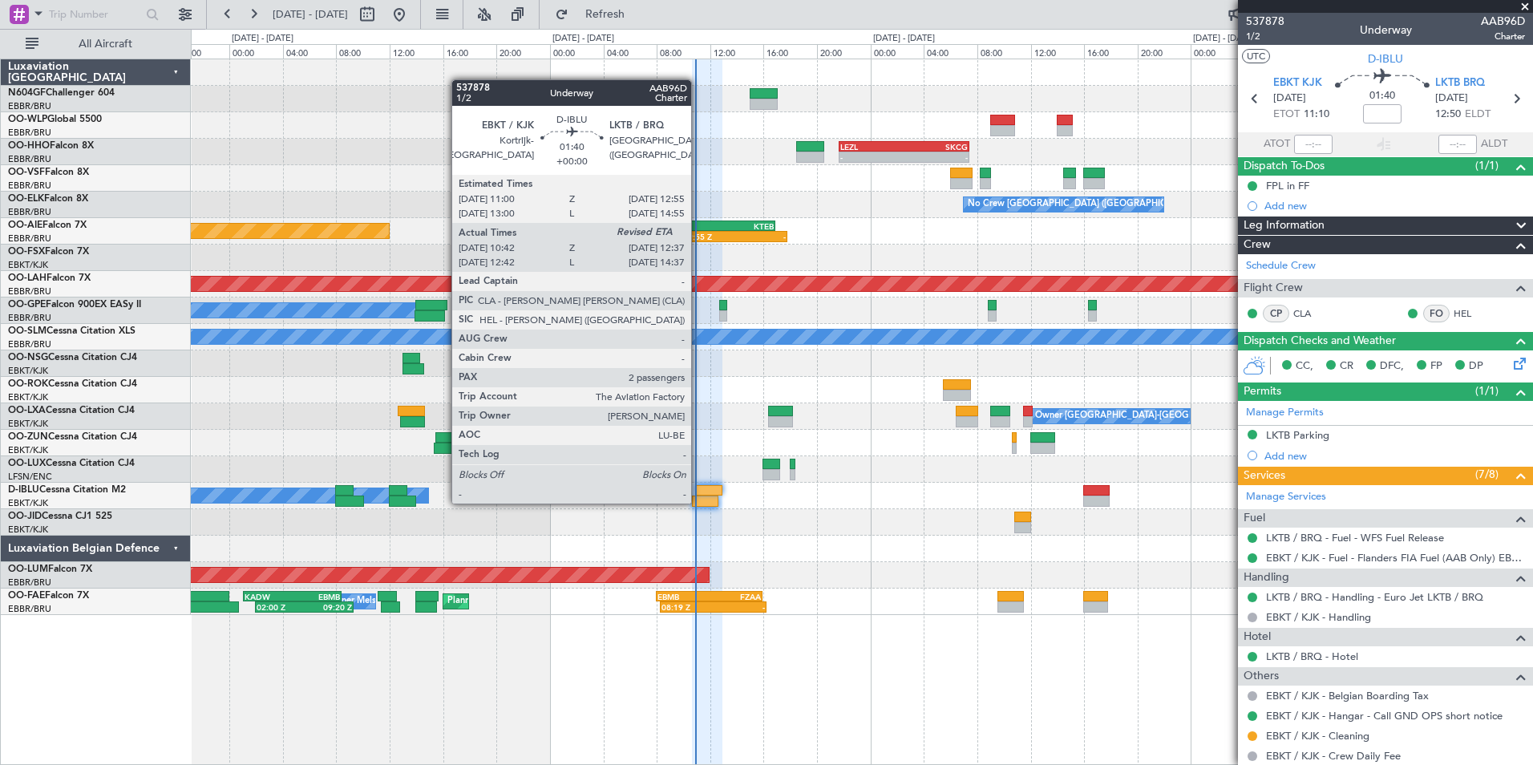
click at [699, 502] on div at bounding box center [705, 501] width 26 height 11
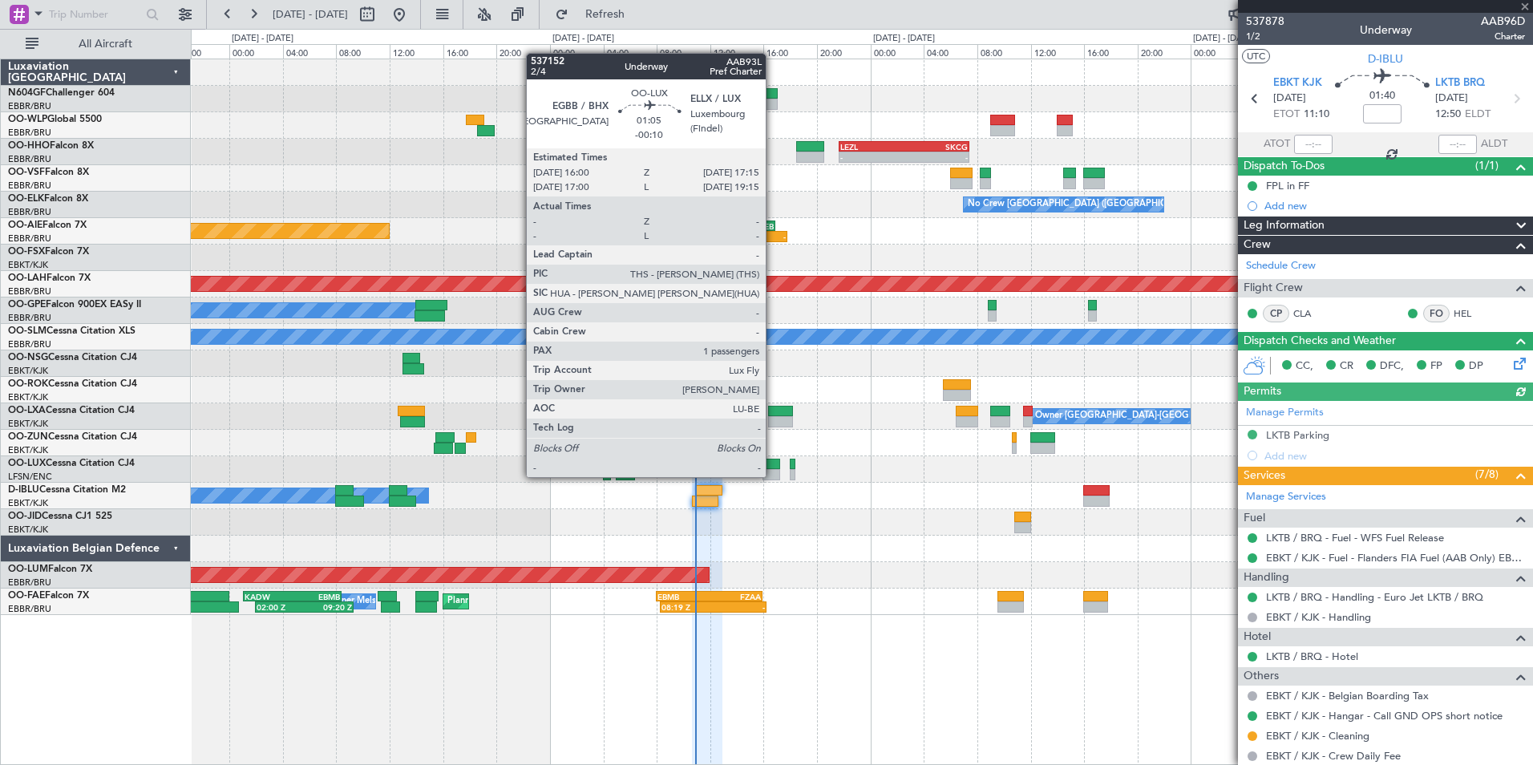
click at [773, 476] on div at bounding box center [771, 474] width 17 height 11
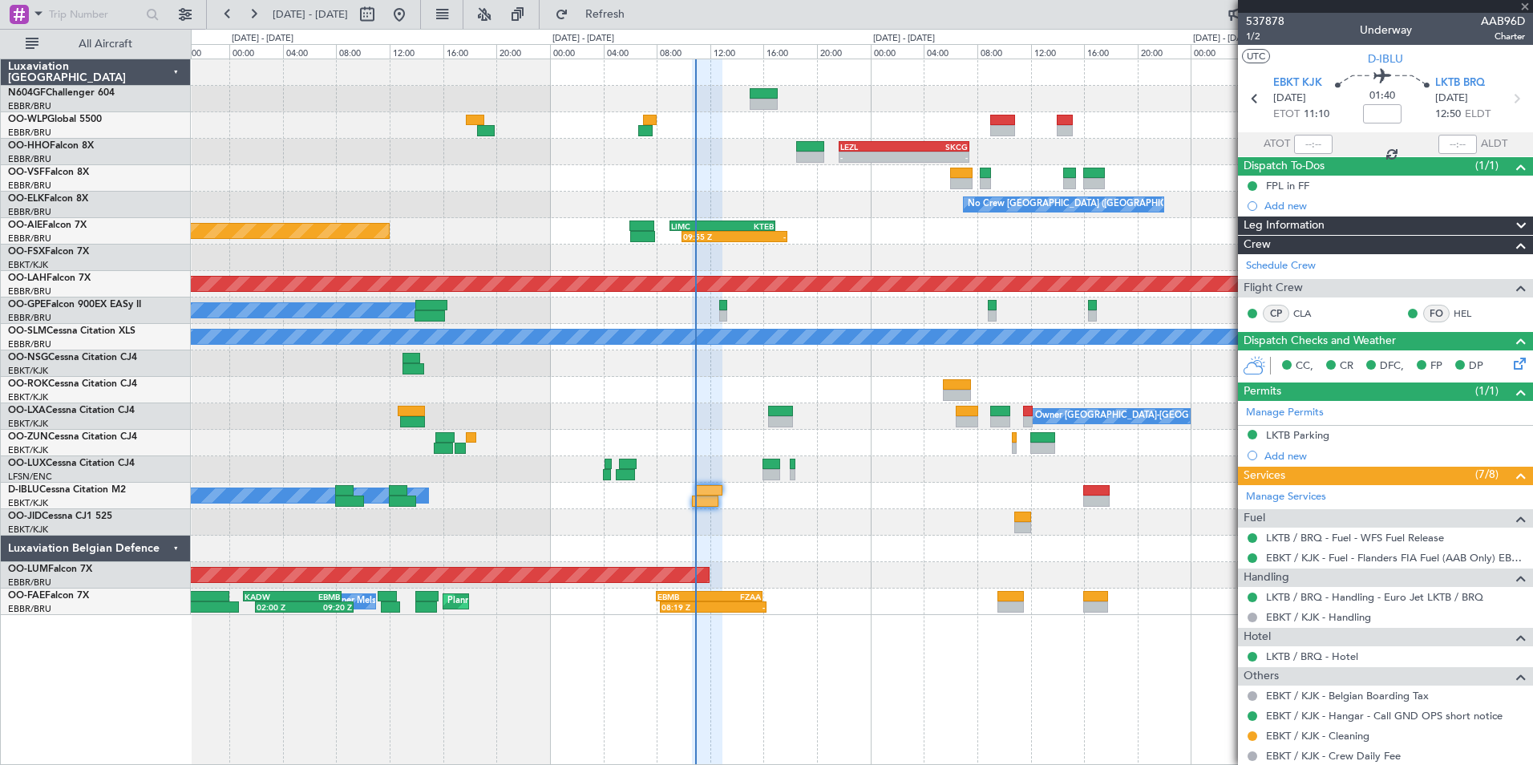
type input "-00:10"
type input "1"
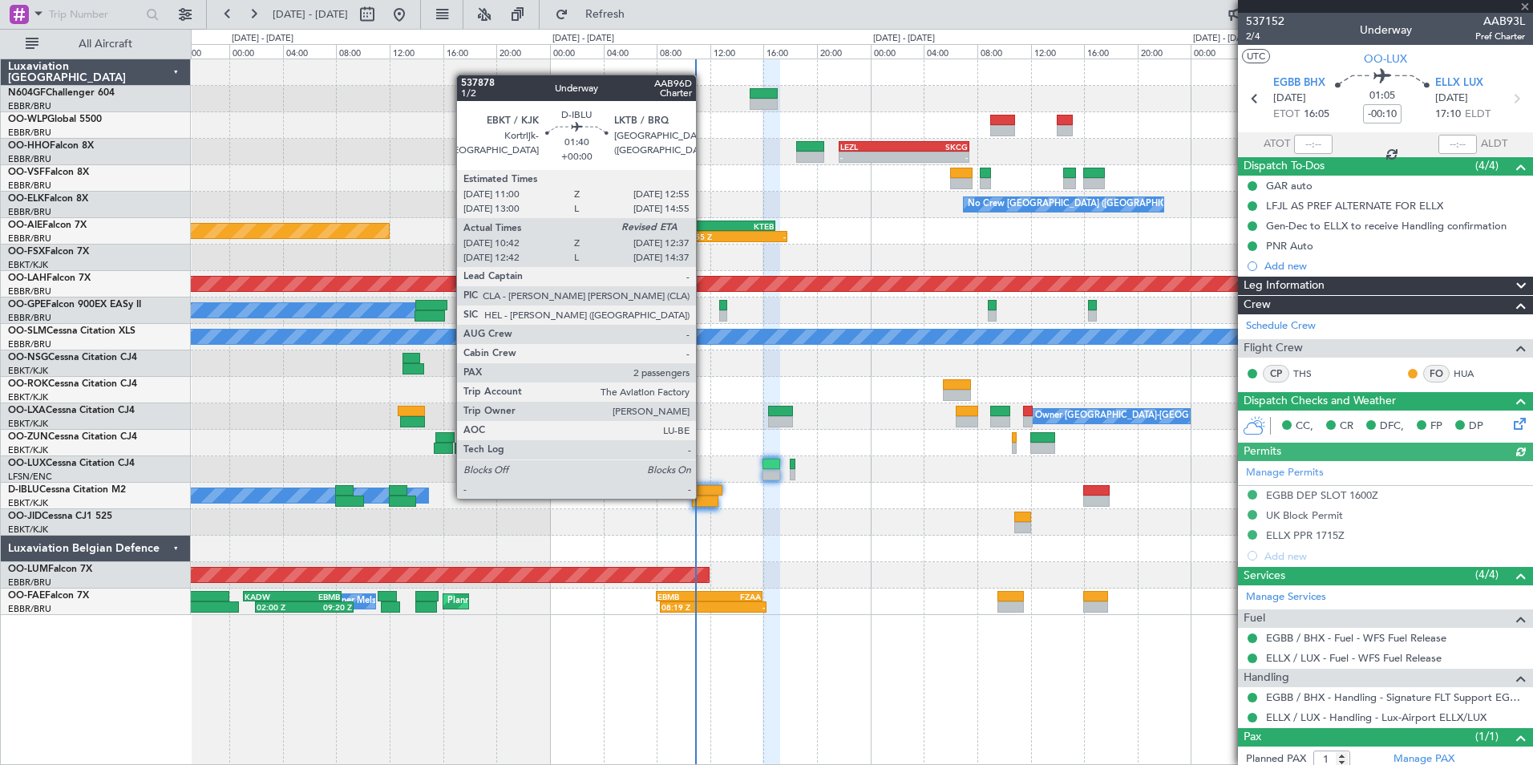
click at [711, 497] on div at bounding box center [705, 501] width 26 height 11
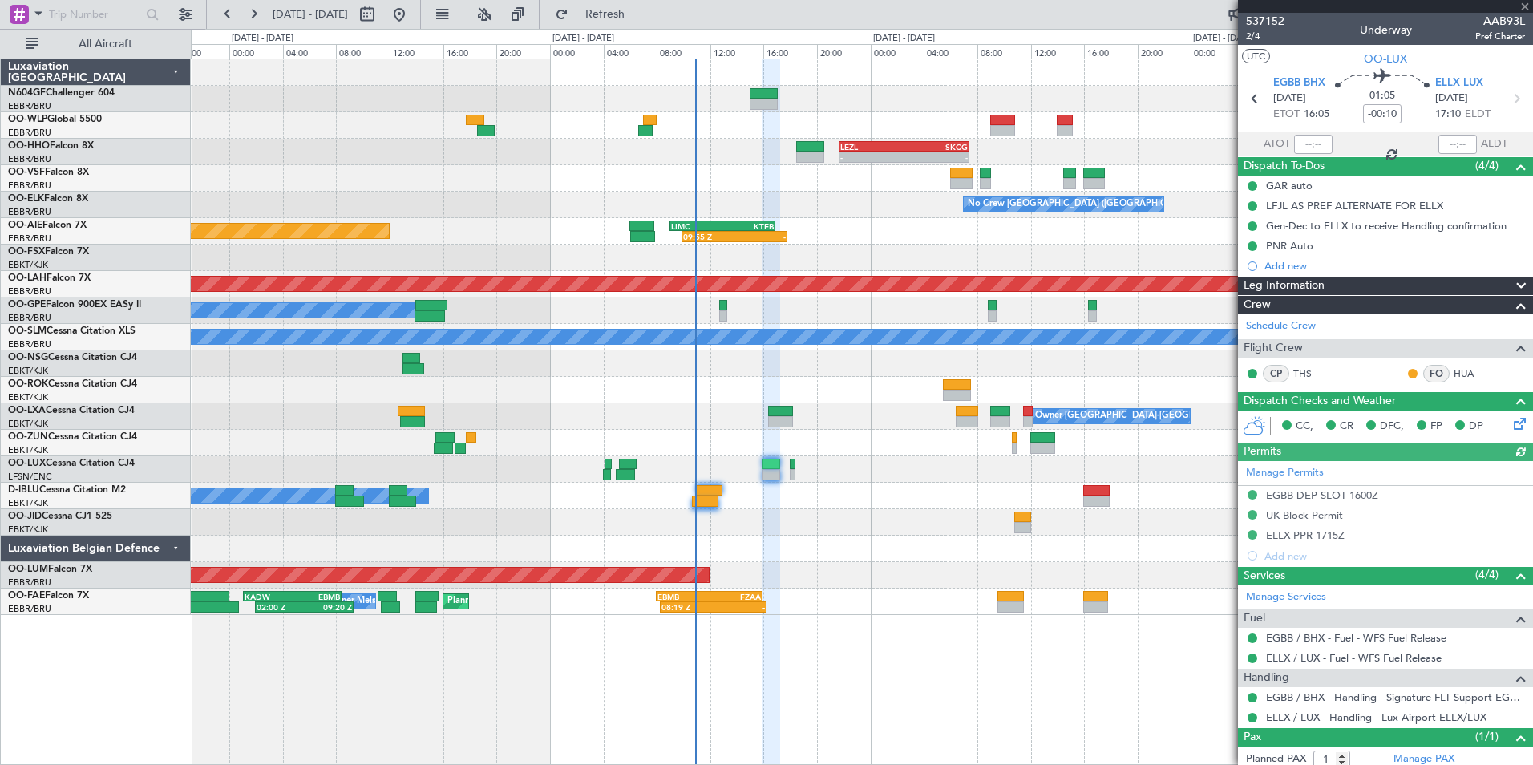
type input "10:52"
type input "2"
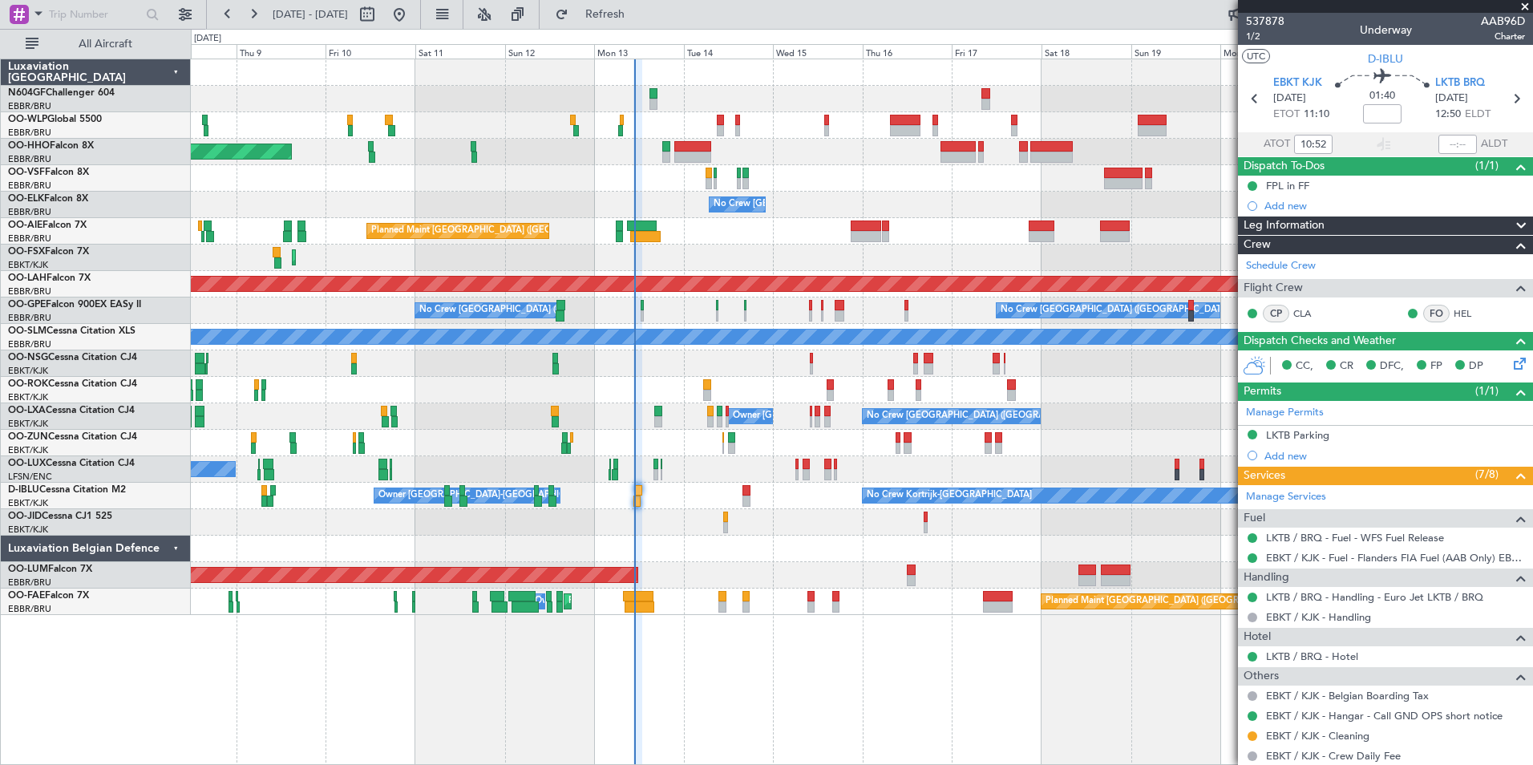
click at [755, 237] on div "Planned Maint London (Farnborough) Unplanned Maint London (Farnborough)" at bounding box center [862, 231] width 1342 height 26
click at [625, 180] on div "Planned Maint Geneva (Cointrin) No Crew Brussels (Brussels National) Planned Ma…" at bounding box center [862, 337] width 1342 height 556
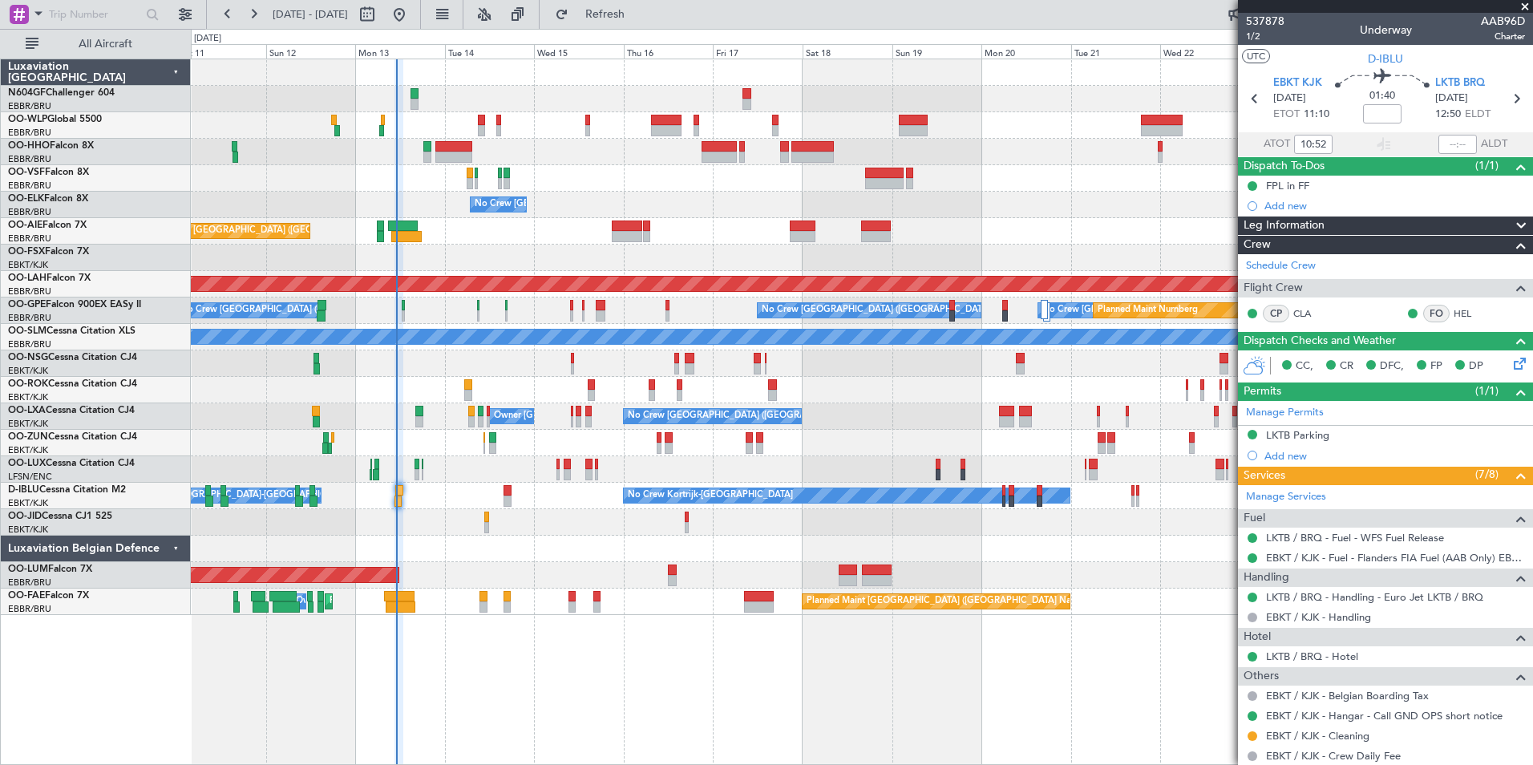
click at [501, 414] on div "Planned Maint Geneva (Cointrin) No Crew Brussels (Brussels National) Planned Ma…" at bounding box center [862, 337] width 1342 height 556
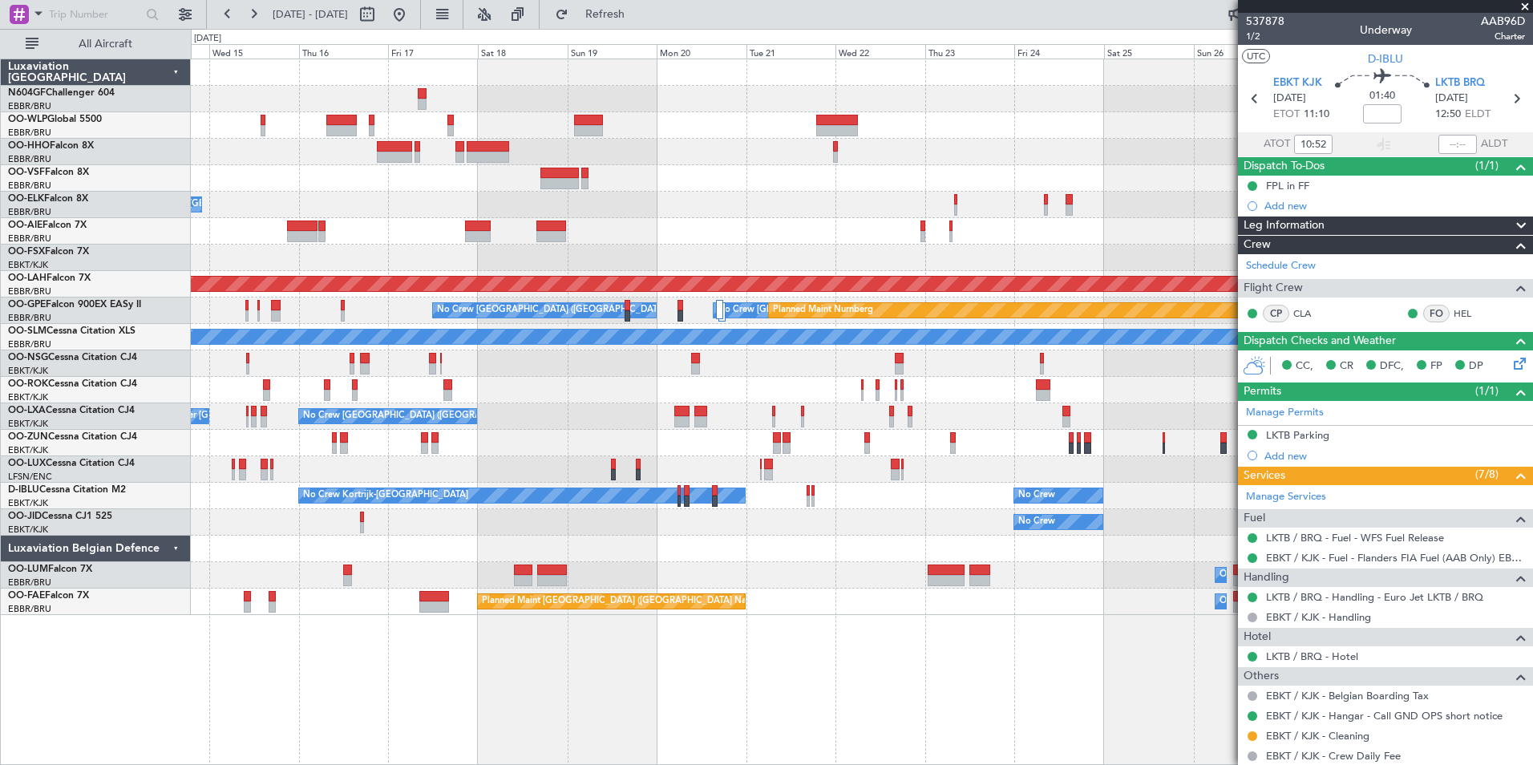
click at [553, 451] on div "No Crew Brussels (Brussels National) Planned Maint London (Farnborough) Planned…" at bounding box center [862, 337] width 1342 height 556
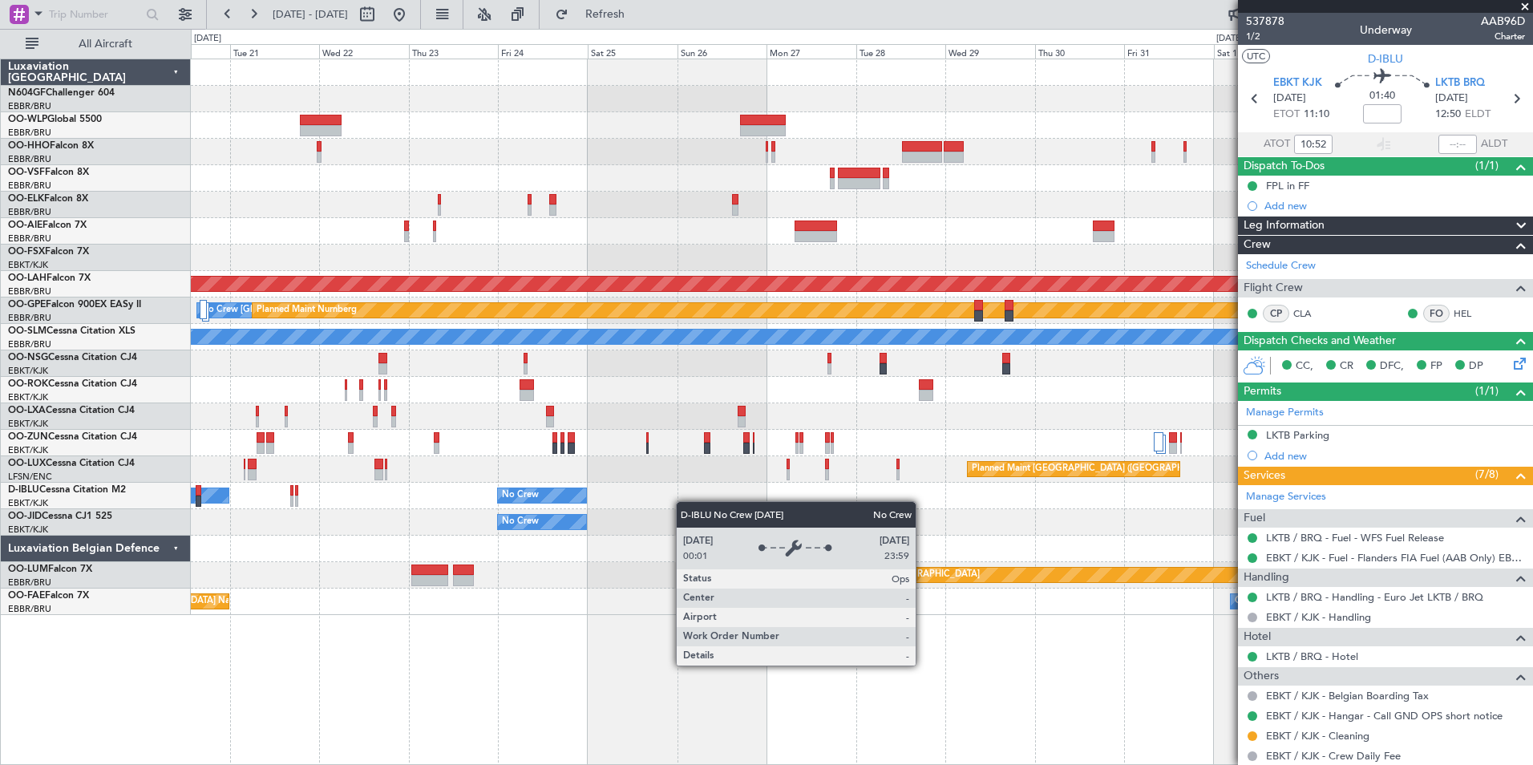
click at [548, 487] on div "No Crew Kortrijk-Wevelgem No Crew Planned Maint Paris (Le Bourget)" at bounding box center [862, 496] width 1342 height 26
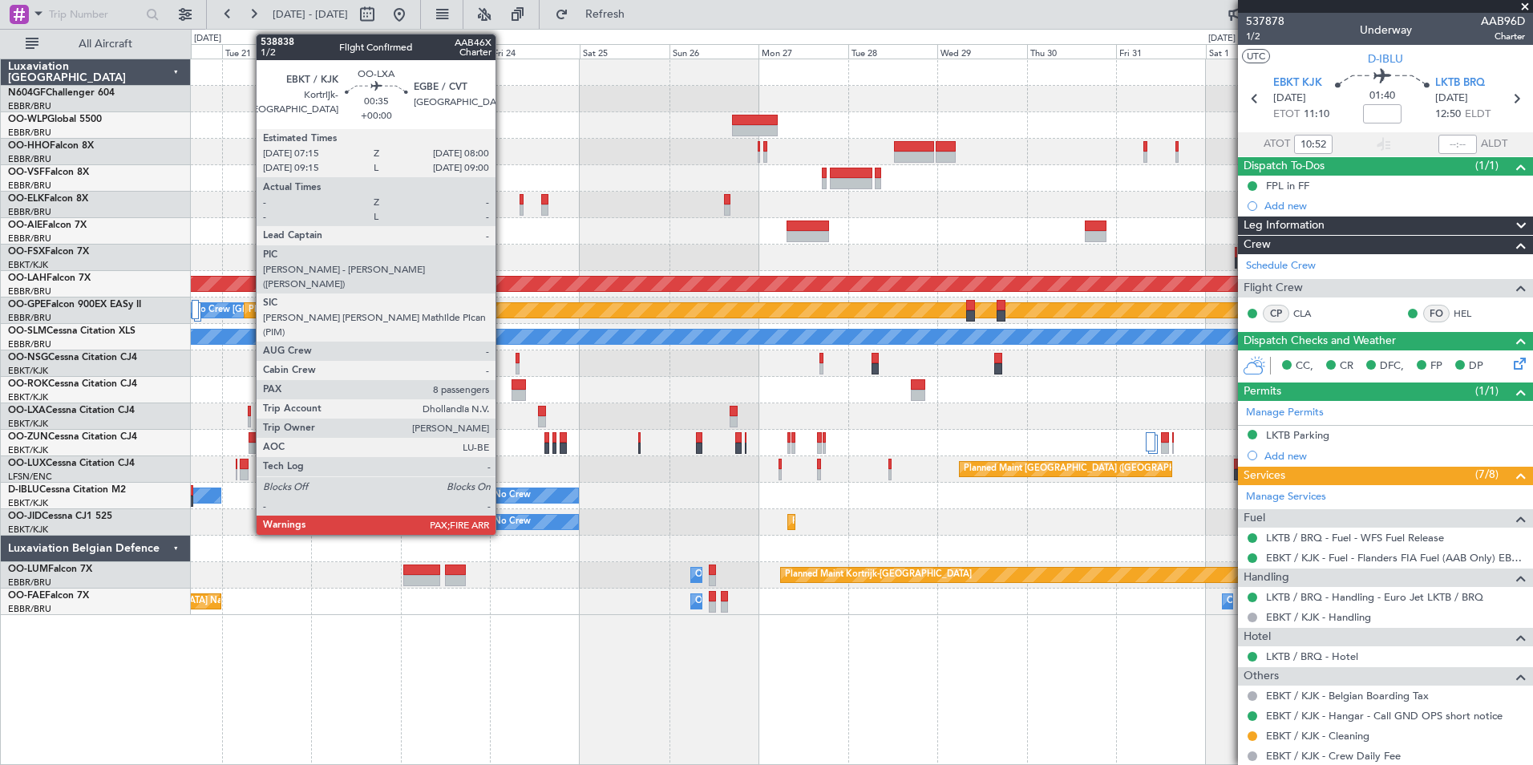
click at [248, 421] on div at bounding box center [249, 421] width 3 height 11
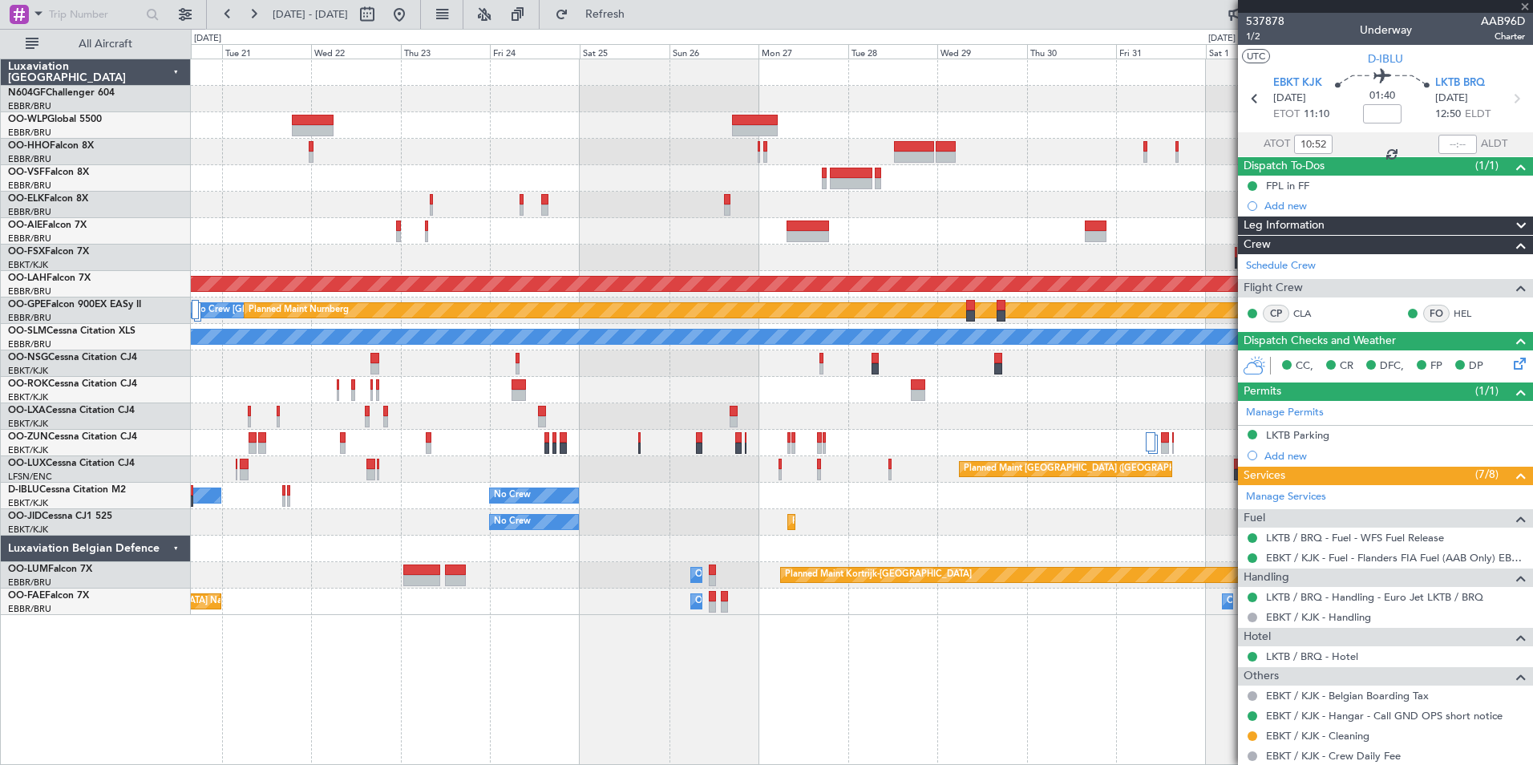
type input "8"
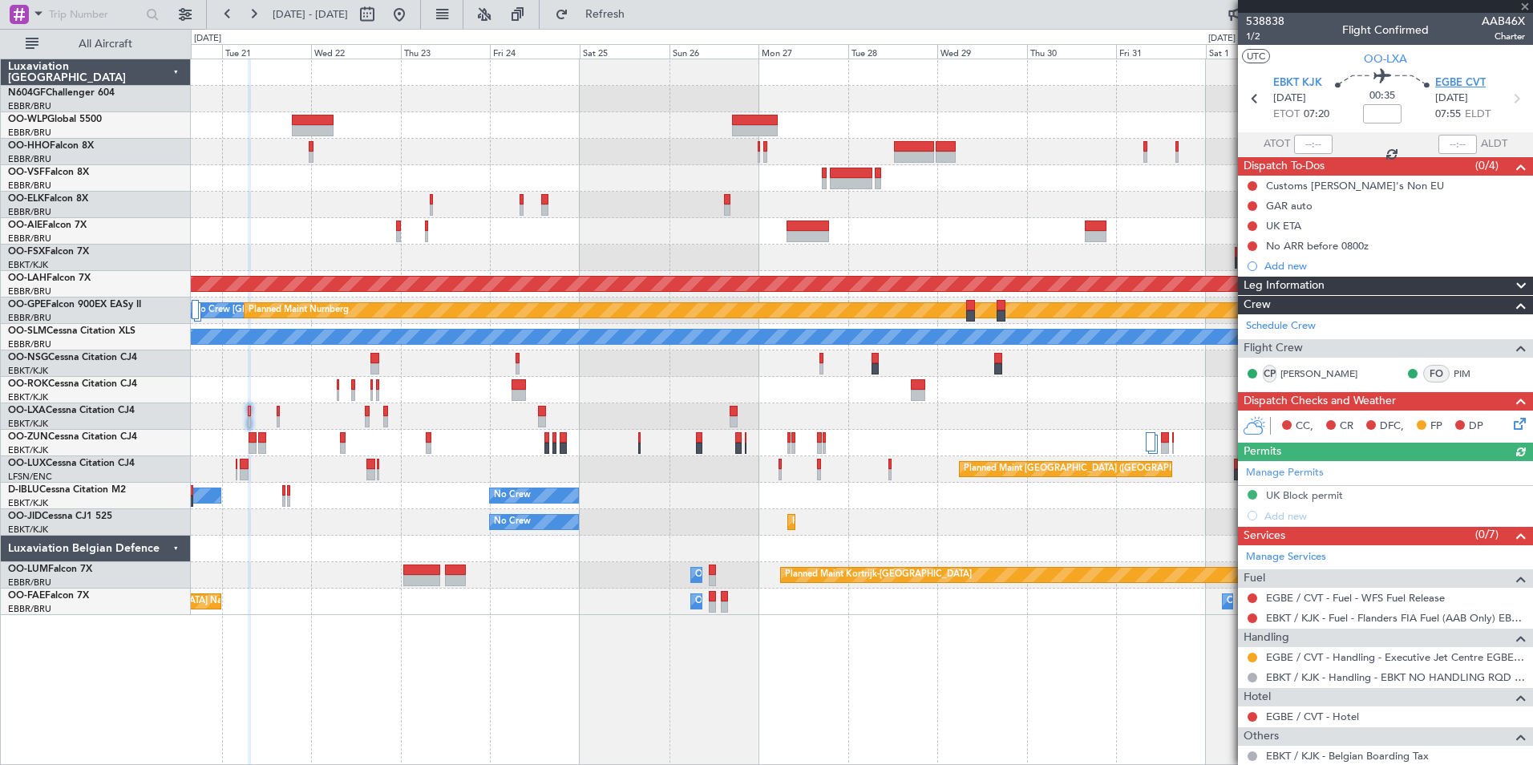
click at [1447, 83] on span "EGBE CVT" at bounding box center [1461, 83] width 51 height 16
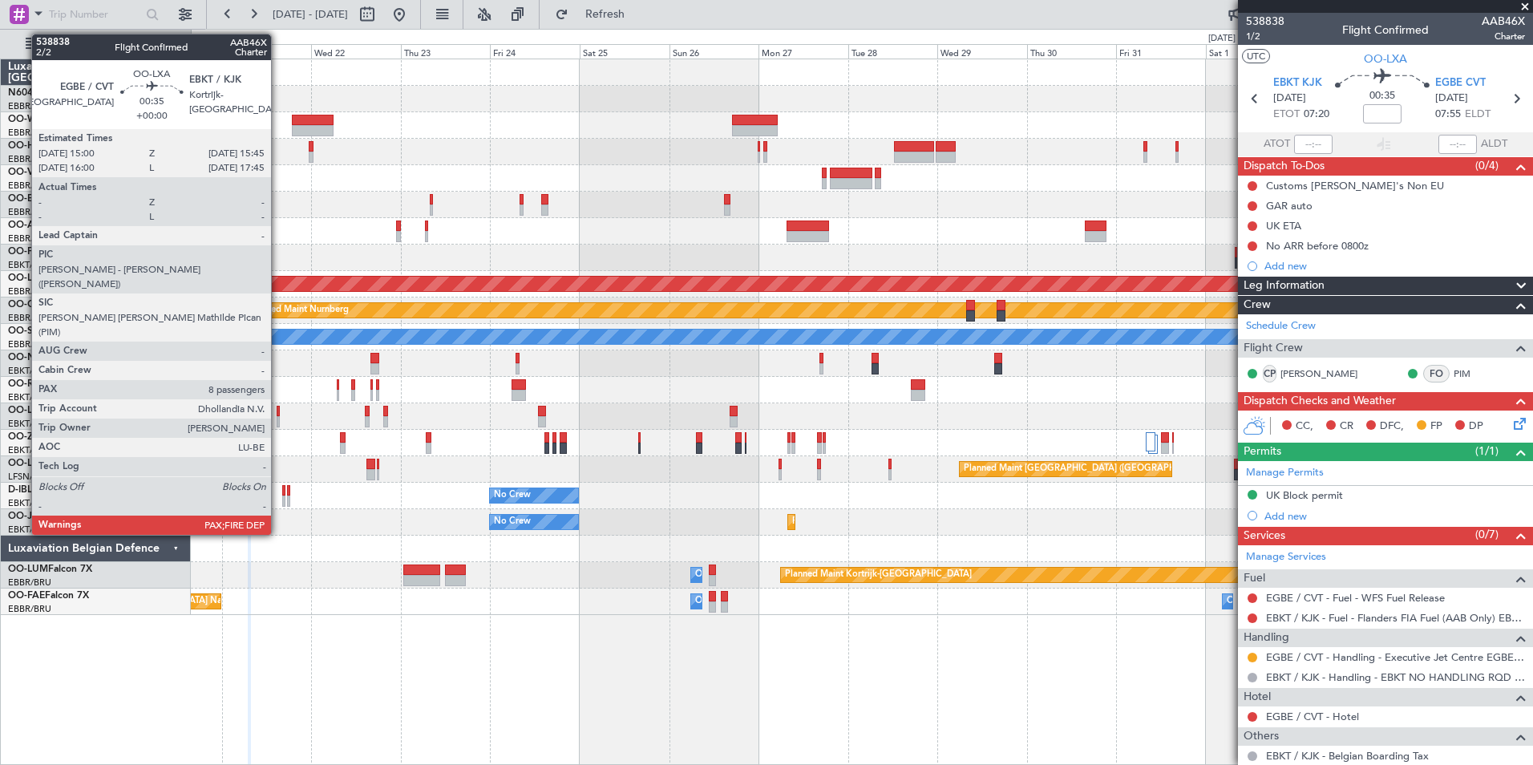
click at [277, 410] on div at bounding box center [278, 411] width 3 height 11
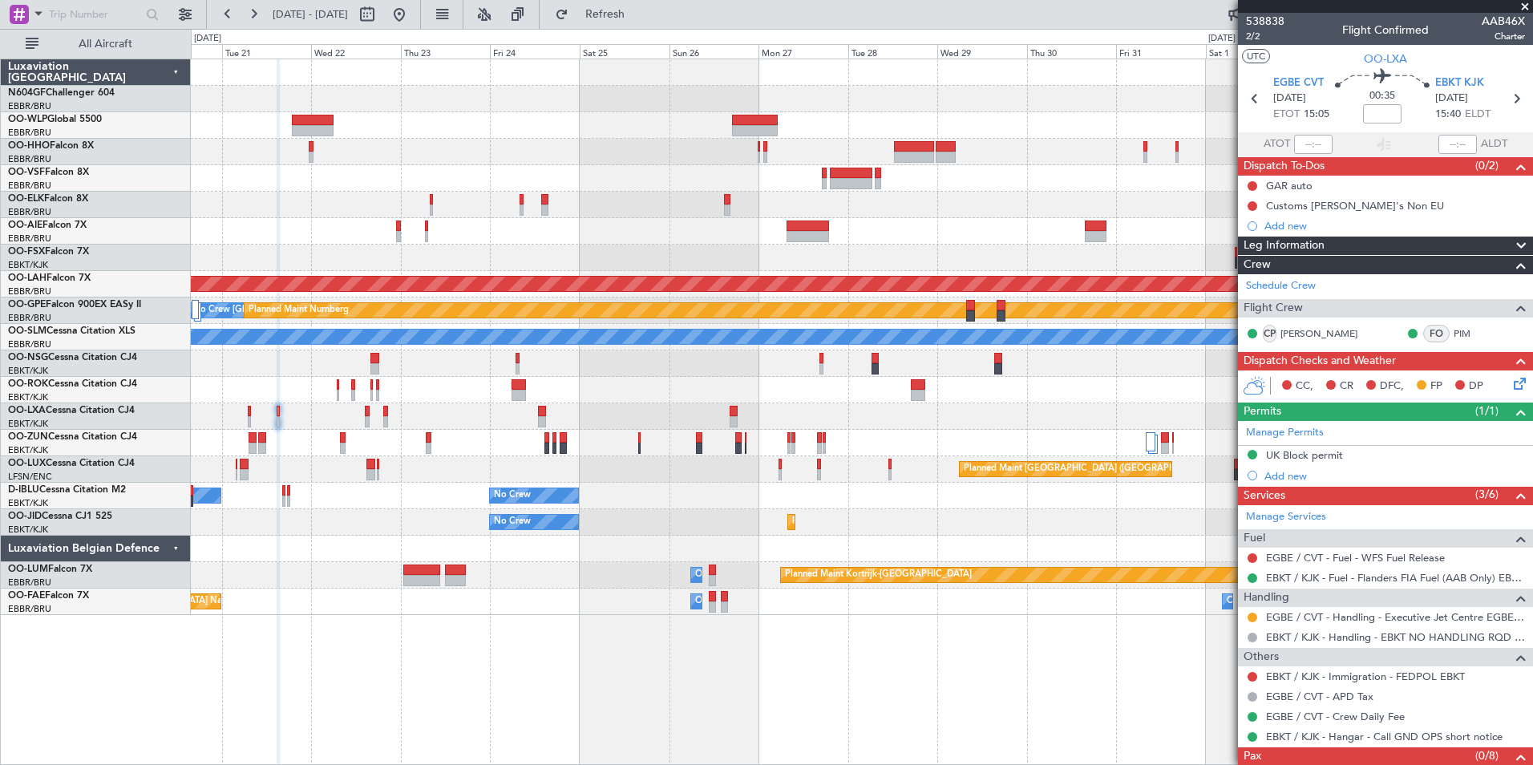
scroll to position [47, 0]
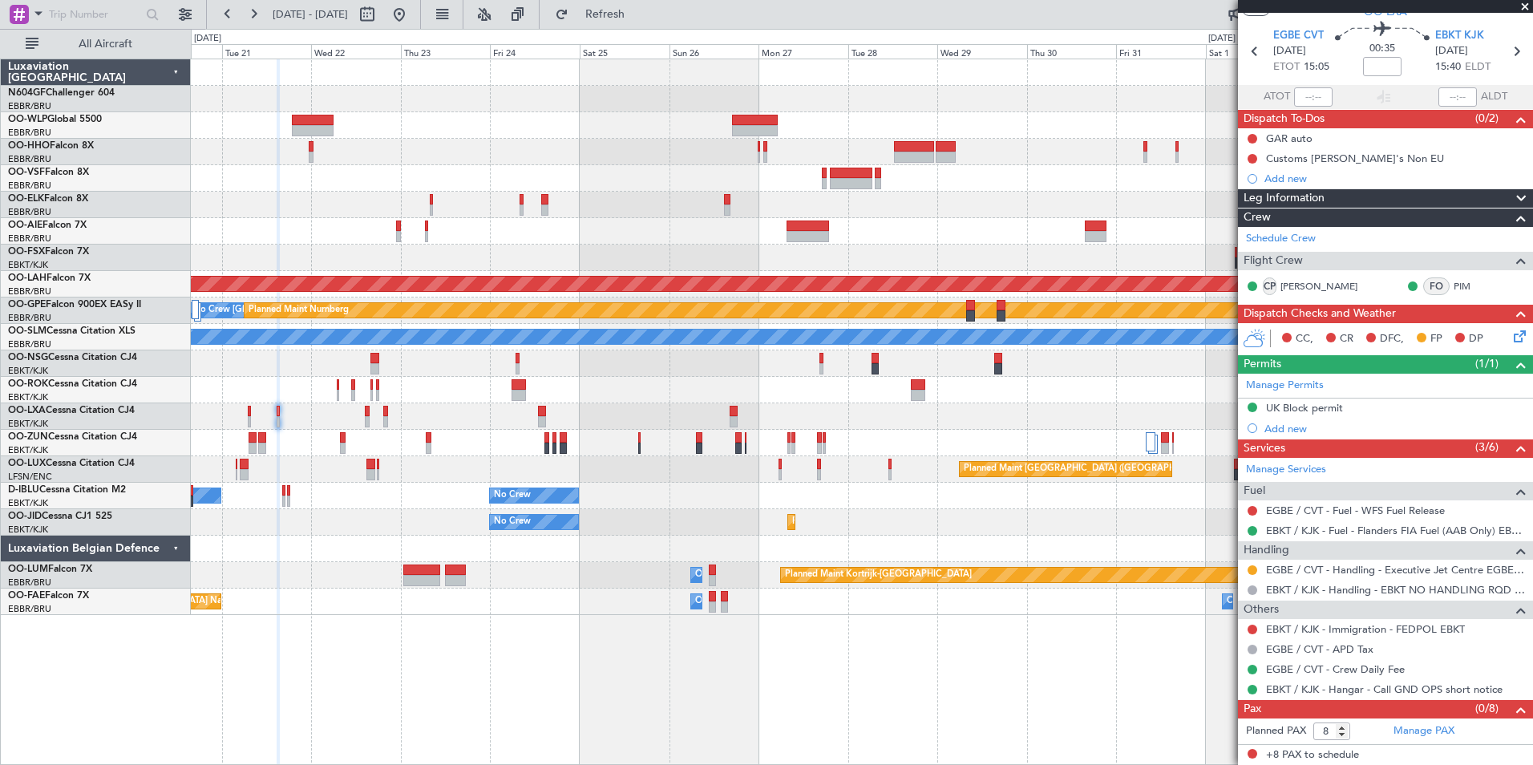
click at [1511, 340] on icon at bounding box center [1517, 333] width 13 height 13
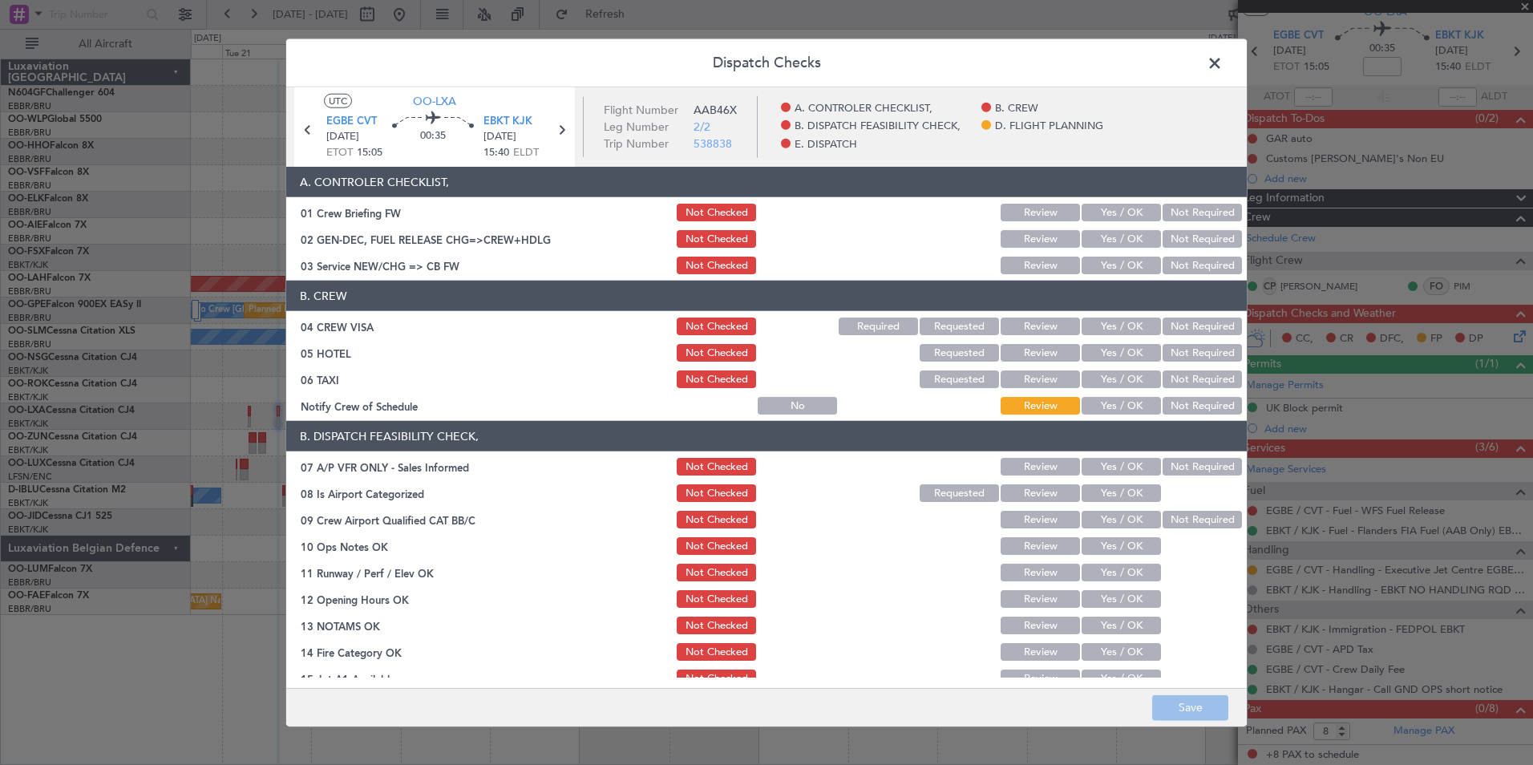
scroll to position [297, 0]
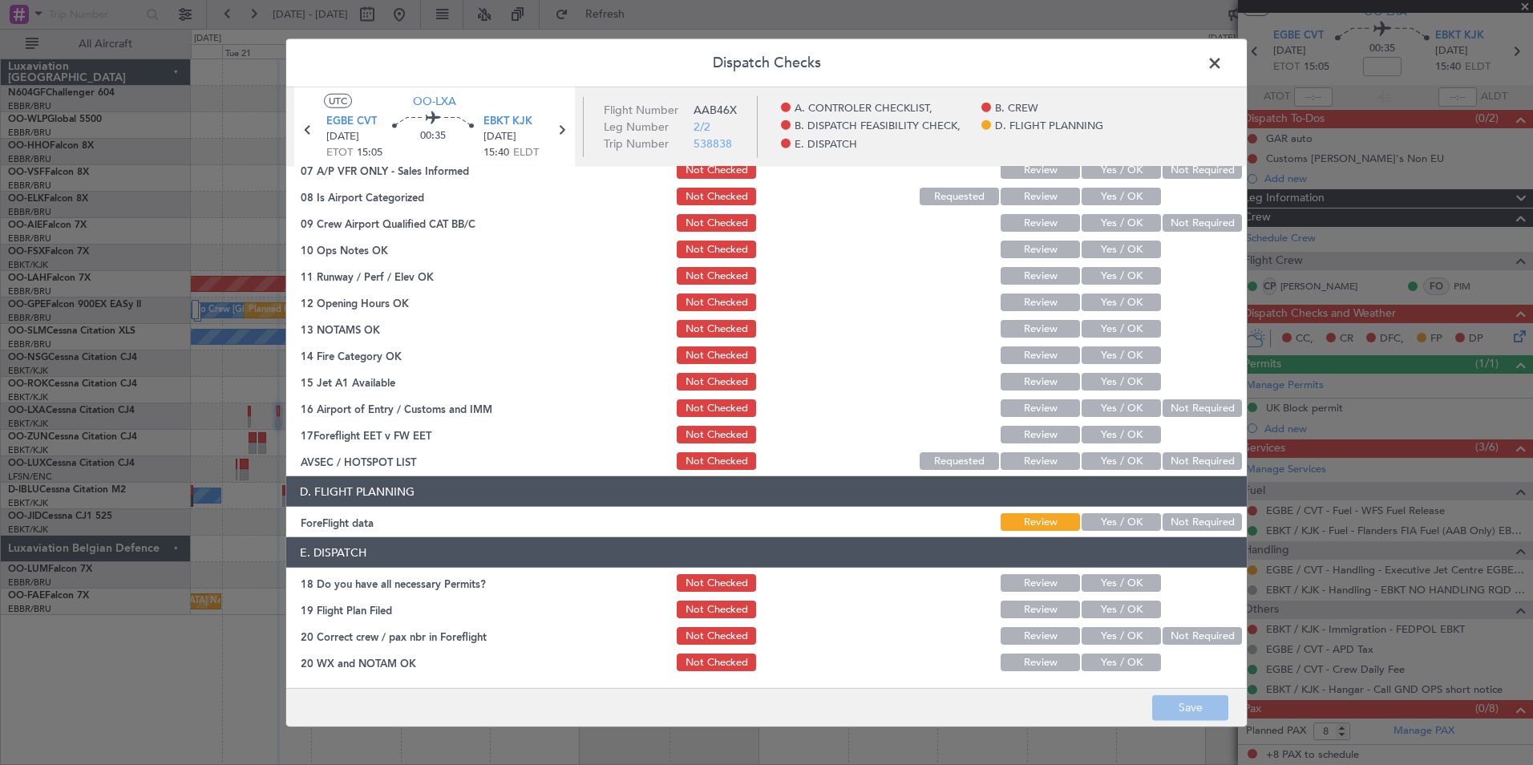
click at [1223, 70] on span at bounding box center [1223, 67] width 0 height 32
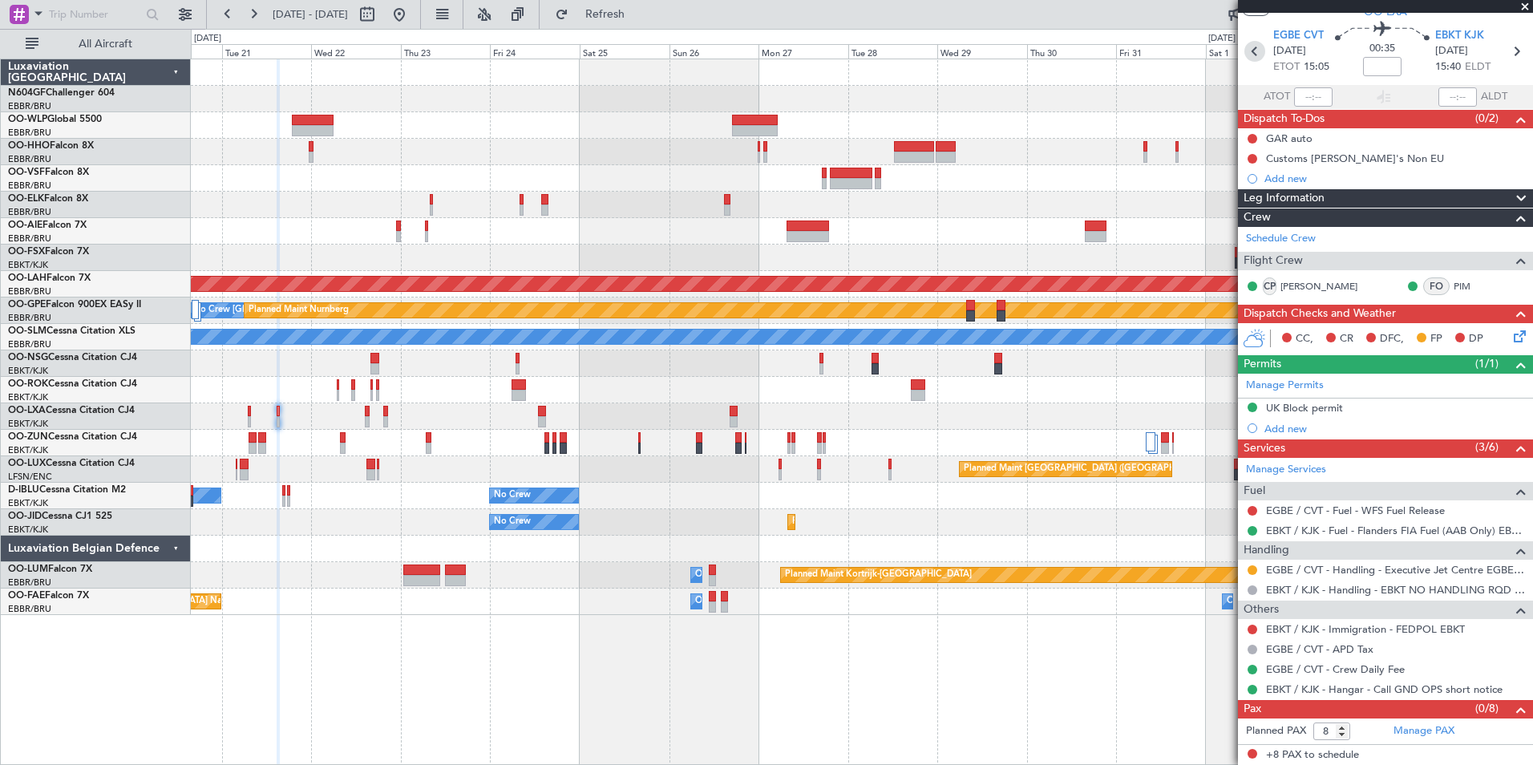
click at [1260, 53] on icon at bounding box center [1255, 51] width 21 height 21
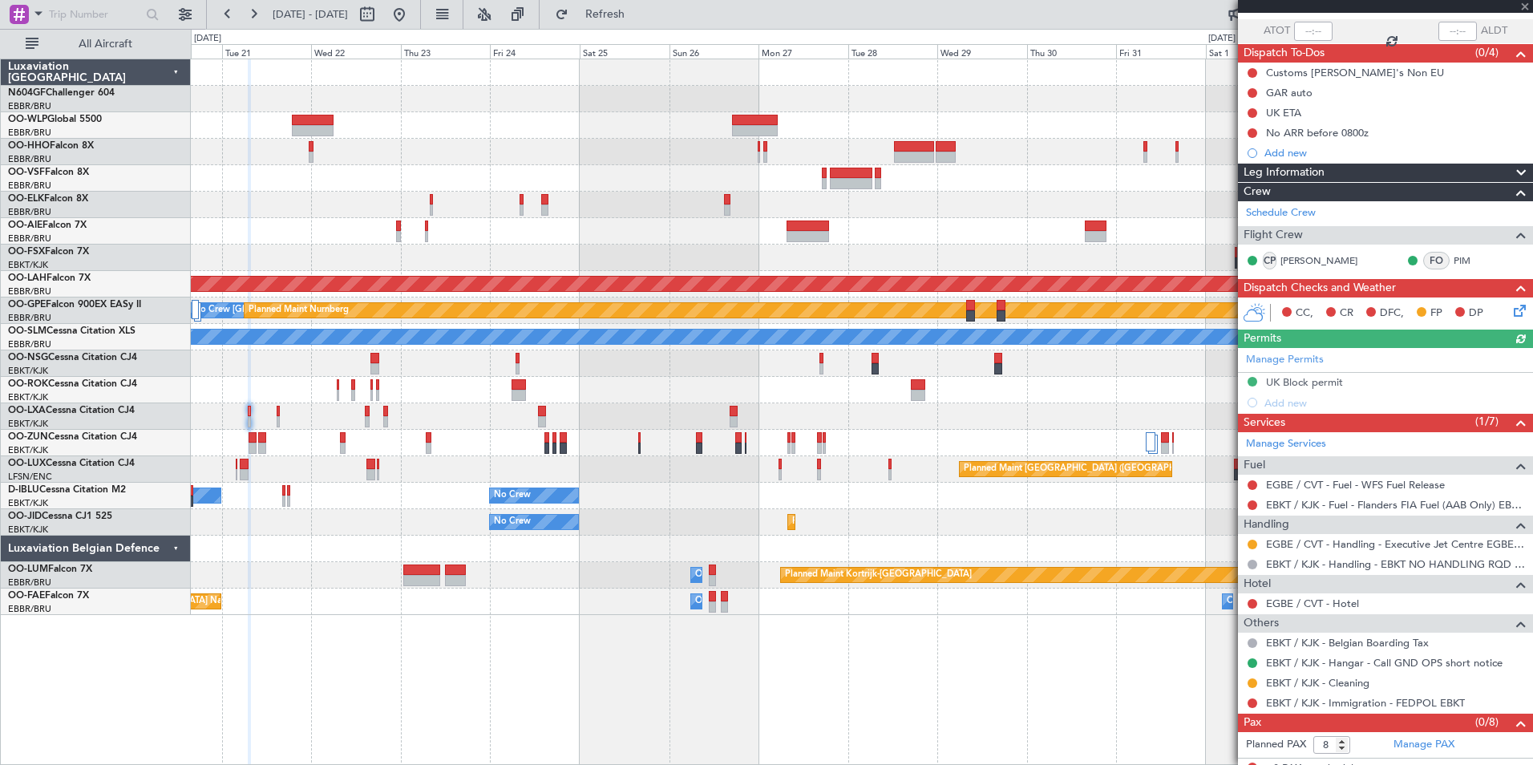
scroll to position [127, 0]
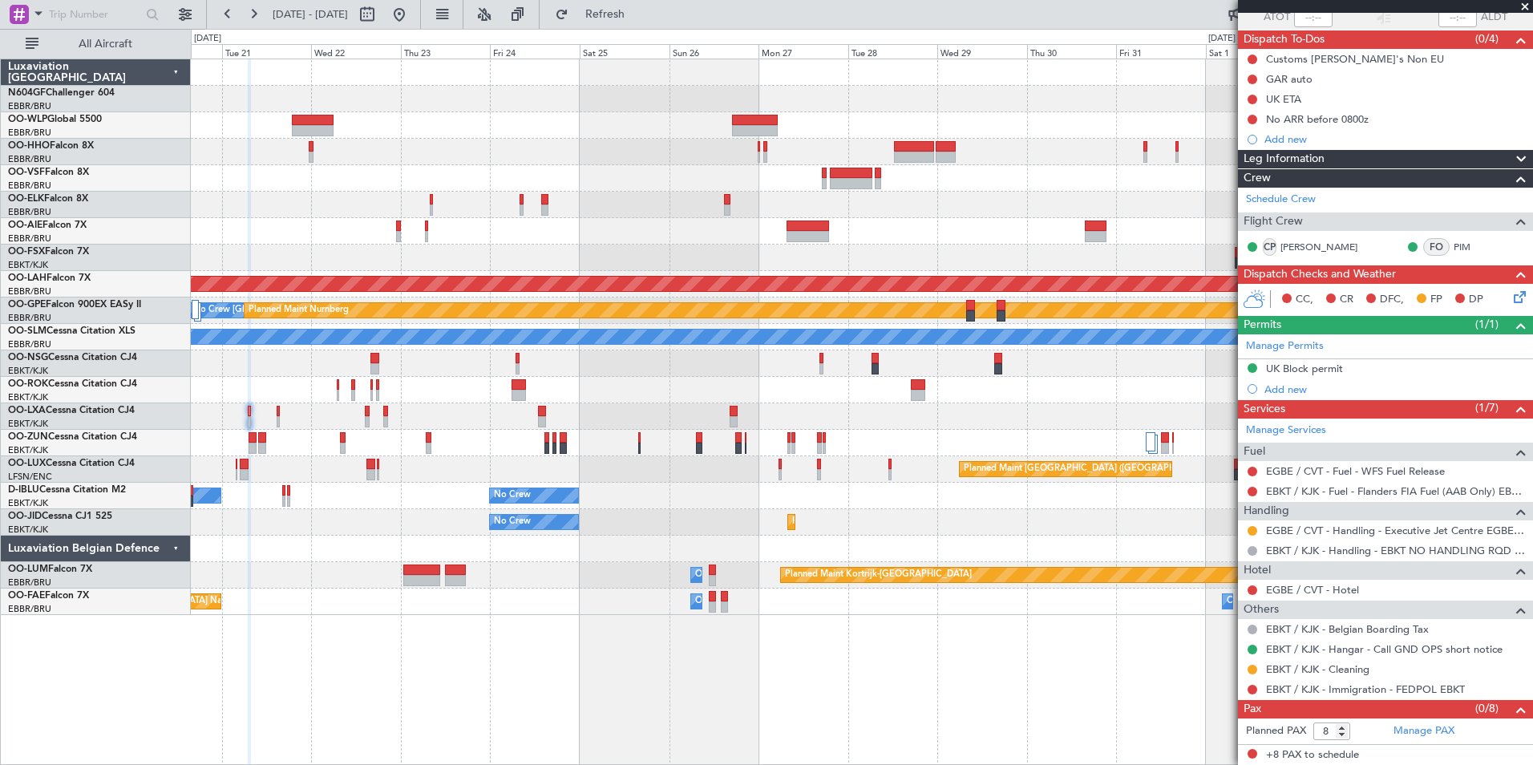
click at [1512, 295] on icon at bounding box center [1517, 294] width 13 height 13
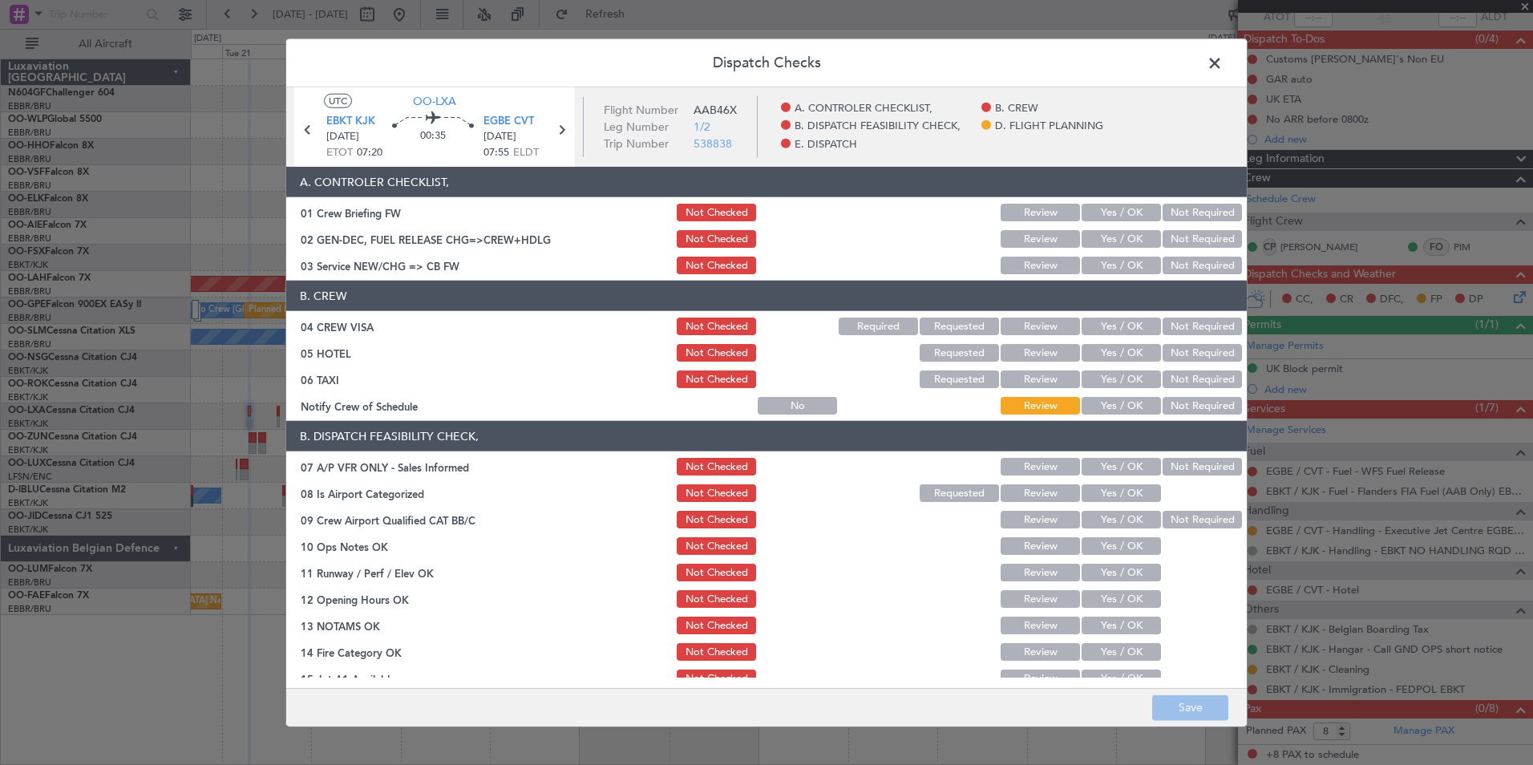
scroll to position [297, 0]
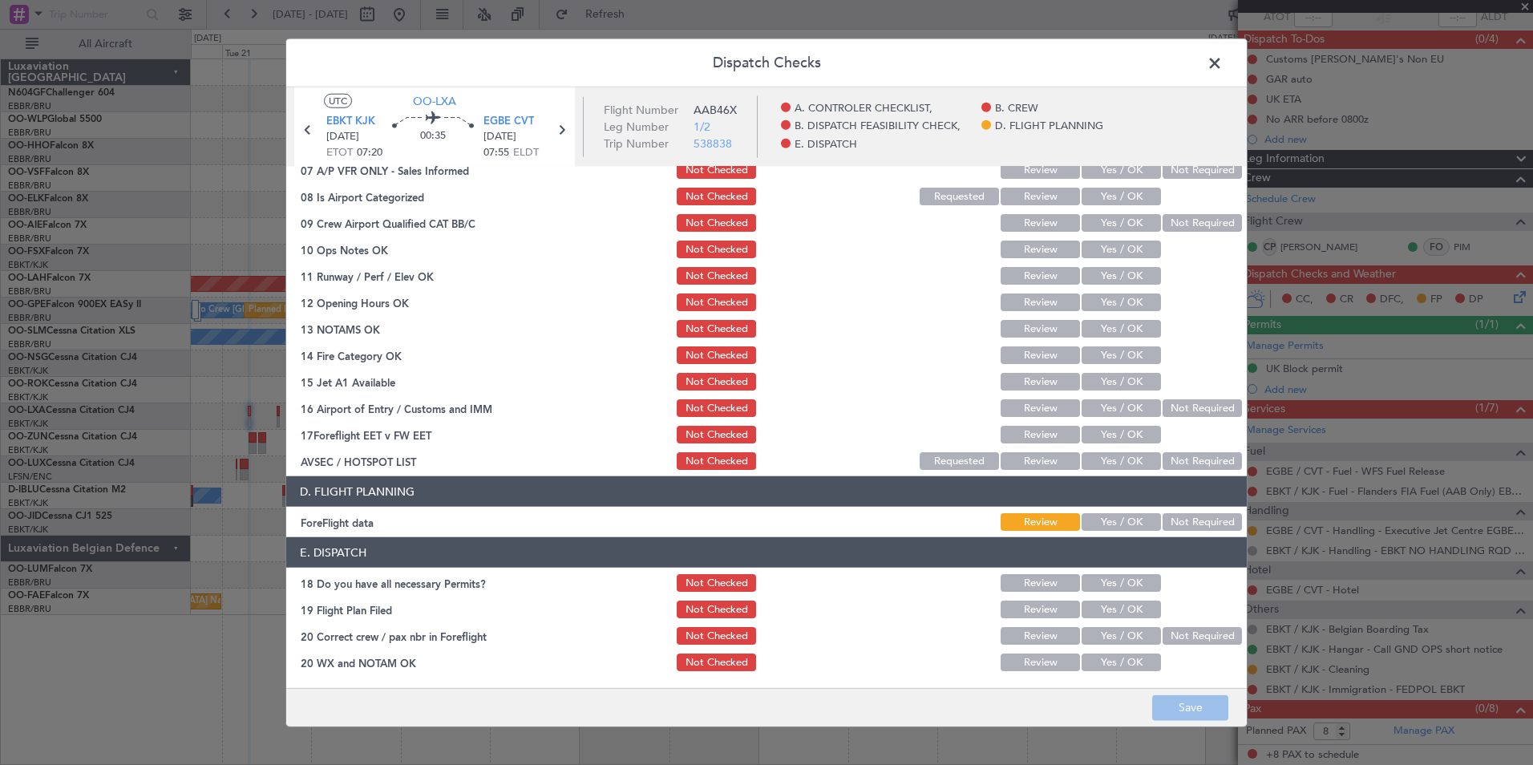
click at [1223, 55] on span at bounding box center [1223, 67] width 0 height 32
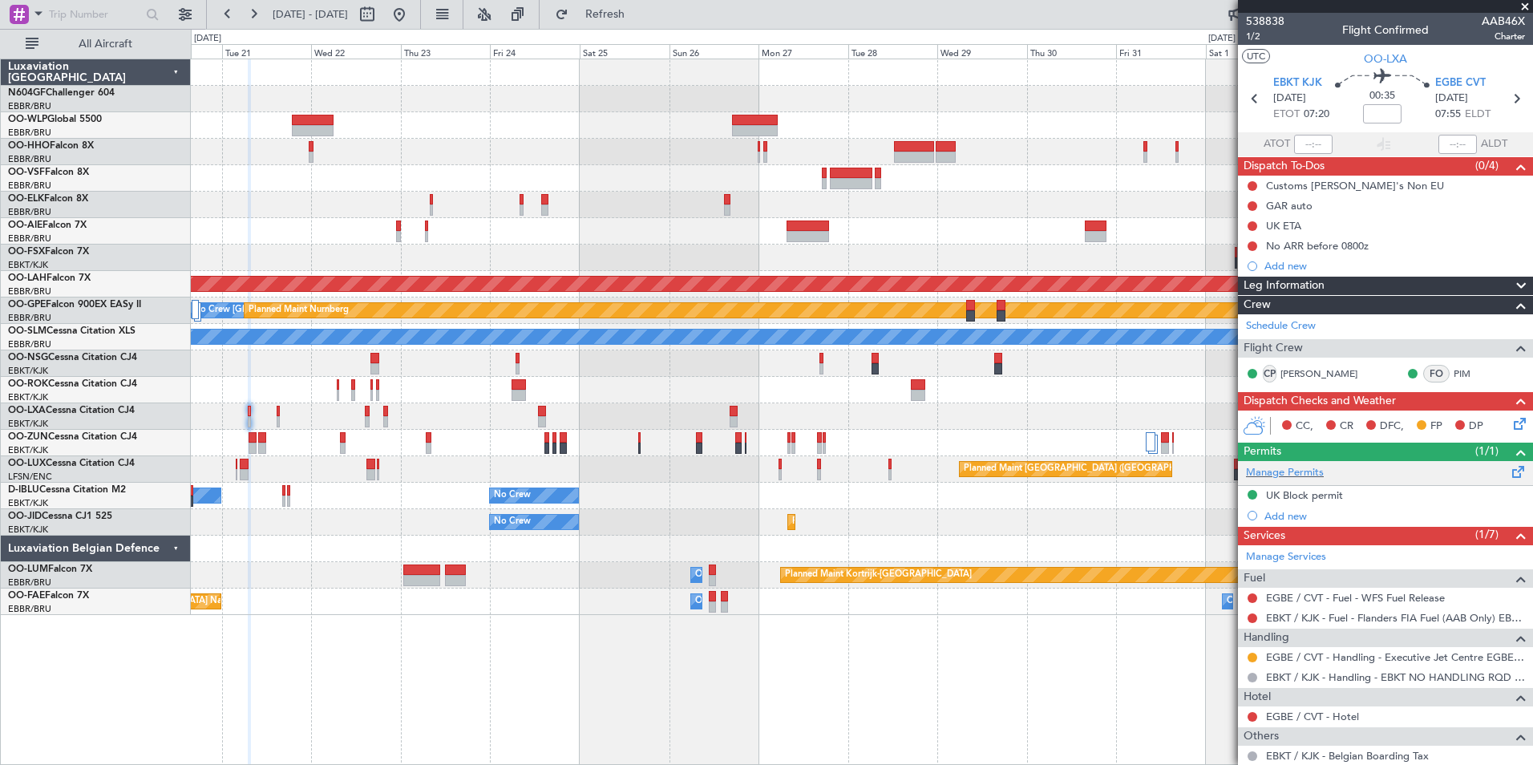
scroll to position [127, 0]
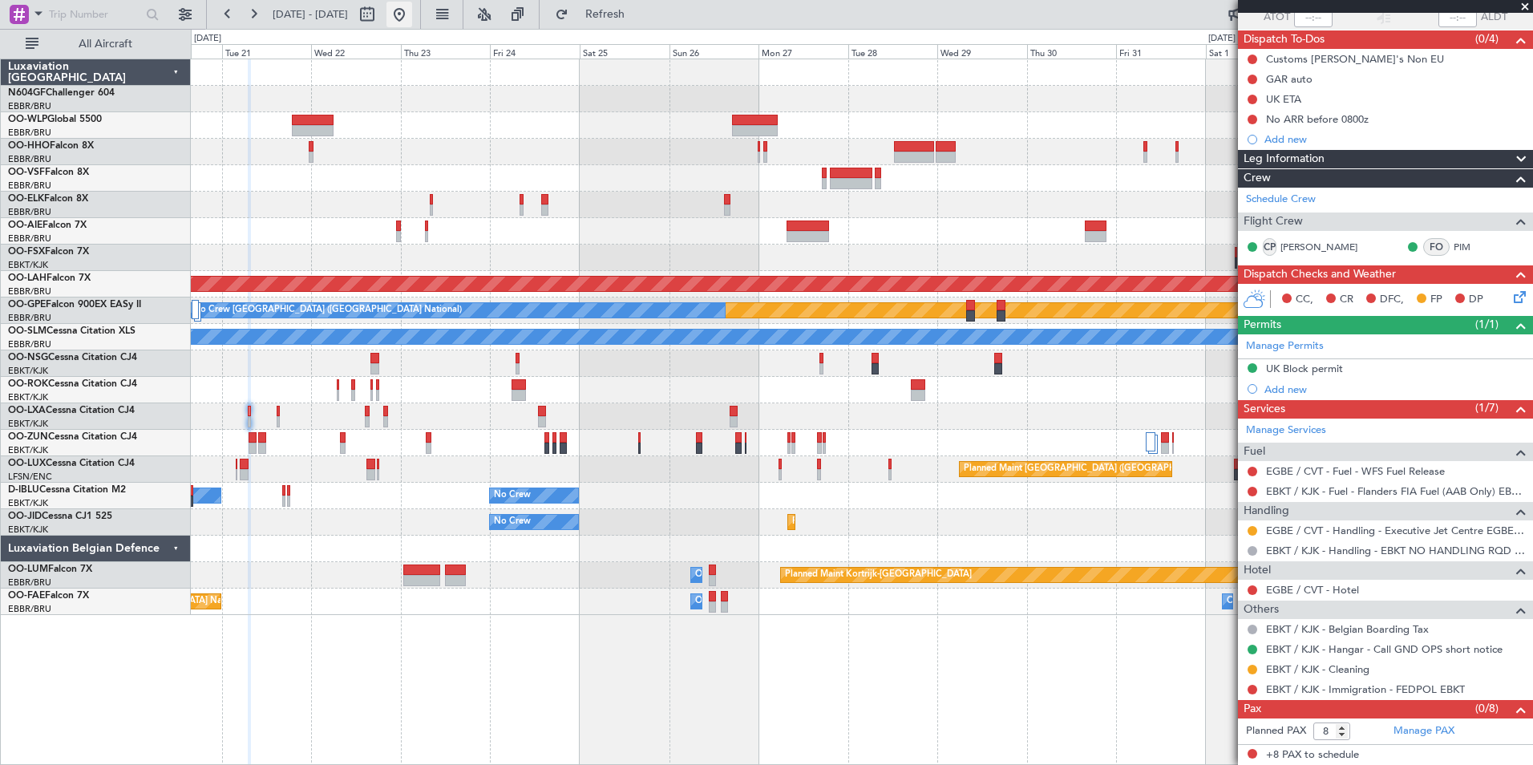
click at [412, 14] on button at bounding box center [400, 15] width 26 height 26
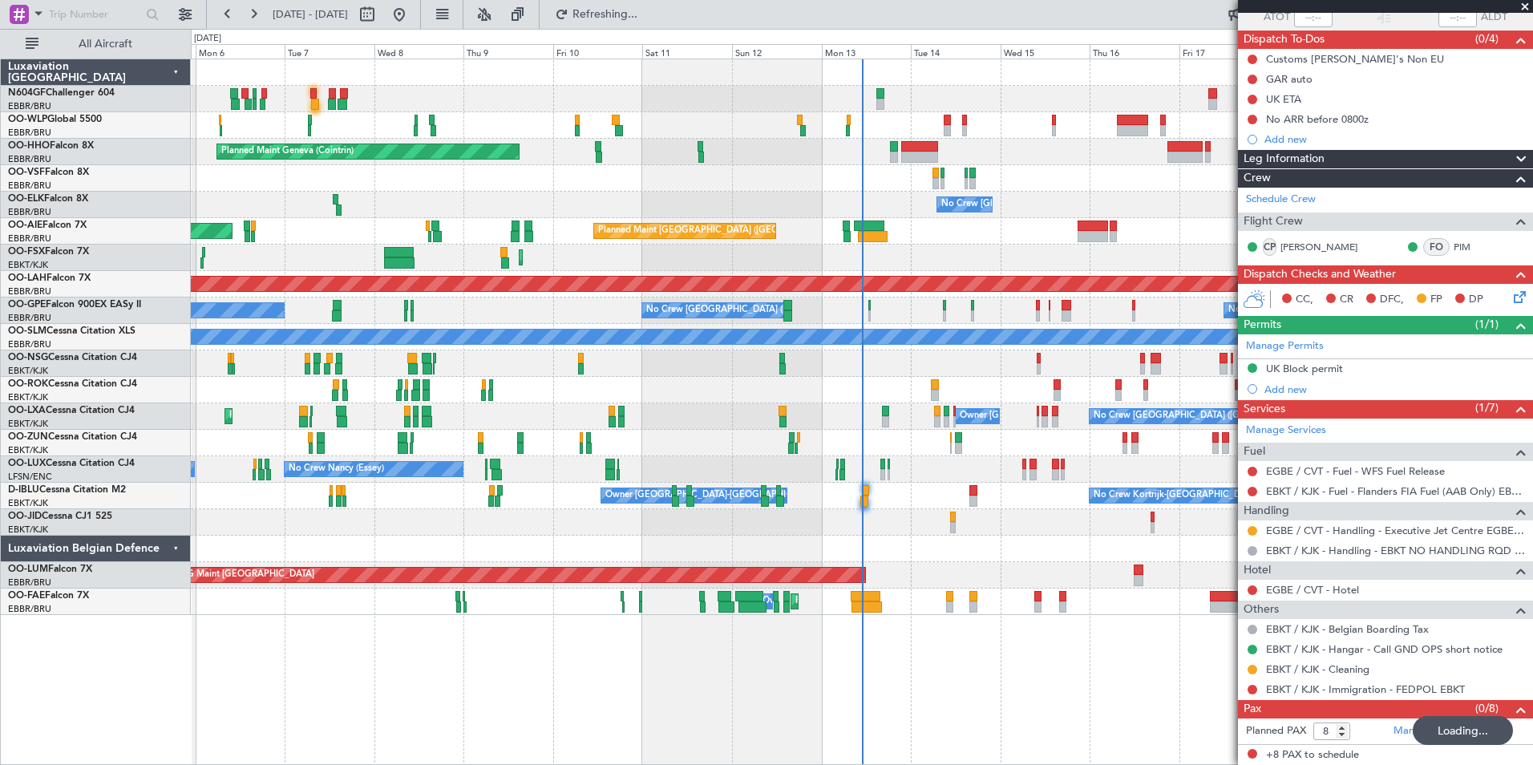
click at [734, 497] on div "Planned Maint Geneva (Cointrin) No Crew [GEOGRAPHIC_DATA] (Brussels National) P…" at bounding box center [862, 337] width 1342 height 556
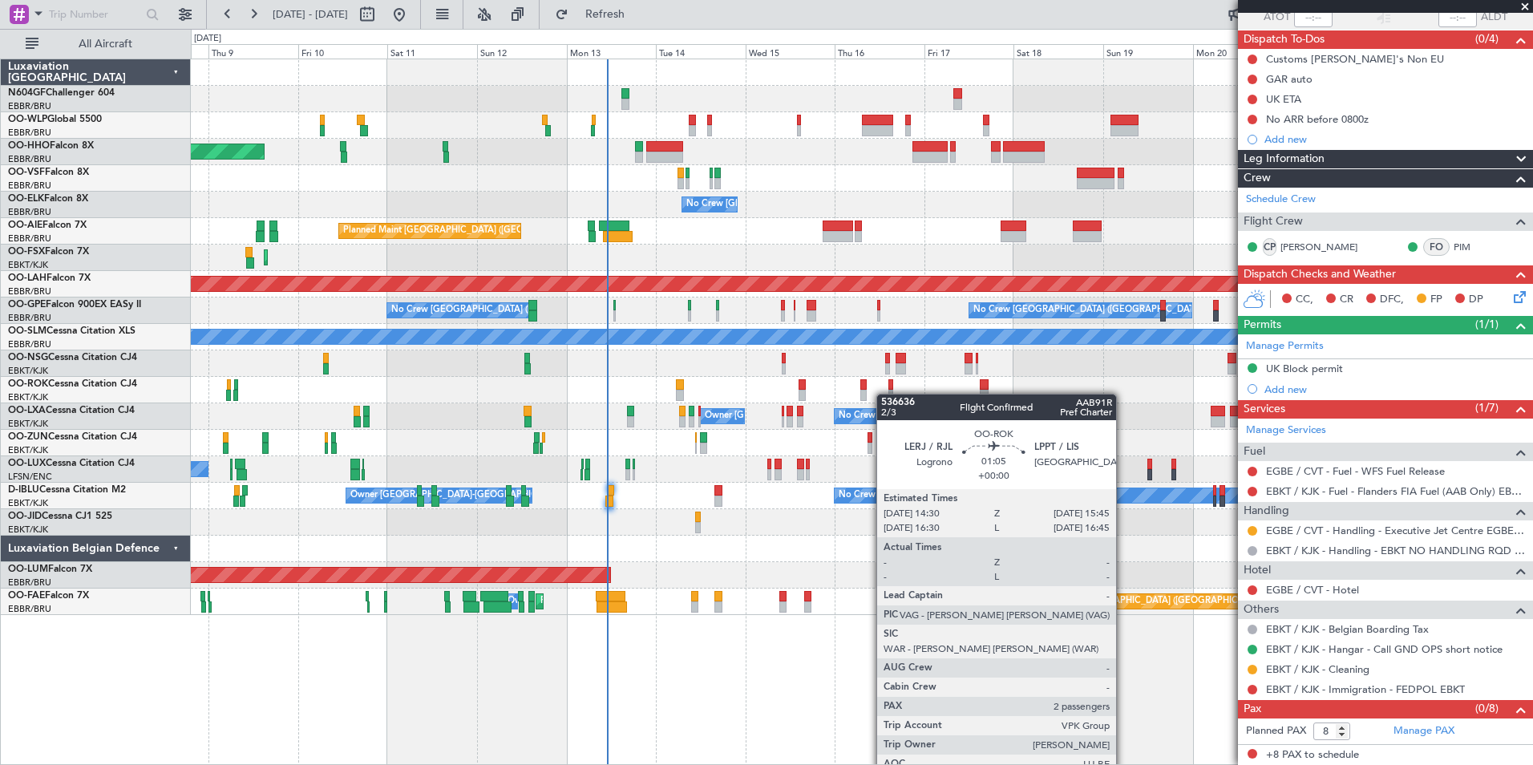
click at [890, 396] on div at bounding box center [891, 395] width 5 height 11
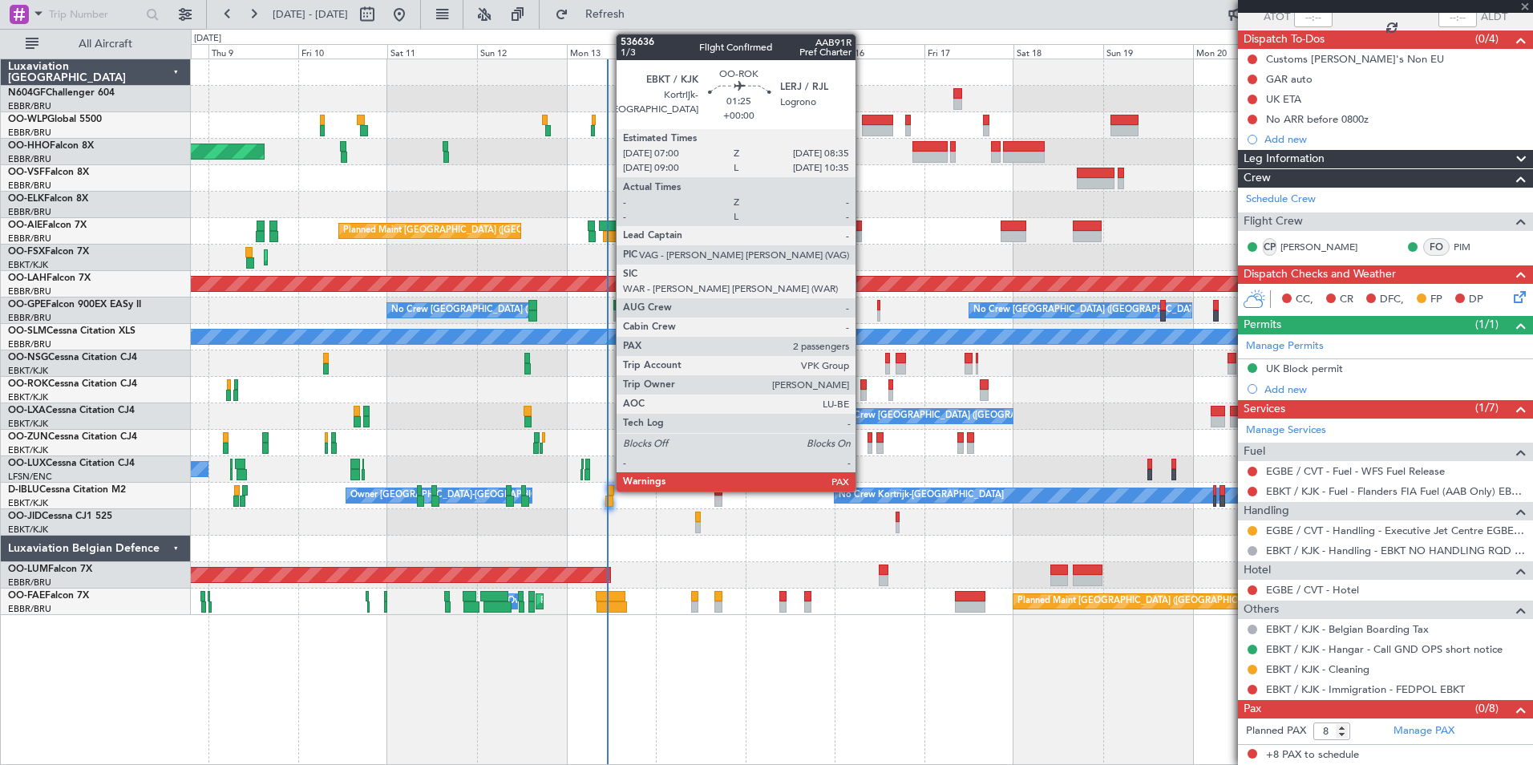
type input "2"
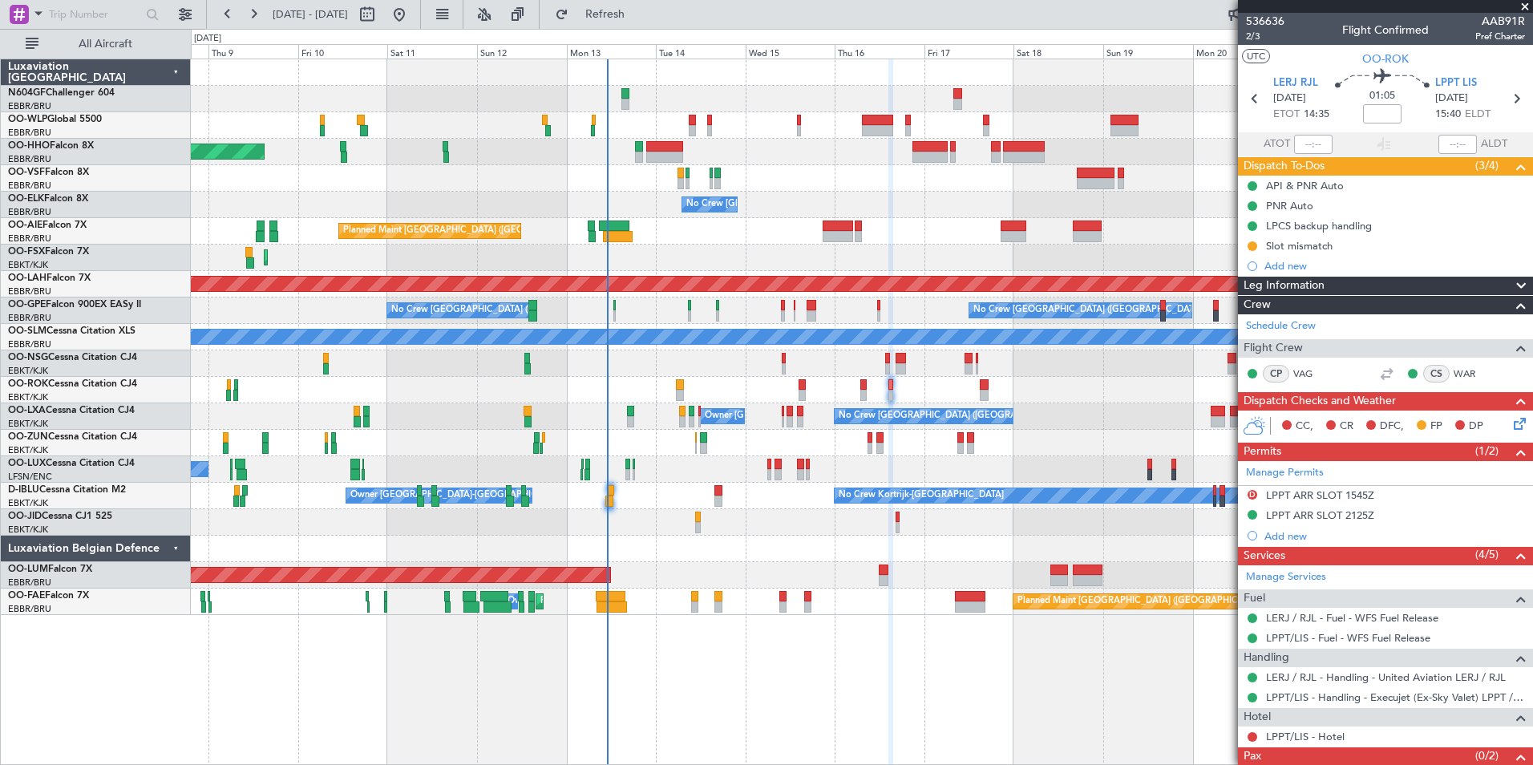
scroll to position [47, 0]
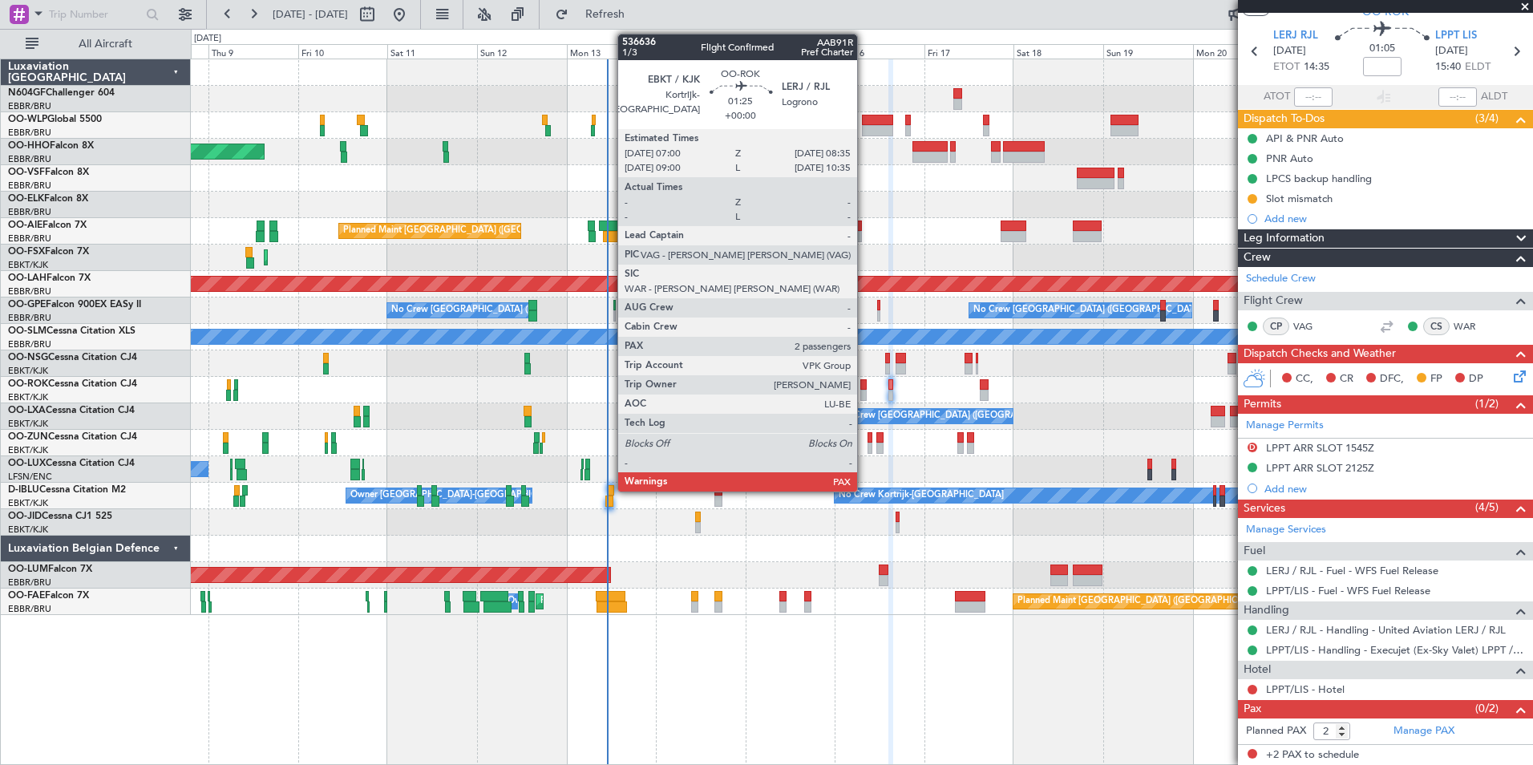
click at [865, 390] on div at bounding box center [864, 395] width 6 height 11
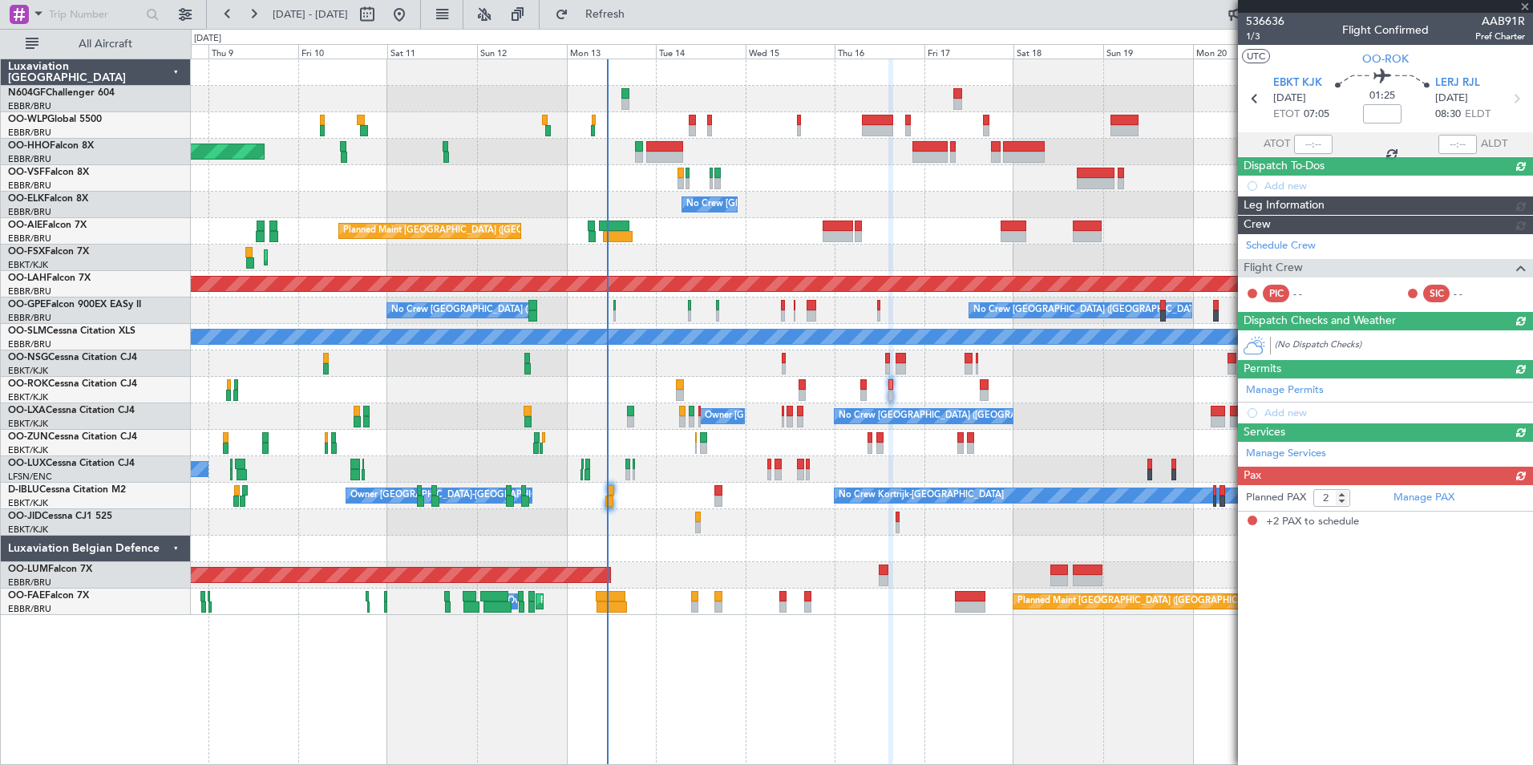
scroll to position [0, 0]
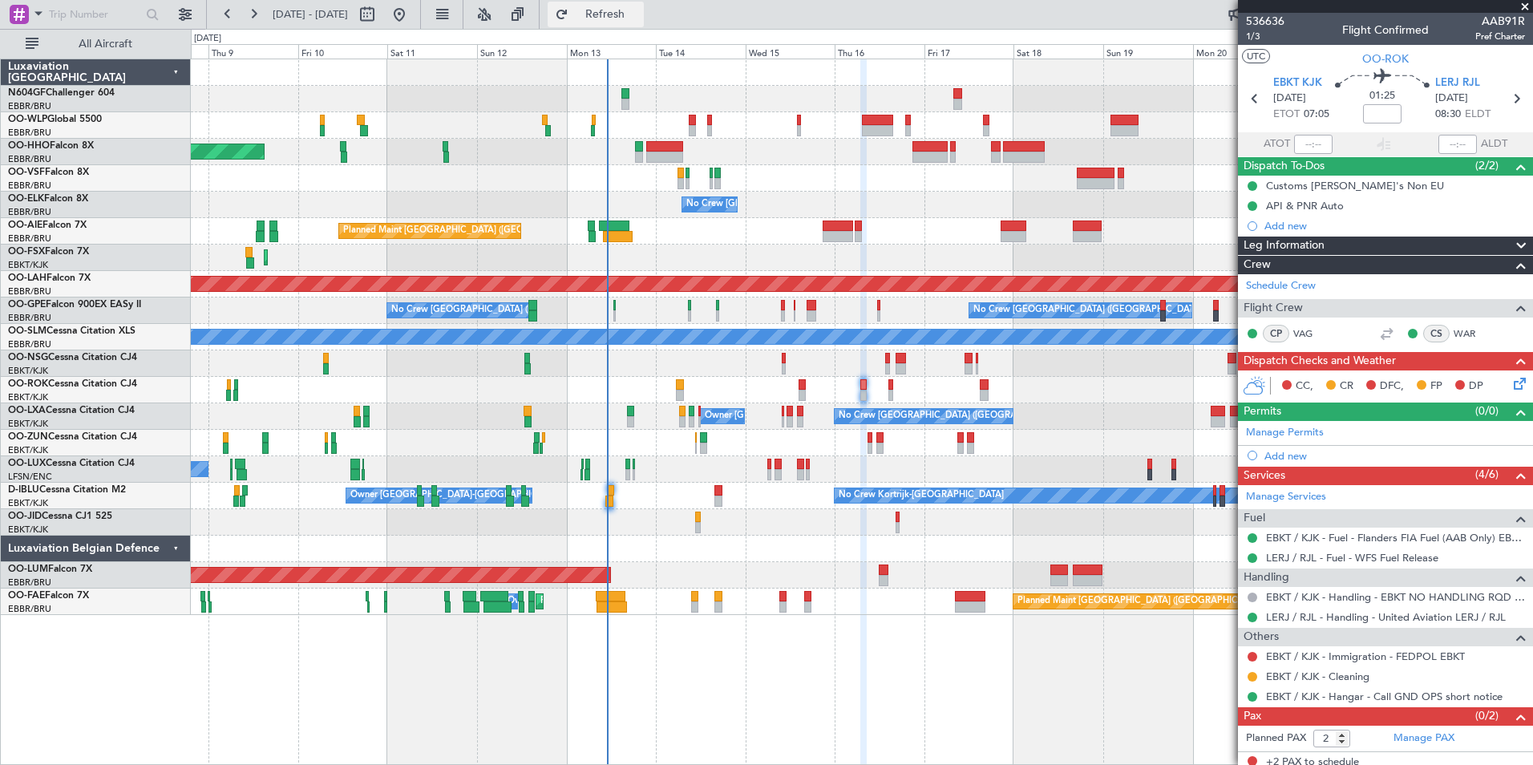
click at [629, 18] on span "Refresh" at bounding box center [605, 14] width 67 height 11
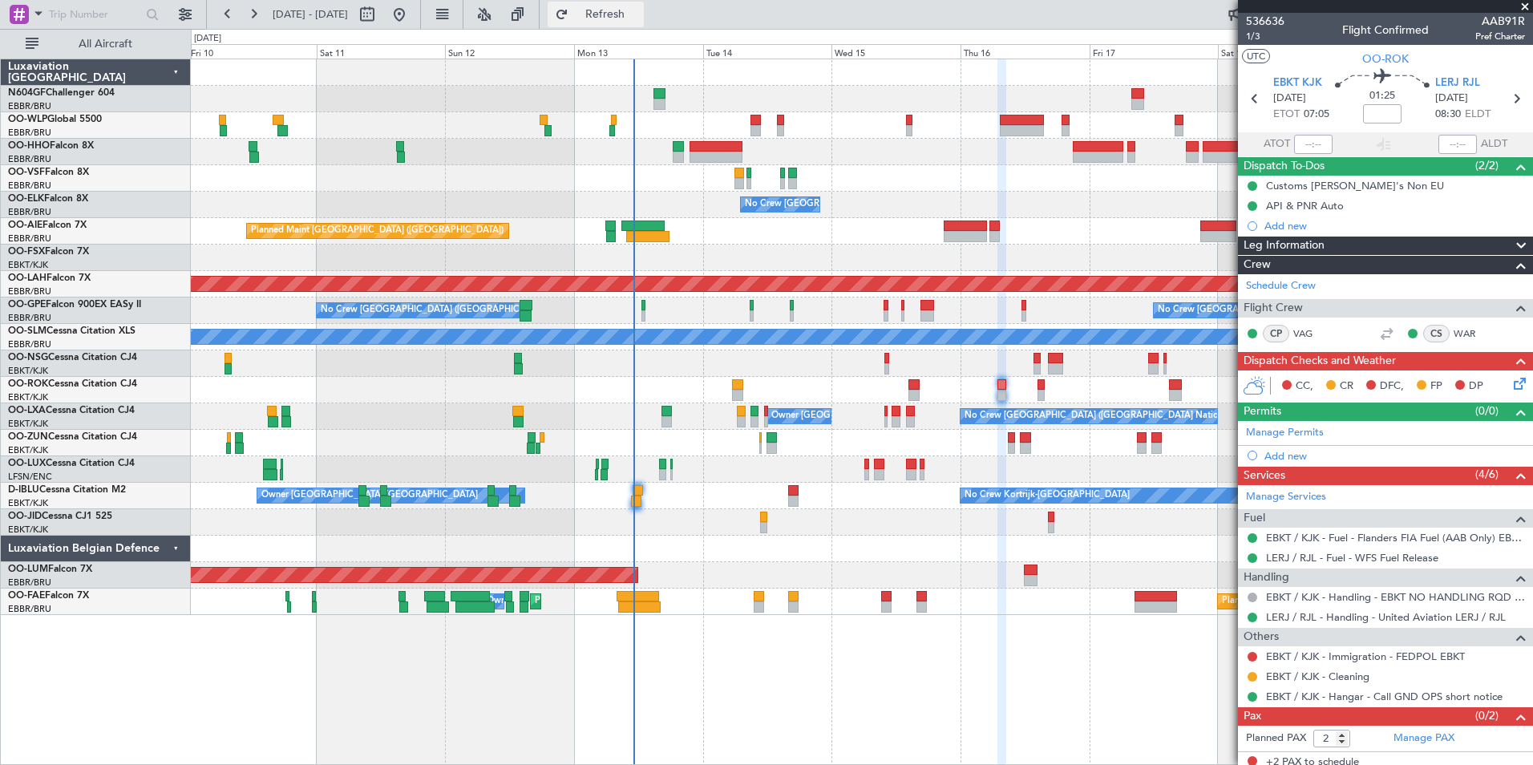
click at [639, 20] on span "Refresh" at bounding box center [605, 14] width 67 height 11
click at [889, 491] on div "Planned Maint Geneva (Cointrin) No Crew [GEOGRAPHIC_DATA] (Brussels National) P…" at bounding box center [862, 337] width 1342 height 556
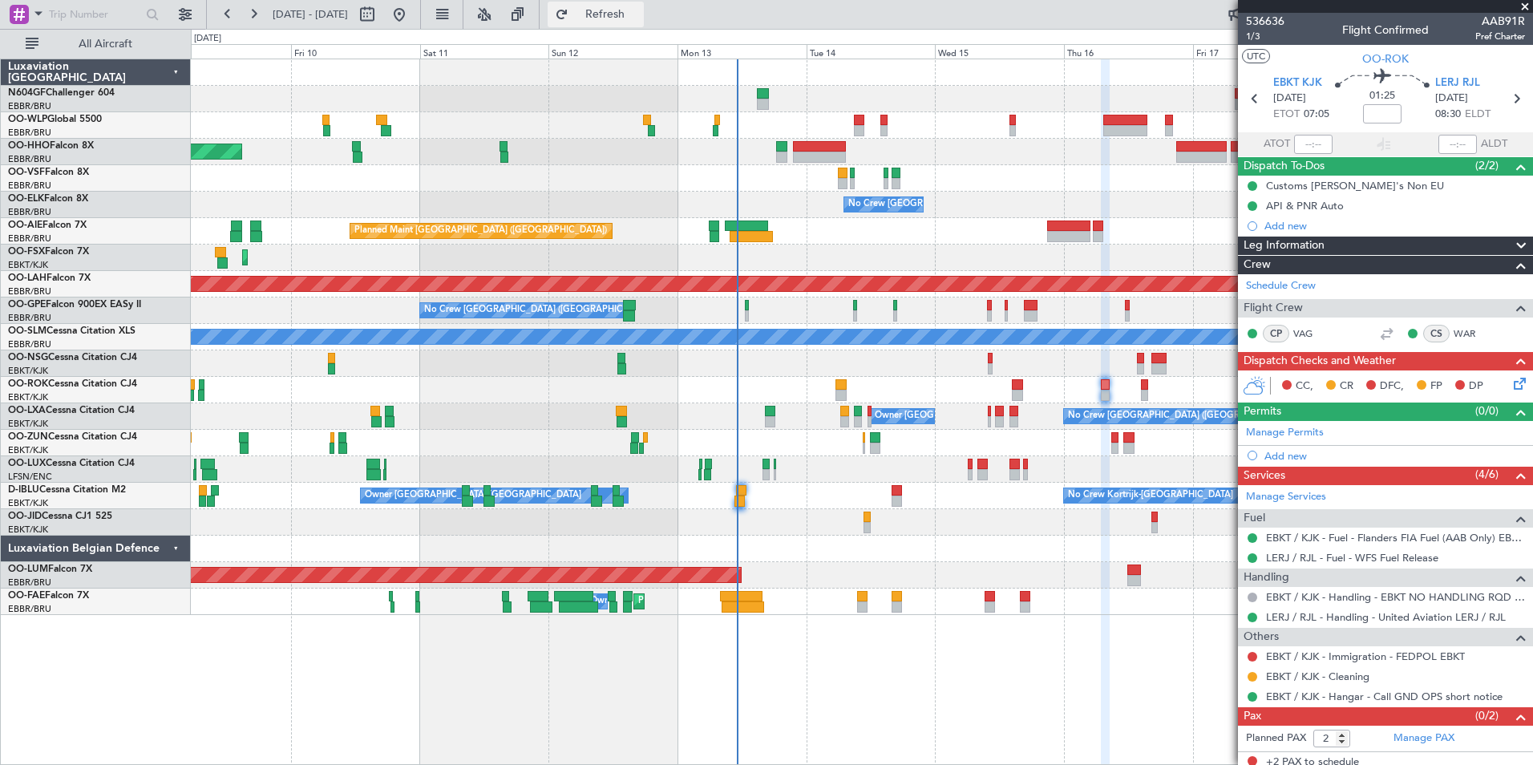
click at [644, 22] on button "Refresh" at bounding box center [596, 15] width 96 height 26
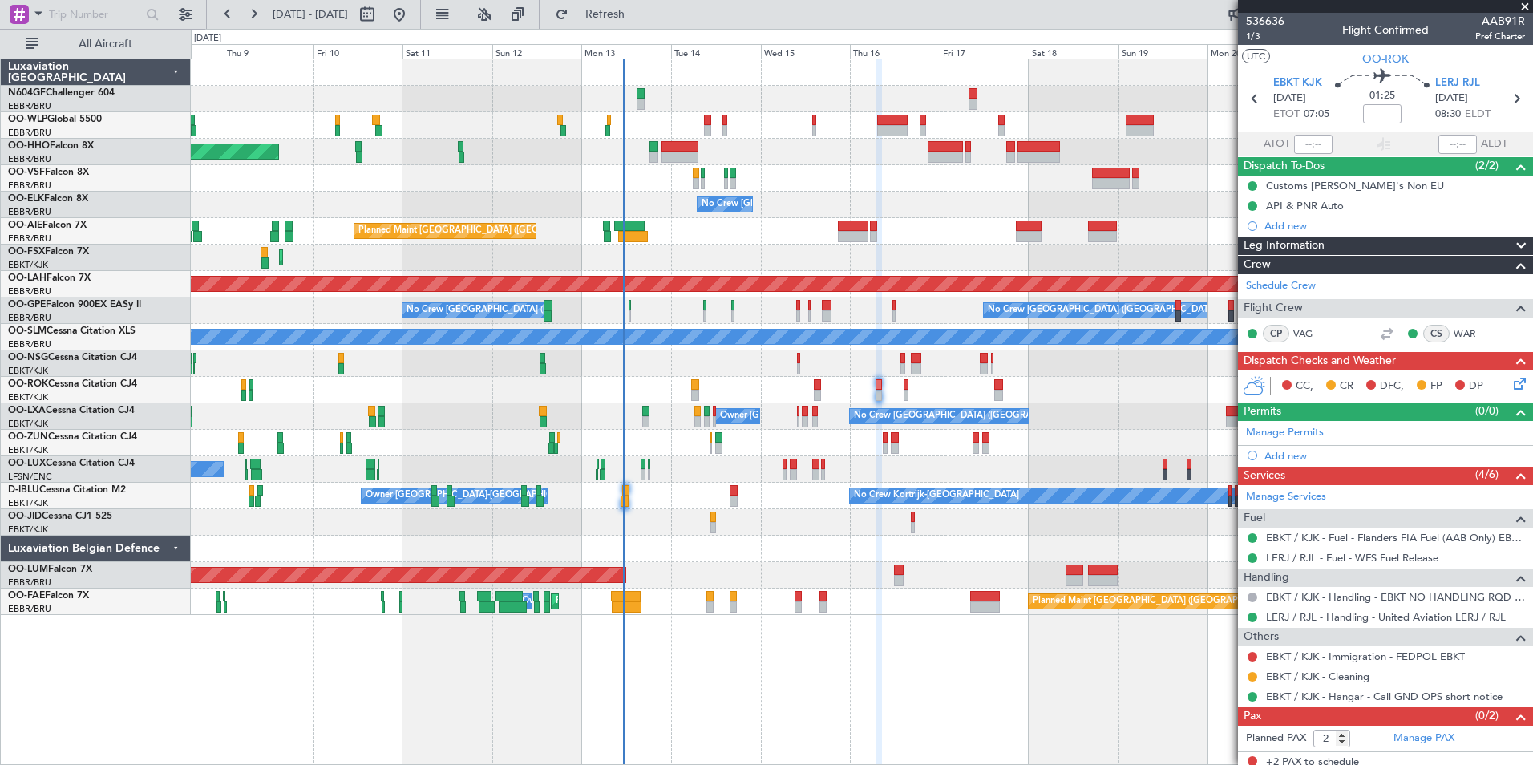
click at [715, 257] on div "Planned Maint Geneva (Cointrin) No Crew [GEOGRAPHIC_DATA] (Brussels National) P…" at bounding box center [862, 337] width 1342 height 556
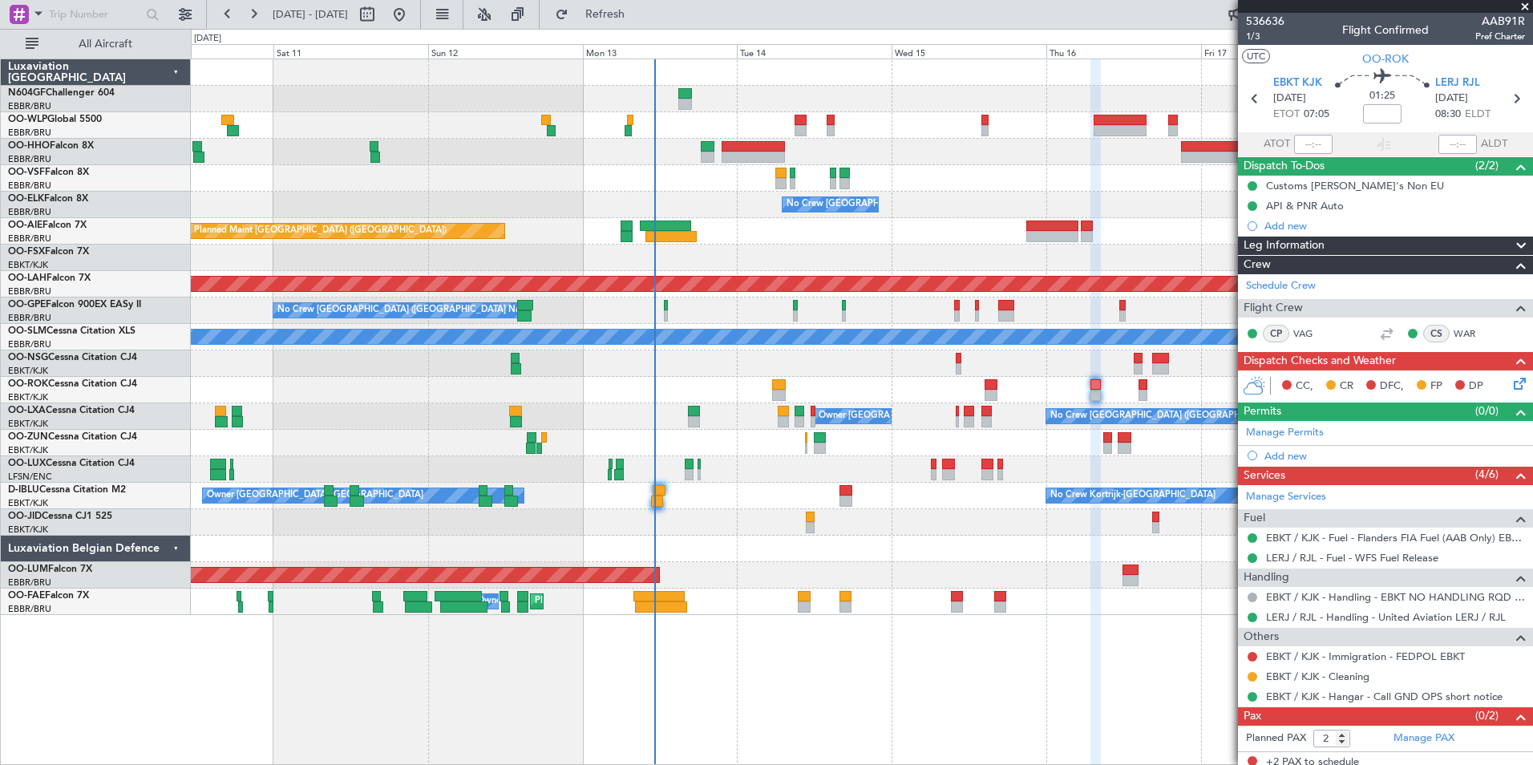
click at [666, 325] on div "- - LROP 21:15 Z RJTT 08:30 Z Planned Maint Geneva ([GEOGRAPHIC_DATA]) - - EBBR…" at bounding box center [862, 337] width 1342 height 556
click at [666, 325] on div "A/C Unavailable [GEOGRAPHIC_DATA]" at bounding box center [862, 337] width 1342 height 26
click at [739, 437] on div "- - LROP 21:15 Z RJTT 08:30 Z Planned Maint Geneva ([GEOGRAPHIC_DATA]) - - EBBR…" at bounding box center [862, 337] width 1342 height 556
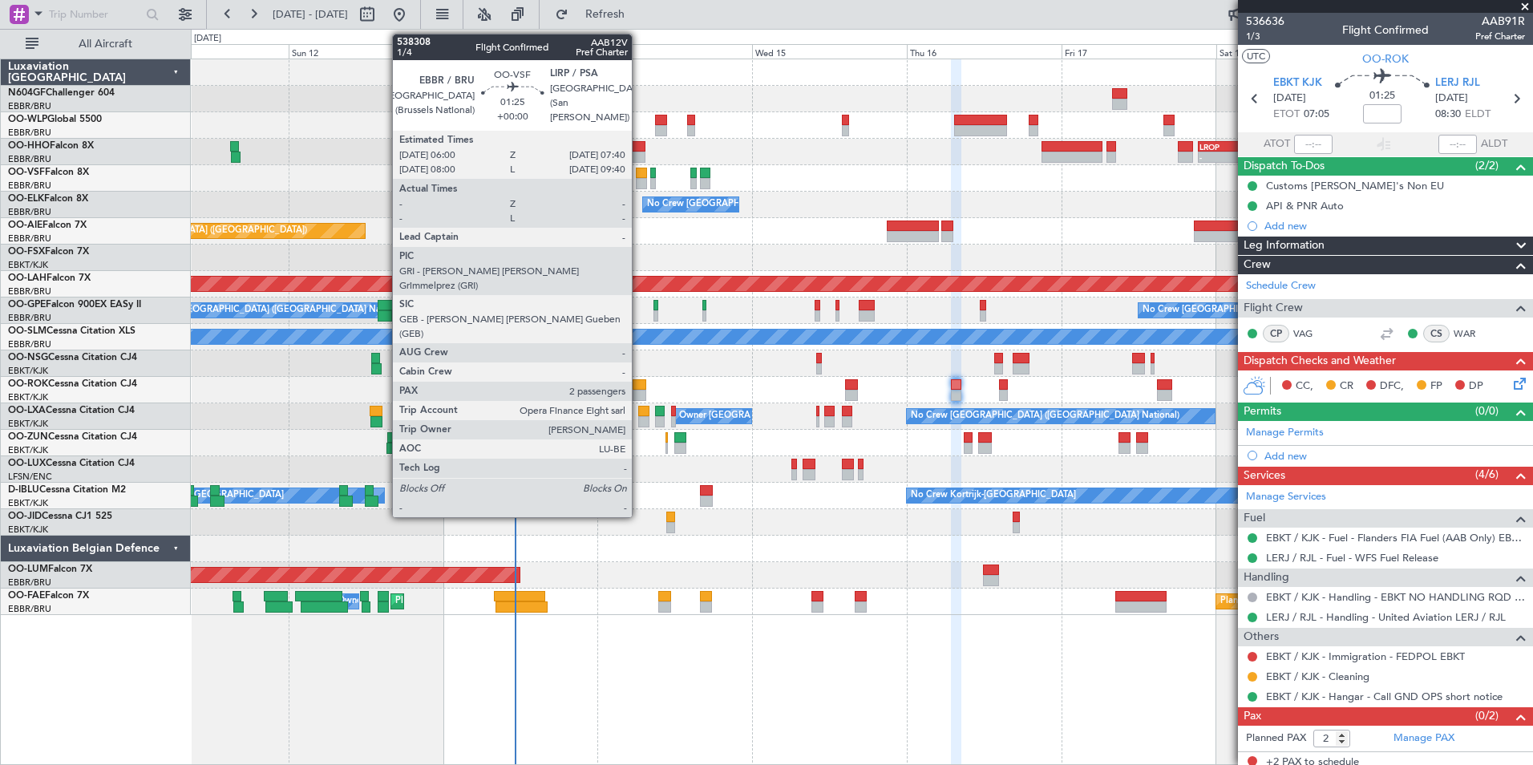
click at [640, 176] on div at bounding box center [641, 173] width 11 height 11
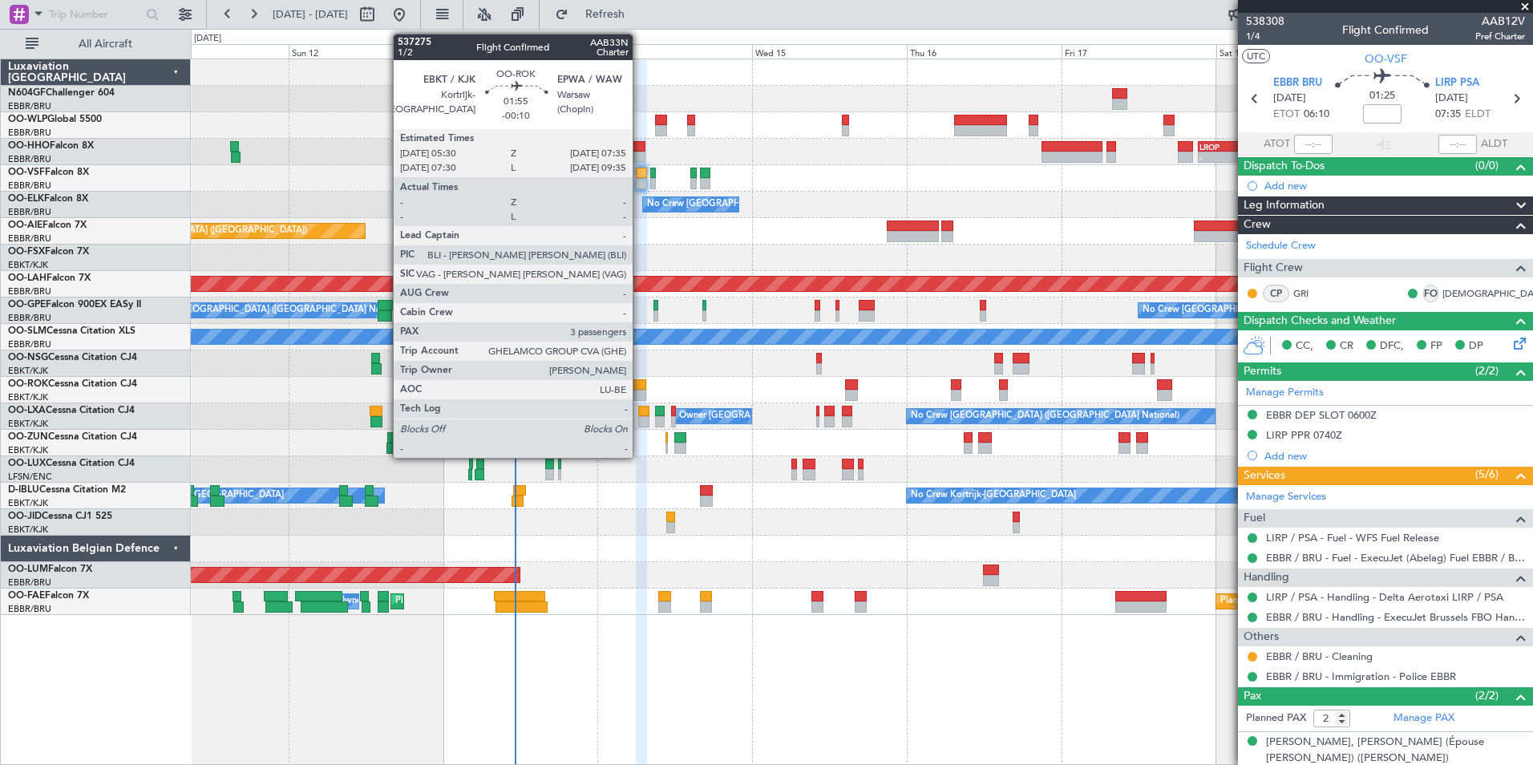
click at [640, 383] on div at bounding box center [640, 384] width 14 height 11
type input "-00:10"
type input "3"
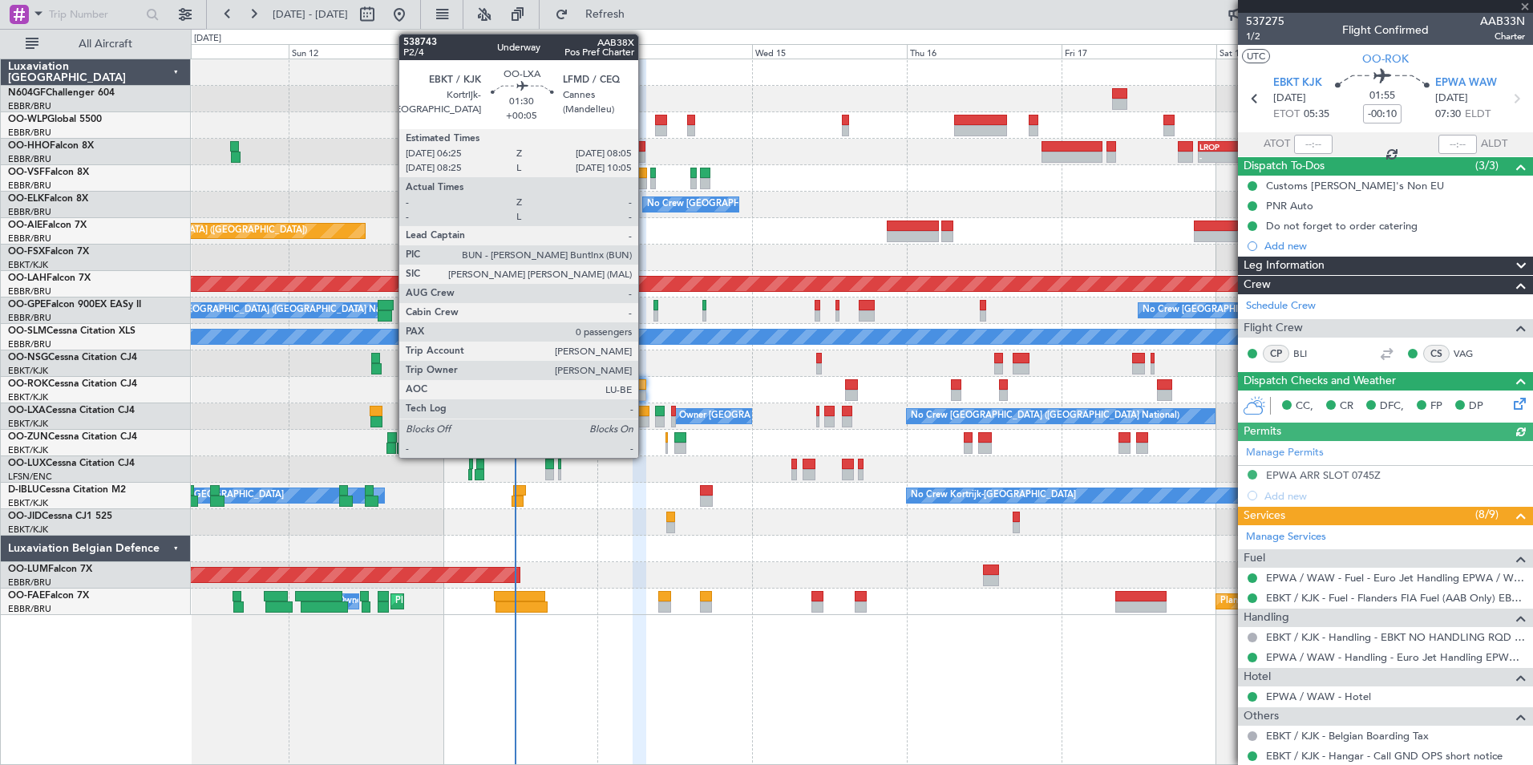
click at [646, 416] on div at bounding box center [643, 421] width 11 height 11
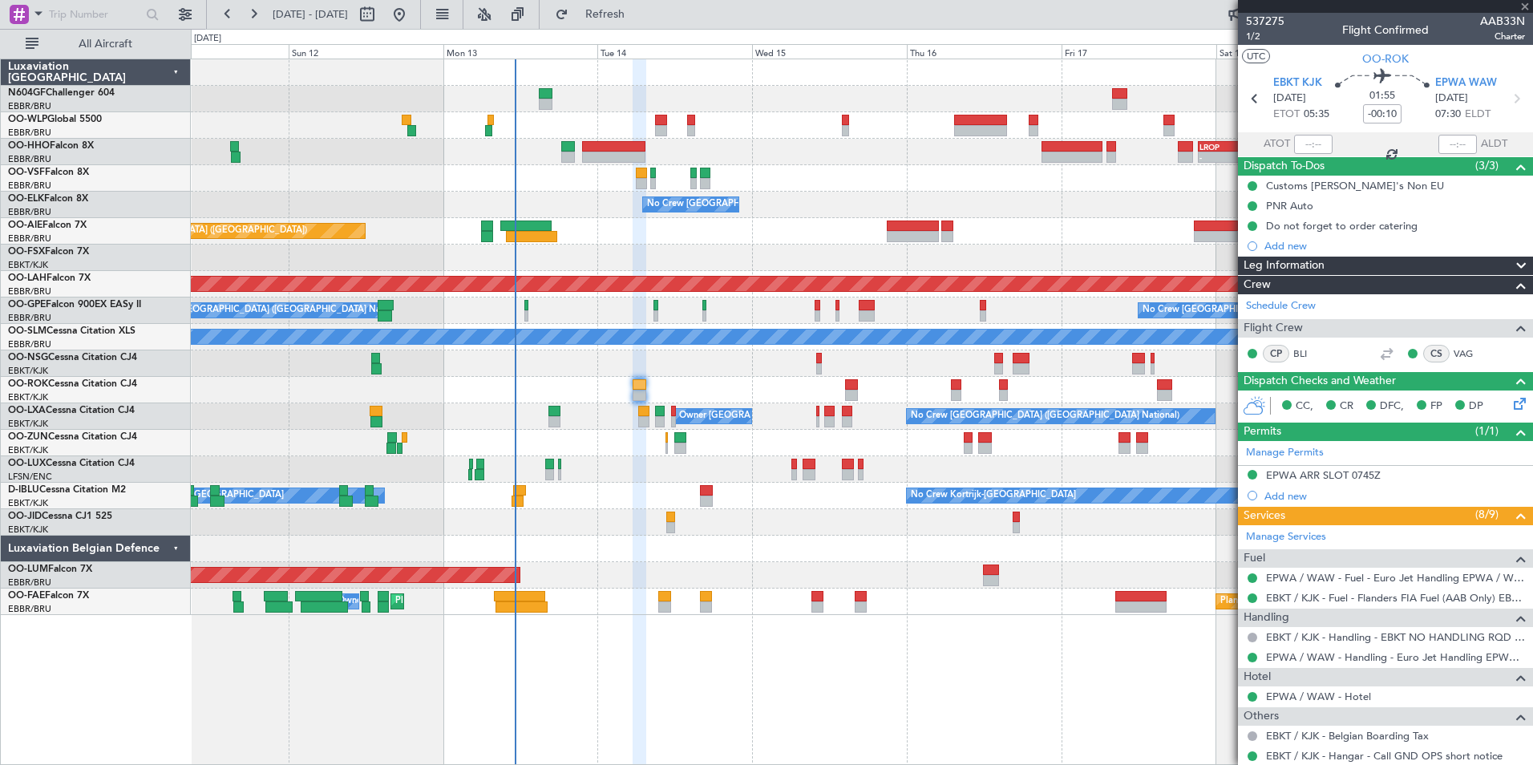
type input "+00:05"
type input "0"
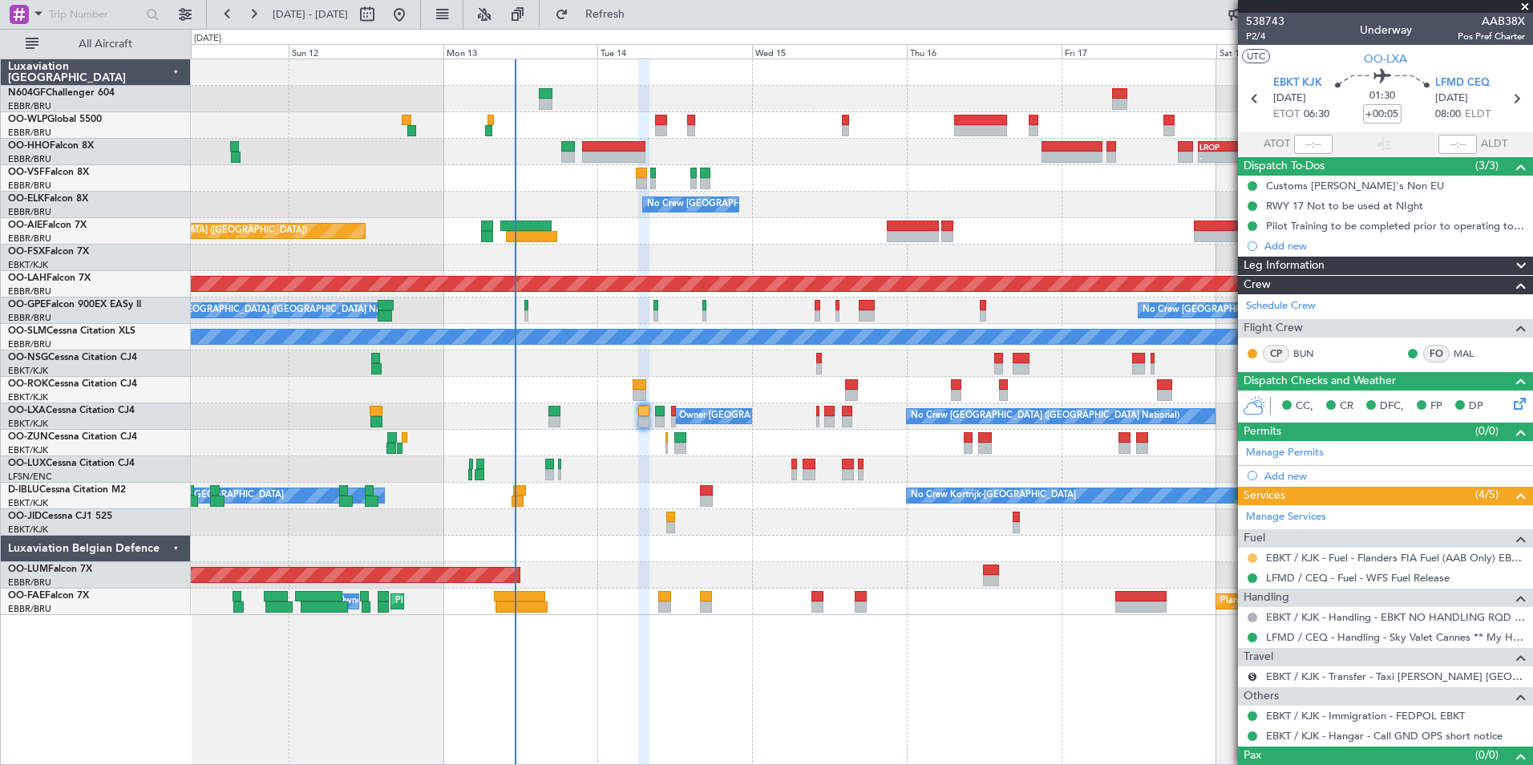
click at [1251, 560] on button at bounding box center [1253, 558] width 10 height 10
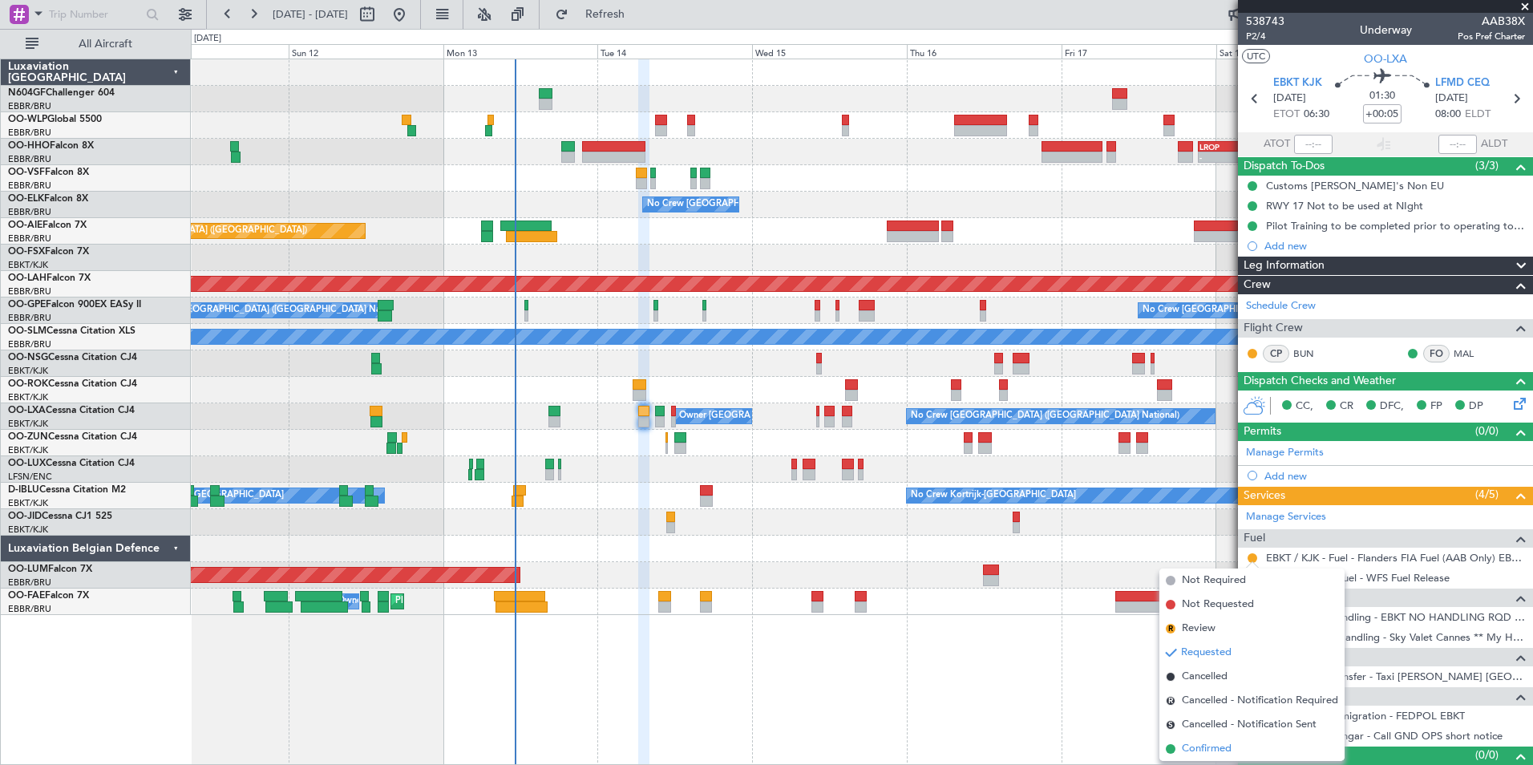
click at [1201, 753] on span "Confirmed" at bounding box center [1207, 749] width 50 height 16
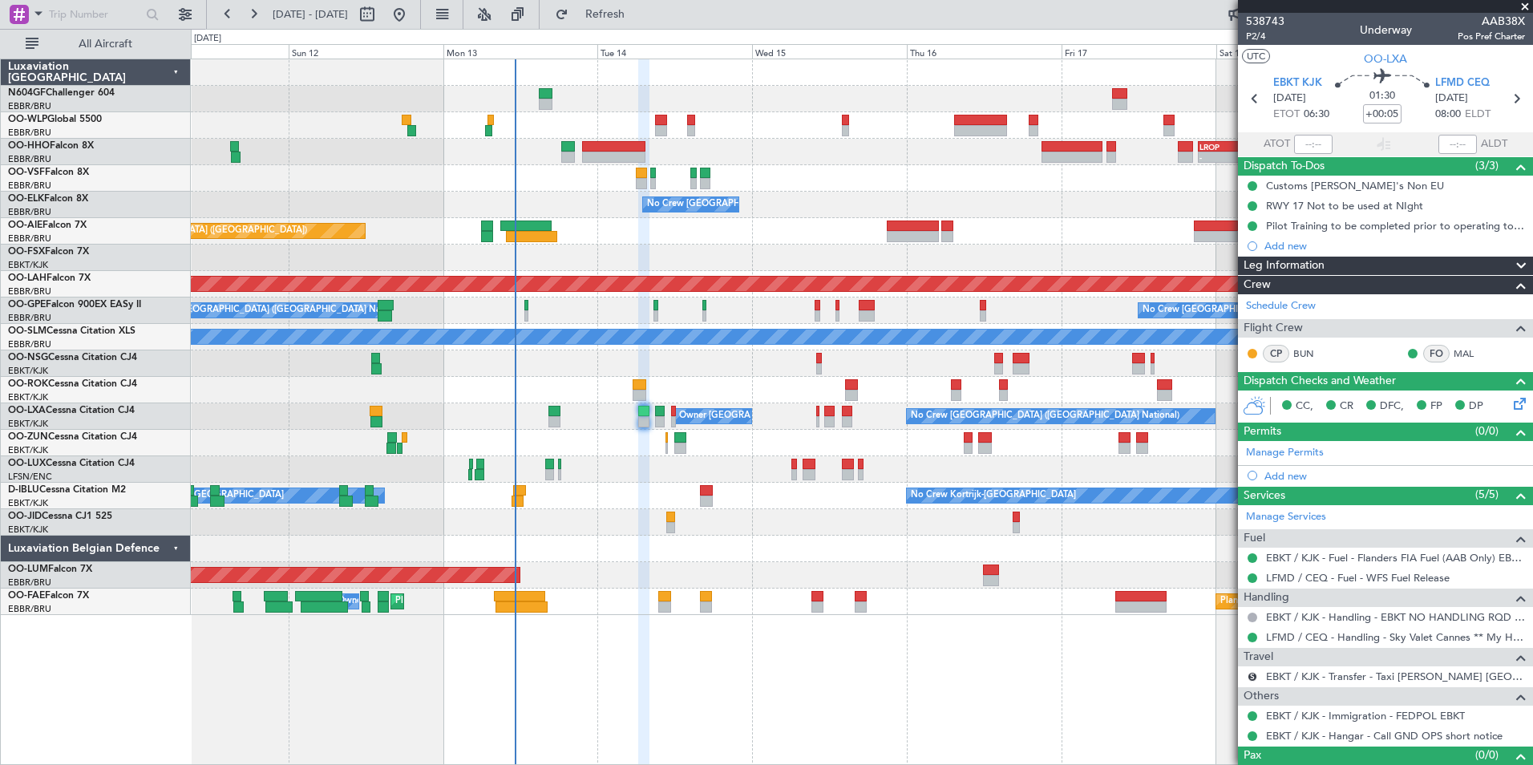
scroll to position [26, 0]
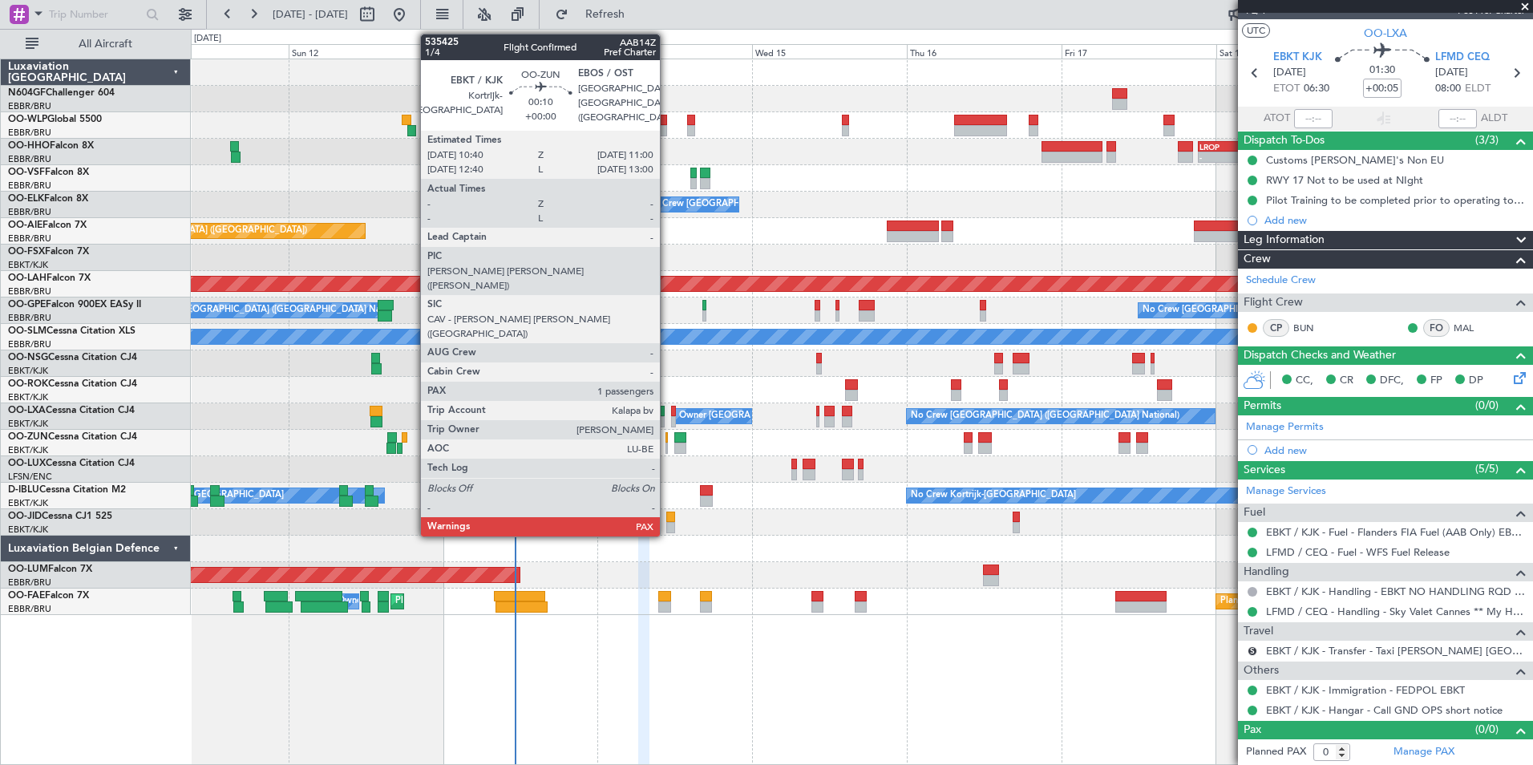
click at [667, 444] on div at bounding box center [667, 448] width 2 height 11
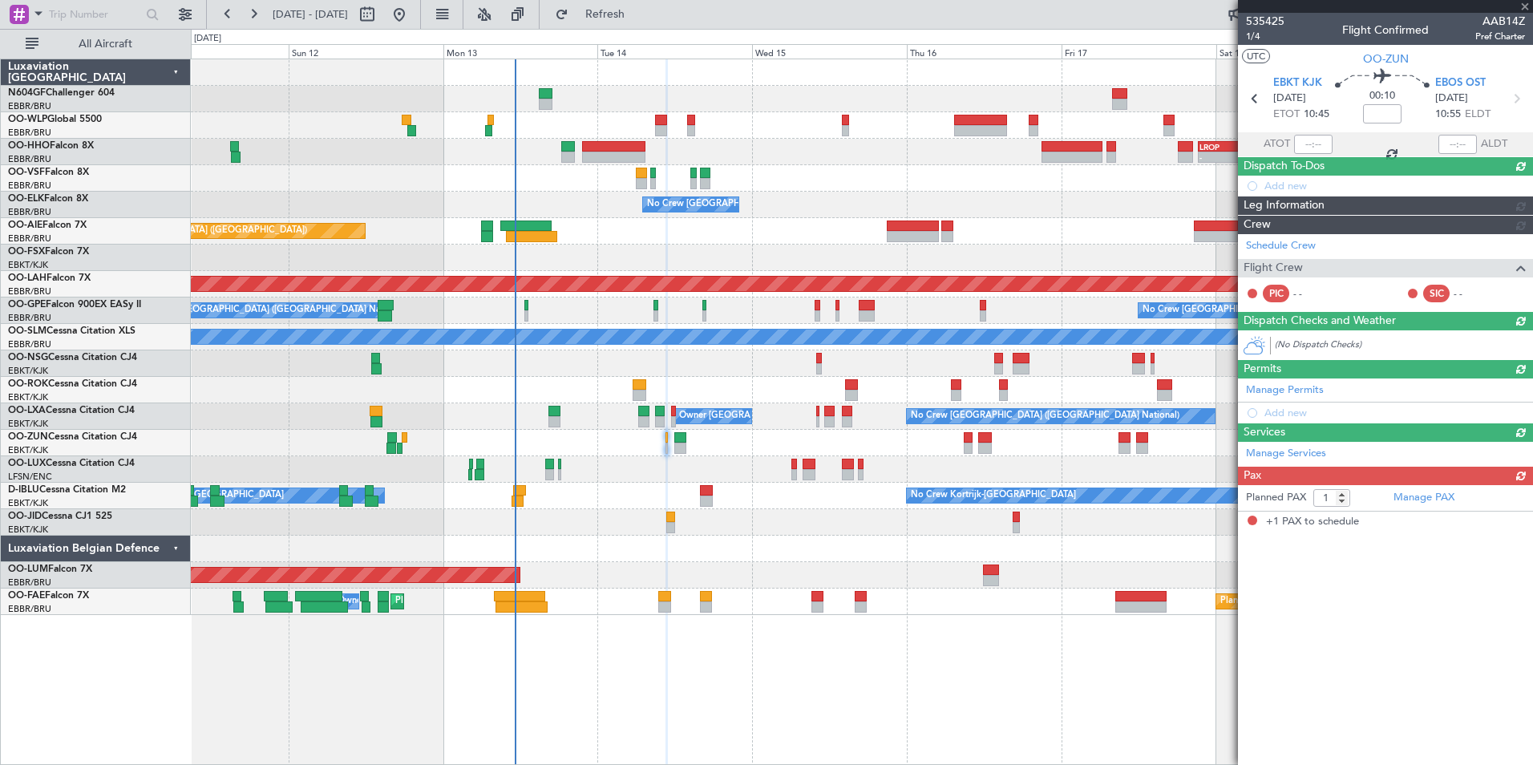
scroll to position [0, 0]
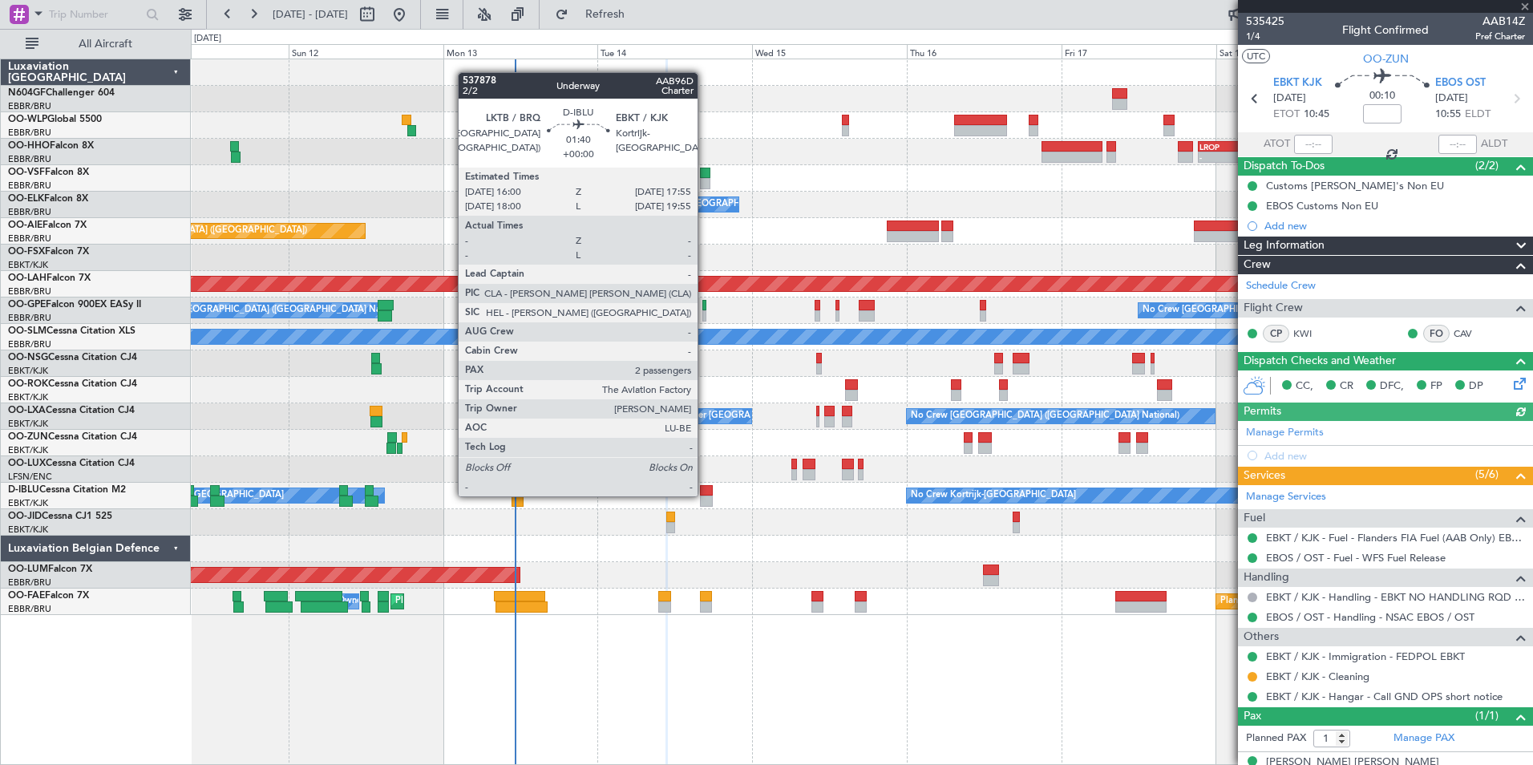
click at [705, 495] on div at bounding box center [706, 490] width 13 height 11
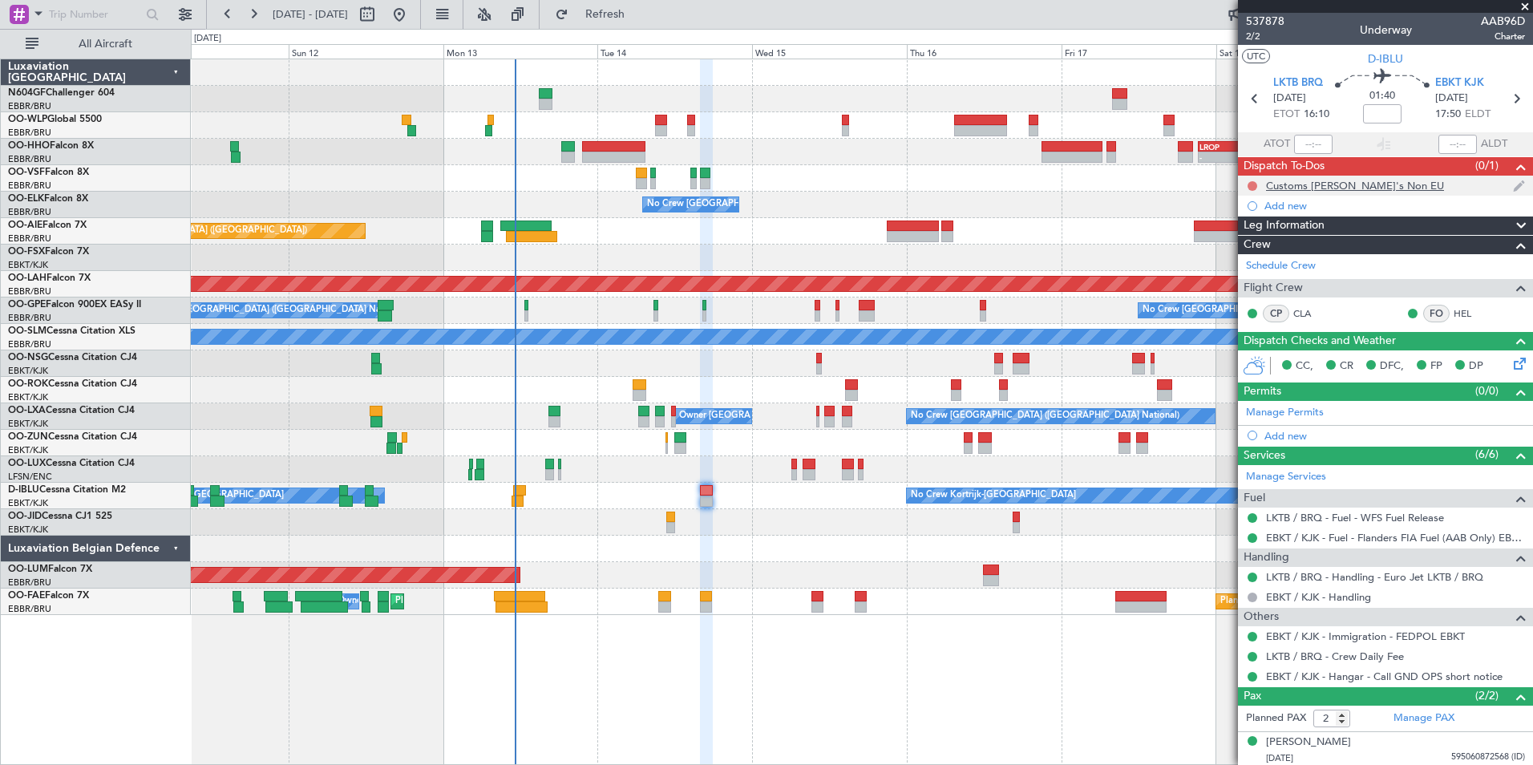
click at [1250, 184] on button at bounding box center [1253, 186] width 10 height 10
click at [1238, 257] on span "Completed" at bounding box center [1259, 257] width 53 height 16
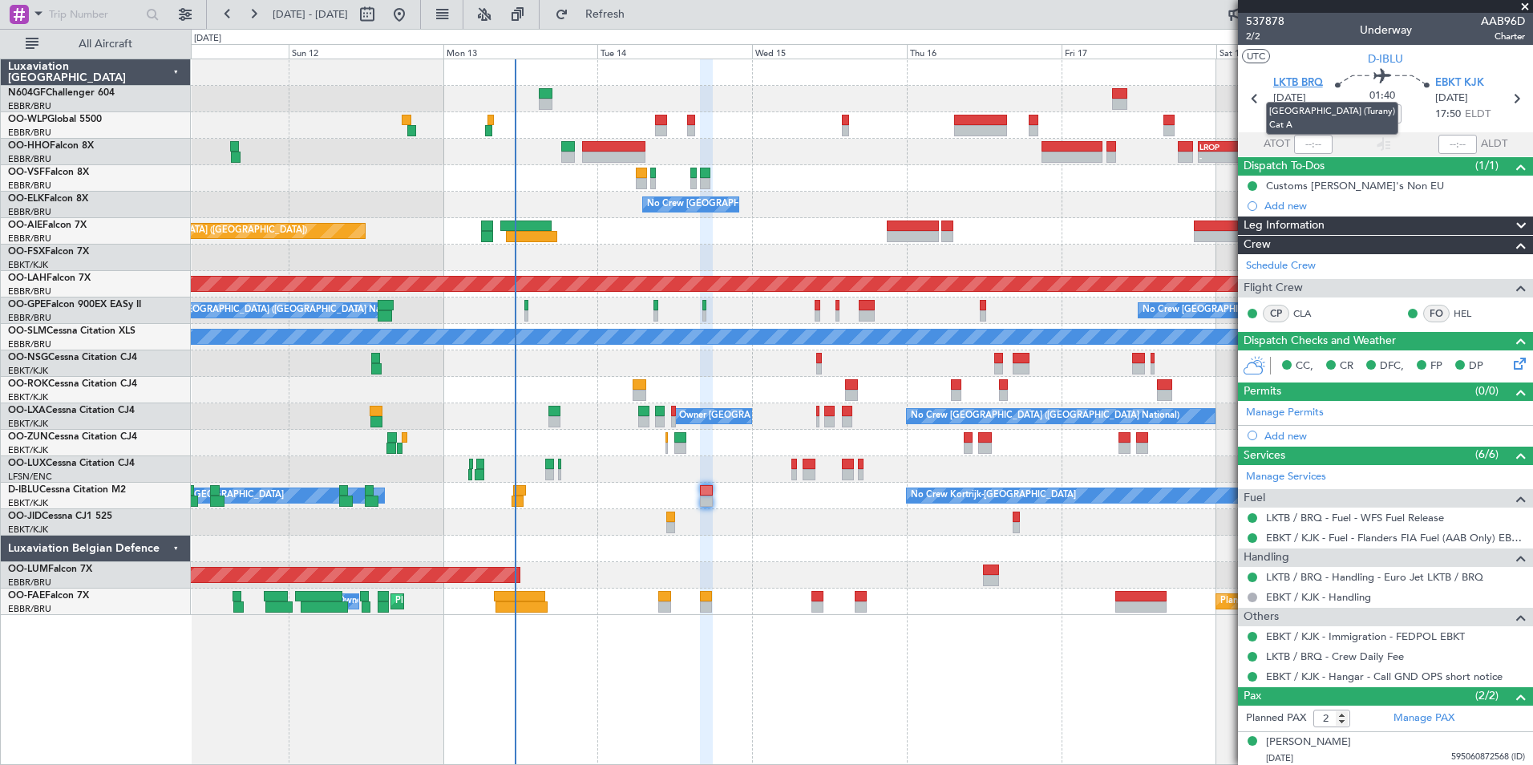
click at [1286, 81] on span "LKTB BRQ" at bounding box center [1299, 83] width 50 height 16
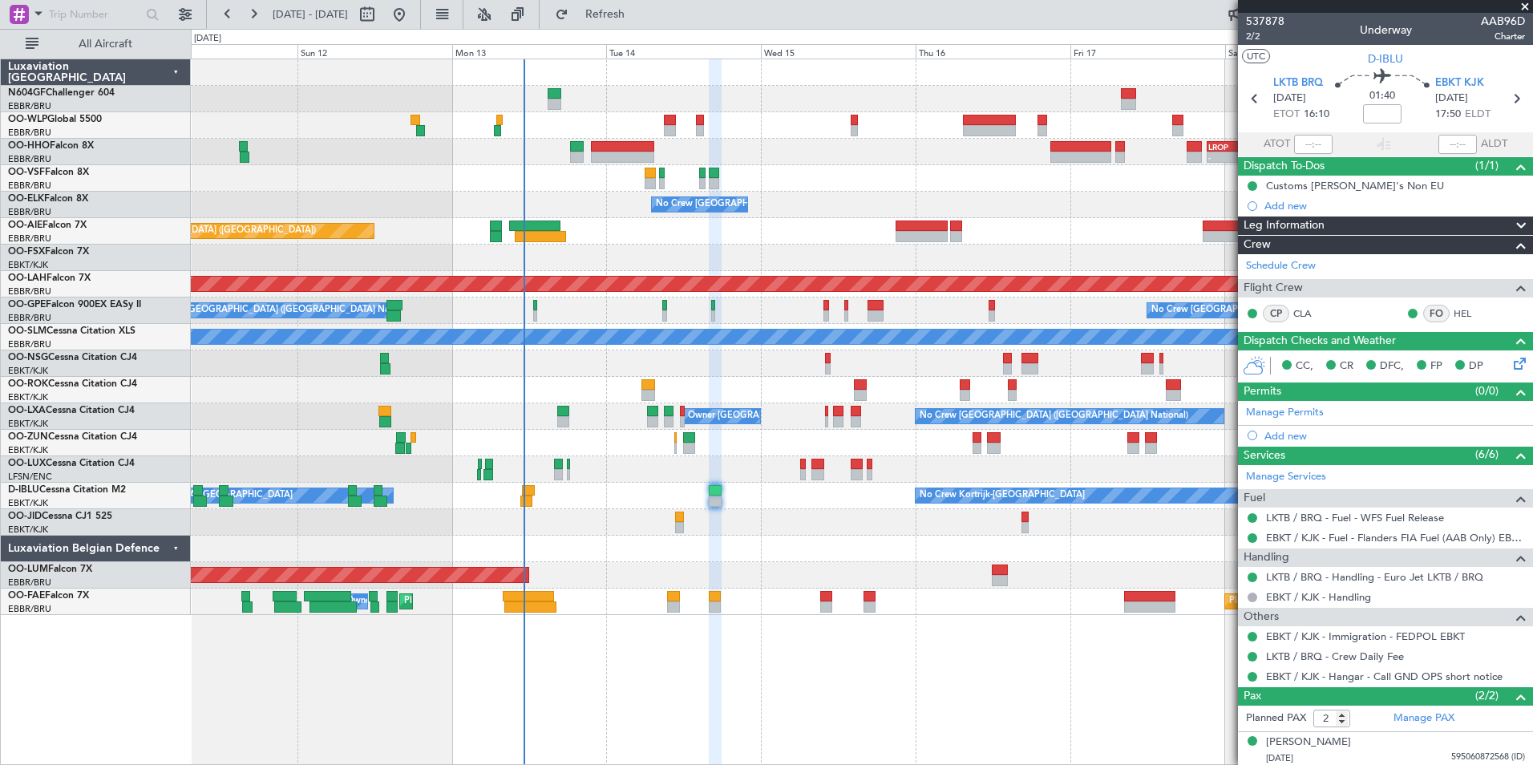
click at [746, 481] on div at bounding box center [862, 469] width 1342 height 26
click at [678, 136] on div "- - EBLG 19:00 Z FIMP 06:10 Z" at bounding box center [862, 125] width 1342 height 26
click at [678, 133] on div "- - EBLG 19:00 Z FIMP 06:10 Z" at bounding box center [862, 125] width 1342 height 26
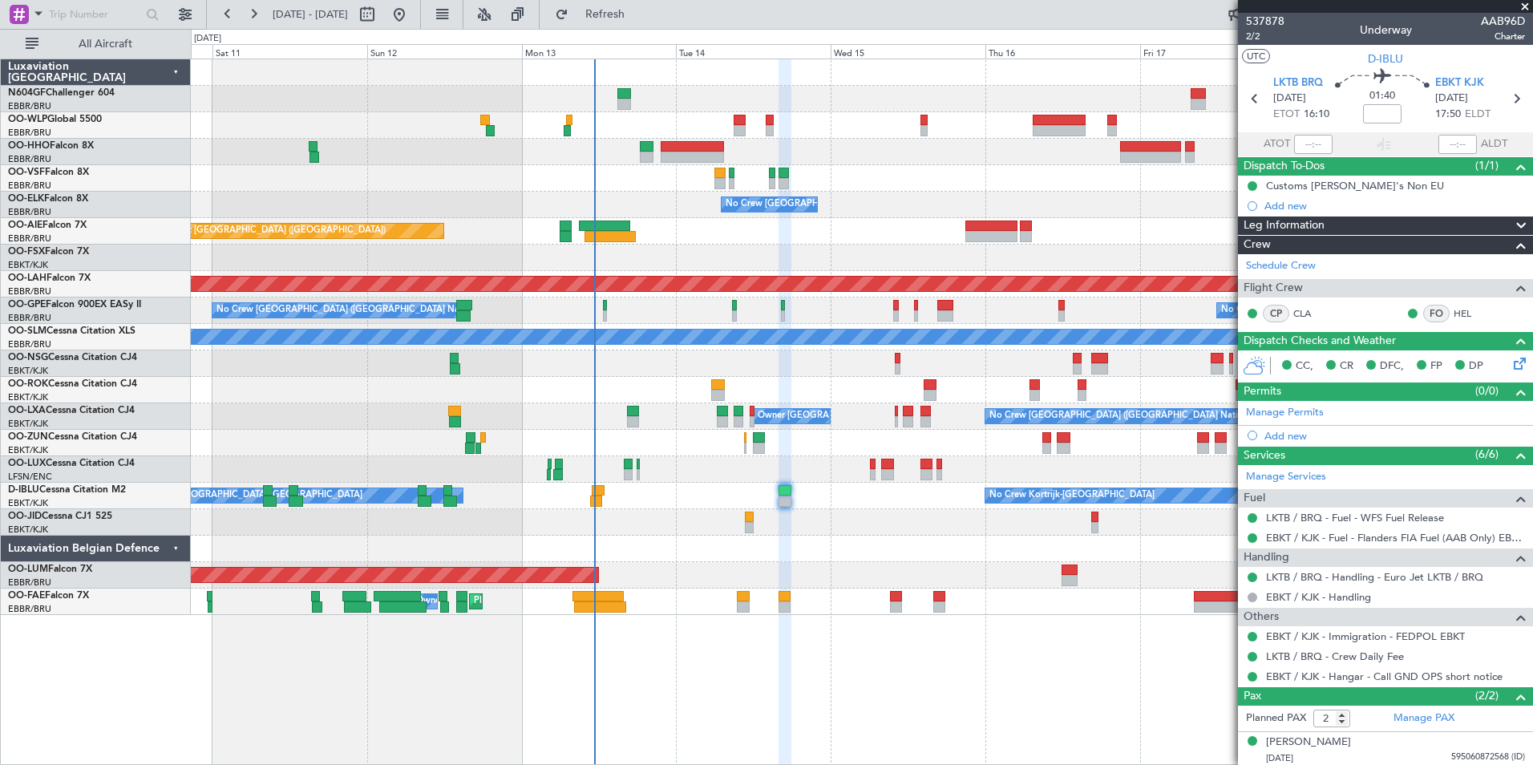
click at [897, 302] on div "- - LROP 21:15 Z RJTT 08:30 Z Planned Maint Geneva ([GEOGRAPHIC_DATA]) - - EBBR…" at bounding box center [862, 337] width 1342 height 556
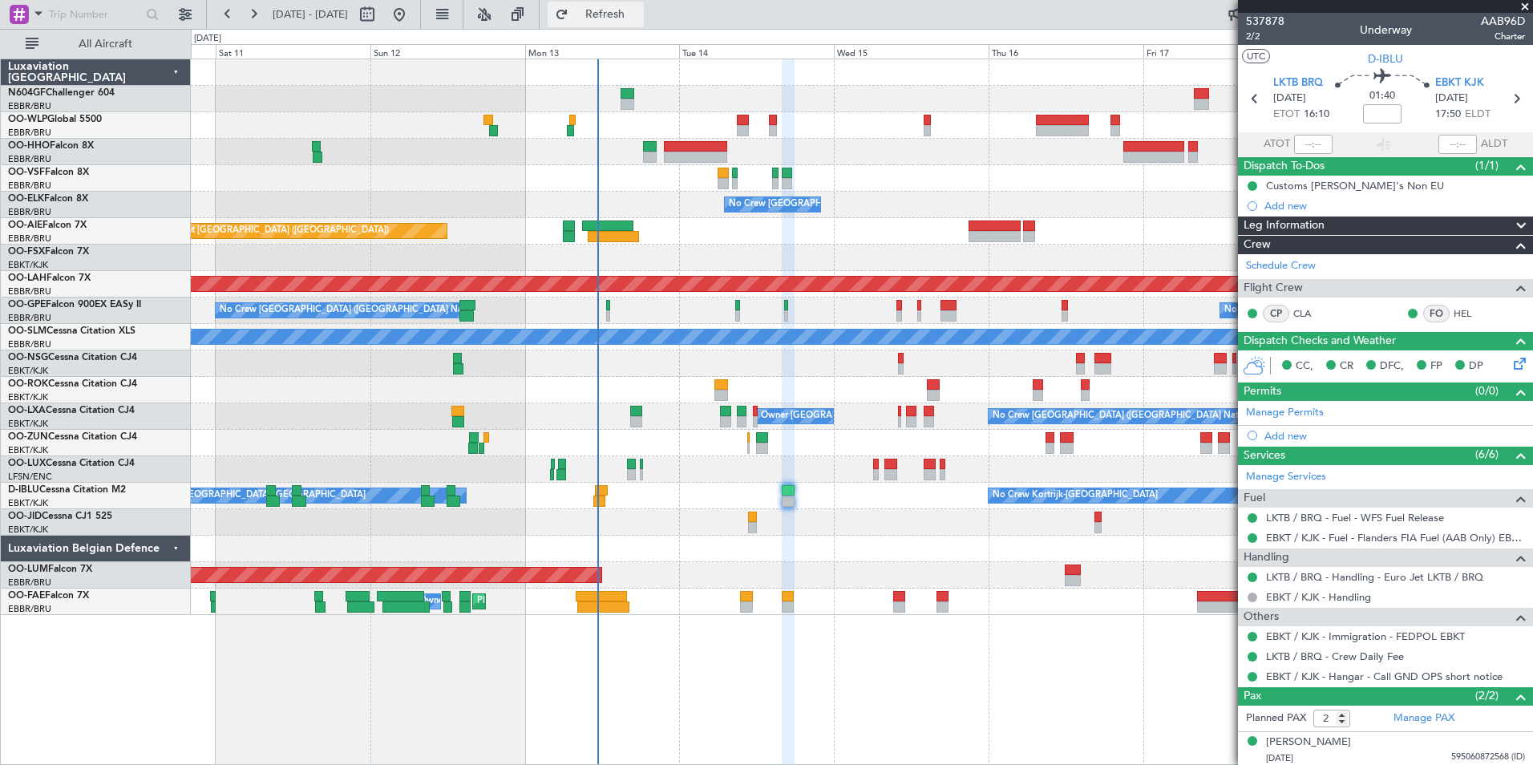
click at [611, 11] on button "Refresh" at bounding box center [596, 15] width 96 height 26
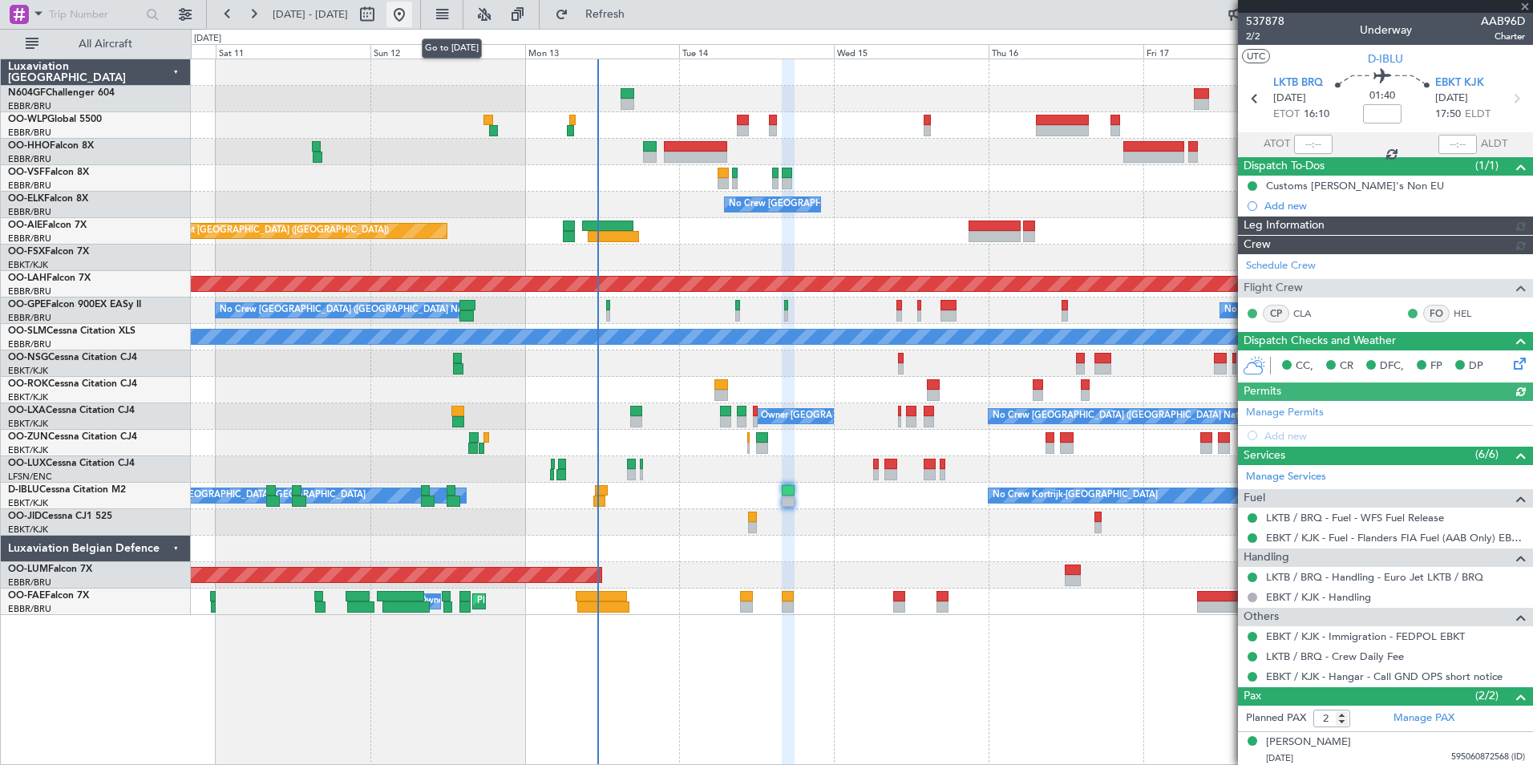
click at [412, 7] on button at bounding box center [400, 15] width 26 height 26
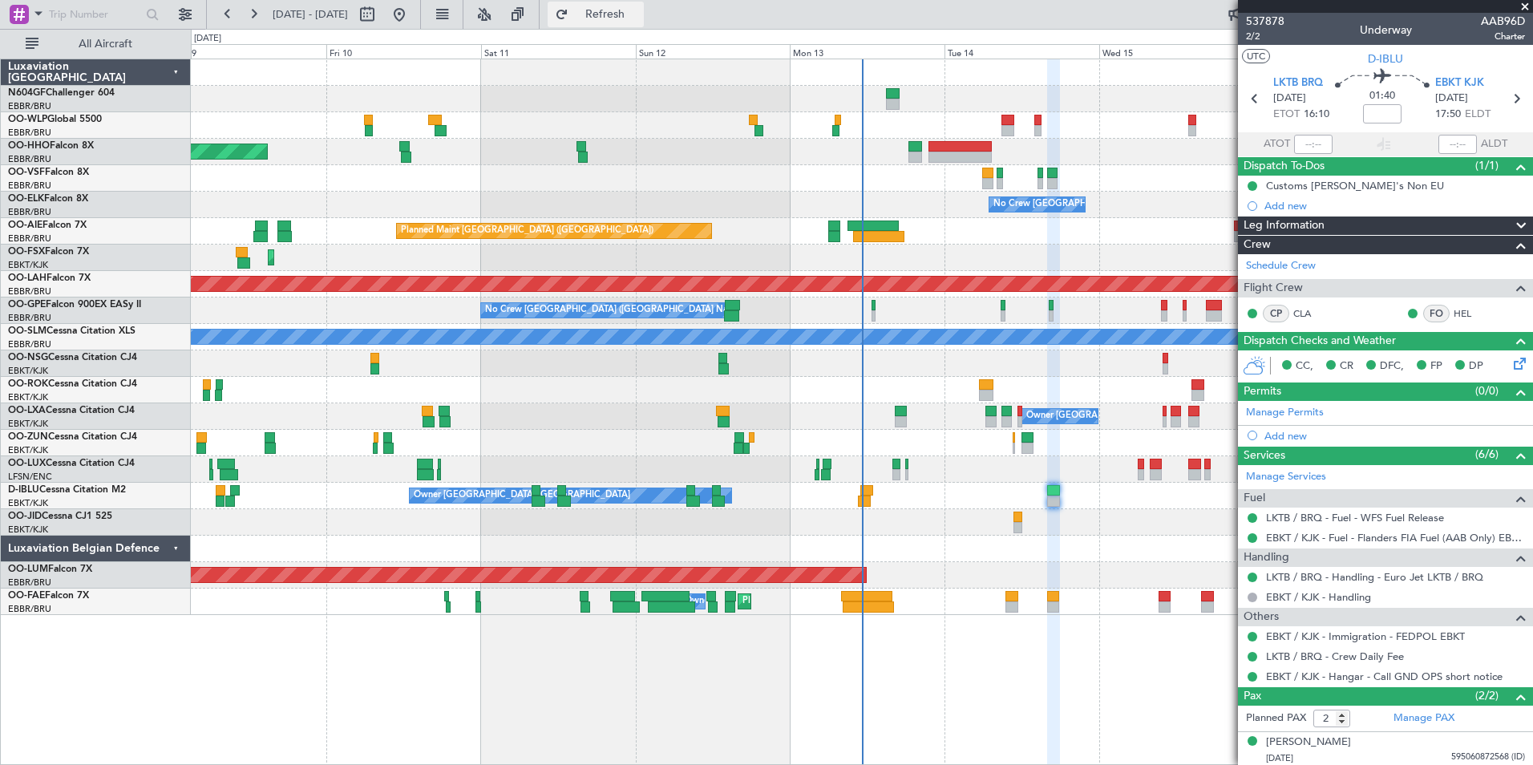
click at [639, 9] on span "Refresh" at bounding box center [605, 14] width 67 height 11
click at [412, 11] on button at bounding box center [400, 15] width 26 height 26
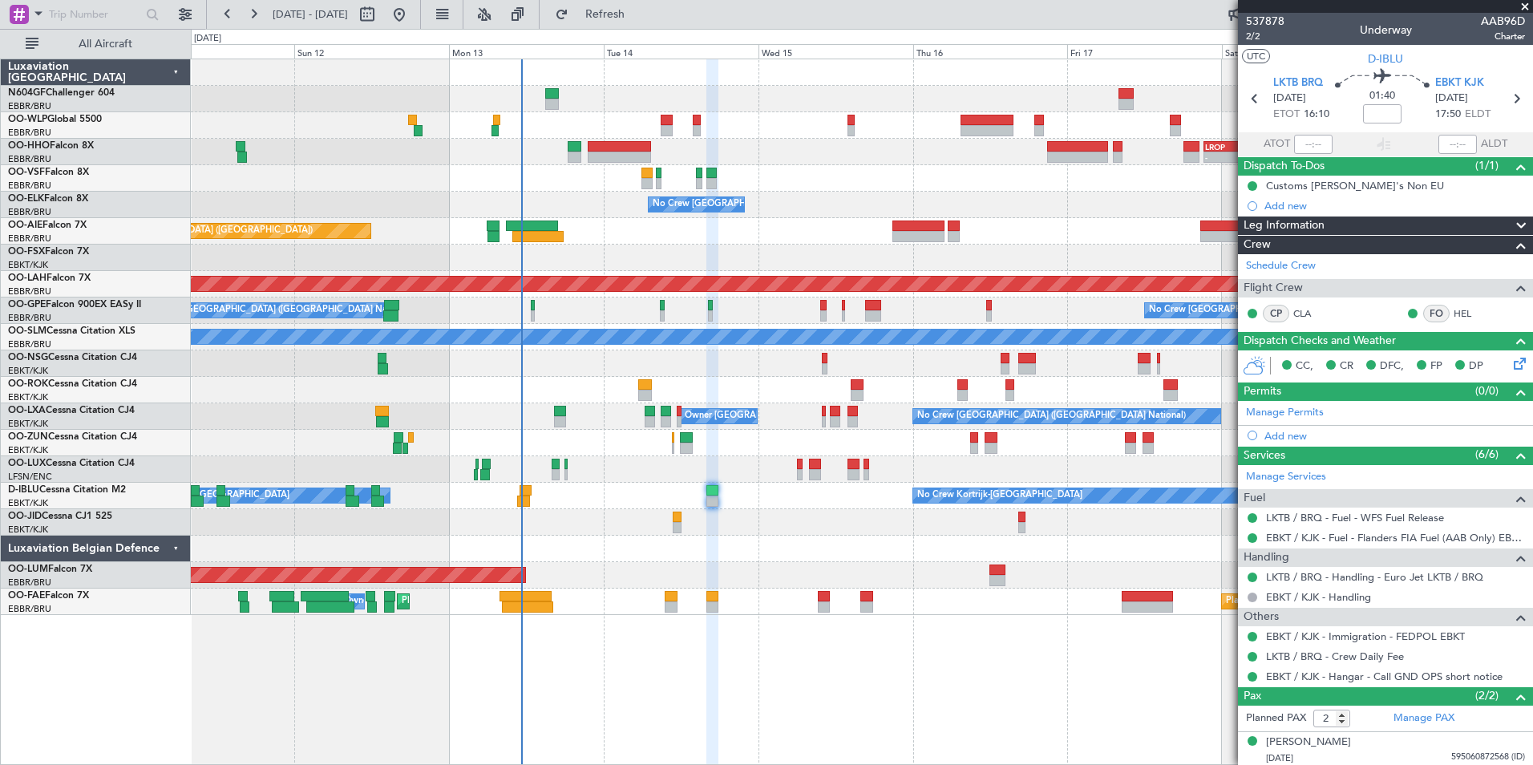
click at [523, 399] on div "- - EBLG 19:00 Z FIMP 06:10 Z - - LROP 21:15 Z RJTT 08:30 Z Planned Maint Genev…" at bounding box center [862, 337] width 1342 height 556
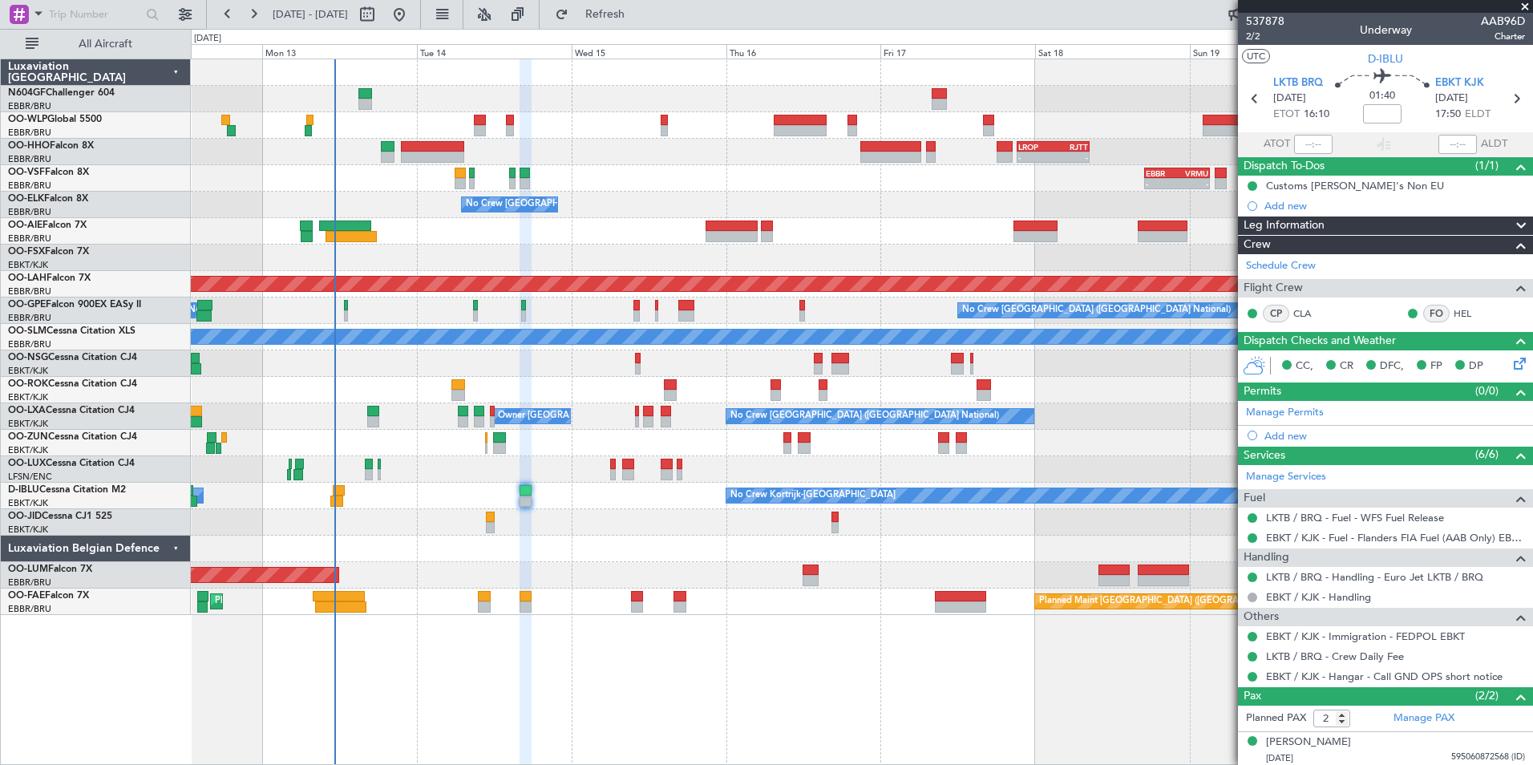
click at [519, 408] on div "Owner [GEOGRAPHIC_DATA]-[GEOGRAPHIC_DATA]" at bounding box center [532, 416] width 78 height 16
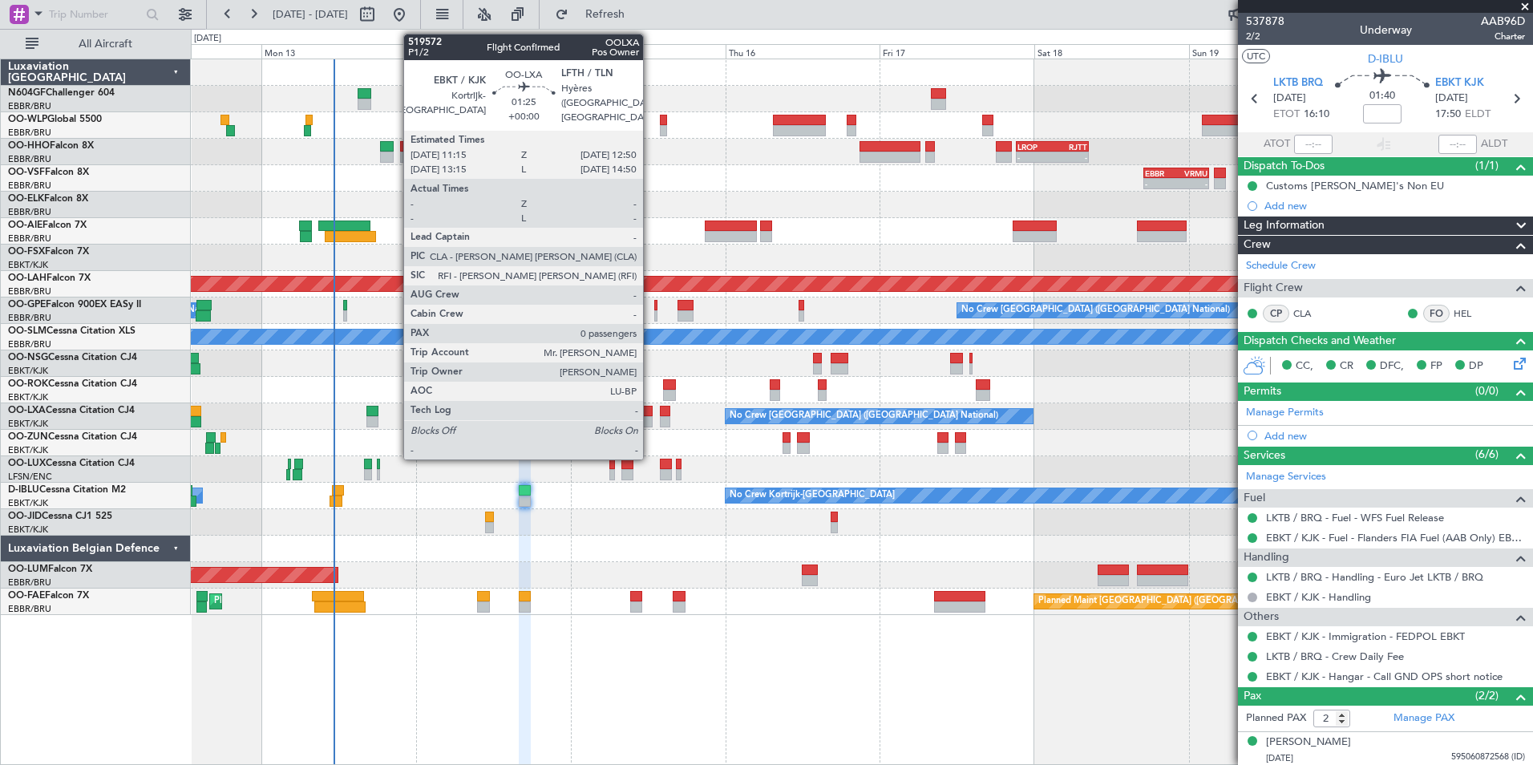
click at [650, 417] on div at bounding box center [647, 421] width 10 height 11
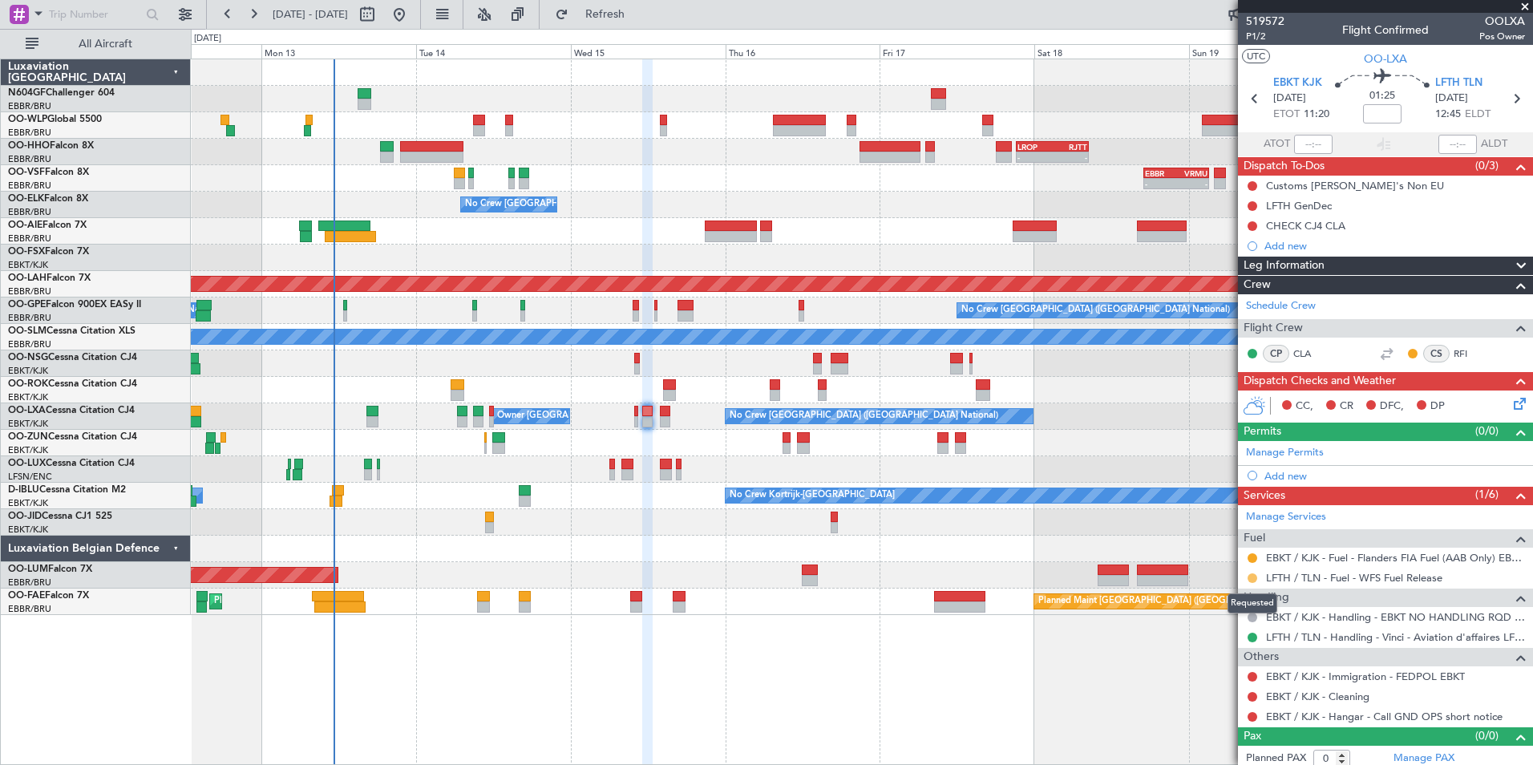
click at [1250, 576] on button at bounding box center [1253, 578] width 10 height 10
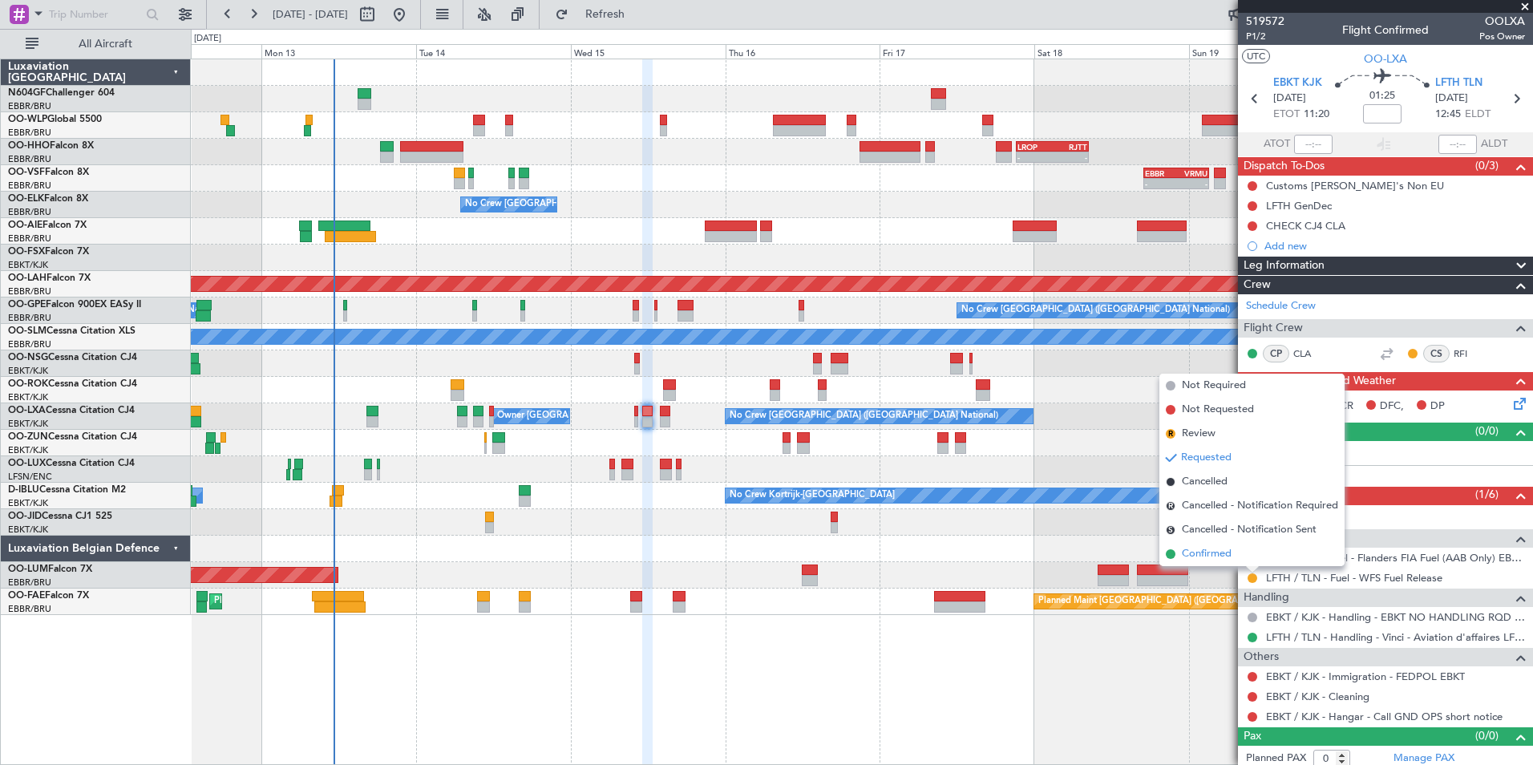
click at [1215, 551] on span "Confirmed" at bounding box center [1207, 554] width 50 height 16
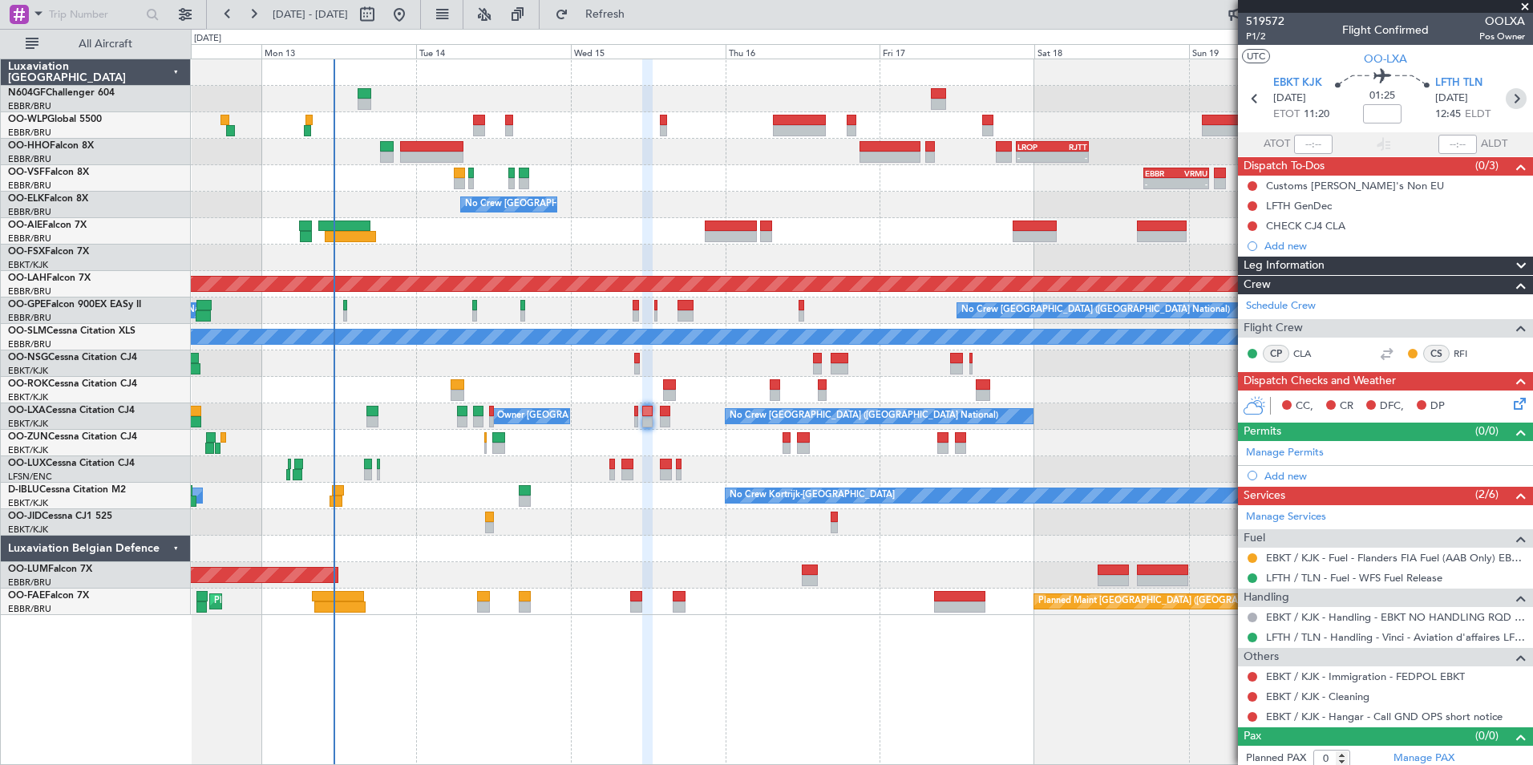
click at [1509, 103] on icon at bounding box center [1516, 98] width 21 height 21
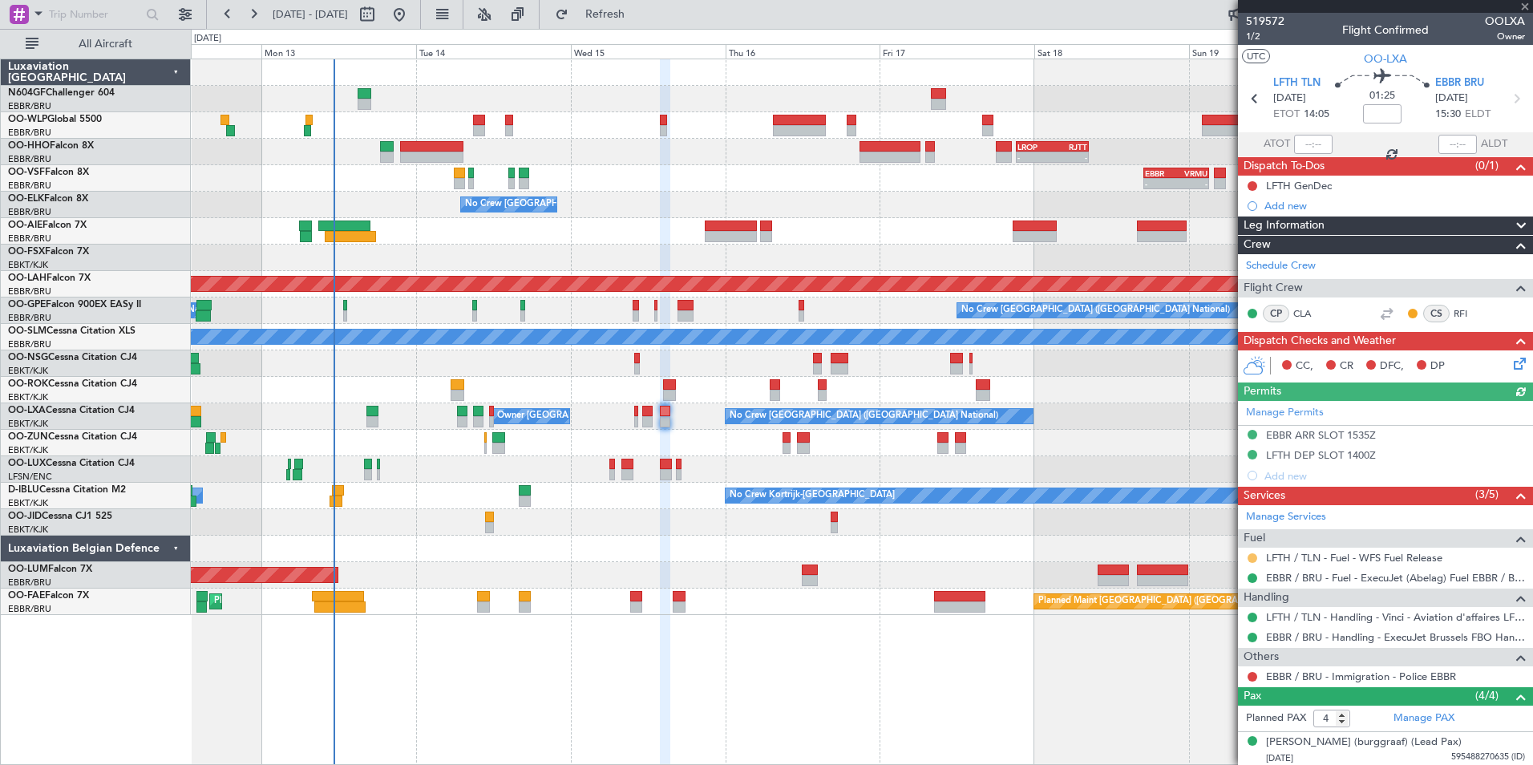
click at [1251, 558] on button at bounding box center [1253, 558] width 10 height 10
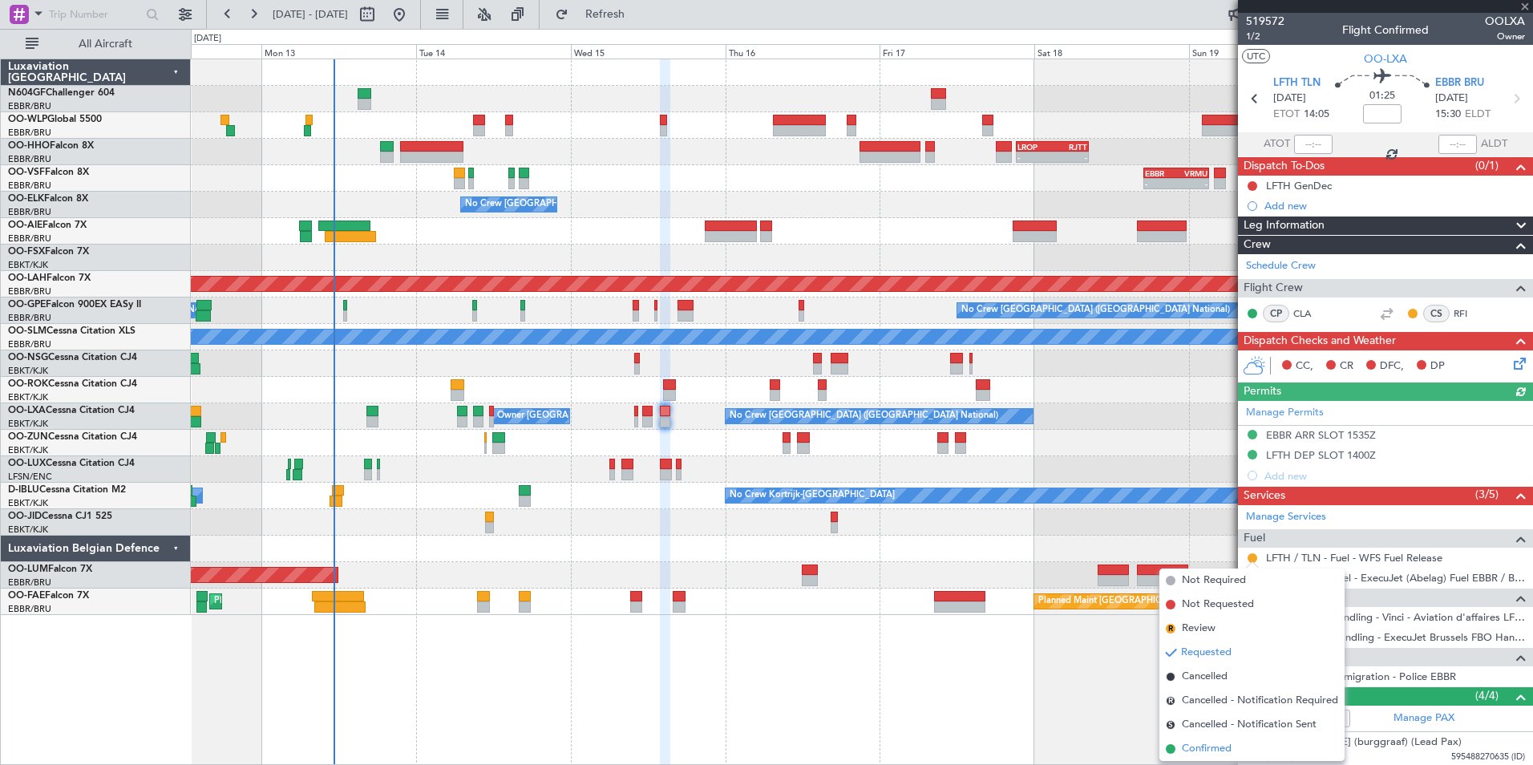
click at [1203, 749] on span "Confirmed" at bounding box center [1207, 749] width 50 height 16
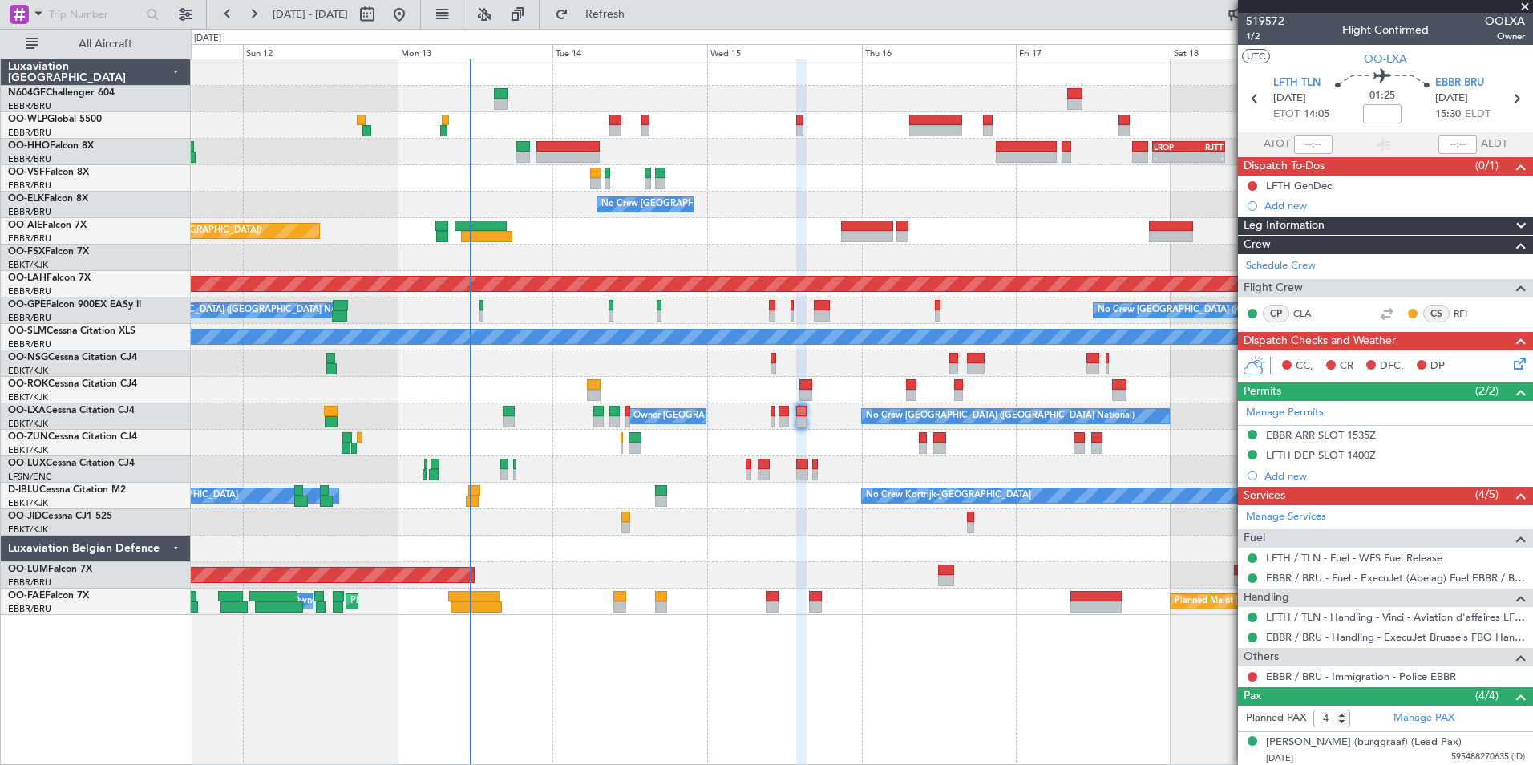
click at [502, 618] on div "- - EBLG 19:00 Z FIMP 06:10 Z - - LROP 21:15 Z RJTT 08:30 Z Planned Maint Genev…" at bounding box center [862, 412] width 1343 height 707
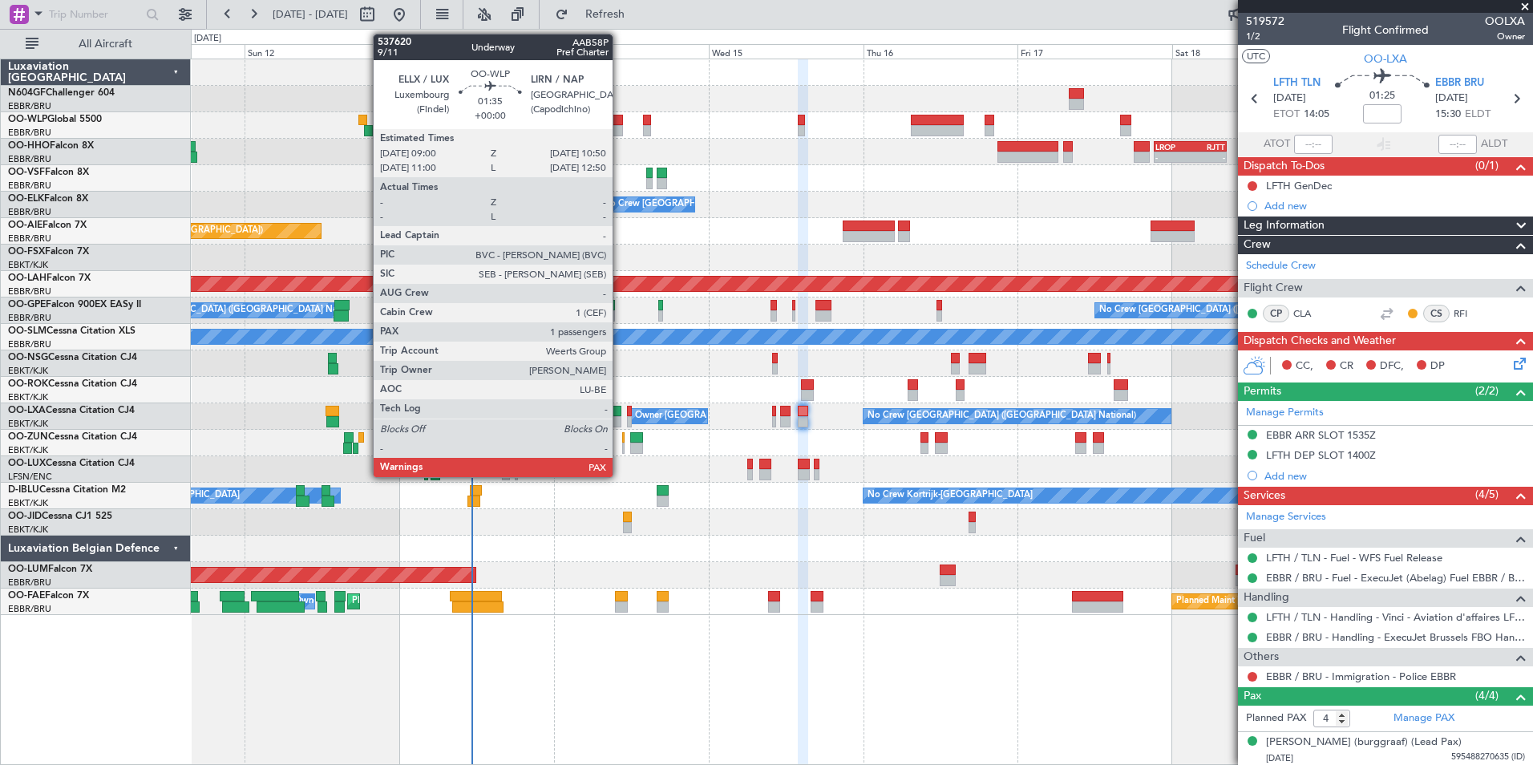
click at [622, 130] on div at bounding box center [617, 130] width 12 height 11
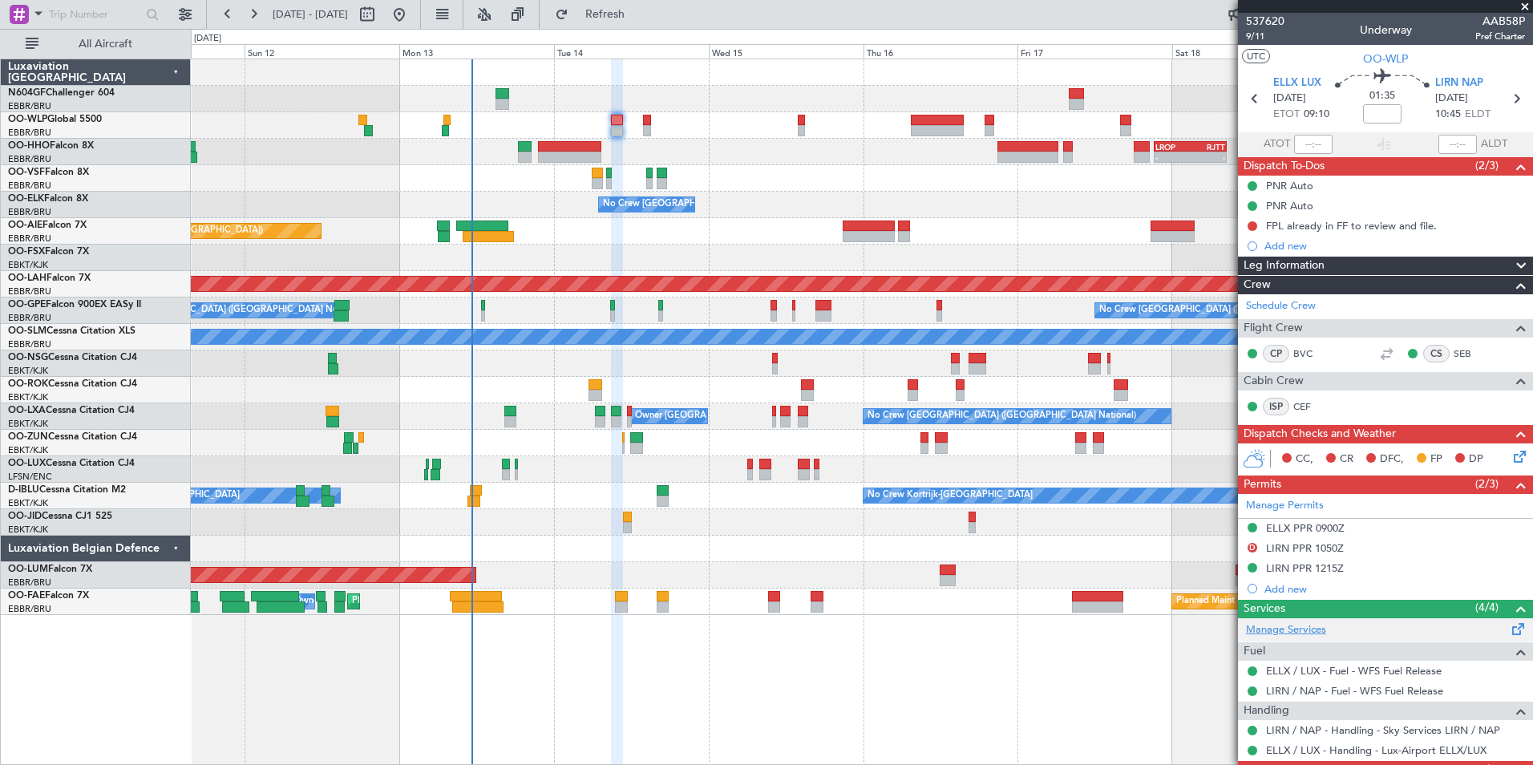
scroll to position [97, 0]
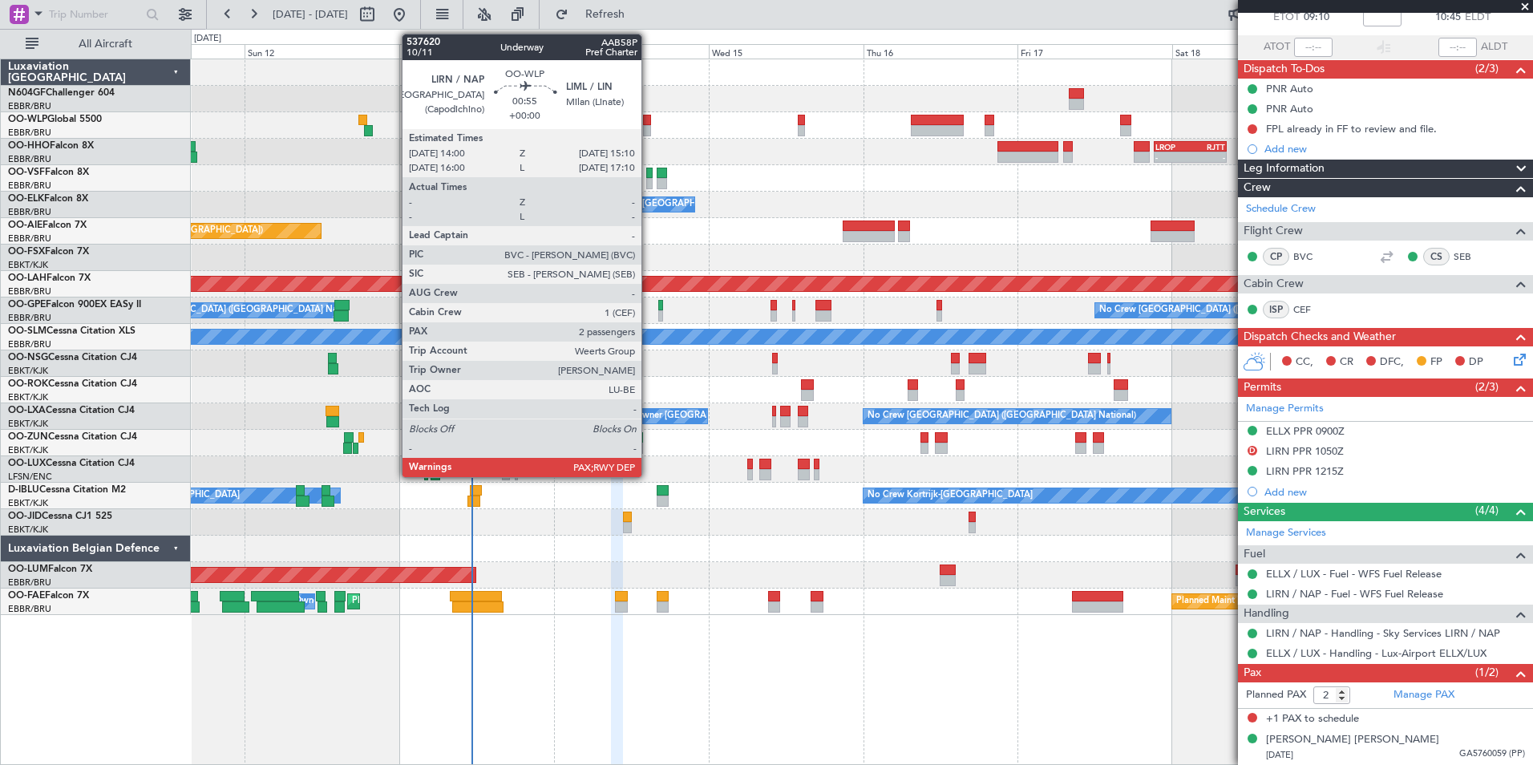
click at [649, 121] on div at bounding box center [647, 120] width 8 height 11
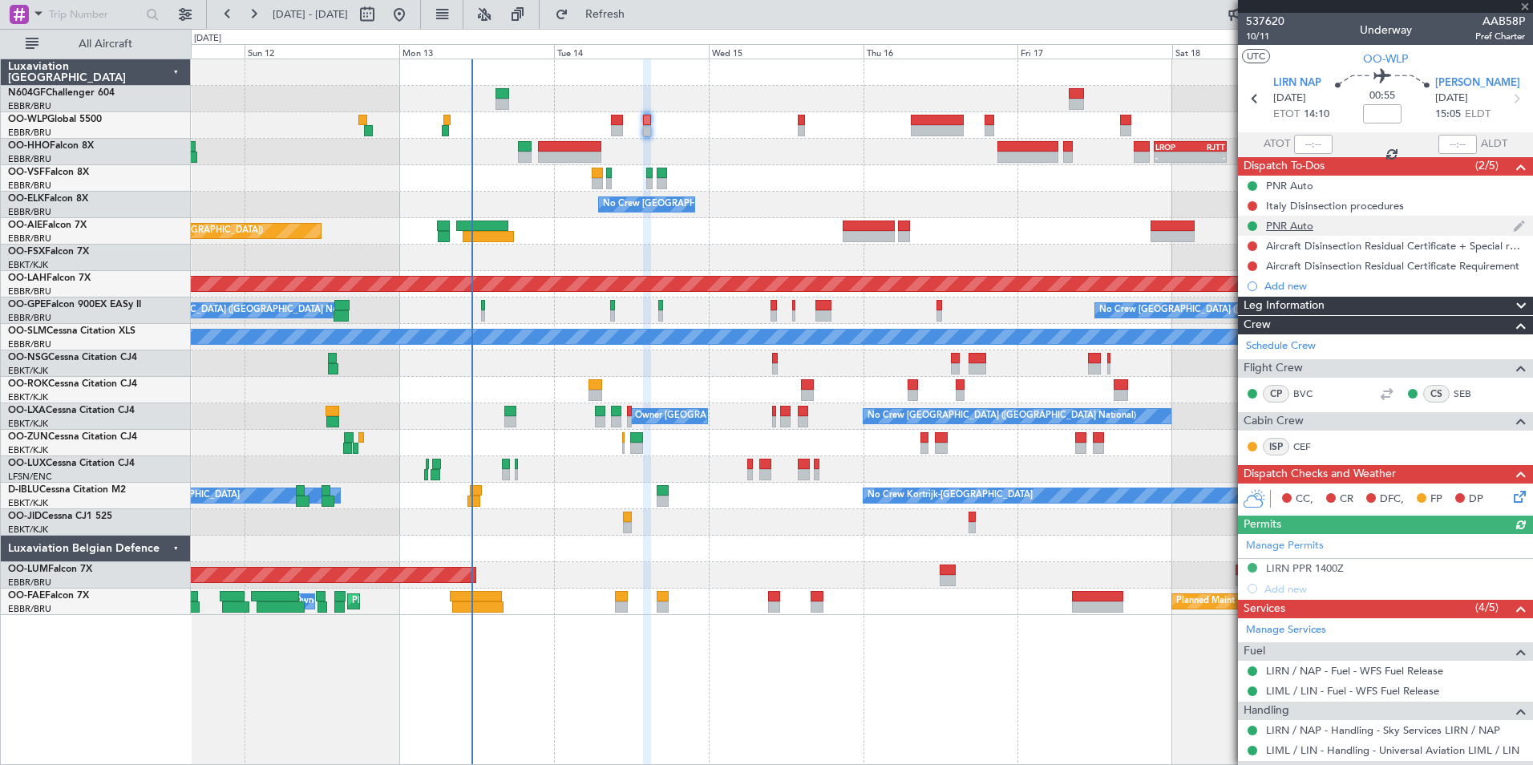
scroll to position [140, 0]
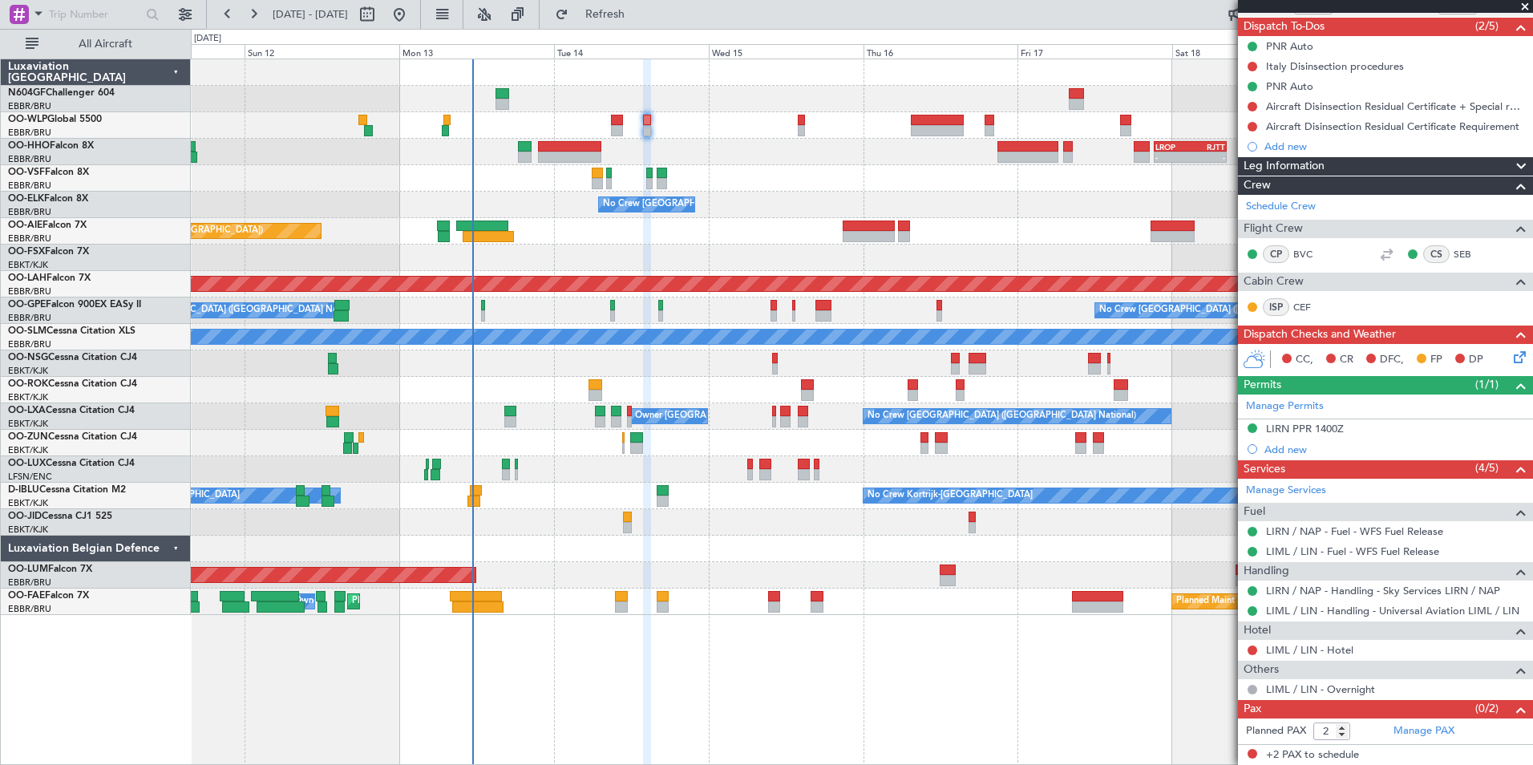
click at [832, 347] on div "- - EBLG 19:00 Z FIMP 06:10 Z - - LROP 21:15 Z RJTT 08:30 Z Planned Maint Genev…" at bounding box center [862, 337] width 1342 height 556
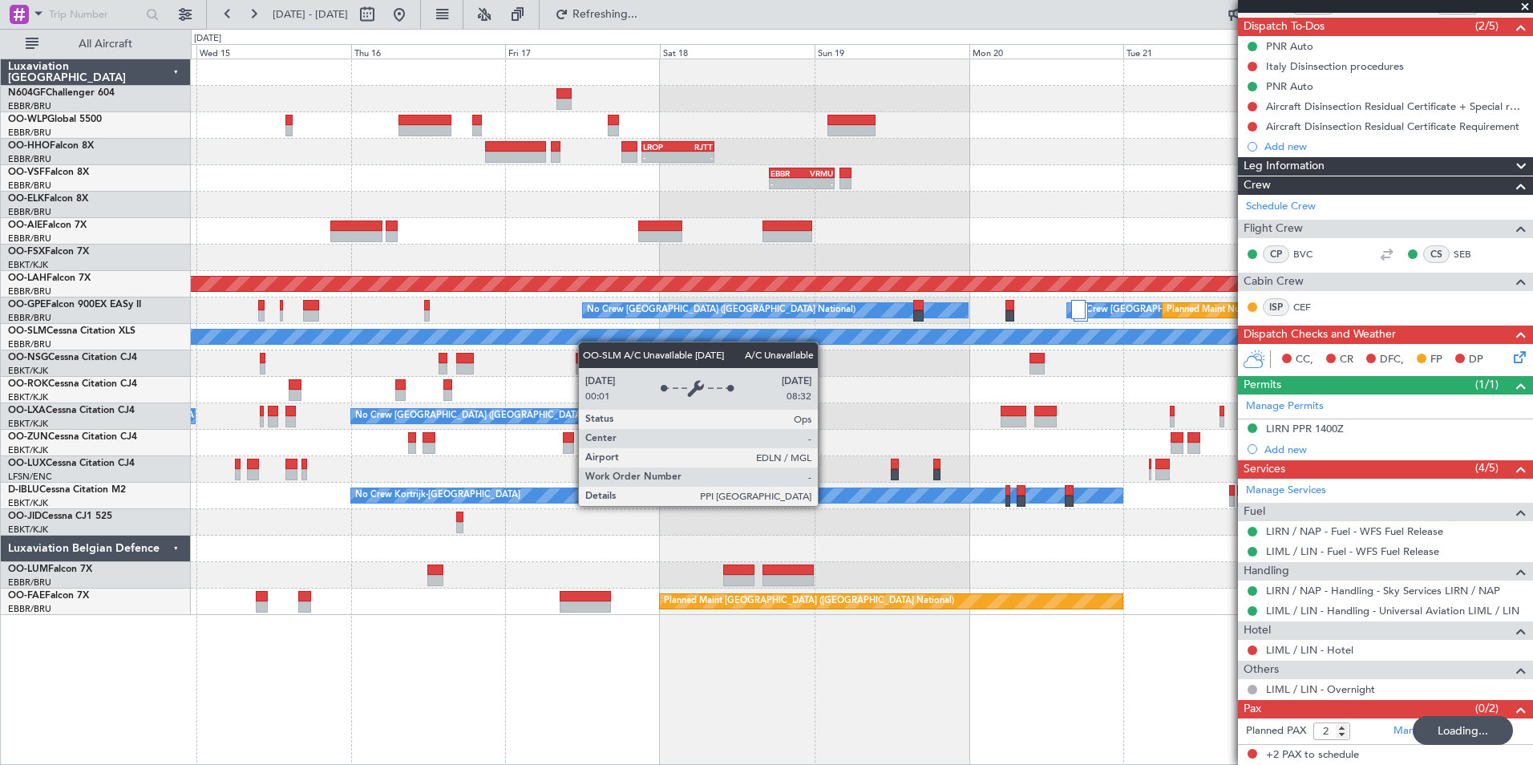
click at [581, 338] on div "- - EBLG 19:00 Z FIMP 06:10 Z - - LROP 21:15 Z RJTT 08:30 Z - - EBBR 17:05 Z VR…" at bounding box center [862, 337] width 1342 height 556
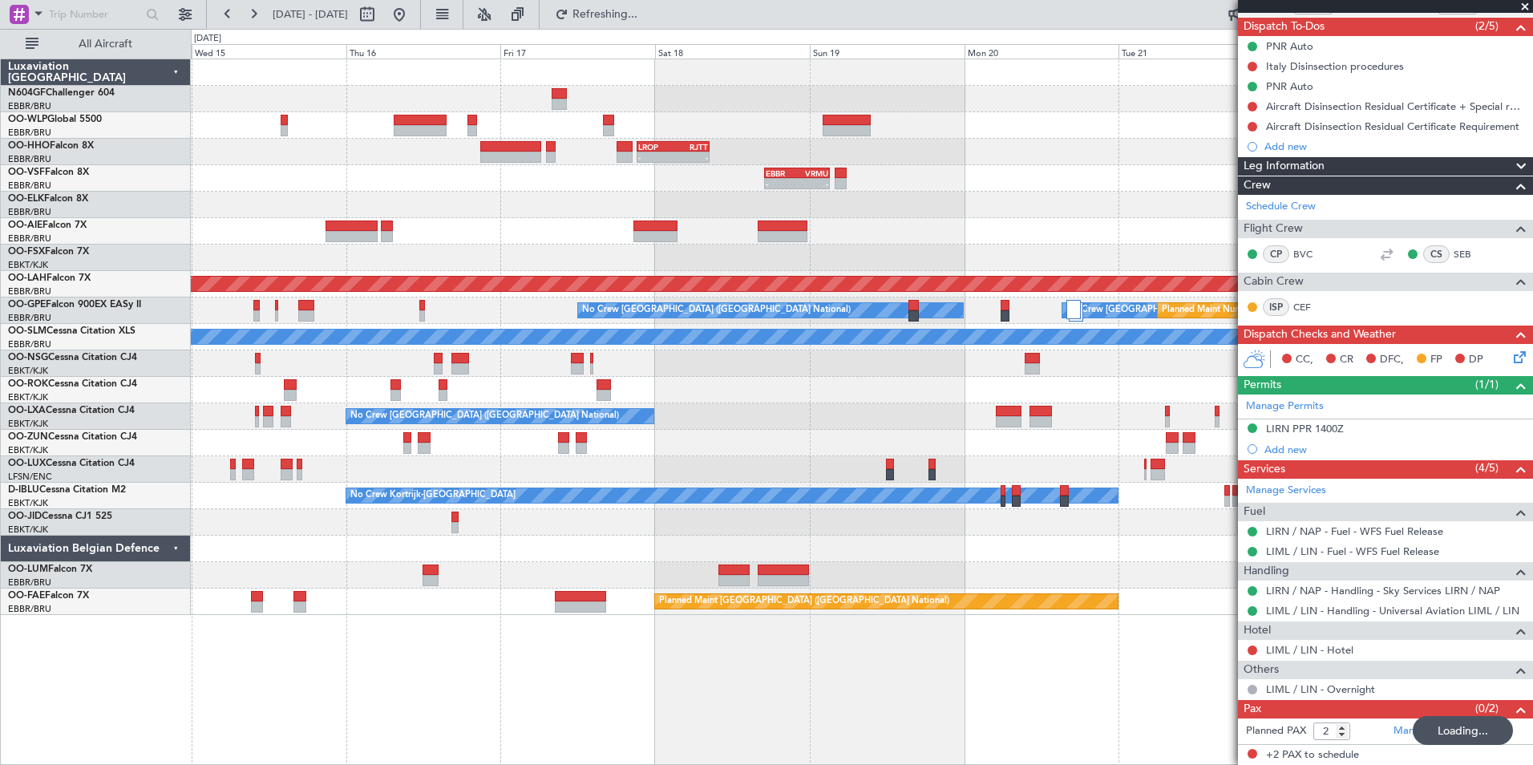
click at [547, 321] on div "- - EBLG 19:00 Z FIMP 06:10 Z - - LROP 21:15 Z RJTT 08:30 Z - - EBBR 17:05 Z VR…" at bounding box center [862, 337] width 1342 height 556
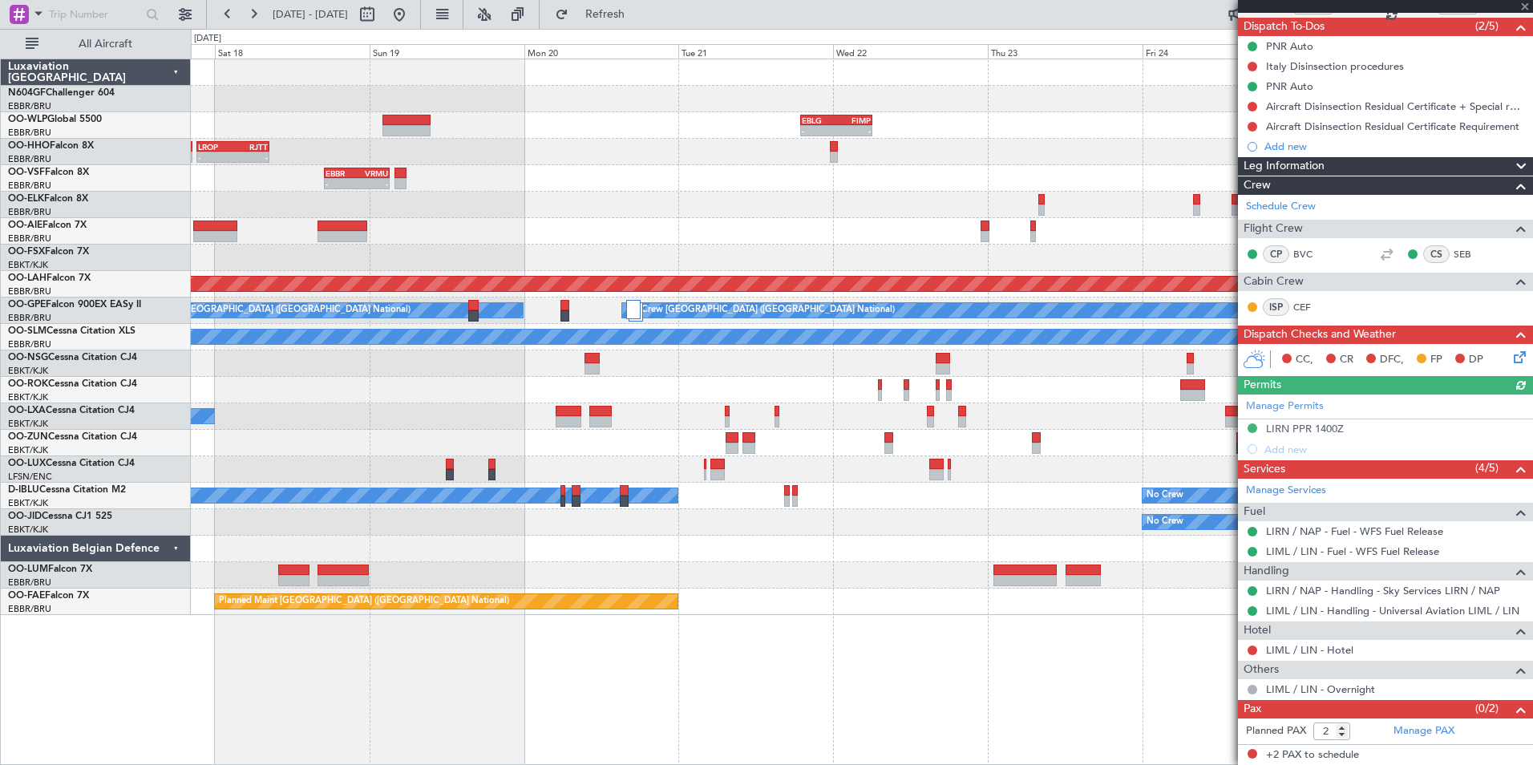
click at [492, 431] on div "- - EBLG 19:00 Z FIMP 06:10 Z - - FIMP 17:00 Z EBLG 05:10 Z - - LROP 21:15 Z RJ…" at bounding box center [862, 337] width 1342 height 556
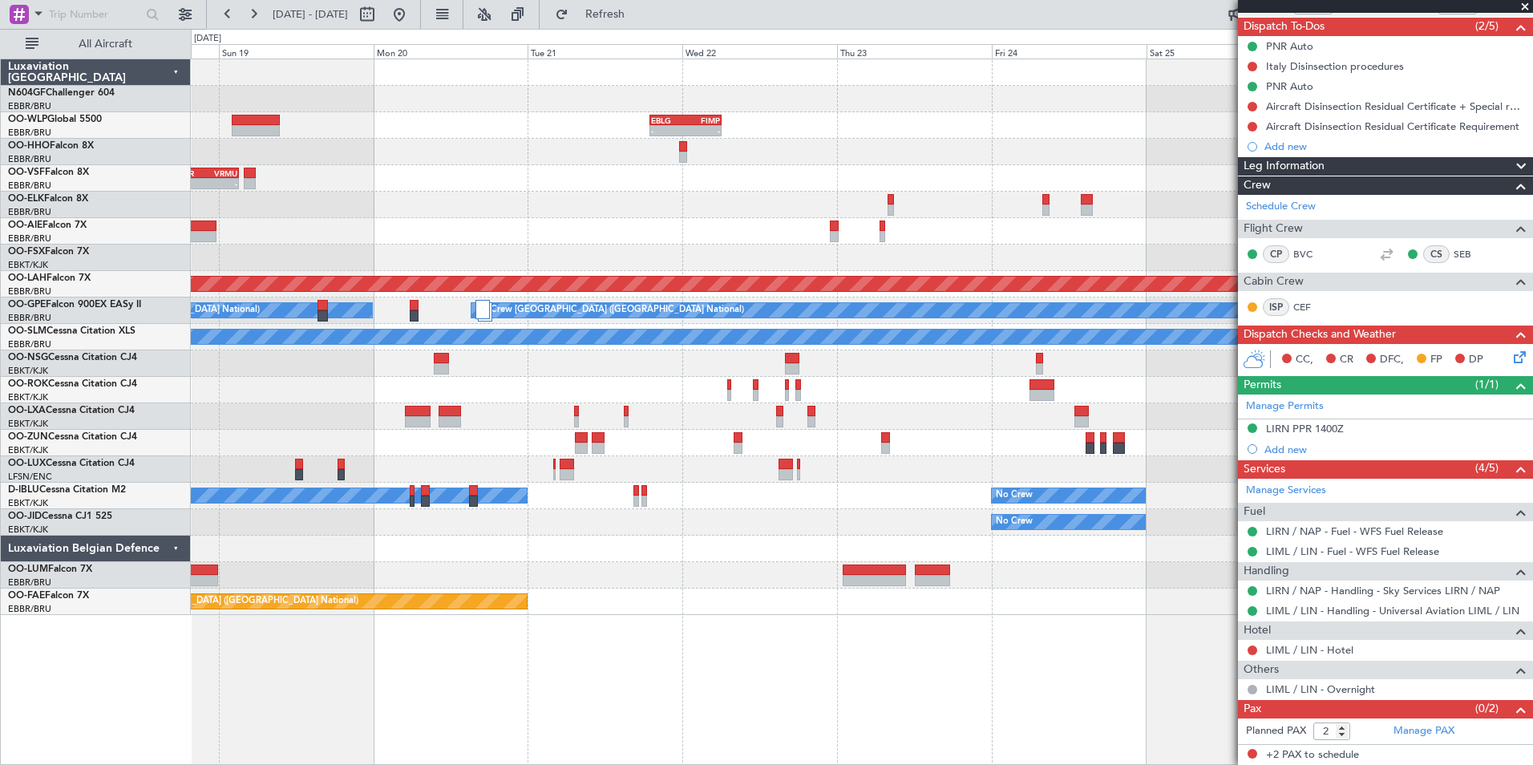
click at [537, 423] on div "- - EBLG 19:00 Z FIMP 06:10 Z - - FIMP 17:00 Z EBLG 05:10 Z - - LROP 21:15 Z RJ…" at bounding box center [862, 337] width 1342 height 556
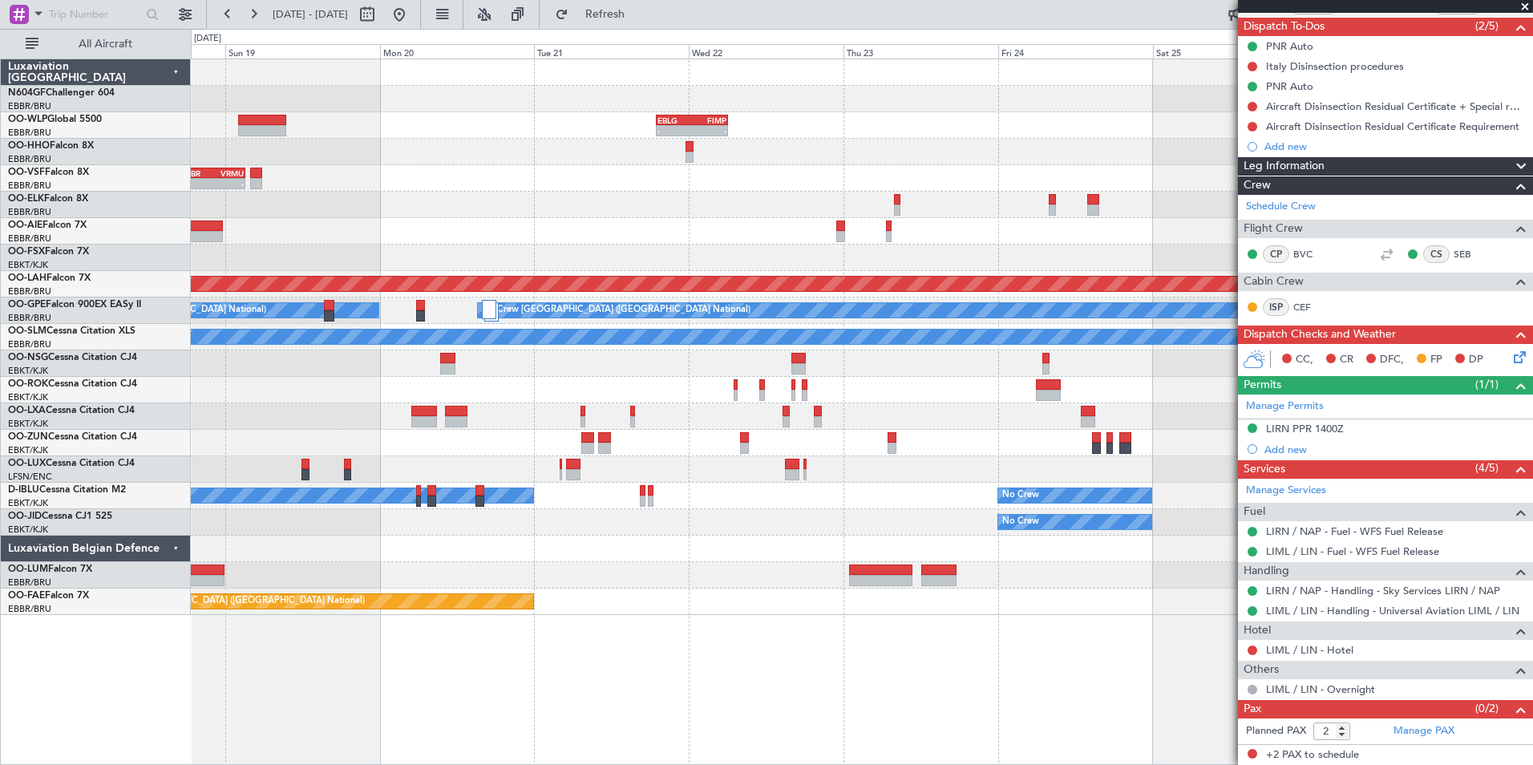
click at [496, 401] on div "- - EBLG 19:00 Z FIMP 06:10 Z - - FIMP 17:00 Z EBLG 05:10 Z - - LROP 21:15 Z RJ…" at bounding box center [862, 337] width 1342 height 556
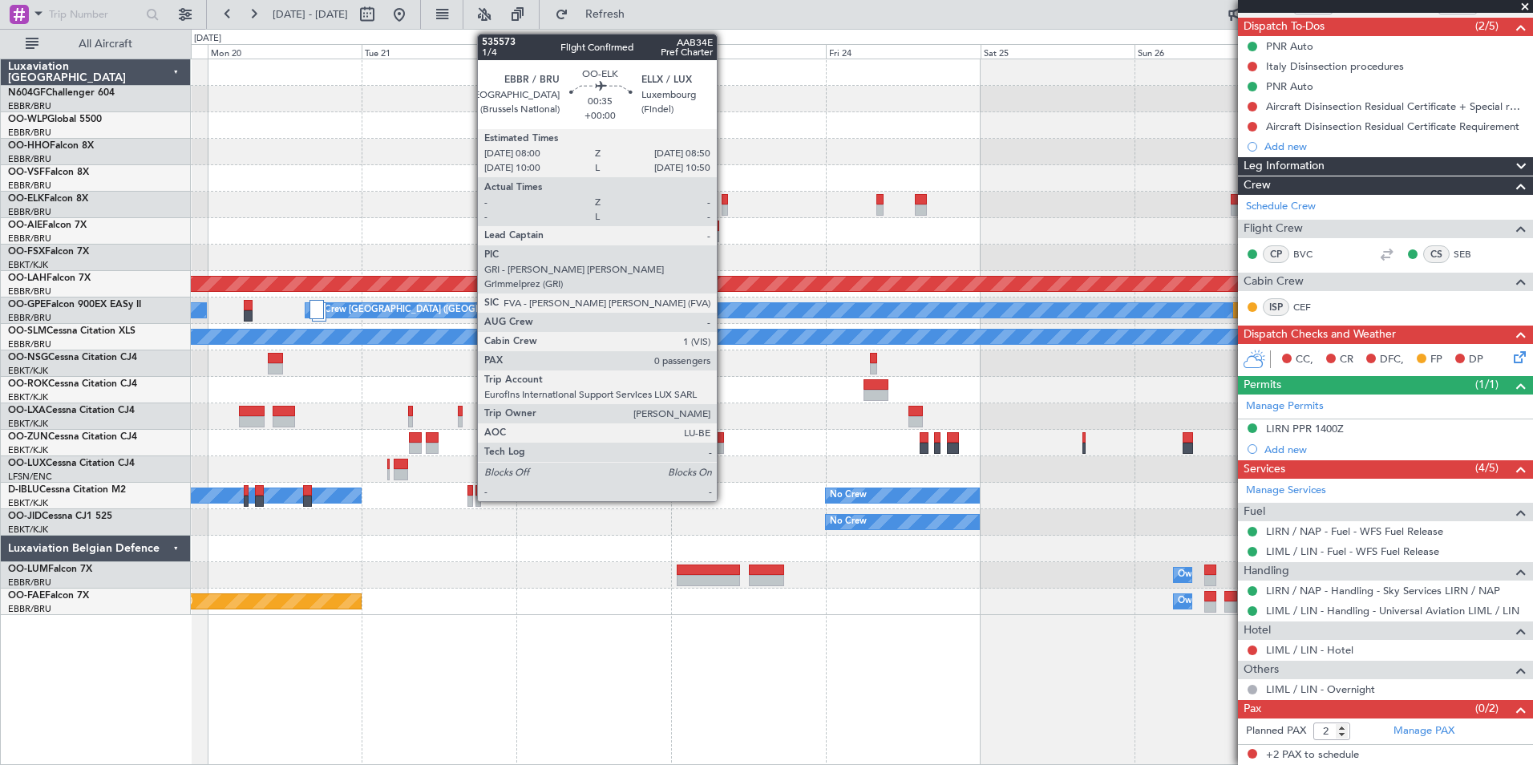
click at [724, 213] on div at bounding box center [725, 210] width 6 height 11
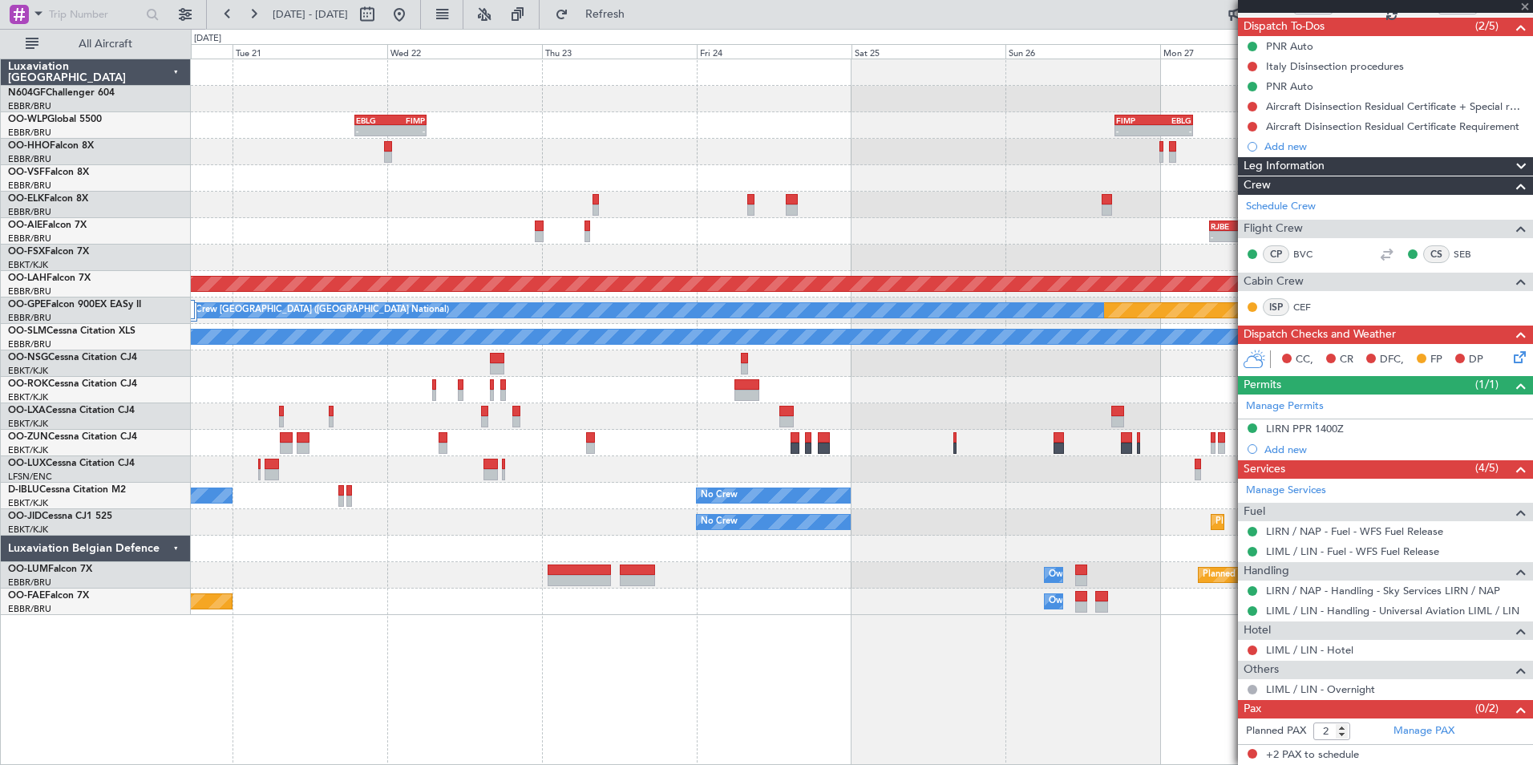
click at [696, 271] on div "- - EBLG 19:00 Z FIMP 06:10 Z - - FIMP 17:00 Z EBLG 05:10 Z - - RJFK 12:30 Z UB…" at bounding box center [862, 337] width 1342 height 556
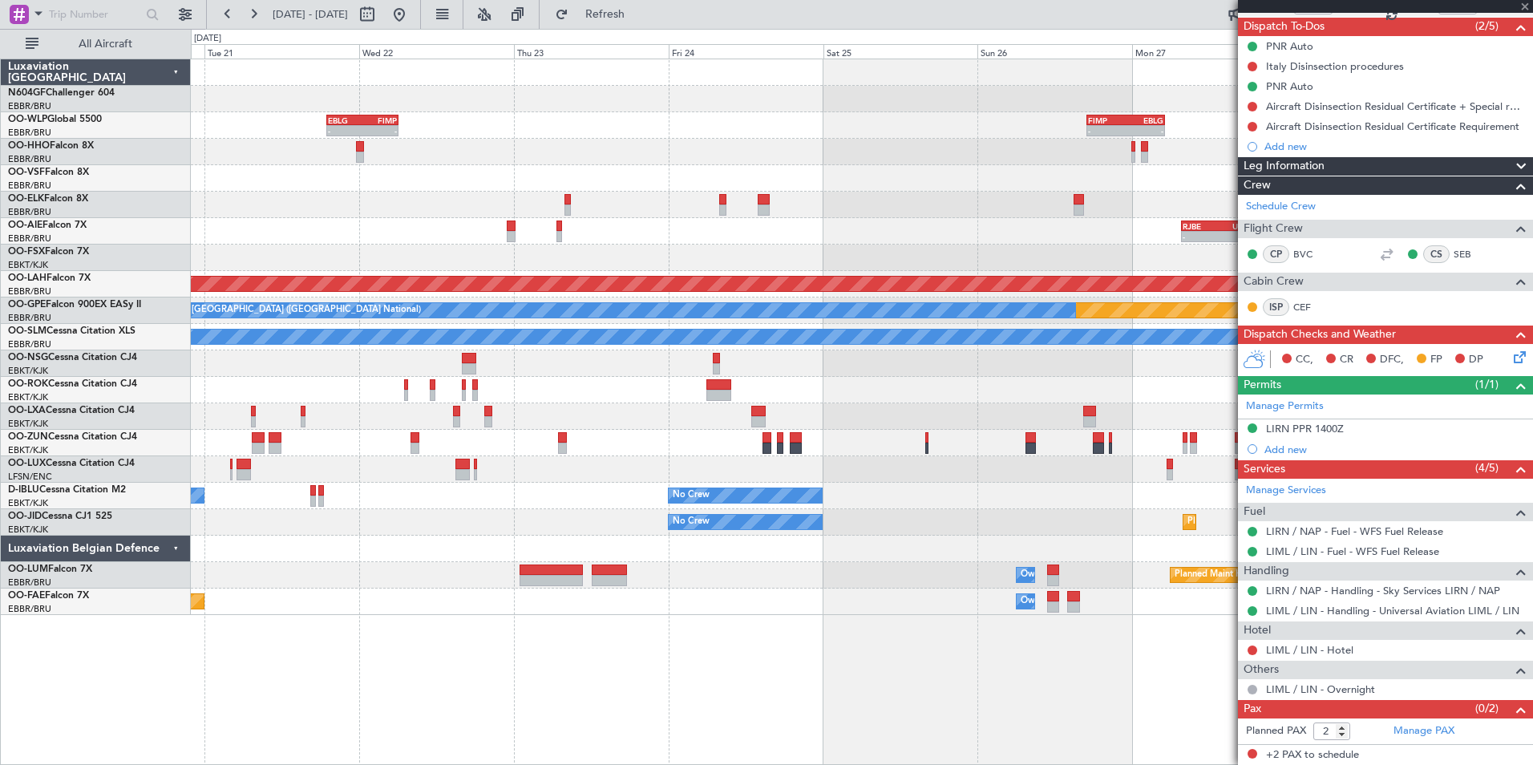
type input "0"
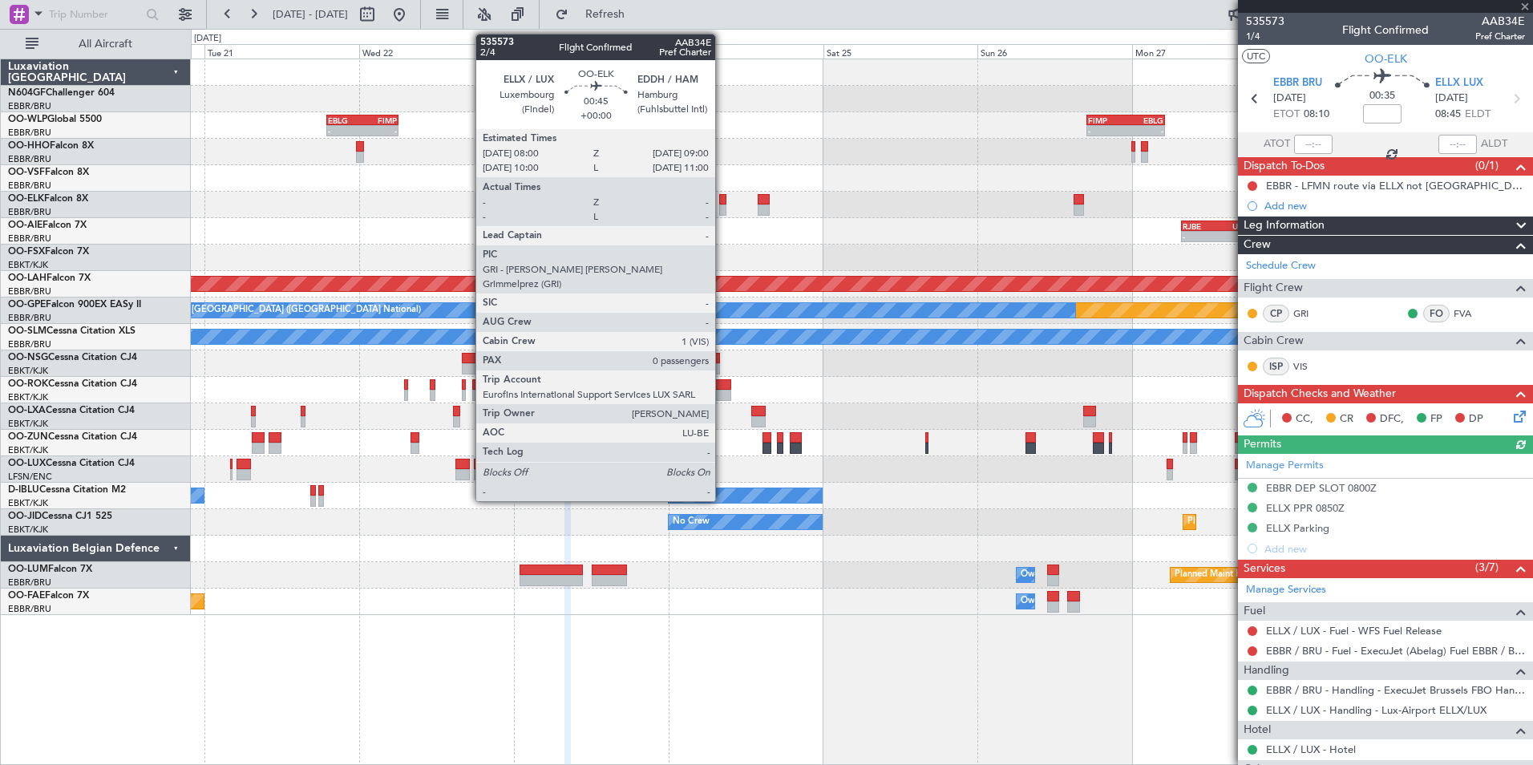
click at [723, 206] on div at bounding box center [722, 210] width 7 height 11
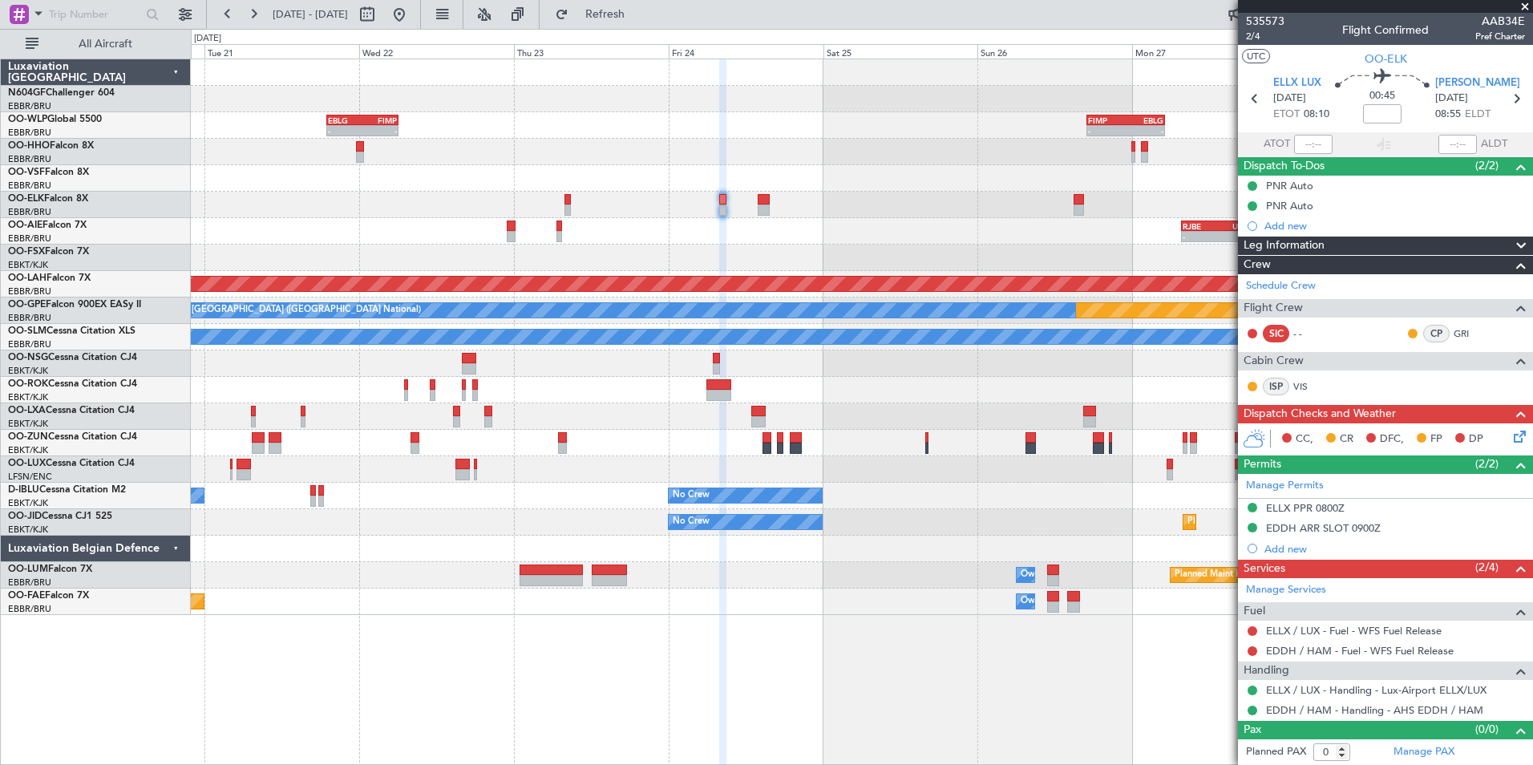
click at [767, 203] on div at bounding box center [764, 199] width 12 height 11
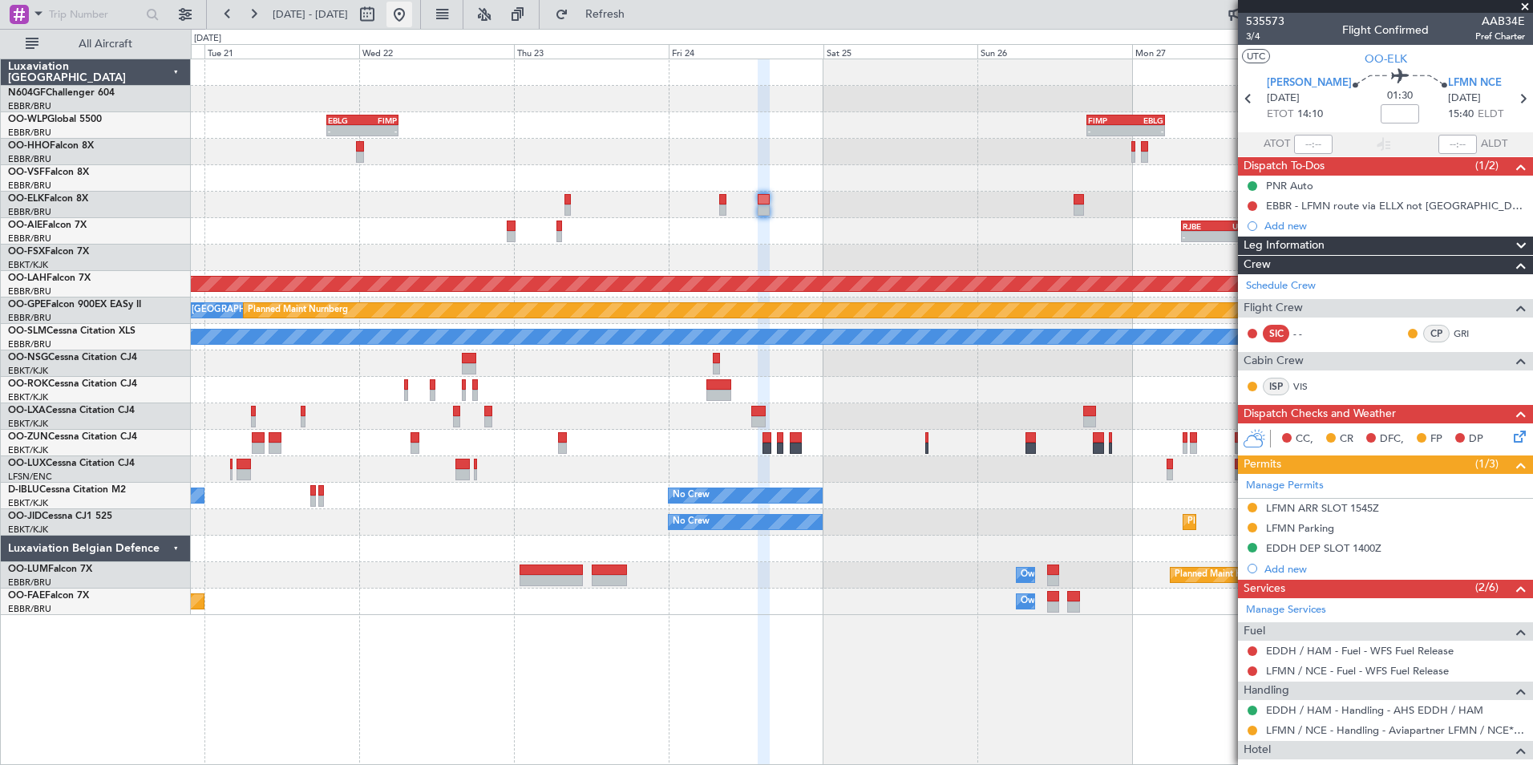
click at [412, 14] on button at bounding box center [400, 15] width 26 height 26
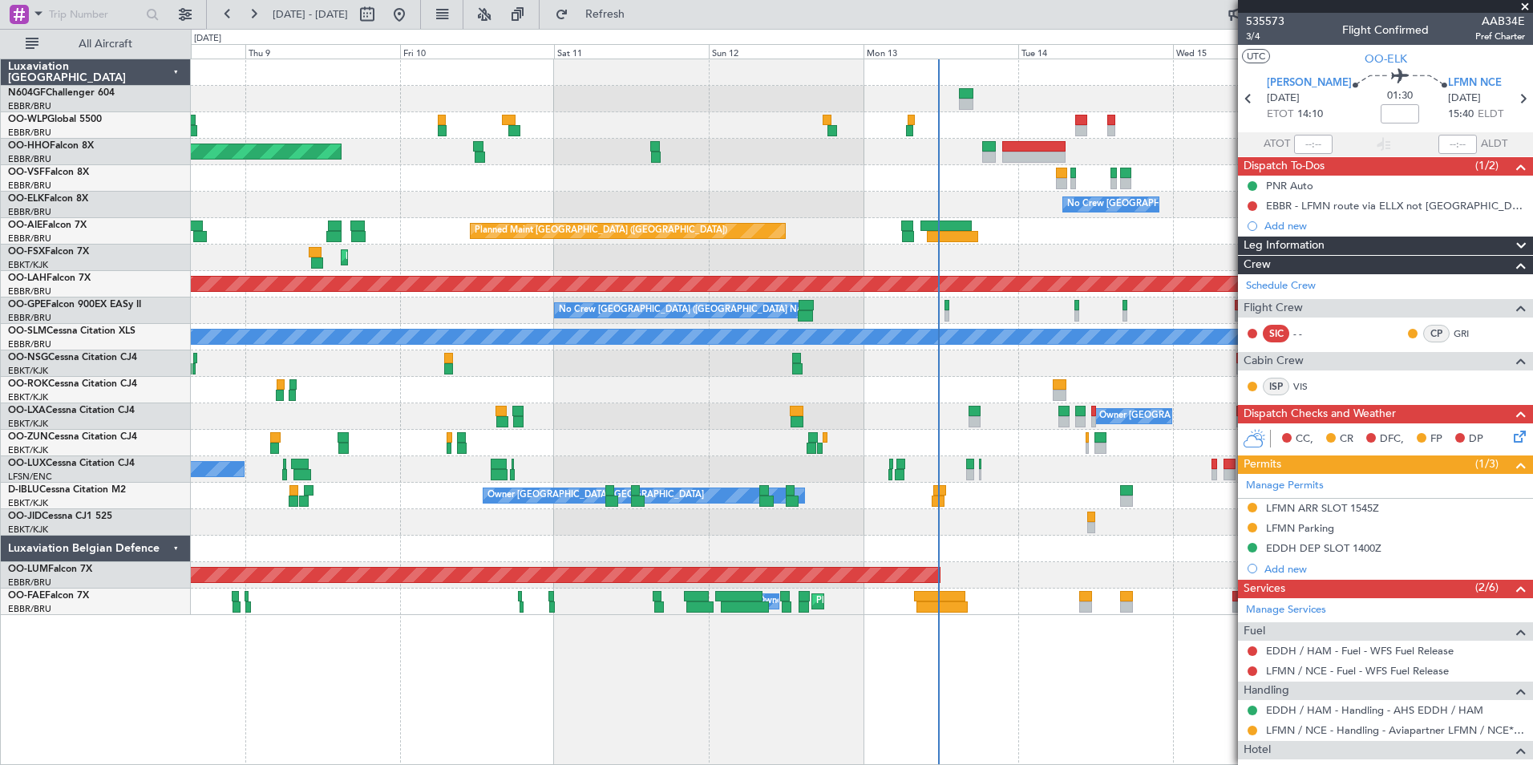
click at [647, 247] on div "Planned Maint Geneva (Cointrin) - - LROP 21:15 Z RJTT 08:30 Z - - EBBR 17:05 Z …" at bounding box center [862, 337] width 1342 height 556
click at [888, 397] on div at bounding box center [862, 390] width 1342 height 26
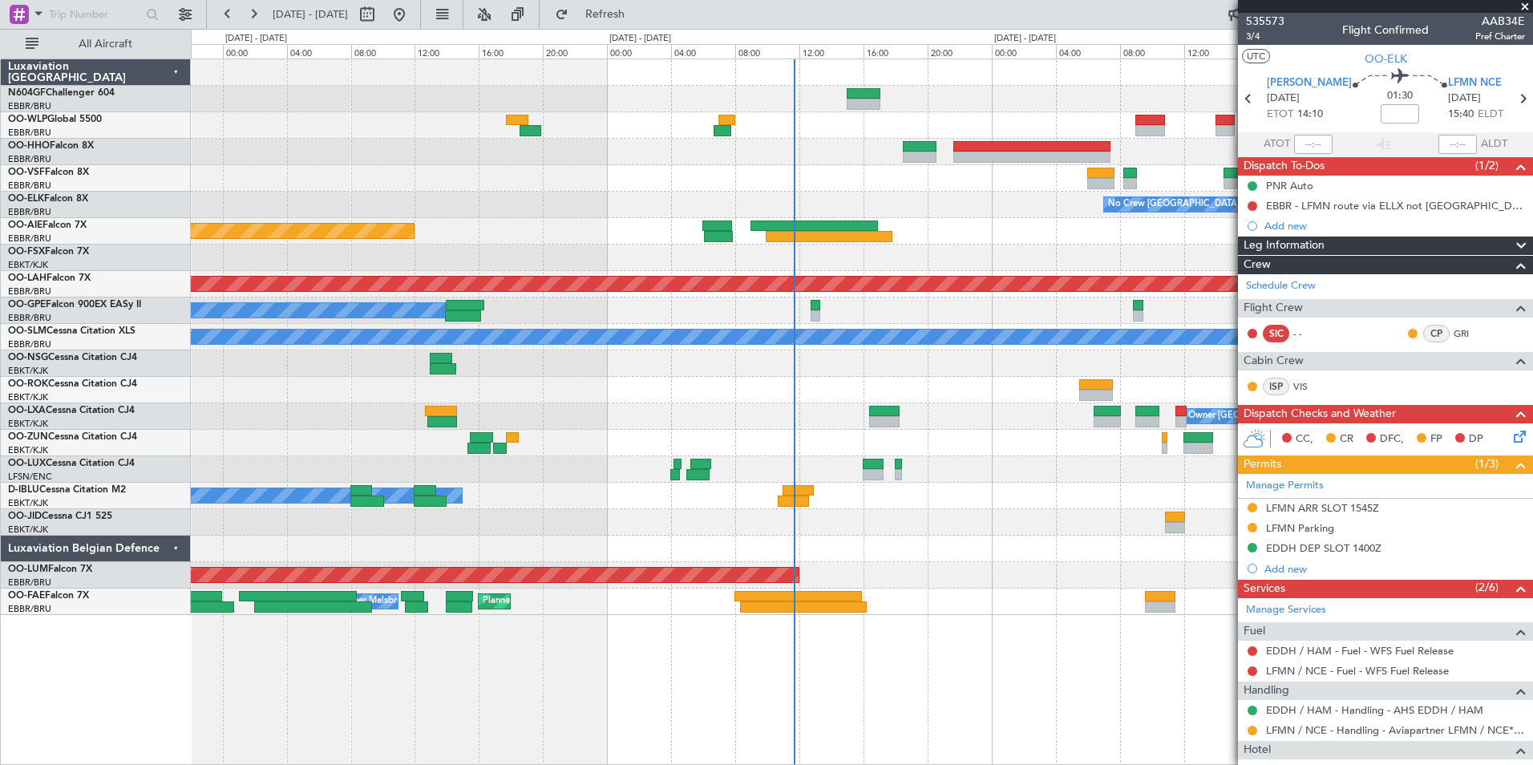
click at [755, 423] on div "No Crew [GEOGRAPHIC_DATA] ([GEOGRAPHIC_DATA] National) Planned Maint [GEOGRAPHI…" at bounding box center [862, 337] width 1342 height 556
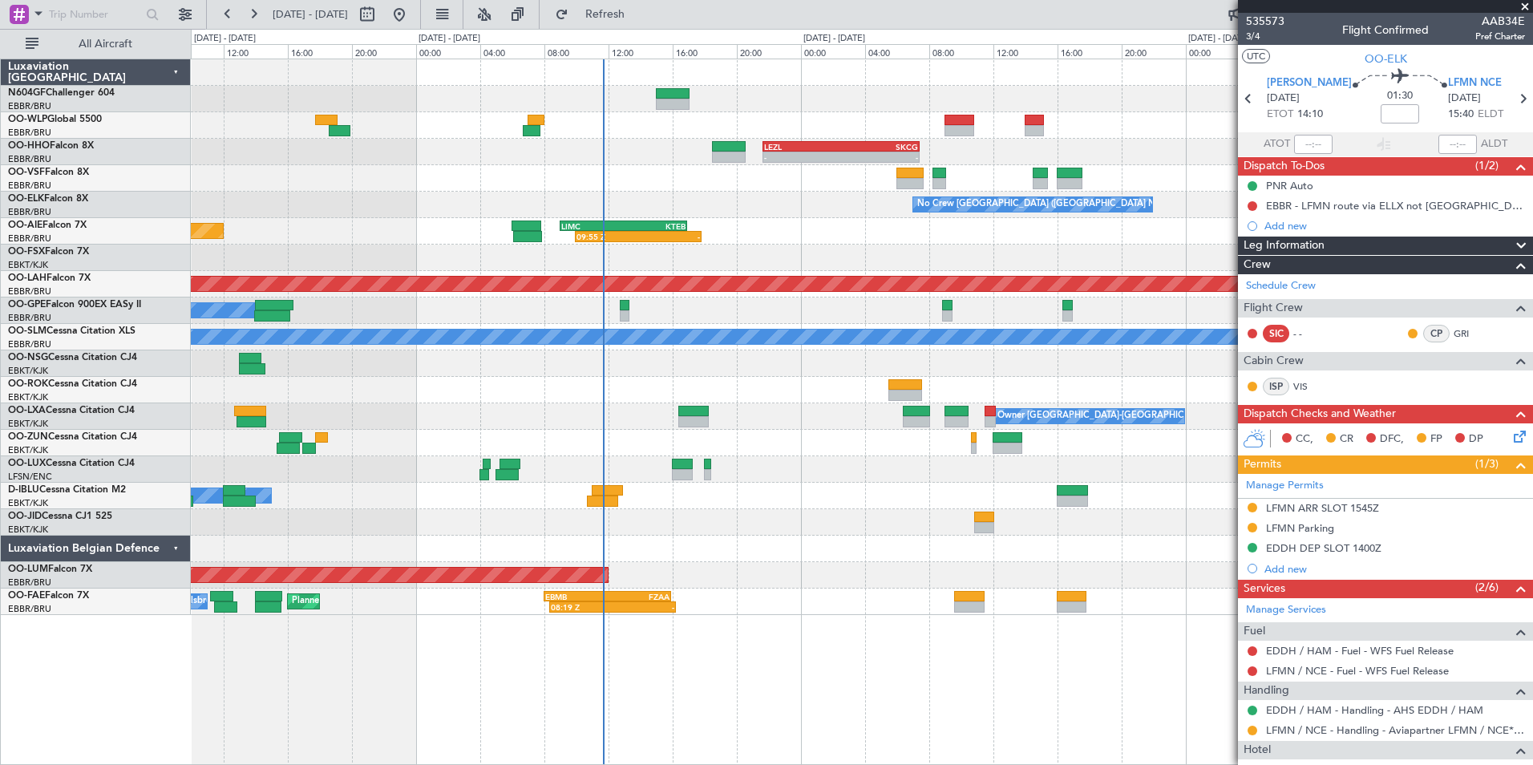
click at [597, 271] on div "- - EBLG 07:30 Z KIND 15:40 Z LEZL 21:40 Z SKCG 07:25 Z - - No Crew [GEOGRAPHIC…" at bounding box center [862, 337] width 1342 height 556
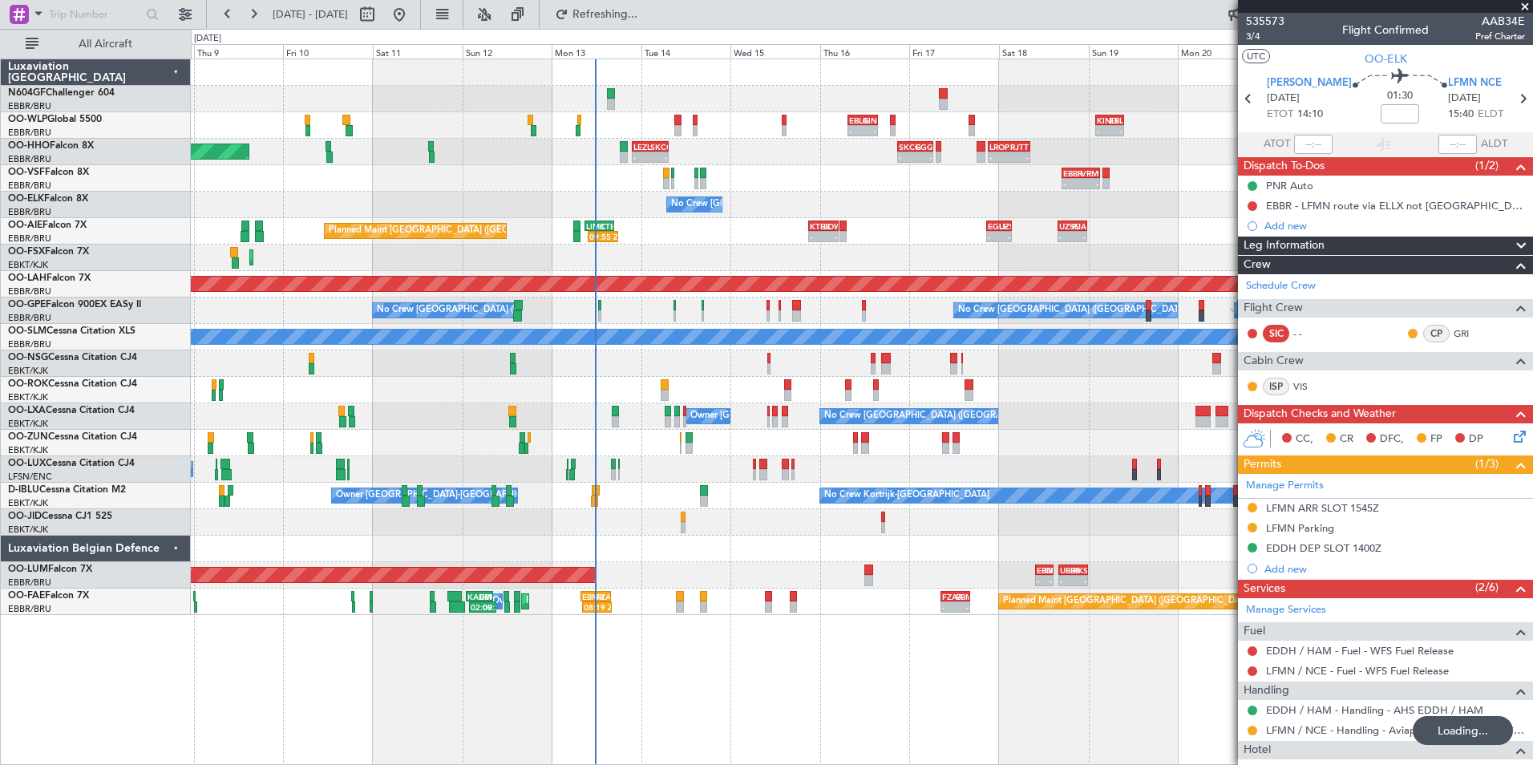
click at [496, 338] on div "- - EBLG 07:30 Z KIND 15:40 Z - - KIND 02:05 Z EBLG 09:35 Z - - EBLG 19:00 Z FI…" at bounding box center [862, 337] width 1342 height 556
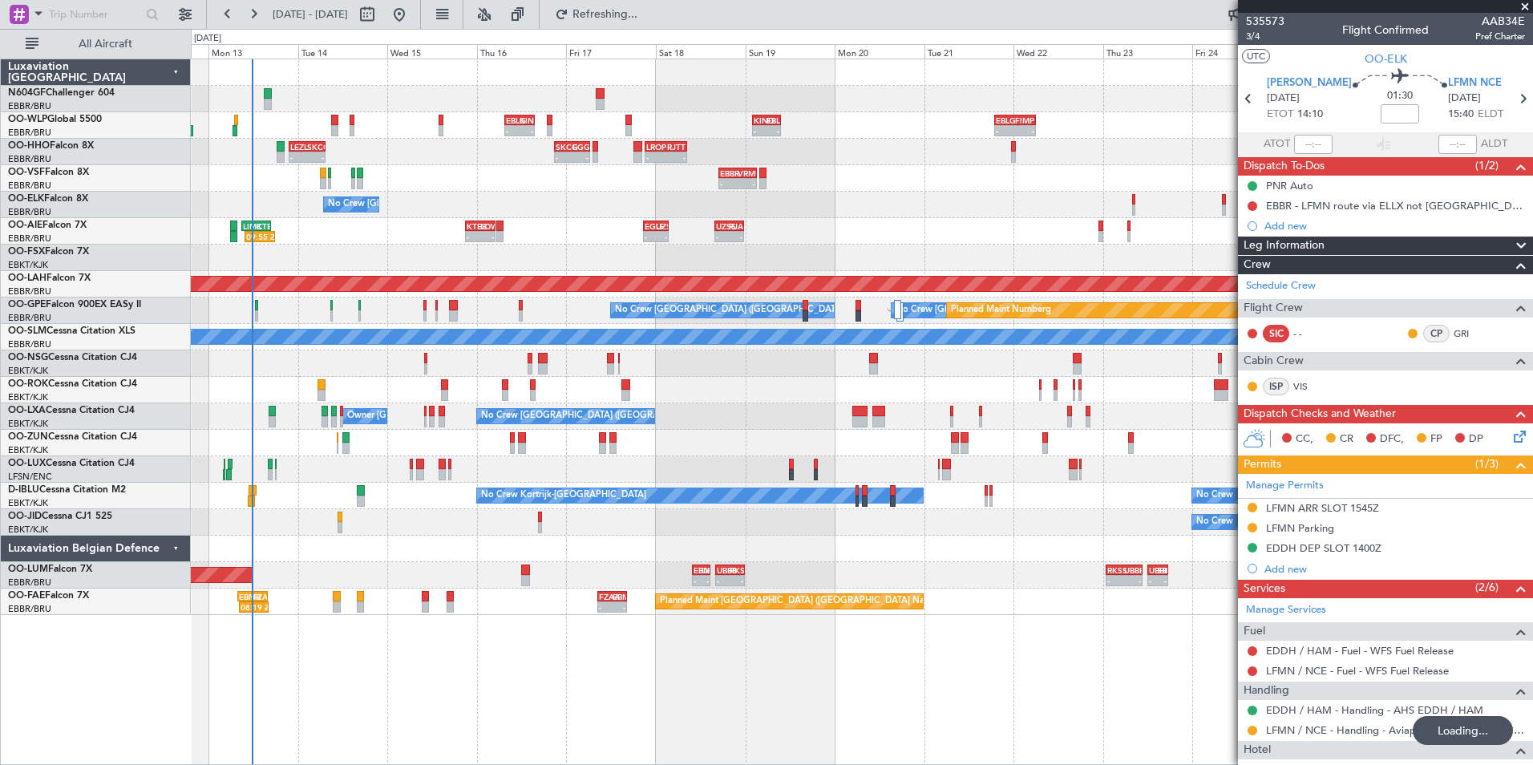
click at [538, 342] on div "- - EBLG 07:30 Z KIND 15:40 Z - - KIND 02:05 Z EBLG 09:35 Z - - EBLG 19:00 Z FI…" at bounding box center [862, 337] width 1342 height 556
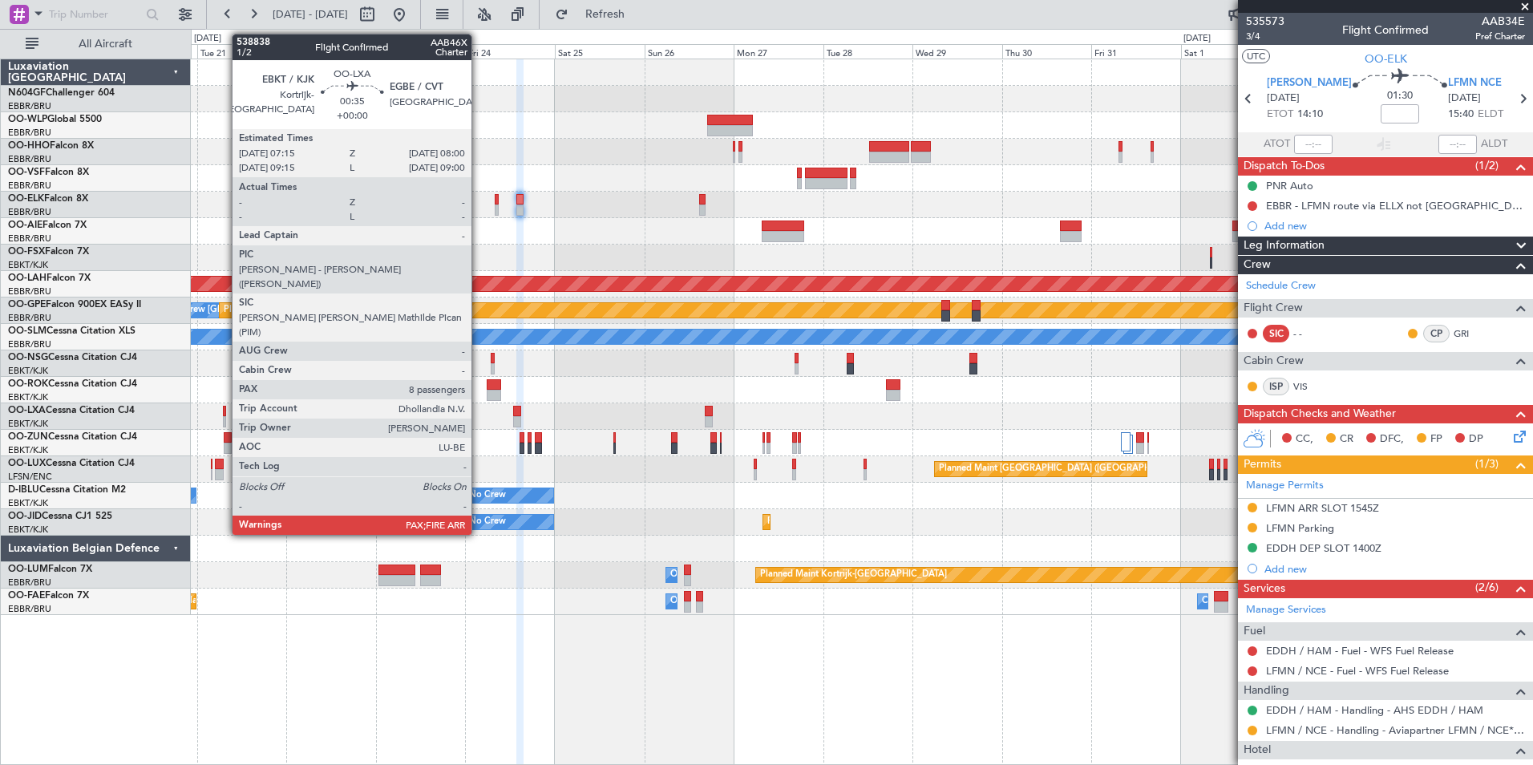
click at [224, 417] on div at bounding box center [224, 421] width 3 height 11
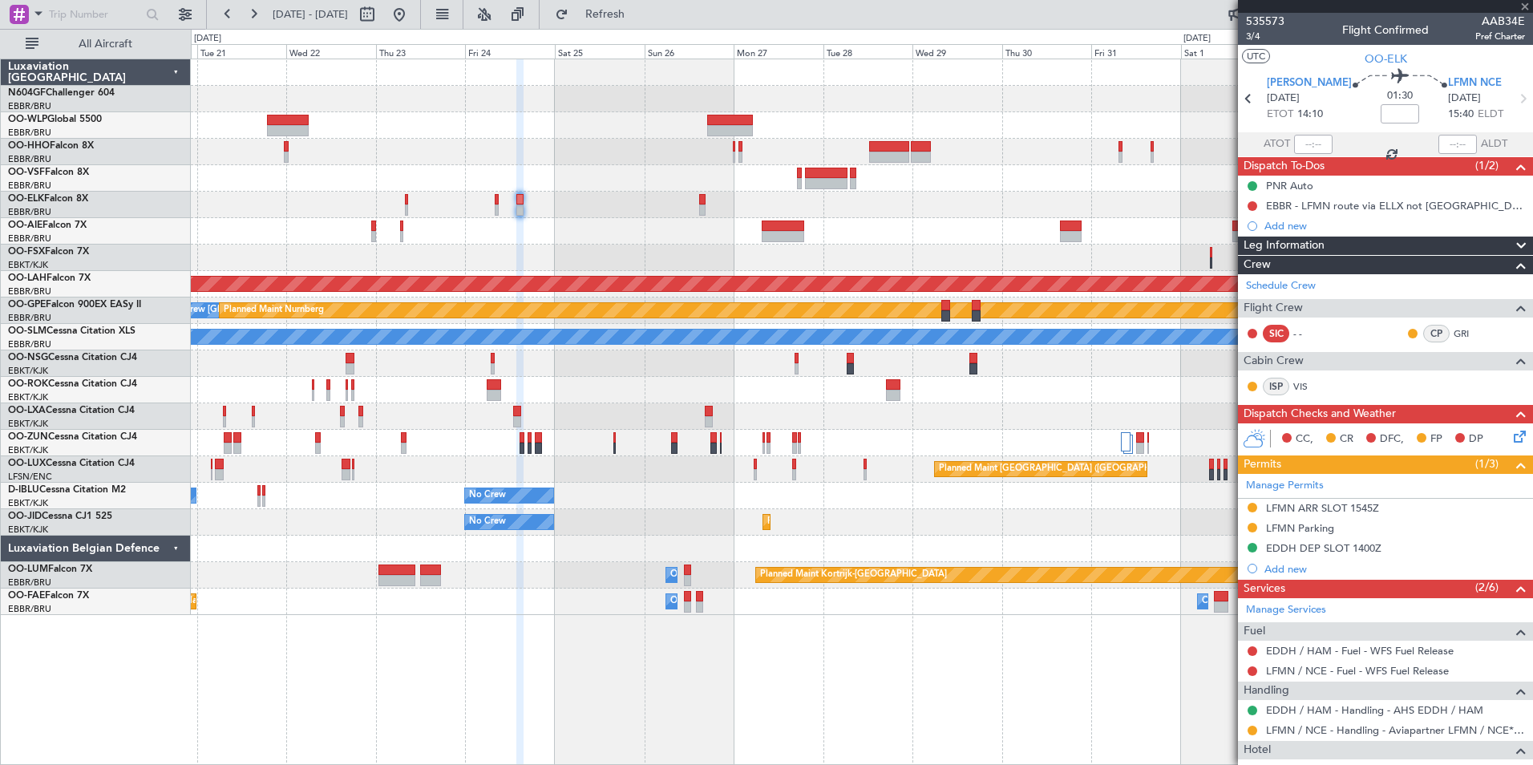
type input "8"
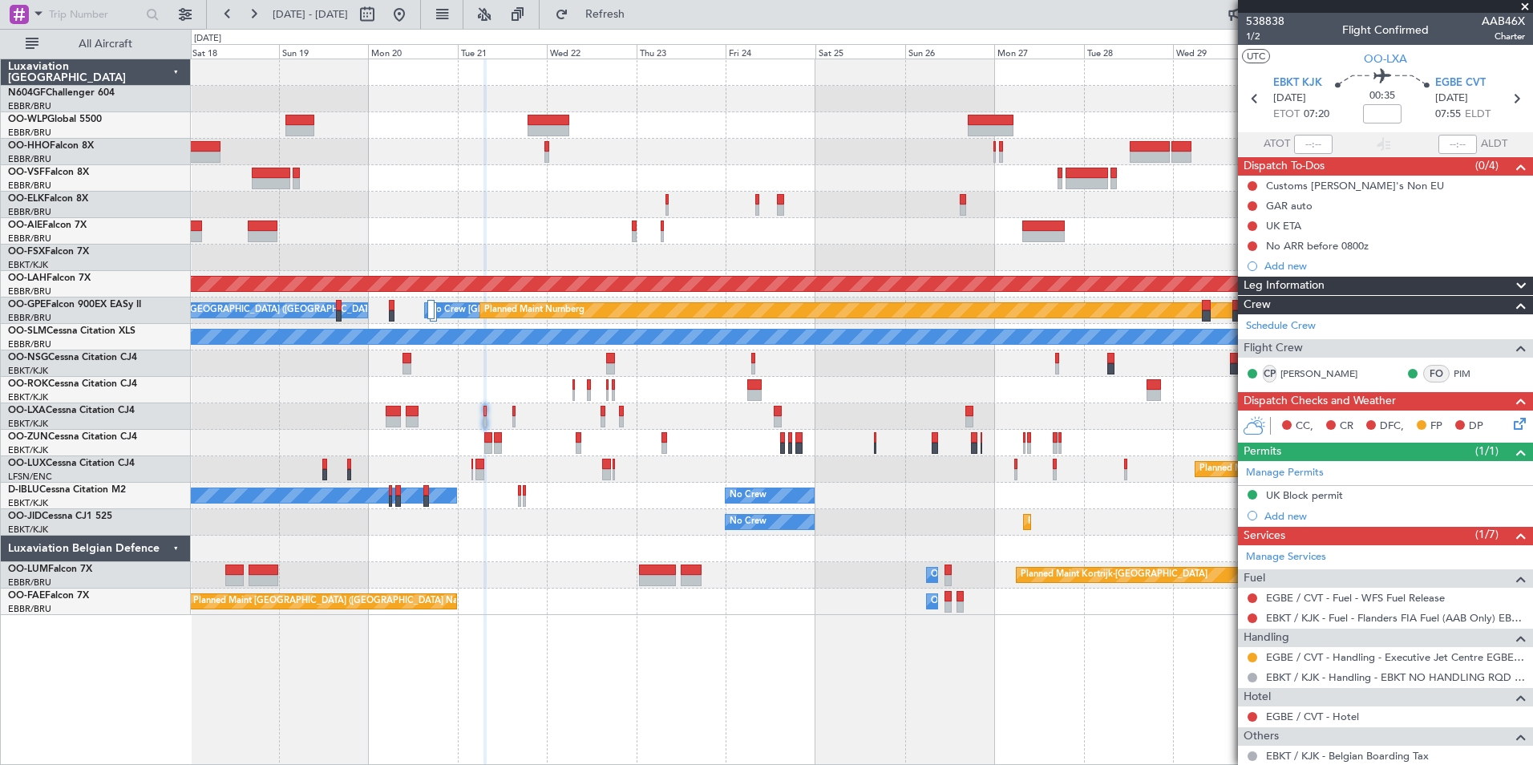
click at [782, 605] on div "No Crew [GEOGRAPHIC_DATA] ([GEOGRAPHIC_DATA] National) Planned [GEOGRAPHIC_DATA…" at bounding box center [862, 337] width 1342 height 556
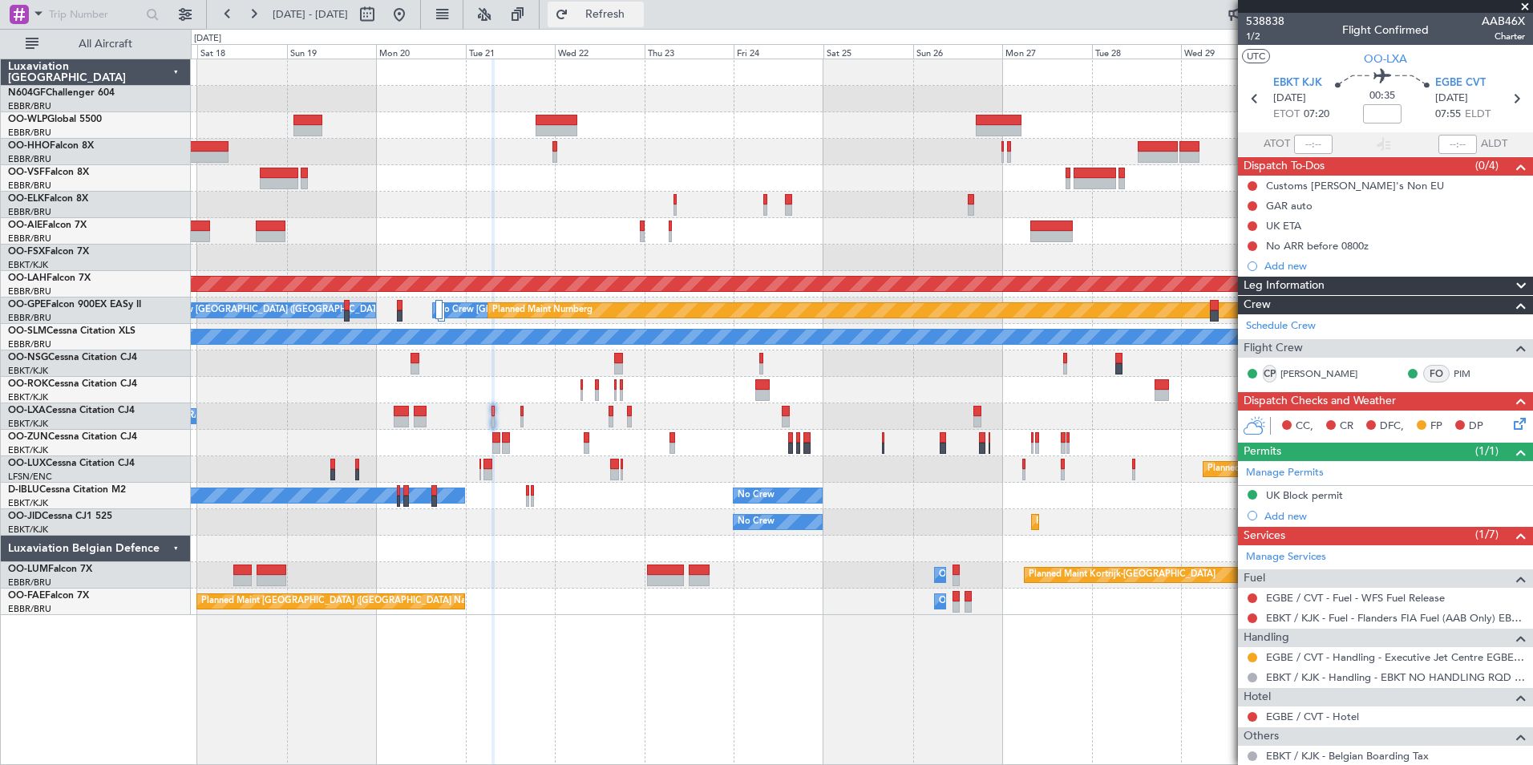
click at [638, 24] on button "Refresh" at bounding box center [596, 15] width 96 height 26
click at [412, 21] on button at bounding box center [400, 15] width 26 height 26
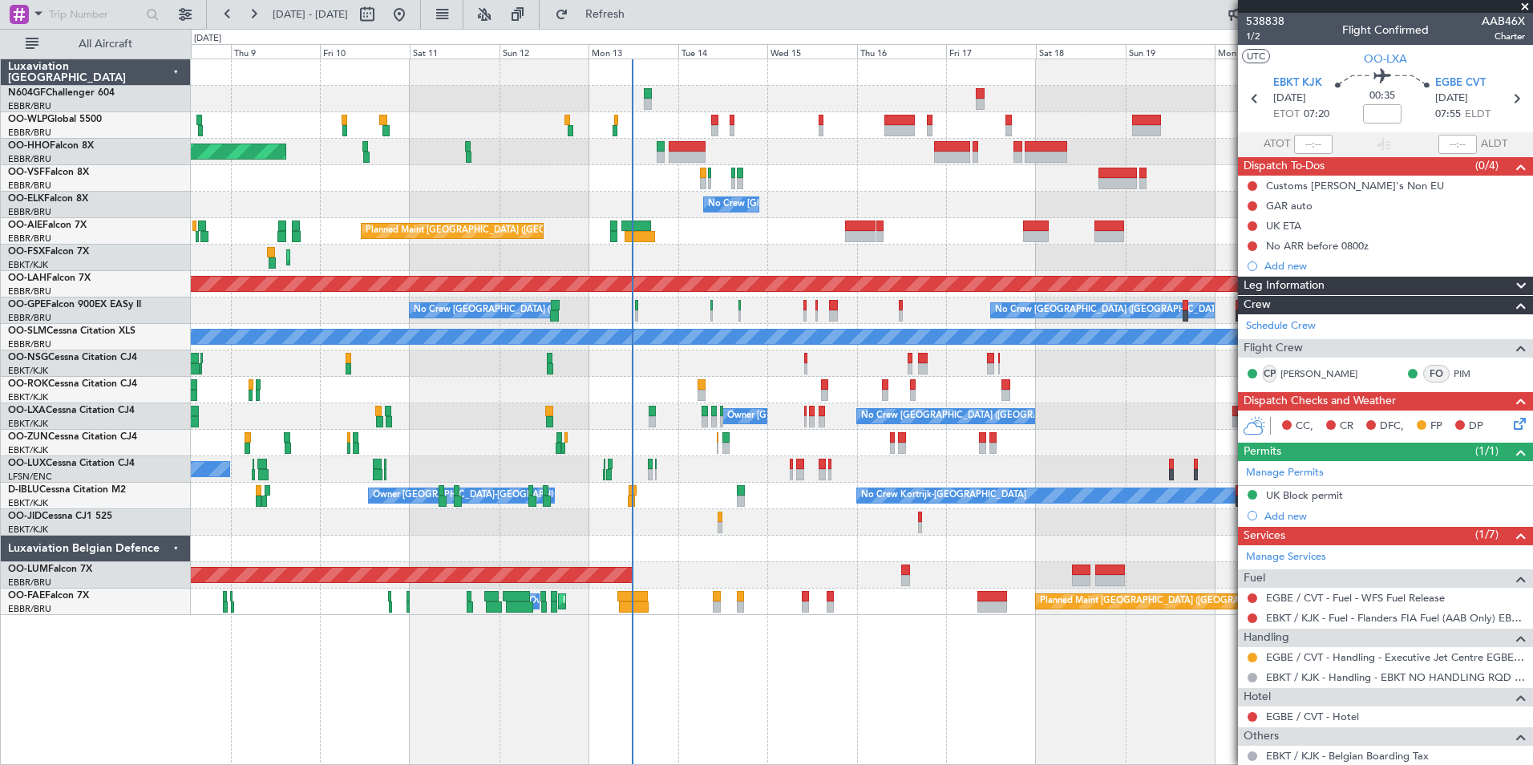
click at [602, 437] on div at bounding box center [862, 443] width 1342 height 26
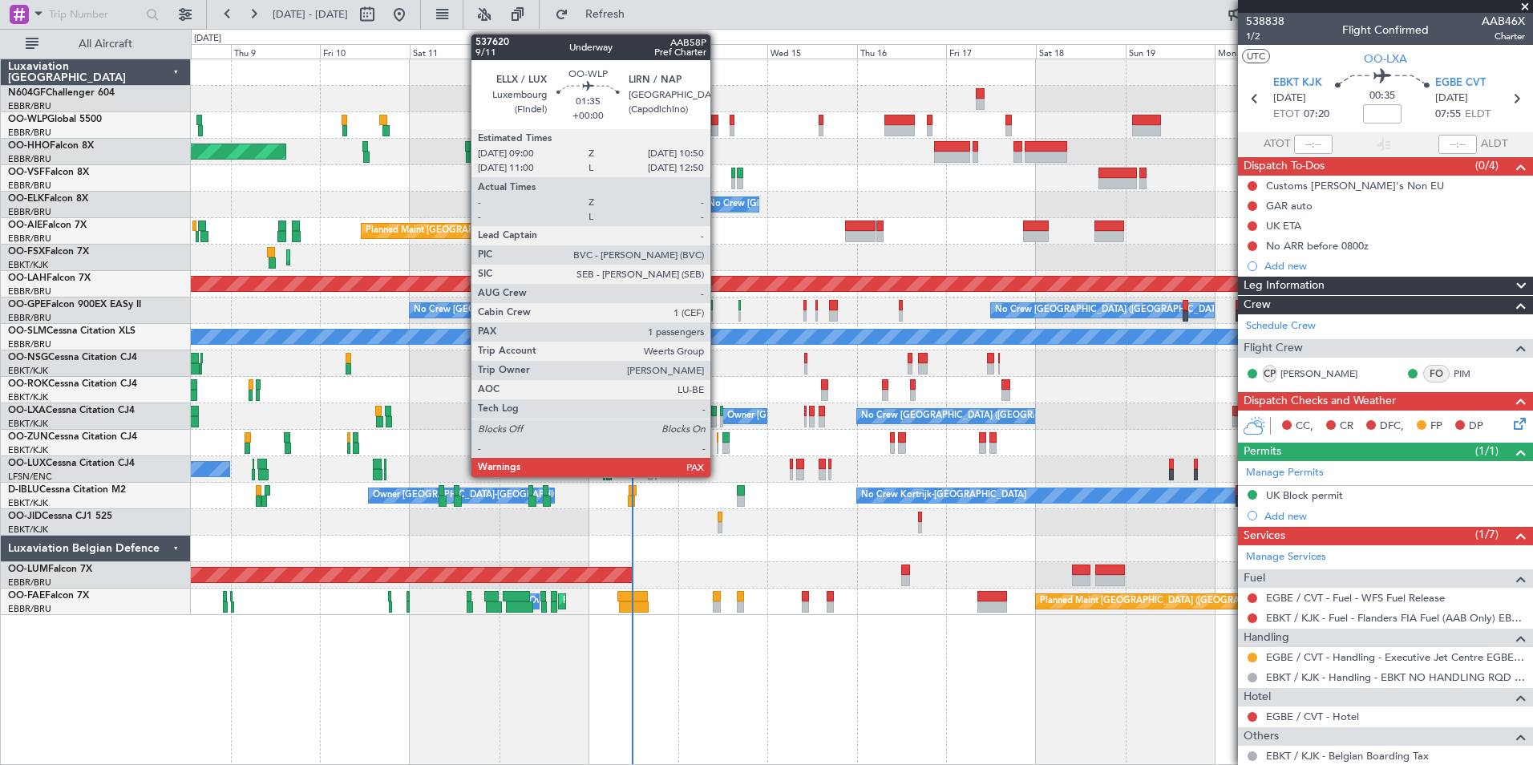
click at [718, 124] on div at bounding box center [714, 120] width 7 height 11
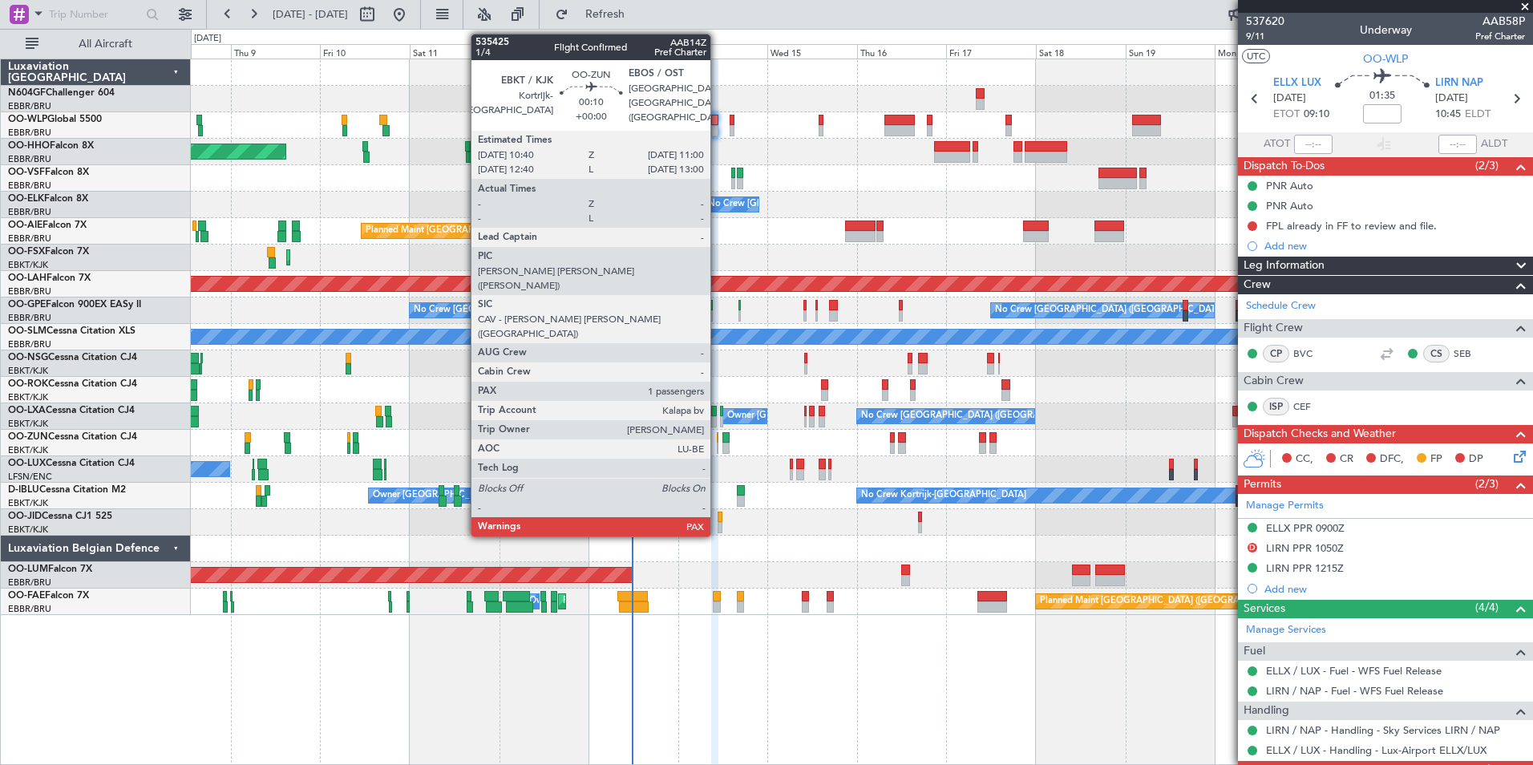
click at [718, 450] on div at bounding box center [718, 448] width 2 height 11
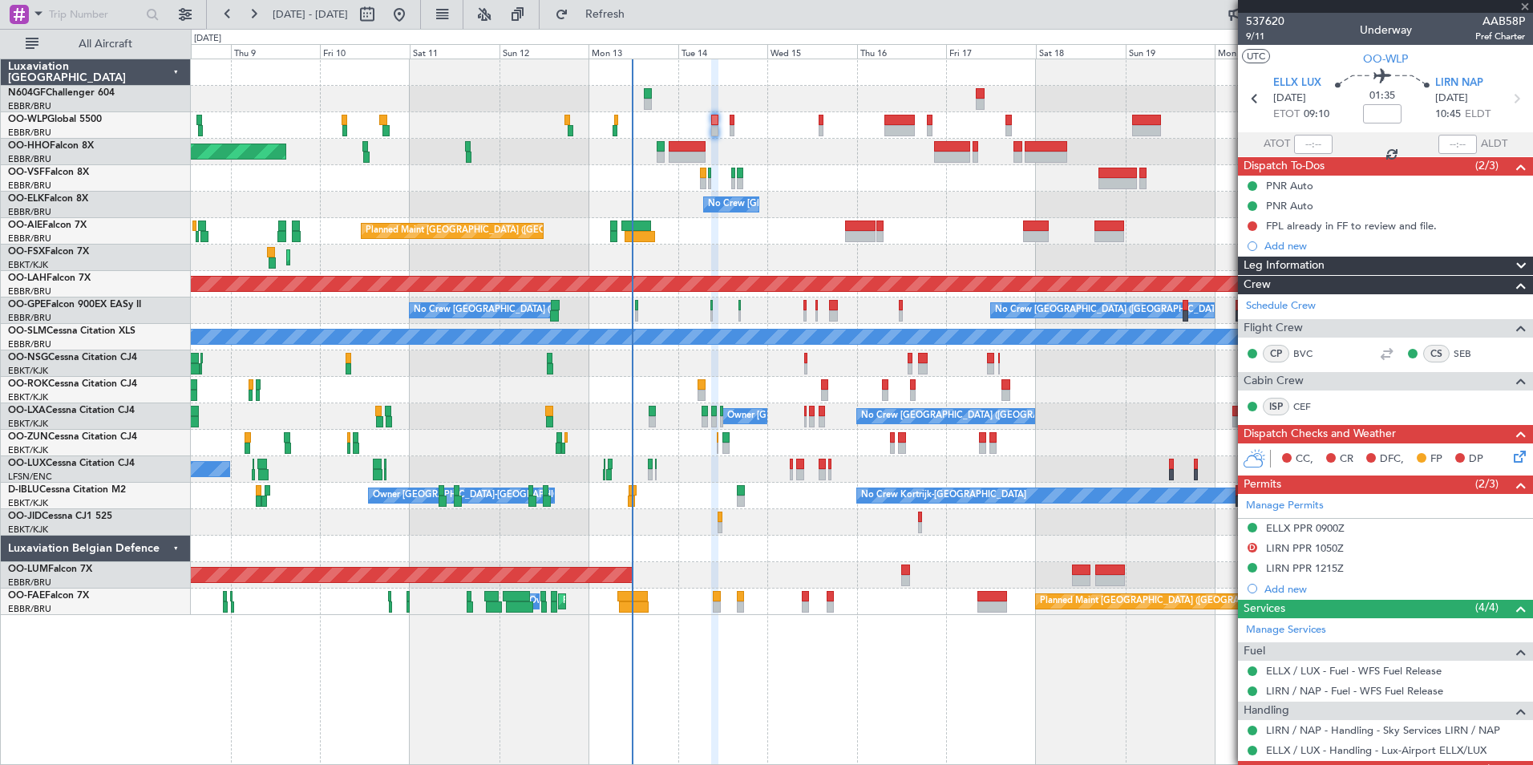
type input "1"
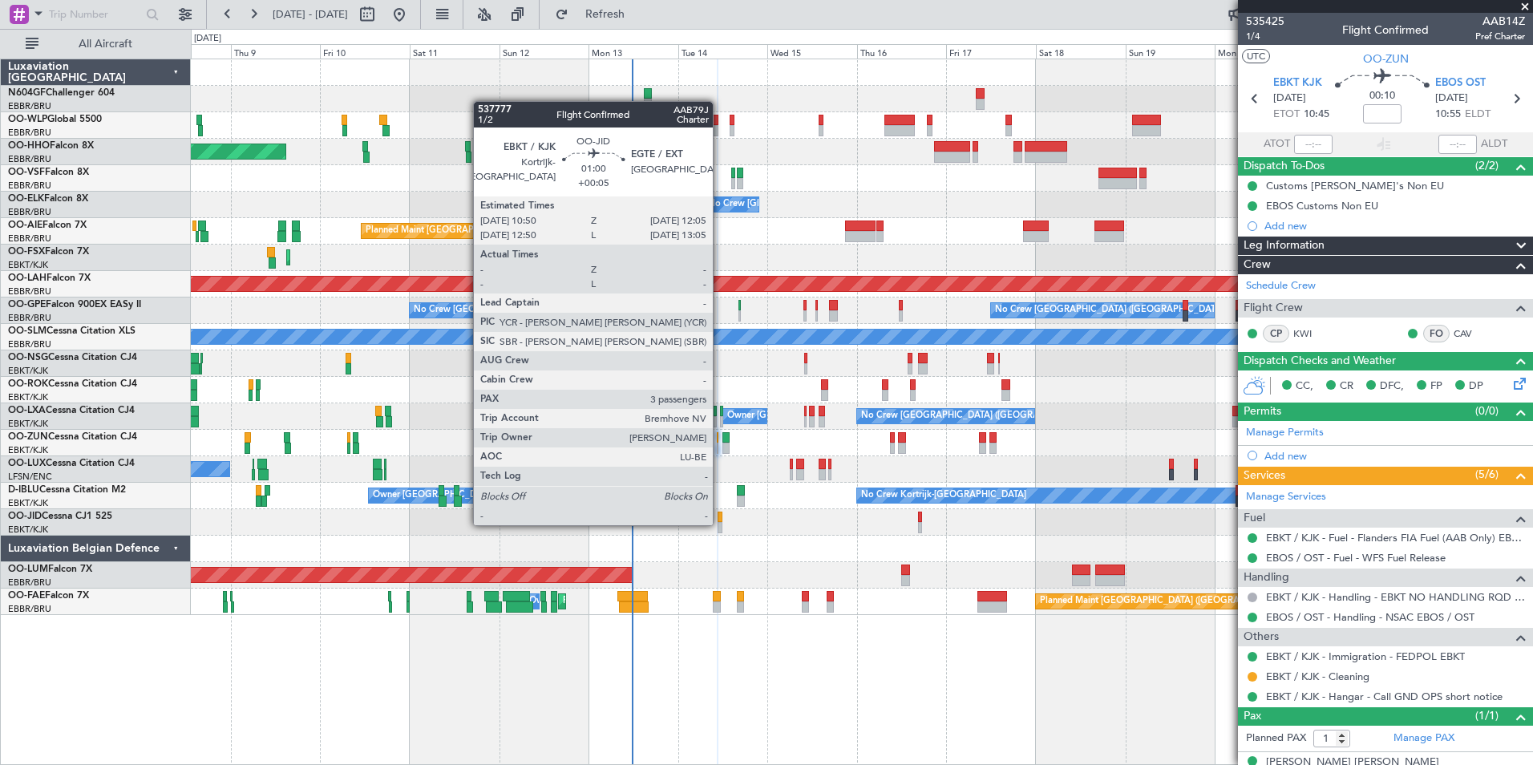
click at [720, 524] on div at bounding box center [720, 527] width 5 height 11
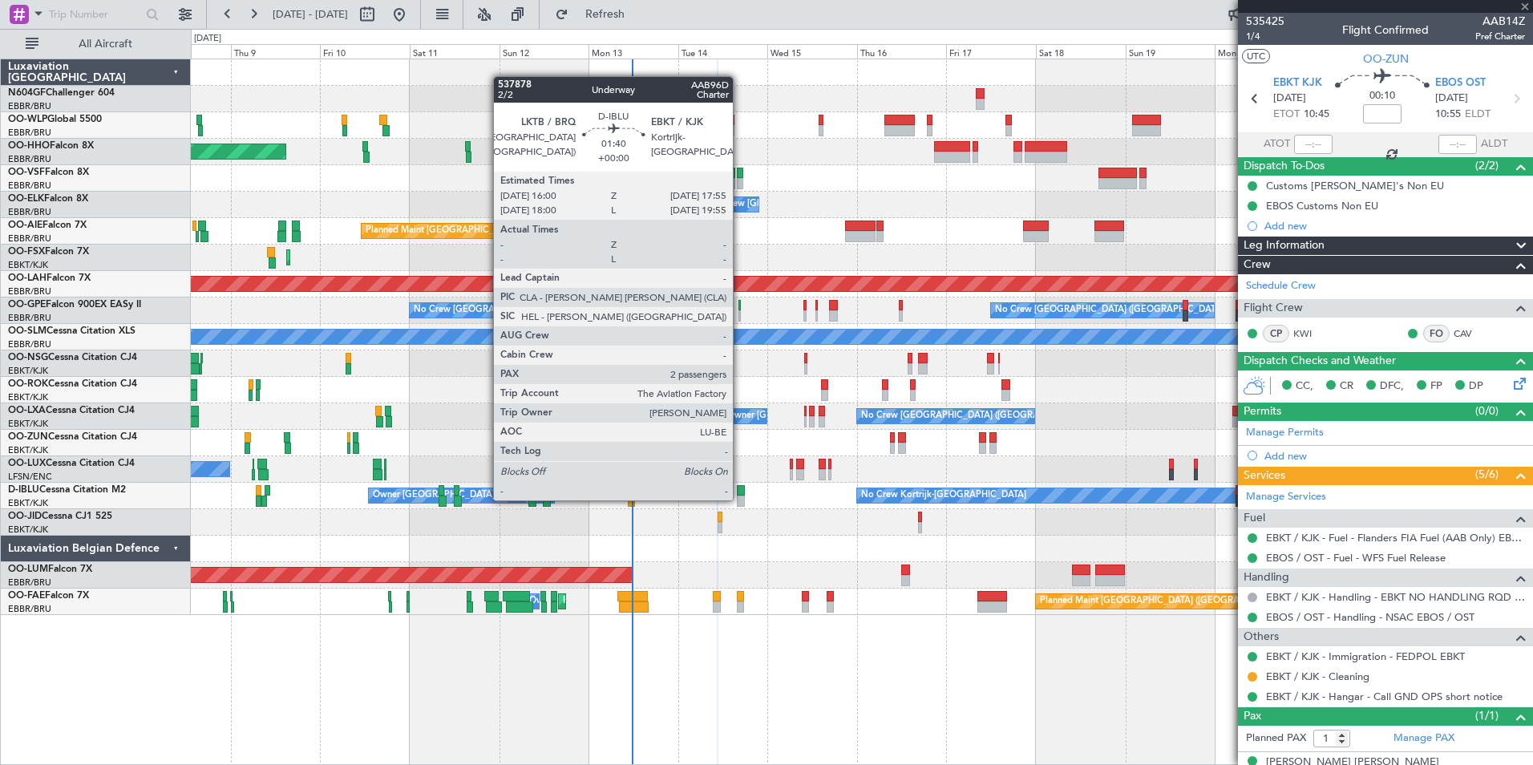
click at [740, 499] on div at bounding box center [740, 501] width 7 height 11
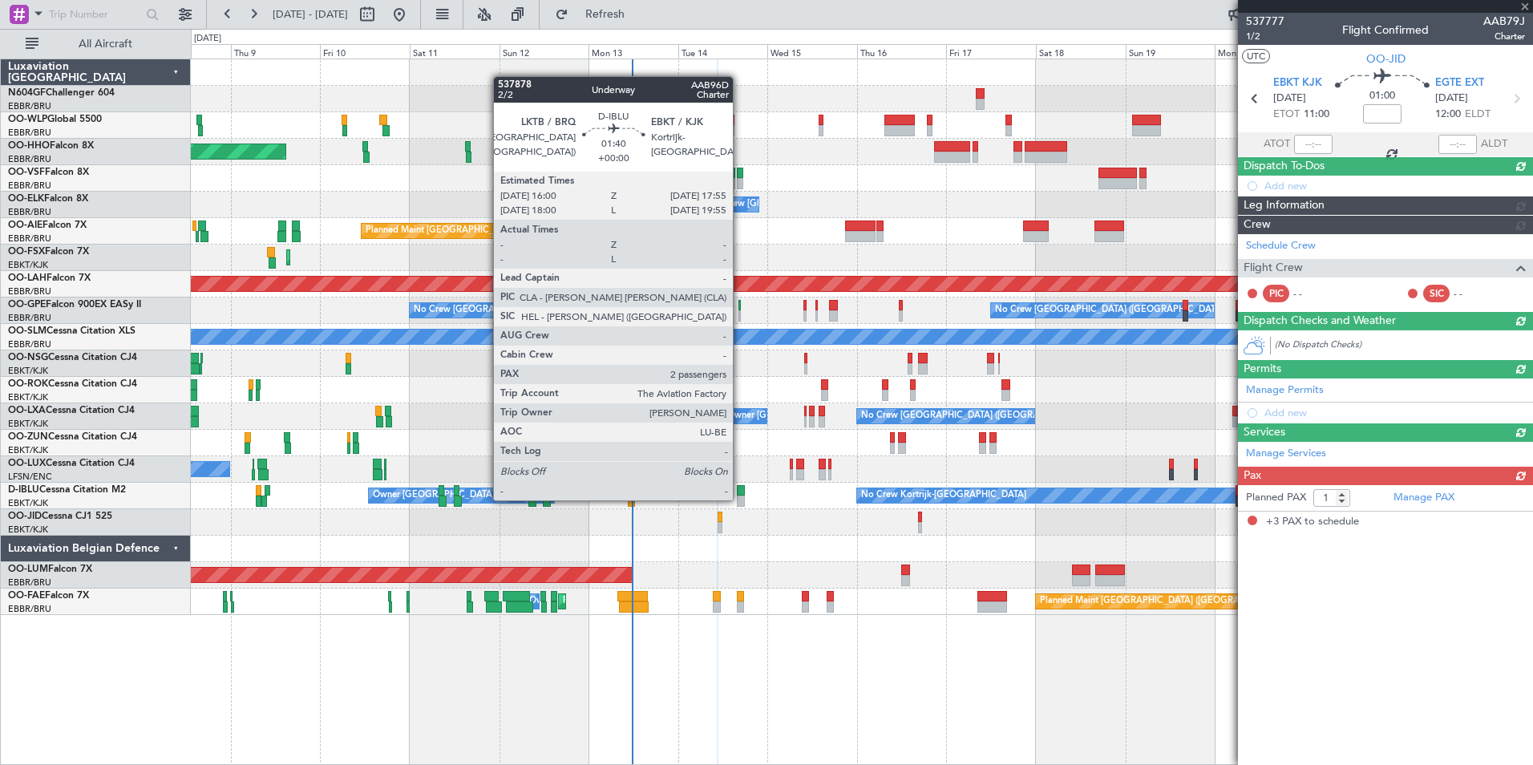
type input "+00:05"
type input "3"
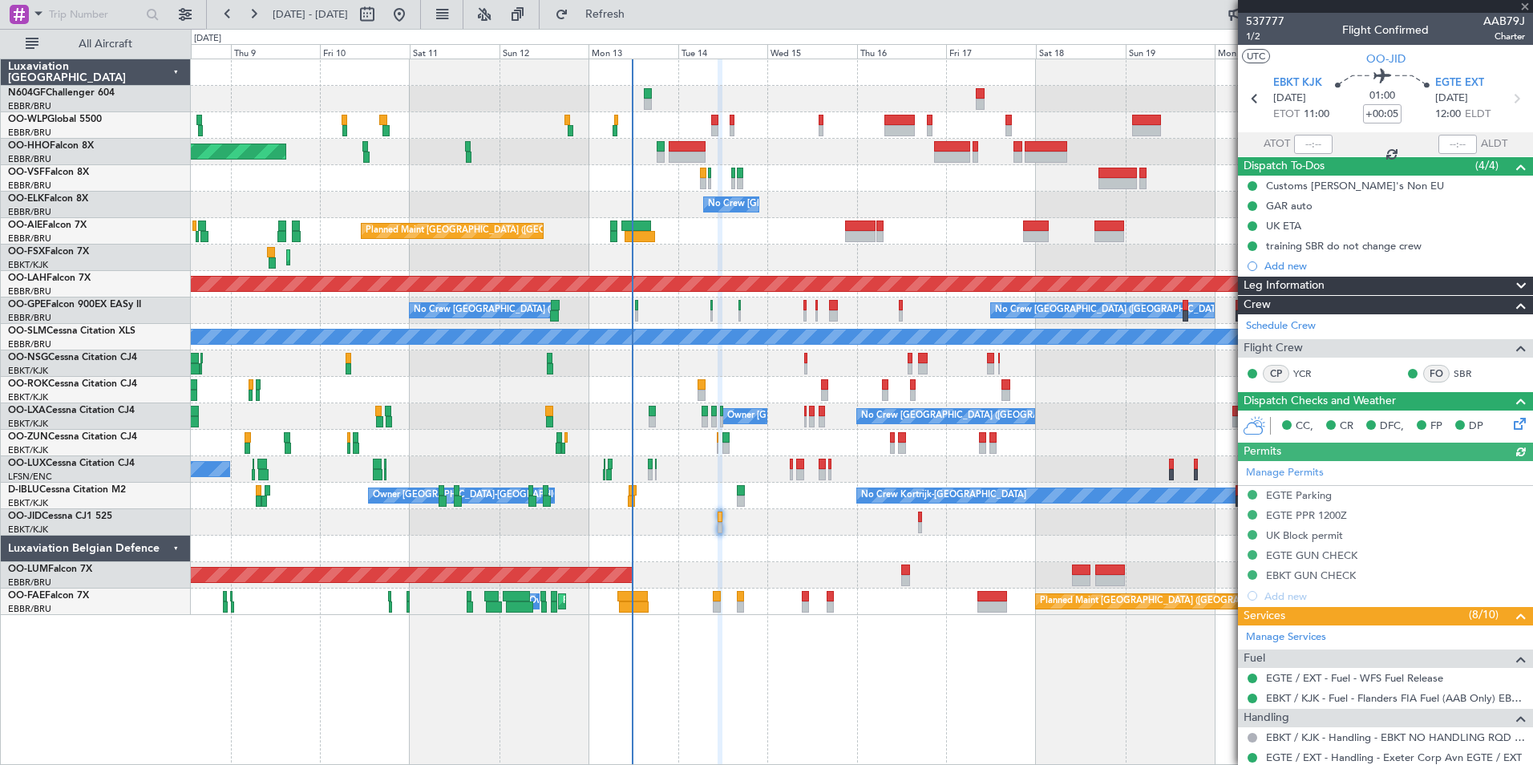
type input "2"
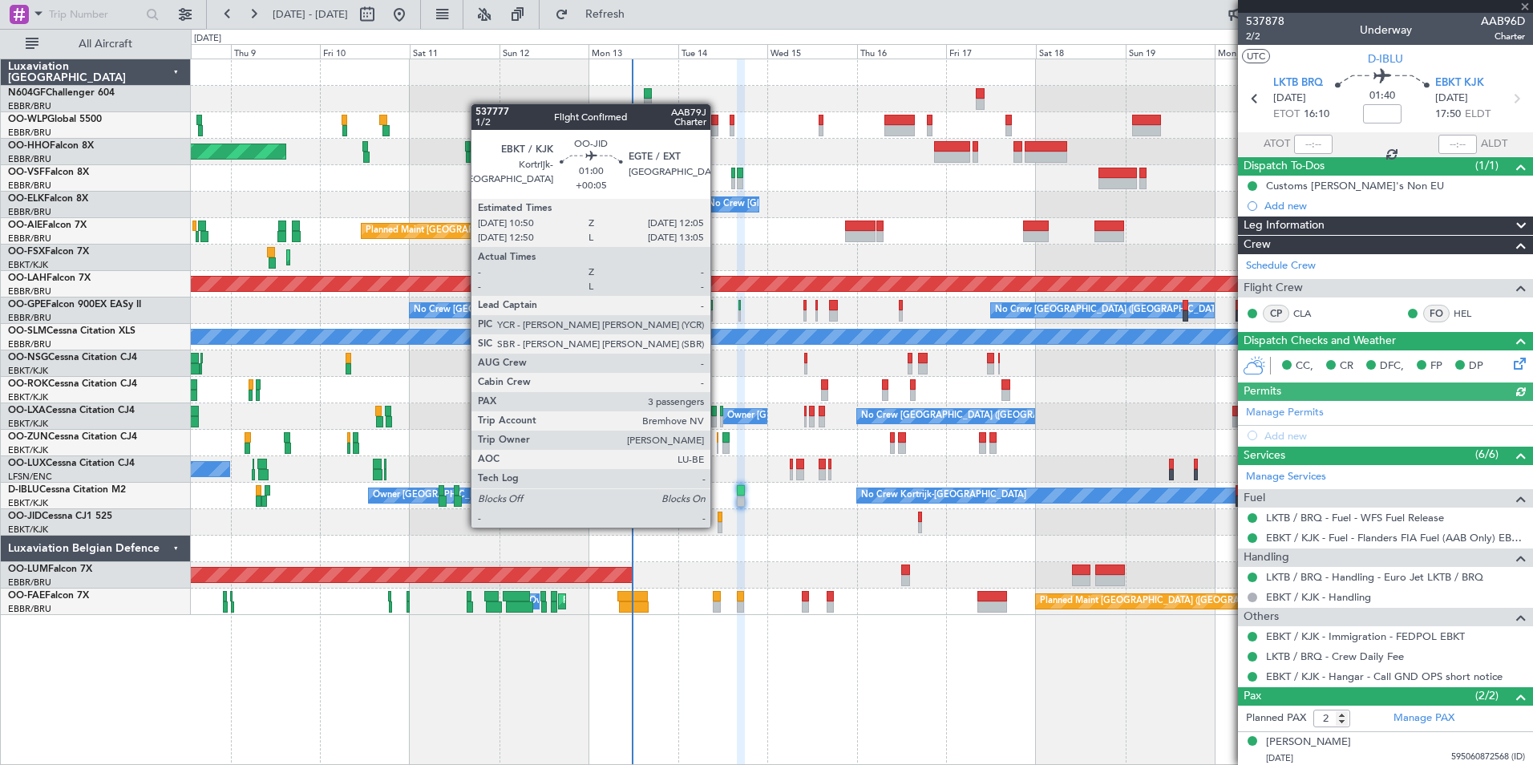
click at [718, 526] on div at bounding box center [720, 527] width 5 height 11
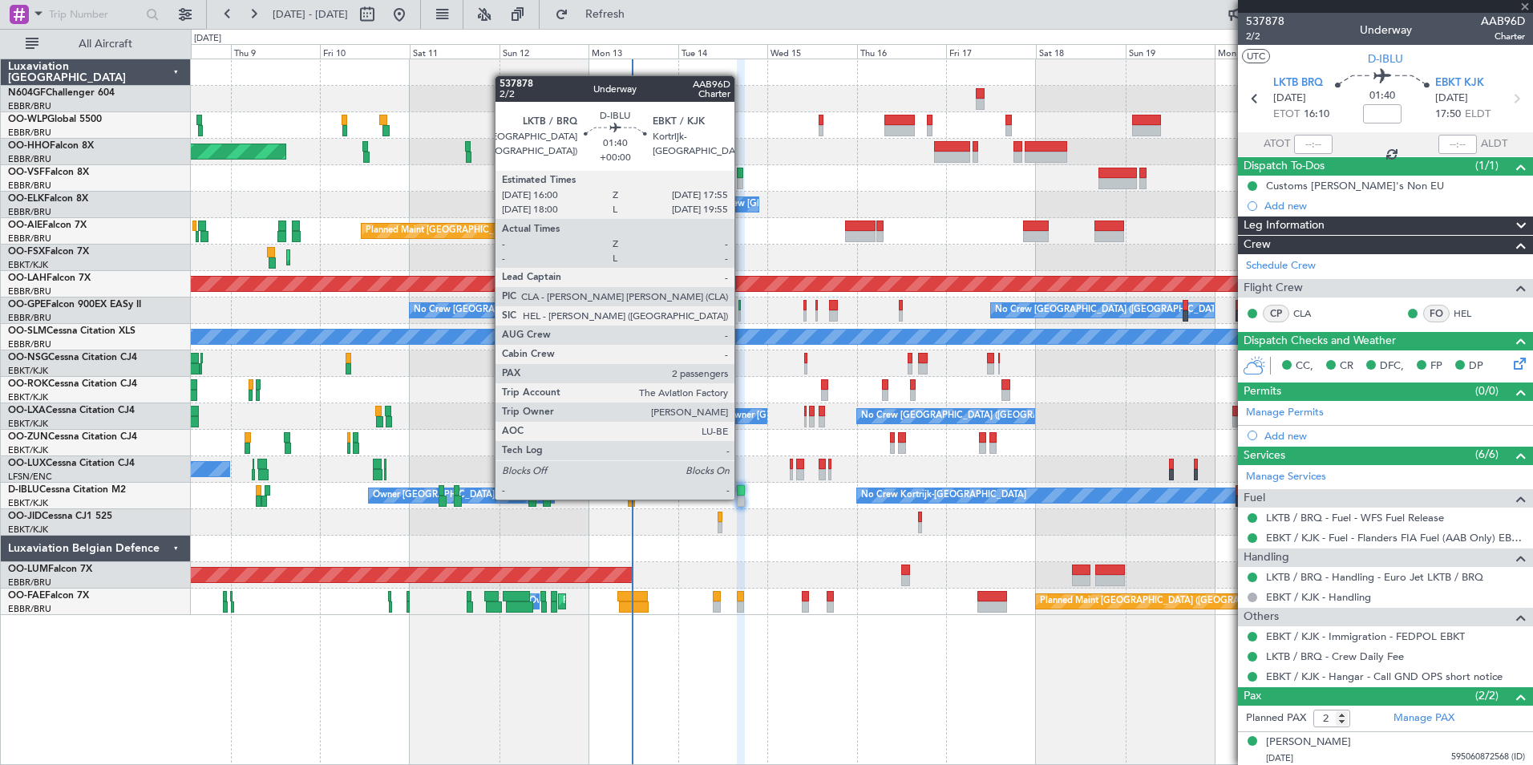
type input "+00:05"
type input "3"
